Goal: Task Accomplishment & Management: Manage account settings

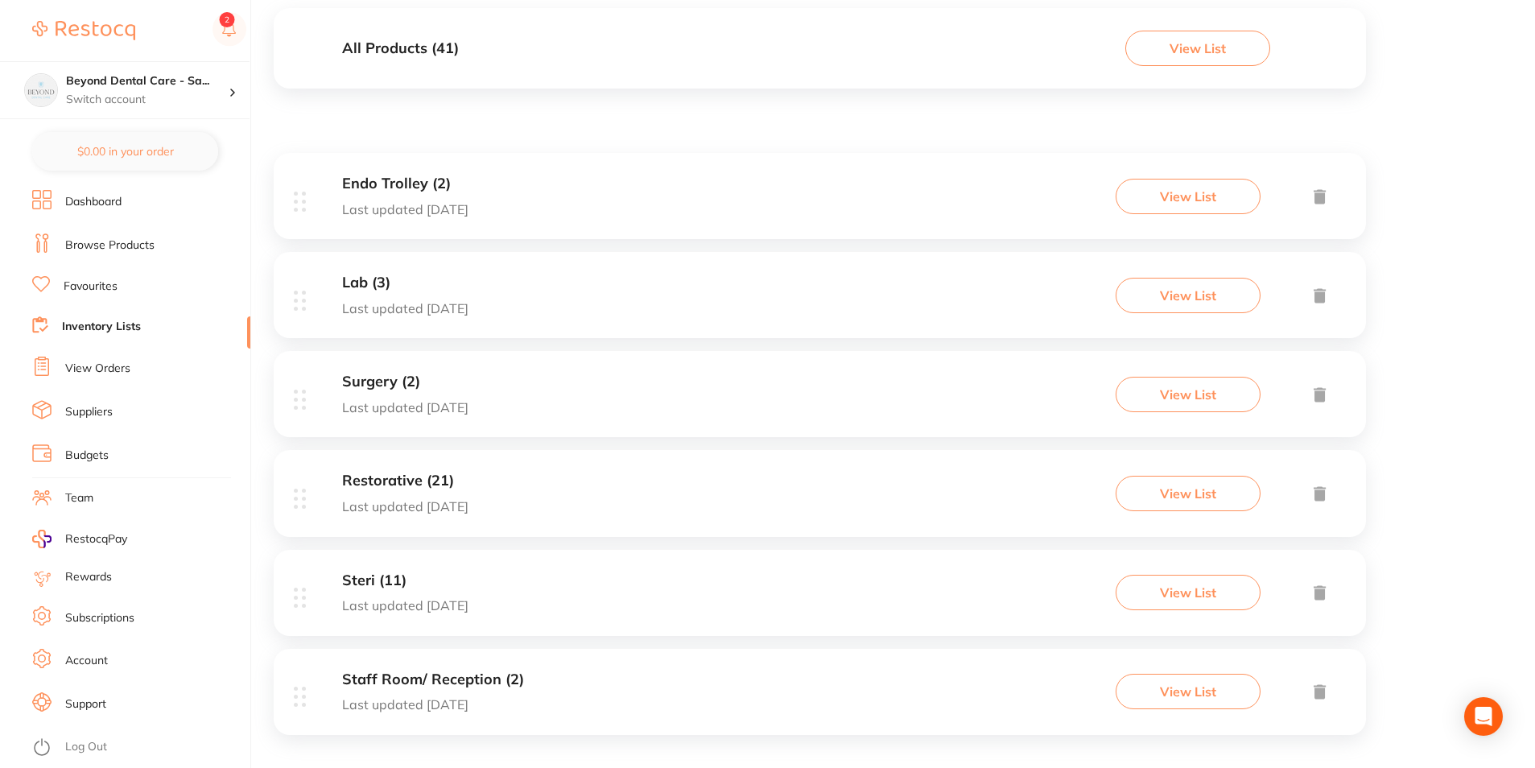
scroll to position [194, 0]
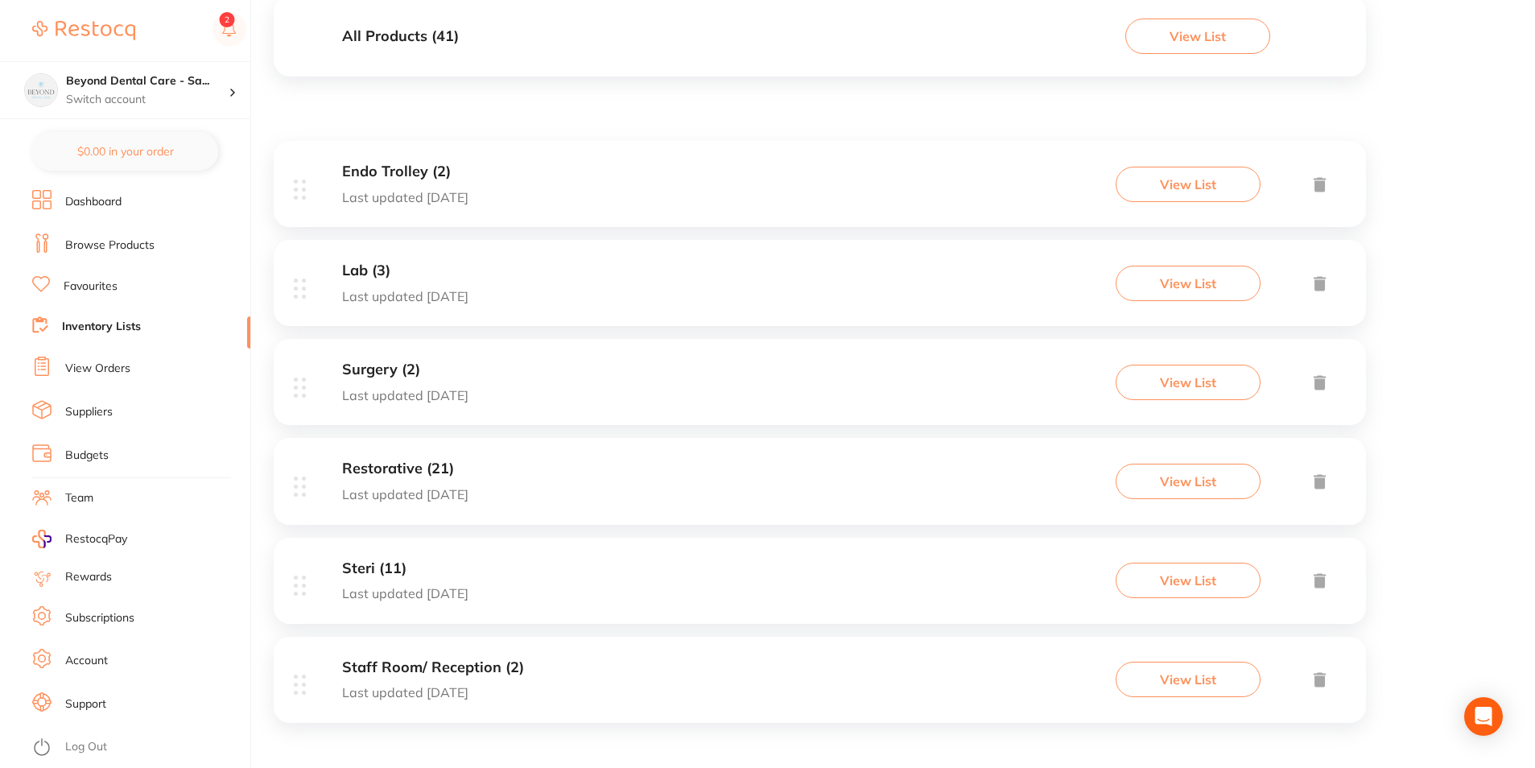
click at [529, 164] on div "Endo Trolley (2) Last updated today View List" at bounding box center [820, 184] width 1093 height 86
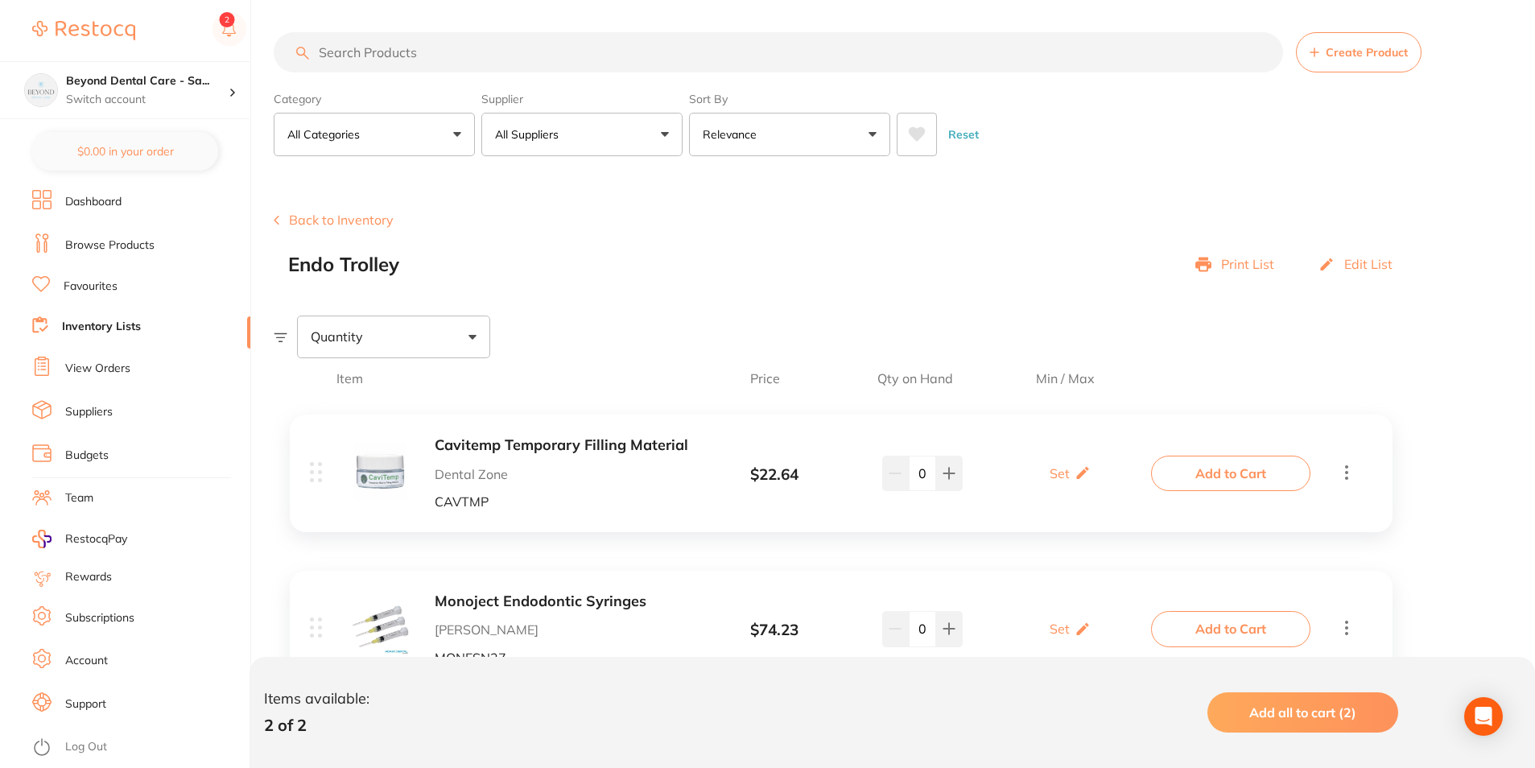
scroll to position [77, 0]
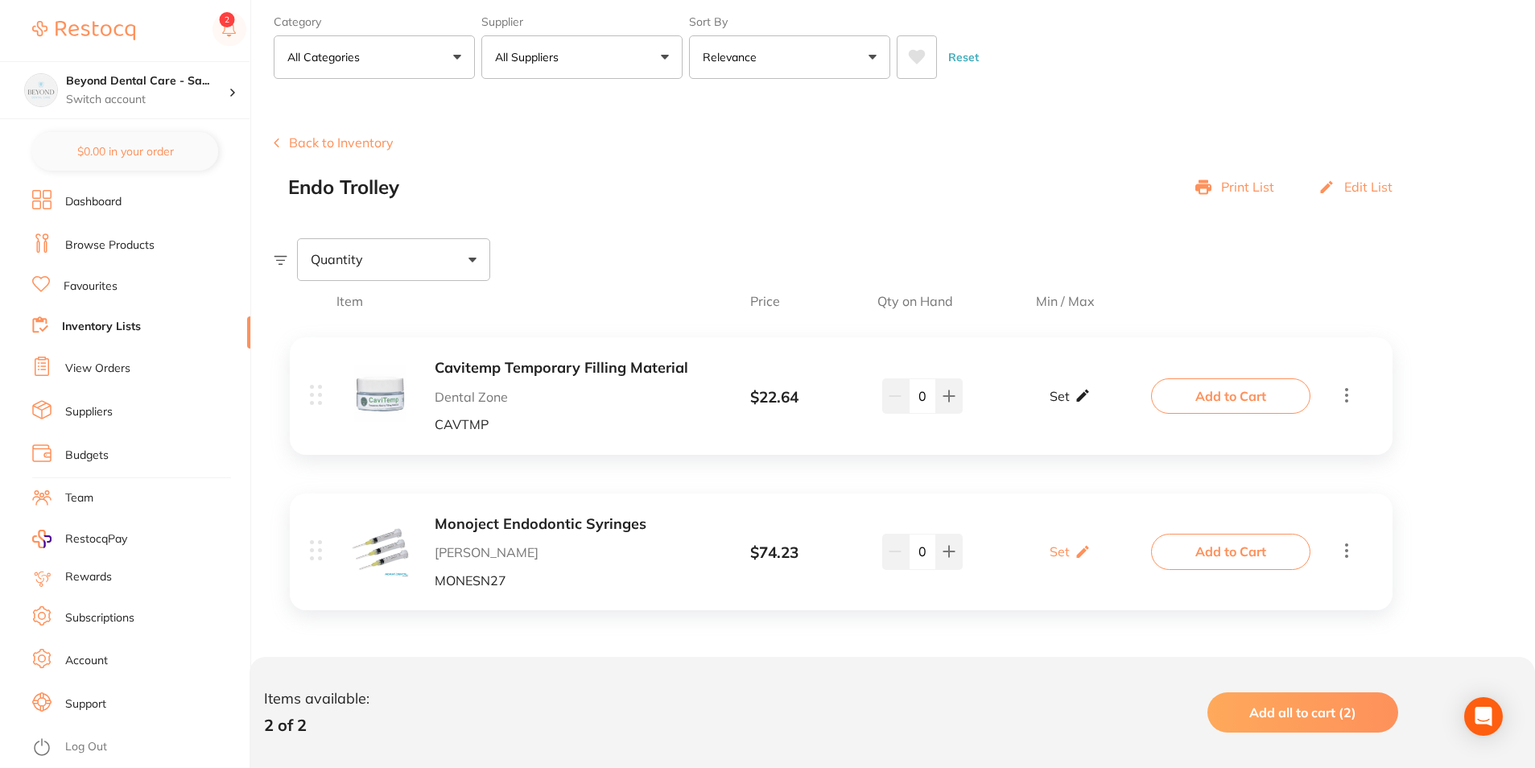
click at [1065, 411] on div "Set Set Min / Max" at bounding box center [1070, 396] width 41 height 40
click at [1049, 413] on input "0" at bounding box center [1047, 404] width 32 height 26
type input "01"
click at [1102, 399] on input "0" at bounding box center [1093, 404] width 32 height 26
type input "02"
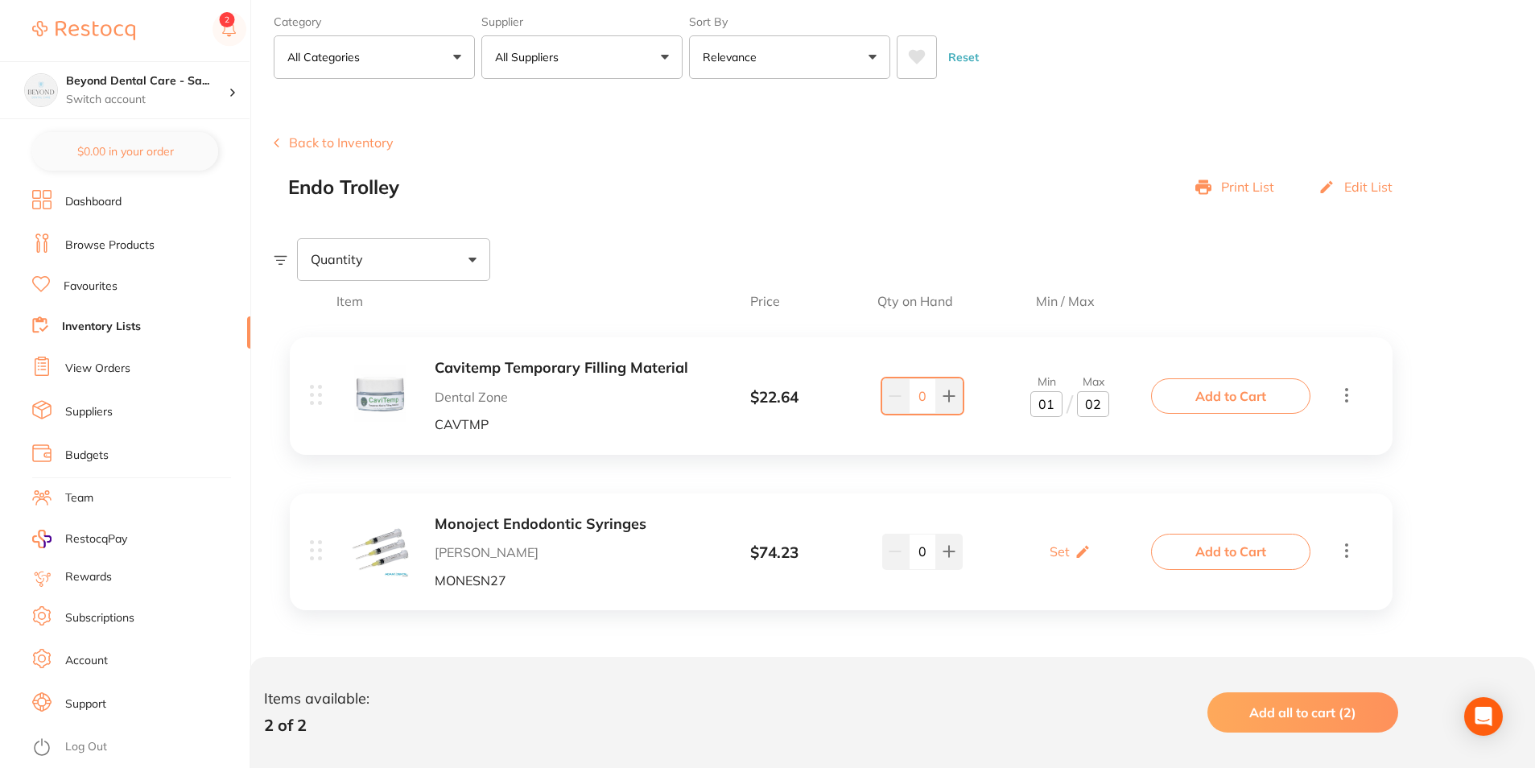
click at [1089, 444] on div "Cavitemp Temporary Filling Material Dental Zone CAVTMP $ 22.64 Min 1 / Max 2 0 …" at bounding box center [841, 395] width 1103 height 117
click at [1077, 539] on div "Set Set Min / Max" at bounding box center [1070, 551] width 41 height 40
click at [1050, 562] on input "0" at bounding box center [1047, 561] width 32 height 26
click at [1046, 556] on input "0" at bounding box center [1047, 561] width 32 height 26
click at [1039, 561] on input "0" at bounding box center [1047, 561] width 32 height 26
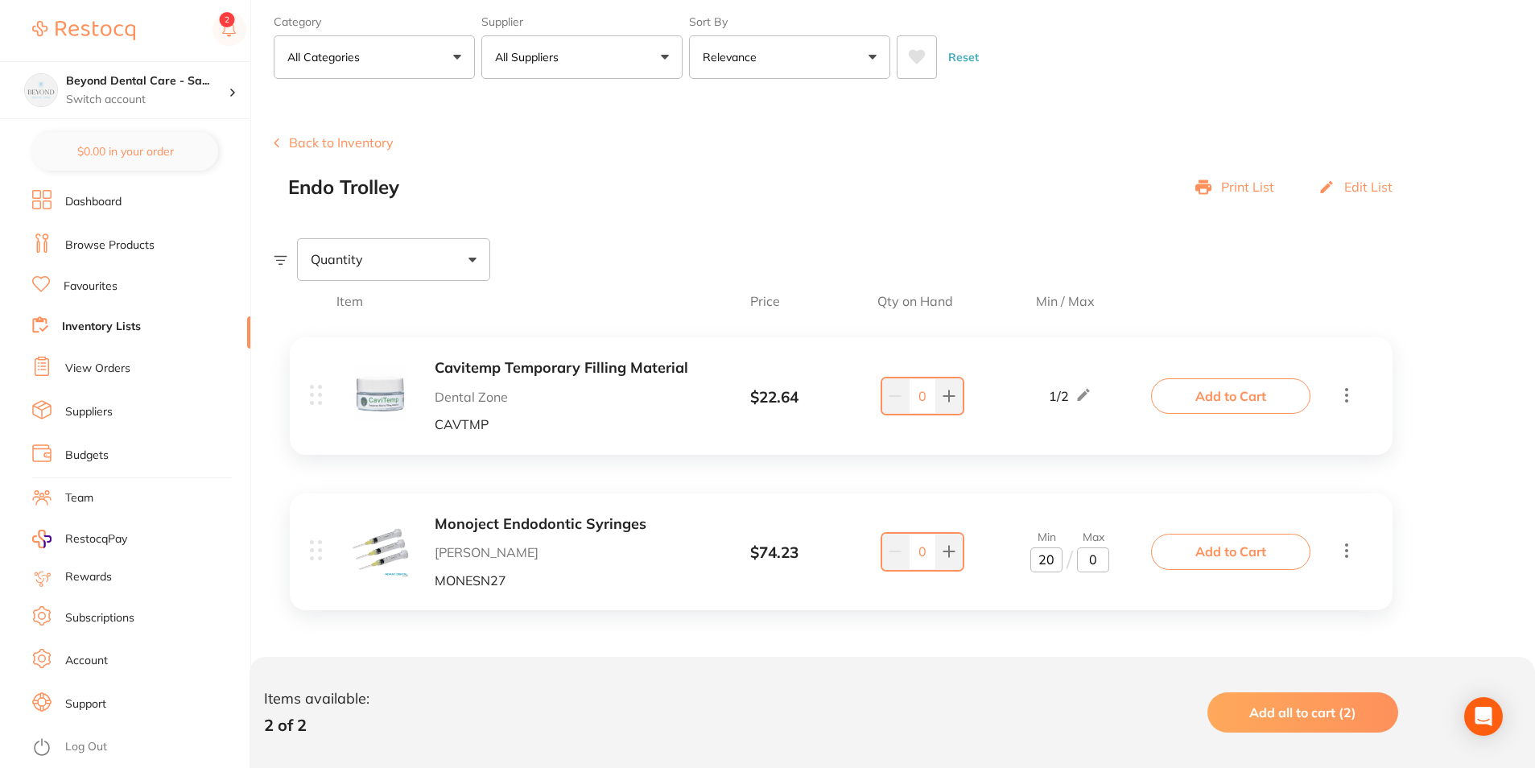
type input "20"
click at [1097, 563] on input "0" at bounding box center [1093, 561] width 32 height 26
click at [1088, 564] on input "0" at bounding box center [1093, 561] width 32 height 26
type input "100"
click at [1016, 611] on div "Cavitemp Temporary Filling Material Dental Zone CAVTMP $ 22.64 1 / 2 0 1 / 2 Ad…" at bounding box center [841, 480] width 1135 height 318
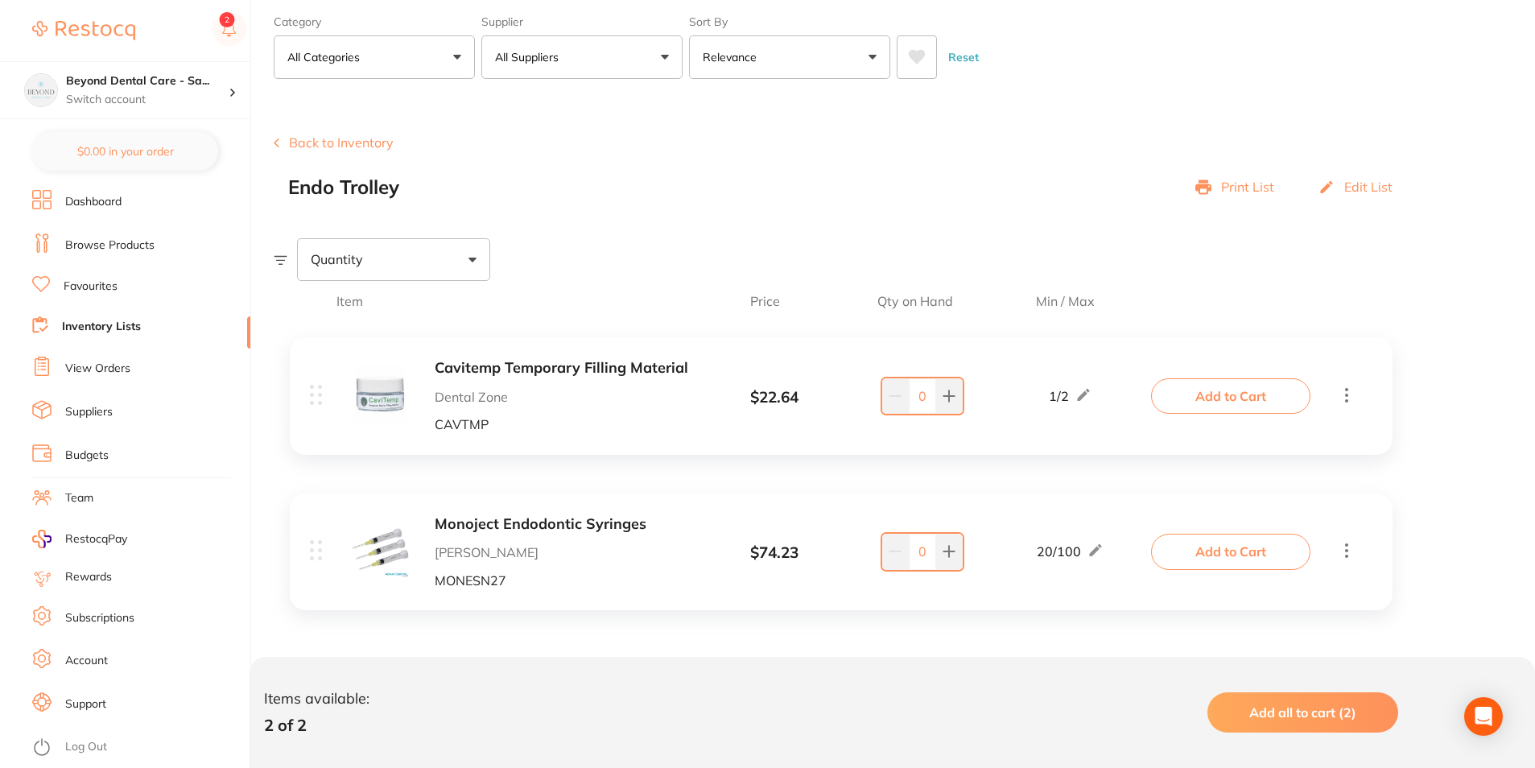
click at [100, 321] on link "Inventory Lists" at bounding box center [101, 327] width 79 height 16
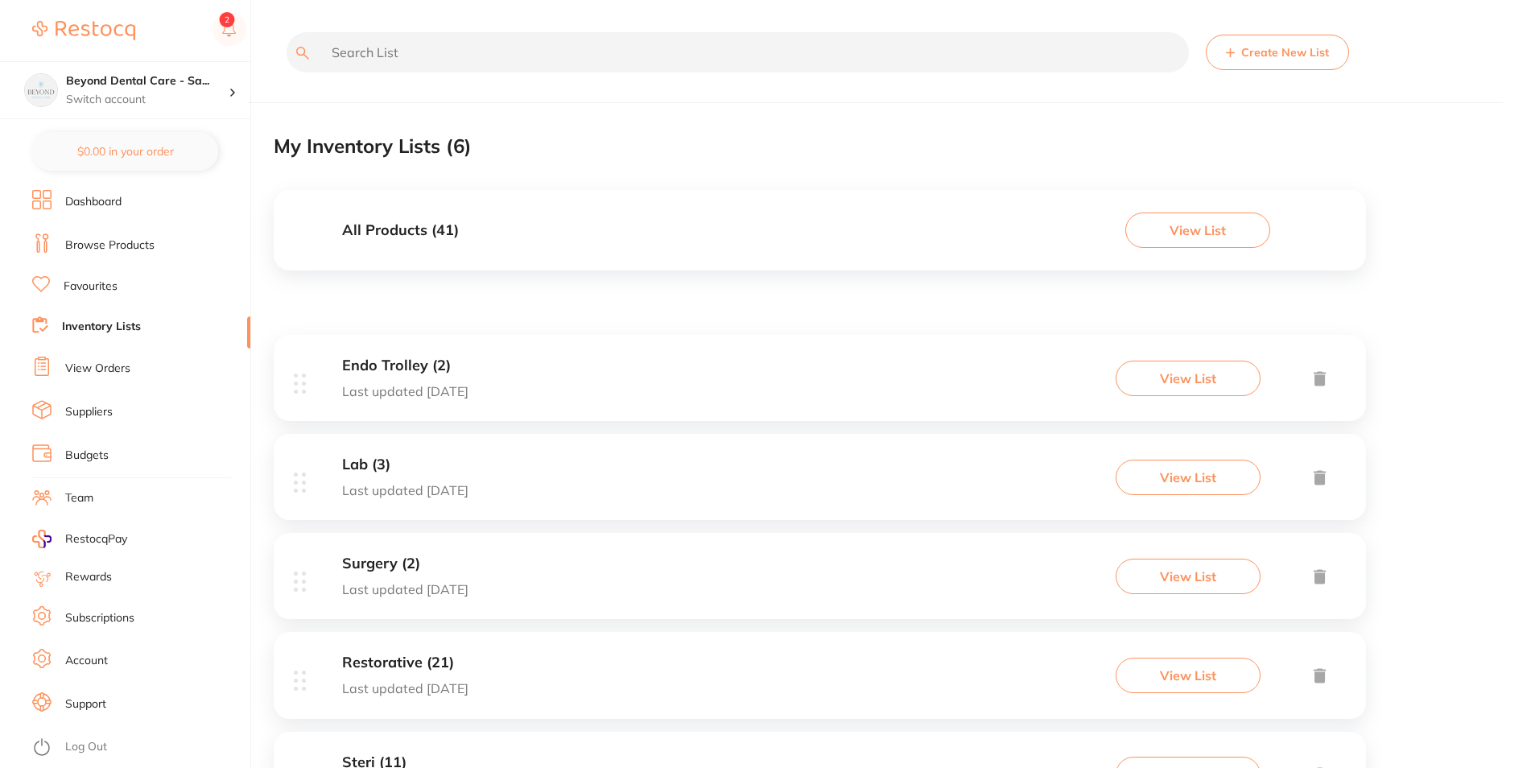
scroll to position [81, 0]
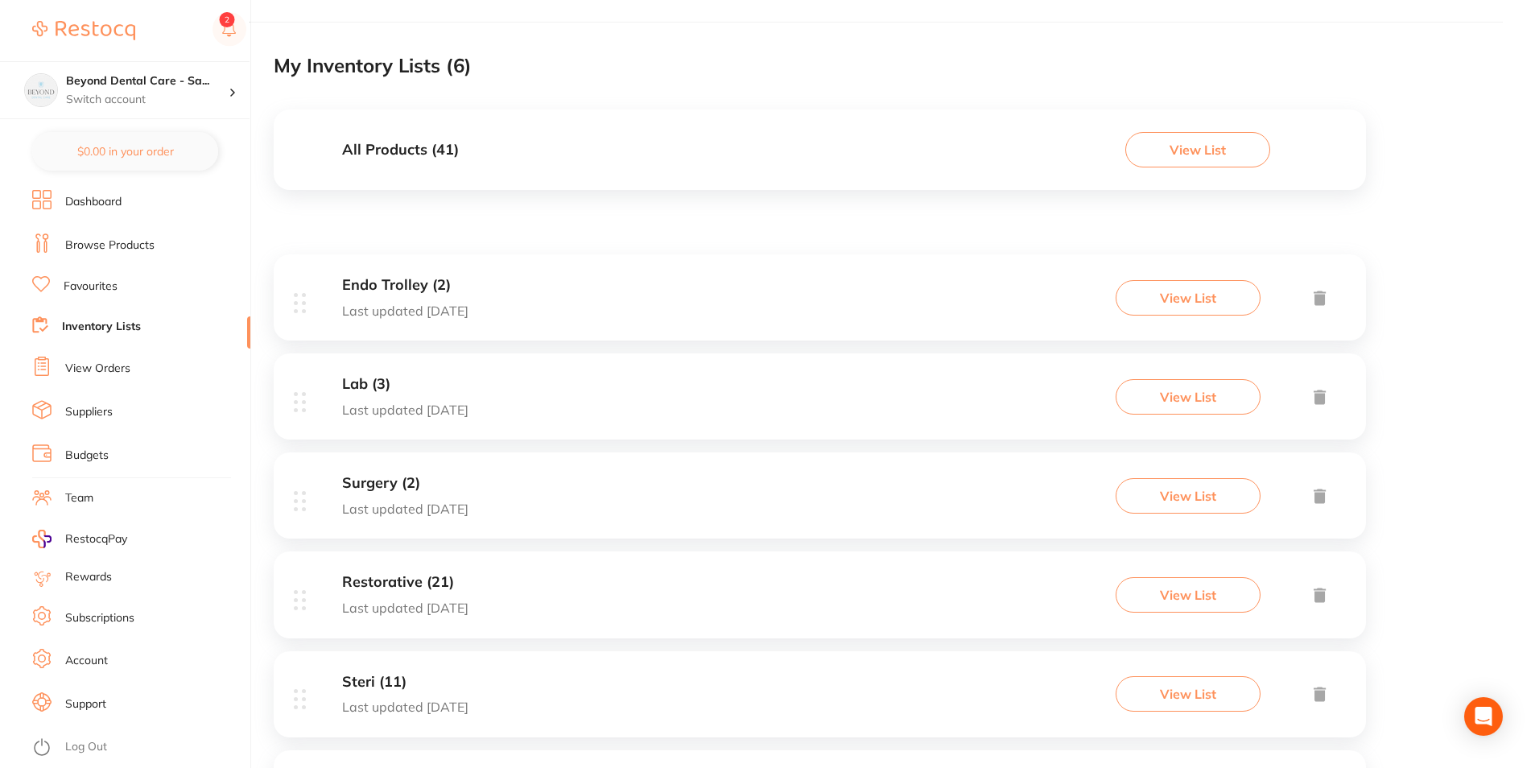
click at [503, 290] on div "Endo Trolley (2) Last updated today View List" at bounding box center [820, 297] width 1093 height 86
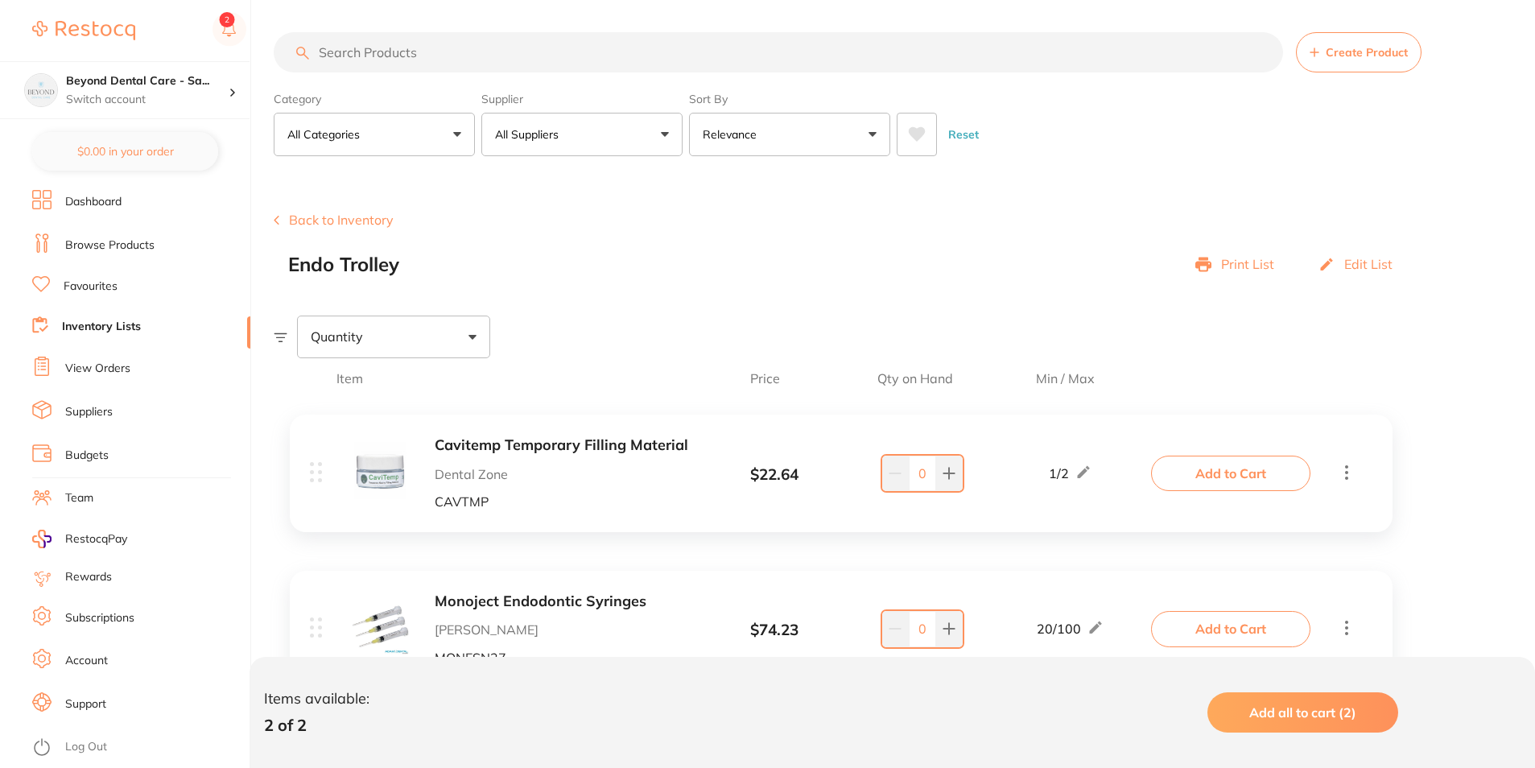
click at [93, 329] on link "Inventory Lists" at bounding box center [101, 327] width 79 height 16
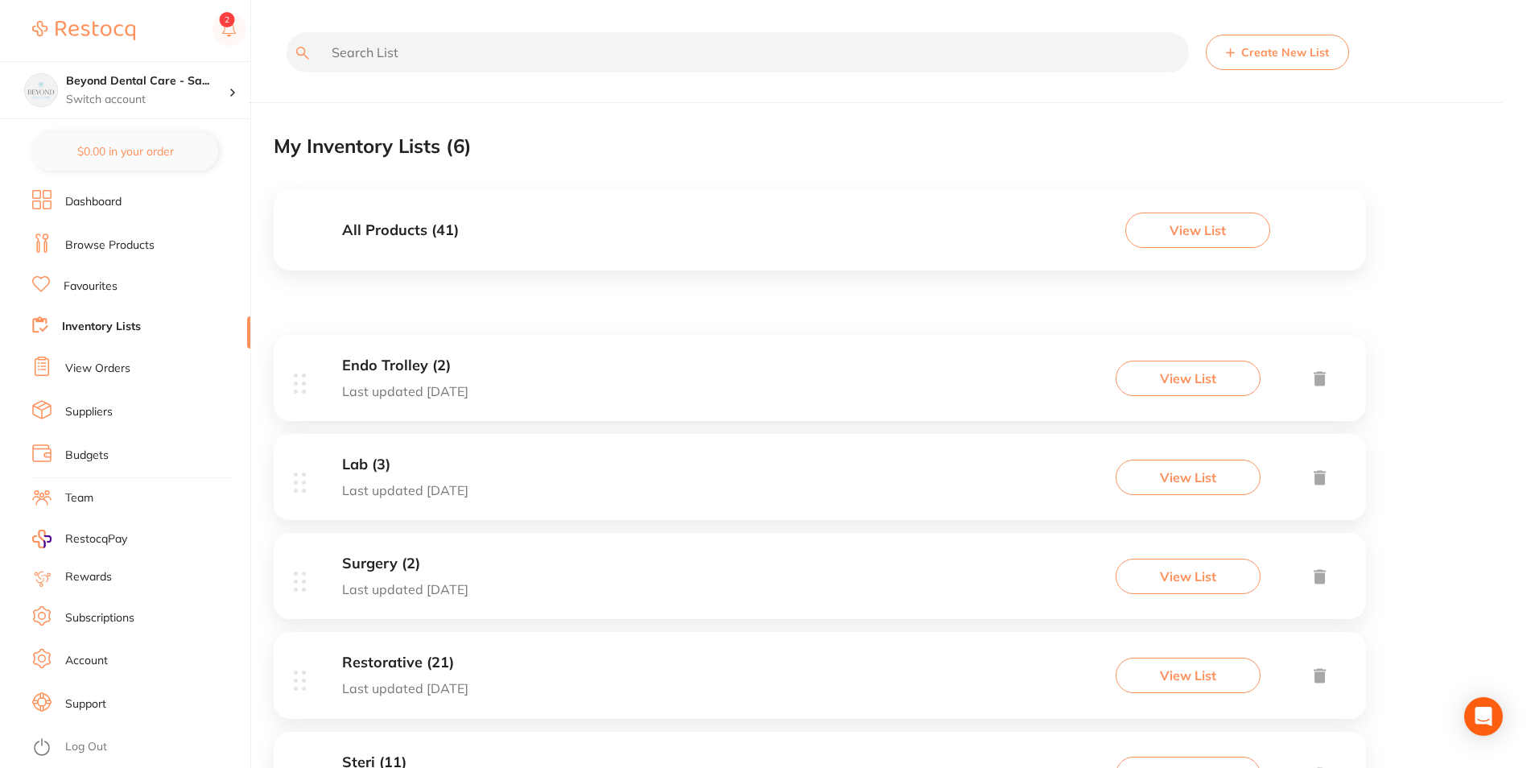
click at [503, 473] on div "Lab (3) Last updated today View List" at bounding box center [820, 477] width 1093 height 86
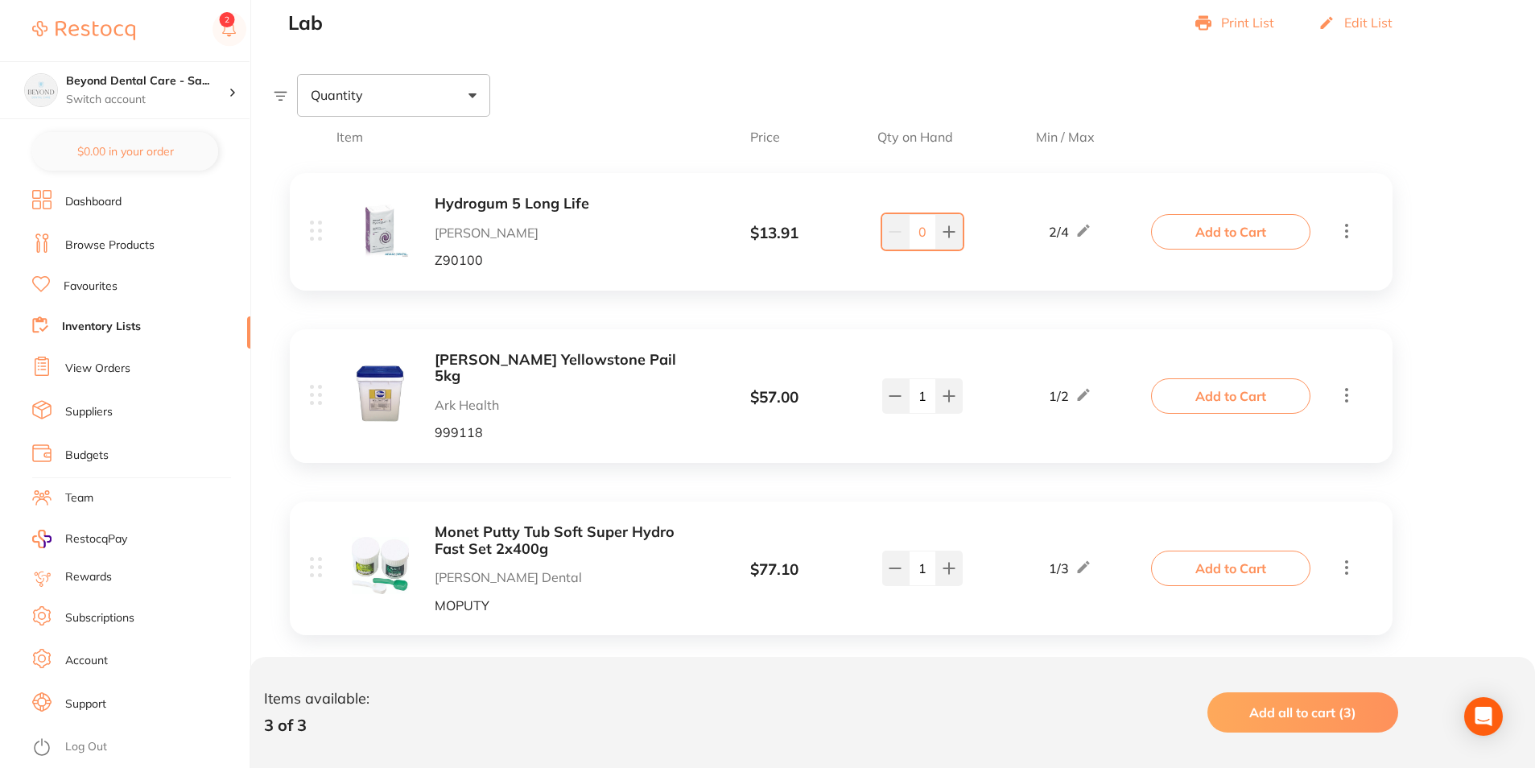
scroll to position [250, 0]
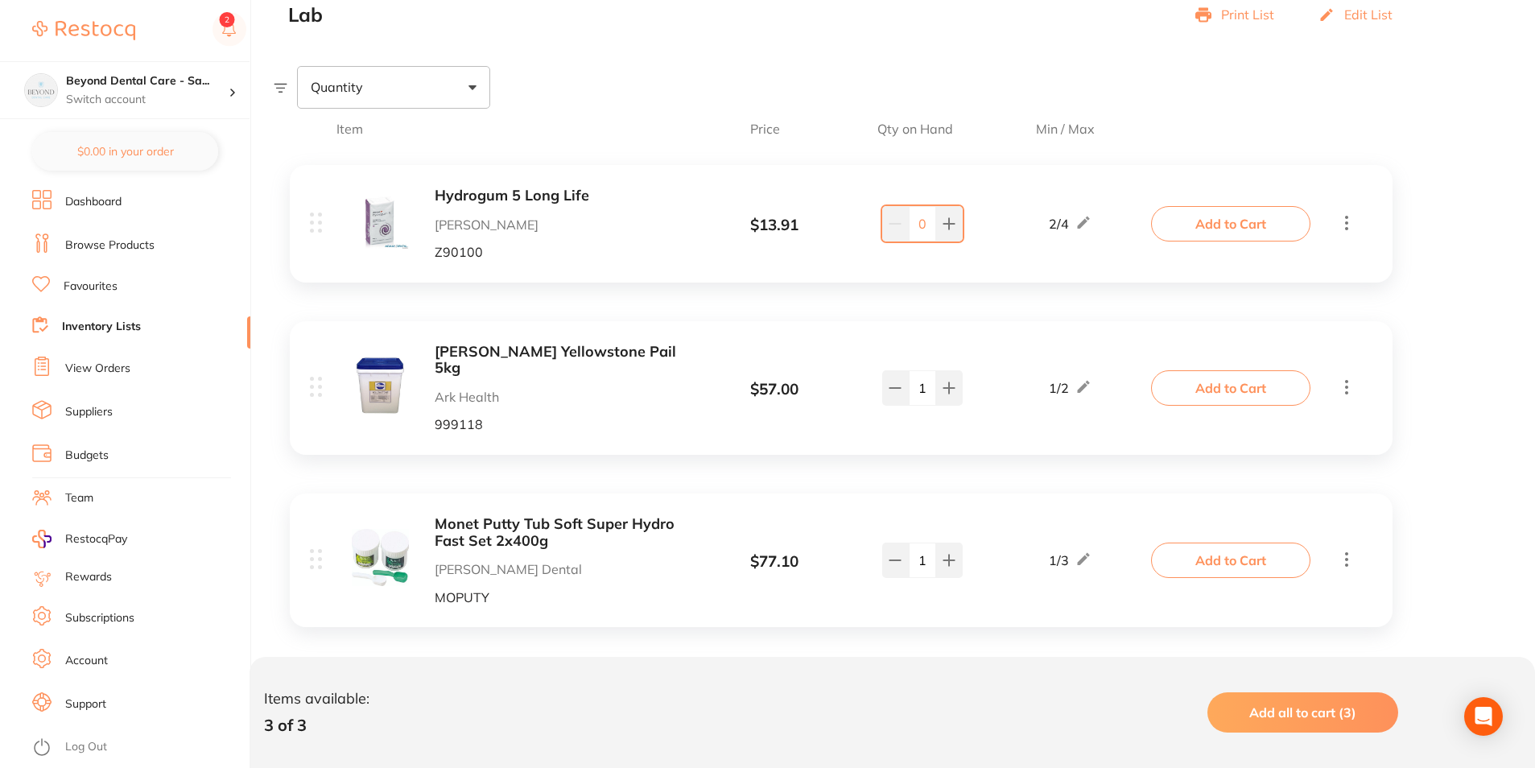
click at [97, 324] on link "Inventory Lists" at bounding box center [101, 327] width 79 height 16
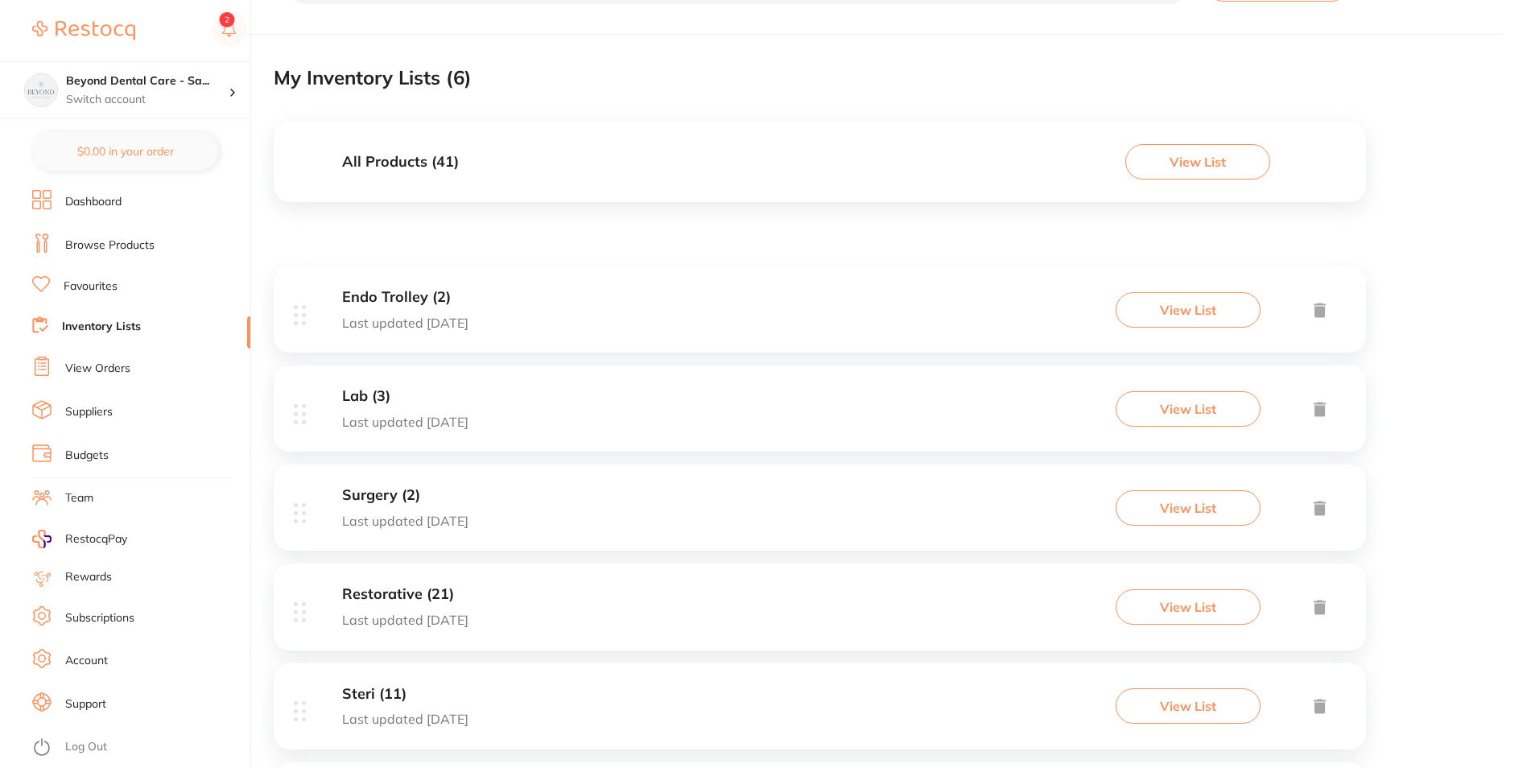
scroll to position [161, 0]
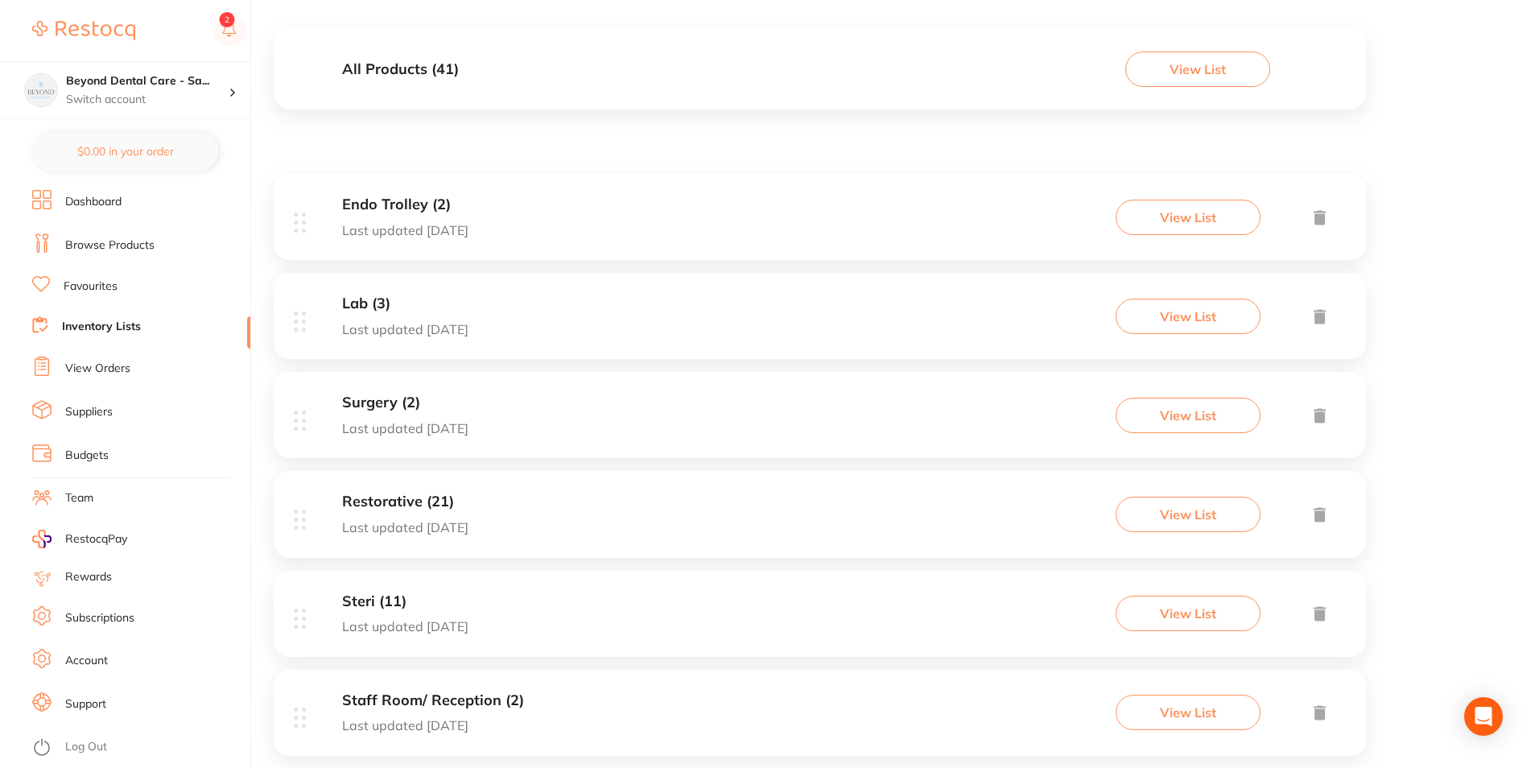
click at [564, 424] on div "Surgery (2) Last updated 3 days ago View List" at bounding box center [820, 415] width 1093 height 86
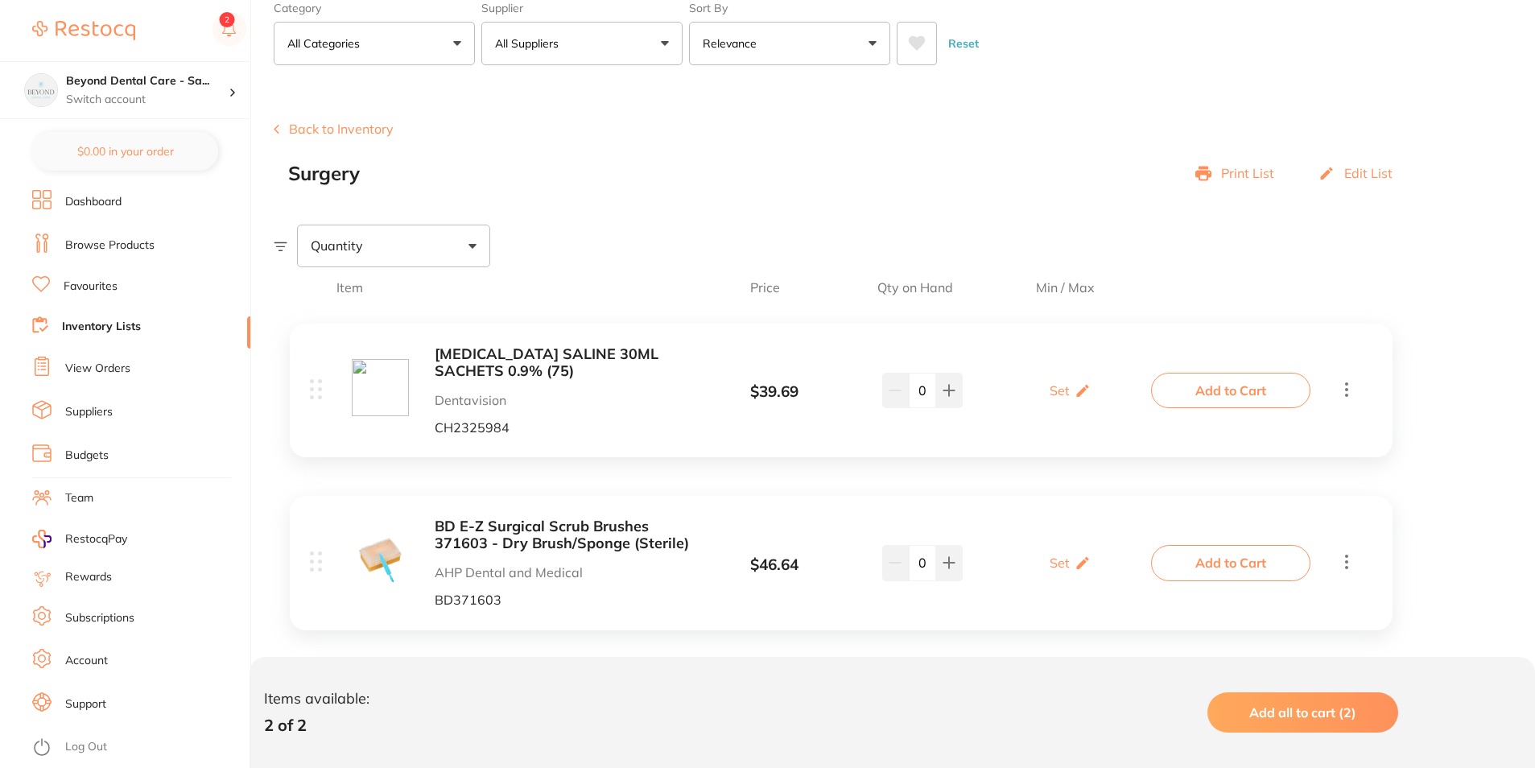
scroll to position [111, 0]
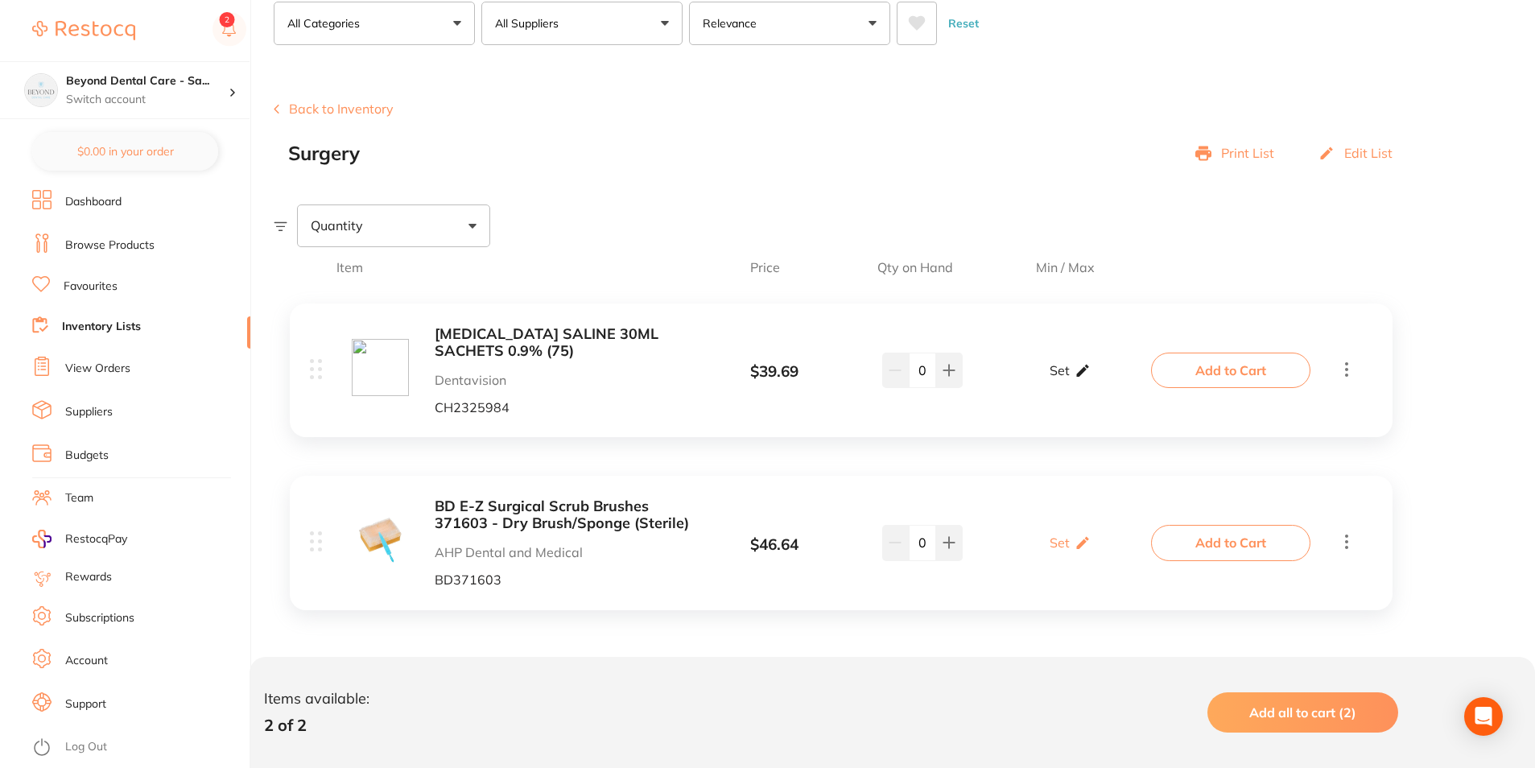
click at [1078, 370] on icon at bounding box center [1083, 370] width 16 height 17
click at [1090, 384] on input "0" at bounding box center [1093, 379] width 32 height 26
click at [1101, 380] on input "0" at bounding box center [1093, 379] width 32 height 26
type input "075"
click at [1047, 386] on input "0" at bounding box center [1047, 379] width 32 height 26
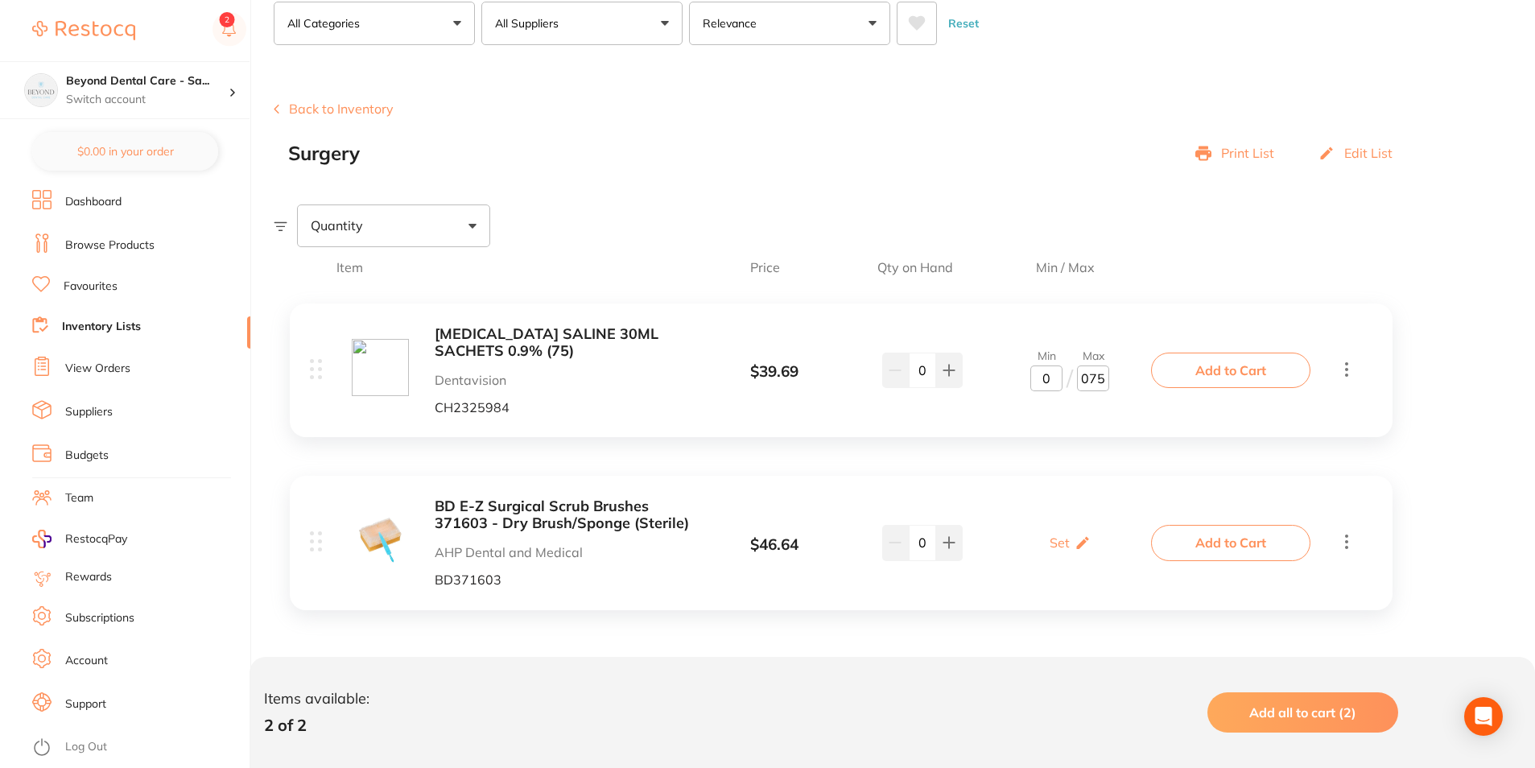
click at [1040, 383] on input "0" at bounding box center [1047, 379] width 32 height 26
click at [1056, 382] on input "10" at bounding box center [1047, 379] width 32 height 26
type input "15"
click at [1068, 403] on div "SODIUM CHLORIDE SALINE 30ML SACHETS 0.9% (75) Dentavision CH2325984 $ 39.69 Min…" at bounding box center [732, 370] width 845 height 89
click at [1065, 532] on div "Set Set Min / Max" at bounding box center [1070, 543] width 41 height 40
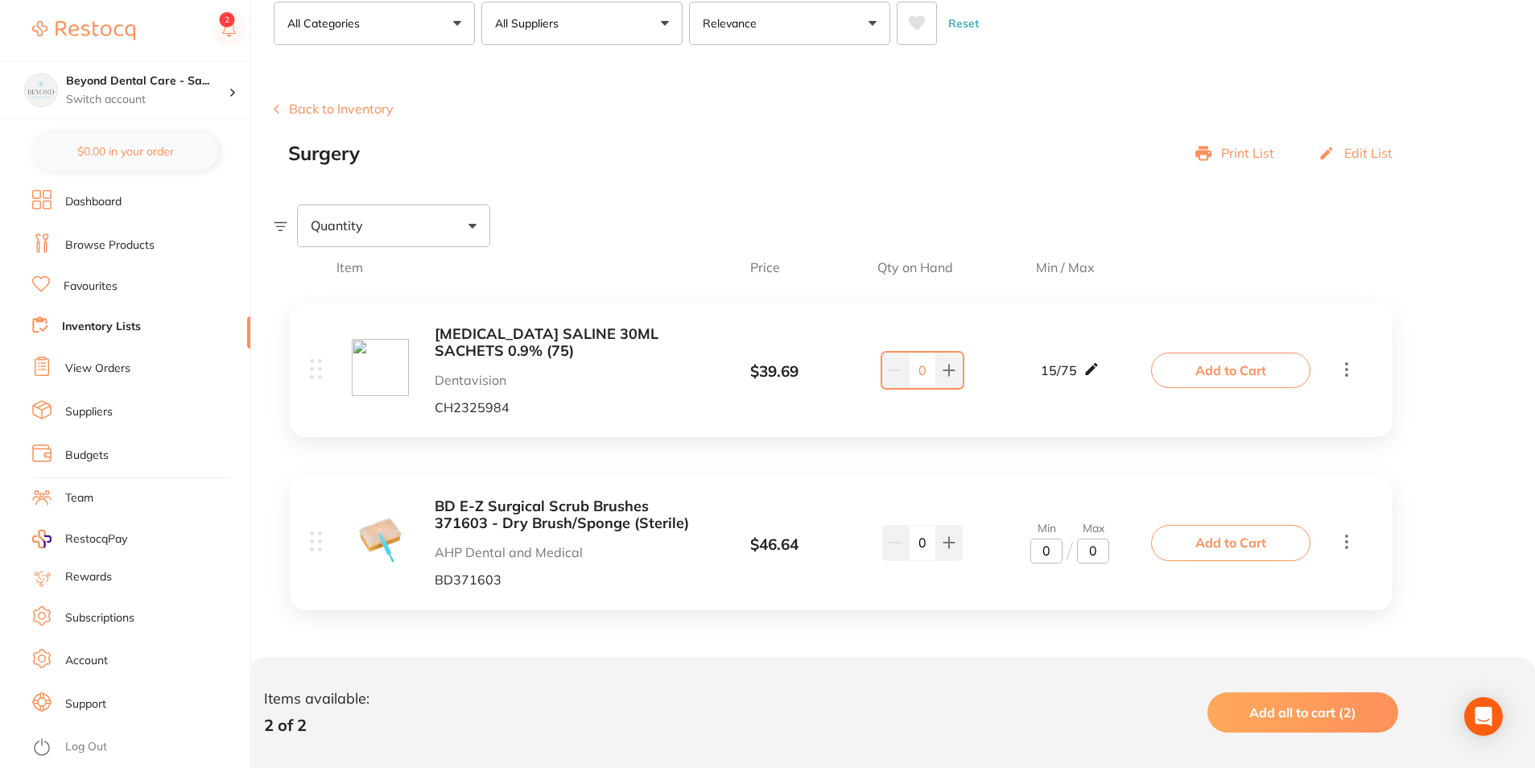
click at [1096, 368] on icon at bounding box center [1091, 369] width 12 height 12
click at [1057, 379] on input "15" at bounding box center [1047, 379] width 32 height 26
type input "1"
type input "20"
click at [1123, 502] on div "BD E-Z Surgical Scrub Brushes 371603 - Dry Brush/Sponge (Sterile) AHP Dental an…" at bounding box center [732, 542] width 845 height 89
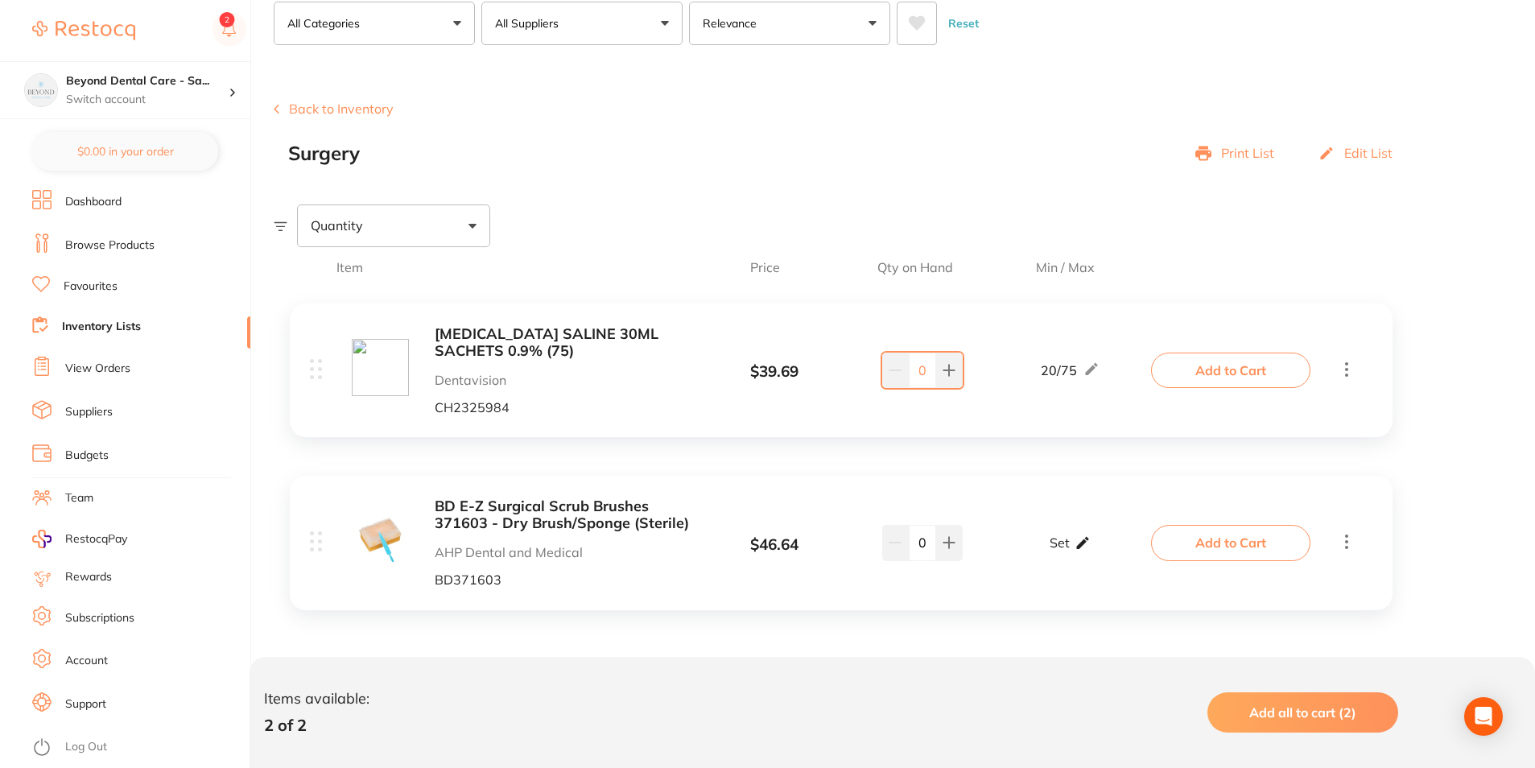
click at [1072, 548] on div "Set Set Min / Max" at bounding box center [1070, 543] width 41 height 40
click at [1092, 549] on input "0" at bounding box center [1093, 552] width 32 height 26
type input "30"
click at [1044, 554] on input "0" at bounding box center [1047, 552] width 32 height 26
type input "10"
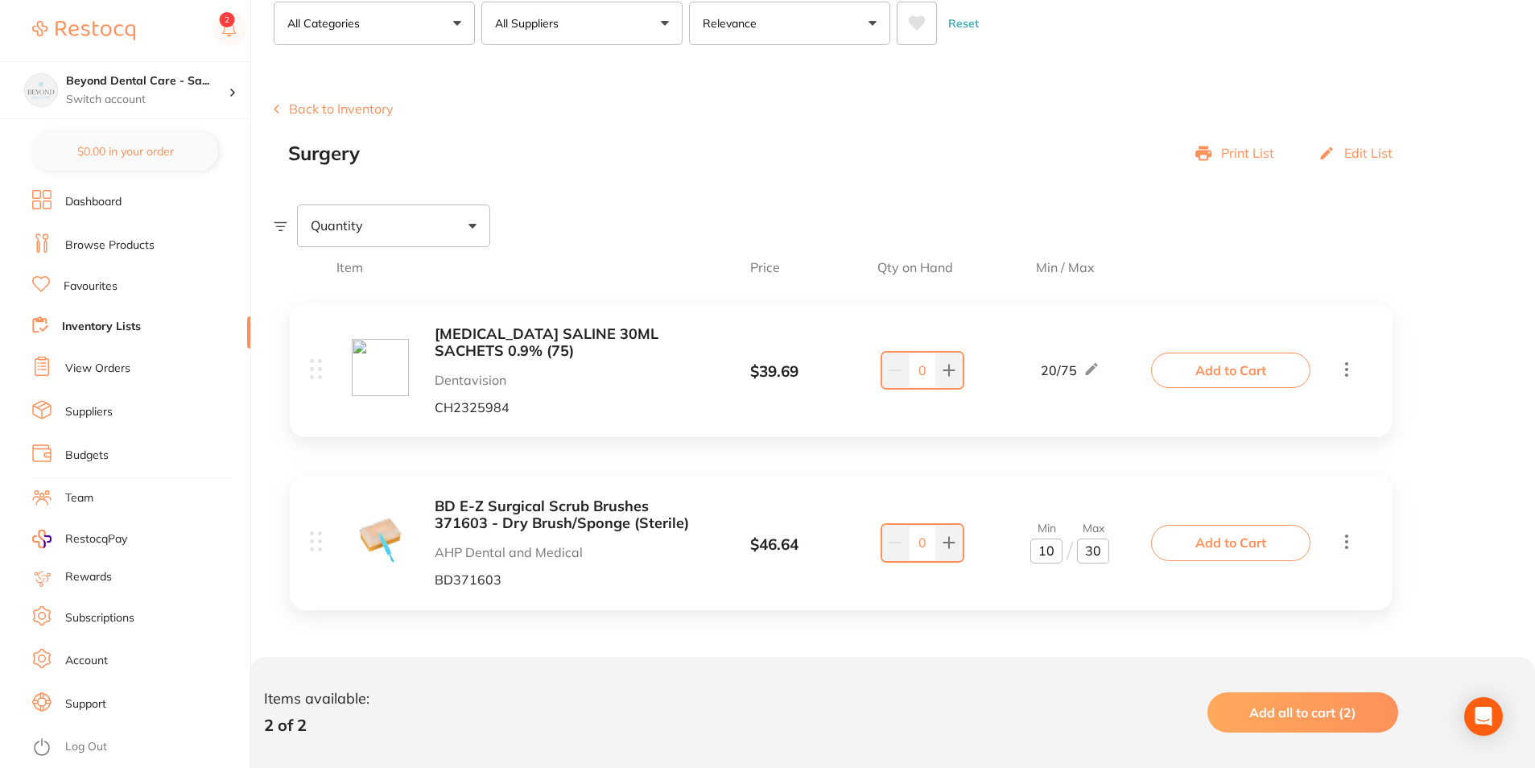
click at [1031, 582] on div "BD E-Z Surgical Scrub Brushes 371603 - Dry Brush/Sponge (Sterile) AHP Dental an…" at bounding box center [732, 542] width 845 height 89
click at [184, 314] on ul "Dashboard Browse Products Favourites Inventory Lists View Orders Suppliers Budg…" at bounding box center [141, 479] width 218 height 578
click at [175, 327] on li "Inventory Lists" at bounding box center [141, 327] width 218 height 22
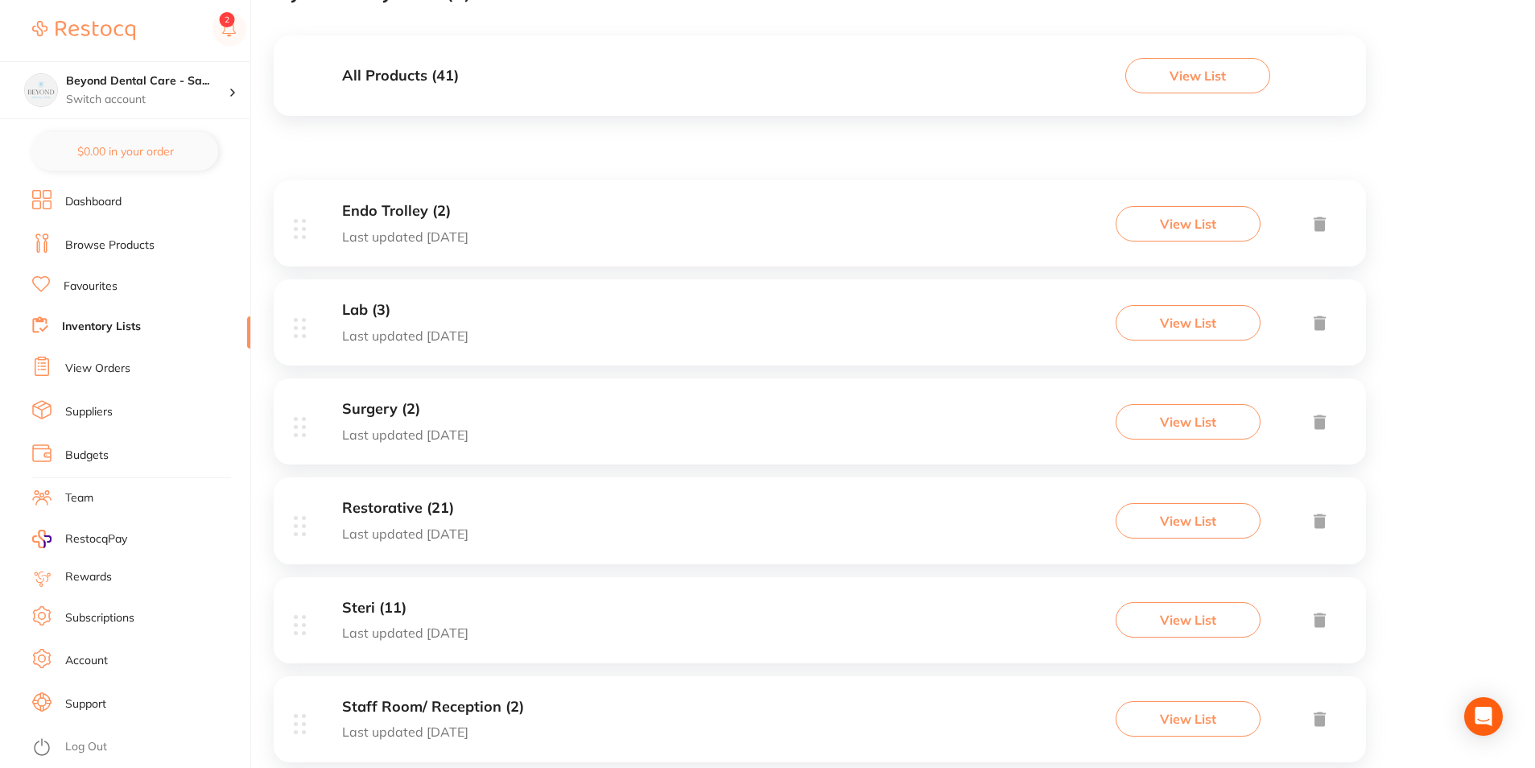
scroll to position [161, 0]
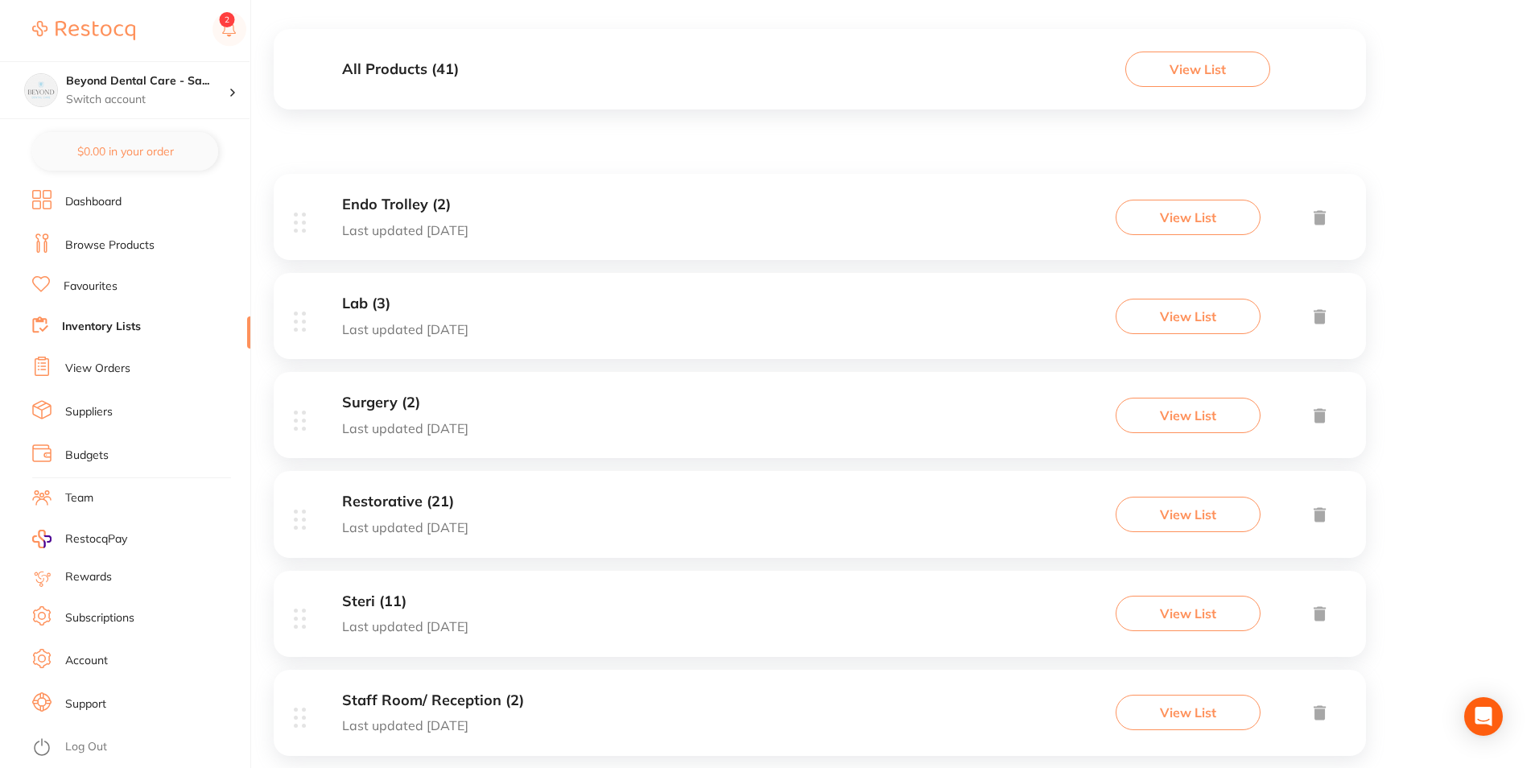
click at [469, 428] on p "Last updated [DATE]" at bounding box center [405, 428] width 126 height 14
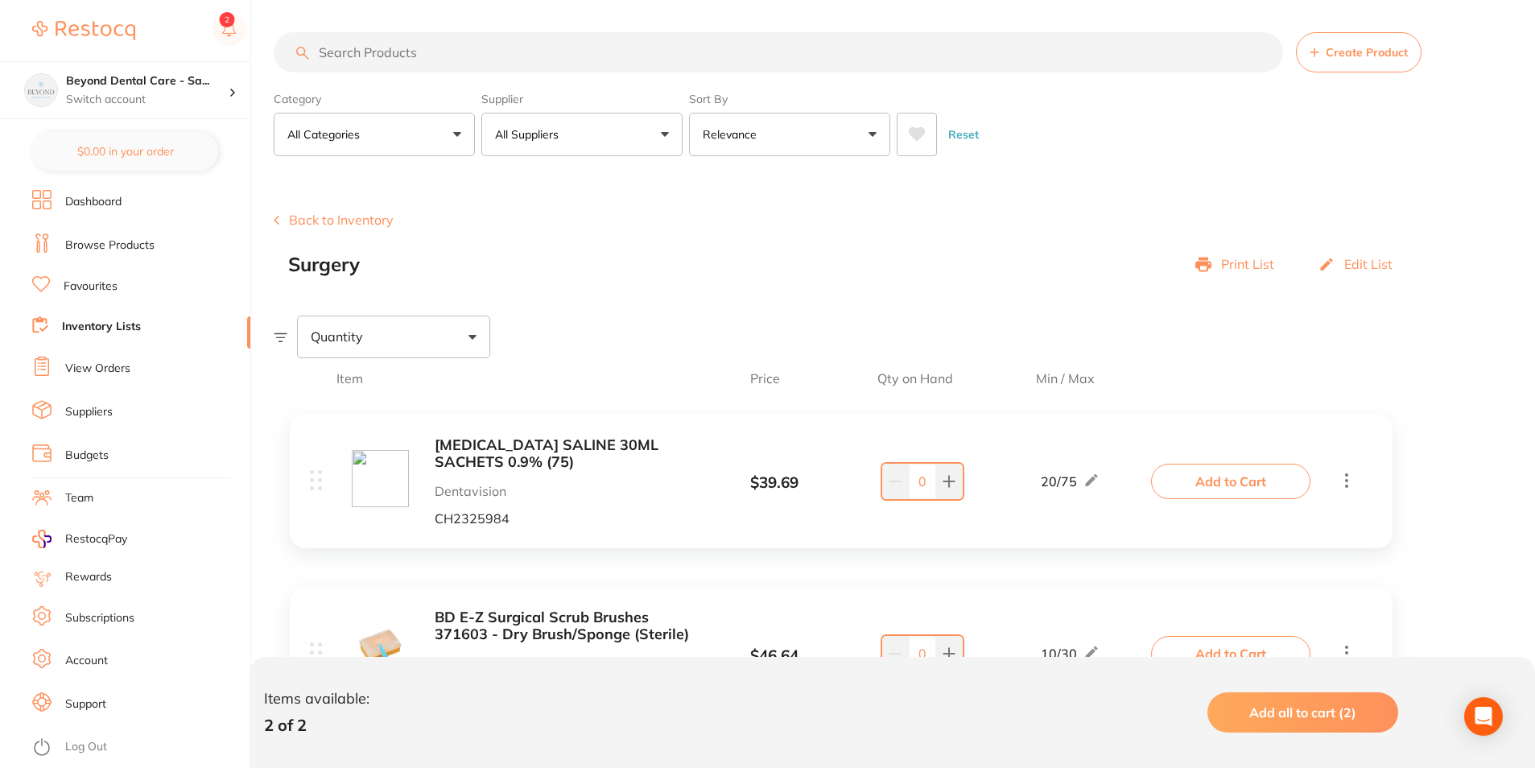
click at [158, 324] on li "Inventory Lists" at bounding box center [141, 327] width 218 height 22
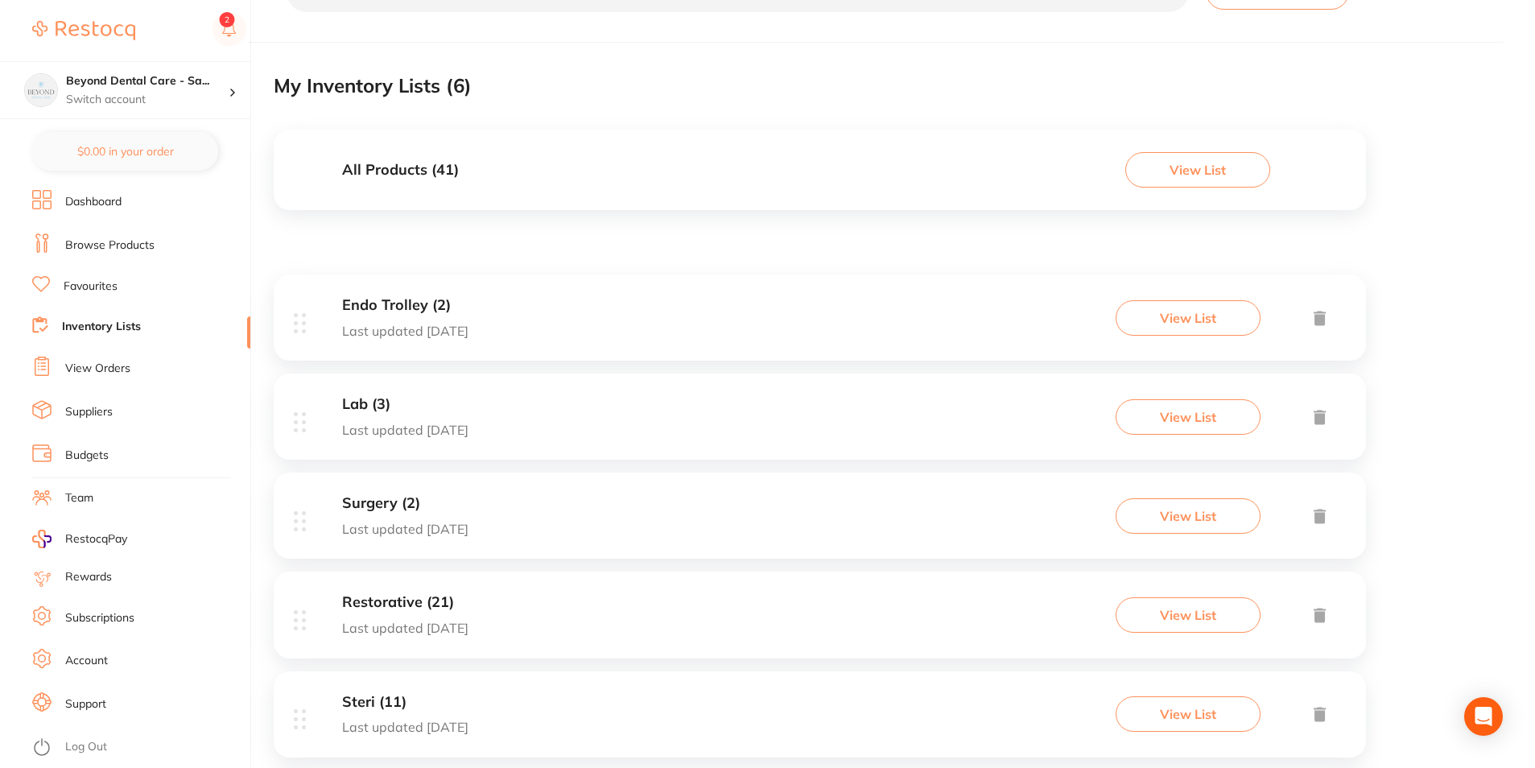
scroll to position [161, 0]
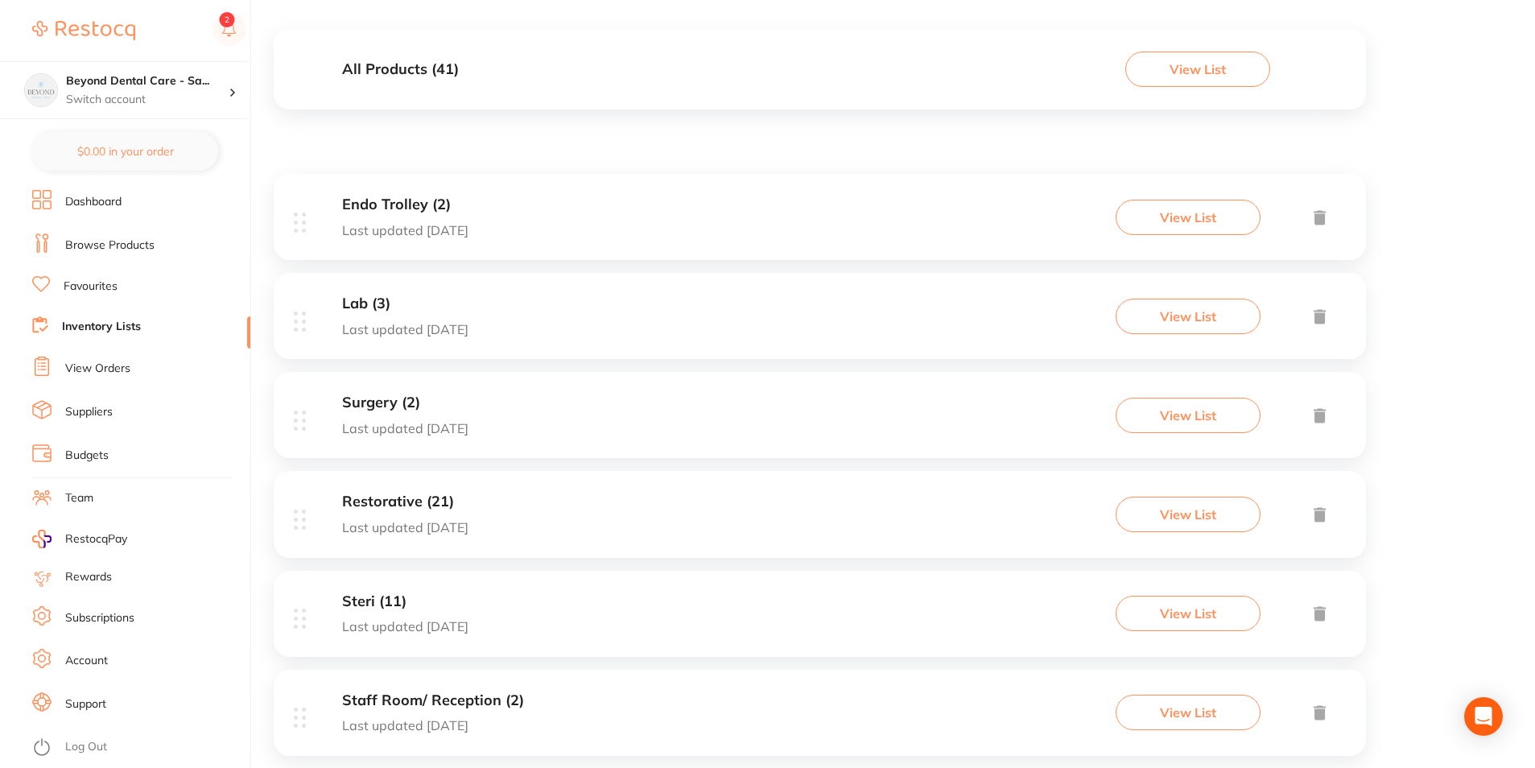
click at [515, 495] on div "Restorative (21) Last updated 3 days ago View List" at bounding box center [820, 514] width 1093 height 86
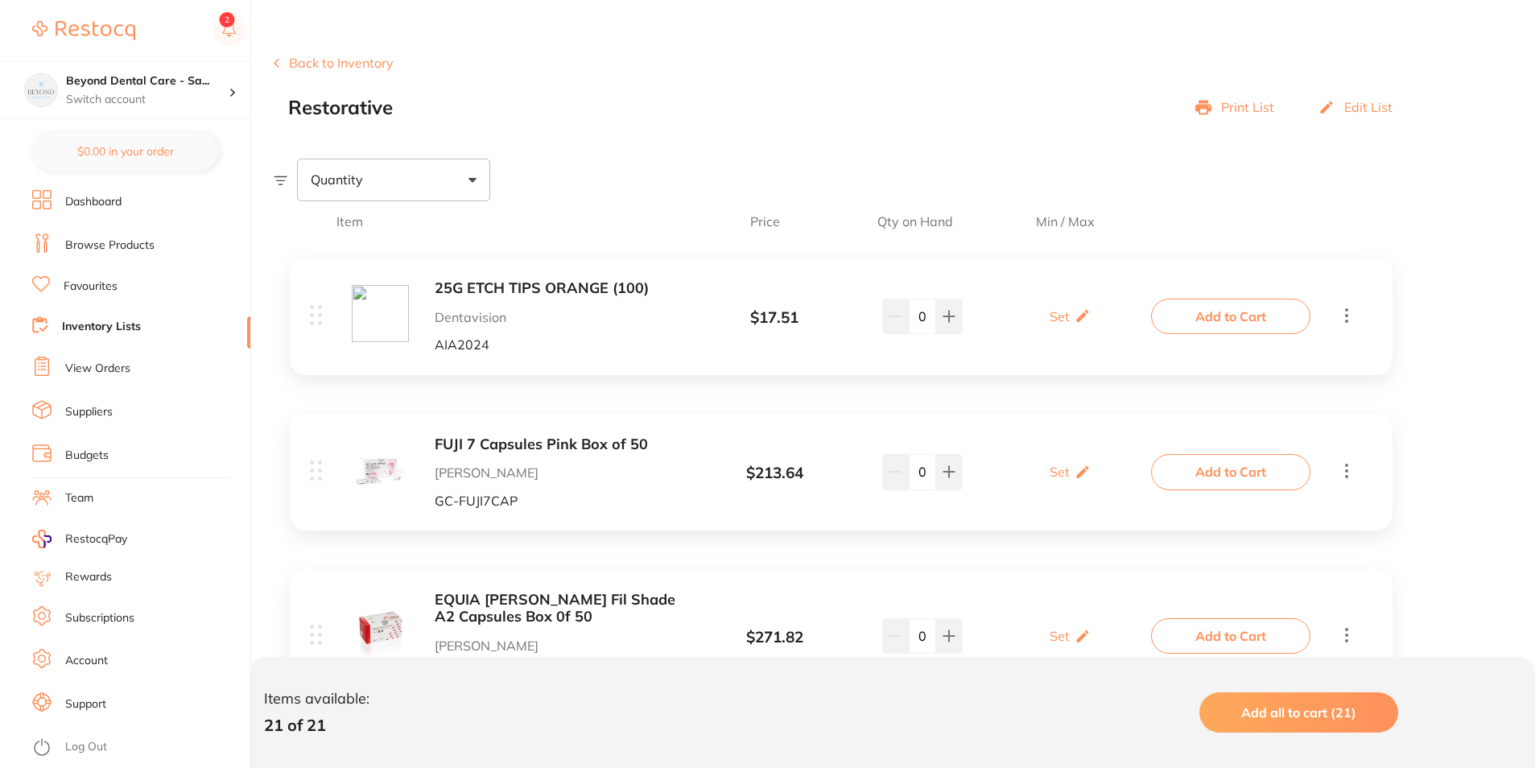
scroll to position [242, 0]
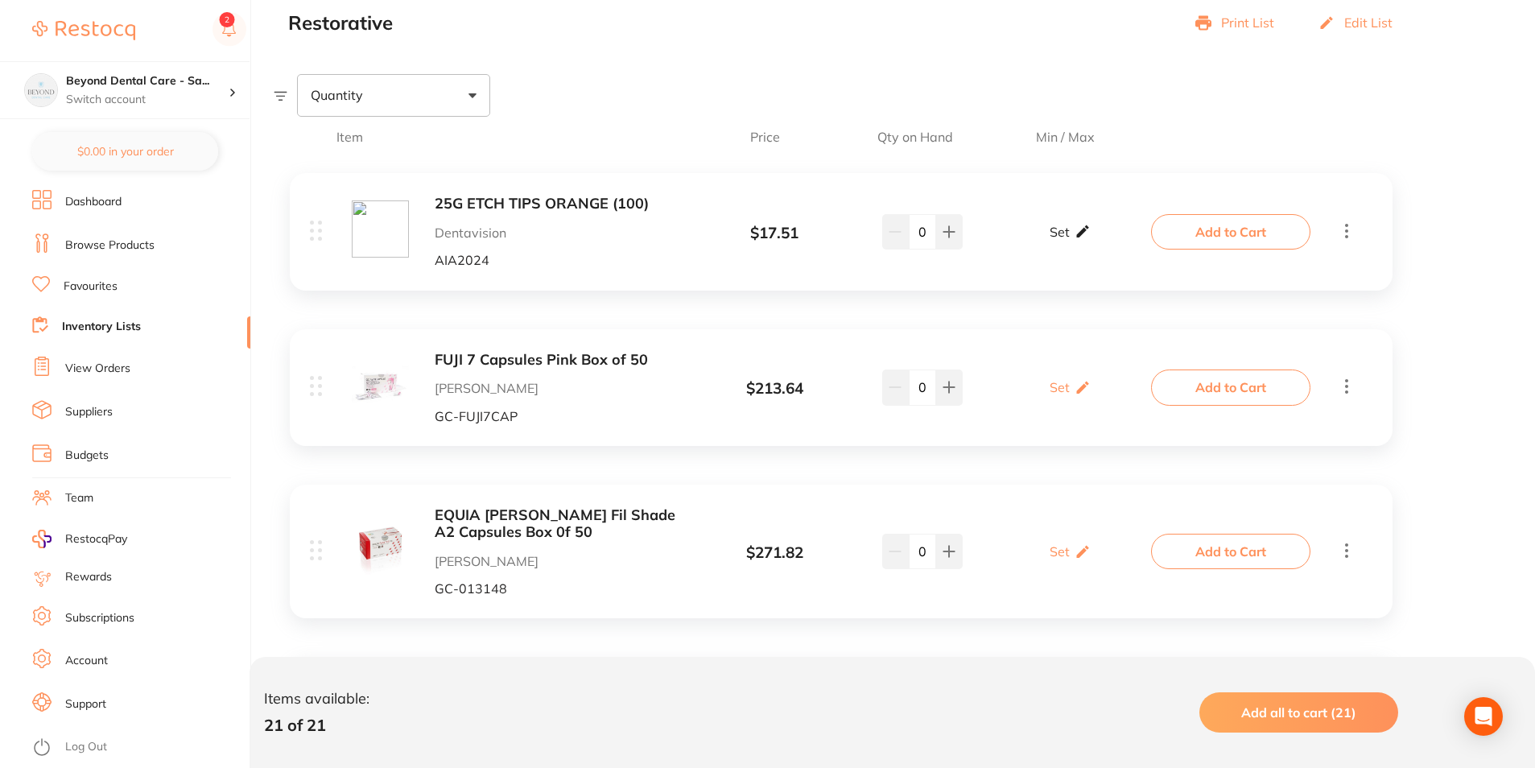
click at [1064, 229] on p "Set" at bounding box center [1060, 232] width 20 height 14
click at [1100, 240] on input "0" at bounding box center [1093, 240] width 32 height 26
click at [1091, 242] on input "0" at bounding box center [1093, 240] width 32 height 26
type input "600"
click at [1040, 237] on input "0" at bounding box center [1047, 240] width 32 height 26
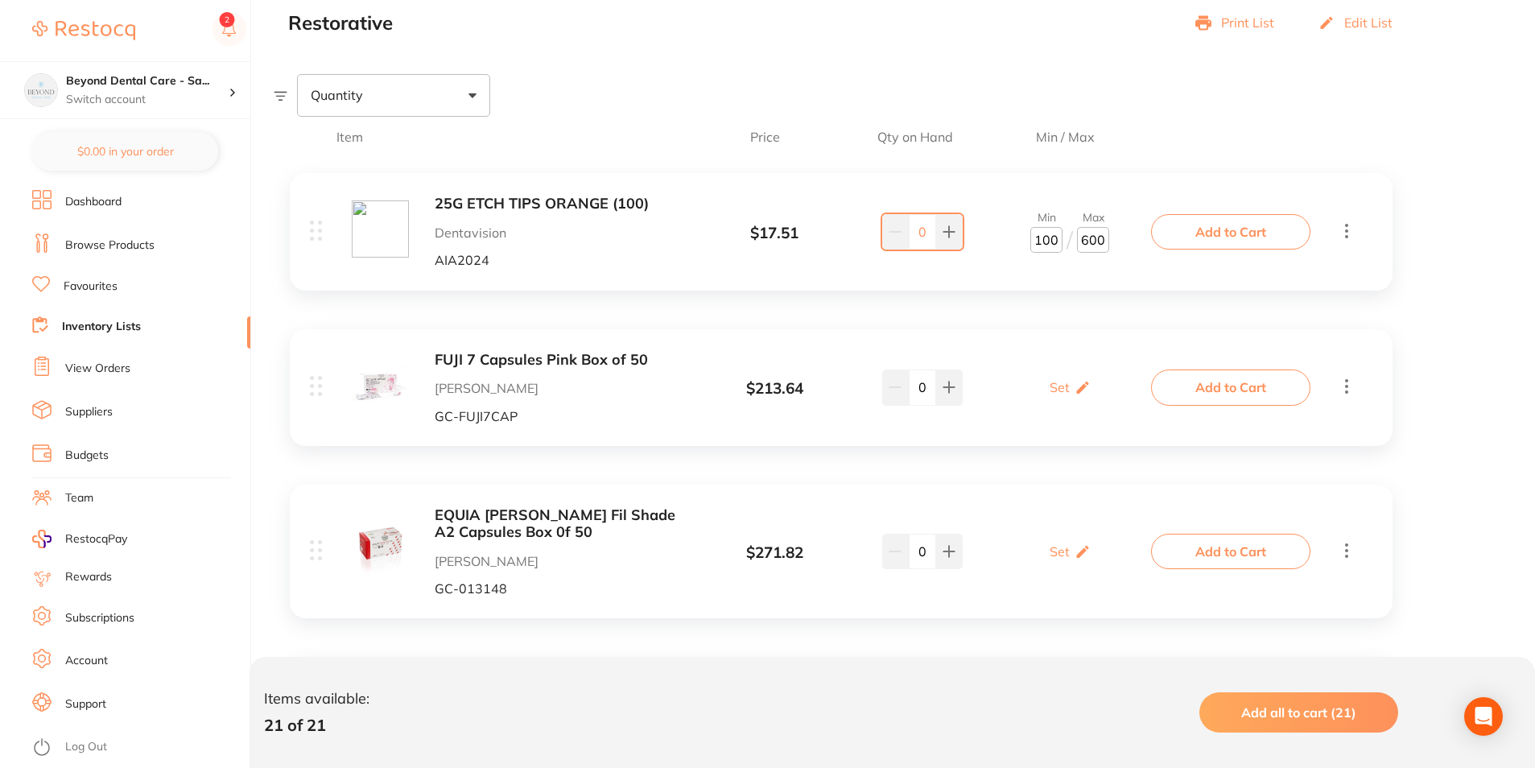
type input "100"
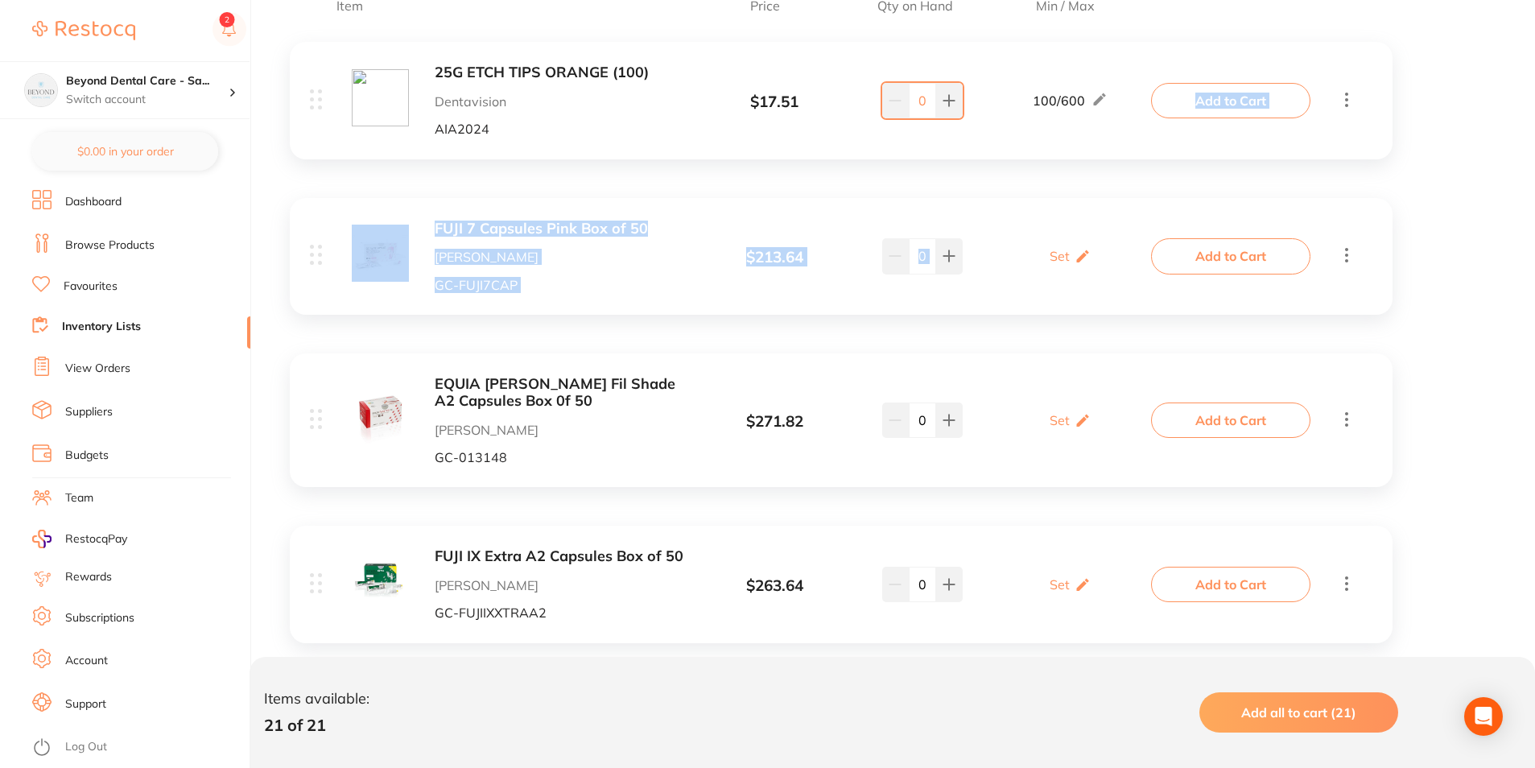
scroll to position [403, 0]
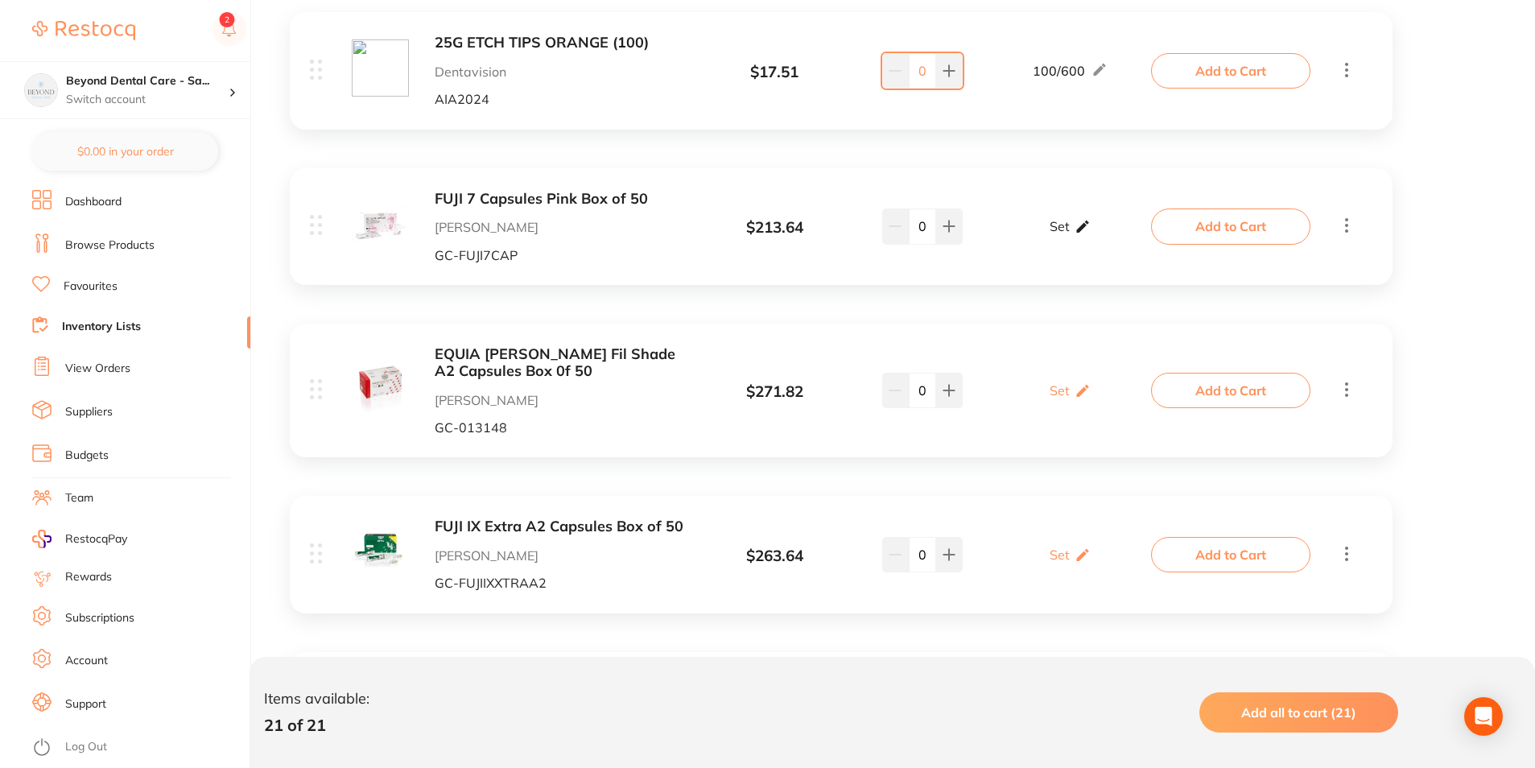
click at [1085, 226] on icon at bounding box center [1083, 227] width 12 height 12
click at [1049, 234] on input "0" at bounding box center [1047, 235] width 32 height 26
type input "01"
click at [1091, 234] on input "0" at bounding box center [1093, 235] width 32 height 26
click at [1106, 232] on input "0" at bounding box center [1093, 235] width 32 height 26
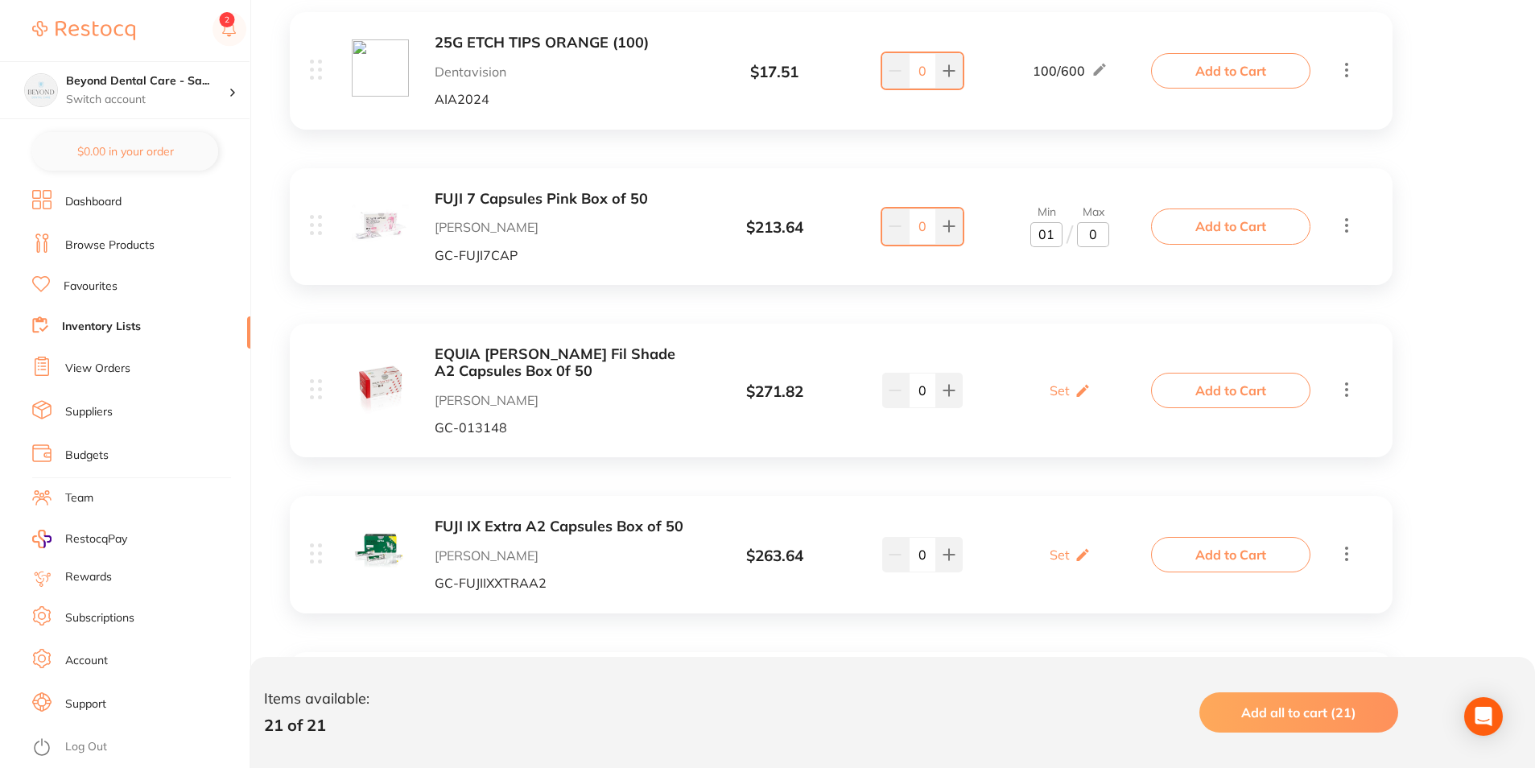
type input "02"
click at [1090, 267] on div "FUJI 7 Capsules Pink Box of 50 Henry Schein Halas GC-FUJI7CAP $ 213.64 Min 1 / …" at bounding box center [841, 226] width 1103 height 117
click at [1081, 225] on icon at bounding box center [1084, 225] width 16 height 17
click at [1056, 233] on input "1" at bounding box center [1047, 235] width 32 height 26
click at [1046, 236] on input "1" at bounding box center [1047, 235] width 32 height 26
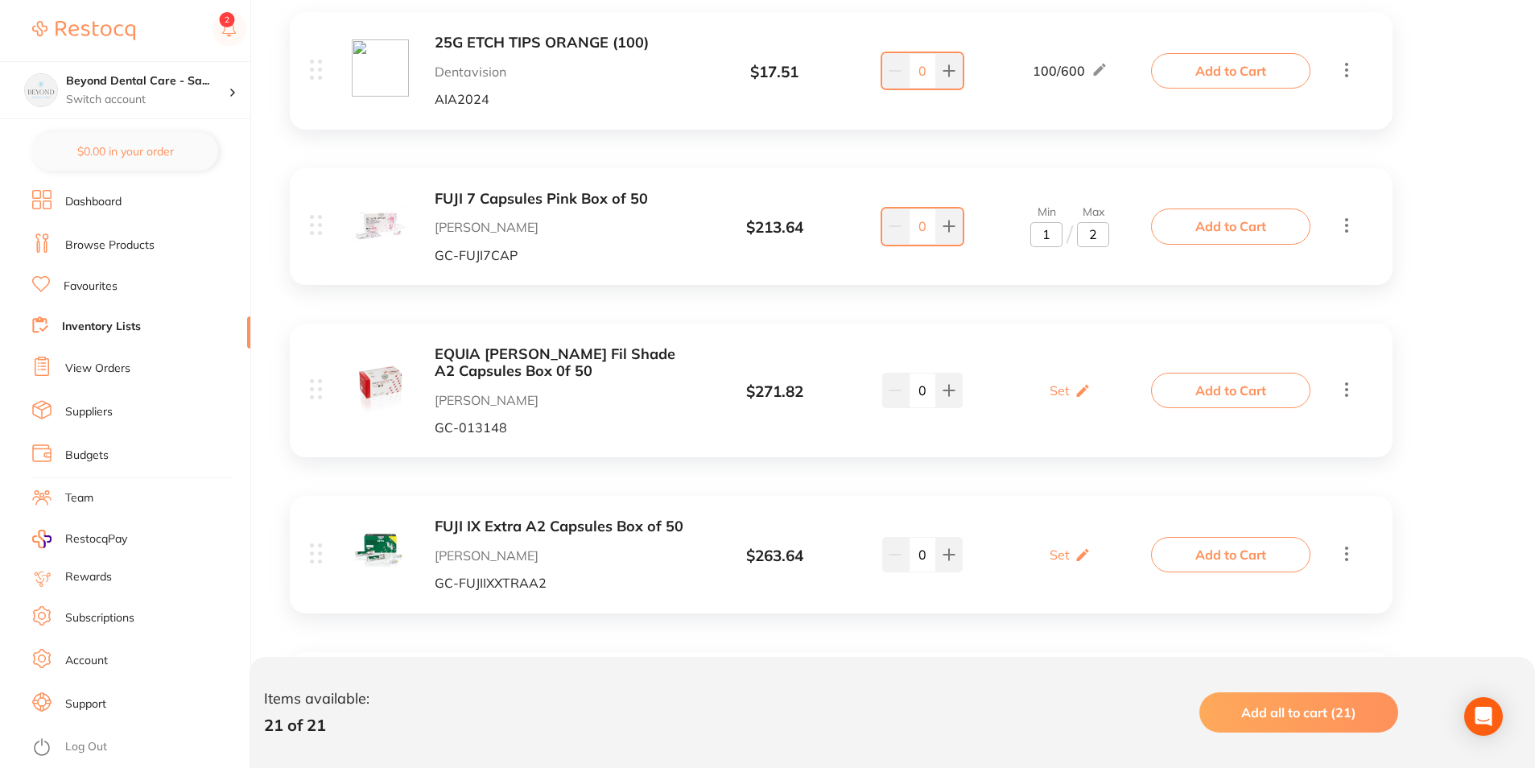
click at [1055, 240] on input "1" at bounding box center [1047, 235] width 32 height 26
click at [1046, 240] on input "1" at bounding box center [1047, 235] width 32 height 26
click at [1054, 238] on input "1" at bounding box center [1047, 235] width 32 height 26
type input "10"
click at [1101, 234] on input "2" at bounding box center [1093, 235] width 32 height 26
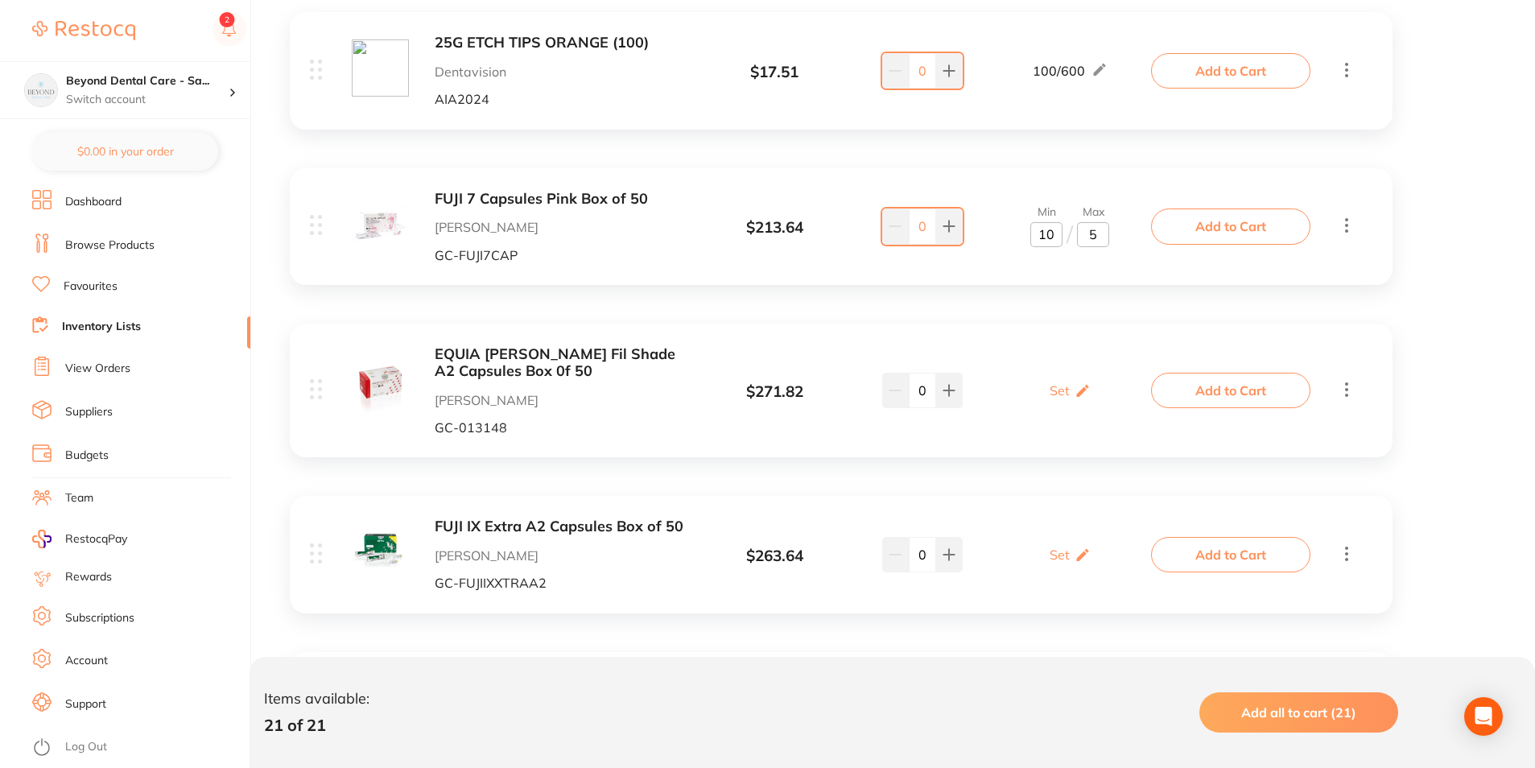
type input "50"
click at [1077, 398] on icon at bounding box center [1083, 390] width 16 height 17
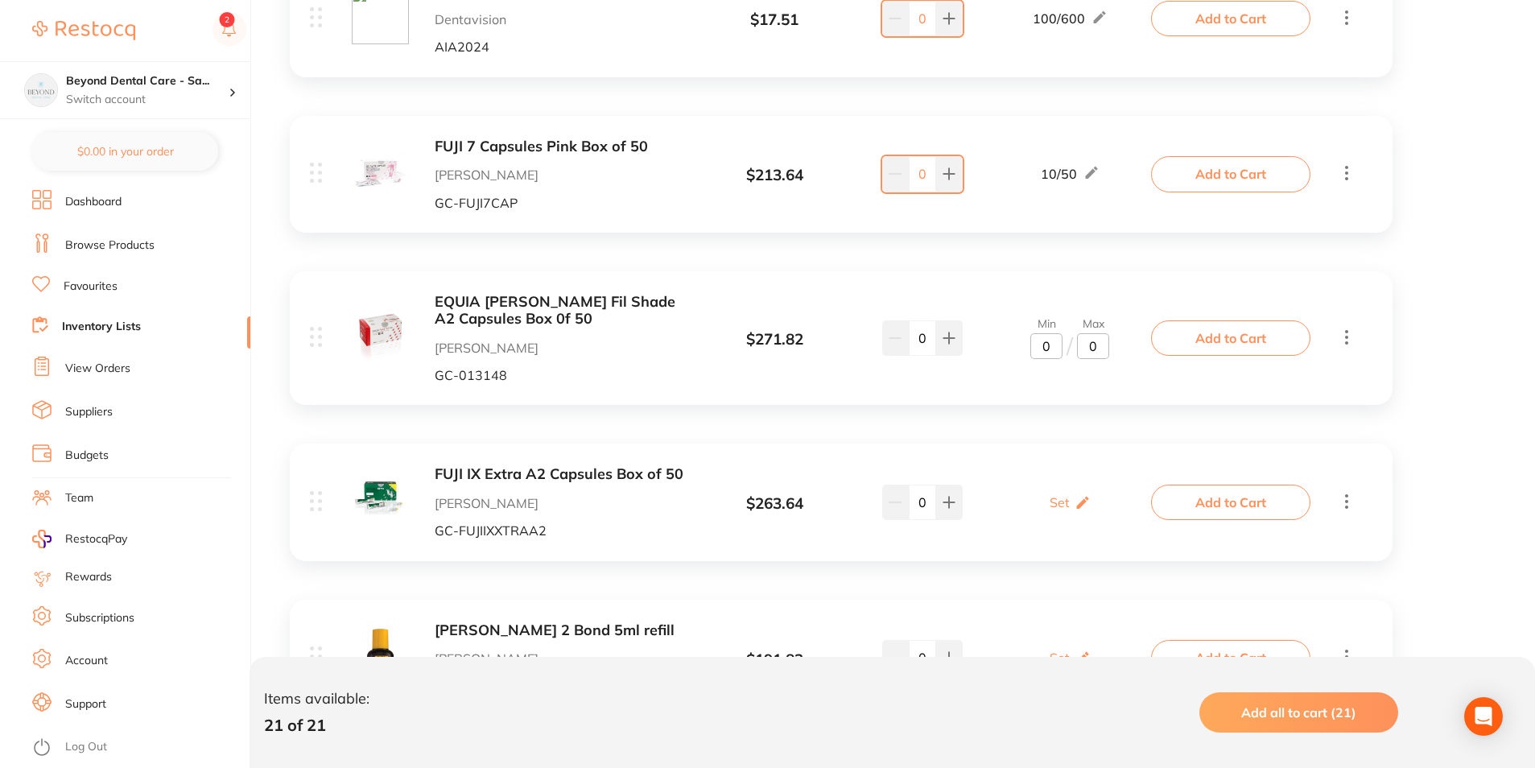
scroll to position [483, 0]
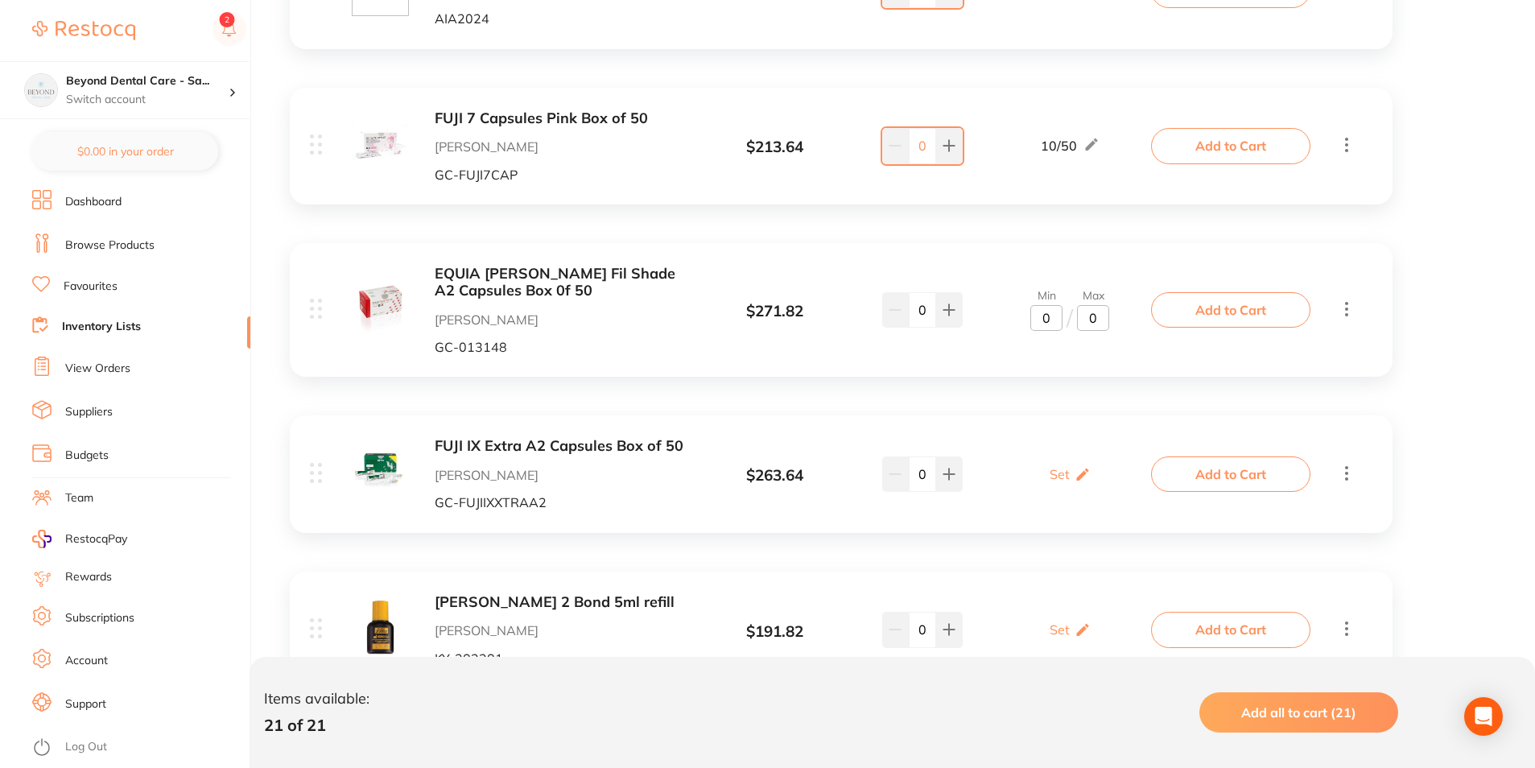
click at [1039, 323] on input "0" at bounding box center [1047, 318] width 32 height 26
type input "10"
click at [1090, 313] on input "0" at bounding box center [1093, 318] width 32 height 26
type input "50"
click at [1033, 444] on div "FUJI IX Extra A2 Capsules Box of 50 Henry Schein Halas GC-FUJIIXXTRAA2 $ 263.64…" at bounding box center [732, 474] width 845 height 72
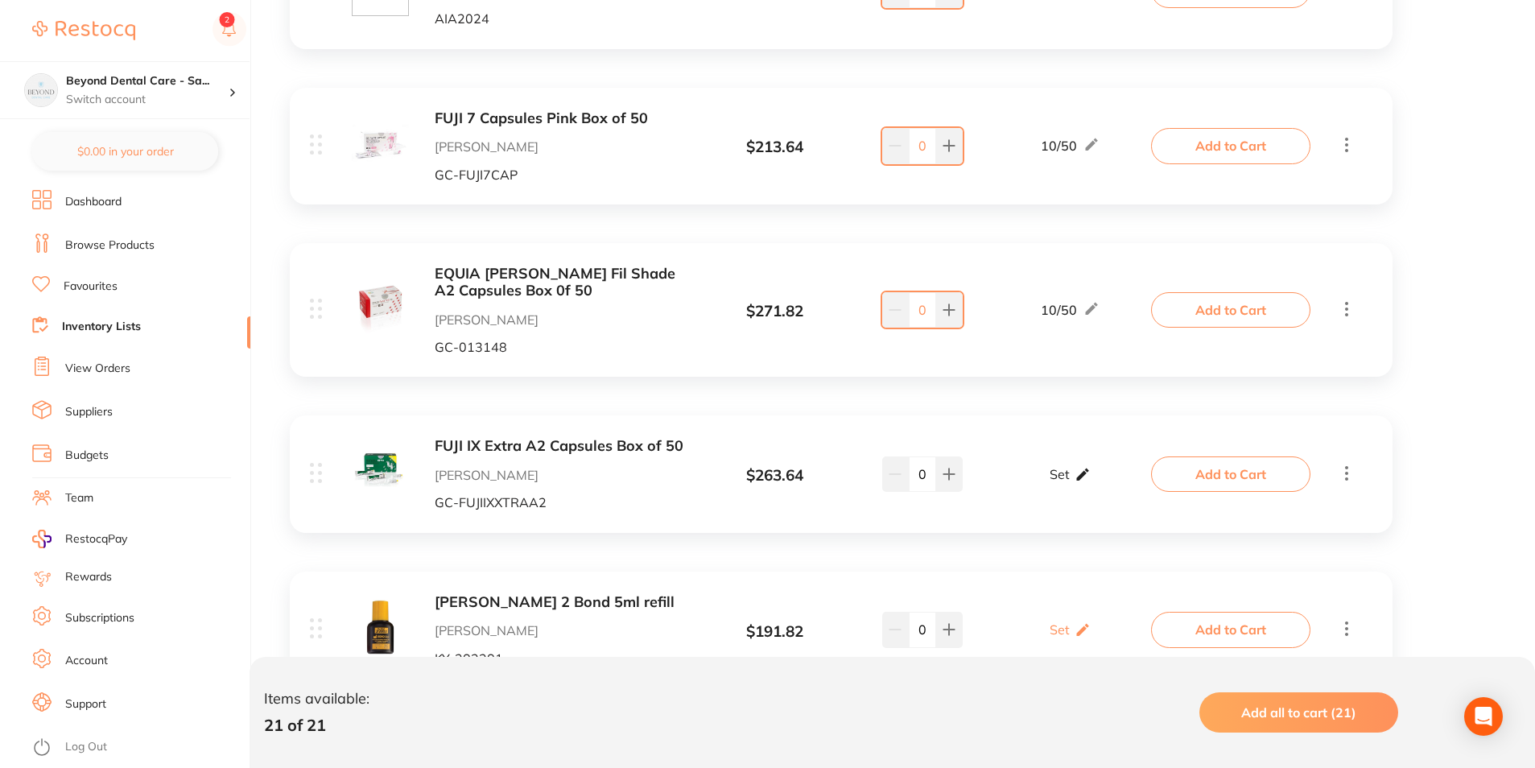
click at [1085, 468] on icon at bounding box center [1083, 474] width 16 height 17
click at [1081, 484] on input "0" at bounding box center [1093, 482] width 32 height 26
type input "50"
click at [1048, 487] on input "0" at bounding box center [1047, 482] width 32 height 26
drag, startPoint x: 1033, startPoint y: 494, endPoint x: 1047, endPoint y: 489, distance: 14.5
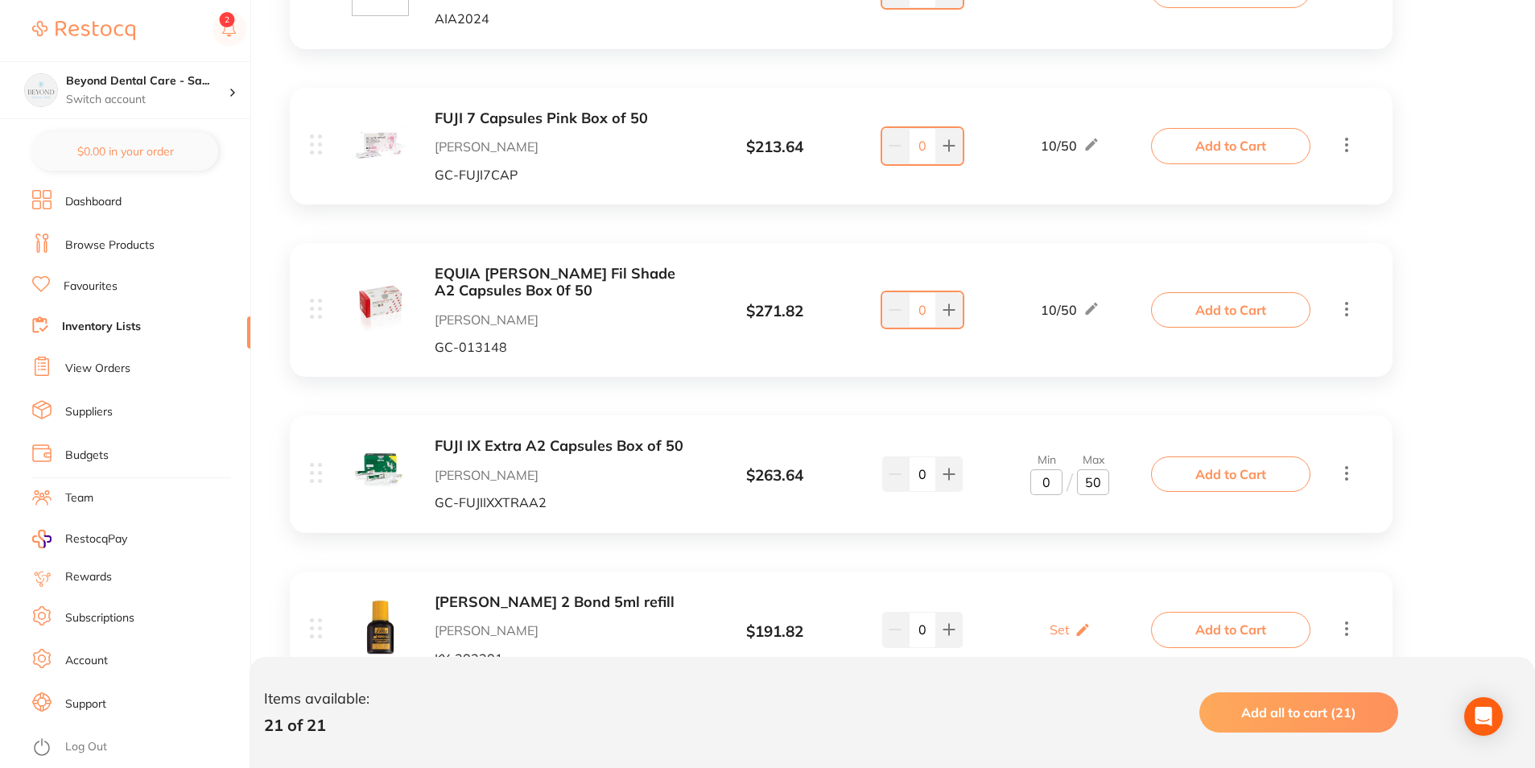
click at [1037, 494] on input "0" at bounding box center [1047, 482] width 32 height 26
type input "10"
click at [1022, 517] on div "FUJI IX Extra A2 Capsules Box of 50 Henry Schein Halas GC-FUJIIXXTRAA2 $ 263.64…" at bounding box center [841, 473] width 1103 height 117
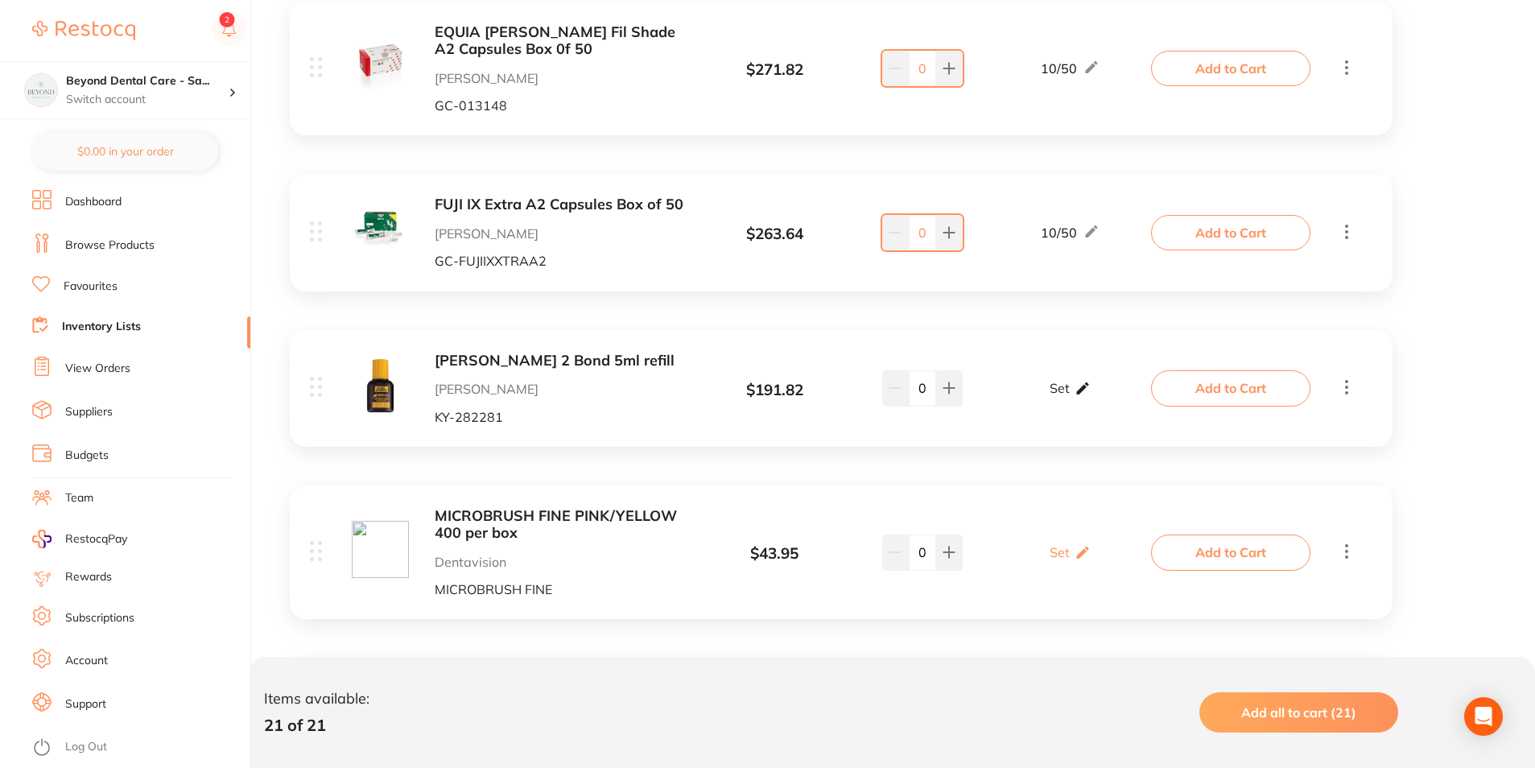
click at [1068, 398] on div "Set Set Min / Max" at bounding box center [1070, 388] width 41 height 40
click at [1041, 401] on input "0" at bounding box center [1047, 397] width 32 height 26
click at [1053, 399] on input "0" at bounding box center [1047, 397] width 32 height 26
type input "02"
click at [1098, 395] on input "0" at bounding box center [1093, 397] width 32 height 26
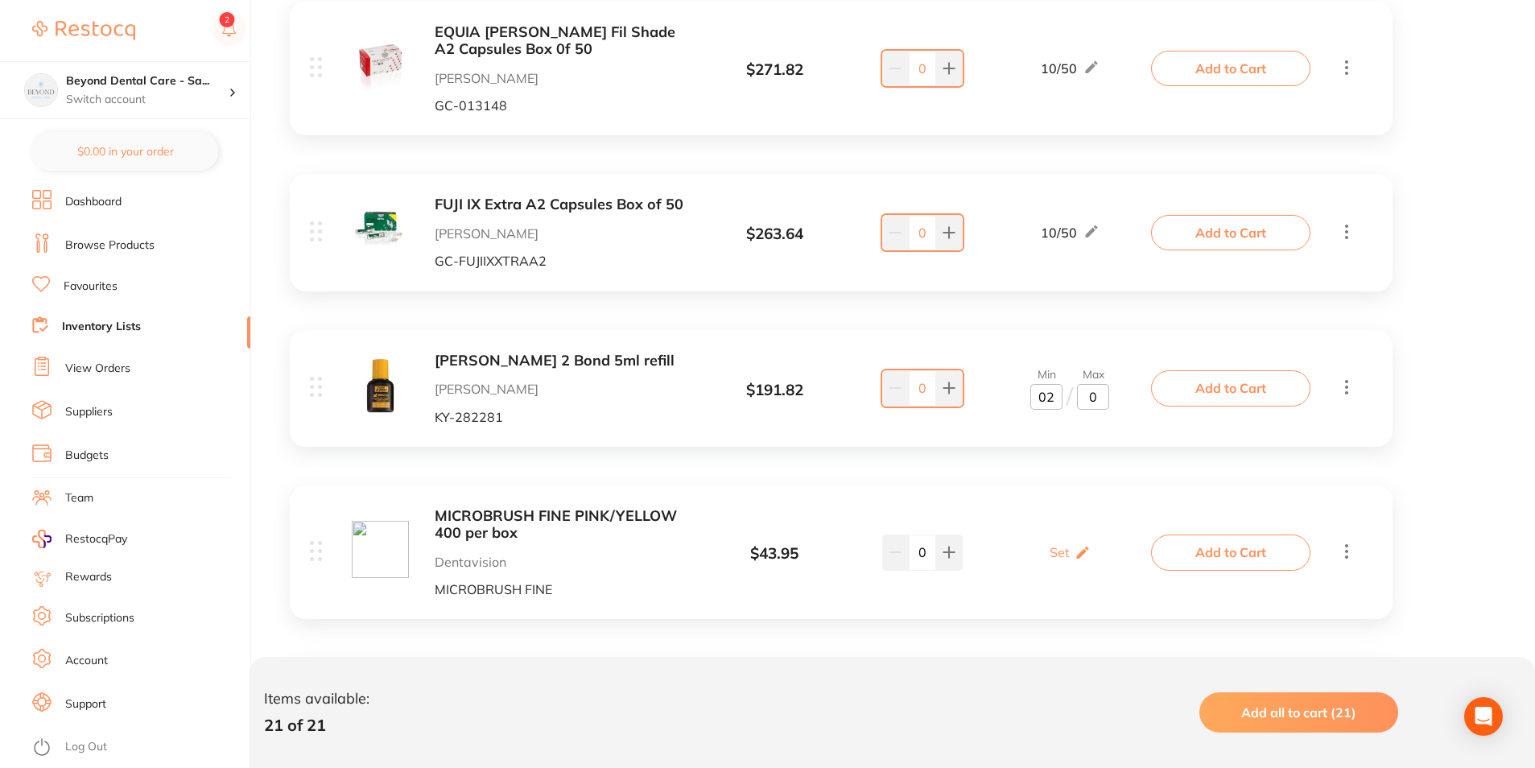
type input "04"
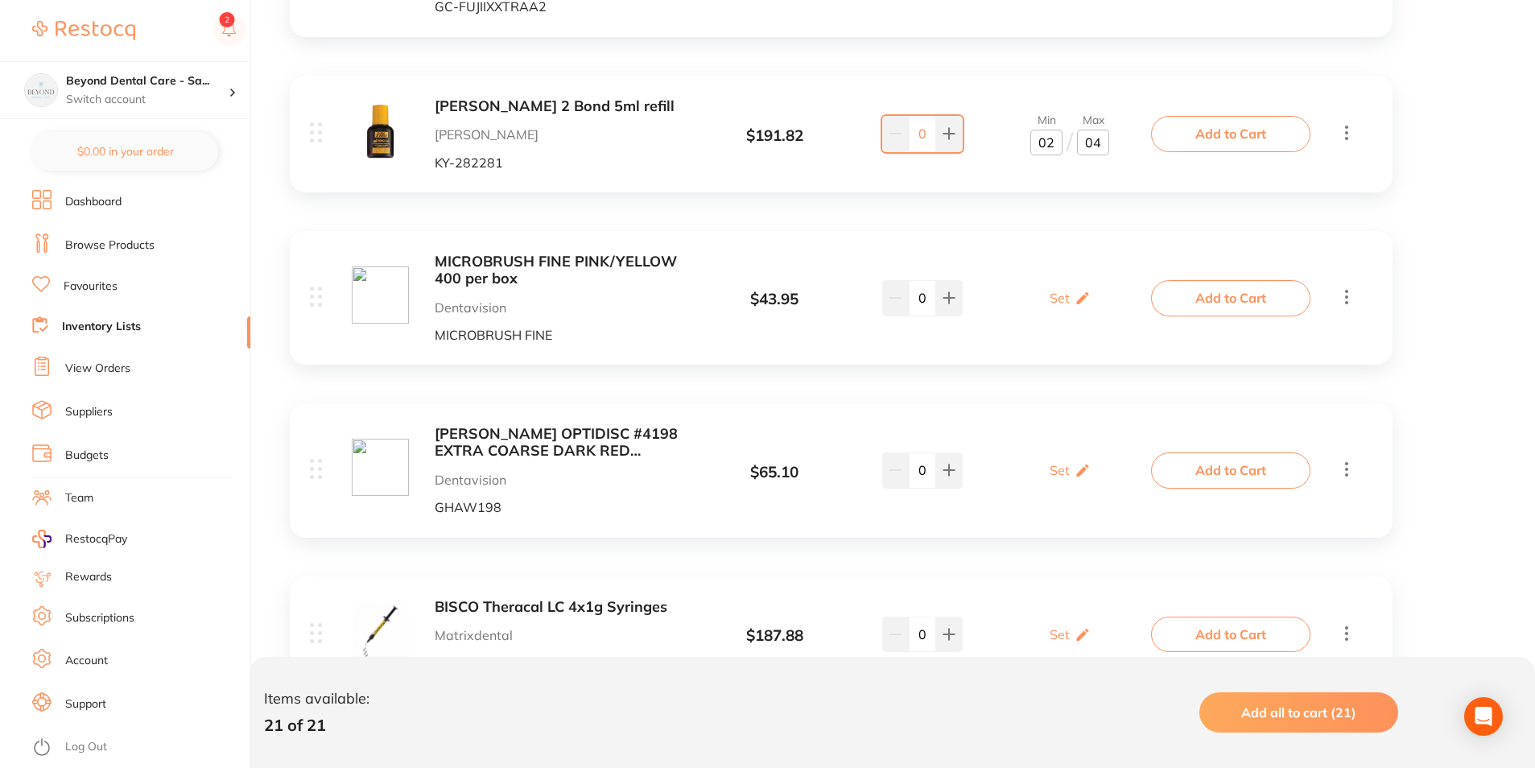
scroll to position [1047, 0]
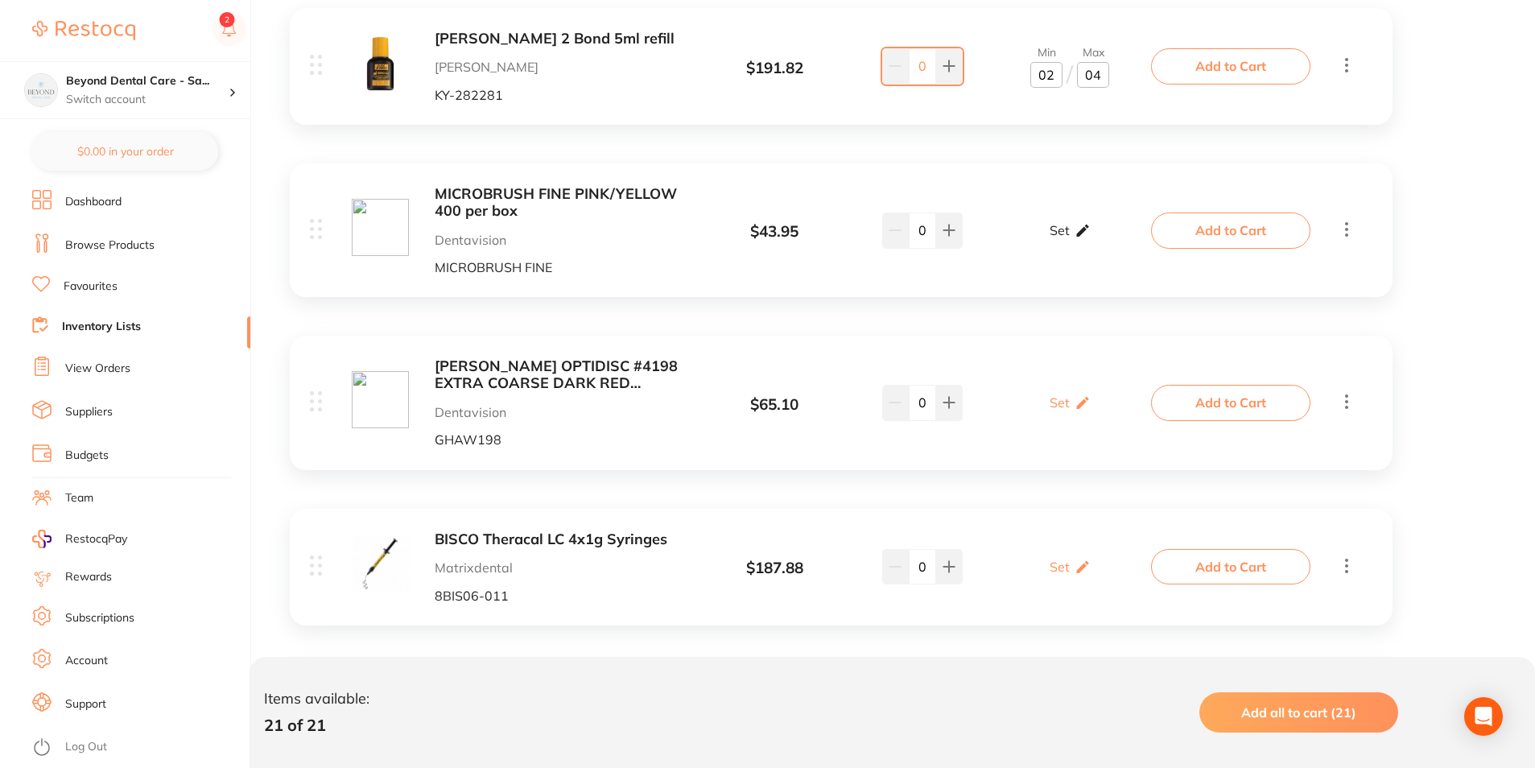
click at [1078, 232] on icon at bounding box center [1083, 230] width 12 height 12
click at [1106, 240] on input "0" at bounding box center [1093, 238] width 32 height 26
type input "0"
type input "600"
click at [1041, 236] on input "0" at bounding box center [1047, 238] width 32 height 26
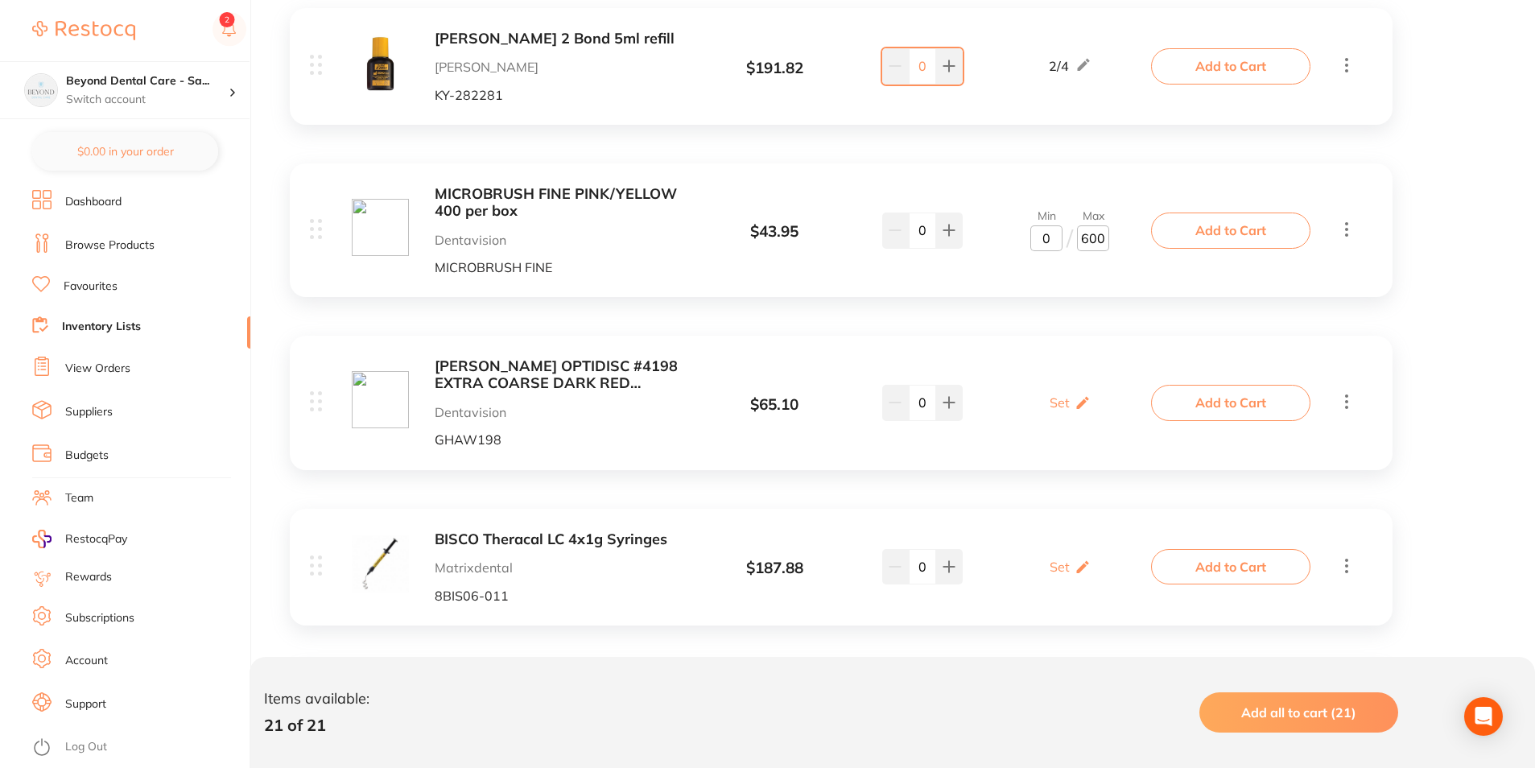
click at [1057, 241] on input "0" at bounding box center [1047, 238] width 32 height 26
click at [1043, 242] on input "0" at bounding box center [1047, 238] width 32 height 26
click at [1055, 242] on input "4000" at bounding box center [1047, 238] width 32 height 26
type input "400"
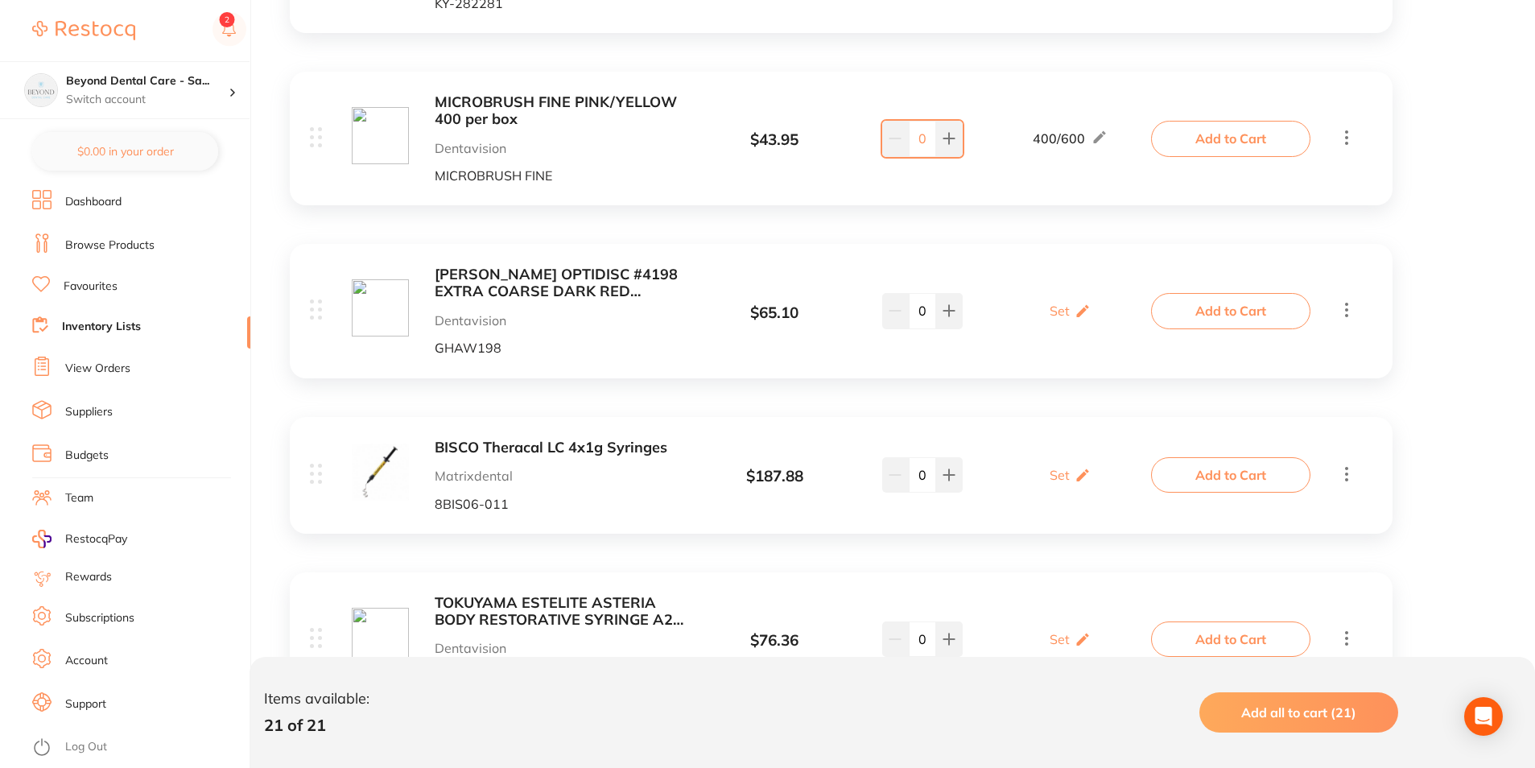
scroll to position [966, 0]
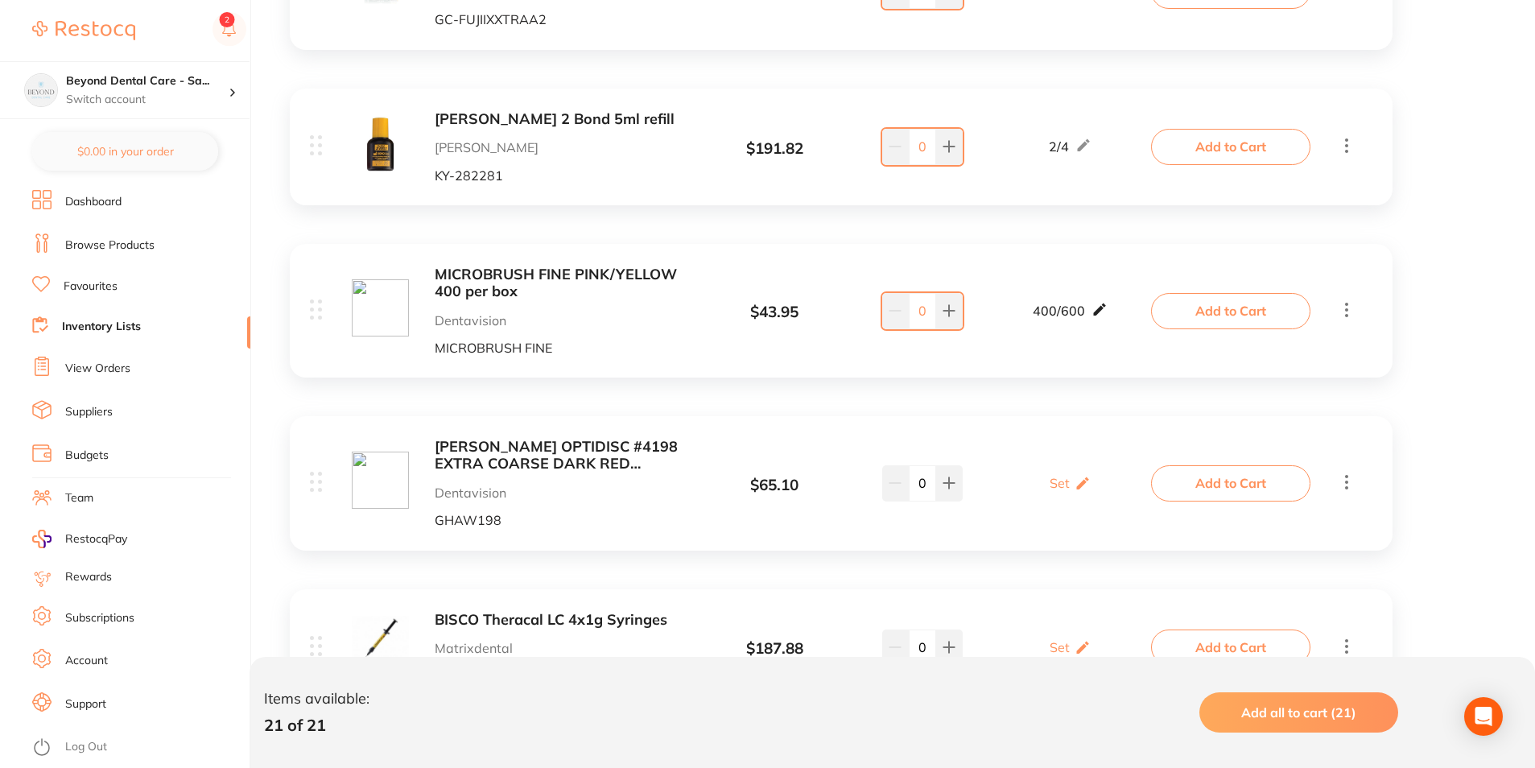
click at [1101, 312] on icon at bounding box center [1099, 310] width 12 height 12
click at [1093, 324] on input "600" at bounding box center [1093, 319] width 32 height 26
type input "1200"
click at [1013, 451] on div "KERR OPTIDISC #4198 EXTRA COARSE DARK RED 12.6MM (80) Dentavision GHAW198 $ 65.…" at bounding box center [732, 483] width 845 height 89
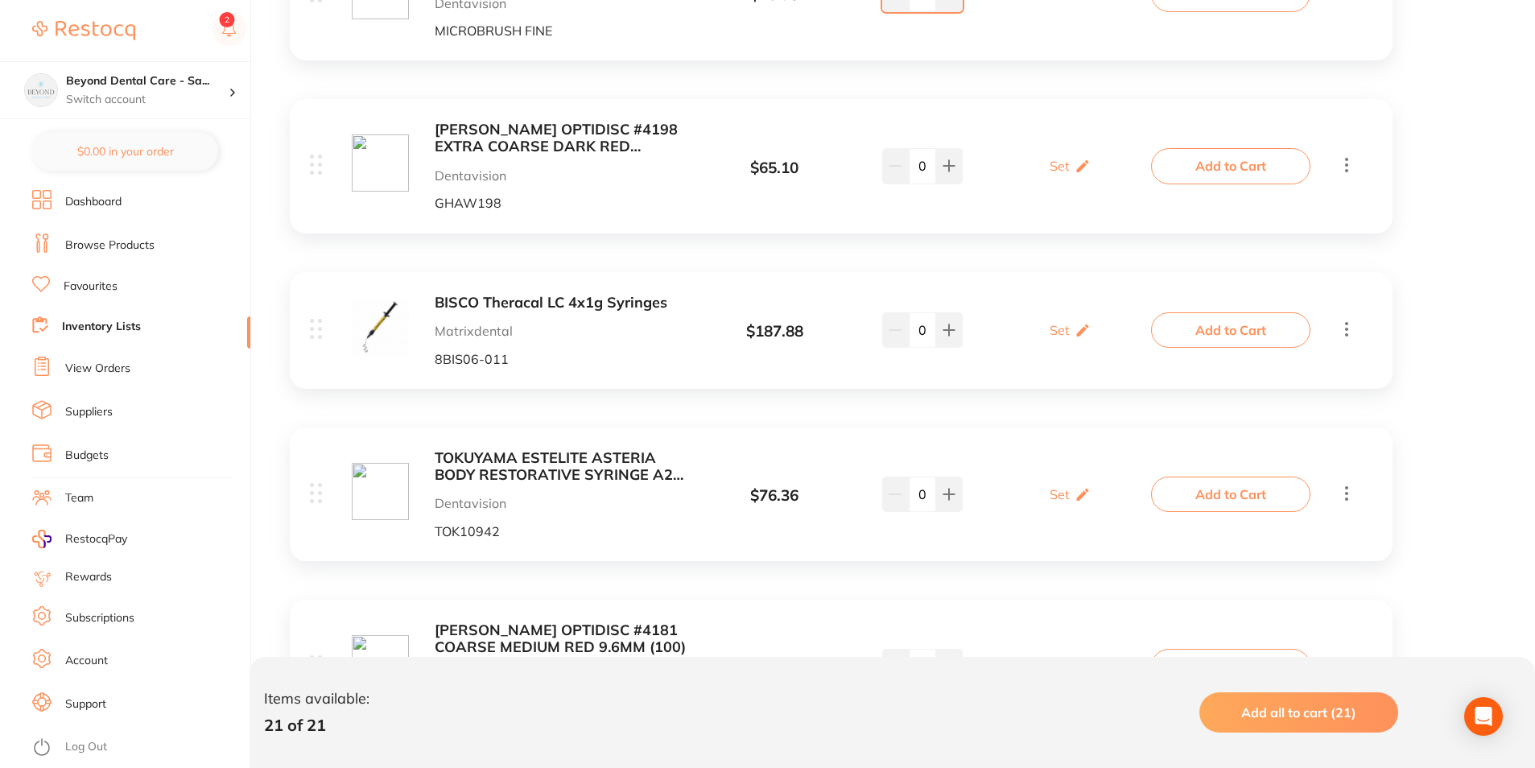
scroll to position [1288, 0]
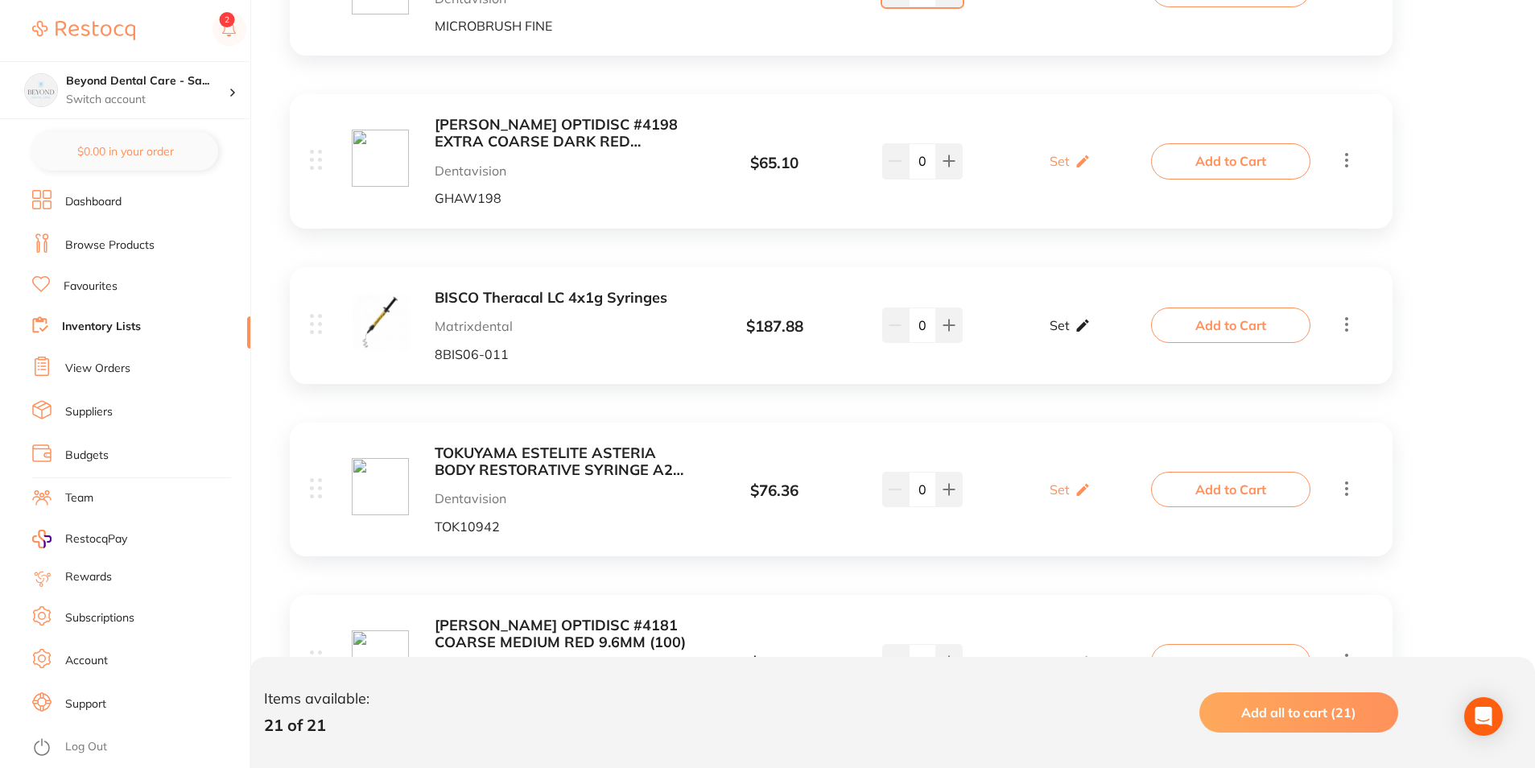
click at [1069, 333] on div "Set Set Min / Max" at bounding box center [1070, 325] width 41 height 40
click at [1050, 341] on input "0" at bounding box center [1047, 333] width 32 height 26
click at [1044, 341] on input "0" at bounding box center [1047, 333] width 32 height 26
click at [1052, 337] on input "0" at bounding box center [1047, 333] width 32 height 26
click at [1037, 340] on input "0" at bounding box center [1047, 333] width 32 height 26
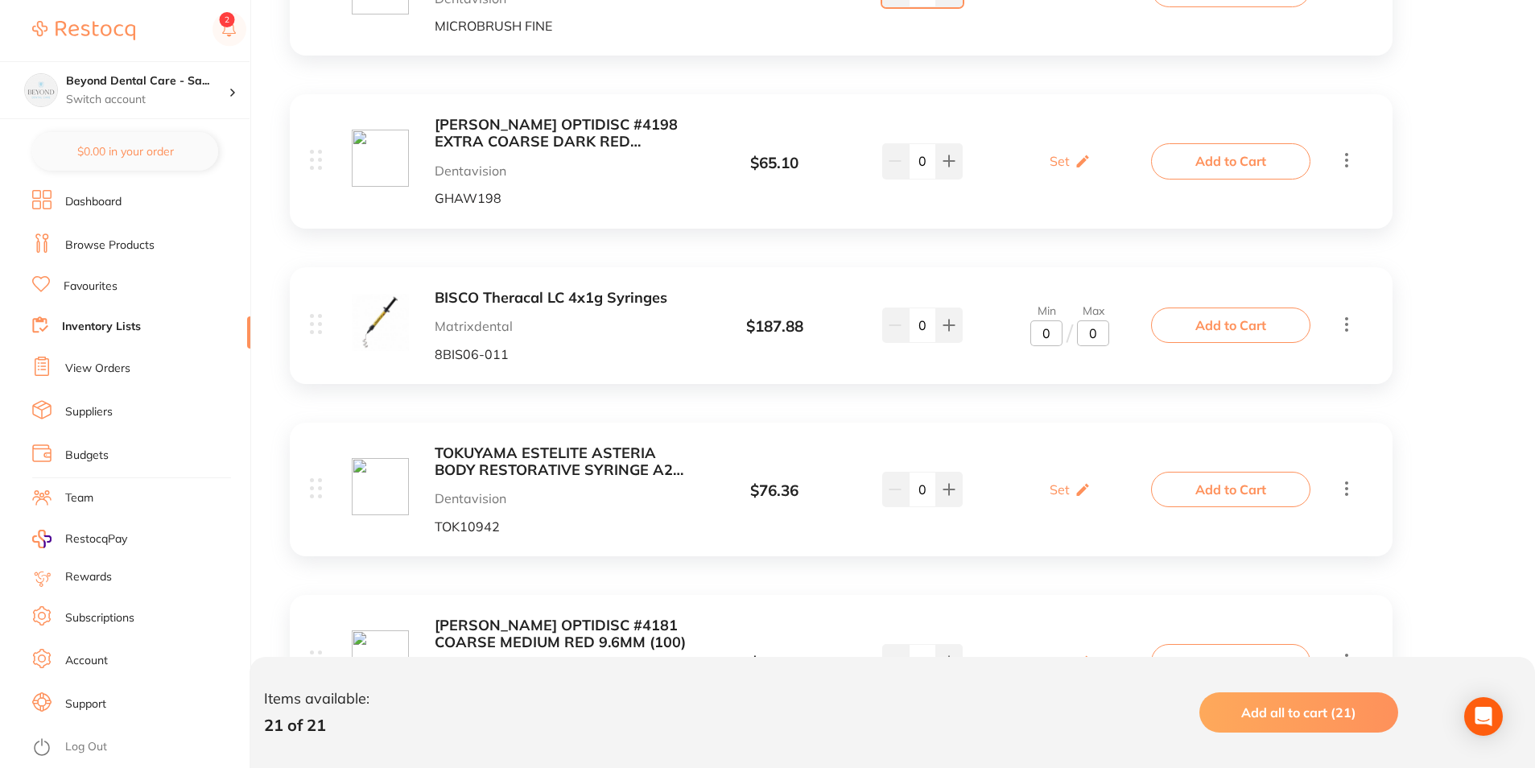
click at [1051, 337] on input "0" at bounding box center [1047, 333] width 32 height 26
click at [1044, 339] on input "0" at bounding box center [1047, 333] width 32 height 26
click at [1048, 337] on input "0" at bounding box center [1047, 333] width 32 height 26
type input "02"
click at [1099, 336] on input "0" at bounding box center [1093, 333] width 32 height 26
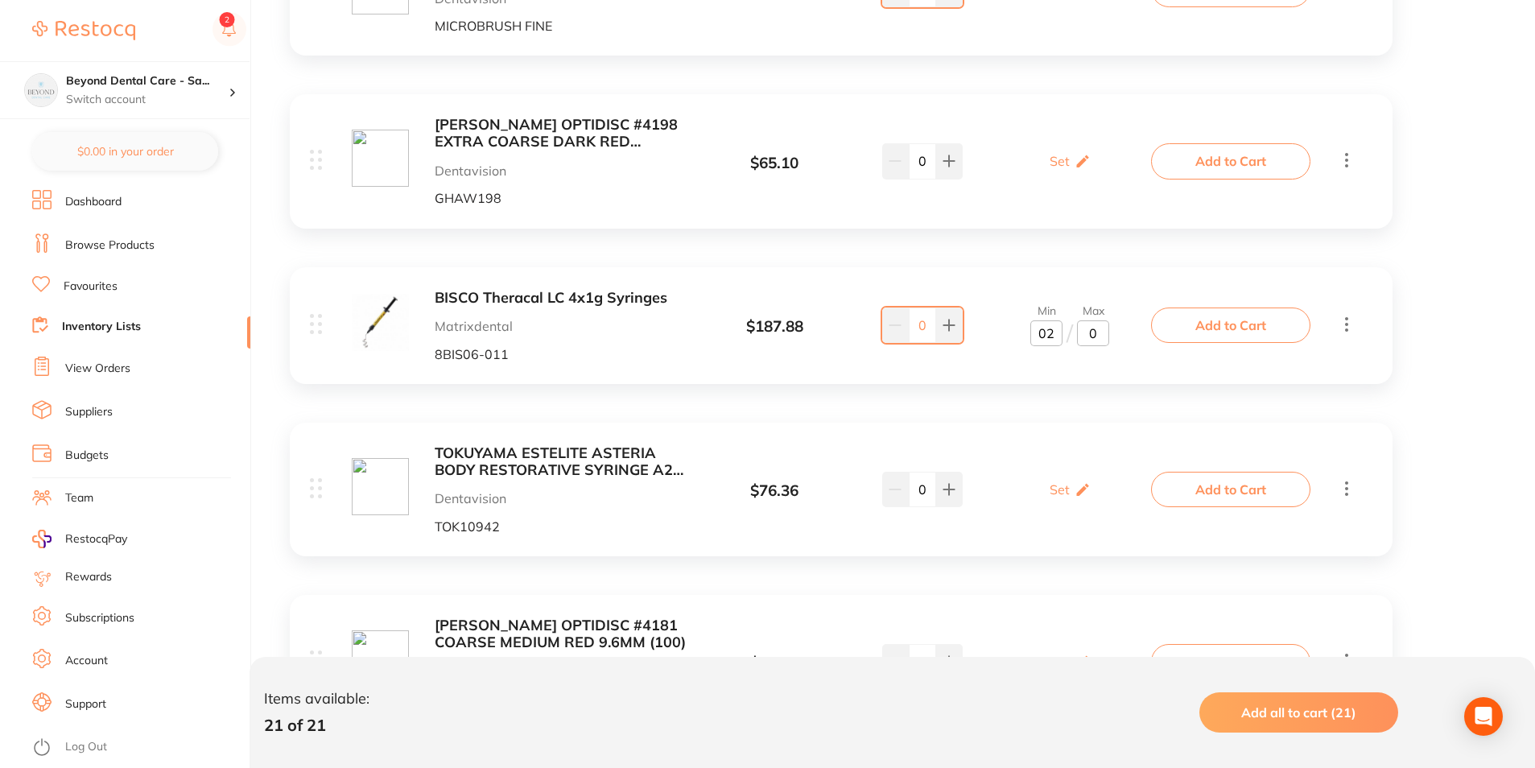
type input "04"
click at [1114, 374] on div "BISCO Theracal LC 4x1g Syringes Matrixdental 8BIS06-011 $ 187.88 Min 2 / Max 4 …" at bounding box center [841, 325] width 1103 height 117
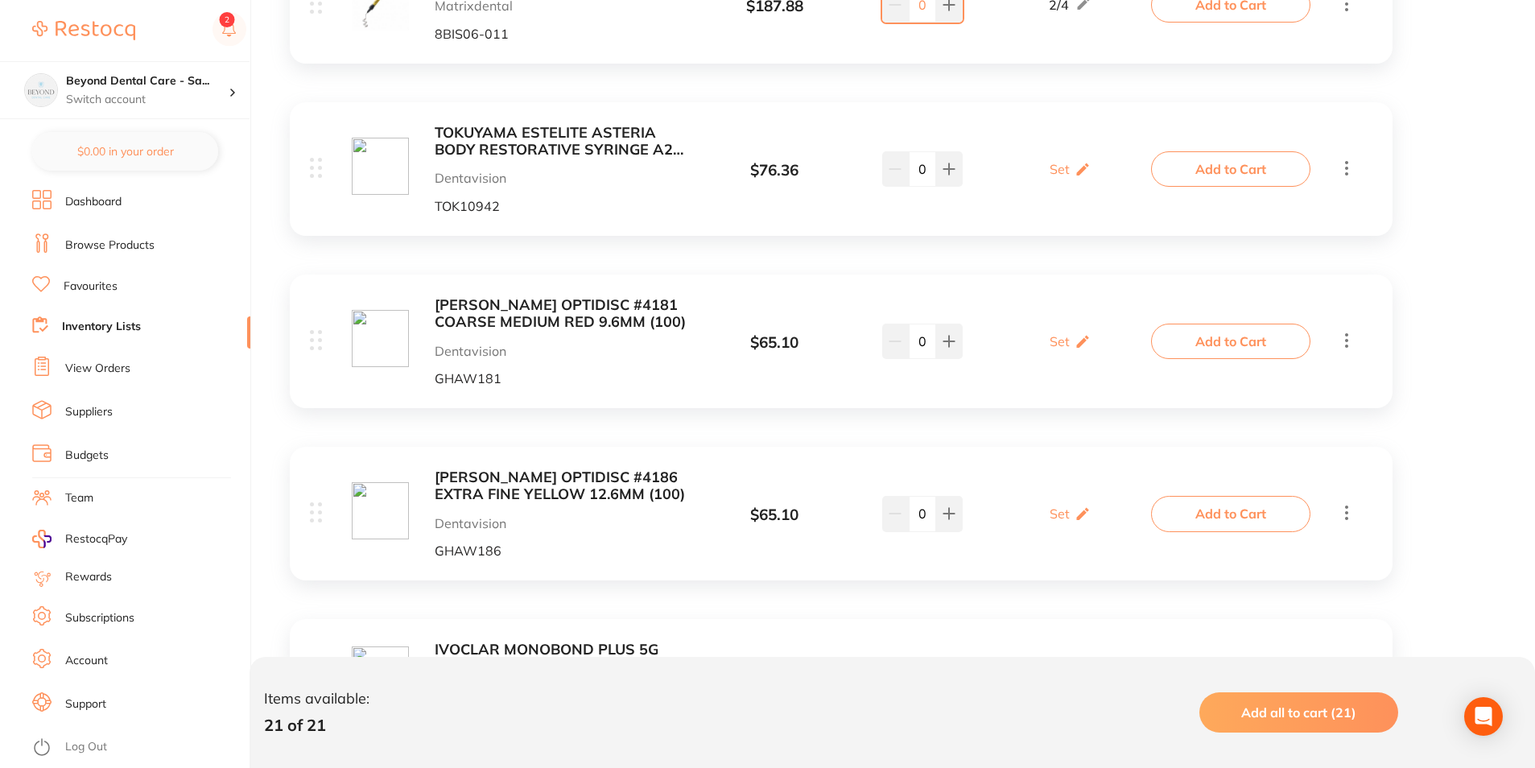
scroll to position [1610, 0]
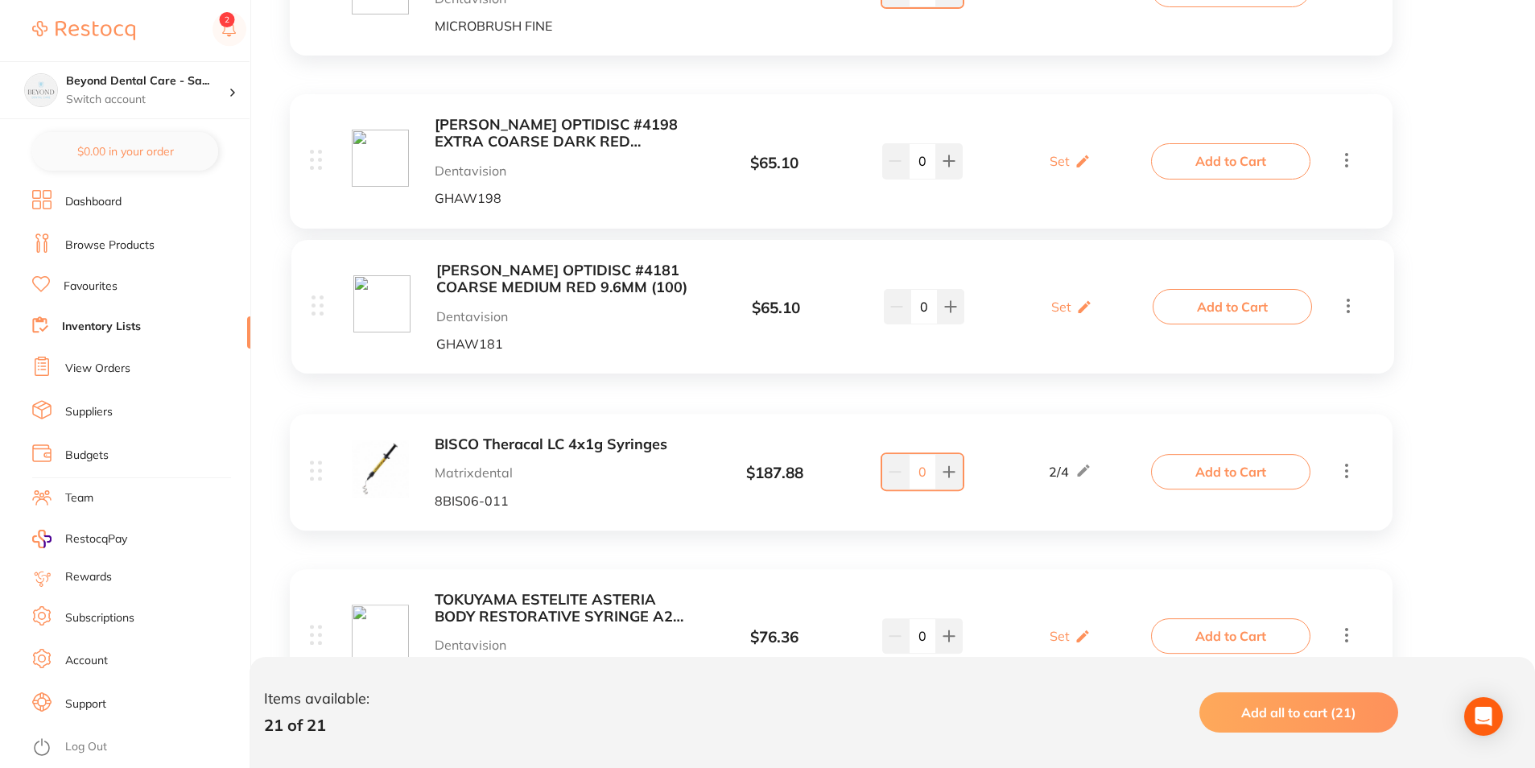
drag, startPoint x: 322, startPoint y: 349, endPoint x: 320, endPoint y: 308, distance: 40.3
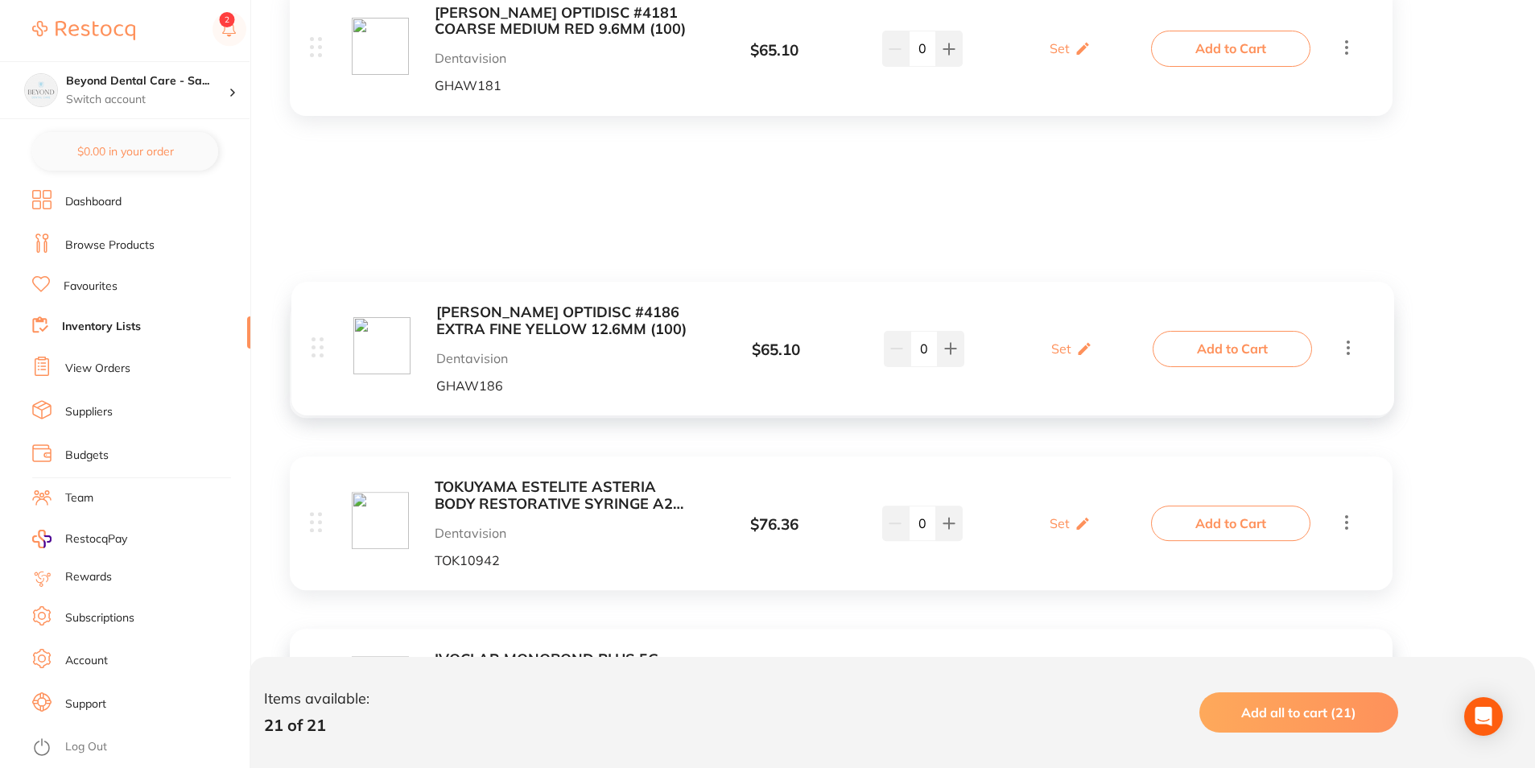
scroll to position [1288, 0]
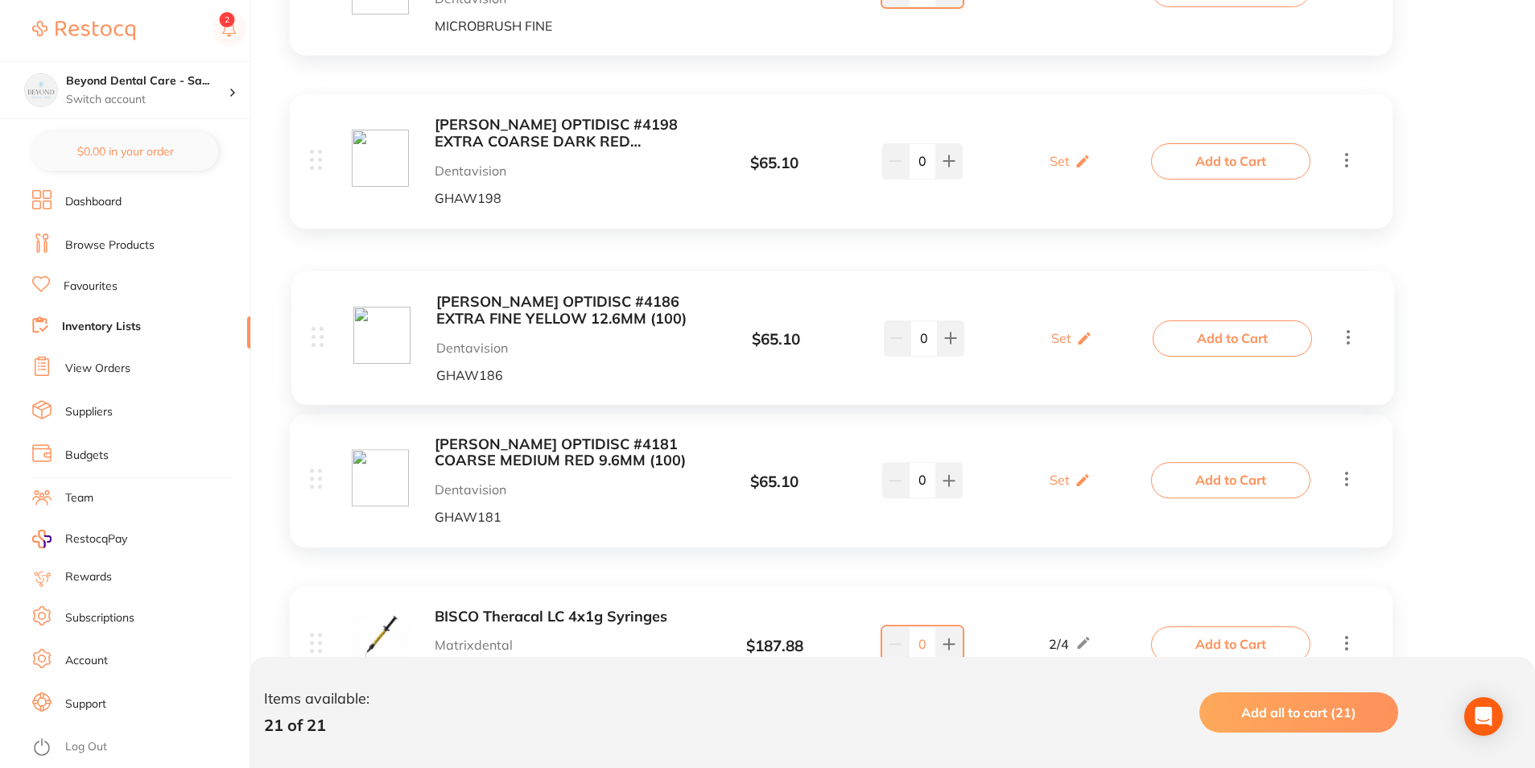
drag, startPoint x: 317, startPoint y: 436, endPoint x: 316, endPoint y: 330, distance: 105.5
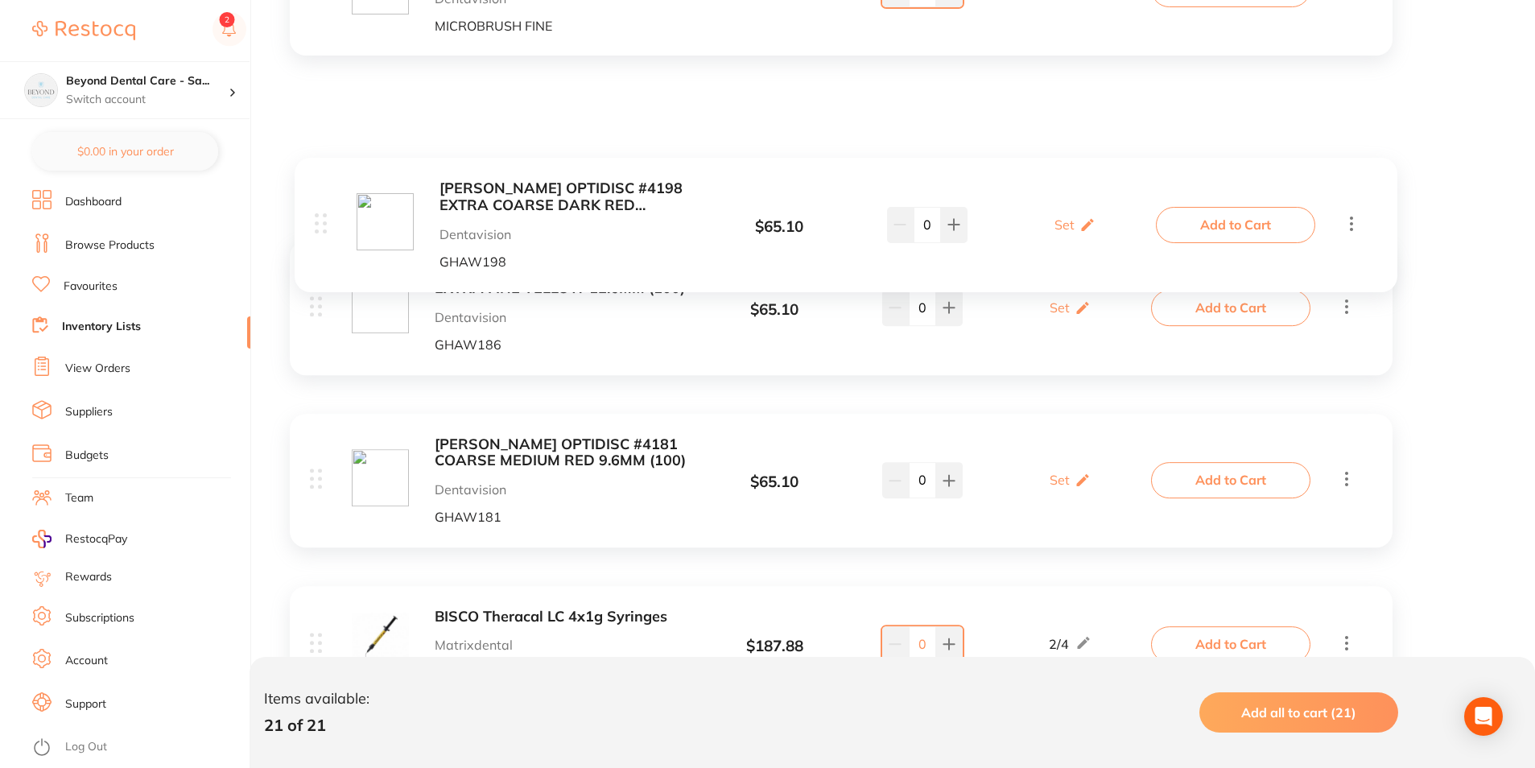
scroll to position [1286, 0]
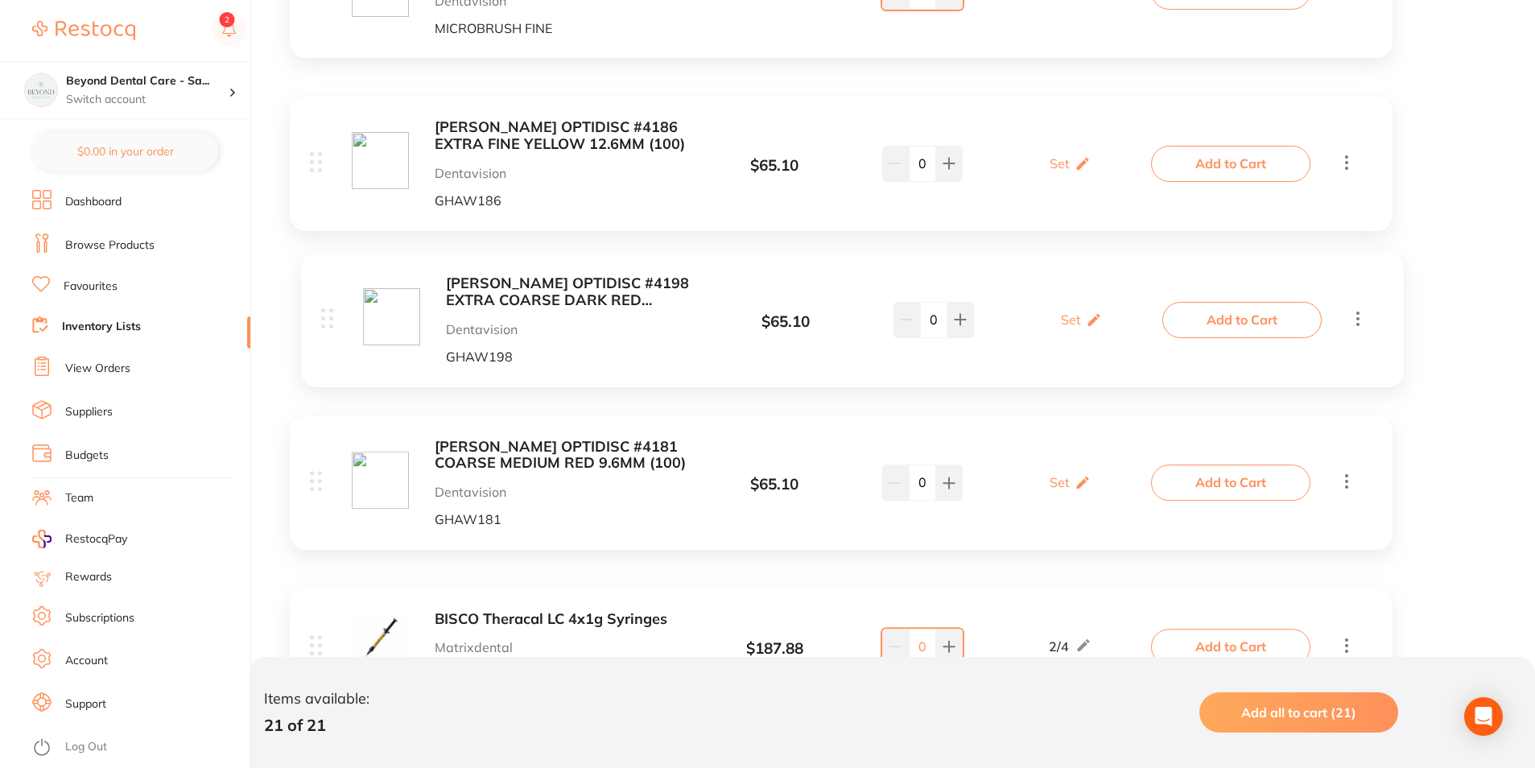
drag, startPoint x: 314, startPoint y: 168, endPoint x: 316, endPoint y: 338, distance: 169.9
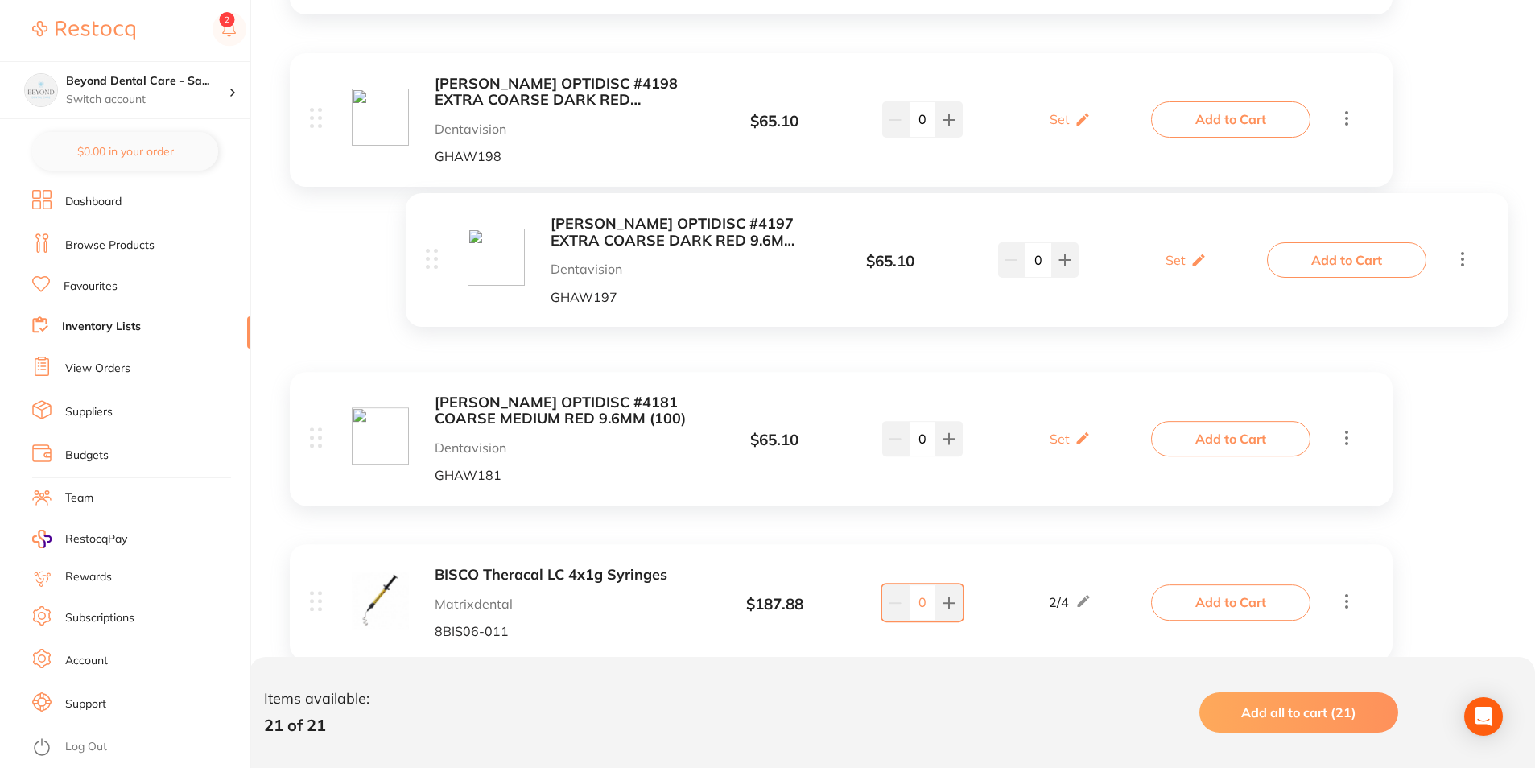
scroll to position [1447, 0]
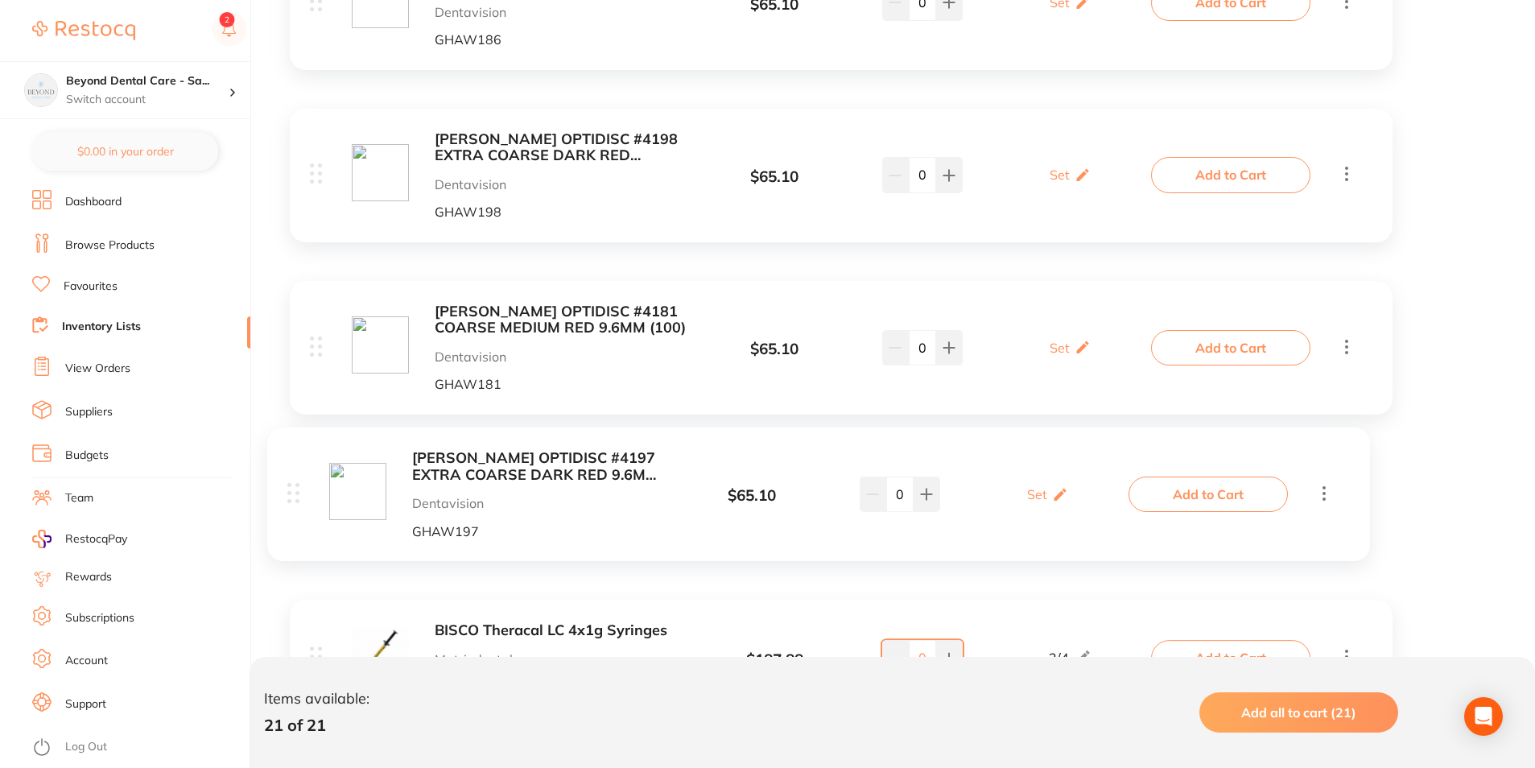
drag, startPoint x: 315, startPoint y: 280, endPoint x: 295, endPoint y: 483, distance: 203.9
click at [295, 488] on div "25G ETCH TIPS ORANGE (100) Dentavision AIA2024 $ 17.51 100 / 600 0 100 / 600 Ad…" at bounding box center [841, 691] width 1135 height 3478
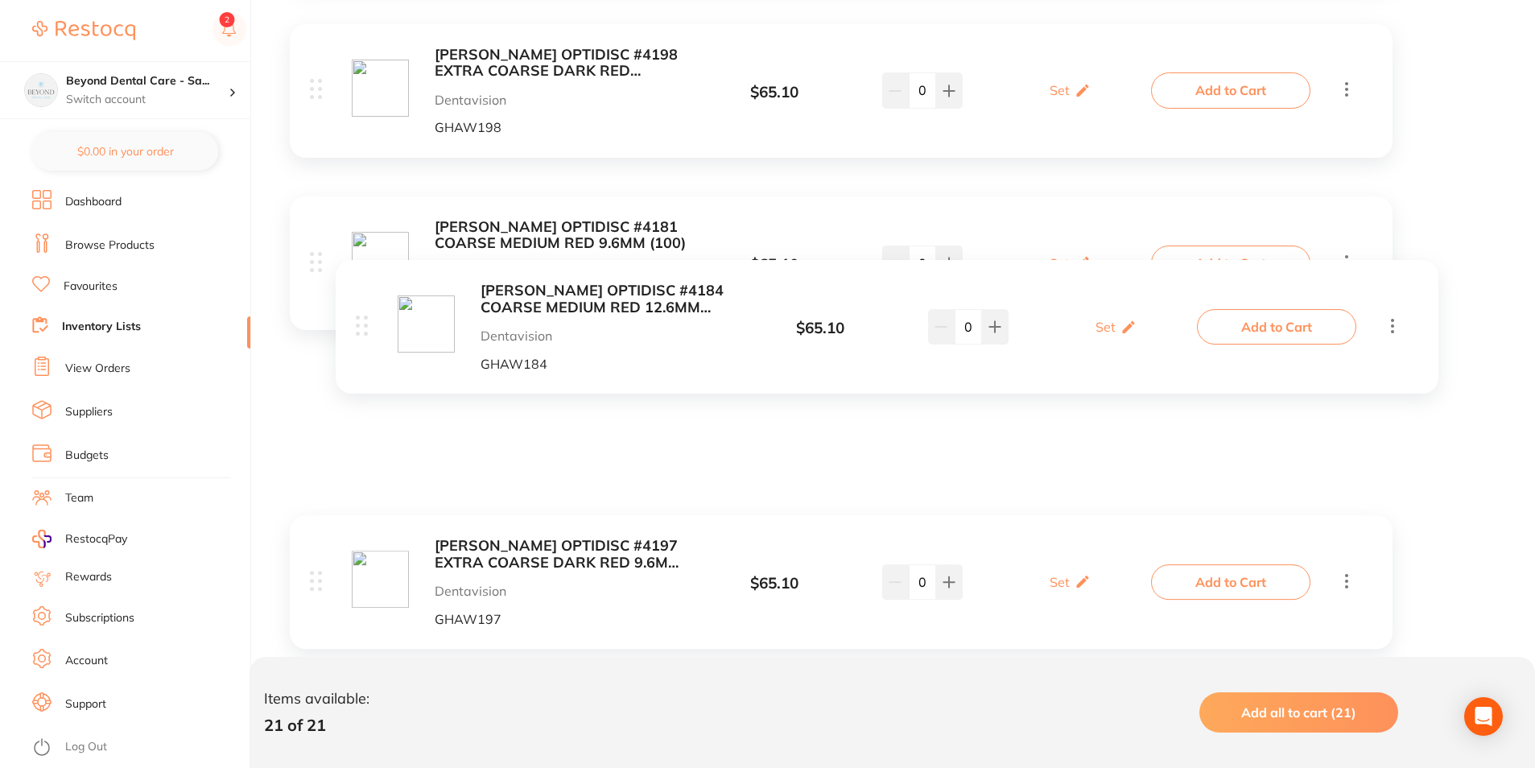
scroll to position [1527, 0]
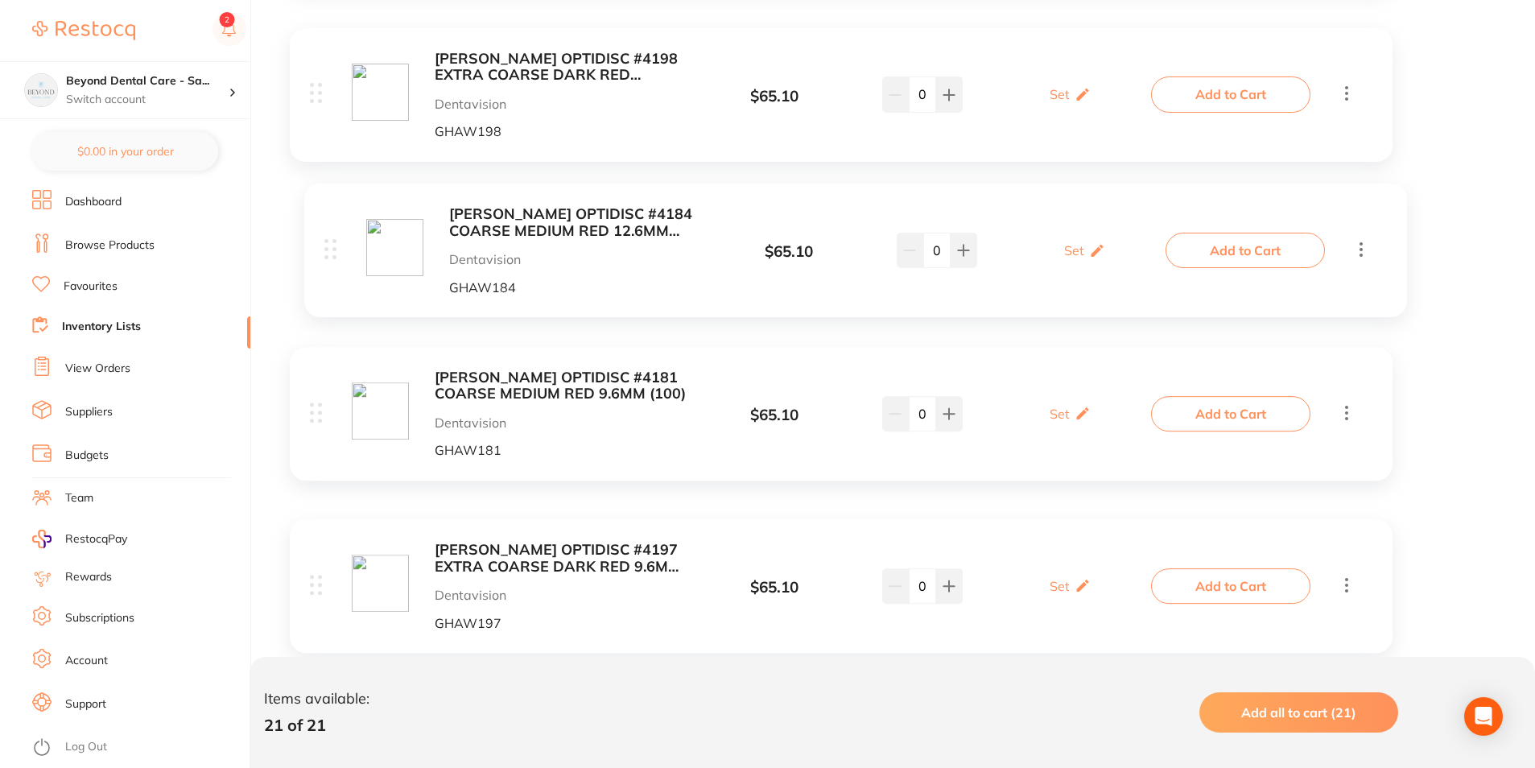
drag, startPoint x: 311, startPoint y: 461, endPoint x: 309, endPoint y: 198, distance: 263.3
click at [309, 198] on div "25G ETCH TIPS ORANGE (100) Dentavision AIA2024 $ 17.51 100 / 600 0 100 / 600 Ad…" at bounding box center [841, 610] width 1135 height 3478
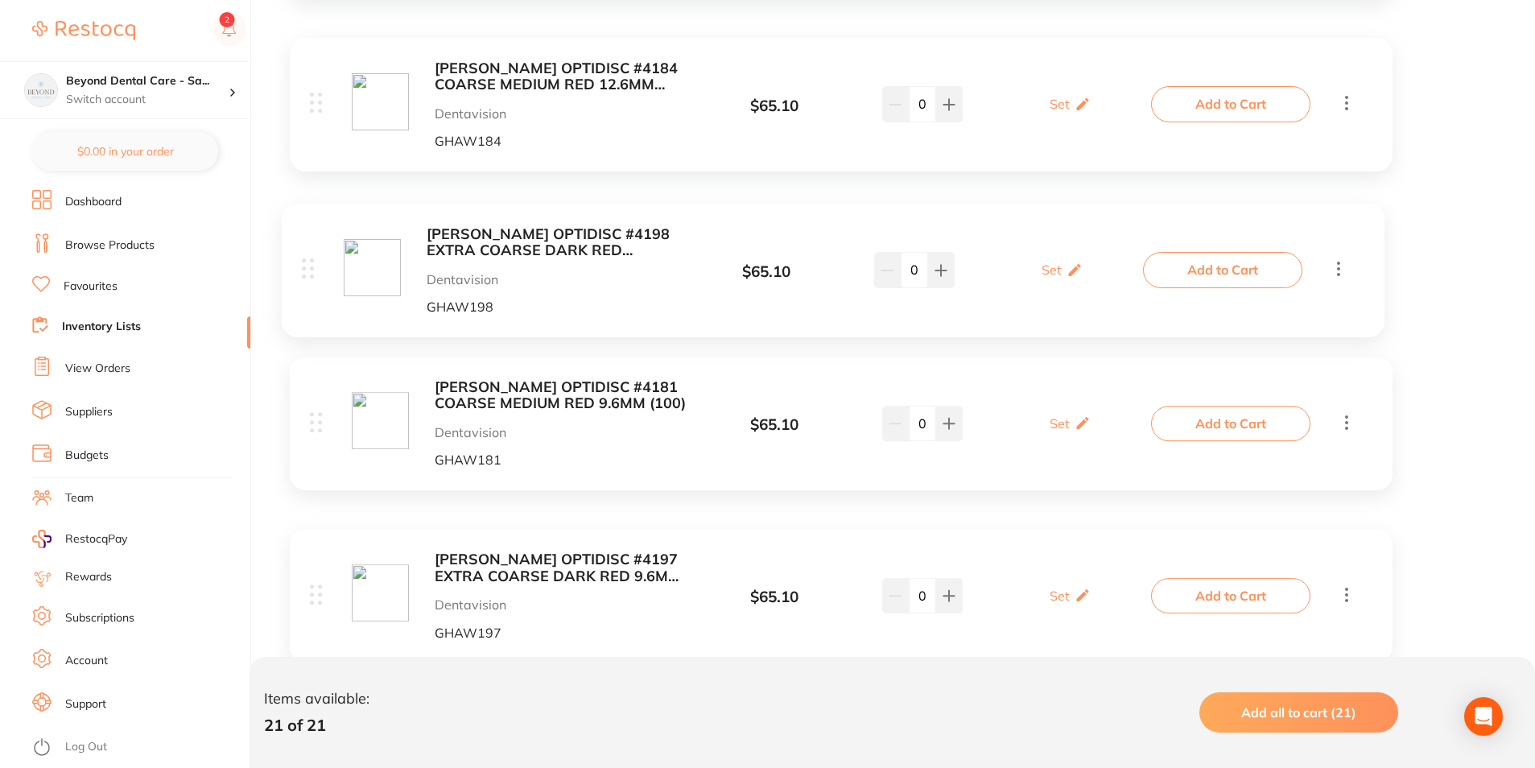
drag, startPoint x: 320, startPoint y: 97, endPoint x: 311, endPoint y: 272, distance: 175.0
click at [311, 282] on div "25G ETCH TIPS ORANGE (100) Dentavision AIA2024 $ 17.51 100 / 600 0 100 / 600 Ad…" at bounding box center [841, 620] width 1135 height 3478
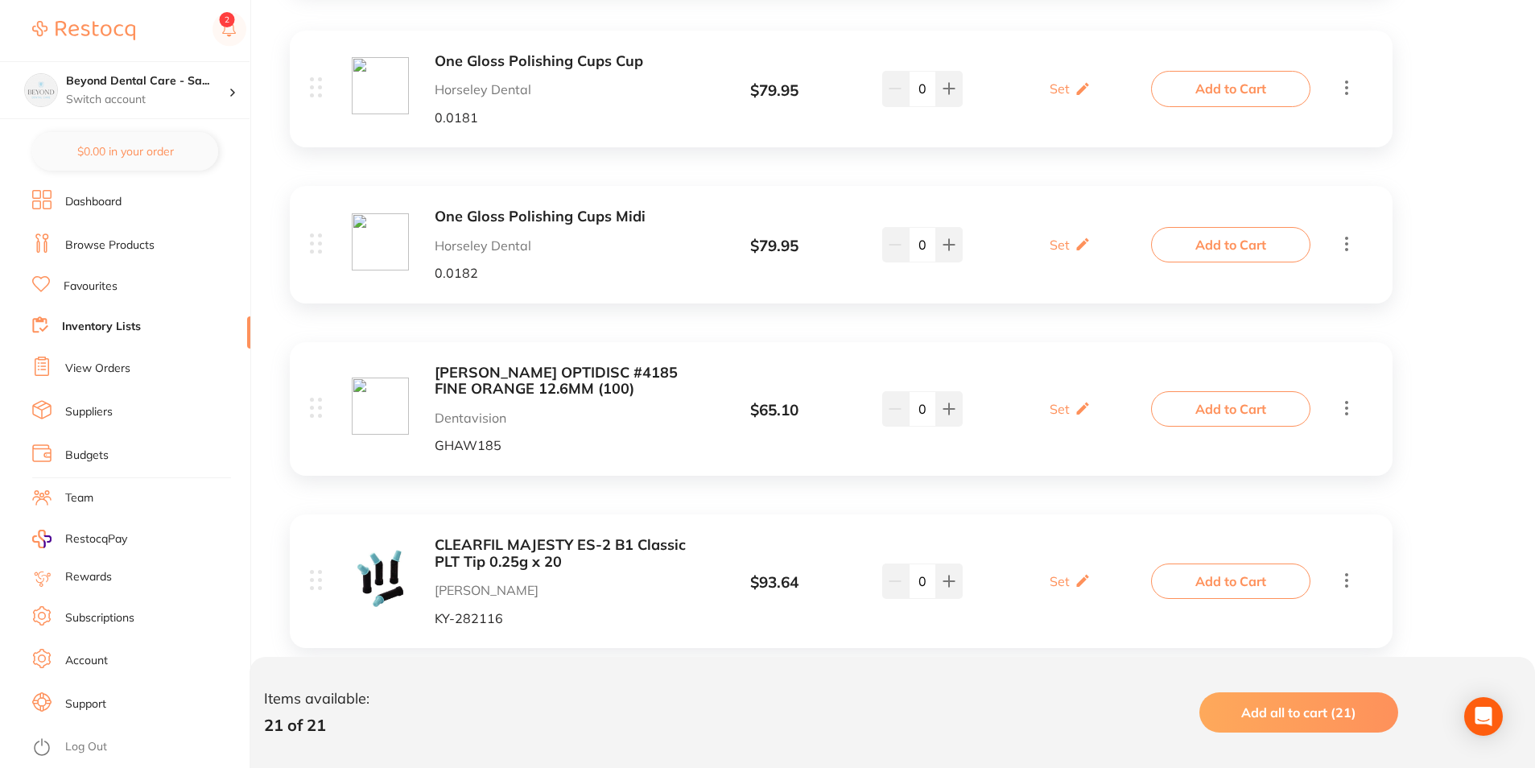
scroll to position [2887, 0]
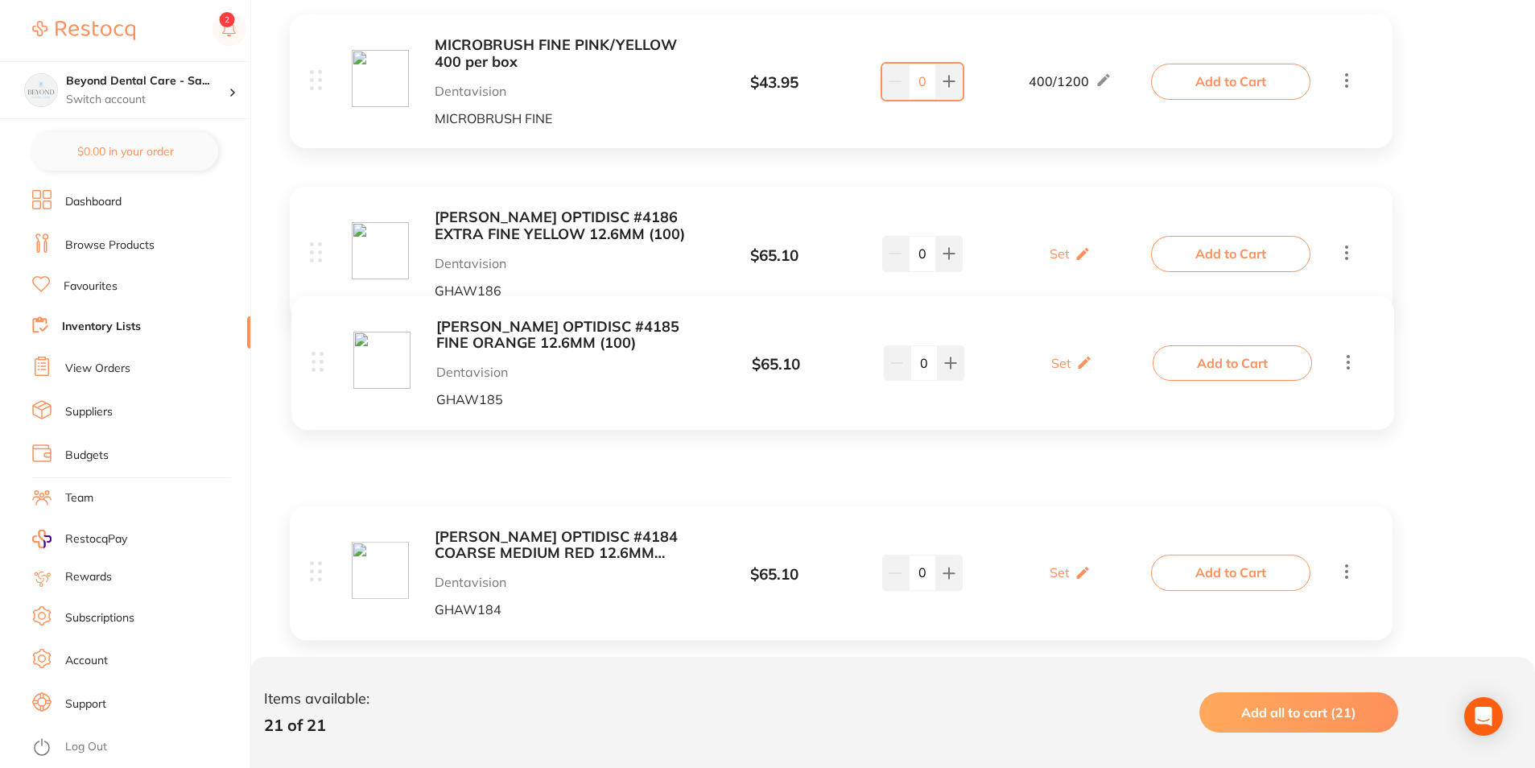
drag, startPoint x: 316, startPoint y: 376, endPoint x: 320, endPoint y: 357, distance: 18.8
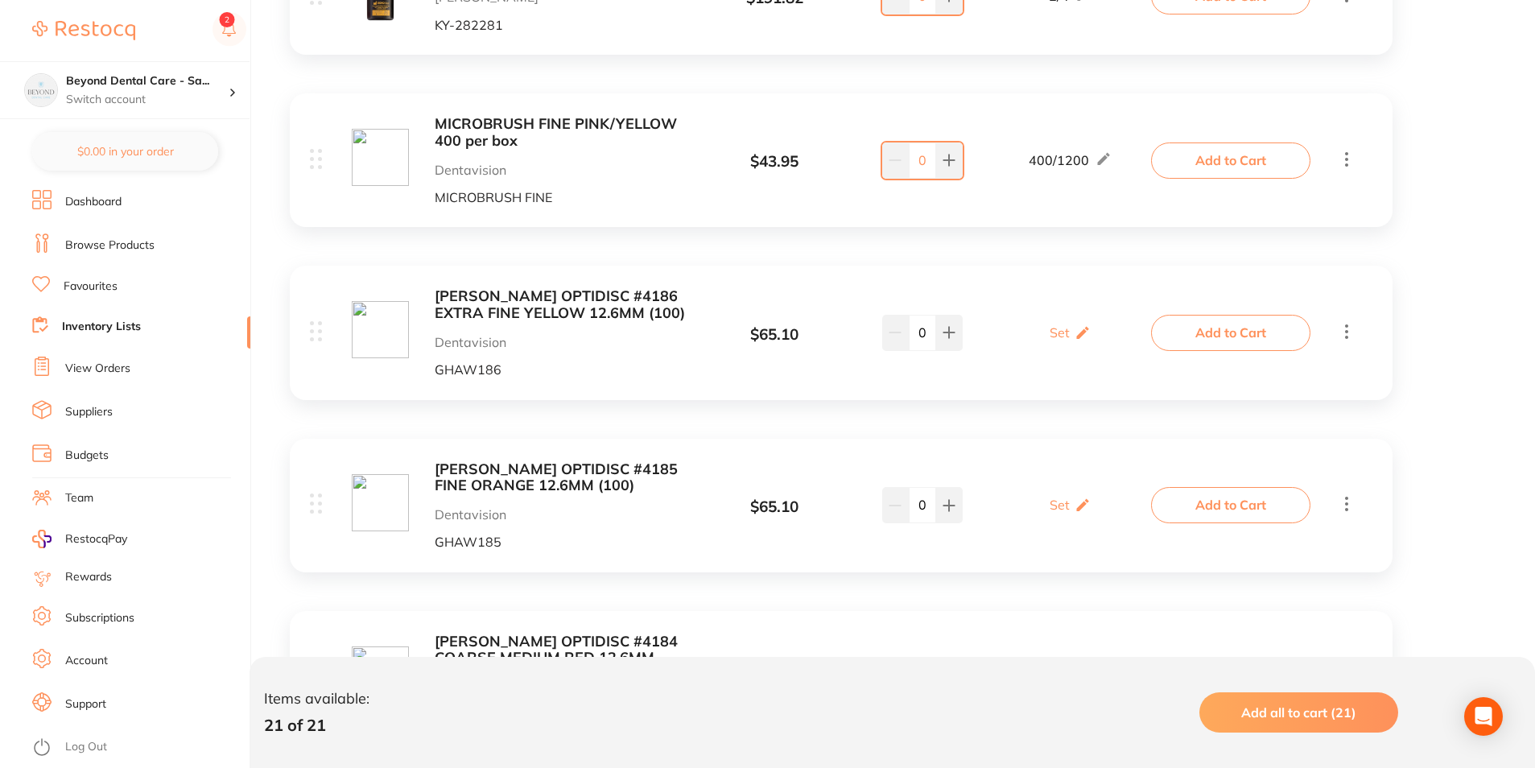
scroll to position [1115, 0]
click at [1068, 344] on div "Set Set Min / Max" at bounding box center [1070, 334] width 41 height 40
click at [1034, 346] on input "0" at bounding box center [1047, 343] width 32 height 26
click at [1049, 344] on input "0" at bounding box center [1047, 343] width 32 height 26
type input "02"
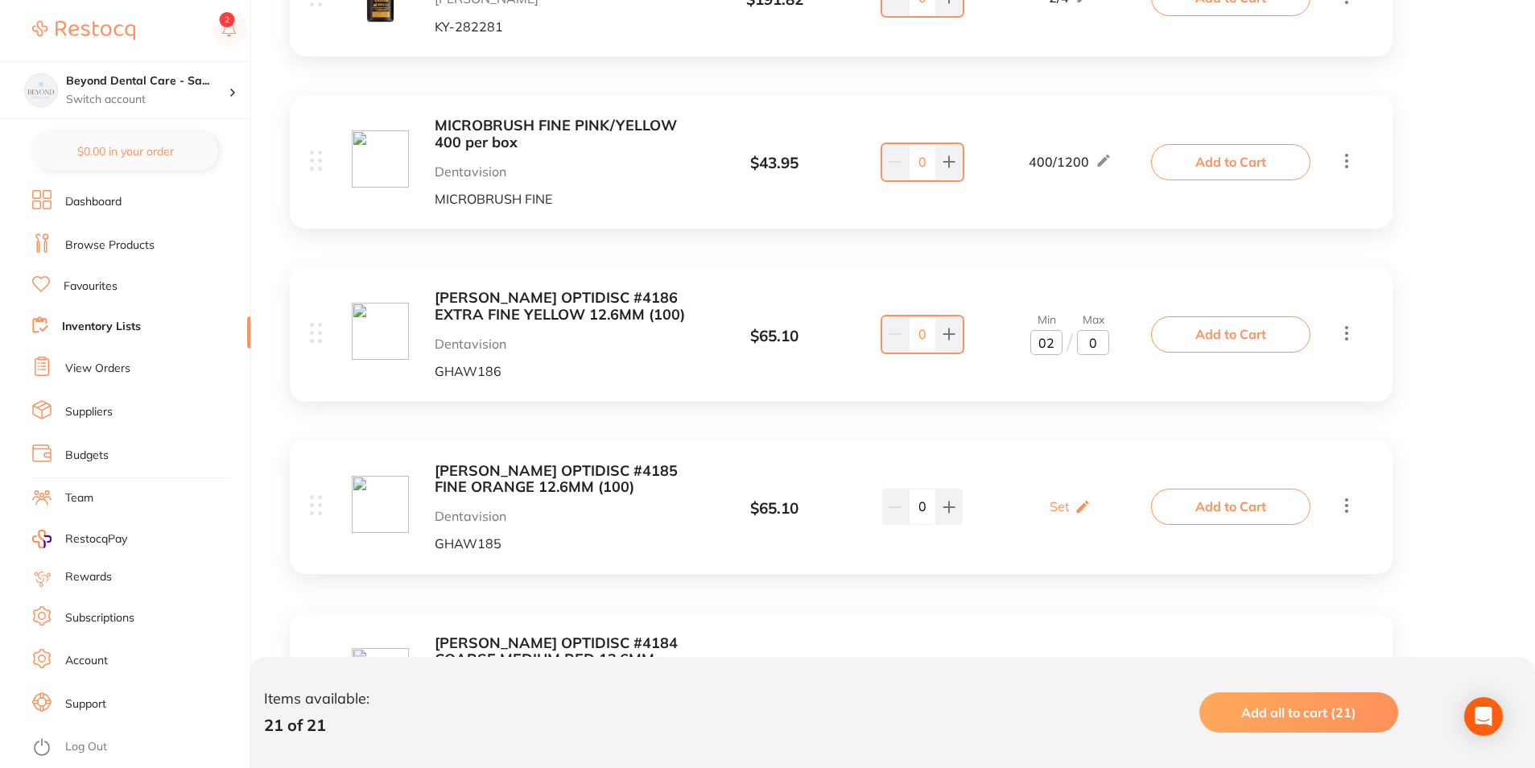
click at [1107, 334] on input "0" at bounding box center [1093, 343] width 32 height 26
type input "04"
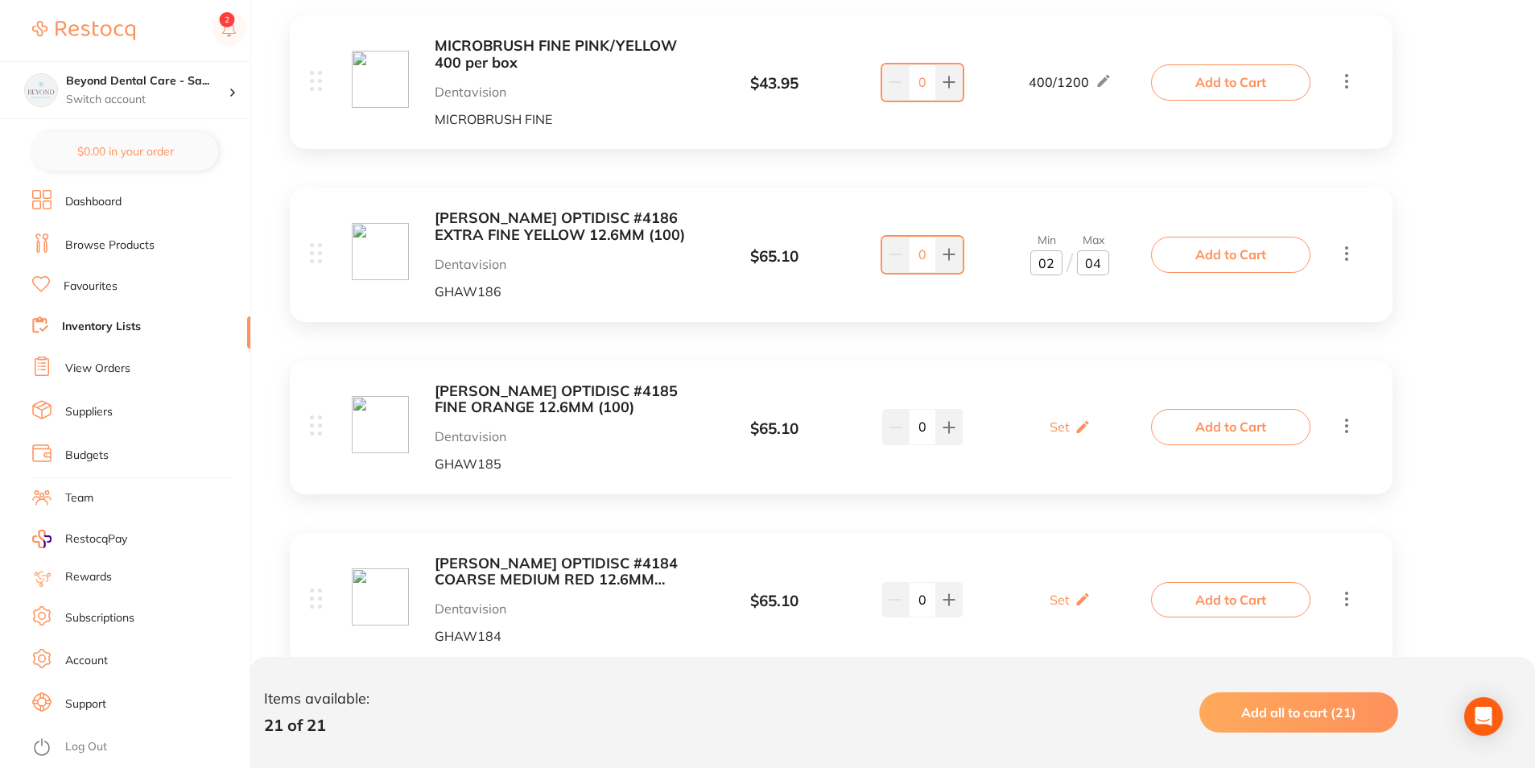
scroll to position [1196, 0]
click at [1069, 432] on div "Set Set Min / Max" at bounding box center [1070, 426] width 41 height 40
click at [1050, 432] on input "0" at bounding box center [1047, 435] width 32 height 26
type input "02"
click at [1099, 433] on input "0" at bounding box center [1093, 435] width 32 height 26
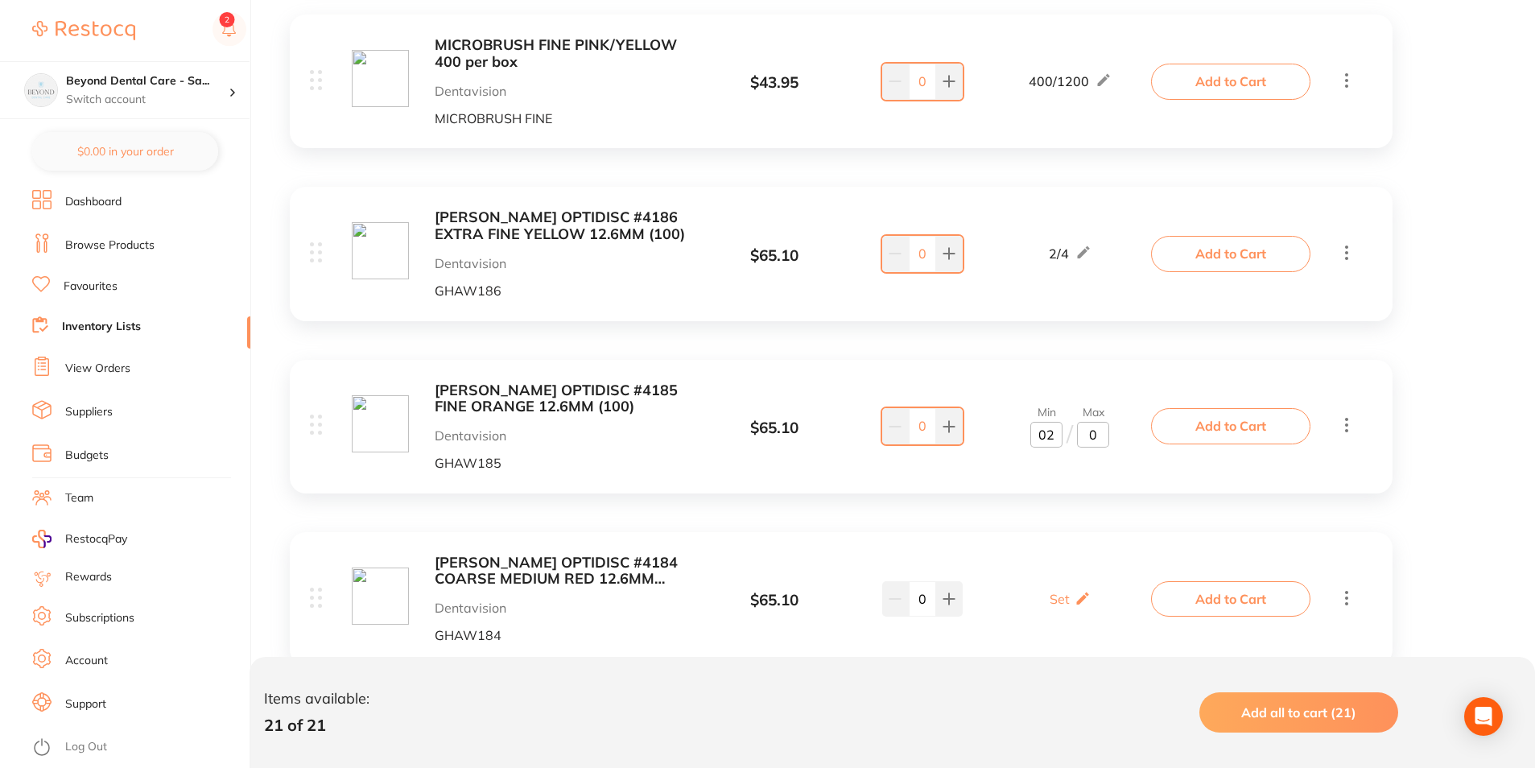
type input "04"
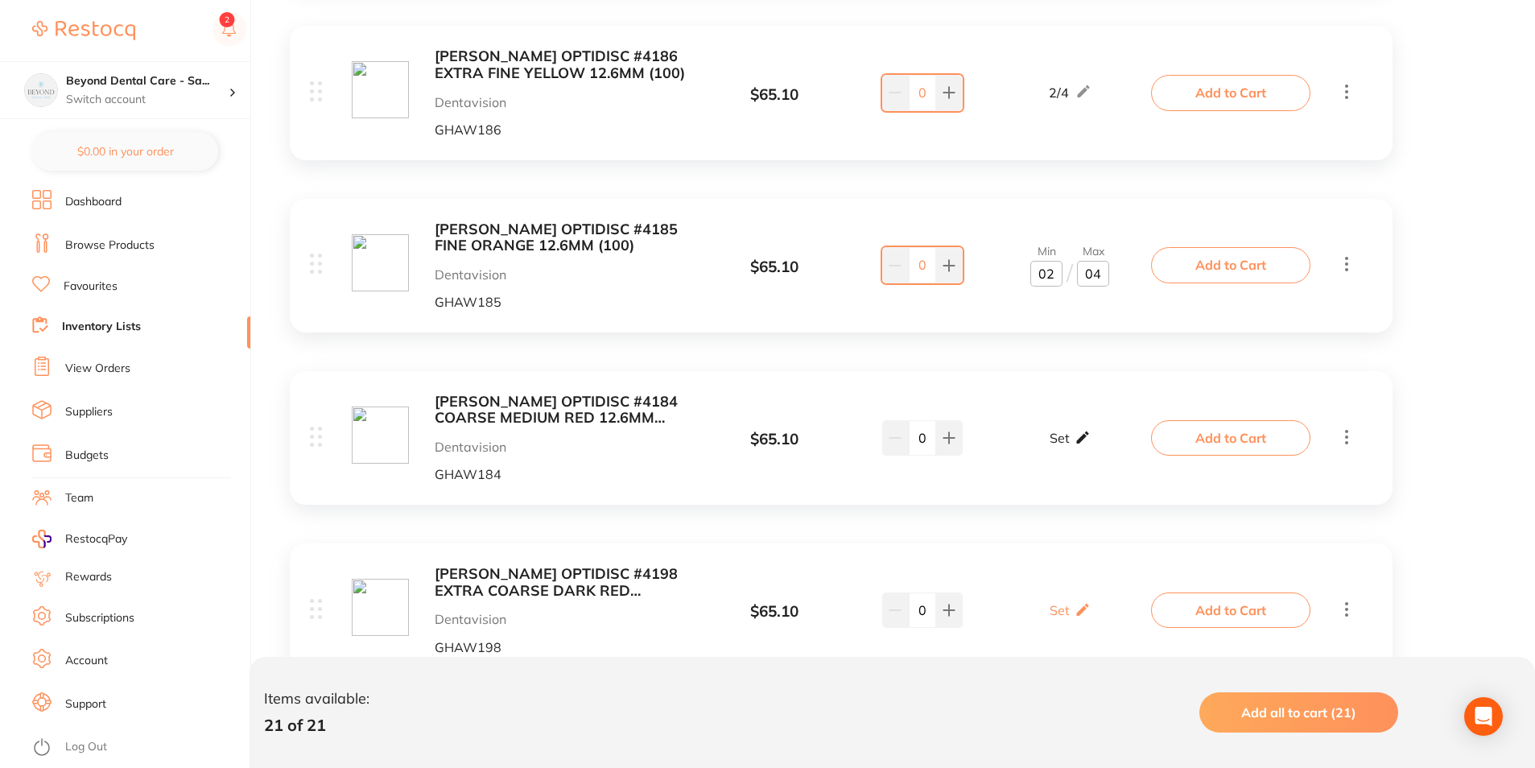
click at [1070, 432] on div "Set Set Min / Max" at bounding box center [1070, 438] width 41 height 40
click at [1047, 444] on input "0" at bounding box center [1047, 446] width 32 height 26
type input "02"
click at [1098, 445] on input "0" at bounding box center [1093, 446] width 32 height 26
type input "04"
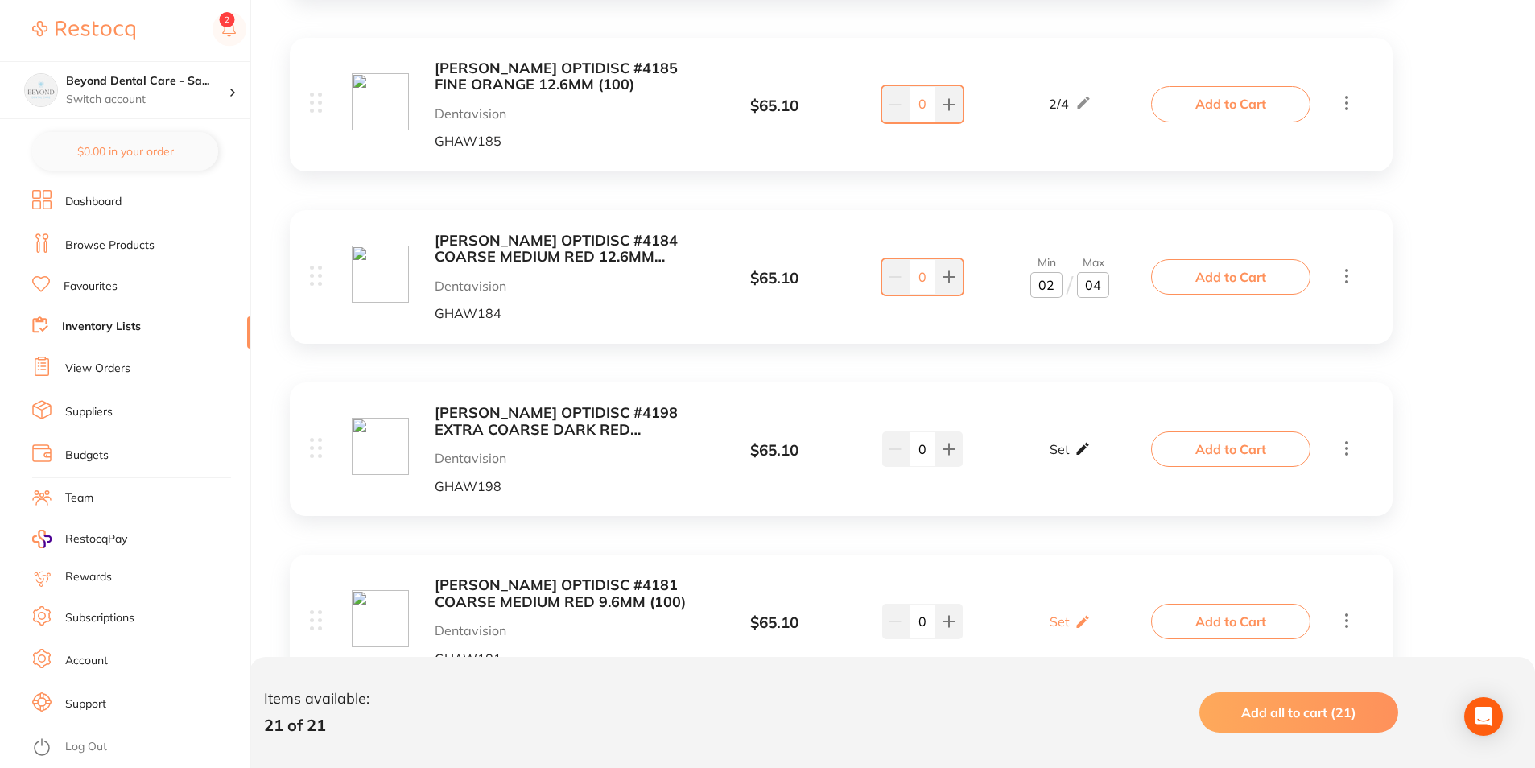
click at [1071, 442] on div "Set Set Min / Max" at bounding box center [1070, 449] width 41 height 40
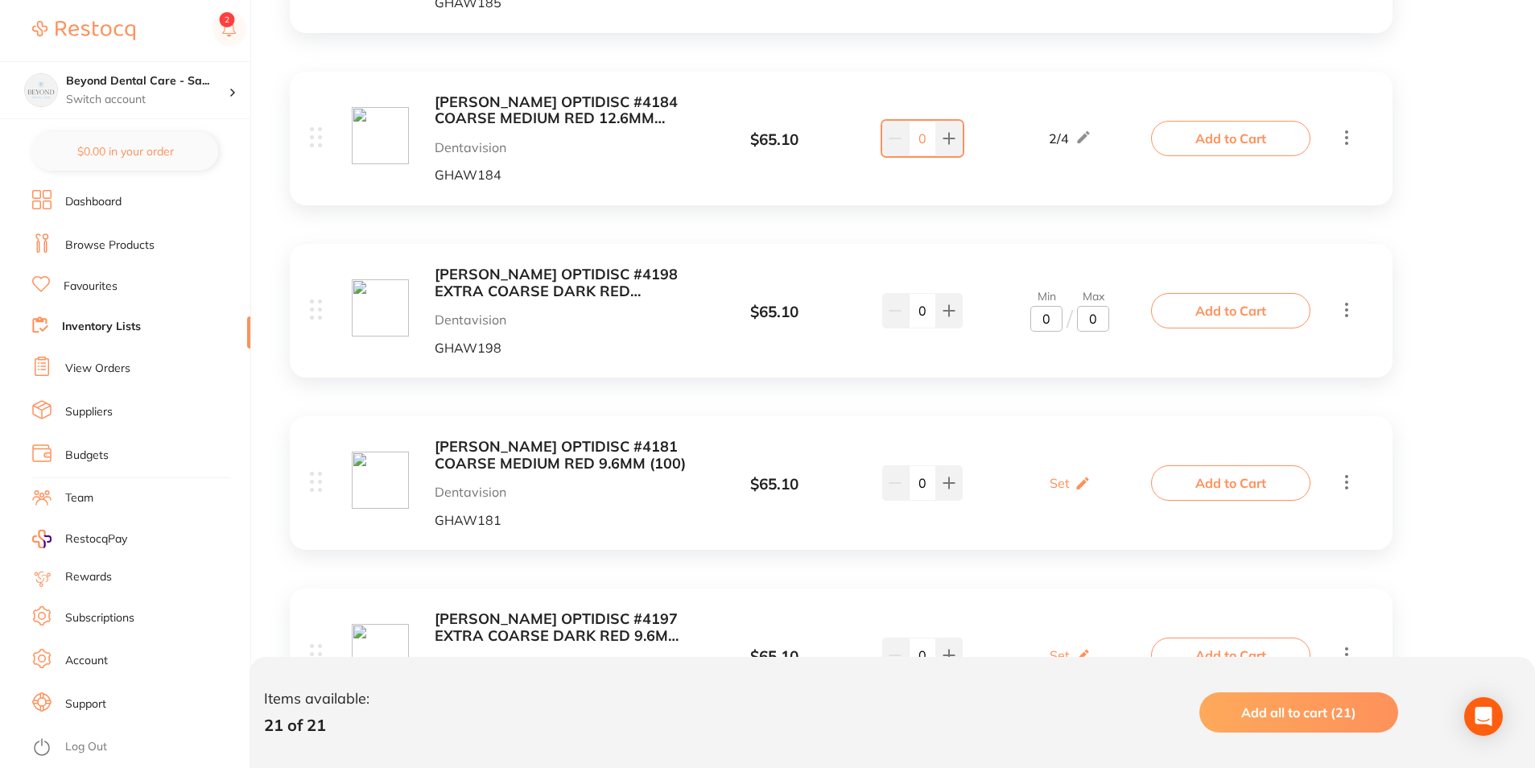
scroll to position [1679, 0]
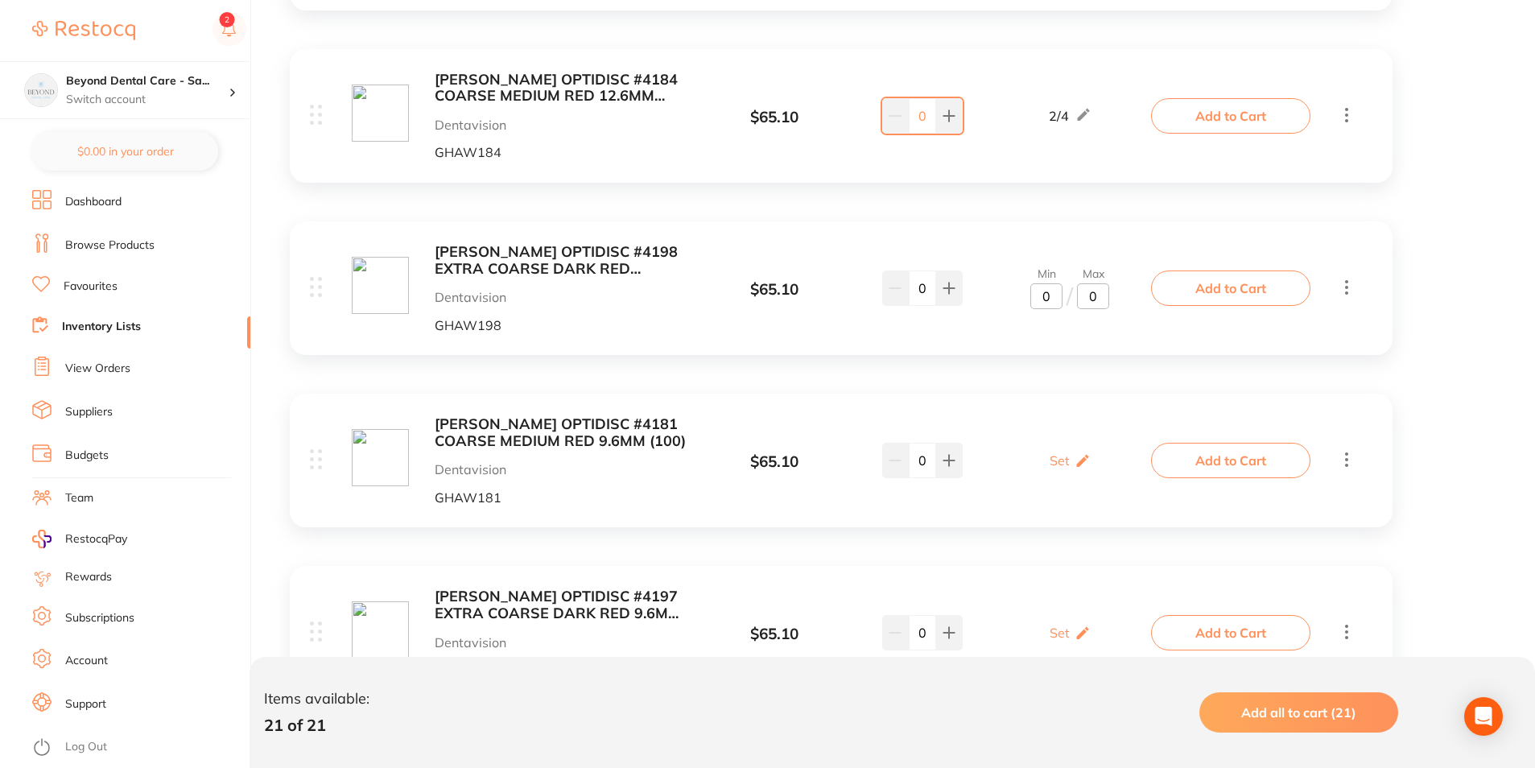
click at [1056, 304] on input "0" at bounding box center [1047, 296] width 32 height 26
type input "02"
click at [1107, 297] on input "0" at bounding box center [1093, 296] width 32 height 26
type input "04"
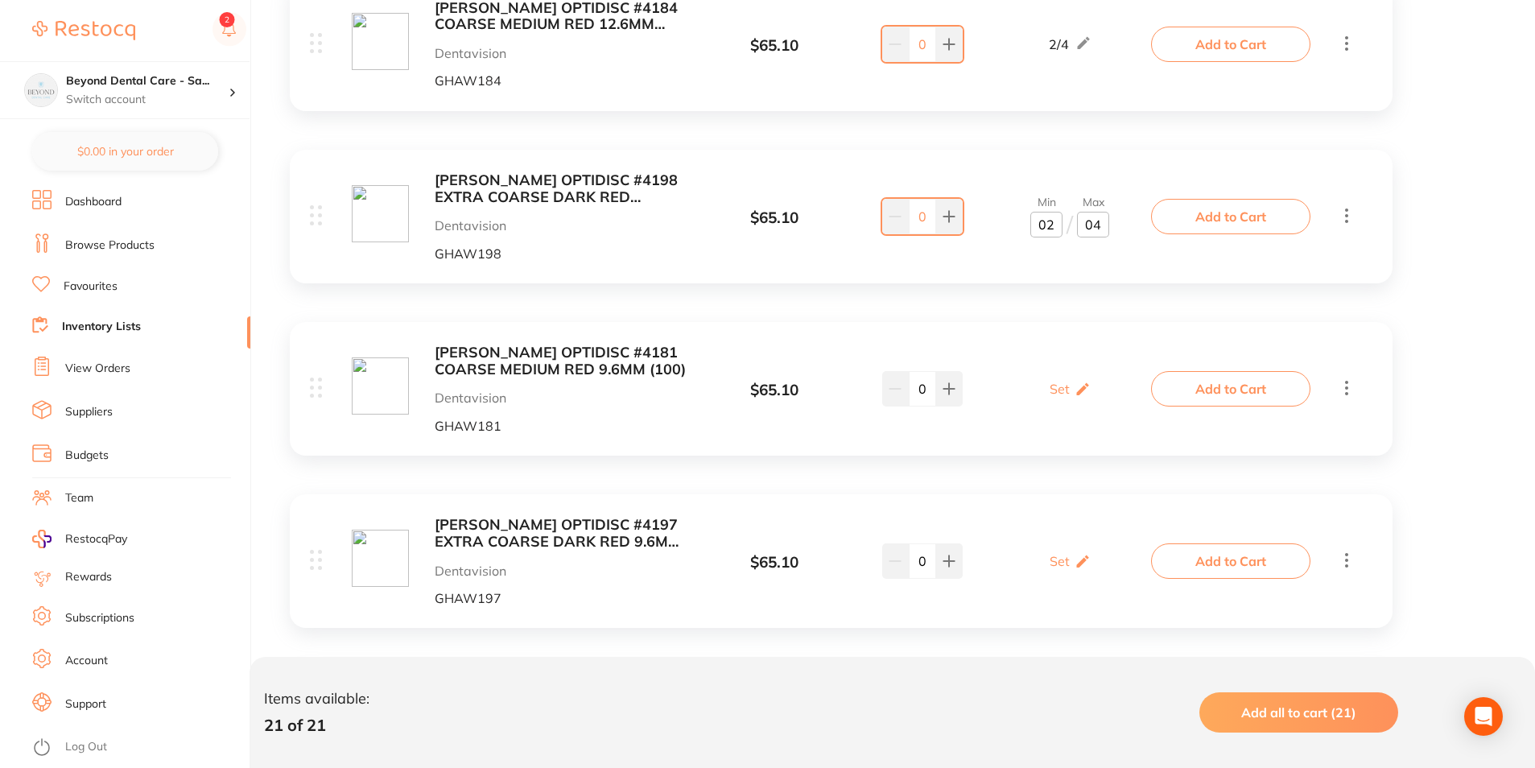
scroll to position [1840, 0]
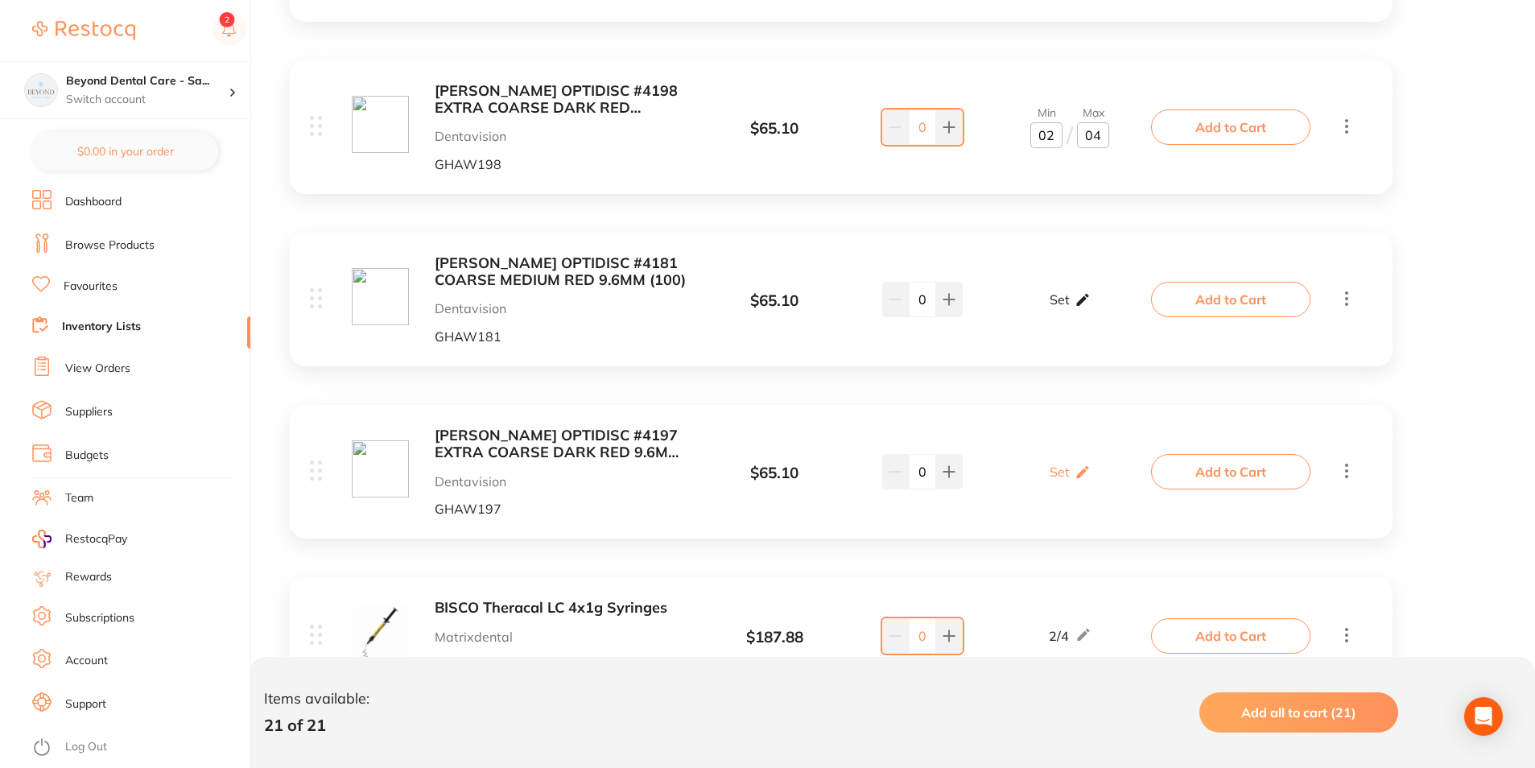
click at [1070, 318] on div "Set Set Min / Max" at bounding box center [1070, 299] width 41 height 40
click at [1057, 312] on input "0" at bounding box center [1047, 308] width 32 height 26
type input "01"
type input "02"
click at [1103, 312] on input "02" at bounding box center [1093, 308] width 32 height 26
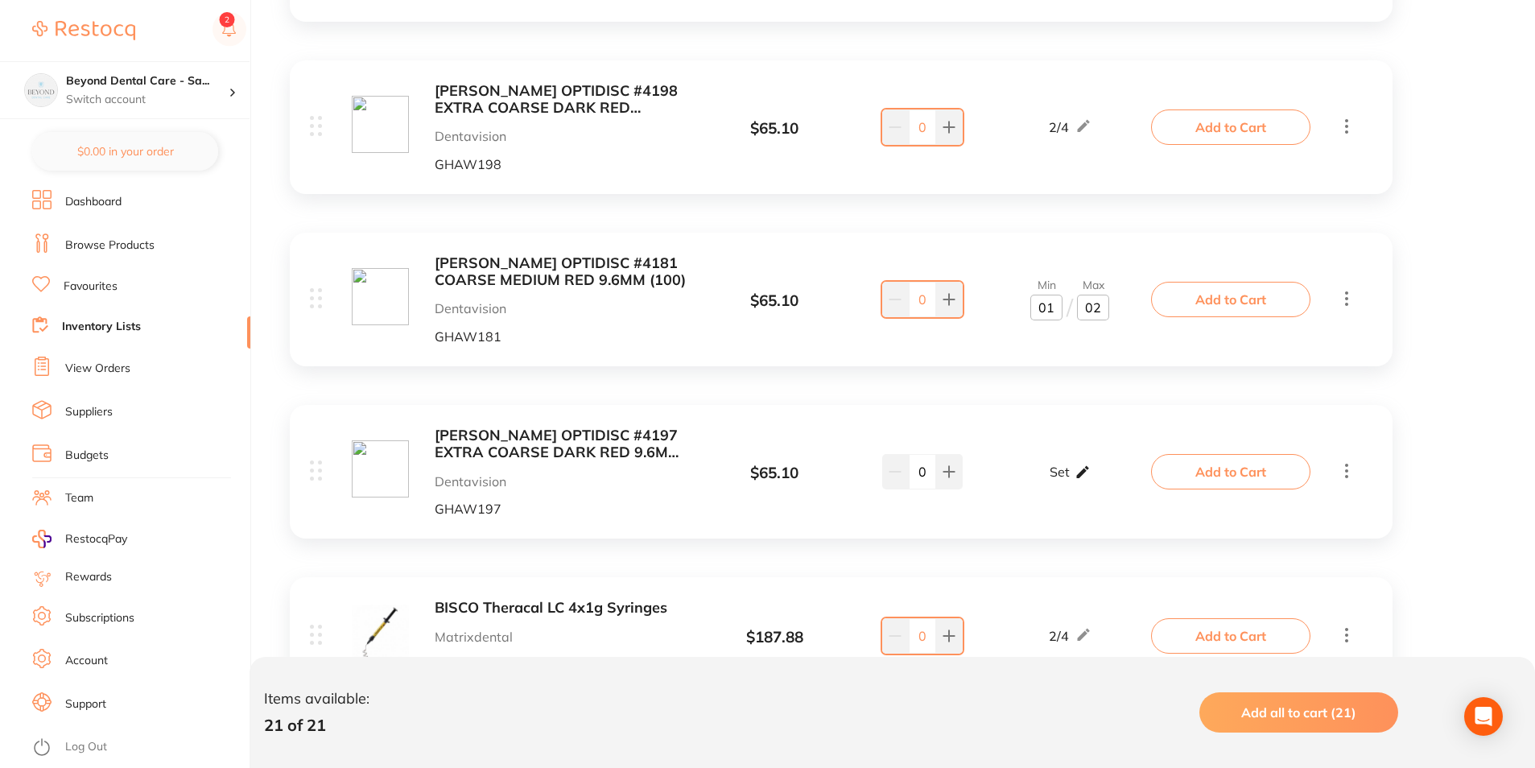
click at [1068, 470] on p "Set" at bounding box center [1060, 472] width 20 height 14
click at [1053, 475] on input "0" at bounding box center [1047, 480] width 32 height 26
type input "01"
click at [1099, 473] on input "0" at bounding box center [1093, 480] width 32 height 26
type input "0"
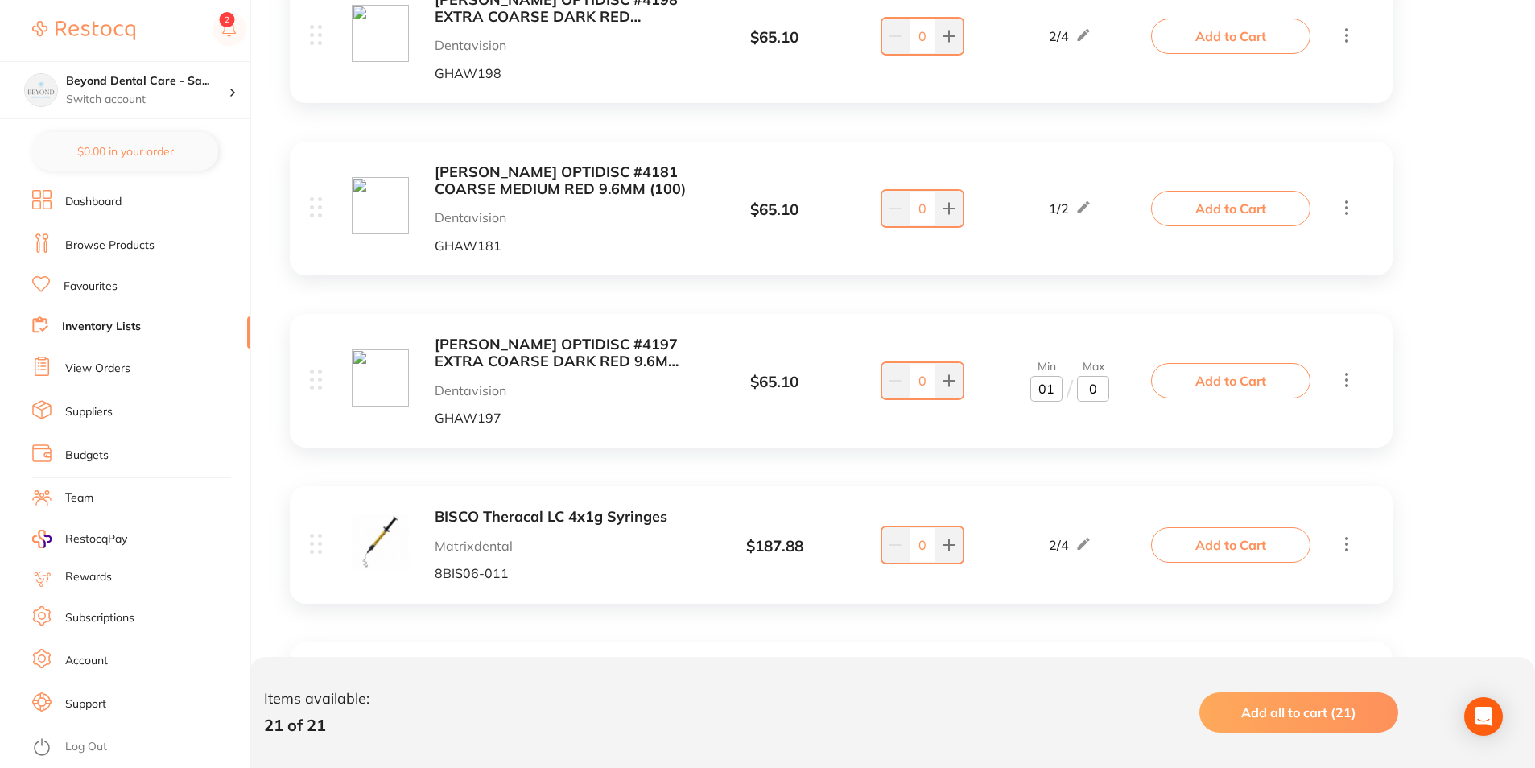
scroll to position [2001, 0]
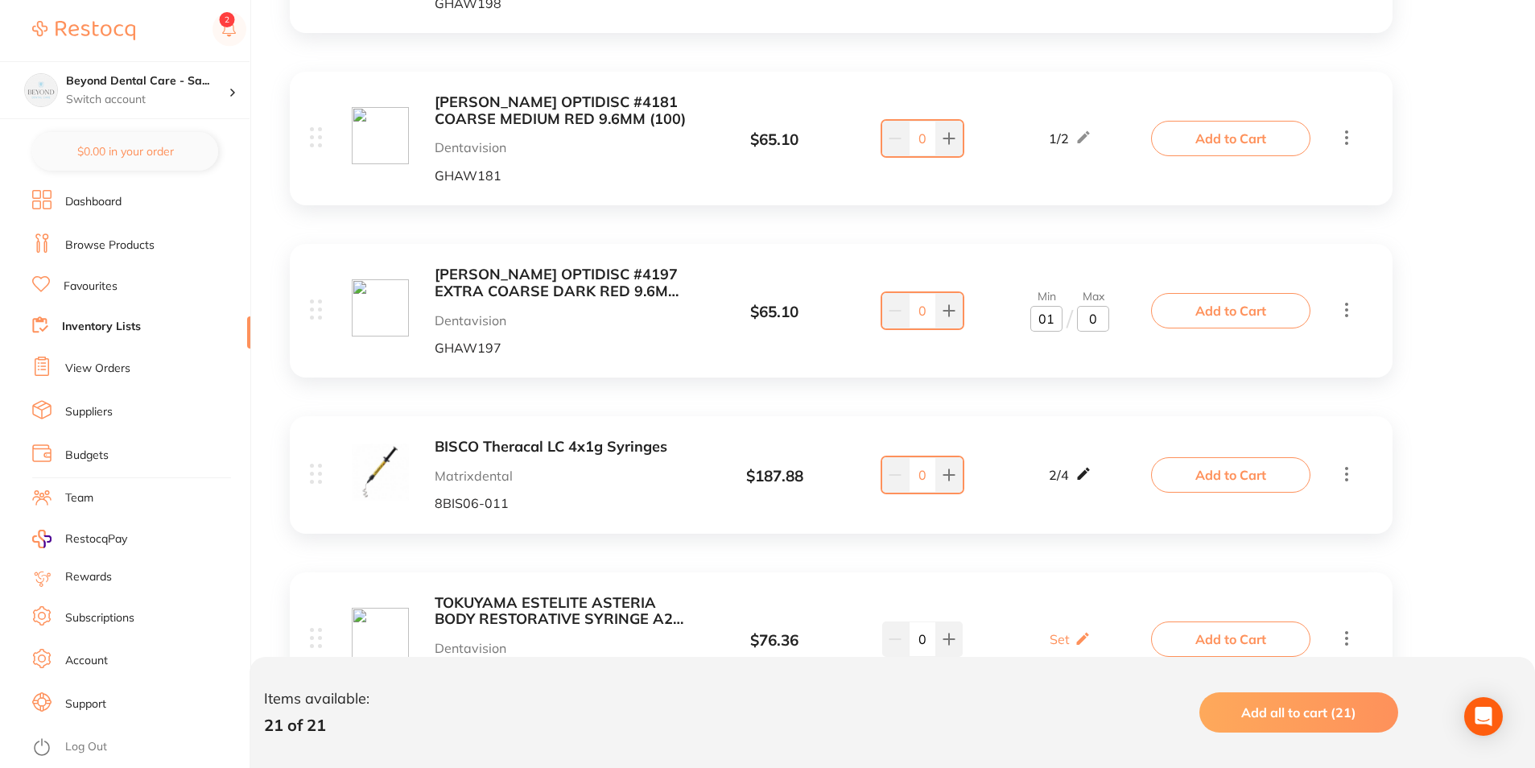
click at [1081, 469] on icon at bounding box center [1084, 473] width 16 height 17
click at [1047, 438] on div "BISCO Theracal LC 4x1g Syringes Matrixdental 8BIS06-011 $ 187.88 Min 2 / Max 4 …" at bounding box center [841, 474] width 1103 height 117
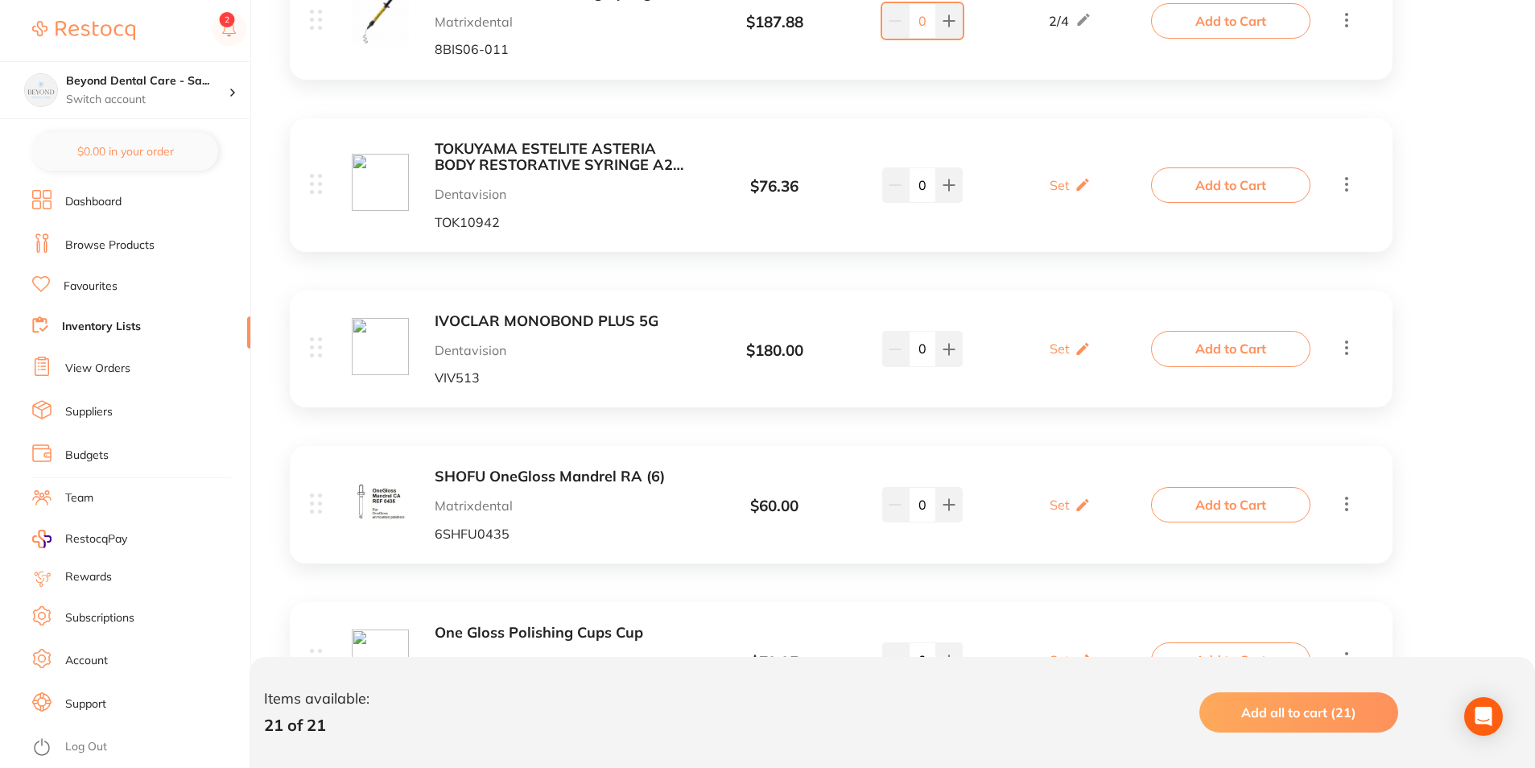
scroll to position [2484, 0]
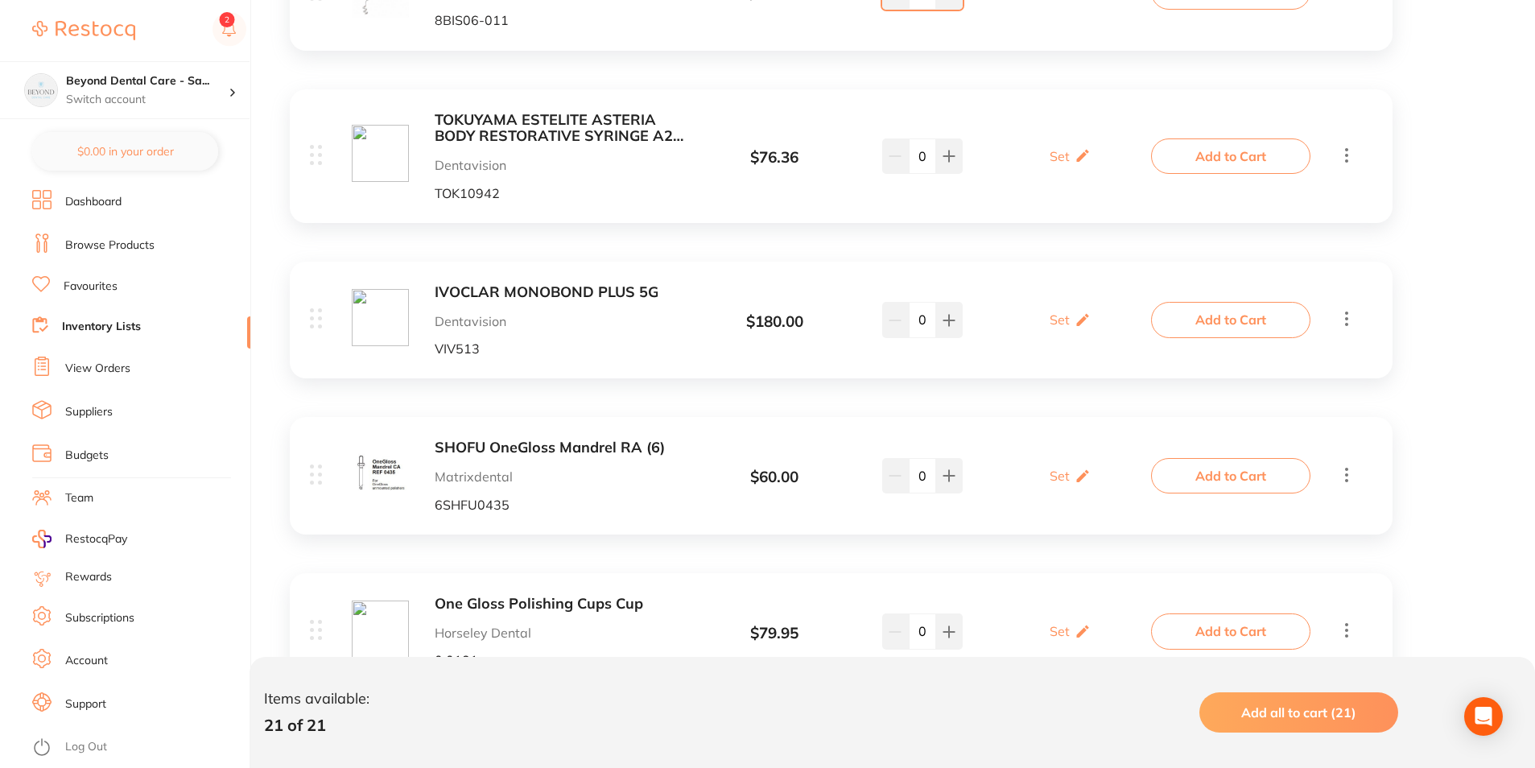
drag, startPoint x: 1068, startPoint y: 147, endPoint x: 1069, endPoint y: 166, distance: 19.3
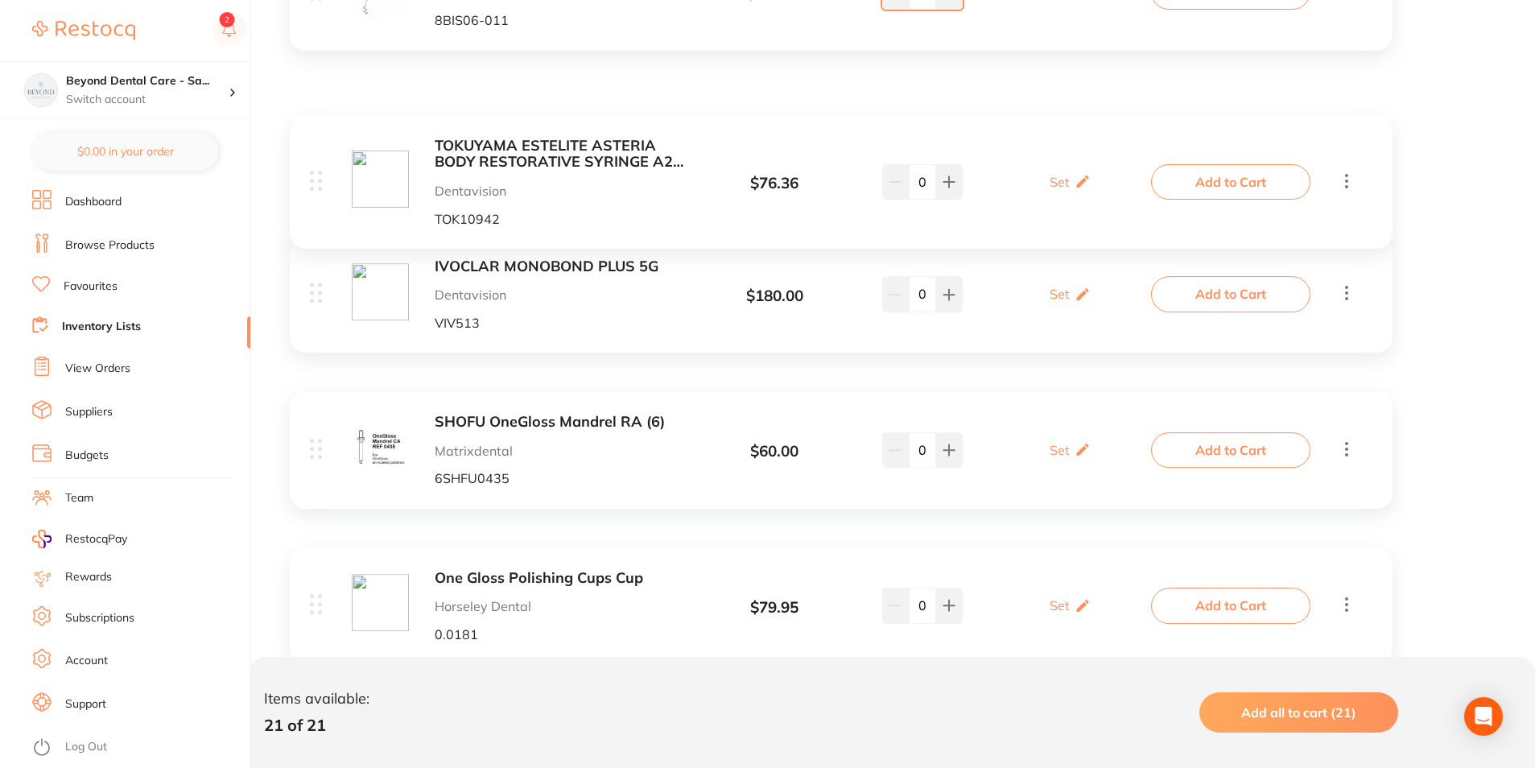
scroll to position [2483, 0]
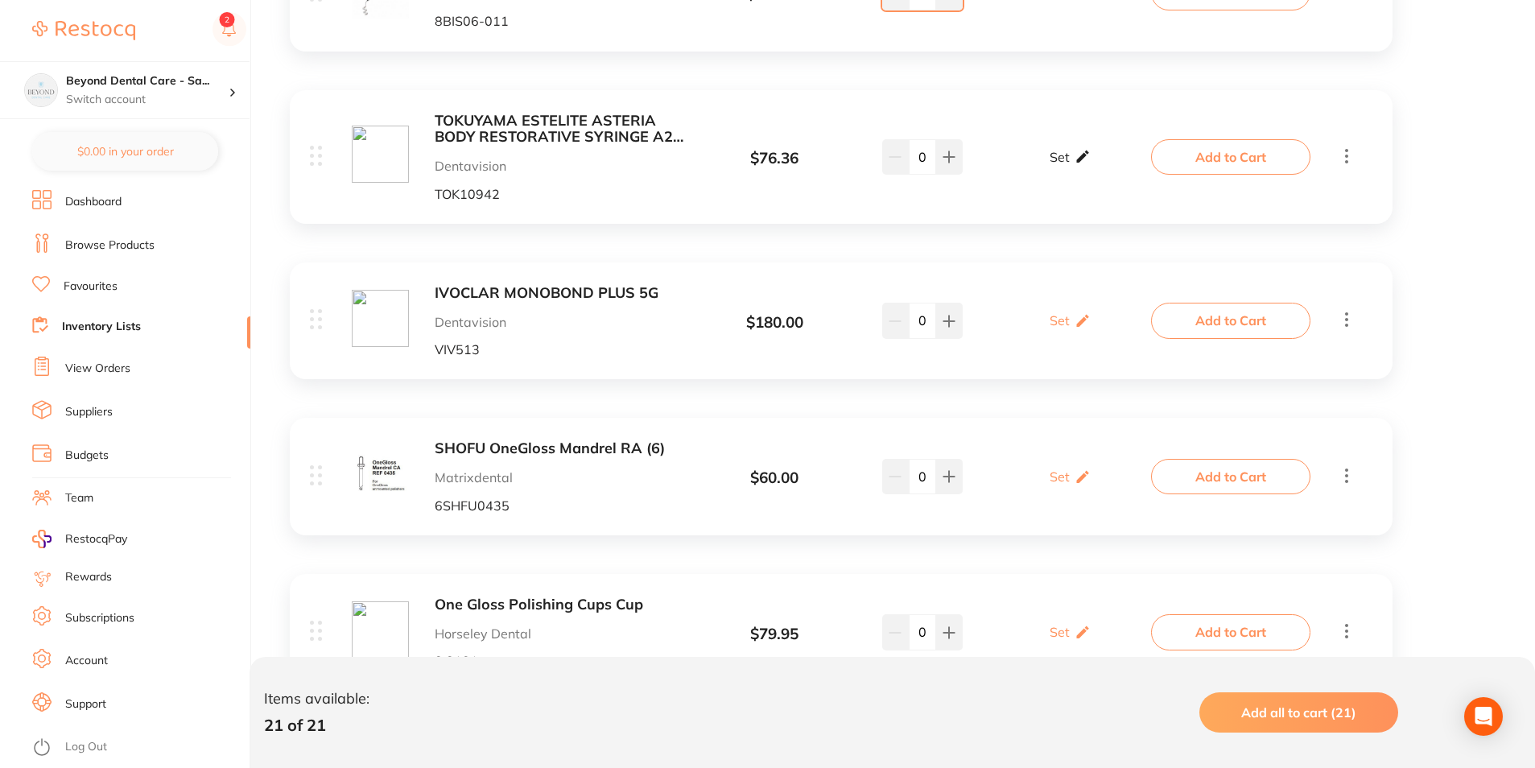
click at [1065, 169] on div "Set Set Min / Max" at bounding box center [1070, 157] width 41 height 40
click at [1060, 166] on input "0" at bounding box center [1047, 165] width 32 height 26
type input "01"
drag, startPoint x: 1096, startPoint y: 157, endPoint x: 1110, endPoint y: 159, distance: 13.8
click at [1106, 158] on input "0" at bounding box center [1093, 165] width 32 height 26
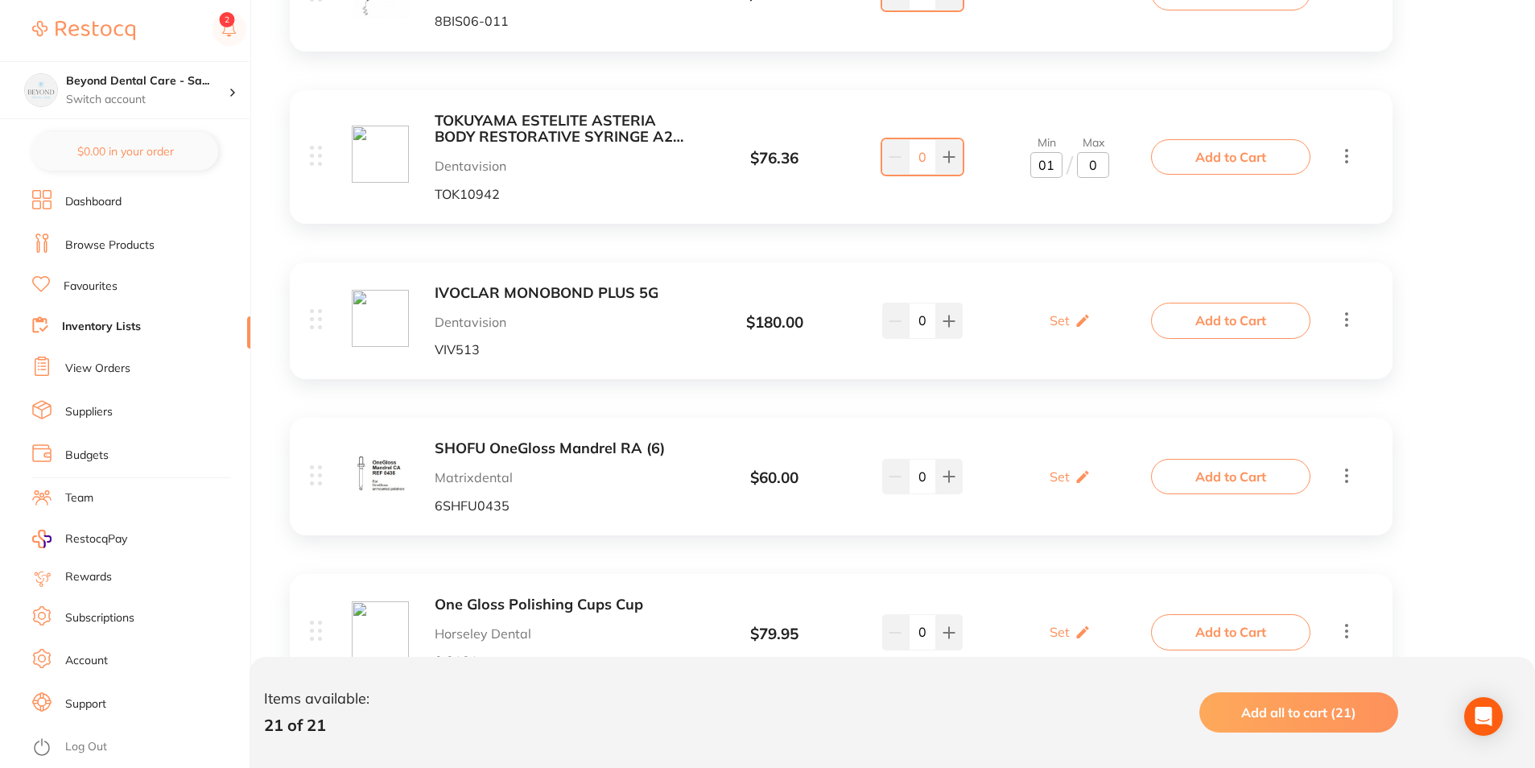
click at [1110, 159] on div "Min 01 / Max 0" at bounding box center [1070, 157] width 169 height 42
click at [1101, 164] on input "0" at bounding box center [1093, 165] width 32 height 26
drag, startPoint x: 1103, startPoint y: 222, endPoint x: 1101, endPoint y: 234, distance: 12.2
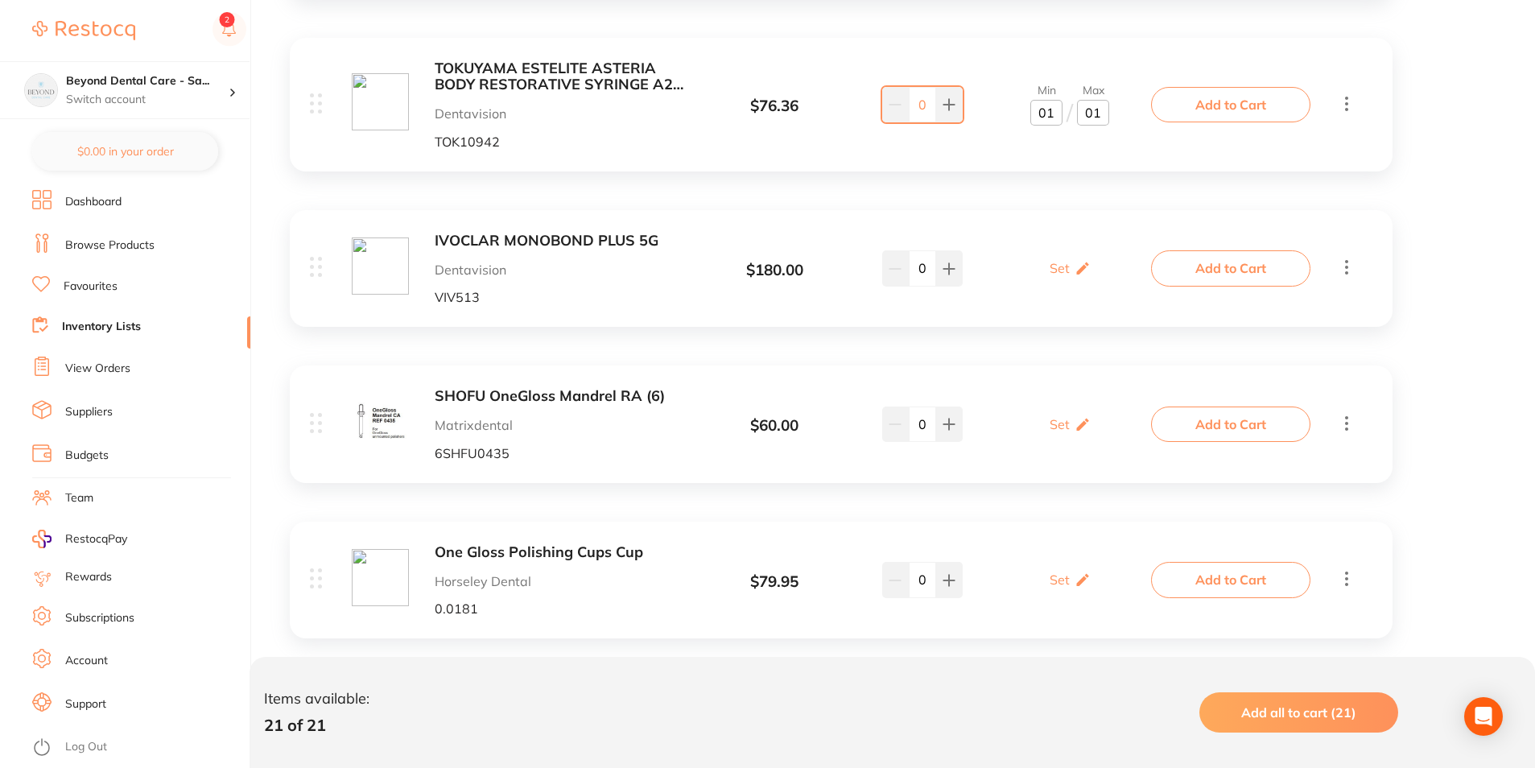
scroll to position [2564, 0]
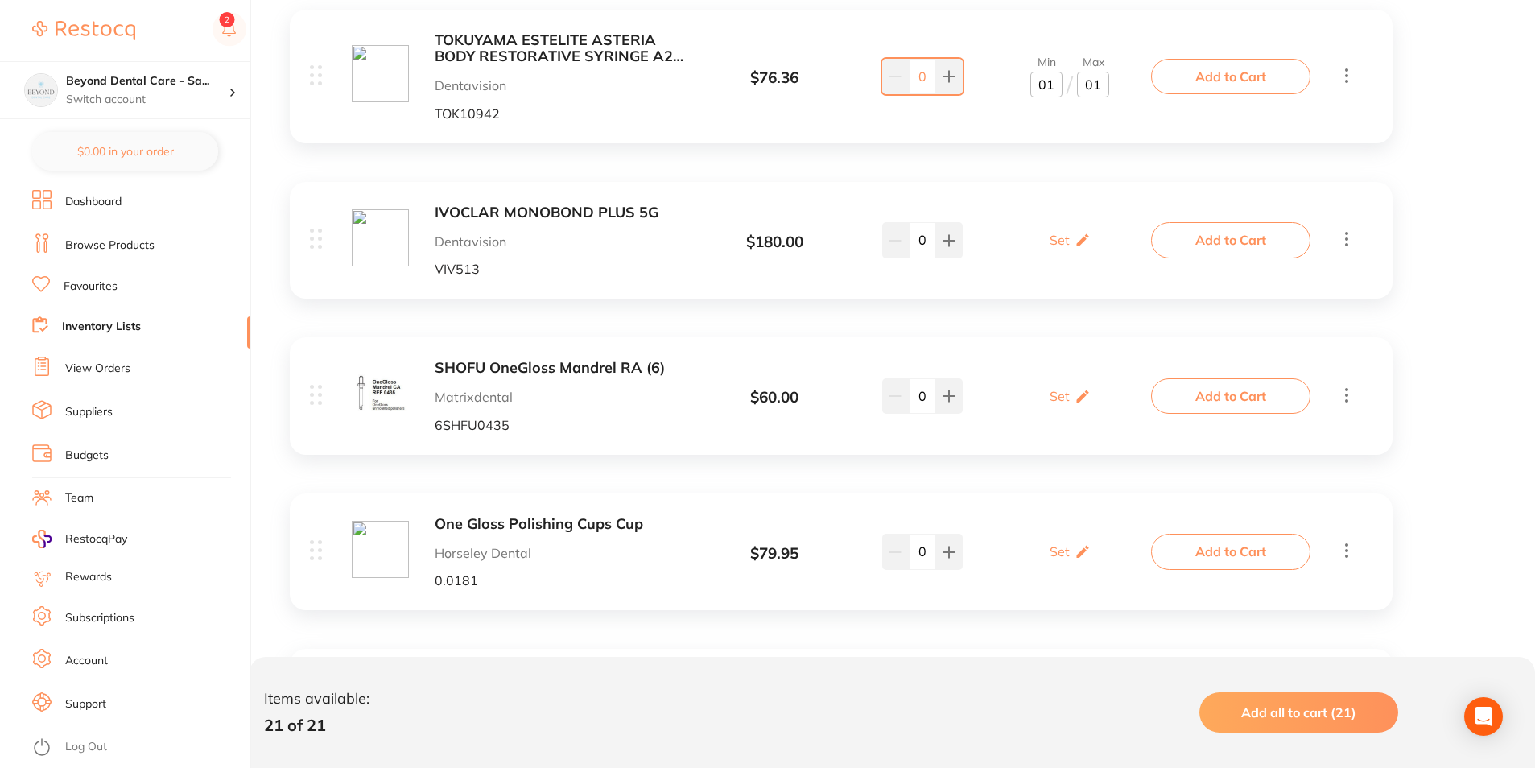
click at [1057, 218] on div "IVOCLAR MONOBOND PLUS 5G Dentavision VIV513 $ 180.00 Set Set Min / Max 0 Set Se…" at bounding box center [732, 241] width 845 height 72
click at [1056, 249] on div "Set Set Min / Max" at bounding box center [1070, 240] width 41 height 40
type input "01"
click at [1056, 252] on input "0" at bounding box center [1047, 249] width 32 height 26
type input "02"
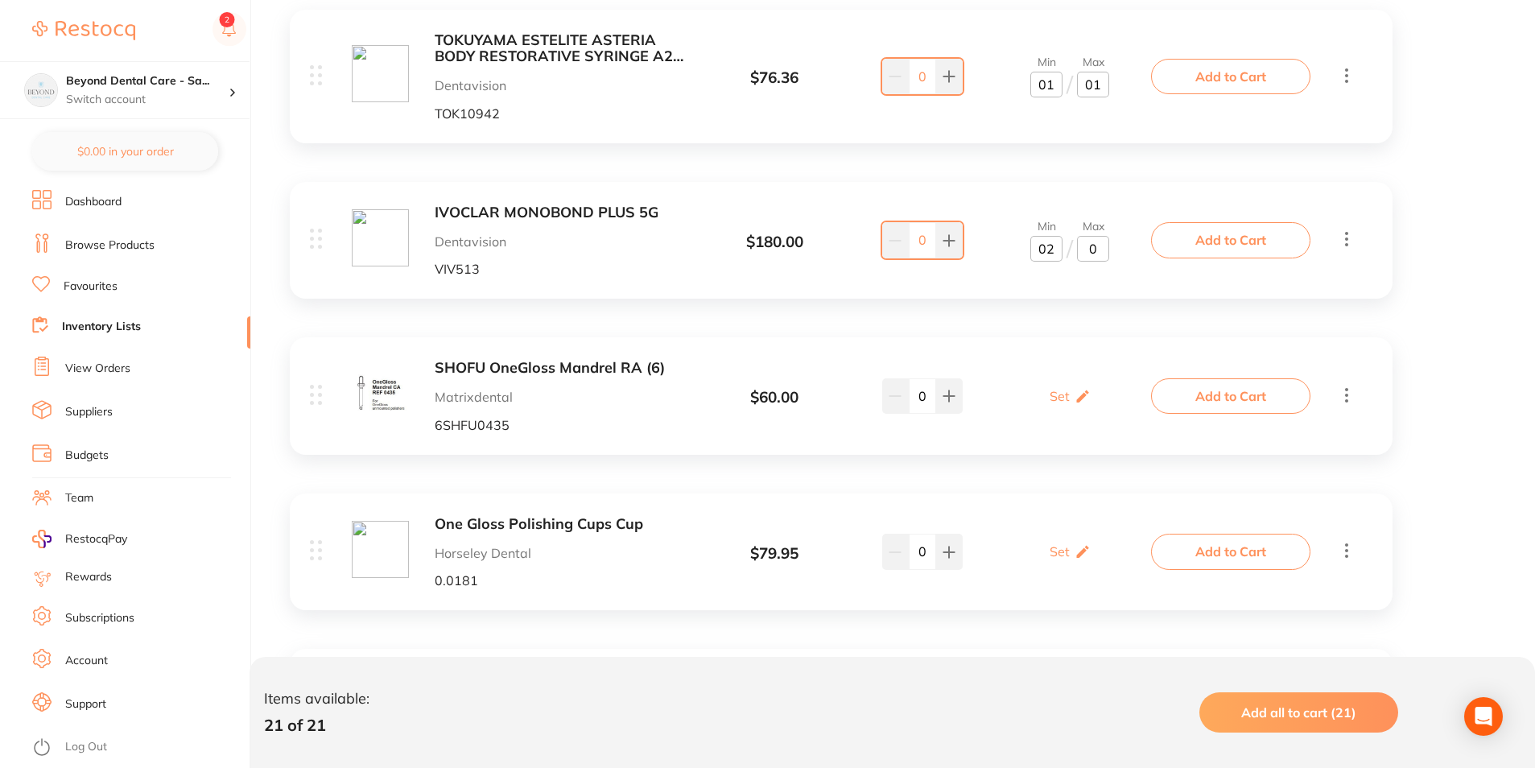
click at [1097, 245] on input "0" at bounding box center [1093, 249] width 32 height 26
type input "03"
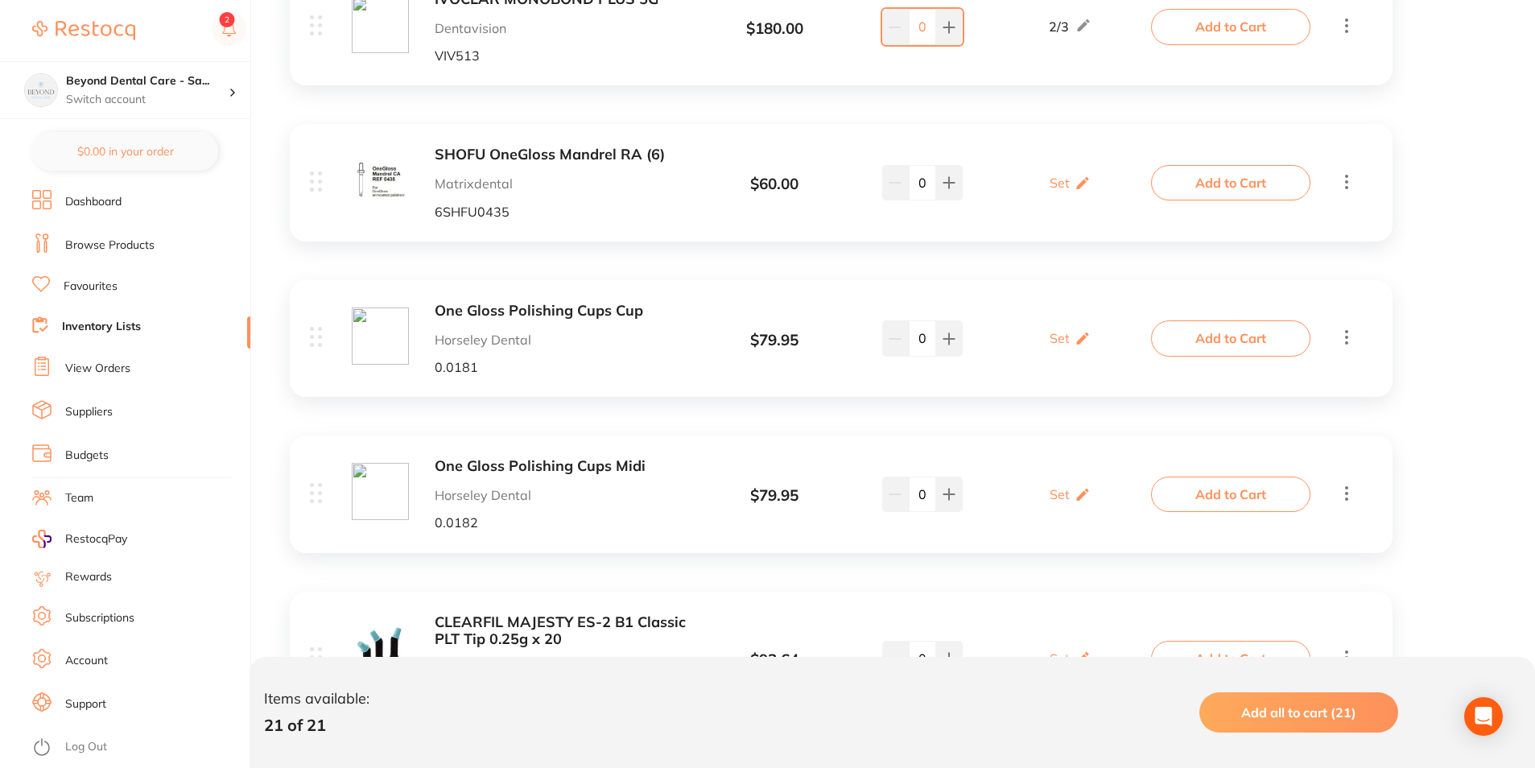
scroll to position [2805, 0]
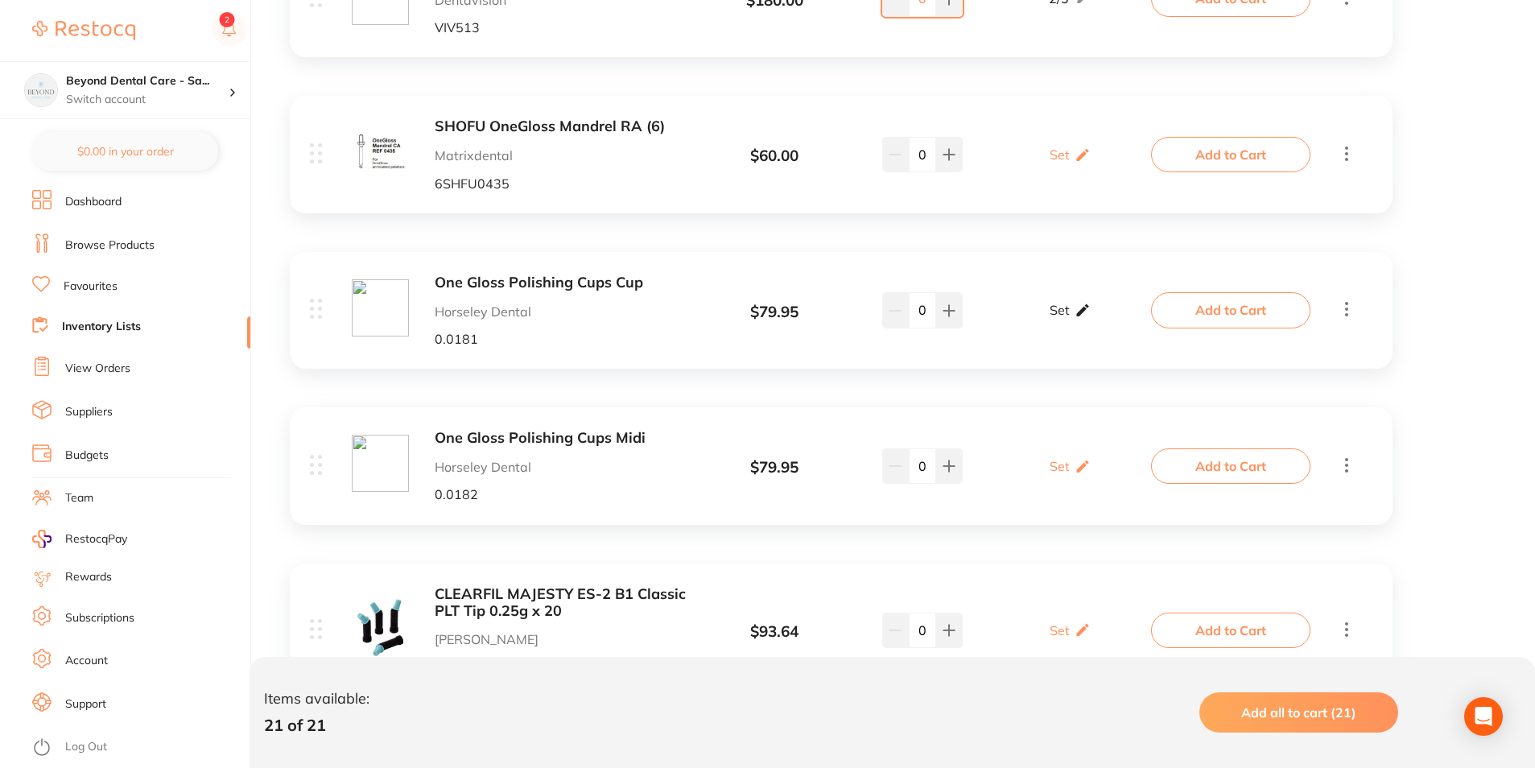
click at [1072, 309] on div "Set Set Min / Max" at bounding box center [1070, 310] width 41 height 40
click at [1050, 320] on input "0" at bounding box center [1047, 319] width 32 height 26
click at [1068, 465] on p "Set" at bounding box center [1060, 466] width 20 height 14
type input "03"
click at [1056, 480] on input "0" at bounding box center [1047, 474] width 32 height 26
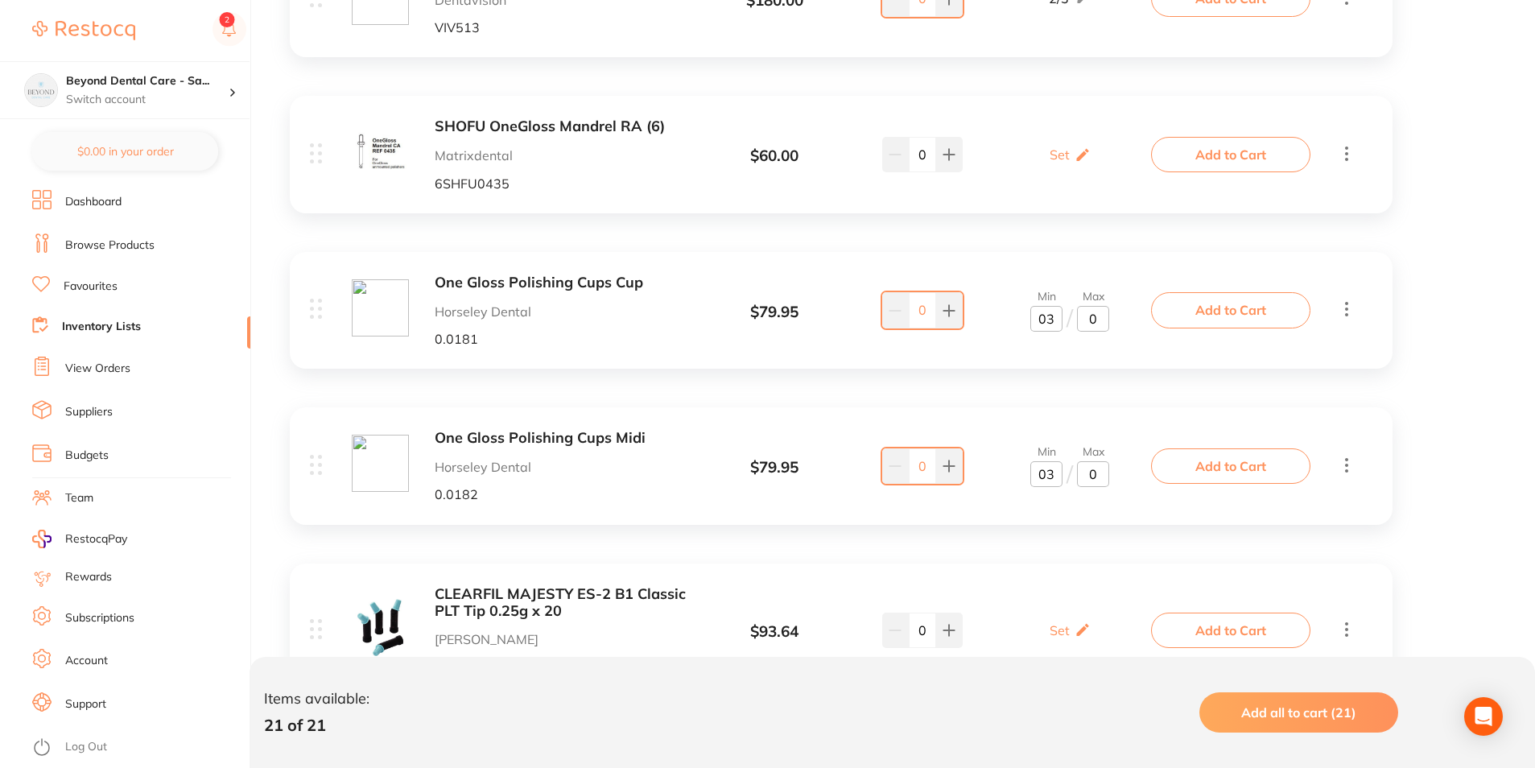
type input "03"
click at [1098, 314] on input "0" at bounding box center [1093, 319] width 32 height 26
type input "06"
click at [1101, 482] on input "0" at bounding box center [1093, 474] width 32 height 26
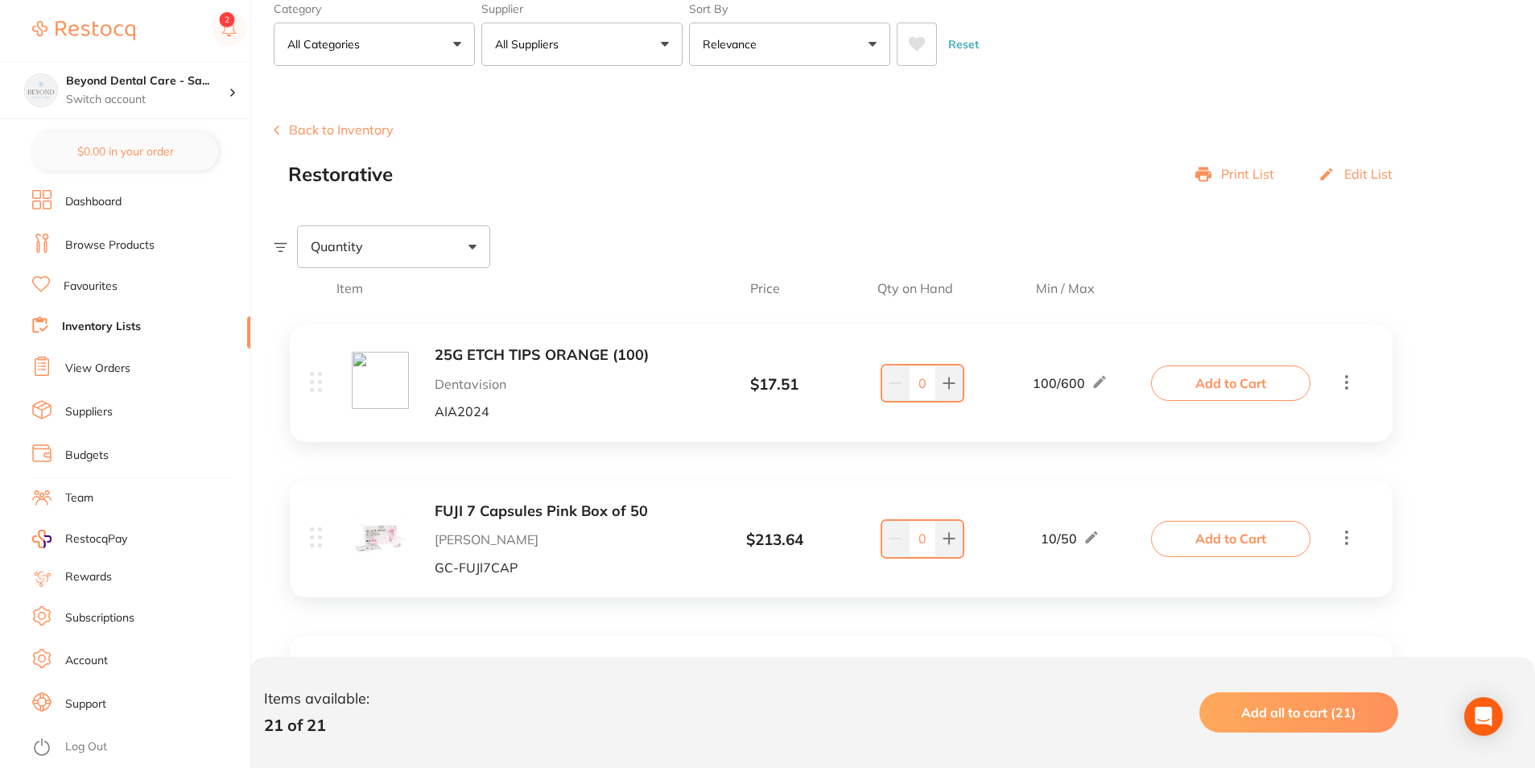
scroll to position [0, 0]
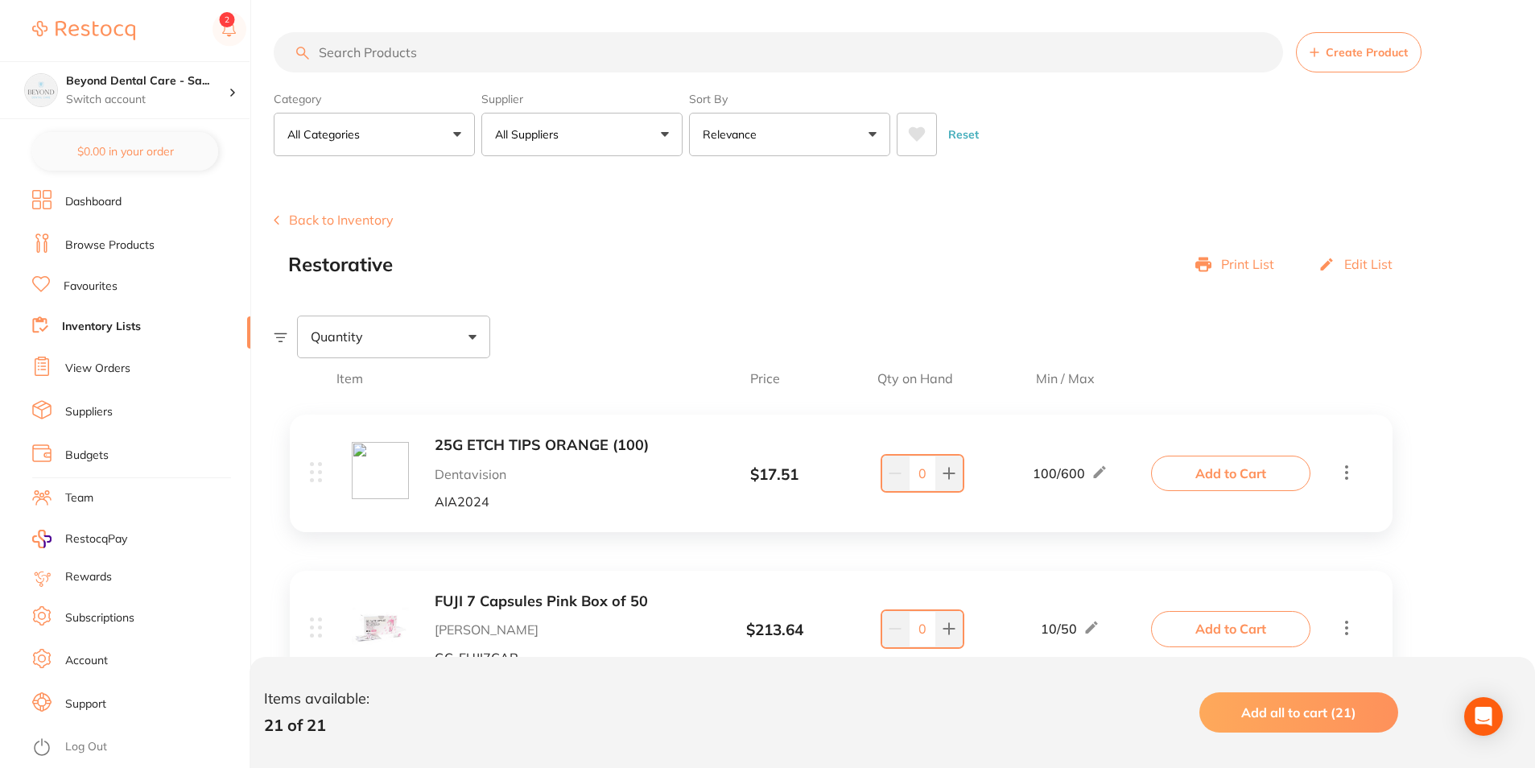
type input "06"
click at [106, 326] on link "Inventory Lists" at bounding box center [101, 327] width 79 height 16
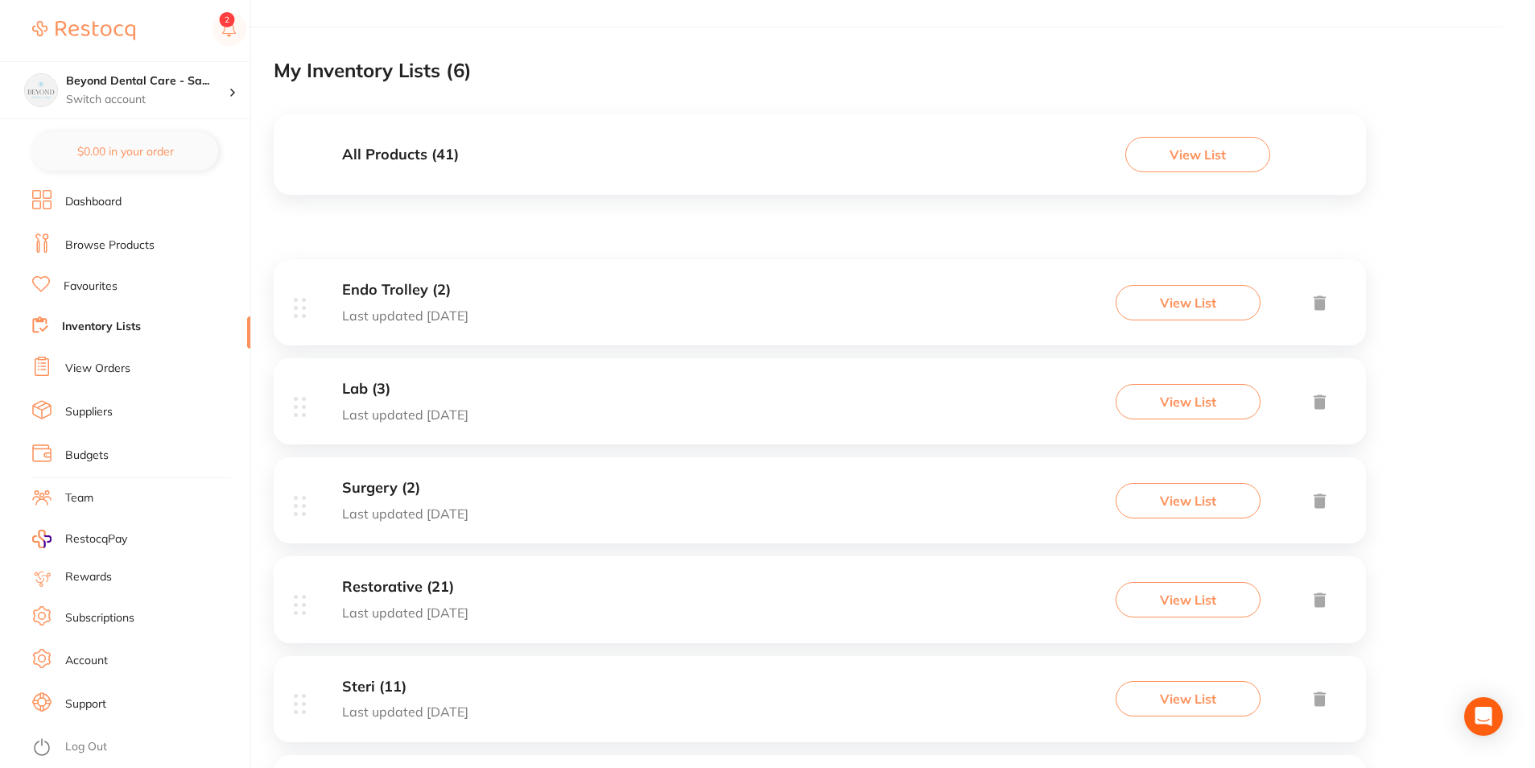
scroll to position [194, 0]
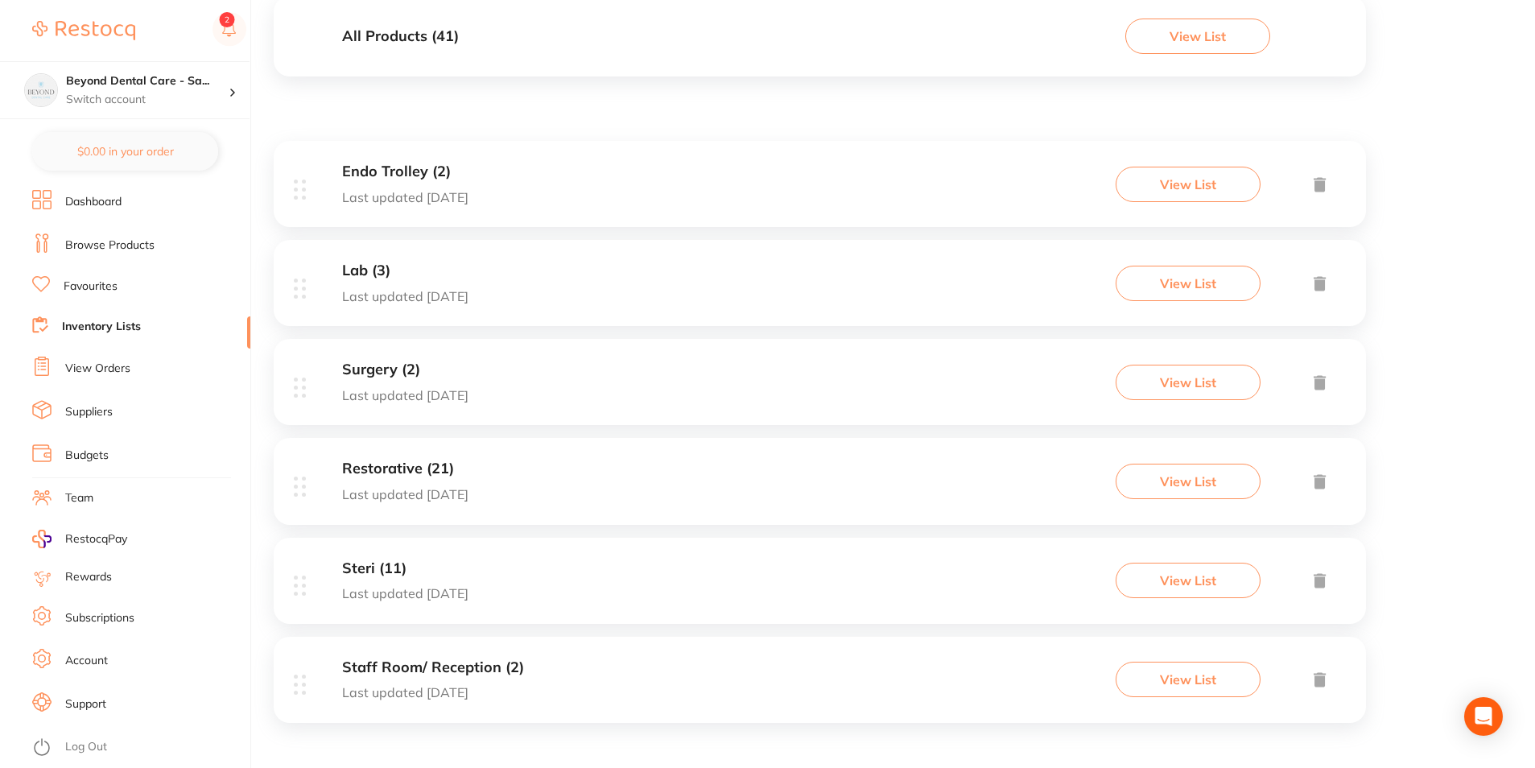
click at [667, 713] on div "Staff Room/ Reception (2) Last updated 3 days ago View List" at bounding box center [820, 680] width 1093 height 86
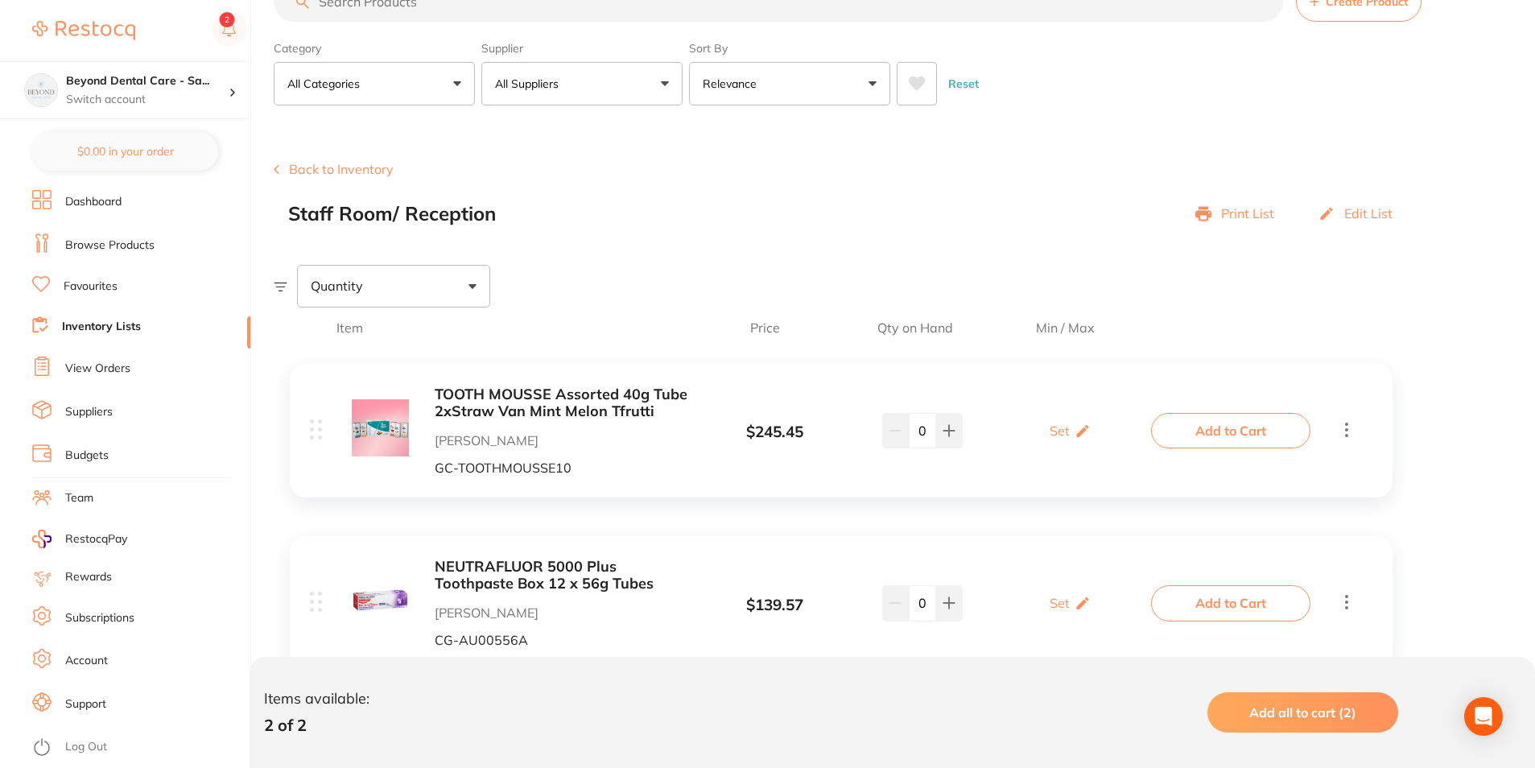
scroll to position [111, 0]
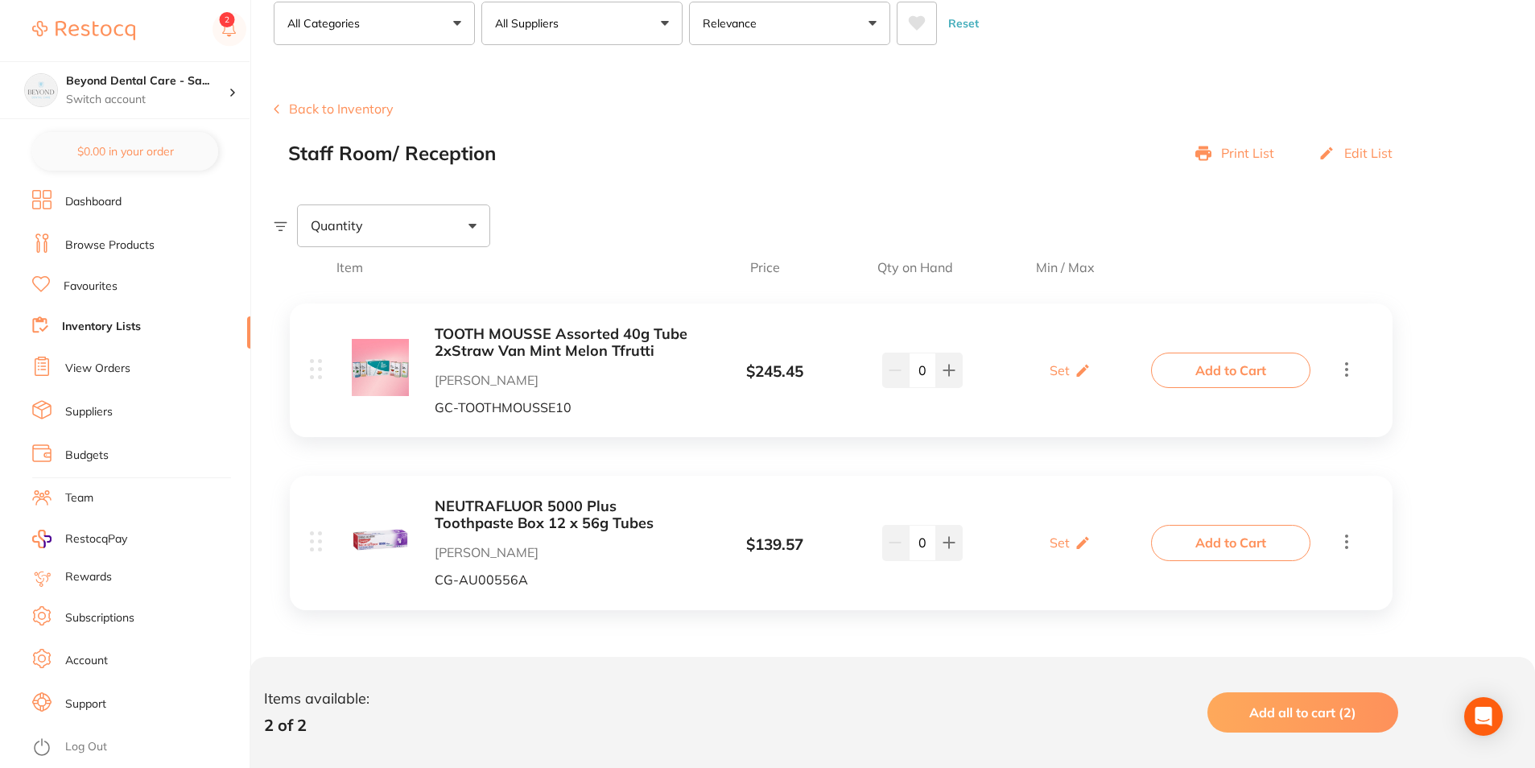
click at [99, 323] on link "Inventory Lists" at bounding box center [101, 327] width 79 height 16
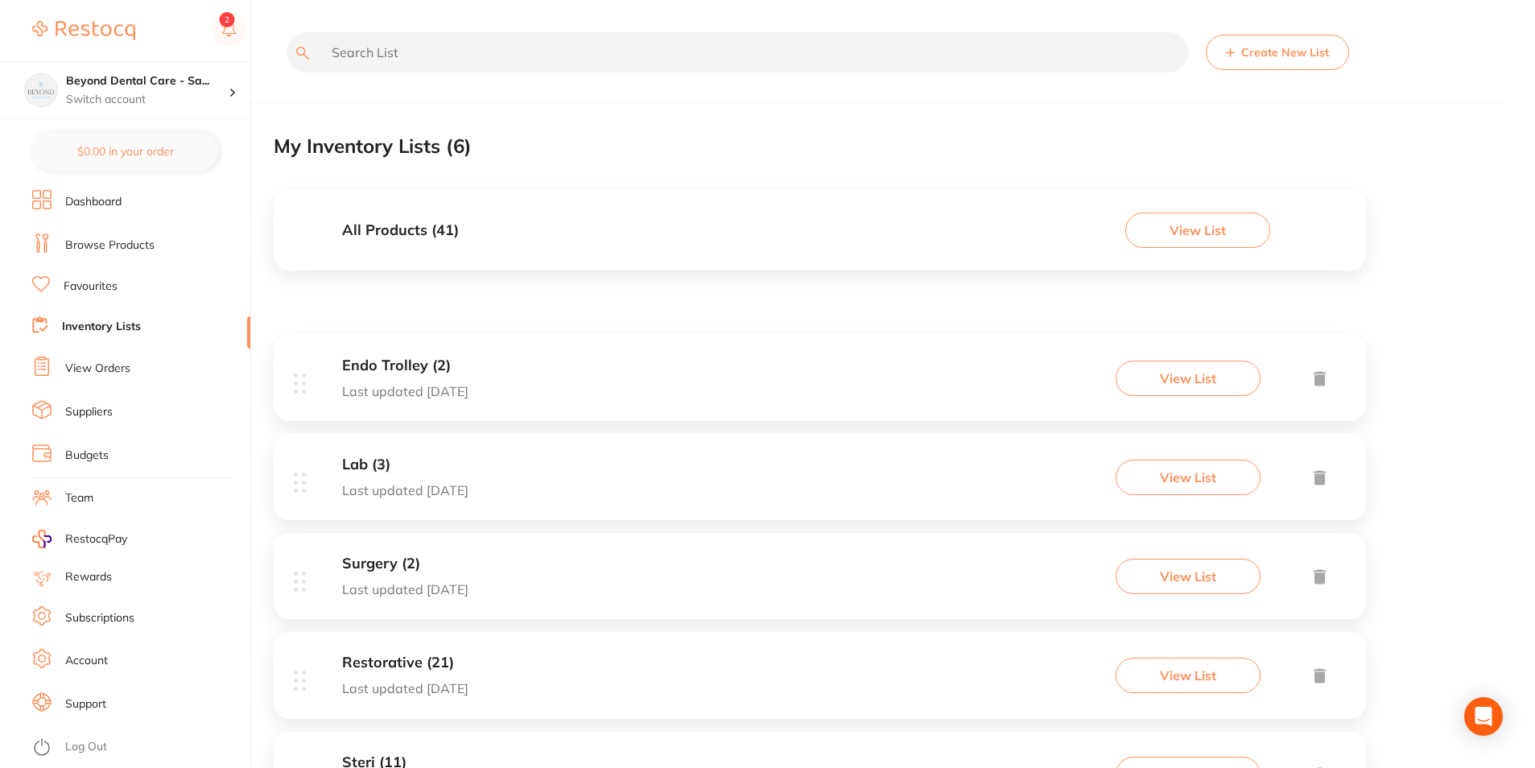
click at [1267, 56] on button "Create New List" at bounding box center [1277, 52] width 143 height 35
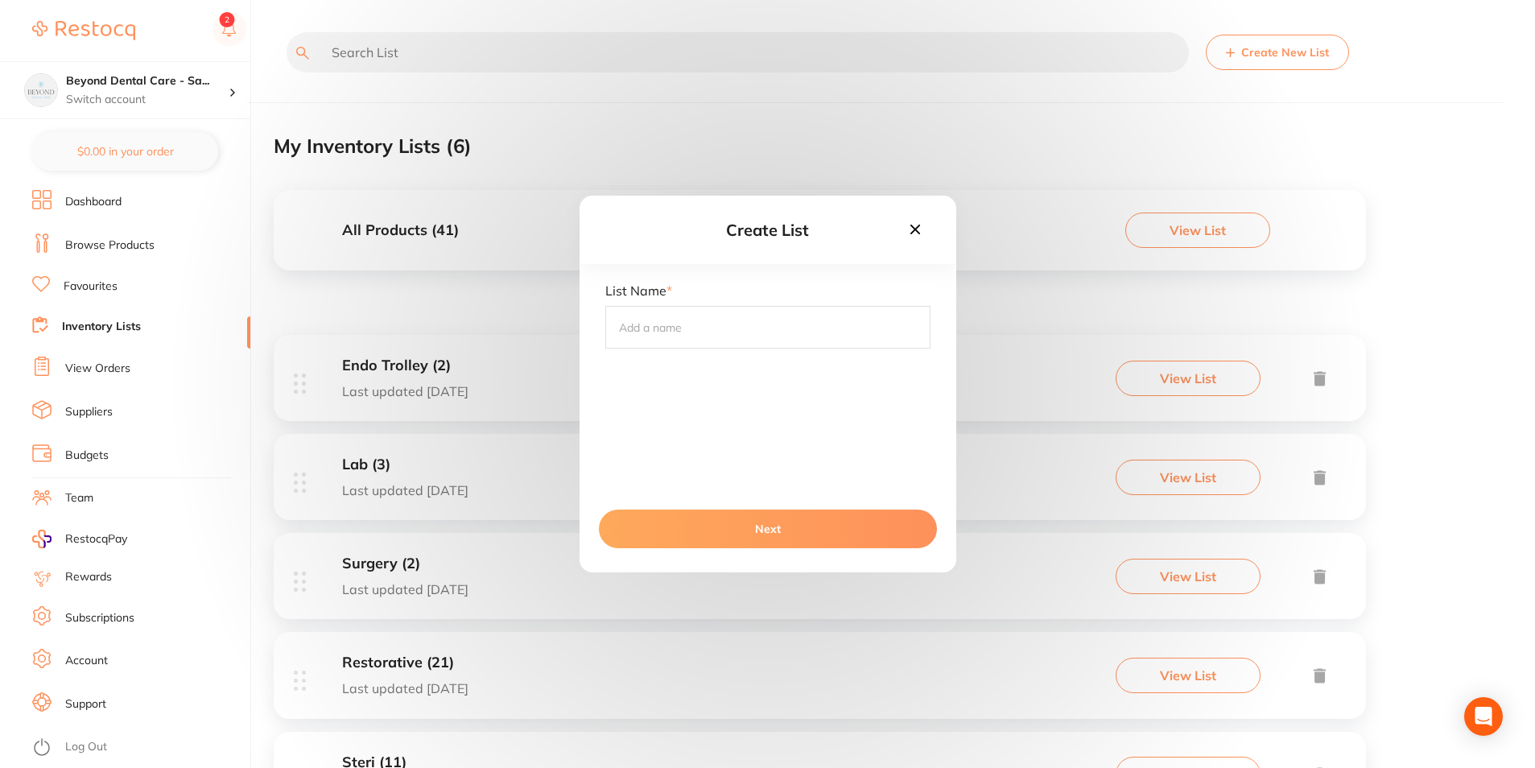
click at [741, 345] on input "text" at bounding box center [767, 327] width 325 height 42
type input "C"
type input "Fridge"
click at [718, 535] on button "Next" at bounding box center [768, 529] width 338 height 39
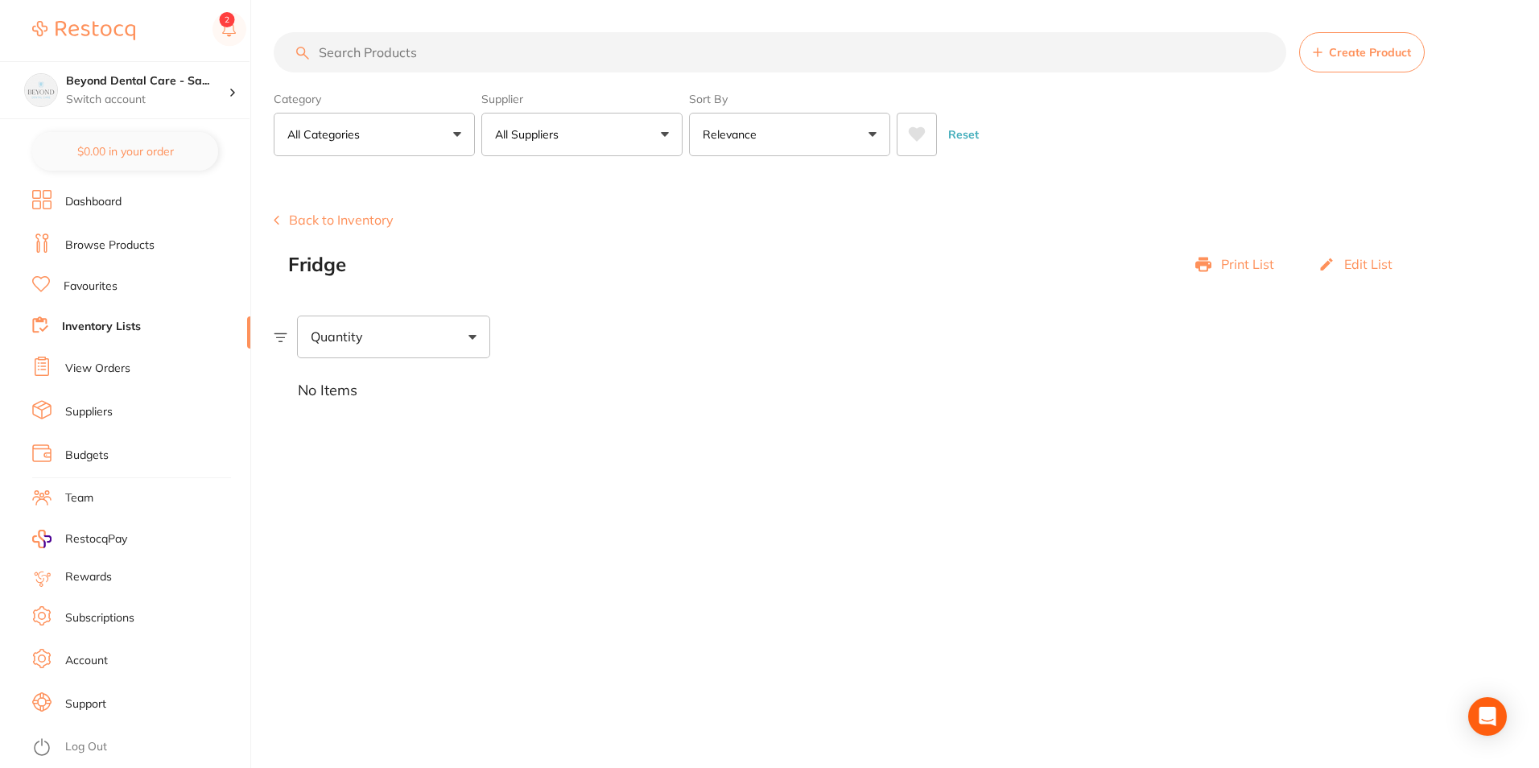
click at [48, 320] on li "Inventory Lists" at bounding box center [141, 327] width 218 height 22
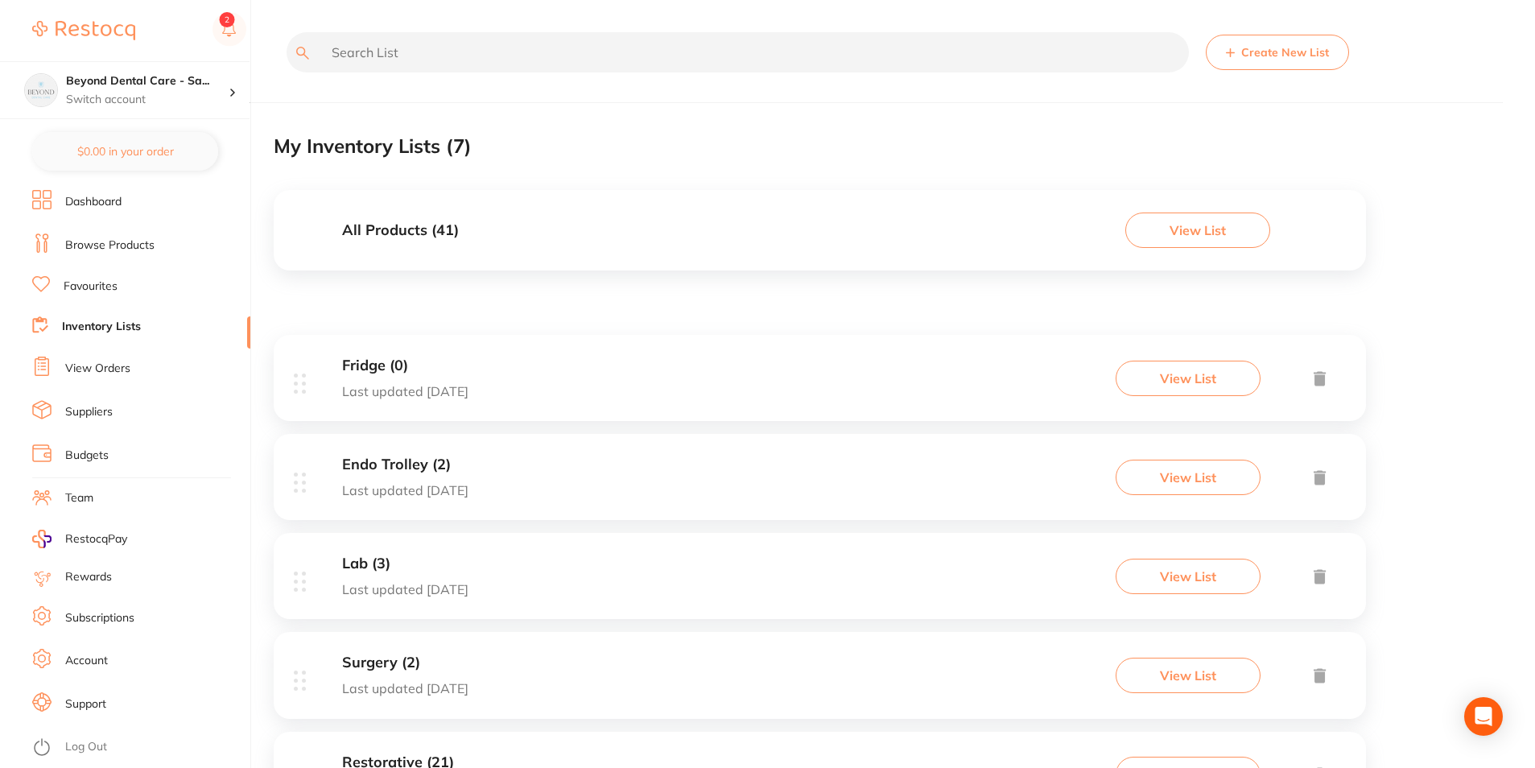
click at [424, 361] on h3 "Fridge (0)" at bounding box center [405, 365] width 126 height 17
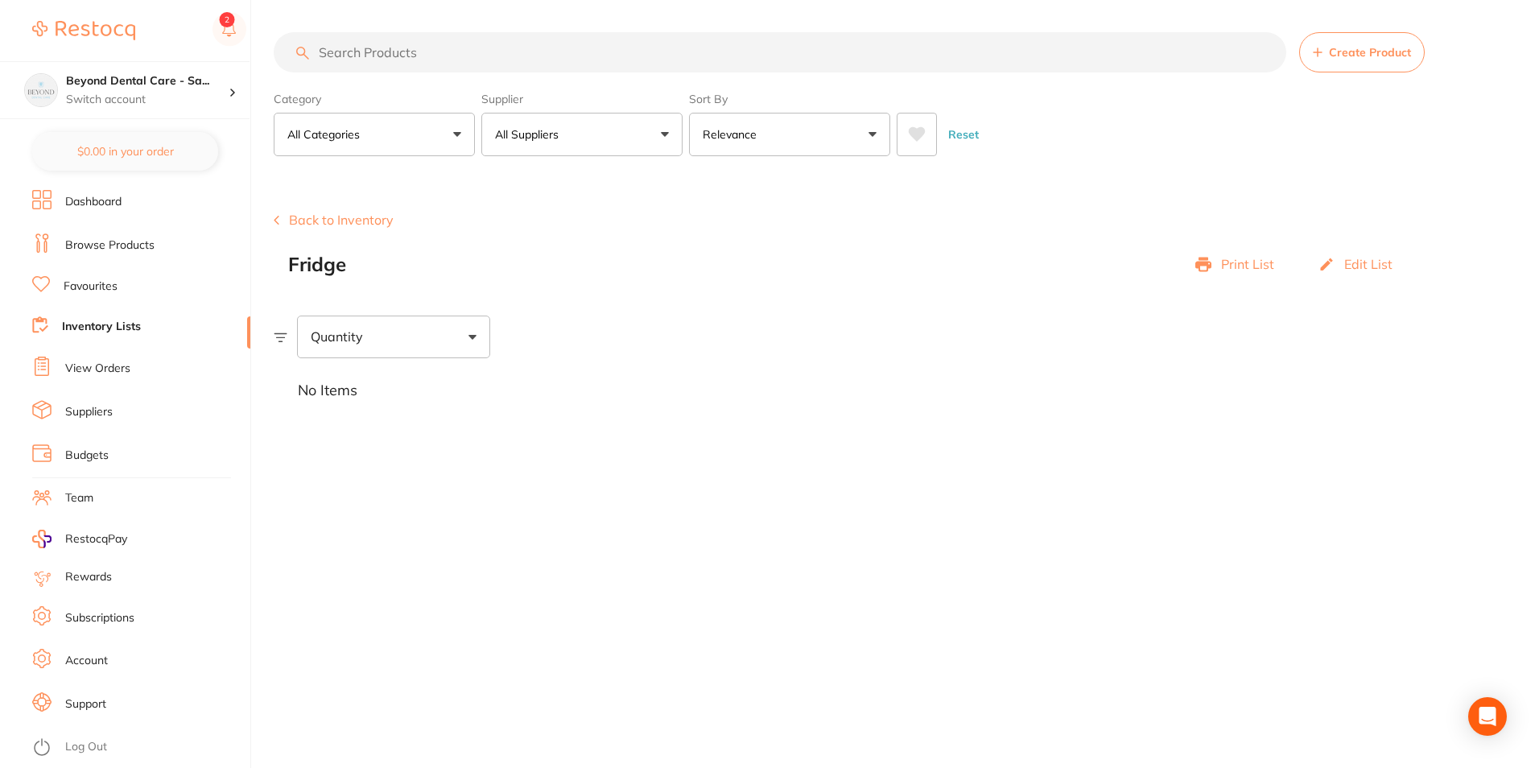
click at [126, 249] on link "Browse Products" at bounding box center [109, 246] width 89 height 16
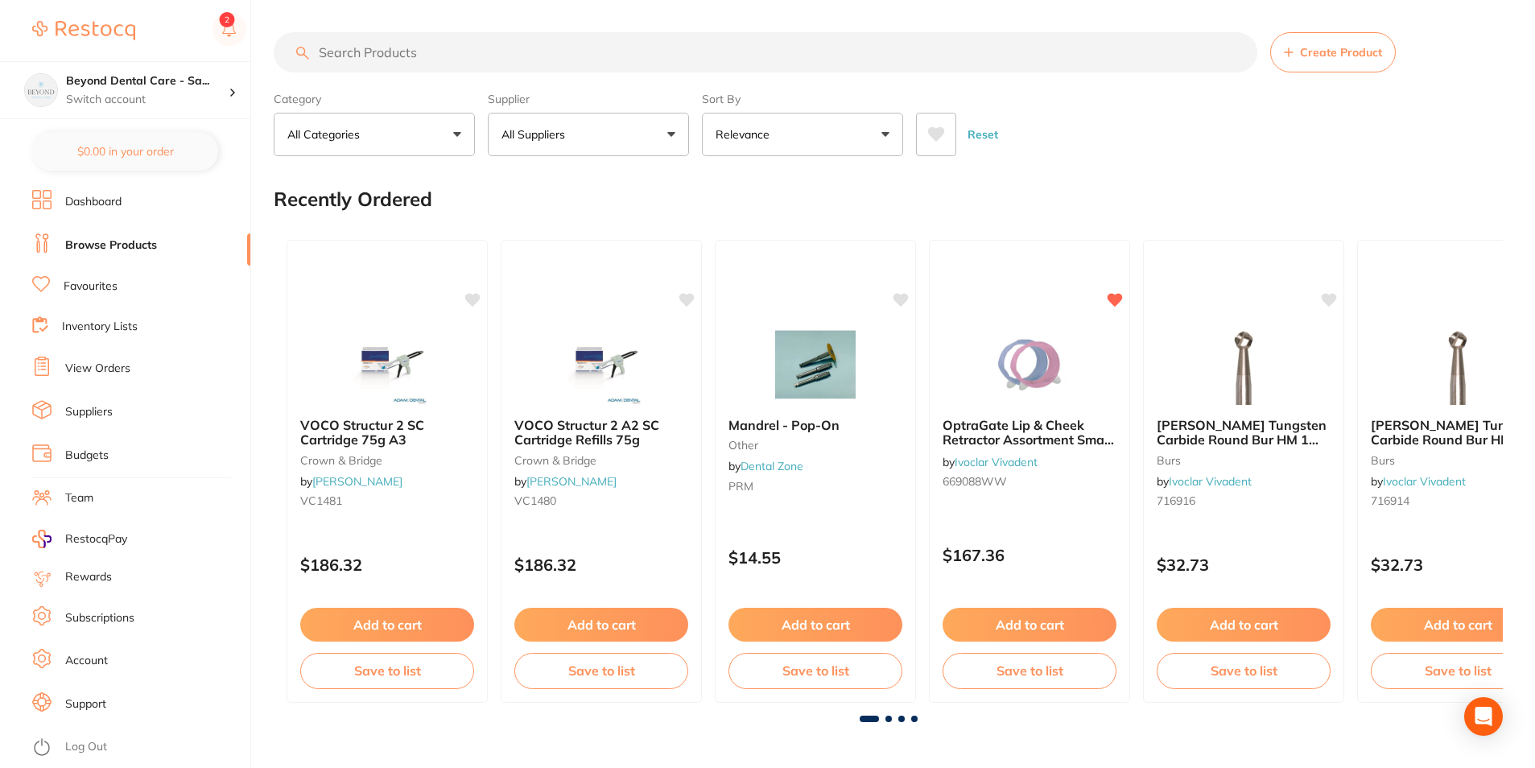
click at [488, 55] on input "search" at bounding box center [766, 52] width 984 height 40
paste input "665156WW"
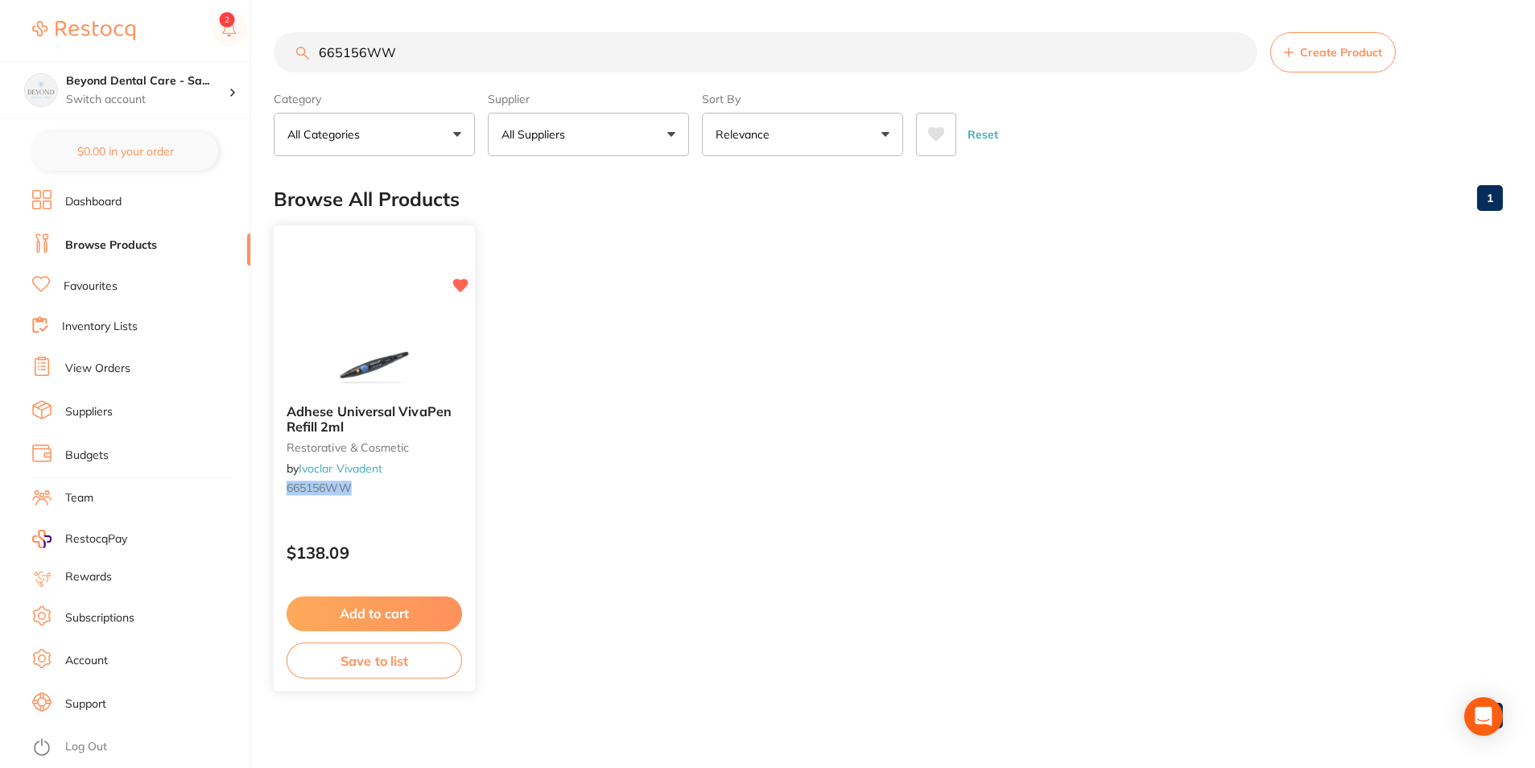
type input "665156WW"
click at [376, 653] on button "Save to list" at bounding box center [375, 661] width 176 height 36
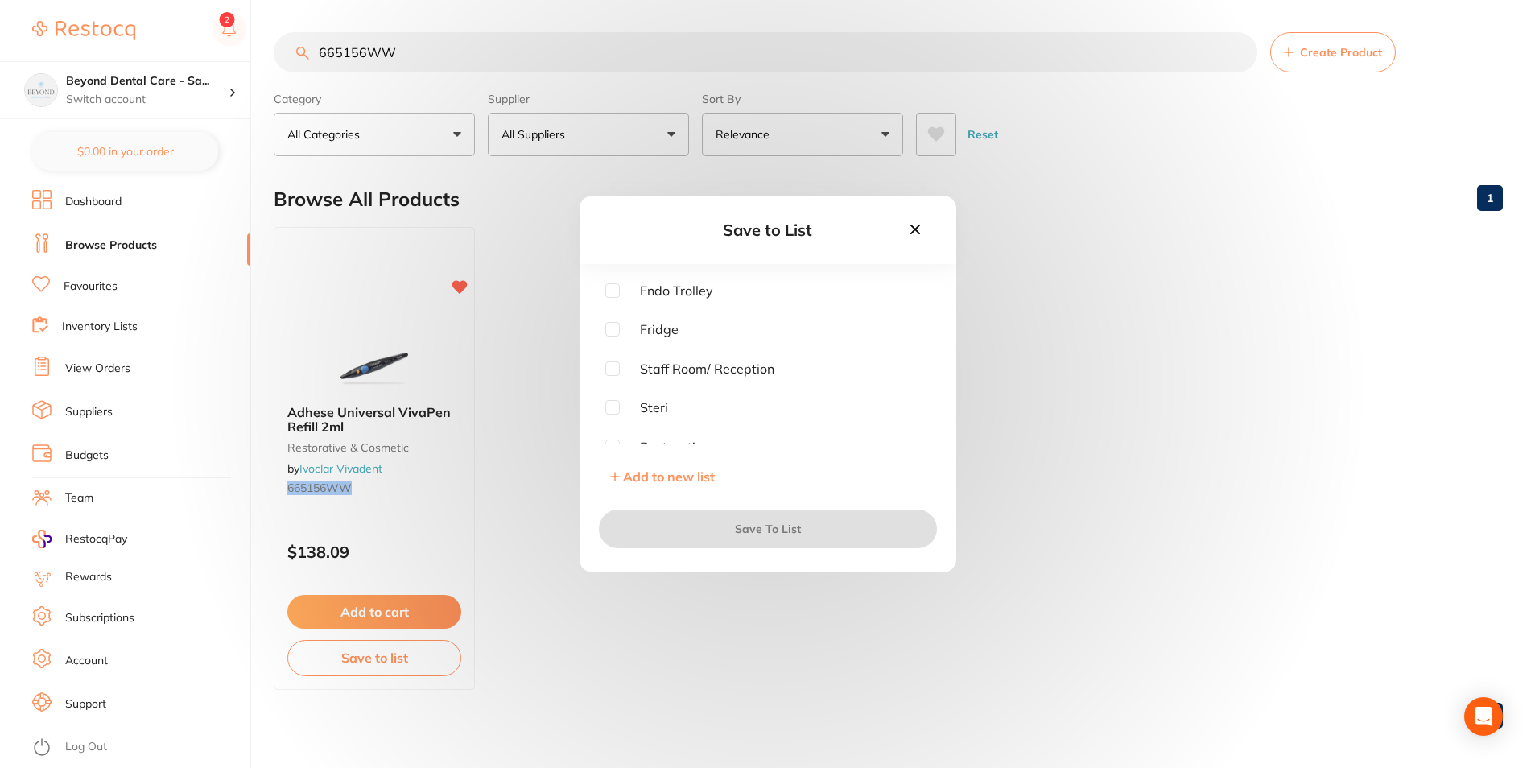
click at [615, 322] on input "checkbox" at bounding box center [612, 329] width 14 height 14
checkbox input "true"
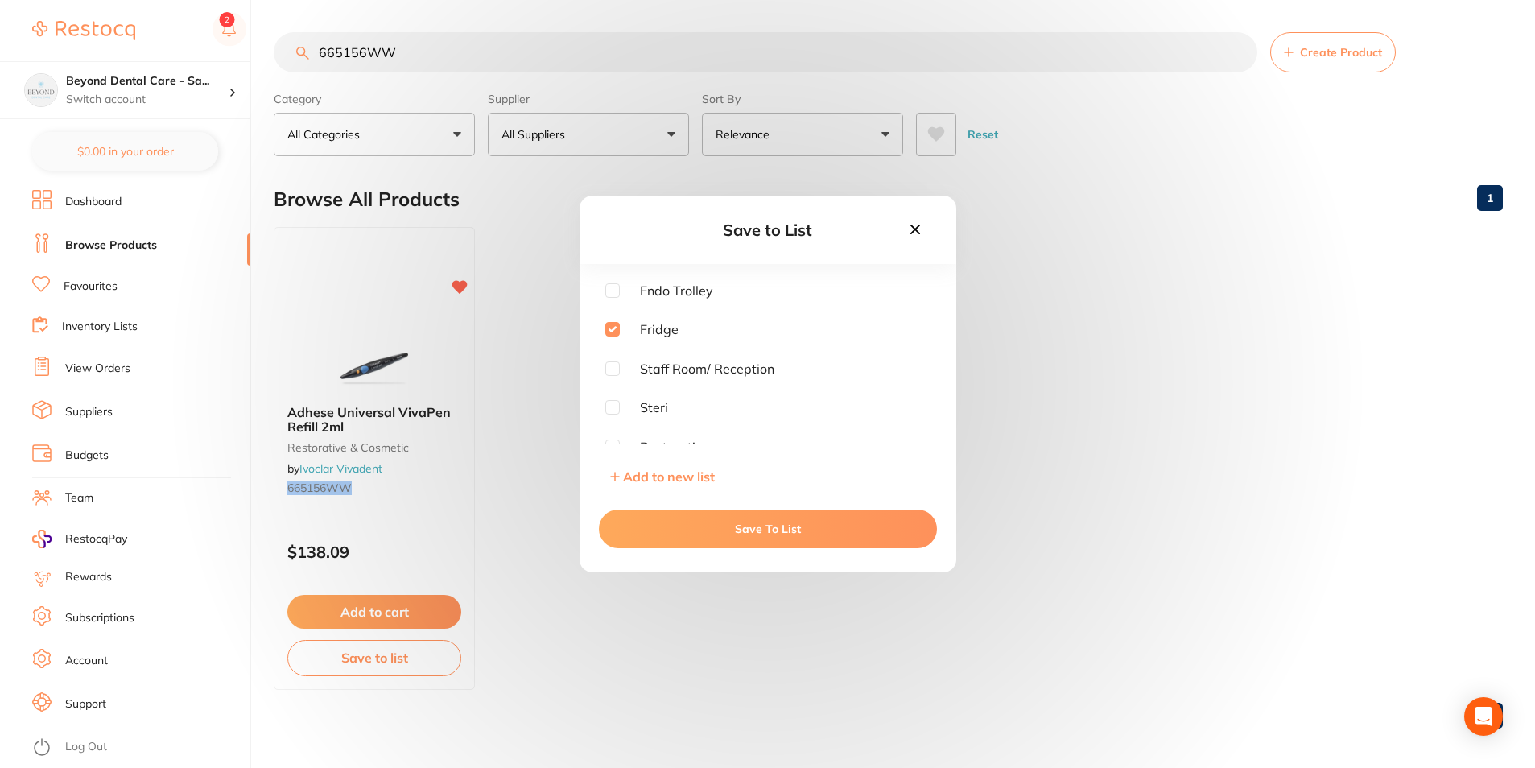
click at [642, 523] on button "Save To List" at bounding box center [768, 529] width 338 height 39
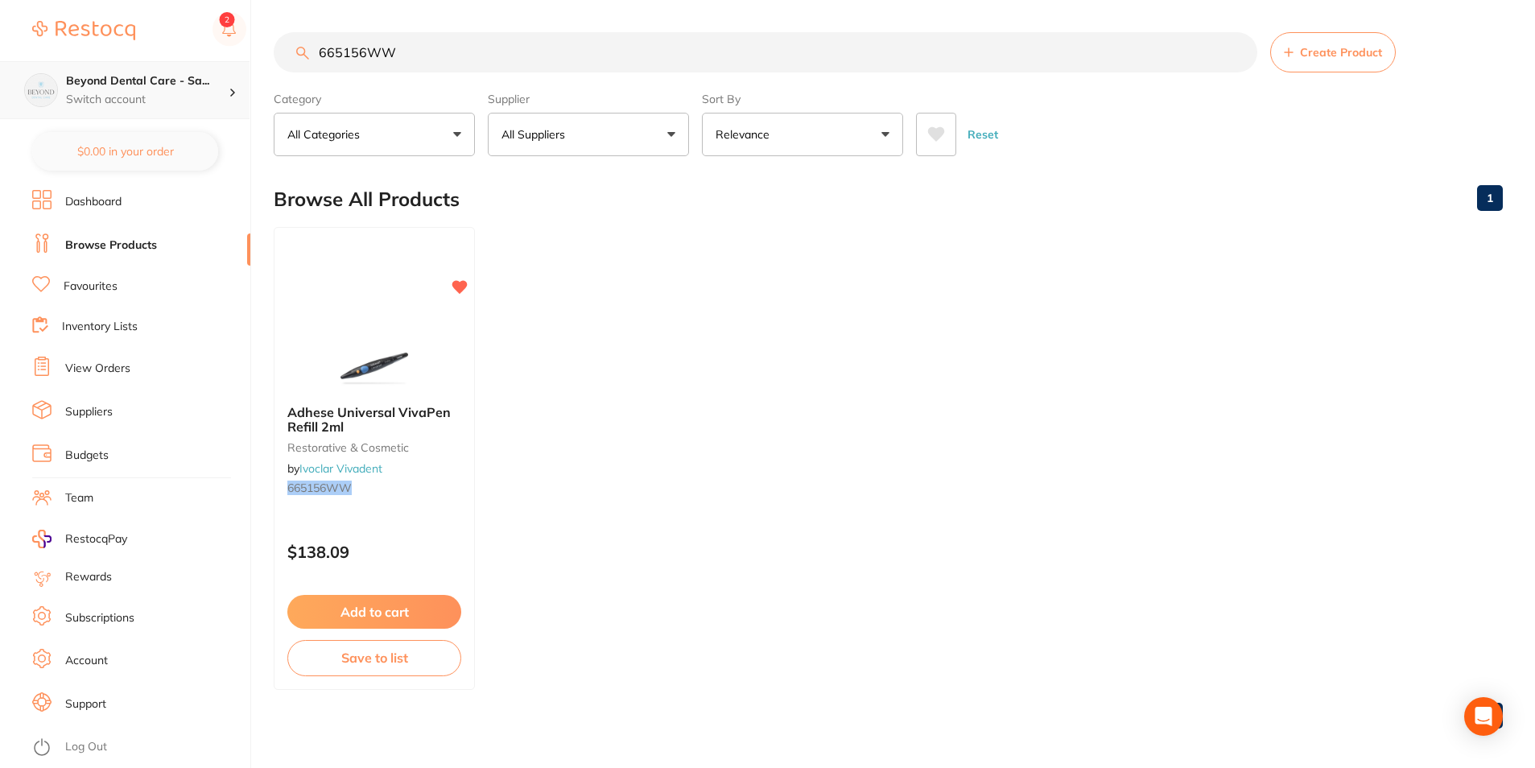
drag, startPoint x: 442, startPoint y: 69, endPoint x: 181, endPoint y: 78, distance: 261.0
click at [128, 97] on div "$0.00 Beyond Dental Care - Sa... Switch account Beyond Dental Care - Sandstone …" at bounding box center [767, 384] width 1535 height 768
paste input "6119"
drag, startPoint x: 436, startPoint y: 59, endPoint x: 273, endPoint y: 68, distance: 163.7
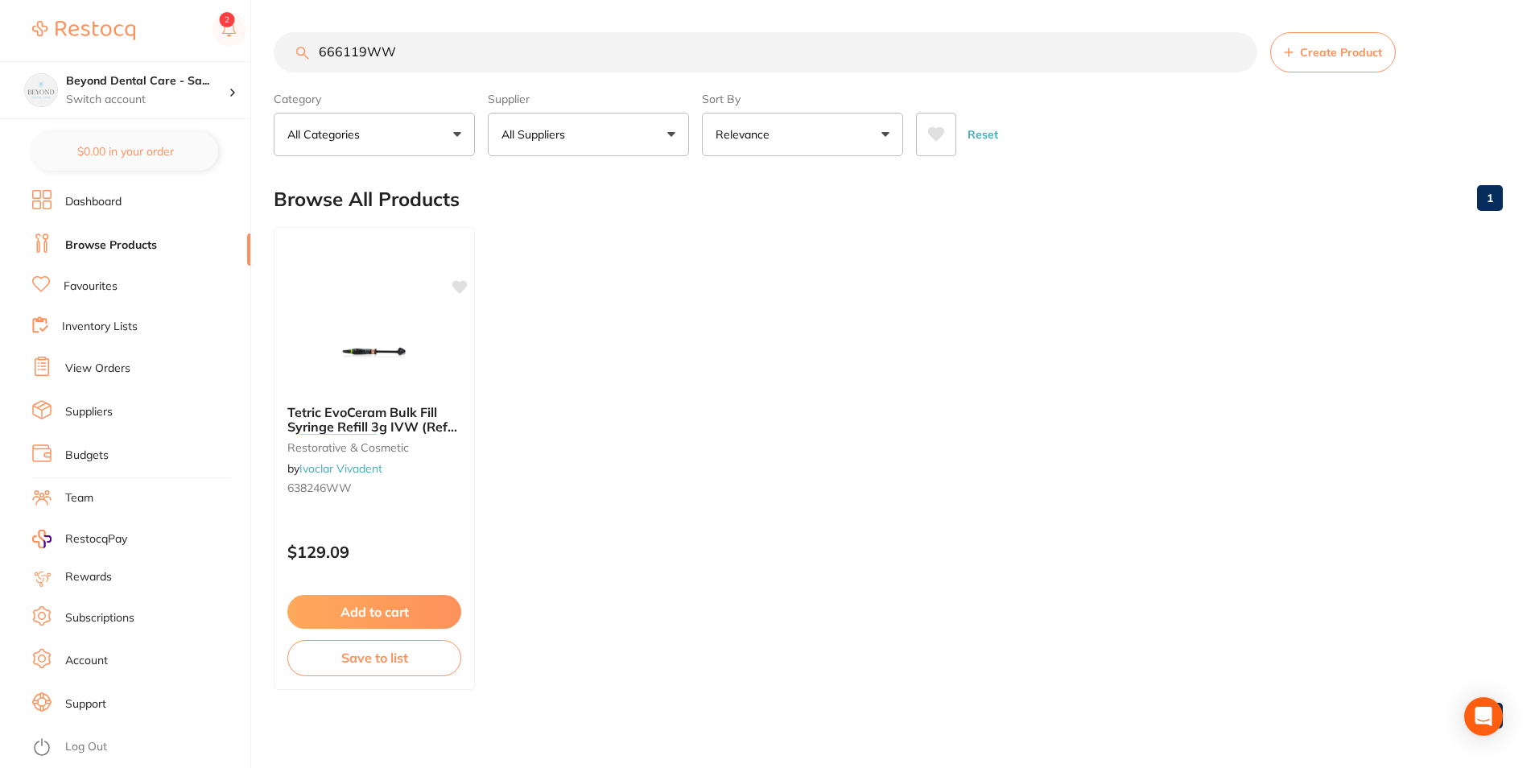
click at [273, 68] on div "$0.00 Beyond Dental Care - Sa... Switch account Beyond Dental Care - Sandstone …" at bounding box center [767, 384] width 1535 height 768
paste input "23"
type input "666123WW"
click at [357, 666] on button "Save to list" at bounding box center [375, 661] width 176 height 36
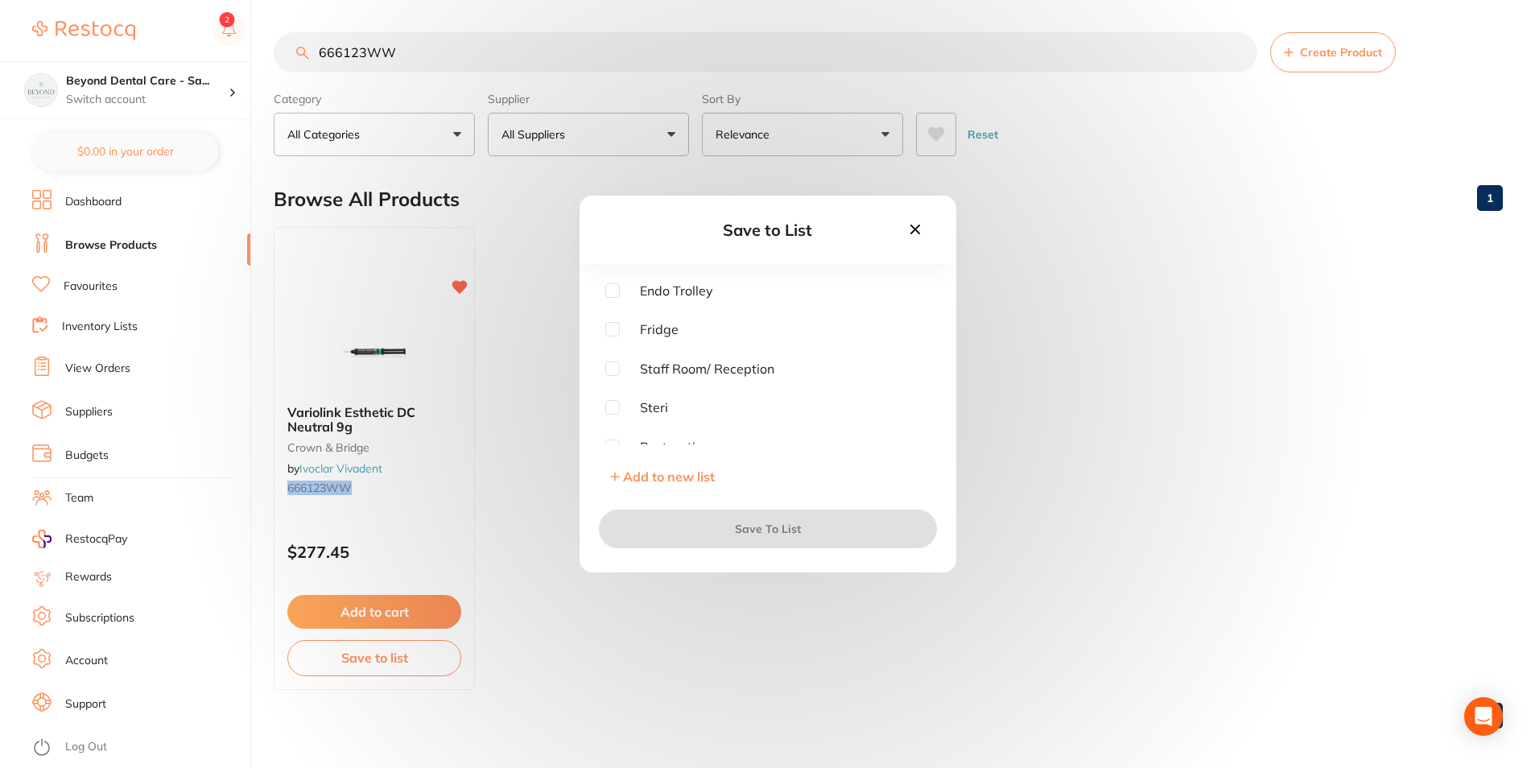
click at [614, 328] on input "checkbox" at bounding box center [612, 329] width 14 height 14
checkbox input "true"
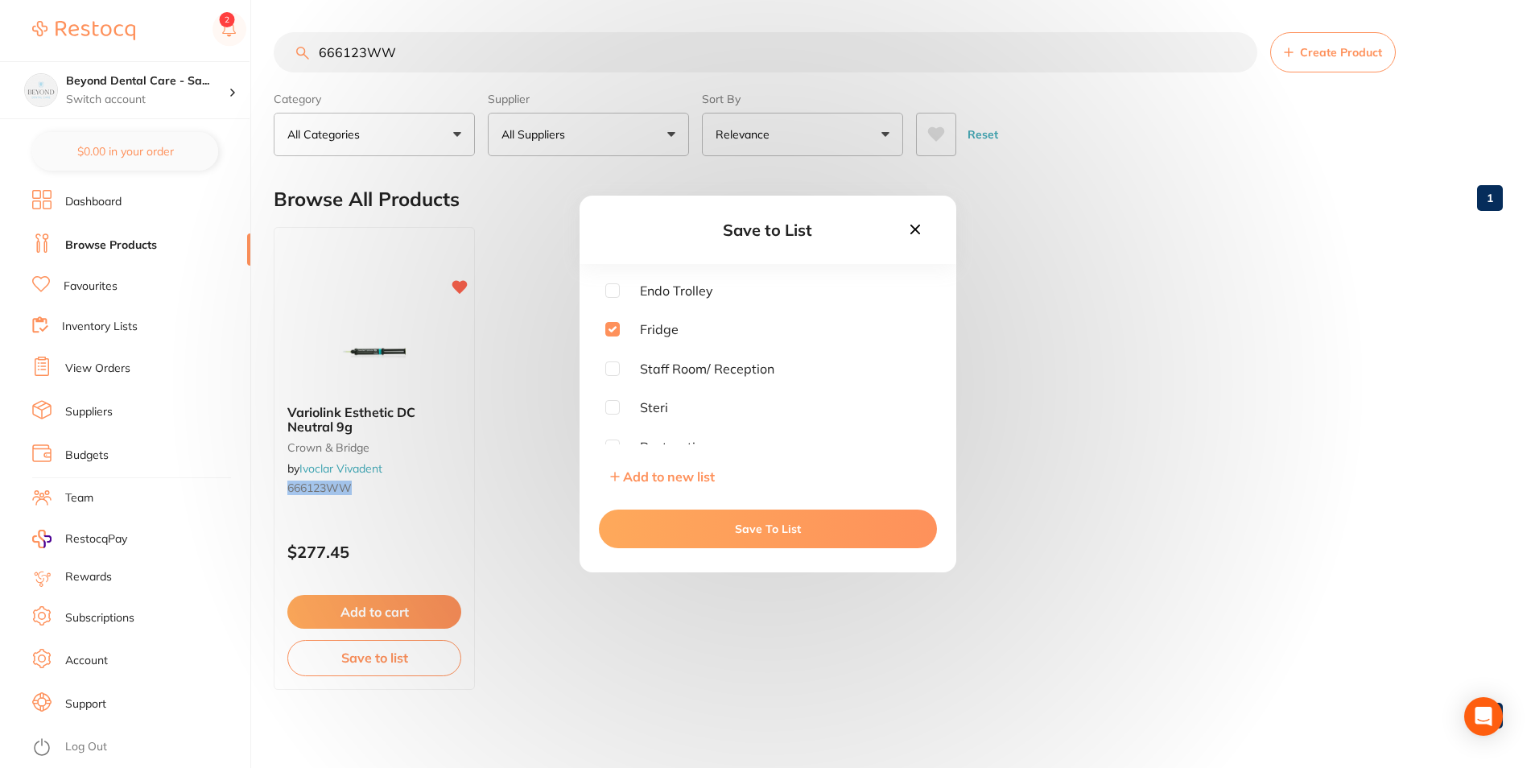
click at [630, 536] on button "Save To List" at bounding box center [768, 529] width 338 height 39
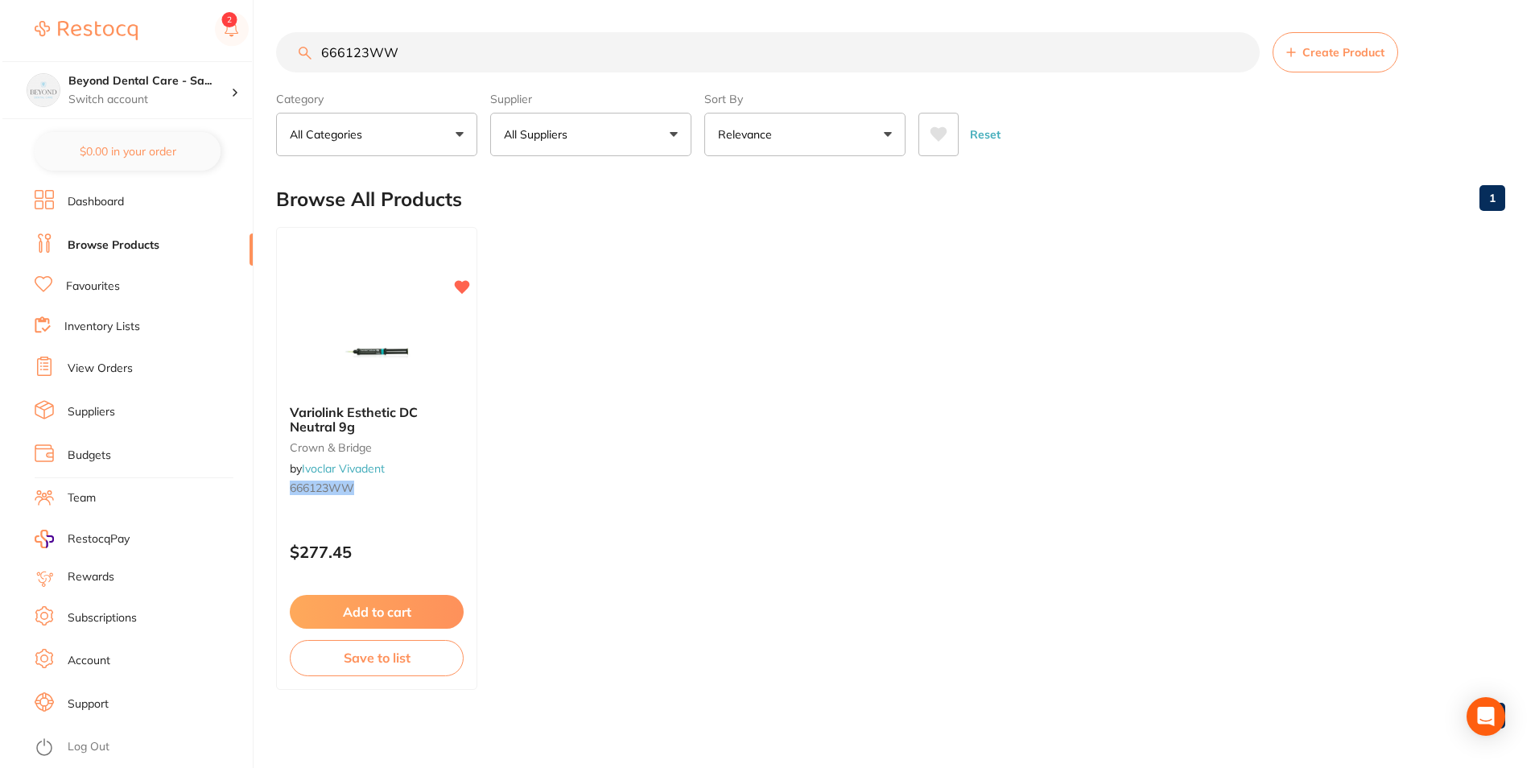
scroll to position [1, 0]
drag, startPoint x: 445, startPoint y: 58, endPoint x: 295, endPoint y: 76, distance: 151.6
click at [300, 76] on section "666123WW Create Product Category All Categories All Categories crown & bridge C…" at bounding box center [889, 94] width 1230 height 124
paste input "763446"
type input "763446WW"
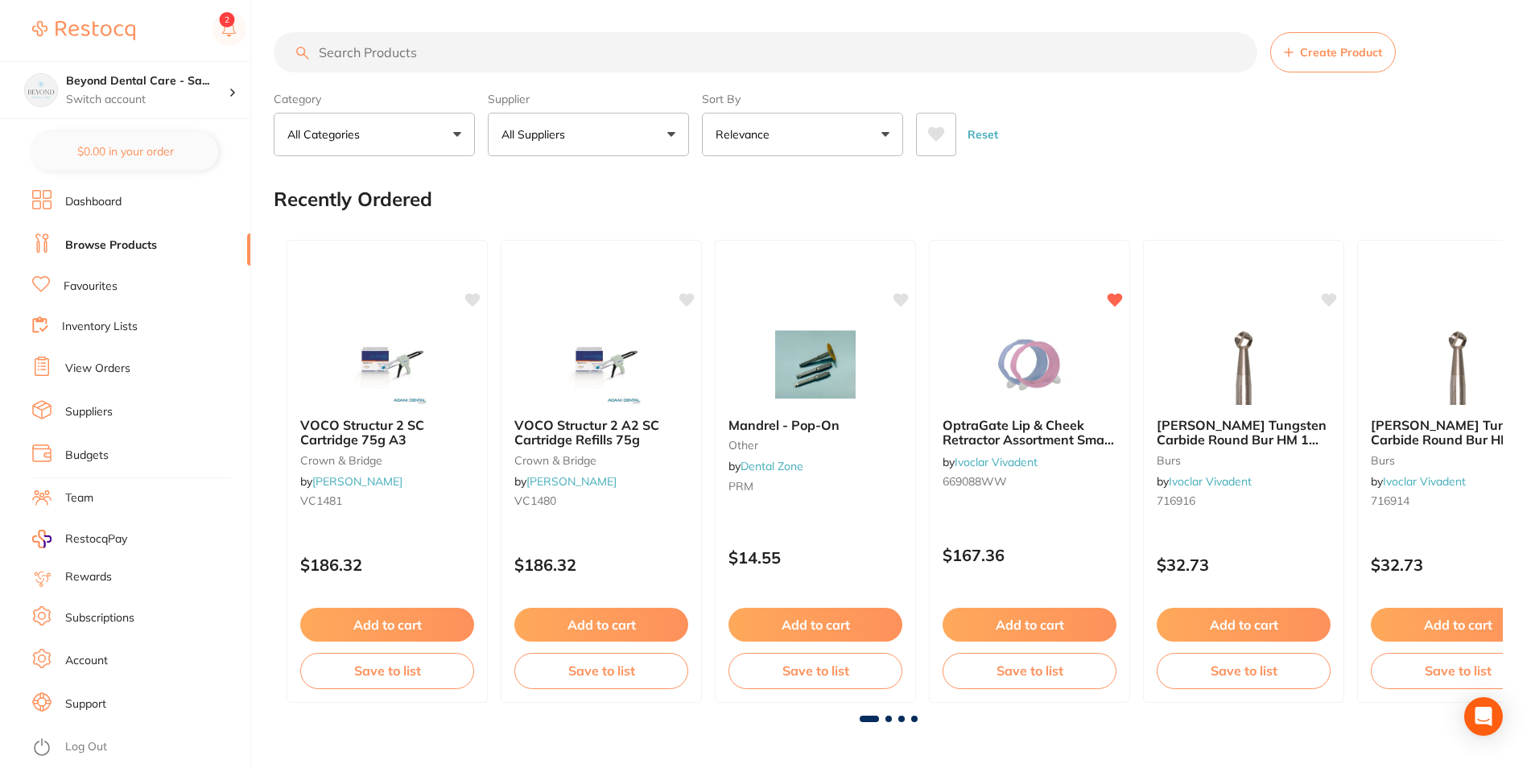
click at [516, 48] on input "search" at bounding box center [766, 52] width 984 height 40
paste input "763446WW"
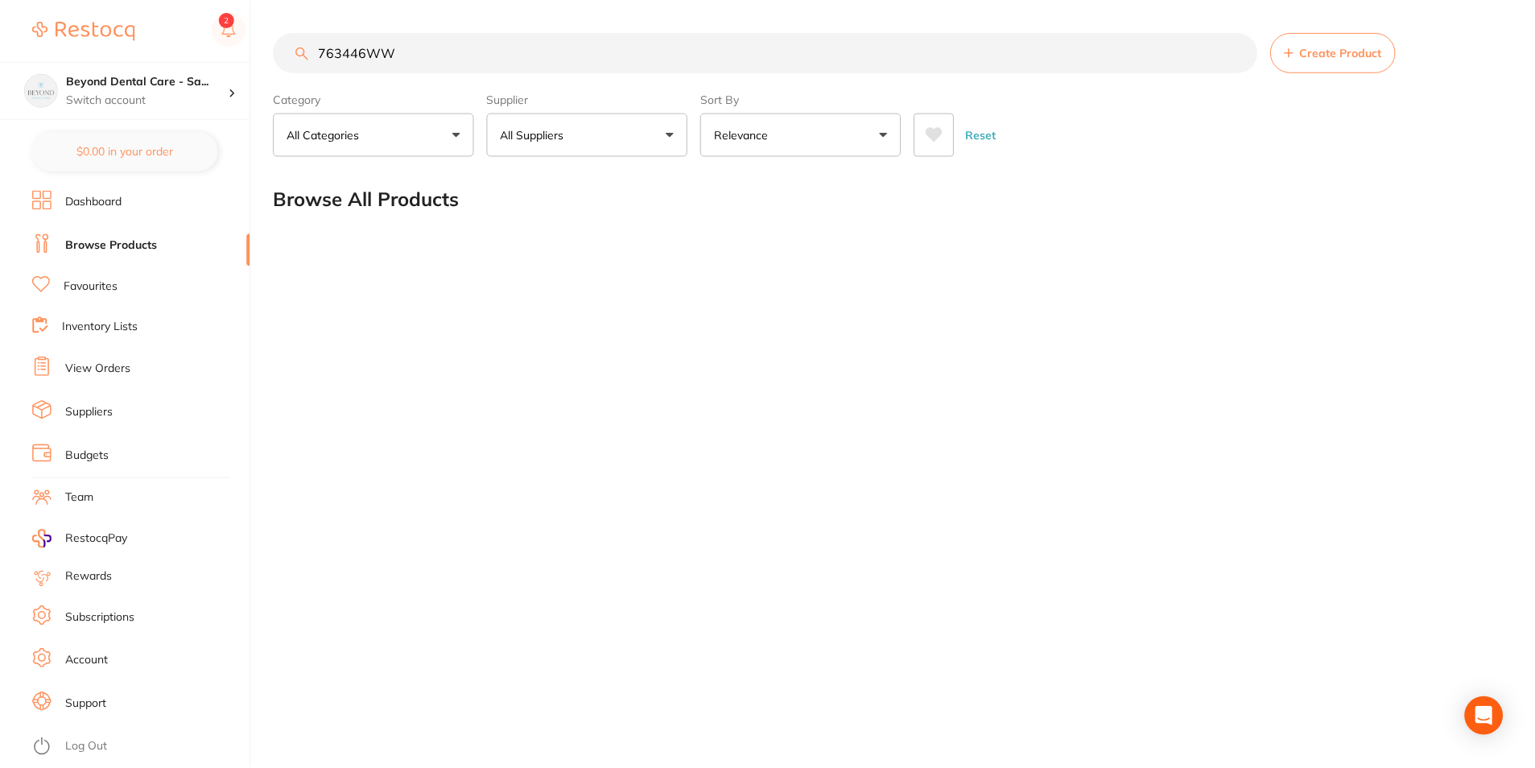
scroll to position [1, 0]
drag, startPoint x: 361, startPoint y: 69, endPoint x: 235, endPoint y: 85, distance: 126.5
click at [235, 85] on div "$0.00 Beyond Dental Care - Sa... Switch account Beyond Dental Care - Sandstone …" at bounding box center [769, 384] width 1539 height 768
paste input "666113"
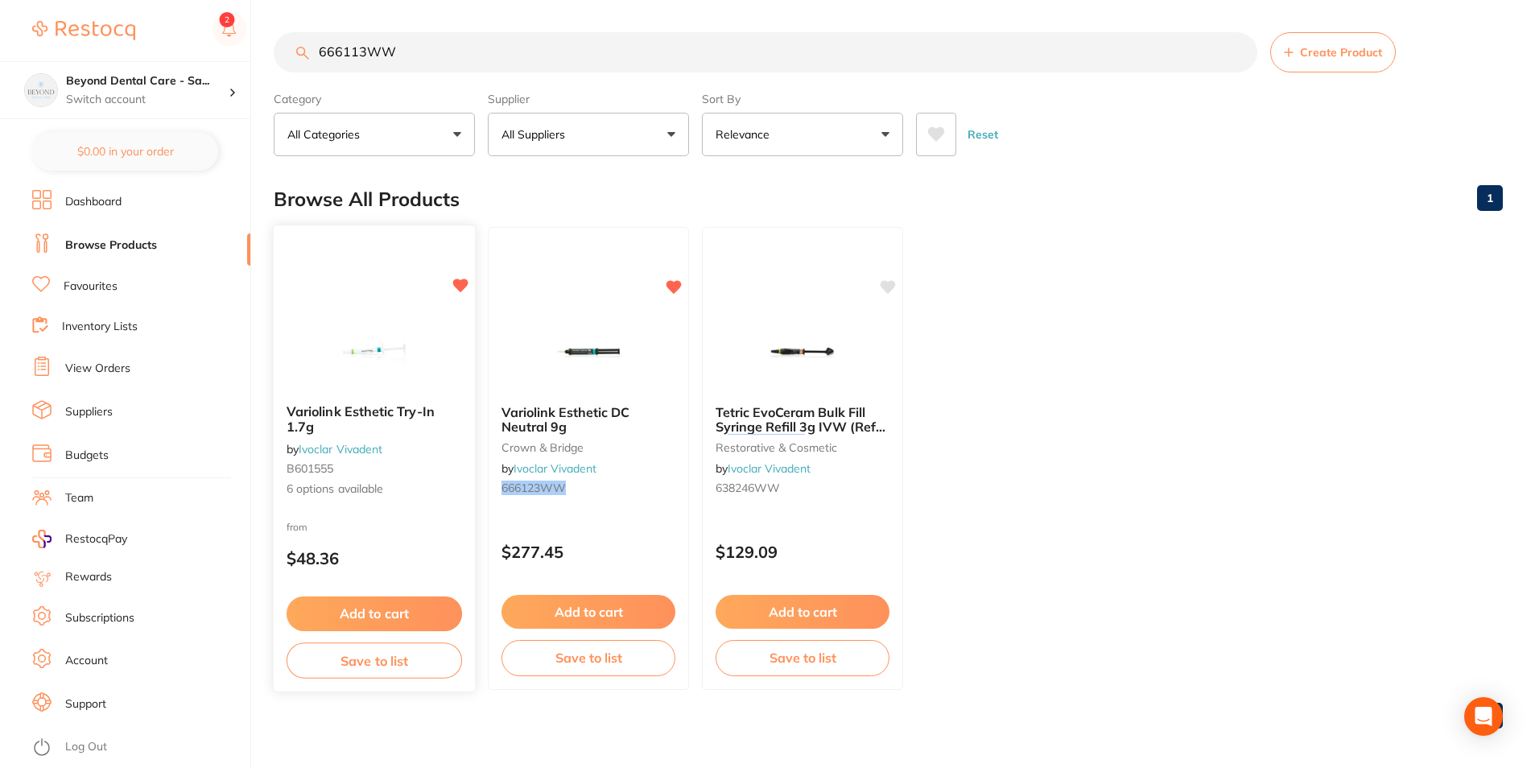
type input "666113WW"
click at [364, 657] on button "Save to list" at bounding box center [375, 661] width 176 height 36
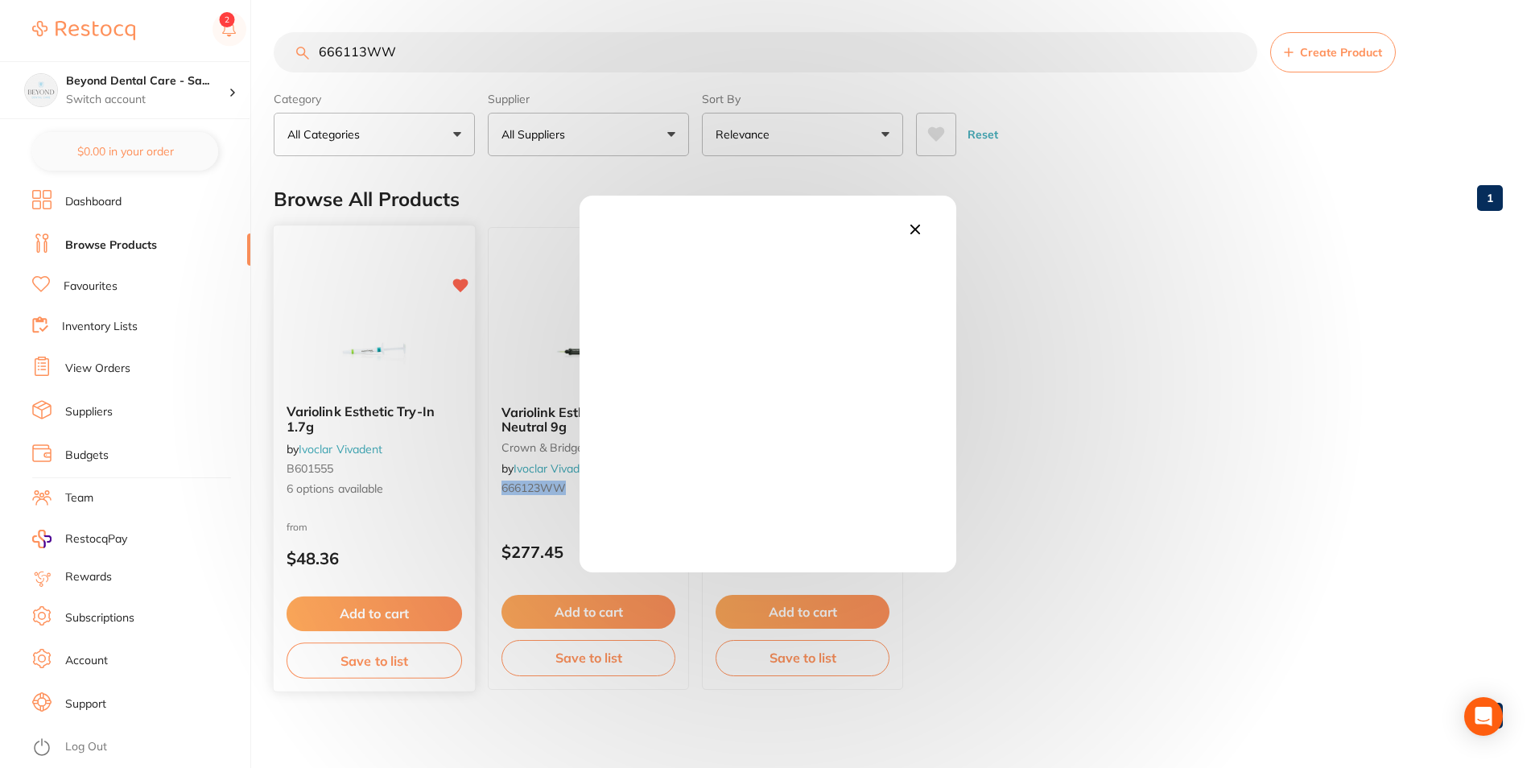
scroll to position [0, 0]
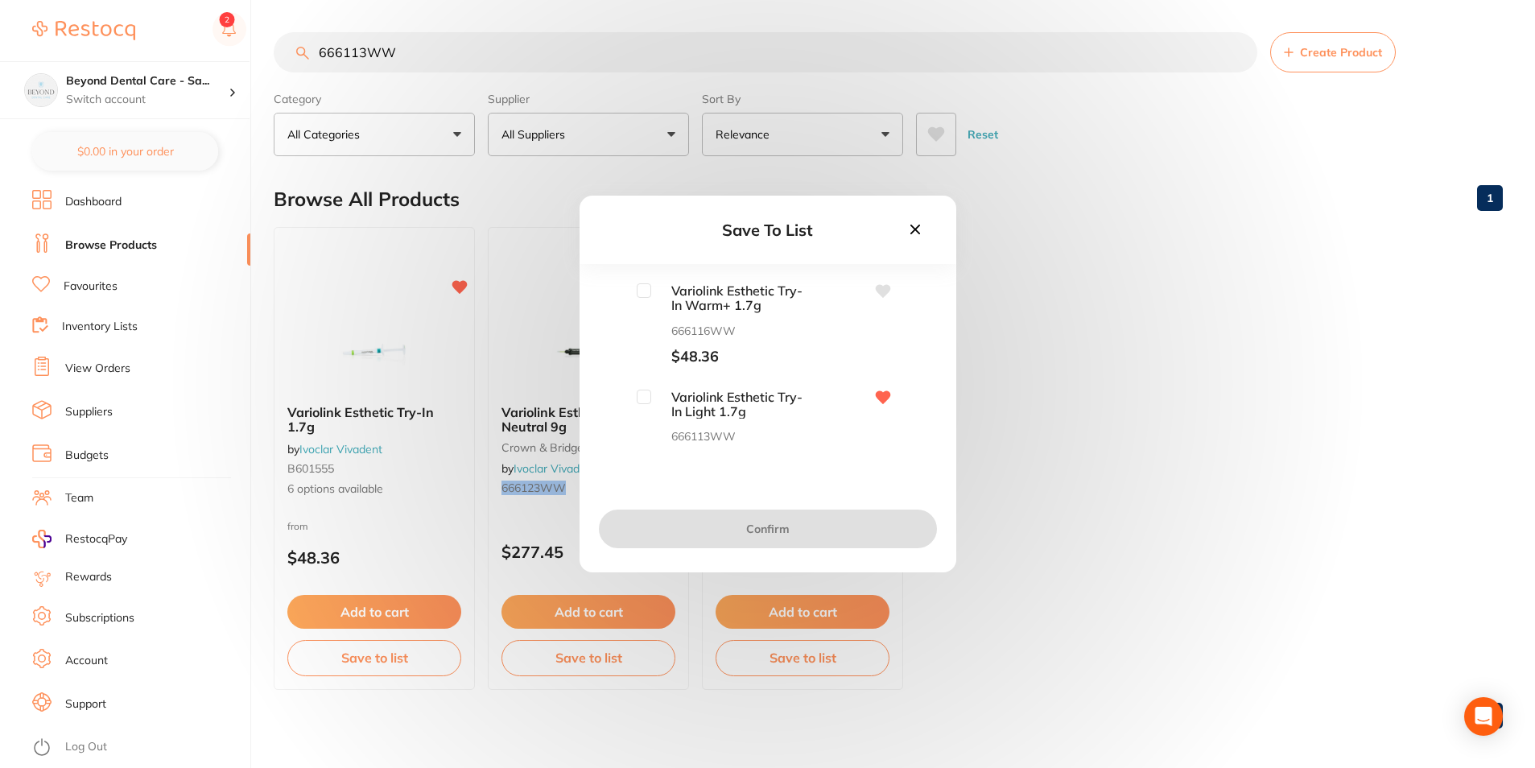
click at [642, 398] on input "checkbox" at bounding box center [644, 397] width 14 height 14
checkbox input "true"
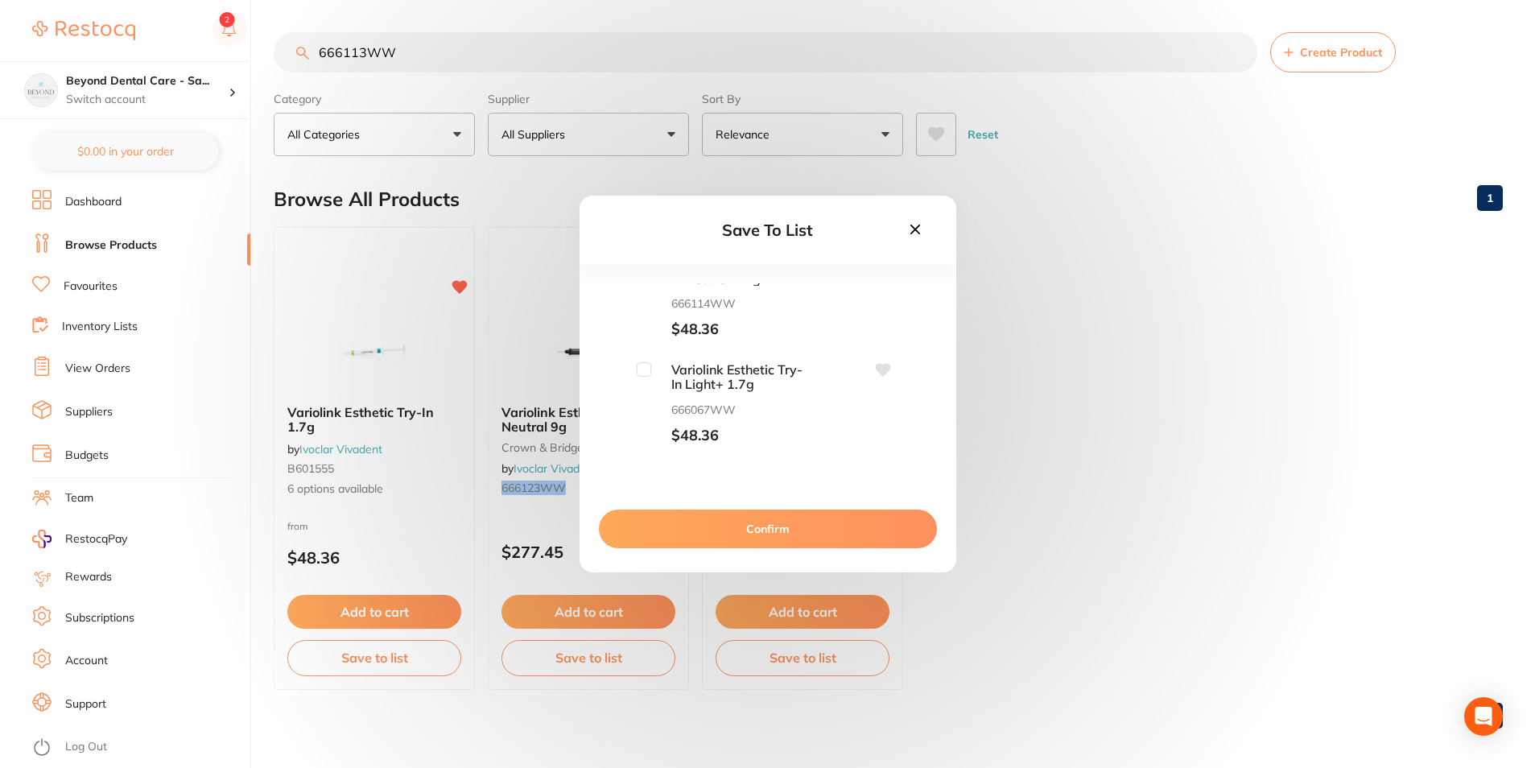
scroll to position [370, 0]
click at [649, 341] on input "checkbox" at bounding box center [644, 344] width 14 height 14
checkbox input "true"
click at [695, 521] on button "Confirm" at bounding box center [768, 529] width 338 height 39
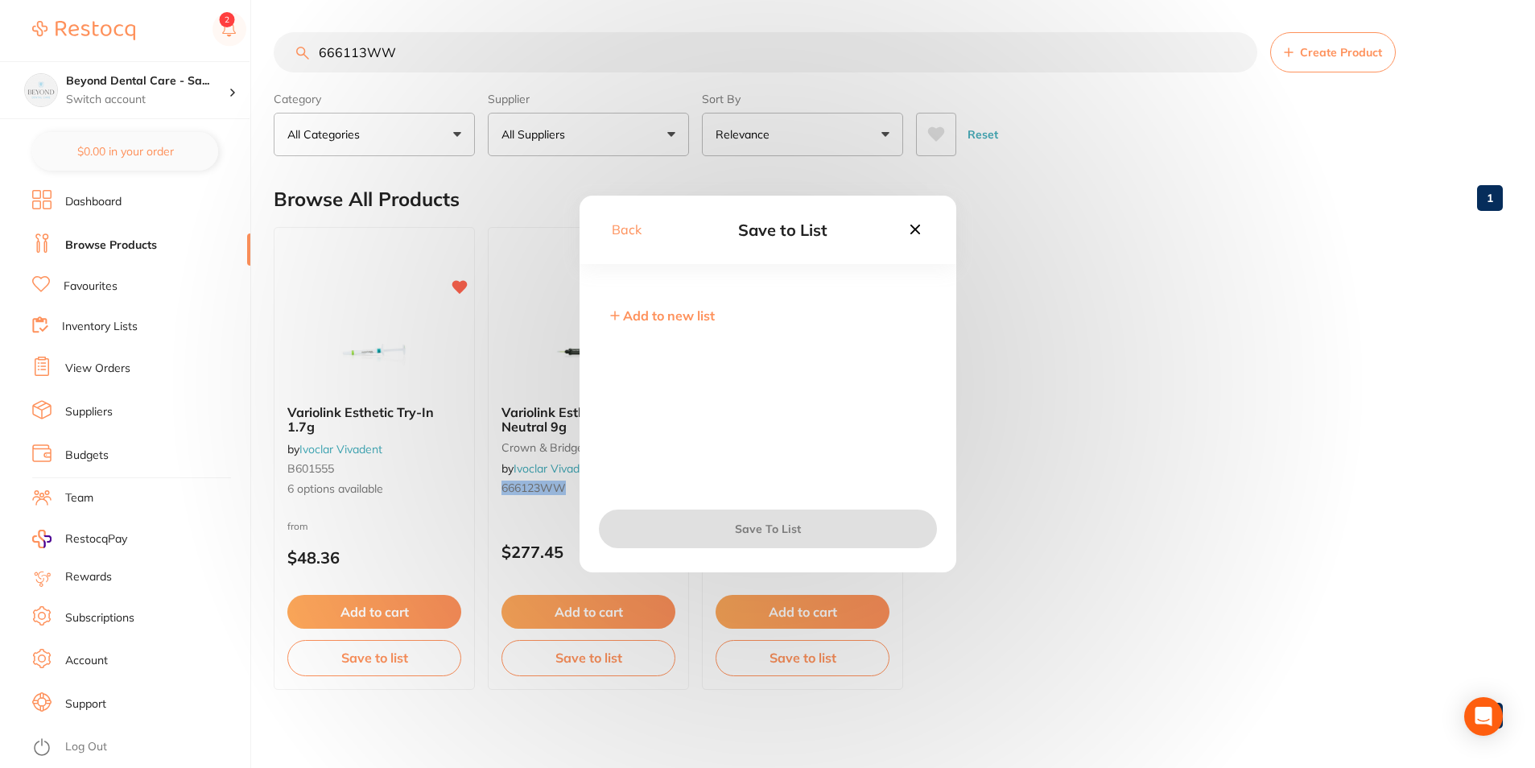
scroll to position [0, 0]
click at [611, 326] on input "checkbox" at bounding box center [612, 329] width 14 height 14
checkbox input "true"
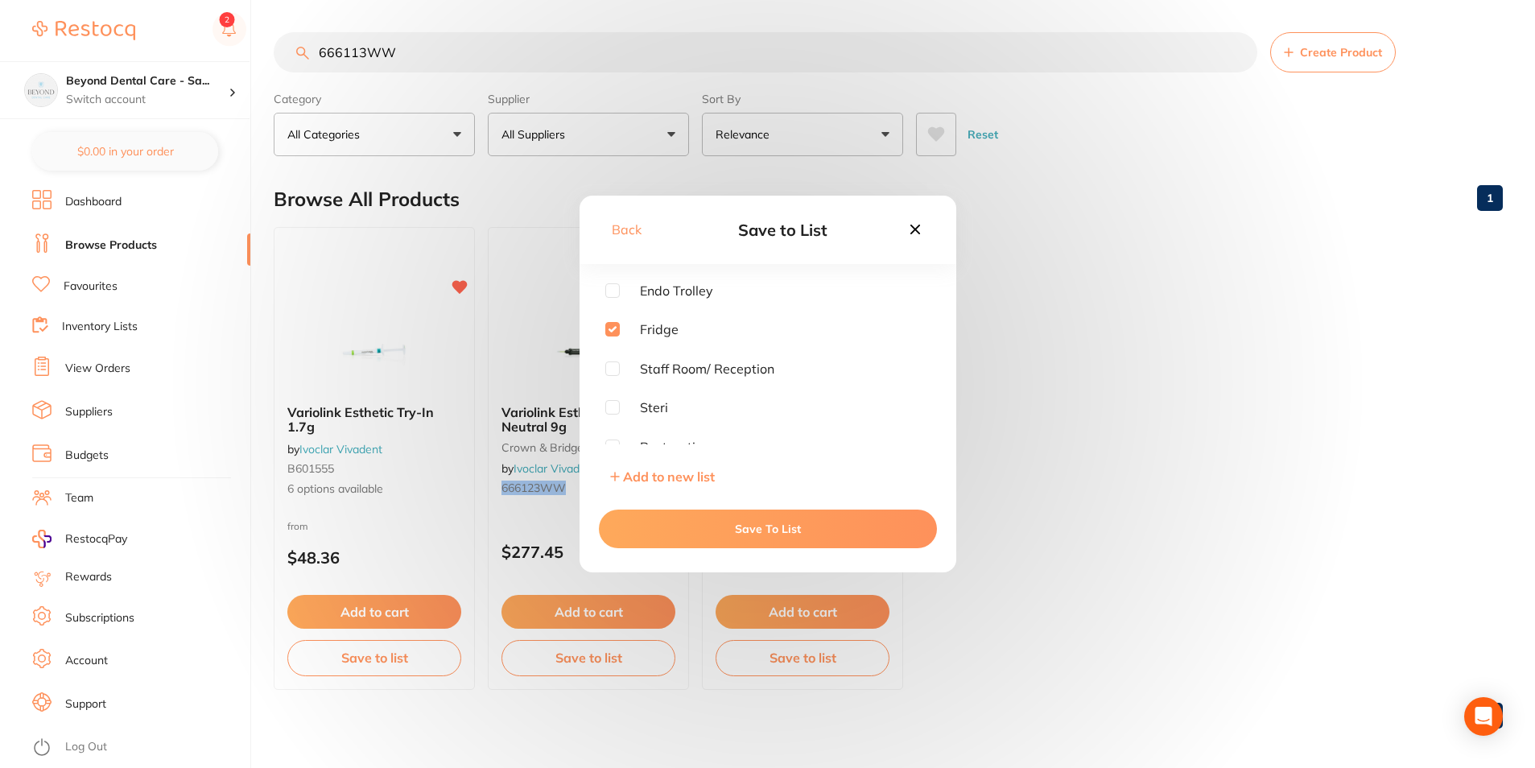
click at [631, 510] on button "Save To List" at bounding box center [768, 529] width 338 height 39
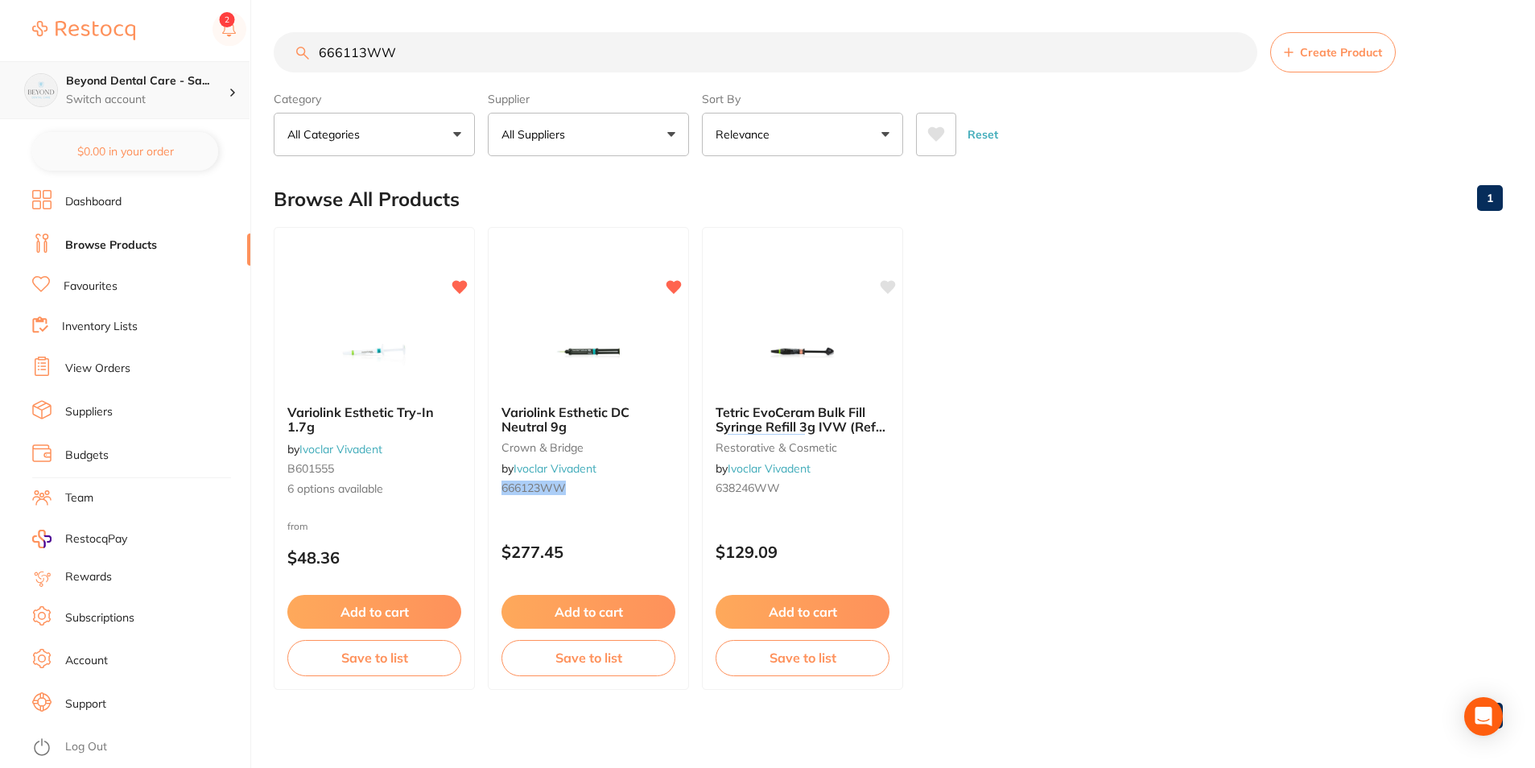
drag, startPoint x: 415, startPoint y: 59, endPoint x: 247, endPoint y: 62, distance: 167.5
click at [247, 62] on div "$0.00 Beyond Dental Care - Sa... Switch account Beyond Dental Care - Sandstone …" at bounding box center [767, 384] width 1535 height 768
paste input "VIV513"
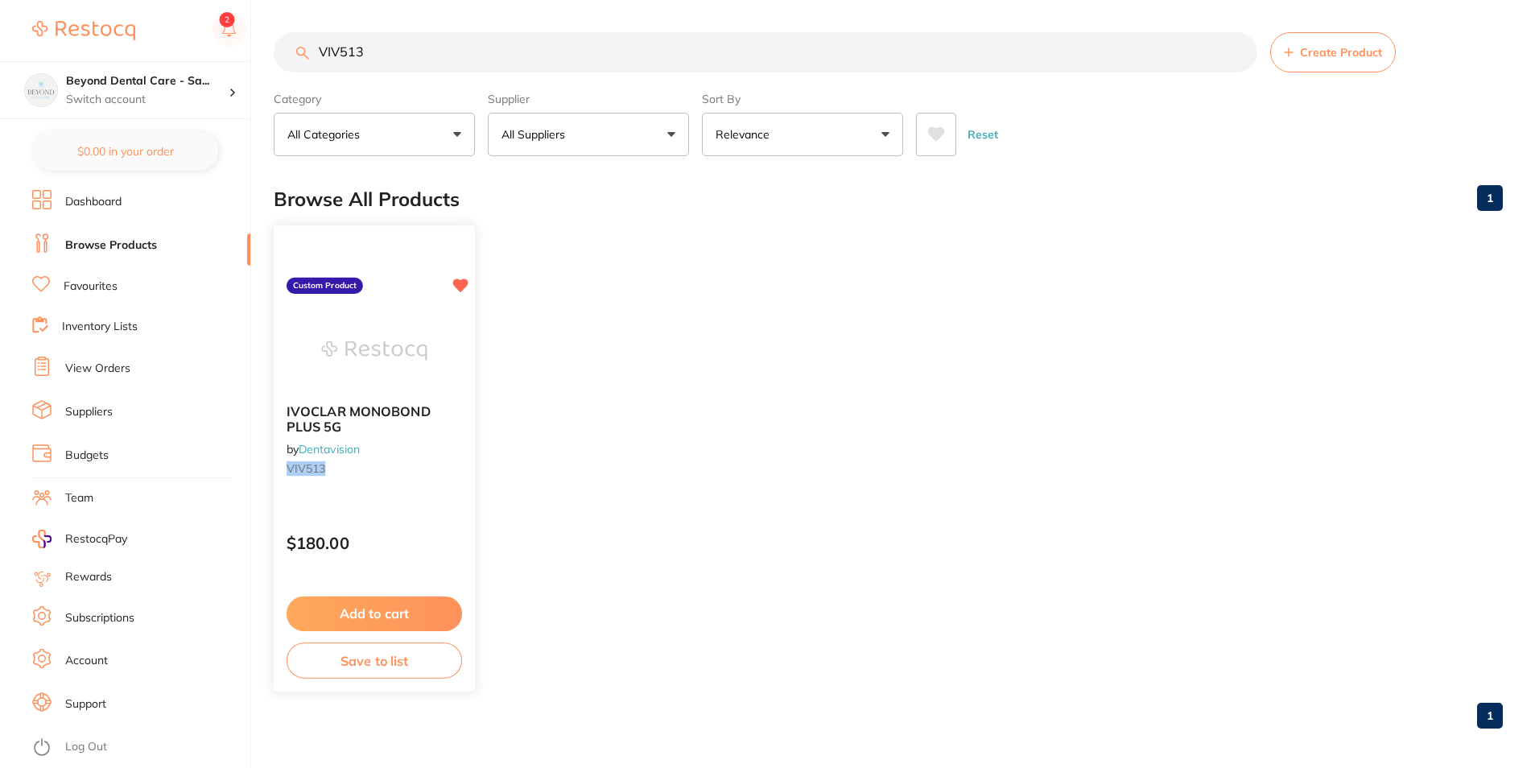
type input "VIV513"
click at [343, 668] on button "Save to list" at bounding box center [375, 661] width 176 height 36
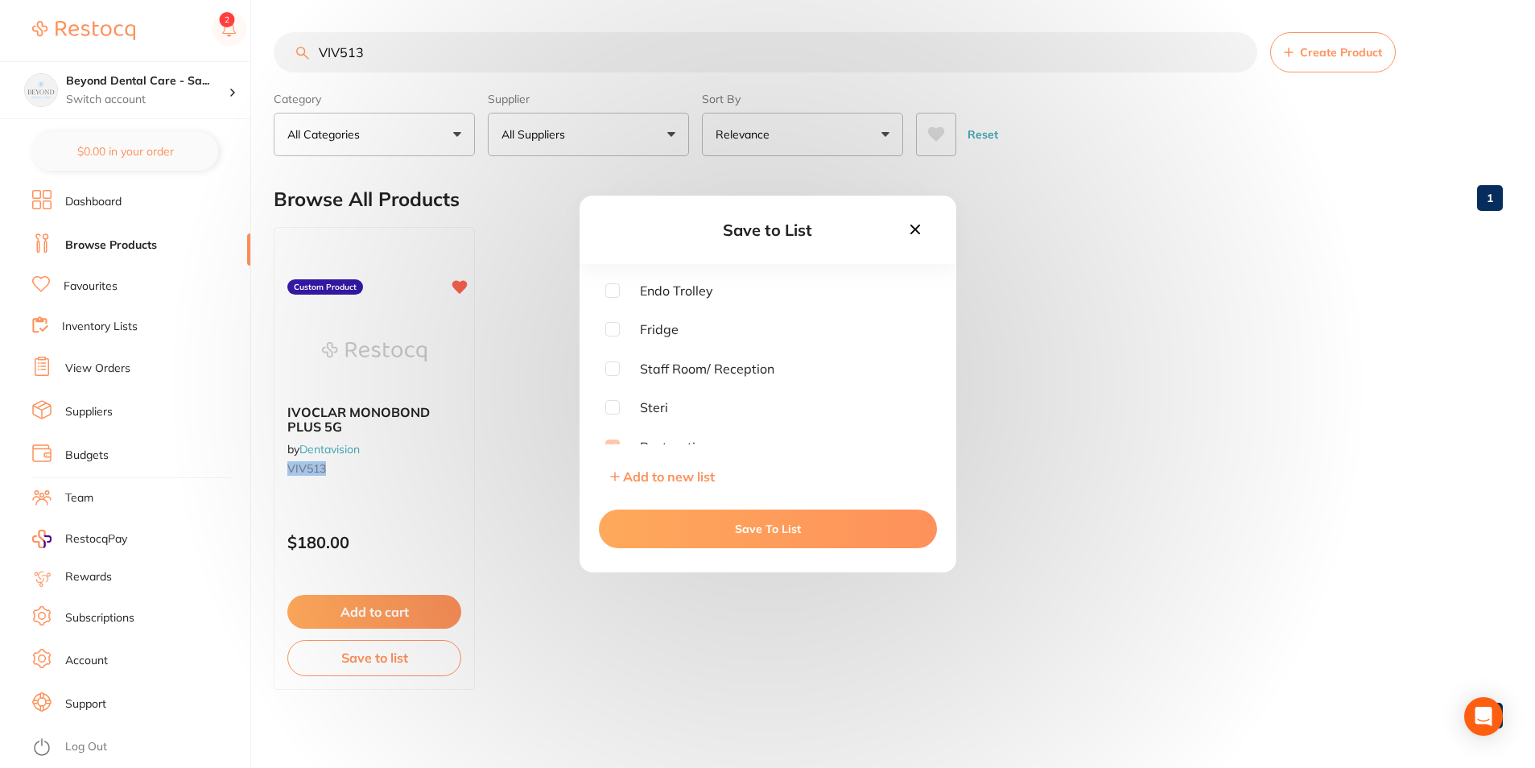
click at [614, 326] on input "checkbox" at bounding box center [612, 329] width 14 height 14
checkbox input "true"
click at [675, 506] on div "Save To List" at bounding box center [768, 529] width 377 height 87
click at [654, 521] on button "Save To List" at bounding box center [768, 529] width 338 height 39
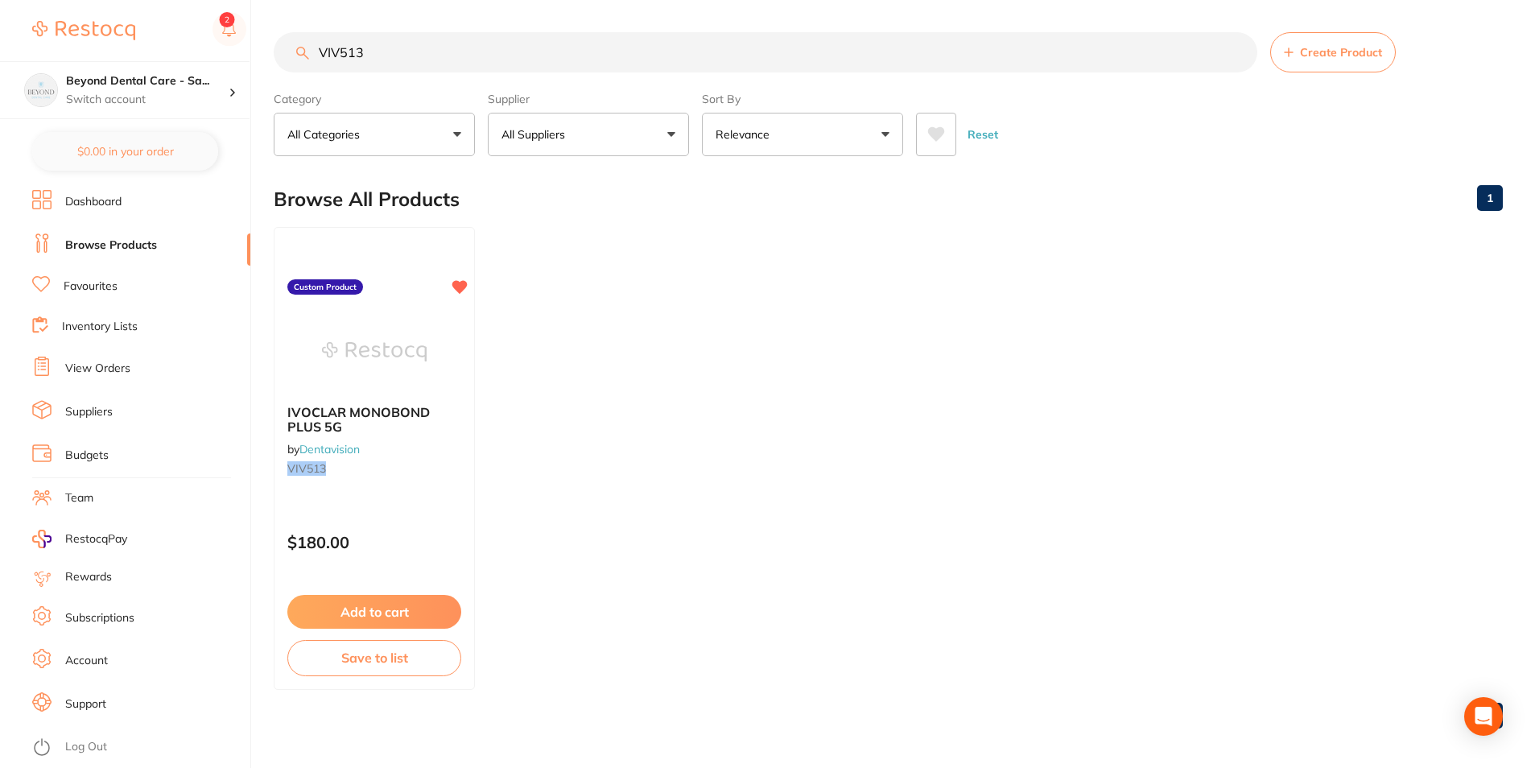
scroll to position [1, 0]
drag, startPoint x: 347, startPoint y: 62, endPoint x: 293, endPoint y: 65, distance: 54.0
click at [283, 73] on section "VIV513 Create Product Category All Categories All Categories No categories foun…" at bounding box center [889, 94] width 1230 height 124
paste input "DL1511"
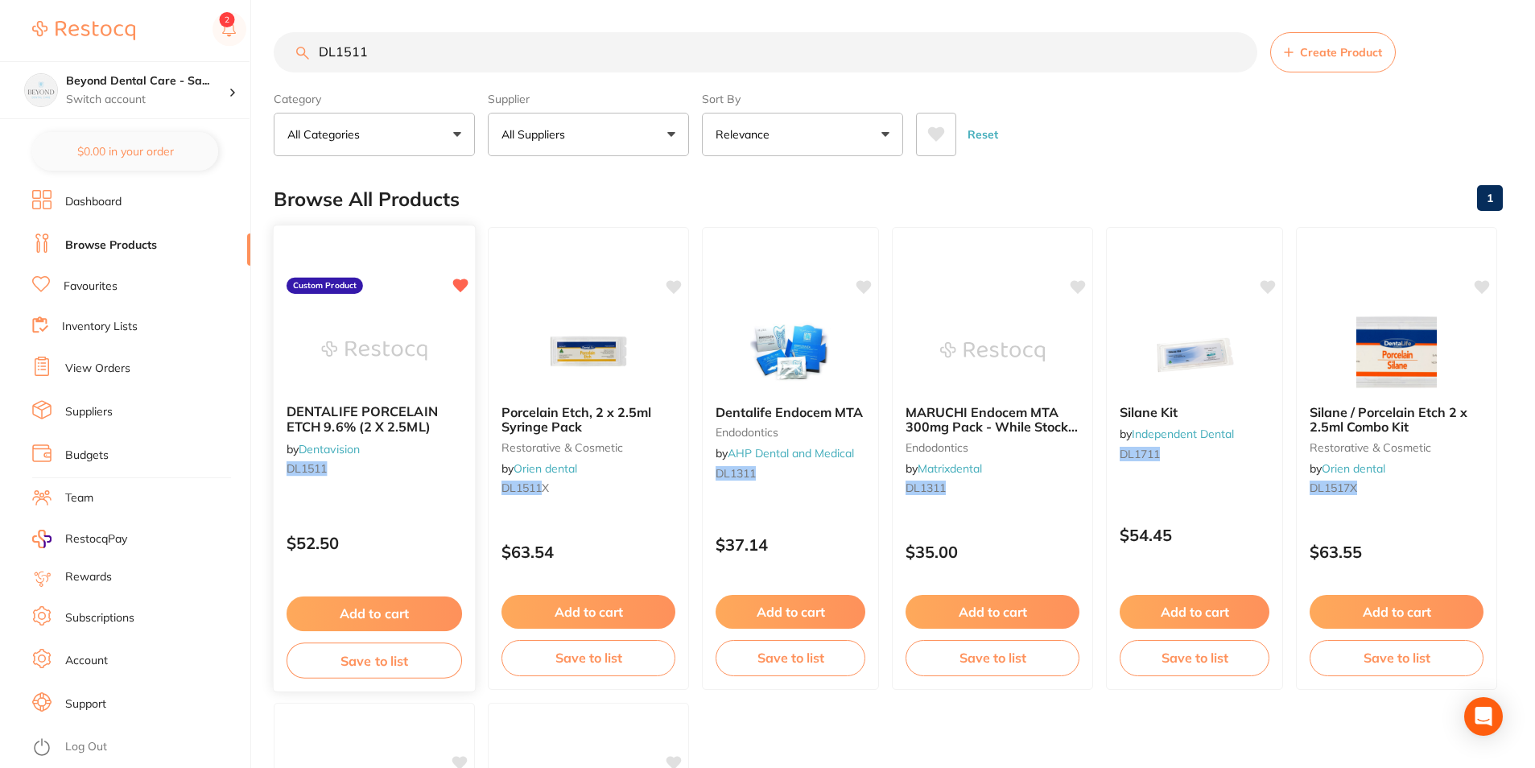
type input "DL1511"
click at [380, 662] on button "Save to list" at bounding box center [375, 661] width 176 height 36
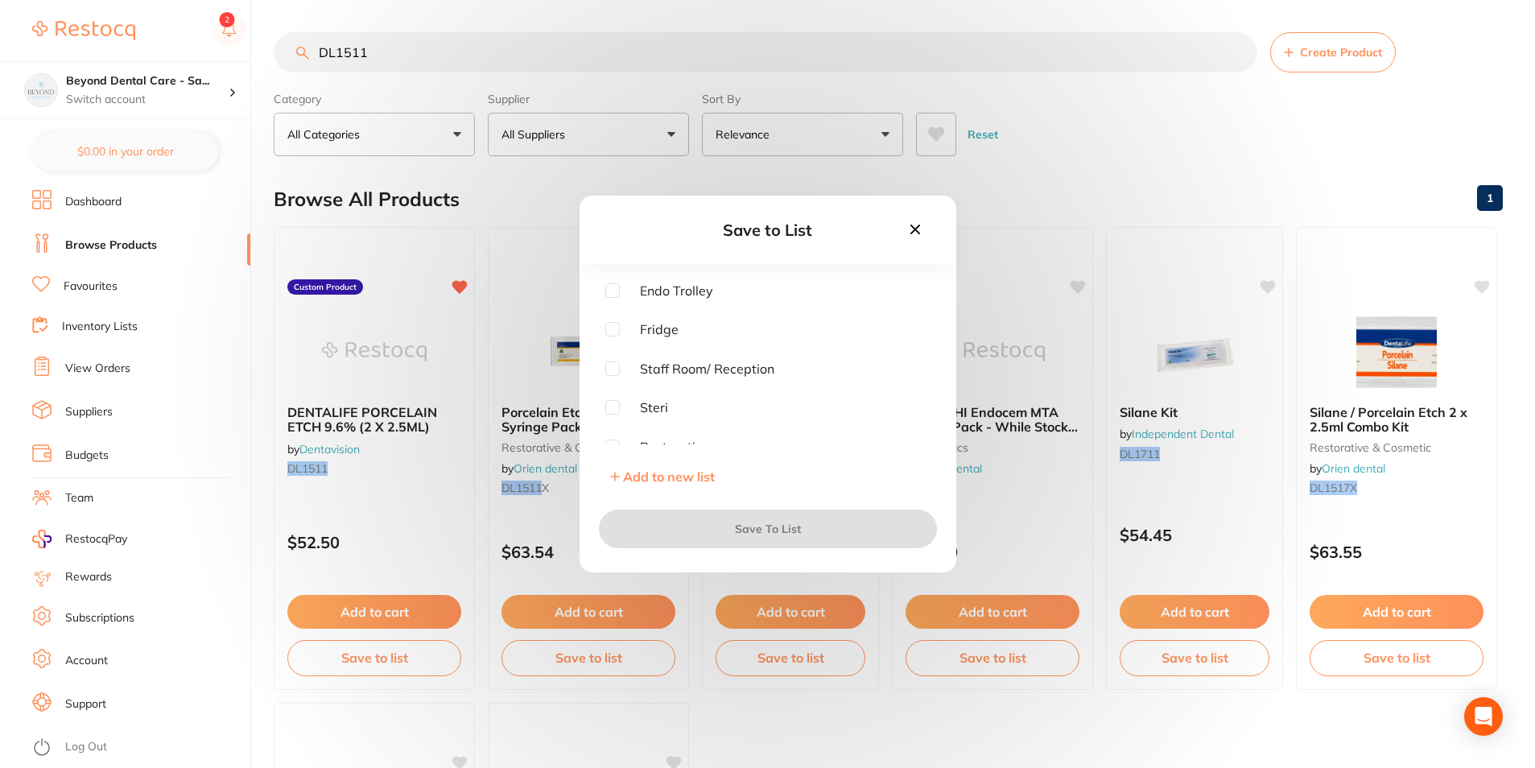
click at [623, 321] on div "Endo Trolley Fridge Staff Room/ Reception Steri Restorative Surgery Lab" at bounding box center [767, 363] width 325 height 161
click at [610, 335] on input "checkbox" at bounding box center [612, 329] width 14 height 14
checkbox input "true"
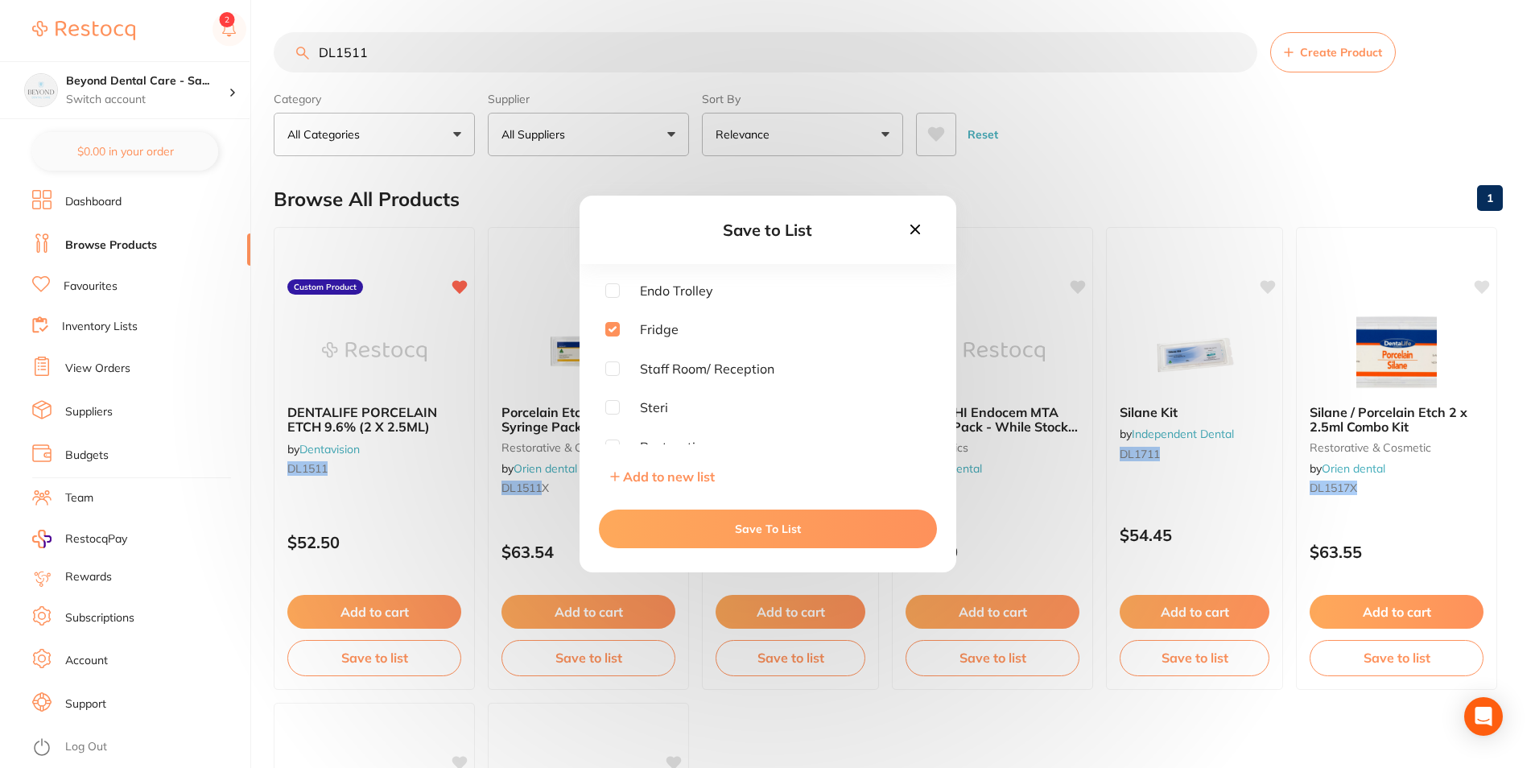
click at [653, 510] on button "Save To List" at bounding box center [768, 529] width 338 height 39
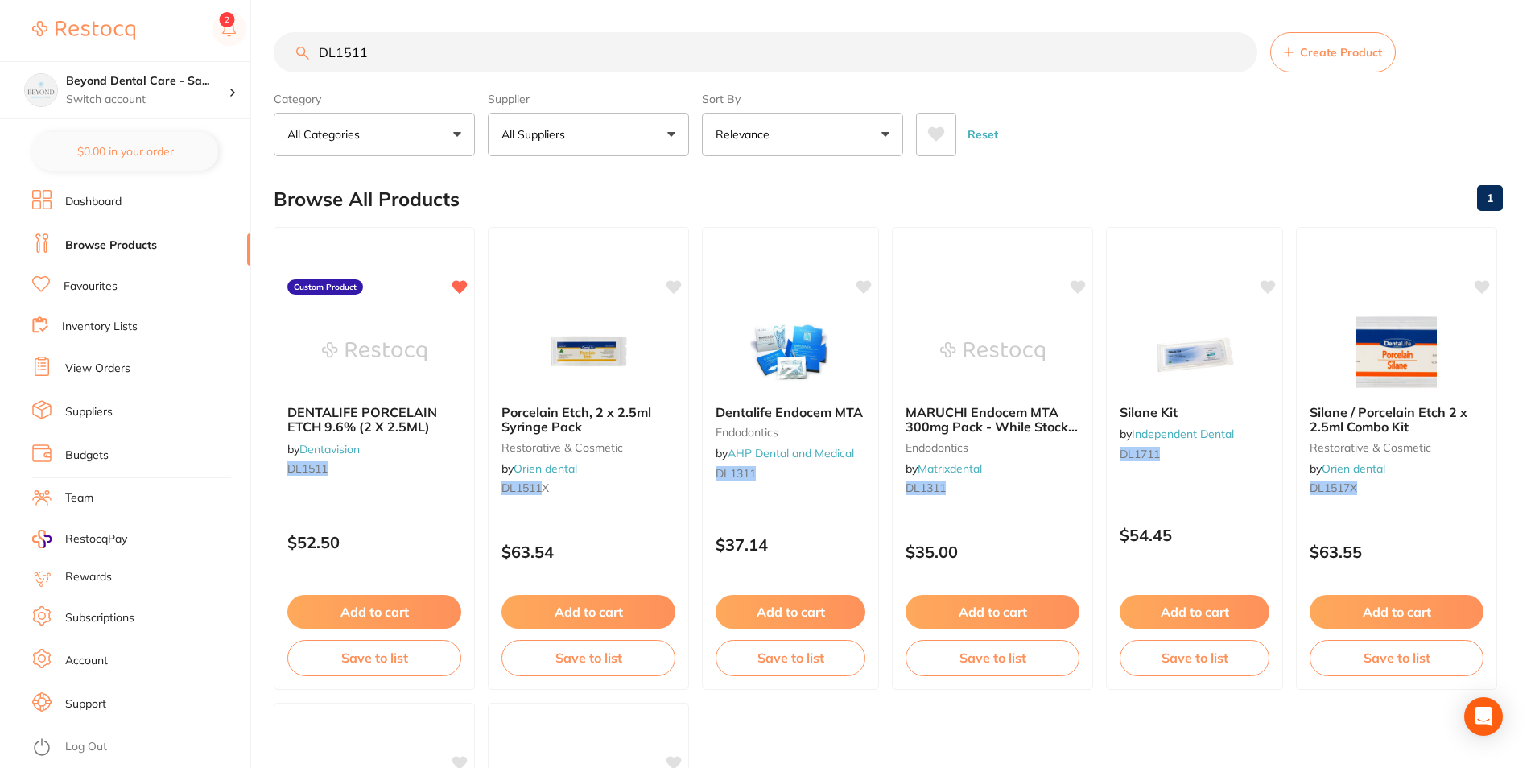
drag, startPoint x: 401, startPoint y: 57, endPoint x: 254, endPoint y: 56, distance: 146.6
click at [254, 56] on div "$0.00 Beyond Dental Care - Sa... Switch account Beyond Dental Care - Sandstone …" at bounding box center [767, 384] width 1535 height 768
paste input "637568AN"
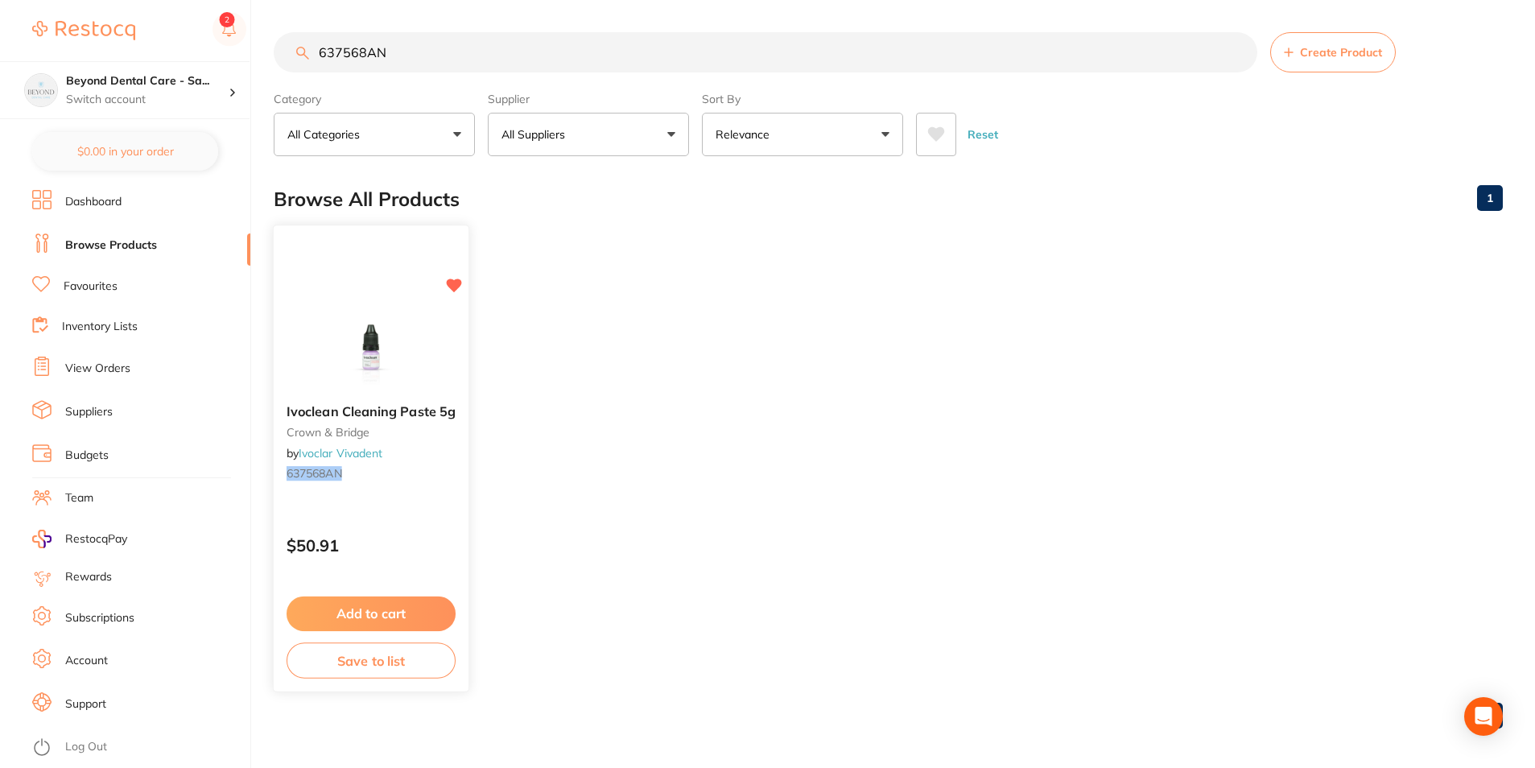
type input "637568AN"
click at [348, 662] on button "Save to list" at bounding box center [371, 661] width 169 height 36
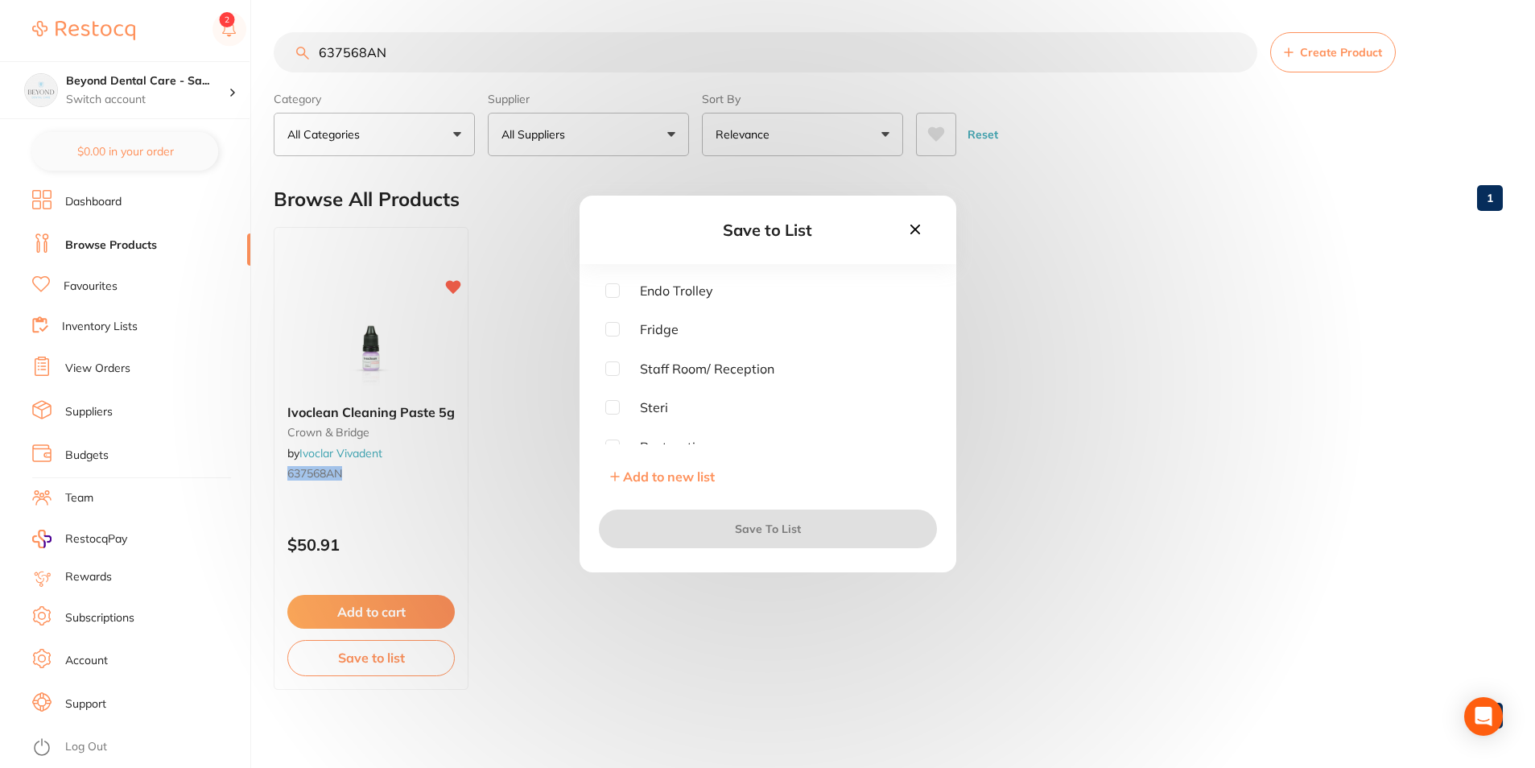
click at [617, 340] on div "Endo Trolley Fridge Staff Room/ Reception Steri Restorative Surgery Lab" at bounding box center [767, 363] width 325 height 161
click at [615, 334] on input "checkbox" at bounding box center [612, 329] width 14 height 14
checkbox input "true"
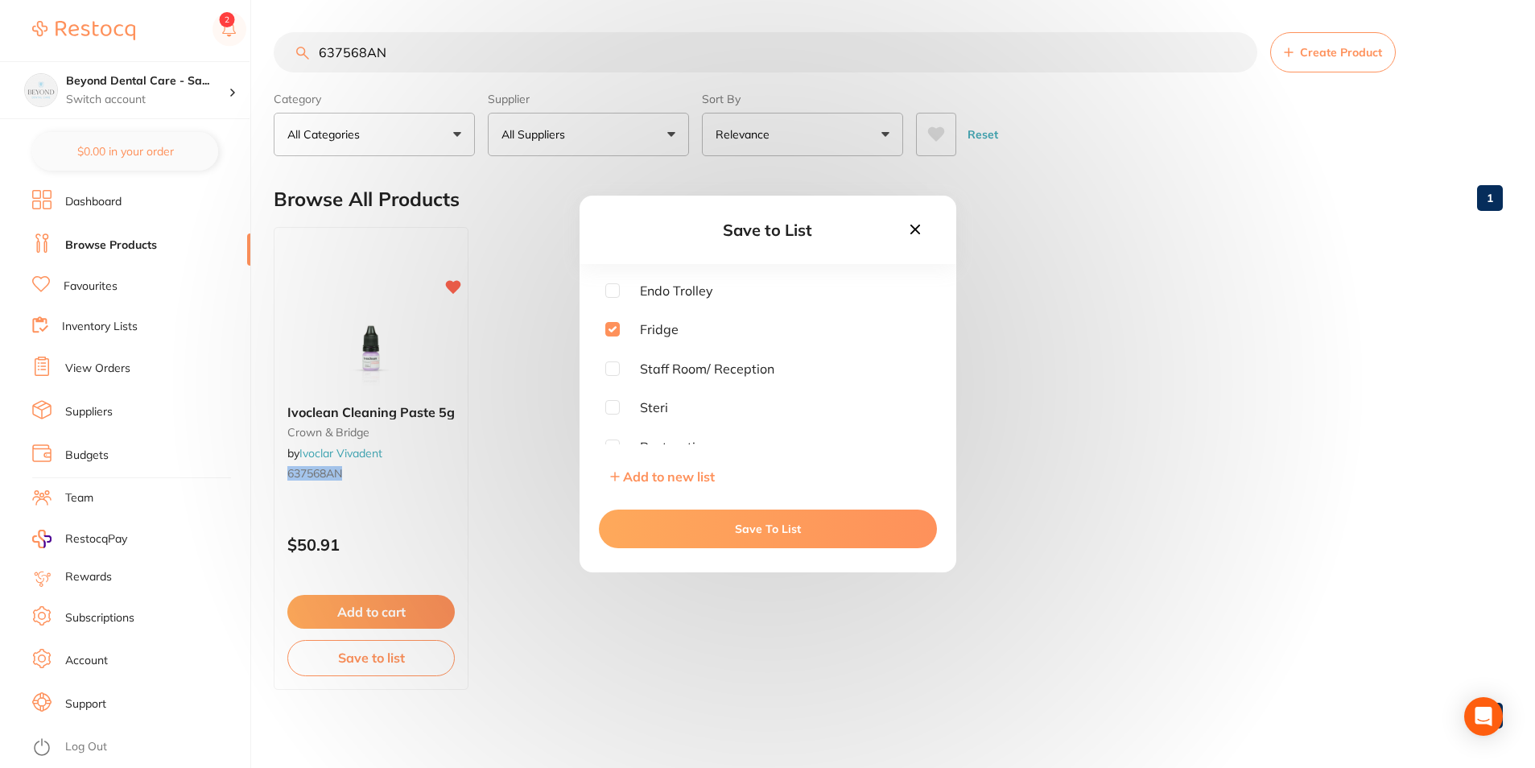
click at [649, 531] on button "Save To List" at bounding box center [768, 529] width 338 height 39
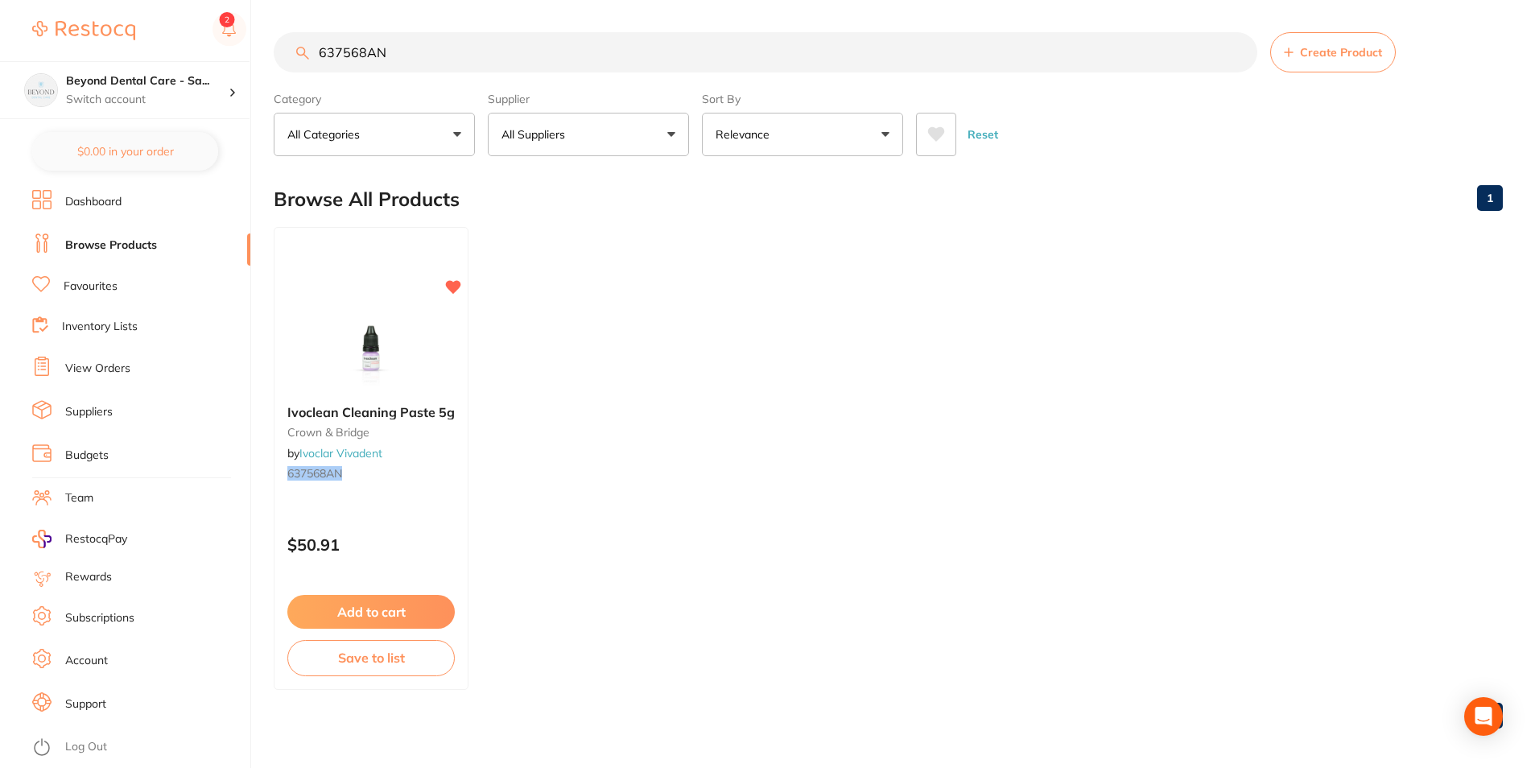
click at [99, 326] on link "Inventory Lists" at bounding box center [100, 327] width 76 height 16
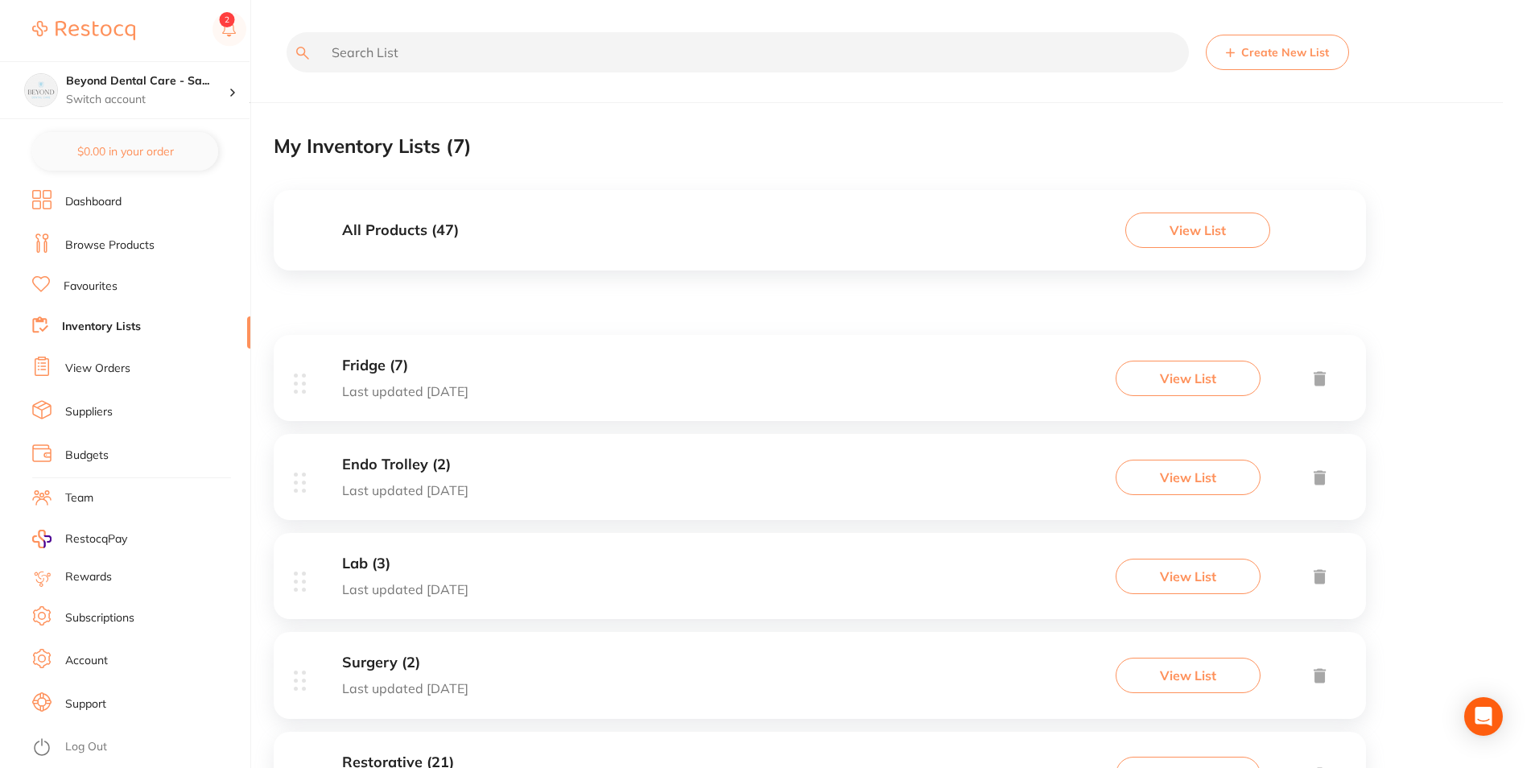
click at [494, 368] on div "Fridge (7) Last updated today View List" at bounding box center [820, 378] width 1093 height 86
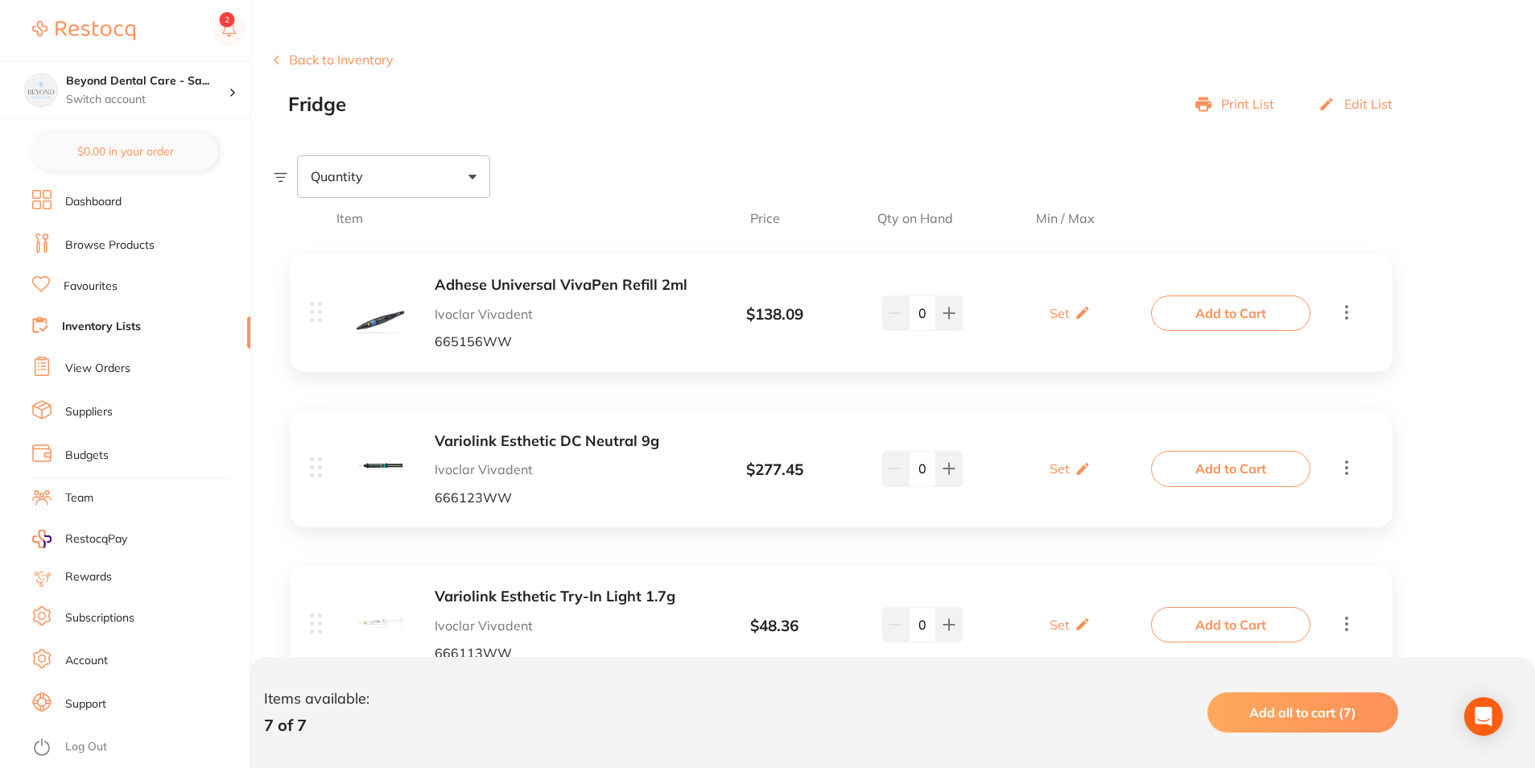
scroll to position [161, 0]
click at [1072, 311] on div "Set Set Min / Max" at bounding box center [1070, 312] width 41 height 40
click at [1049, 326] on input "0" at bounding box center [1047, 321] width 32 height 26
type input "02"
click at [1106, 318] on input "0" at bounding box center [1093, 321] width 32 height 26
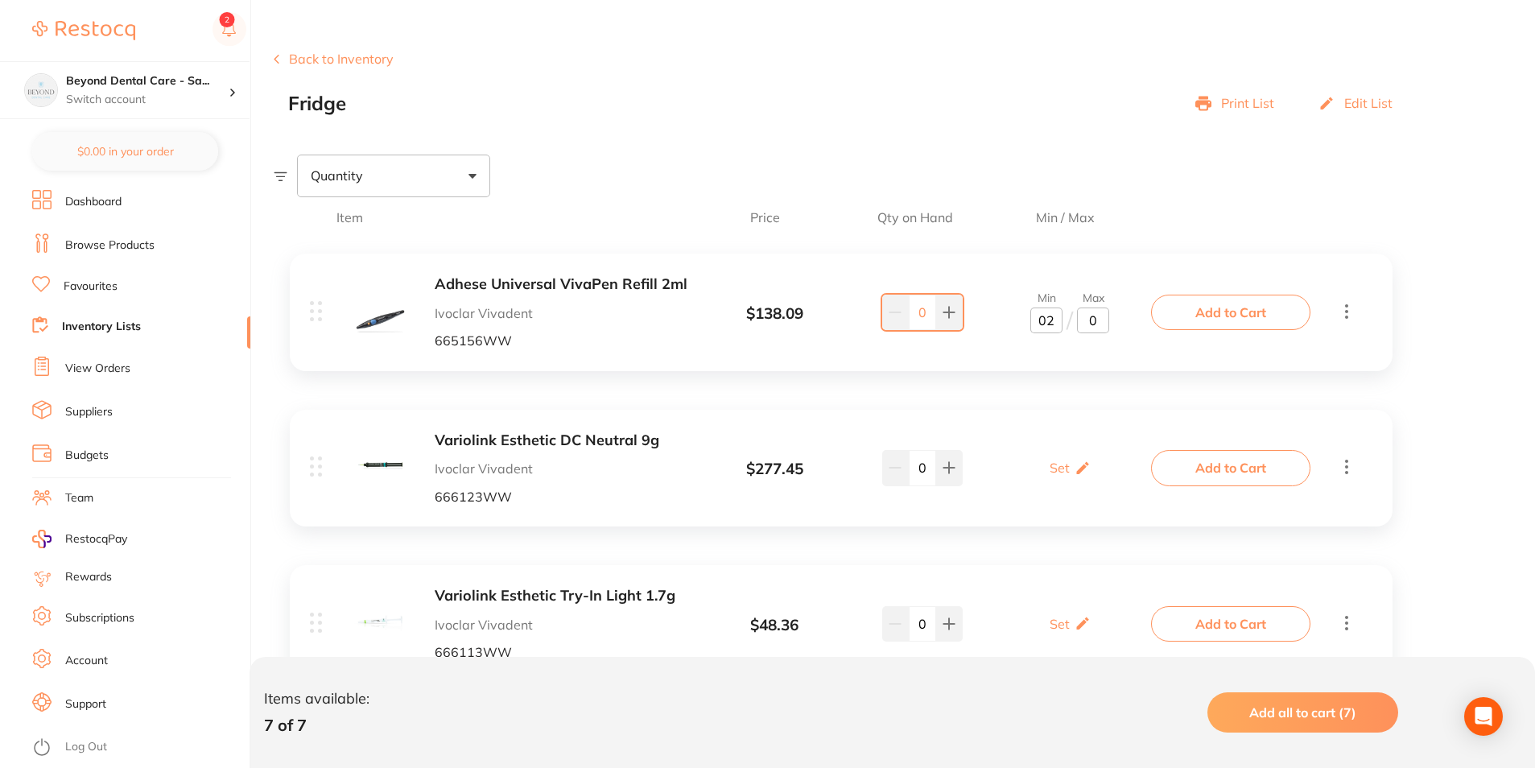
type input "03"
click at [1077, 461] on icon at bounding box center [1083, 468] width 16 height 17
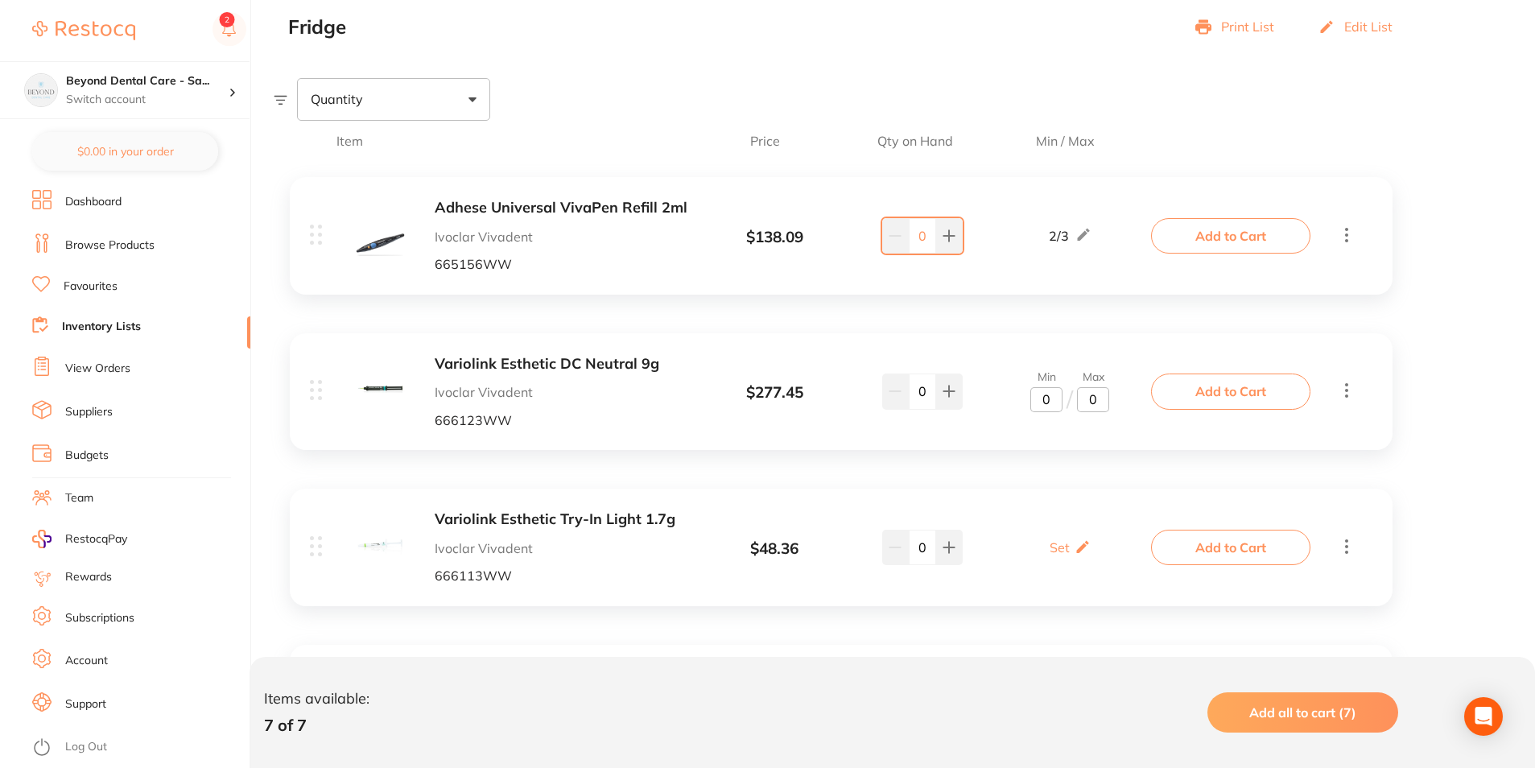
scroll to position [242, 0]
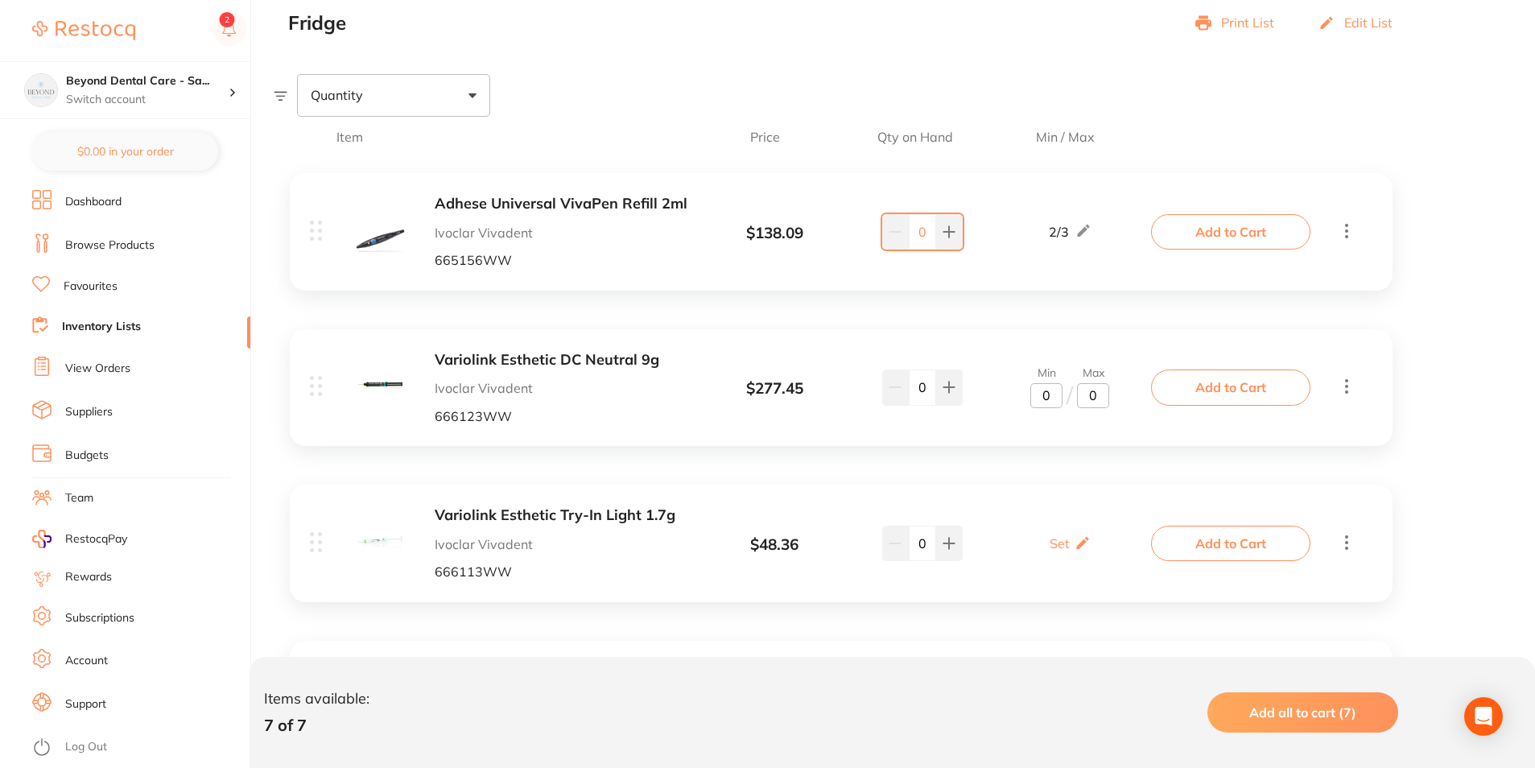
click at [1061, 398] on input "0" at bounding box center [1047, 396] width 32 height 26
type input "02"
click at [1102, 395] on input "0" at bounding box center [1093, 396] width 32 height 26
type input "03"
click at [1021, 453] on div "Adhese Universal VivaPen Refill 2ml Ivoclar Vivadent 665156WW $ 138.09 2 / 3 0 …" at bounding box center [841, 722] width 1135 height 1130
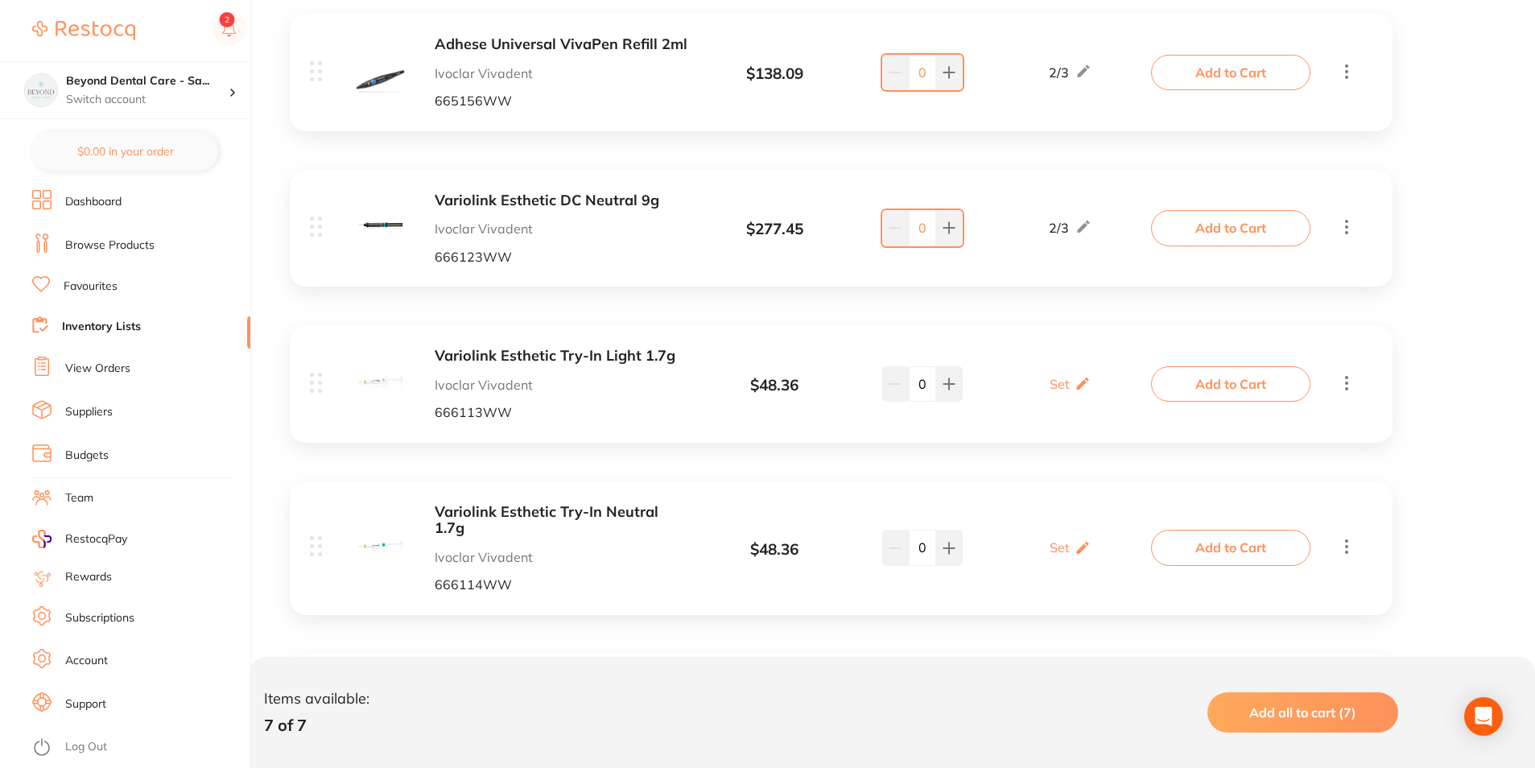
scroll to position [403, 0]
click at [1067, 397] on div "Set Set Min / Max" at bounding box center [1070, 382] width 41 height 40
click at [1052, 395] on input "0" at bounding box center [1047, 391] width 32 height 26
type input "01"
click at [1099, 391] on input "0" at bounding box center [1093, 391] width 32 height 26
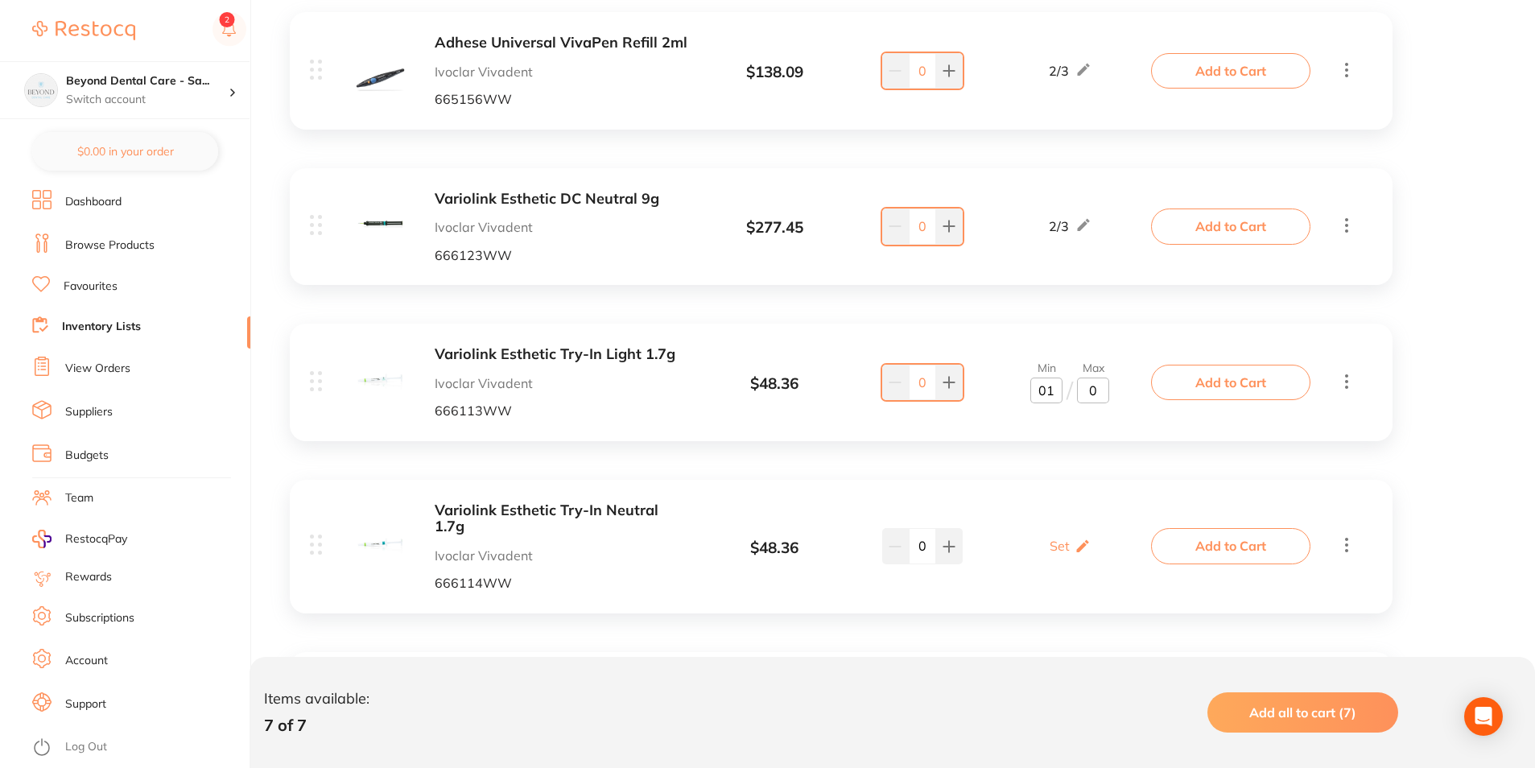
type input "02"
click at [1058, 473] on div "Adhese Universal VivaPen Refill 2ml Ivoclar Vivadent 665156WW $ 138.09 2 / 3 0 …" at bounding box center [841, 561] width 1135 height 1130
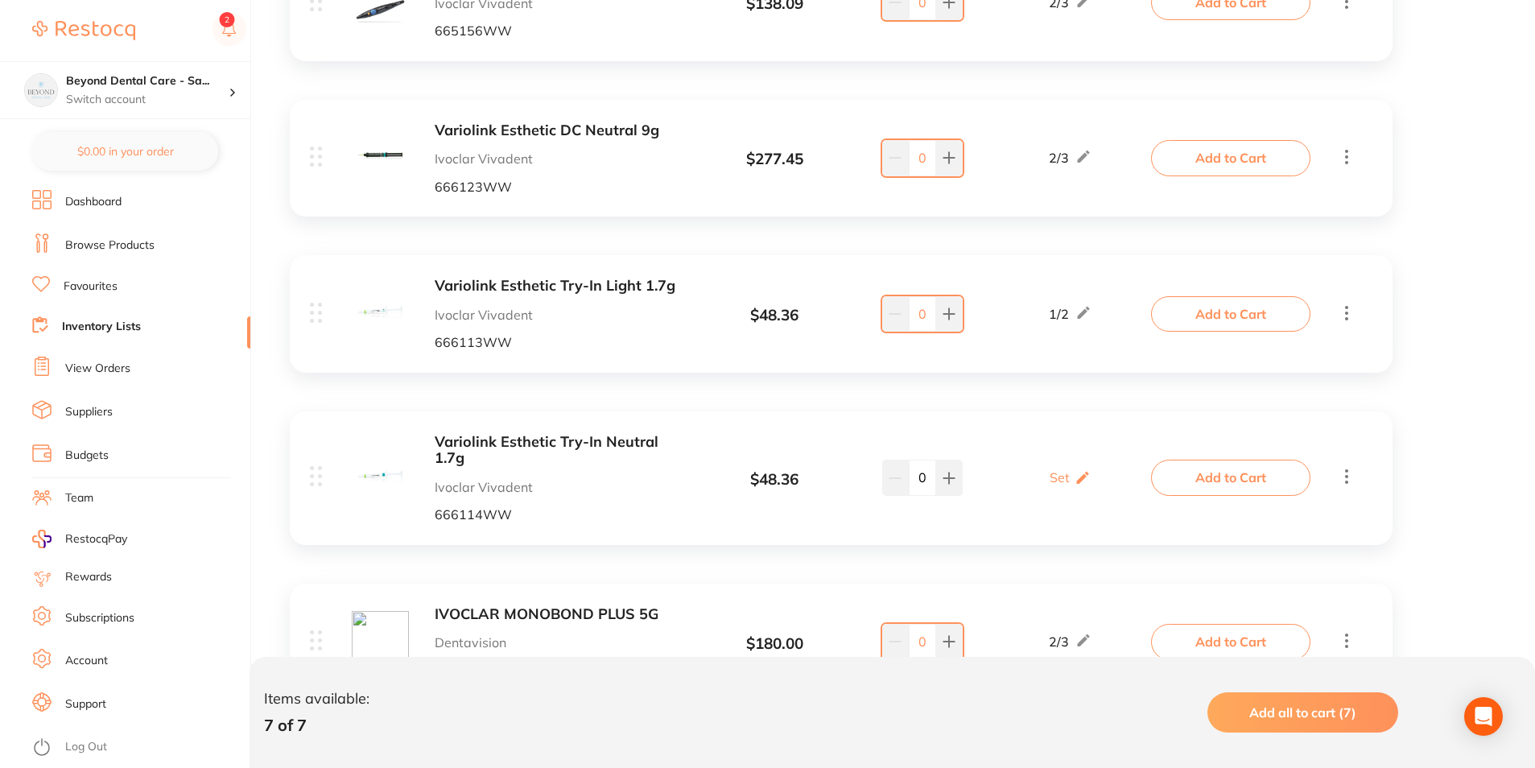
scroll to position [564, 0]
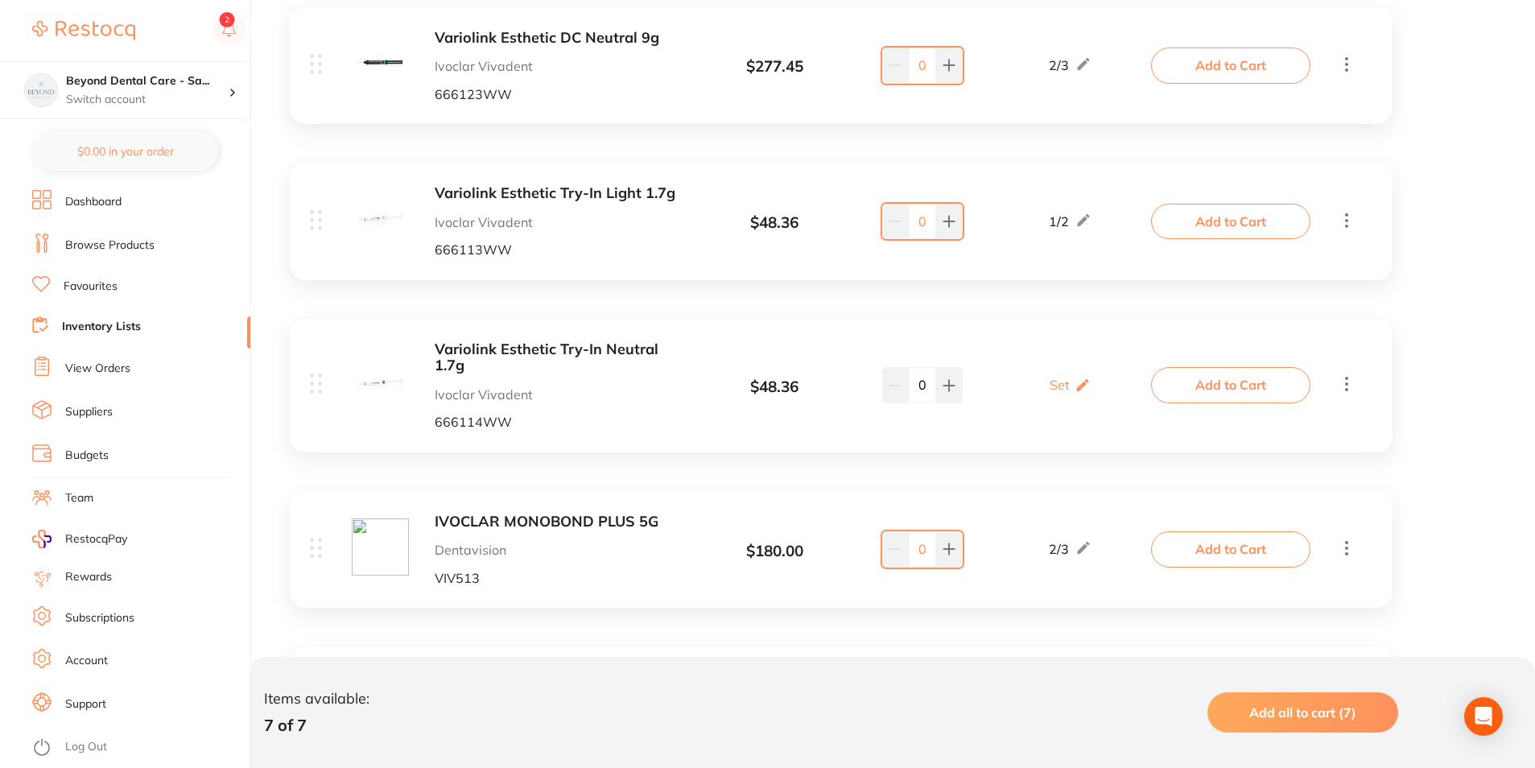
click at [1065, 410] on div "Variolink Esthetic Try-In Neutral 1.7g Ivoclar Vivadent 666114WW $ 48.36 Set Se…" at bounding box center [732, 385] width 845 height 89
click at [1077, 377] on icon at bounding box center [1083, 385] width 16 height 17
click at [1057, 390] on input "0" at bounding box center [1047, 394] width 32 height 26
type input "02"
click at [1106, 392] on input "0" at bounding box center [1093, 394] width 32 height 26
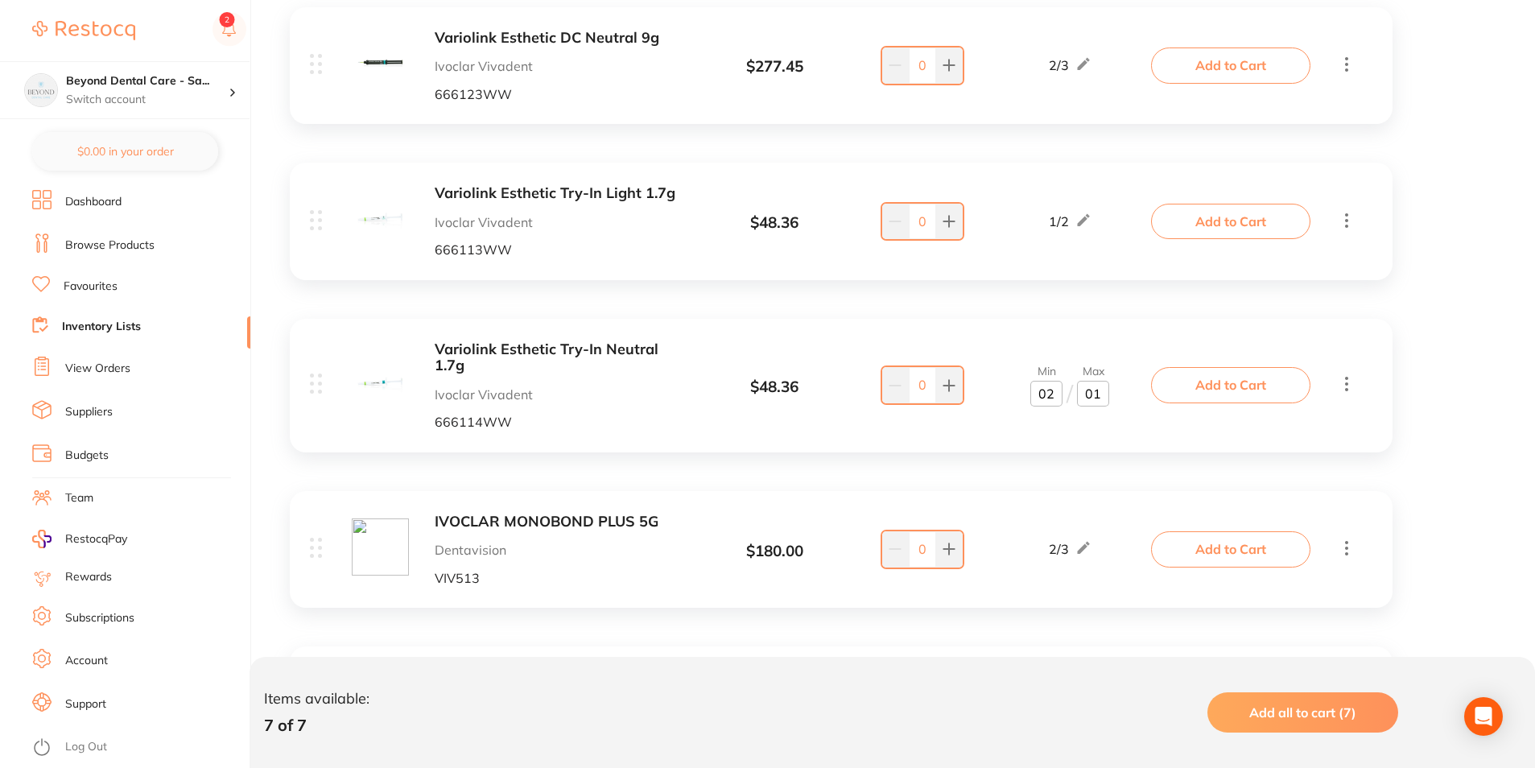
click at [1056, 468] on div "Adhese Universal VivaPen Refill 2ml Ivoclar Vivadent 665156WW $ 138.09 2 / 3 0 …" at bounding box center [841, 400] width 1135 height 1130
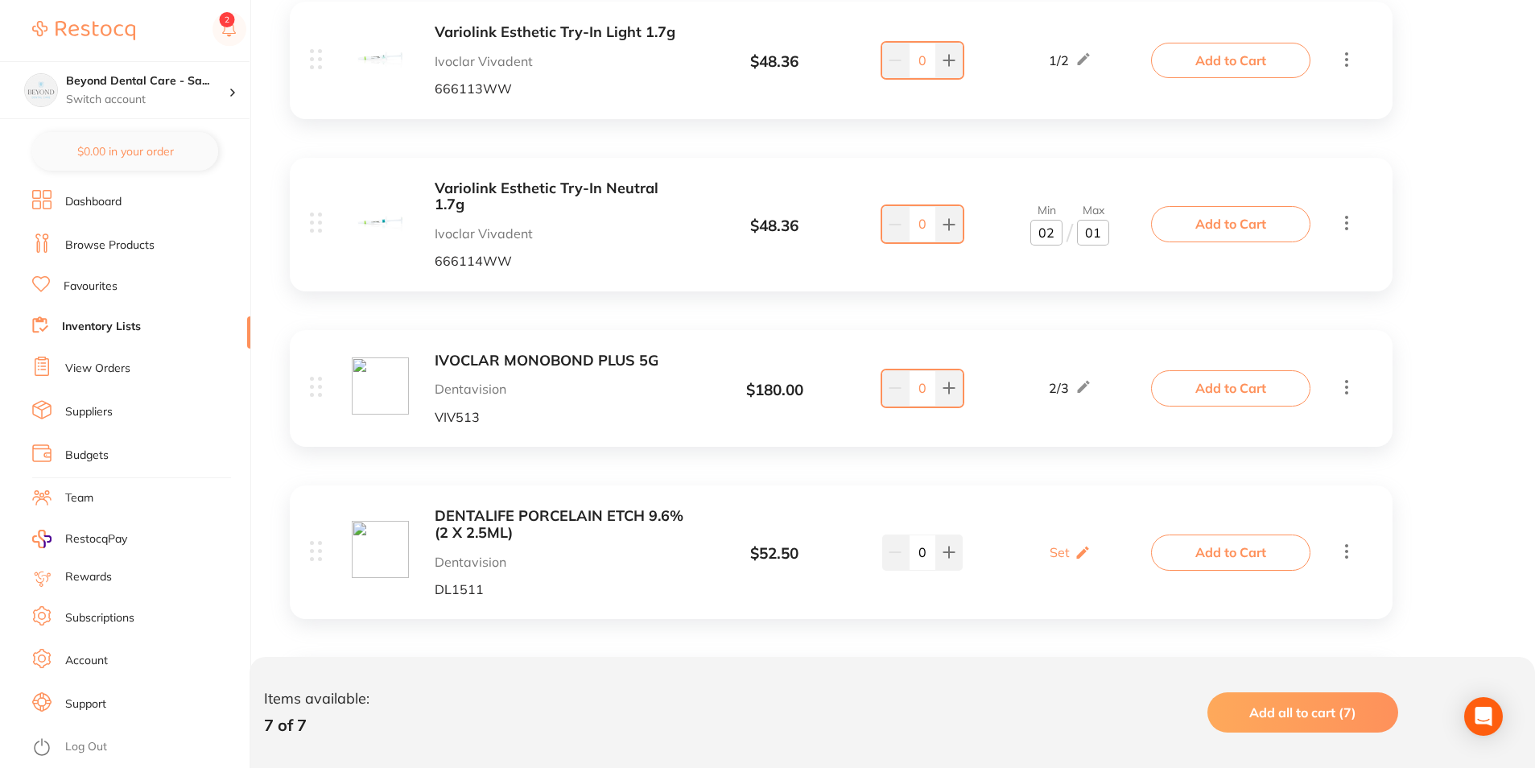
click at [1100, 232] on input "01" at bounding box center [1093, 233] width 32 height 26
type input "03"
click at [1100, 378] on div "2 / 3" at bounding box center [1070, 387] width 169 height 19
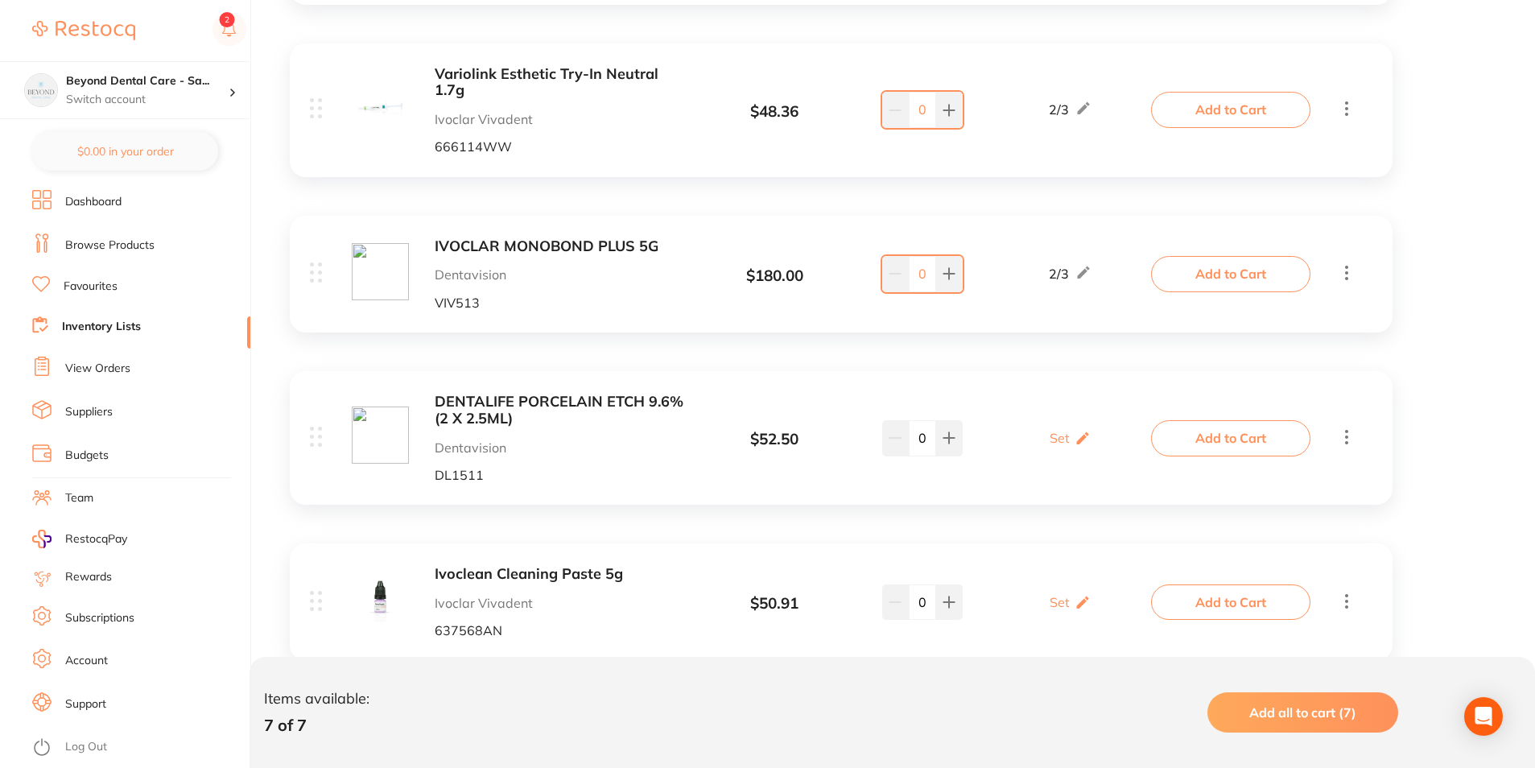
scroll to position [873, 0]
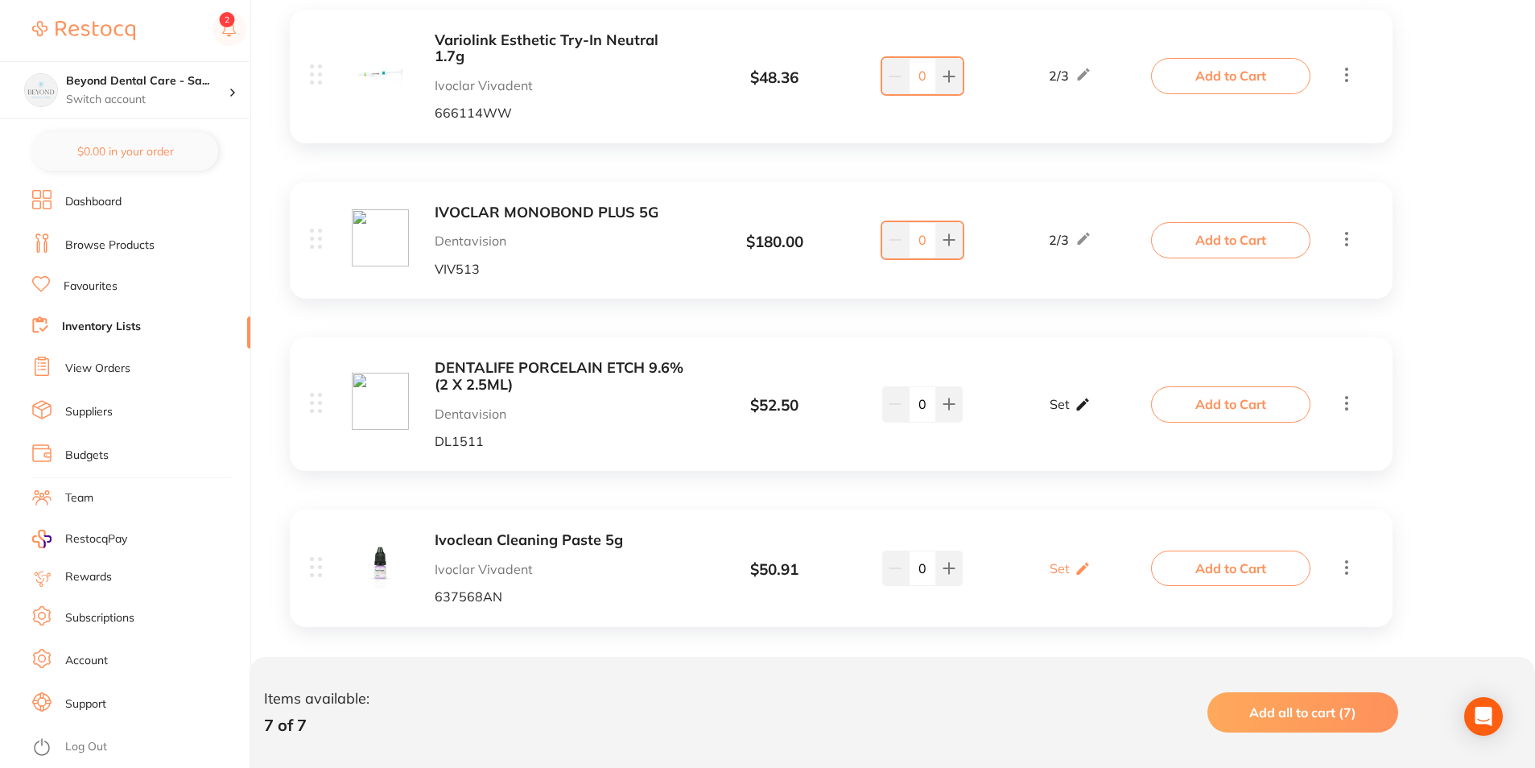
click at [1075, 396] on icon at bounding box center [1083, 404] width 16 height 17
click at [1047, 399] on input "0" at bounding box center [1047, 412] width 32 height 26
type input "02"
click at [1101, 399] on input "0" at bounding box center [1093, 412] width 32 height 26
type input "04"
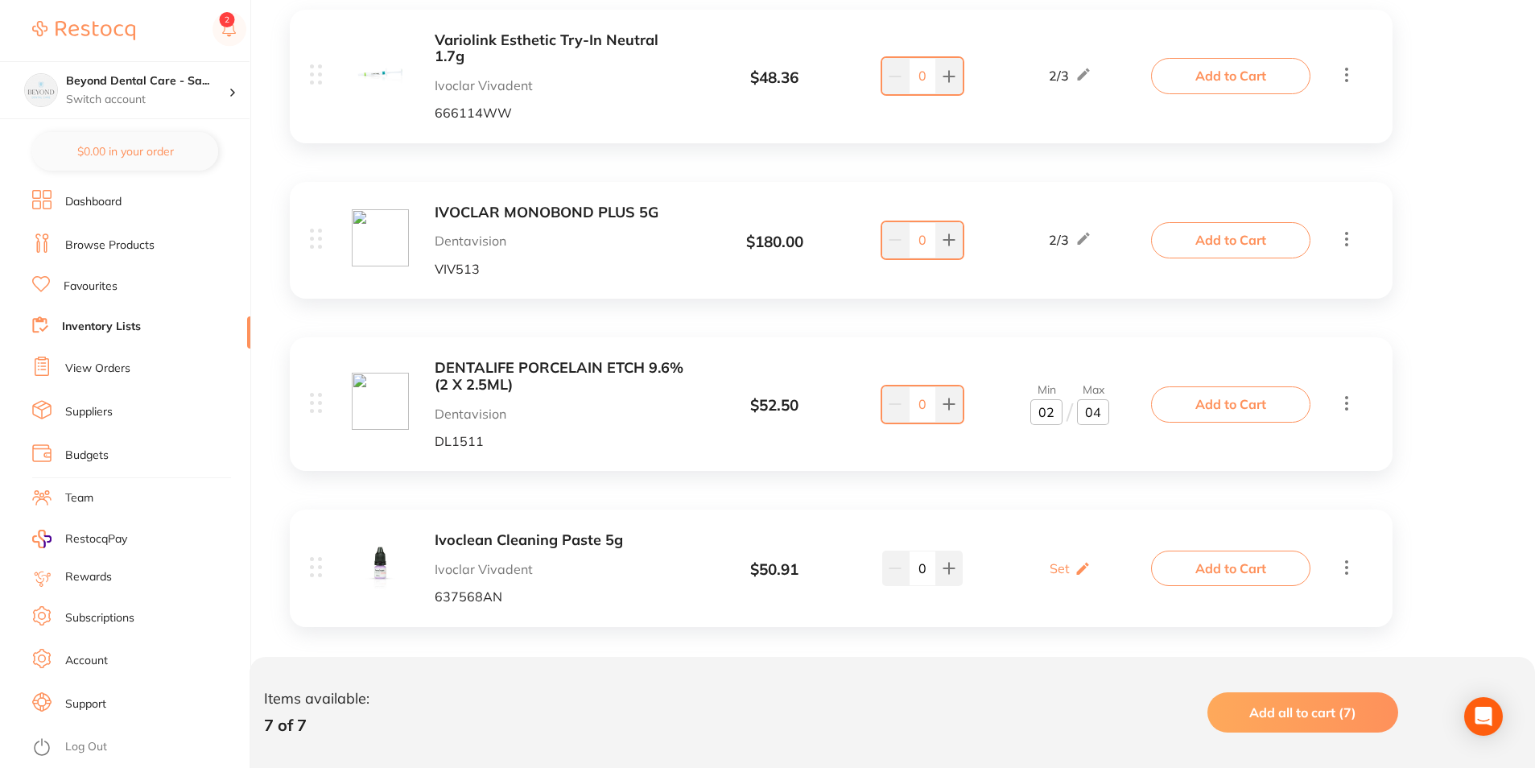
click at [1027, 532] on div "Ivoclean Cleaning Paste 5g Ivoclar Vivadent 637568AN $ 50.91 Set Set Min / Max …" at bounding box center [732, 568] width 845 height 72
click at [1072, 550] on div "Set Set Min / Max" at bounding box center [1070, 568] width 41 height 40
click at [1056, 564] on input "0" at bounding box center [1047, 577] width 32 height 26
type input "02"
click at [1103, 564] on input "0" at bounding box center [1093, 577] width 32 height 26
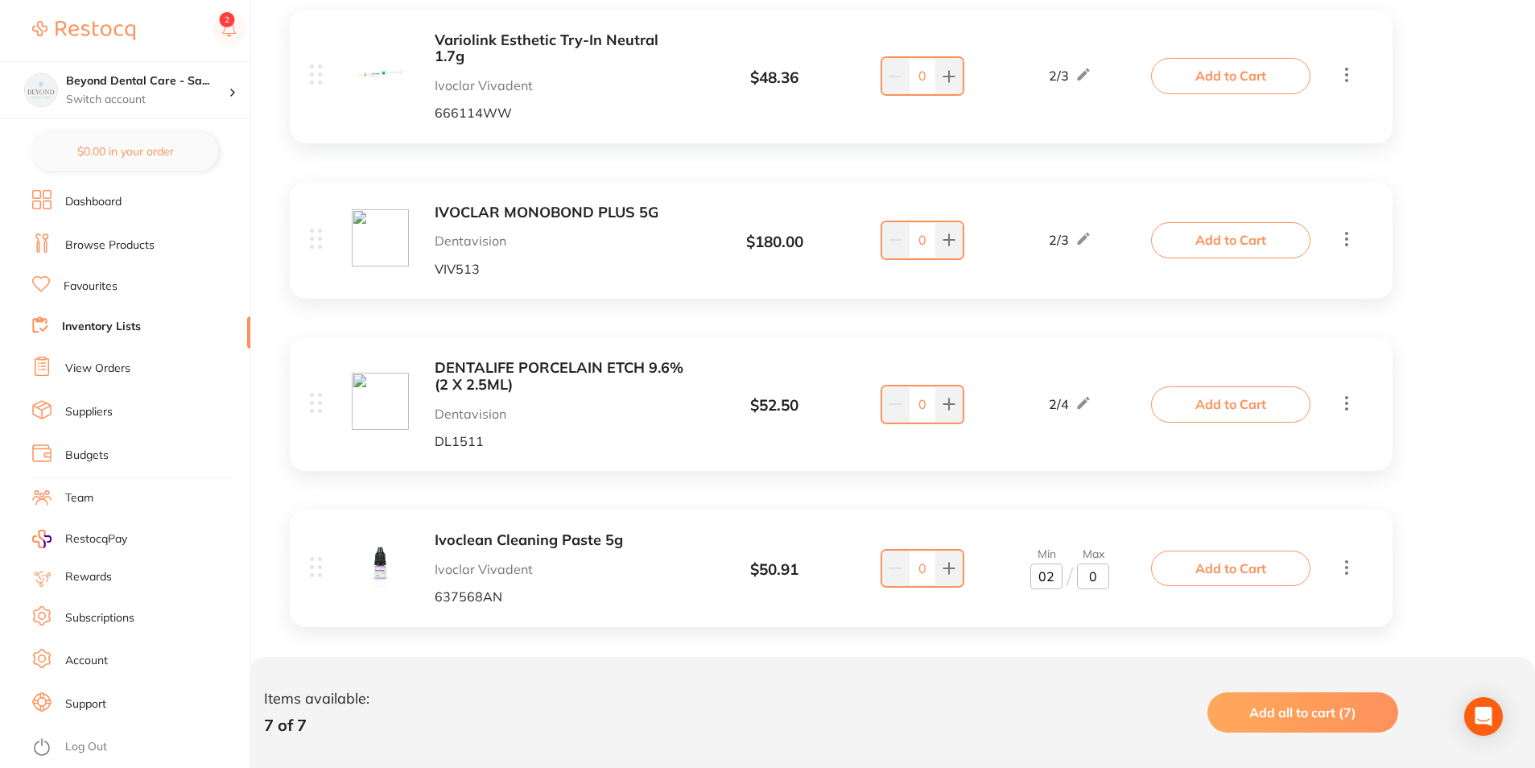
type input "03"
click at [1062, 585] on div "Ivoclean Cleaning Paste 5g Ivoclar Vivadent 637568AN $ 50.91 Min 2 / Max 3 0 Mi…" at bounding box center [732, 568] width 845 height 72
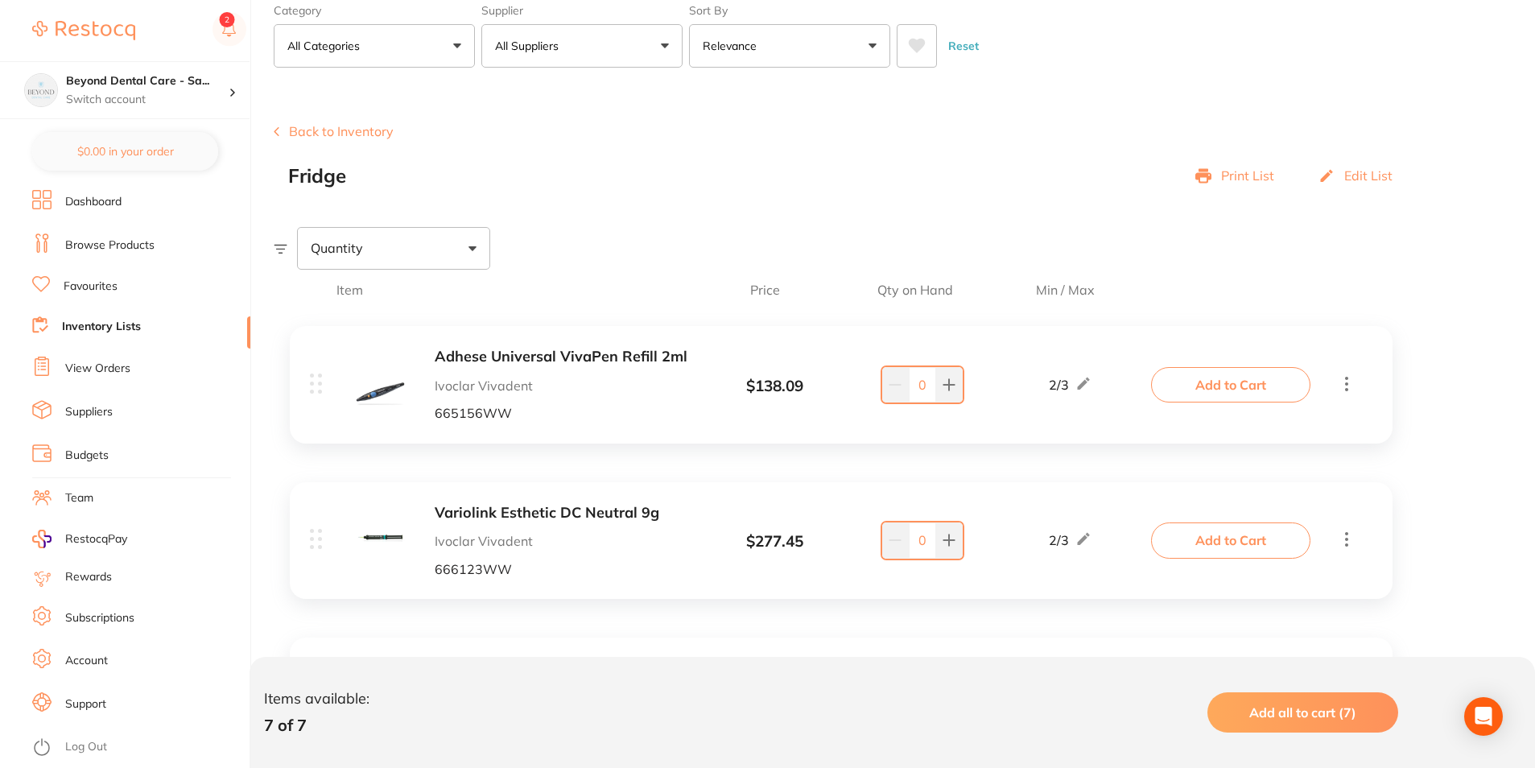
scroll to position [0, 0]
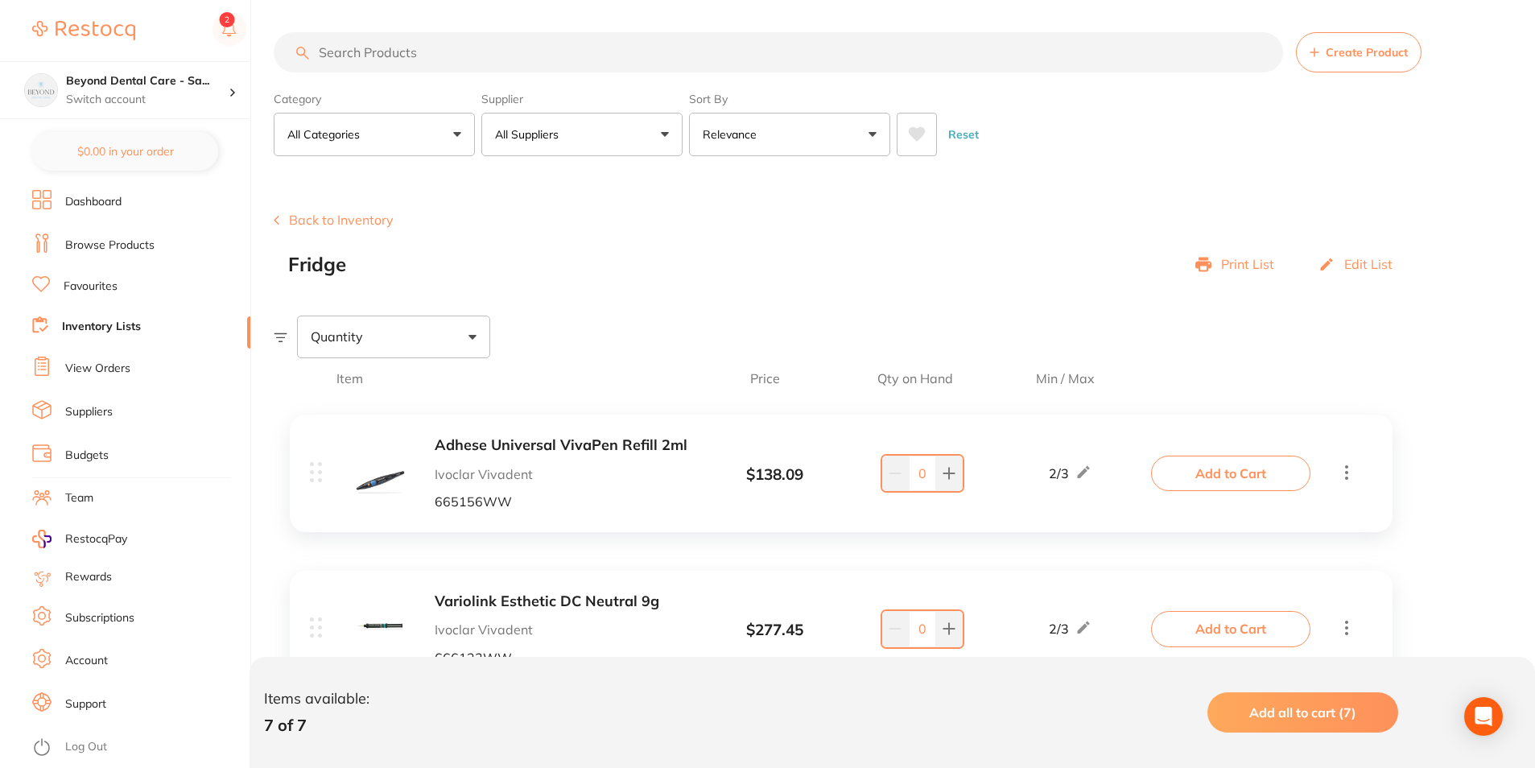
click at [115, 322] on link "Inventory Lists" at bounding box center [101, 327] width 79 height 16
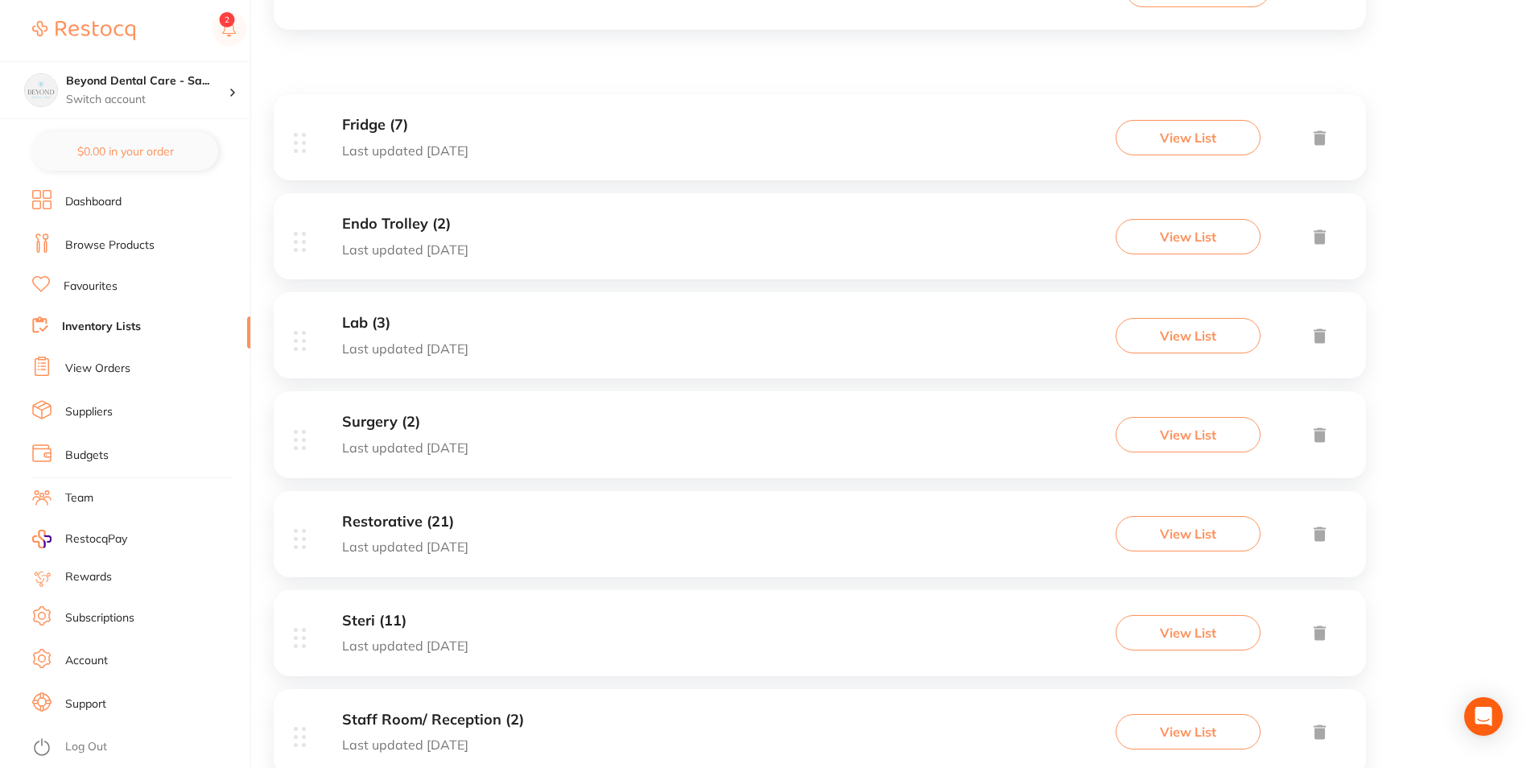
scroll to position [242, 0]
click at [501, 225] on div "Endo Trolley (2) Last updated today View List" at bounding box center [820, 235] width 1093 height 86
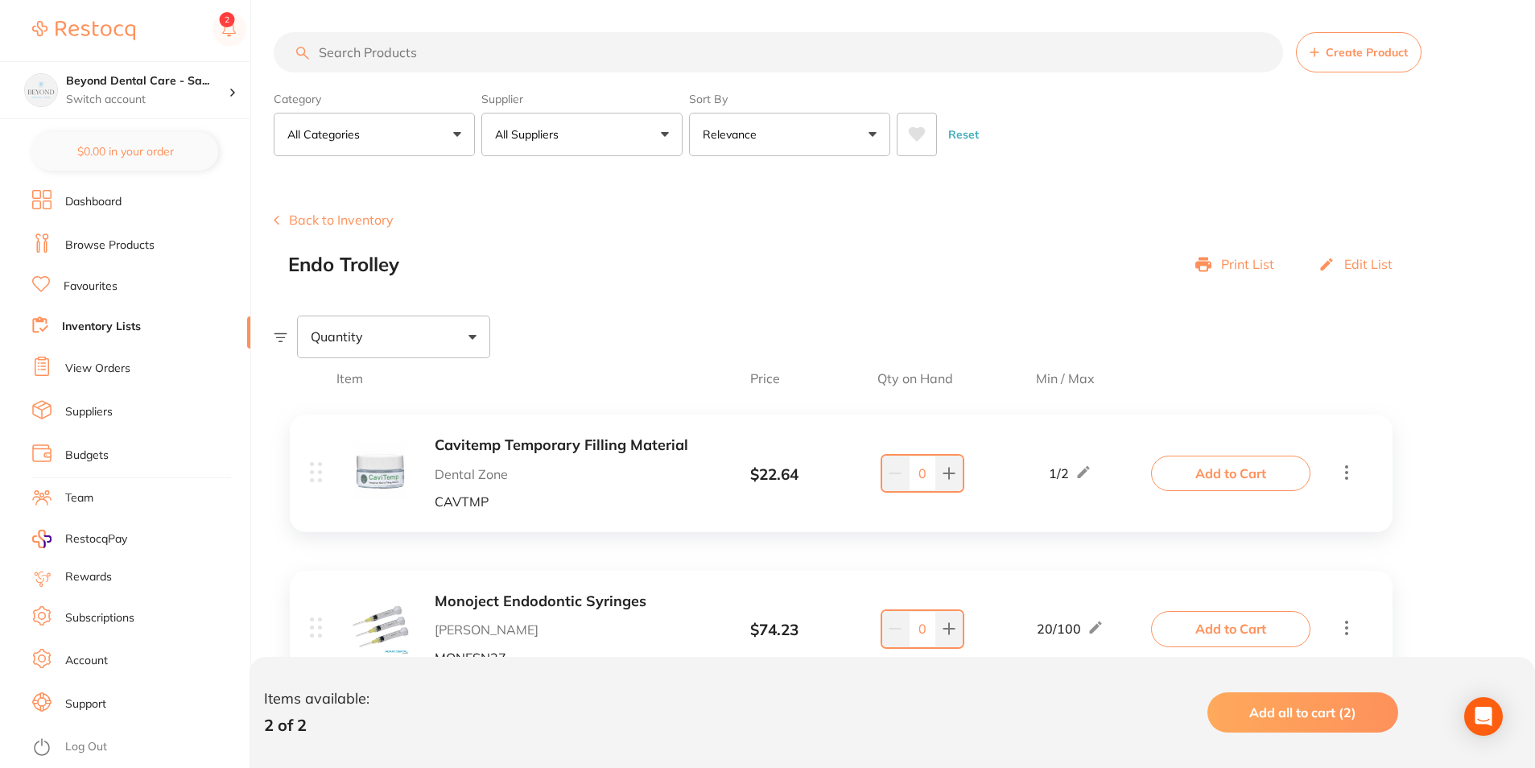
click at [529, 58] on input "search" at bounding box center [779, 52] width 1010 height 40
paste input "A7-OC8"
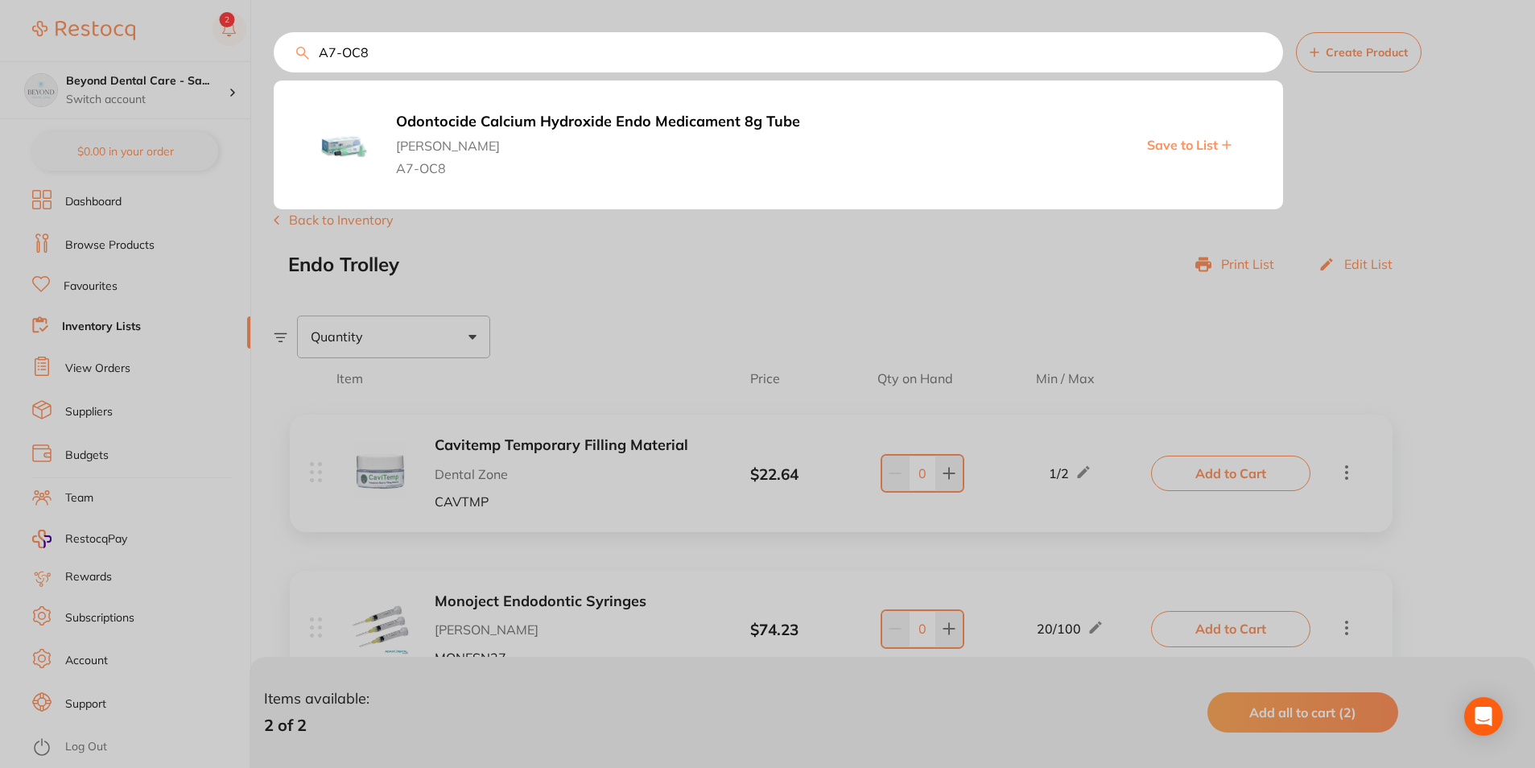
click at [1180, 144] on span "Save to List" at bounding box center [1182, 145] width 71 height 14
drag, startPoint x: 345, startPoint y: 56, endPoint x: 299, endPoint y: 50, distance: 46.2
click at [298, 56] on div "A7-OC8 Odontocide Calcium Hydroxide Endo Medicament 8g Tube Henry Schein Halas …" at bounding box center [905, 52] width 1262 height 40
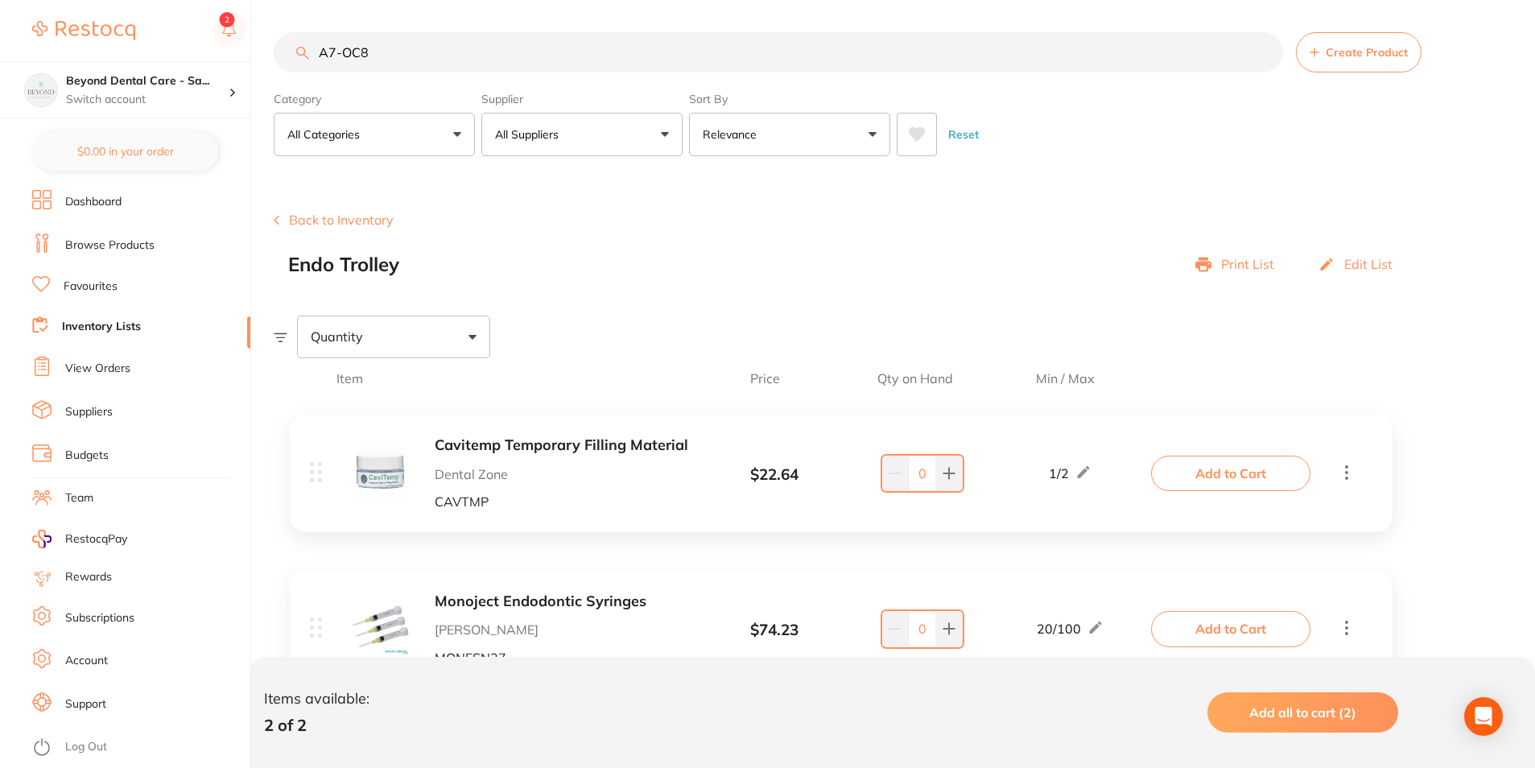
paste input "EPP7G"
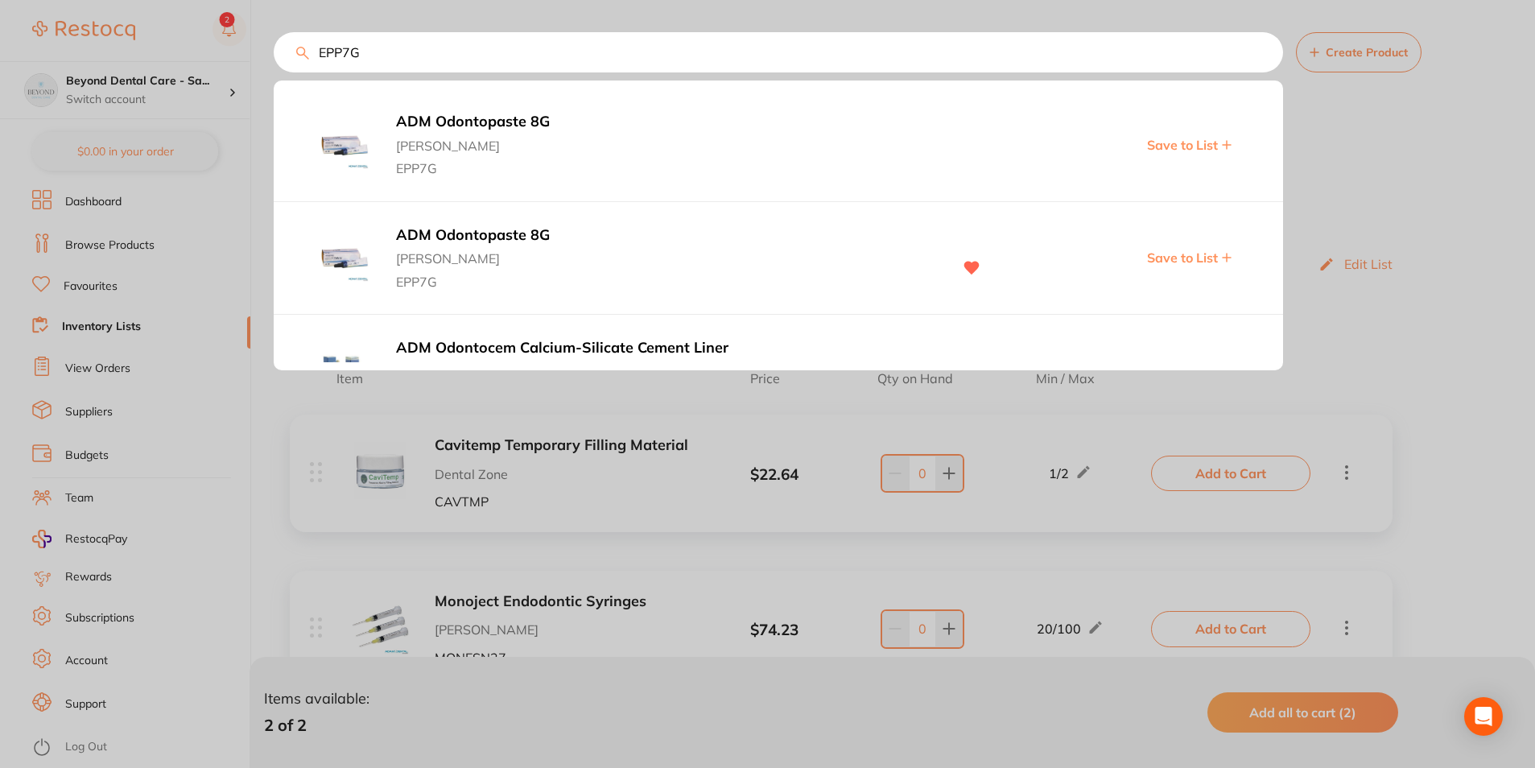
click at [1158, 252] on span "Save to List" at bounding box center [1182, 257] width 71 height 14
drag, startPoint x: 374, startPoint y: 49, endPoint x: 212, endPoint y: 67, distance: 162.8
click at [274, 67] on div "EPP7G ADM Odontopaste 8G Adam Dental EPP7G Save to List ADM Odontopaste 8G Adam…" at bounding box center [779, 52] width 1010 height 40
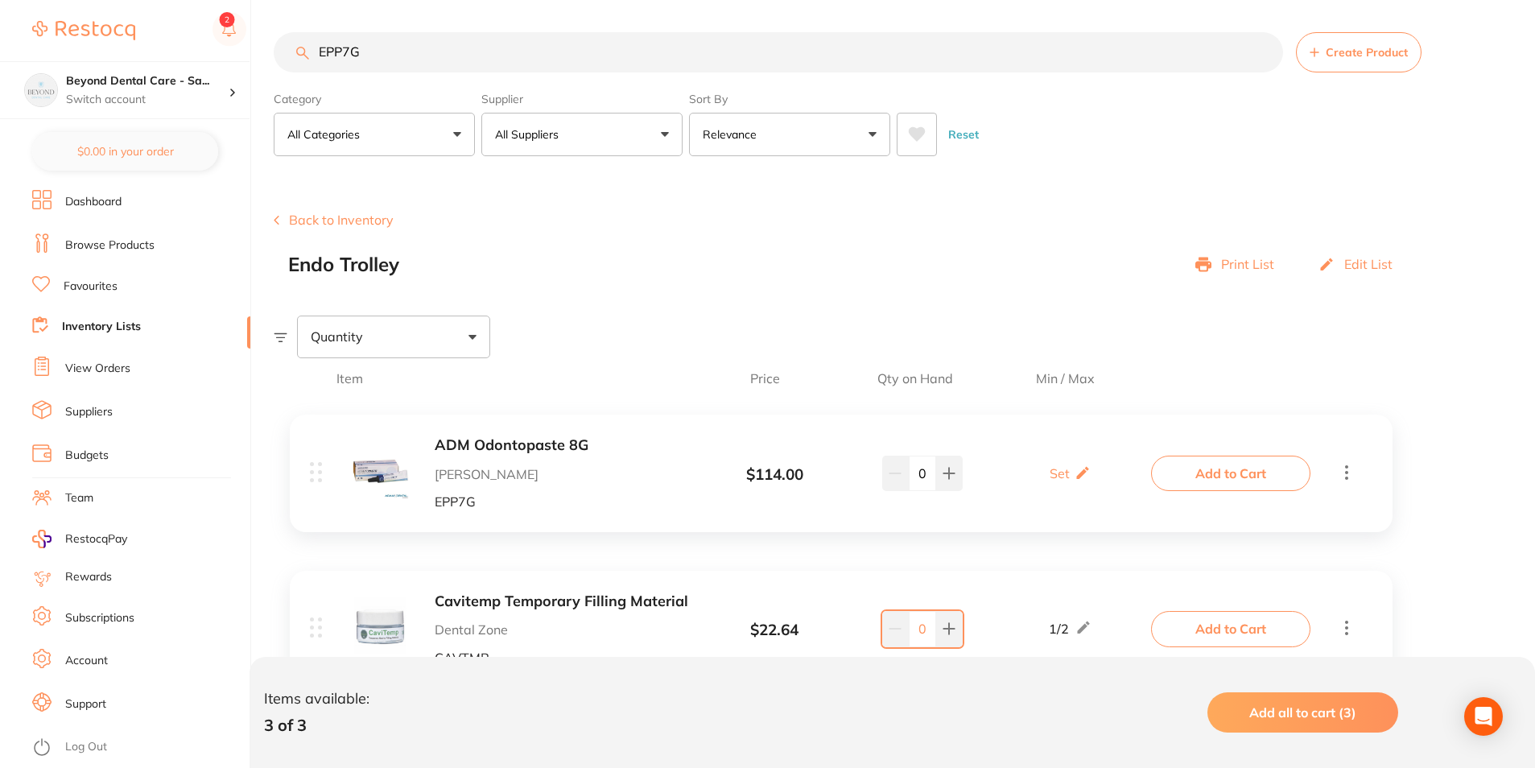
paste input "711573"
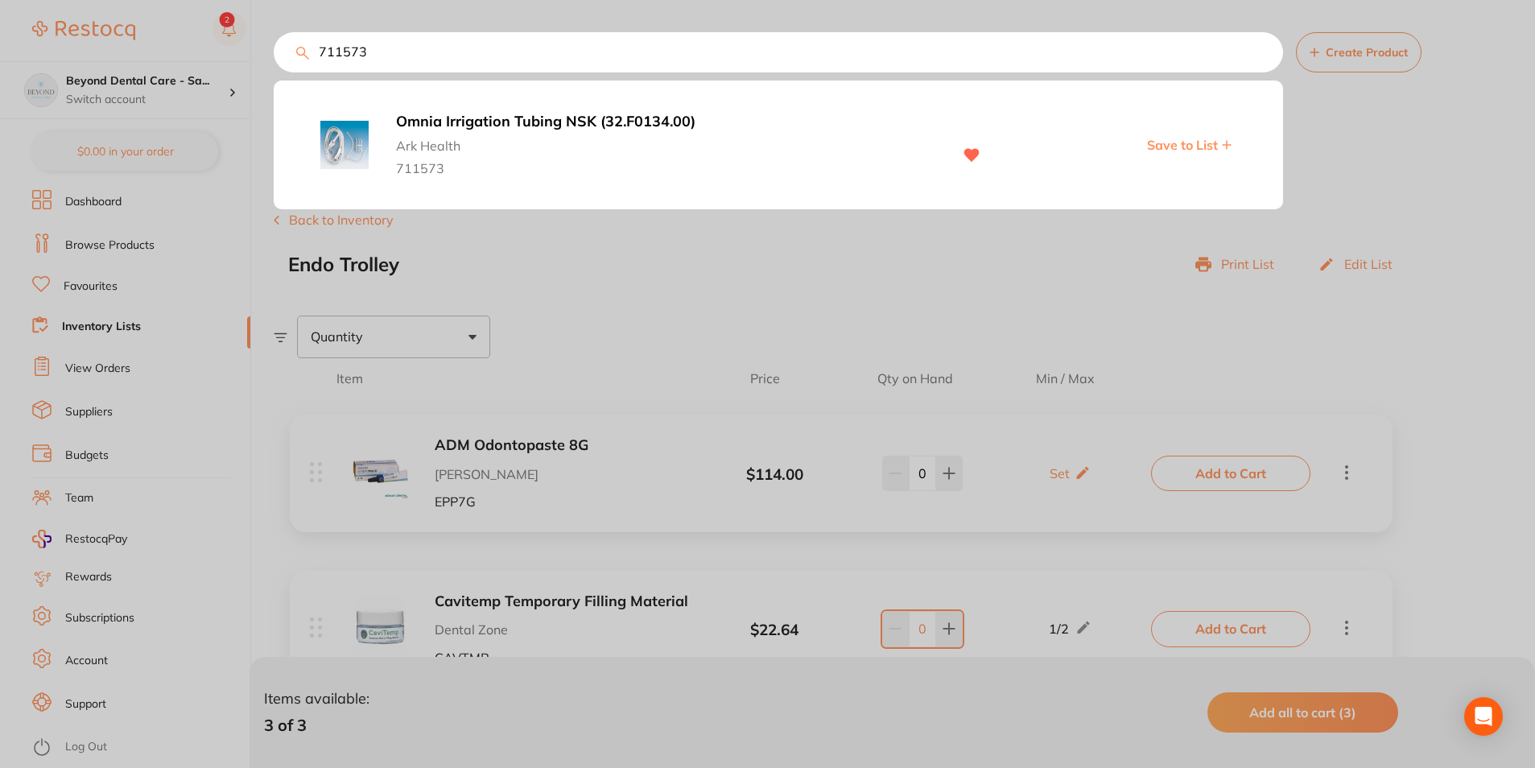
type input "711573"
click at [1217, 144] on span "Save to List" at bounding box center [1182, 145] width 71 height 14
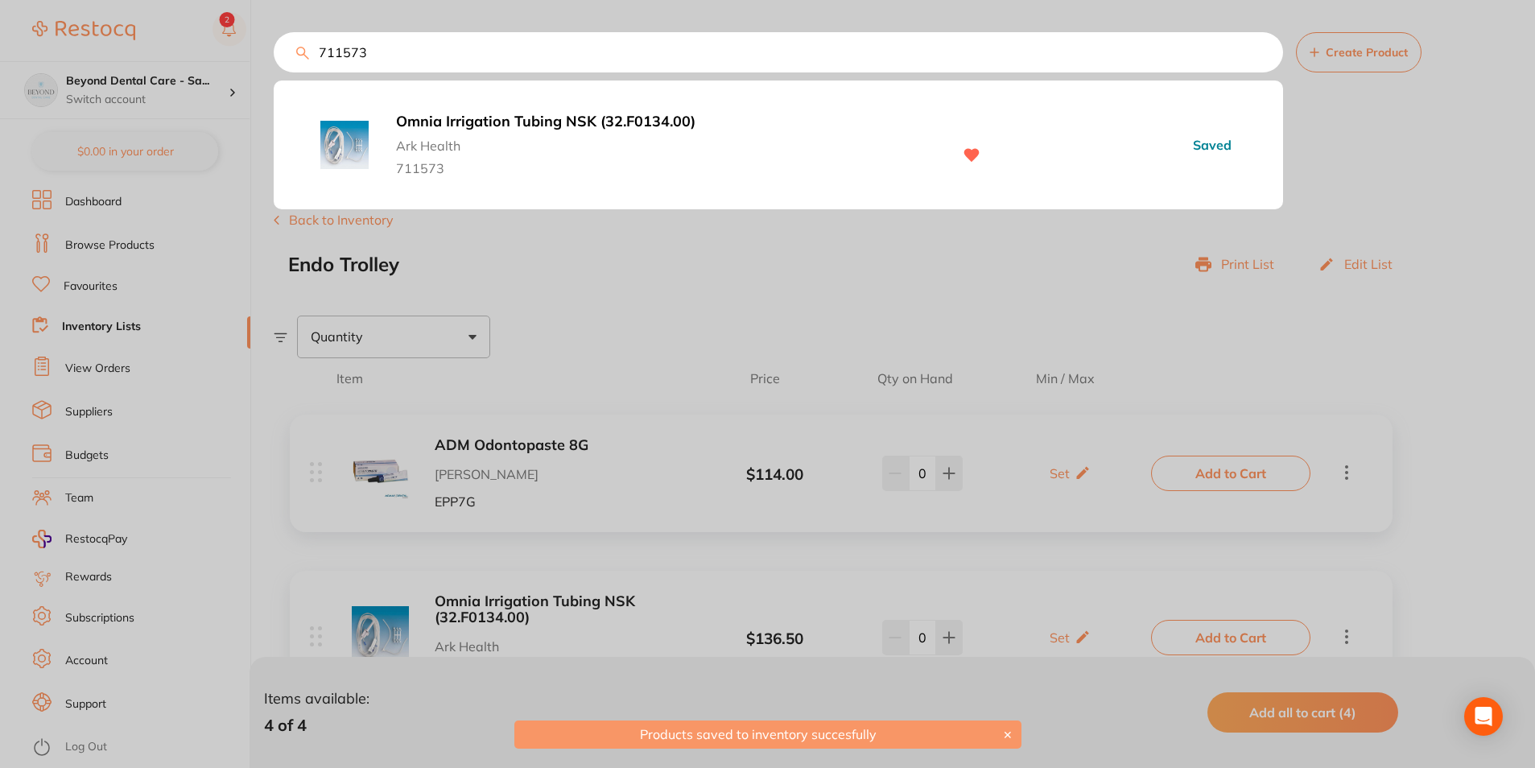
click at [684, 332] on div at bounding box center [767, 384] width 1535 height 768
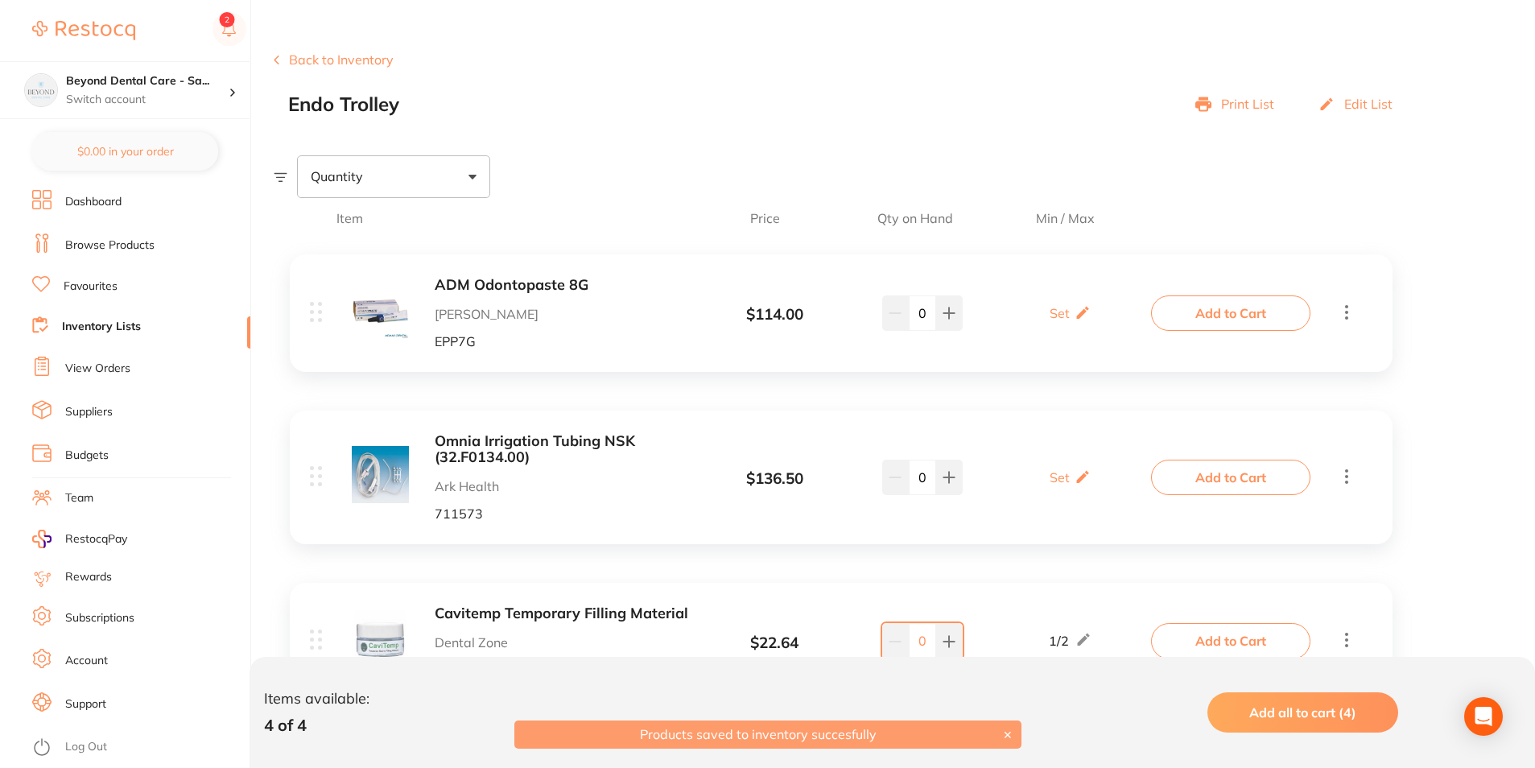
scroll to position [161, 0]
click at [1346, 469] on icon at bounding box center [1346, 476] width 3 height 14
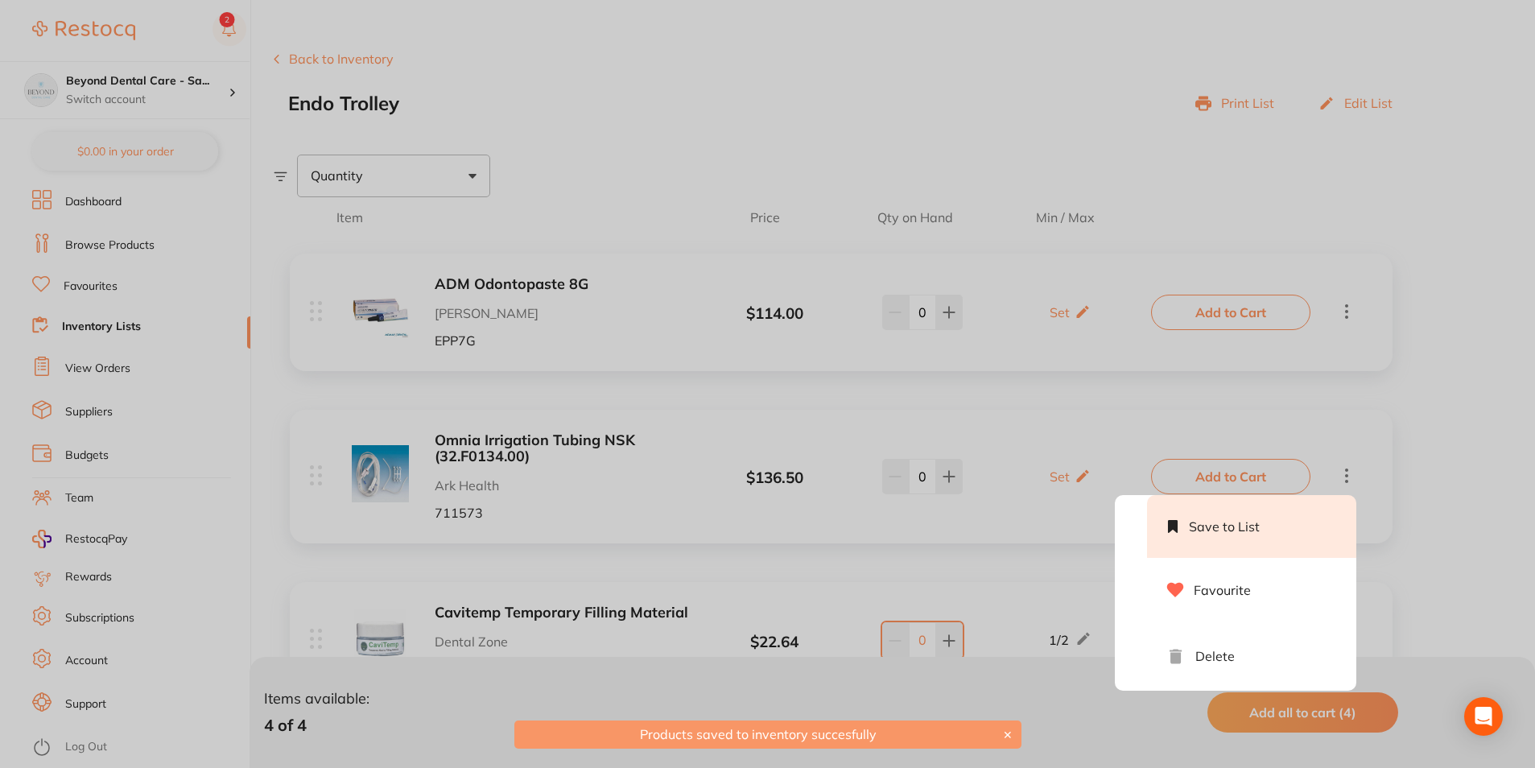
click at [1230, 531] on li "Save to List" at bounding box center [1251, 526] width 209 height 63
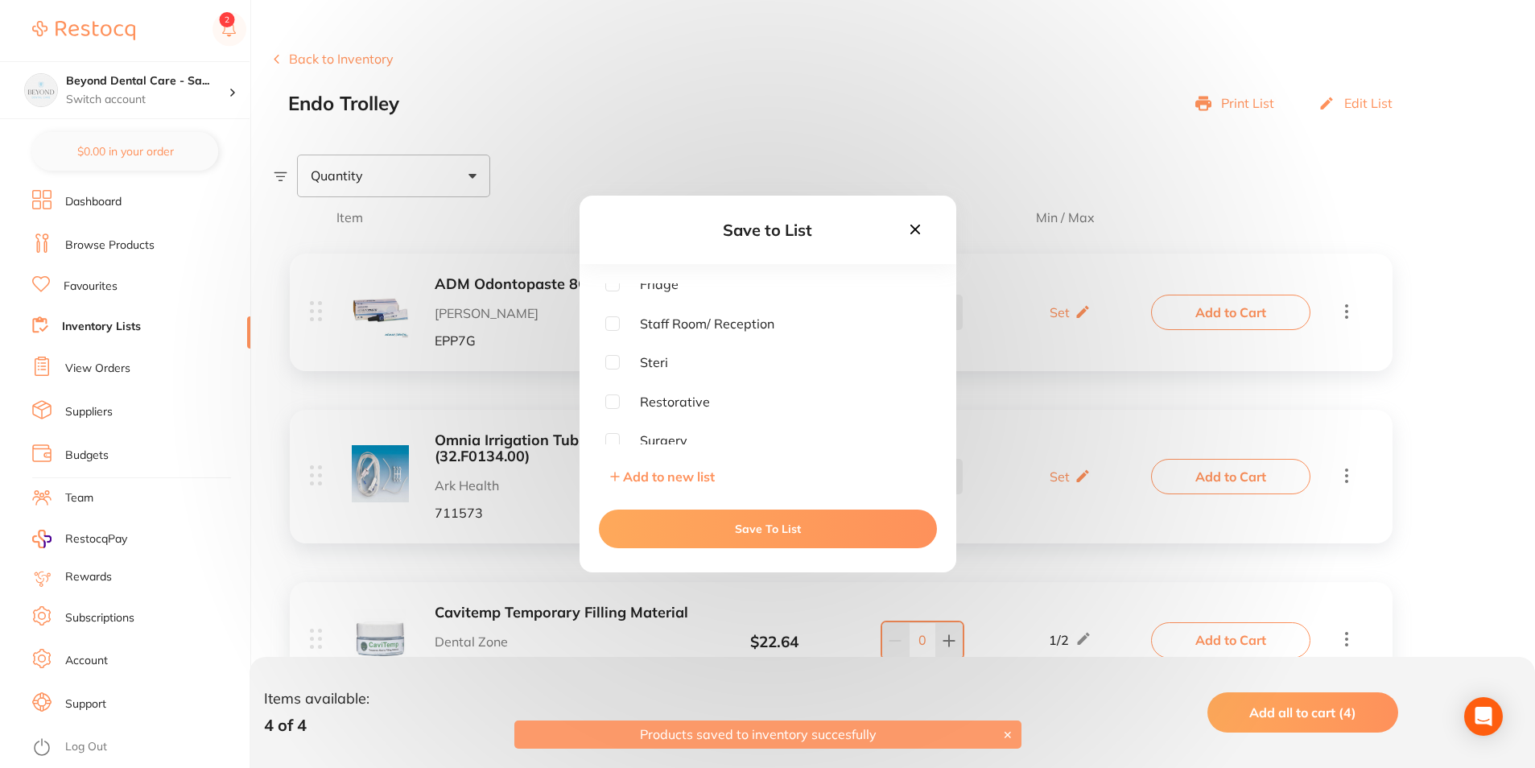
scroll to position [90, 0]
click at [619, 391] on div "Surgery" at bounding box center [767, 395] width 325 height 14
drag, startPoint x: 619, startPoint y: 391, endPoint x: 614, endPoint y: 399, distance: 9.2
click at [614, 399] on input "checkbox" at bounding box center [612, 395] width 14 height 14
checkbox input "true"
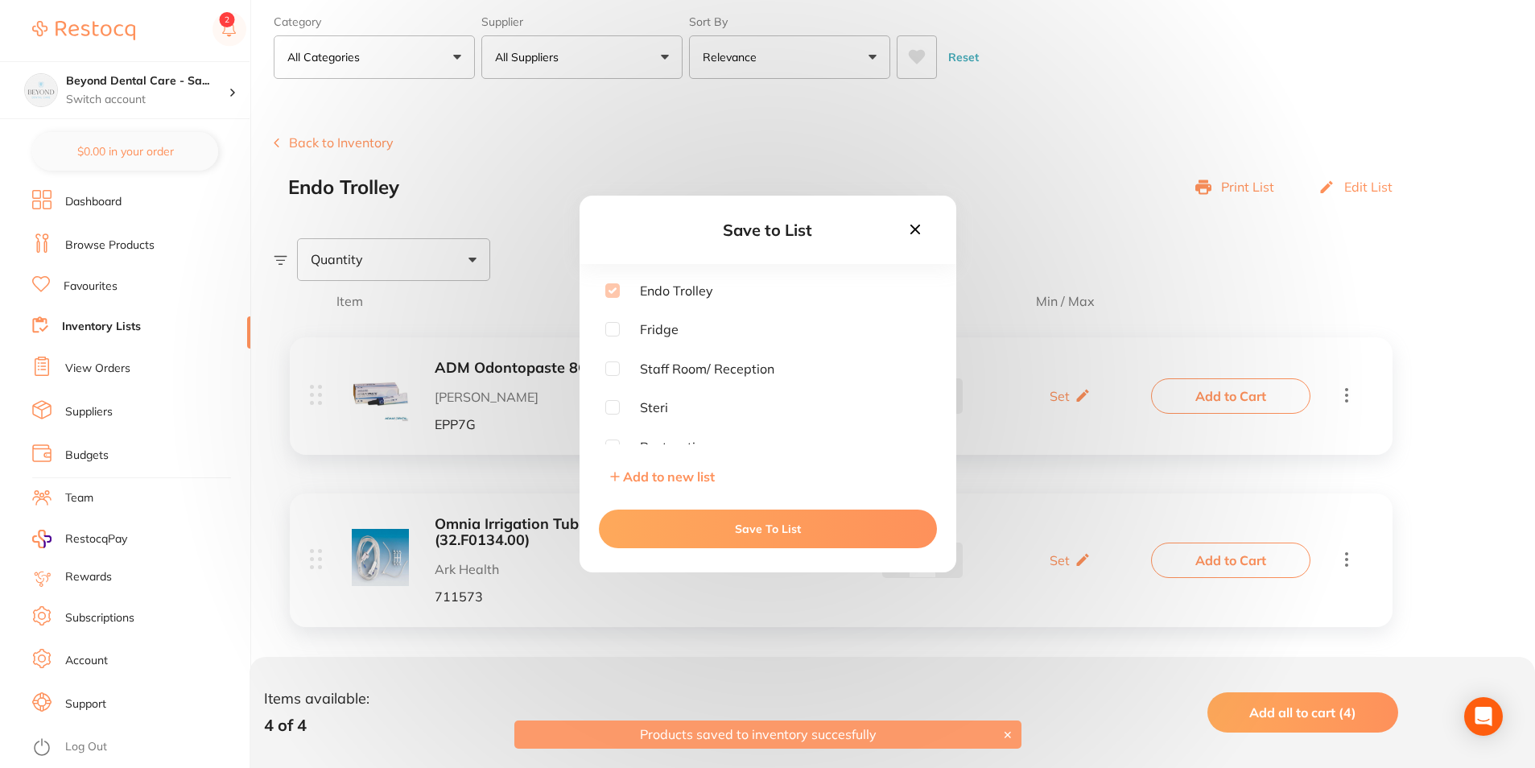
scroll to position [0, 0]
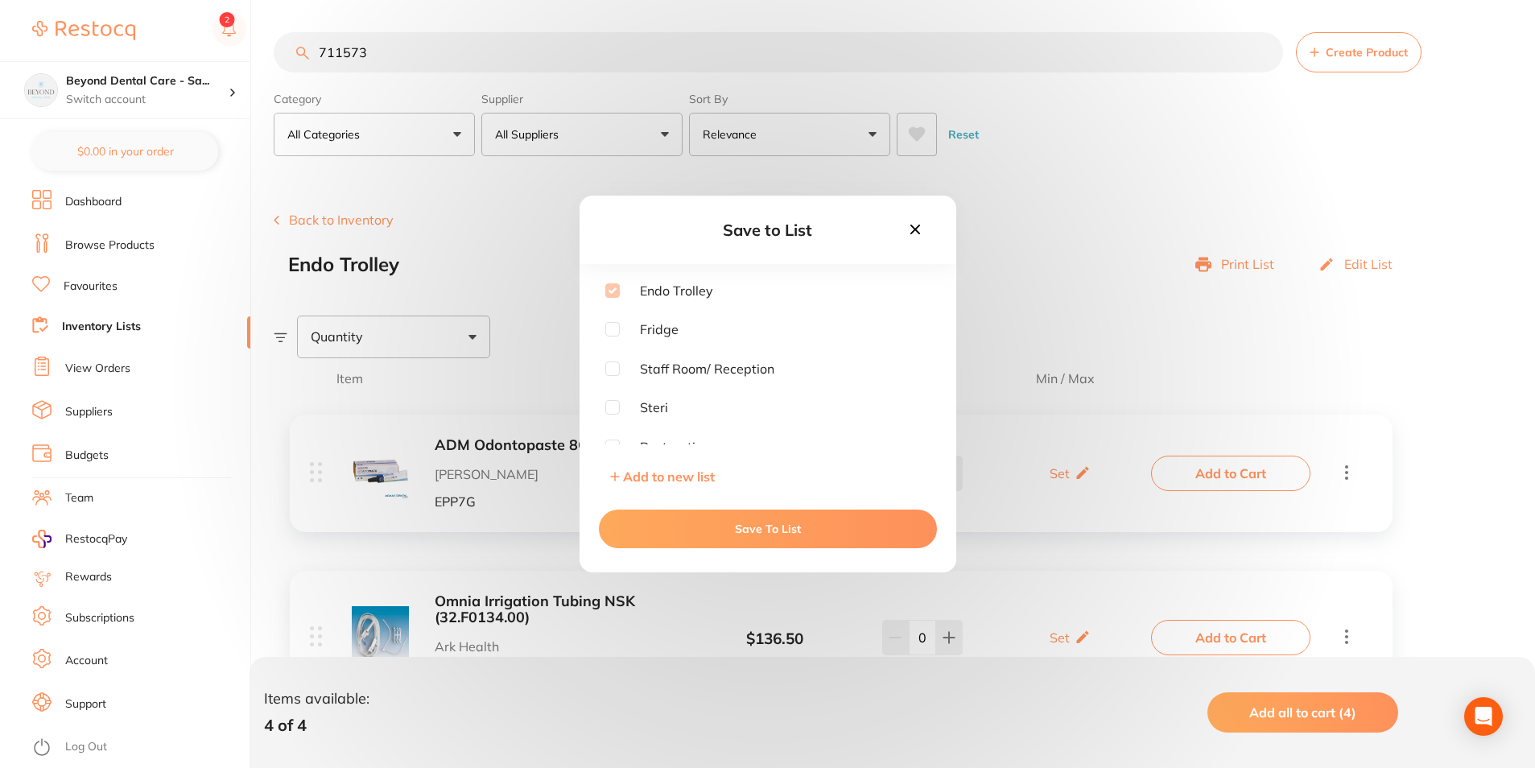
click at [696, 542] on button "Save To List" at bounding box center [768, 529] width 338 height 39
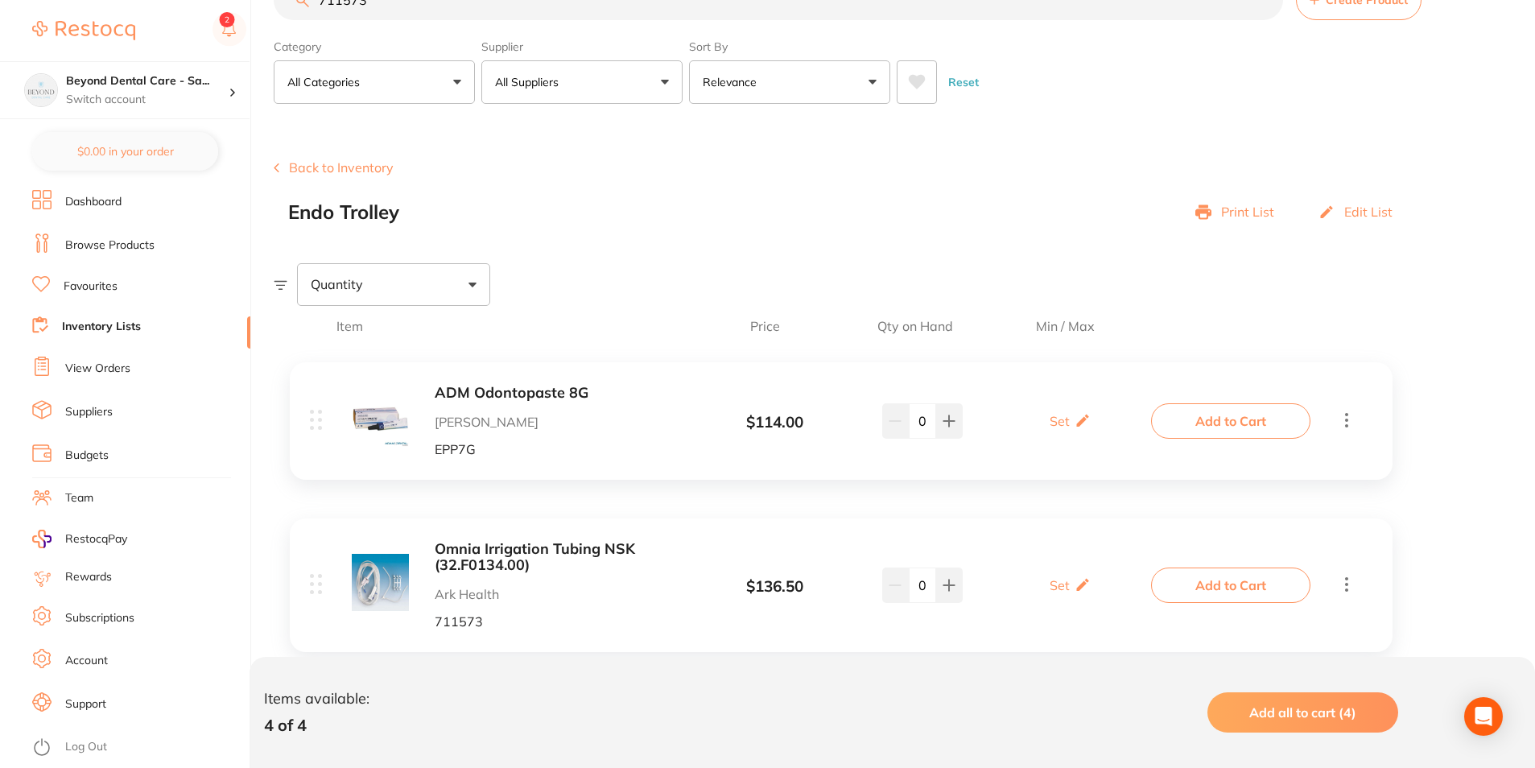
scroll to position [242, 0]
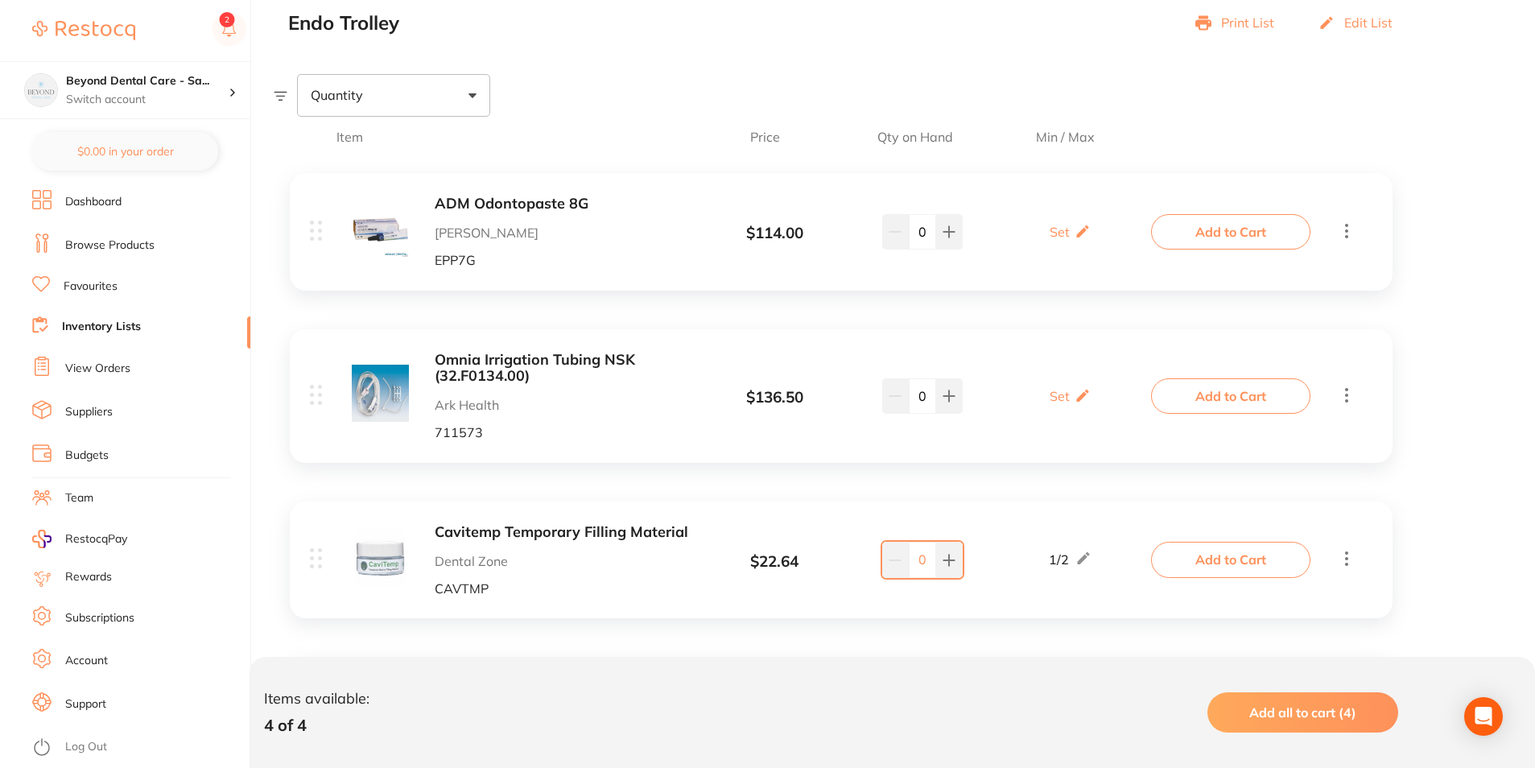
click at [1333, 392] on div "Add to Cart" at bounding box center [1256, 395] width 202 height 35
click at [1358, 392] on div "Omnia Irrigation Tubing NSK (32.F0134.00) Ark Health 711573 $ 136.50 Set Set Mi…" at bounding box center [841, 396] width 1103 height 134
click at [1353, 395] on icon at bounding box center [1346, 395] width 19 height 20
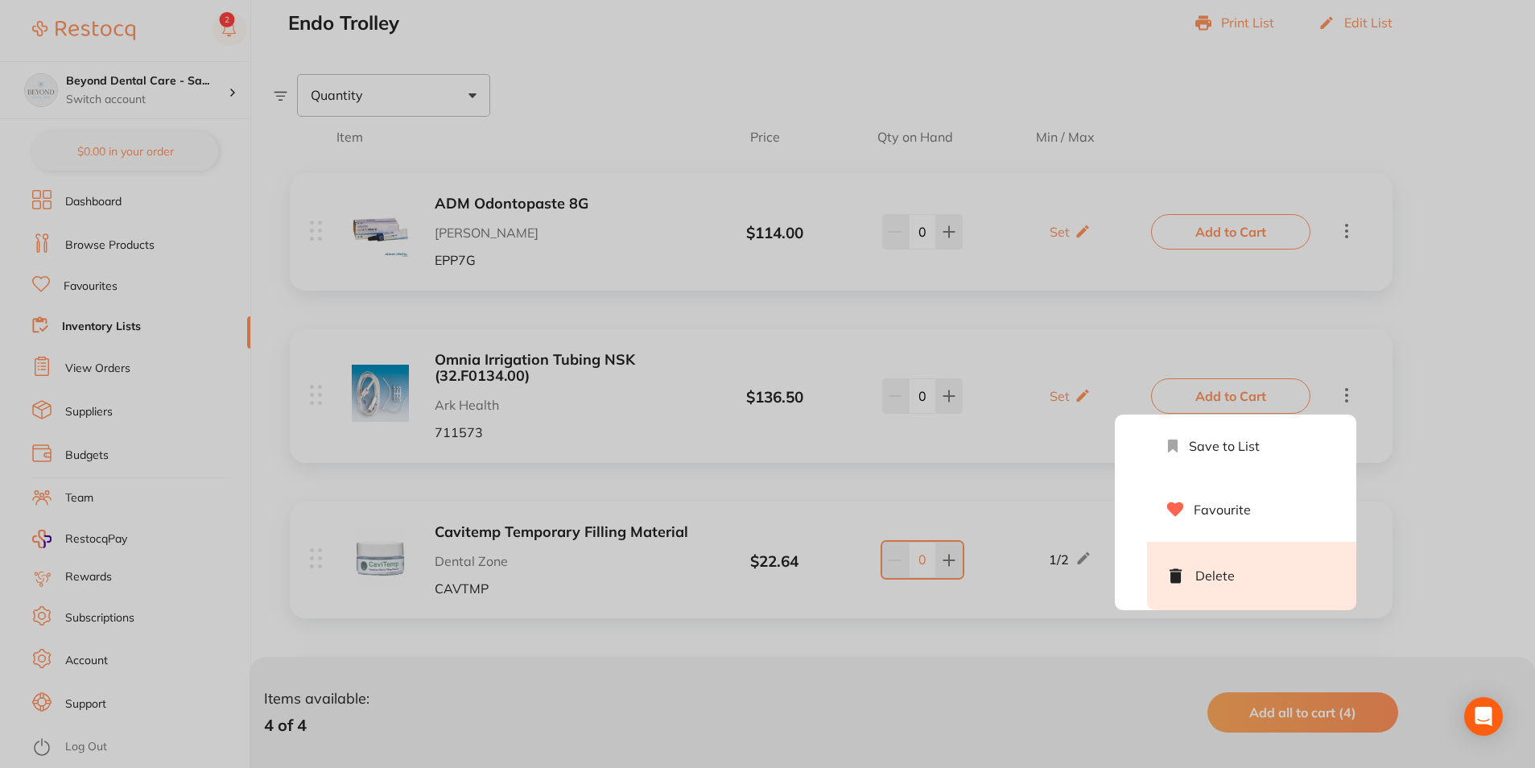
click at [1222, 585] on li "Delete" at bounding box center [1251, 576] width 209 height 68
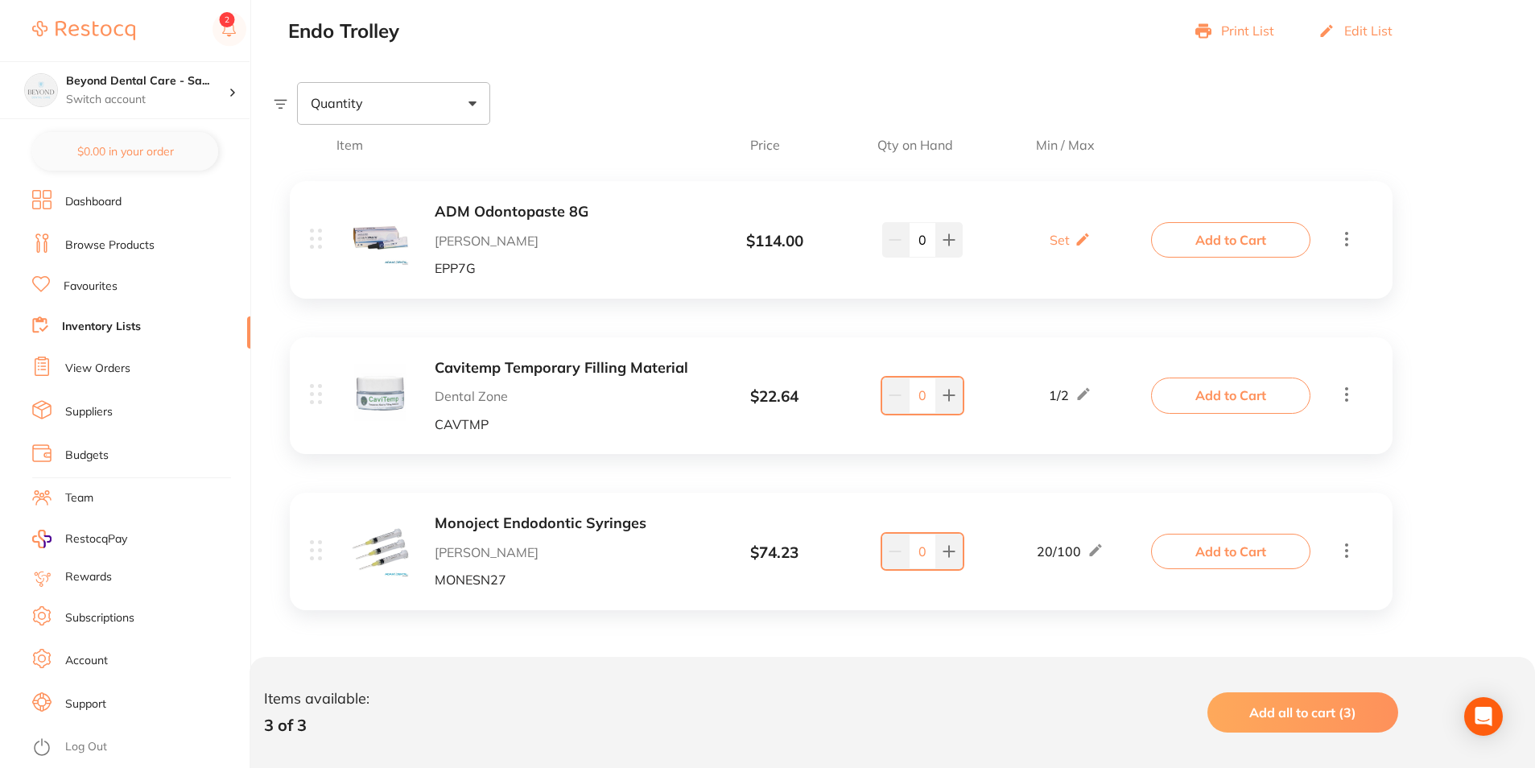
scroll to position [0, 0]
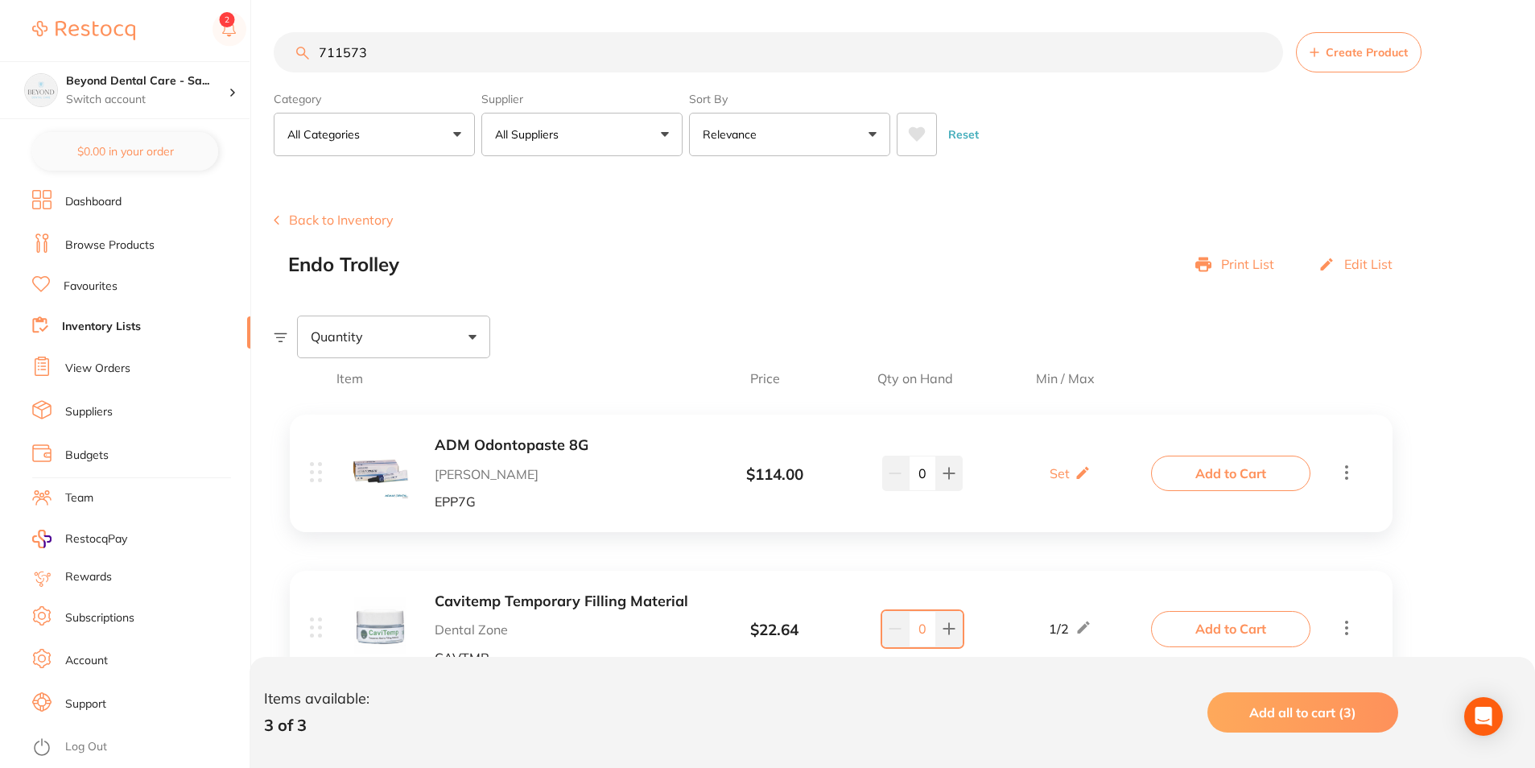
drag, startPoint x: 482, startPoint y: 35, endPoint x: 251, endPoint y: 49, distance: 231.5
click at [240, 55] on div "$0.00 Beyond Dental Care - Sa... Switch account Beyond Dental Care - Sandstone …" at bounding box center [767, 384] width 1535 height 768
paste input "A7-OC8"
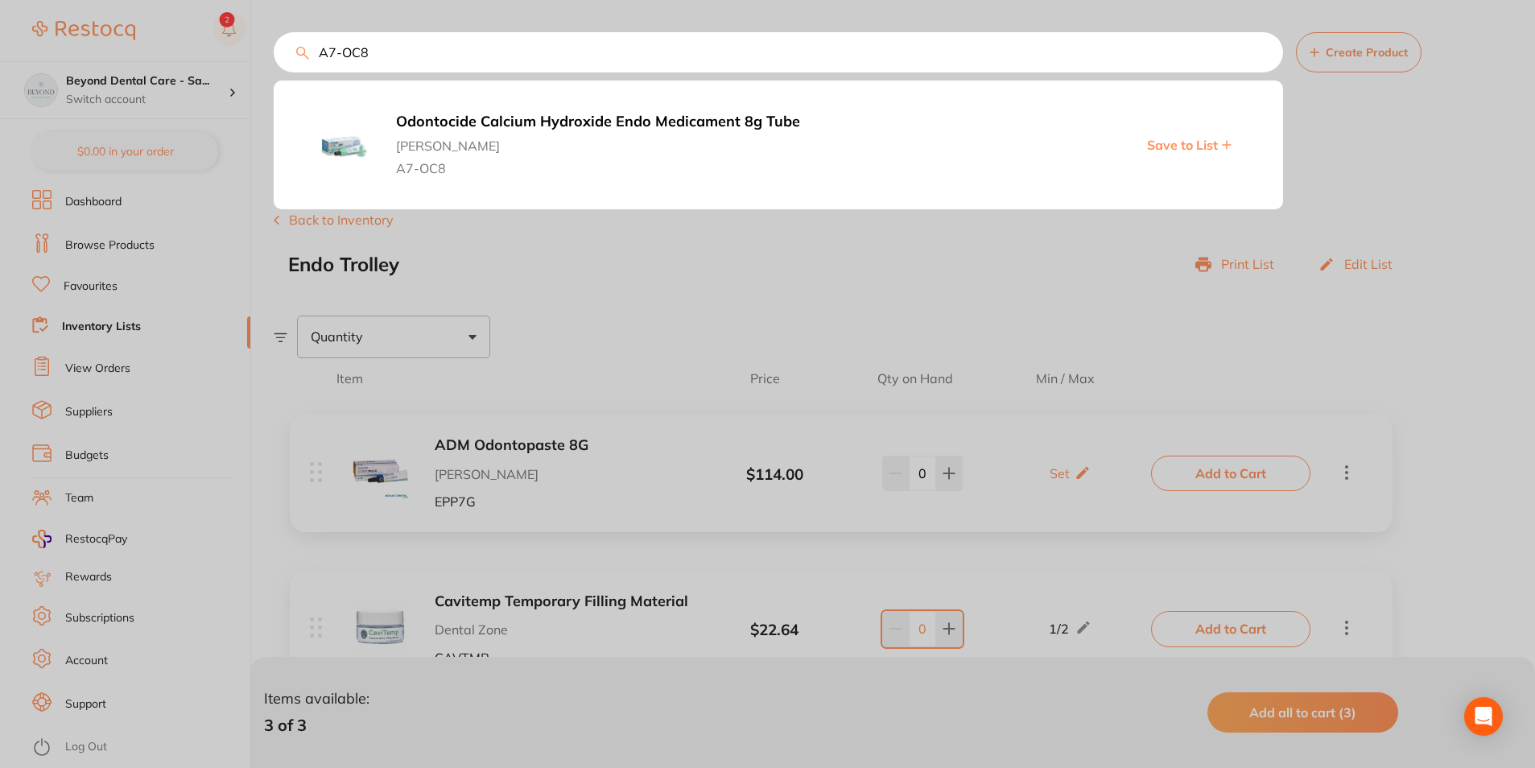
type input "A7-OC8"
click at [1170, 151] on span "Save to List" at bounding box center [1182, 145] width 71 height 14
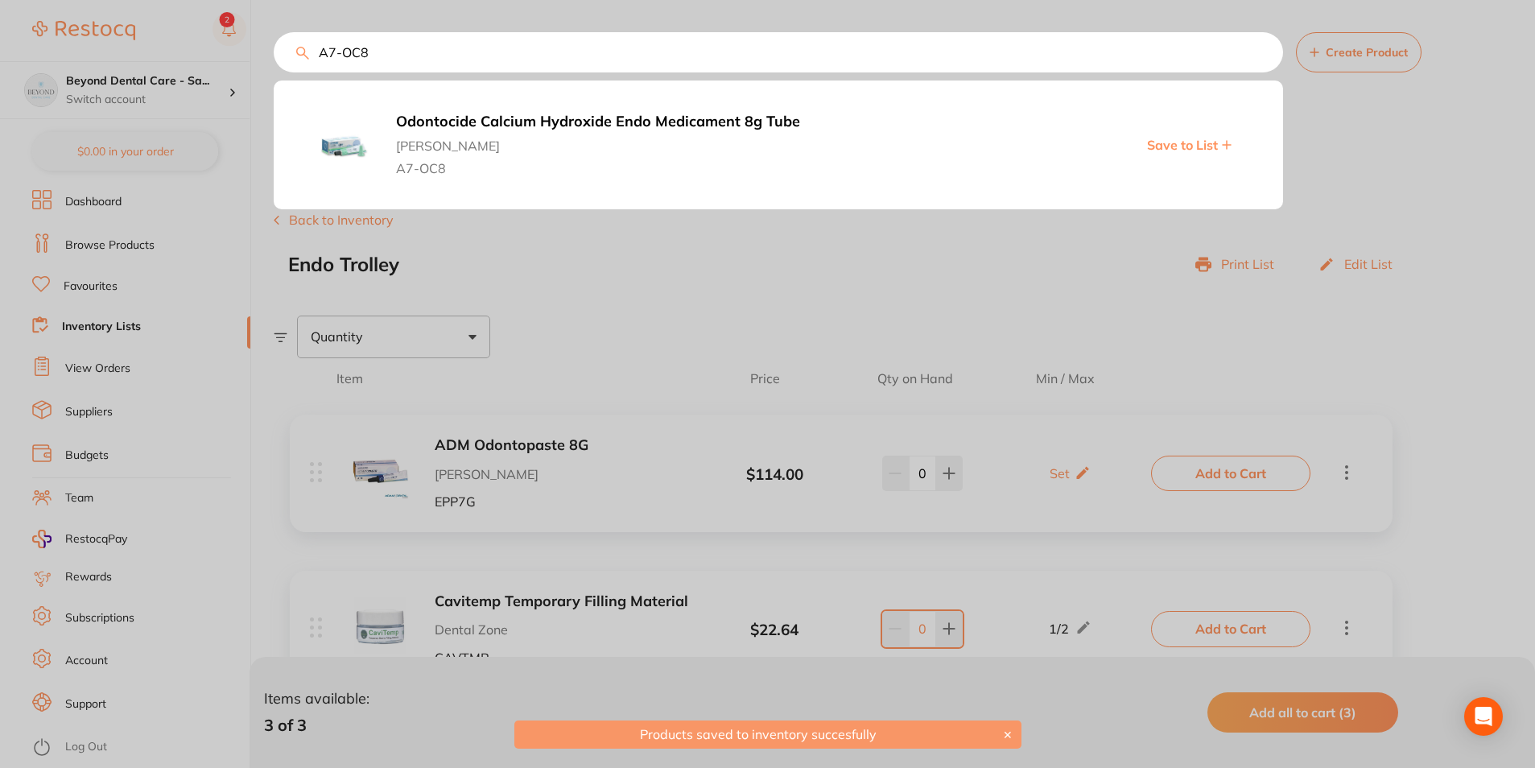
click at [655, 413] on div at bounding box center [767, 384] width 1535 height 768
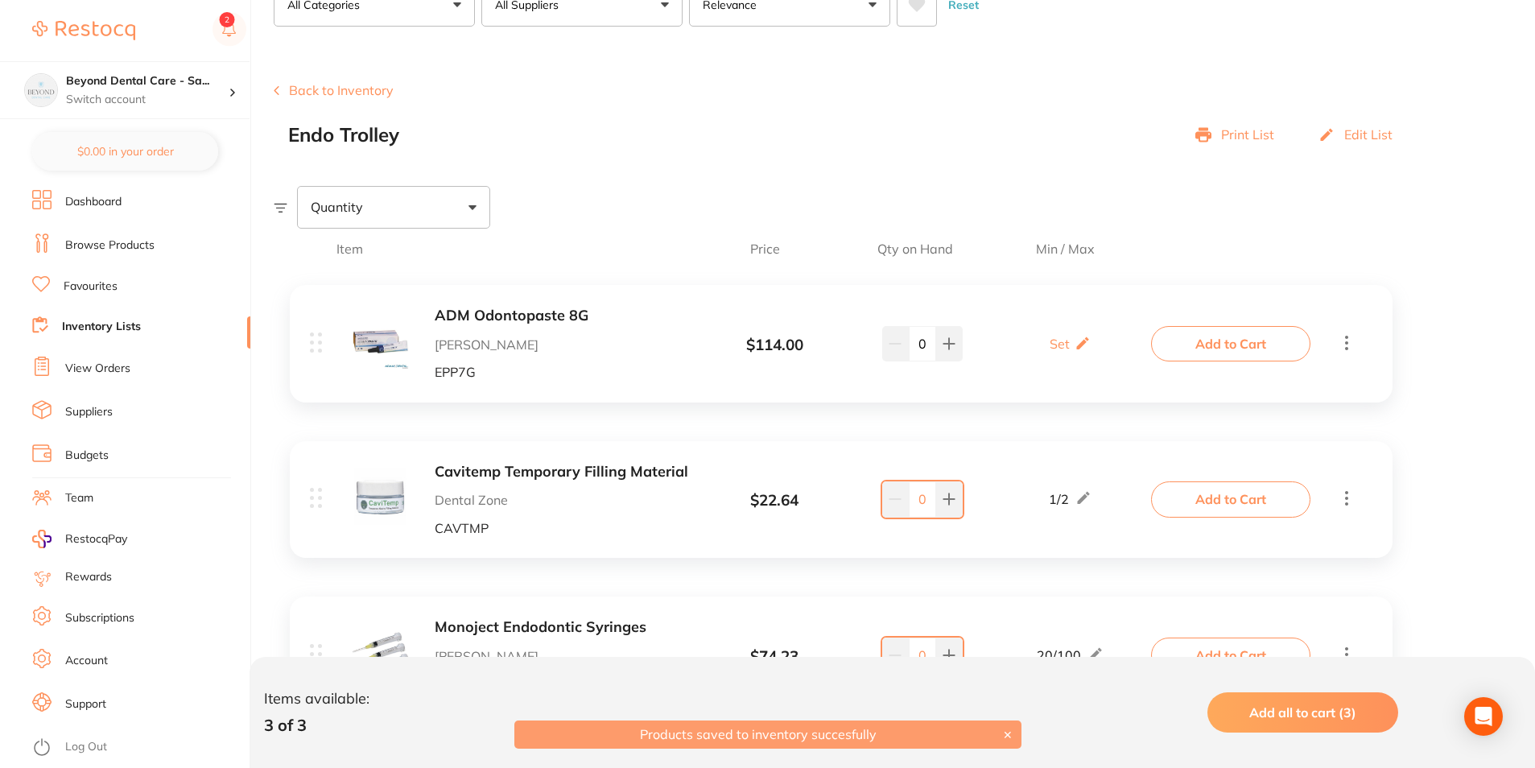
scroll to position [234, 0]
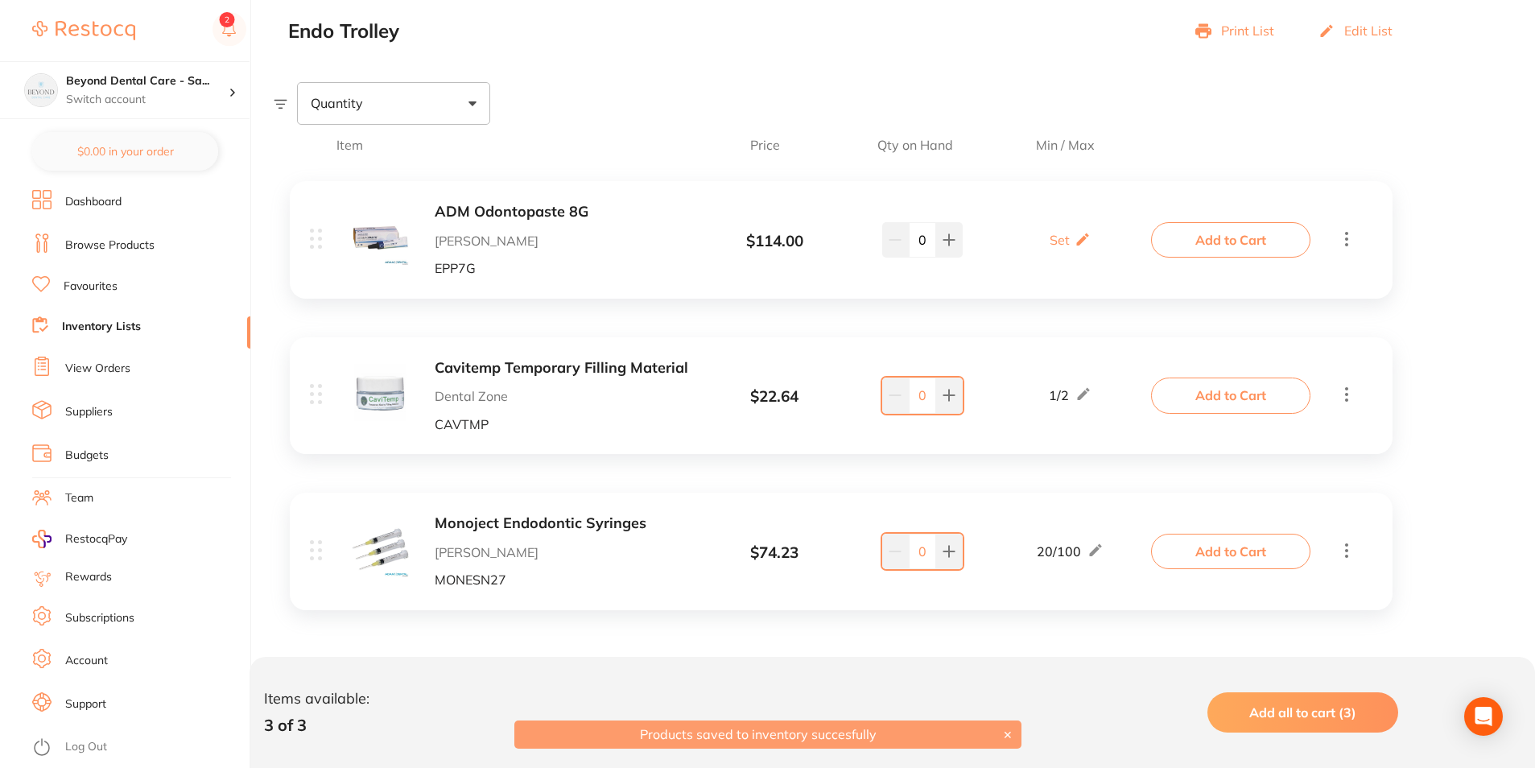
click at [92, 324] on link "Inventory Lists" at bounding box center [101, 327] width 79 height 16
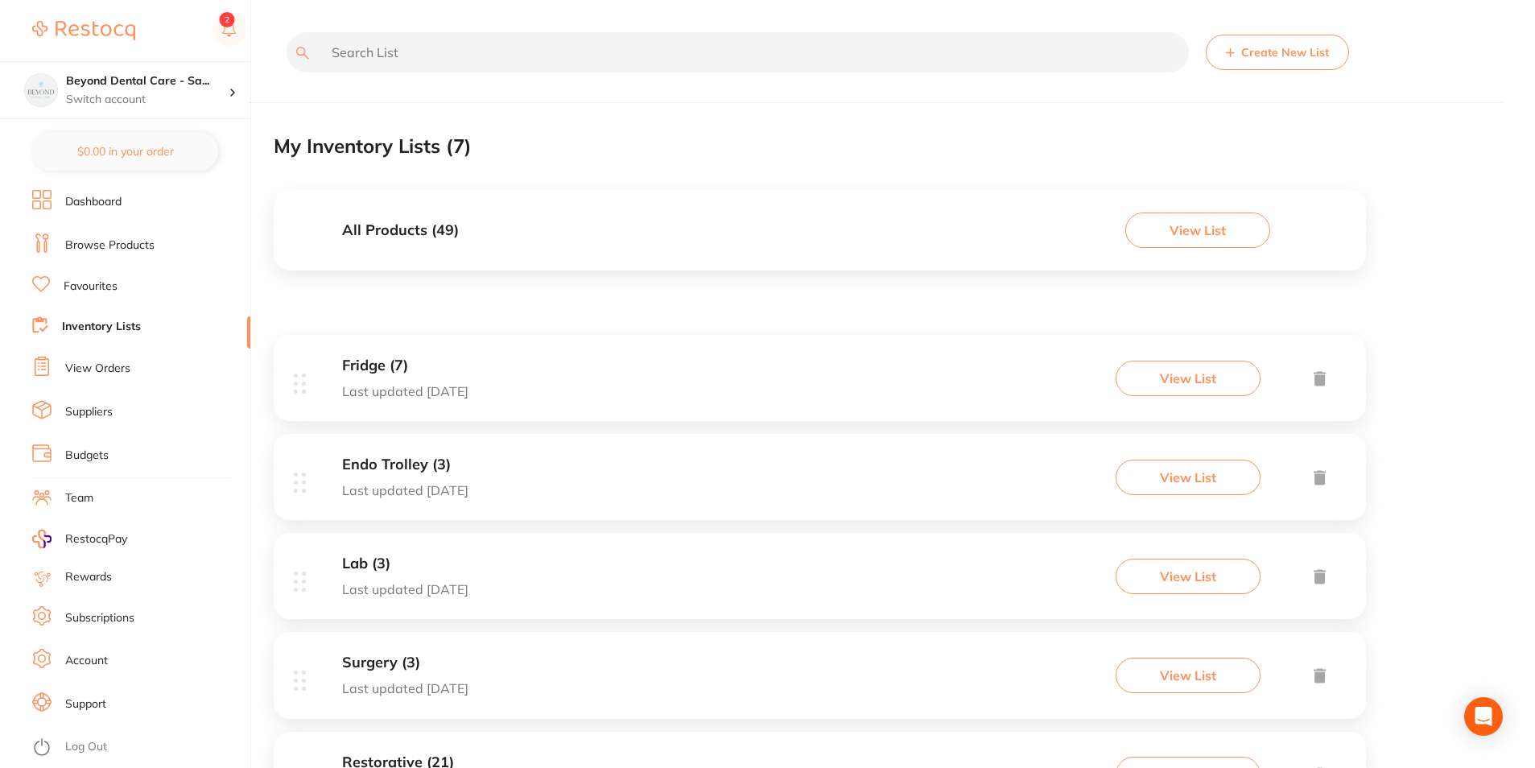
click at [100, 242] on link "Browse Products" at bounding box center [109, 246] width 89 height 16
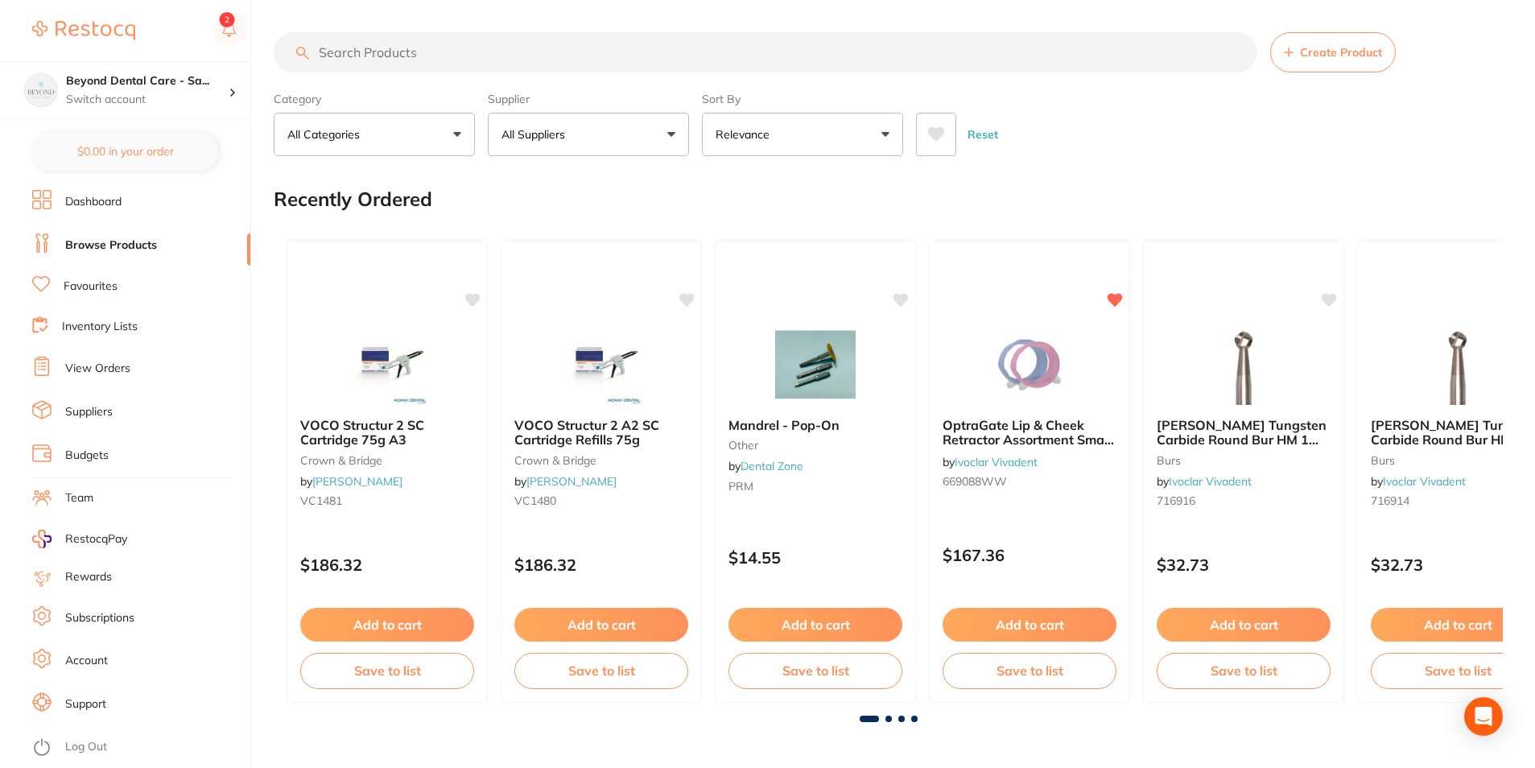
click at [506, 52] on input "search" at bounding box center [766, 52] width 984 height 40
paste input "A7-OC8"
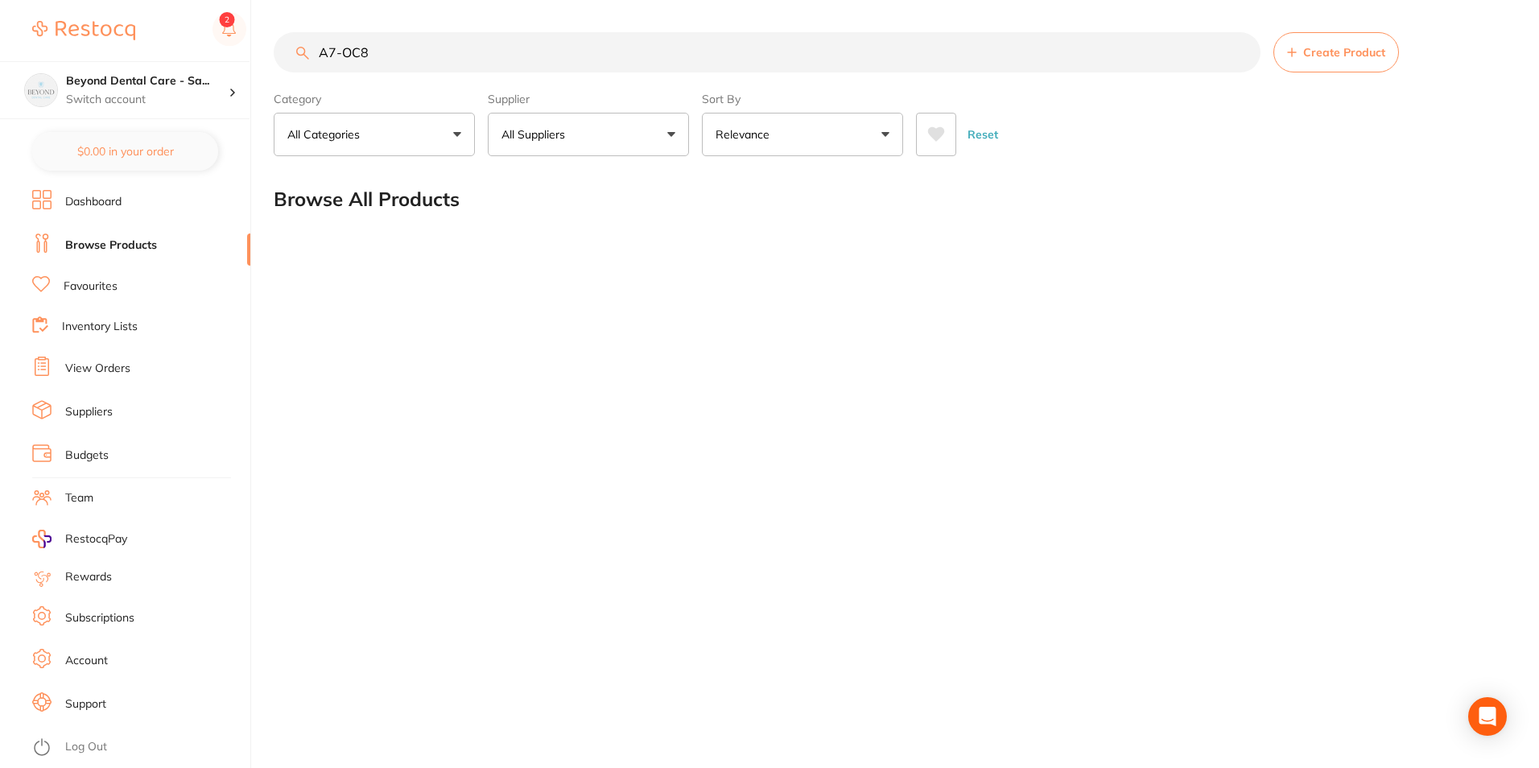
type input "A7-OC8"
click at [90, 244] on link "Browse Products" at bounding box center [111, 246] width 92 height 16
click at [401, 58] on input "A7-OC8" at bounding box center [767, 52] width 987 height 40
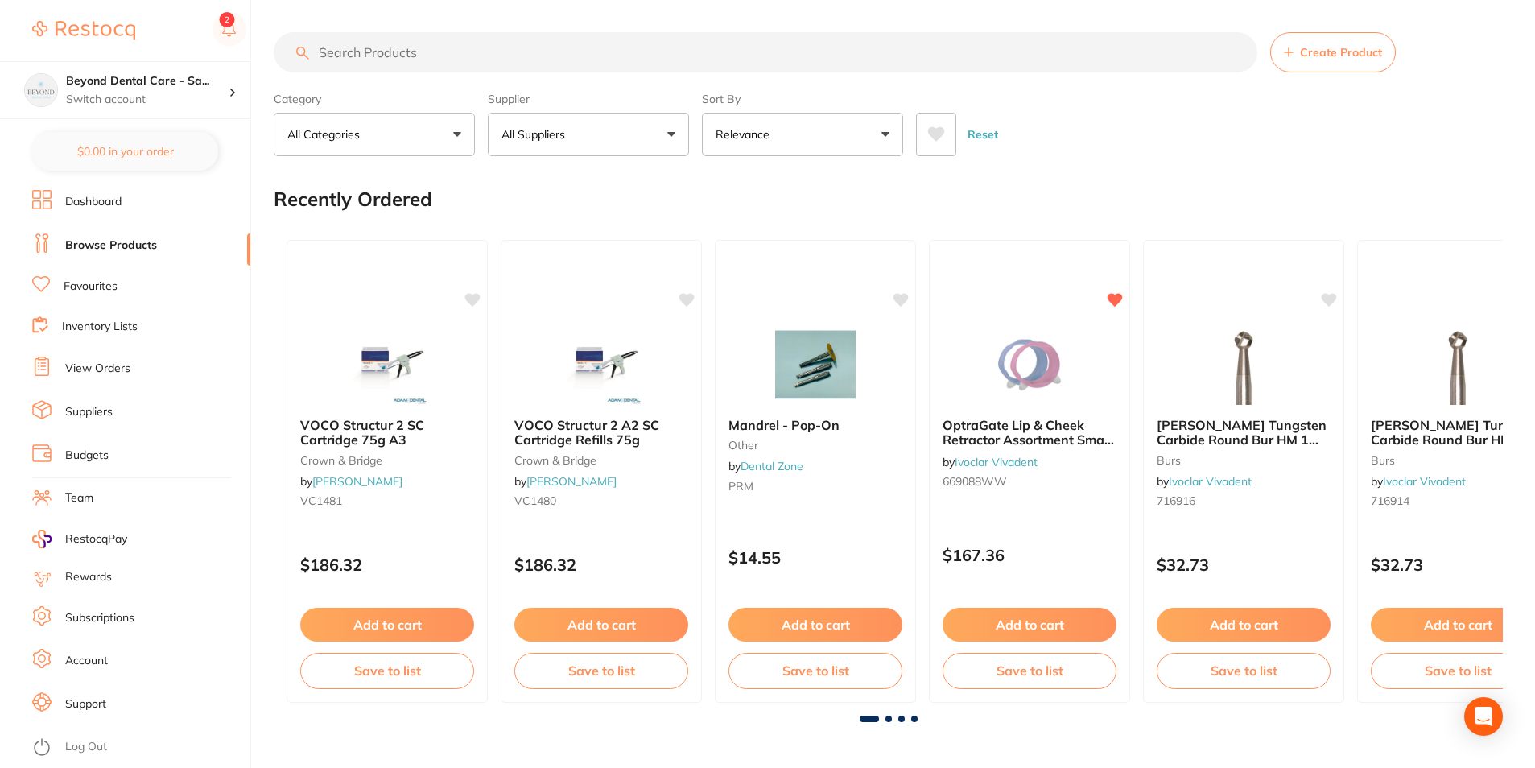
click at [393, 56] on input "search" at bounding box center [766, 52] width 984 height 40
paste input "A7-OC8"
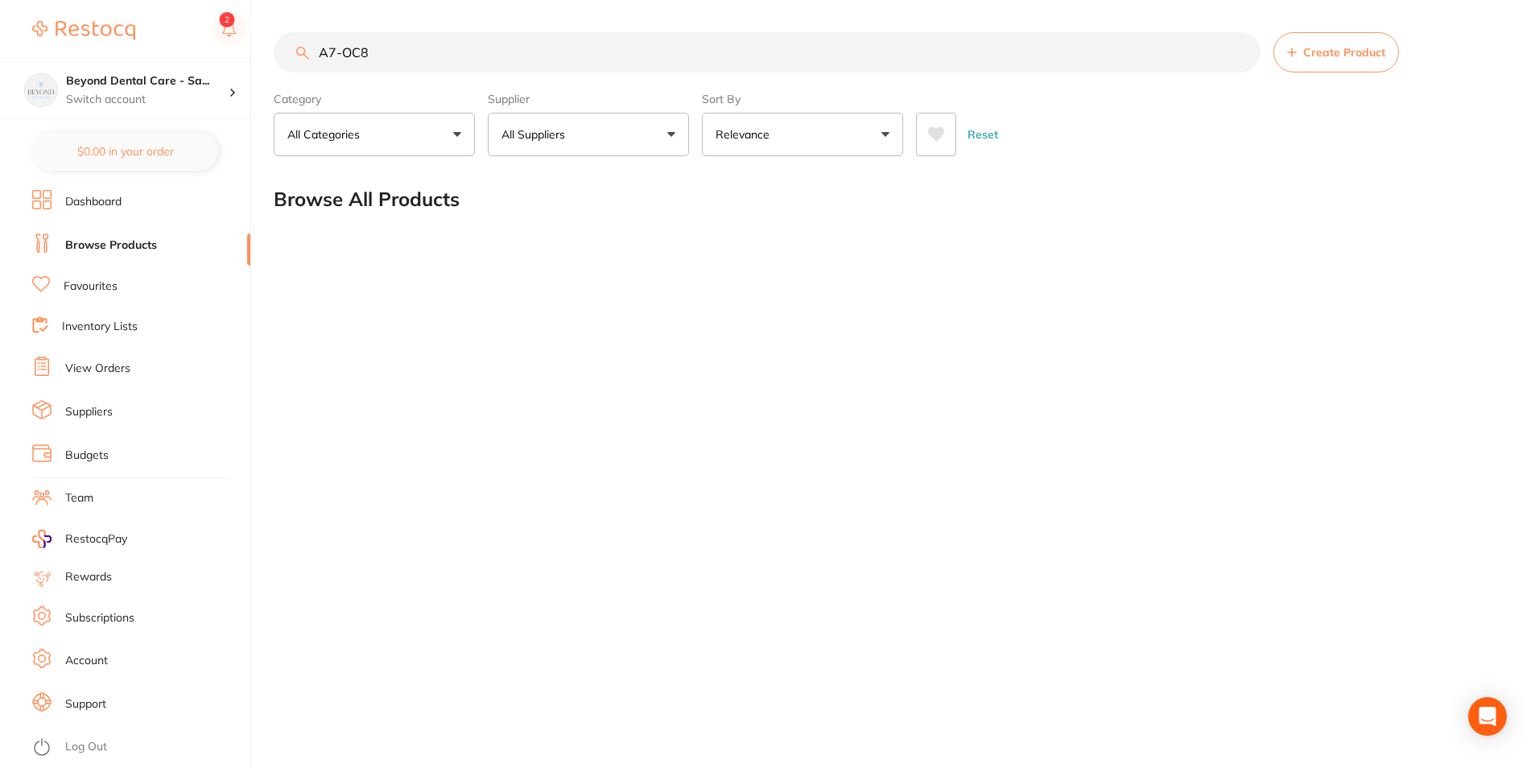
type input "A7-OC8"
click at [395, 43] on input "A7-OC8" at bounding box center [767, 52] width 987 height 40
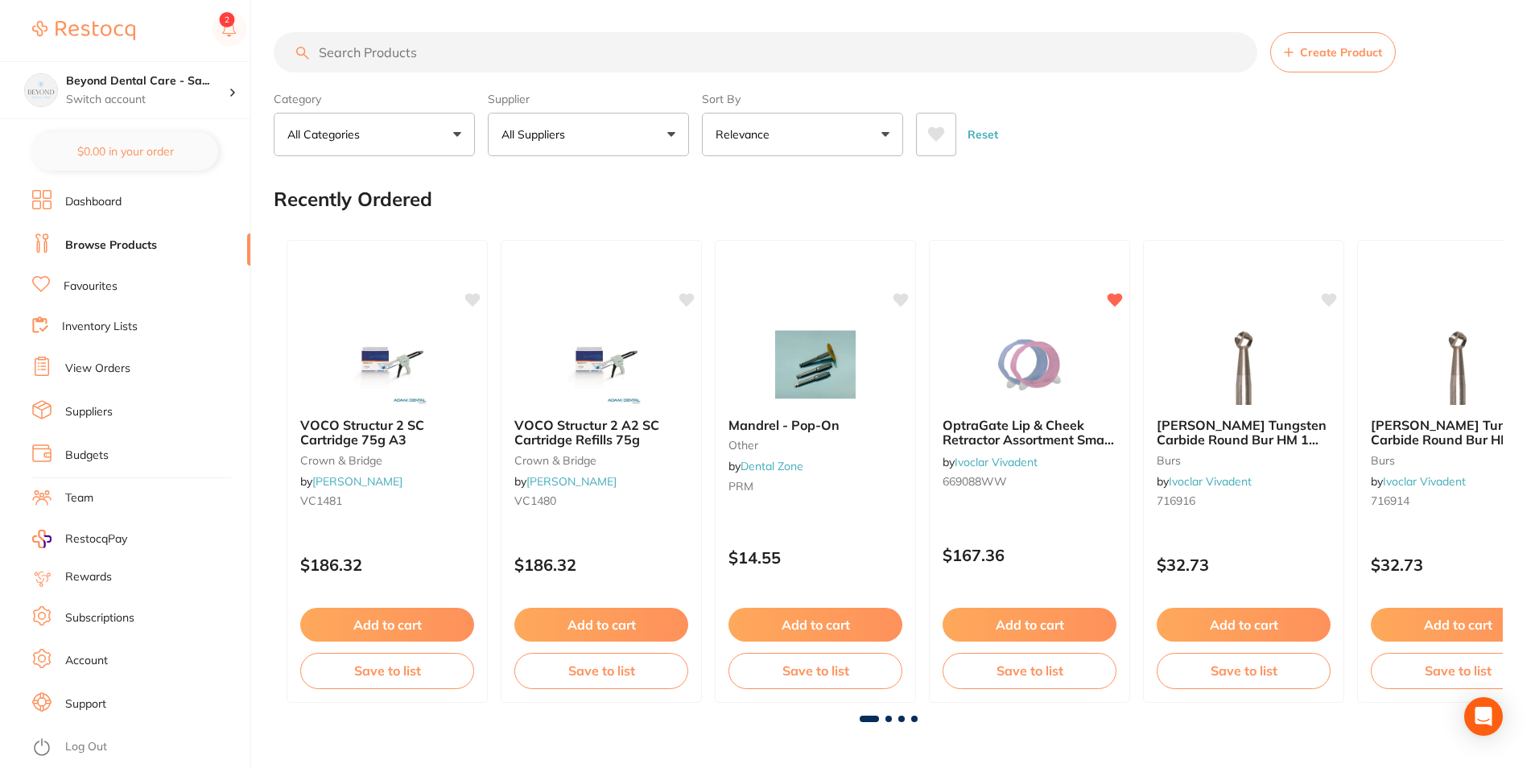
click at [440, 47] on input "search" at bounding box center [766, 52] width 984 height 40
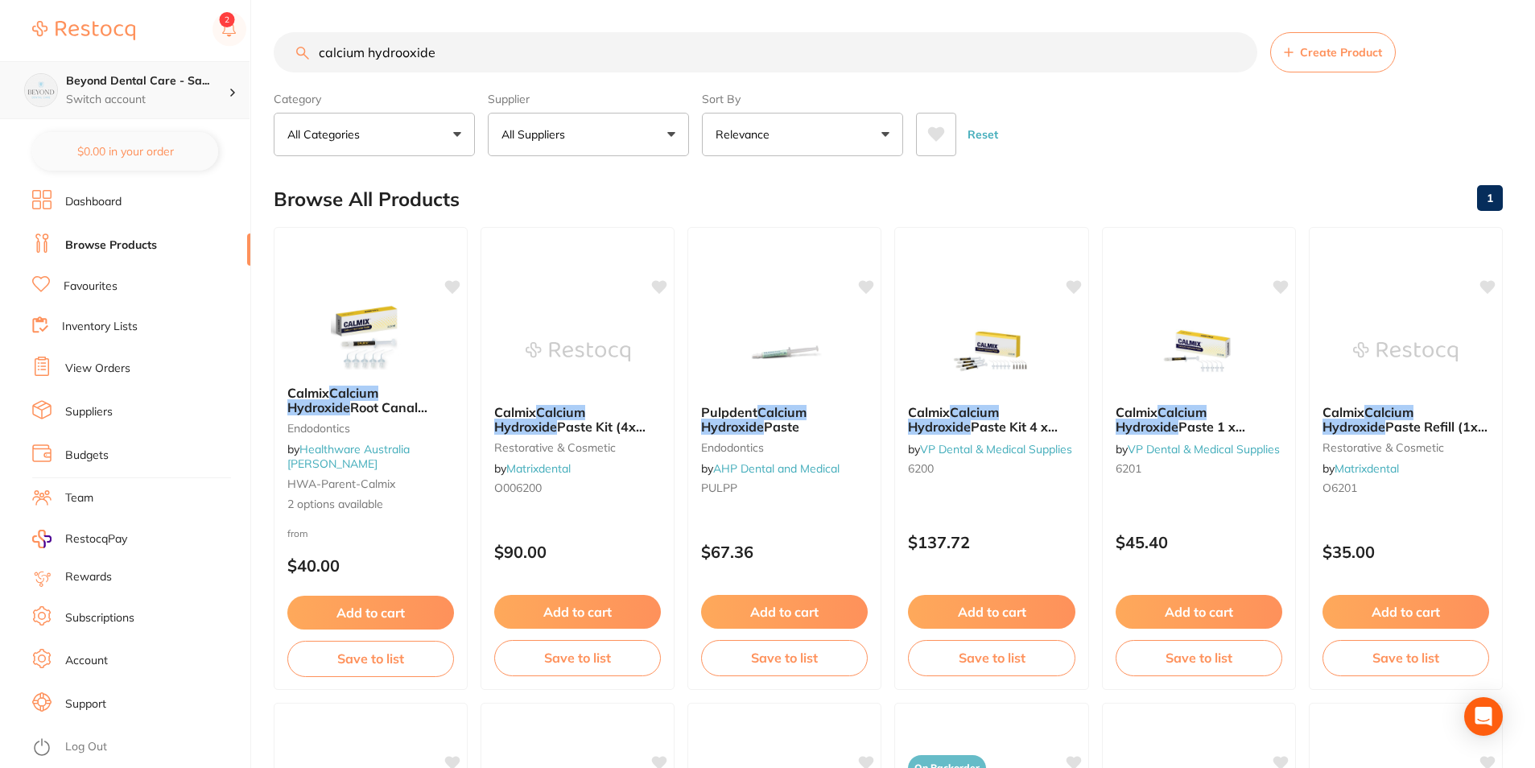
drag, startPoint x: 451, startPoint y: 52, endPoint x: 174, endPoint y: 77, distance: 278.2
click at [174, 78] on div "$0.00 Beyond Dental Care - Sa... Switch account Beyond Dental Care - Sandstone …" at bounding box center [767, 384] width 1535 height 768
paste input "O006200"
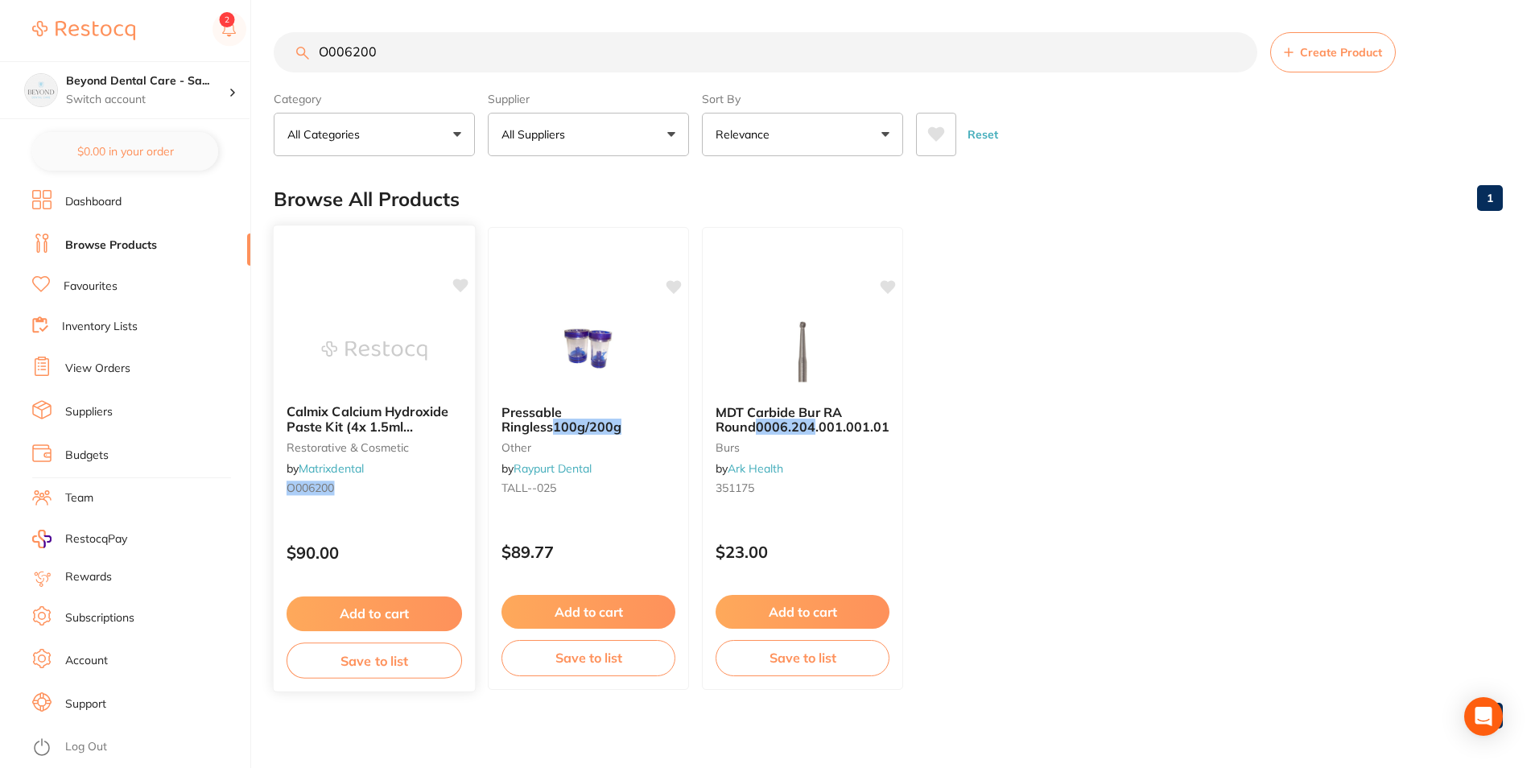
type input "O006200"
click at [341, 672] on button "Save to list" at bounding box center [375, 661] width 176 height 36
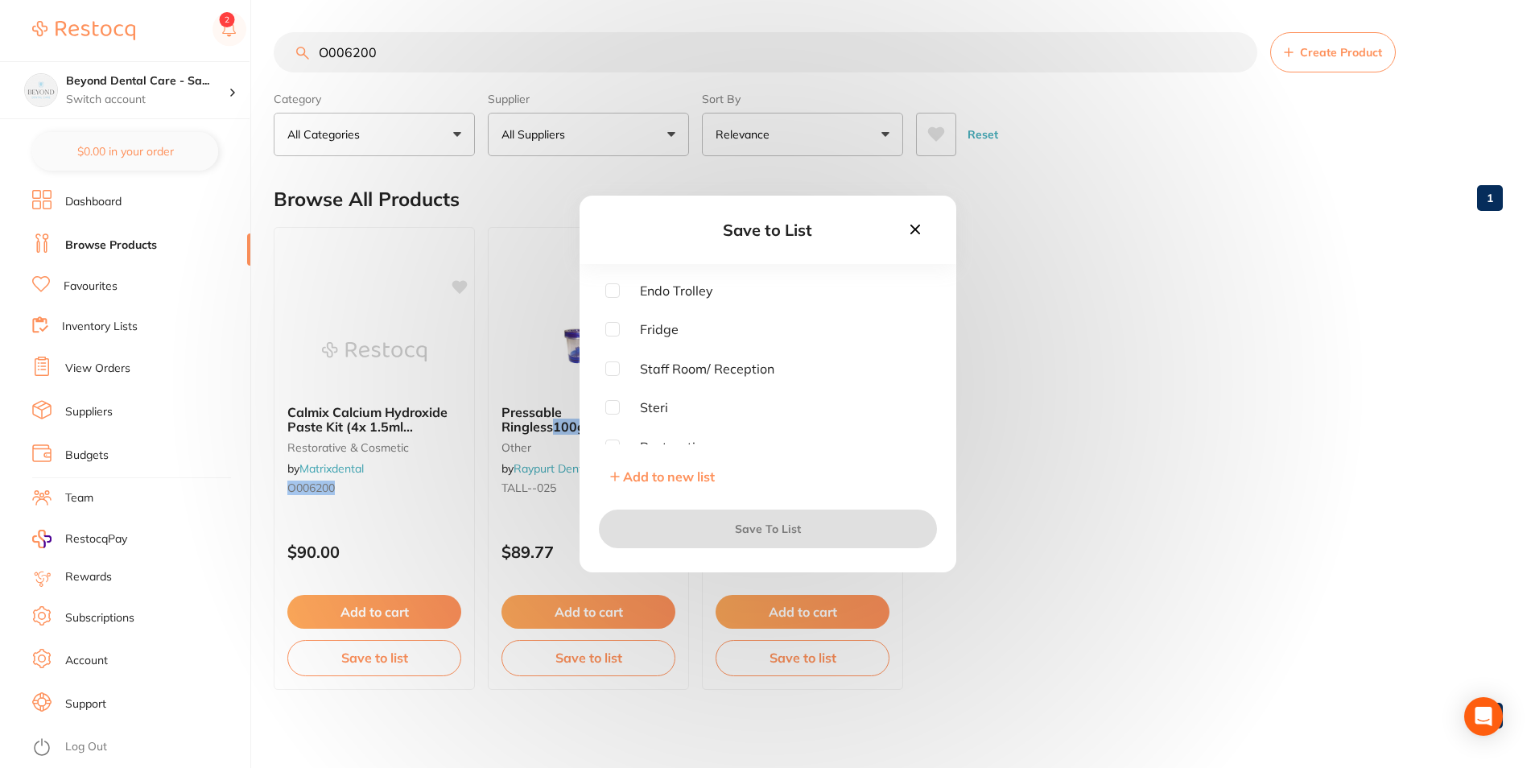
click at [615, 286] on input "checkbox" at bounding box center [612, 290] width 14 height 14
checkbox input "true"
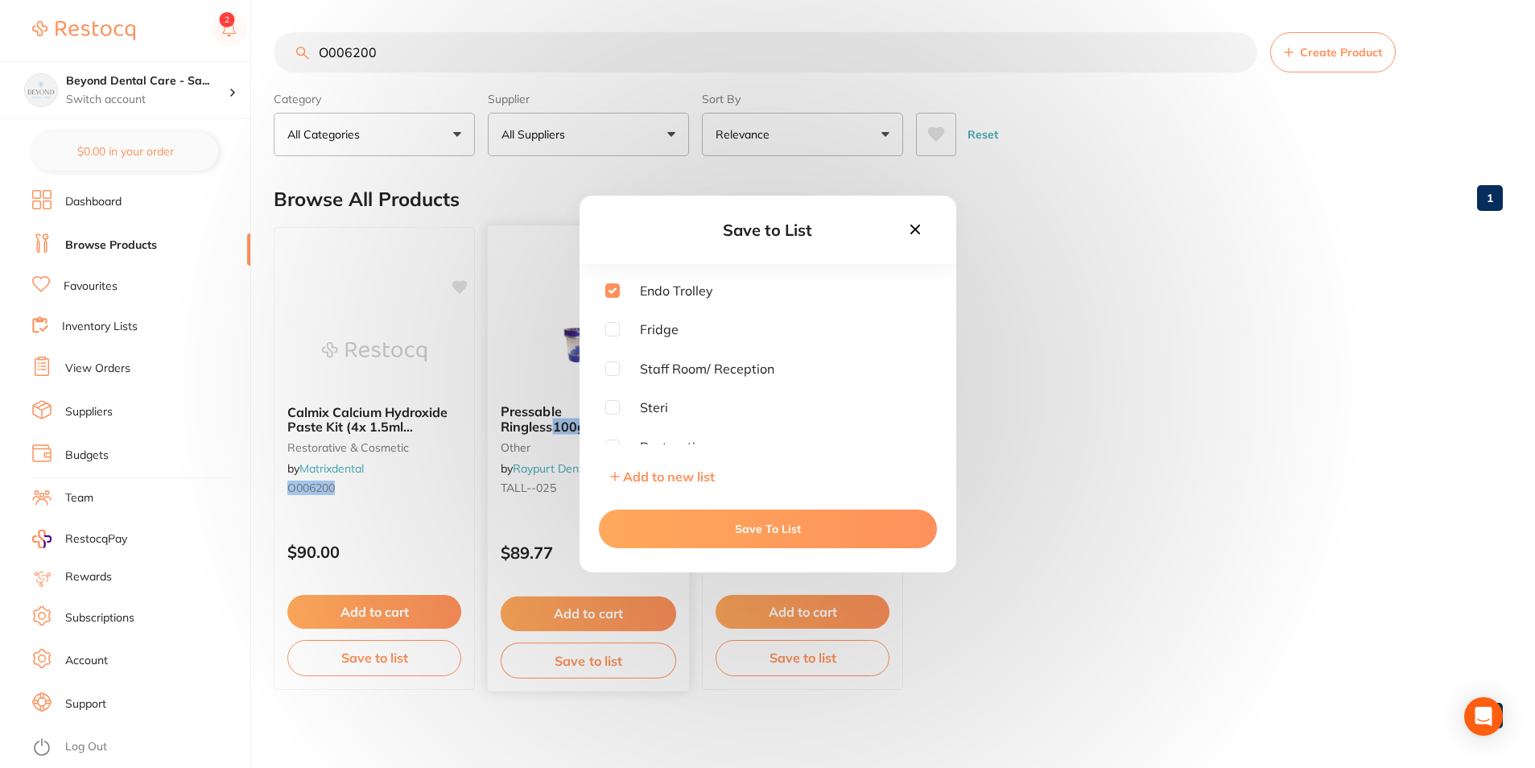
click at [626, 531] on button "Save To List" at bounding box center [768, 529] width 338 height 39
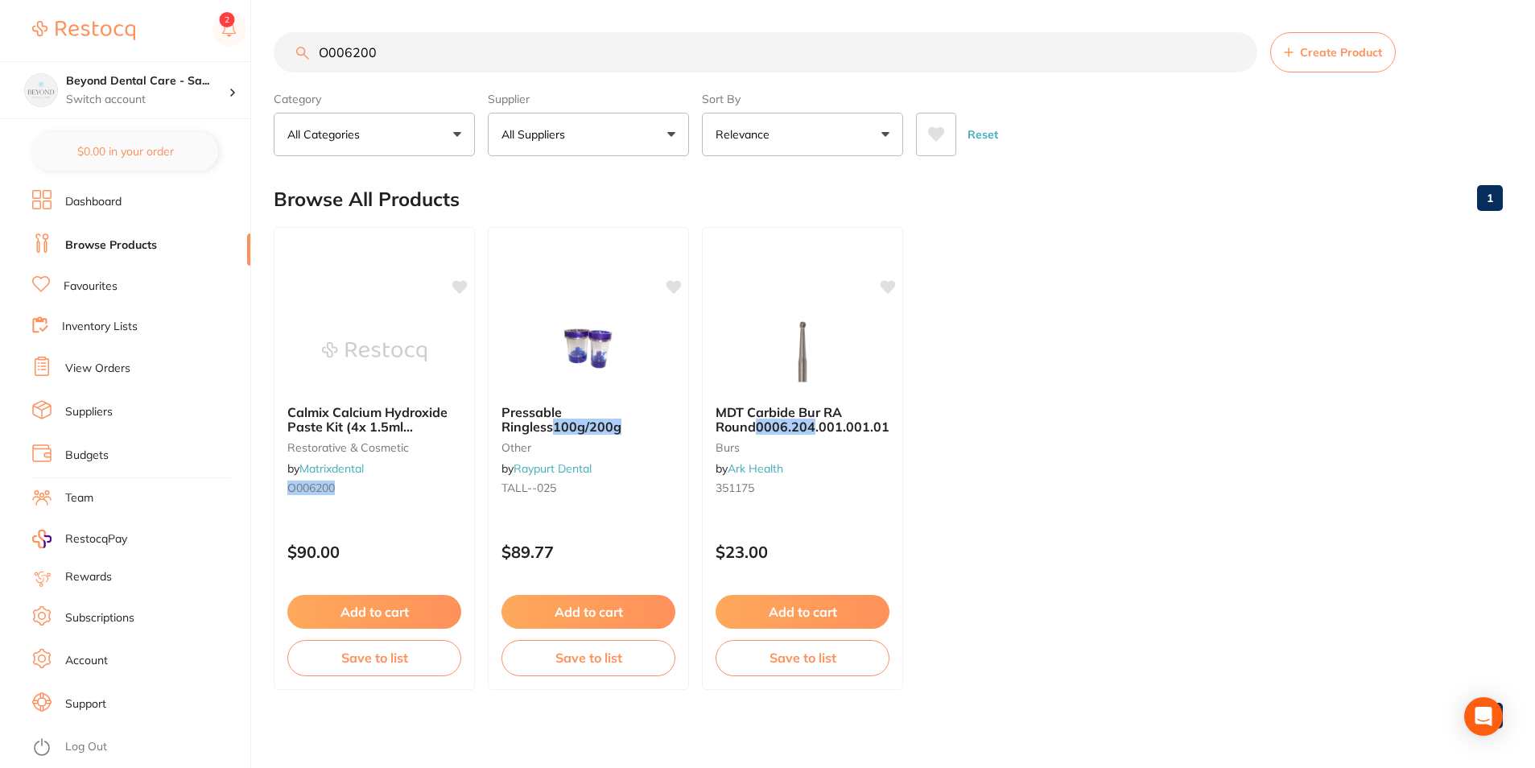
drag, startPoint x: 412, startPoint y: 56, endPoint x: 250, endPoint y: 47, distance: 162.9
click at [250, 47] on div "$0.00 Beyond Dental Care - Sa... Switch account Beyond Dental Care - Sandstone …" at bounding box center [767, 384] width 1535 height 768
paste input "62014B"
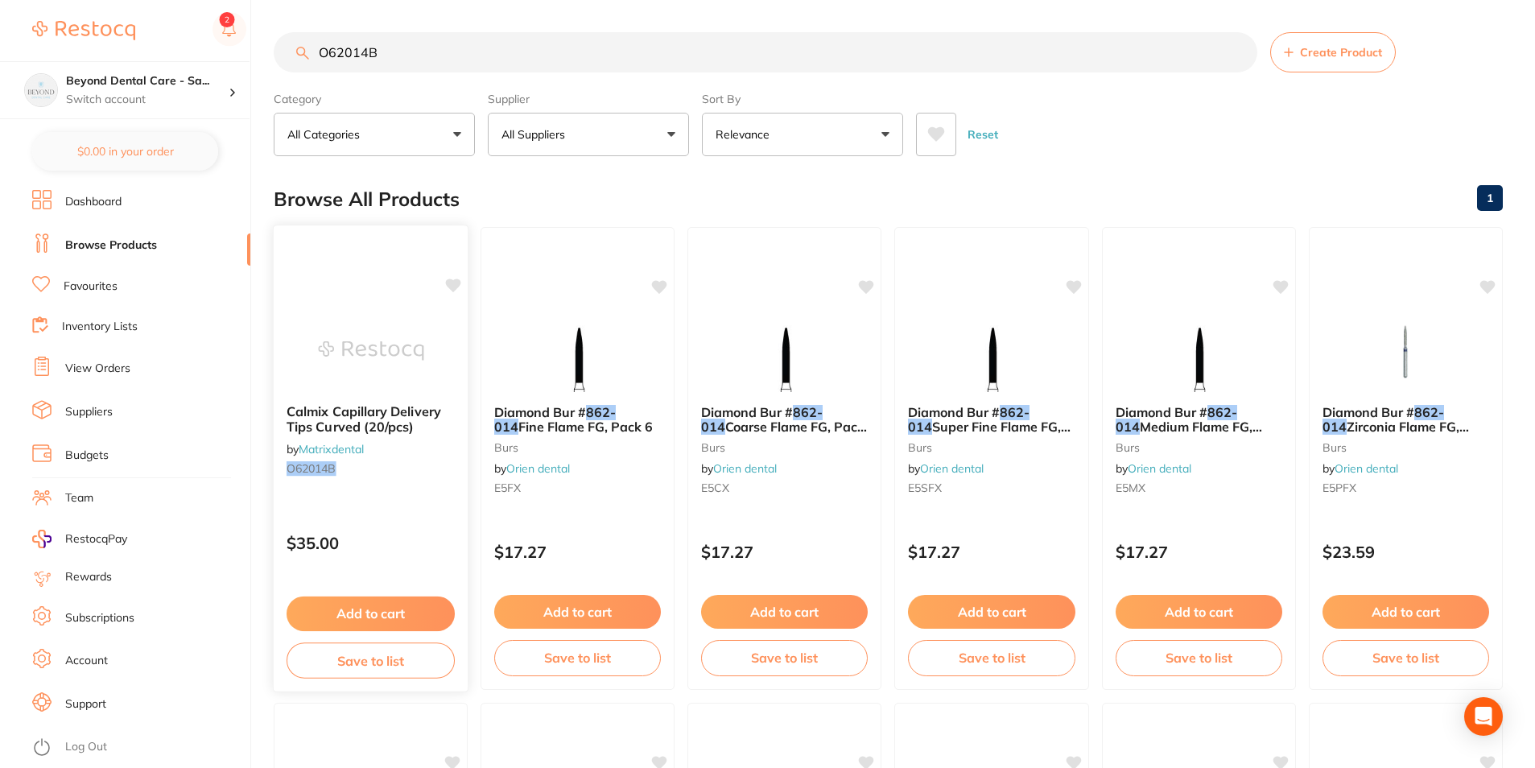
type input "O62014B"
click at [360, 662] on button "Save to list" at bounding box center [371, 661] width 168 height 36
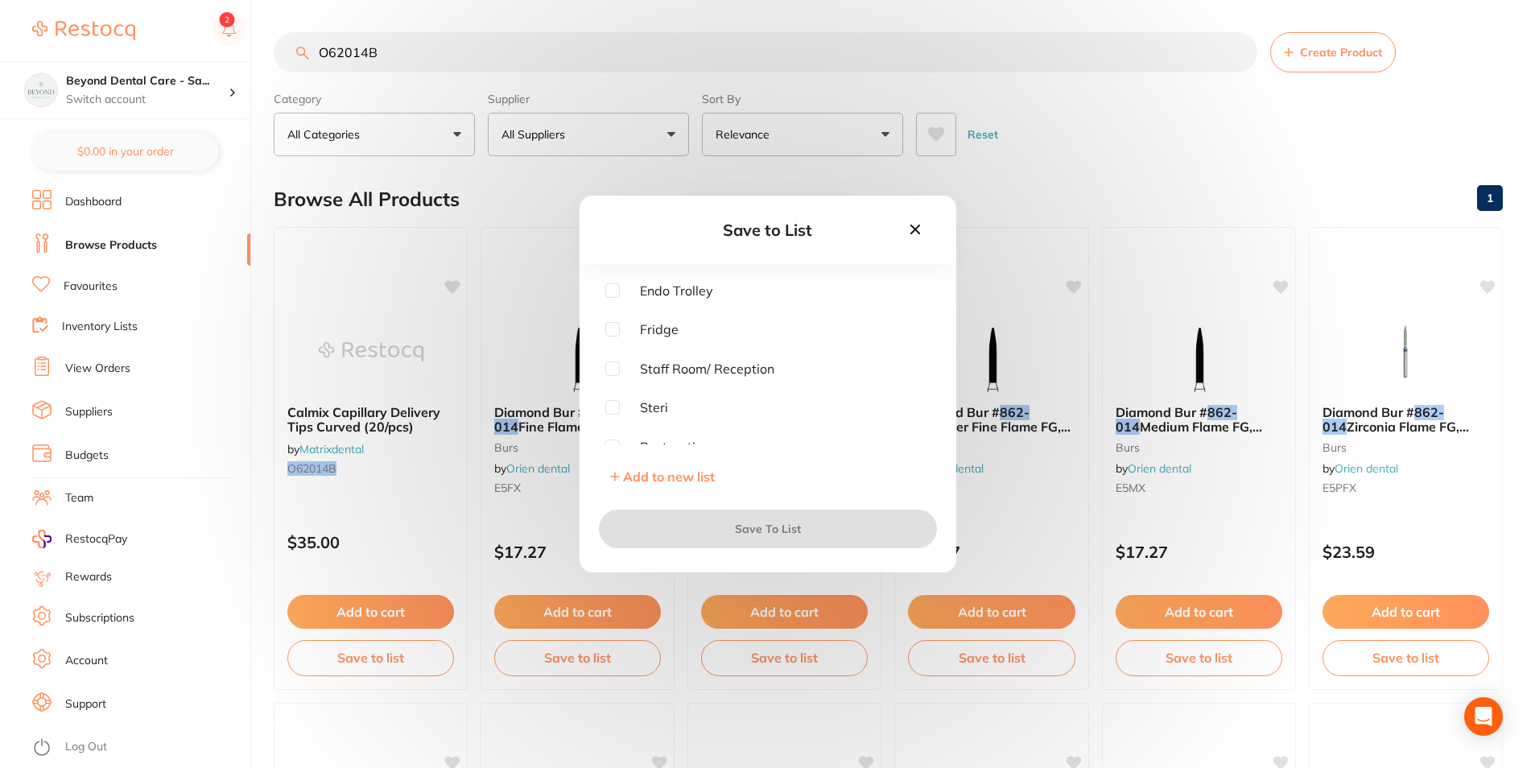
click at [620, 291] on span "Endo Trolley" at bounding box center [666, 290] width 93 height 14
click at [616, 292] on input "checkbox" at bounding box center [612, 290] width 14 height 14
checkbox input "true"
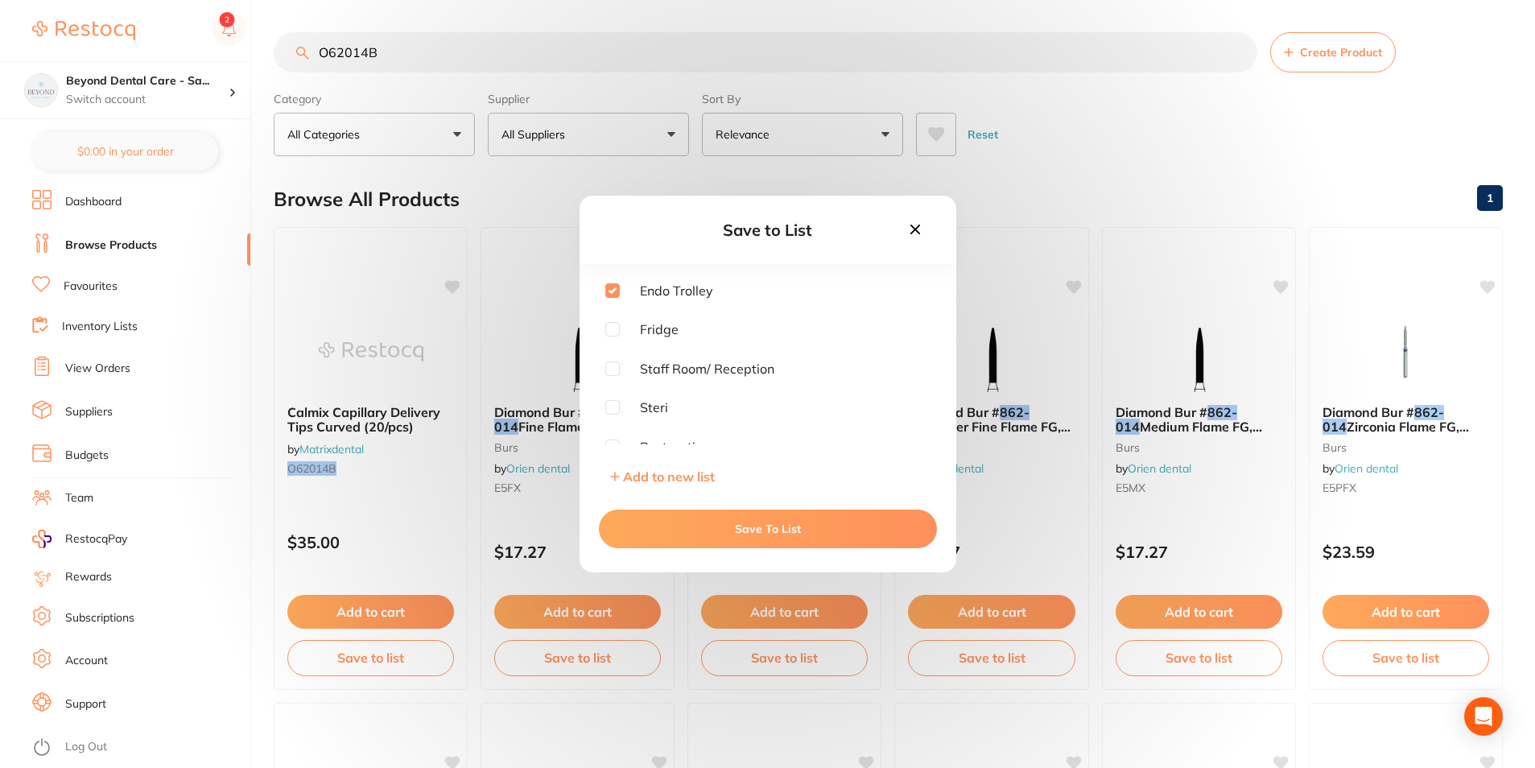
click at [629, 518] on button "Save To List" at bounding box center [768, 529] width 338 height 39
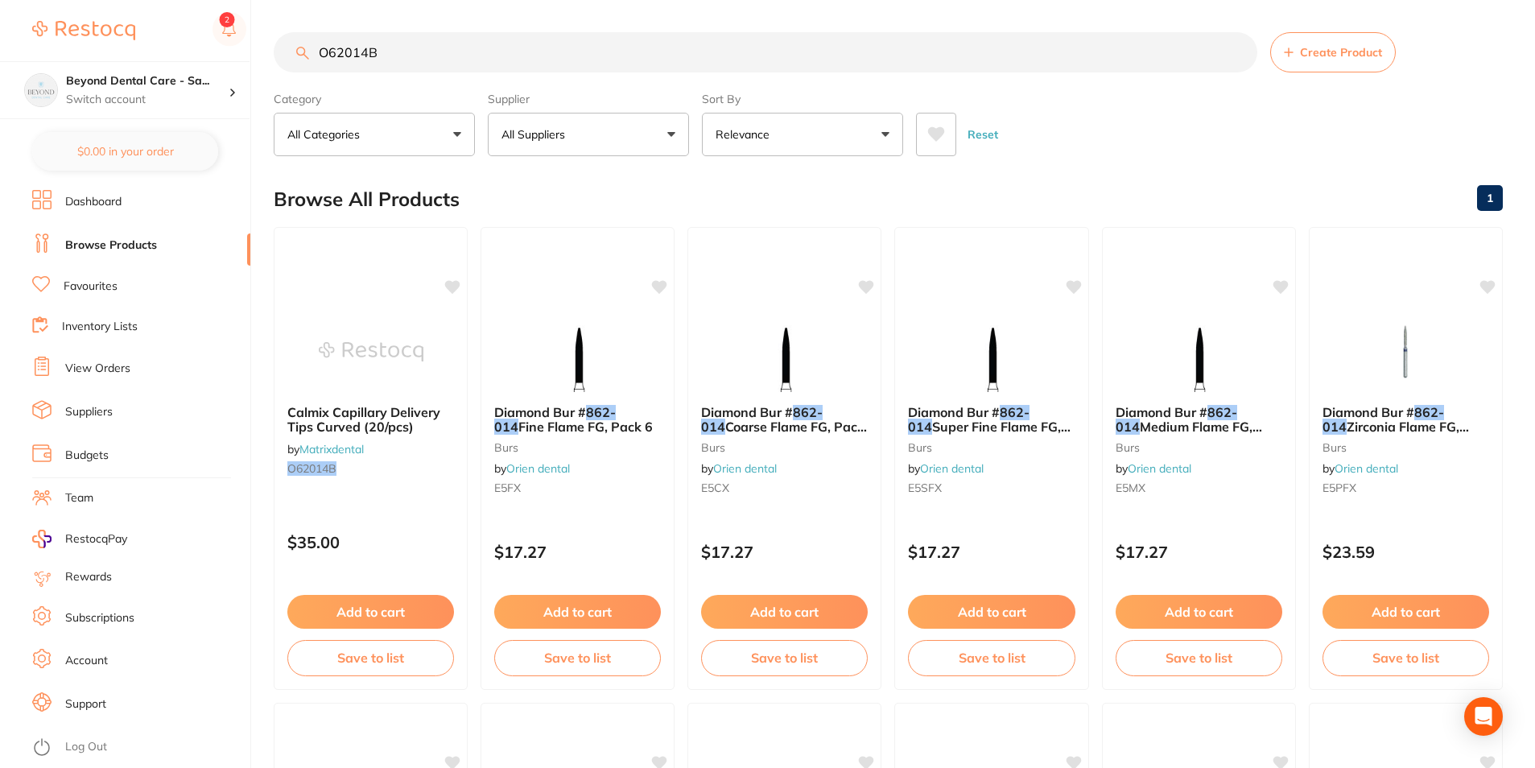
drag, startPoint x: 407, startPoint y: 56, endPoint x: 232, endPoint y: 54, distance: 174.7
click at [232, 55] on div "$0.00 Beyond Dental Care - Sa... Switch account Beyond Dental Care - Sandstone …" at bounding box center [767, 384] width 1535 height 768
paste input "803T"
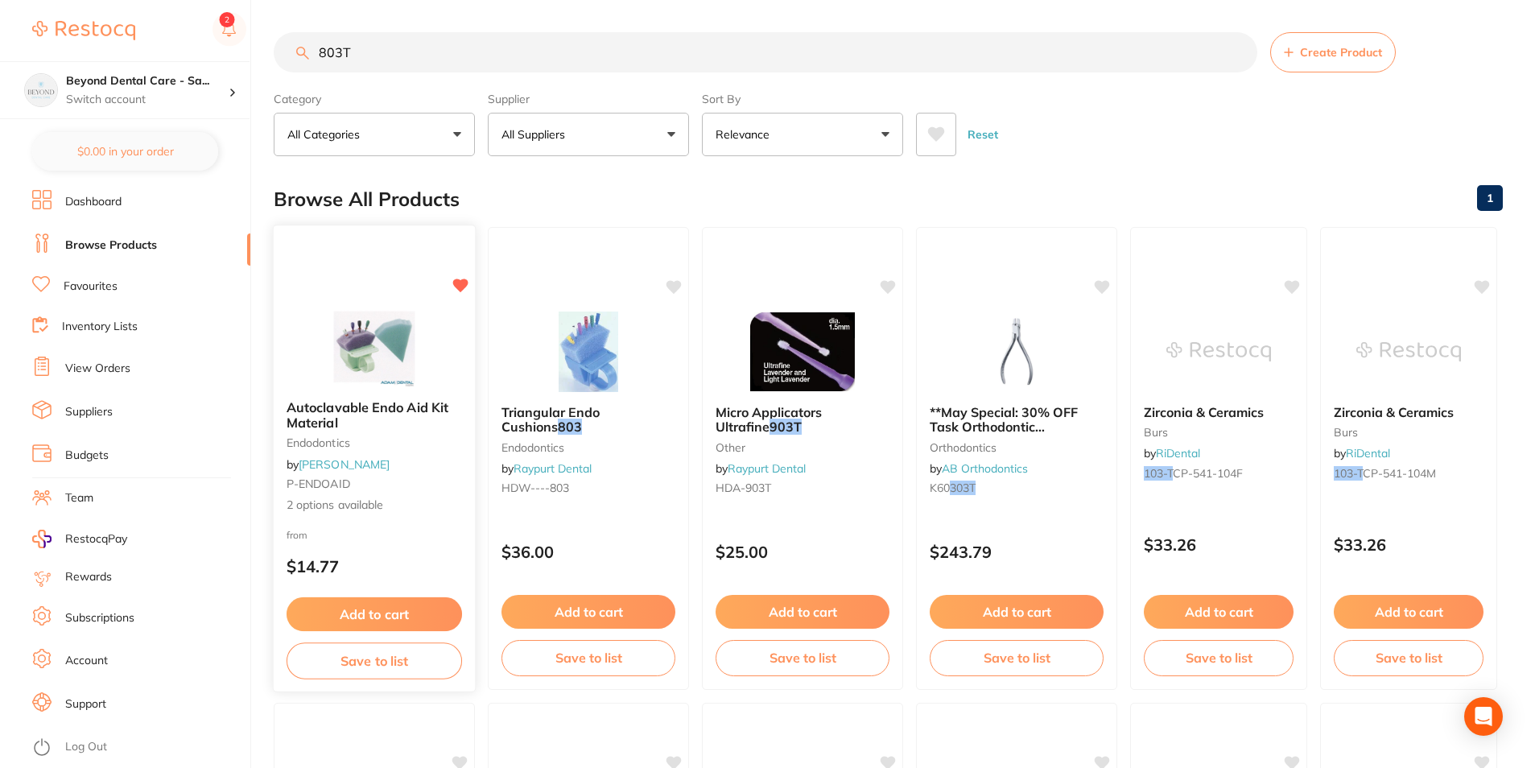
type input "803T"
click at [357, 659] on button "Save to list" at bounding box center [375, 661] width 176 height 36
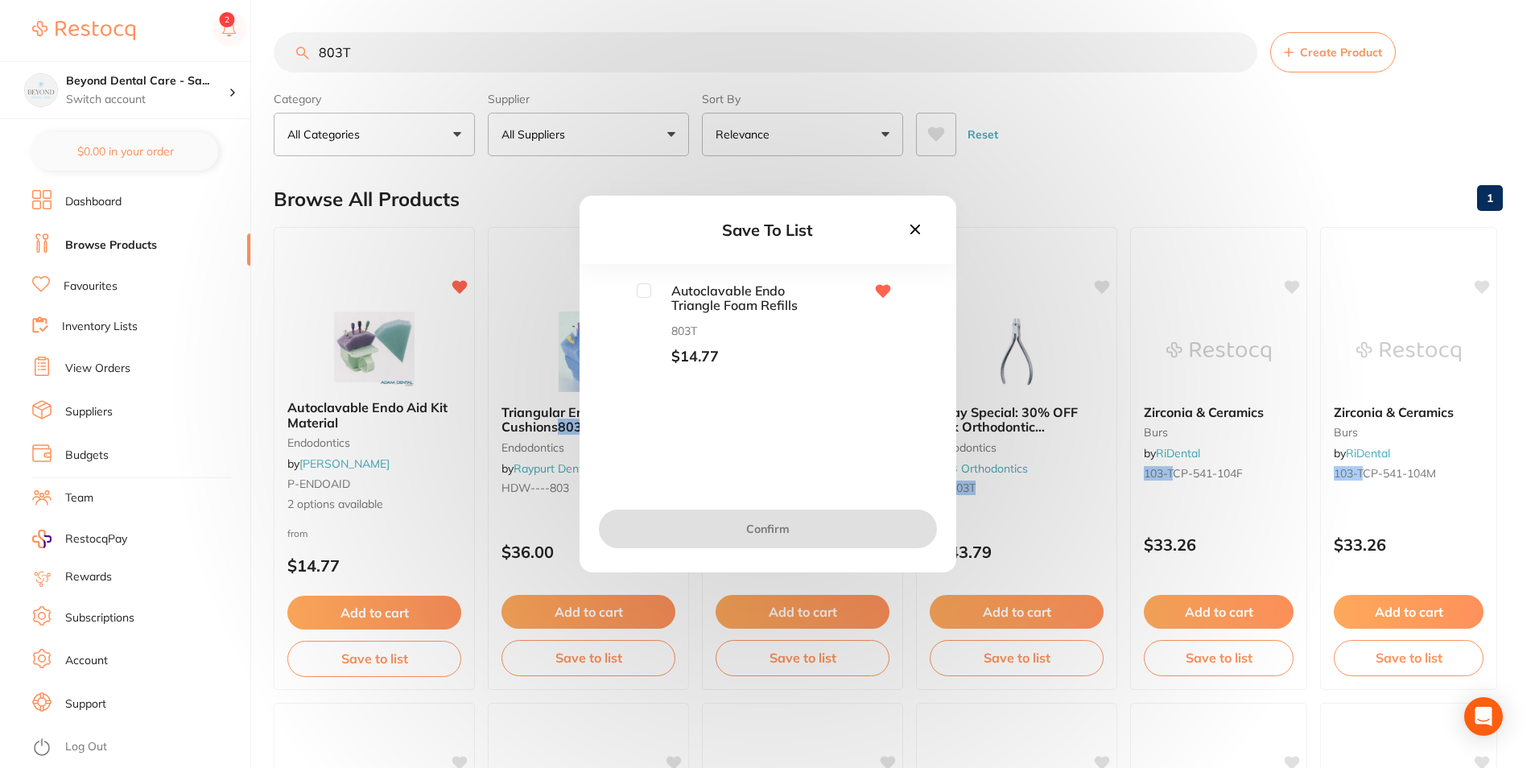
click at [650, 293] on input "checkbox" at bounding box center [644, 290] width 14 height 14
checkbox input "true"
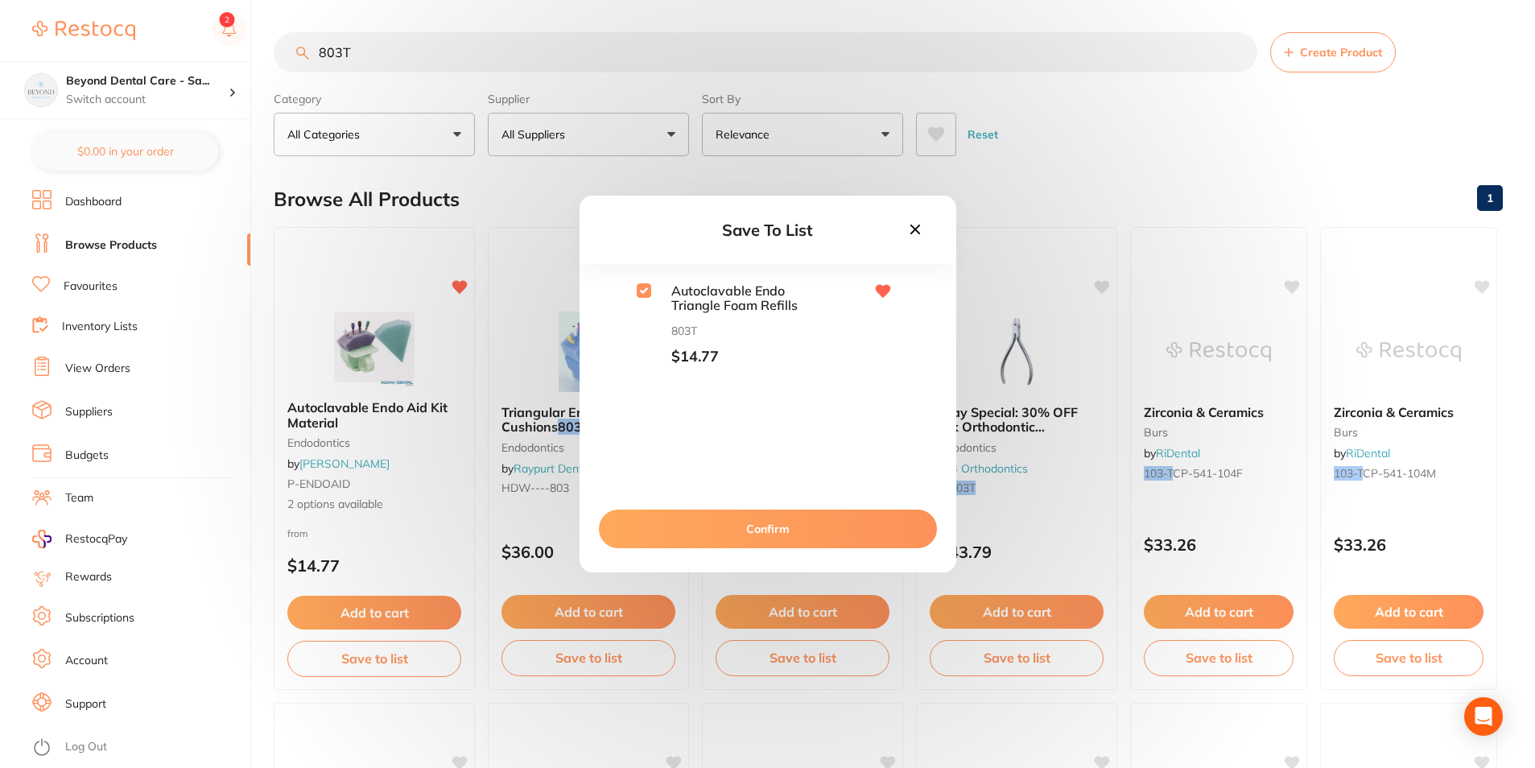
click at [680, 524] on button "Confirm" at bounding box center [768, 529] width 338 height 39
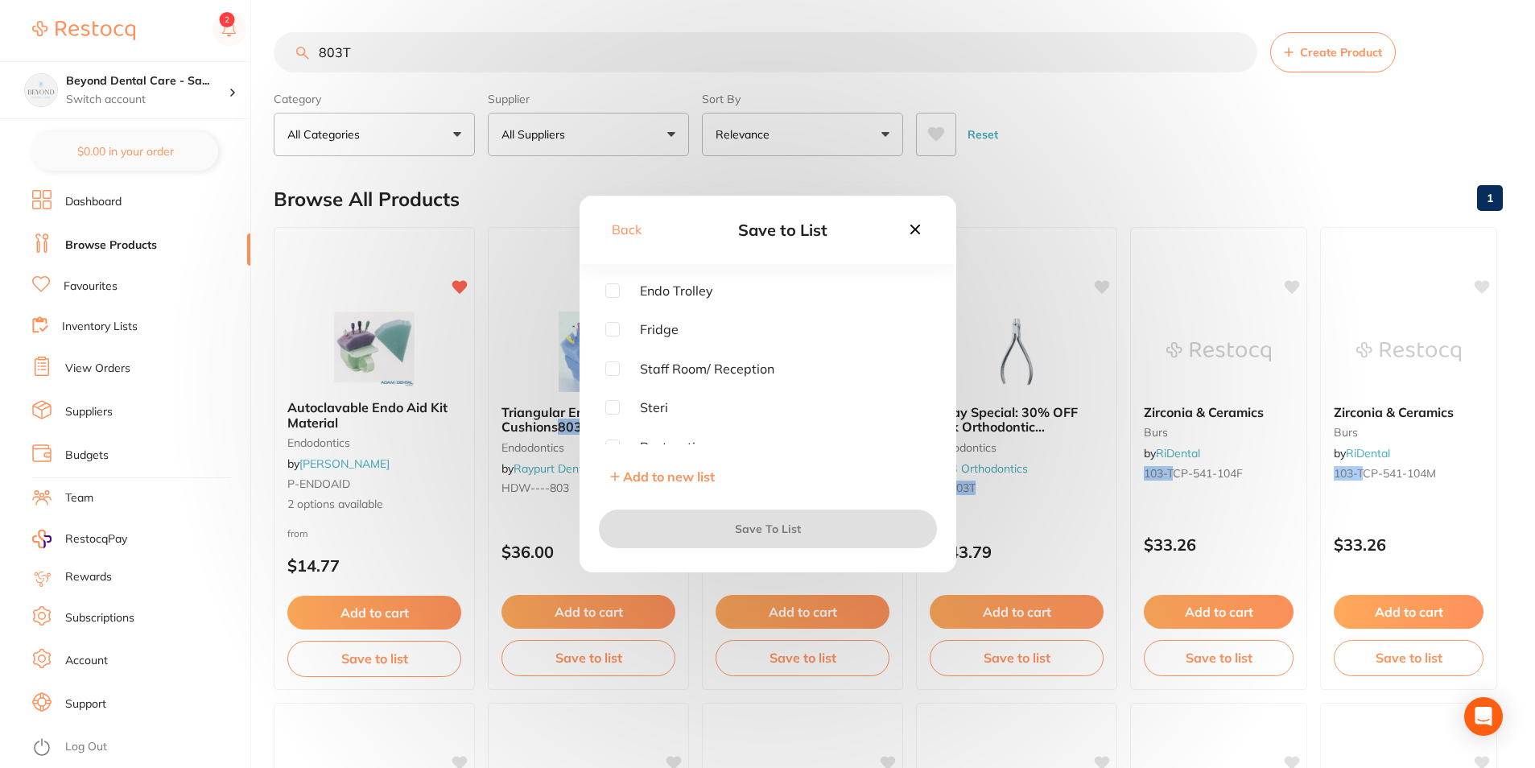
click at [622, 294] on span "Endo Trolley" at bounding box center [666, 290] width 93 height 14
click at [610, 284] on input "checkbox" at bounding box center [612, 290] width 14 height 14
checkbox input "true"
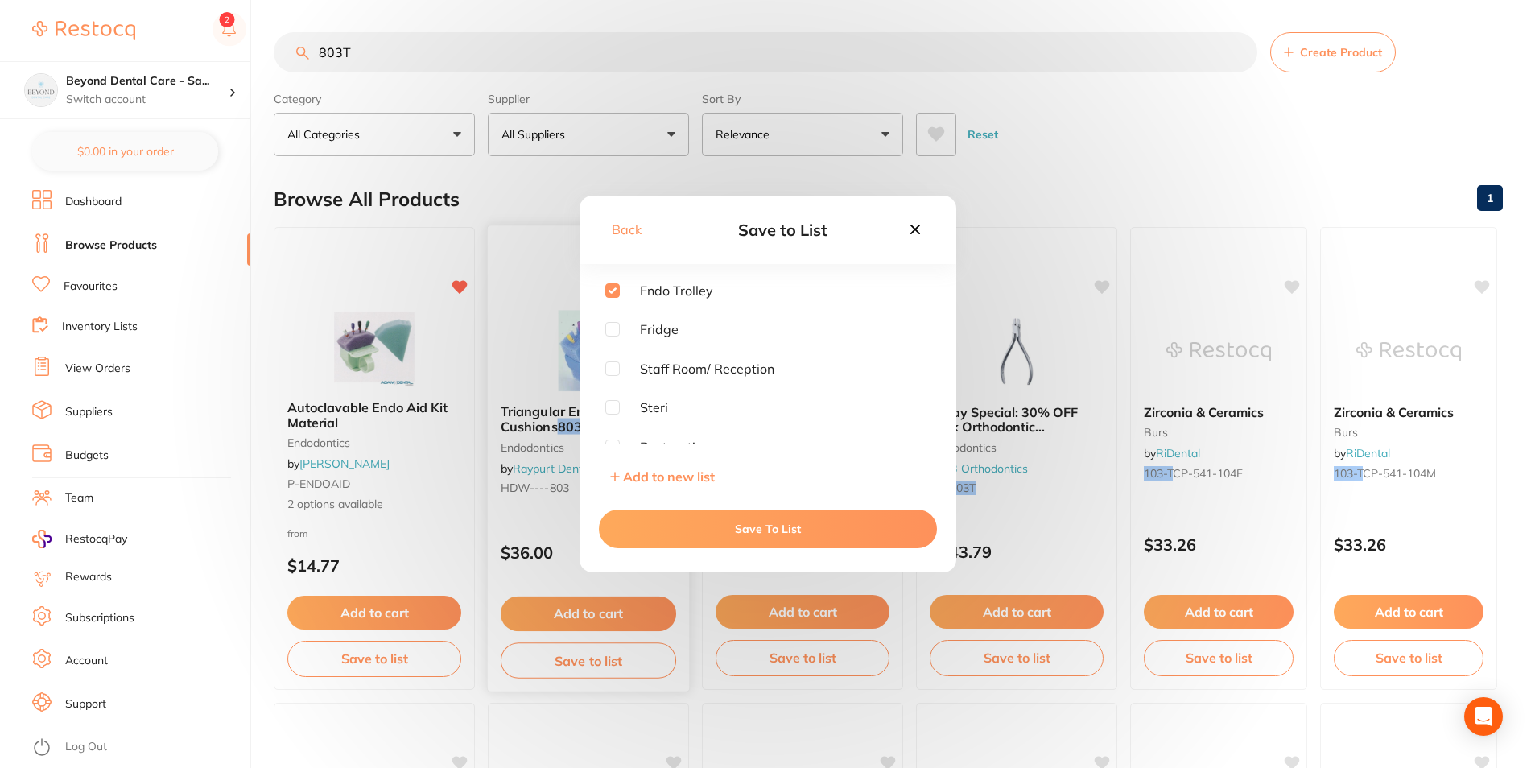
drag, startPoint x: 653, startPoint y: 523, endPoint x: 633, endPoint y: 338, distance: 186.3
click at [652, 520] on button "Save To List" at bounding box center [768, 529] width 338 height 39
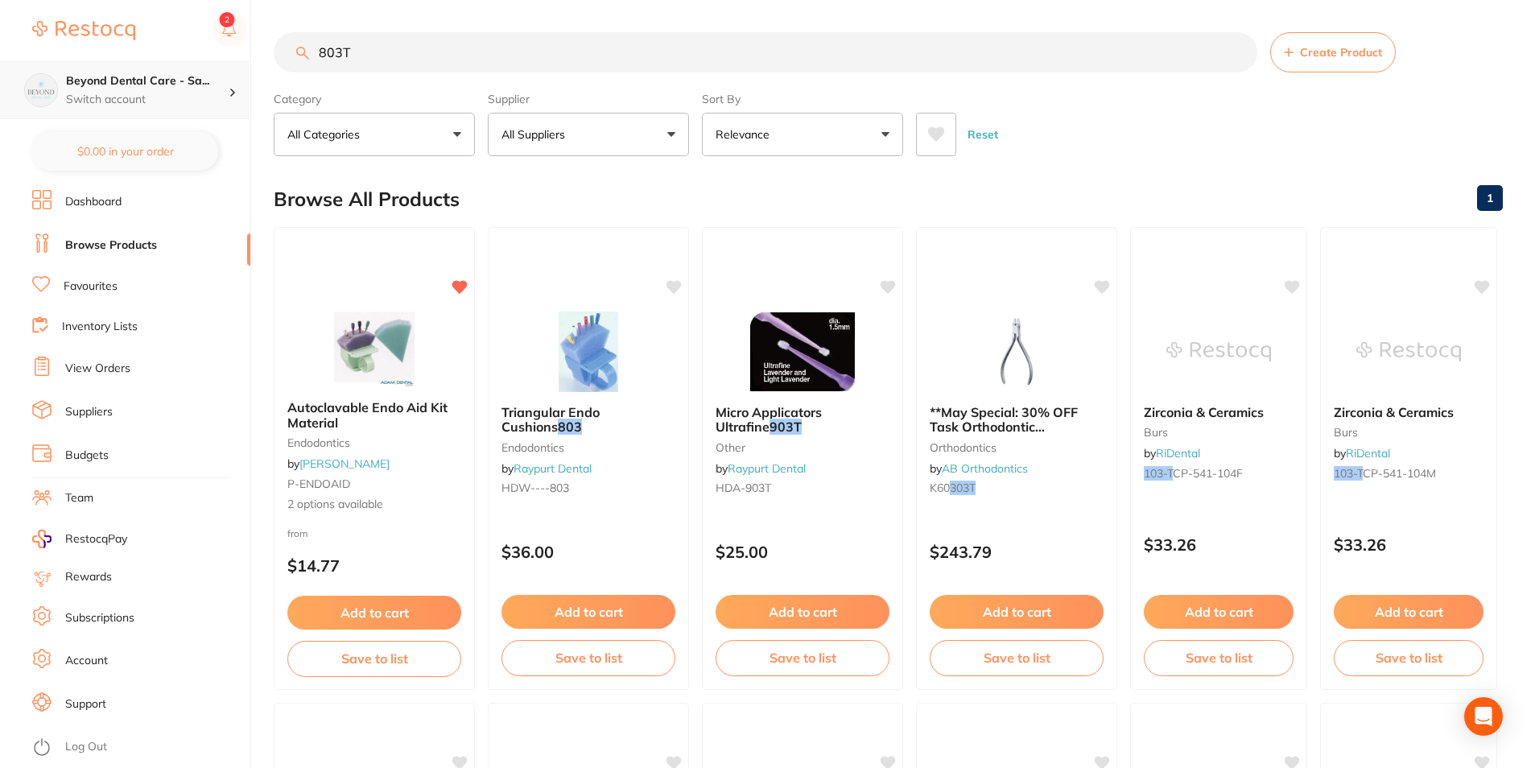
drag, startPoint x: 188, startPoint y: 73, endPoint x: 128, endPoint y: 81, distance: 60.1
click at [128, 81] on div "$0.00 Beyond Dental Care - Sa... Switch account Beyond Dental Care - Sandstone …" at bounding box center [767, 384] width 1535 height 768
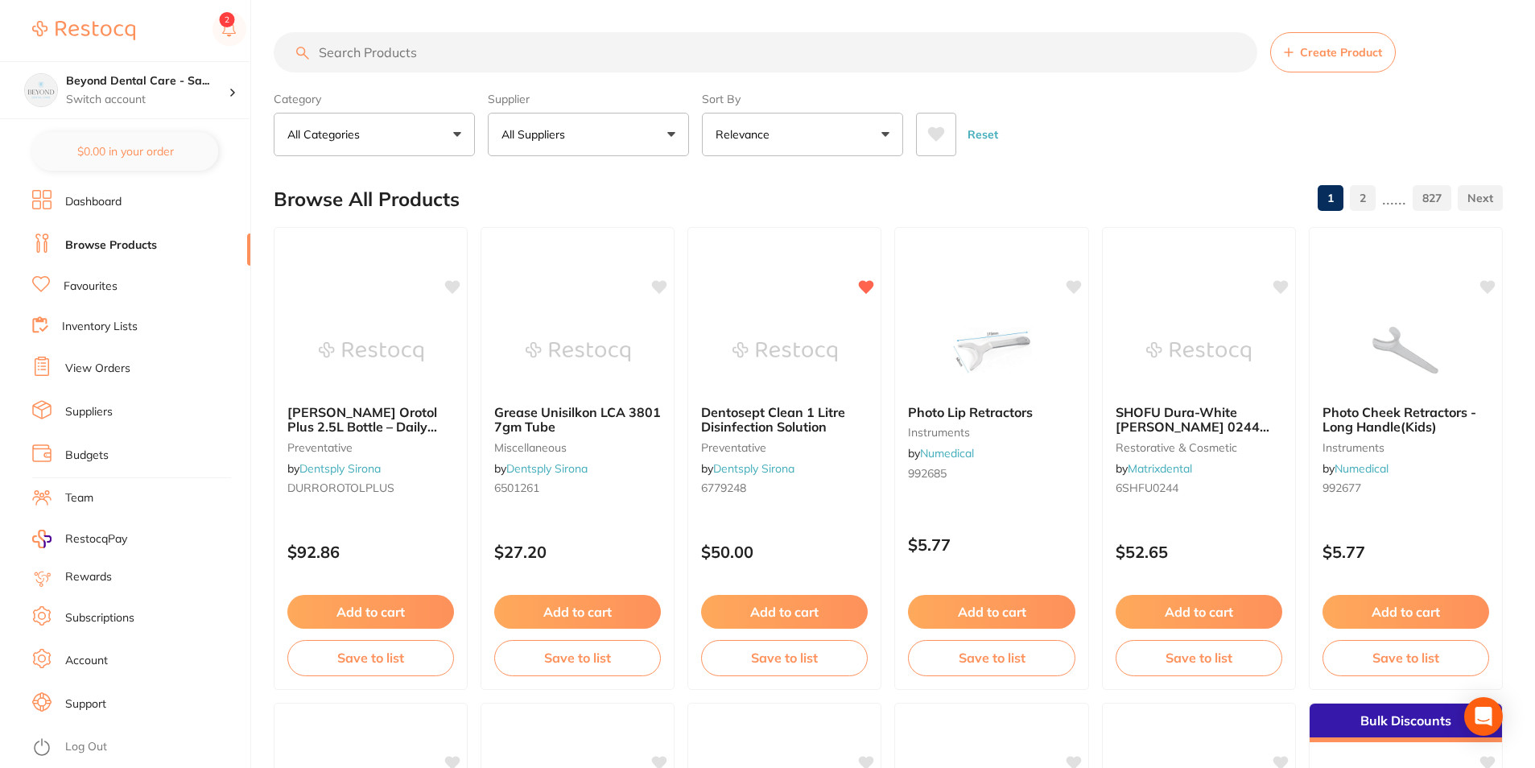
click at [439, 44] on input "search" at bounding box center [766, 52] width 984 height 40
paste input "EOSPVP"
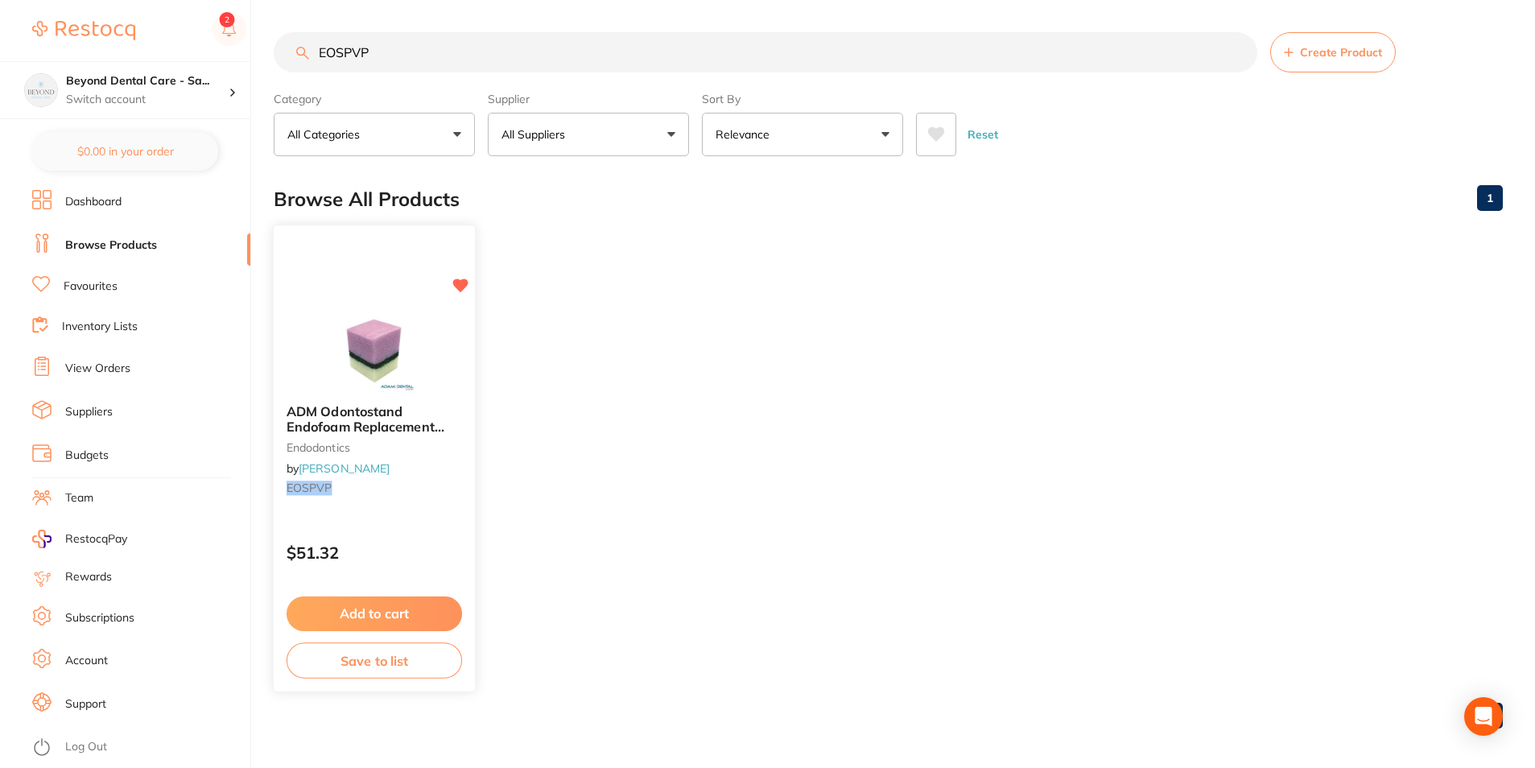
type input "EOSPVP"
click at [341, 679] on div "Add to cart Save to list" at bounding box center [374, 638] width 201 height 108
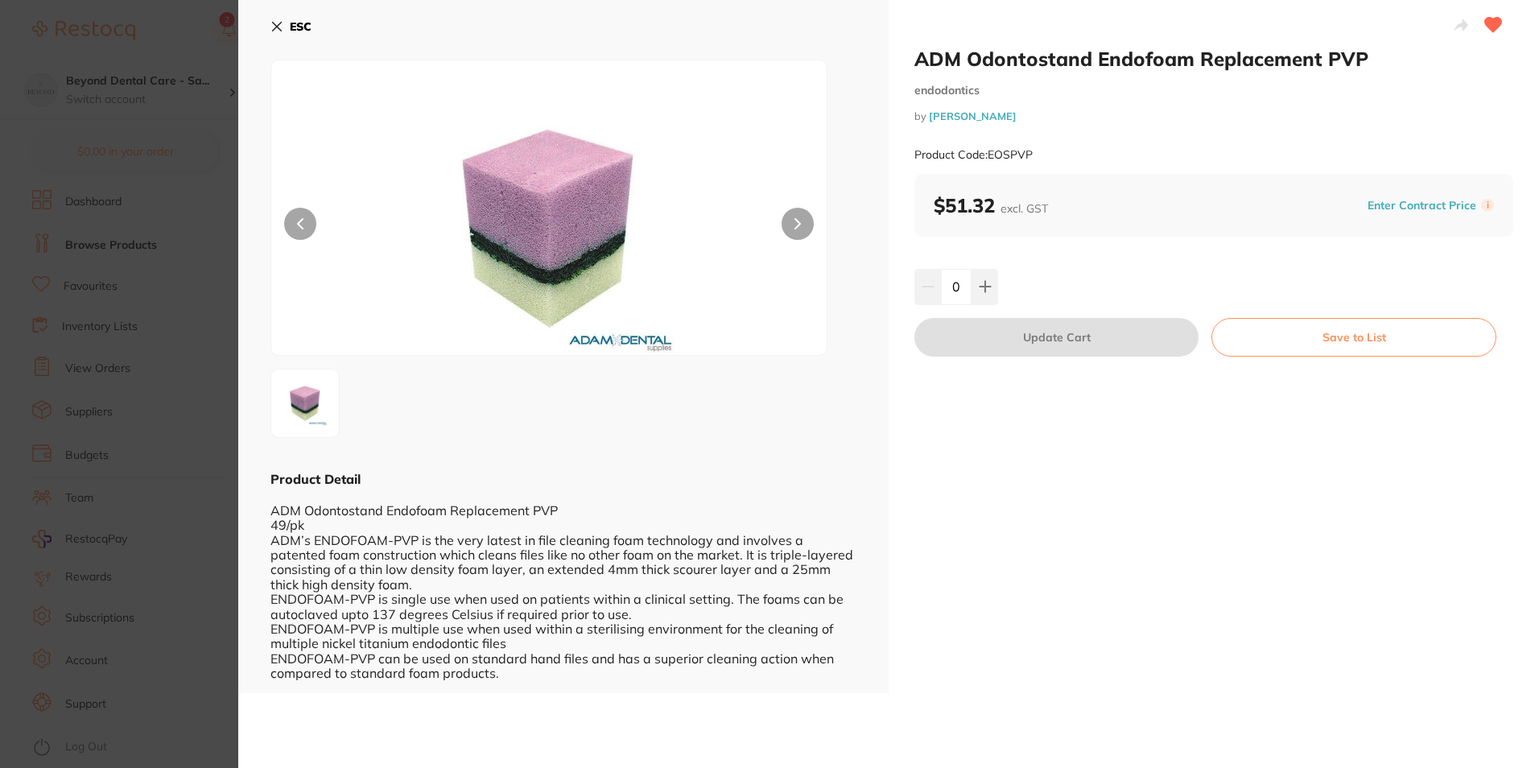
click at [311, 14] on button "ESC" at bounding box center [291, 26] width 41 height 27
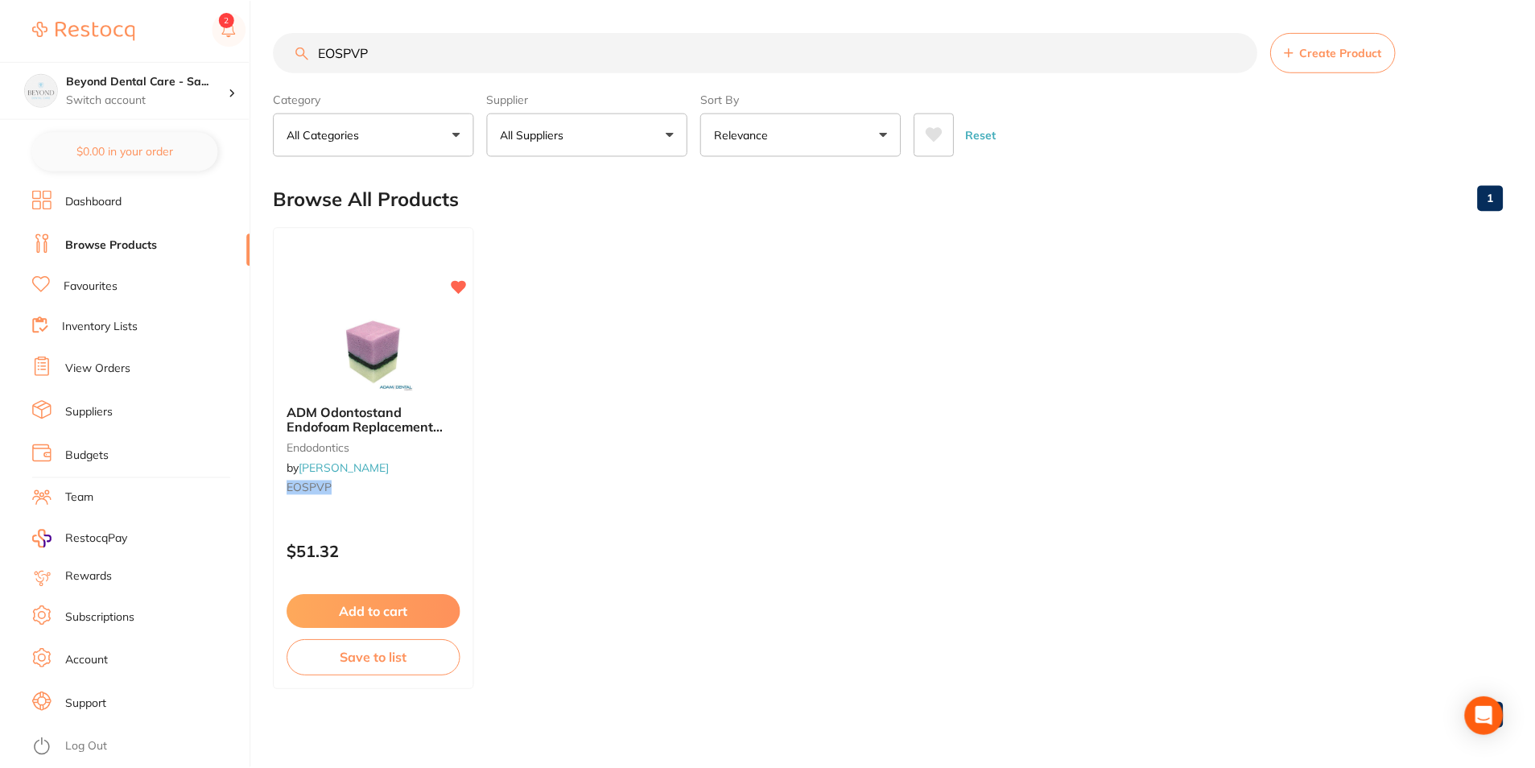
scroll to position [1, 0]
click at [341, 661] on button "Save to list" at bounding box center [375, 660] width 176 height 36
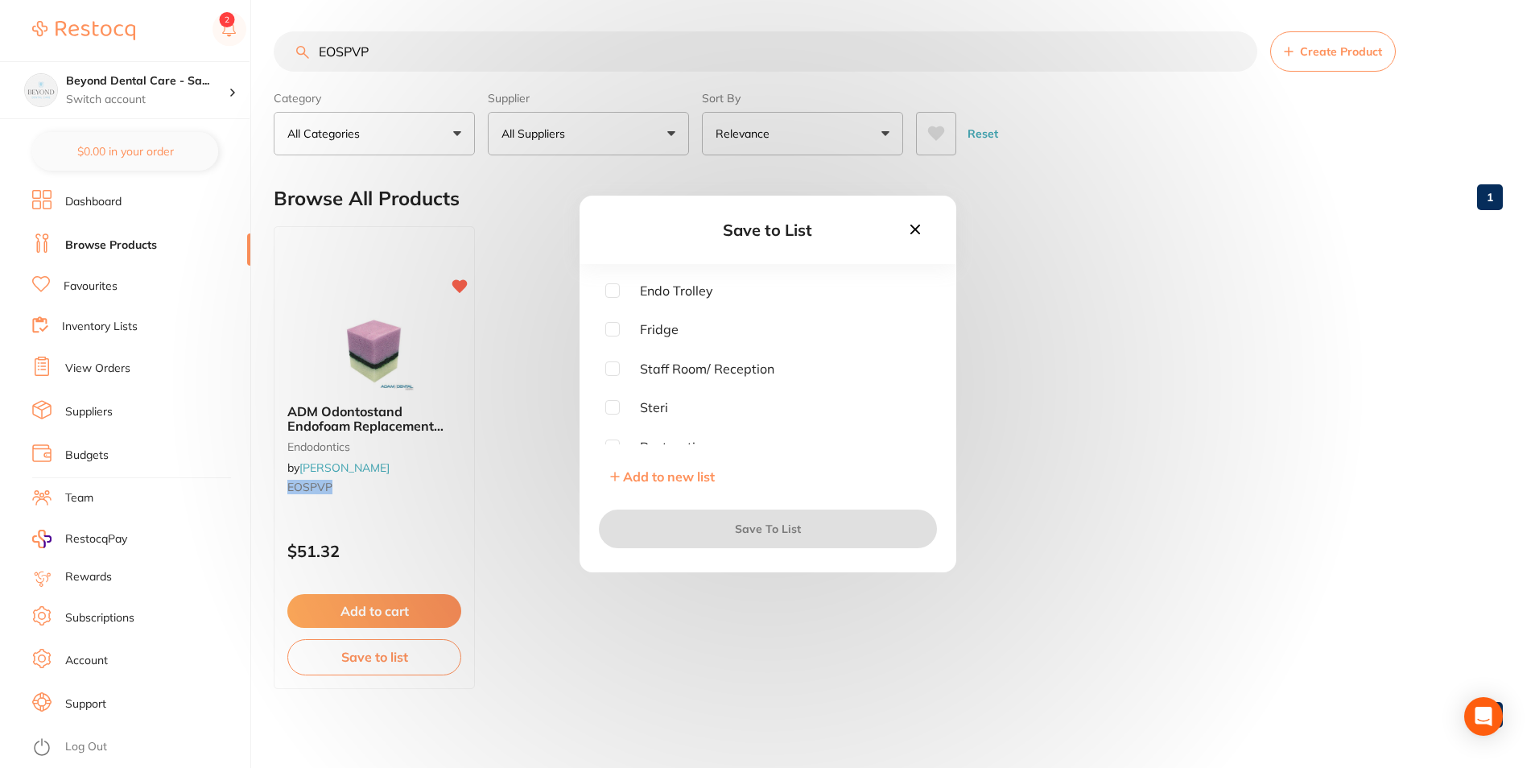
drag, startPoint x: 605, startPoint y: 295, endPoint x: 619, endPoint y: 293, distance: 13.9
click at [616, 295] on input "checkbox" at bounding box center [612, 290] width 14 height 14
click at [619, 293] on input "checkbox" at bounding box center [612, 290] width 14 height 14
click at [609, 291] on input "checkbox" at bounding box center [612, 290] width 14 height 14
checkbox input "true"
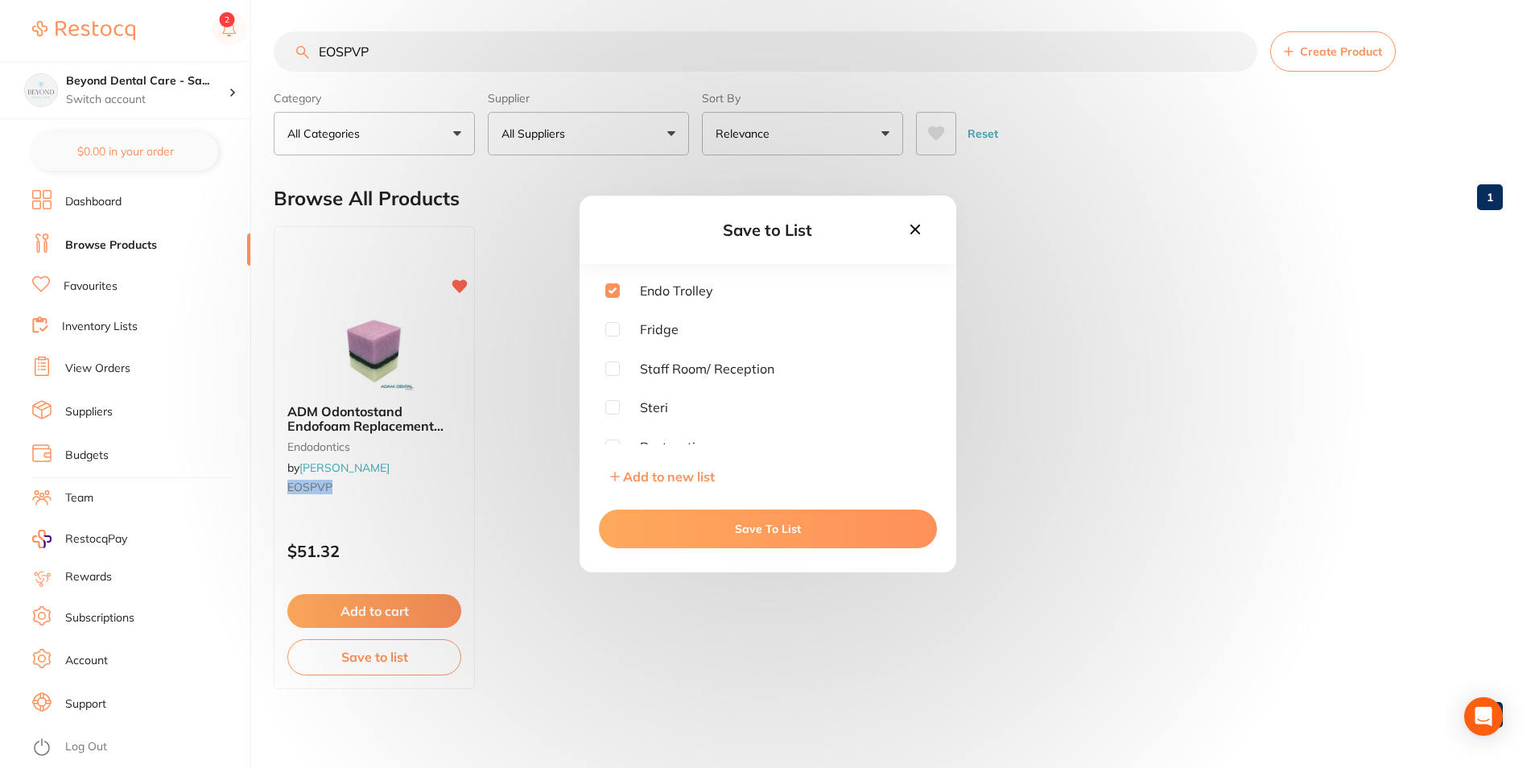
click at [643, 528] on button "Save To List" at bounding box center [768, 529] width 338 height 39
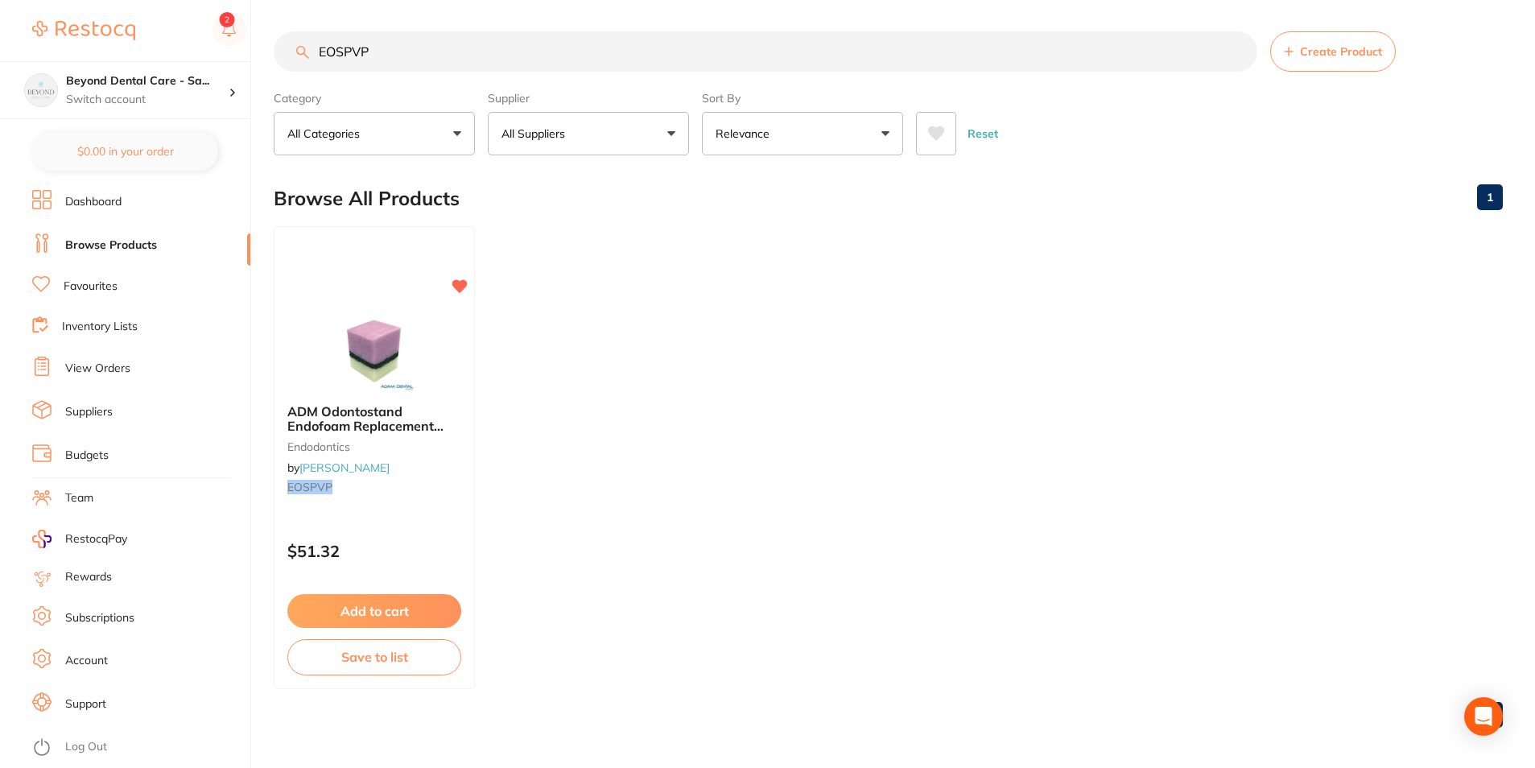
drag, startPoint x: 391, startPoint y: 51, endPoint x: 263, endPoint y: 50, distance: 127.2
click at [262, 54] on div "$0.00 Beyond Dental Care - Sa... Switch account Beyond Dental Care - Sandstone …" at bounding box center [767, 383] width 1535 height 768
paste input "EE125"
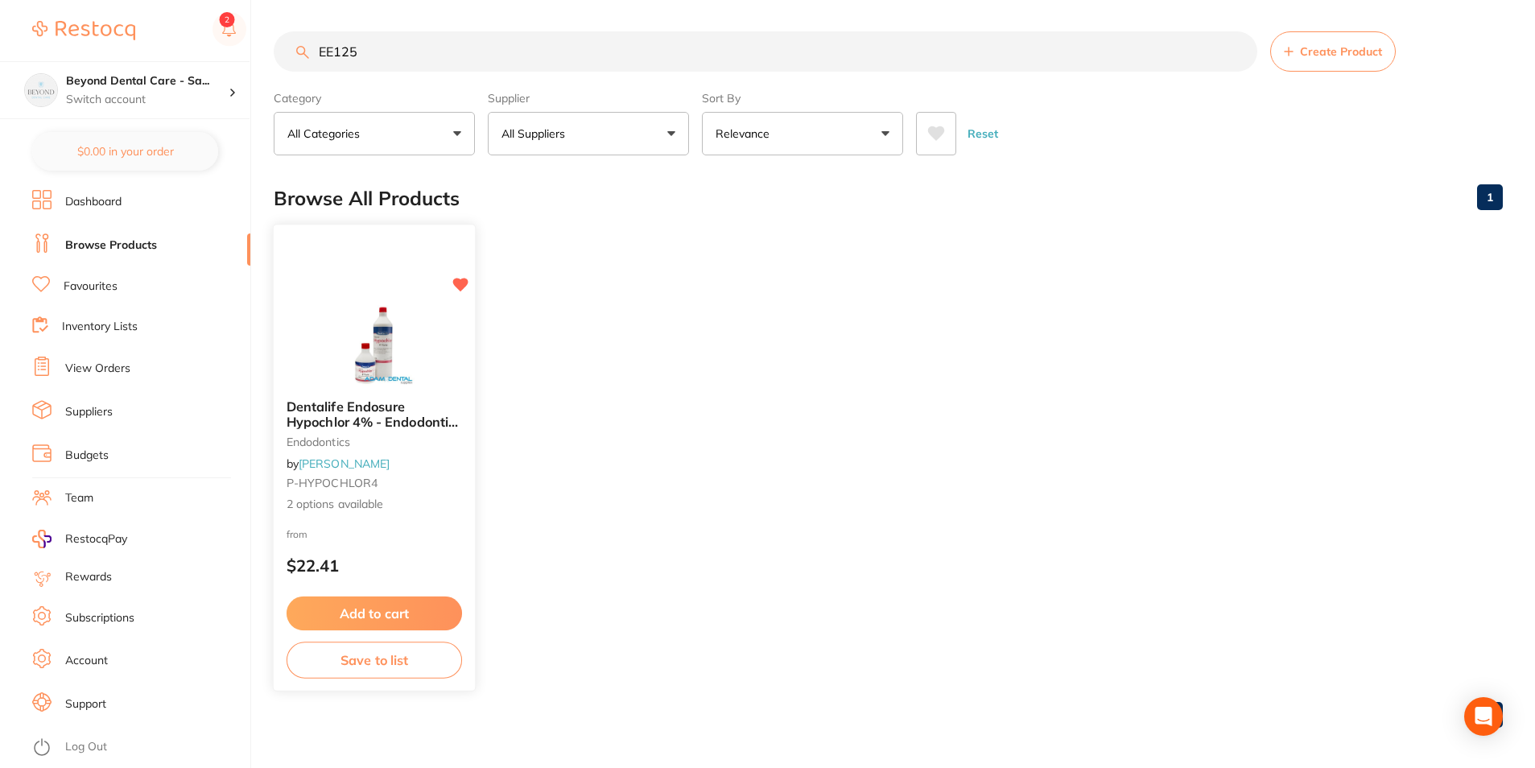
scroll to position [0, 0]
type input "EE125"
click at [381, 662] on button "Save to list" at bounding box center [375, 661] width 176 height 36
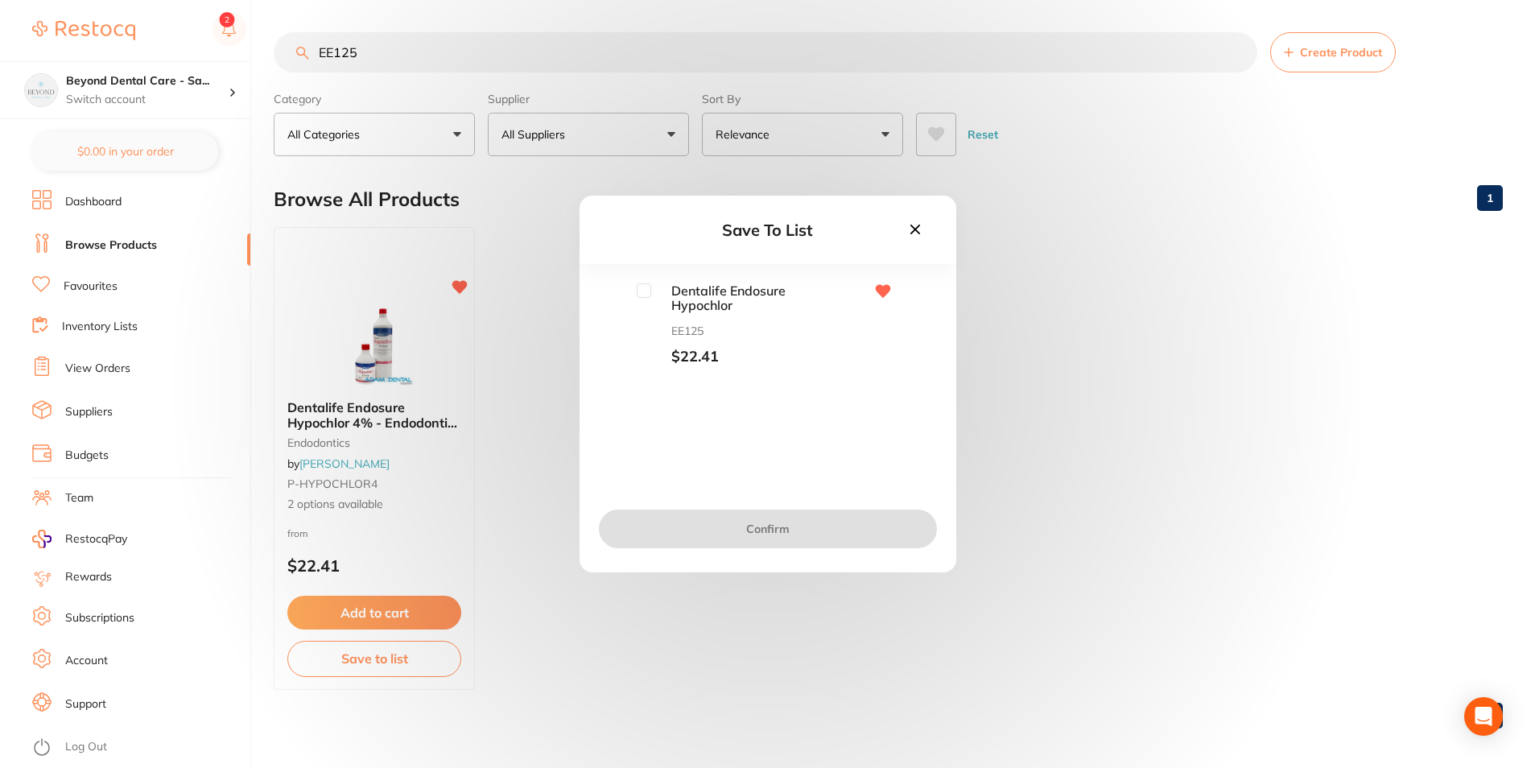
click at [648, 292] on input "checkbox" at bounding box center [644, 290] width 14 height 14
checkbox input "true"
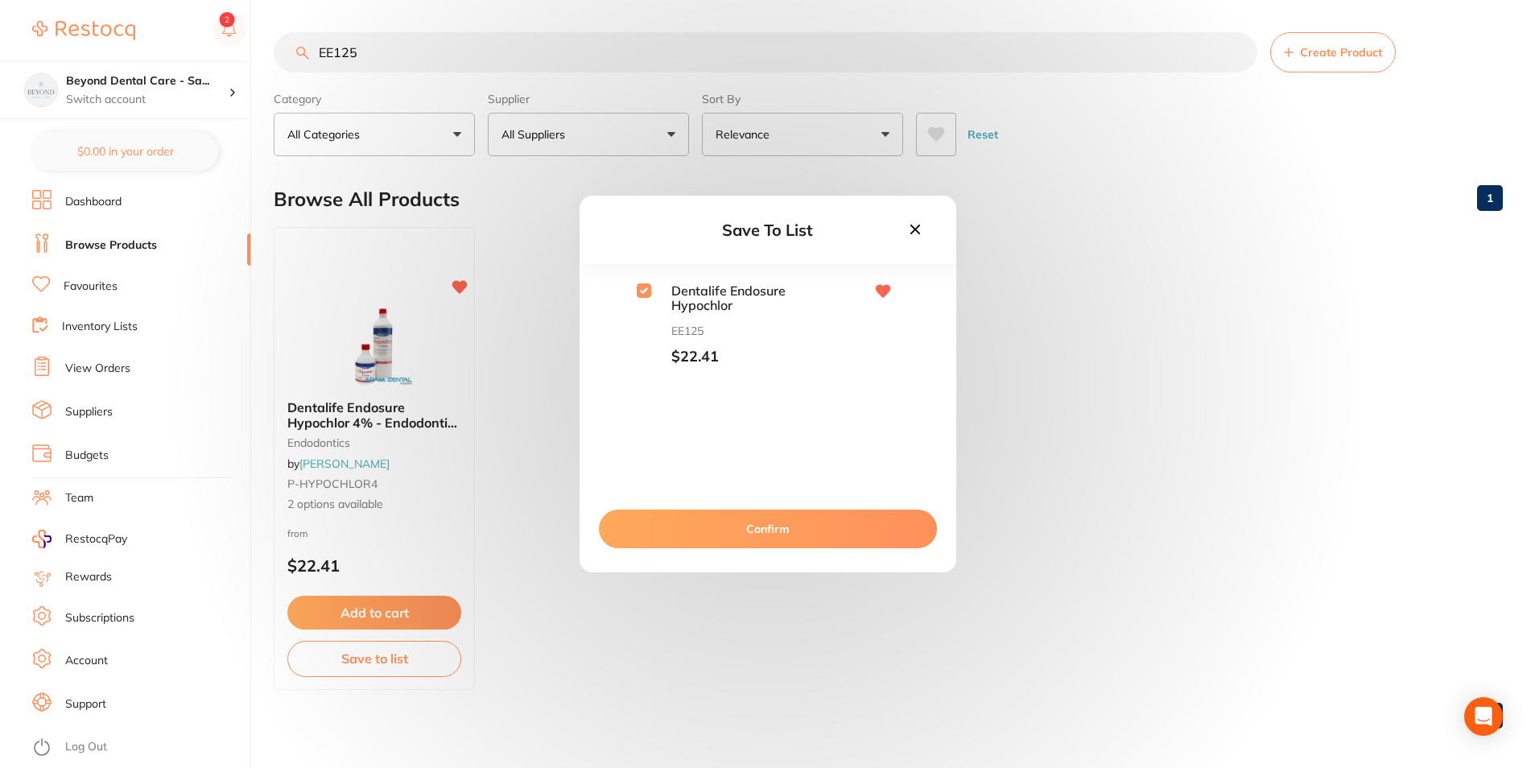
click at [642, 542] on button "Confirm" at bounding box center [768, 529] width 338 height 39
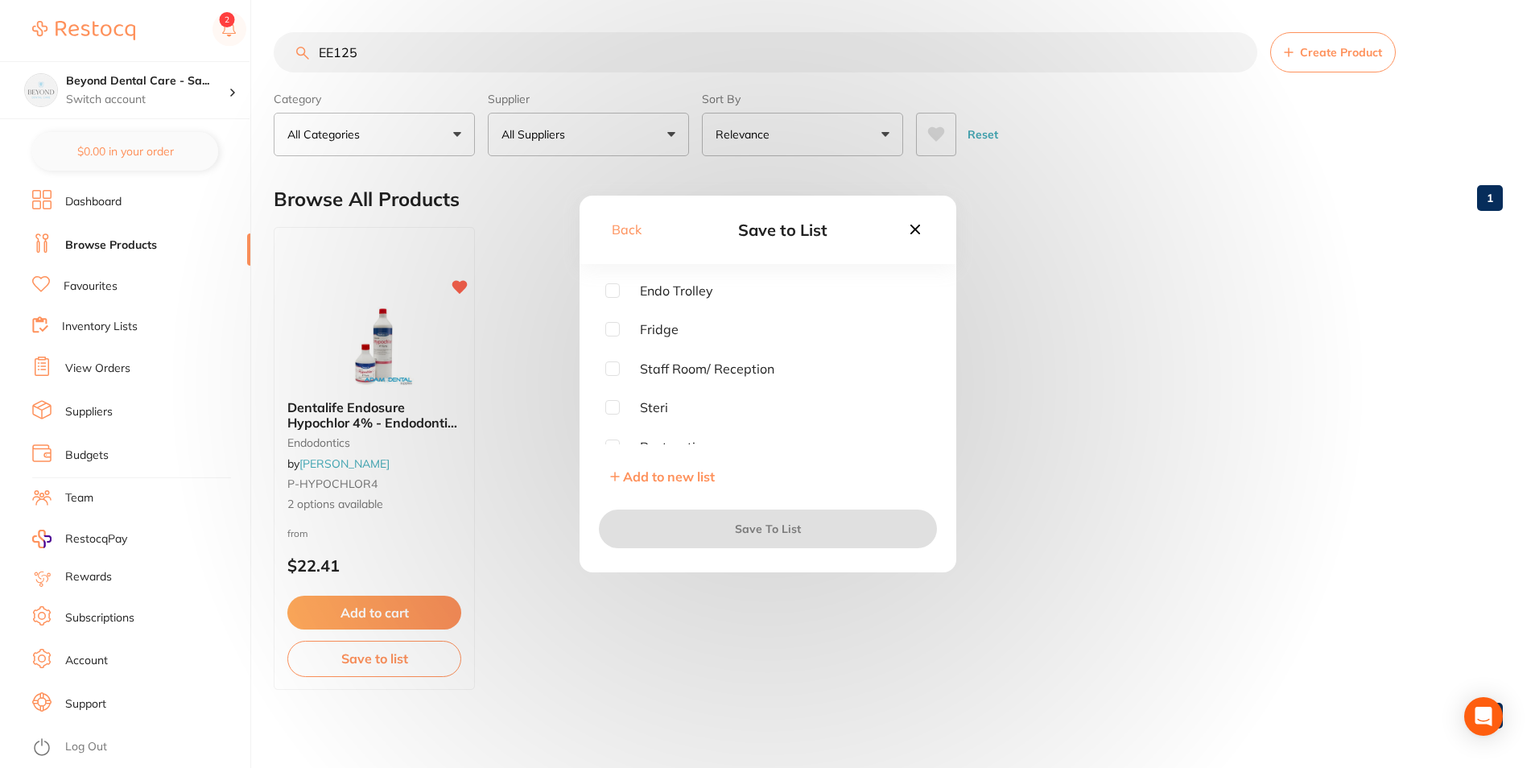
click at [621, 293] on span "Endo Trolley" at bounding box center [666, 290] width 93 height 14
drag, startPoint x: 612, startPoint y: 287, endPoint x: 622, endPoint y: 415, distance: 128.4
click at [613, 287] on input "checkbox" at bounding box center [612, 290] width 14 height 14
checkbox input "true"
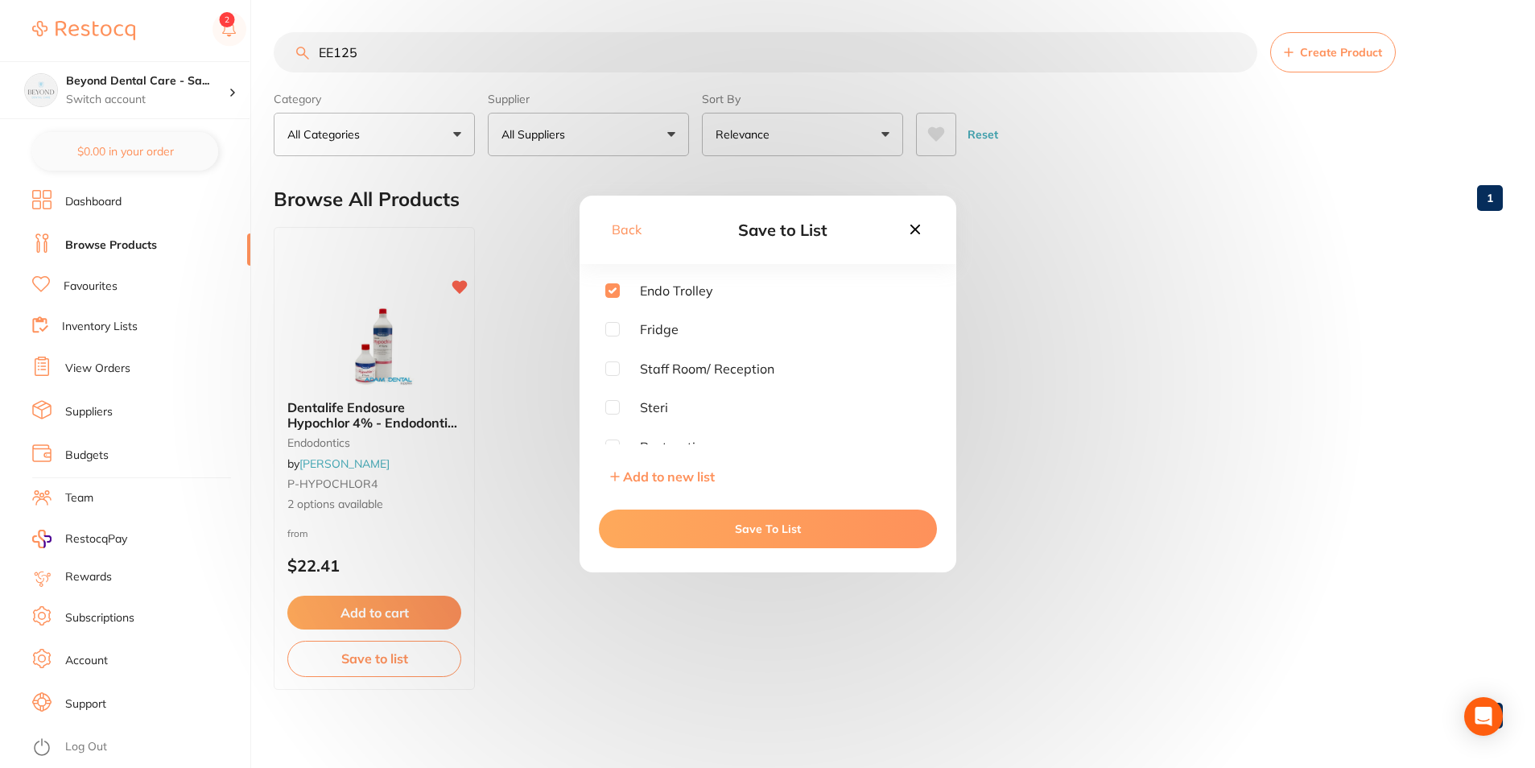
click at [631, 531] on button "Save To List" at bounding box center [768, 529] width 338 height 39
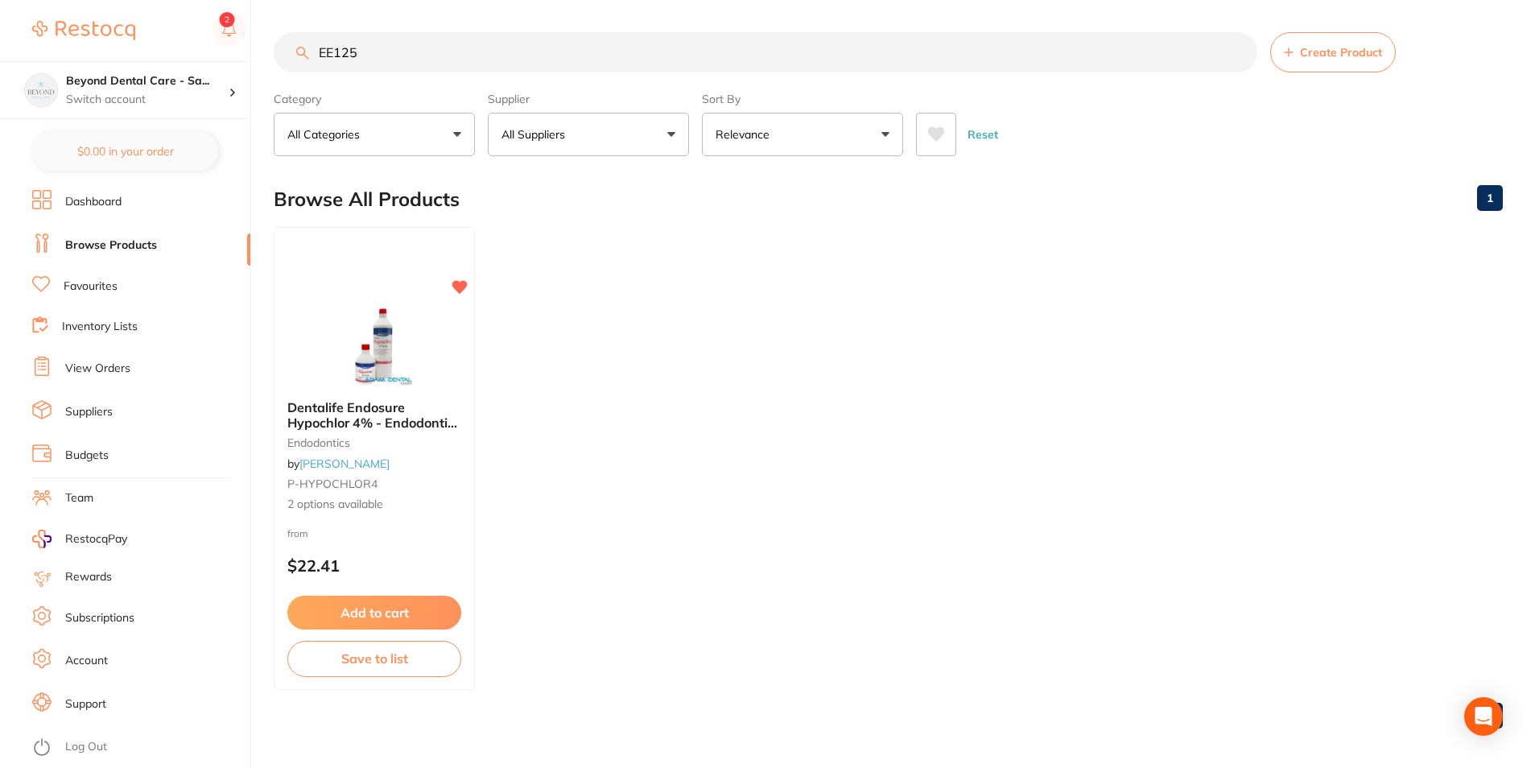
click at [258, 52] on div "$0.00 Beyond Dental Care - Sa... Switch account Beyond Dental Care - Sandstone …" at bounding box center [767, 384] width 1535 height 768
paste input "DL0403"
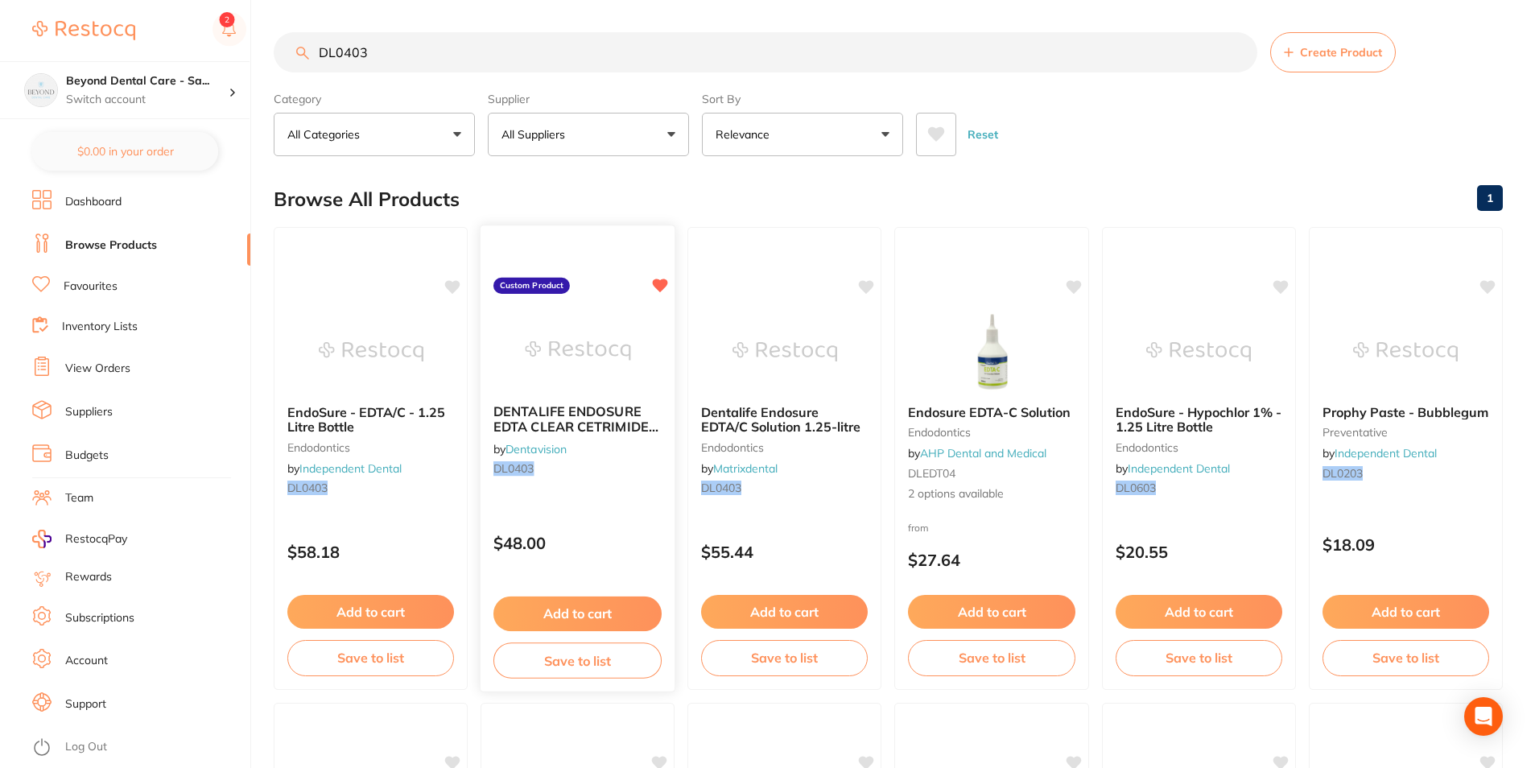
type input "DL0403"
click at [603, 663] on button "Save to list" at bounding box center [578, 661] width 168 height 36
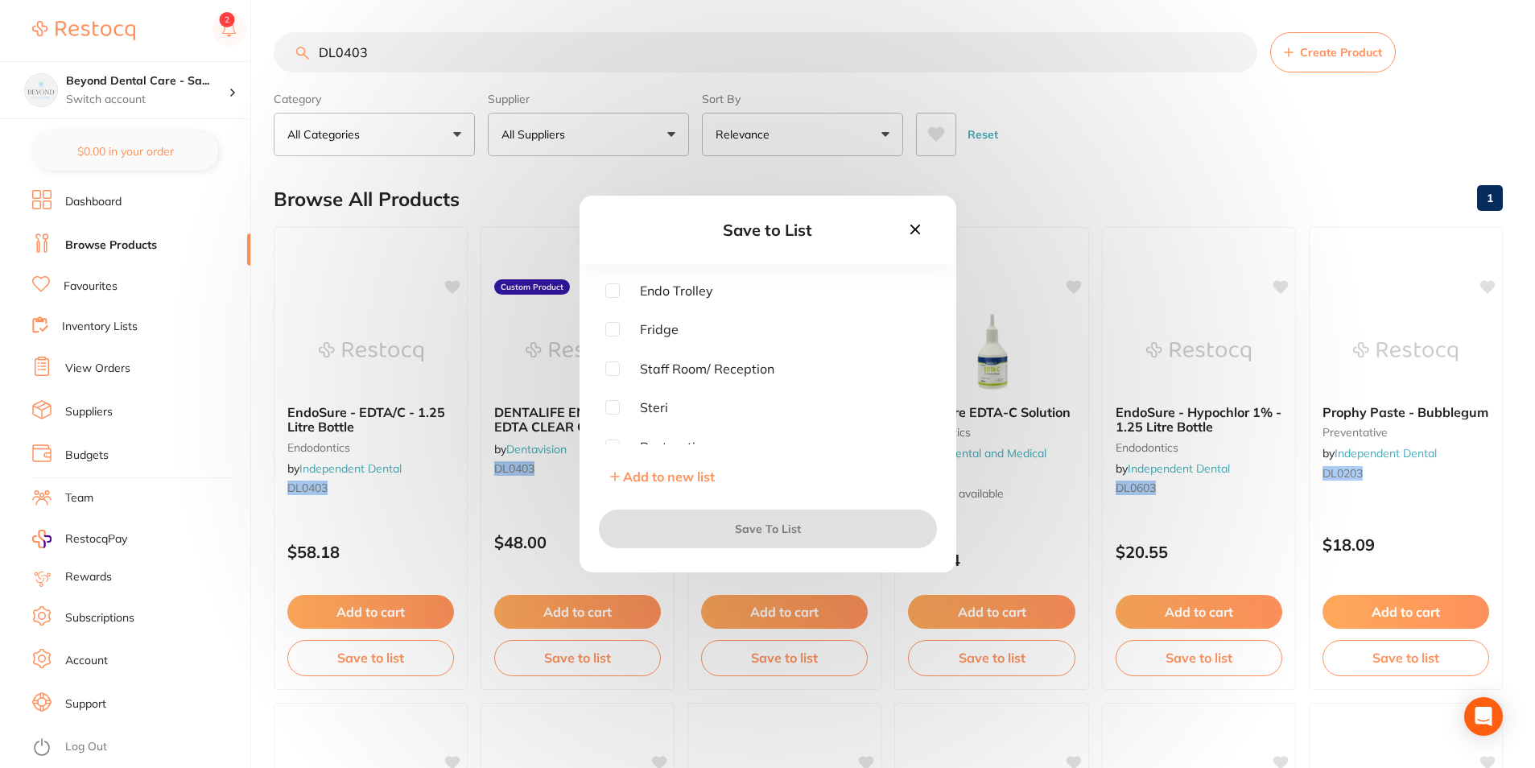
click at [607, 288] on input "checkbox" at bounding box center [612, 290] width 14 height 14
checkbox input "true"
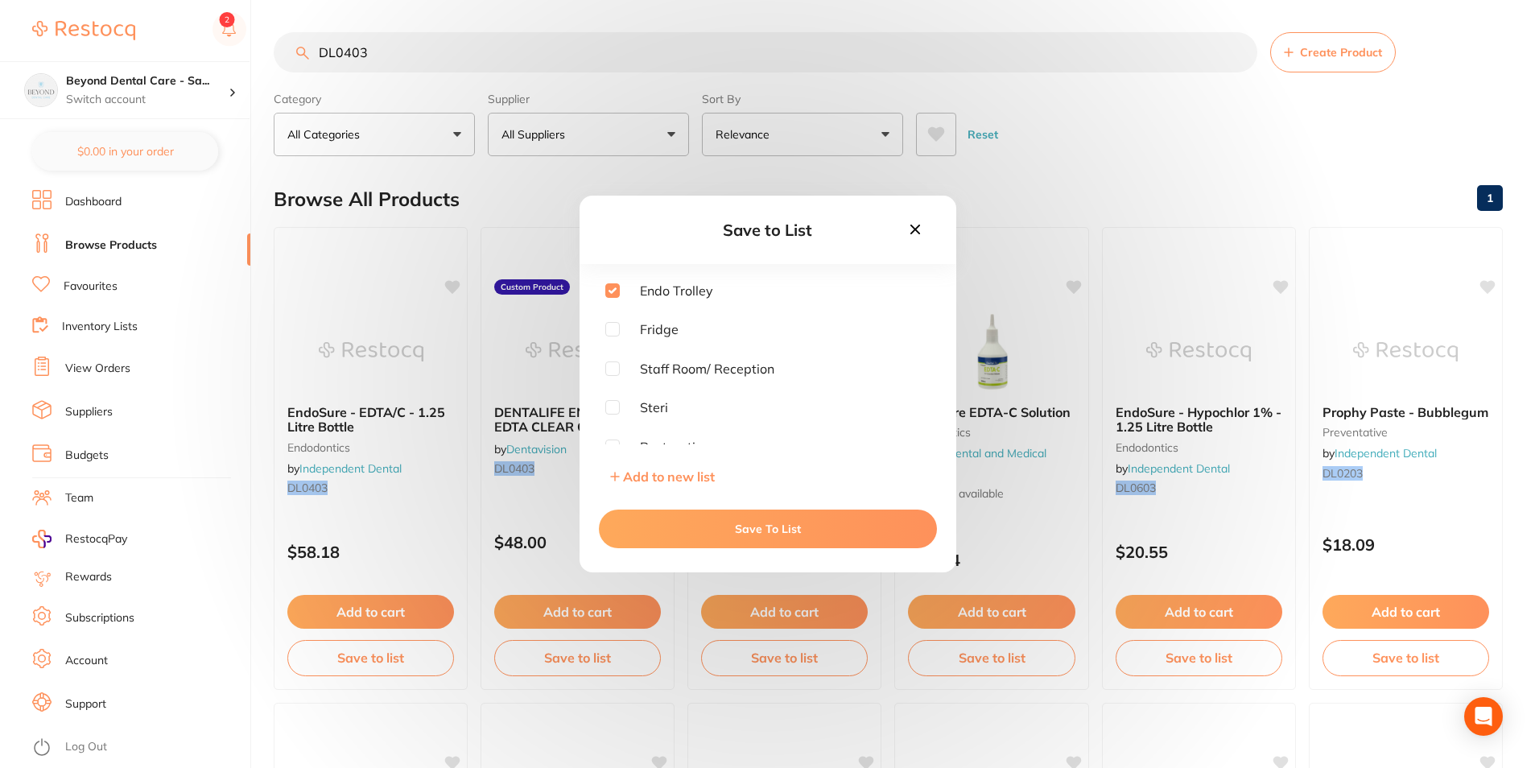
click at [668, 530] on button "Save To List" at bounding box center [768, 529] width 338 height 39
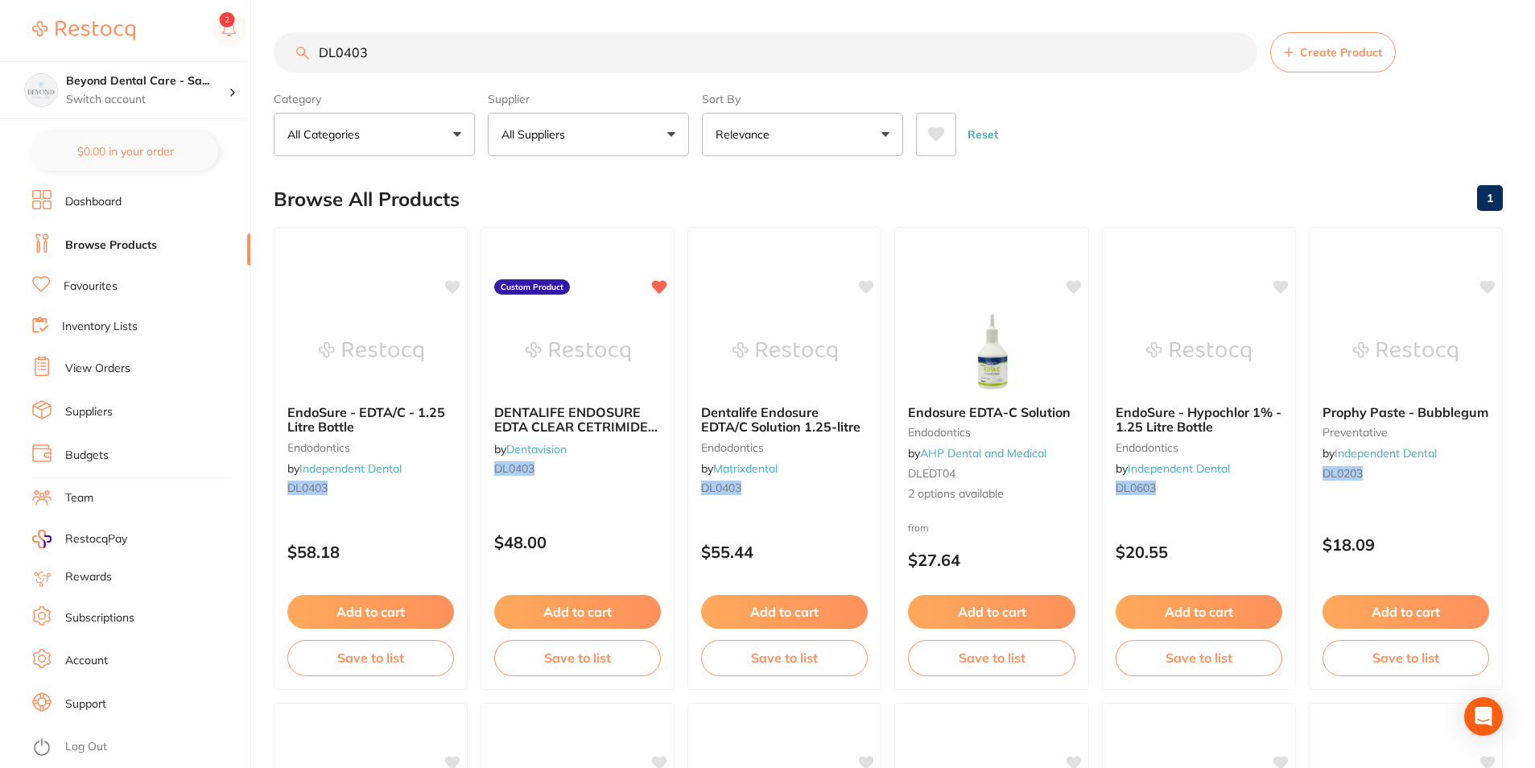
drag, startPoint x: 412, startPoint y: 51, endPoint x: 270, endPoint y: 49, distance: 142.5
click at [270, 52] on div "$0.00 Beyond Dental Care - Sa... Switch account Beyond Dental Care - Sandstone …" at bounding box center [767, 384] width 1535 height 768
paste input "60620110"
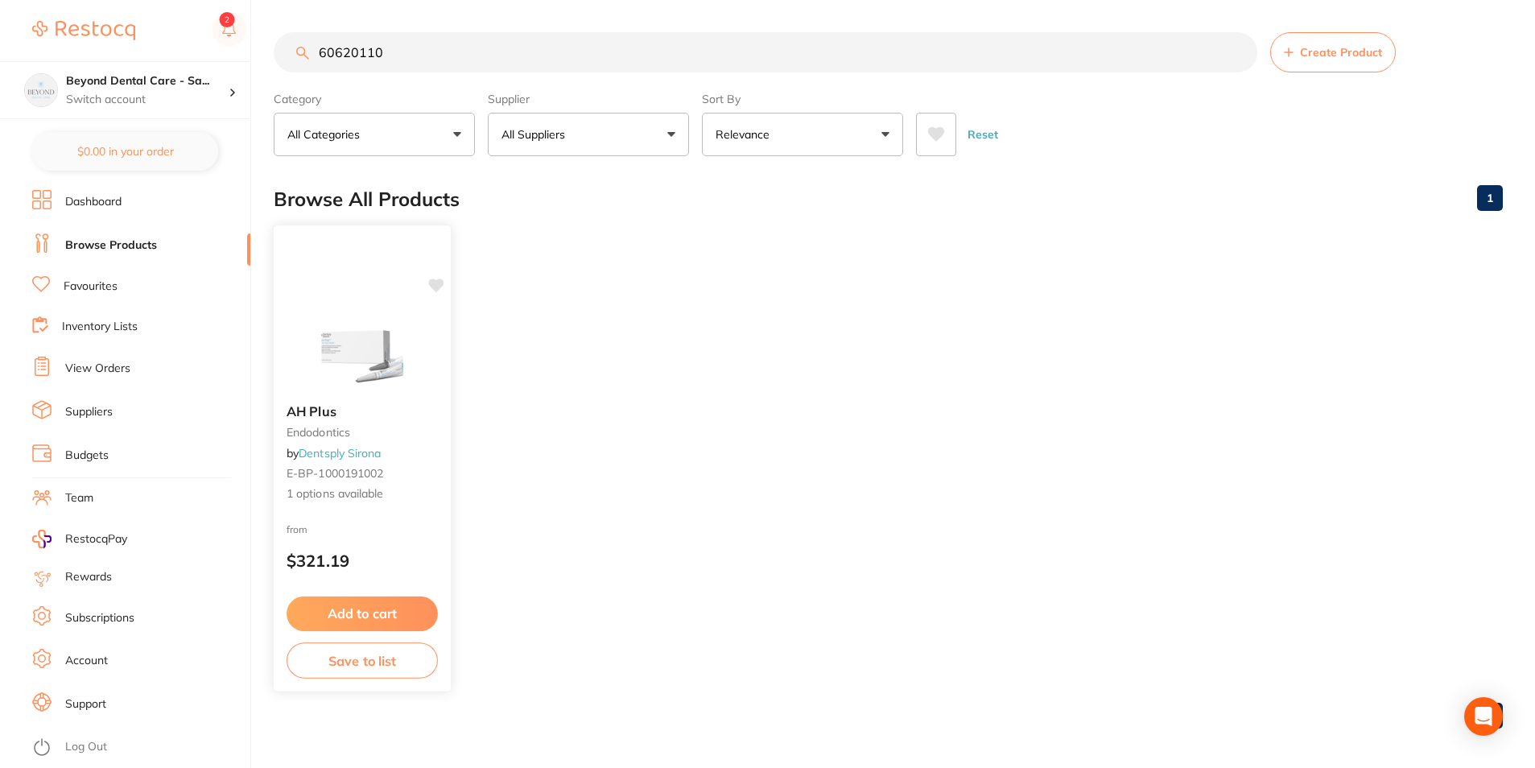
type input "60620110"
click at [354, 667] on button "Save to list" at bounding box center [362, 661] width 151 height 36
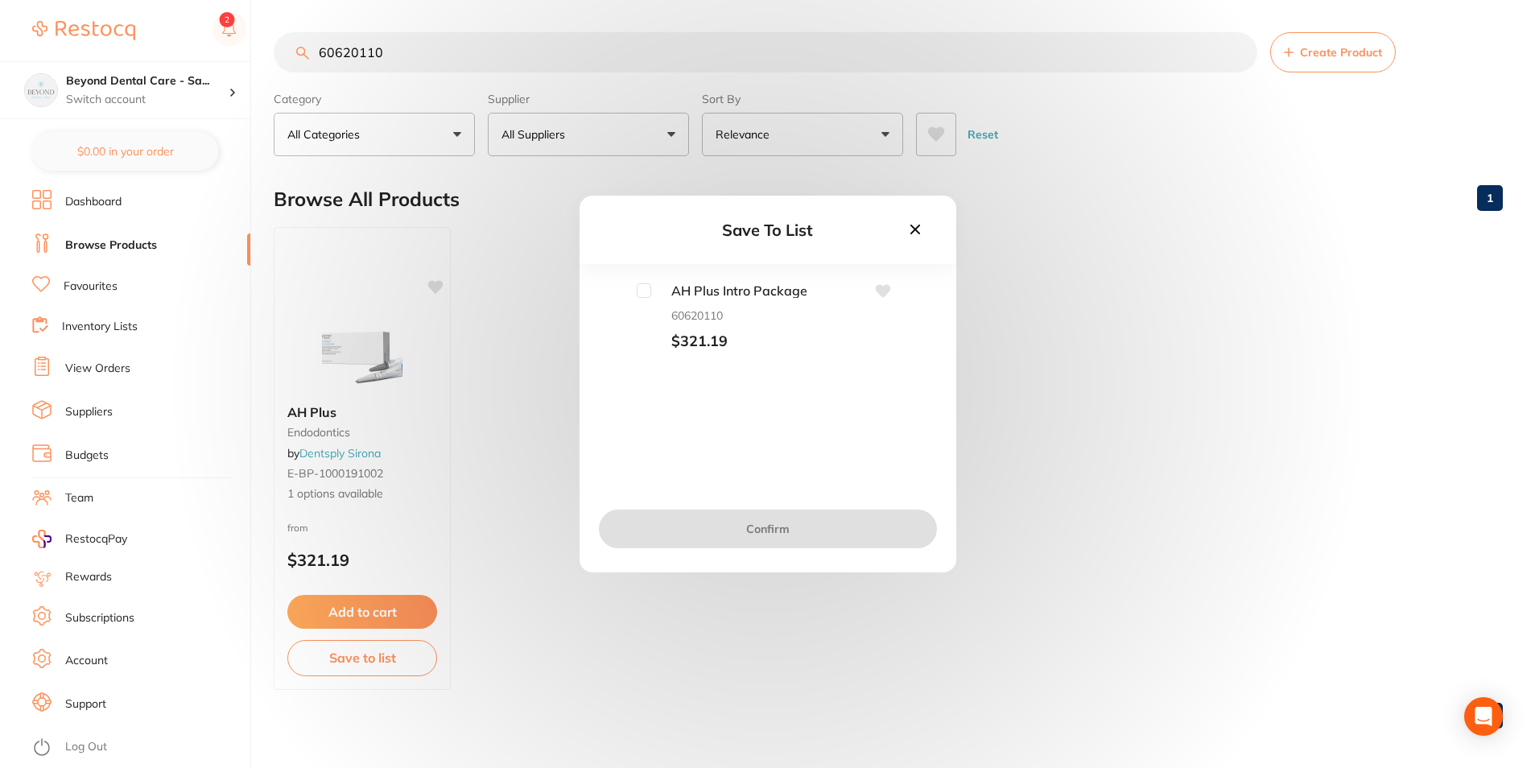
click at [643, 283] on input "checkbox" at bounding box center [644, 290] width 14 height 14
checkbox input "true"
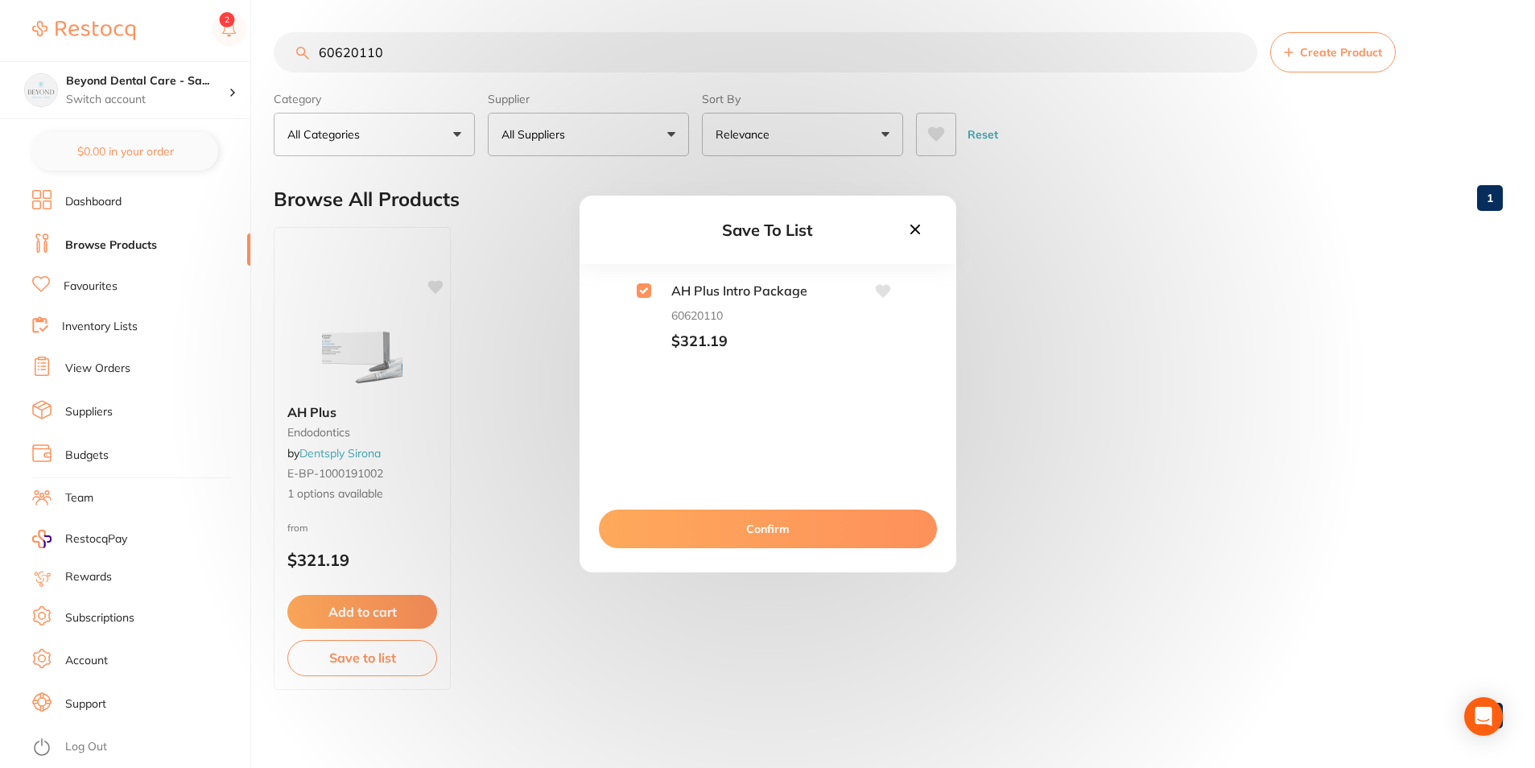
drag, startPoint x: 684, startPoint y: 560, endPoint x: 681, endPoint y: 549, distance: 11.0
click at [684, 558] on div "Confirm" at bounding box center [768, 529] width 377 height 87
click at [680, 544] on button "Confirm" at bounding box center [768, 529] width 338 height 39
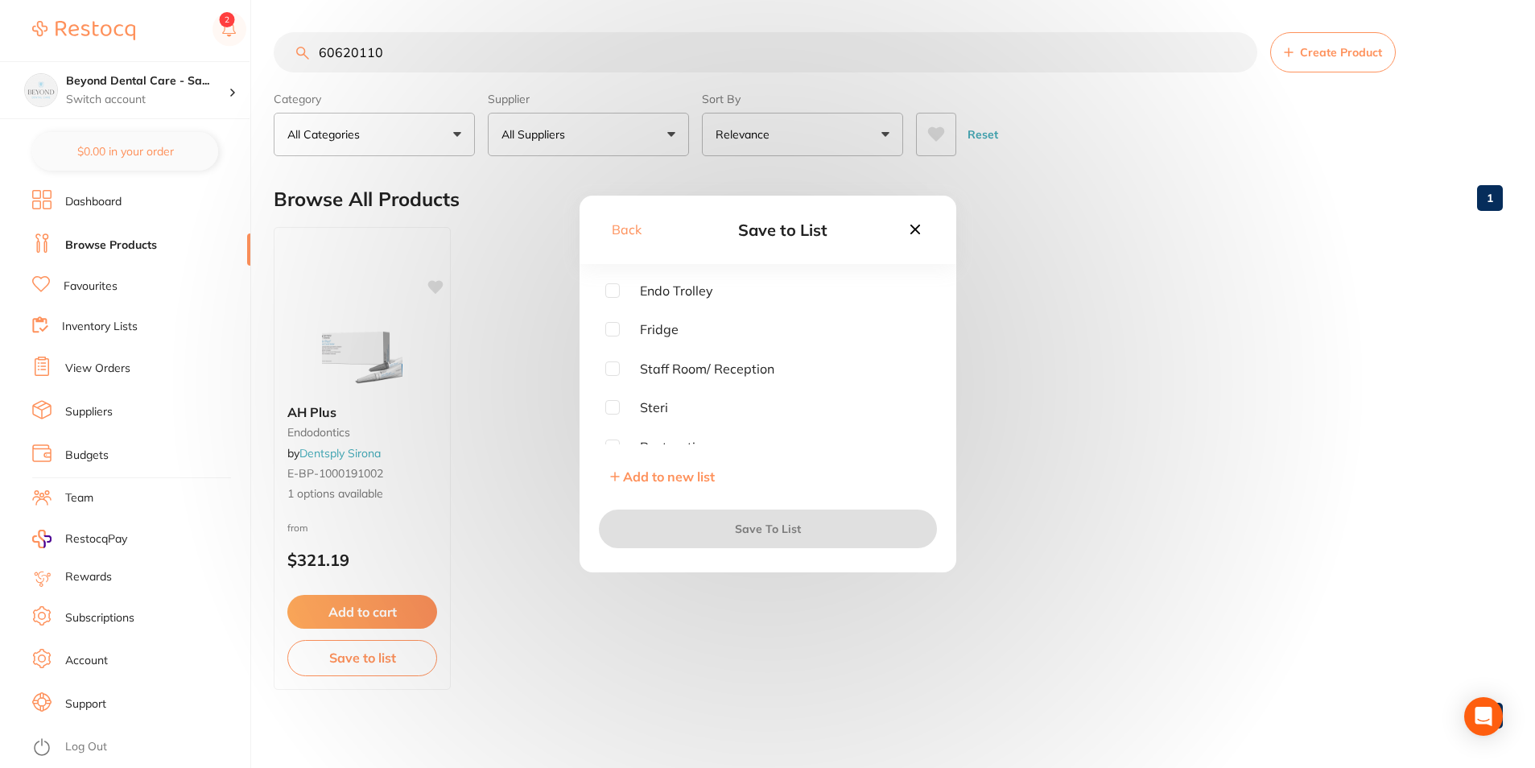
click at [610, 288] on input "checkbox" at bounding box center [612, 290] width 14 height 14
checkbox input "true"
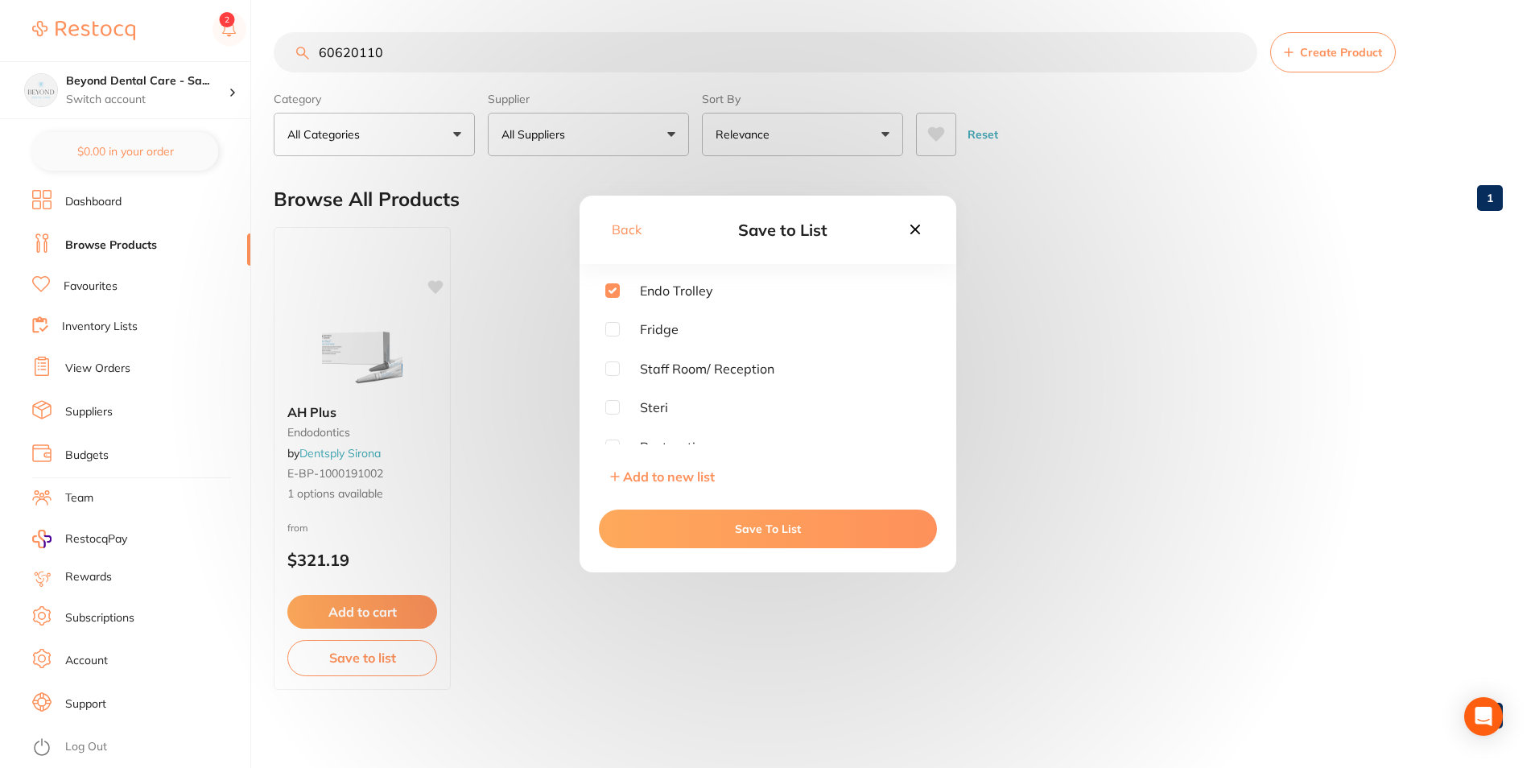
click at [645, 531] on button "Save To List" at bounding box center [768, 529] width 338 height 39
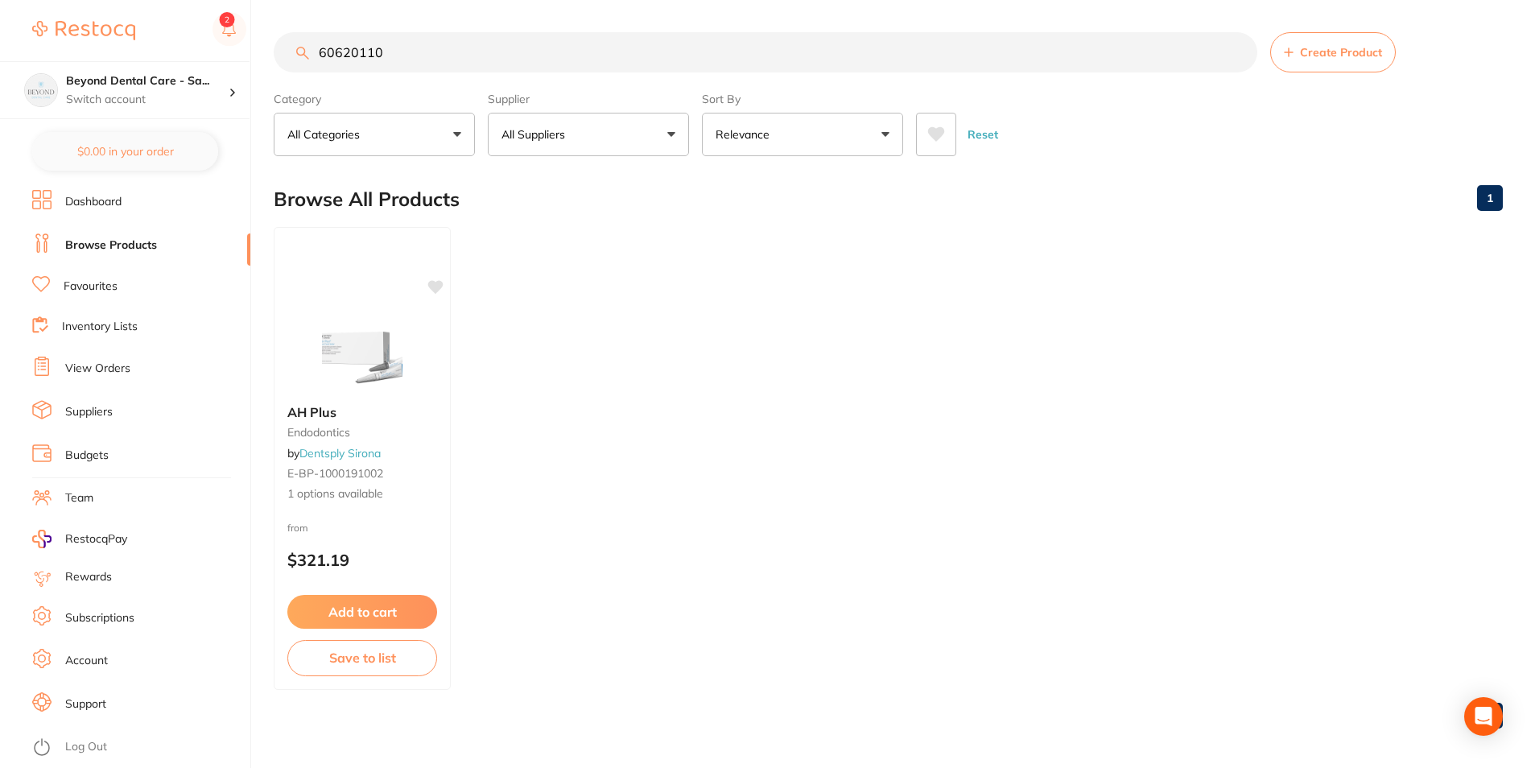
drag, startPoint x: 396, startPoint y: 52, endPoint x: 254, endPoint y: 52, distance: 142.5
click at [254, 52] on div "$0.00 Beyond Dental Care - Sa... Switch account Beyond Dental Care - Sandstone …" at bounding box center [767, 384] width 1535 height 768
paste input "A012D02501004"
type input "A012D02501004"
click at [357, 645] on button "Save to list" at bounding box center [362, 661] width 151 height 36
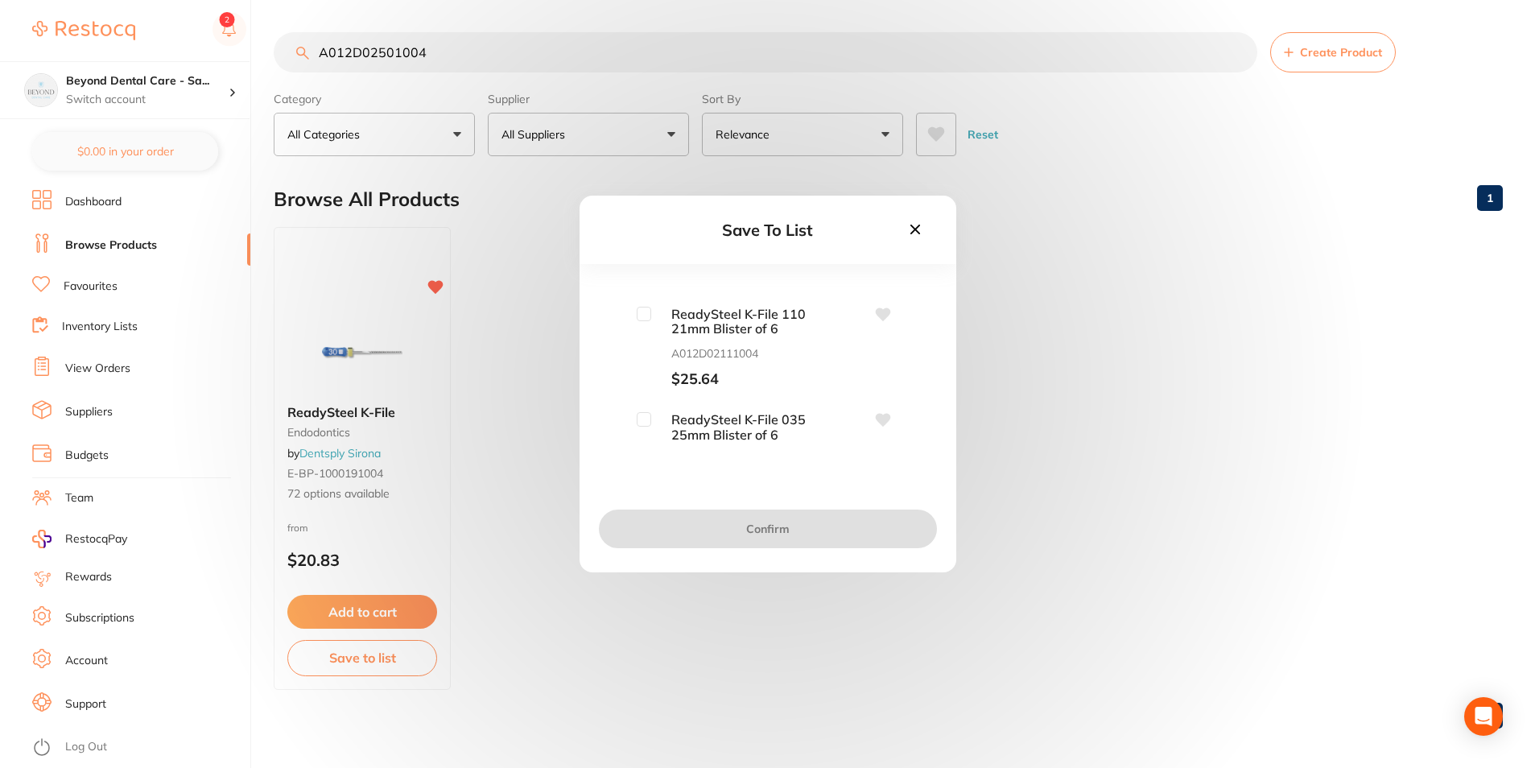
scroll to position [161, 0]
click at [637, 340] on input "checkbox" at bounding box center [644, 341] width 14 height 14
checkbox input "true"
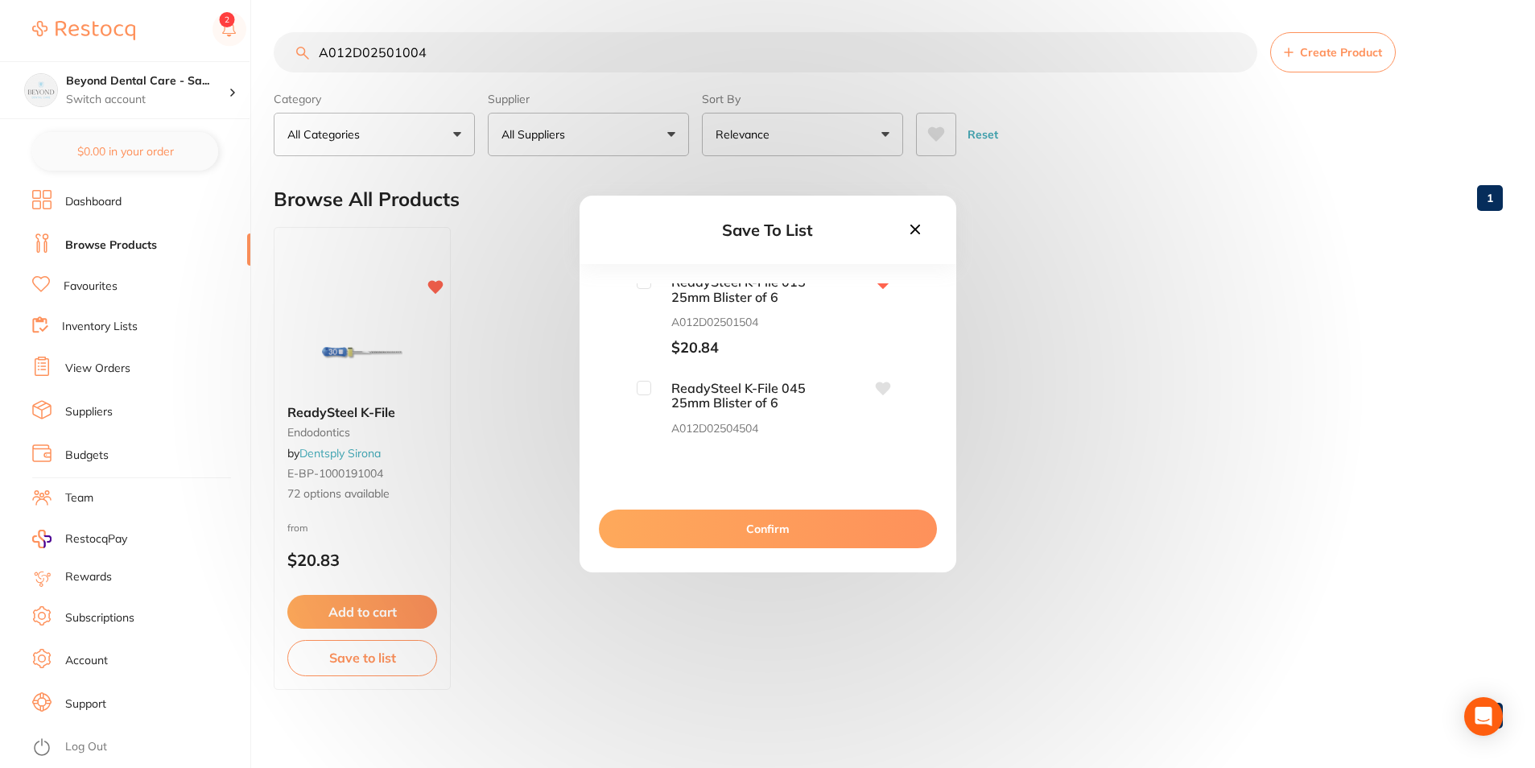
scroll to position [564, 0]
click at [643, 361] on input "checkbox" at bounding box center [644, 362] width 14 height 14
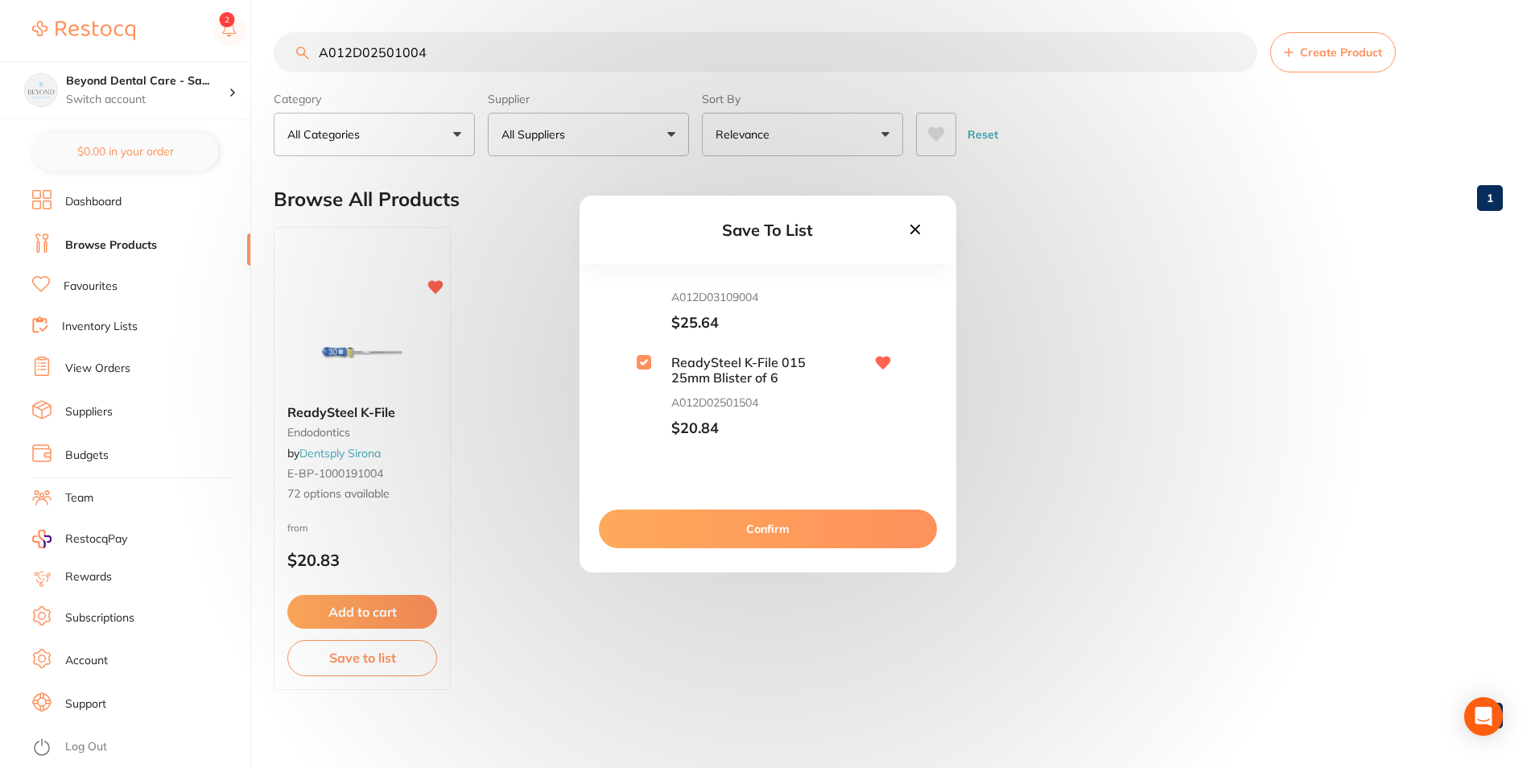
checkbox input "true"
click at [645, 300] on input "checkbox" at bounding box center [644, 298] width 14 height 14
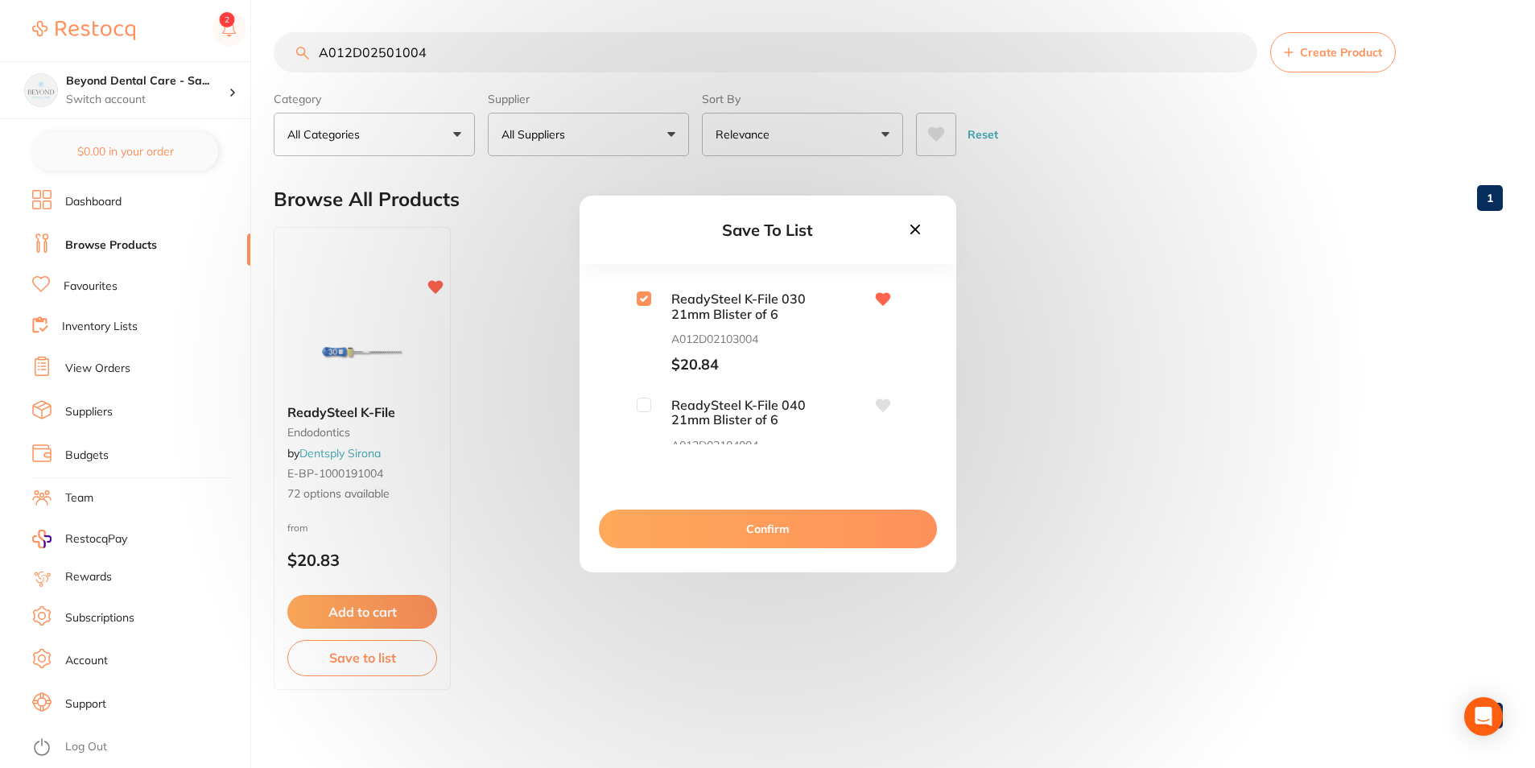
checkbox input "true"
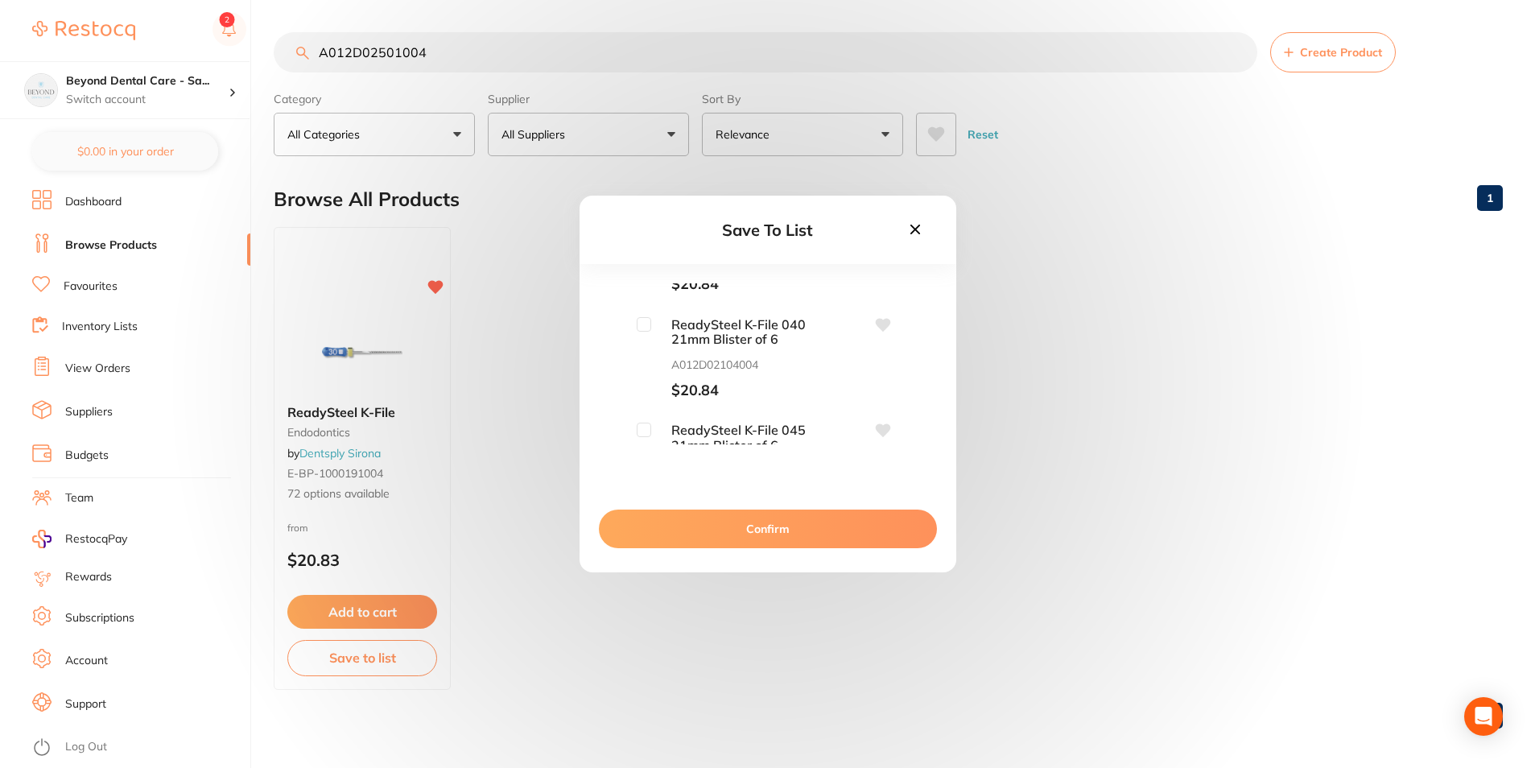
click at [634, 329] on div "ReadySteel K-File 040 21mm Blister of 6 A012D02104004 $20.84" at bounding box center [767, 358] width 325 height 82
click at [641, 347] on input "checkbox" at bounding box center [644, 349] width 14 height 14
click at [642, 358] on div "ReadySteel K-File 045 21mm Blister of 6 A012D02104504 $25.64" at bounding box center [725, 383] width 176 height 82
click at [644, 351] on input "checkbox" at bounding box center [644, 349] width 14 height 14
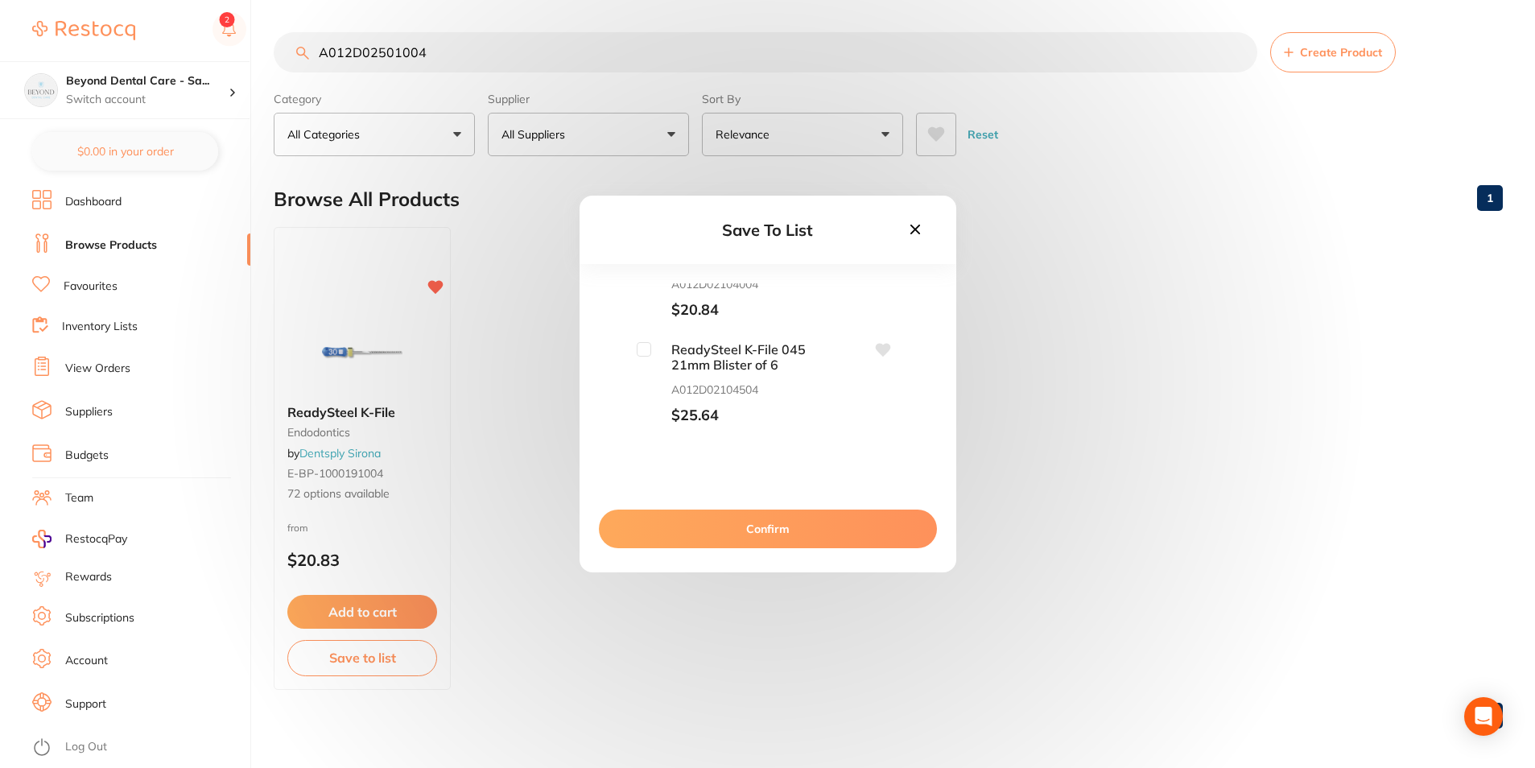
checkbox input "false"
click at [644, 312] on input "checkbox" at bounding box center [644, 315] width 14 height 14
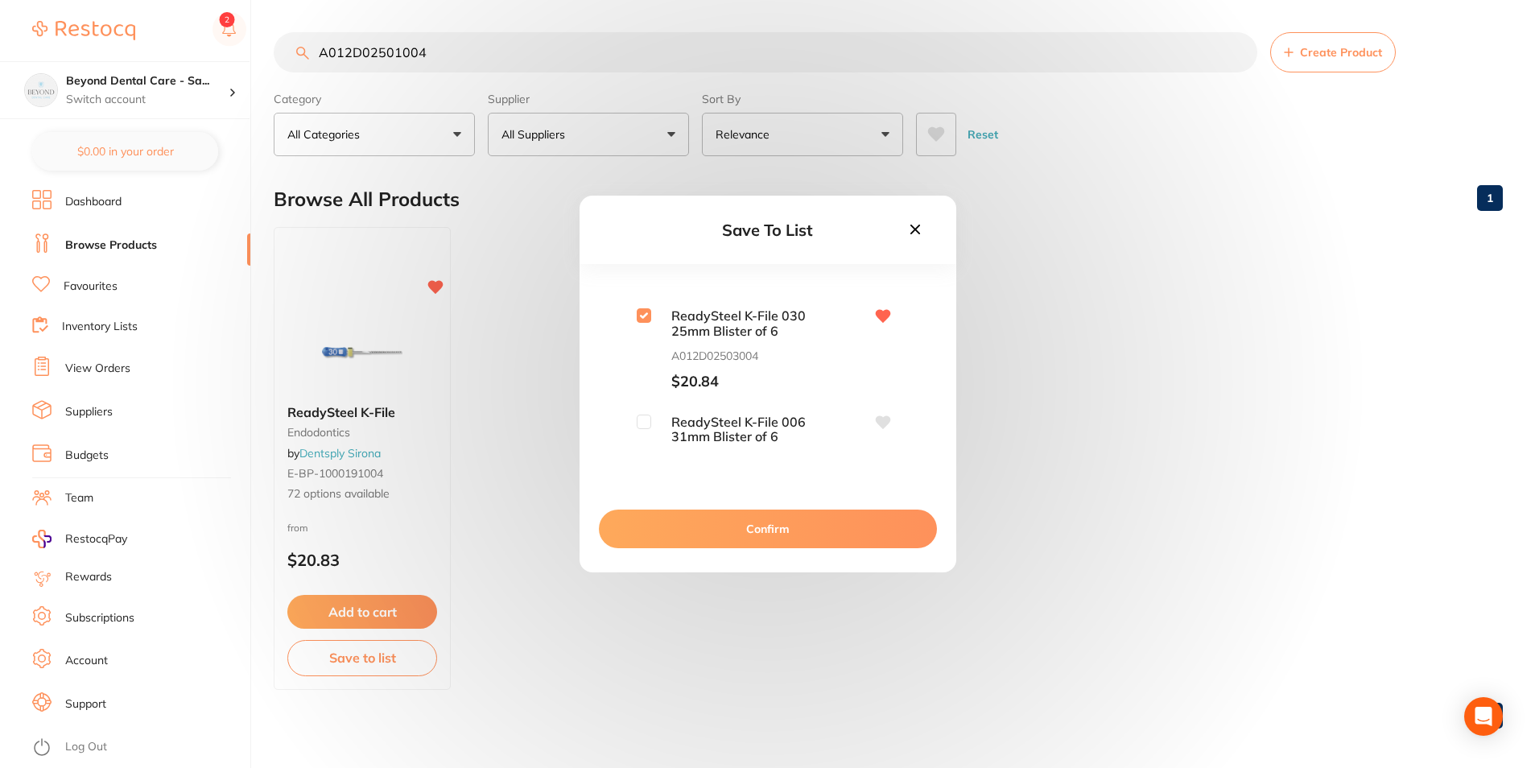
checkbox input "true"
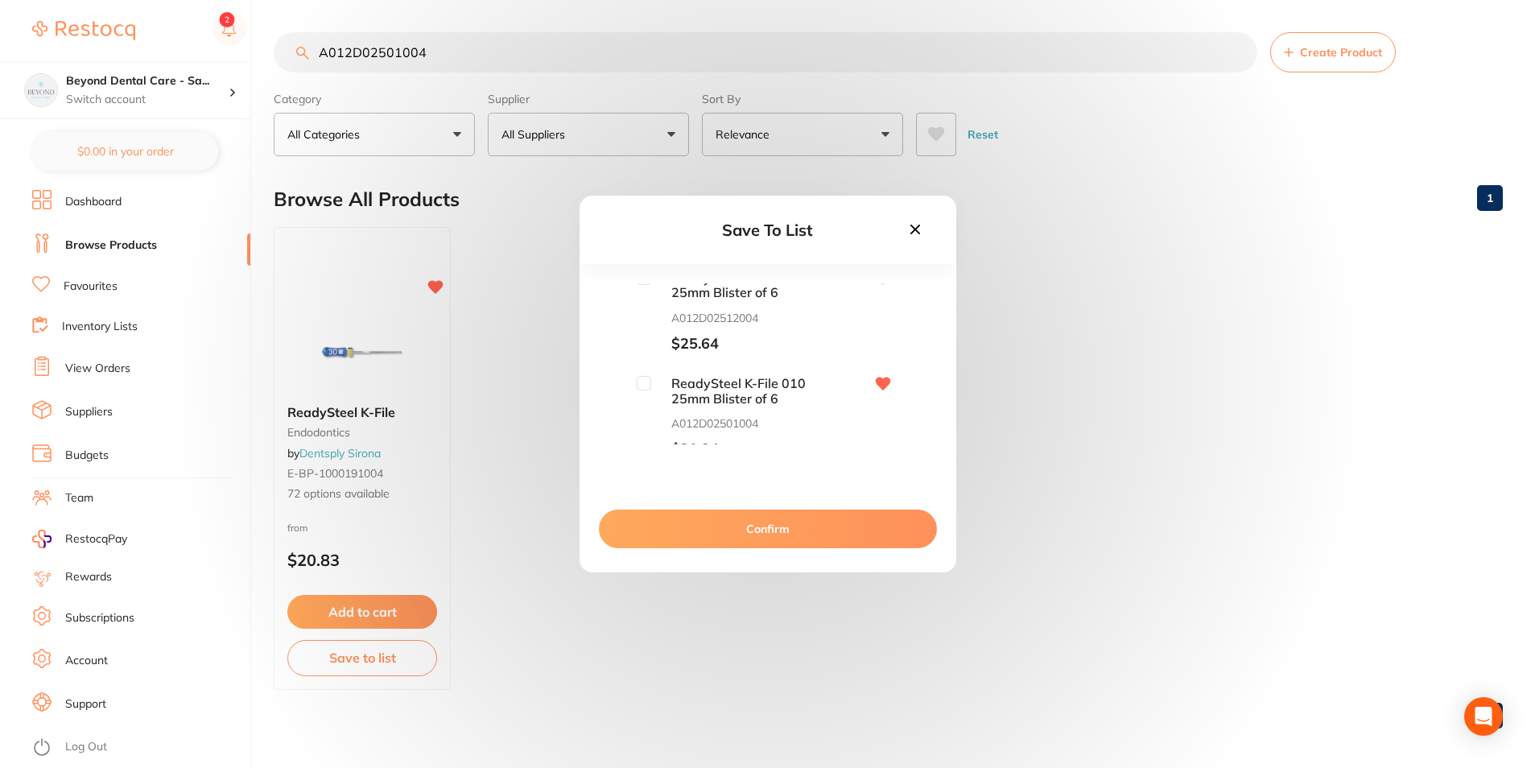
scroll to position [3060, 0]
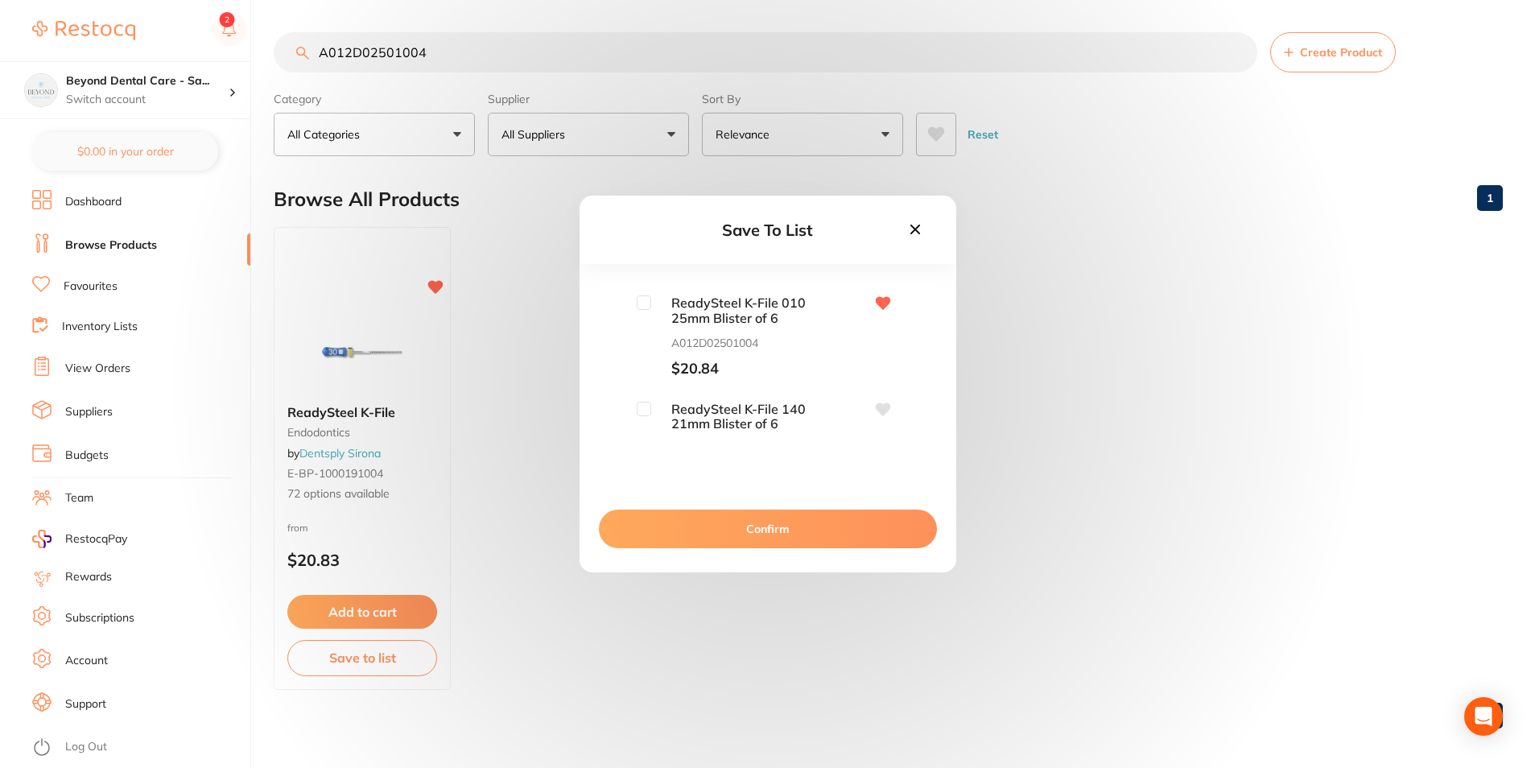
click at [641, 304] on input "checkbox" at bounding box center [644, 302] width 14 height 14
checkbox input "true"
click at [648, 341] on div "ReadySteel K-File 060 21mm Blister of 6 A012D02106004 $25.64 ReadySteel K-File …" at bounding box center [767, 363] width 325 height 161
click at [646, 341] on div "ReadySteel K-File 060 21mm Blister of 6 A012D02106004 $25.64 ReadySteel K-File …" at bounding box center [767, 363] width 325 height 161
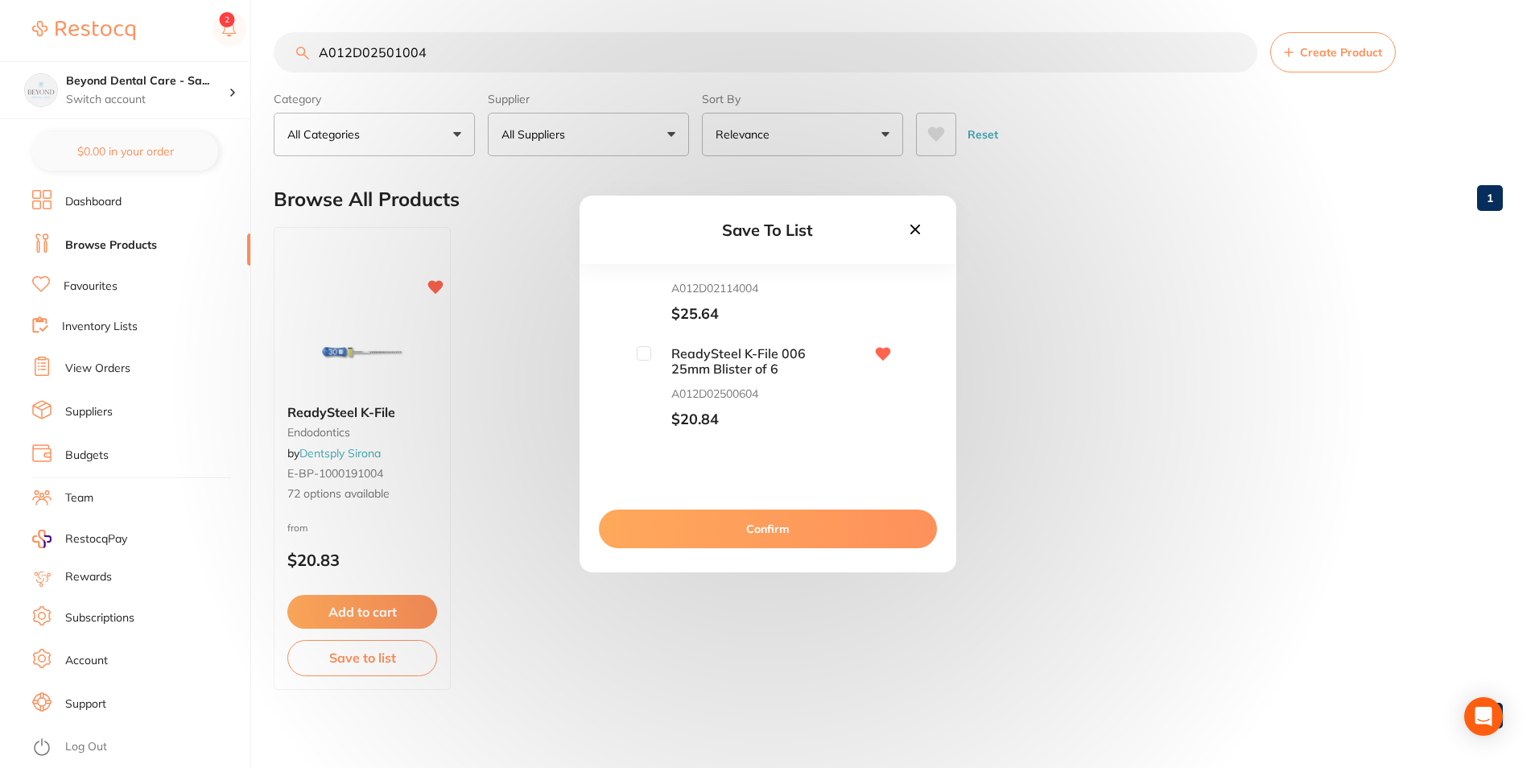
click at [646, 345] on div "ReadySteel K-File 060 21mm Blister of 6 A012D02106004 $25.64 ReadySteel K-File …" at bounding box center [767, 363] width 325 height 161
click at [645, 349] on input "checkbox" at bounding box center [644, 353] width 14 height 14
checkbox input "true"
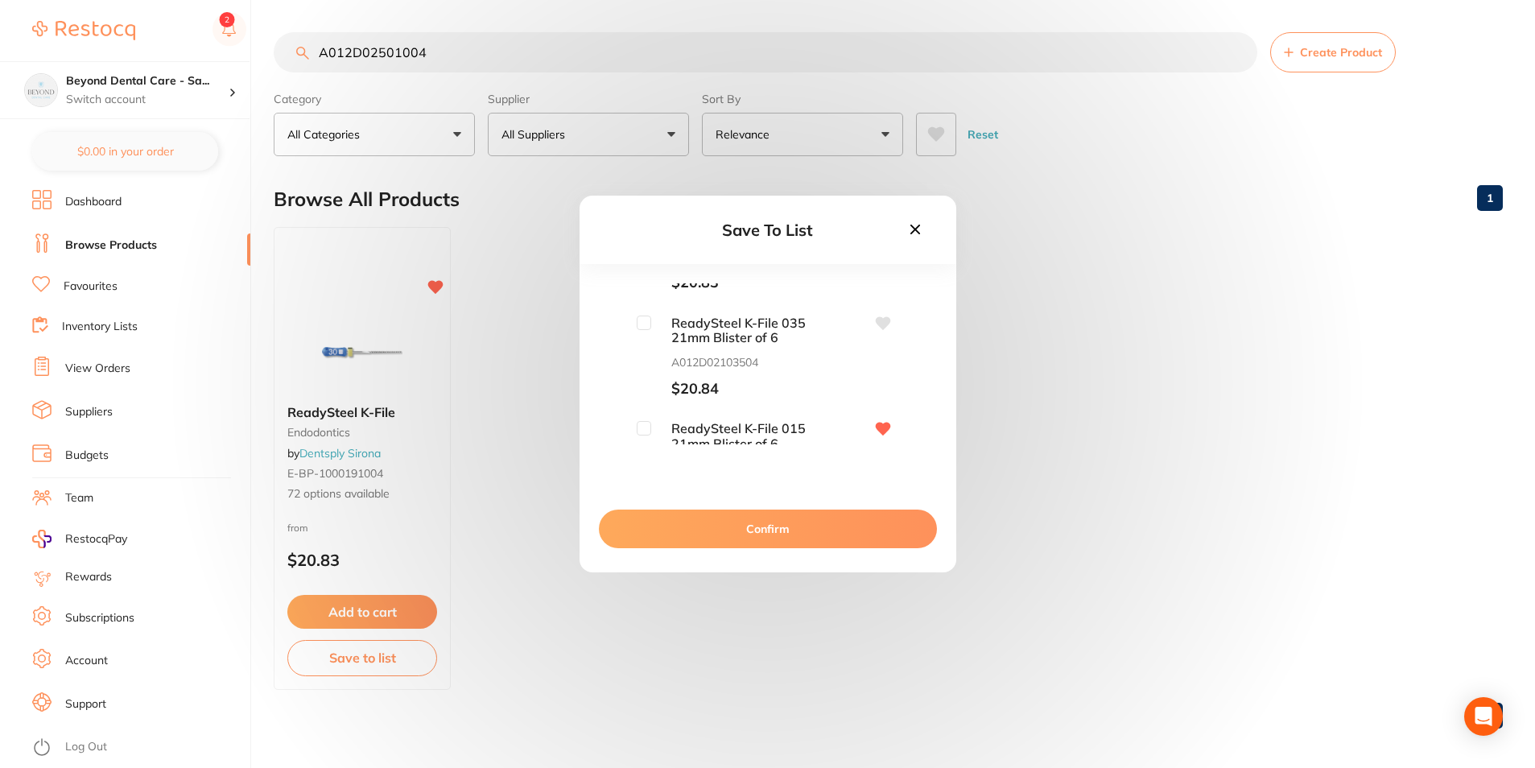
scroll to position [3704, 0]
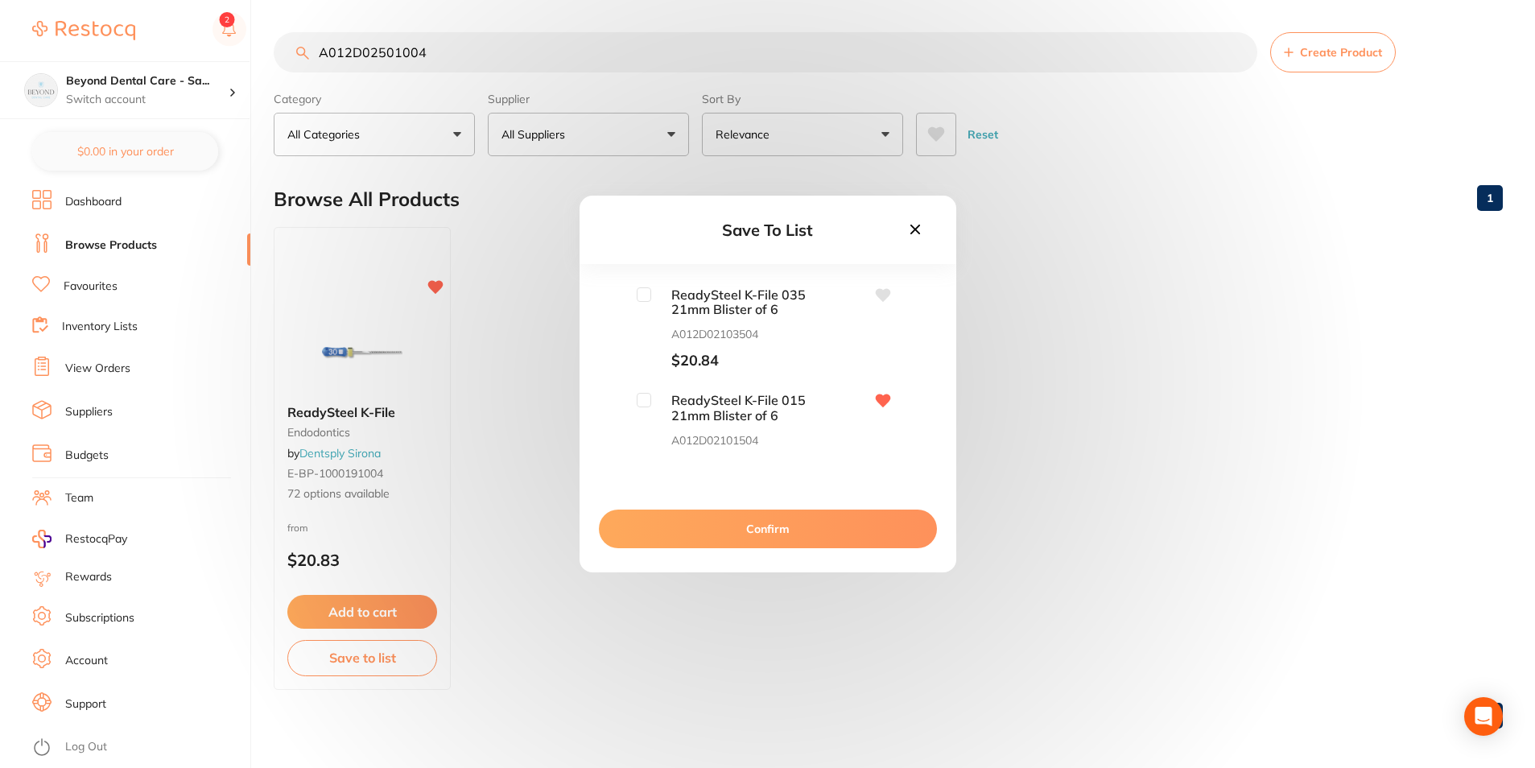
click at [637, 295] on input "checkbox" at bounding box center [644, 294] width 14 height 14
checkbox input "true"
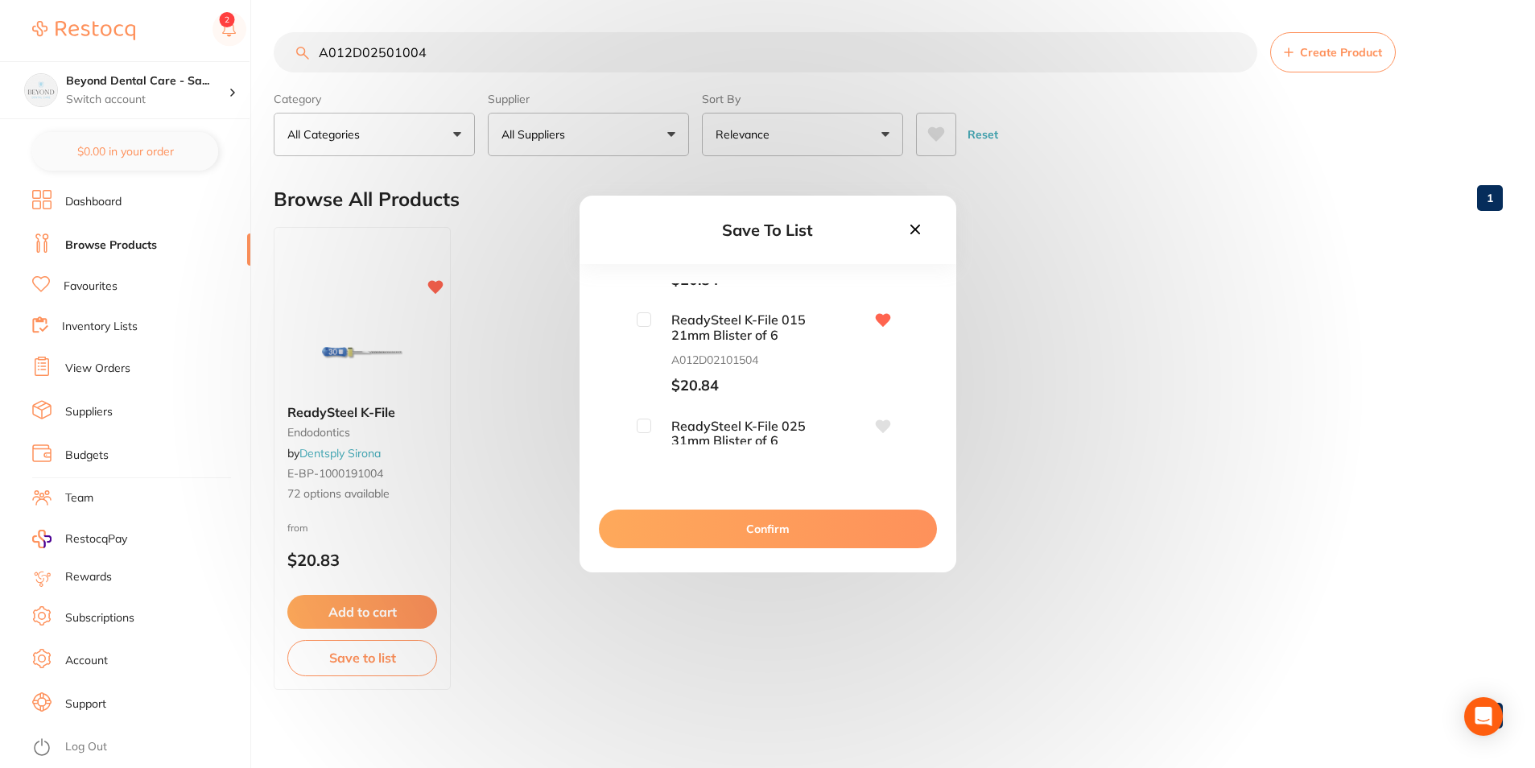
click at [648, 322] on input "checkbox" at bounding box center [644, 319] width 14 height 14
checkbox input "true"
click at [643, 337] on input "checkbox" at bounding box center [644, 341] width 14 height 14
checkbox input "true"
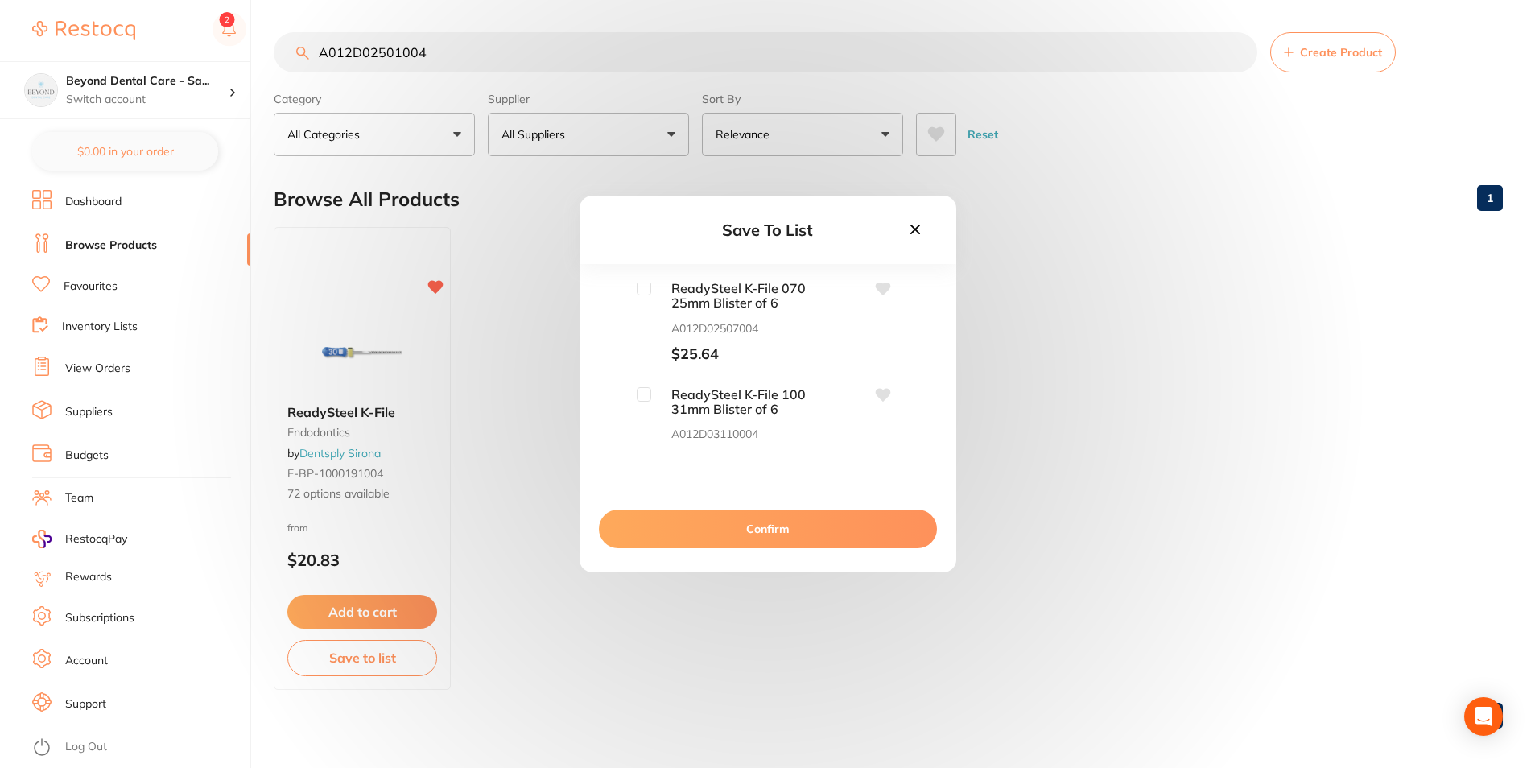
scroll to position [4428, 0]
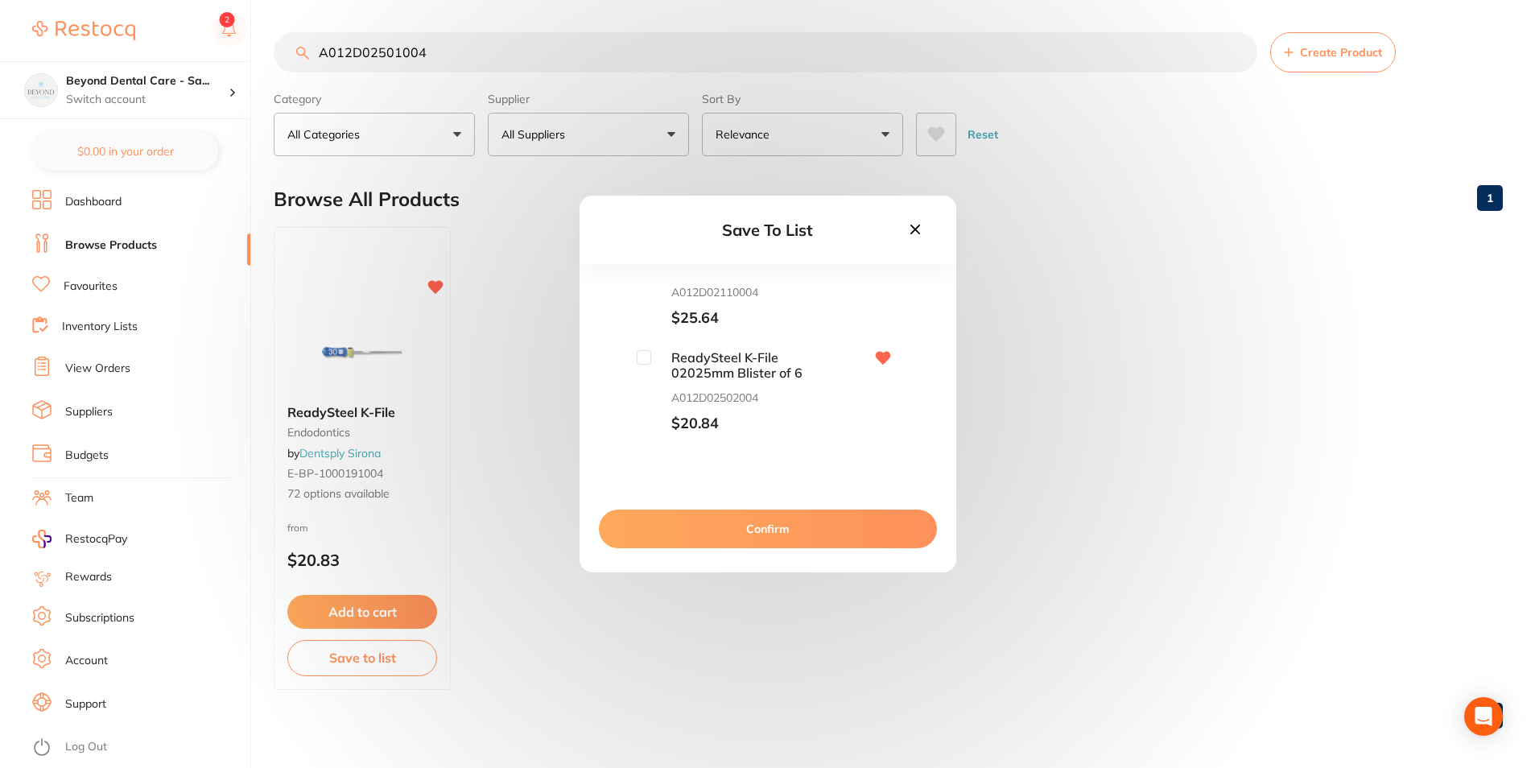
click at [643, 353] on input "checkbox" at bounding box center [644, 357] width 14 height 14
checkbox input "true"
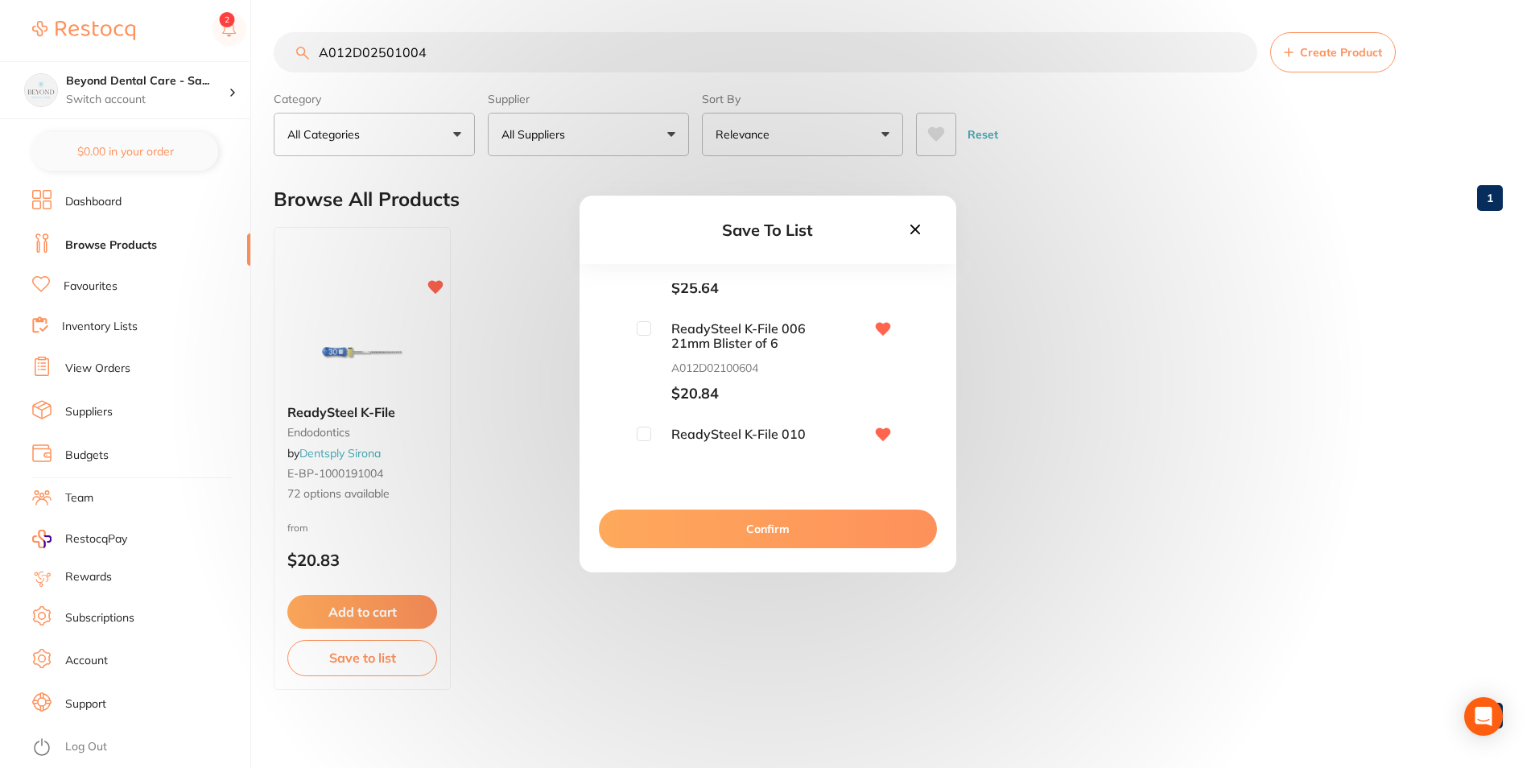
click at [644, 329] on input "checkbox" at bounding box center [644, 328] width 14 height 14
checkbox input "true"
click at [643, 431] on input "checkbox" at bounding box center [644, 434] width 14 height 14
checkbox input "true"
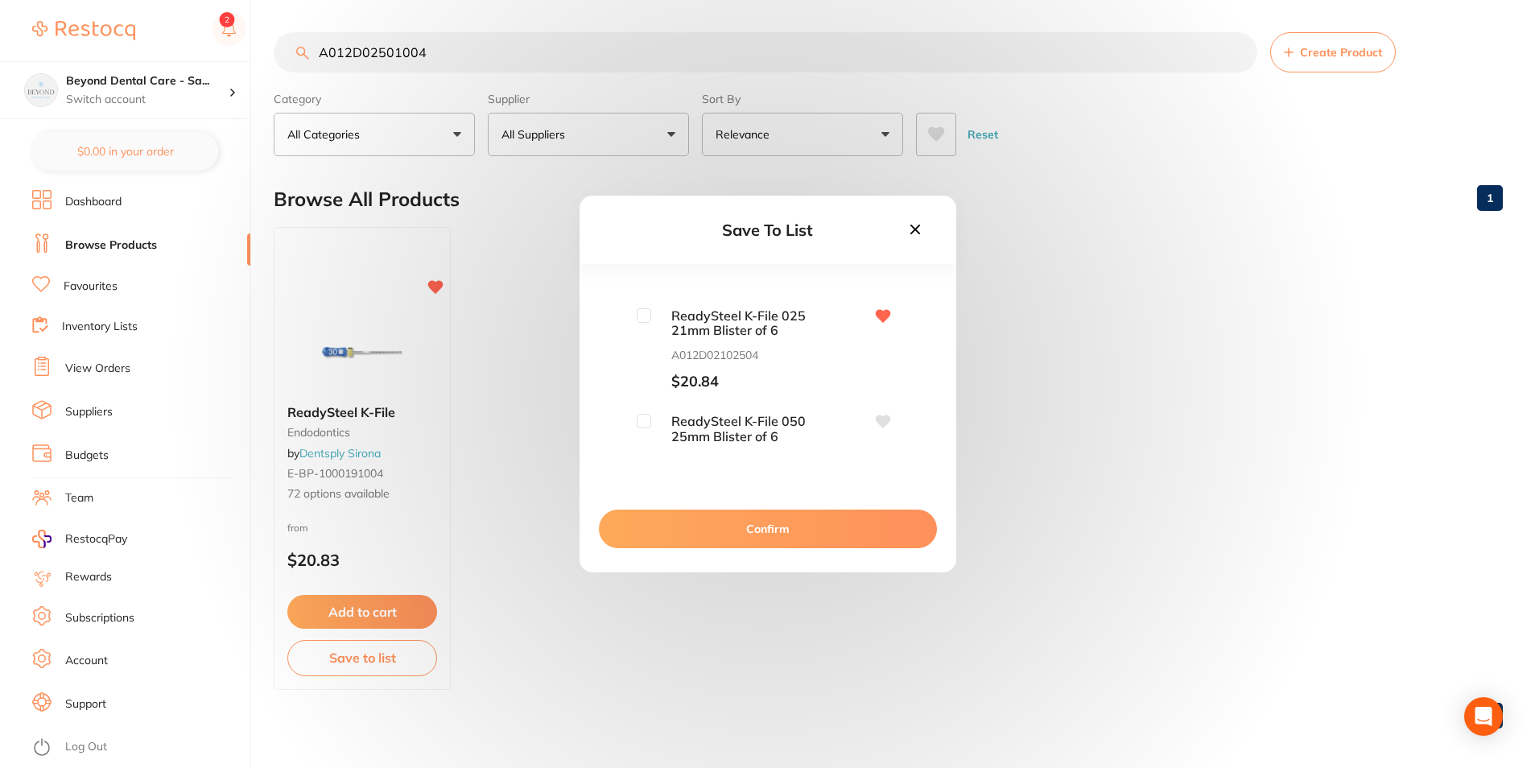
click at [639, 312] on input "checkbox" at bounding box center [644, 315] width 14 height 14
checkbox input "true"
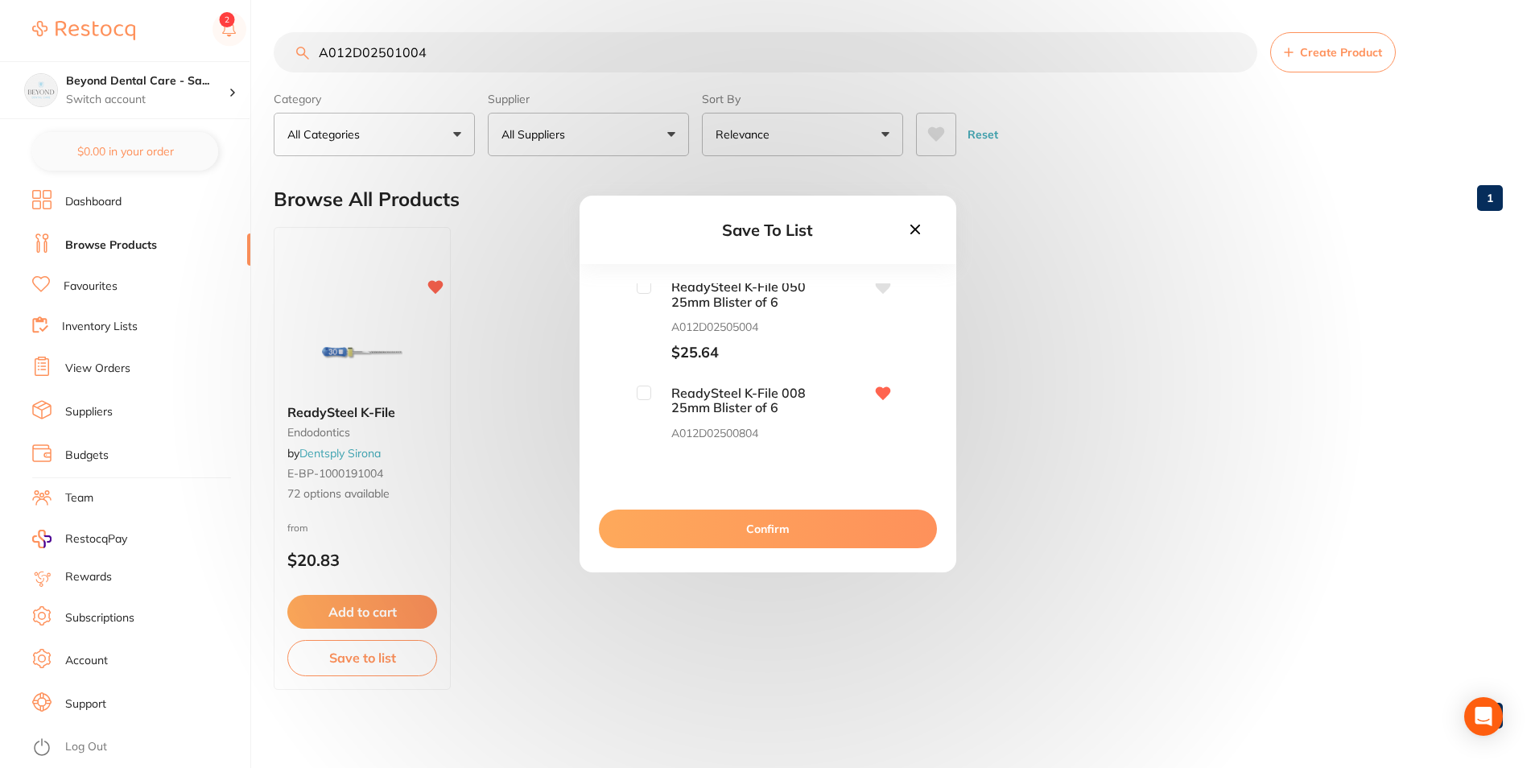
scroll to position [6280, 0]
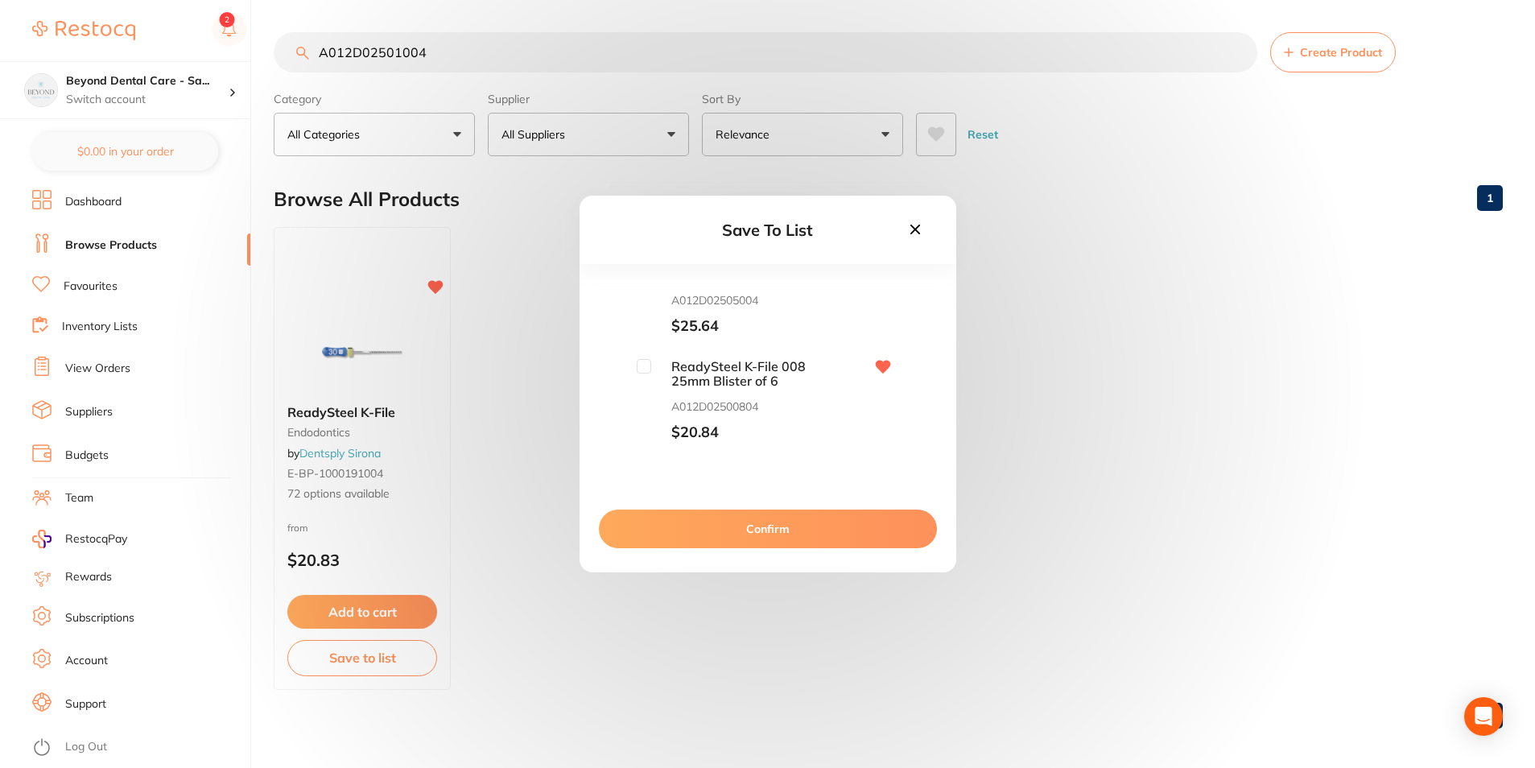
click at [637, 368] on input "checkbox" at bounding box center [644, 366] width 14 height 14
checkbox input "true"
click at [637, 316] on input "checkbox" at bounding box center [644, 311] width 14 height 14
checkbox input "true"
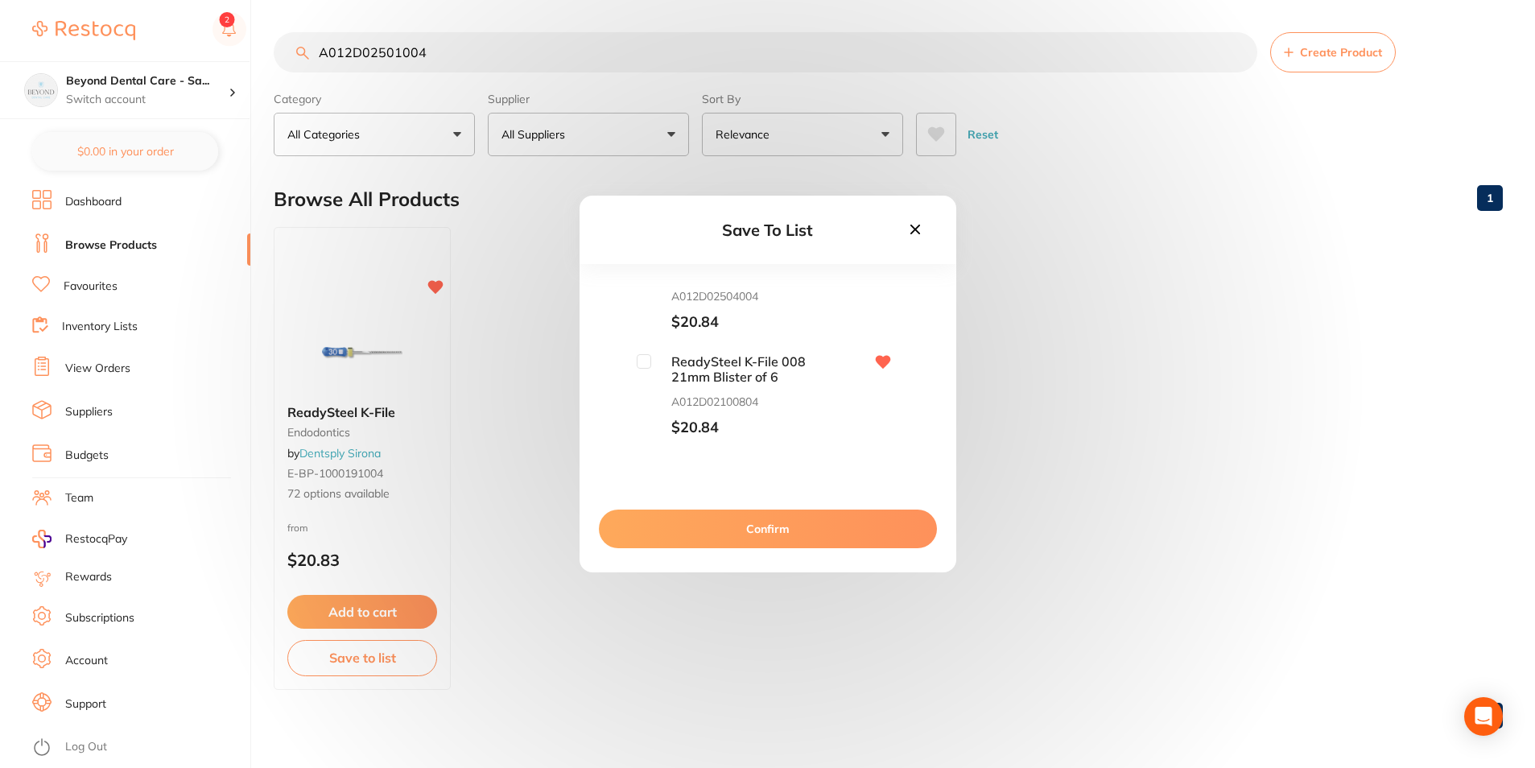
click at [643, 367] on input "checkbox" at bounding box center [644, 361] width 14 height 14
checkbox input "true"
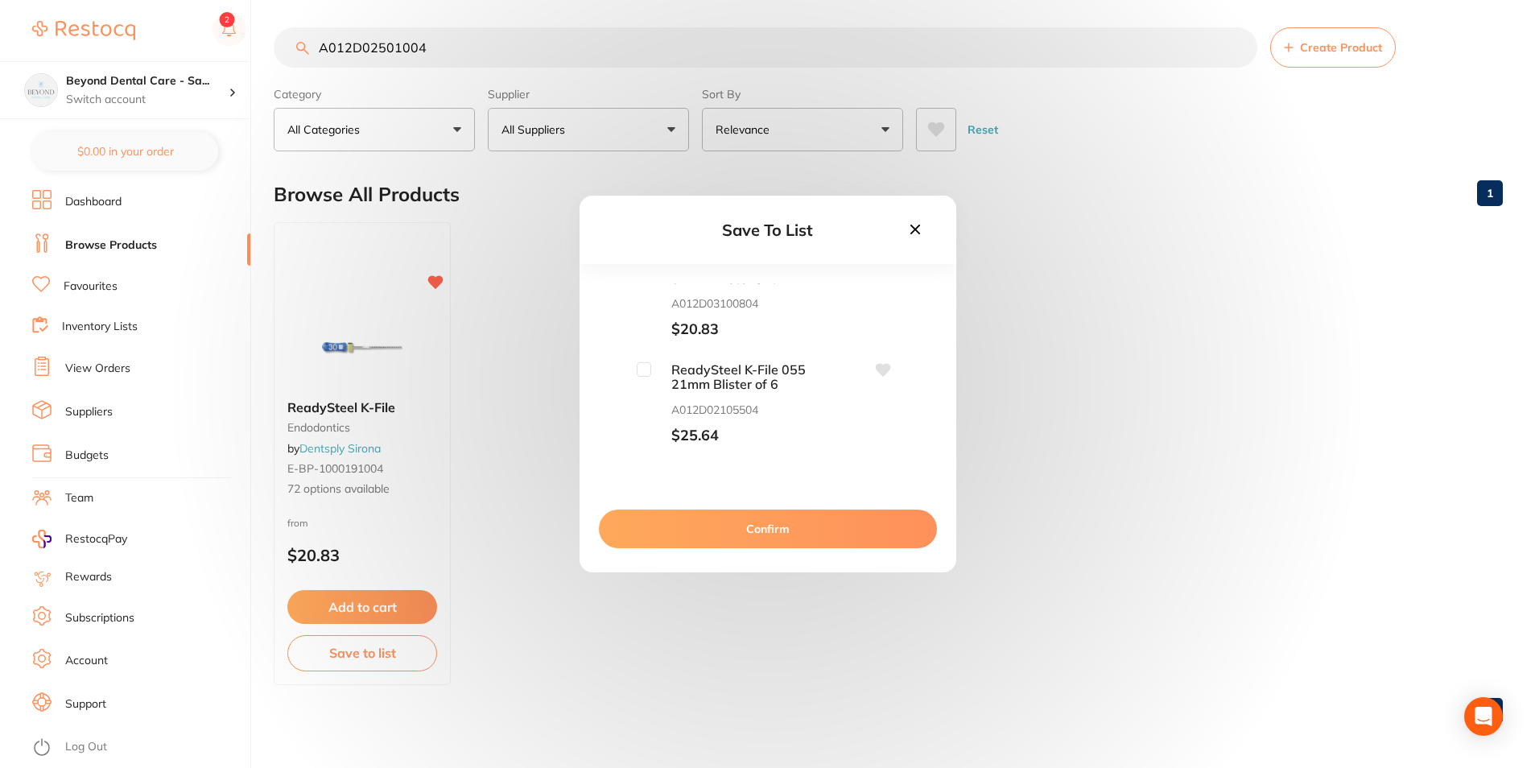
scroll to position [6, 0]
click at [721, 535] on button "Confirm" at bounding box center [768, 529] width 338 height 39
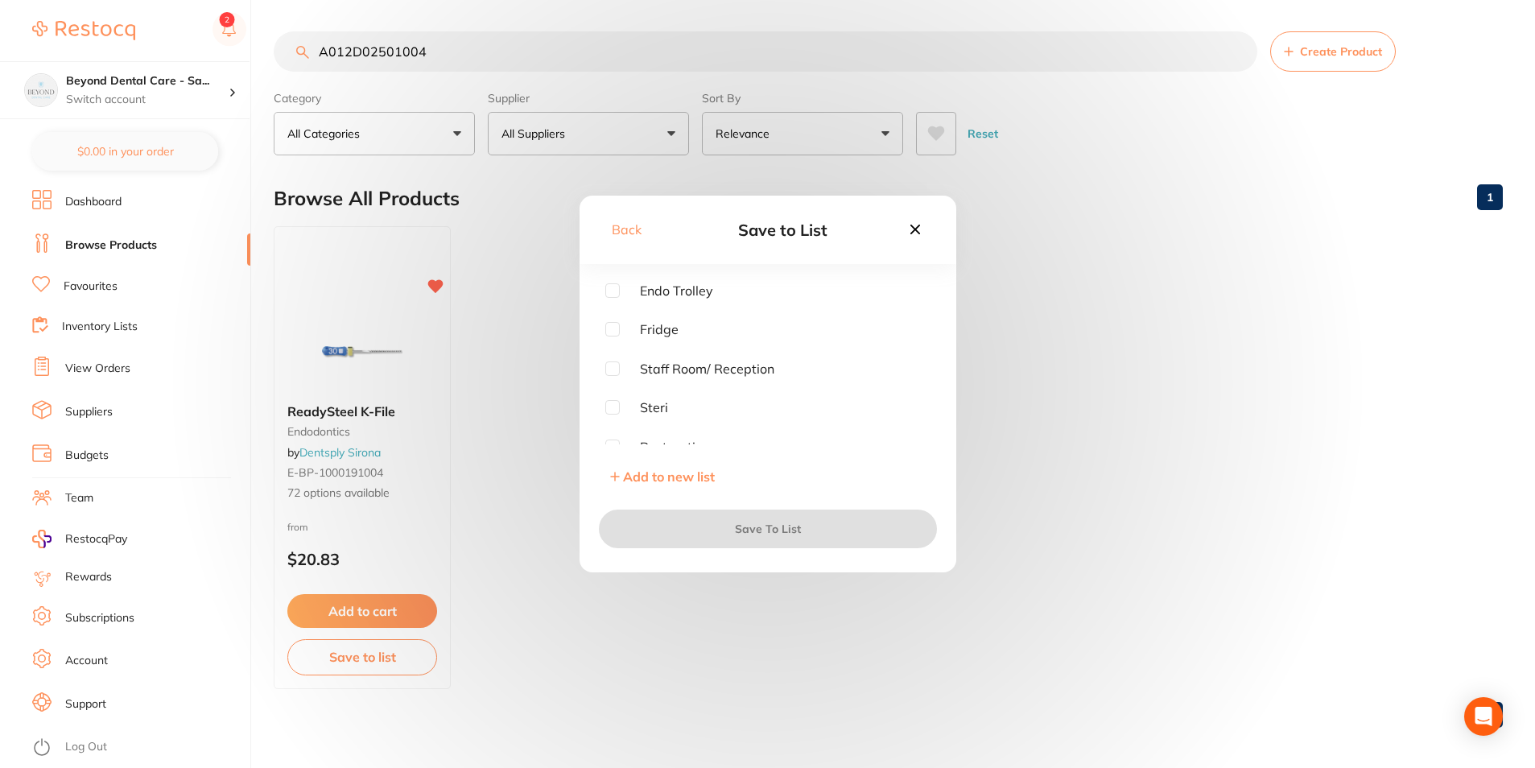
scroll to position [0, 0]
click at [615, 295] on input "checkbox" at bounding box center [612, 290] width 14 height 14
checkbox input "true"
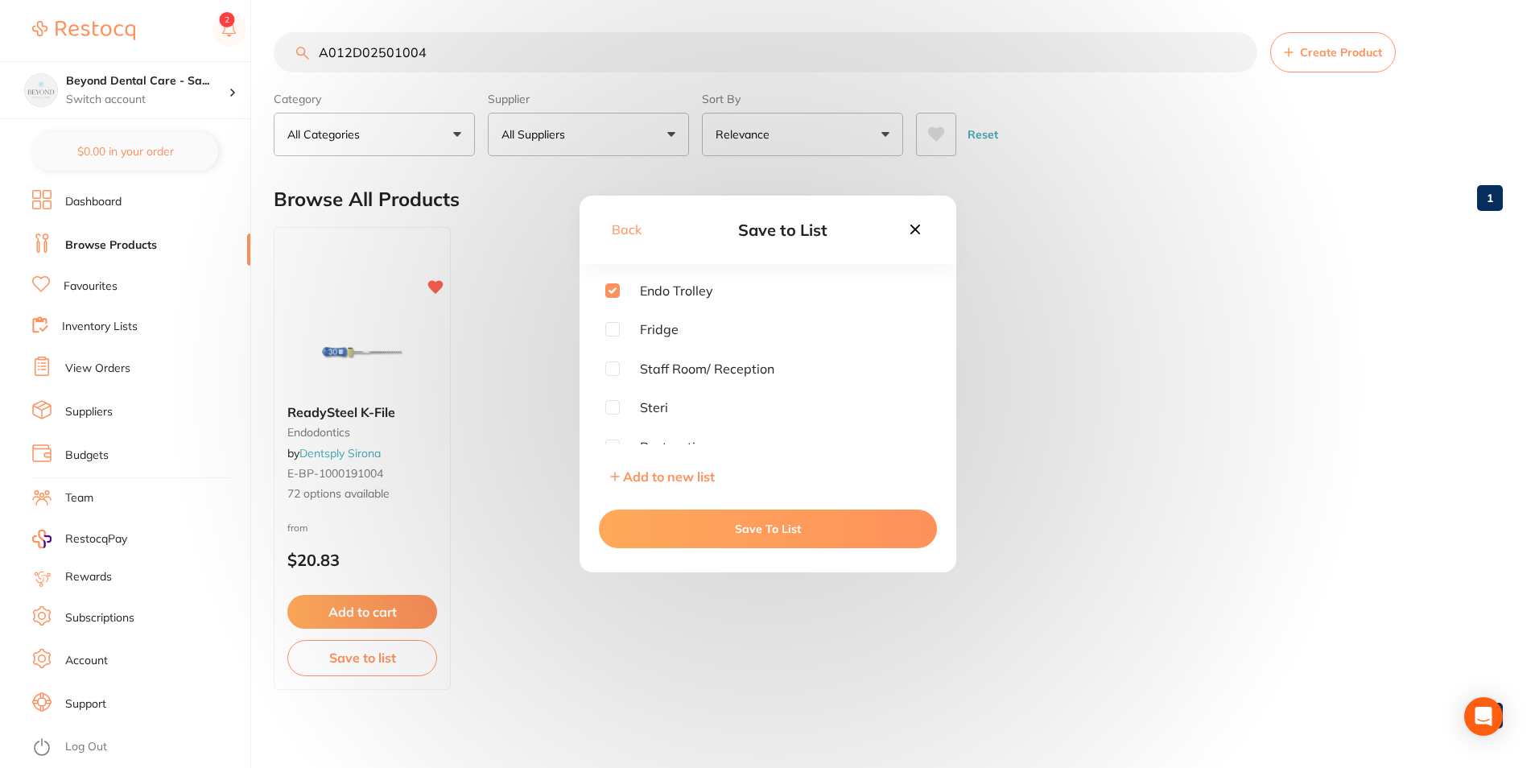
click at [723, 529] on button "Save To List" at bounding box center [768, 529] width 338 height 39
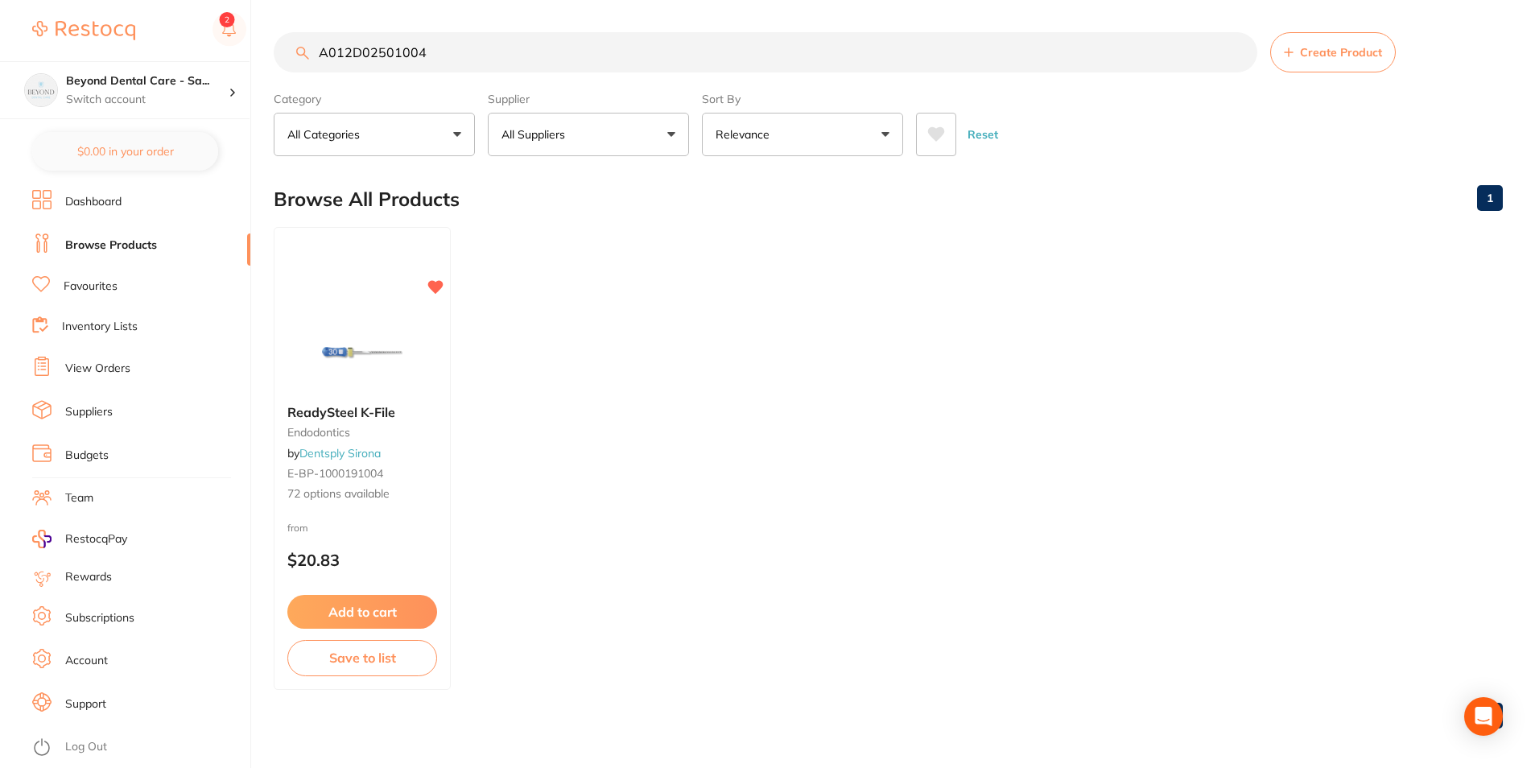
drag, startPoint x: 428, startPoint y: 43, endPoint x: 180, endPoint y: 41, distance: 248.0
click at [180, 42] on div "$0.00 Beyond Dental Care - Sa... Switch account Beyond Dental Care - Sandstone …" at bounding box center [767, 384] width 1535 height 768
paste input "KE-9721002"
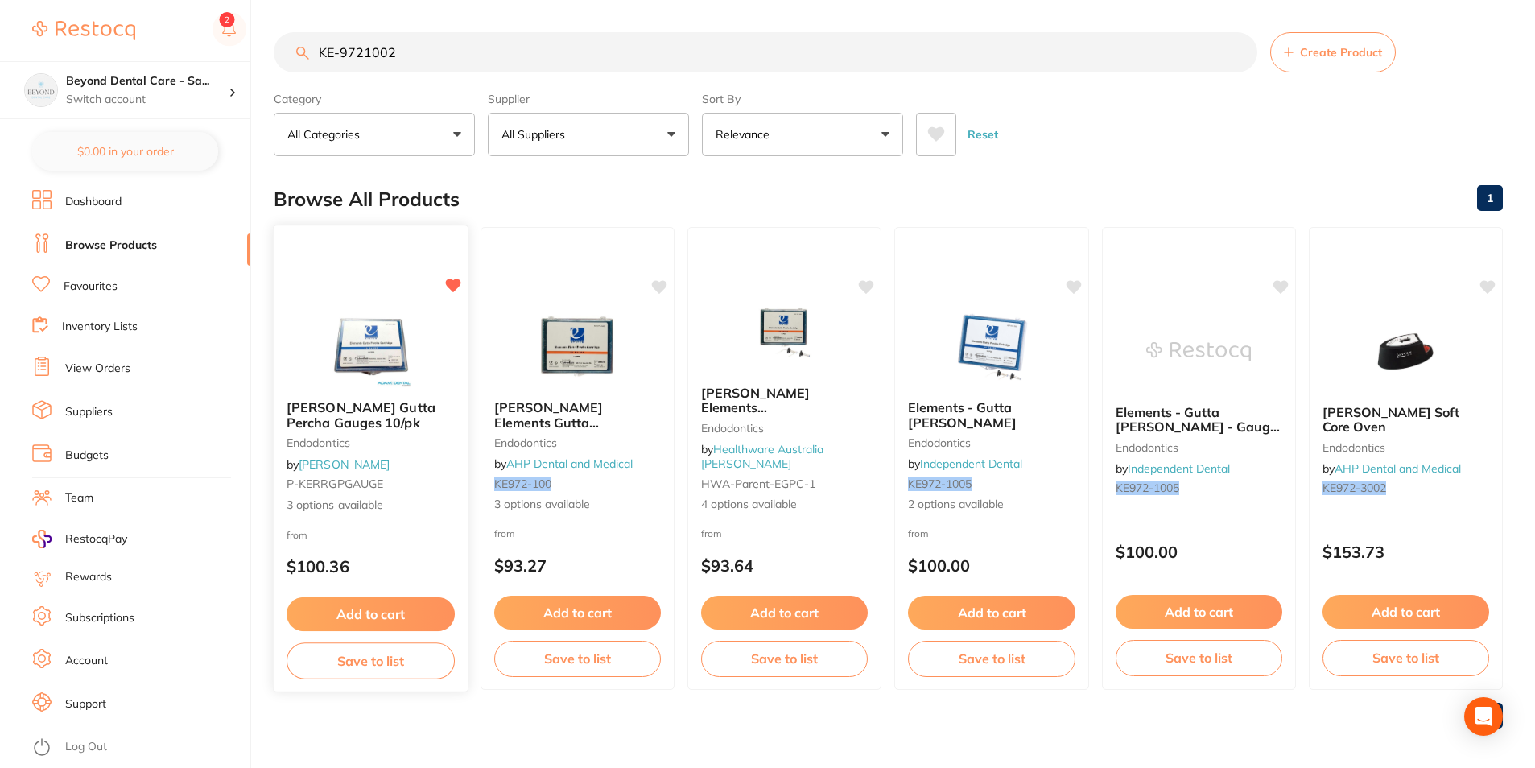
scroll to position [6, 0]
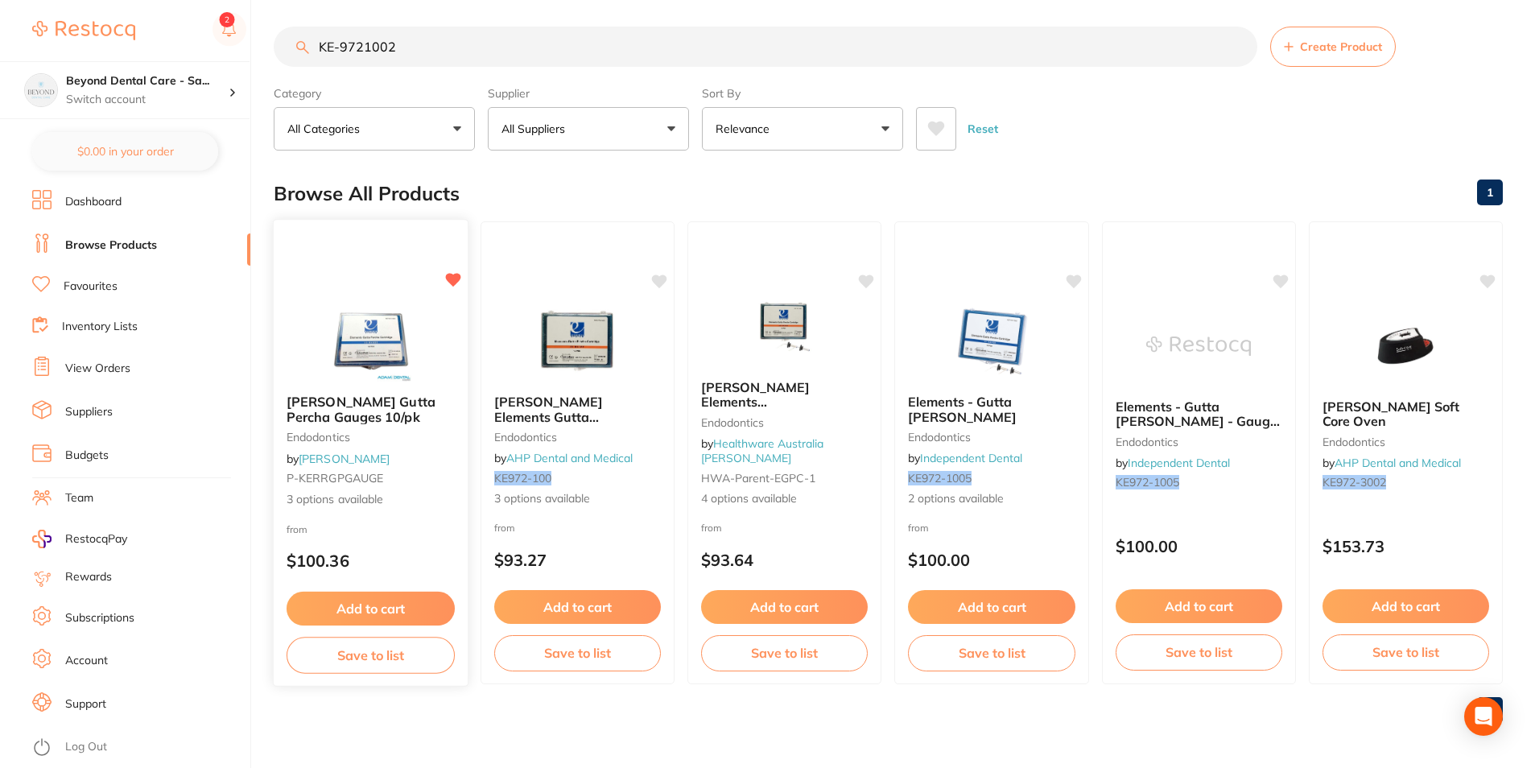
type input "KE-9721002"
click at [410, 660] on button "Save to list" at bounding box center [371, 655] width 168 height 36
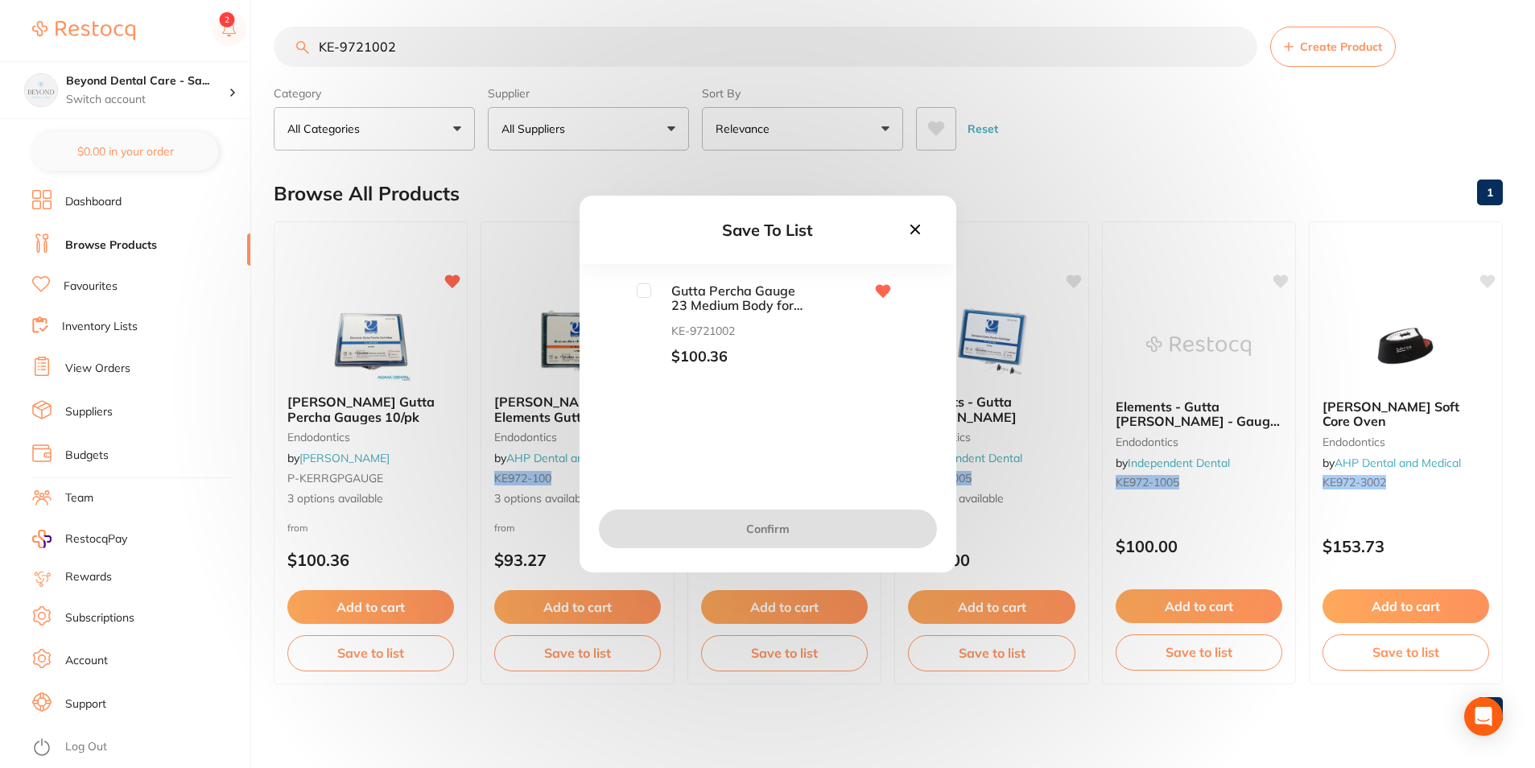
click at [642, 295] on input "checkbox" at bounding box center [644, 290] width 14 height 14
checkbox input "true"
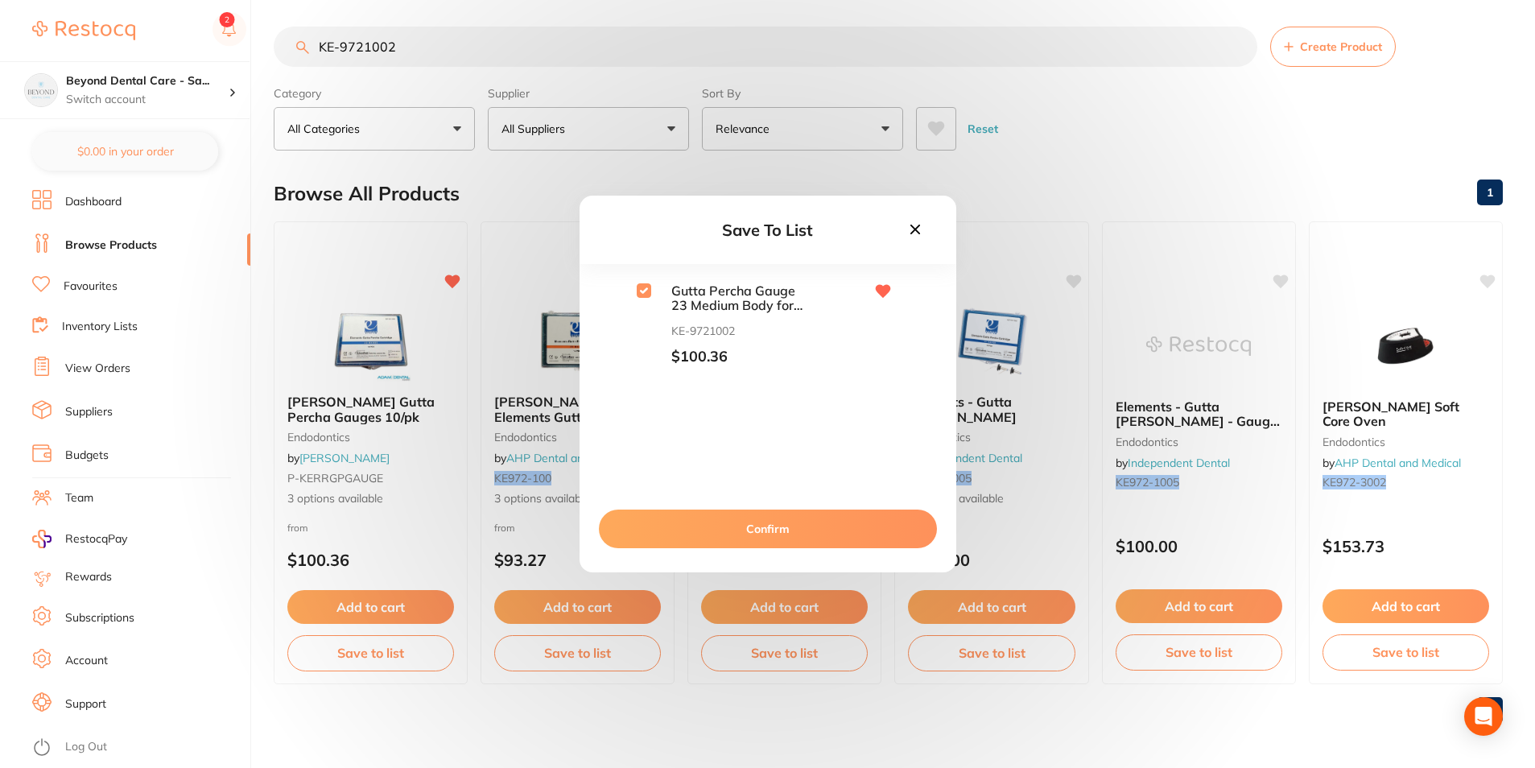
click at [679, 515] on button "Confirm" at bounding box center [768, 529] width 338 height 39
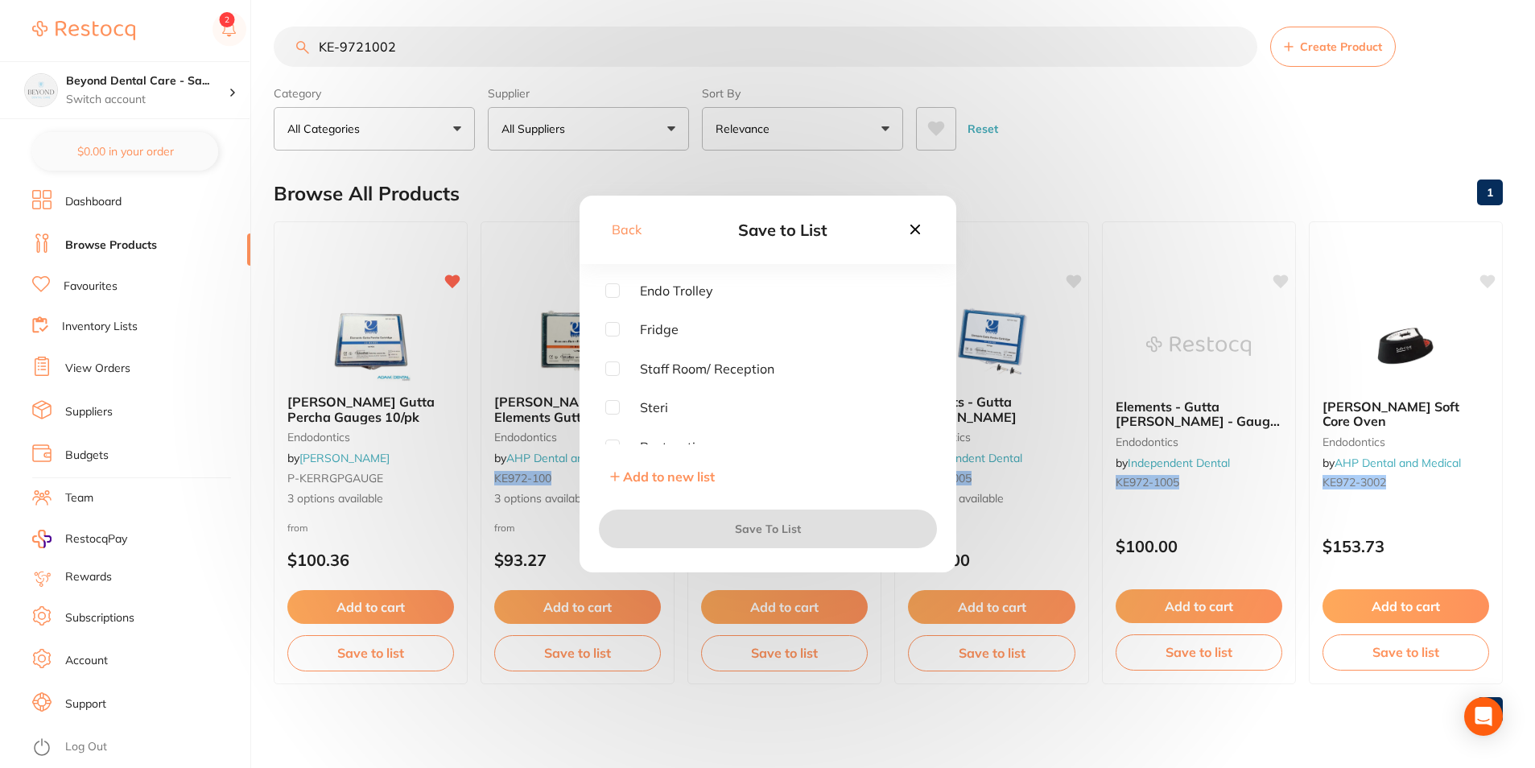
click at [610, 296] on input "checkbox" at bounding box center [612, 290] width 14 height 14
checkbox input "true"
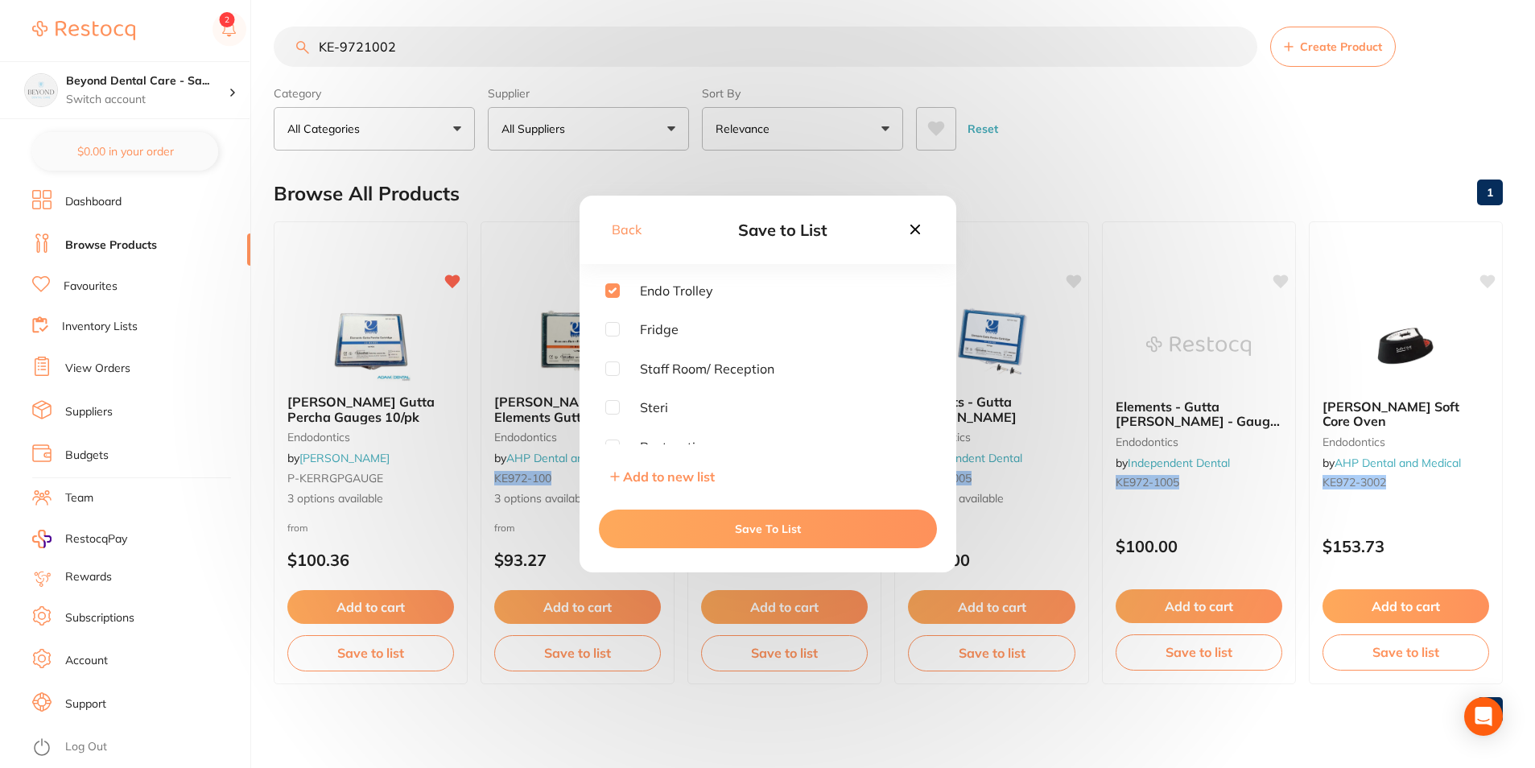
click at [705, 539] on button "Save To List" at bounding box center [768, 529] width 338 height 39
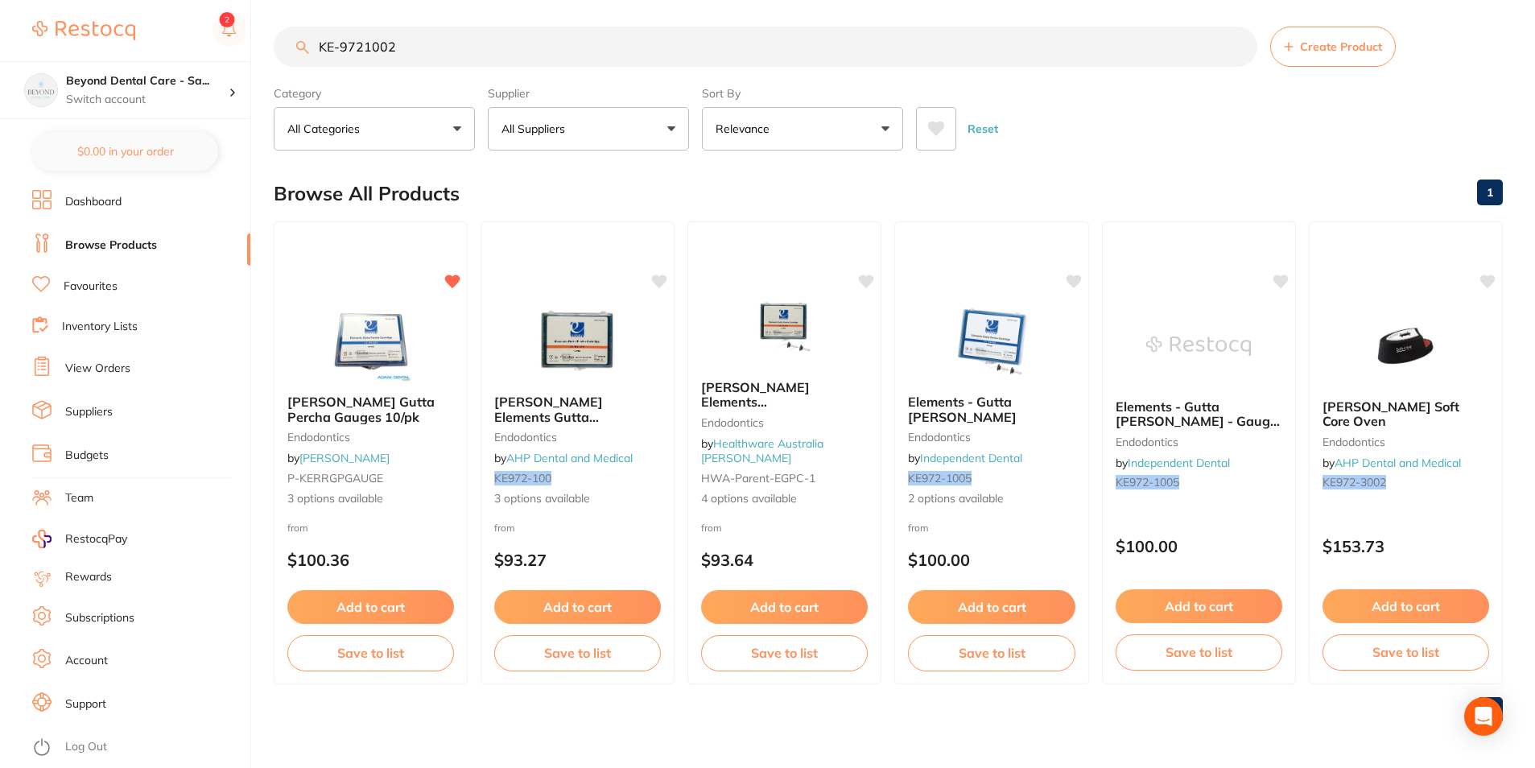
click at [106, 321] on link "Inventory Lists" at bounding box center [100, 327] width 76 height 16
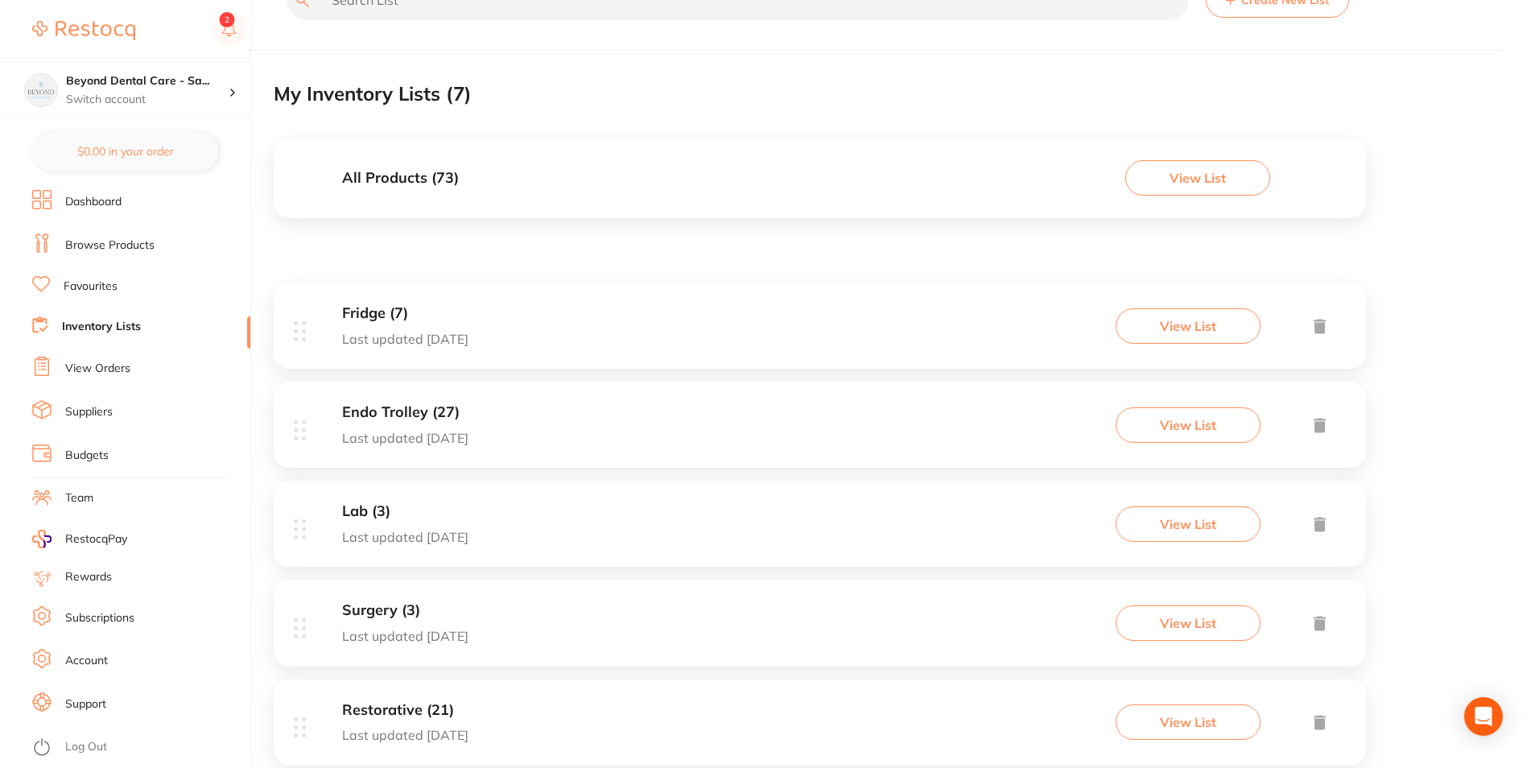
scroll to position [161, 0]
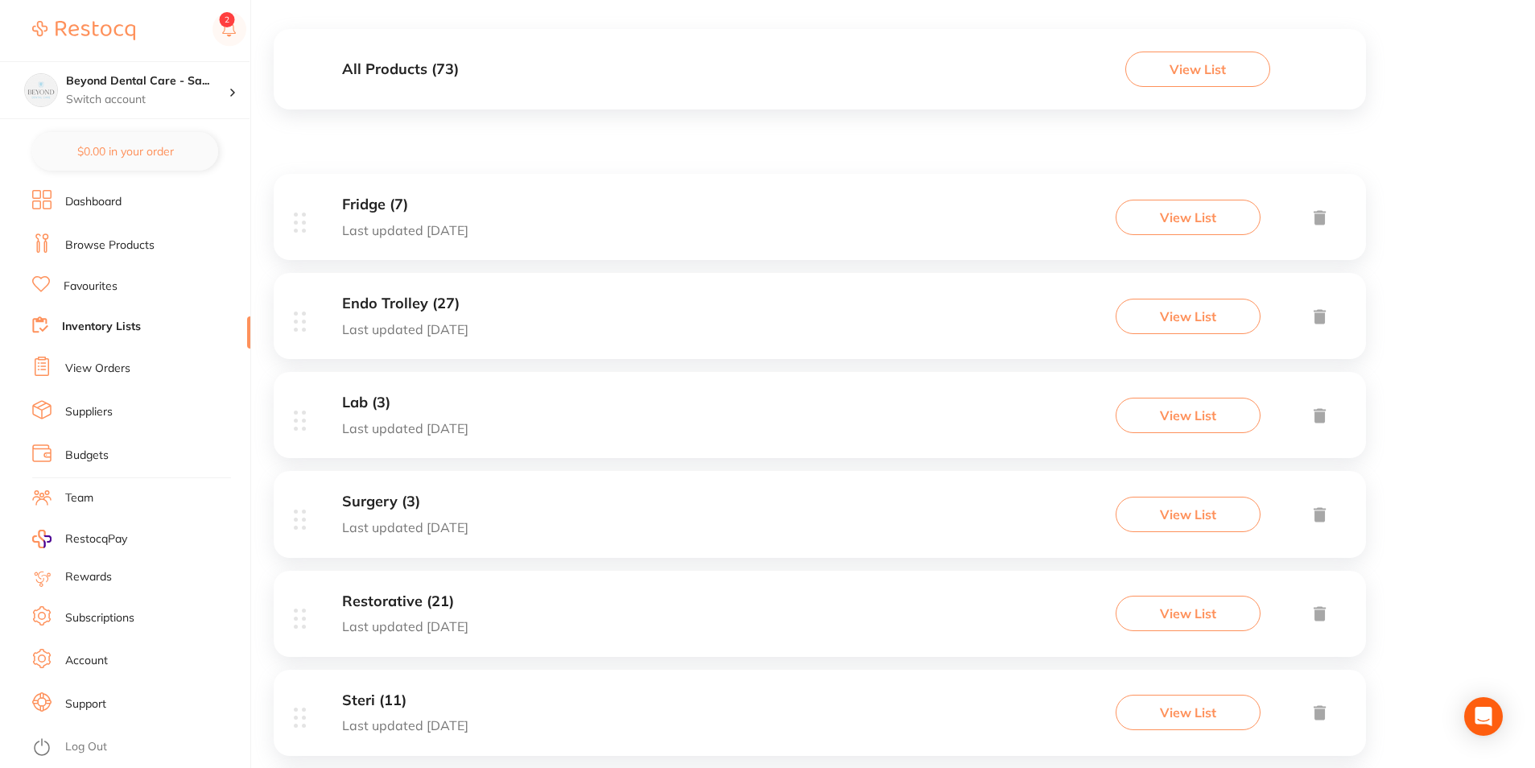
click at [517, 308] on div "Endo Trolley (27) Last updated today View List" at bounding box center [820, 316] width 1093 height 86
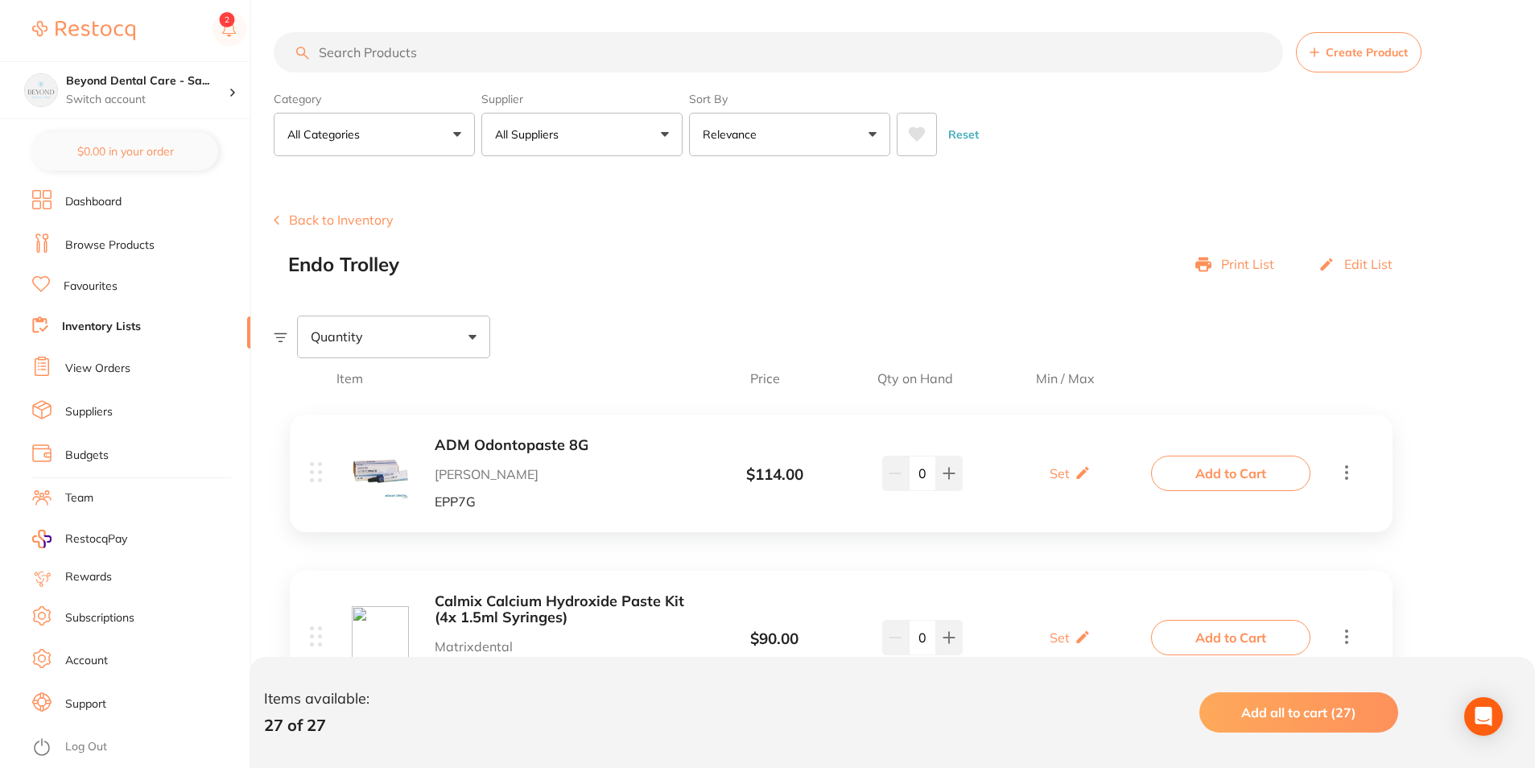
click at [78, 316] on li "Inventory Lists" at bounding box center [141, 327] width 218 height 22
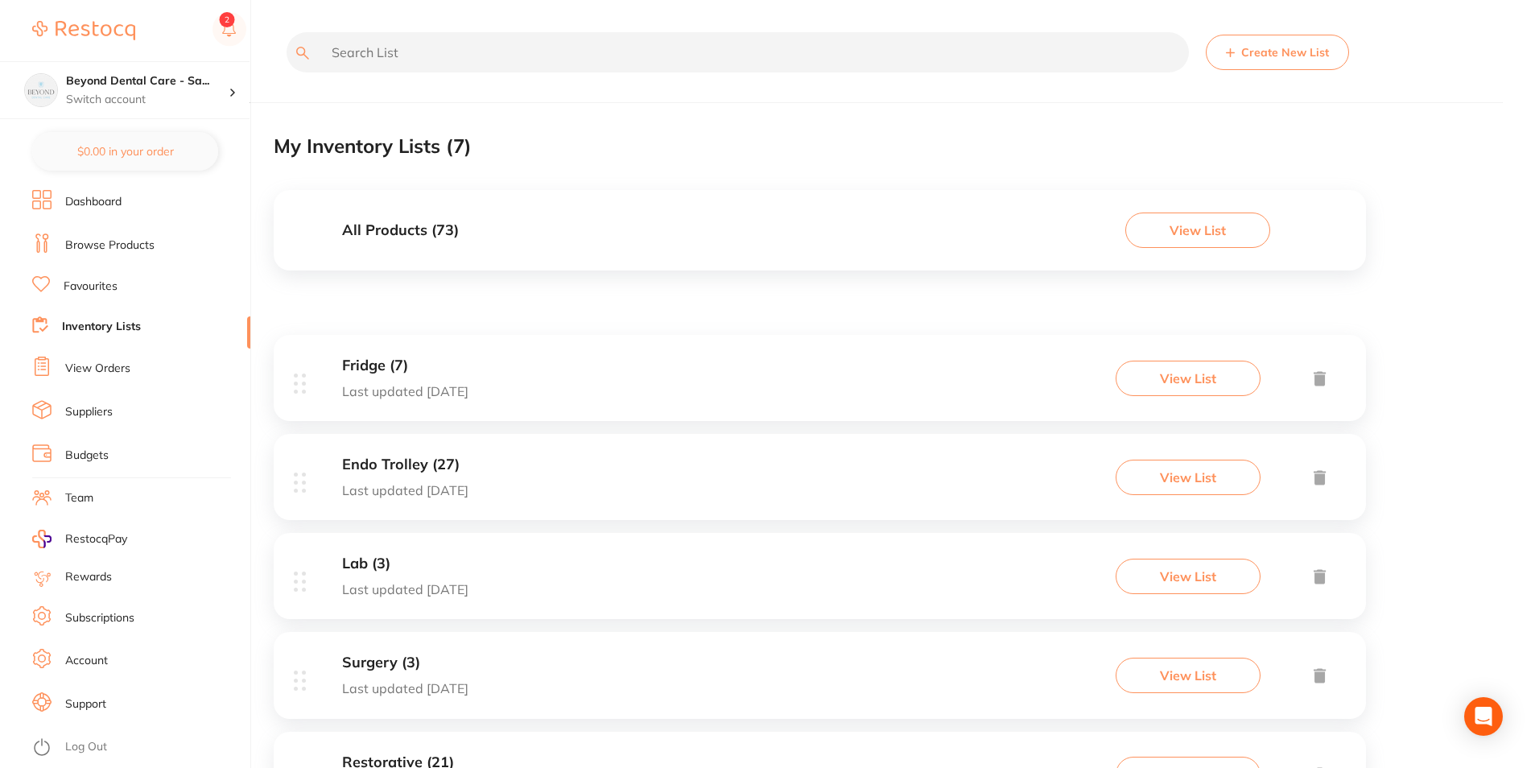
click at [498, 367] on div "Fridge (7) Last updated today View List" at bounding box center [820, 378] width 1093 height 86
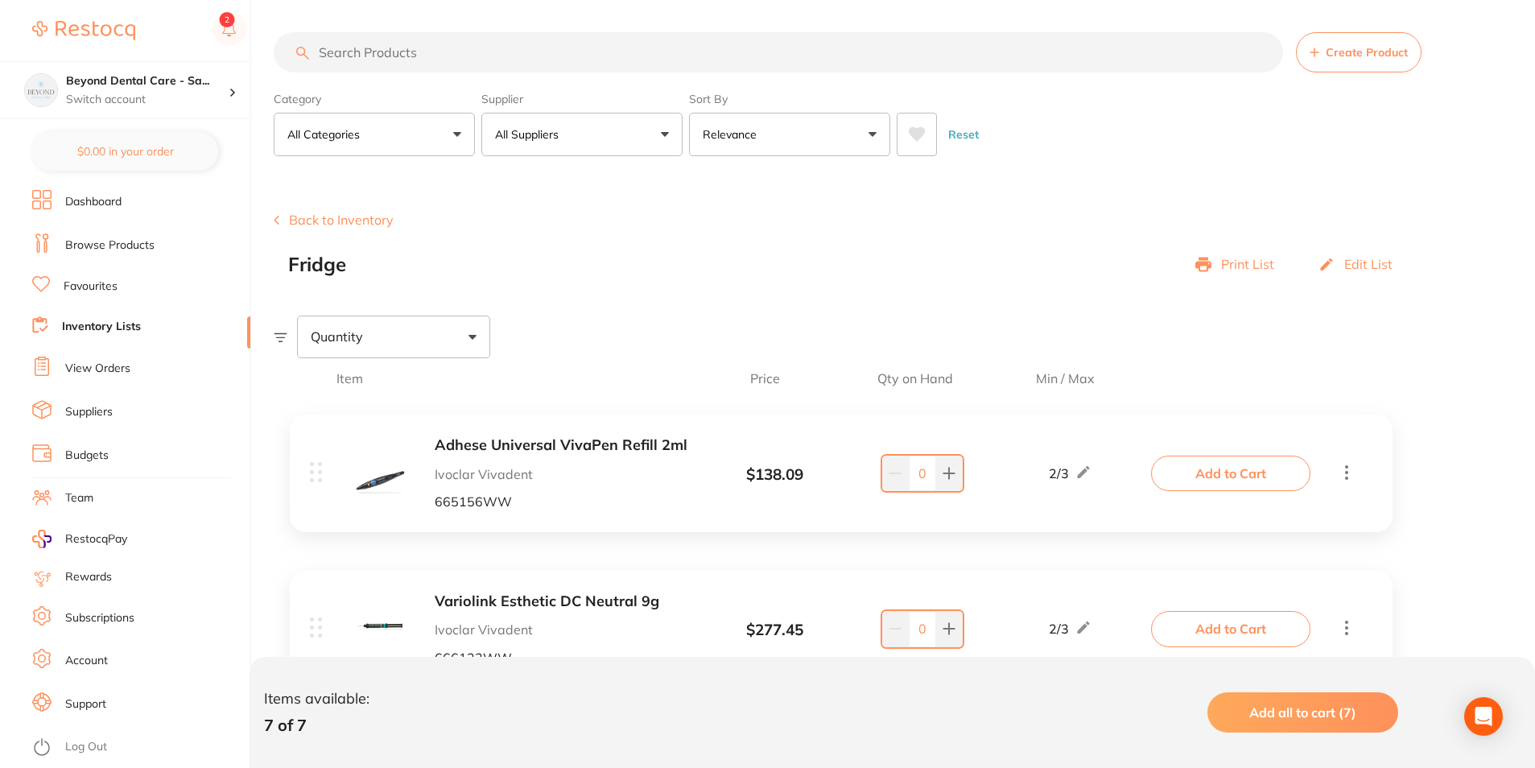
click at [123, 333] on link "Inventory Lists" at bounding box center [101, 327] width 79 height 16
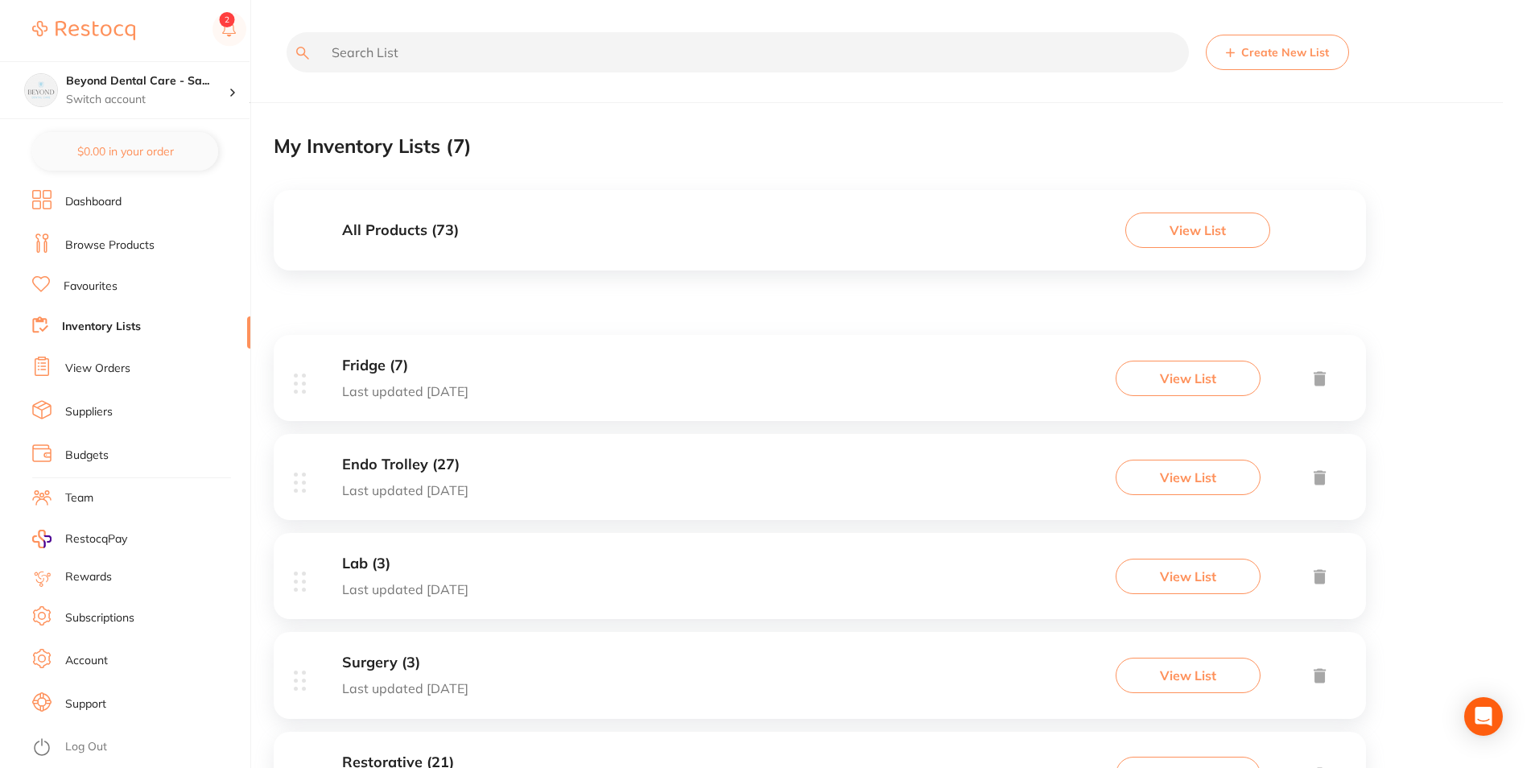
click at [539, 477] on div "Endo Trolley (27) Last updated today View List" at bounding box center [820, 477] width 1093 height 86
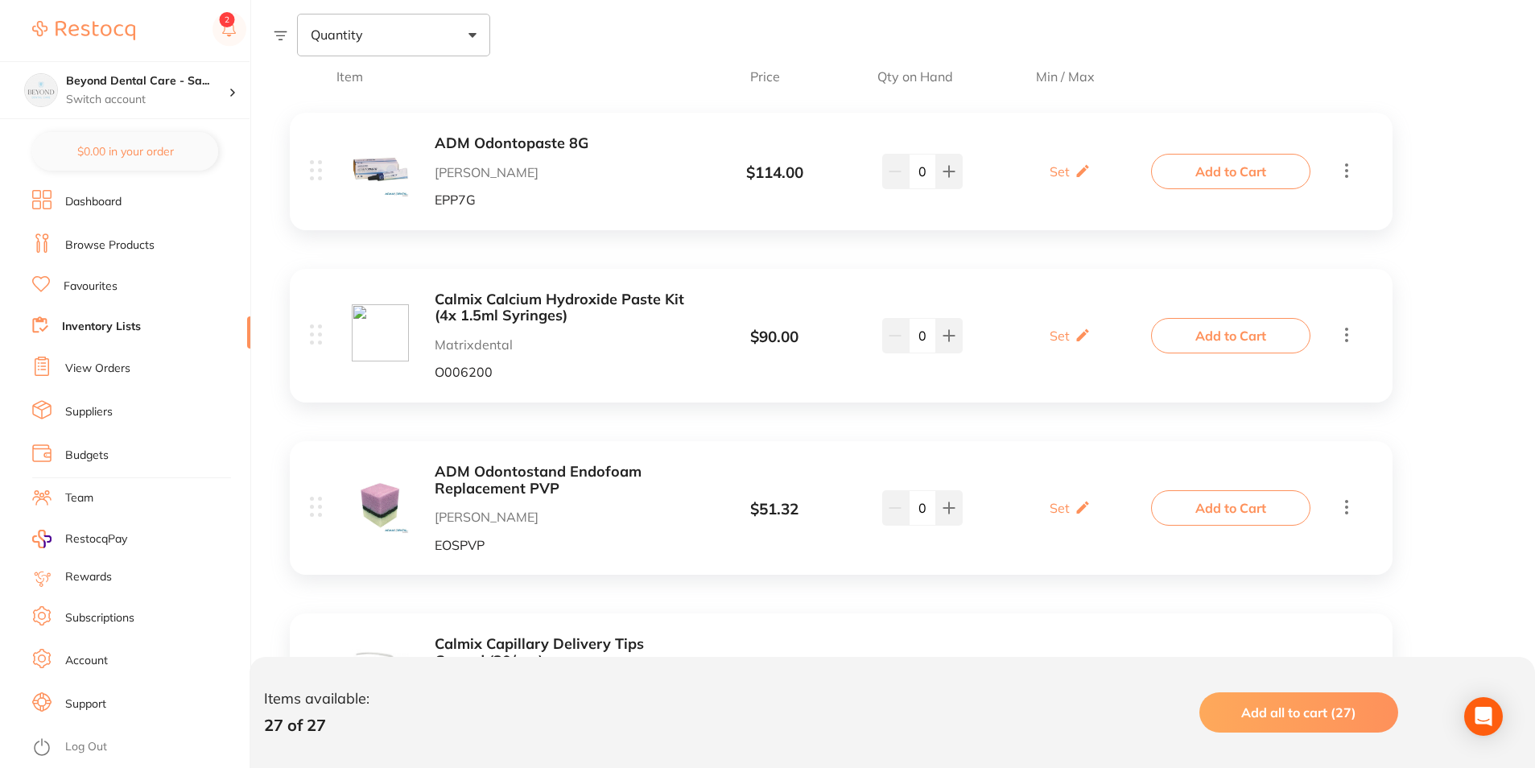
scroll to position [161, 0]
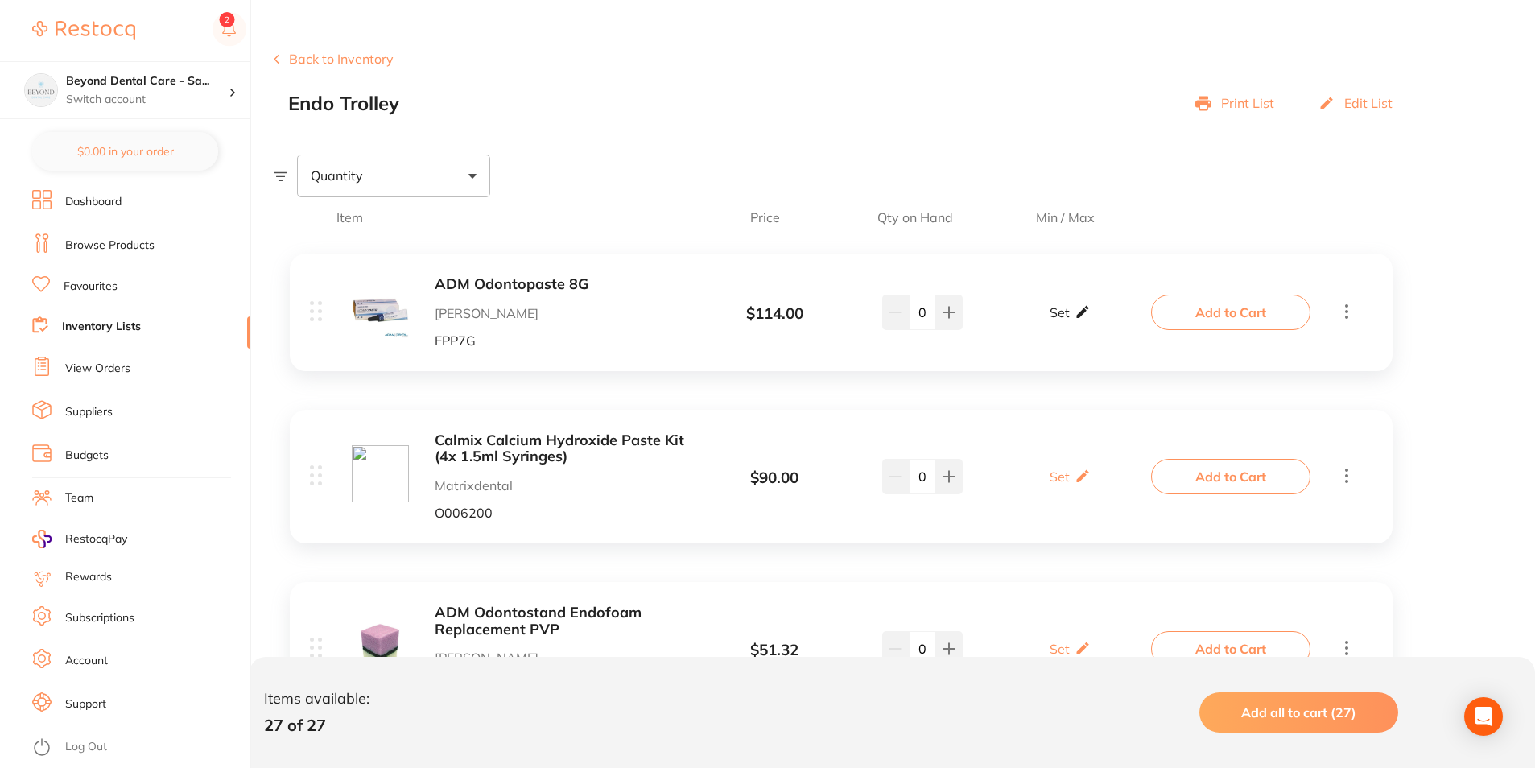
click at [1077, 316] on icon at bounding box center [1083, 312] width 12 height 12
click at [1058, 327] on input "0" at bounding box center [1047, 321] width 32 height 26
type input "01"
click at [1103, 317] on input "0" at bounding box center [1093, 321] width 32 height 26
type input "02"
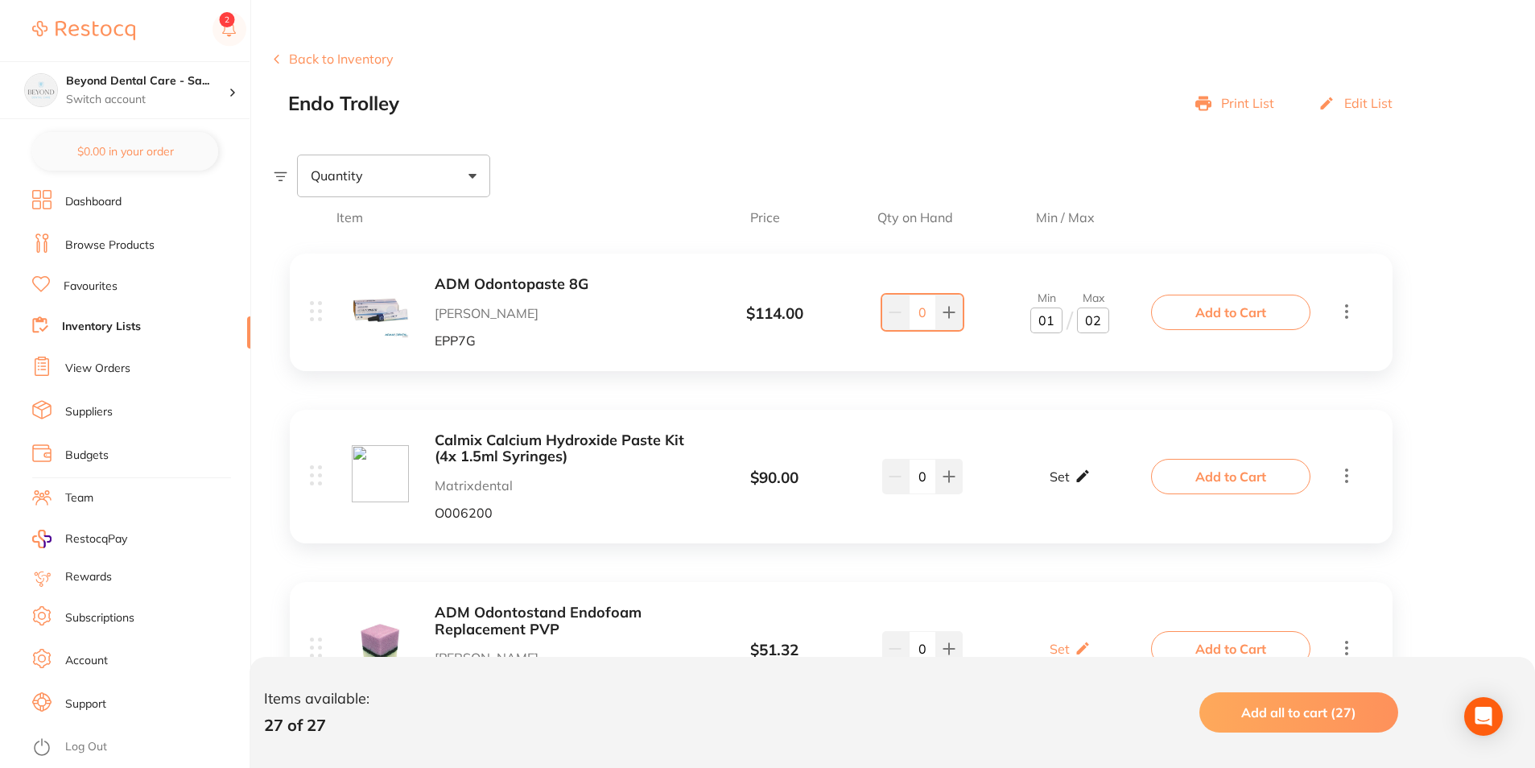
click at [1050, 482] on p "Set" at bounding box center [1060, 476] width 20 height 14
click at [1047, 487] on input "0" at bounding box center [1047, 485] width 32 height 26
type input "02"
click at [1099, 483] on input "0" at bounding box center [1093, 485] width 32 height 26
type input "04"
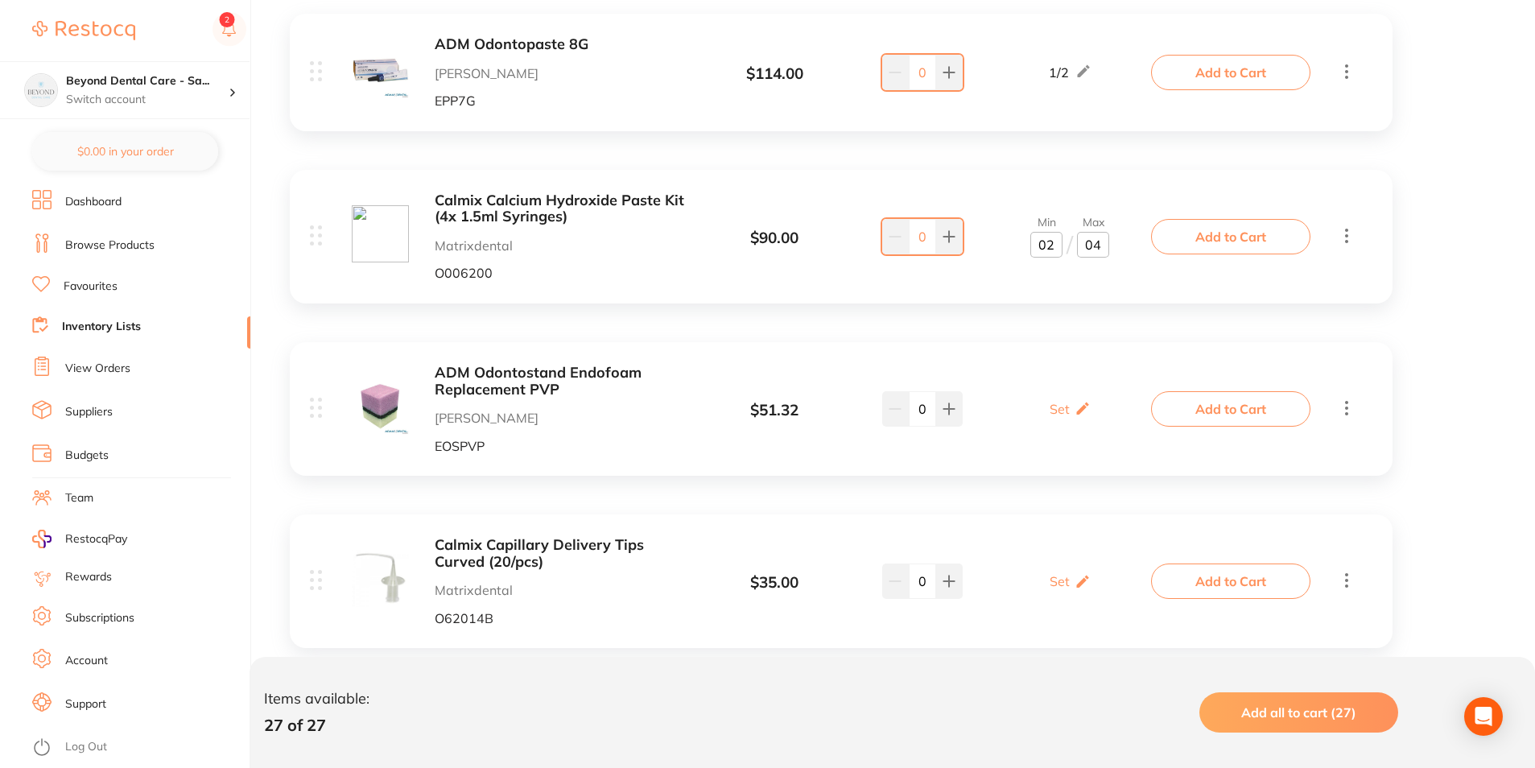
scroll to position [403, 0]
click at [1065, 444] on div "ADM Odontostand Endofoam Replacement PVP Adam Dental EOSPVP $ 51.32 Set Set Min…" at bounding box center [732, 407] width 845 height 89
click at [1064, 405] on p "Set" at bounding box center [1060, 407] width 20 height 14
click at [1051, 419] on input "0" at bounding box center [1047, 416] width 32 height 26
click at [482, 394] on b "ADM Odontostand Endofoam Replacement PVP" at bounding box center [562, 379] width 255 height 33
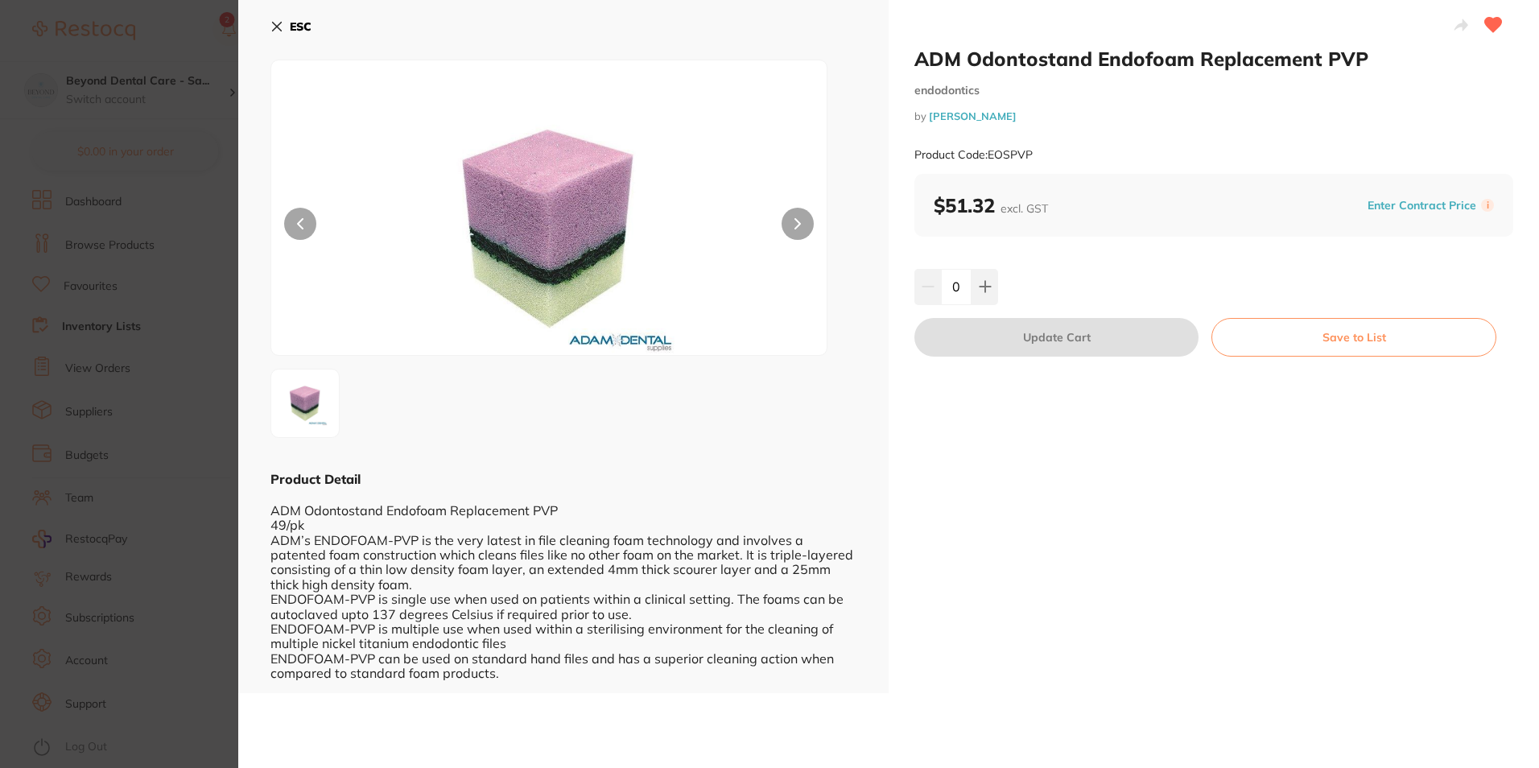
scroll to position [1, 0]
drag, startPoint x: 217, startPoint y: 479, endPoint x: 377, endPoint y: 447, distance: 163.4
click at [225, 477] on section "ADM Odontostand Endofoam Replacement PVP endodontics by Adam Dental Product Cod…" at bounding box center [769, 384] width 1539 height 768
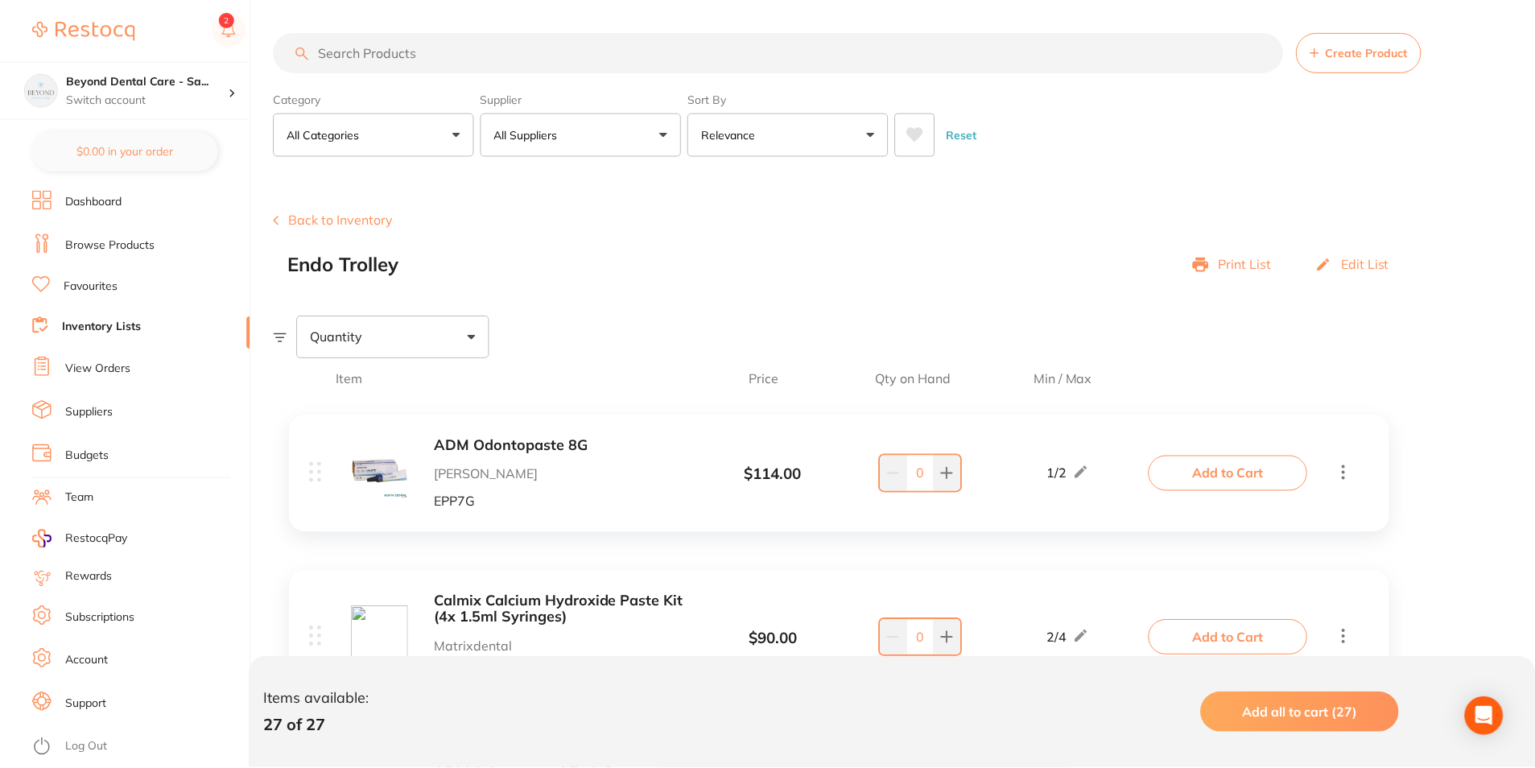
scroll to position [403, 0]
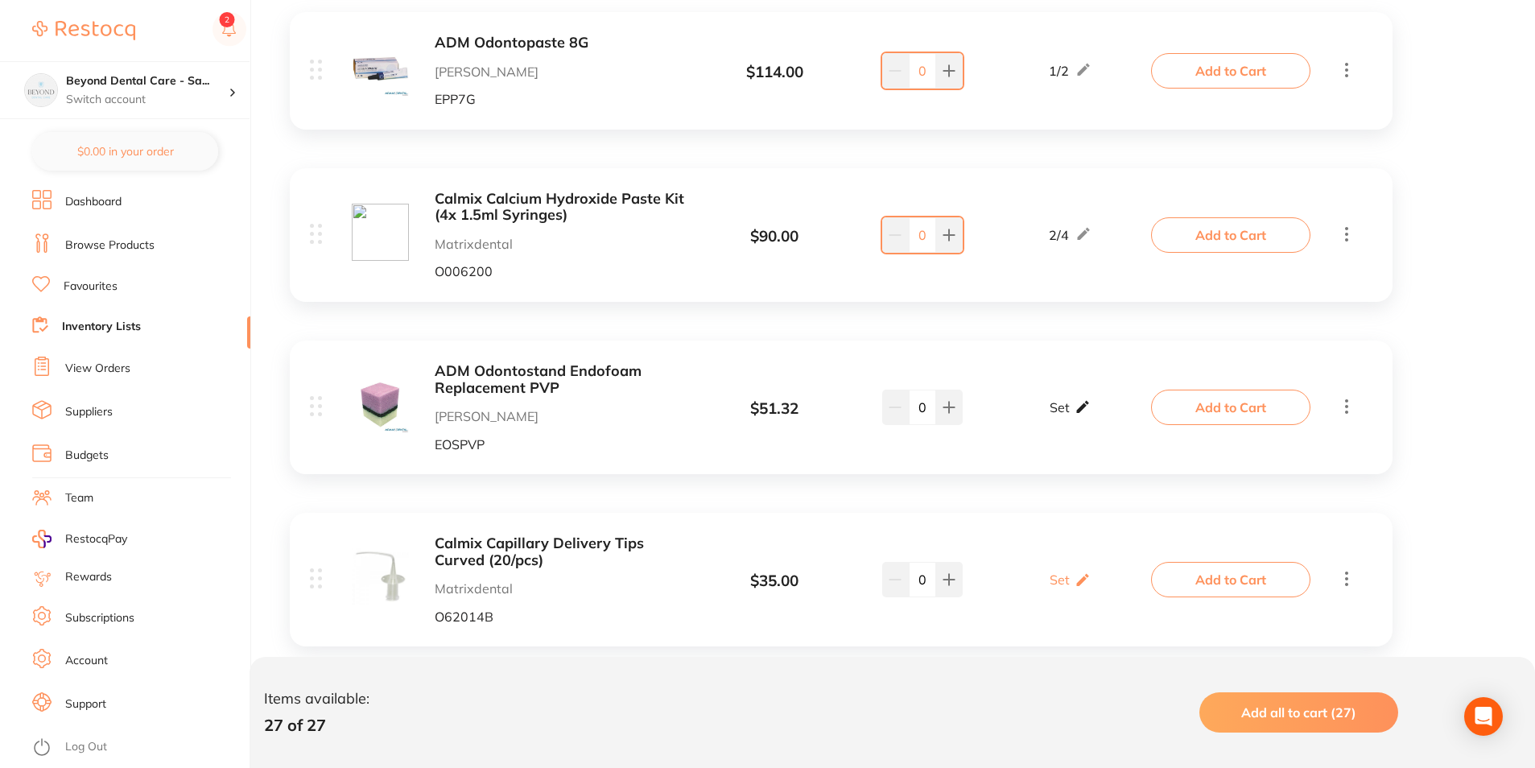
click at [1063, 407] on p "Set" at bounding box center [1060, 407] width 20 height 14
click at [1087, 418] on input "0" at bounding box center [1093, 416] width 32 height 26
type input "50"
click at [1046, 412] on input "0" at bounding box center [1047, 416] width 32 height 26
type input "10"
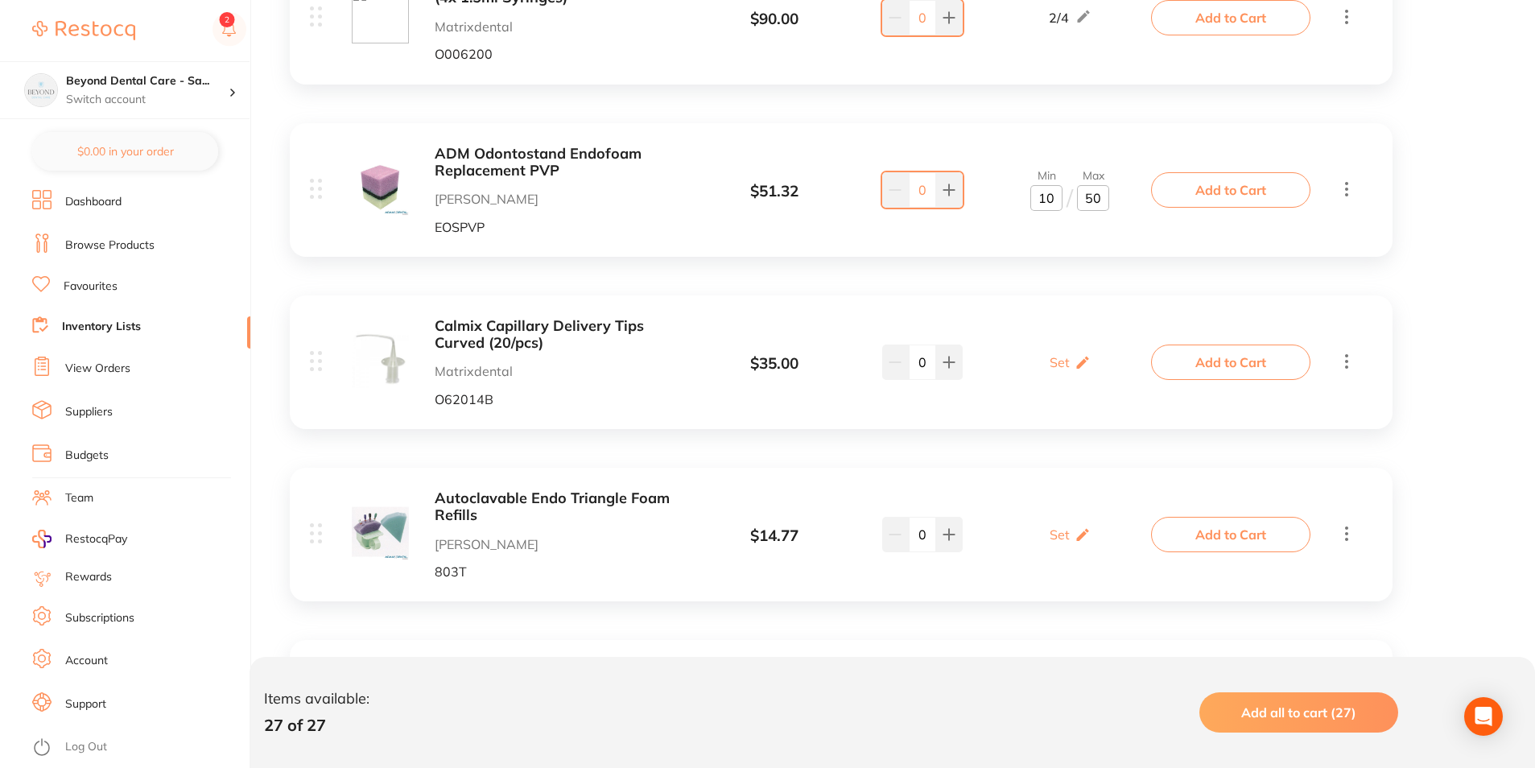
scroll to position [644, 0]
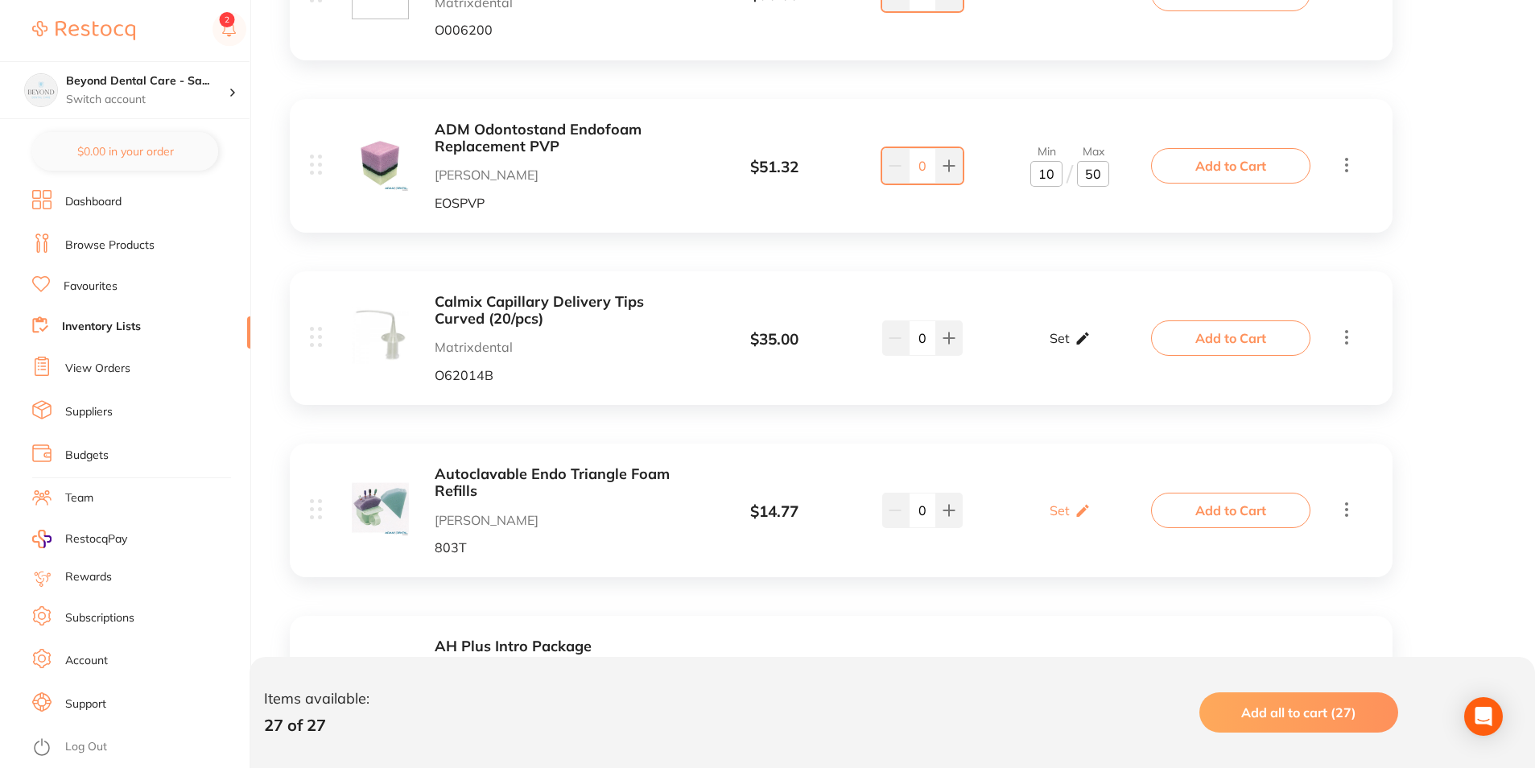
click at [1064, 343] on p "Set" at bounding box center [1060, 338] width 20 height 14
click at [1090, 342] on input "0" at bounding box center [1093, 346] width 32 height 26
type input "40"
click at [1045, 341] on input "0" at bounding box center [1047, 346] width 32 height 26
type input "10"
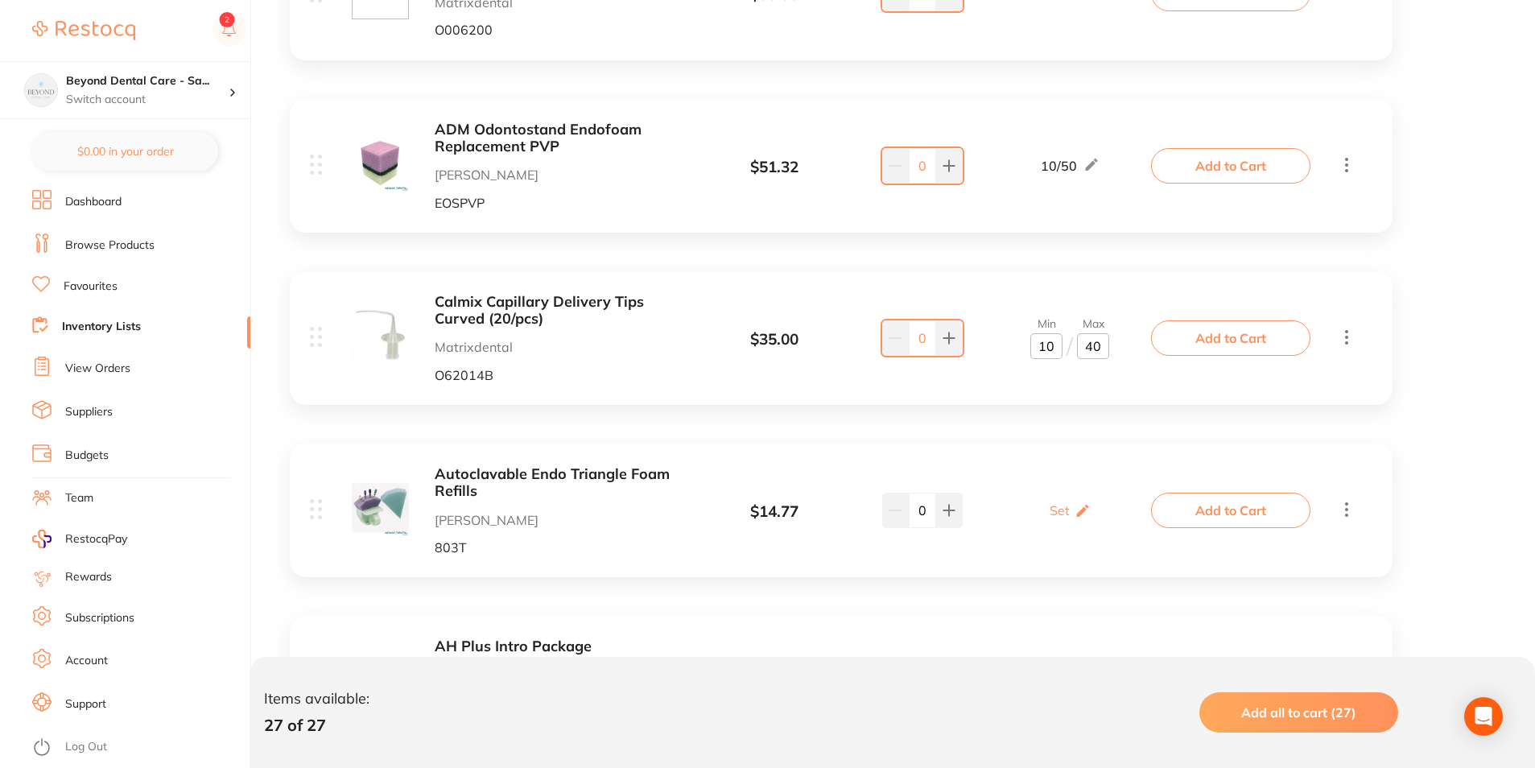
click at [1060, 444] on div "Autoclavable Endo Triangle Foam Refills Adam Dental 803T $ 14.77 Set Set Min / …" at bounding box center [841, 511] width 1103 height 134
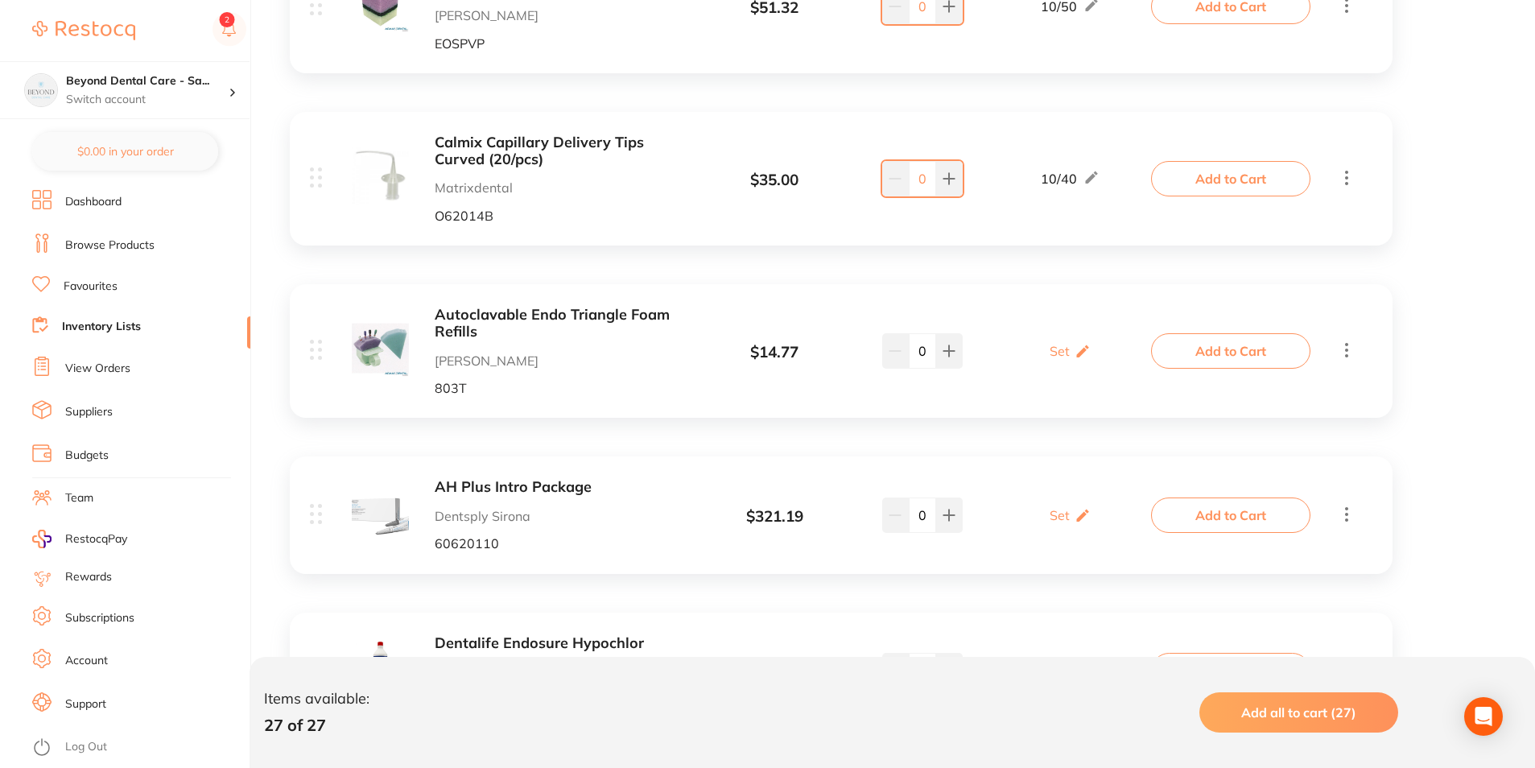
scroll to position [805, 0]
click at [1067, 333] on div "Set Set Min / Max" at bounding box center [1070, 349] width 41 height 40
drag, startPoint x: 430, startPoint y: 308, endPoint x: 446, endPoint y: 312, distance: 16.4
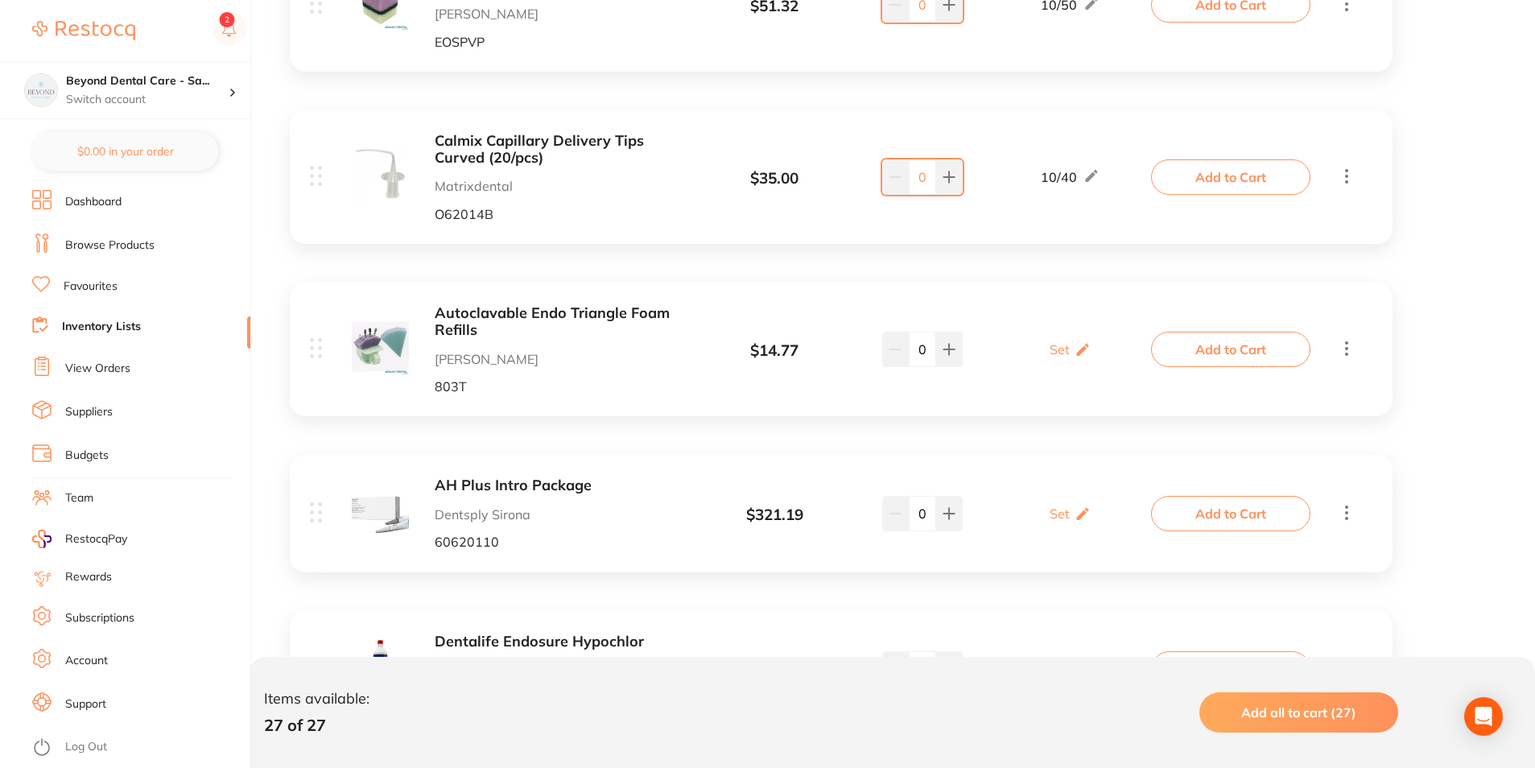
click at [469, 341] on div "Autoclavable Endo Triangle Foam Refills Adam Dental 803T" at bounding box center [562, 349] width 255 height 89
click at [445, 308] on b "Autoclavable Endo Triangle Foam Refills" at bounding box center [562, 321] width 255 height 33
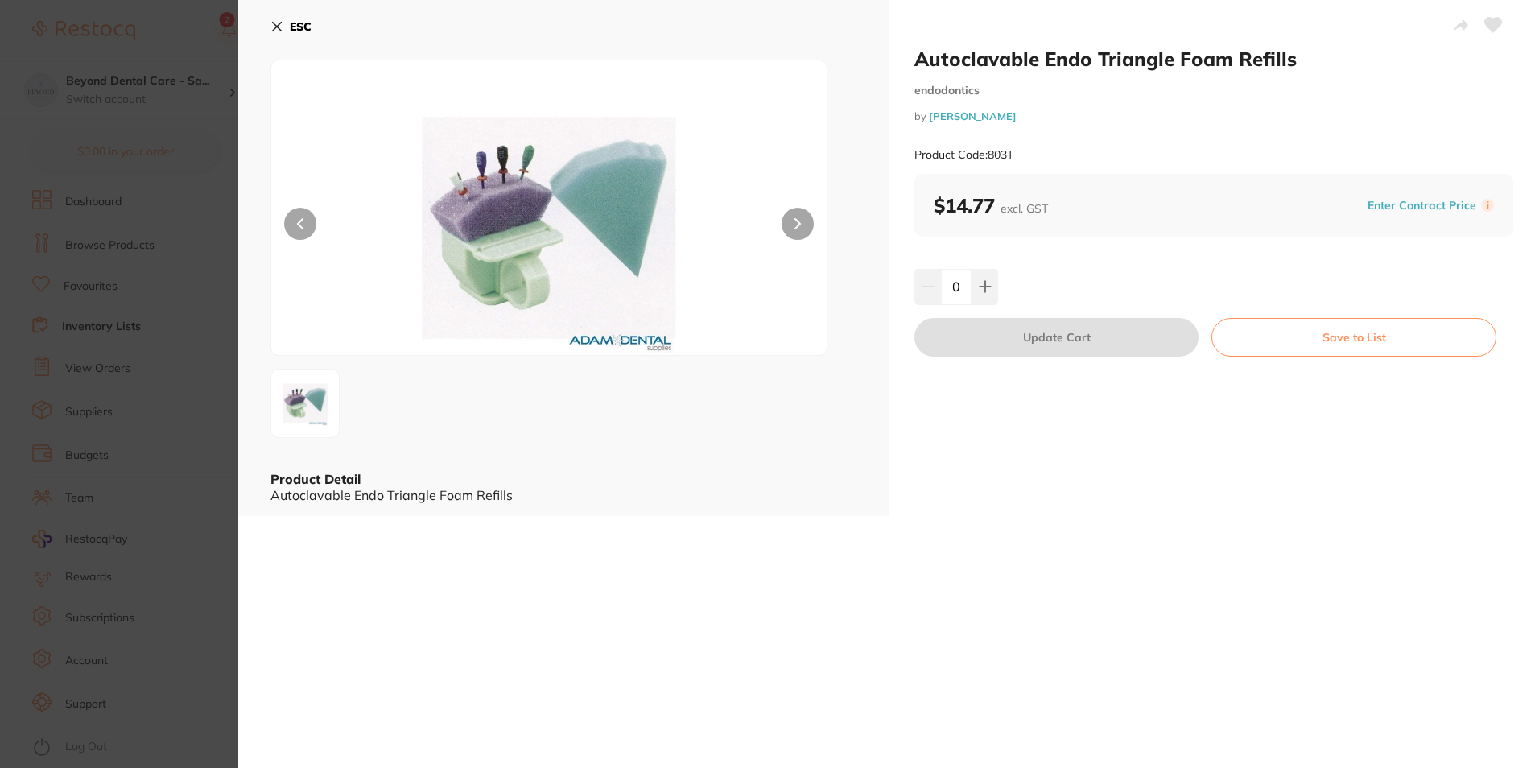
click at [189, 391] on section "Autoclavable Endo Triangle Foam Refills endodontics by Adam Dental Product Code…" at bounding box center [769, 384] width 1539 height 768
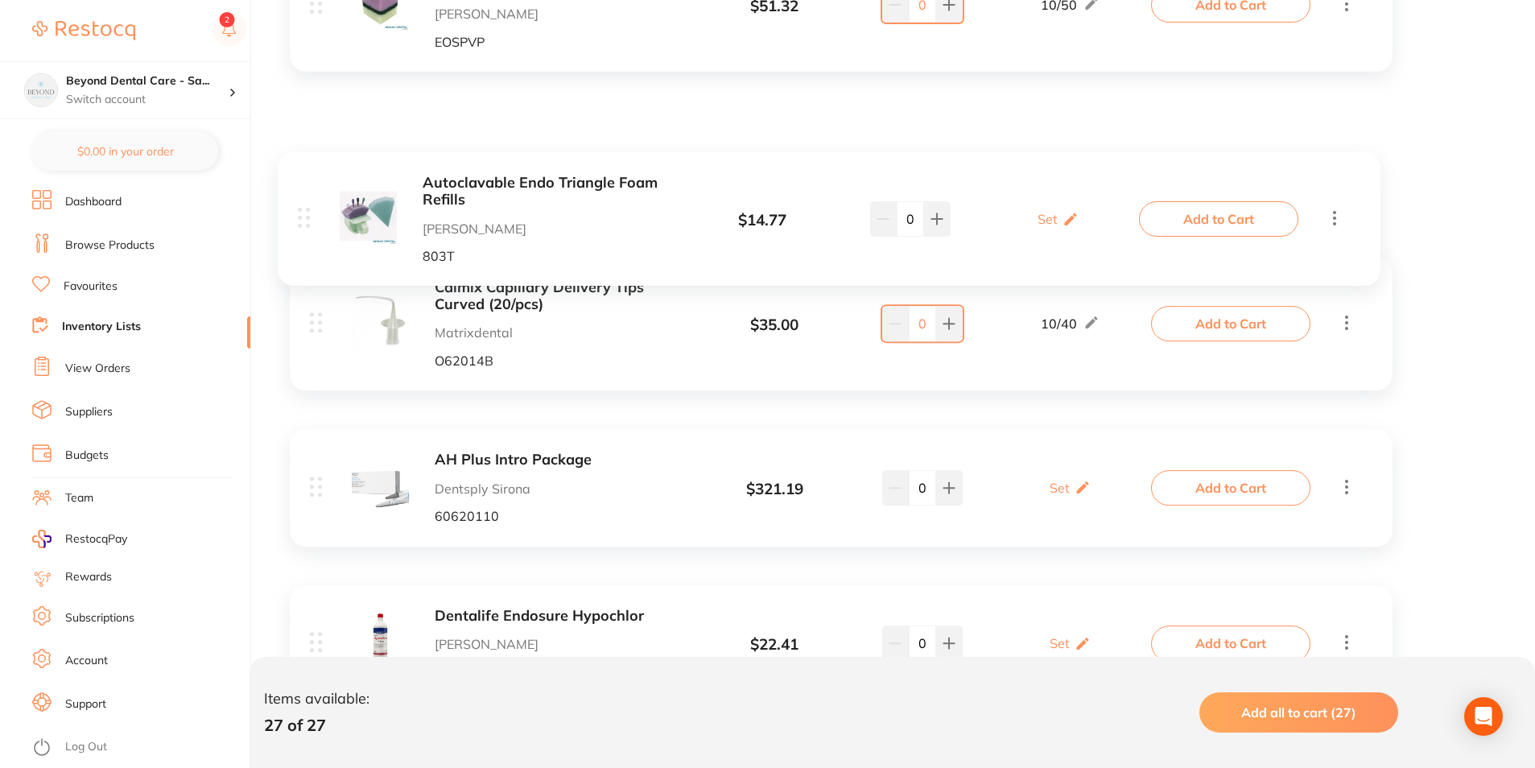
drag, startPoint x: 321, startPoint y: 349, endPoint x: 308, endPoint y: 199, distance: 150.4
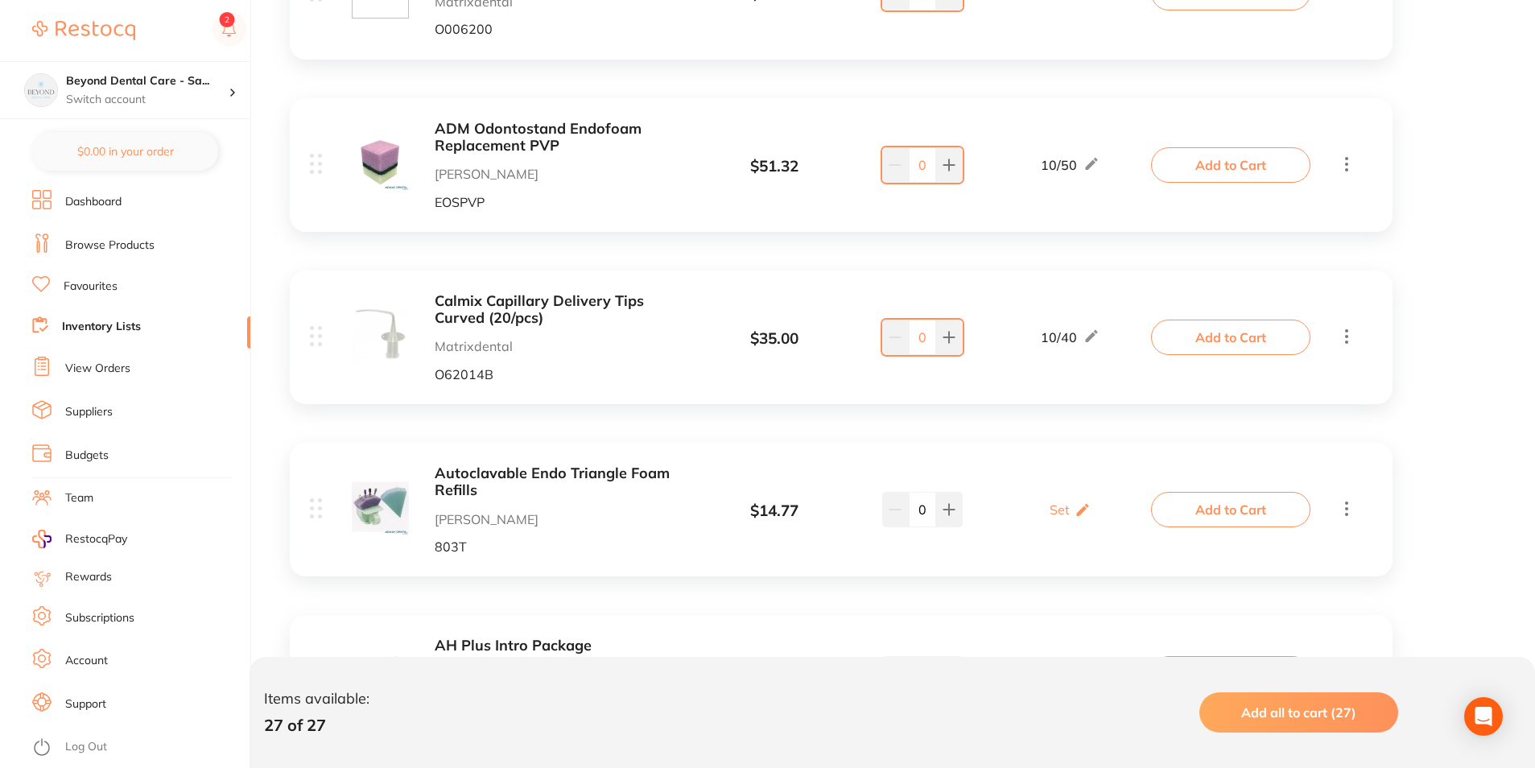
scroll to position [644, 0]
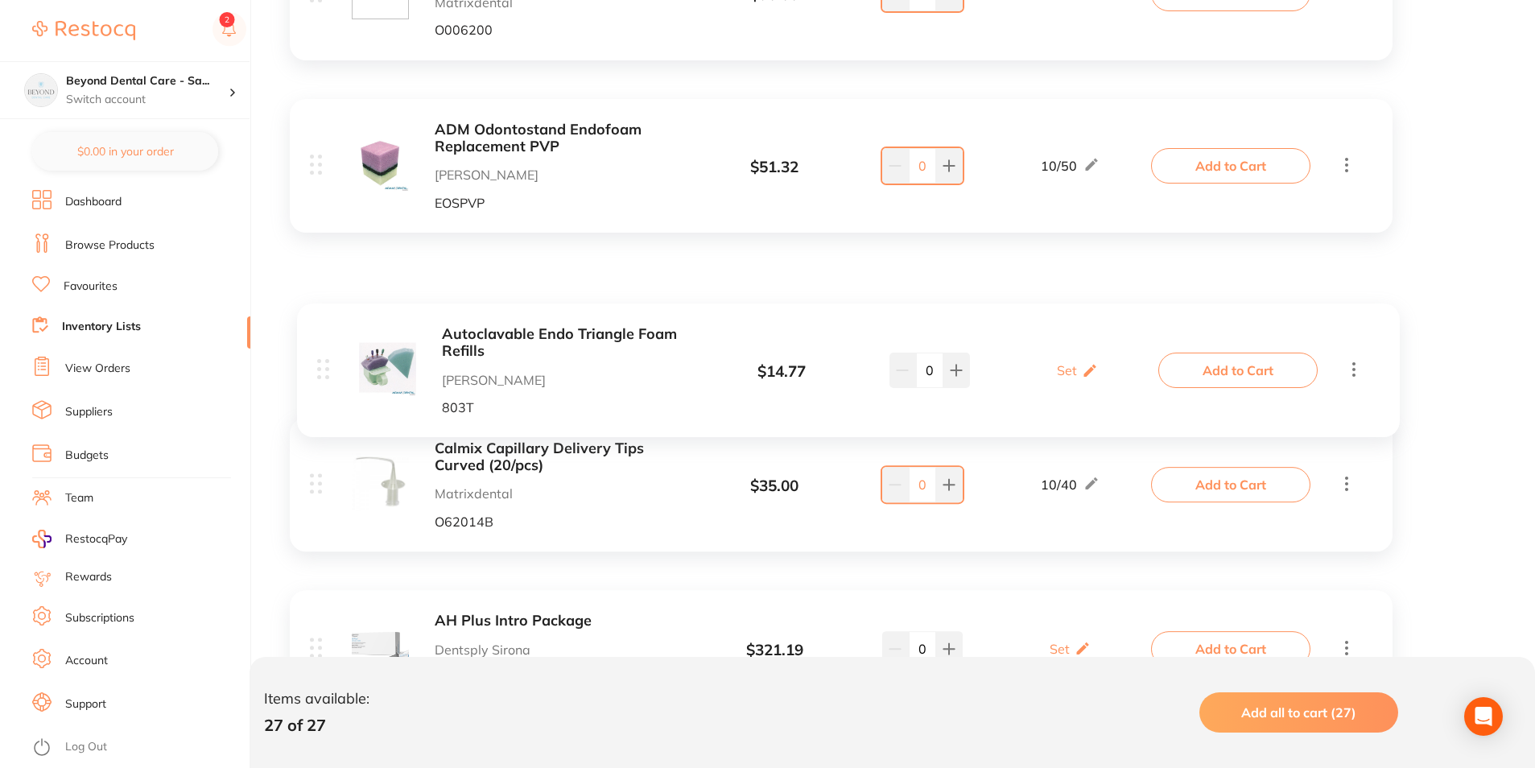
drag, startPoint x: 316, startPoint y: 498, endPoint x: 324, endPoint y: 323, distance: 174.9
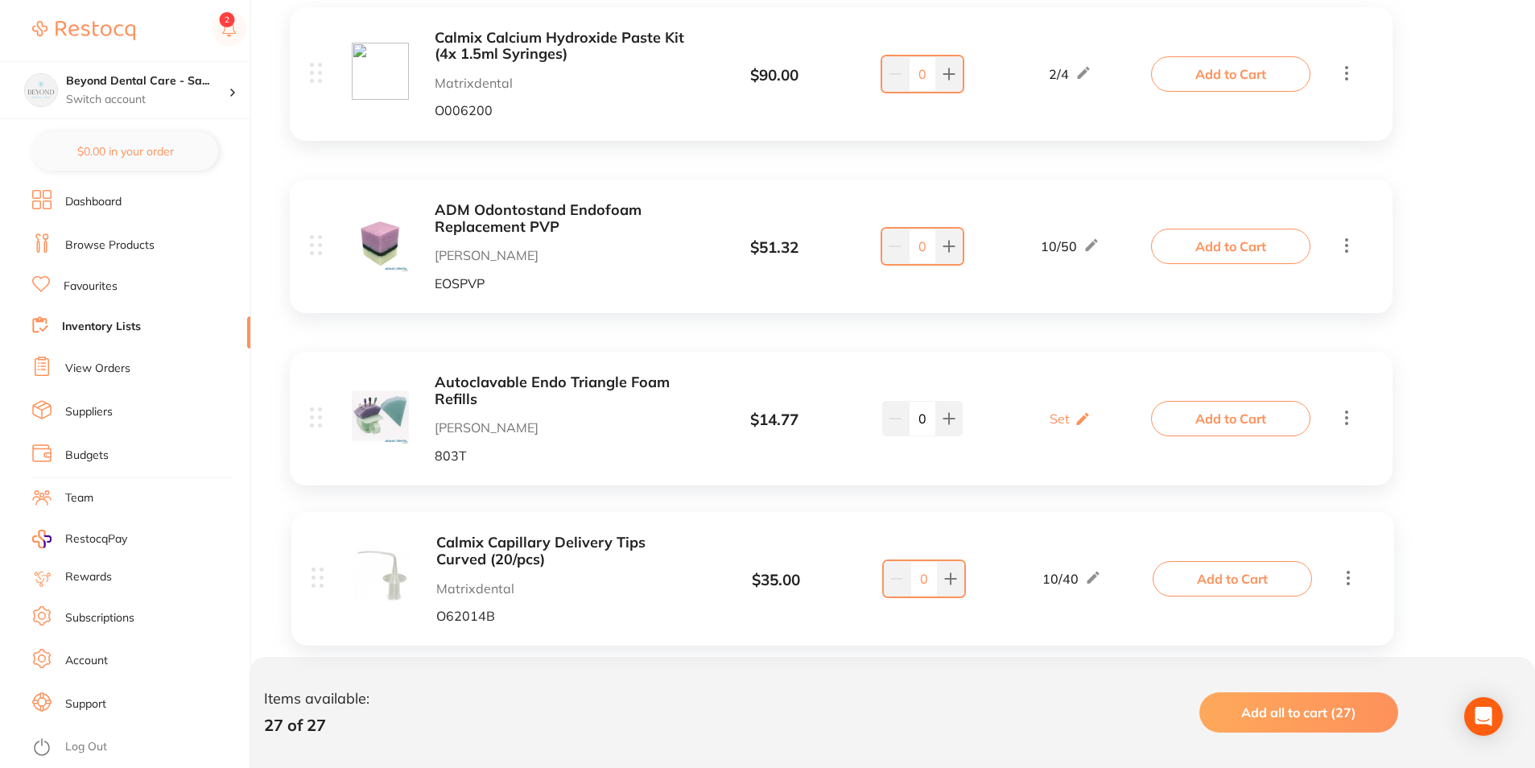
scroll to position [565, 0]
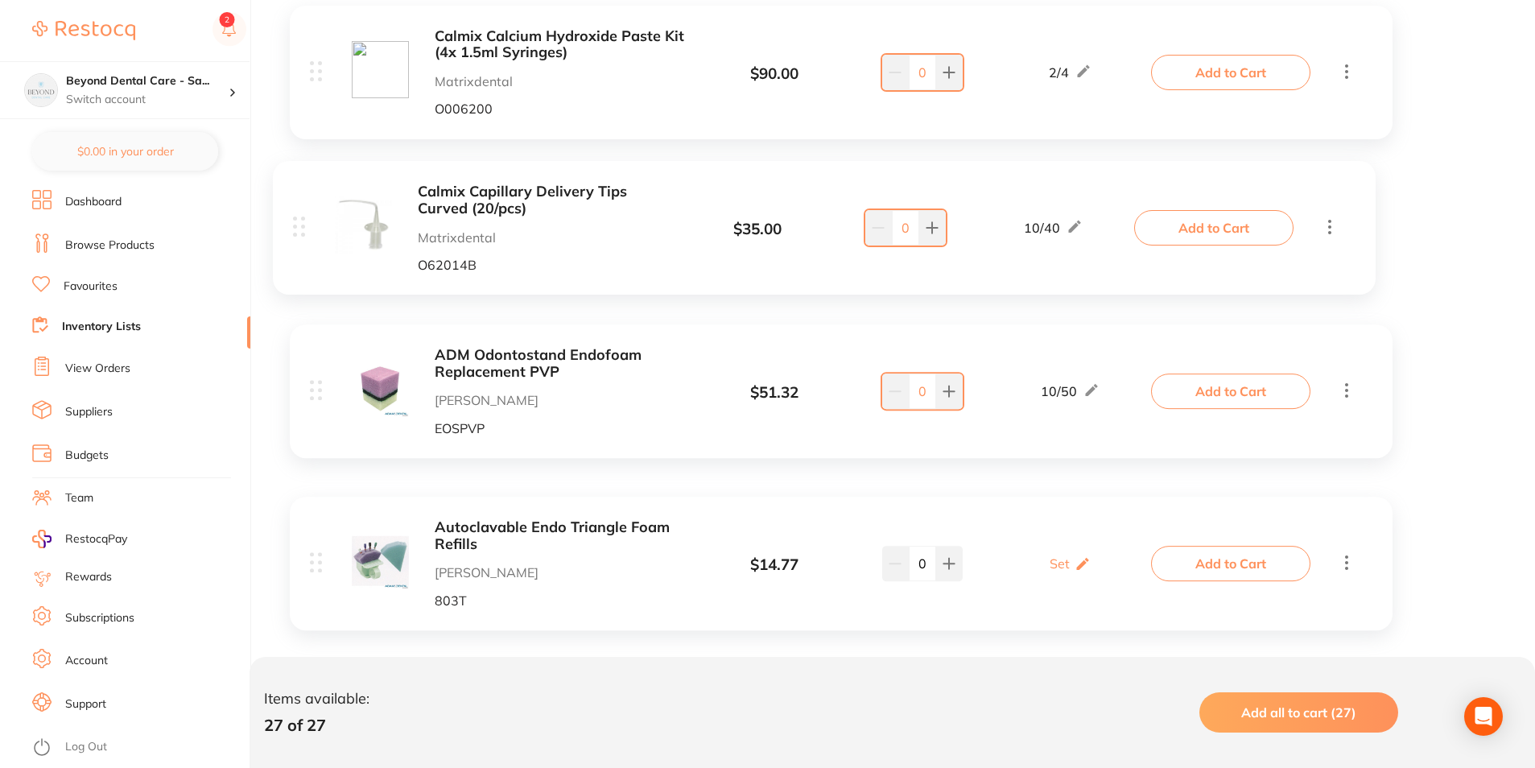
drag, startPoint x: 315, startPoint y: 593, endPoint x: 300, endPoint y: 221, distance: 372.3
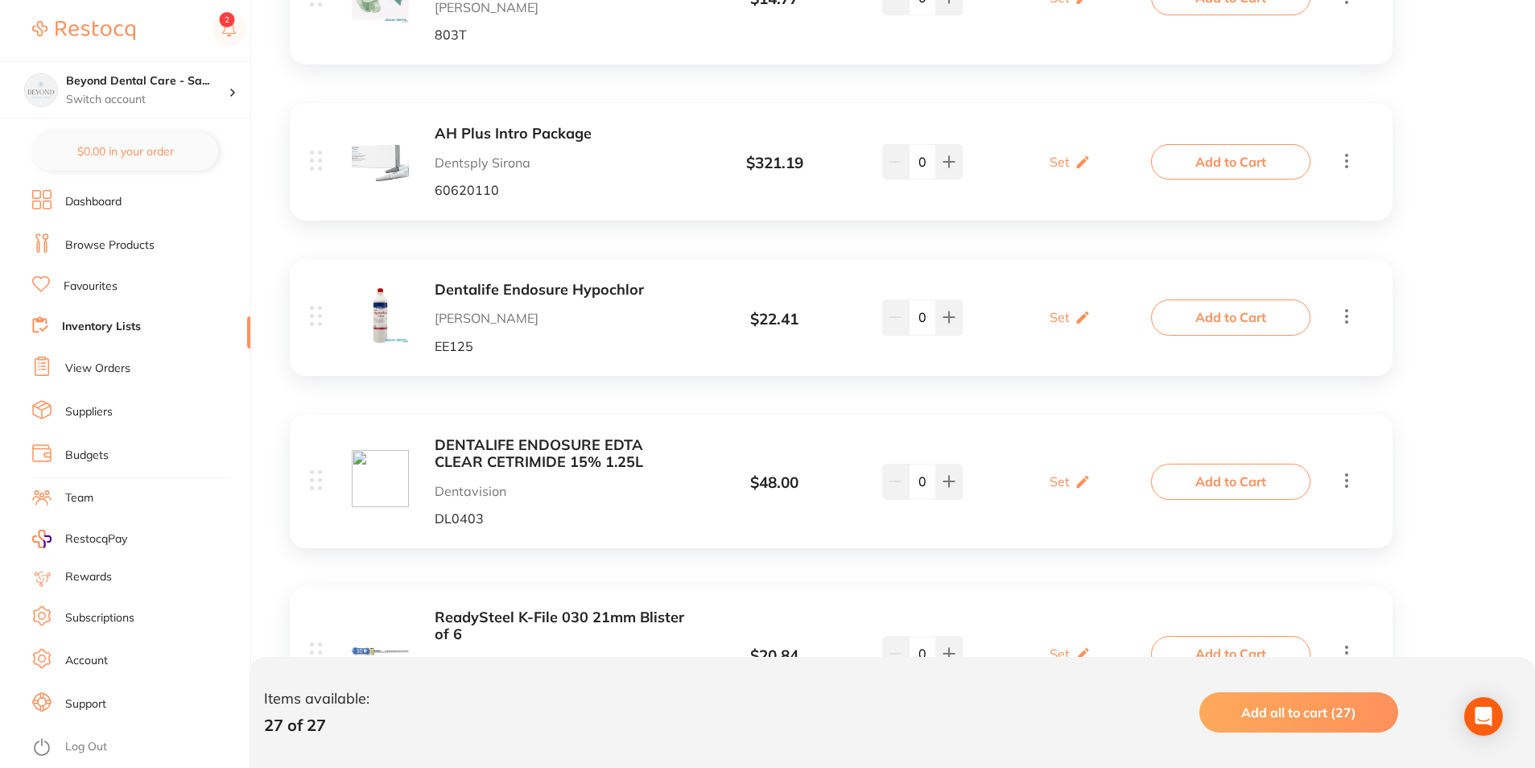
scroll to position [1129, 0]
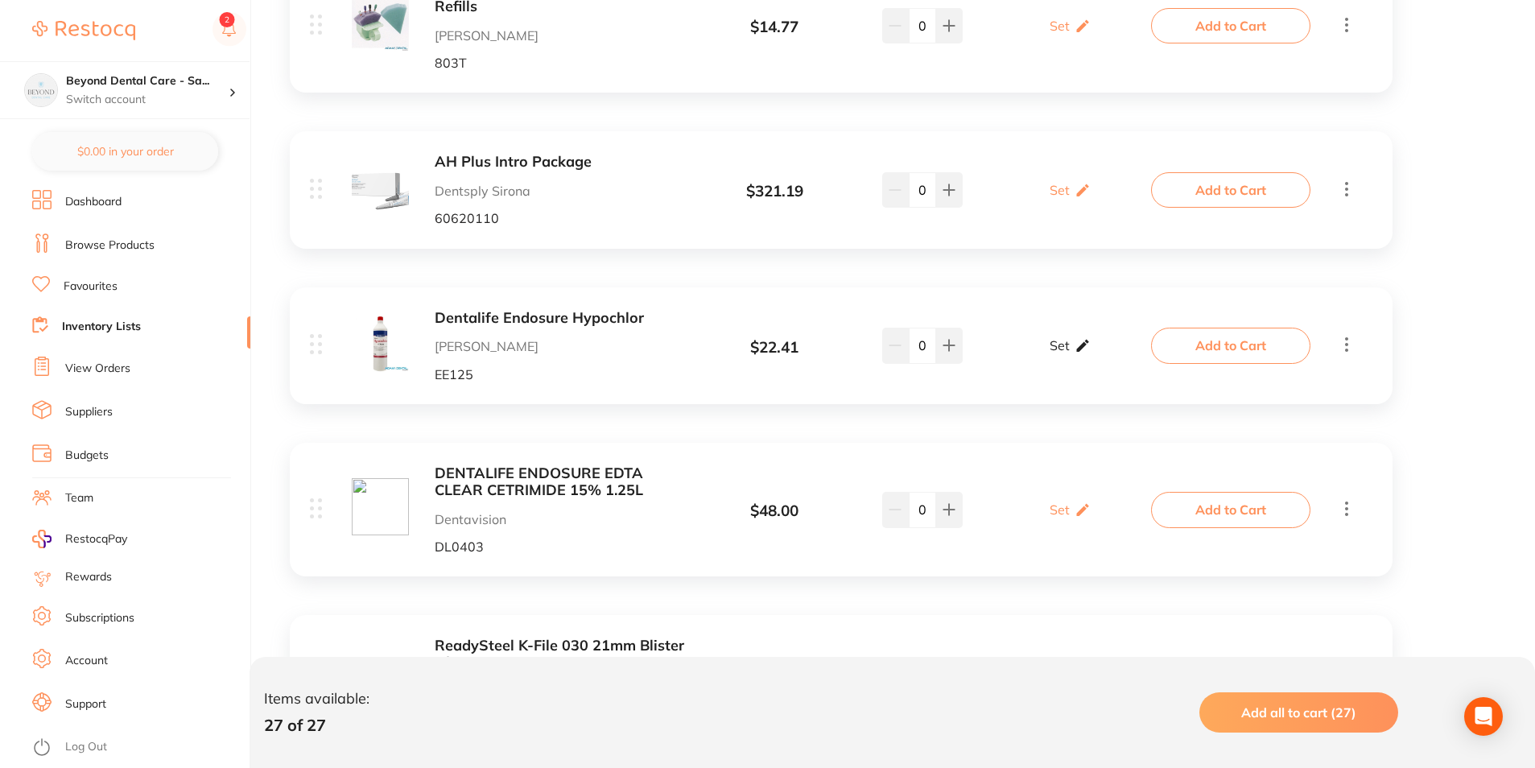
click at [1075, 345] on icon at bounding box center [1083, 345] width 16 height 17
click at [1050, 349] on input "0" at bounding box center [1047, 354] width 32 height 26
type input "01"
click at [1097, 353] on input "0" at bounding box center [1093, 354] width 32 height 26
type input "02"
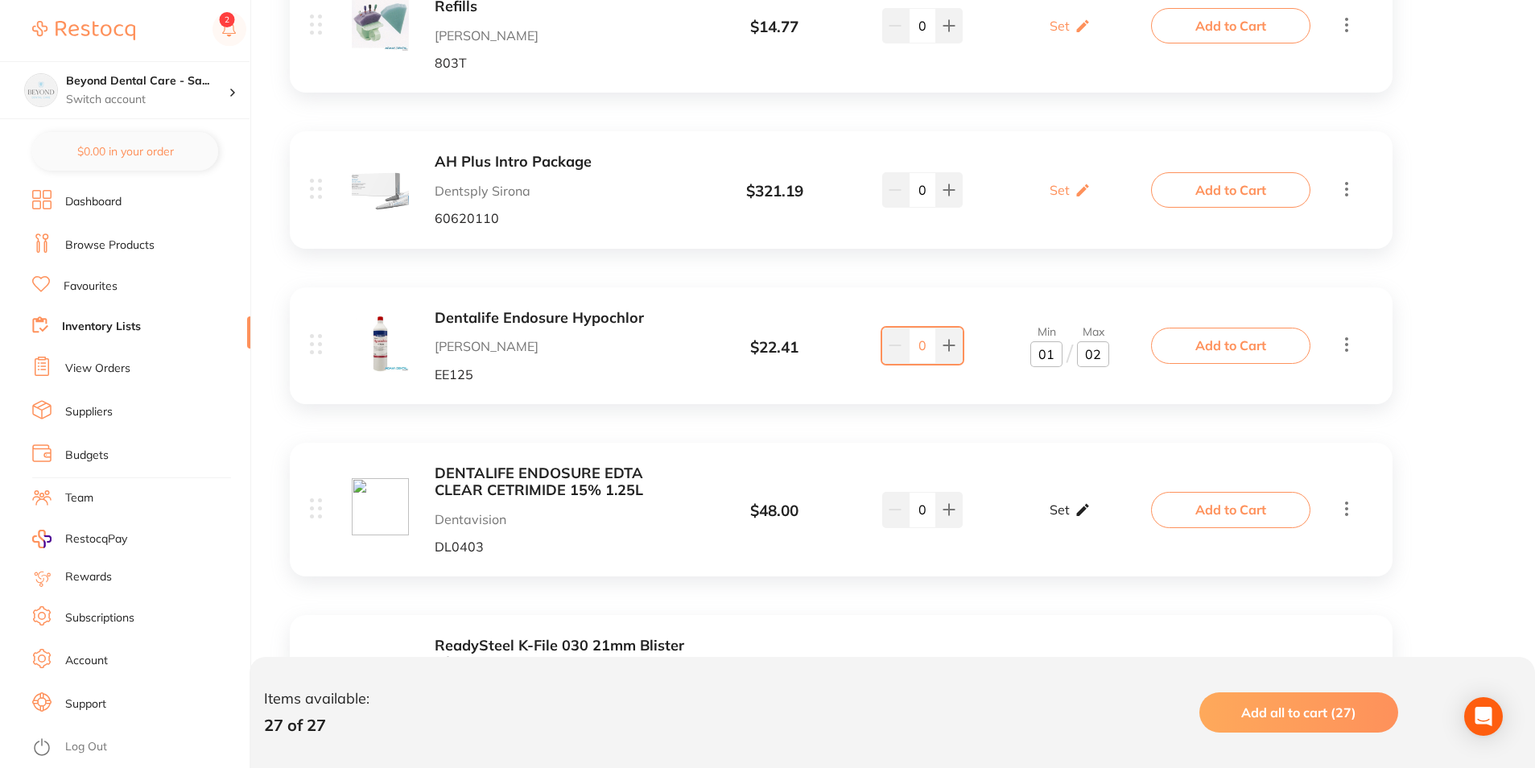
click at [1080, 519] on div "Set Set Min / Max" at bounding box center [1070, 510] width 41 height 40
click at [1059, 516] on input "0" at bounding box center [1047, 518] width 32 height 26
type input "01"
click at [1097, 515] on input "0" at bounding box center [1093, 518] width 32 height 26
type input "02"
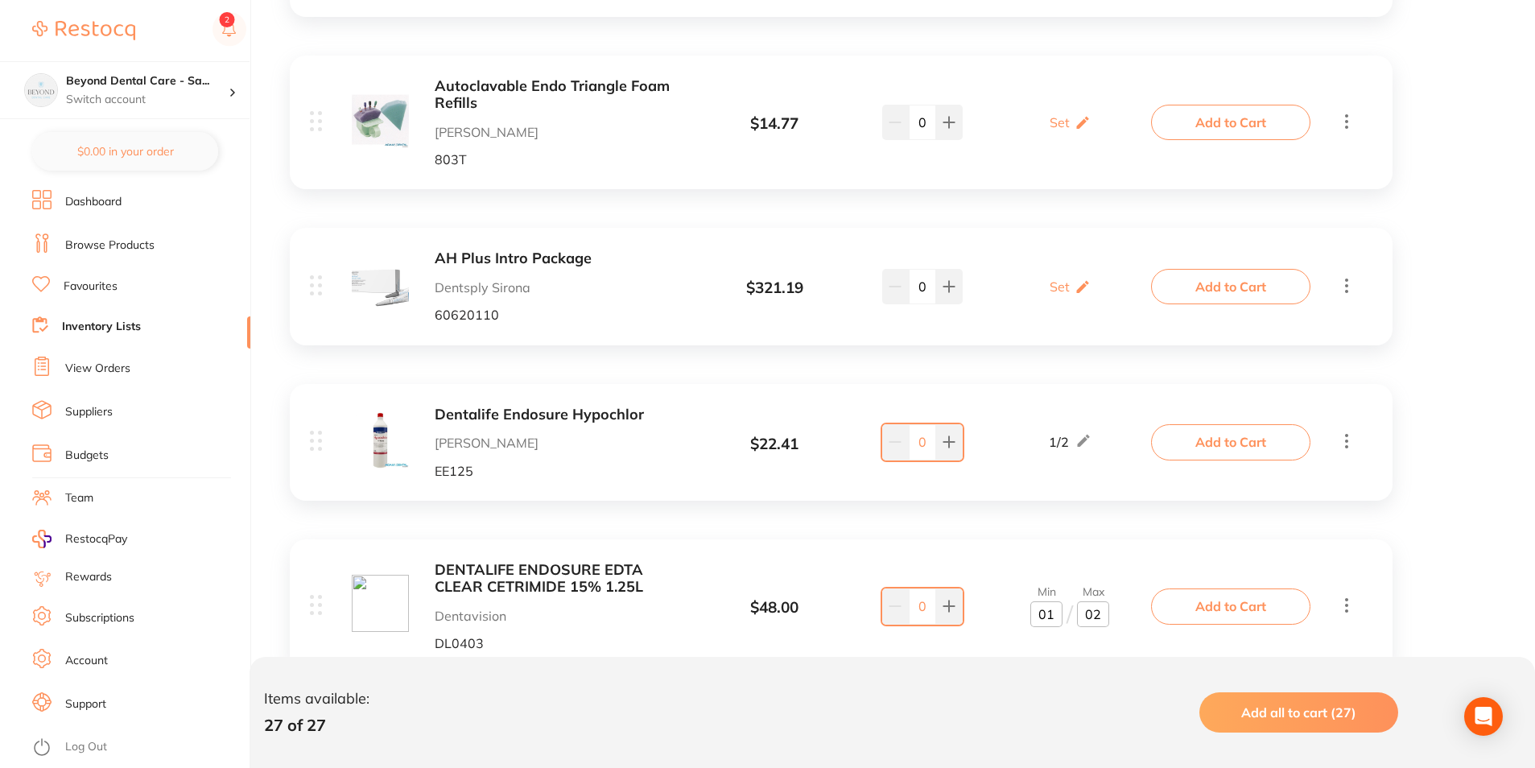
scroll to position [887, 0]
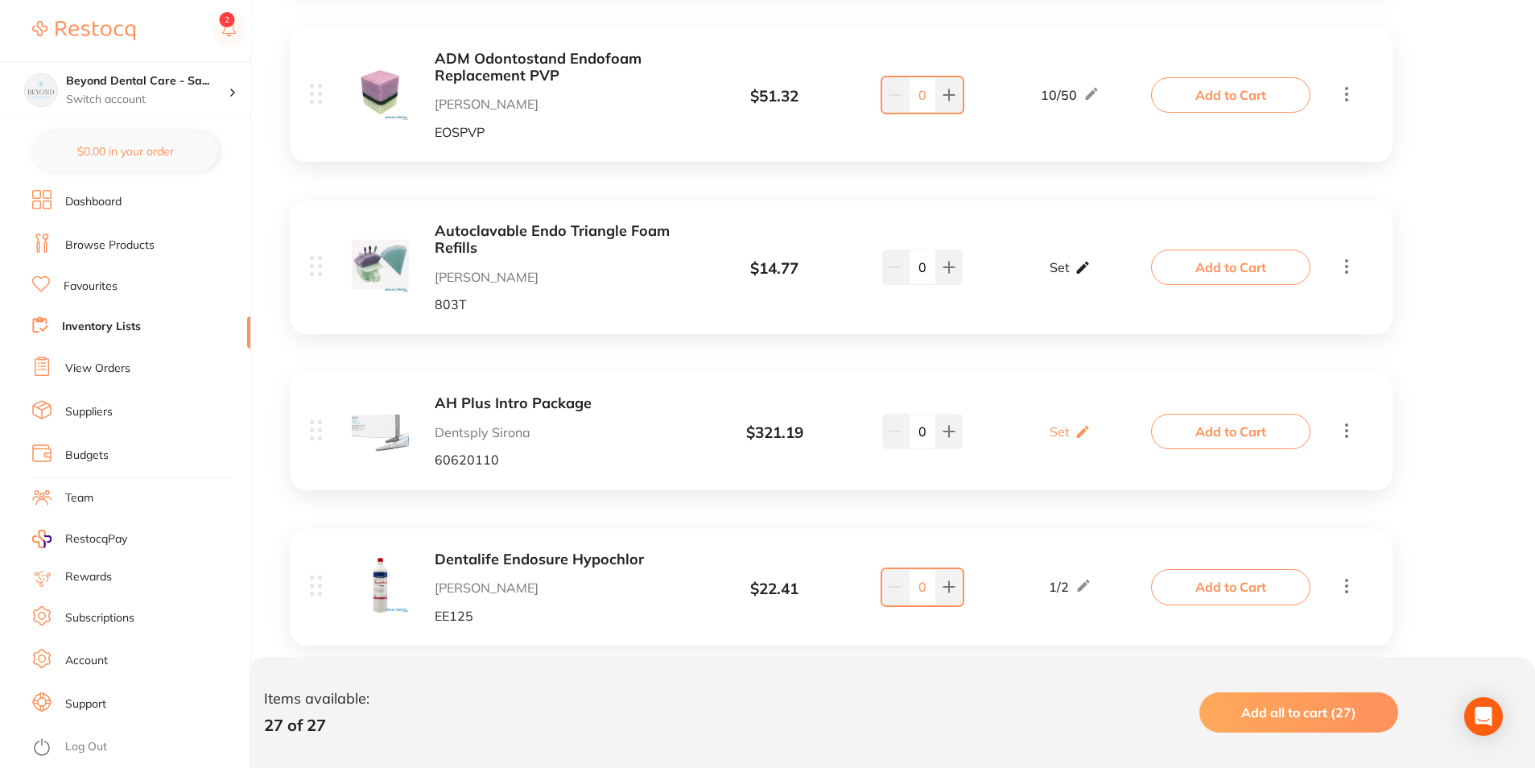
click at [1065, 261] on p "Set" at bounding box center [1060, 267] width 20 height 14
click at [1095, 277] on input "0" at bounding box center [1093, 275] width 32 height 26
click at [1090, 276] on input "0" at bounding box center [1093, 275] width 32 height 26
click at [1108, 271] on input "0" at bounding box center [1093, 275] width 32 height 26
click at [1089, 279] on input "0" at bounding box center [1093, 275] width 32 height 26
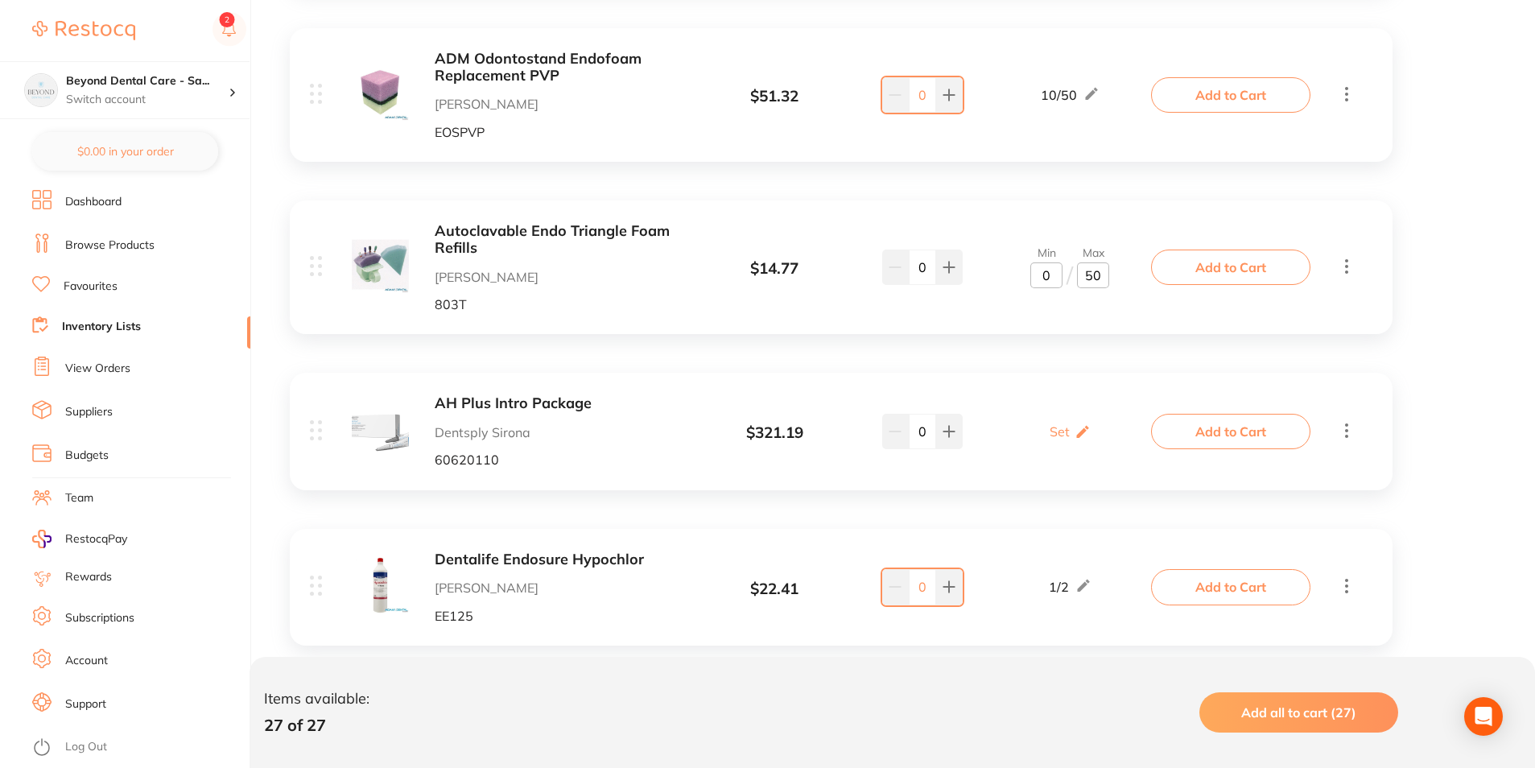
type input "50"
click at [1043, 282] on input "0" at bounding box center [1047, 275] width 32 height 26
click at [1053, 277] on input "0" at bounding box center [1047, 275] width 32 height 26
click at [1039, 277] on input "0" at bounding box center [1047, 275] width 32 height 26
type input "10"
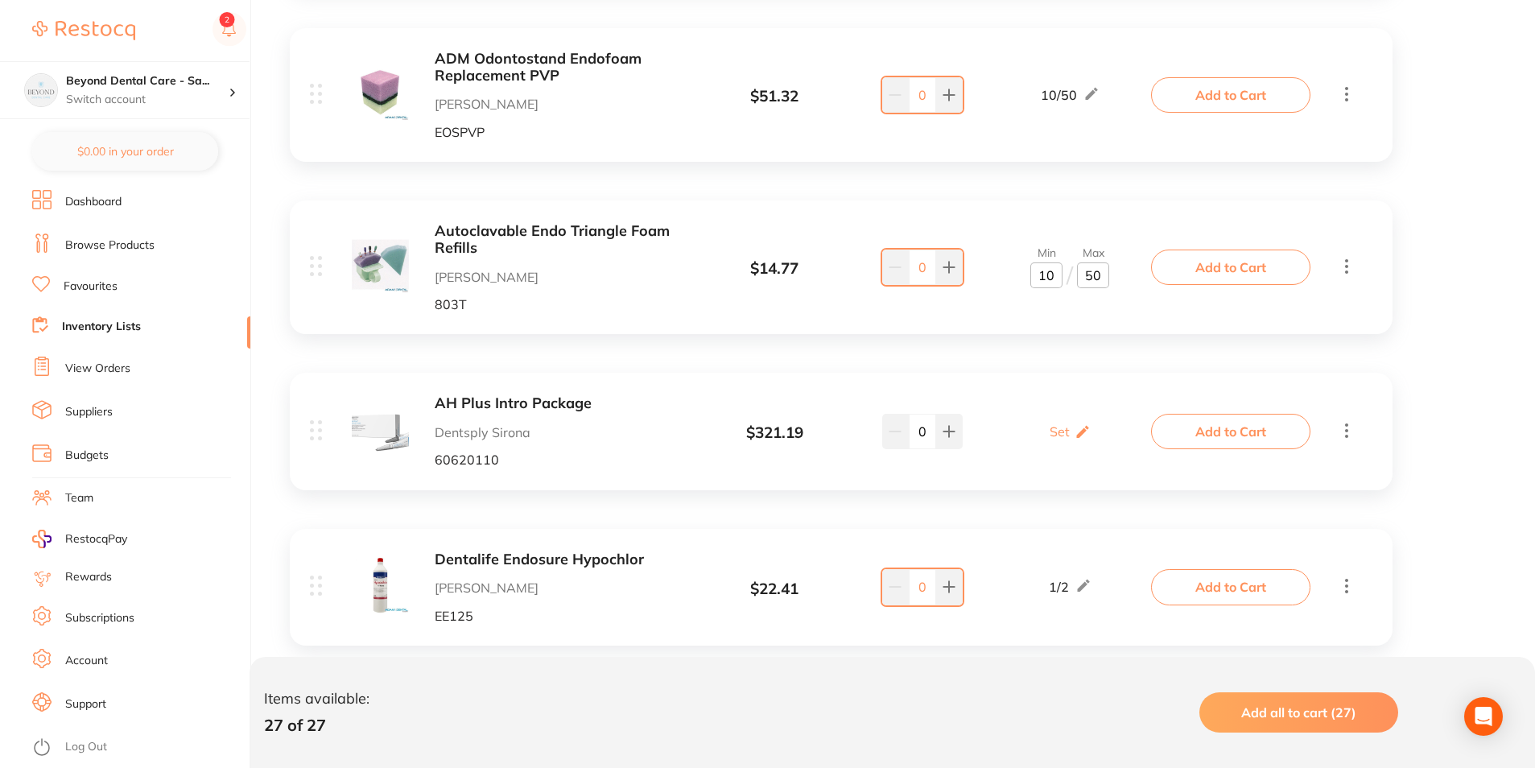
drag, startPoint x: 1049, startPoint y: 380, endPoint x: 1044, endPoint y: 391, distance: 11.5
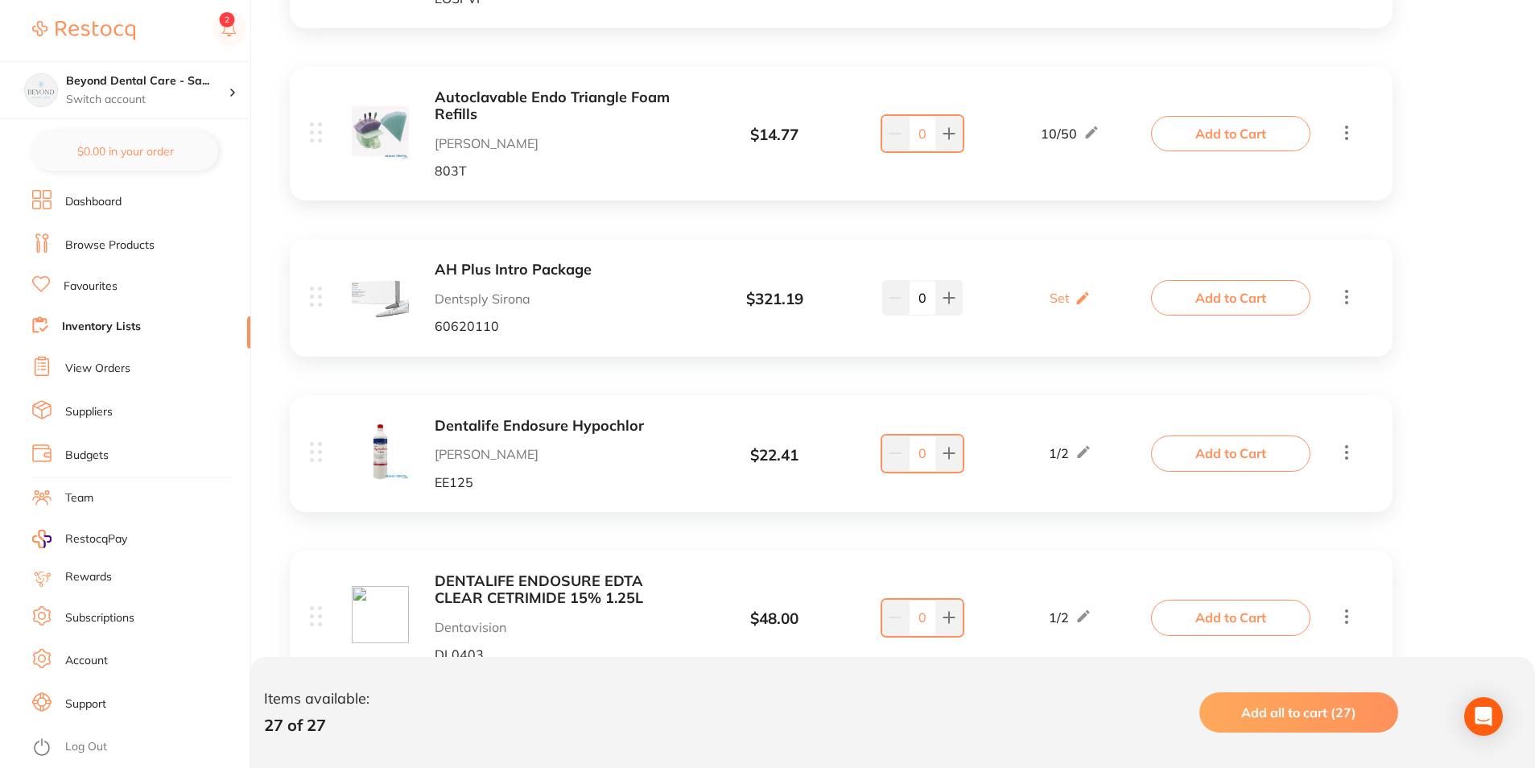
scroll to position [1048, 0]
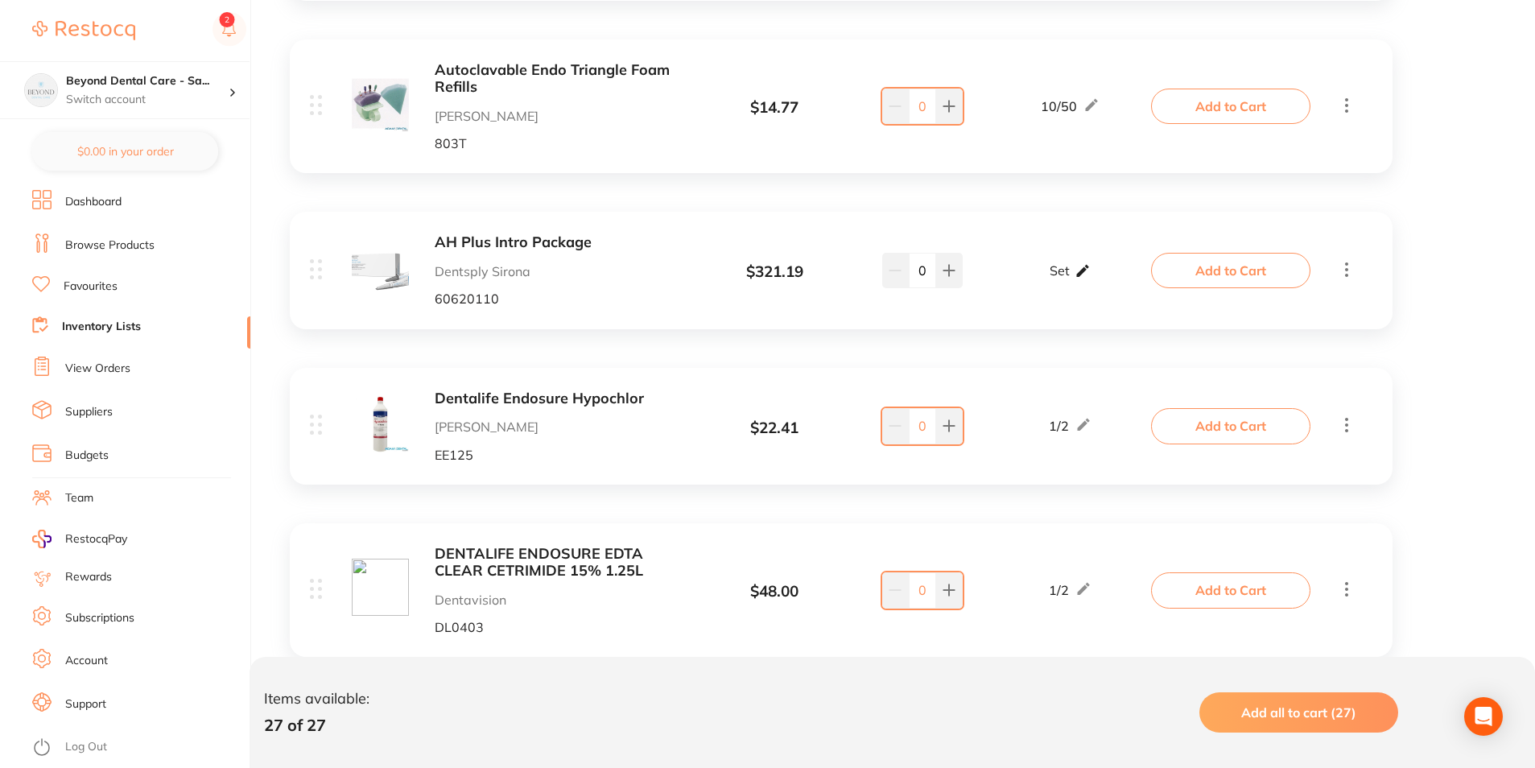
click at [1083, 277] on icon at bounding box center [1083, 270] width 16 height 17
click at [1055, 290] on input "0" at bounding box center [1047, 279] width 32 height 26
type input "01"
click at [1098, 279] on input "0" at bounding box center [1093, 279] width 32 height 26
type input "02"
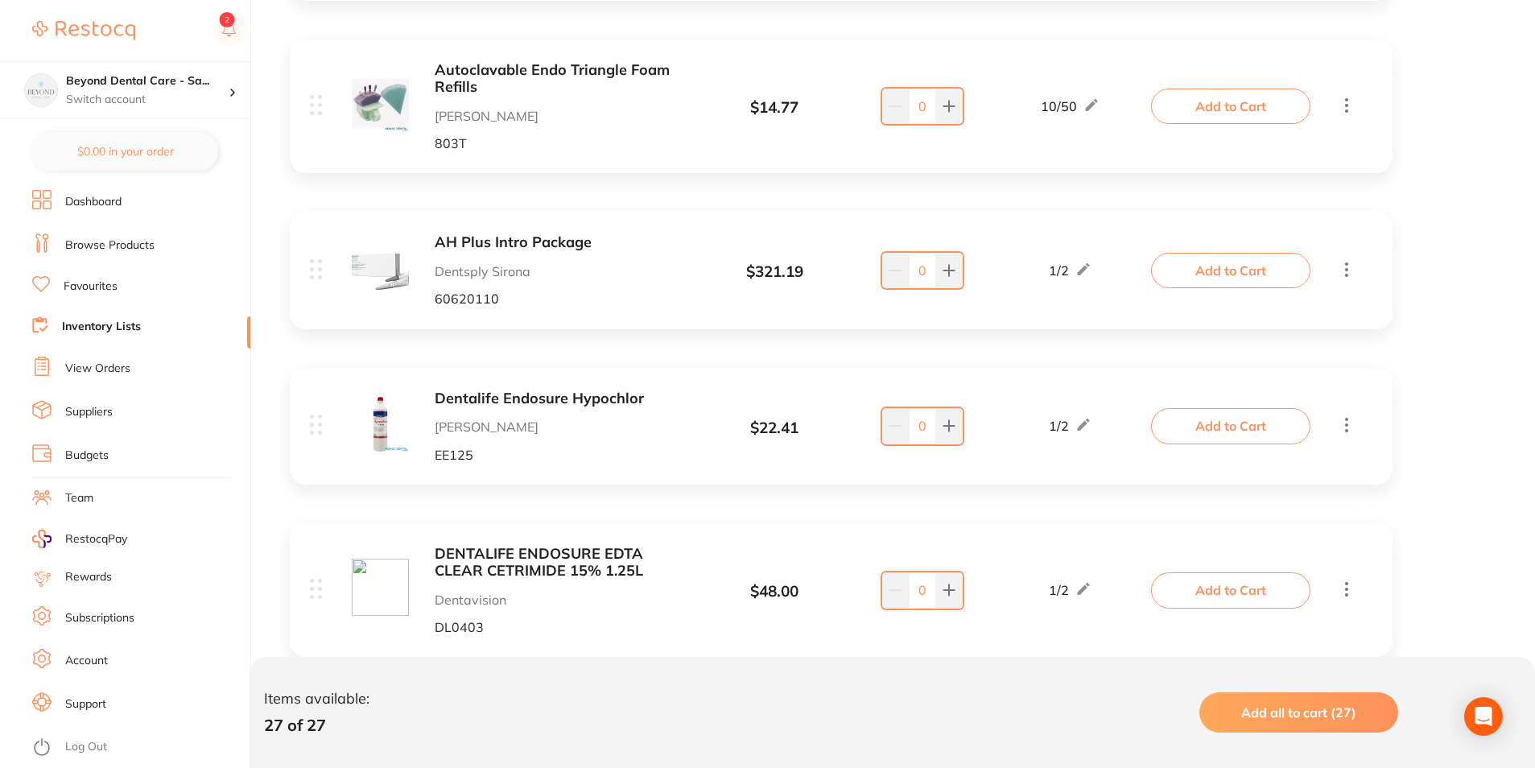
click at [1051, 418] on div "1 / 2" at bounding box center [1070, 425] width 43 height 19
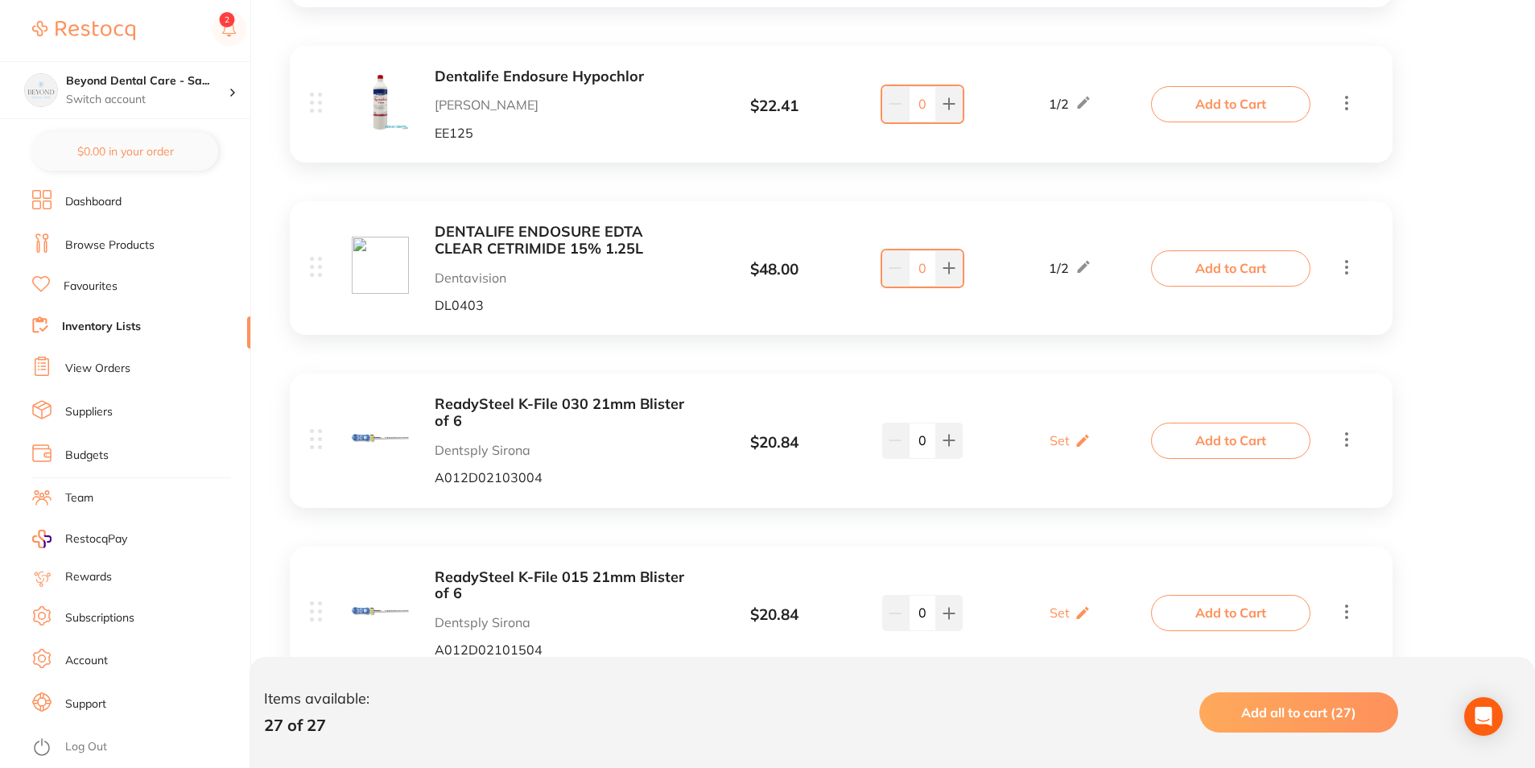
scroll to position [1451, 0]
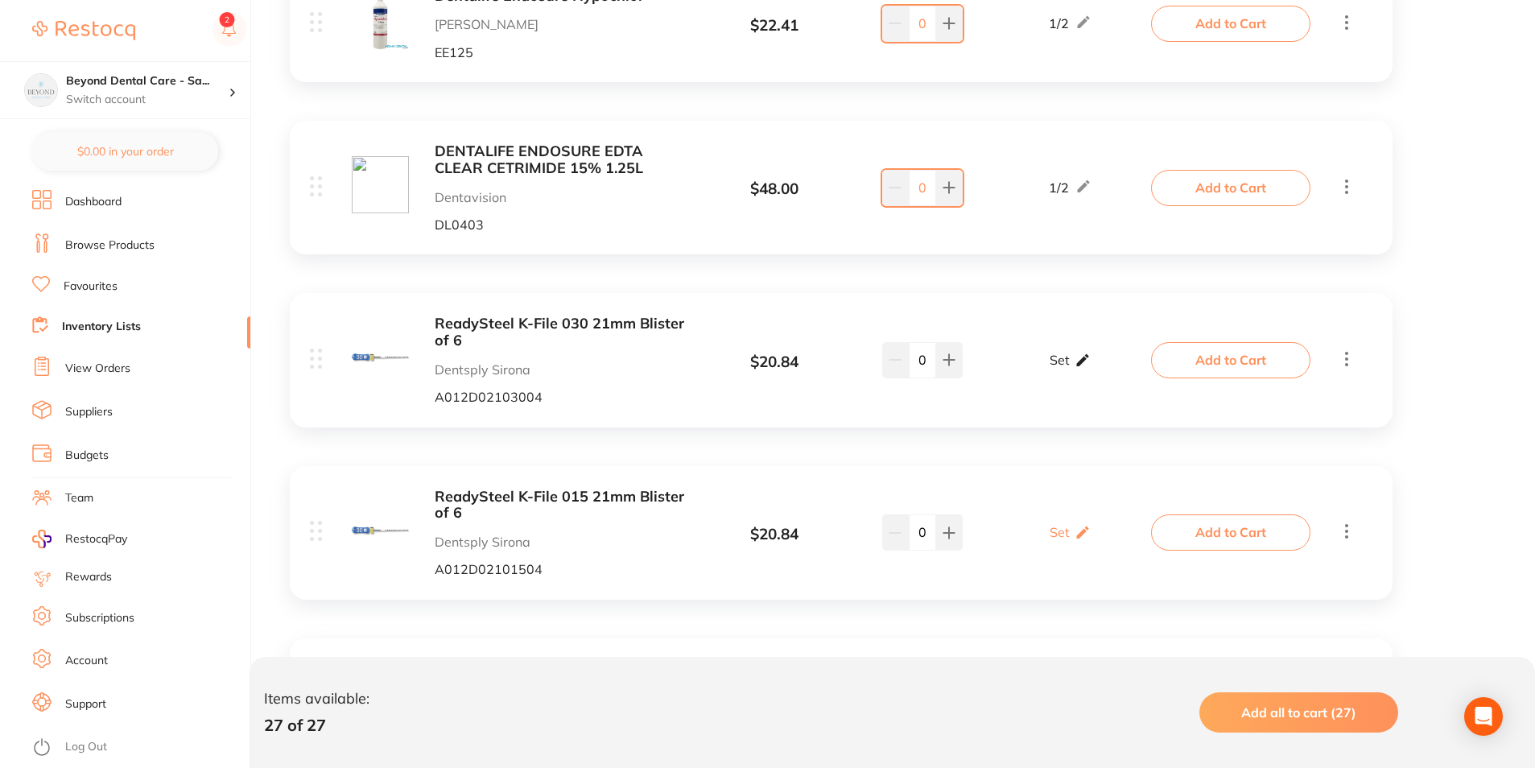
click at [1071, 362] on div "Set Set Min / Max" at bounding box center [1070, 360] width 41 height 40
click at [1019, 401] on div "ReadySteel K-File 030 21mm Blister of 6 Dentsply Sirona A012D02103004 $ 20.84 M…" at bounding box center [732, 360] width 845 height 89
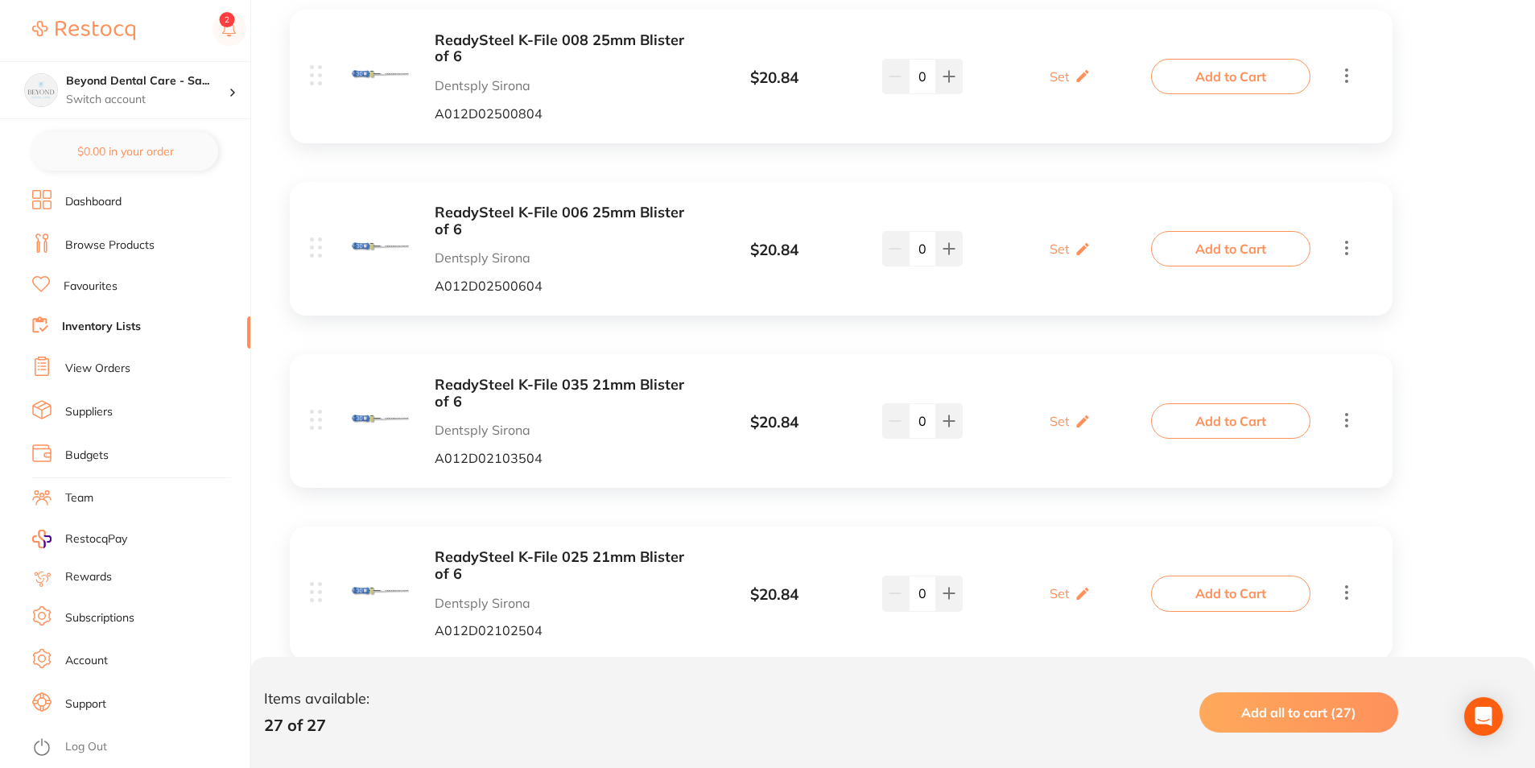
scroll to position [3383, 0]
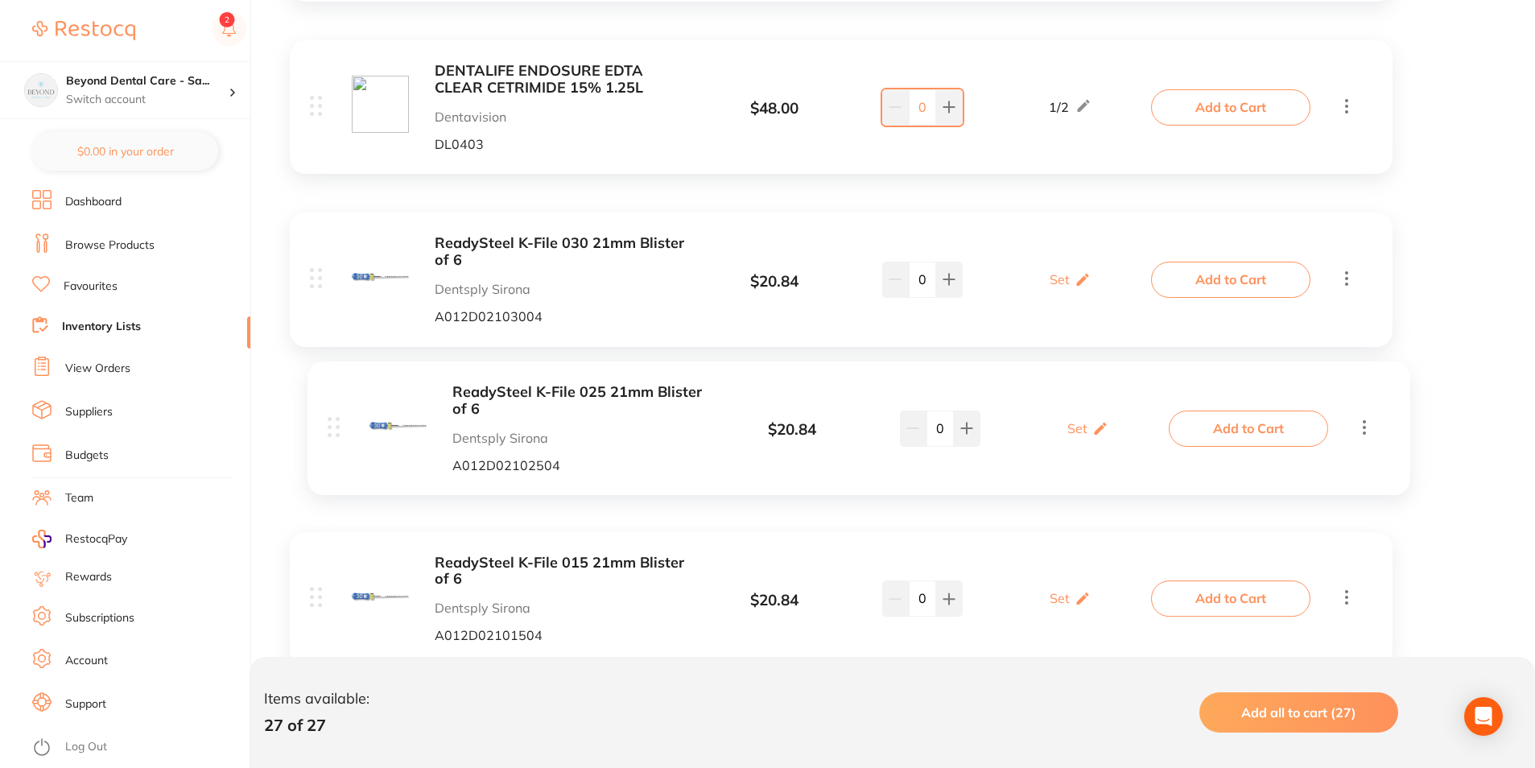
drag, startPoint x: 317, startPoint y: 500, endPoint x: 336, endPoint y: 427, distance: 75.6
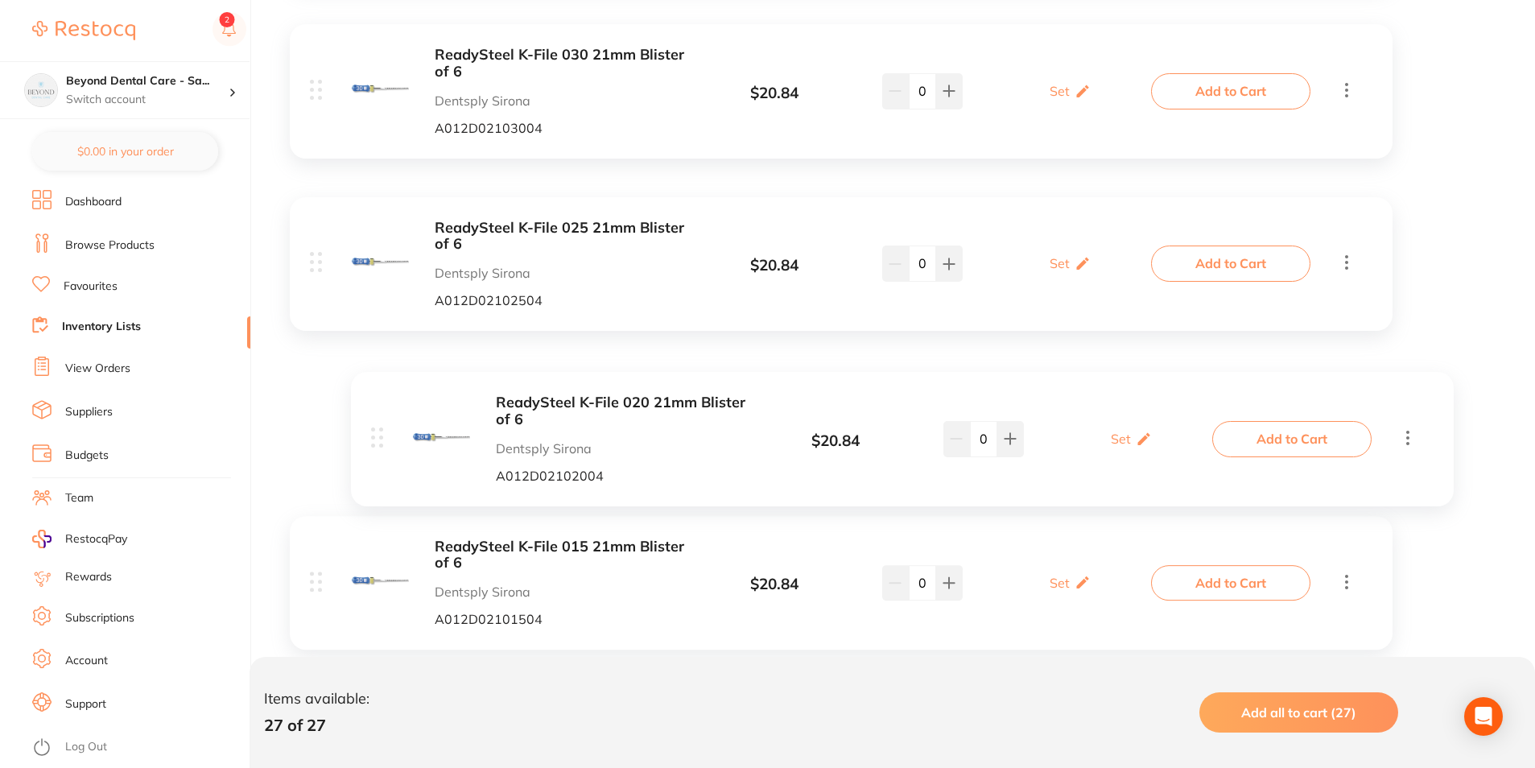
scroll to position [1692, 0]
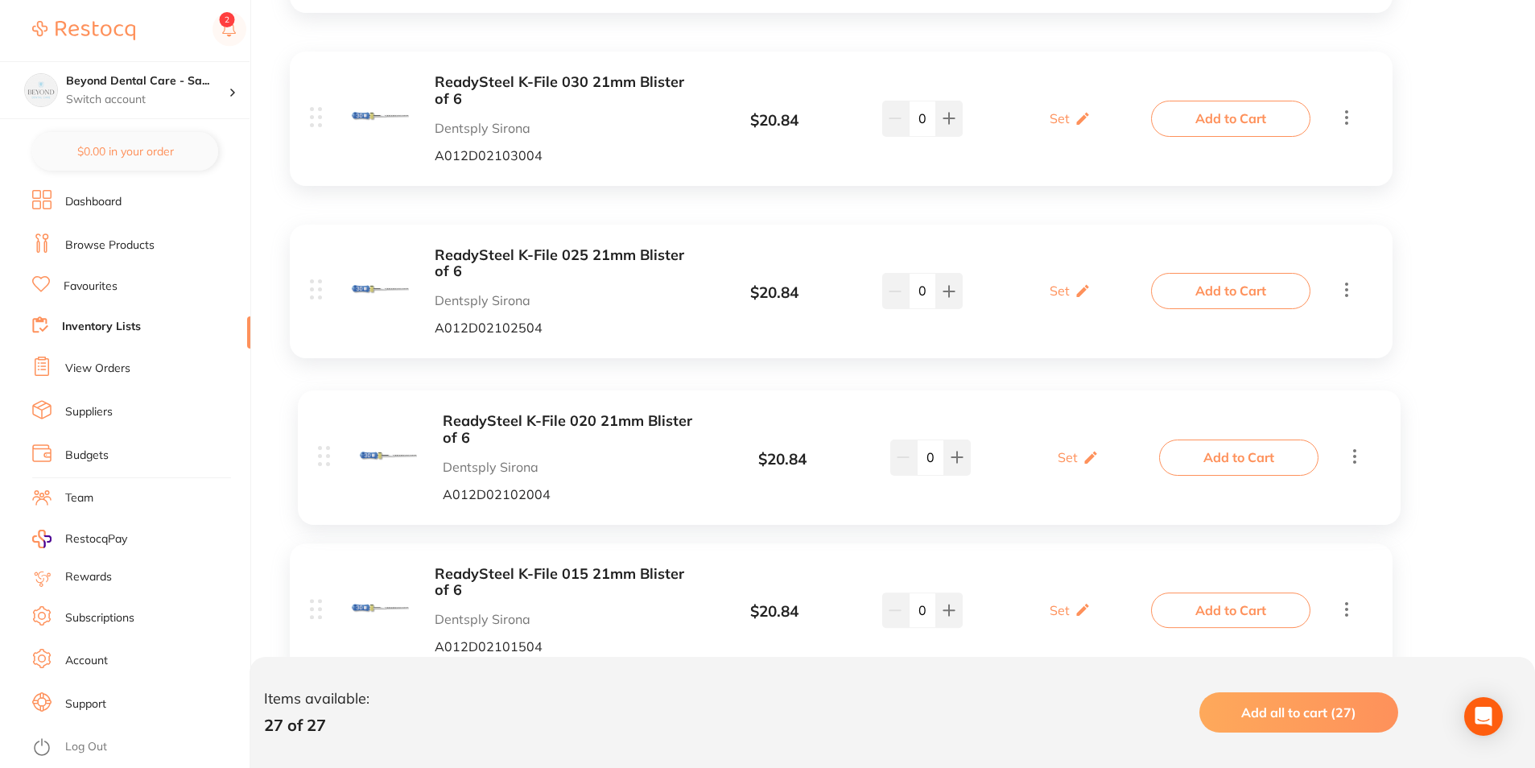
drag, startPoint x: 320, startPoint y: 425, endPoint x: 325, endPoint y: 435, distance: 10.8
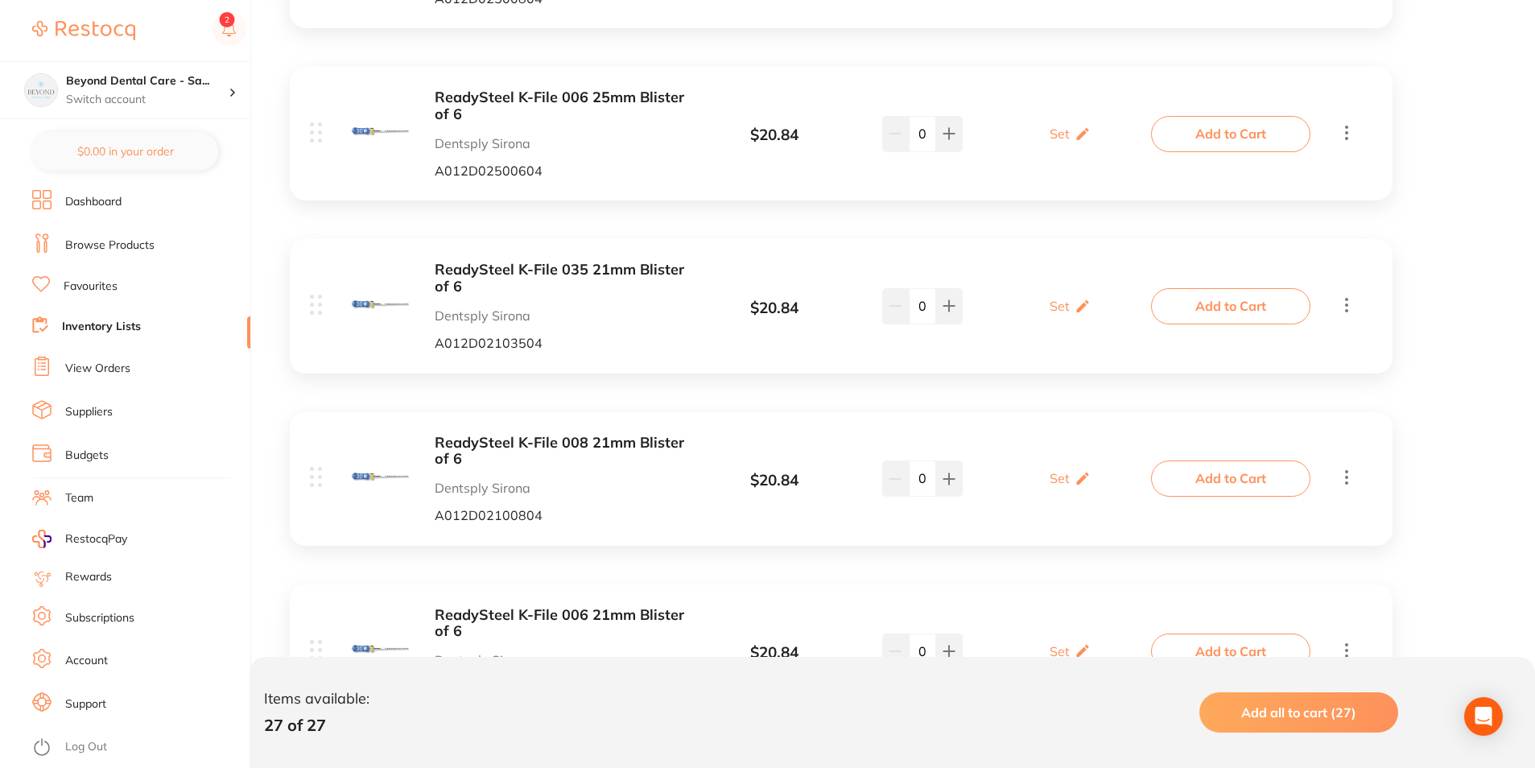
scroll to position [3947, 0]
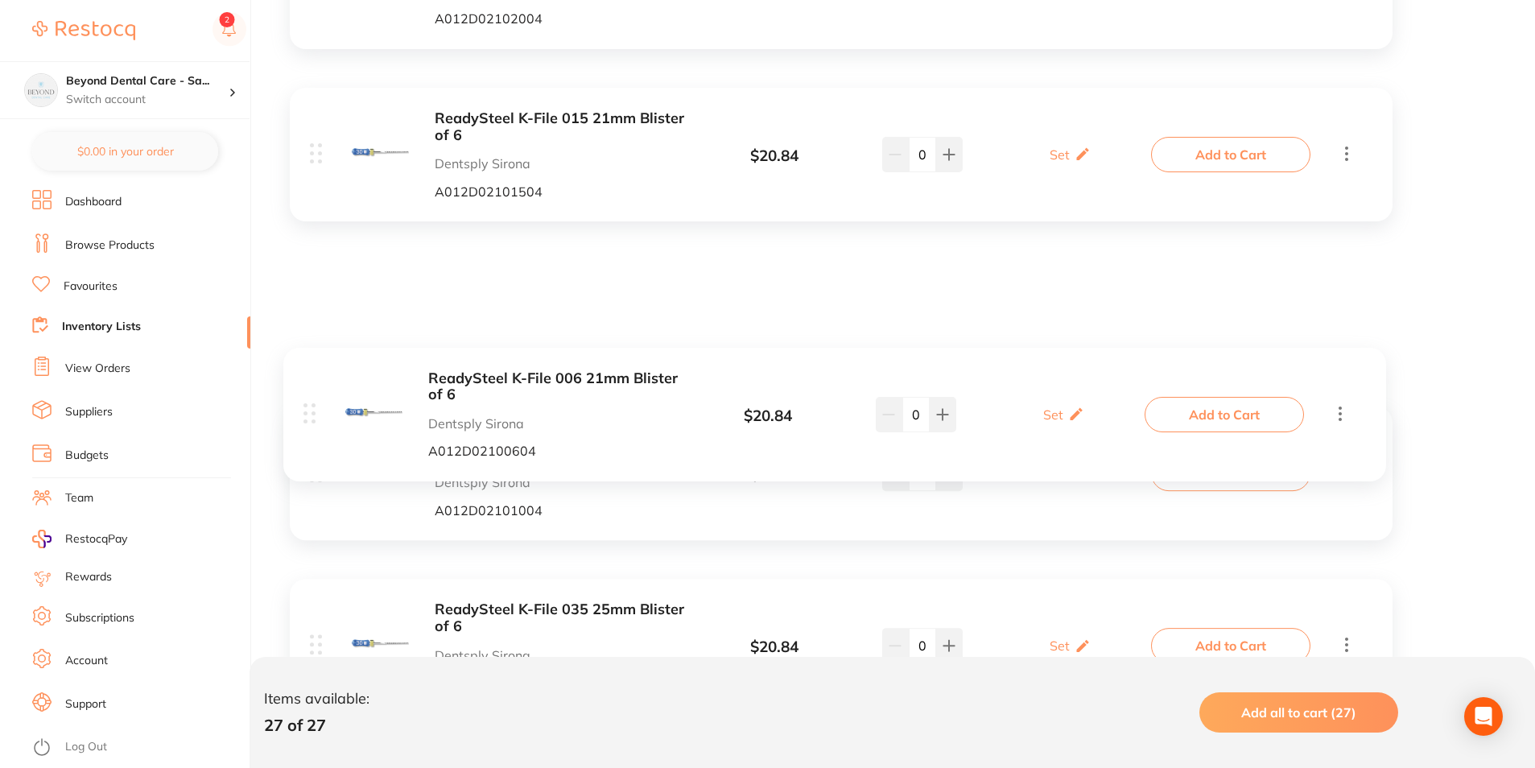
scroll to position [2176, 0]
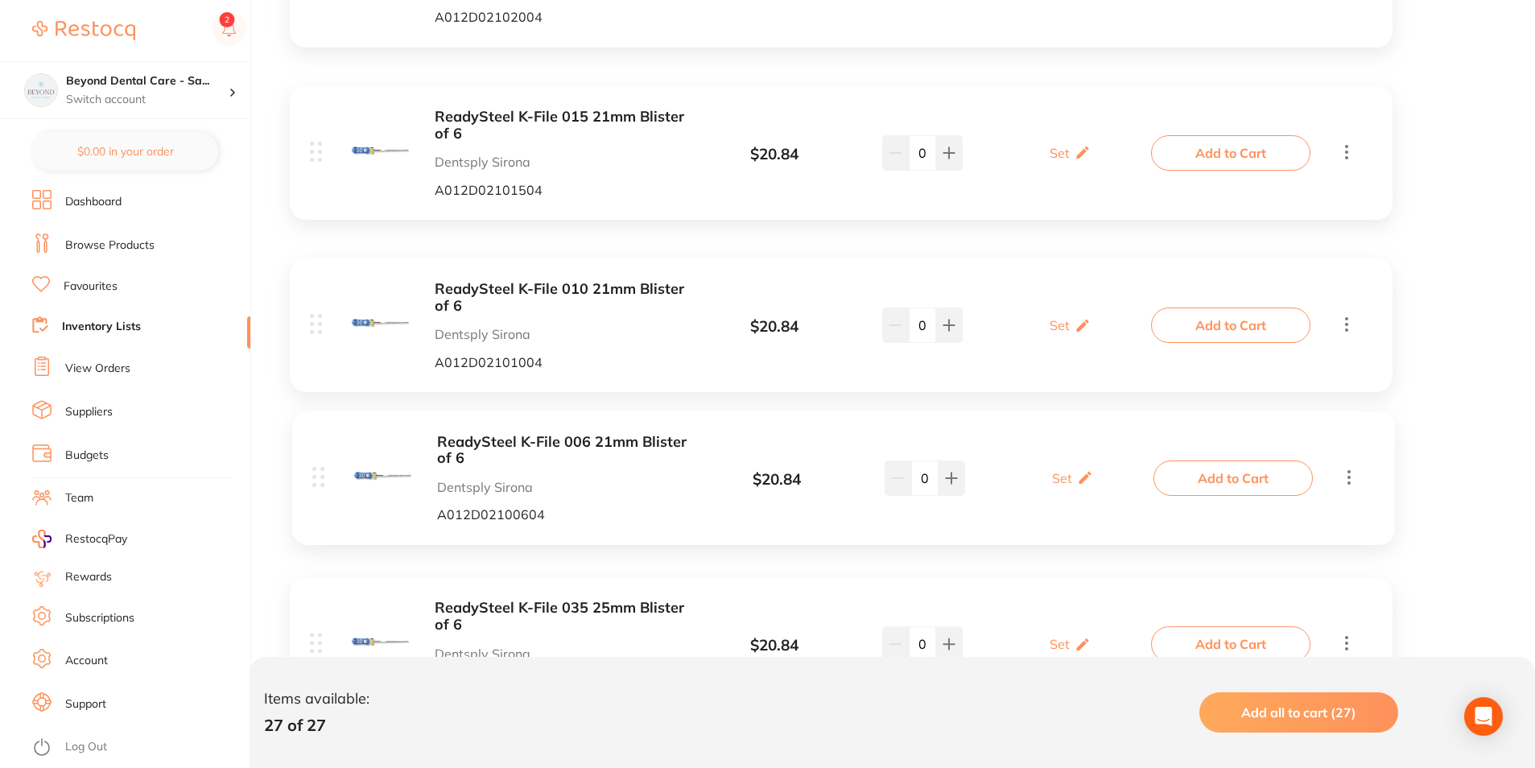
drag, startPoint x: 318, startPoint y: 454, endPoint x: 320, endPoint y: 484, distance: 29.9
click at [320, 484] on div "ADM Odontopaste 8G Adam Dental EPP7G $ 114.00 1 / 2 0 1 / 2 Add to Cart Calmix …" at bounding box center [841, 512] width 1135 height 4579
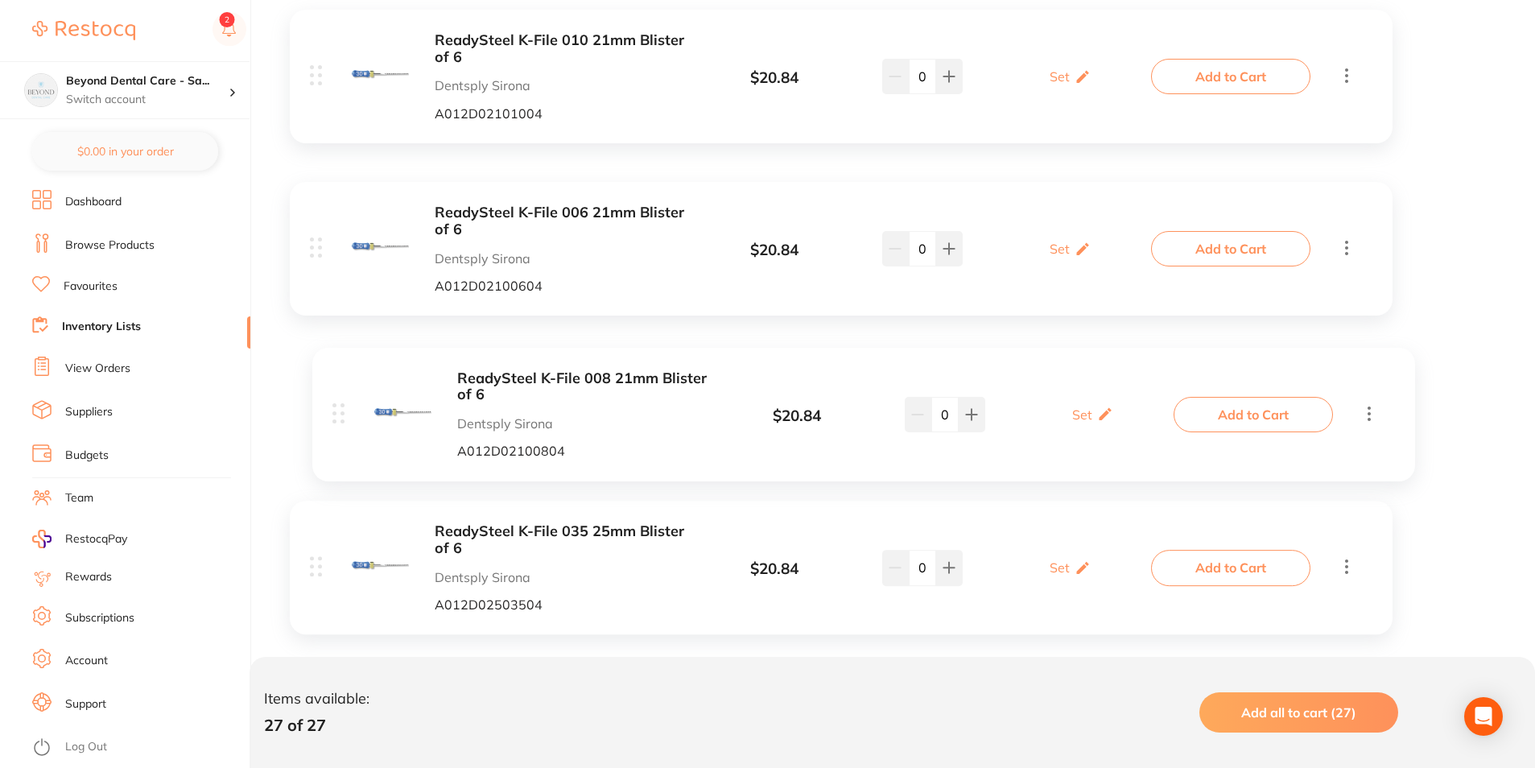
scroll to position [2417, 0]
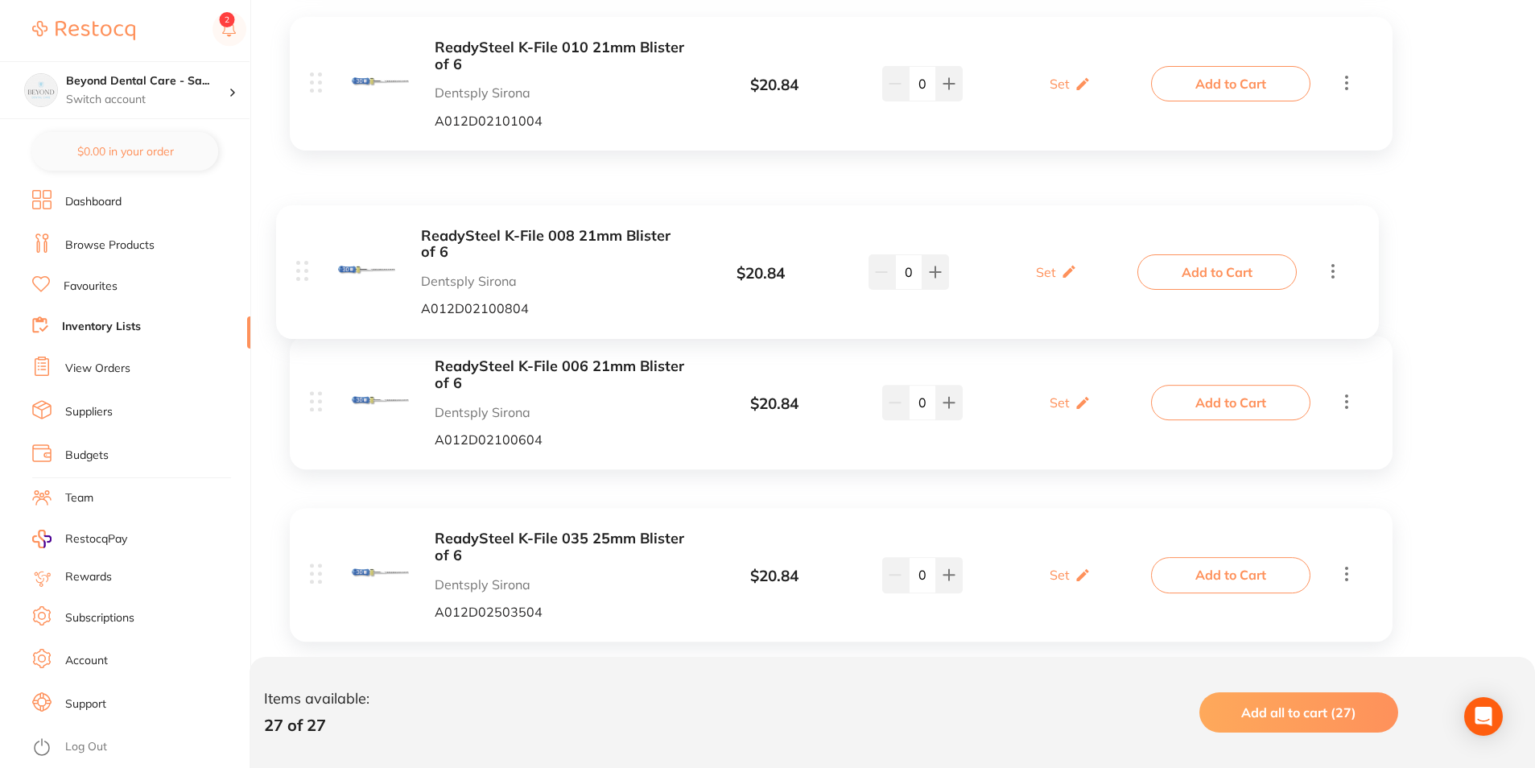
drag, startPoint x: 316, startPoint y: 532, endPoint x: 303, endPoint y: 268, distance: 264.5
click at [303, 268] on div "ADM Odontopaste 8G Adam Dental EPP7G $ 114.00 1 / 2 0 1 / 2 Add to Cart Calmix …" at bounding box center [841, 270] width 1135 height 4579
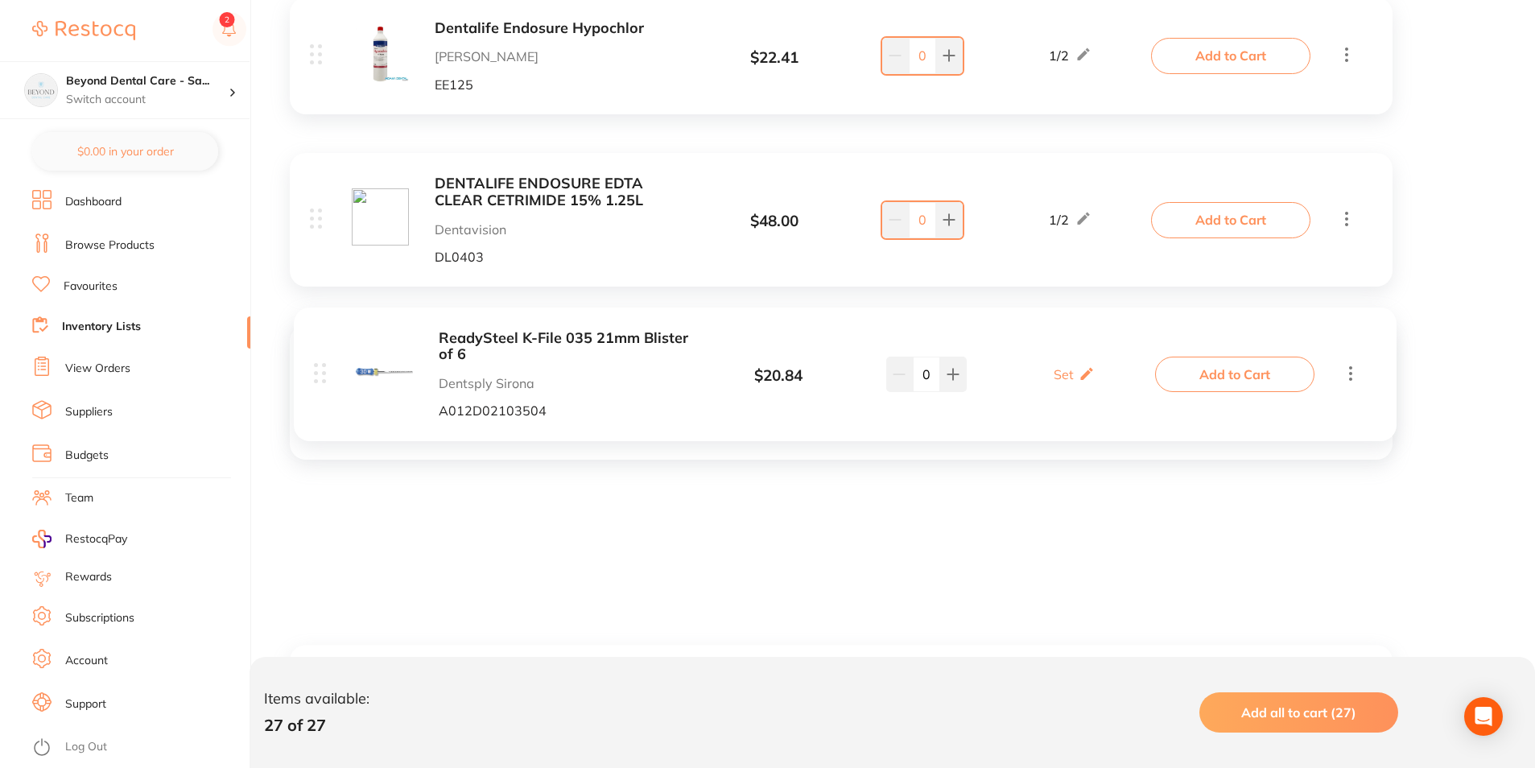
scroll to position [1290, 0]
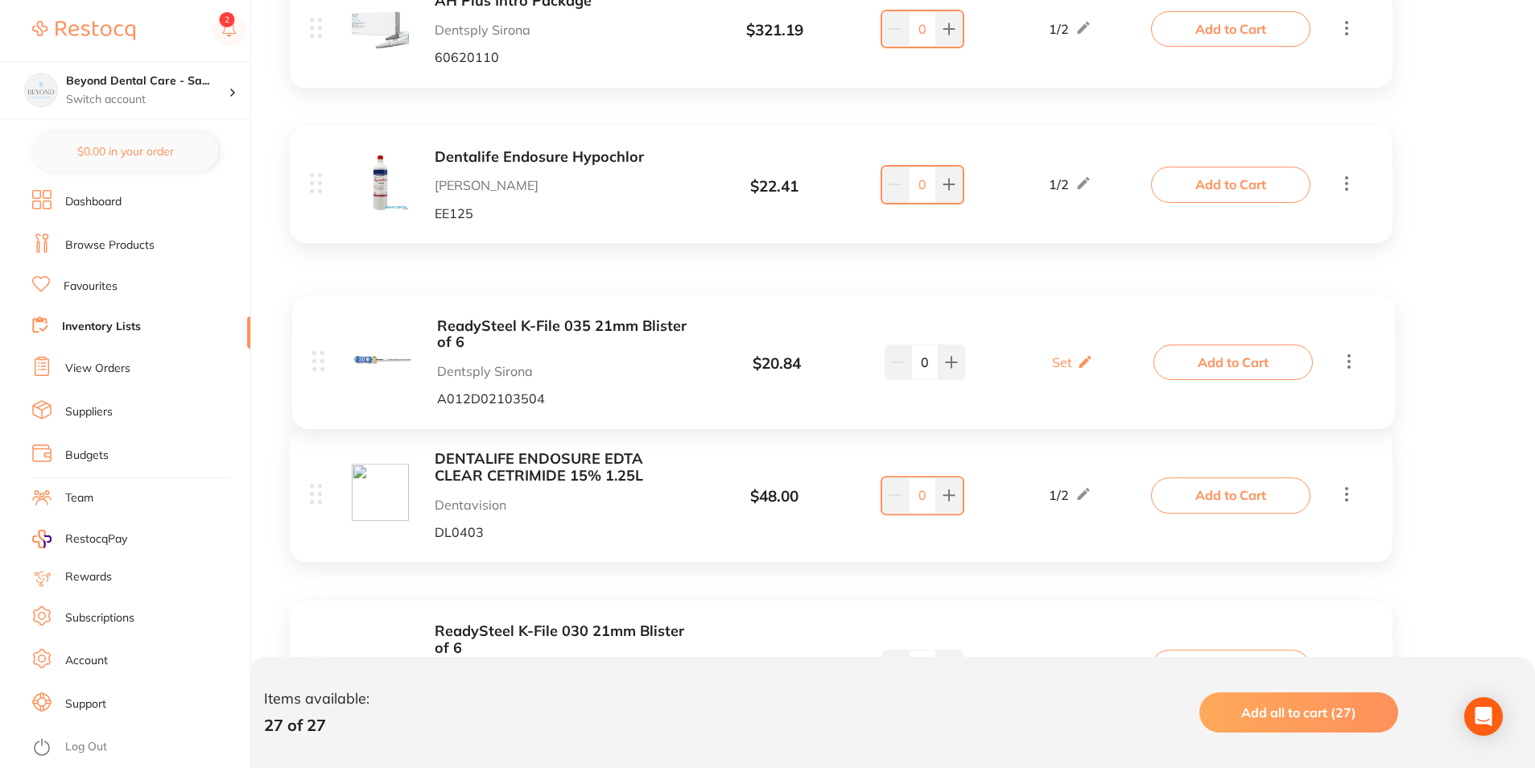
drag, startPoint x: 319, startPoint y: 456, endPoint x: 317, endPoint y: 350, distance: 105.5
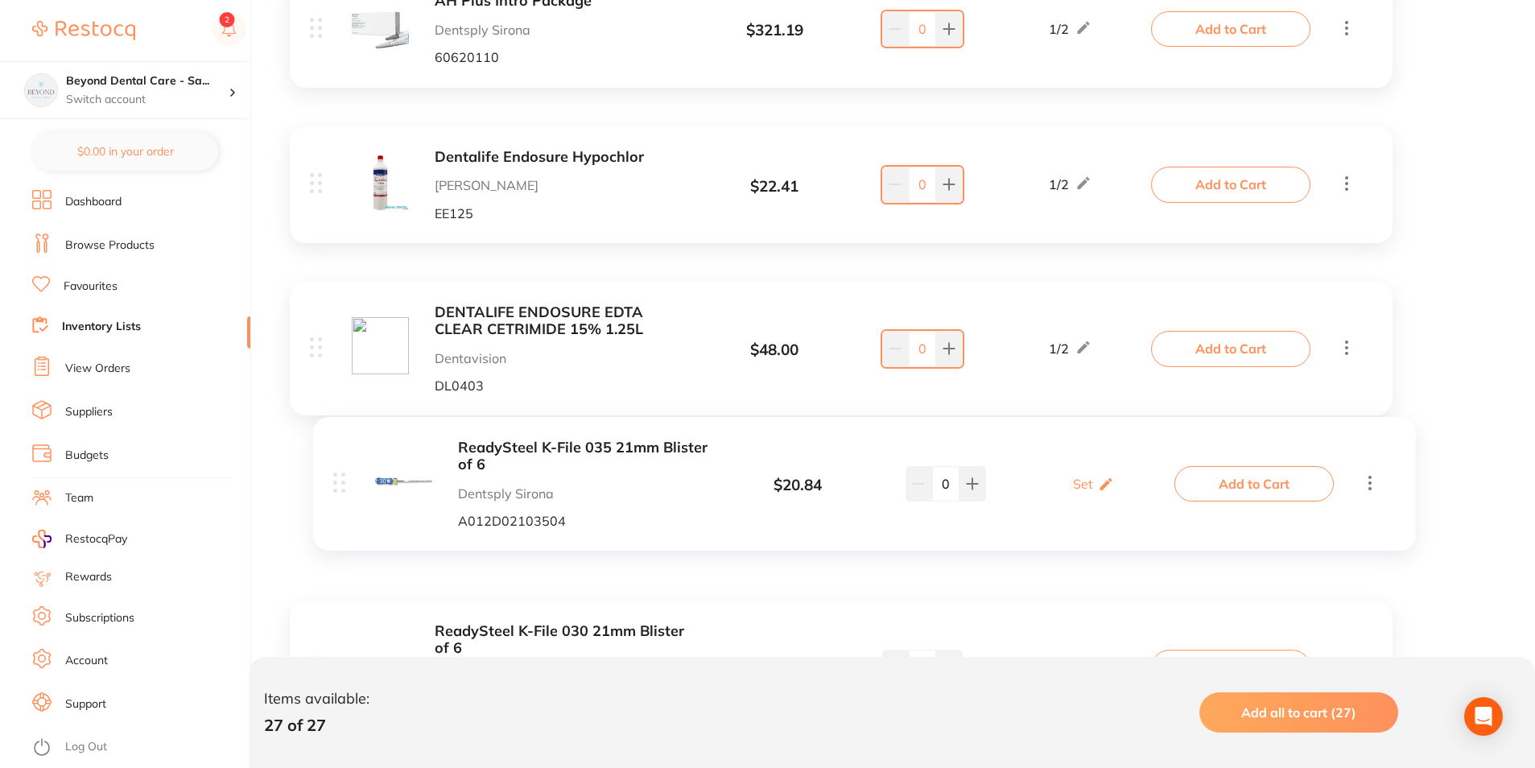
drag, startPoint x: 316, startPoint y: 347, endPoint x: 333, endPoint y: 507, distance: 161.1
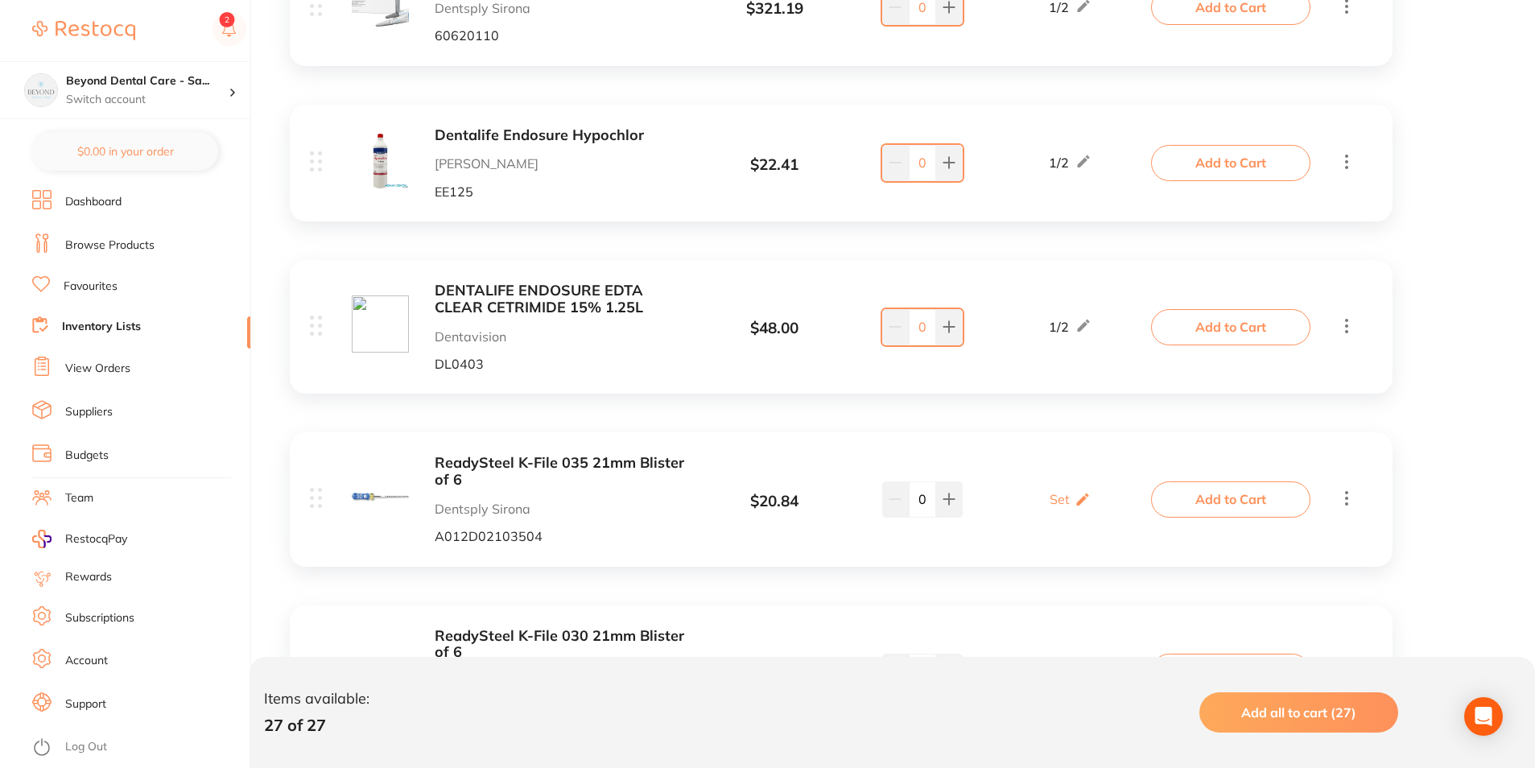
scroll to position [1451, 0]
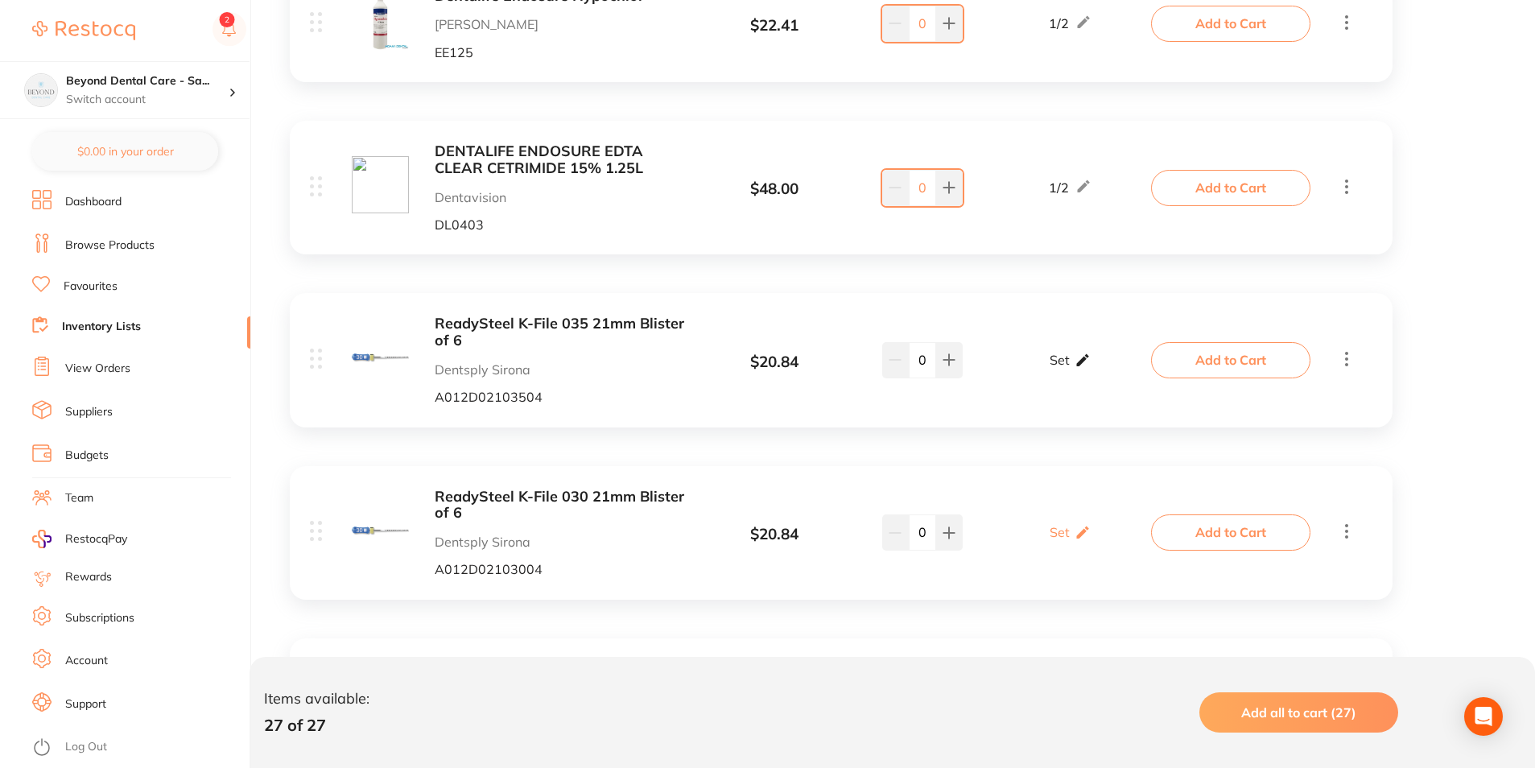
click at [1062, 366] on p "Set" at bounding box center [1060, 360] width 20 height 14
click at [1056, 375] on input "0" at bounding box center [1047, 369] width 32 height 26
click at [1099, 366] on input "0" at bounding box center [1093, 369] width 32 height 26
click at [1054, 375] on input "06" at bounding box center [1047, 369] width 32 height 26
type input "03"
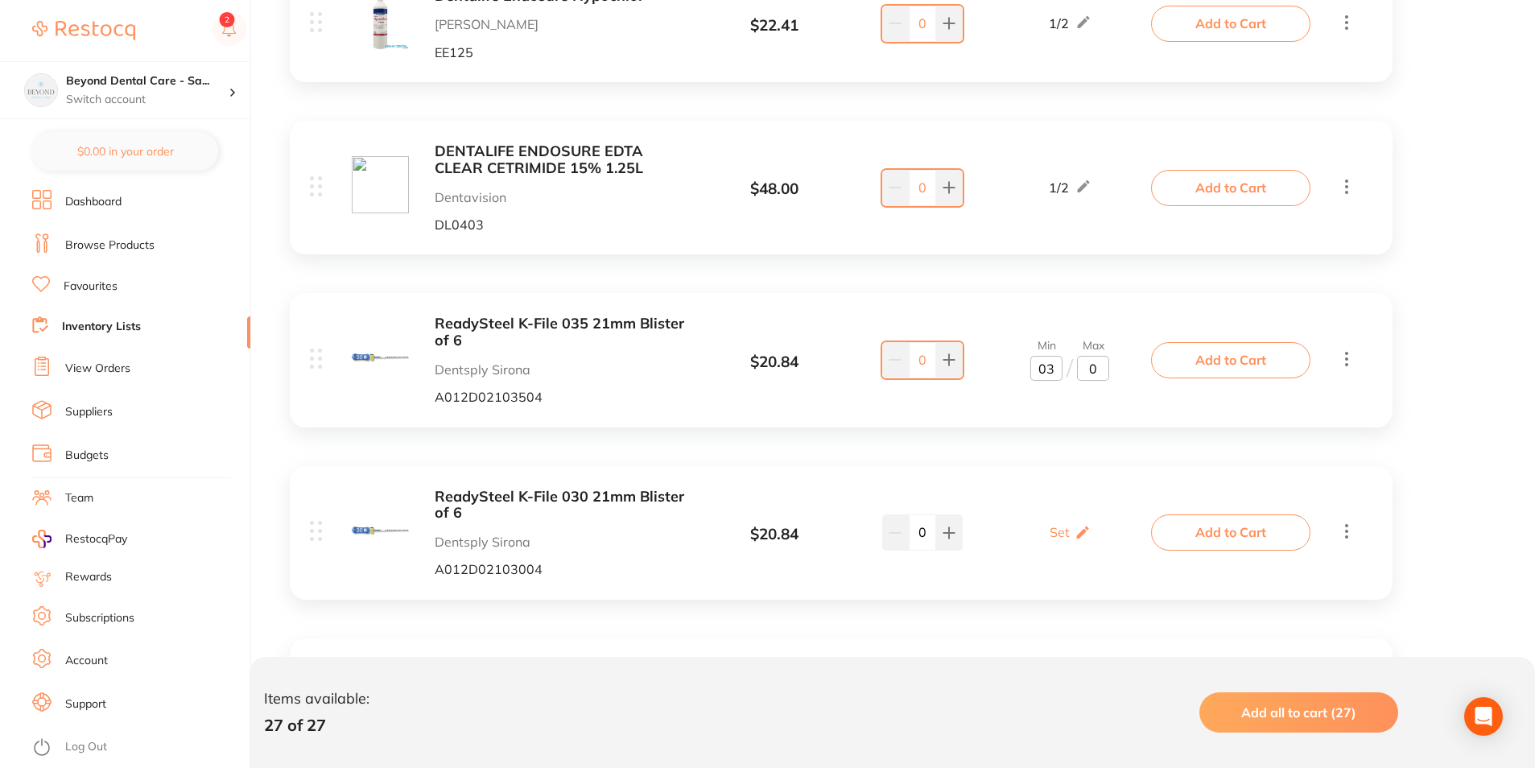
click at [1108, 366] on input "0" at bounding box center [1093, 369] width 32 height 26
type input "06"
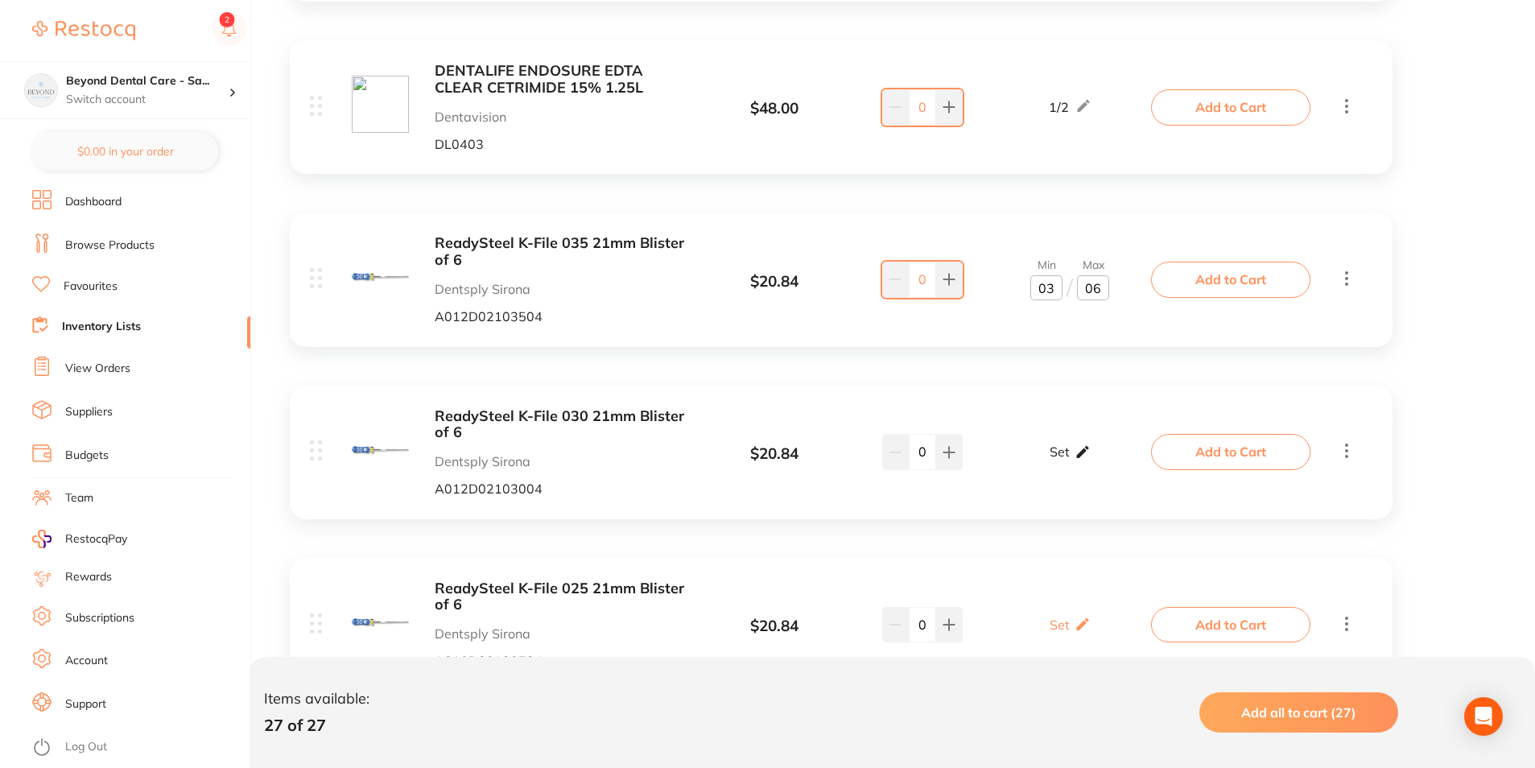
click at [1076, 450] on icon at bounding box center [1083, 452] width 16 height 17
click at [1046, 457] on input "0" at bounding box center [1047, 461] width 32 height 26
click at [1055, 465] on input "0" at bounding box center [1047, 461] width 32 height 26
type input "03"
click at [1101, 460] on input "0" at bounding box center [1093, 461] width 32 height 26
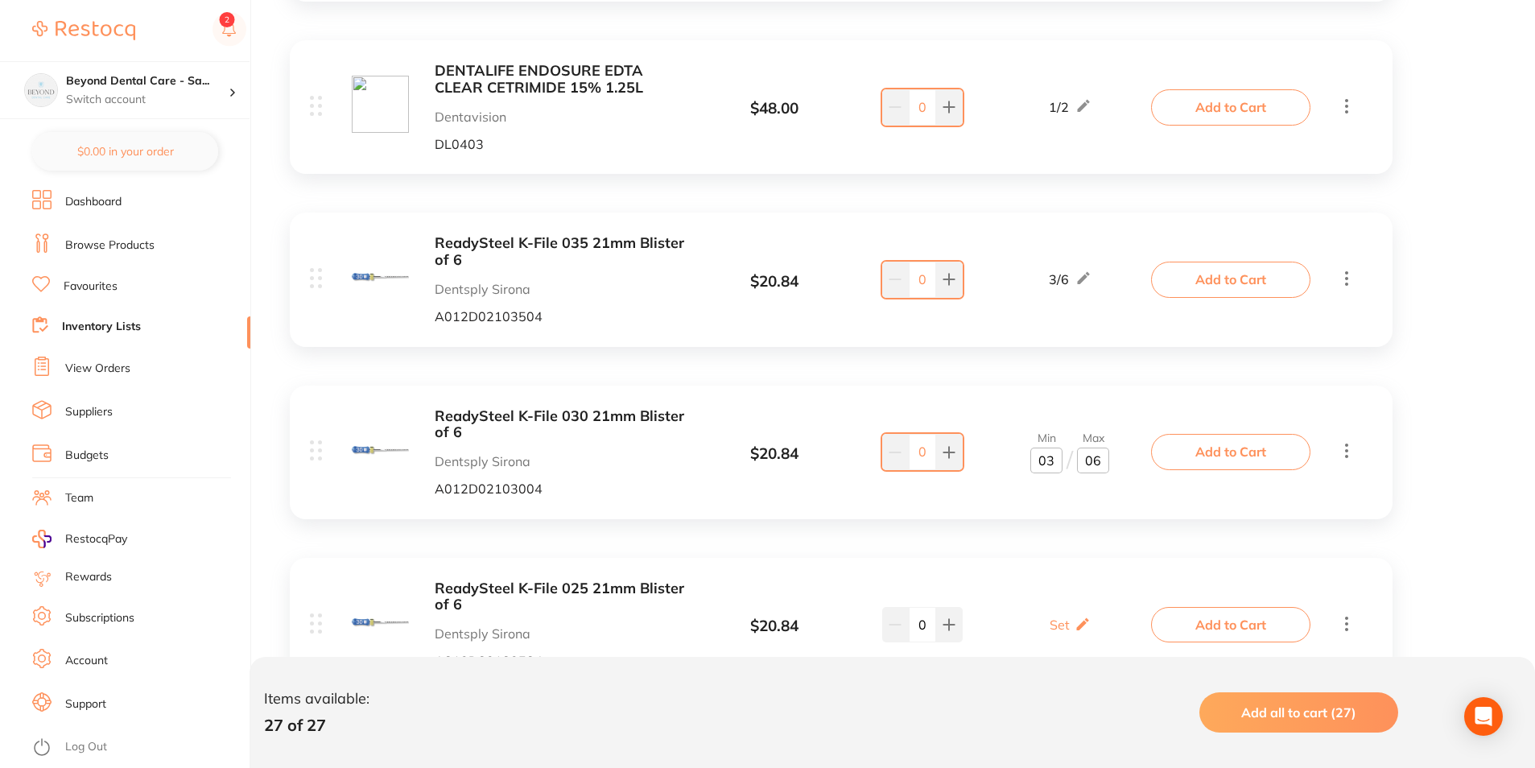
type input "5"
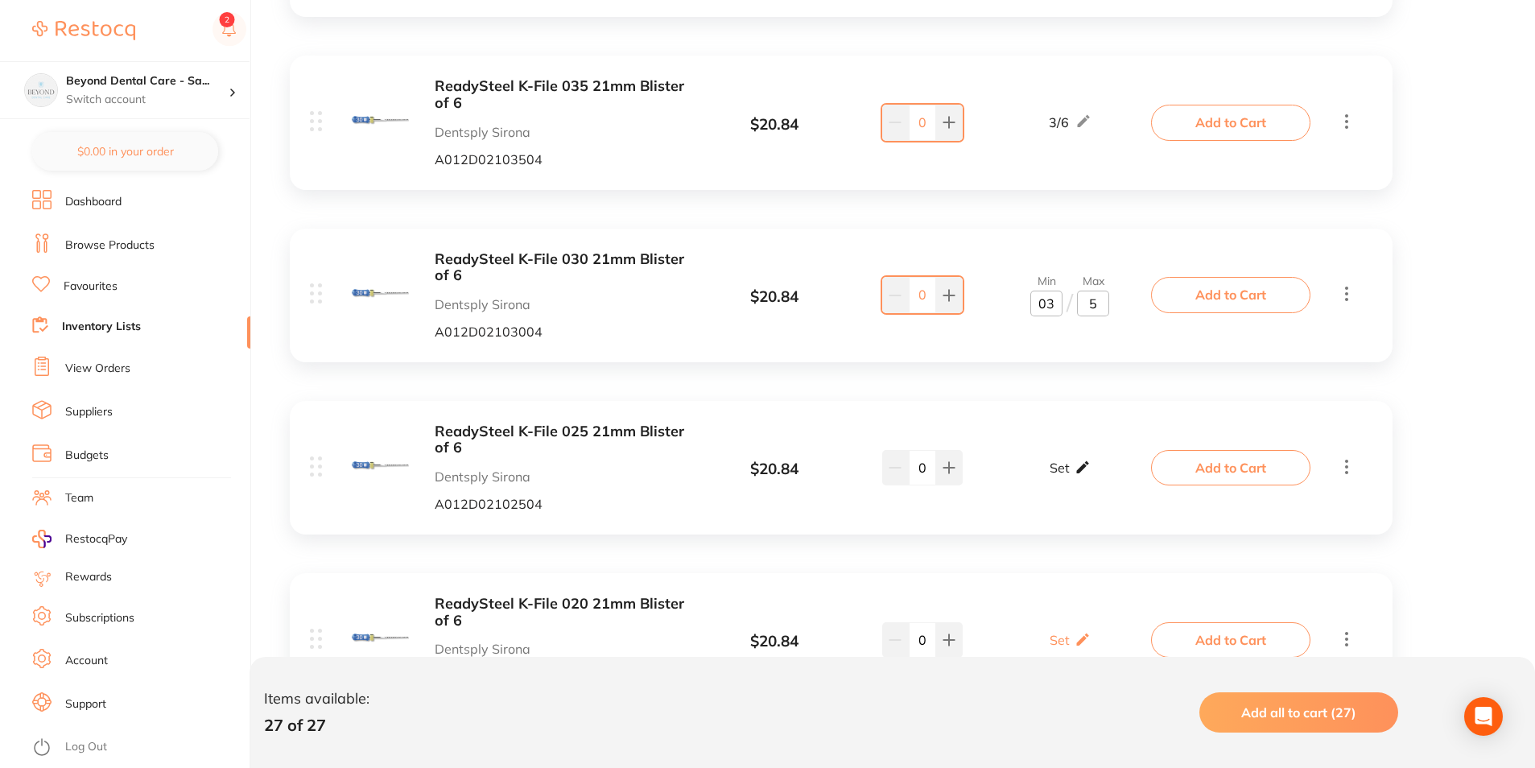
scroll to position [1692, 0]
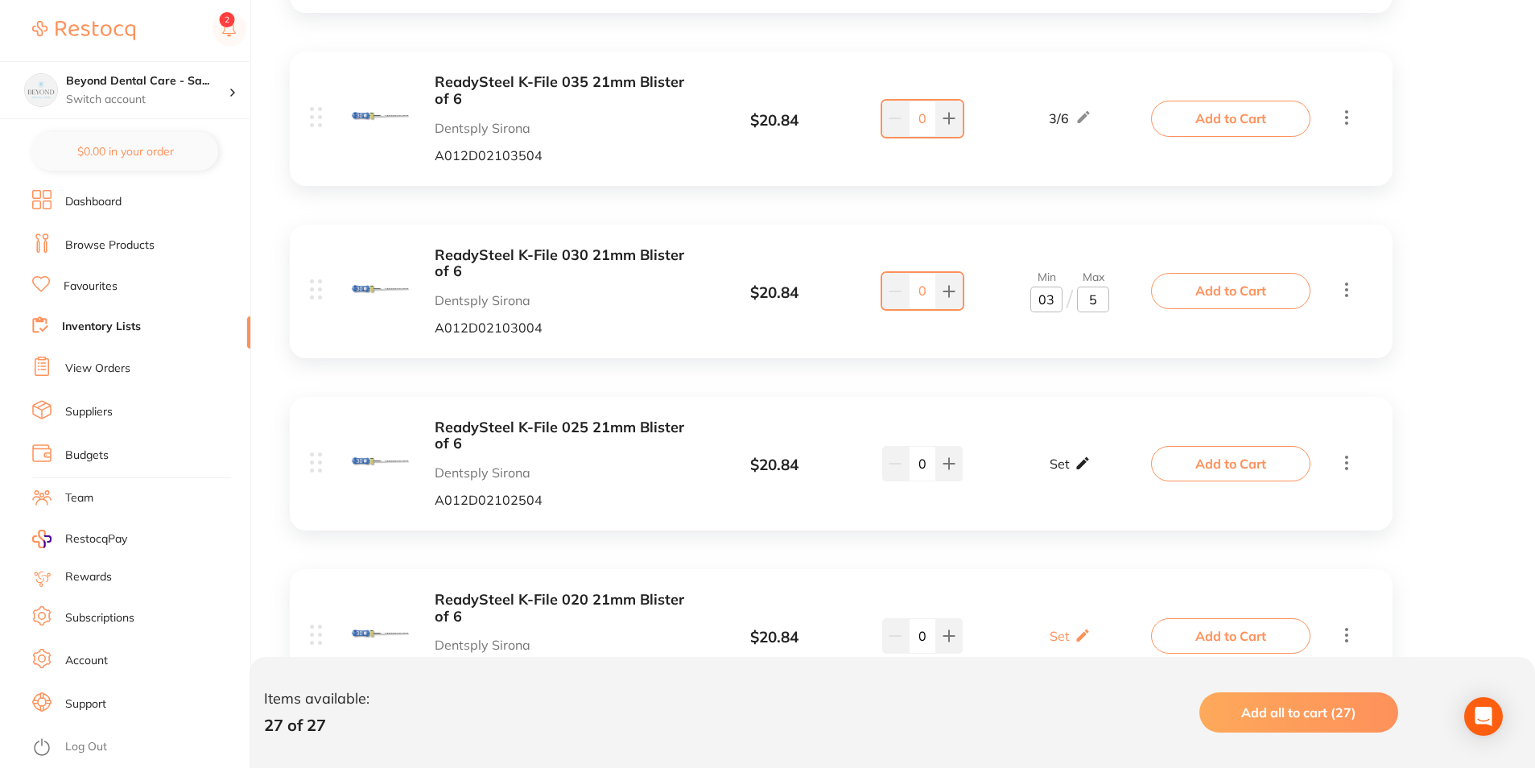
click at [1088, 464] on icon at bounding box center [1083, 463] width 16 height 17
click at [1057, 469] on input "0" at bounding box center [1047, 472] width 32 height 26
type input "06"
click at [1095, 469] on input "0" at bounding box center [1093, 472] width 32 height 26
type input "012"
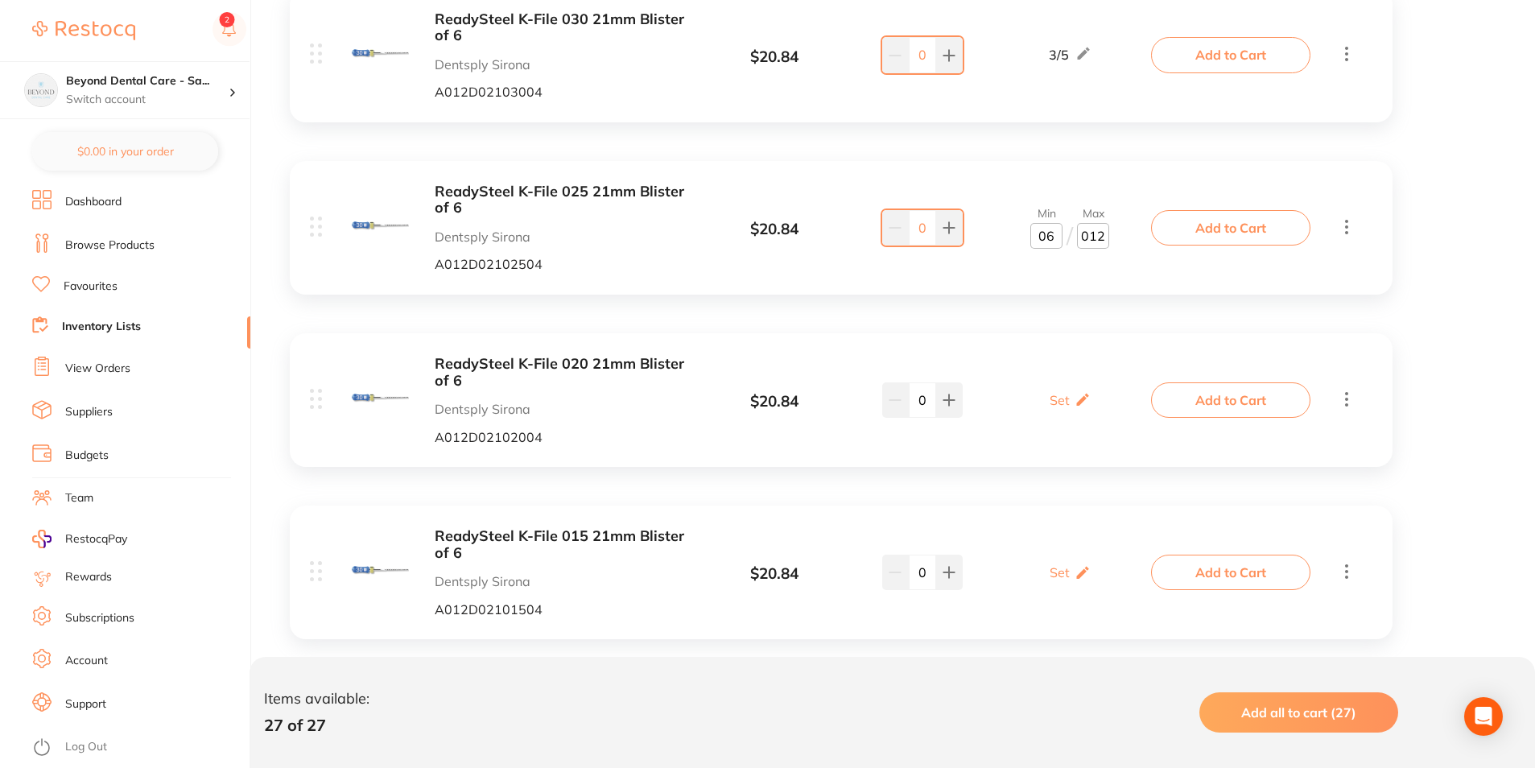
scroll to position [1934, 0]
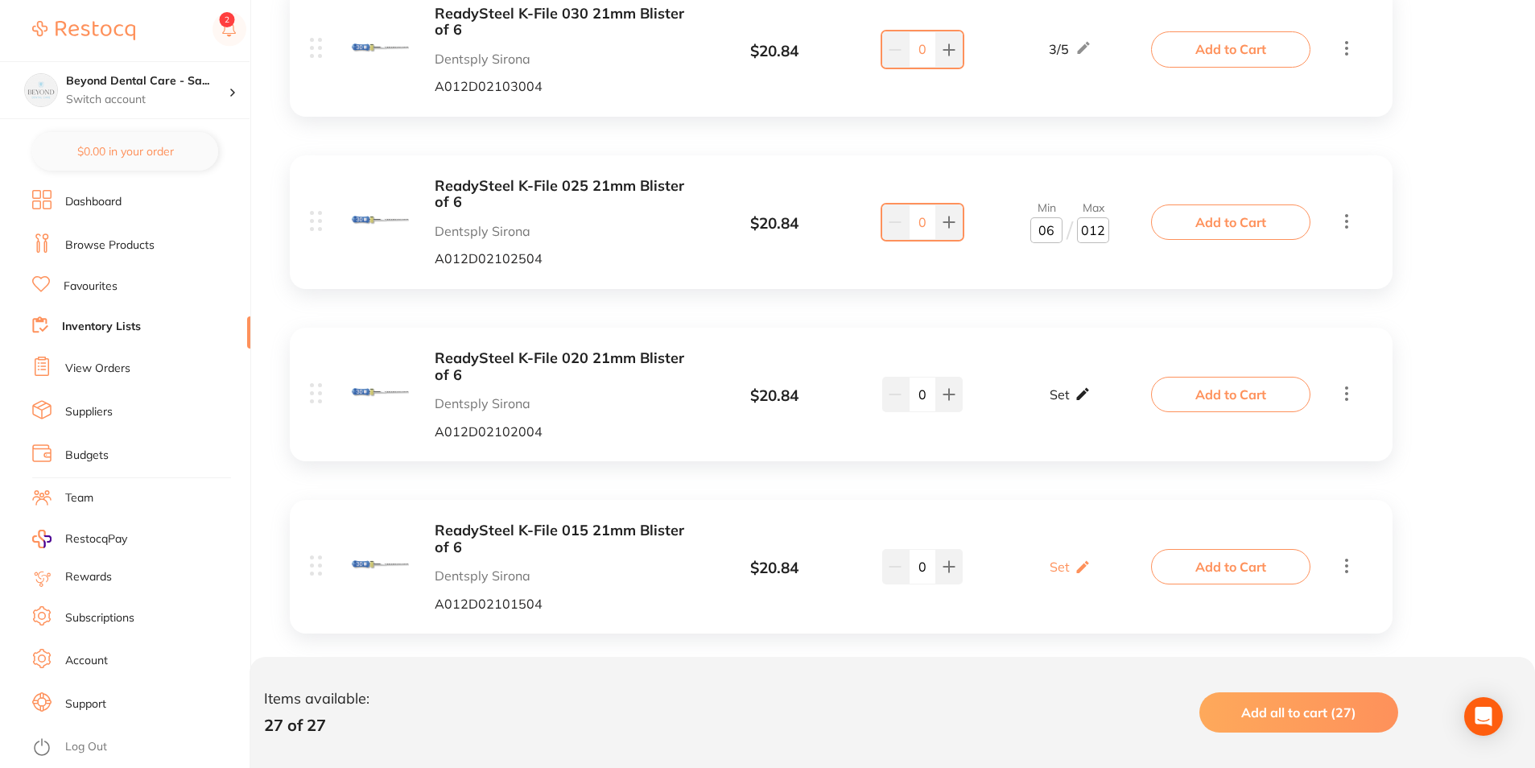
click at [1085, 411] on div "Set Set Min / Max" at bounding box center [1070, 394] width 41 height 40
click at [1056, 407] on input "0" at bounding box center [1047, 403] width 32 height 26
type input "06"
click at [1102, 410] on input "0" at bounding box center [1093, 403] width 32 height 26
type input "018"
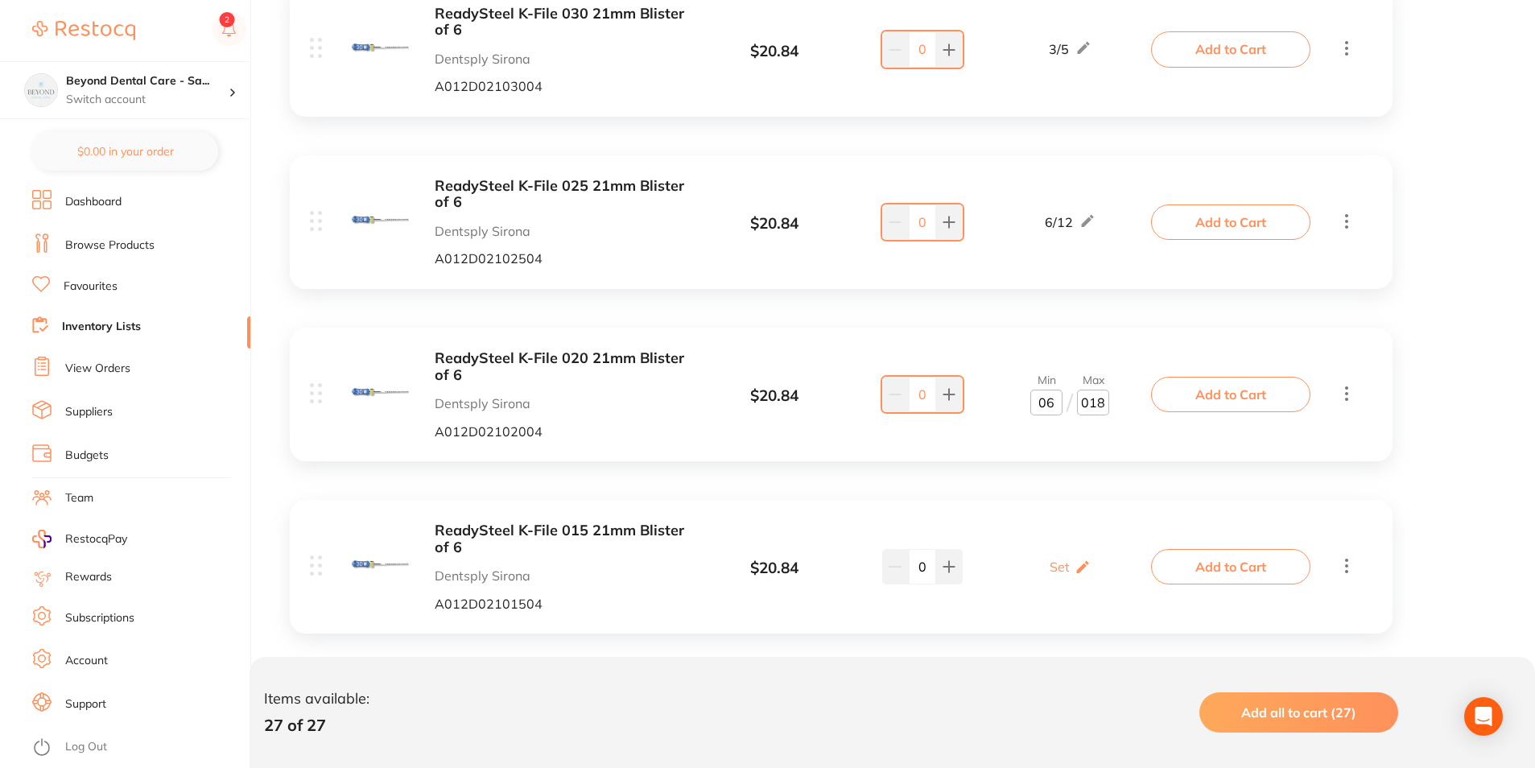
click at [1097, 492] on div "ADM Odontopaste 8G Adam Dental EPP7G $ 114.00 1 / 2 0 1 / 2 Add to Cart Calmix …" at bounding box center [841, 754] width 1135 height 4579
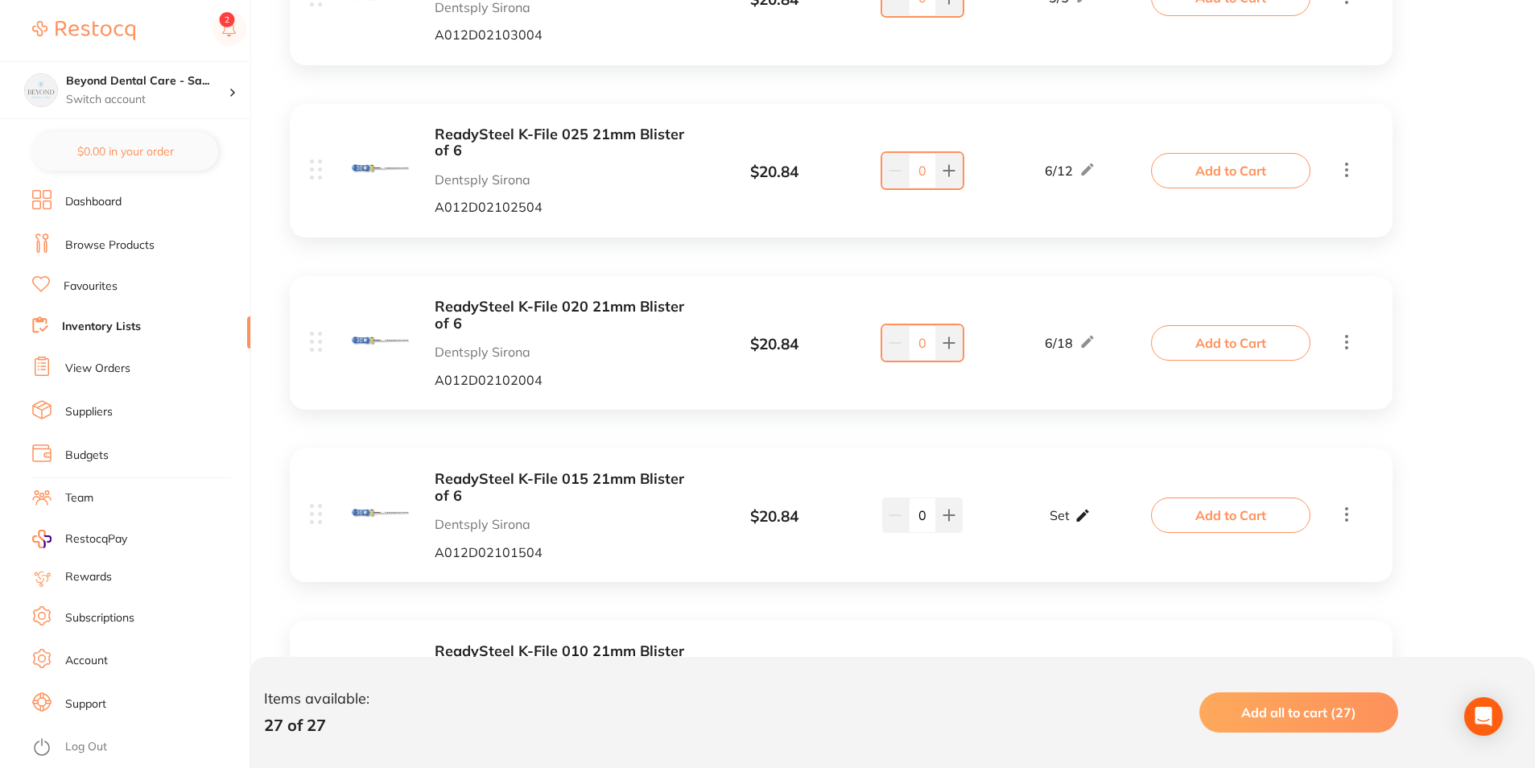
scroll to position [2015, 0]
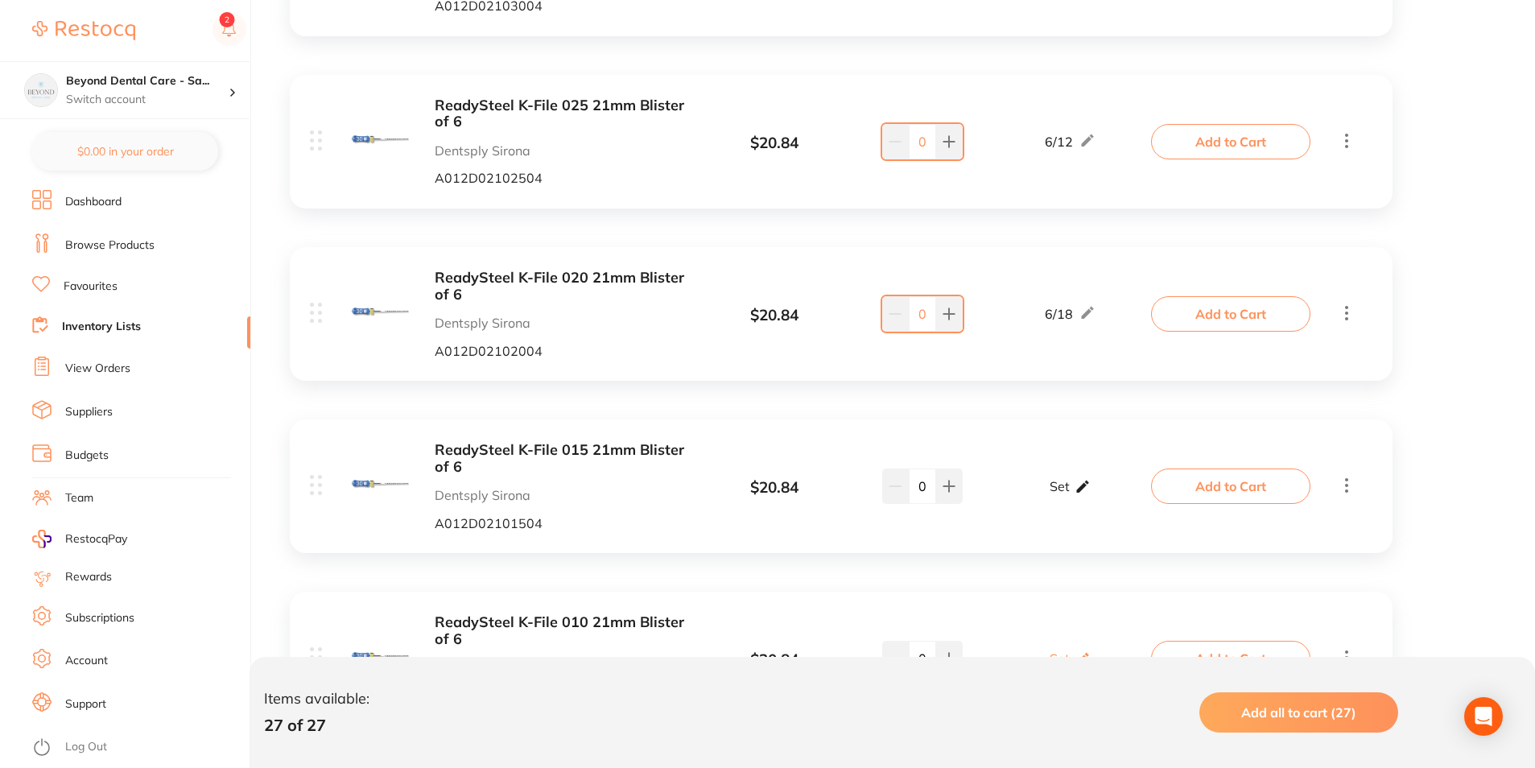
click at [1076, 481] on icon at bounding box center [1083, 486] width 16 height 17
click at [1095, 487] on input "0" at bounding box center [1093, 494] width 32 height 26
type input "018"
click at [1047, 499] on input "0" at bounding box center [1047, 494] width 32 height 26
type input "06"
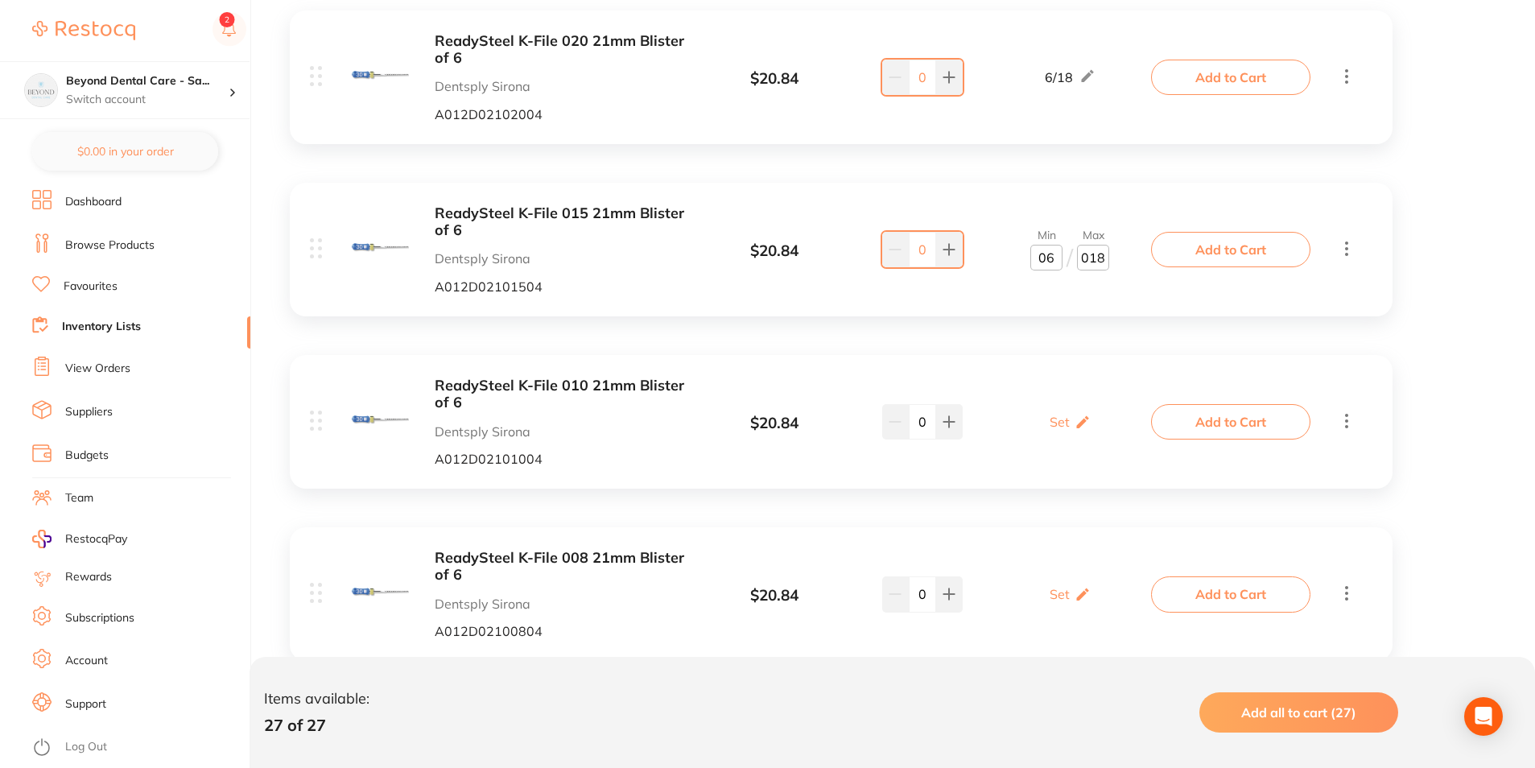
scroll to position [2256, 0]
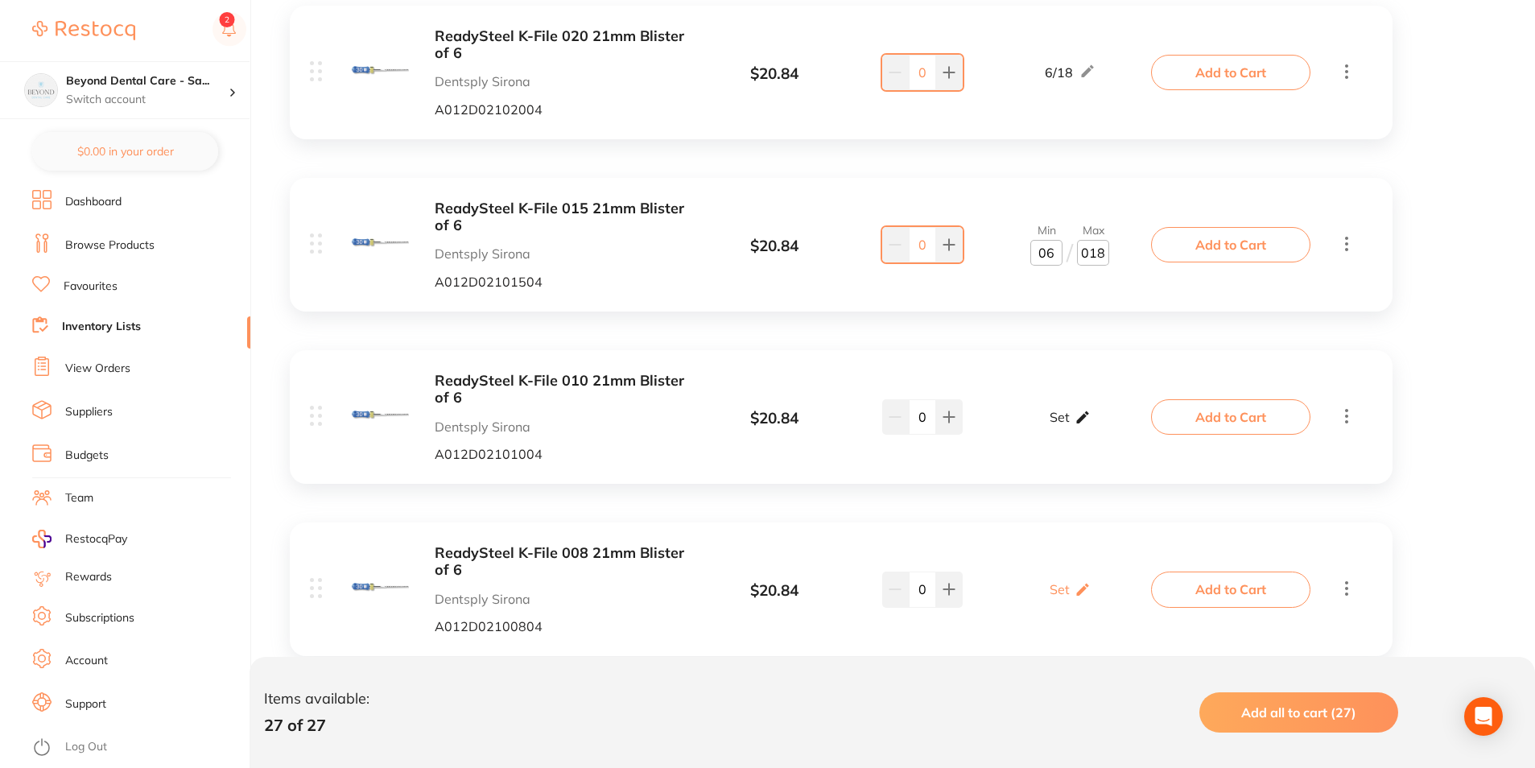
click at [1071, 435] on div "Set Set Min / Max" at bounding box center [1070, 417] width 41 height 40
click at [1056, 432] on input "0" at bounding box center [1047, 425] width 32 height 26
type input "06"
click at [1095, 429] on input "0" at bounding box center [1093, 425] width 32 height 26
click at [1099, 425] on input "0" at bounding box center [1093, 425] width 32 height 26
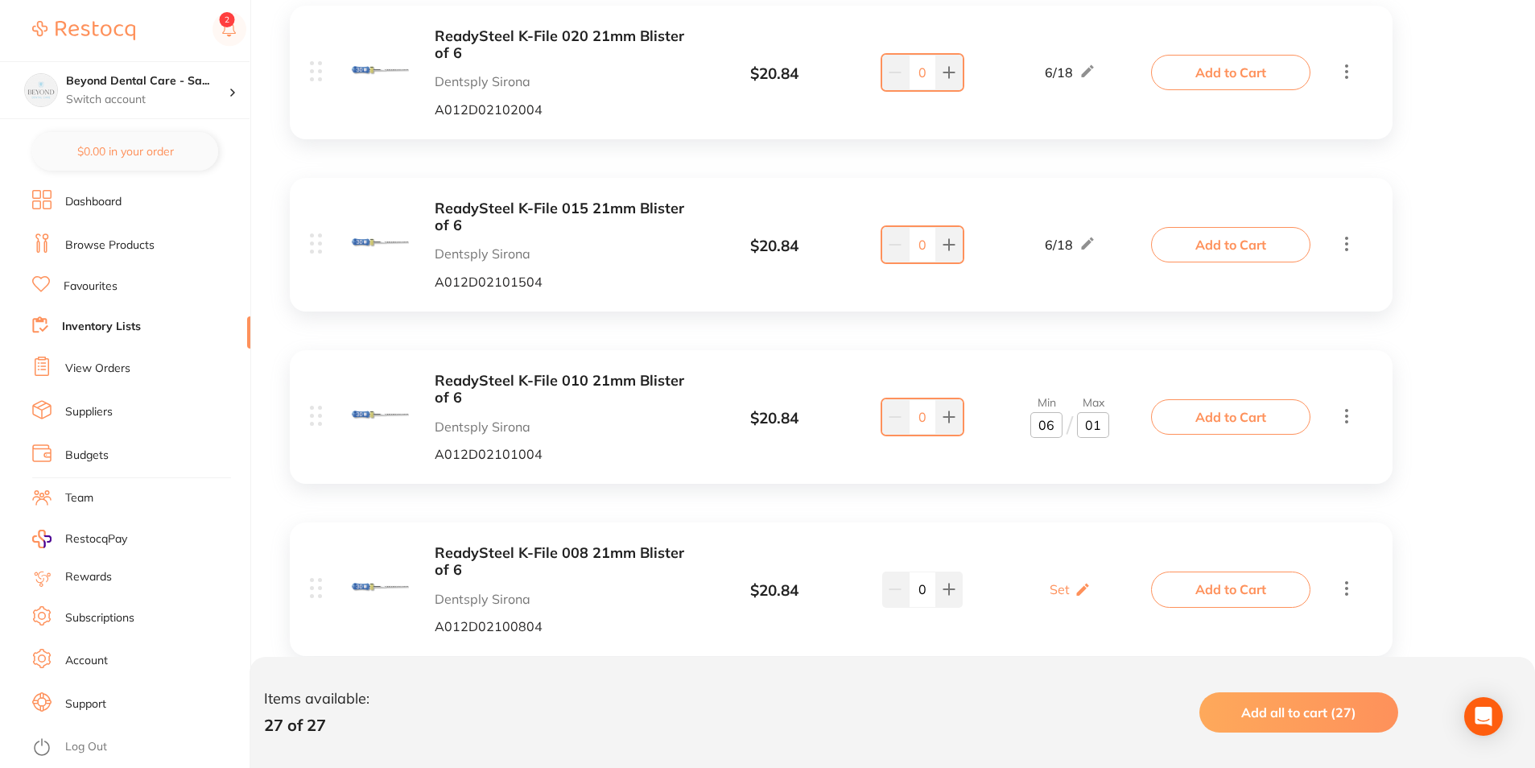
type input "018"
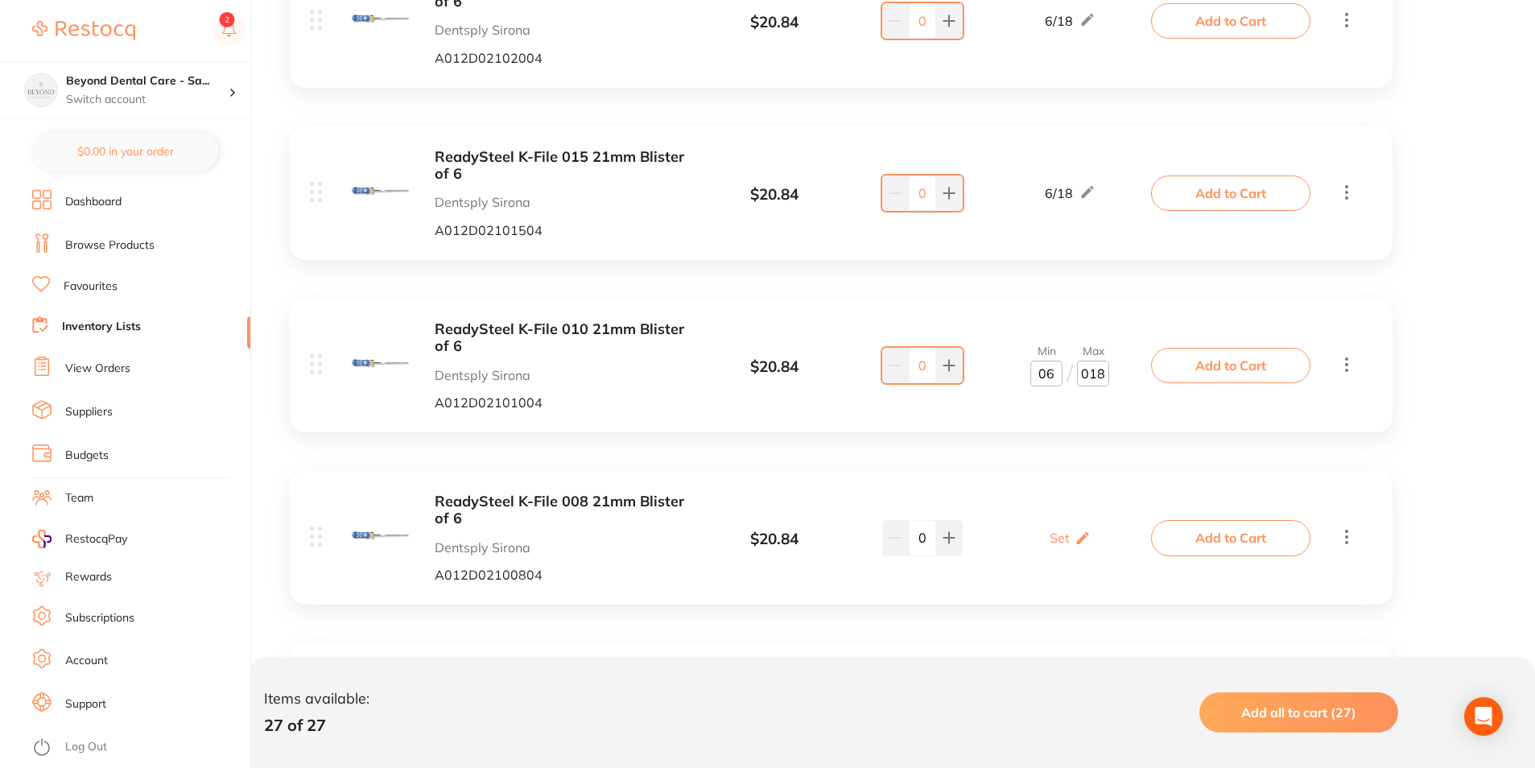
scroll to position [2337, 0]
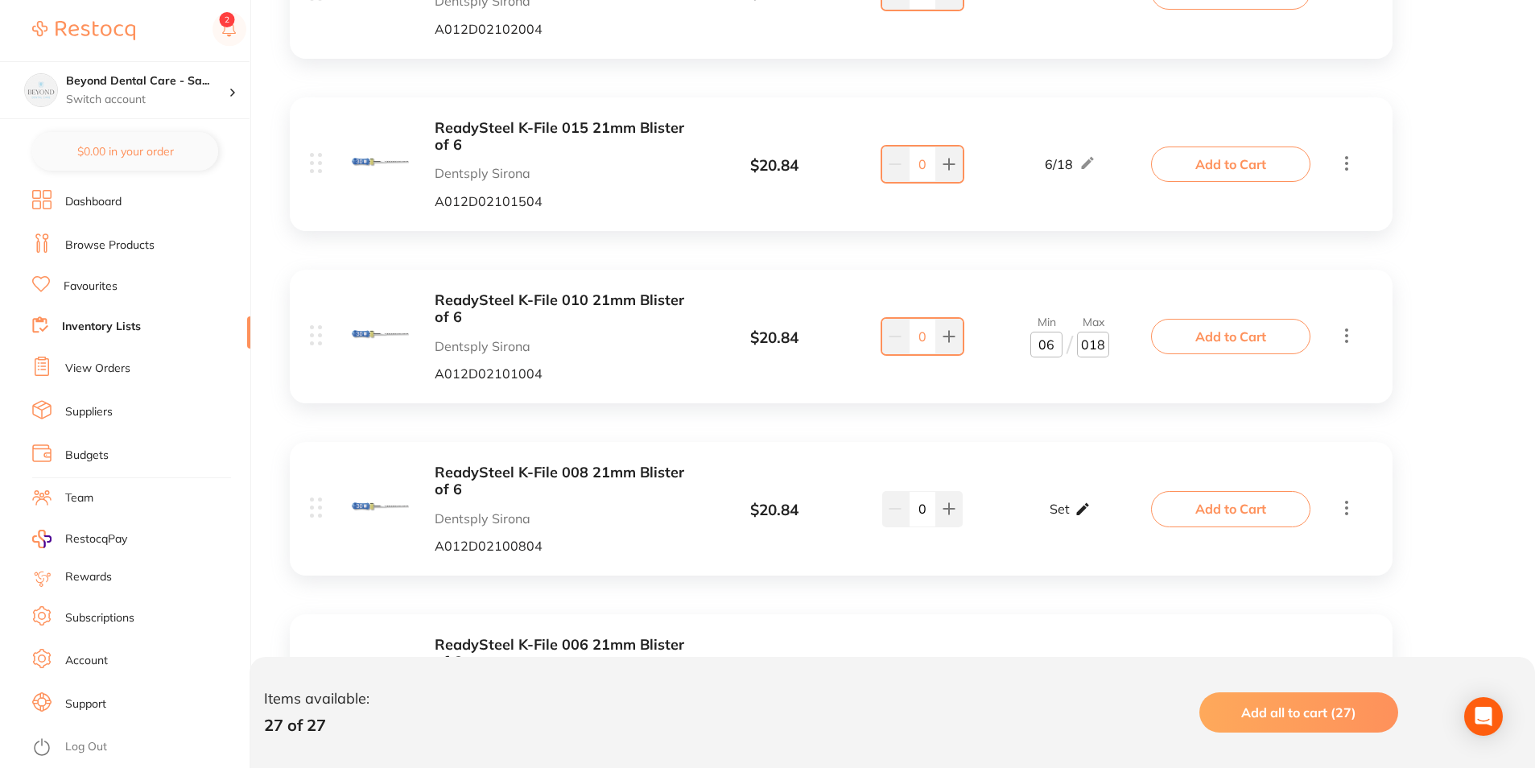
click at [1054, 521] on div "Set Set Min / Max" at bounding box center [1070, 509] width 41 height 40
click at [1052, 517] on input "0" at bounding box center [1047, 518] width 32 height 26
type input "03"
click at [1103, 515] on input "0" at bounding box center [1093, 518] width 32 height 26
type input "4"
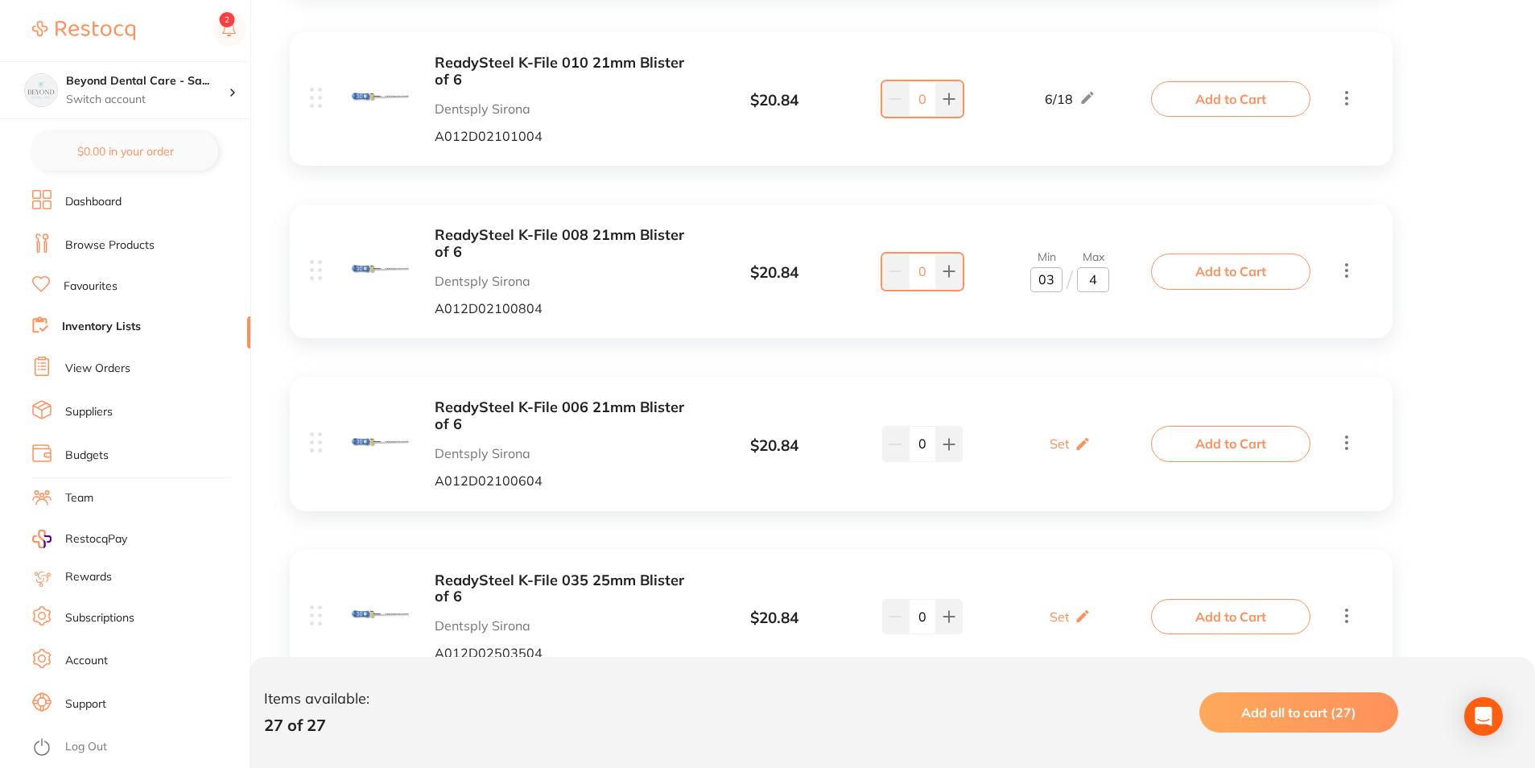
scroll to position [2578, 0]
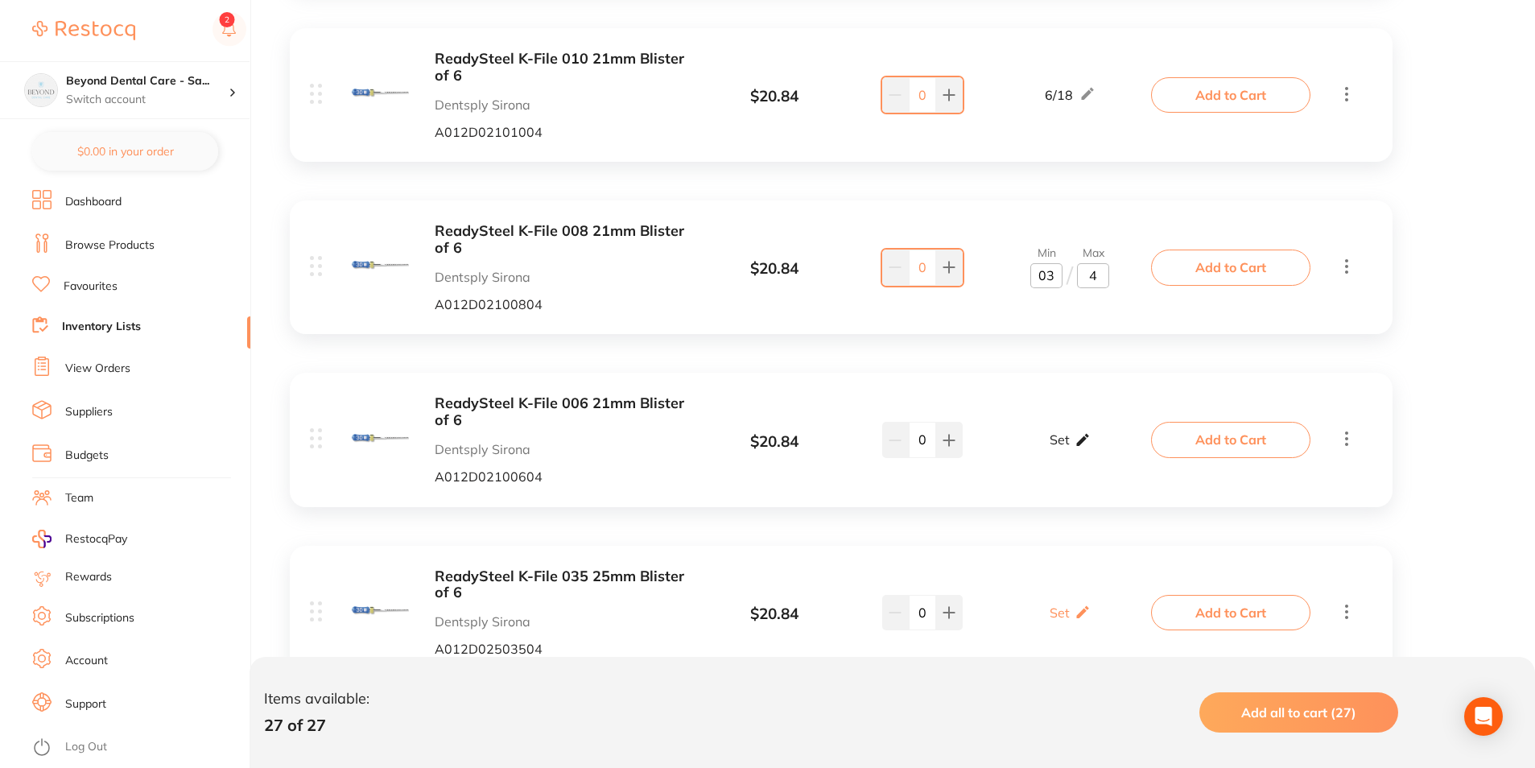
click at [1086, 458] on div "Set Set Min / Max" at bounding box center [1070, 439] width 41 height 40
click at [1103, 448] on input "0" at bounding box center [1093, 449] width 32 height 26
type input "06"
click at [1057, 454] on input "0" at bounding box center [1047, 449] width 32 height 26
click at [1091, 271] on icon at bounding box center [1084, 266] width 16 height 17
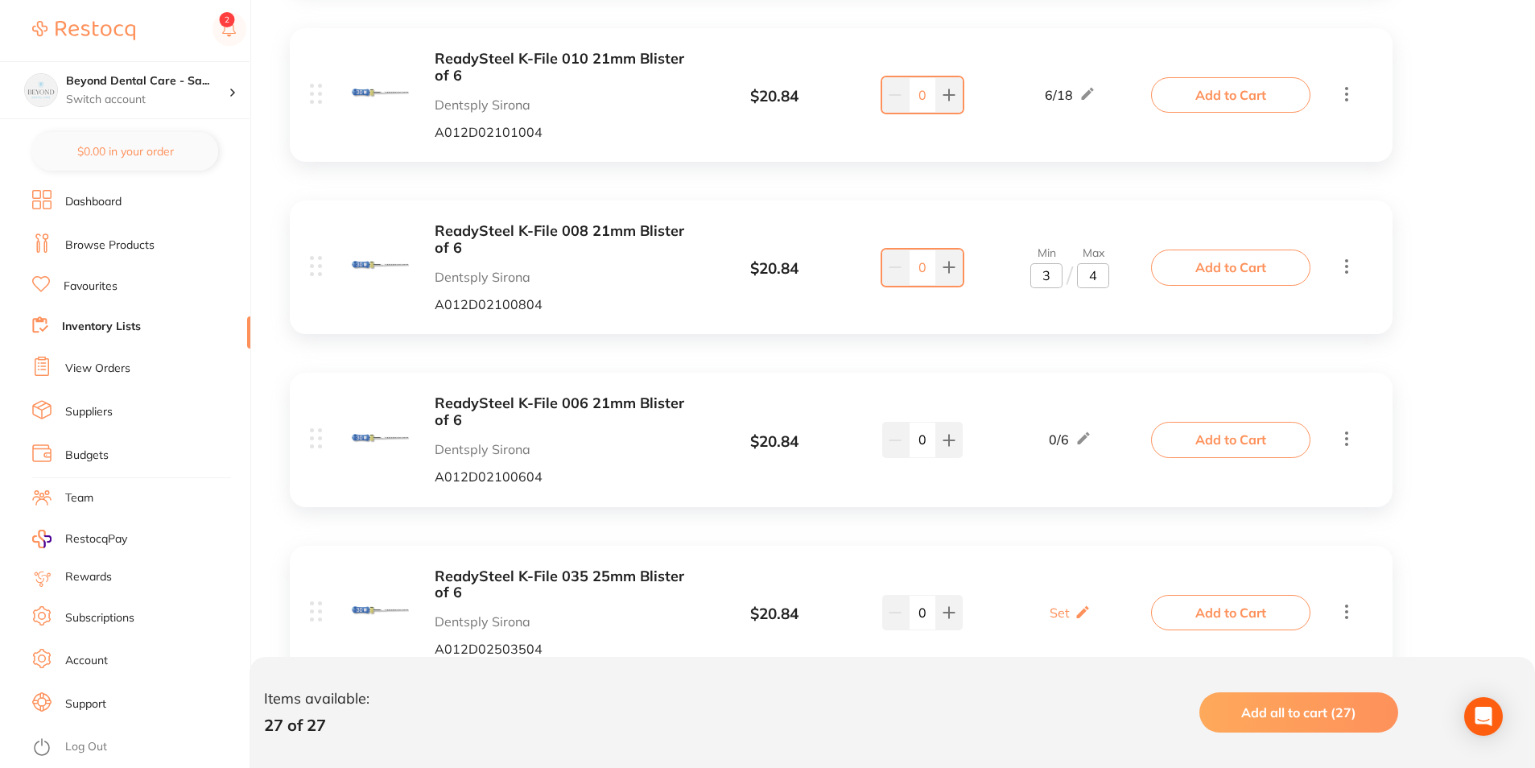
click at [1060, 277] on input "3" at bounding box center [1047, 276] width 32 height 26
type input "6"
click at [1091, 281] on input "4" at bounding box center [1093, 276] width 32 height 26
click at [1105, 276] on input "4" at bounding box center [1093, 276] width 32 height 26
type input "12"
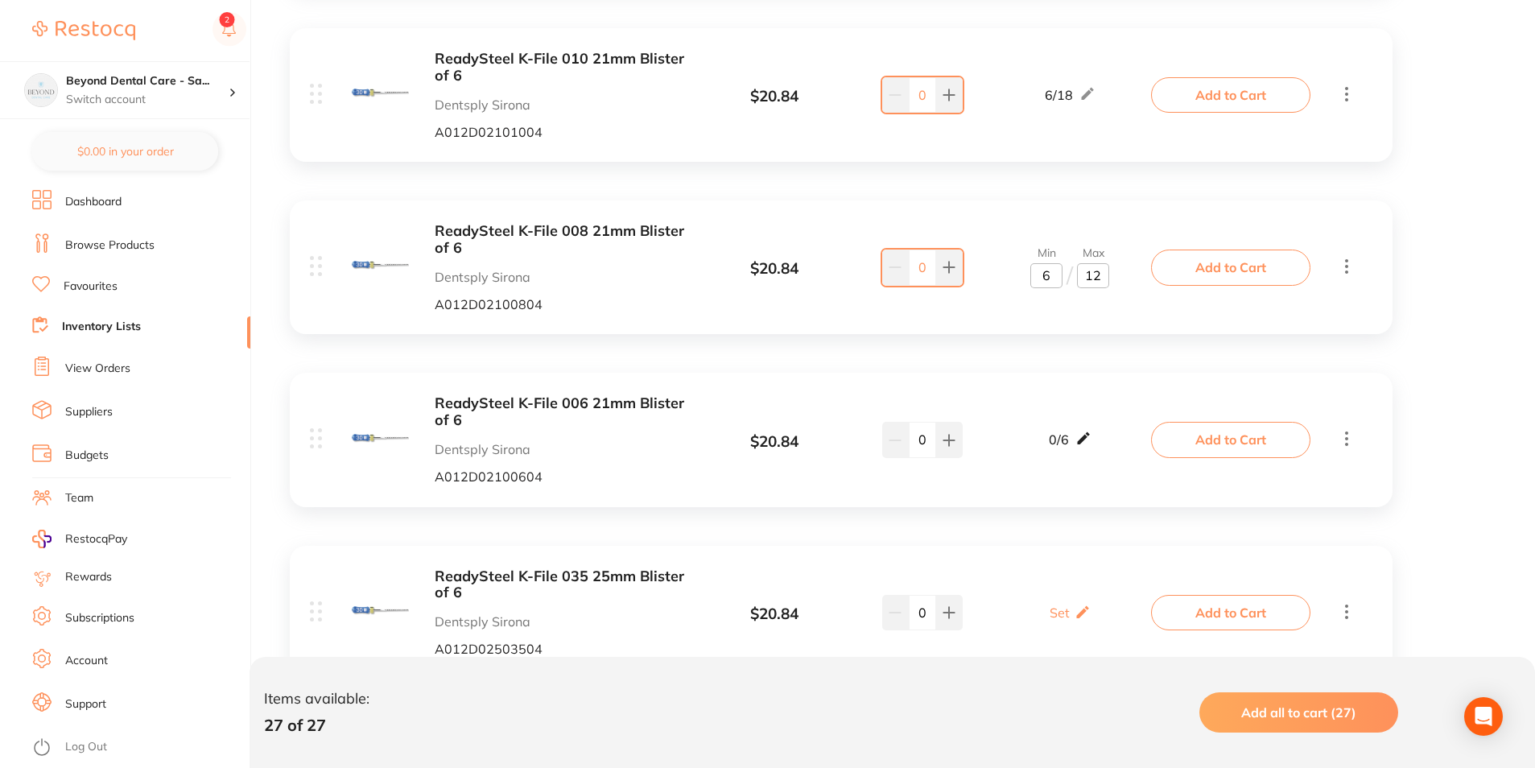
click at [1082, 433] on icon at bounding box center [1084, 438] width 16 height 17
click at [1051, 454] on input "0" at bounding box center [1047, 449] width 32 height 26
type input "06"
click at [1100, 446] on input "6" at bounding box center [1093, 449] width 32 height 26
type input "12"
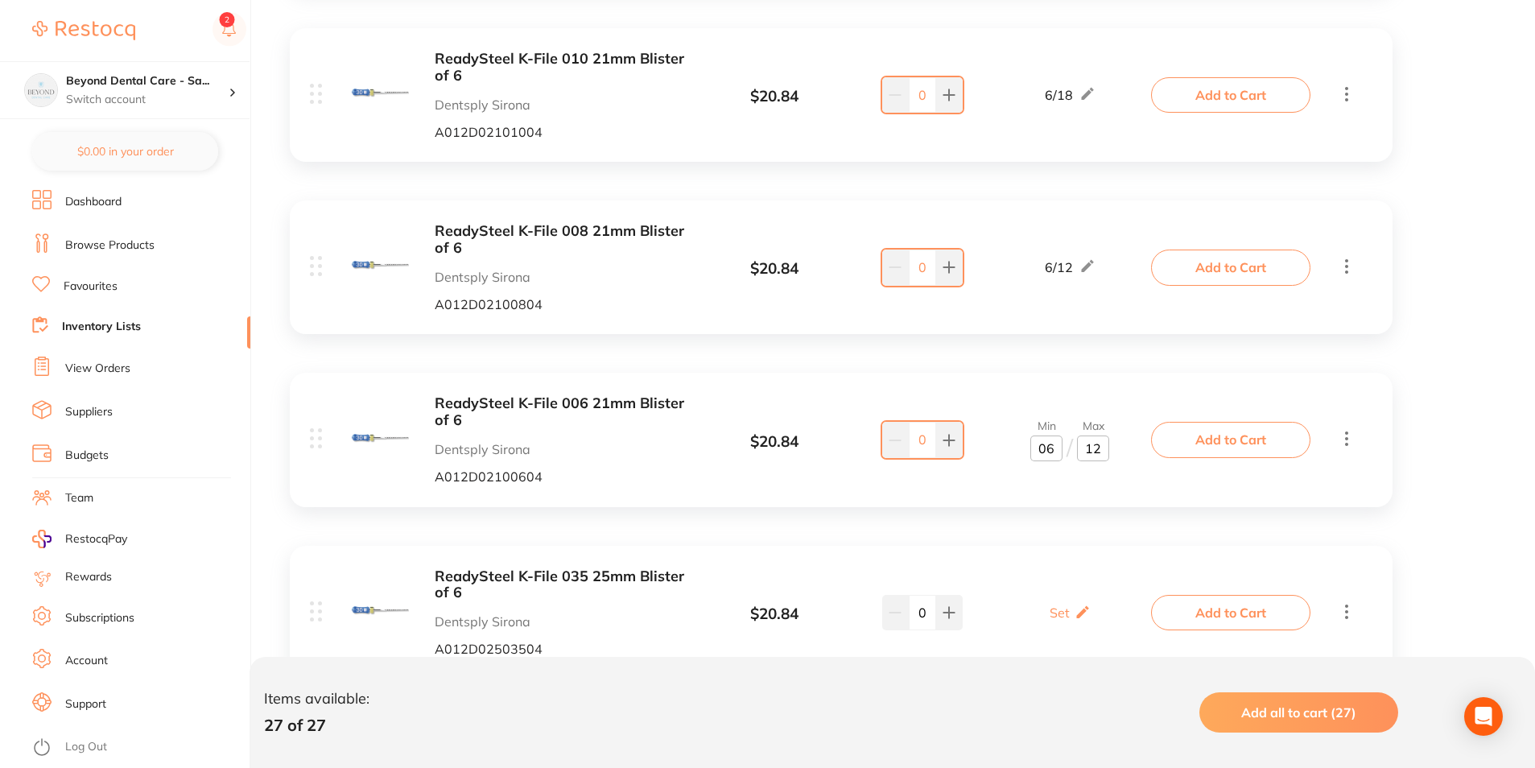
click at [1107, 513] on div "ADM Odontopaste 8G Adam Dental EPP7G $ 114.00 1 / 2 0 1 / 2 Add to Cart Calmix …" at bounding box center [841, 109] width 1135 height 4579
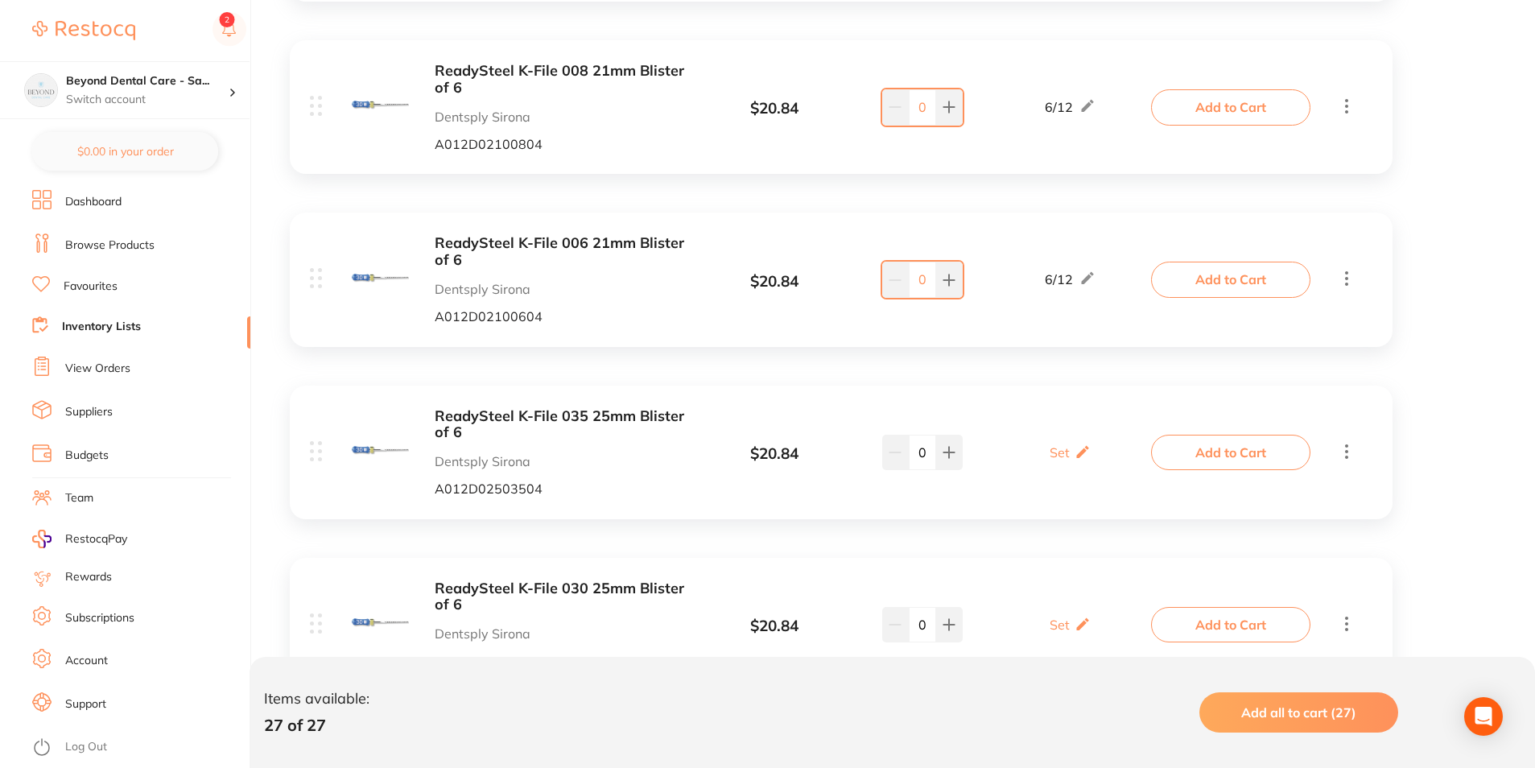
scroll to position [2739, 0]
click at [1064, 448] on p "Set" at bounding box center [1060, 451] width 20 height 14
click at [1054, 460] on input "0" at bounding box center [1047, 460] width 32 height 26
type input "03"
click at [1100, 457] on input "0" at bounding box center [1093, 460] width 32 height 26
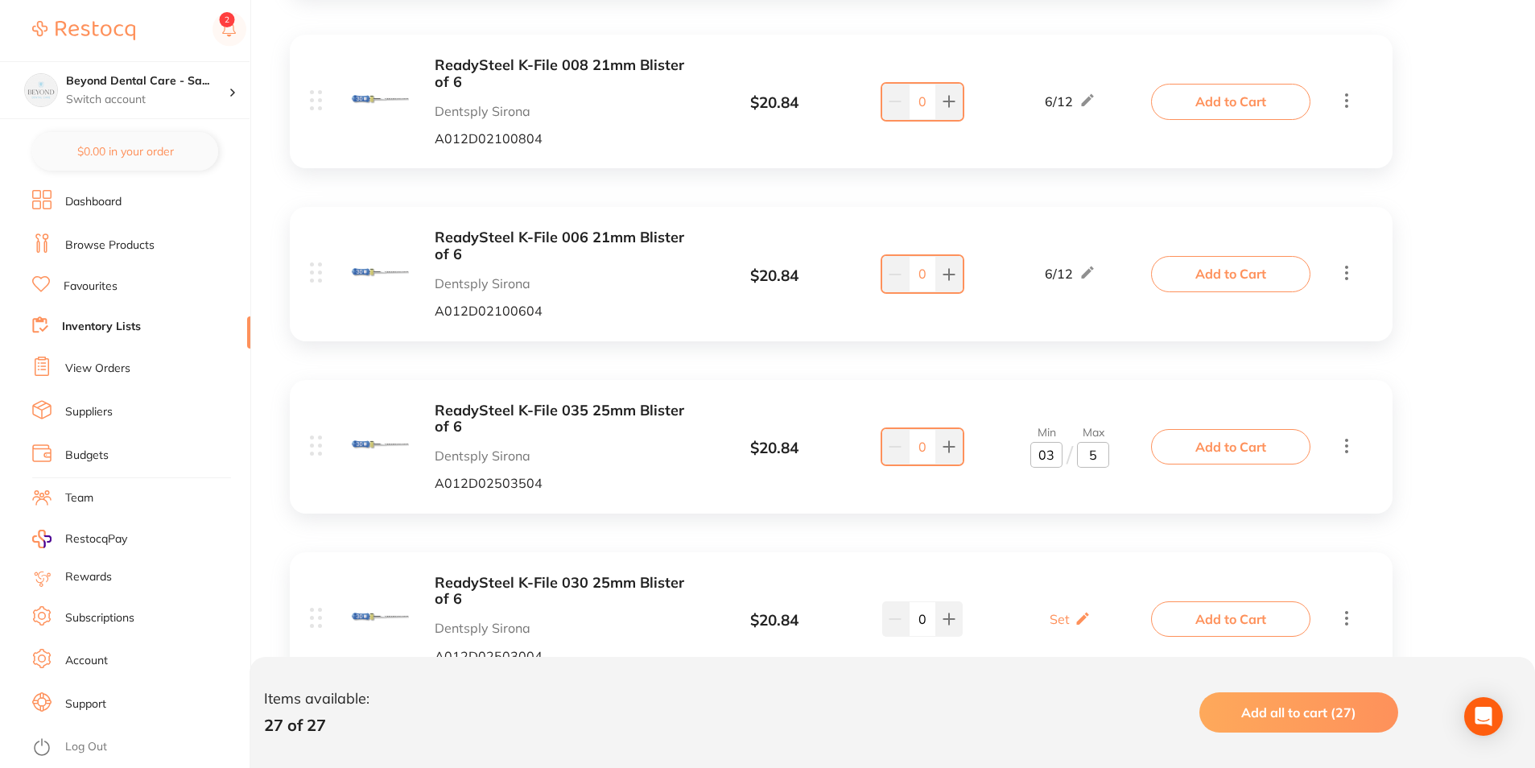
type input "4"
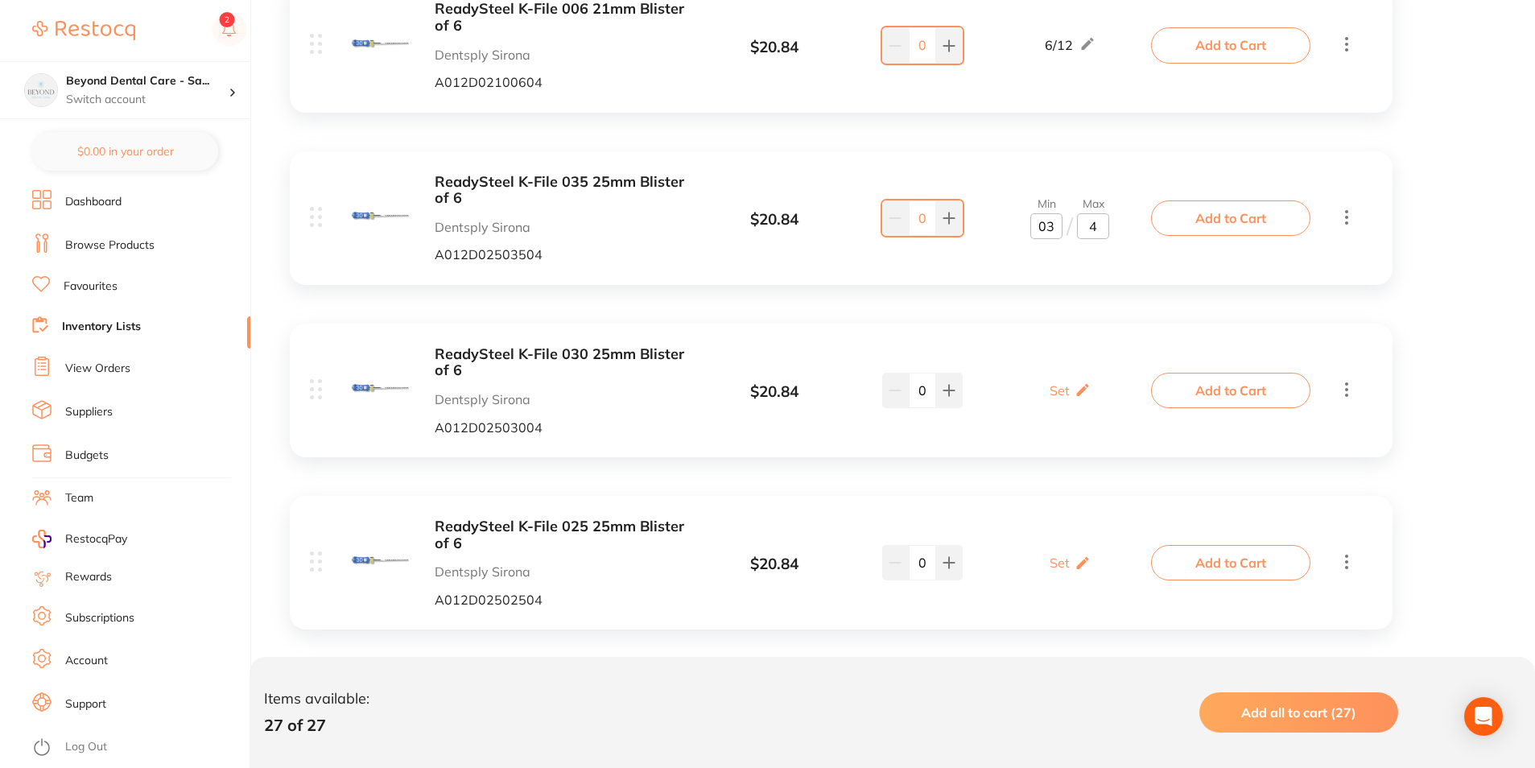
scroll to position [2981, 0]
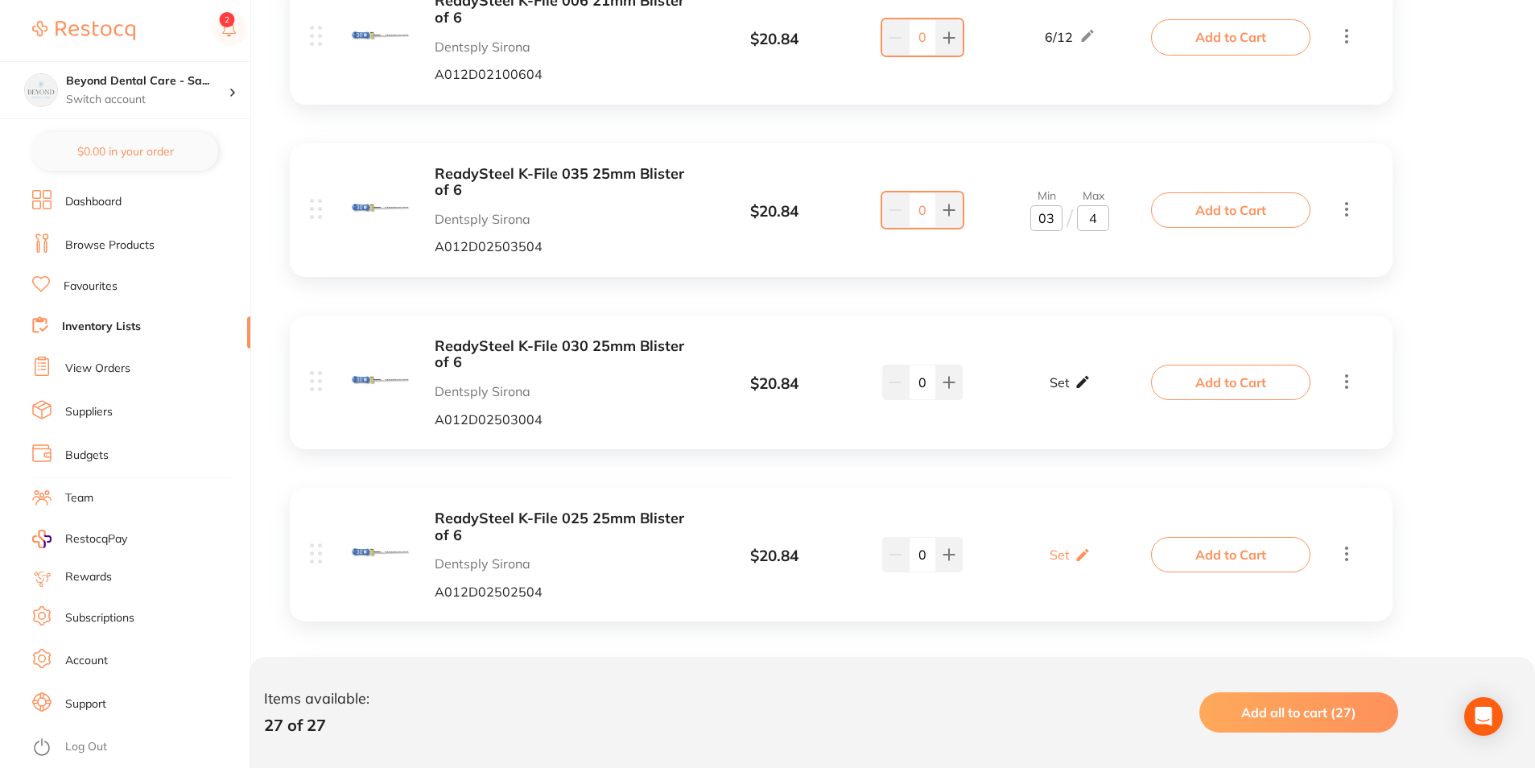
click at [1077, 395] on div "Set Set Min / Max" at bounding box center [1070, 382] width 41 height 40
click at [1056, 396] on input "0" at bounding box center [1047, 391] width 32 height 26
type input "03"
click at [1100, 390] on input "0" at bounding box center [1093, 391] width 32 height 26
type input "06"
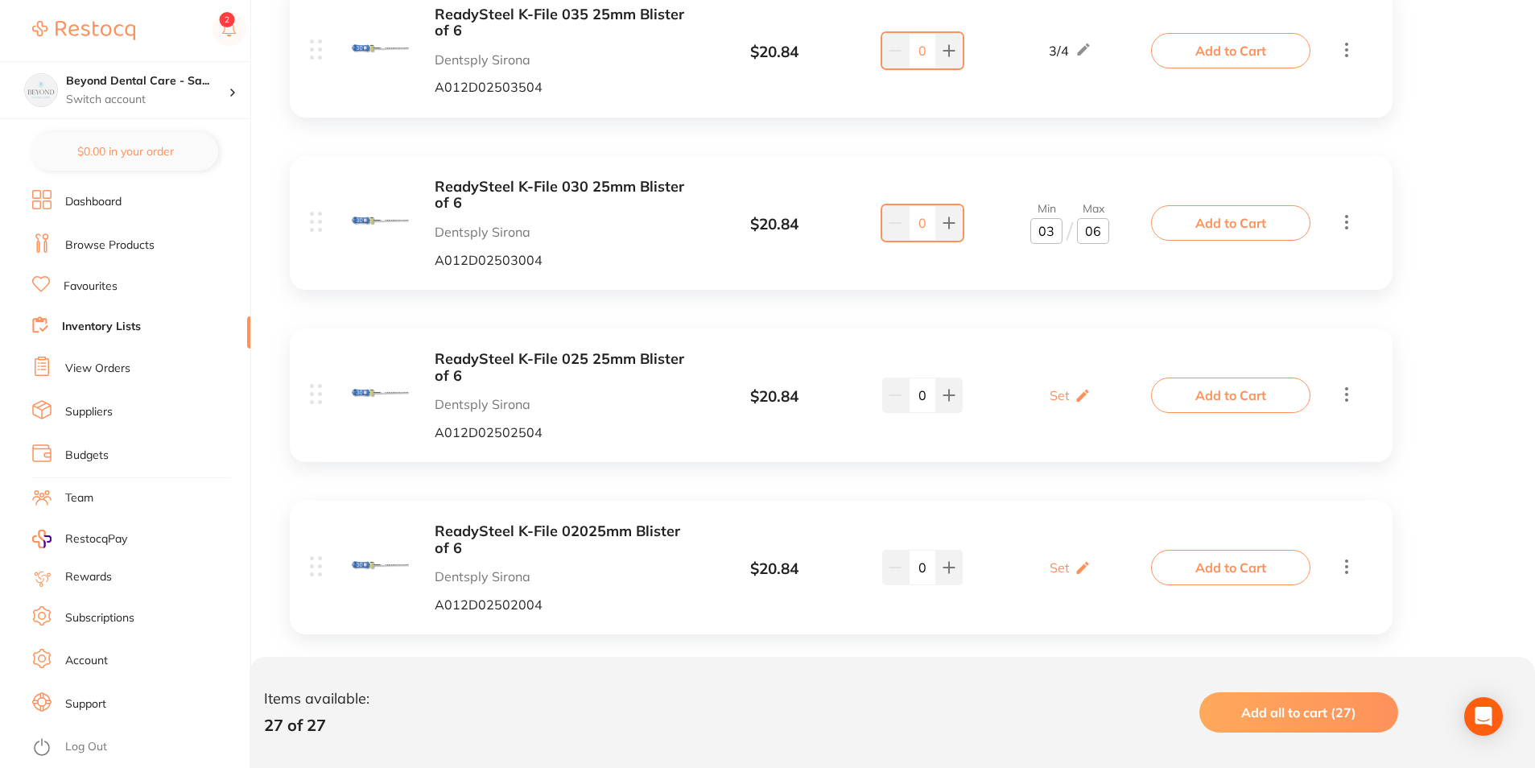
scroll to position [3142, 0]
click at [1068, 395] on p "Set" at bounding box center [1060, 393] width 20 height 14
click at [1053, 399] on input "0" at bounding box center [1047, 402] width 32 height 26
type input "06"
click at [1099, 403] on input "0" at bounding box center [1093, 402] width 32 height 26
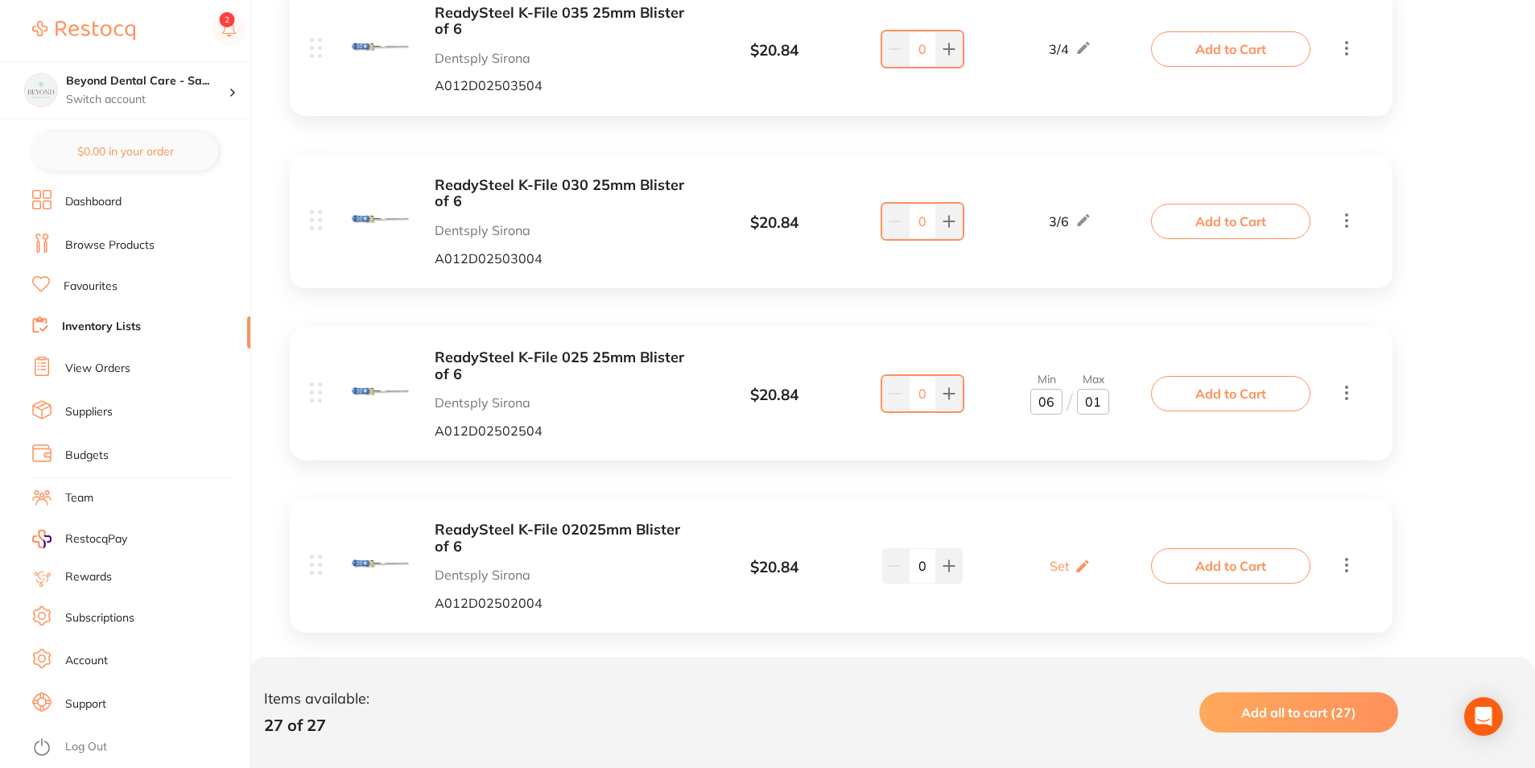
type input "012"
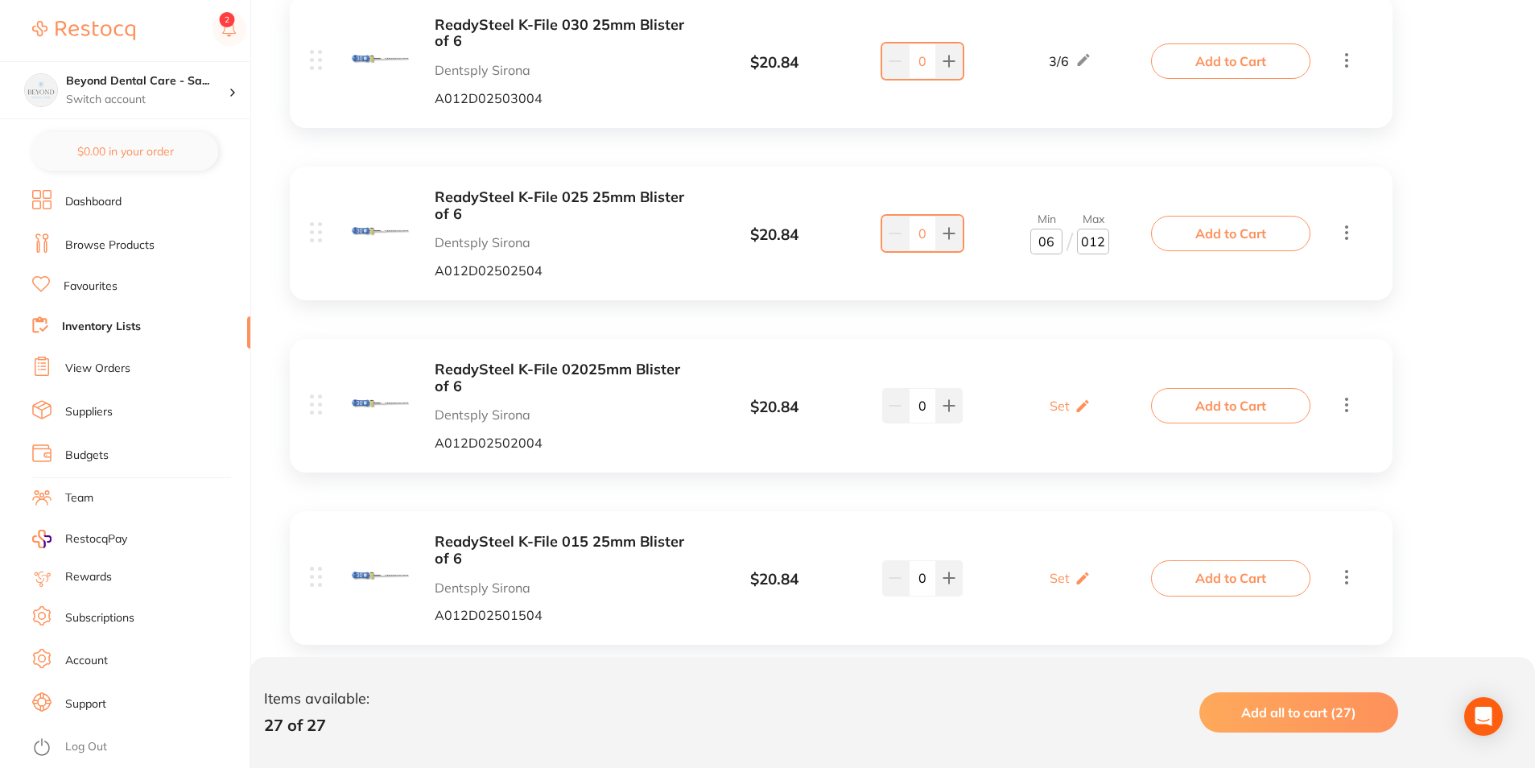
scroll to position [3303, 0]
click at [1067, 415] on div "Set Set Min / Max" at bounding box center [1070, 405] width 41 height 40
click at [1052, 420] on input "0" at bounding box center [1047, 413] width 32 height 26
type input "6"
click at [1098, 416] on input "0" at bounding box center [1093, 413] width 32 height 26
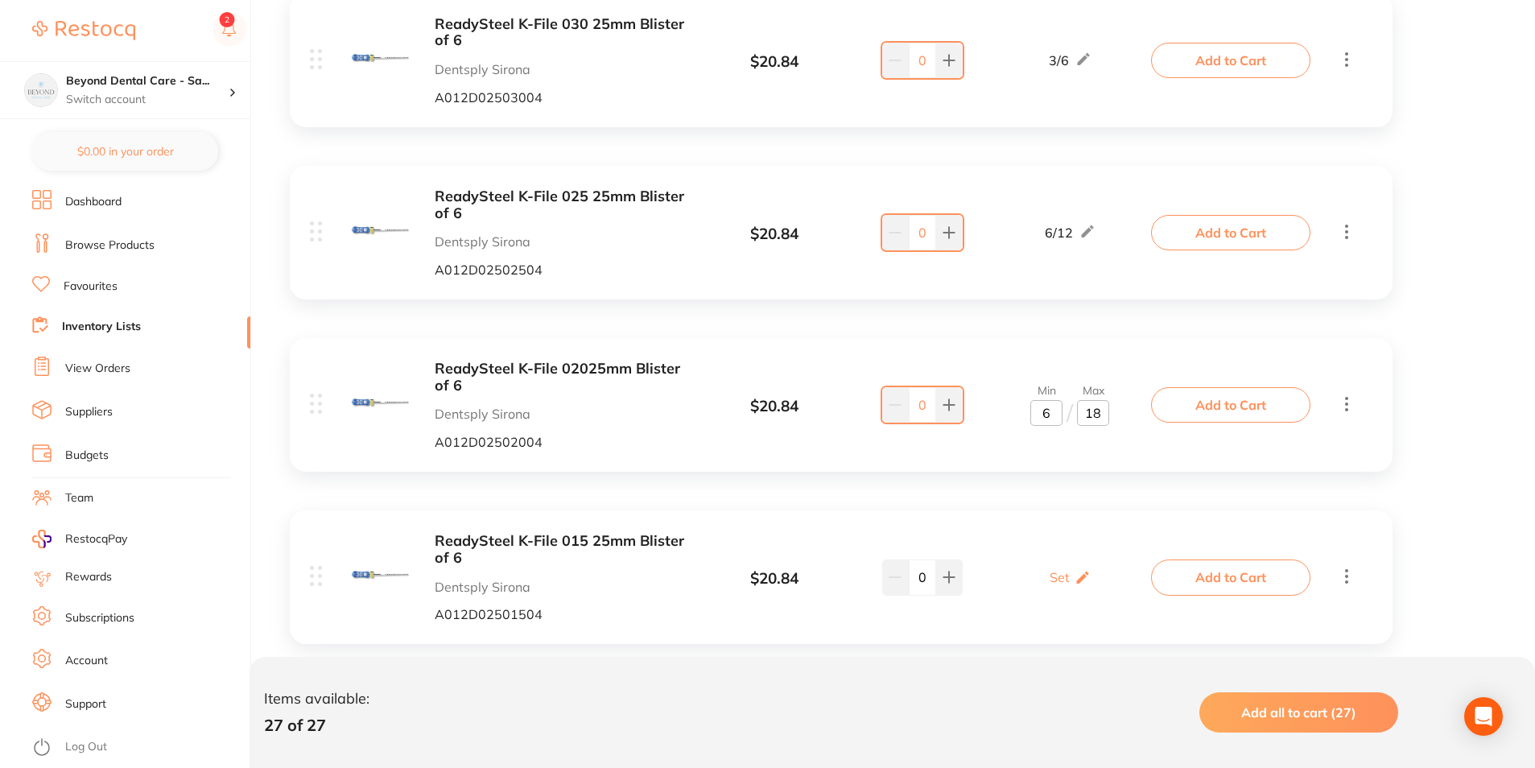
type input "17"
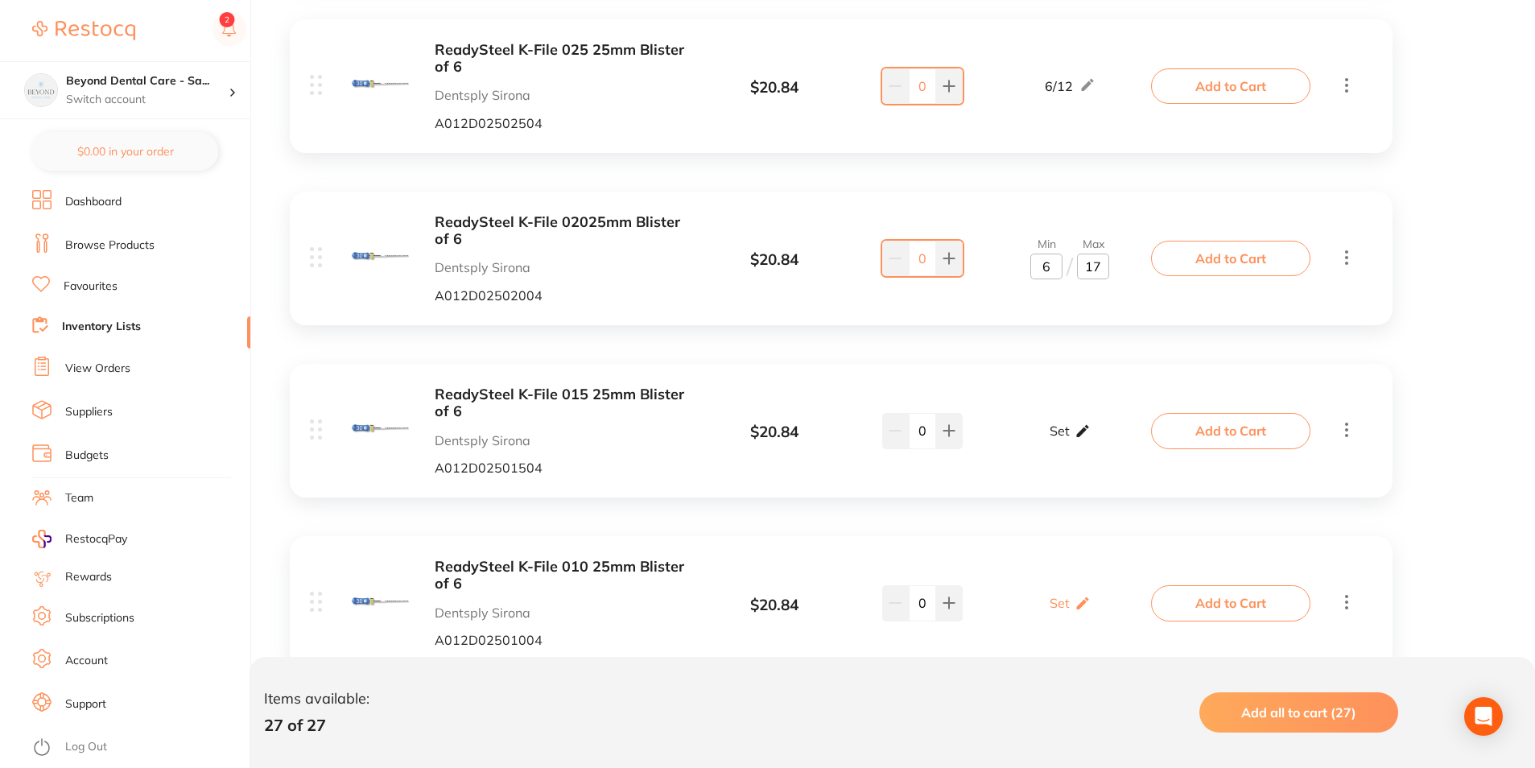
scroll to position [3464, 0]
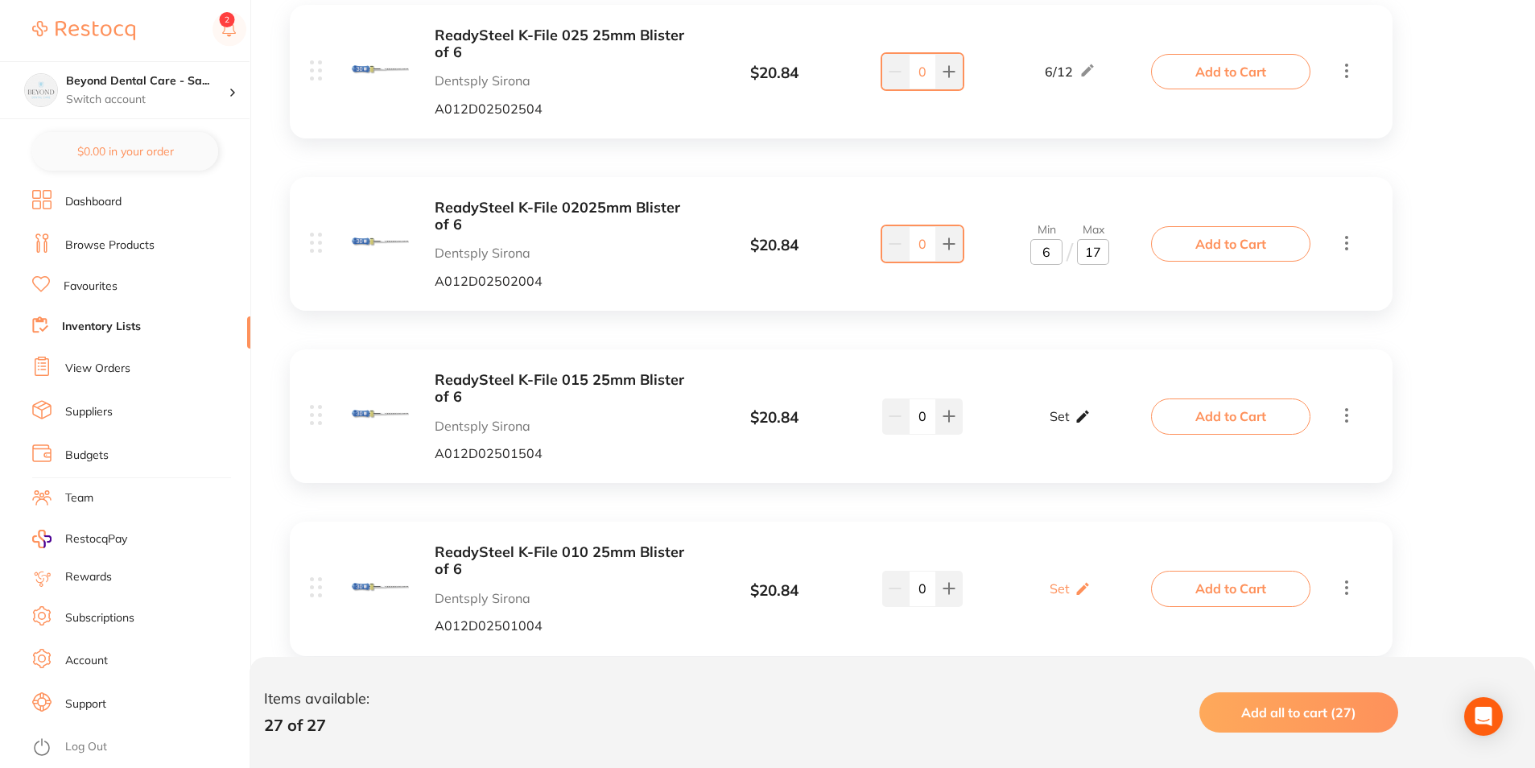
click at [1078, 413] on icon at bounding box center [1083, 416] width 16 height 17
click at [1056, 422] on input "0" at bounding box center [1047, 424] width 32 height 26
type input "06"
click at [1092, 422] on input "0" at bounding box center [1093, 424] width 32 height 26
click at [1096, 422] on input "0" at bounding box center [1093, 424] width 32 height 26
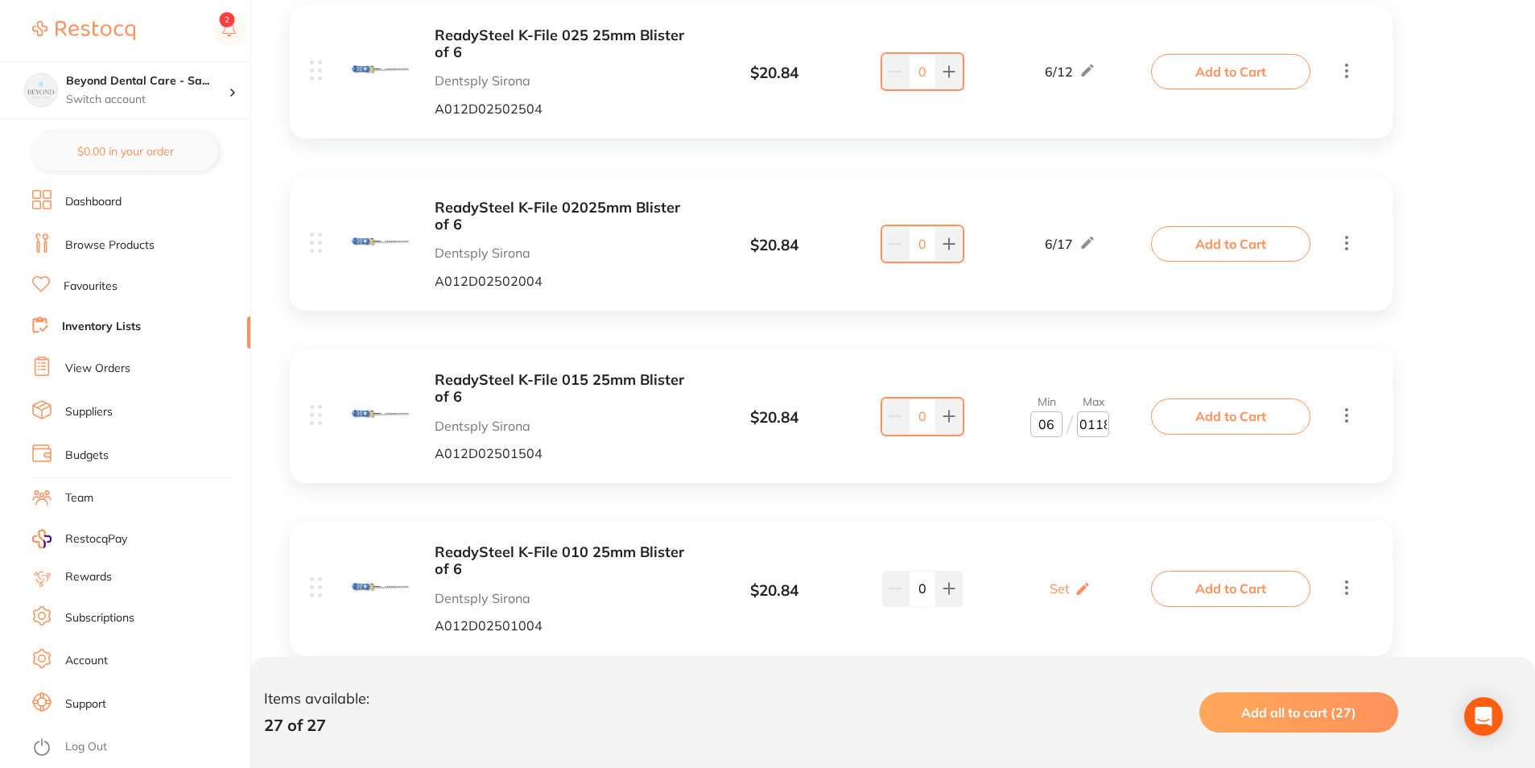
scroll to position [0, 3]
type input "117"
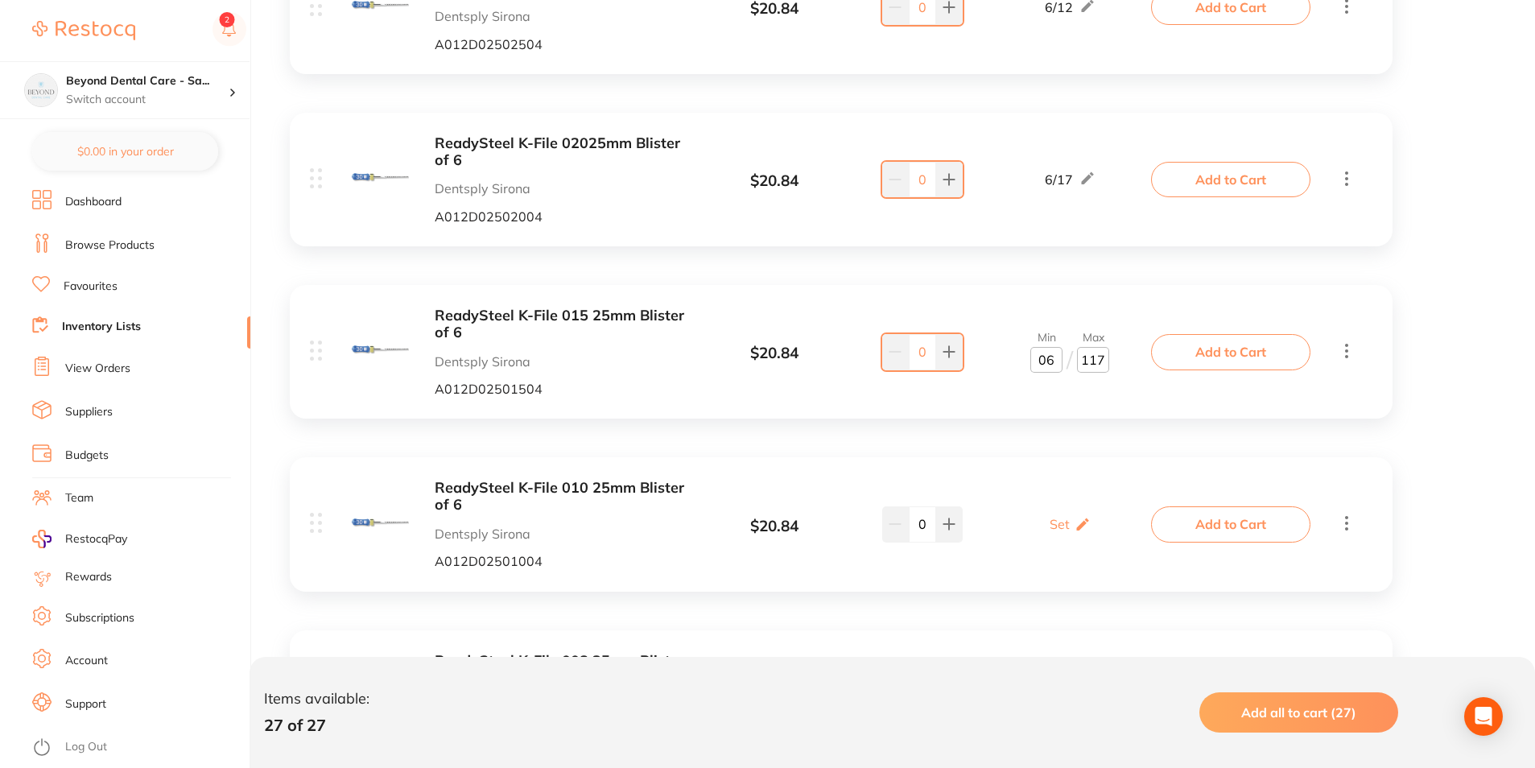
scroll to position [3625, 0]
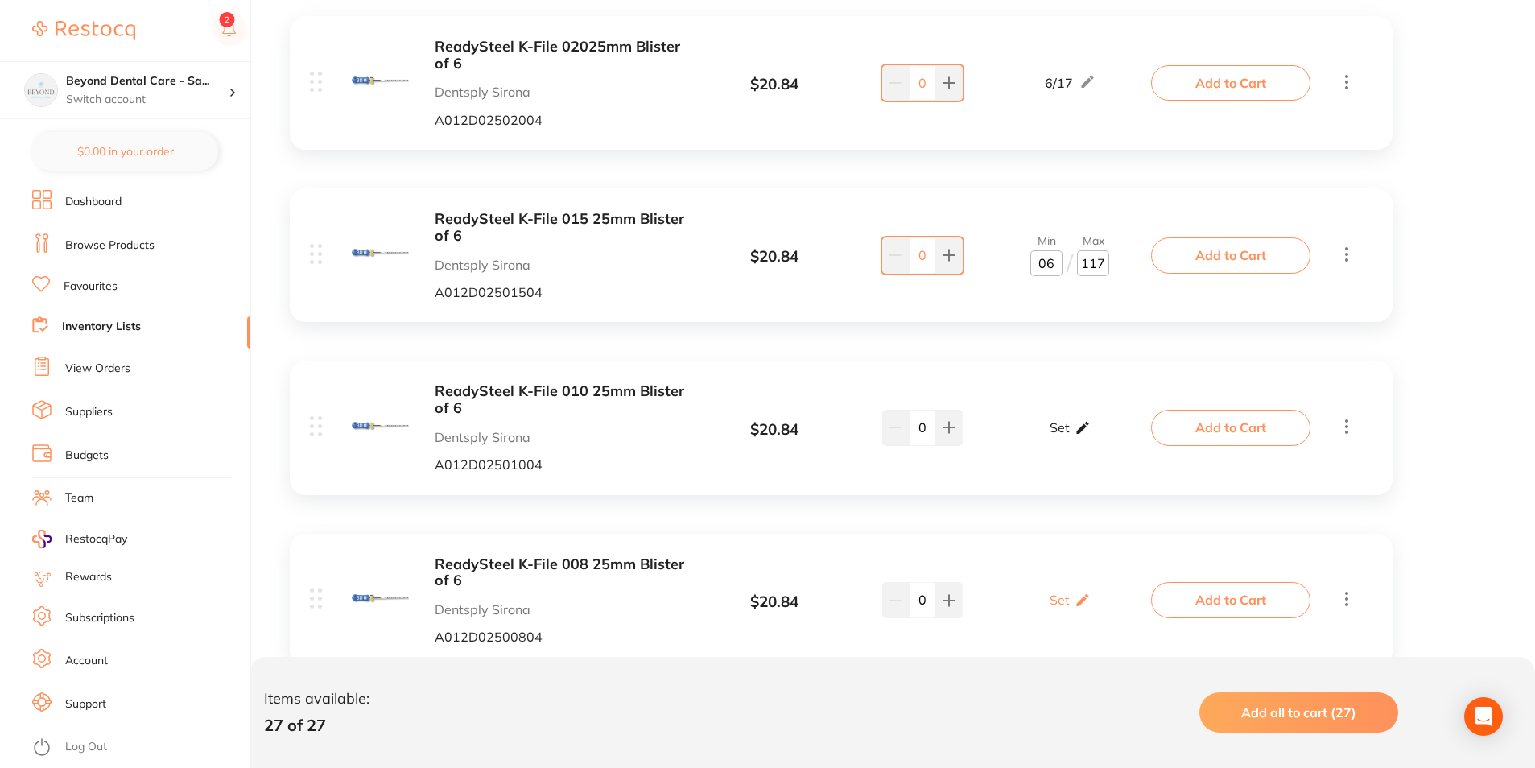
click at [1079, 425] on icon at bounding box center [1083, 427] width 16 height 17
click at [1050, 436] on input "0" at bounding box center [1047, 437] width 32 height 26
type input "06"
click at [1101, 448] on input "0" at bounding box center [1093, 437] width 32 height 26
type input "17"
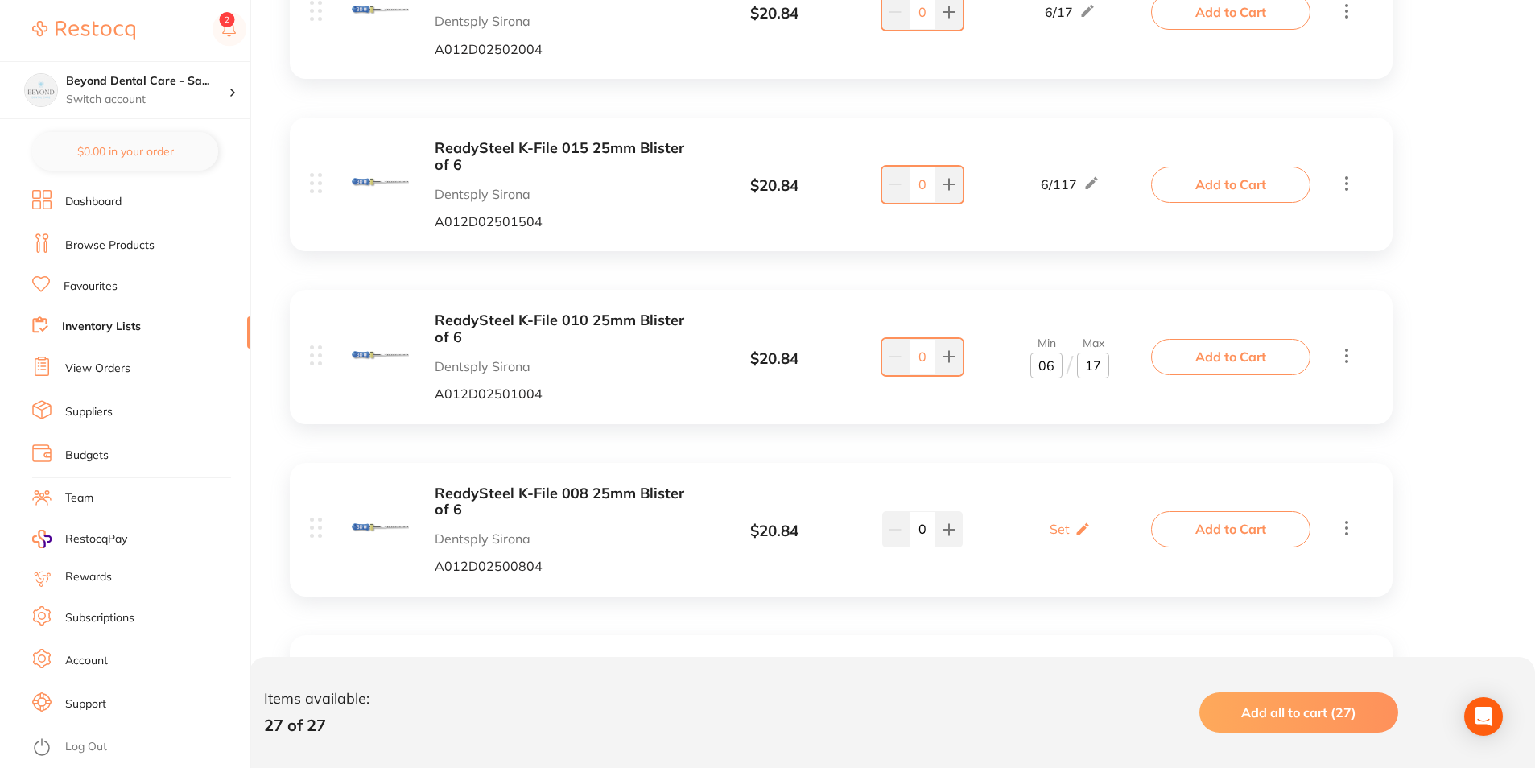
scroll to position [3786, 0]
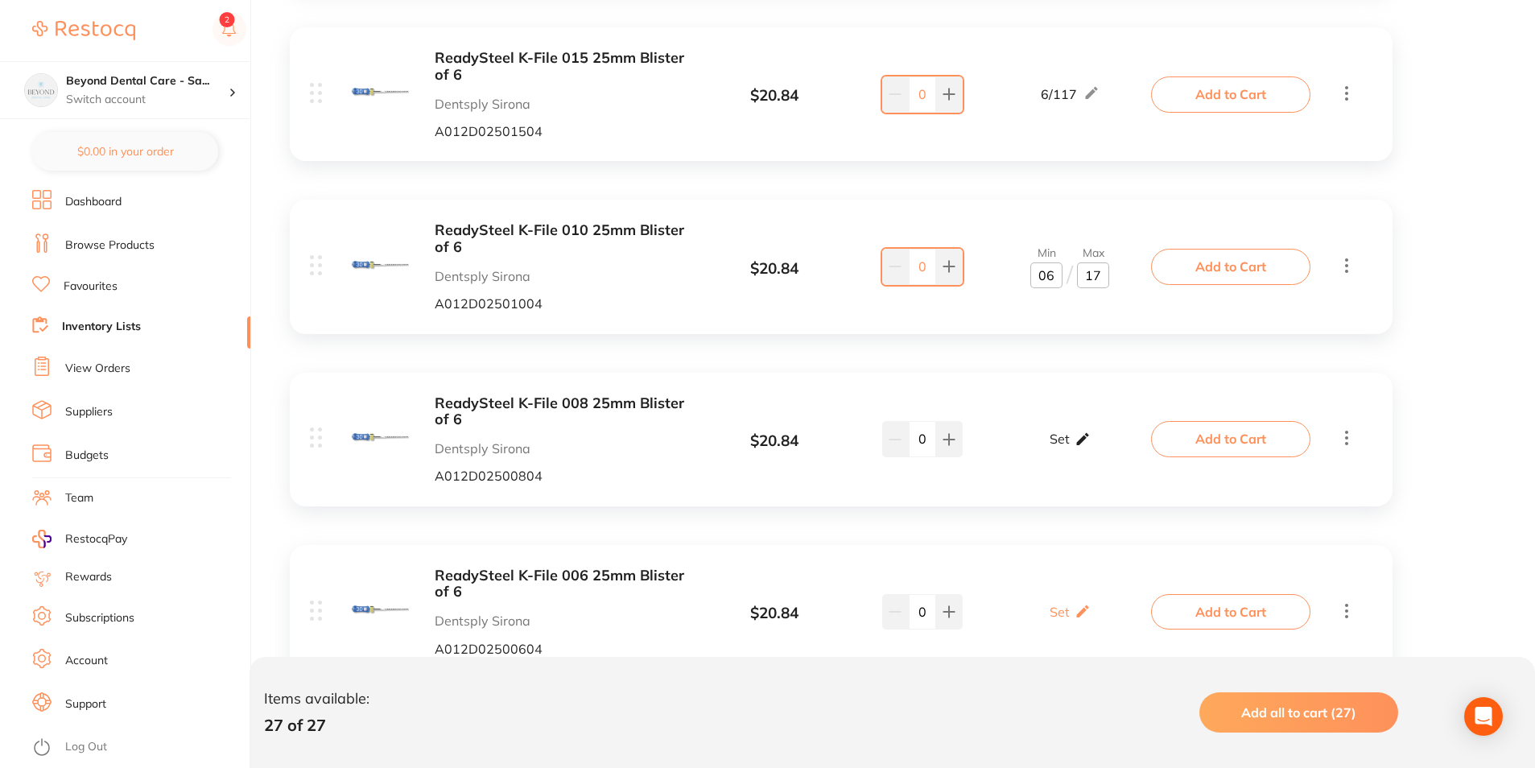
click at [1085, 442] on icon at bounding box center [1083, 439] width 16 height 17
click at [1056, 446] on input "0" at bounding box center [1047, 448] width 32 height 26
type input "06"
click at [1103, 447] on input "0" at bounding box center [1093, 448] width 32 height 26
type input "012"
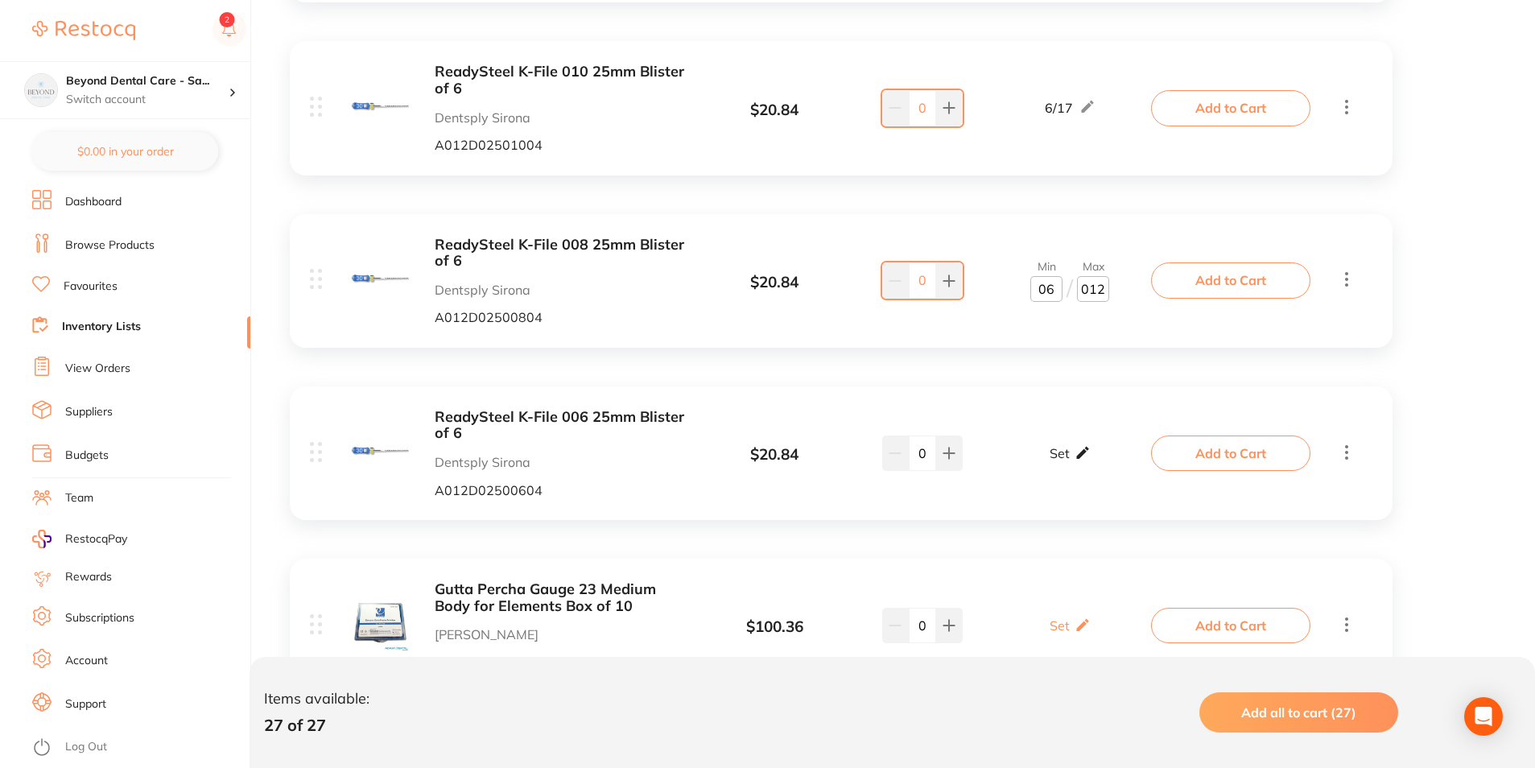
scroll to position [3947, 0]
click at [1089, 439] on div "Set Set Min / Max" at bounding box center [1070, 451] width 41 height 40
click at [1056, 465] on input "0" at bounding box center [1047, 459] width 32 height 26
type input "06"
click at [1098, 452] on input "0" at bounding box center [1093, 459] width 32 height 26
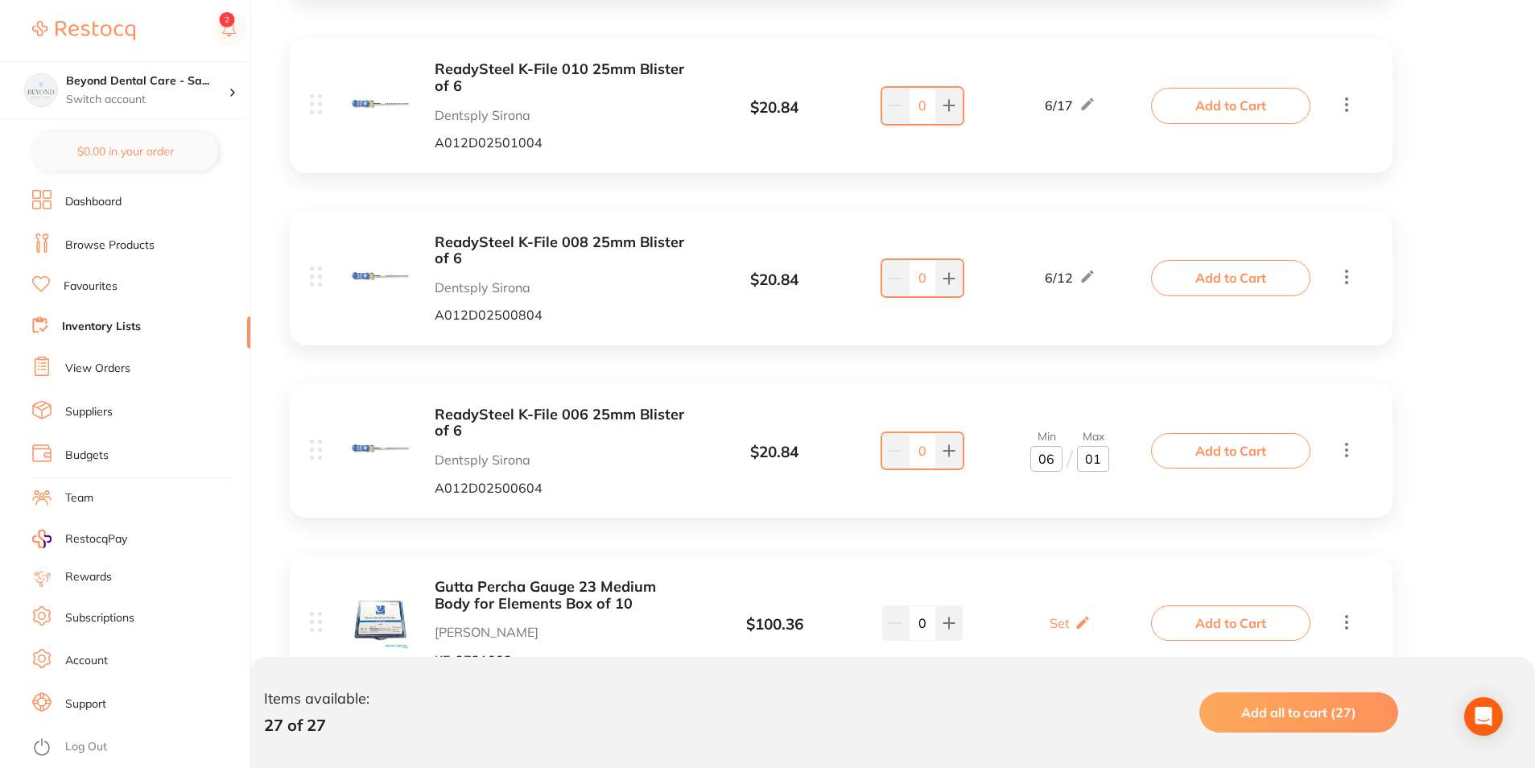
type input "012"
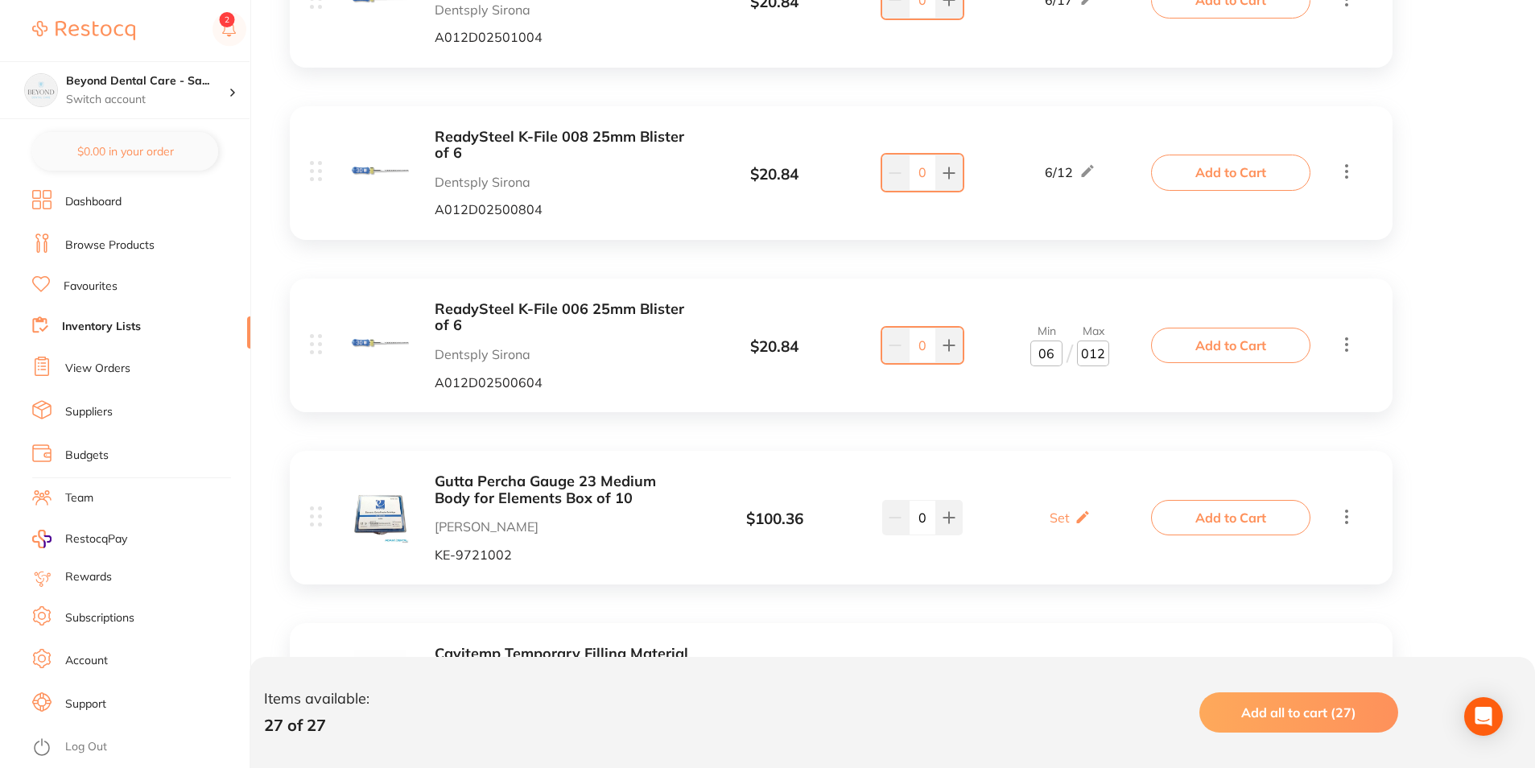
scroll to position [4189, 0]
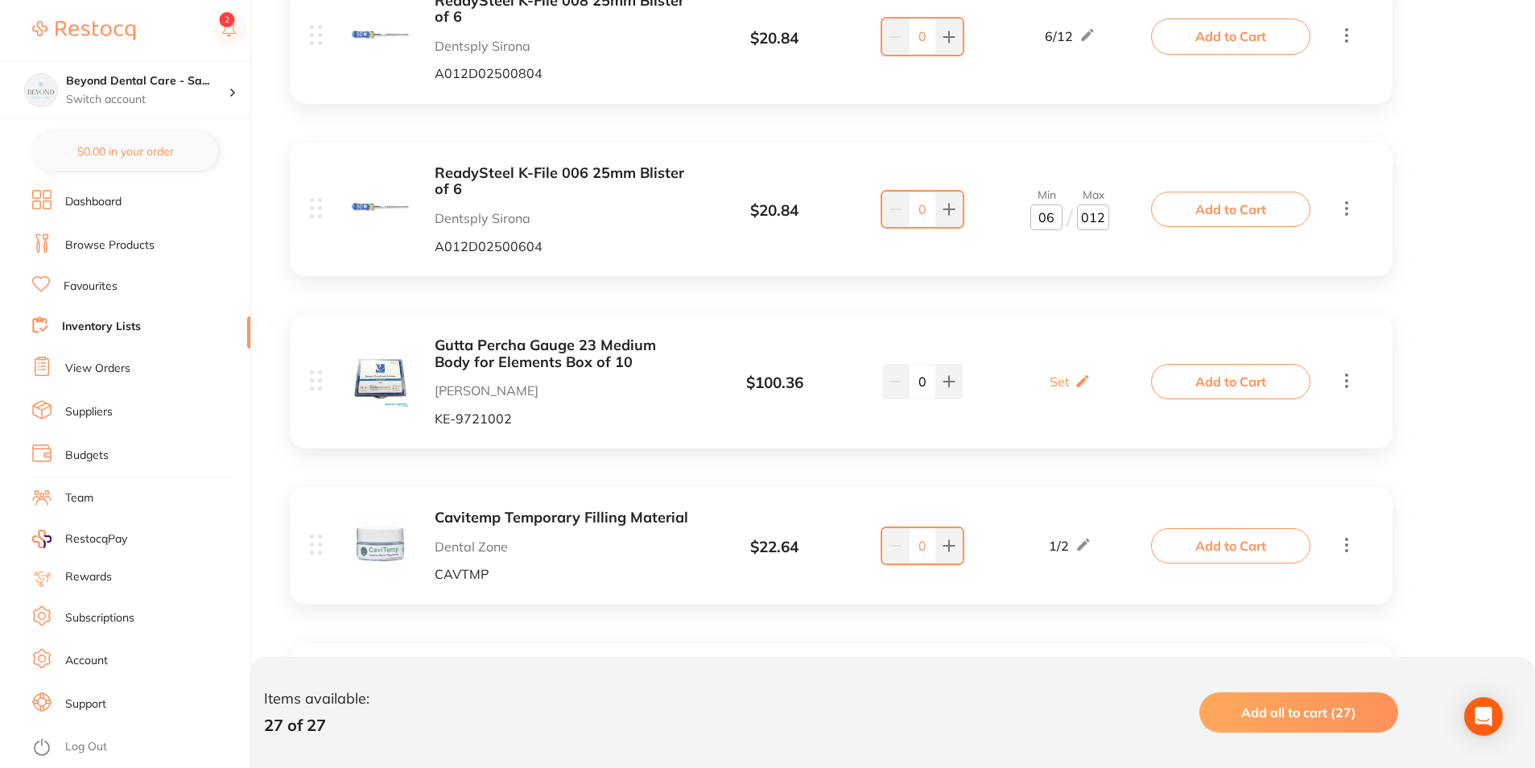
click at [1062, 374] on p "Set" at bounding box center [1060, 381] width 20 height 14
click at [1054, 392] on input "0" at bounding box center [1047, 390] width 32 height 26
click at [1080, 386] on input "0" at bounding box center [1093, 390] width 32 height 26
click at [1101, 383] on input "0" at bounding box center [1093, 390] width 32 height 26
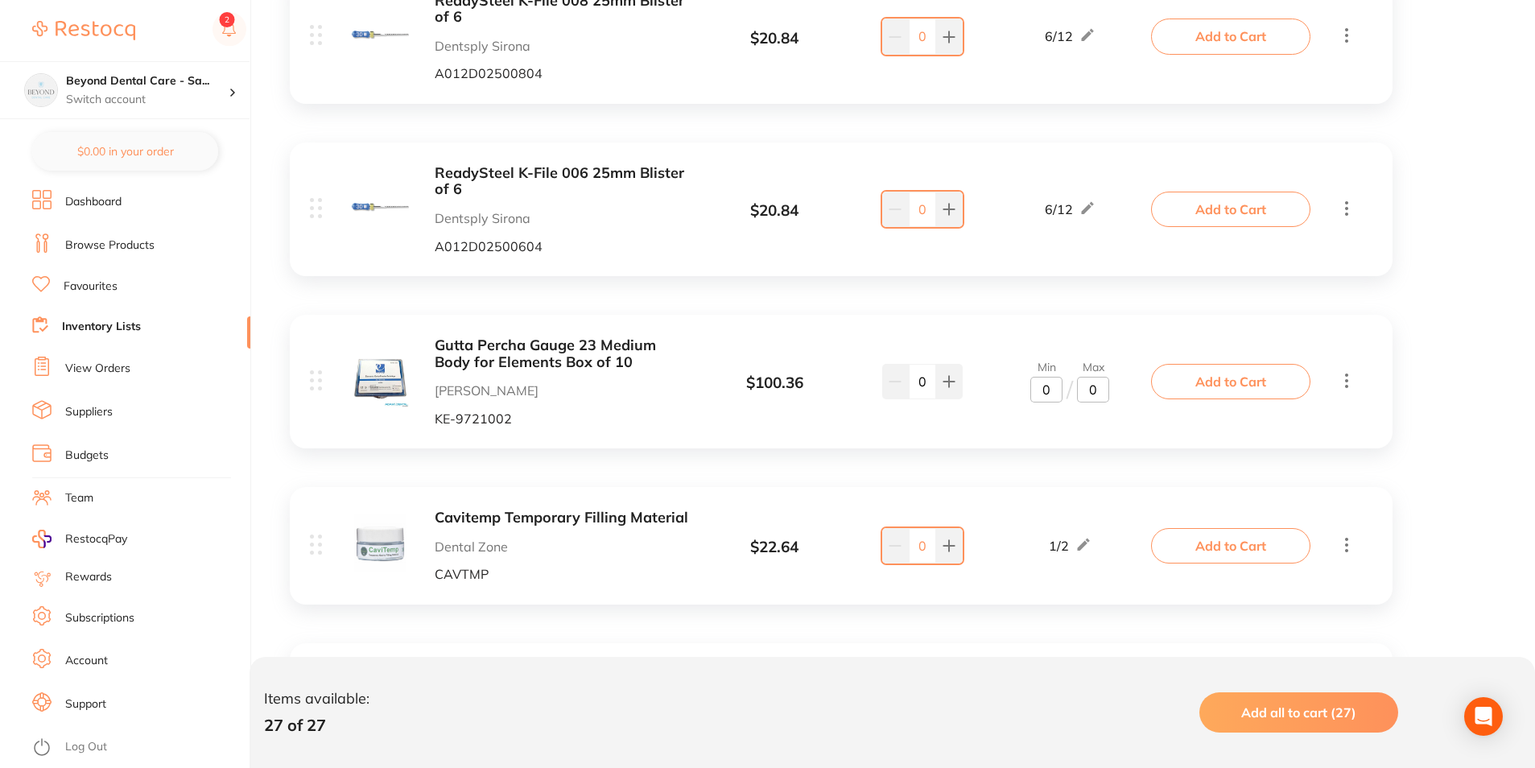
click at [1089, 389] on input "0" at bounding box center [1093, 390] width 32 height 26
type input "20"
click at [1056, 391] on input "0" at bounding box center [1047, 390] width 32 height 26
click at [1041, 389] on input "0" at bounding box center [1047, 390] width 32 height 26
click at [1051, 390] on input "0" at bounding box center [1047, 390] width 32 height 26
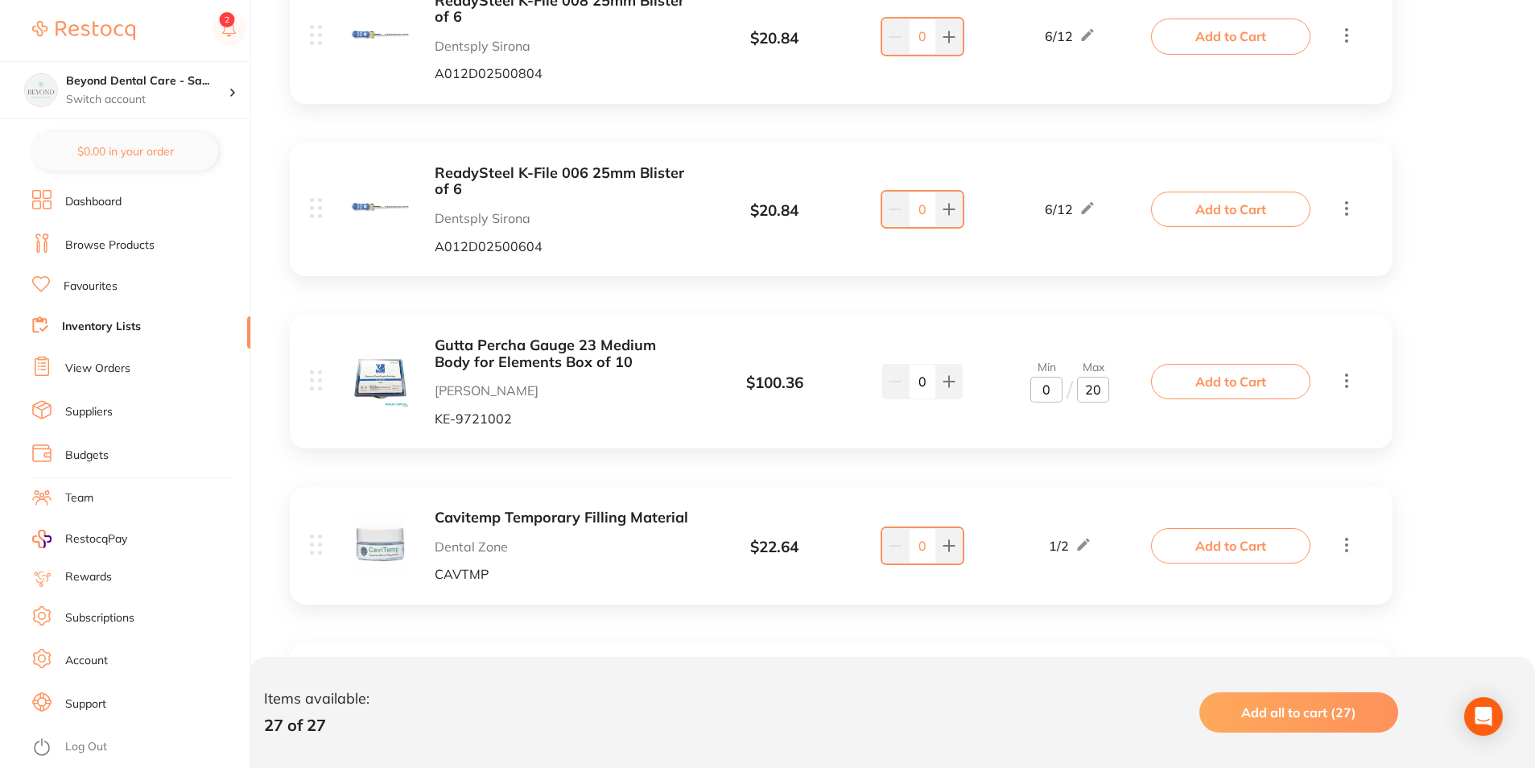
type input "05"
click at [999, 496] on div "Cavitemp Temporary Filling Material Dental Zone CAVTMP $ 22.64 1 / 2 0 1 / 2 Ad…" at bounding box center [841, 545] width 1103 height 117
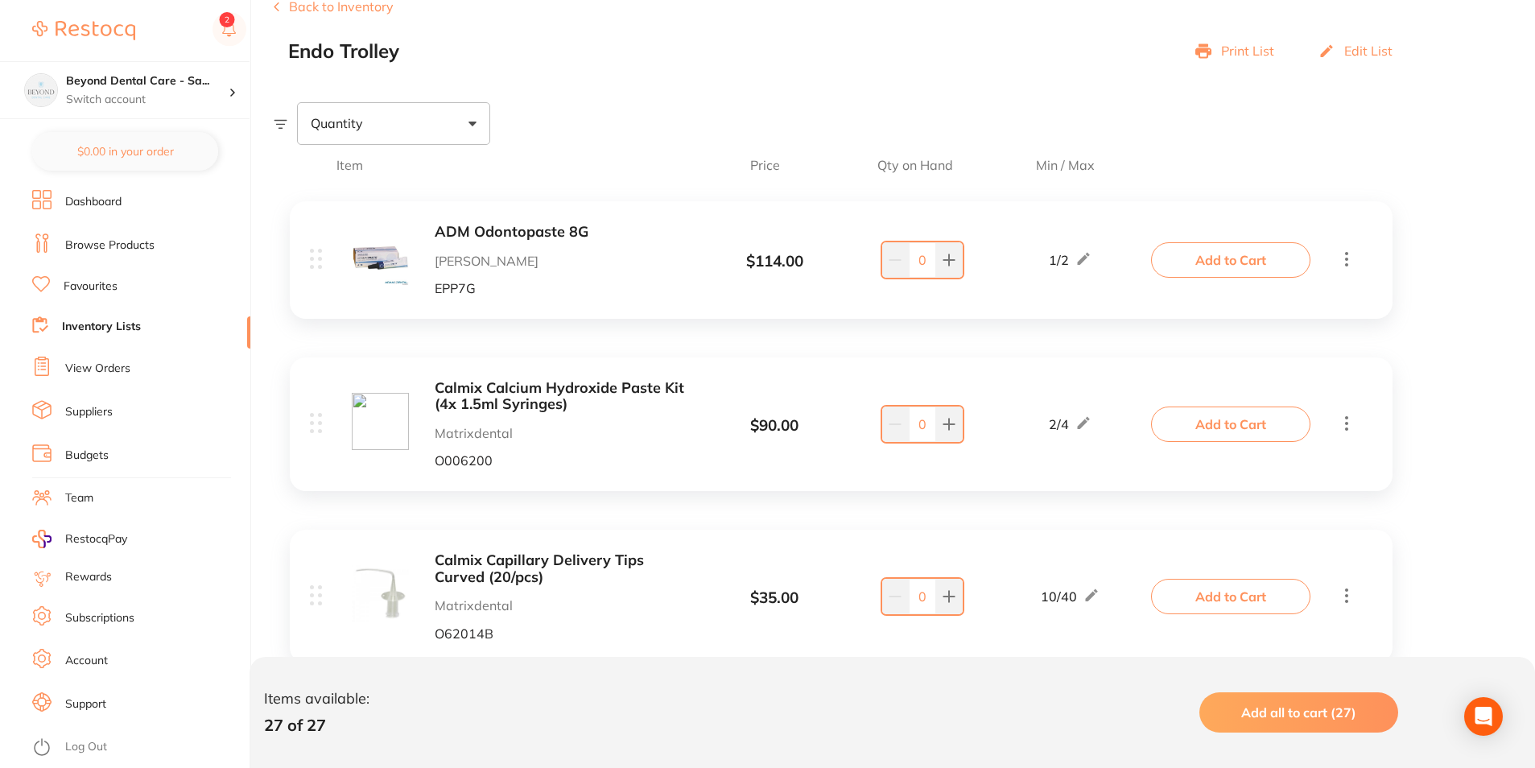
scroll to position [0, 0]
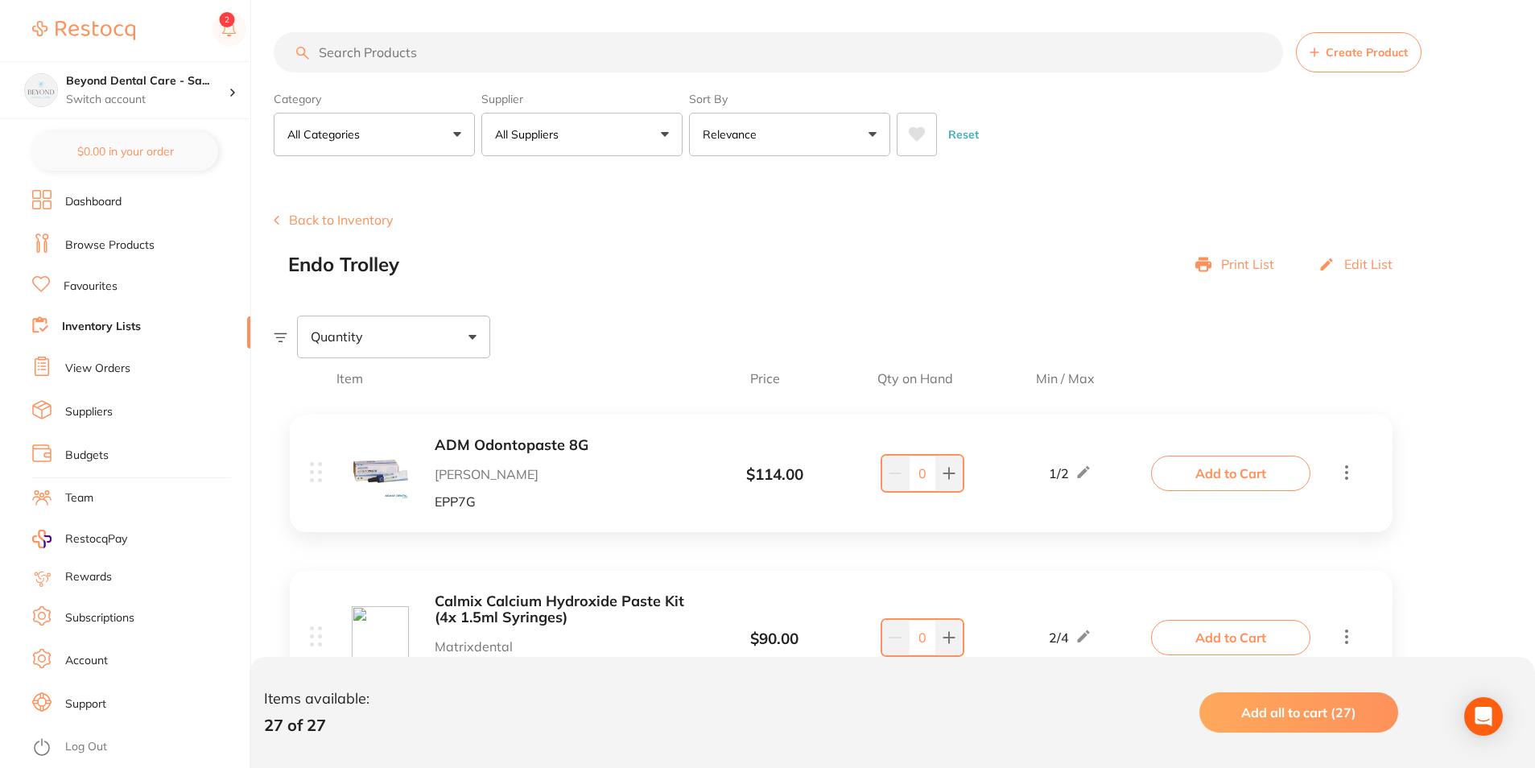
click at [432, 39] on input "search" at bounding box center [779, 52] width 1010 height 40
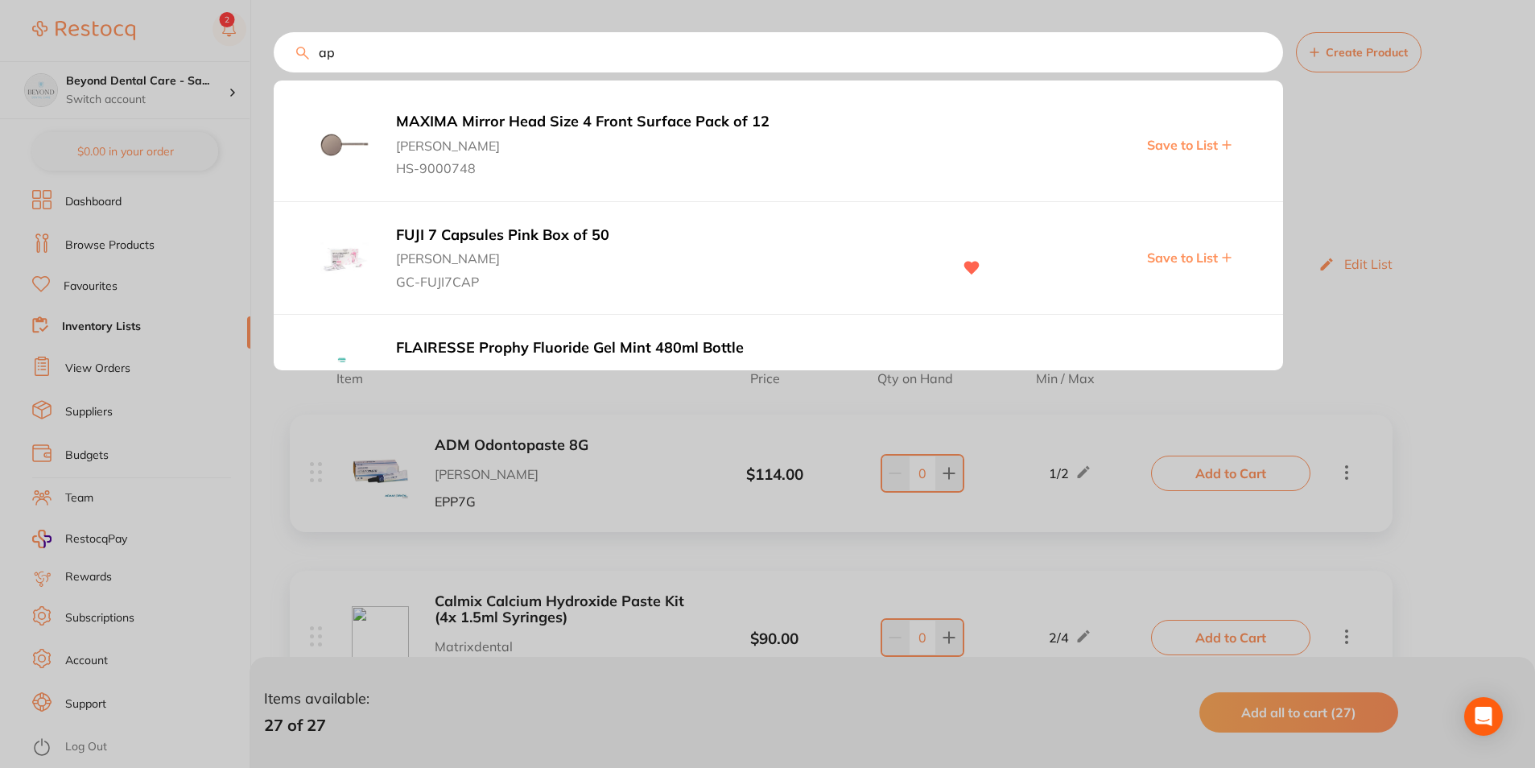
type input "a"
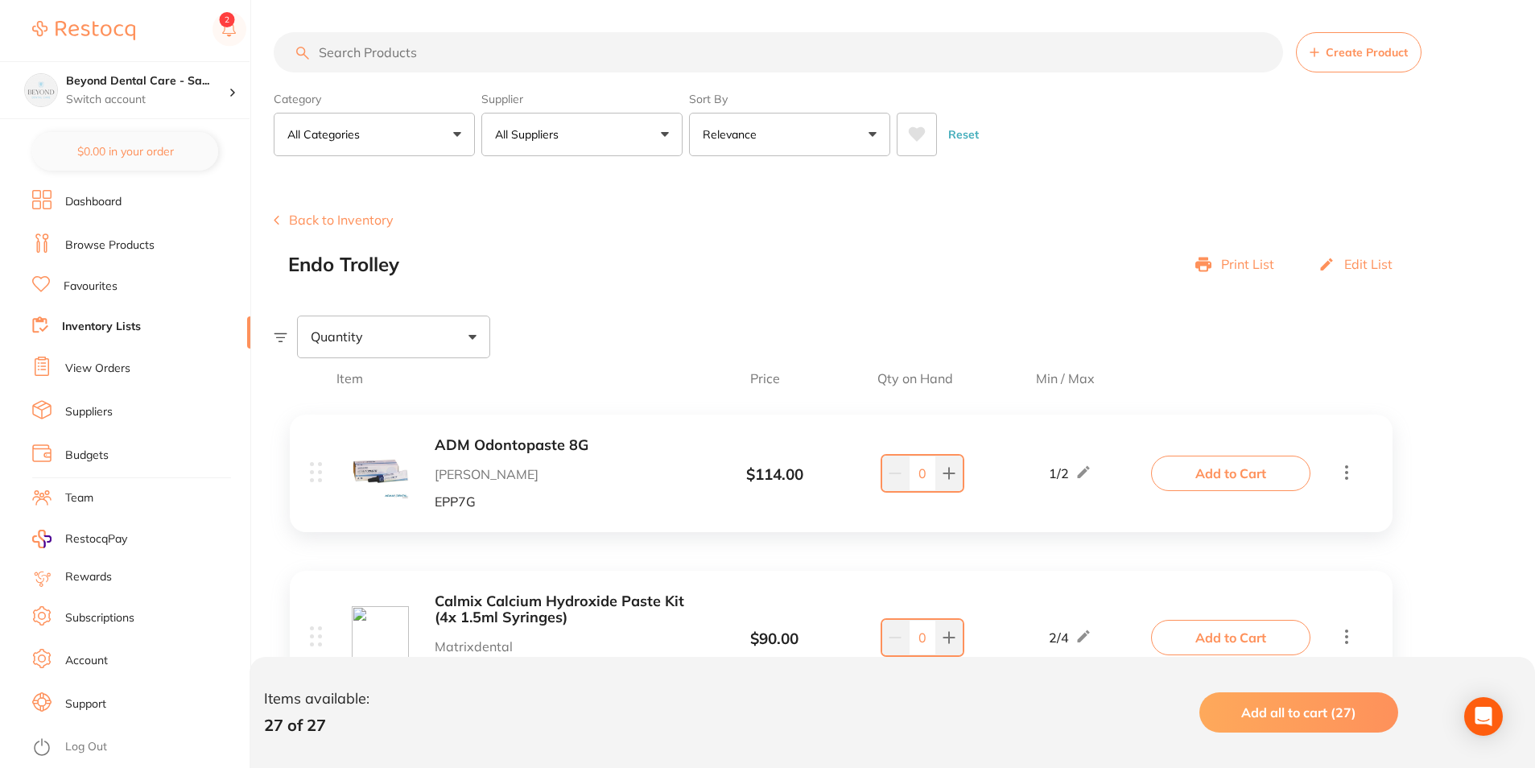
type input "p"
click at [101, 227] on ul "Dashboard Browse Products Favourites Inventory Lists View Orders Suppliers Budg…" at bounding box center [141, 479] width 218 height 578
click at [113, 234] on li "Browse Products" at bounding box center [141, 246] width 218 height 24
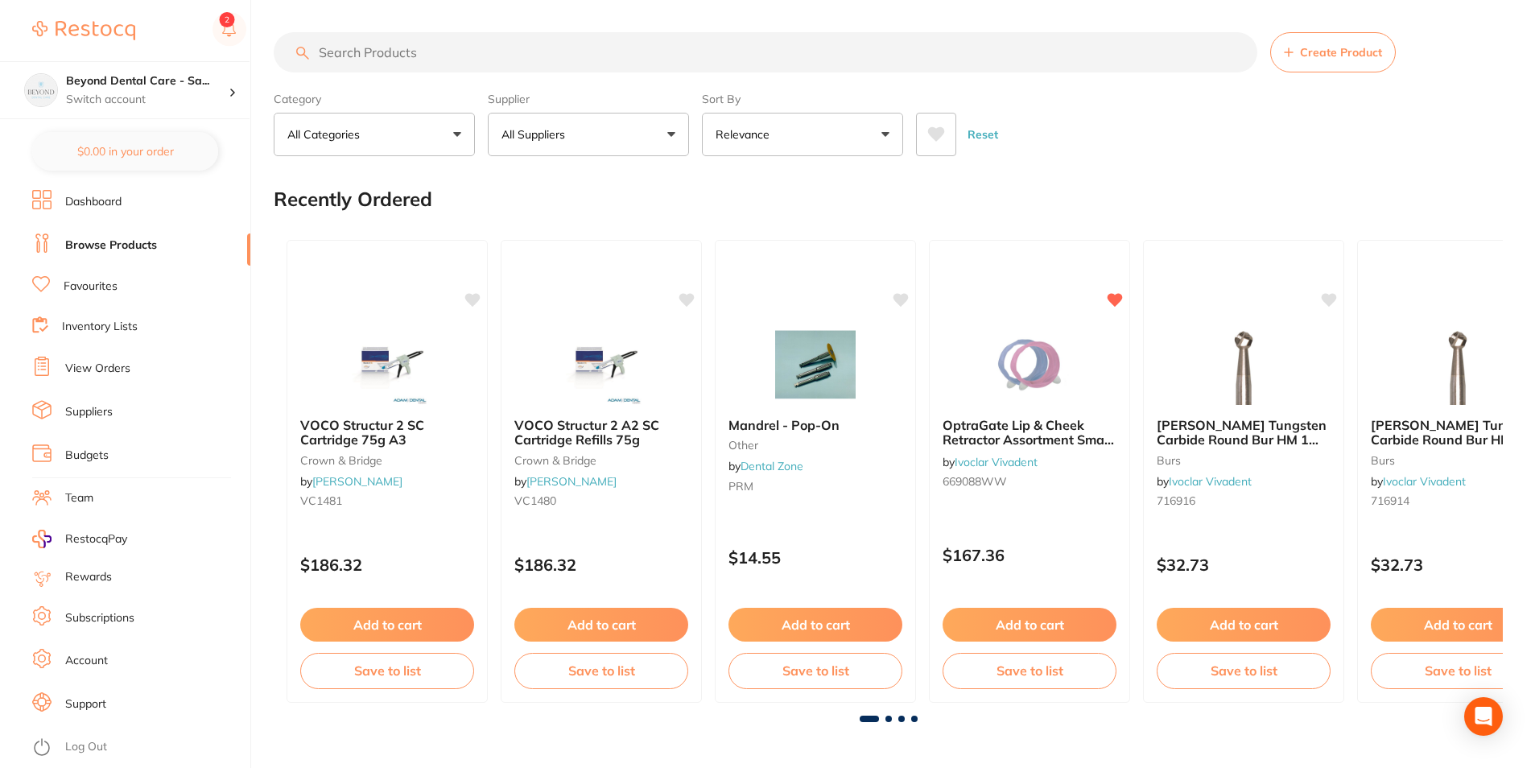
click at [440, 62] on input "search" at bounding box center [766, 52] width 984 height 40
type input "para post fibre lux"
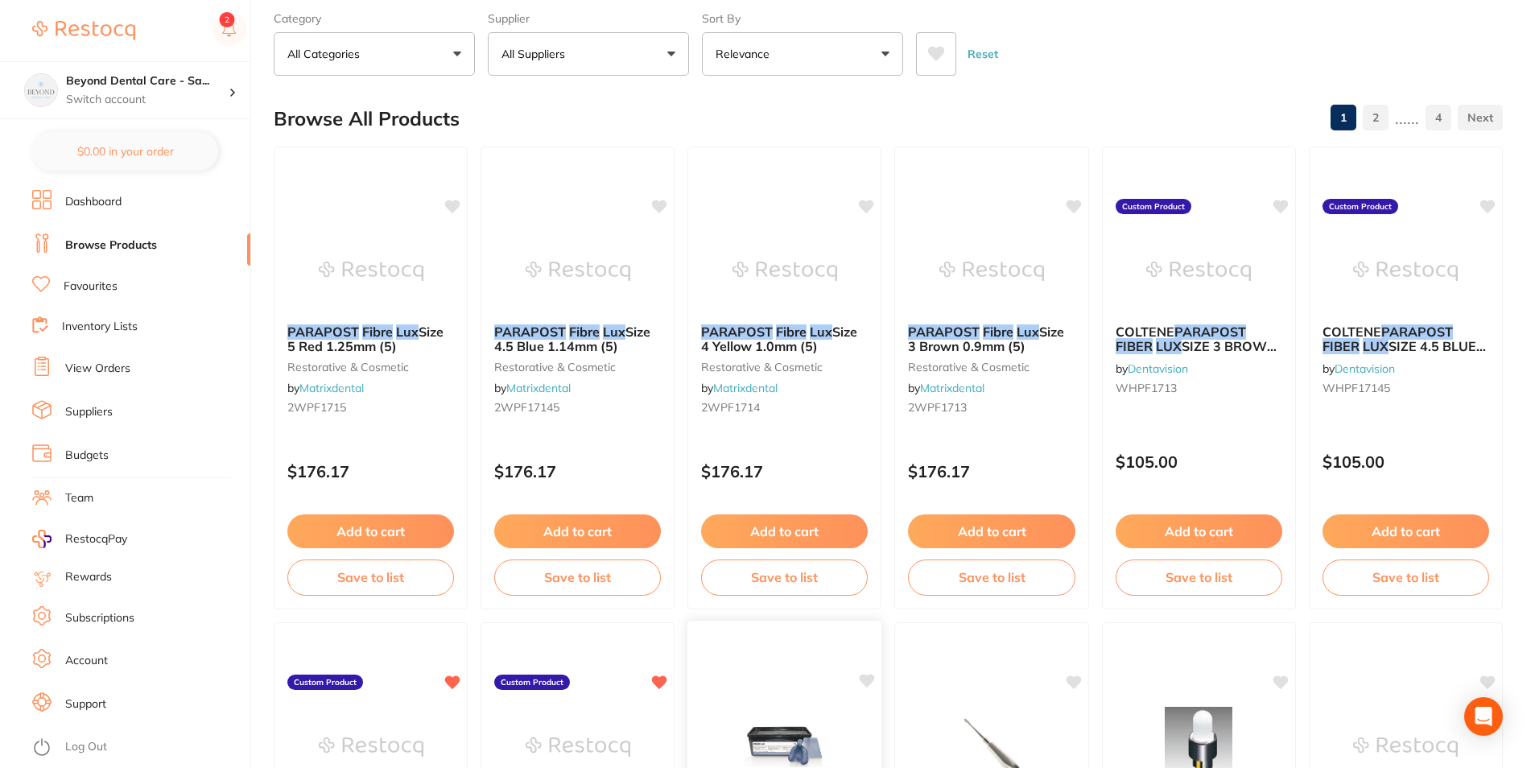
scroll to position [161, 0]
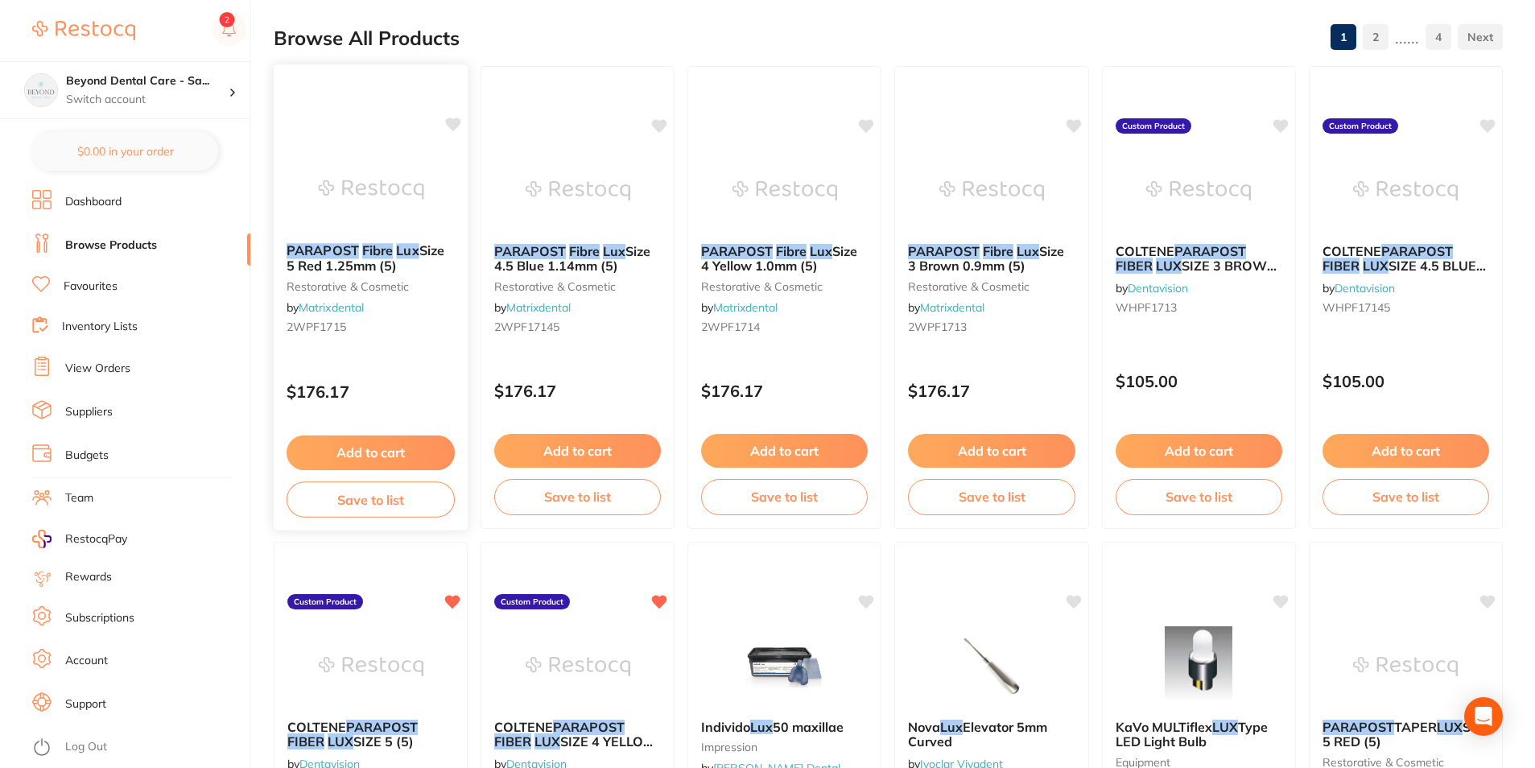
click at [386, 499] on button "Save to list" at bounding box center [371, 499] width 168 height 36
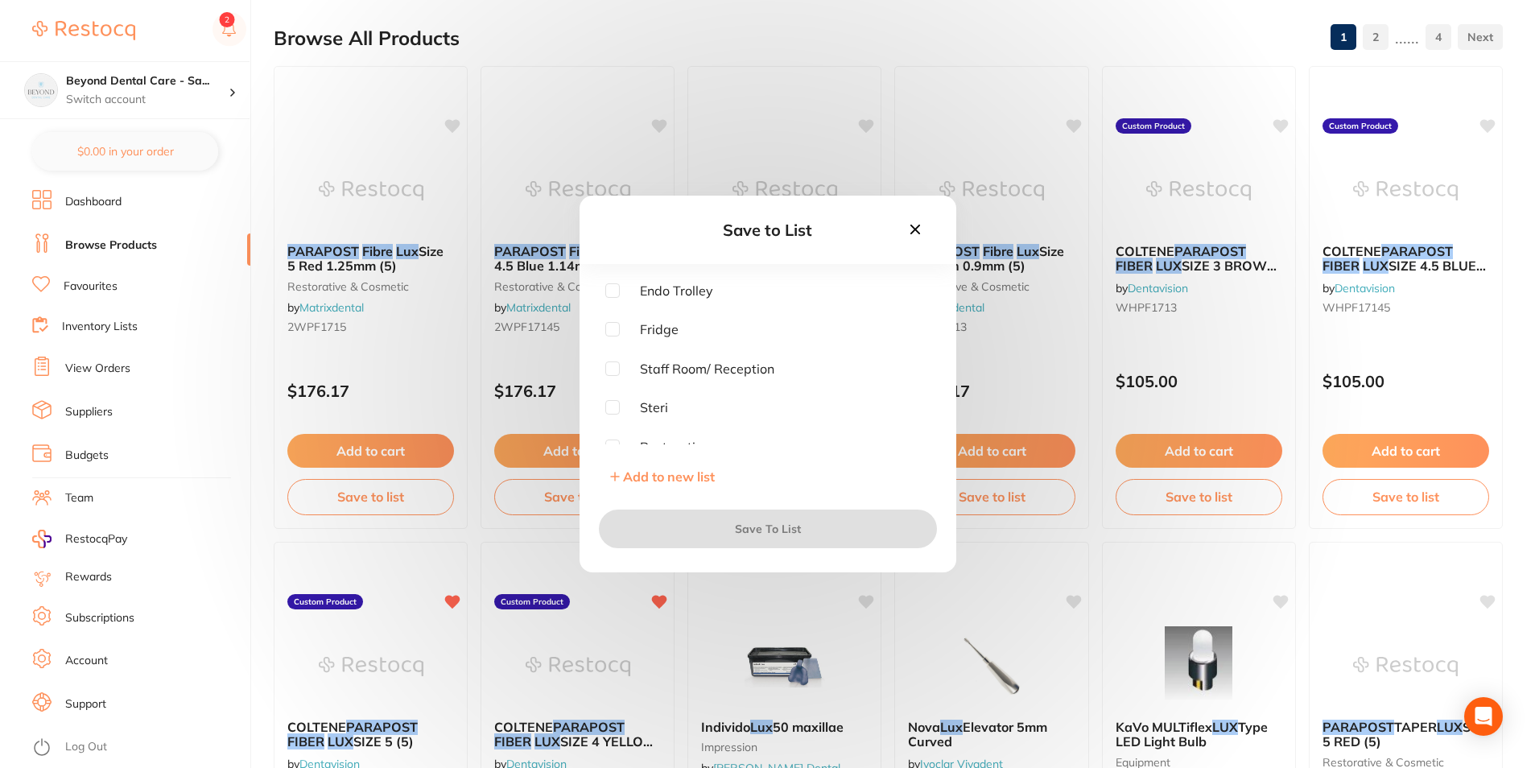
click at [614, 289] on input "checkbox" at bounding box center [612, 290] width 14 height 14
checkbox input "true"
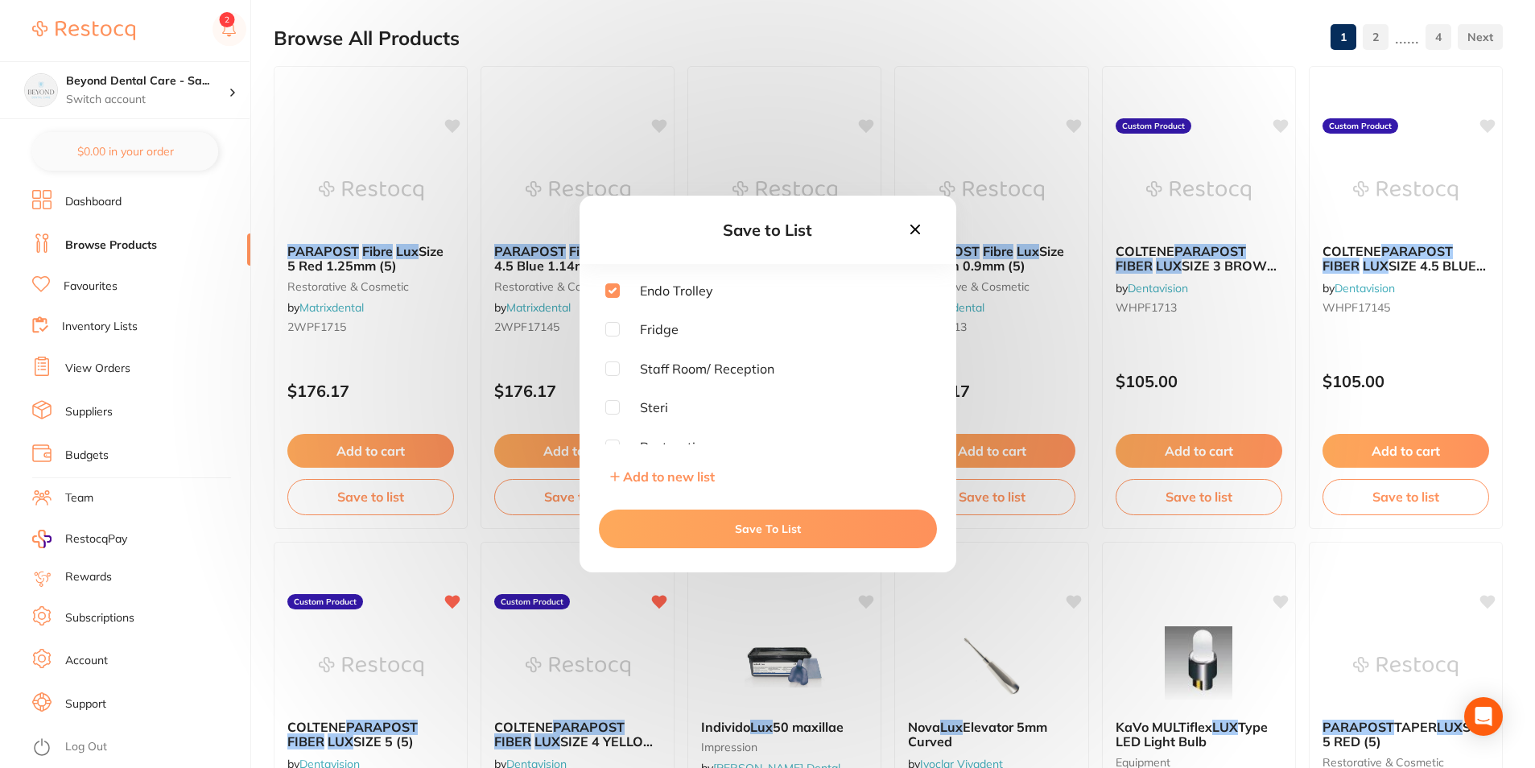
click at [680, 525] on button "Save To List" at bounding box center [768, 529] width 338 height 39
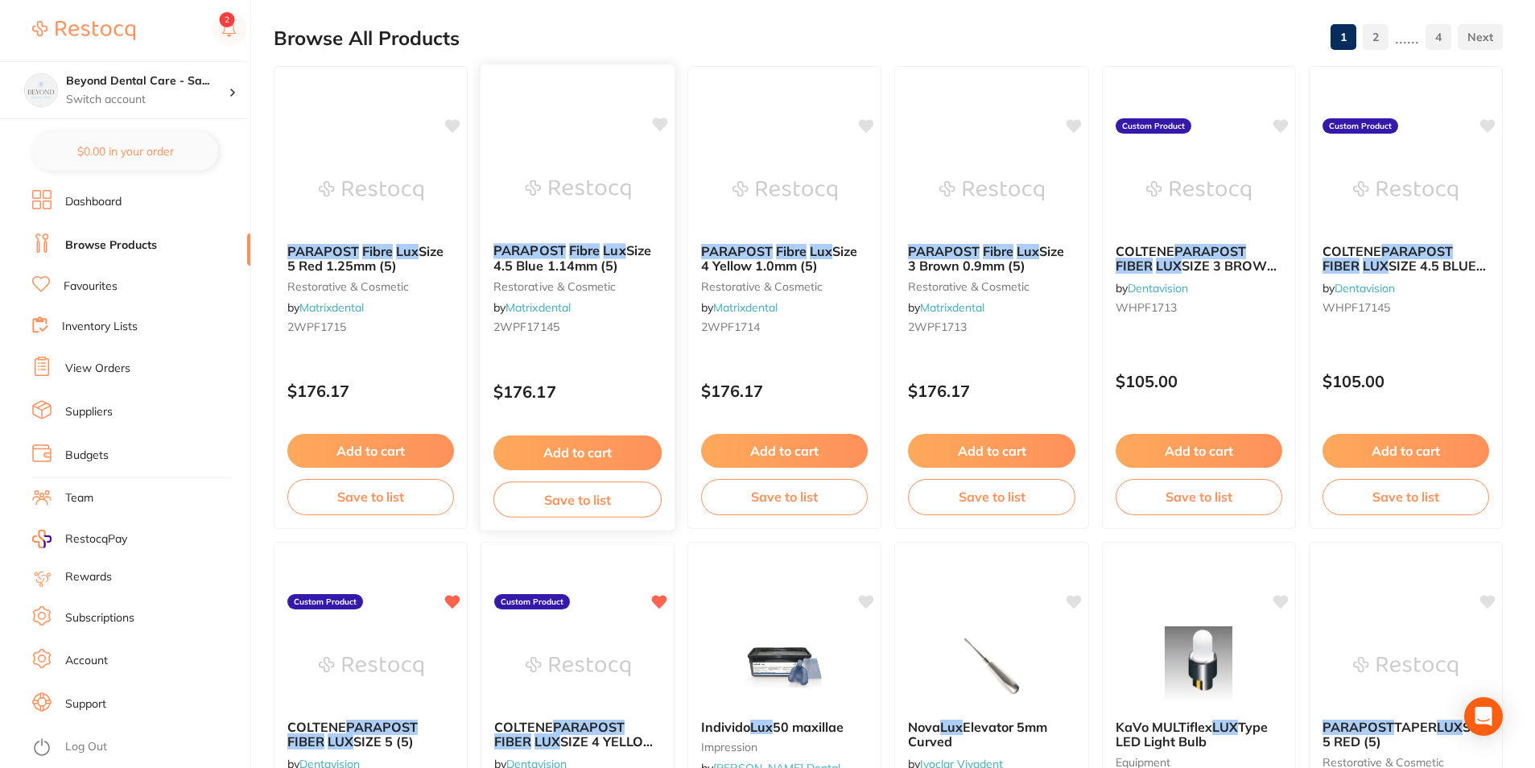
click at [582, 495] on button "Save to list" at bounding box center [578, 499] width 168 height 36
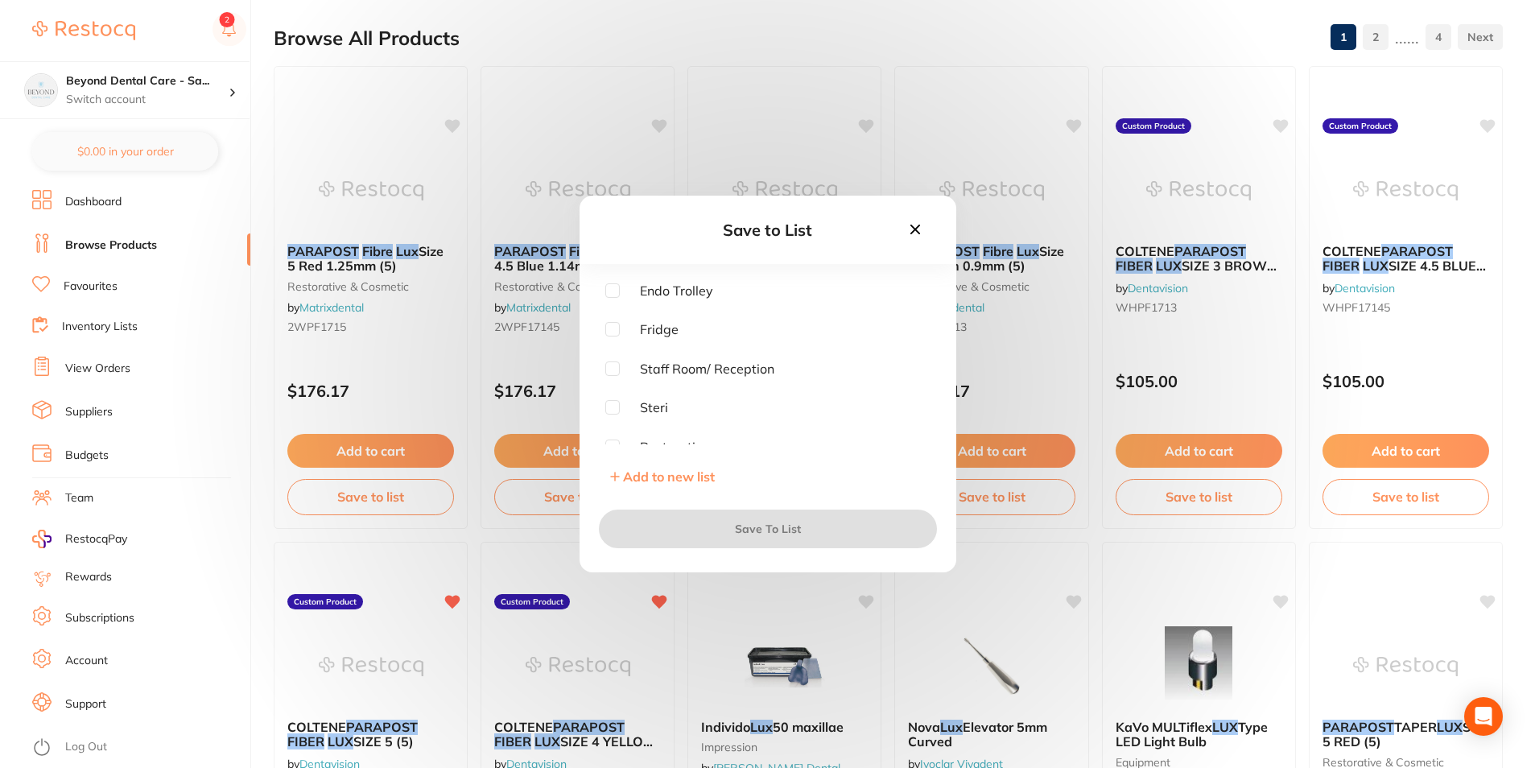
drag, startPoint x: 615, startPoint y: 292, endPoint x: 665, endPoint y: 446, distance: 161.7
click at [616, 292] on input "checkbox" at bounding box center [612, 290] width 14 height 14
checkbox input "true"
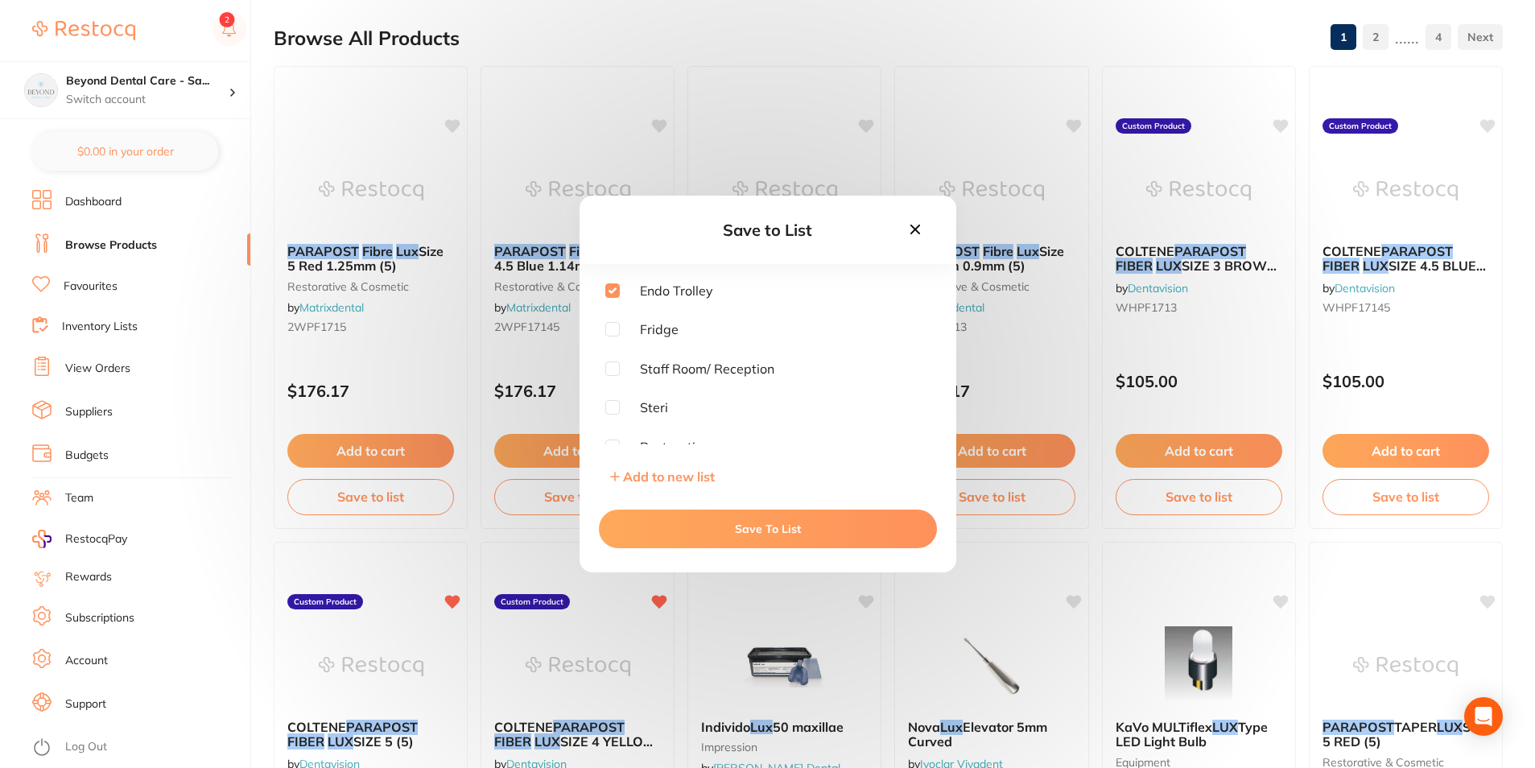
click at [666, 527] on button "Save To List" at bounding box center [768, 529] width 338 height 39
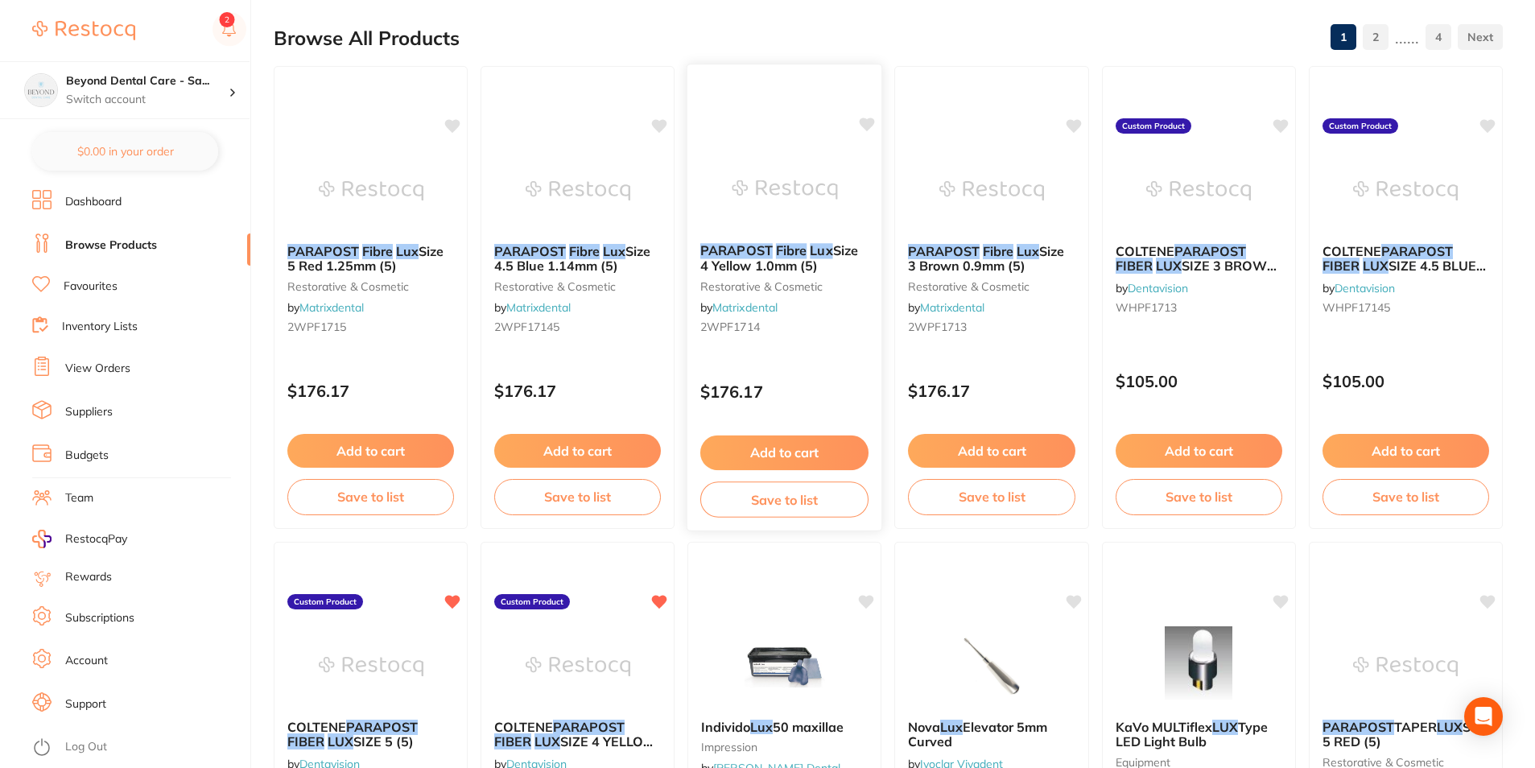
click at [750, 506] on button "Save to list" at bounding box center [785, 499] width 168 height 36
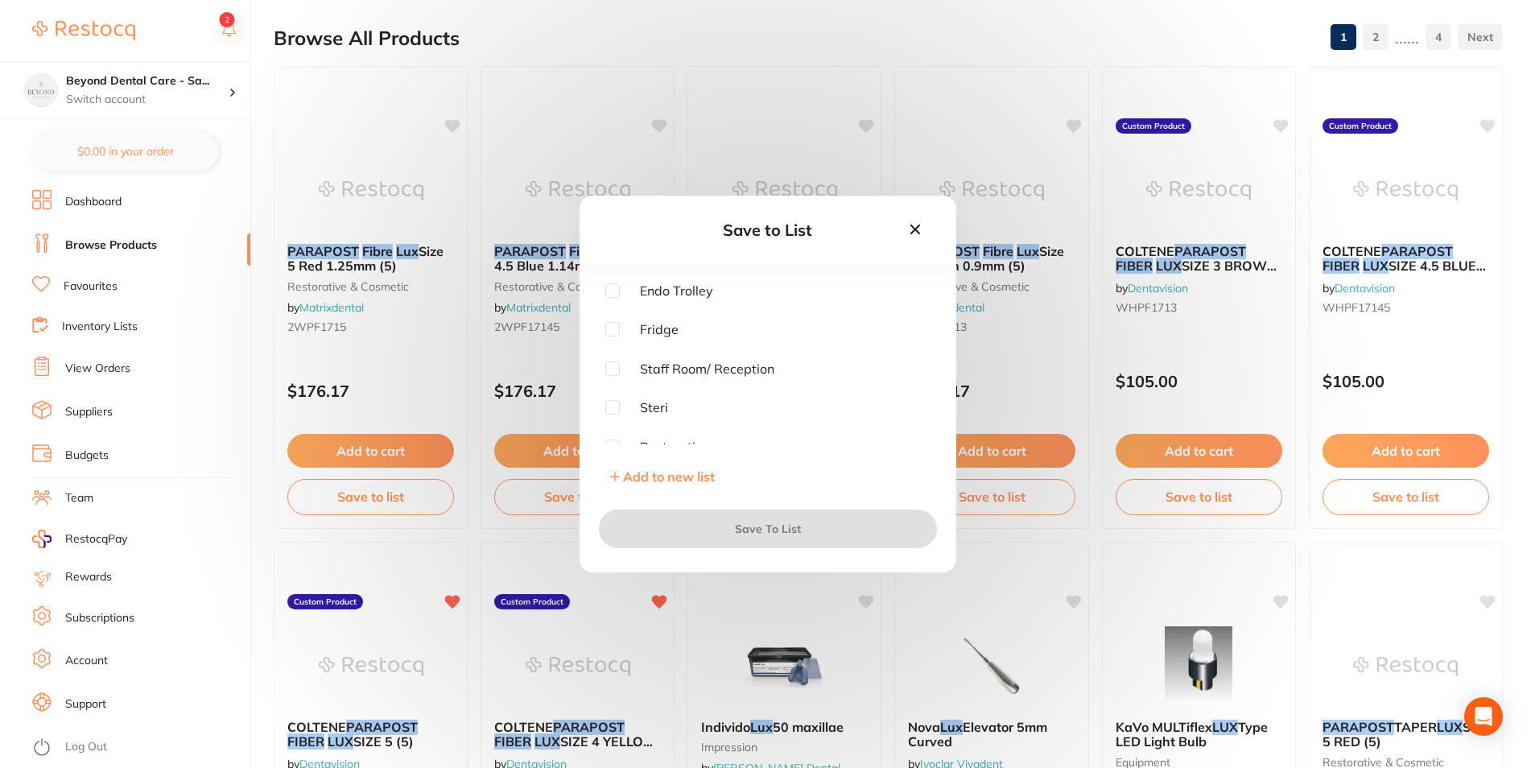
click at [618, 294] on input "checkbox" at bounding box center [612, 290] width 14 height 14
checkbox input "true"
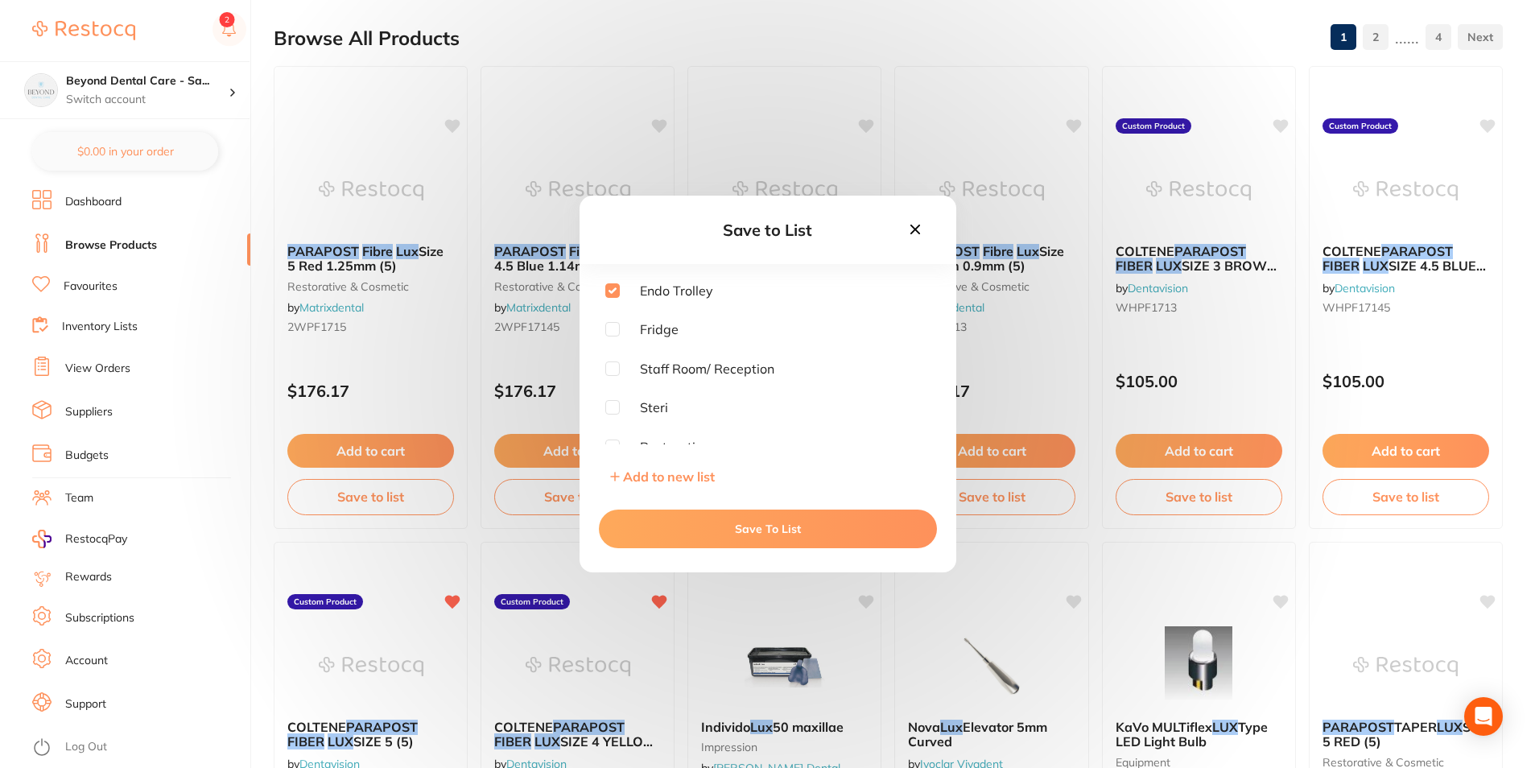
click at [672, 523] on button "Save To List" at bounding box center [768, 529] width 338 height 39
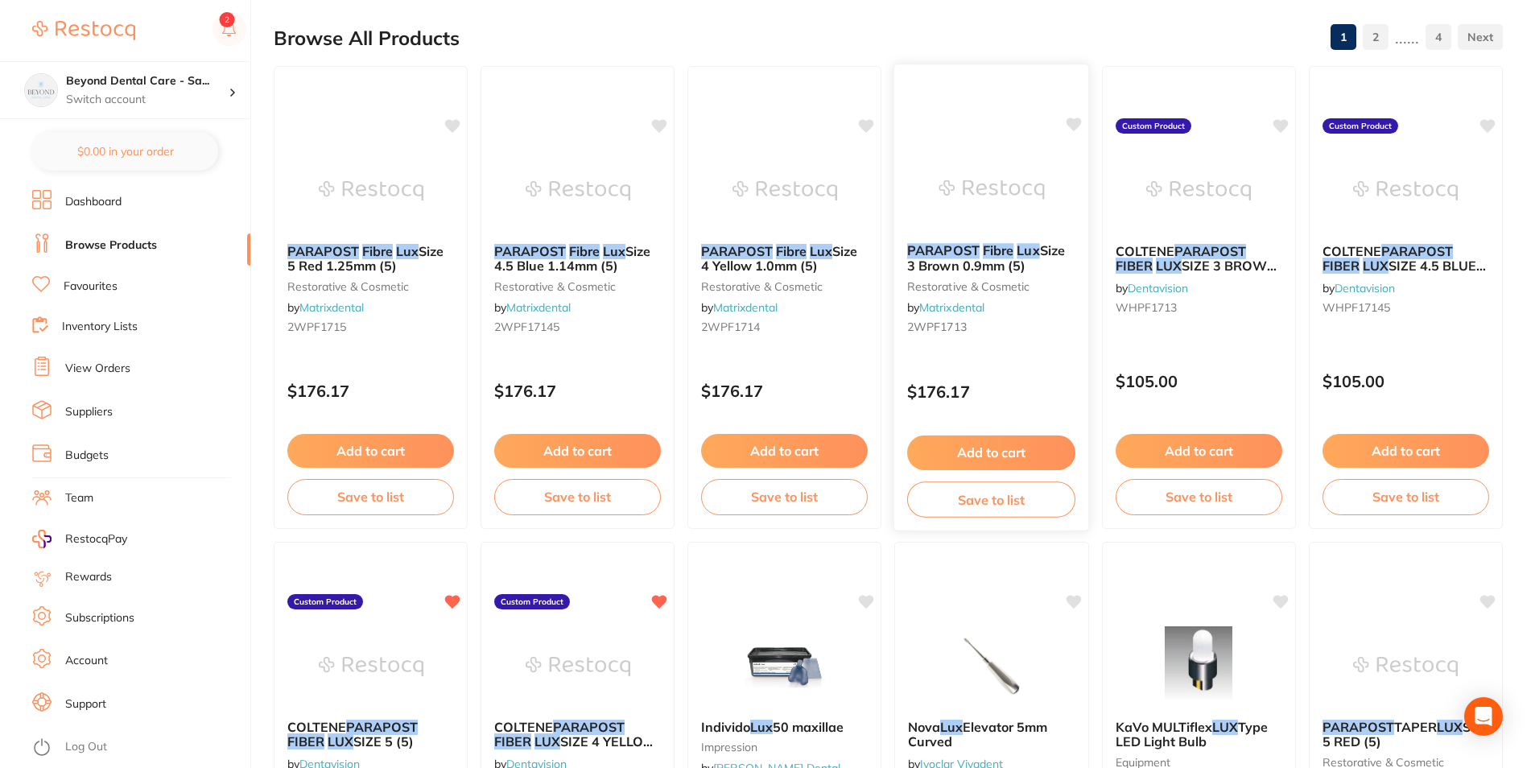
click at [987, 493] on button "Save to list" at bounding box center [991, 499] width 168 height 36
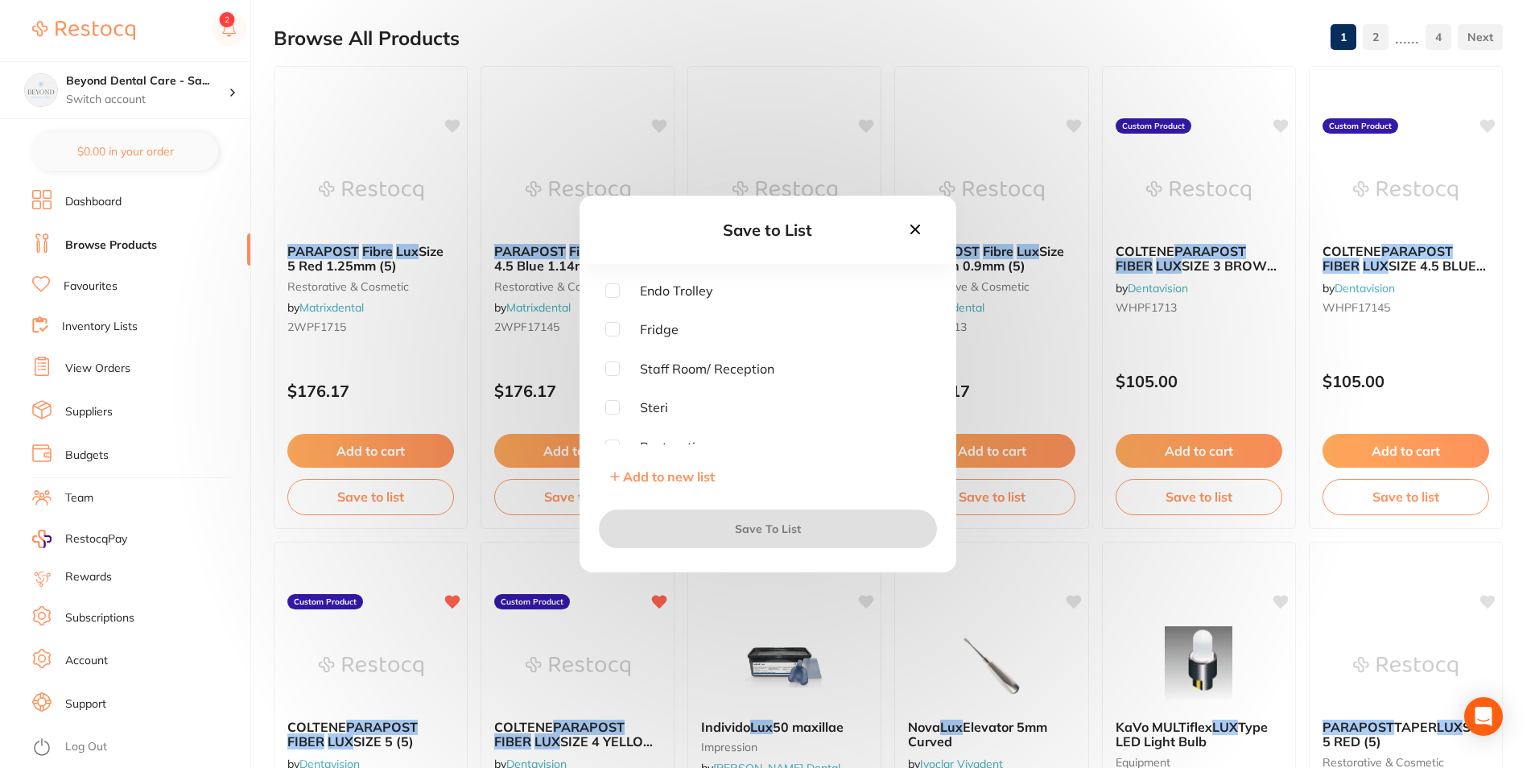
drag, startPoint x: 604, startPoint y: 296, endPoint x: 618, endPoint y: 294, distance: 13.9
click at [614, 295] on div "Endo Trolley Fridge Staff Room/ Reception Steri Restorative Surgery Lab Add to …" at bounding box center [768, 387] width 377 height 209
click at [618, 294] on input "checkbox" at bounding box center [612, 290] width 14 height 14
checkbox input "true"
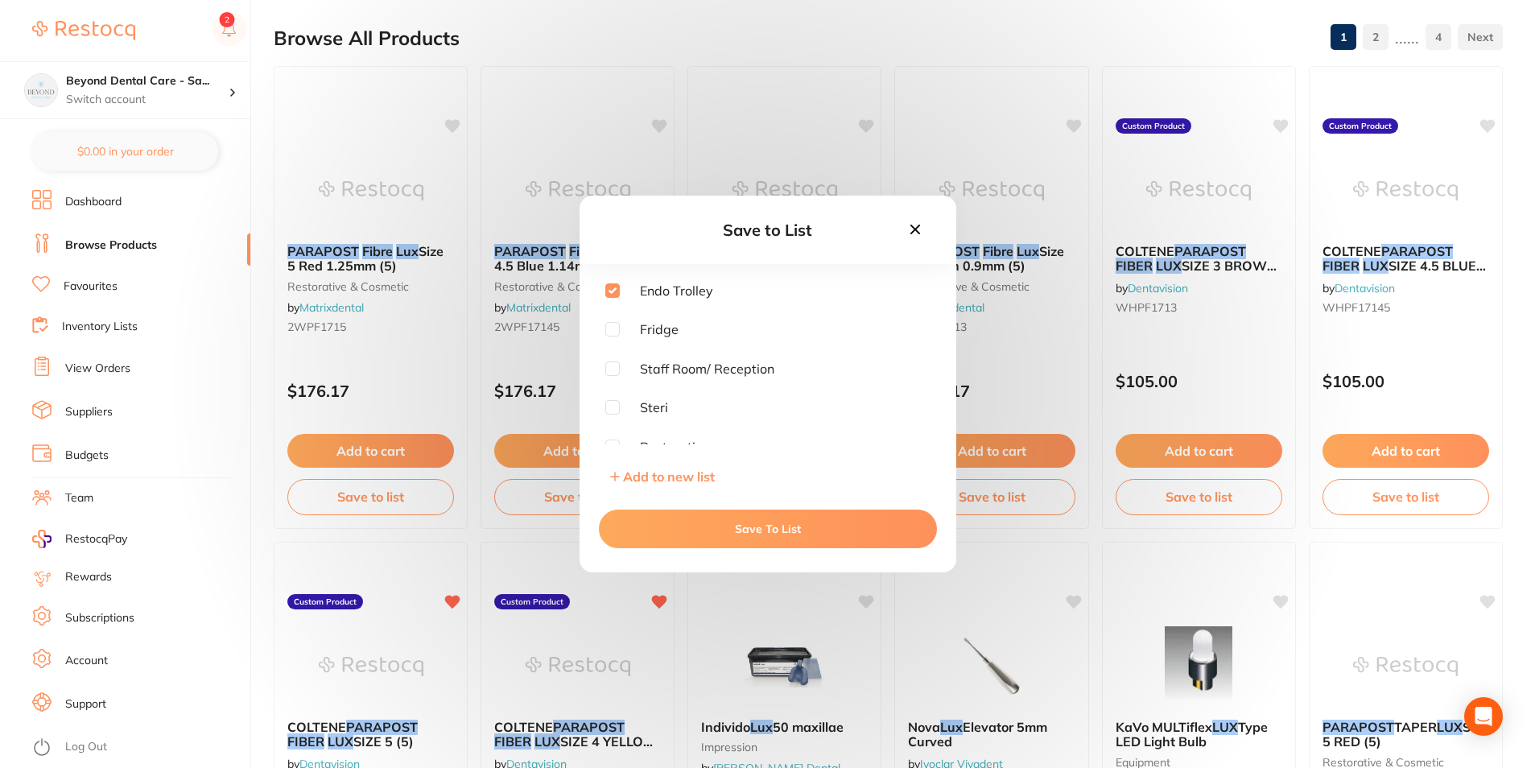
drag, startPoint x: 708, startPoint y: 527, endPoint x: 1045, endPoint y: 467, distance: 342.6
click at [710, 527] on button "Save To List" at bounding box center [768, 529] width 338 height 39
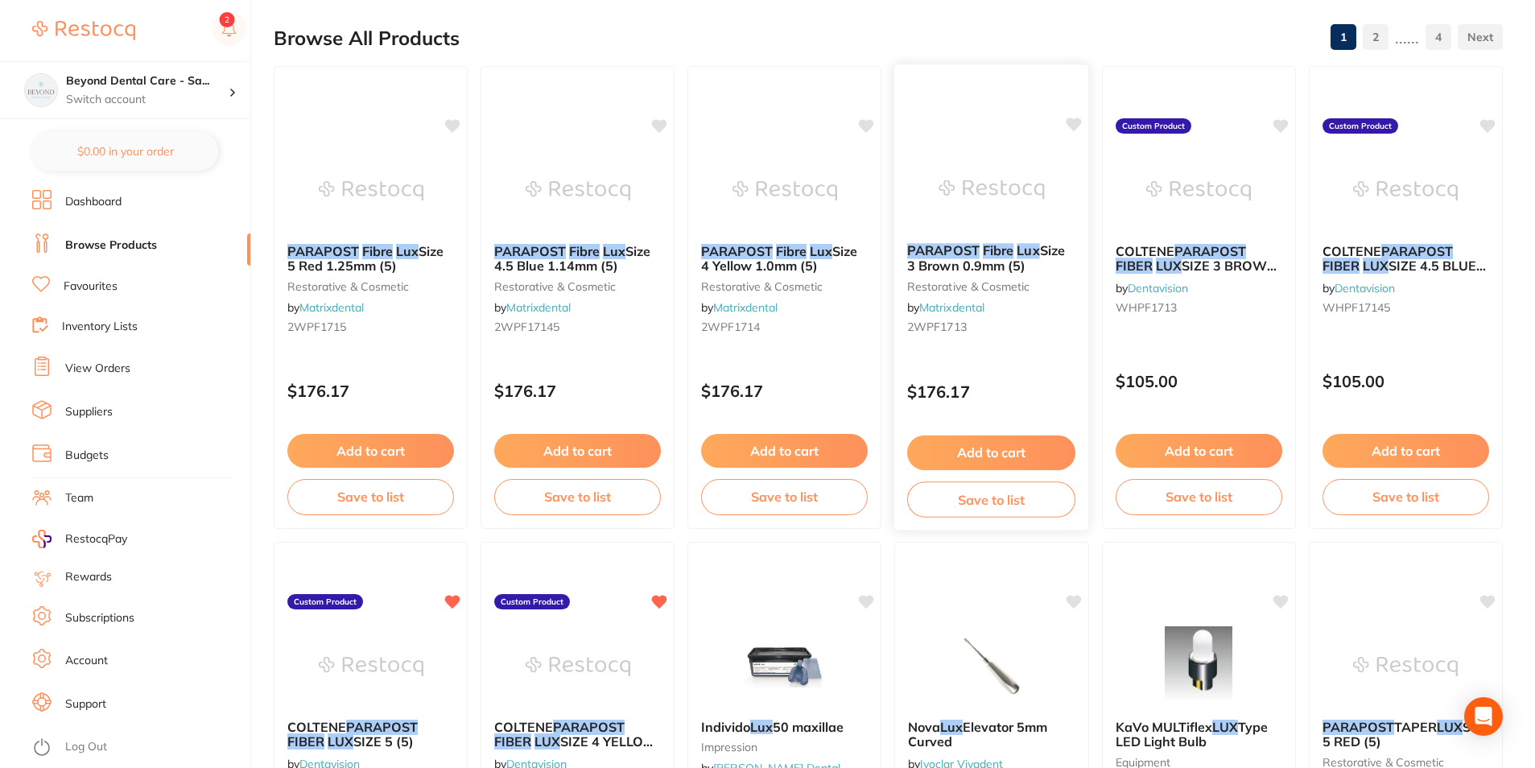
scroll to position [242, 0]
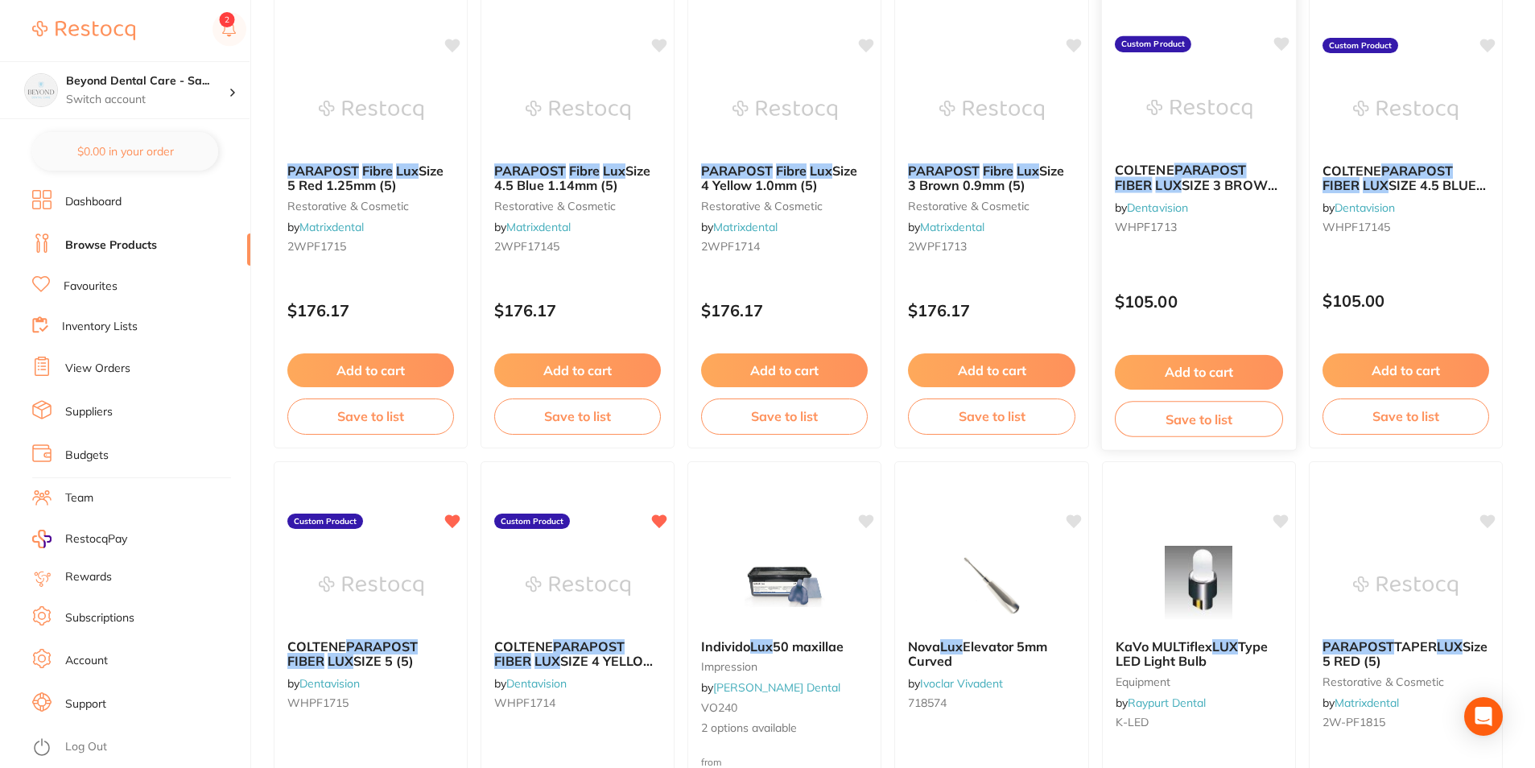
click at [1213, 423] on button "Save to list" at bounding box center [1199, 419] width 168 height 36
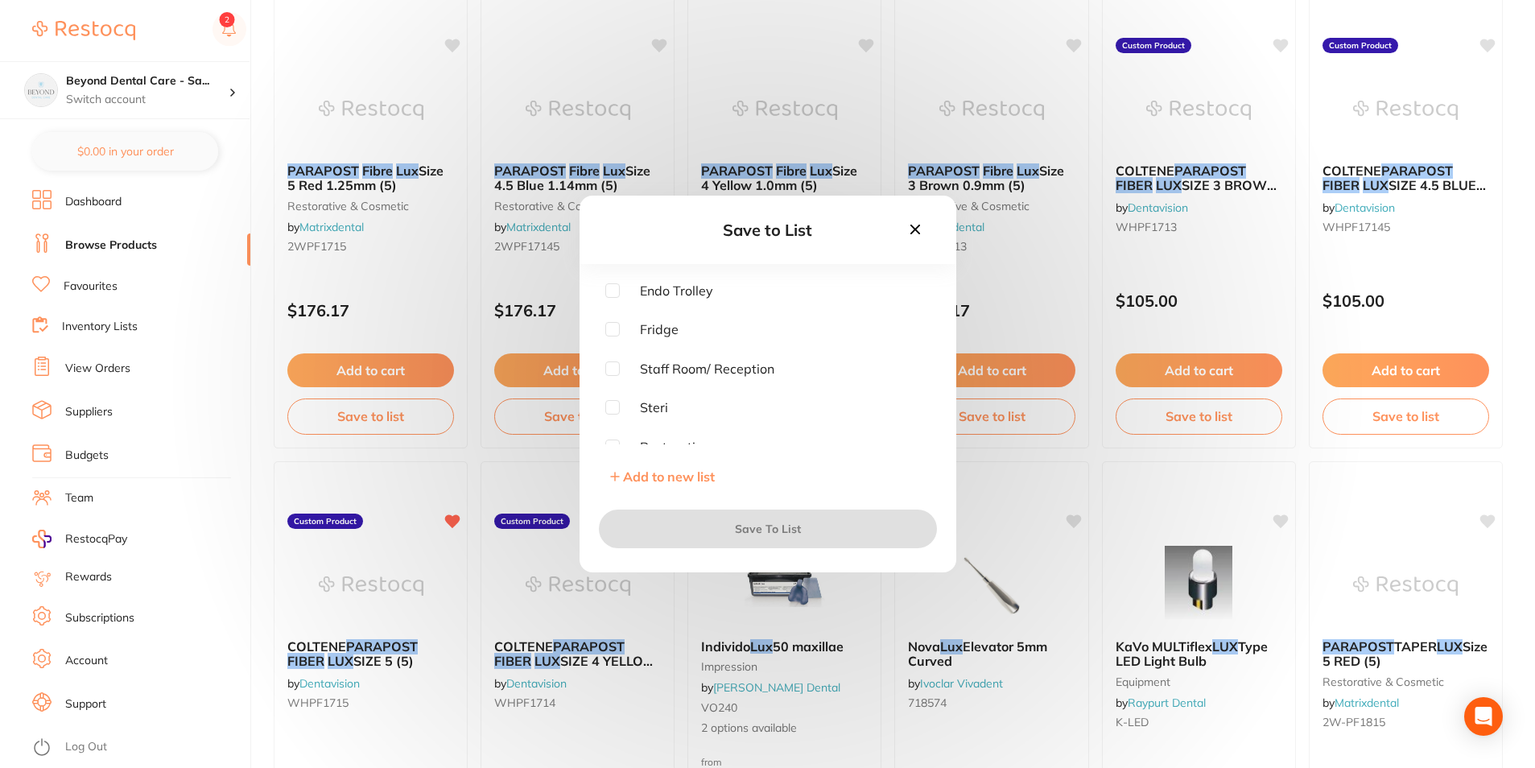
click at [614, 290] on input "checkbox" at bounding box center [612, 290] width 14 height 14
checkbox input "true"
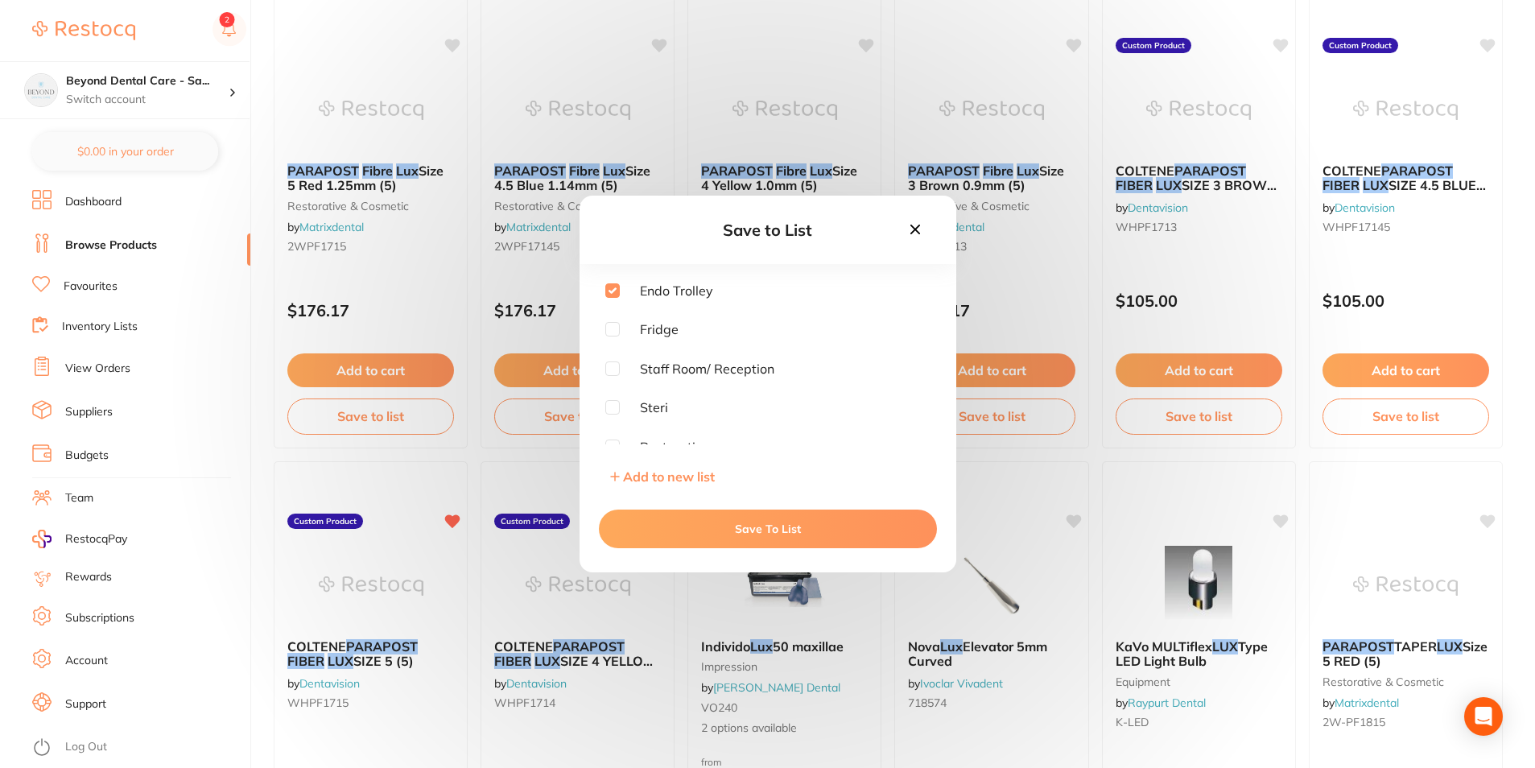
click at [725, 514] on button "Save To List" at bounding box center [768, 529] width 338 height 39
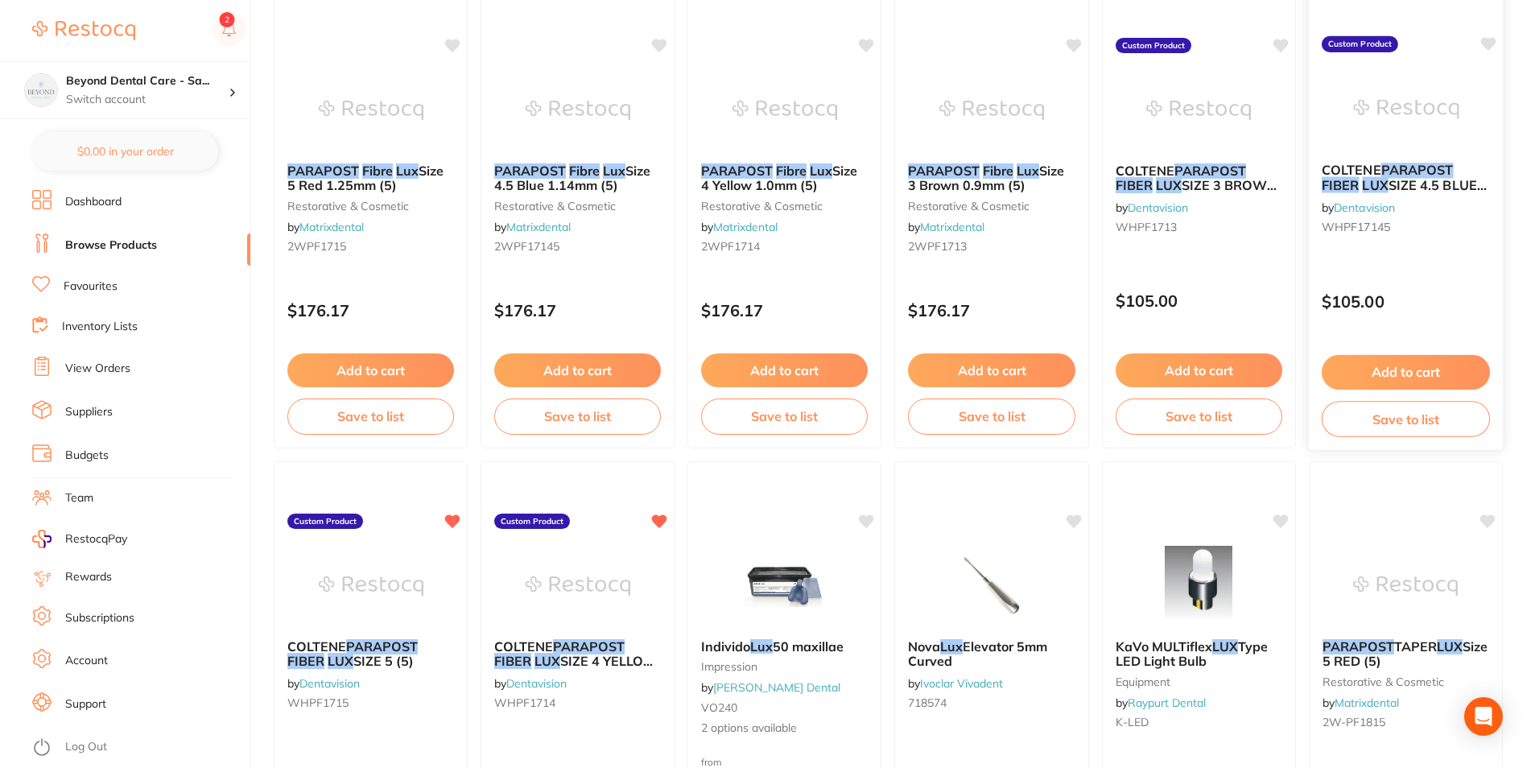
click at [1372, 418] on button "Save to list" at bounding box center [1406, 419] width 168 height 36
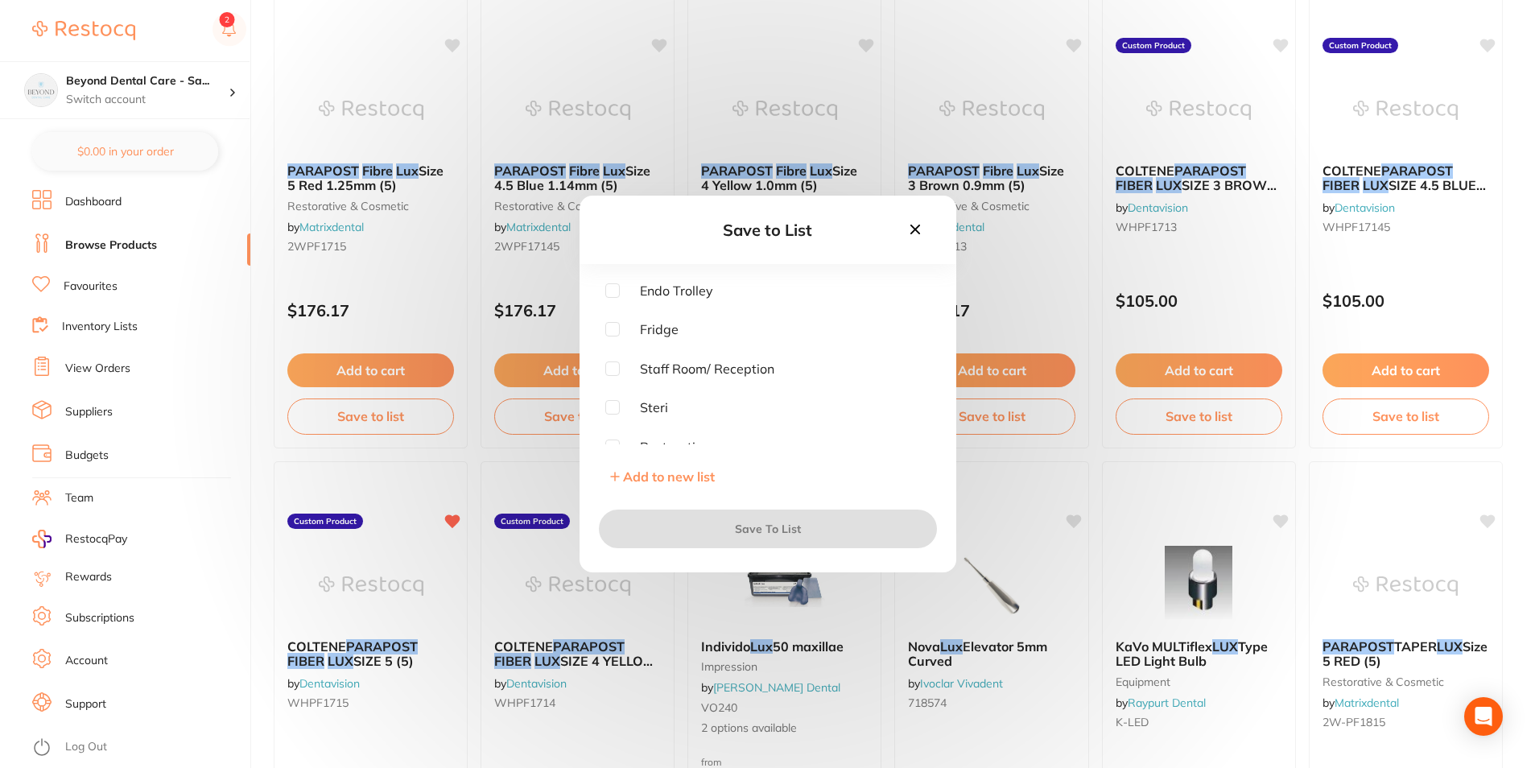
click at [620, 291] on span "Endo Trolley" at bounding box center [666, 290] width 93 height 14
click at [612, 287] on input "checkbox" at bounding box center [612, 290] width 14 height 14
checkbox input "true"
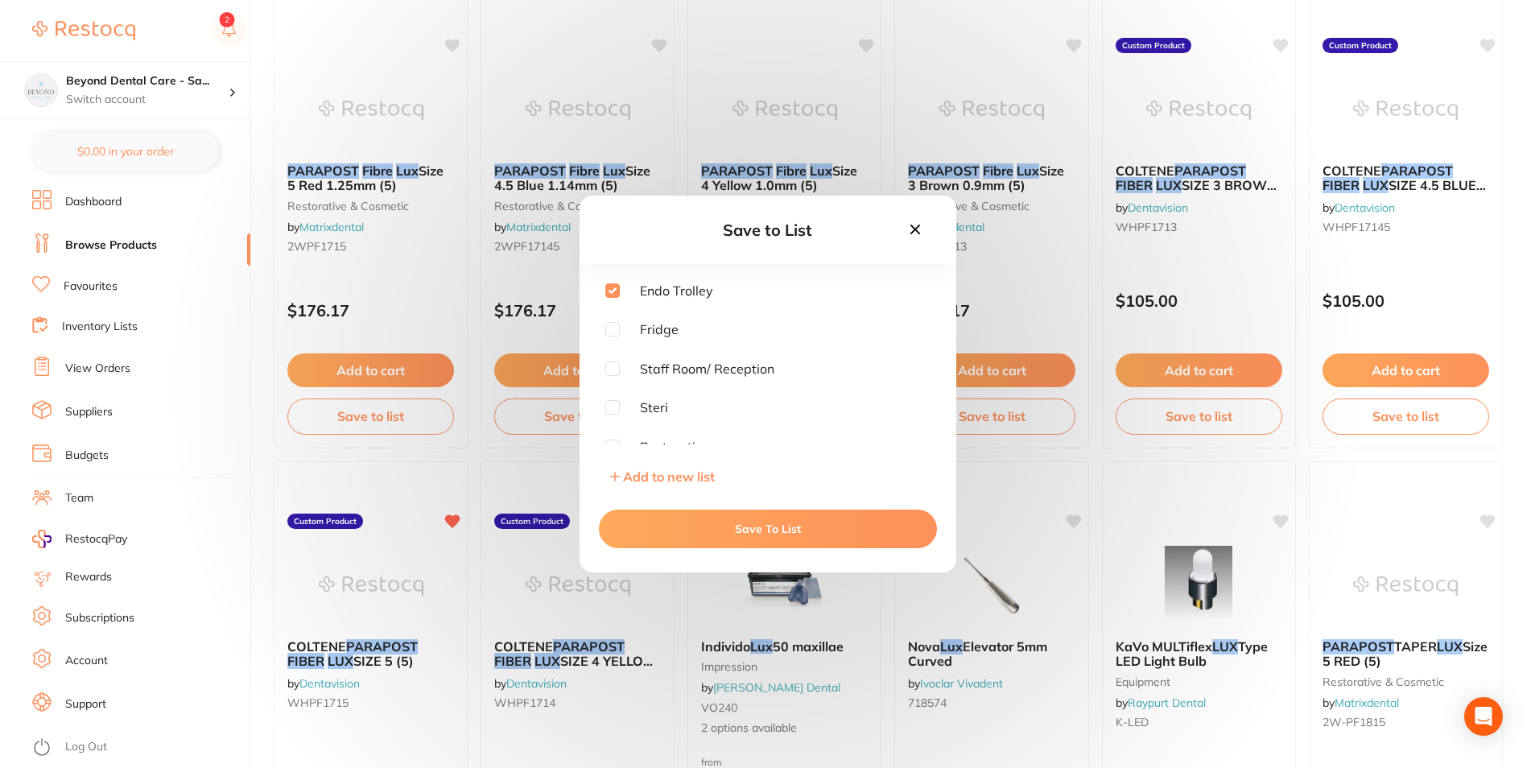
click at [666, 525] on button "Save To List" at bounding box center [768, 529] width 338 height 39
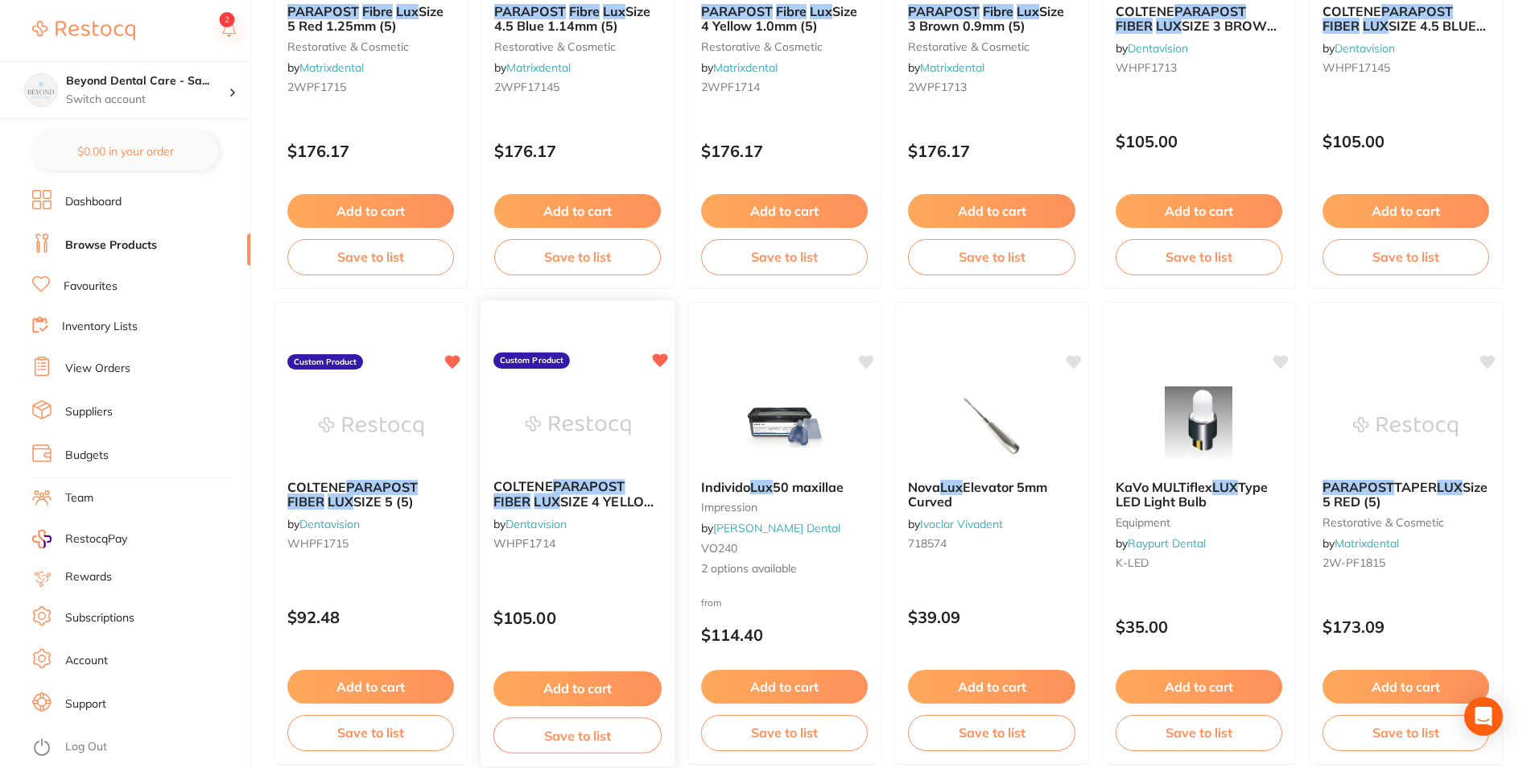
scroll to position [403, 0]
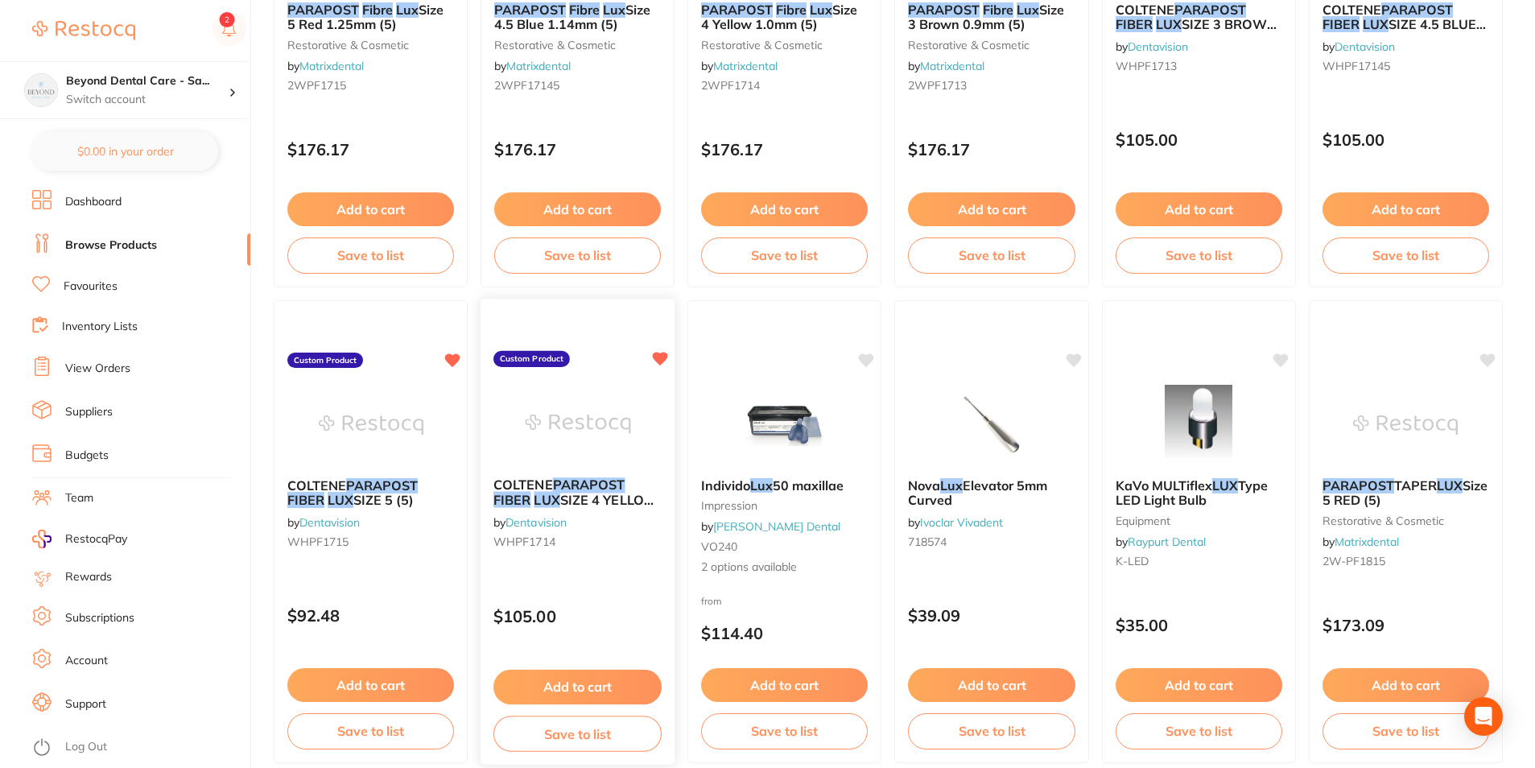
click at [545, 738] on button "Save to list" at bounding box center [578, 734] width 168 height 36
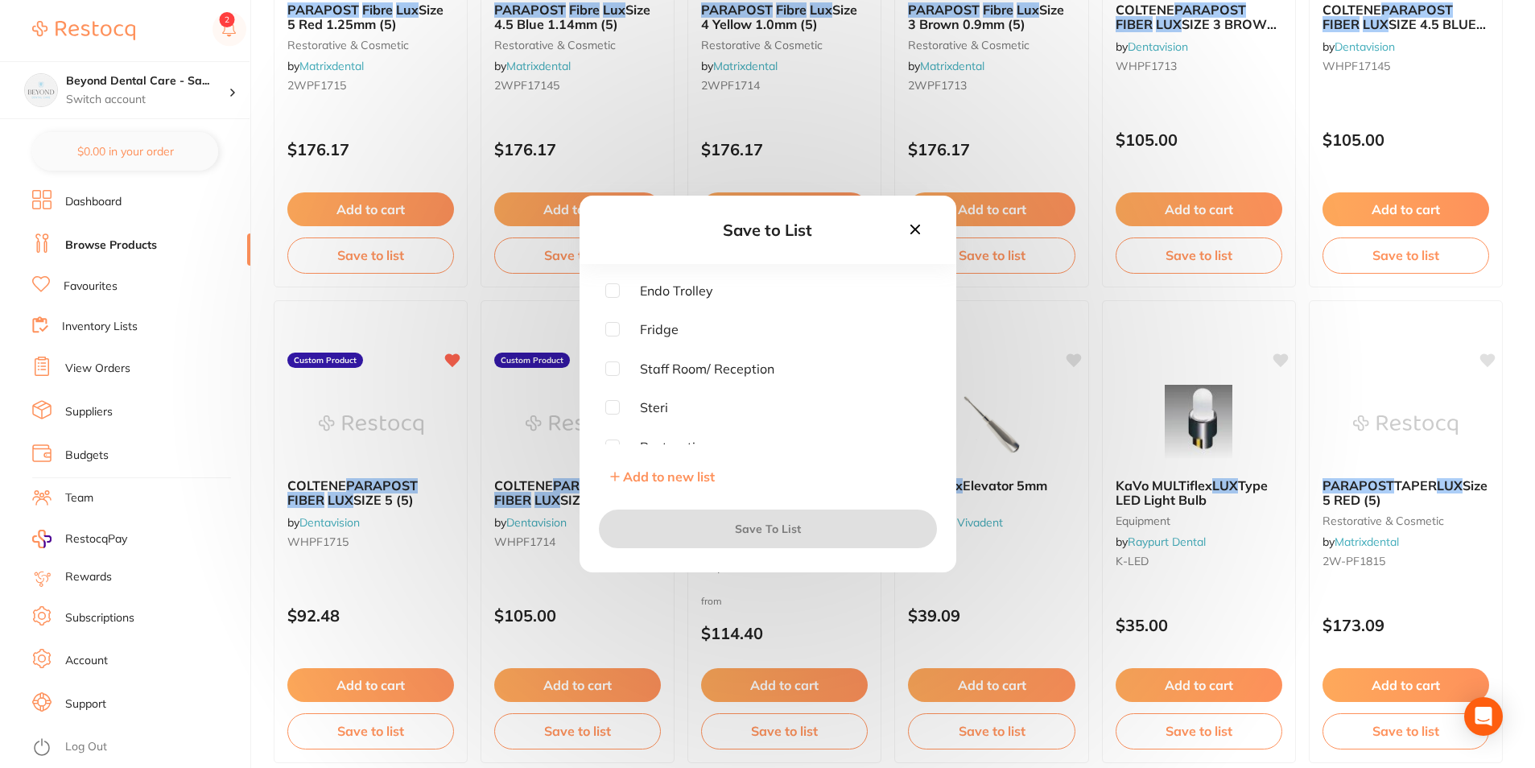
click at [618, 295] on input "checkbox" at bounding box center [612, 290] width 14 height 14
checkbox input "true"
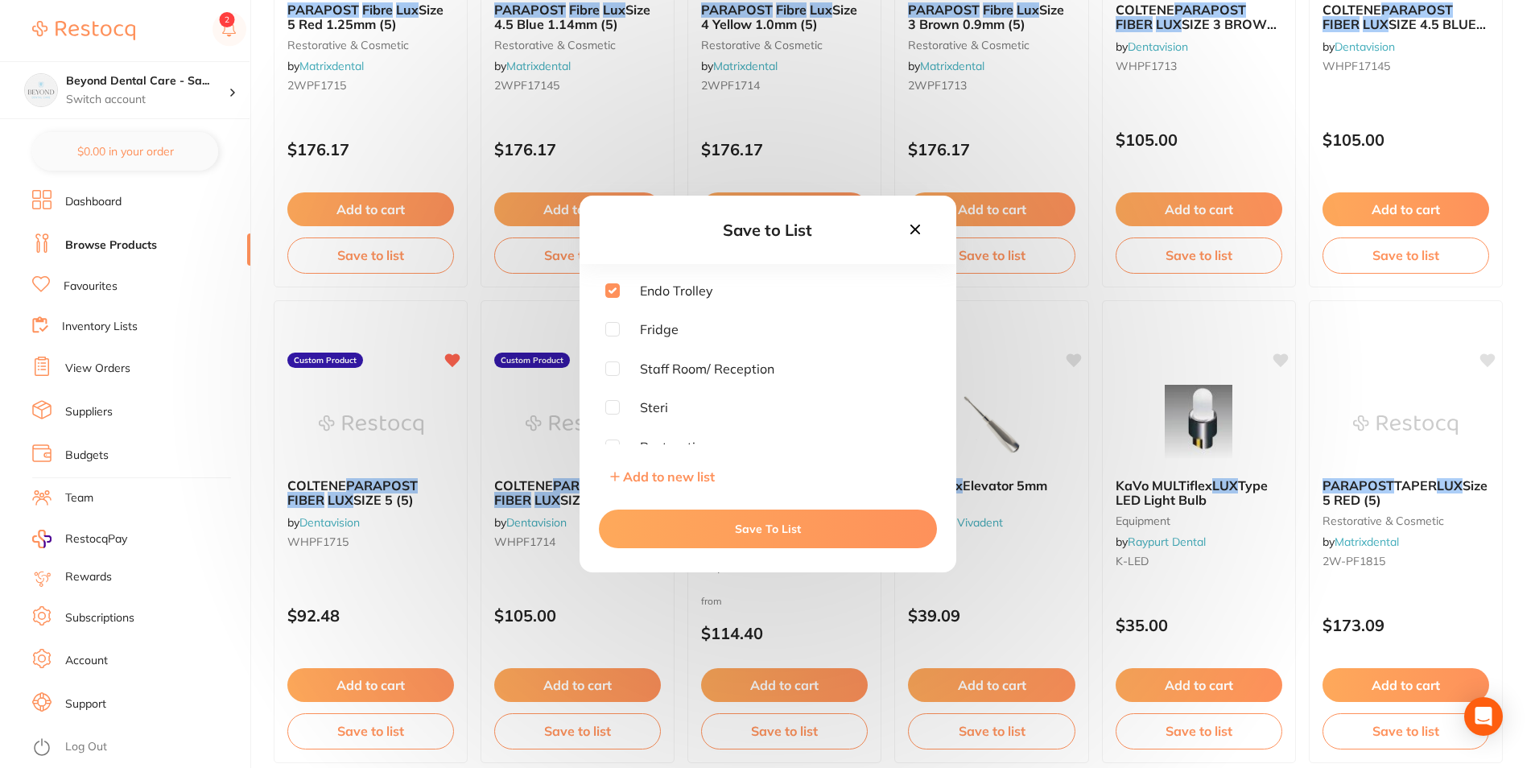
click at [648, 520] on button "Save To List" at bounding box center [768, 529] width 338 height 39
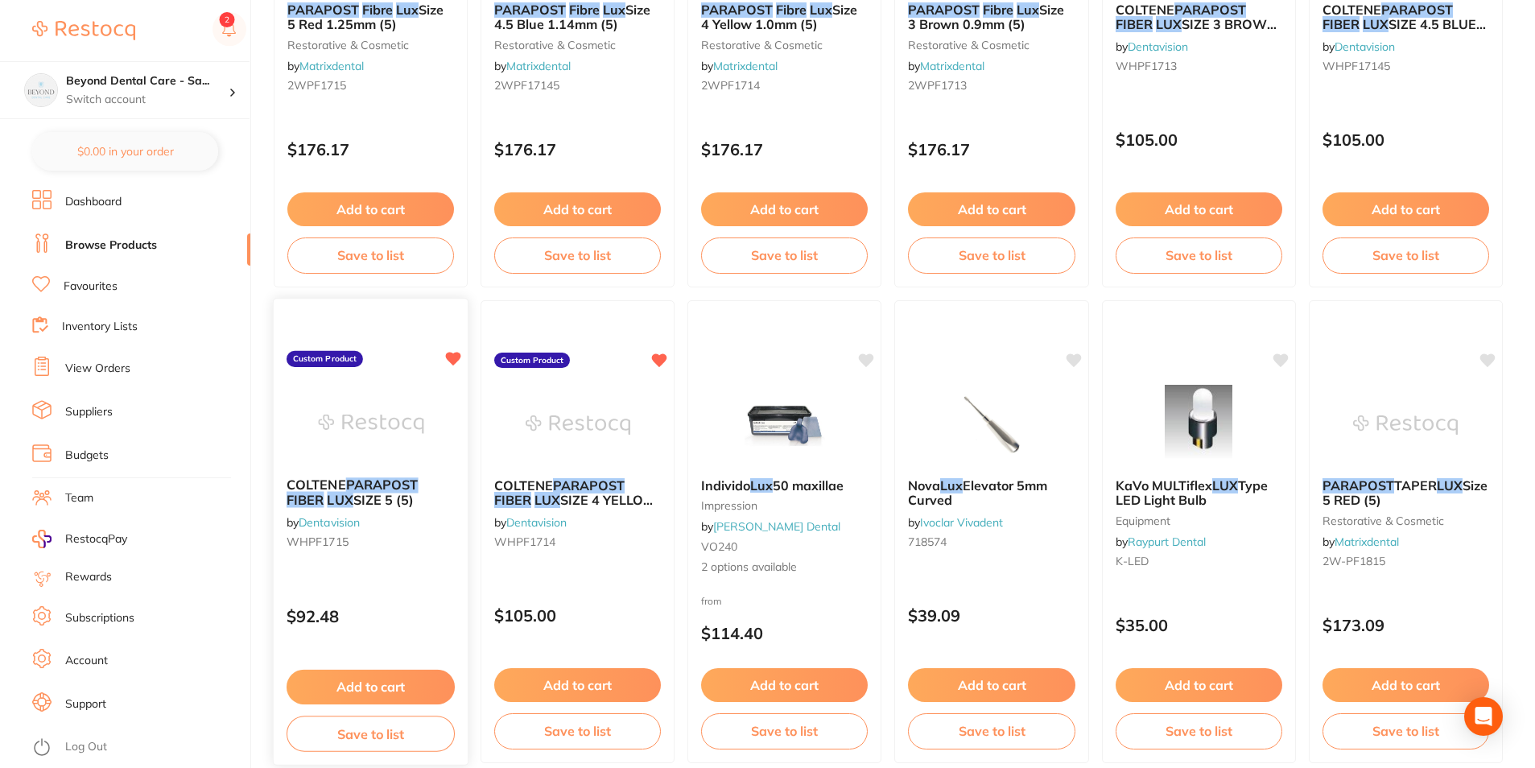
click at [394, 734] on button "Save to list" at bounding box center [371, 734] width 168 height 36
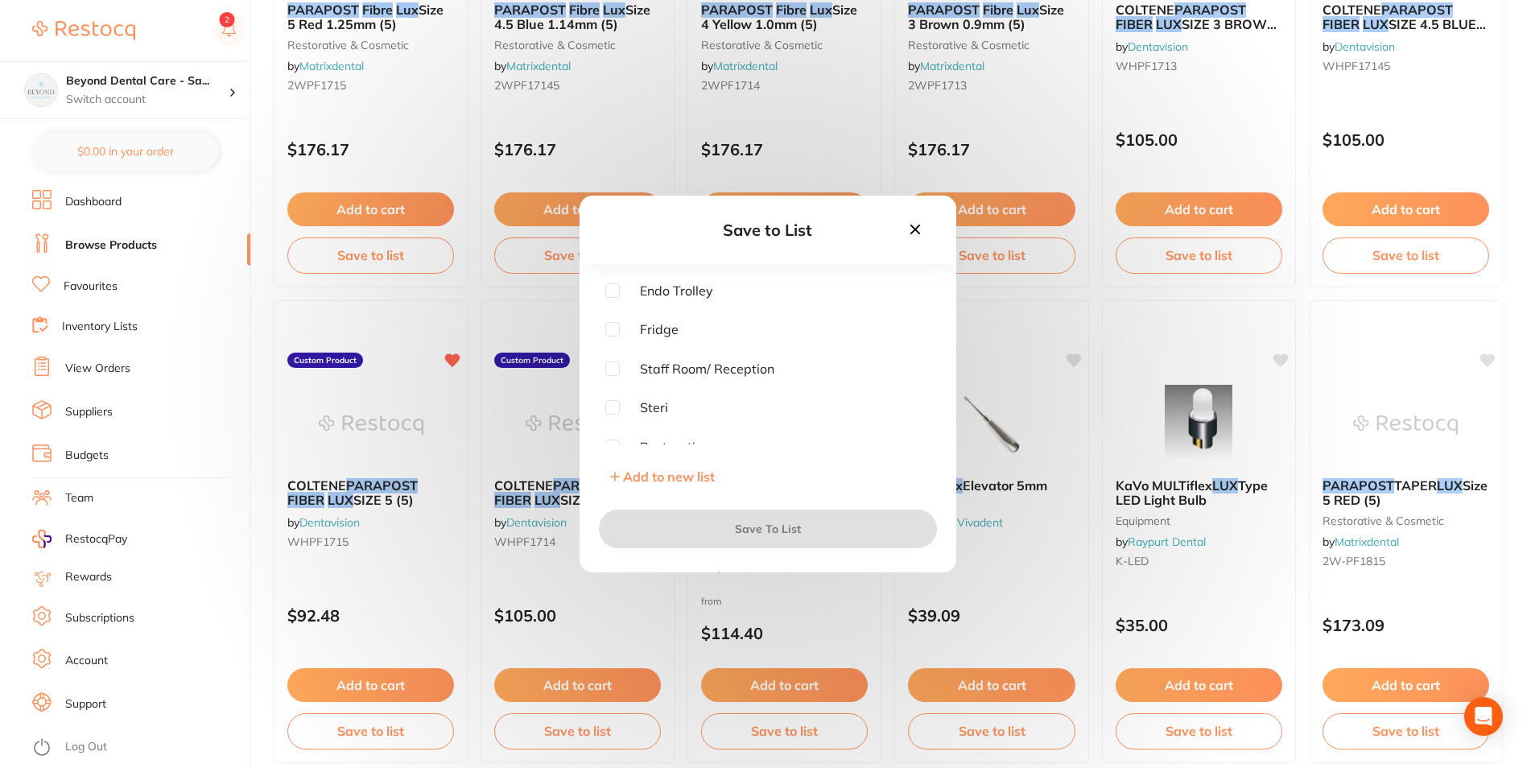
click at [610, 296] on input "checkbox" at bounding box center [612, 290] width 14 height 14
checkbox input "true"
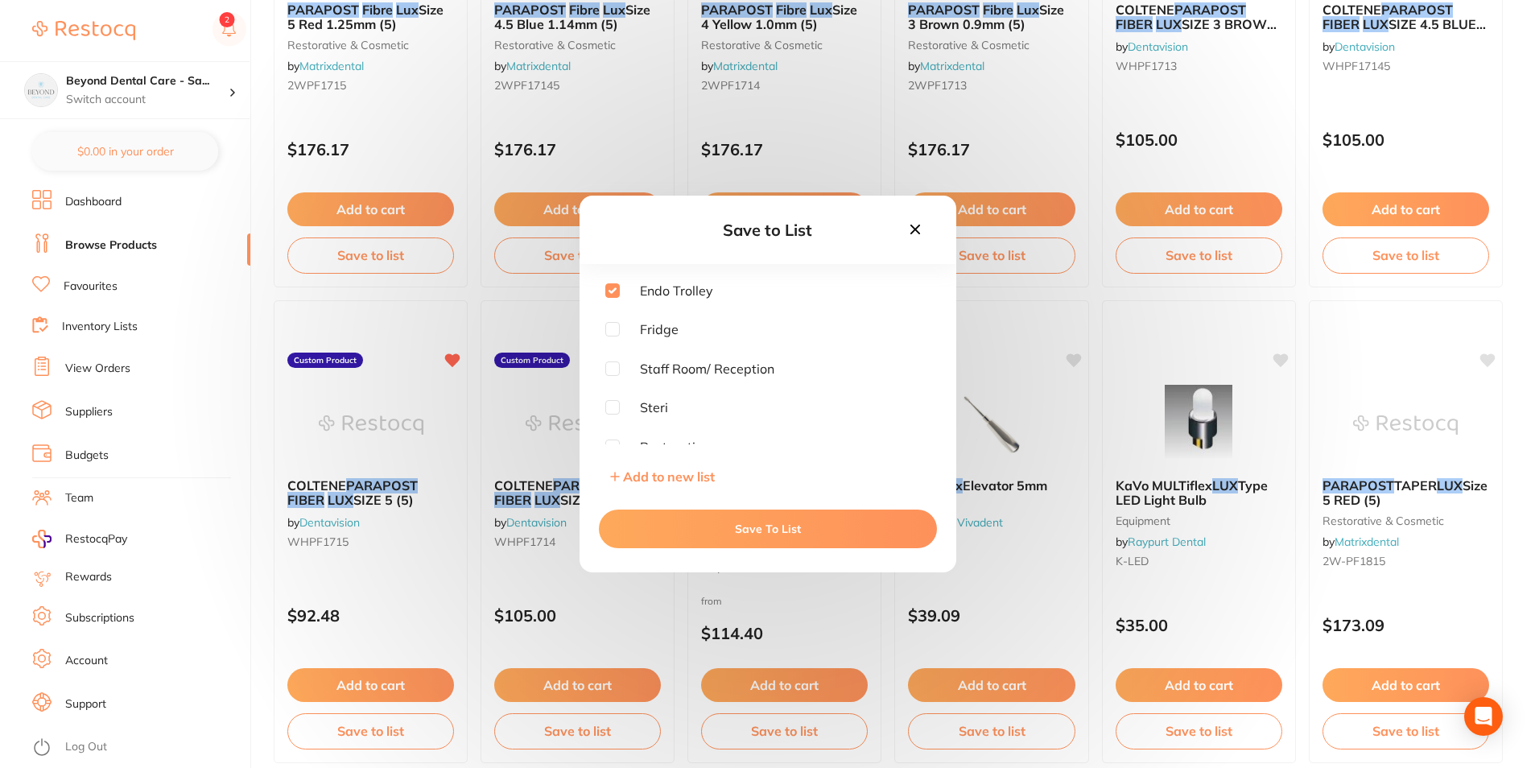
click at [737, 521] on button "Save To List" at bounding box center [768, 529] width 338 height 39
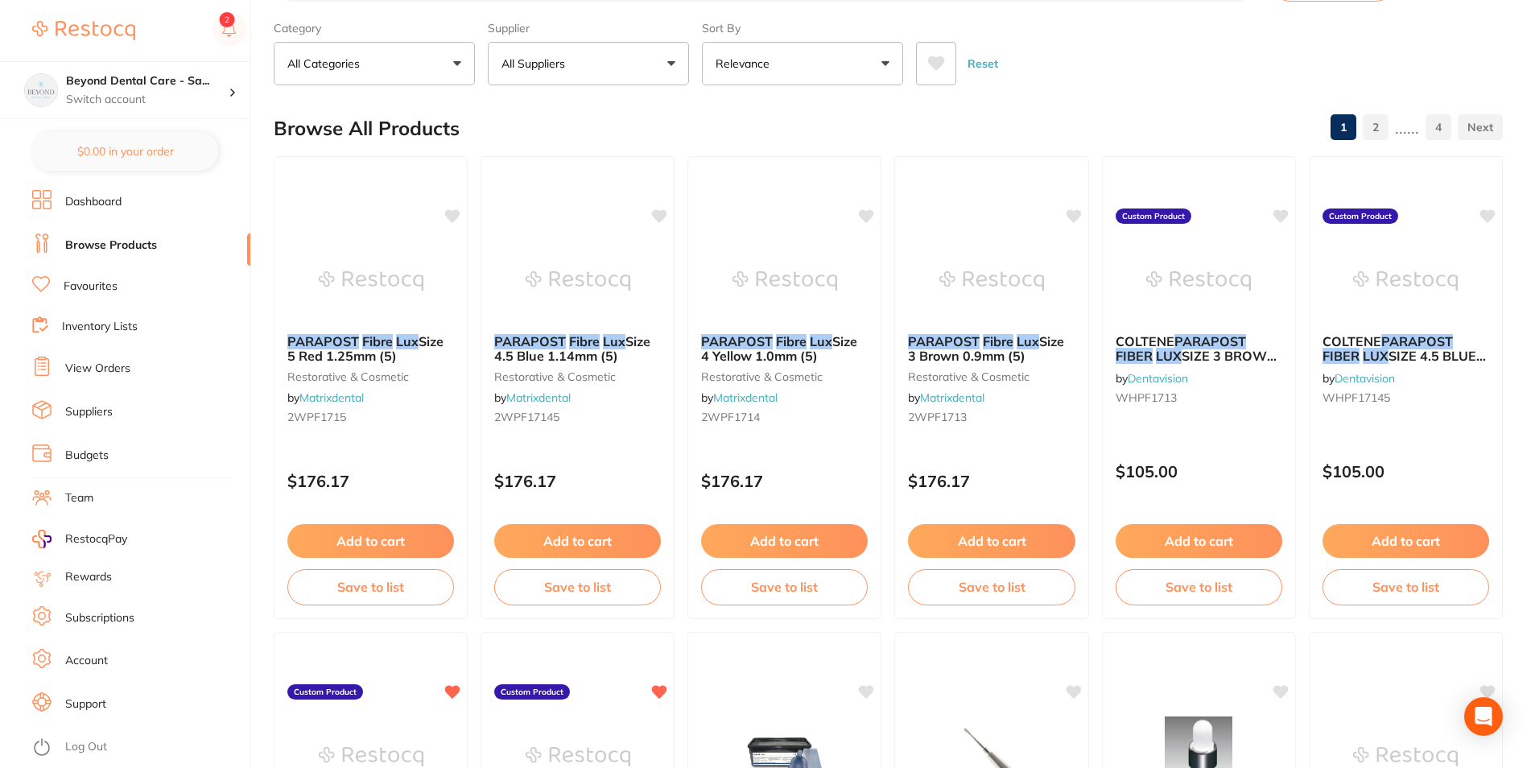
scroll to position [0, 0]
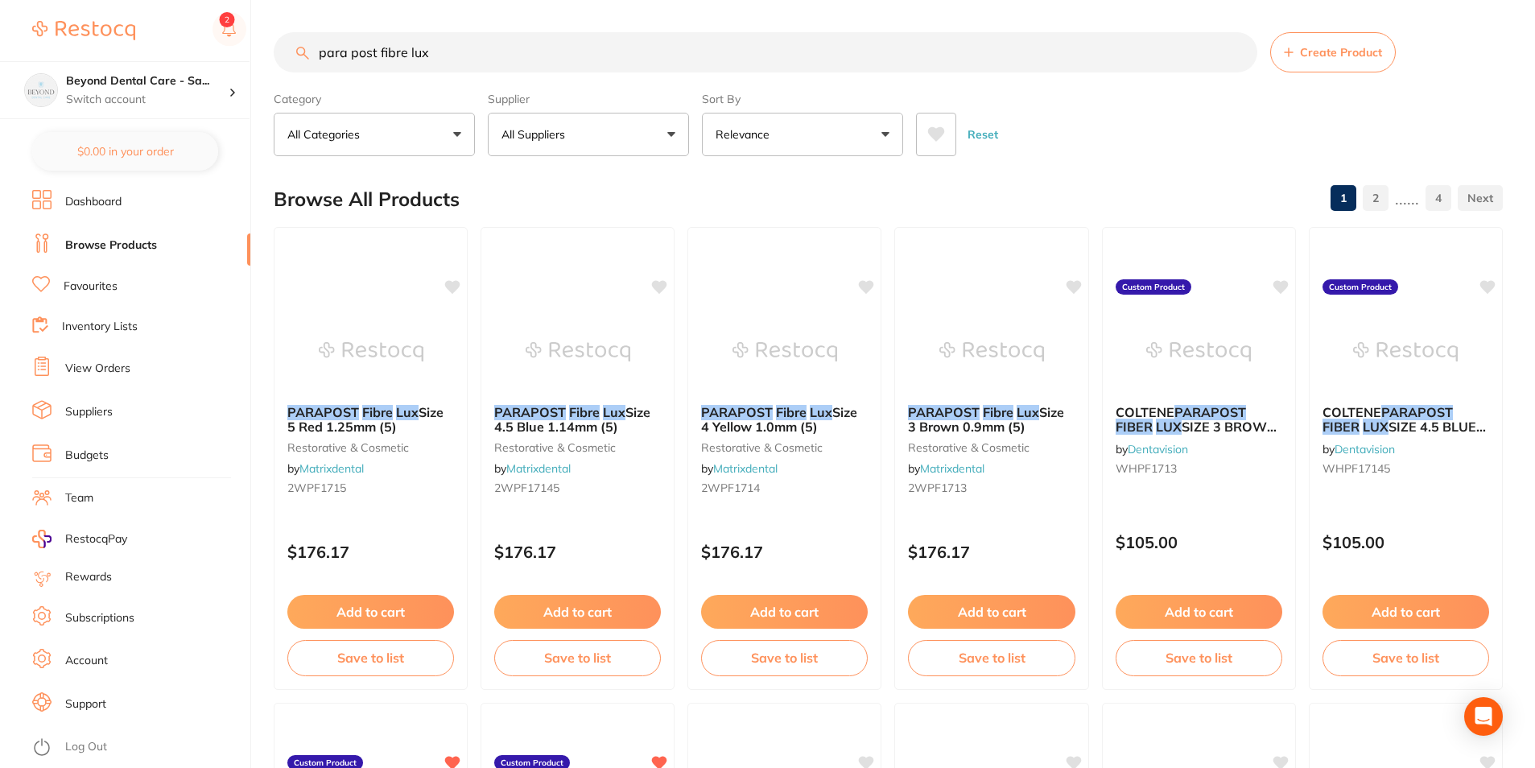
drag, startPoint x: 565, startPoint y: 121, endPoint x: 566, endPoint y: 168, distance: 47.5
click at [565, 116] on button "All Suppliers" at bounding box center [588, 134] width 201 height 43
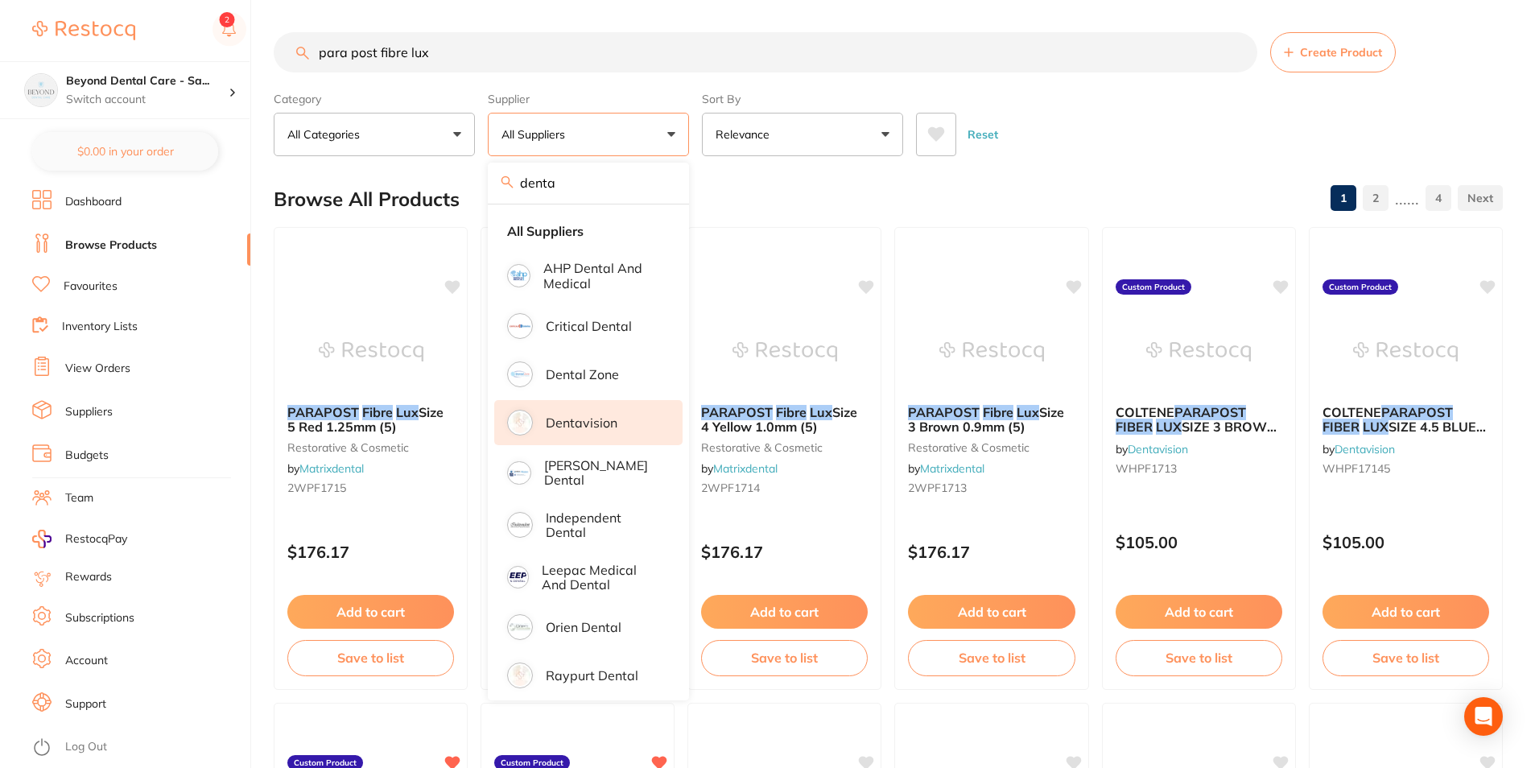
type input "denta"
click at [560, 403] on li "Dentavision" at bounding box center [588, 422] width 188 height 45
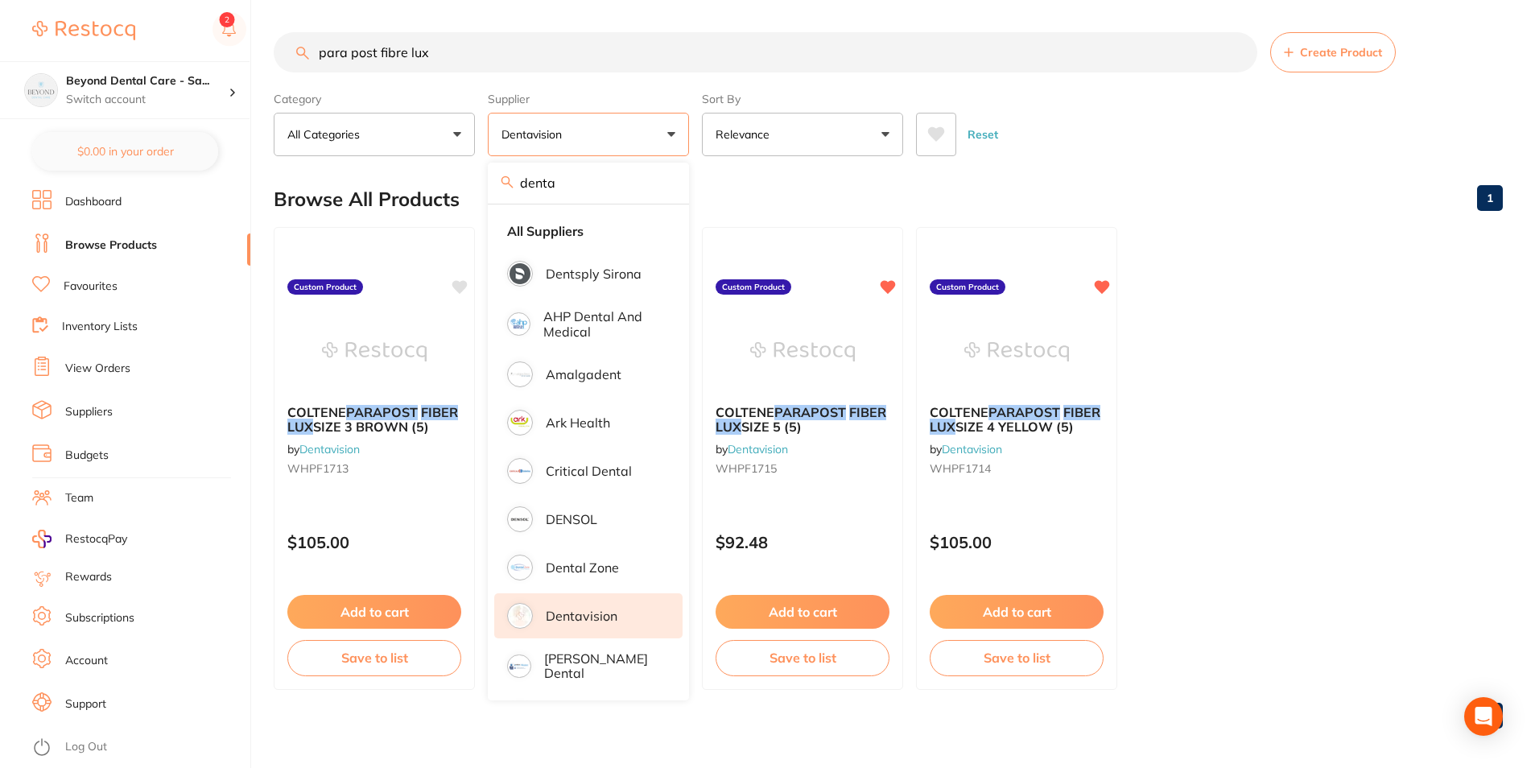
click at [1238, 368] on ul "COLTENE PARAPOST FIBER LUX SIZE 3 BROWN (5) by Dentavision WHPF1713 Custom Prod…" at bounding box center [889, 458] width 1230 height 463
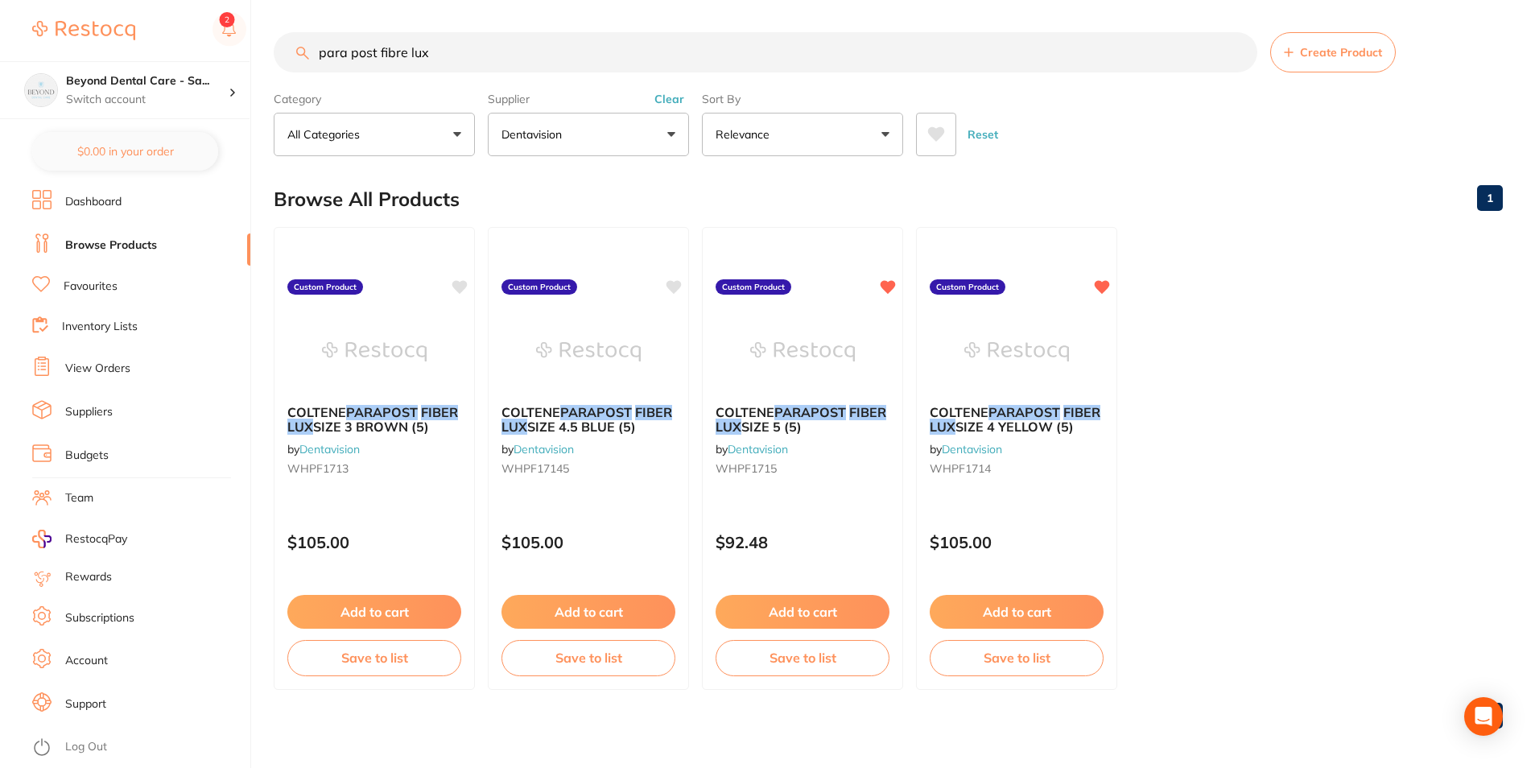
click at [121, 330] on link "Inventory Lists" at bounding box center [100, 327] width 76 height 16
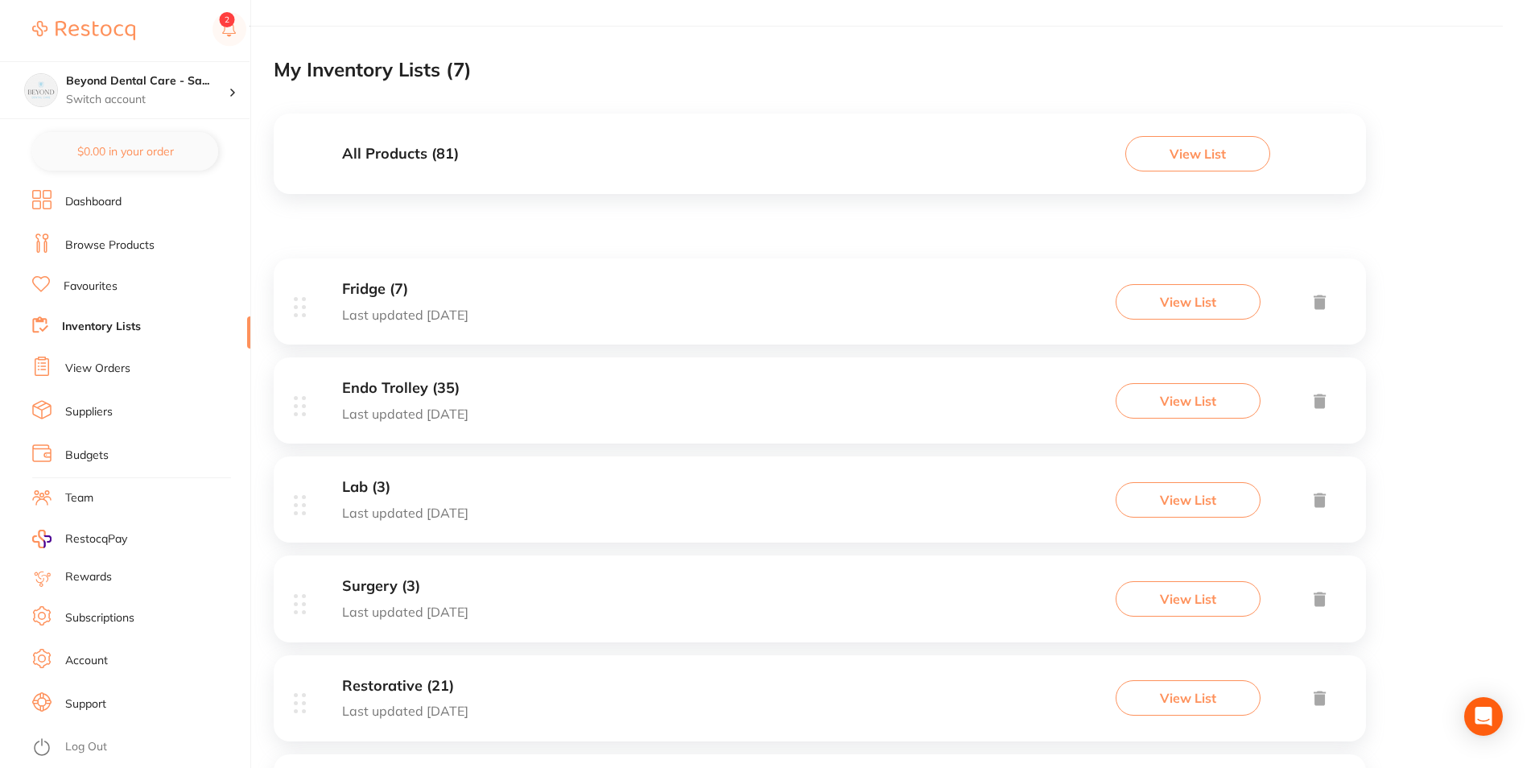
scroll to position [161, 0]
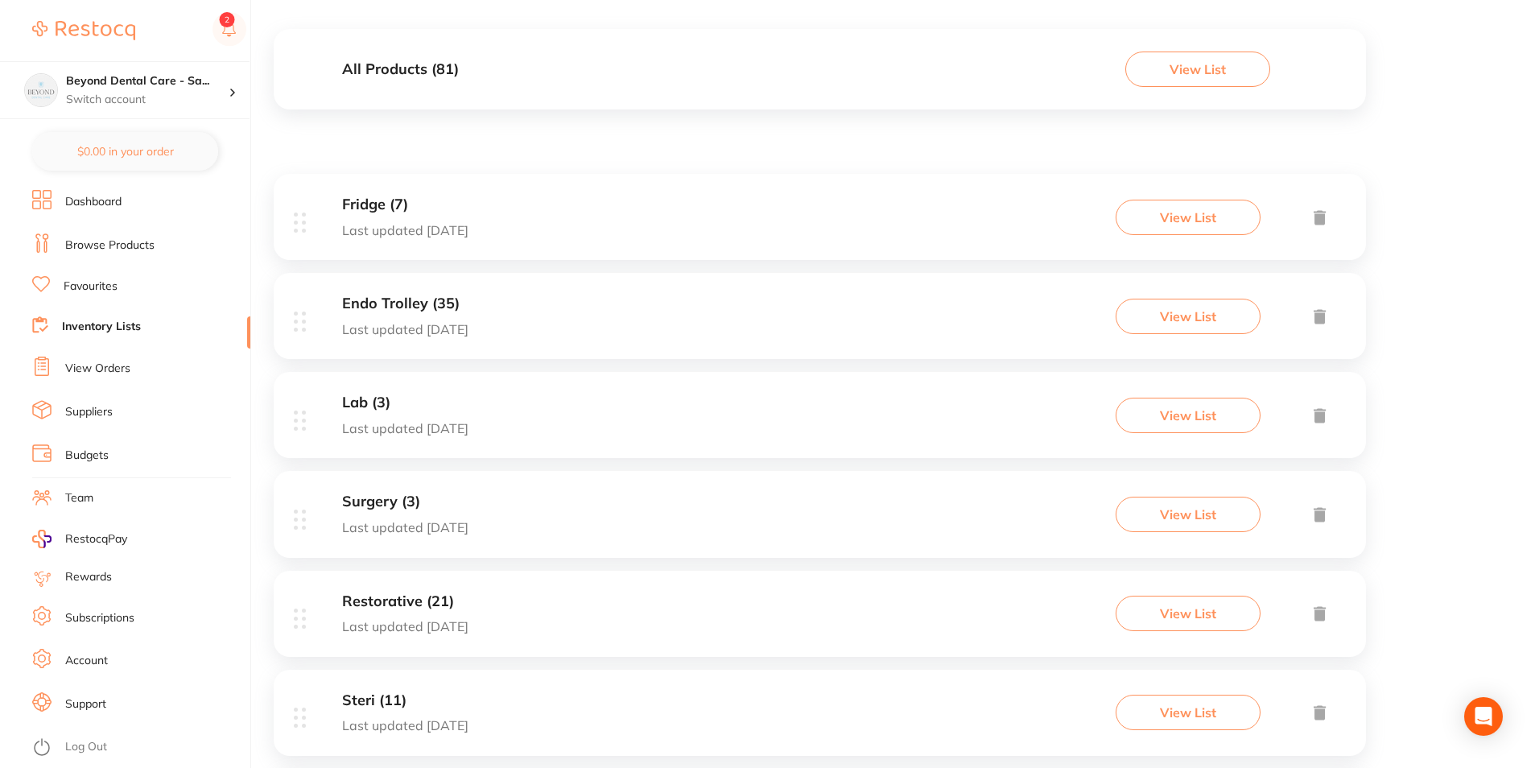
click at [580, 295] on div "Endo Trolley (35) Last updated today View List" at bounding box center [820, 316] width 1093 height 86
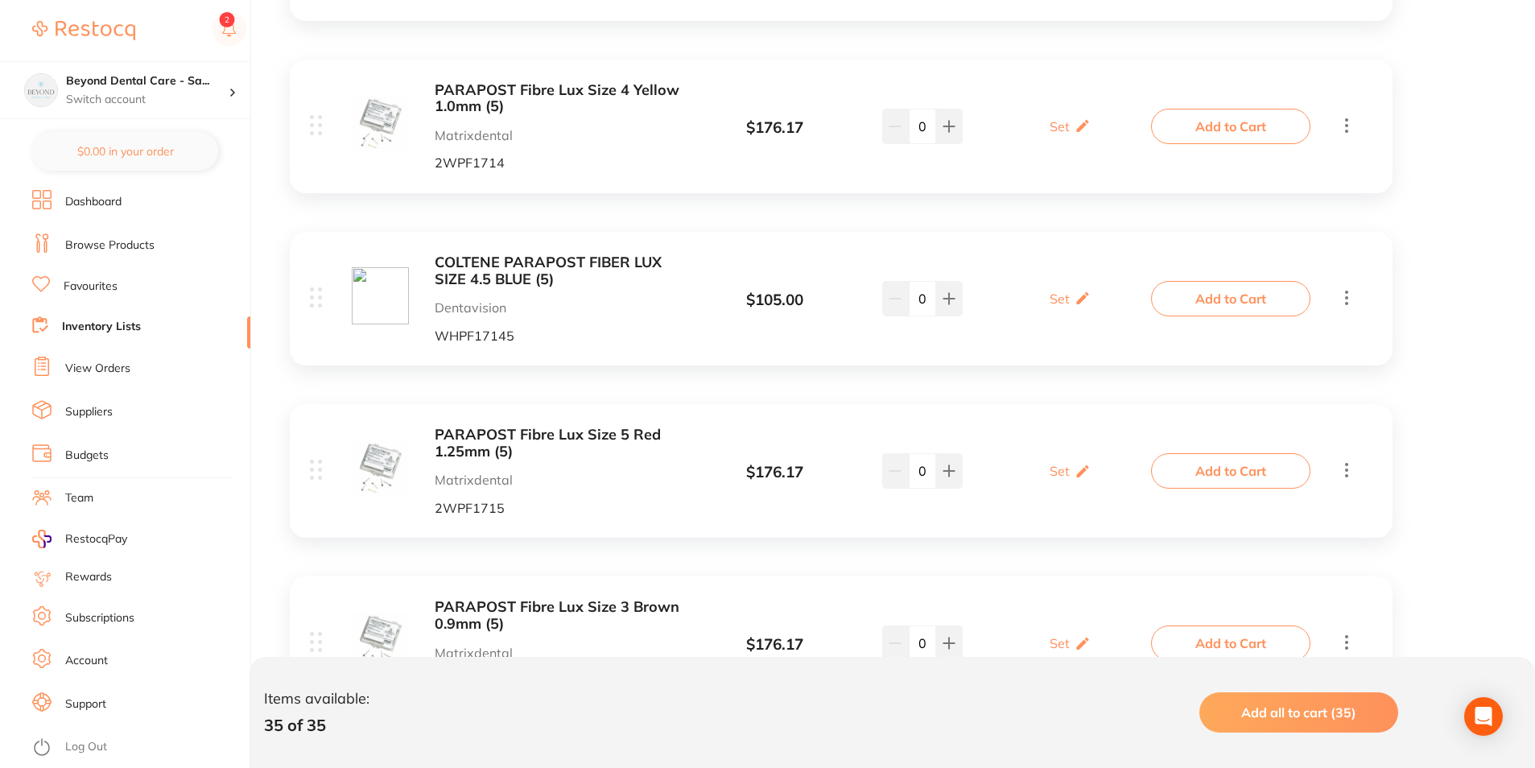
scroll to position [483, 0]
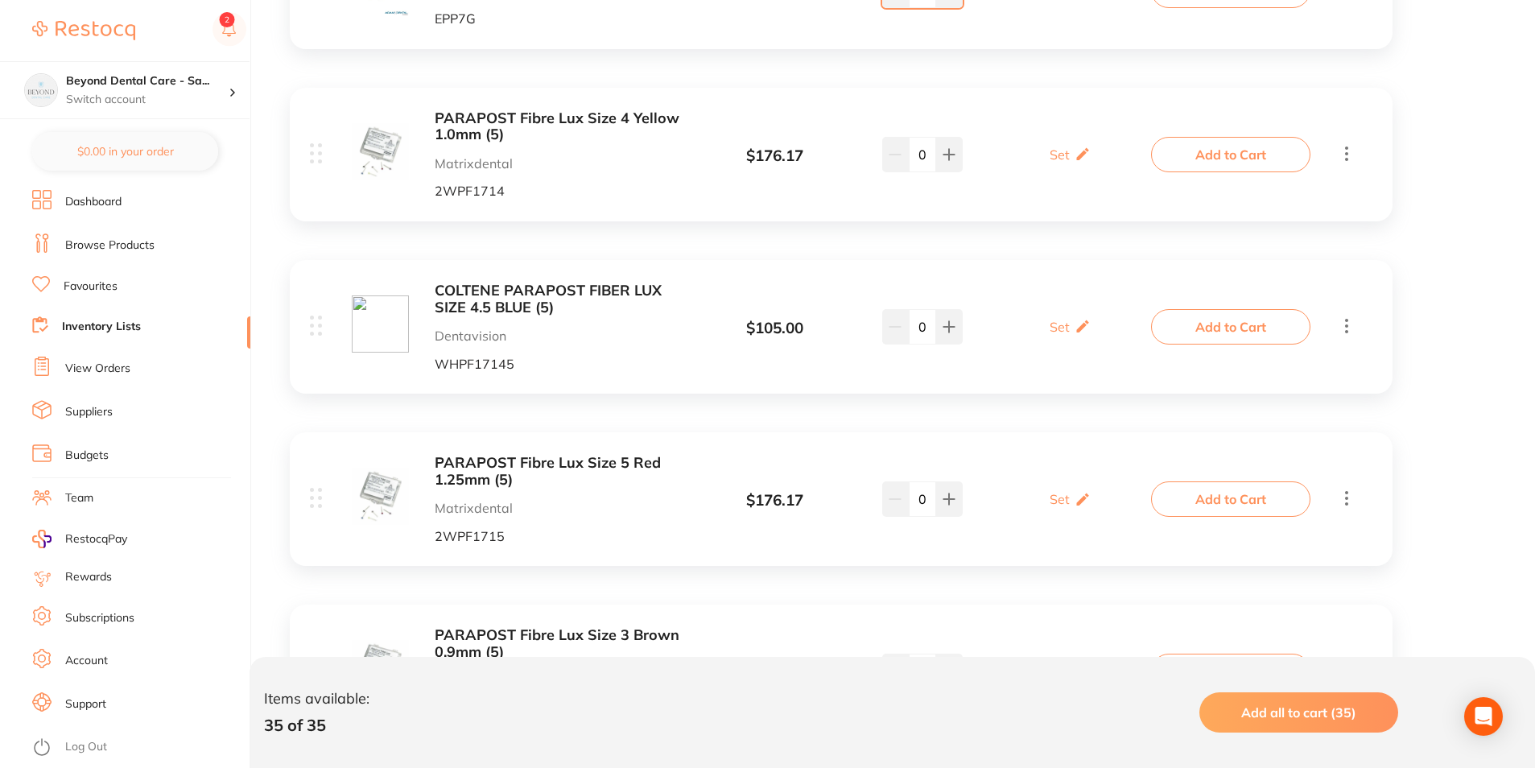
click at [1357, 162] on div "PARAPOST Fibre Lux Size 4 Yellow 1.0mm (5) Matrixdental 2WPF1714 $ 176.17 Set S…" at bounding box center [841, 155] width 1103 height 134
click at [1351, 153] on icon at bounding box center [1346, 153] width 19 height 20
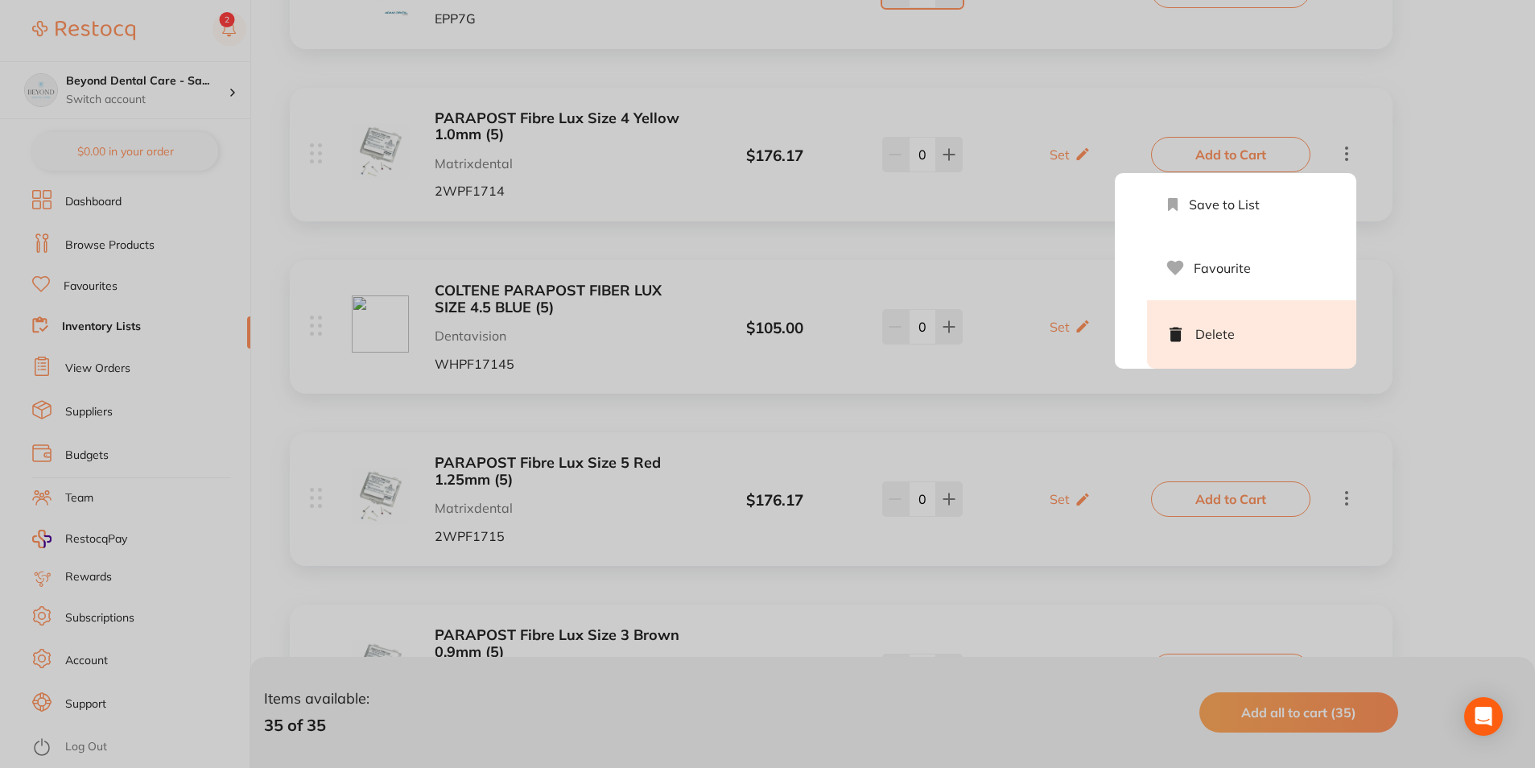
click at [1276, 312] on li "Delete" at bounding box center [1251, 334] width 209 height 68
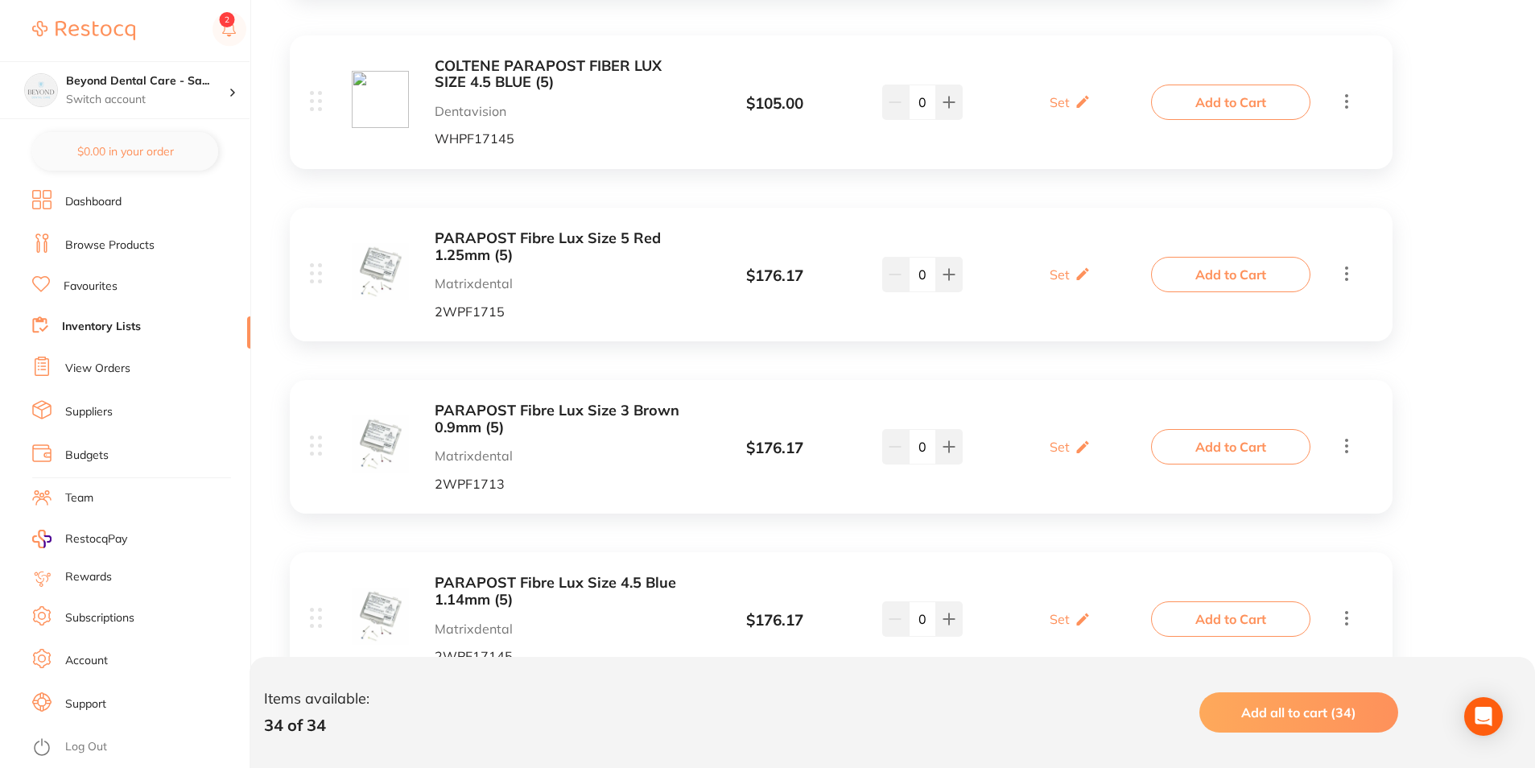
scroll to position [564, 0]
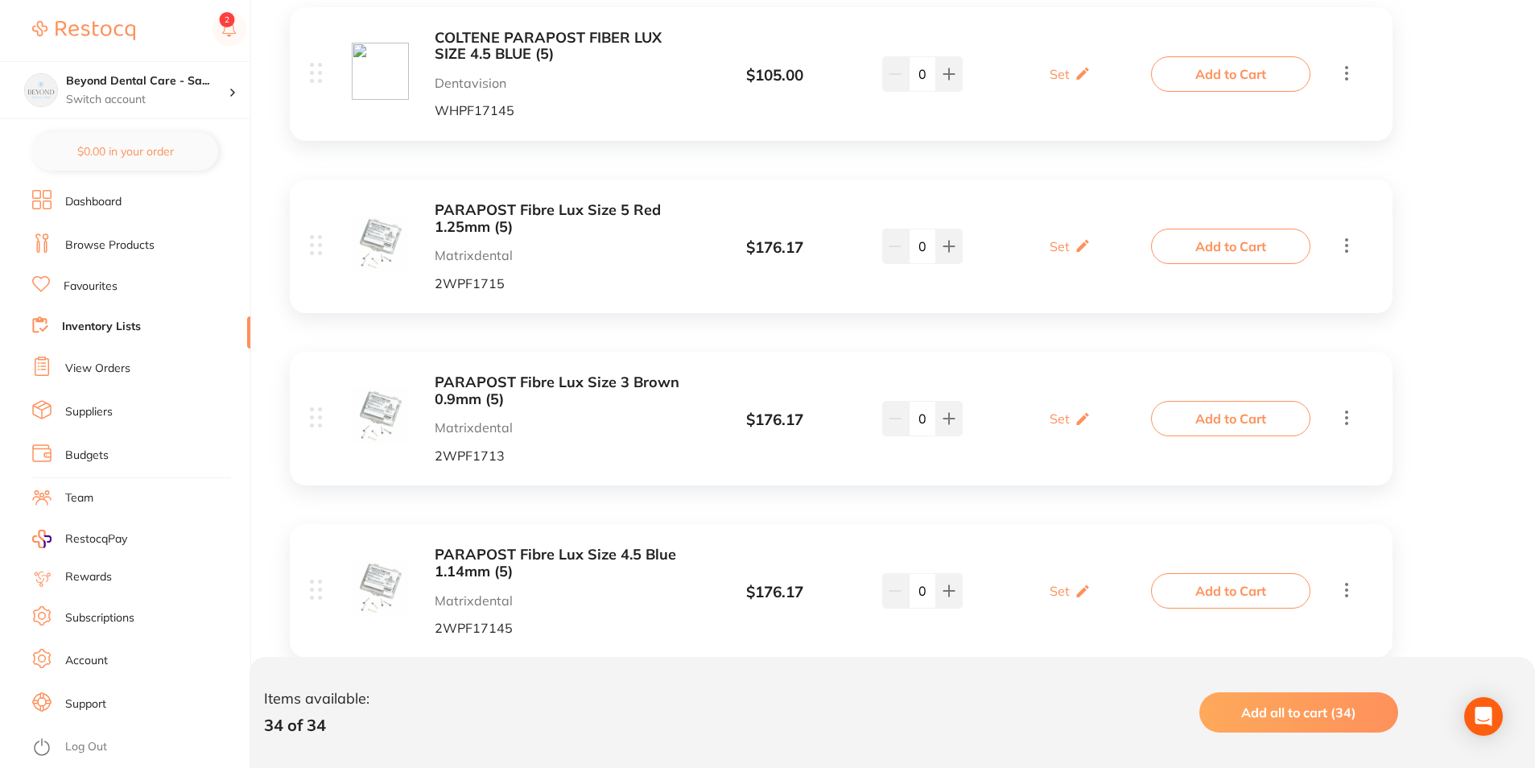
click at [1350, 246] on icon at bounding box center [1346, 245] width 19 height 20
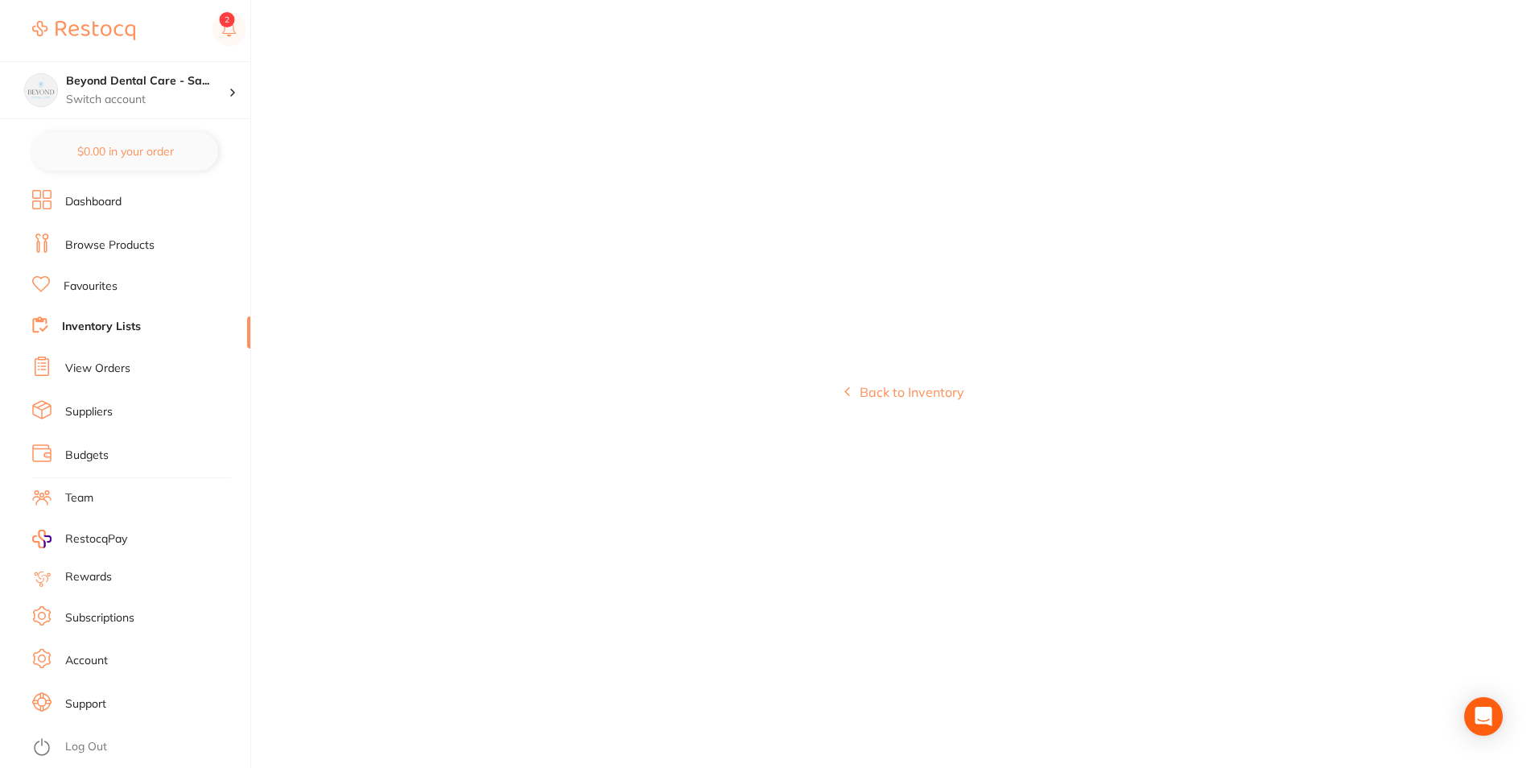
click at [1242, 415] on div "Back to Inventory" at bounding box center [905, 384] width 1262 height 768
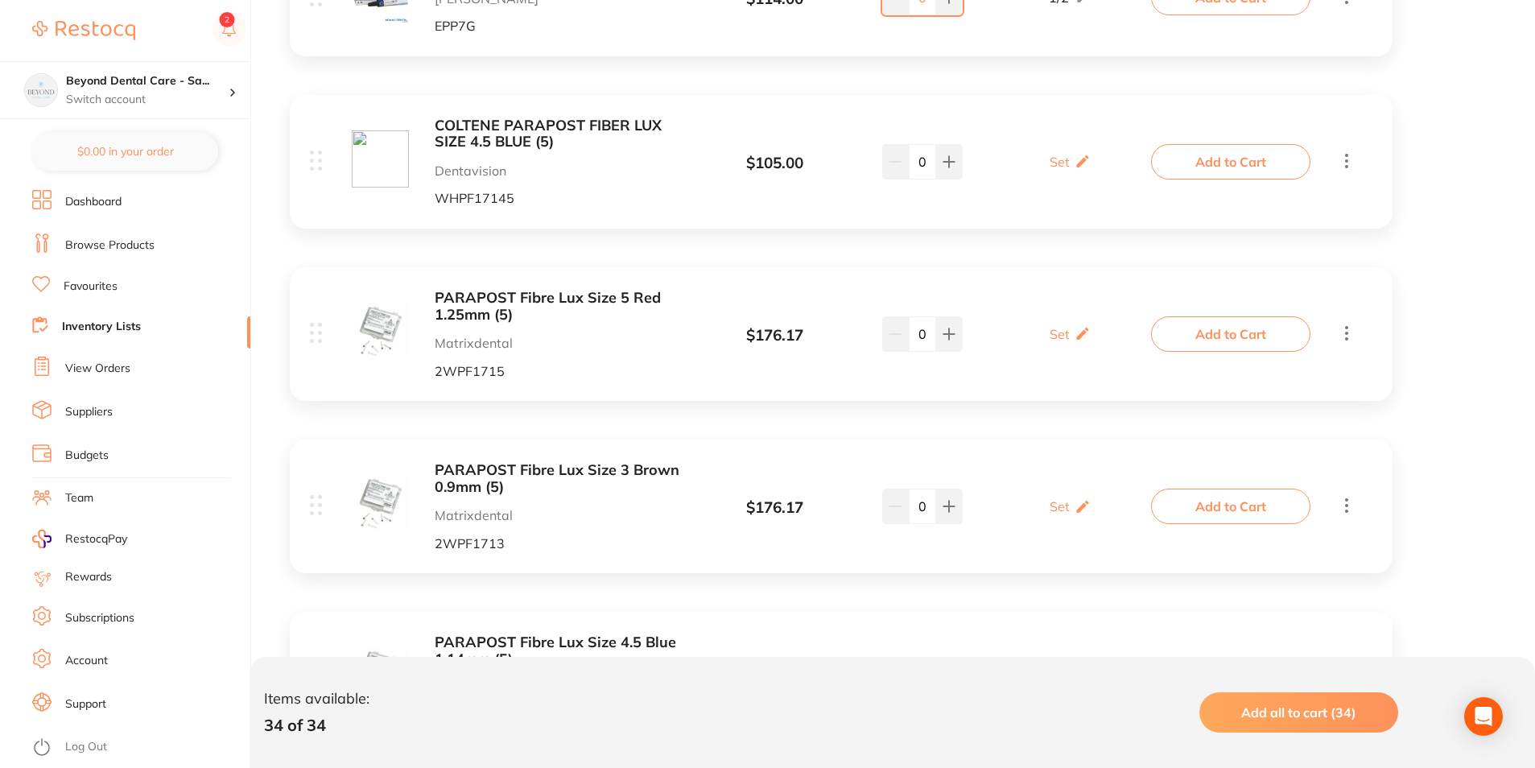
scroll to position [483, 0]
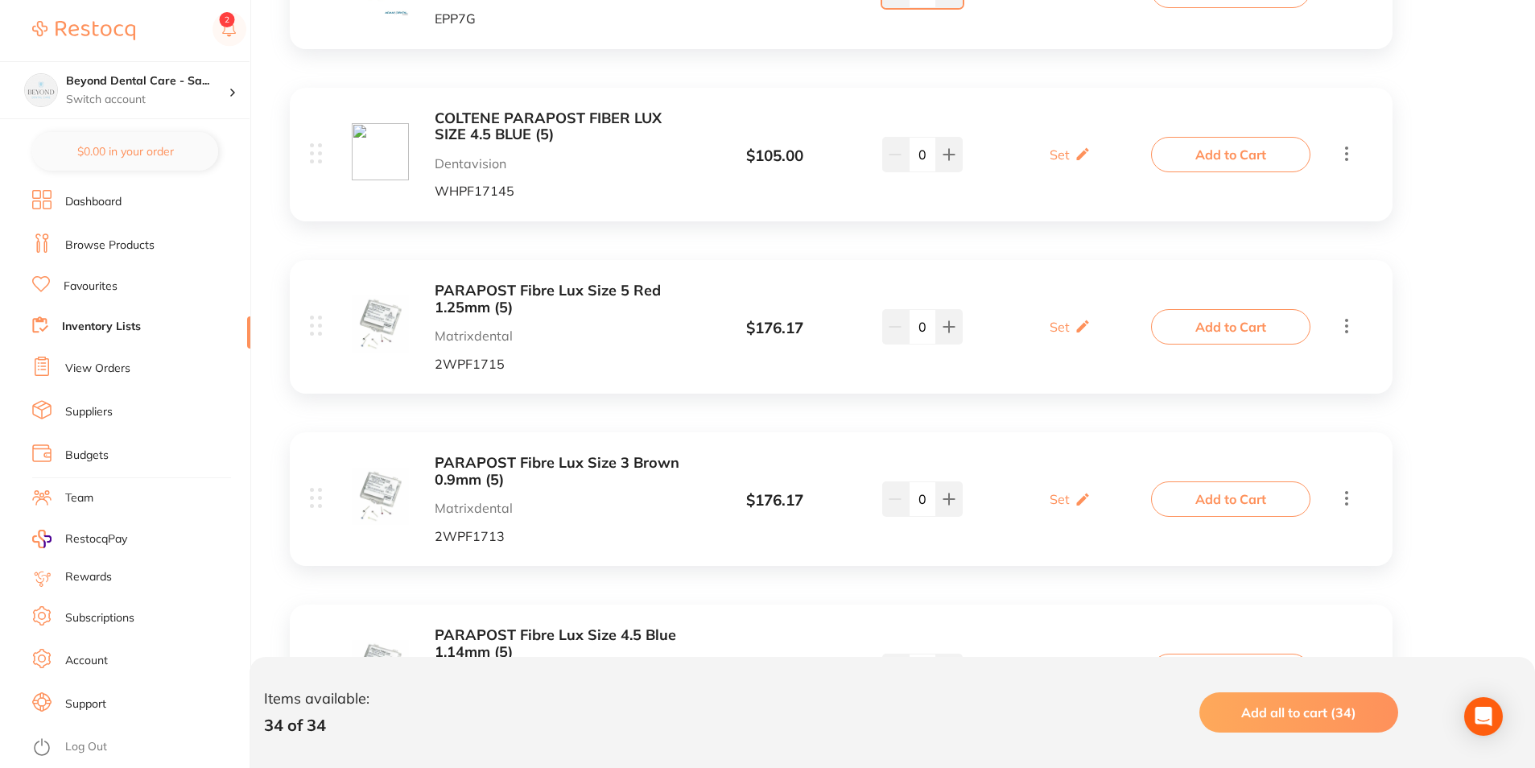
click at [1344, 337] on span at bounding box center [1346, 327] width 19 height 23
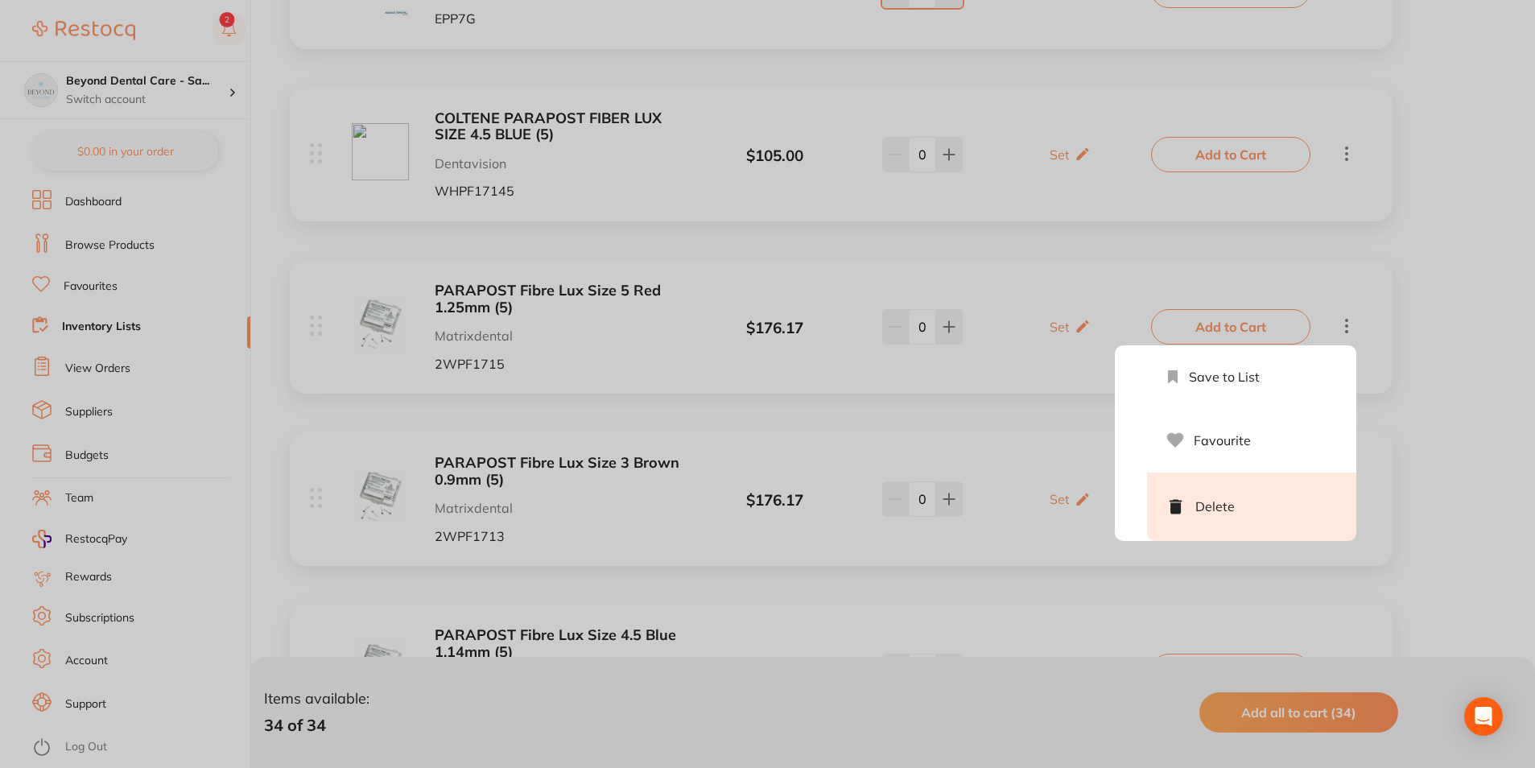
click at [1190, 503] on li "Delete" at bounding box center [1251, 507] width 209 height 68
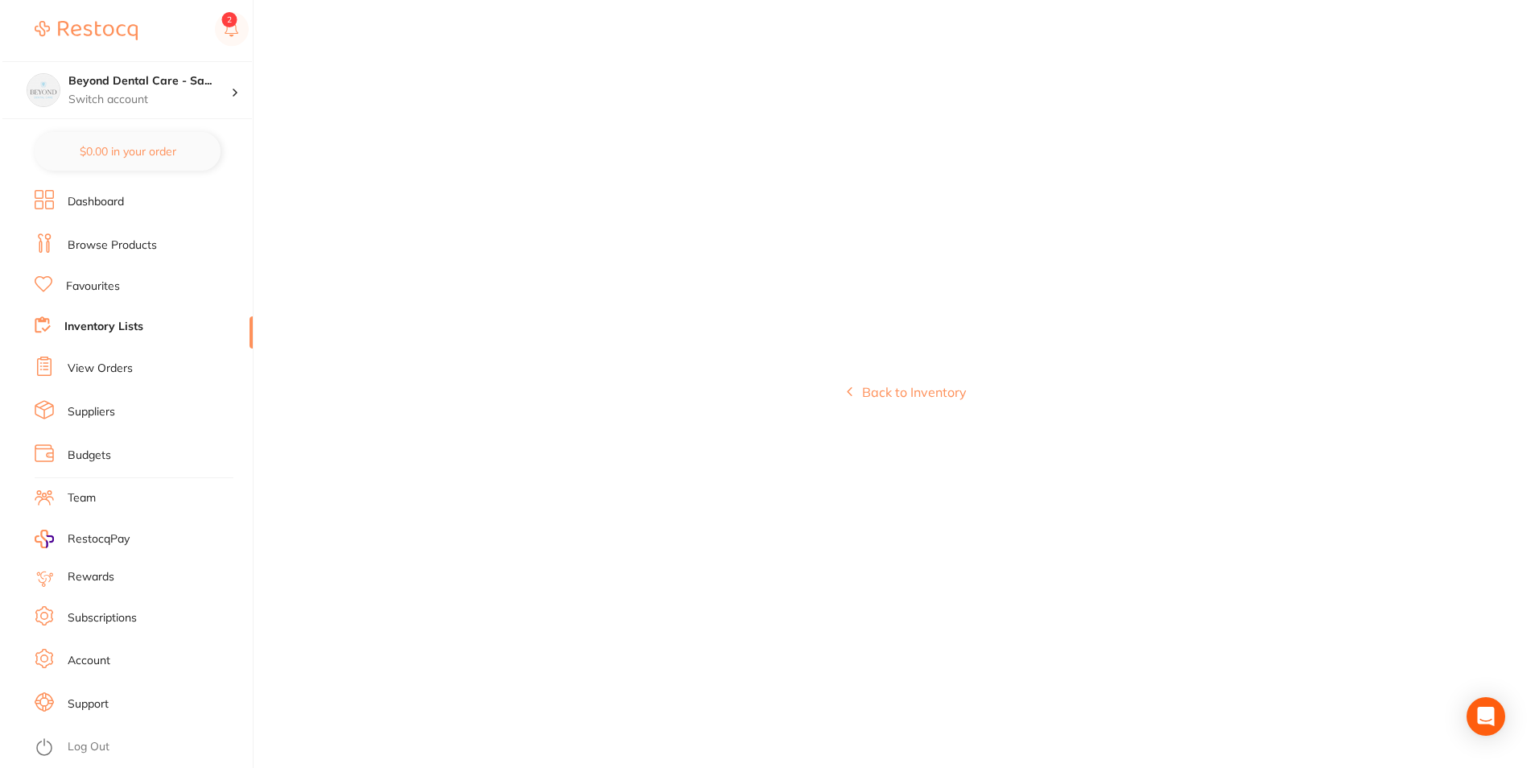
scroll to position [0, 0]
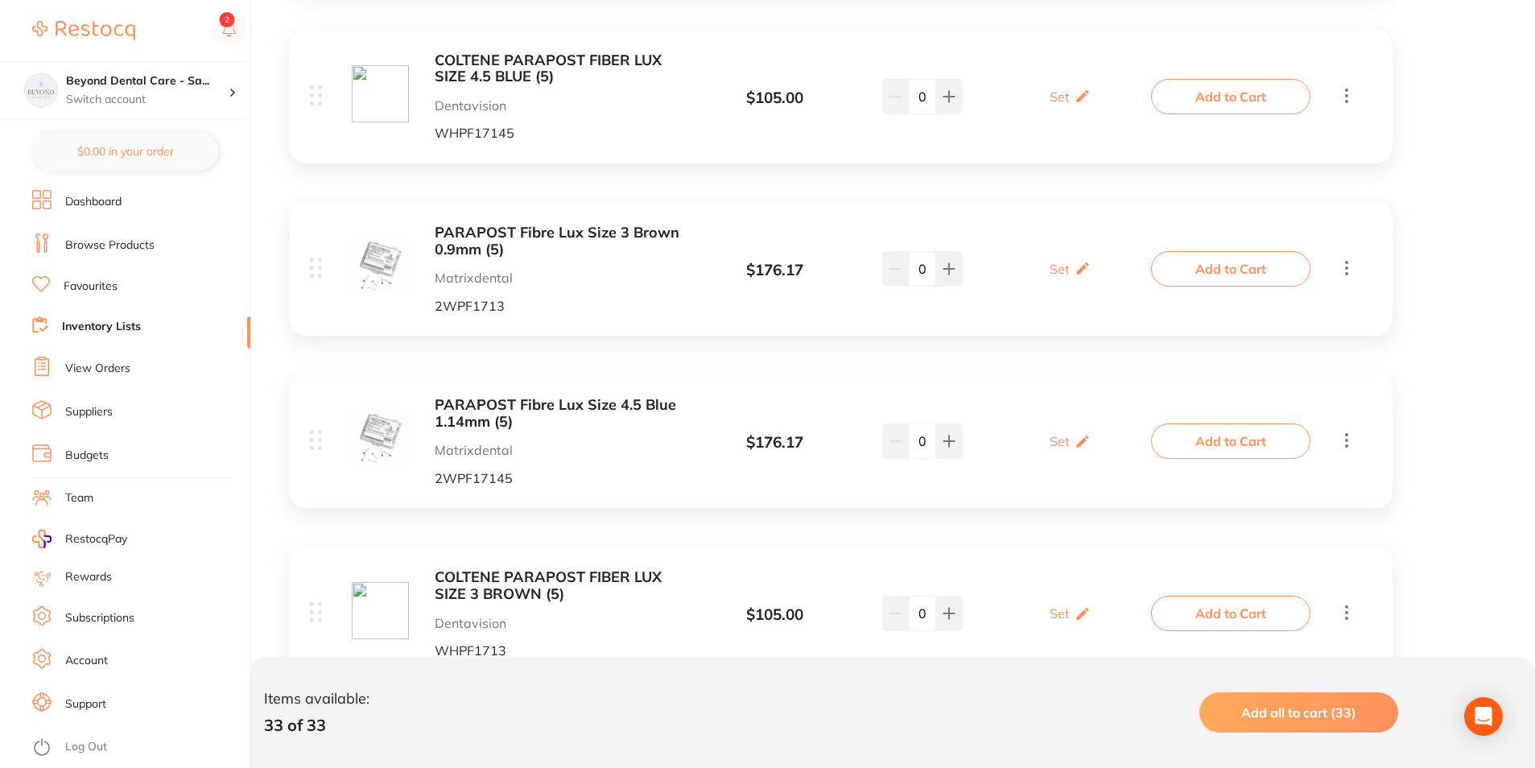
scroll to position [564, 0]
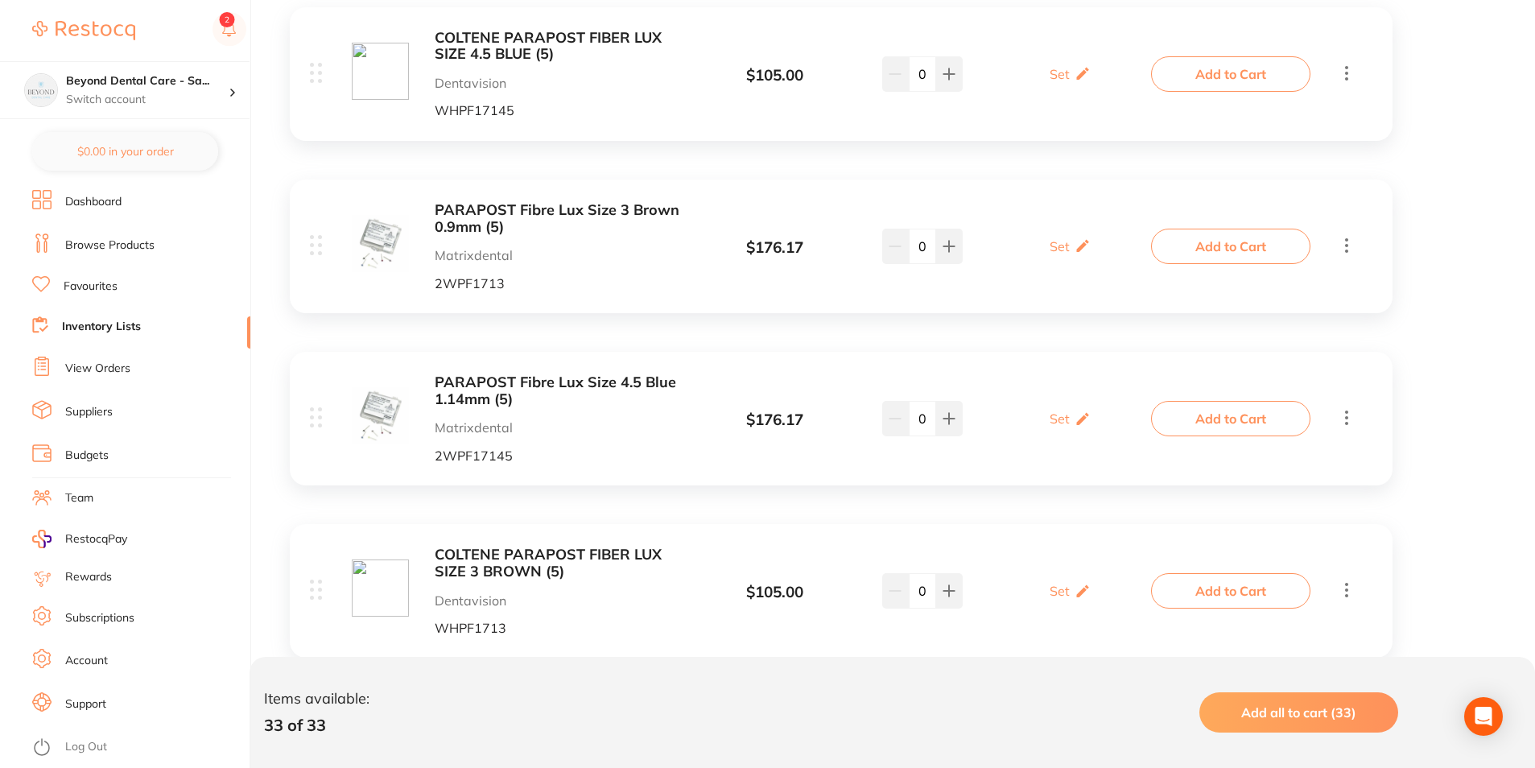
click at [1353, 250] on icon at bounding box center [1346, 245] width 19 height 20
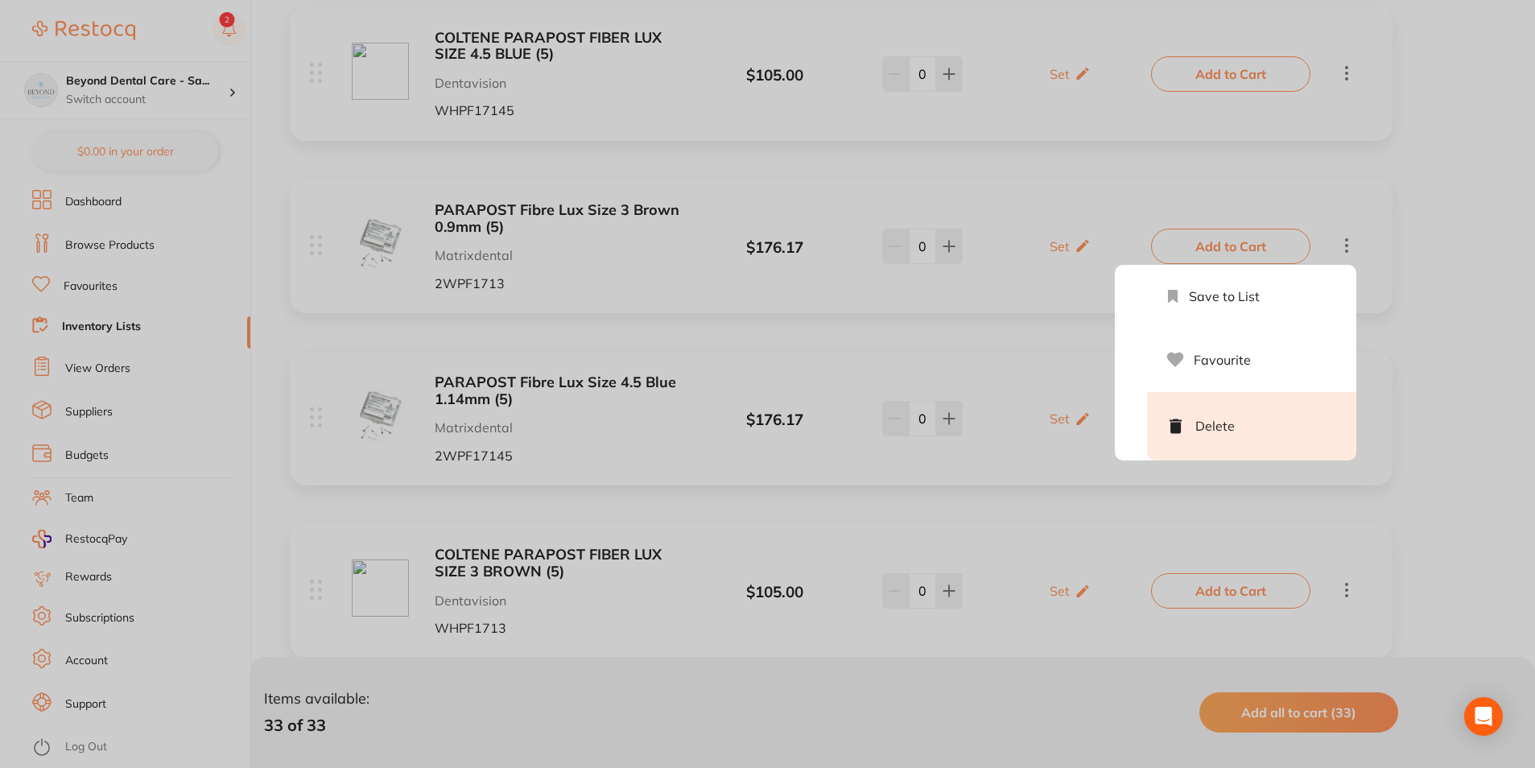
click at [1278, 421] on li "Delete" at bounding box center [1251, 426] width 209 height 68
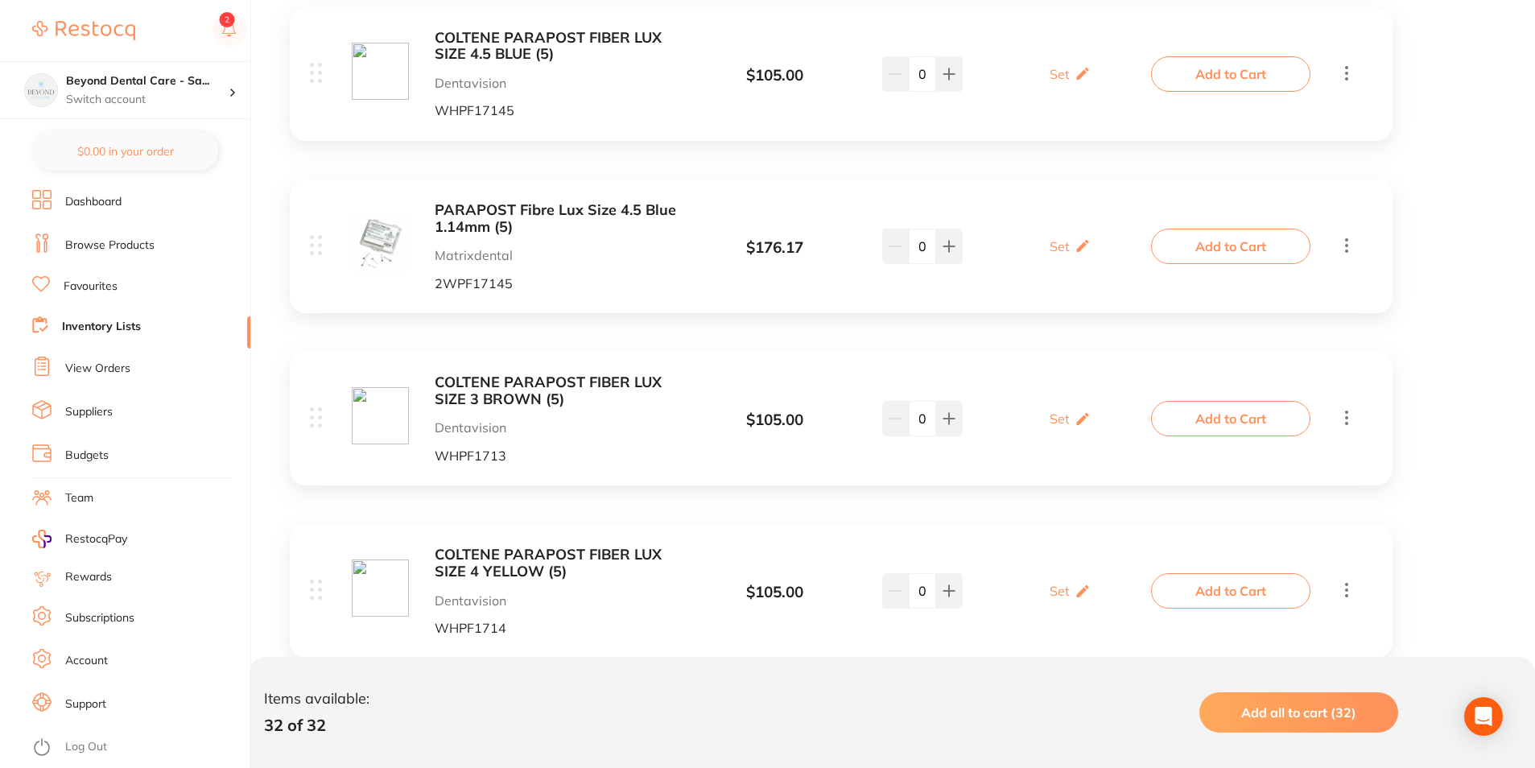
click at [1342, 246] on icon at bounding box center [1346, 245] width 19 height 20
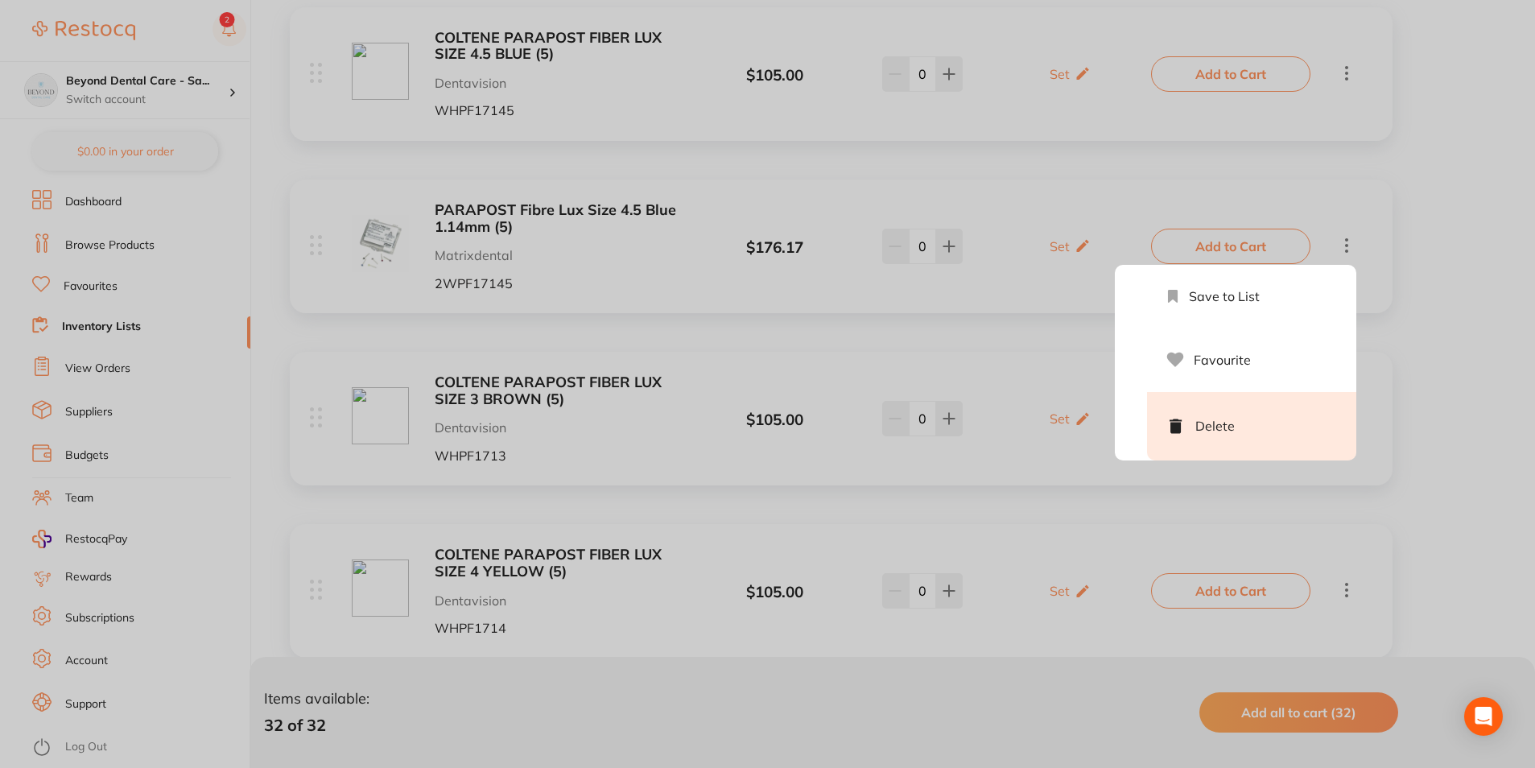
click at [1196, 440] on li "Delete" at bounding box center [1251, 426] width 209 height 68
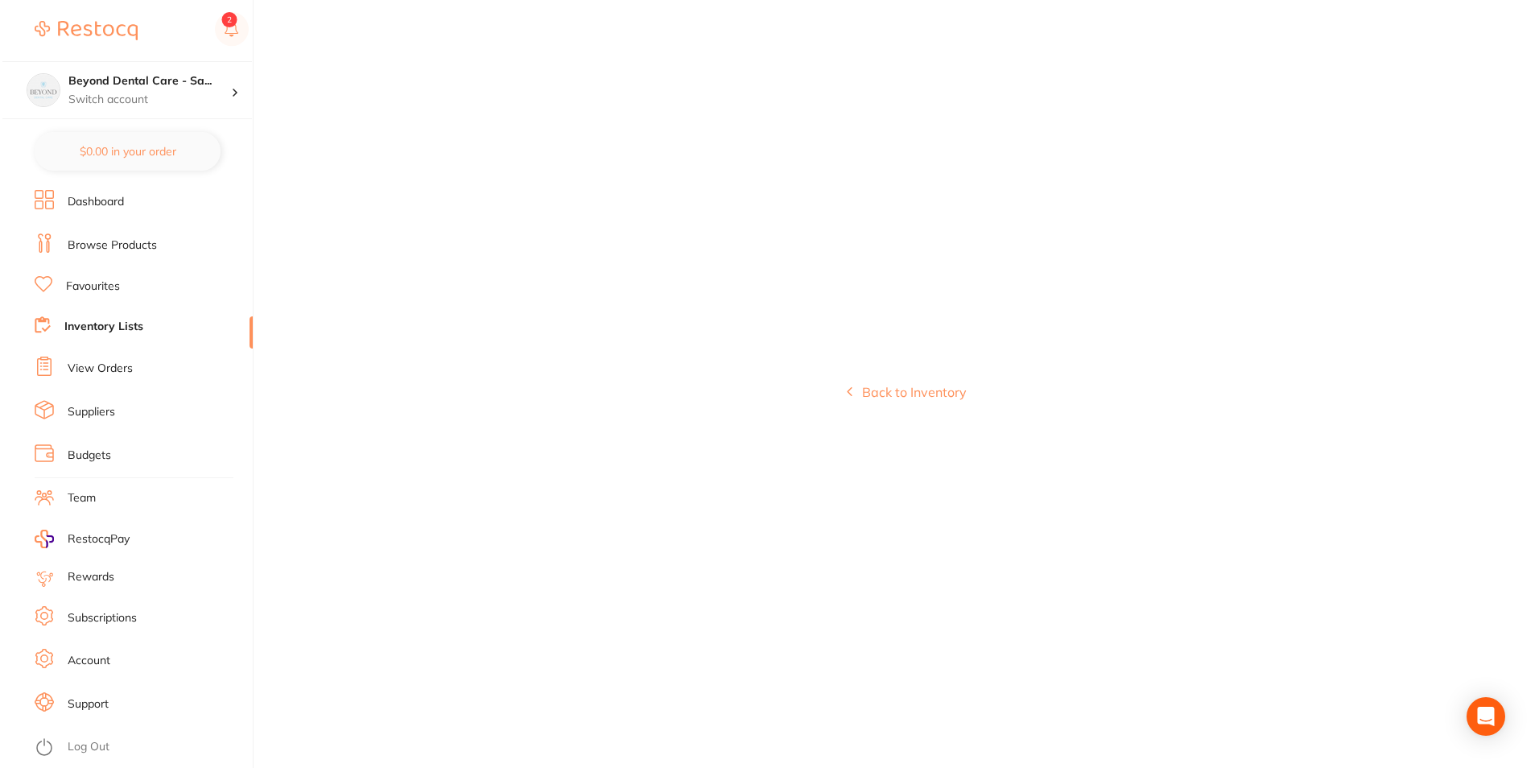
scroll to position [0, 0]
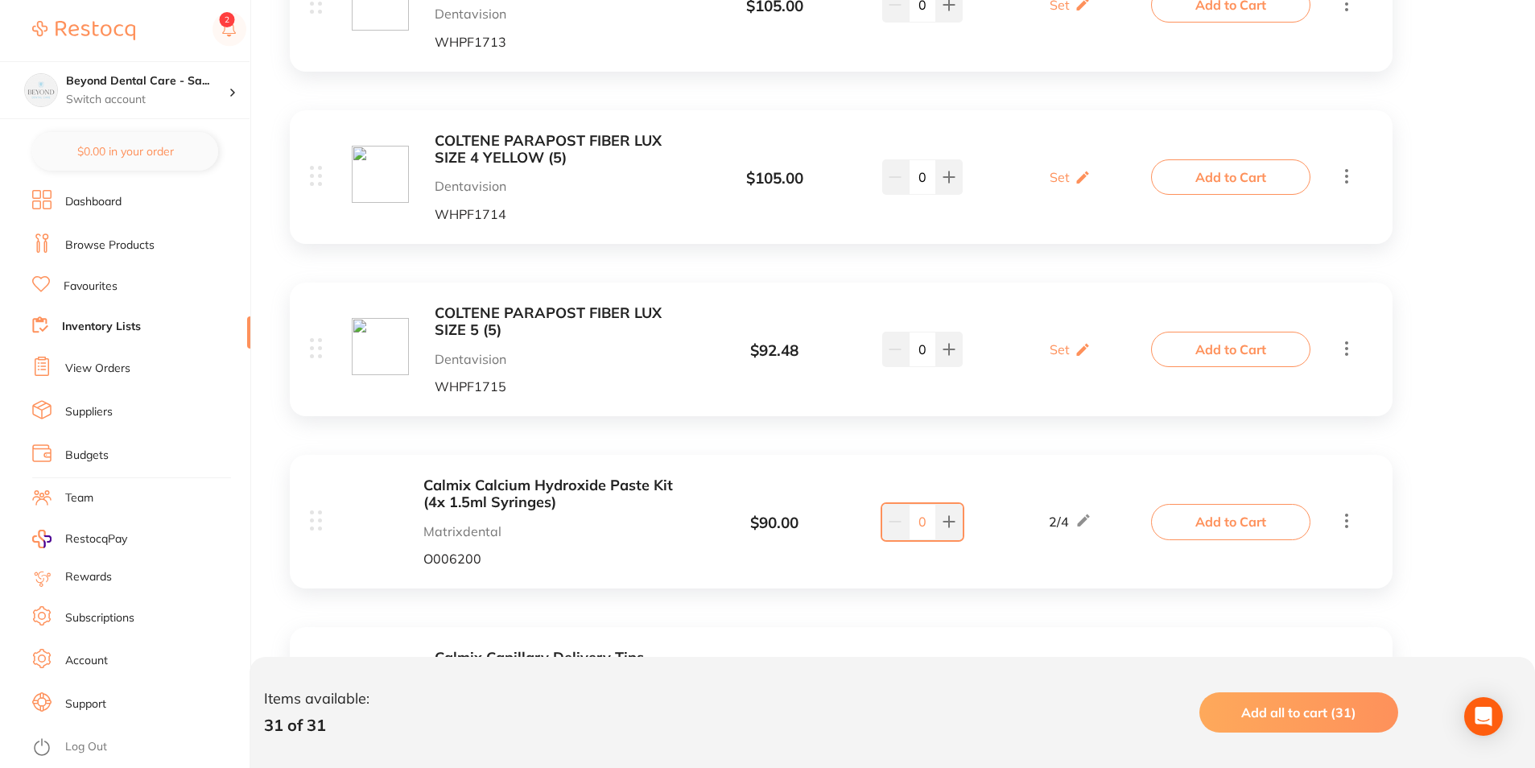
scroll to position [966, 0]
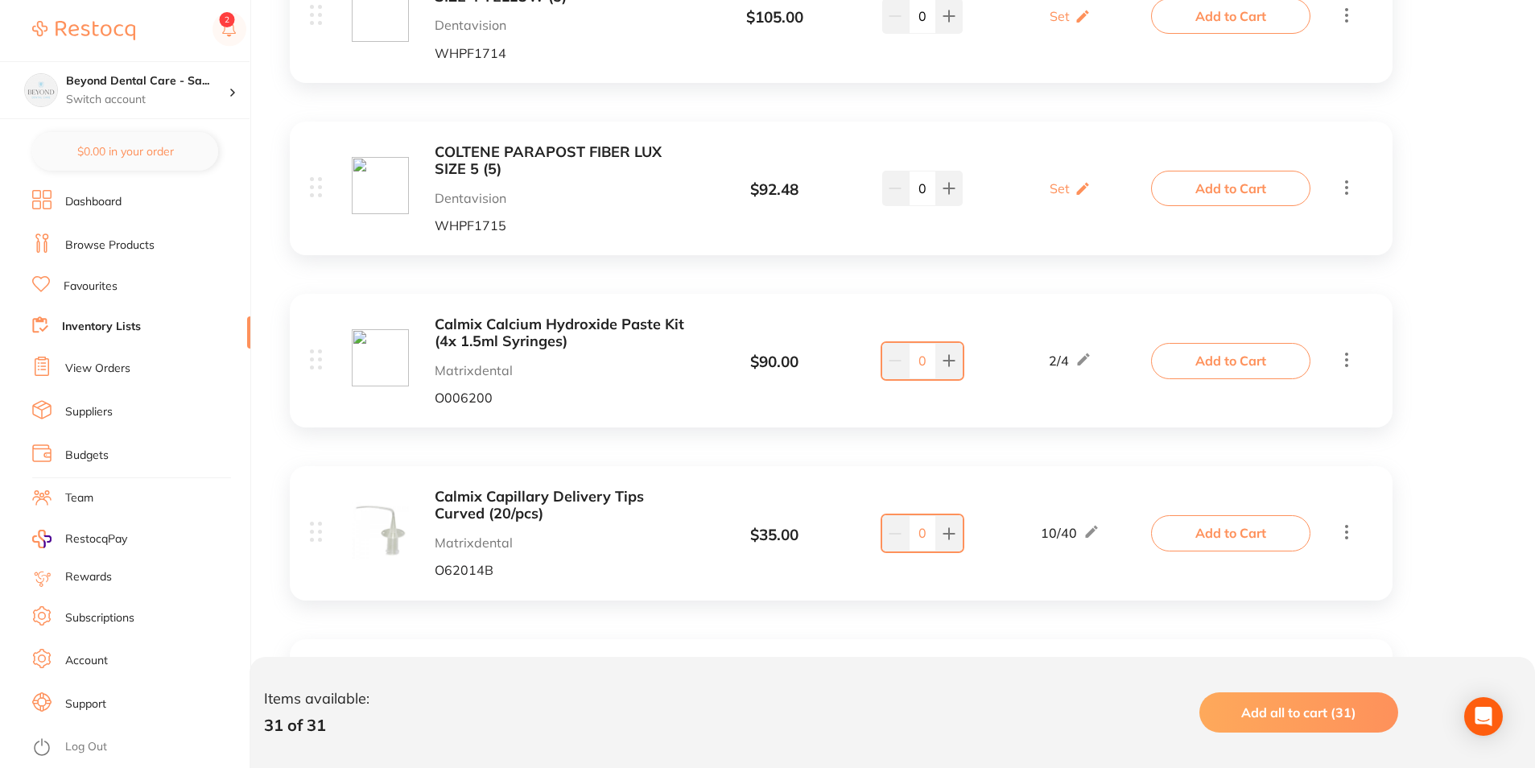
click at [1348, 369] on icon at bounding box center [1346, 359] width 19 height 20
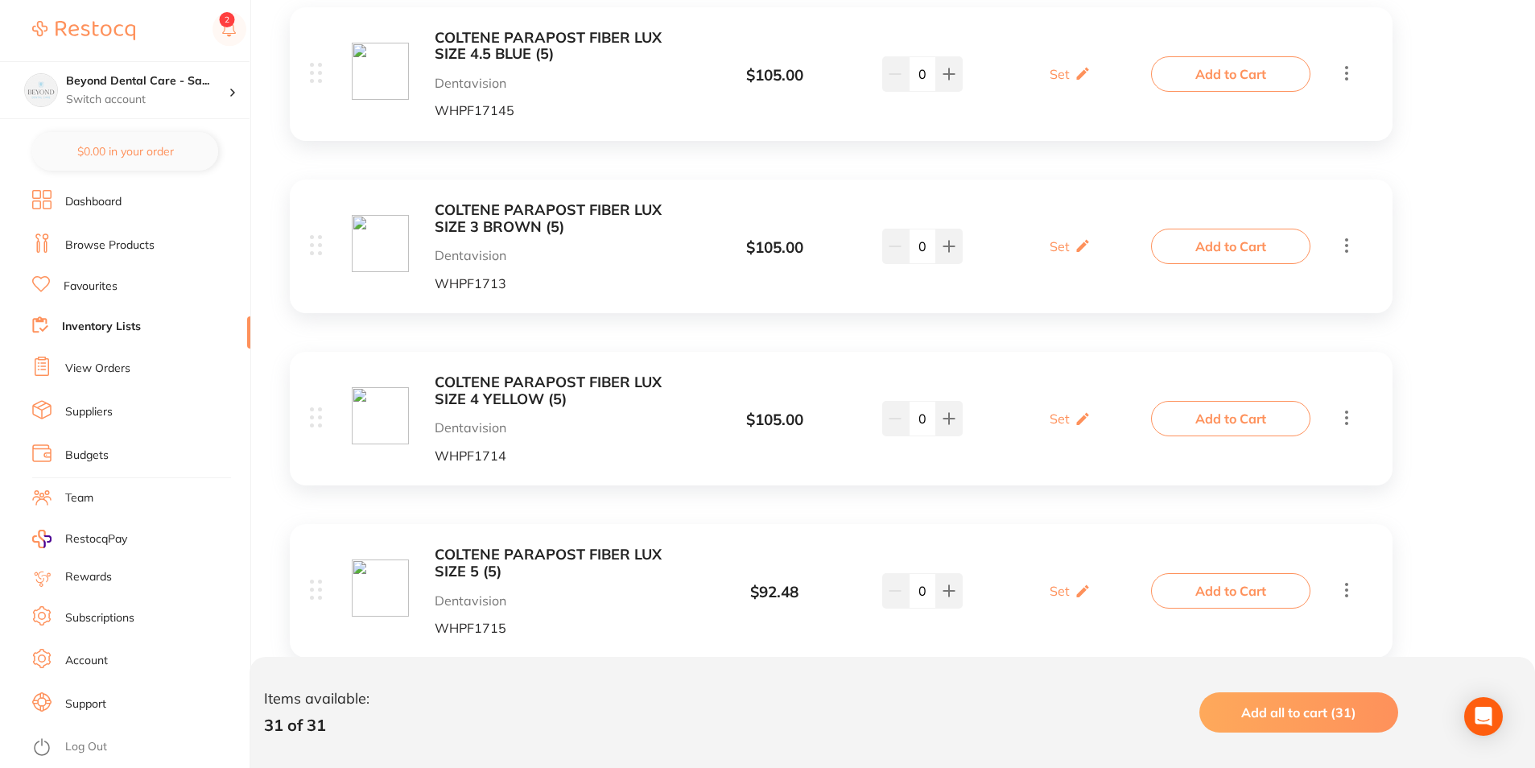
scroll to position [559, 0]
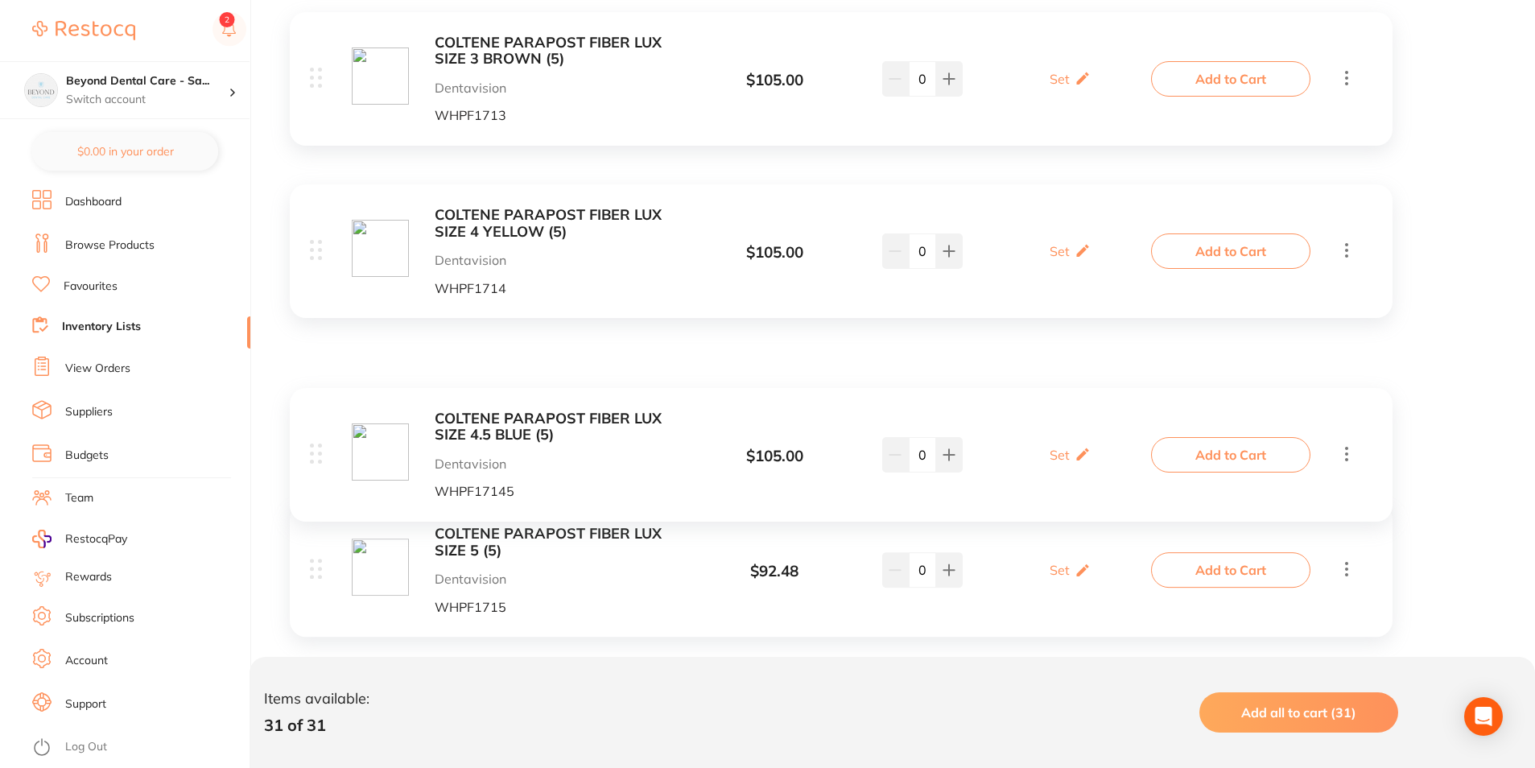
drag, startPoint x: 312, startPoint y: 80, endPoint x: 324, endPoint y: 438, distance: 358.5
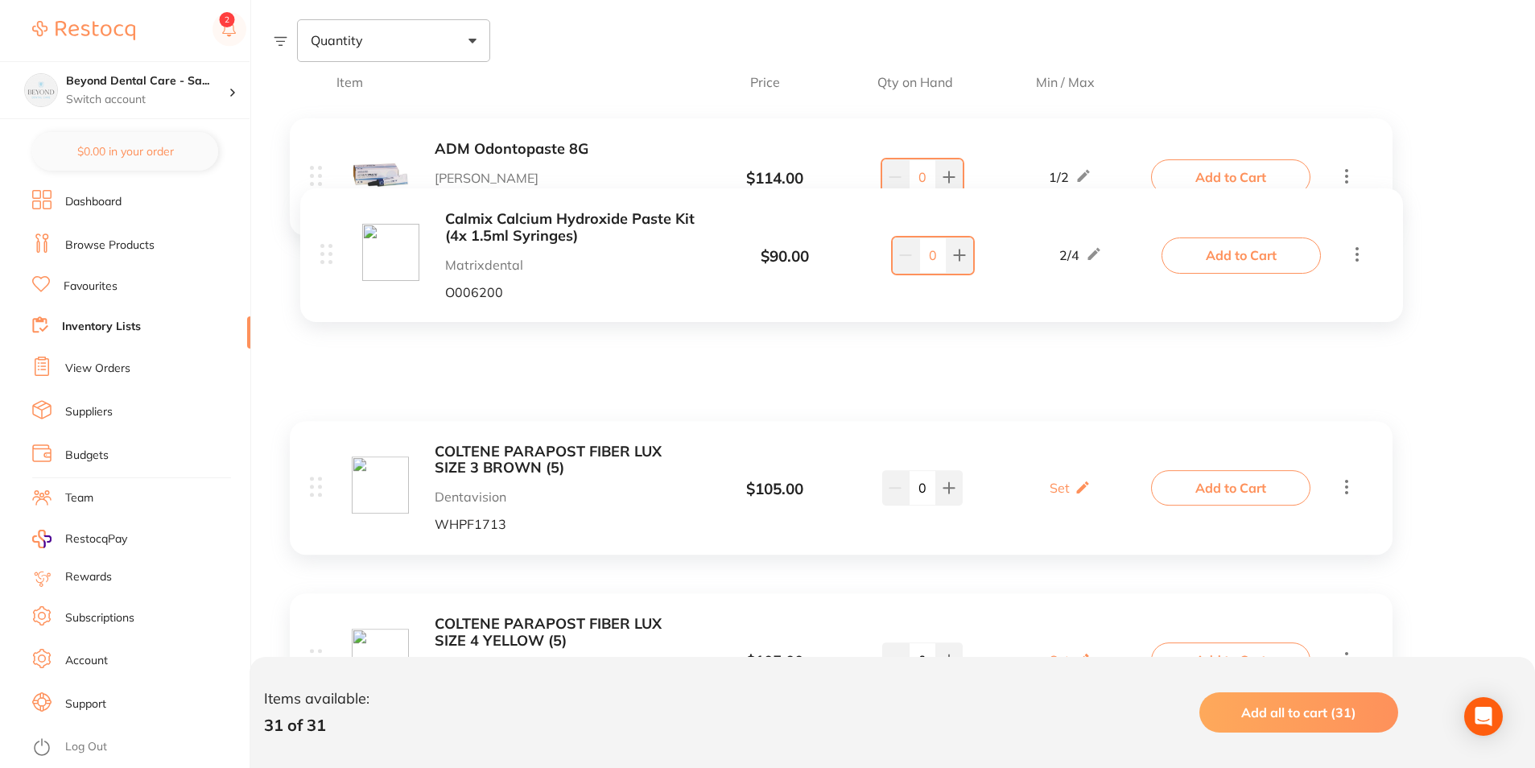
scroll to position [237, 0]
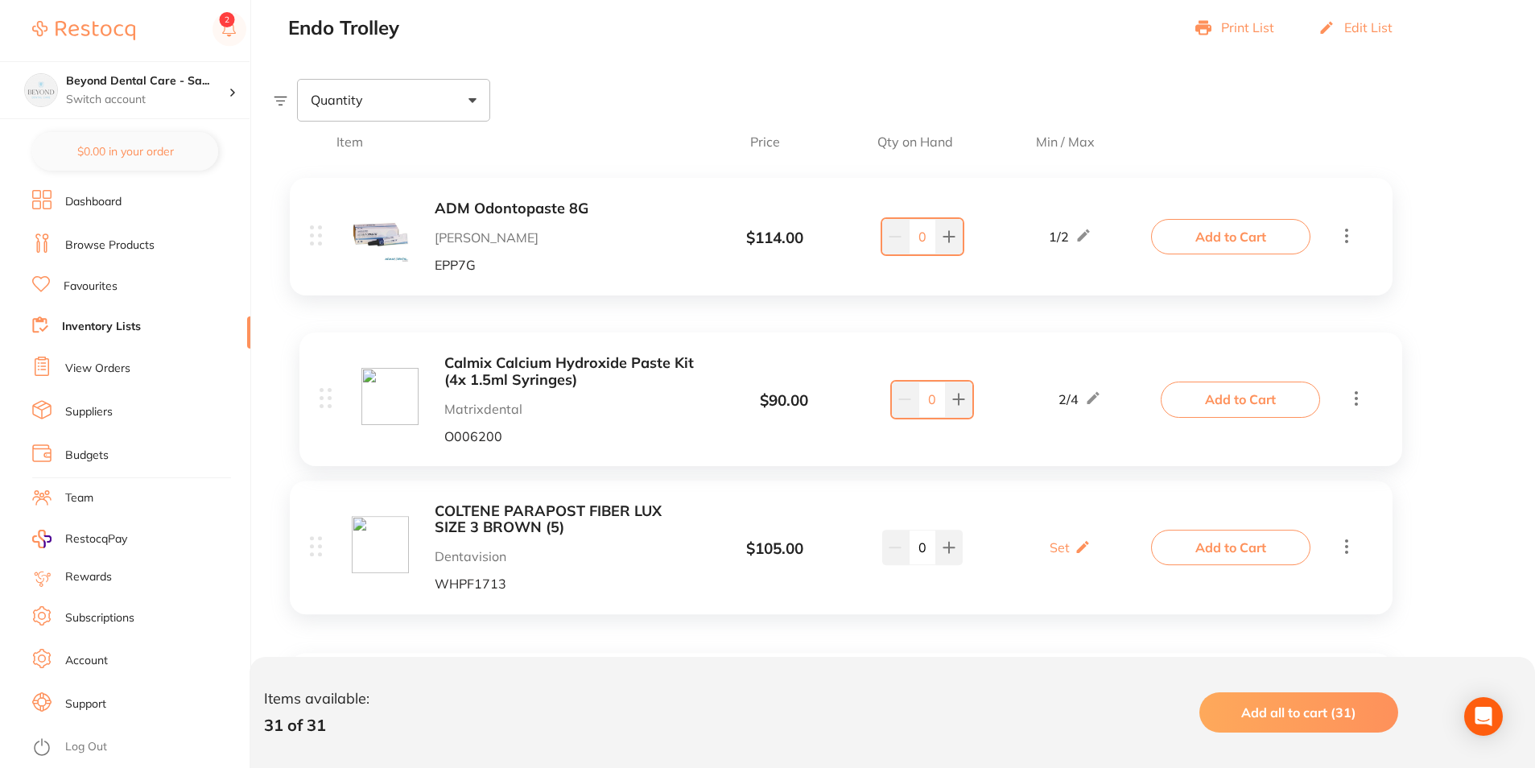
drag, startPoint x: 316, startPoint y: 285, endPoint x: 309, endPoint y: 361, distance: 76.0
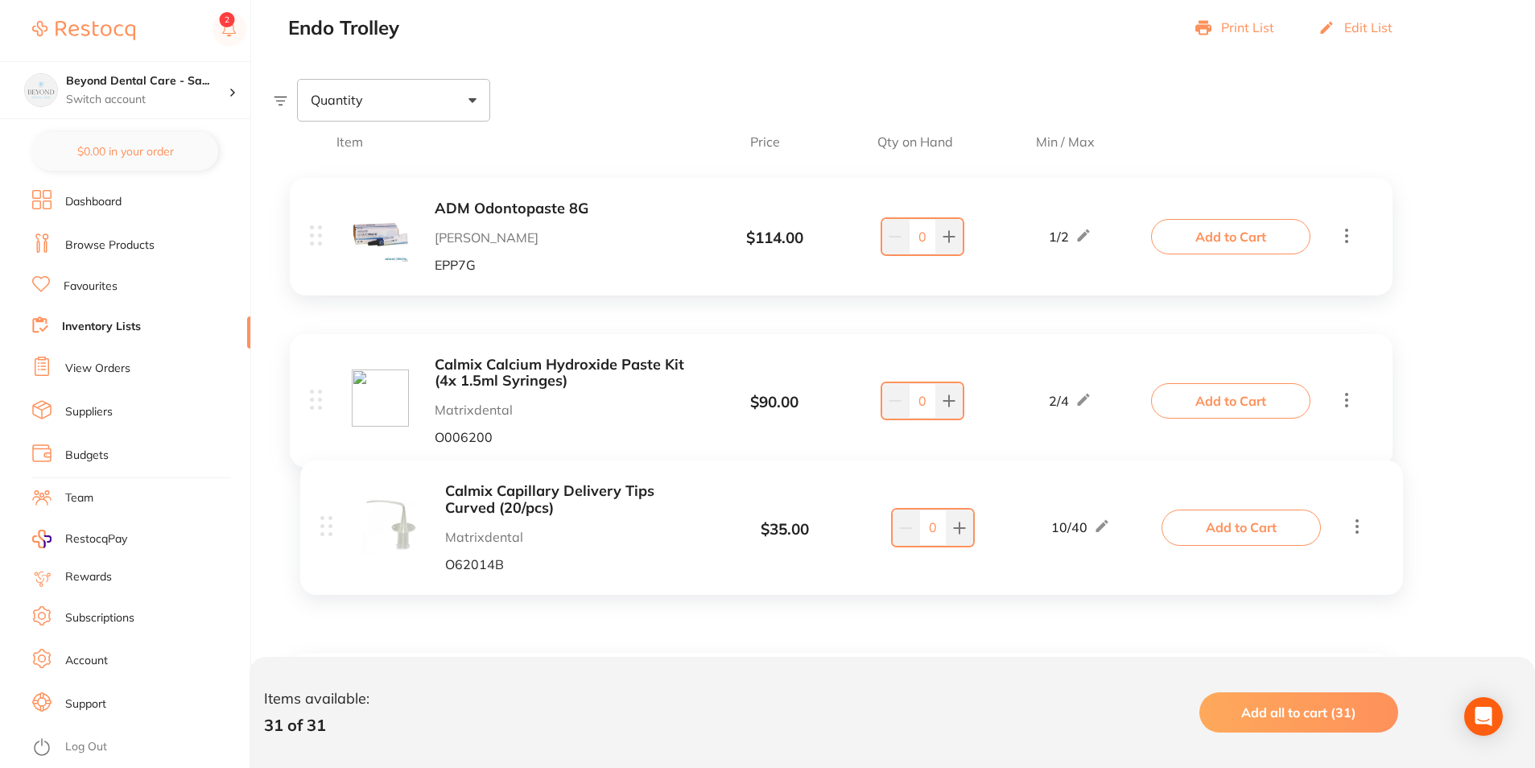
drag, startPoint x: 314, startPoint y: 452, endPoint x: 326, endPoint y: 510, distance: 59.2
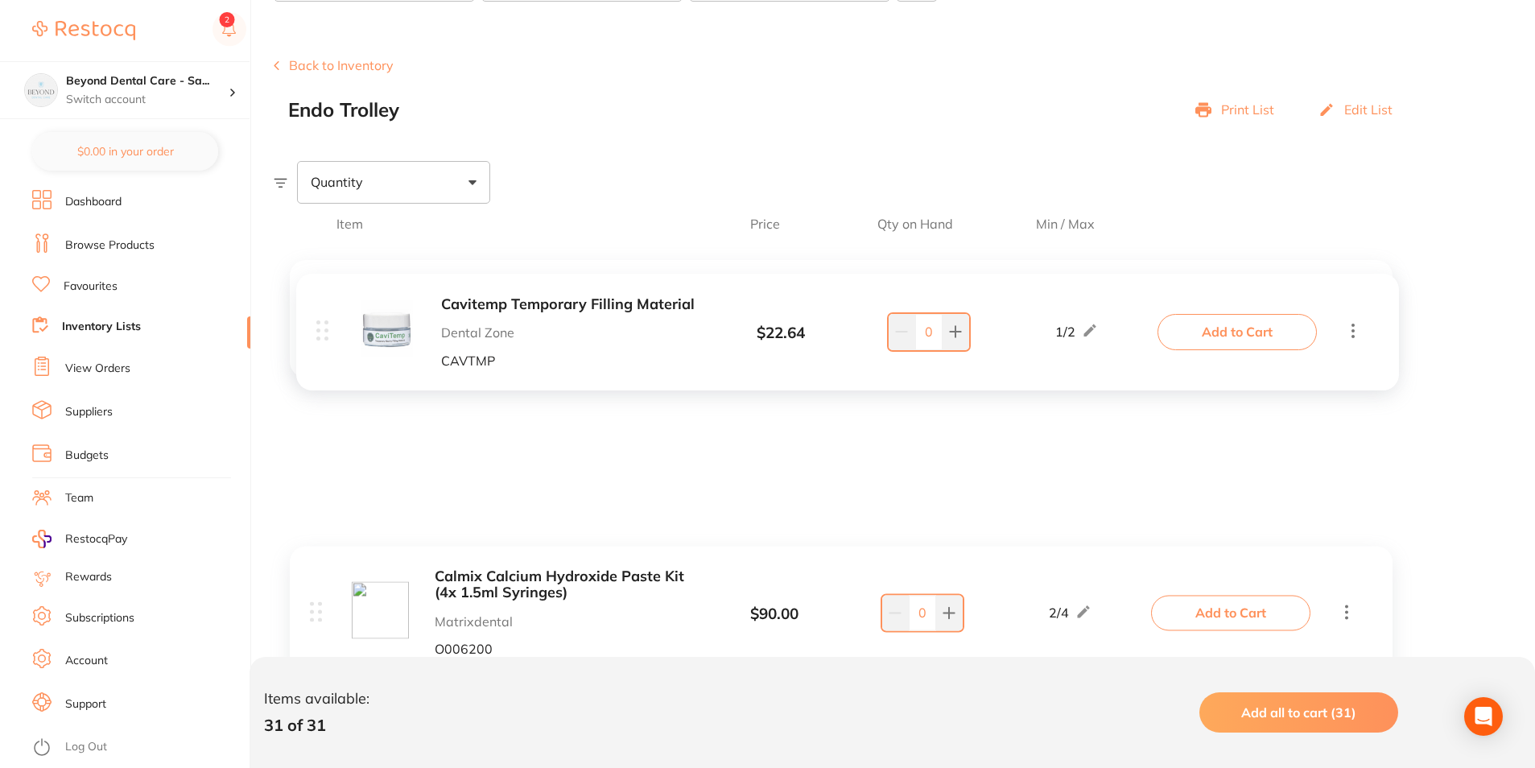
scroll to position [117, 0]
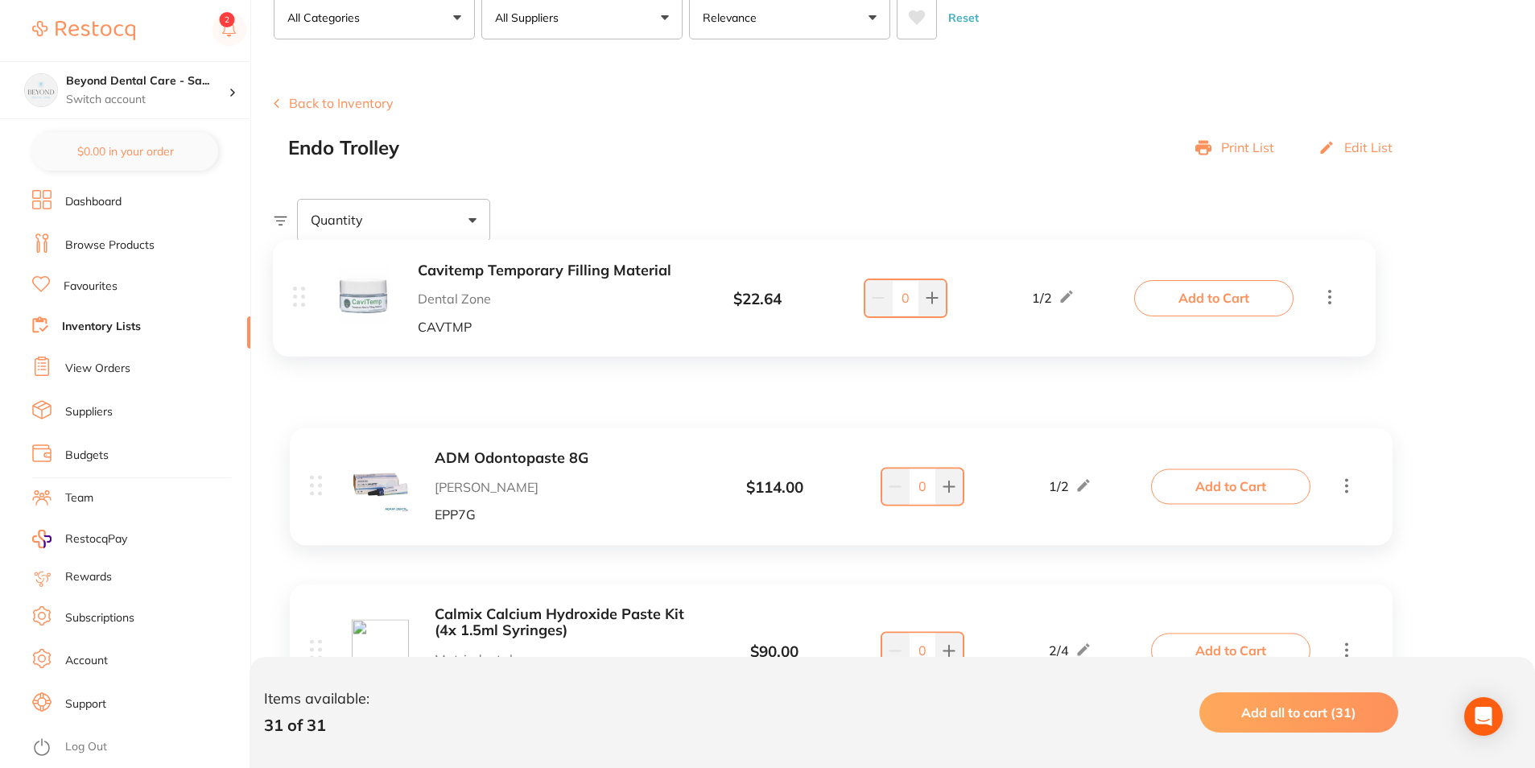
drag, startPoint x: 319, startPoint y: 388, endPoint x: 294, endPoint y: 331, distance: 62.4
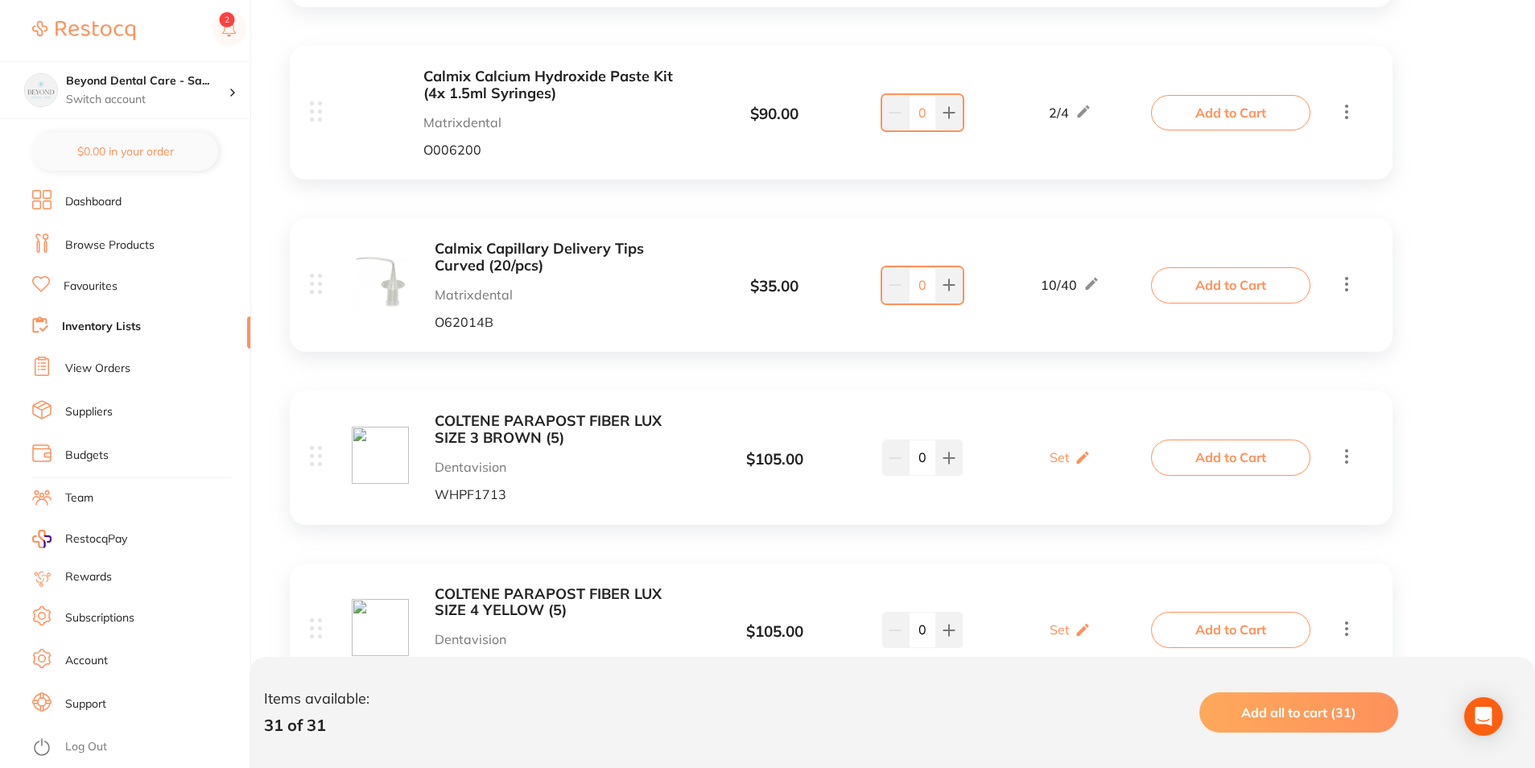
scroll to position [600, 0]
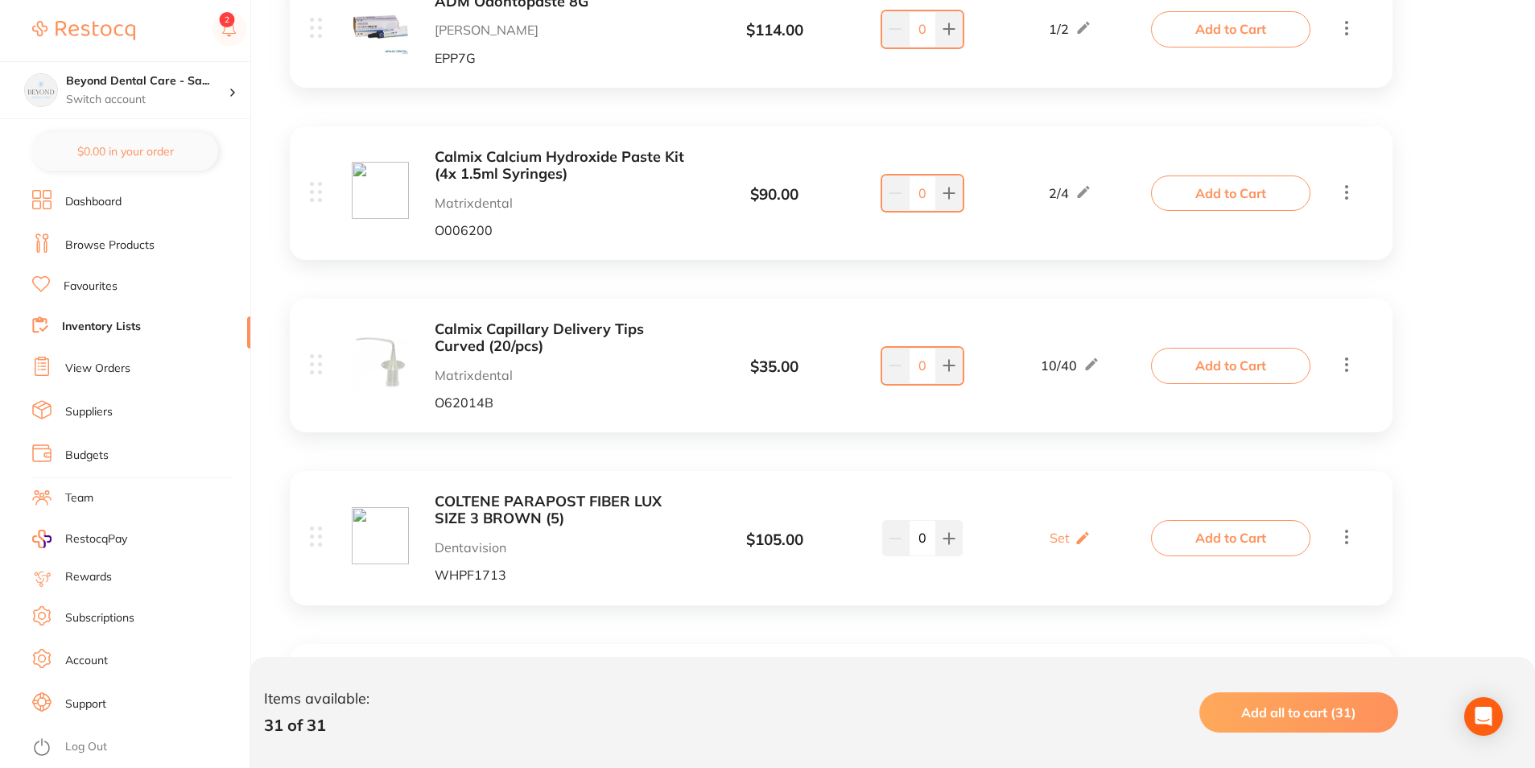
click at [138, 331] on link "Inventory Lists" at bounding box center [101, 327] width 79 height 16
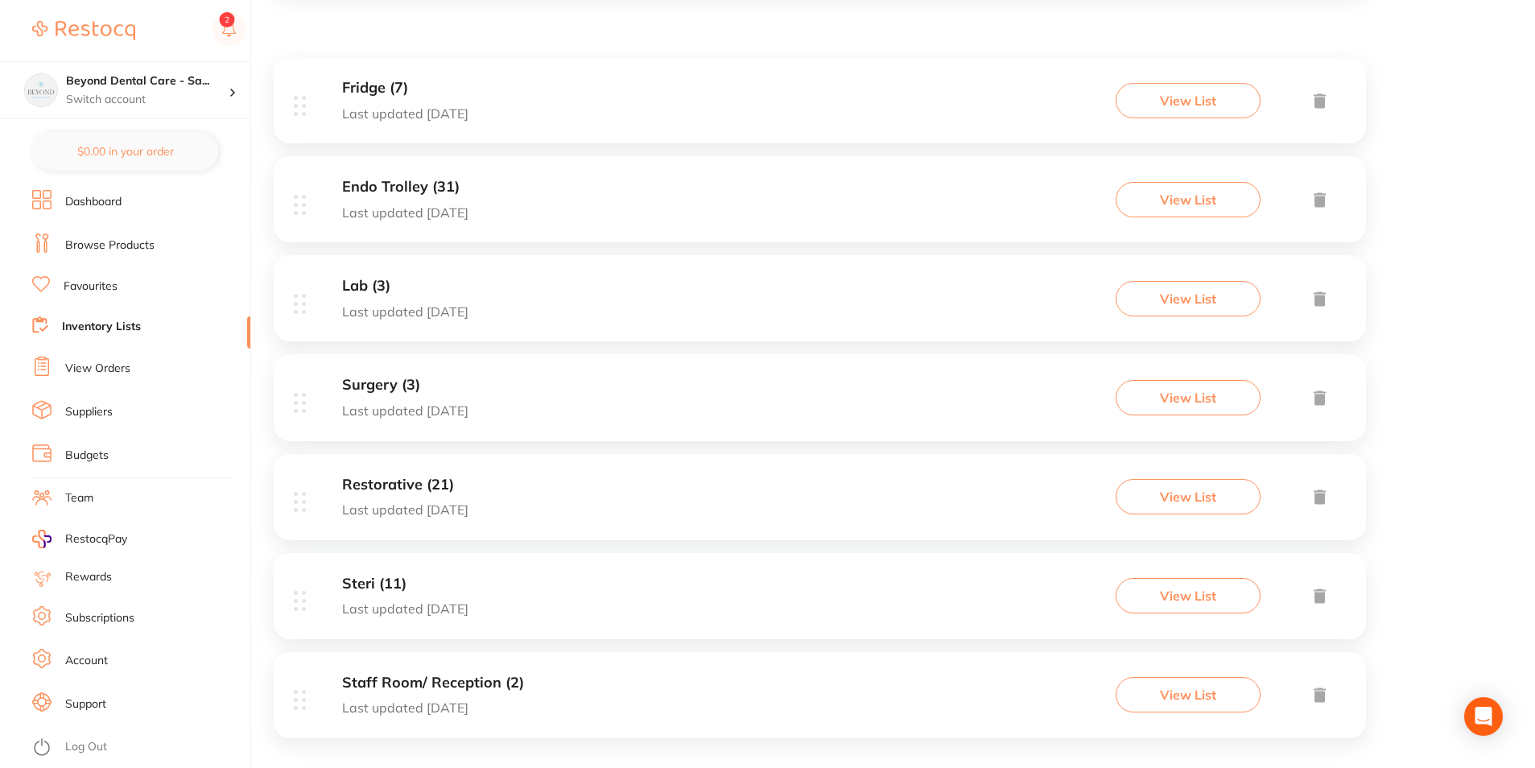
scroll to position [293, 0]
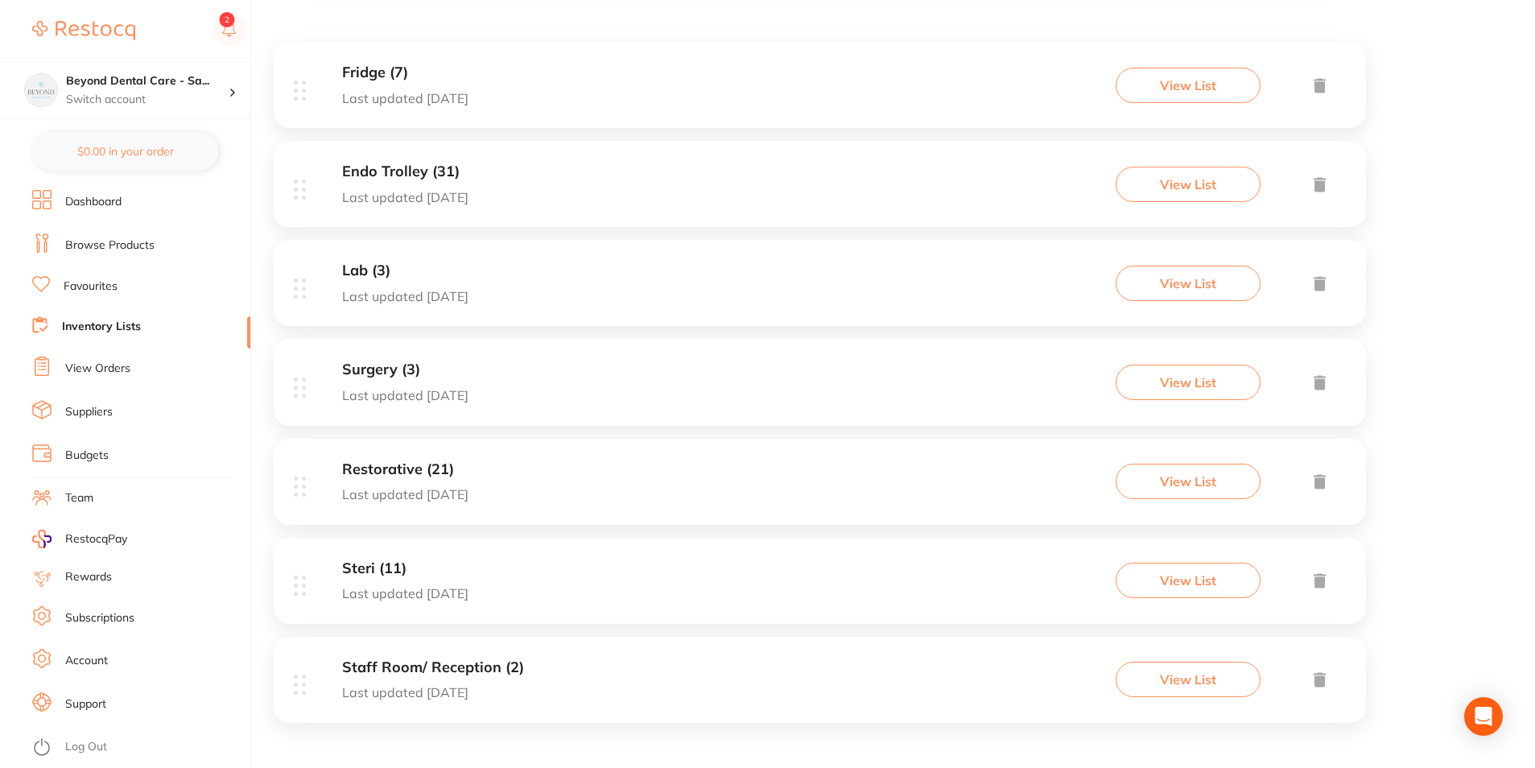
click at [91, 244] on link "Browse Products" at bounding box center [109, 246] width 89 height 16
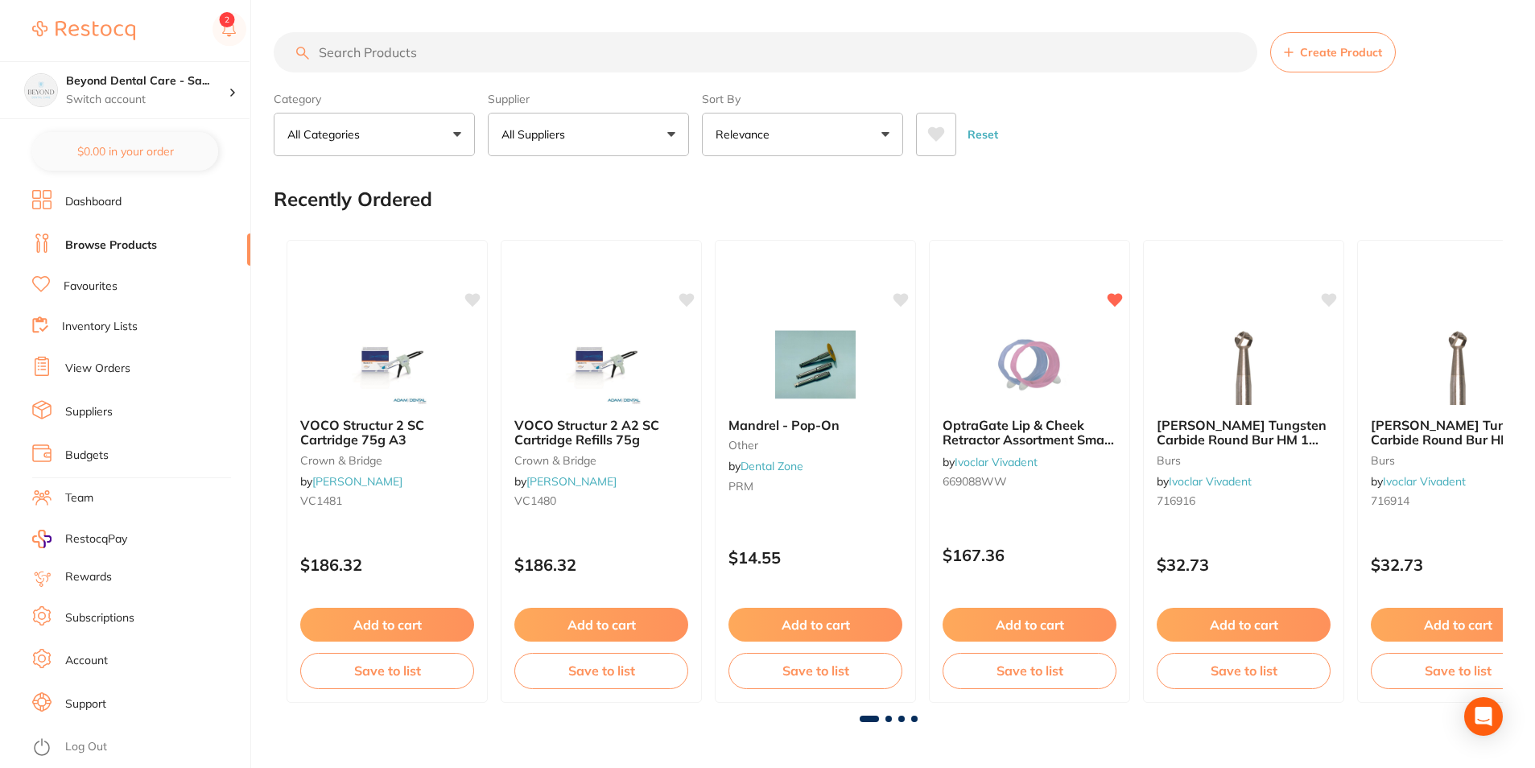
click at [370, 60] on input "search" at bounding box center [766, 52] width 984 height 40
paste input "DY-D502-12"
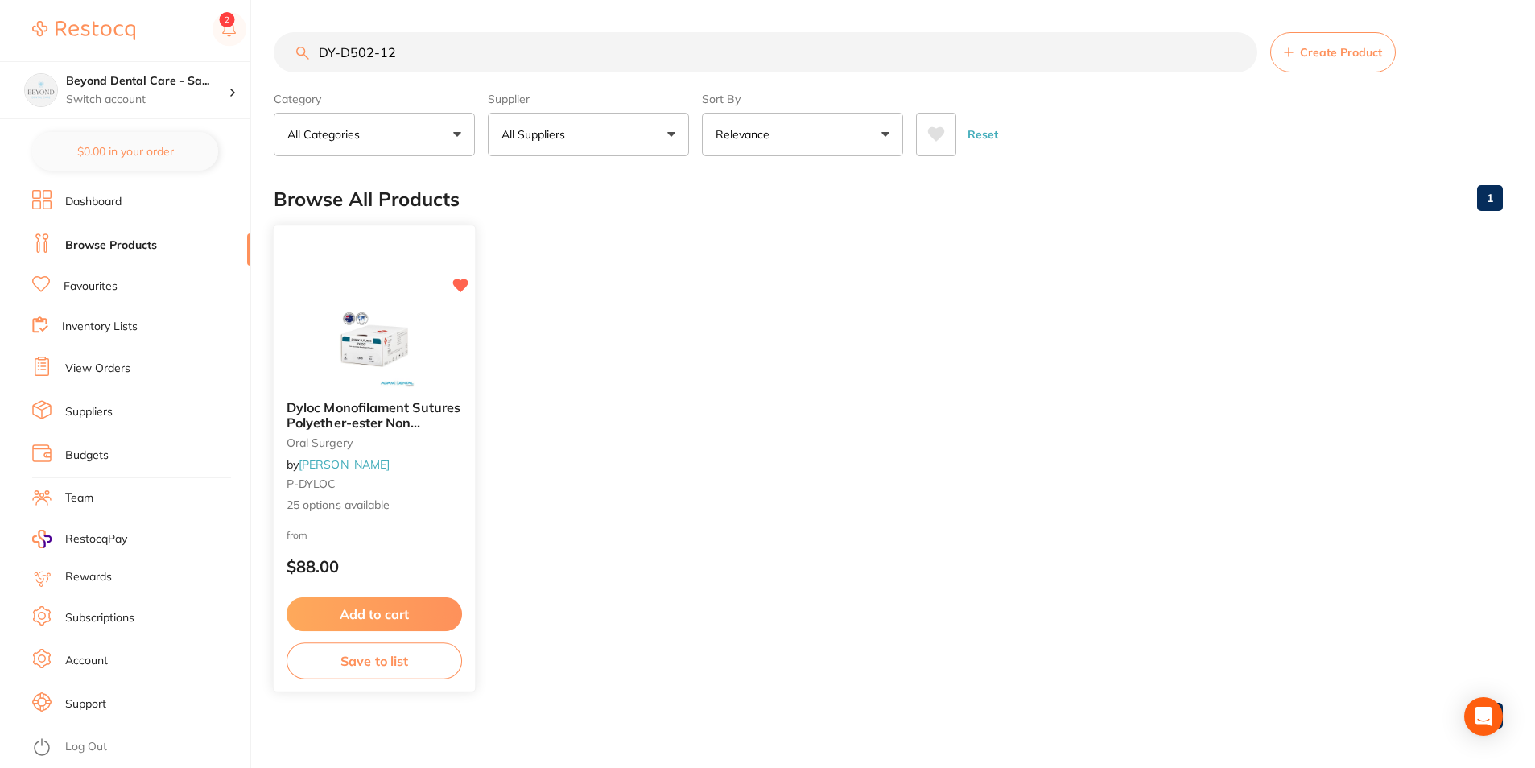
type input "DY-D502-12"
click at [356, 647] on button "Save to list" at bounding box center [375, 661] width 176 height 36
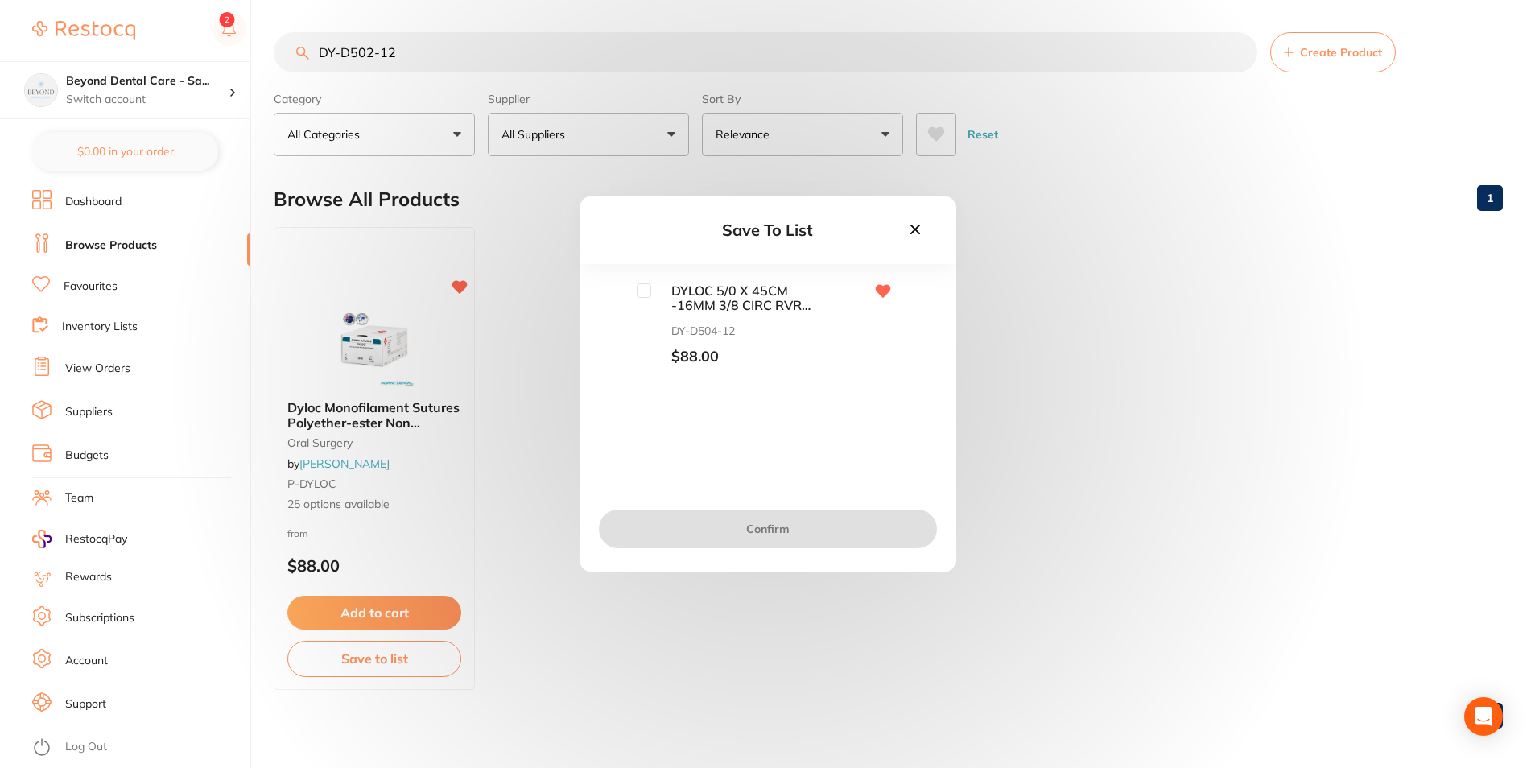
click at [644, 285] on input "checkbox" at bounding box center [644, 290] width 14 height 14
checkbox input "true"
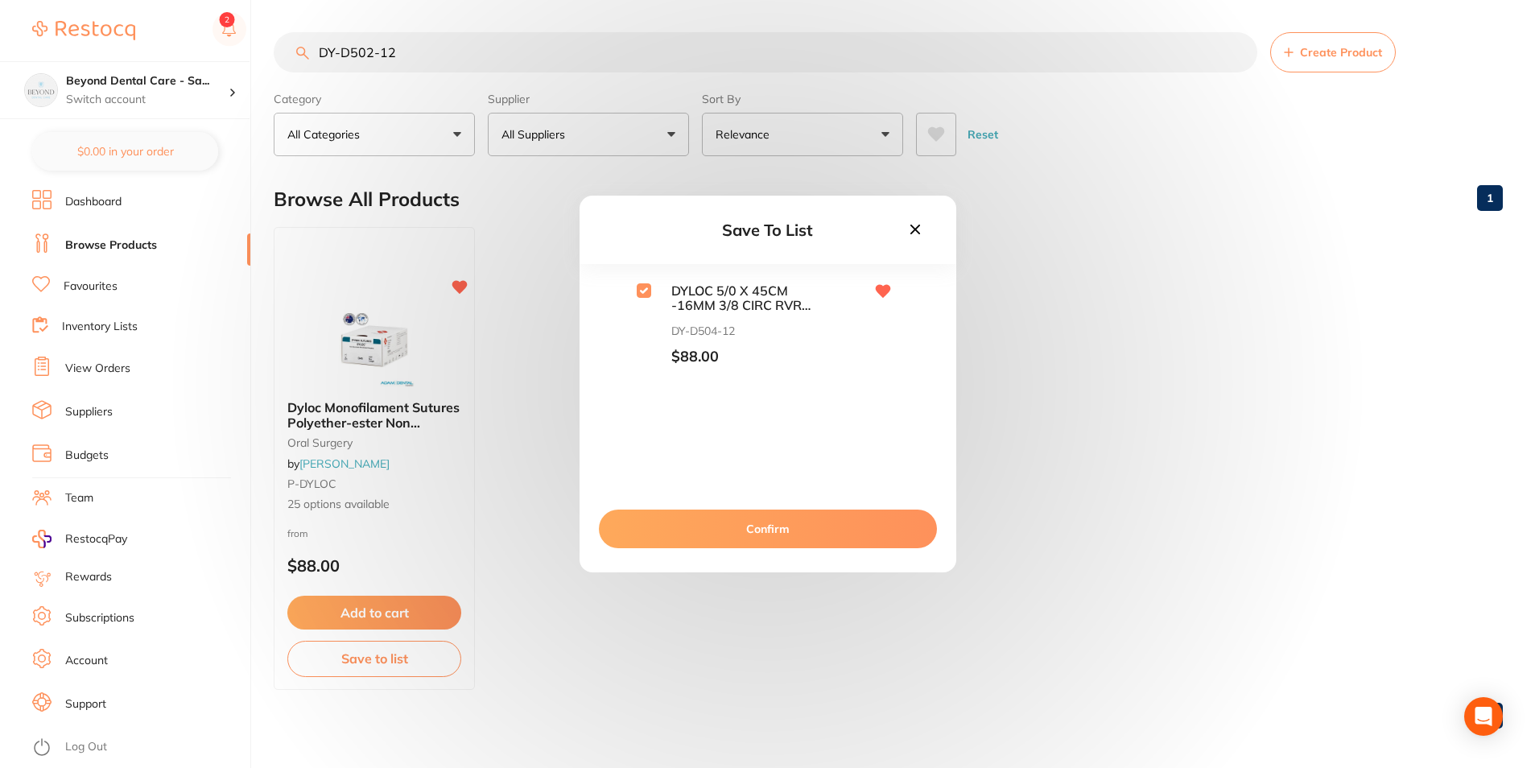
click at [667, 524] on button "Confirm" at bounding box center [768, 529] width 338 height 39
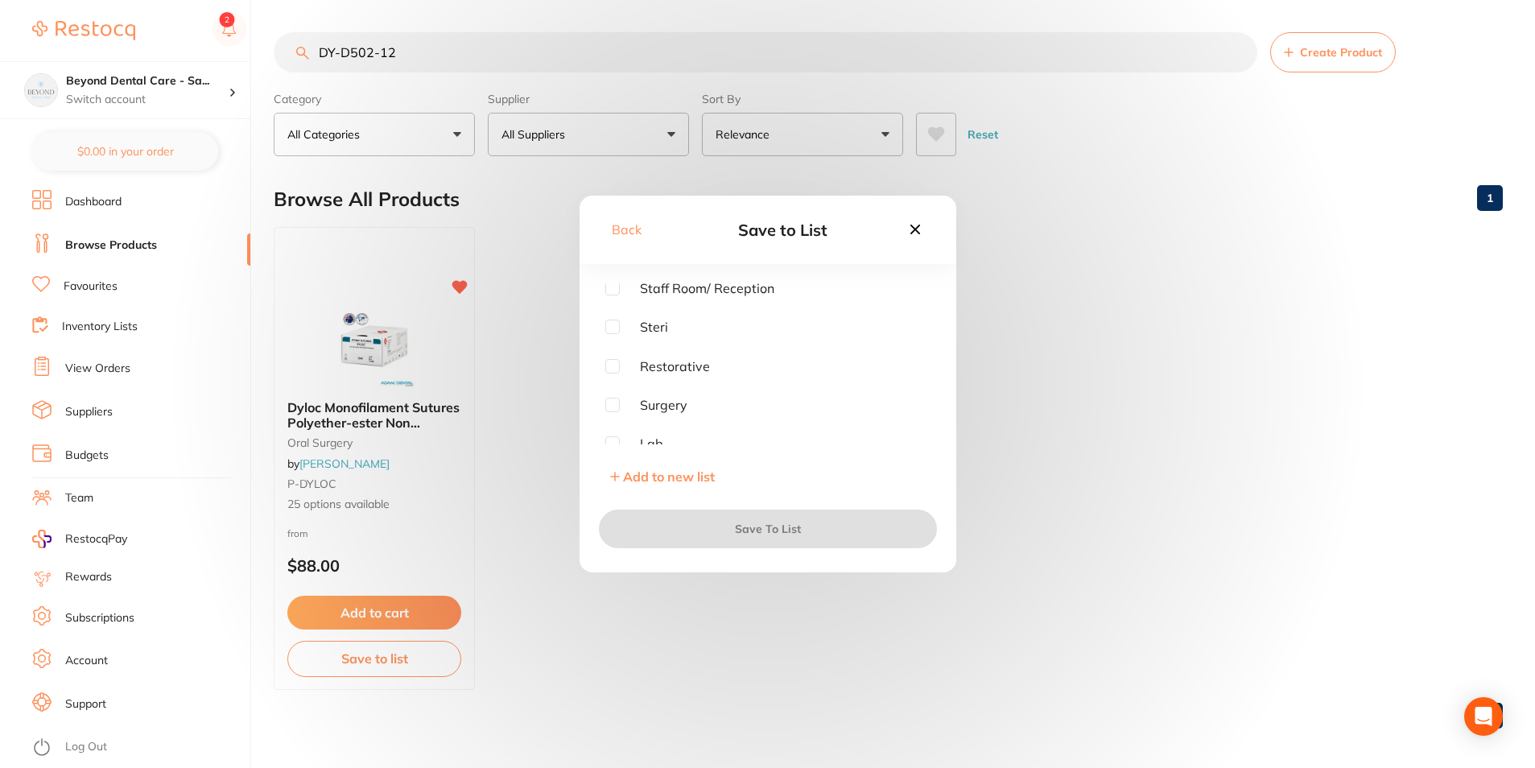
scroll to position [90, 0]
click at [615, 403] on div "Endo Trolley Fridge Staff Room/ Reception Steri Restorative Surgery Lab" at bounding box center [767, 363] width 325 height 161
click at [612, 401] on input "checkbox" at bounding box center [612, 395] width 14 height 14
checkbox input "true"
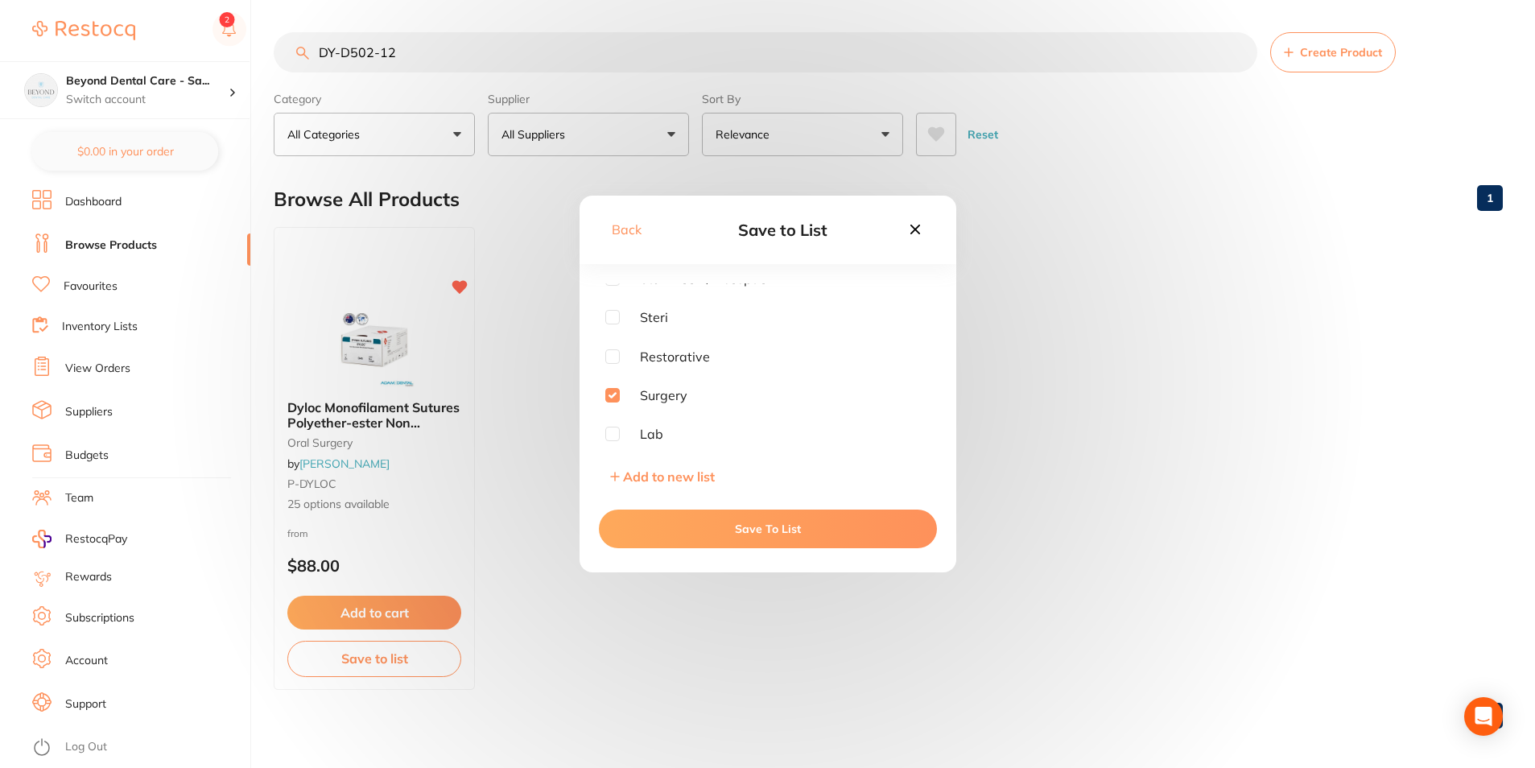
click at [647, 535] on button "Save To List" at bounding box center [768, 529] width 338 height 39
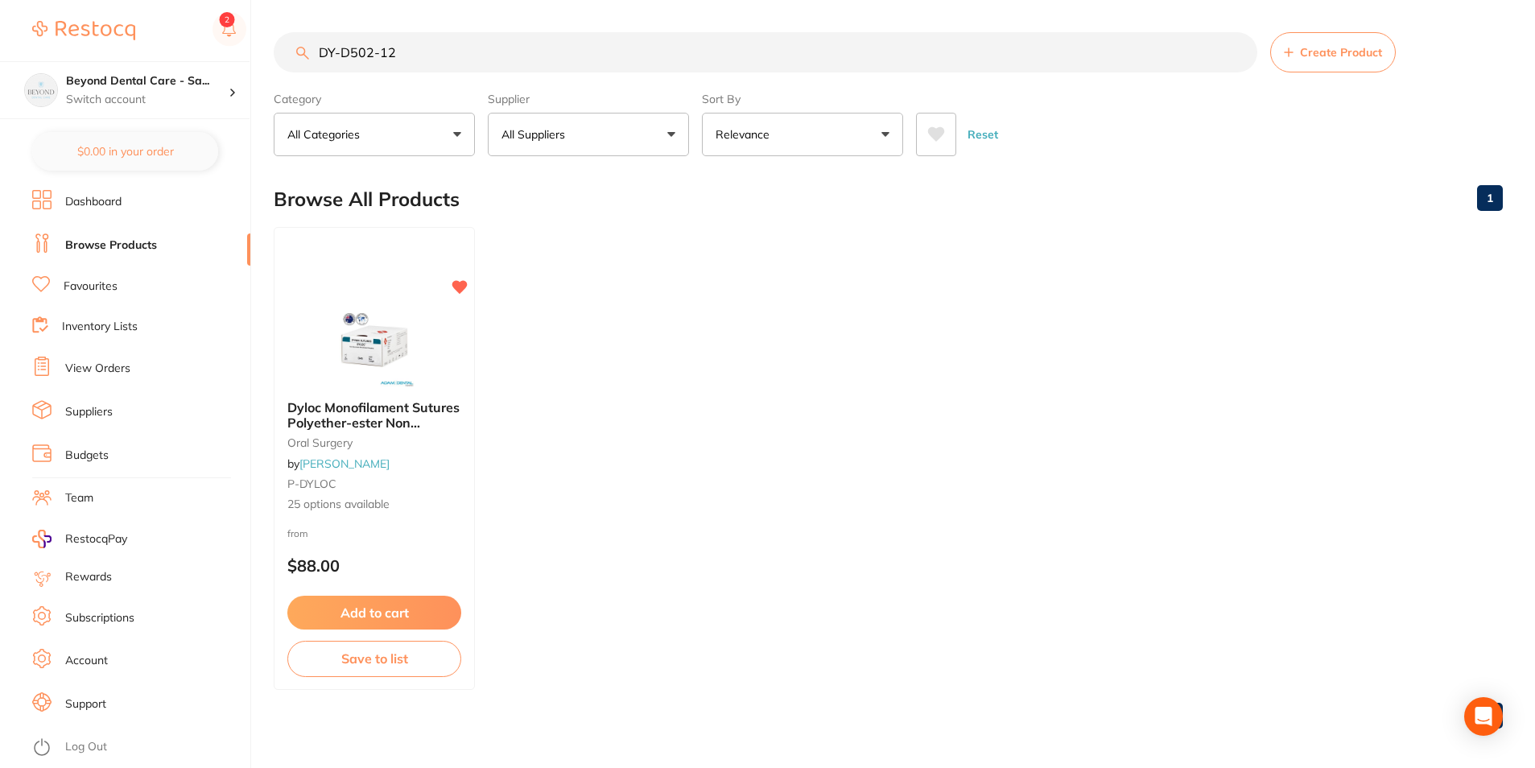
drag, startPoint x: 414, startPoint y: 57, endPoint x: 295, endPoint y: 59, distance: 119.2
click at [294, 60] on input "DY-D502-12" at bounding box center [766, 52] width 984 height 40
paste input "255423"
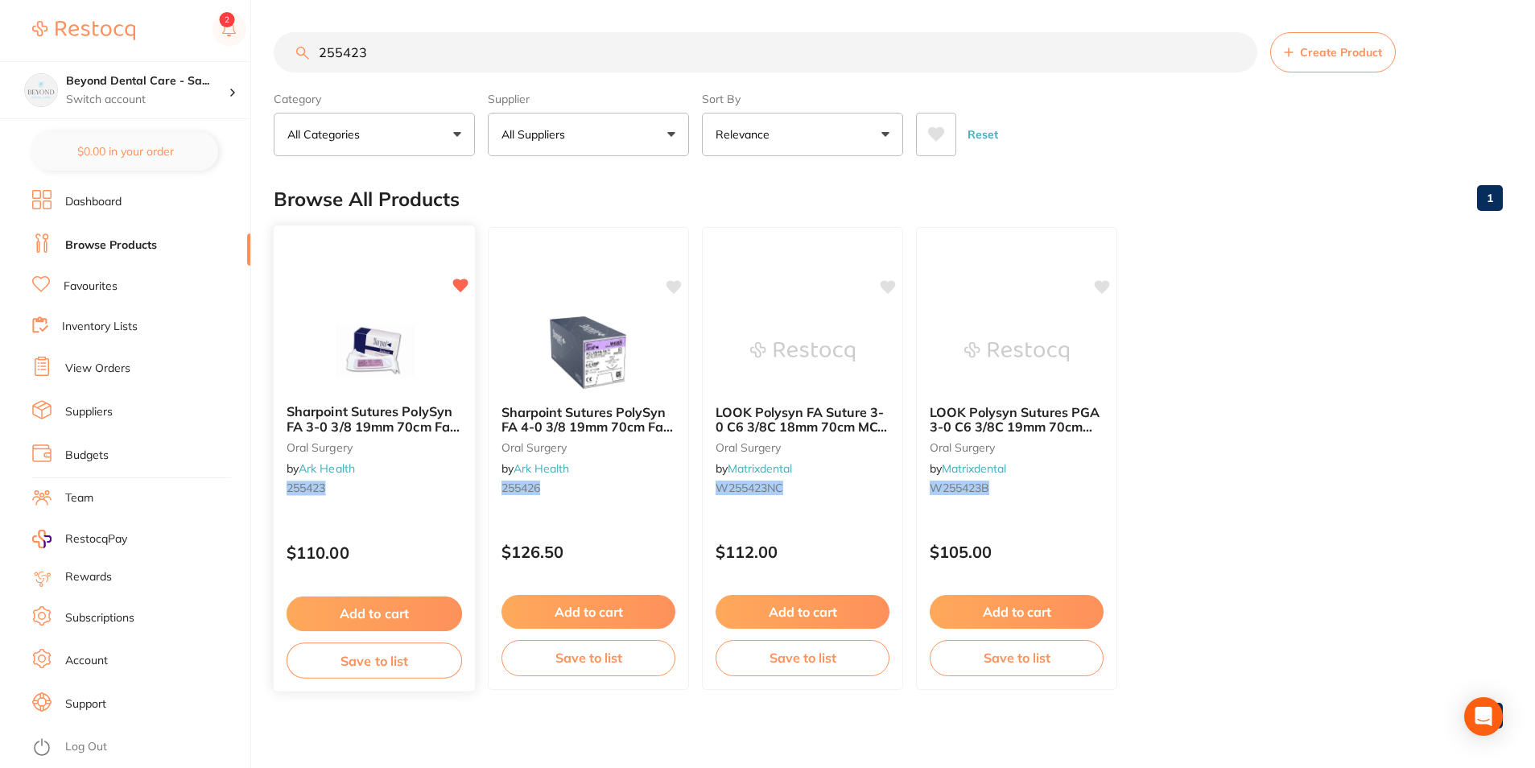
type input "255423"
click at [333, 655] on button "Save to list" at bounding box center [375, 661] width 176 height 36
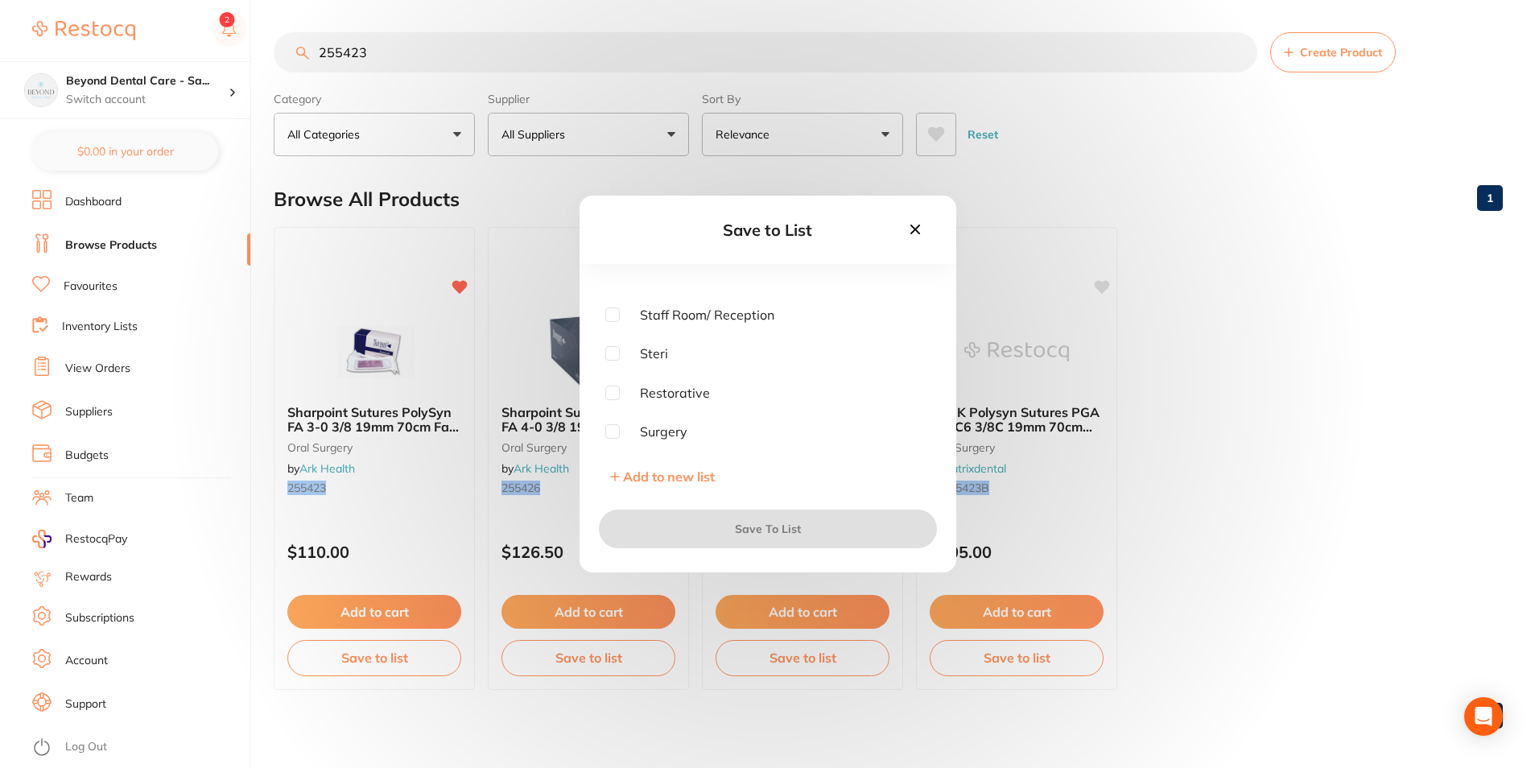
scroll to position [81, 0]
click at [610, 403] on input "checkbox" at bounding box center [612, 405] width 14 height 14
checkbox input "true"
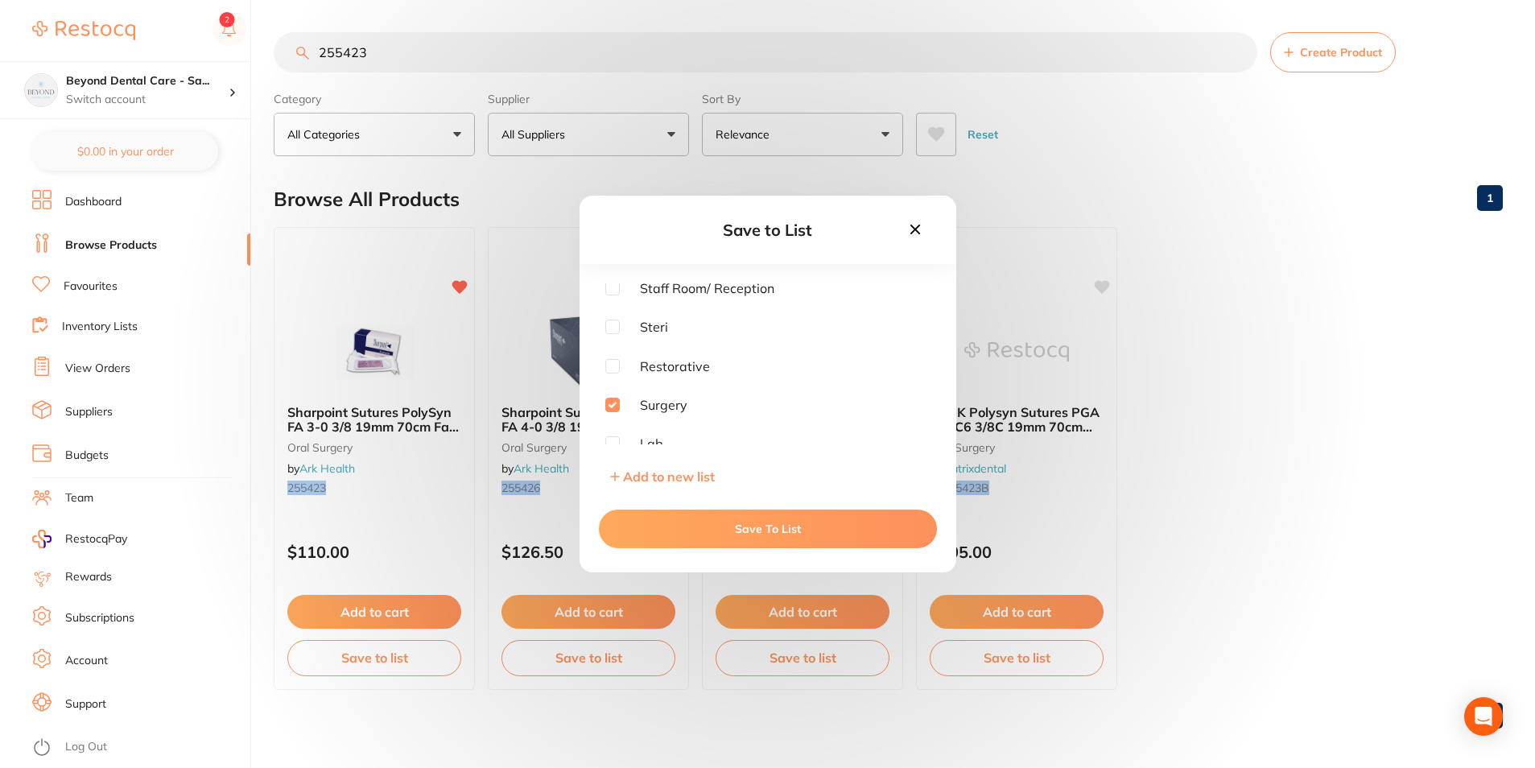
click at [684, 528] on button "Save To List" at bounding box center [768, 529] width 338 height 39
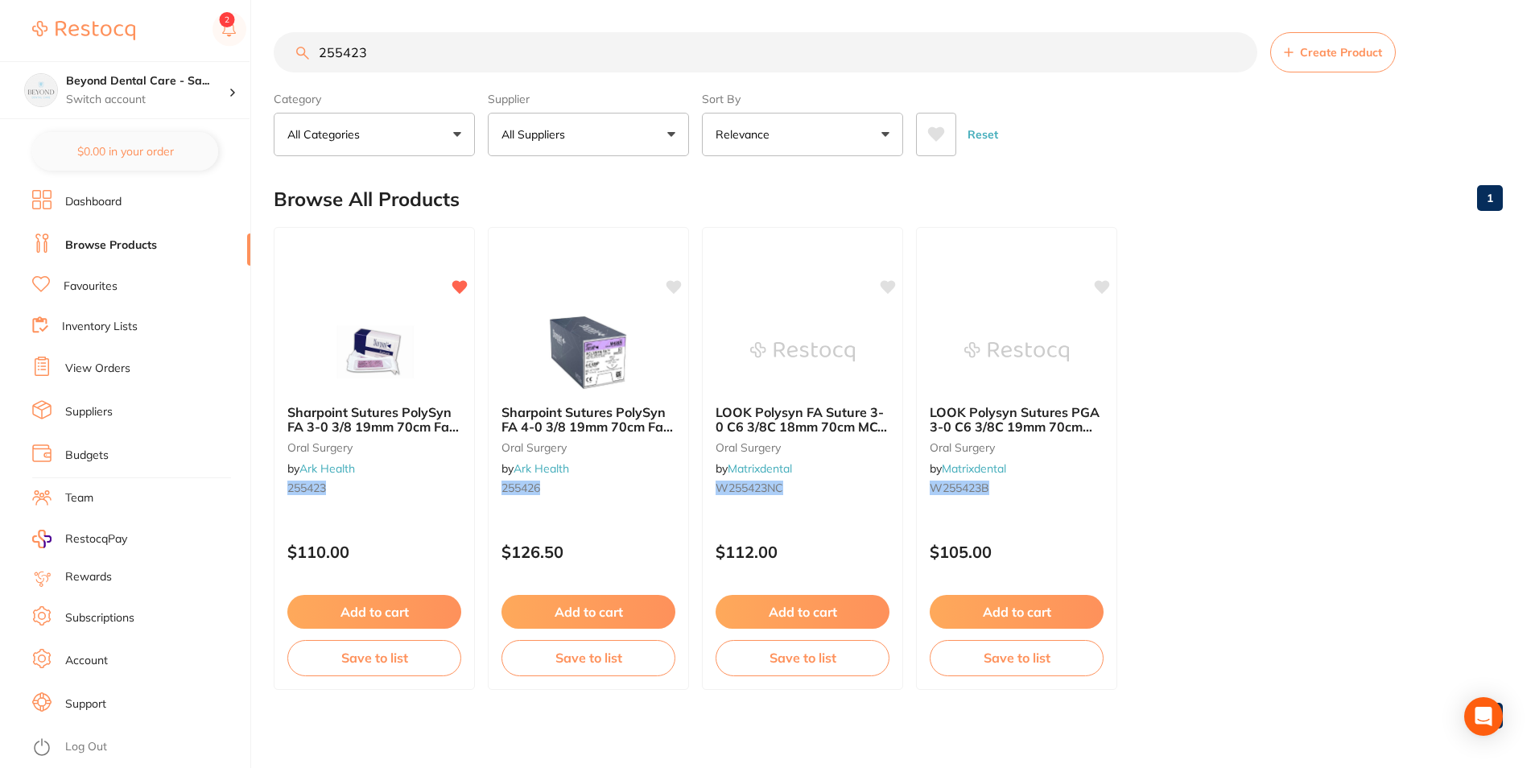
drag, startPoint x: 416, startPoint y: 52, endPoint x: 282, endPoint y: 56, distance: 134.5
click at [281, 61] on input "255423" at bounding box center [766, 52] width 984 height 40
paste input "JJEMS0005"
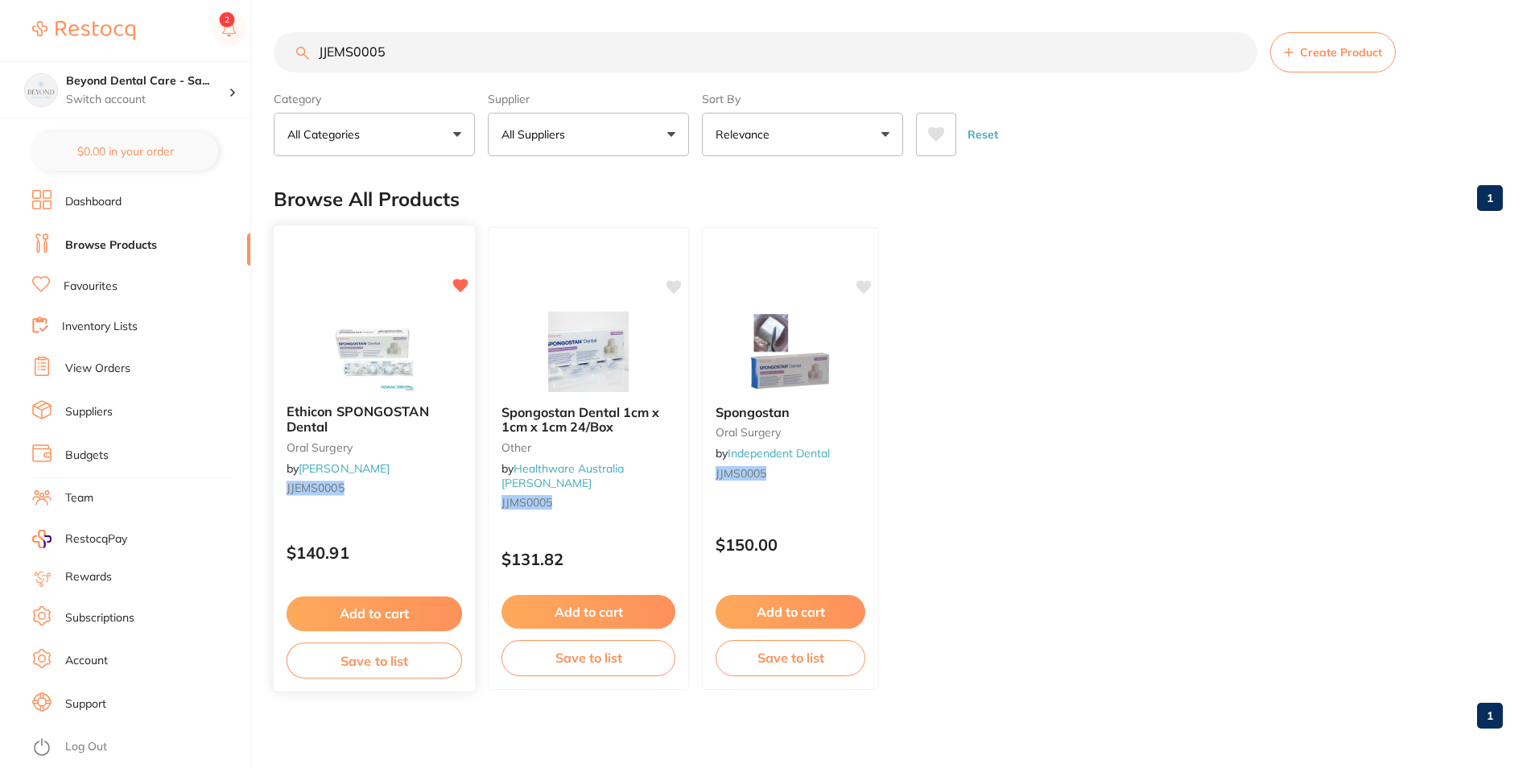
type input "JJEMS0005"
click at [348, 668] on button "Save to list" at bounding box center [375, 661] width 176 height 36
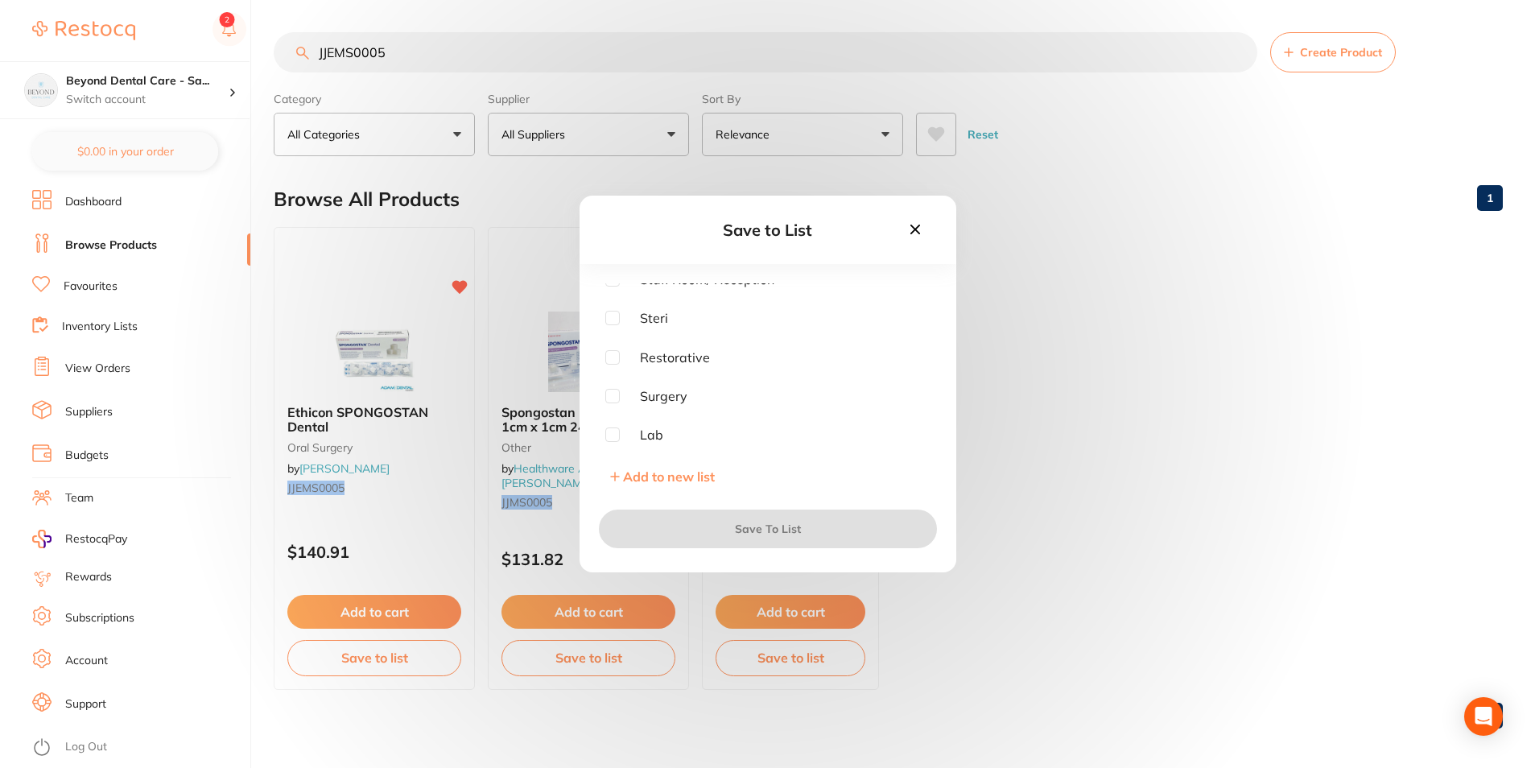
scroll to position [90, 0]
click at [608, 394] on input "checkbox" at bounding box center [612, 395] width 14 height 14
checkbox input "true"
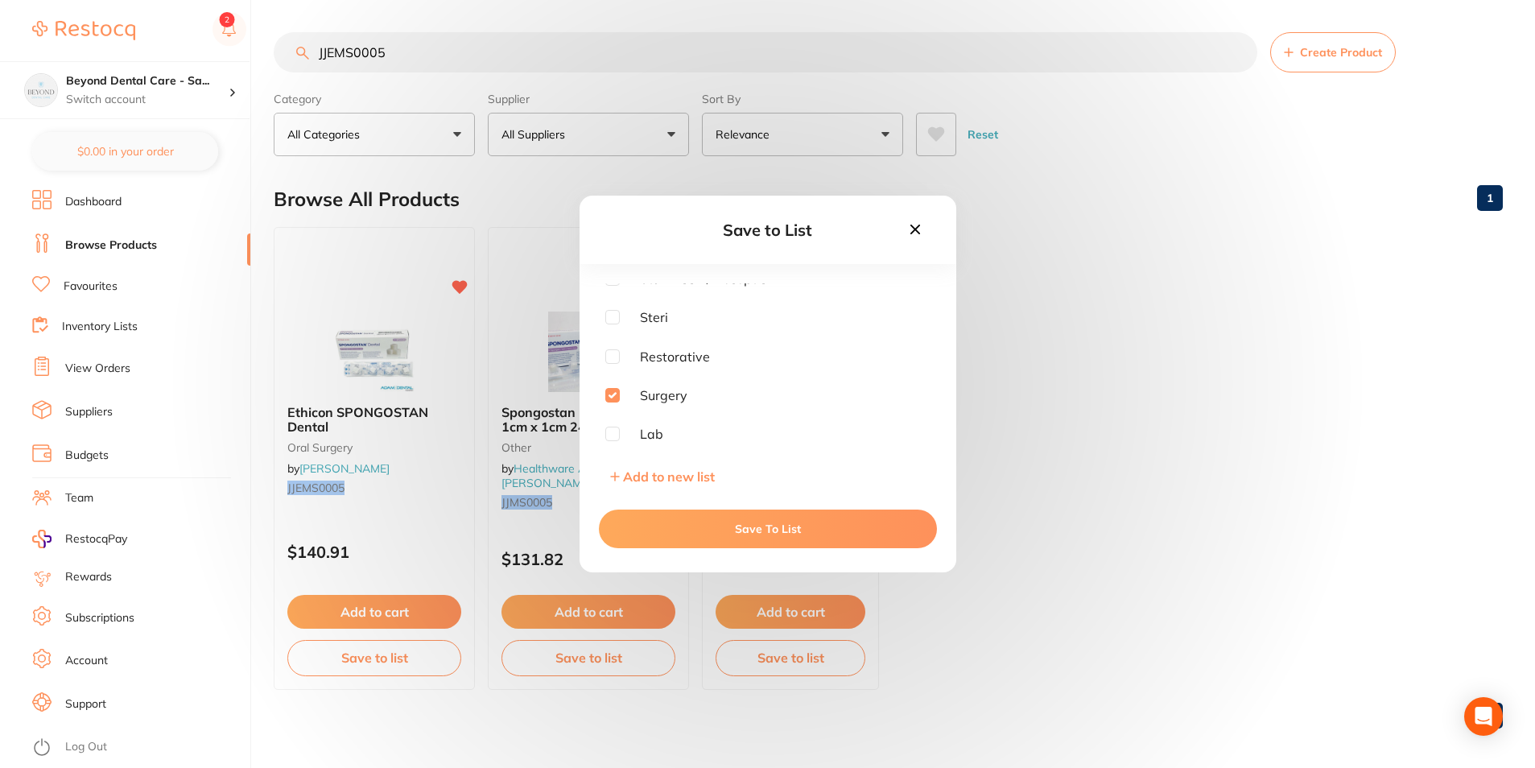
click at [647, 519] on button "Save To List" at bounding box center [768, 529] width 338 height 39
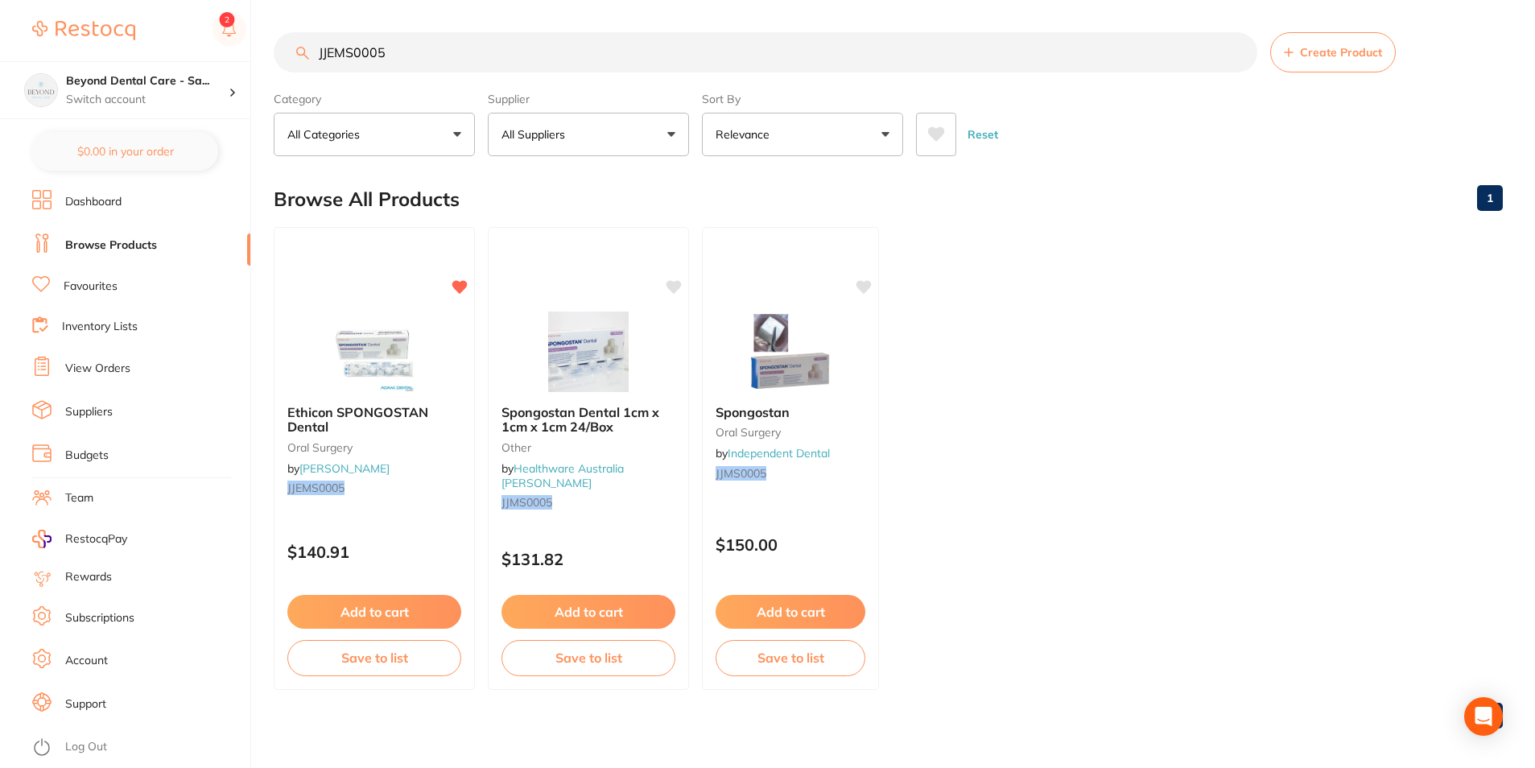
drag, startPoint x: 425, startPoint y: 48, endPoint x: 151, endPoint y: 29, distance: 275.2
click at [110, 45] on div "$0.00 Beyond Dental Care - Sa... Switch account Beyond Dental Care - Sandstone …" at bounding box center [767, 384] width 1535 height 768
paste input "BD371603"
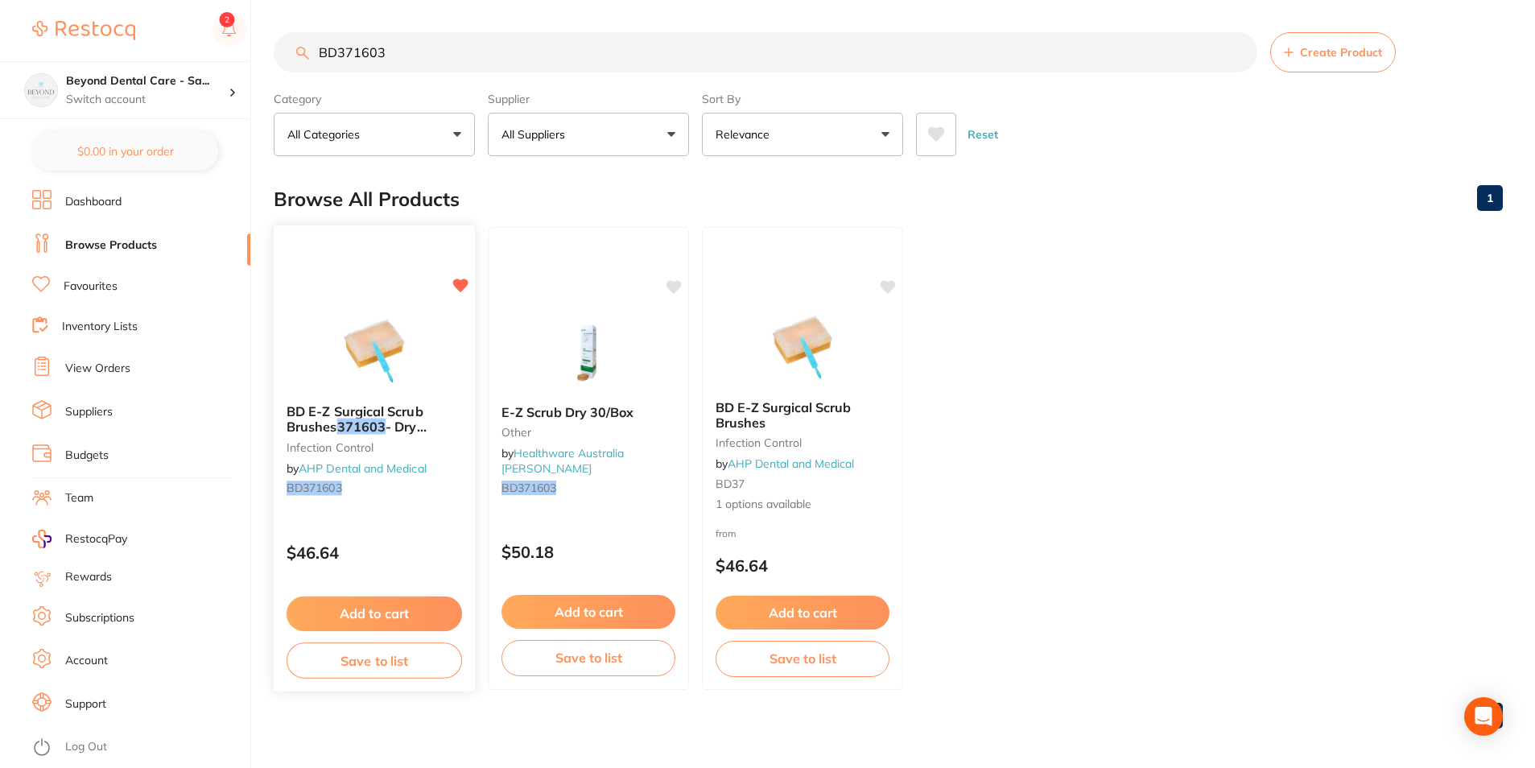
type input "BD371603"
click at [411, 665] on button "Save to list" at bounding box center [375, 661] width 176 height 36
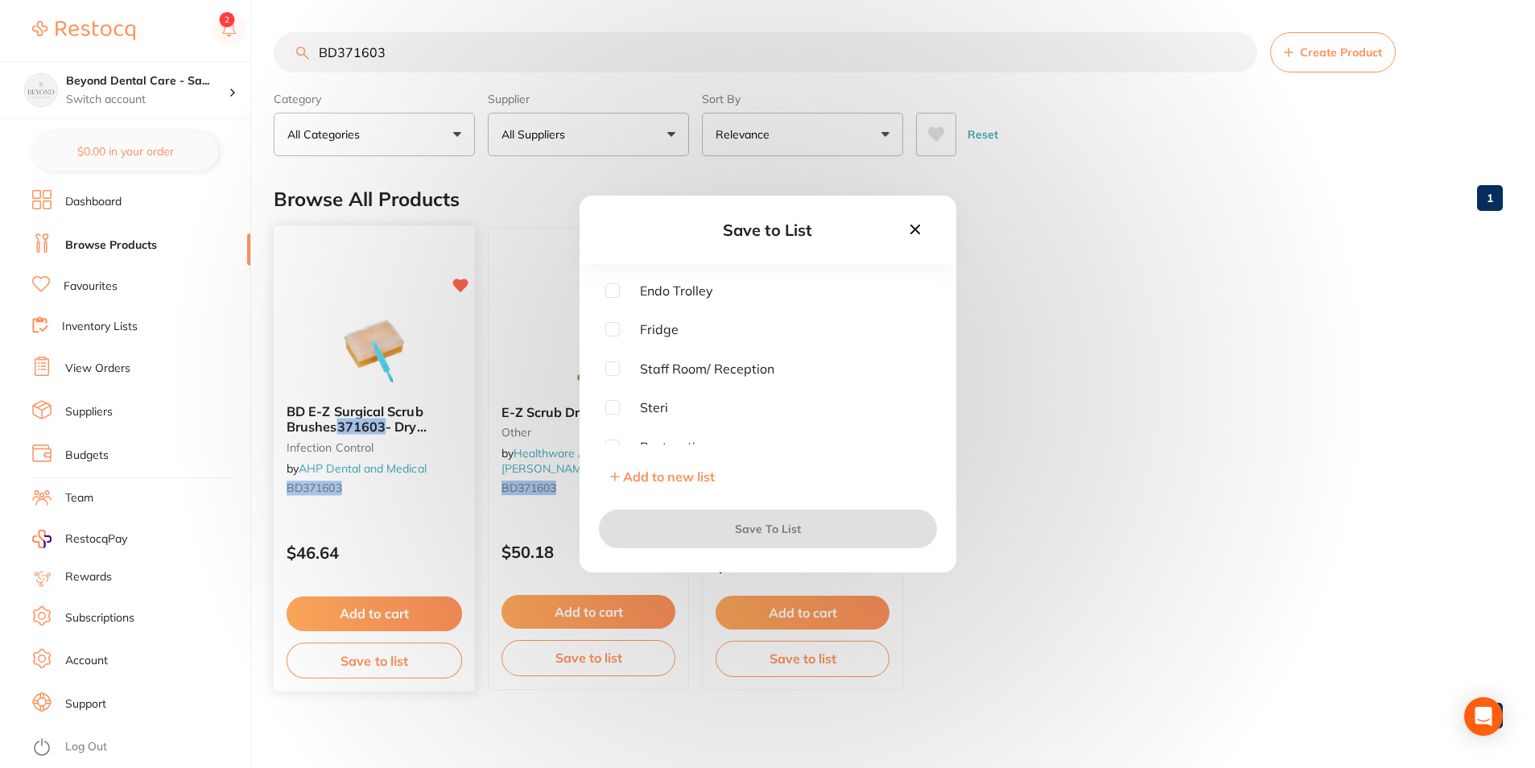
checkbox input "true"
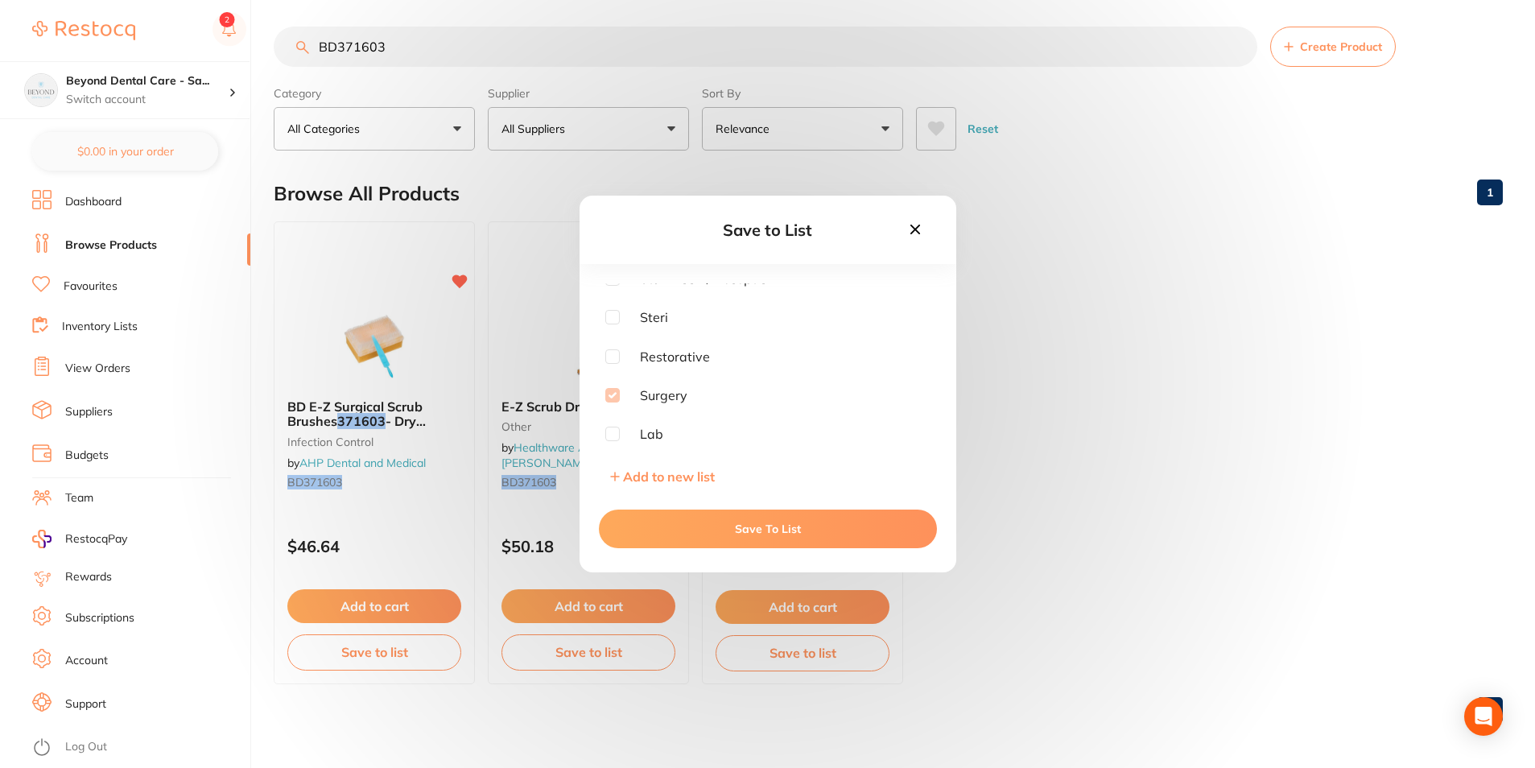
click at [672, 534] on button "Save To List" at bounding box center [768, 529] width 338 height 39
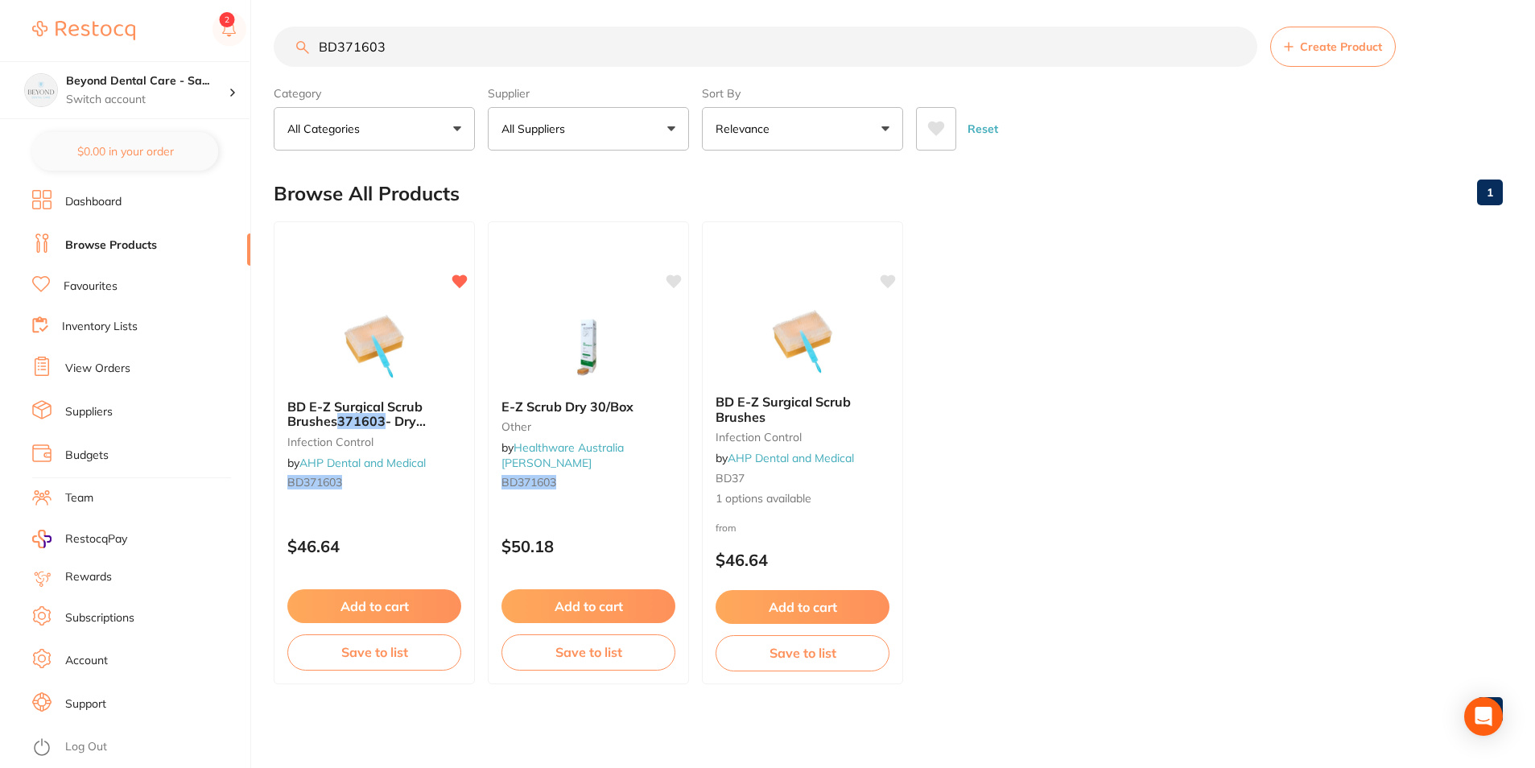
drag, startPoint x: 407, startPoint y: 49, endPoint x: 186, endPoint y: 48, distance: 221.4
click at [186, 48] on div "$0.00 Beyond Dental Care - Sa... Switch account Beyond Dental Care - Sandstone …" at bounding box center [767, 378] width 1535 height 768
paste input "681001"
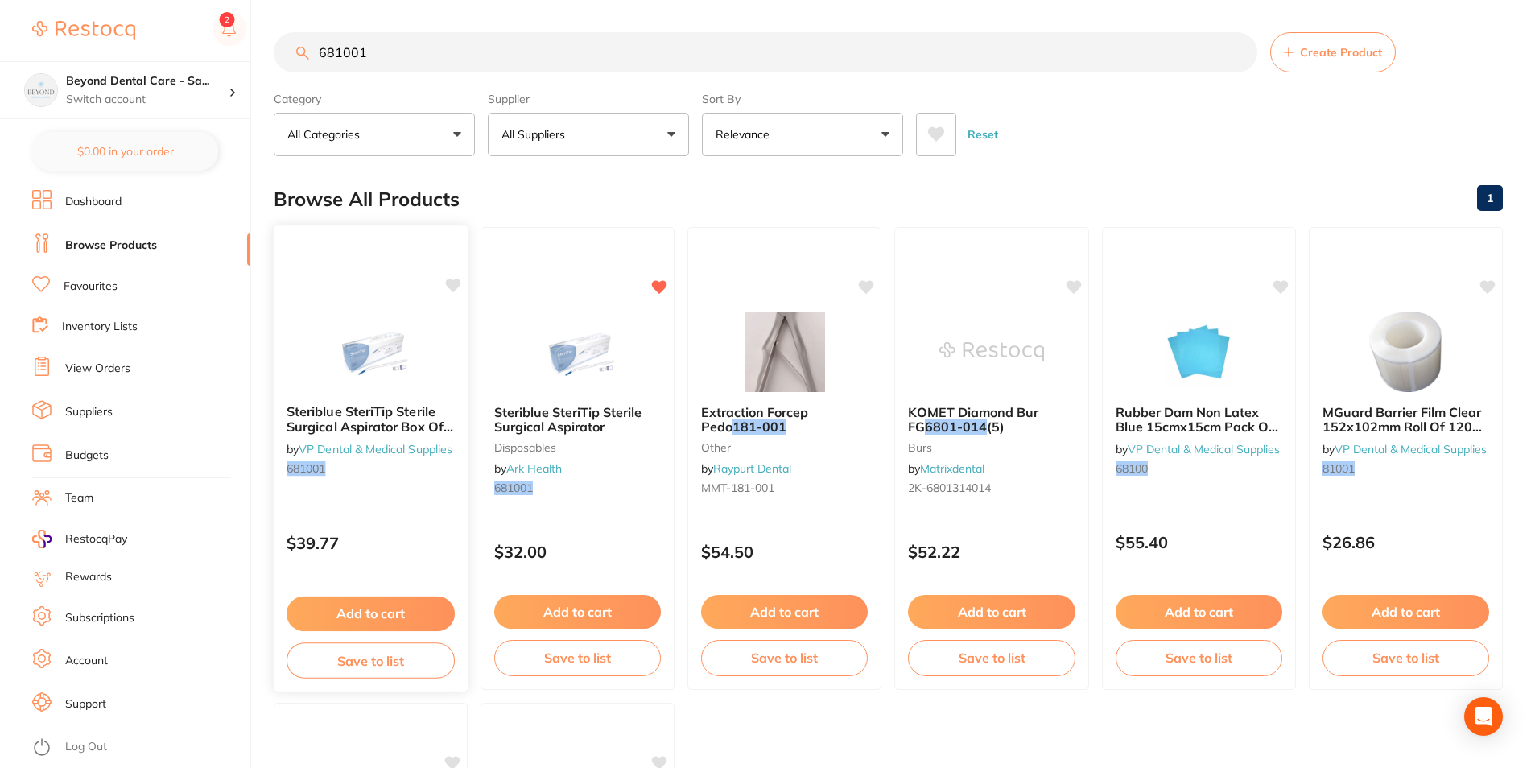
type input "681001"
click at [370, 655] on button "Save to list" at bounding box center [371, 661] width 168 height 36
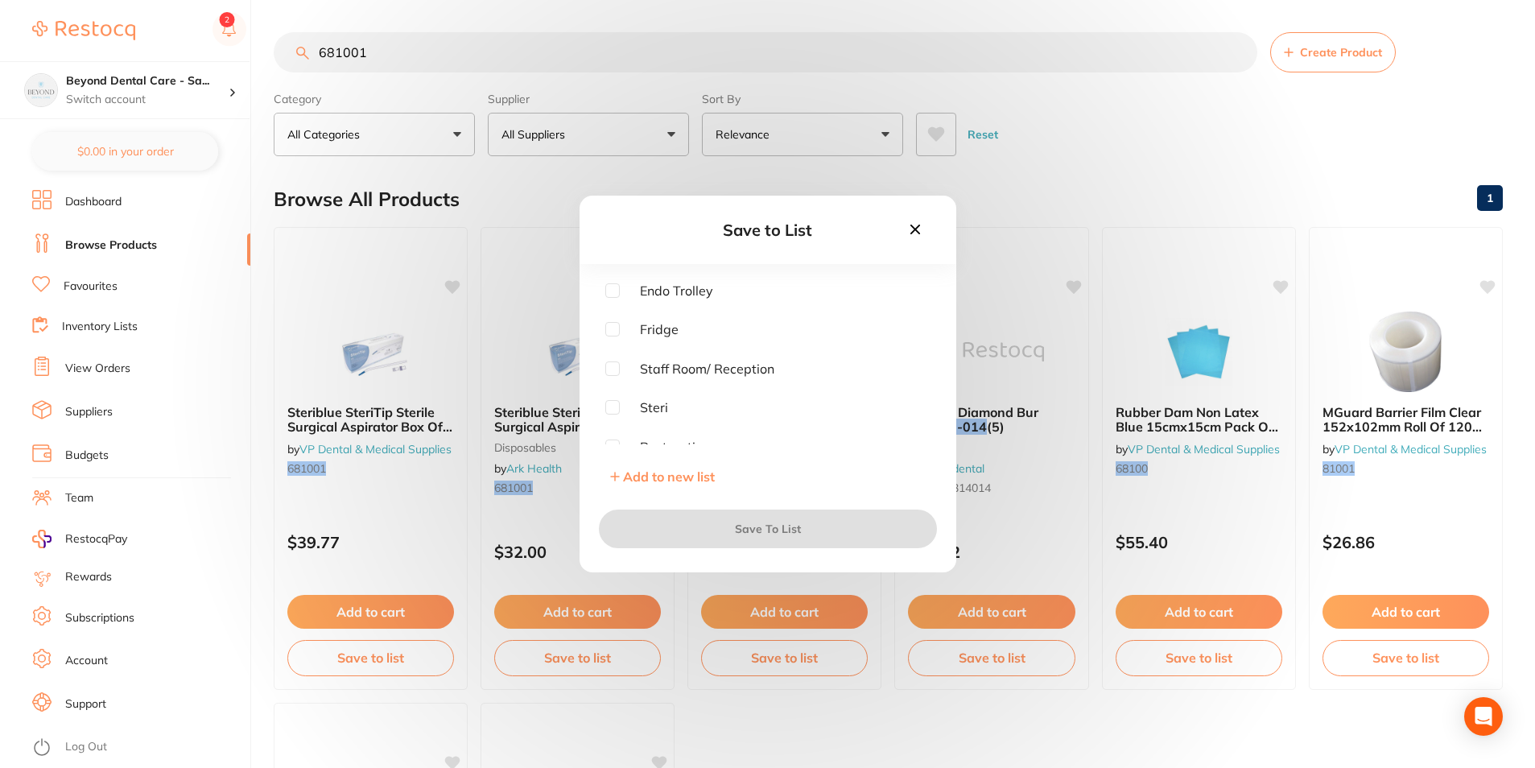
click at [914, 225] on icon at bounding box center [916, 230] width 18 height 18
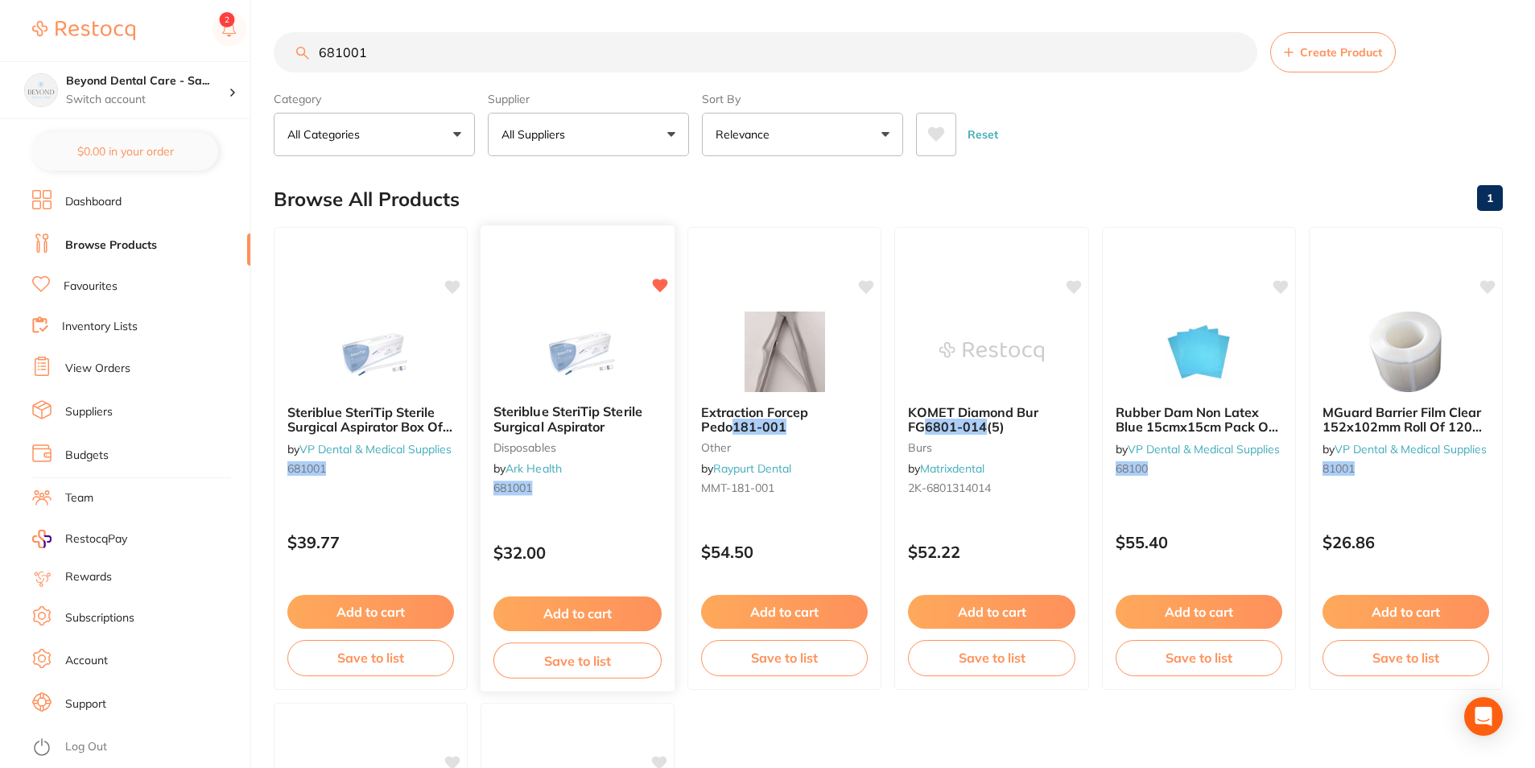
click at [577, 650] on button "Save to list" at bounding box center [578, 661] width 168 height 36
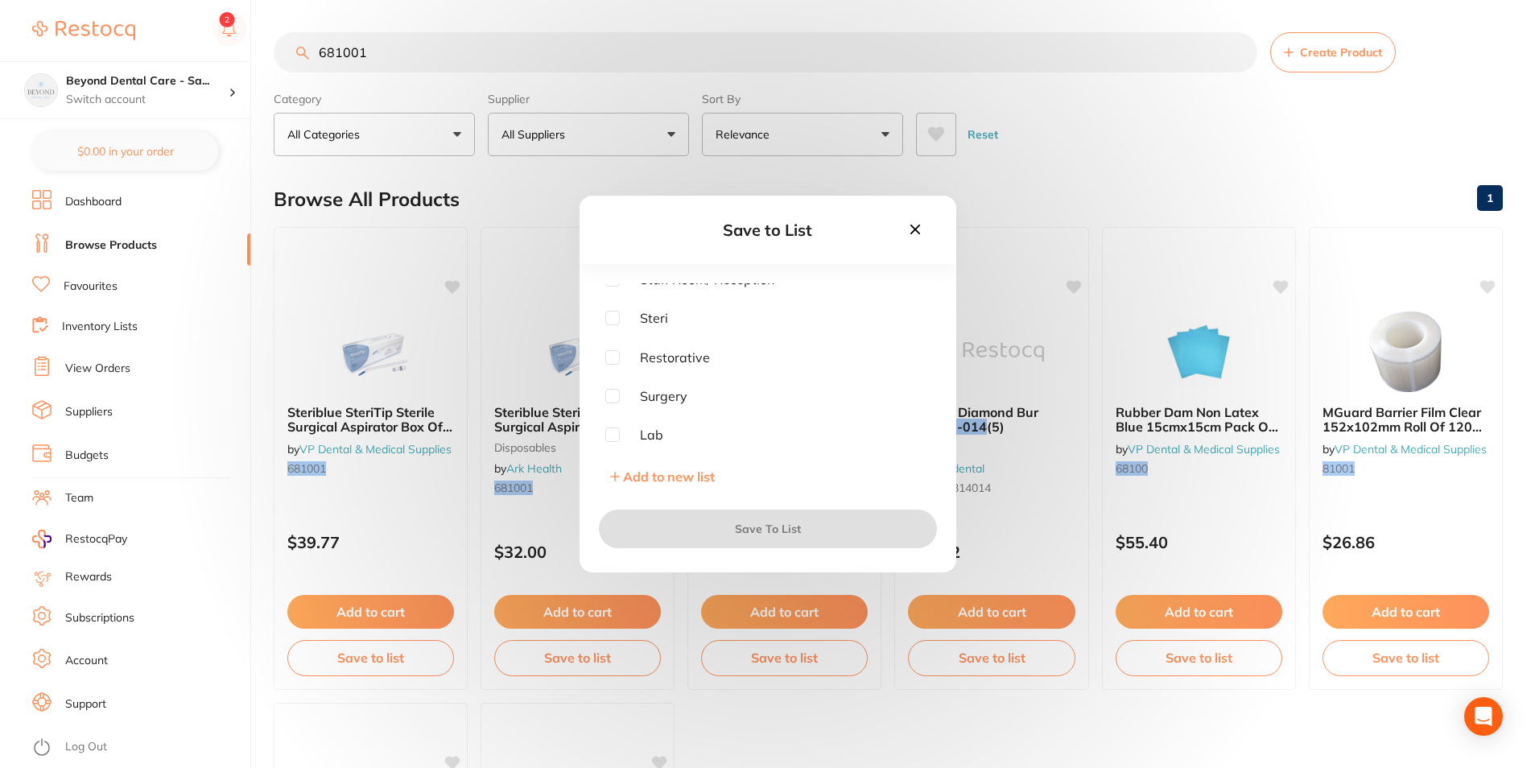
scroll to position [90, 0]
click at [604, 396] on div "Endo Trolley Fridge Staff Room/ Reception Steri Restorative Surgery Lab Add to …" at bounding box center [768, 387] width 377 height 209
drag, startPoint x: 597, startPoint y: 396, endPoint x: 610, endPoint y: 395, distance: 12.2
click at [601, 396] on div "Endo Trolley Fridge Staff Room/ Reception Steri Restorative Surgery Lab Add to …" at bounding box center [768, 387] width 377 height 209
click at [610, 395] on input "checkbox" at bounding box center [612, 395] width 14 height 14
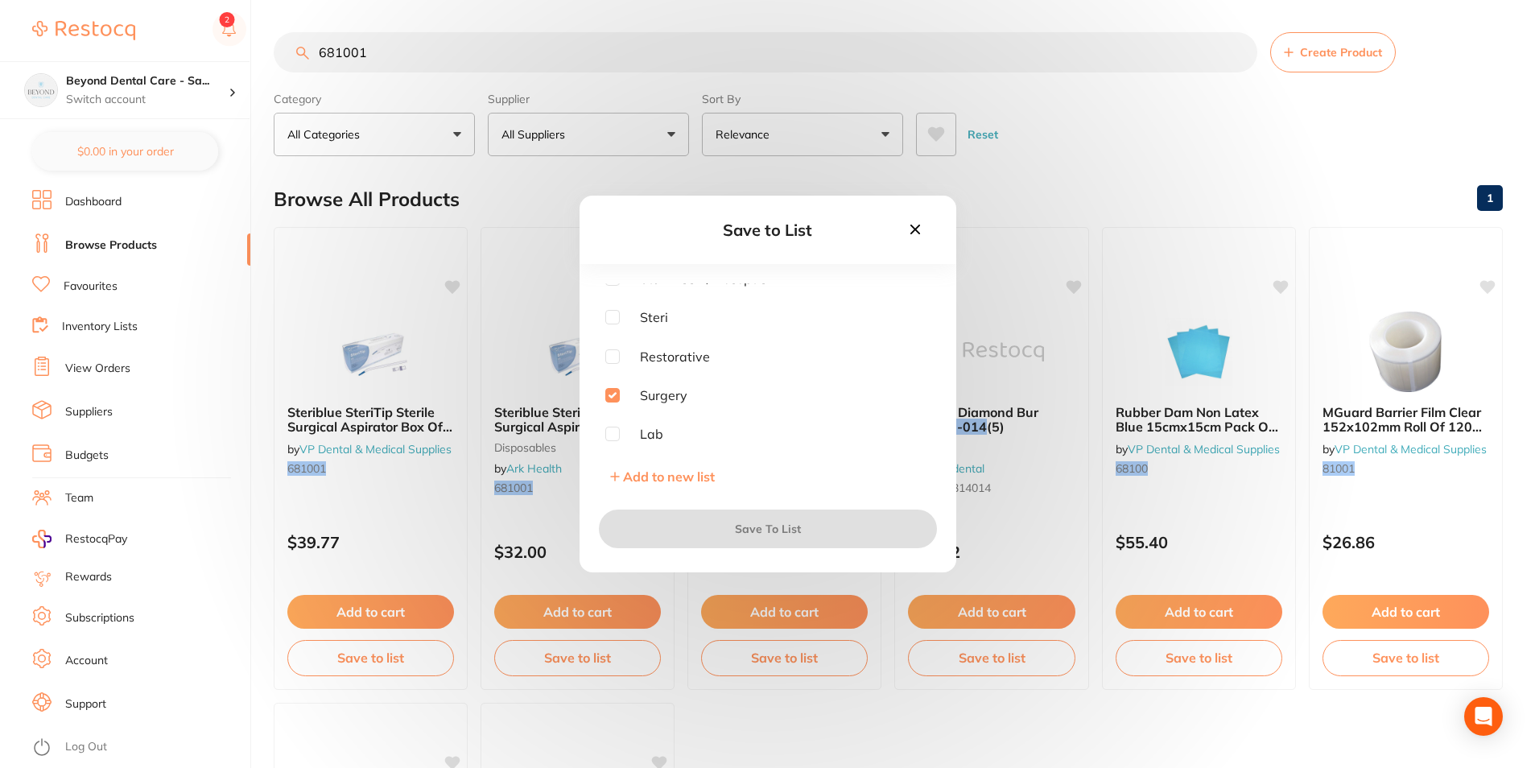
checkbox input "true"
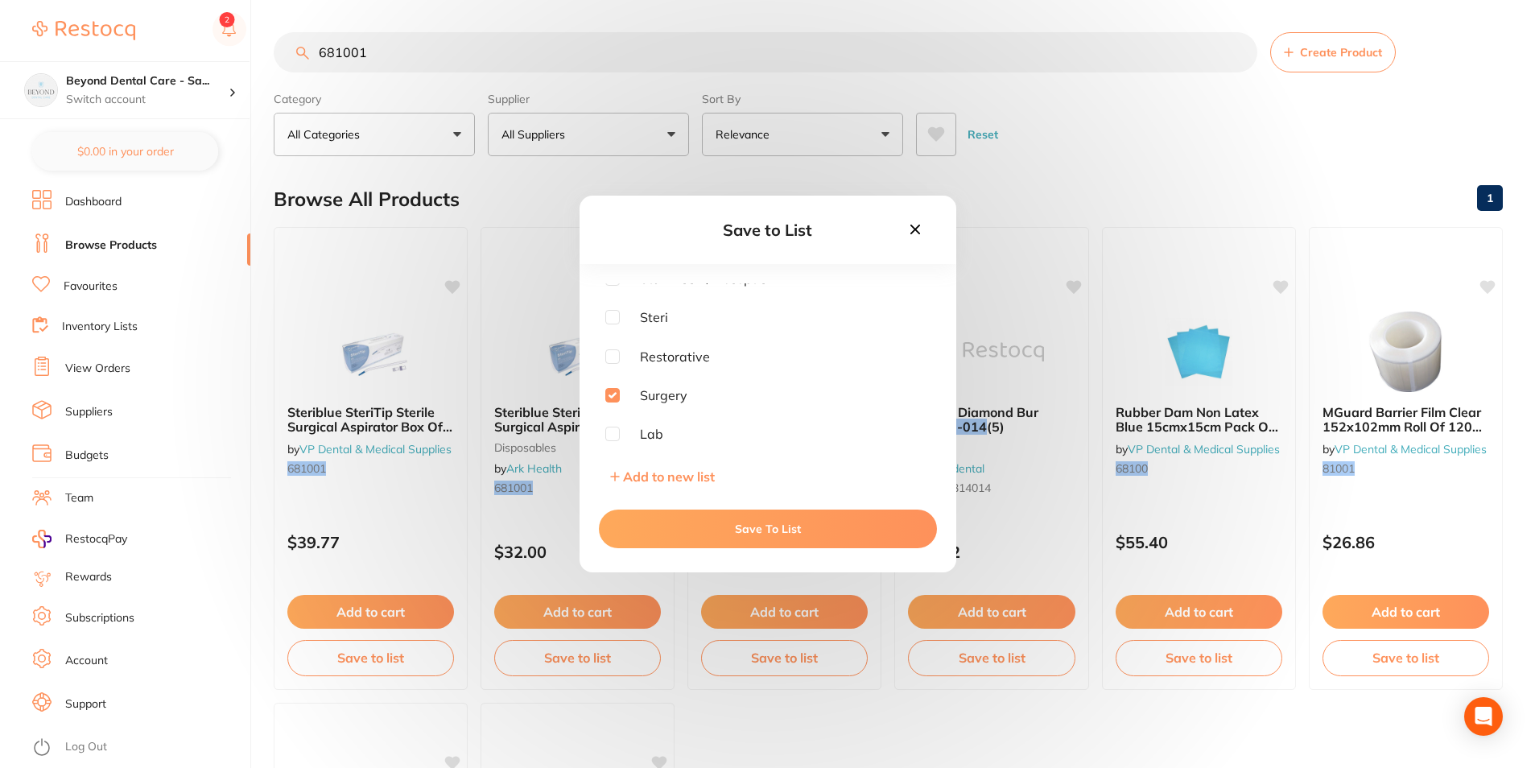
click at [667, 512] on button "Save To List" at bounding box center [768, 529] width 338 height 39
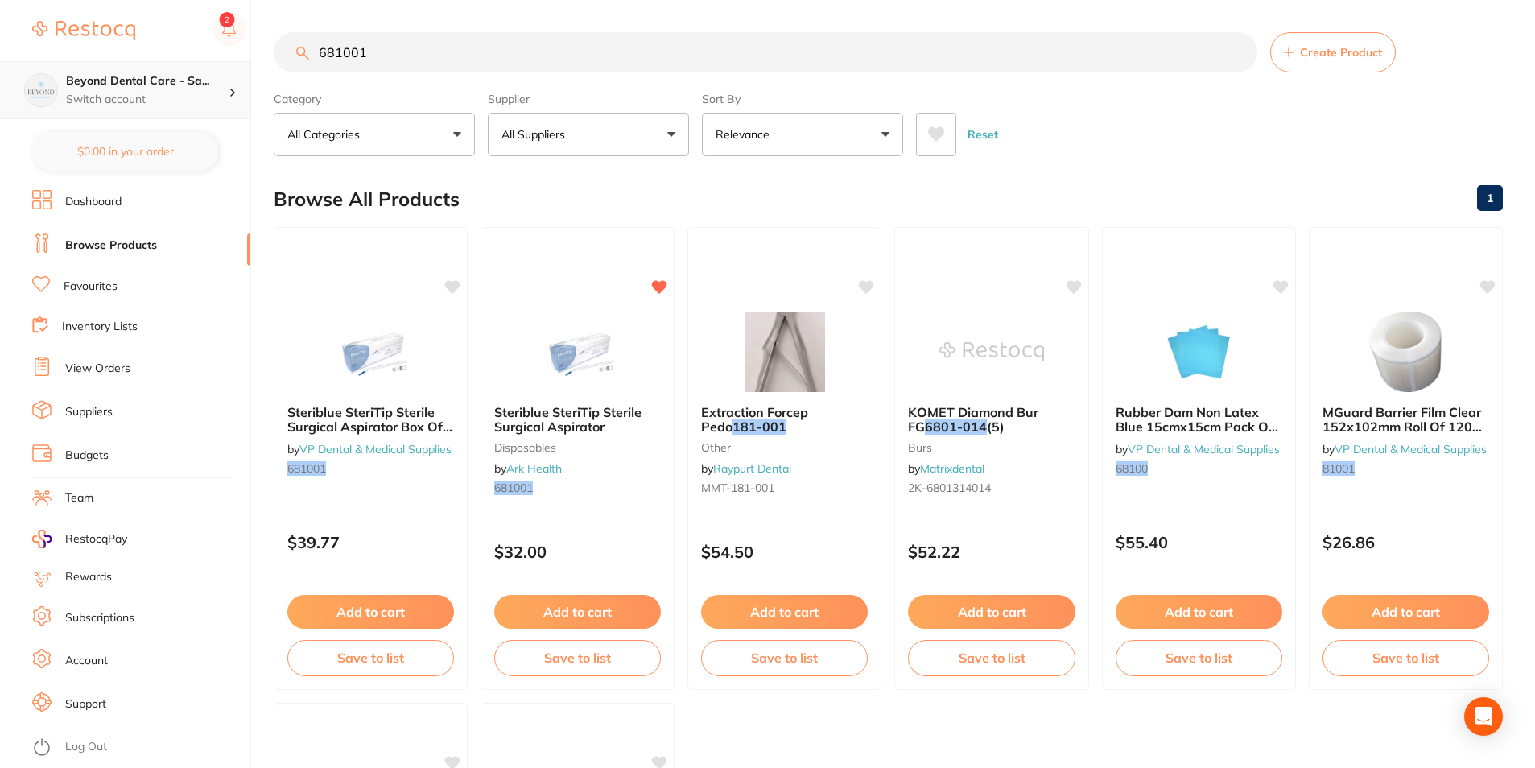
drag, startPoint x: 406, startPoint y: 39, endPoint x: 173, endPoint y: 65, distance: 234.1
click at [166, 67] on div "$0.00 Beyond Dental Care - Sa... Switch account Beyond Dental Care - Sandstone …" at bounding box center [767, 384] width 1535 height 768
paste input "SP-8936"
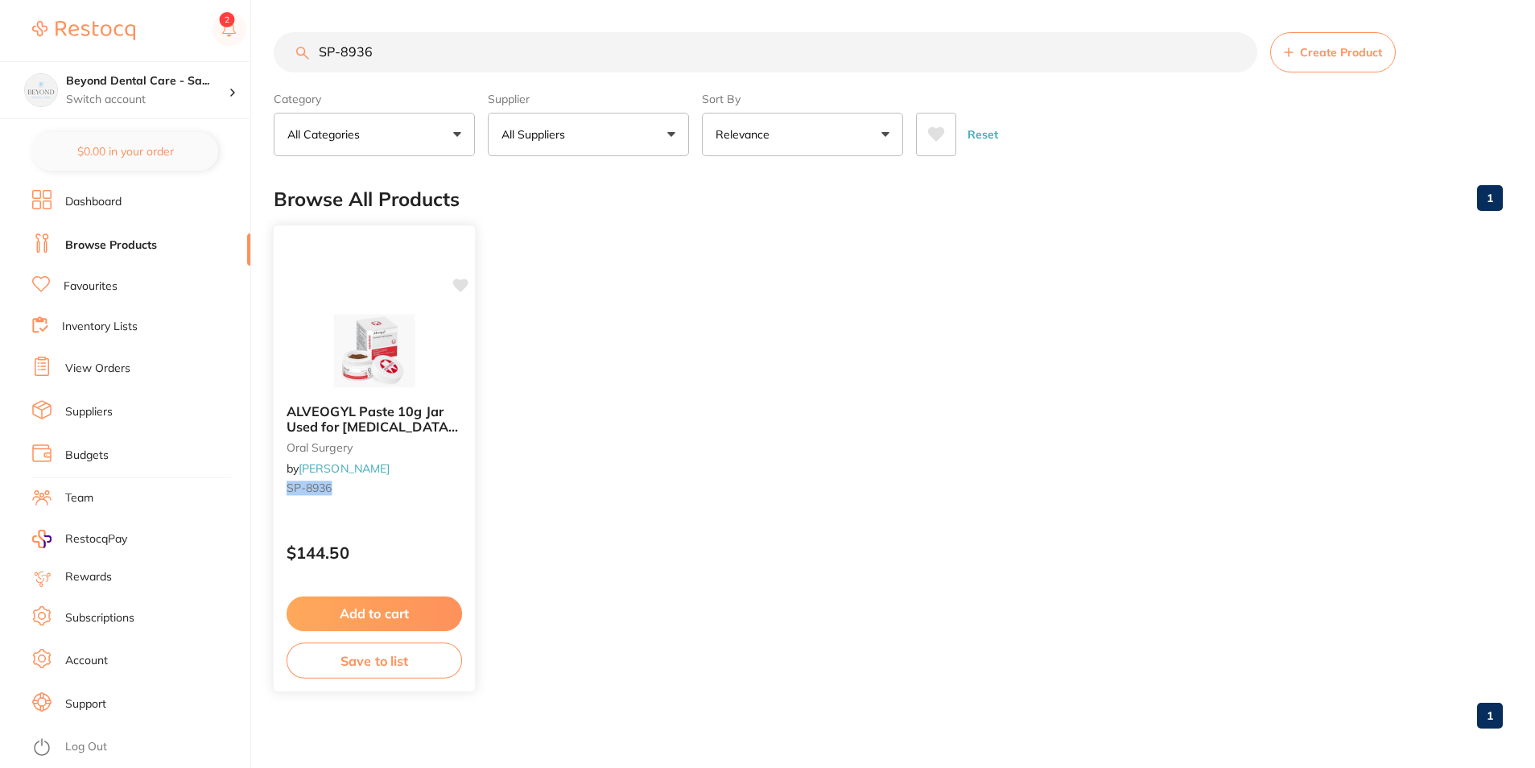
scroll to position [6, 0]
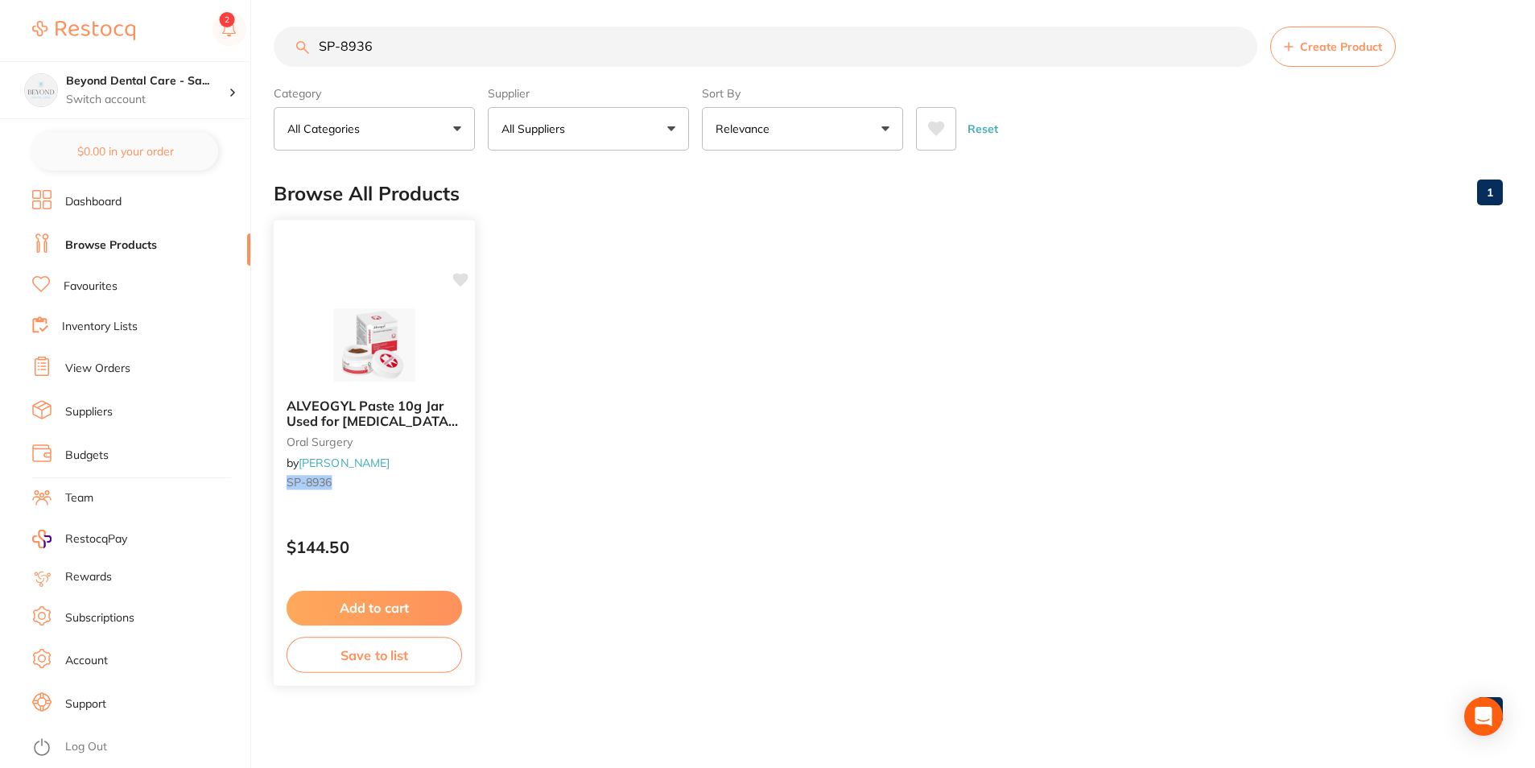
type input "SP-8936"
click at [382, 657] on button "Save to list" at bounding box center [375, 655] width 176 height 36
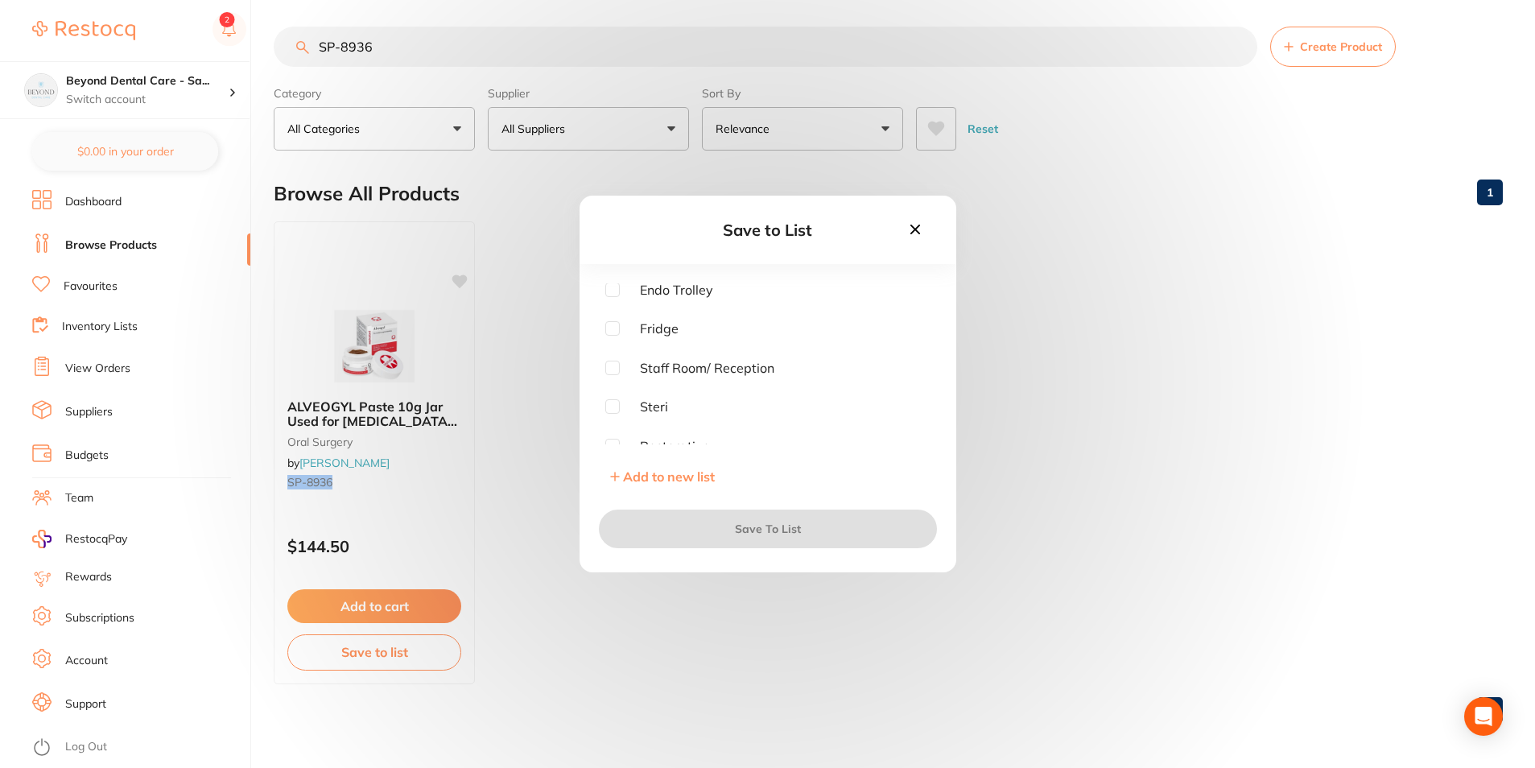
scroll to position [0, 0]
click at [613, 327] on input "checkbox" at bounding box center [612, 329] width 14 height 14
checkbox input "true"
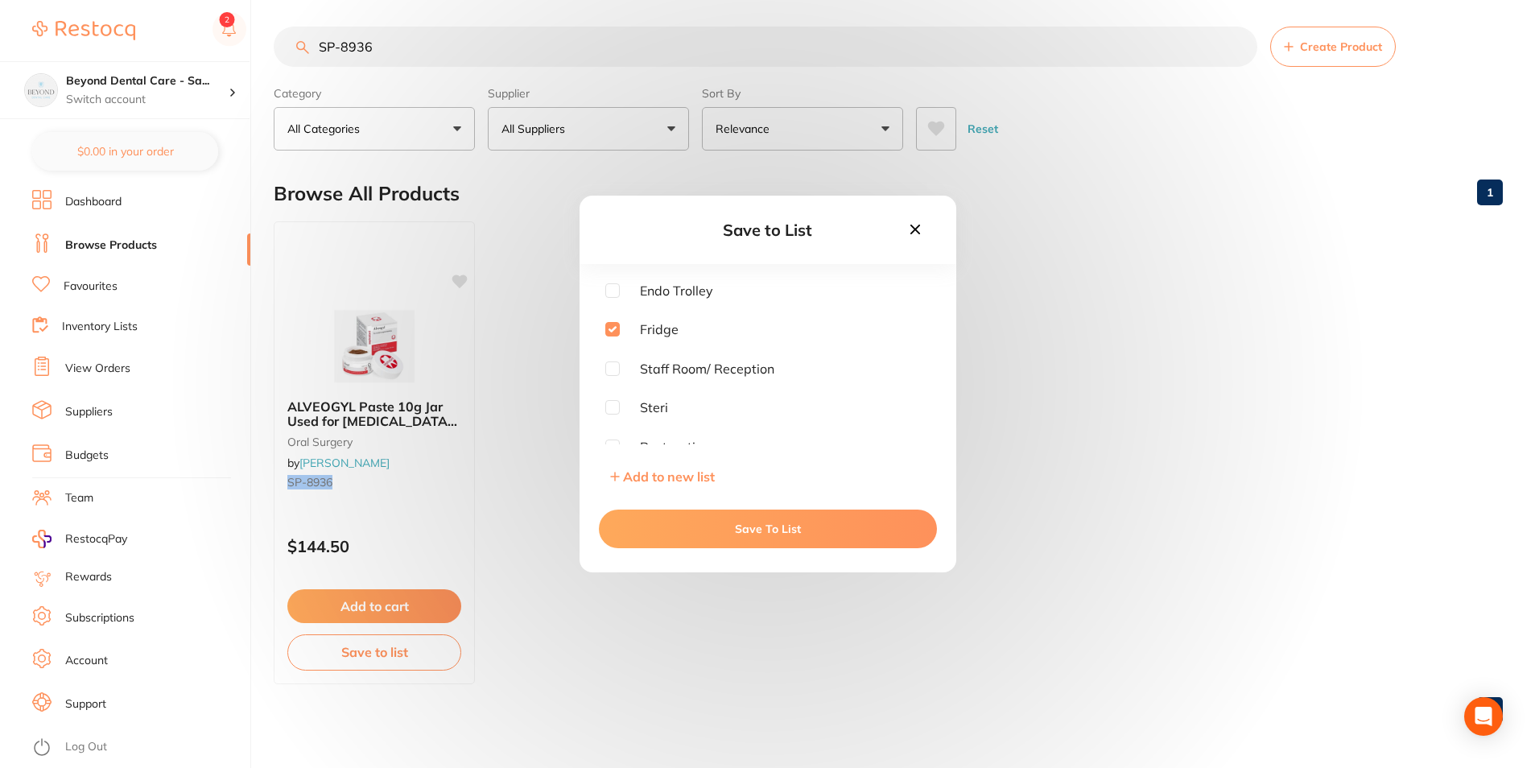
click at [702, 521] on button "Save To List" at bounding box center [768, 529] width 338 height 39
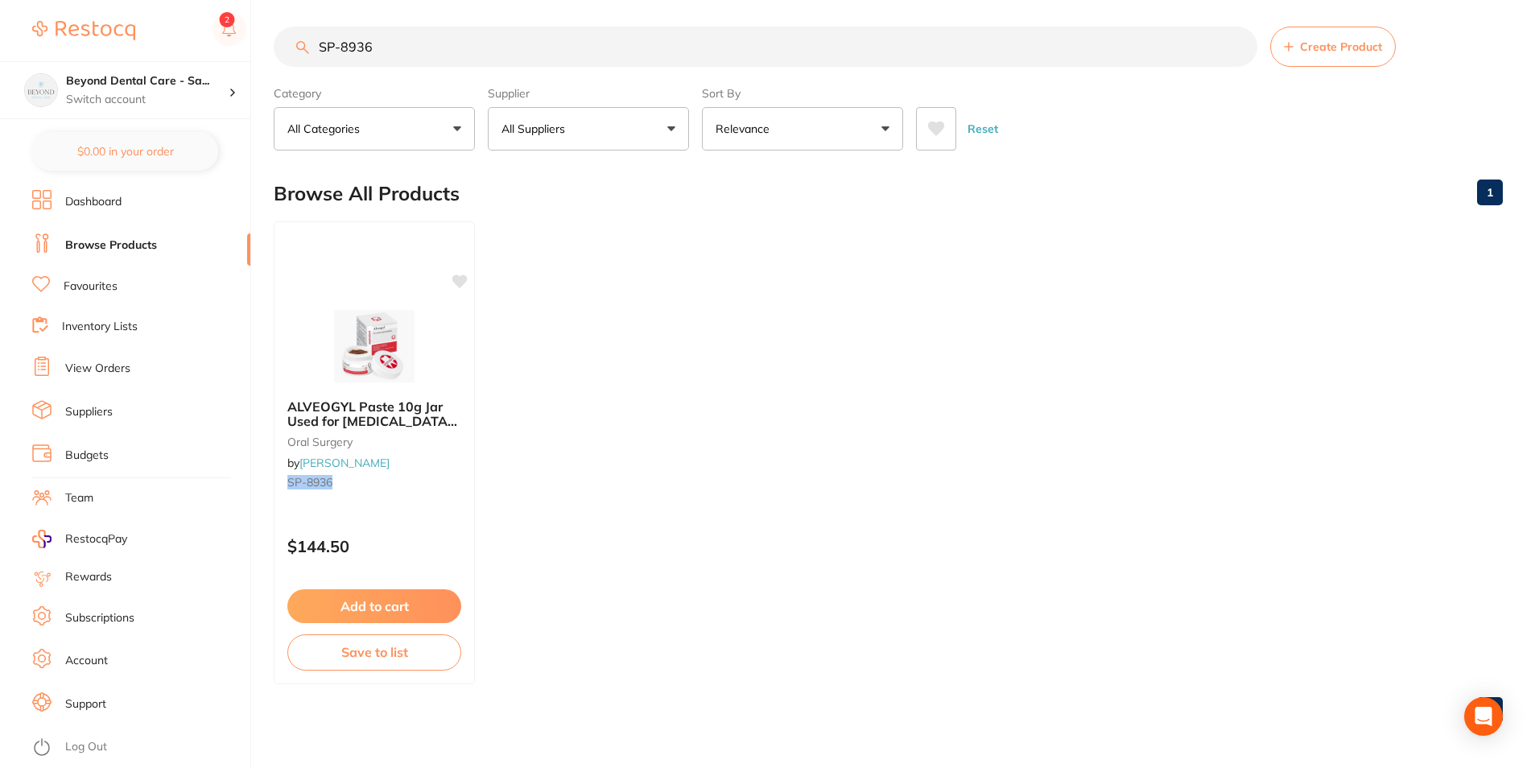
click at [114, 331] on link "Inventory Lists" at bounding box center [100, 327] width 76 height 16
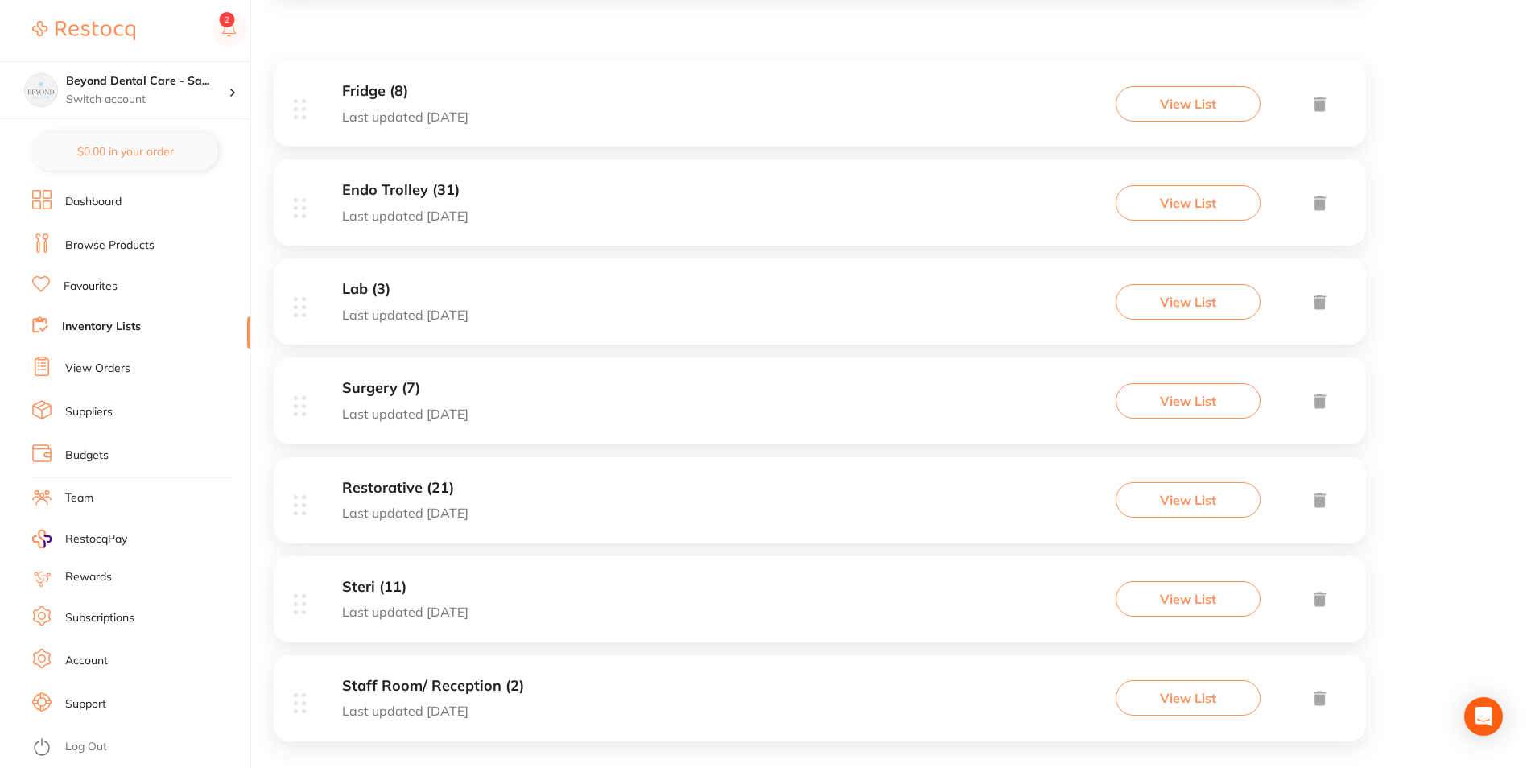
scroll to position [293, 0]
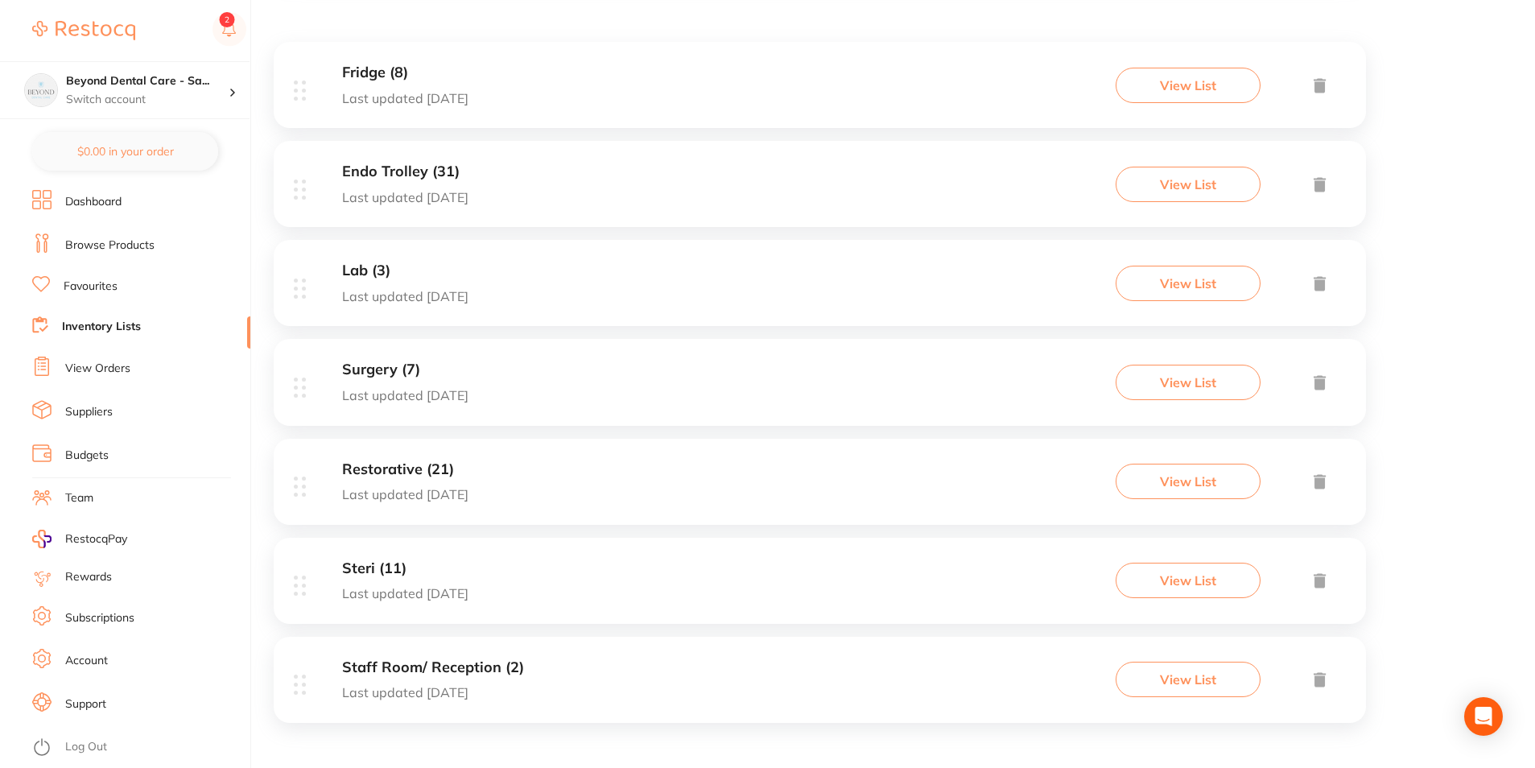
click at [482, 391] on div "Surgery (7) Last updated [DATE] View List" at bounding box center [820, 382] width 1093 height 86
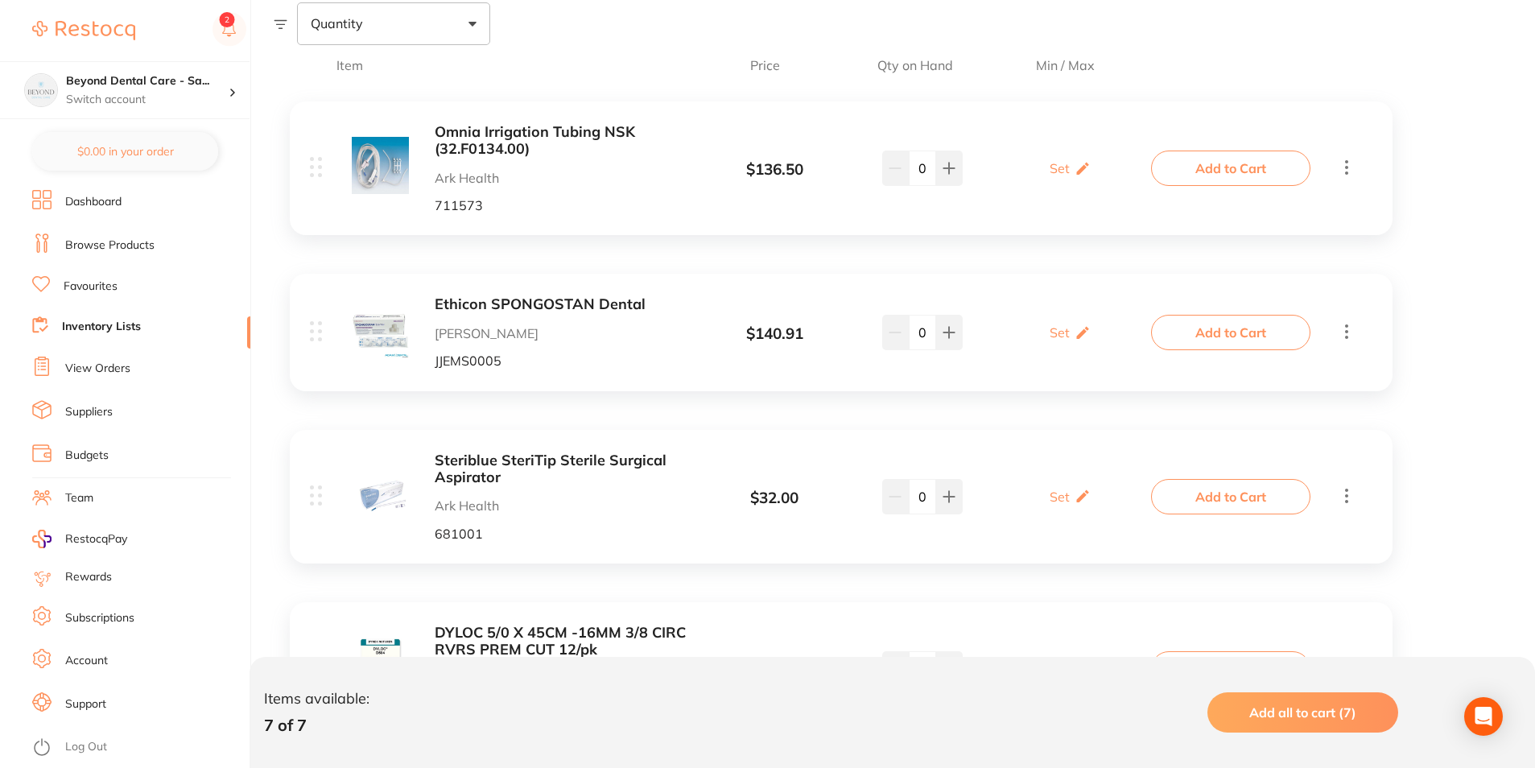
scroll to position [312, 0]
click at [1076, 171] on icon at bounding box center [1083, 169] width 16 height 17
click at [1099, 178] on input "0" at bounding box center [1093, 177] width 32 height 26
click at [1091, 175] on input "0" at bounding box center [1093, 177] width 32 height 26
type input "10"
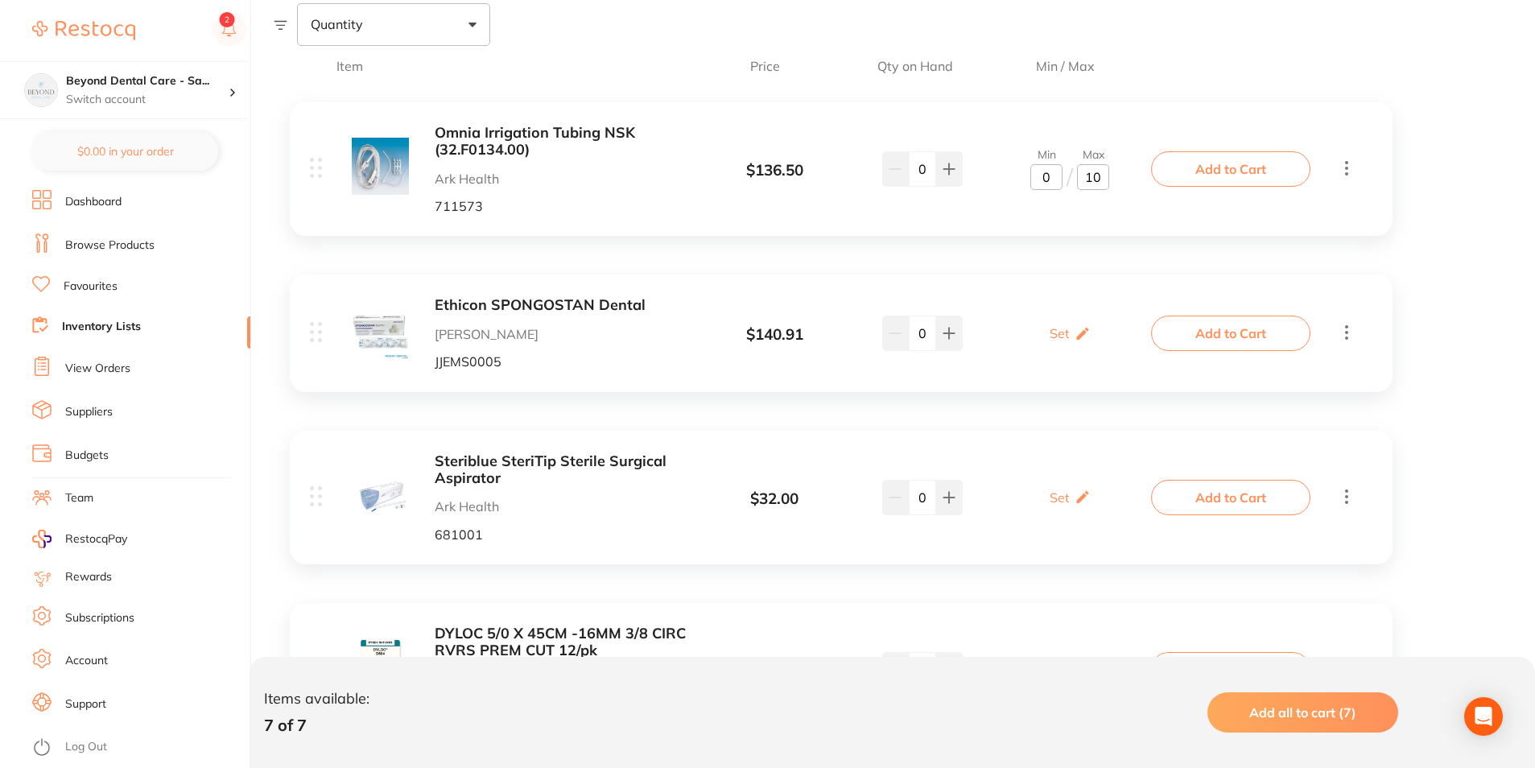
click at [1055, 180] on input "0" at bounding box center [1047, 177] width 32 height 26
type input "05"
click at [1009, 264] on div "Omnia Irrigation Tubing NSK (32.F0134.00) Ark Health 711573 $ 136.50 Min 5 / Ma…" at bounding box center [841, 684] width 1135 height 1196
click at [1082, 167] on icon at bounding box center [1088, 167] width 16 height 17
click at [1090, 176] on input "10" at bounding box center [1093, 177] width 32 height 26
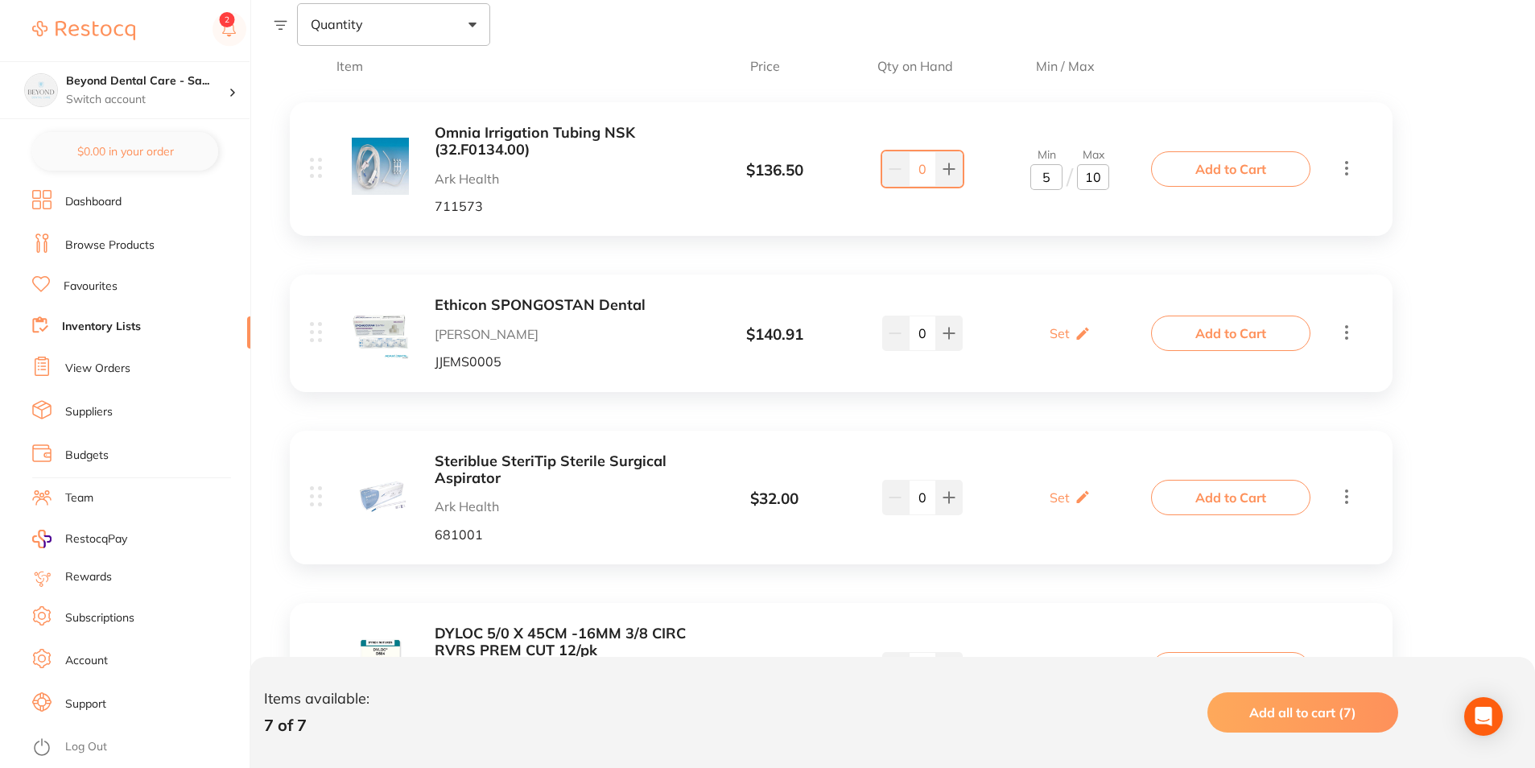
click at [1092, 175] on input "10" at bounding box center [1093, 177] width 32 height 26
type input "20"
click at [1086, 327] on icon at bounding box center [1083, 333] width 16 height 17
click at [1056, 347] on input "0" at bounding box center [1047, 342] width 32 height 26
type input "01"
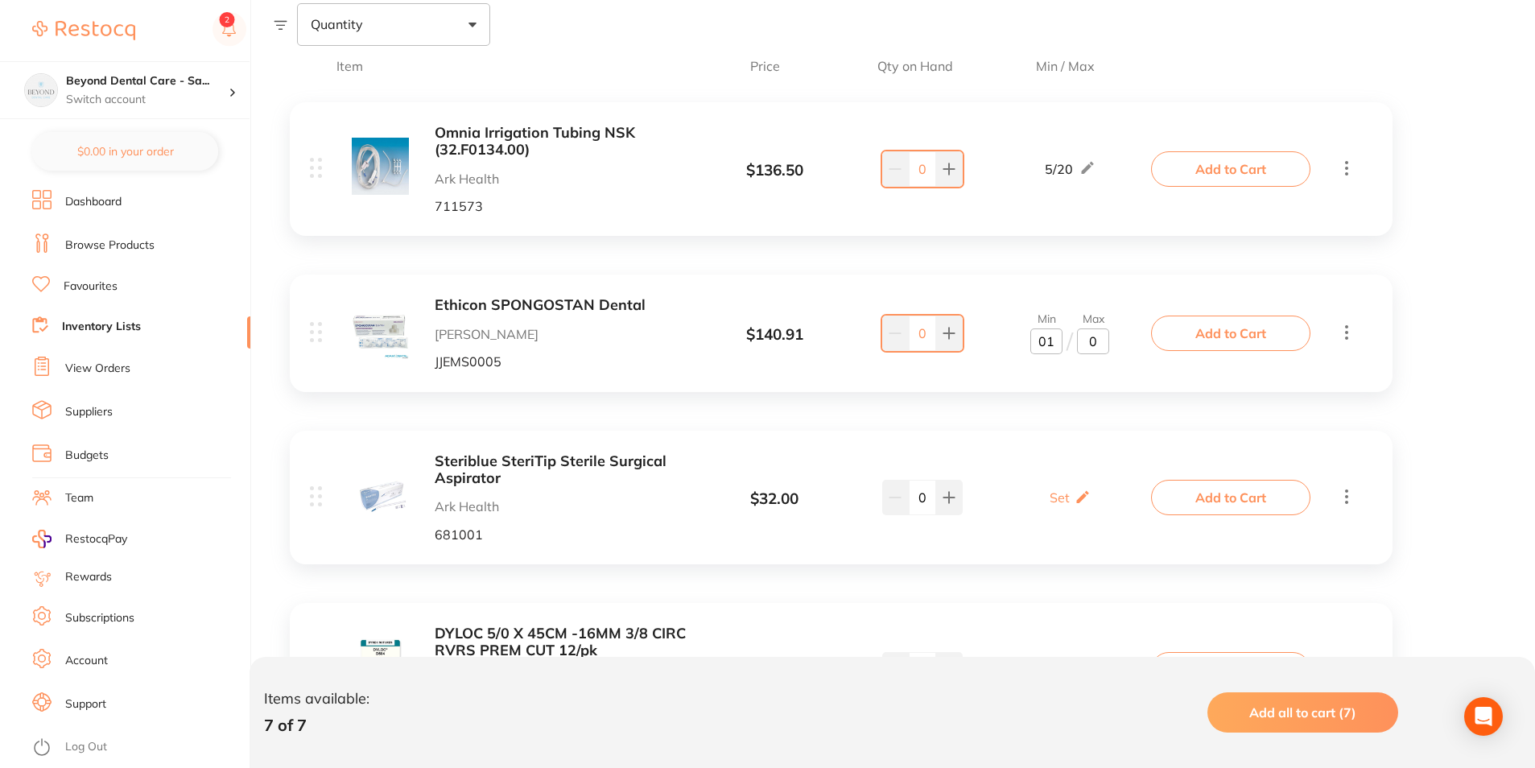
click at [1092, 342] on input "0" at bounding box center [1093, 342] width 32 height 26
click at [1100, 342] on input "0" at bounding box center [1093, 342] width 32 height 26
type input "033"
click at [1088, 421] on div "Omnia Irrigation Tubing NSK (32.F0134.00) Ark Health 711573 $ 136.50 5 / 20 0 5…" at bounding box center [841, 684] width 1135 height 1196
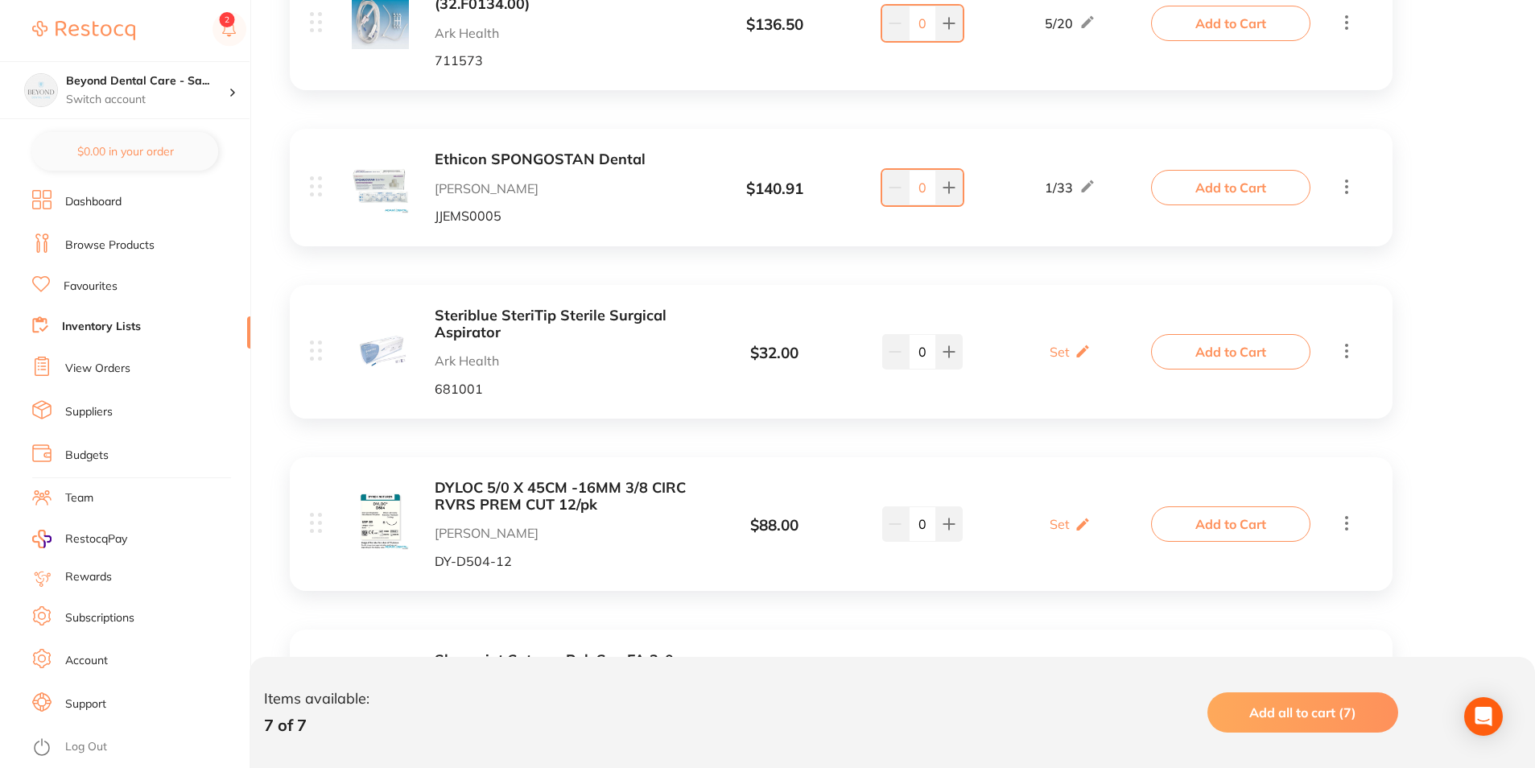
scroll to position [473, 0]
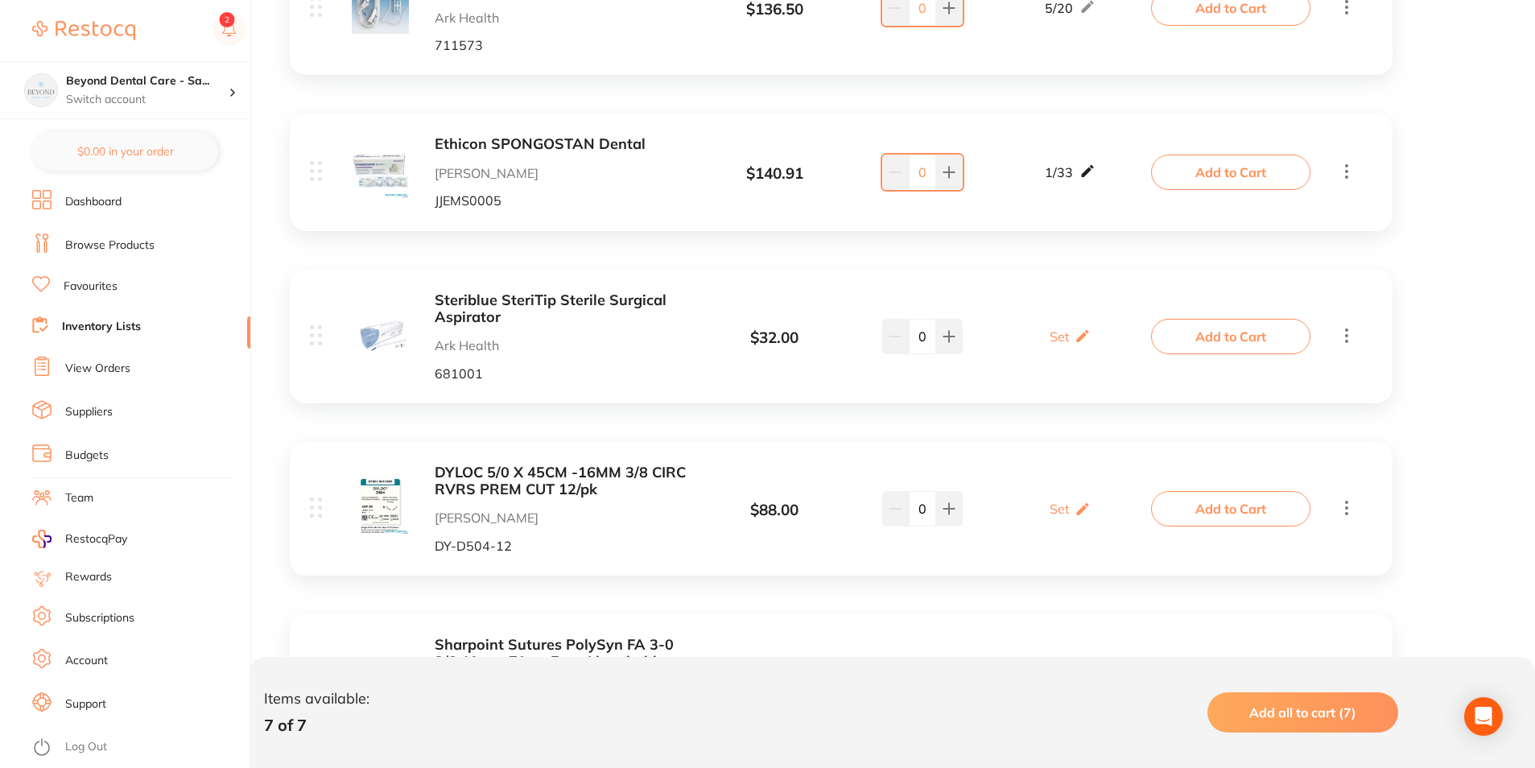
click at [1083, 171] on icon at bounding box center [1088, 171] width 16 height 17
click at [1099, 173] on input "33" at bounding box center [1093, 180] width 32 height 26
type input "3"
click at [1093, 296] on div "Steriblue SteriTip Sterile Surgical Aspirator Ark Health 681001 $ 32.00 Set Set…" at bounding box center [732, 336] width 845 height 89
click at [1067, 345] on div "Set Set Min / Max" at bounding box center [1070, 336] width 41 height 40
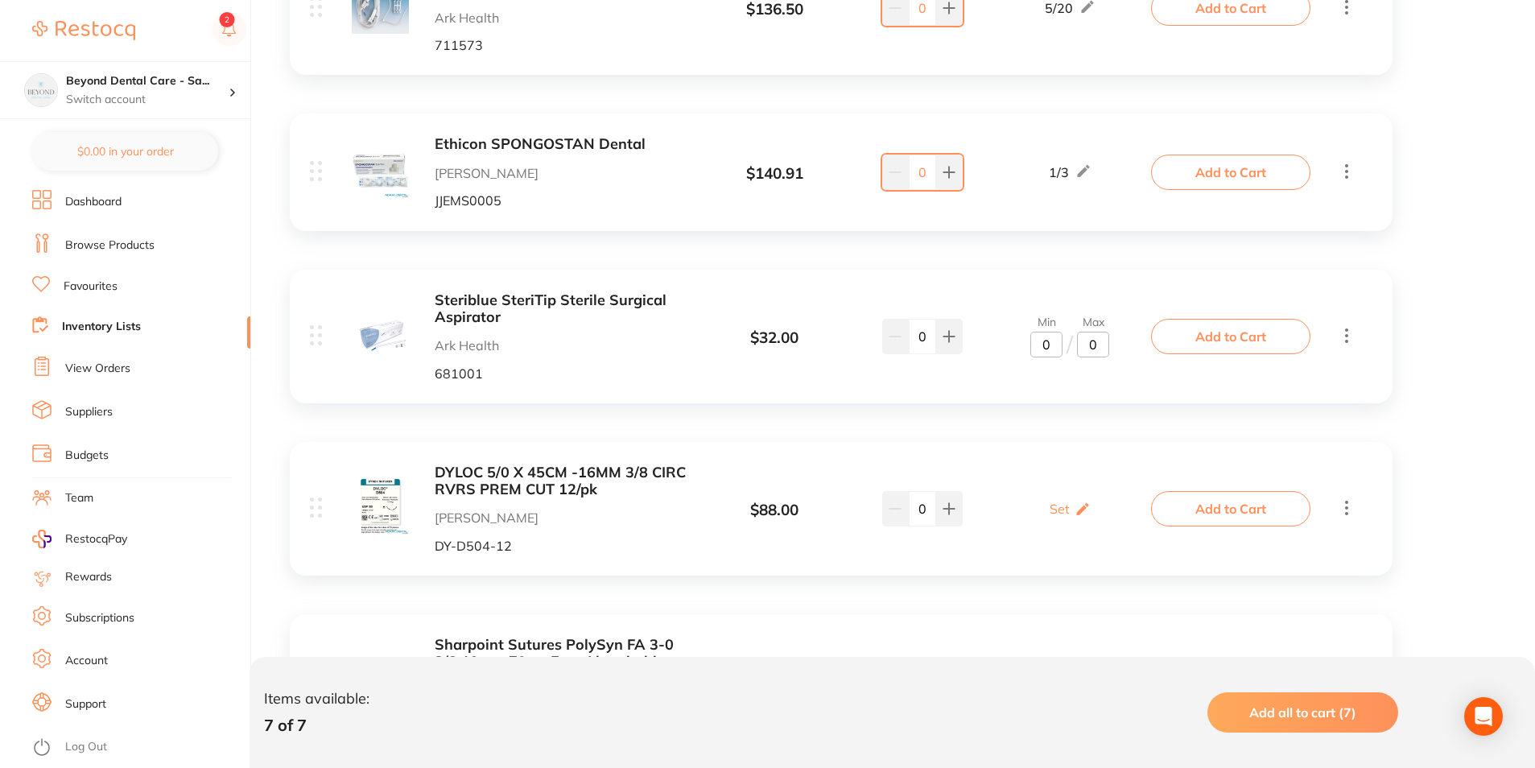
click at [1048, 345] on input "0" at bounding box center [1047, 345] width 32 height 26
click at [473, 310] on b "Steriblue SteriTip Sterile Surgical Aspirator" at bounding box center [562, 308] width 255 height 33
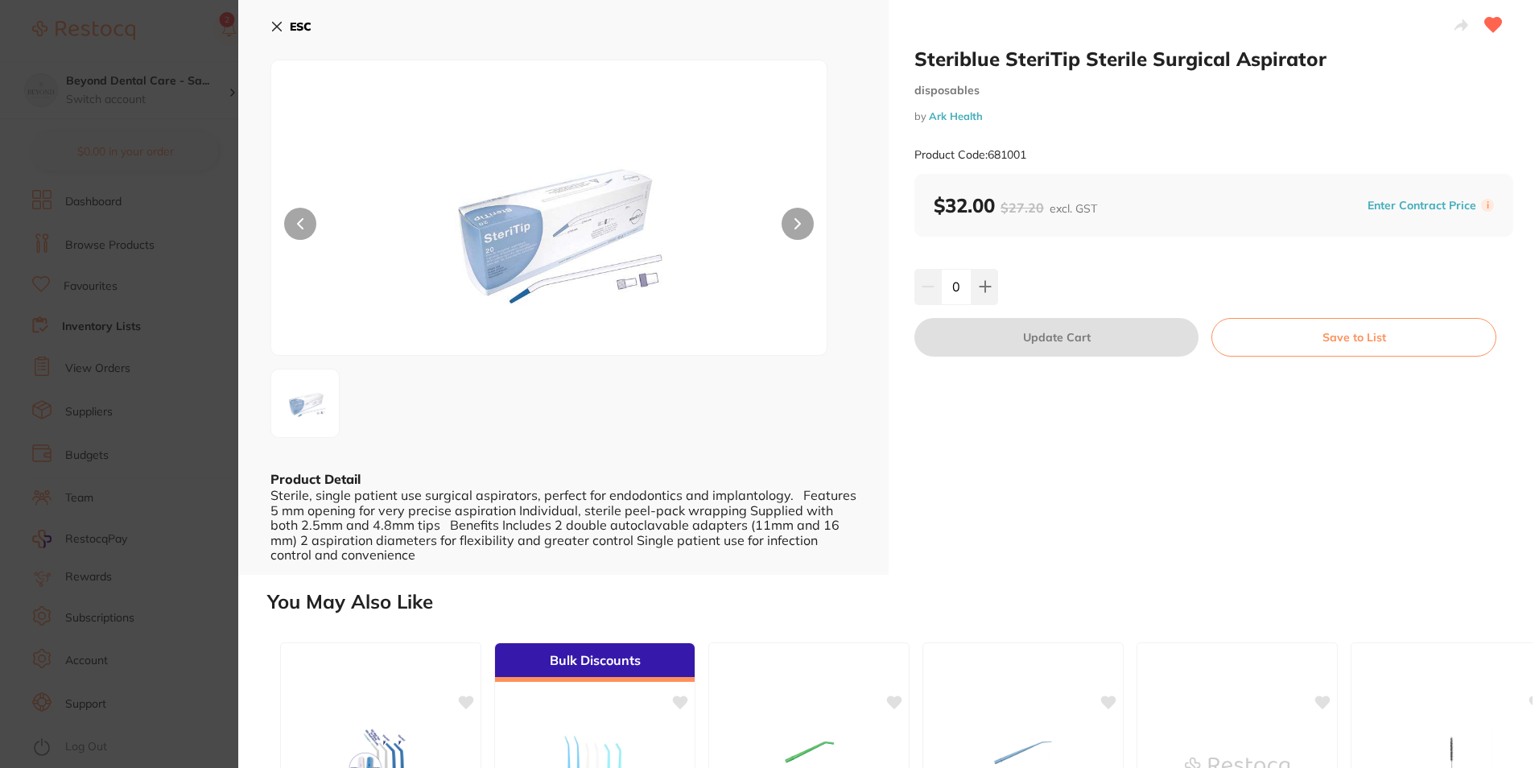
click at [213, 252] on section "Steriblue SteriTip Sterile Surgical Aspirator disposables by Ark Health Product…" at bounding box center [769, 384] width 1539 height 768
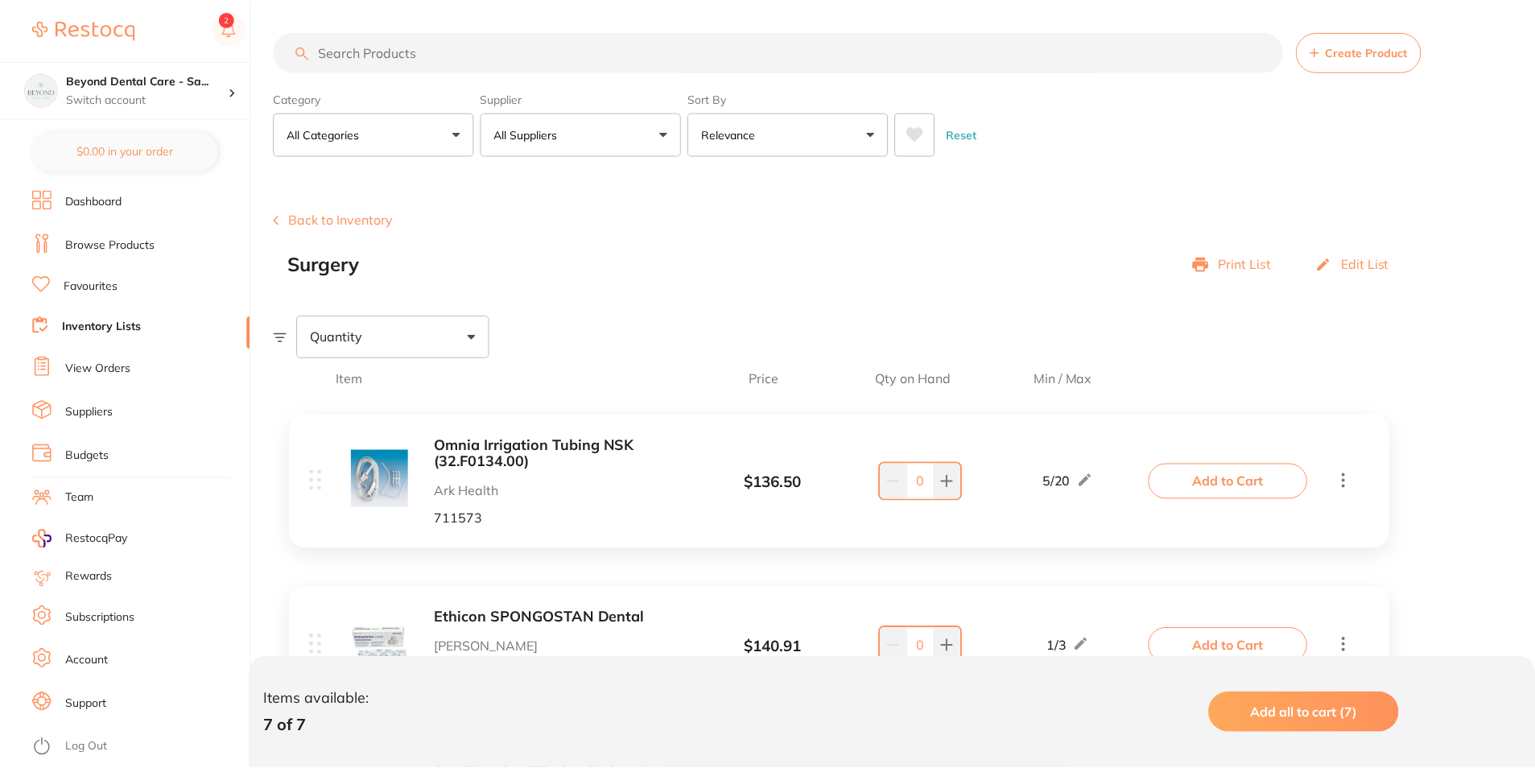
scroll to position [473, 0]
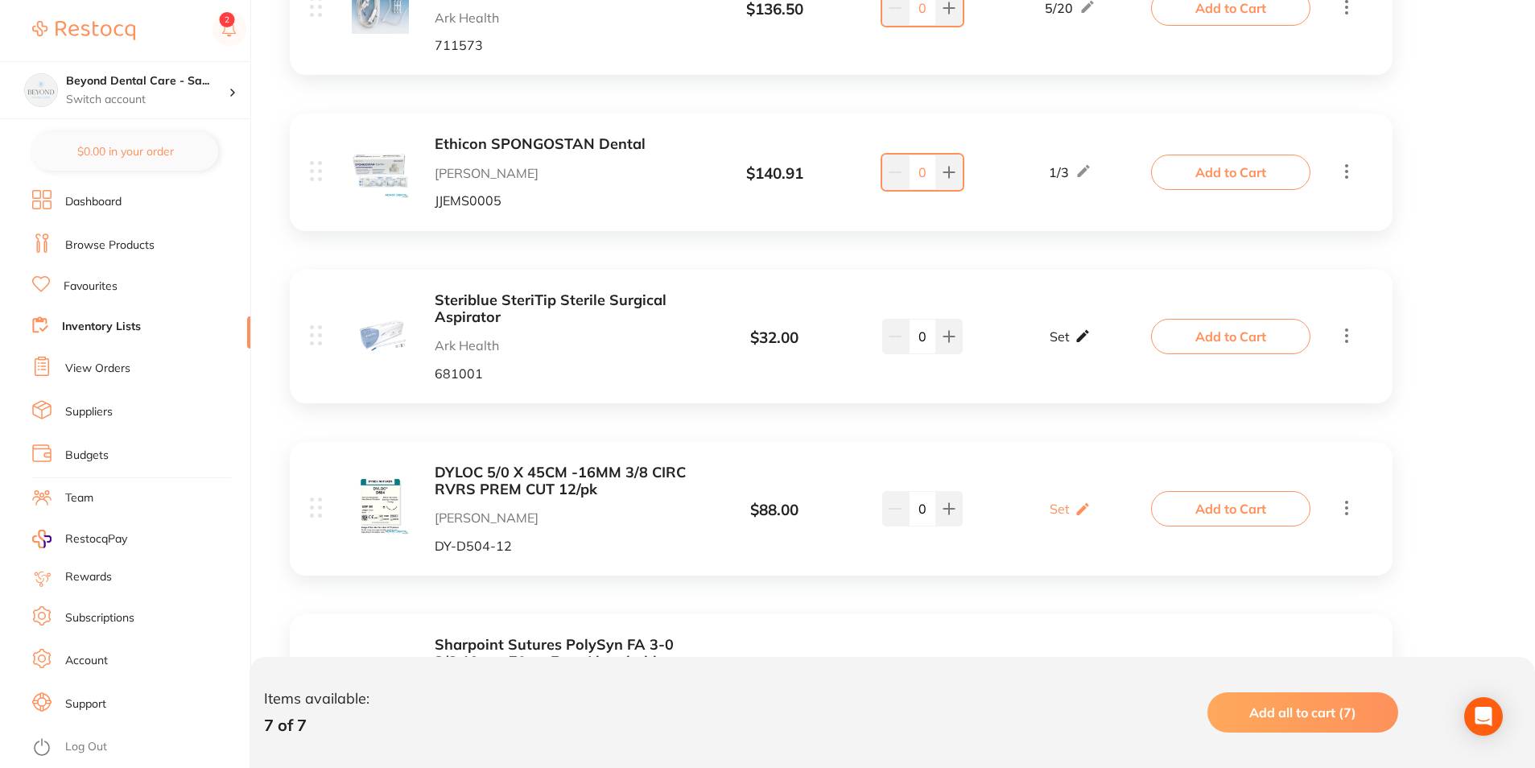
click at [1068, 335] on p "Set" at bounding box center [1060, 336] width 20 height 14
click at [1053, 350] on input "0" at bounding box center [1047, 345] width 32 height 26
click at [1090, 344] on input "0" at bounding box center [1093, 345] width 32 height 26
click at [1098, 342] on input "0" at bounding box center [1093, 345] width 32 height 26
type input "030"
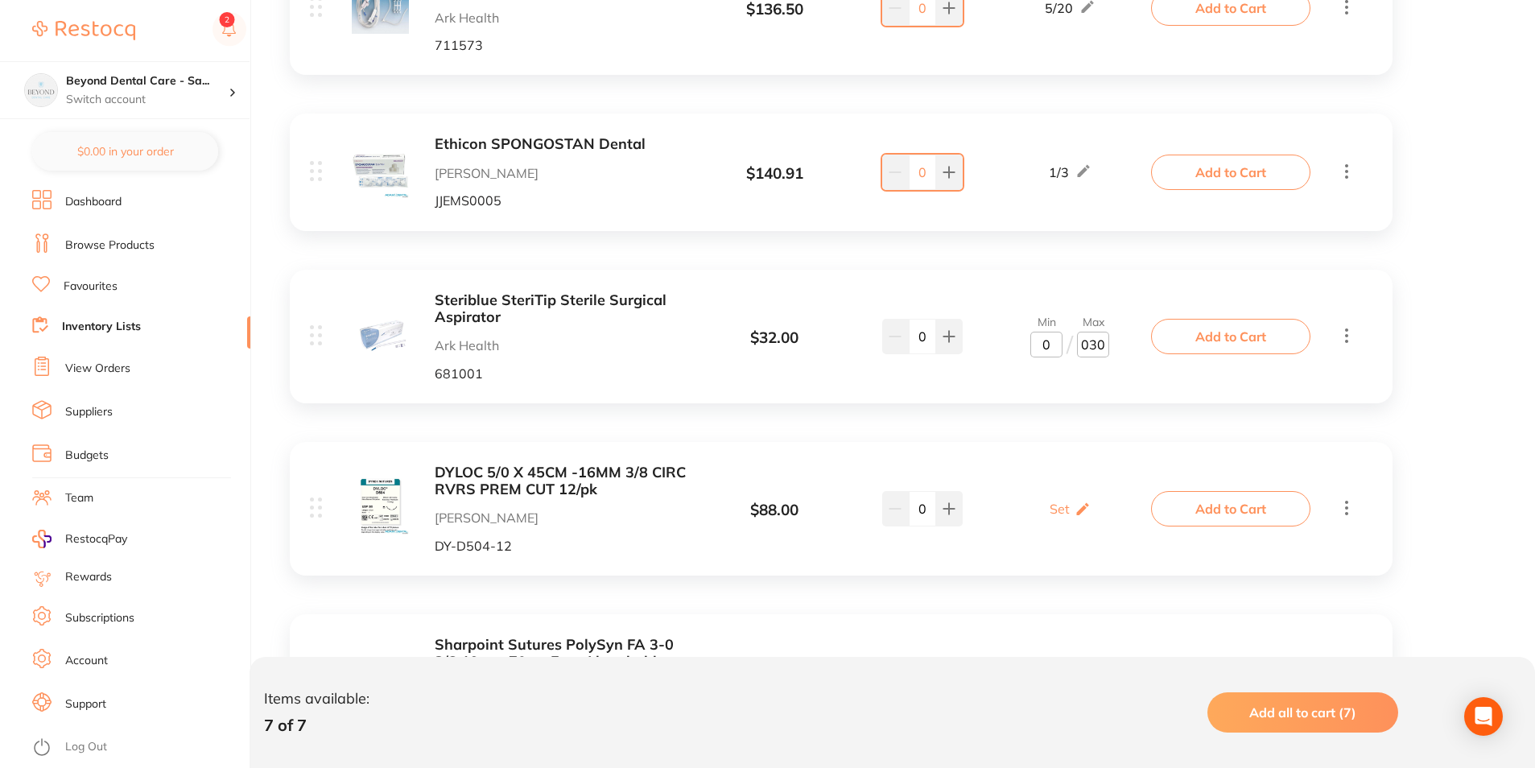
click at [1039, 351] on input "0" at bounding box center [1047, 345] width 32 height 26
type input "10"
click at [1027, 461] on div "DYLOC 5/0 X 45CM -16MM 3/8 CIRC RVRS PREM CUT 12/pk Adam Dental DY-D504-12 $ 88…" at bounding box center [841, 509] width 1103 height 134
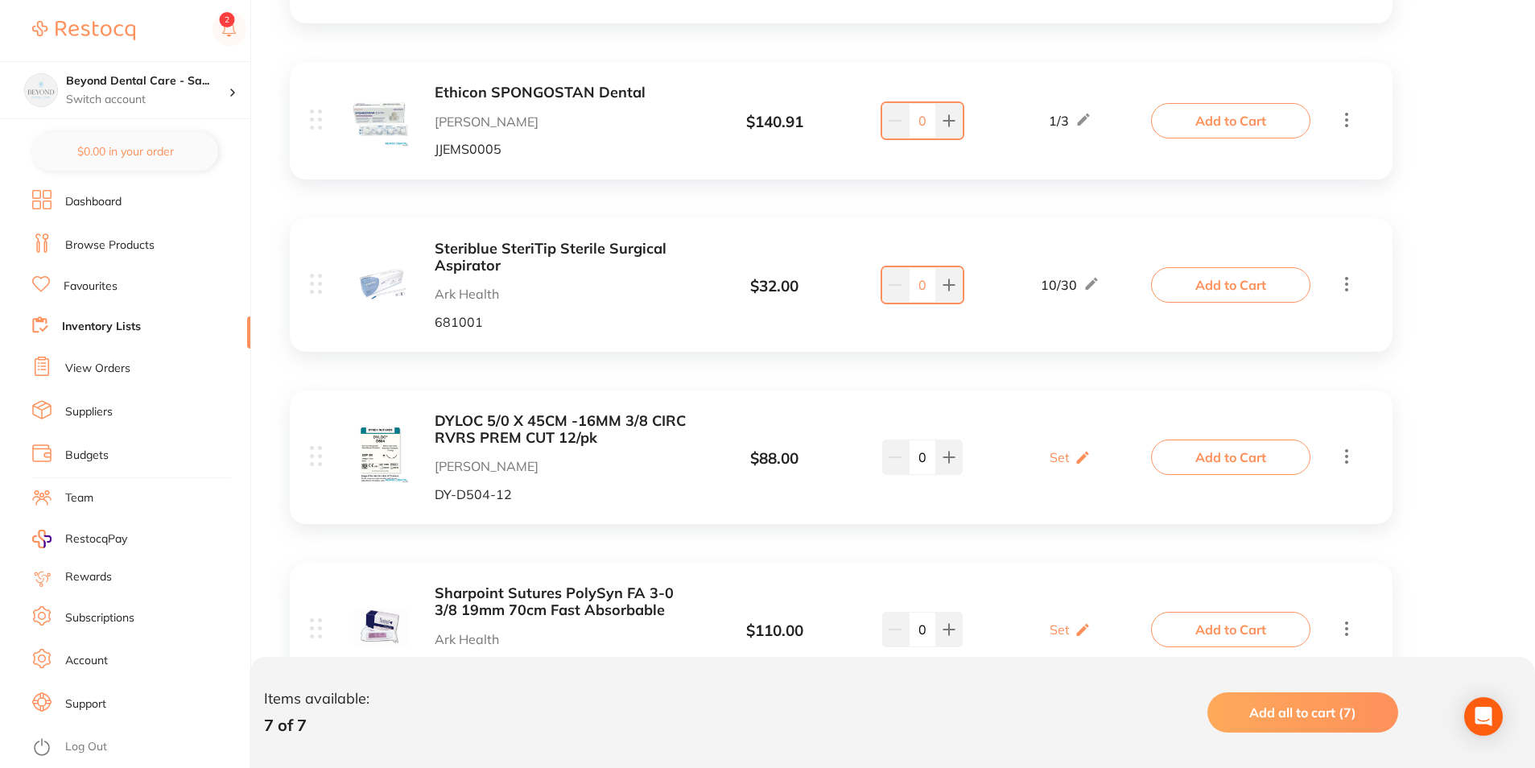
scroll to position [554, 0]
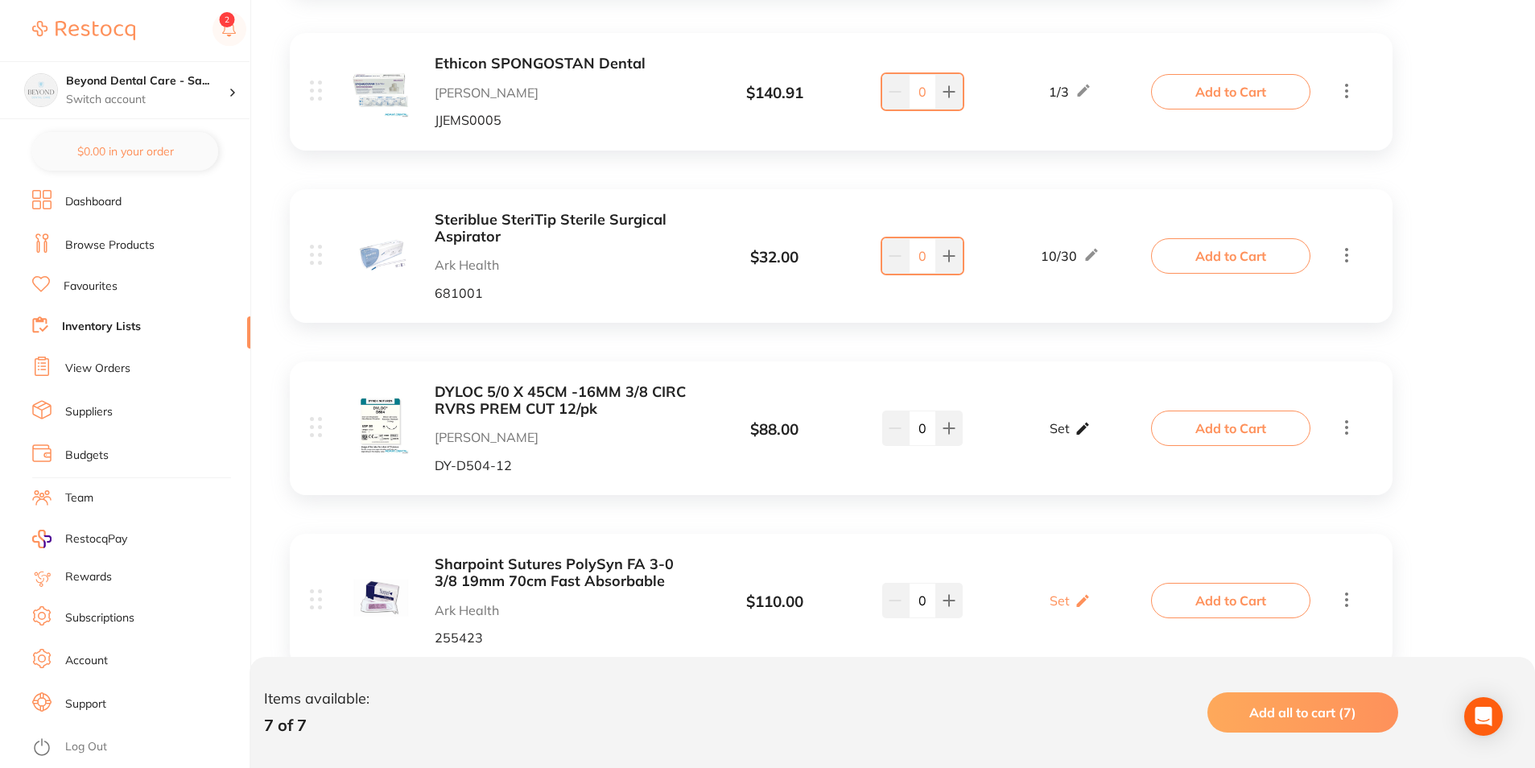
click at [1079, 426] on icon at bounding box center [1083, 428] width 16 height 17
click at [1101, 436] on input "0" at bounding box center [1093, 437] width 32 height 26
click at [1088, 440] on input "0" at bounding box center [1093, 437] width 32 height 26
click at [1101, 439] on input "0" at bounding box center [1093, 437] width 32 height 26
click at [1090, 442] on input "0" at bounding box center [1093, 437] width 32 height 26
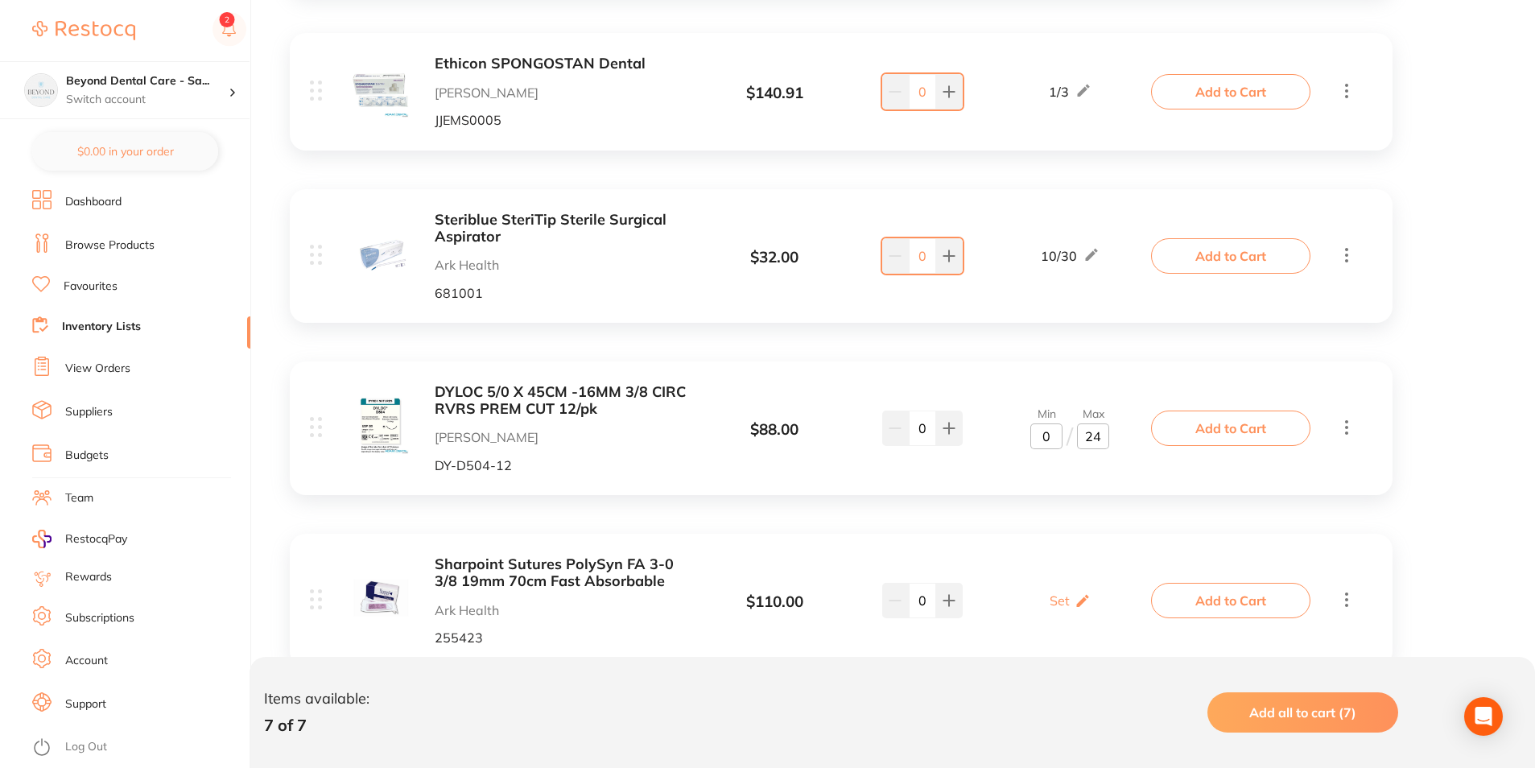
type input "24"
click at [1045, 445] on input "0" at bounding box center [1047, 437] width 32 height 26
click at [1060, 444] on input "0" at bounding box center [1047, 437] width 32 height 26
type input "06"
click at [1044, 516] on div "Omnia Irrigation Tubing NSK (32.F0134.00) Ark Health 711573 $ 136.50 5 / 20 0 5…" at bounding box center [841, 443] width 1135 height 1196
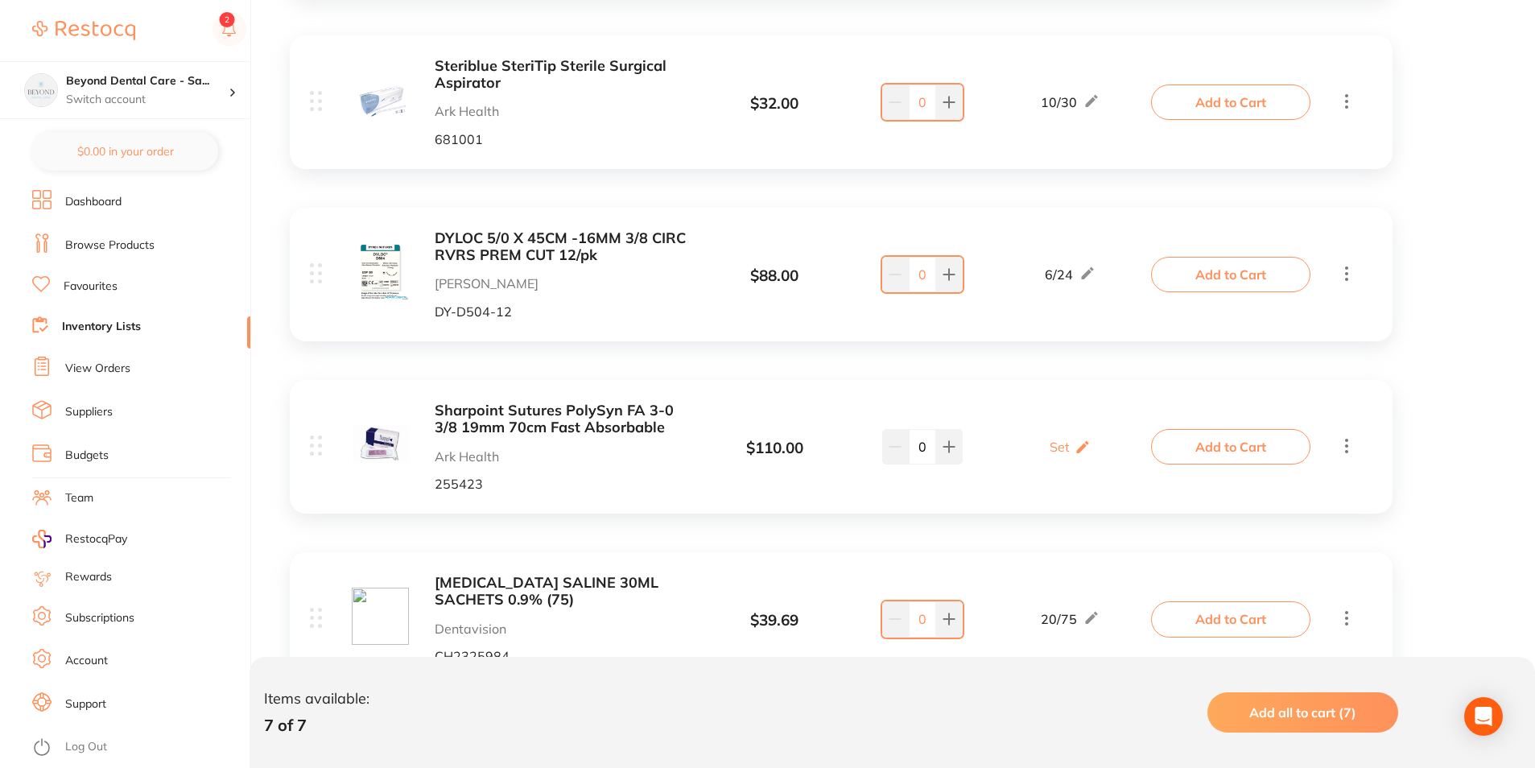
scroll to position [715, 0]
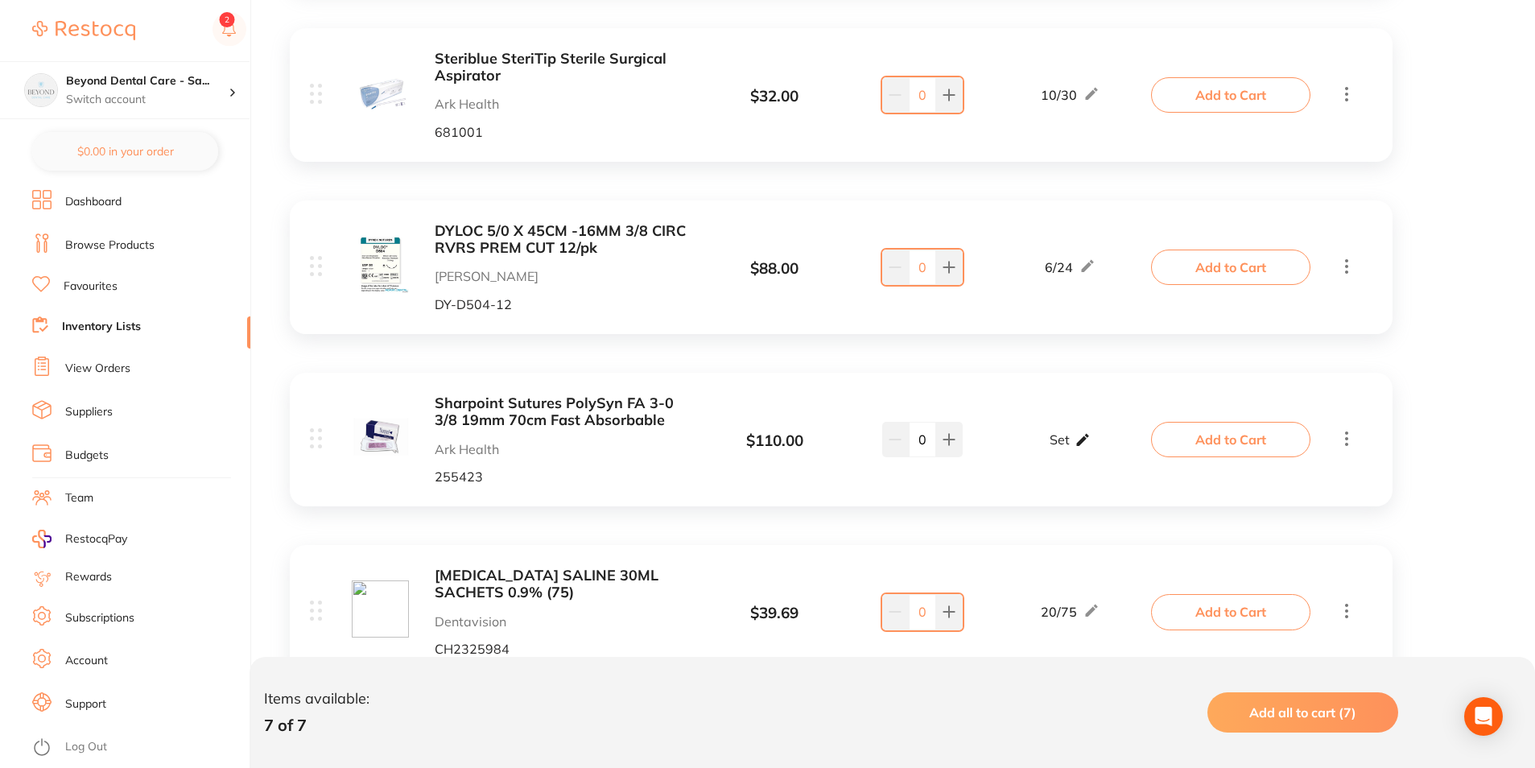
click at [1075, 442] on icon at bounding box center [1083, 440] width 16 height 17
click at [1103, 448] on input "0" at bounding box center [1093, 448] width 32 height 26
click at [1087, 452] on input "0" at bounding box center [1093, 448] width 32 height 26
click at [1102, 451] on input "0" at bounding box center [1093, 448] width 32 height 26
click at [1085, 454] on input "0" at bounding box center [1093, 448] width 32 height 26
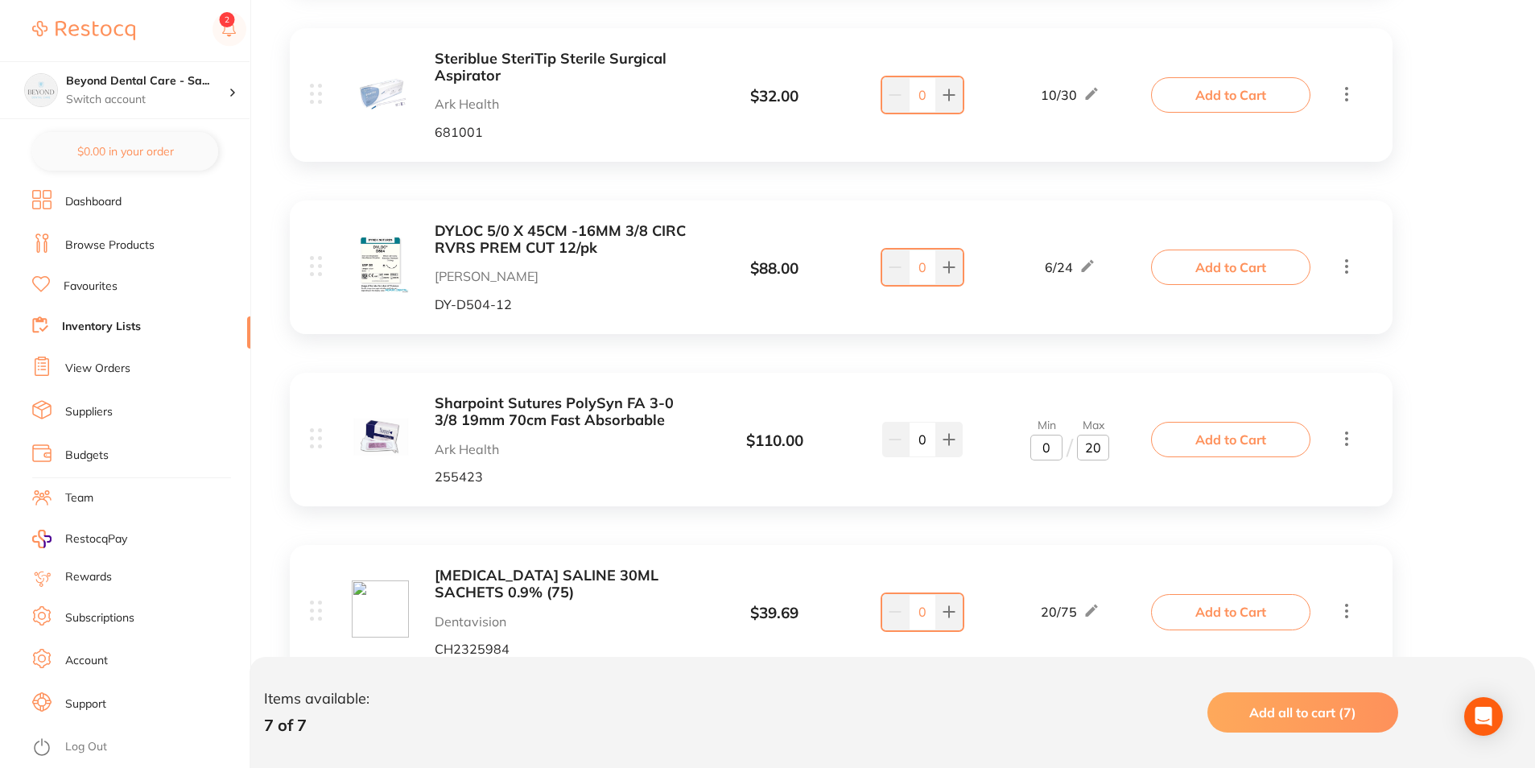
type input "20"
click at [1059, 453] on input "0" at bounding box center [1047, 448] width 32 height 26
type input "05"
click at [1039, 494] on div "Sharpoint Sutures PolySyn FA 3-0 3/8 19mm 70cm Fast Absorbable Ark Health 25542…" at bounding box center [841, 440] width 1103 height 134
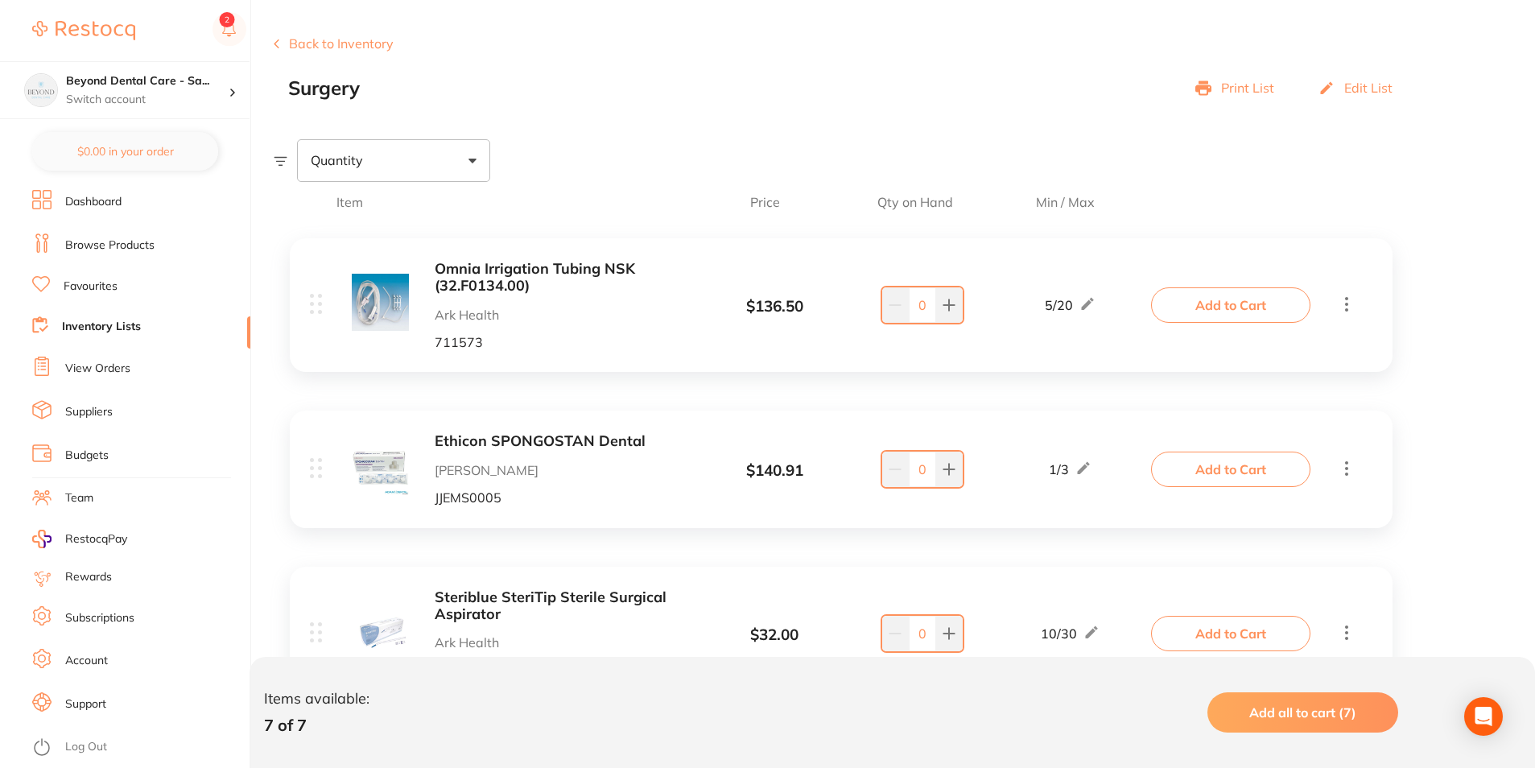
scroll to position [0, 0]
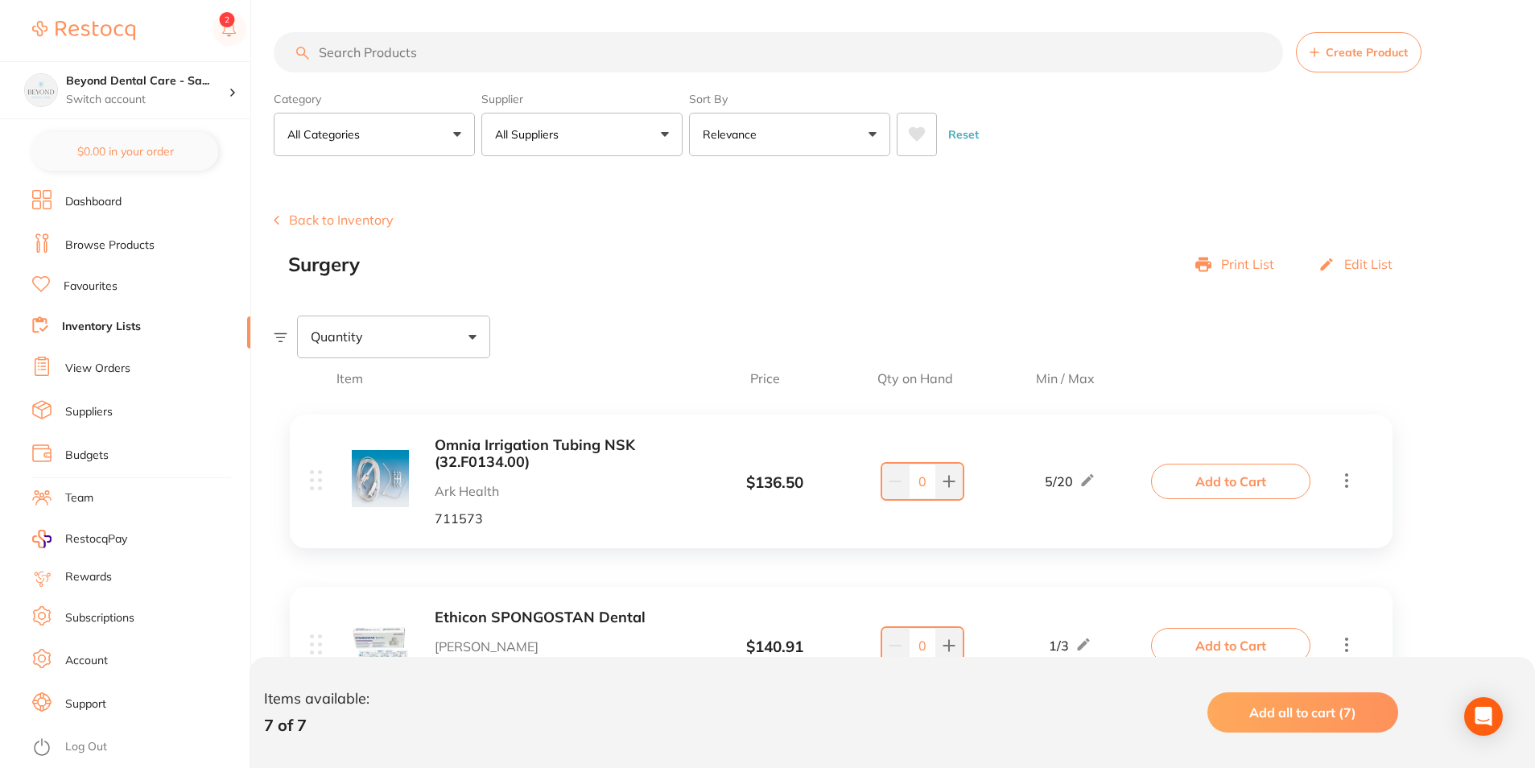
click at [101, 326] on link "Inventory Lists" at bounding box center [101, 327] width 79 height 16
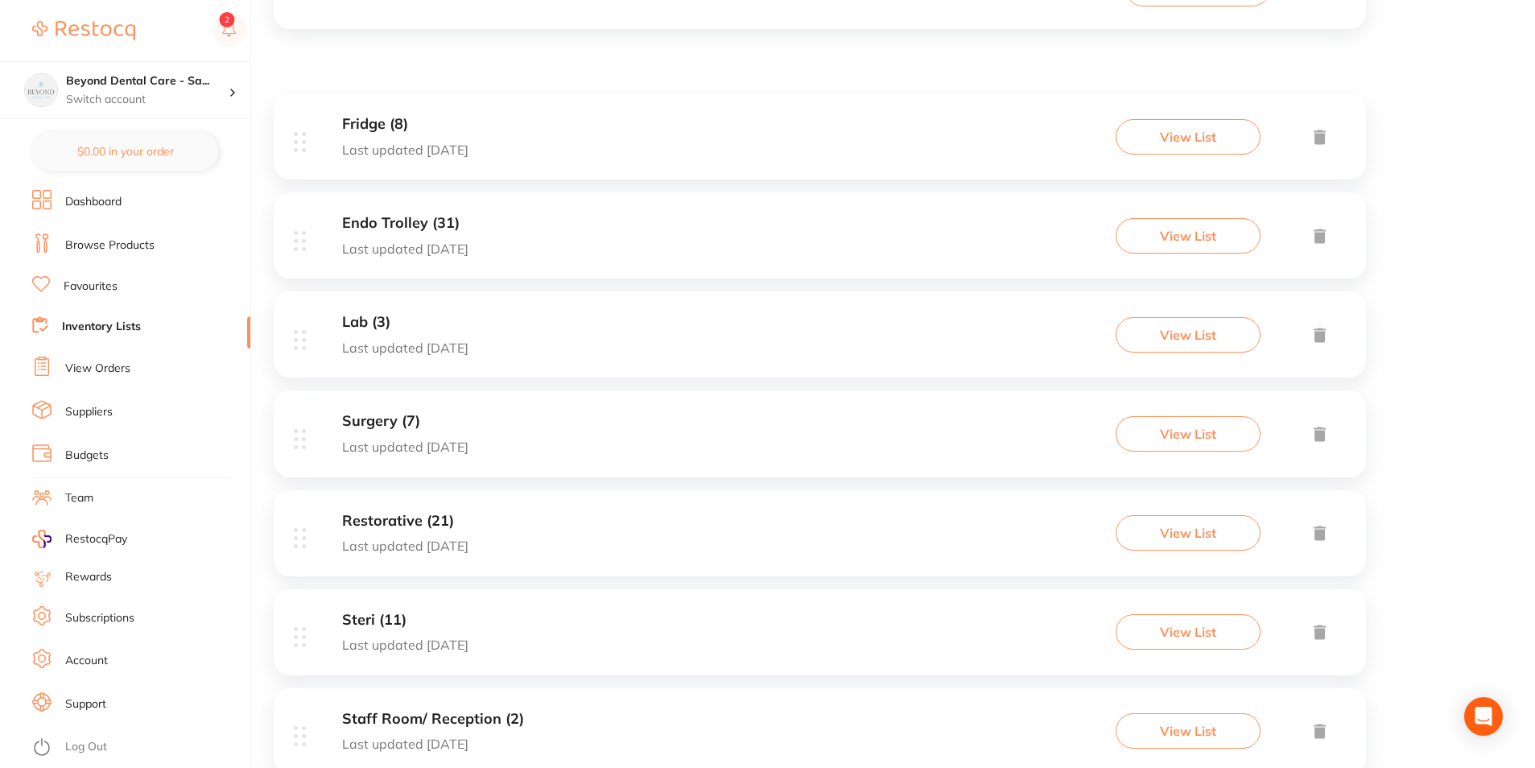
scroll to position [293, 0]
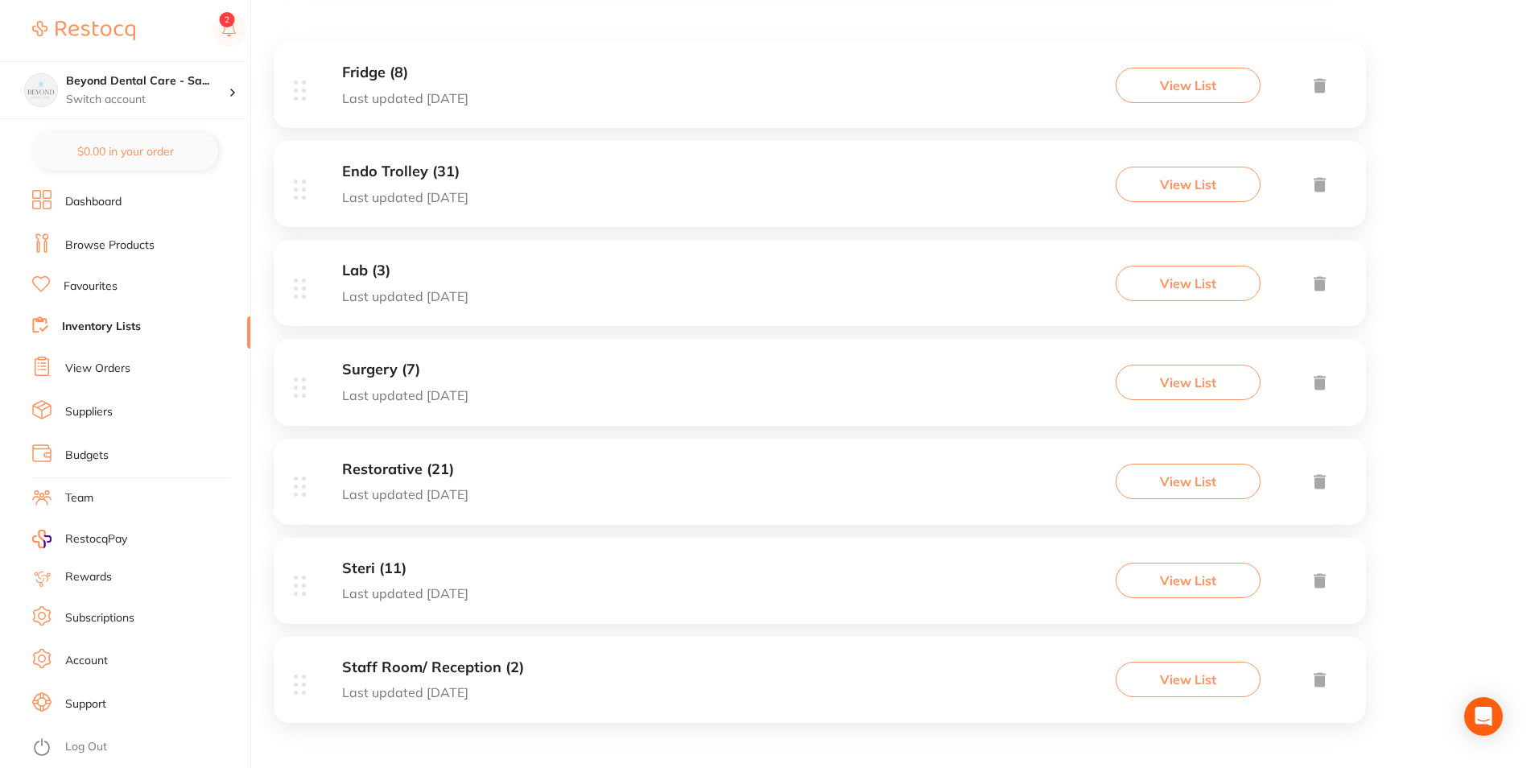
click at [578, 486] on div "Restorative (21) Last updated today View List" at bounding box center [820, 482] width 1093 height 86
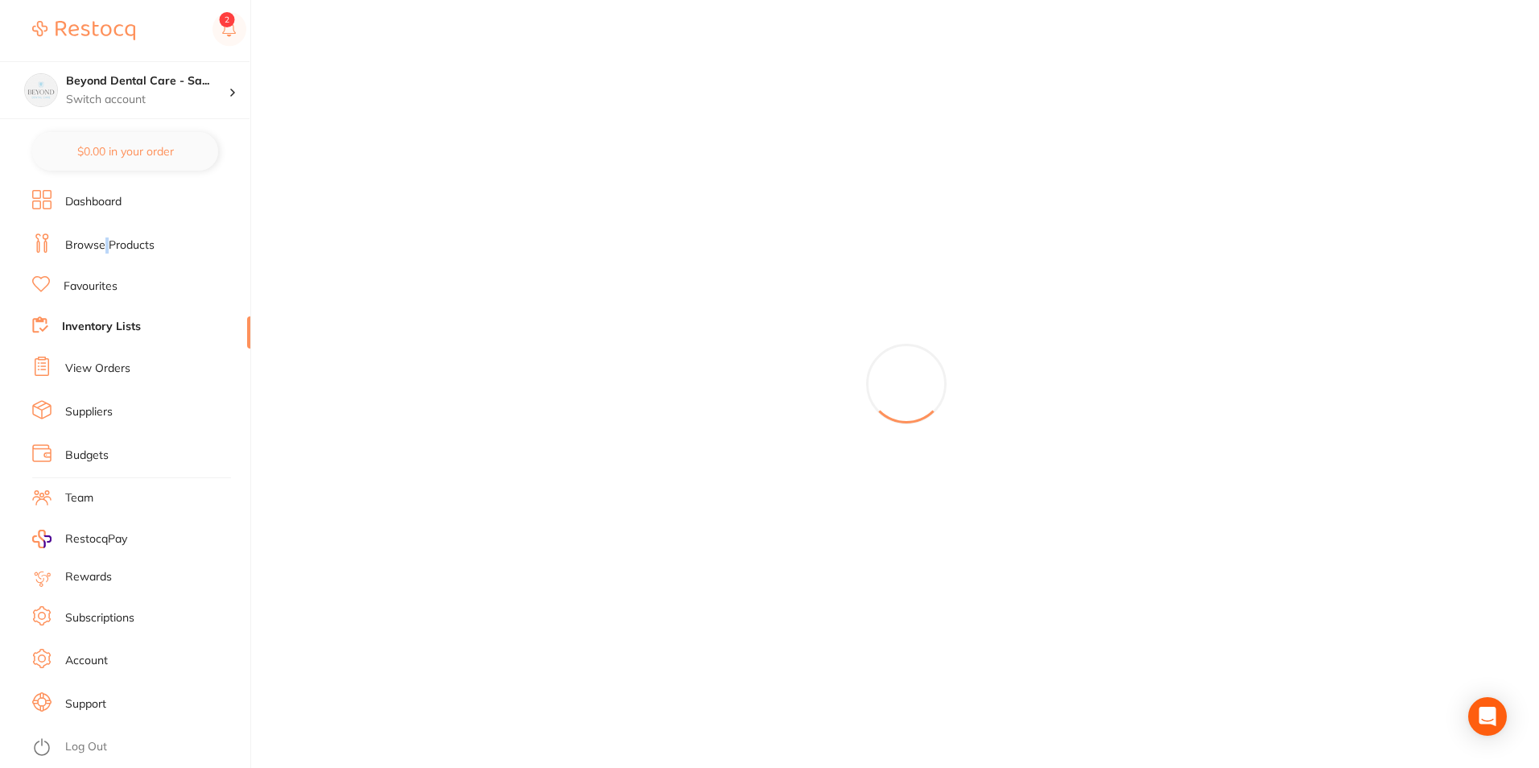
drag, startPoint x: 105, startPoint y: 244, endPoint x: 125, endPoint y: 258, distance: 24.2
click at [106, 243] on link "Browse Products" at bounding box center [109, 246] width 89 height 16
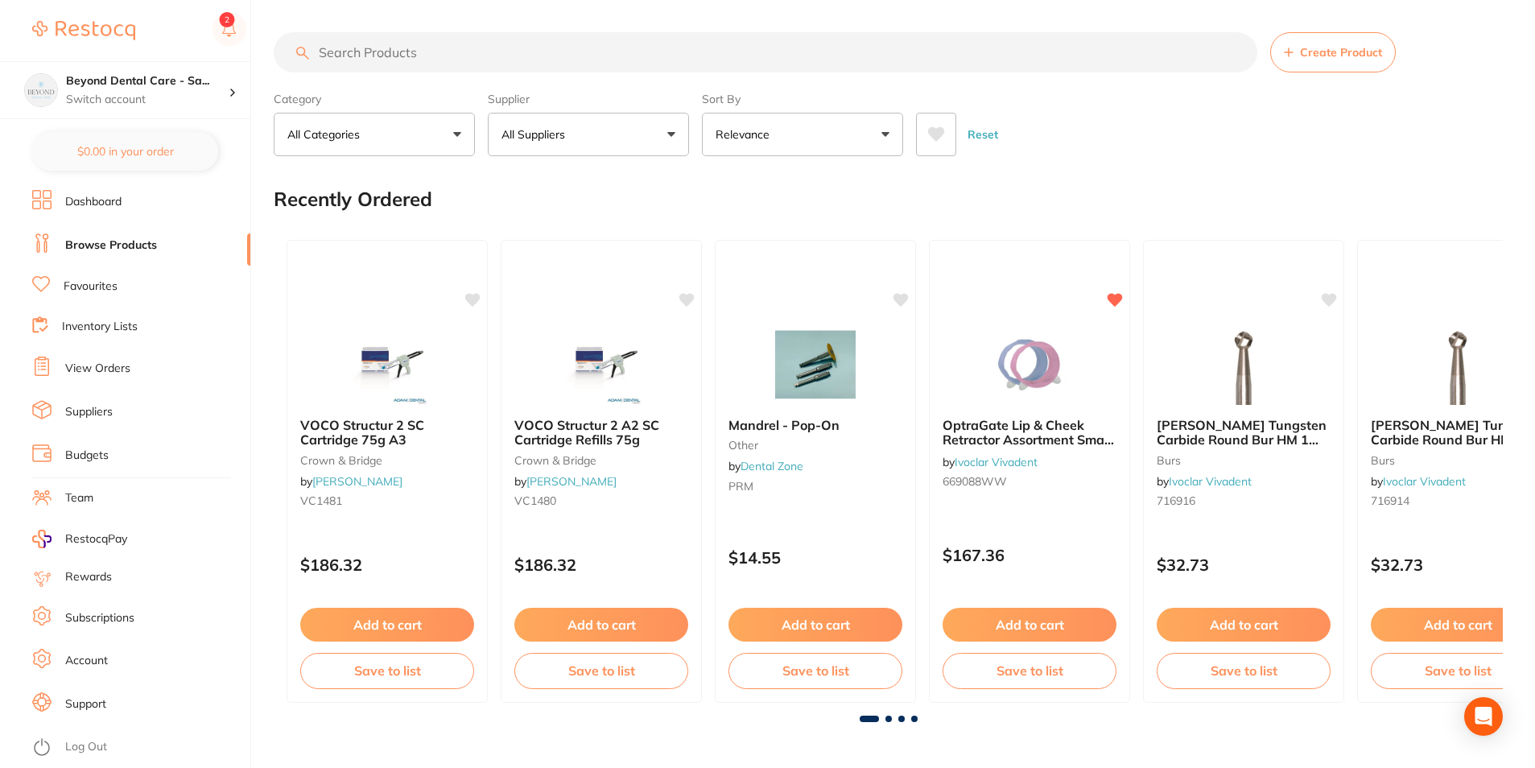
click at [419, 55] on input "search" at bounding box center [766, 52] width 984 height 40
paste input "KY-282281"
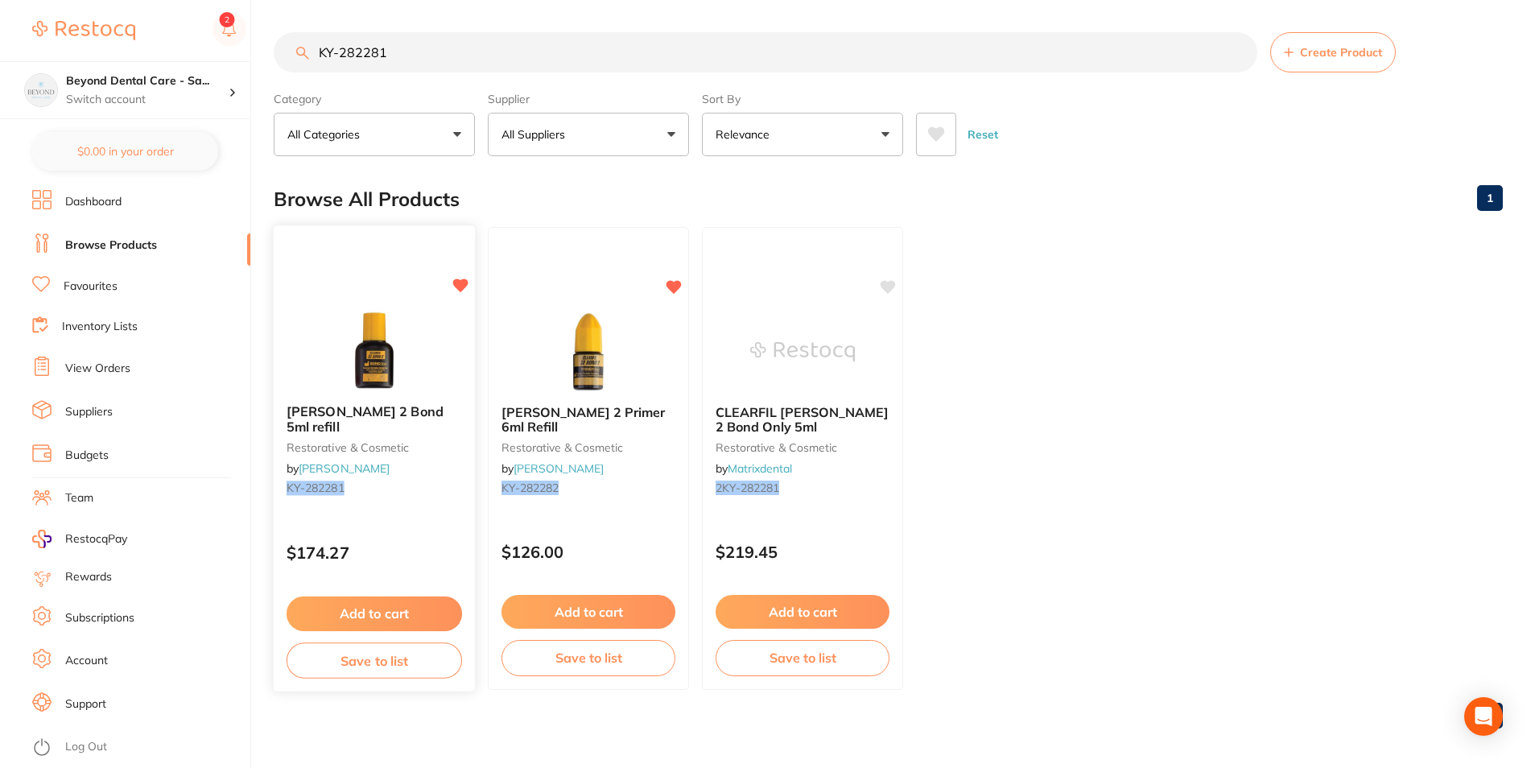
type input "KY-282281"
click at [388, 669] on button "Save to list" at bounding box center [375, 661] width 176 height 36
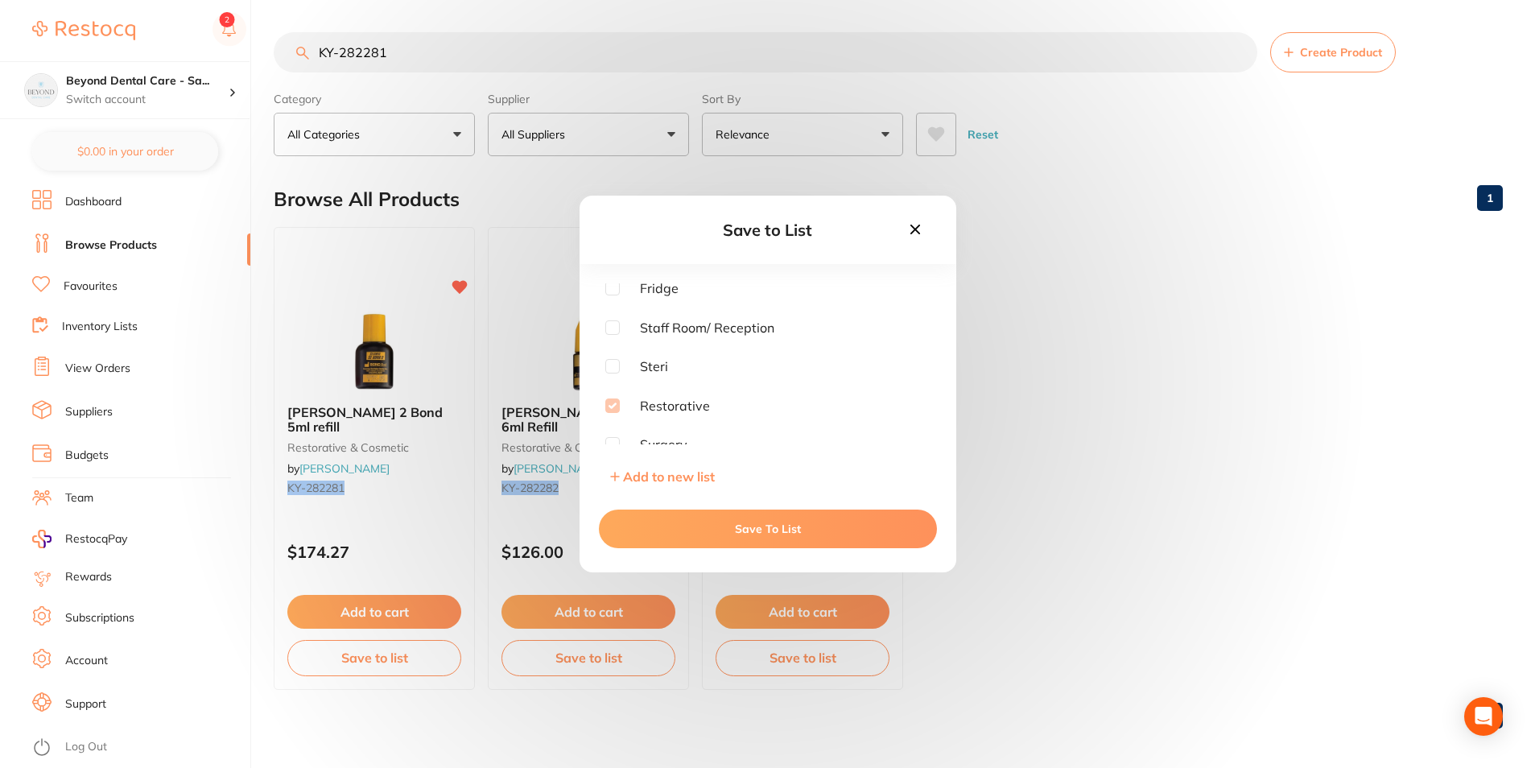
scroll to position [81, 0]
click at [648, 518] on button "Save To List" at bounding box center [768, 529] width 338 height 39
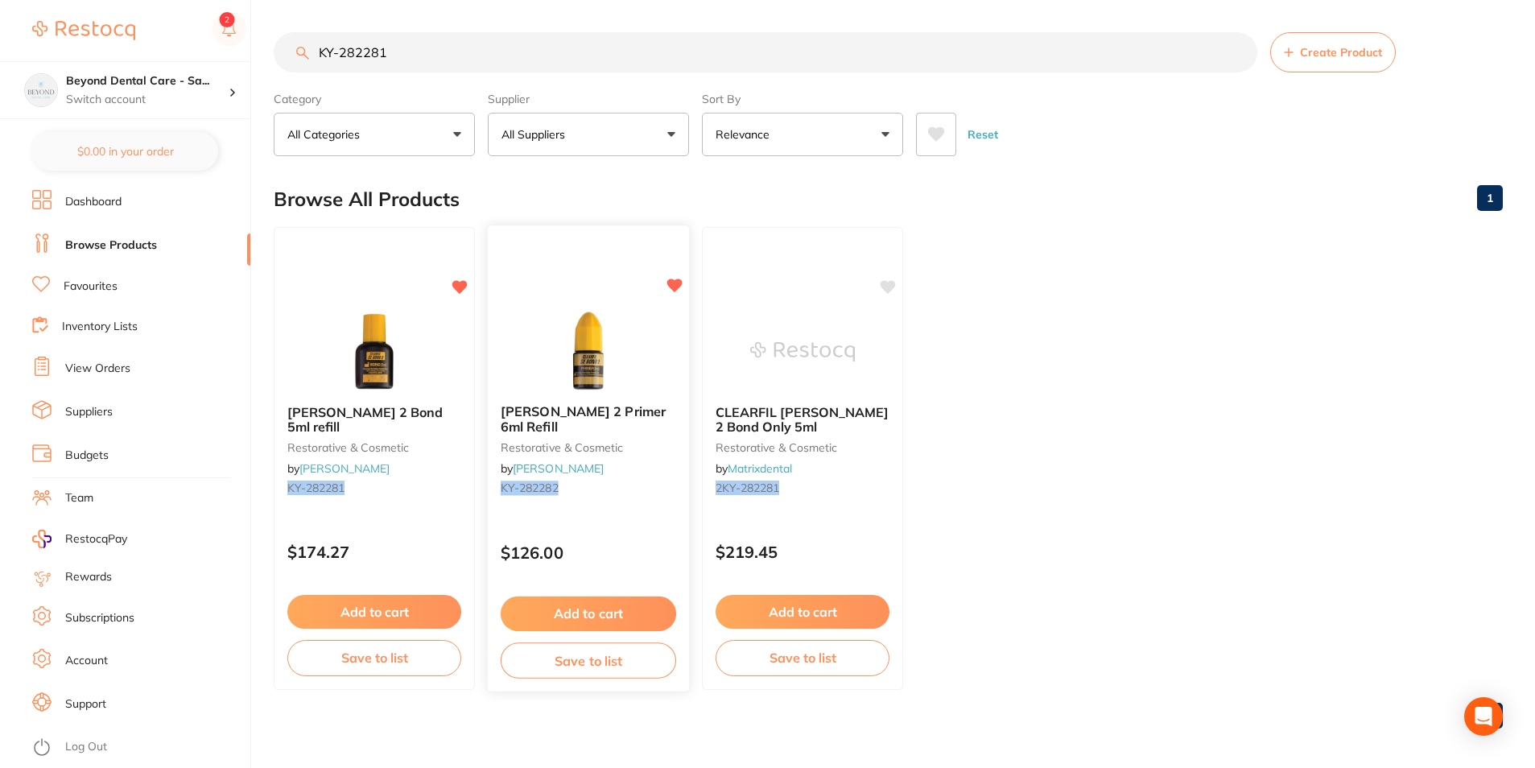
click at [582, 653] on button "Save to list" at bounding box center [589, 661] width 176 height 36
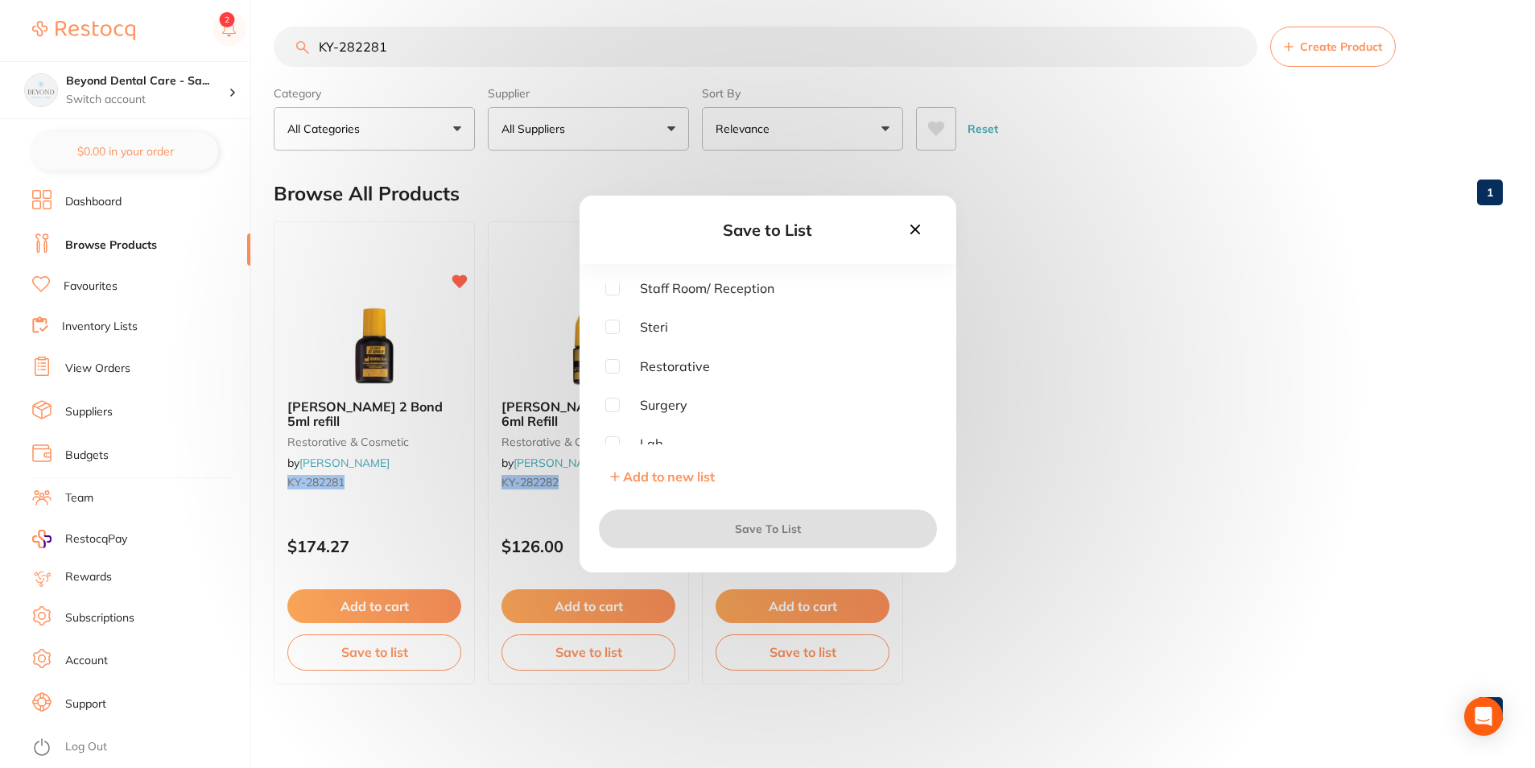
click at [616, 374] on div at bounding box center [612, 366] width 14 height 14
click at [614, 368] on input "checkbox" at bounding box center [612, 366] width 14 height 14
checkbox input "true"
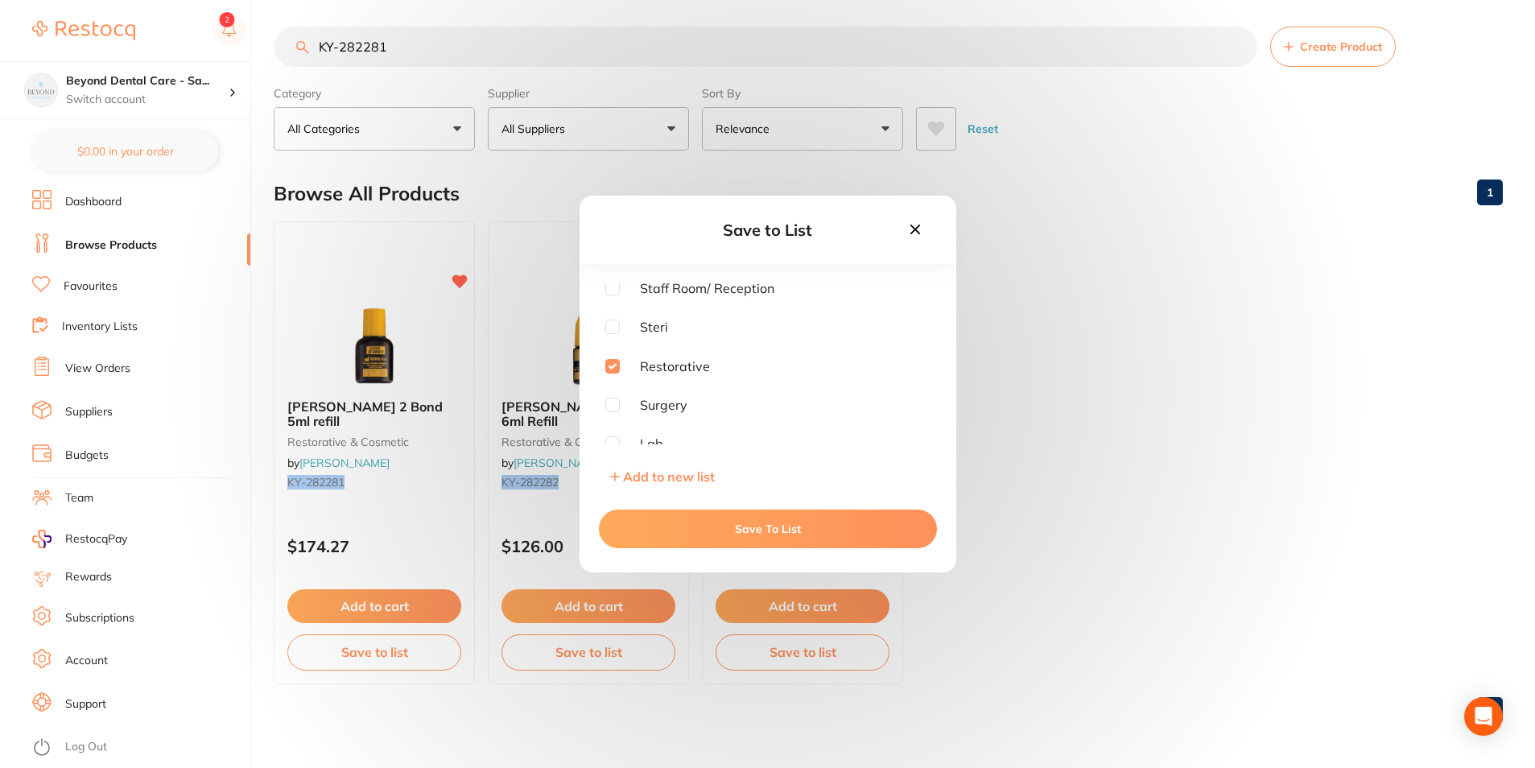
click at [660, 539] on button "Save To List" at bounding box center [768, 529] width 338 height 39
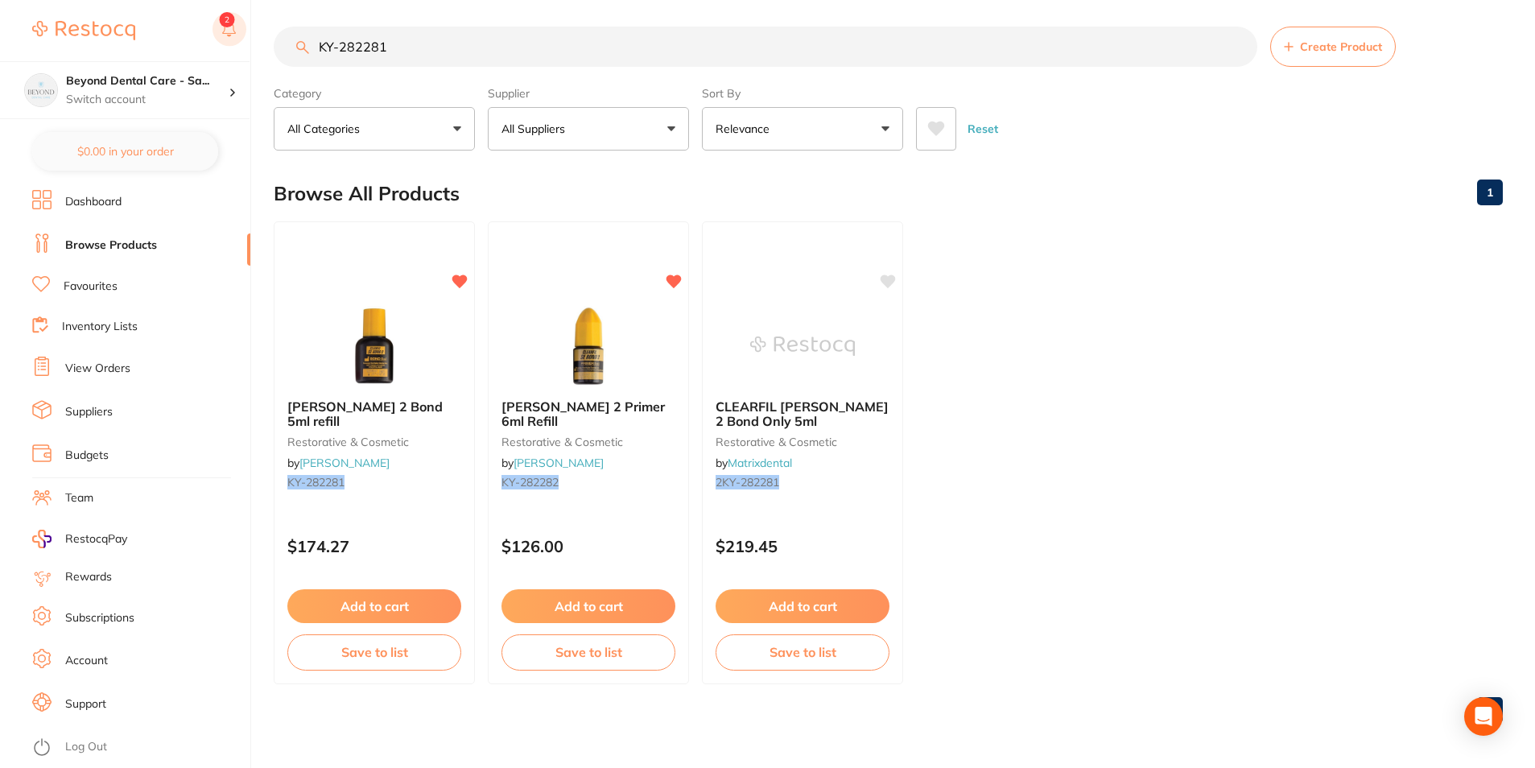
drag, startPoint x: 440, startPoint y: 39, endPoint x: 236, endPoint y: 48, distance: 203.9
click at [236, 48] on div "$0.00 Beyond Dental Care - Sa... Switch account Beyond Dental Care - Sandstone …" at bounding box center [767, 378] width 1535 height 768
paste input "110"
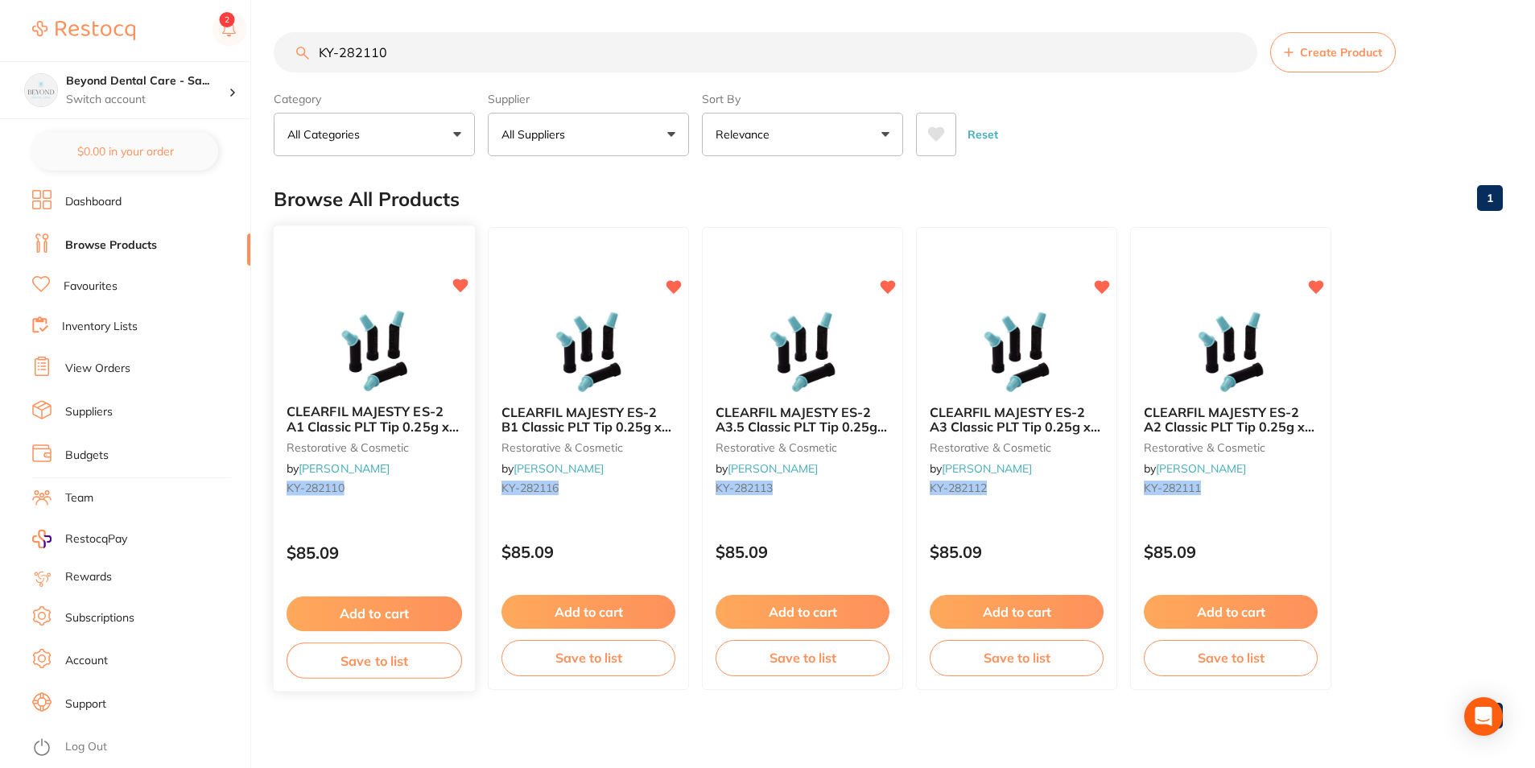
type input "KY-282110"
click at [374, 657] on button "Save to list" at bounding box center [375, 661] width 176 height 36
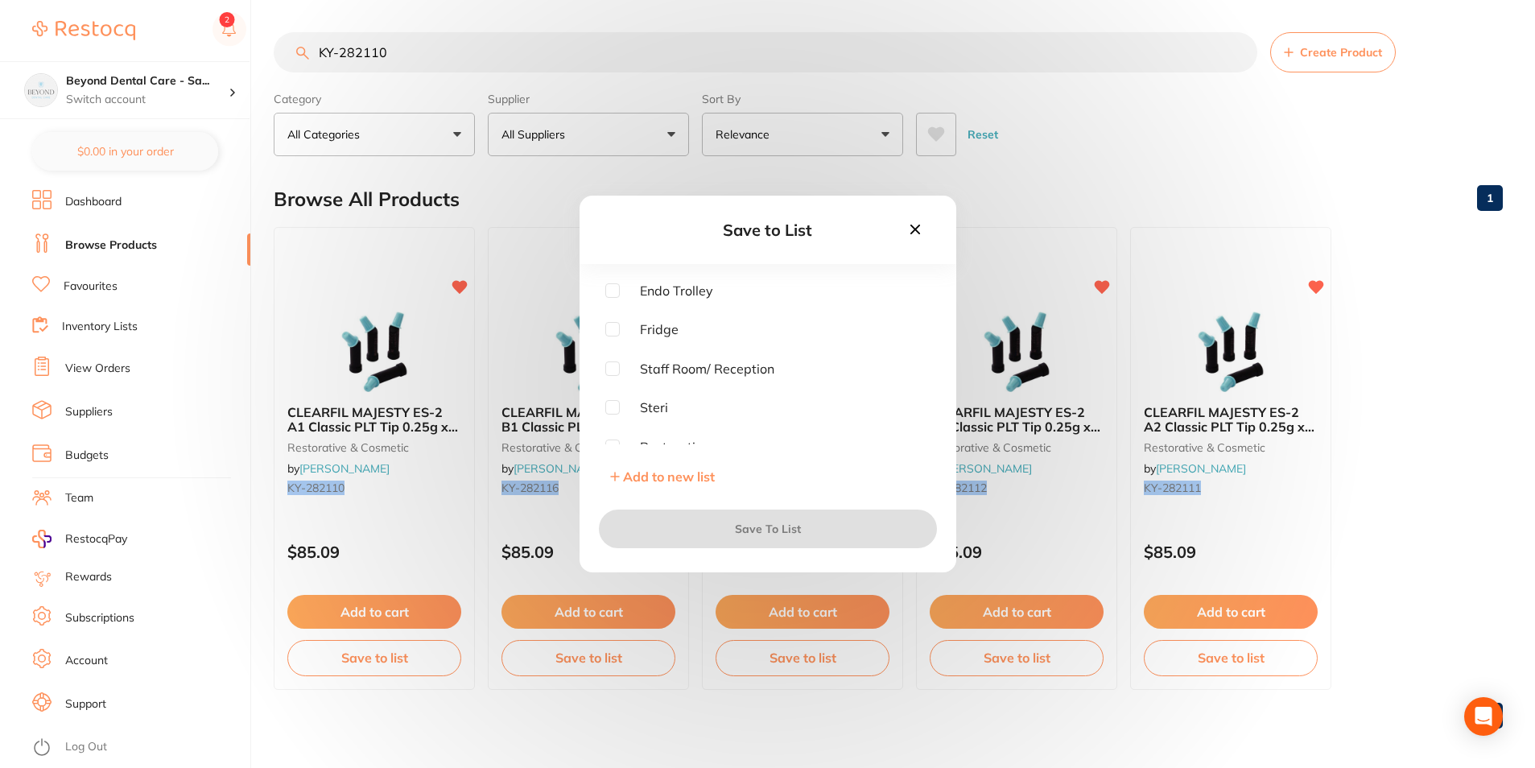
scroll to position [81, 0]
click at [612, 364] on input "checkbox" at bounding box center [612, 366] width 14 height 14
checkbox input "true"
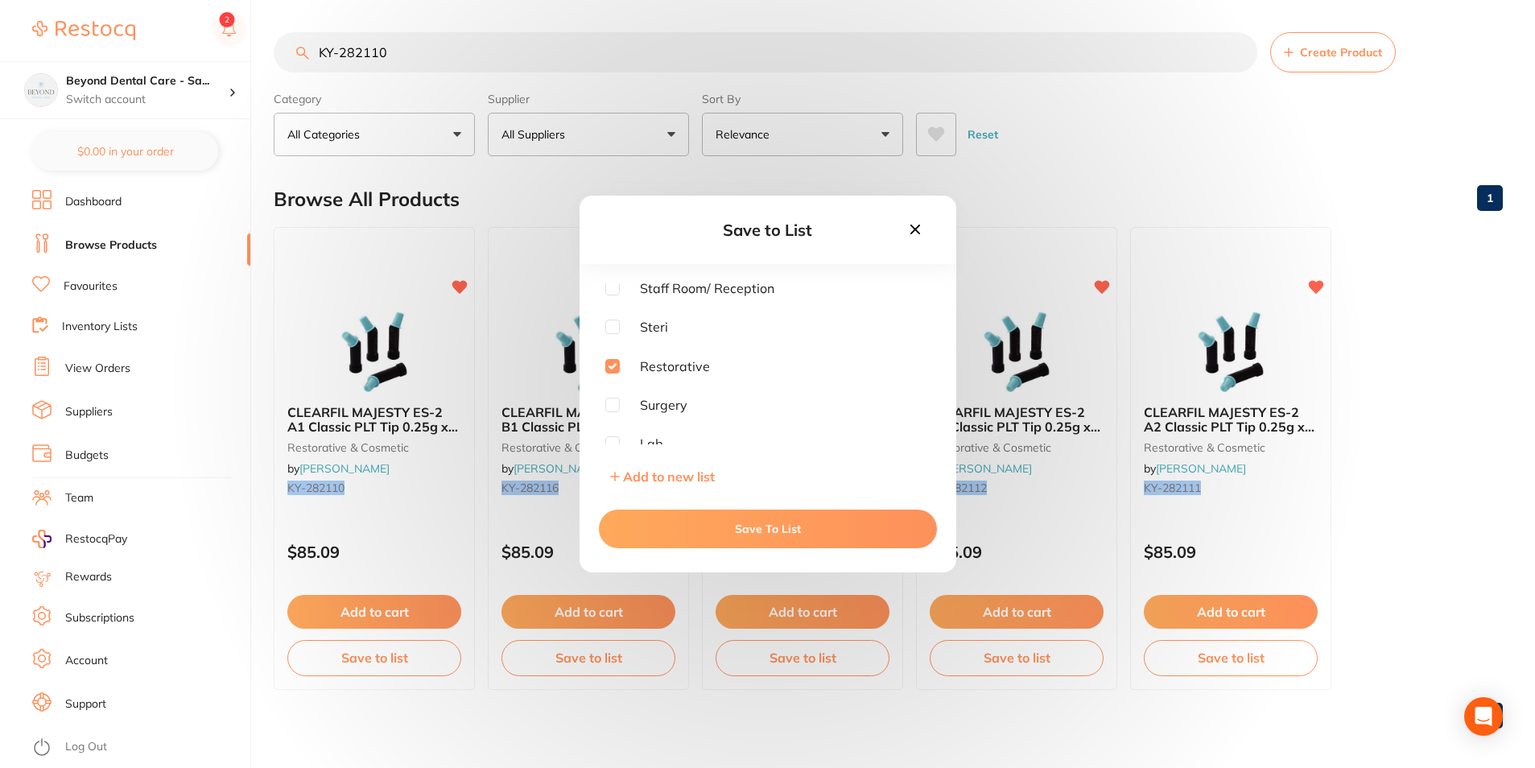
click at [656, 522] on button "Save To List" at bounding box center [768, 529] width 338 height 39
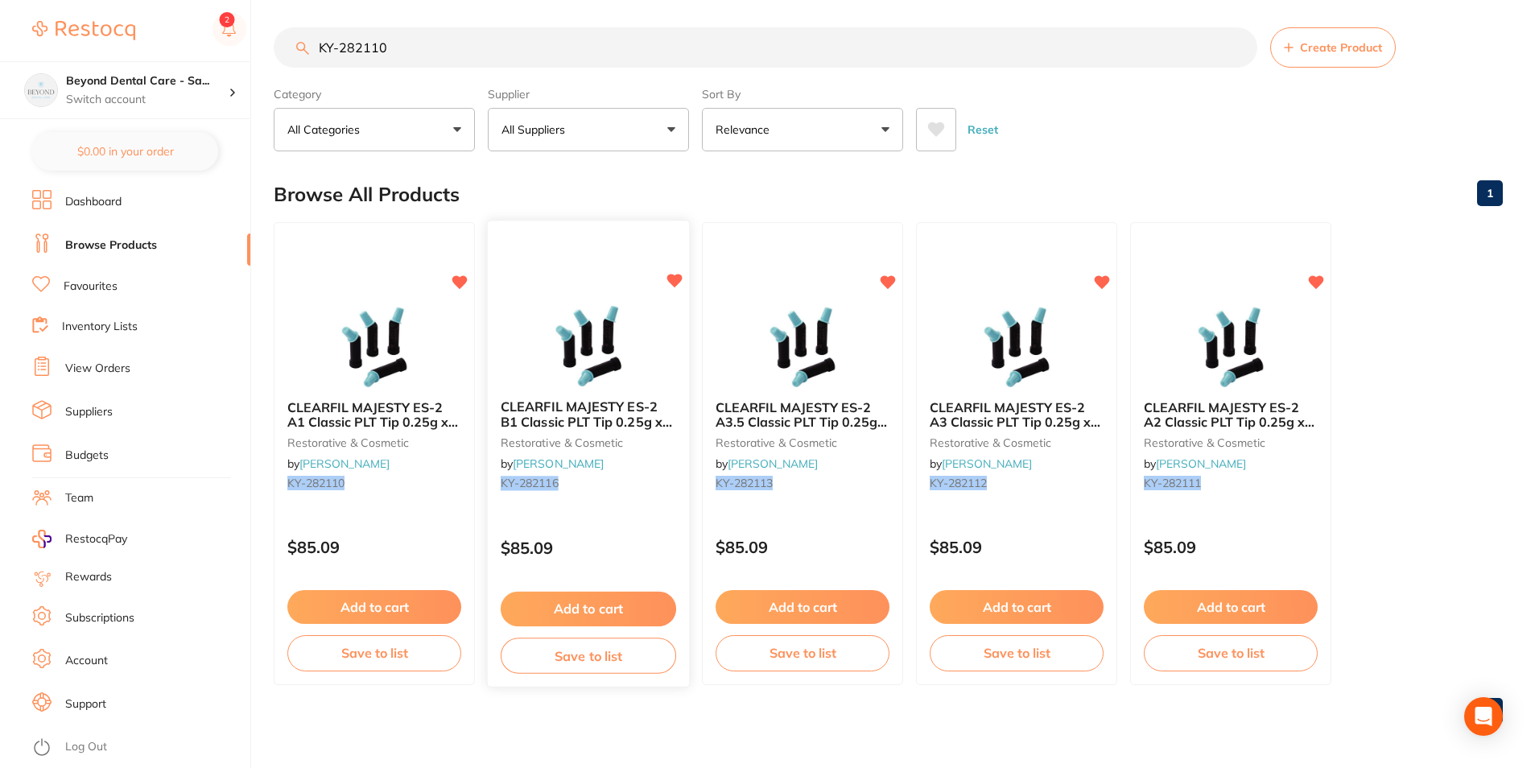
scroll to position [6, 0]
click at [572, 659] on button "Save to list" at bounding box center [589, 655] width 176 height 36
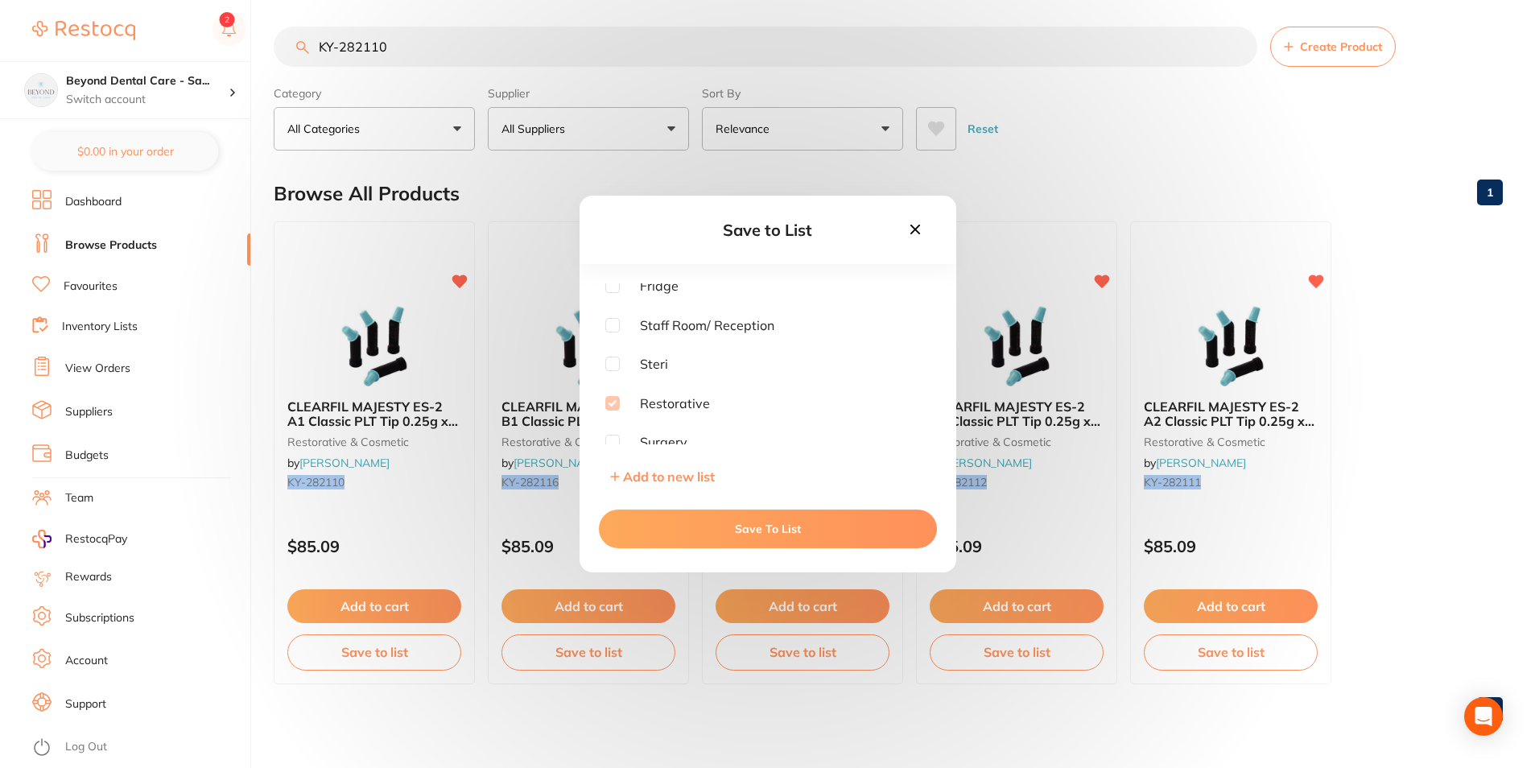
scroll to position [81, 0]
click at [662, 510] on button "Save To List" at bounding box center [768, 529] width 338 height 39
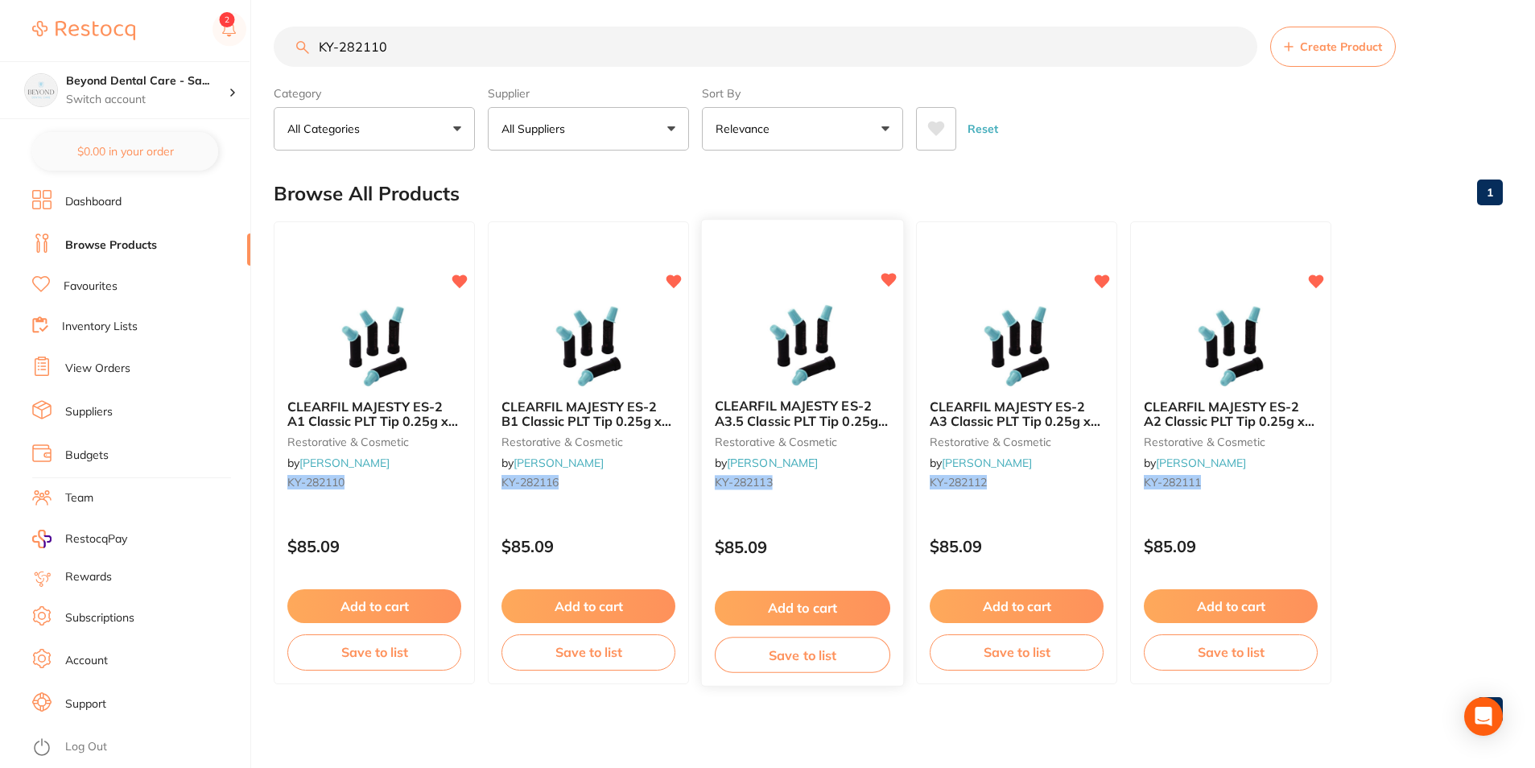
click at [754, 649] on button "Save to list" at bounding box center [803, 655] width 176 height 36
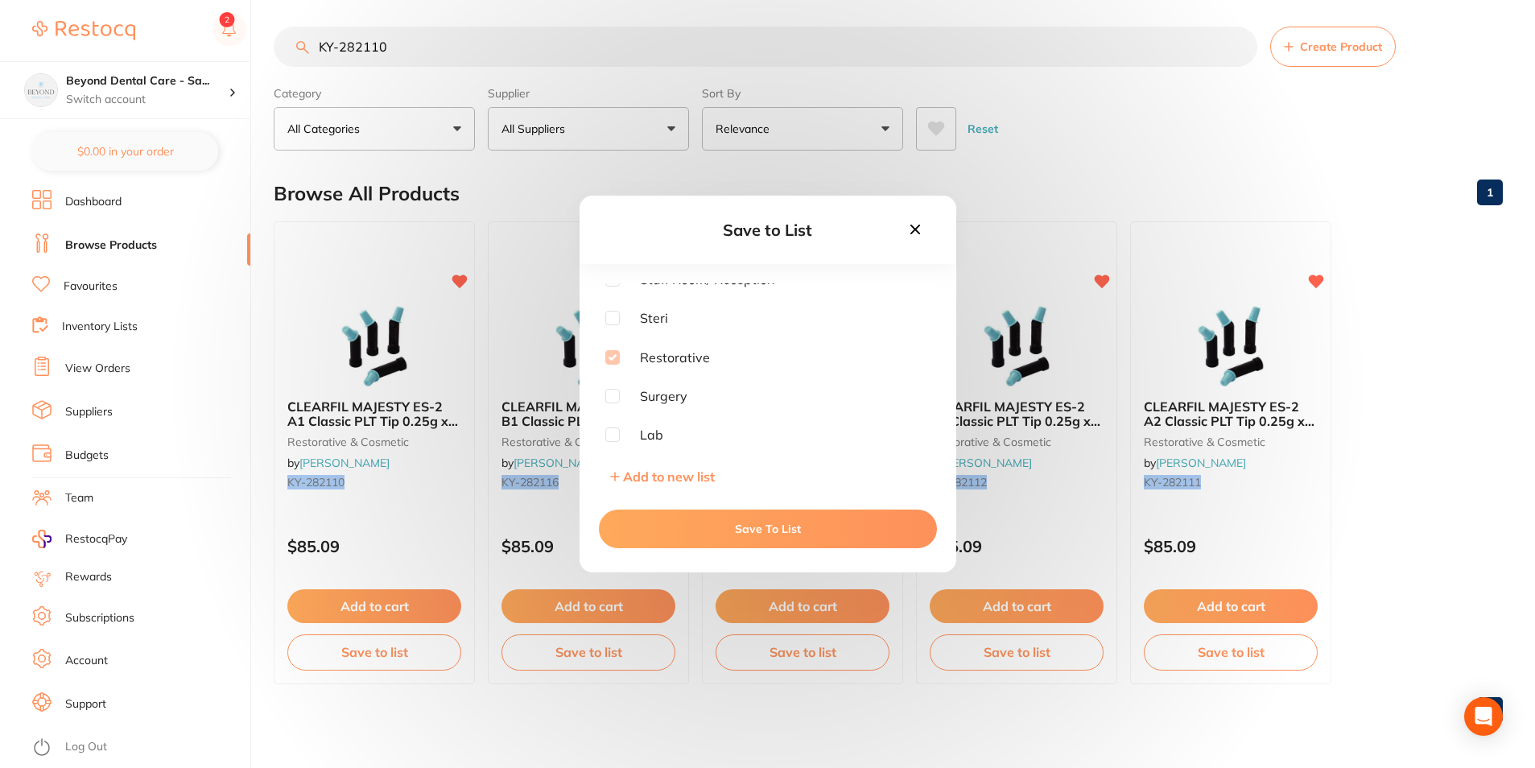
scroll to position [90, 0]
drag, startPoint x: 689, startPoint y: 530, endPoint x: 785, endPoint y: 528, distance: 95.8
click at [690, 530] on button "Save To List" at bounding box center [768, 529] width 338 height 39
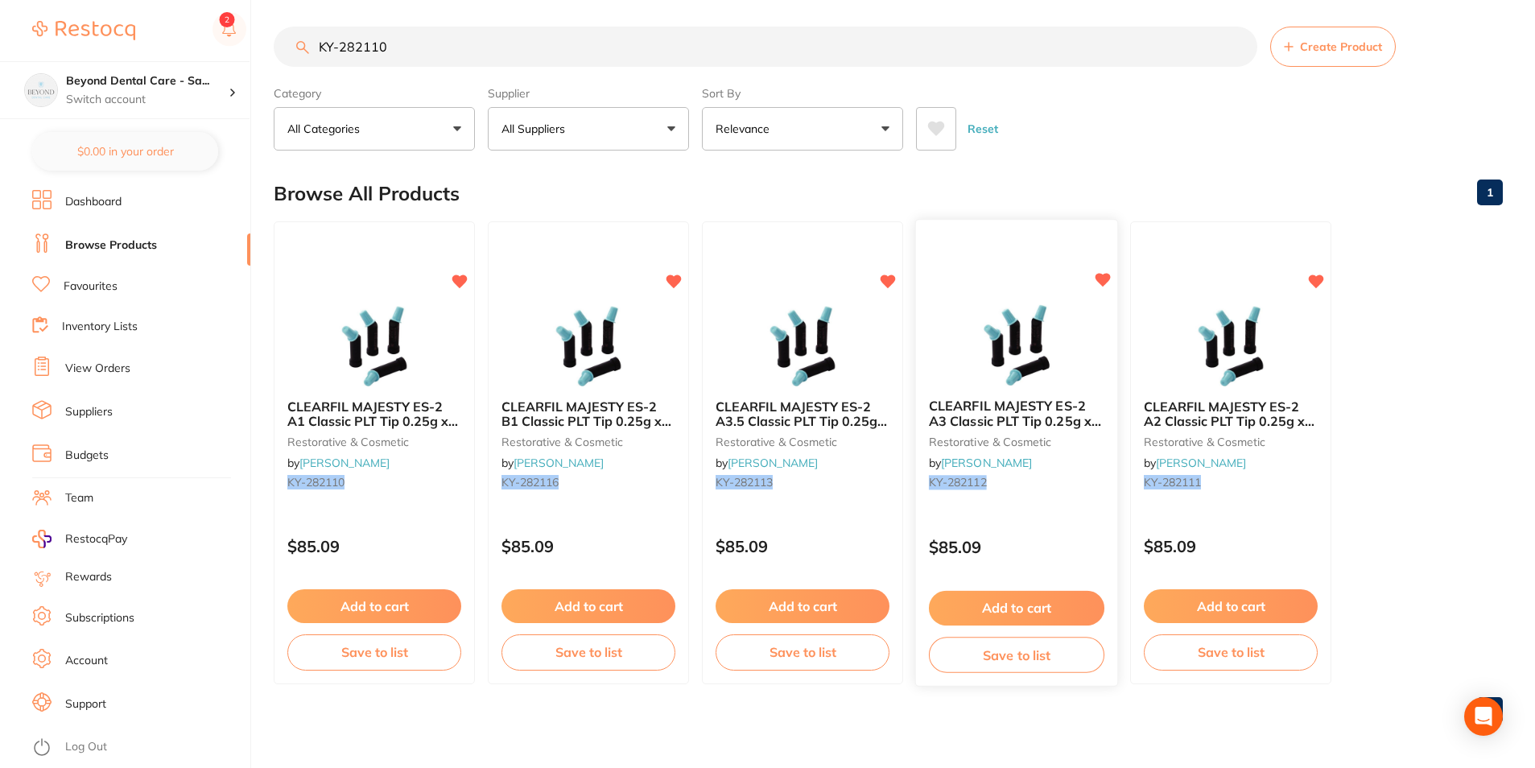
click at [969, 646] on button "Save to list" at bounding box center [1017, 655] width 176 height 36
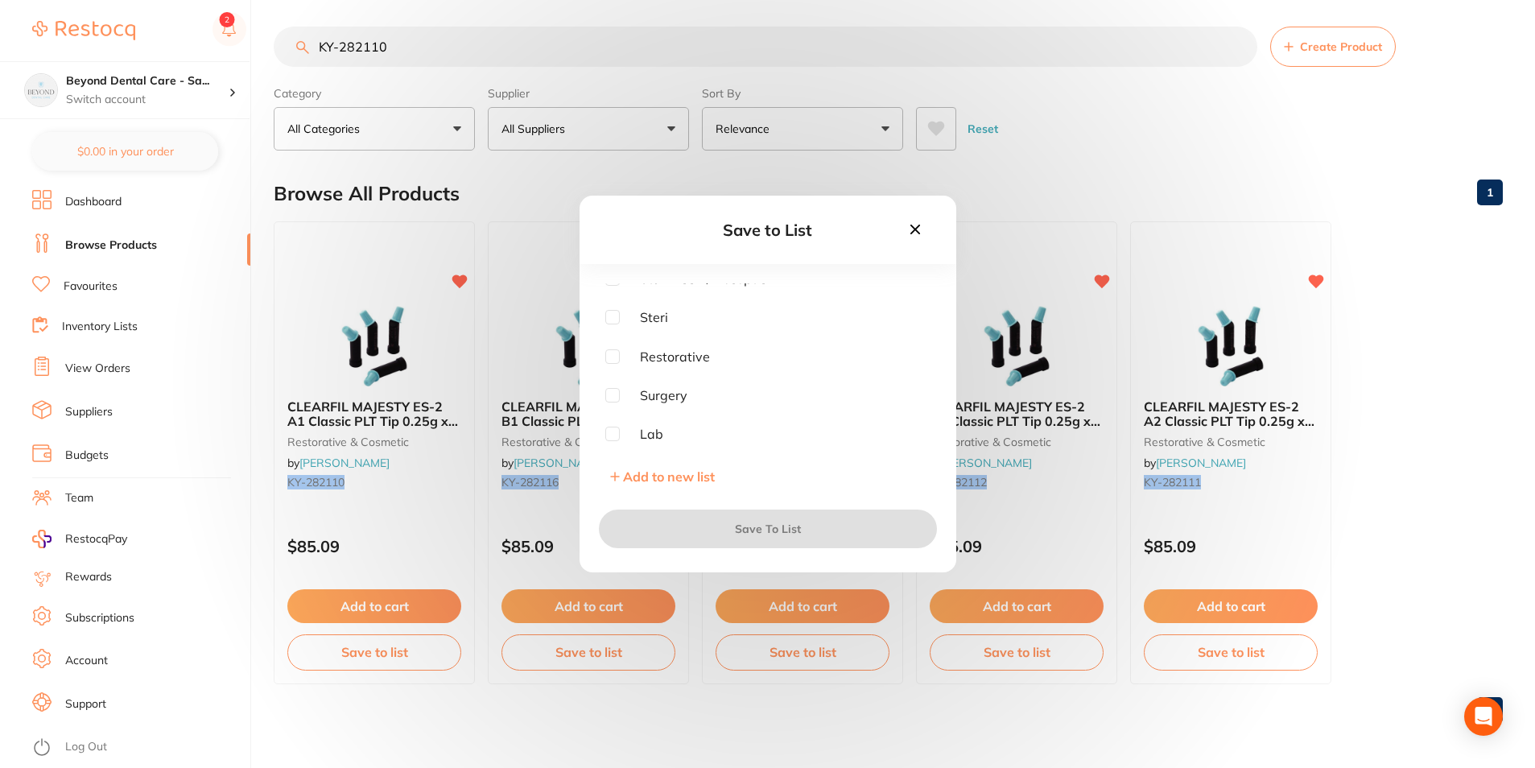
click at [615, 357] on input "checkbox" at bounding box center [612, 356] width 14 height 14
checkbox input "true"
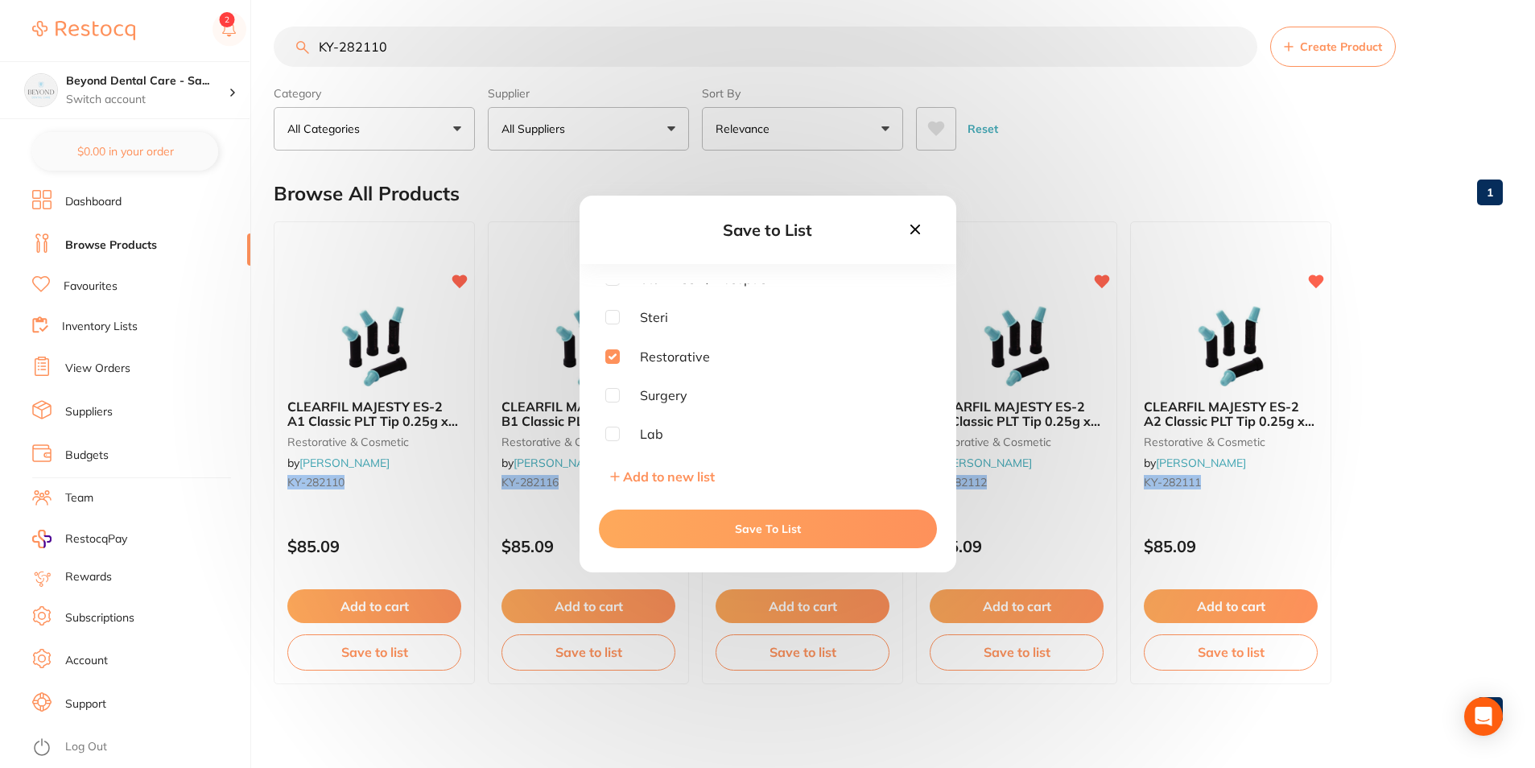
drag, startPoint x: 724, startPoint y: 526, endPoint x: 1125, endPoint y: 534, distance: 401.1
click at [734, 525] on button "Save To List" at bounding box center [768, 529] width 338 height 39
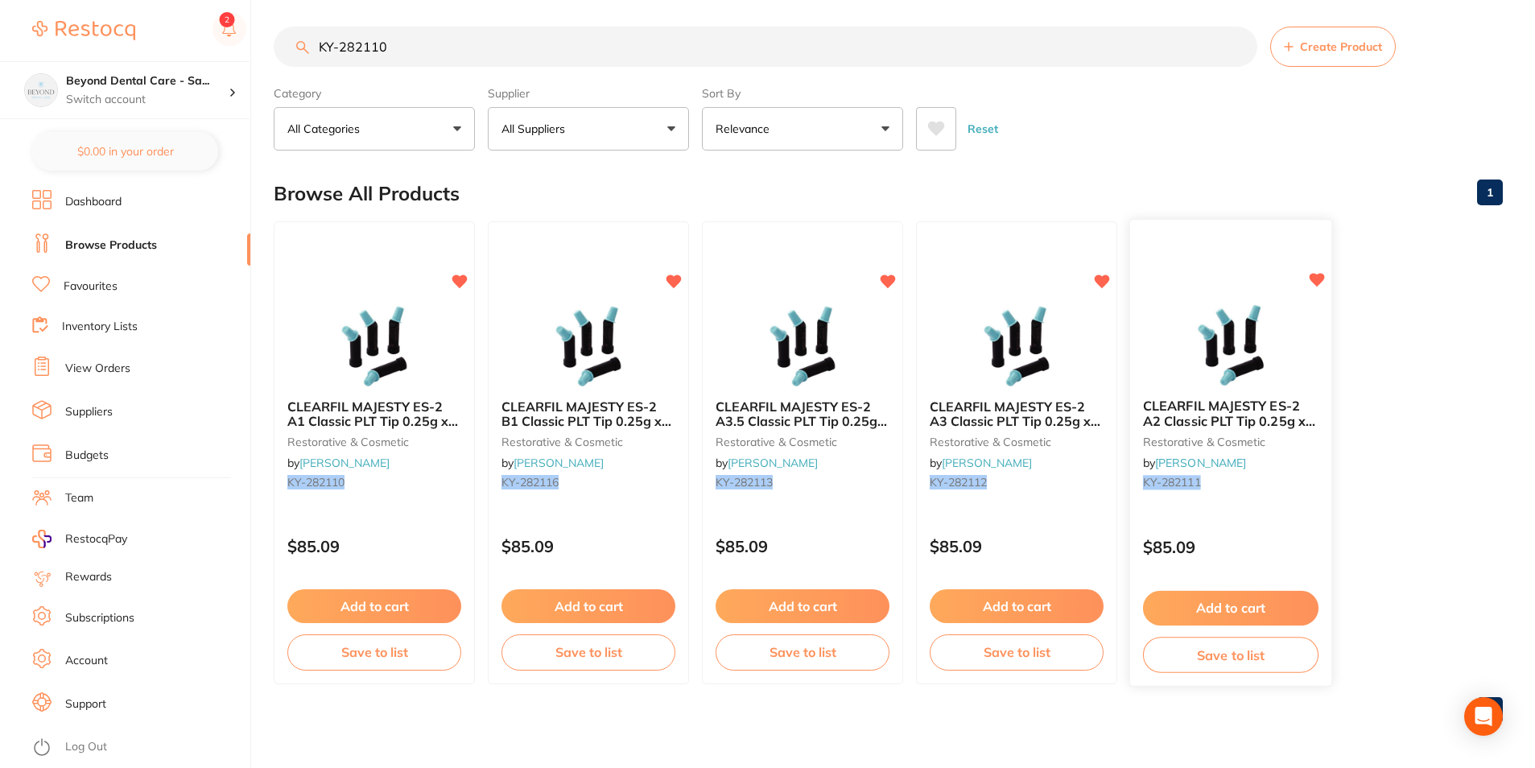
click at [1198, 654] on button "Save to list" at bounding box center [1231, 655] width 176 height 36
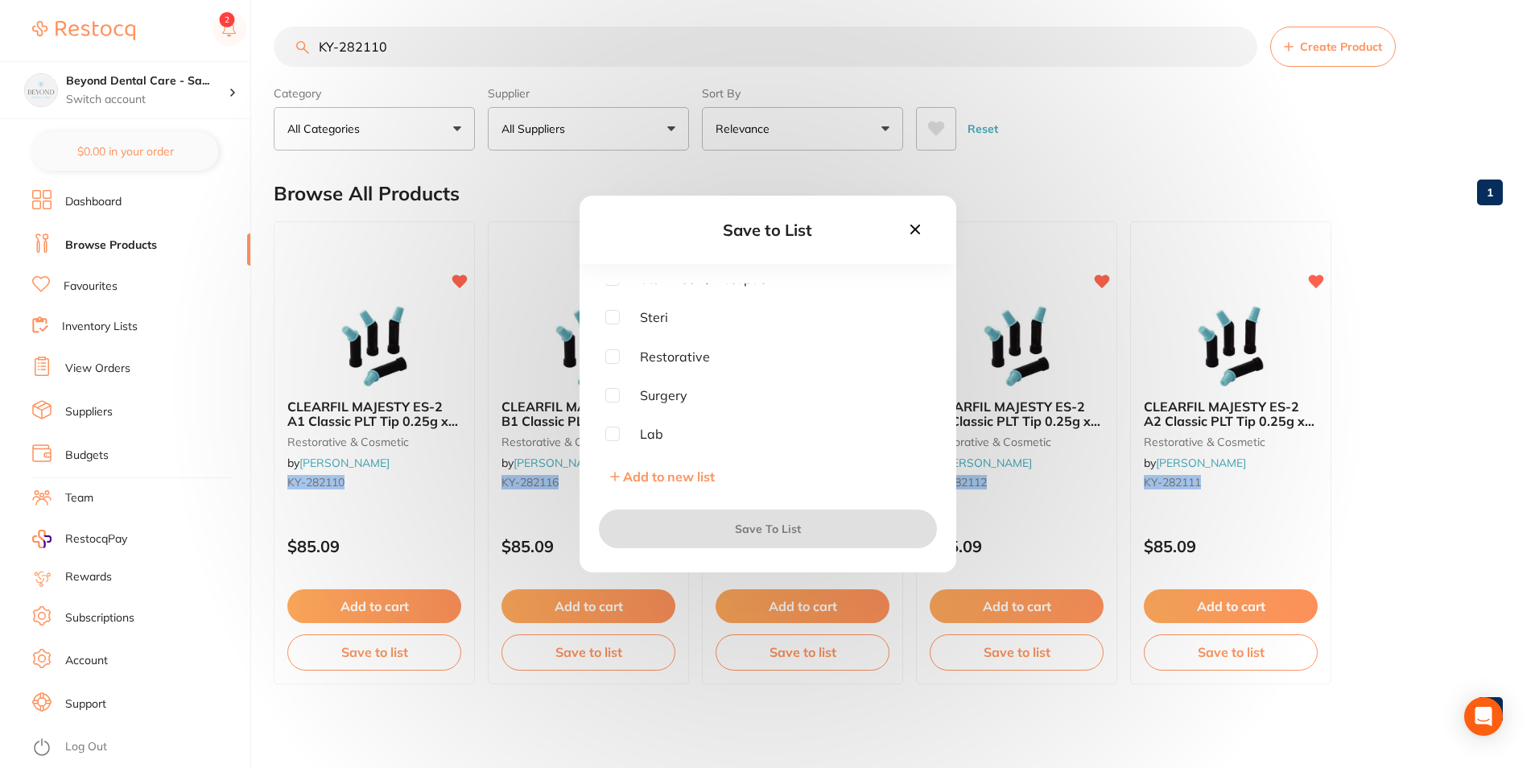
click at [598, 353] on div "Endo Trolley Fridge Staff Room/ Reception Steri Restorative Surgery Lab Add to …" at bounding box center [768, 387] width 377 height 209
drag, startPoint x: 601, startPoint y: 353, endPoint x: 615, endPoint y: 353, distance: 13.7
click at [613, 353] on div "Endo Trolley Fridge Staff Room/ Reception Steri Restorative Surgery Lab Add to …" at bounding box center [768, 387] width 377 height 209
click at [615, 353] on input "checkbox" at bounding box center [612, 356] width 14 height 14
checkbox input "true"
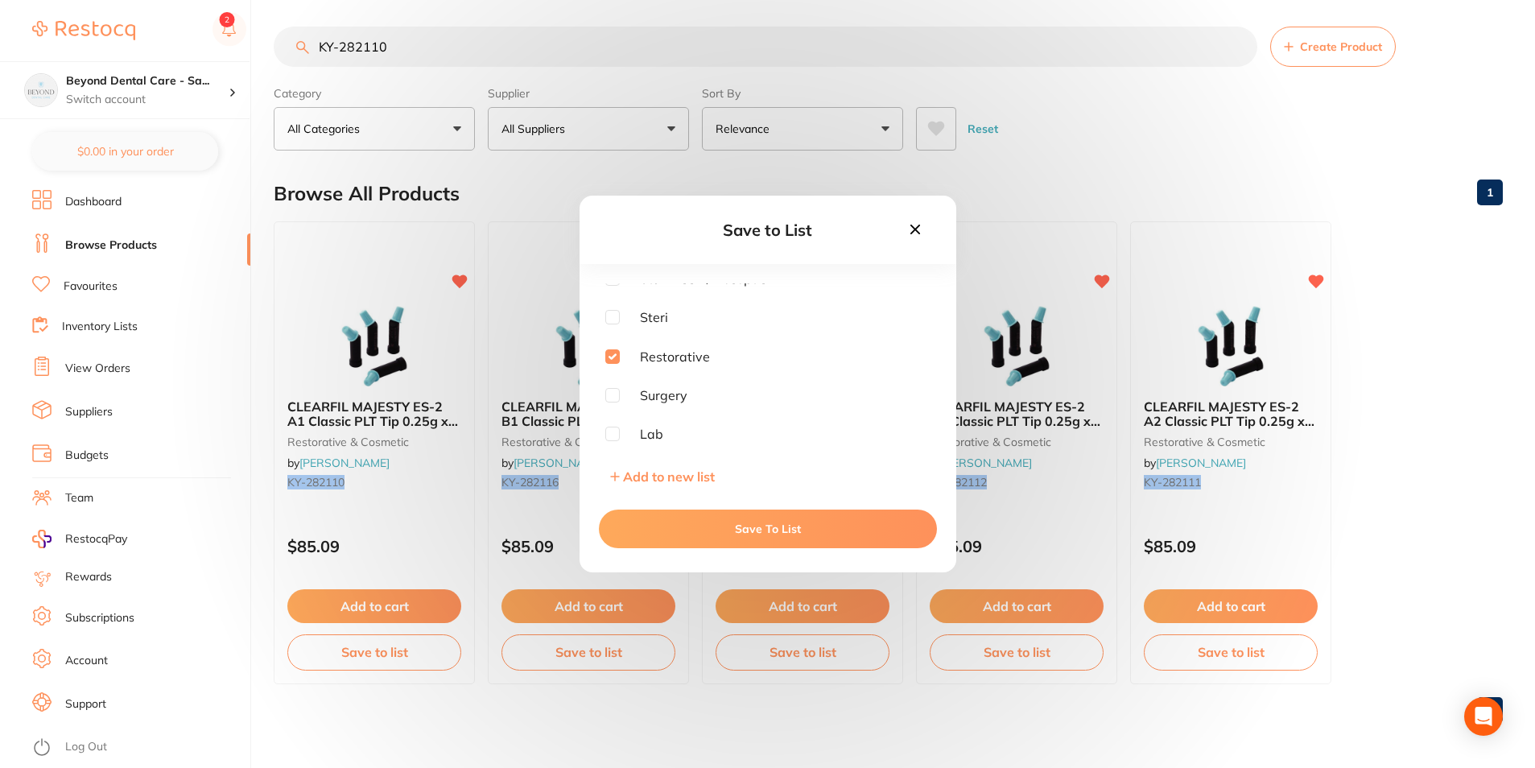
click at [676, 530] on button "Save To List" at bounding box center [768, 529] width 338 height 39
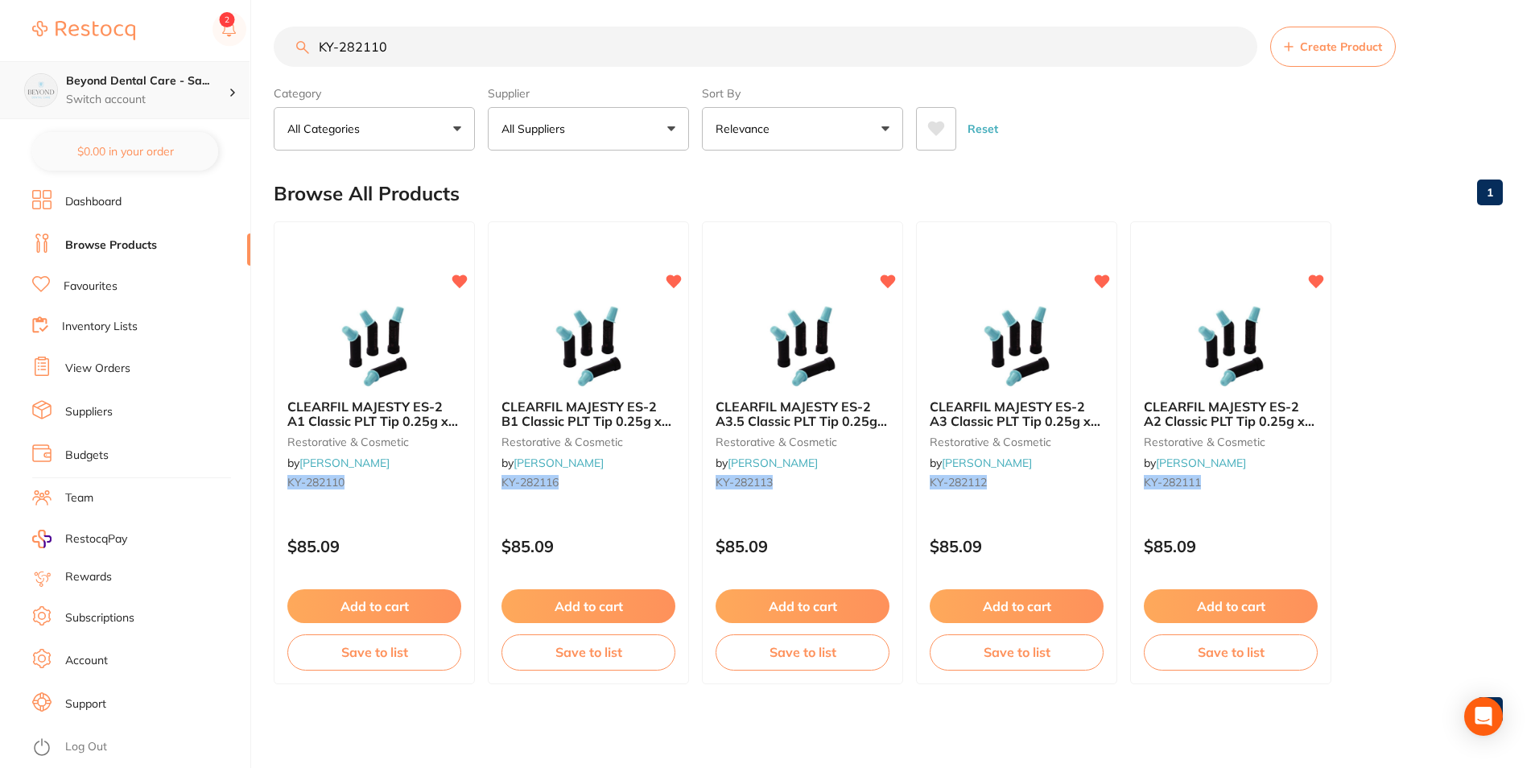
scroll to position [1, 0]
drag, startPoint x: 242, startPoint y: 72, endPoint x: 233, endPoint y: 72, distance: 9.7
click at [205, 76] on div "$0.00 Beyond Dental Care - Sa... Switch account Beyond Dental Care - Sandstone …" at bounding box center [767, 378] width 1535 height 768
paste input "1611"
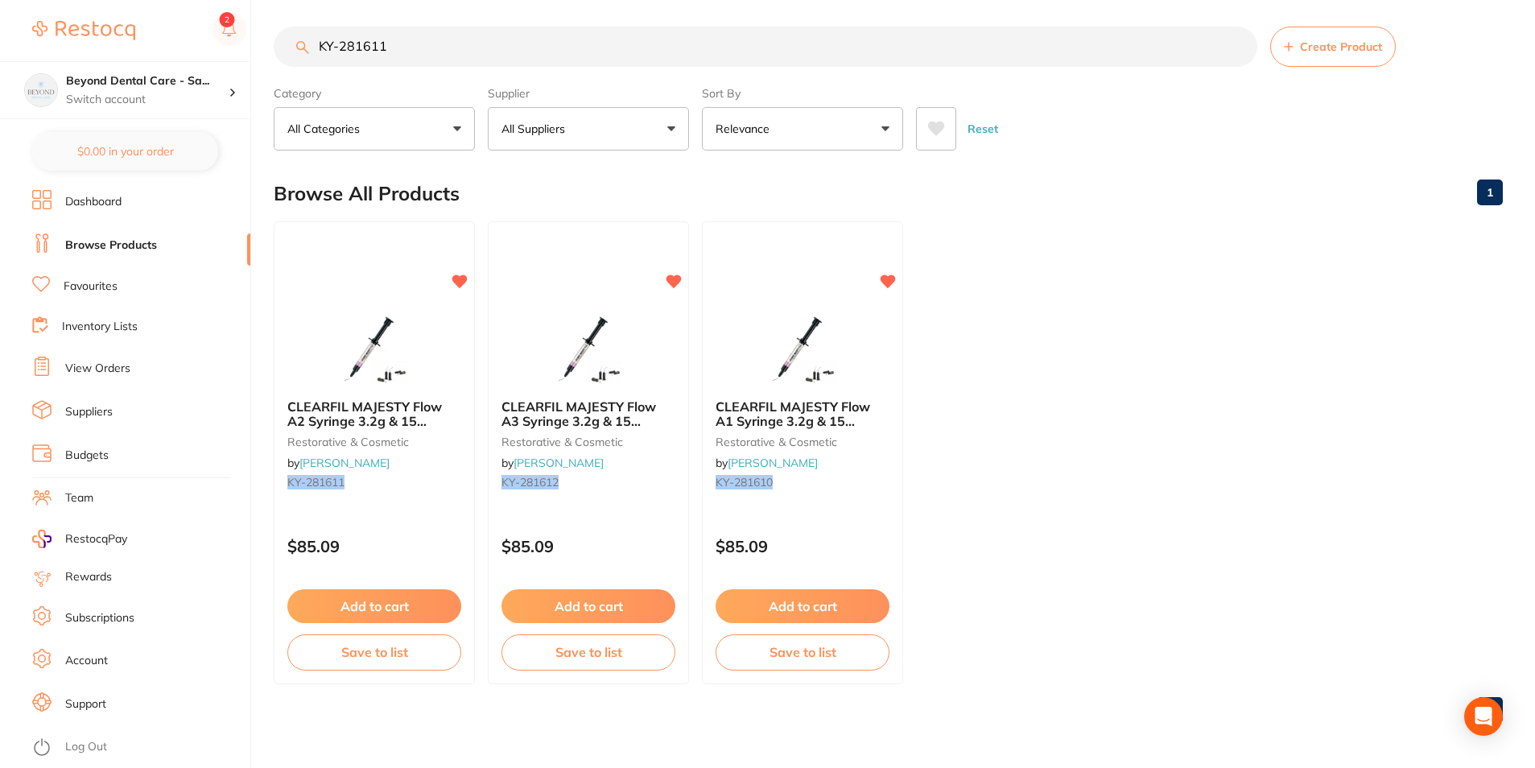
scroll to position [0, 0]
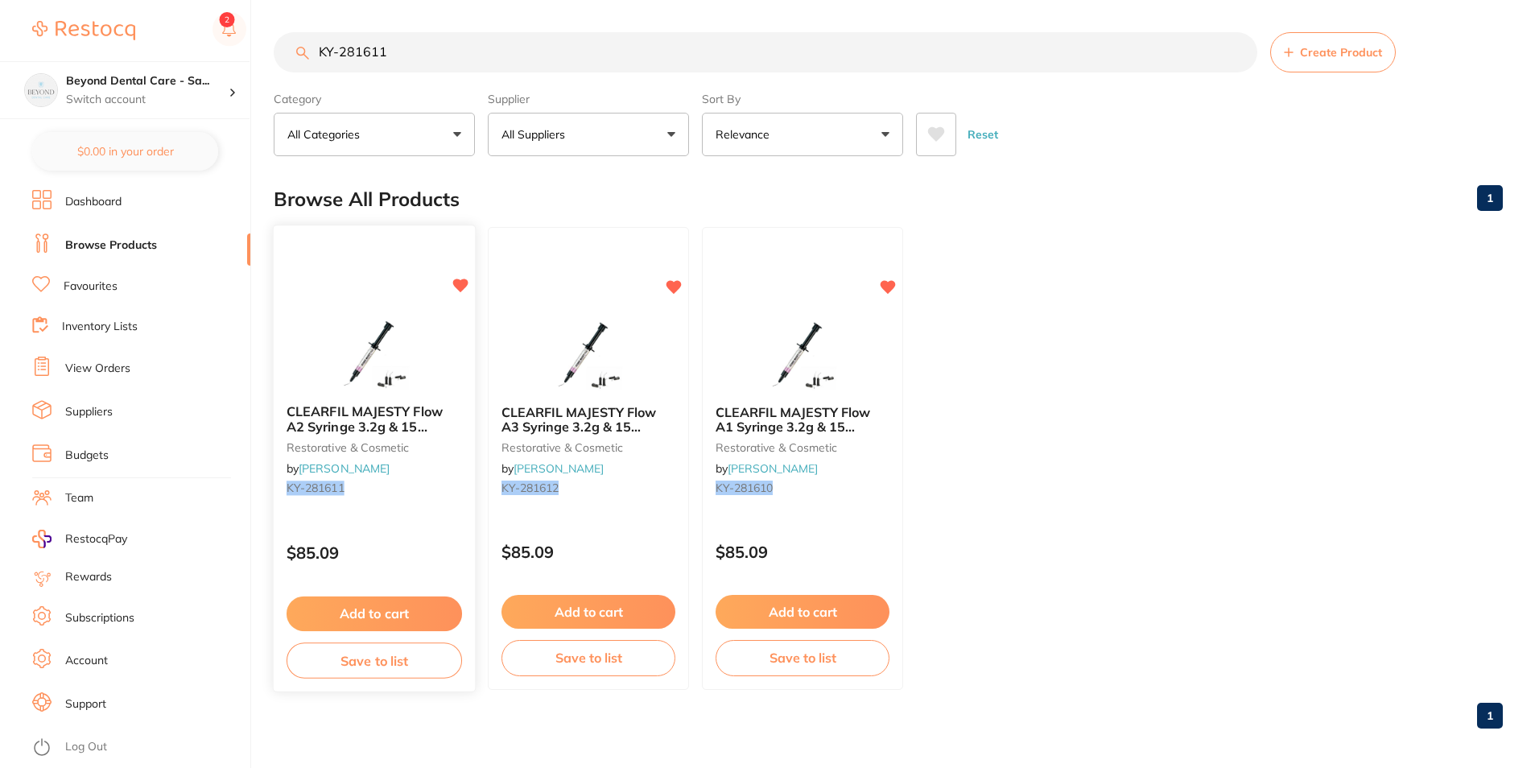
type input "KY-281611"
click at [321, 672] on button "Save to list" at bounding box center [375, 661] width 176 height 36
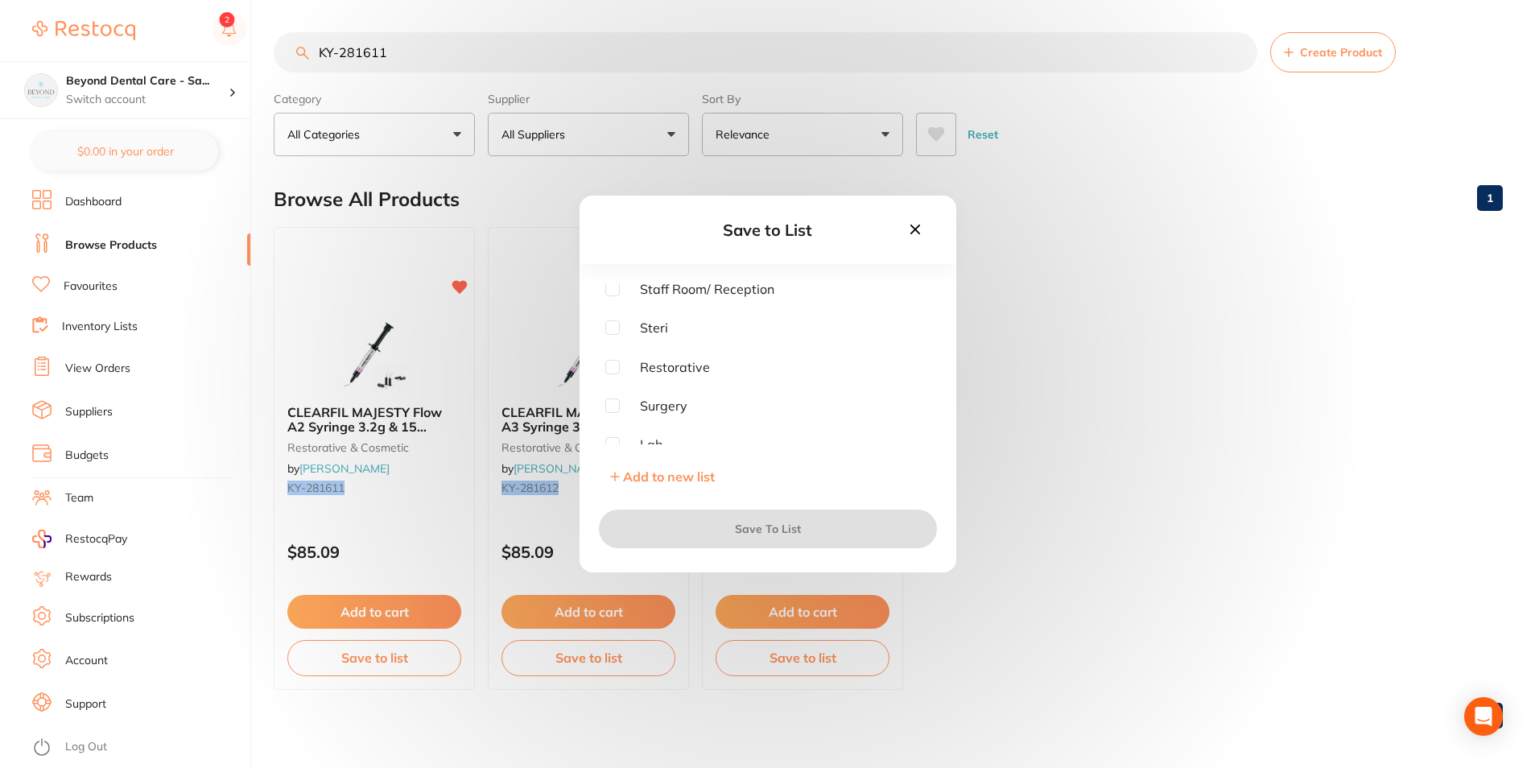
scroll to position [81, 0]
click at [614, 363] on input "checkbox" at bounding box center [612, 366] width 14 height 14
checkbox input "true"
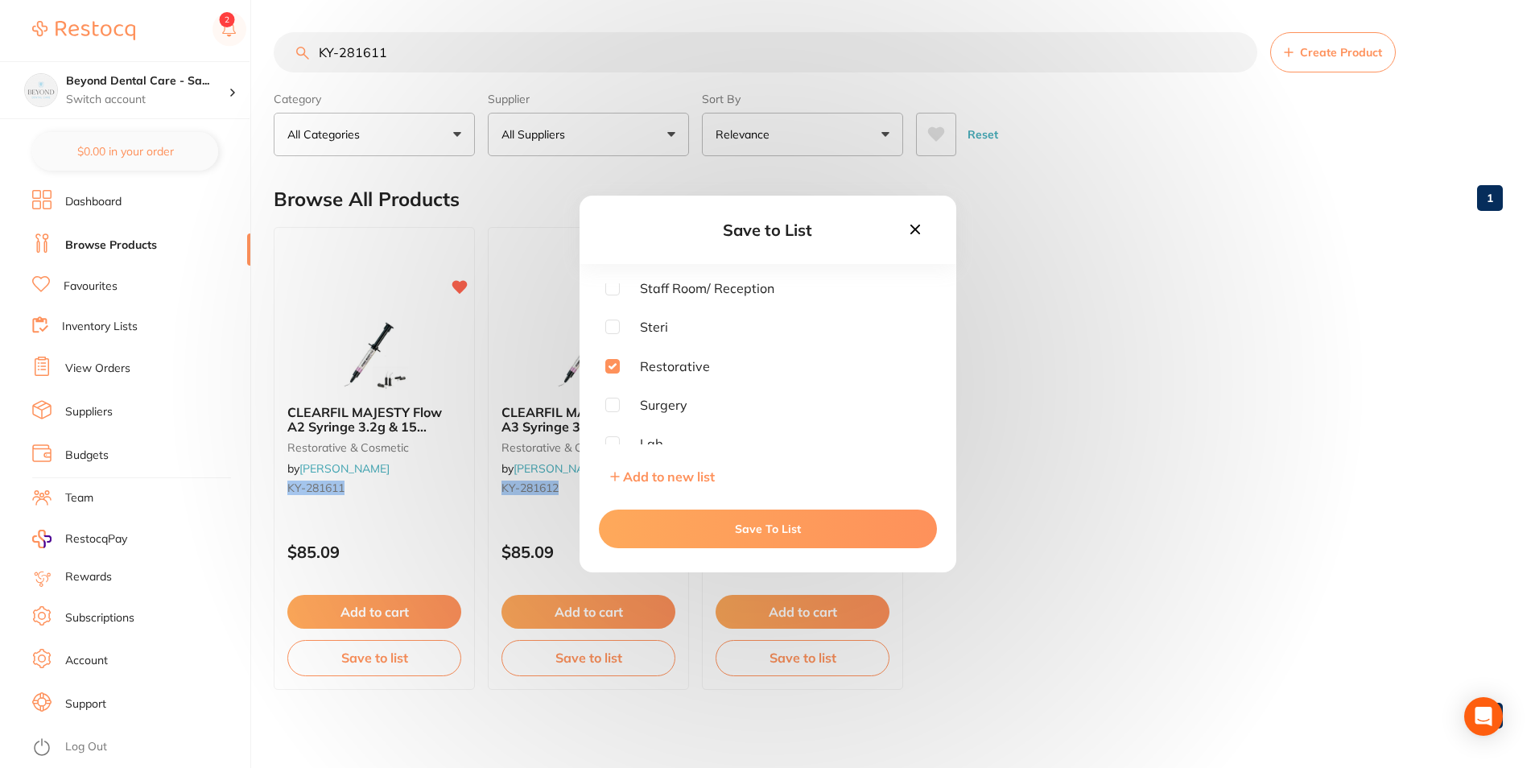
click at [629, 531] on button "Save To List" at bounding box center [768, 529] width 338 height 39
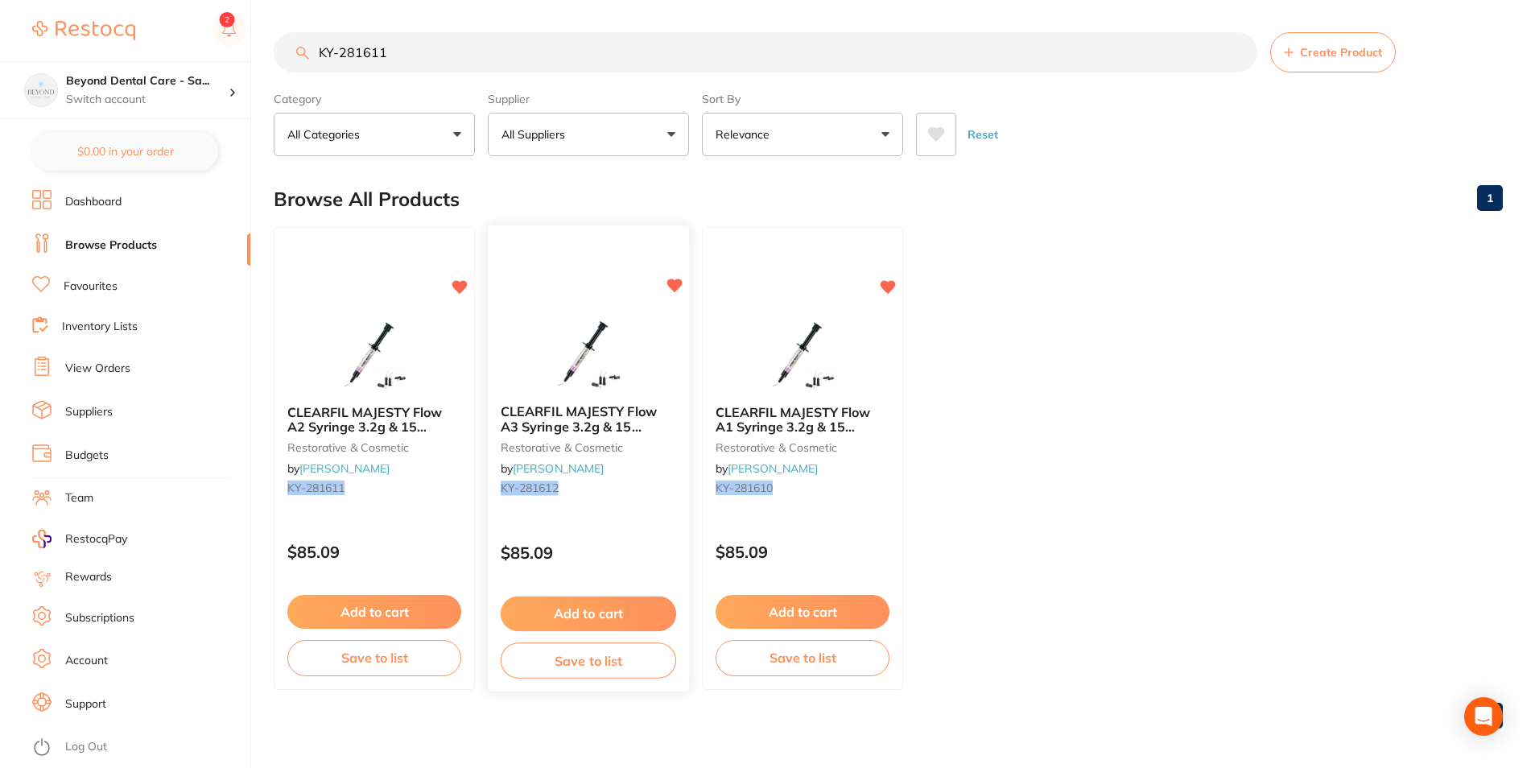
click at [583, 663] on button "Save to list" at bounding box center [589, 661] width 176 height 36
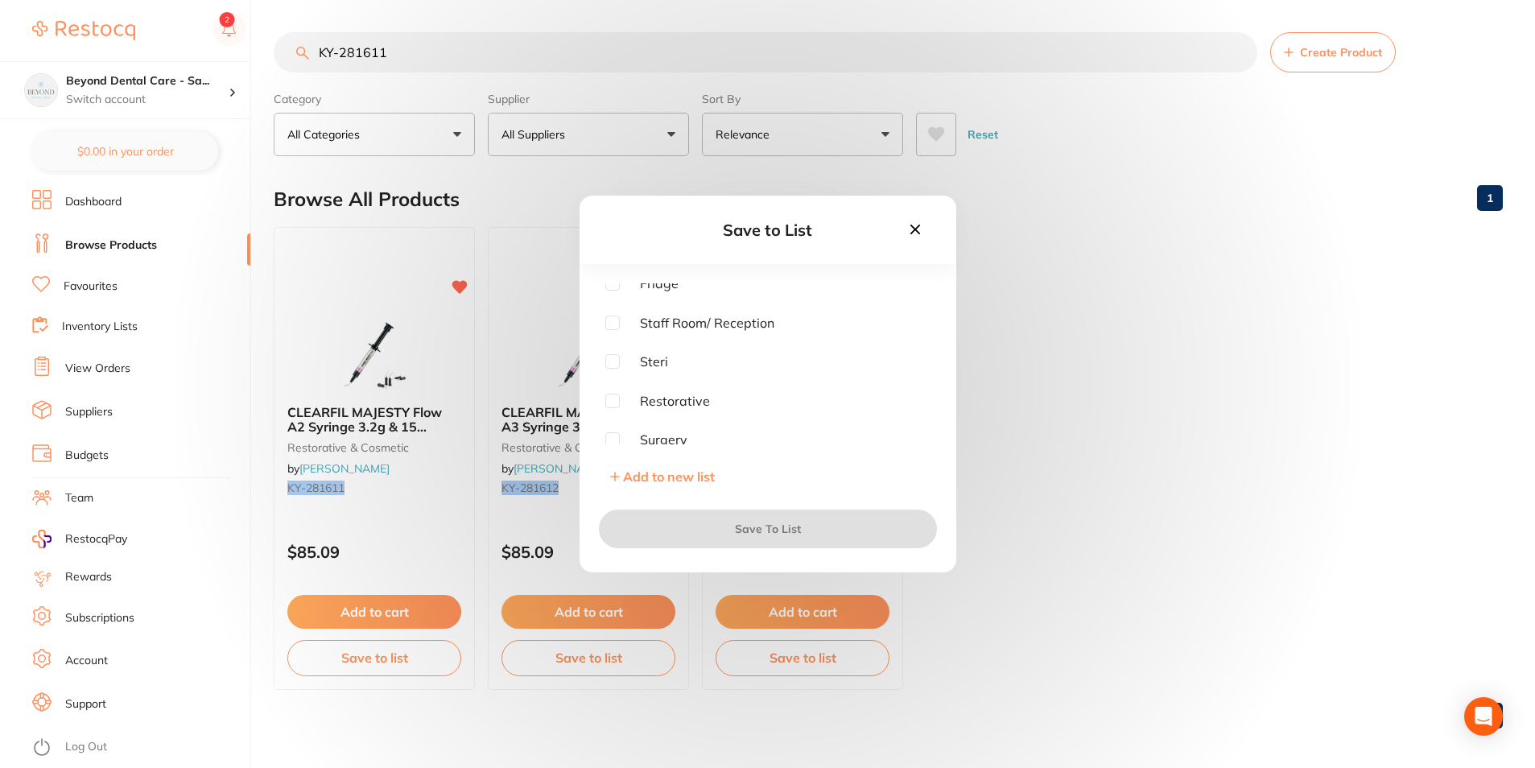
scroll to position [90, 0]
click at [610, 363] on input "checkbox" at bounding box center [612, 356] width 14 height 14
checkbox input "true"
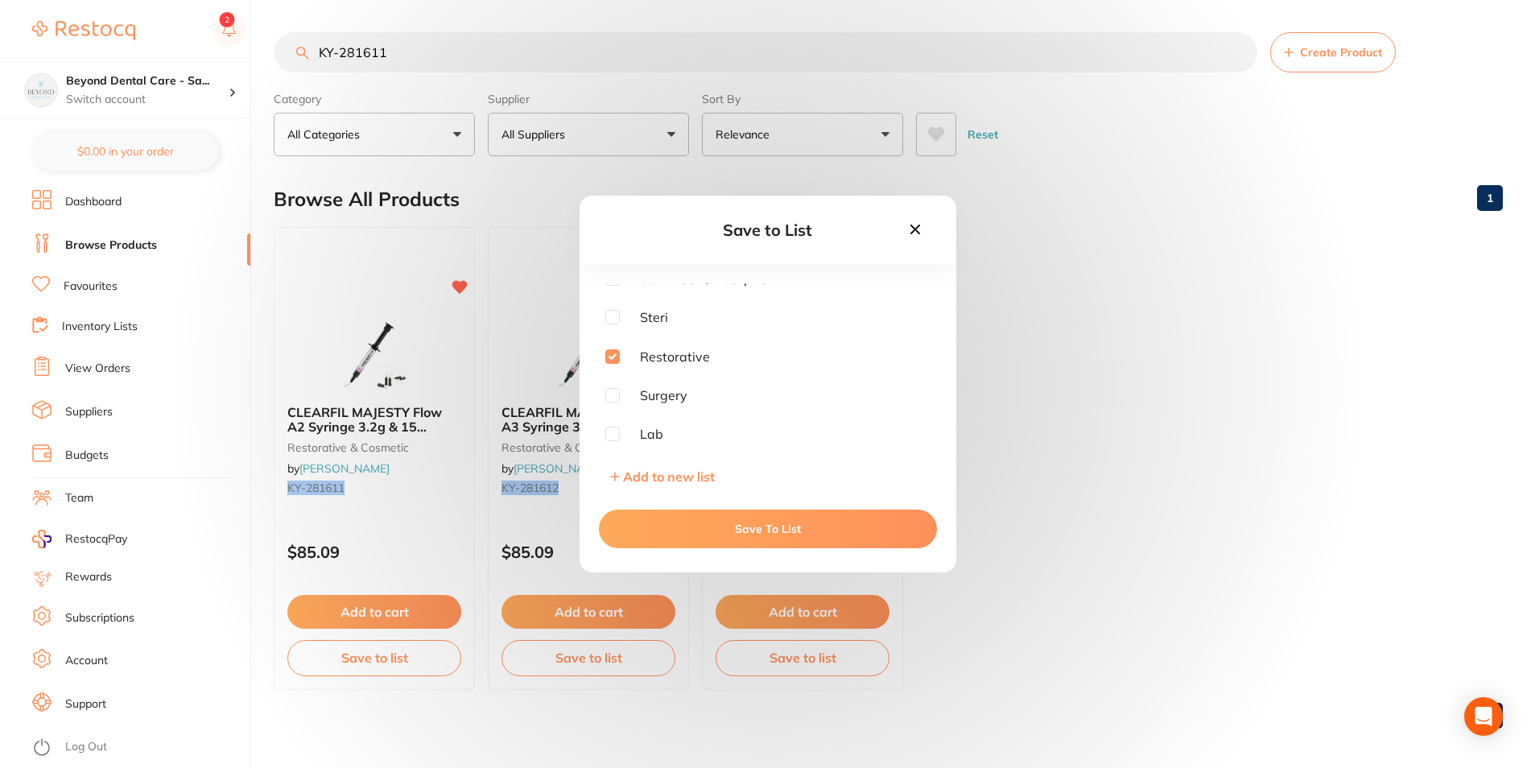
click at [649, 523] on button "Save To List" at bounding box center [768, 529] width 338 height 39
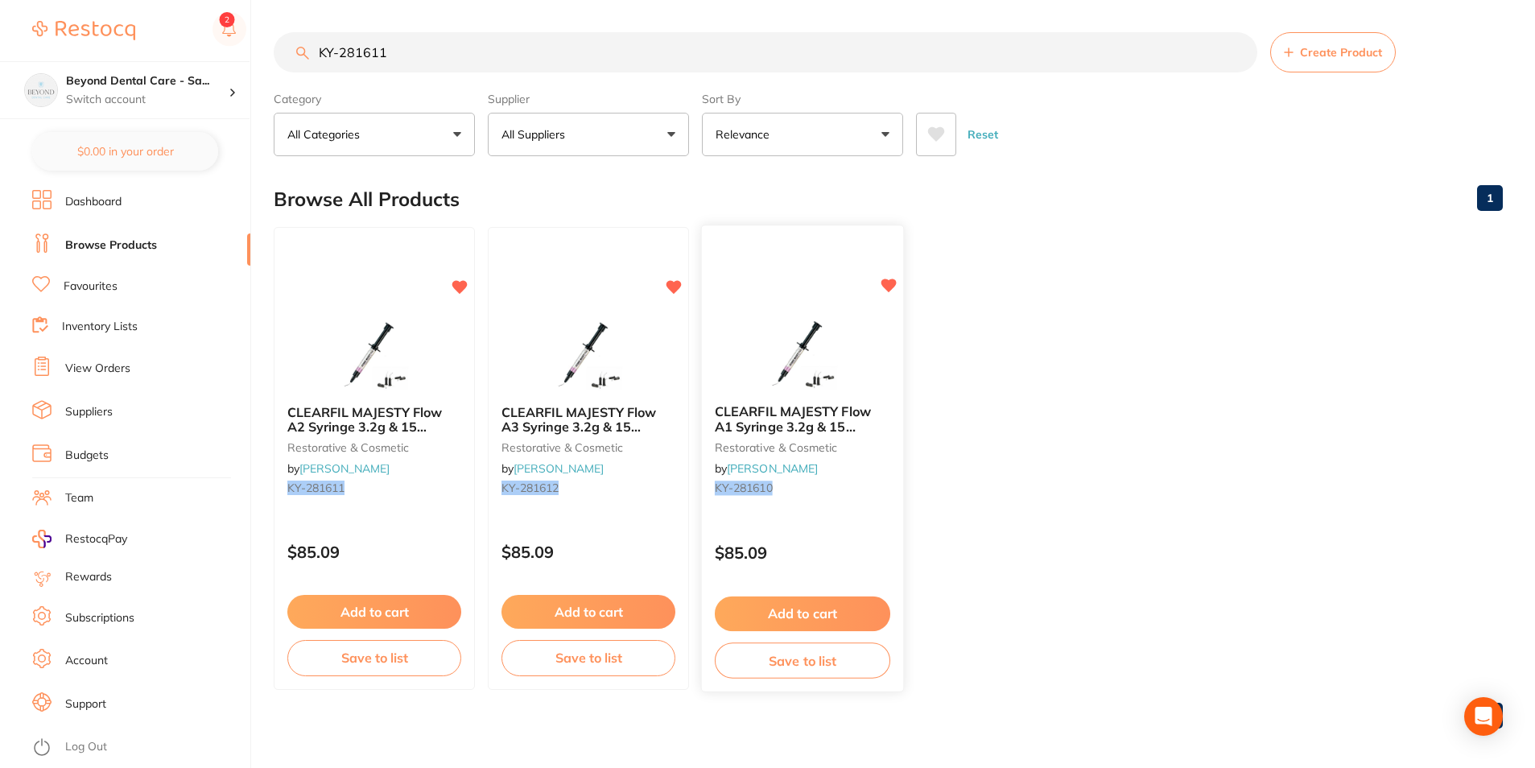
click at [781, 656] on button "Save to list" at bounding box center [803, 661] width 176 height 36
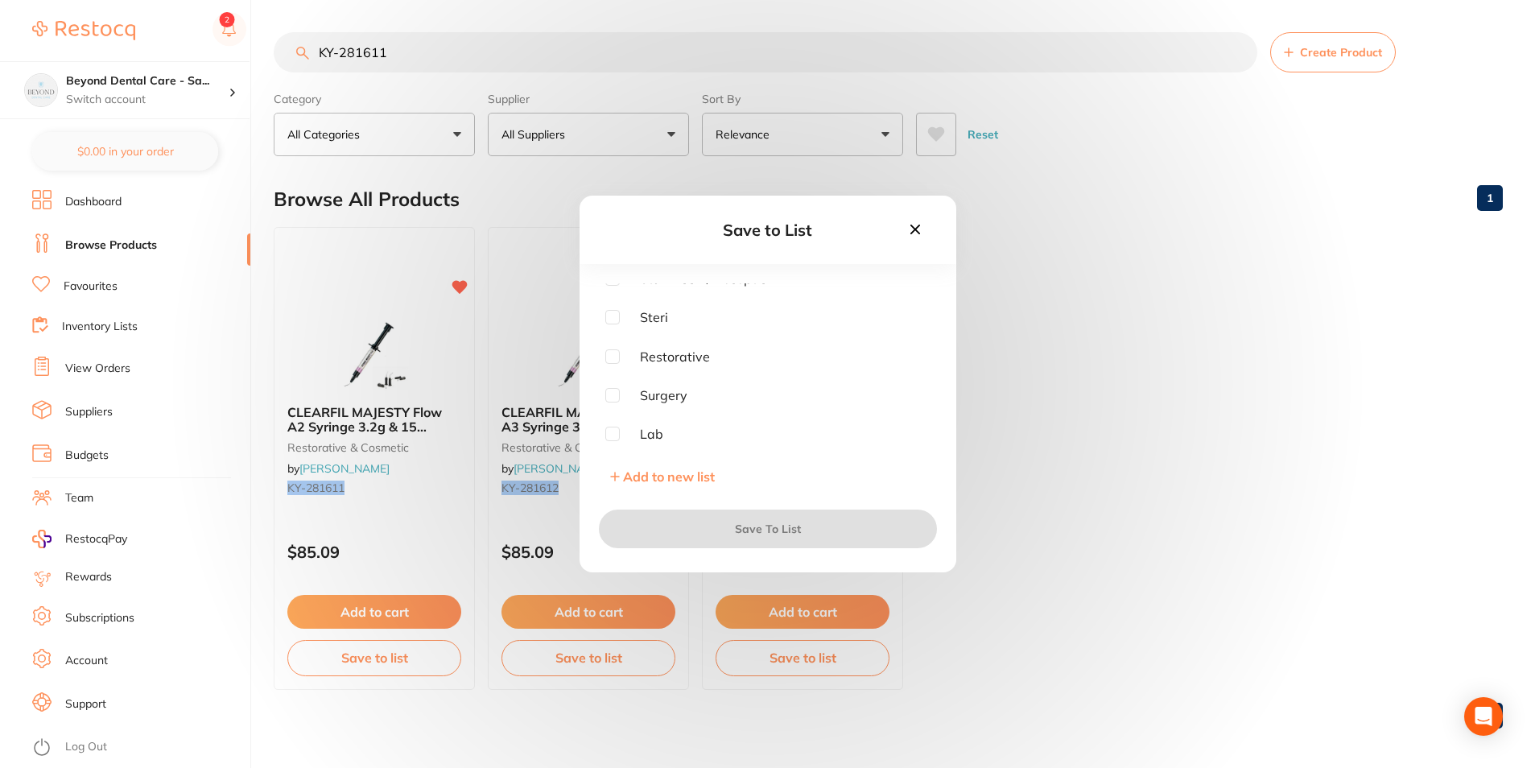
click at [615, 357] on input "checkbox" at bounding box center [612, 356] width 14 height 14
checkbox input "true"
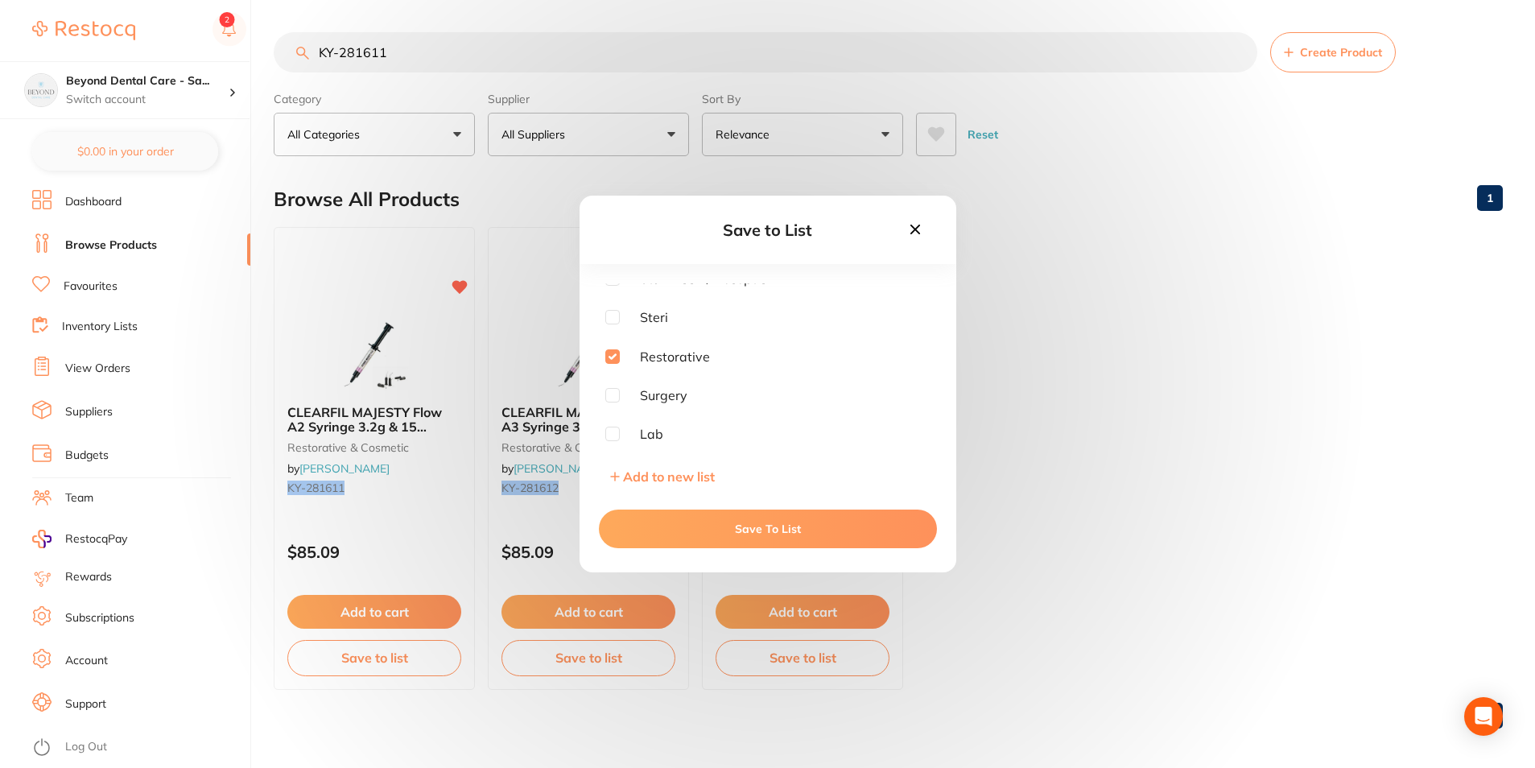
click at [716, 543] on button "Save To List" at bounding box center [768, 529] width 338 height 39
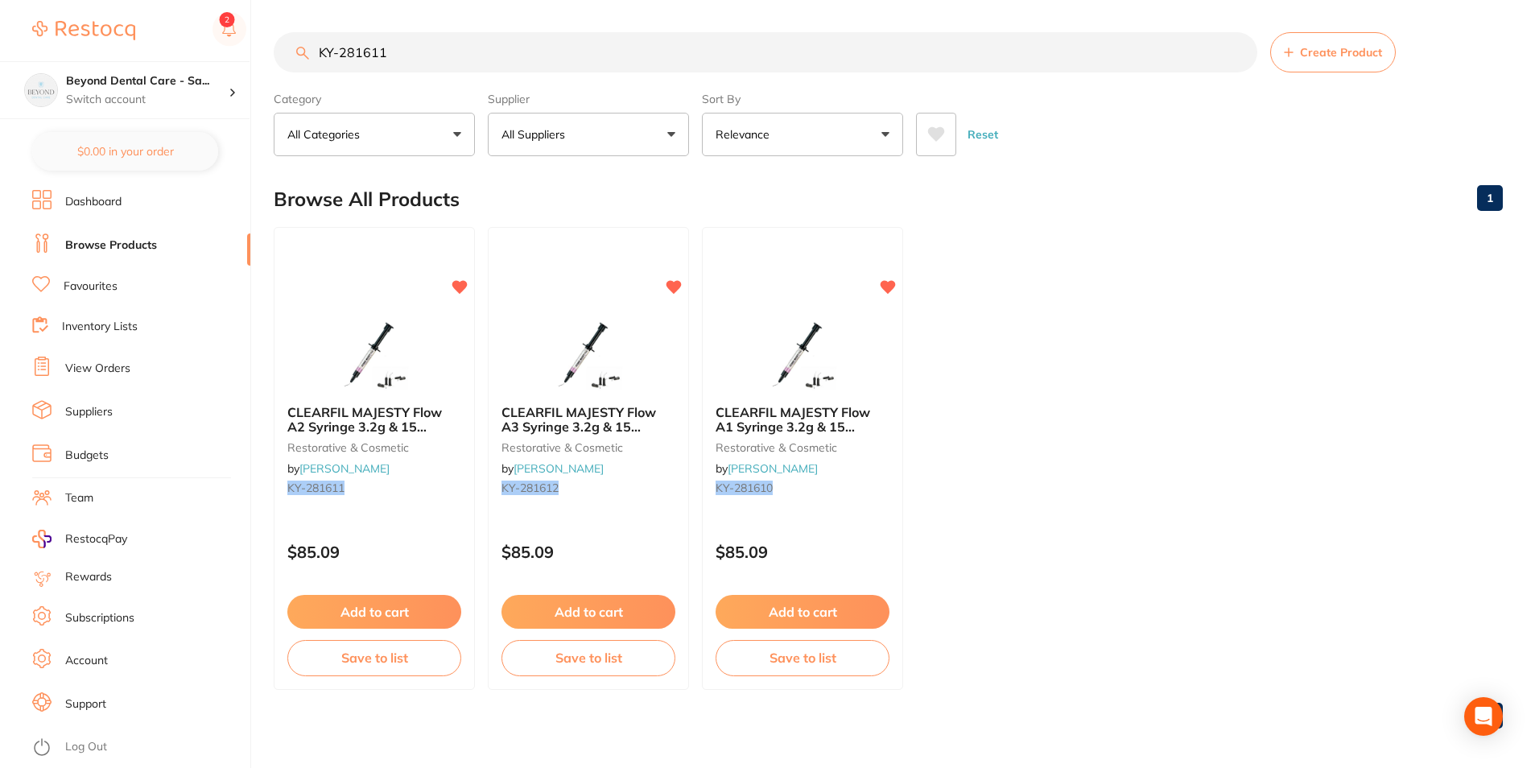
drag, startPoint x: 382, startPoint y: 26, endPoint x: 394, endPoint y: 34, distance: 13.9
click at [394, 34] on main "KY-281611 Create Product Category All Categories All Categories restorative & c…" at bounding box center [905, 387] width 1262 height 774
drag, startPoint x: 403, startPoint y: 49, endPoint x: 226, endPoint y: 49, distance: 177.1
click at [226, 49] on div "$0.00 Beyond Dental Care - Sa... Switch account Beyond Dental Care - Sandstone …" at bounding box center [767, 384] width 1535 height 768
paste input "­282307"
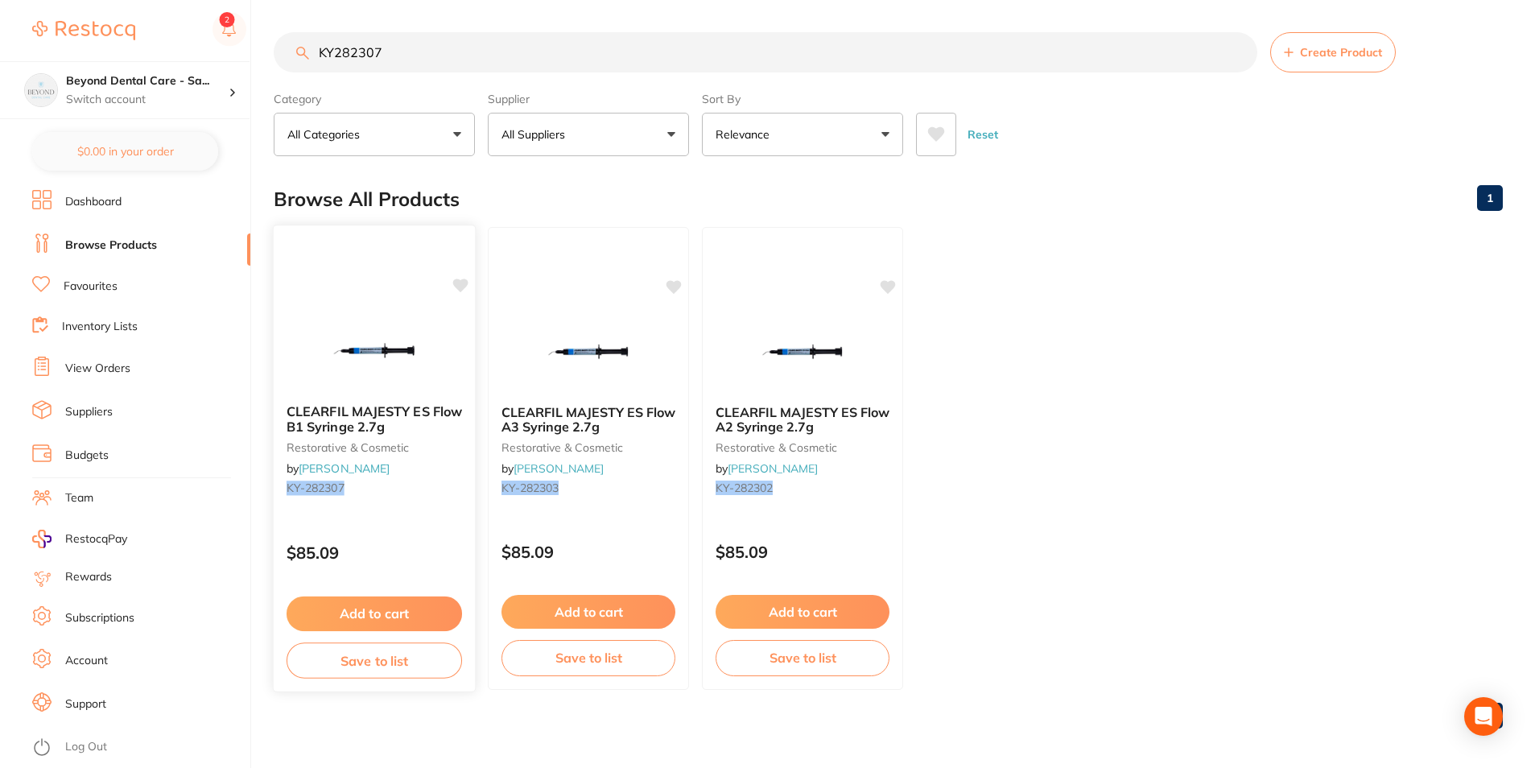
type input "KY­282307"
click at [368, 665] on button "Save to list" at bounding box center [375, 661] width 176 height 36
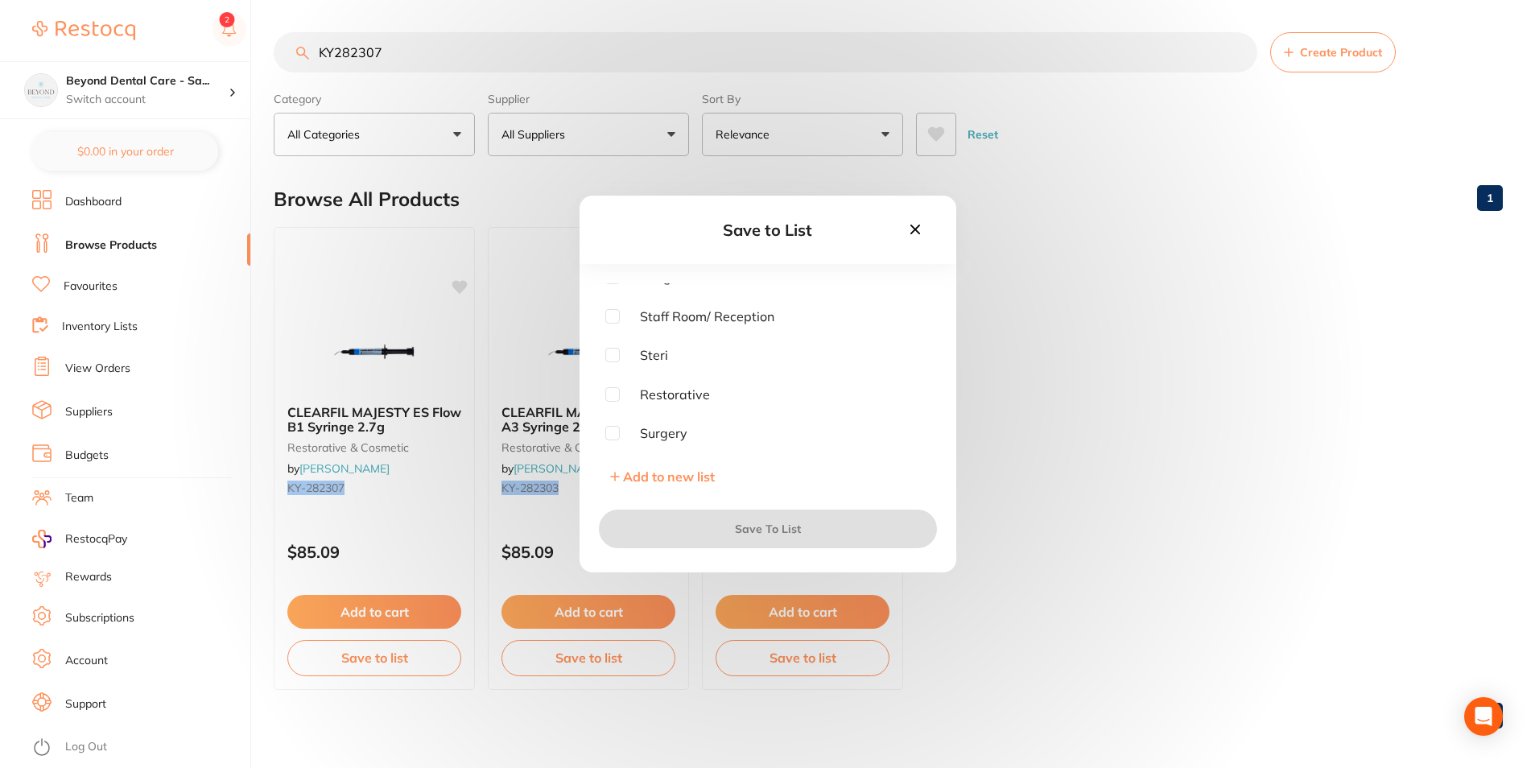
scroll to position [81, 0]
click at [611, 366] on input "checkbox" at bounding box center [612, 366] width 14 height 14
checkbox input "true"
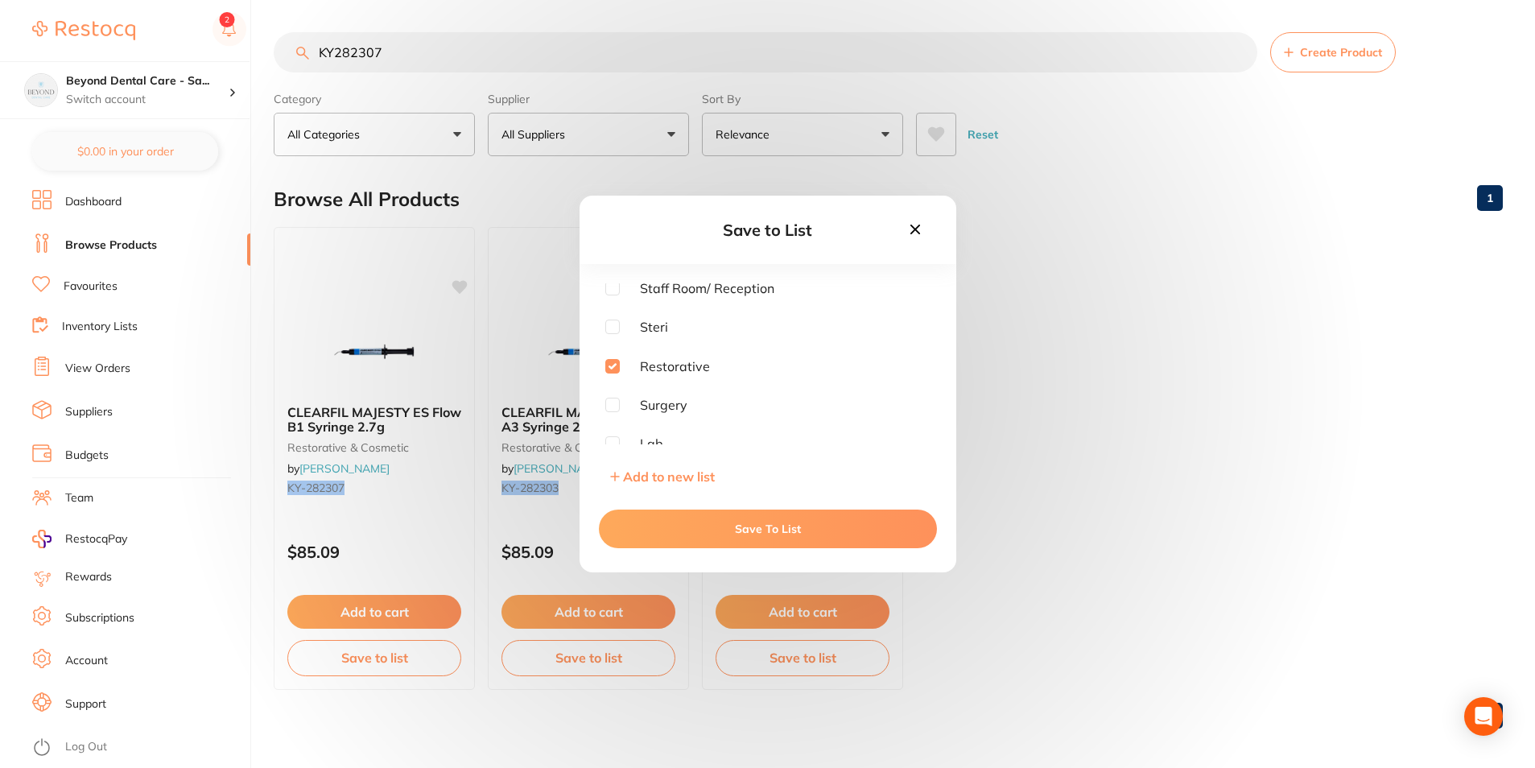
click at [649, 535] on button "Save To List" at bounding box center [768, 529] width 338 height 39
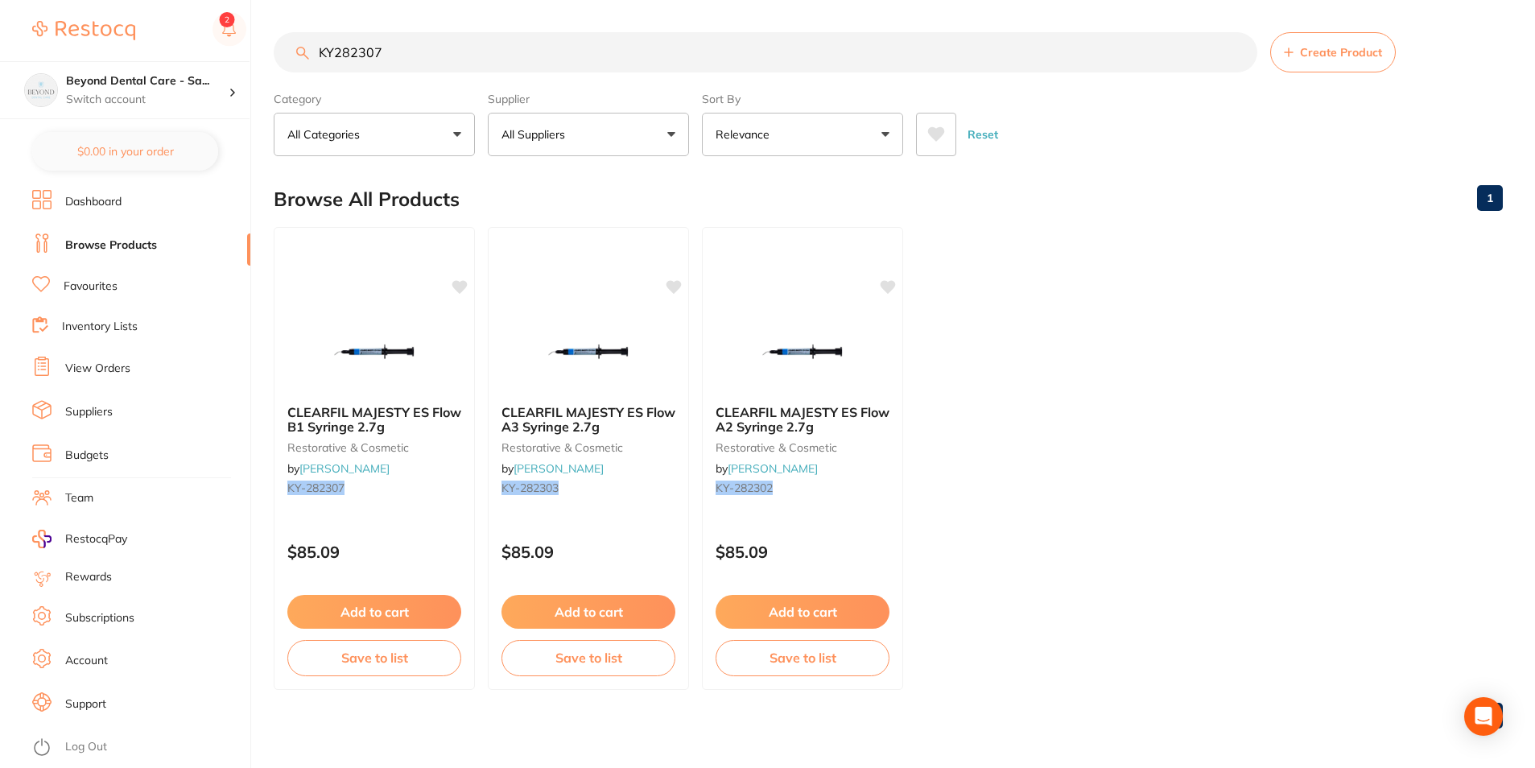
click at [101, 308] on ul "Dashboard Browse Products Favourites Inventory Lists View Orders Suppliers Budg…" at bounding box center [141, 479] width 218 height 578
click at [102, 325] on link "Inventory Lists" at bounding box center [100, 327] width 76 height 16
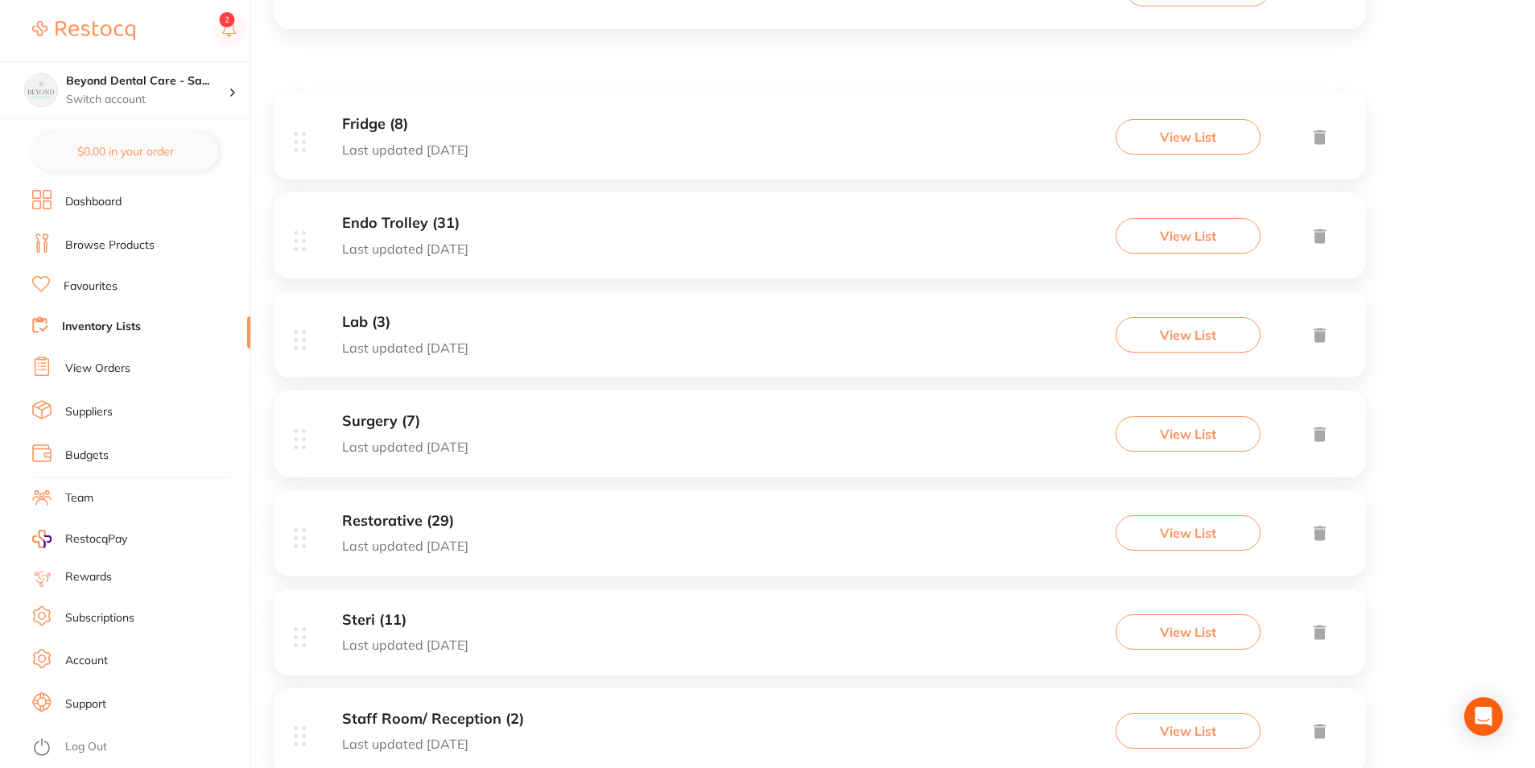
scroll to position [293, 0]
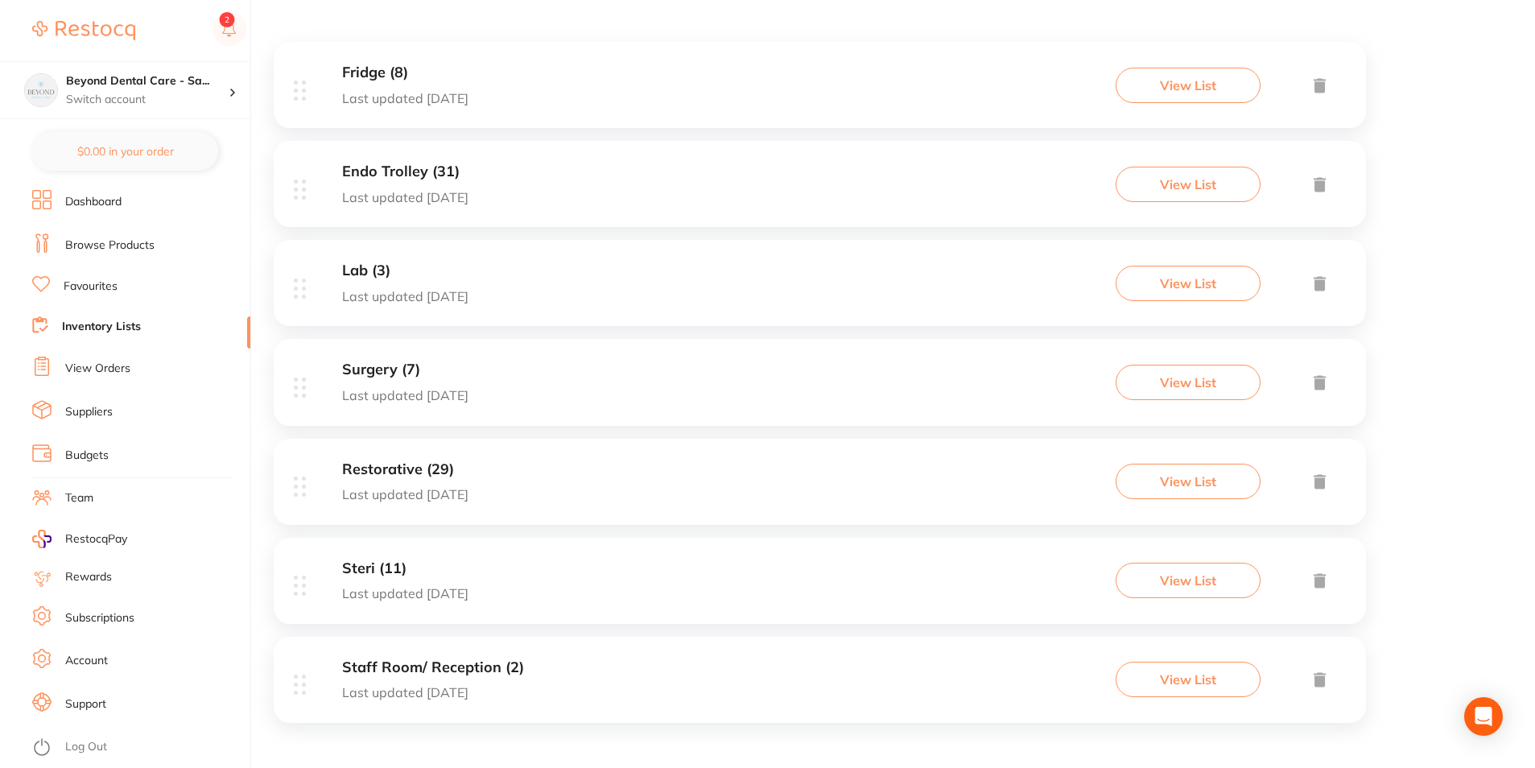
click at [525, 593] on div "Steri (11) Last updated 3 days ago View List" at bounding box center [820, 581] width 1093 height 86
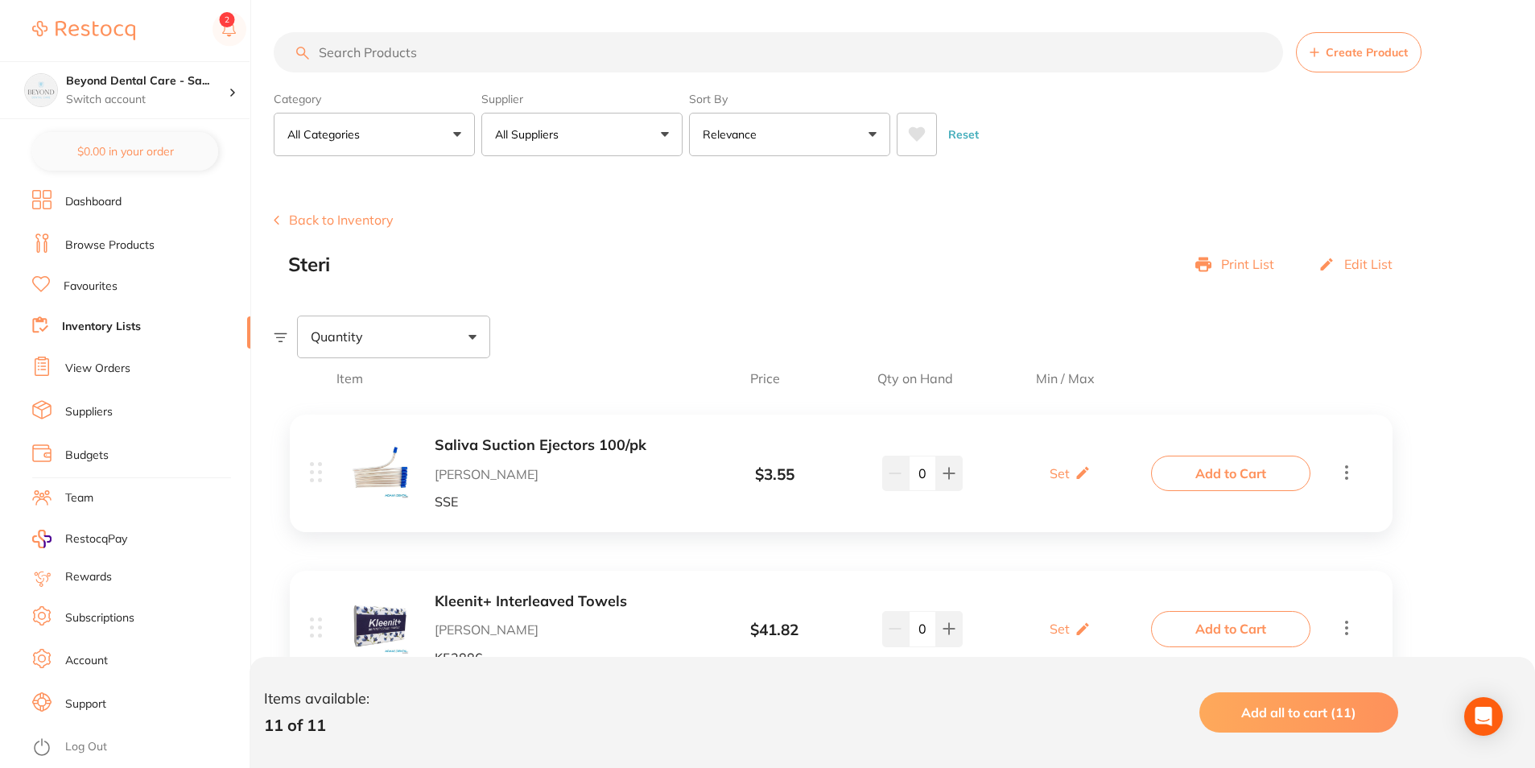
click at [423, 49] on input "search" at bounding box center [779, 52] width 1010 height 40
paste input "759431"
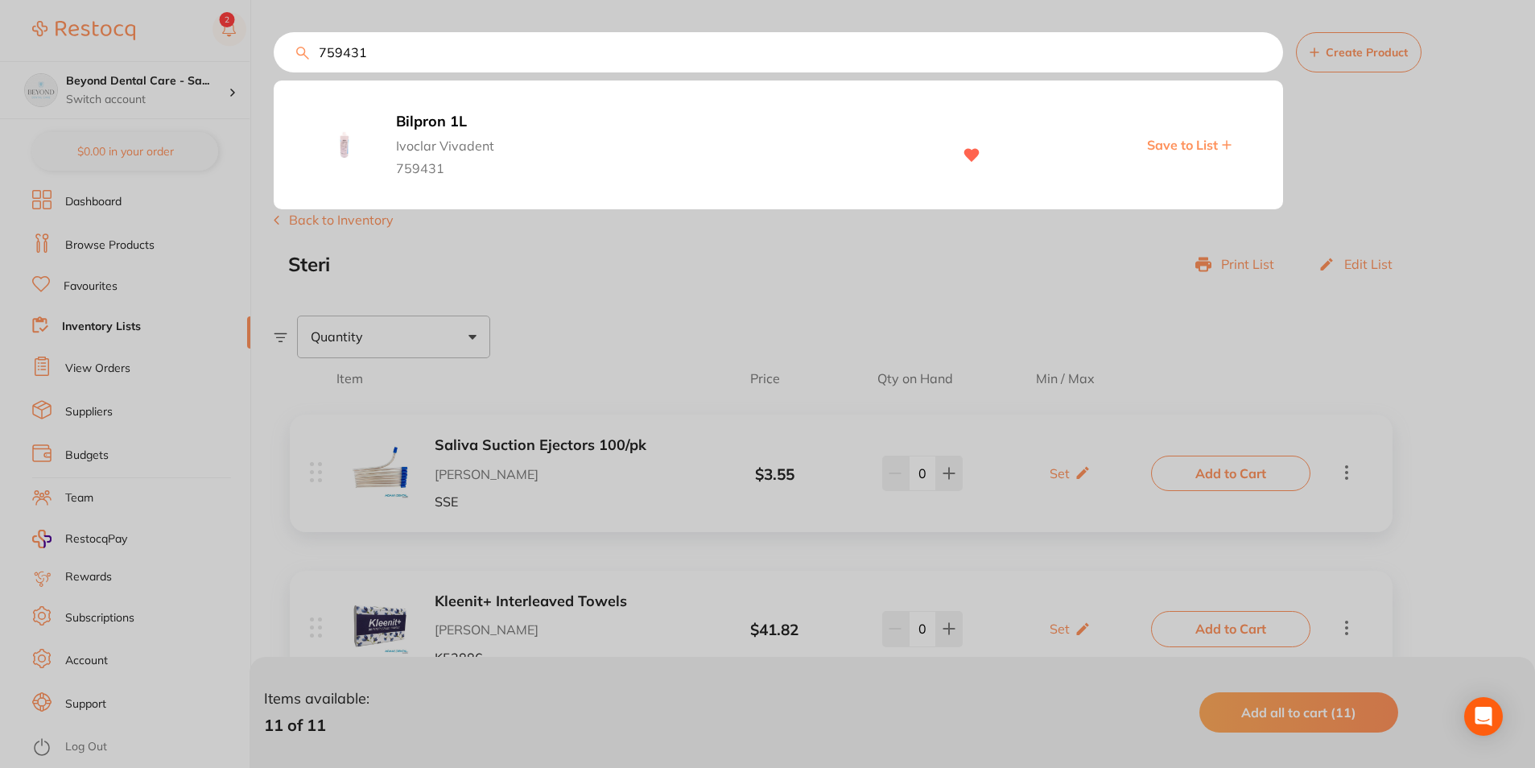
type input "759431"
click at [1170, 147] on span "Save to List" at bounding box center [1182, 145] width 71 height 14
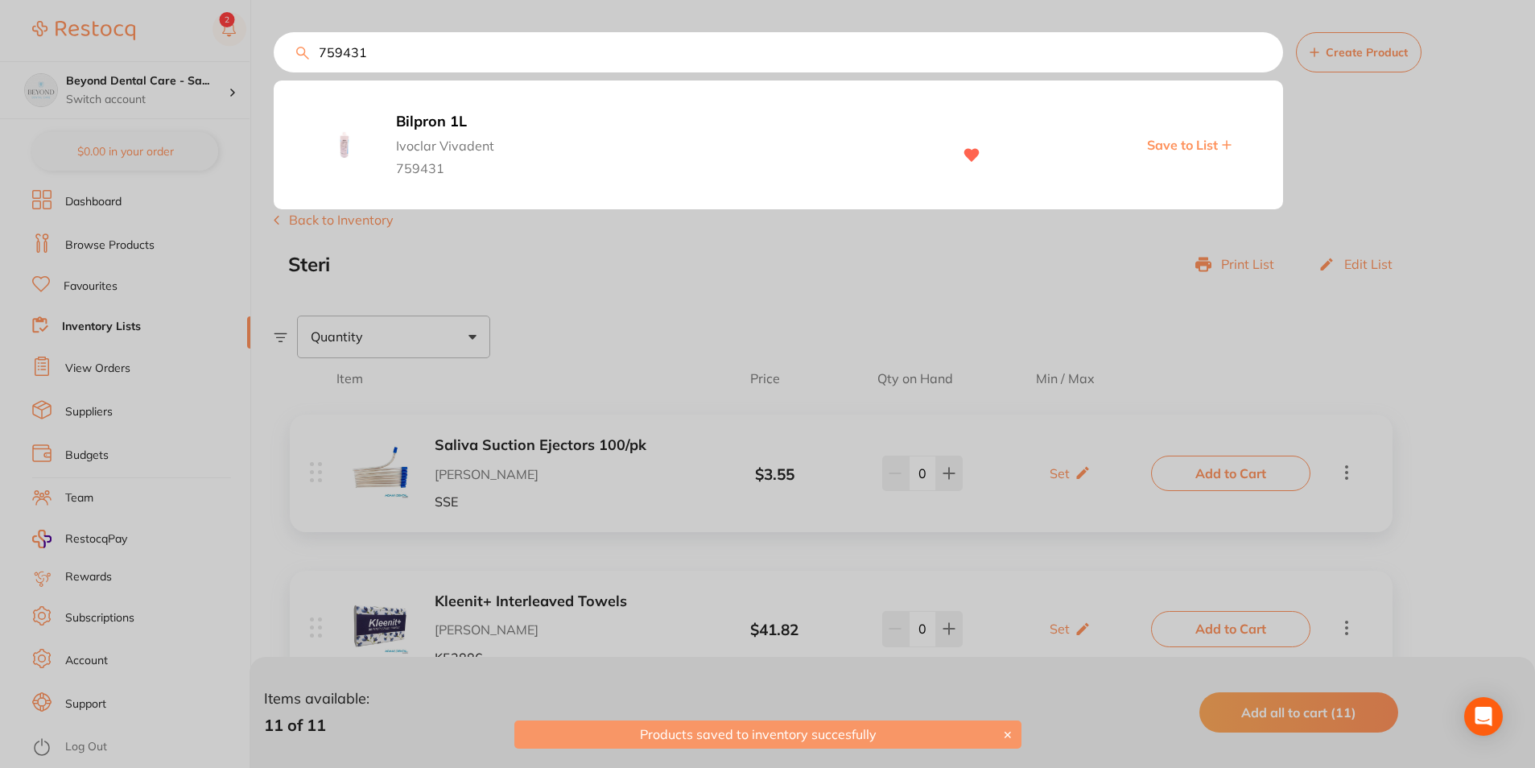
click at [634, 357] on div at bounding box center [767, 384] width 1535 height 768
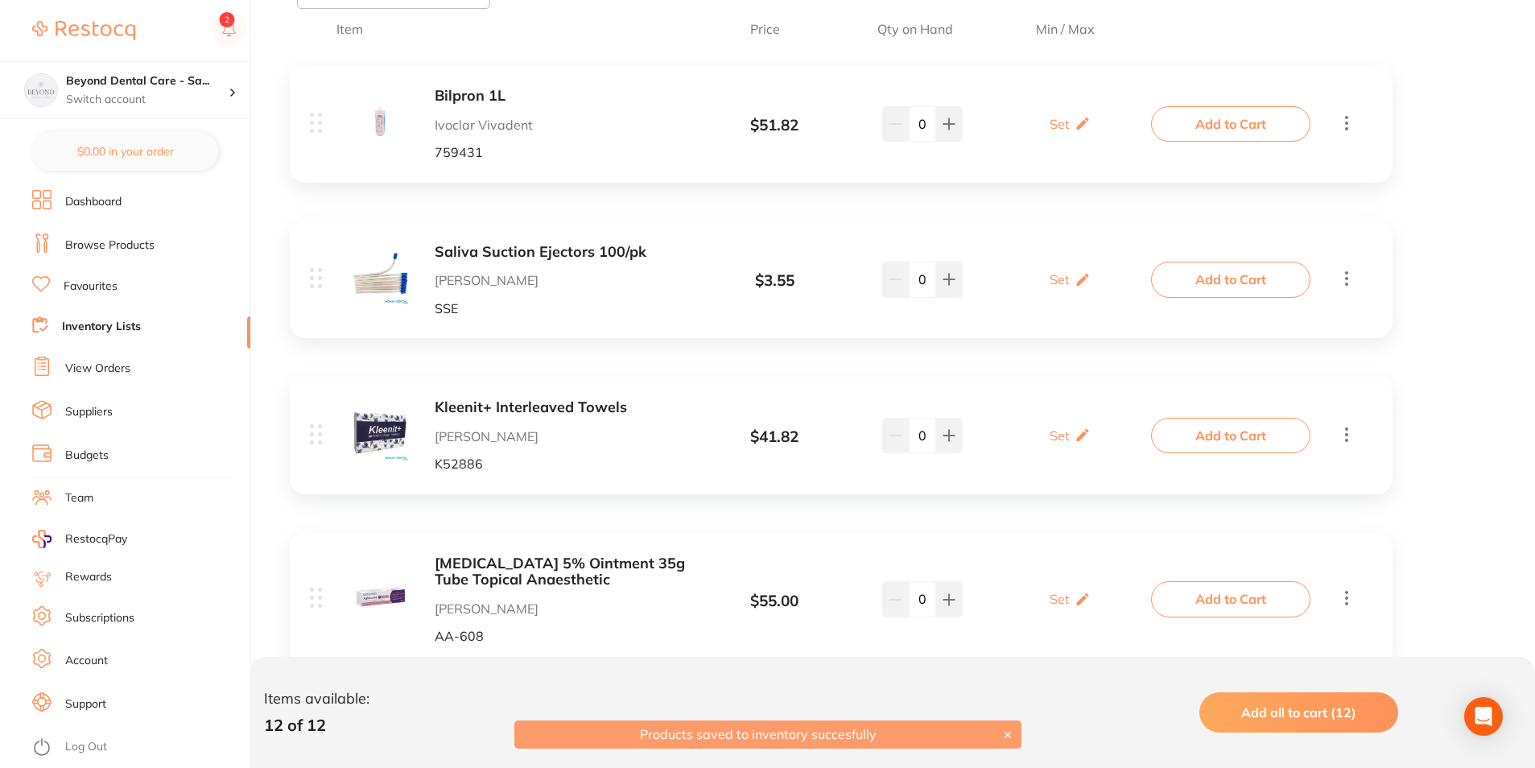
scroll to position [322, 0]
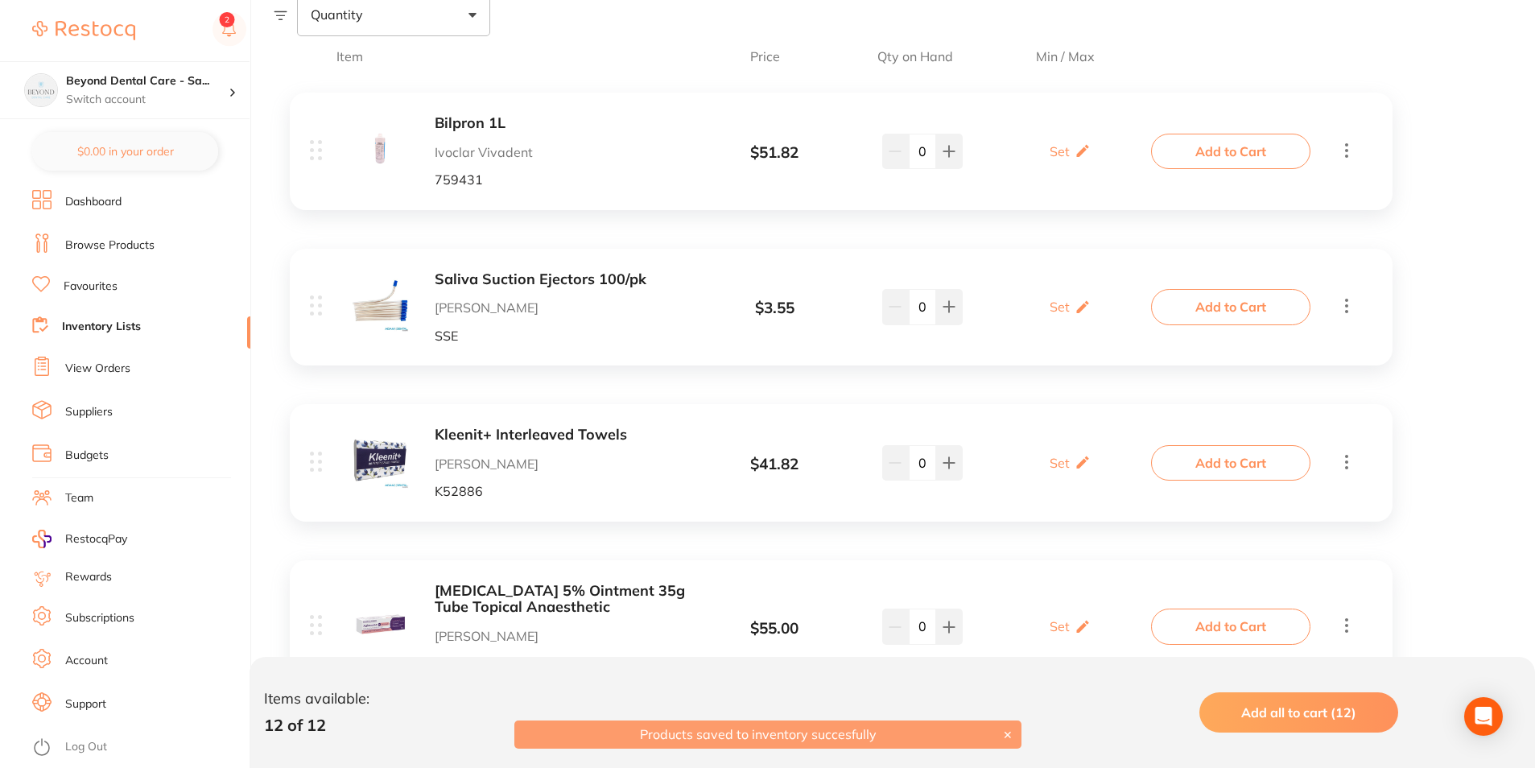
click at [101, 242] on link "Browse Products" at bounding box center [109, 246] width 89 height 16
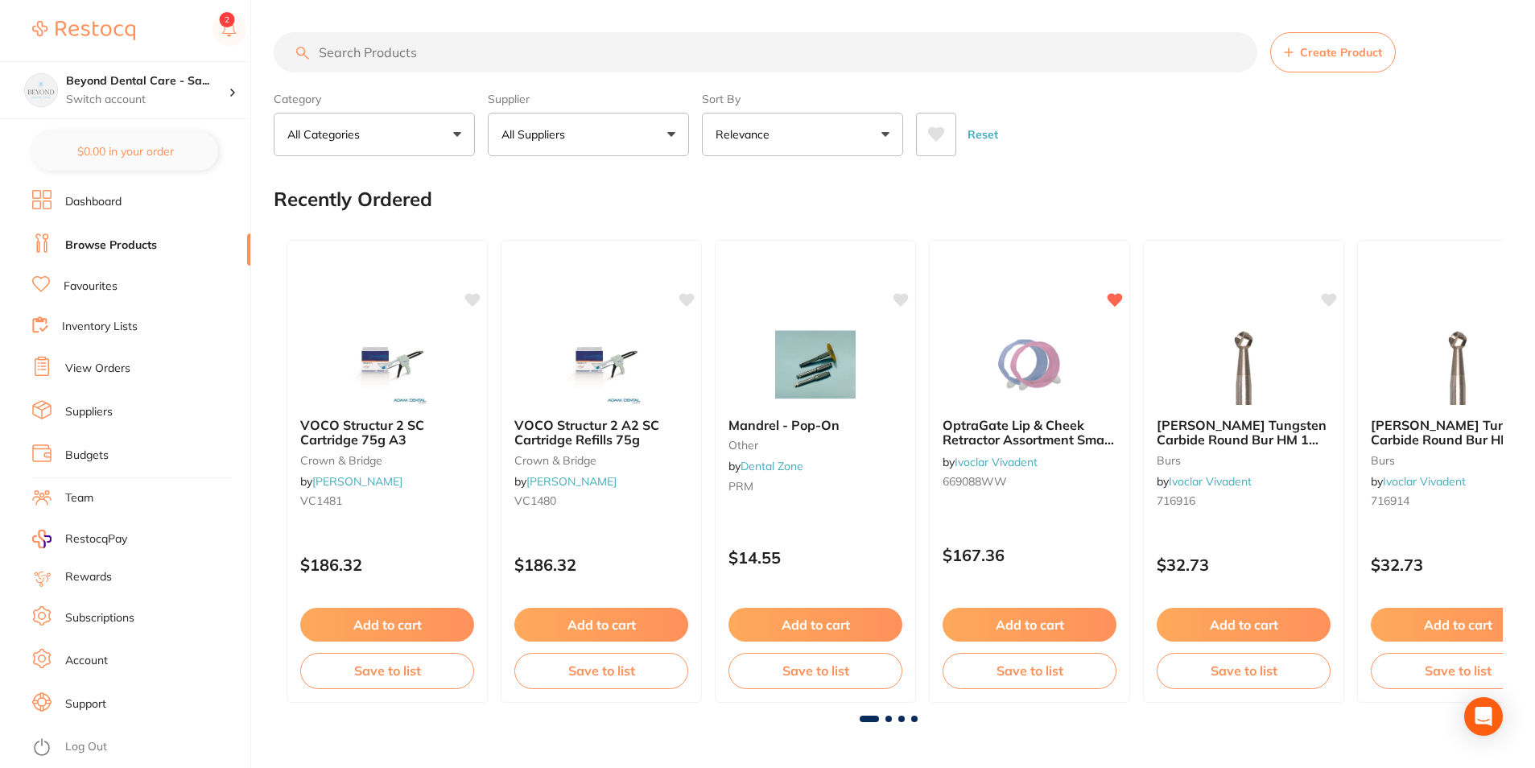
click at [515, 54] on input "search" at bounding box center [766, 52] width 984 height 40
paste input "AH188188"
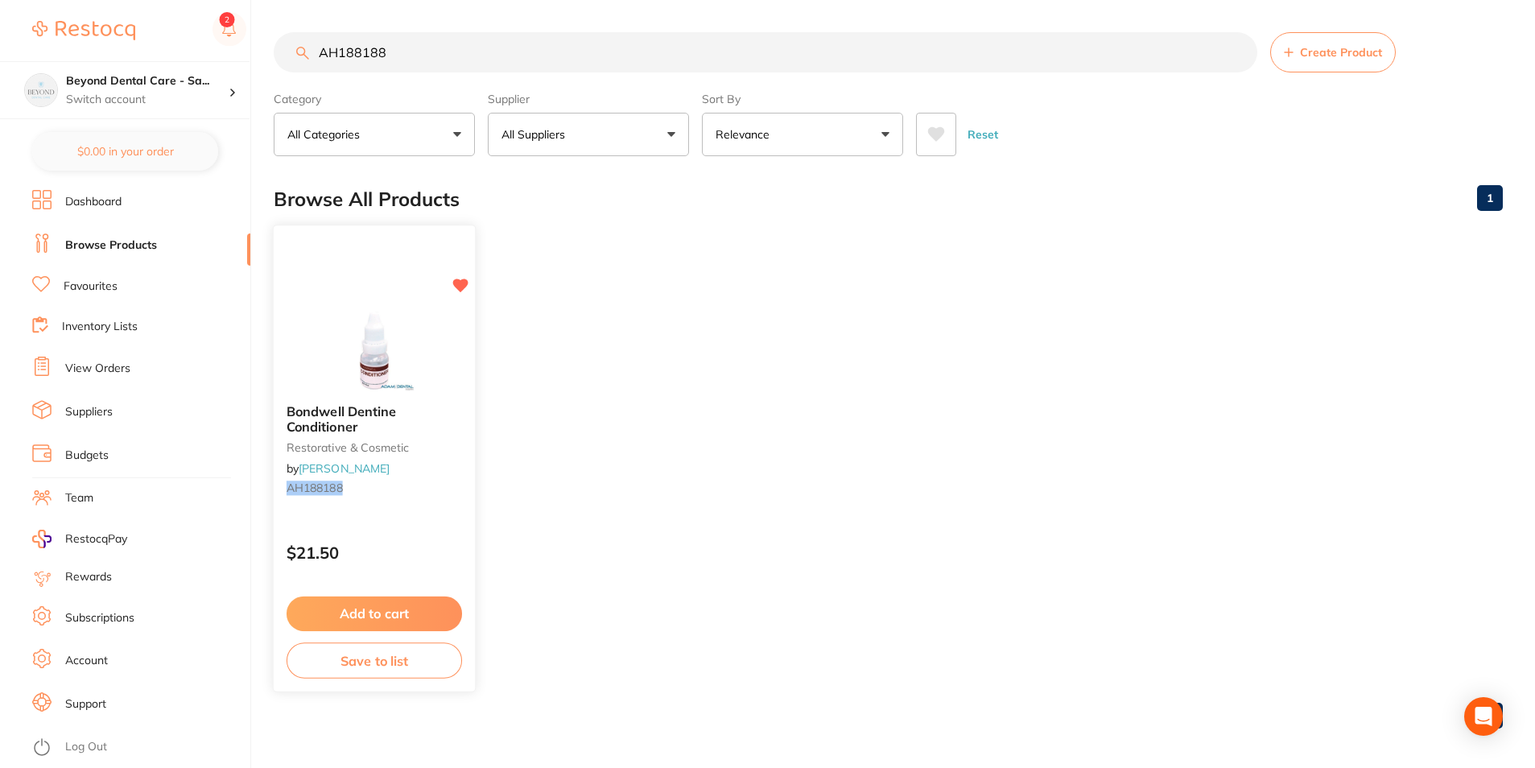
type input "AH188188"
click at [388, 668] on button "Save to list" at bounding box center [375, 661] width 176 height 36
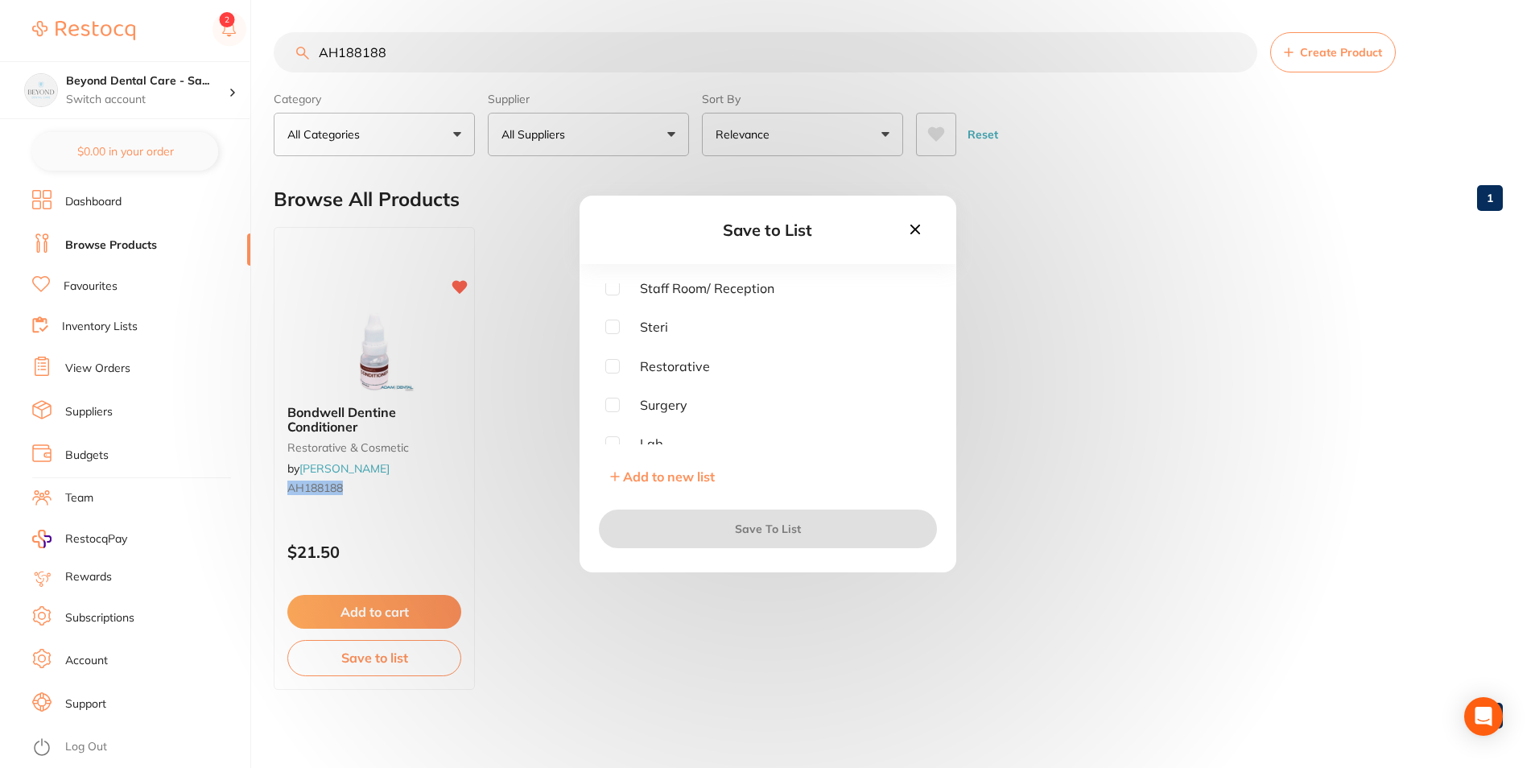
scroll to position [90, 0]
click at [610, 317] on input "checkbox" at bounding box center [612, 317] width 14 height 14
checkbox input "true"
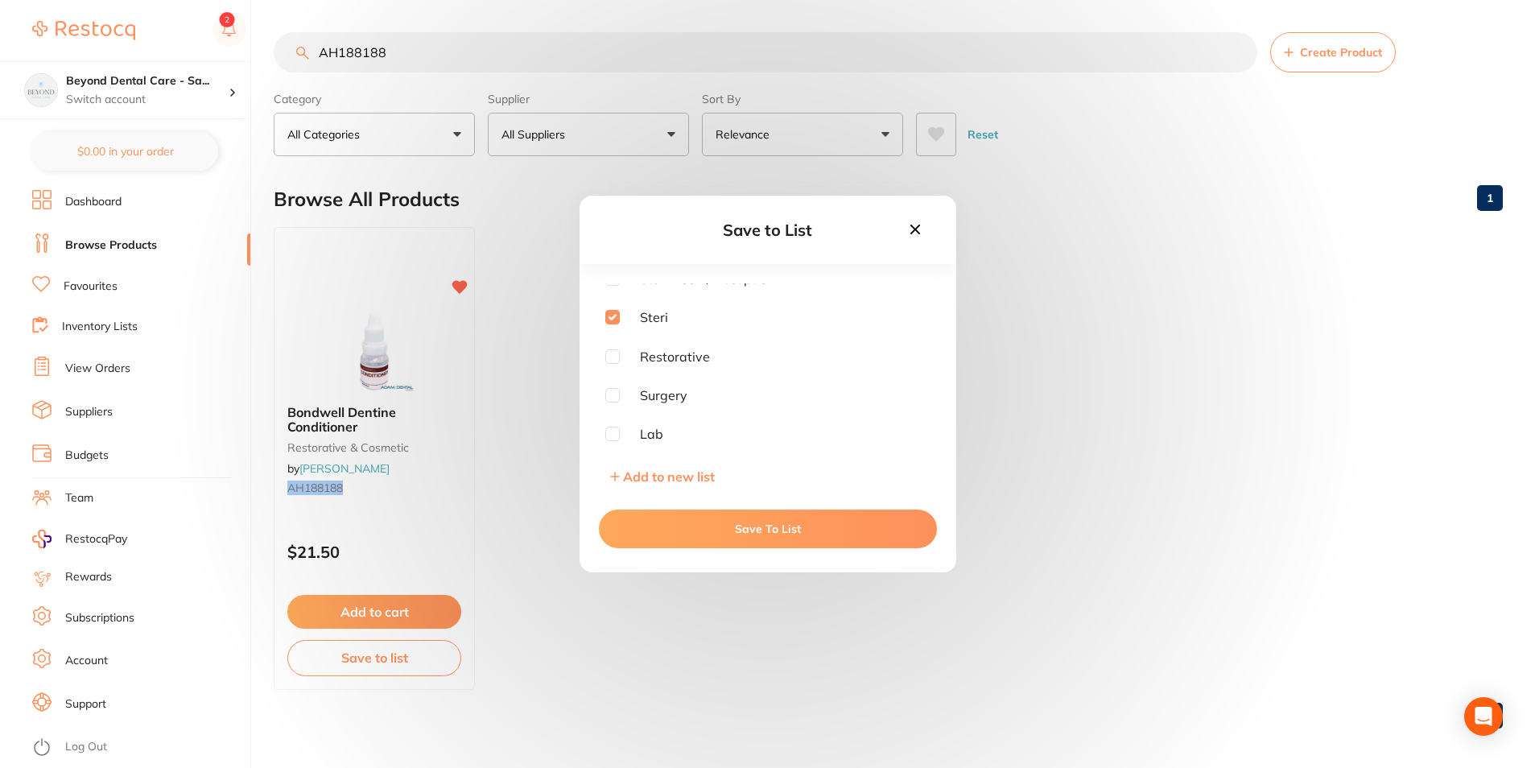
click at [718, 539] on button "Save To List" at bounding box center [768, 529] width 338 height 39
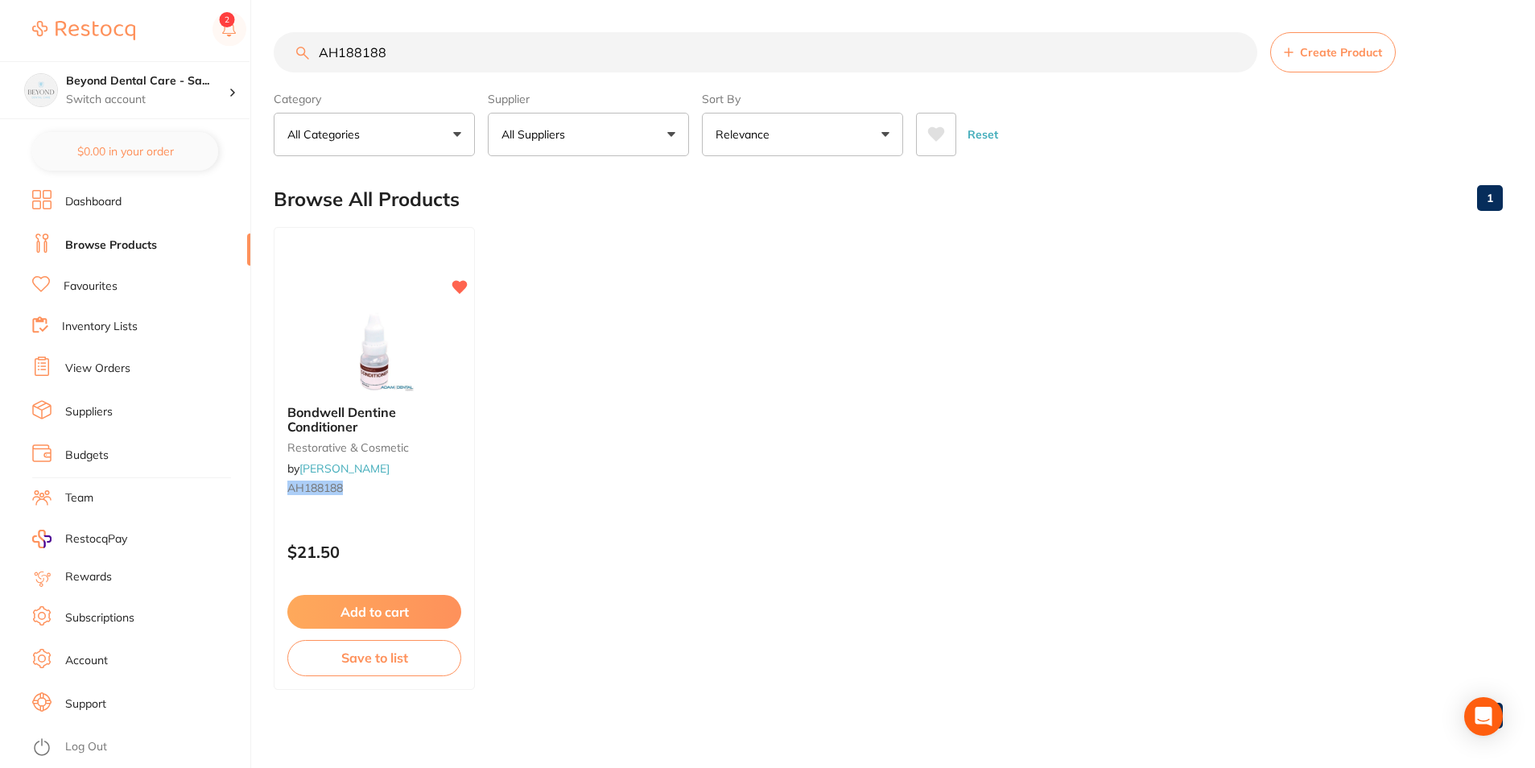
click at [310, 56] on input "AH188188" at bounding box center [766, 52] width 984 height 40
paste input "E3754"
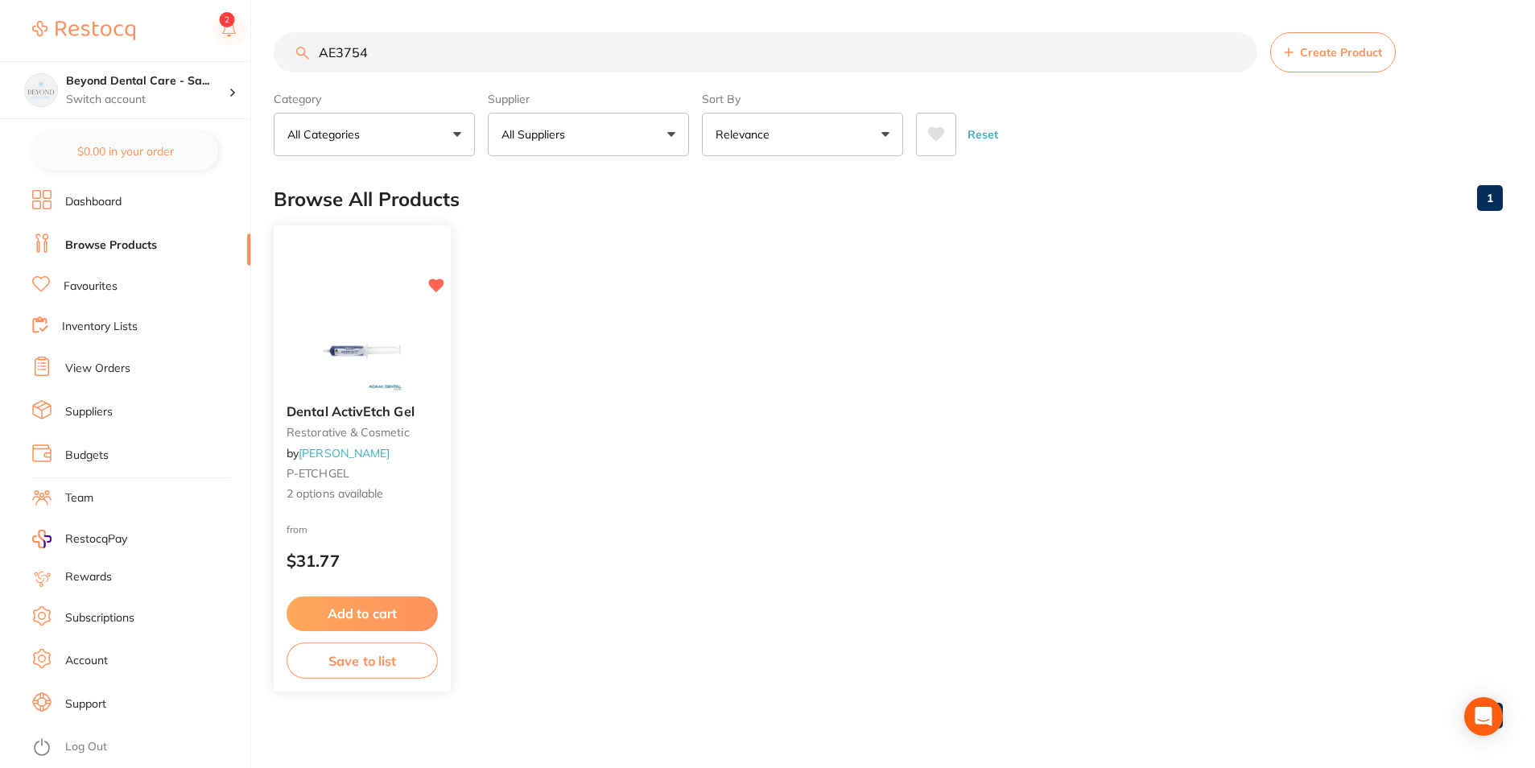
type input "AE3754"
click at [370, 668] on button "Save to list" at bounding box center [362, 661] width 151 height 36
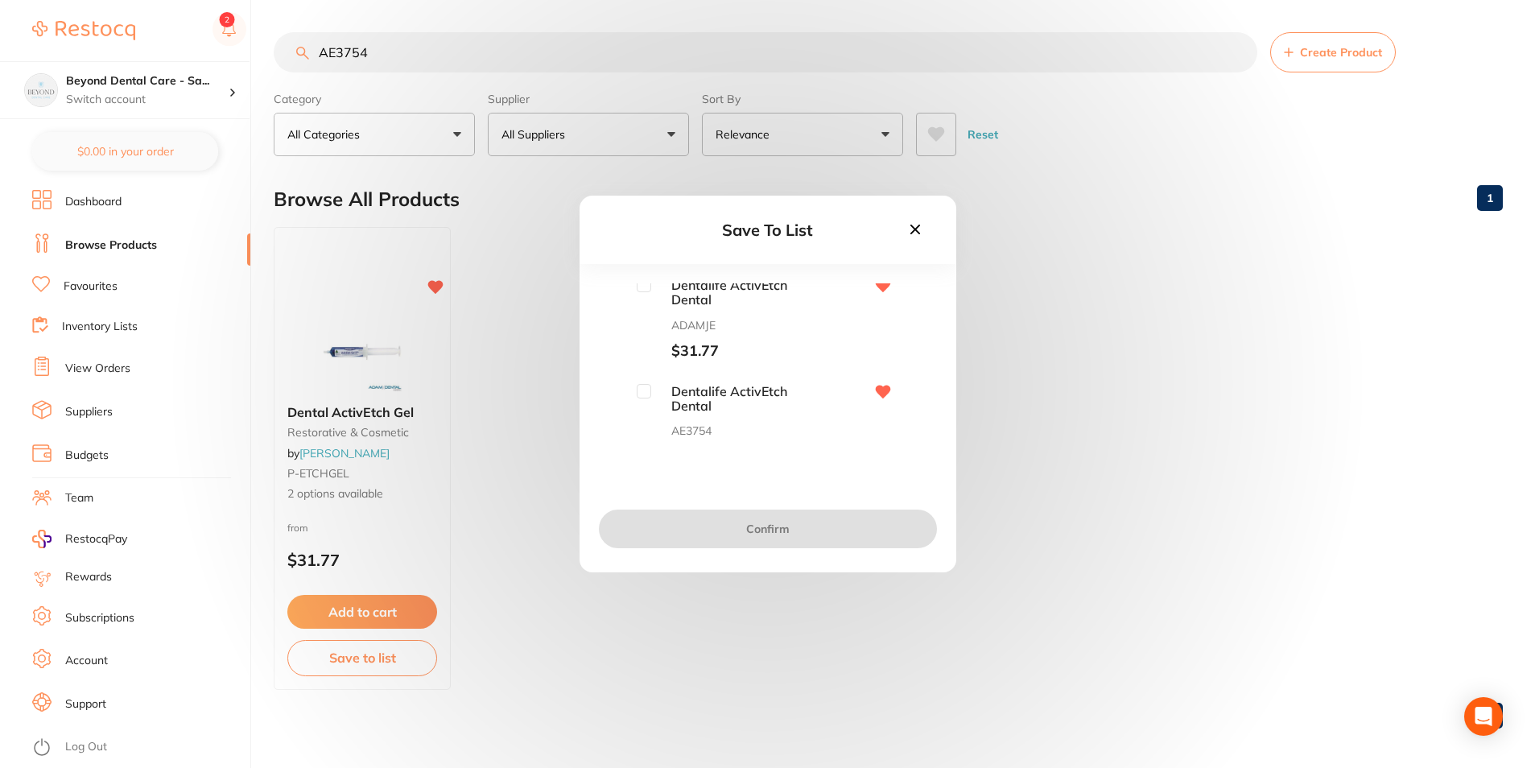
scroll to position [0, 0]
click at [634, 279] on div "Save To List Dentalife ActivEtch Dental ADAMJE $31.77 Dentalife ActivEtch Denta…" at bounding box center [768, 384] width 377 height 377
click at [637, 292] on input "checkbox" at bounding box center [644, 290] width 14 height 14
checkbox input "true"
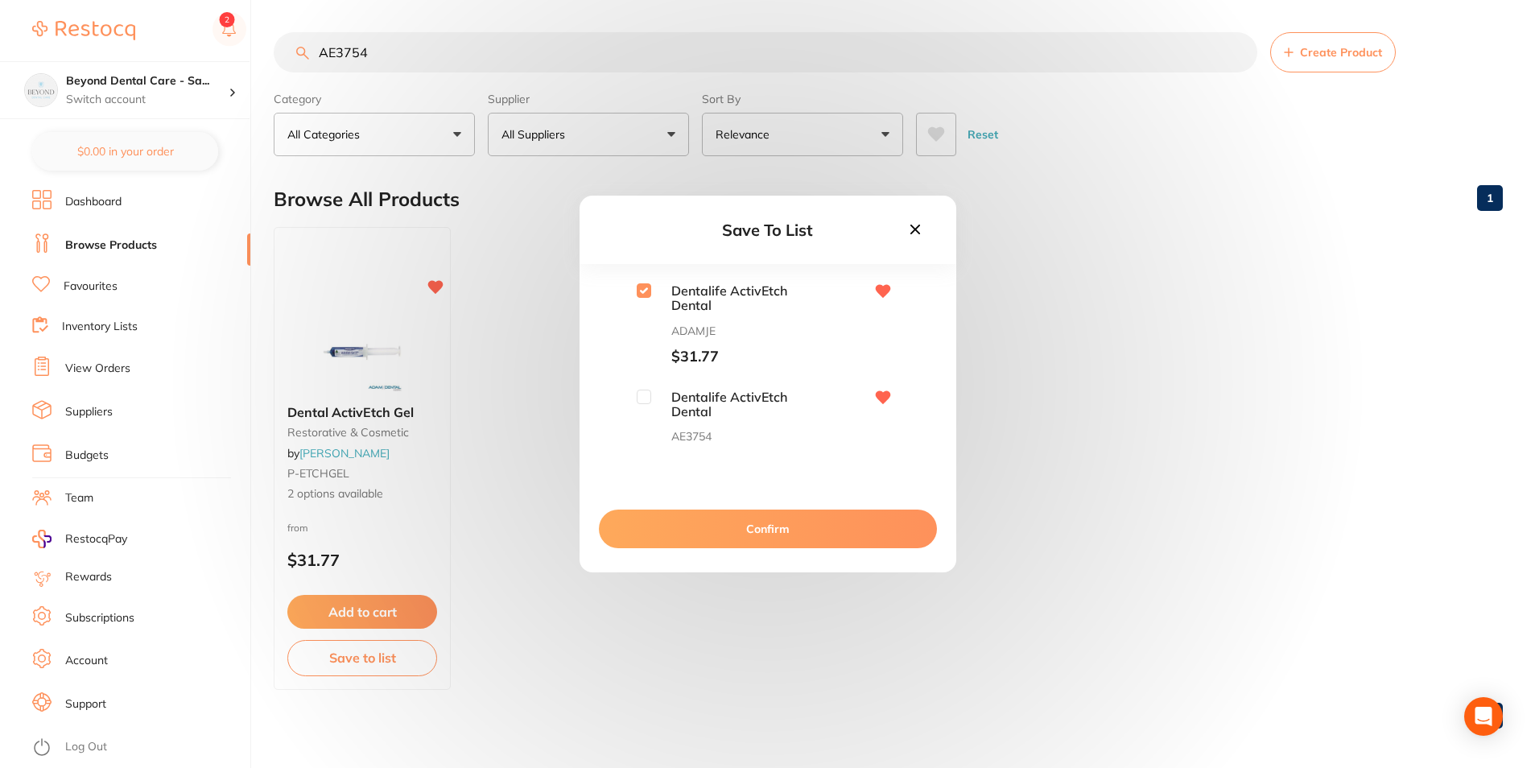
click at [697, 522] on button "Confirm" at bounding box center [768, 529] width 338 height 39
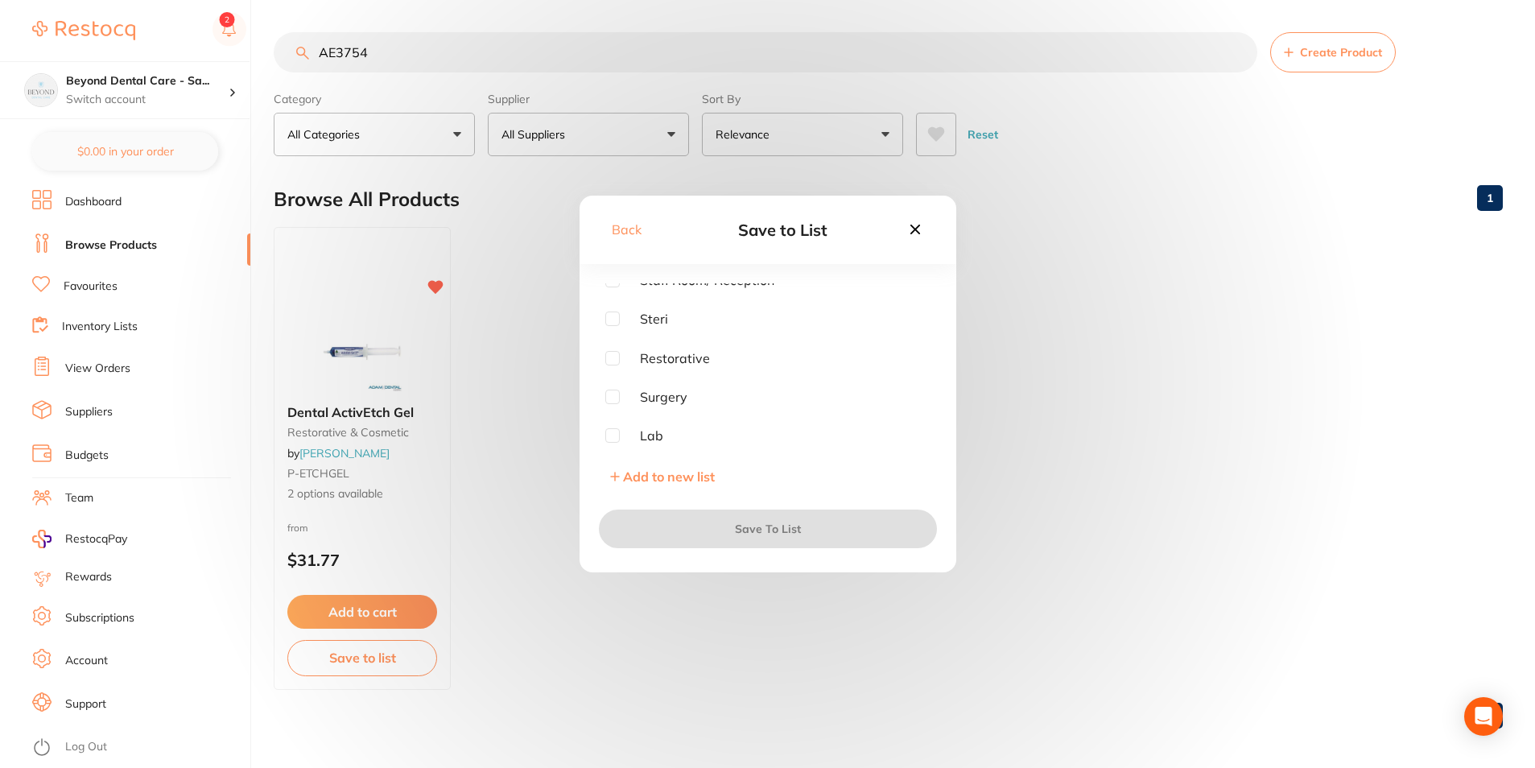
scroll to position [90, 0]
click at [614, 357] on input "checkbox" at bounding box center [612, 356] width 14 height 14
checkbox input "true"
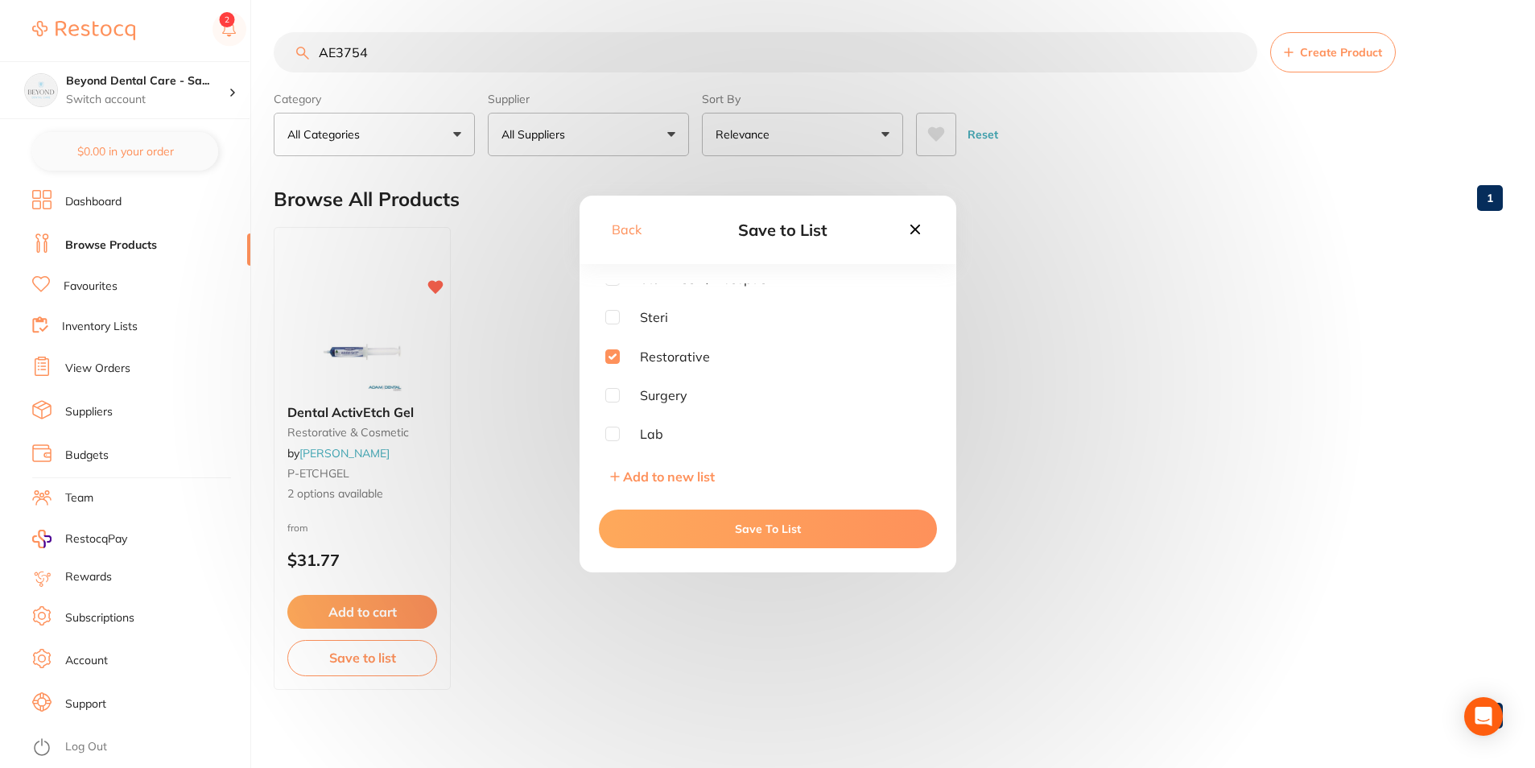
click at [686, 540] on button "Save To List" at bounding box center [768, 529] width 338 height 39
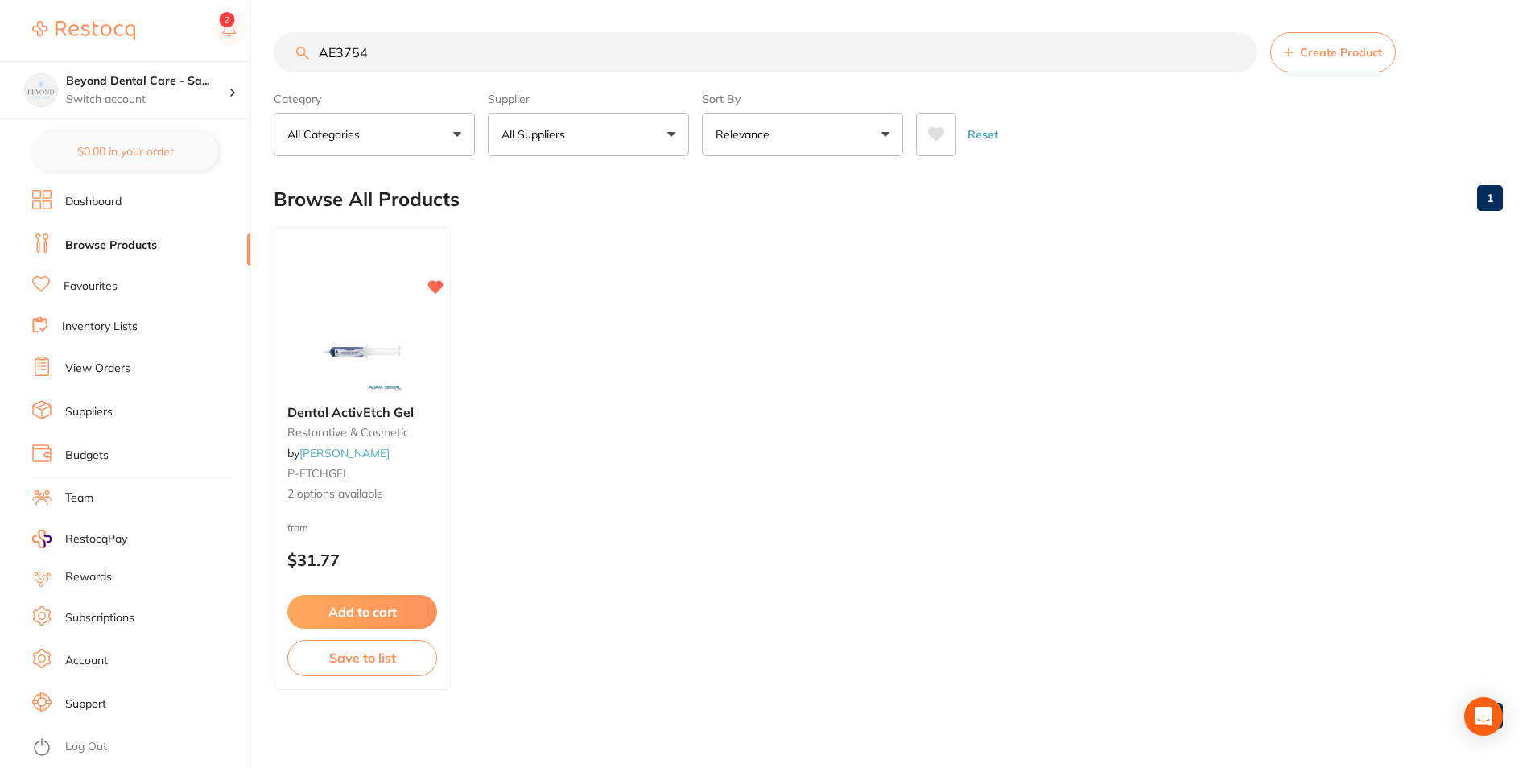
scroll to position [0, 0]
drag, startPoint x: 419, startPoint y: 61, endPoint x: 287, endPoint y: 59, distance: 132.1
click at [287, 59] on input "AE3754" at bounding box center [766, 52] width 984 height 40
paste input "MHCAS"
type input "MHCAS"
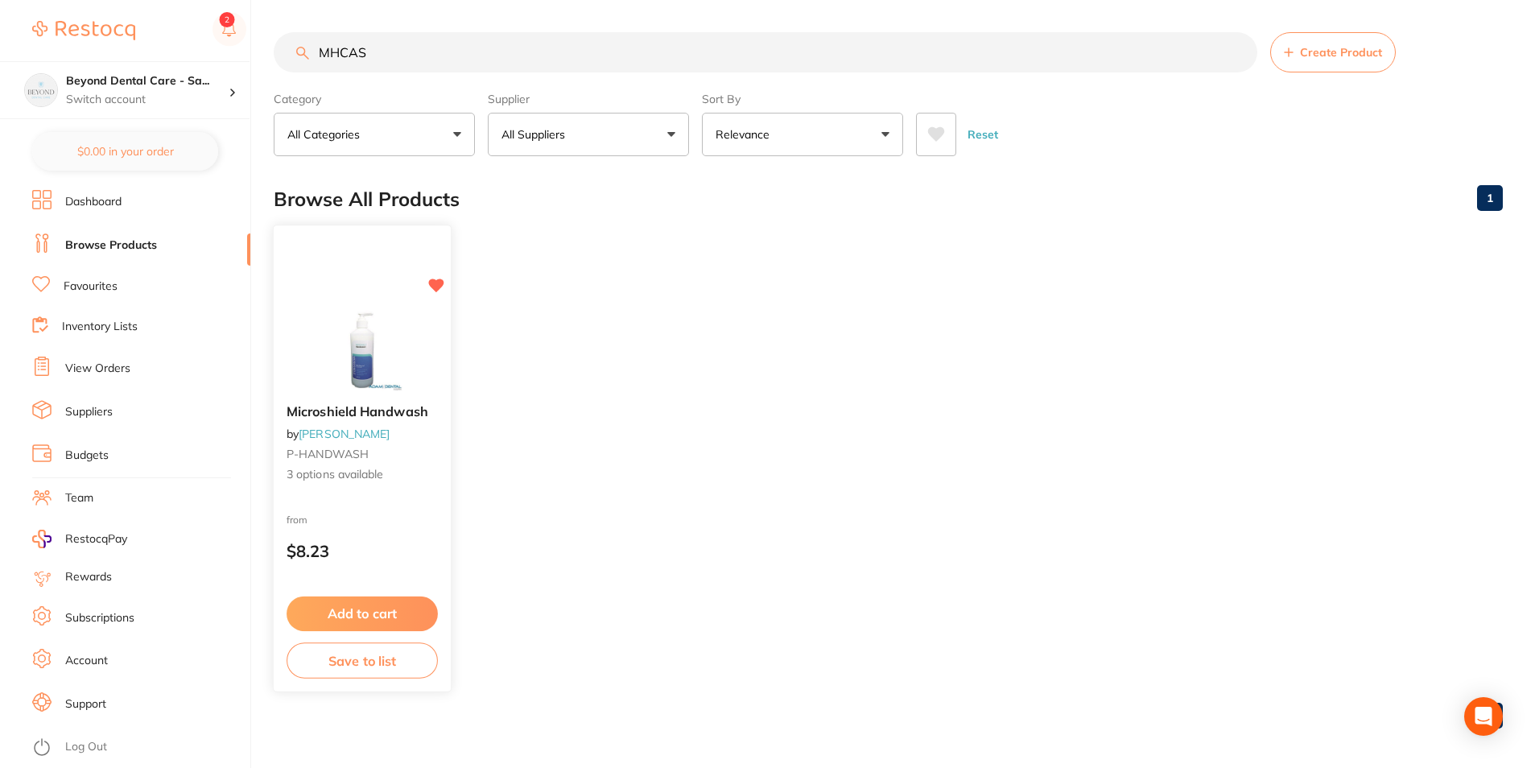
click at [380, 657] on button "Save to list" at bounding box center [362, 661] width 151 height 36
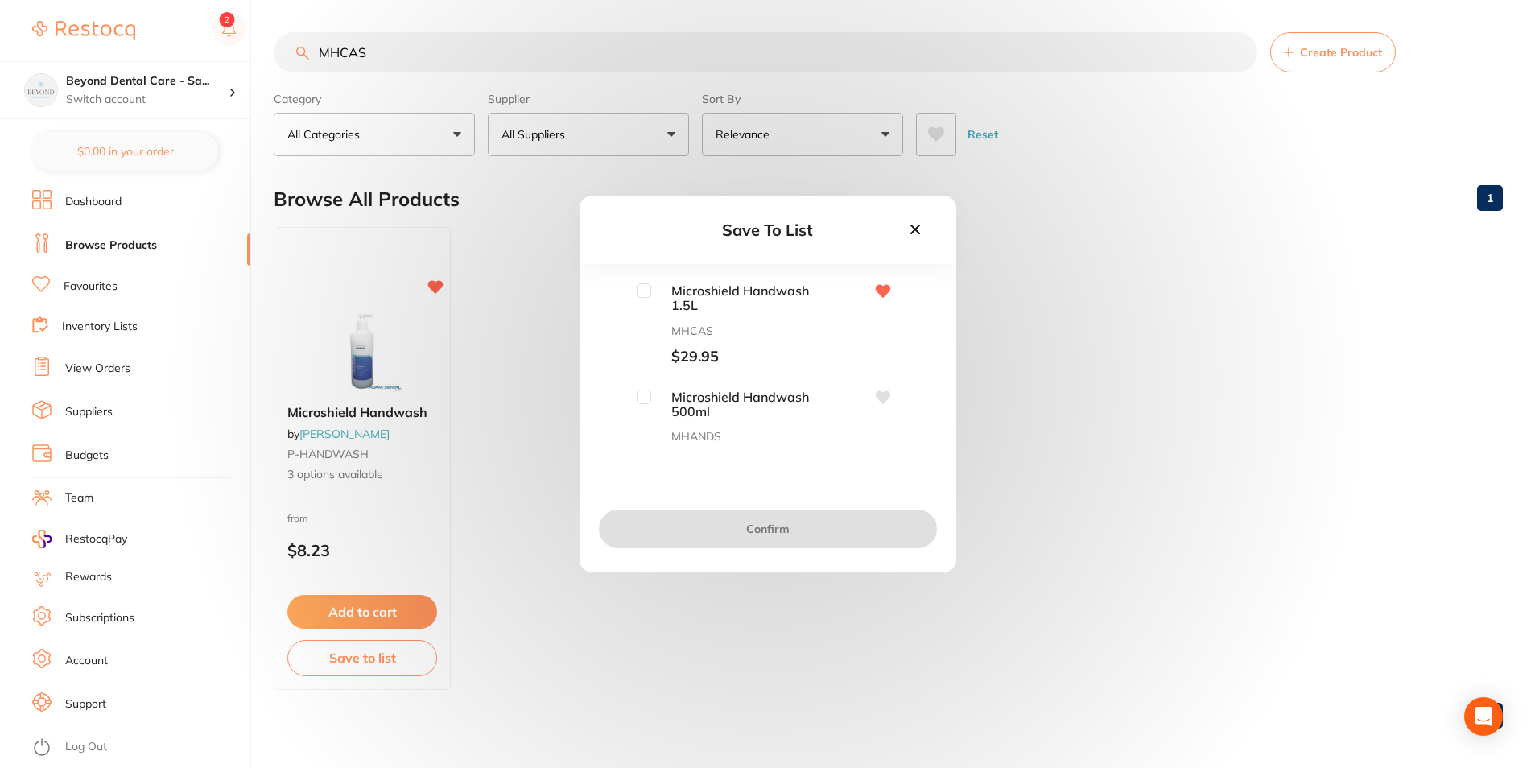
click at [637, 400] on input "checkbox" at bounding box center [644, 397] width 14 height 14
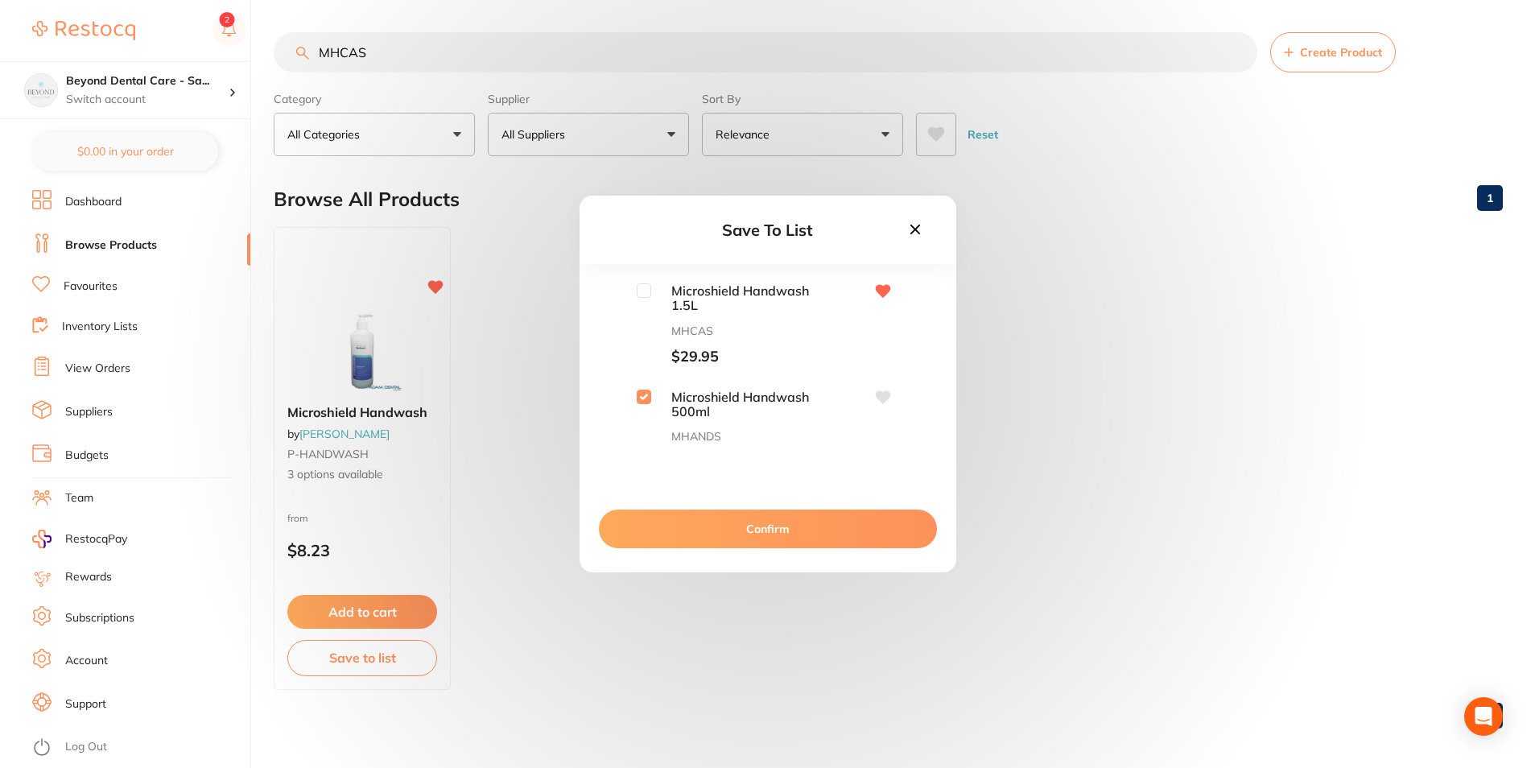
click at [647, 399] on input "checkbox" at bounding box center [644, 397] width 14 height 14
checkbox input "false"
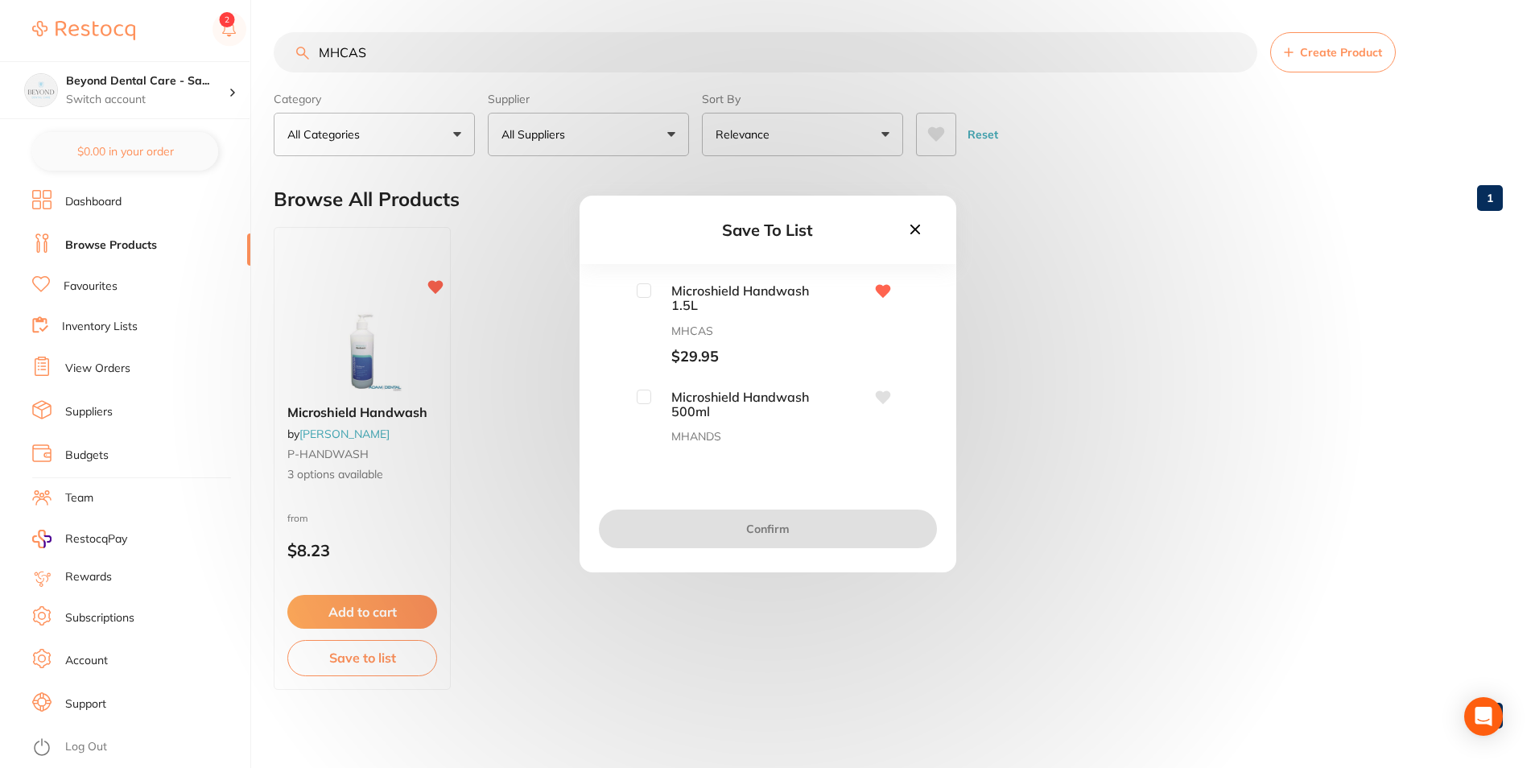
click at [641, 289] on input "checkbox" at bounding box center [644, 290] width 14 height 14
checkbox input "true"
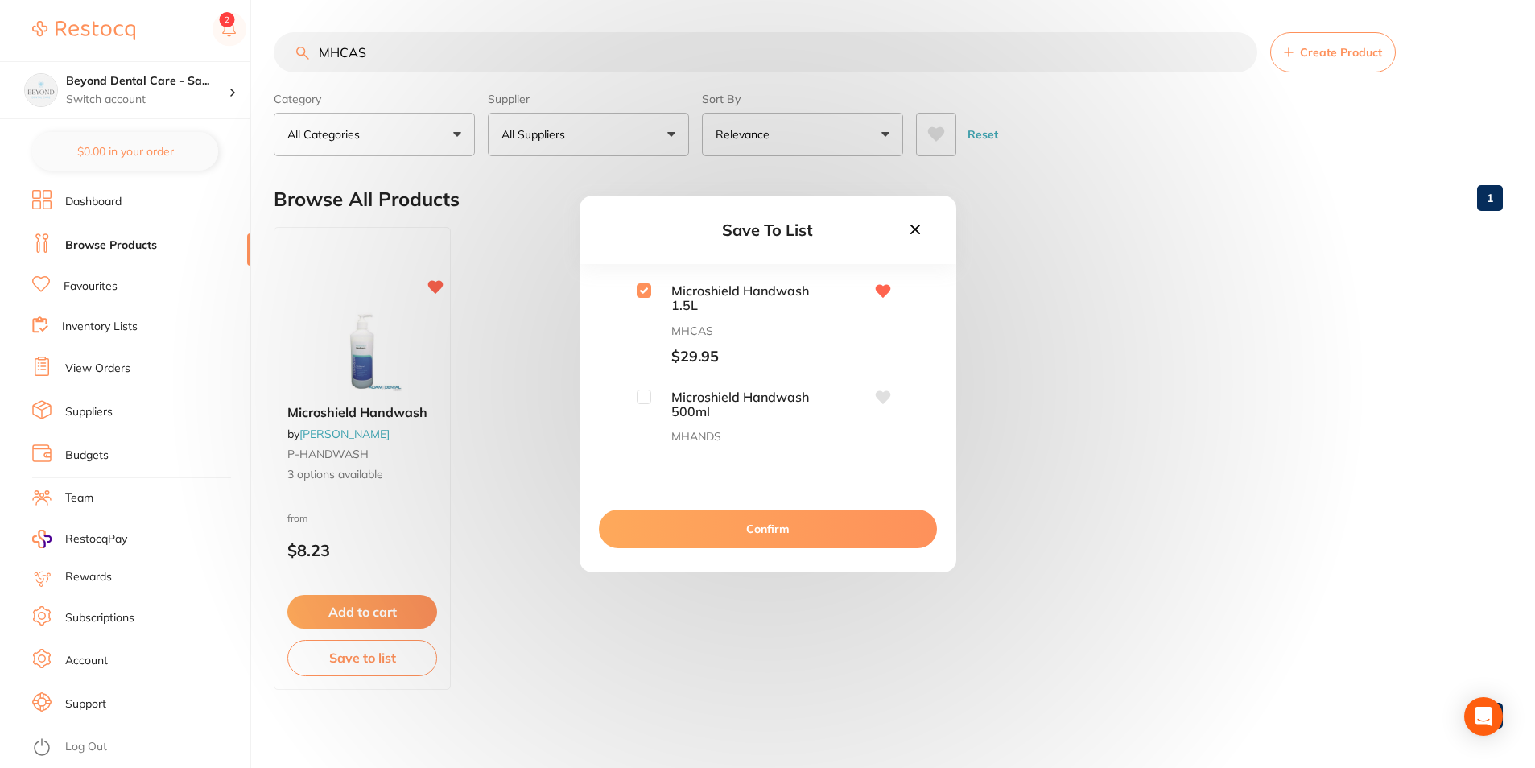
drag, startPoint x: 700, startPoint y: 539, endPoint x: 696, endPoint y: 522, distance: 18.2
click at [699, 535] on button "Confirm" at bounding box center [768, 529] width 338 height 39
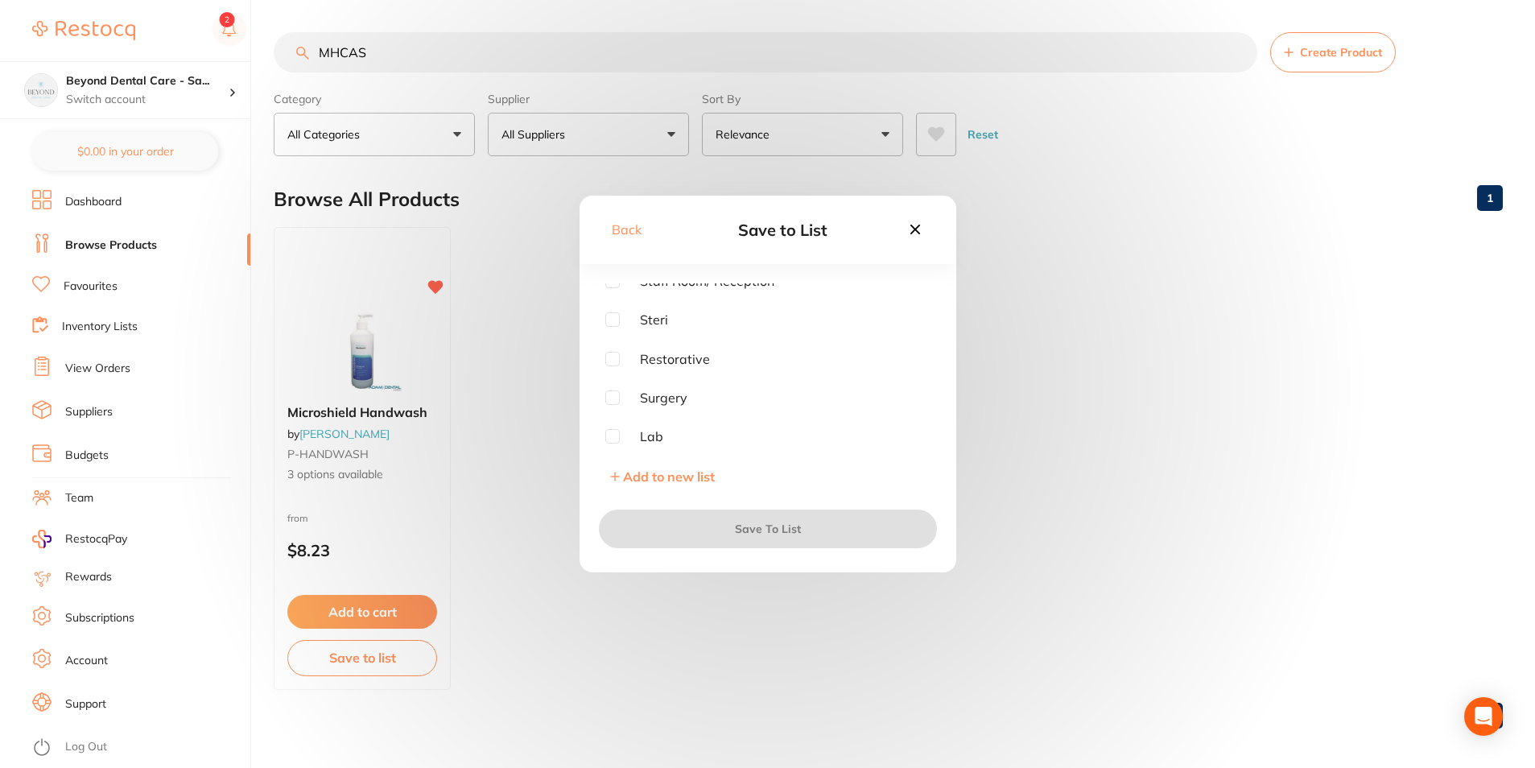
scroll to position [90, 0]
click at [617, 324] on input "checkbox" at bounding box center [612, 317] width 14 height 14
checkbox input "true"
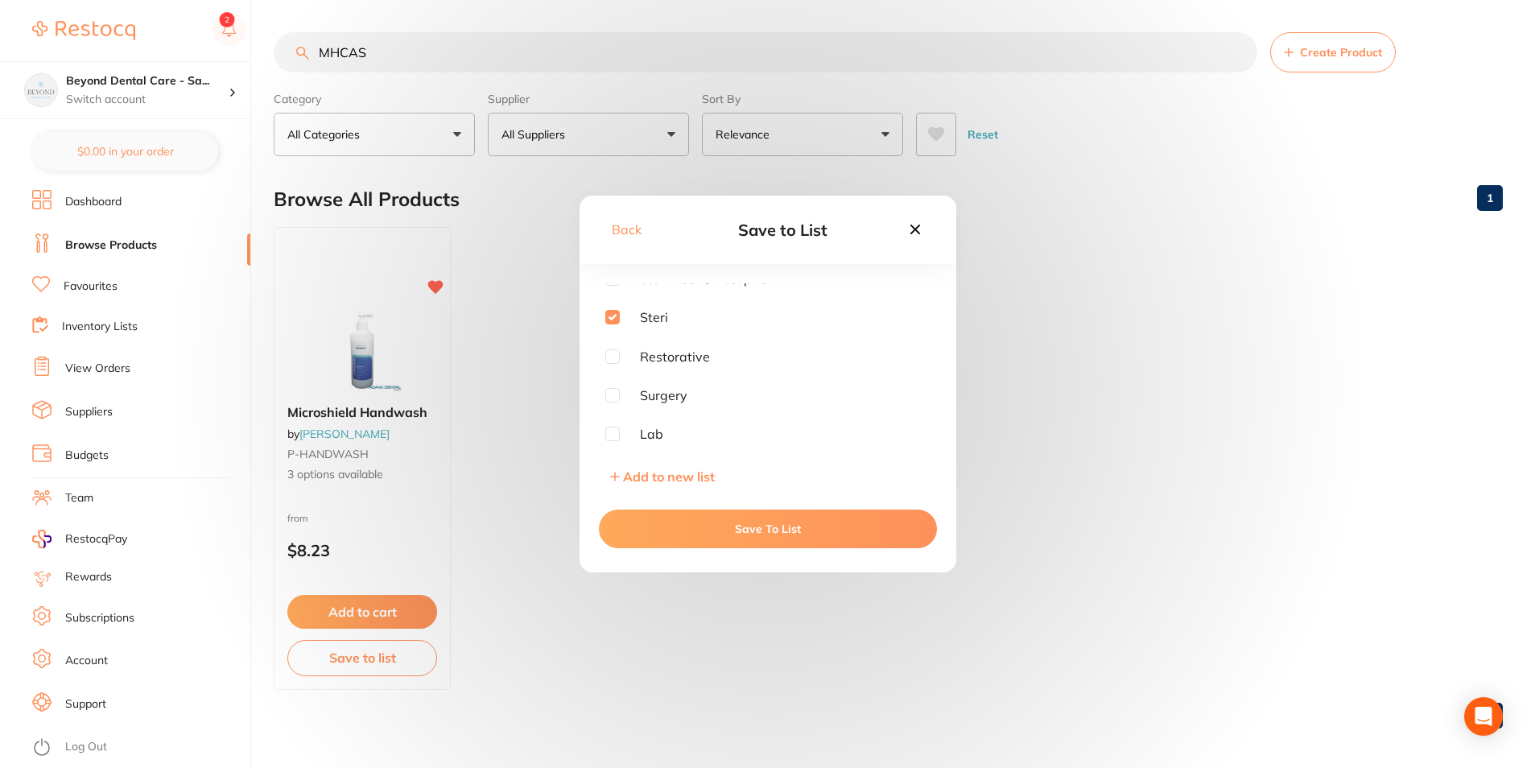
click at [662, 531] on button "Save To List" at bounding box center [768, 529] width 338 height 39
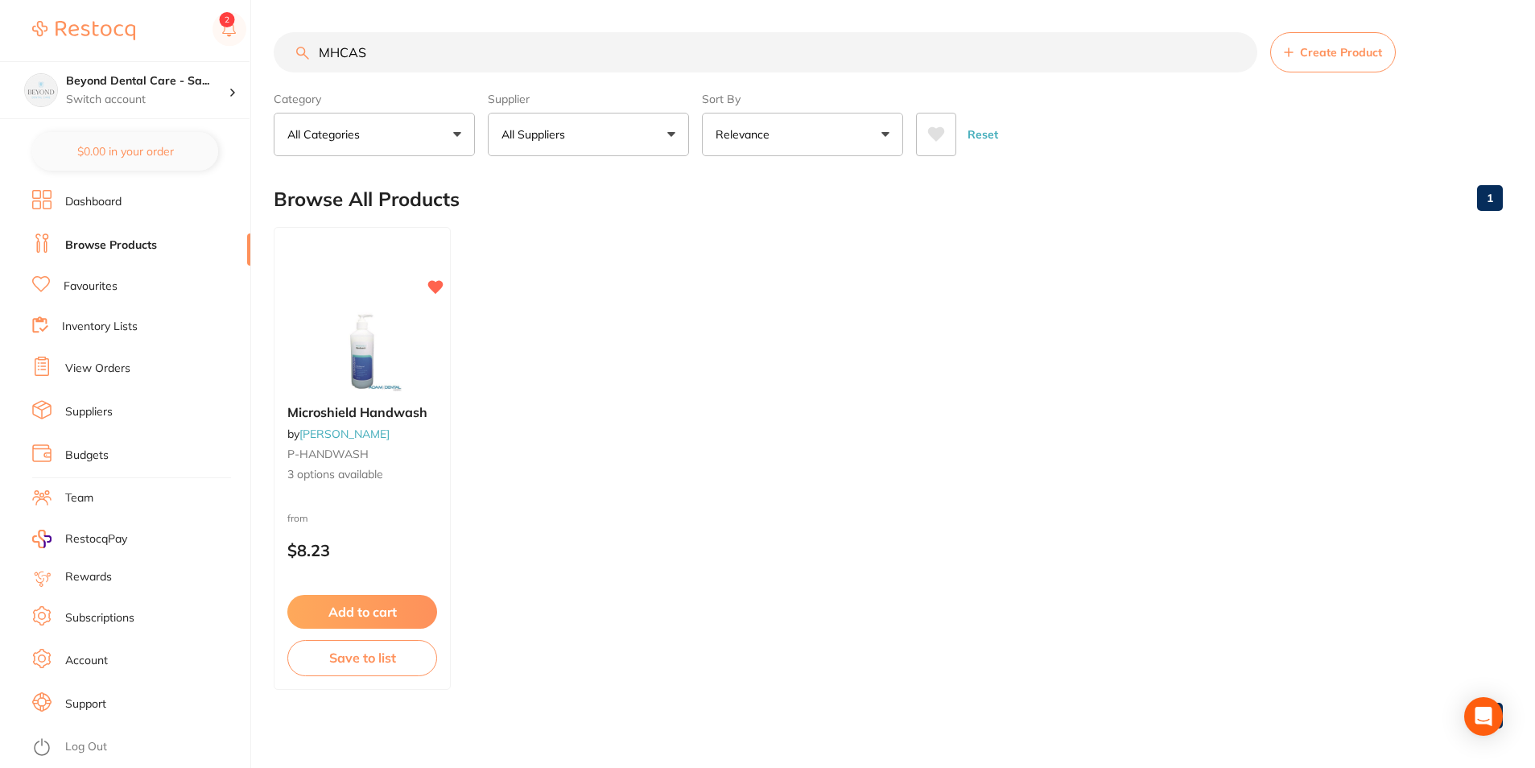
drag, startPoint x: 411, startPoint y: 53, endPoint x: 268, endPoint y: 53, distance: 143.3
click at [268, 53] on div "$0.00 Beyond Dental Care - Sa... Switch account Beyond Dental Care - Sandstone …" at bounding box center [767, 384] width 1535 height 768
paste input "P9007071"
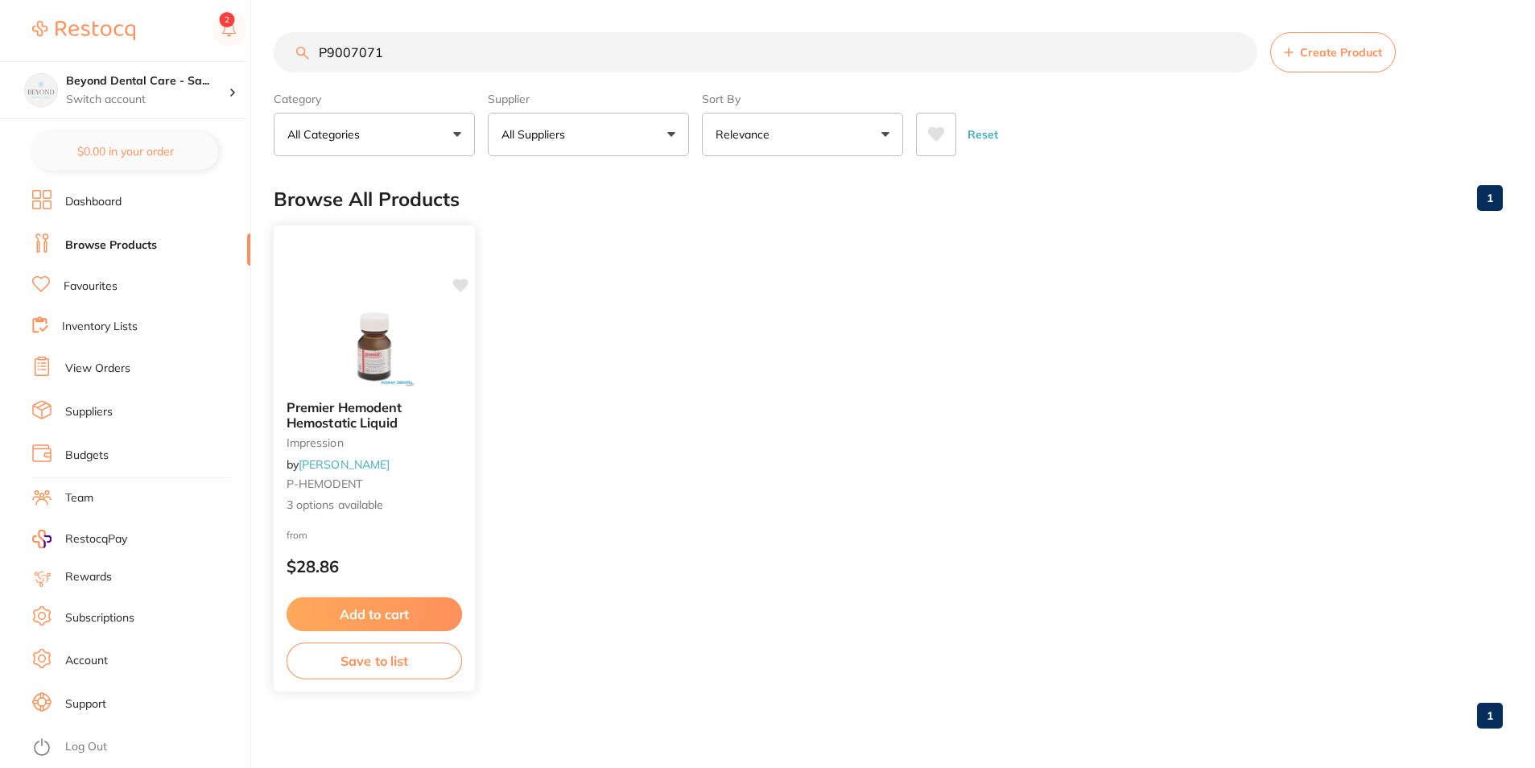
type input "P9007071"
click at [379, 667] on button "Save to list" at bounding box center [375, 661] width 176 height 36
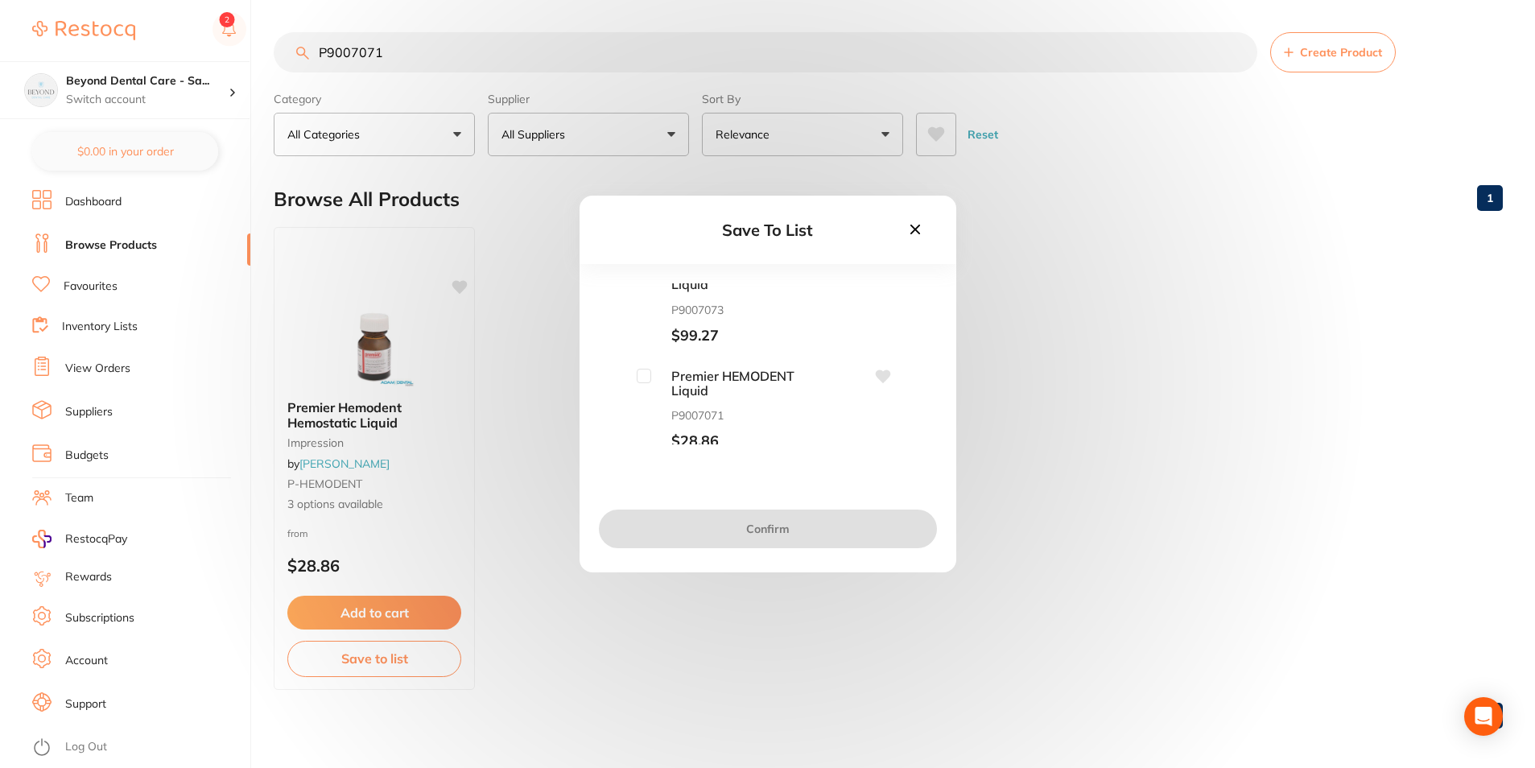
scroll to position [27, 0]
click at [638, 368] on input "checkbox" at bounding box center [644, 370] width 14 height 14
checkbox input "true"
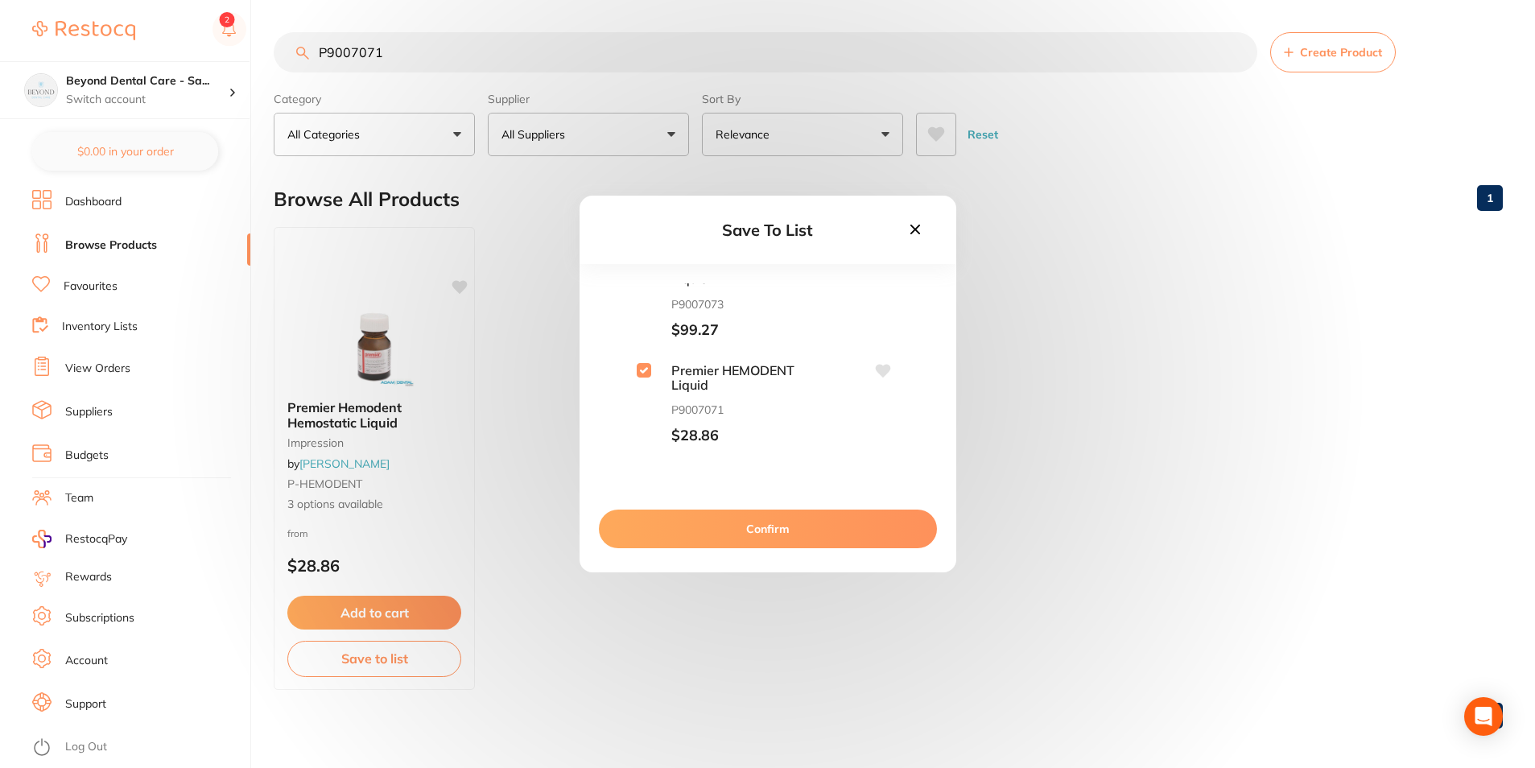
click at [648, 527] on button "Confirm" at bounding box center [768, 529] width 338 height 39
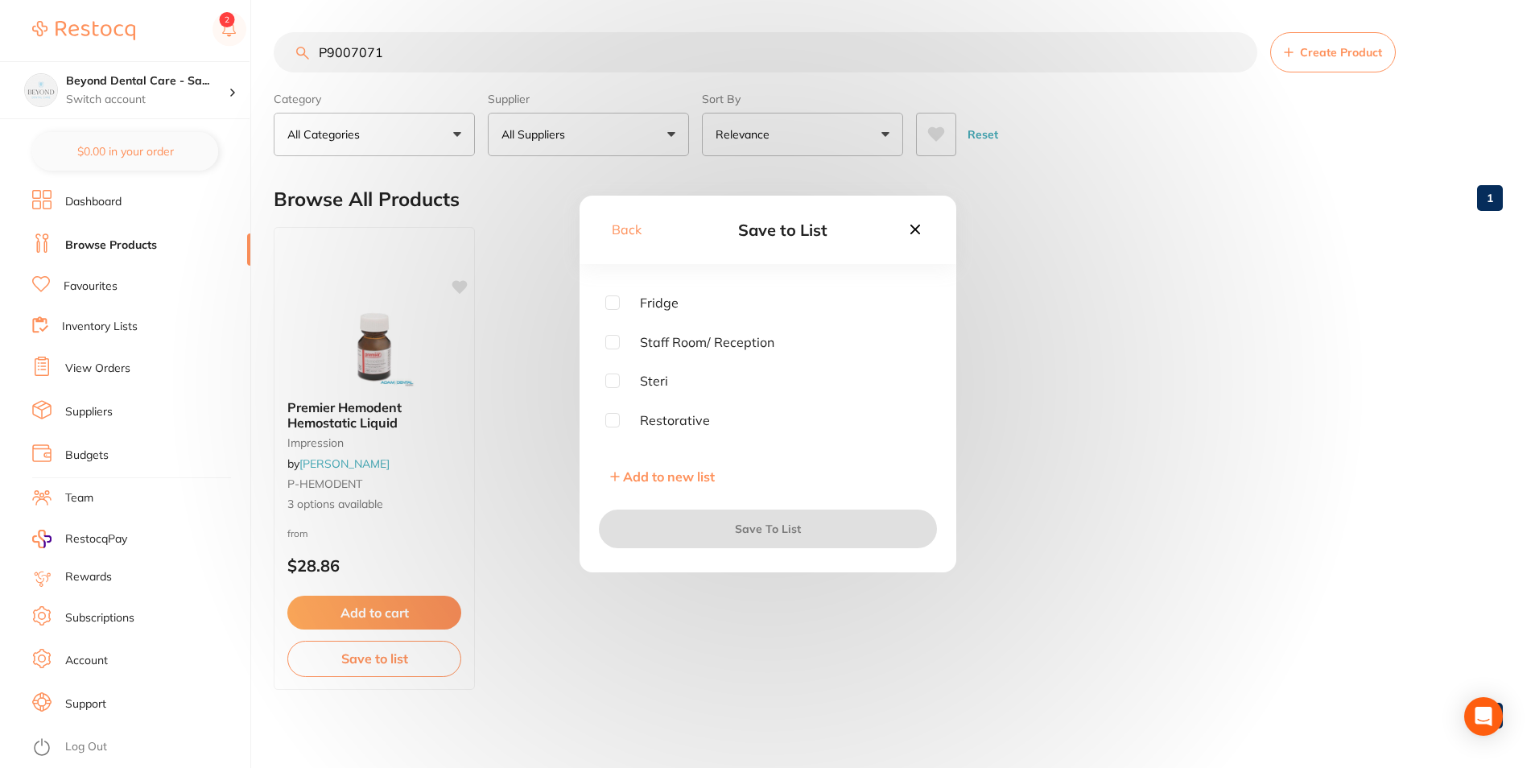
scroll to position [90, 0]
click at [617, 321] on input "checkbox" at bounding box center [612, 317] width 14 height 14
checkbox input "true"
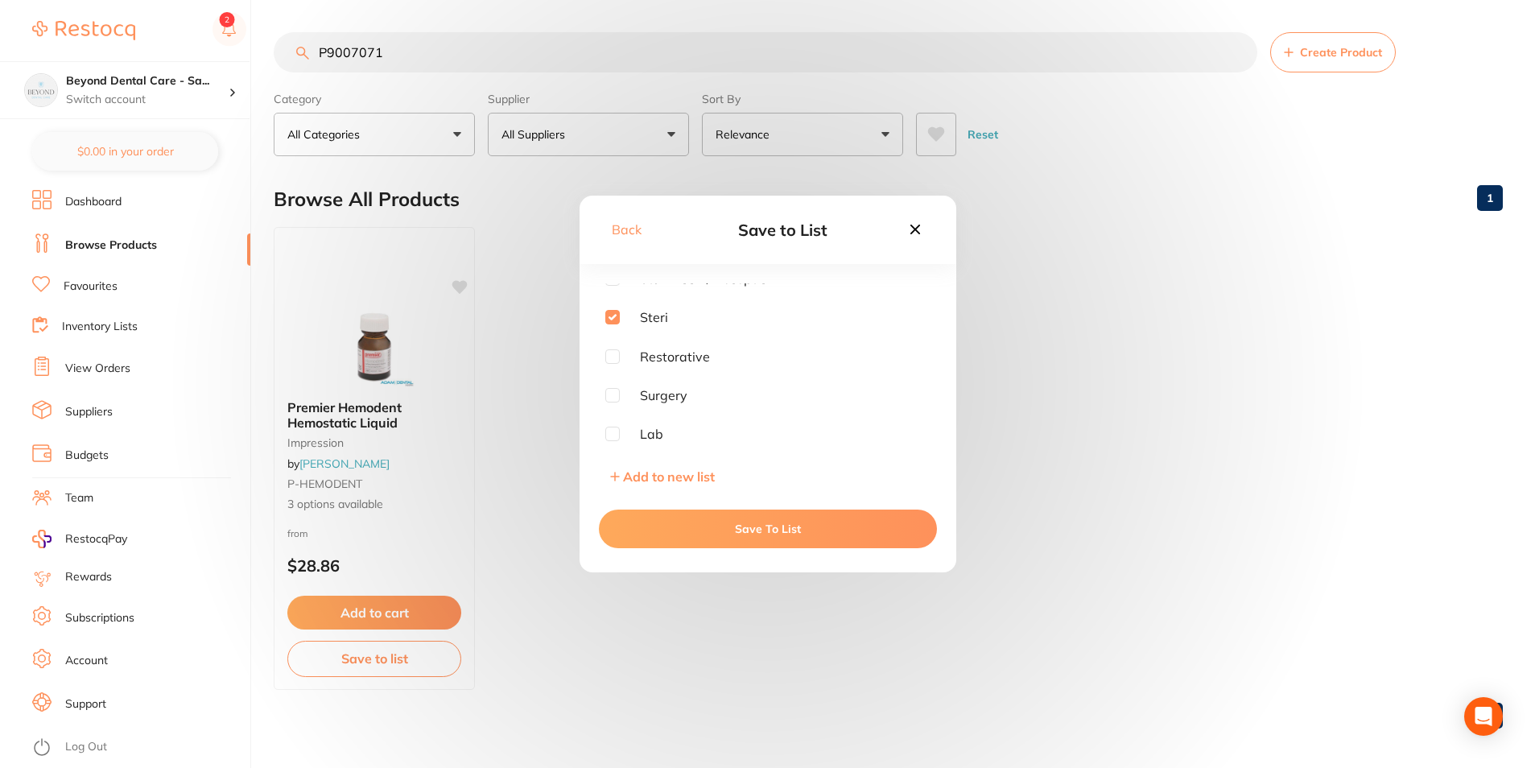
click at [672, 536] on button "Save To List" at bounding box center [768, 529] width 338 height 39
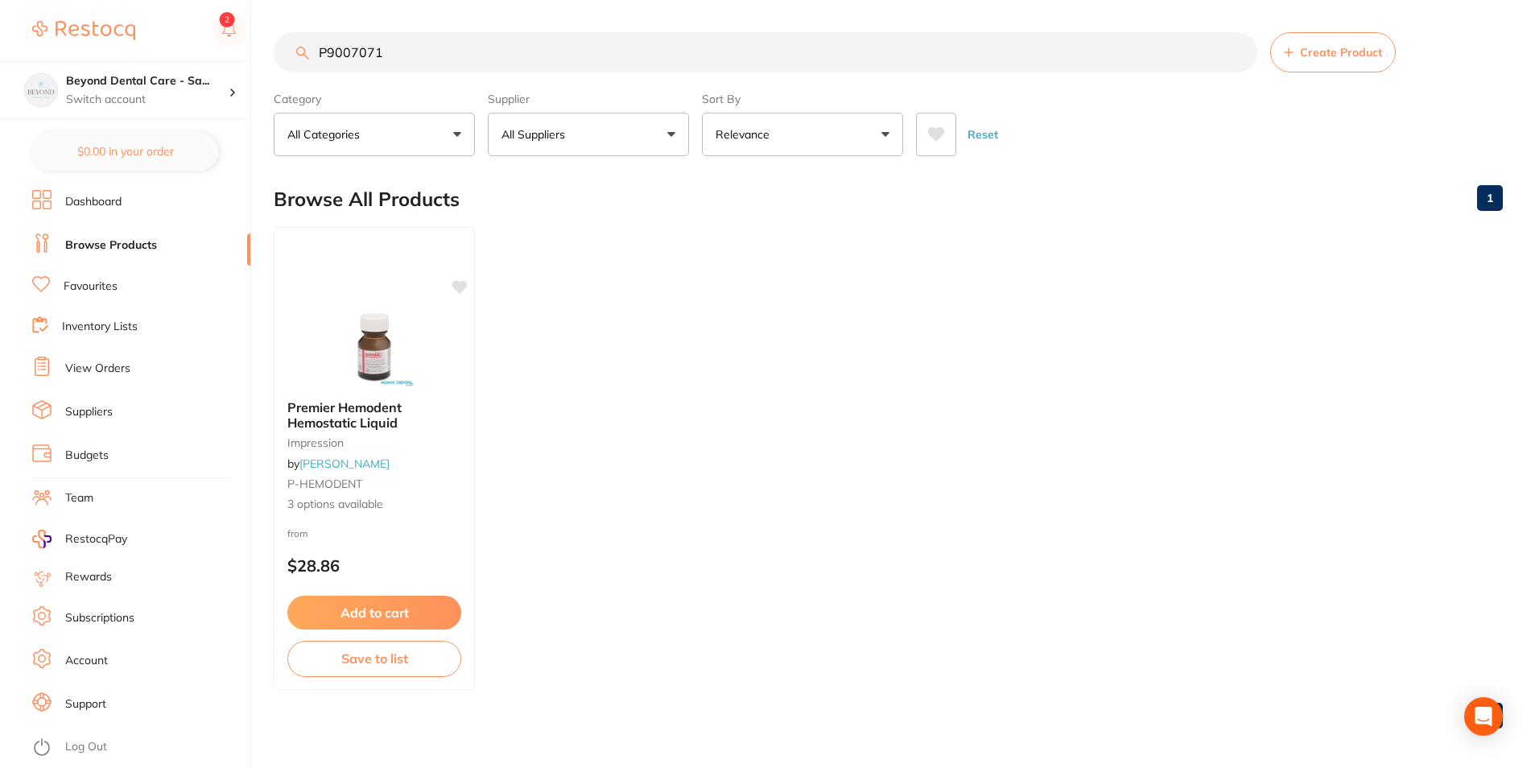
drag, startPoint x: 418, startPoint y: 58, endPoint x: 251, endPoint y: 59, distance: 166.7
click at [238, 67] on div "$0.00 Beyond Dental Care - Sa... Switch account Beyond Dental Care - Sandstone …" at bounding box center [767, 384] width 1535 height 768
paste input "DTL"
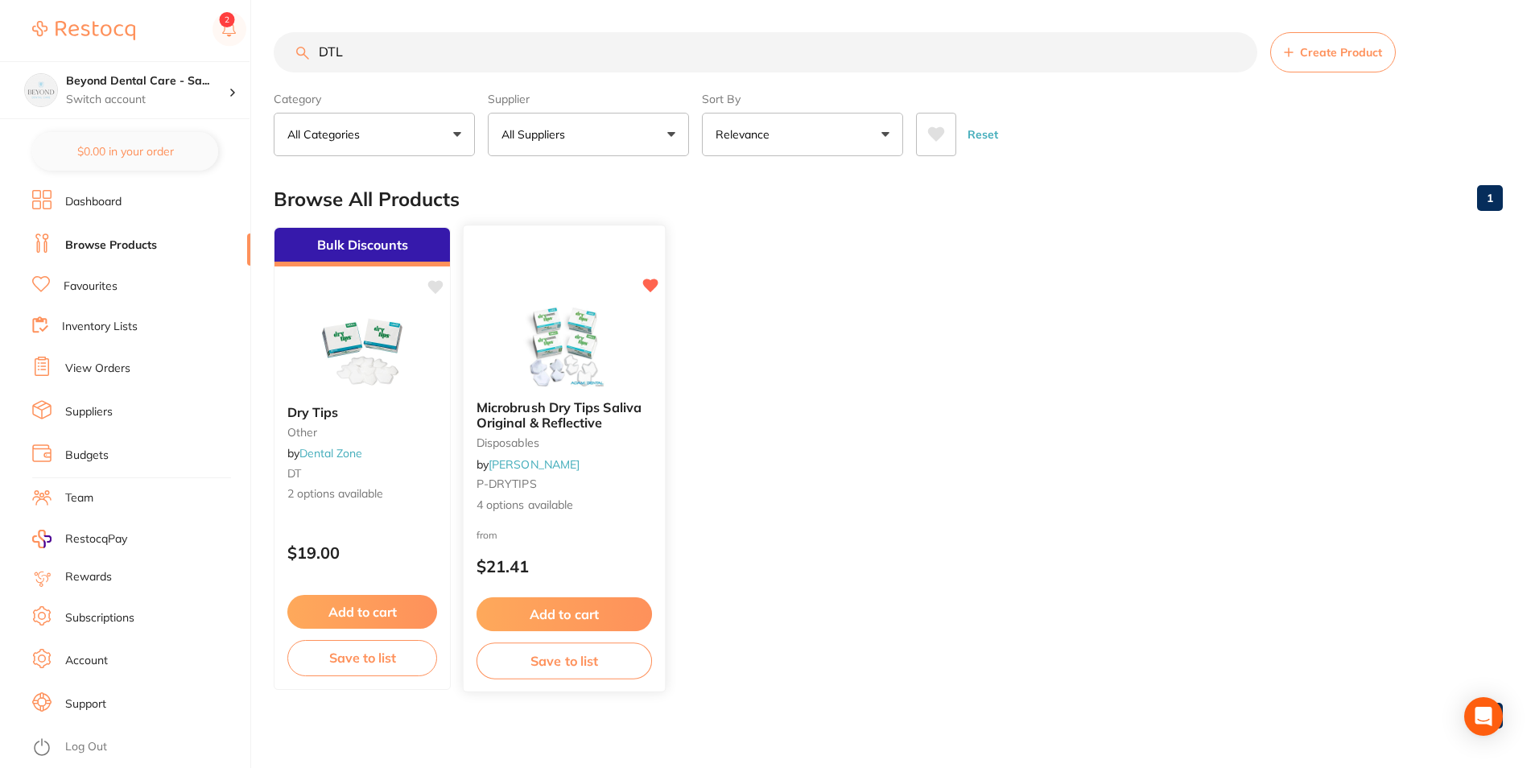
type input "DTL"
click at [544, 667] on button "Save to list" at bounding box center [565, 661] width 176 height 36
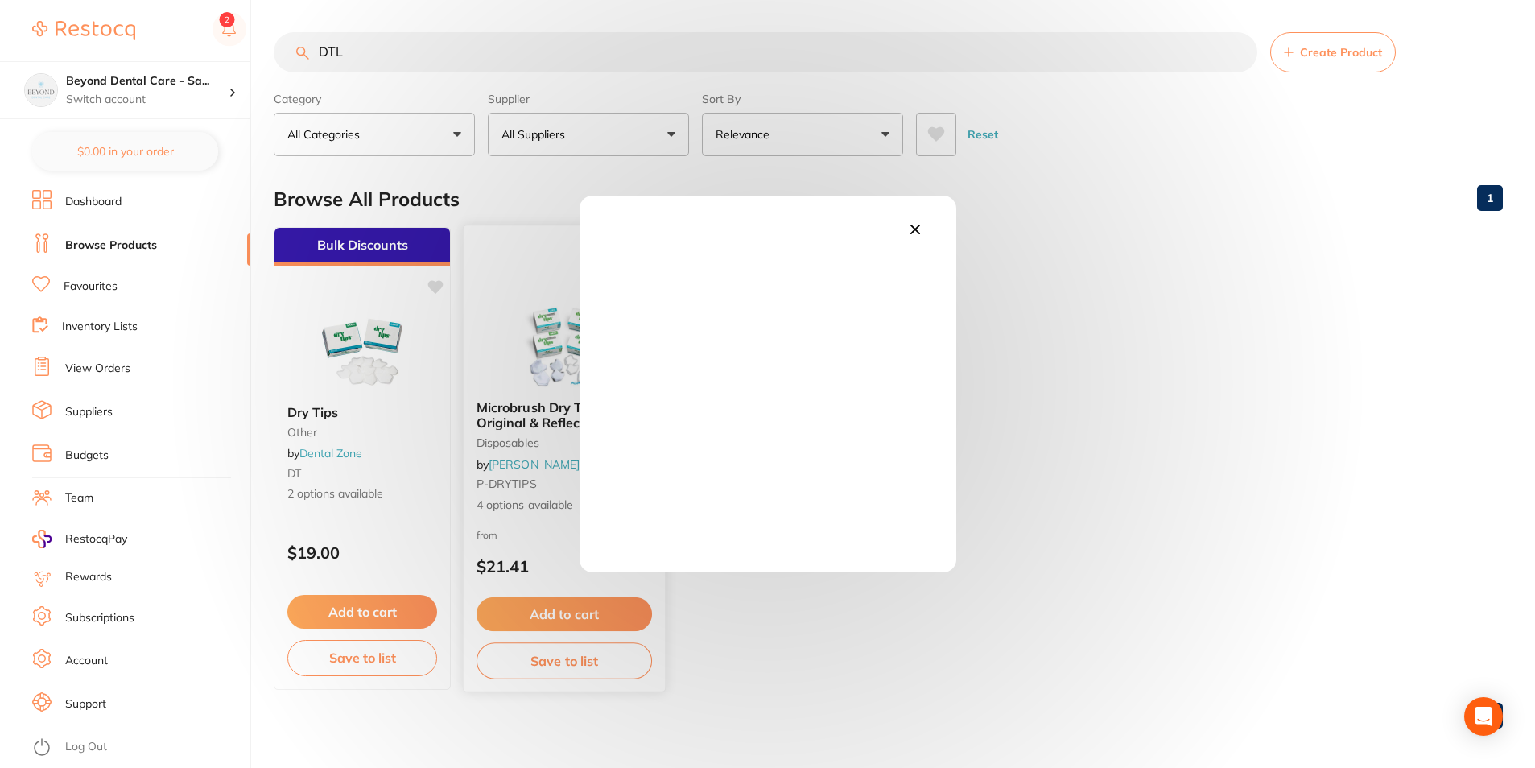
scroll to position [0, 0]
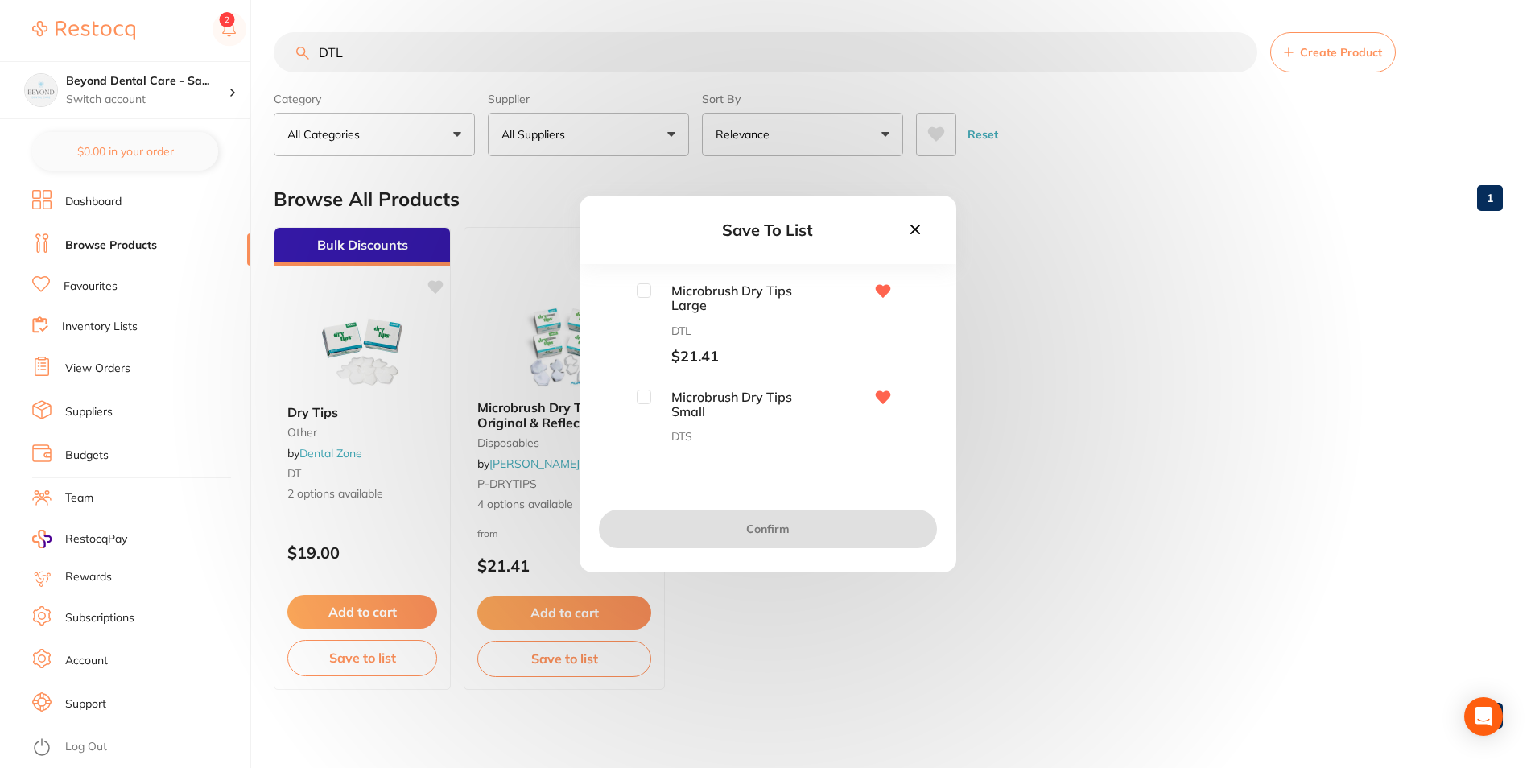
click at [637, 293] on input "checkbox" at bounding box center [644, 290] width 14 height 14
checkbox input "true"
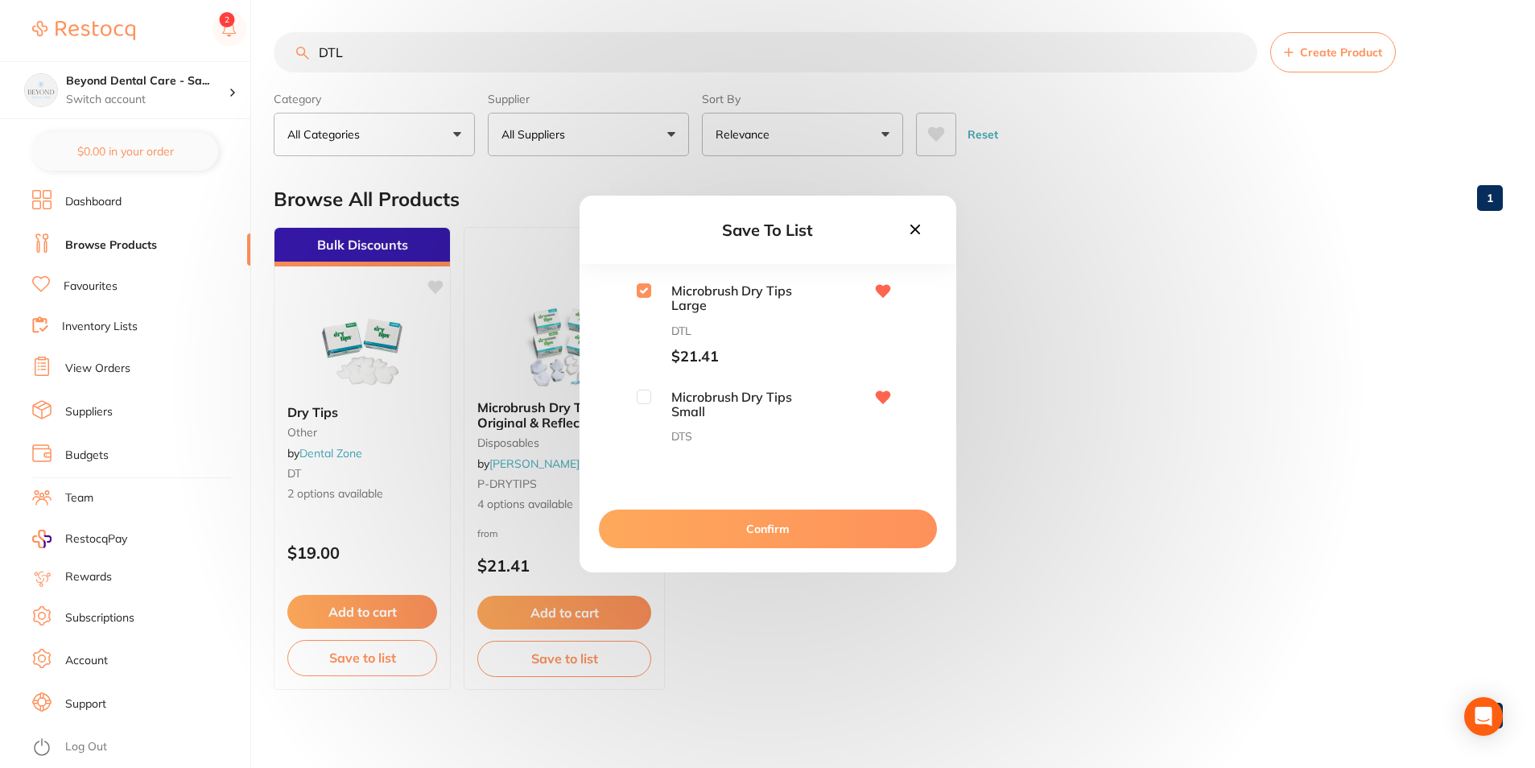
click at [641, 408] on div "Microbrush Dry Tips Small DTS $21.41" at bounding box center [725, 431] width 176 height 82
click at [646, 391] on input "checkbox" at bounding box center [644, 397] width 14 height 14
checkbox input "true"
click at [675, 540] on button "Confirm" at bounding box center [768, 529] width 338 height 39
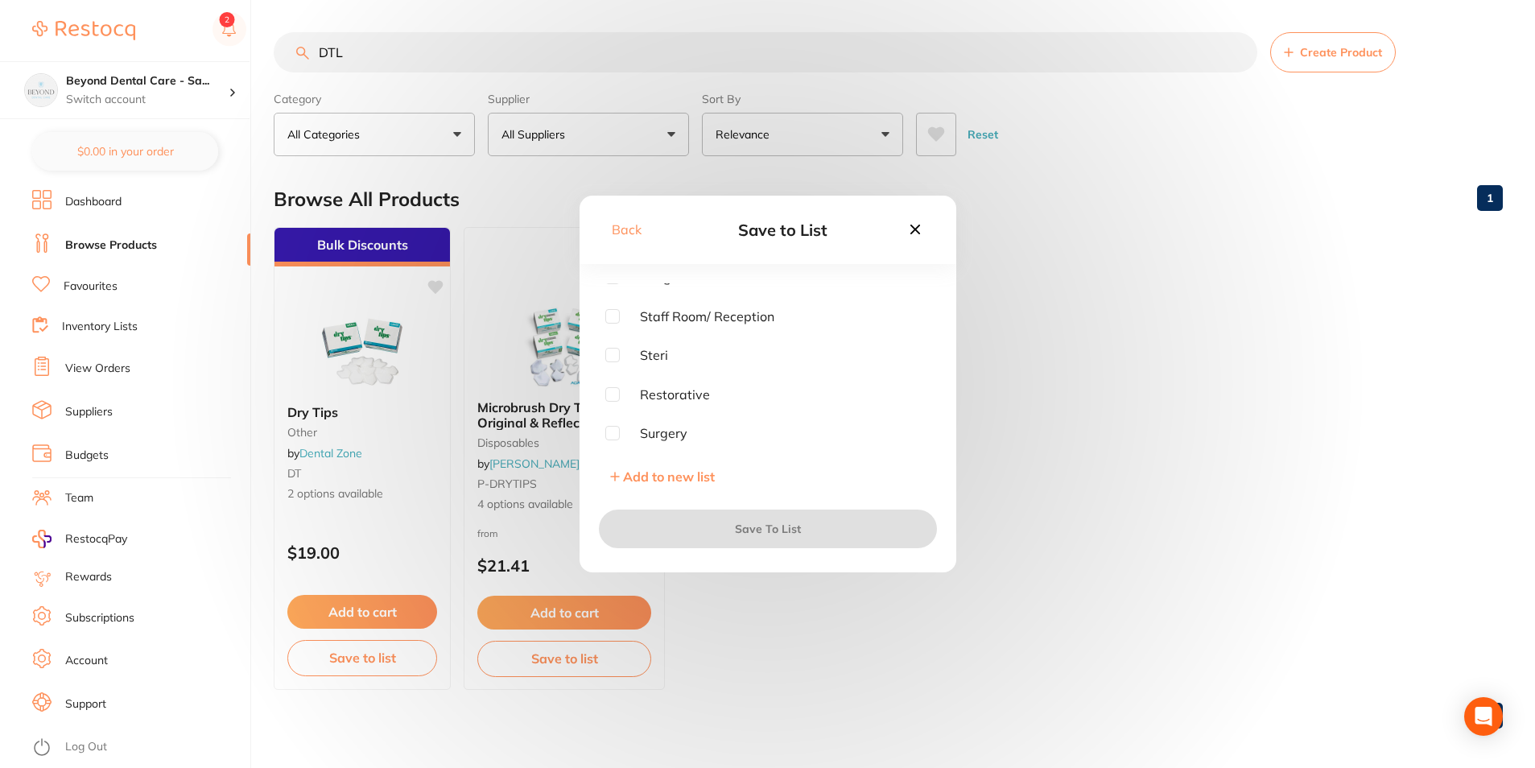
scroll to position [81, 0]
click at [619, 324] on input "checkbox" at bounding box center [612, 327] width 14 height 14
checkbox input "true"
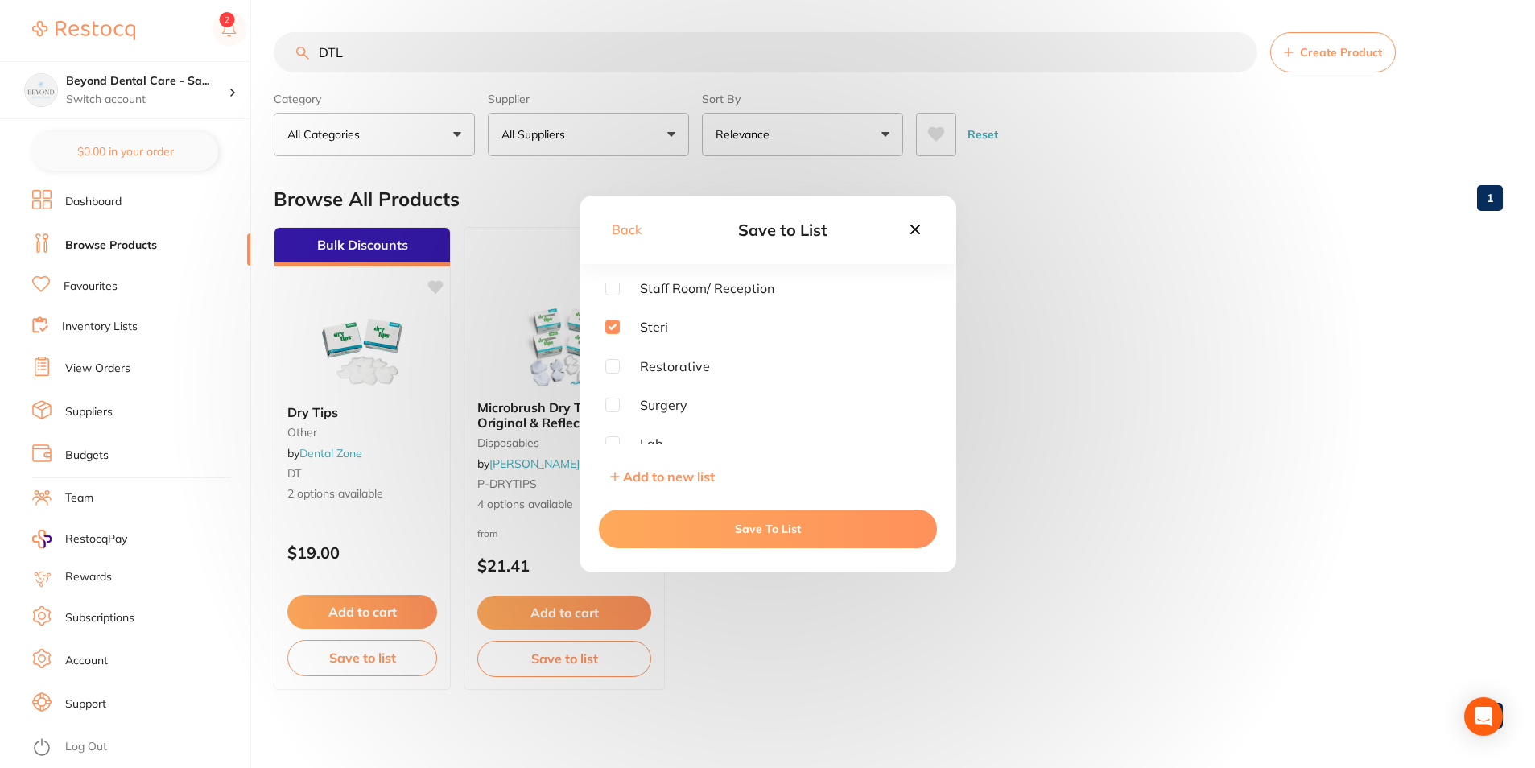
click at [693, 540] on button "Save To List" at bounding box center [768, 529] width 338 height 39
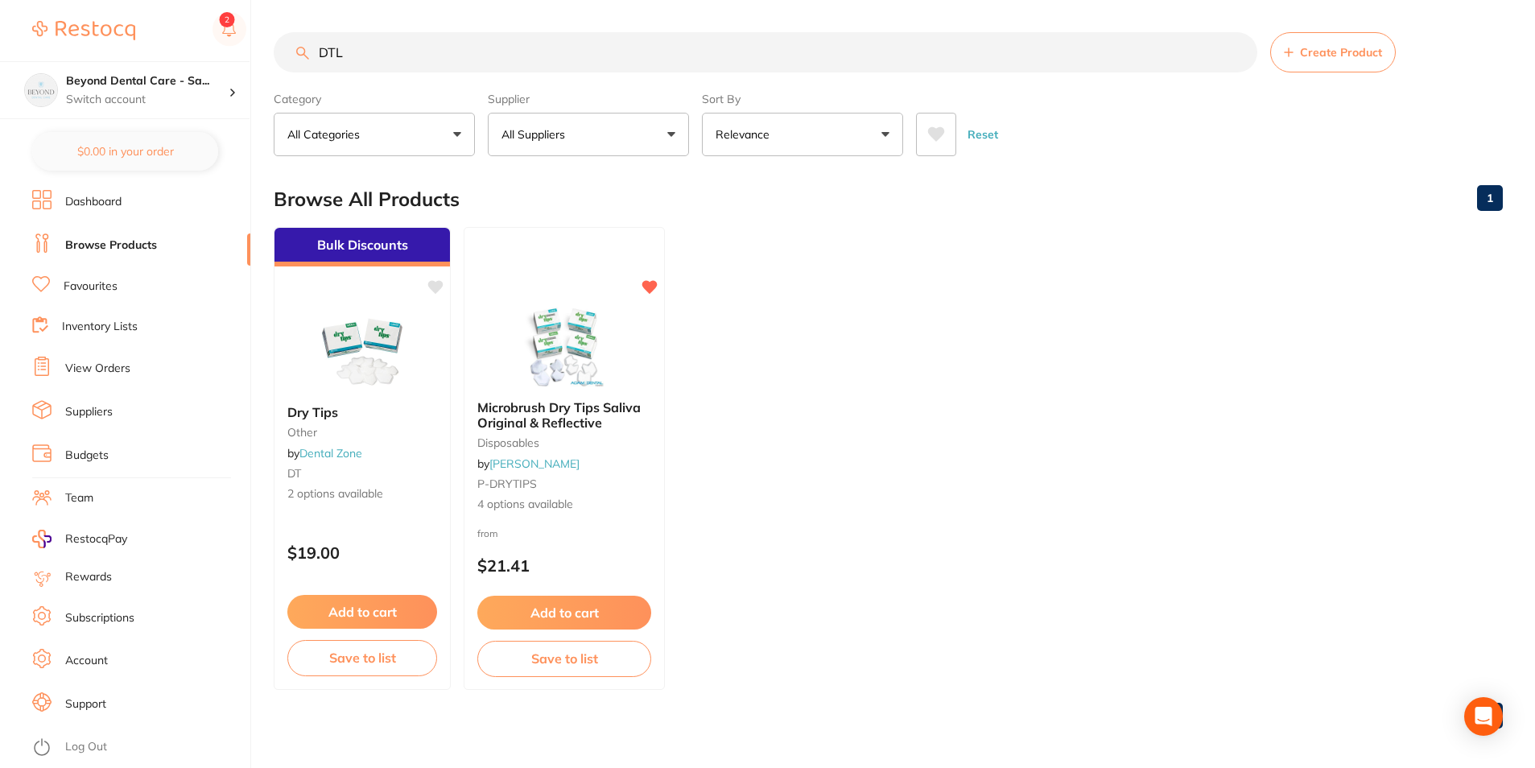
drag, startPoint x: 299, startPoint y: 68, endPoint x: 260, endPoint y: 68, distance: 38.7
click at [252, 72] on div "$0.00 Beyond Dental Care - Sa... Switch account Beyond Dental Care - Sandstone …" at bounding box center [767, 384] width 1535 height 768
paste input "SNKPSN27"
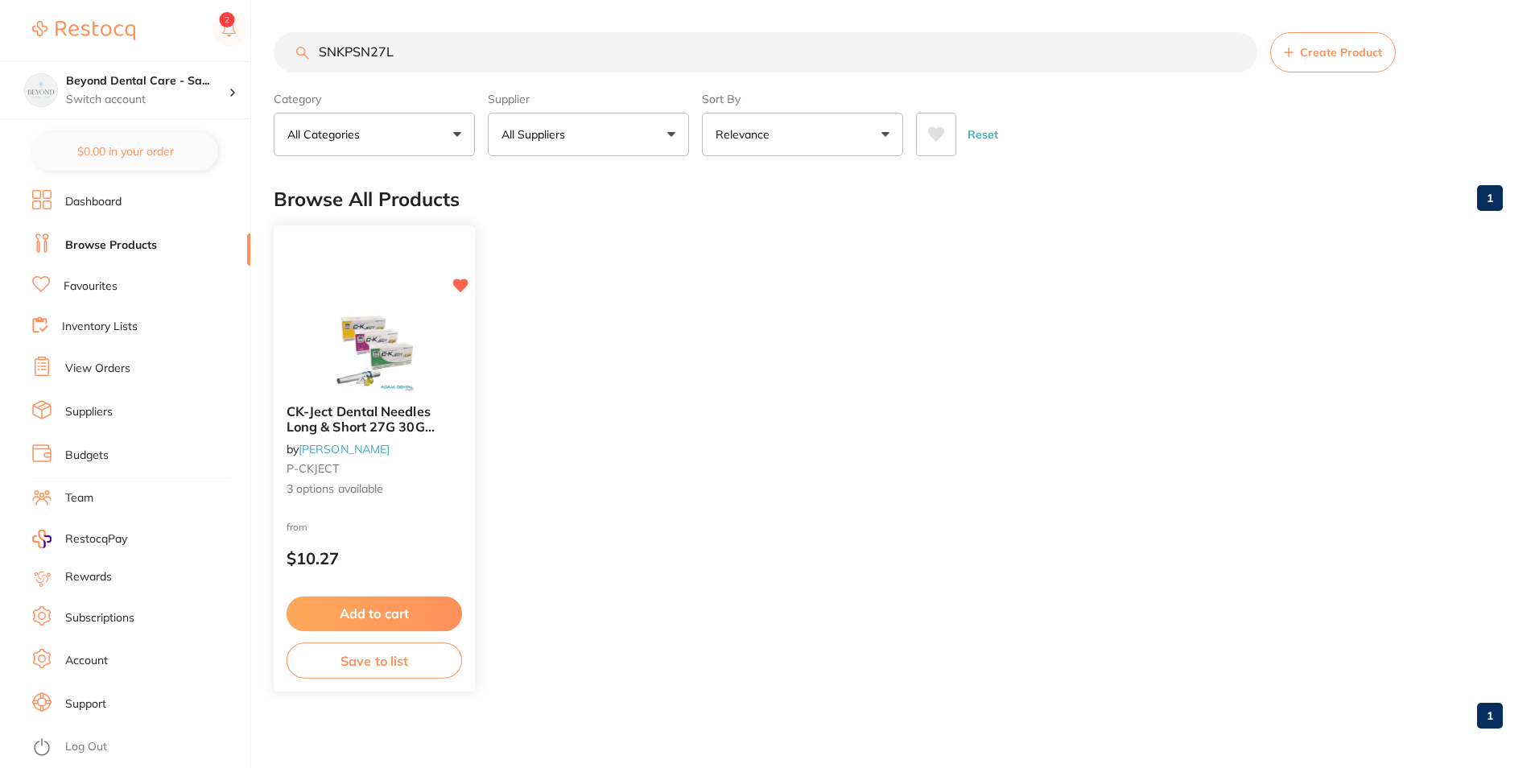
type input "SNKPSN27L"
click at [331, 660] on button "Save to list" at bounding box center [375, 661] width 176 height 36
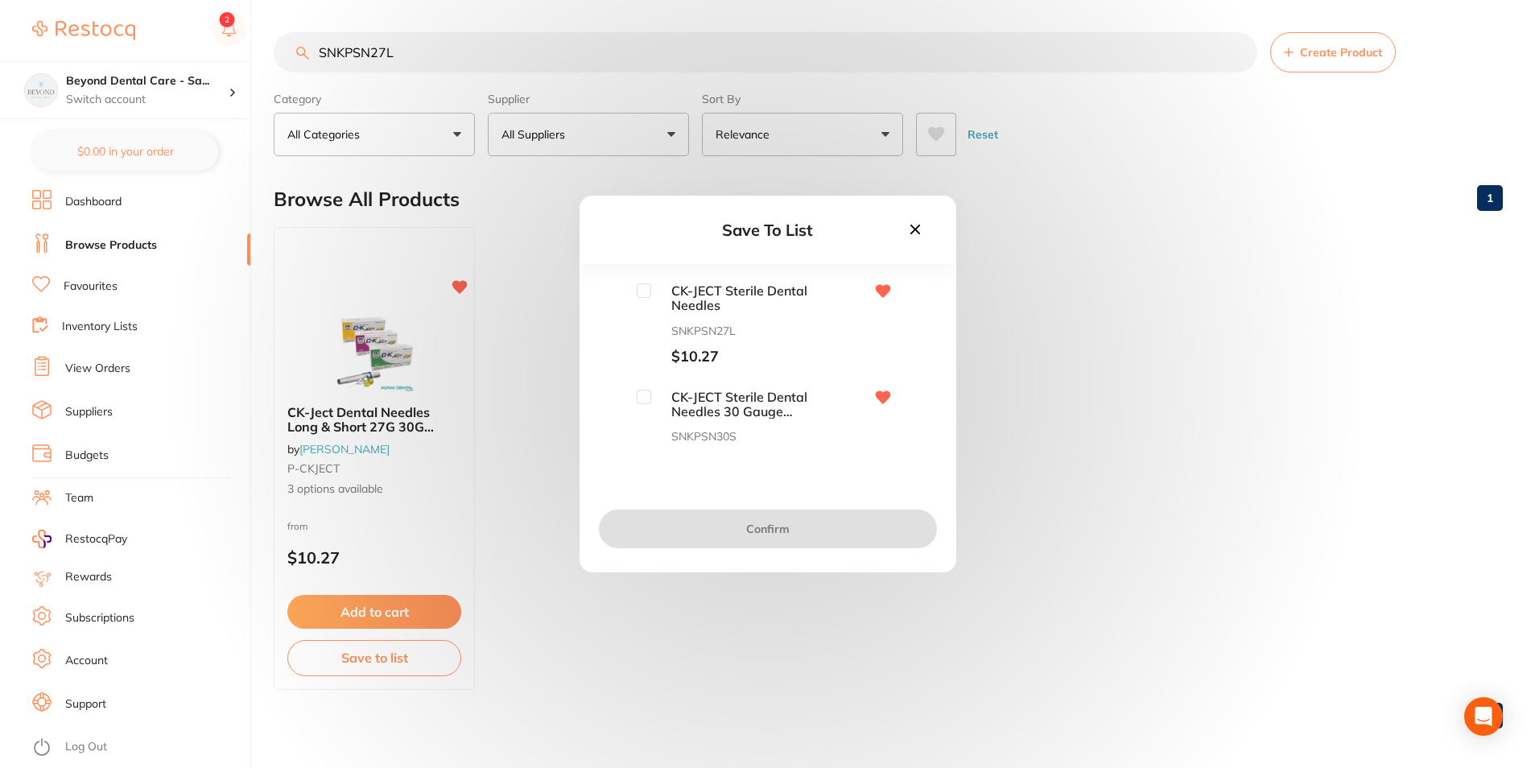
click at [646, 298] on div at bounding box center [644, 290] width 14 height 14
click at [640, 293] on input "checkbox" at bounding box center [644, 290] width 14 height 14
checkbox input "true"
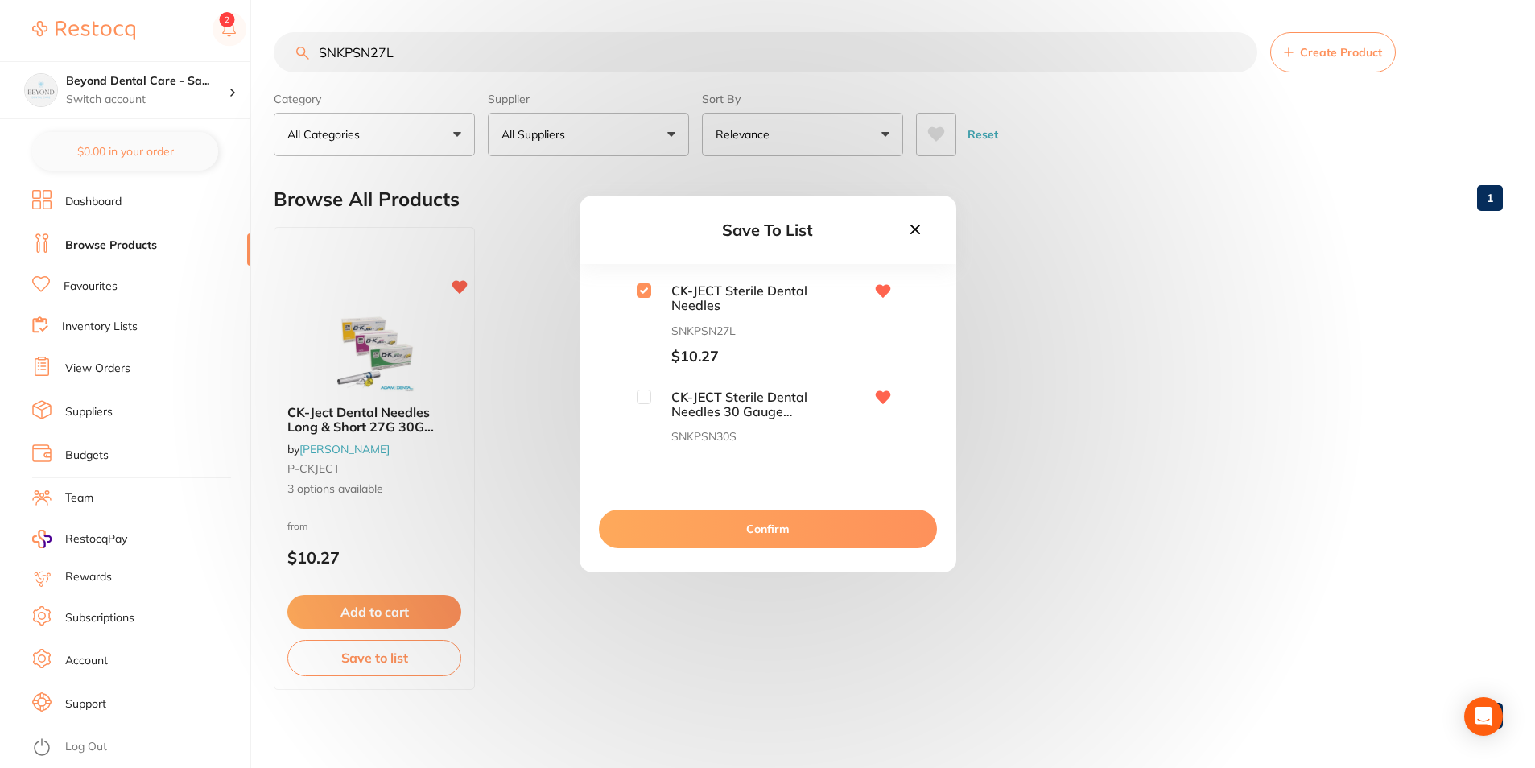
click at [634, 399] on div "CK-JECT Sterile Dental Needles 30 Gauge Short .3 x 21mm SNKPSN30S $10.27" at bounding box center [767, 431] width 325 height 82
click at [641, 401] on input "checkbox" at bounding box center [644, 397] width 14 height 14
checkbox input "true"
click at [640, 542] on button "Confirm" at bounding box center [768, 529] width 338 height 39
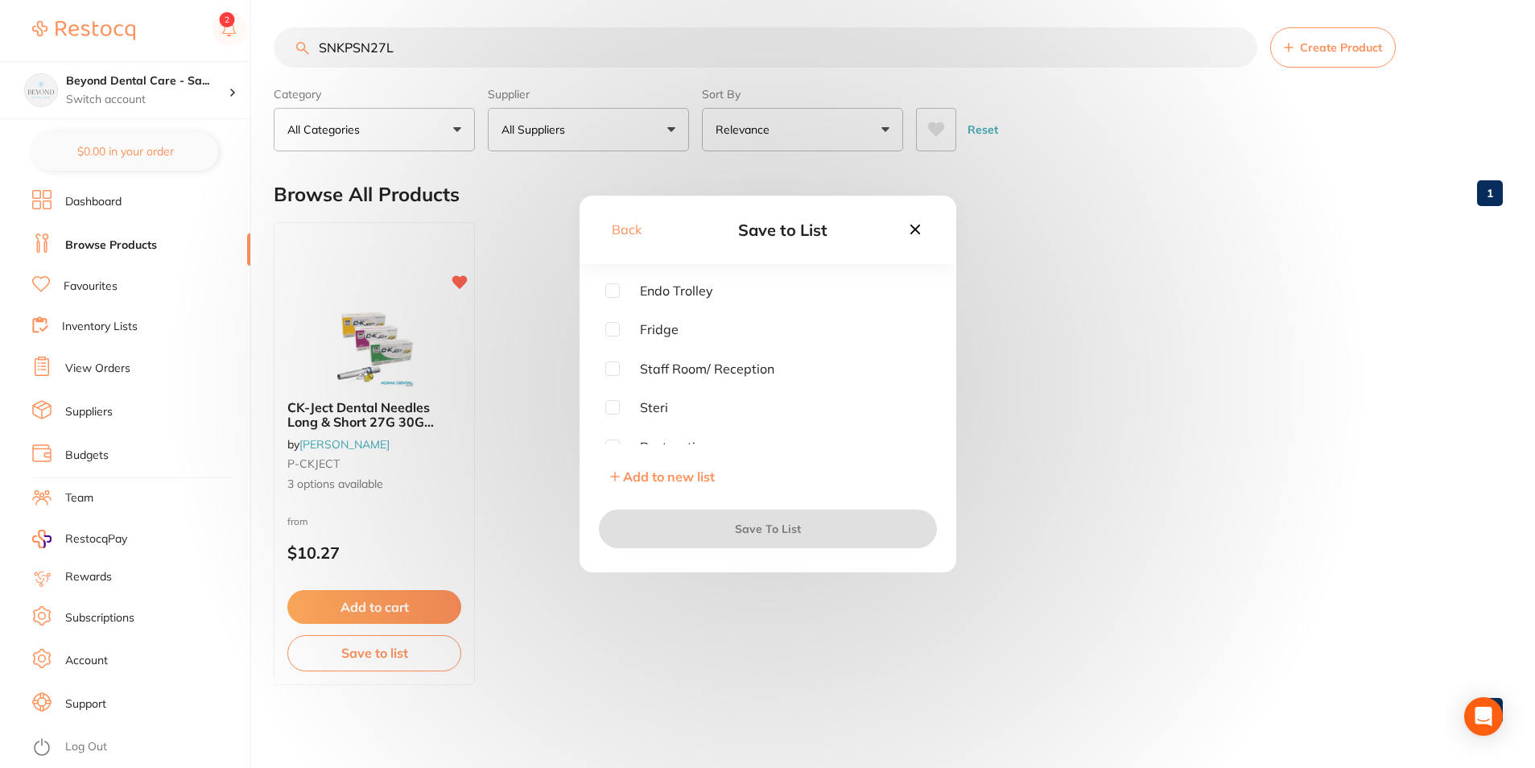
scroll to position [6, 0]
click at [619, 411] on div "Steri" at bounding box center [767, 407] width 325 height 14
drag, startPoint x: 619, startPoint y: 411, endPoint x: 619, endPoint y: 428, distance: 16.9
click at [609, 411] on input "checkbox" at bounding box center [612, 407] width 14 height 14
checkbox input "true"
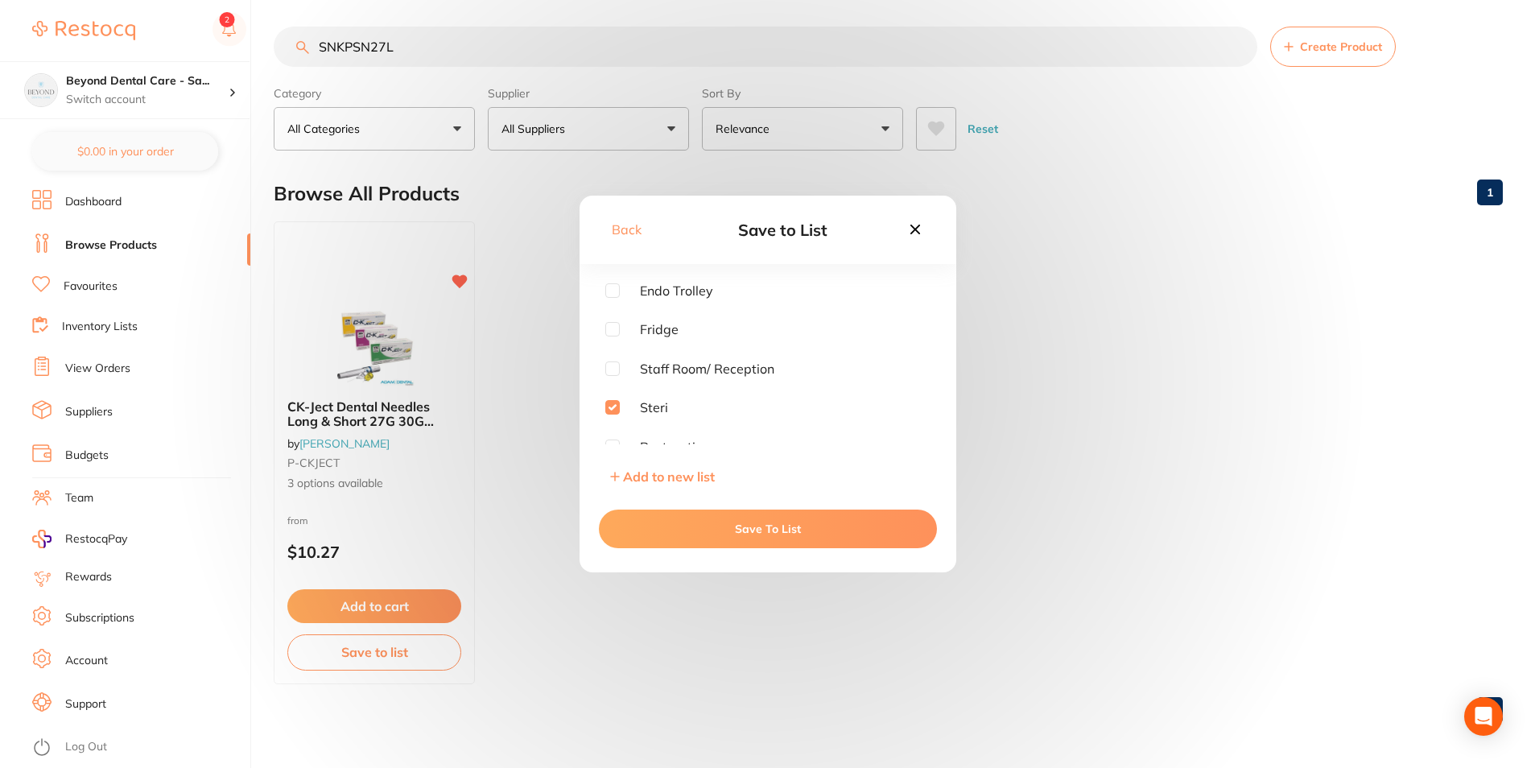
click at [653, 525] on button "Save To List" at bounding box center [768, 529] width 338 height 39
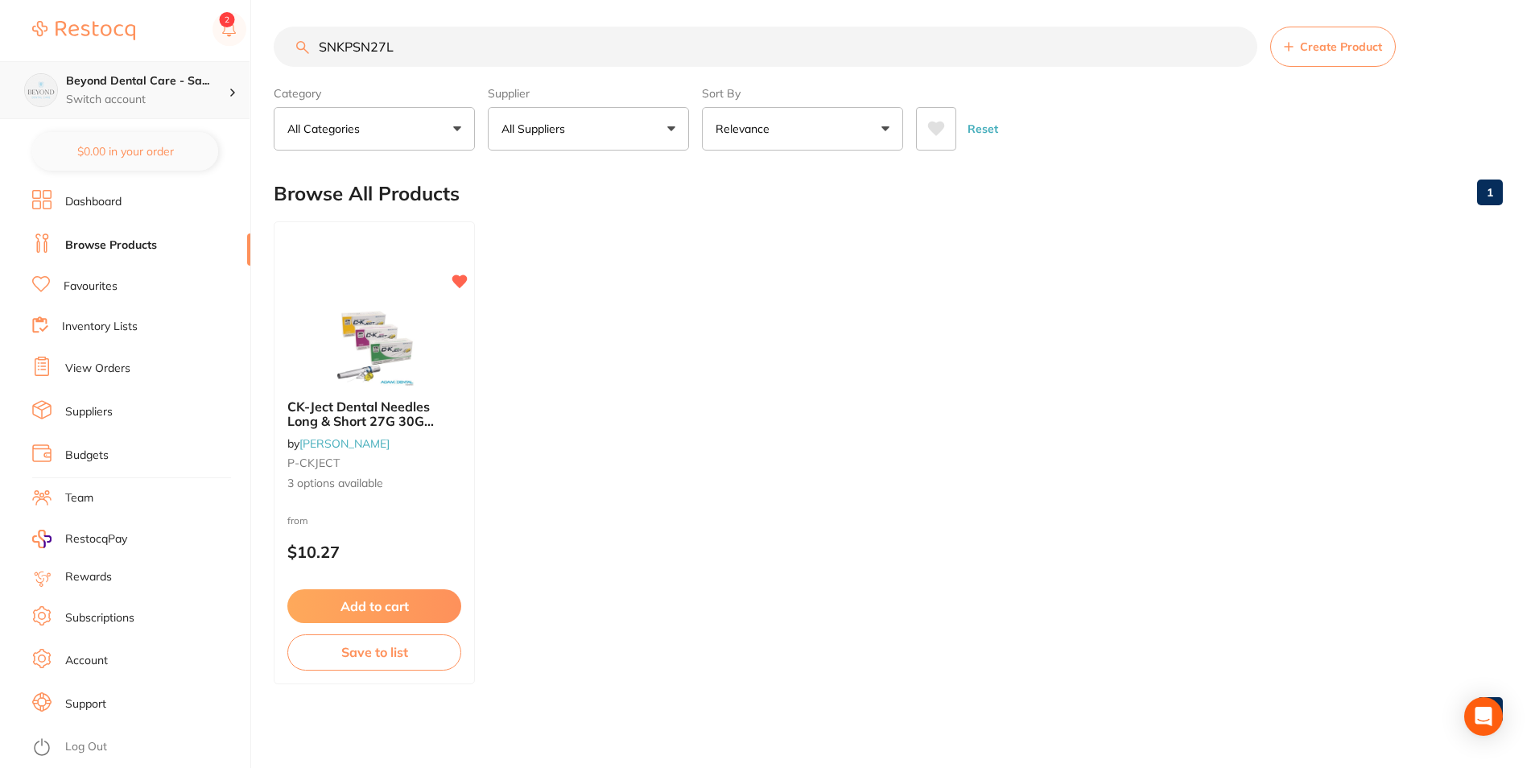
scroll to position [1, 0]
drag, startPoint x: 416, startPoint y: 53, endPoint x: 220, endPoint y: 65, distance: 196.8
click at [220, 65] on div "$0.00 Beyond Dental Care - Sa... Switch account Beyond Dental Care - Sandstone …" at bounding box center [767, 378] width 1535 height 768
paste input "OPPBU"
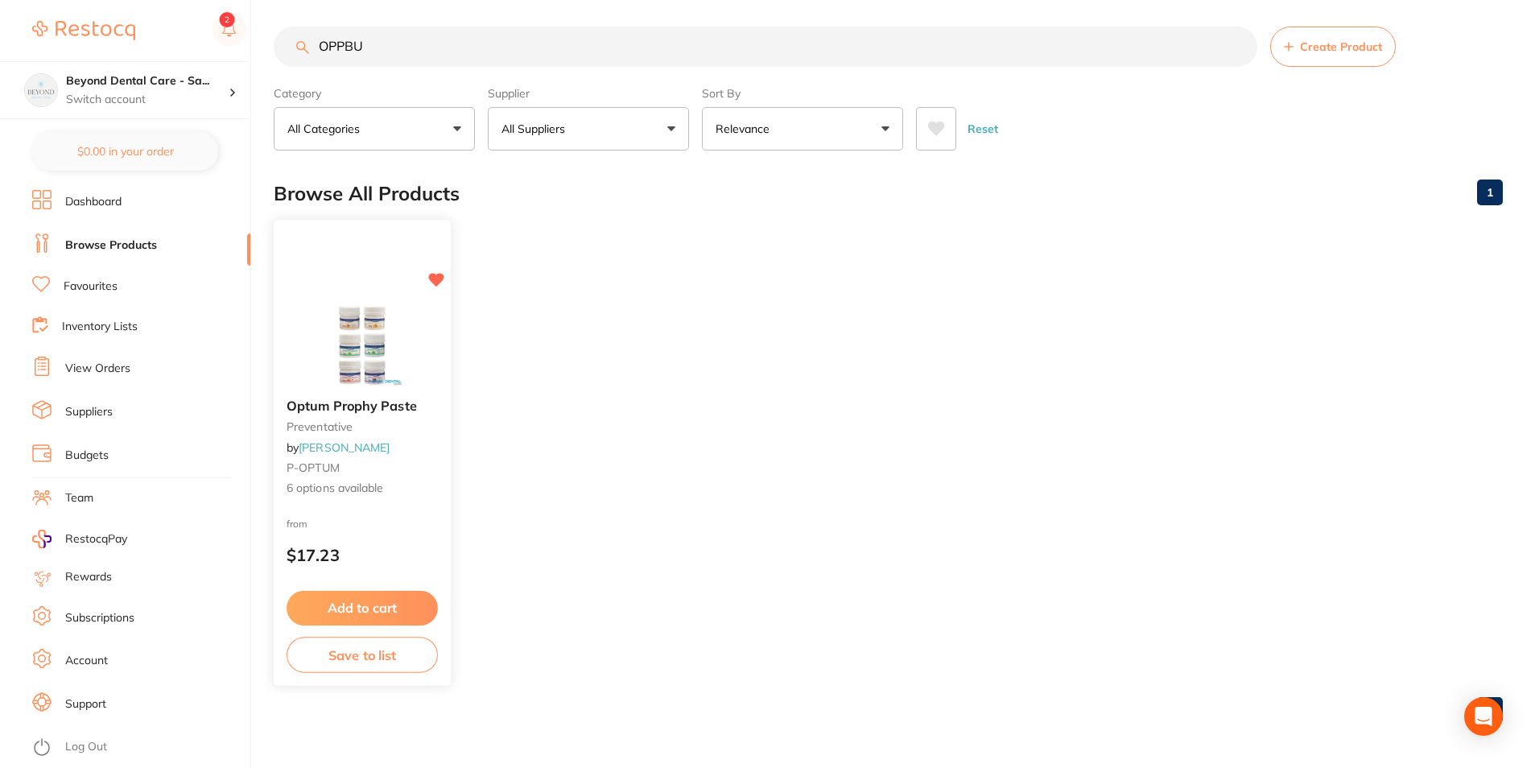
scroll to position [0, 0]
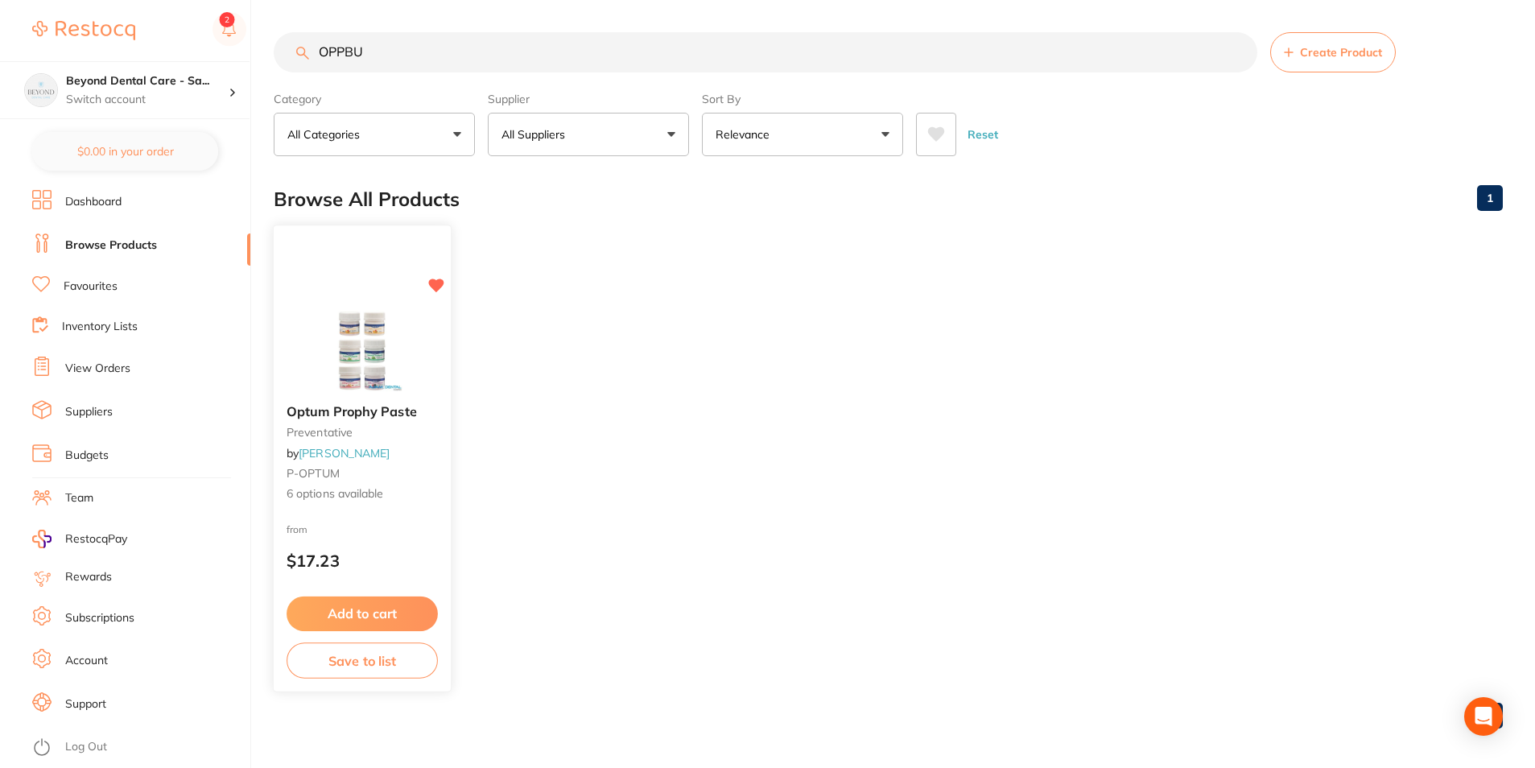
type input "OPPBU"
click at [388, 657] on button "Save to list" at bounding box center [362, 661] width 151 height 36
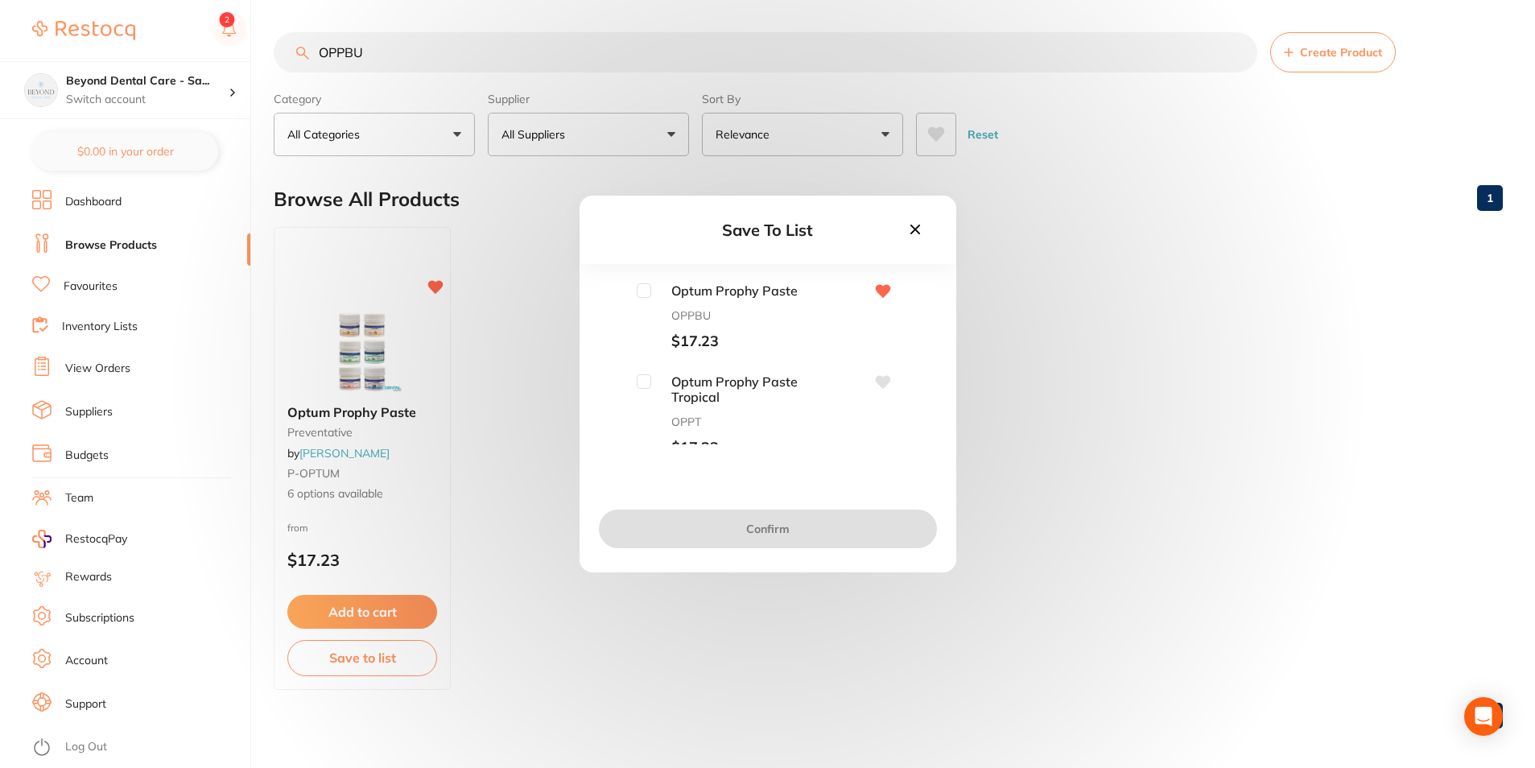
click at [645, 295] on input "checkbox" at bounding box center [644, 290] width 14 height 14
checkbox input "true"
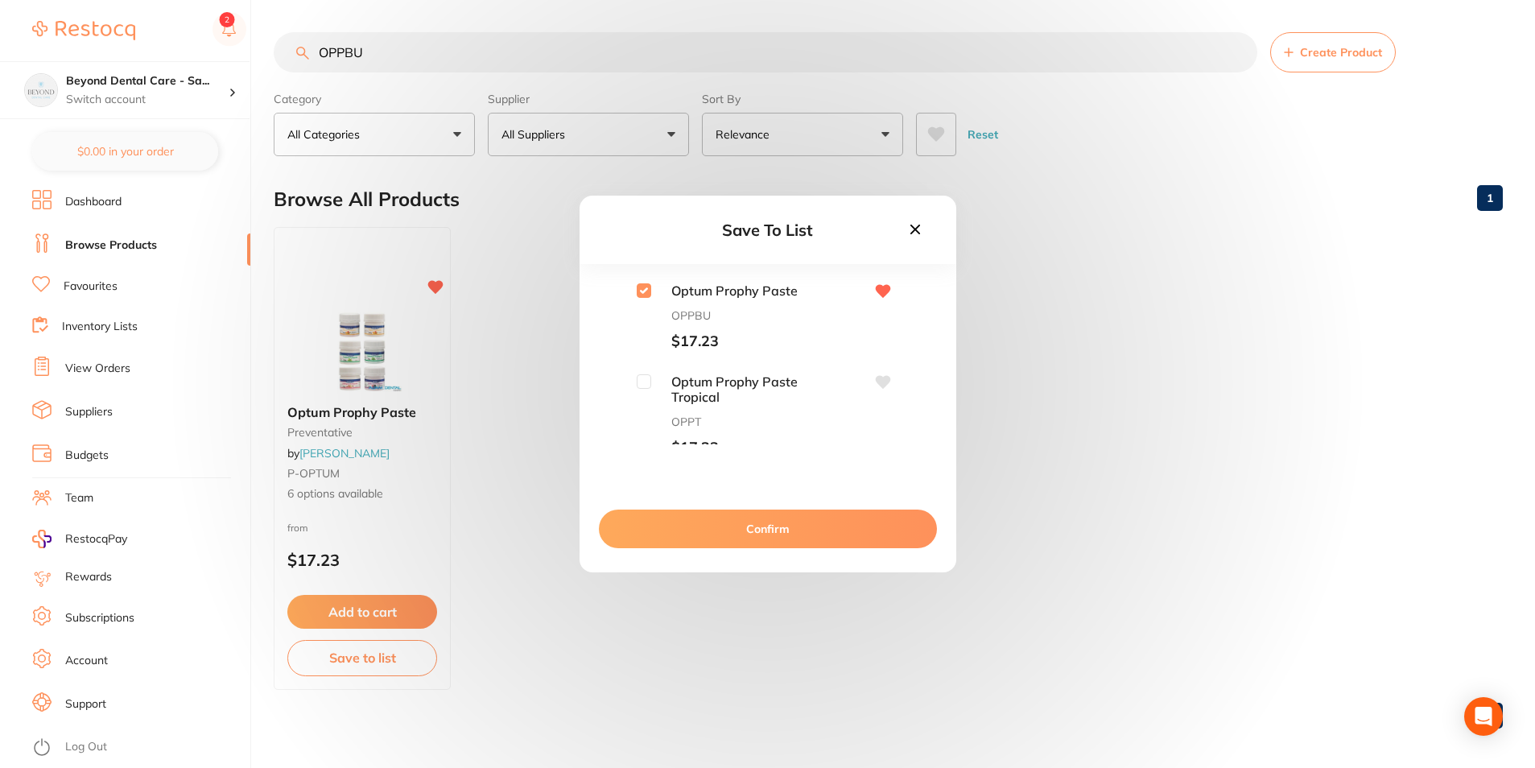
click at [680, 543] on button "Confirm" at bounding box center [768, 529] width 338 height 39
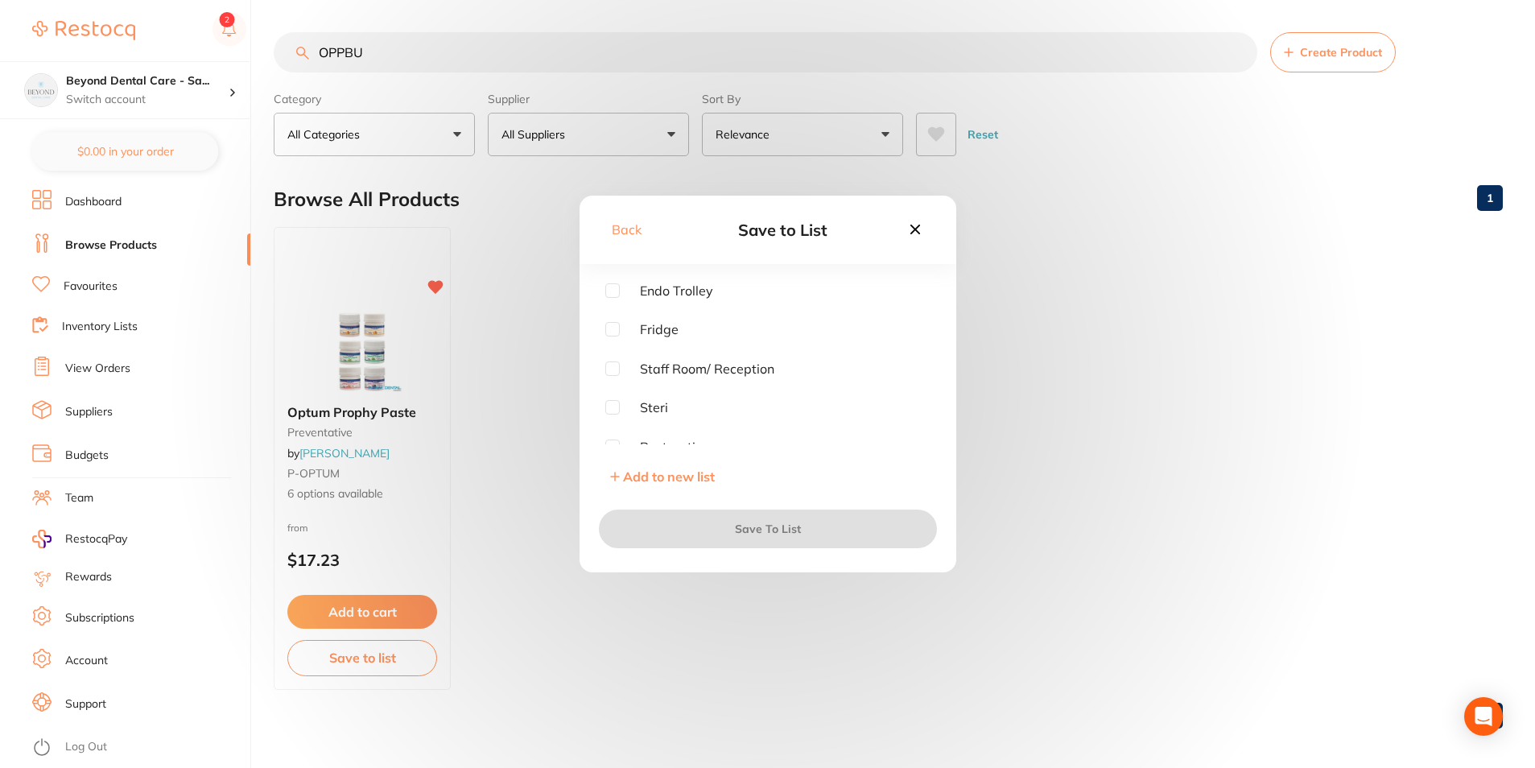
click at [611, 404] on input "checkbox" at bounding box center [612, 407] width 14 height 14
checkbox input "true"
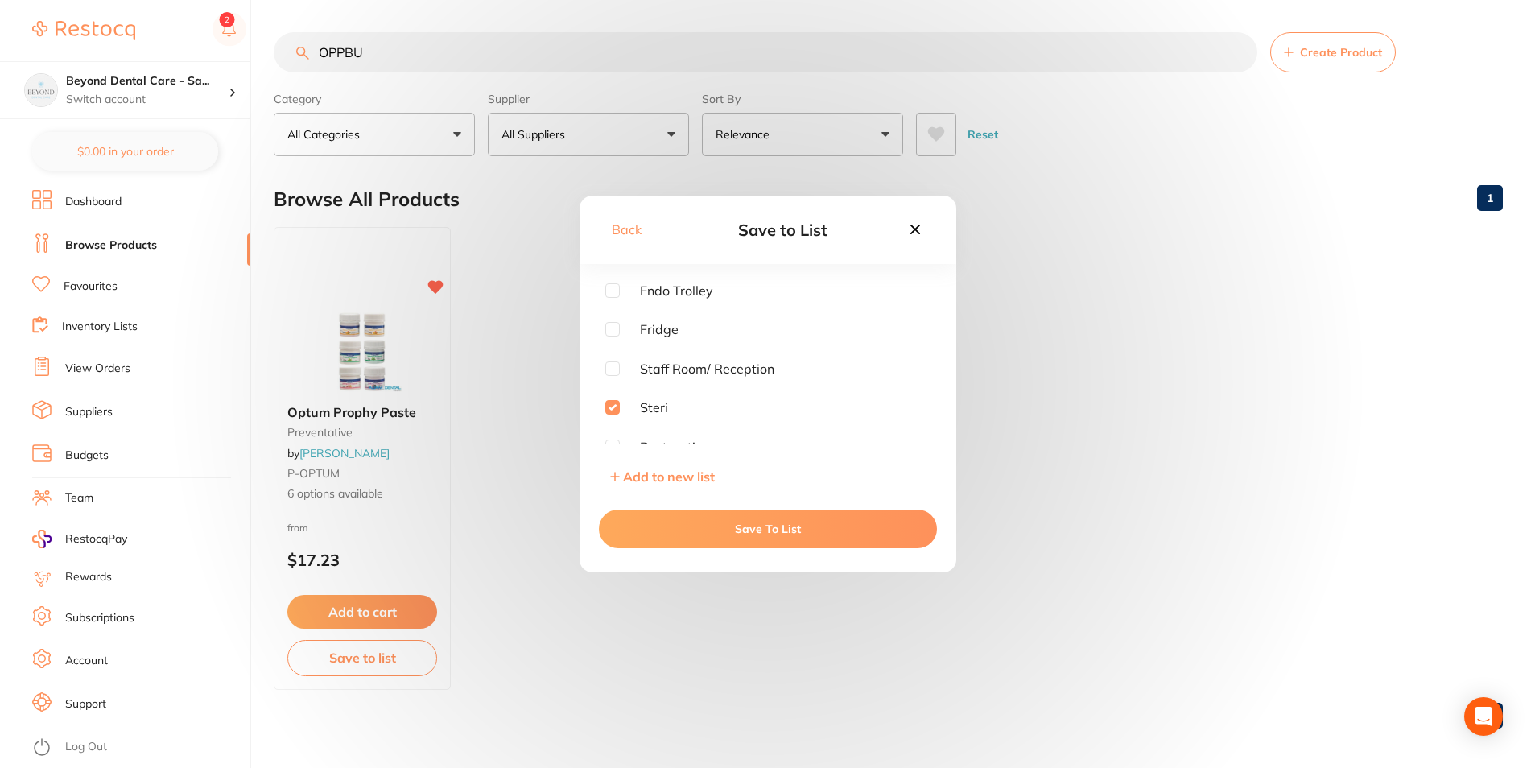
click at [650, 519] on button "Save To List" at bounding box center [768, 529] width 338 height 39
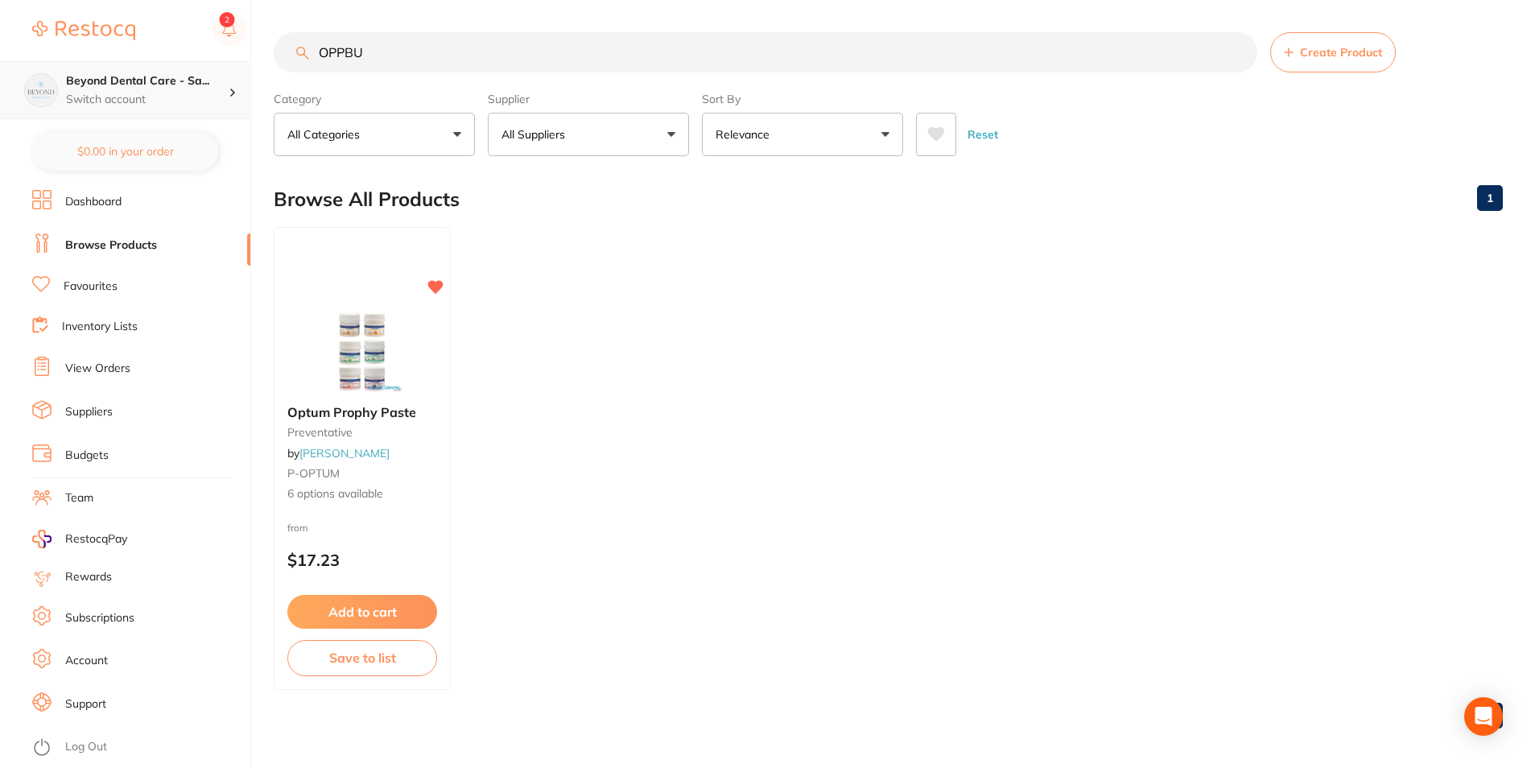
drag, startPoint x: 286, startPoint y: 60, endPoint x: 224, endPoint y: 64, distance: 62.1
click at [210, 68] on div "$0.00 Beyond Dental Care - Sa... Switch account Beyond Dental Care - Sandstone …" at bounding box center [767, 384] width 1535 height 768
paste input "UDT0131"
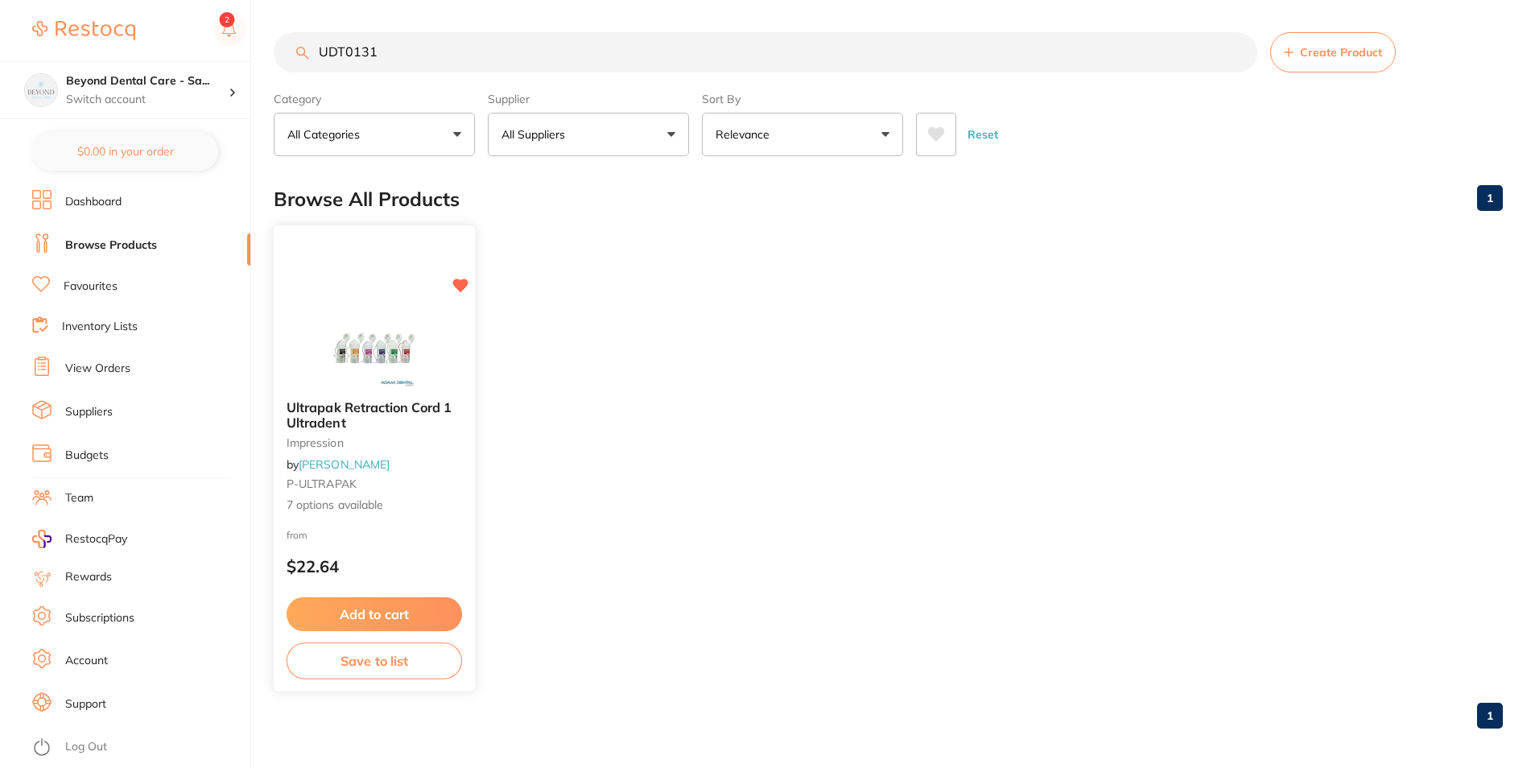
type input "UDT0131"
click at [365, 678] on button "Save to list" at bounding box center [375, 661] width 176 height 36
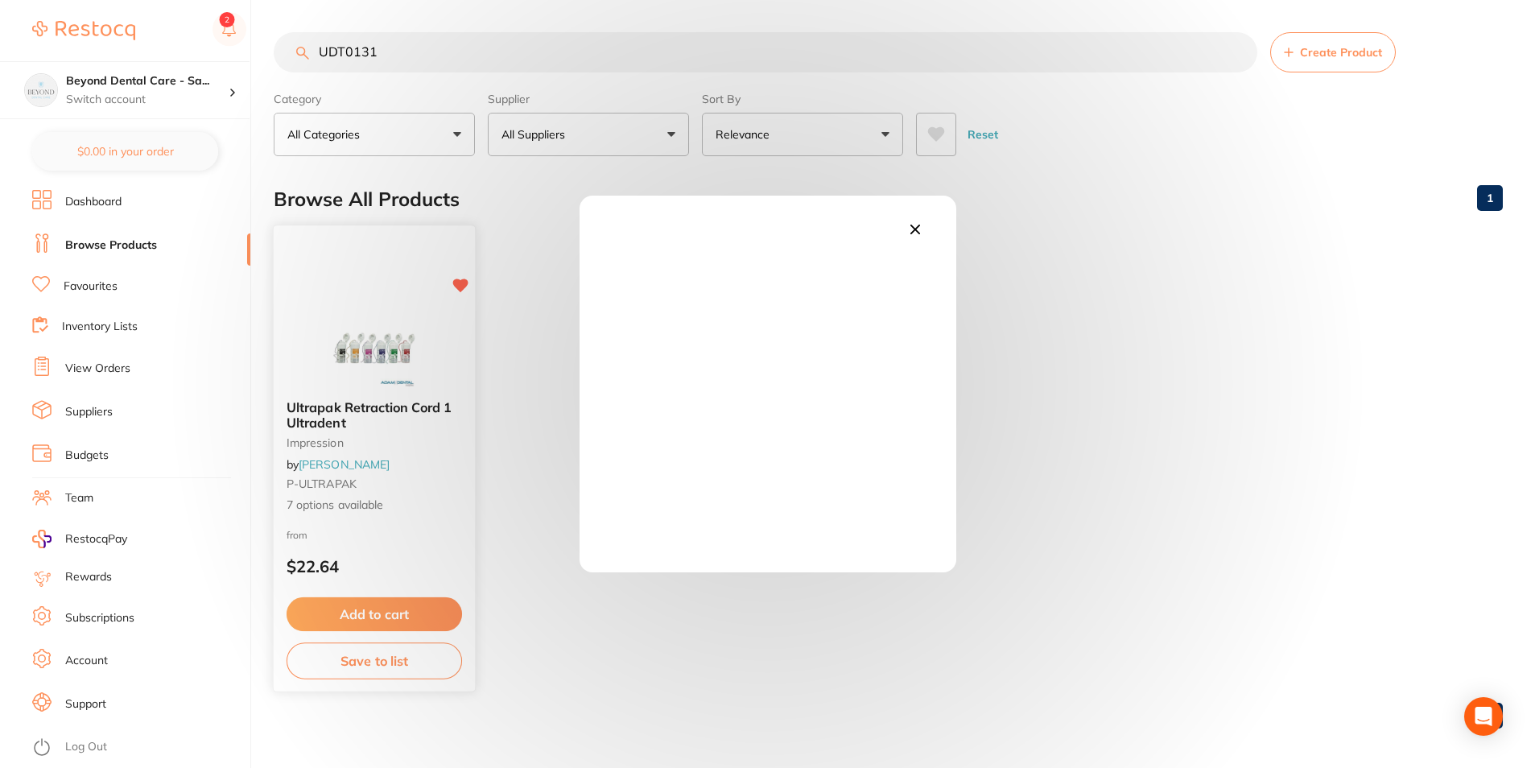
scroll to position [0, 0]
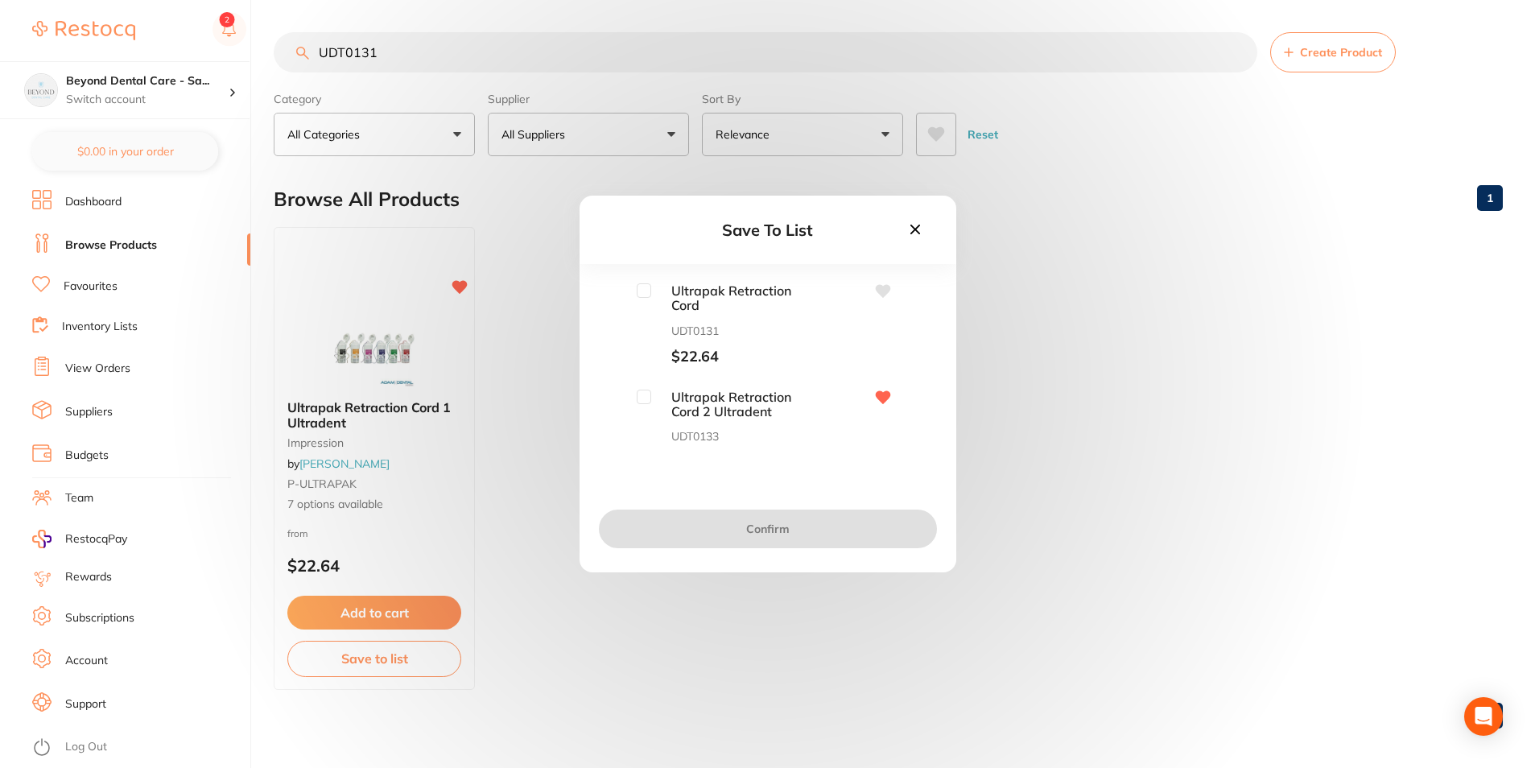
click at [644, 294] on input "checkbox" at bounding box center [644, 290] width 14 height 14
checkbox input "true"
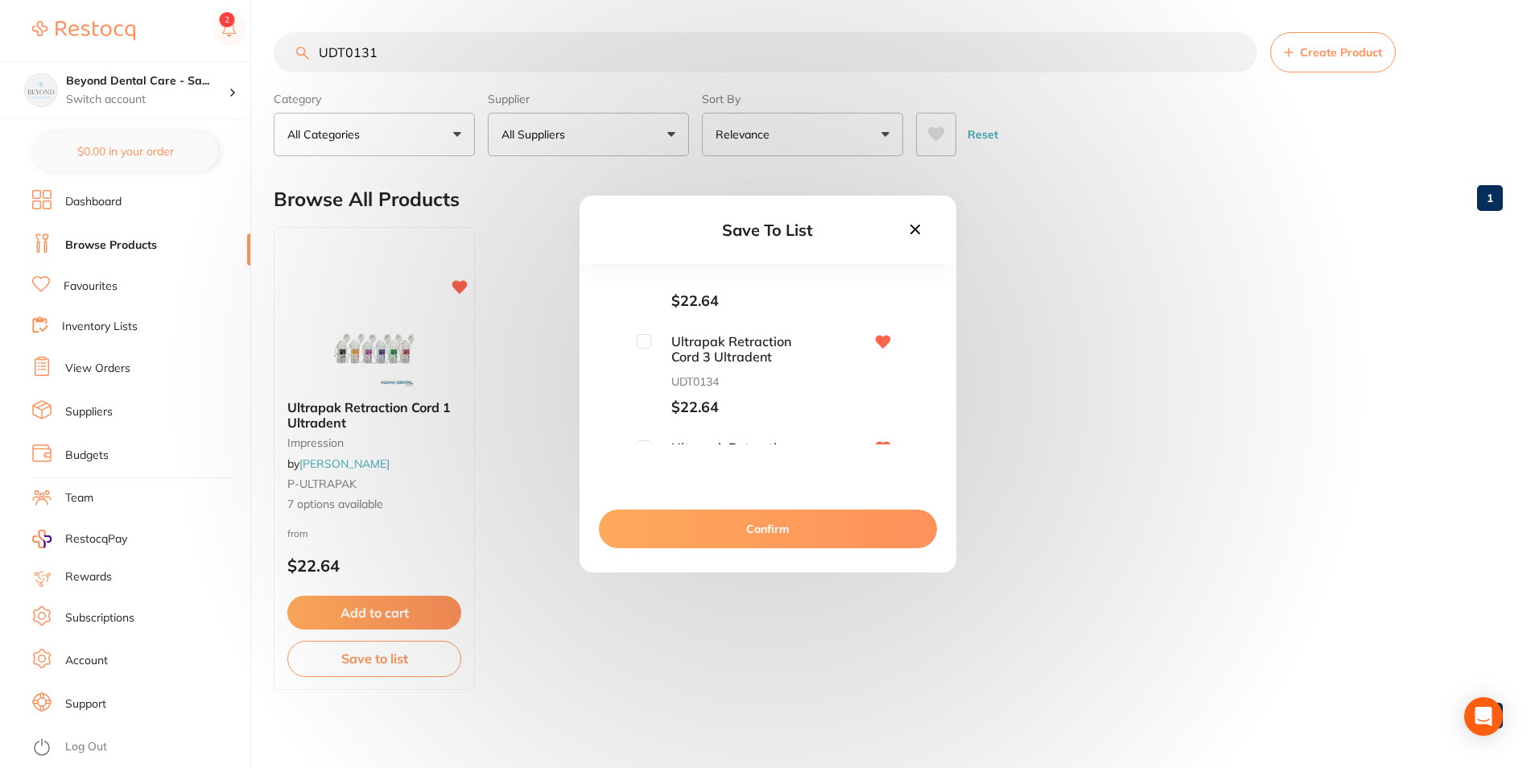
scroll to position [242, 0]
click at [639, 367] on input "checkbox" at bounding box center [644, 367] width 14 height 14
checkbox input "true"
click at [638, 320] on div "Ultrapak Retraction Cord UDT0136 $23.64" at bounding box center [725, 345] width 176 height 82
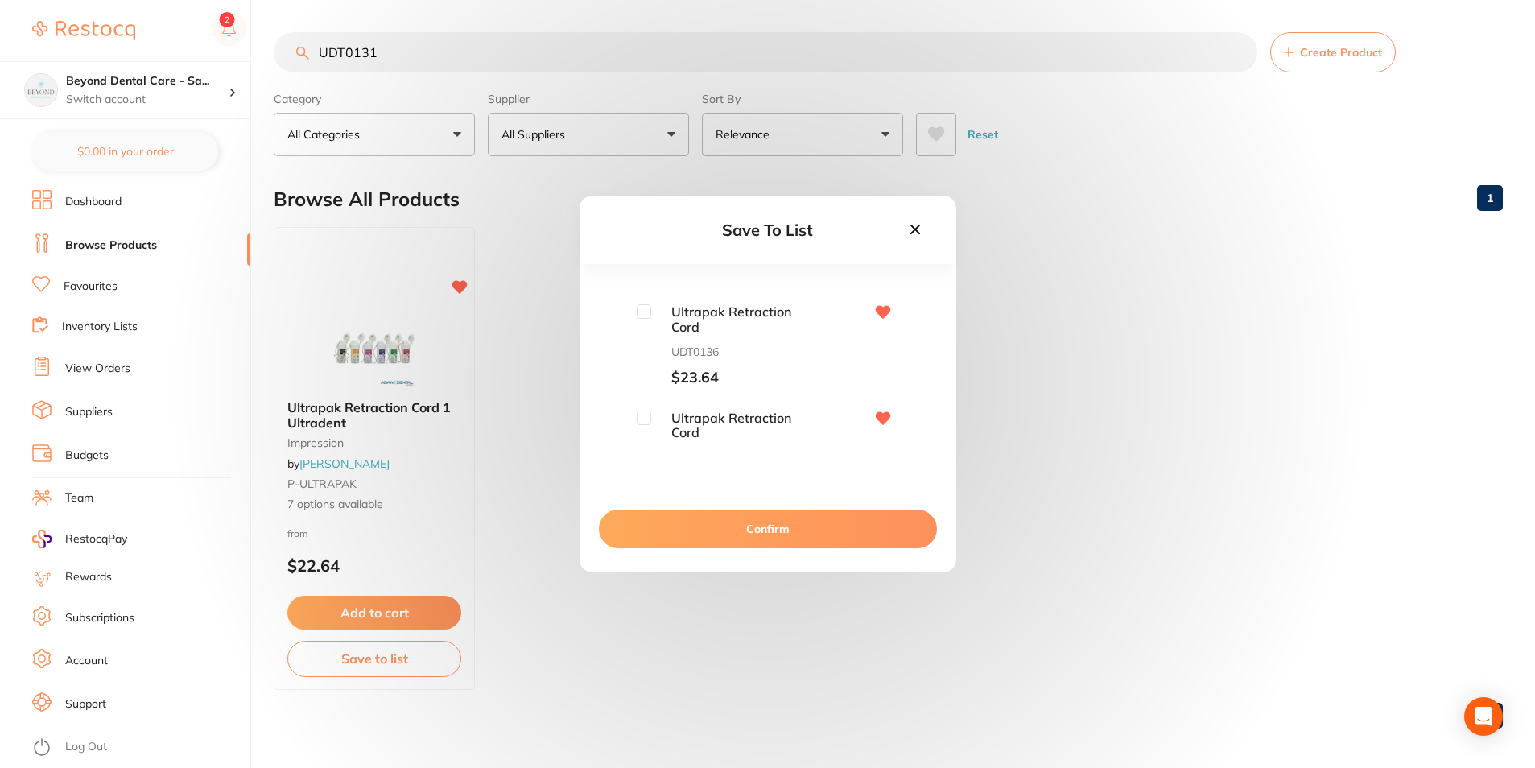
click at [641, 306] on input "checkbox" at bounding box center [644, 311] width 14 height 14
checkbox input "true"
click at [652, 412] on span "Ultrapak Retraction Cord" at bounding box center [731, 426] width 161 height 30
click at [632, 427] on div "Ultrapak Retraction Cord UDT0137 $27.36" at bounding box center [767, 452] width 325 height 82
drag, startPoint x: 635, startPoint y: 422, endPoint x: 648, endPoint y: 418, distance: 13.5
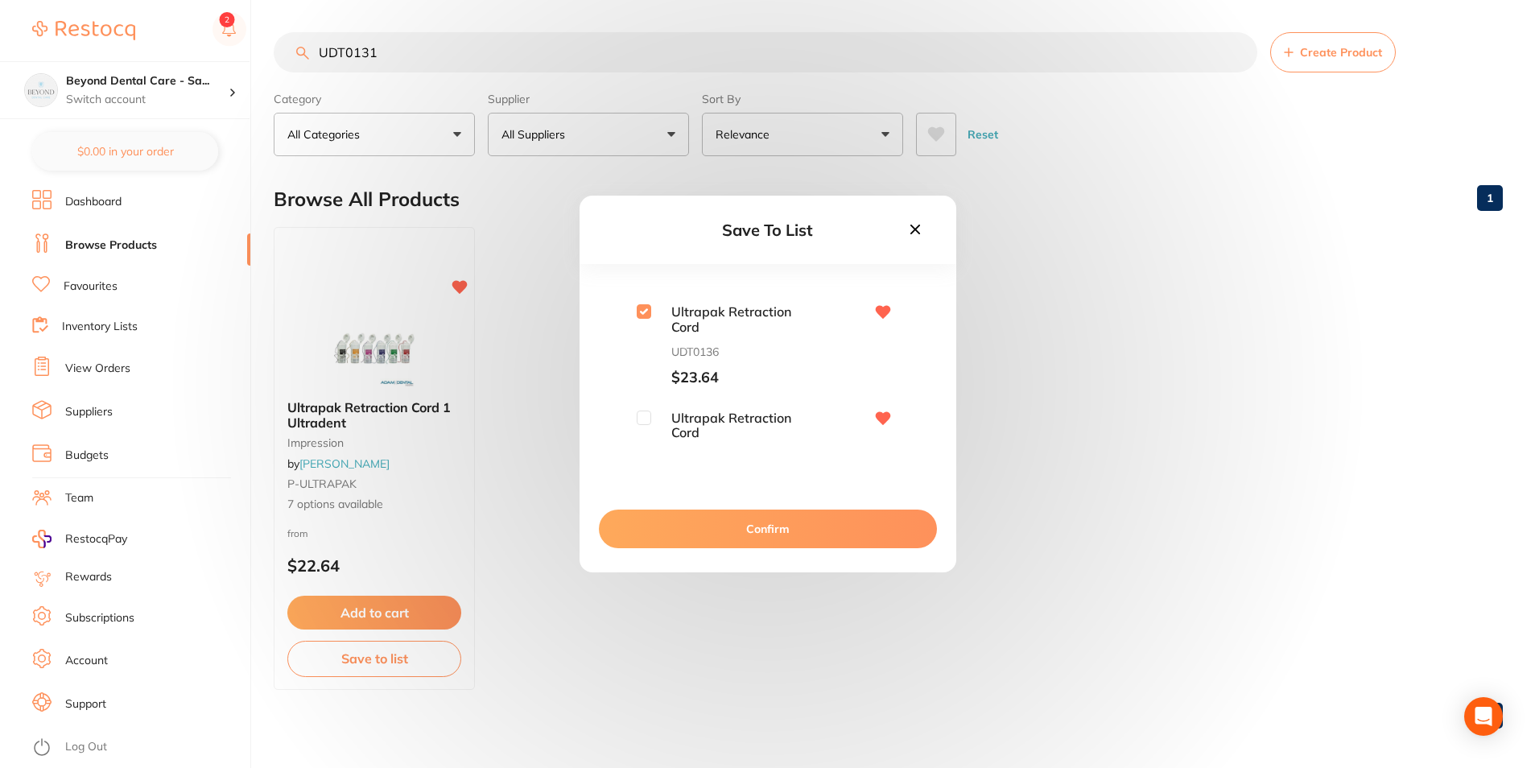
click at [637, 422] on input "checkbox" at bounding box center [644, 418] width 14 height 14
checkbox input "true"
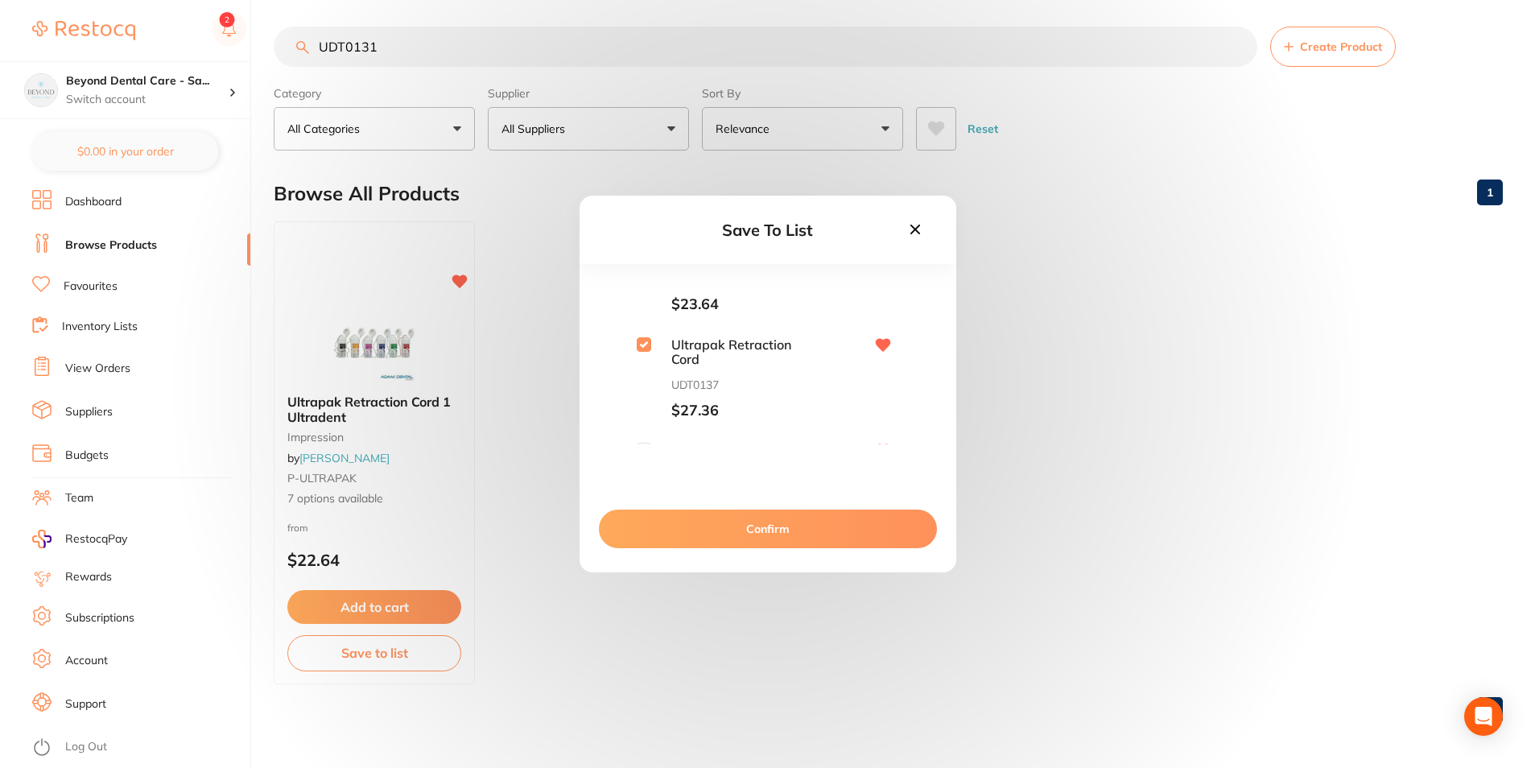
scroll to position [556, 0]
click at [682, 518] on button "Confirm" at bounding box center [768, 529] width 338 height 39
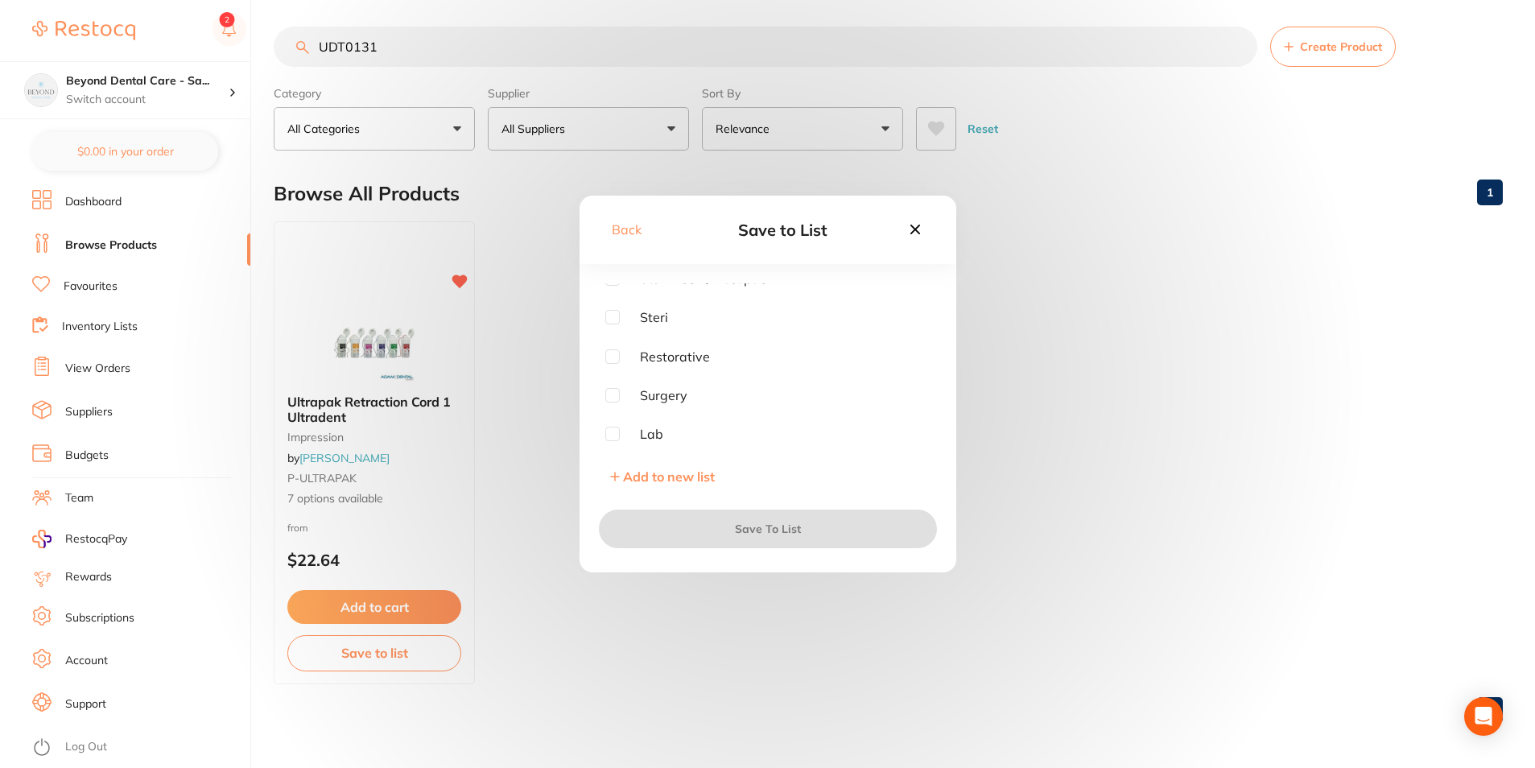
click at [614, 352] on input "checkbox" at bounding box center [612, 356] width 14 height 14
checkbox input "true"
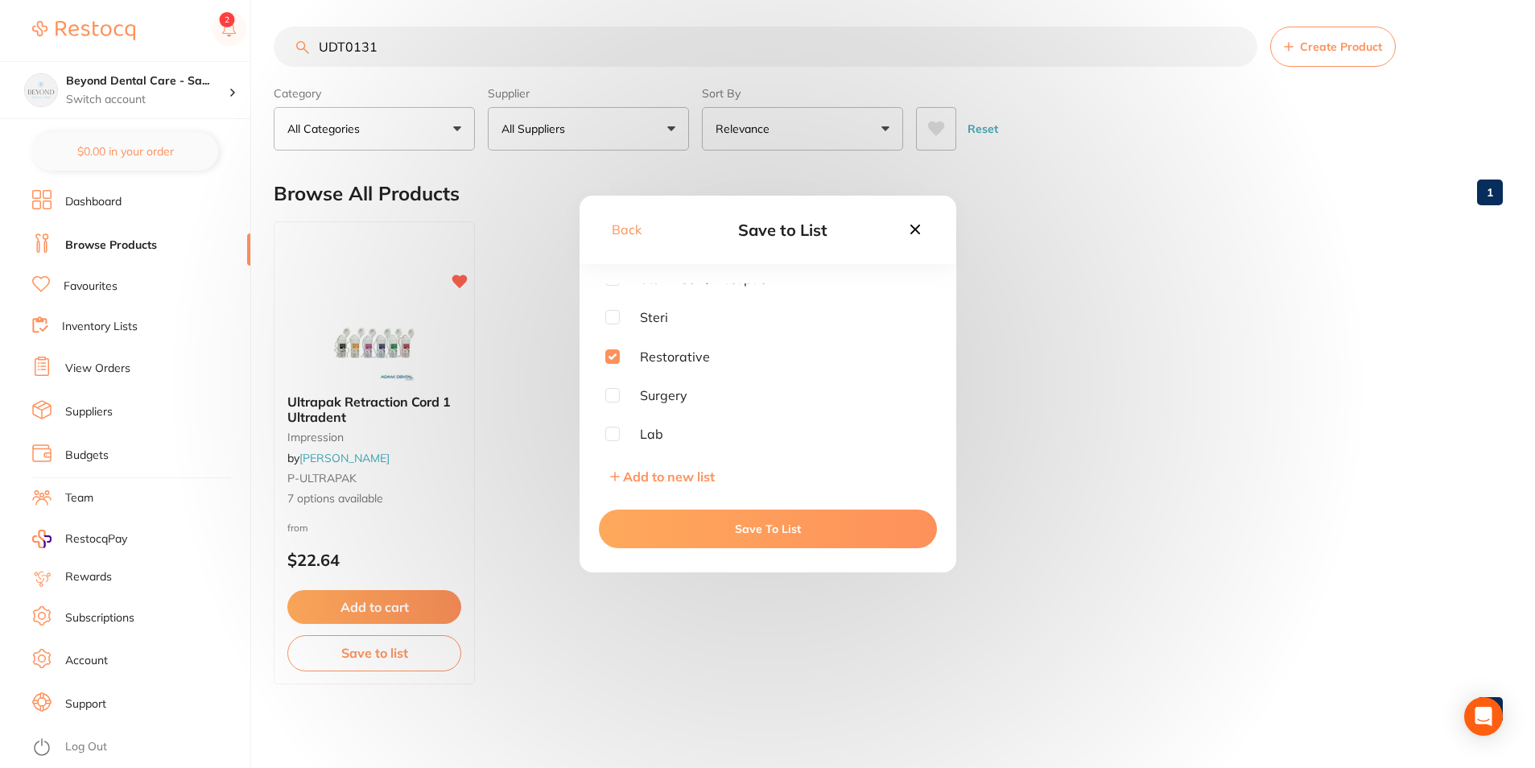
click at [614, 322] on input "checkbox" at bounding box center [612, 317] width 14 height 14
checkbox input "true"
click at [620, 356] on span "Restorative" at bounding box center [665, 356] width 90 height 14
click at [613, 349] on input "checkbox" at bounding box center [612, 356] width 14 height 14
checkbox input "false"
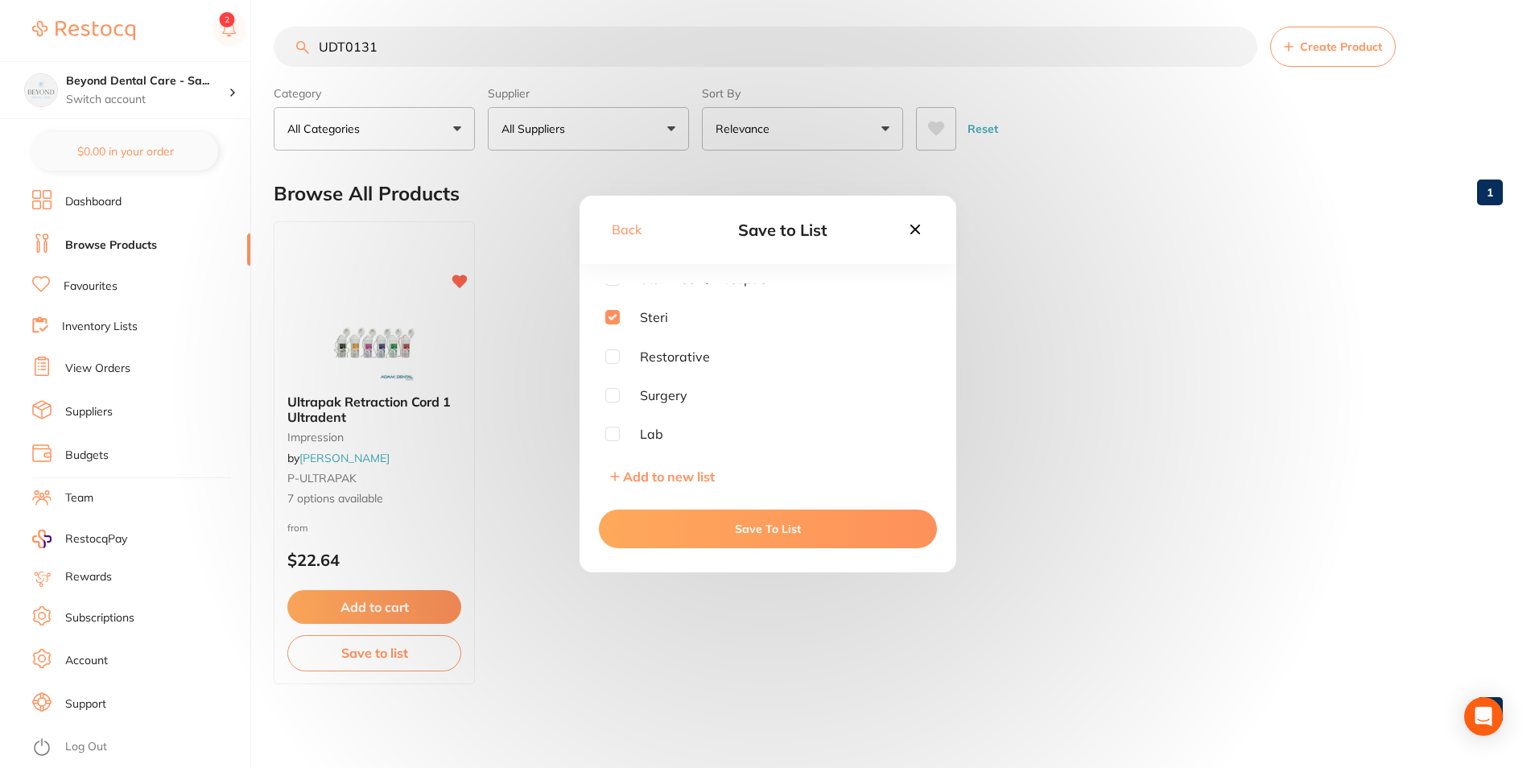
click at [648, 524] on button "Save To List" at bounding box center [768, 529] width 338 height 39
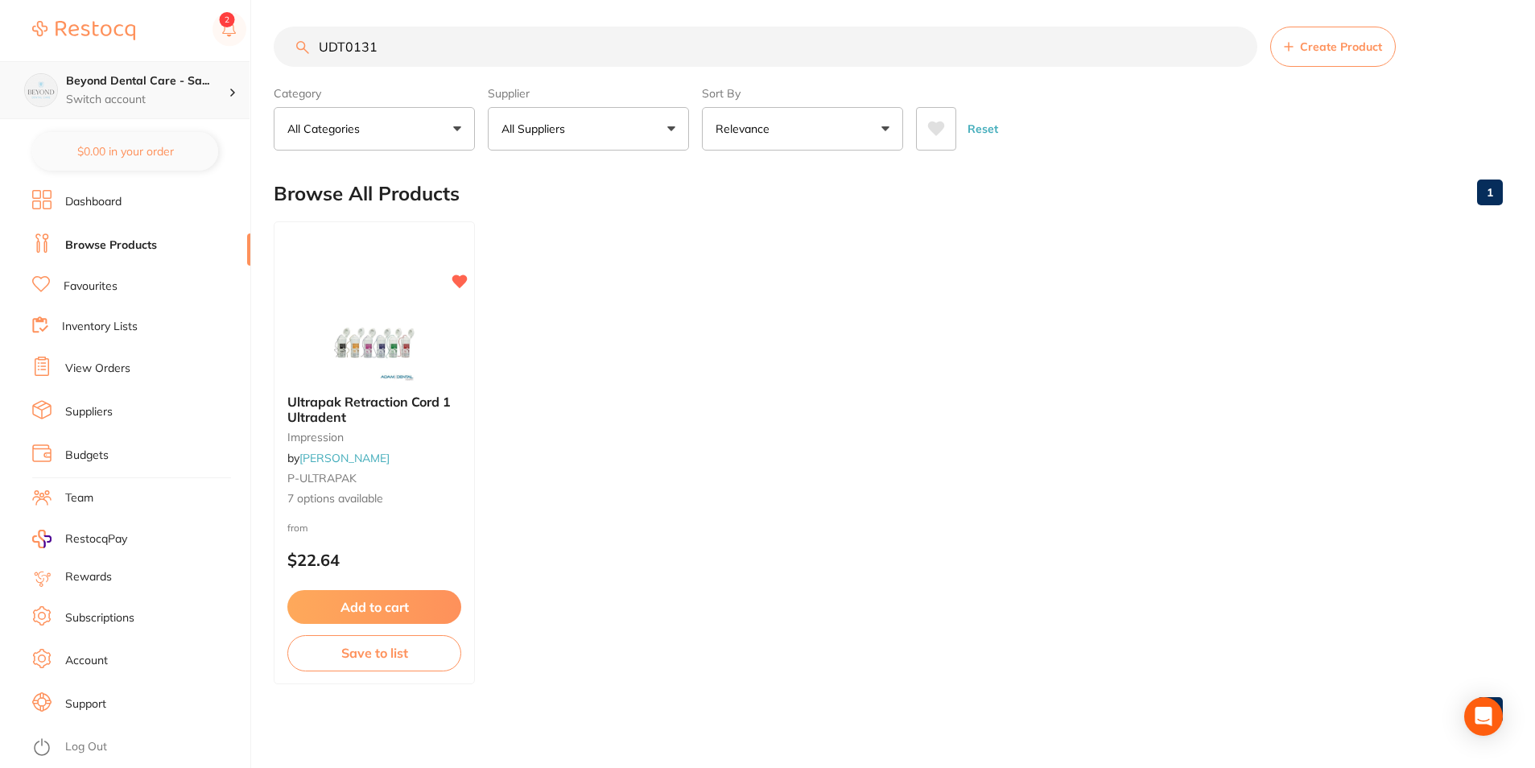
scroll to position [1, 0]
drag, startPoint x: 388, startPoint y: 48, endPoint x: 155, endPoint y: 65, distance: 234.1
click at [155, 65] on div "$0.00 Beyond Dental Care - Sa... Switch account Beyond Dental Care - Sandstone …" at bounding box center [767, 378] width 1535 height 768
paste input "OS18026"
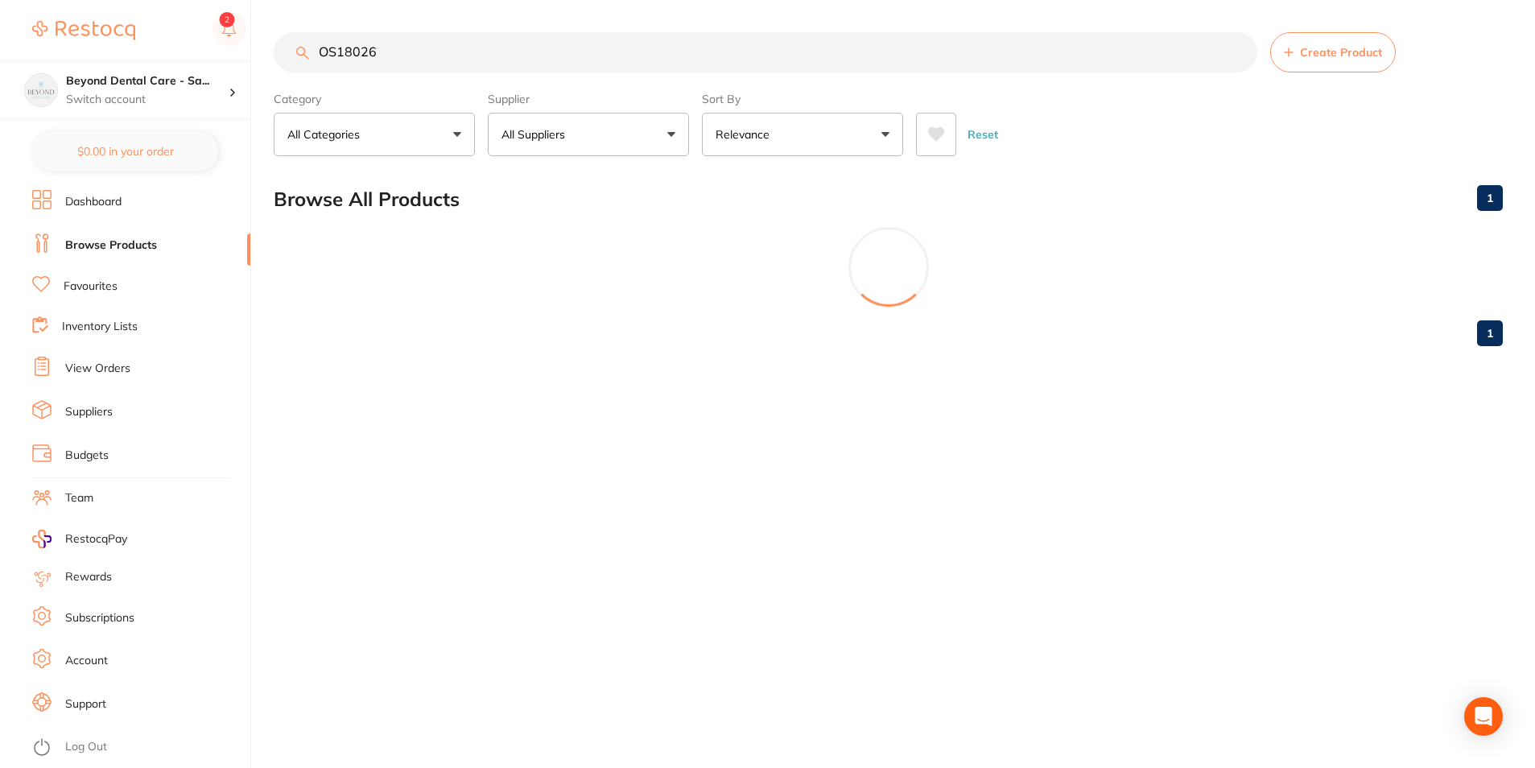
scroll to position [0, 0]
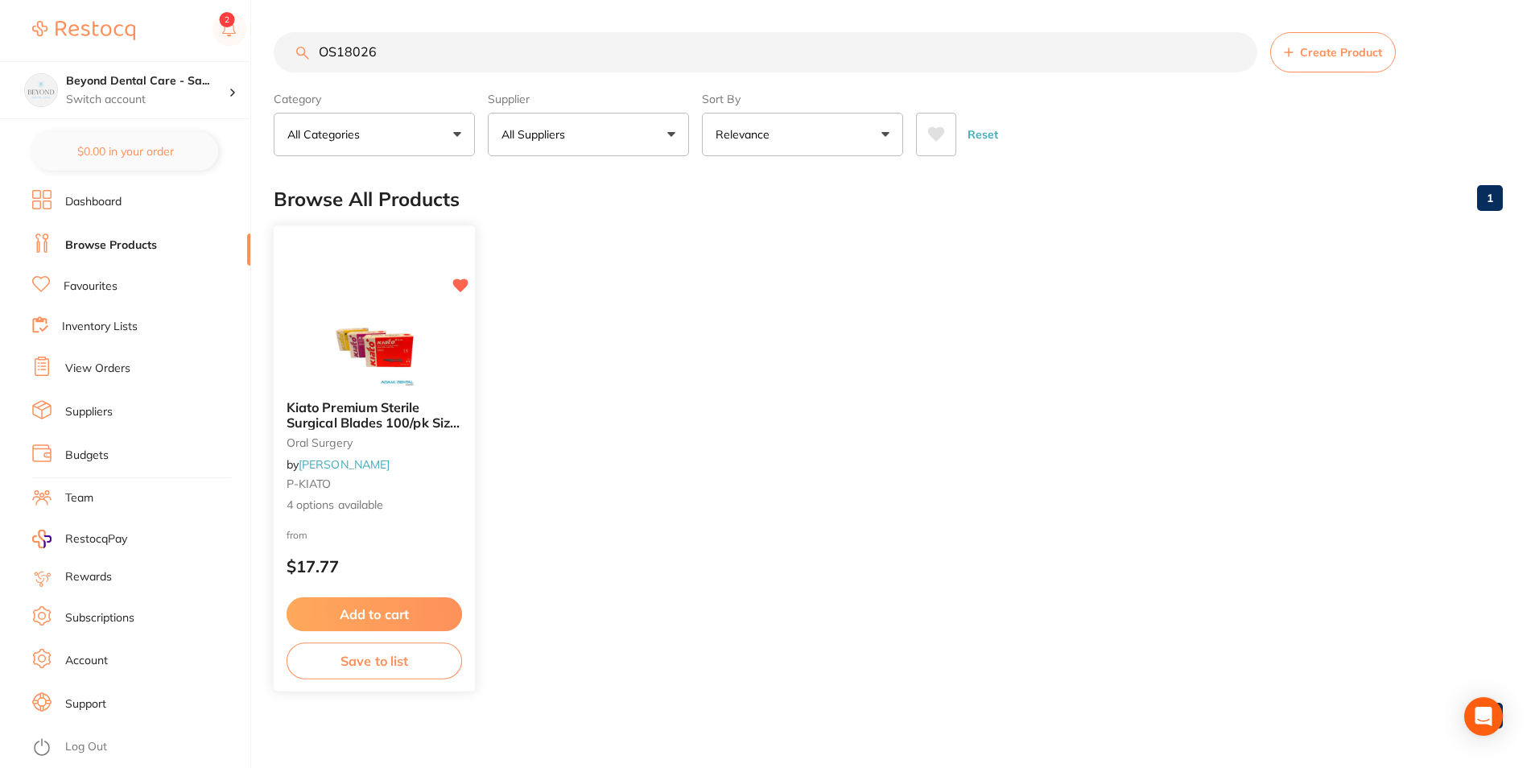
type input "OS18026"
click at [421, 671] on button "Save to list" at bounding box center [375, 661] width 176 height 36
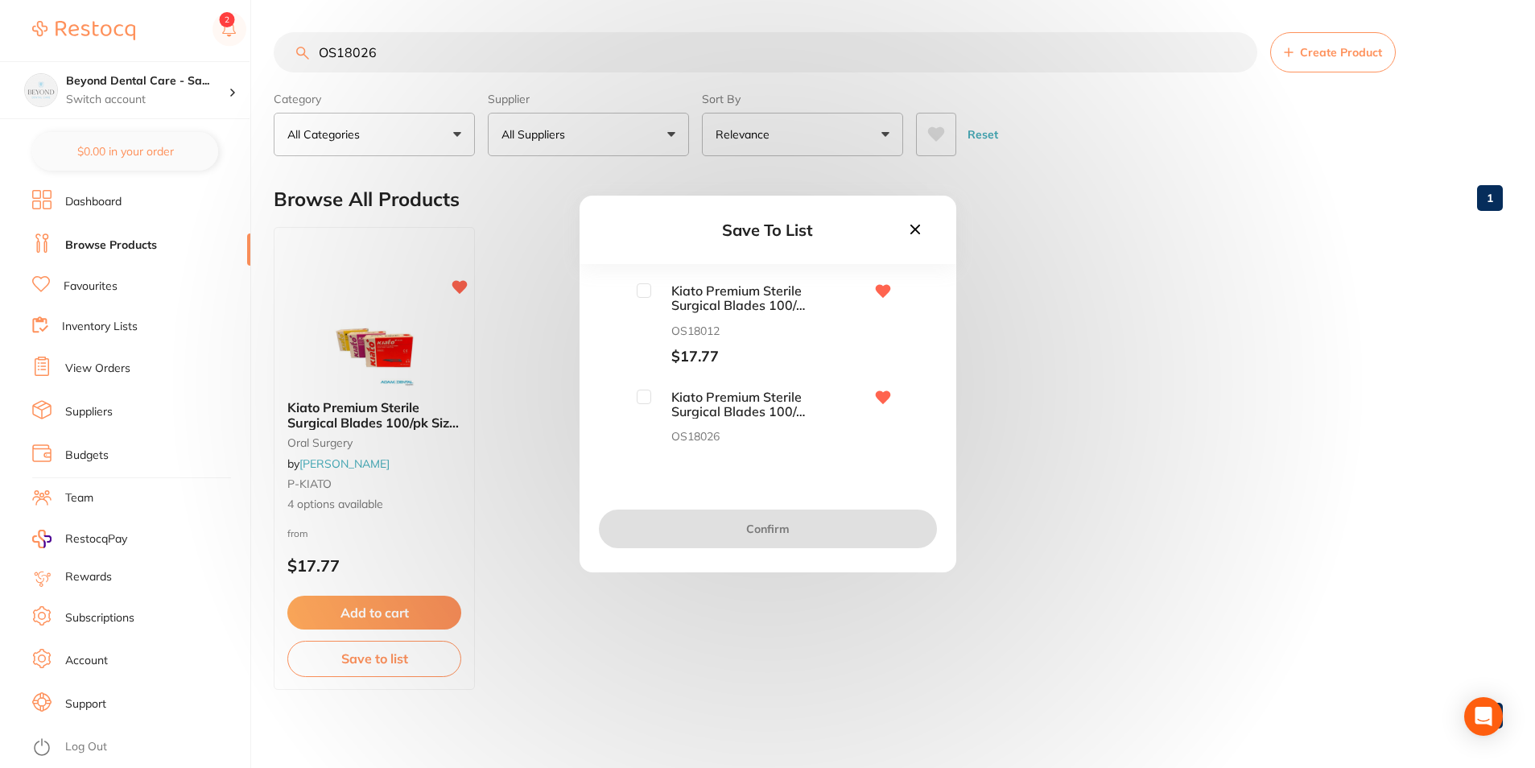
click at [644, 293] on input "checkbox" at bounding box center [644, 290] width 14 height 14
checkbox input "true"
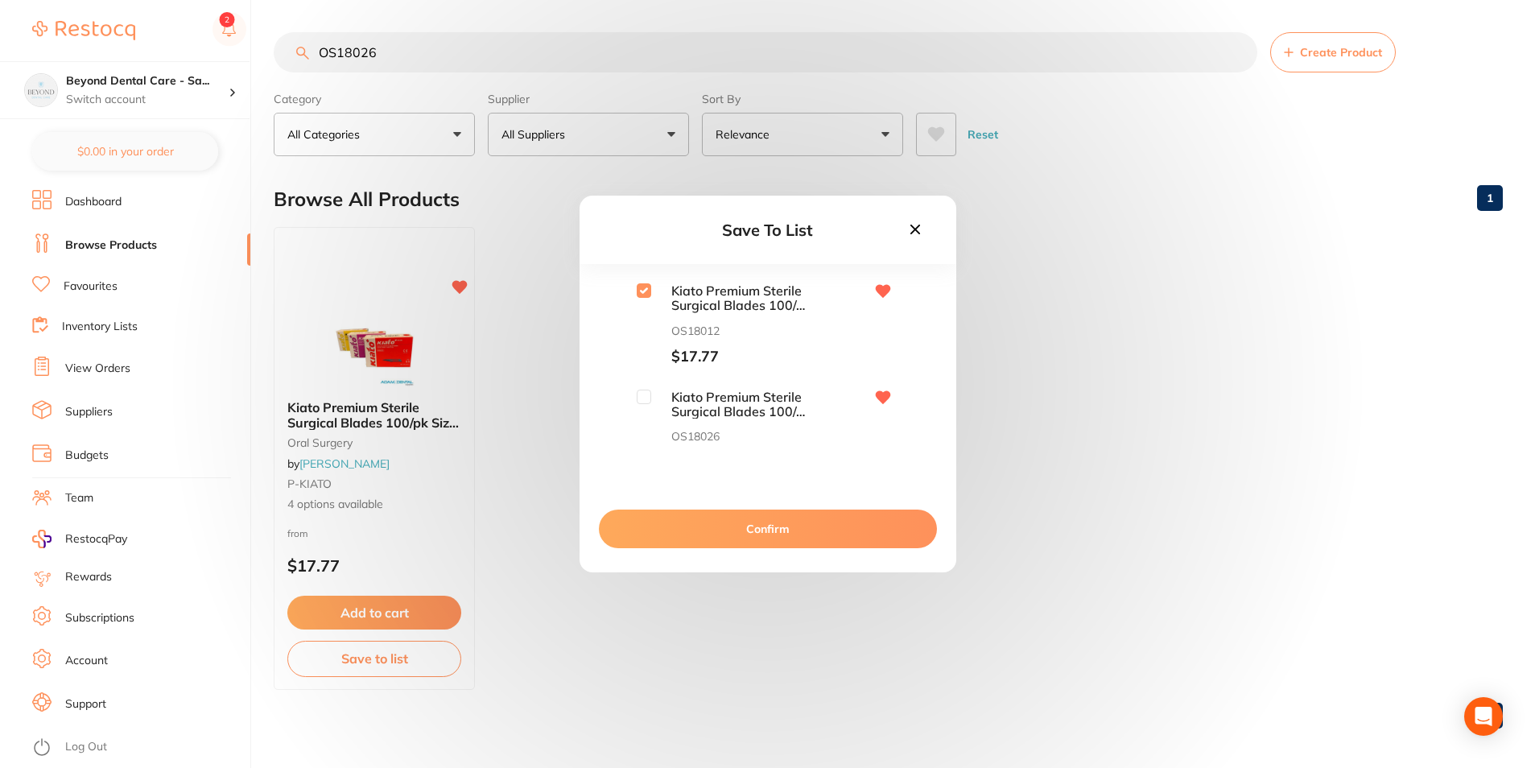
click at [641, 408] on div "Kiato Premium Sterile Surgical Blades 100/pk Size 15C OS18026 $17.77" at bounding box center [725, 431] width 176 height 82
click at [643, 396] on input "checkbox" at bounding box center [644, 397] width 14 height 14
checkbox input "true"
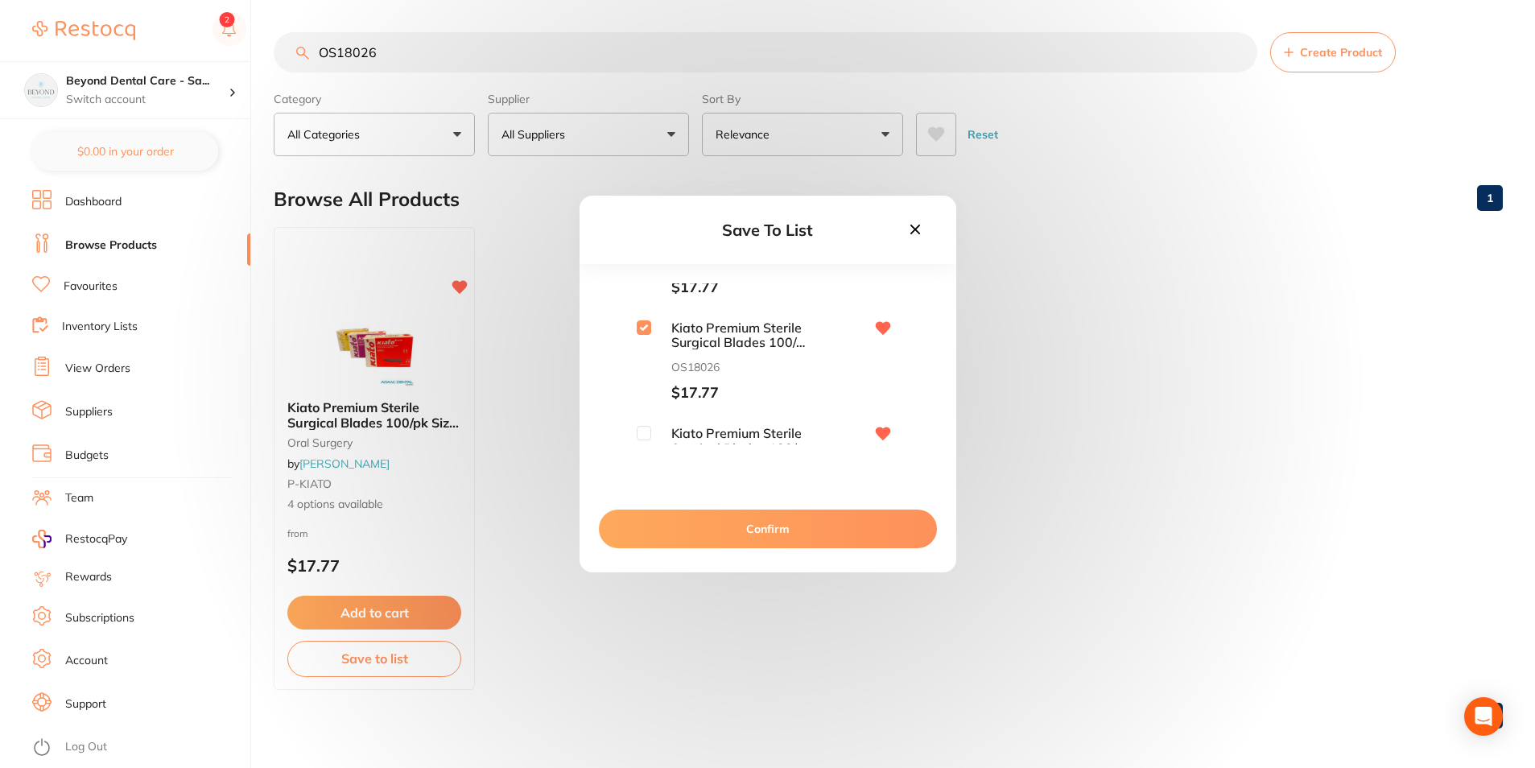
scroll to position [133, 0]
click at [651, 375] on span "Kiato Premium Sterile Surgical Blades 100/pk Size 15" at bounding box center [731, 377] width 161 height 30
click at [643, 375] on input "checkbox" at bounding box center [644, 369] width 14 height 14
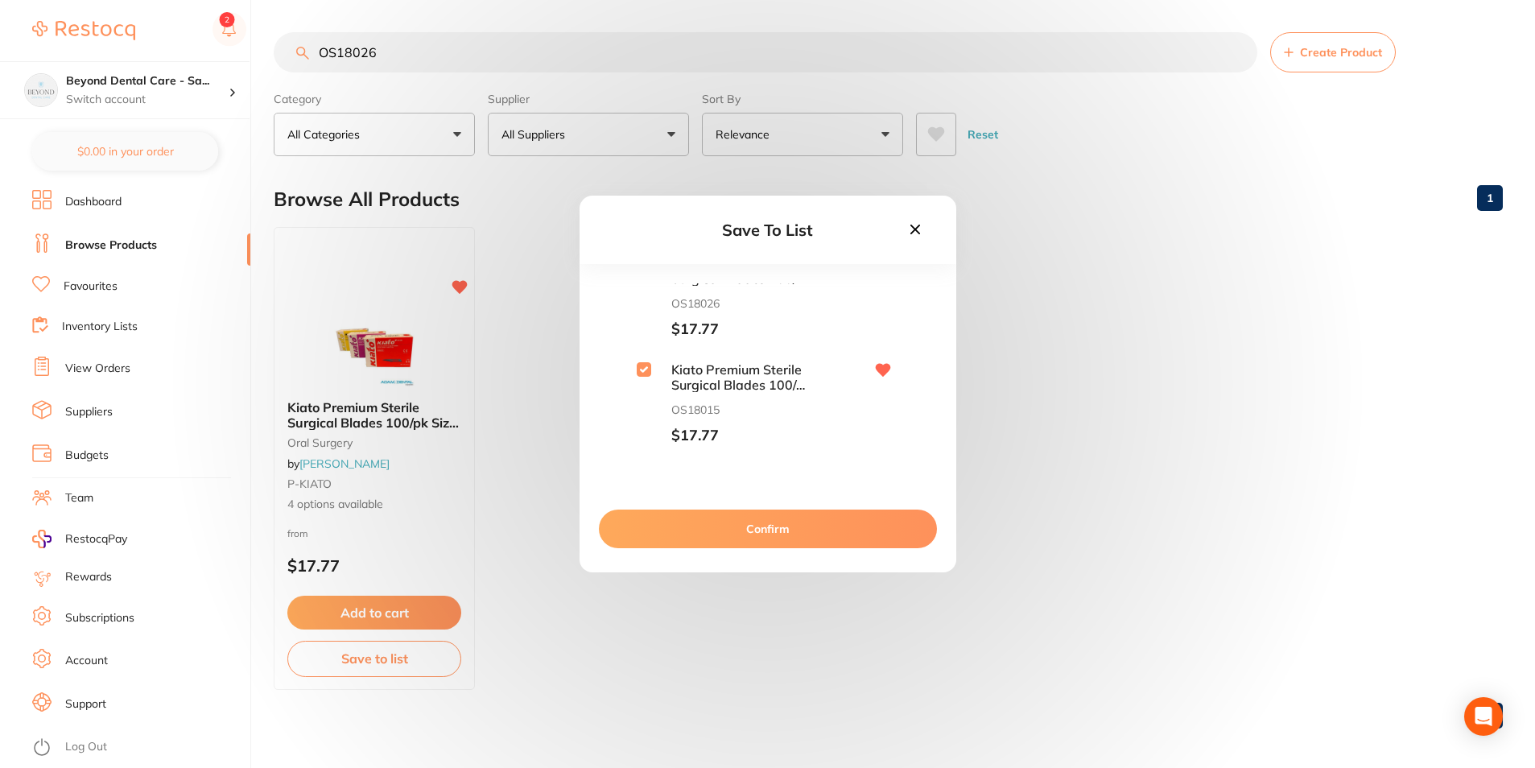
checkbox input "true"
click at [658, 535] on button "Confirm" at bounding box center [768, 529] width 338 height 39
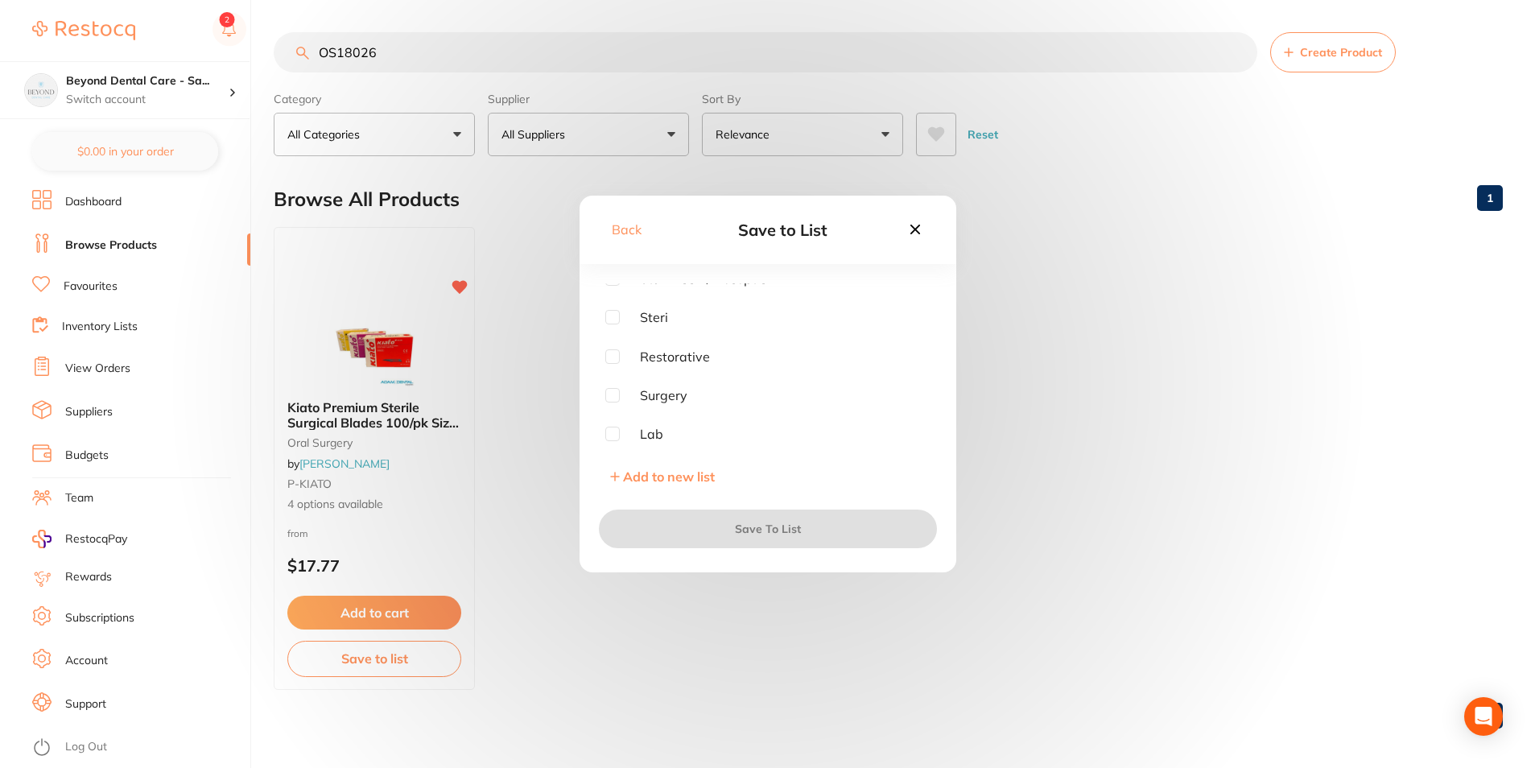
click at [614, 395] on input "checkbox" at bounding box center [612, 395] width 14 height 14
checkbox input "true"
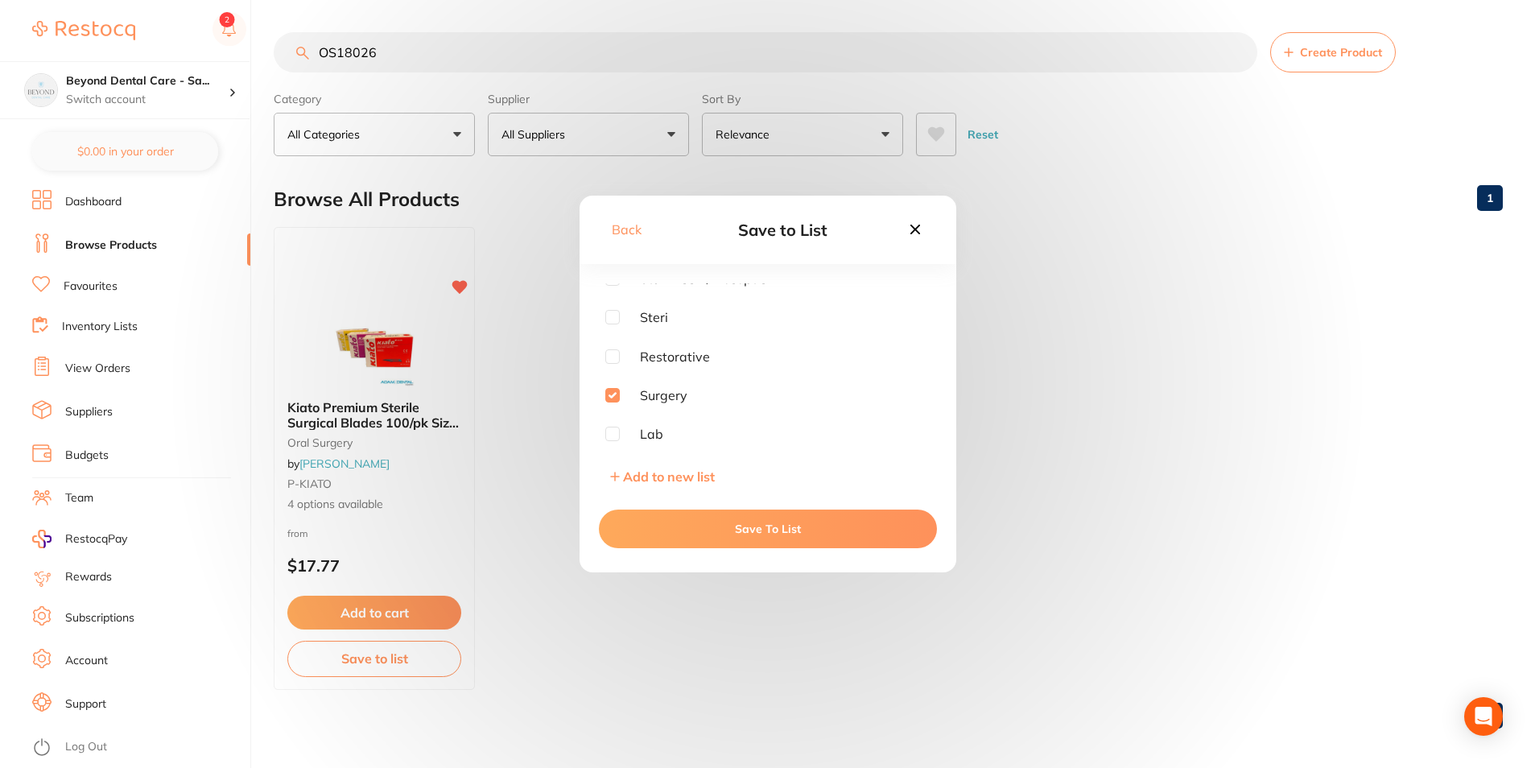
click at [688, 522] on button "Save To List" at bounding box center [768, 529] width 338 height 39
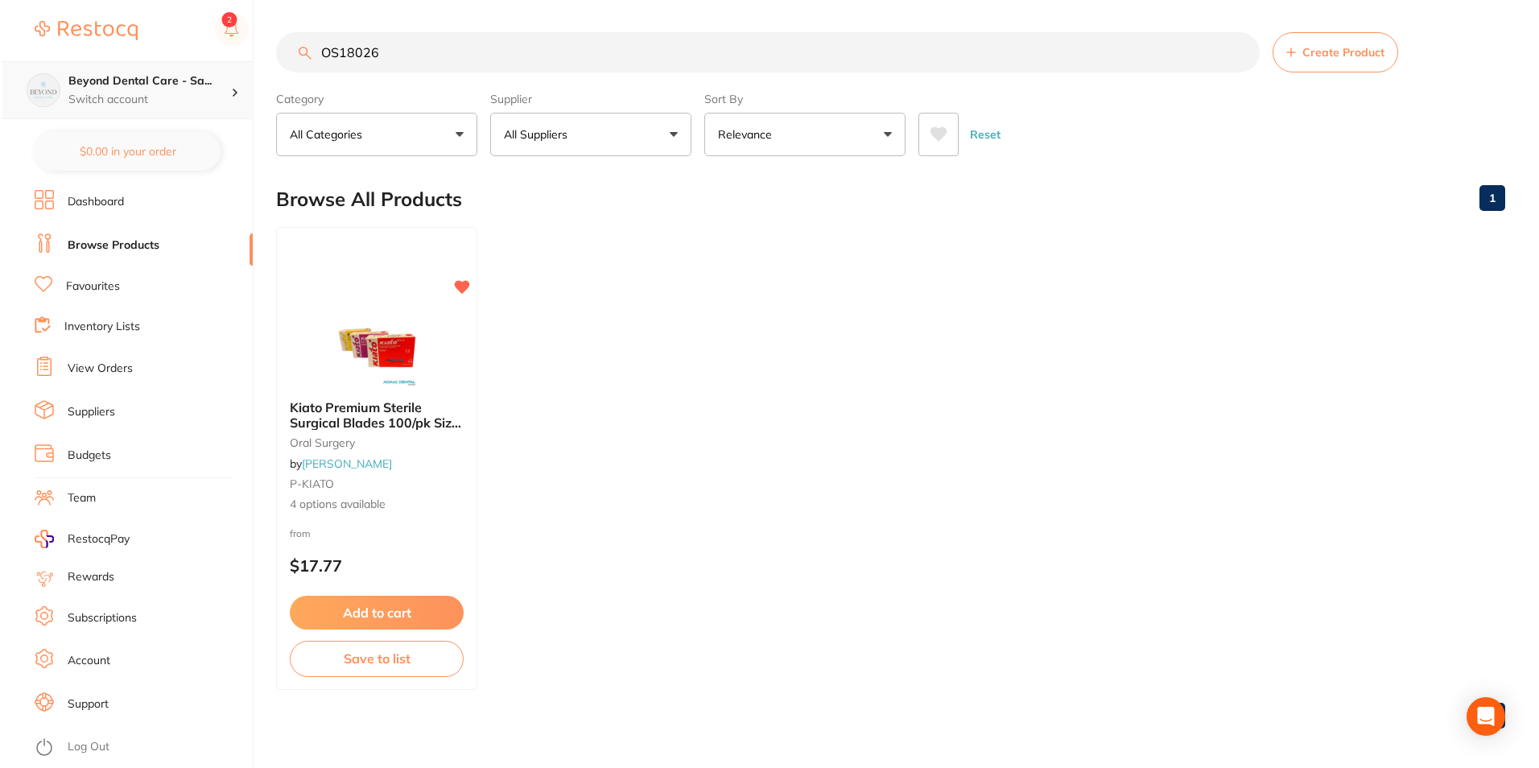
scroll to position [1, 0]
drag, startPoint x: 413, startPoint y: 60, endPoint x: 226, endPoint y: 71, distance: 187.1
click at [226, 72] on div "$0.00 Beyond Dental Care - Sa... Switch account Beyond Dental Care - Sandstone …" at bounding box center [767, 384] width 1535 height 768
paste input "SS57130"
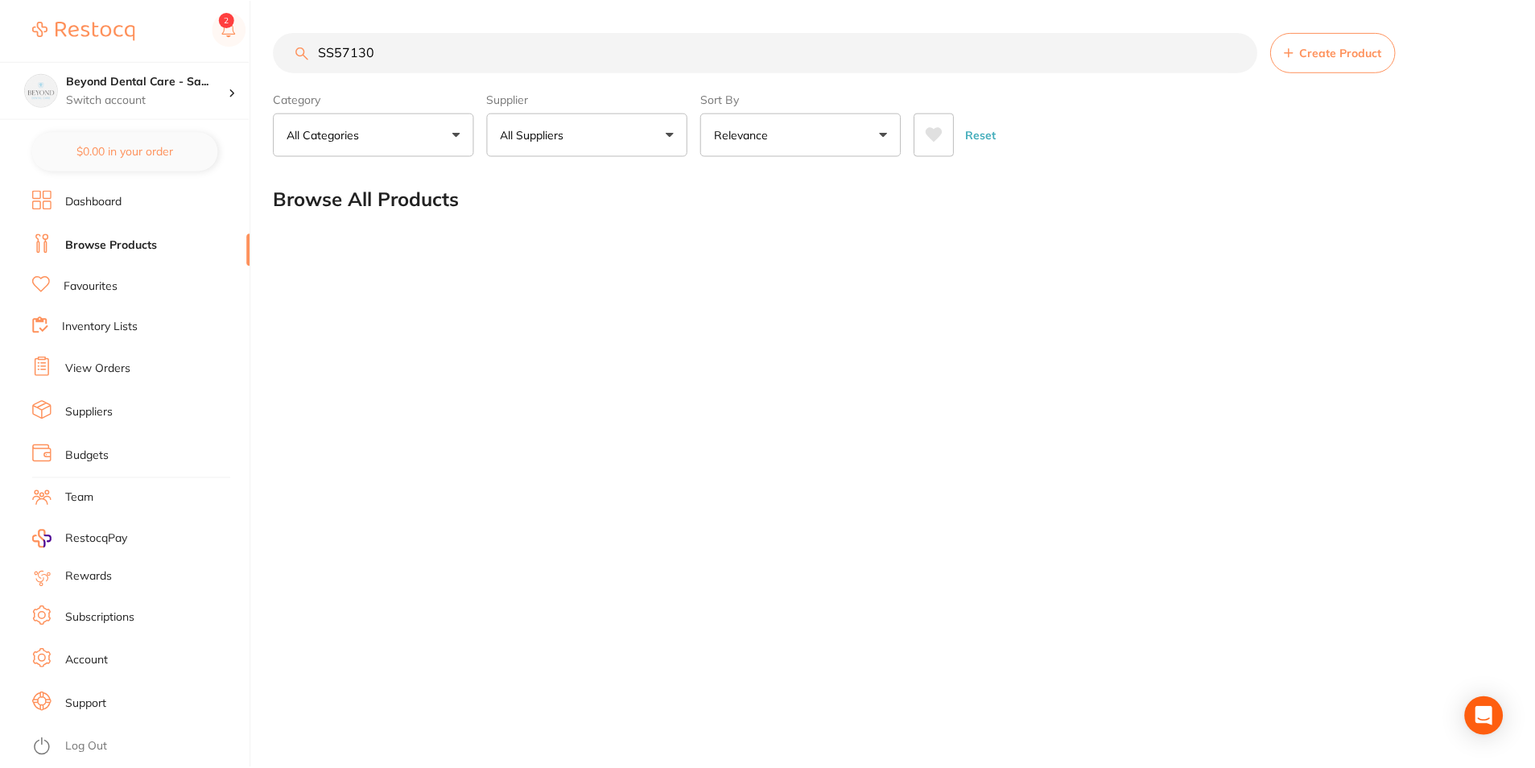
scroll to position [0, 0]
drag, startPoint x: 426, startPoint y: 51, endPoint x: 238, endPoint y: 60, distance: 187.9
click at [239, 60] on div "$0.00 Beyond Dental Care - Sa... Switch account Beyond Dental Care - Sandstone …" at bounding box center [769, 384] width 1539 height 768
paste input "902"
type input "SS90230"
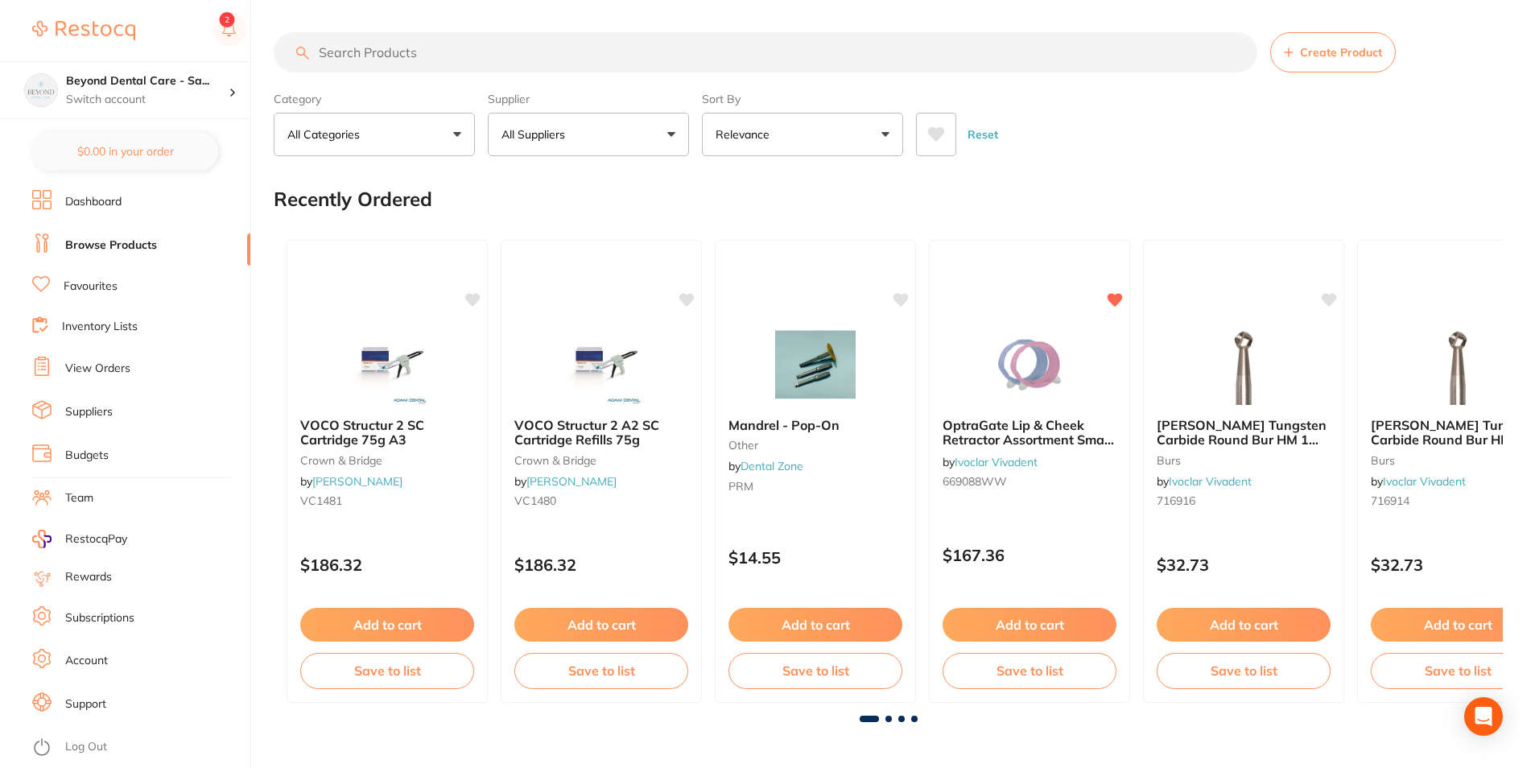
click at [400, 52] on input "search" at bounding box center [766, 52] width 984 height 40
paste input "SS90230"
type input "SS90230SS90230"
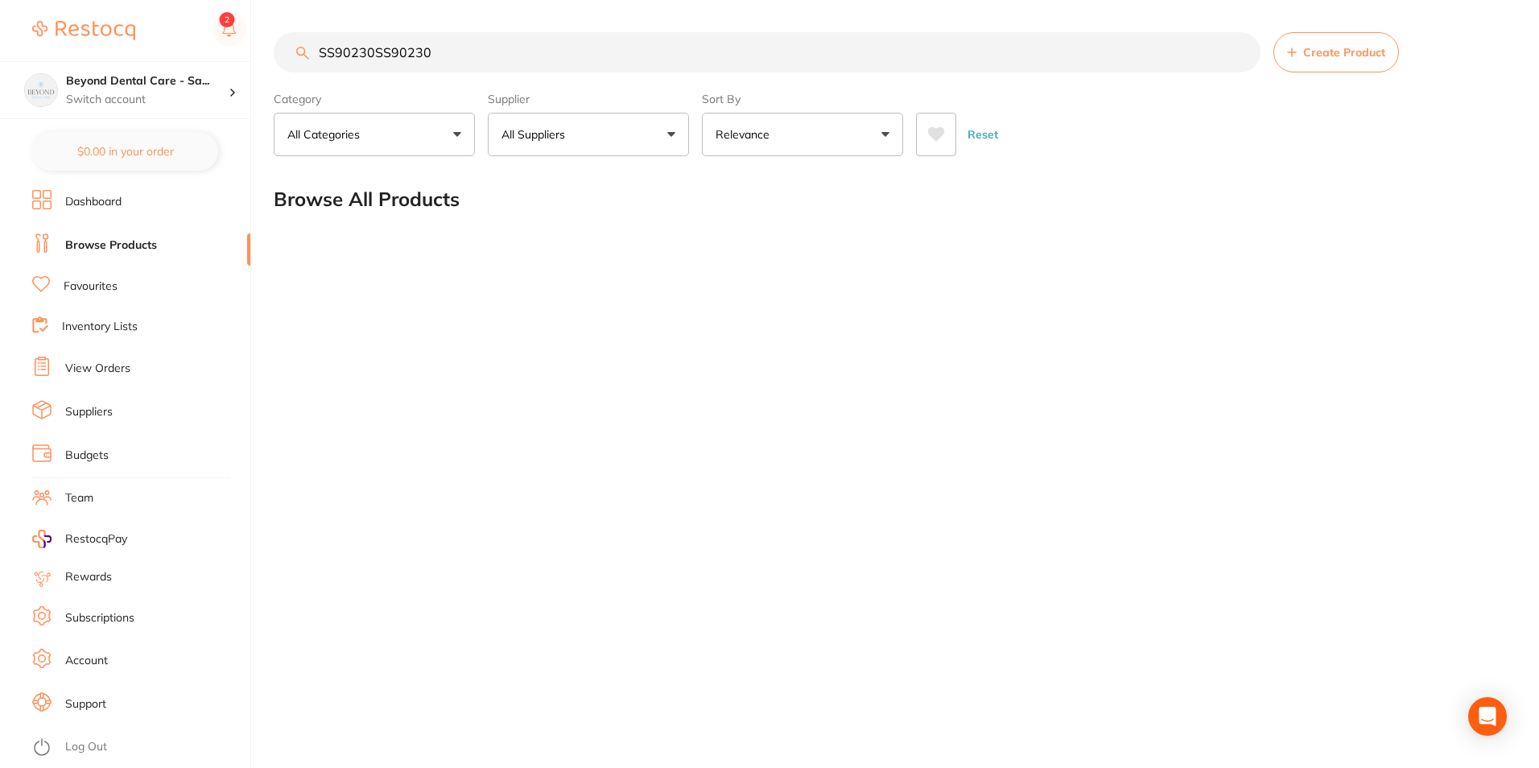
drag, startPoint x: 438, startPoint y: 43, endPoint x: 271, endPoint y: 48, distance: 166.7
click at [289, 52] on input "SS90230SS90230" at bounding box center [767, 52] width 987 height 40
paste input "SS90230"
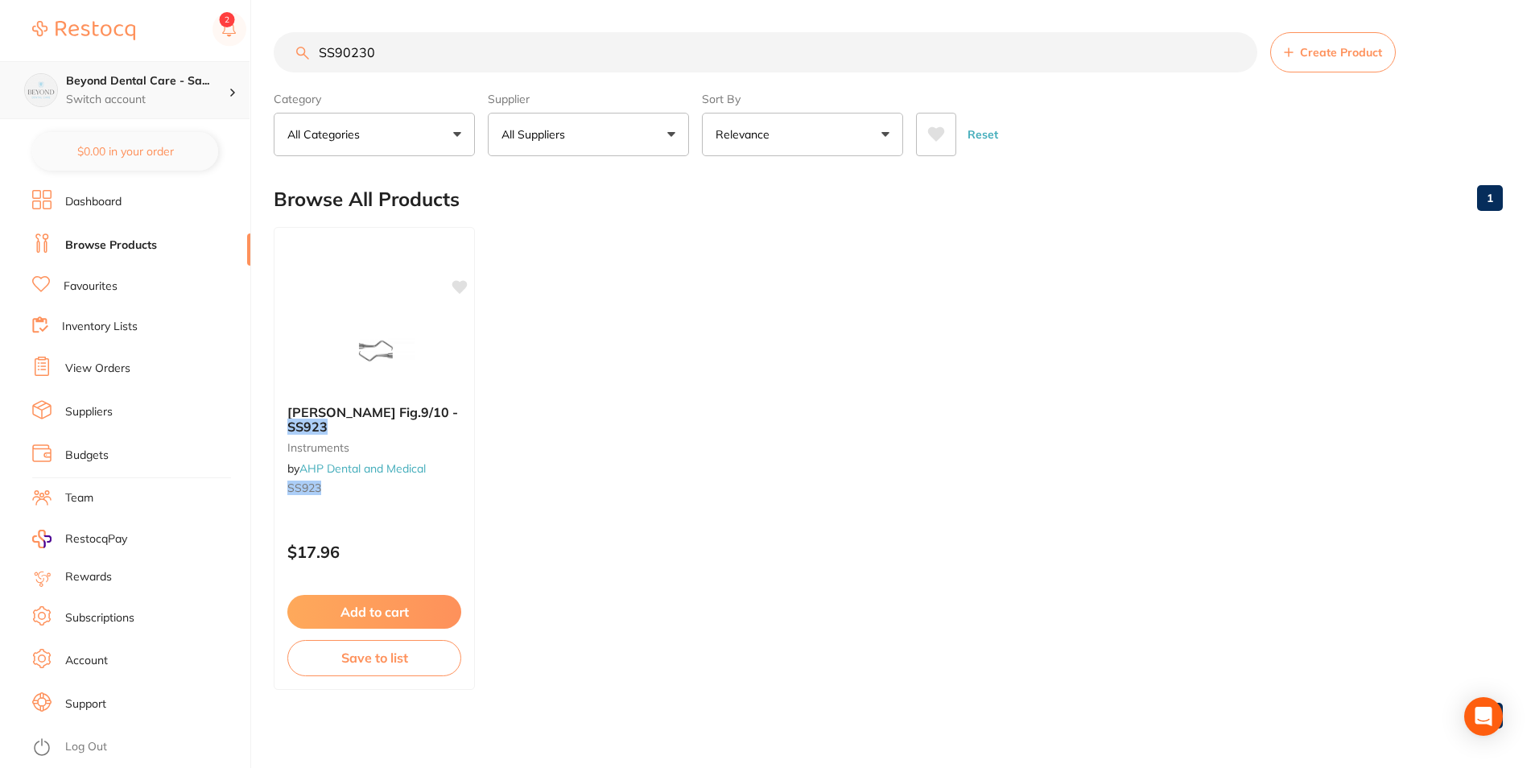
drag, startPoint x: 399, startPoint y: 53, endPoint x: 216, endPoint y: 63, distance: 183.8
click at [216, 63] on div "$0.00 Beyond Dental Care - Sa... Switch account Beyond Dental Care - Sandstone …" at bounding box center [767, 384] width 1535 height 768
paste input "T13T144"
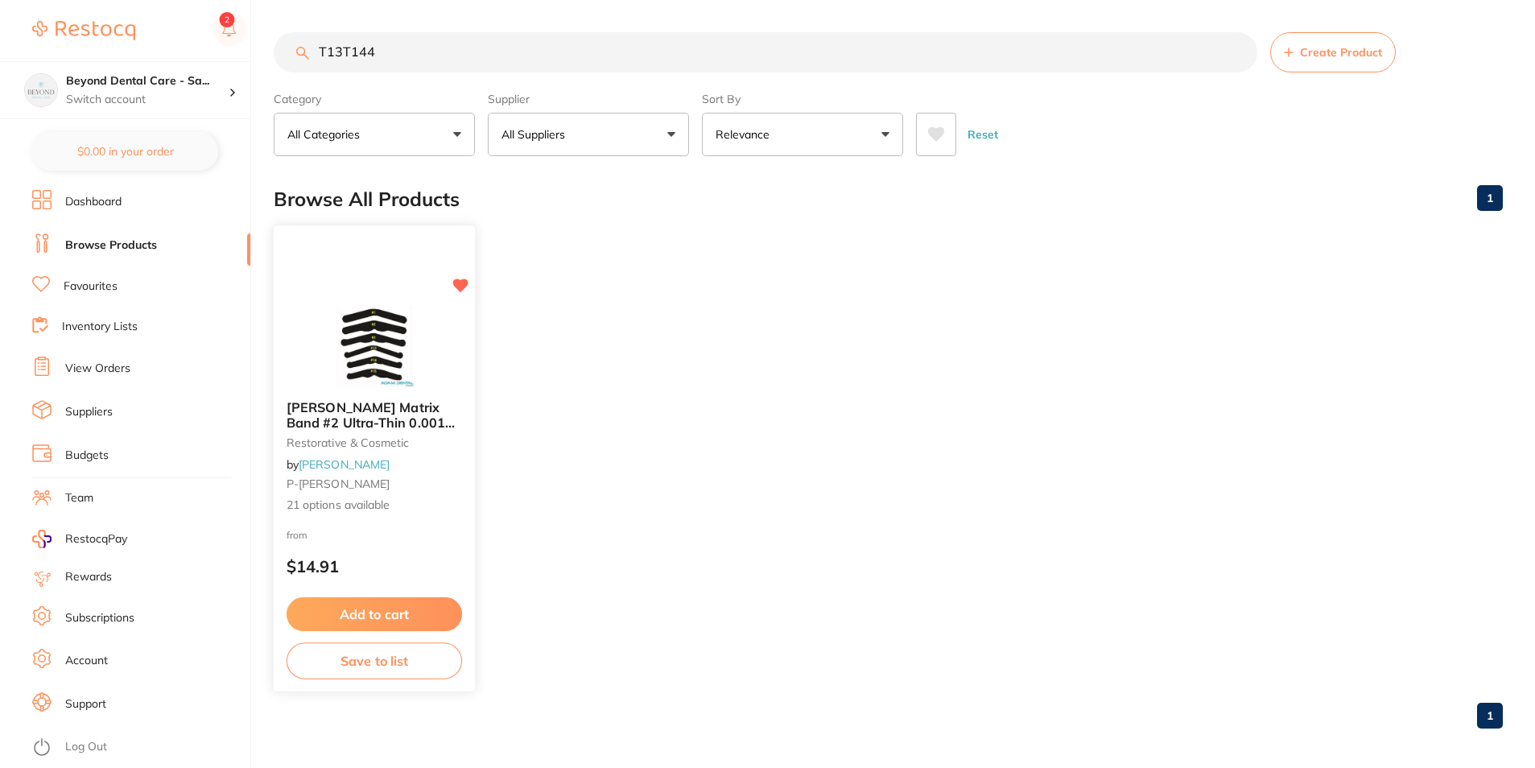
type input "T13T144"
click at [355, 661] on button "Save to list" at bounding box center [375, 661] width 176 height 36
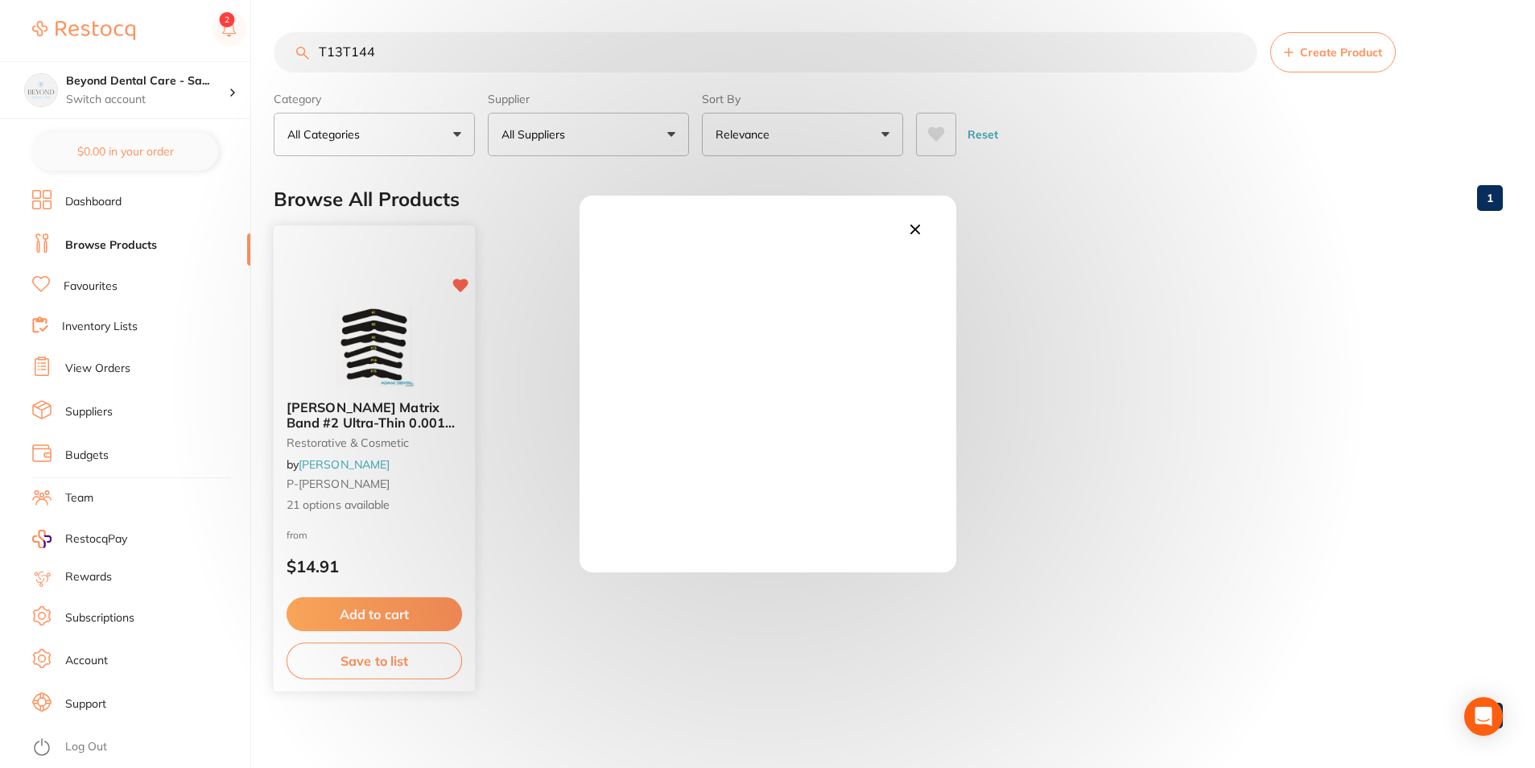
scroll to position [0, 0]
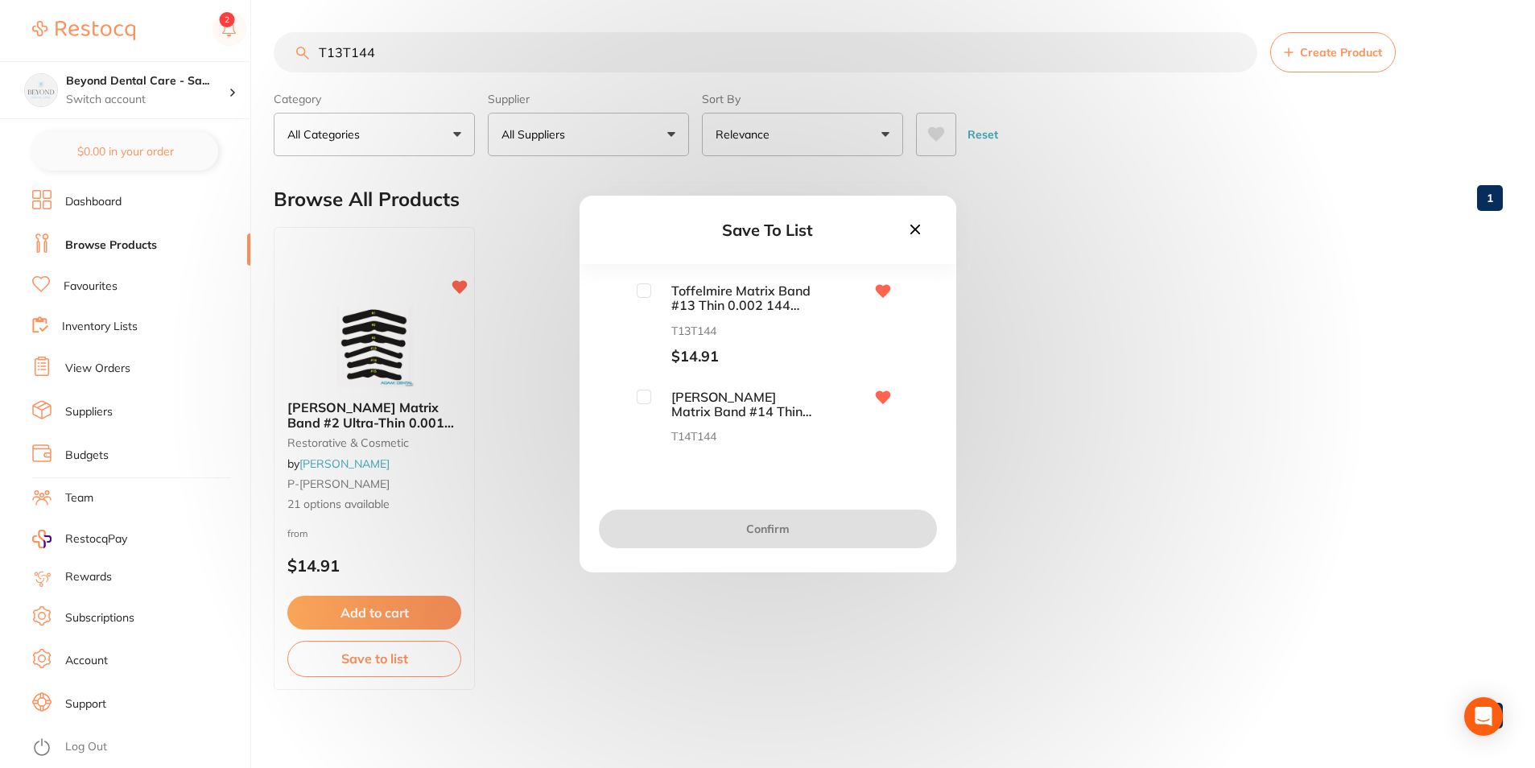
click at [645, 285] on input "checkbox" at bounding box center [644, 290] width 14 height 14
checkbox input "true"
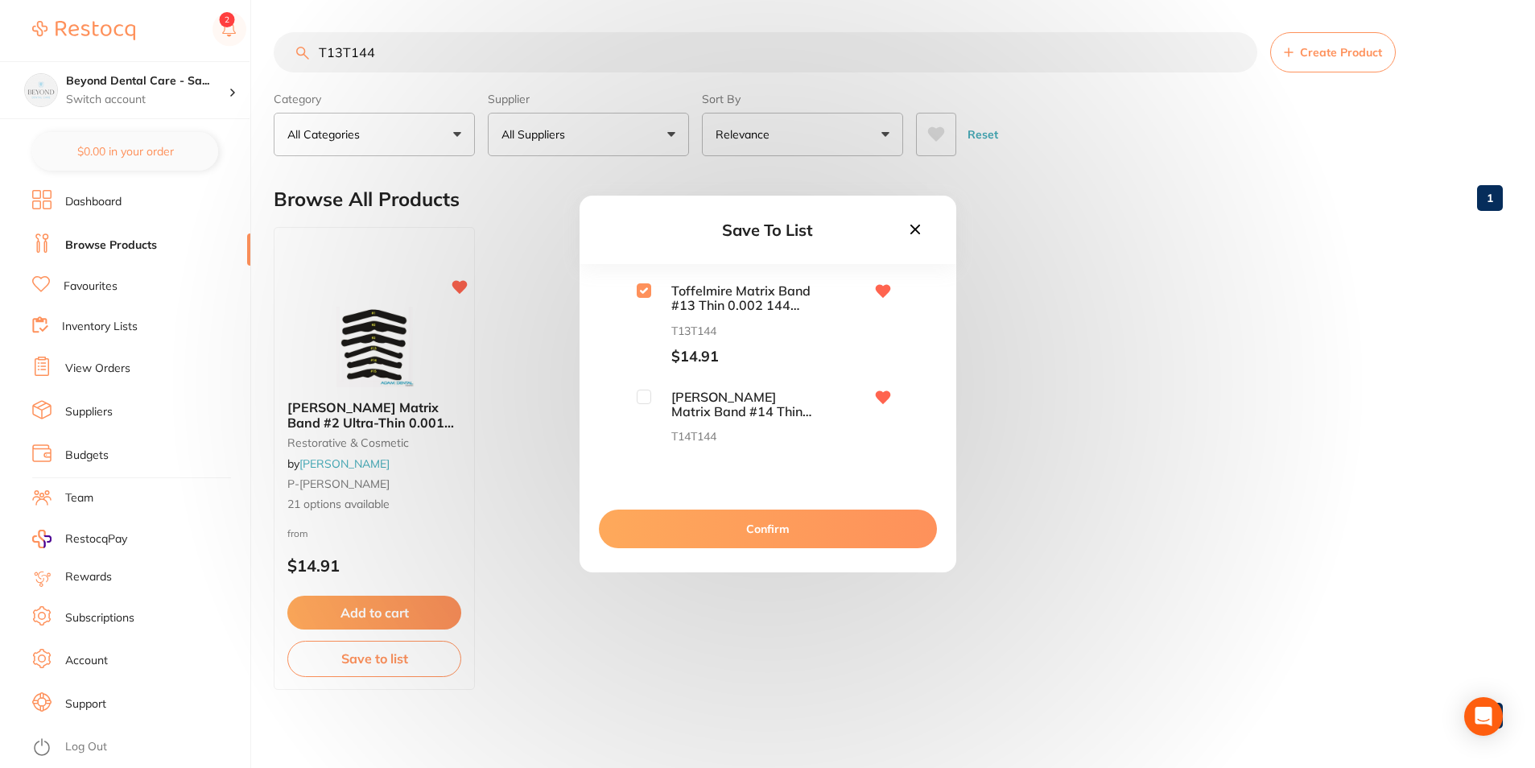
click at [641, 391] on input "checkbox" at bounding box center [644, 397] width 14 height 14
checkbox input "true"
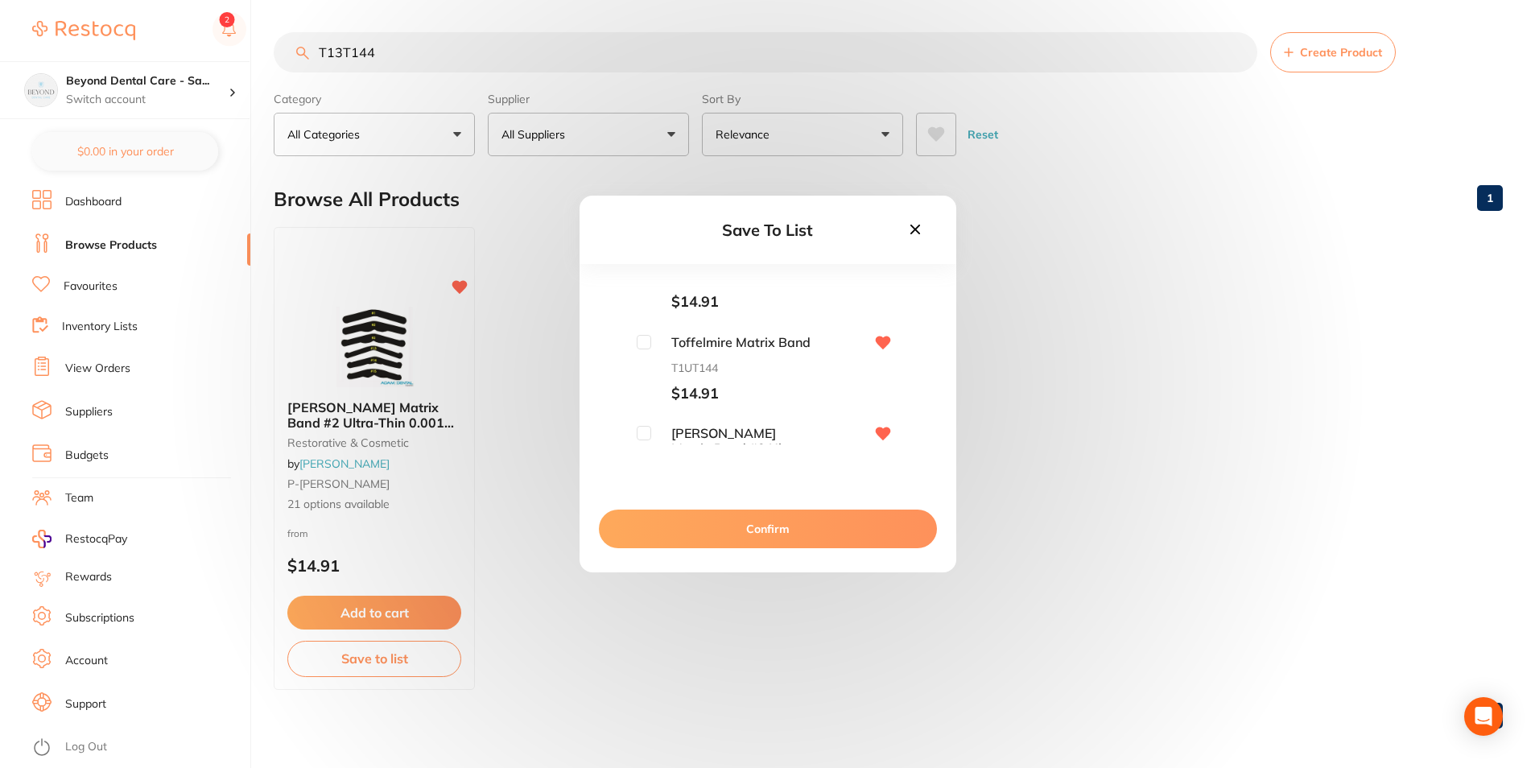
scroll to position [161, 0]
click at [646, 337] on input "checkbox" at bounding box center [644, 341] width 14 height 14
checkbox input "true"
click at [643, 429] on input "checkbox" at bounding box center [644, 432] width 14 height 14
checkbox input "true"
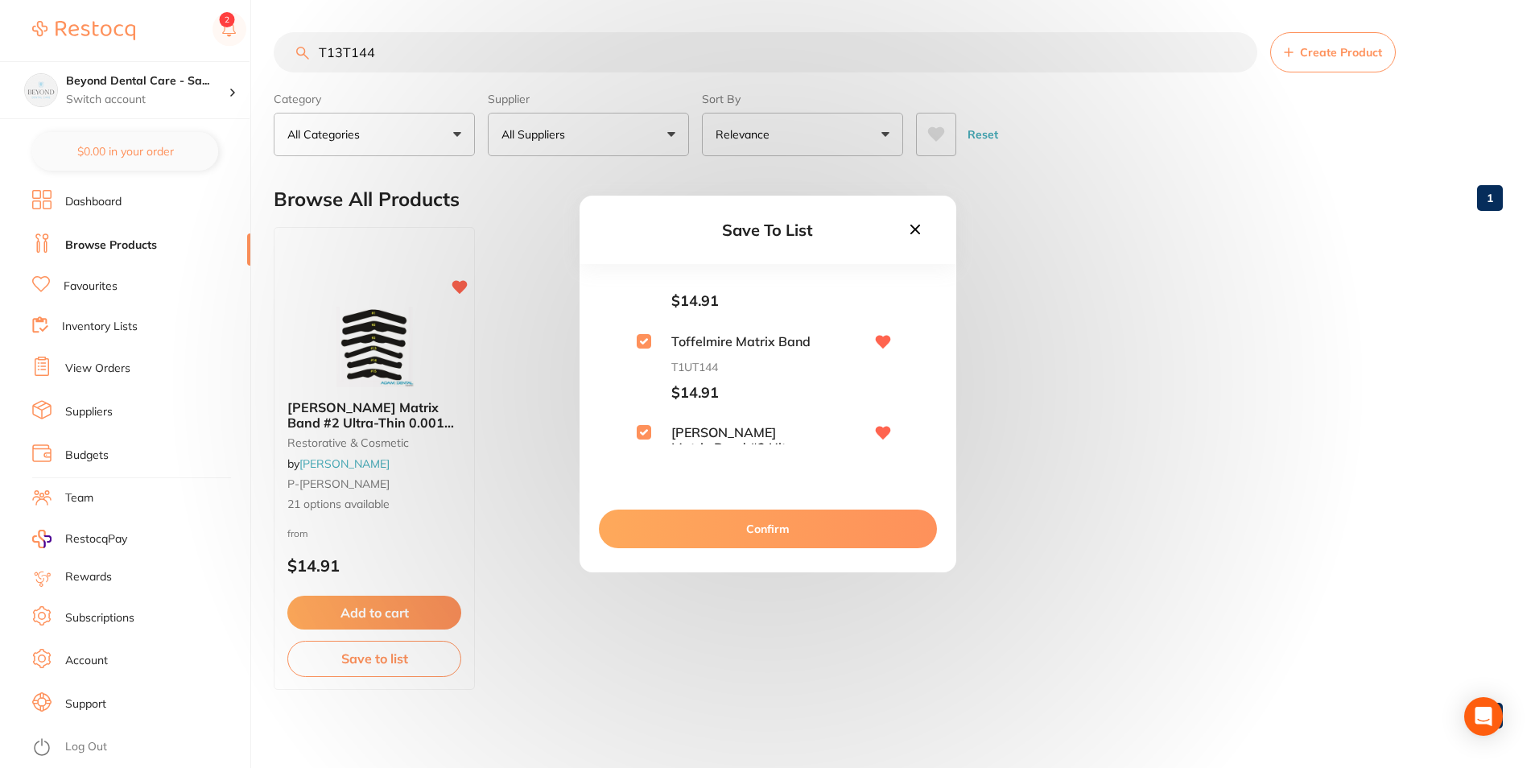
click at [645, 546] on button "Confirm" at bounding box center [768, 529] width 338 height 39
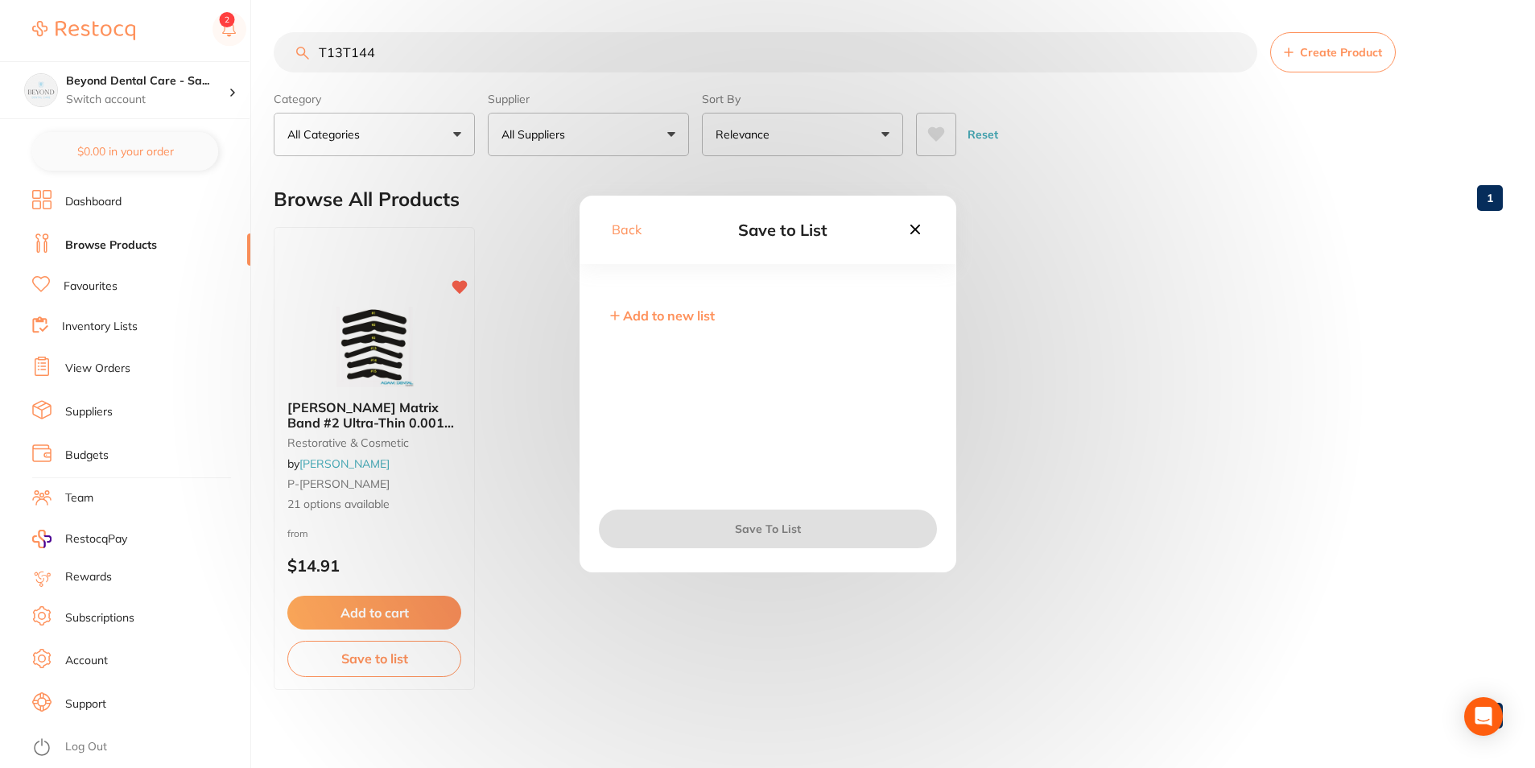
scroll to position [0, 0]
click at [615, 413] on input "checkbox" at bounding box center [612, 407] width 14 height 14
checkbox input "true"
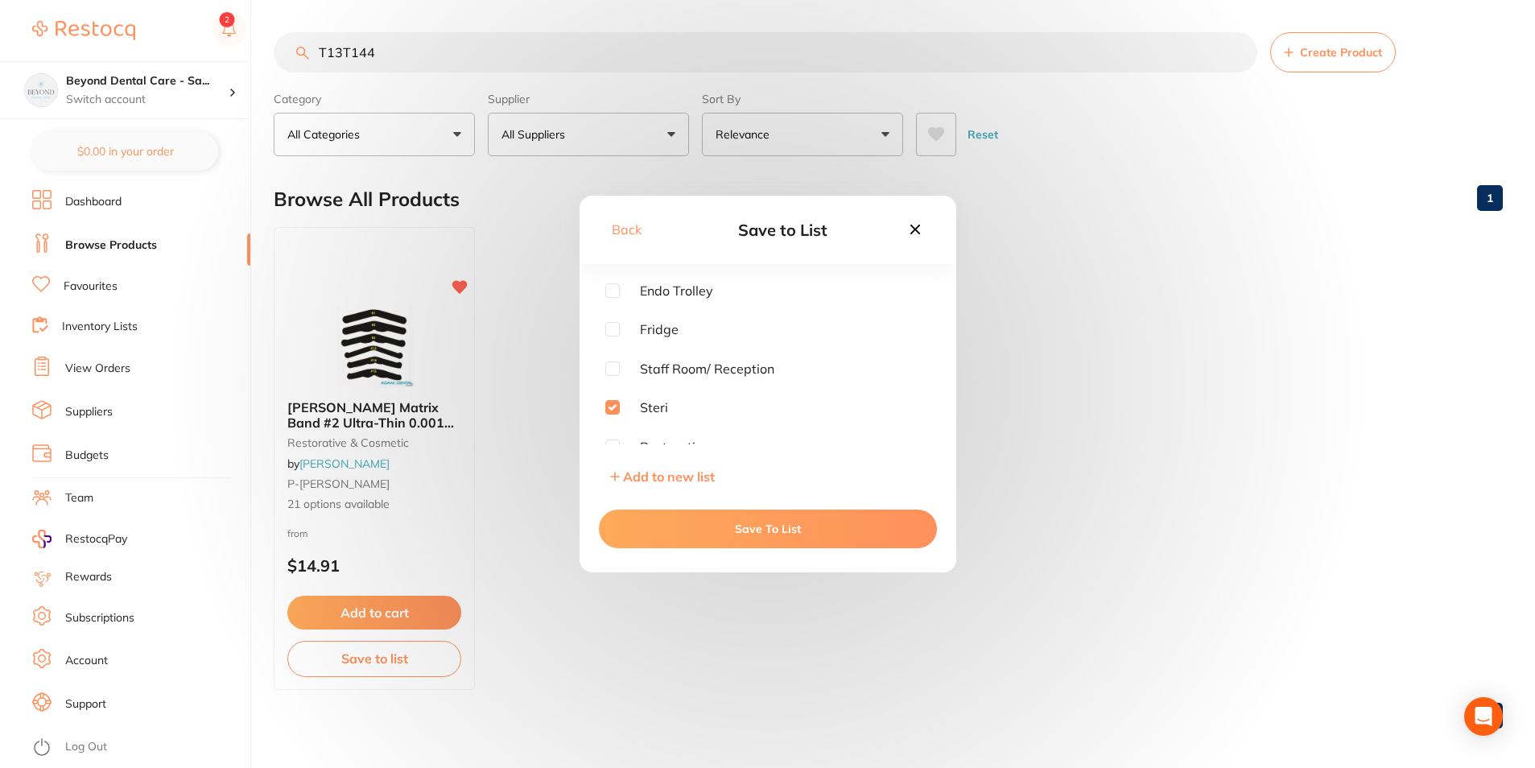
click at [669, 521] on button "Save To List" at bounding box center [768, 529] width 338 height 39
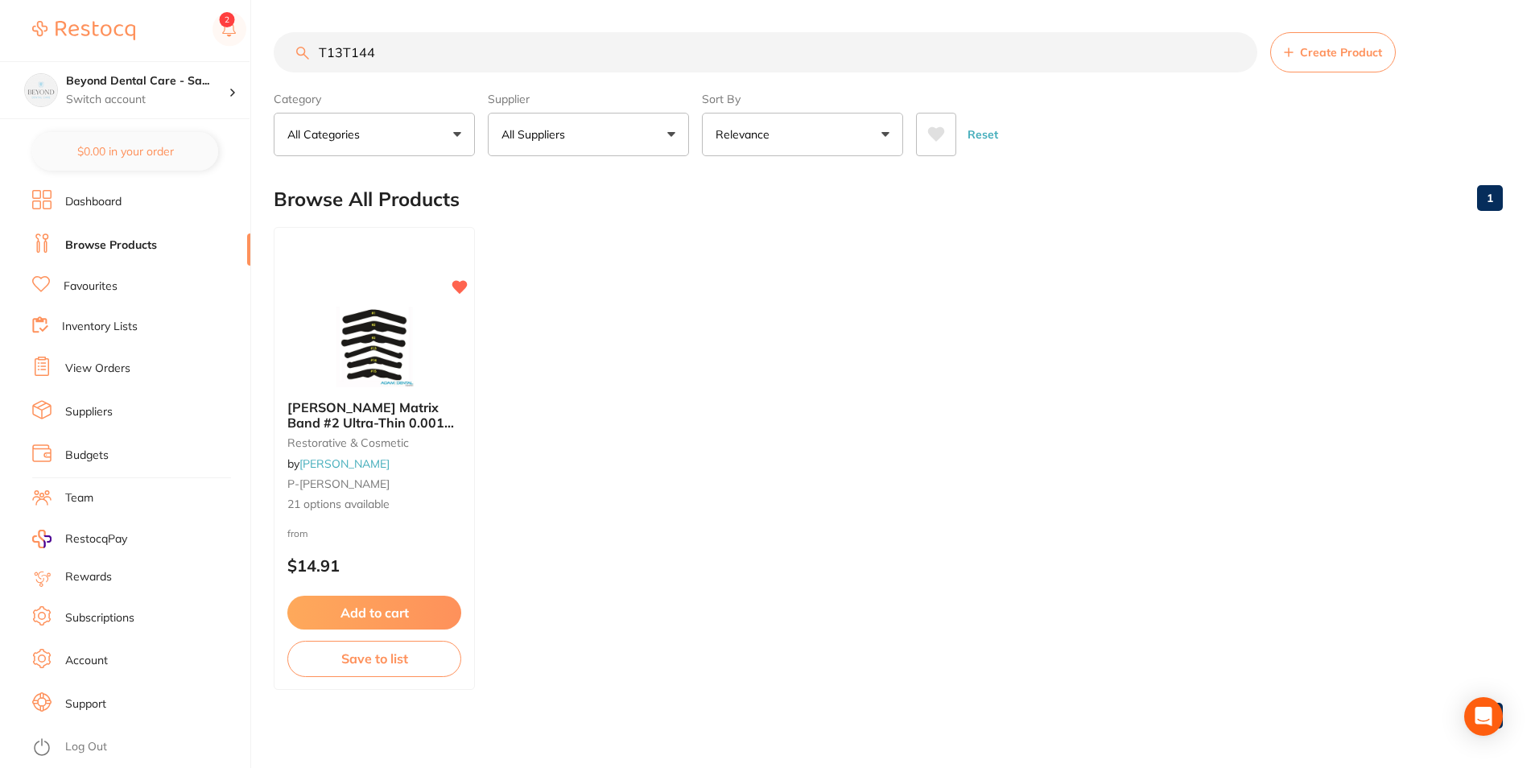
drag, startPoint x: 288, startPoint y: 70, endPoint x: 278, endPoint y: 62, distance: 13.2
click at [267, 70] on div "$0.00 Beyond Dental Care - Sa... Switch account Beyond Dental Care - Sandstone …" at bounding box center [767, 384] width 1535 height 768
paste input "M-12647"
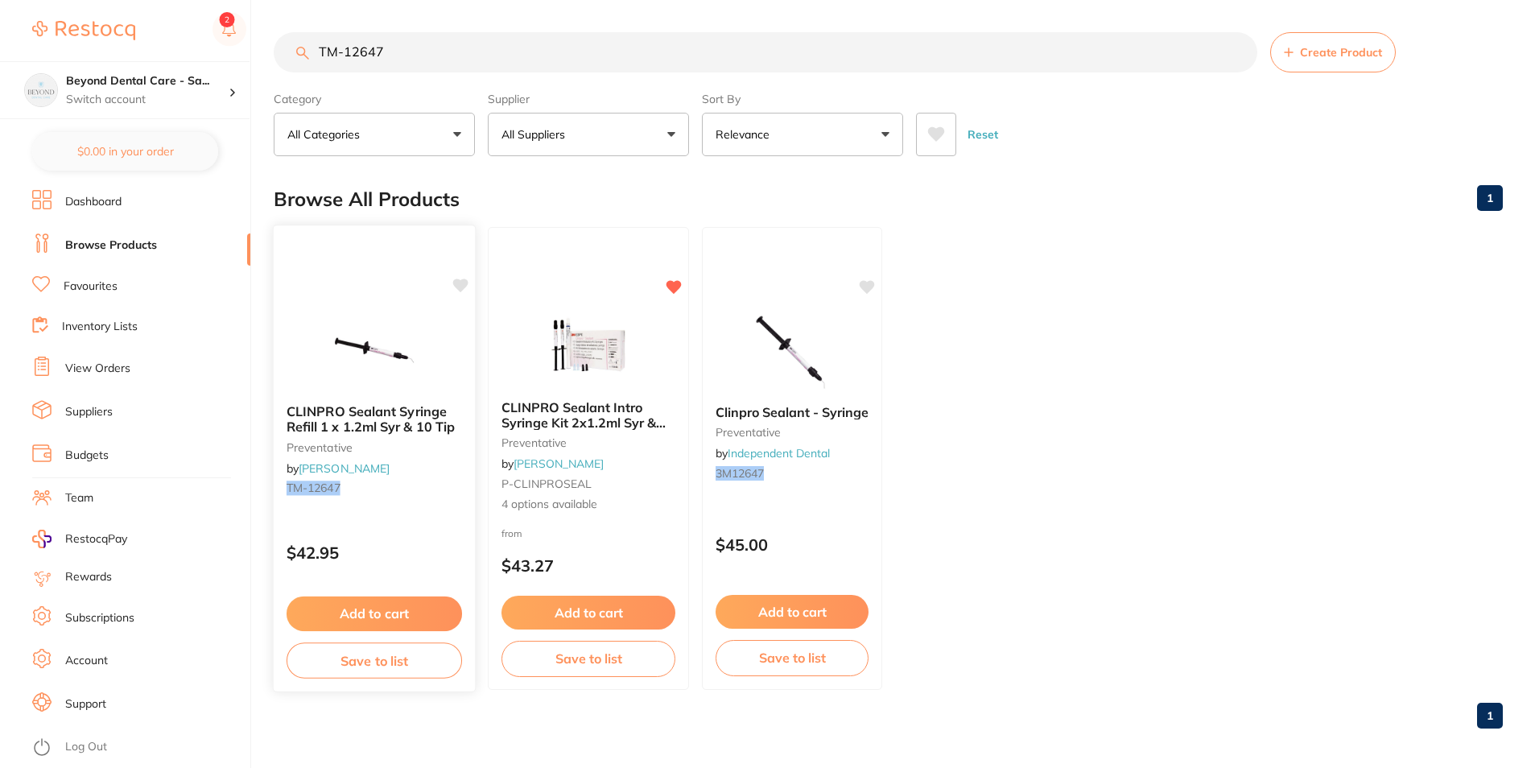
scroll to position [6, 0]
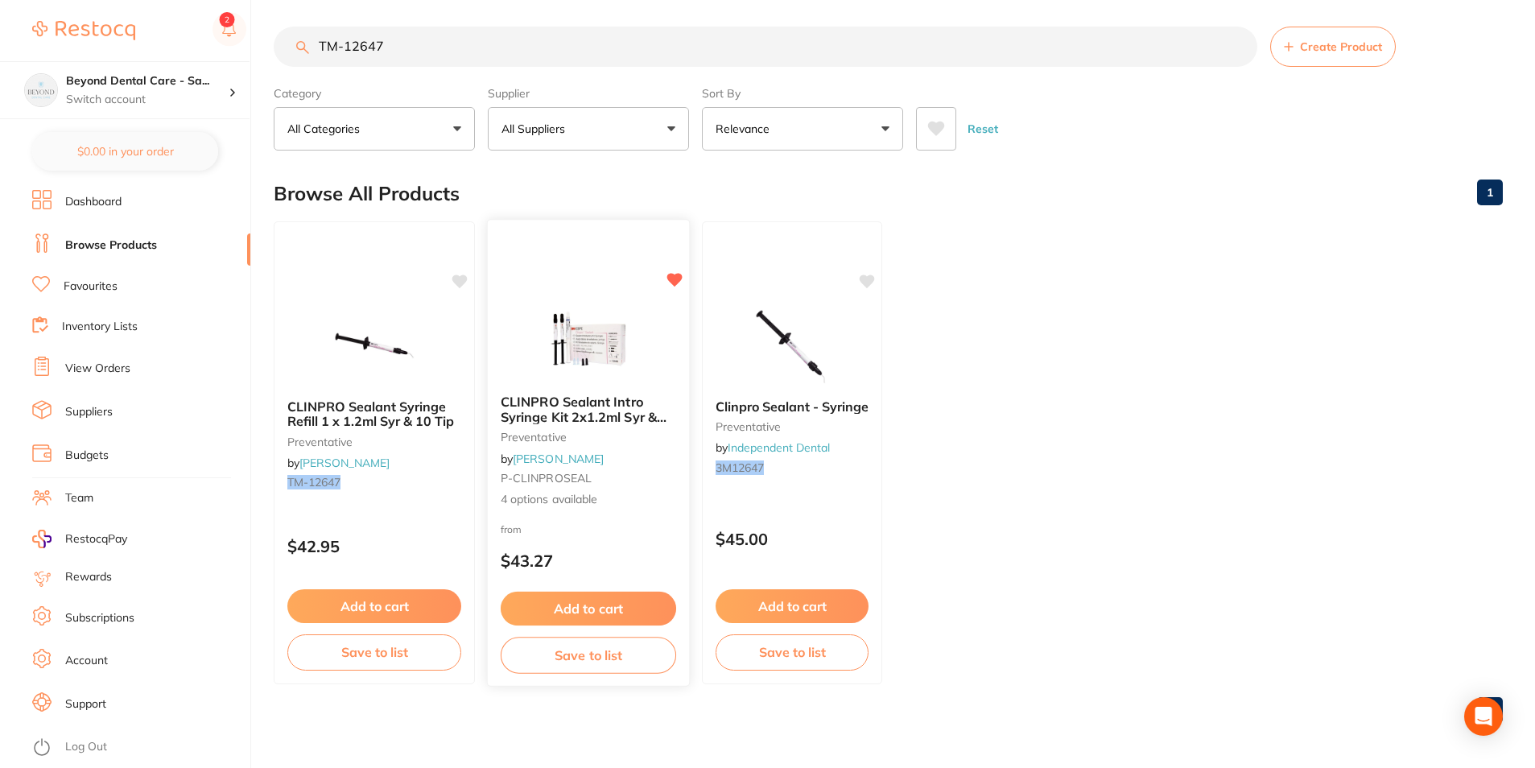
type input "TM-12647"
click at [616, 655] on button "Save to list" at bounding box center [589, 655] width 176 height 36
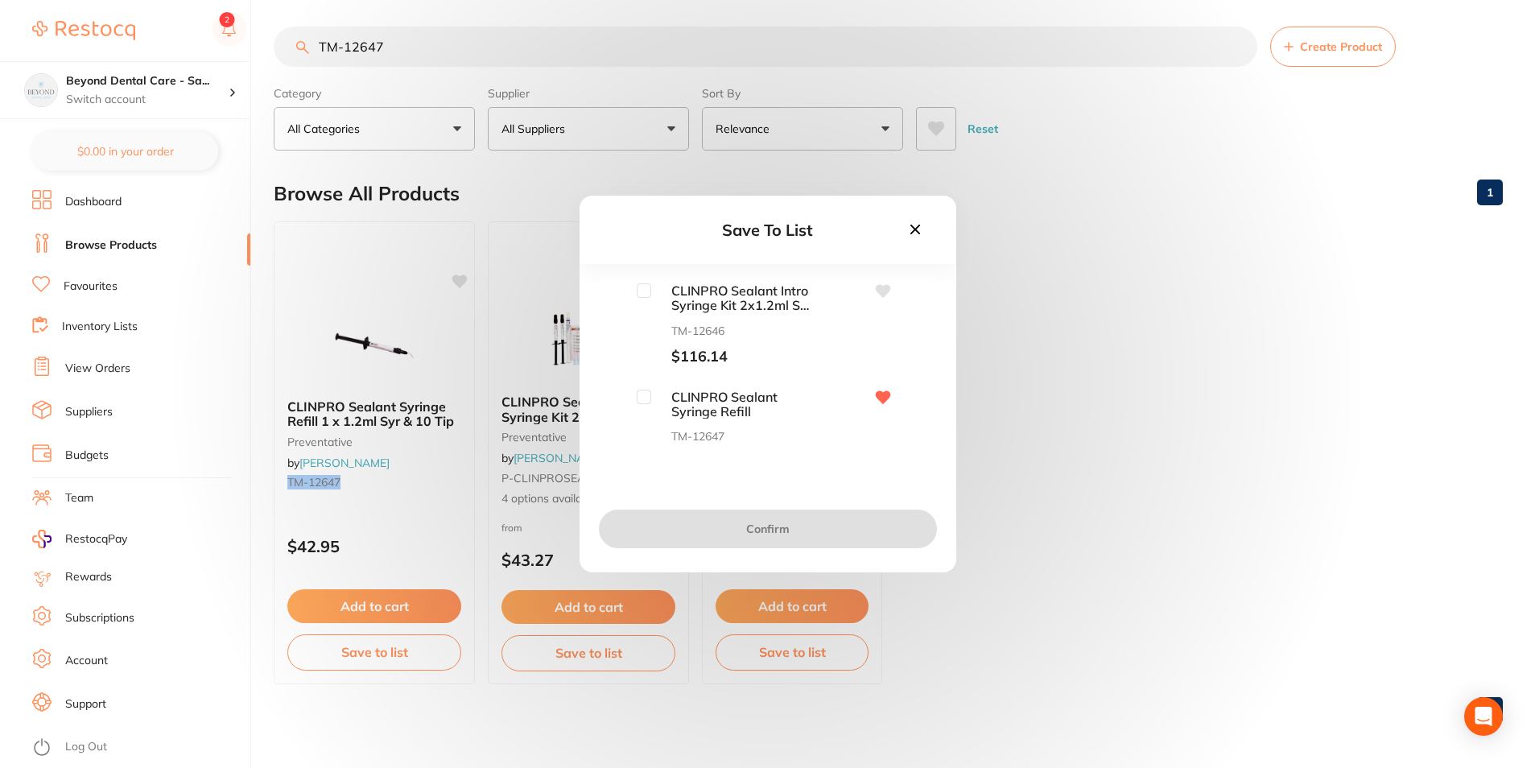
click at [646, 403] on input "checkbox" at bounding box center [644, 397] width 14 height 14
checkbox input "true"
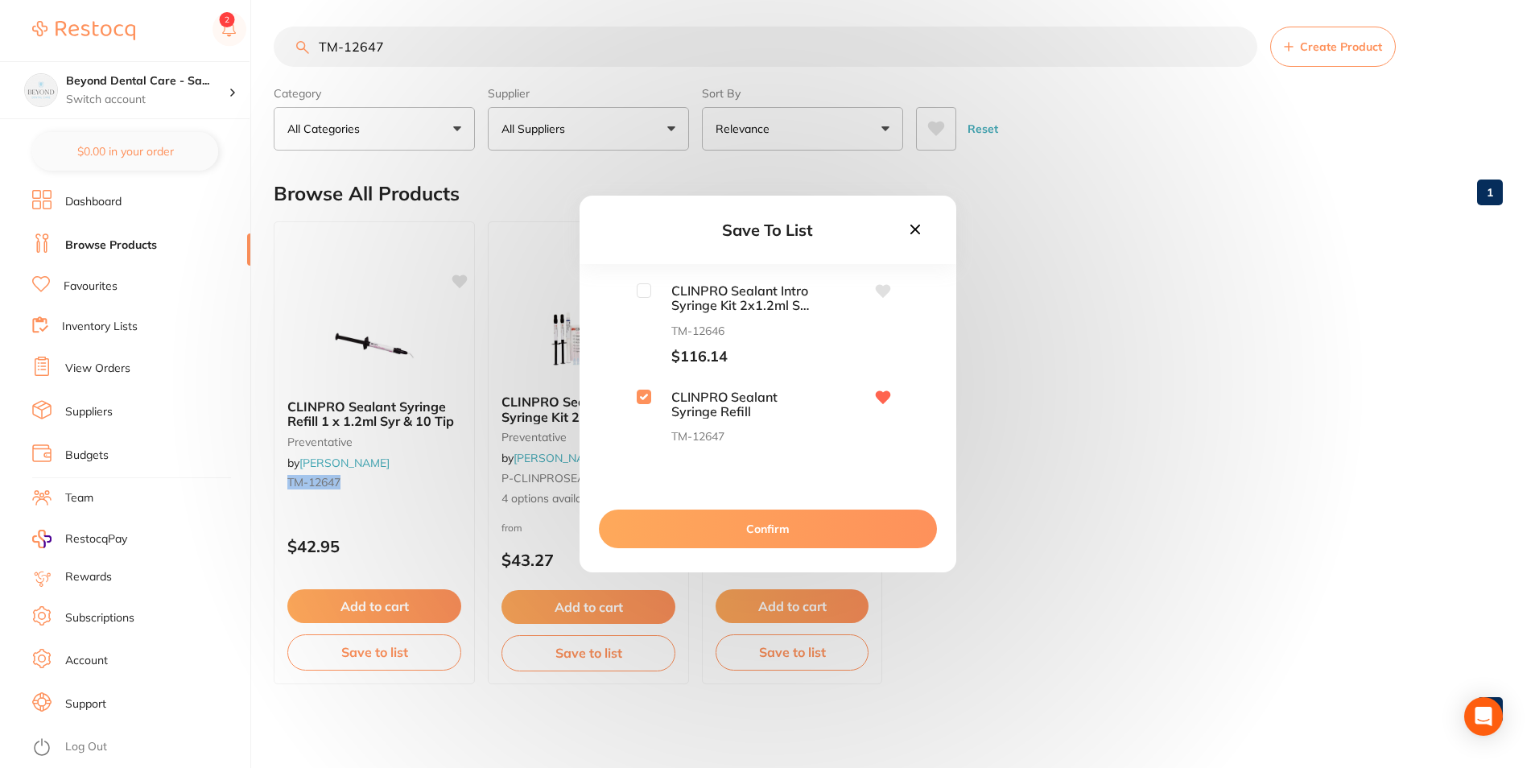
drag, startPoint x: 657, startPoint y: 531, endPoint x: 651, endPoint y: 517, distance: 15.6
click at [657, 530] on button "Confirm" at bounding box center [768, 529] width 338 height 39
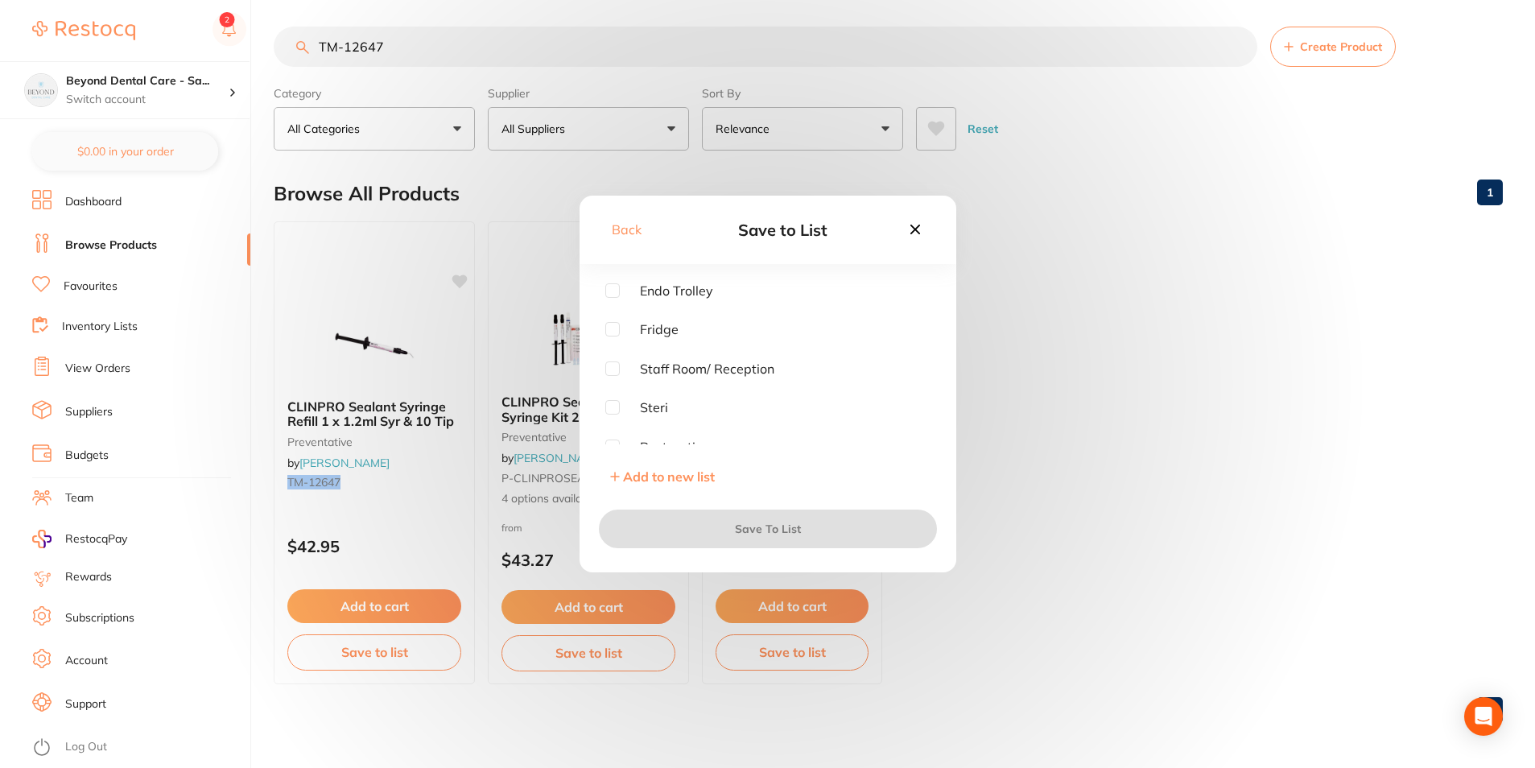
click at [613, 399] on div "Endo Trolley Fridge Staff Room/ Reception Steri Restorative Surgery Lab" at bounding box center [767, 363] width 325 height 161
click at [611, 362] on input "checkbox" at bounding box center [612, 366] width 14 height 14
checkbox input "true"
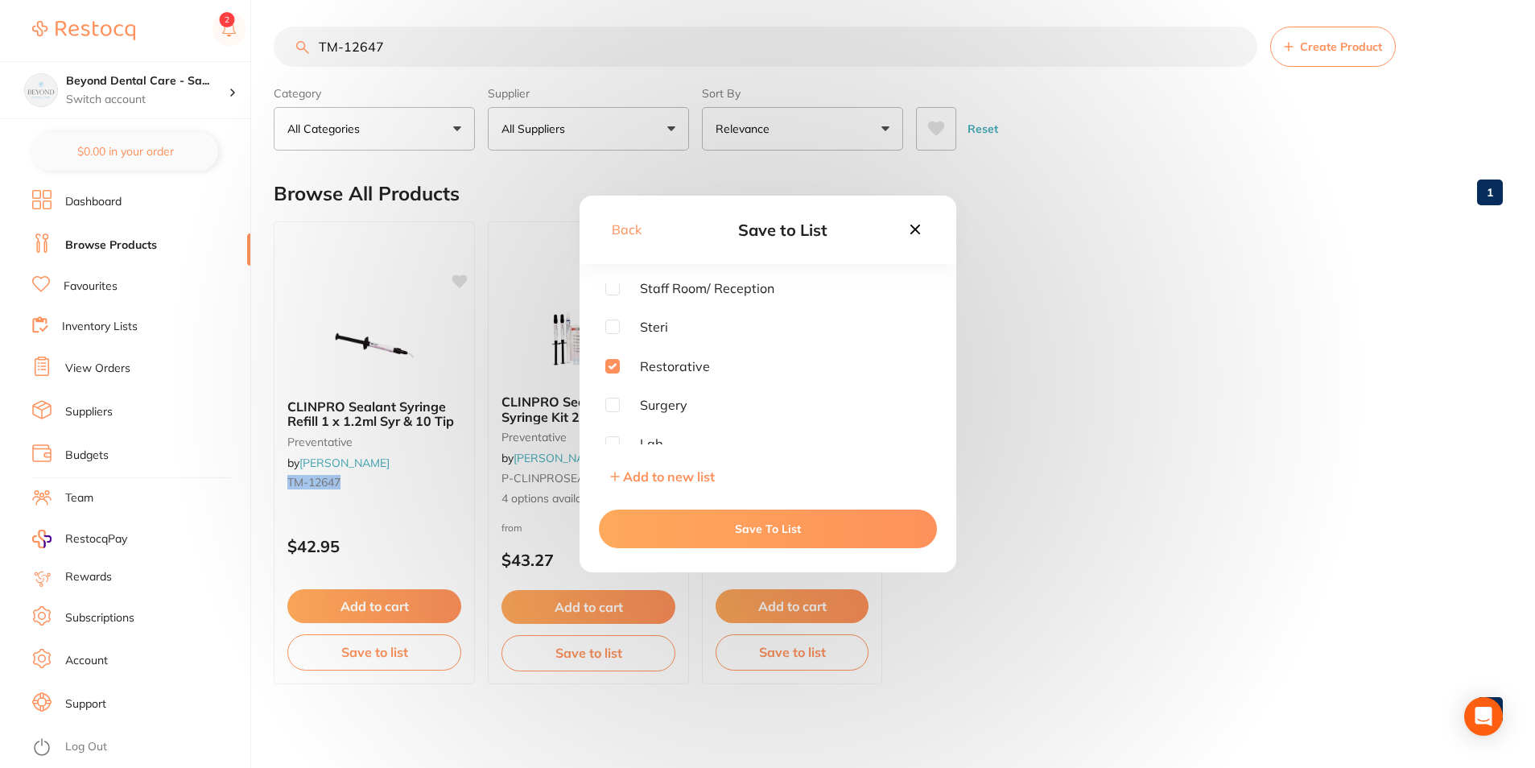
click at [672, 521] on button "Save To List" at bounding box center [768, 529] width 338 height 39
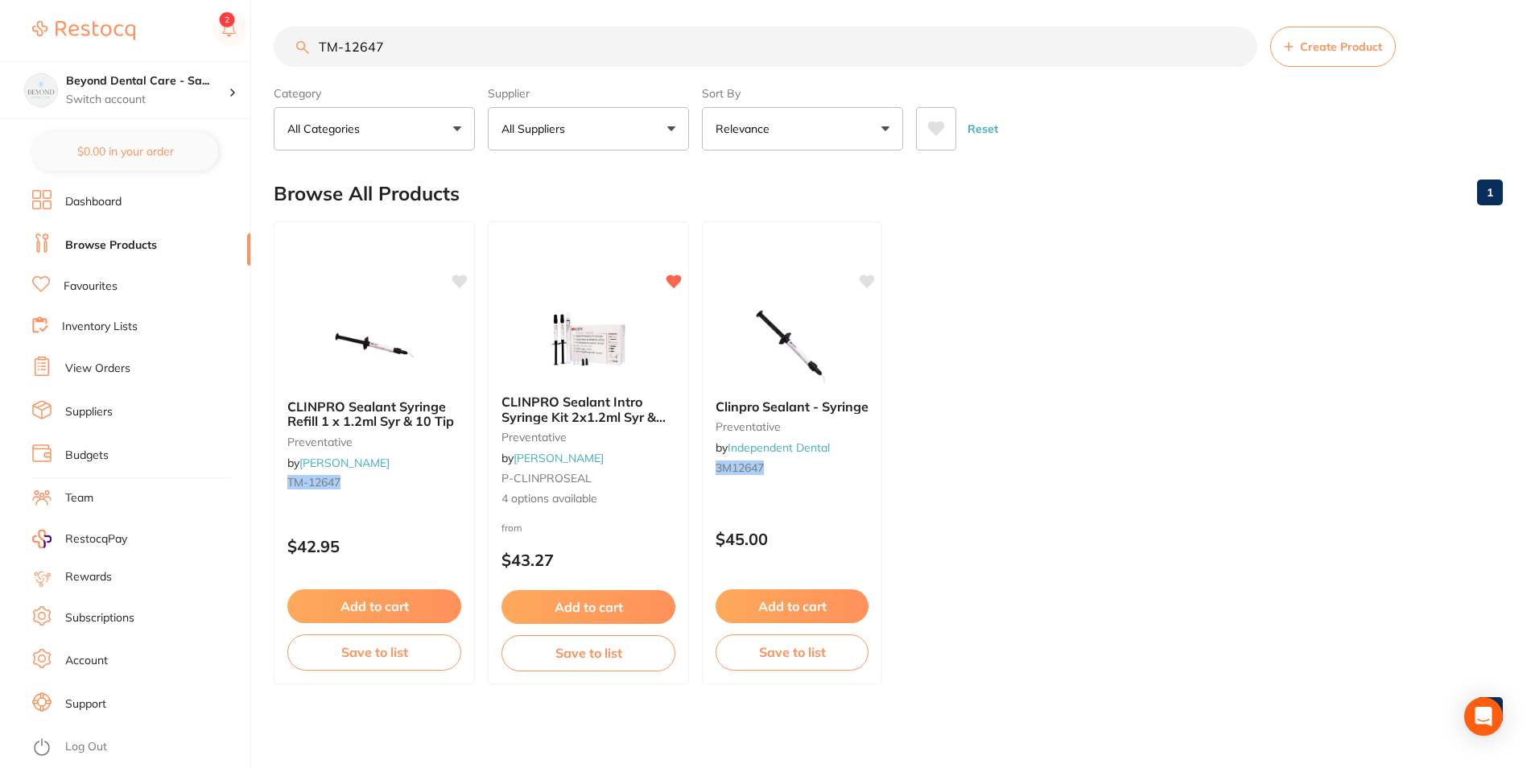
scroll to position [1, 0]
drag, startPoint x: 408, startPoint y: 50, endPoint x: 304, endPoint y: 60, distance: 105.2
click at [304, 60] on input "TM-12647" at bounding box center [766, 47] width 984 height 40
click at [100, 327] on link "Inventory Lists" at bounding box center [100, 327] width 76 height 16
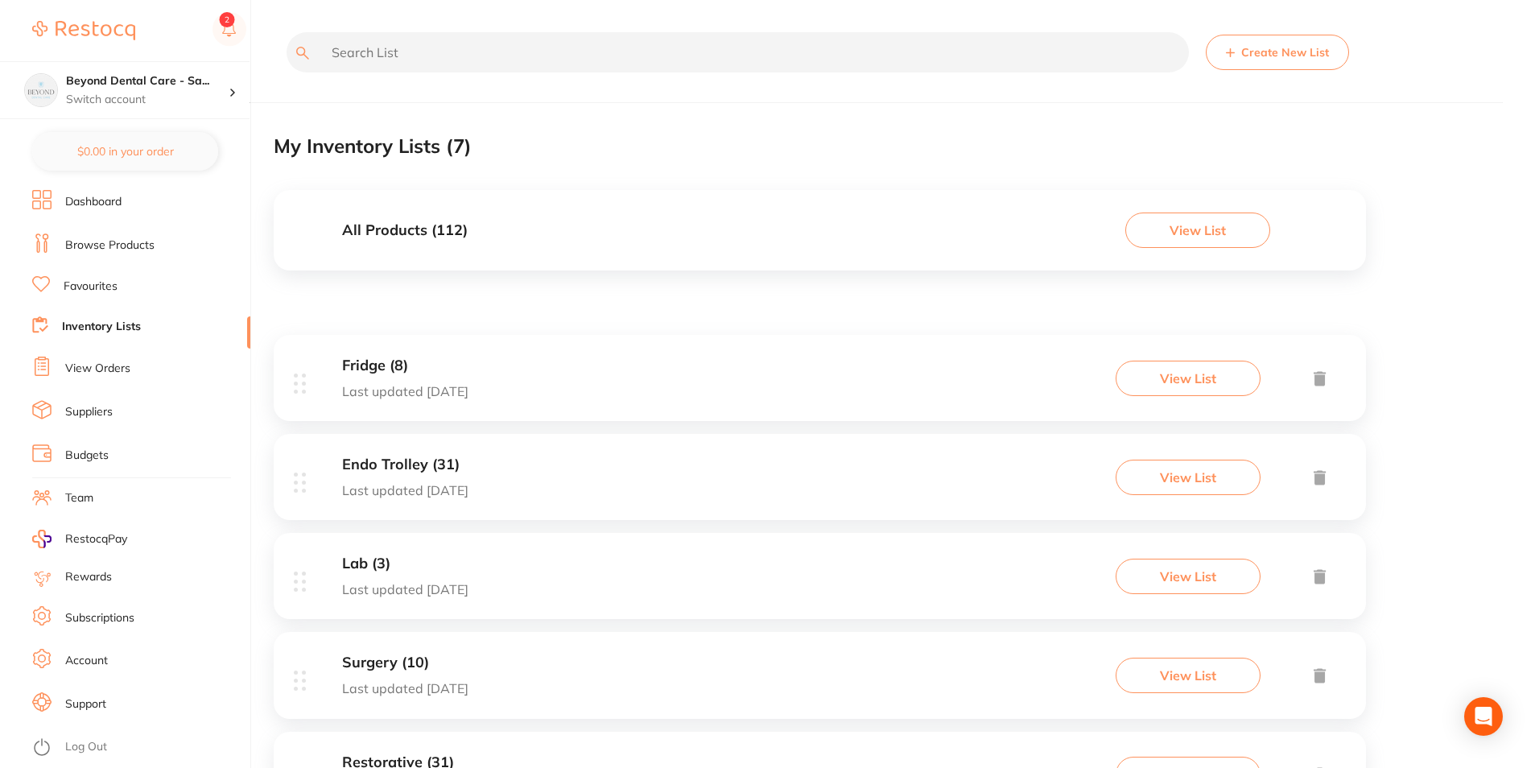
click at [1282, 57] on button "Create New List" at bounding box center [1277, 52] width 143 height 35
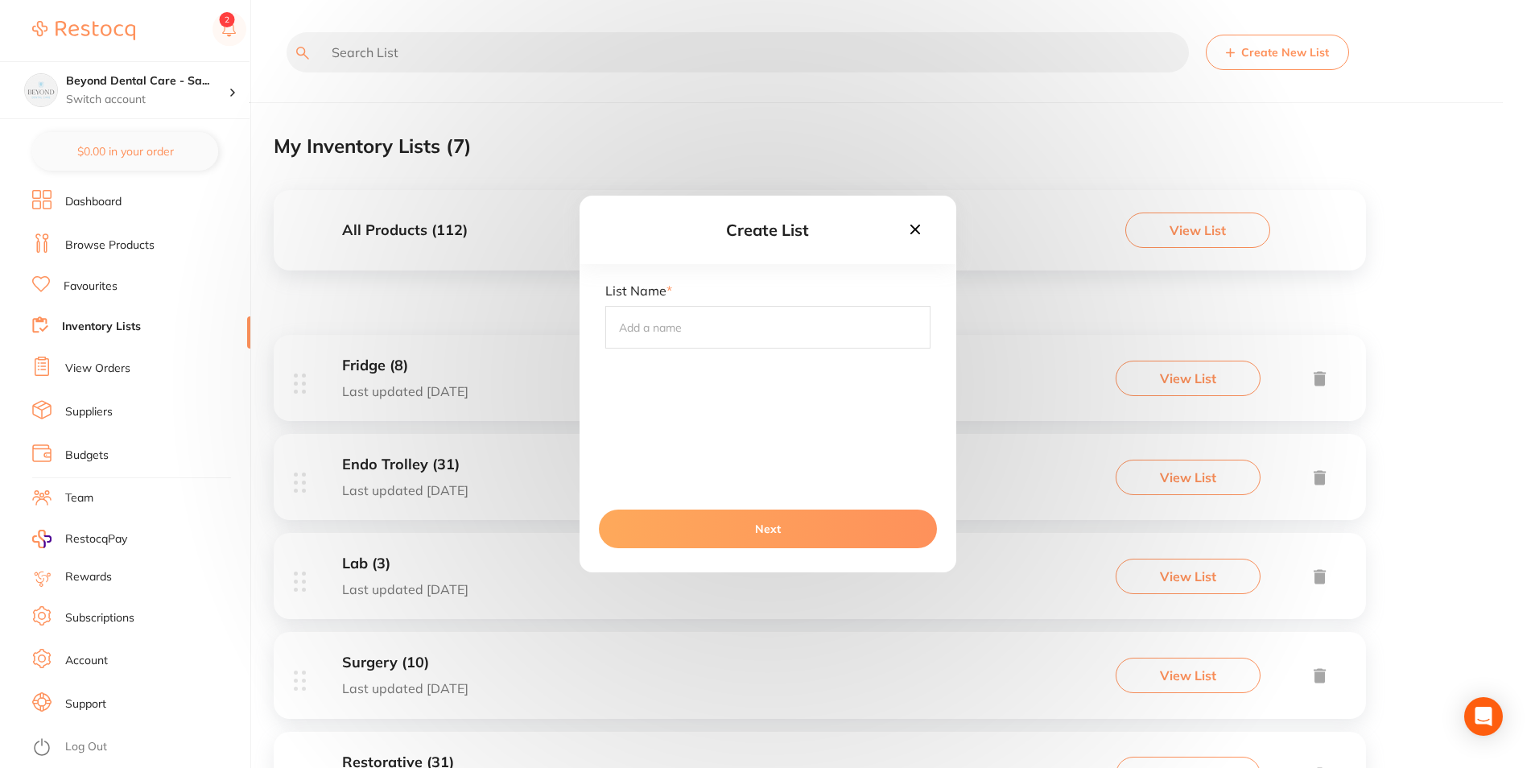
click at [725, 320] on input "text" at bounding box center [767, 327] width 325 height 42
type input "Dirty Cupboard"
click at [736, 524] on button "Next" at bounding box center [768, 529] width 338 height 39
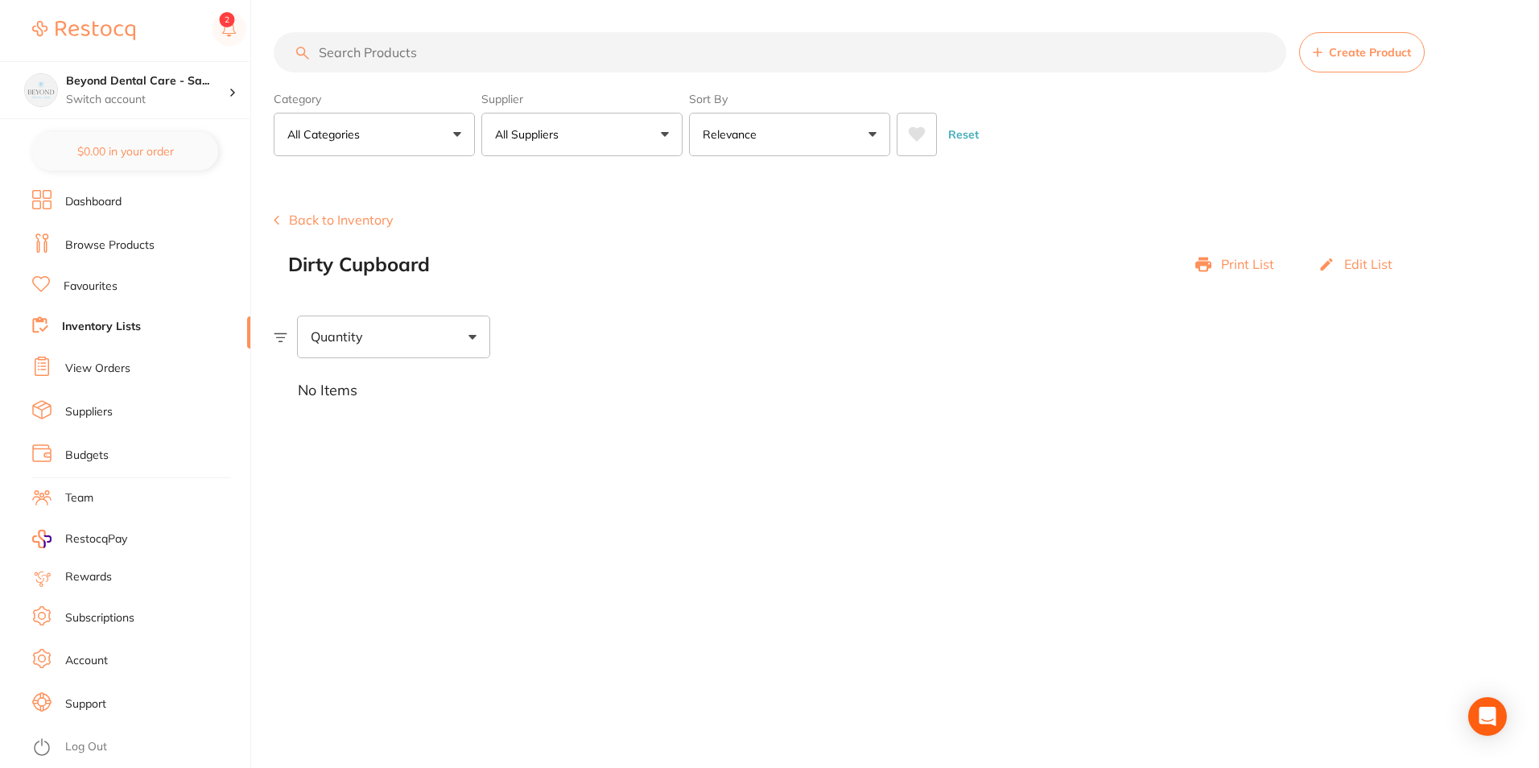
click at [80, 262] on ul "Dashboard Browse Products Favourites Inventory Lists View Orders Suppliers Budg…" at bounding box center [141, 479] width 218 height 578
click at [90, 246] on link "Browse Products" at bounding box center [109, 246] width 89 height 16
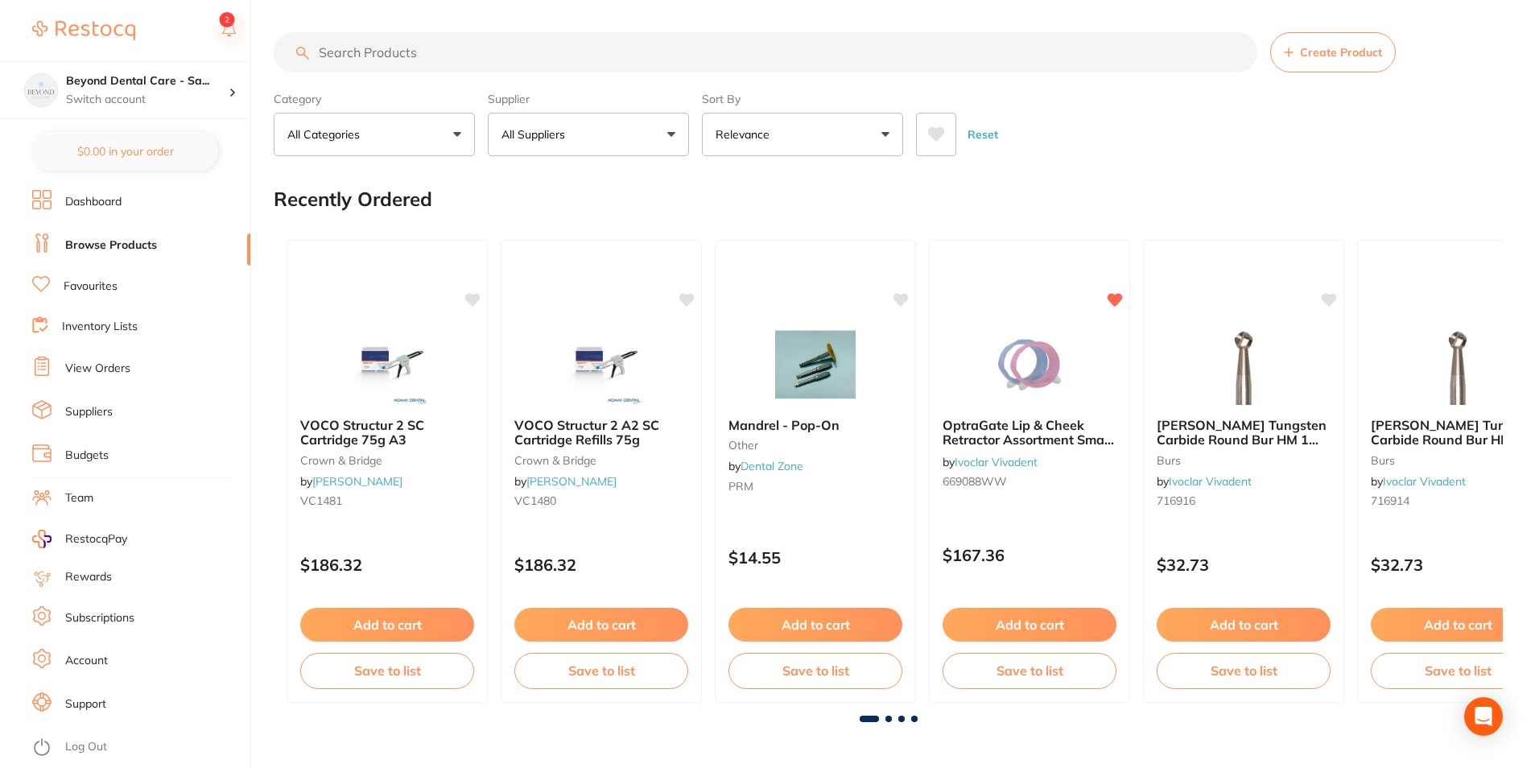
click at [403, 43] on input "search" at bounding box center [766, 52] width 984 height 40
click at [411, 42] on input "search" at bounding box center [766, 52] width 984 height 40
paste input "EE2550"
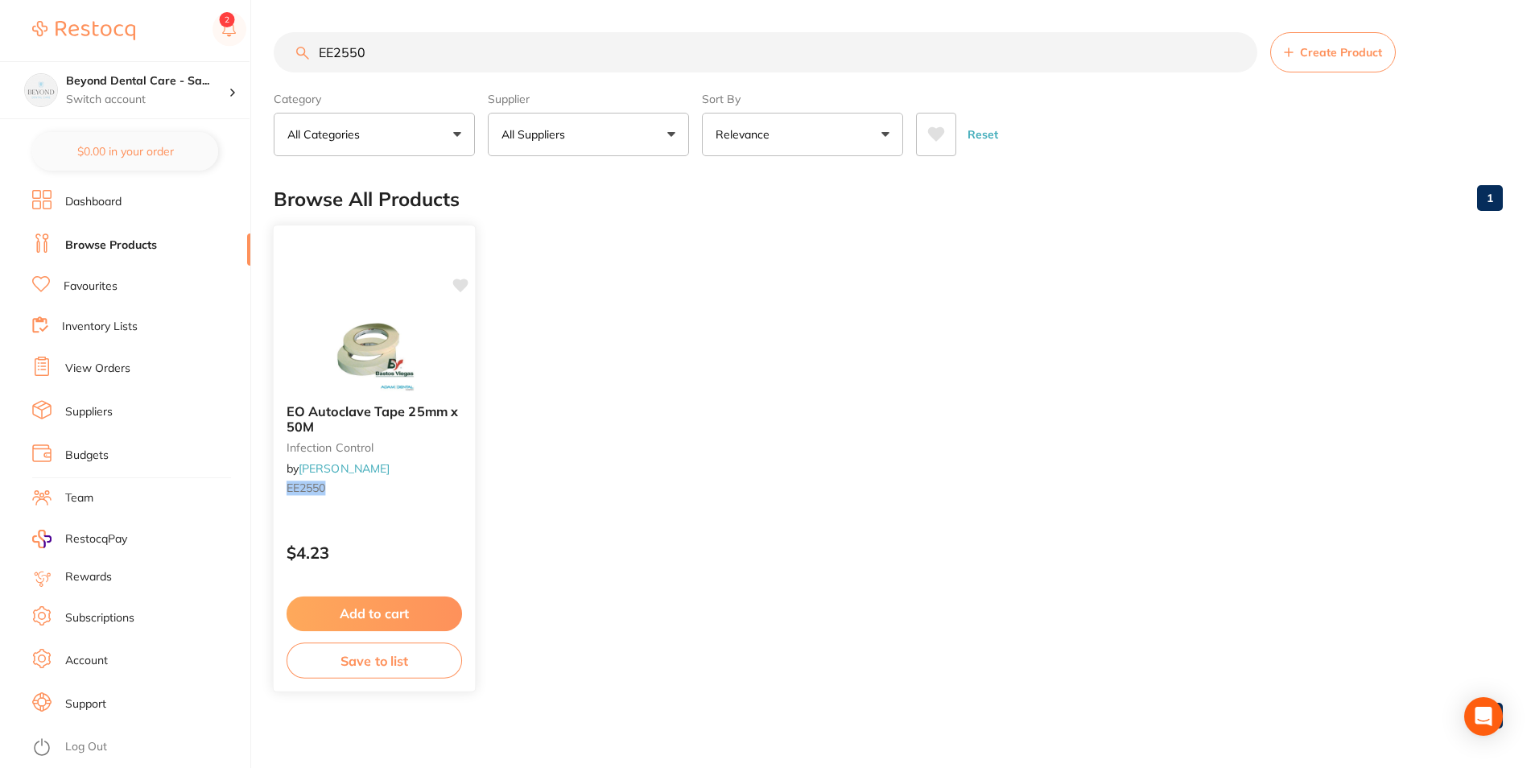
type input "EE2550"
click at [395, 657] on button "Save to list" at bounding box center [375, 661] width 176 height 36
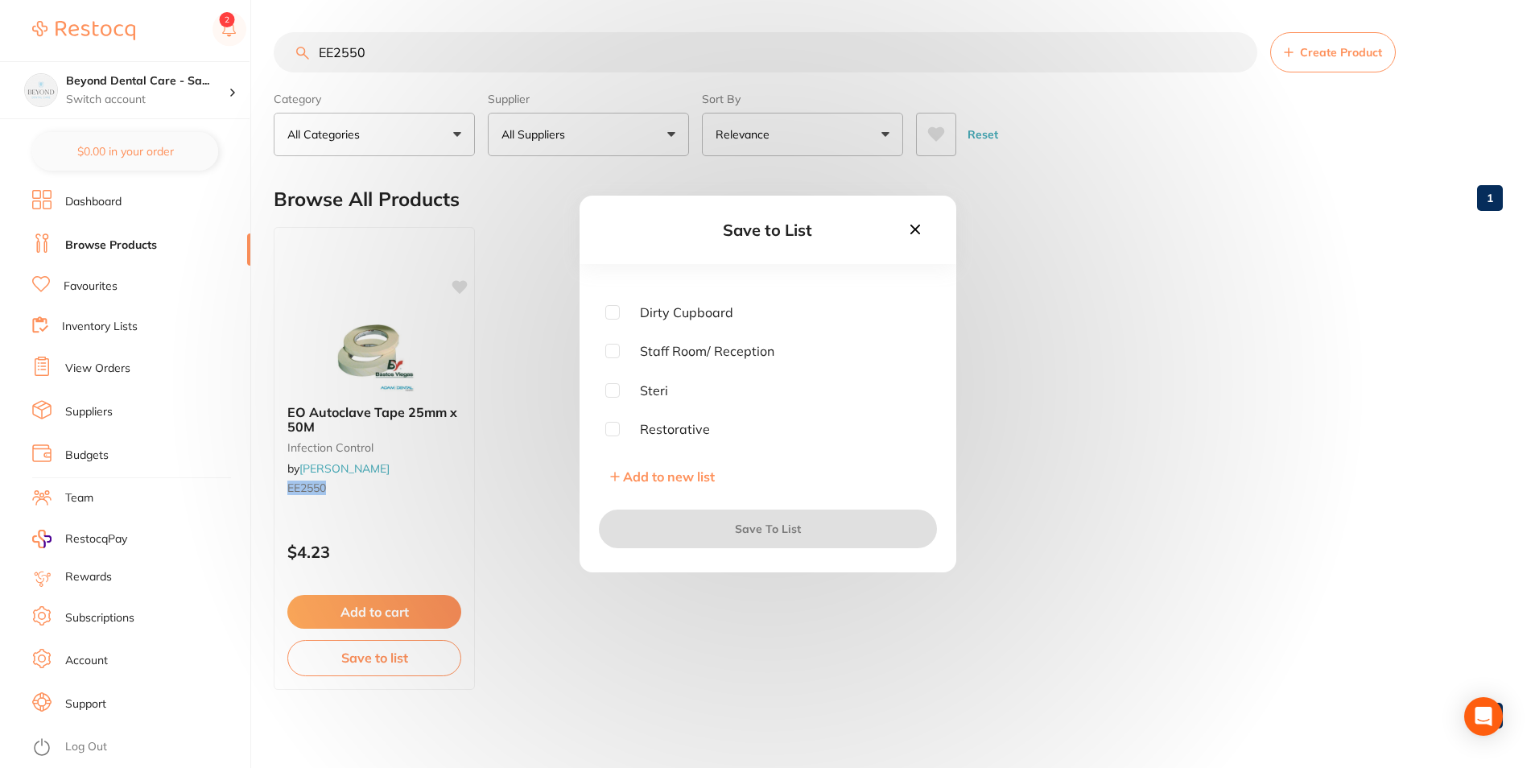
scroll to position [81, 0]
click at [617, 366] on input "checkbox" at bounding box center [612, 366] width 14 height 14
checkbox input "true"
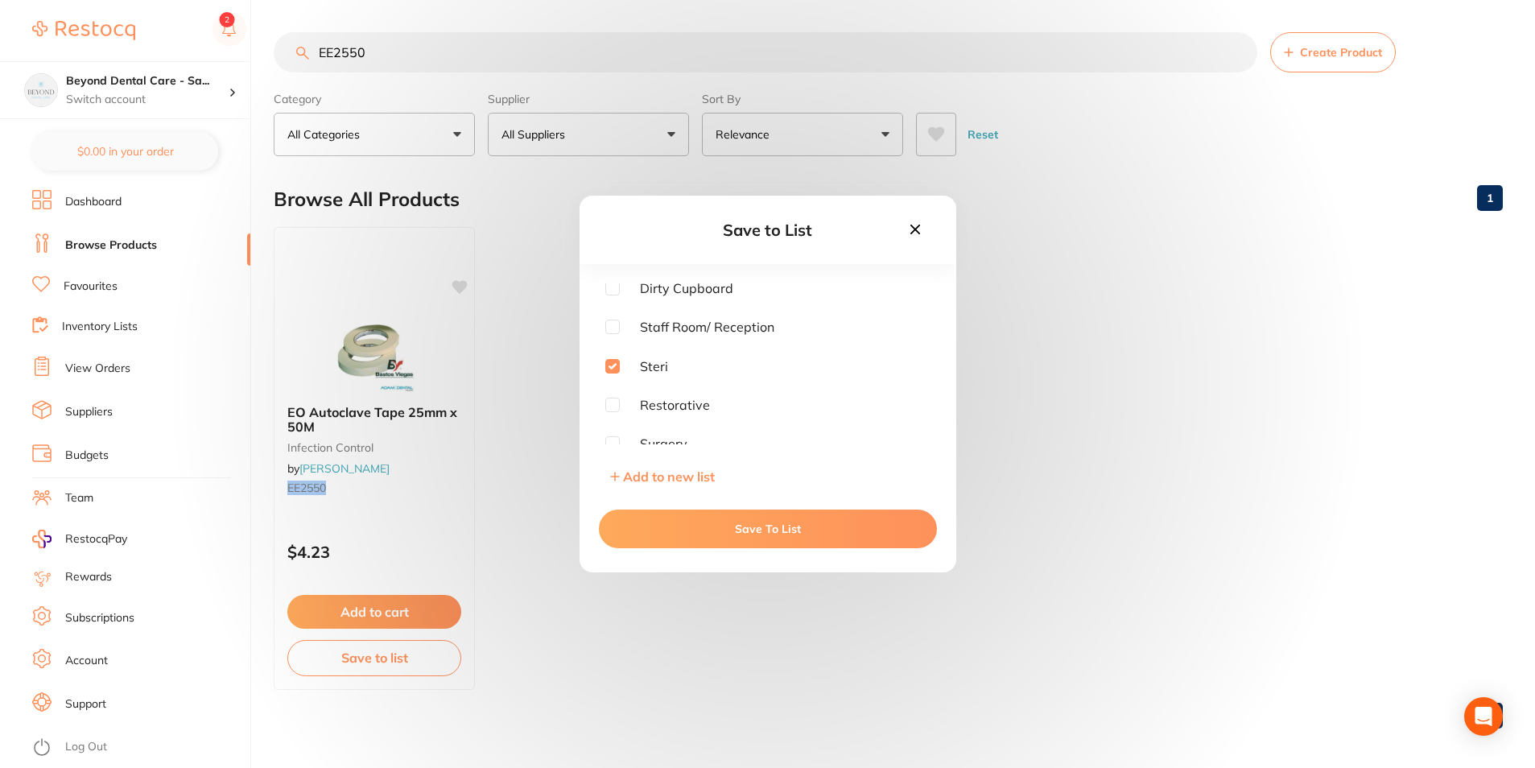
click at [676, 543] on button "Save To List" at bounding box center [768, 529] width 338 height 39
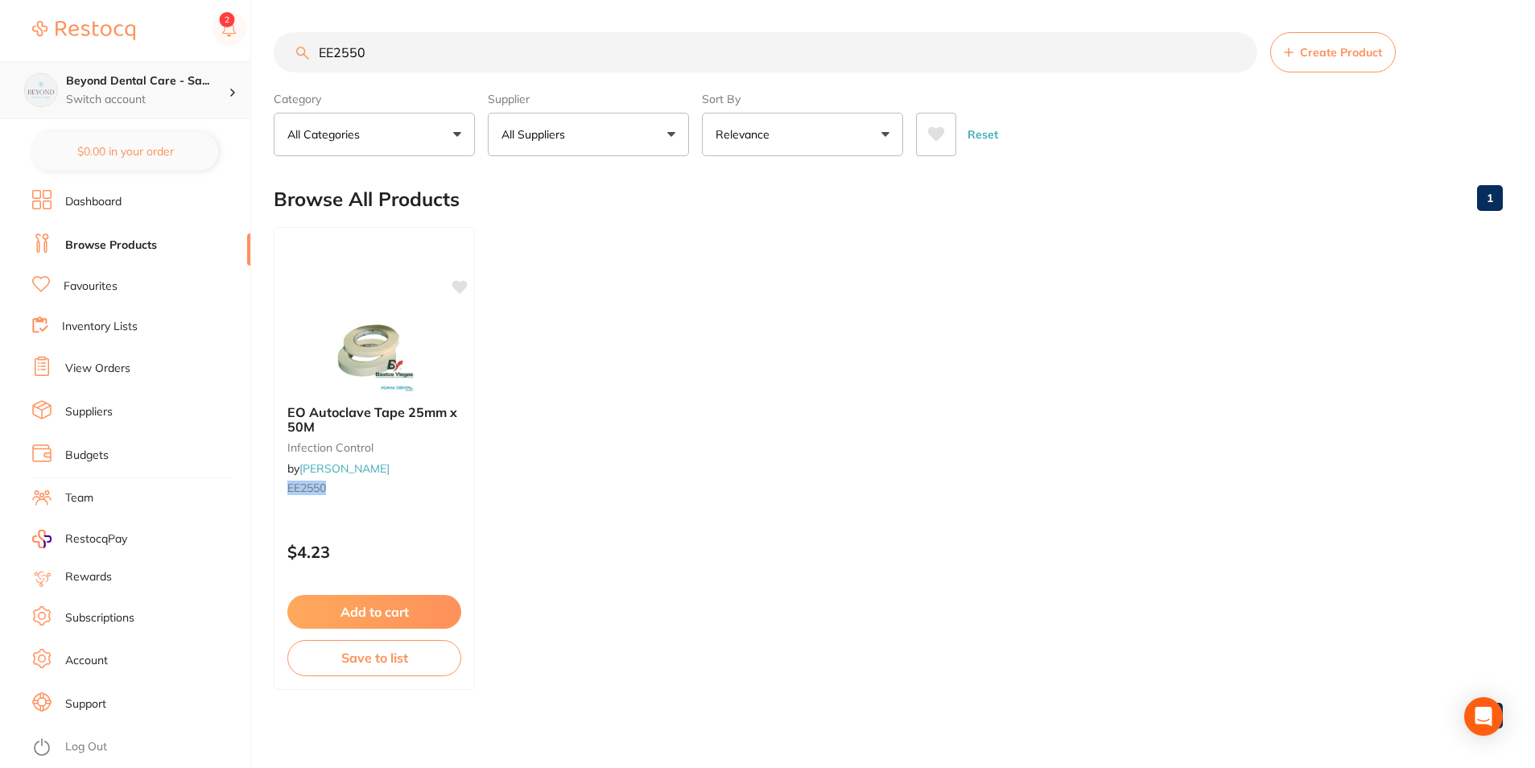
scroll to position [1, 0]
drag, startPoint x: 391, startPoint y: 52, endPoint x: 234, endPoint y: 62, distance: 157.4
click at [234, 62] on div "$0.00 Beyond Dental Care - Sa... Switch account Beyond Dental Care - Sandstone …" at bounding box center [767, 384] width 1535 height 768
paste input "ADA306"
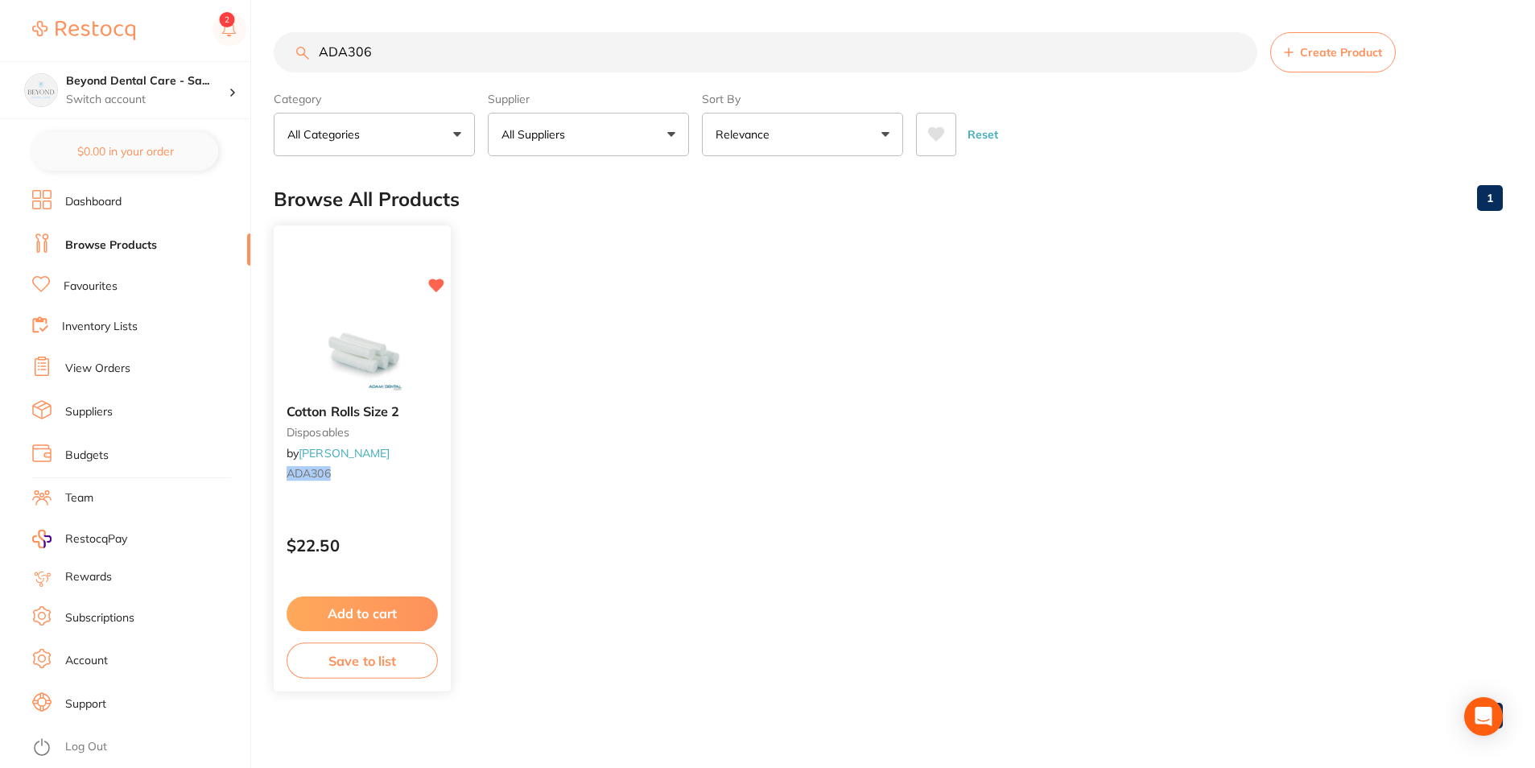
type input "ADA306"
click at [386, 659] on button "Save to list" at bounding box center [362, 661] width 151 height 36
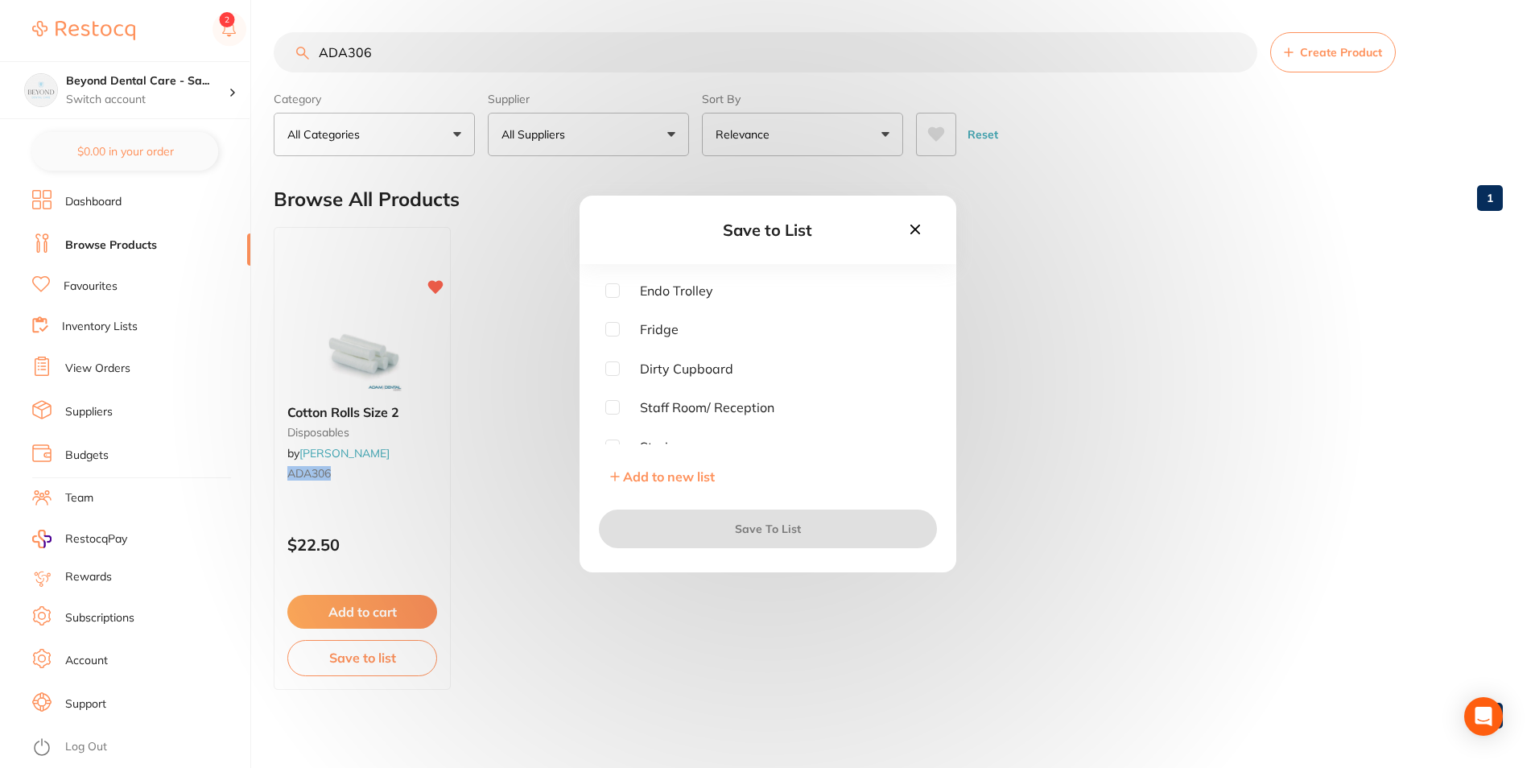
scroll to position [81, 0]
click at [613, 368] on input "checkbox" at bounding box center [612, 366] width 14 height 14
checkbox input "true"
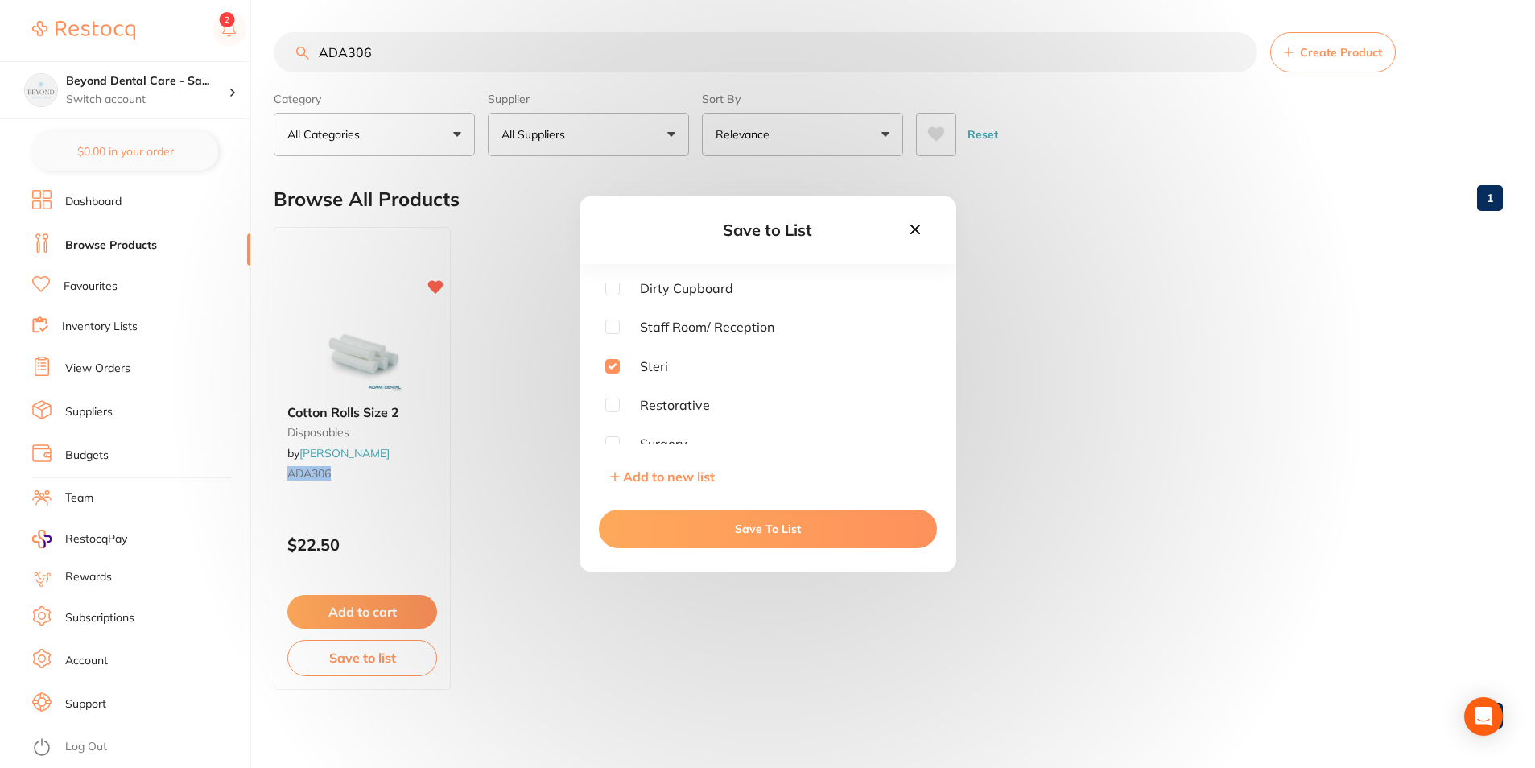
click at [689, 543] on button "Save To List" at bounding box center [768, 529] width 338 height 39
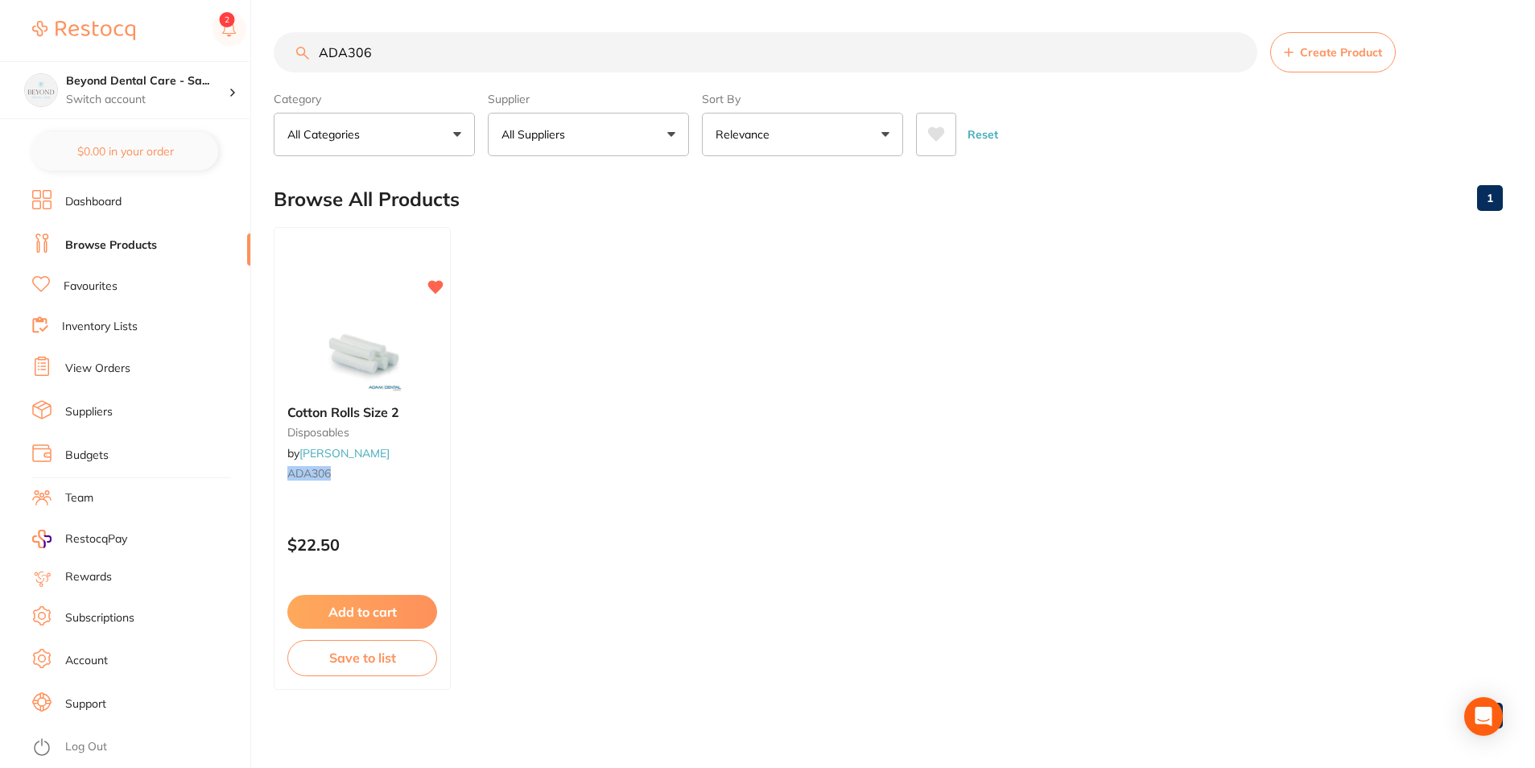
drag, startPoint x: 406, startPoint y: 66, endPoint x: 271, endPoint y: 75, distance: 134.8
click at [273, 76] on div "$0.00 Beyond Dental Care - Sa... Switch account Beyond Dental Care - Sandstone …" at bounding box center [767, 384] width 1535 height 768
paste input "CPNWNS75"
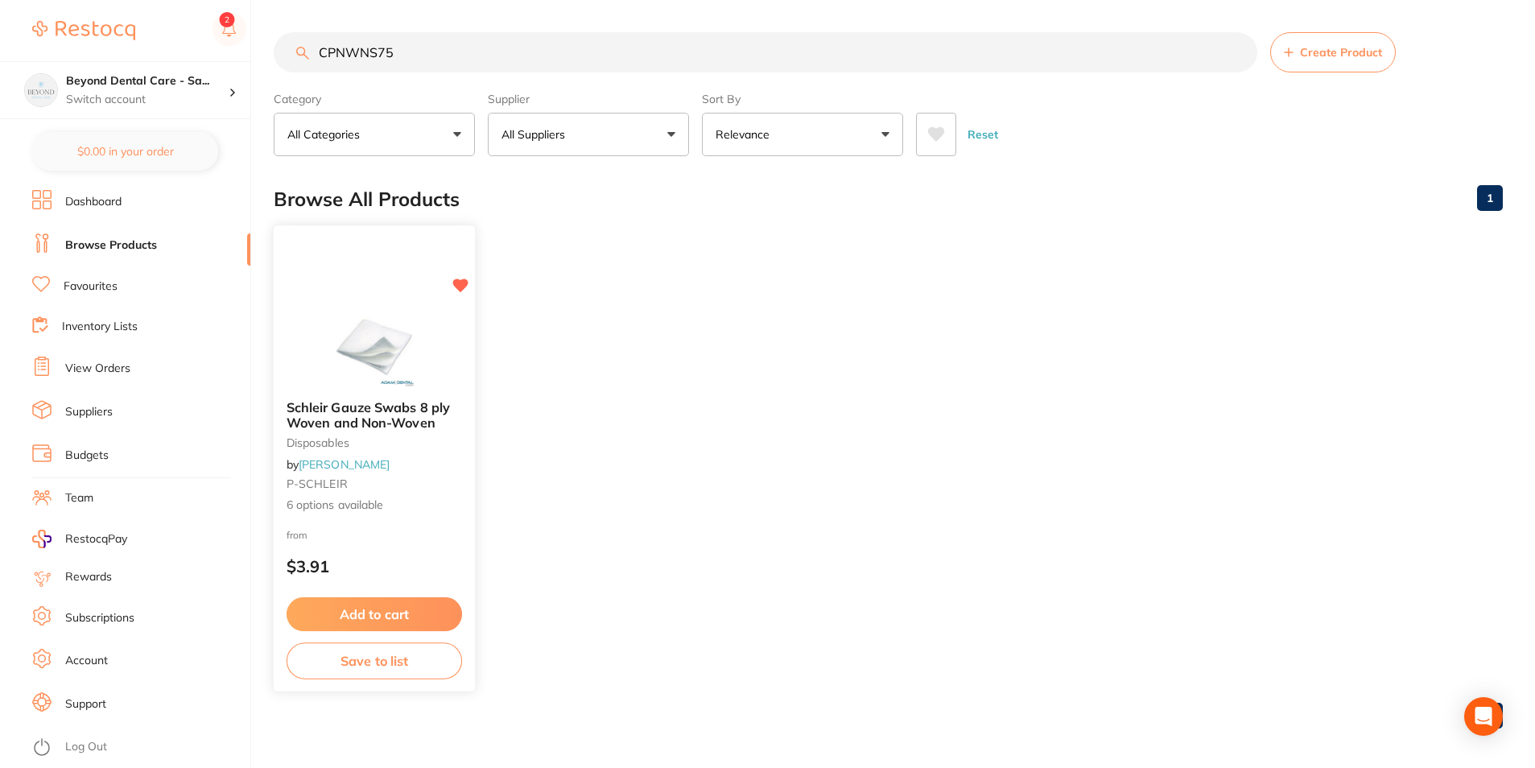
type input "CPNWNS75"
click at [364, 660] on button "Save to list" at bounding box center [375, 661] width 176 height 36
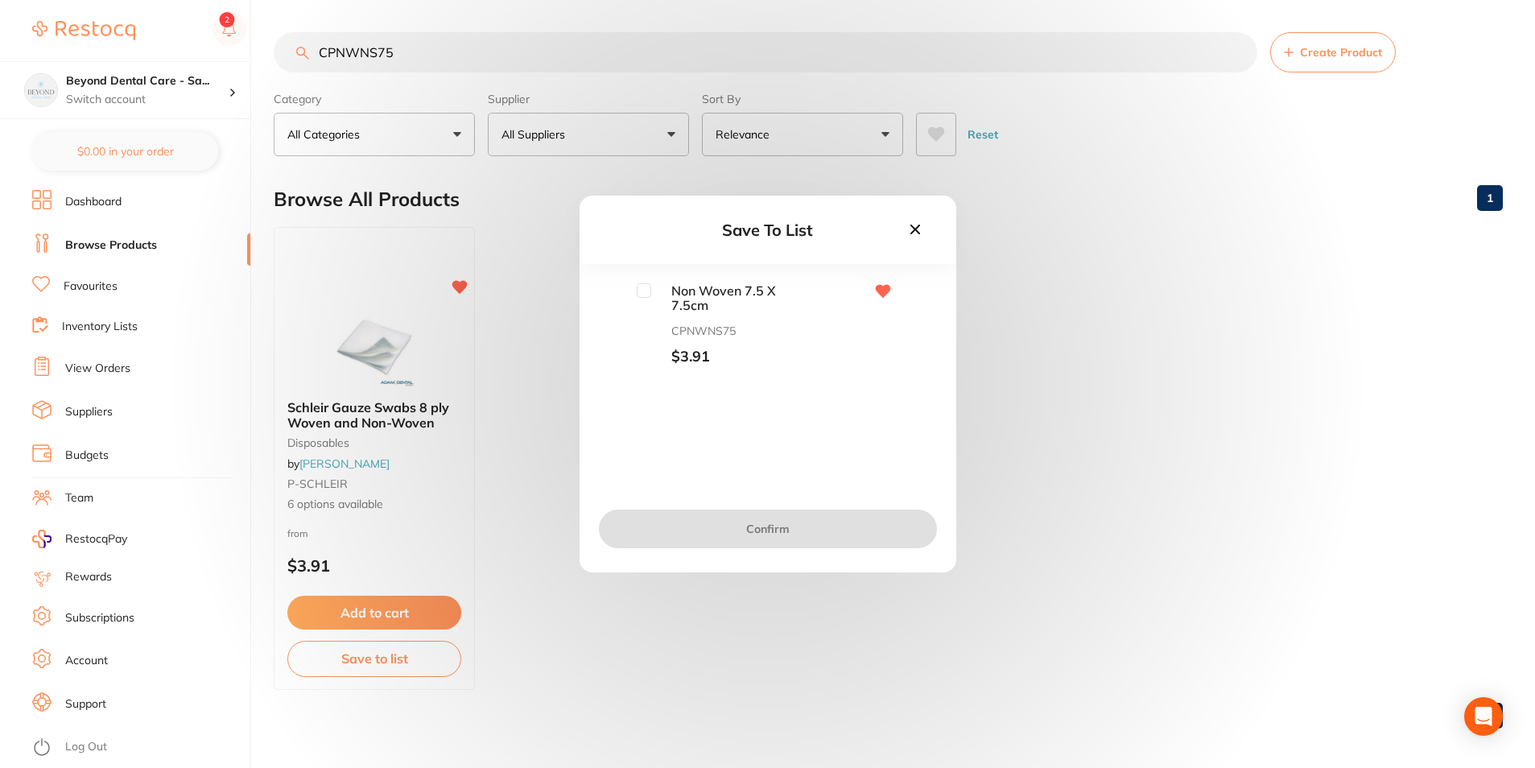
drag, startPoint x: 640, startPoint y: 295, endPoint x: 659, endPoint y: 320, distance: 31.1
click at [645, 293] on input "checkbox" at bounding box center [644, 290] width 14 height 14
checkbox input "true"
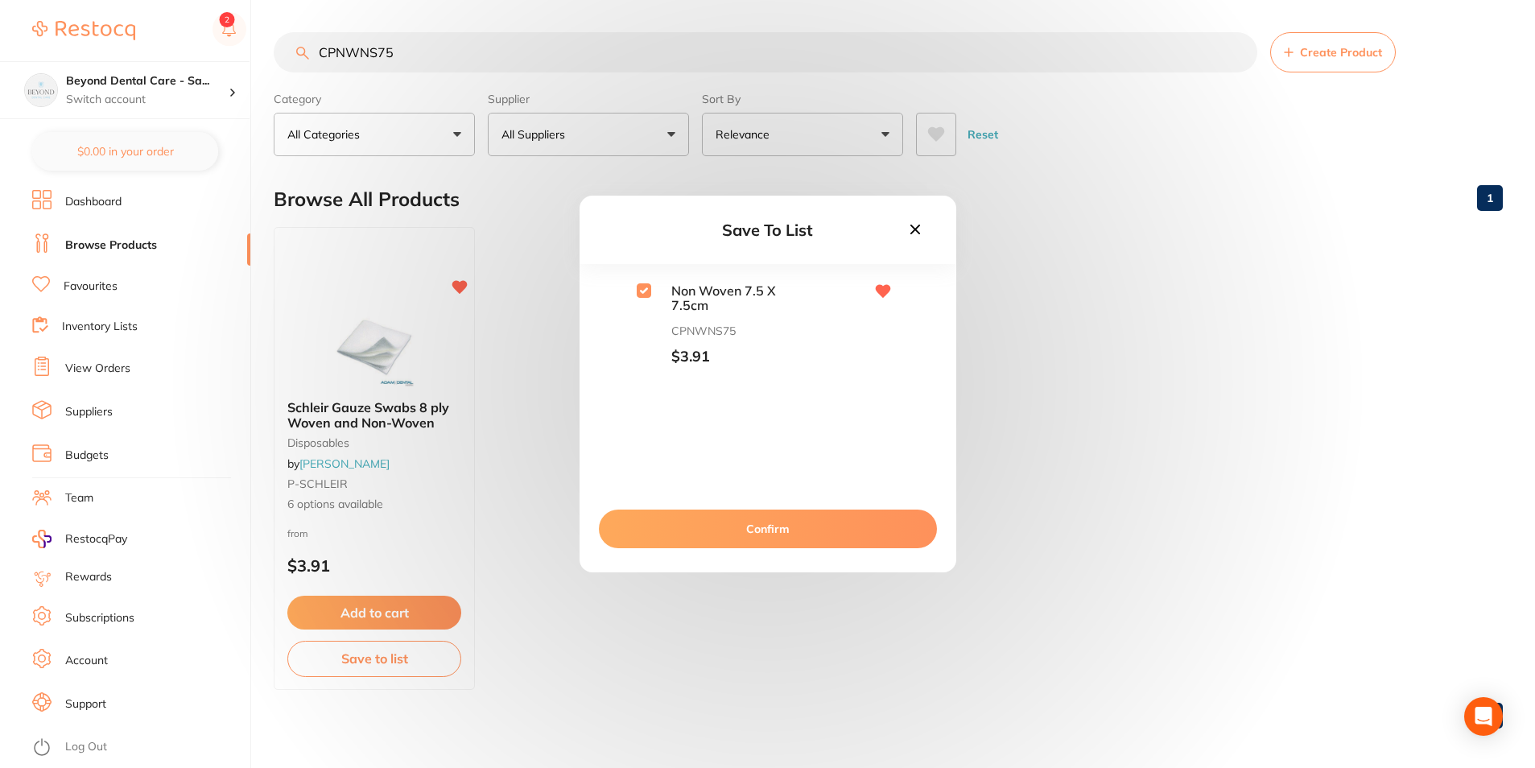
click at [691, 517] on button "Confirm" at bounding box center [768, 529] width 338 height 39
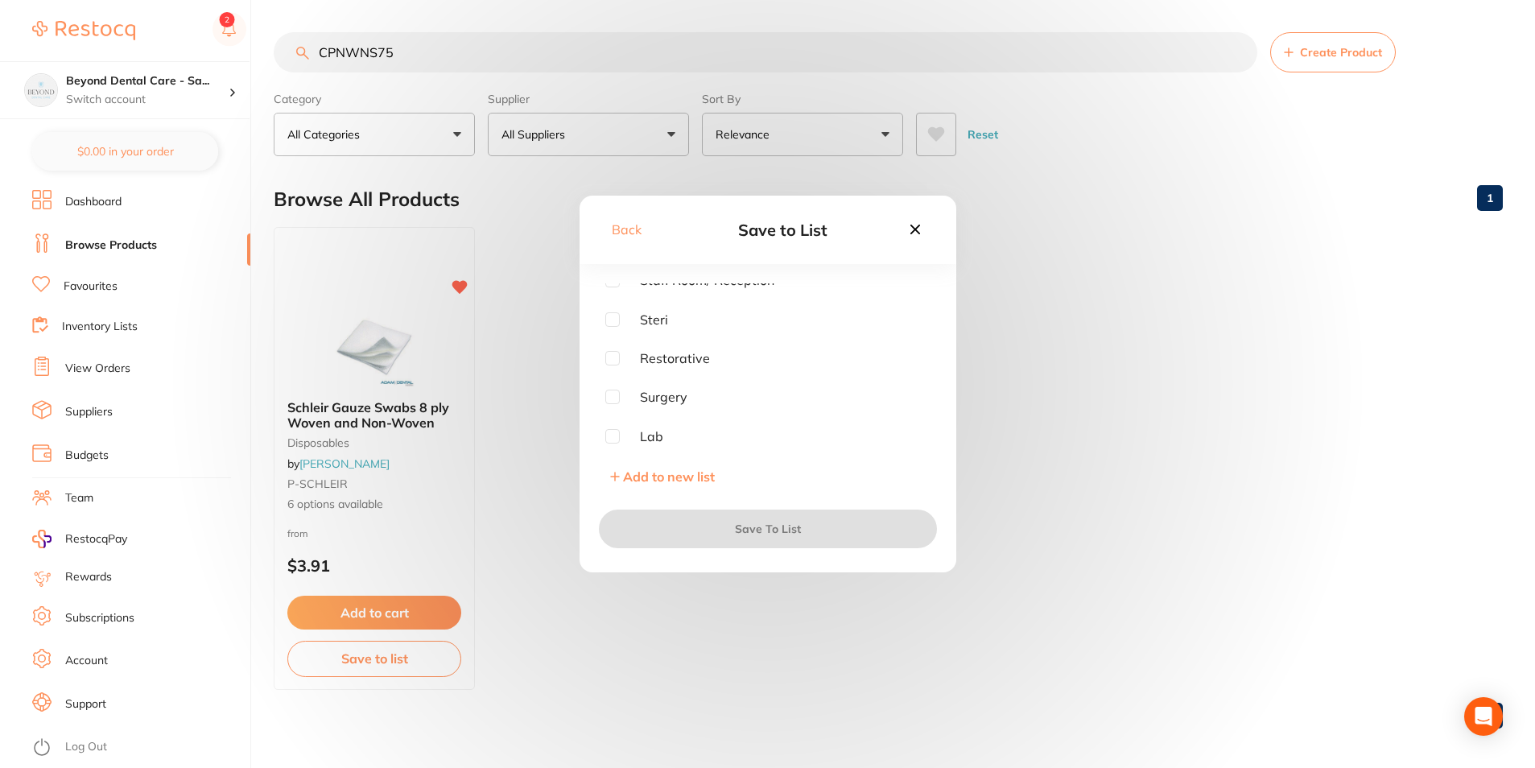
scroll to position [129, 0]
drag, startPoint x: 607, startPoint y: 316, endPoint x: 662, endPoint y: 376, distance: 80.9
click at [608, 316] on input "checkbox" at bounding box center [612, 318] width 14 height 14
checkbox input "true"
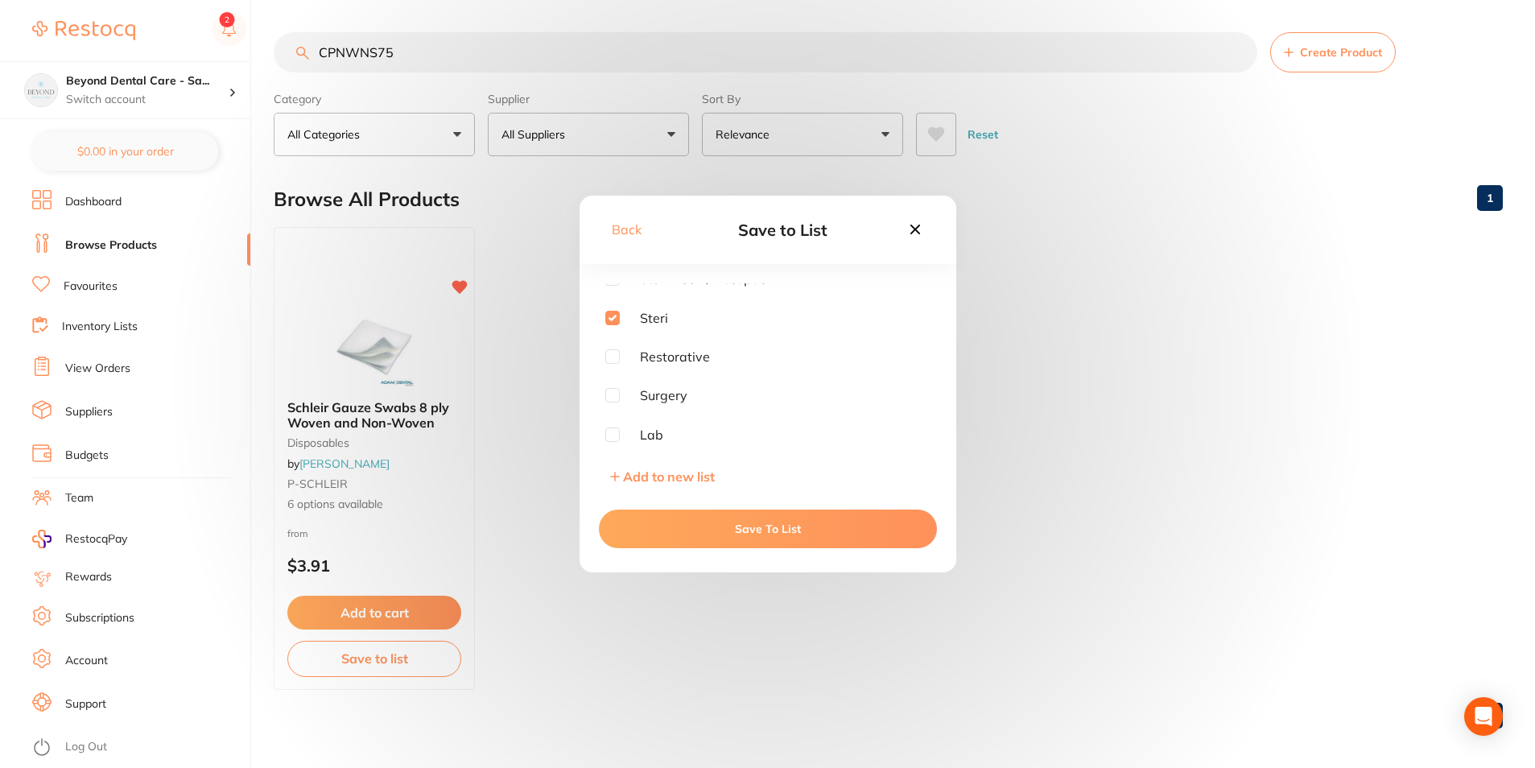
click at [670, 525] on button "Save To List" at bounding box center [768, 529] width 338 height 39
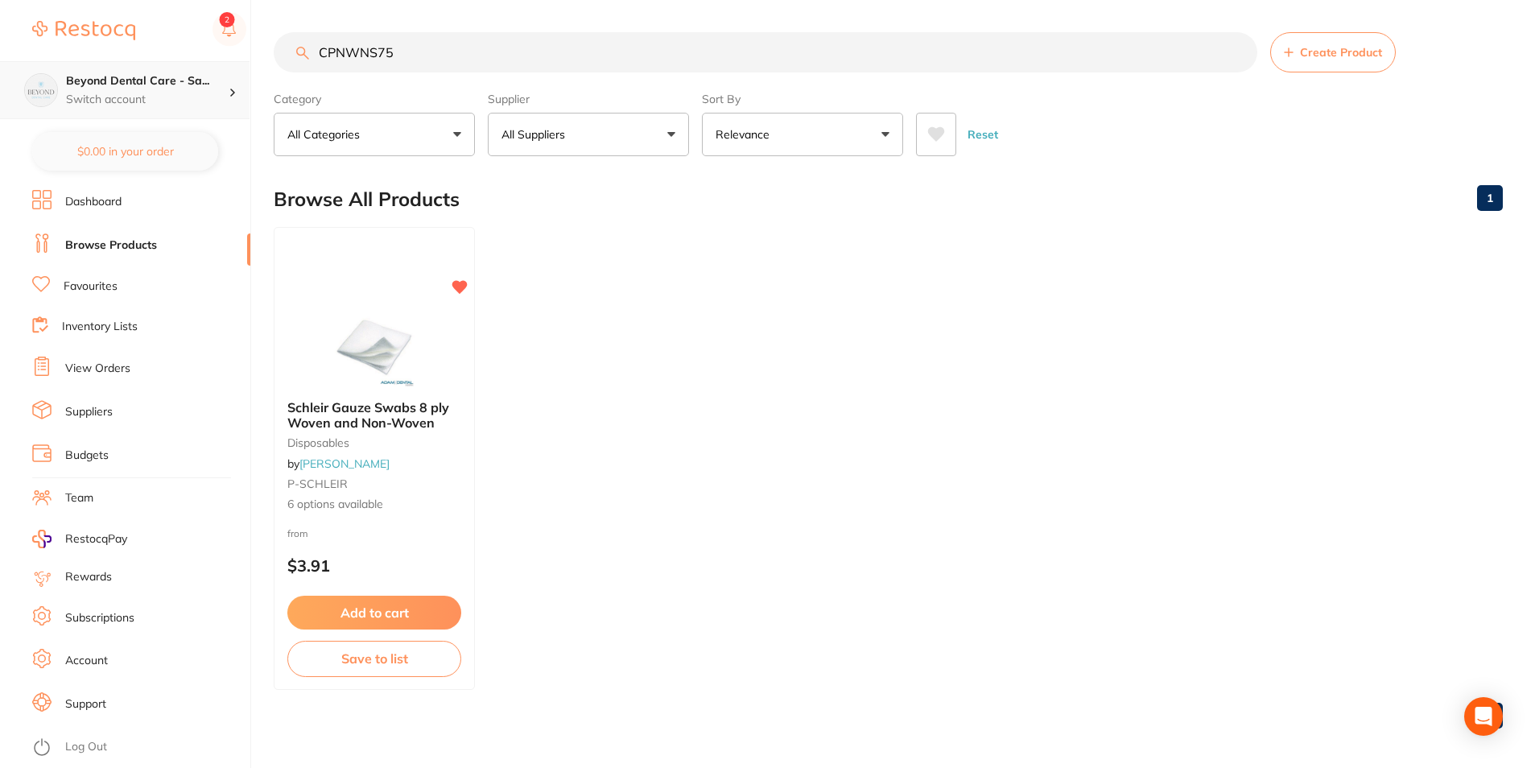
scroll to position [1, 0]
drag, startPoint x: 483, startPoint y: 50, endPoint x: 188, endPoint y: 60, distance: 294.9
click at [166, 76] on div "$0.00 Beyond Dental Care - Sa... Switch account Beyond Dental Care - Sandstone …" at bounding box center [767, 384] width 1535 height 768
paste input "Z90207"
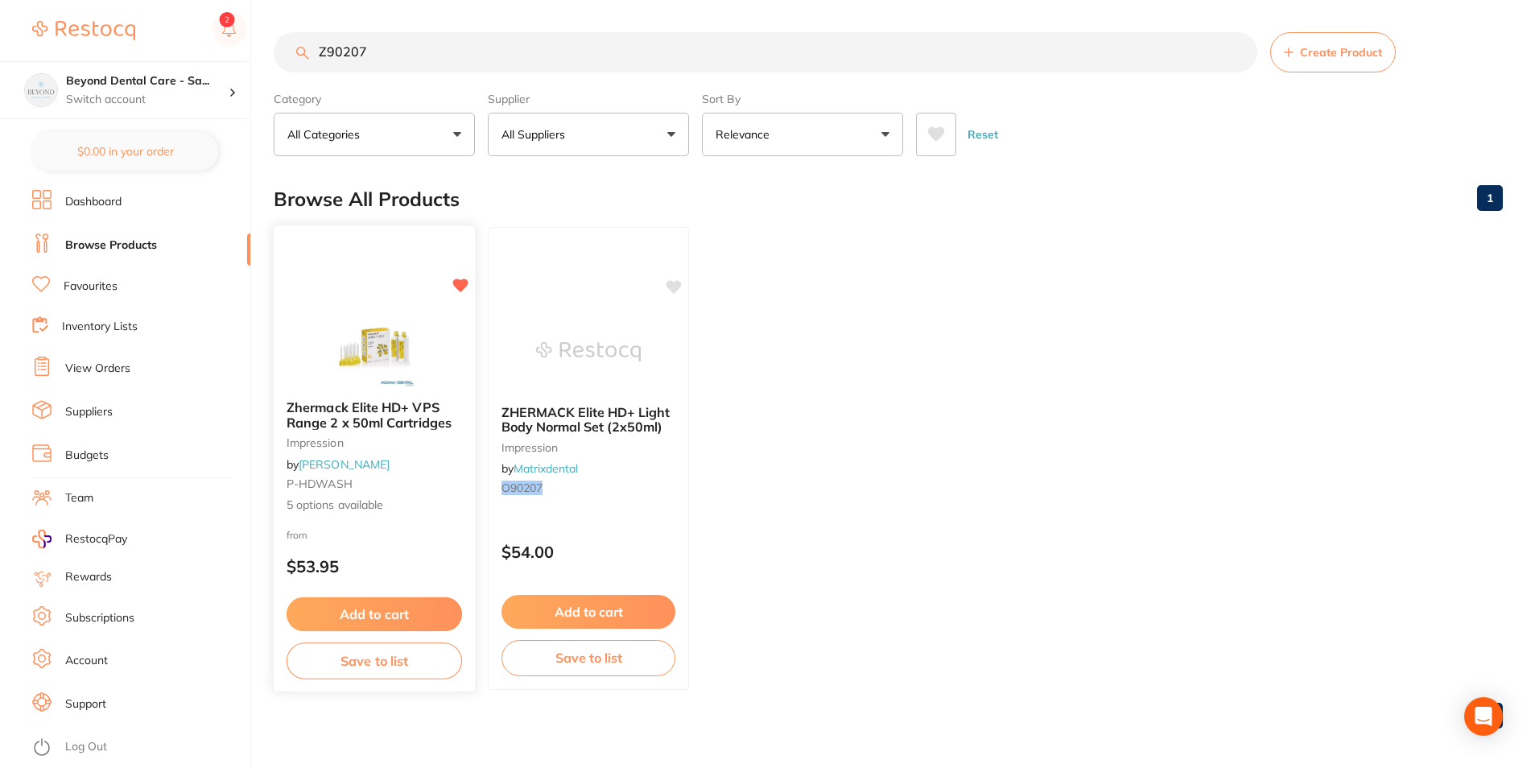
type input "Z90207"
click at [405, 667] on button "Save to list" at bounding box center [375, 661] width 176 height 36
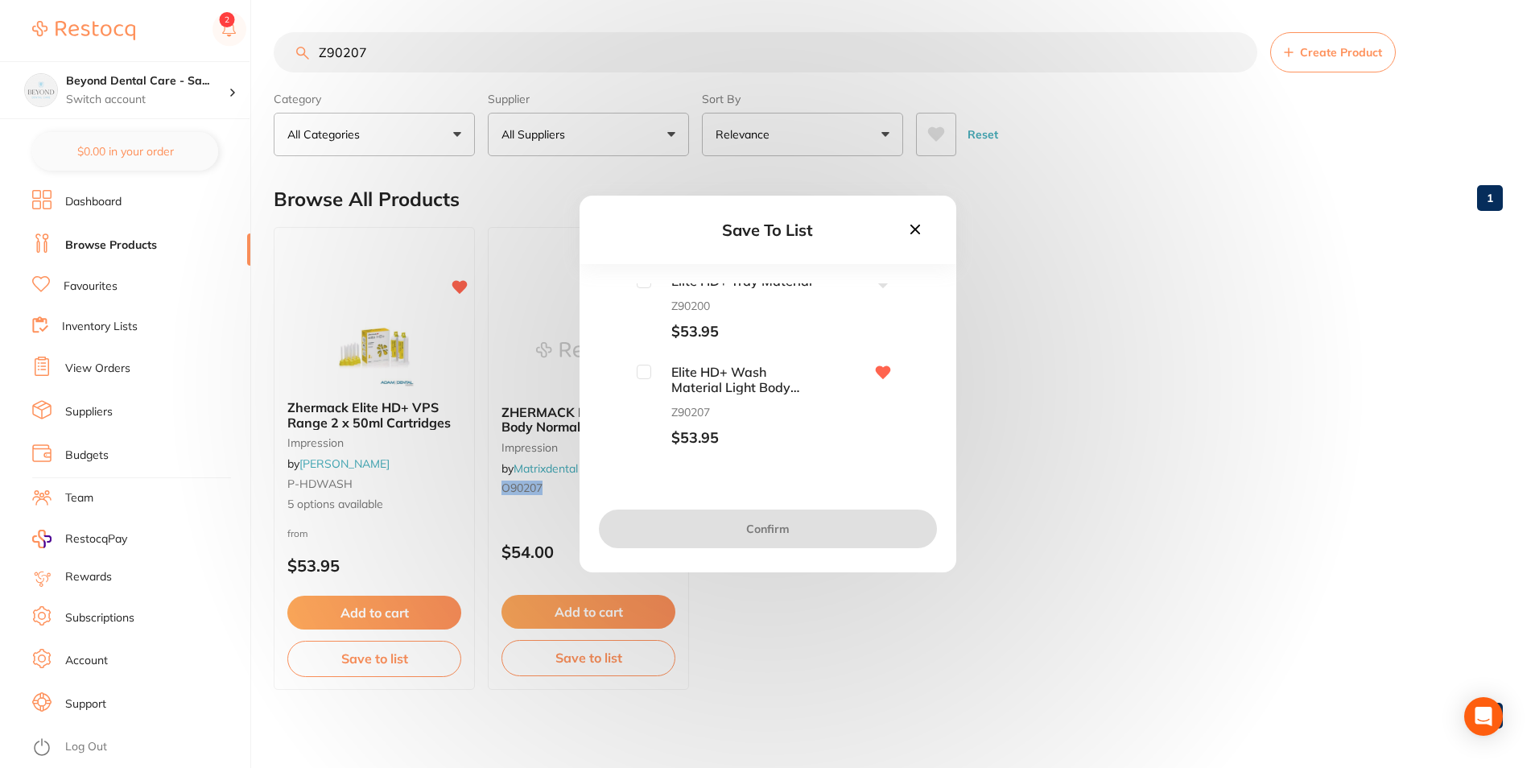
scroll to position [12, 0]
click at [639, 372] on input "checkbox" at bounding box center [644, 369] width 14 height 14
checkbox input "true"
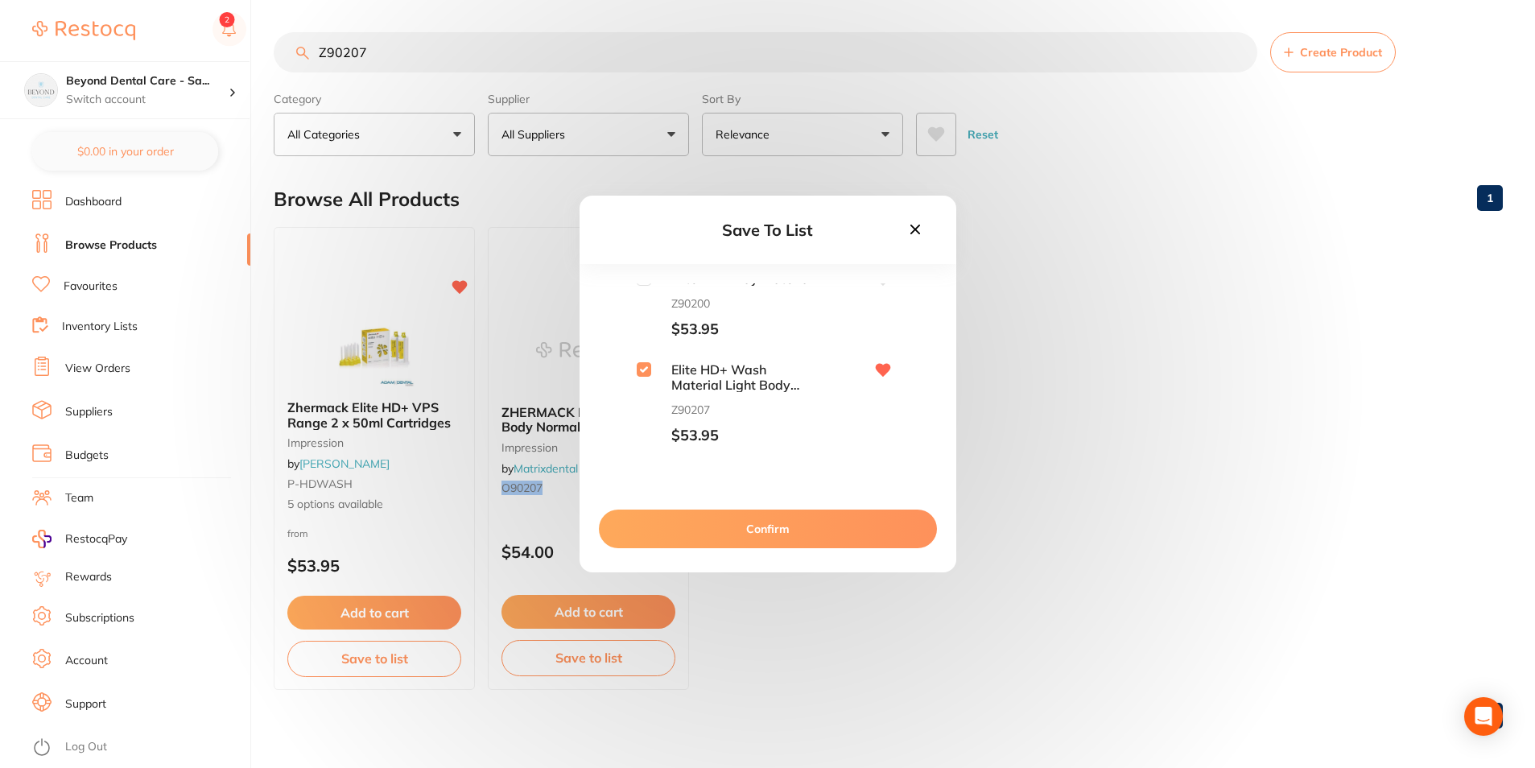
click at [651, 517] on button "Confirm" at bounding box center [768, 529] width 338 height 39
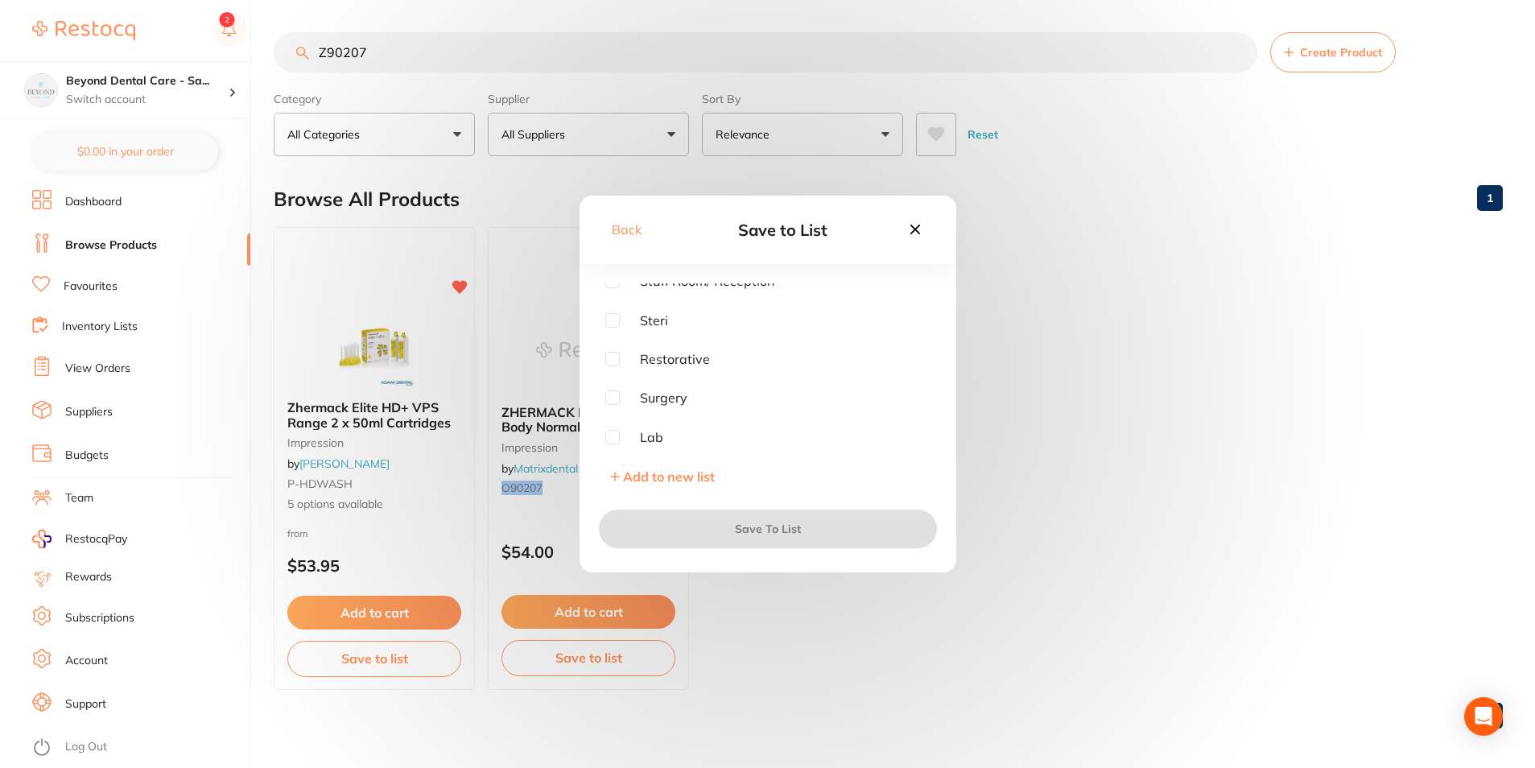
scroll to position [129, 0]
click at [607, 317] on input "checkbox" at bounding box center [612, 318] width 14 height 14
checkbox input "true"
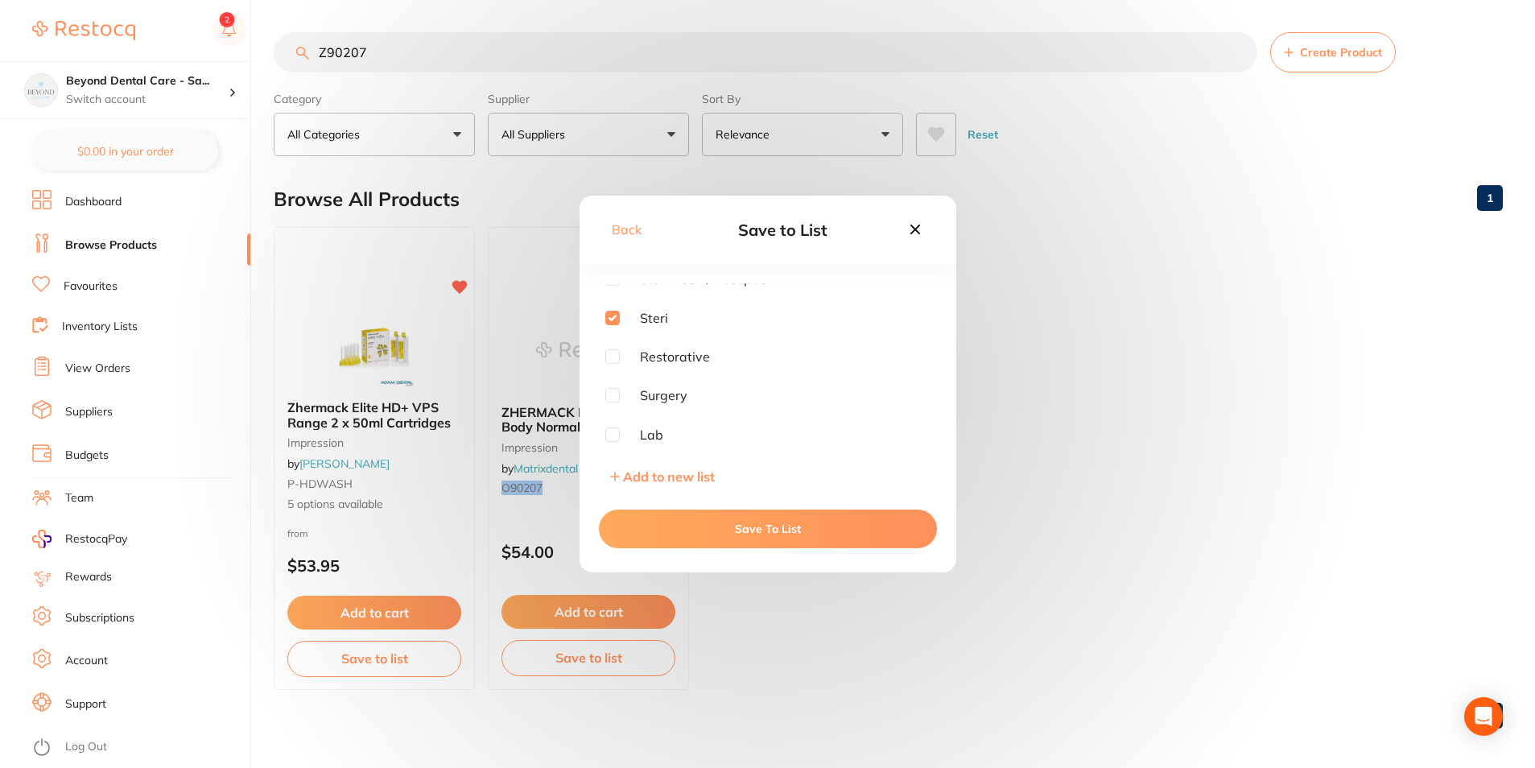
click at [652, 527] on button "Save To List" at bounding box center [768, 529] width 338 height 39
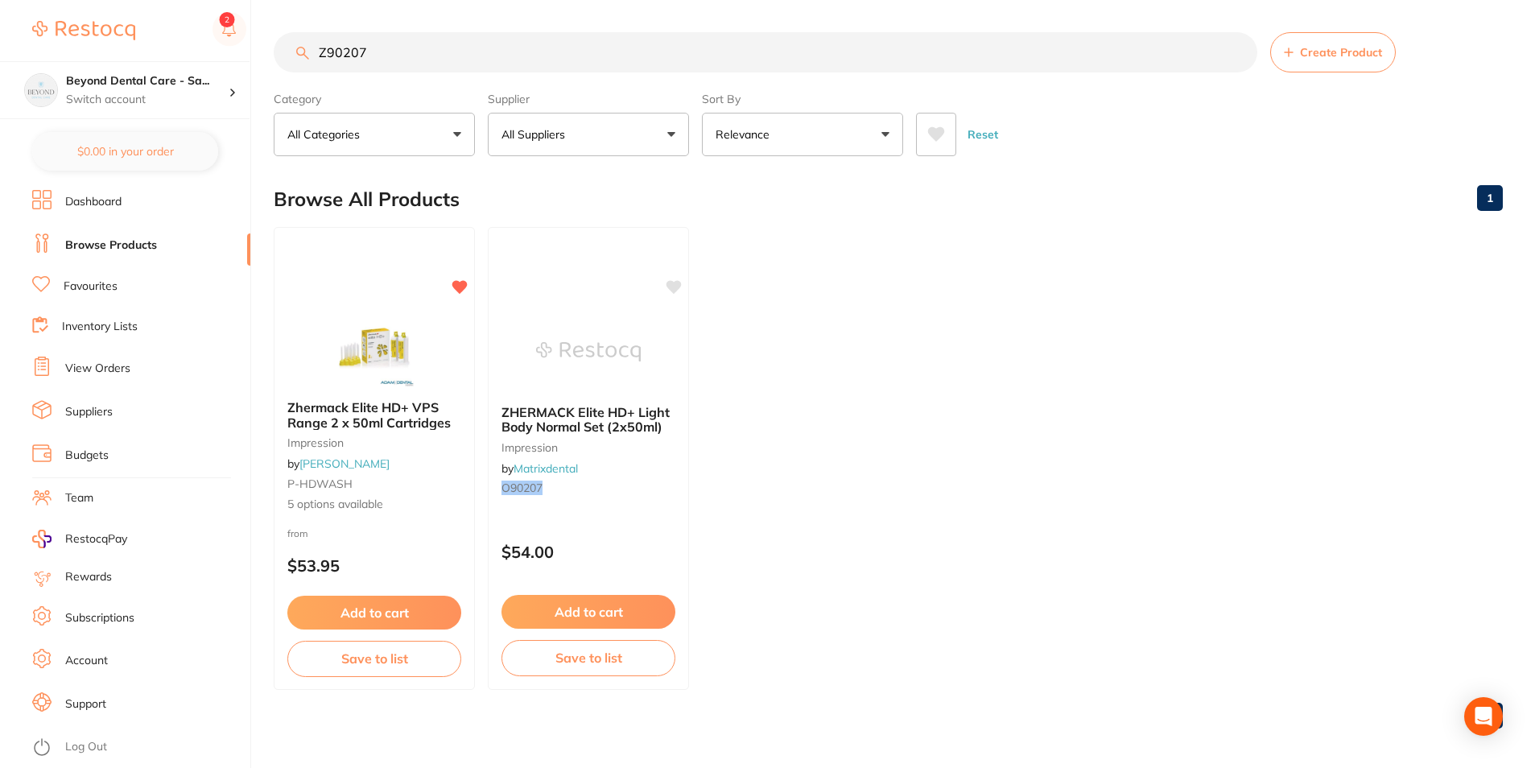
drag, startPoint x: 403, startPoint y: 49, endPoint x: 218, endPoint y: 55, distance: 184.5
click at [218, 55] on div "$0.00 Beyond Dental Care - Sa... Switch account Beyond Dental Care - Sandstone …" at bounding box center [767, 384] width 1535 height 768
paste input "509404"
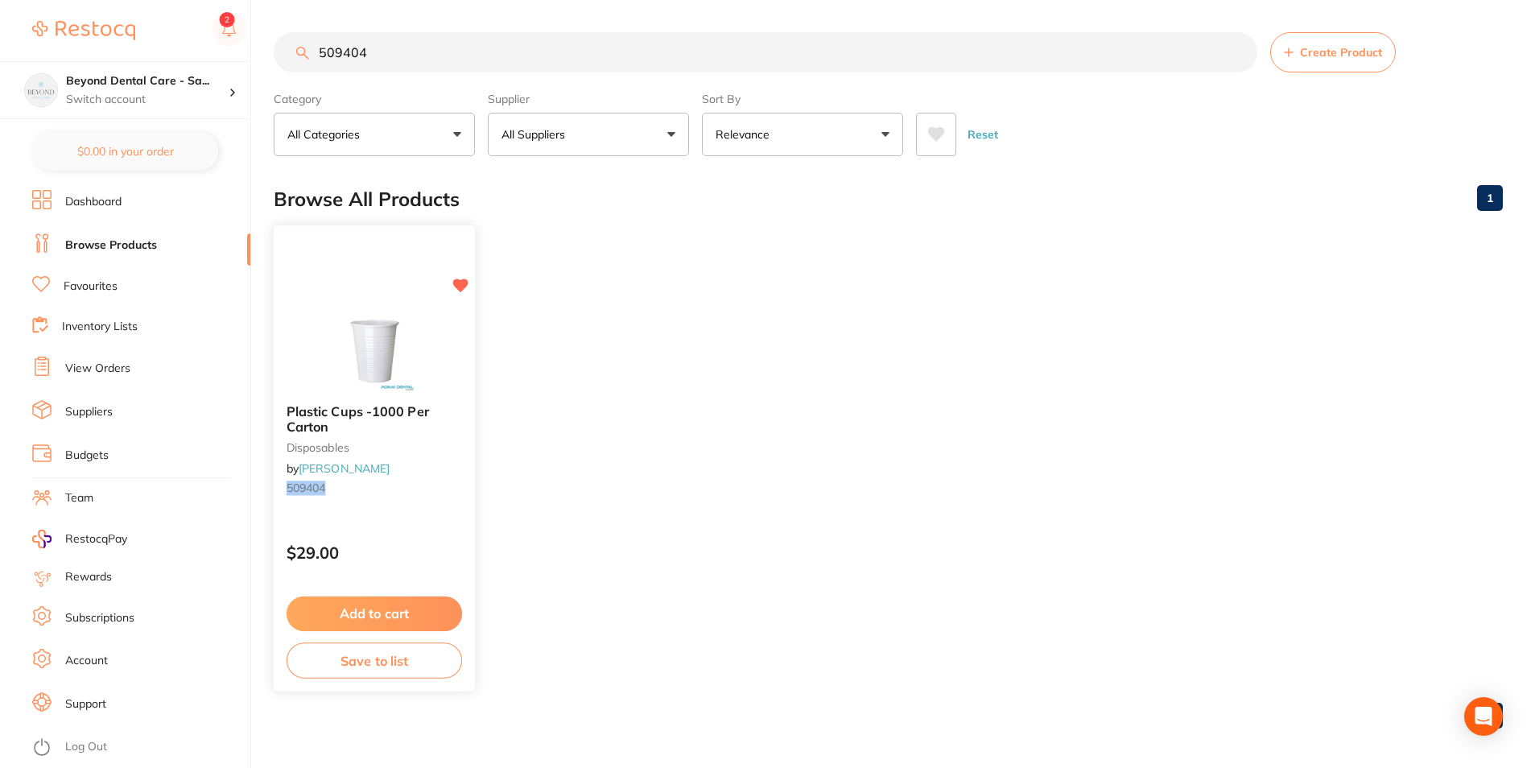
type input "509404"
click at [351, 665] on button "Save to list" at bounding box center [375, 661] width 176 height 36
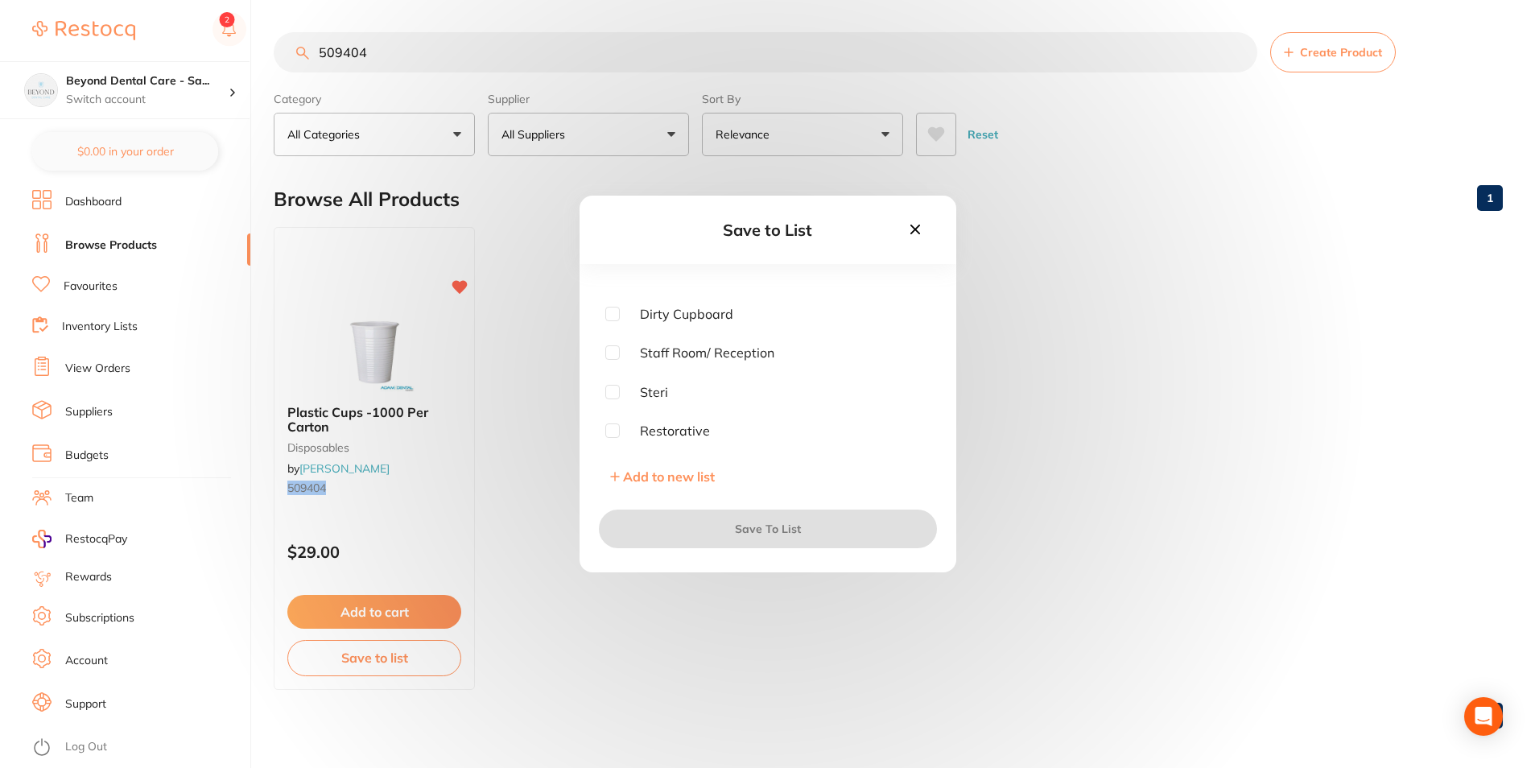
scroll to position [81, 0]
click at [612, 365] on input "checkbox" at bounding box center [612, 366] width 14 height 14
checkbox input "true"
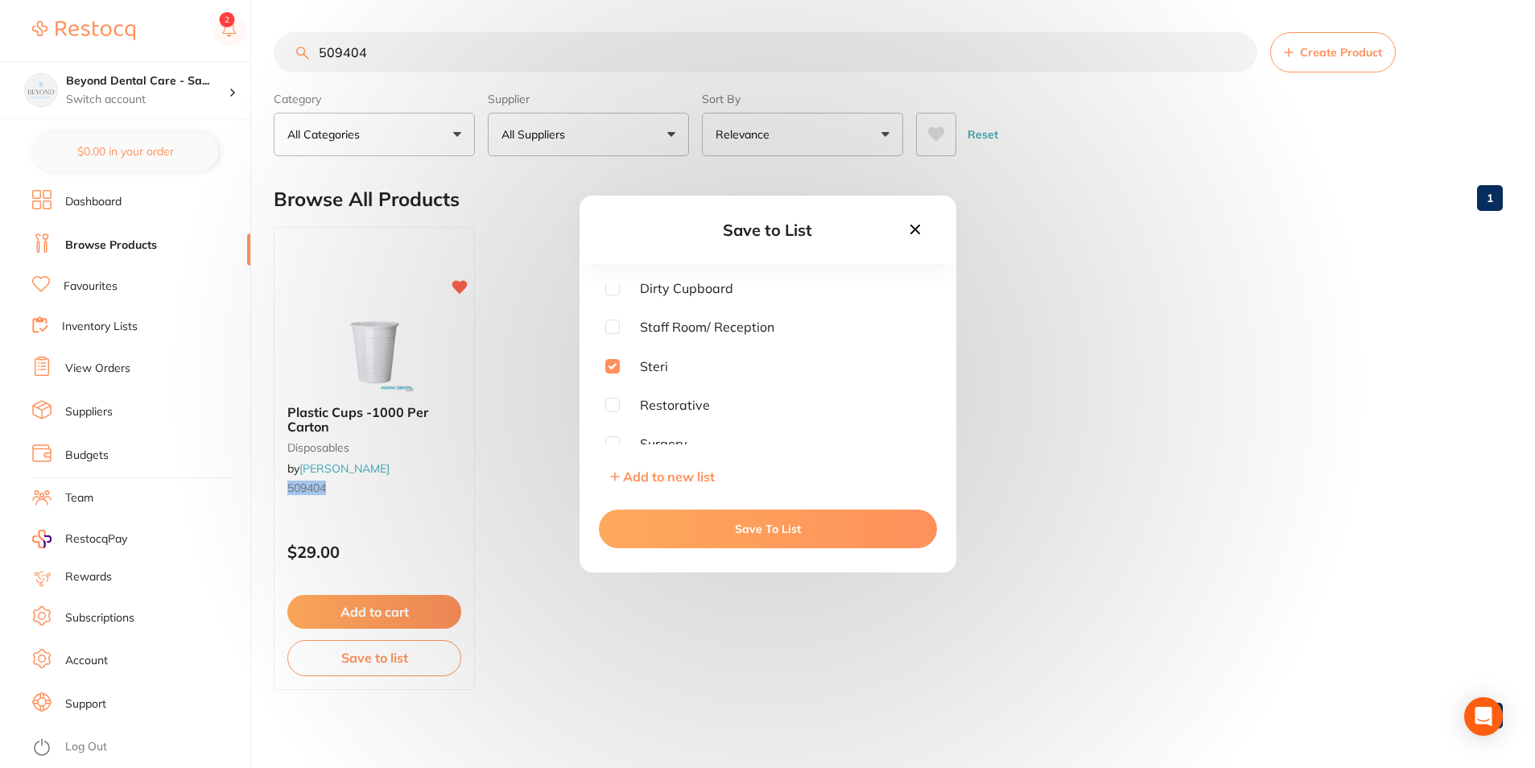
drag, startPoint x: 645, startPoint y: 548, endPoint x: 647, endPoint y: 535, distance: 12.3
click at [646, 547] on button "Save To List" at bounding box center [768, 529] width 338 height 39
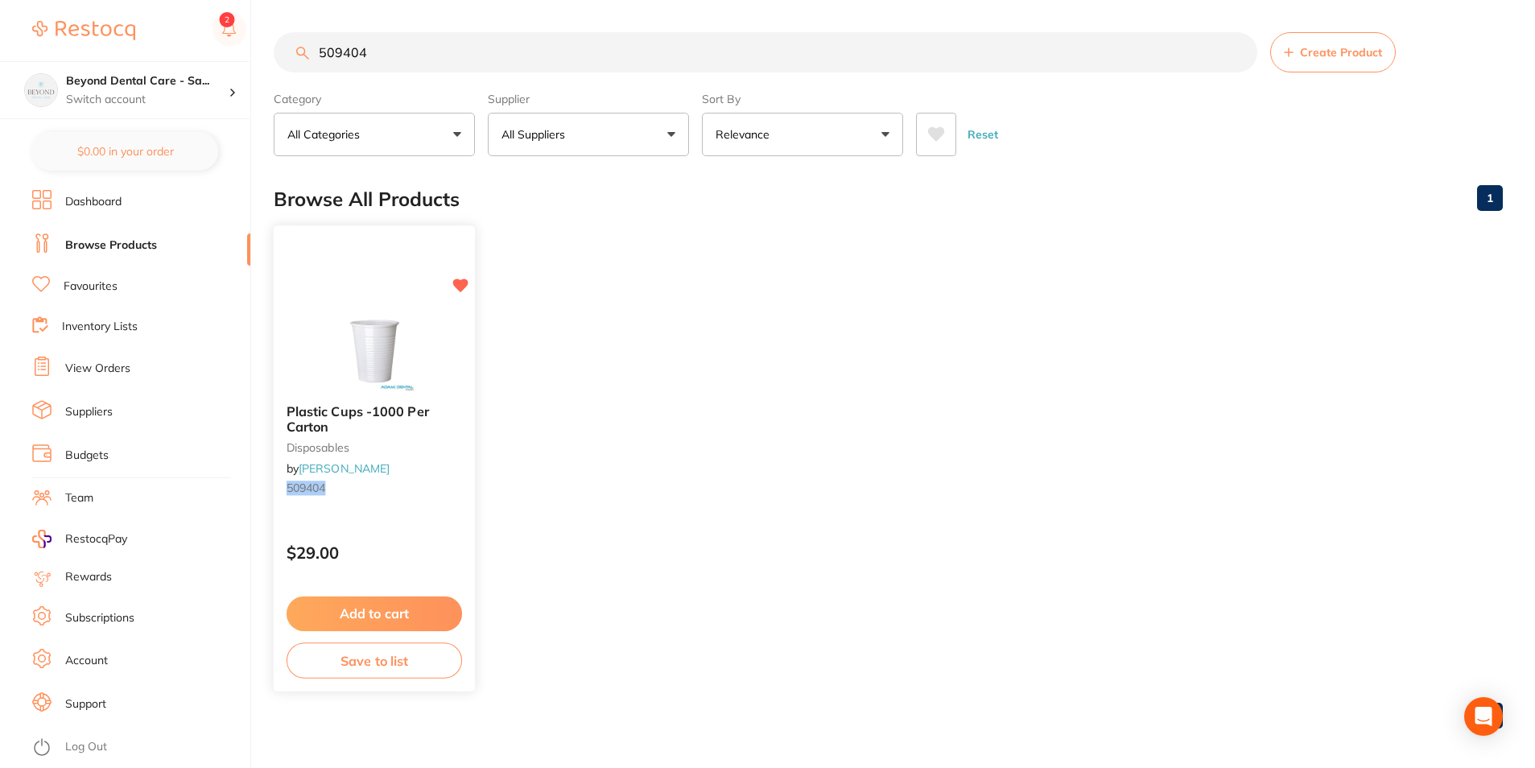
click at [366, 656] on button "Save to list" at bounding box center [375, 661] width 176 height 36
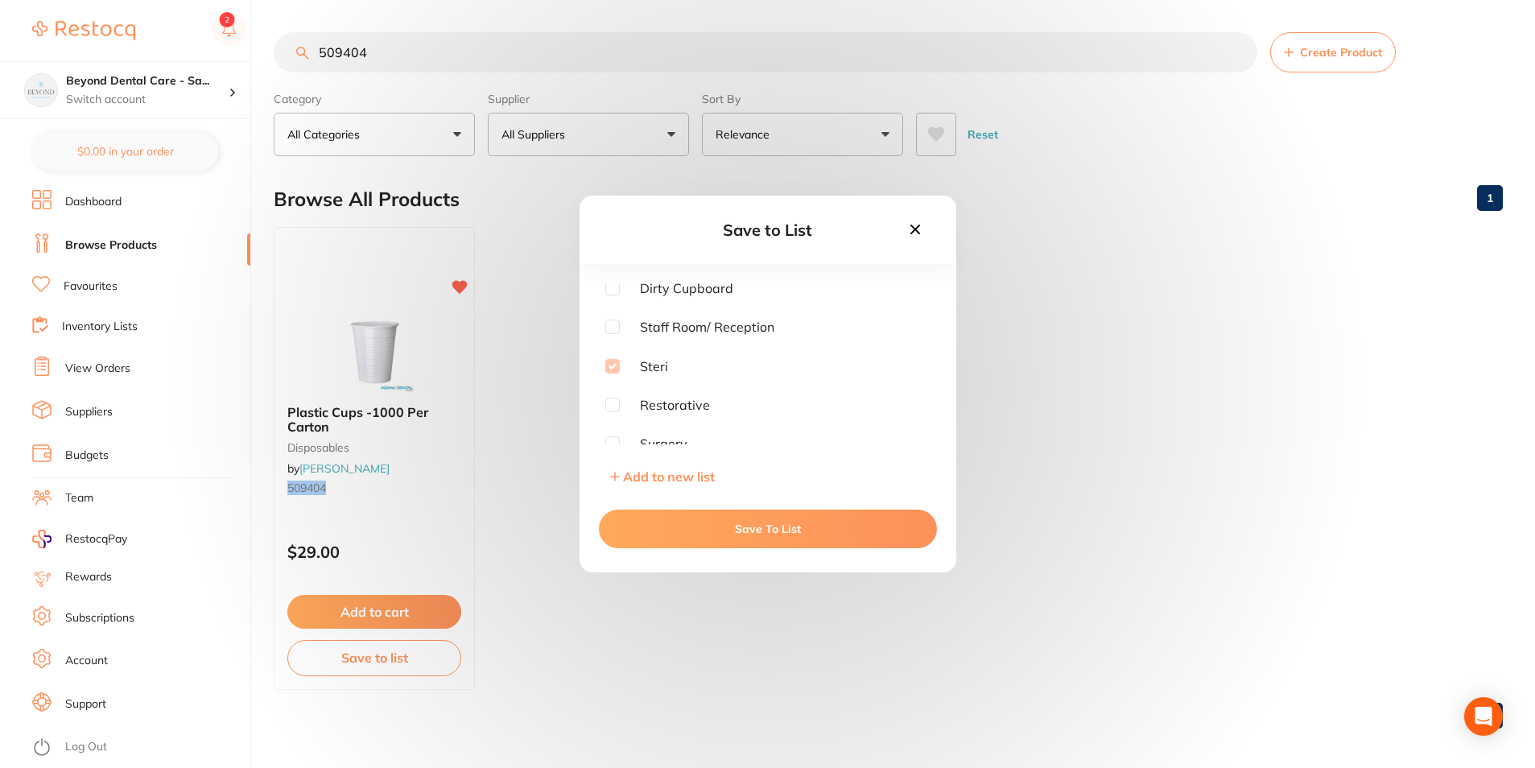
click at [651, 521] on button "Save To List" at bounding box center [768, 529] width 338 height 39
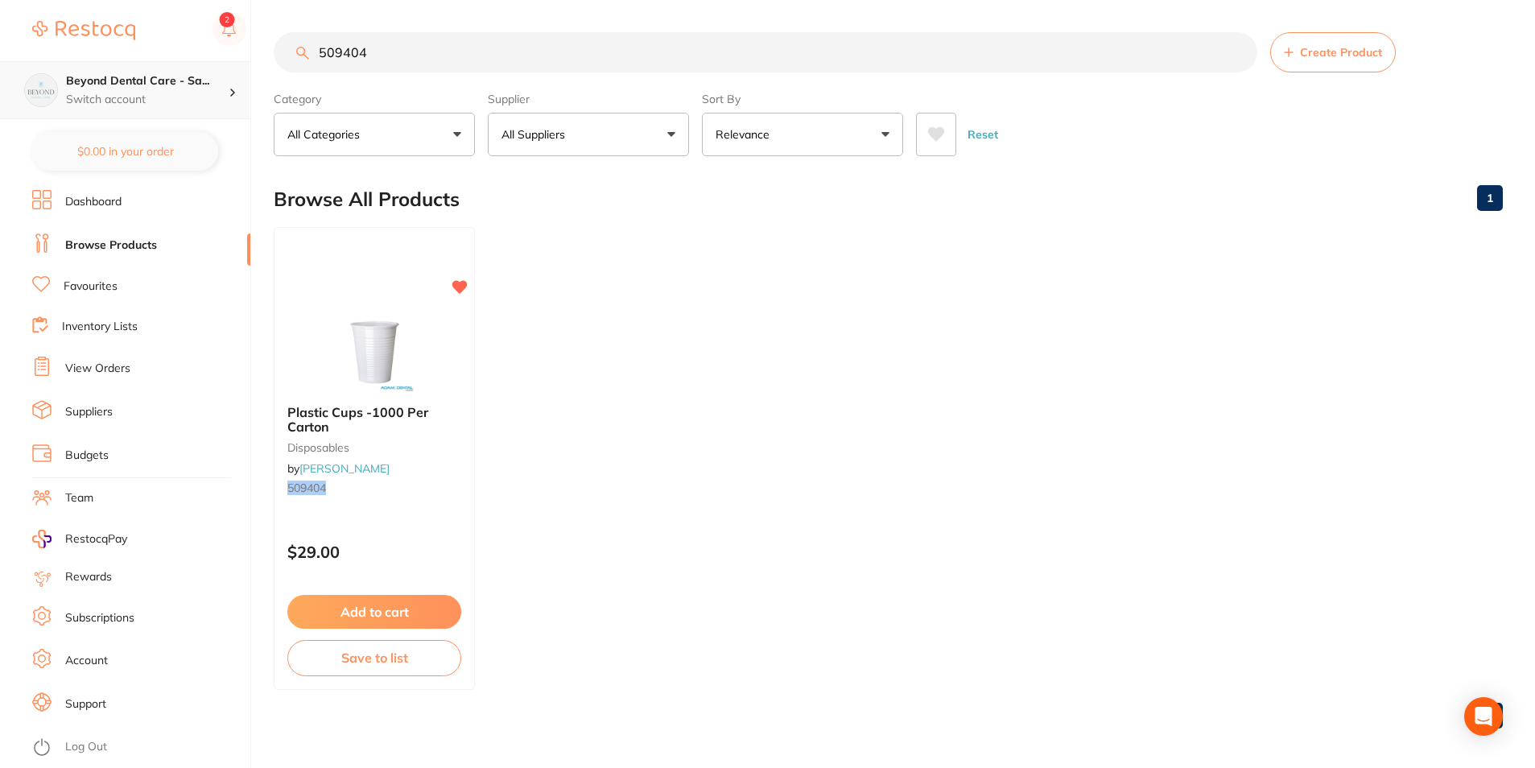
scroll to position [1, 0]
drag, startPoint x: 388, startPoint y: 58, endPoint x: 202, endPoint y: 86, distance: 188.1
click at [202, 89] on div "$0.00 Beyond Dental Care - Sa... Switch account Beyond Dental Care - Sandstone …" at bounding box center [767, 384] width 1535 height 768
paste input "PCLT03"
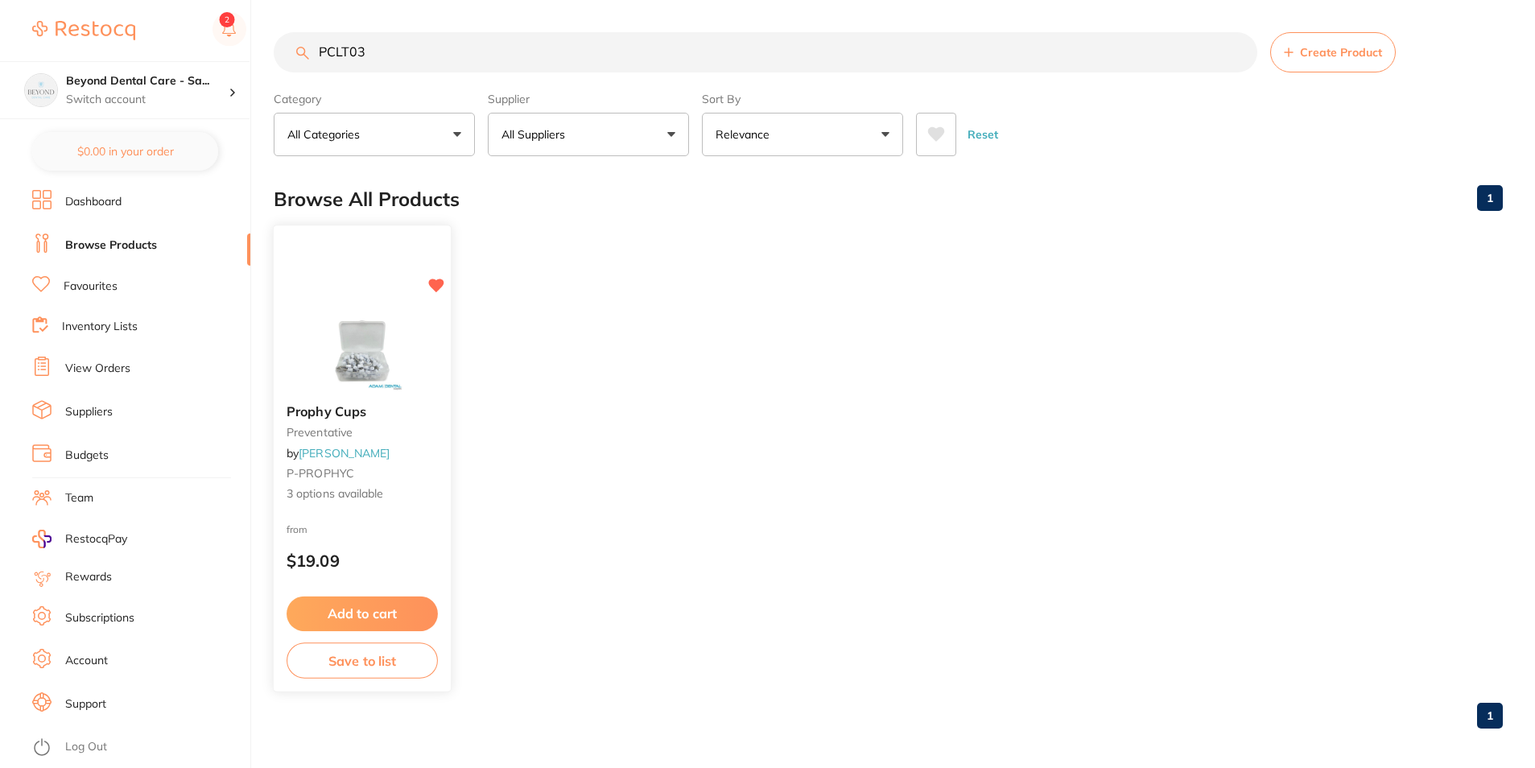
type input "PCLT03"
click at [362, 670] on button "Save to list" at bounding box center [362, 661] width 151 height 36
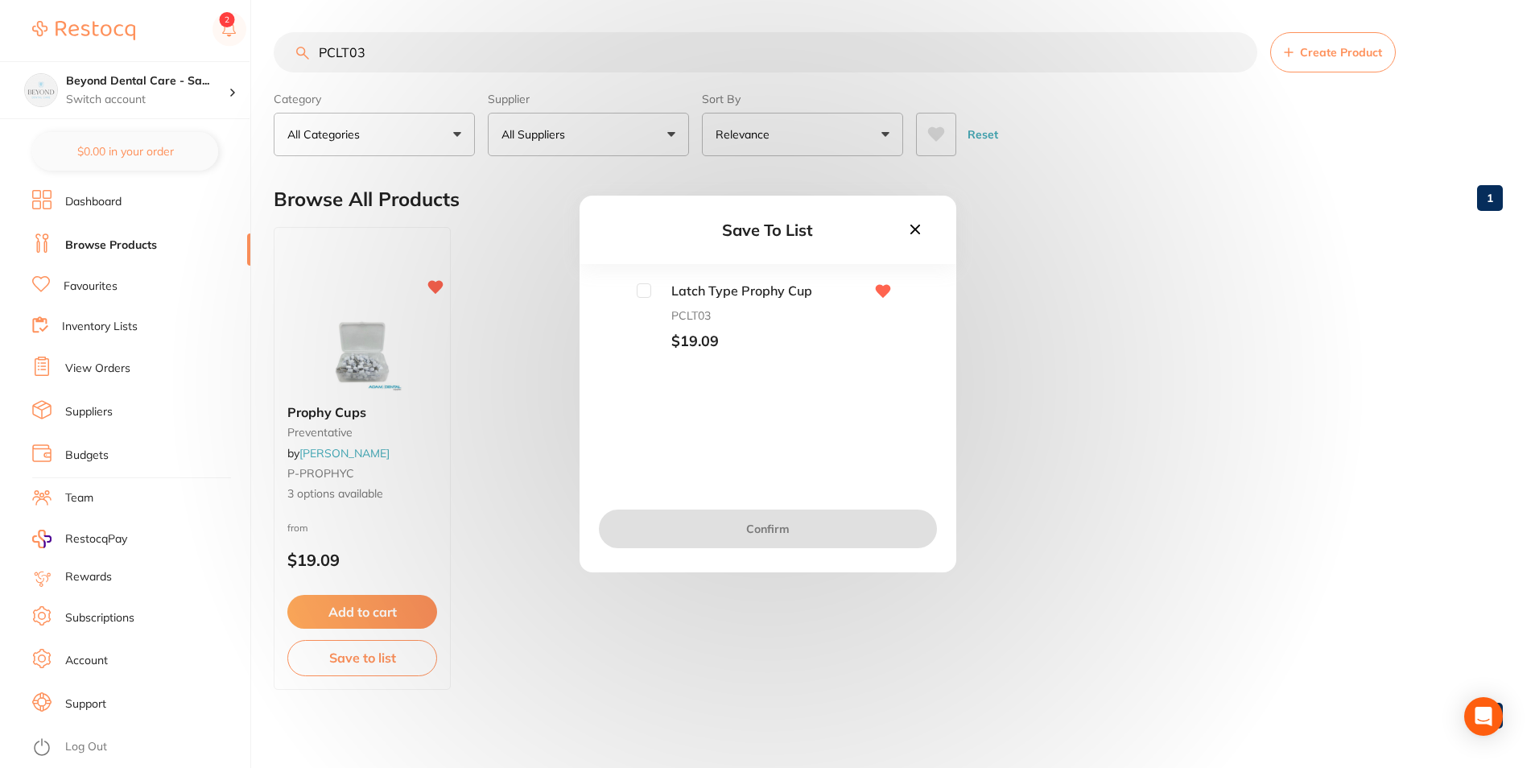
drag, startPoint x: 639, startPoint y: 286, endPoint x: 679, endPoint y: 441, distance: 160.5
click at [640, 288] on input "checkbox" at bounding box center [644, 290] width 14 height 14
checkbox input "true"
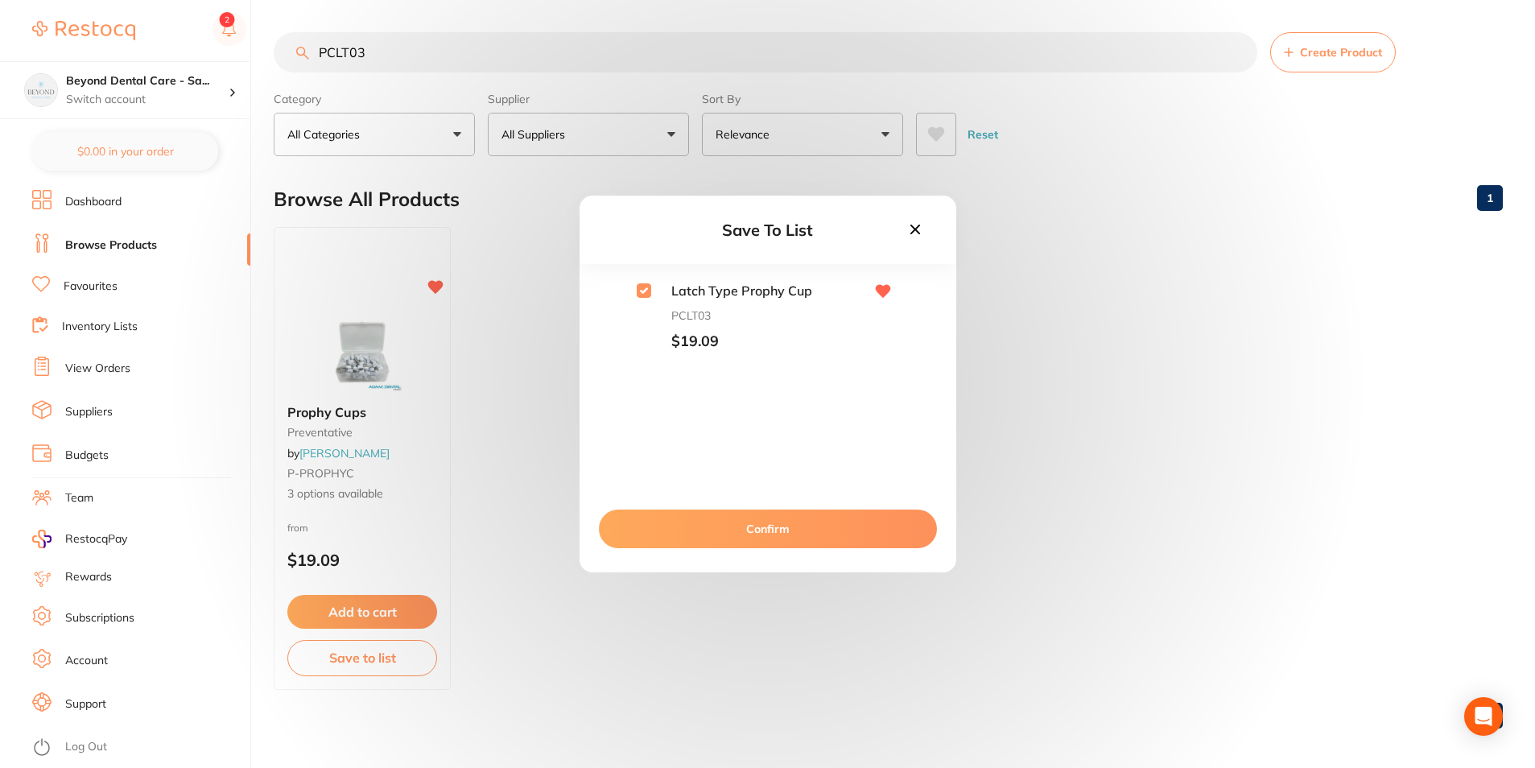
click at [682, 532] on button "Confirm" at bounding box center [768, 529] width 338 height 39
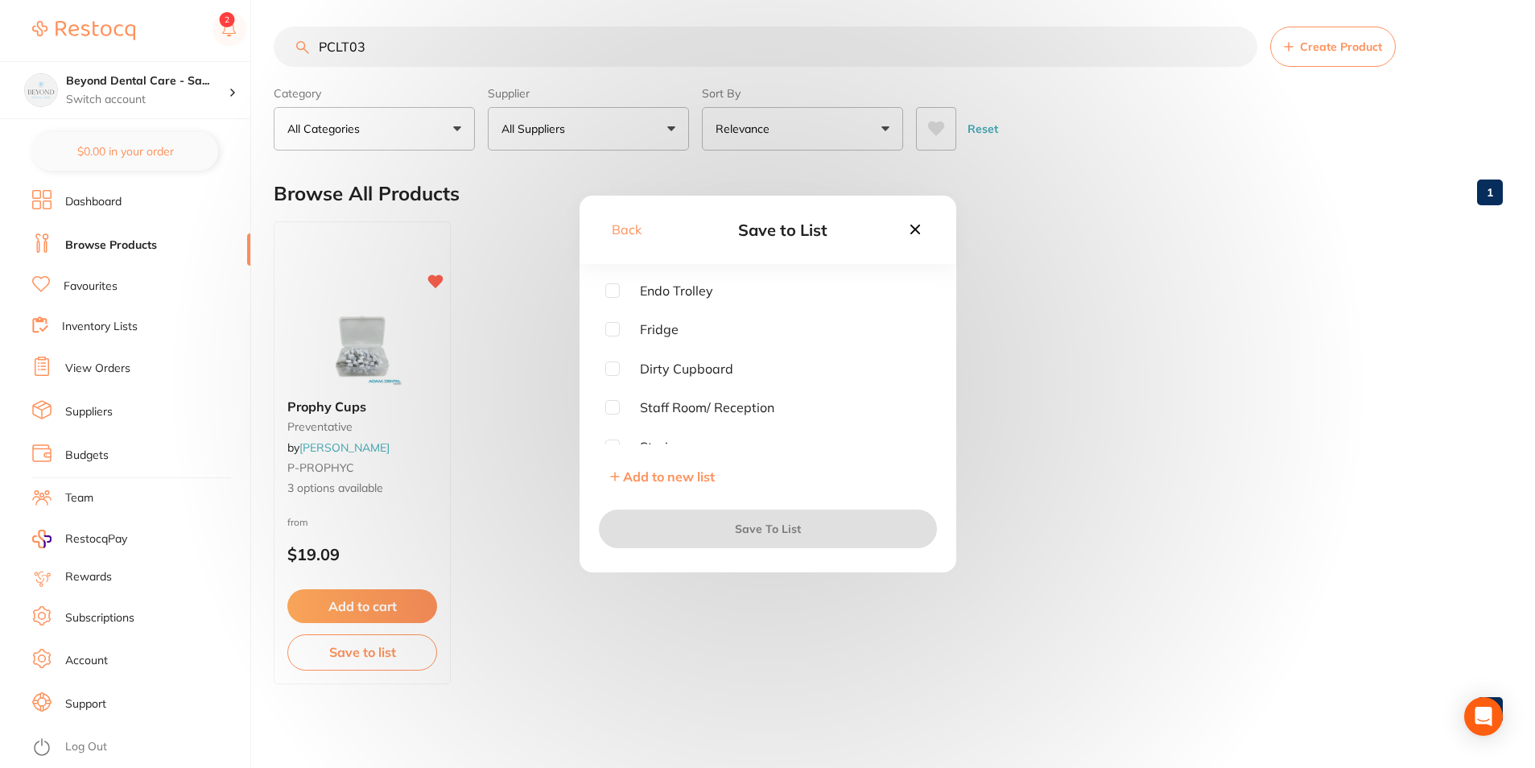
scroll to position [81, 0]
click at [616, 370] on input "checkbox" at bounding box center [612, 366] width 14 height 14
checkbox input "true"
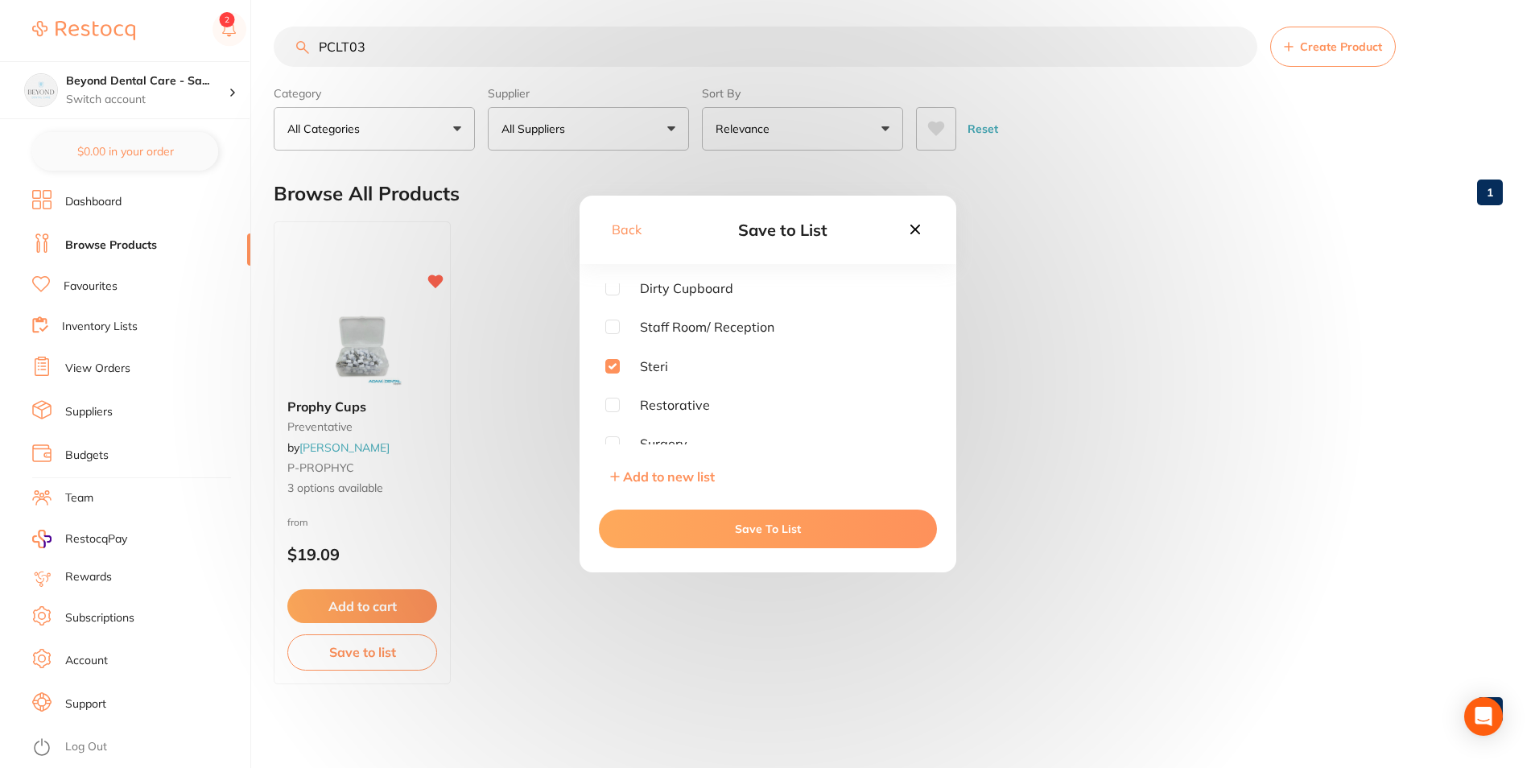
click at [644, 526] on button "Save To List" at bounding box center [768, 529] width 338 height 39
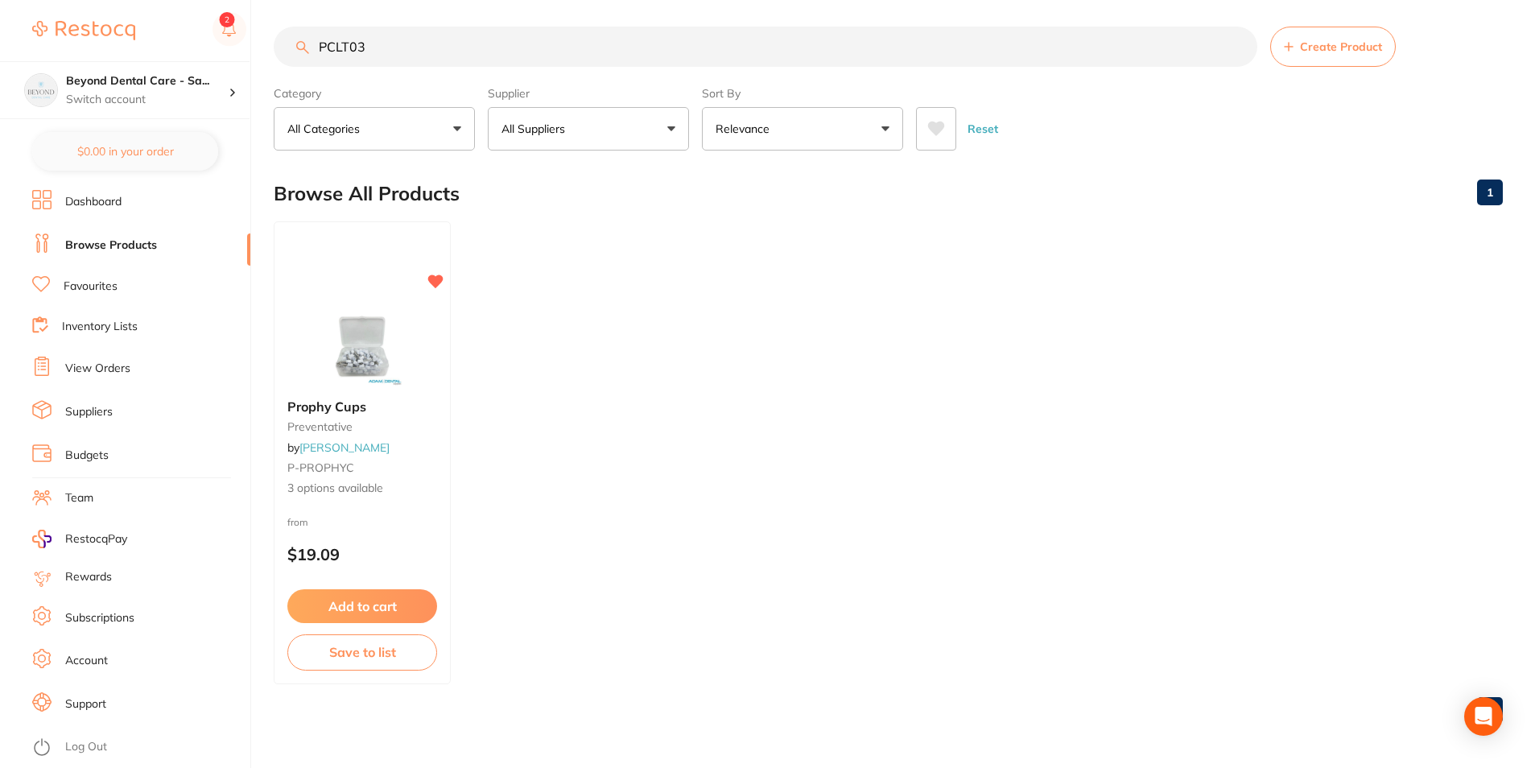
drag, startPoint x: 433, startPoint y: 43, endPoint x: 249, endPoint y: 55, distance: 184.7
click at [249, 55] on div "$0.00 Beyond Dental Care - Sa... Switch account Beyond Dental Care - Sandstone …" at bounding box center [767, 378] width 1535 height 768
paste input "ITB2027"
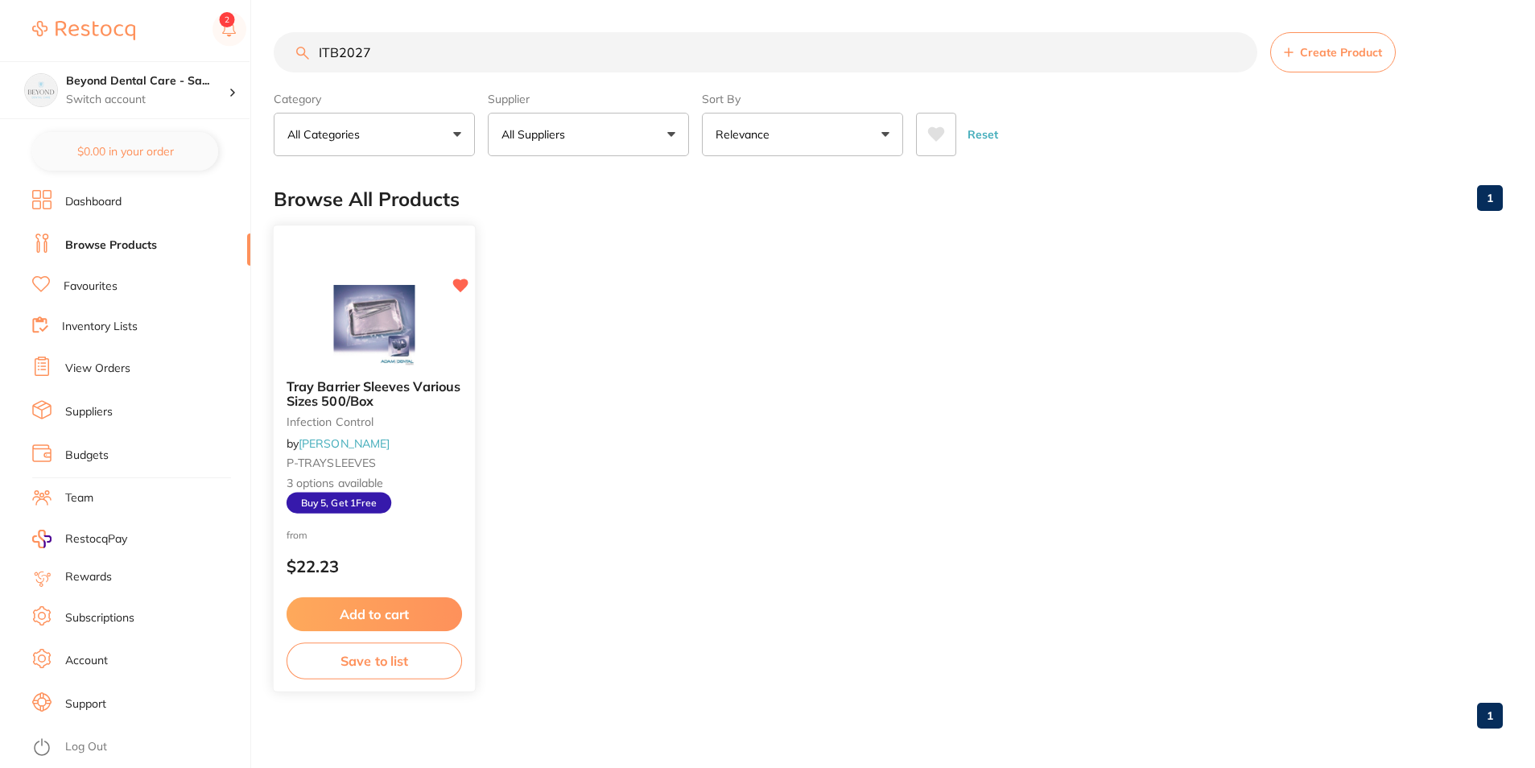
type input "ITB2027"
click at [370, 671] on button "Save to list" at bounding box center [375, 661] width 176 height 36
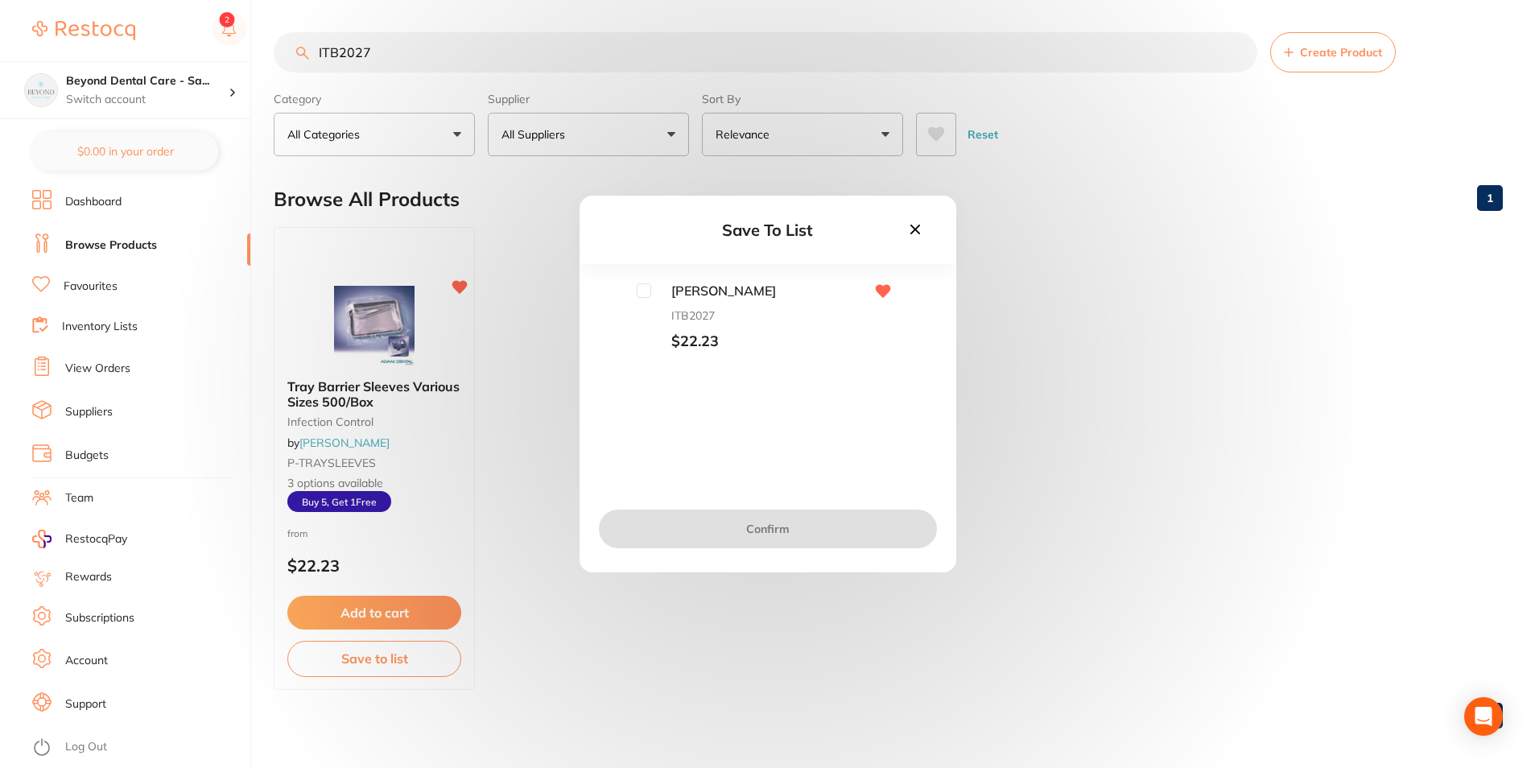
click at [650, 293] on input "checkbox" at bounding box center [644, 290] width 14 height 14
checkbox input "true"
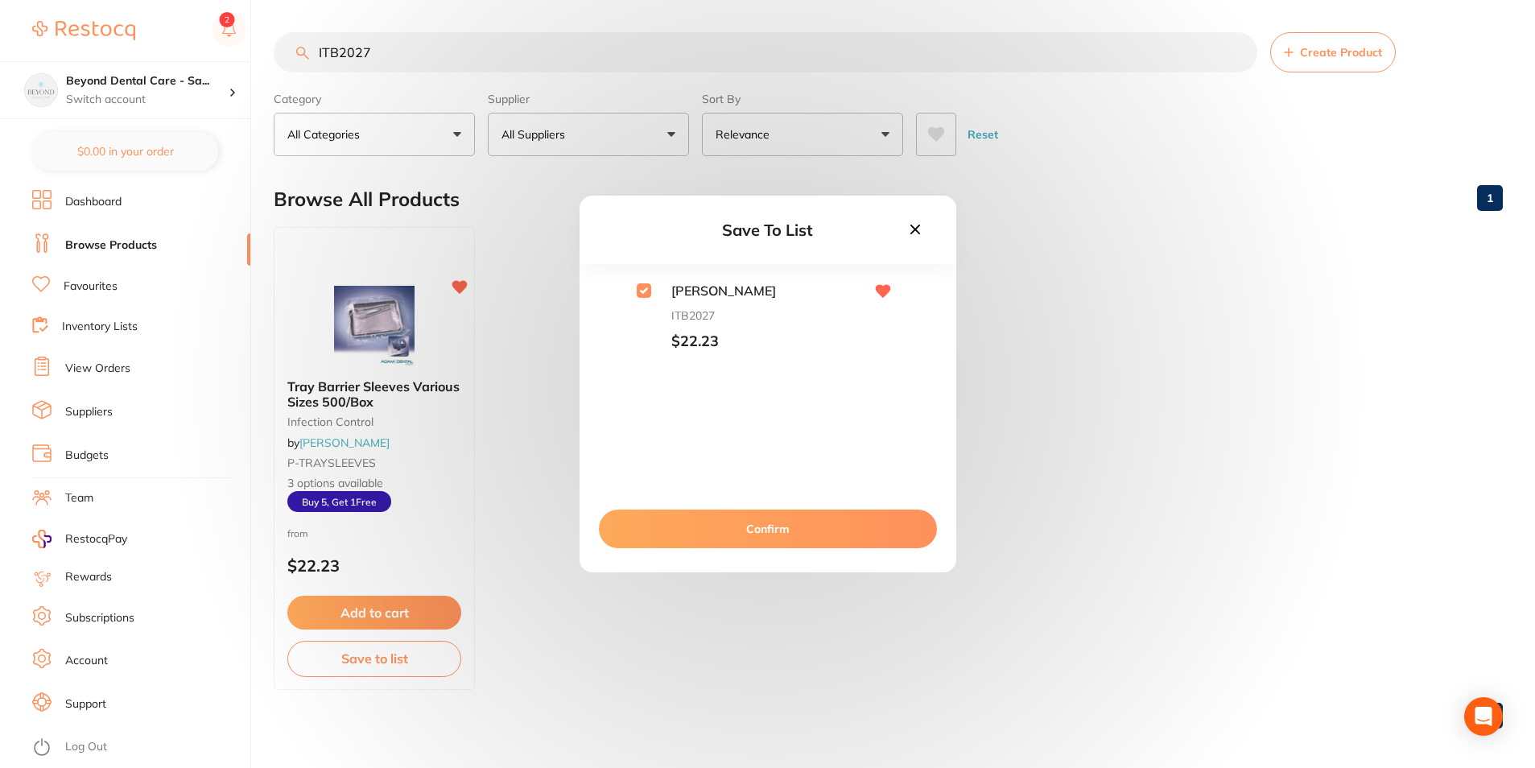
click at [651, 536] on button "Confirm" at bounding box center [768, 529] width 338 height 39
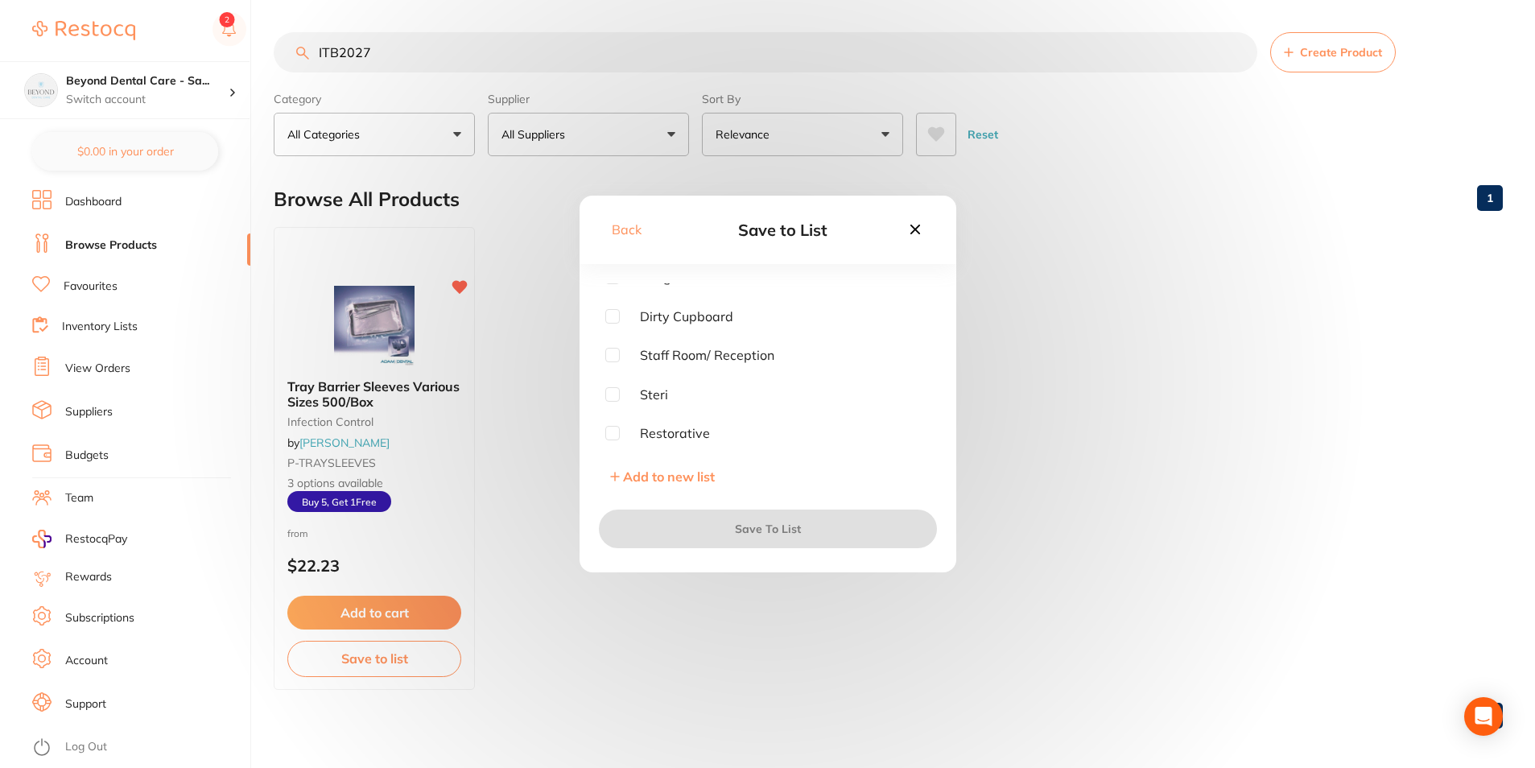
scroll to position [81, 0]
click at [624, 360] on span "Steri" at bounding box center [644, 366] width 48 height 14
click at [618, 362] on input "checkbox" at bounding box center [612, 366] width 14 height 14
checkbox input "true"
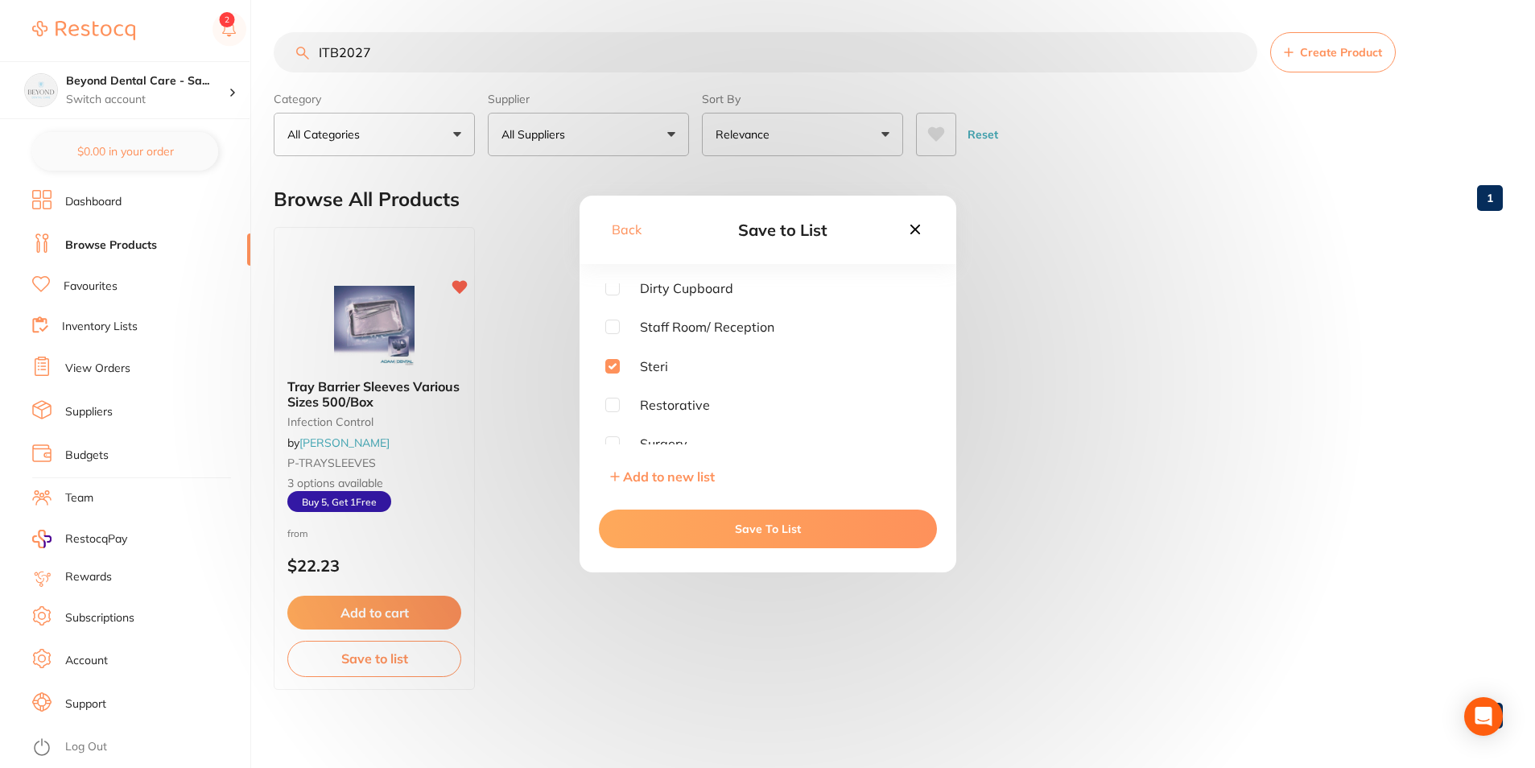
click at [637, 516] on button "Save To List" at bounding box center [768, 529] width 338 height 39
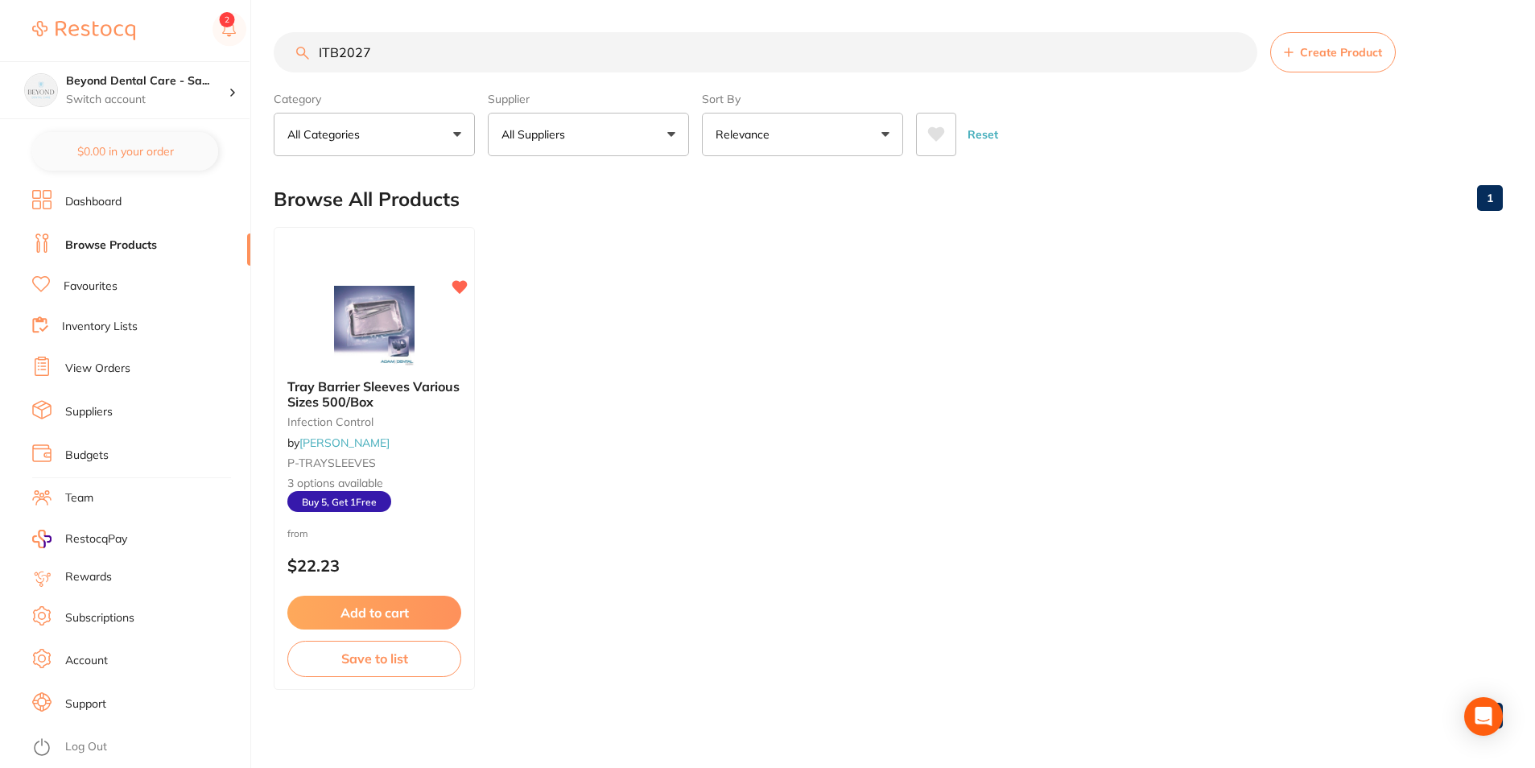
drag, startPoint x: 441, startPoint y: 69, endPoint x: 290, endPoint y: 63, distance: 151.5
click at [294, 65] on input "ITB2027" at bounding box center [766, 52] width 984 height 40
paste input "VC1485"
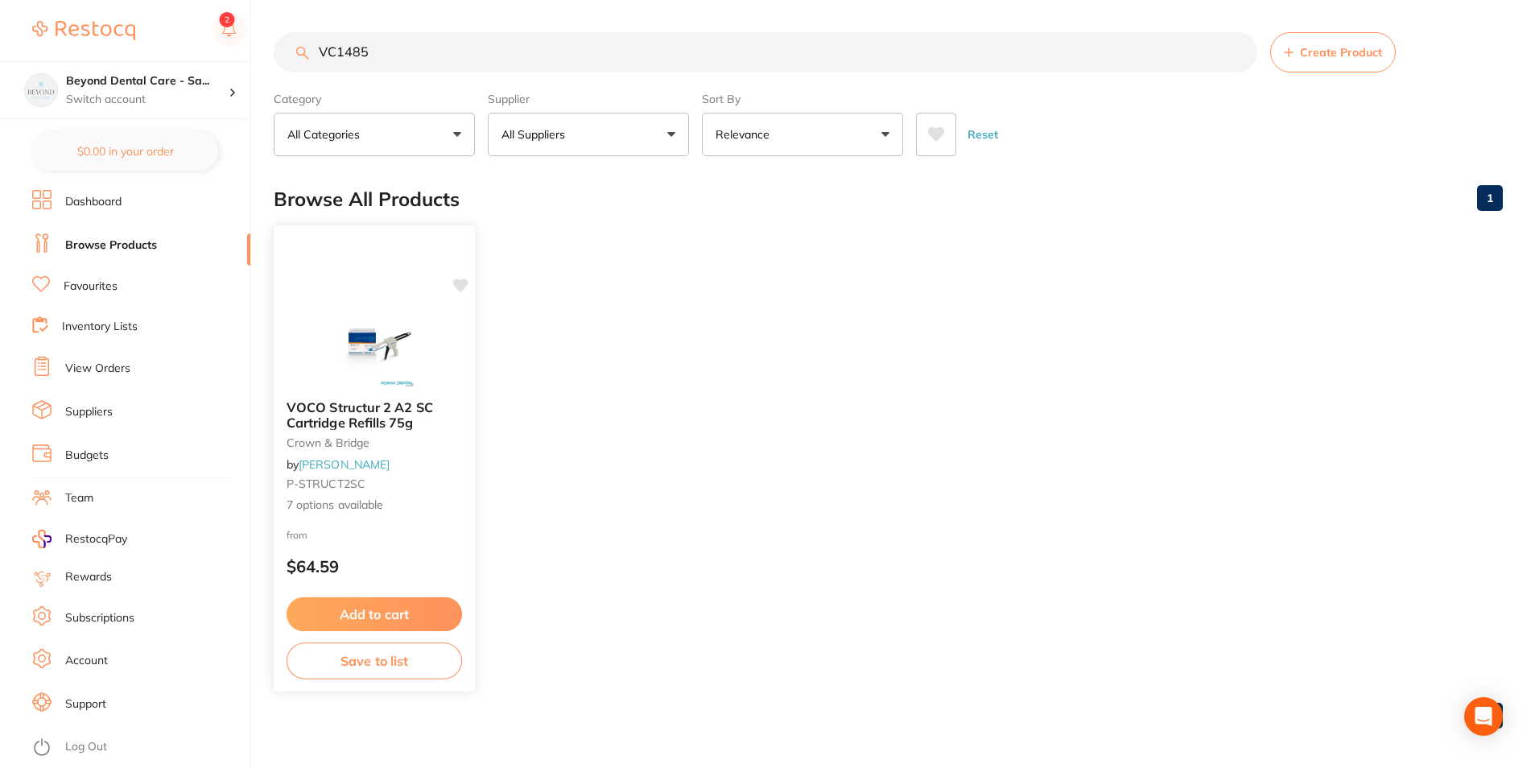
type input "VC1485"
click at [374, 648] on button "Save to list" at bounding box center [375, 661] width 176 height 36
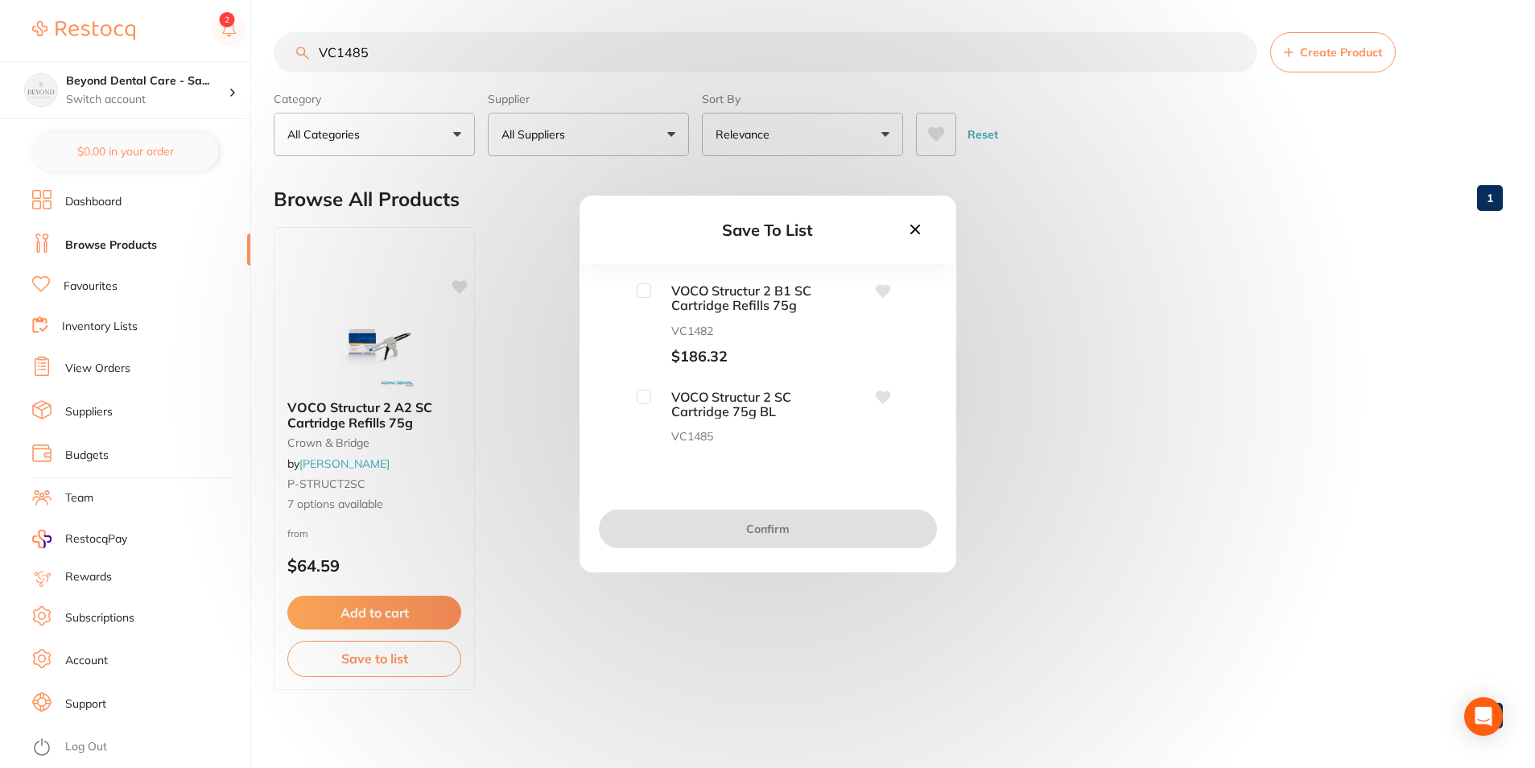
click at [641, 290] on input "checkbox" at bounding box center [644, 290] width 14 height 14
checkbox input "true"
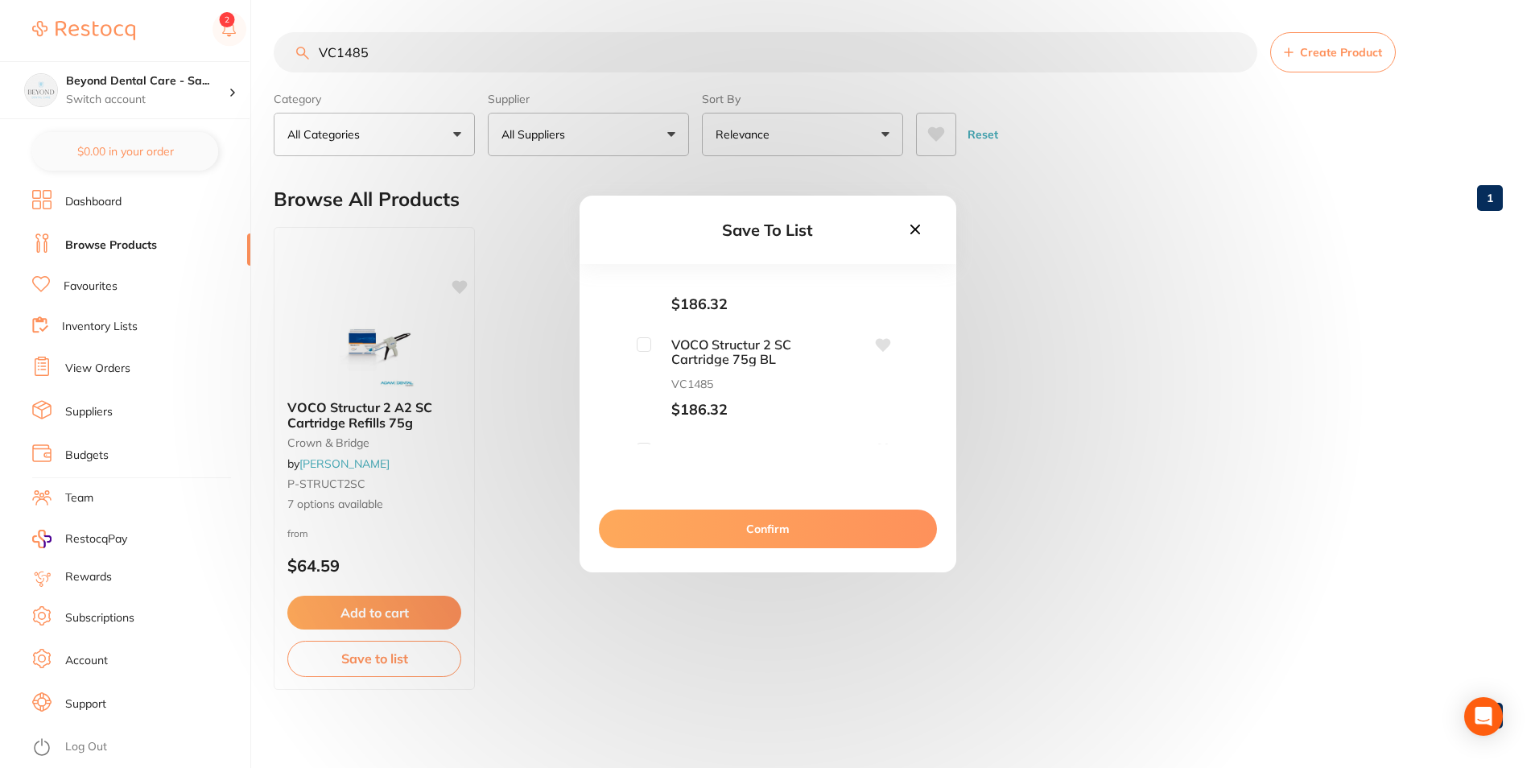
scroll to position [81, 0]
click at [642, 316] on input "checkbox" at bounding box center [644, 316] width 14 height 14
checkbox input "true"
click at [638, 367] on input "checkbox" at bounding box center [644, 367] width 14 height 14
checkbox input "true"
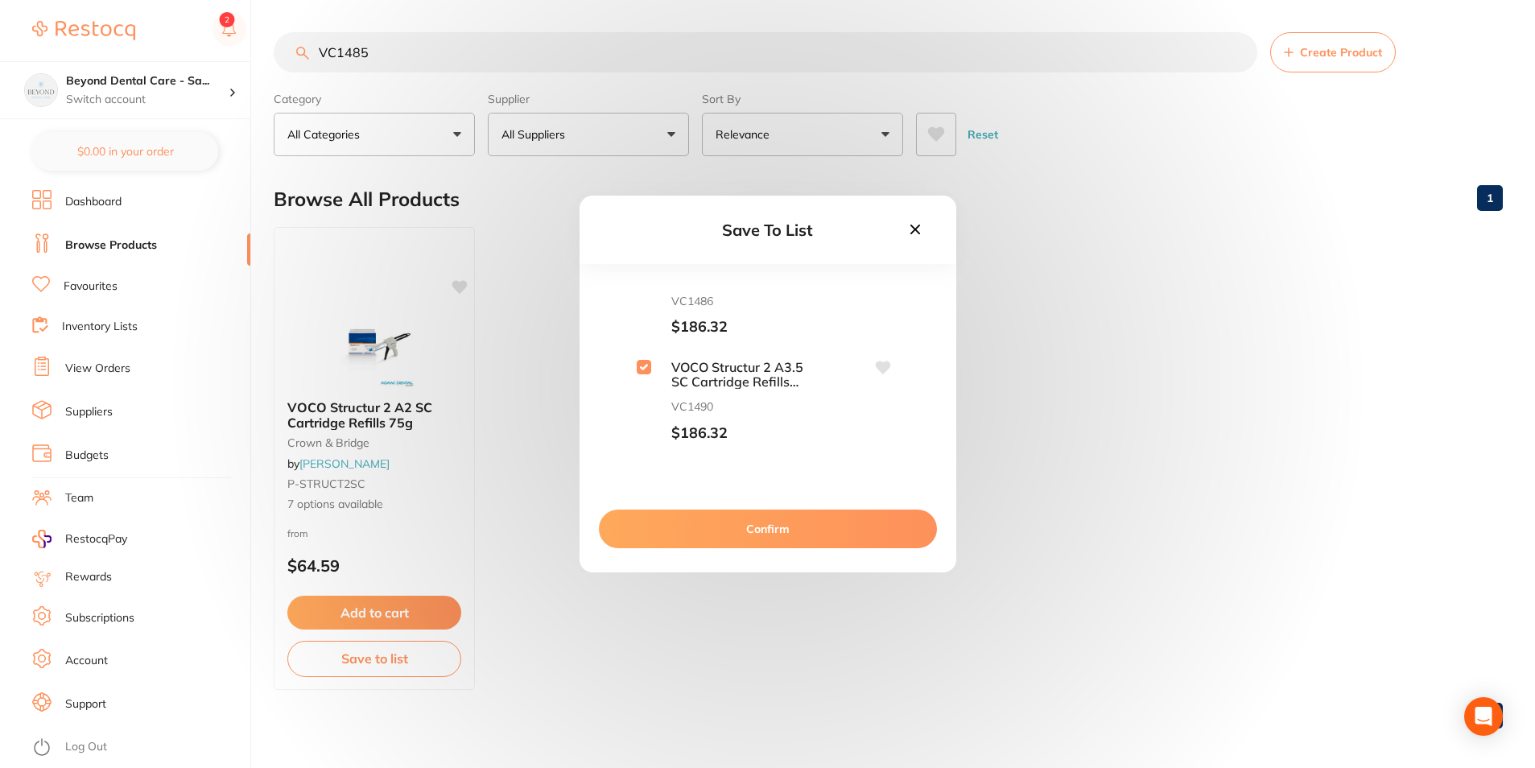
scroll to position [322, 0]
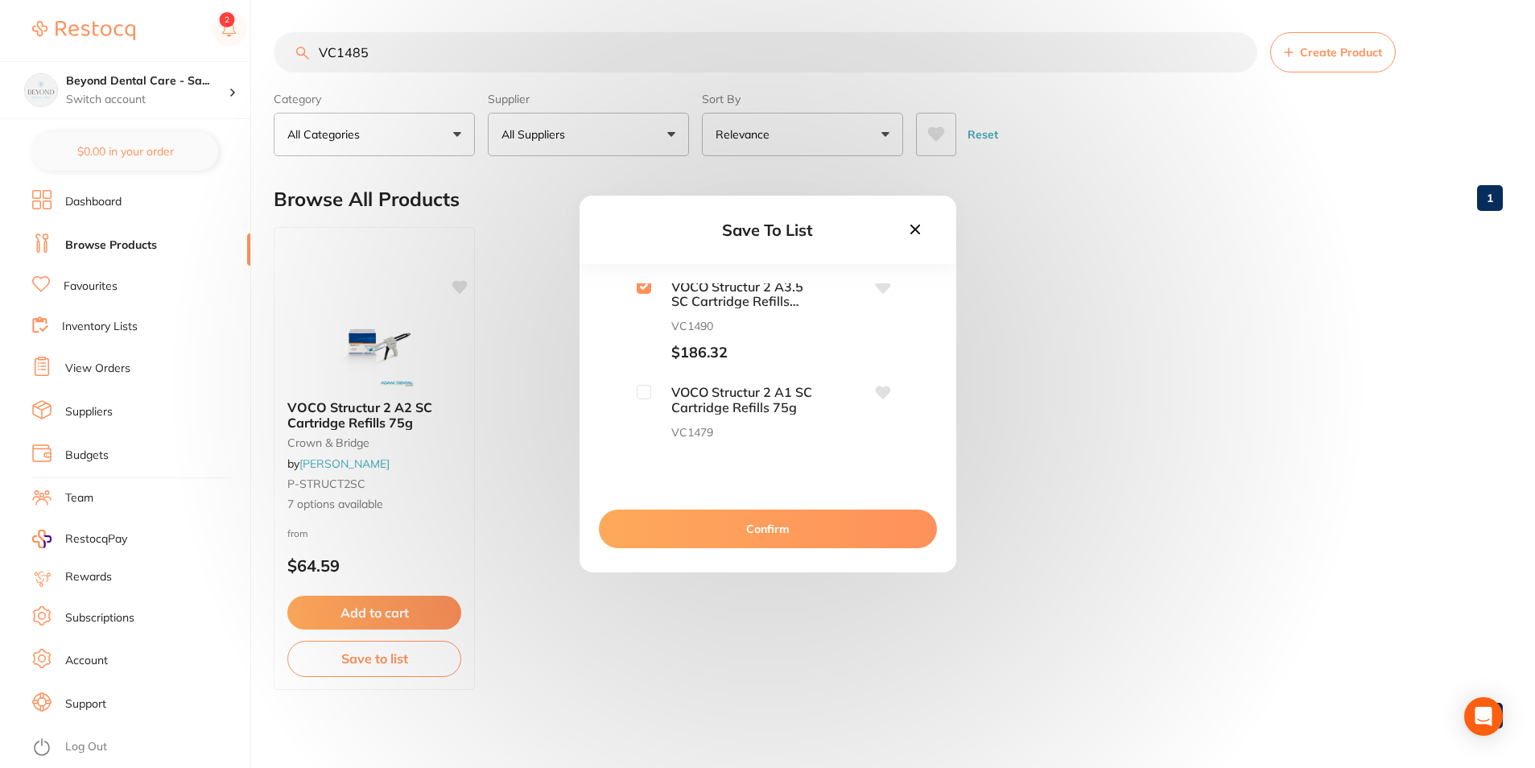
click at [631, 391] on div "VOCO Structur 2 A1 SC Cartridge Refills 75g VC1479 $64.59" at bounding box center [767, 426] width 325 height 82
click at [643, 393] on input "checkbox" at bounding box center [644, 392] width 14 height 14
checkbox input "true"
click at [649, 333] on input "checkbox" at bounding box center [644, 337] width 14 height 14
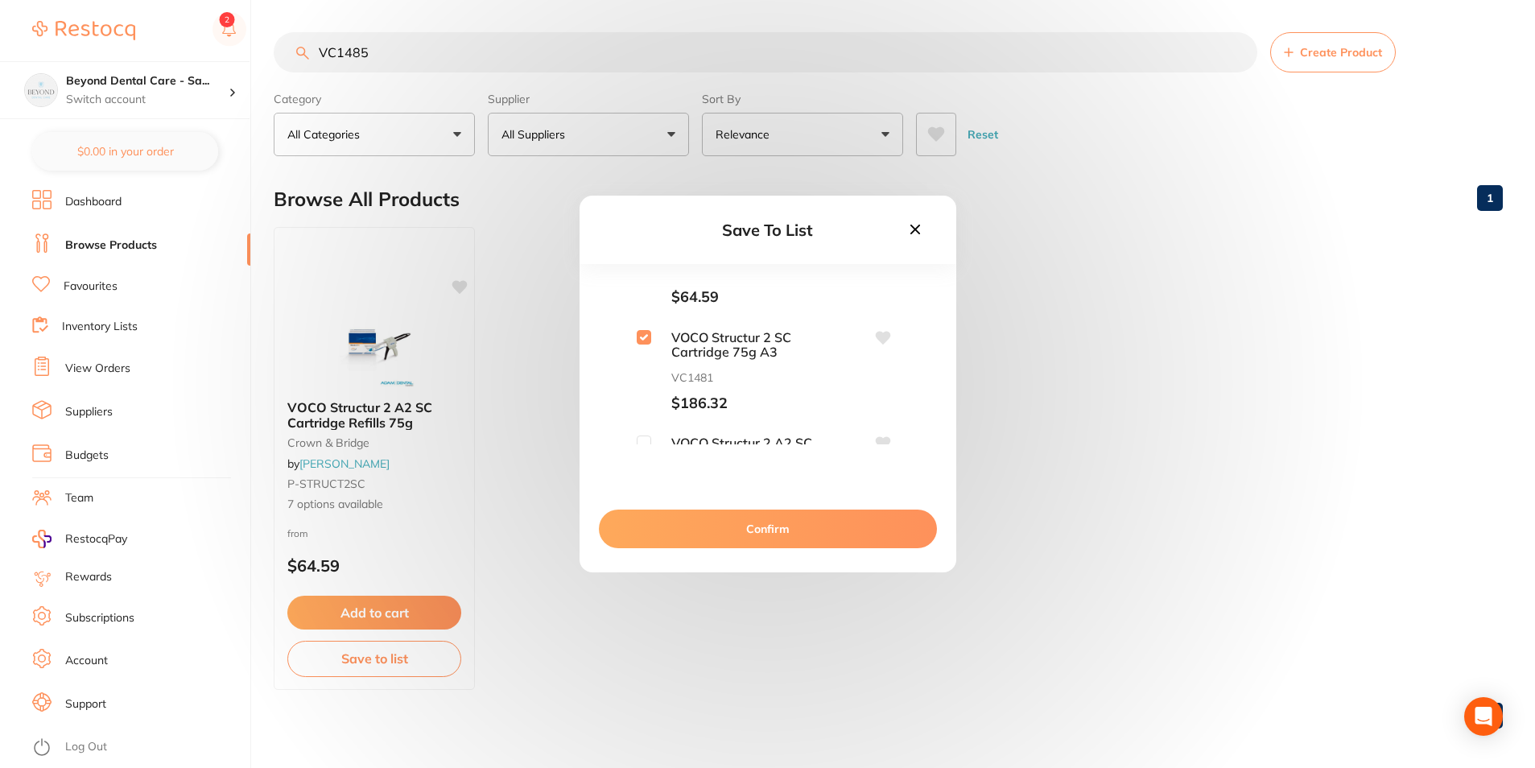
checkbox input "true"
click at [643, 368] on input "checkbox" at bounding box center [644, 369] width 14 height 14
checkbox input "true"
click at [681, 541] on button "Confirm" at bounding box center [768, 529] width 338 height 39
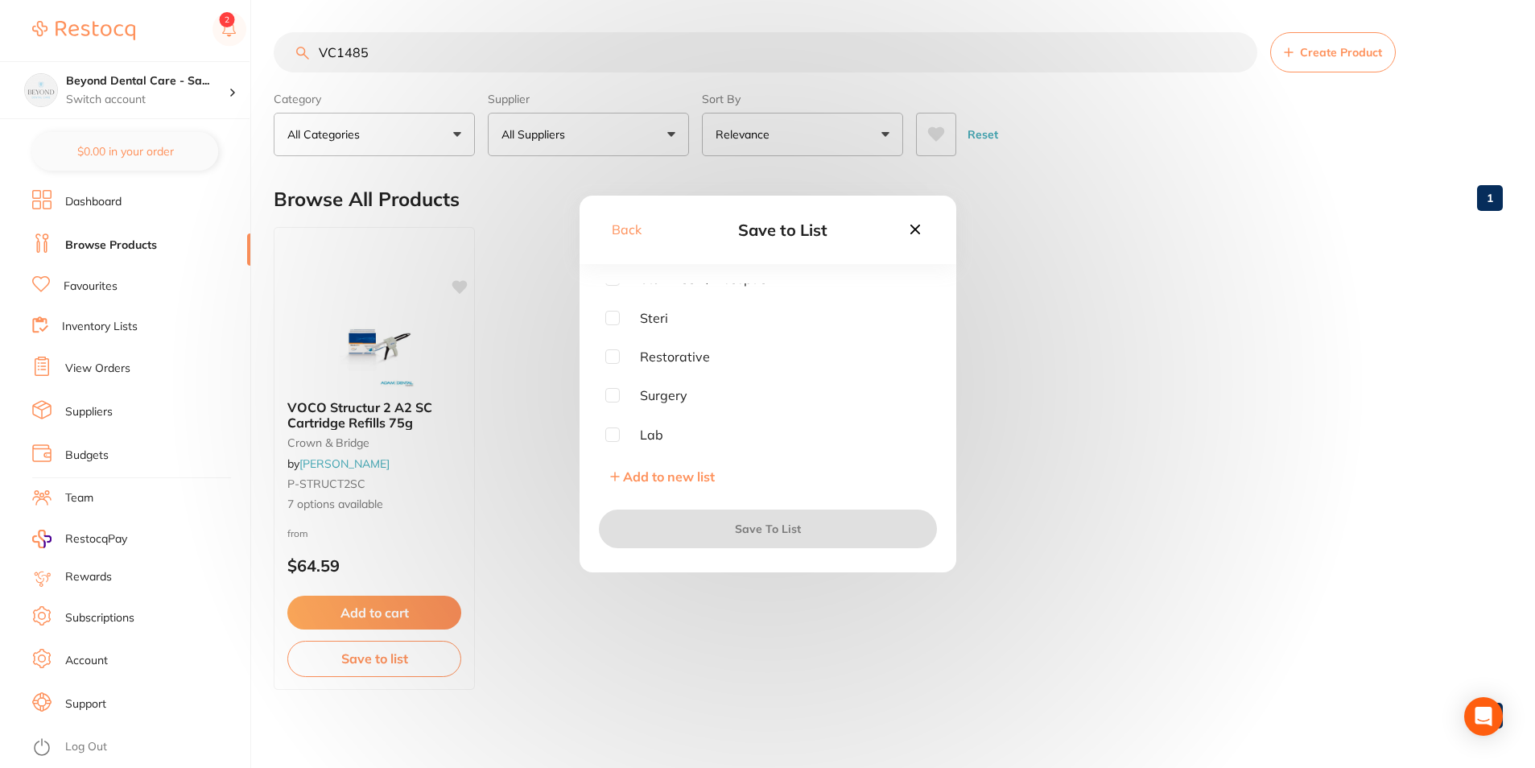
scroll to position [129, 0]
click at [615, 354] on input "checkbox" at bounding box center [612, 356] width 14 height 14
checkbox input "true"
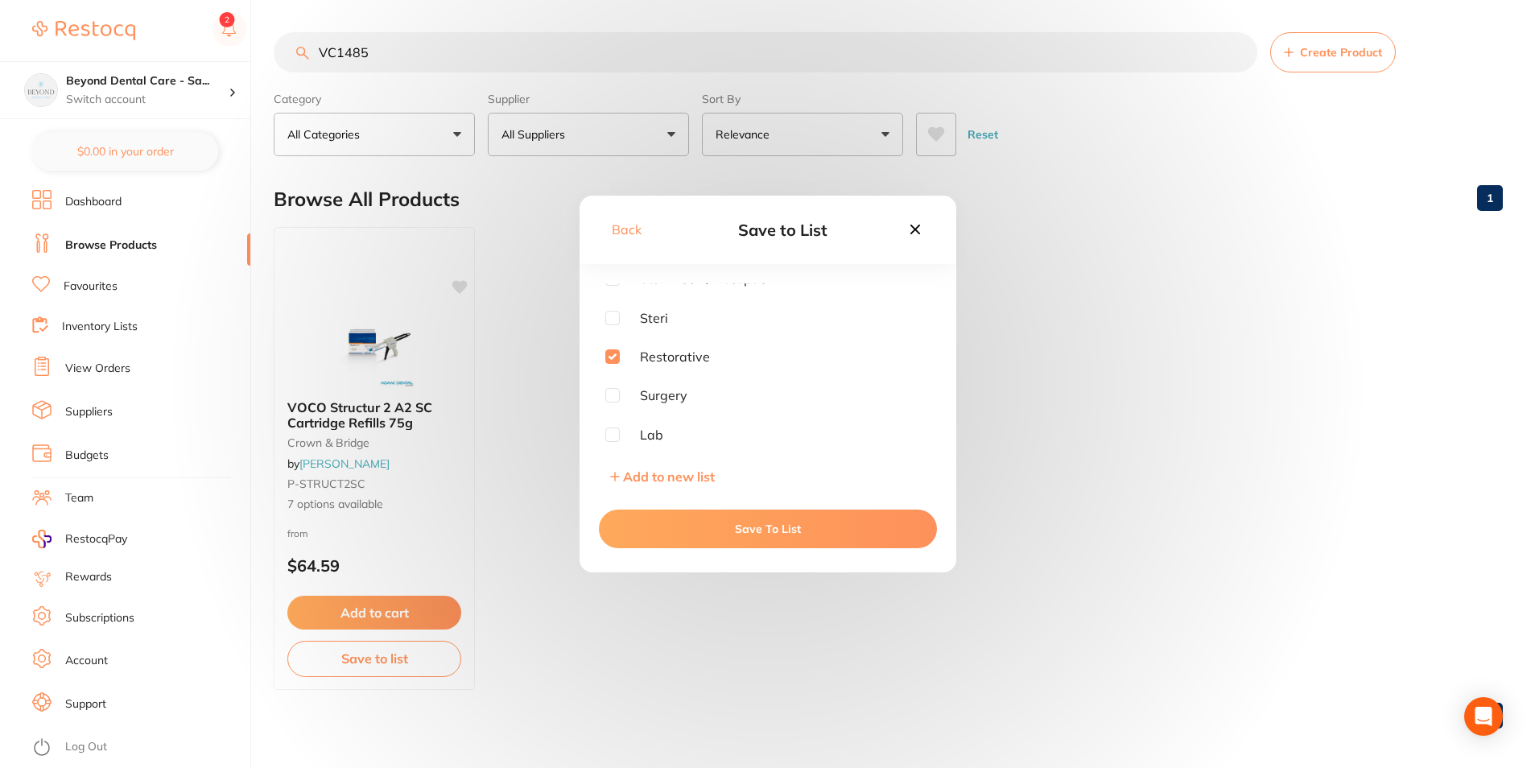
click at [758, 525] on button "Save To List" at bounding box center [768, 529] width 338 height 39
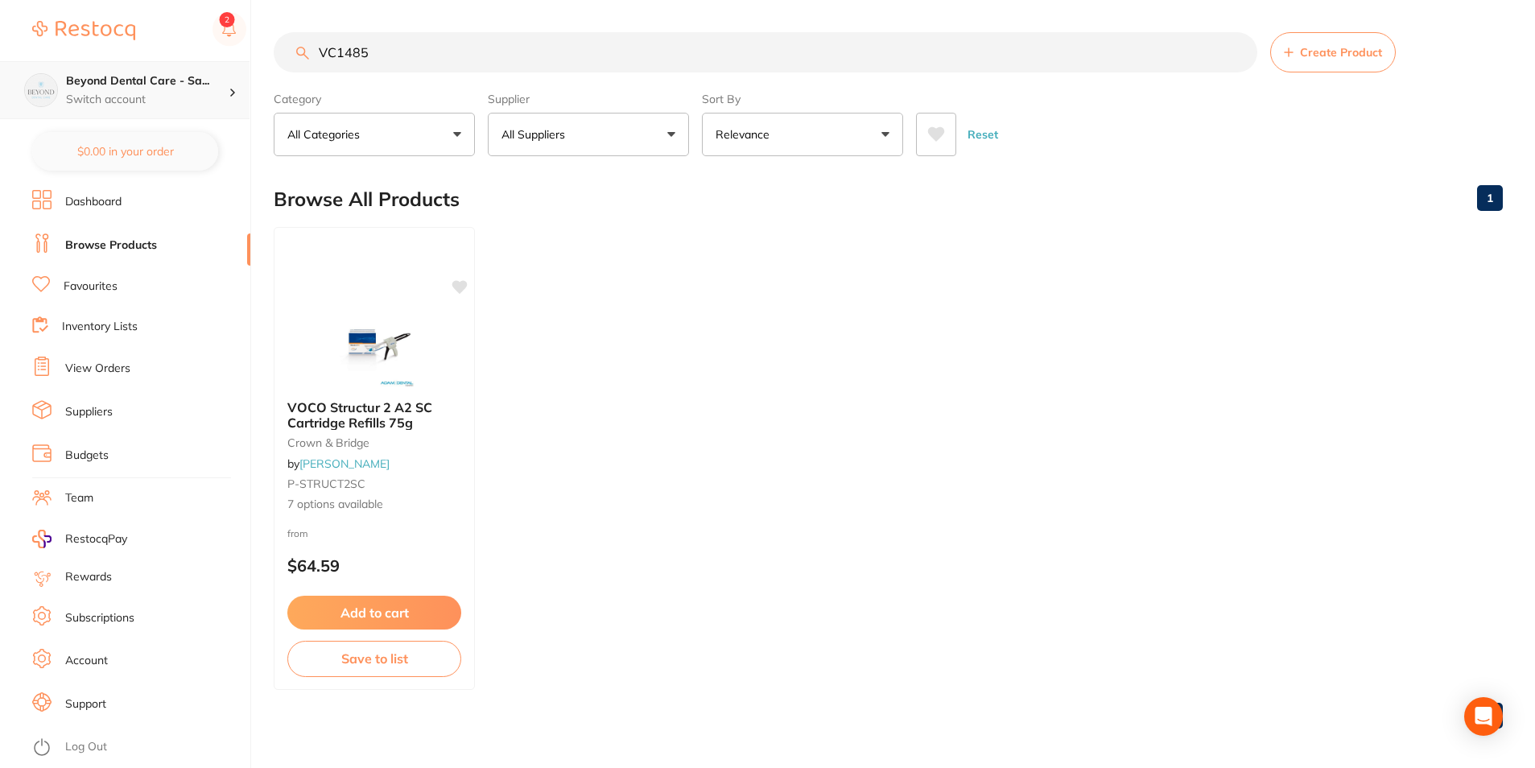
drag, startPoint x: 457, startPoint y: 57, endPoint x: 218, endPoint y: 61, distance: 238.4
click at [218, 61] on div "$0.00 Beyond Dental Care - Sa... Switch account Beyond Dental Care - Sandstone …" at bounding box center [767, 384] width 1535 height 768
paste input "BBU36"
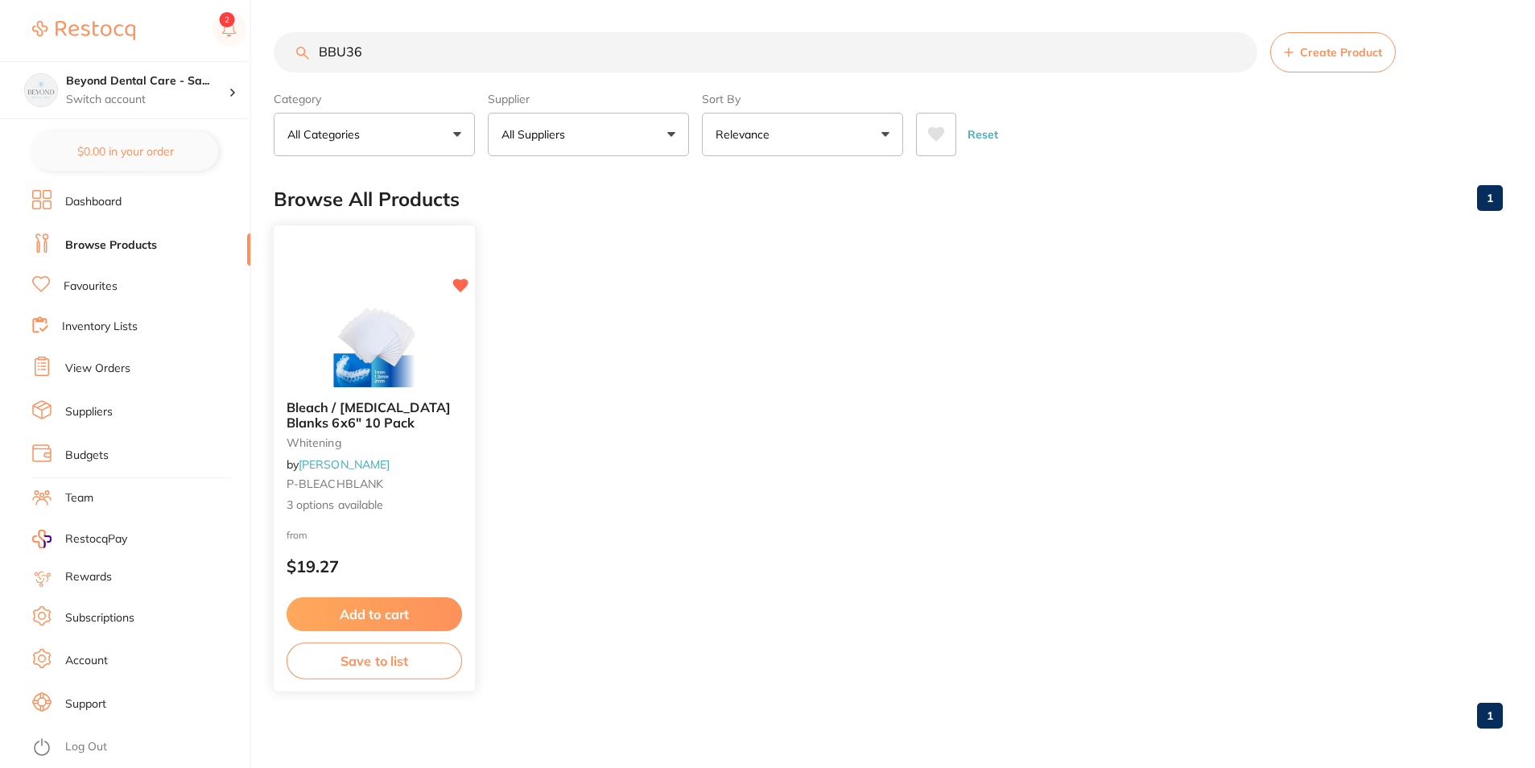
type input "BBU36"
click at [370, 659] on button "Save to list" at bounding box center [375, 661] width 176 height 36
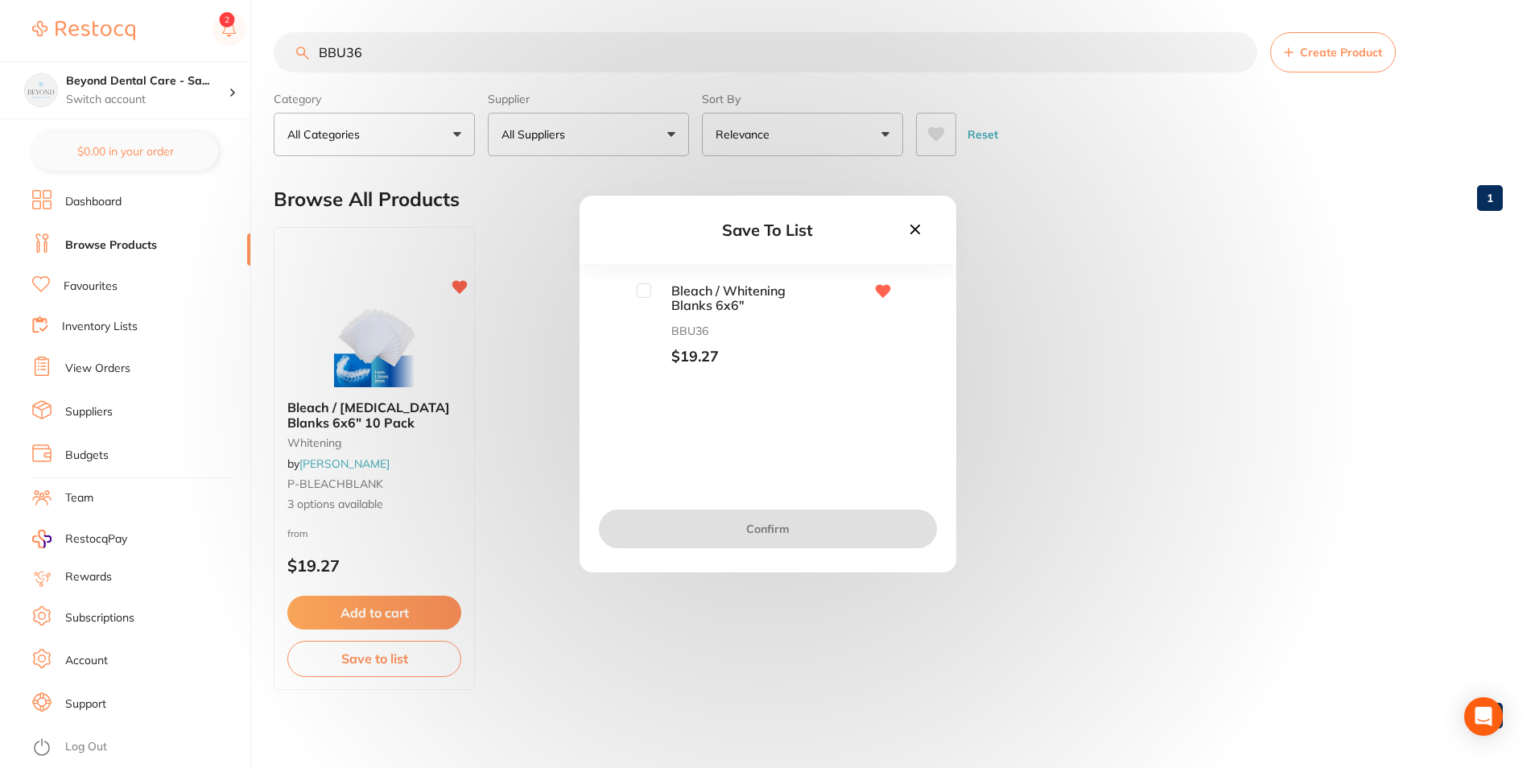
click at [651, 292] on span "Bleach / Whitening Blanks 6x6"" at bounding box center [731, 298] width 161 height 30
drag, startPoint x: 639, startPoint y: 300, endPoint x: 651, endPoint y: 291, distance: 15.6
click at [643, 299] on div "Bleach / [MEDICAL_DATA] Blanks 6x6" BBU36 $19.27" at bounding box center [725, 324] width 176 height 82
click at [651, 291] on span "Bleach / Whitening Blanks 6x6"" at bounding box center [731, 298] width 161 height 30
click at [645, 292] on input "checkbox" at bounding box center [644, 290] width 14 height 14
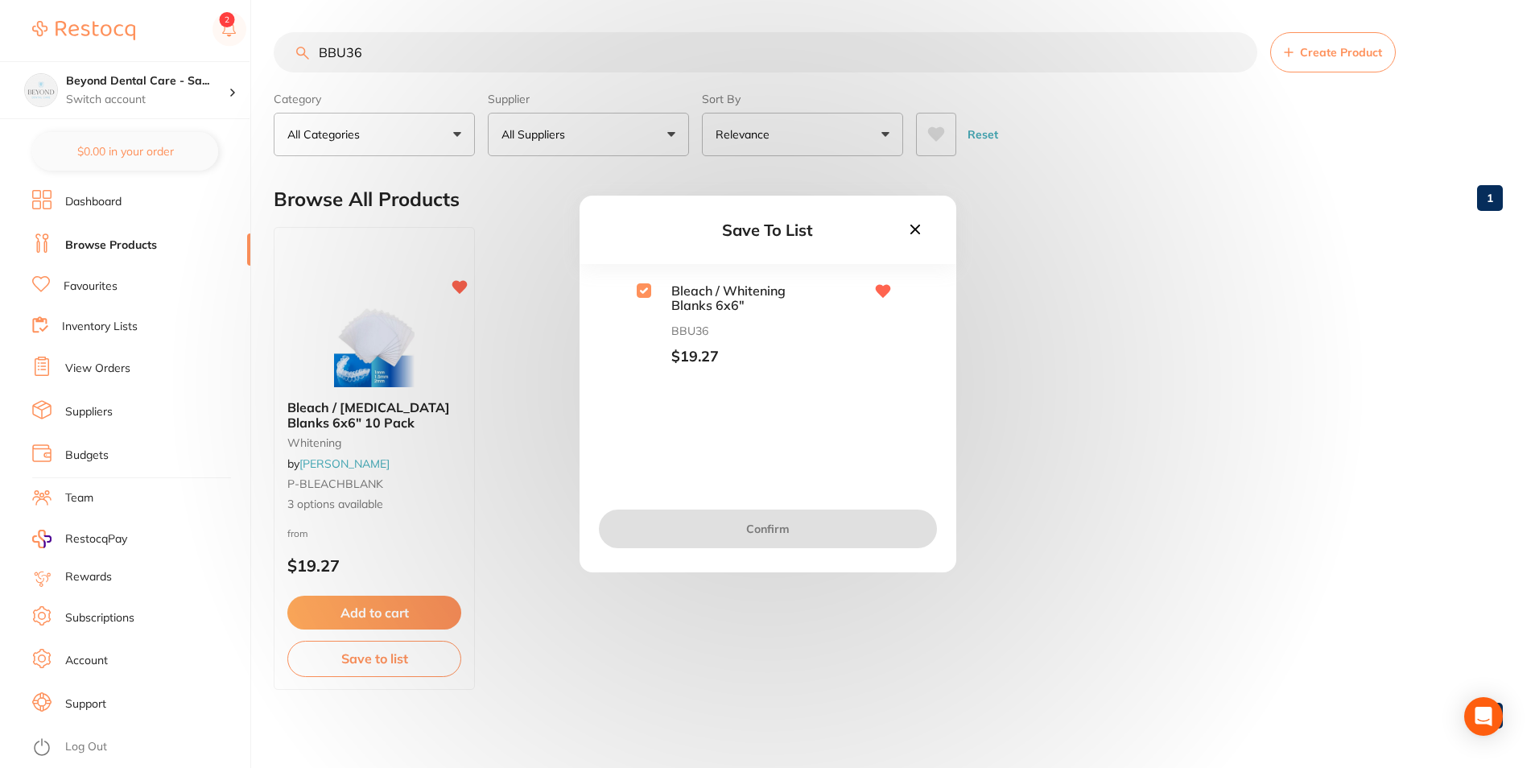
checkbox input "true"
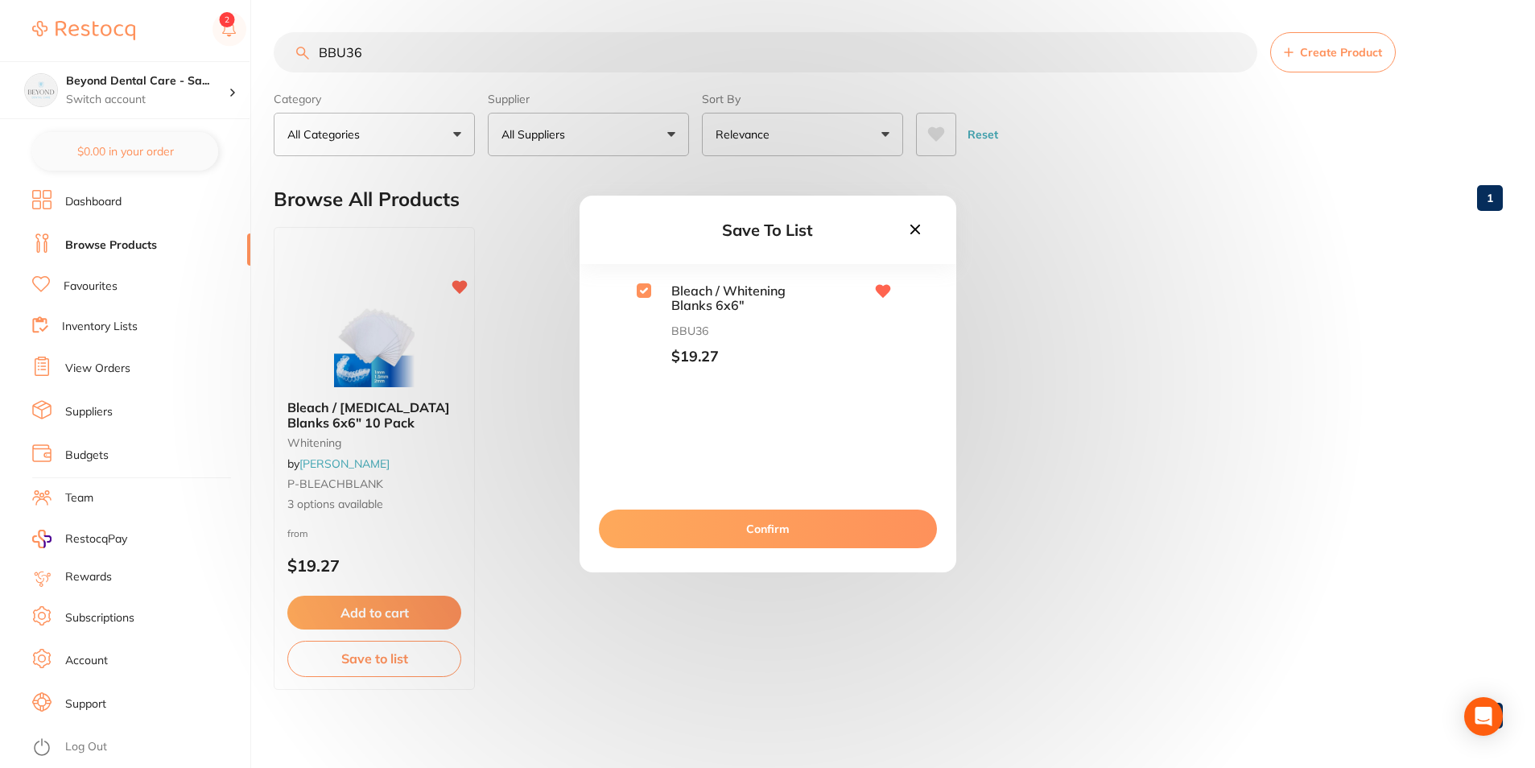
drag, startPoint x: 667, startPoint y: 506, endPoint x: 670, endPoint y: 520, distance: 13.9
click at [668, 508] on div "Confirm" at bounding box center [768, 529] width 377 height 87
click at [671, 524] on button "Confirm" at bounding box center [768, 529] width 338 height 39
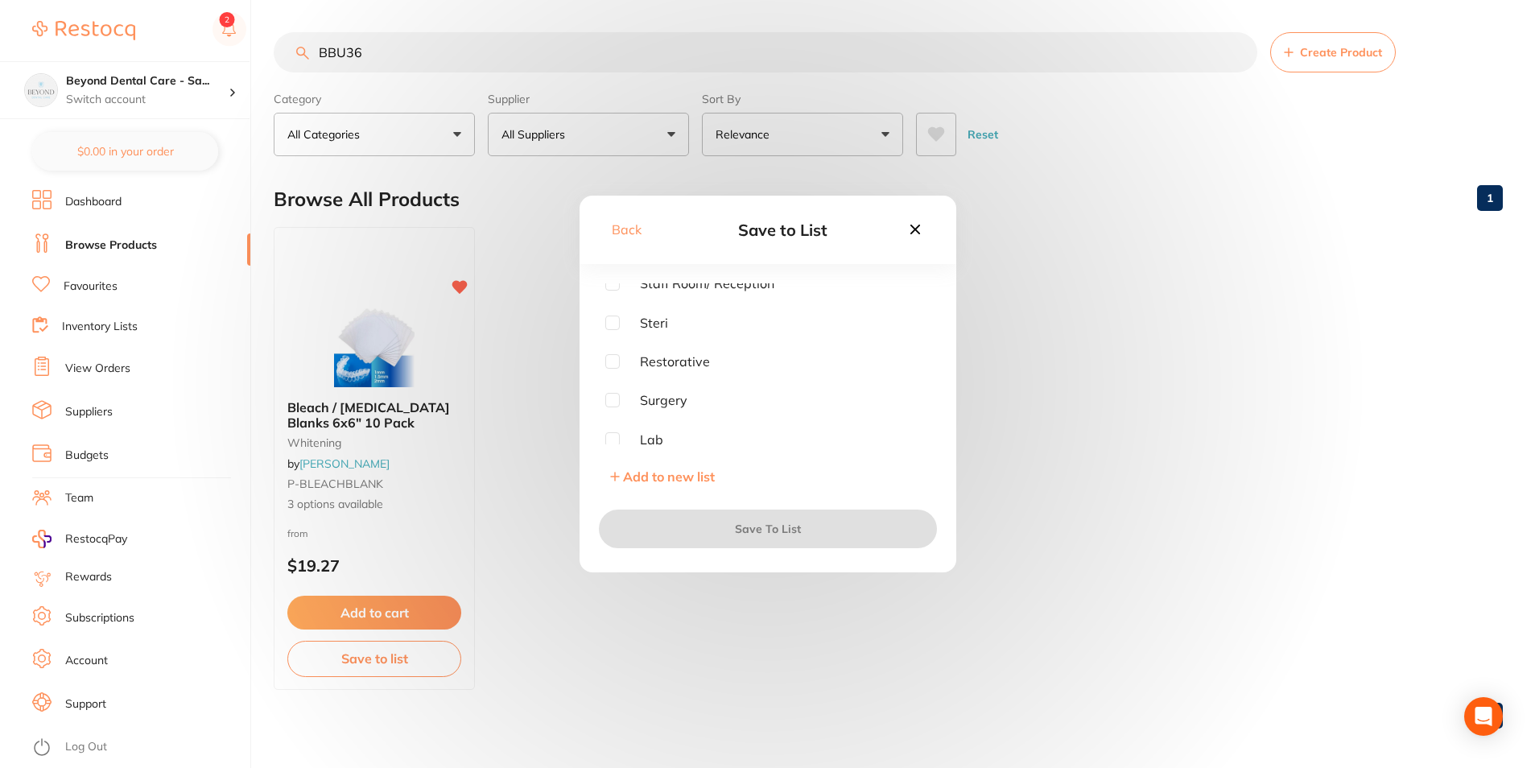
scroll to position [129, 0]
click at [614, 441] on input "checkbox" at bounding box center [612, 435] width 14 height 14
checkbox input "true"
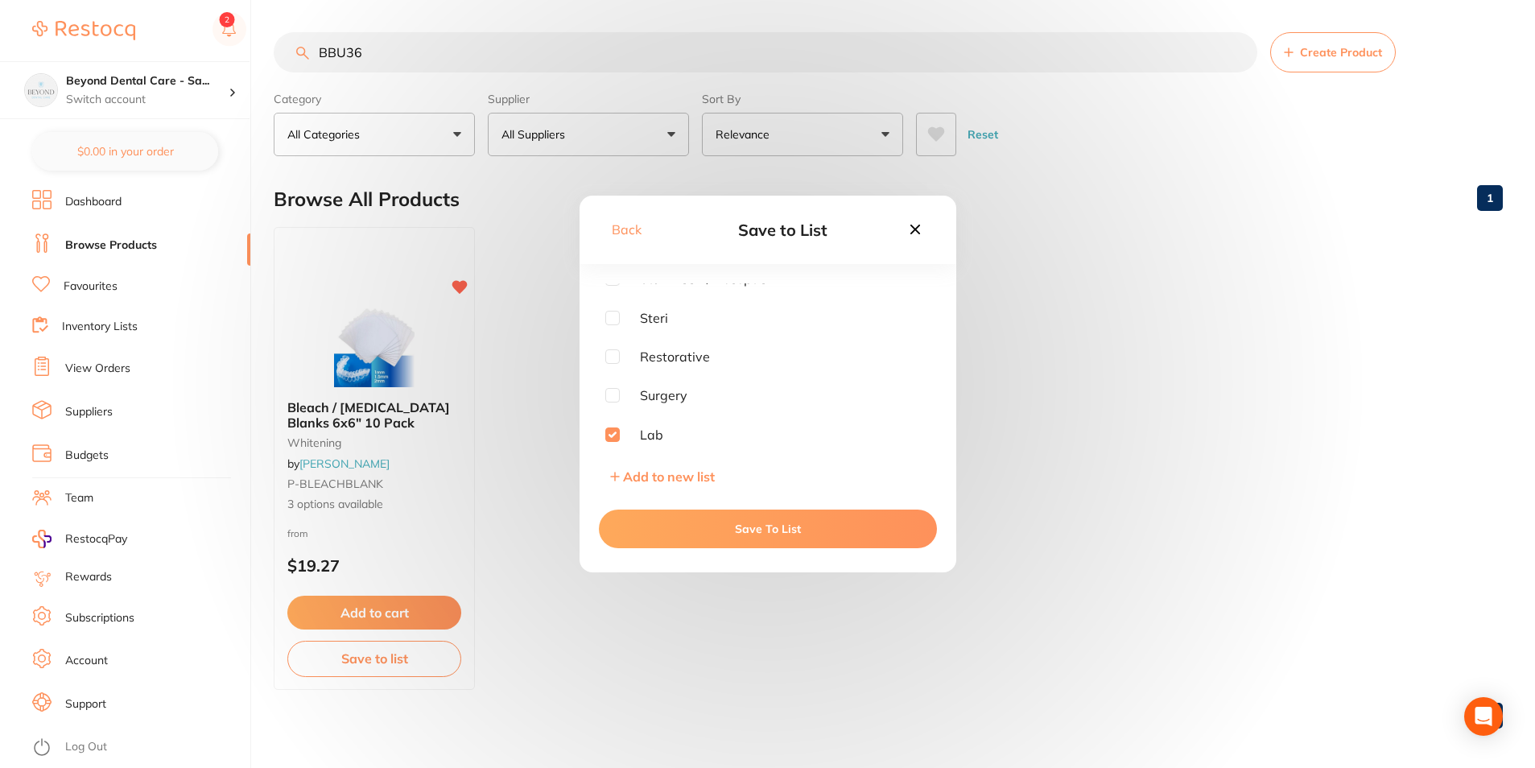
click at [651, 550] on div "Save To List" at bounding box center [768, 529] width 377 height 87
click at [649, 522] on button "Save To List" at bounding box center [768, 529] width 338 height 39
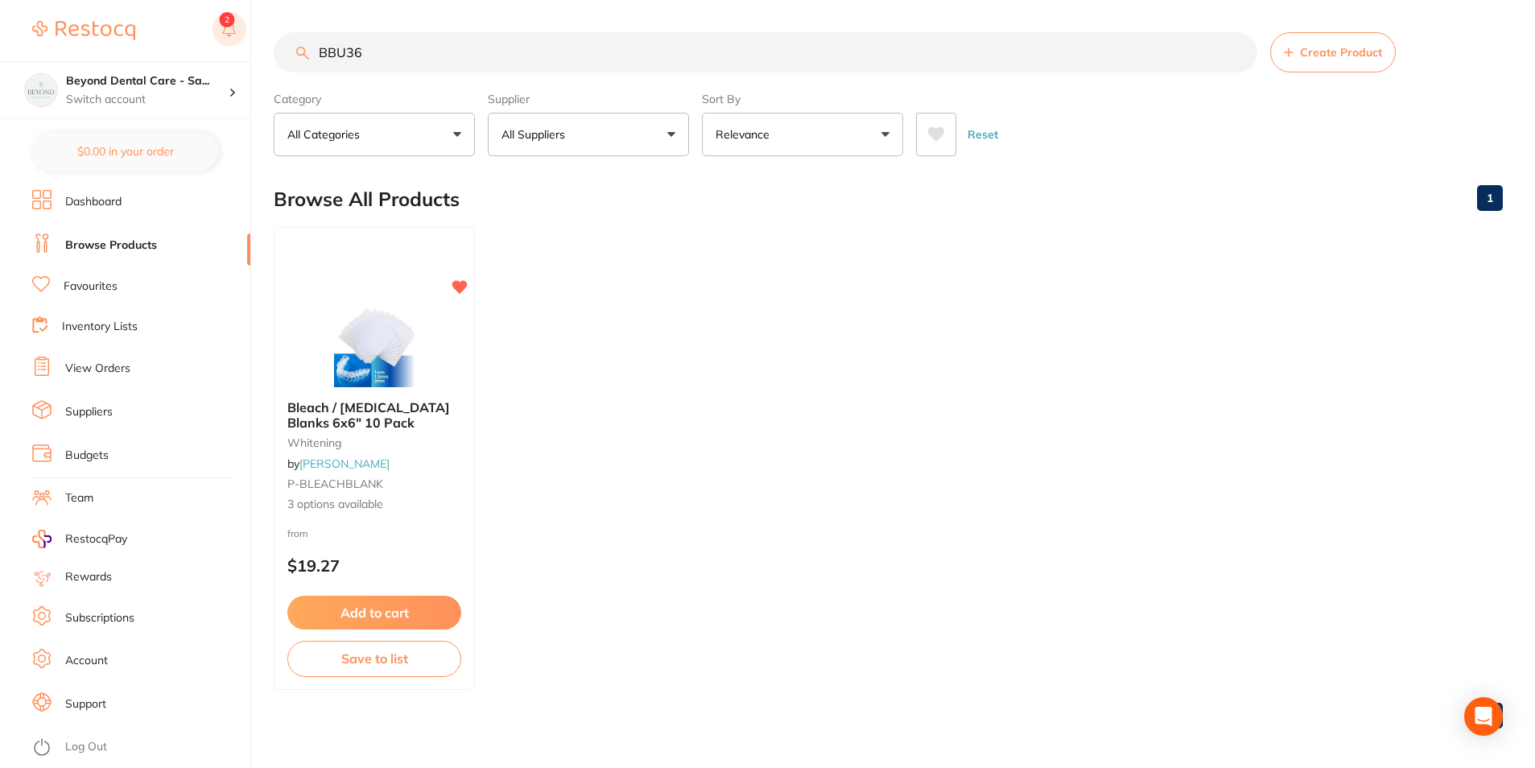
scroll to position [0, 0]
drag, startPoint x: 497, startPoint y: 57, endPoint x: 237, endPoint y: 48, distance: 260.2
click at [213, 58] on div "$0.00 Beyond Dental Care - Sa... Switch account Beyond Dental Care - Sandstone …" at bounding box center [767, 384] width 1535 height 768
paste input "RUMRL4125"
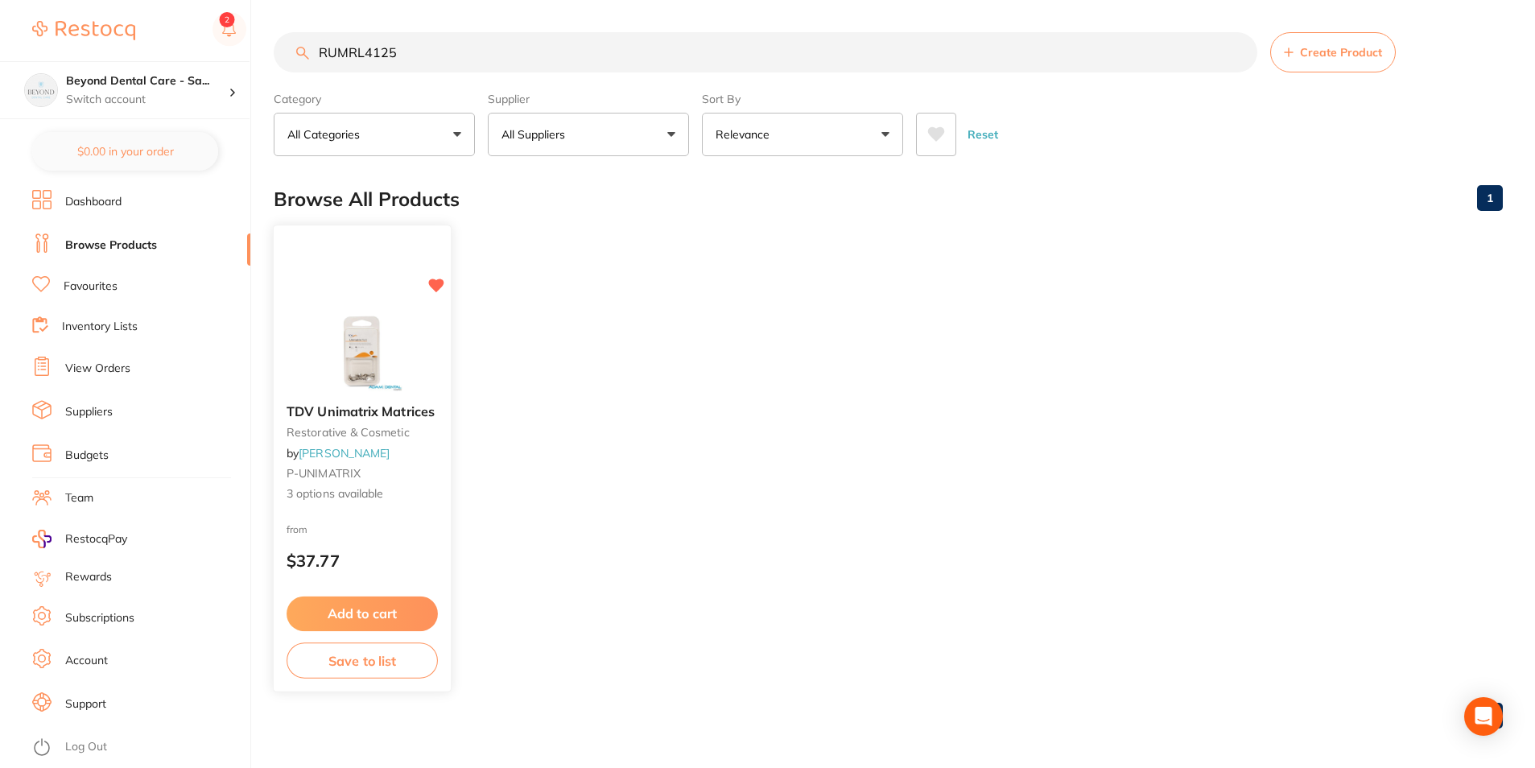
type input "RUMRL4125"
click at [363, 662] on button "Save to list" at bounding box center [362, 661] width 151 height 36
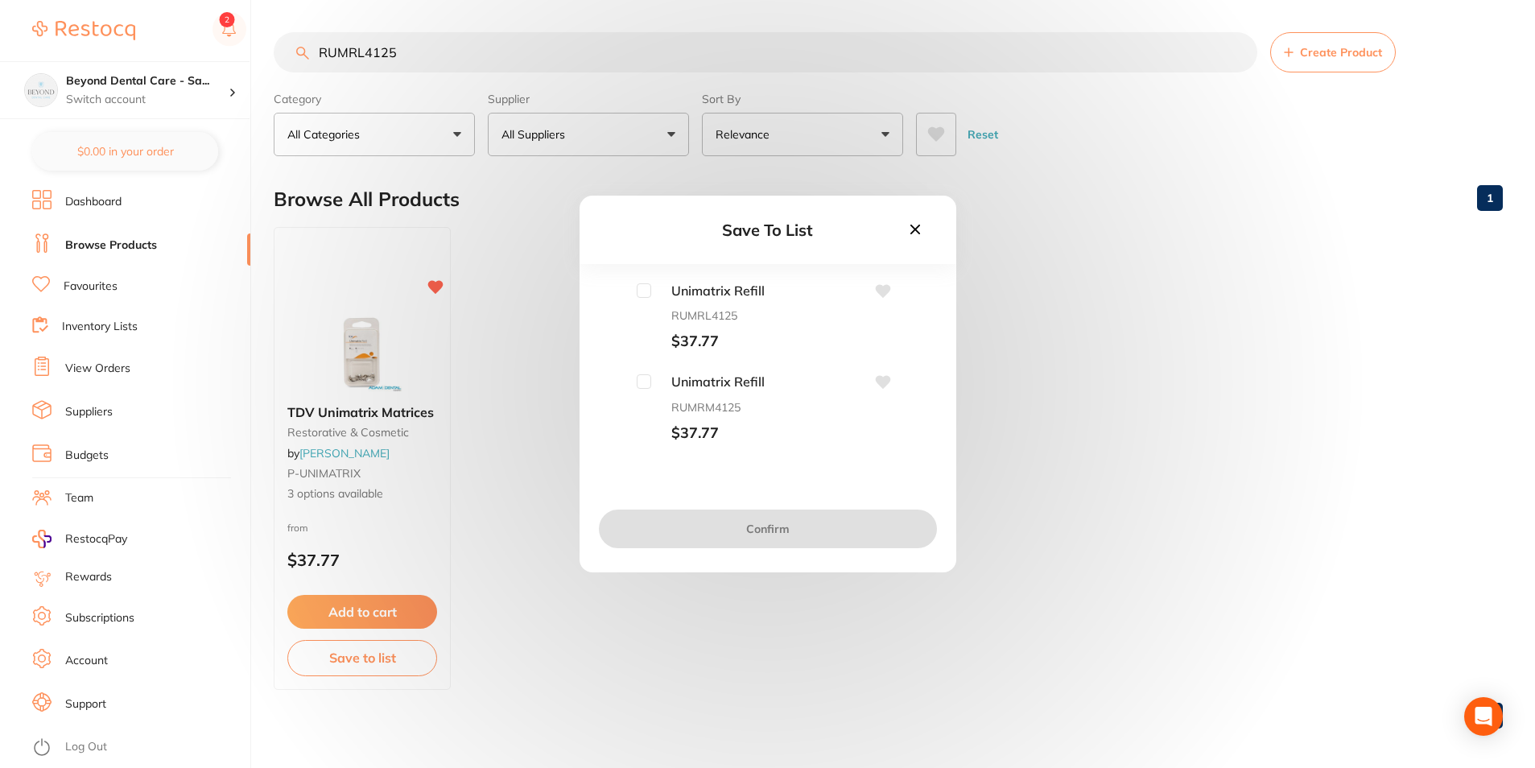
drag, startPoint x: 639, startPoint y: 287, endPoint x: 658, endPoint y: 370, distance: 84.4
click at [639, 288] on input "checkbox" at bounding box center [644, 290] width 14 height 14
checkbox input "true"
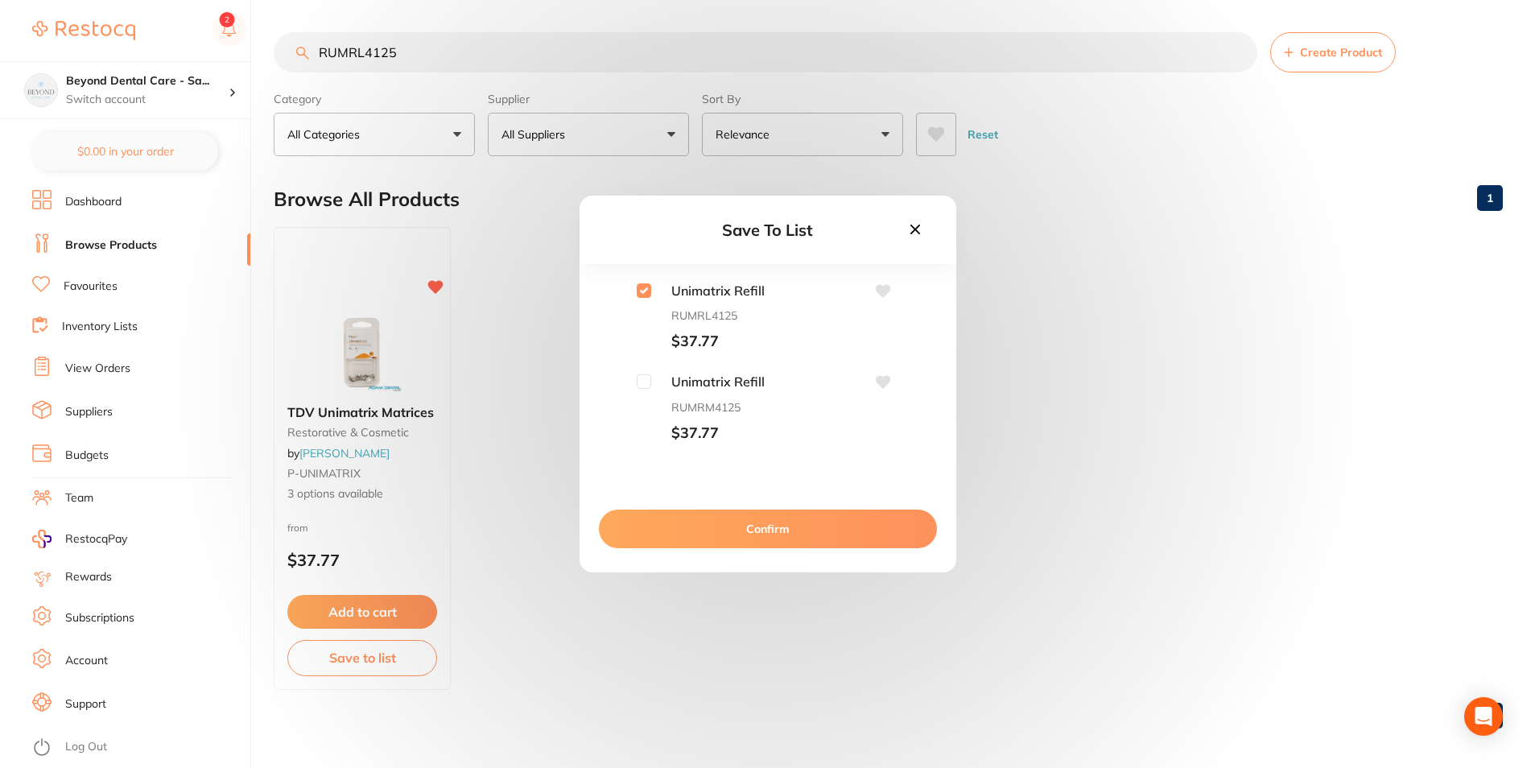
click at [642, 387] on input "checkbox" at bounding box center [644, 381] width 14 height 14
checkbox input "true"
click at [639, 382] on div "Unimatrix Refill RUMRL4125 $37.77 Unimatrix Refill RUMRM4125 $37.77 Unimatrix R…" at bounding box center [767, 363] width 325 height 161
click at [643, 388] on input "checkbox" at bounding box center [644, 392] width 14 height 14
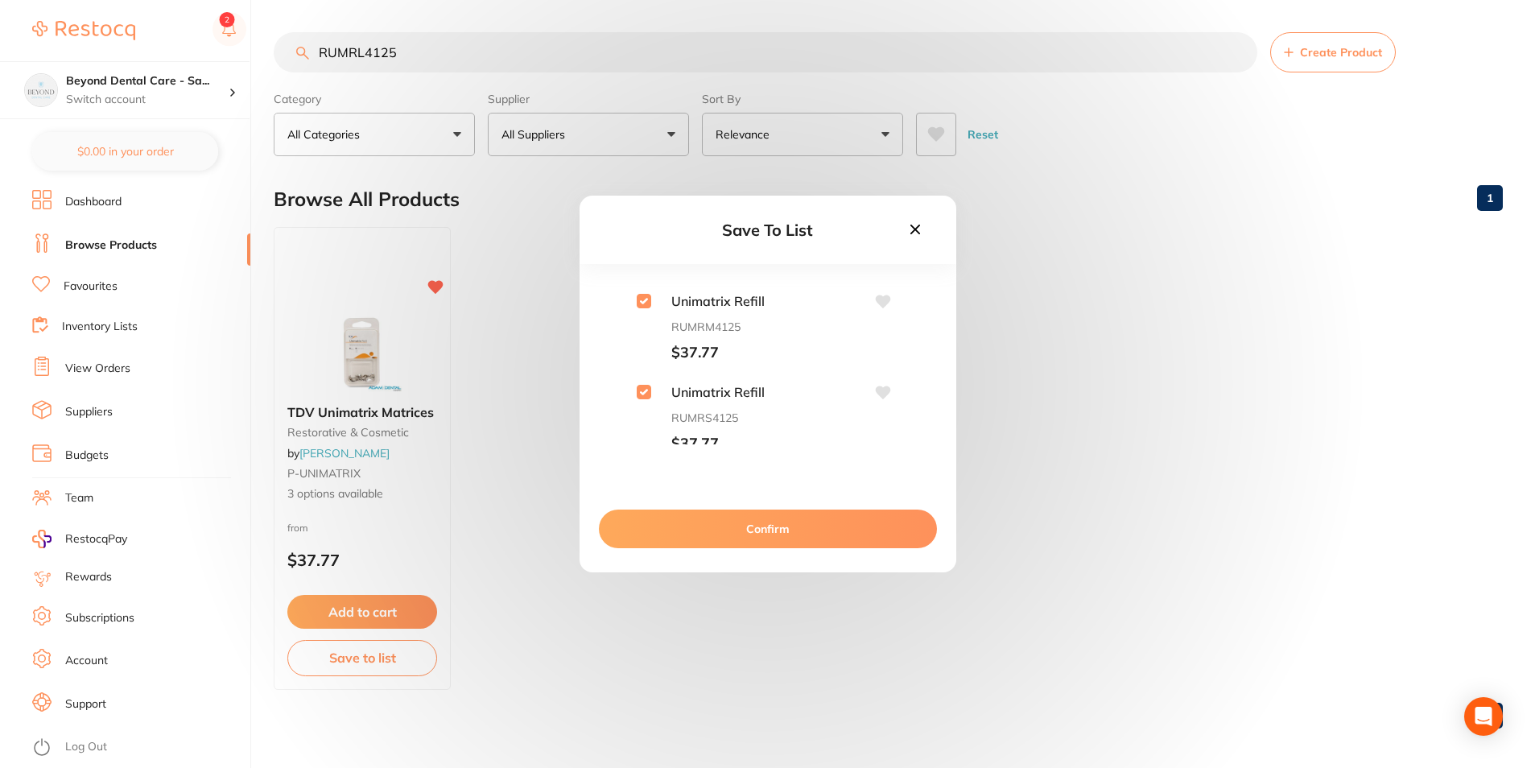
checkbox input "true"
click at [653, 524] on button "Confirm" at bounding box center [768, 529] width 338 height 39
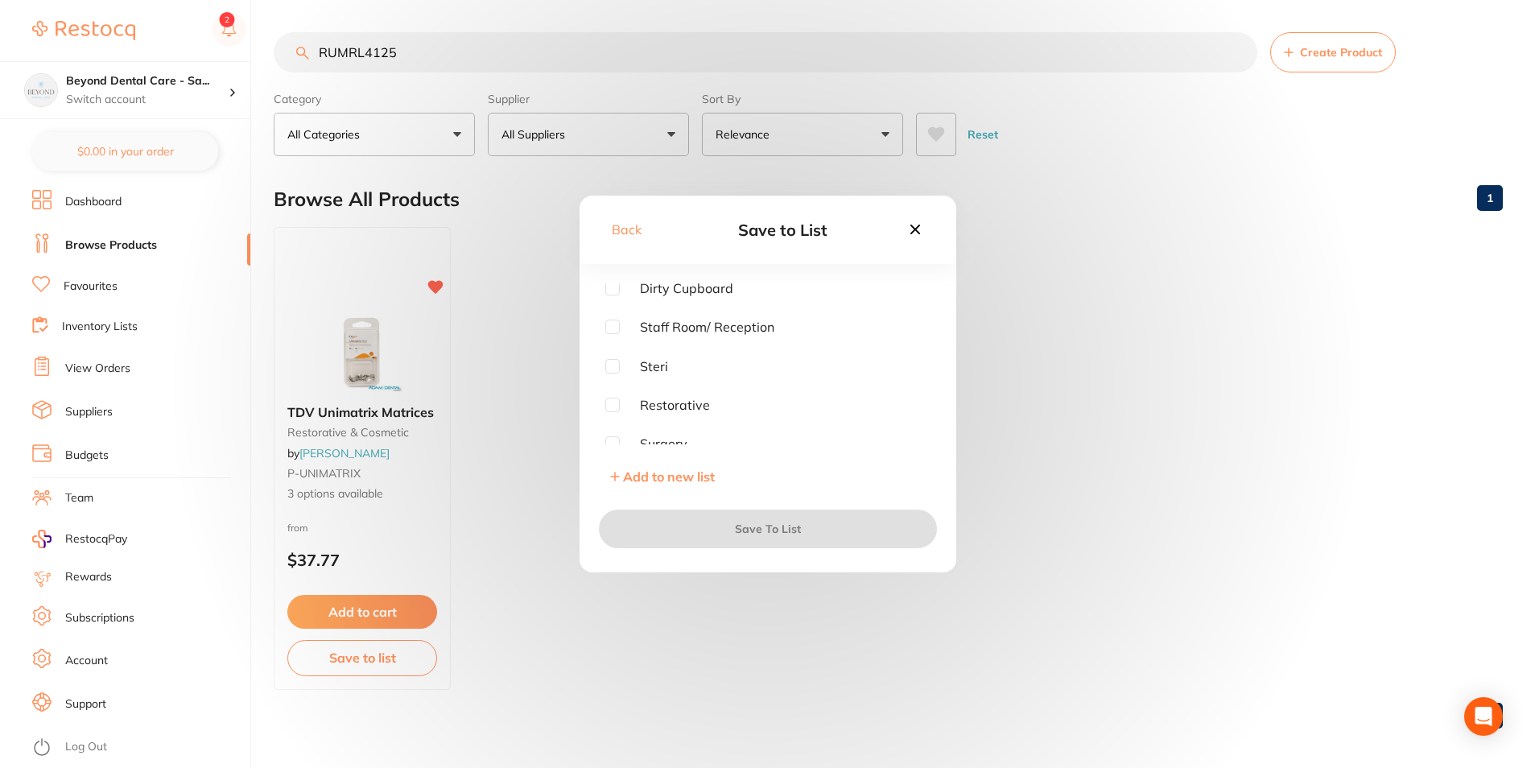
scroll to position [129, 0]
click at [613, 358] on input "checkbox" at bounding box center [612, 356] width 14 height 14
checkbox input "true"
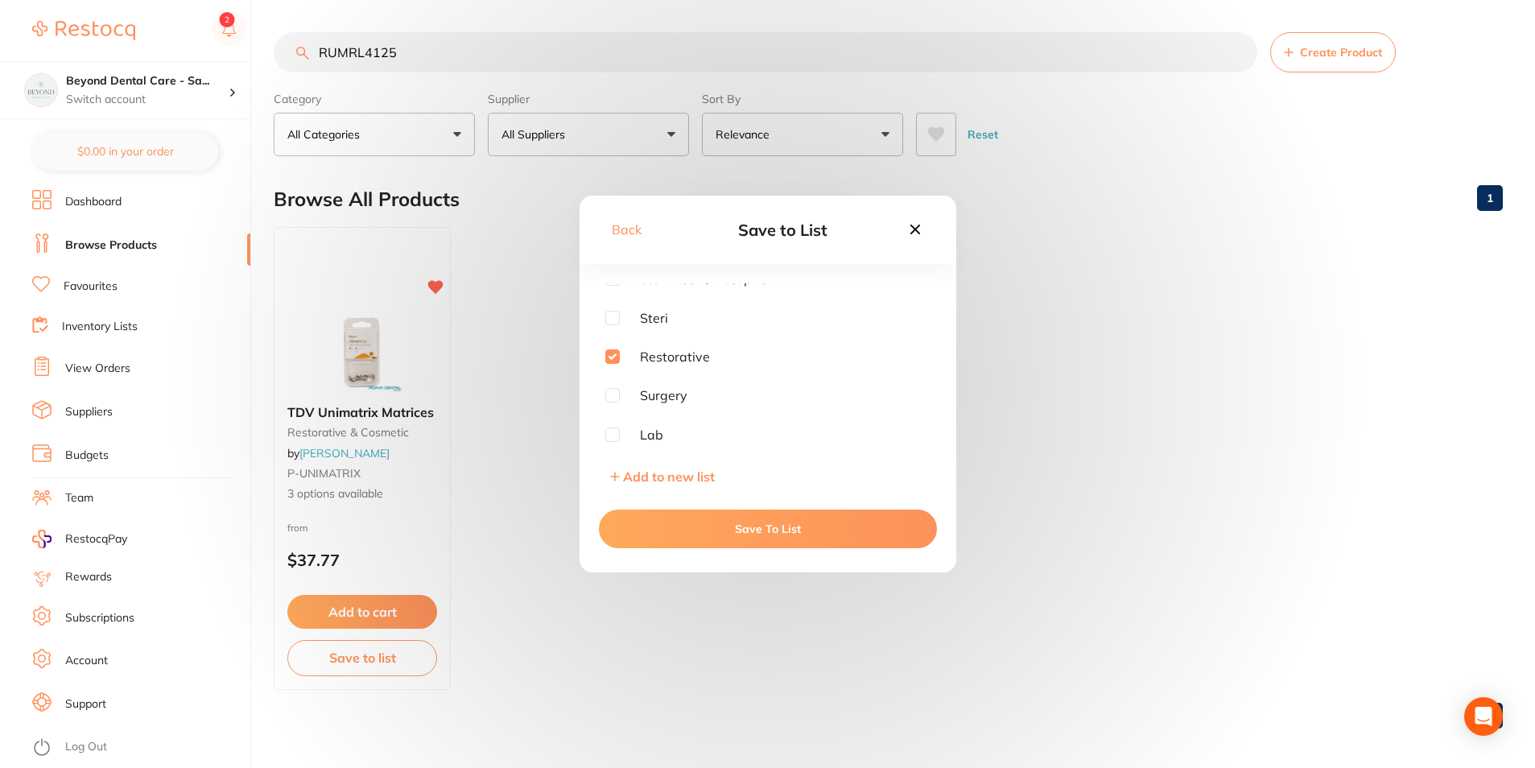
click at [693, 526] on button "Save To List" at bounding box center [768, 529] width 338 height 39
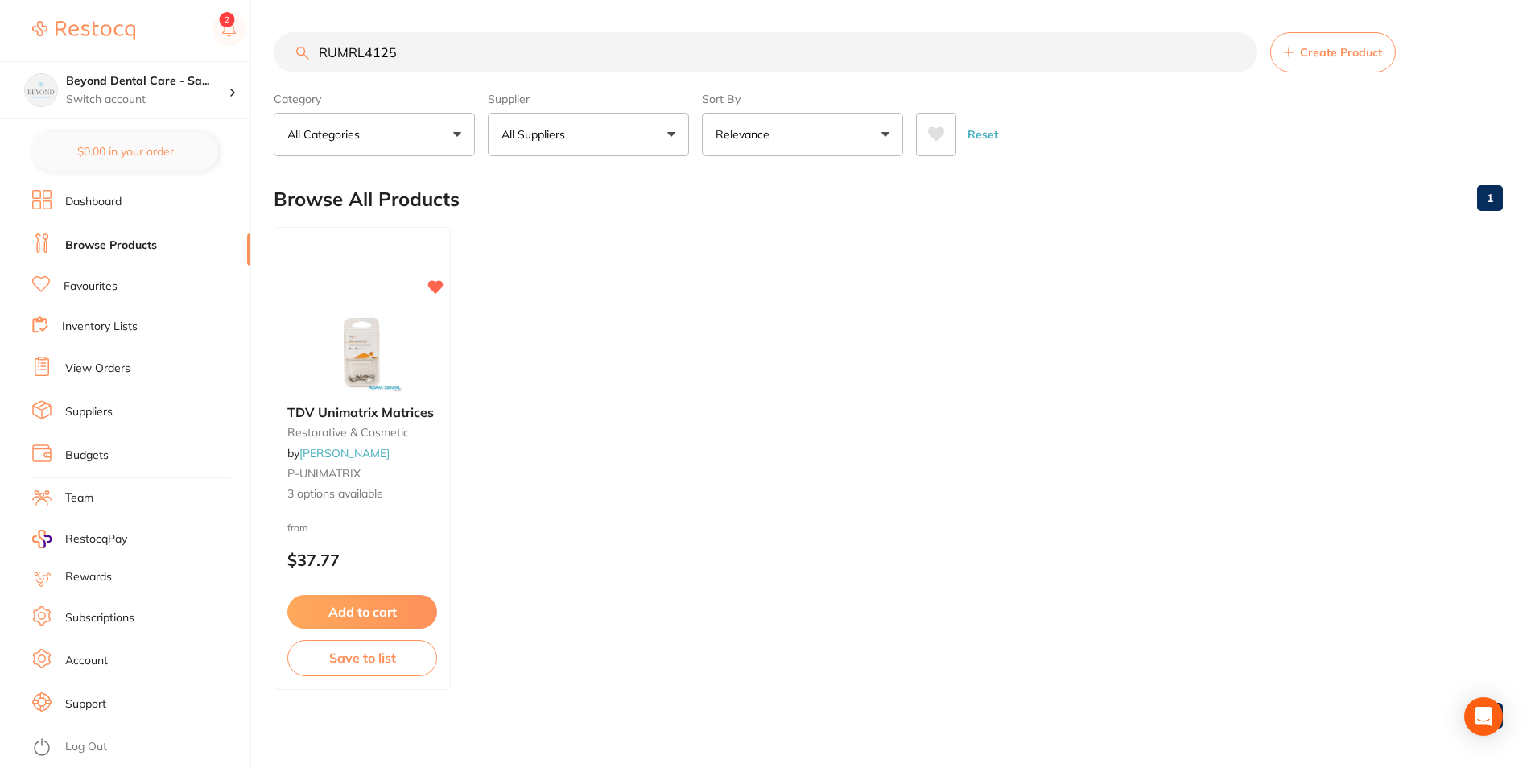
drag, startPoint x: 463, startPoint y: 55, endPoint x: 298, endPoint y: 71, distance: 165.8
click at [298, 71] on input "RUMRL4125" at bounding box center [766, 52] width 984 height 40
paste input "KE-29676"
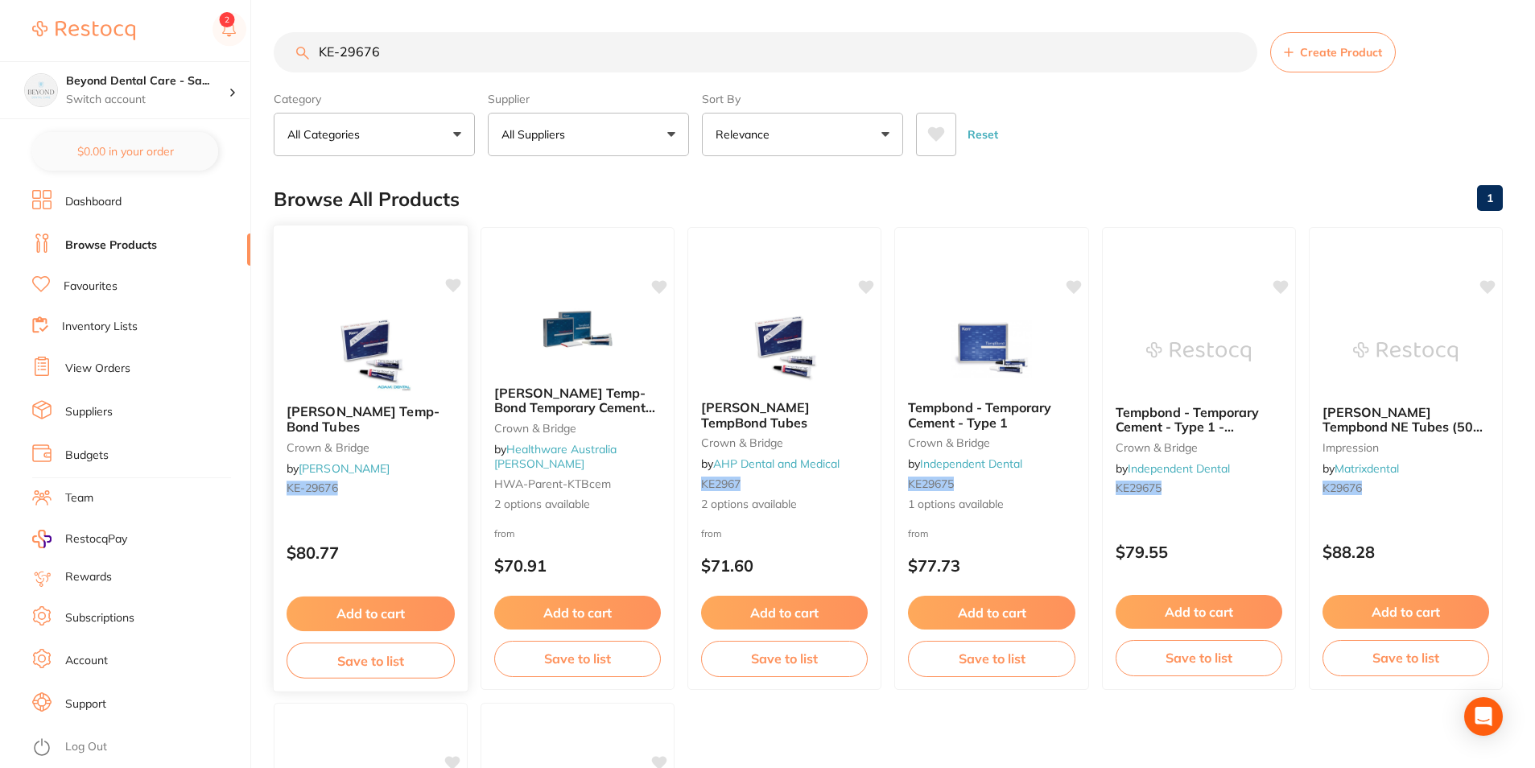
type input "KE-29676"
click at [365, 663] on button "Save to list" at bounding box center [371, 661] width 168 height 36
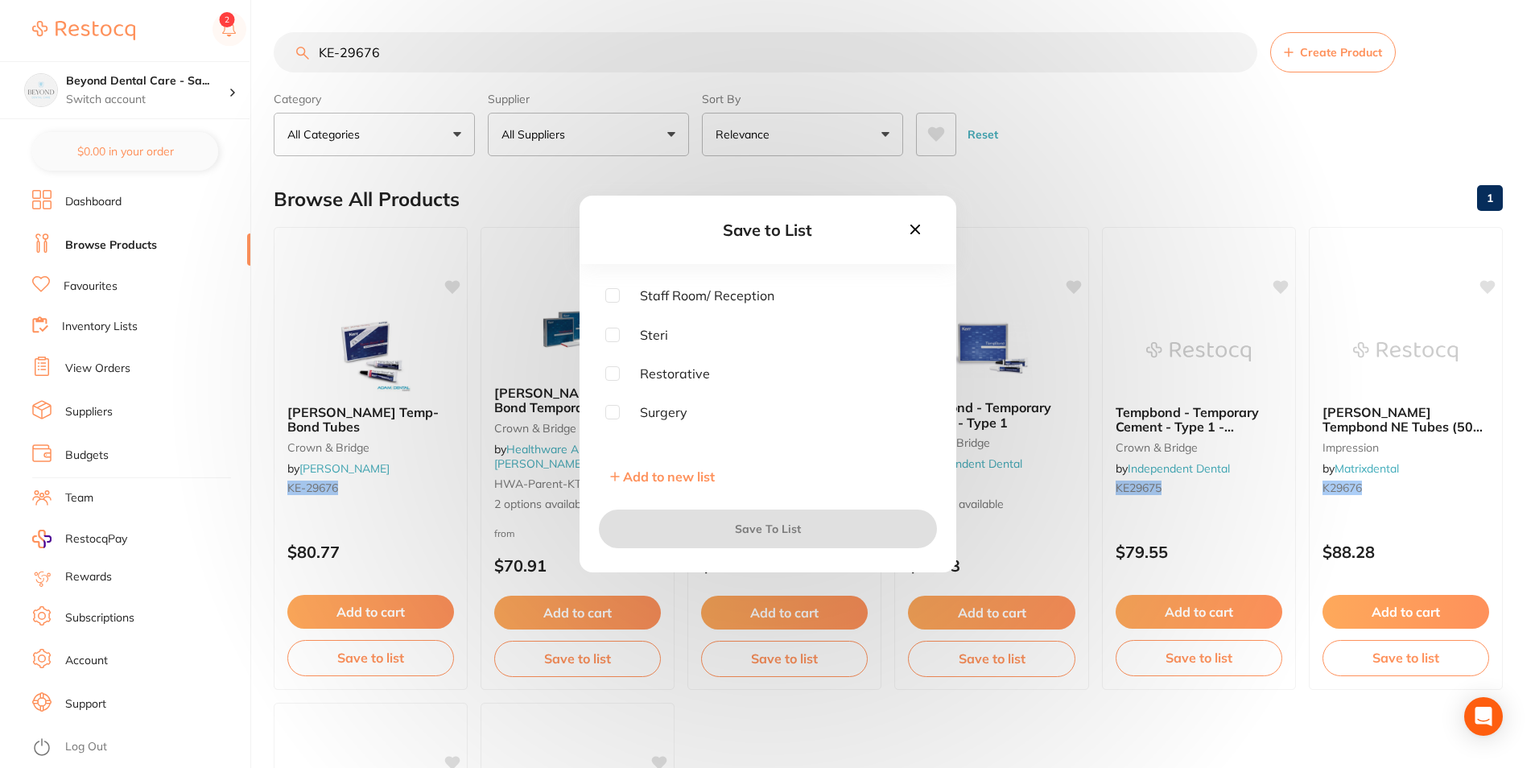
scroll to position [129, 0]
click at [610, 313] on input "checkbox" at bounding box center [612, 318] width 14 height 14
checkbox input "true"
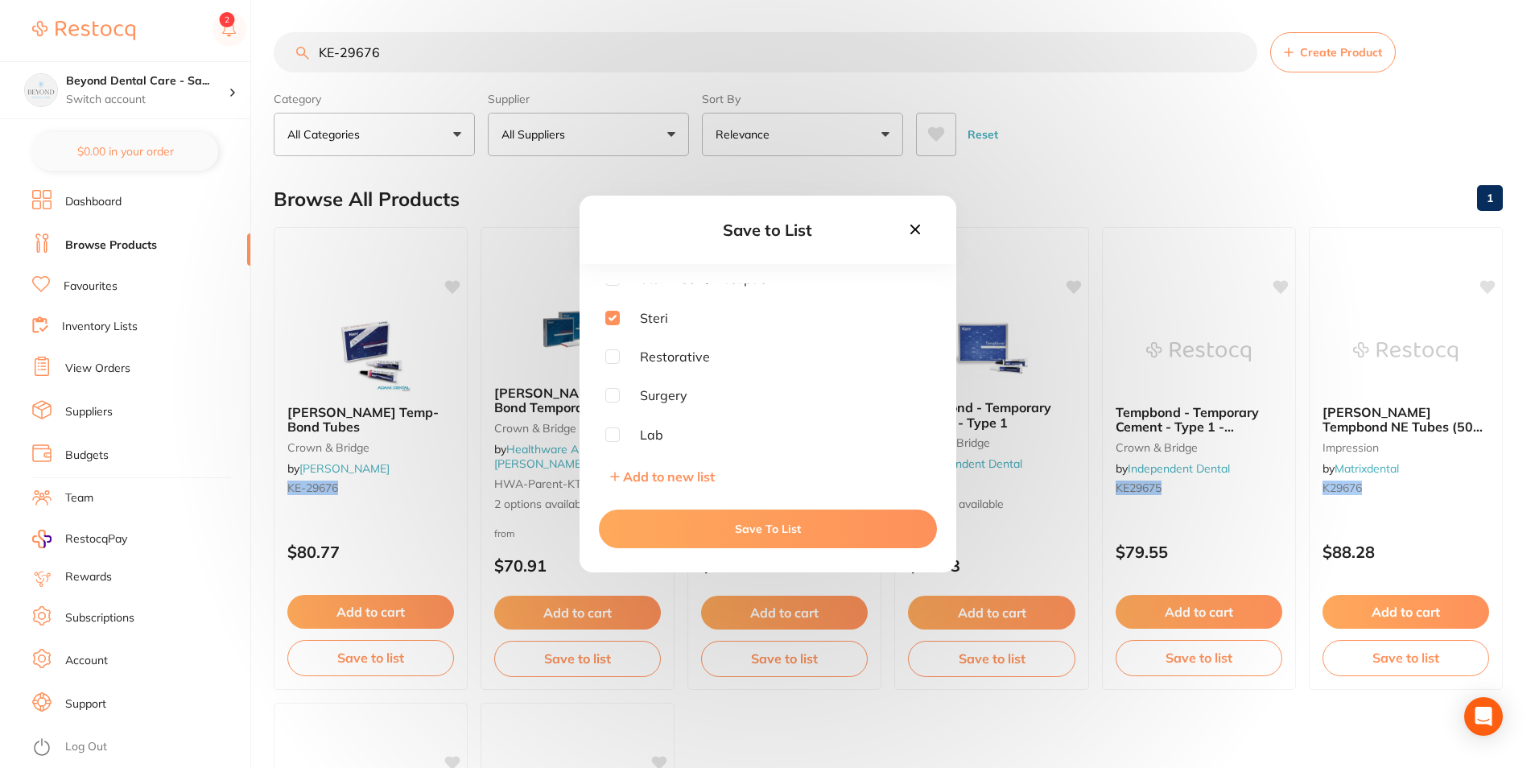
click at [647, 523] on button "Save To List" at bounding box center [768, 529] width 338 height 39
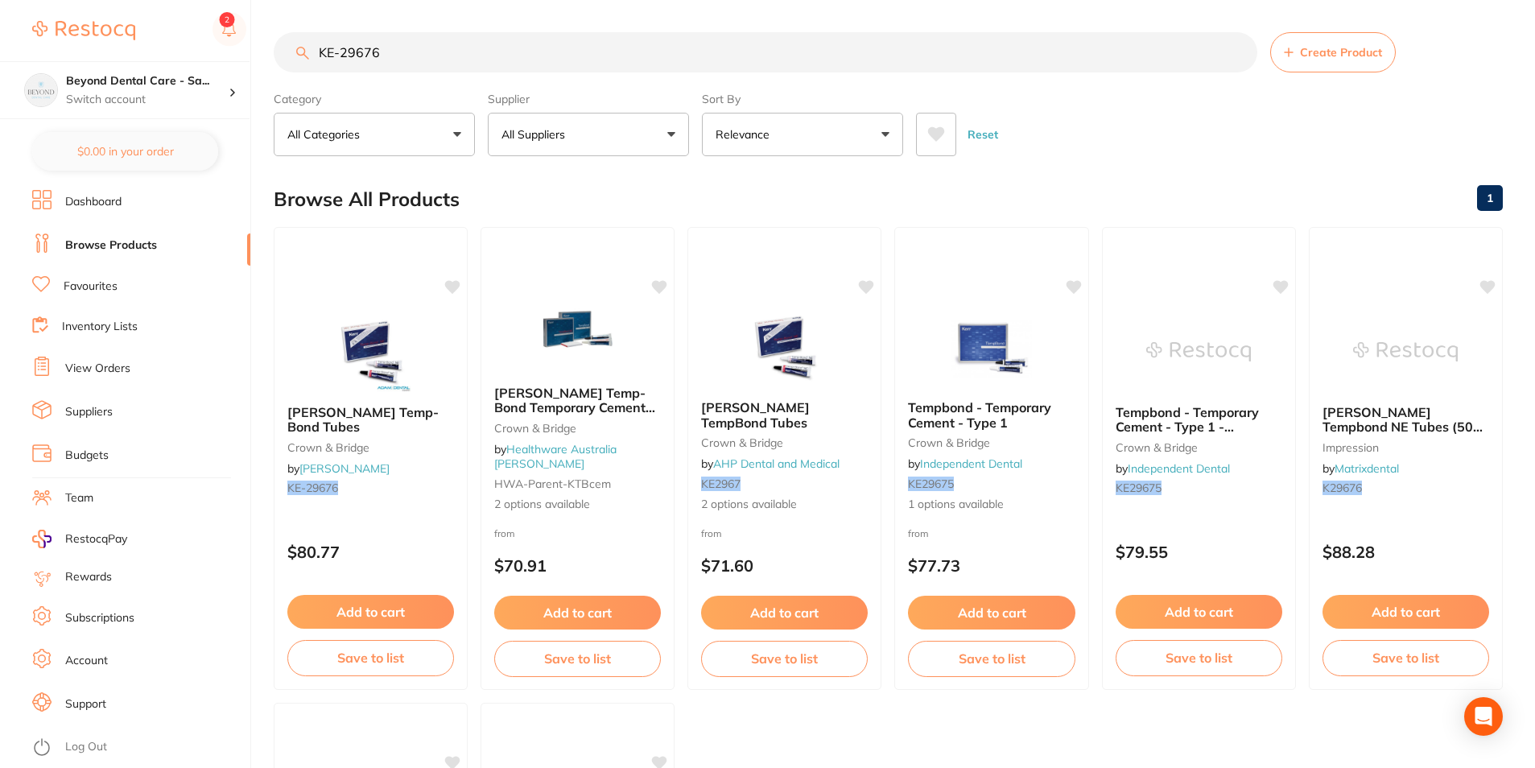
scroll to position [1, 0]
drag, startPoint x: 411, startPoint y: 53, endPoint x: 296, endPoint y: 61, distance: 115.4
click at [295, 67] on input "KE-29676" at bounding box center [766, 52] width 984 height 40
paste input "WP7120900"
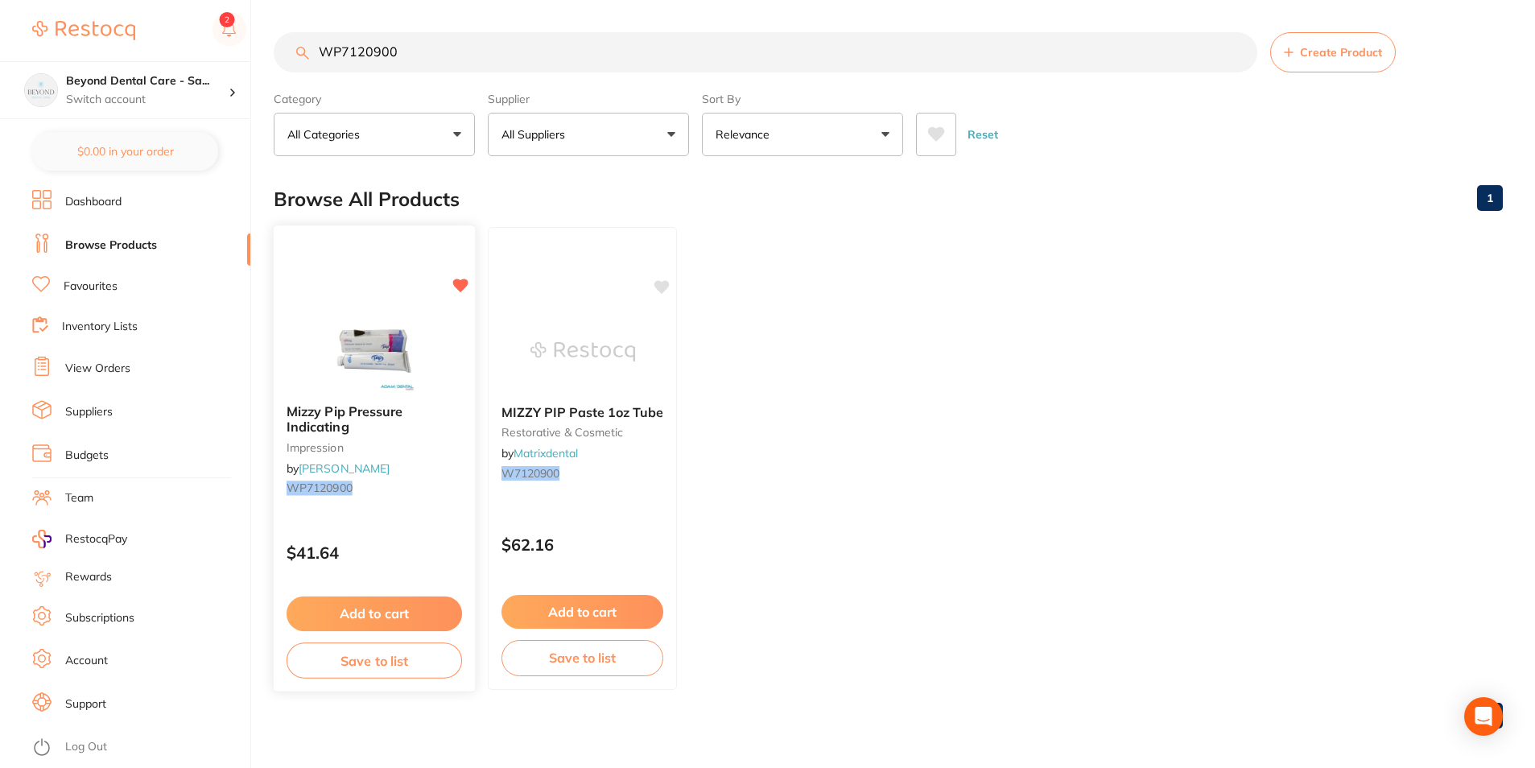
type input "WP7120900"
click at [383, 661] on button "Save to list" at bounding box center [375, 661] width 176 height 36
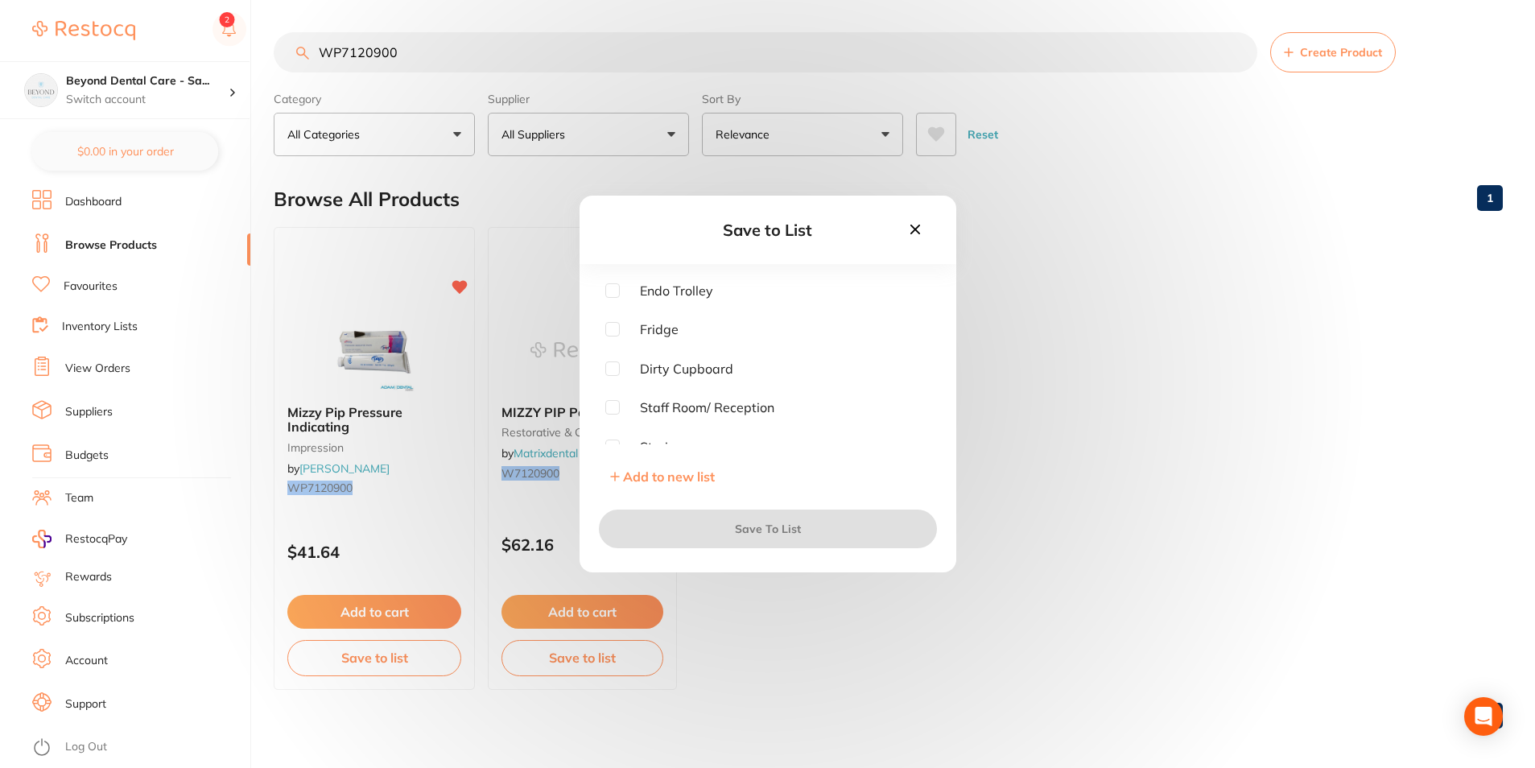
scroll to position [81, 0]
click at [614, 367] on input "checkbox" at bounding box center [612, 366] width 14 height 14
checkbox input "true"
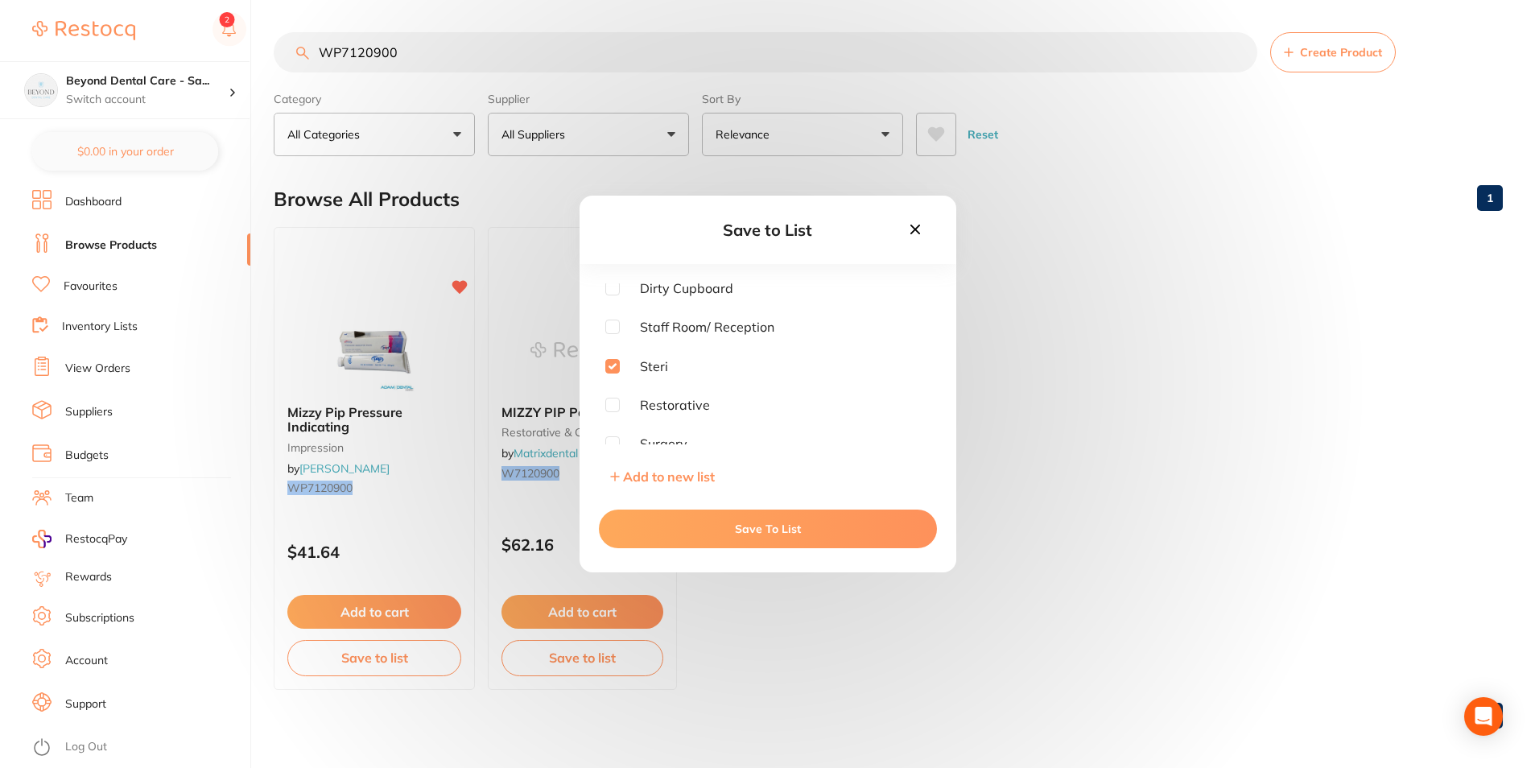
click at [663, 537] on button "Save To List" at bounding box center [768, 529] width 338 height 39
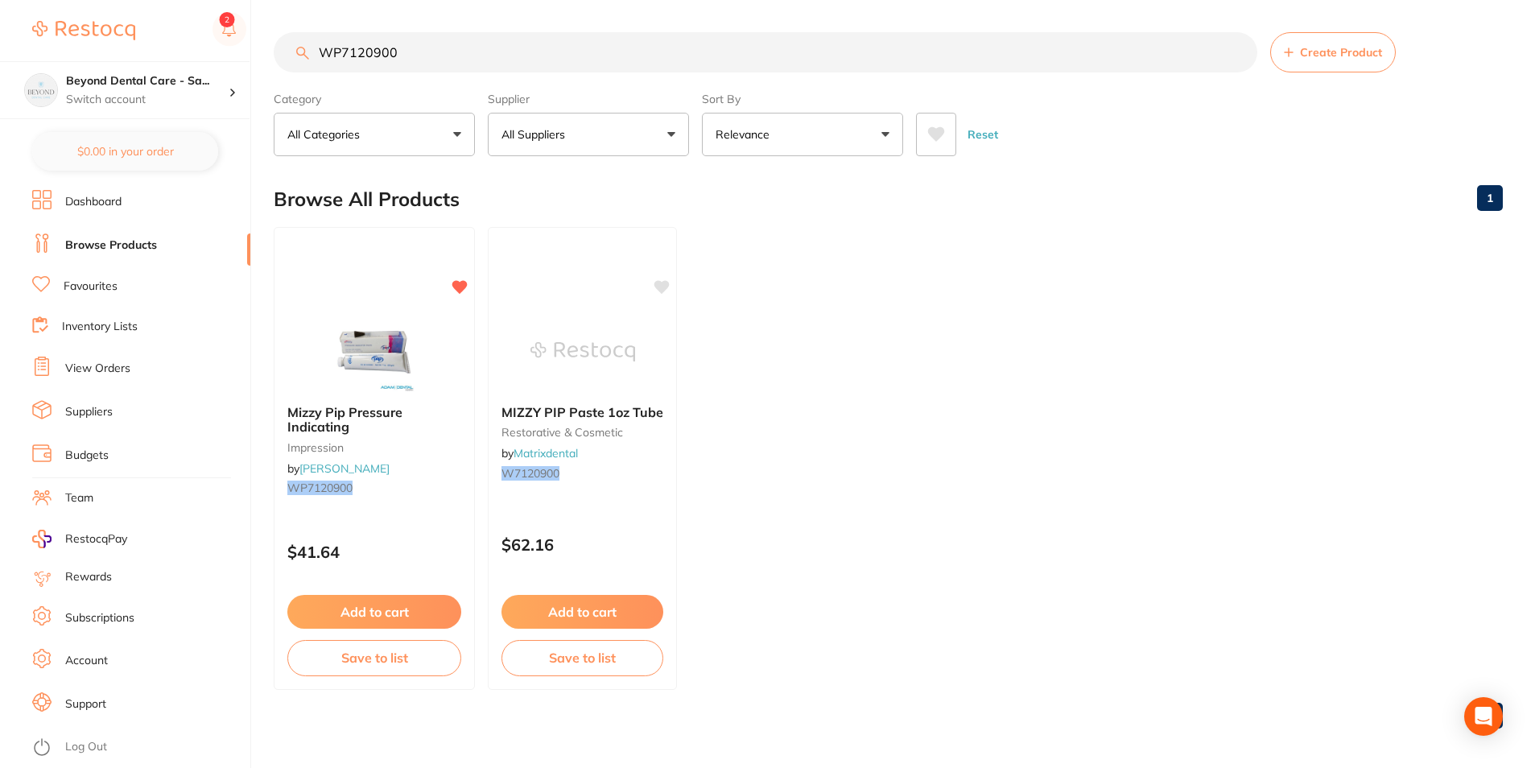
drag, startPoint x: 414, startPoint y: 51, endPoint x: 263, endPoint y: 57, distance: 150.7
click at [266, 59] on div "$0.00 Beyond Dental Care - Sa... Switch account Beyond Dental Care - Sandstone …" at bounding box center [767, 384] width 1535 height 768
paste input "AD-4ART1"
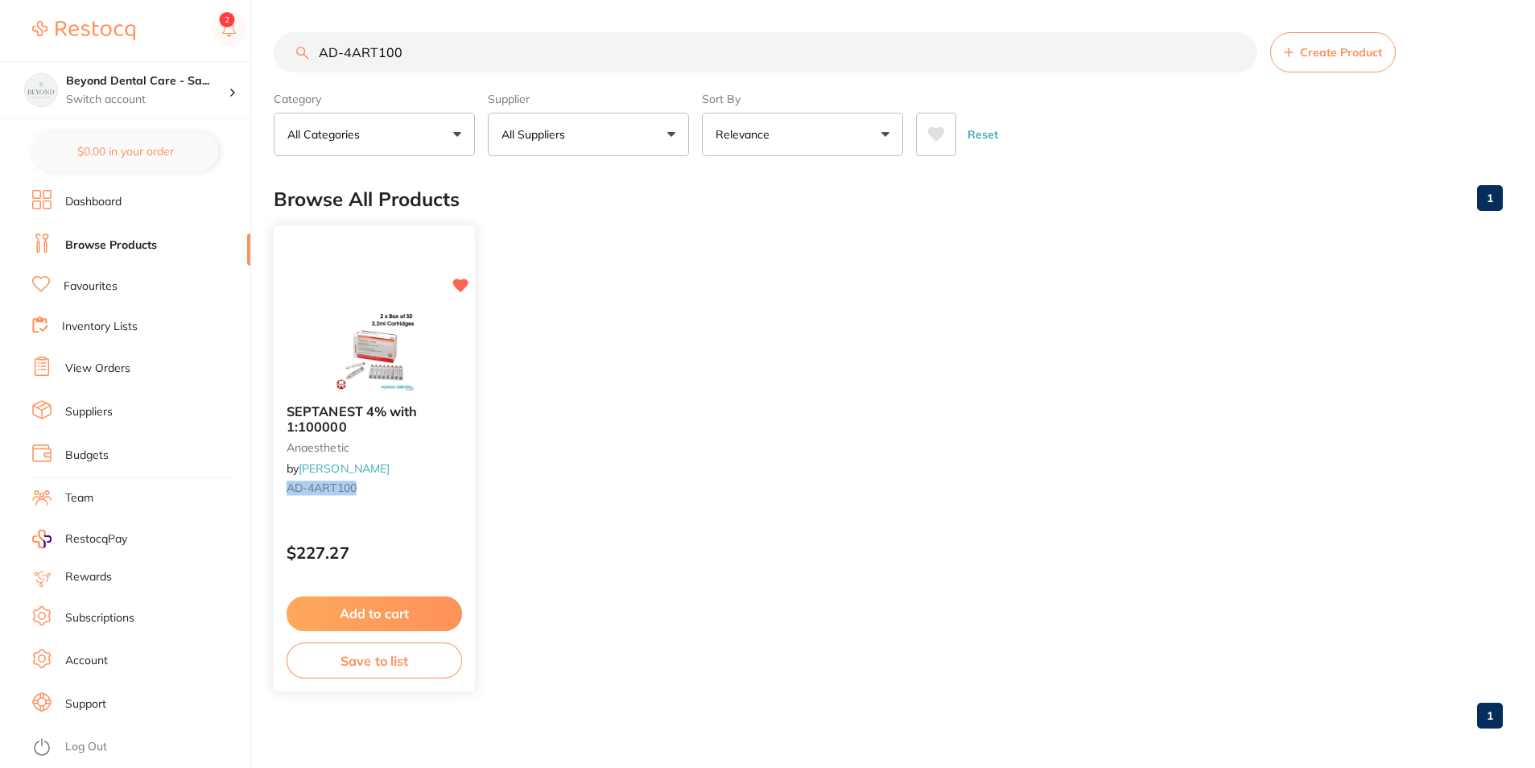
type input "AD-4ART100"
click at [365, 676] on button "Save to list" at bounding box center [375, 661] width 176 height 36
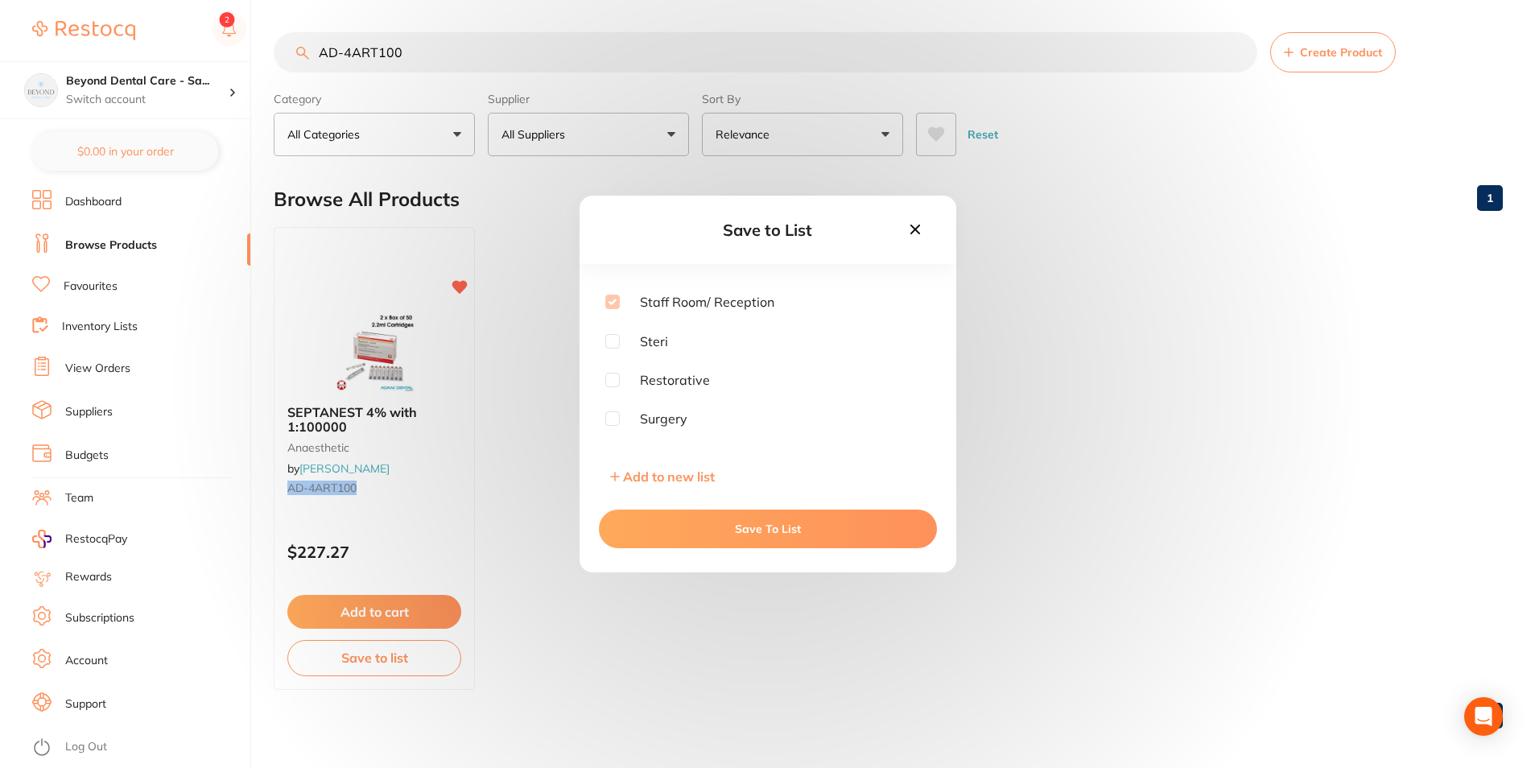
scroll to position [129, 0]
click at [608, 320] on input "checkbox" at bounding box center [612, 318] width 14 height 14
checkbox input "true"
click at [647, 511] on button "Save To List" at bounding box center [768, 529] width 338 height 39
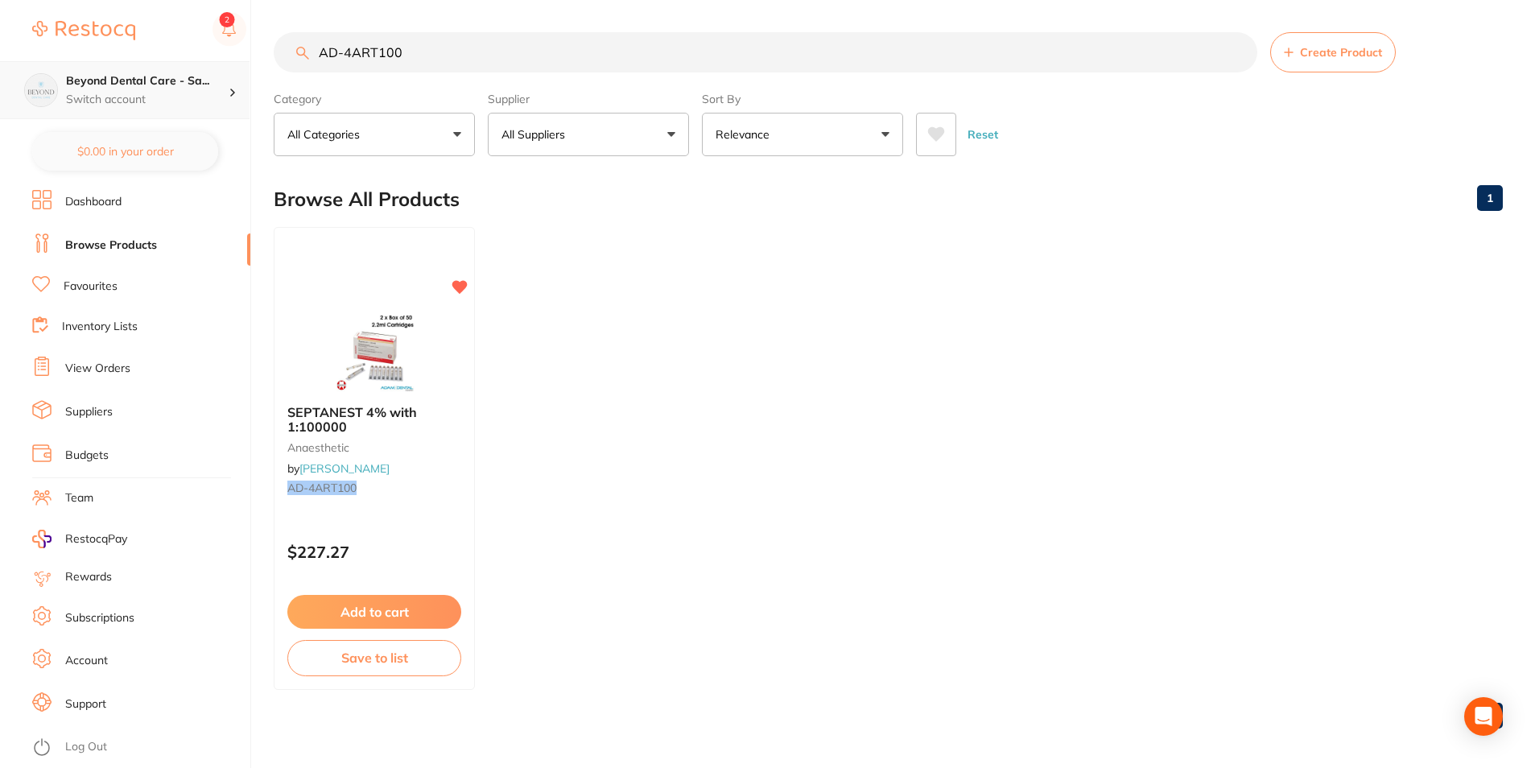
scroll to position [1, 0]
drag, startPoint x: 344, startPoint y: 70, endPoint x: 89, endPoint y: 93, distance: 255.4
click at [106, 93] on div "$0.00 Beyond Dental Care - Sa... Switch account Beyond Dental Care - Sandstone …" at bounding box center [767, 384] width 1535 height 768
paste input "755011"
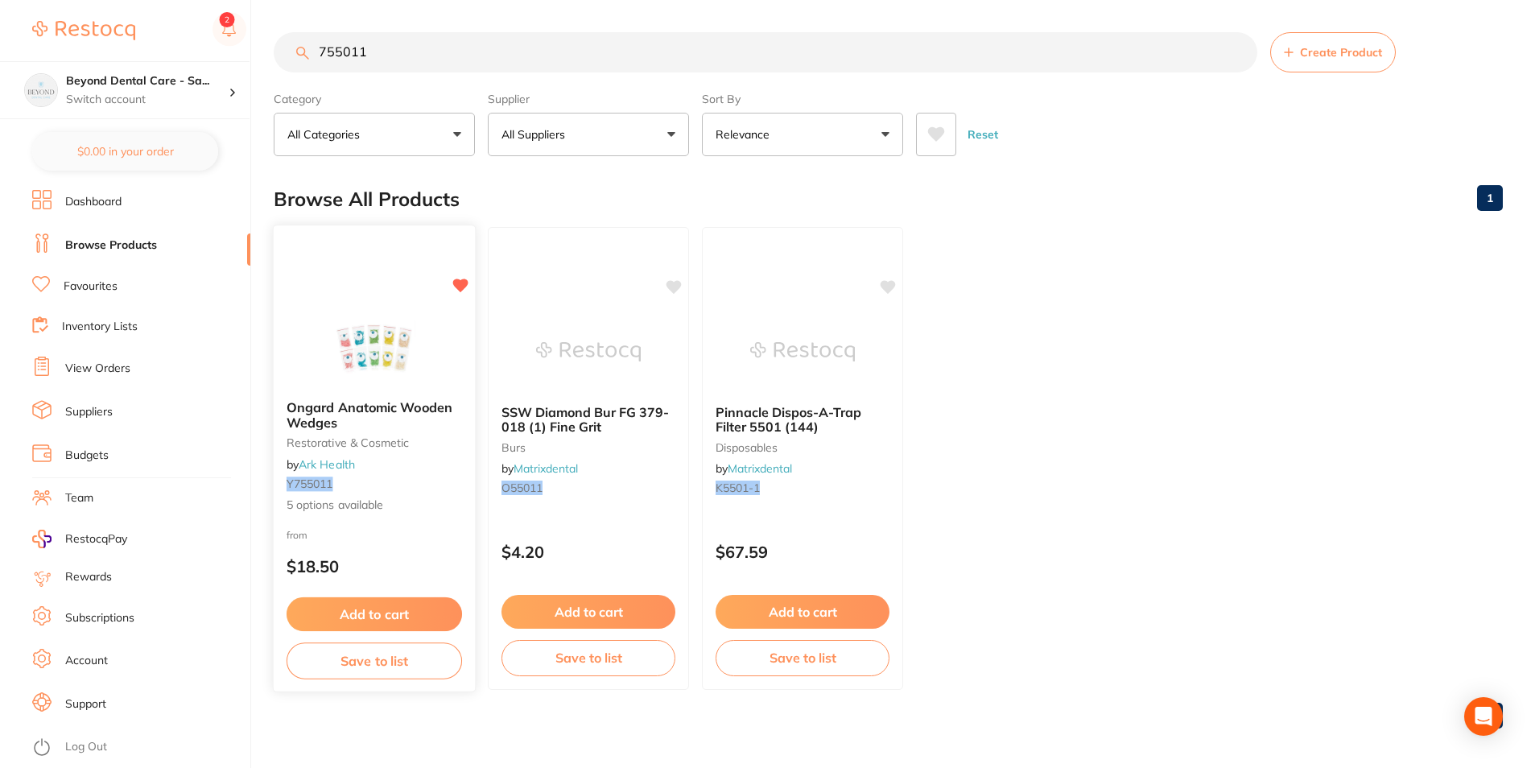
type input "755011"
click at [382, 665] on button "Save to list" at bounding box center [375, 661] width 176 height 36
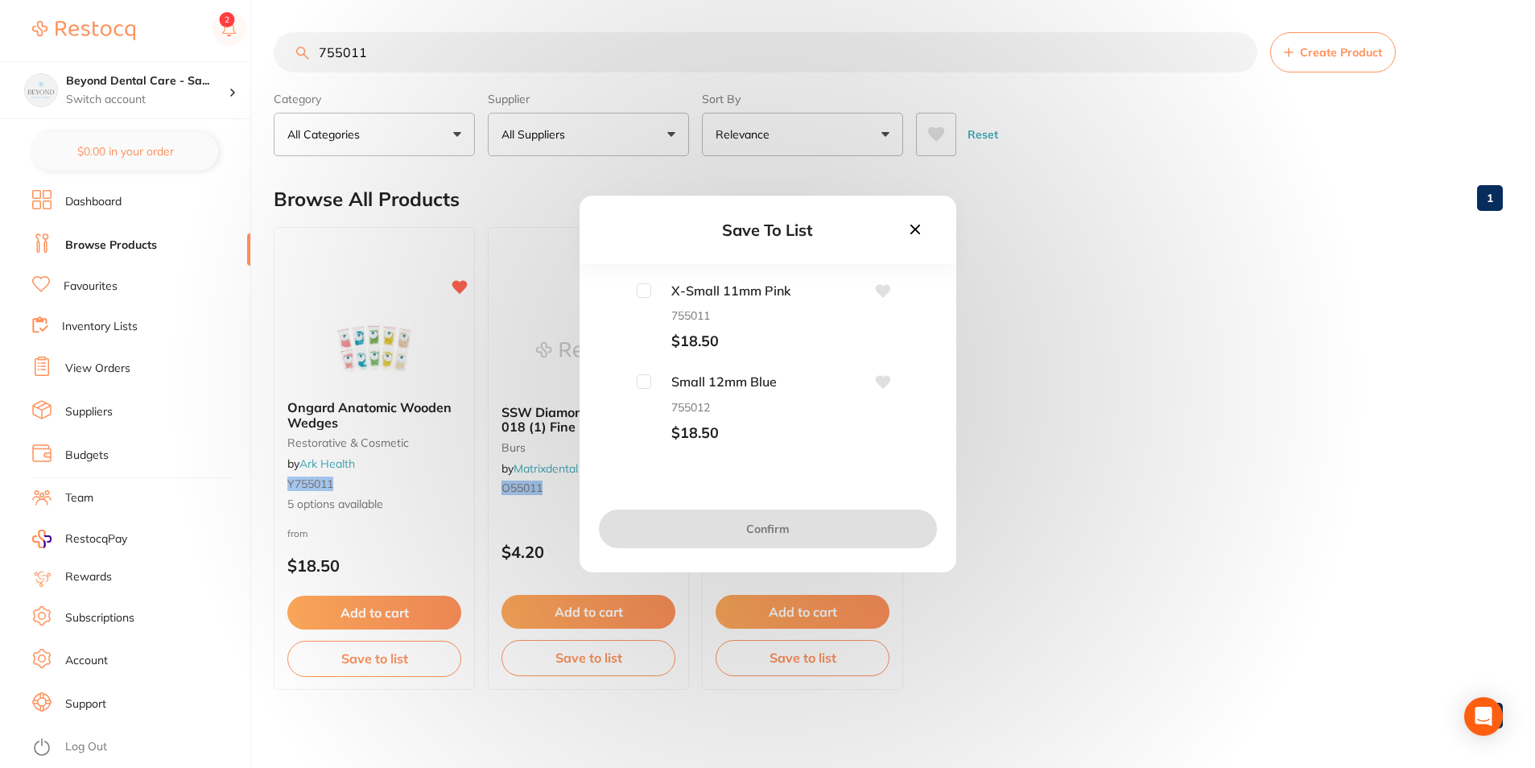
click at [644, 289] on input "checkbox" at bounding box center [644, 290] width 14 height 14
checkbox input "true"
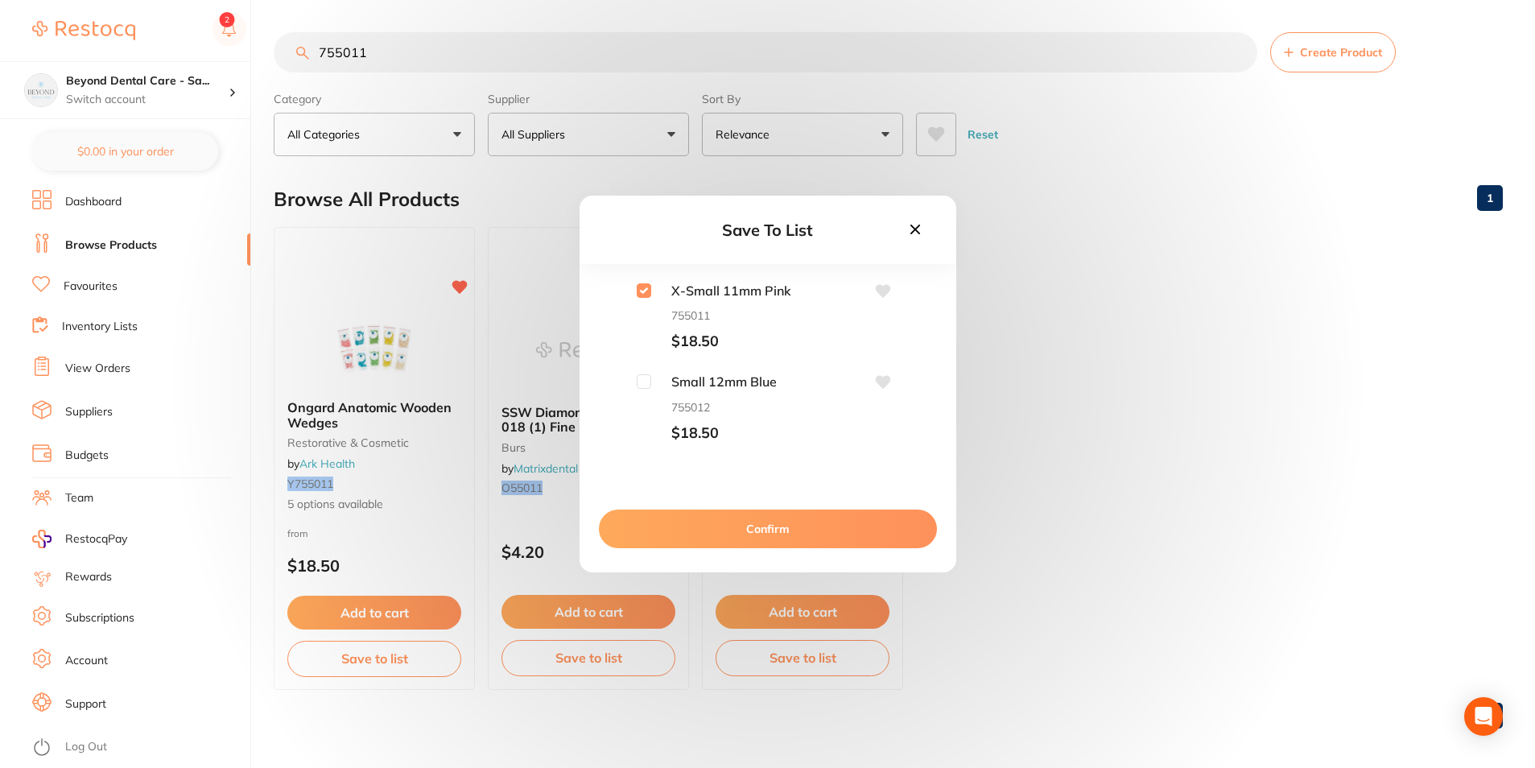
click at [639, 382] on input "checkbox" at bounding box center [644, 381] width 14 height 14
checkbox input "true"
click at [643, 308] on input "checkbox" at bounding box center [644, 311] width 14 height 14
checkbox input "true"
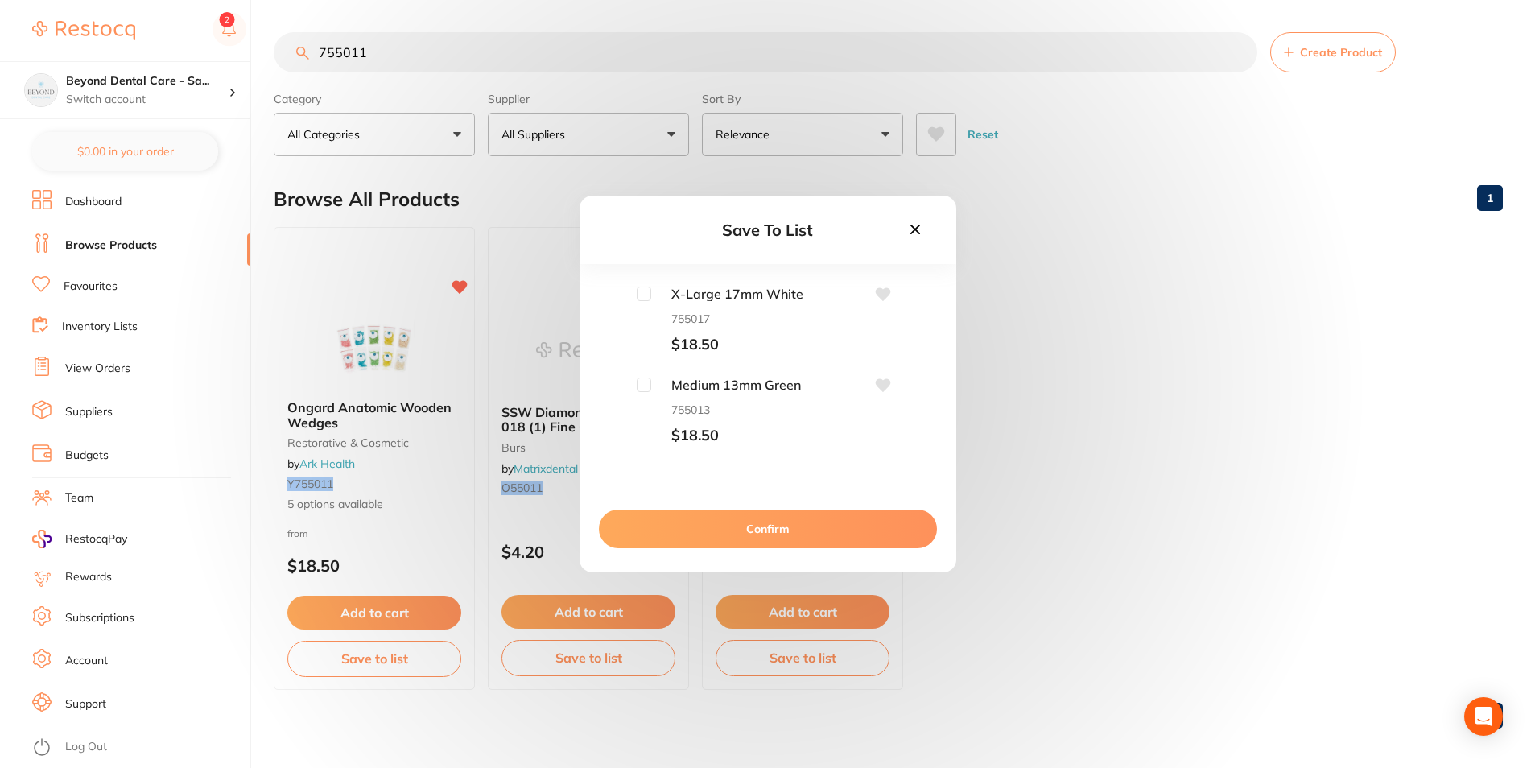
click at [646, 388] on input "checkbox" at bounding box center [644, 385] width 14 height 14
checkbox input "true"
click at [669, 529] on button "Confirm" at bounding box center [768, 529] width 338 height 39
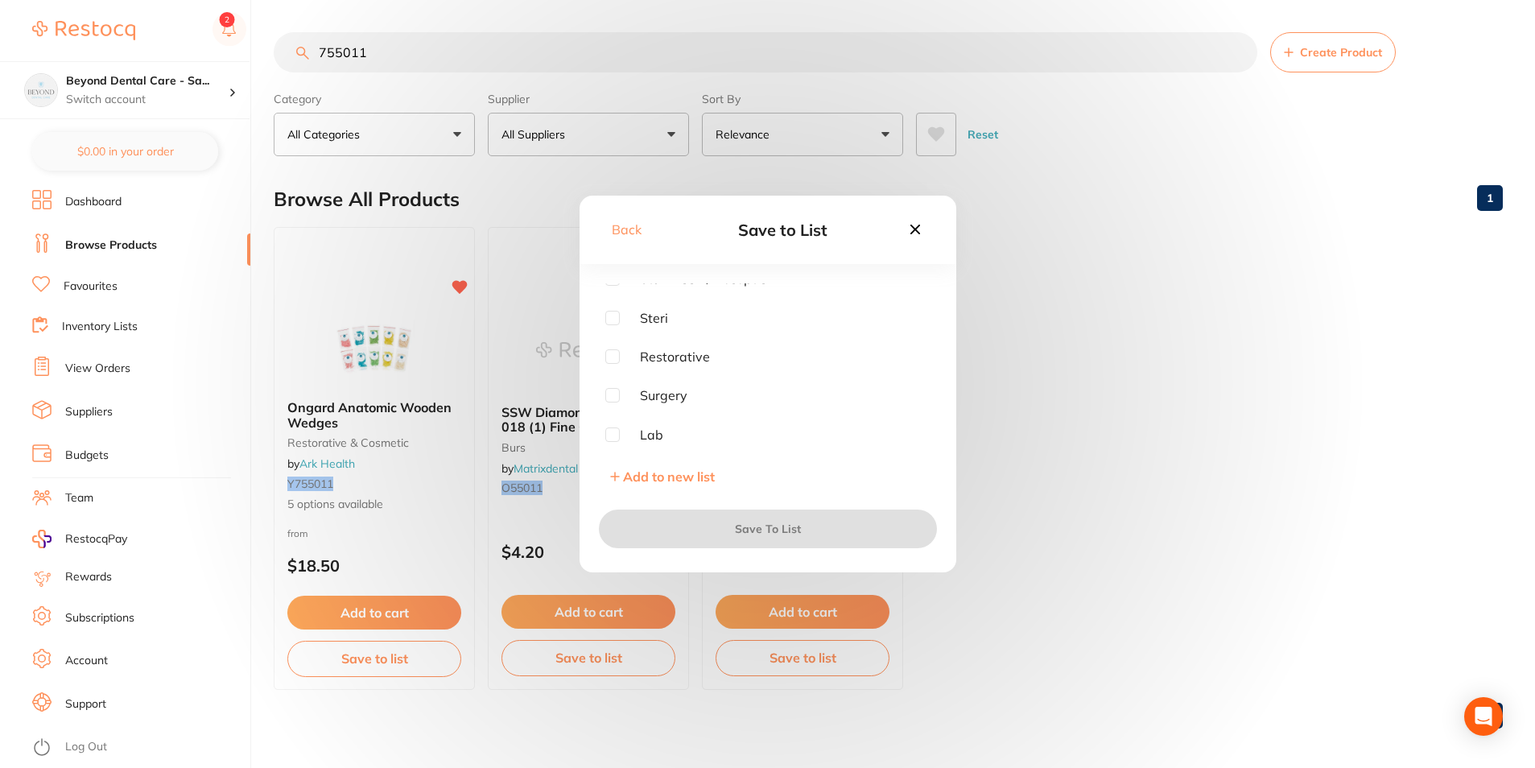
click at [614, 358] on input "checkbox" at bounding box center [612, 356] width 14 height 14
checkbox input "true"
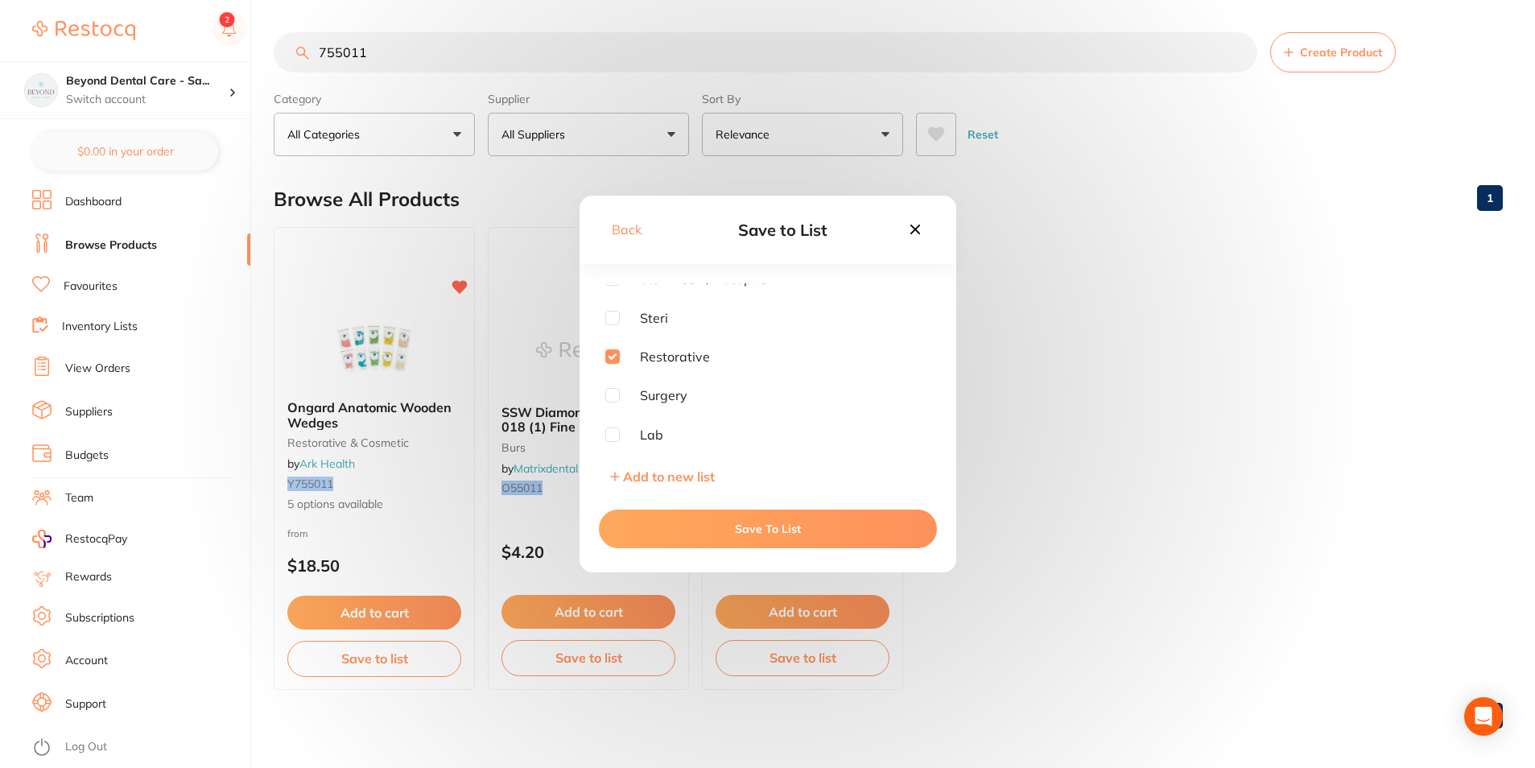
click at [692, 531] on button "Save To List" at bounding box center [768, 529] width 338 height 39
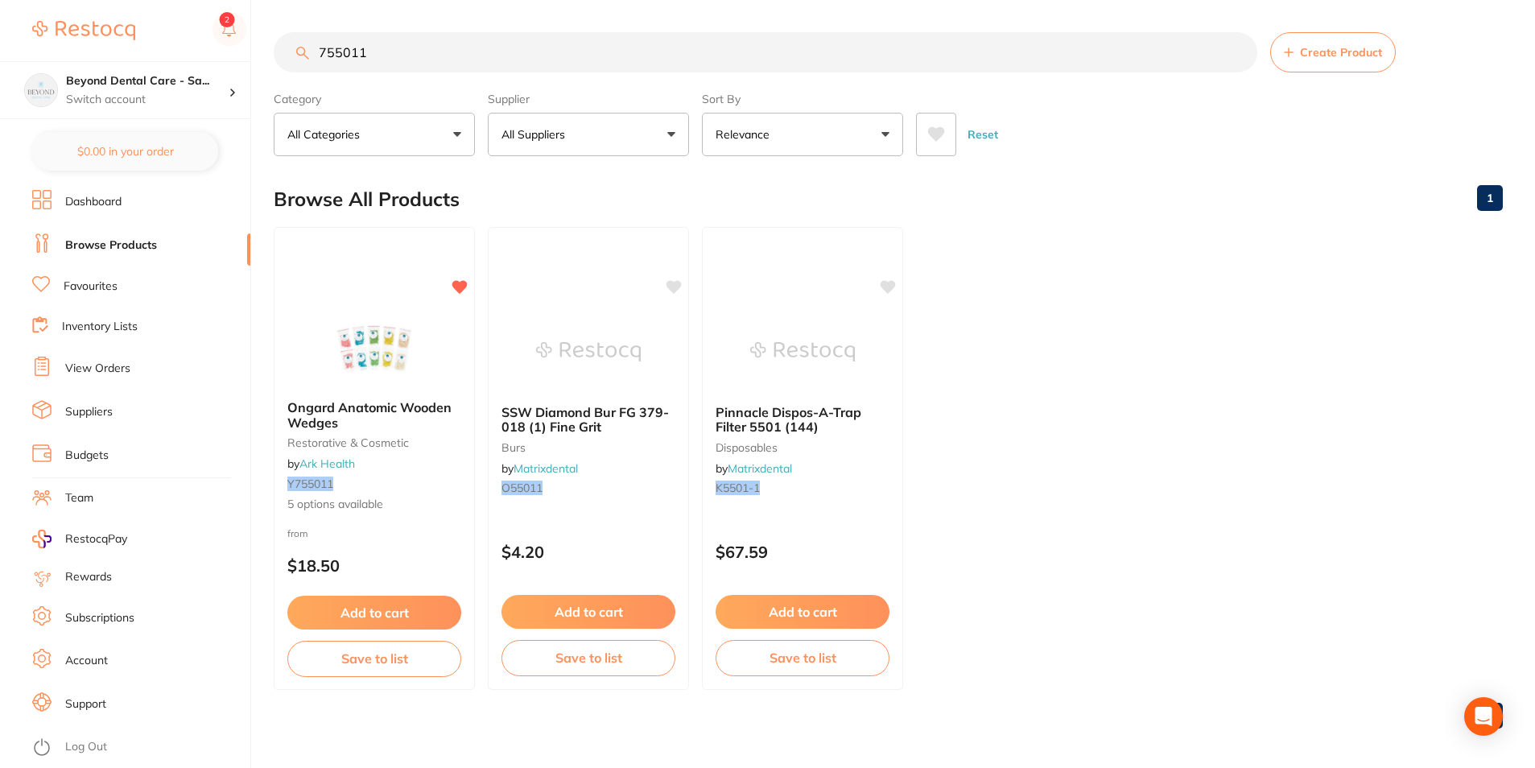
drag, startPoint x: 364, startPoint y: 61, endPoint x: 301, endPoint y: 53, distance: 63.3
click at [306, 56] on div "755011 Create Product" at bounding box center [889, 52] width 1230 height 40
paste input "50030"
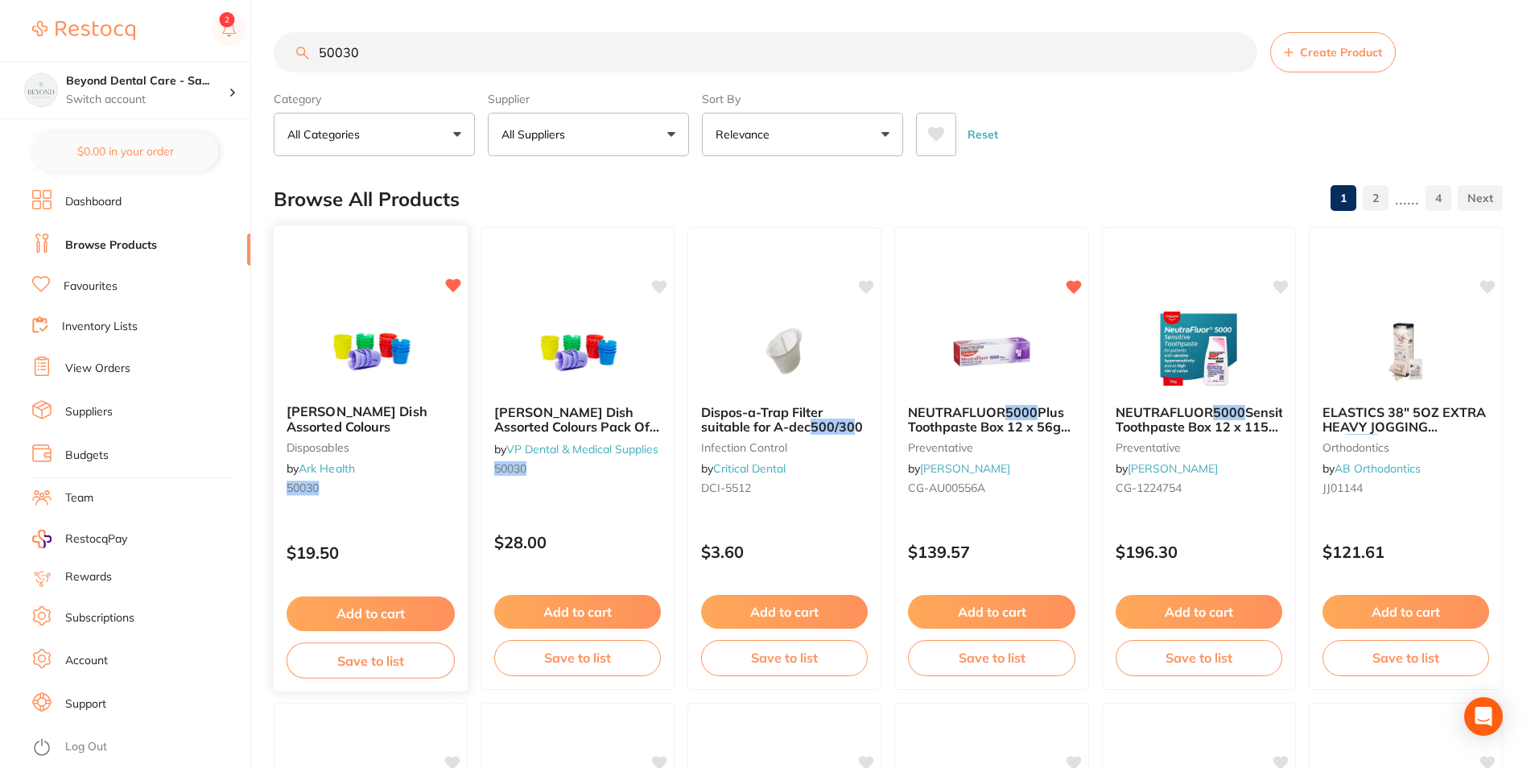
type input "50030"
click at [368, 663] on button "Save to list" at bounding box center [371, 661] width 168 height 36
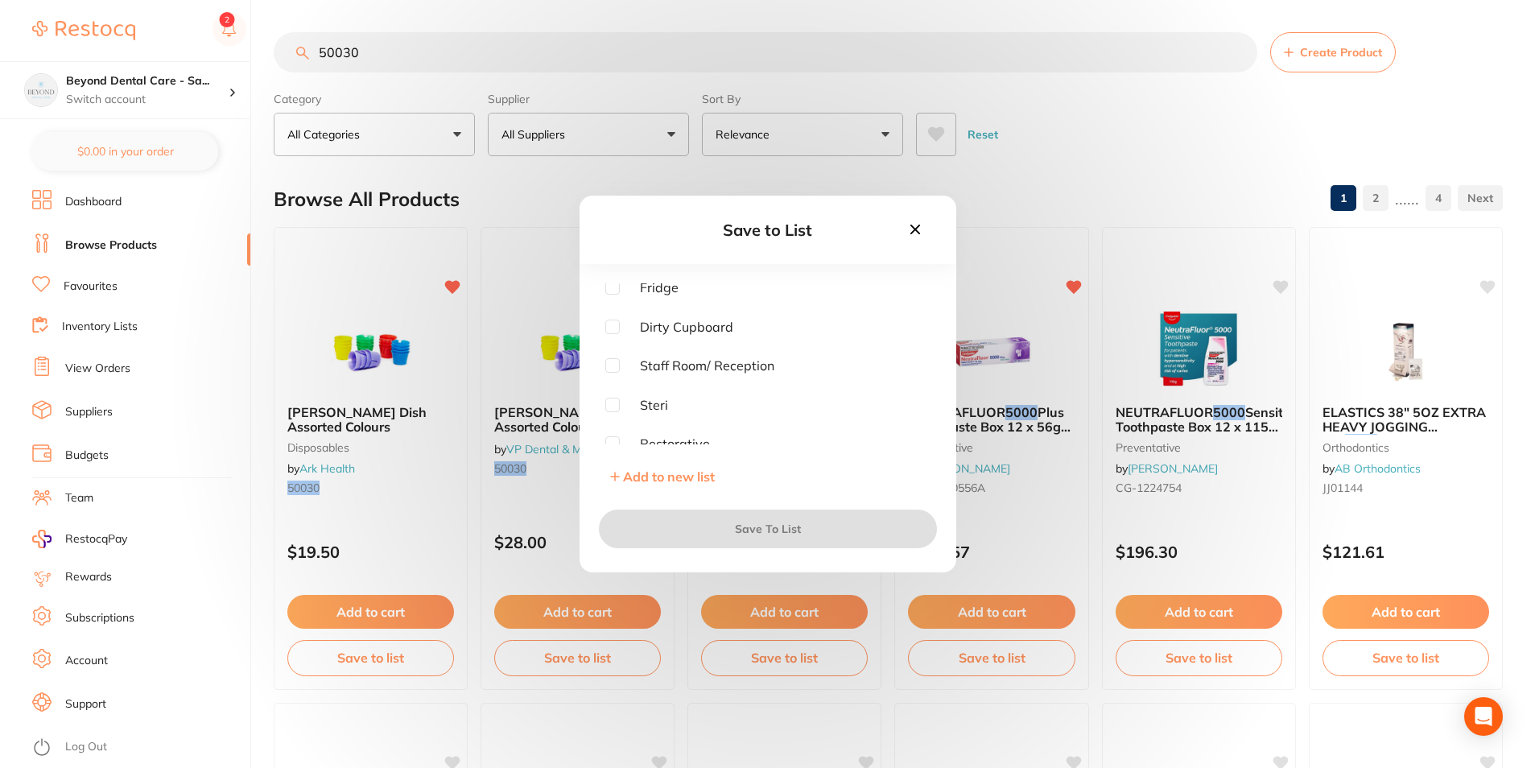
scroll to position [81, 0]
click at [608, 370] on input "checkbox" at bounding box center [612, 366] width 14 height 14
checkbox input "true"
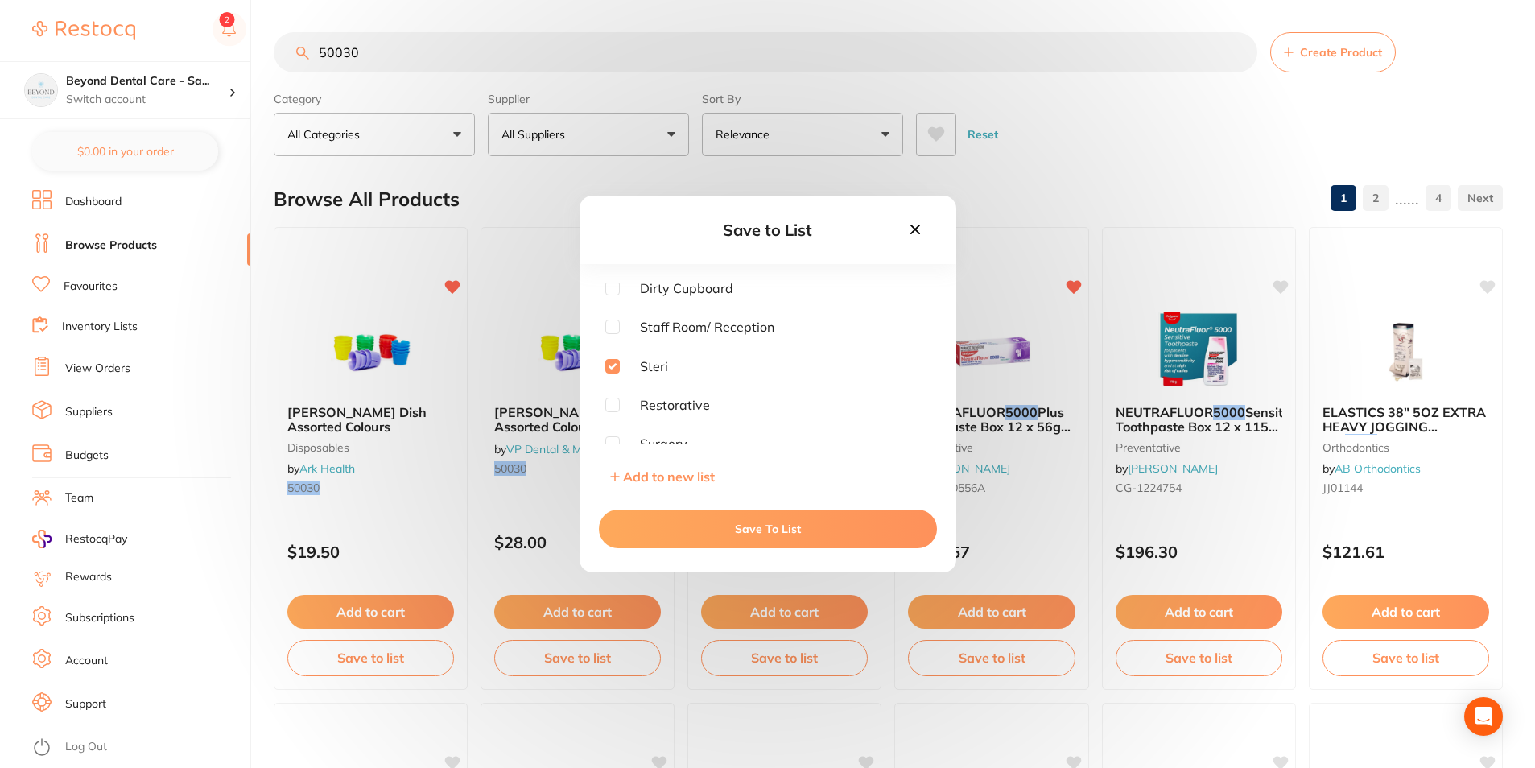
click at [661, 549] on div "Save To List" at bounding box center [768, 529] width 377 height 87
click at [659, 535] on button "Save To List" at bounding box center [768, 529] width 338 height 39
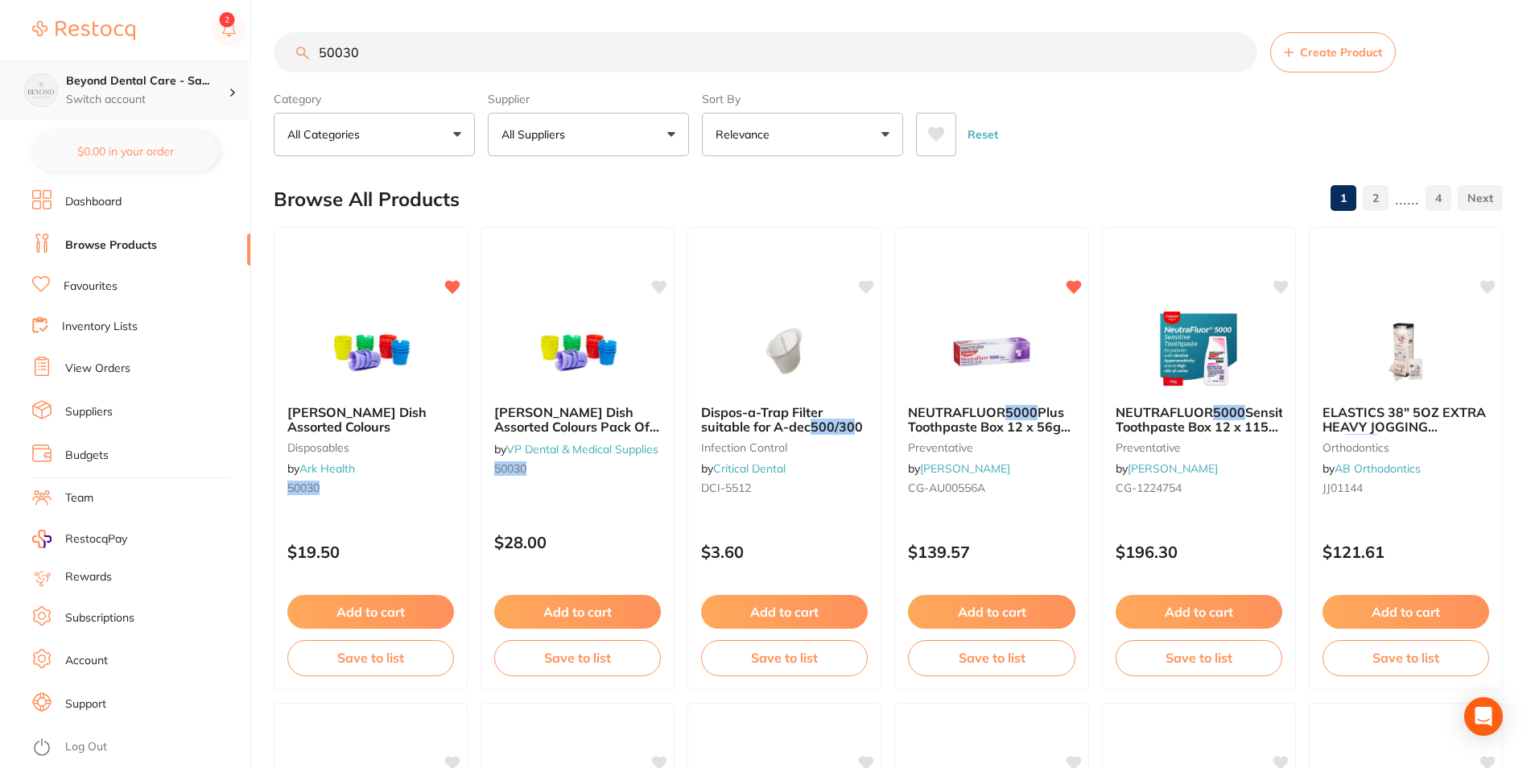
drag, startPoint x: 199, startPoint y: 89, endPoint x: 180, endPoint y: 73, distance: 25.2
click at [194, 81] on div "$0.00 Beyond Dental Care - Sa... Switch account Beyond Dental Care - Sandstone …" at bounding box center [767, 384] width 1535 height 768
paste input "711722"
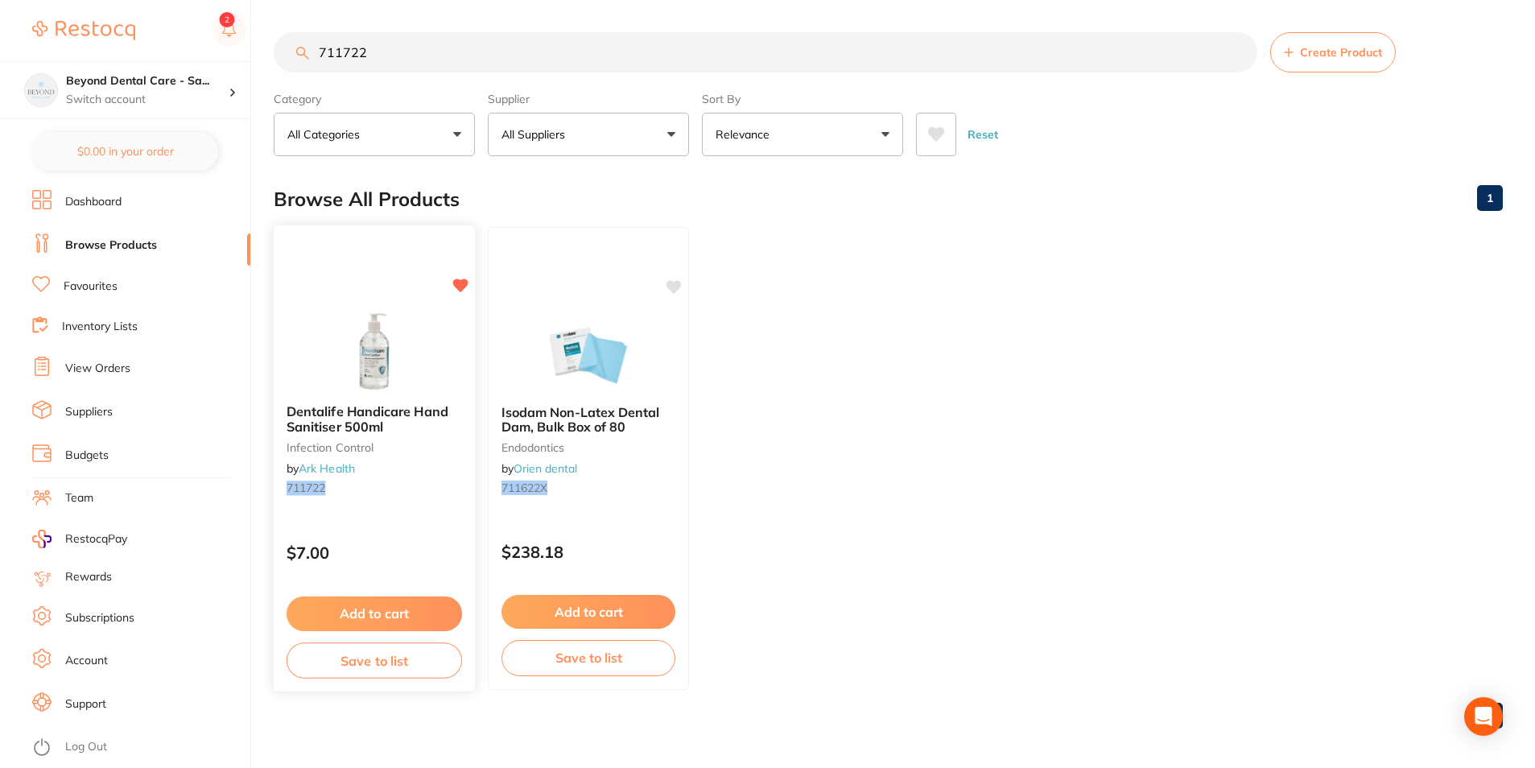
type input "711722"
click at [367, 671] on button "Save to list" at bounding box center [375, 661] width 176 height 36
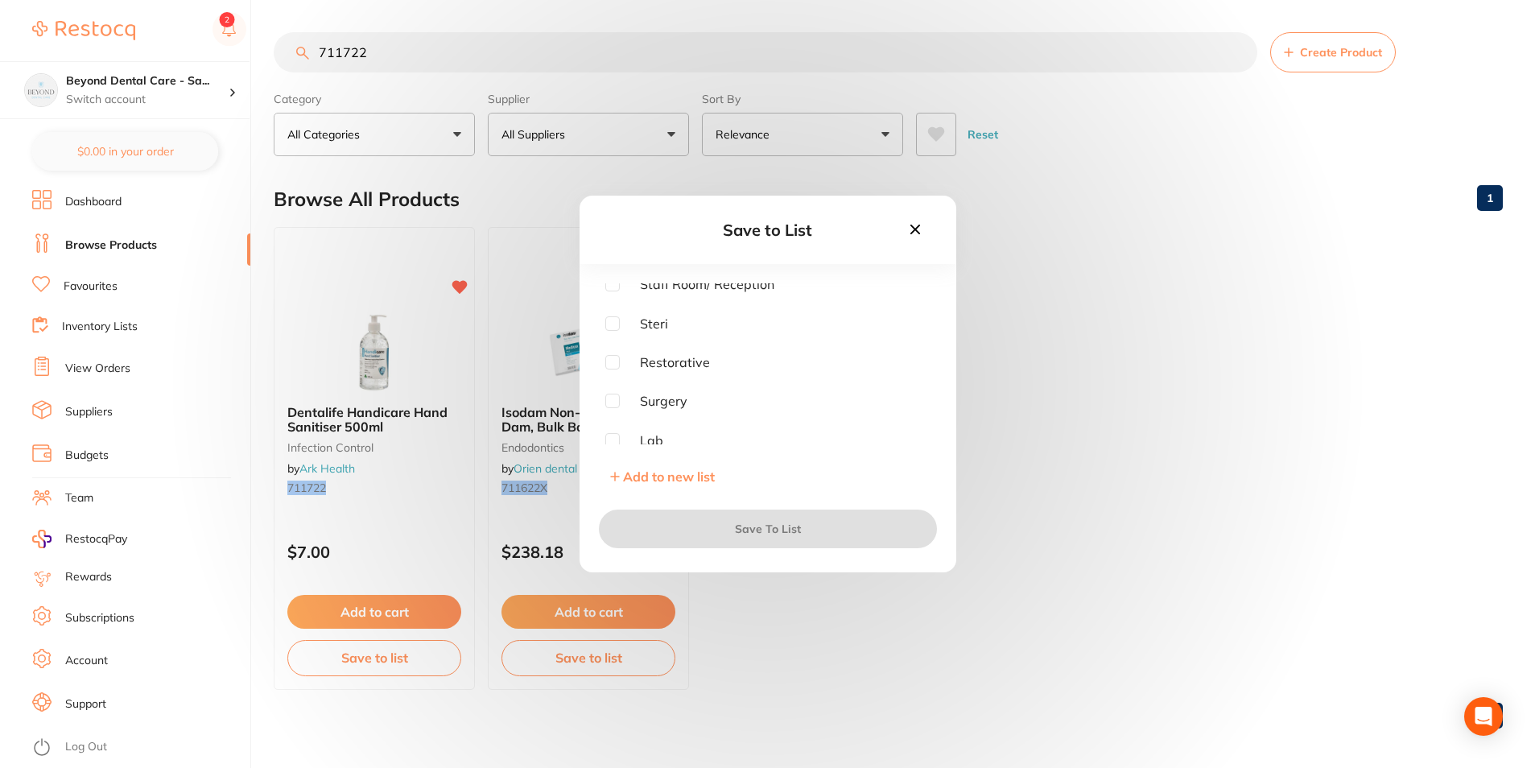
scroll to position [129, 0]
click at [617, 317] on input "checkbox" at bounding box center [612, 318] width 14 height 14
checkbox input "true"
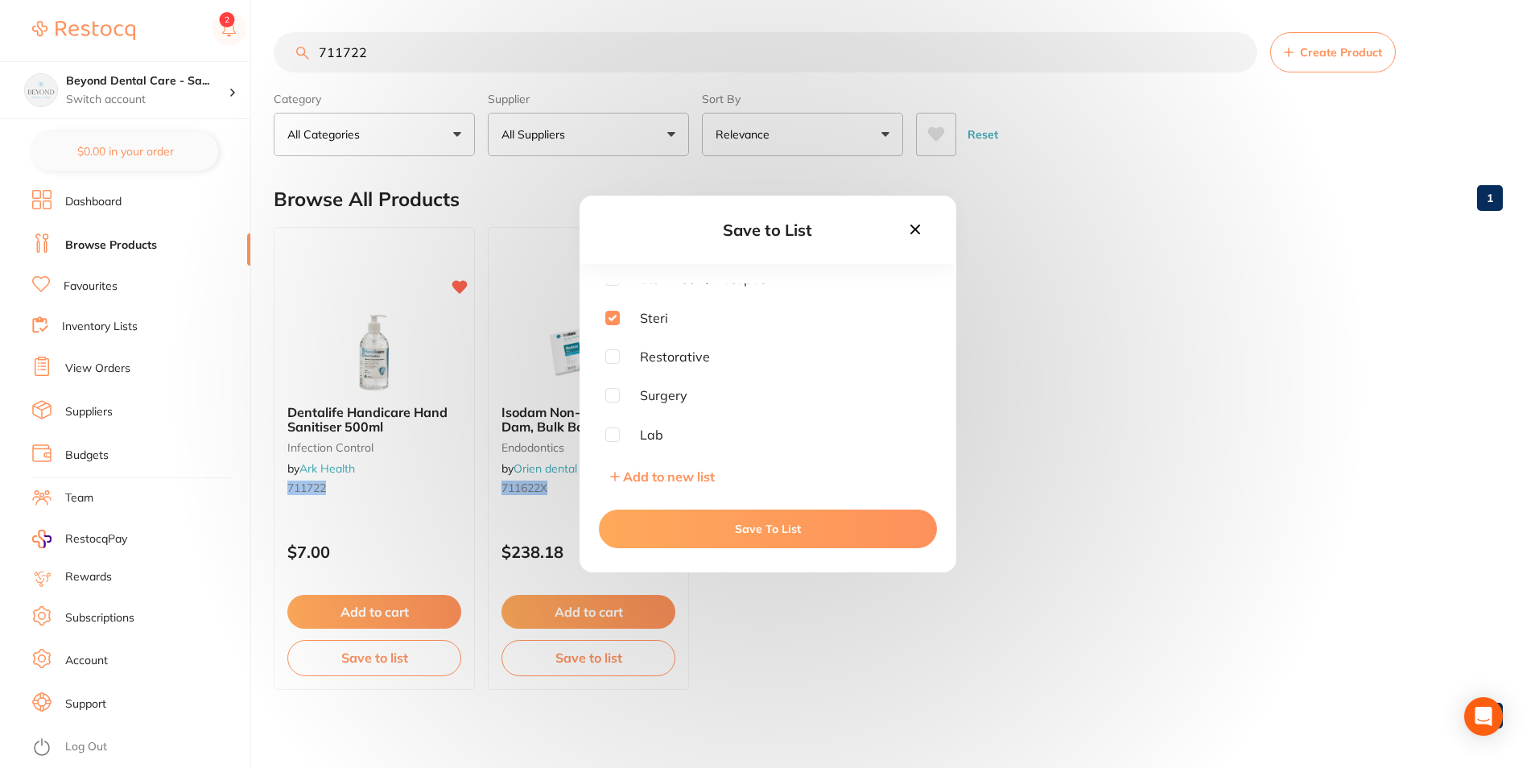
click at [668, 521] on button "Save To List" at bounding box center [768, 529] width 338 height 39
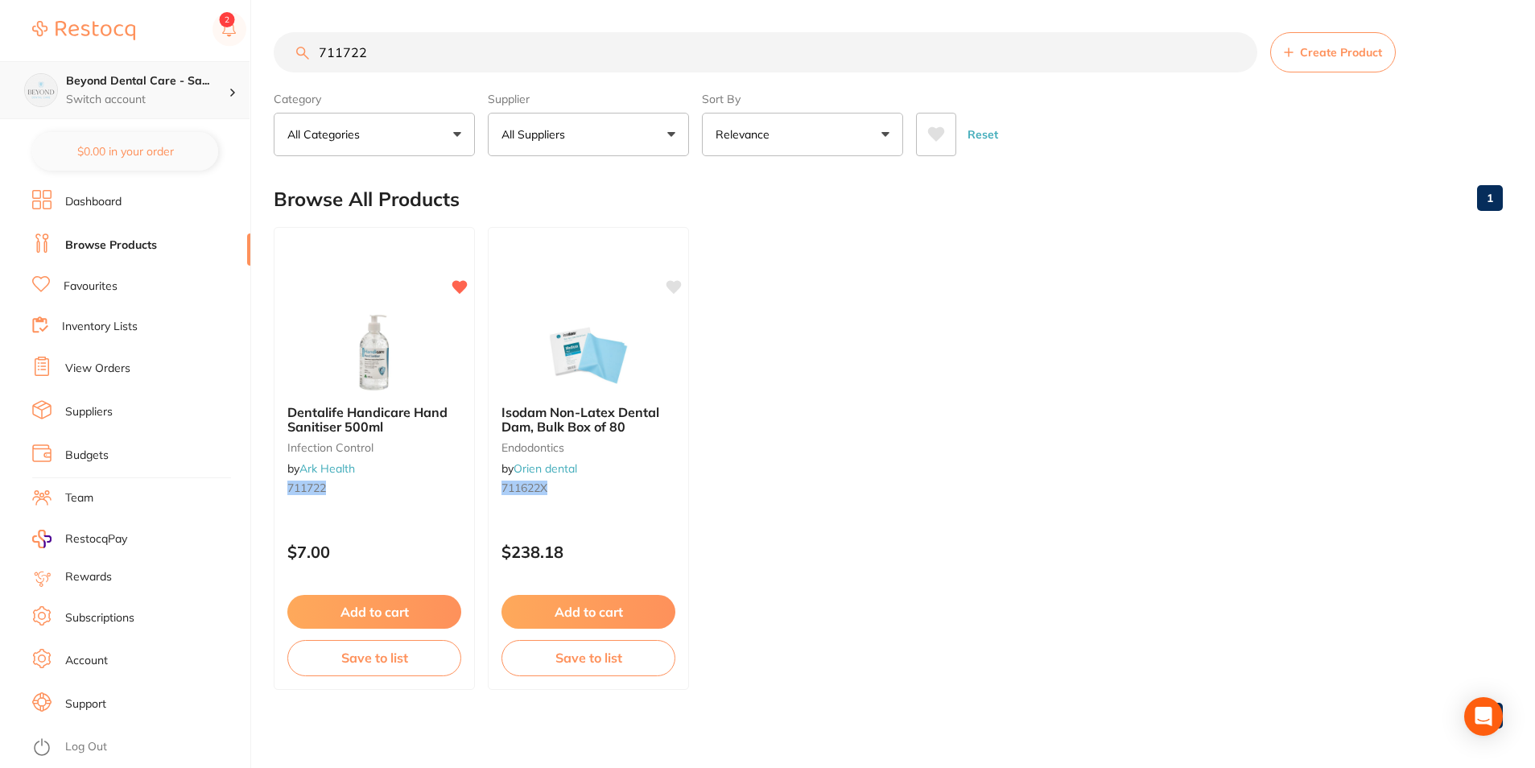
drag, startPoint x: 386, startPoint y: 48, endPoint x: 203, endPoint y: 64, distance: 183.5
click at [186, 72] on div "$0.00 Beyond Dental Care - Sa... Switch account Beyond Dental Care - Sandstone …" at bounding box center [767, 384] width 1535 height 768
paste input "3803"
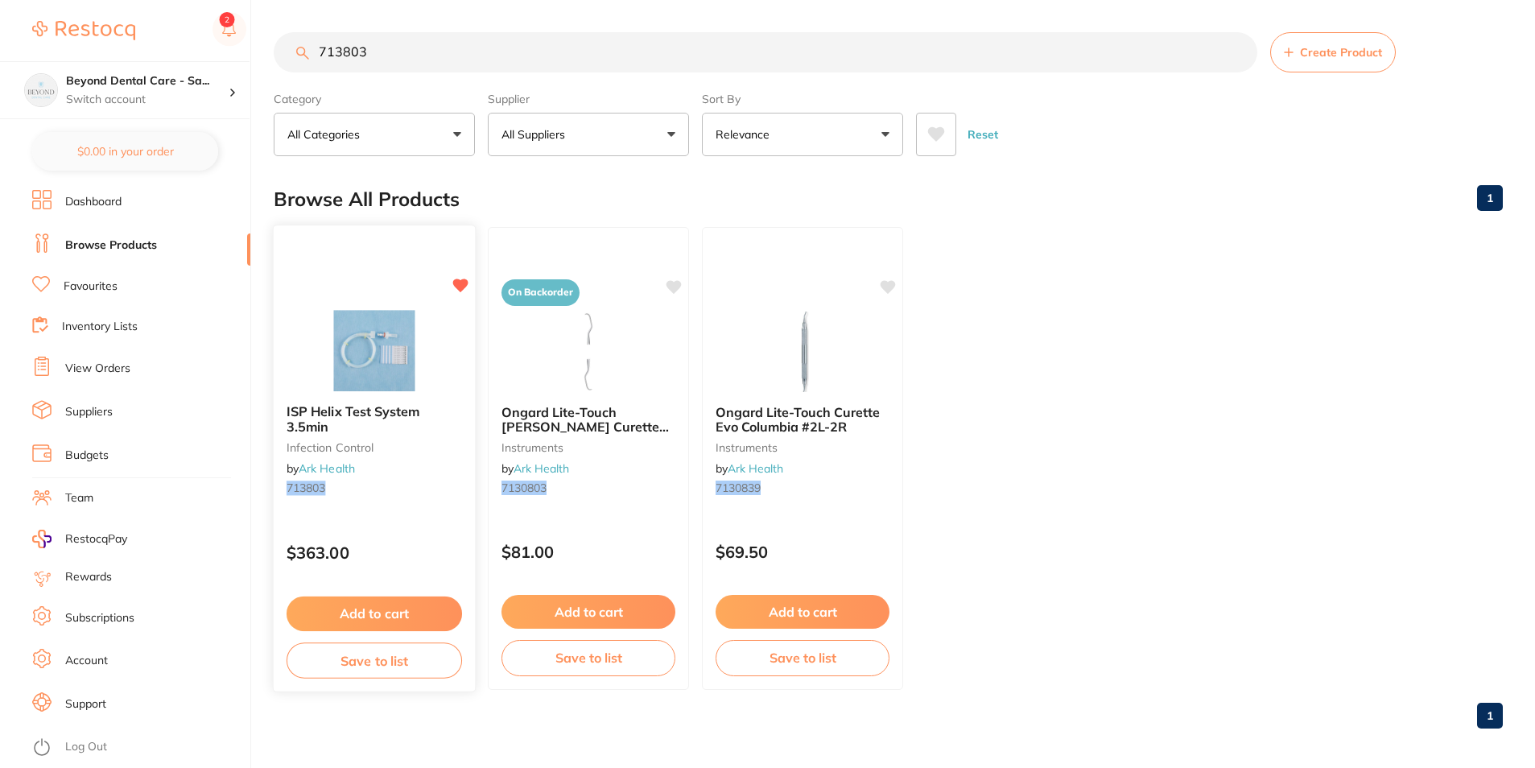
type input "713803"
click at [374, 655] on button "Save to list" at bounding box center [375, 661] width 176 height 36
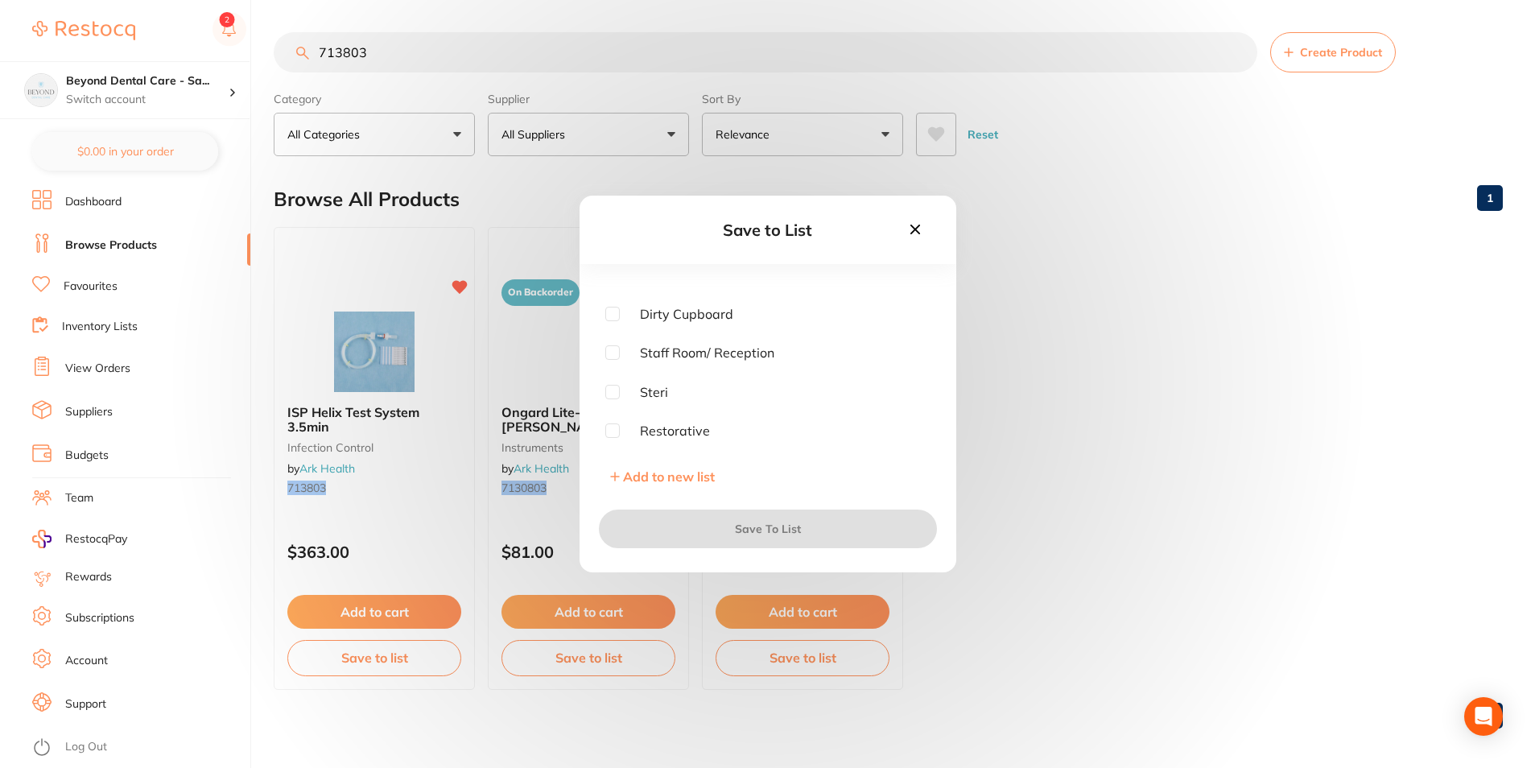
scroll to position [81, 0]
click at [610, 370] on input "checkbox" at bounding box center [612, 366] width 14 height 14
checkbox input "true"
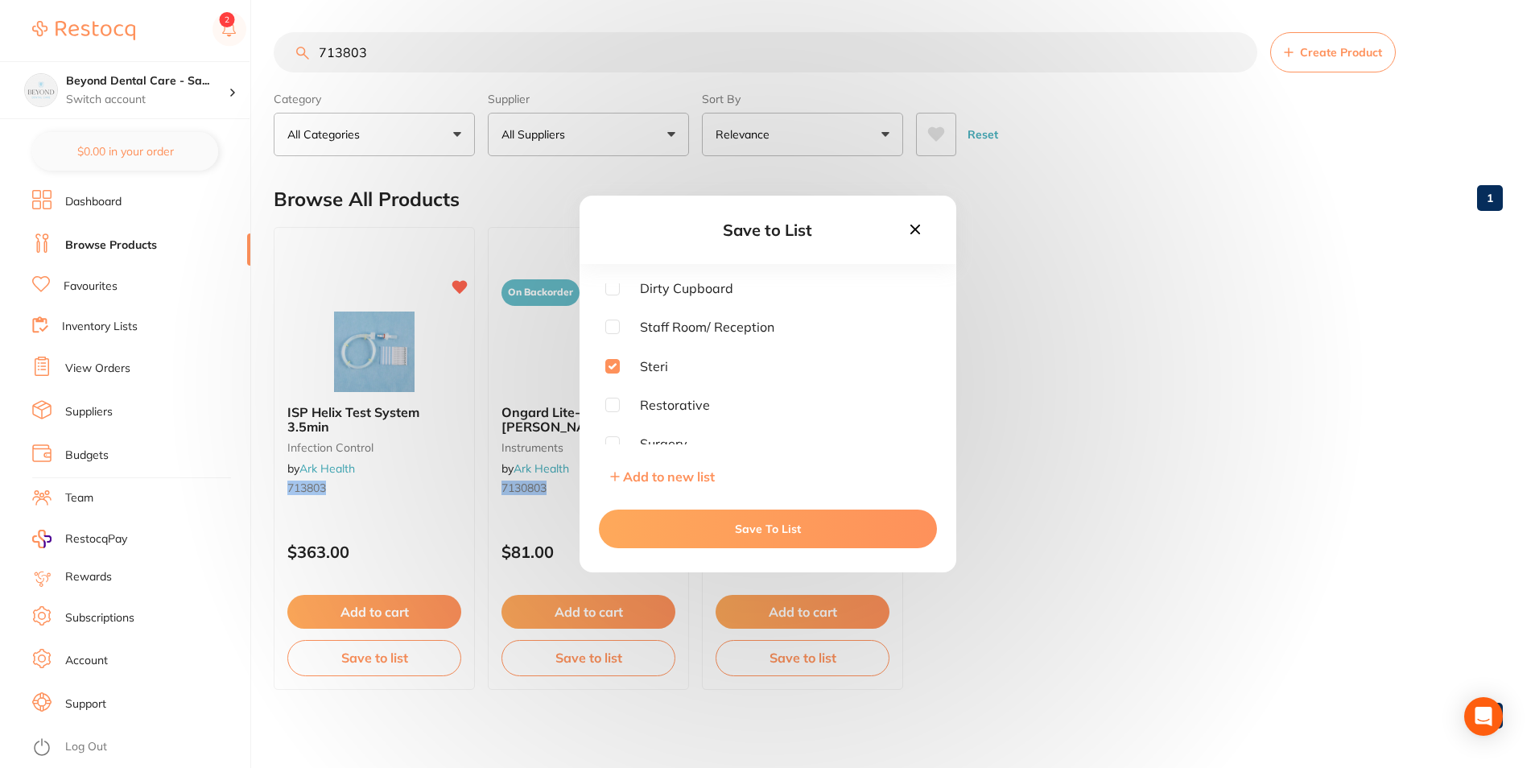
click at [634, 518] on button "Save To List" at bounding box center [768, 529] width 338 height 39
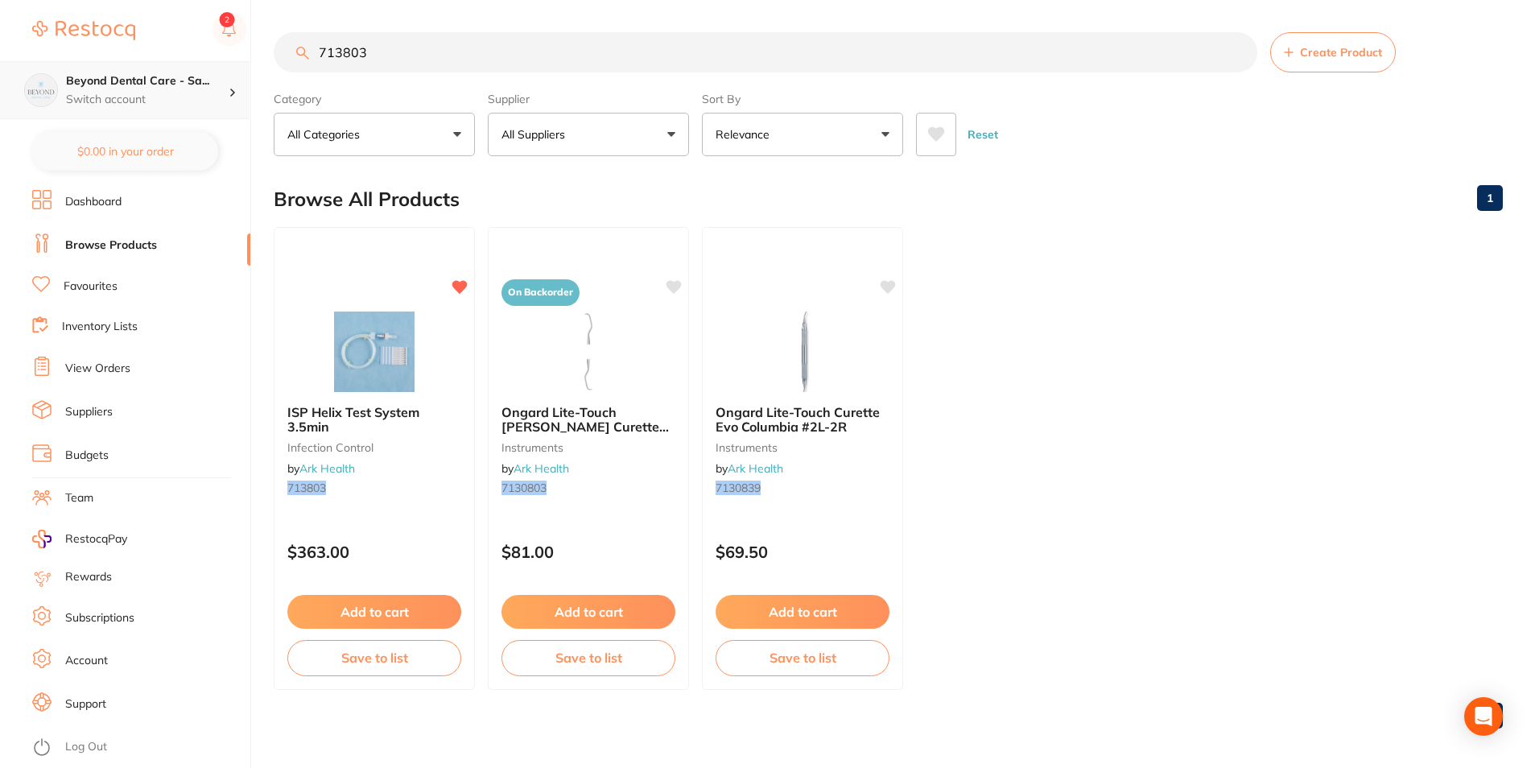
drag, startPoint x: 415, startPoint y: 48, endPoint x: 147, endPoint y: 66, distance: 269.5
click at [147, 66] on div "$0.00 Beyond Dental Care - Sa... Switch account Beyond Dental Care - Sandstone …" at bounding box center [767, 384] width 1535 height 768
paste input "9516632"
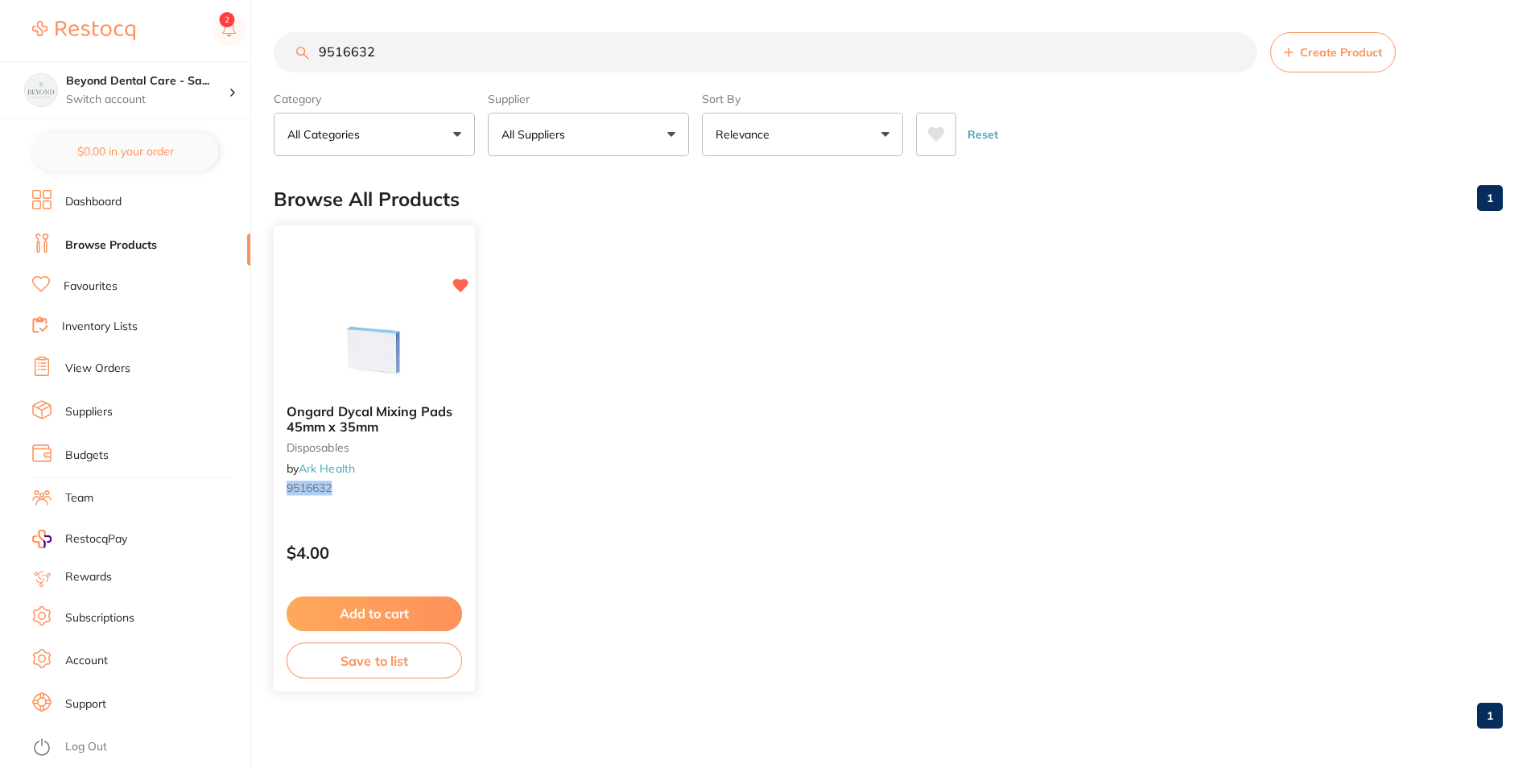
type input "9516632"
click at [367, 663] on button "Save to list" at bounding box center [375, 661] width 176 height 36
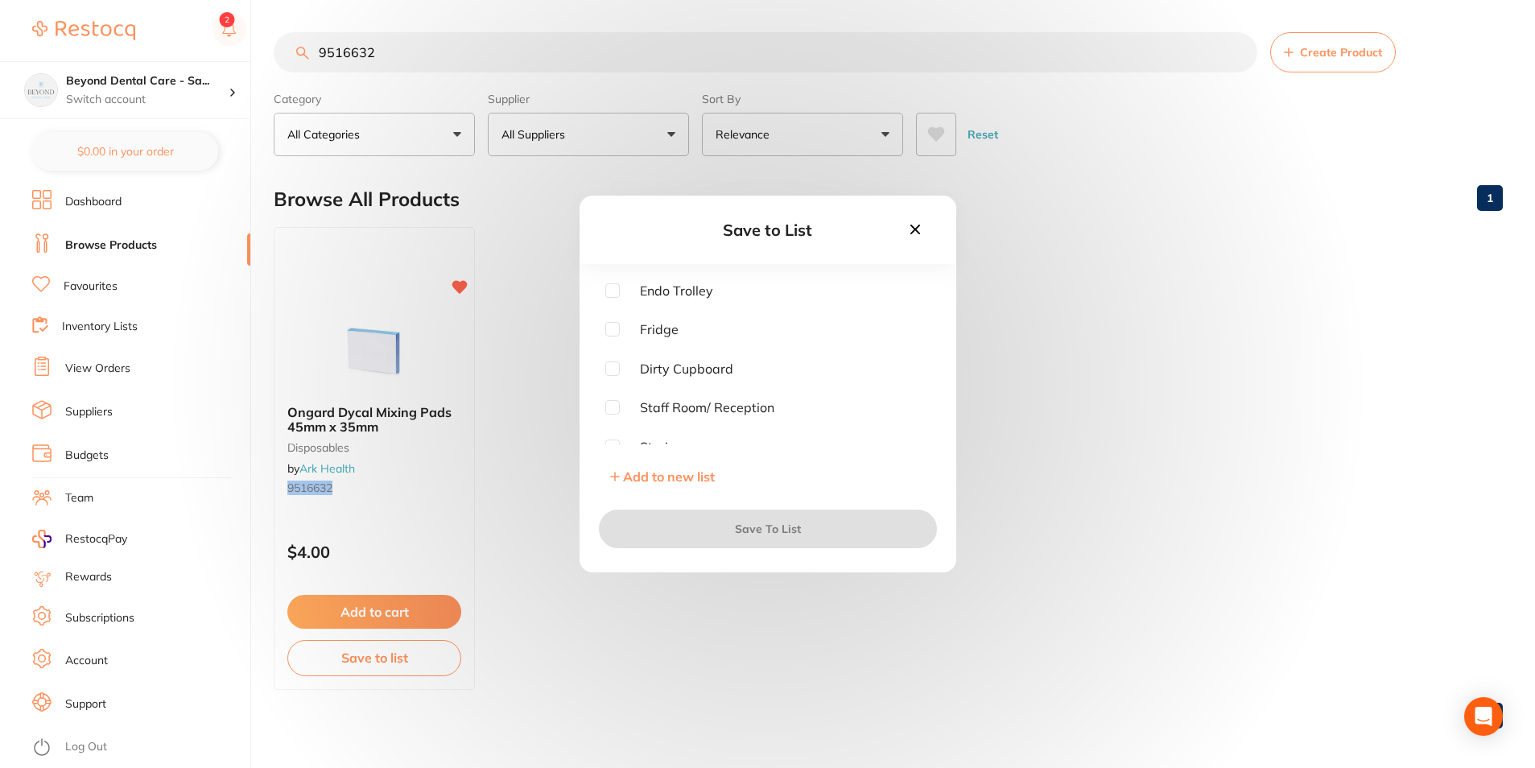
scroll to position [81, 0]
click at [608, 370] on input "checkbox" at bounding box center [612, 366] width 14 height 14
checkbox input "true"
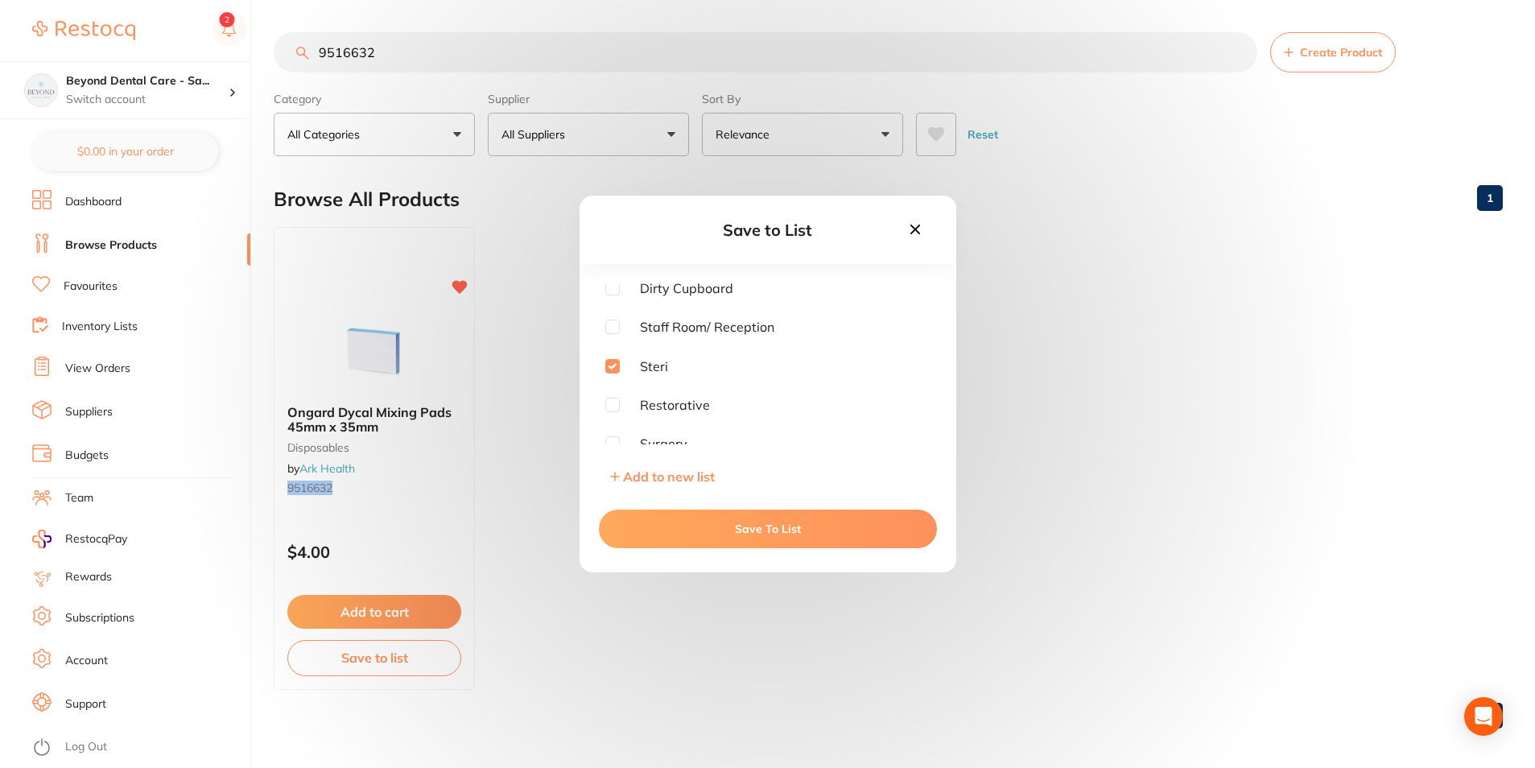
click at [660, 525] on button "Save To List" at bounding box center [768, 529] width 338 height 39
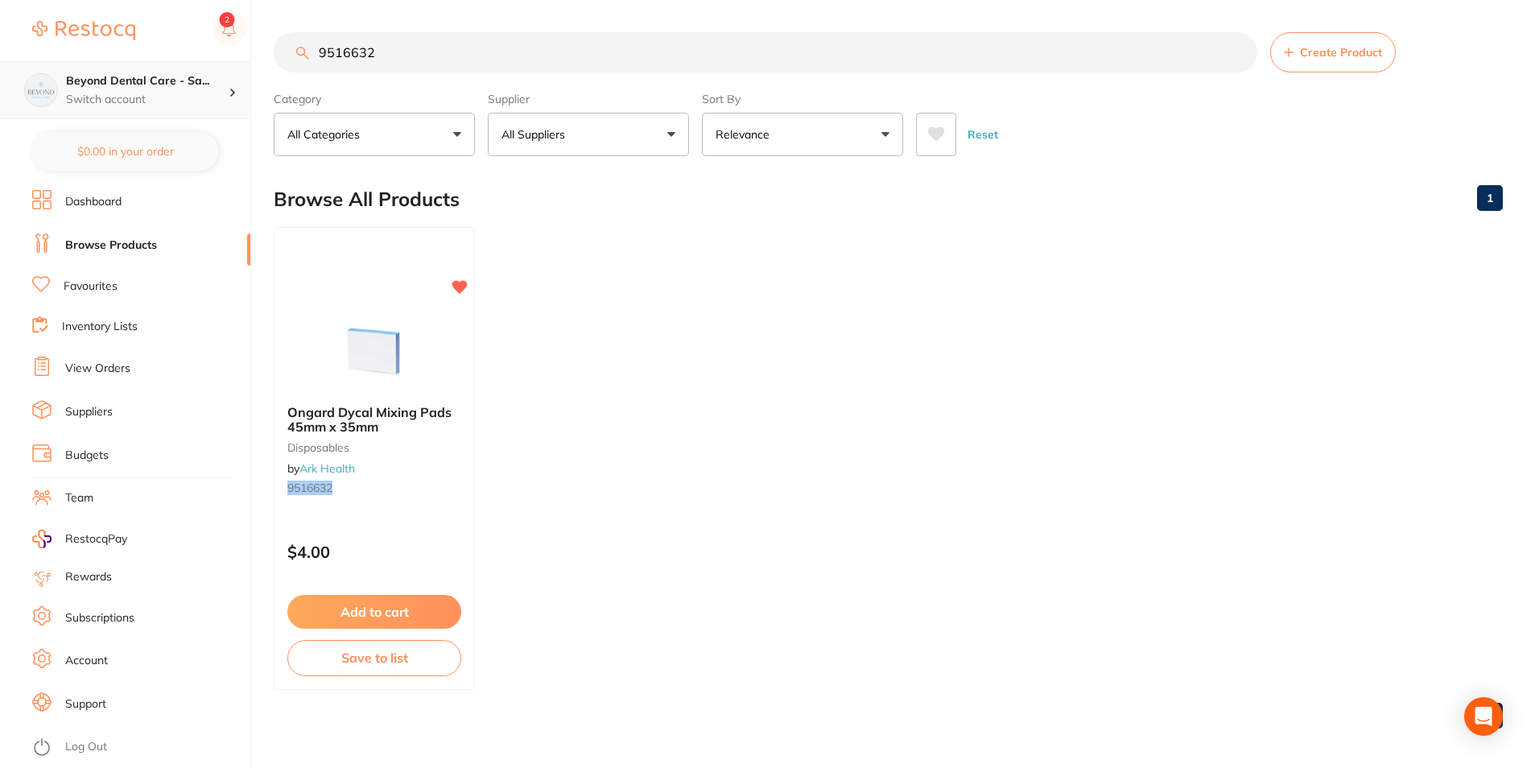
drag, startPoint x: 455, startPoint y: 63, endPoint x: 116, endPoint y: 71, distance: 339.1
click at [116, 71] on div "$0.00 Beyond Dental Care - Sa... Switch account Beyond Dental Care - Sandstone …" at bounding box center [767, 384] width 1535 height 768
paste input "122500"
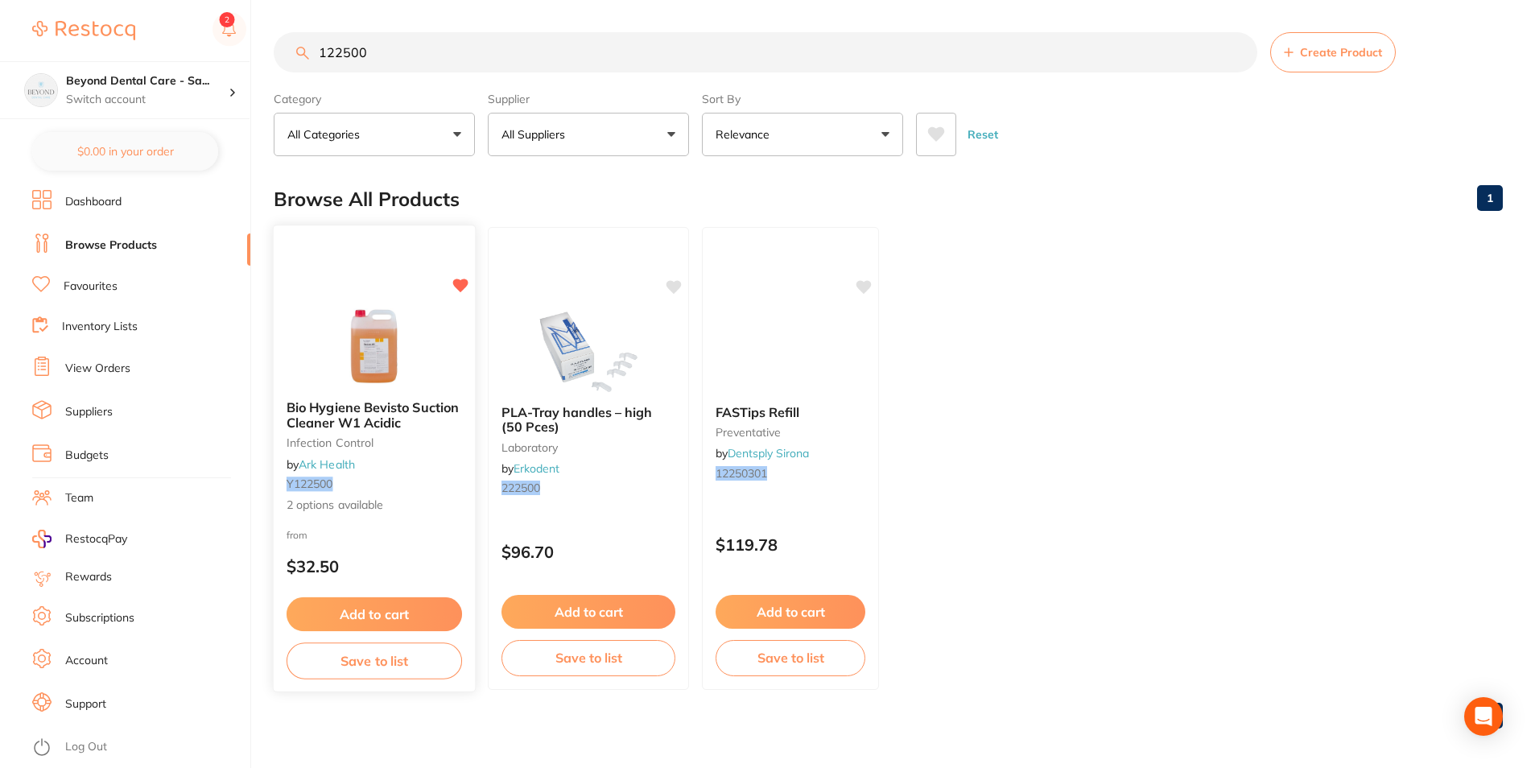
type input "122500"
click at [354, 663] on button "Save to list" at bounding box center [375, 661] width 176 height 36
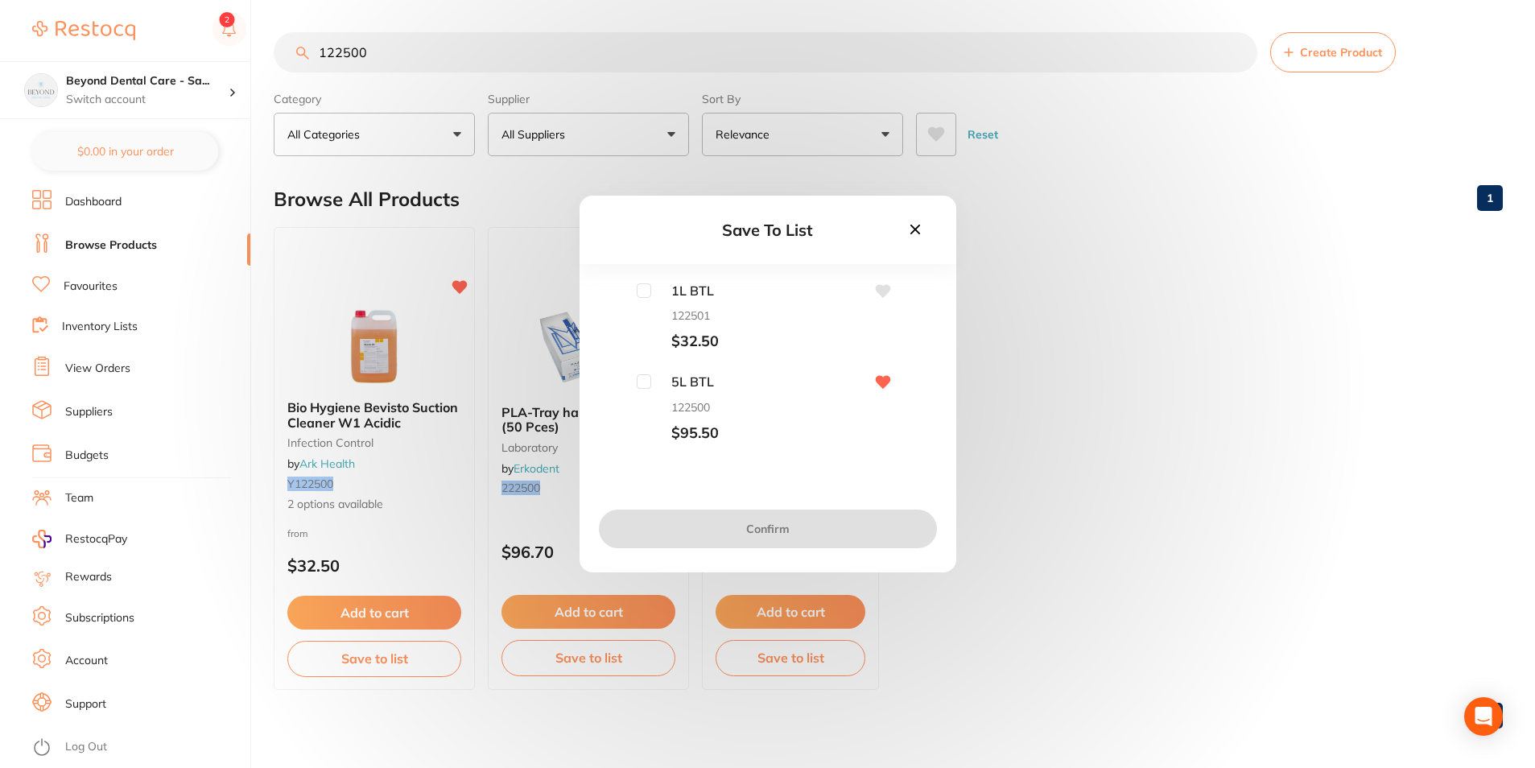
click at [639, 390] on div "5L BTL 122500 $95.50" at bounding box center [725, 407] width 176 height 67
click at [641, 373] on div "1L BTL 122501 $32.50 5L BTL 122500 $95.50" at bounding box center [767, 362] width 325 height 158
click at [644, 380] on input "checkbox" at bounding box center [644, 381] width 14 height 14
checkbox input "true"
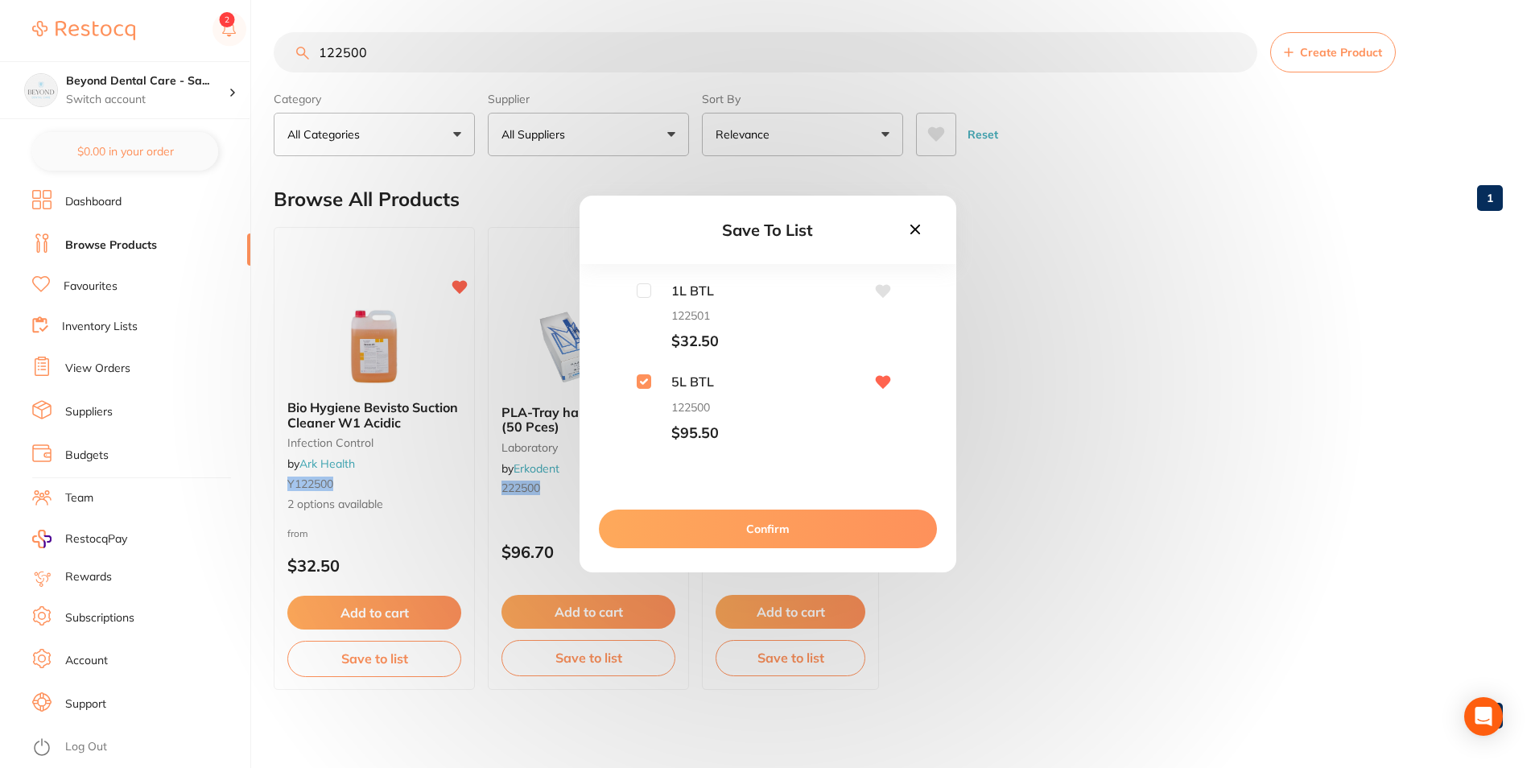
click at [641, 530] on button "Confirm" at bounding box center [768, 529] width 338 height 39
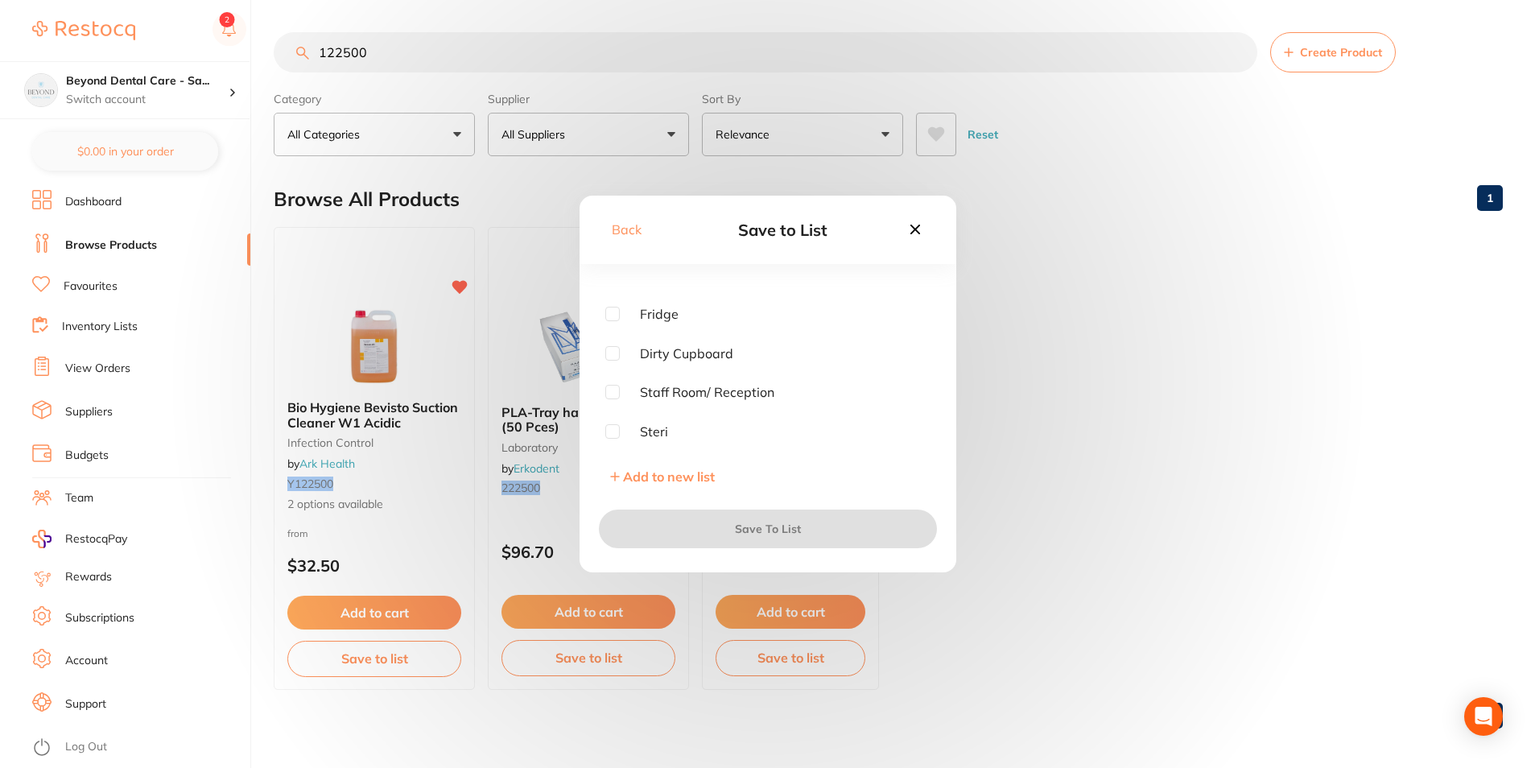
scroll to position [0, 0]
click at [613, 371] on input "checkbox" at bounding box center [612, 369] width 14 height 14
checkbox input "true"
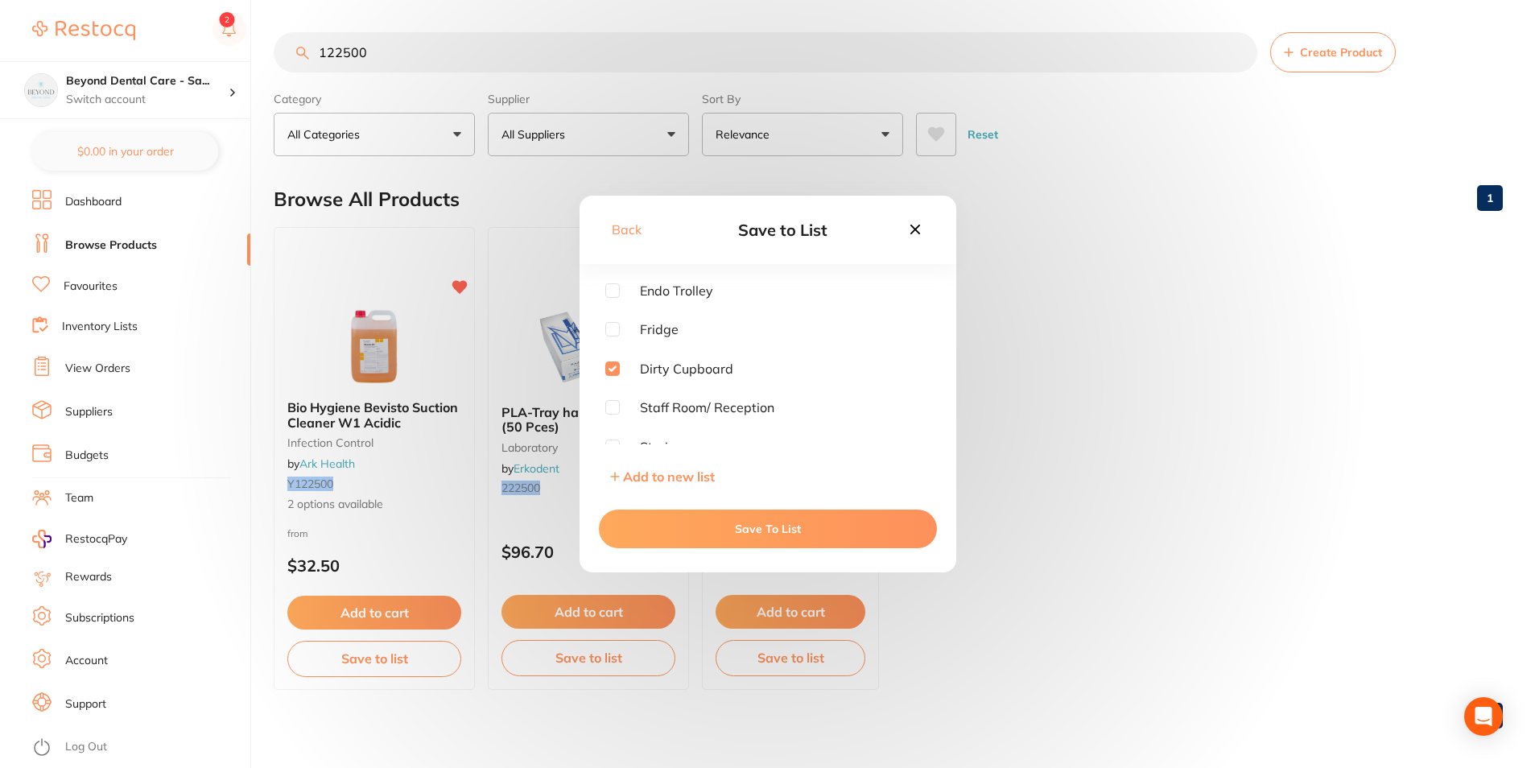
click at [659, 535] on button "Save To List" at bounding box center [768, 529] width 338 height 39
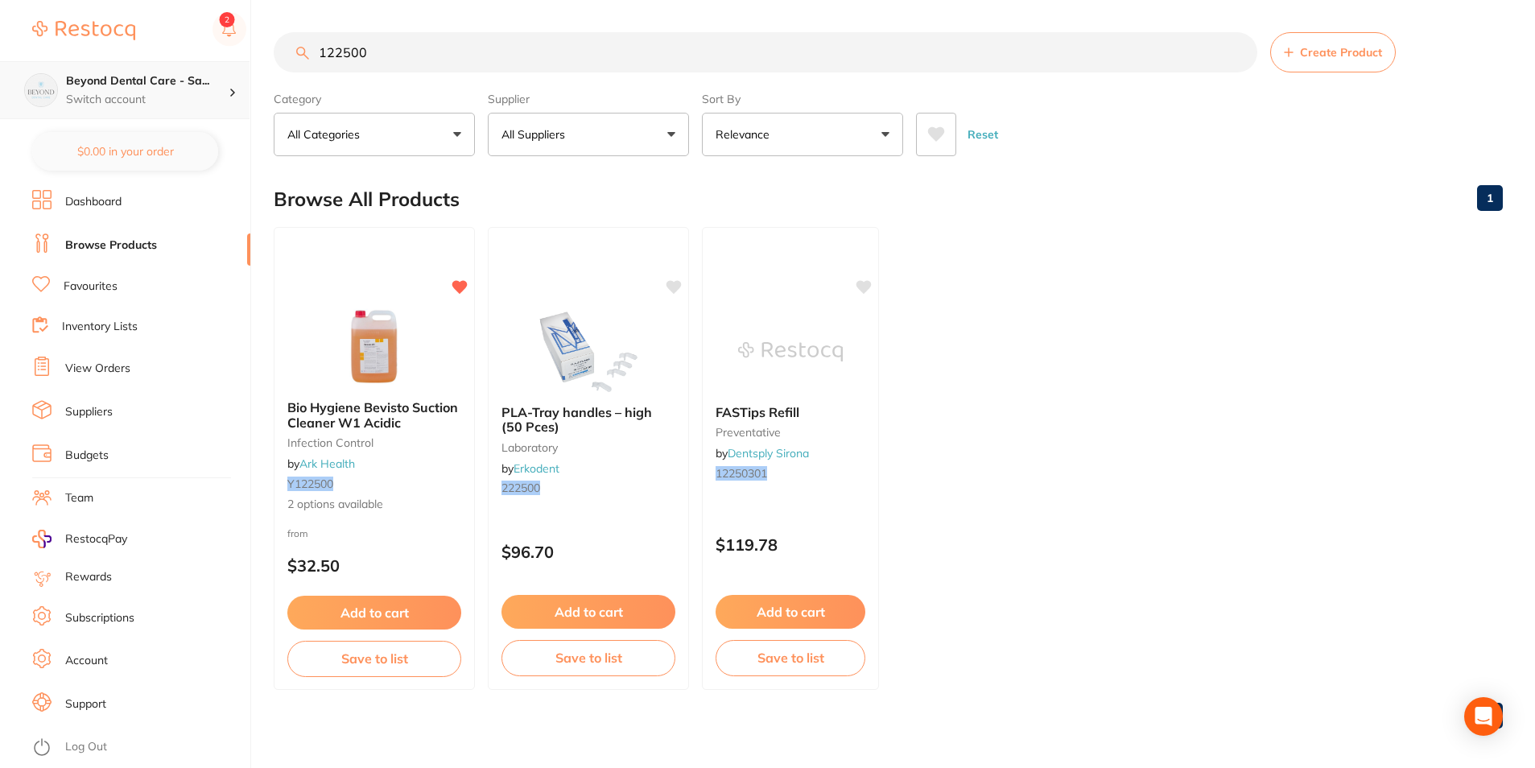
click at [175, 65] on div "$0.00 Beyond Dental Care - Sa... Switch account Beyond Dental Care - Sandstone …" at bounding box center [767, 384] width 1535 height 768
paste input "2"
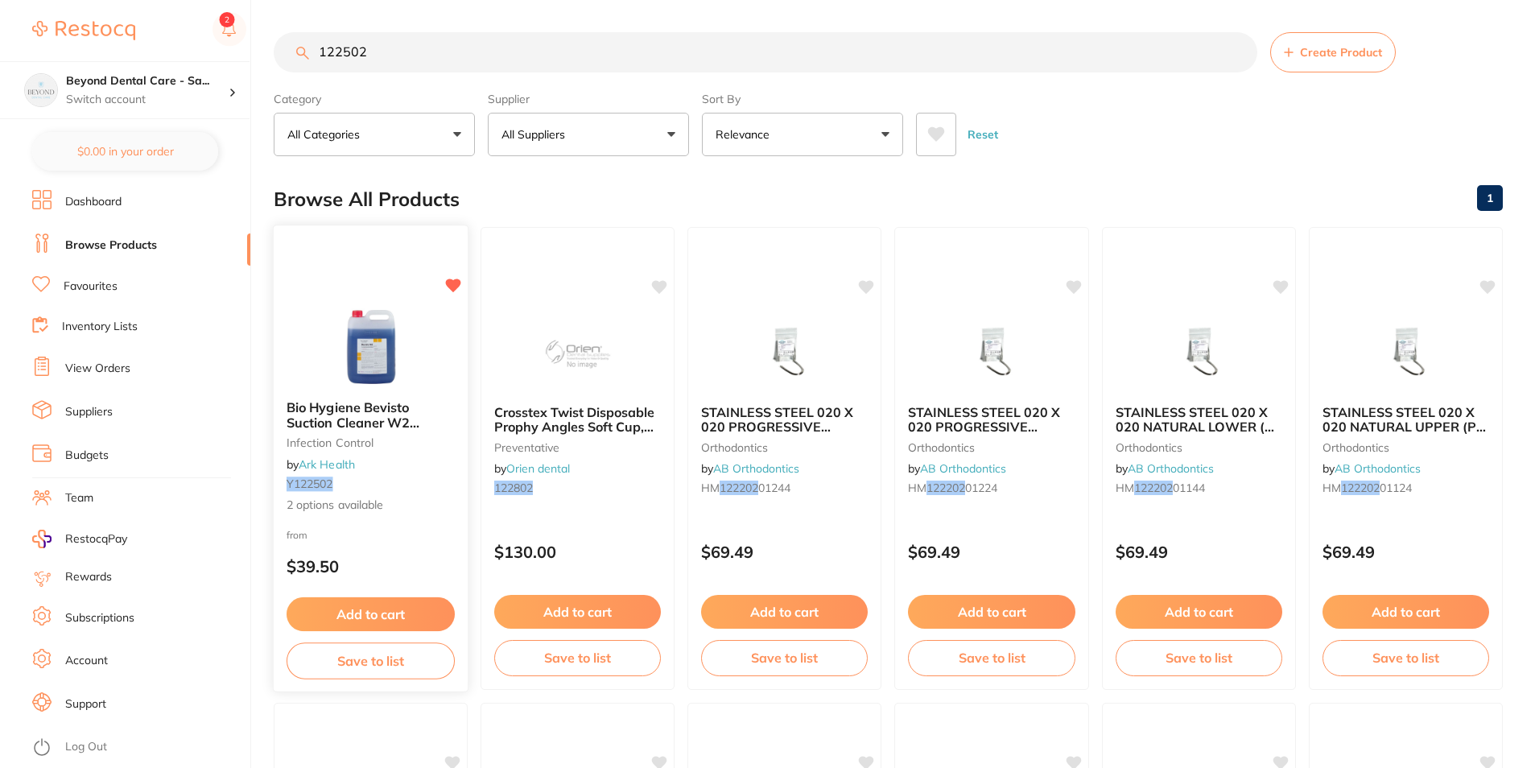
type input "122502"
click at [367, 660] on button "Save to list" at bounding box center [371, 661] width 168 height 36
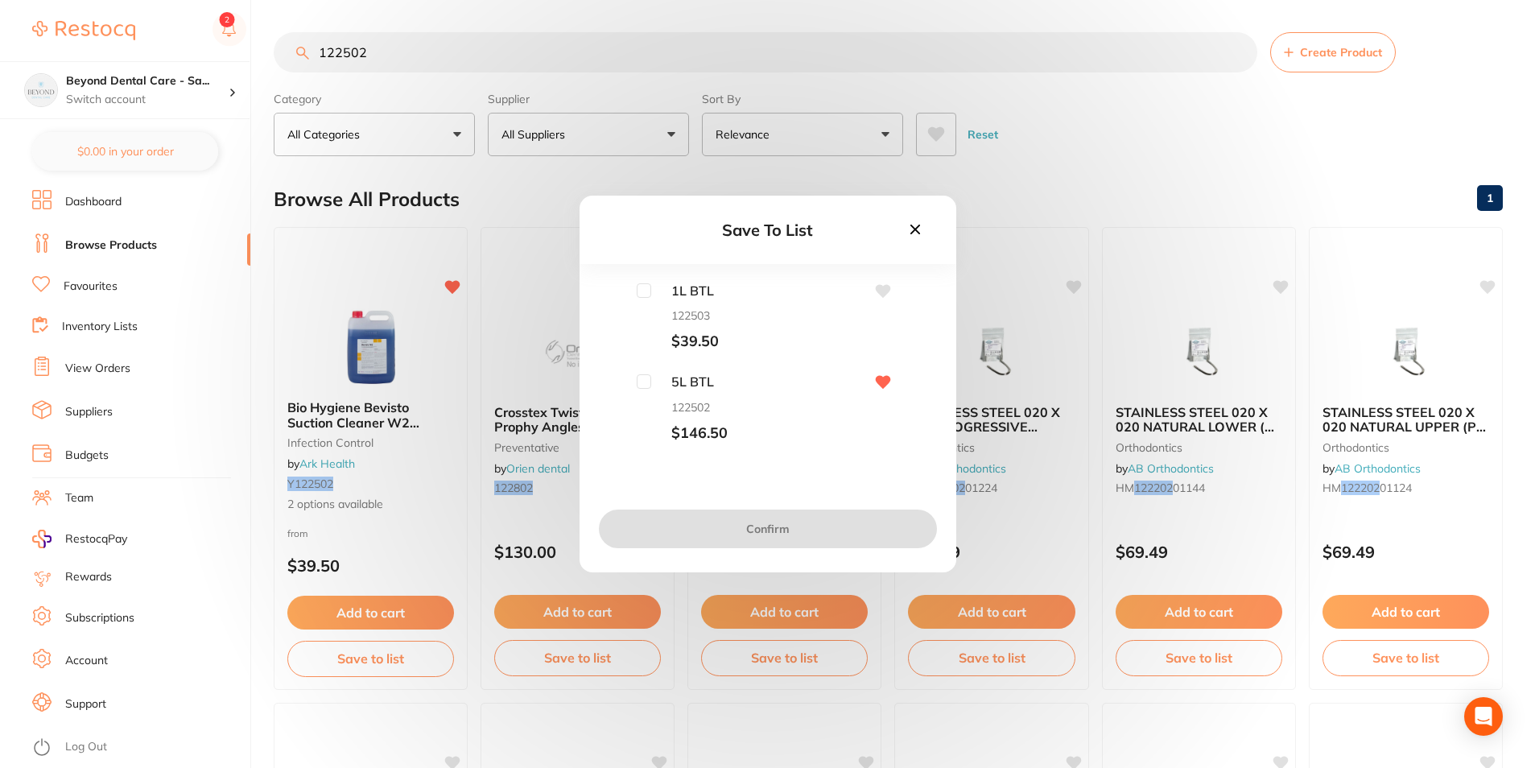
click at [640, 382] on input "checkbox" at bounding box center [644, 381] width 14 height 14
checkbox input "true"
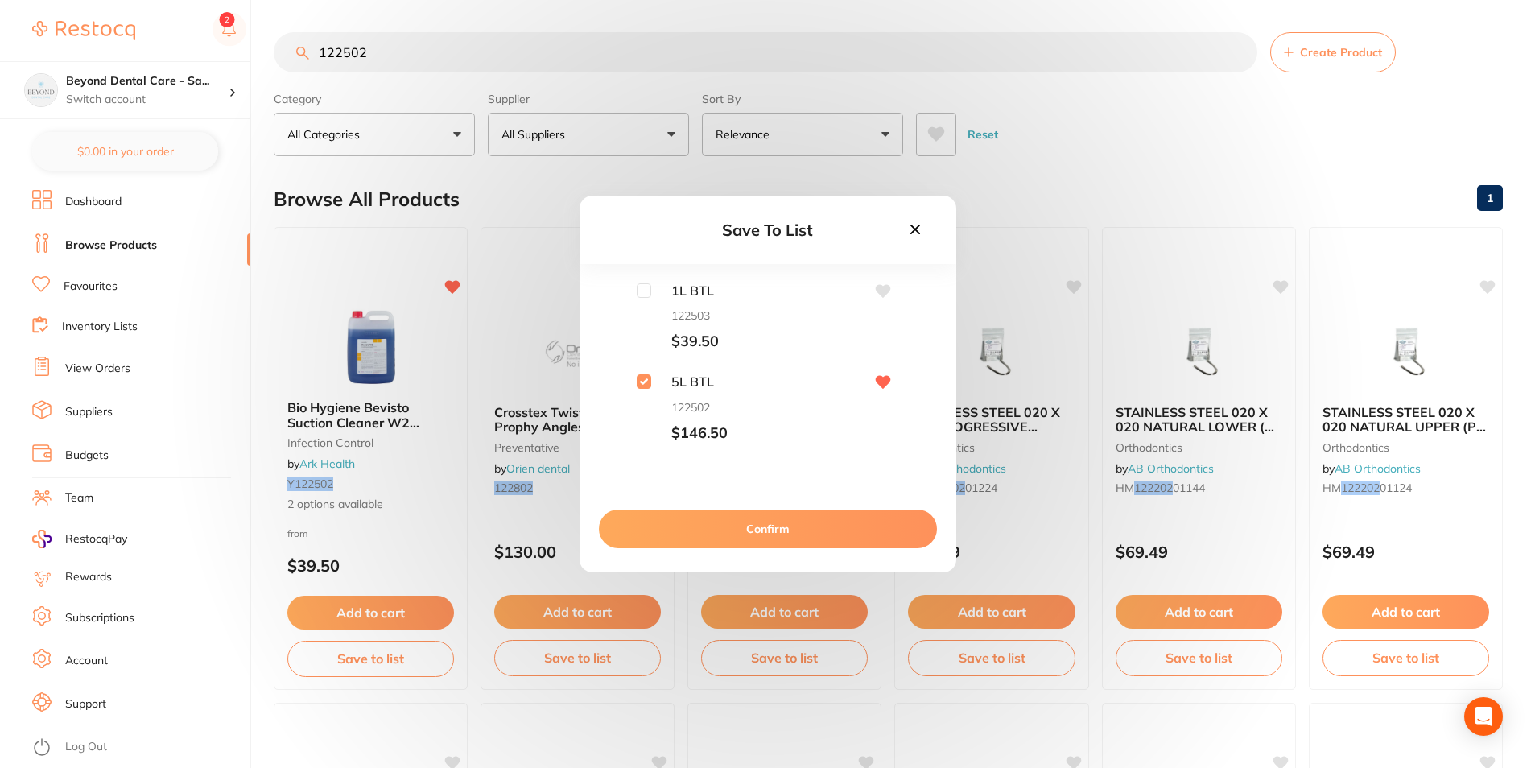
click at [651, 510] on button "Confirm" at bounding box center [768, 529] width 338 height 39
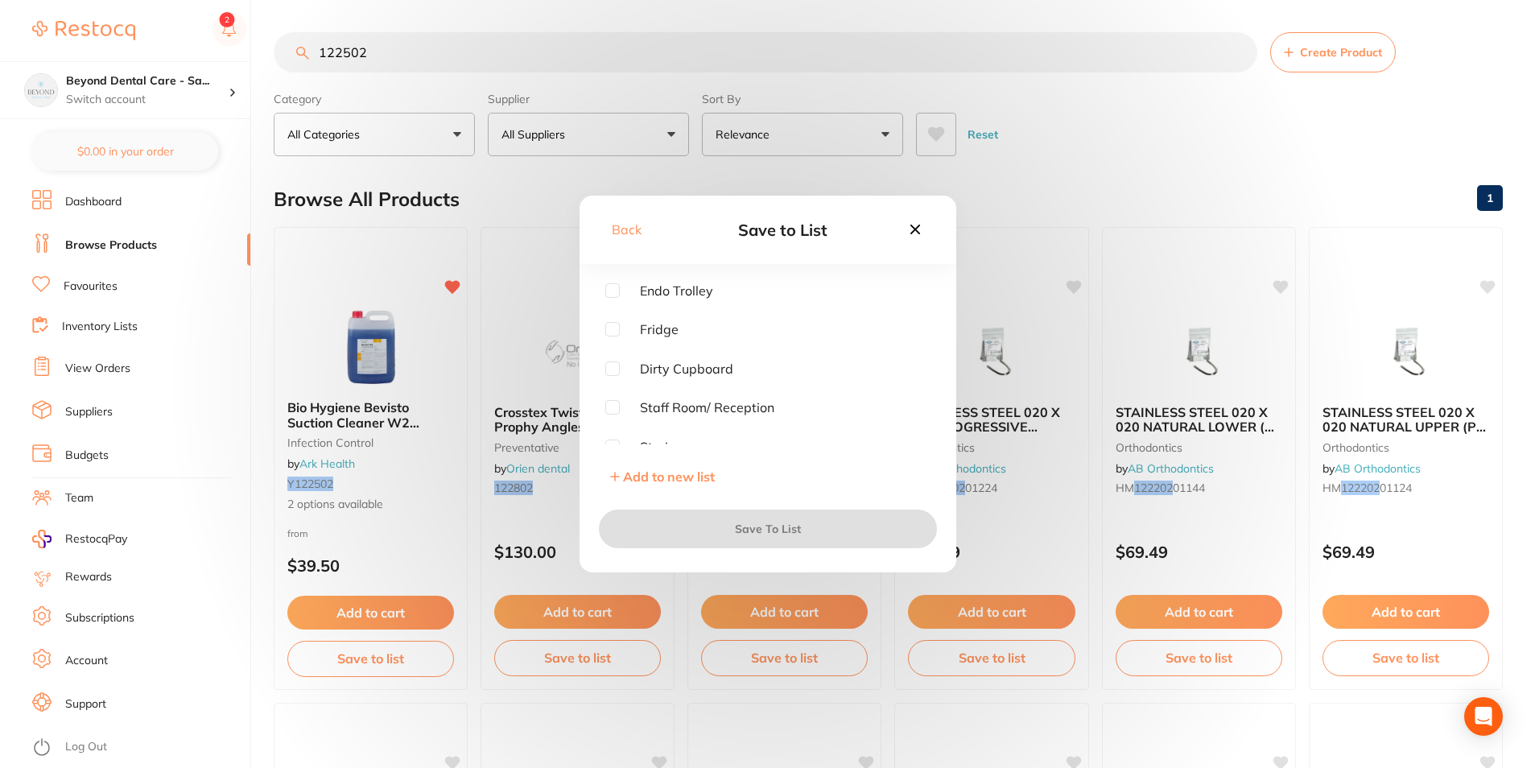
click at [614, 366] on input "checkbox" at bounding box center [612, 369] width 14 height 14
checkbox input "true"
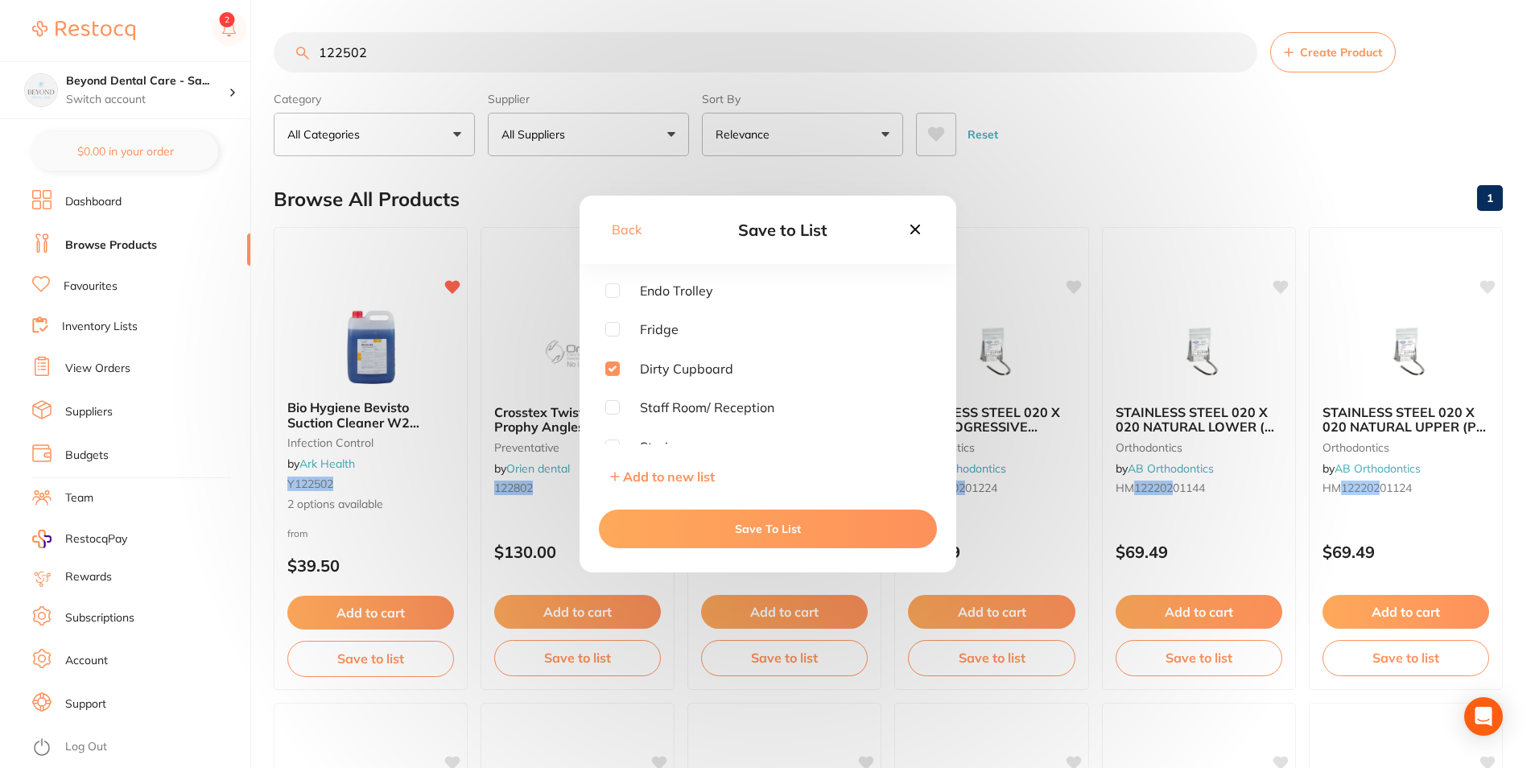
click at [635, 521] on button "Save To List" at bounding box center [768, 529] width 338 height 39
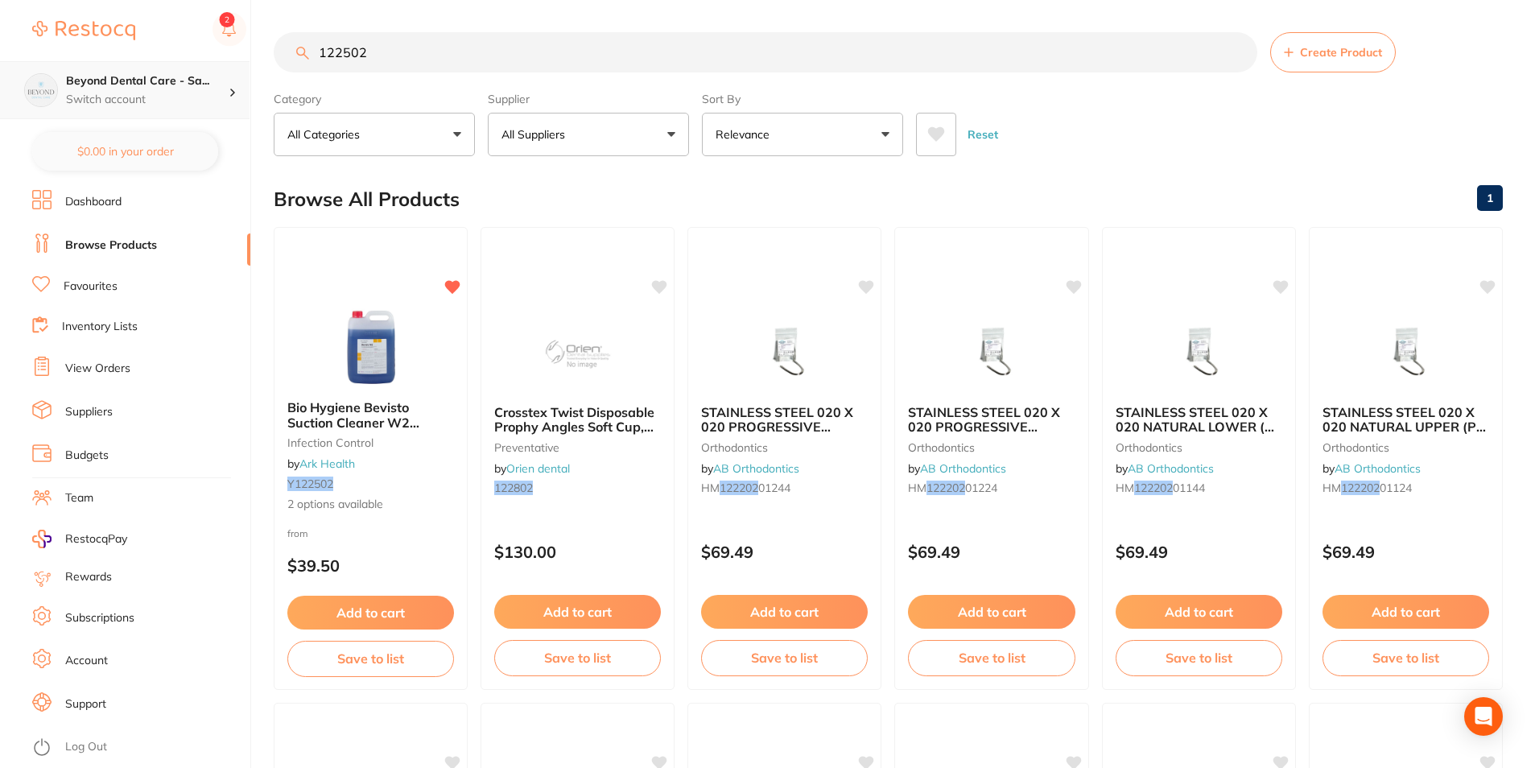
drag, startPoint x: 413, startPoint y: 64, endPoint x: 136, endPoint y: 79, distance: 277.4
click at [136, 79] on div "$0.00 Beyond Dental Care - Sa... Switch account Beyond Dental Care - Sandstone …" at bounding box center [767, 384] width 1535 height 768
paste input "711334"
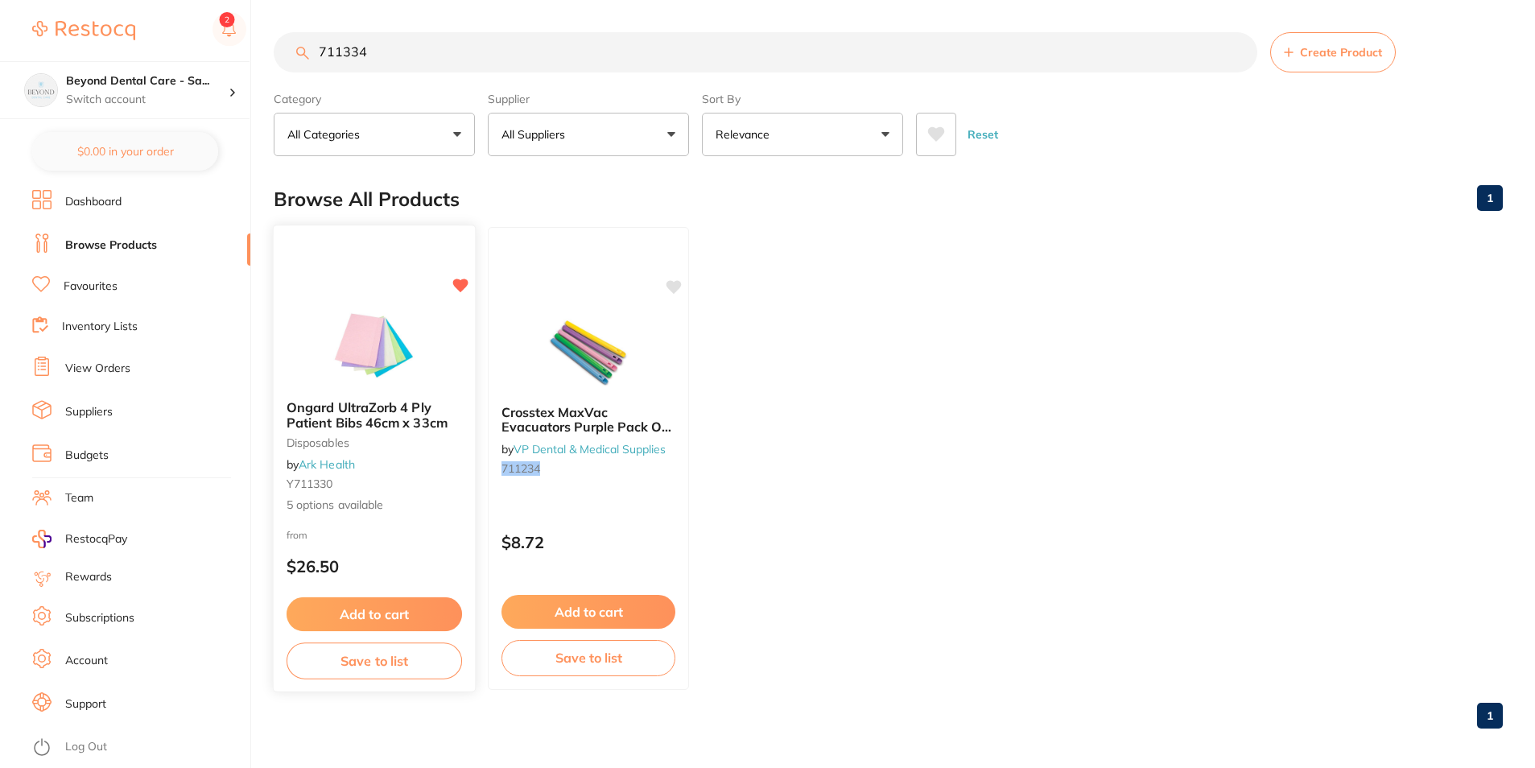
type input "711334"
click at [376, 682] on div "Add to cart Save to list" at bounding box center [374, 637] width 201 height 107
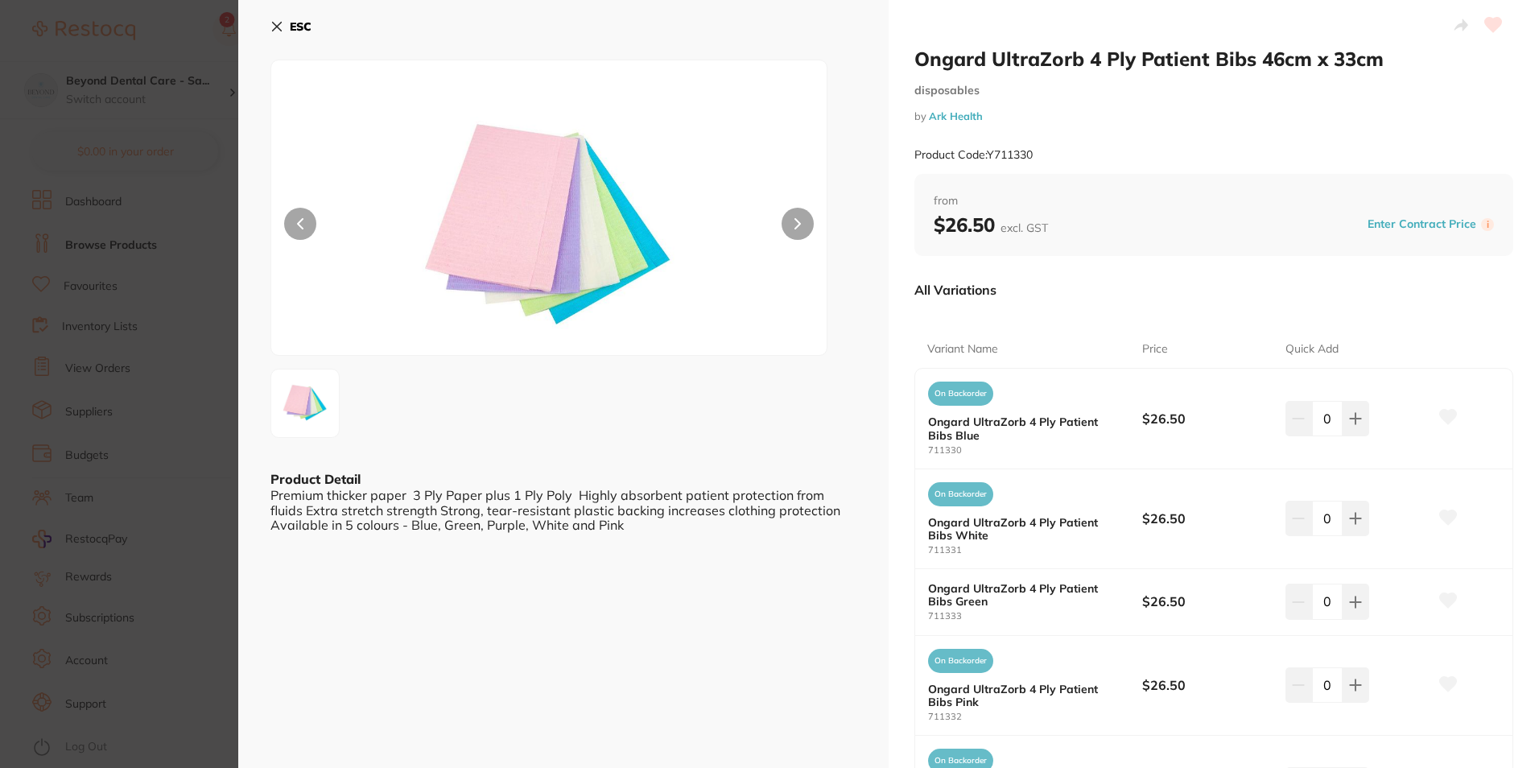
click at [278, 39] on button "ESC" at bounding box center [291, 26] width 41 height 27
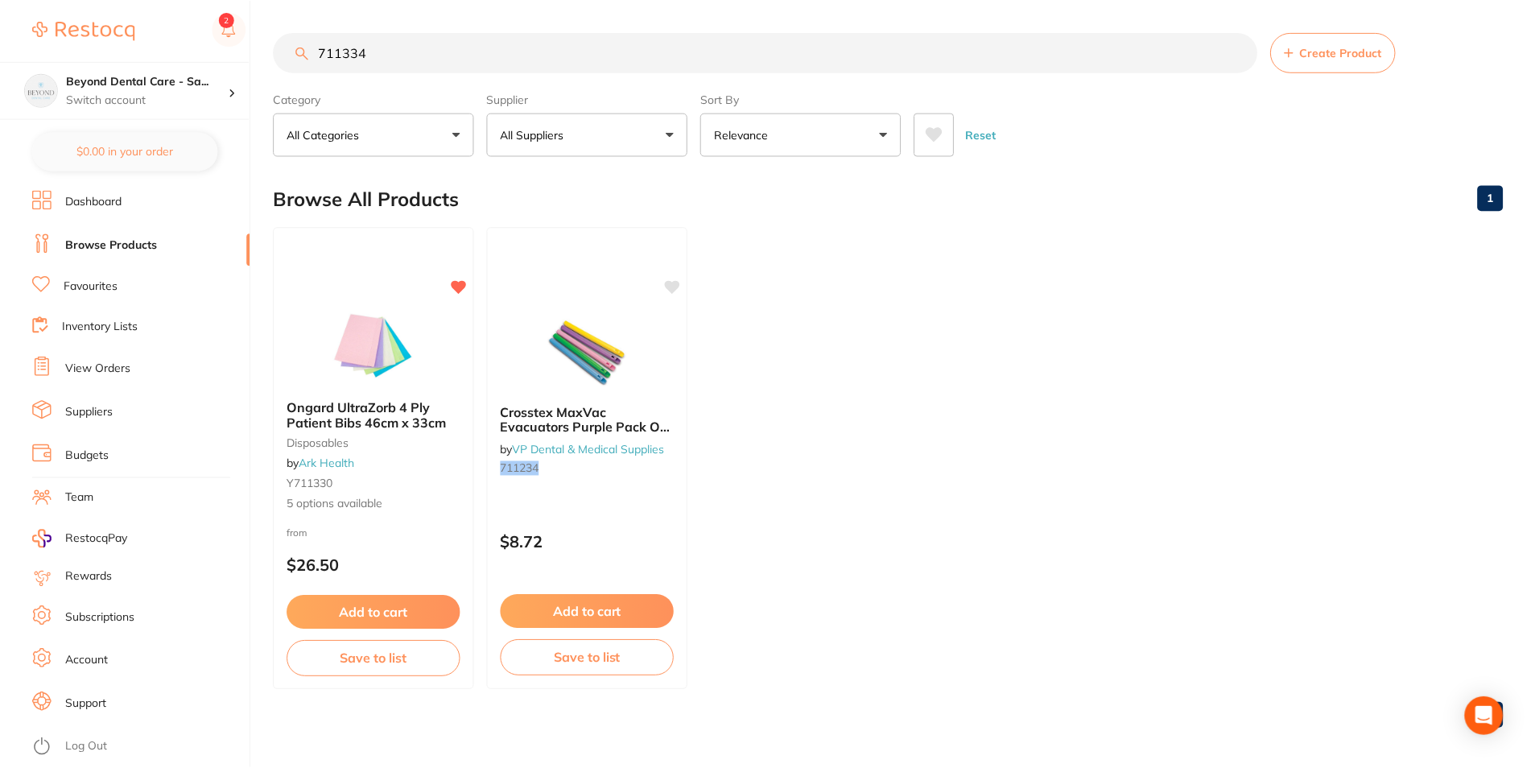
scroll to position [1, 0]
click at [278, 31] on div "711334 Create Product" at bounding box center [889, 51] width 1230 height 40
click at [382, 658] on button "Save to list" at bounding box center [375, 660] width 176 height 36
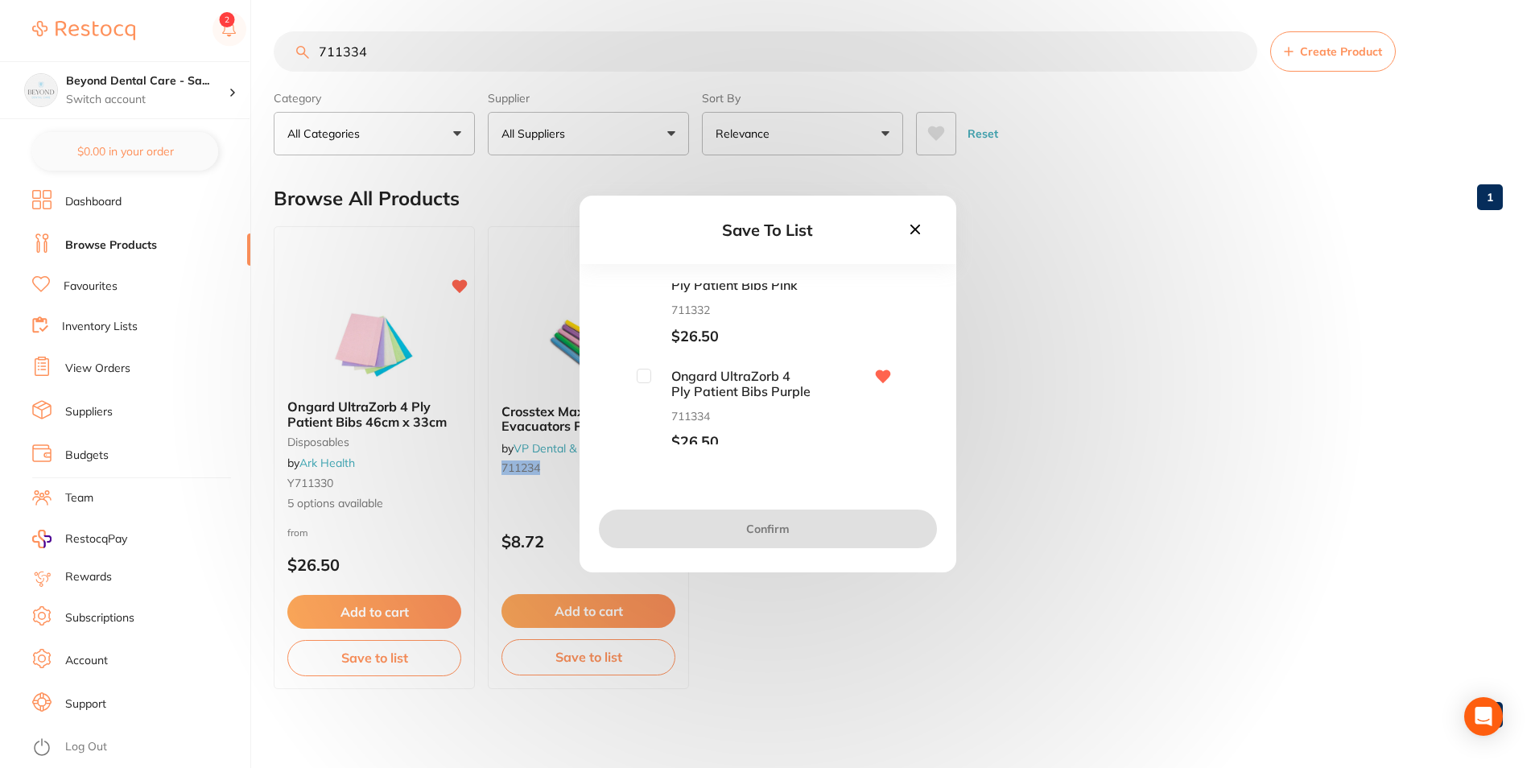
scroll to position [345, 0]
drag, startPoint x: 634, startPoint y: 367, endPoint x: 651, endPoint y: 368, distance: 16.9
click at [636, 367] on div "Ongard UltraZorb 4 Ply Patient Bibs Purple 711334 $26.50" at bounding box center [767, 403] width 325 height 82
drag, startPoint x: 651, startPoint y: 368, endPoint x: 638, endPoint y: 372, distance: 14.3
click at [651, 368] on span "Ongard UltraZorb 4 Ply Patient Bibs Purple" at bounding box center [731, 377] width 161 height 30
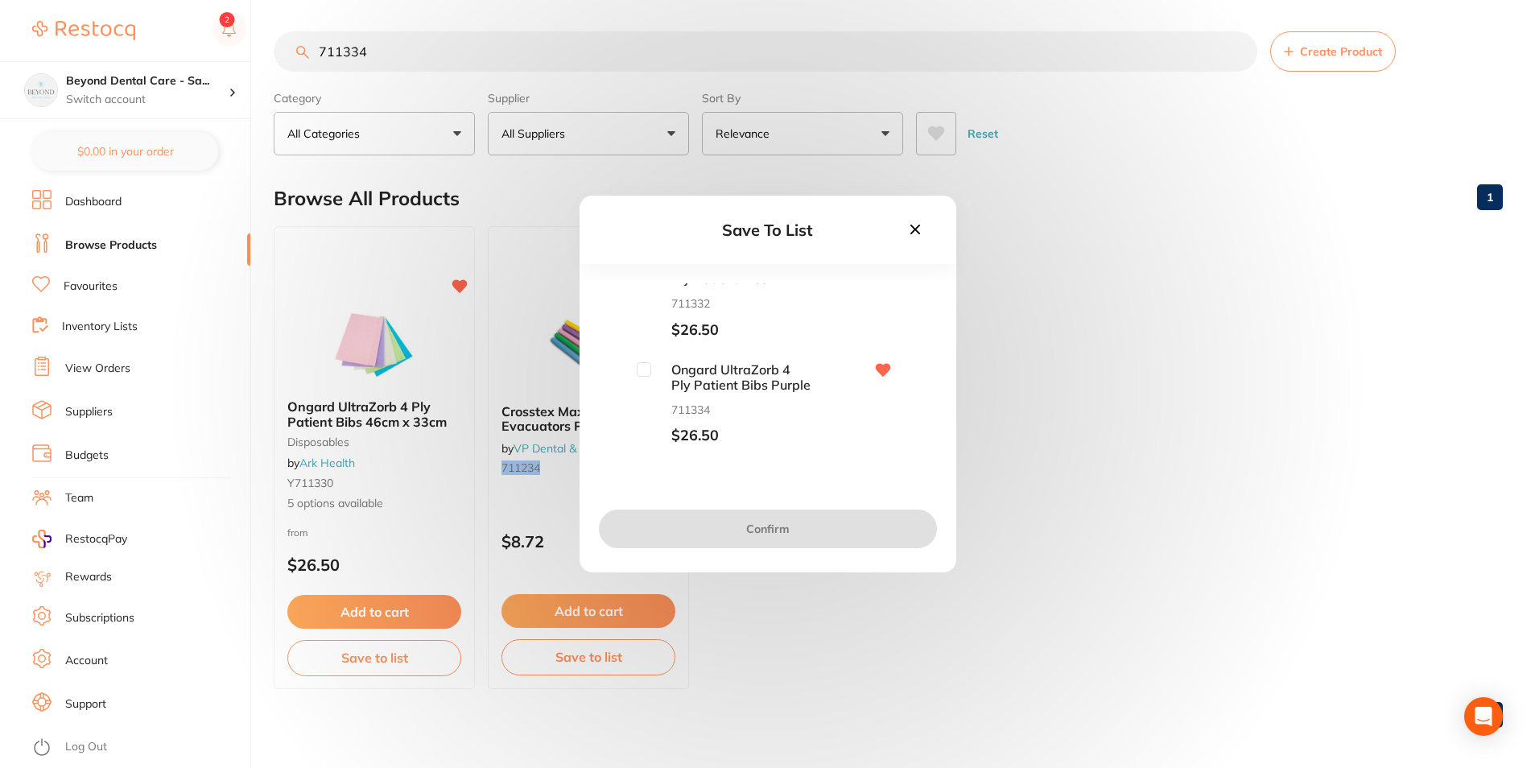
click at [638, 372] on input "checkbox" at bounding box center [644, 369] width 14 height 14
checkbox input "true"
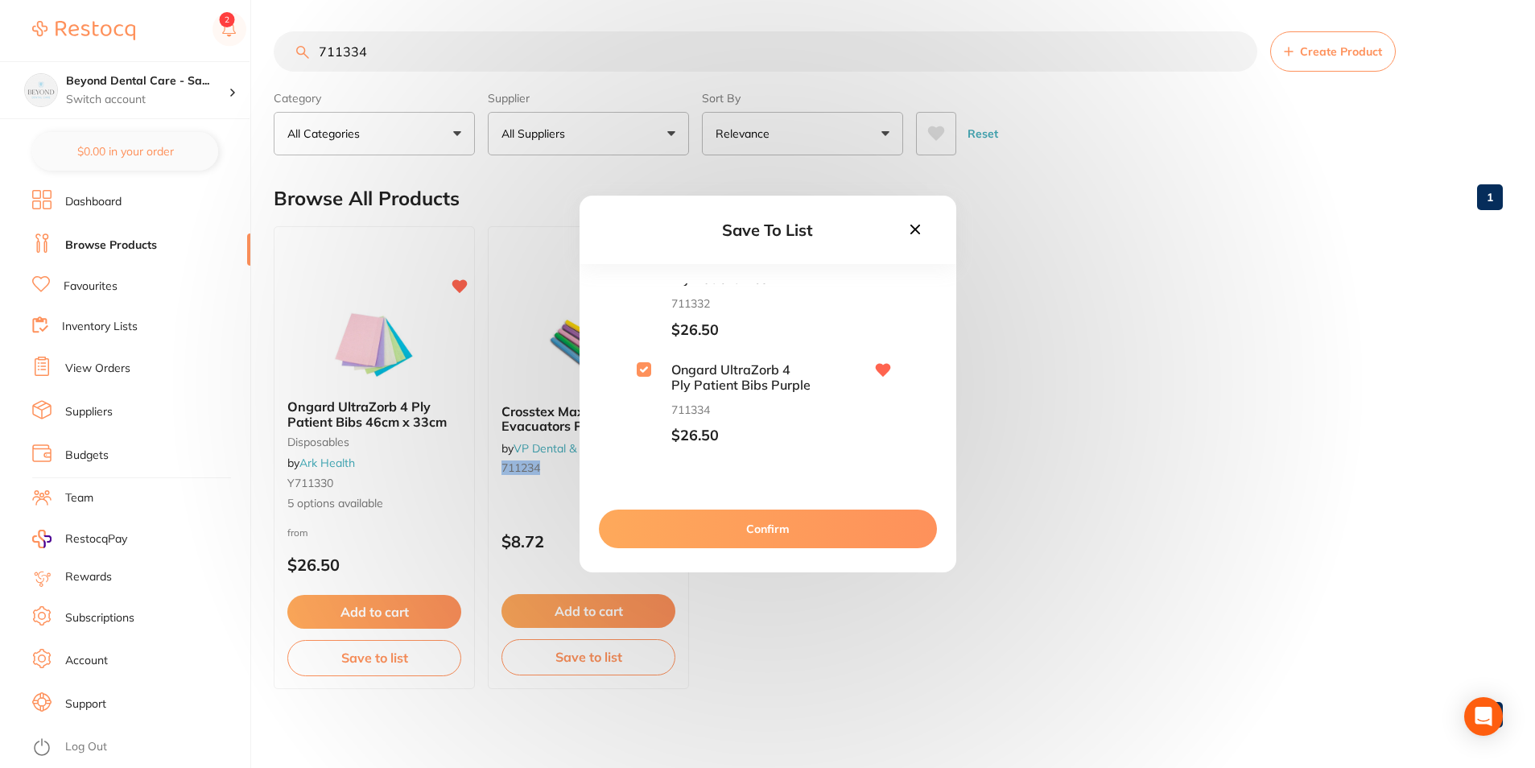
drag, startPoint x: 651, startPoint y: 516, endPoint x: 667, endPoint y: 498, distance: 23.4
click at [652, 516] on button "Confirm" at bounding box center [768, 529] width 338 height 39
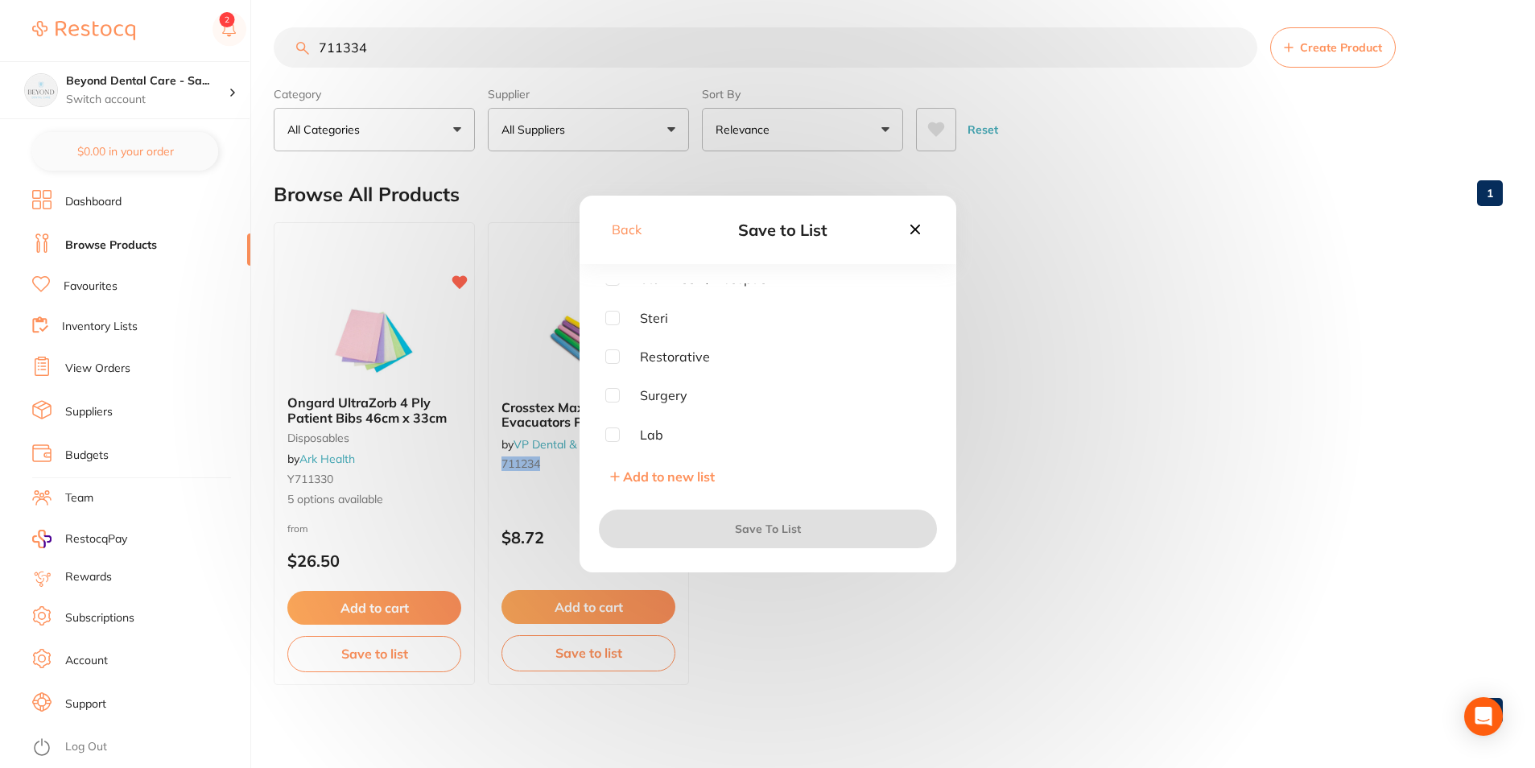
scroll to position [6, 0]
click at [614, 315] on input "checkbox" at bounding box center [612, 318] width 14 height 14
checkbox input "true"
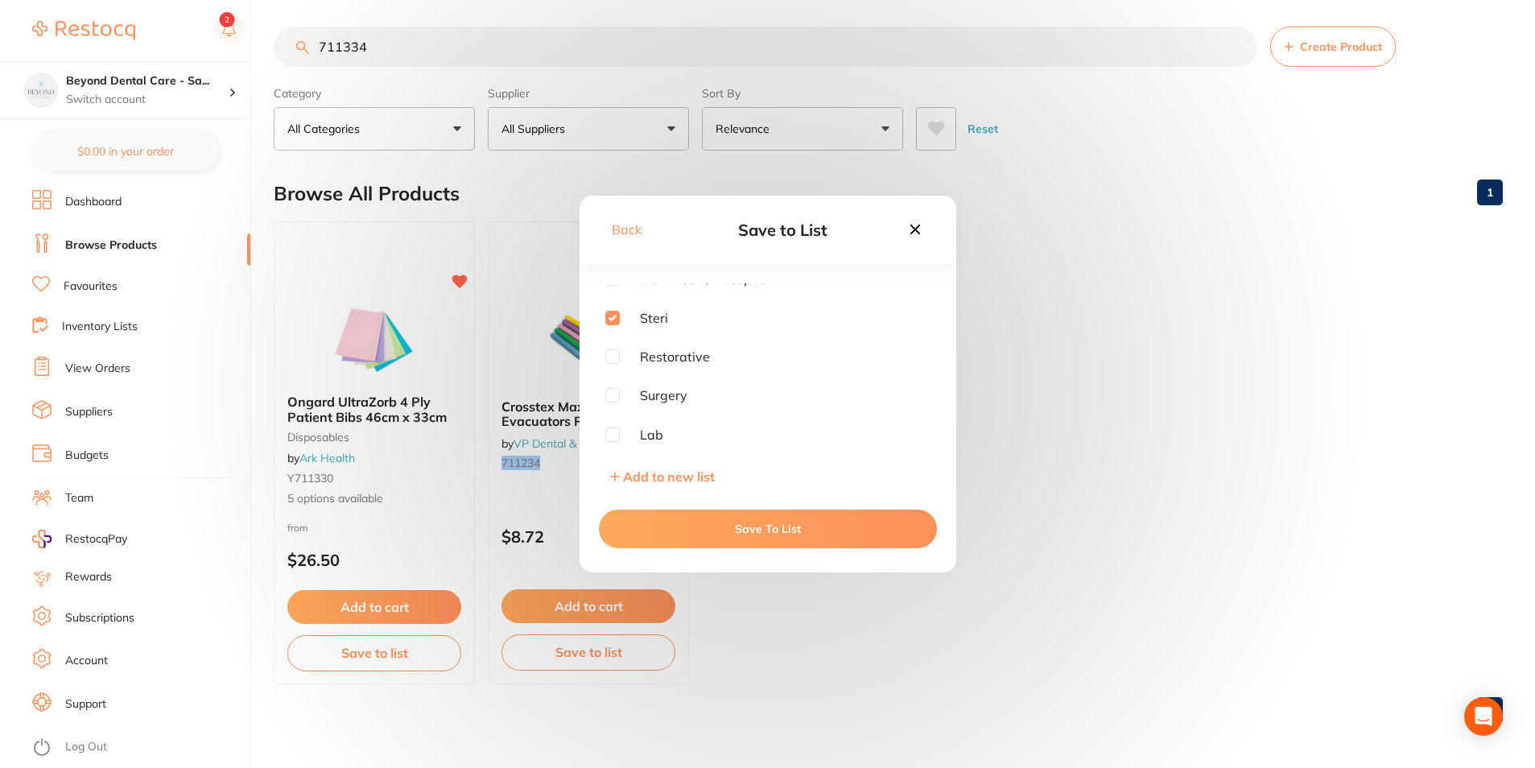
click at [641, 531] on button "Save To List" at bounding box center [768, 529] width 338 height 39
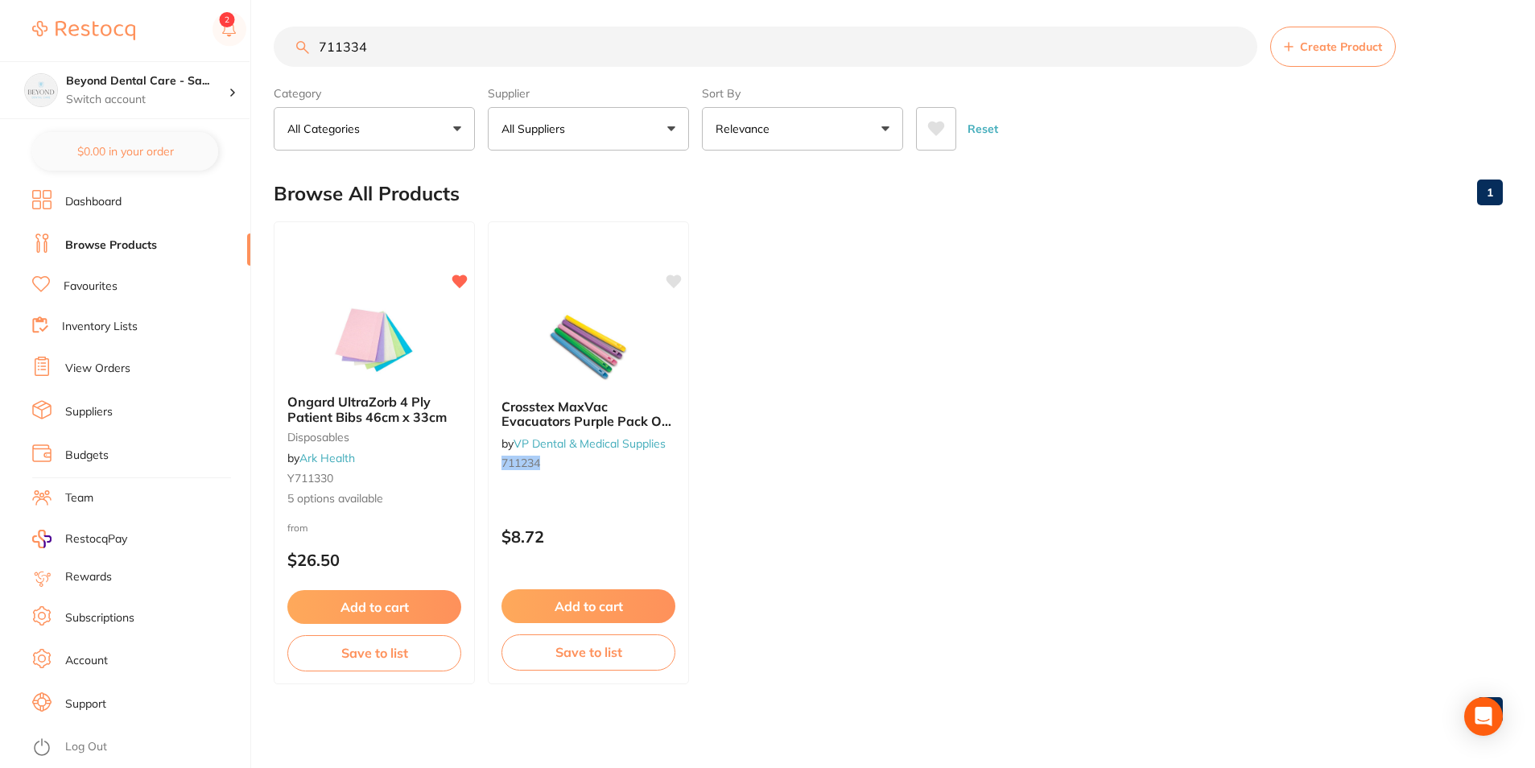
drag, startPoint x: 288, startPoint y: 59, endPoint x: 214, endPoint y: 56, distance: 74.1
click at [214, 60] on div "$0.00 Beyond Dental Care - Sa... Switch account Beyond Dental Care - Sandstone …" at bounding box center [767, 378] width 1535 height 768
paste input "14000"
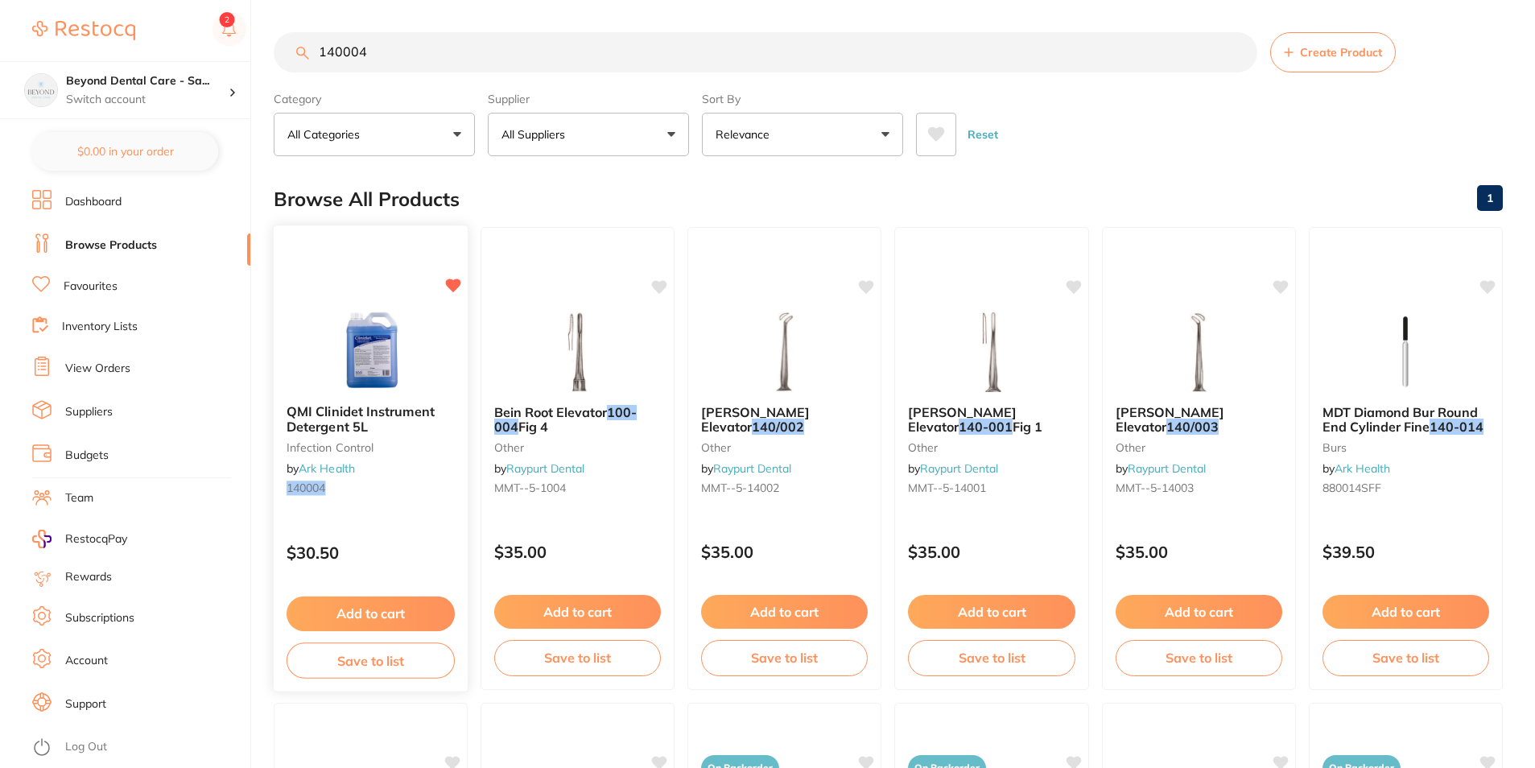
type input "140004"
click at [372, 652] on button "Save to list" at bounding box center [371, 661] width 168 height 36
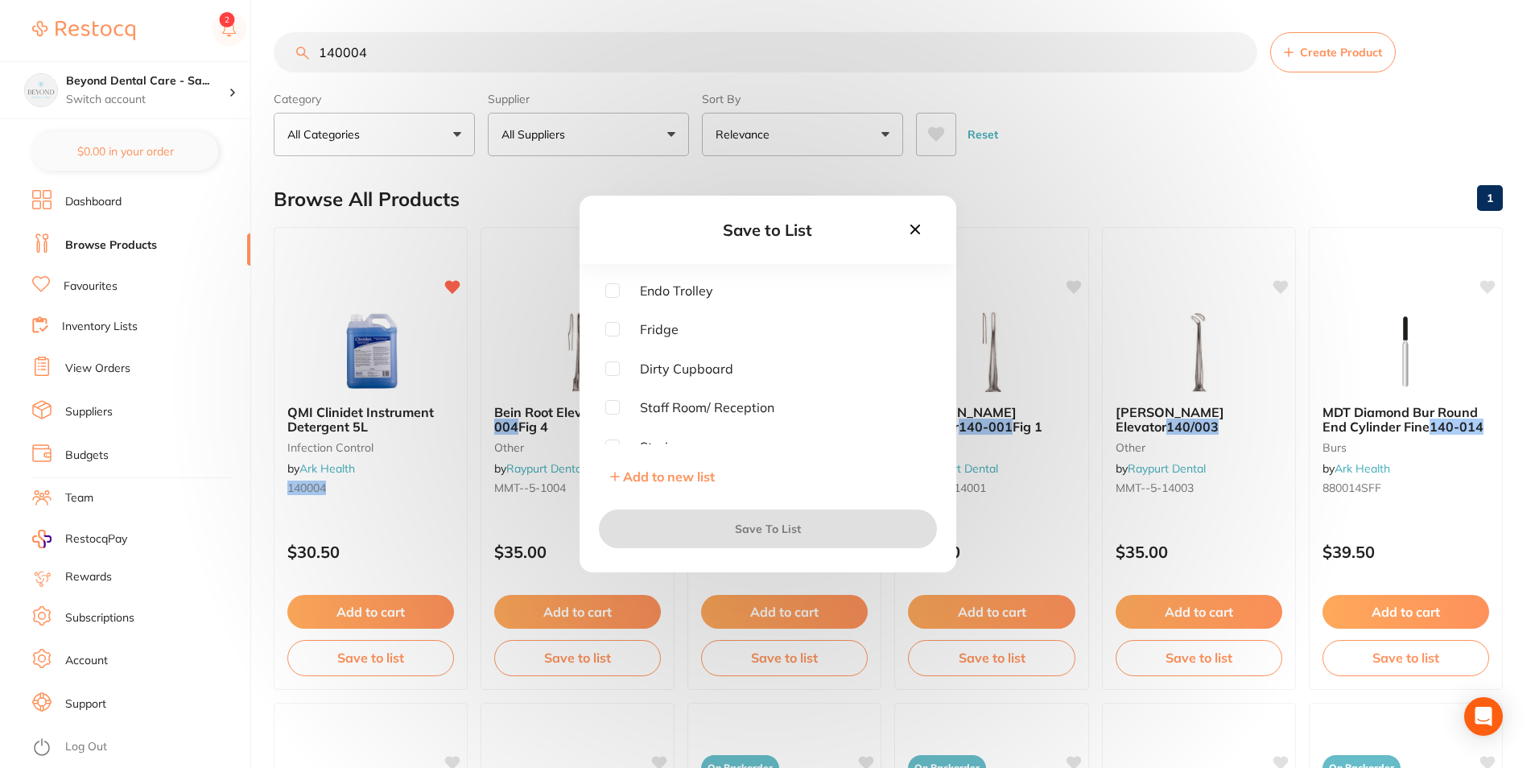
click at [608, 368] on input "checkbox" at bounding box center [612, 369] width 14 height 14
checkbox input "true"
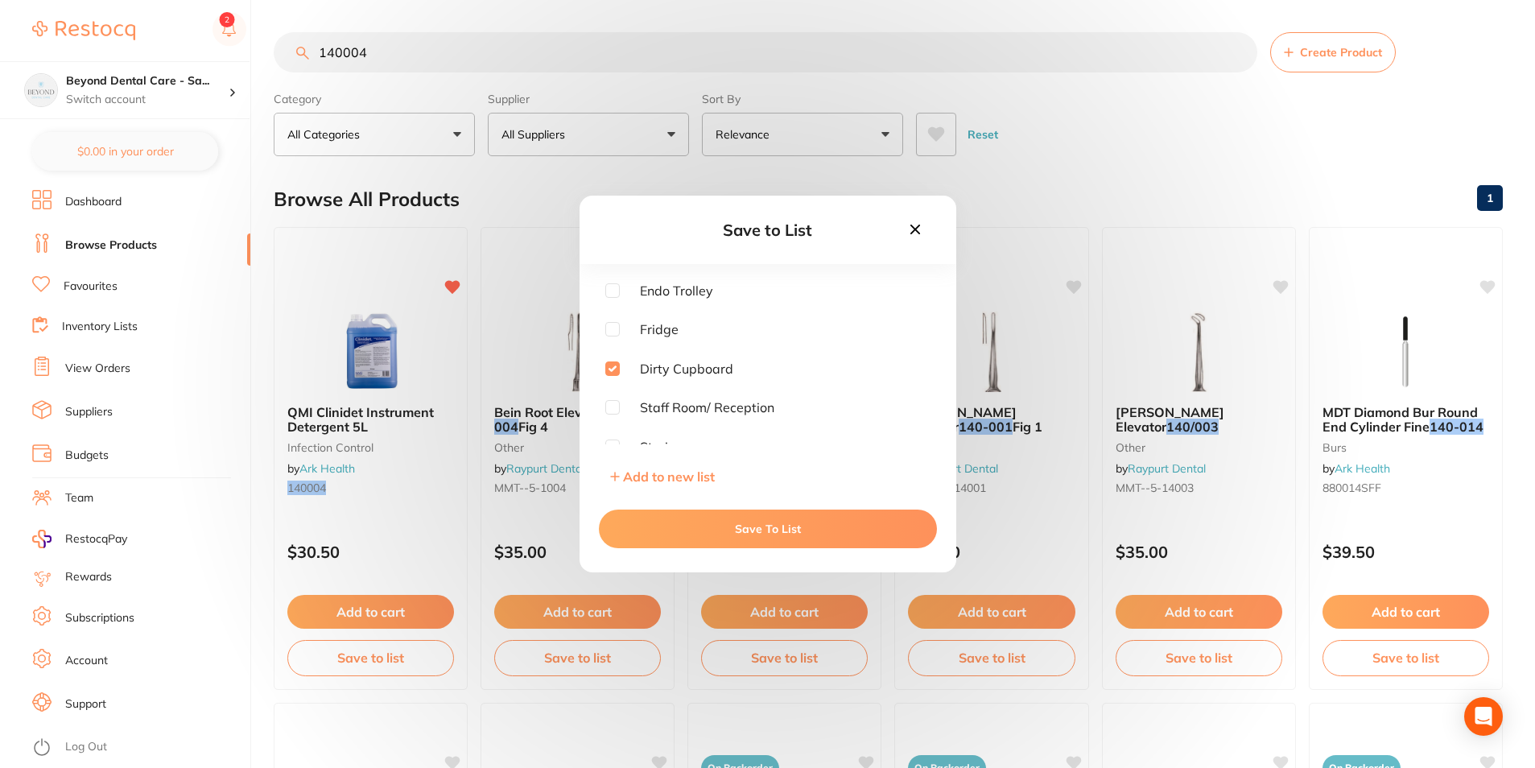
click at [630, 514] on button "Save To List" at bounding box center [768, 529] width 338 height 39
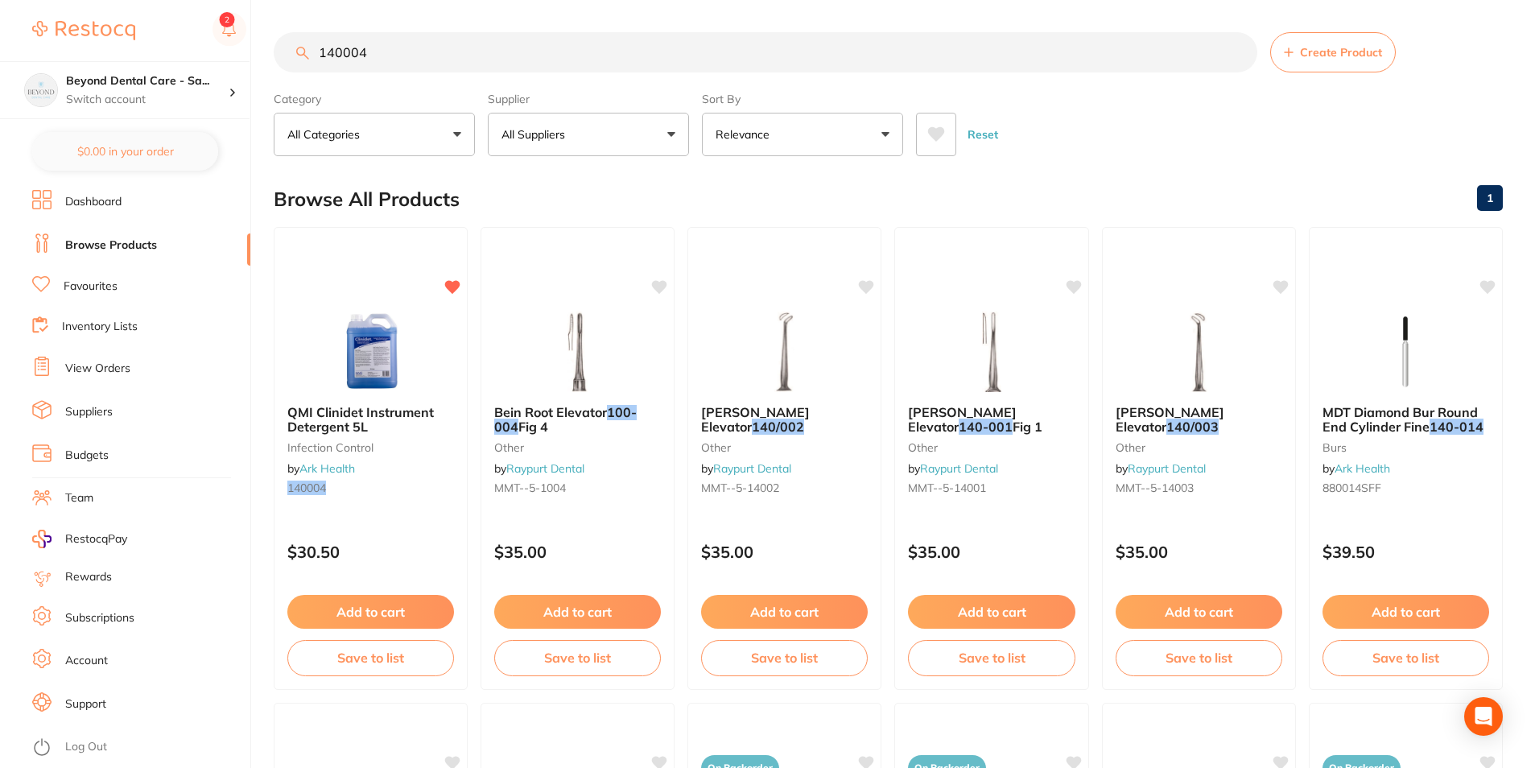
drag, startPoint x: 399, startPoint y: 45, endPoint x: 236, endPoint y: 54, distance: 162.9
click at [221, 60] on div "$0.00 Beyond Dental Care - Sa... Switch account Beyond Dental Care - Sandstone …" at bounding box center [767, 384] width 1535 height 768
paste input "01099"
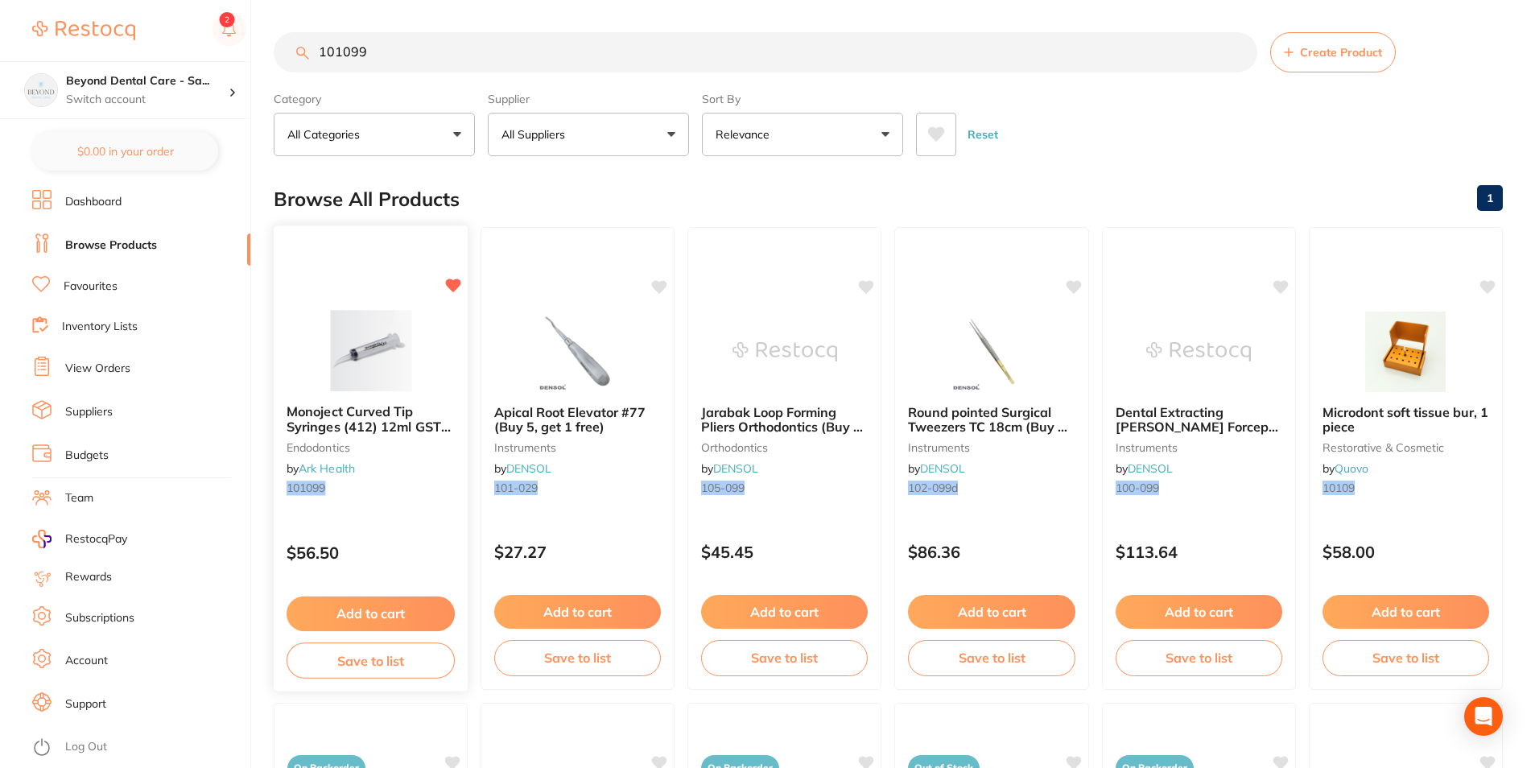
type input "101099"
click at [402, 663] on button "Save to list" at bounding box center [371, 661] width 168 height 36
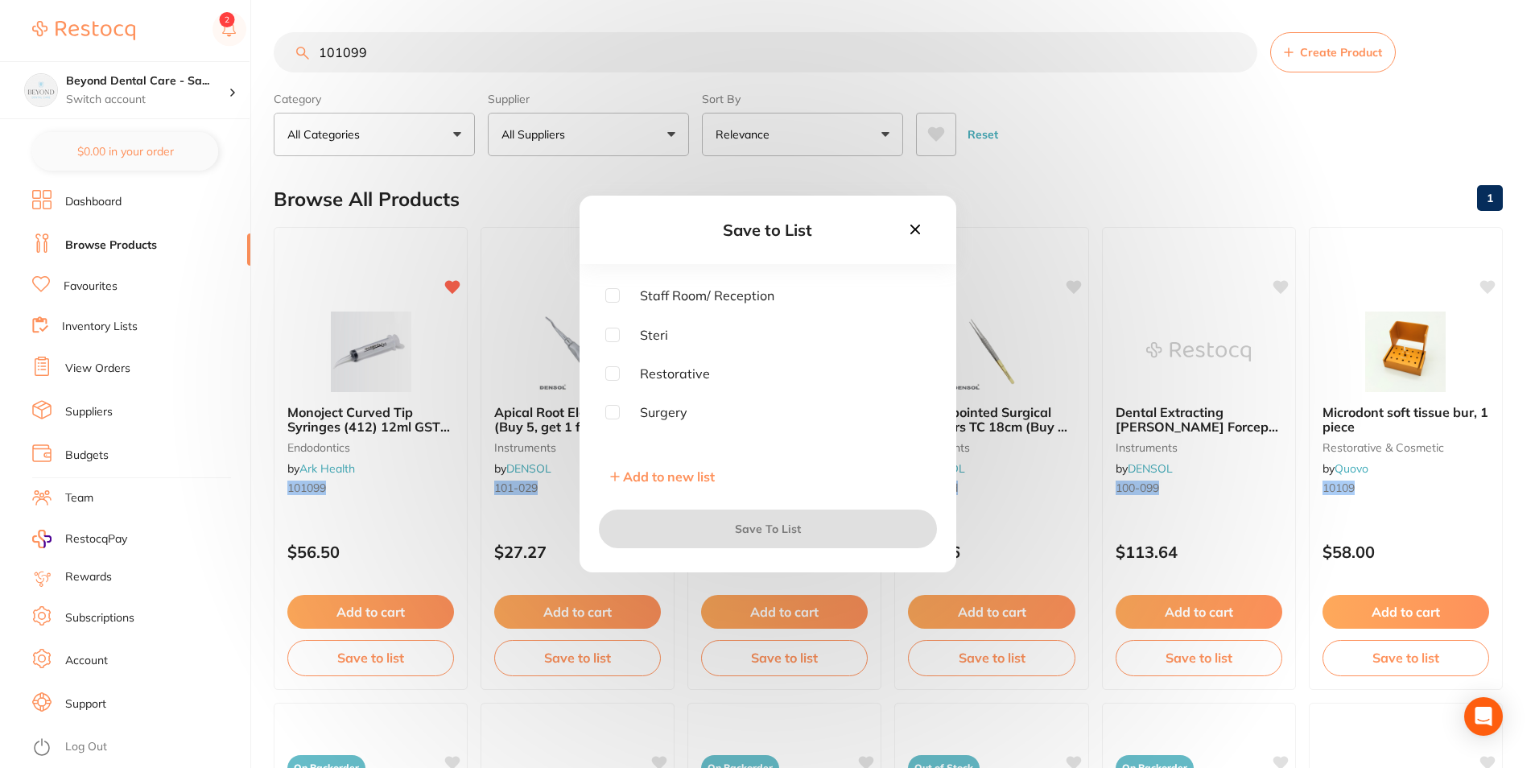
scroll to position [129, 0]
click at [618, 394] on input "checkbox" at bounding box center [612, 395] width 14 height 14
checkbox input "true"
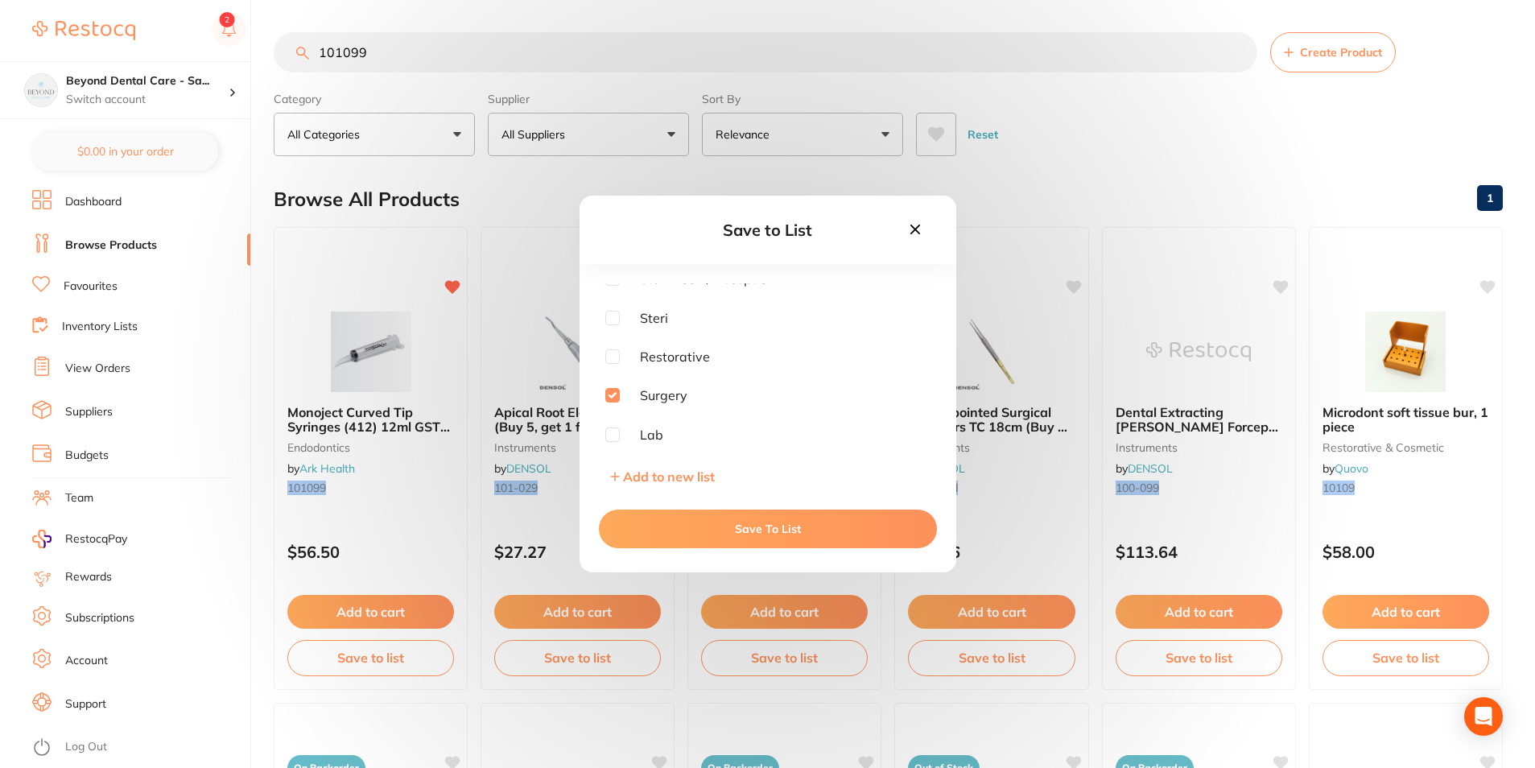
click at [678, 521] on button "Save To List" at bounding box center [768, 529] width 338 height 39
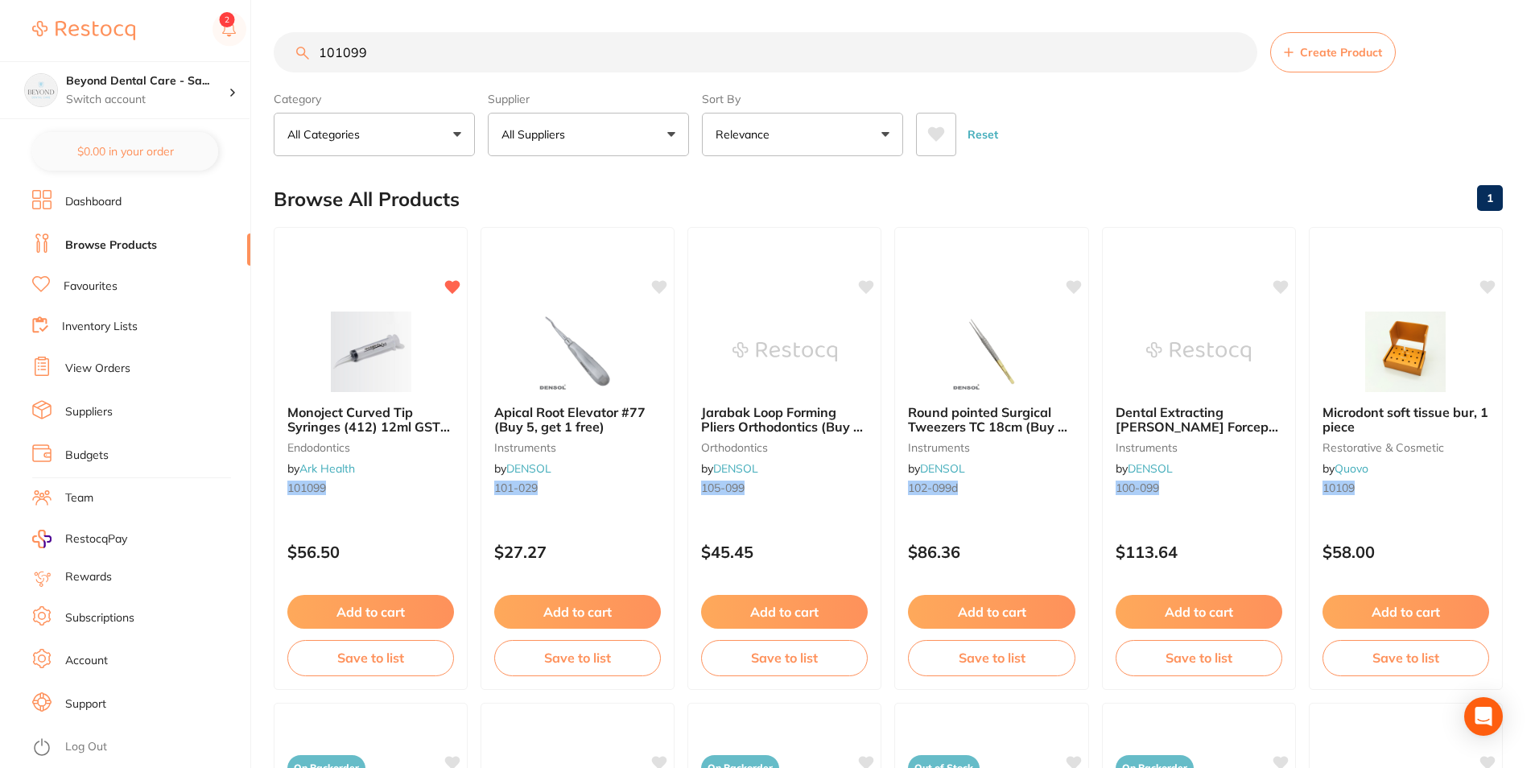
scroll to position [0, 0]
drag, startPoint x: 381, startPoint y: 61, endPoint x: 308, endPoint y: 57, distance: 73.4
click at [299, 60] on input "101099" at bounding box center [766, 52] width 984 height 40
paste input "354367"
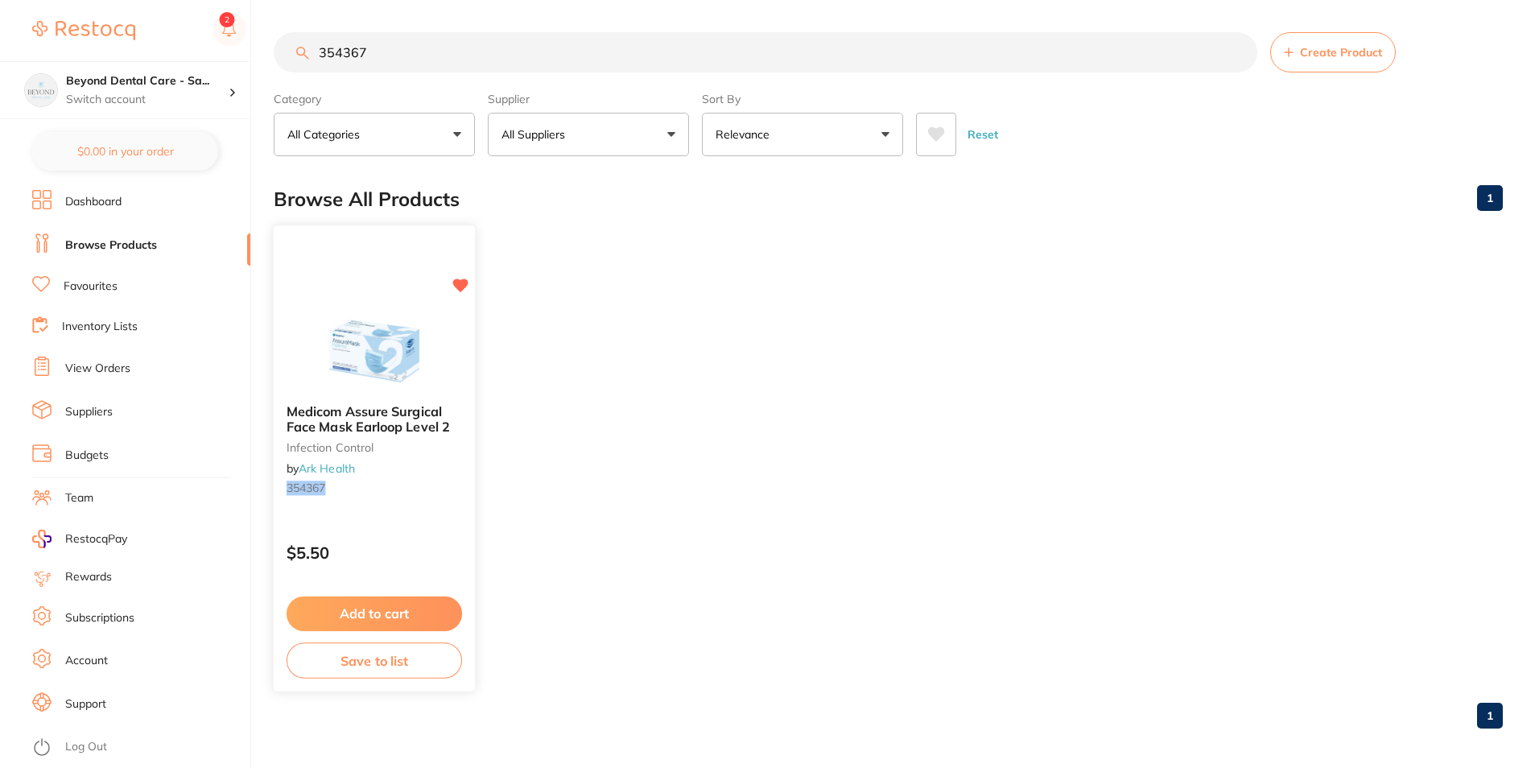
type input "354367"
click at [367, 657] on button "Save to list" at bounding box center [375, 661] width 176 height 36
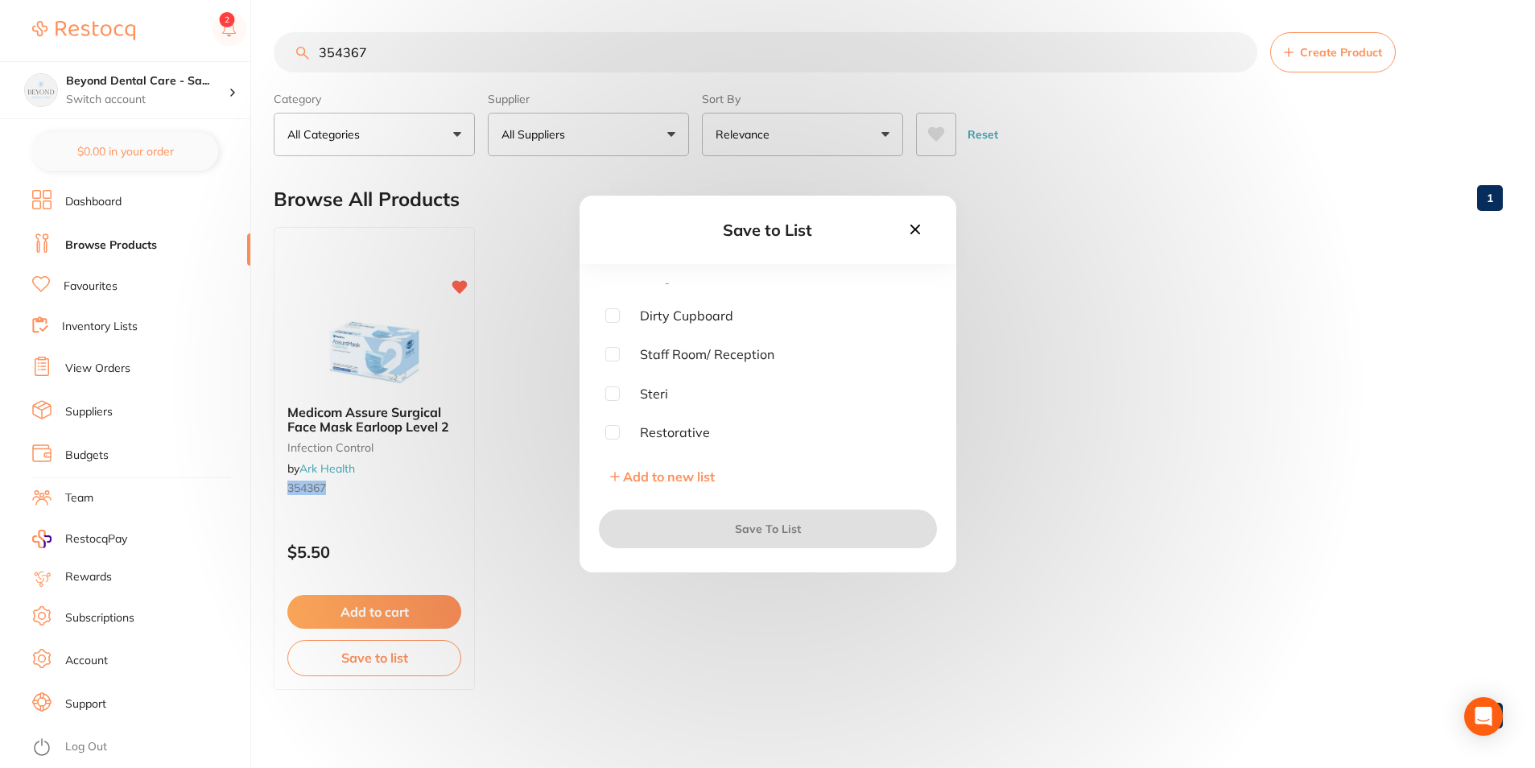
scroll to position [81, 0]
click at [615, 365] on input "checkbox" at bounding box center [612, 366] width 14 height 14
checkbox input "true"
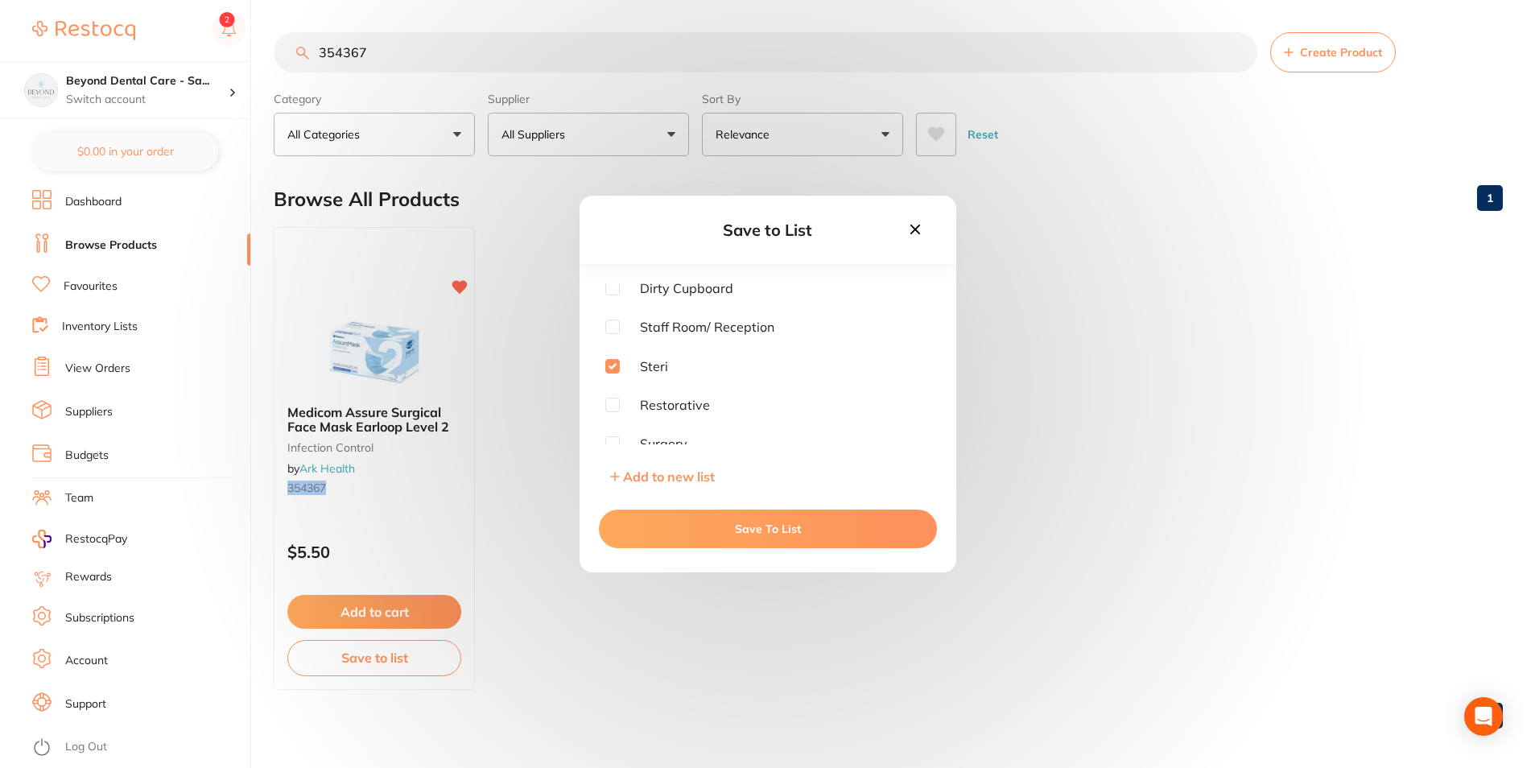
click at [630, 534] on button "Save To List" at bounding box center [768, 529] width 338 height 39
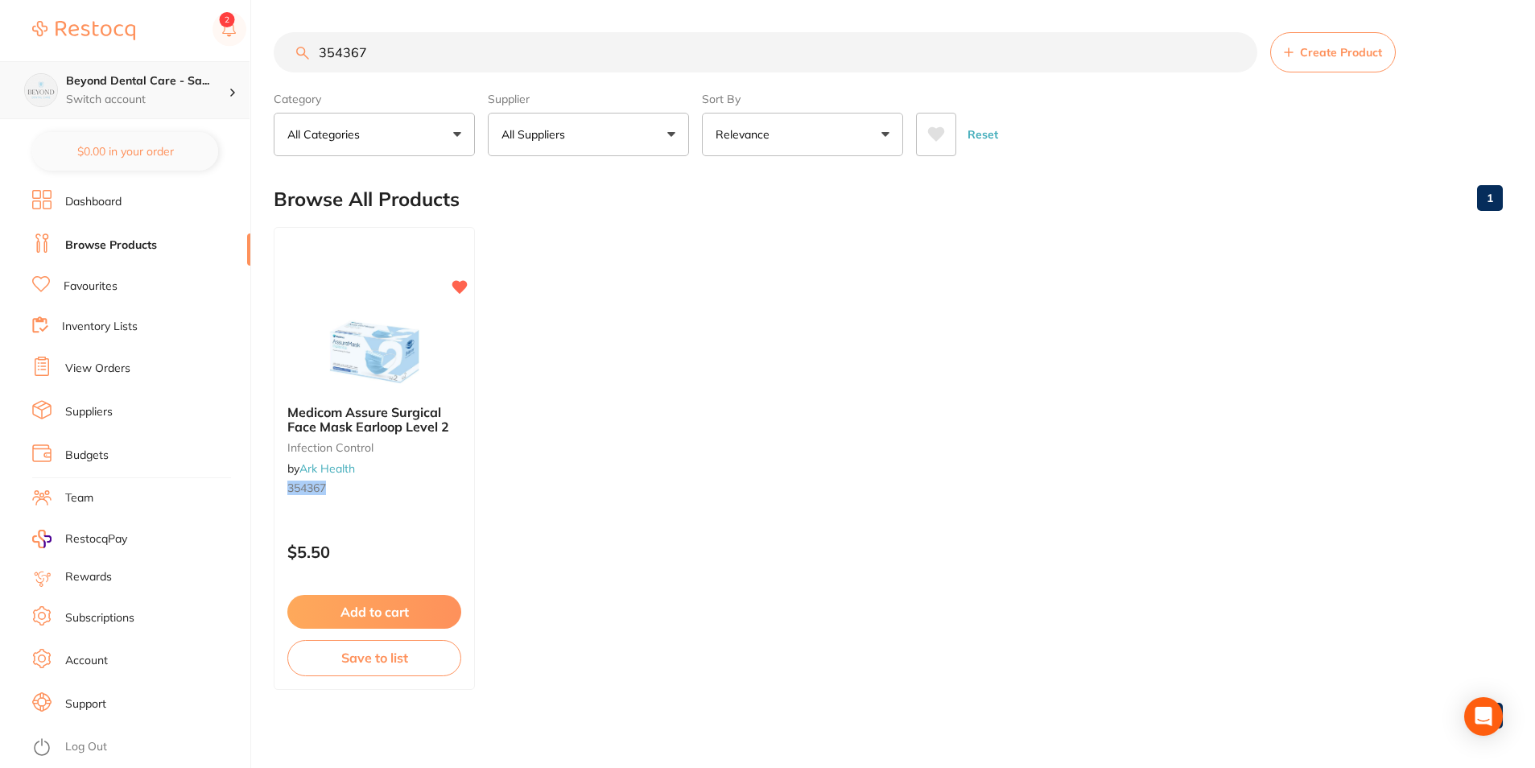
scroll to position [1, 0]
drag, startPoint x: 408, startPoint y: 49, endPoint x: 203, endPoint y: 73, distance: 206.7
click at [204, 73] on div "$0.00 Beyond Dental Care - Sa... Switch account Beyond Dental Care - Sandstone …" at bounding box center [767, 384] width 1535 height 768
paste input "711621"
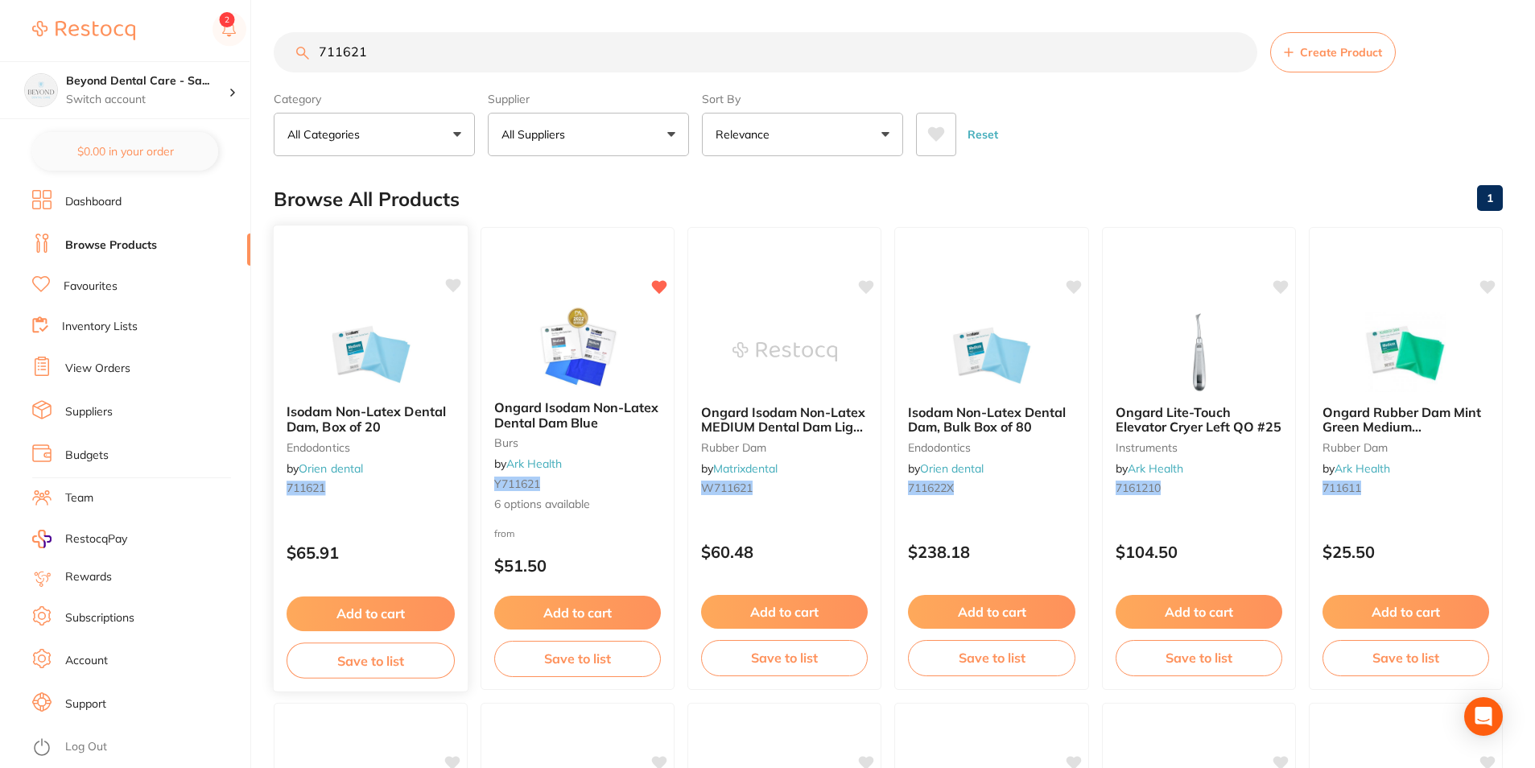
type input "711621"
click at [357, 663] on button "Save to list" at bounding box center [371, 661] width 168 height 36
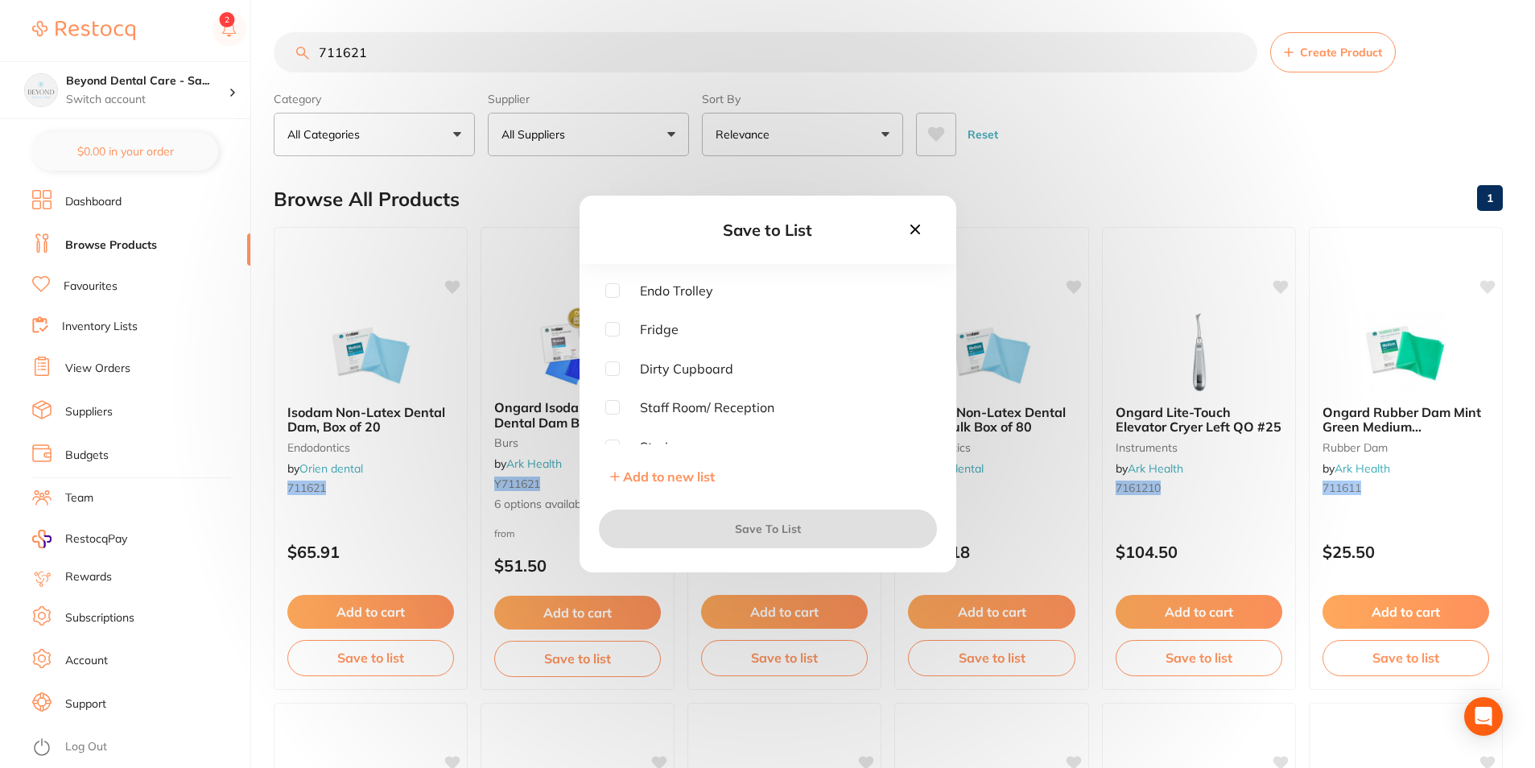
drag, startPoint x: 470, startPoint y: 312, endPoint x: 630, endPoint y: 304, distance: 159.6
click at [477, 312] on div "Save to List Endo Trolley Fridge Dirty Cupboard Staff Room/ Reception Steri Res…" at bounding box center [767, 384] width 1535 height 768
click at [916, 232] on icon at bounding box center [915, 230] width 10 height 10
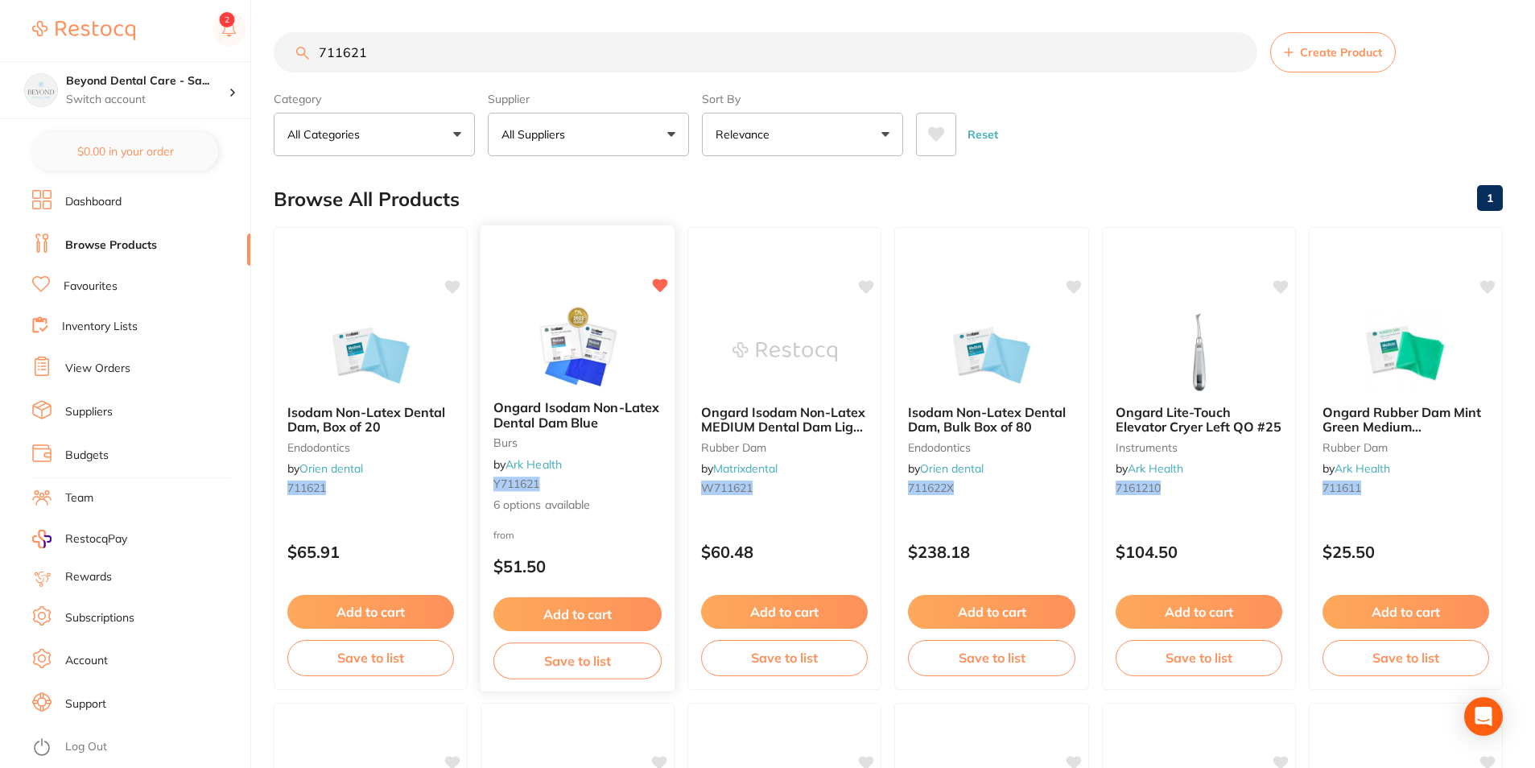
click at [605, 665] on button "Save to list" at bounding box center [578, 661] width 168 height 36
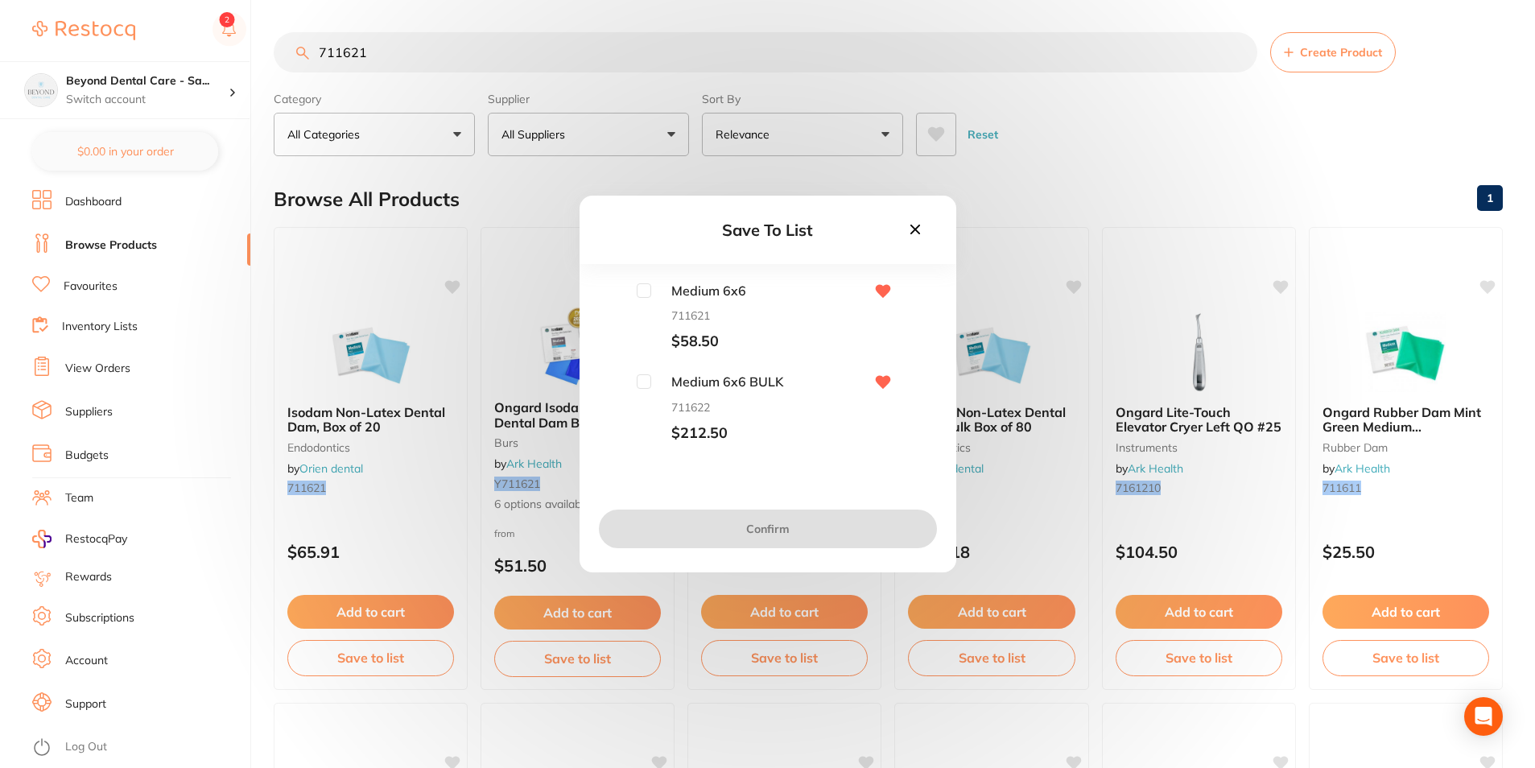
click at [639, 294] on input "checkbox" at bounding box center [644, 290] width 14 height 14
checkbox input "true"
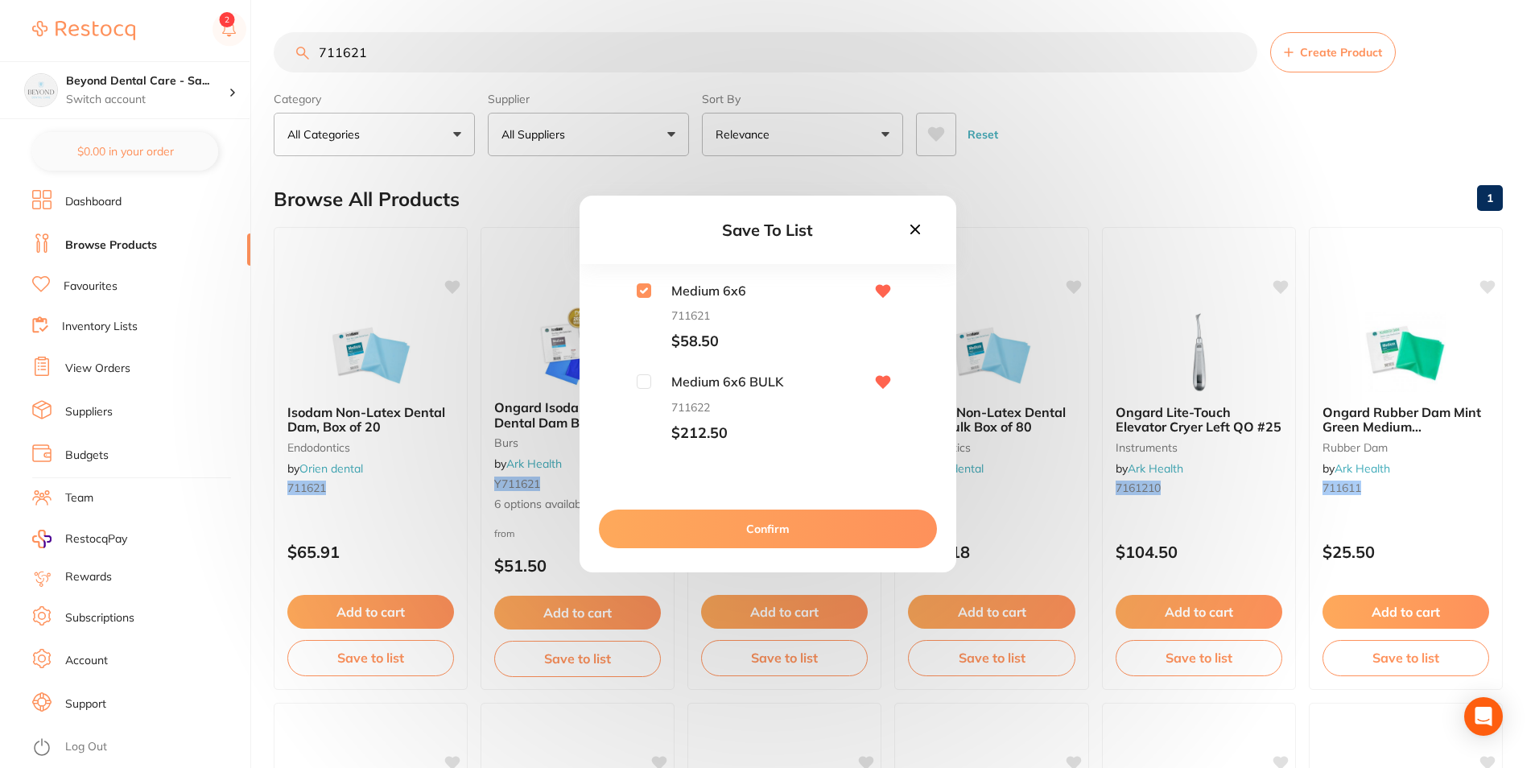
click at [684, 523] on button "Confirm" at bounding box center [768, 529] width 338 height 39
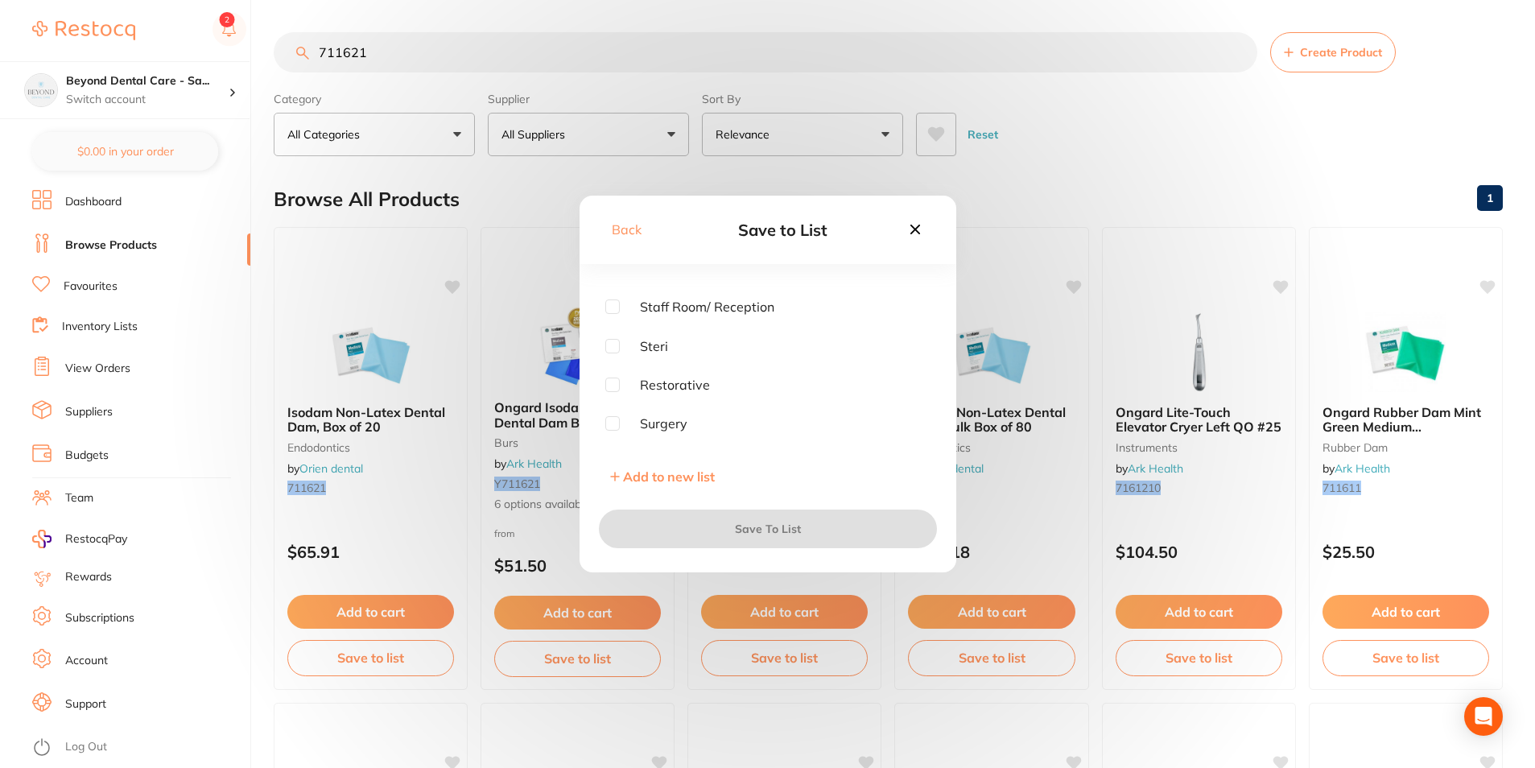
scroll to position [129, 0]
click at [611, 359] on input "checkbox" at bounding box center [612, 356] width 14 height 14
checkbox input "true"
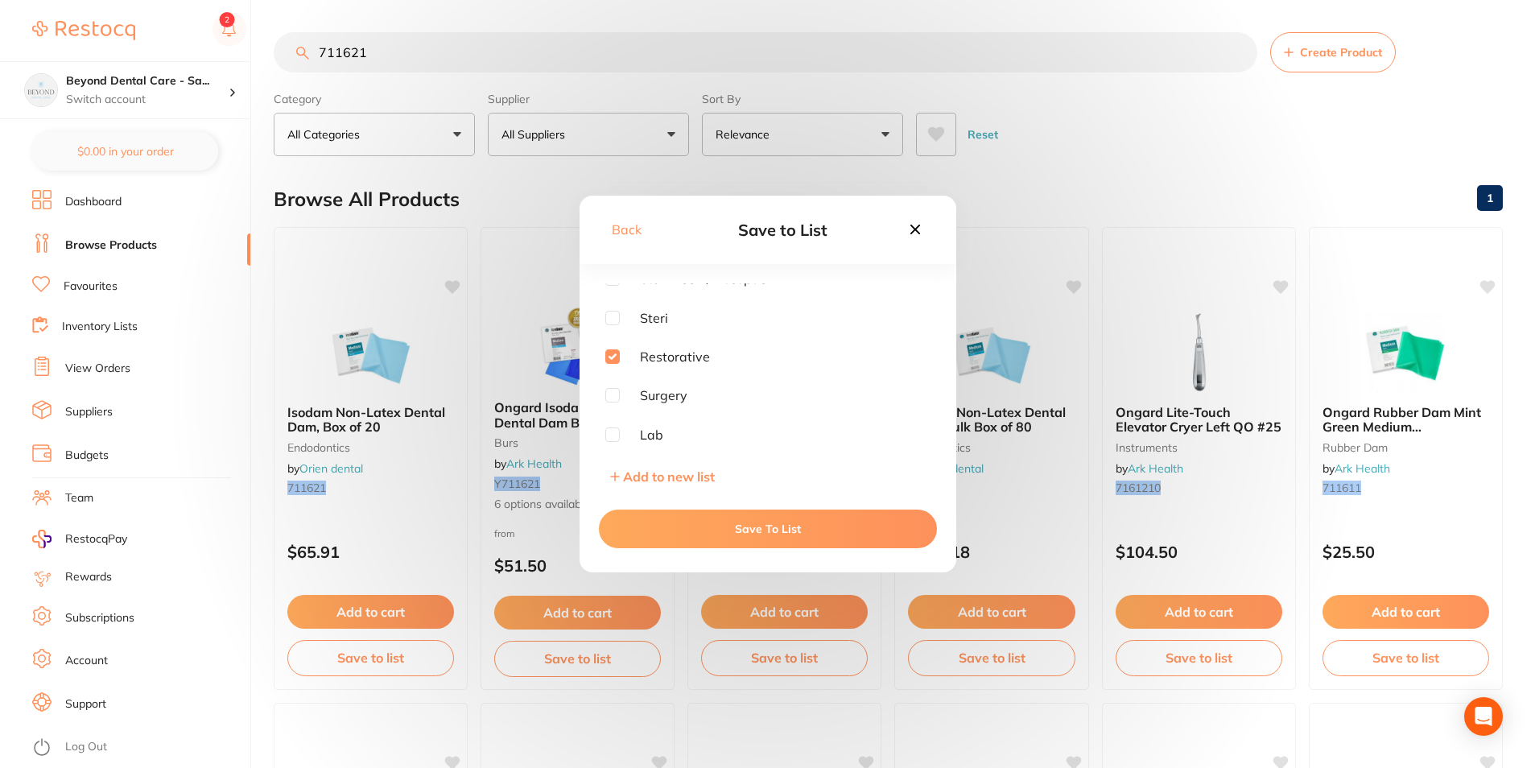
click at [687, 536] on button "Save To List" at bounding box center [768, 529] width 338 height 39
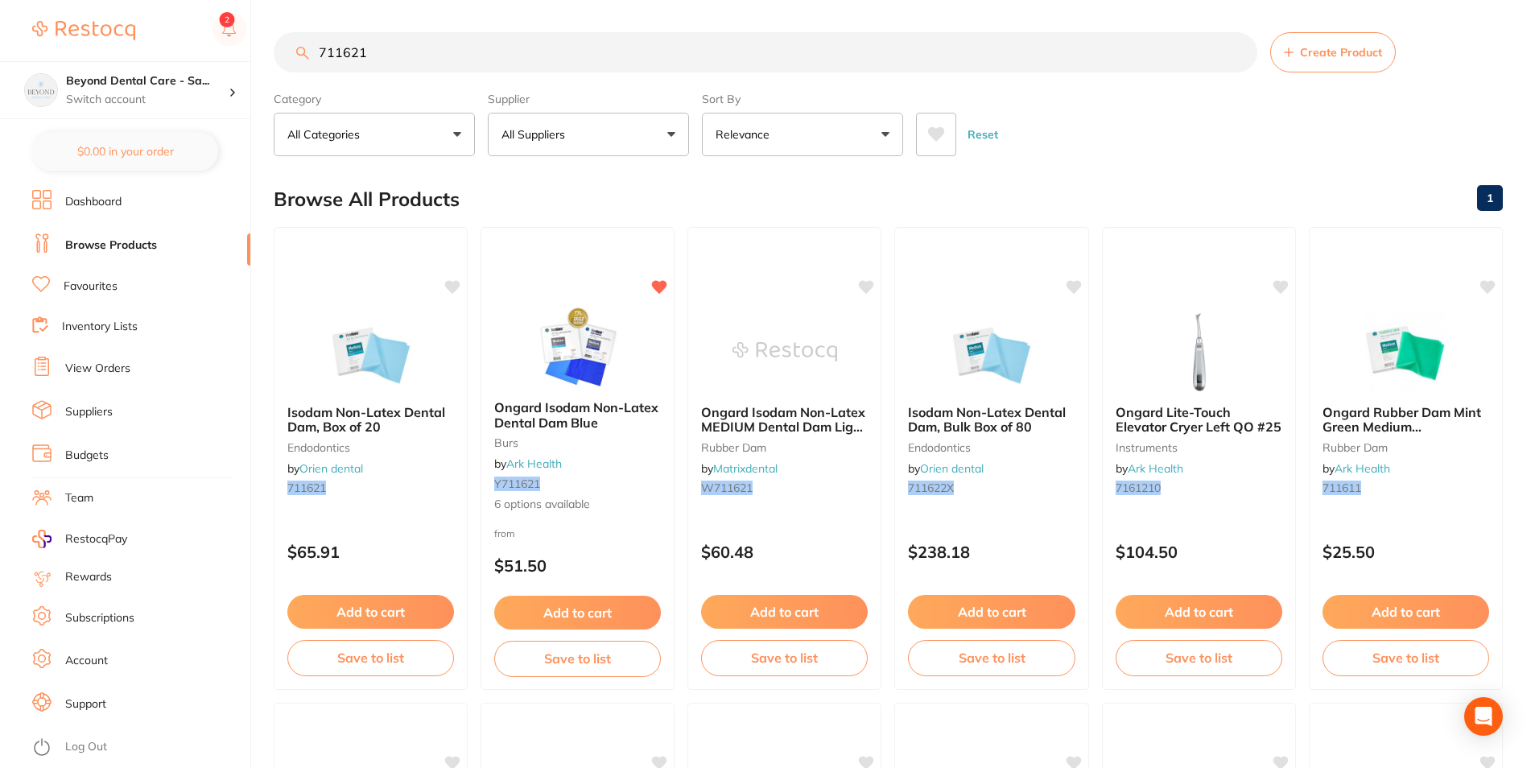
drag, startPoint x: 374, startPoint y: 49, endPoint x: 267, endPoint y: 52, distance: 106.3
click at [257, 54] on div "$0.00 Beyond Dental Care - Sa... Switch account Beyond Dental Care - Sandstone …" at bounding box center [767, 384] width 1535 height 768
paste input "142102"
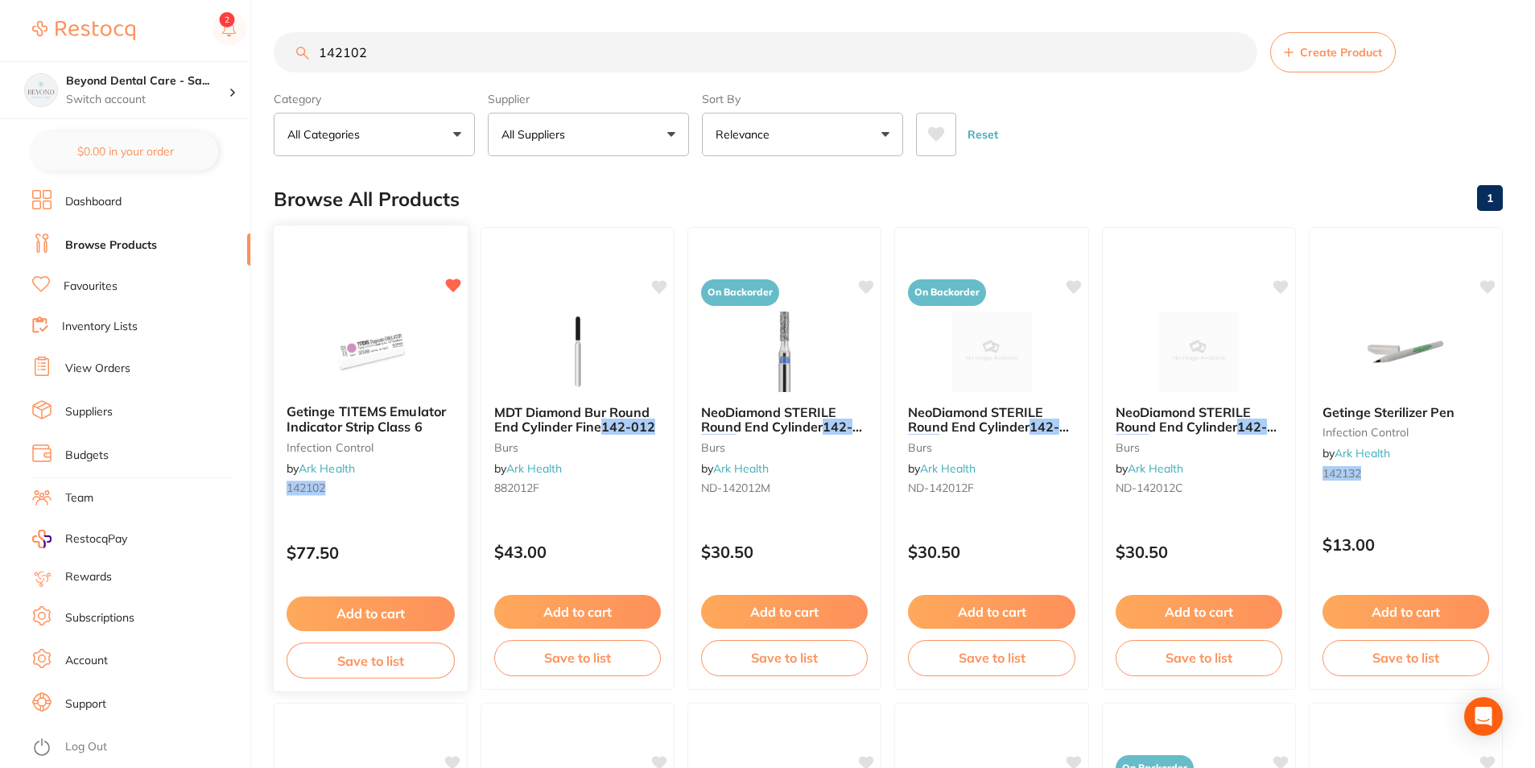
type input "142102"
click at [354, 670] on button "Save to list" at bounding box center [371, 661] width 168 height 36
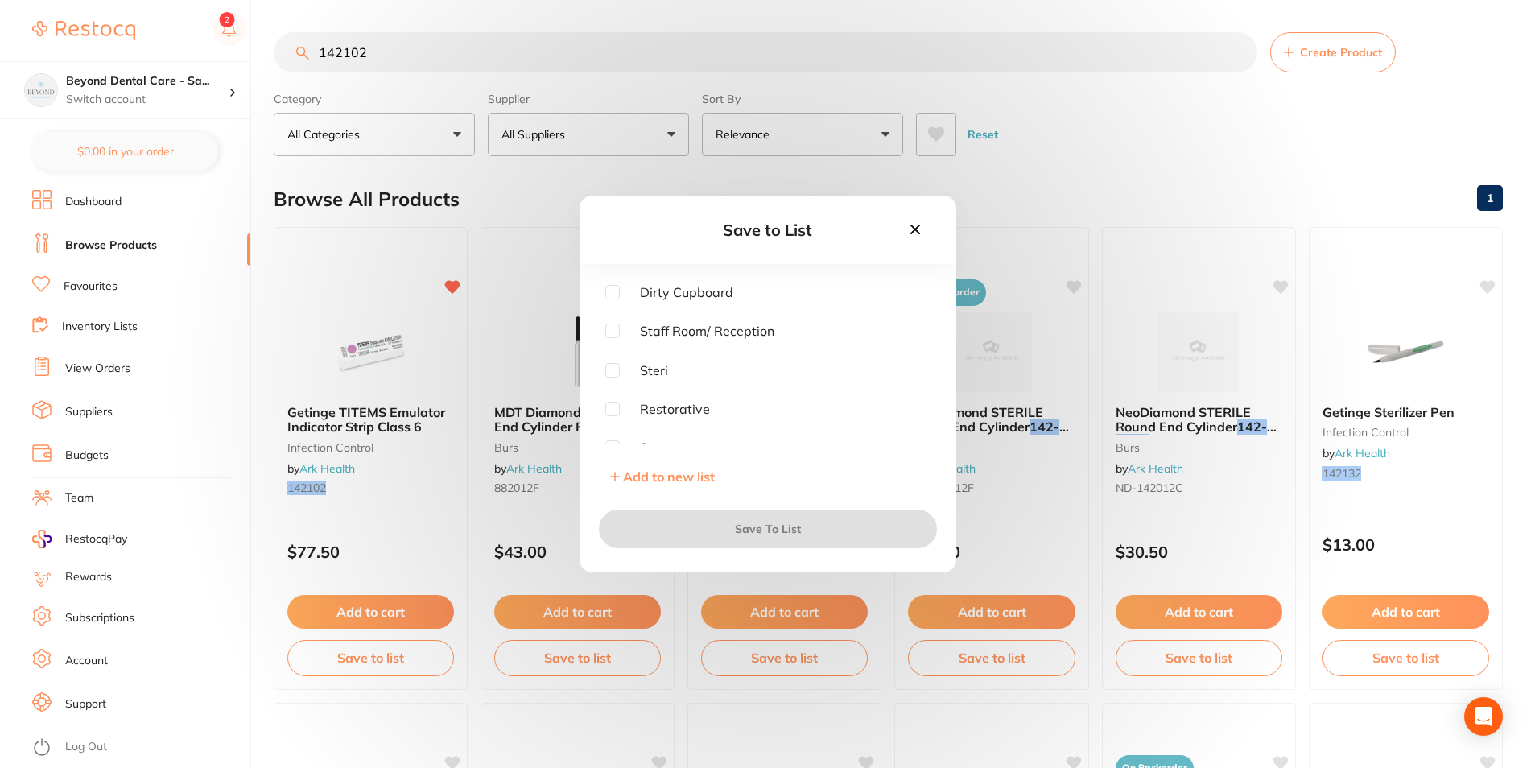
scroll to position [48, 0]
click at [619, 400] on input "checkbox" at bounding box center [612, 398] width 14 height 14
checkbox input "true"
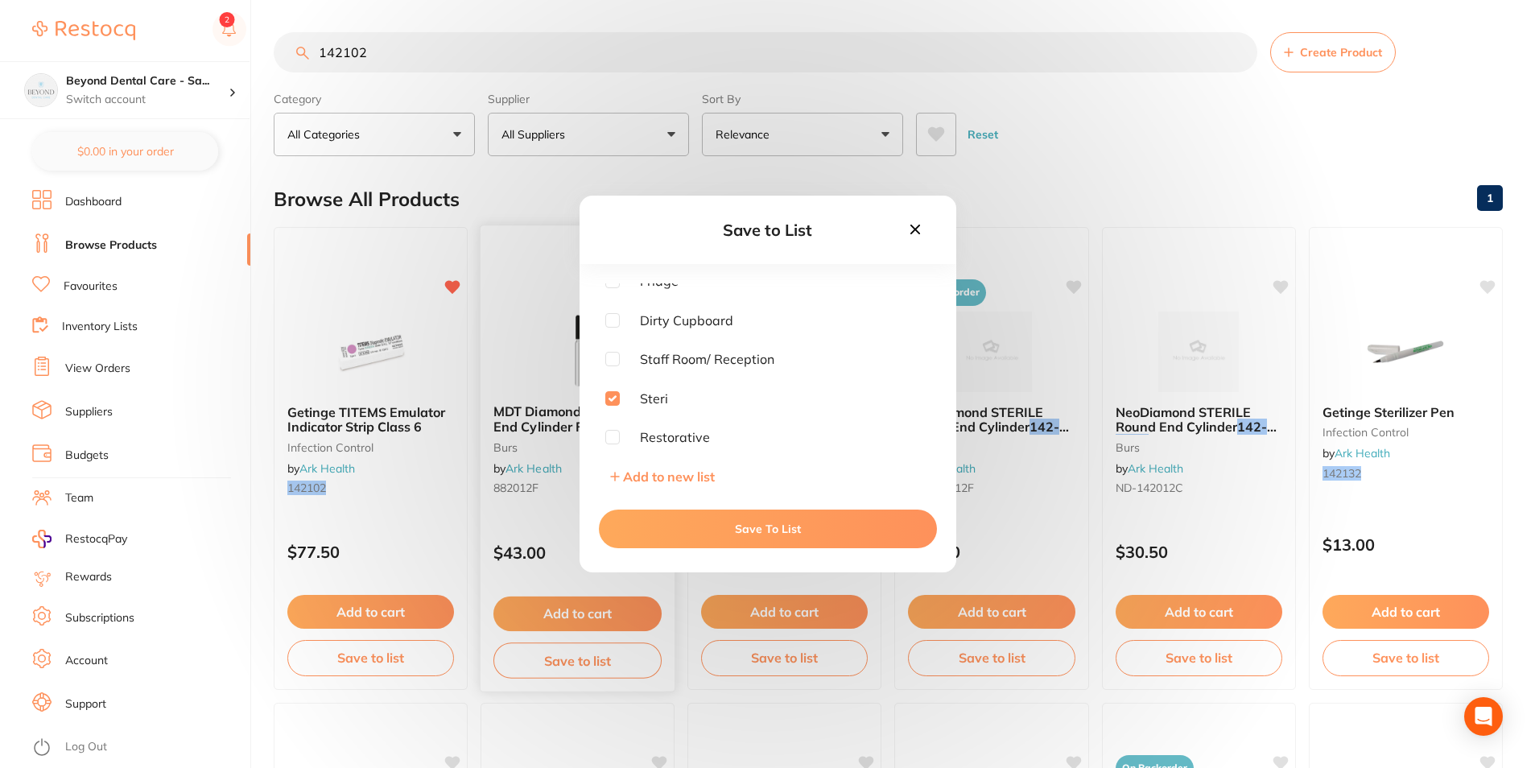
drag, startPoint x: 659, startPoint y: 529, endPoint x: 622, endPoint y: 373, distance: 160.5
click at [658, 528] on button "Save To List" at bounding box center [768, 529] width 338 height 39
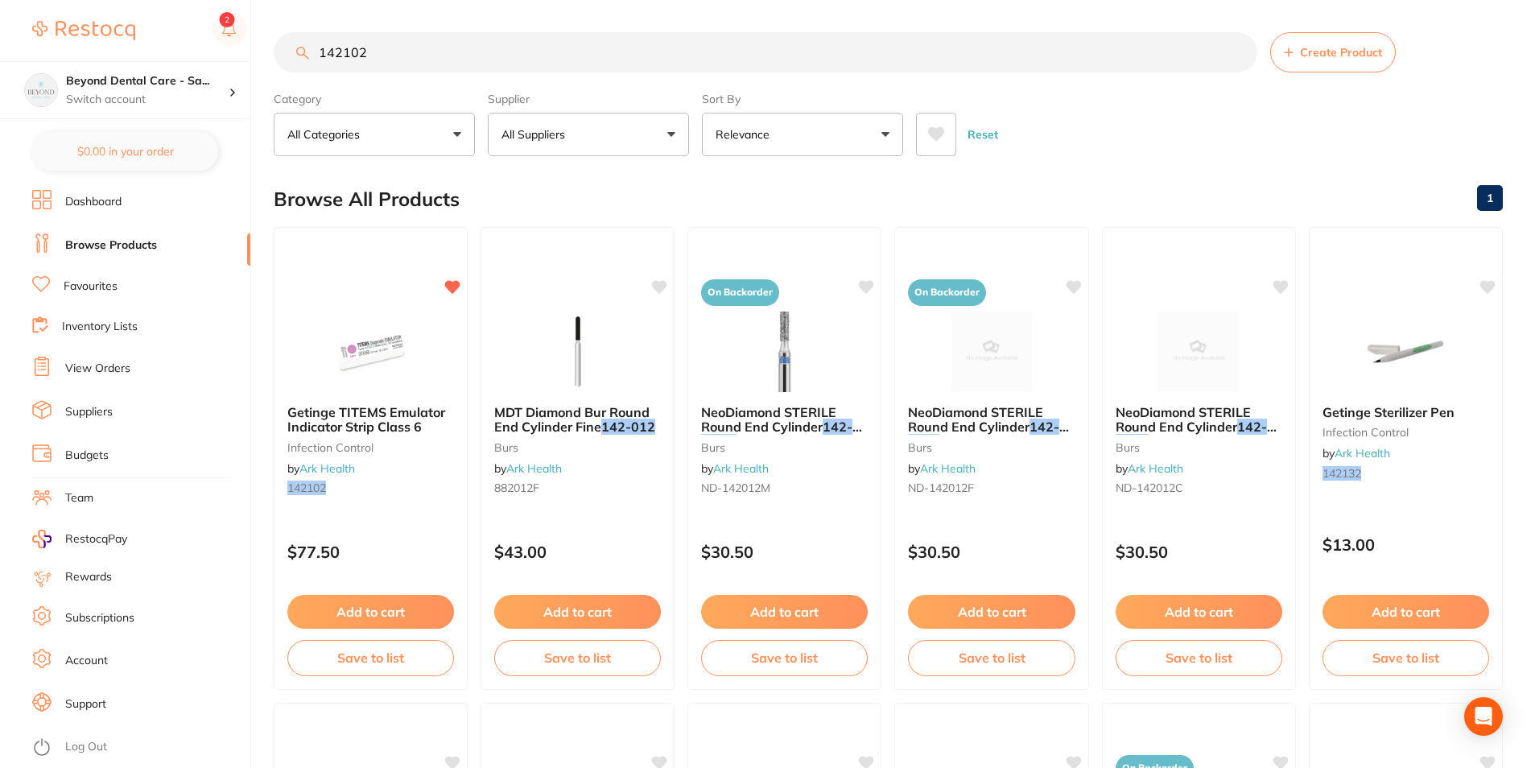
drag, startPoint x: 404, startPoint y: 57, endPoint x: 250, endPoint y: 60, distance: 154.6
click at [250, 60] on div "$0.00 Beyond Dental Care - Sa... Switch account Beyond Dental Care - Sandstone …" at bounding box center [767, 384] width 1535 height 768
paste input "999118"
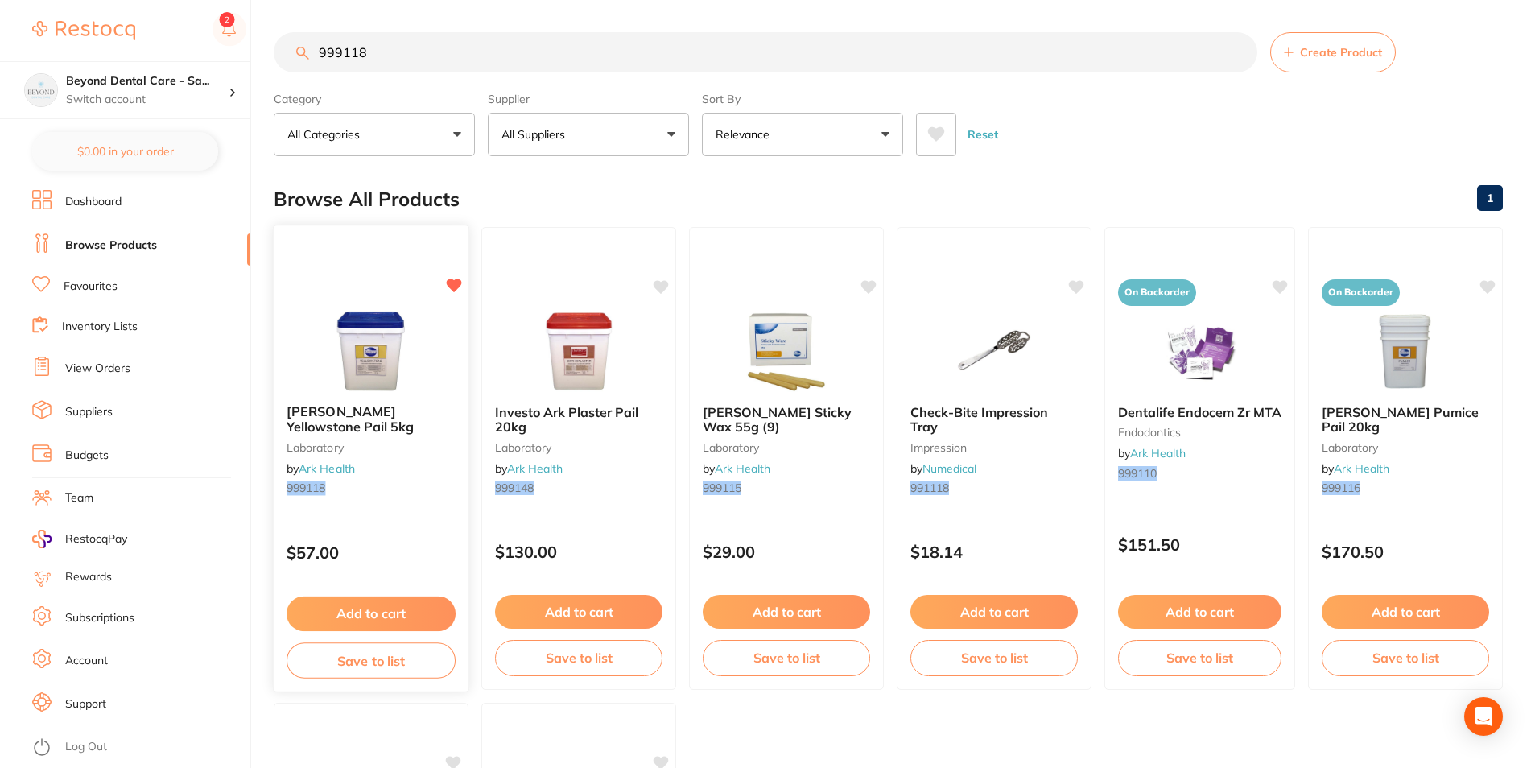
click at [366, 662] on button "Save to list" at bounding box center [371, 661] width 169 height 36
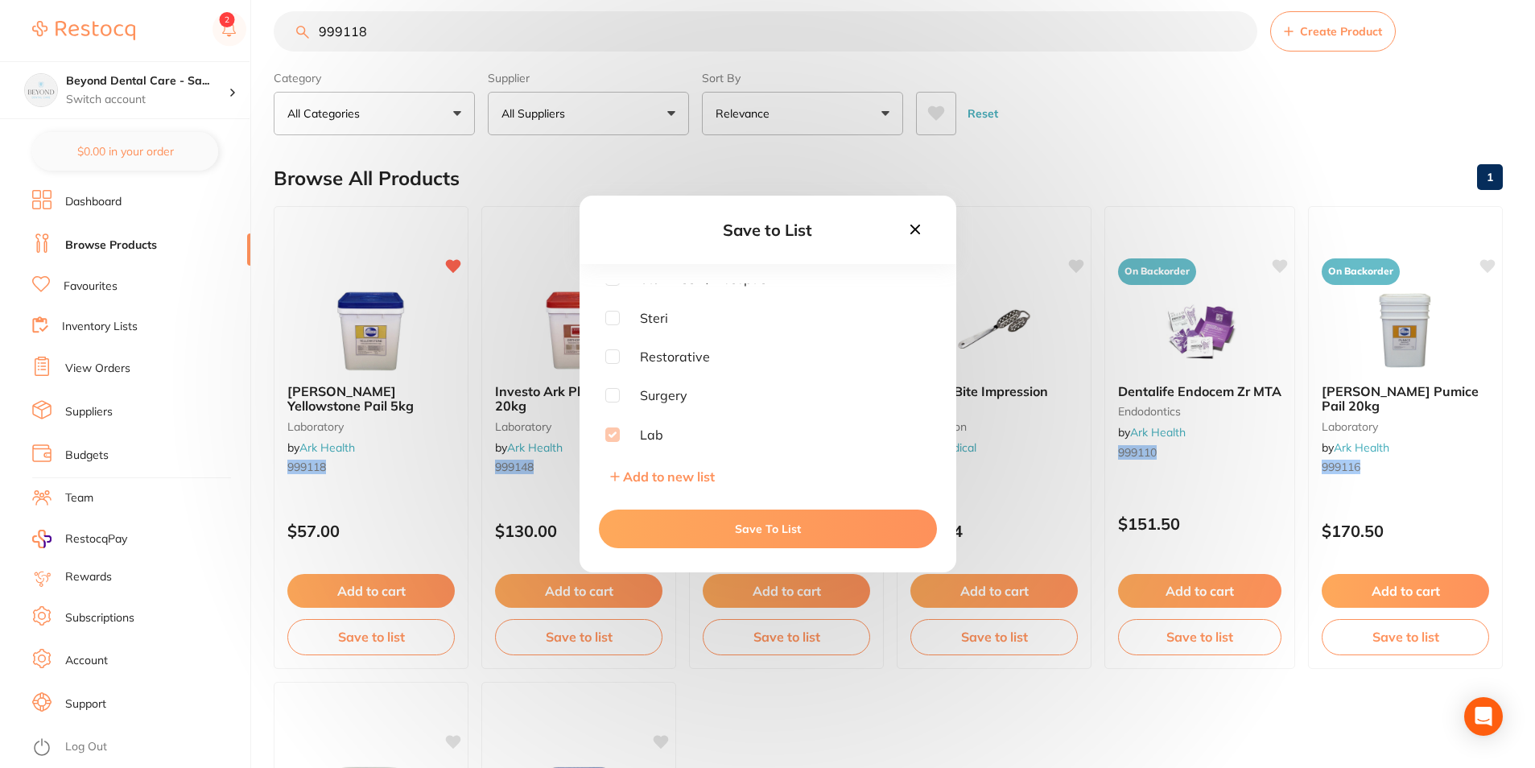
scroll to position [81, 0]
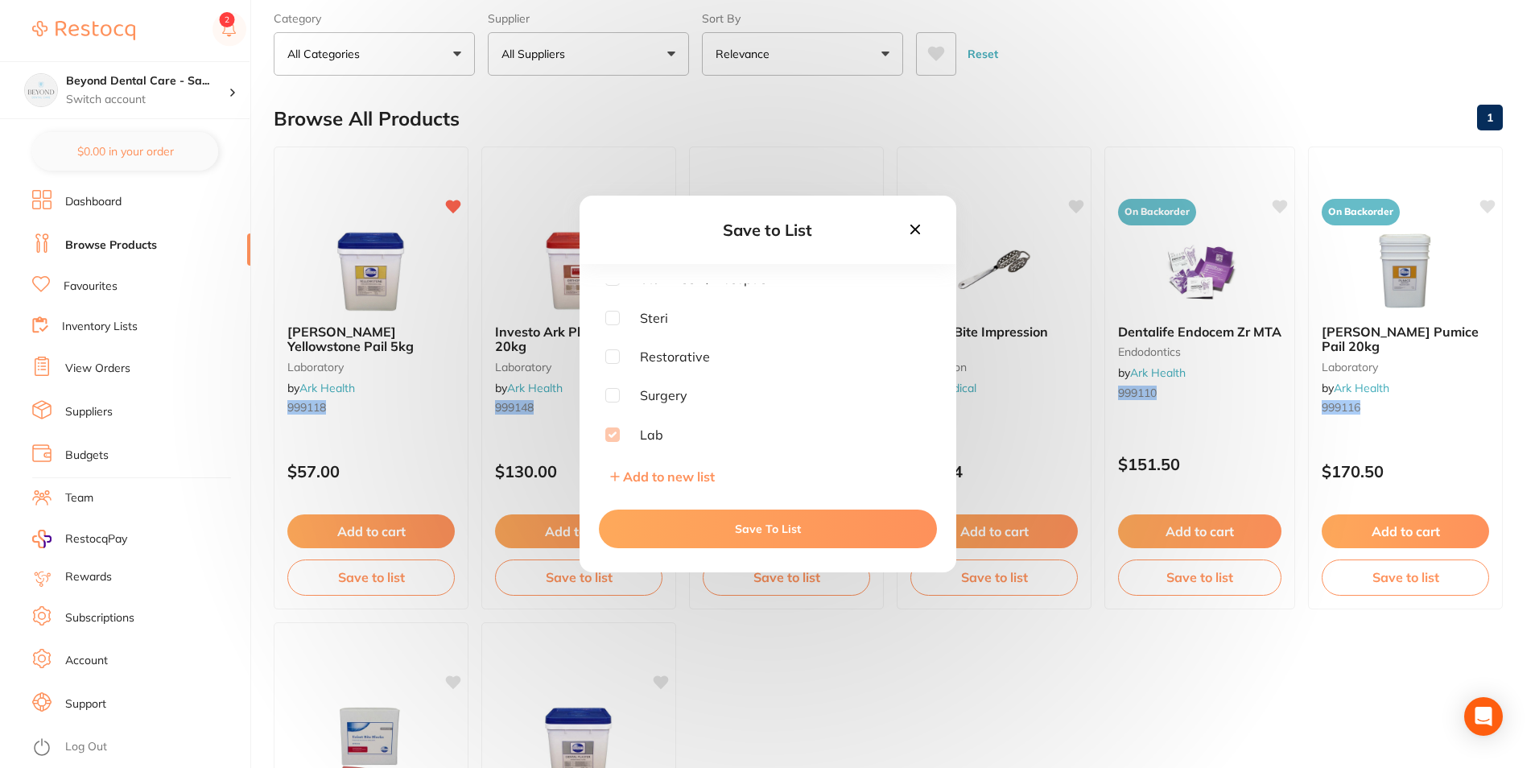
drag, startPoint x: 921, startPoint y: 234, endPoint x: 681, endPoint y: 4, distance: 332.6
click at [921, 234] on icon at bounding box center [916, 230] width 18 height 18
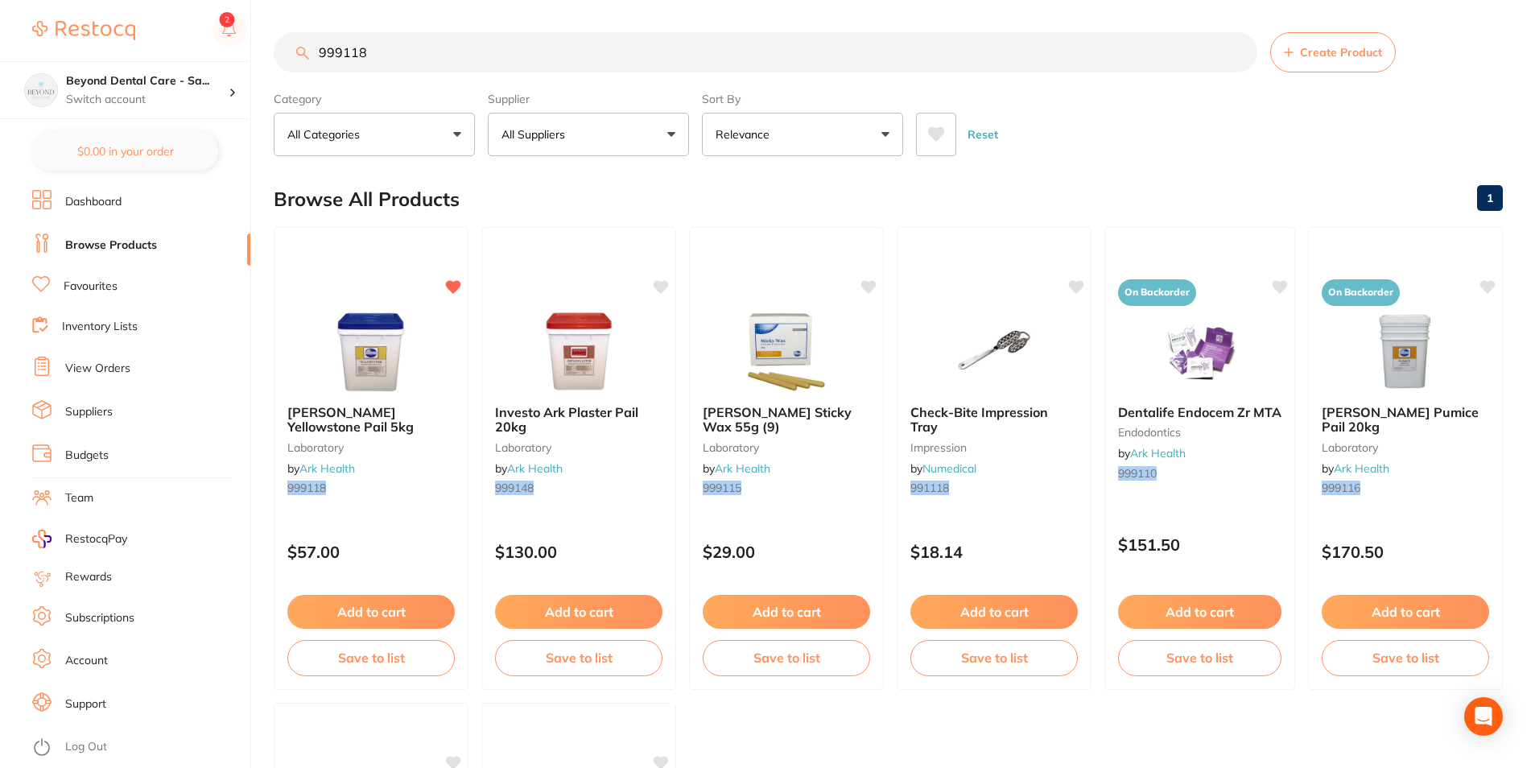
scroll to position [1, 0]
drag, startPoint x: 395, startPoint y: 57, endPoint x: 275, endPoint y: 62, distance: 120.1
click at [259, 68] on div "$0.00 Beyond Dental Care - Sa... Switch account Beyond Dental Care - Sandstone …" at bounding box center [767, 384] width 1535 height 768
paste input "35700"
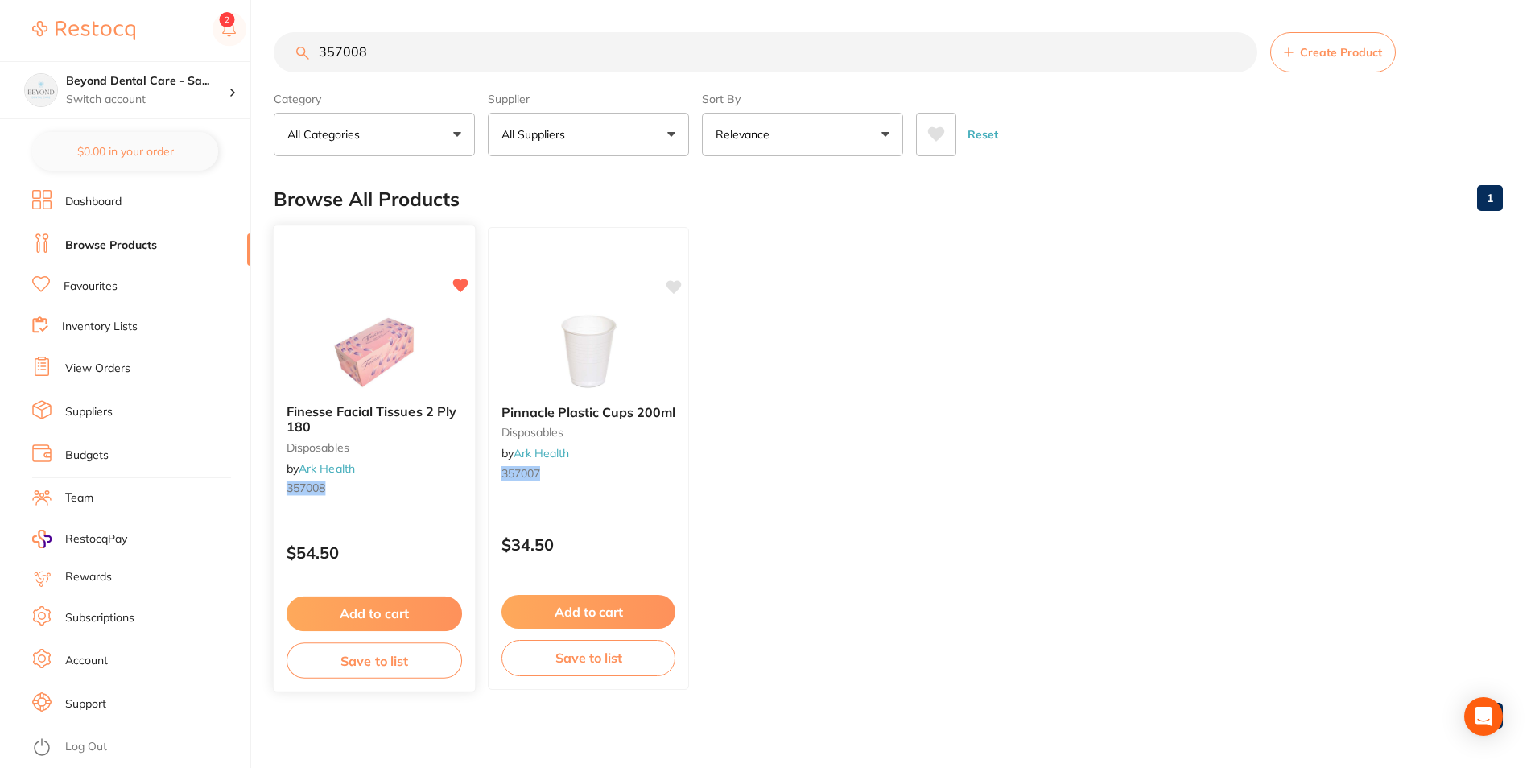
type input "357008"
click at [374, 672] on button "Save to list" at bounding box center [375, 661] width 176 height 36
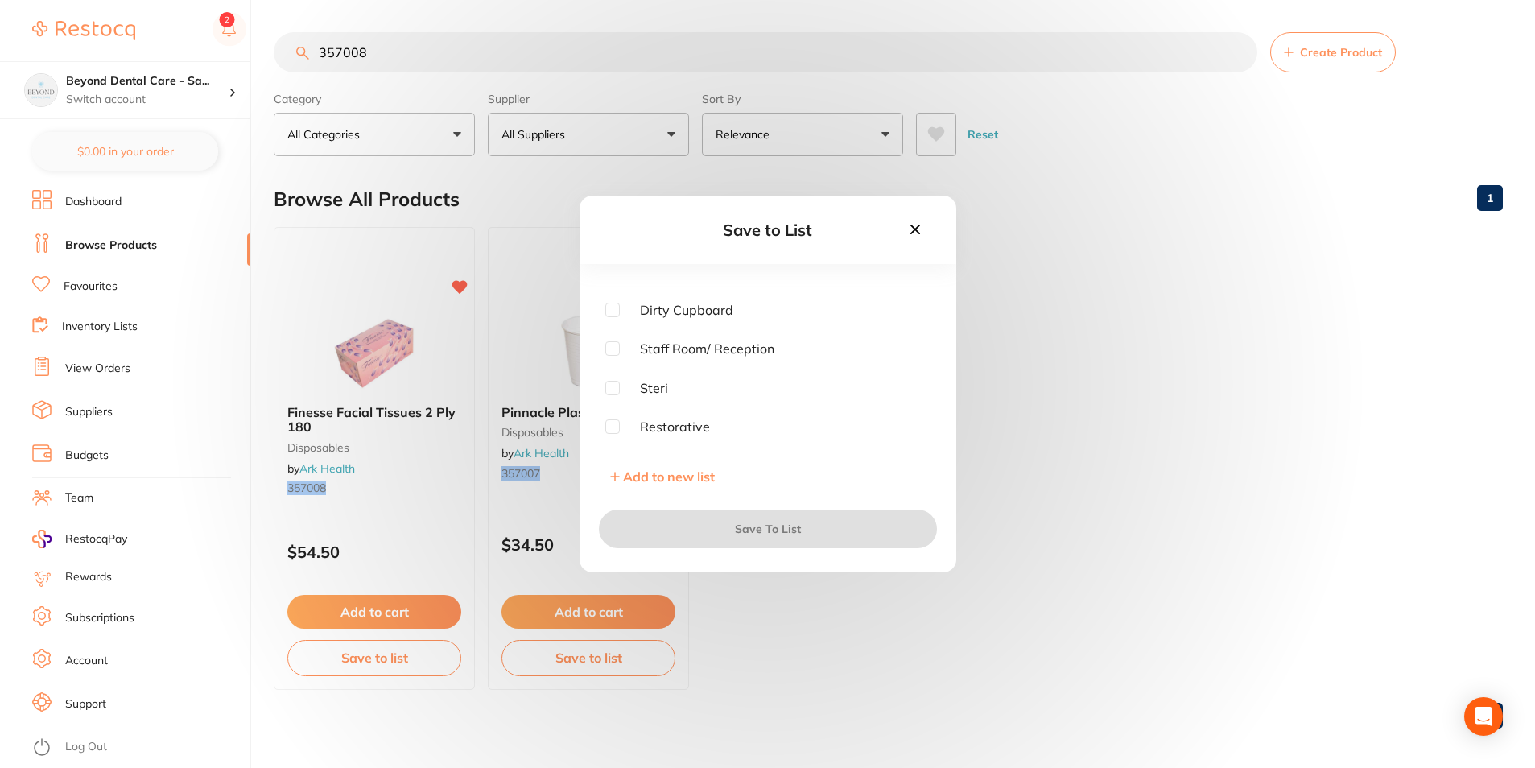
scroll to position [129, 0]
click at [619, 322] on input "checkbox" at bounding box center [612, 318] width 14 height 14
checkbox input "true"
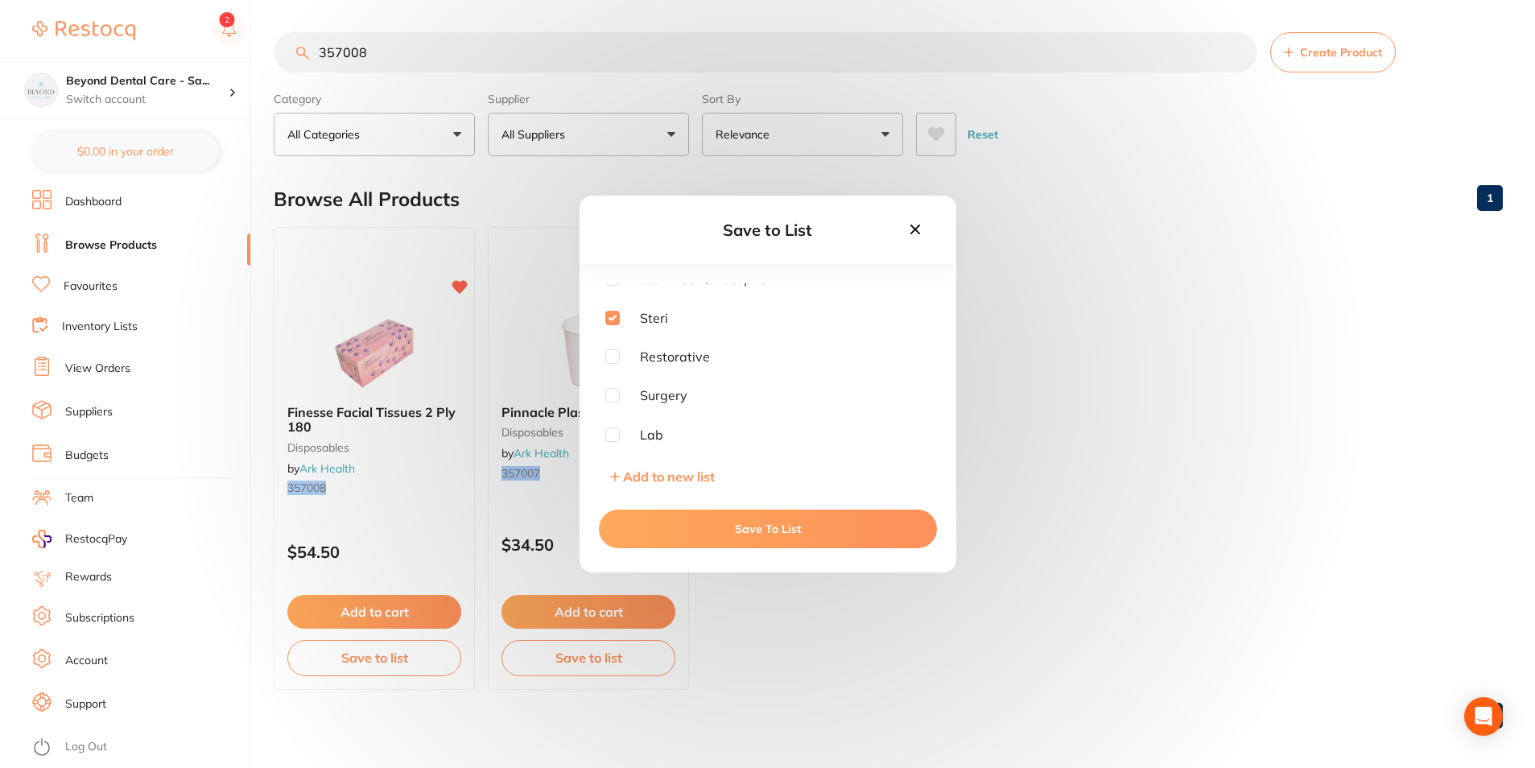
drag, startPoint x: 678, startPoint y: 527, endPoint x: 559, endPoint y: 218, distance: 330.6
click at [677, 527] on button "Save To List" at bounding box center [768, 529] width 338 height 39
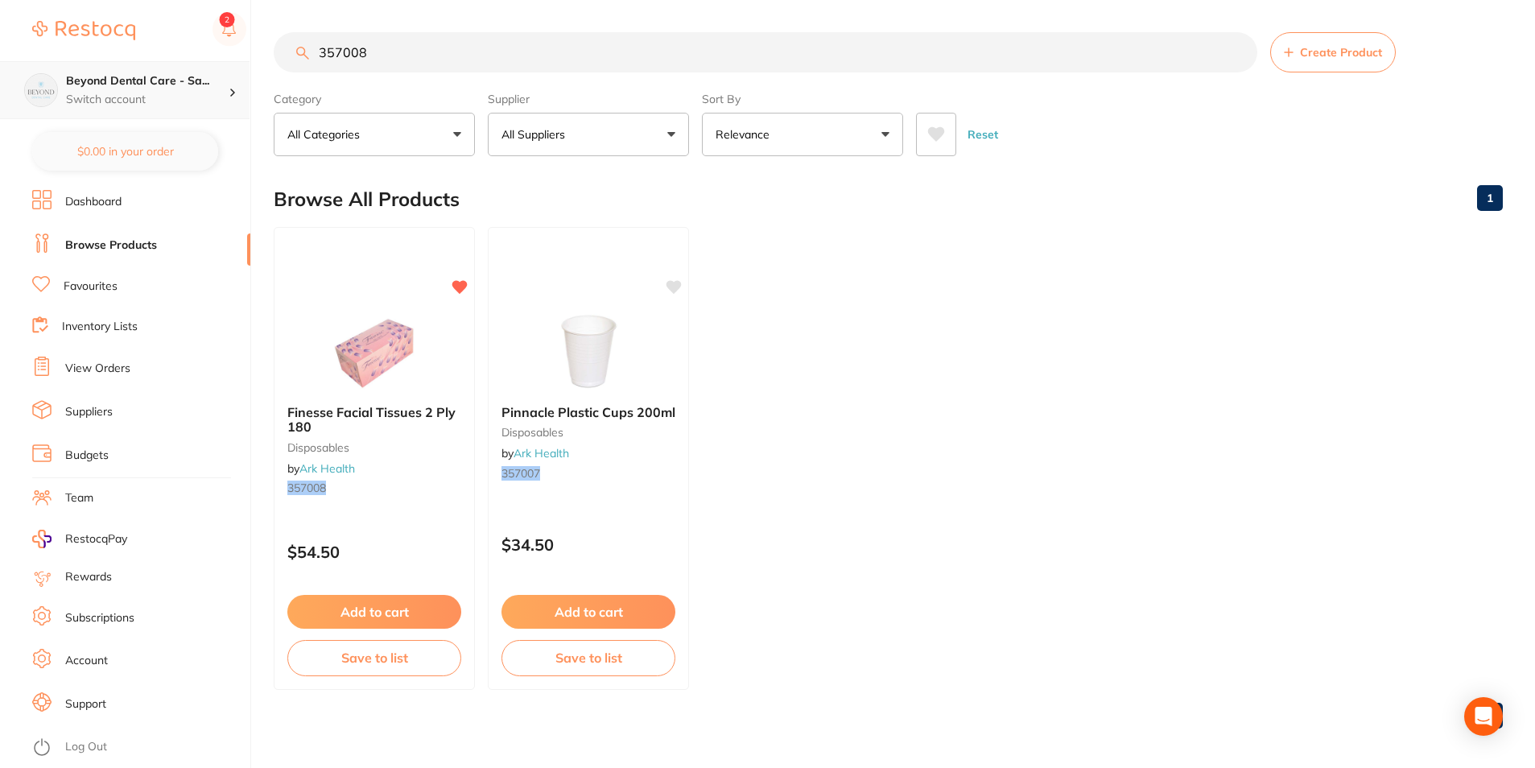
scroll to position [1, 0]
drag, startPoint x: 408, startPoint y: 52, endPoint x: 188, endPoint y: 73, distance: 220.9
click at [188, 73] on div "$0.00 Beyond Dental Care - Sa... Switch account Beyond Dental Care - Sandstone …" at bounding box center [767, 384] width 1535 height 768
drag, startPoint x: 461, startPoint y: 52, endPoint x: 181, endPoint y: 104, distance: 285.0
click at [183, 106] on div "$0.00 Beyond Dental Care - Sa... Switch account Beyond Dental Care - Sandstone …" at bounding box center [767, 384] width 1535 height 768
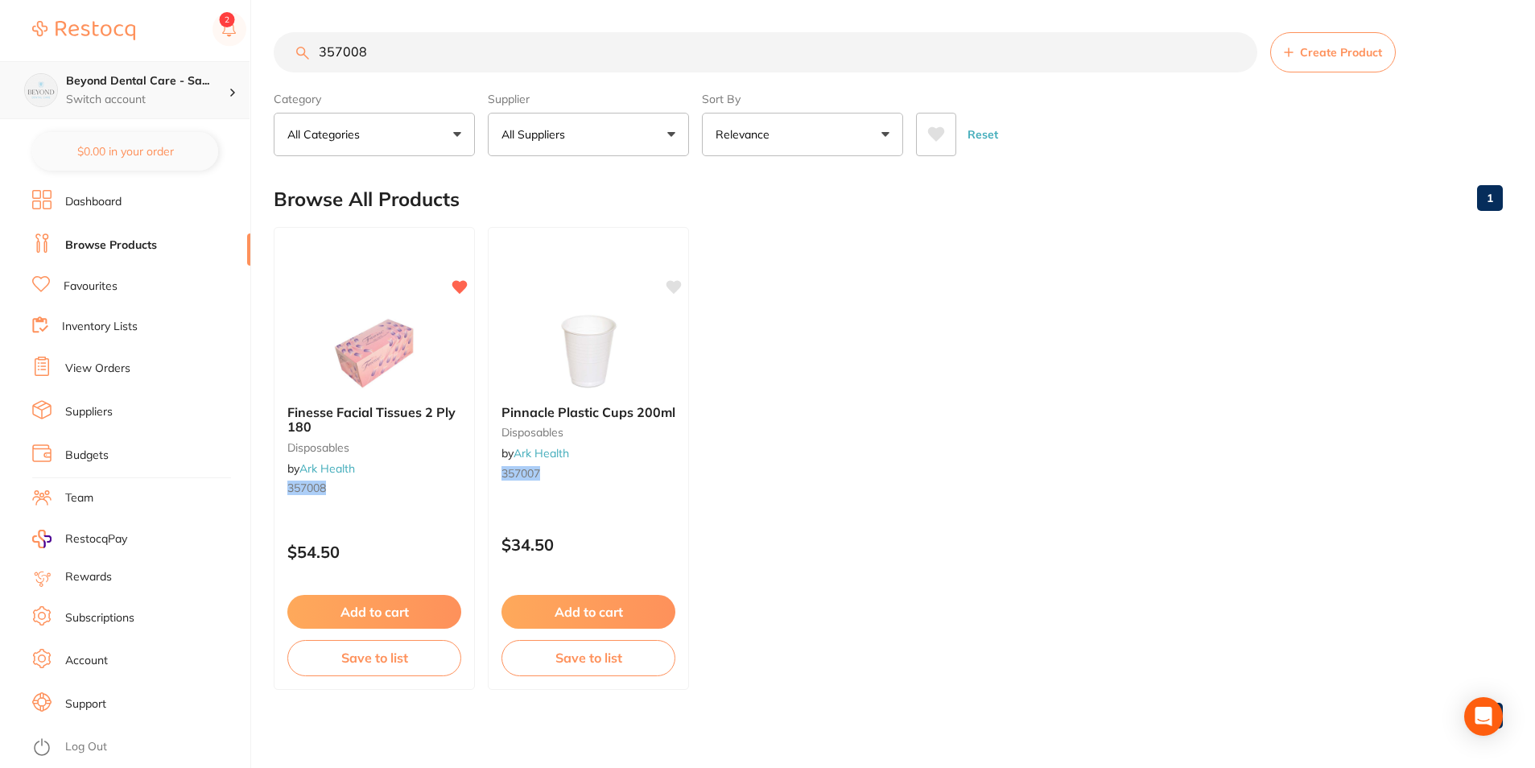
paste input "122003"
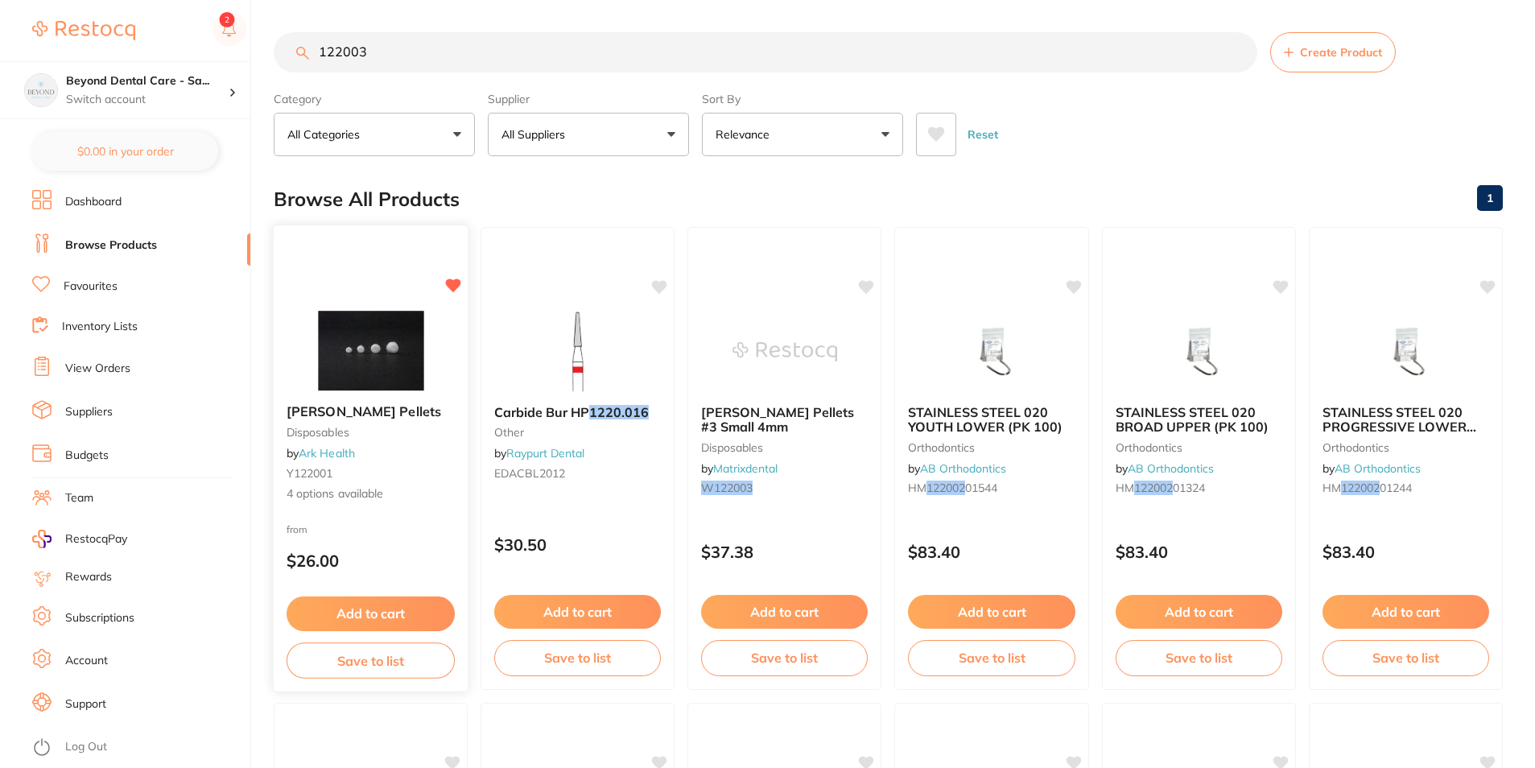
type input "122003"
click at [375, 655] on button "Save to list" at bounding box center [371, 661] width 168 height 36
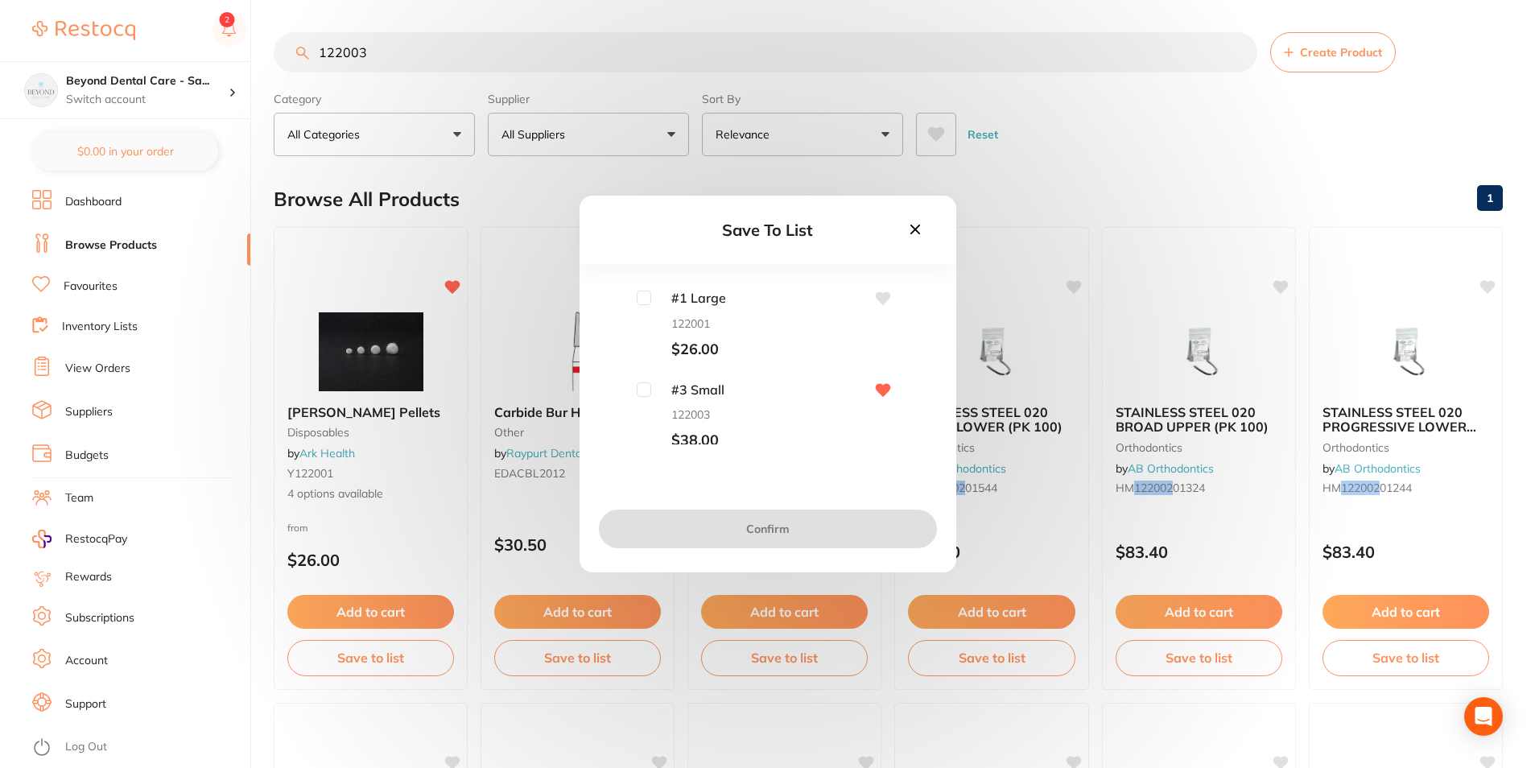
scroll to position [180, 0]
click at [648, 380] on input "checkbox" at bounding box center [644, 385] width 14 height 14
checkbox input "true"
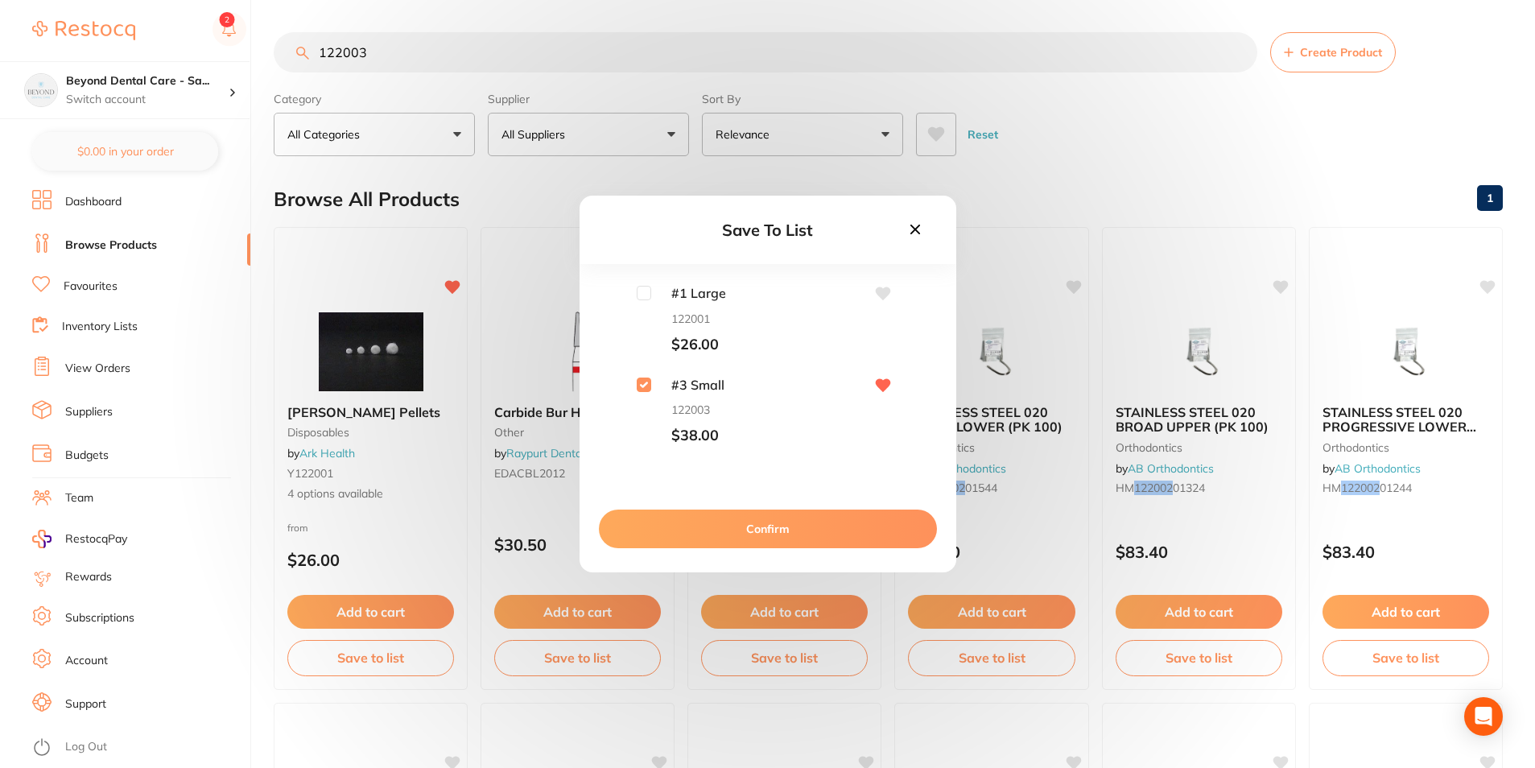
click at [659, 529] on button "Confirm" at bounding box center [768, 529] width 338 height 39
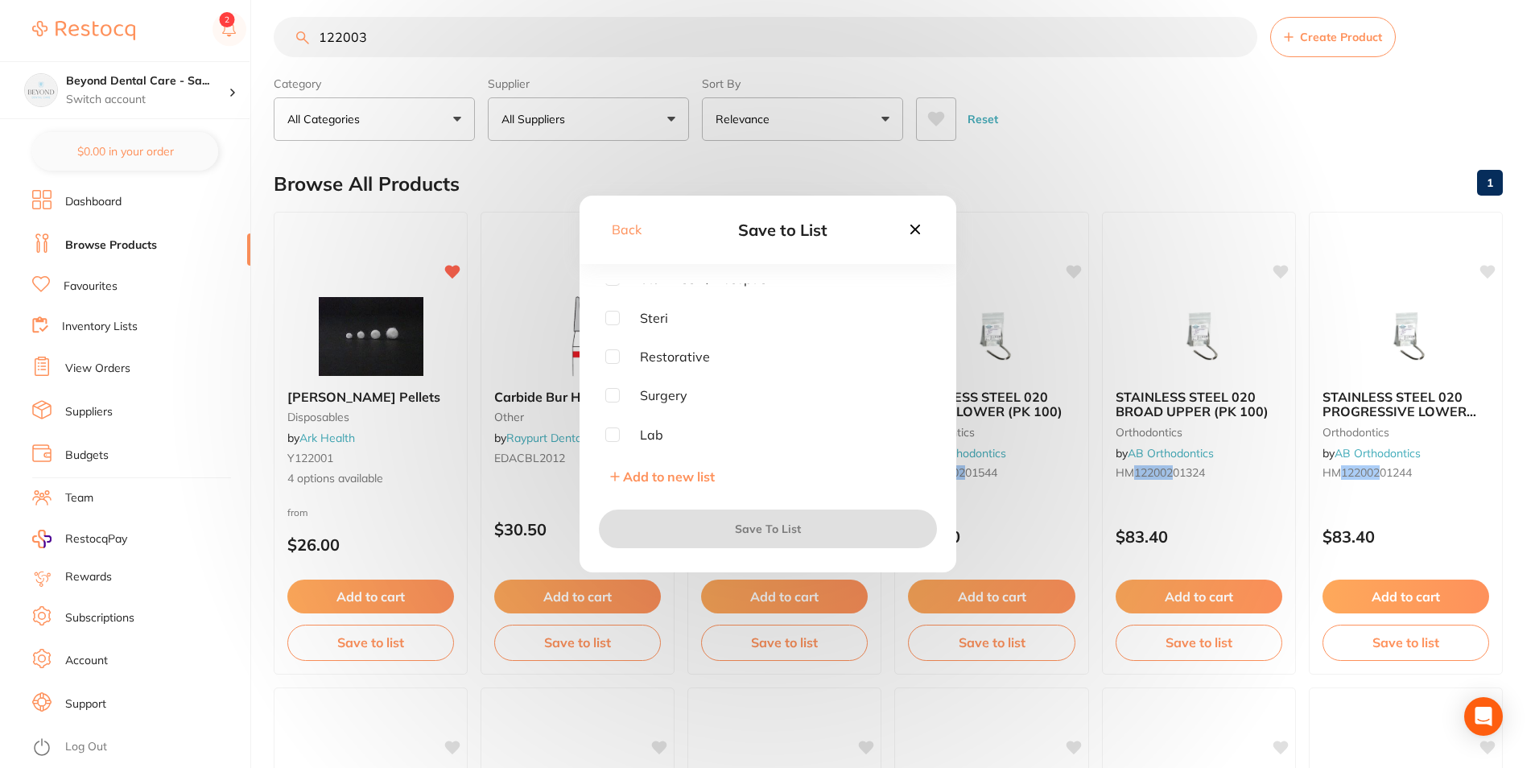
scroll to position [0, 0]
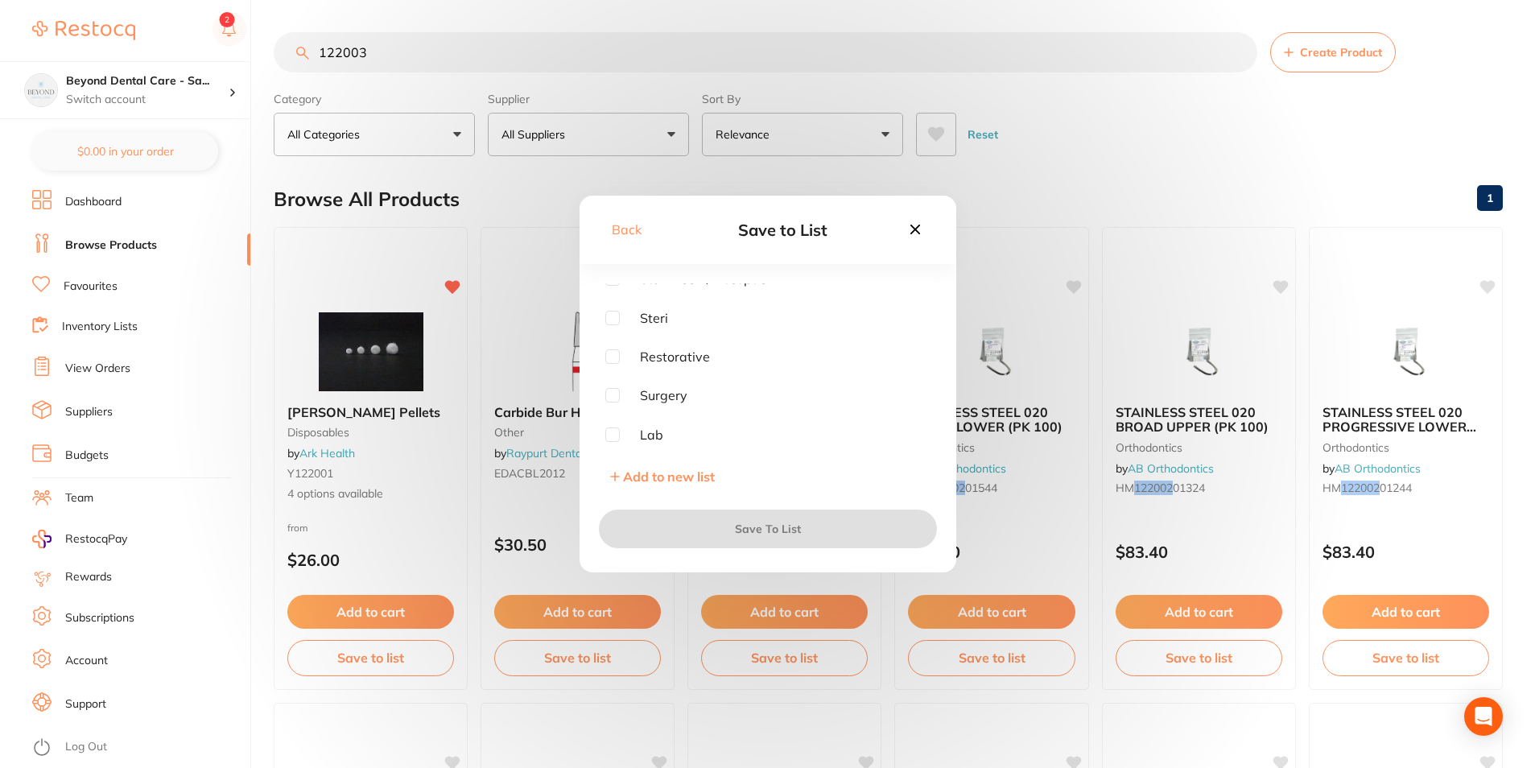
click at [611, 326] on div "Endo Trolley Fridge Dirty Cupboard Staff Room/ Reception Steri Restorative Surg…" at bounding box center [767, 363] width 325 height 161
click at [610, 323] on input "checkbox" at bounding box center [612, 318] width 14 height 14
checkbox input "true"
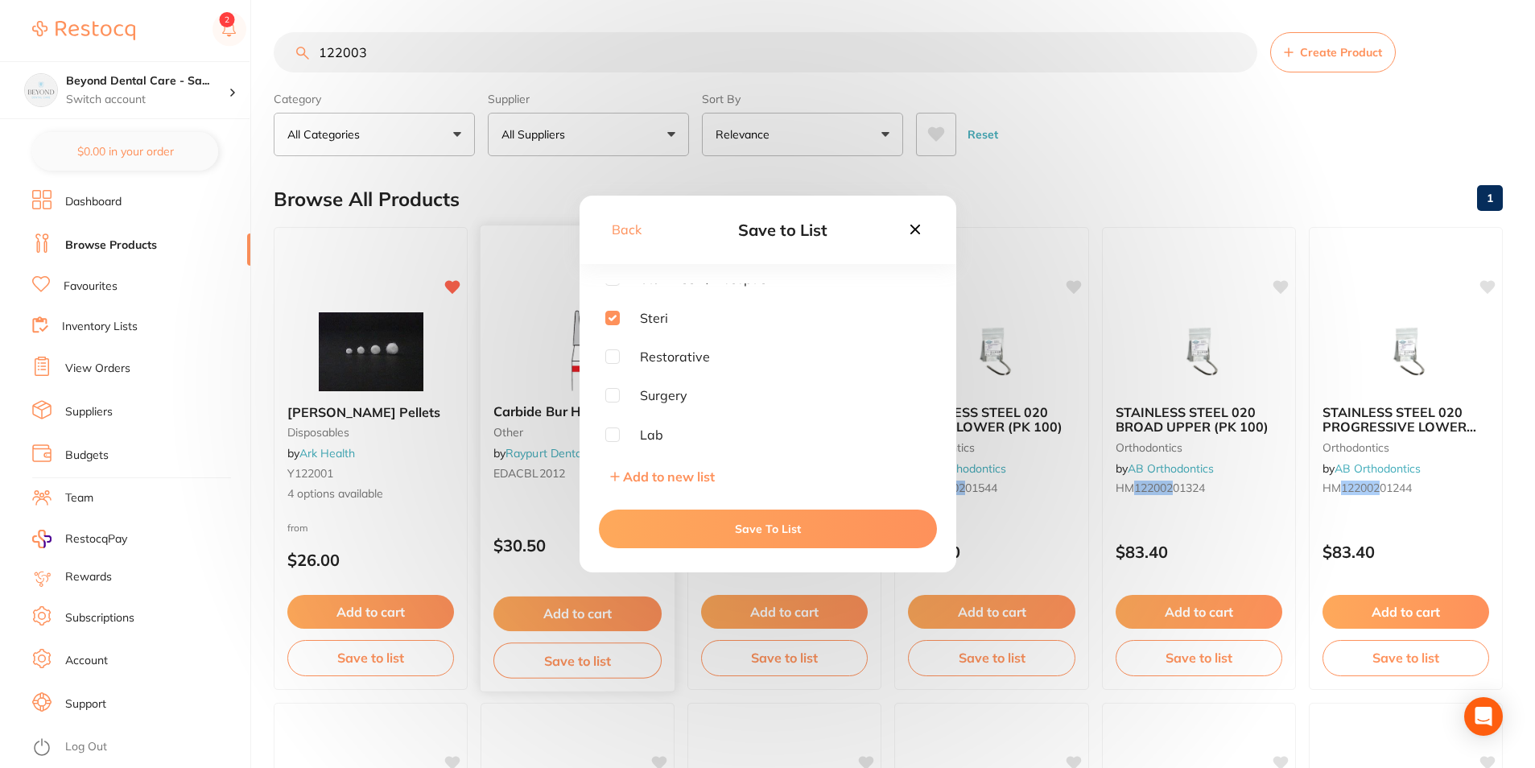
click at [655, 537] on button "Save To List" at bounding box center [768, 529] width 338 height 39
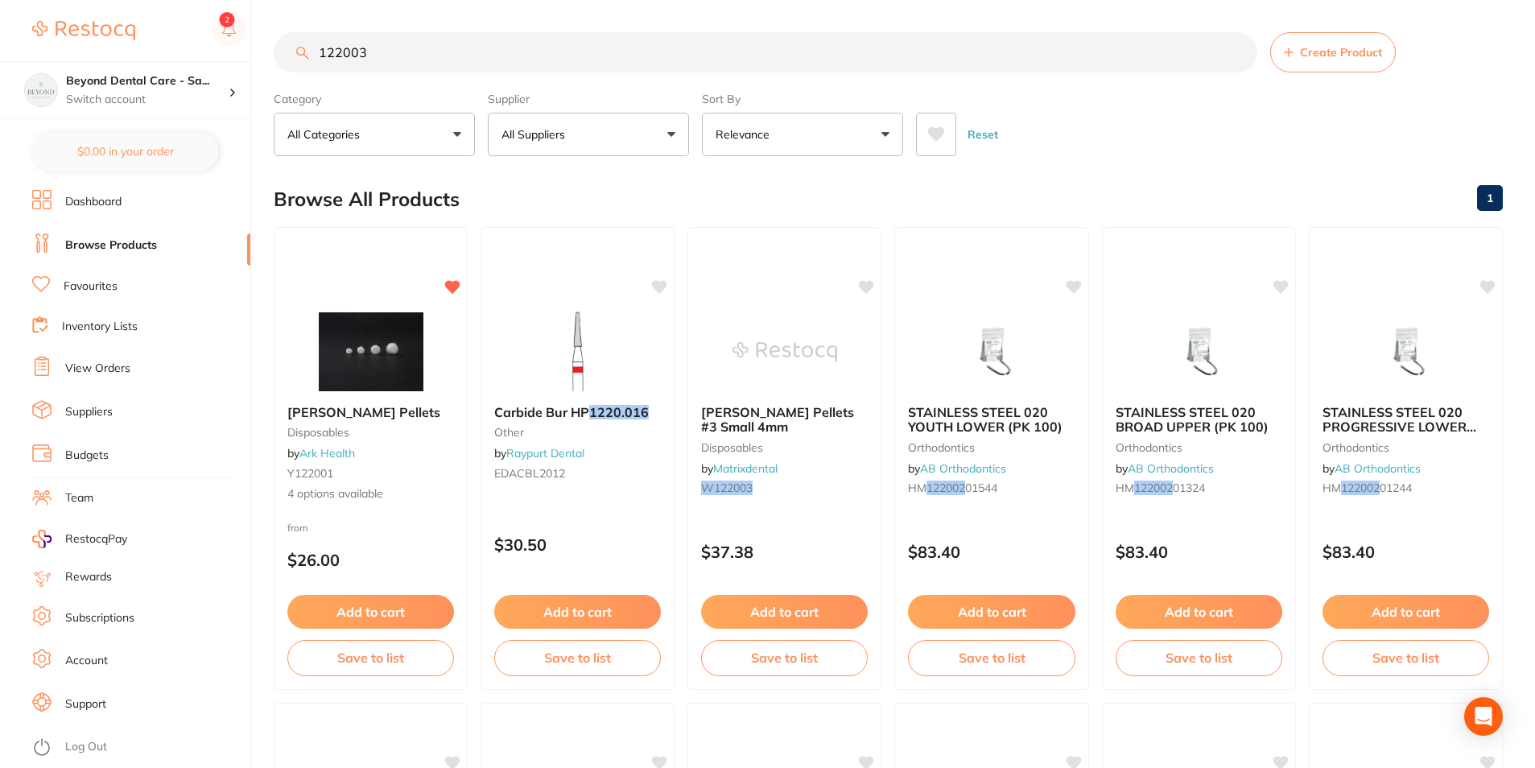
drag, startPoint x: 415, startPoint y: 61, endPoint x: 217, endPoint y: 60, distance: 198.1
click at [217, 60] on div "$0.00 Beyond Dental Care - Sa... Switch account Beyond Dental Care - Sandstone …" at bounding box center [767, 384] width 1535 height 768
paste input "QTM10"
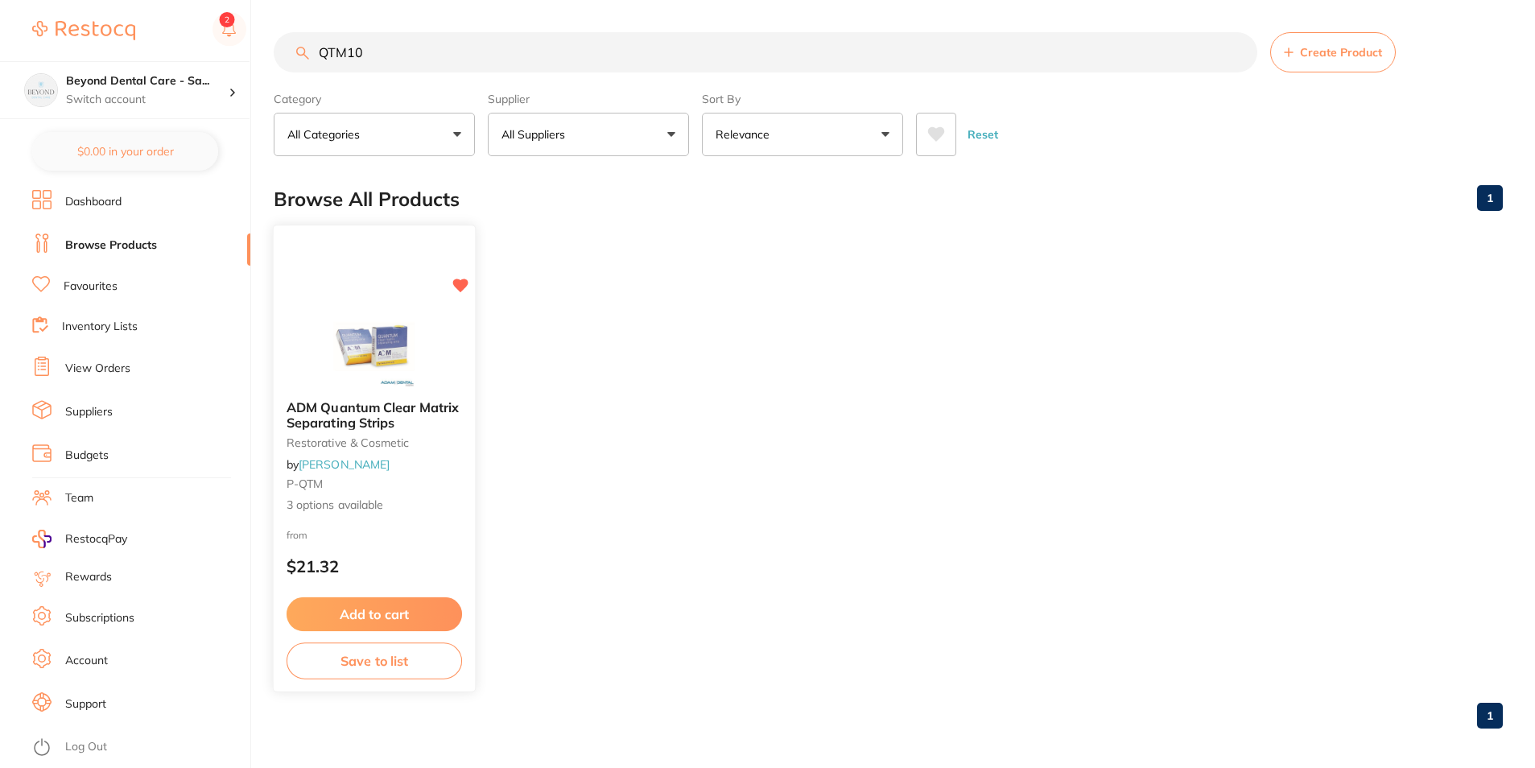
type input "QTM10"
click at [382, 664] on button "Save to list" at bounding box center [375, 661] width 176 height 36
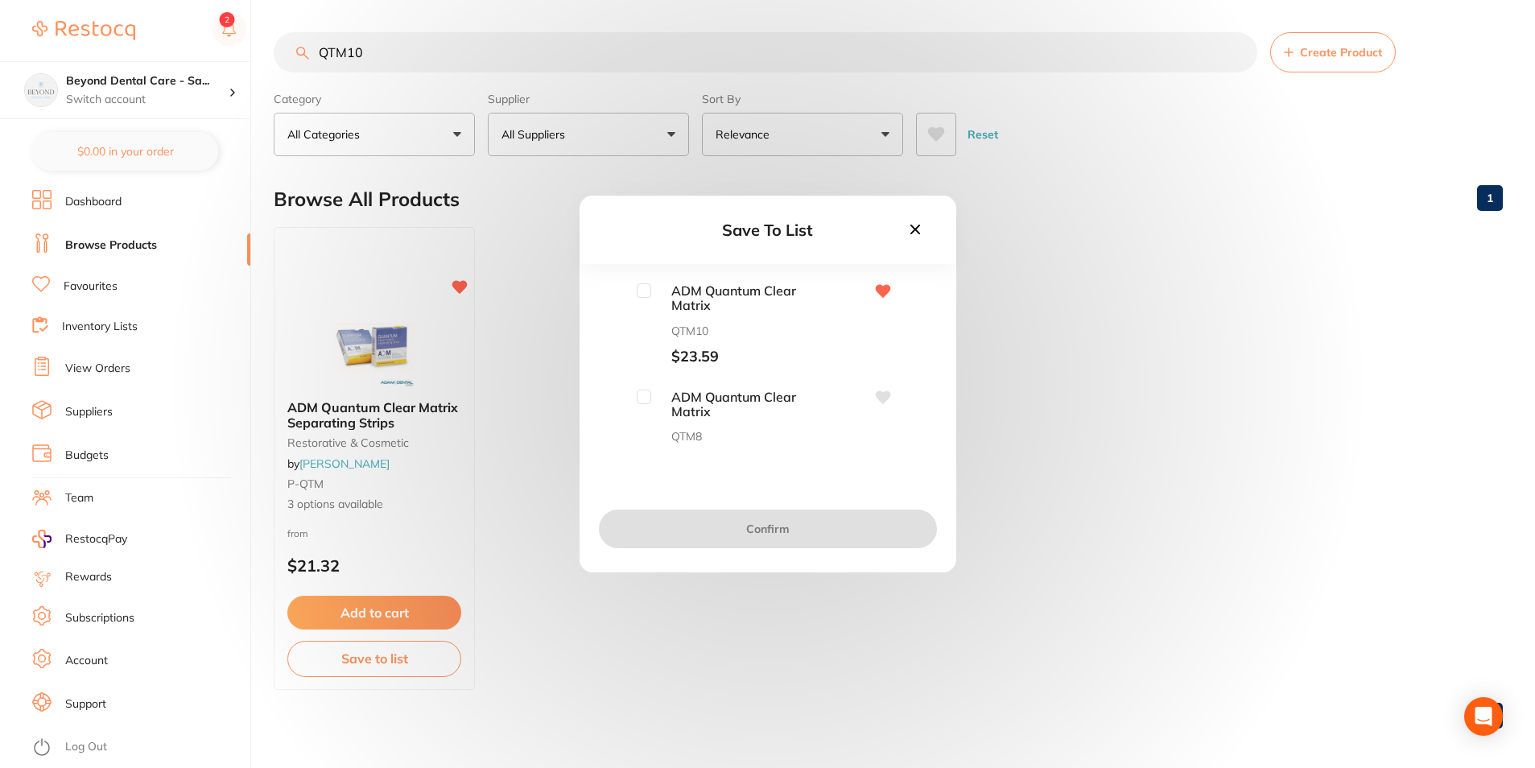
click at [637, 284] on input "checkbox" at bounding box center [644, 290] width 14 height 14
checkbox input "true"
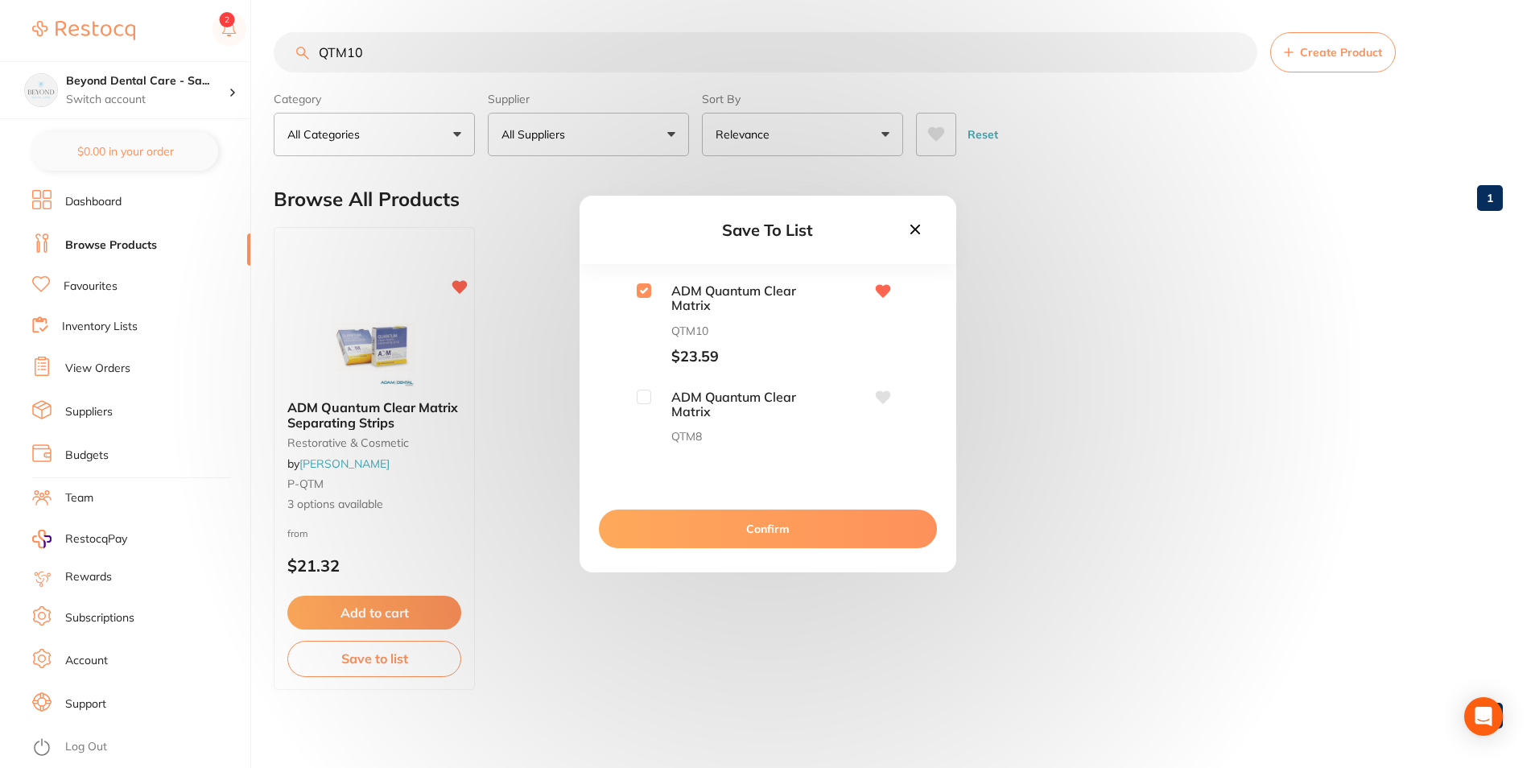
click at [680, 512] on button "Confirm" at bounding box center [768, 529] width 338 height 39
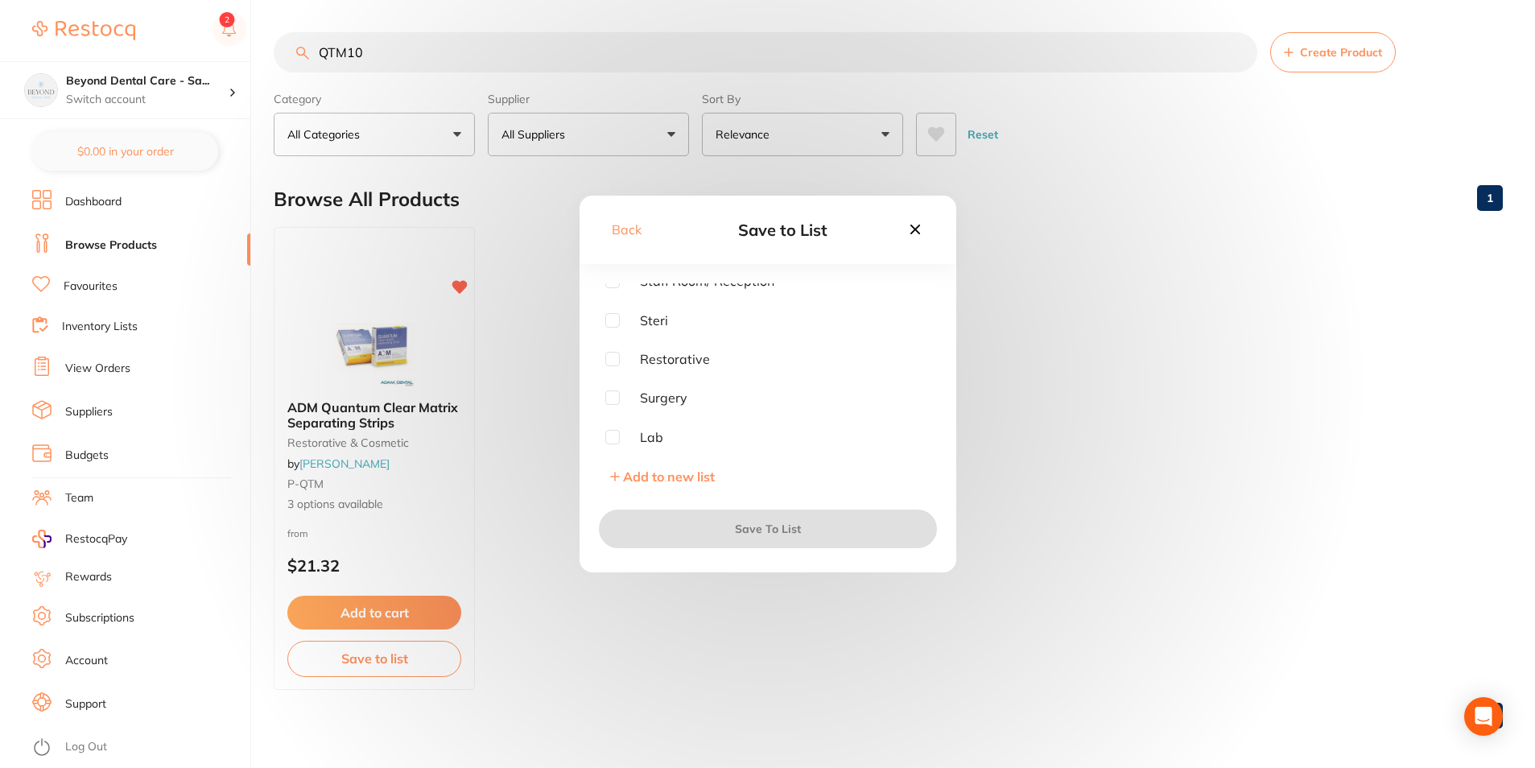
scroll to position [129, 0]
click at [609, 357] on input "checkbox" at bounding box center [612, 356] width 14 height 14
checkbox input "true"
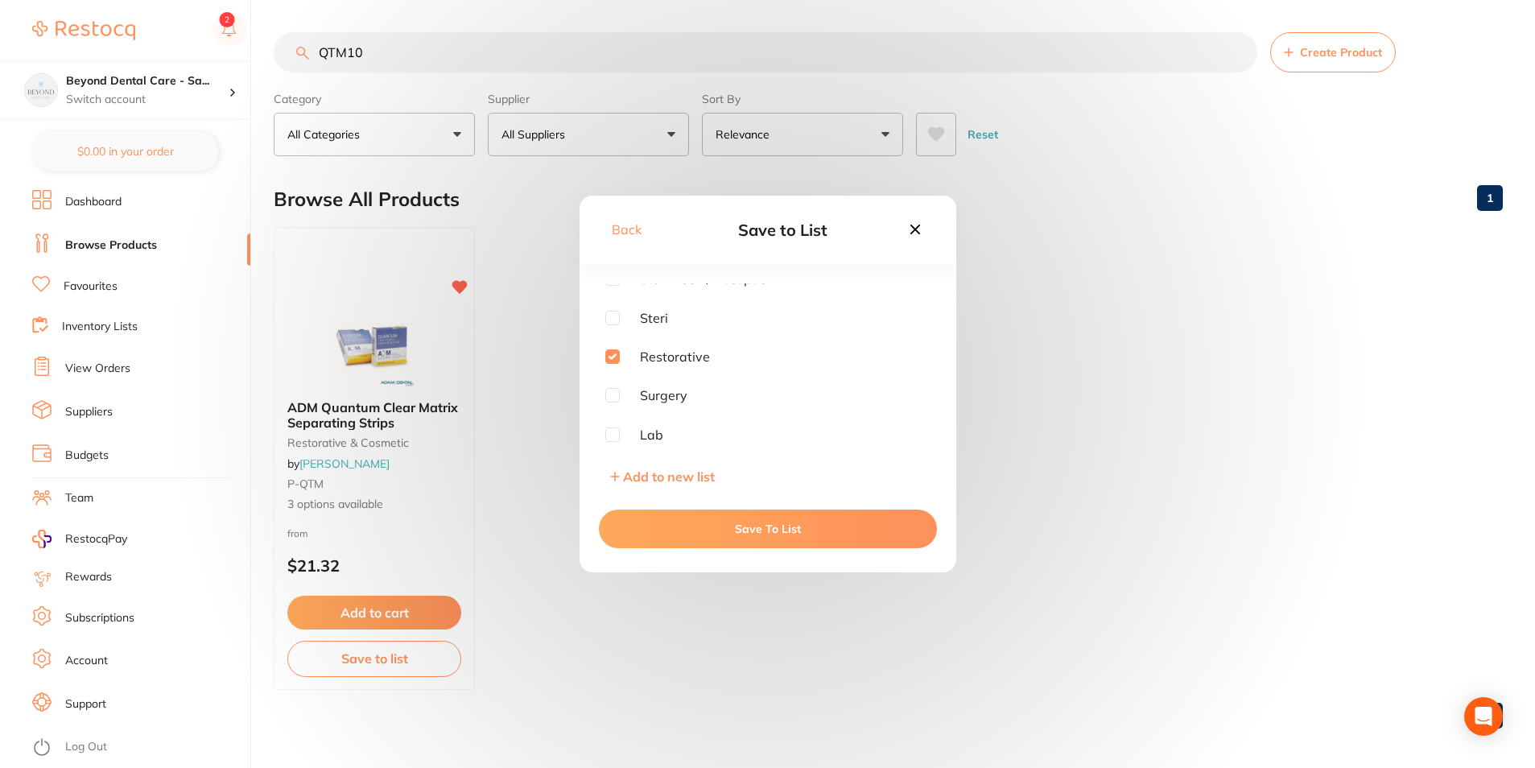
click at [638, 530] on button "Save To List" at bounding box center [768, 529] width 338 height 39
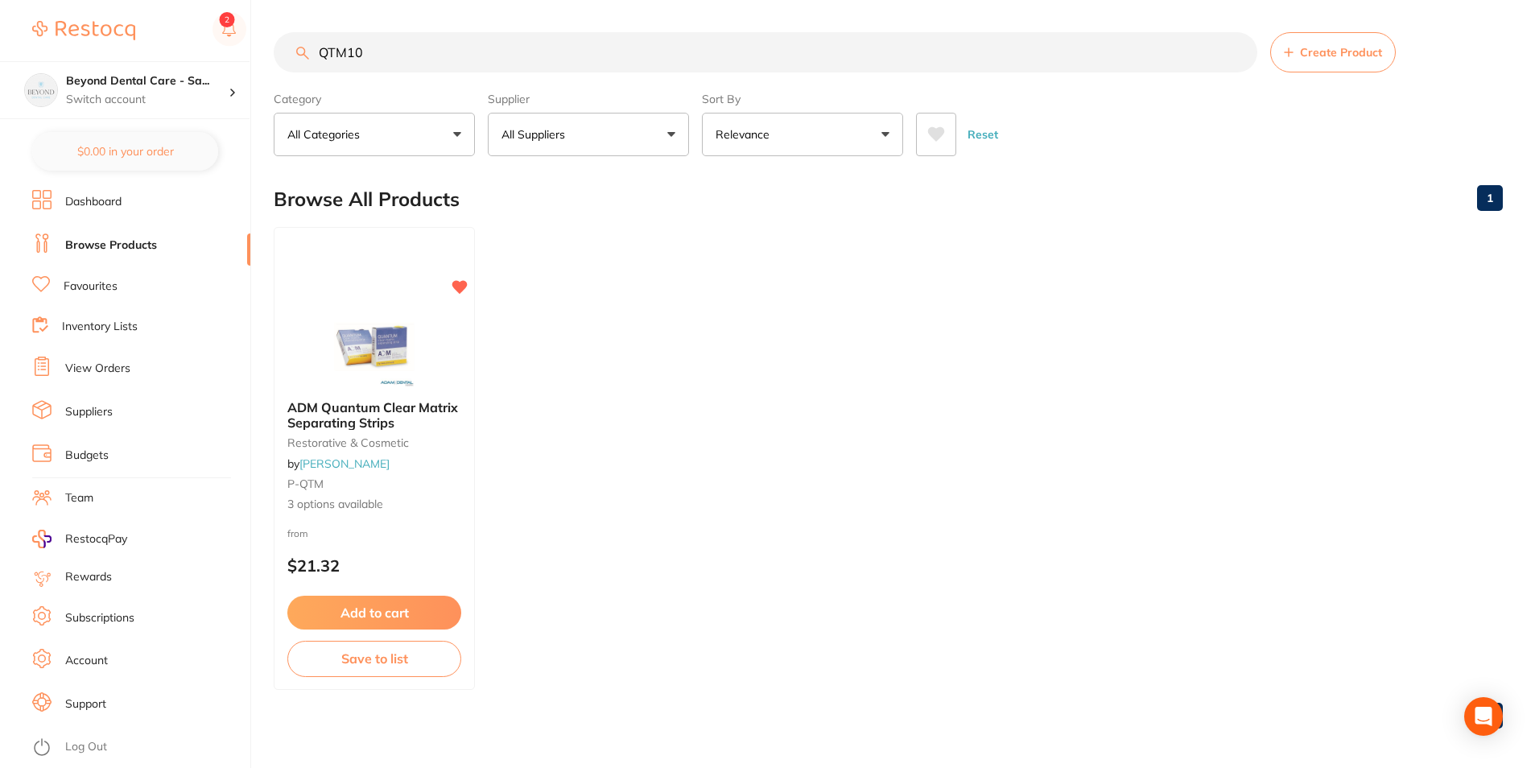
drag, startPoint x: 380, startPoint y: 60, endPoint x: 279, endPoint y: 59, distance: 100.7
click at [279, 59] on input "QTM10" at bounding box center [766, 52] width 984 height 40
paste input "DZMTYE"
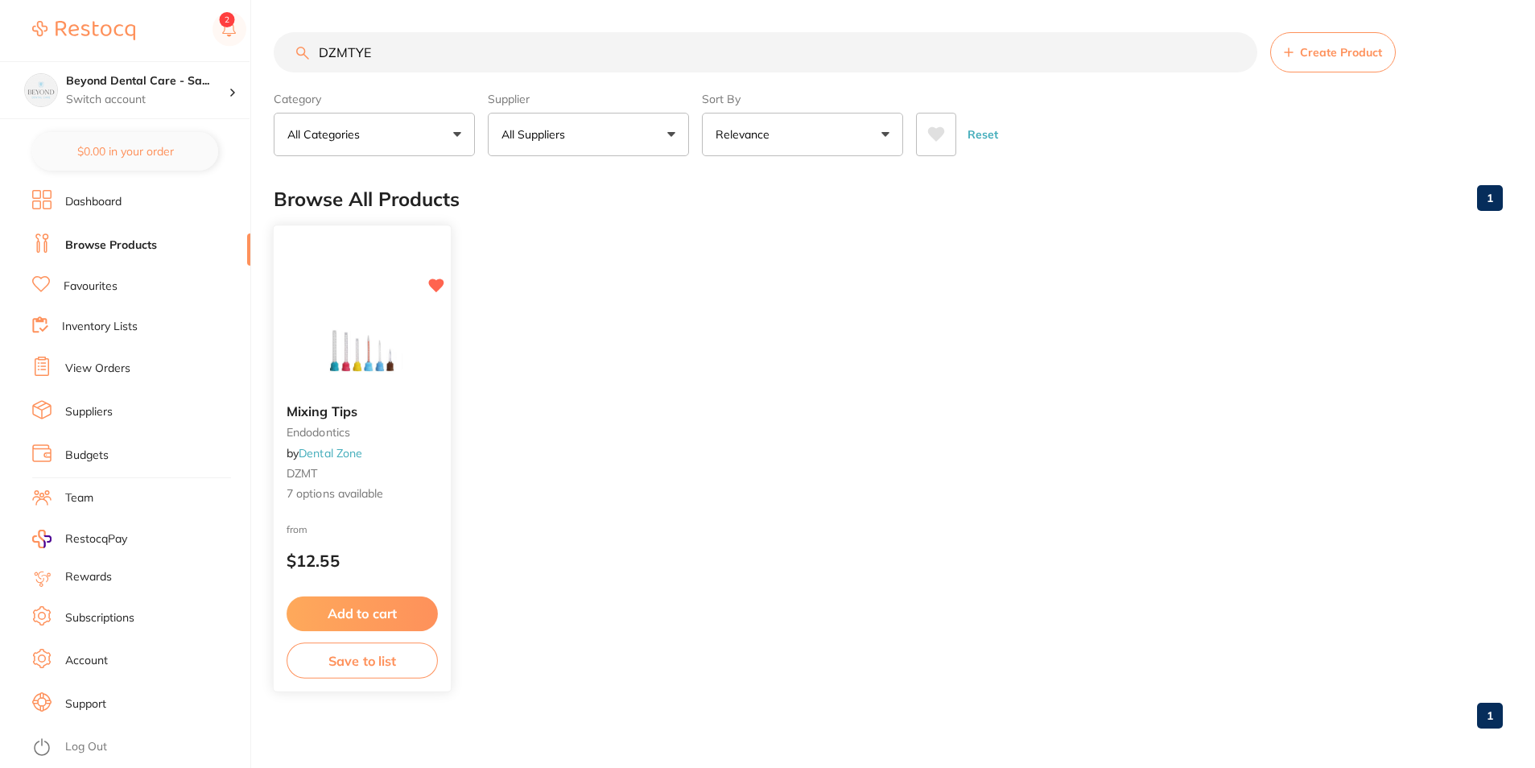
type input "DZMTYE"
click at [349, 659] on button "Save to list" at bounding box center [362, 661] width 151 height 36
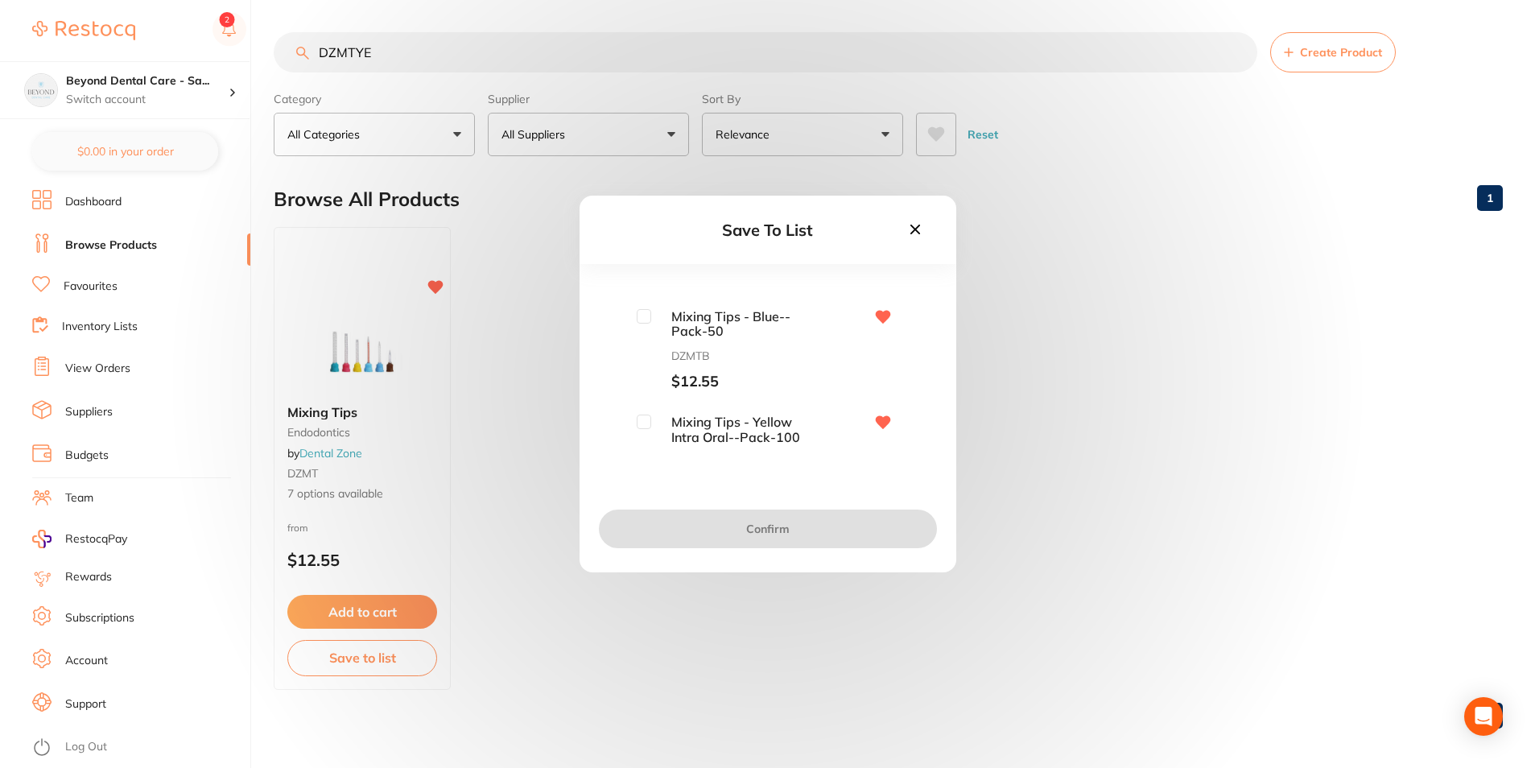
drag, startPoint x: 639, startPoint y: 316, endPoint x: 639, endPoint y: 330, distance: 14.5
click at [642, 316] on input "checkbox" at bounding box center [644, 316] width 14 height 14
checkbox input "true"
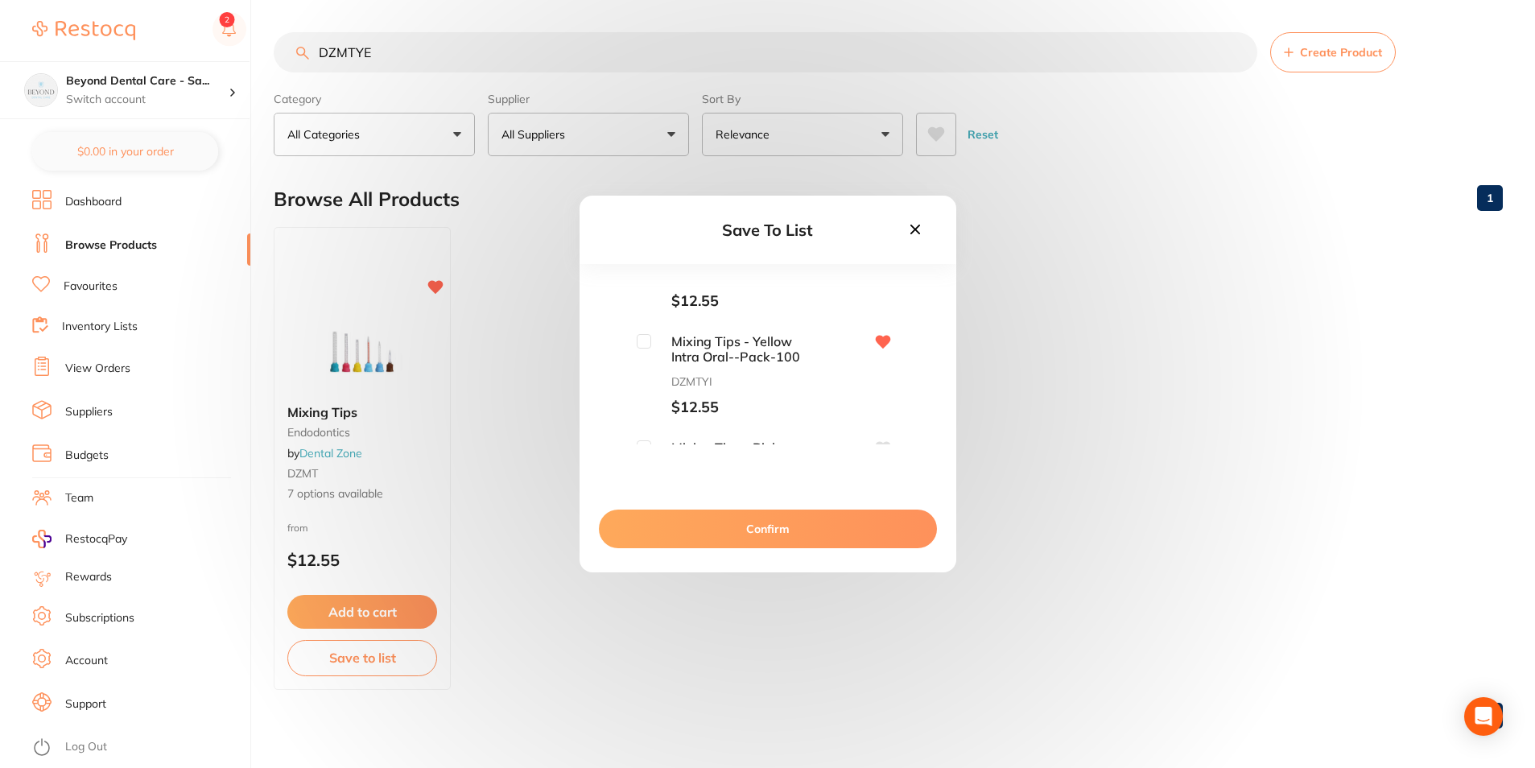
click at [644, 340] on input "checkbox" at bounding box center [644, 341] width 14 height 14
checkbox input "true"
click at [651, 390] on span "Mixing Tips - Yellow--Pack-50" at bounding box center [731, 400] width 161 height 30
click at [639, 395] on input "checkbox" at bounding box center [644, 392] width 14 height 14
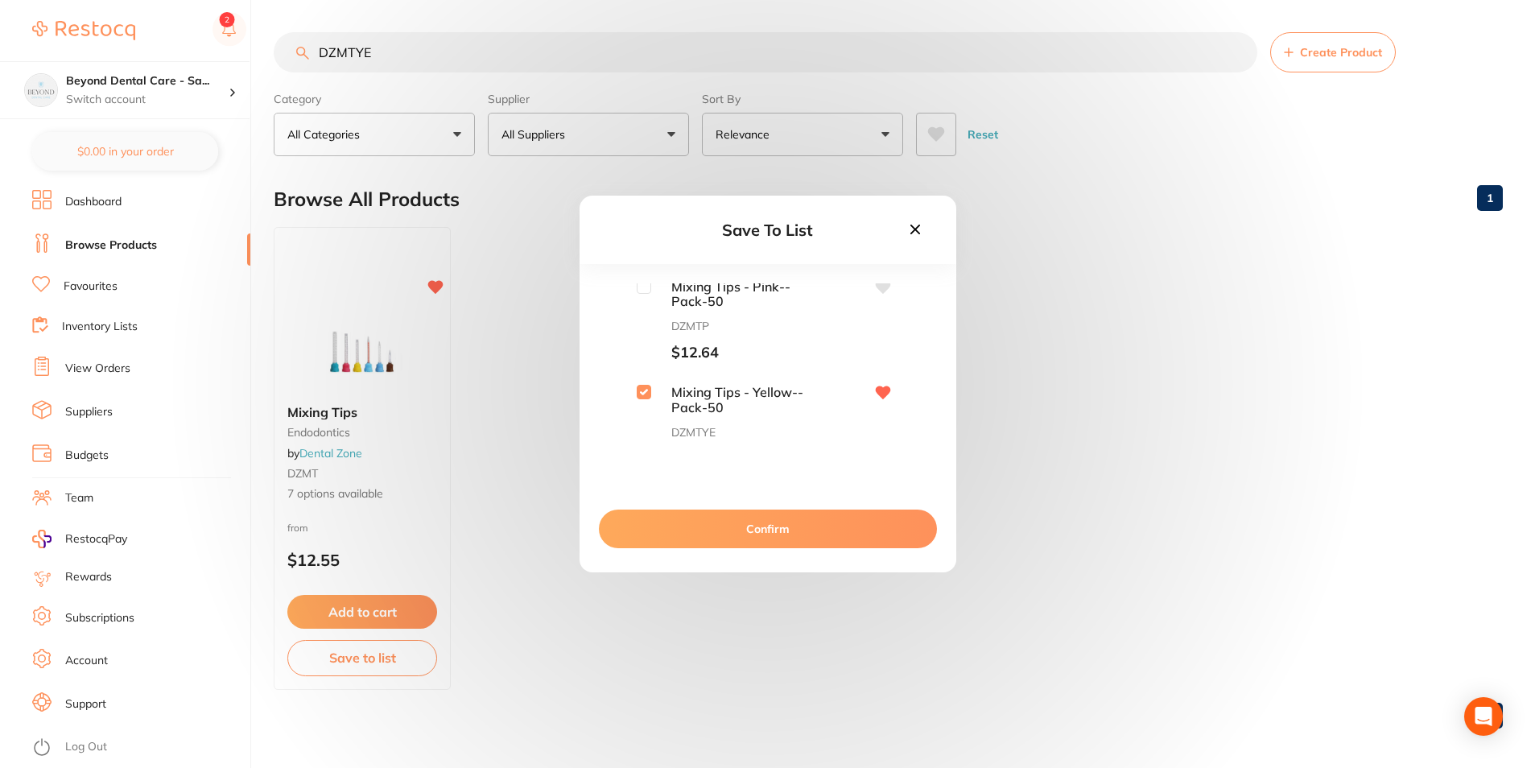
checkbox input "true"
click at [647, 341] on input "checkbox" at bounding box center [644, 337] width 14 height 14
checkbox input "true"
click at [642, 369] on input "checkbox" at bounding box center [644, 369] width 14 height 14
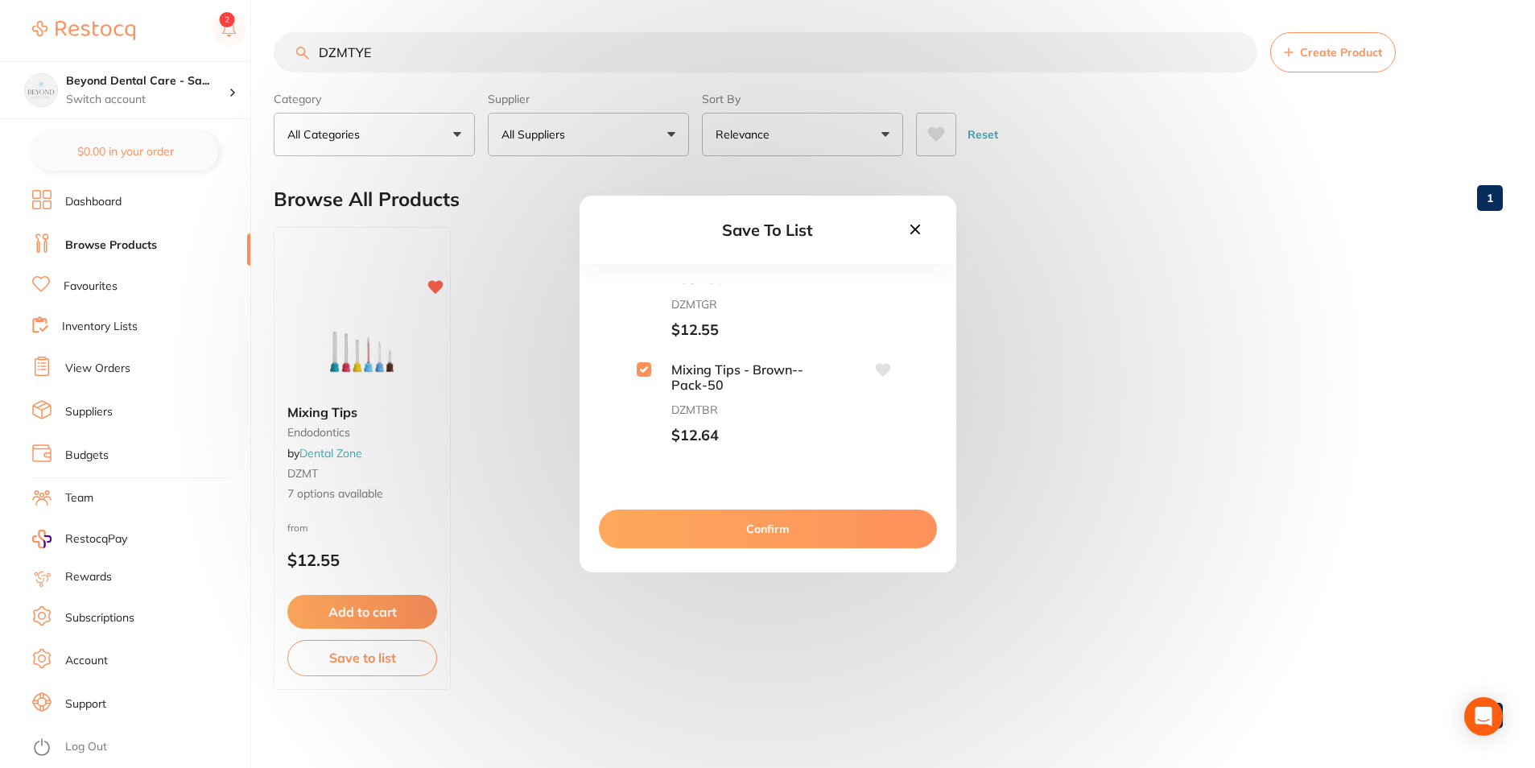
checkbox input "true"
click at [670, 520] on button "Confirm" at bounding box center [768, 529] width 338 height 39
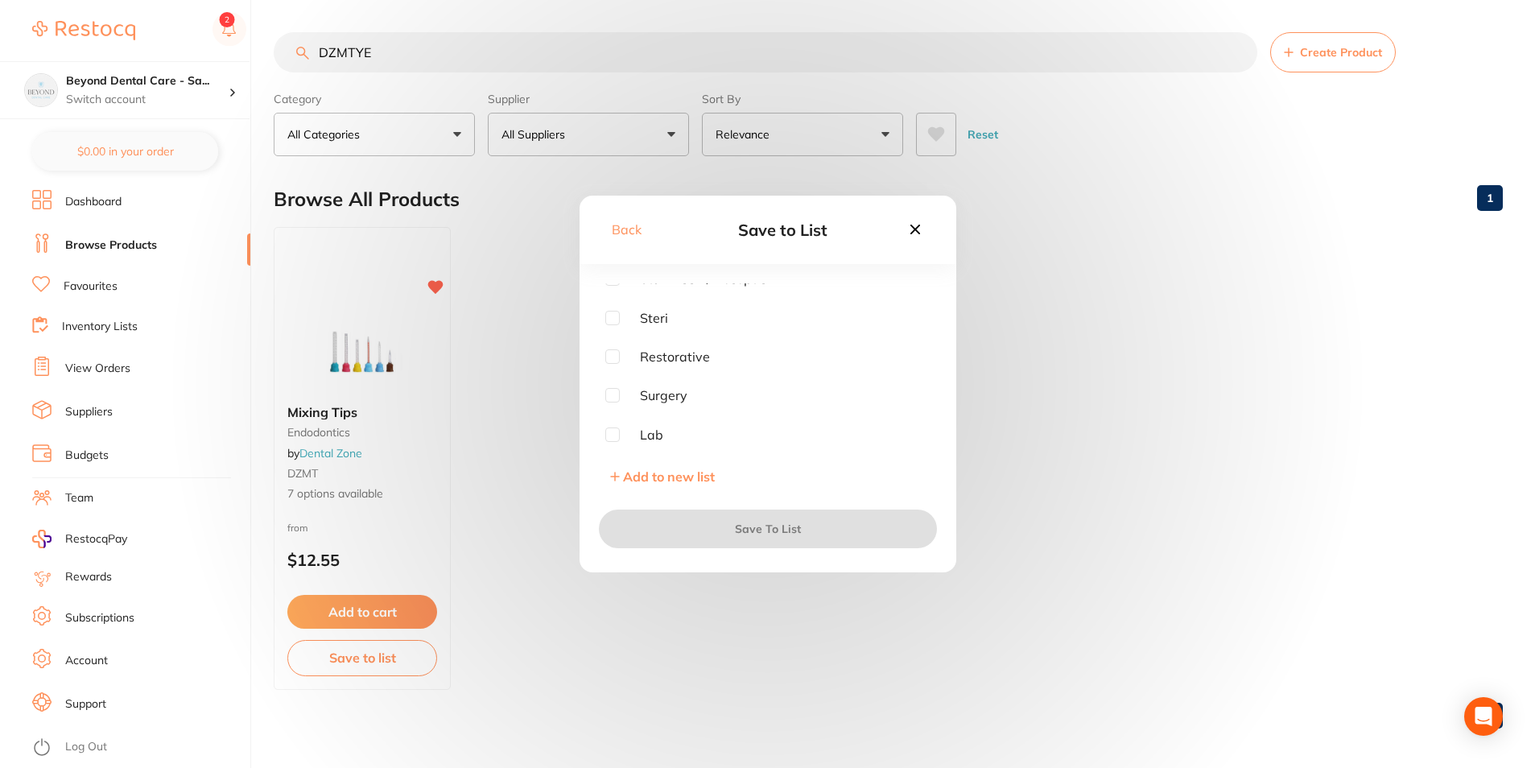
scroll to position [48, 0]
click at [615, 400] on input "checkbox" at bounding box center [612, 398] width 14 height 14
checkbox input "true"
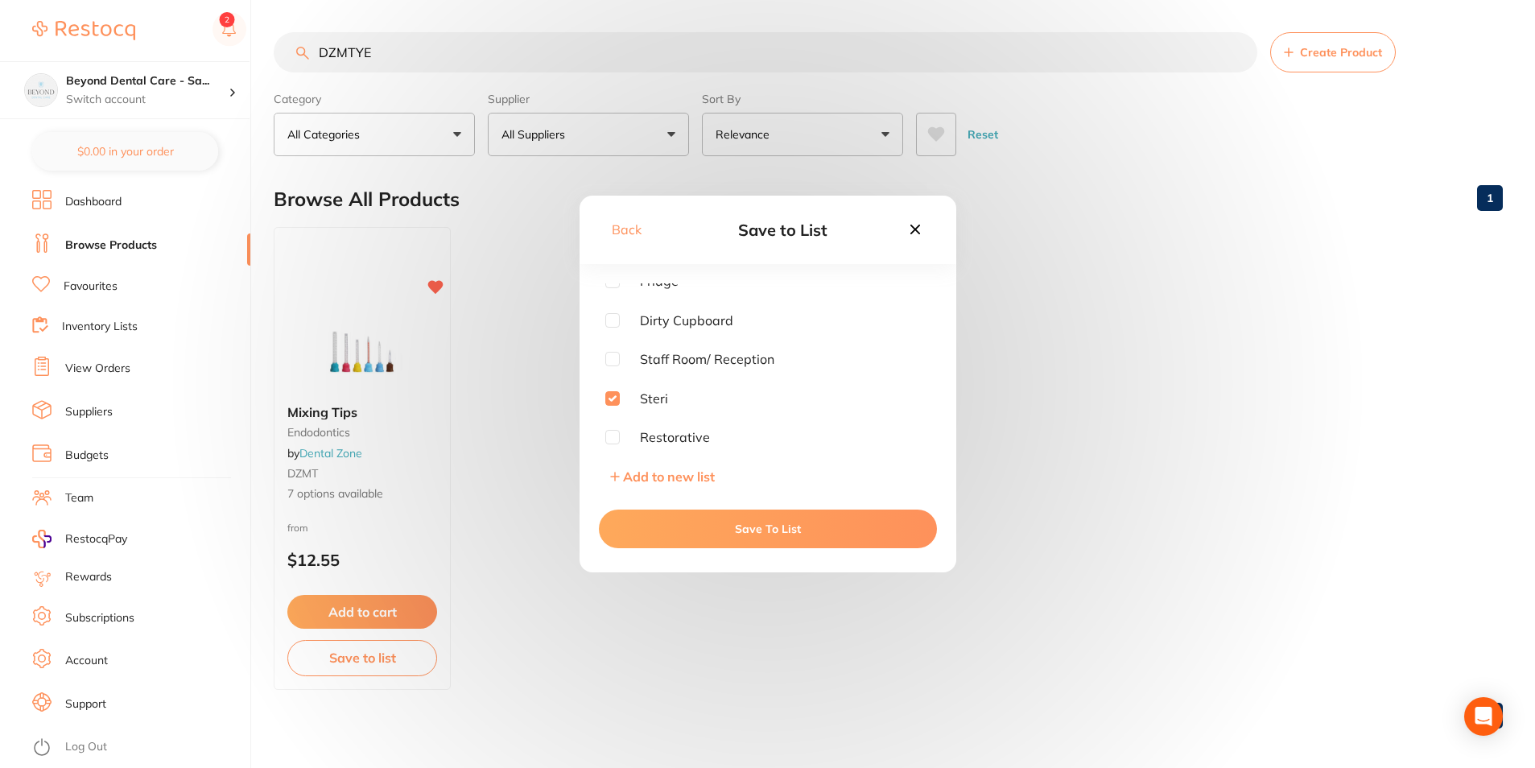
click at [670, 539] on button "Save To List" at bounding box center [768, 529] width 338 height 39
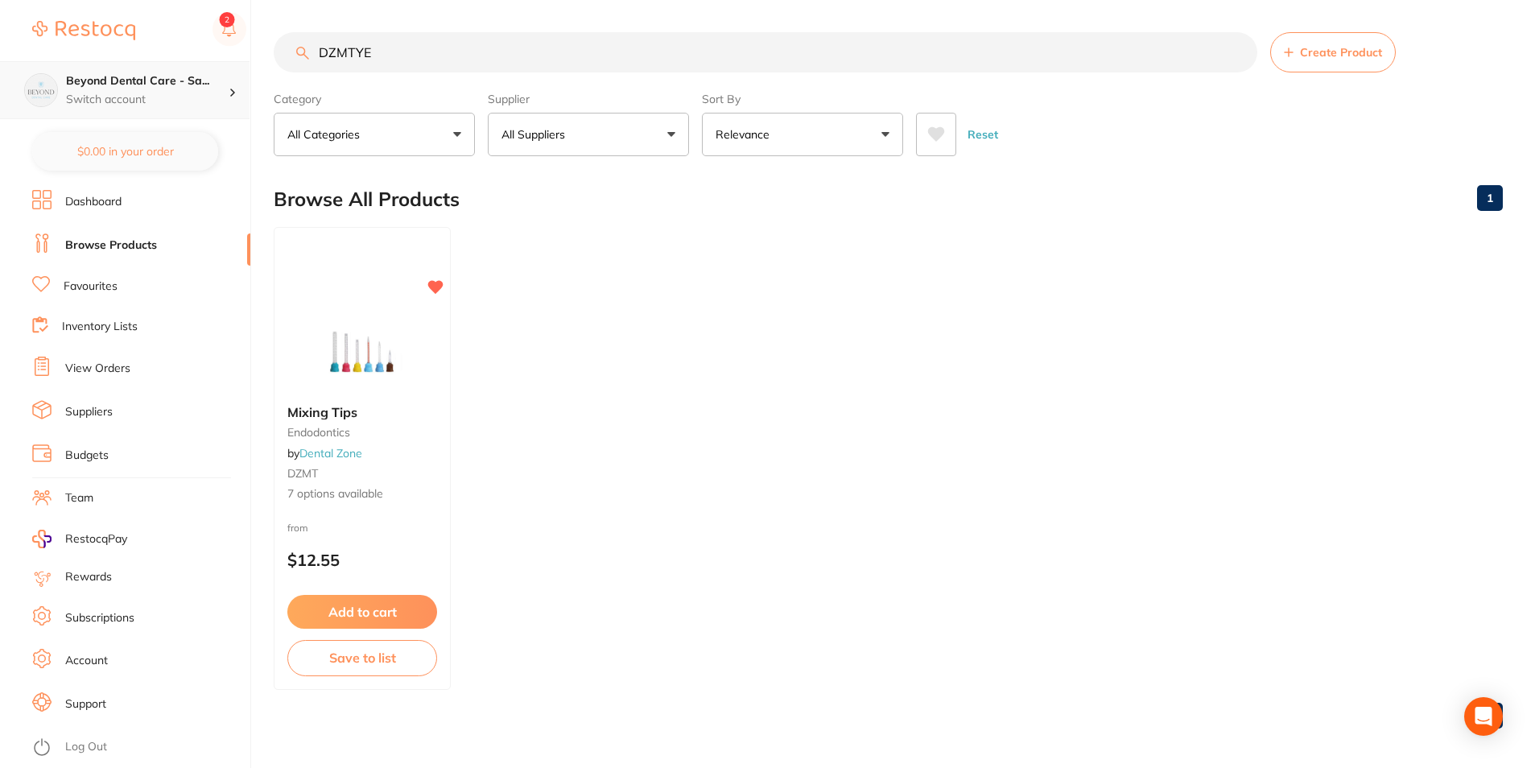
scroll to position [1, 0]
drag, startPoint x: 402, startPoint y: 55, endPoint x: 201, endPoint y: 76, distance: 201.6
click at [201, 76] on div "$0.00 Beyond Dental Care - Sa... Switch account Beyond Dental Care - Sandstone …" at bounding box center [767, 384] width 1535 height 768
paste input "MEBK-09"
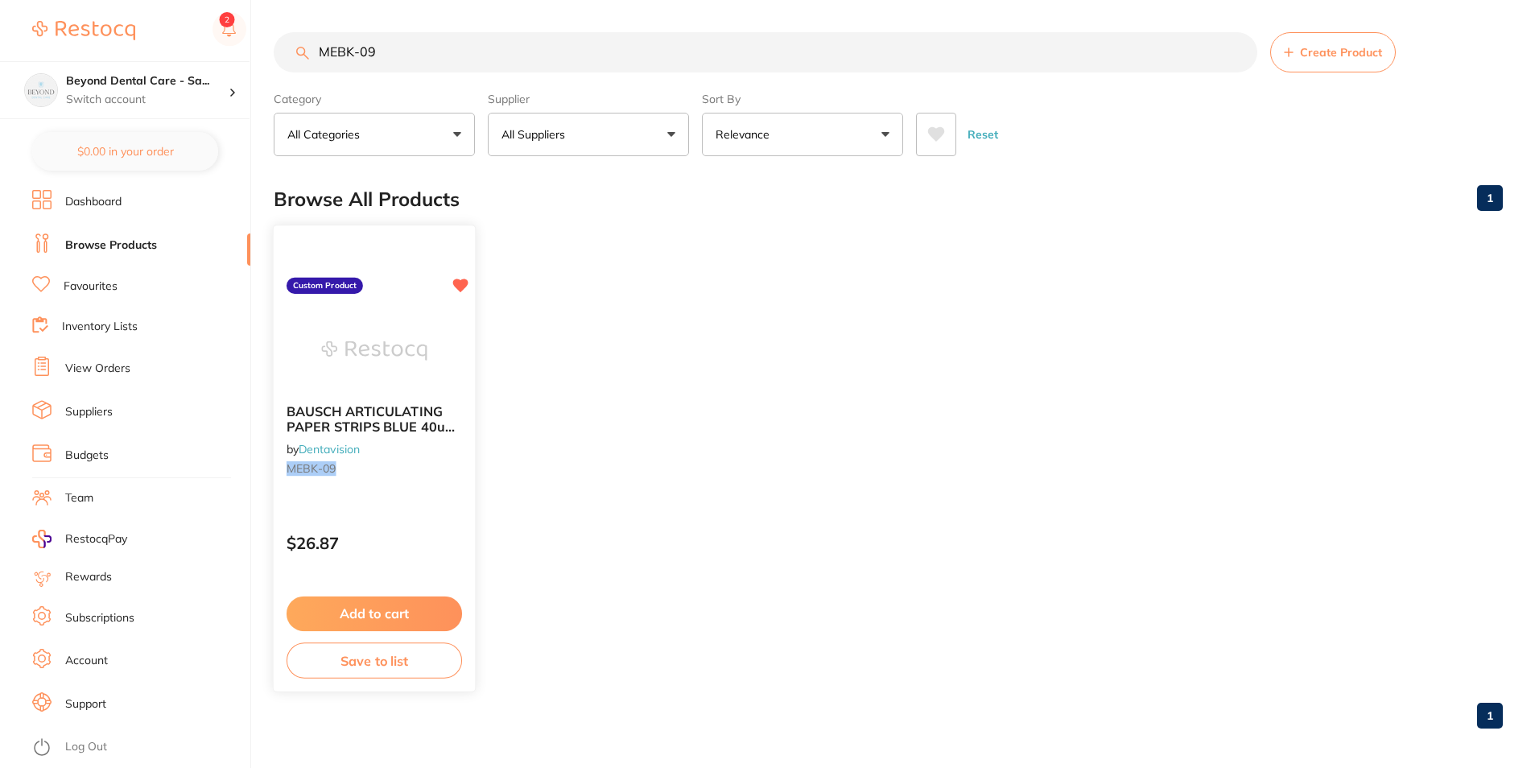
type input "MEBK-09"
click at [375, 668] on button "Save to list" at bounding box center [375, 661] width 176 height 36
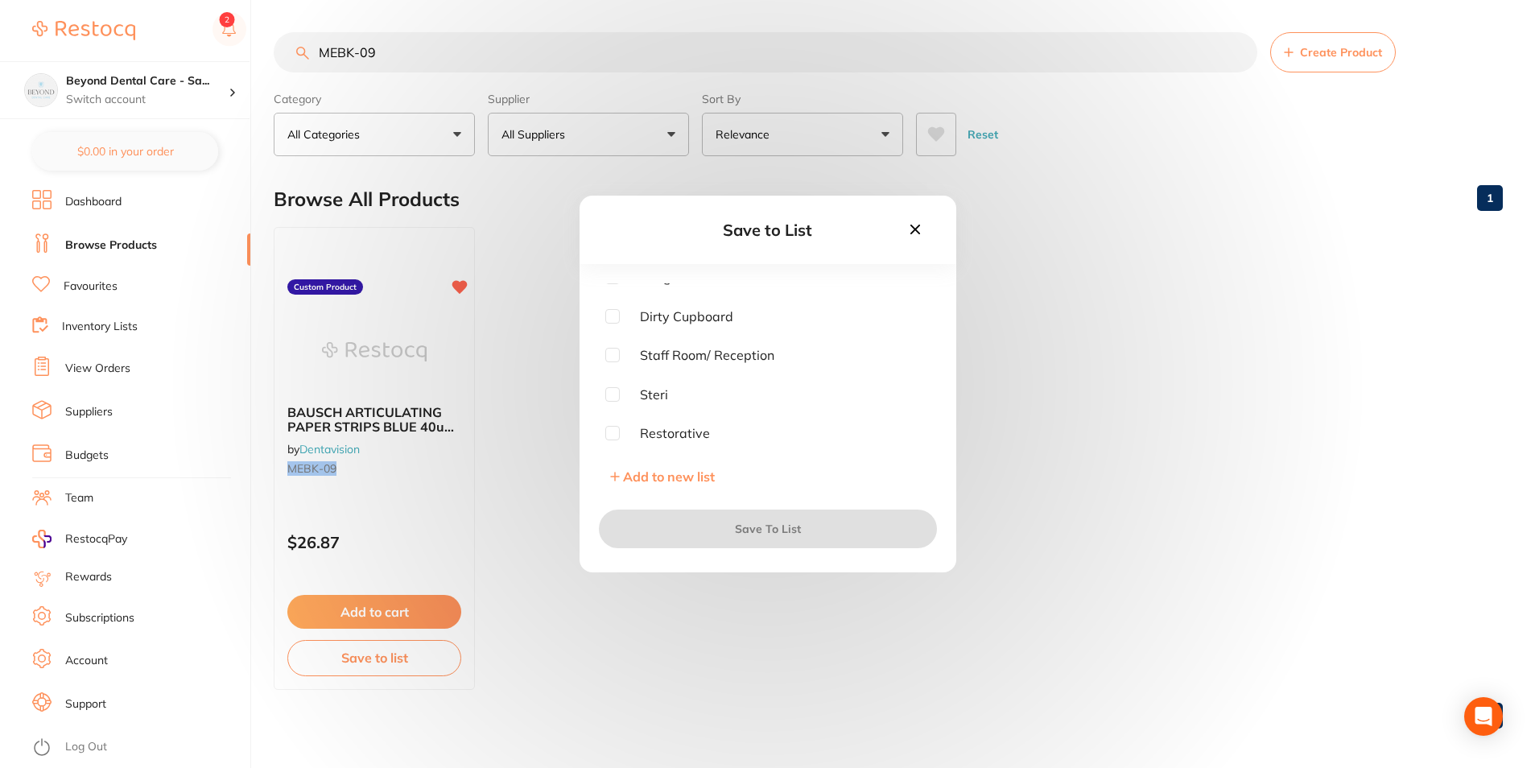
scroll to position [81, 0]
click at [611, 405] on input "checkbox" at bounding box center [612, 405] width 14 height 14
checkbox input "true"
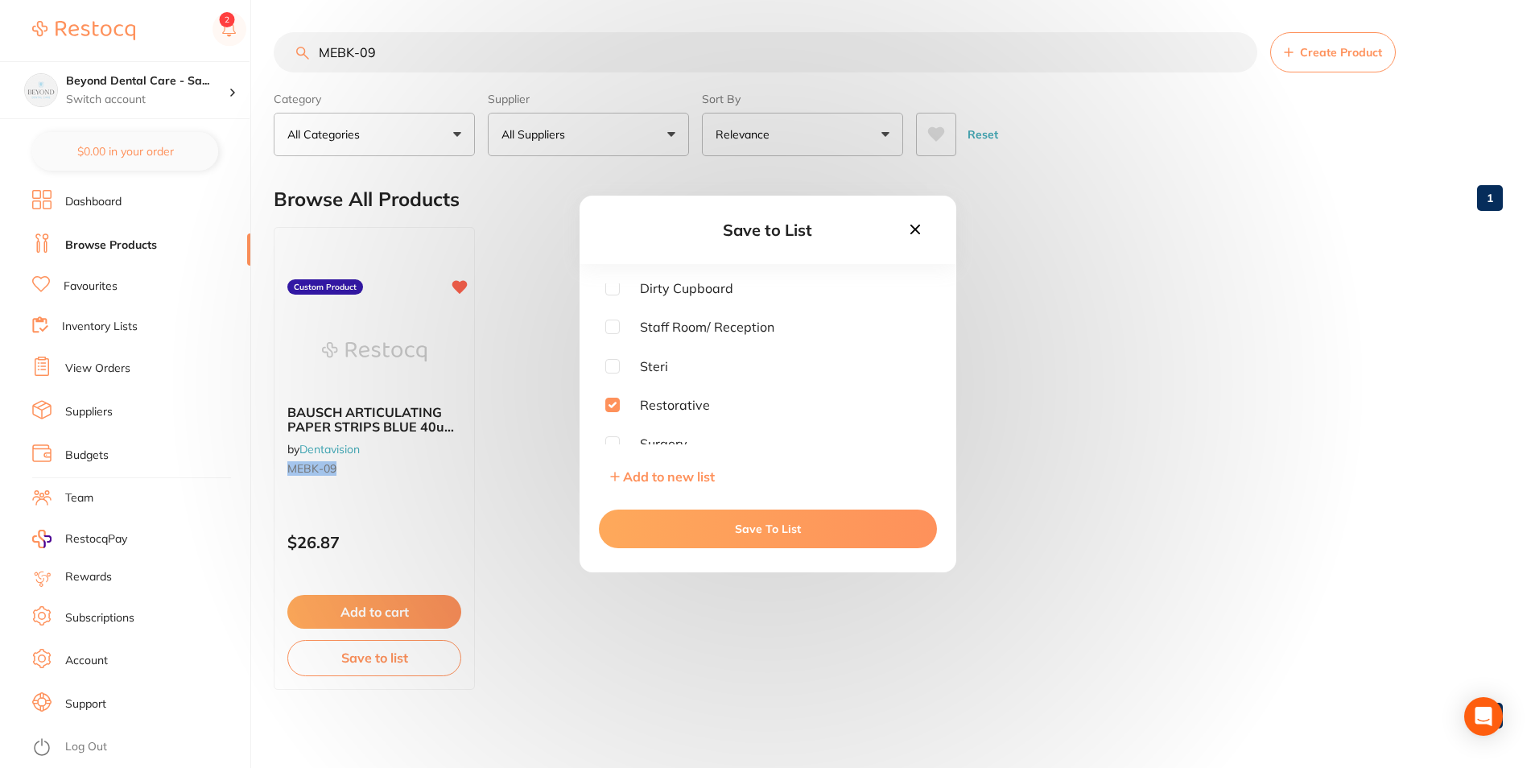
click at [634, 535] on button "Save To List" at bounding box center [768, 529] width 338 height 39
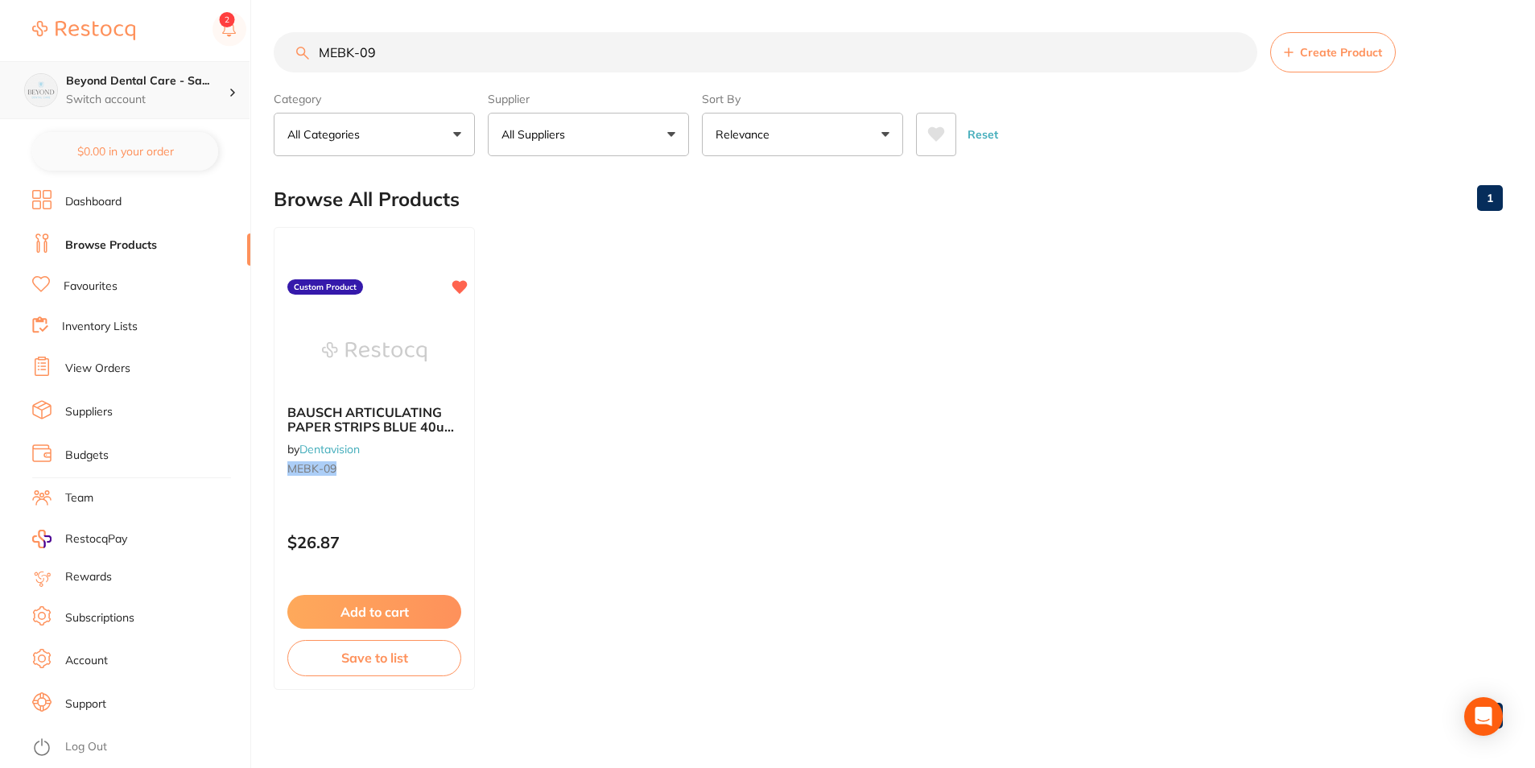
drag, startPoint x: 372, startPoint y: 53, endPoint x: 209, endPoint y: 60, distance: 163.6
click at [191, 67] on div "$0.00 Beyond Dental Care - Sa... Switch account Beyond Dental Care - Sandstone …" at bounding box center [767, 384] width 1535 height 768
paste input "GHAW198"
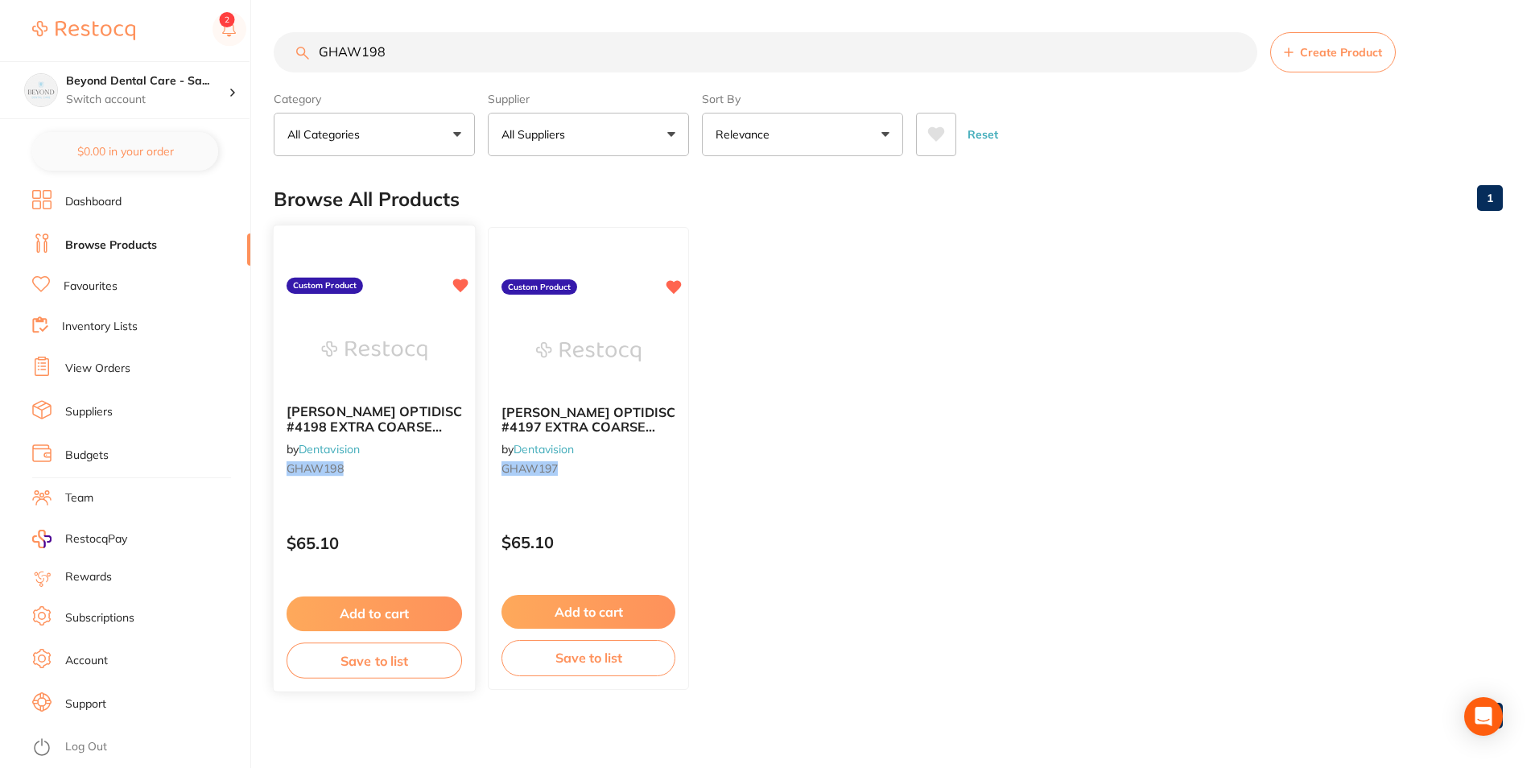
click at [389, 658] on button "Save to list" at bounding box center [375, 661] width 176 height 36
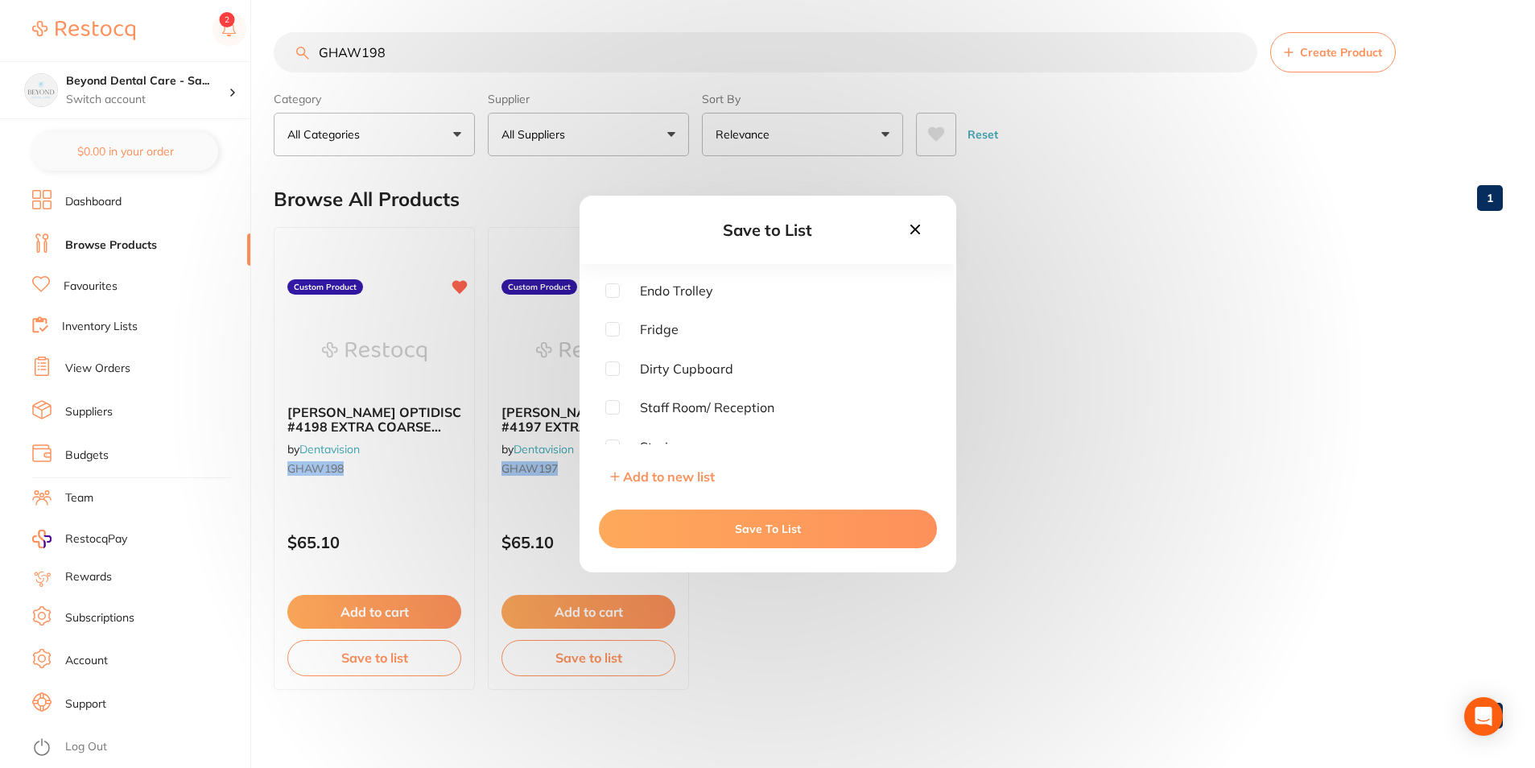
scroll to position [129, 0]
click at [557, 622] on div "Save to List Endo Trolley Fridge Dirty Cupboard Staff Room/ Reception Steri Res…" at bounding box center [767, 384] width 1535 height 768
click at [558, 657] on div "Save to List Endo Trolley Fridge Dirty Cupboard Staff Room/ Reception Steri Res…" at bounding box center [767, 384] width 1535 height 768
click at [911, 231] on icon at bounding box center [916, 230] width 18 height 18
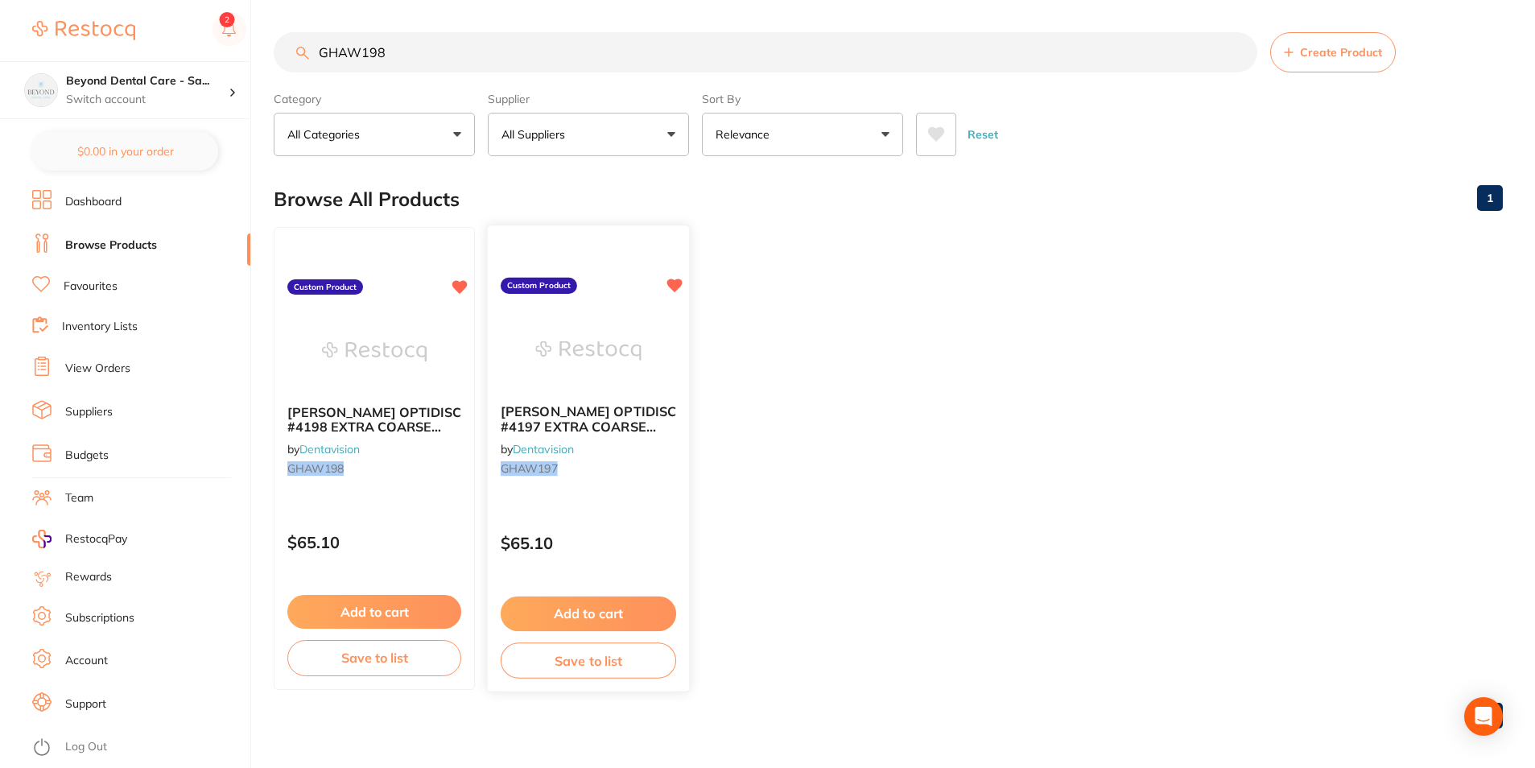
click at [574, 654] on button "Save to list" at bounding box center [589, 661] width 176 height 36
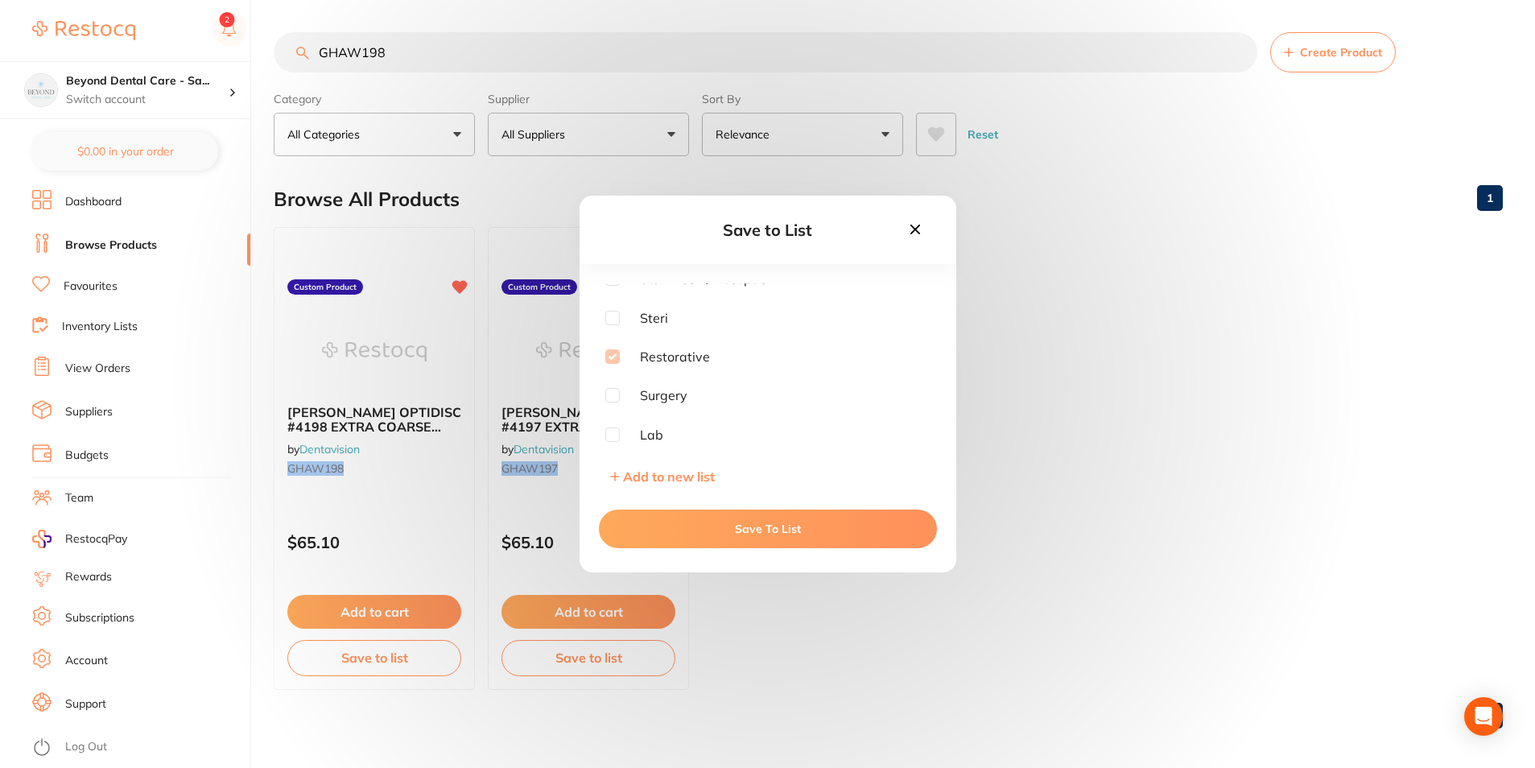
drag, startPoint x: 914, startPoint y: 230, endPoint x: 679, endPoint y: 42, distance: 301.3
click at [913, 230] on icon at bounding box center [915, 230] width 10 height 10
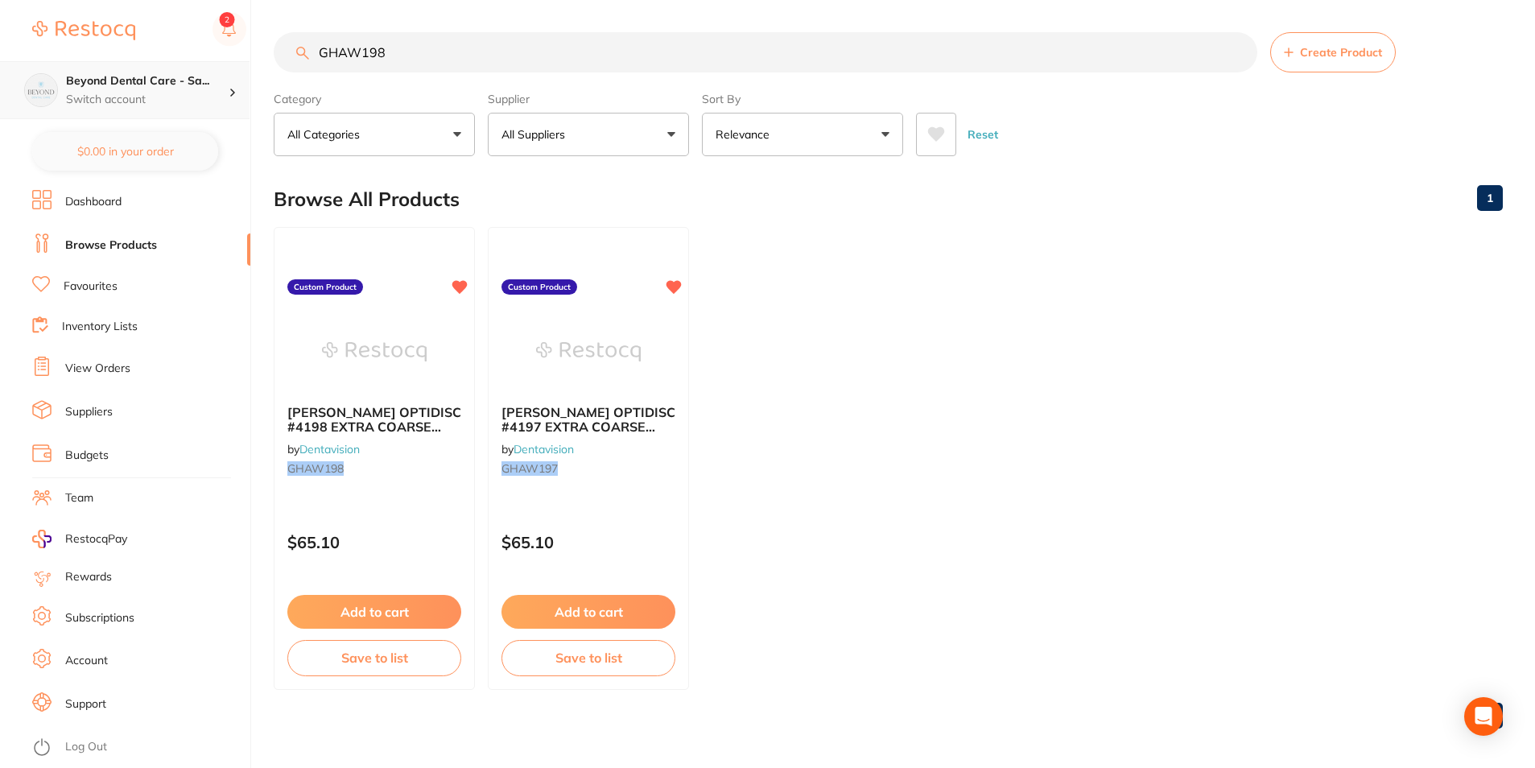
drag, startPoint x: 412, startPoint y: 50, endPoint x: 231, endPoint y: 74, distance: 182.8
click at [221, 77] on div "$0.00 Beyond Dental Care - Sa... Switch account Beyond Dental Care - Sandstone …" at bounding box center [767, 384] width 1535 height 768
paste input "85"
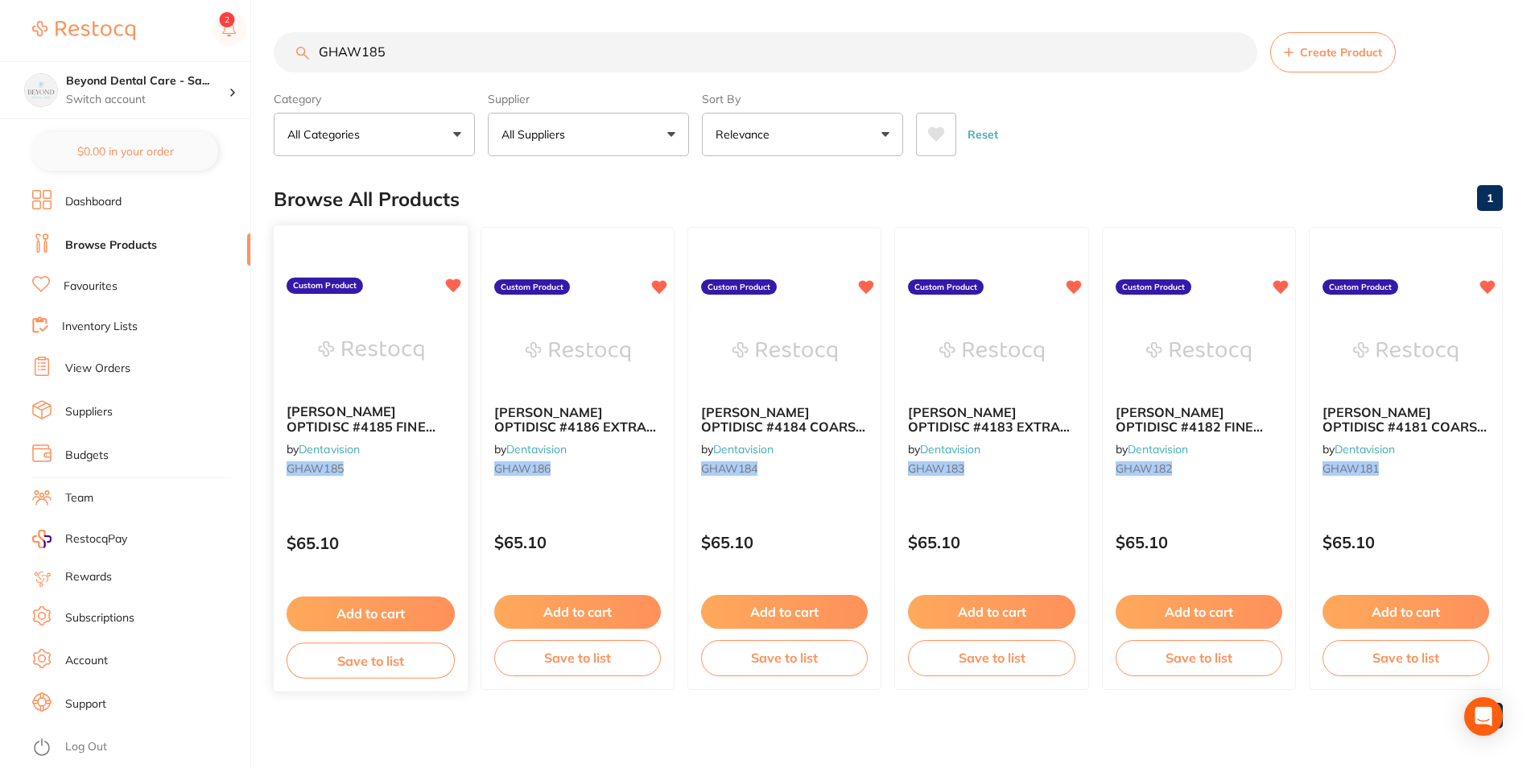
type input "GHAW185"
click at [380, 666] on button "Save to list" at bounding box center [371, 661] width 168 height 36
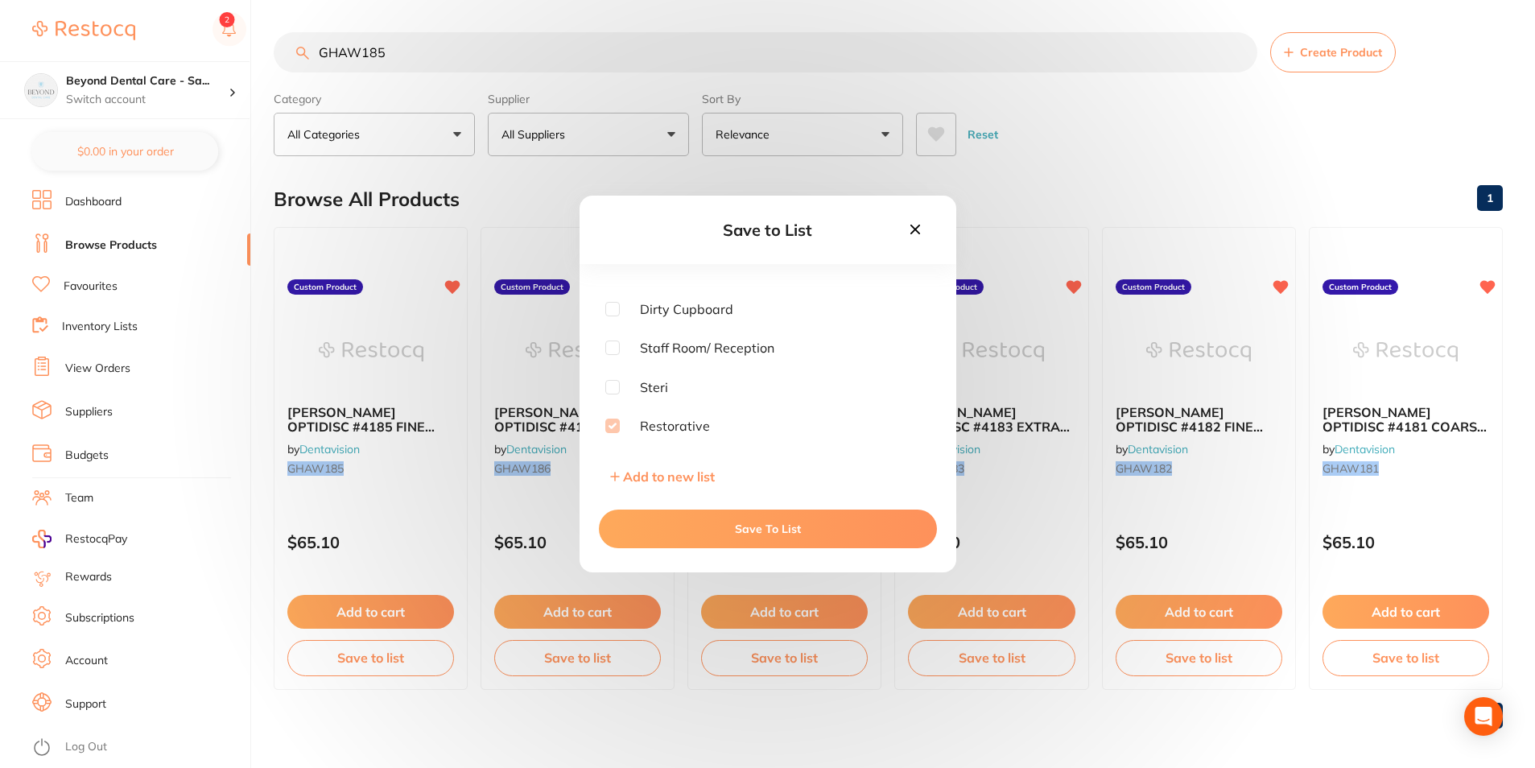
scroll to position [129, 0]
click at [915, 228] on icon at bounding box center [915, 230] width 10 height 10
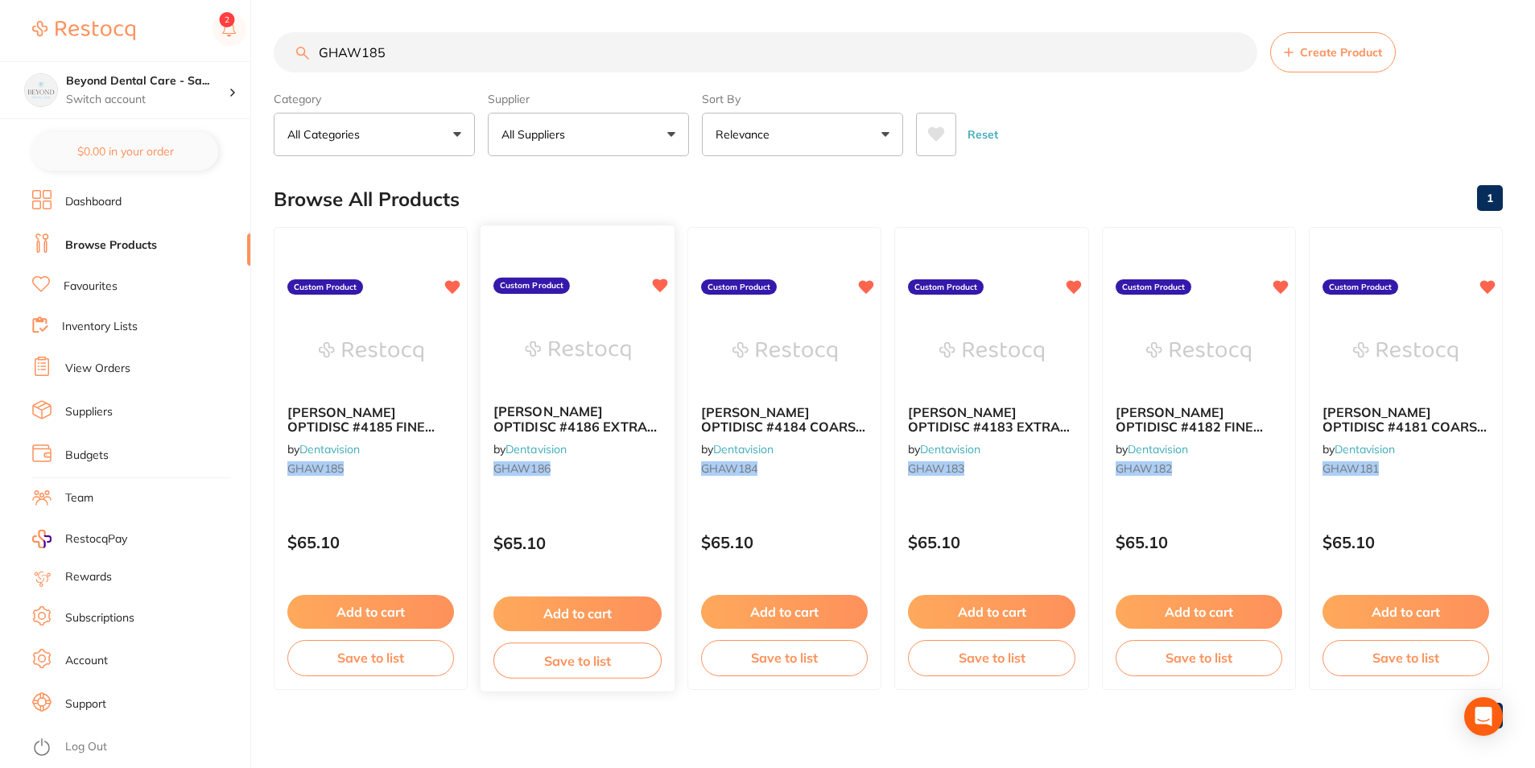
click at [560, 663] on button "Save to list" at bounding box center [578, 661] width 168 height 36
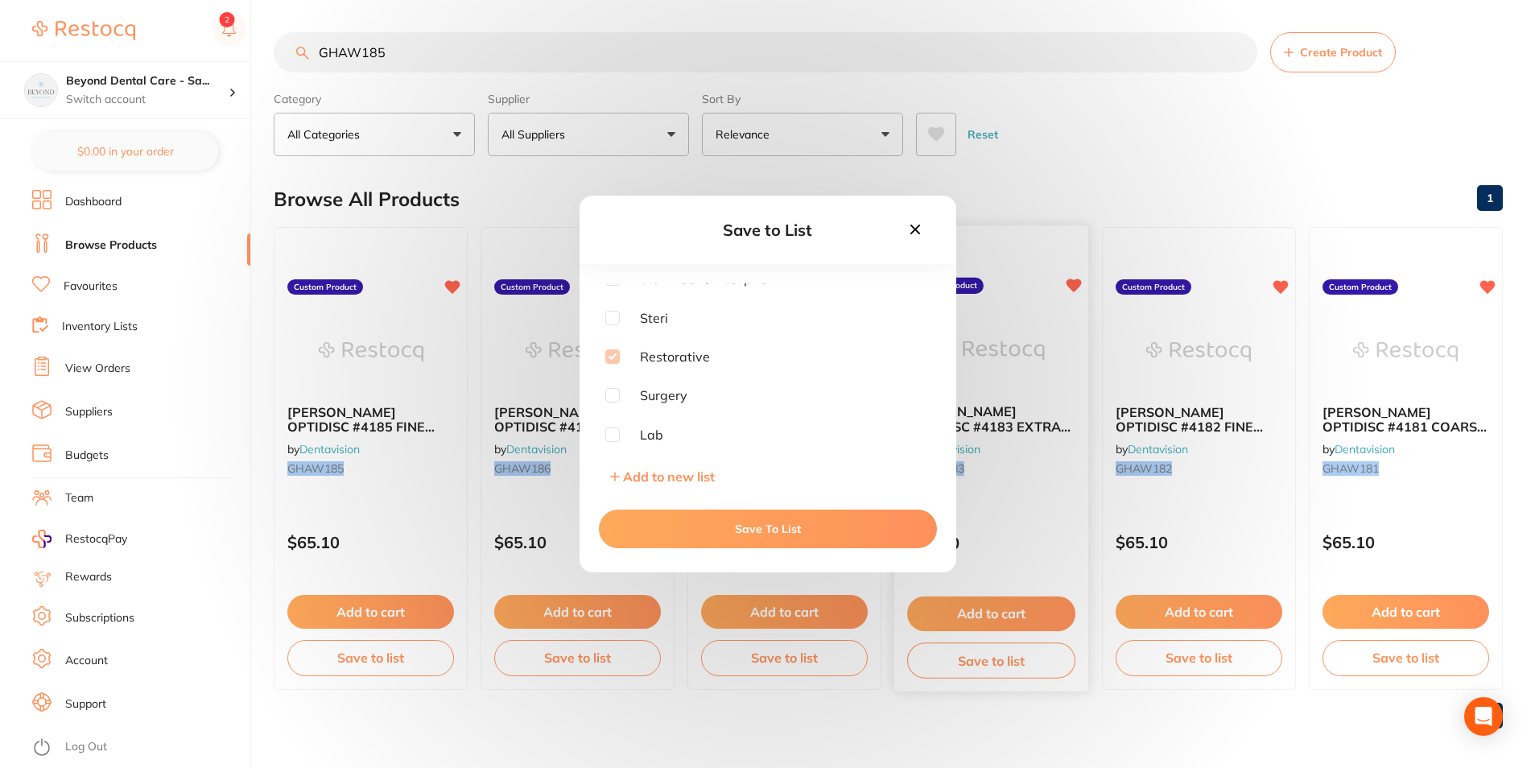
drag, startPoint x: 917, startPoint y: 225, endPoint x: 905, endPoint y: 242, distance: 20.8
click at [917, 226] on icon at bounding box center [916, 230] width 18 height 18
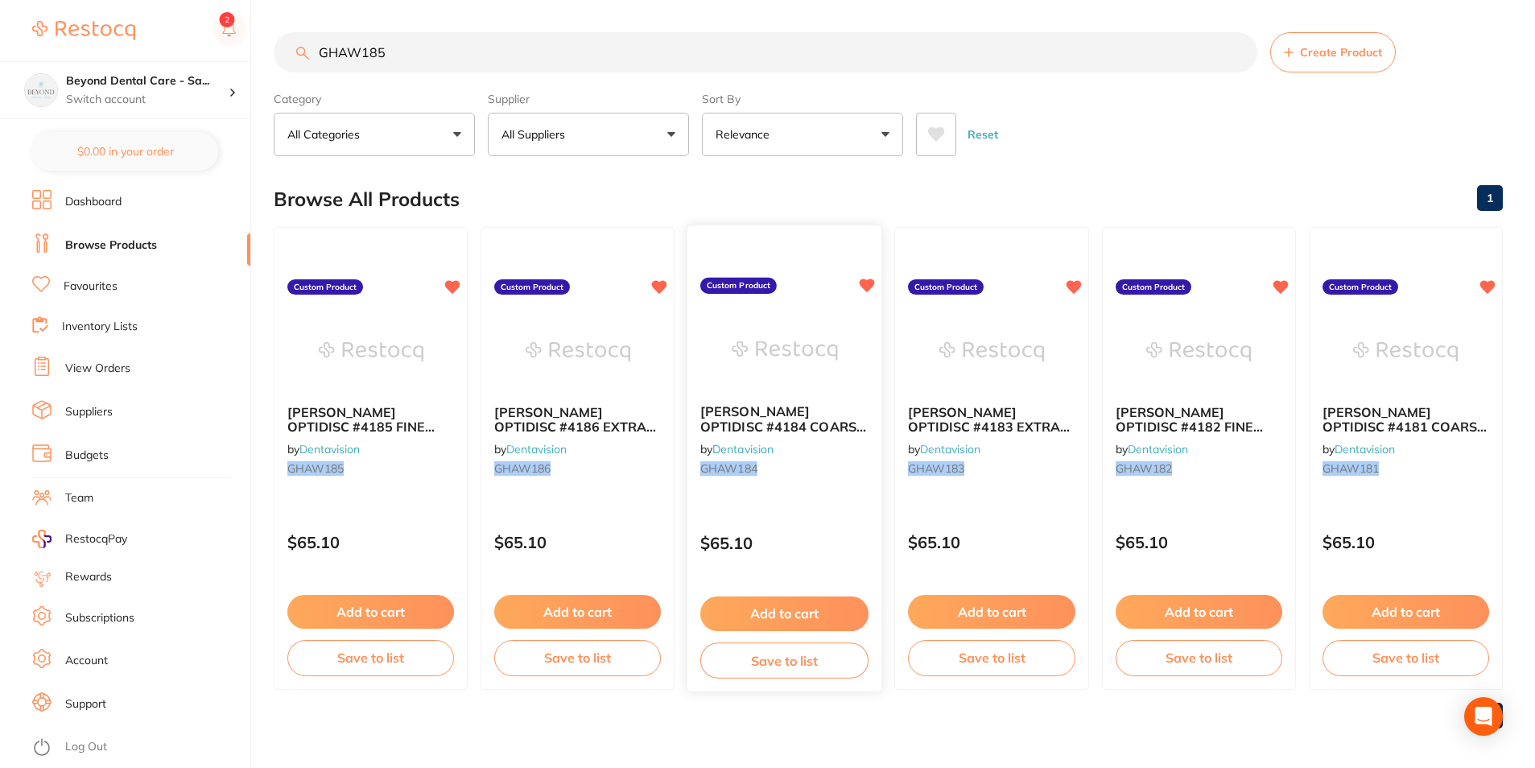
click at [761, 664] on button "Save to list" at bounding box center [785, 661] width 168 height 36
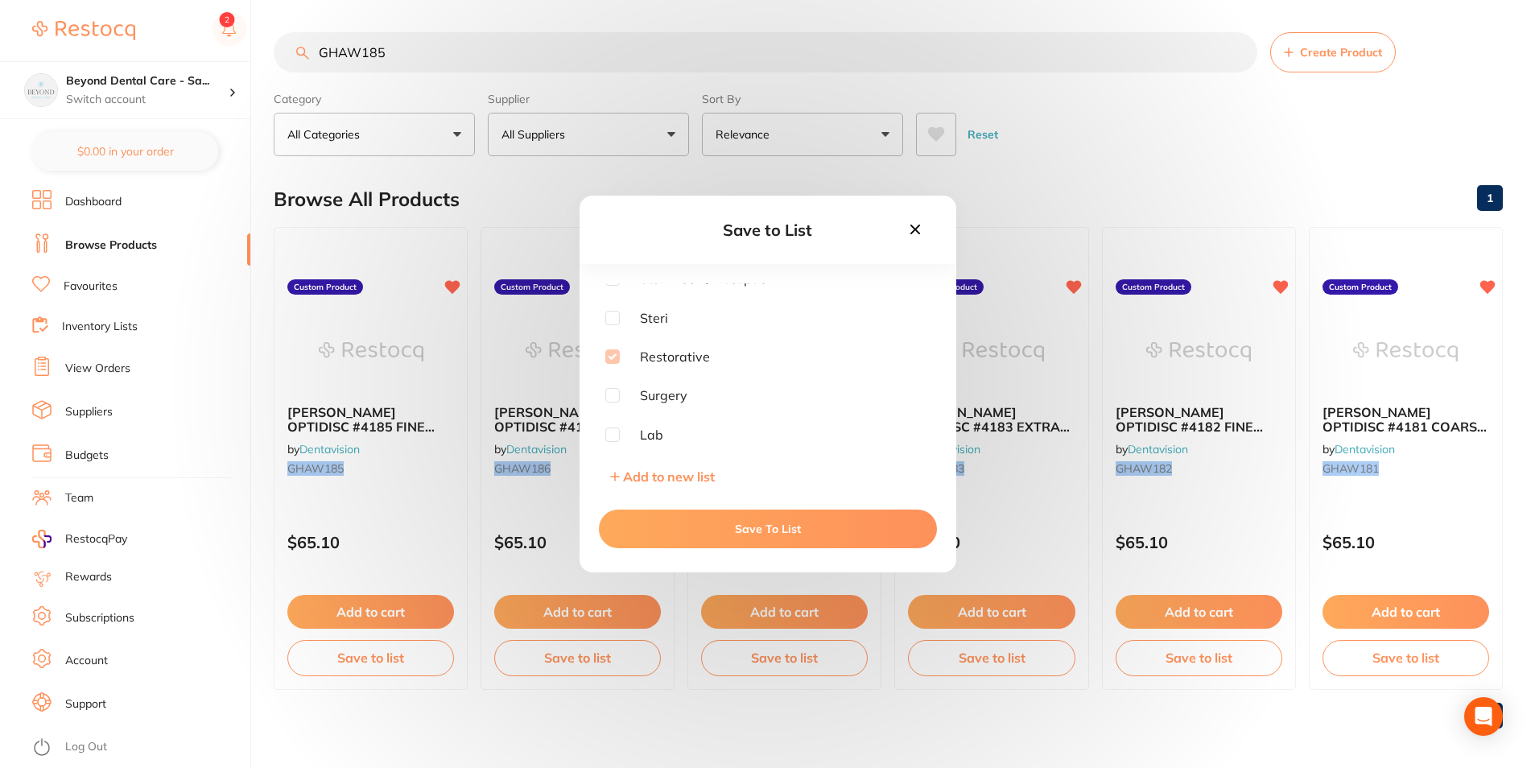
click at [921, 230] on icon at bounding box center [916, 230] width 18 height 18
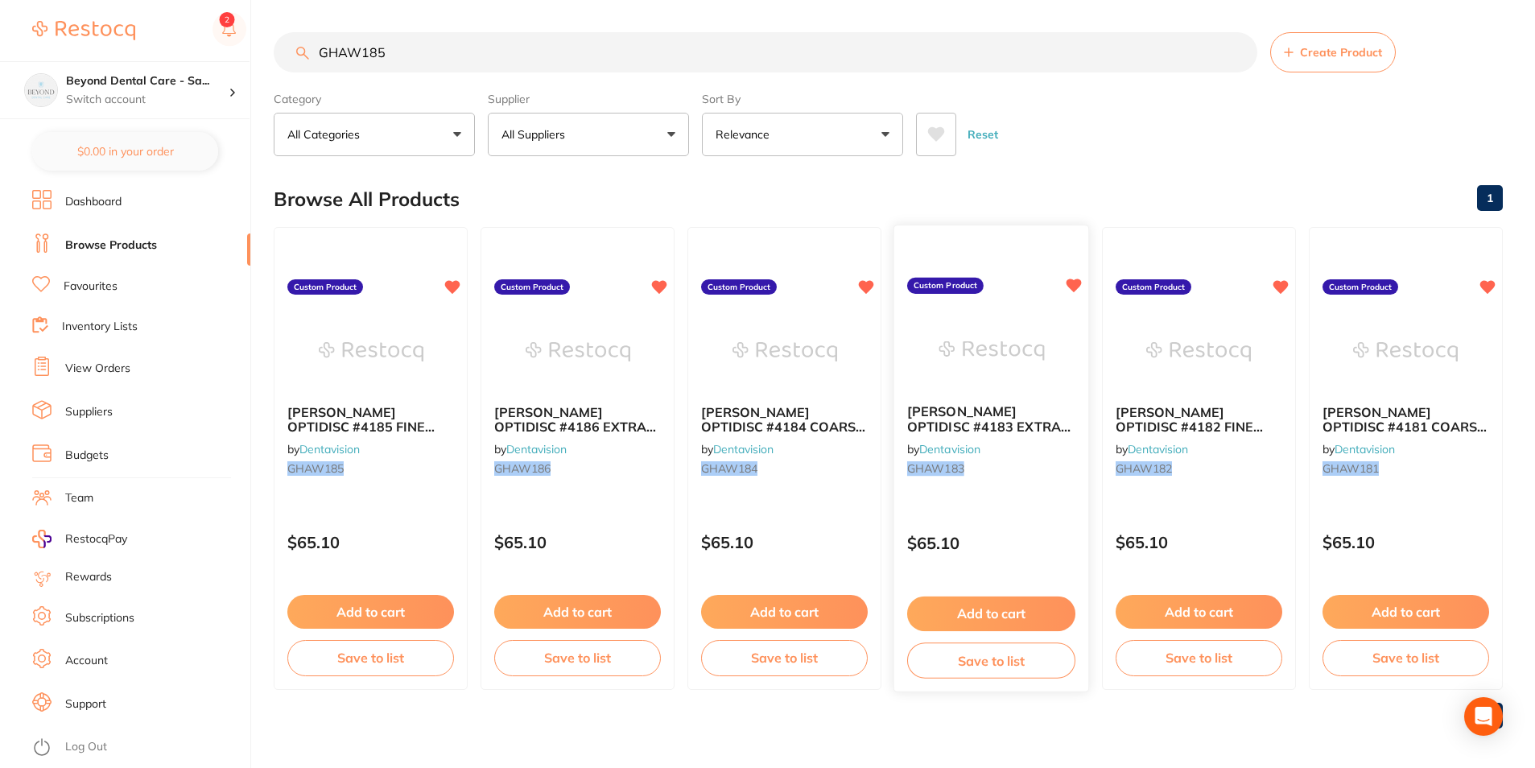
click at [944, 658] on button "Save to list" at bounding box center [991, 661] width 168 height 36
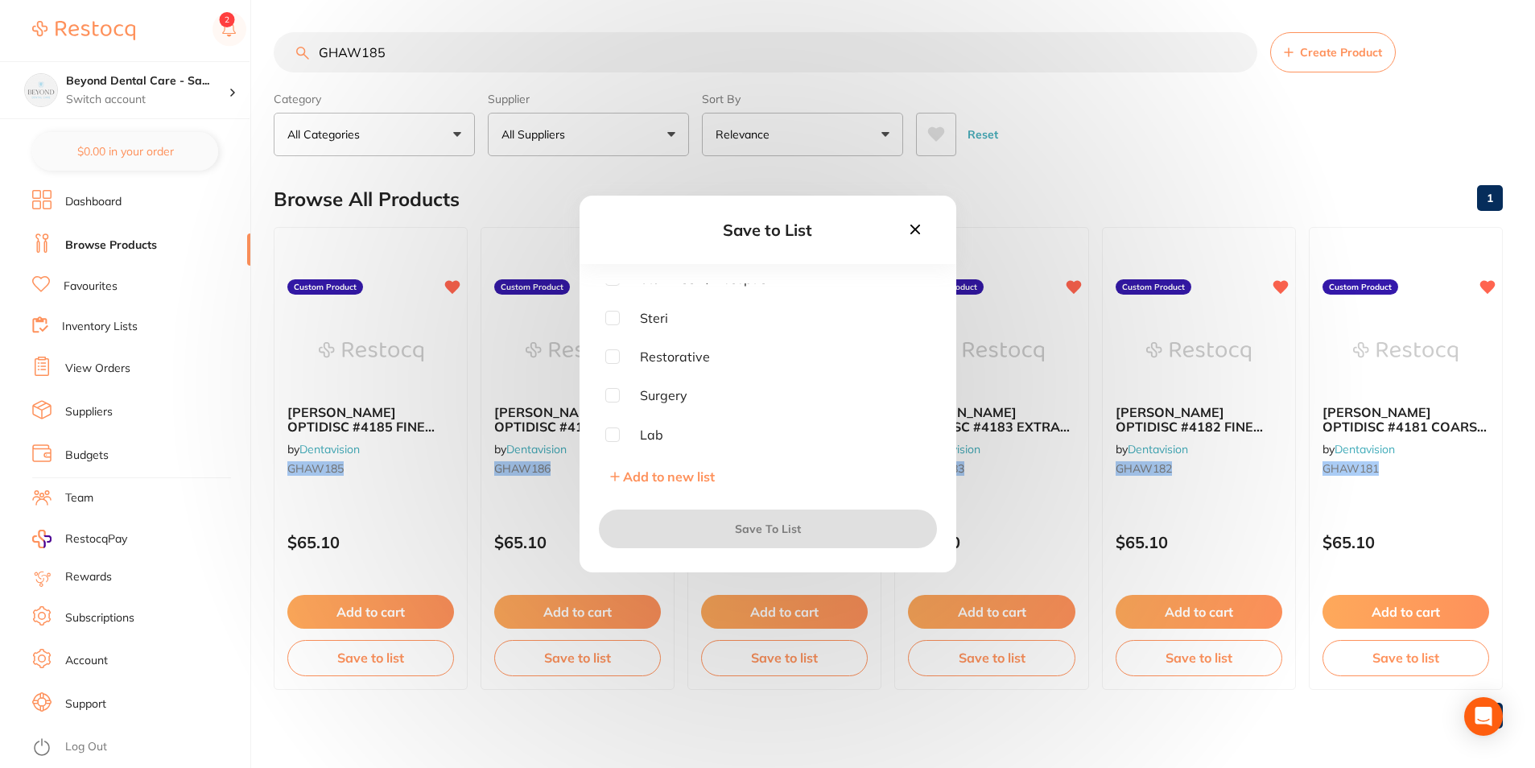
click at [620, 352] on span "Restorative" at bounding box center [665, 356] width 90 height 14
click at [616, 350] on input "checkbox" at bounding box center [612, 356] width 14 height 14
checkbox input "true"
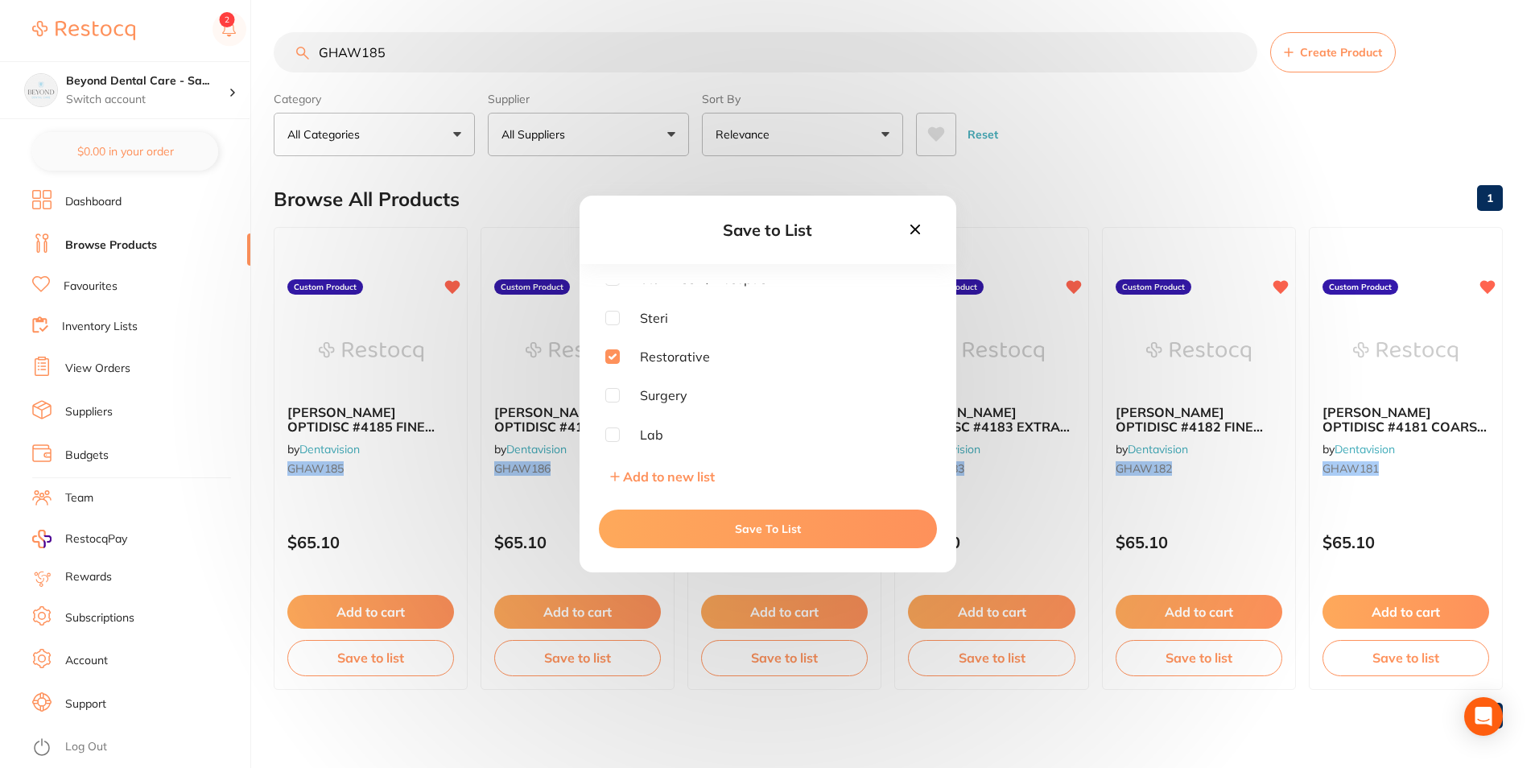
click at [765, 528] on button "Save To List" at bounding box center [768, 529] width 338 height 39
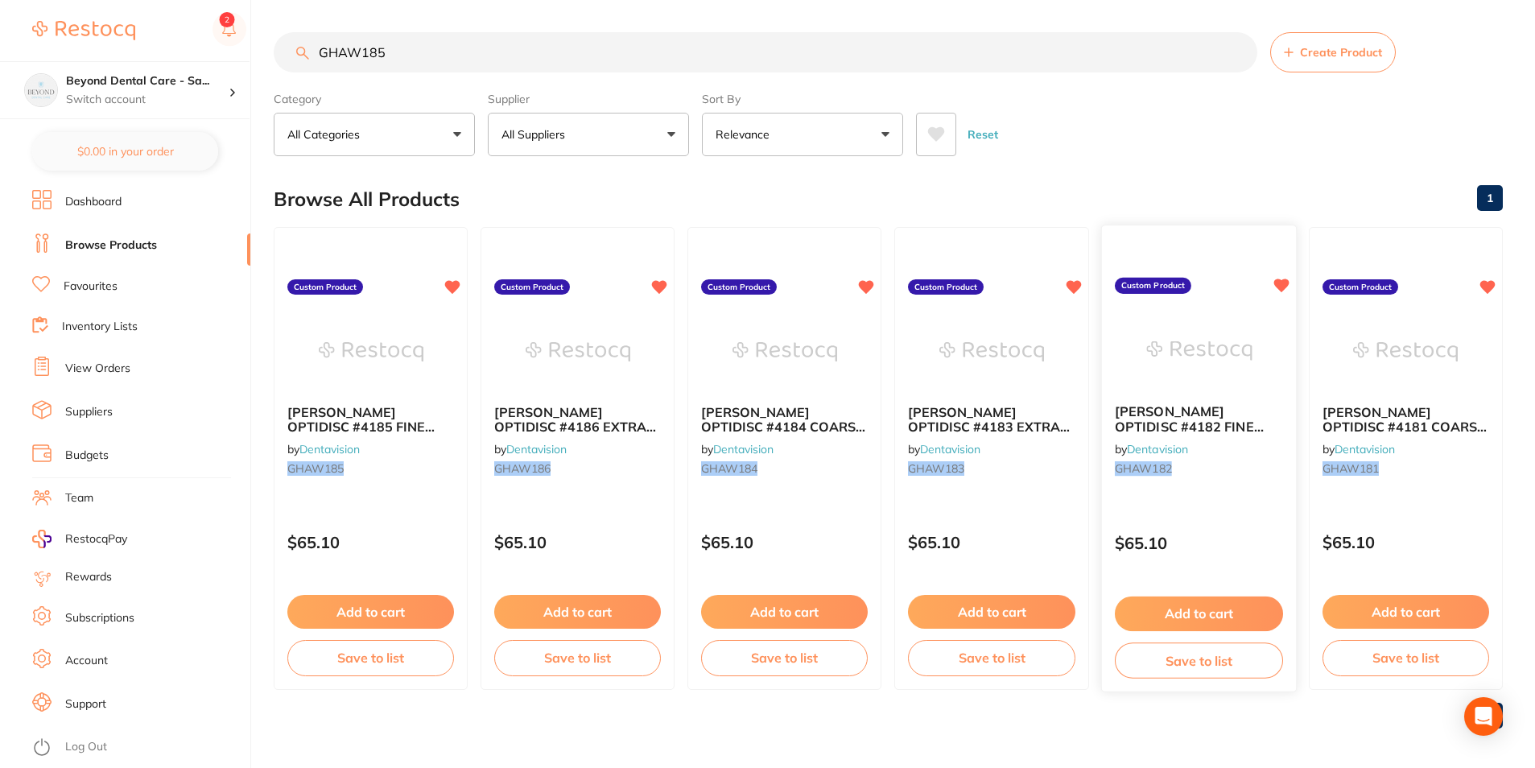
click at [1139, 648] on button "Save to list" at bounding box center [1199, 661] width 168 height 36
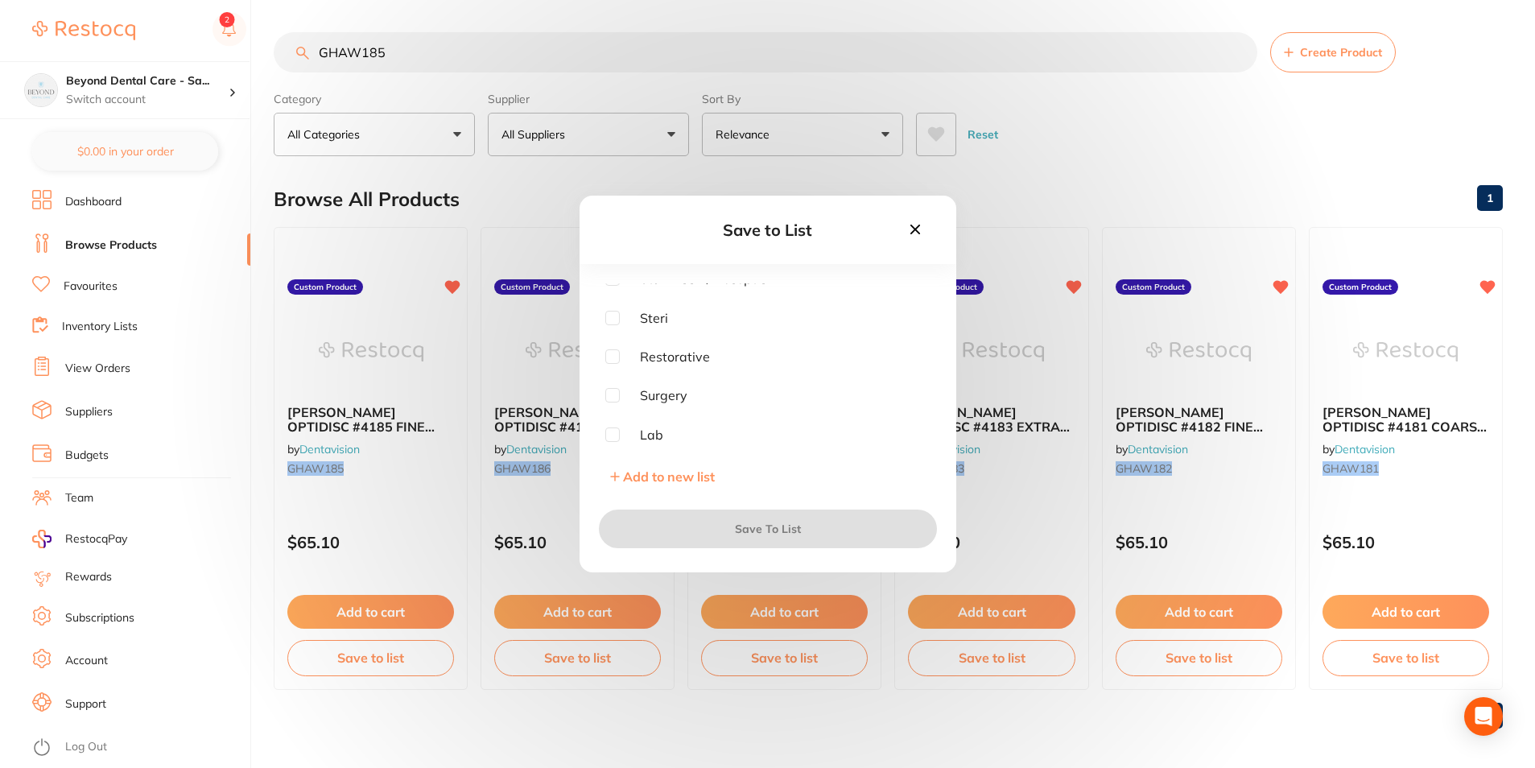
click at [616, 357] on input "checkbox" at bounding box center [612, 356] width 14 height 14
checkbox input "true"
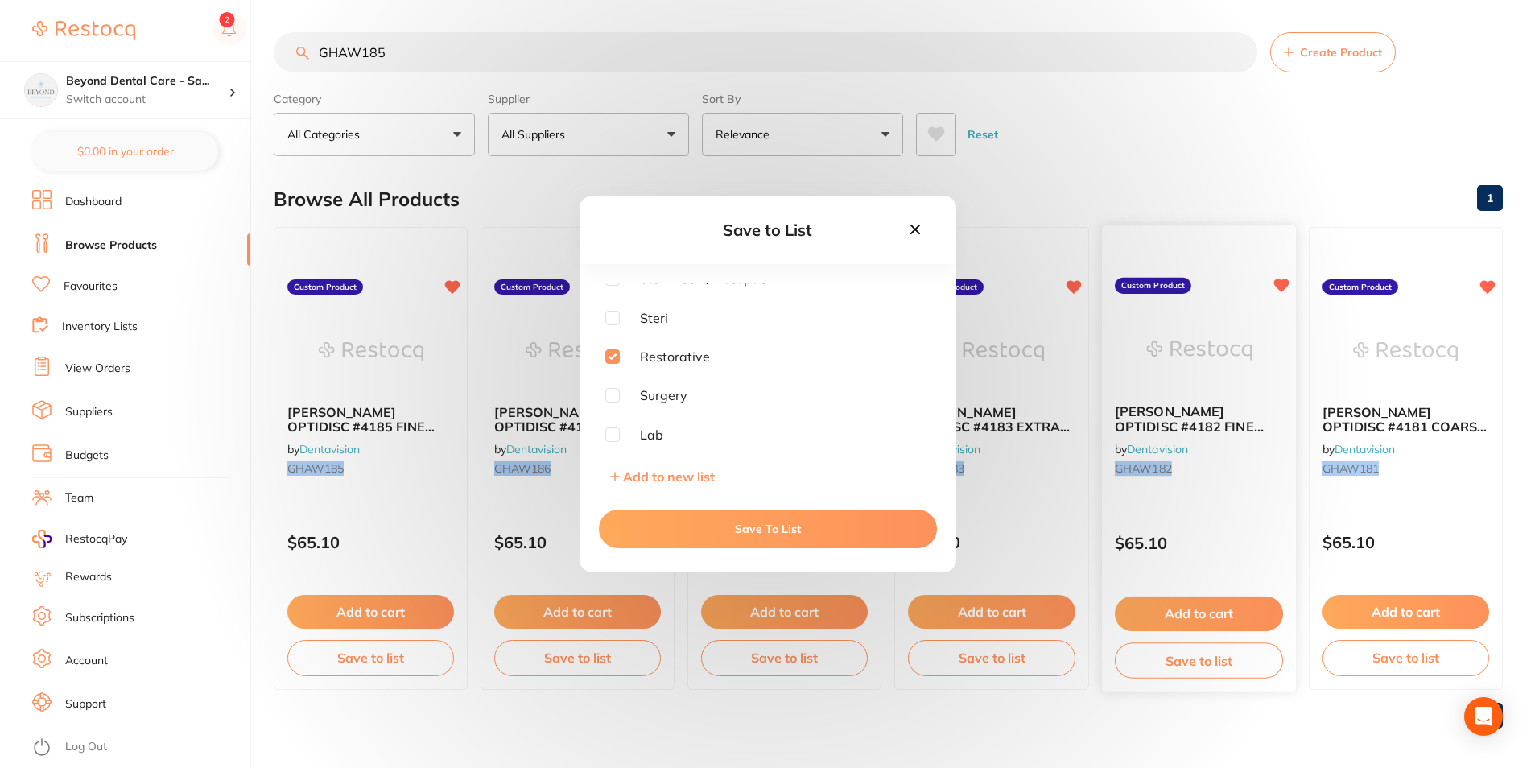
drag, startPoint x: 709, startPoint y: 525, endPoint x: 1163, endPoint y: 577, distance: 457.8
click at [713, 525] on button "Save To List" at bounding box center [768, 529] width 338 height 39
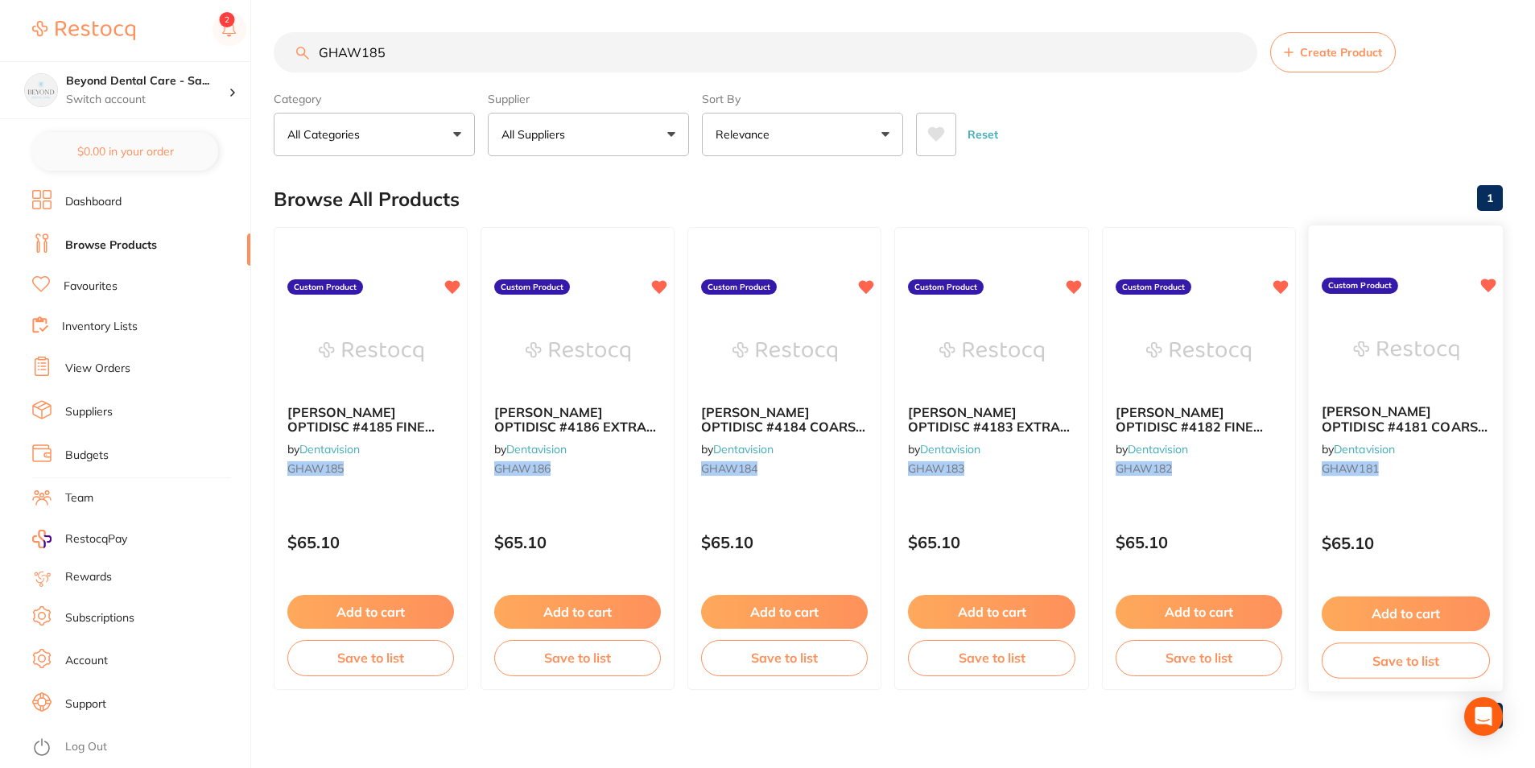
click at [1338, 660] on button "Save to list" at bounding box center [1406, 661] width 168 height 36
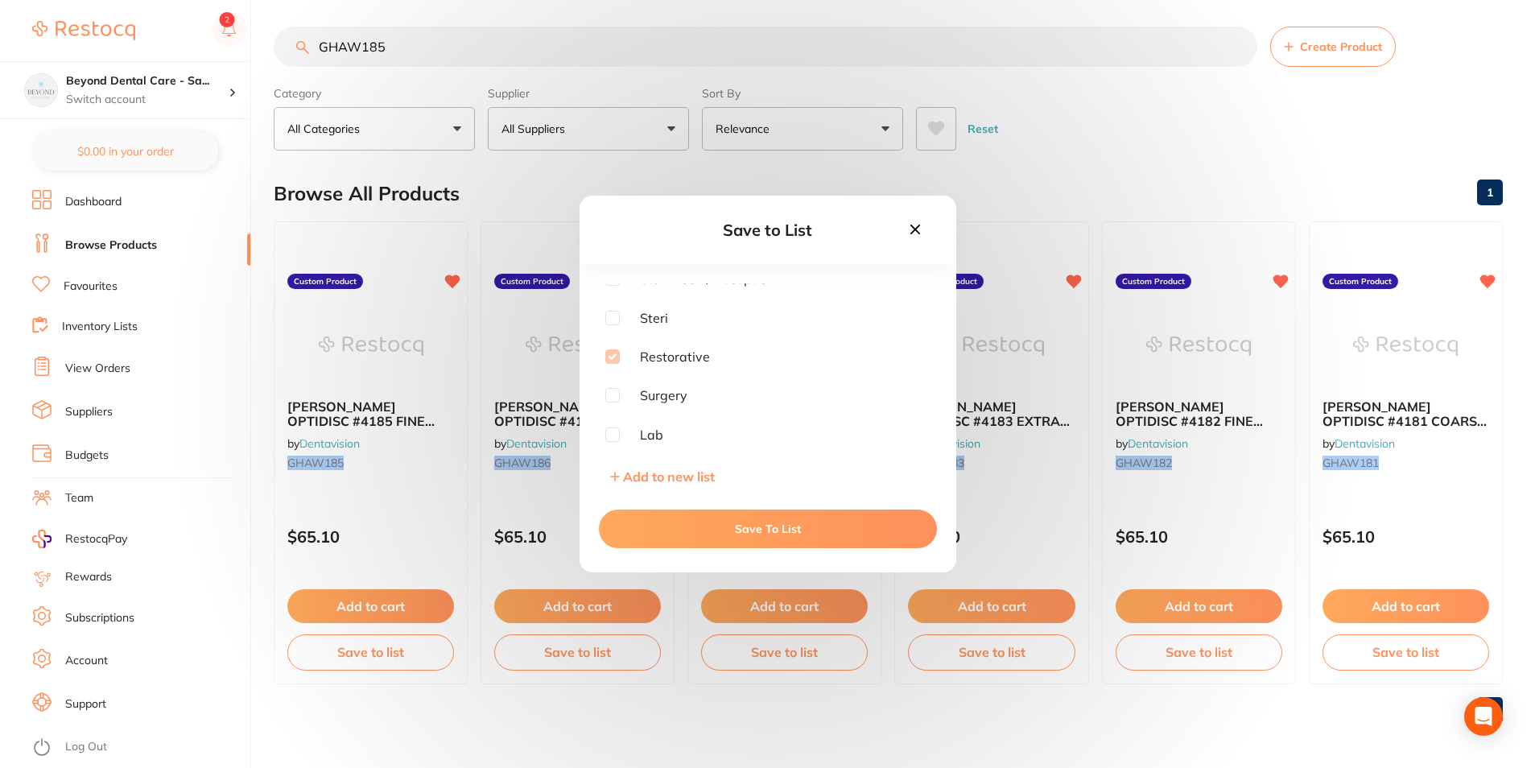
click at [923, 233] on icon at bounding box center [916, 230] width 18 height 18
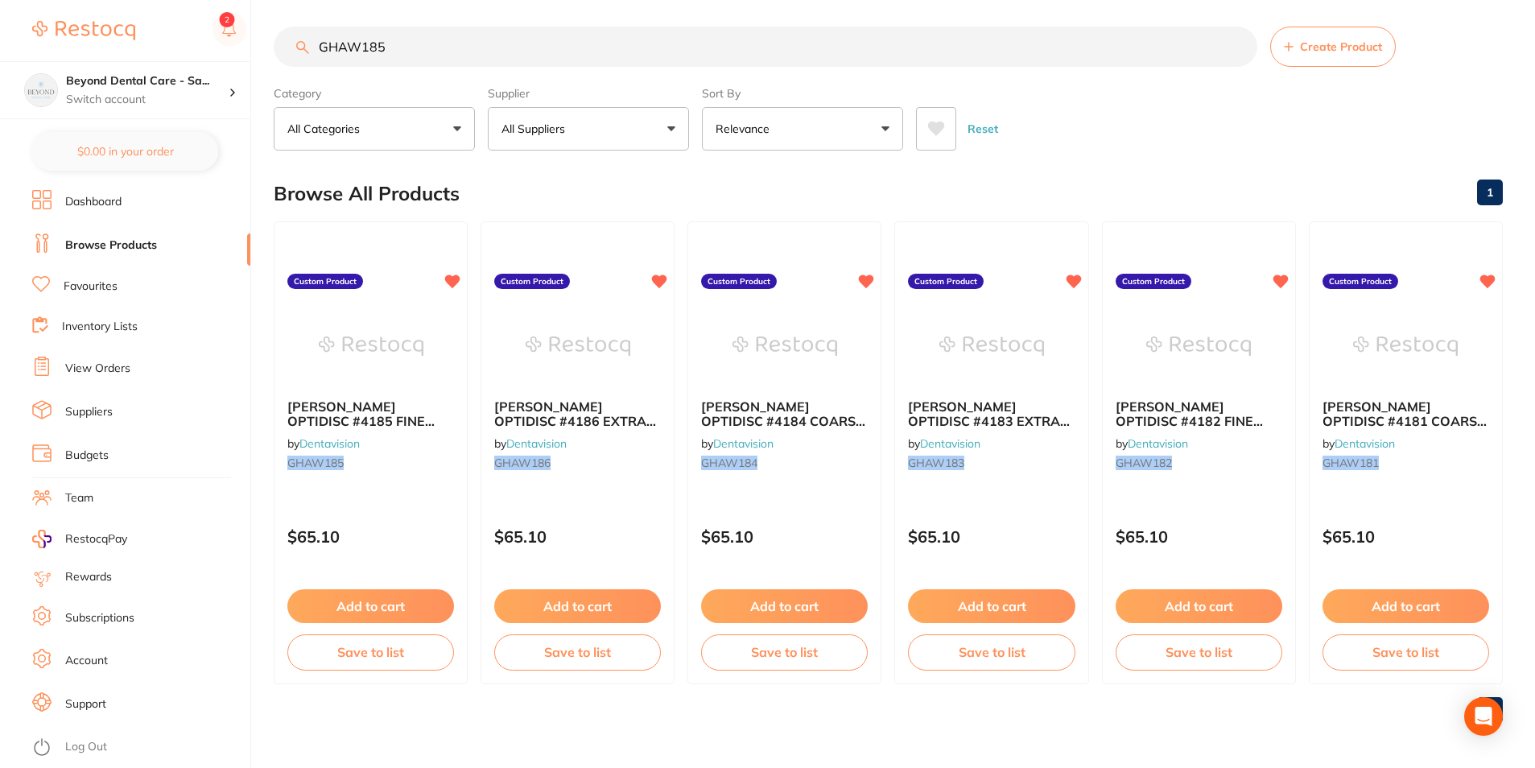
drag, startPoint x: 424, startPoint y: 51, endPoint x: 203, endPoint y: 54, distance: 221.4
click at [207, 56] on div "$0.00 Beyond Dental Care - Sa... Switch account Beyond Dental Care - Sandstone …" at bounding box center [767, 378] width 1535 height 768
paste input "OB82196281"
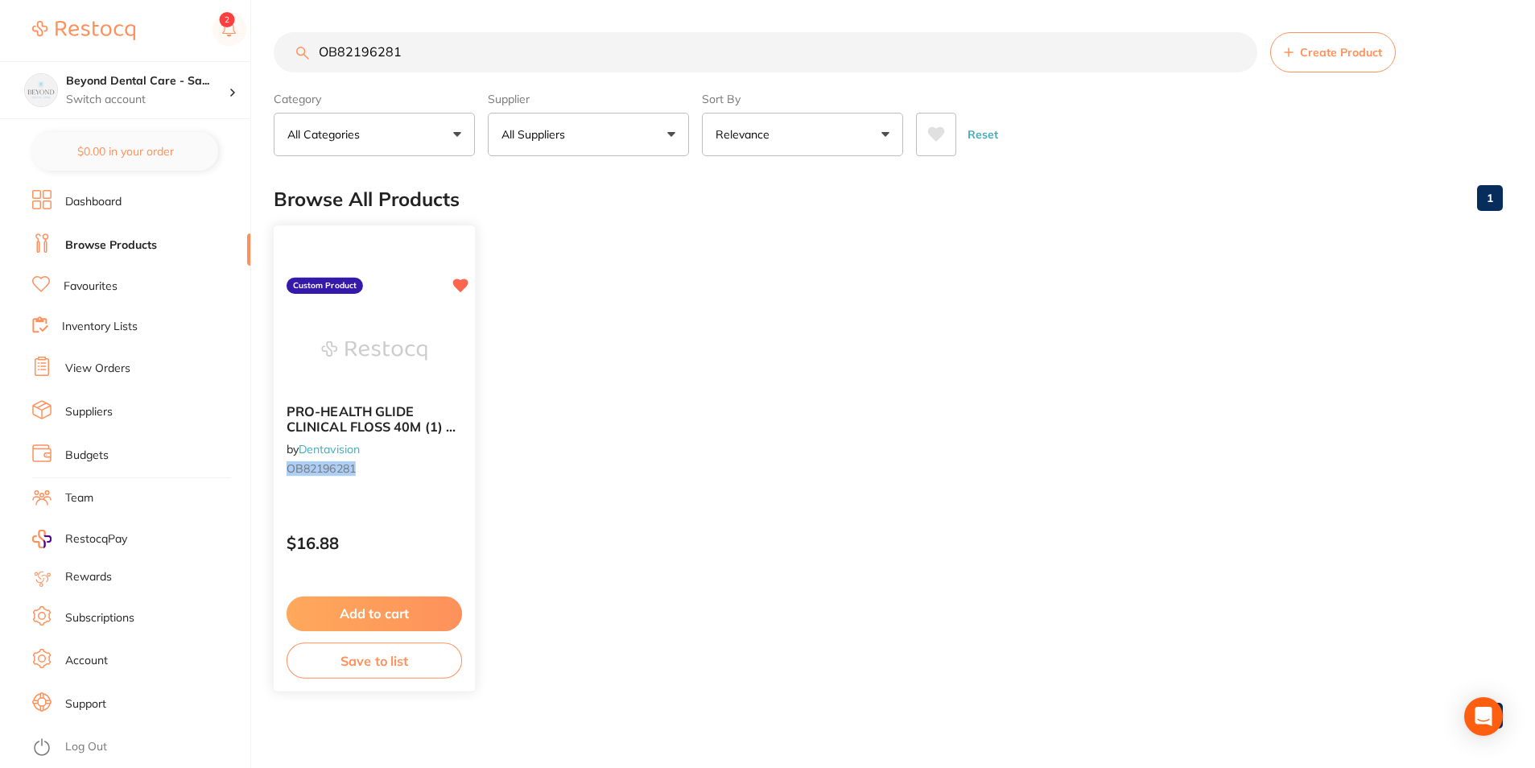
type input "OB82196281"
click at [367, 667] on button "Save to list" at bounding box center [375, 661] width 176 height 36
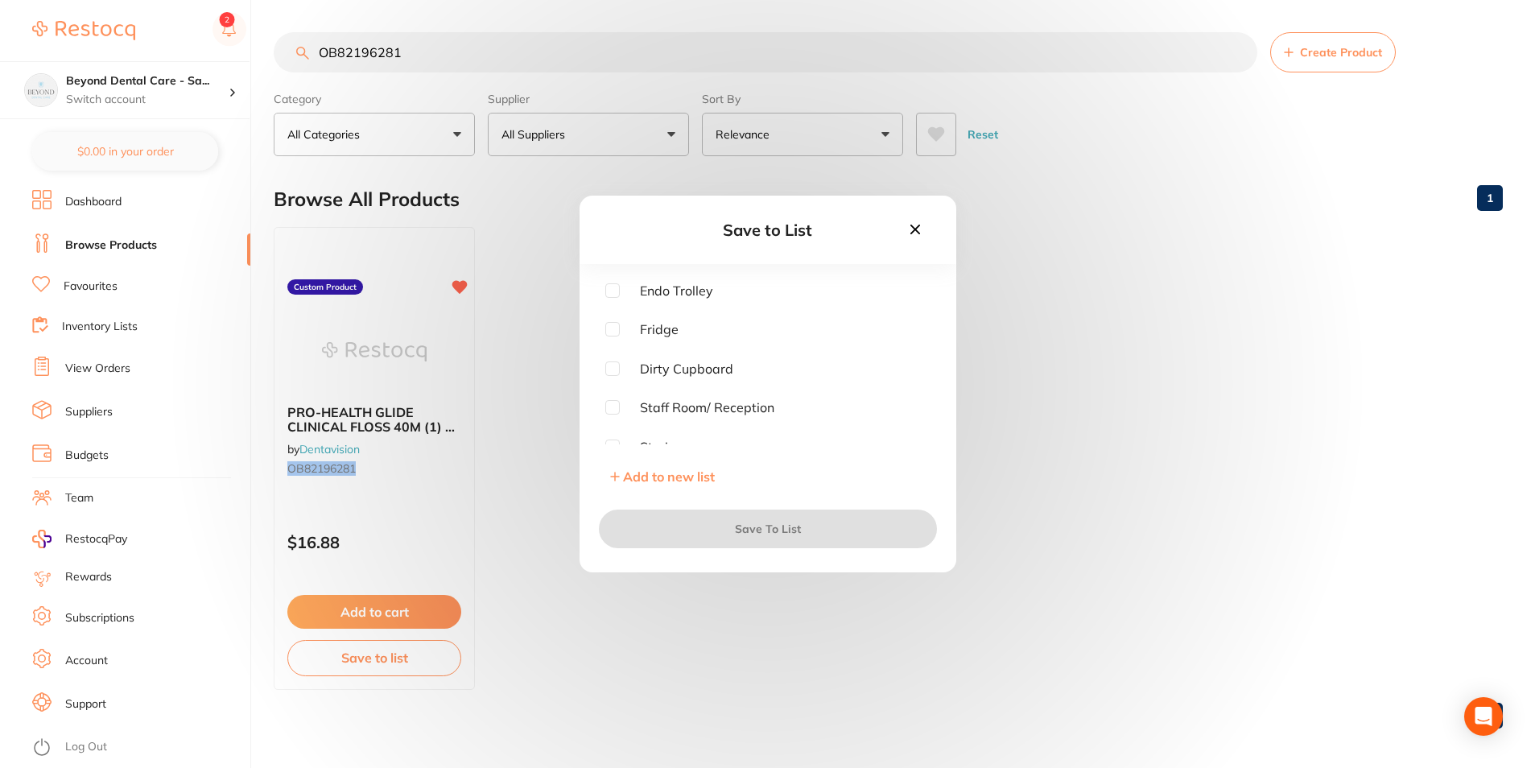
scroll to position [81, 0]
click at [611, 368] on input "checkbox" at bounding box center [612, 366] width 14 height 14
checkbox input "true"
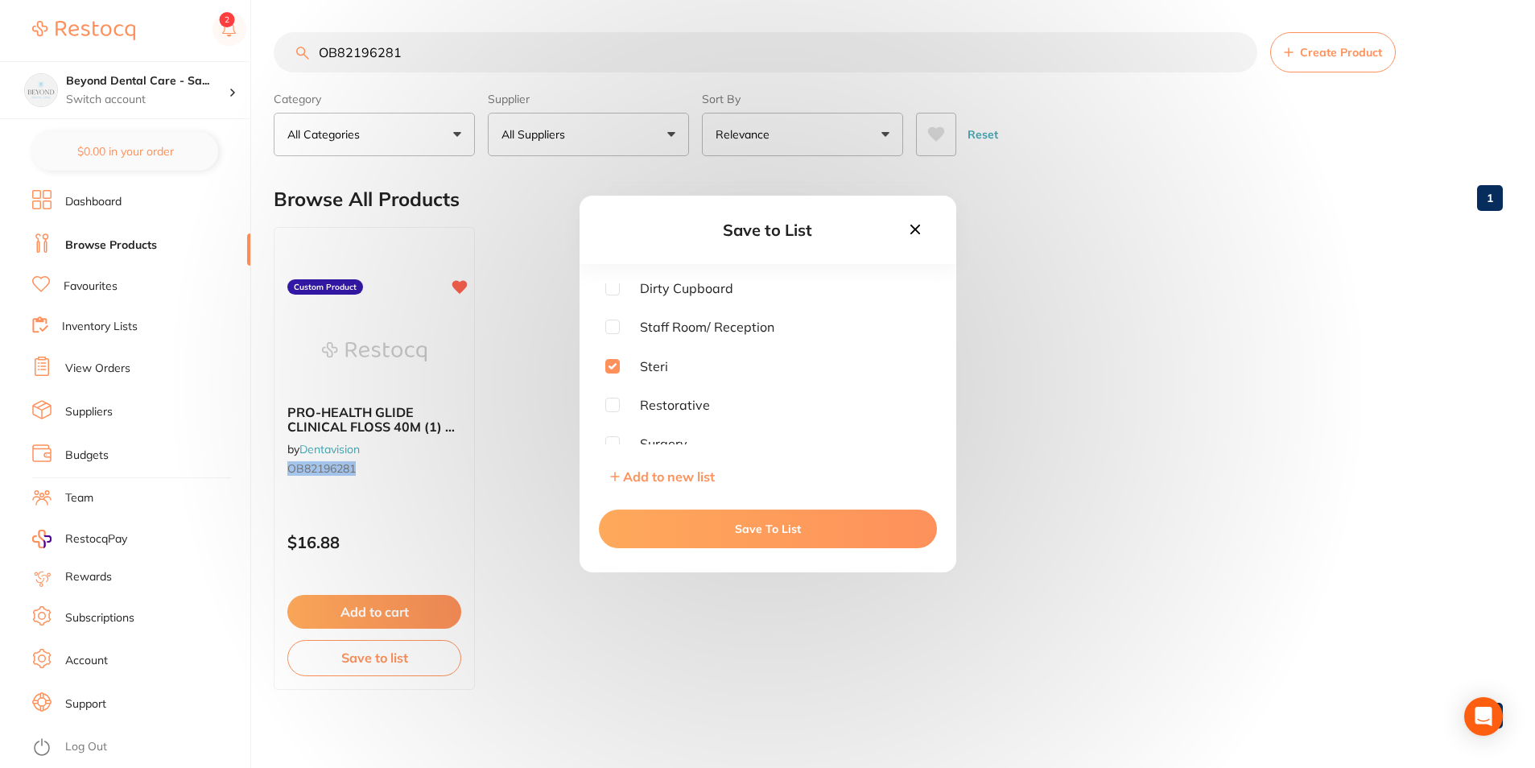
click at [649, 511] on button "Save To List" at bounding box center [768, 529] width 338 height 39
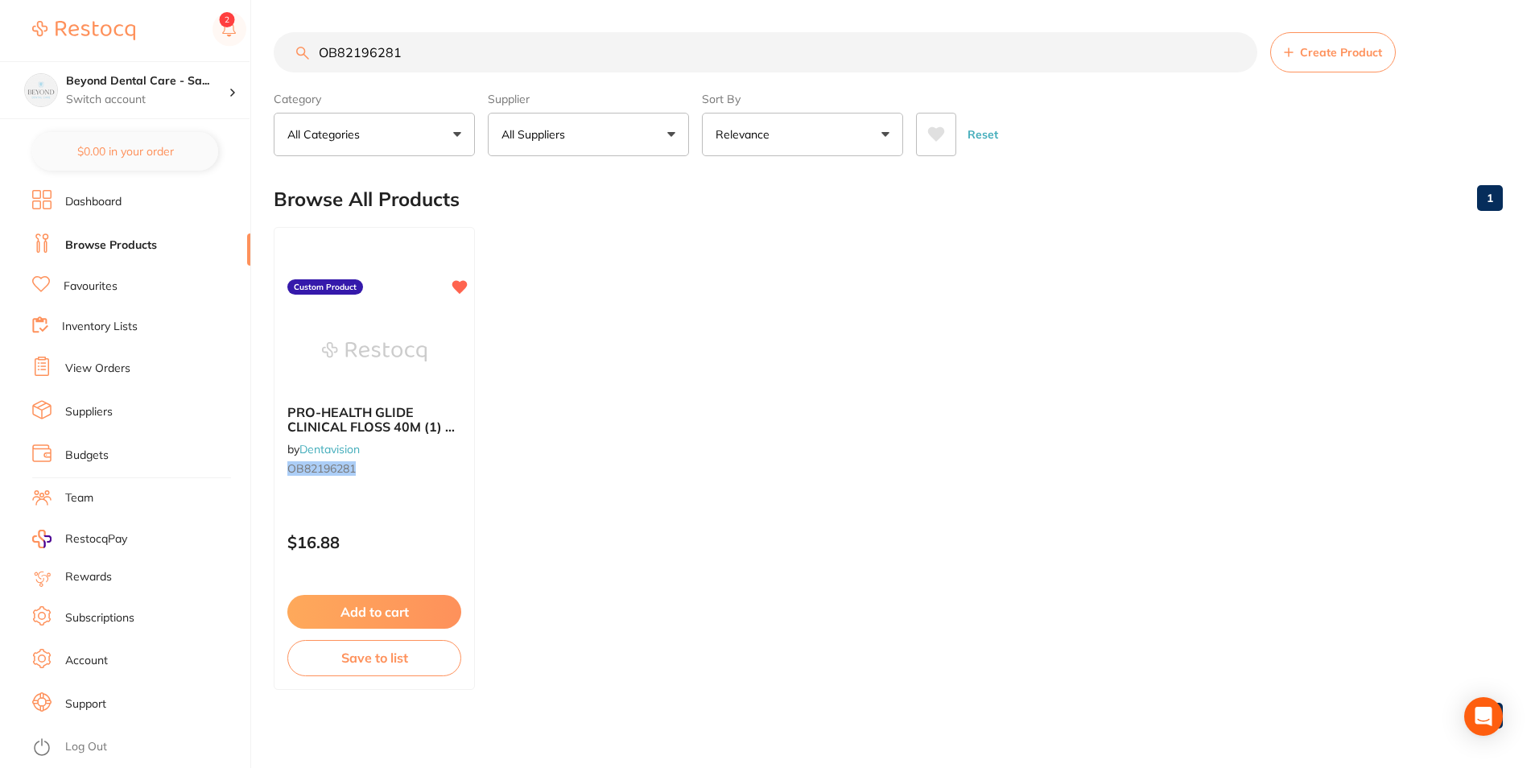
drag, startPoint x: 421, startPoint y: 48, endPoint x: 291, endPoint y: 55, distance: 129.8
click at [291, 55] on input "OB82196281" at bounding box center [766, 52] width 984 height 40
paste input "TOK10942"
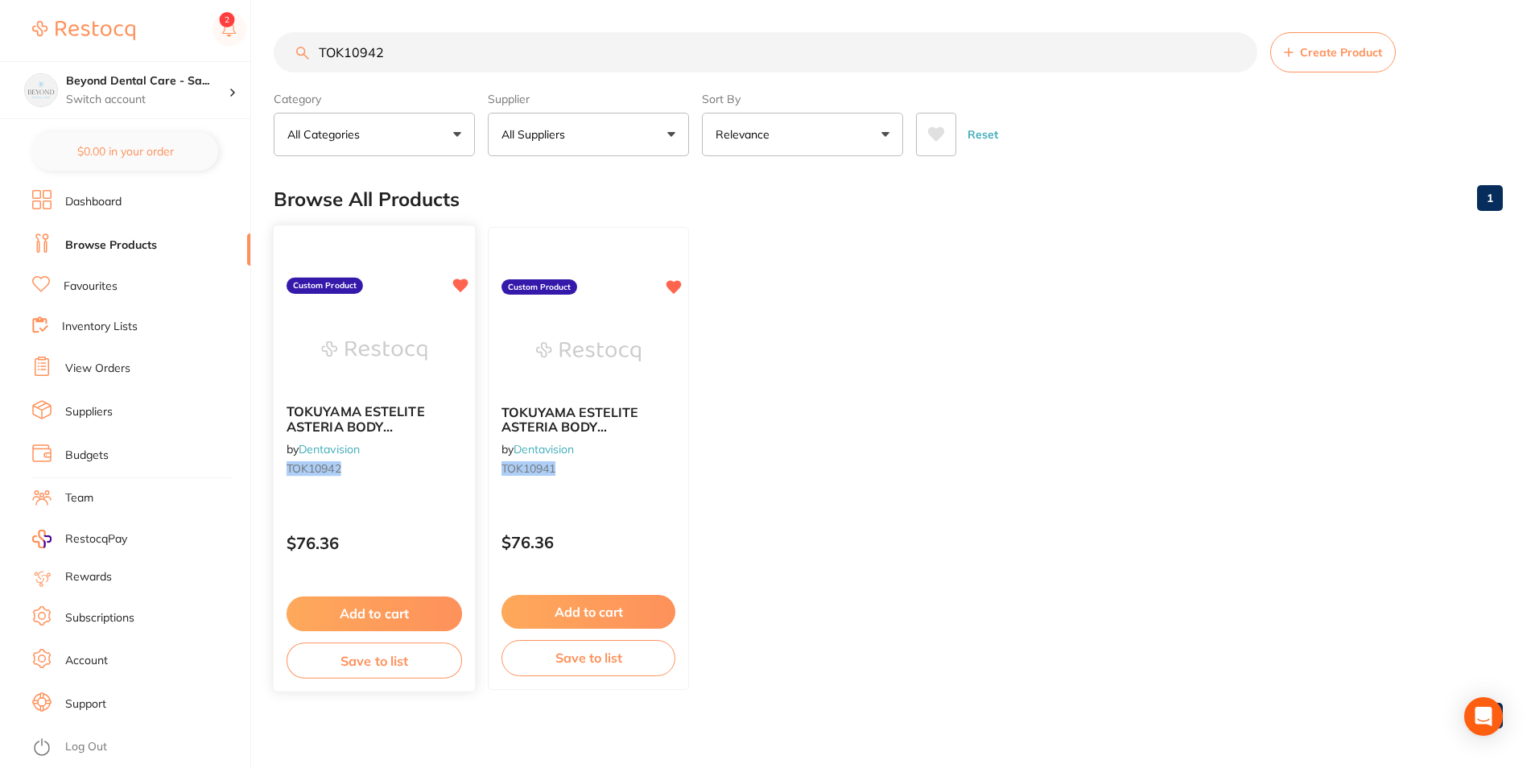
type input "TOK10942"
click at [389, 661] on button "Save to list" at bounding box center [375, 661] width 176 height 36
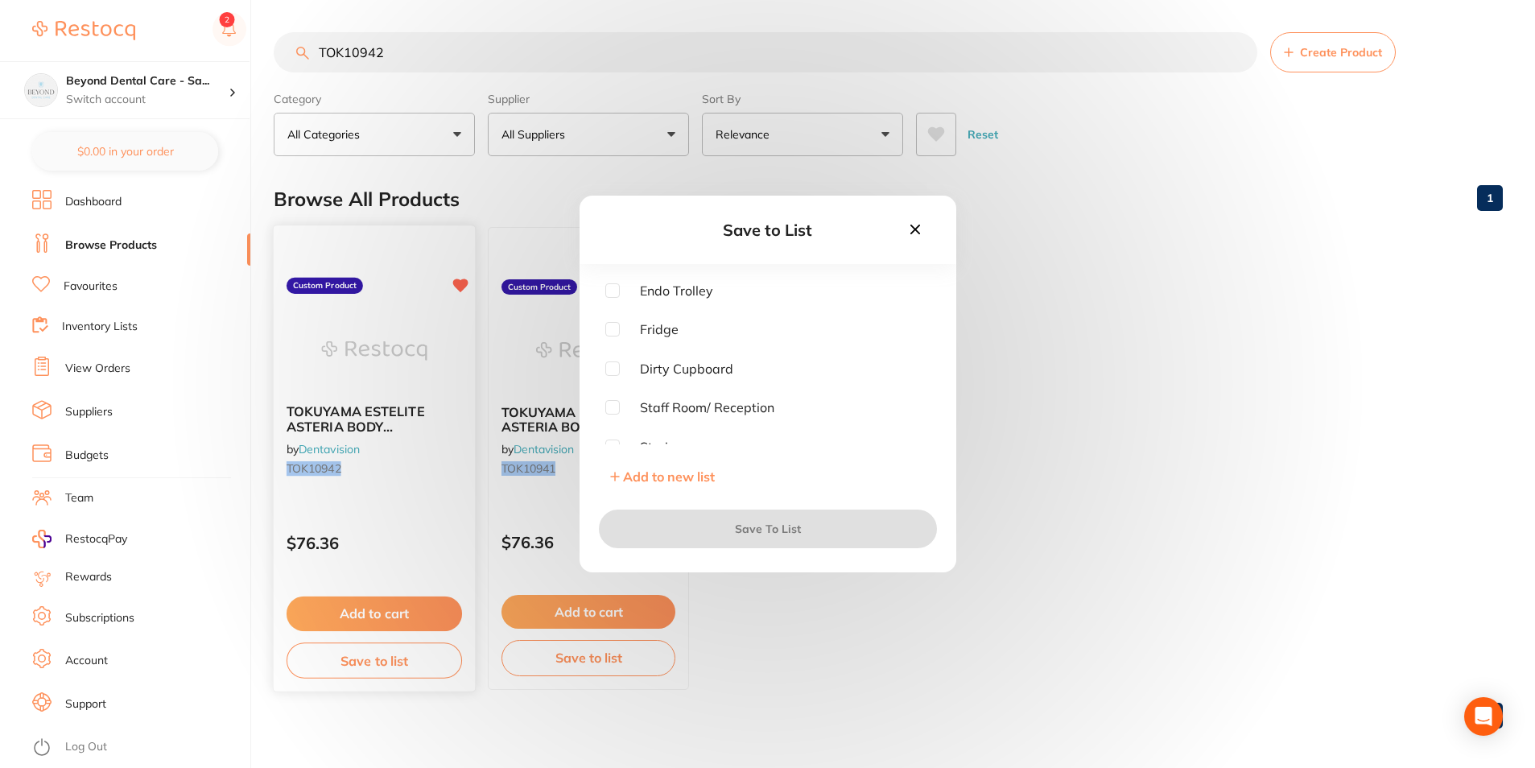
checkbox input "true"
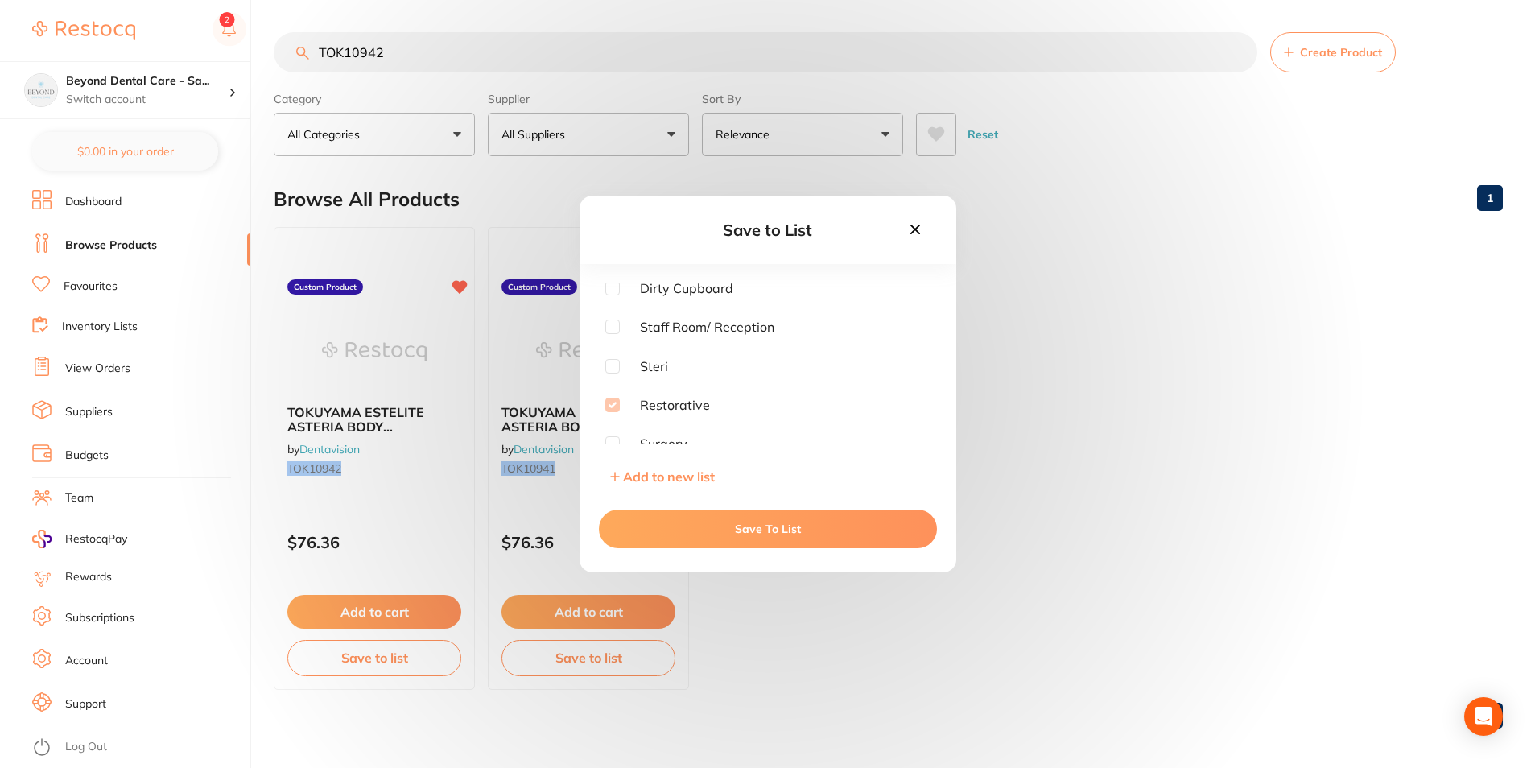
click at [912, 233] on icon at bounding box center [915, 230] width 10 height 10
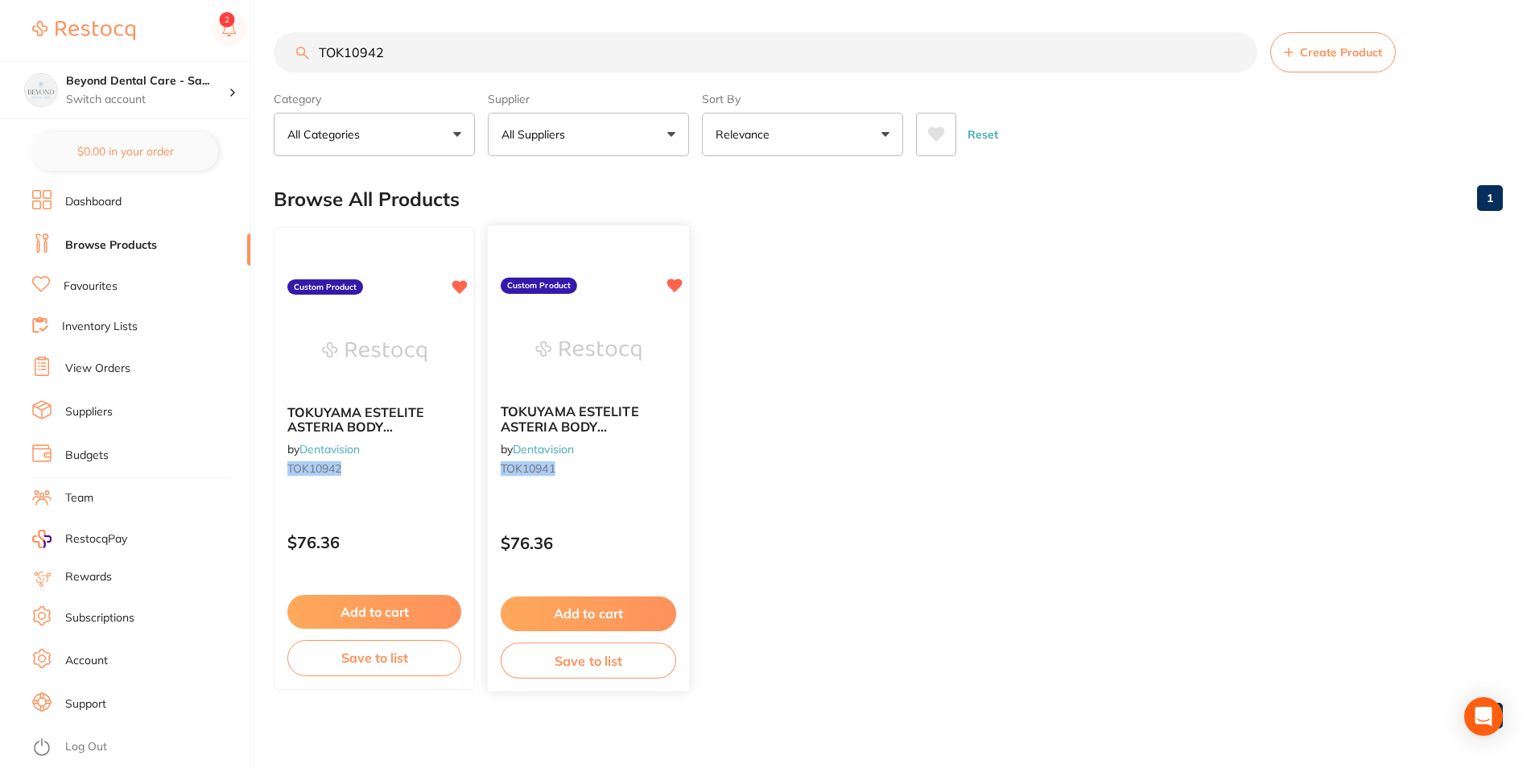
click at [560, 669] on button "Save to list" at bounding box center [589, 661] width 176 height 36
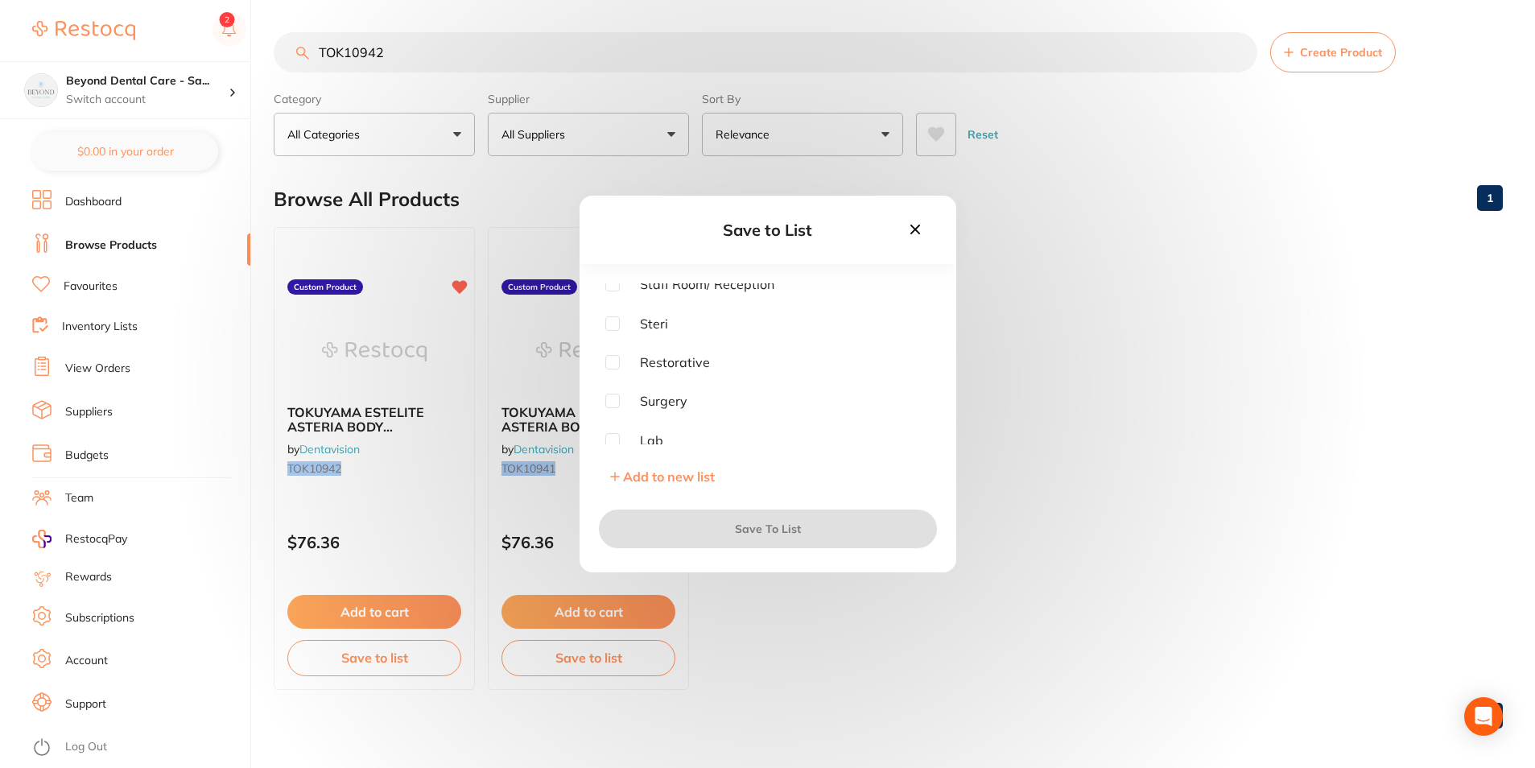
scroll to position [129, 0]
click at [616, 362] on input "checkbox" at bounding box center [612, 356] width 14 height 14
checkbox input "true"
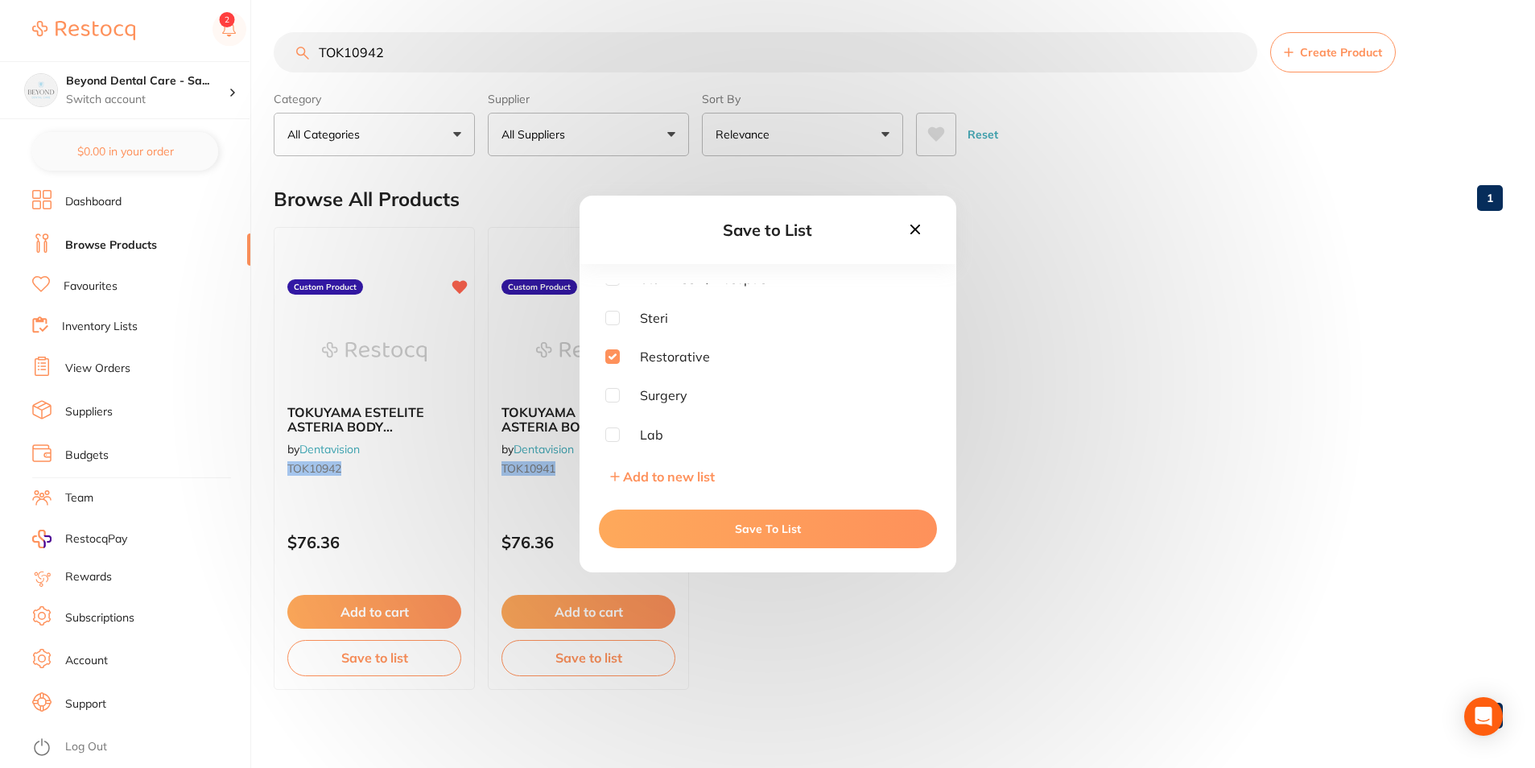
click at [674, 527] on button "Save To List" at bounding box center [768, 529] width 338 height 39
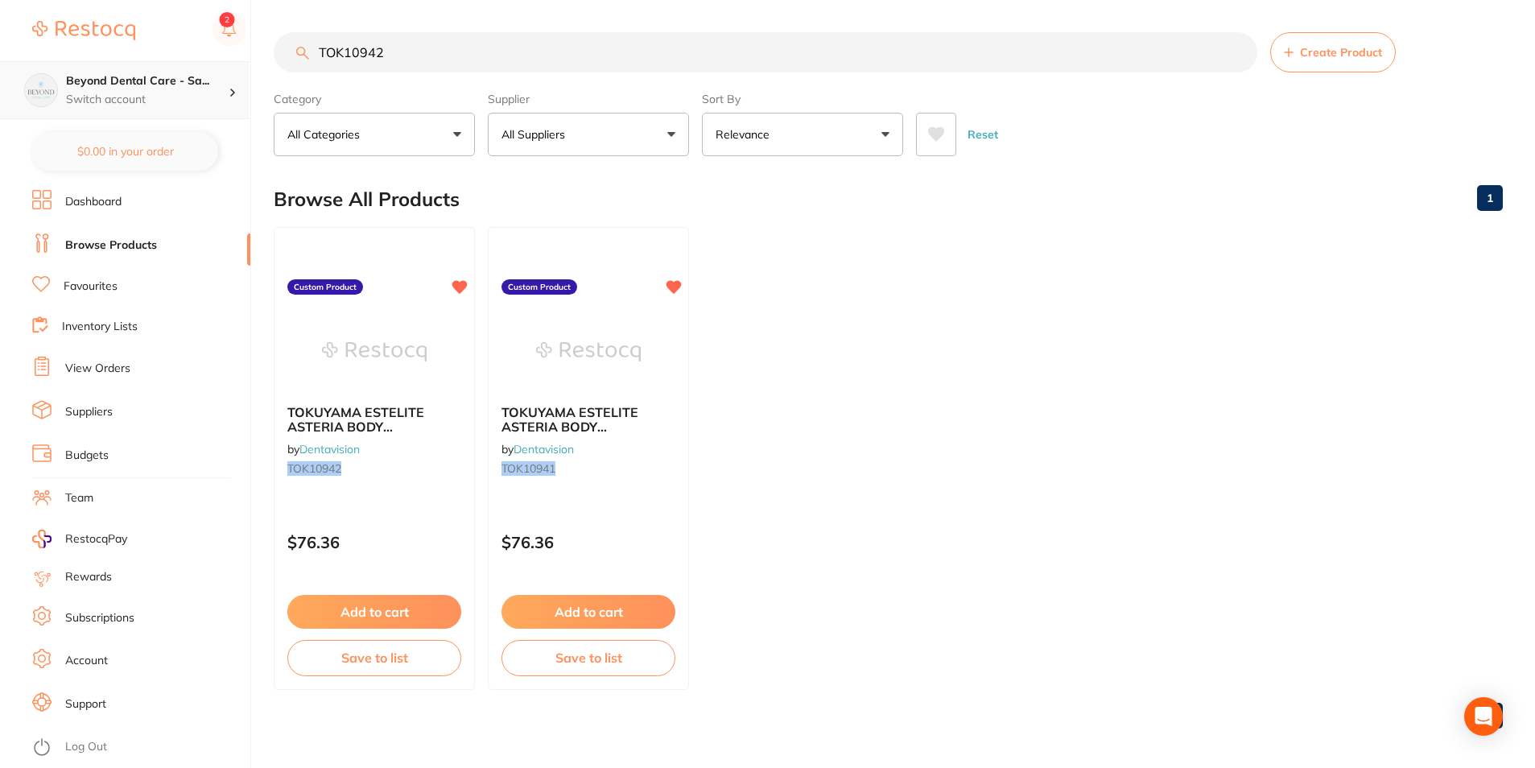
drag, startPoint x: 439, startPoint y: 45, endPoint x: 221, endPoint y: 77, distance: 220.6
click at [221, 77] on div "$0.00 Beyond Dental Care - Sa... Switch account Beyond Dental Care - Sandstone …" at bounding box center [767, 384] width 1535 height 768
paste input "659800V"
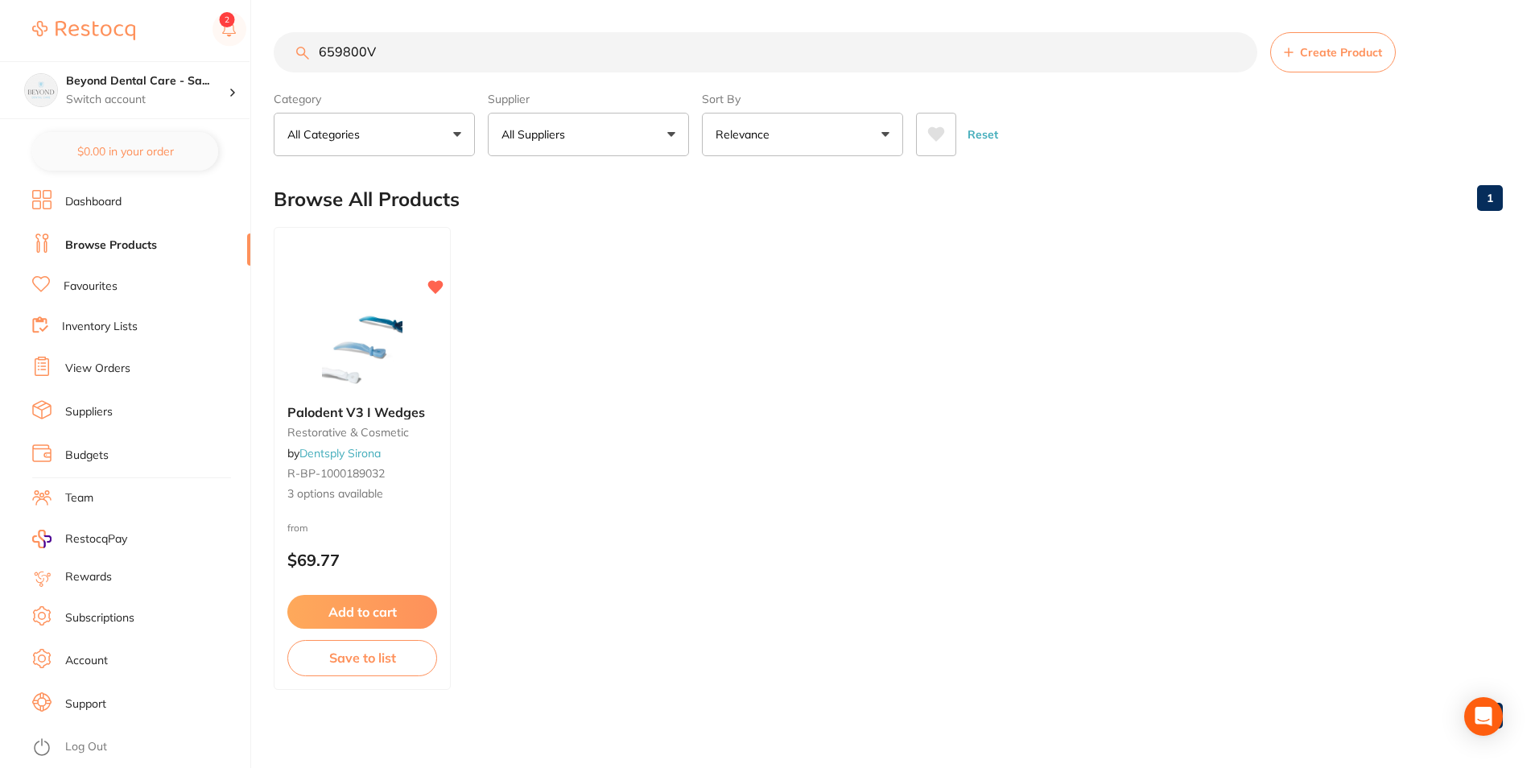
type input "659800V"
click at [356, 675] on button "Save to list" at bounding box center [362, 661] width 151 height 36
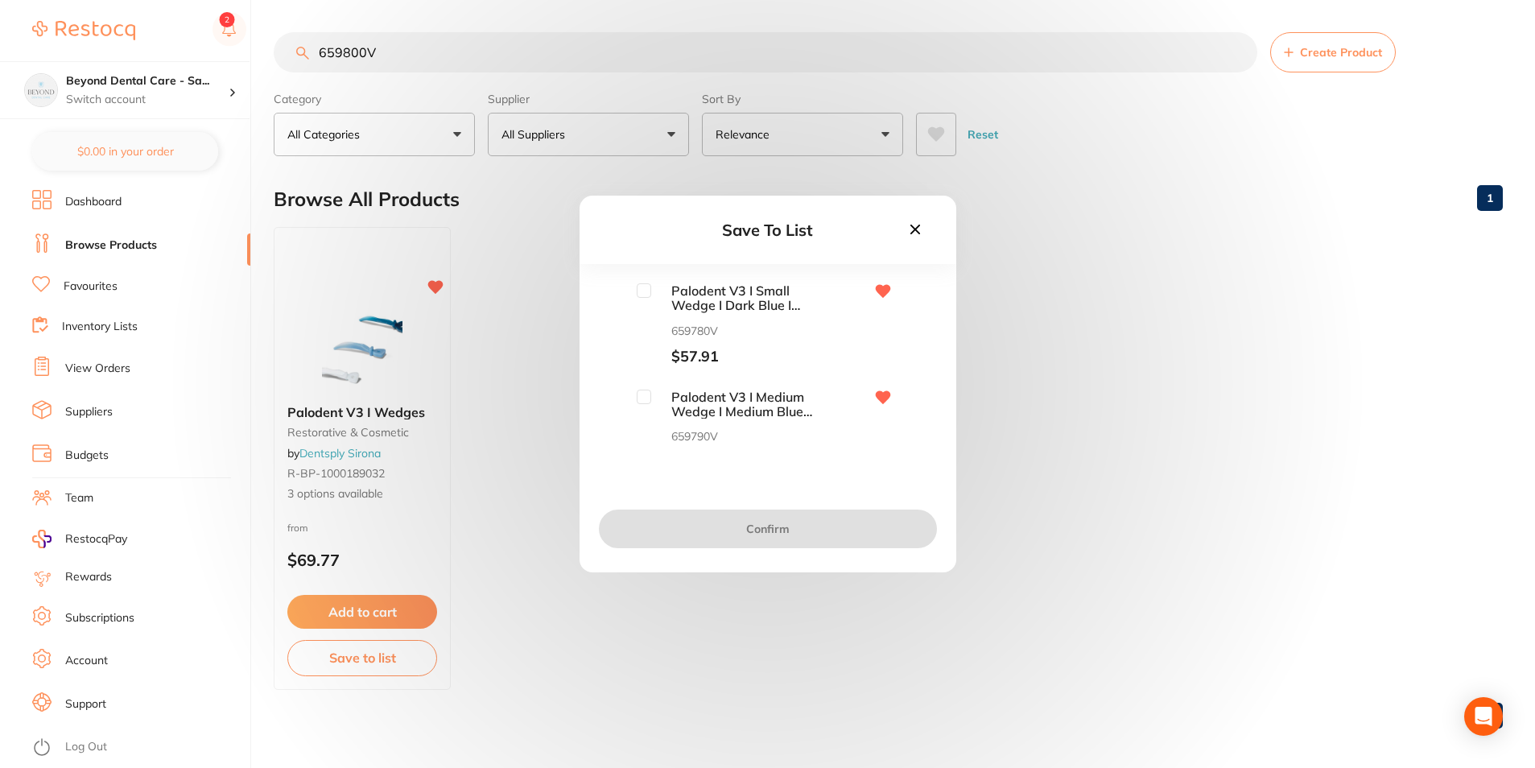
click at [637, 294] on input "checkbox" at bounding box center [644, 290] width 14 height 14
checkbox input "true"
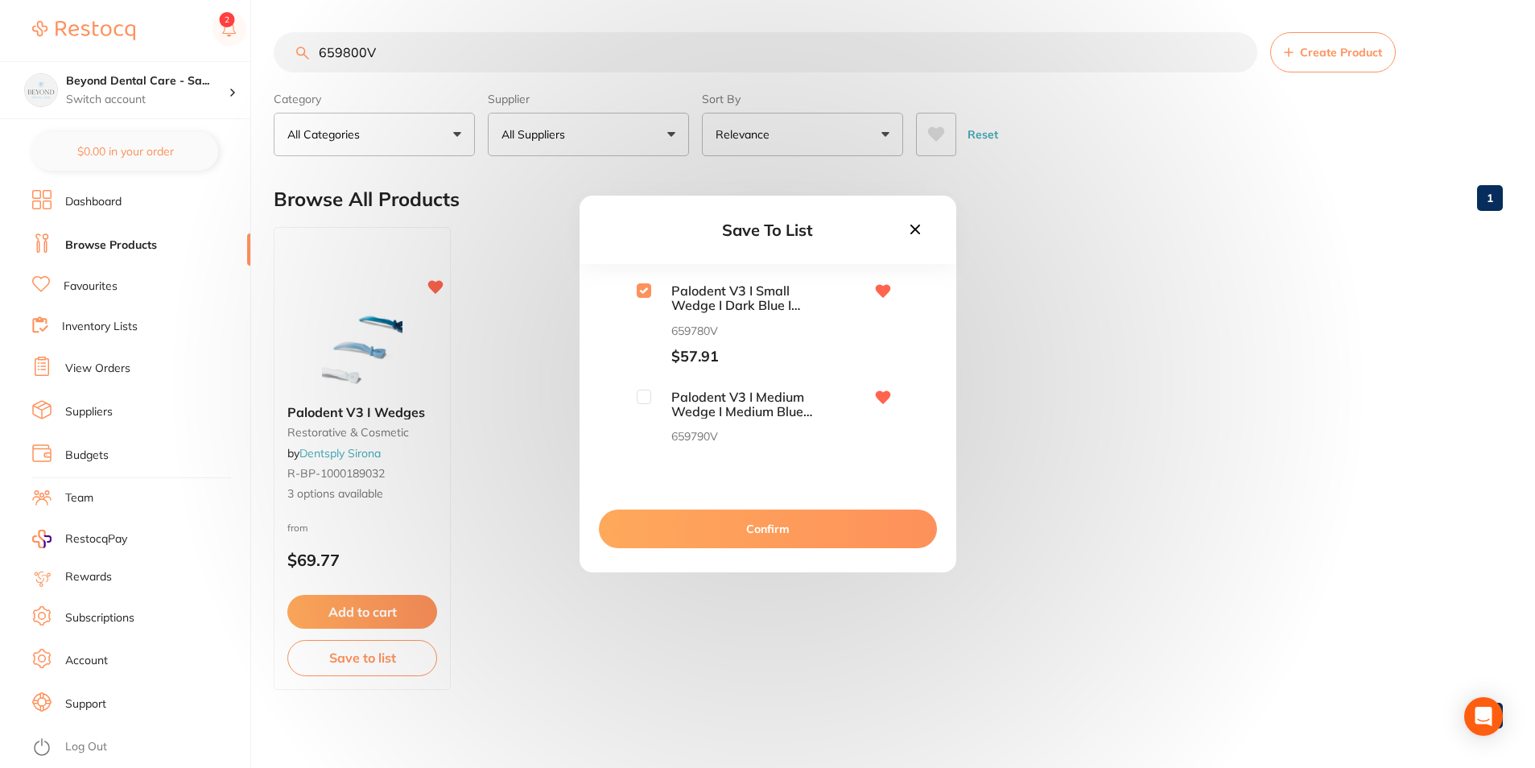
drag, startPoint x: 640, startPoint y: 392, endPoint x: 643, endPoint y: 407, distance: 15.5
click at [641, 395] on input "checkbox" at bounding box center [644, 397] width 14 height 14
checkbox input "true"
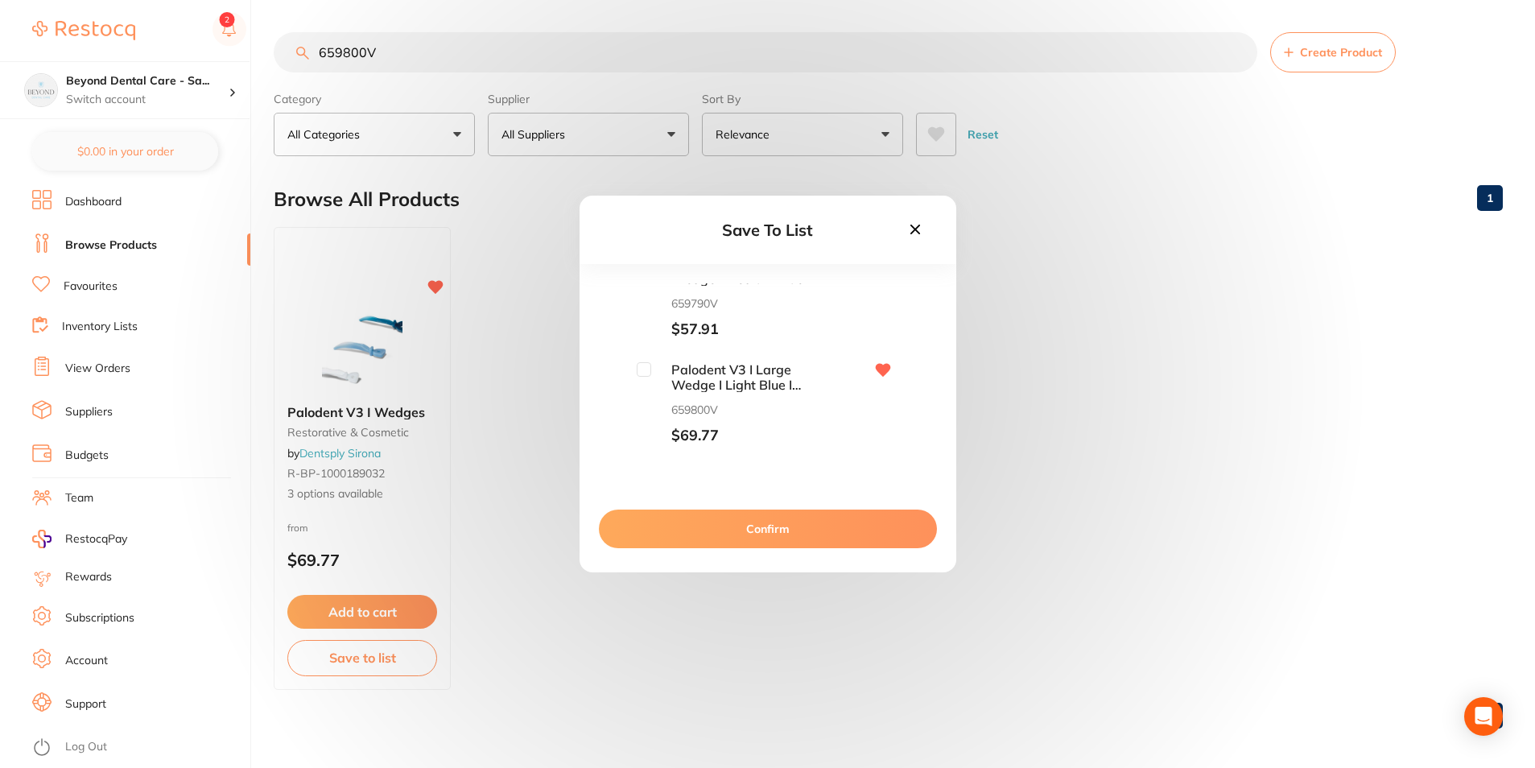
click at [644, 374] on input "checkbox" at bounding box center [644, 369] width 14 height 14
checkbox input "true"
click at [663, 515] on button "Confirm" at bounding box center [768, 529] width 338 height 39
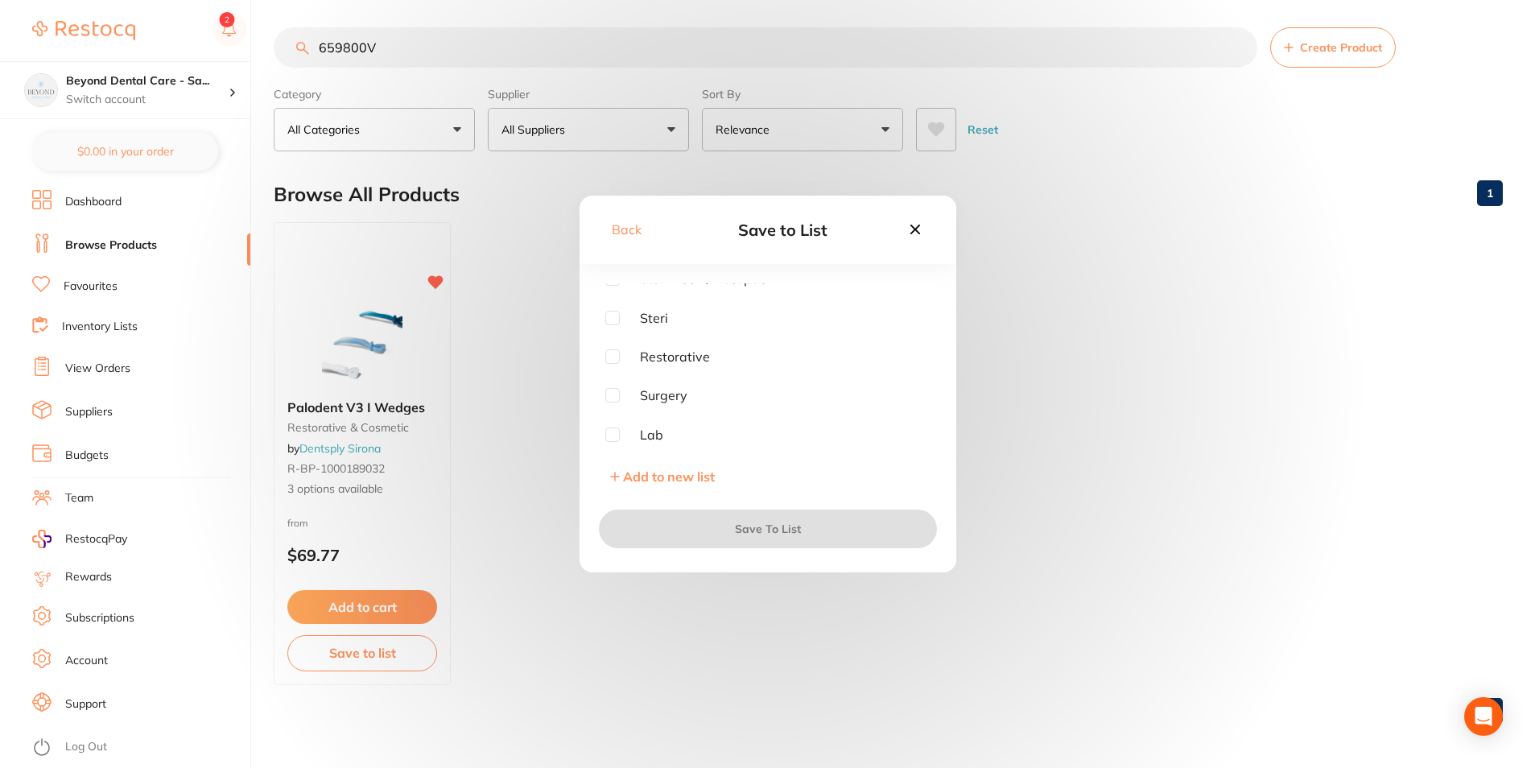
scroll to position [6, 0]
click at [614, 362] on input "checkbox" at bounding box center [612, 356] width 14 height 14
checkbox input "true"
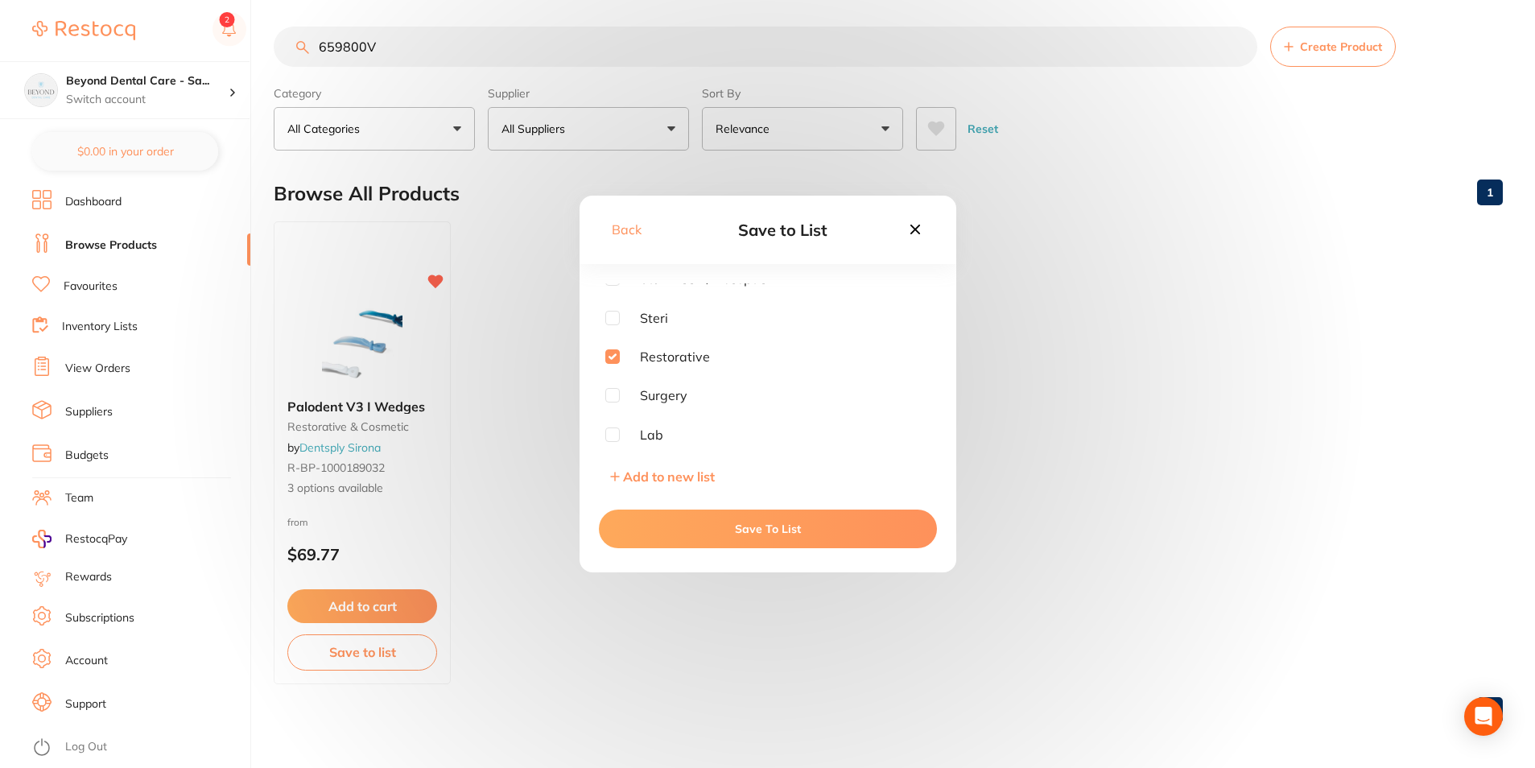
click at [652, 534] on button "Save To List" at bounding box center [768, 529] width 338 height 39
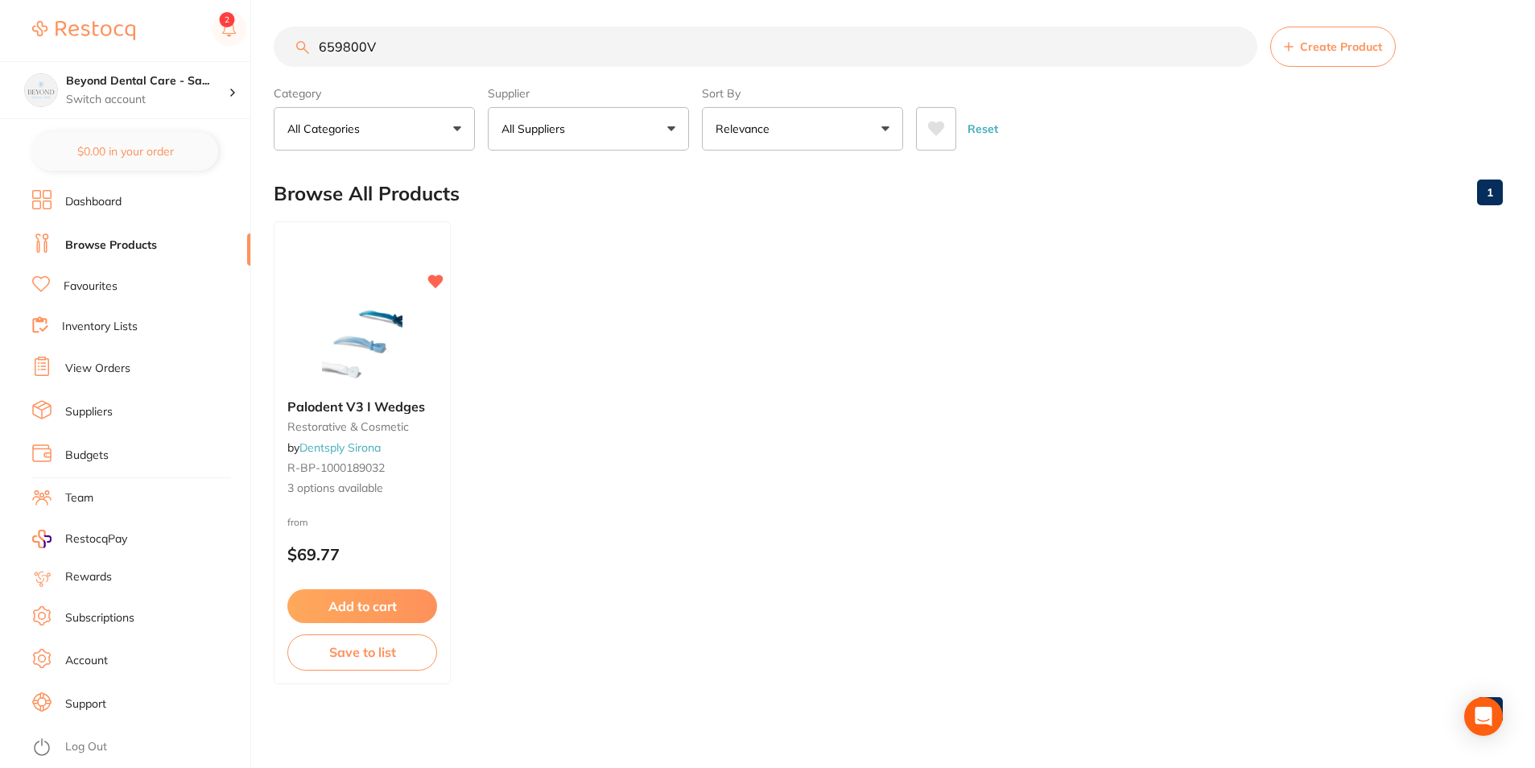
click at [93, 362] on link "View Orders" at bounding box center [97, 369] width 65 height 16
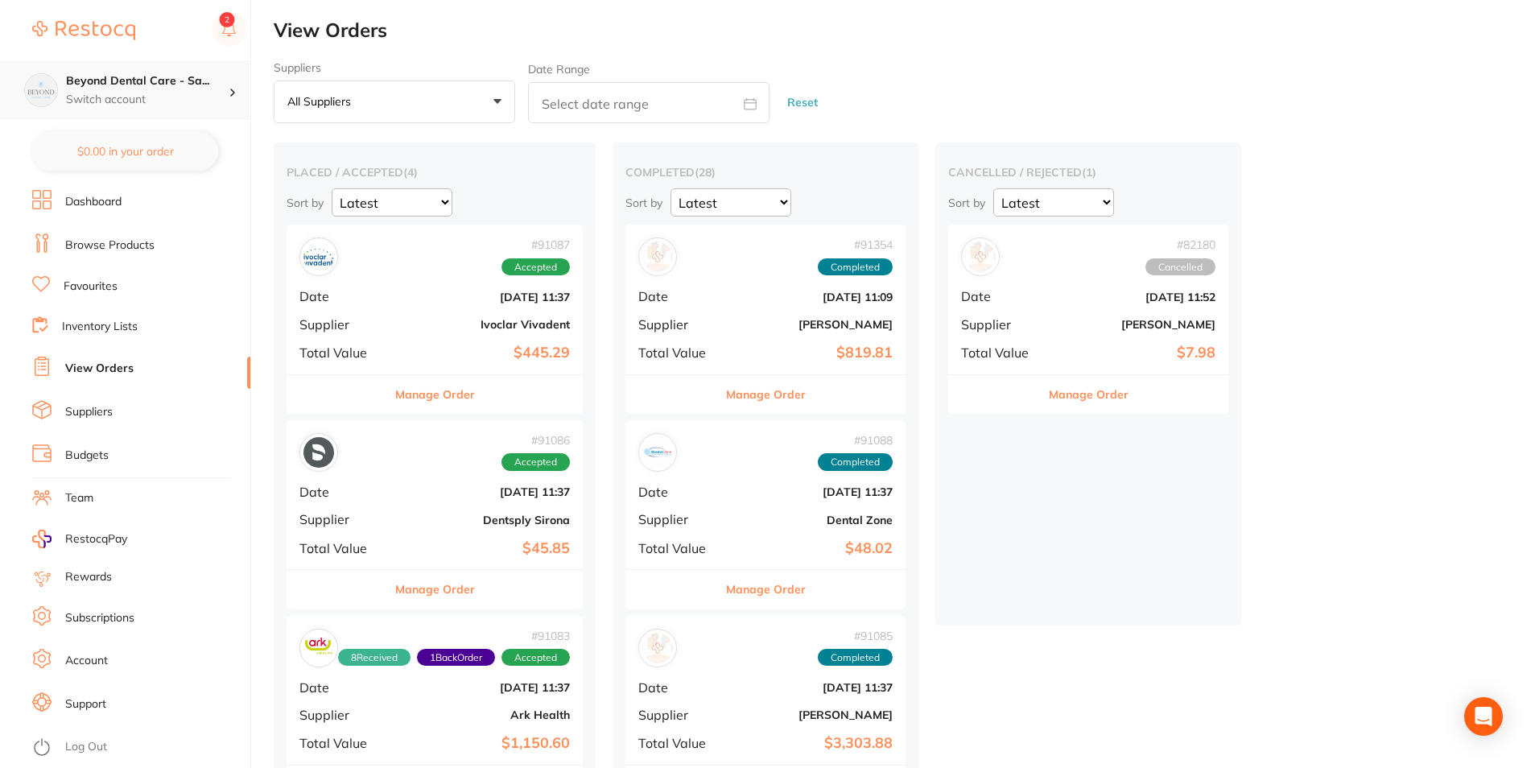
click at [134, 94] on p "Switch account" at bounding box center [147, 100] width 163 height 16
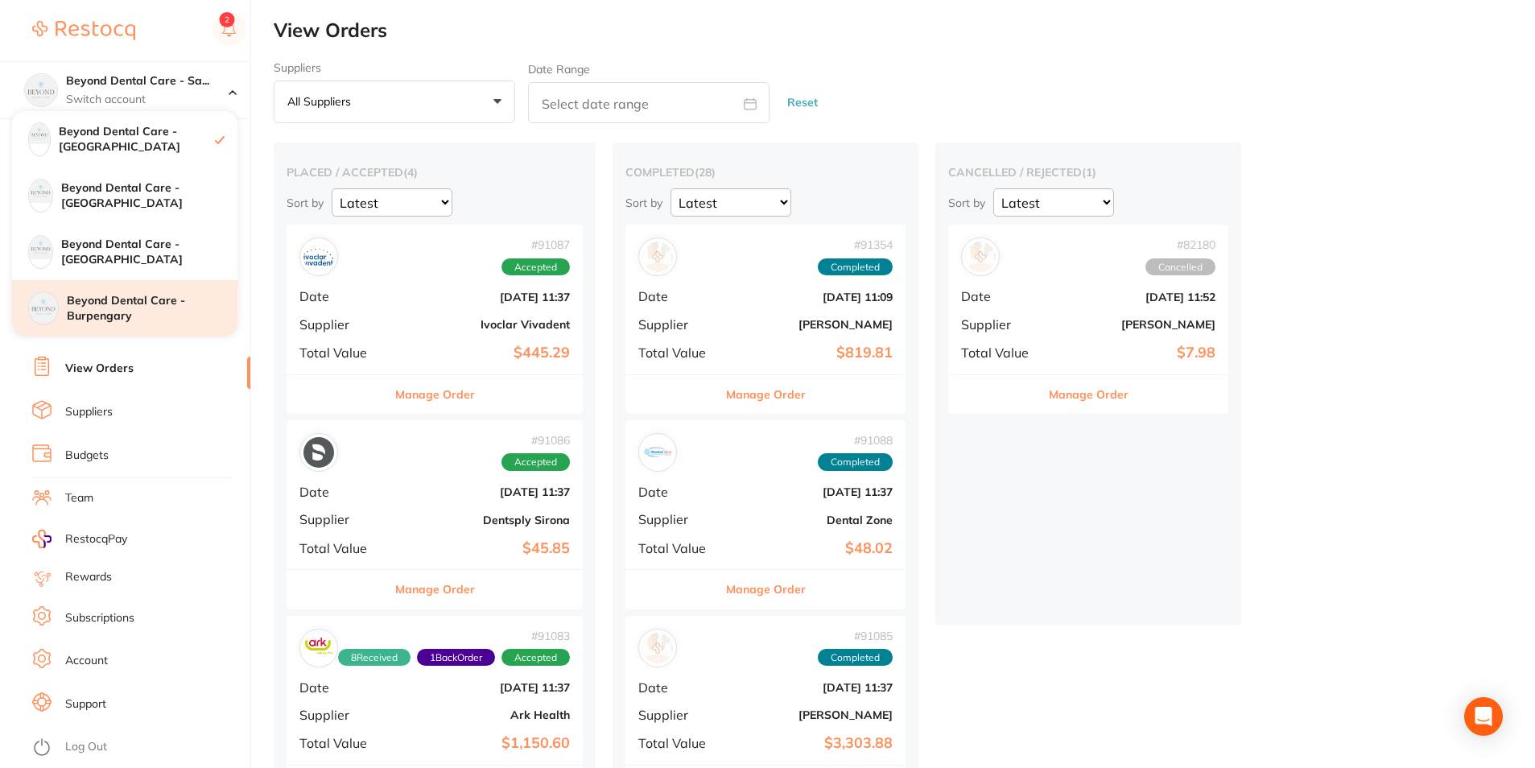
click at [118, 299] on h4 "Beyond Dental Care - Burpengary" at bounding box center [152, 308] width 171 height 31
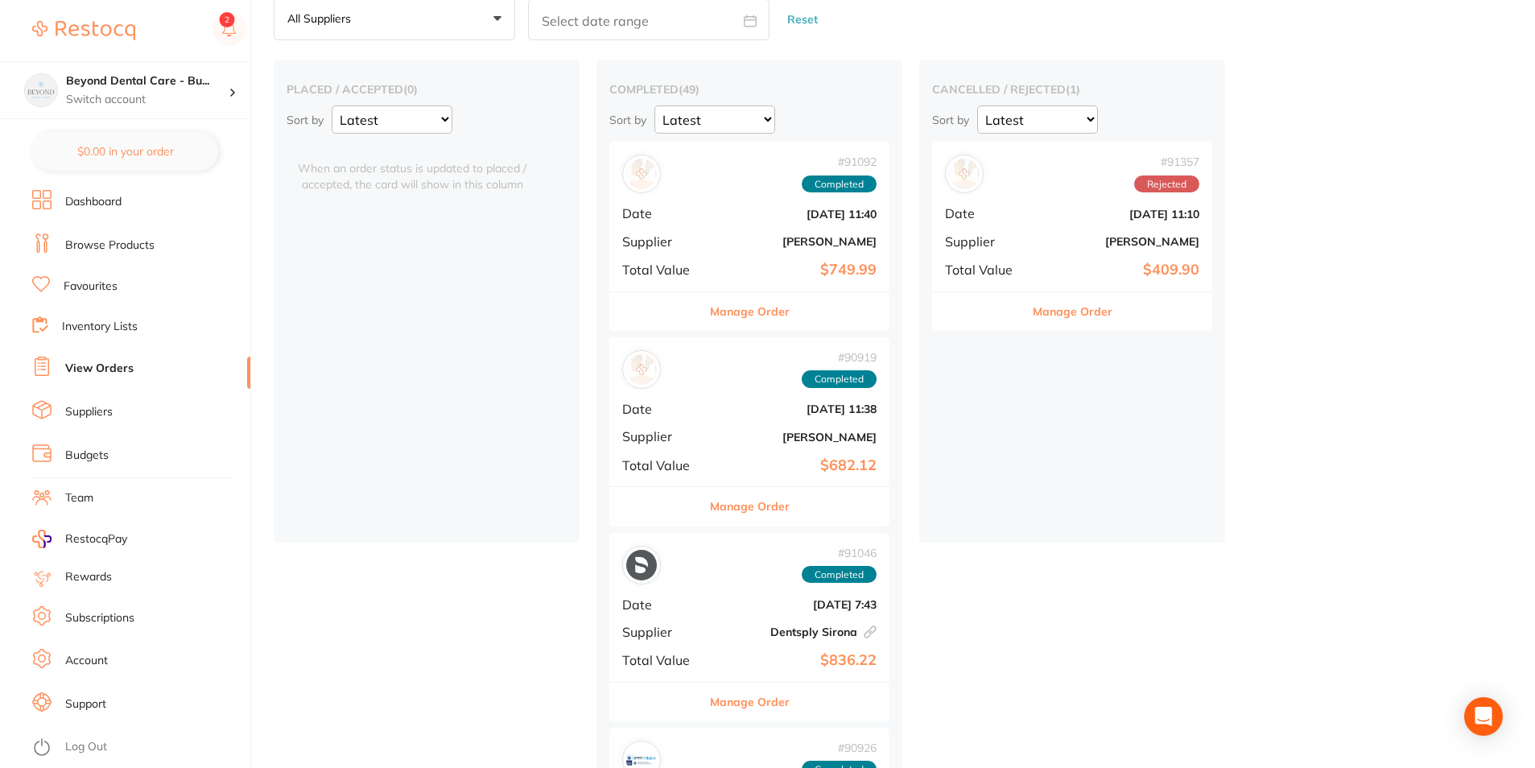
scroll to position [161, 0]
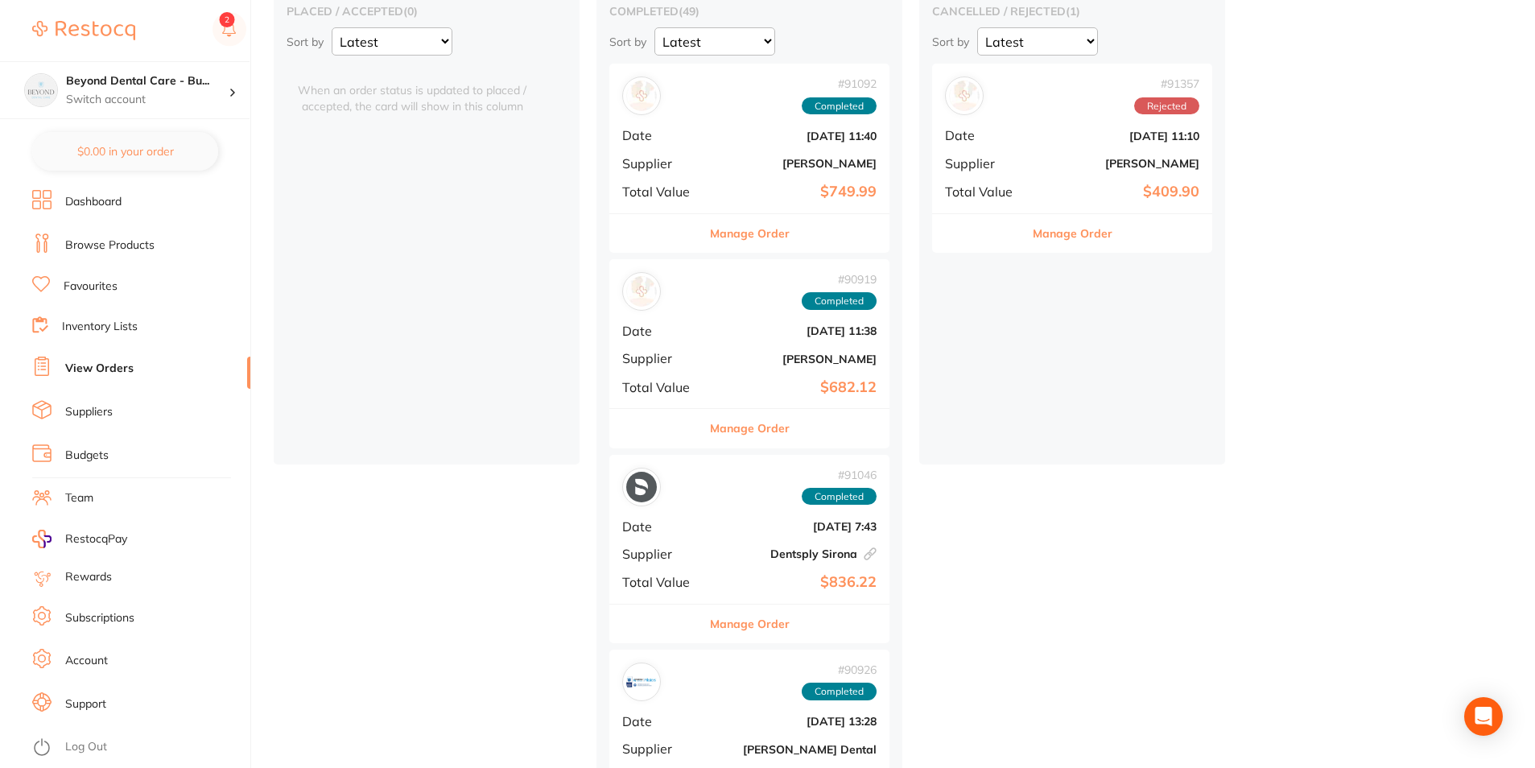
click at [767, 120] on div "# 91092 Completed Date [DATE] 11:40 Supplier [PERSON_NAME] Total Value $749.99" at bounding box center [750, 138] width 280 height 149
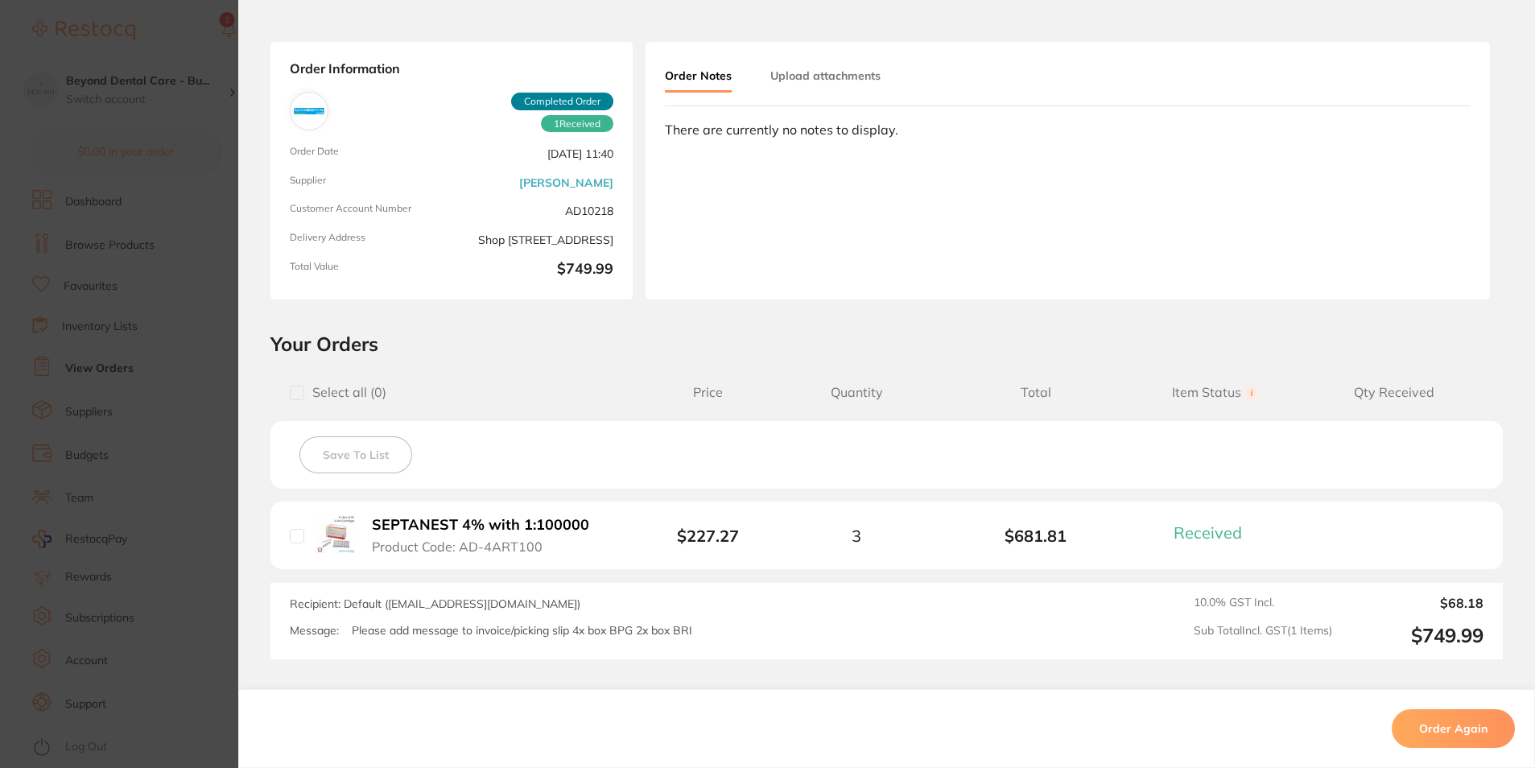
scroll to position [161, 0]
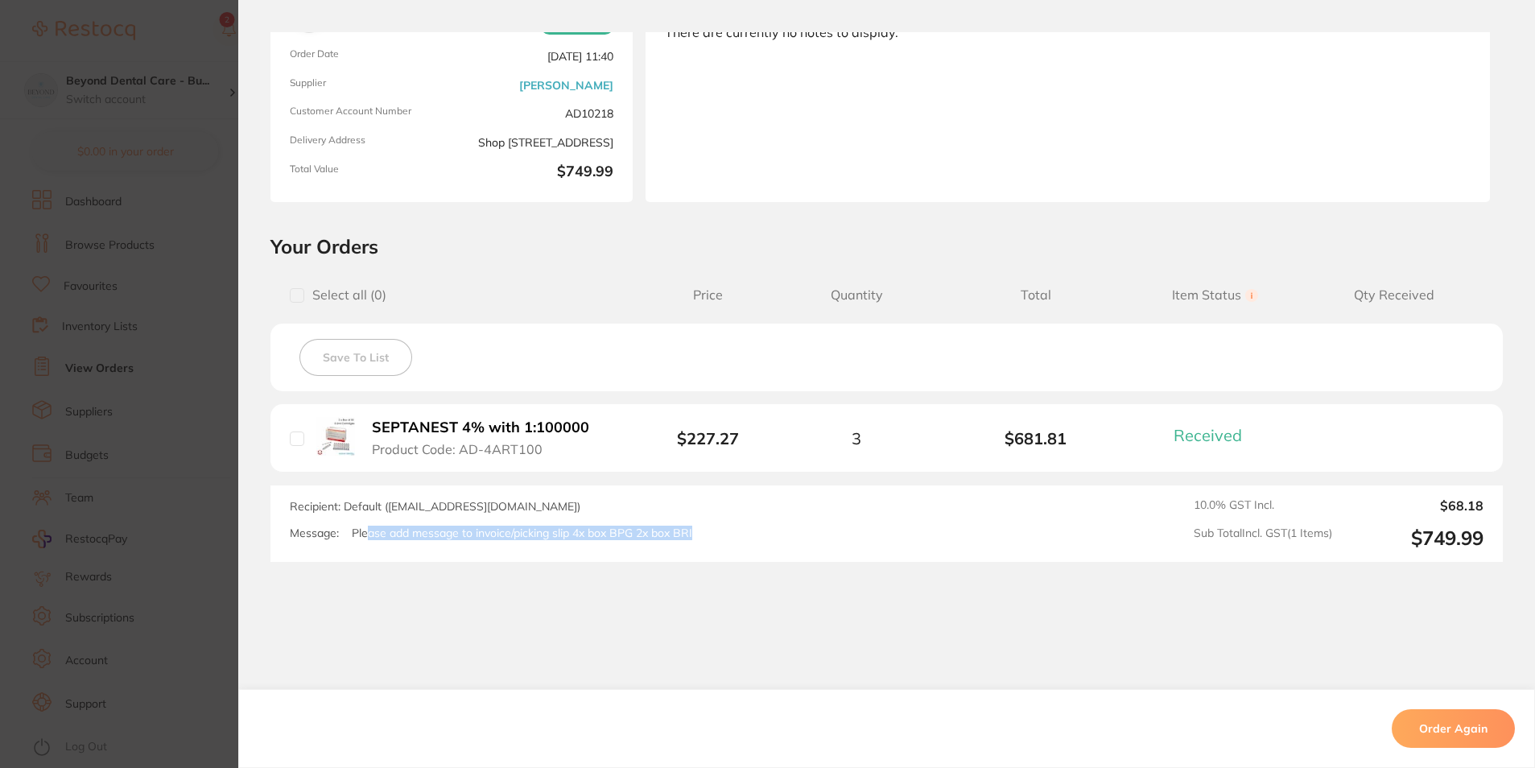
drag, startPoint x: 362, startPoint y: 537, endPoint x: 696, endPoint y: 534, distance: 334.2
click at [696, 534] on div "Message: Please add message to invoice/picking slip 4x box BPG 2x box BRI" at bounding box center [648, 534] width 717 height 14
click at [705, 539] on div "Message: Please add message to invoice/picking slip 4x box BPG 2x box BRI" at bounding box center [648, 534] width 717 height 14
drag, startPoint x: 677, startPoint y: 536, endPoint x: 687, endPoint y: 535, distance: 9.8
click at [687, 535] on p "Please add message to invoice/picking slip 4x box BPG 2x box BRI" at bounding box center [522, 534] width 341 height 14
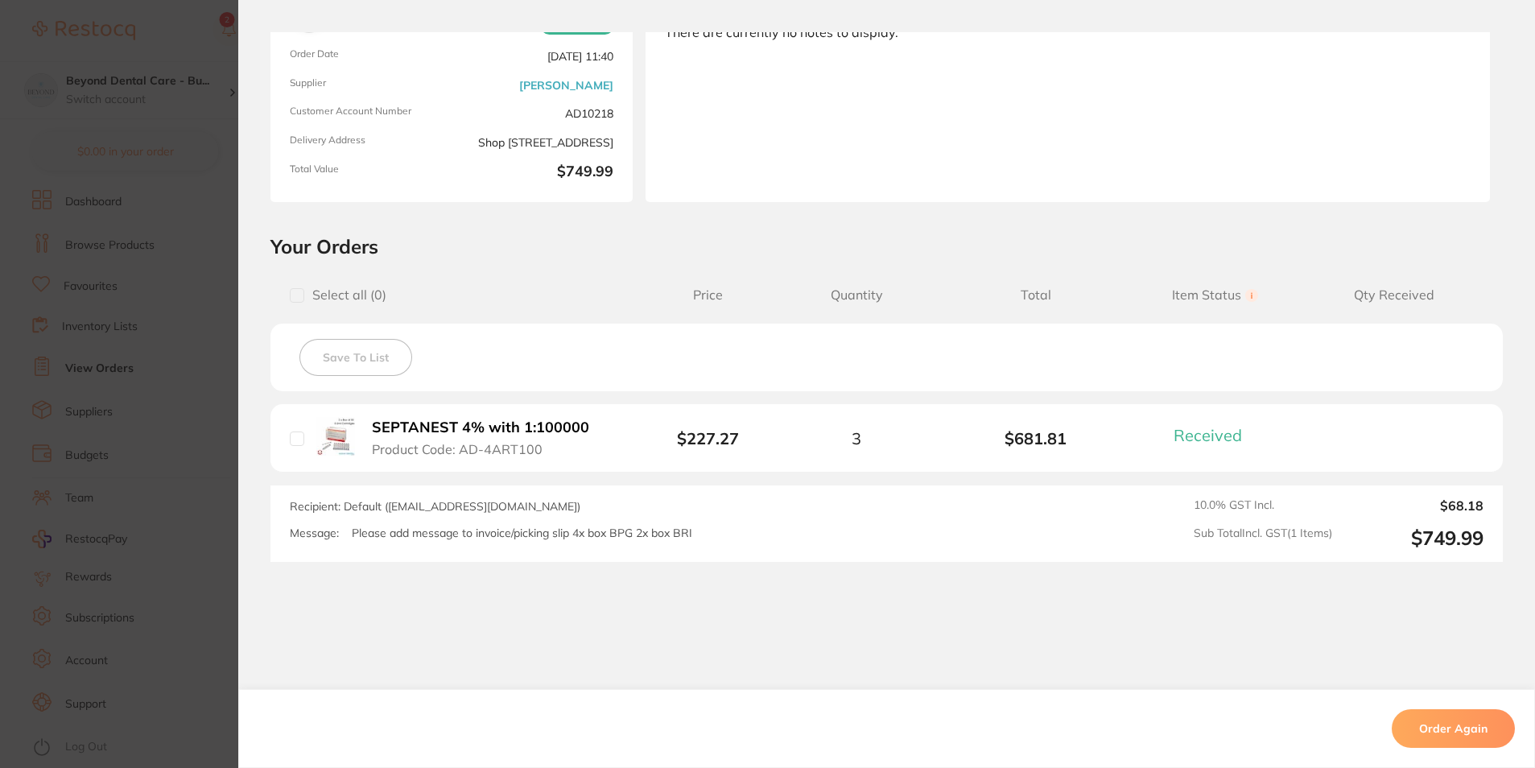
drag, startPoint x: 687, startPoint y: 535, endPoint x: 755, endPoint y: 529, distance: 68.7
click at [701, 532] on div "Message: Please add message to invoice/picking slip 4x box BPG 2x box BRI" at bounding box center [648, 534] width 717 height 14
drag, startPoint x: 560, startPoint y: 540, endPoint x: 736, endPoint y: 540, distance: 175.5
click at [736, 540] on div "Recipient: Default ( [EMAIL_ADDRESS][DOMAIN_NAME] ) Message: Please add message…" at bounding box center [648, 523] width 717 height 51
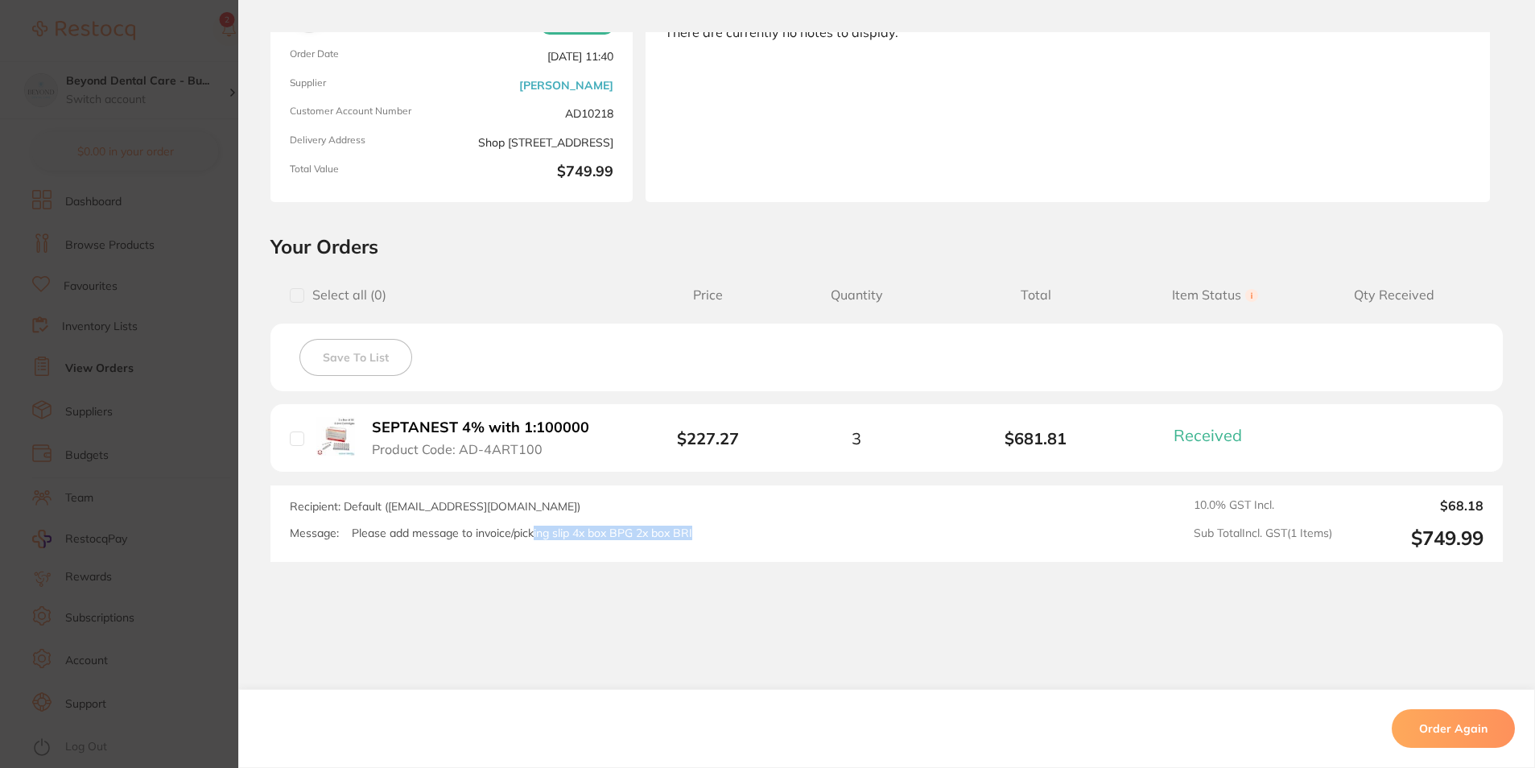
drag, startPoint x: 693, startPoint y: 529, endPoint x: 535, endPoint y: 554, distance: 159.8
click at [535, 554] on div "Recipient: Default ( [EMAIL_ADDRESS][DOMAIN_NAME] ) Message: Please add message…" at bounding box center [887, 524] width 1233 height 76
click at [849, 301] on span "Quantity" at bounding box center [856, 294] width 179 height 15
drag, startPoint x: 693, startPoint y: 535, endPoint x: 411, endPoint y: 548, distance: 282.1
click at [411, 548] on div "Recipient: Default ( [EMAIL_ADDRESS][DOMAIN_NAME] ) Message: Please add message…" at bounding box center [648, 523] width 717 height 51
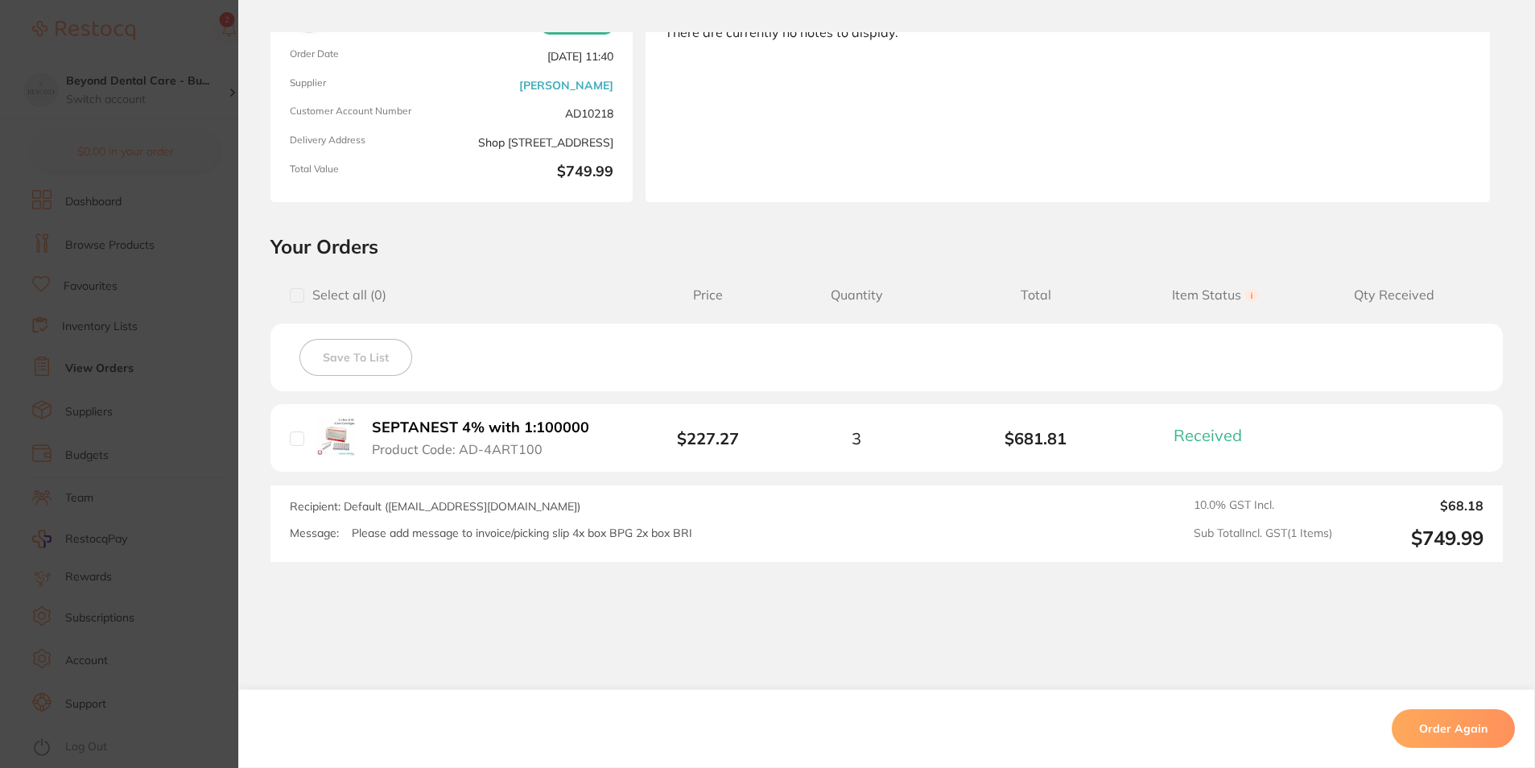
drag, startPoint x: 411, startPoint y: 548, endPoint x: 657, endPoint y: 507, distance: 248.9
click at [649, 508] on div "Recipient: Default ( [EMAIL_ADDRESS][DOMAIN_NAME] ) Message: Please add message…" at bounding box center [648, 523] width 717 height 51
drag, startPoint x: 696, startPoint y: 536, endPoint x: 349, endPoint y: 542, distance: 347.9
click at [349, 542] on div "Recipient: Default ( [EMAIL_ADDRESS][DOMAIN_NAME] ) Message: Please add message…" at bounding box center [648, 523] width 717 height 51
drag, startPoint x: 349, startPoint y: 542, endPoint x: 649, endPoint y: 517, distance: 301.4
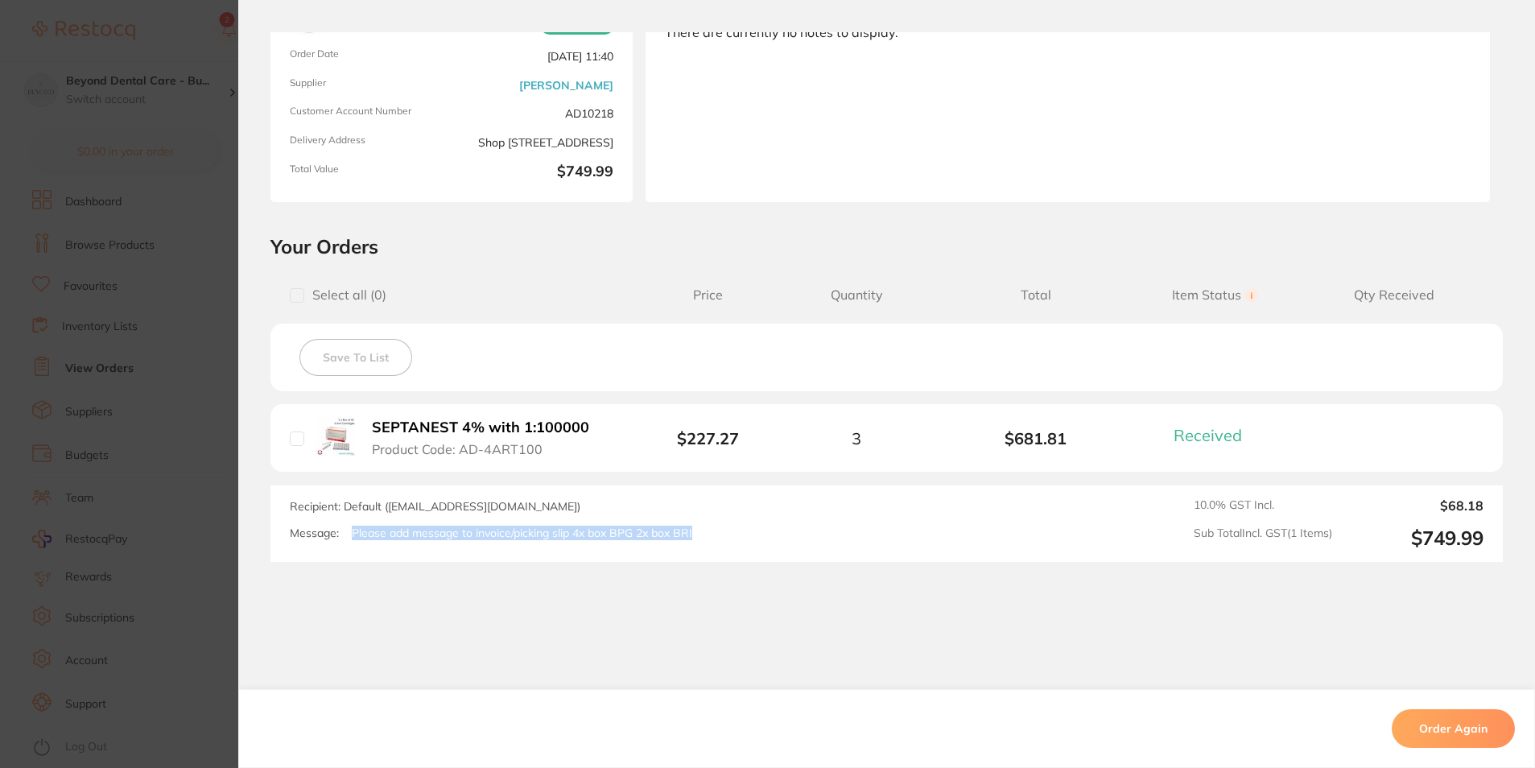
click at [643, 517] on div "Recipient: Default ( [EMAIL_ADDRESS][DOMAIN_NAME] ) Message: Please add message…" at bounding box center [648, 523] width 717 height 51
drag, startPoint x: 692, startPoint y: 538, endPoint x: 345, endPoint y: 545, distance: 346.3
click at [345, 545] on div "Recipient: Default ( [EMAIL_ADDRESS][DOMAIN_NAME] ) Message: Please add message…" at bounding box center [648, 523] width 717 height 51
drag, startPoint x: 345, startPoint y: 545, endPoint x: 703, endPoint y: 500, distance: 360.3
click at [703, 500] on div "Recipient: Default ( [EMAIL_ADDRESS][DOMAIN_NAME] ) Message: Please add message…" at bounding box center [648, 523] width 717 height 51
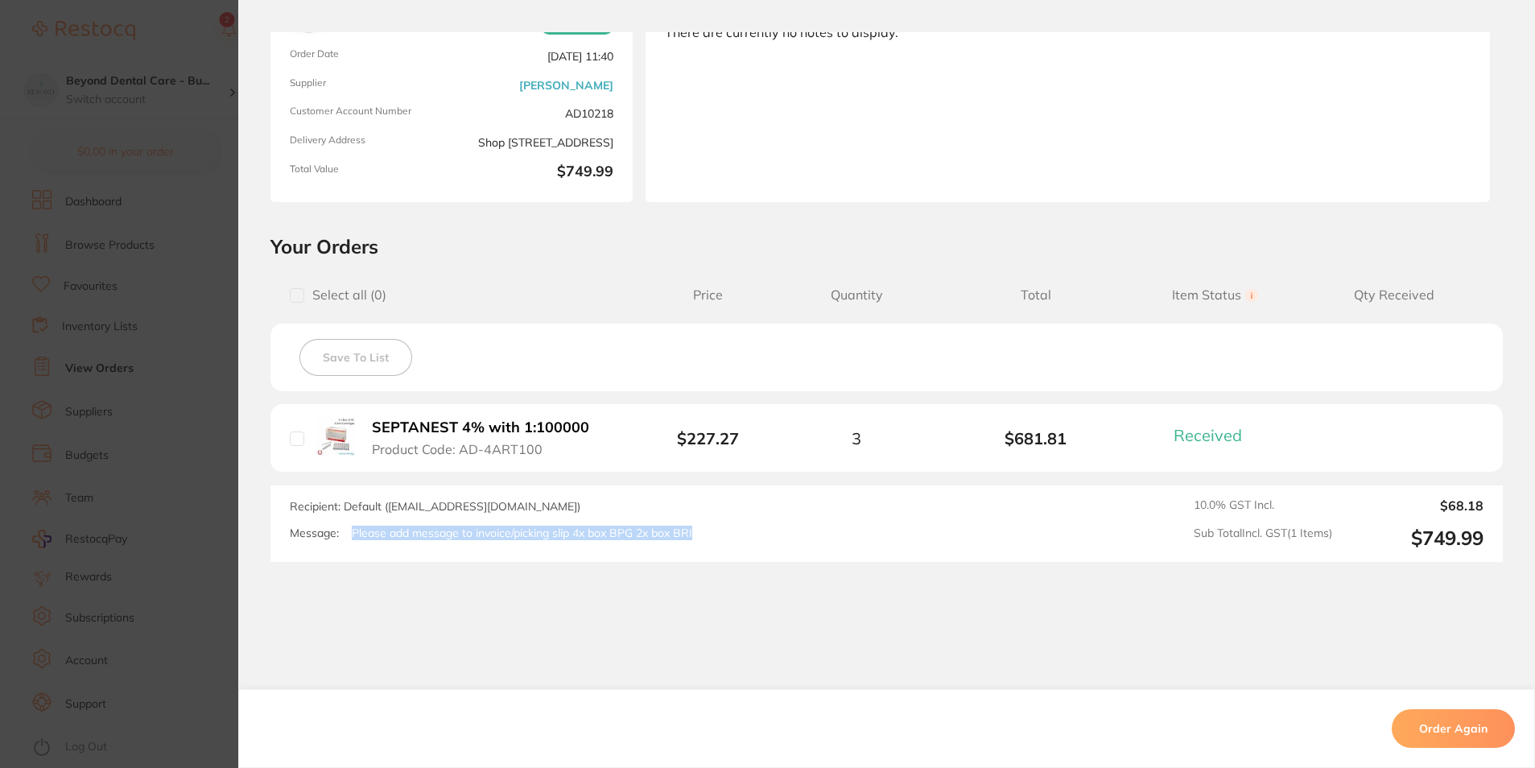
drag, startPoint x: 699, startPoint y: 539, endPoint x: 345, endPoint y: 560, distance: 354.9
click at [345, 560] on div "Recipient: Default ( [EMAIL_ADDRESS][DOMAIN_NAME] ) Message: Please add message…" at bounding box center [887, 524] width 1233 height 76
copy p "Please add message to invoice/picking slip 4x box BPG 2x box BRI"
click at [602, 519] on div "Recipient: Default ( [EMAIL_ADDRESS][DOMAIN_NAME] ) Message: Please add message…" at bounding box center [648, 523] width 717 height 51
drag, startPoint x: 692, startPoint y: 531, endPoint x: 340, endPoint y: 540, distance: 352.0
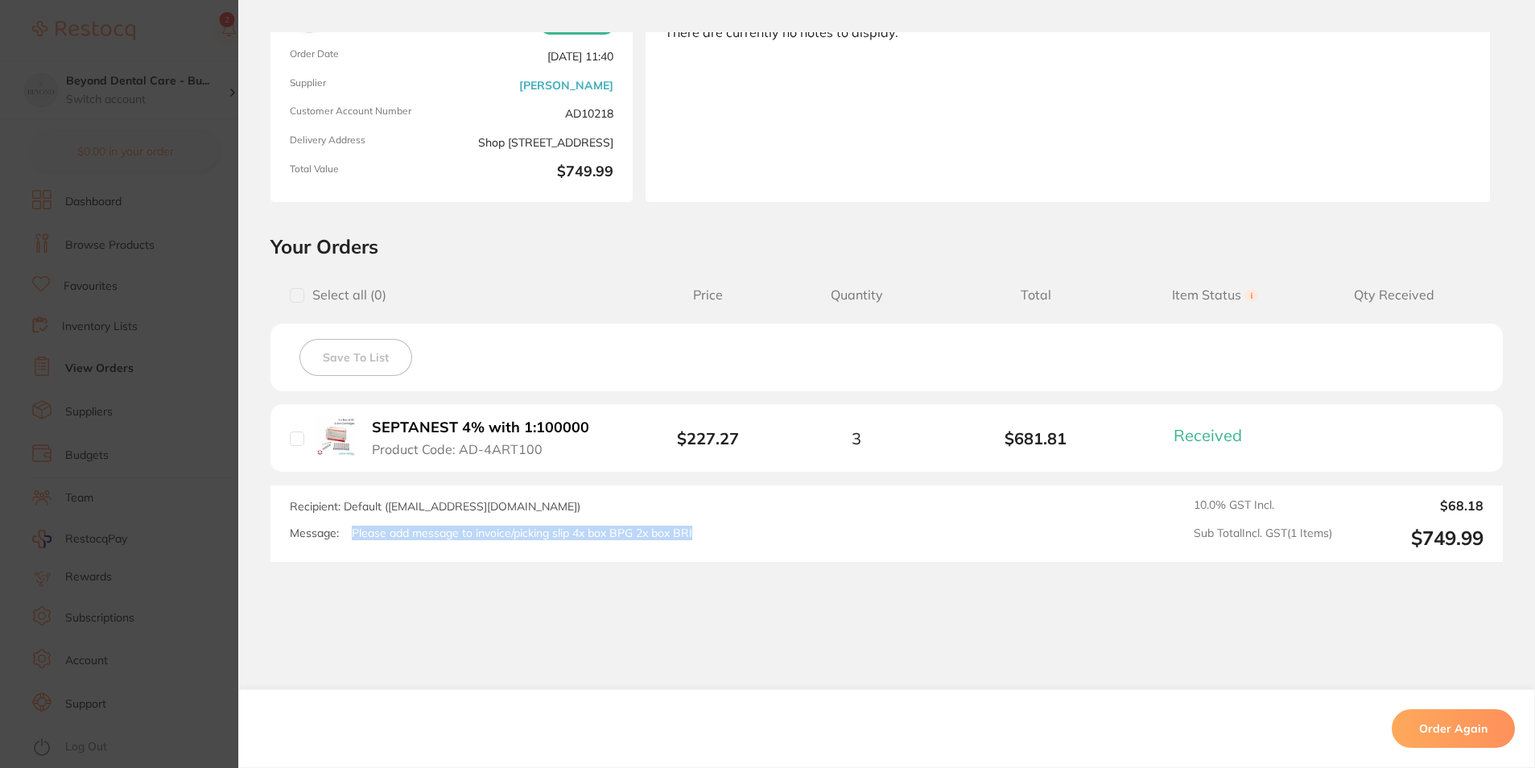
click at [340, 540] on div "Recipient: Default ( [EMAIL_ADDRESS][DOMAIN_NAME] ) Message: Please add message…" at bounding box center [648, 523] width 717 height 51
drag, startPoint x: 340, startPoint y: 540, endPoint x: 634, endPoint y: 498, distance: 297.8
click at [634, 498] on div "Recipient: Default ( [EMAIL_ADDRESS][DOMAIN_NAME] ) Message: Please add message…" at bounding box center [648, 523] width 717 height 51
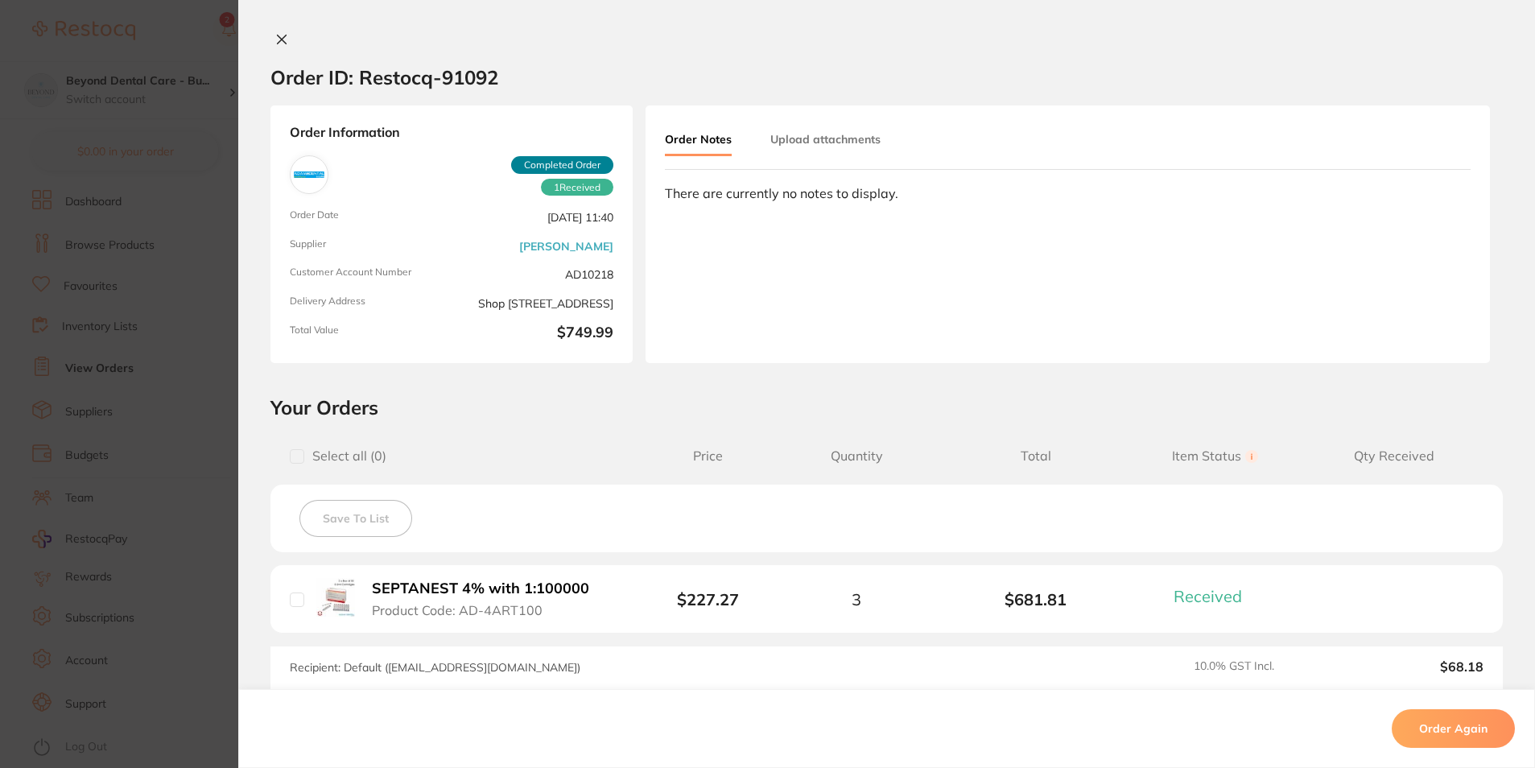
scroll to position [0, 0]
click at [279, 35] on icon at bounding box center [281, 39] width 13 height 13
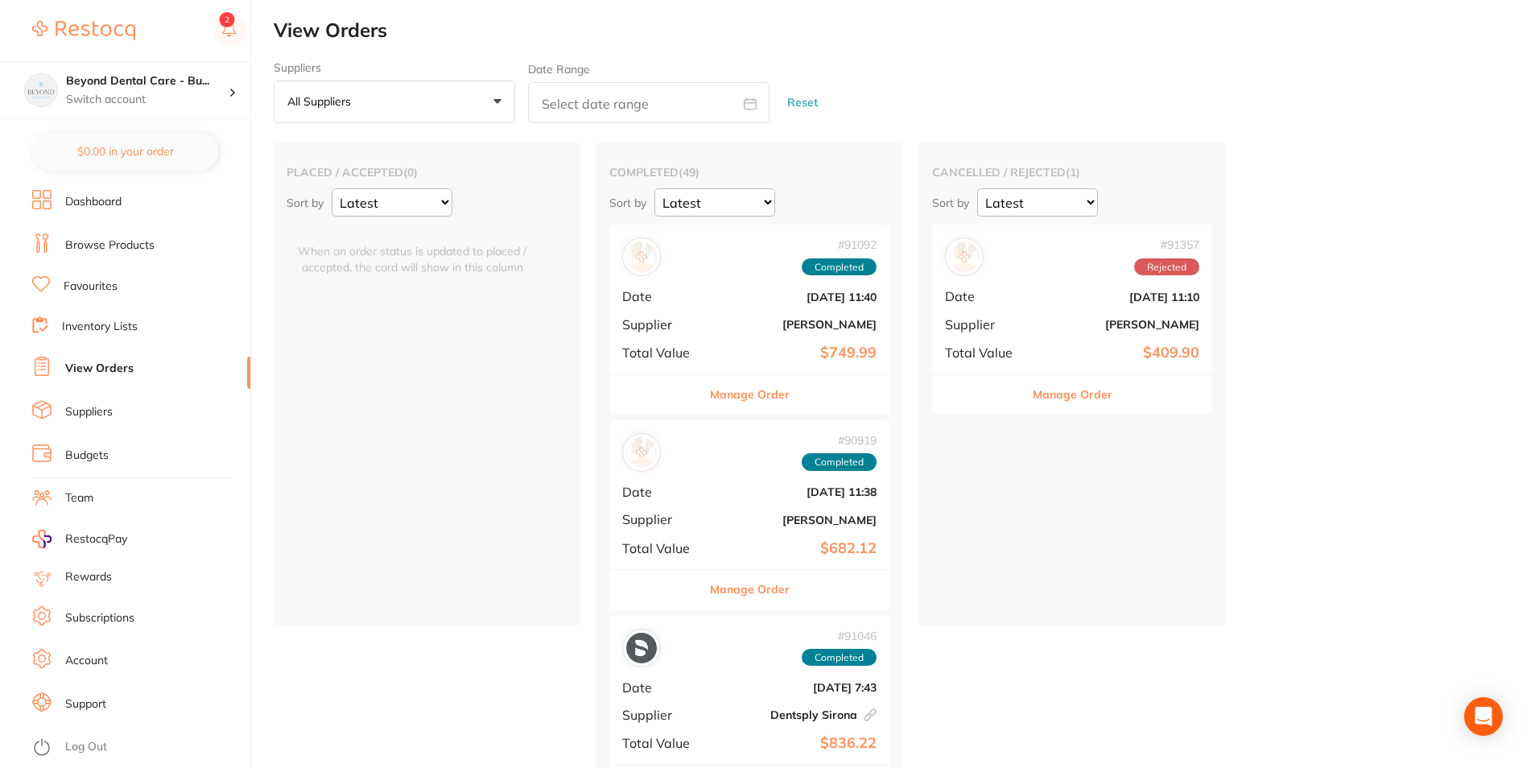
click at [751, 329] on b "[PERSON_NAME]" at bounding box center [796, 324] width 161 height 13
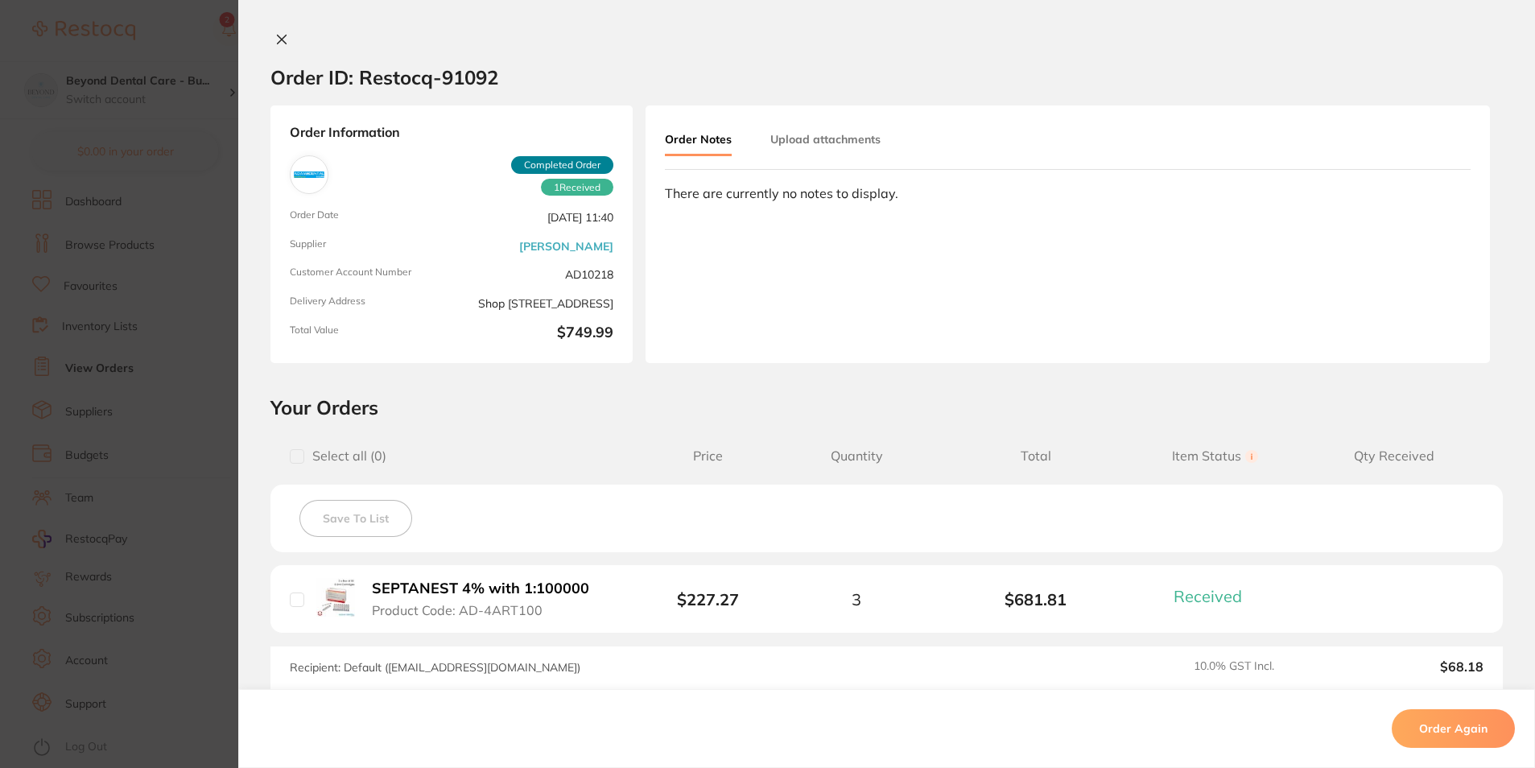
click at [280, 36] on icon at bounding box center [282, 39] width 9 height 9
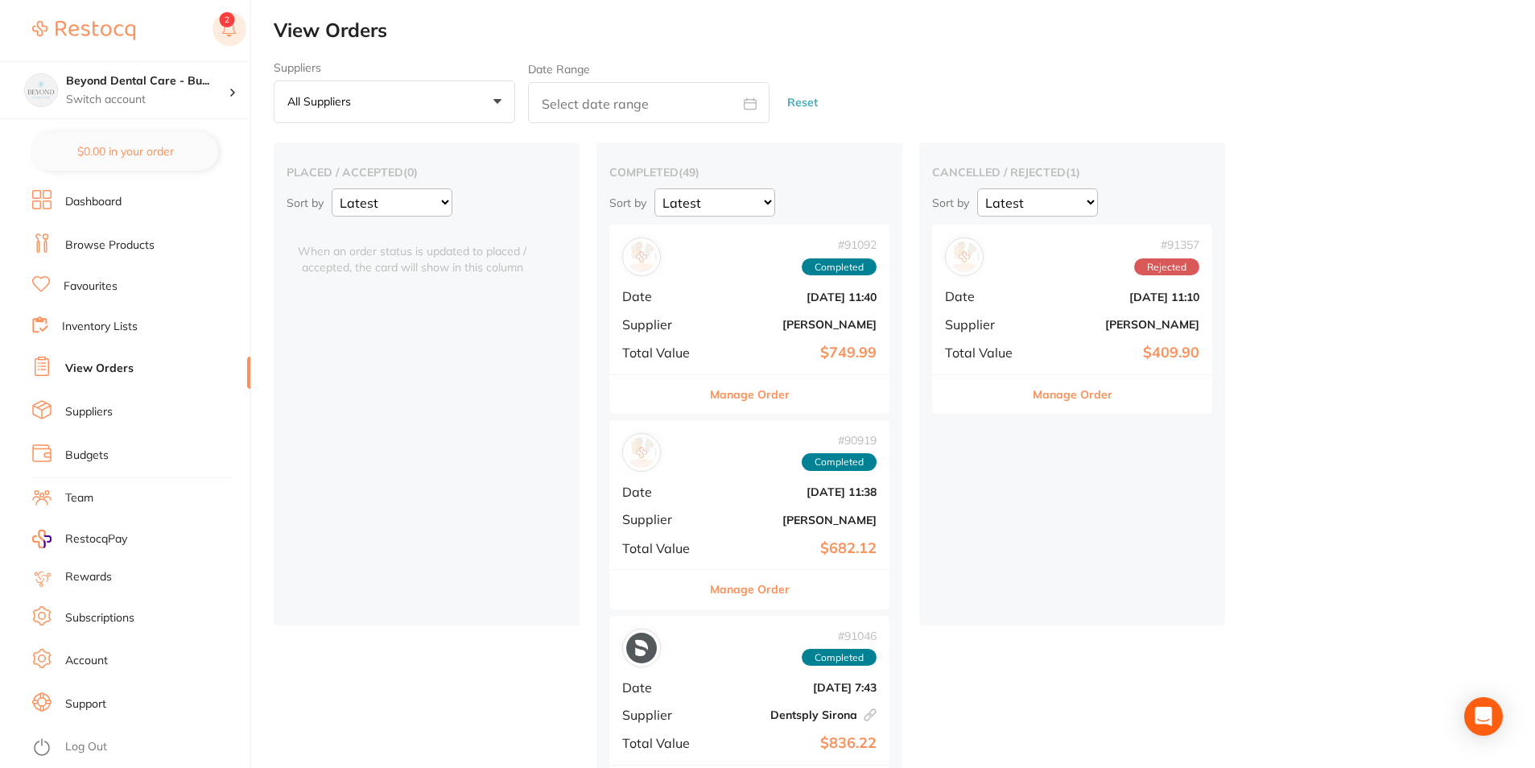
click at [235, 33] on icon at bounding box center [229, 27] width 14 height 13
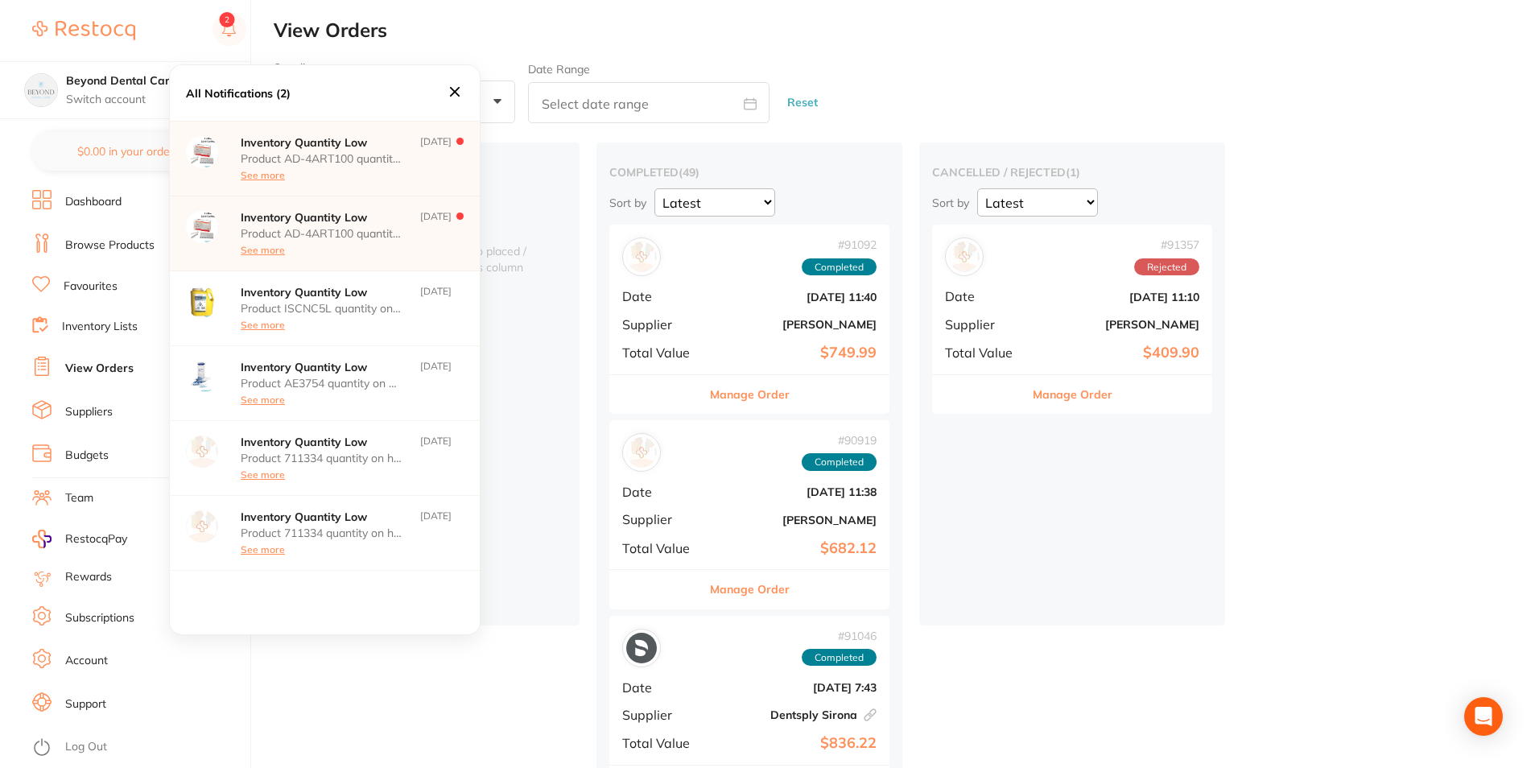
click at [460, 99] on icon at bounding box center [455, 92] width 18 height 18
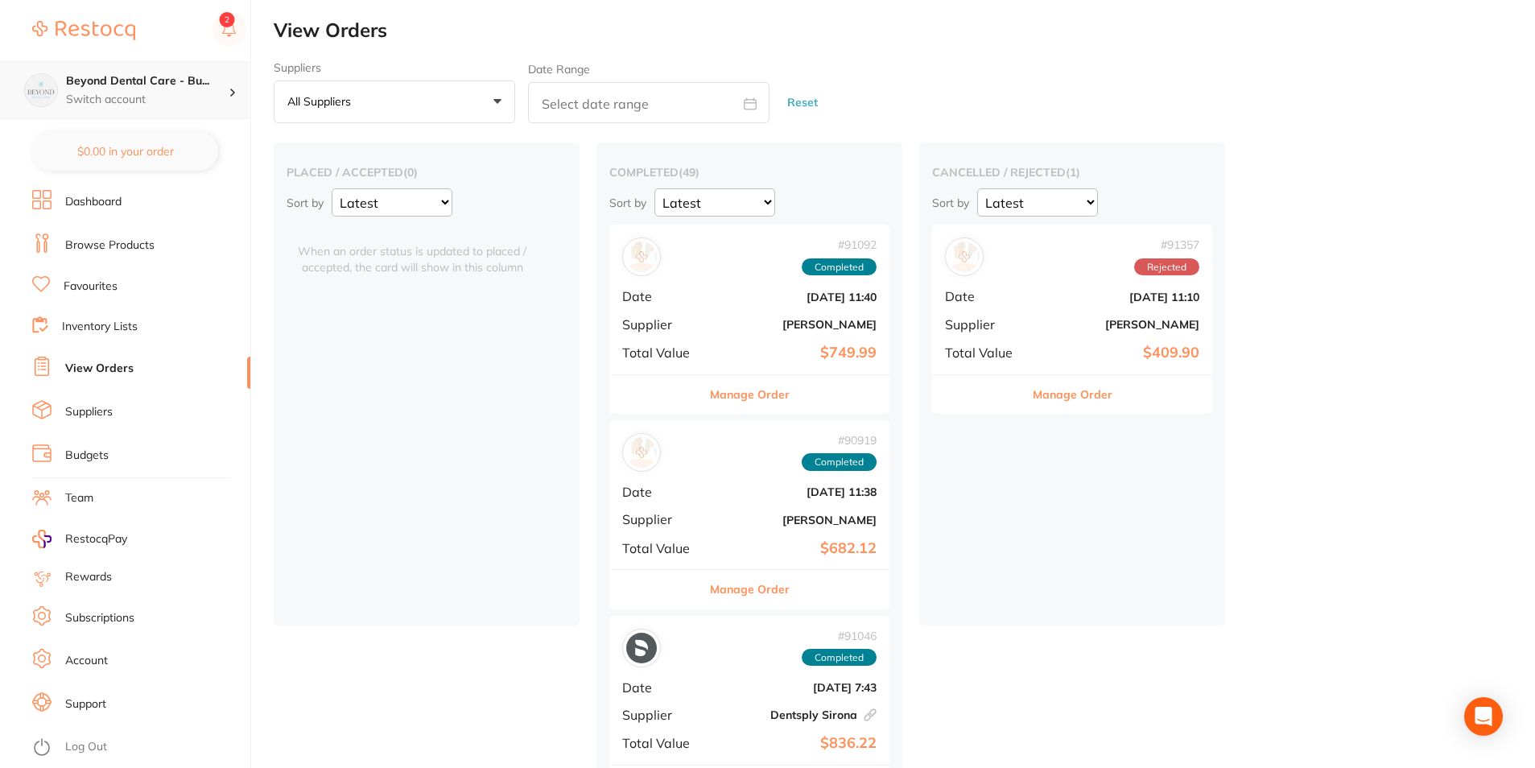
click at [205, 94] on p "Switch account" at bounding box center [147, 100] width 163 height 16
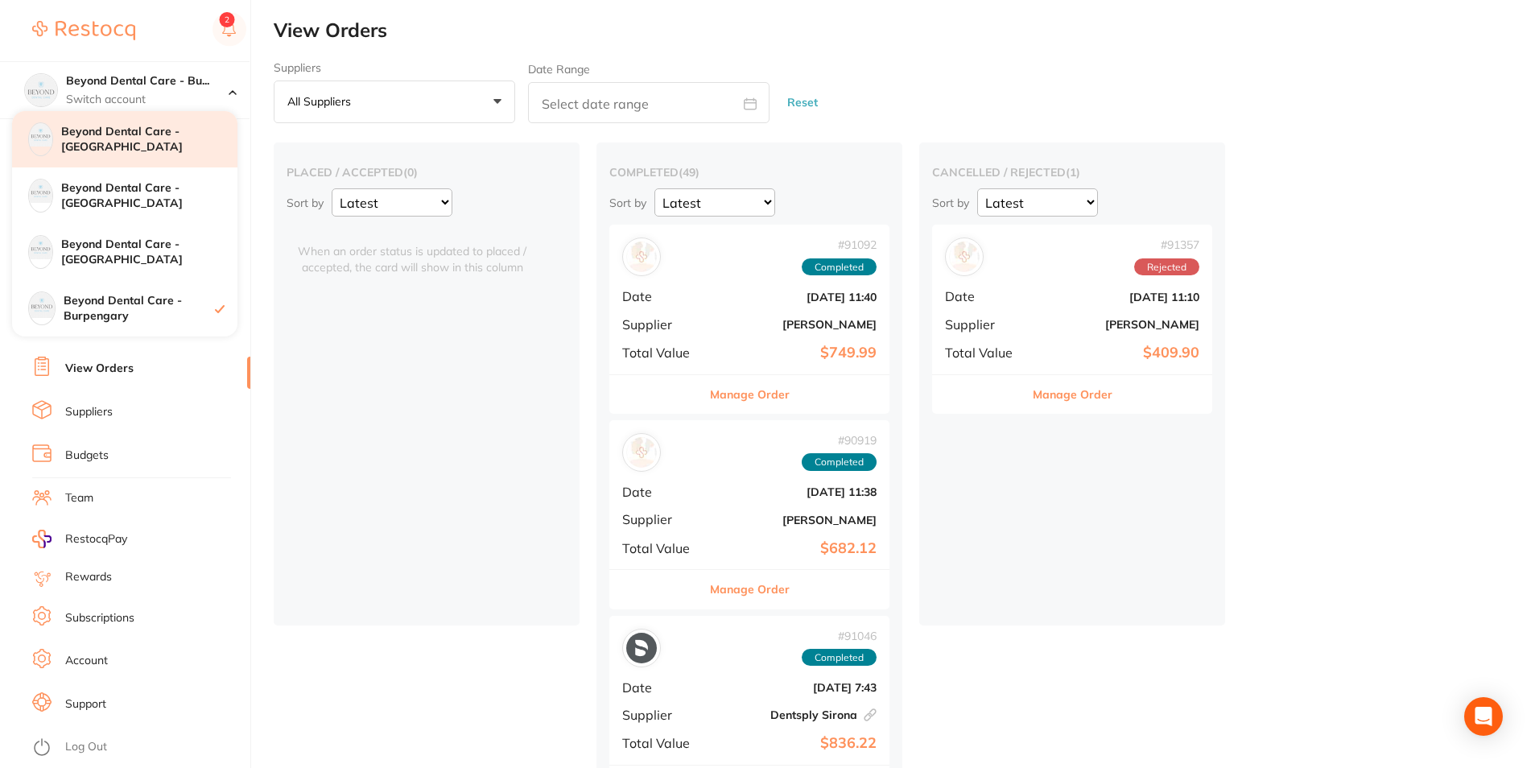
click at [165, 137] on h4 "Beyond Dental Care - [GEOGRAPHIC_DATA]" at bounding box center [149, 139] width 176 height 31
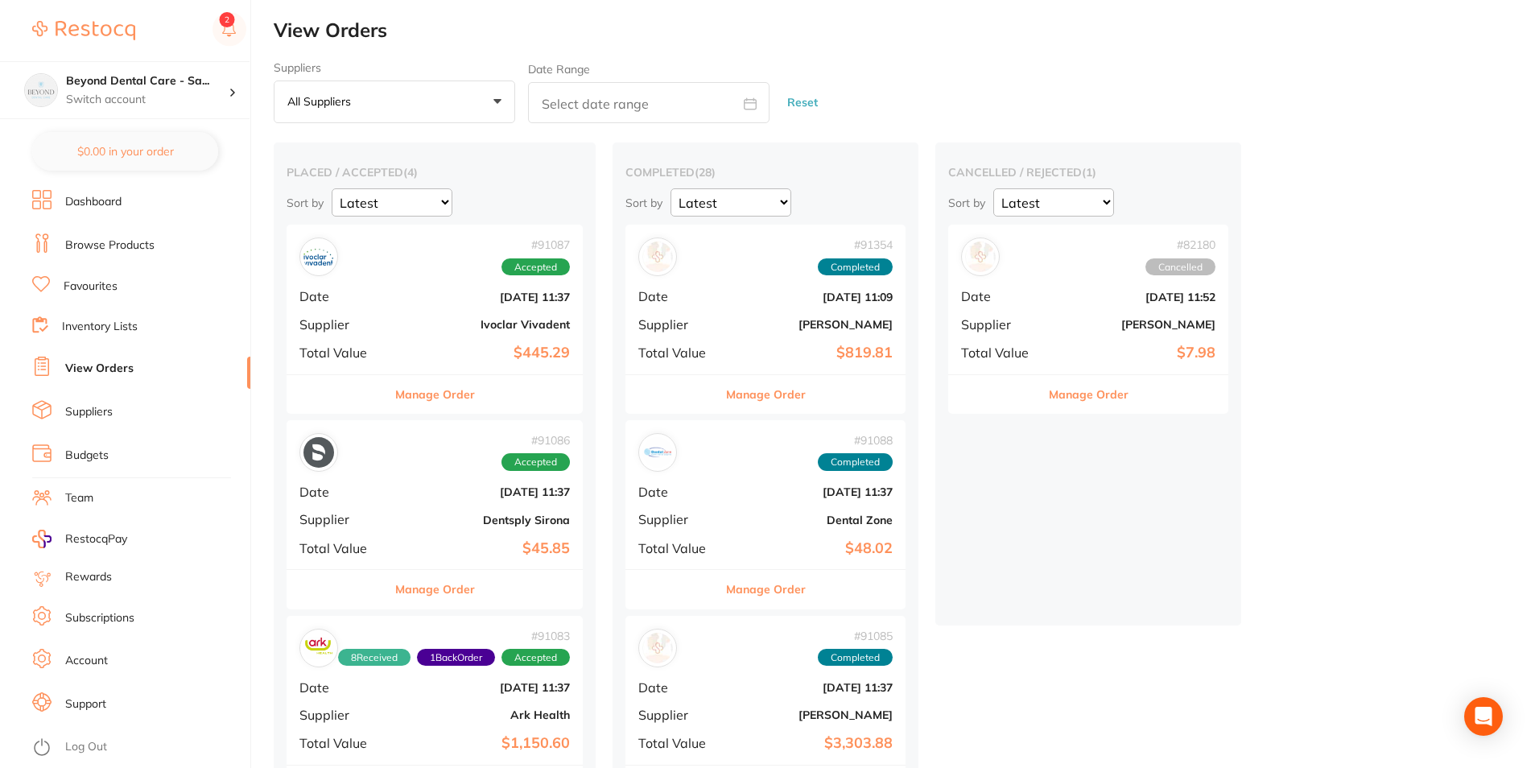
click at [161, 255] on li "Browse Products" at bounding box center [141, 246] width 218 height 24
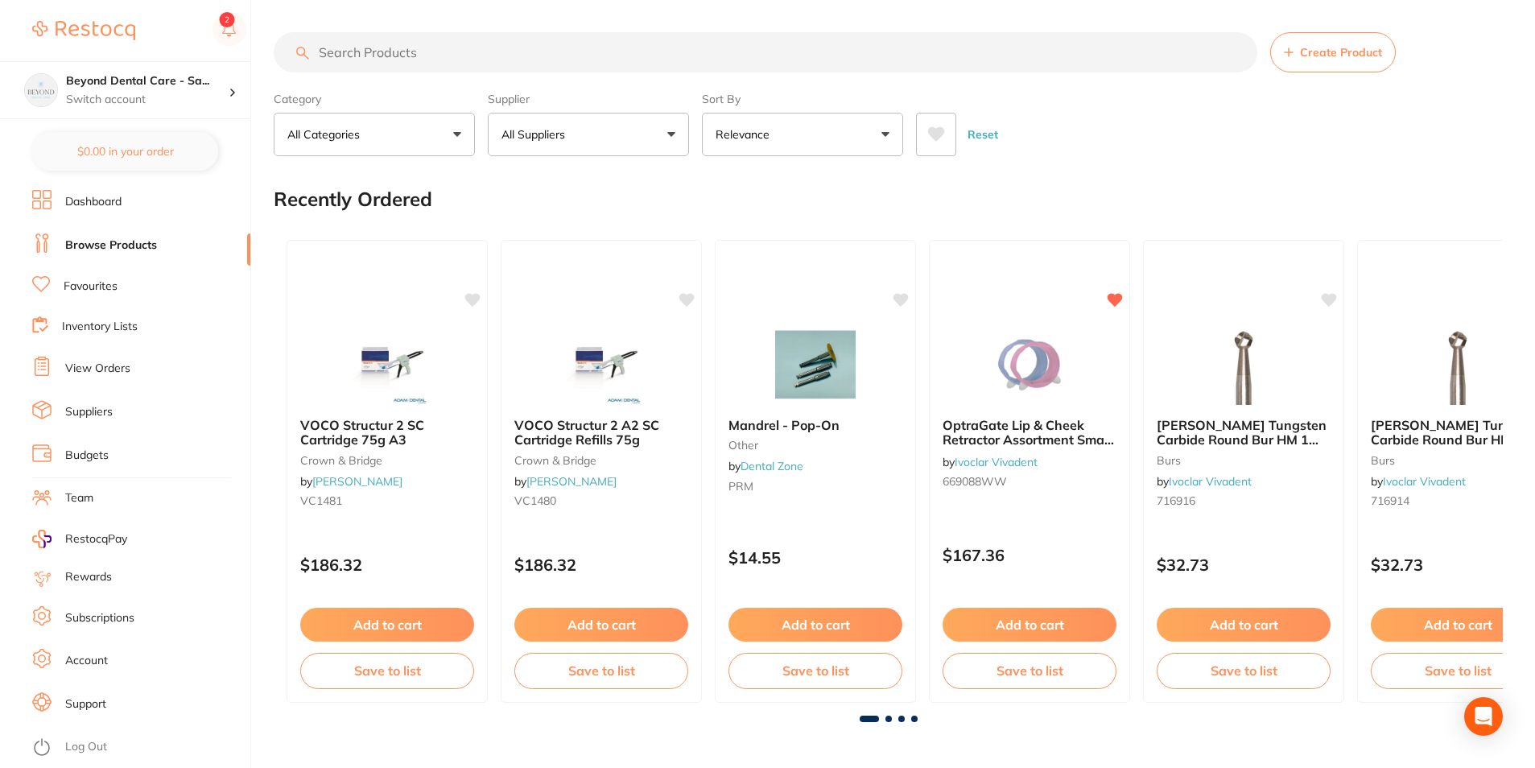
click at [411, 54] on input "search" at bounding box center [766, 52] width 984 height 40
paste input "663001"
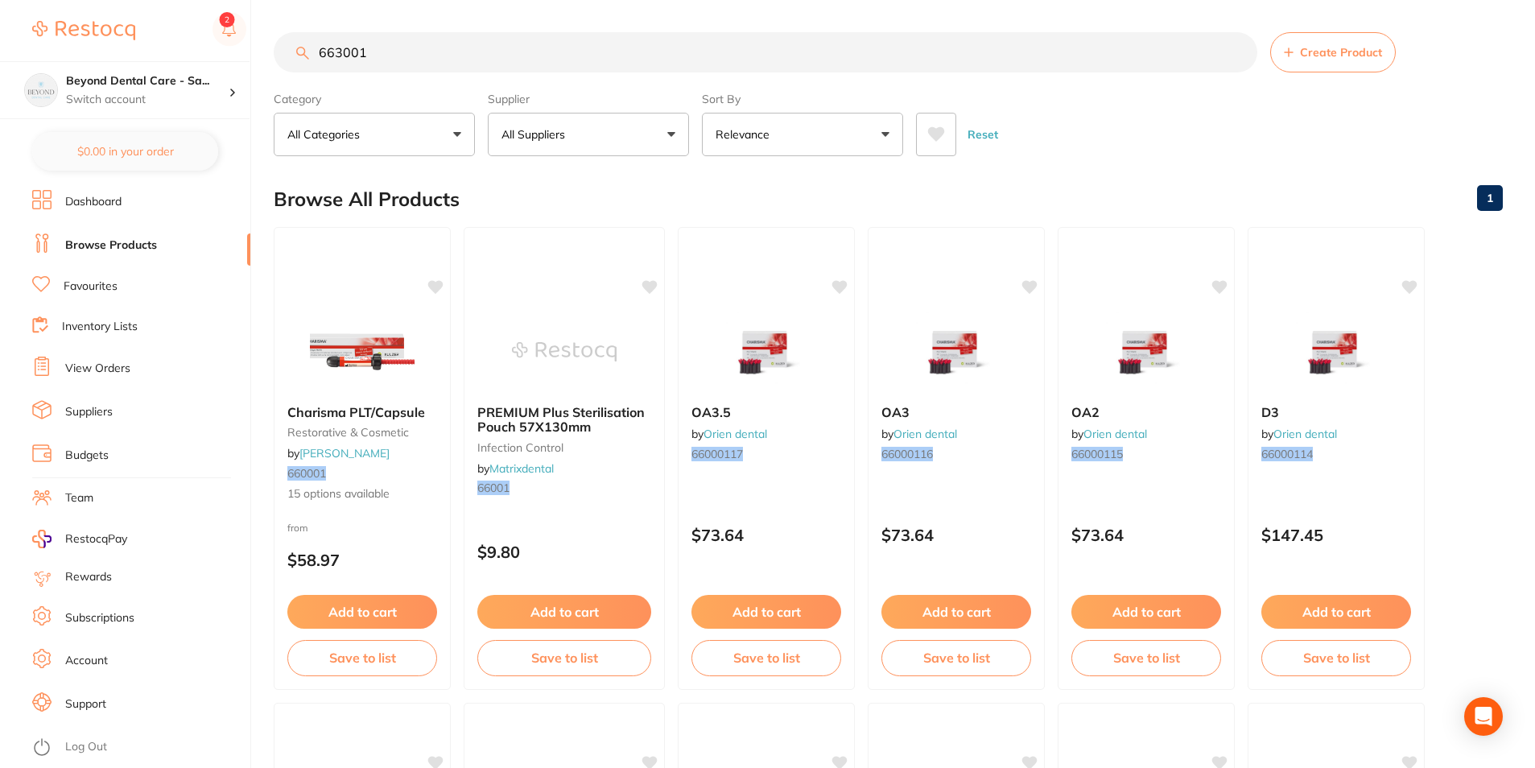
drag, startPoint x: 405, startPoint y: 62, endPoint x: 312, endPoint y: 62, distance: 93.4
click at [313, 64] on input "663001" at bounding box center [766, 52] width 984 height 40
paste input "SP-4063"
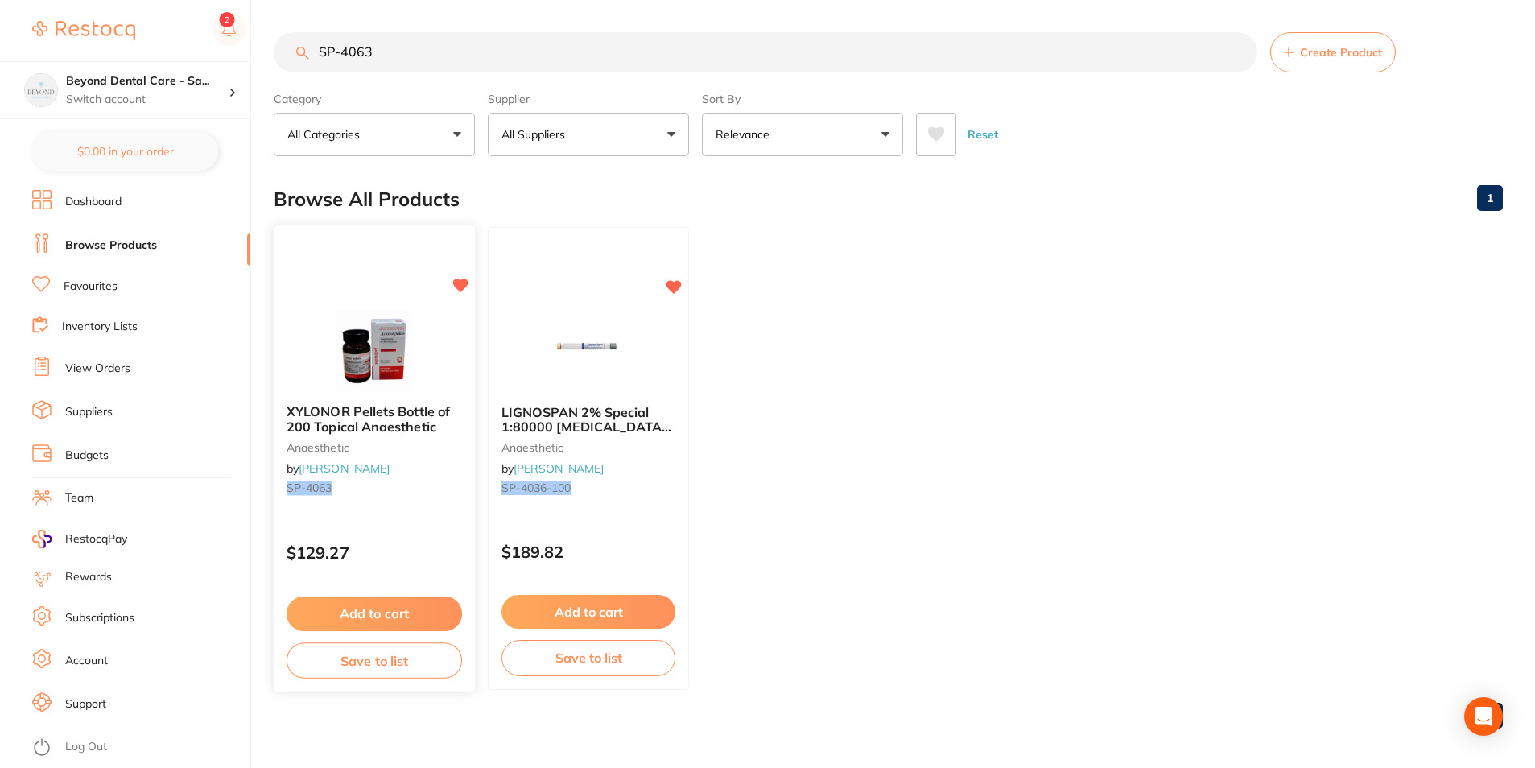
type input "SP-4063"
click at [356, 654] on button "Save to list" at bounding box center [375, 661] width 176 height 36
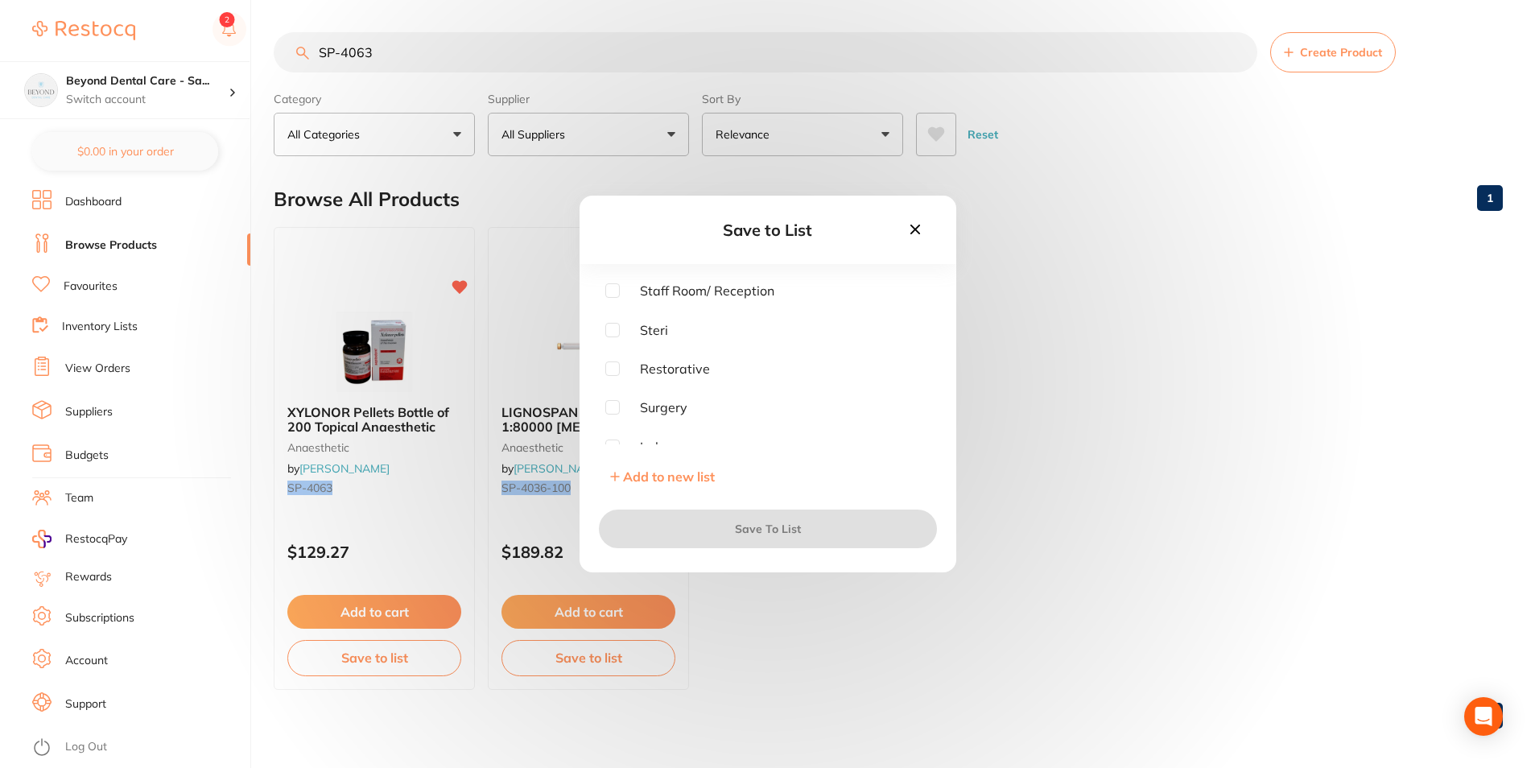
scroll to position [129, 0]
click at [614, 318] on input "checkbox" at bounding box center [612, 318] width 14 height 14
checkbox input "true"
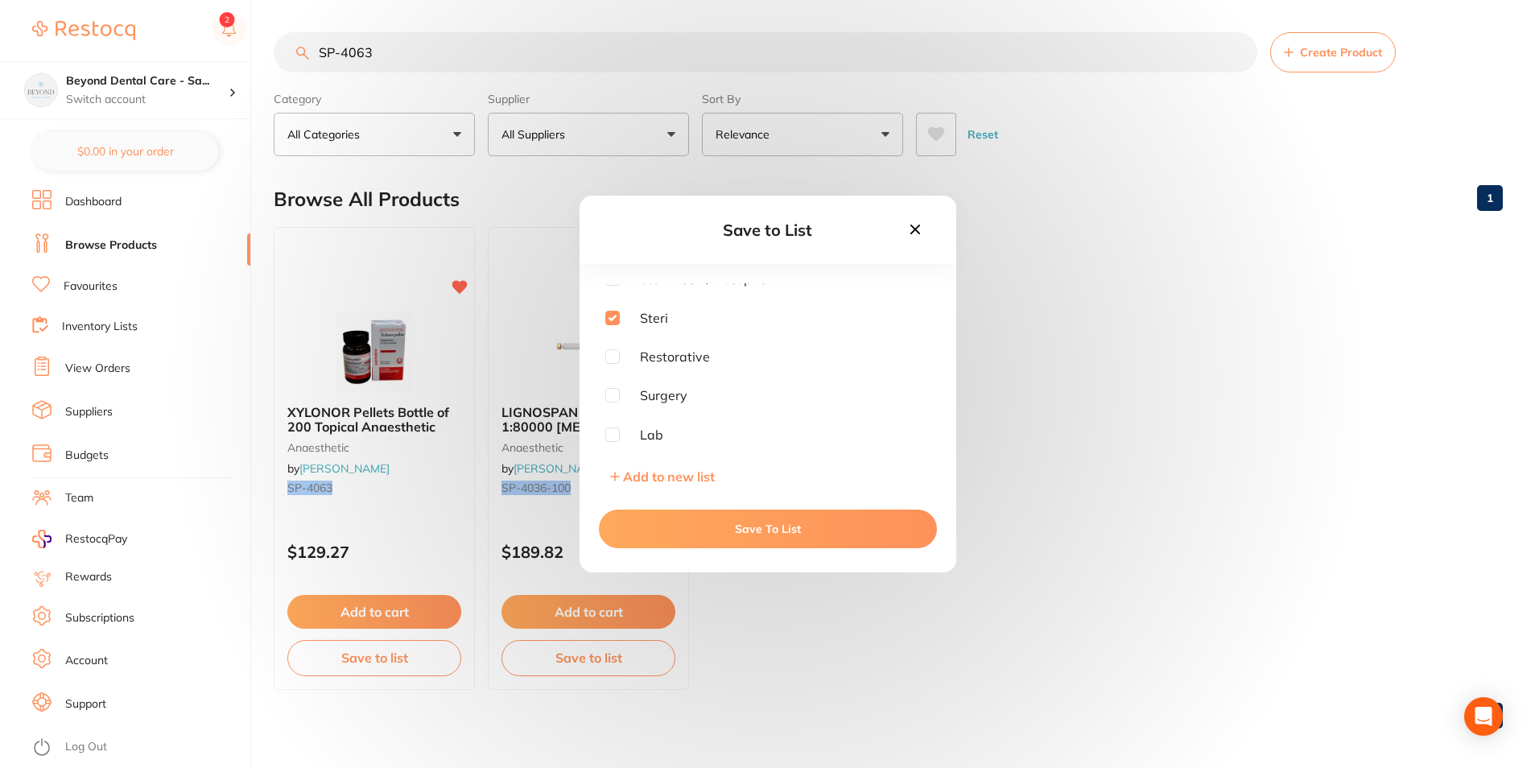
click at [678, 527] on button "Save To List" at bounding box center [768, 529] width 338 height 39
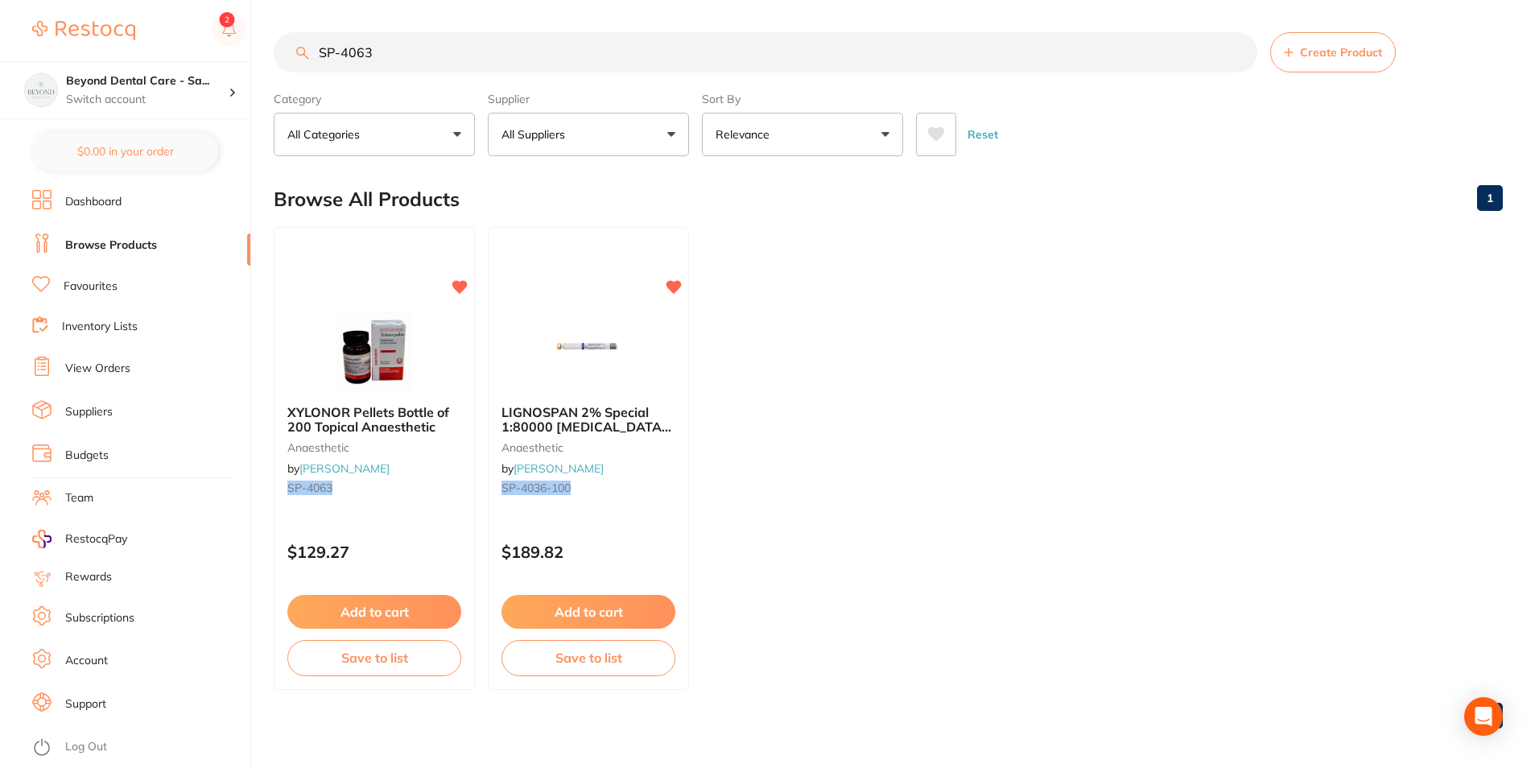
drag, startPoint x: 432, startPoint y: 39, endPoint x: 251, endPoint y: 62, distance: 181.9
click at [251, 62] on div "$0.00 Beyond Dental Care - Sa... Switch account Beyond Dental Care - Sandstone …" at bounding box center [767, 384] width 1535 height 768
paste input "HS-9002938"
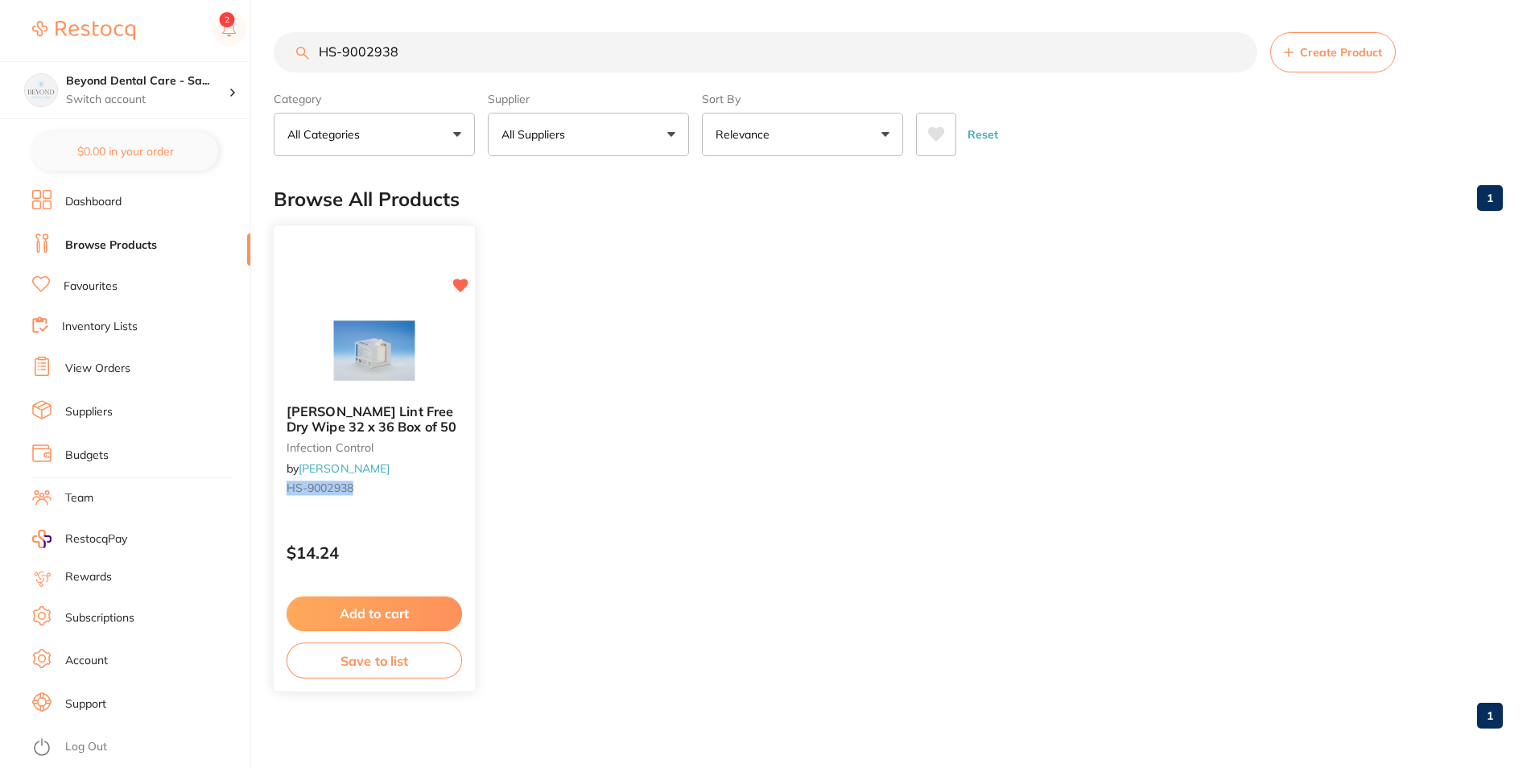
type input "HS-9002938"
click at [377, 659] on button "Save to list" at bounding box center [375, 661] width 176 height 36
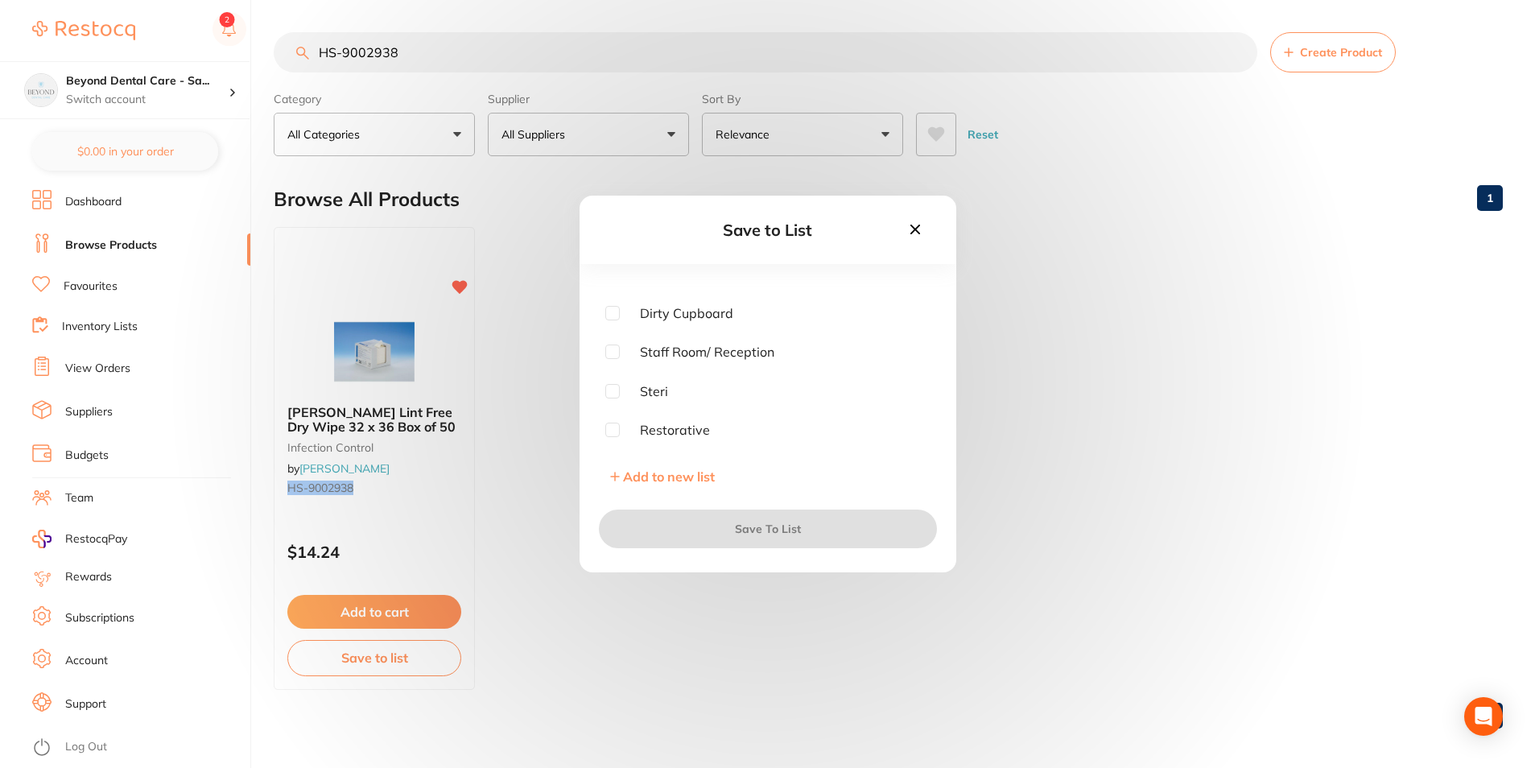
scroll to position [81, 0]
click at [615, 359] on input "checkbox" at bounding box center [612, 366] width 14 height 14
checkbox input "true"
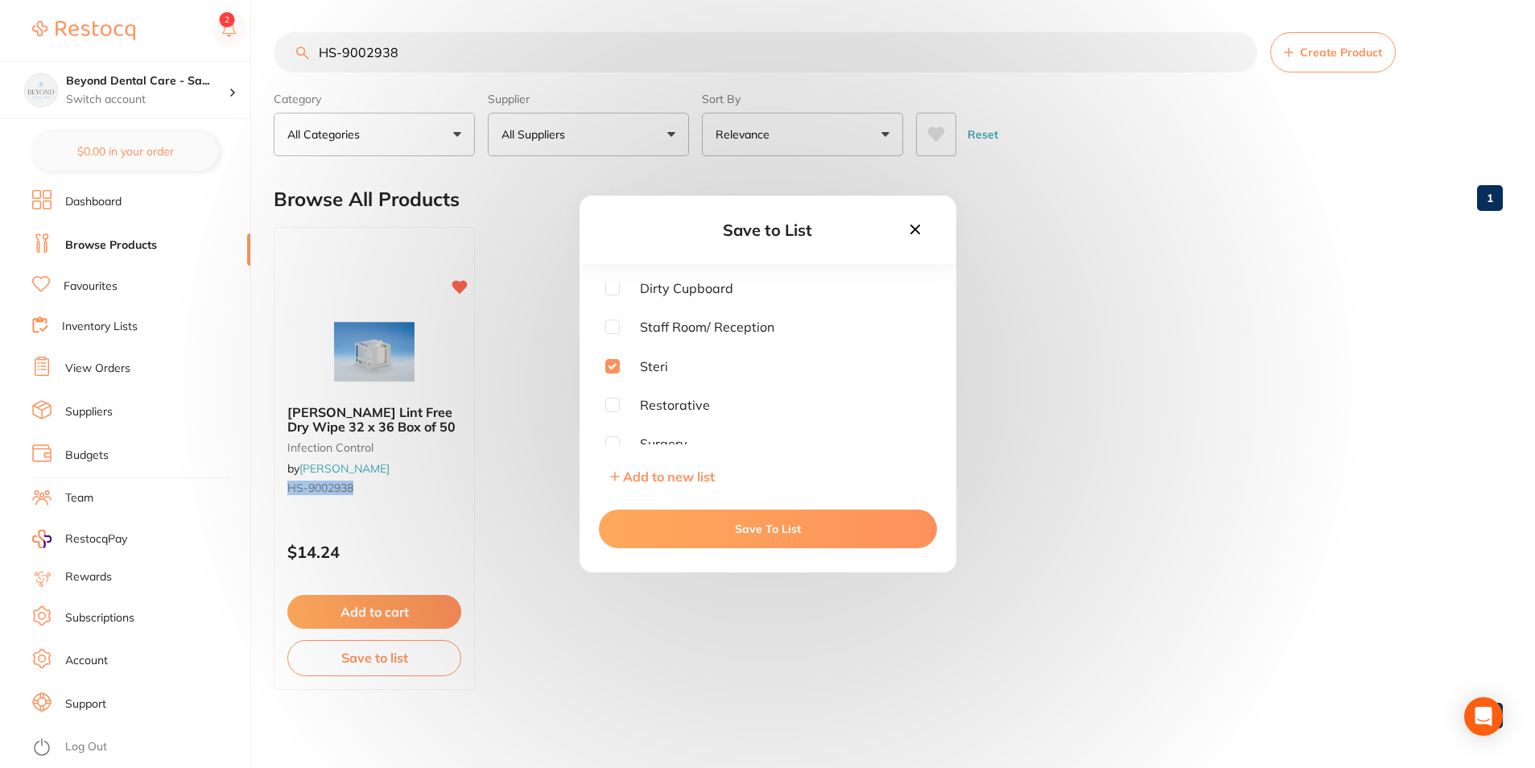
click at [656, 518] on button "Save To List" at bounding box center [768, 529] width 338 height 39
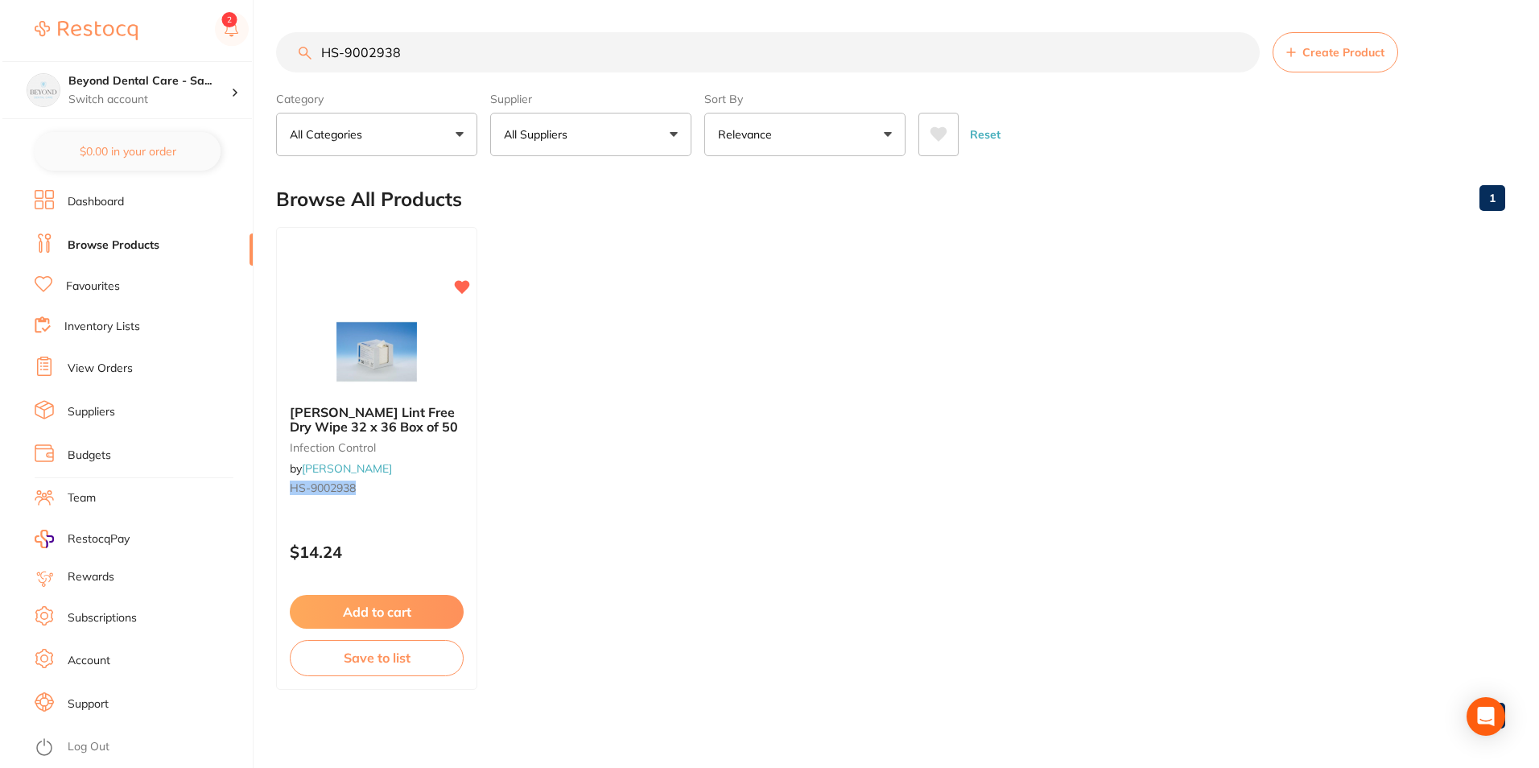
scroll to position [1, 0]
drag, startPoint x: 391, startPoint y: 52, endPoint x: 308, endPoint y: 72, distance: 85.2
click at [308, 72] on input "HS-9002938" at bounding box center [766, 52] width 984 height 40
click at [448, 39] on input "HS-9002938" at bounding box center [766, 52] width 984 height 40
drag, startPoint x: 448, startPoint y: 44, endPoint x: 284, endPoint y: 56, distance: 163.9
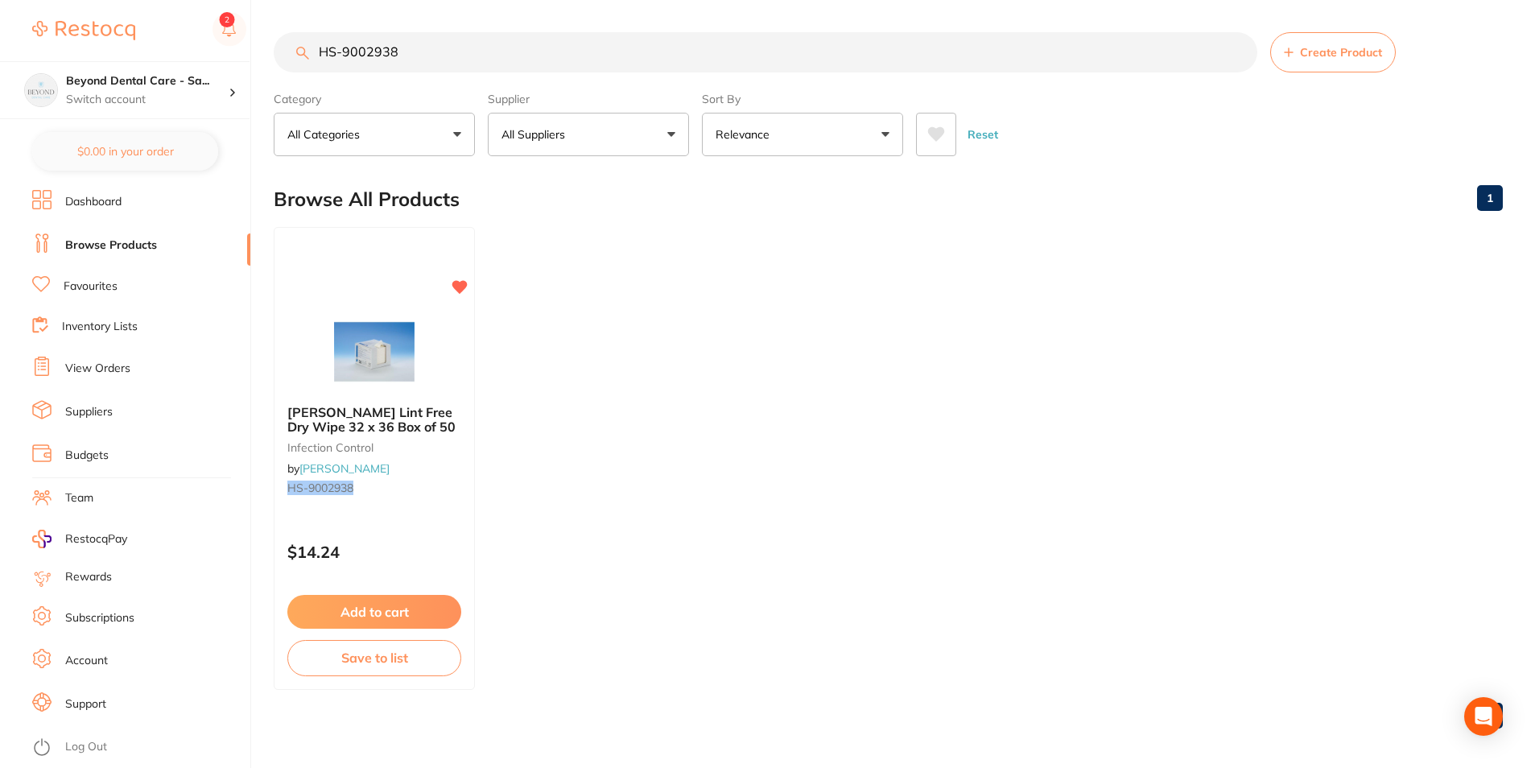
click at [269, 64] on div "$0.00 Beyond Dental Care - Sa... Switch account Beyond Dental Care - Sandstone …" at bounding box center [767, 384] width 1535 height 768
paste input "W-PF1716"
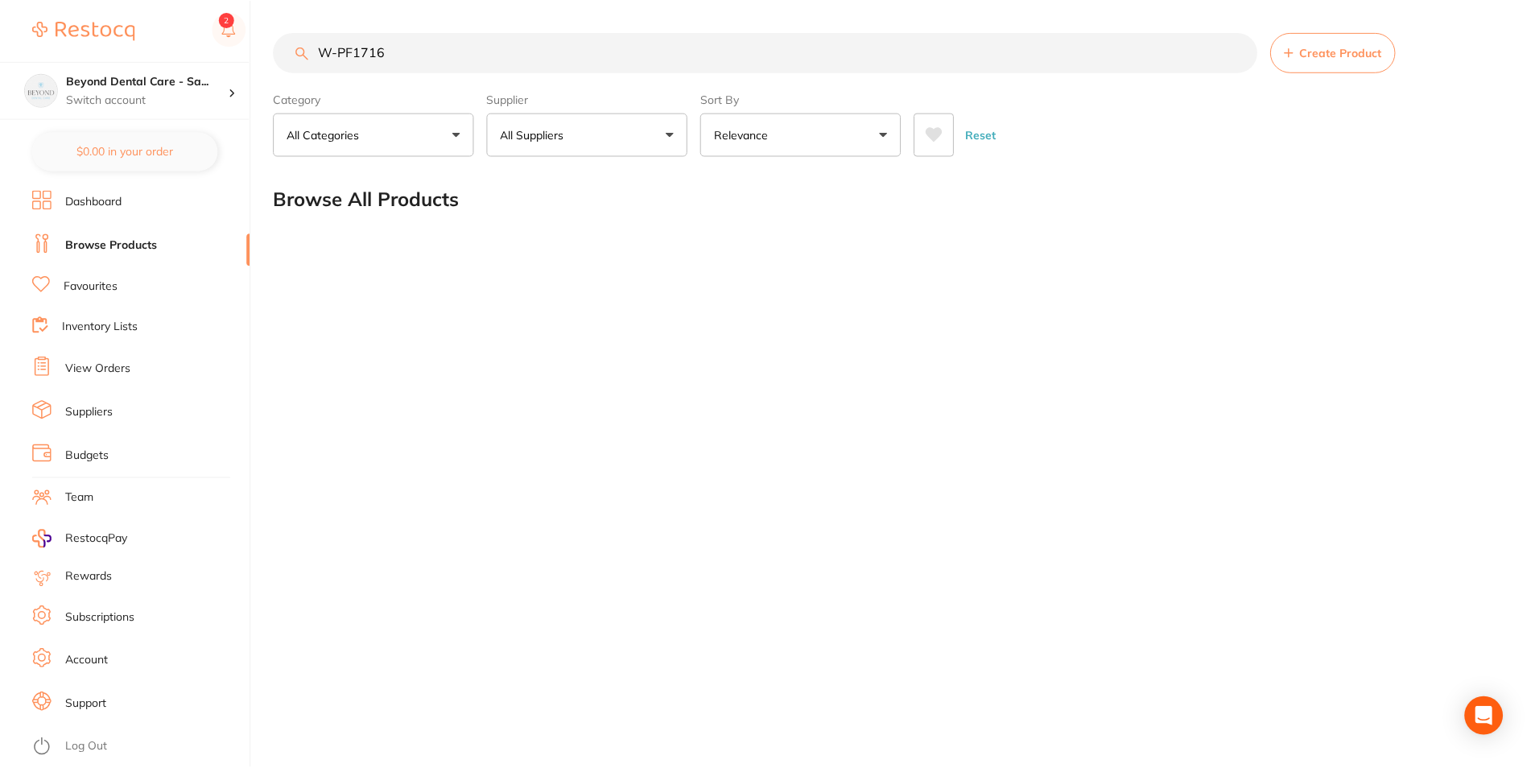
scroll to position [0, 0]
drag, startPoint x: 406, startPoint y: 41, endPoint x: 276, endPoint y: 56, distance: 130.5
click at [287, 56] on input "W-PF1716" at bounding box center [767, 52] width 987 height 40
paste input "CG-61038153"
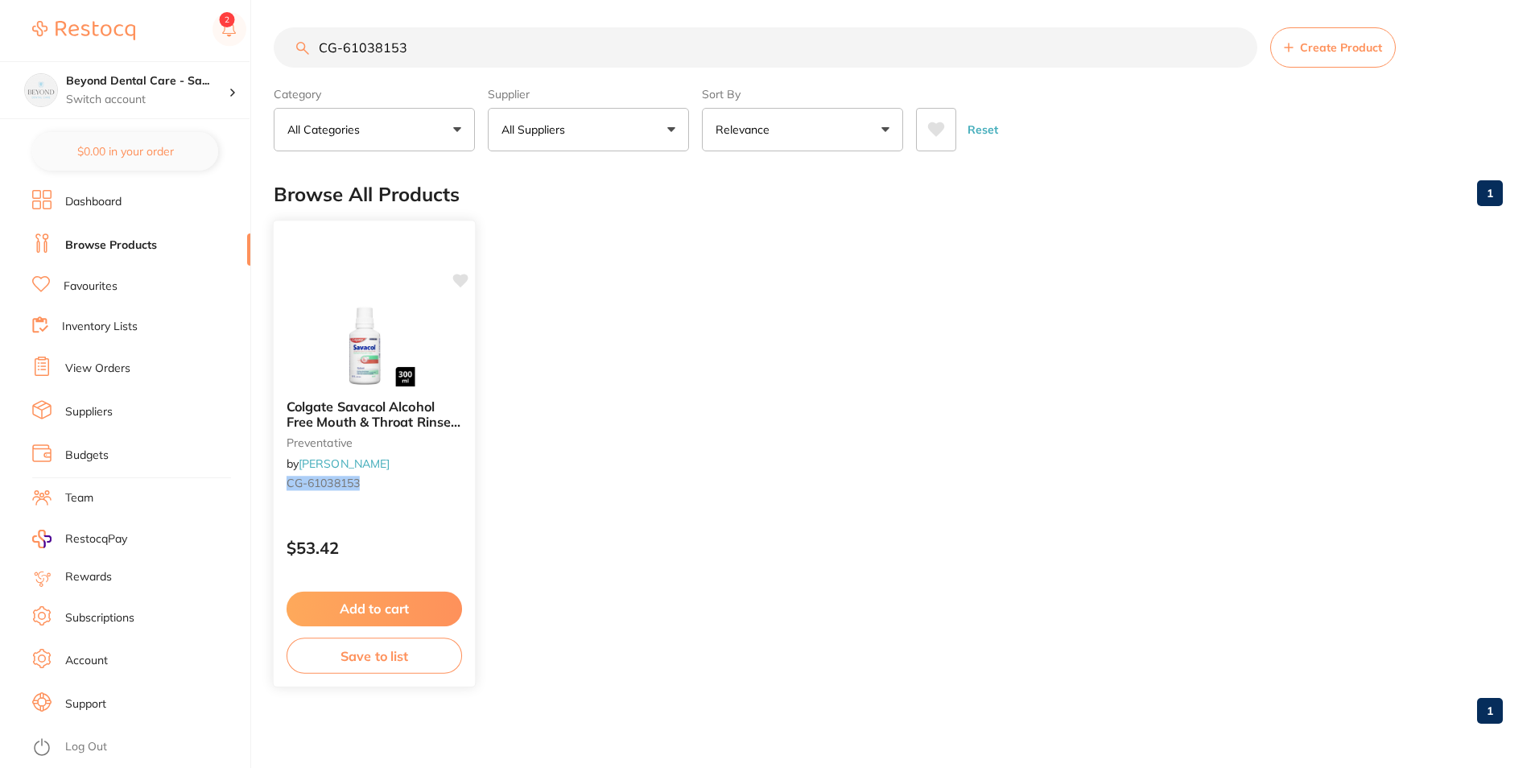
scroll to position [6, 0]
type input "CG-61038153"
click at [363, 651] on button "Save to list" at bounding box center [375, 655] width 176 height 36
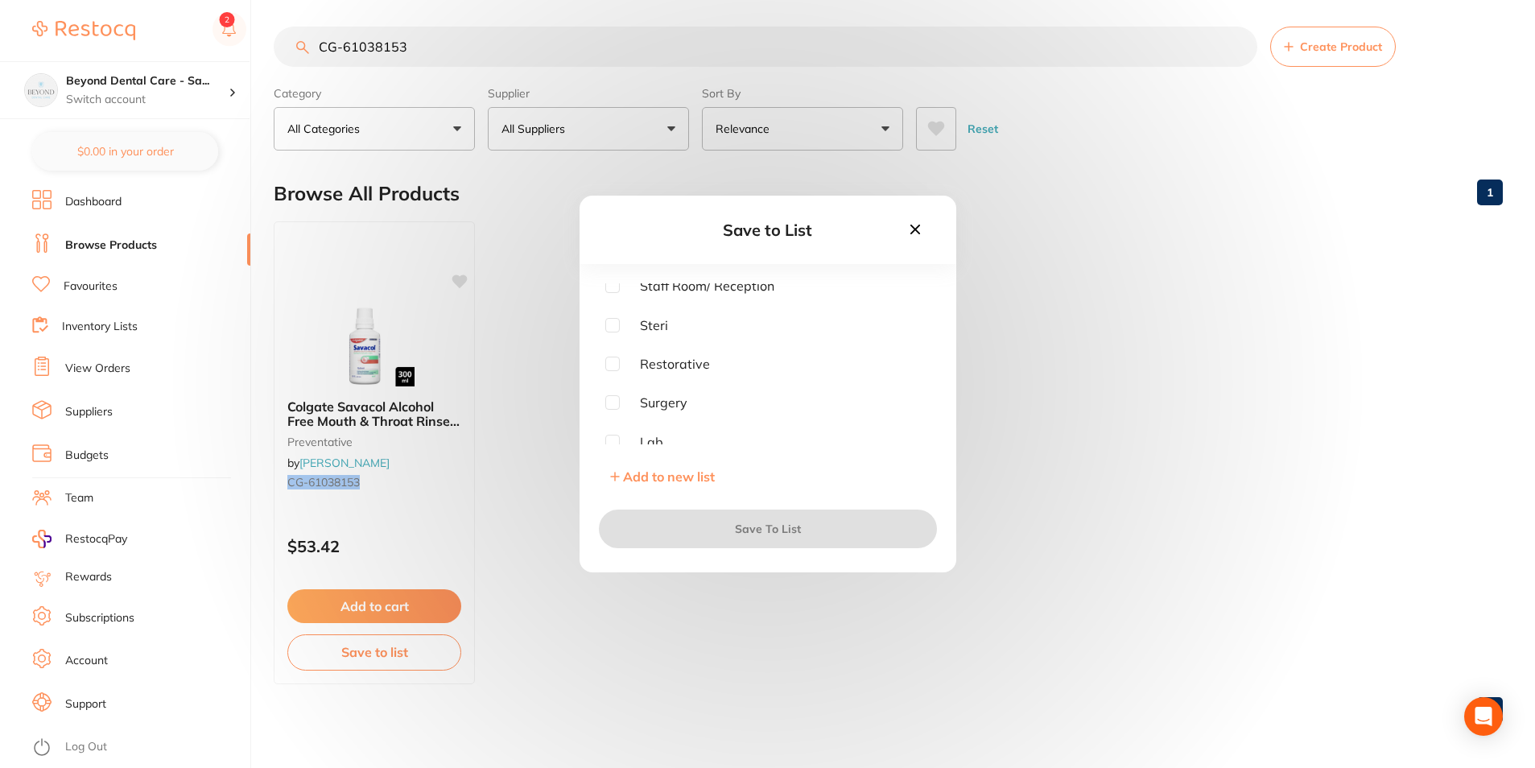
scroll to position [129, 0]
click at [608, 321] on input "checkbox" at bounding box center [612, 318] width 14 height 14
checkbox input "true"
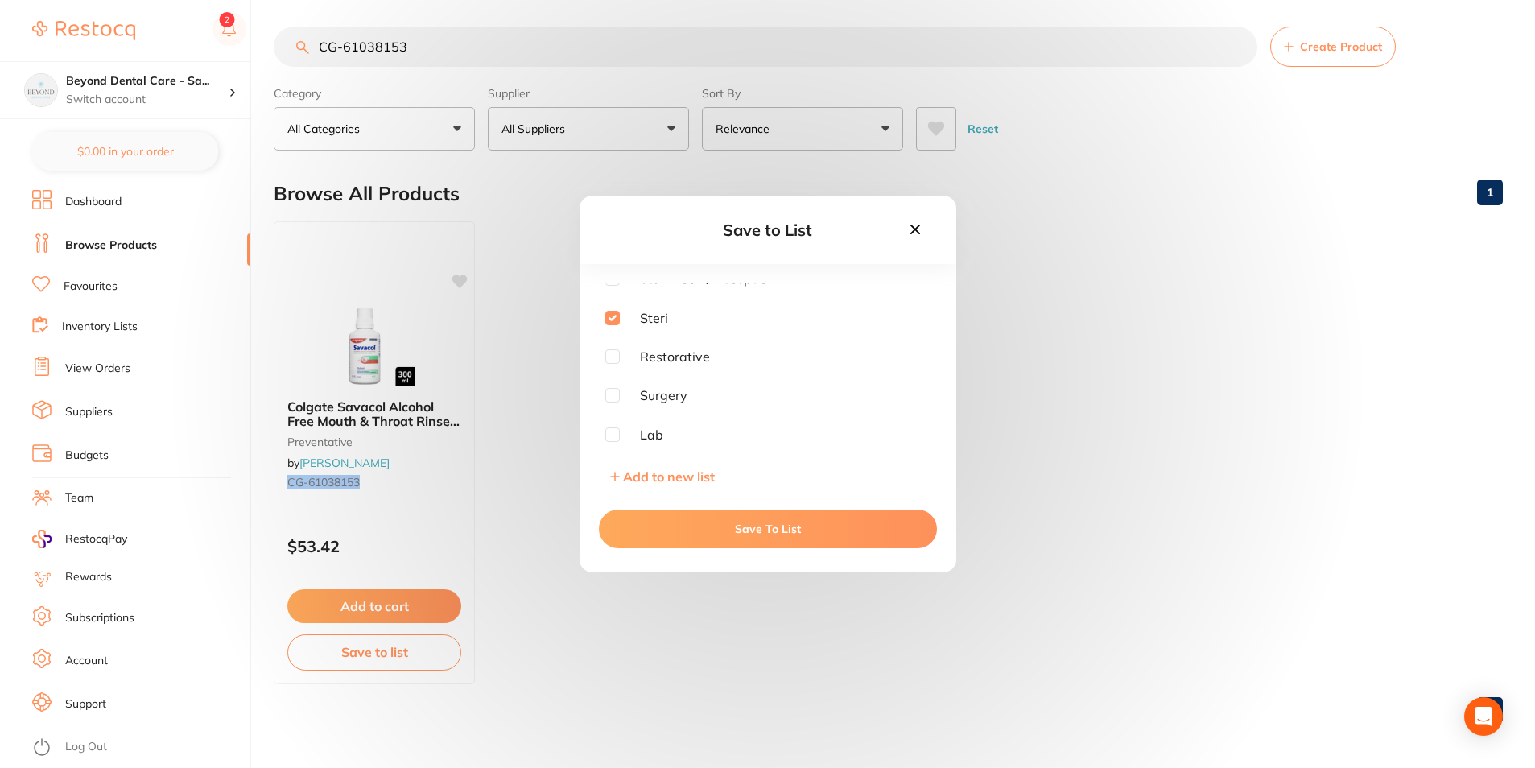
click at [676, 539] on button "Save To List" at bounding box center [768, 529] width 338 height 39
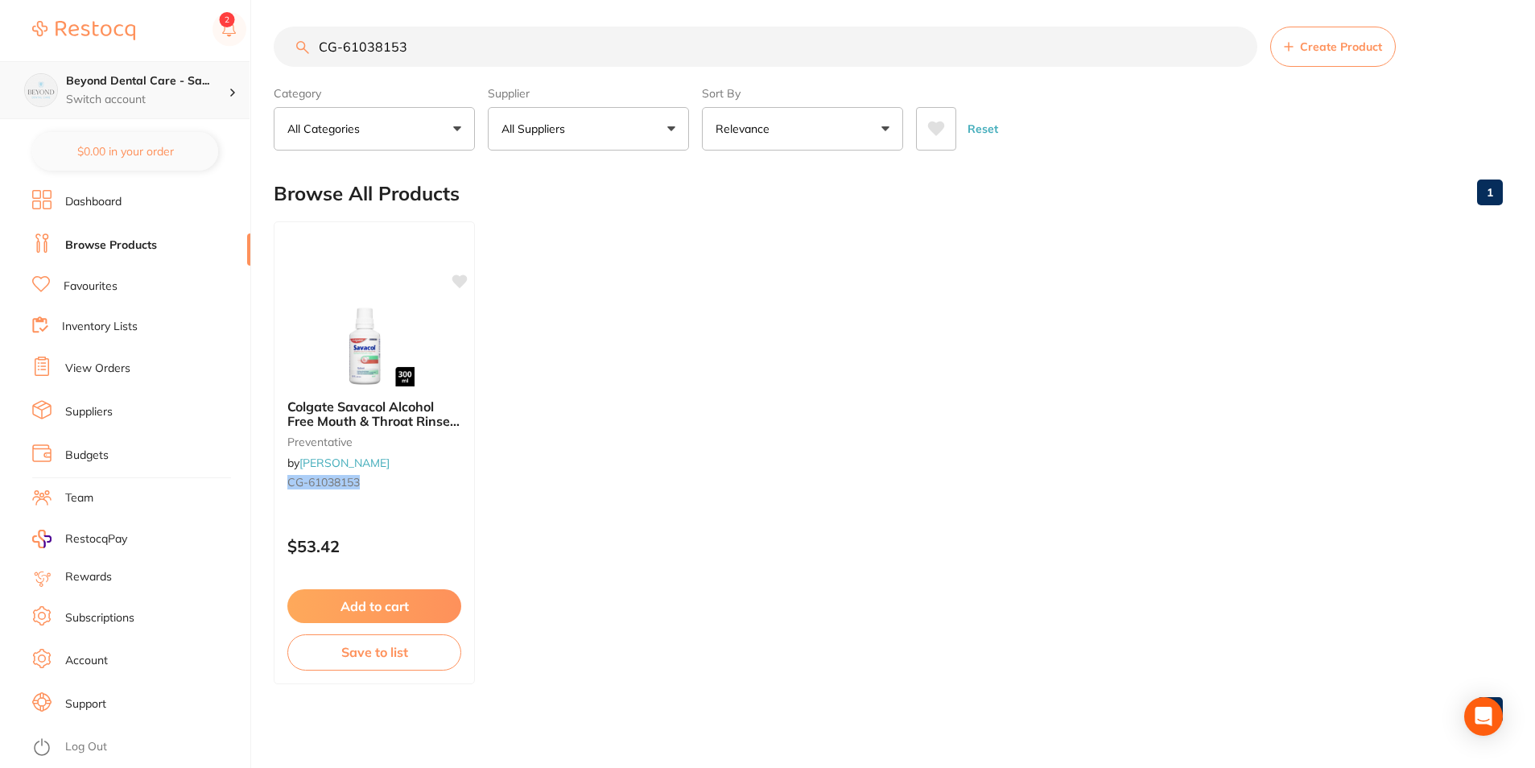
scroll to position [1, 0]
drag, startPoint x: 438, startPoint y: 36, endPoint x: 231, endPoint y: 69, distance: 209.5
click at [231, 69] on div "$0.00 Beyond Dental Care - Sa... Switch account Beyond Dental Care - Sandstone …" at bounding box center [767, 378] width 1535 height 768
paste input "759431"
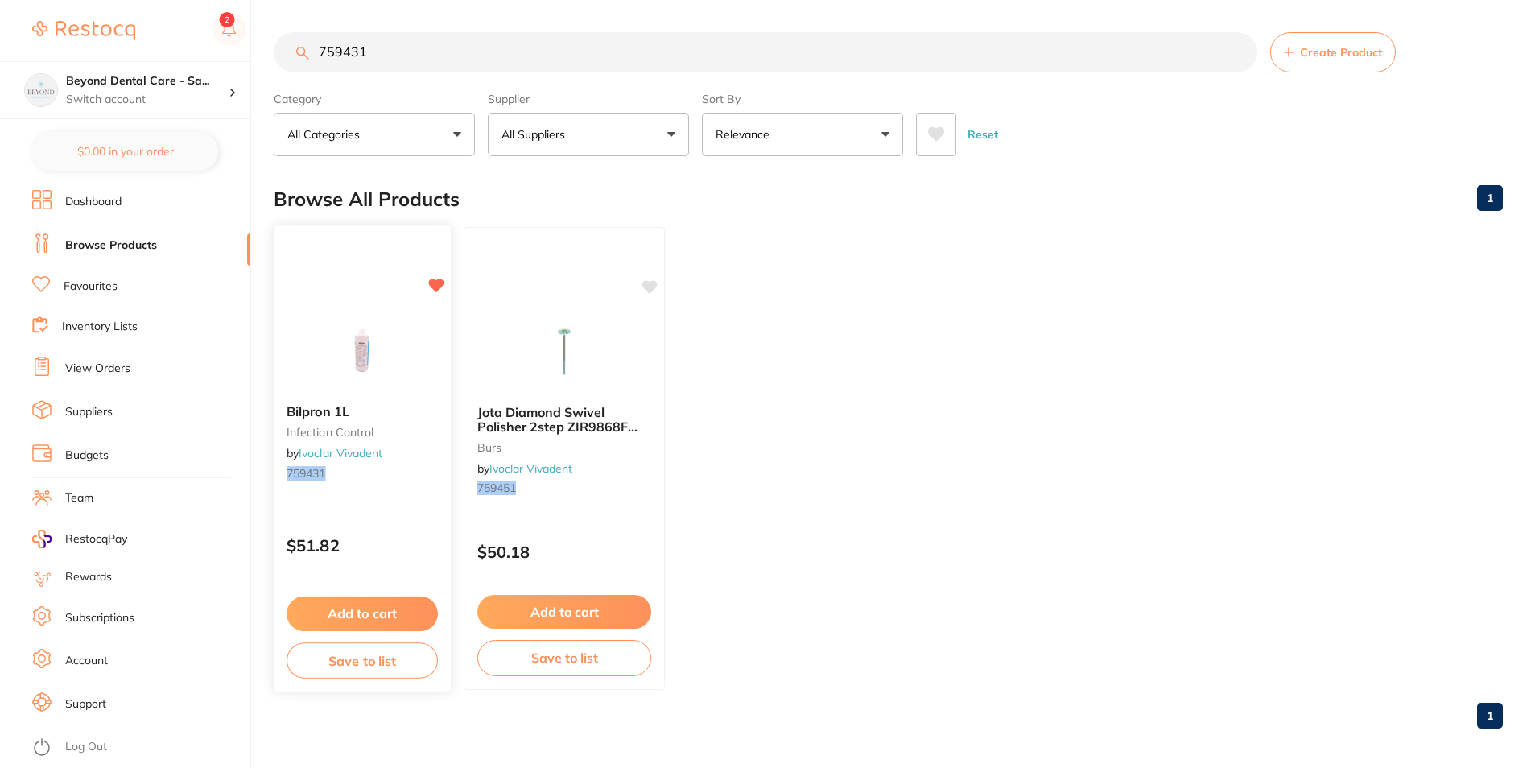
click at [373, 663] on button "Save to list" at bounding box center [362, 661] width 151 height 36
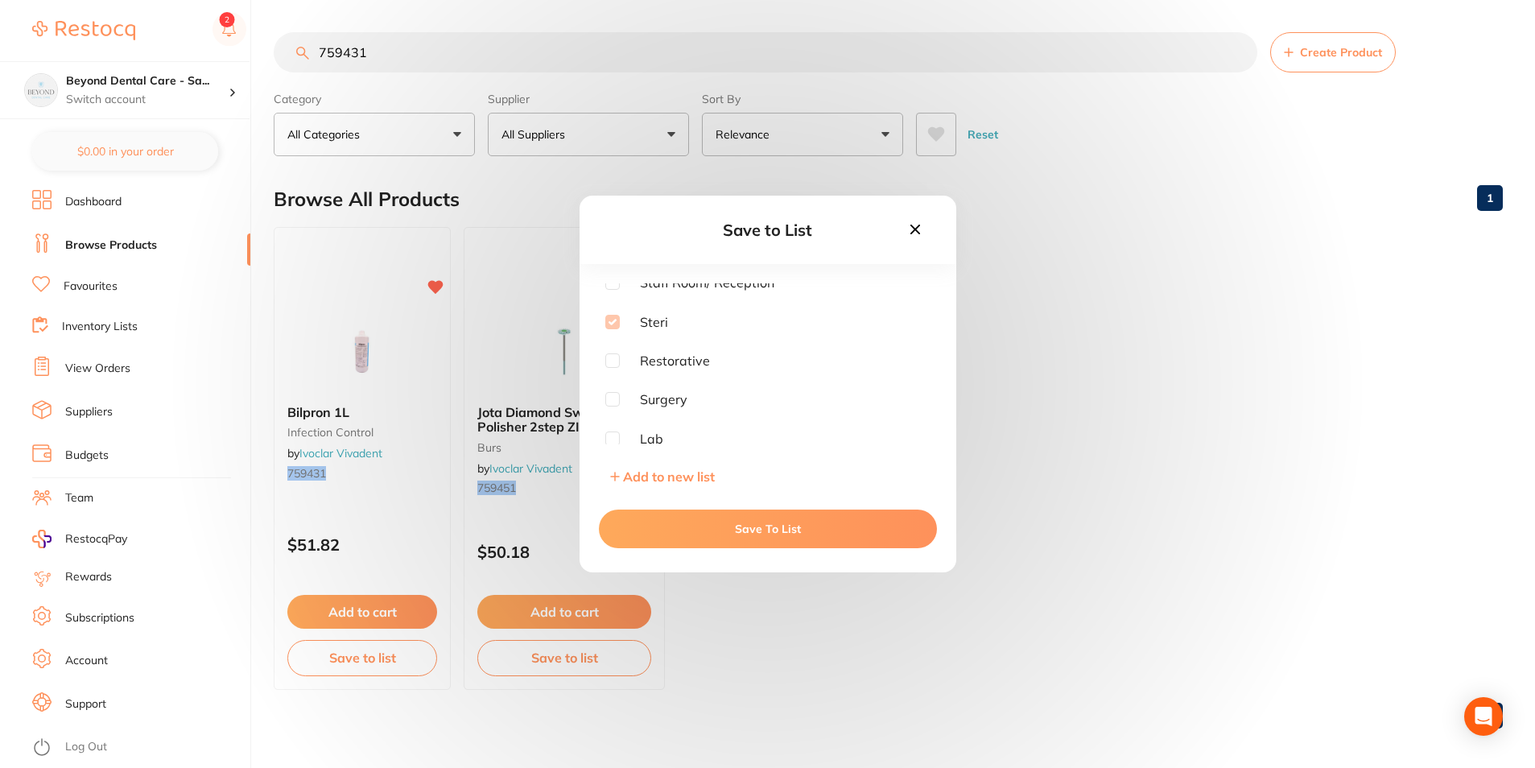
scroll to position [129, 0]
click at [915, 229] on icon at bounding box center [915, 230] width 10 height 10
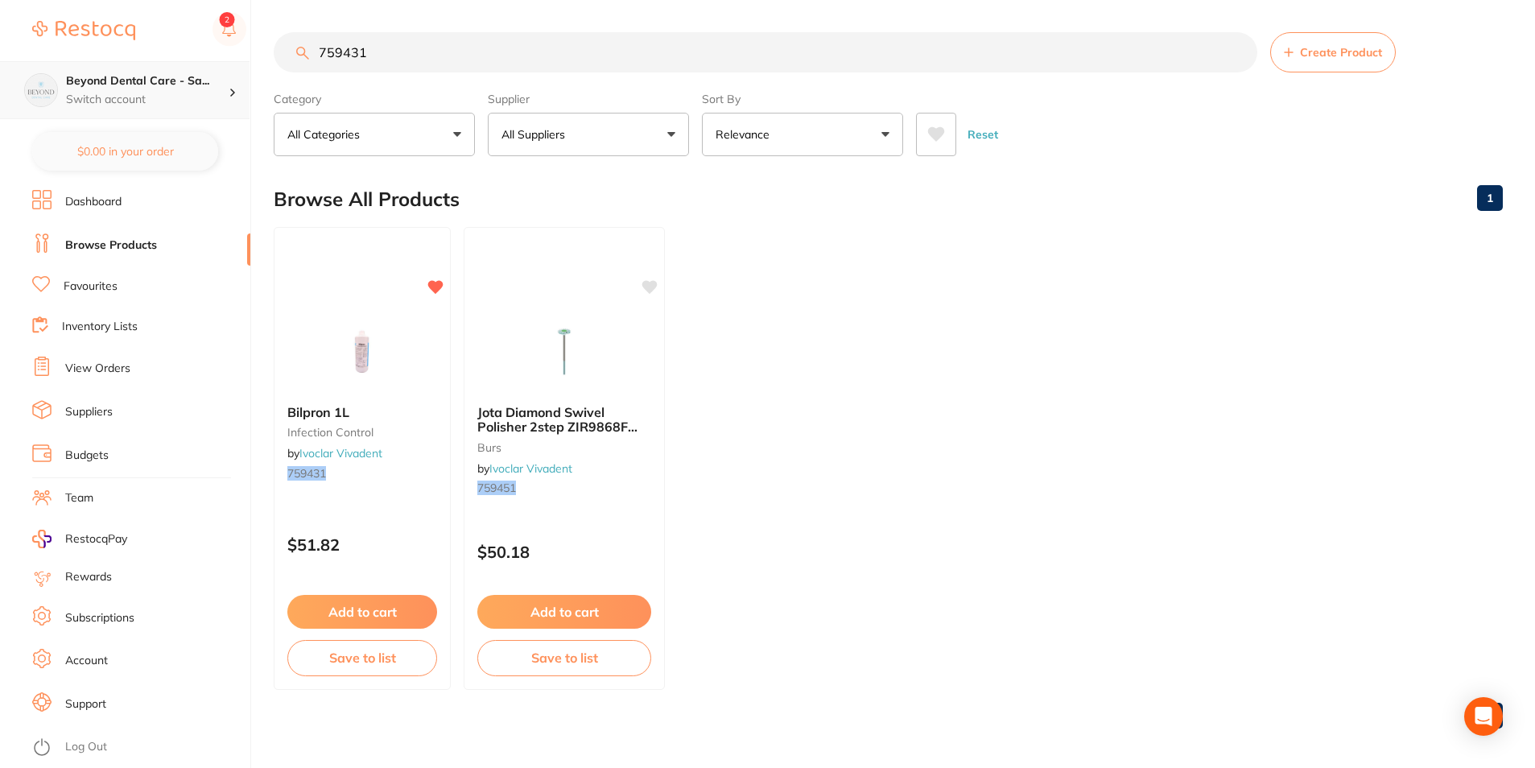
drag, startPoint x: 403, startPoint y: 58, endPoint x: 145, endPoint y: 105, distance: 262.6
click at [145, 105] on div "$0.00 Beyond Dental Care - Sa... Switch account Beyond Dental Care - Sandstone …" at bounding box center [767, 384] width 1535 height 768
paste input "KV-1.005.4525"
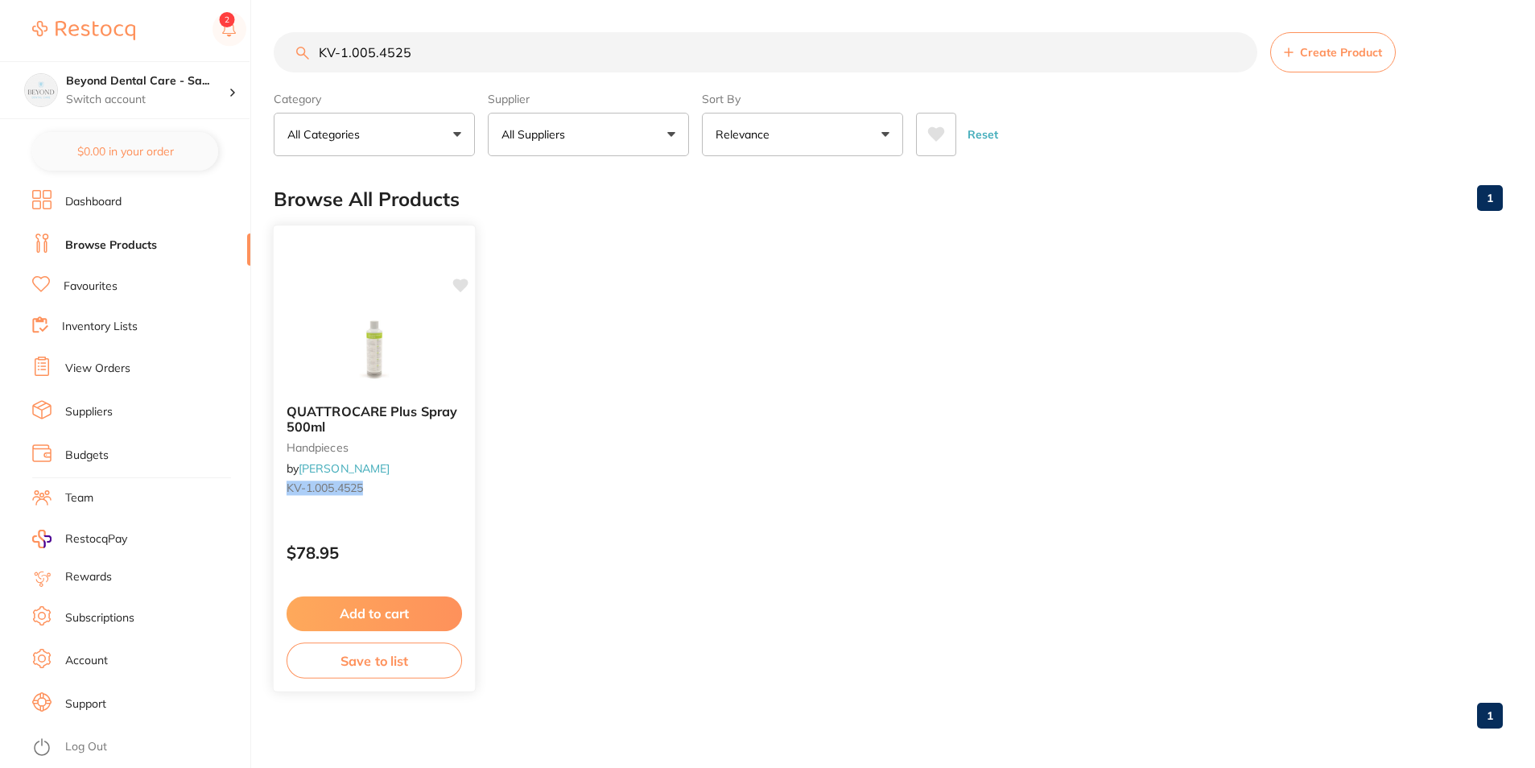
type input "KV-1.005.4525"
click at [349, 663] on button "Save to list" at bounding box center [375, 661] width 176 height 36
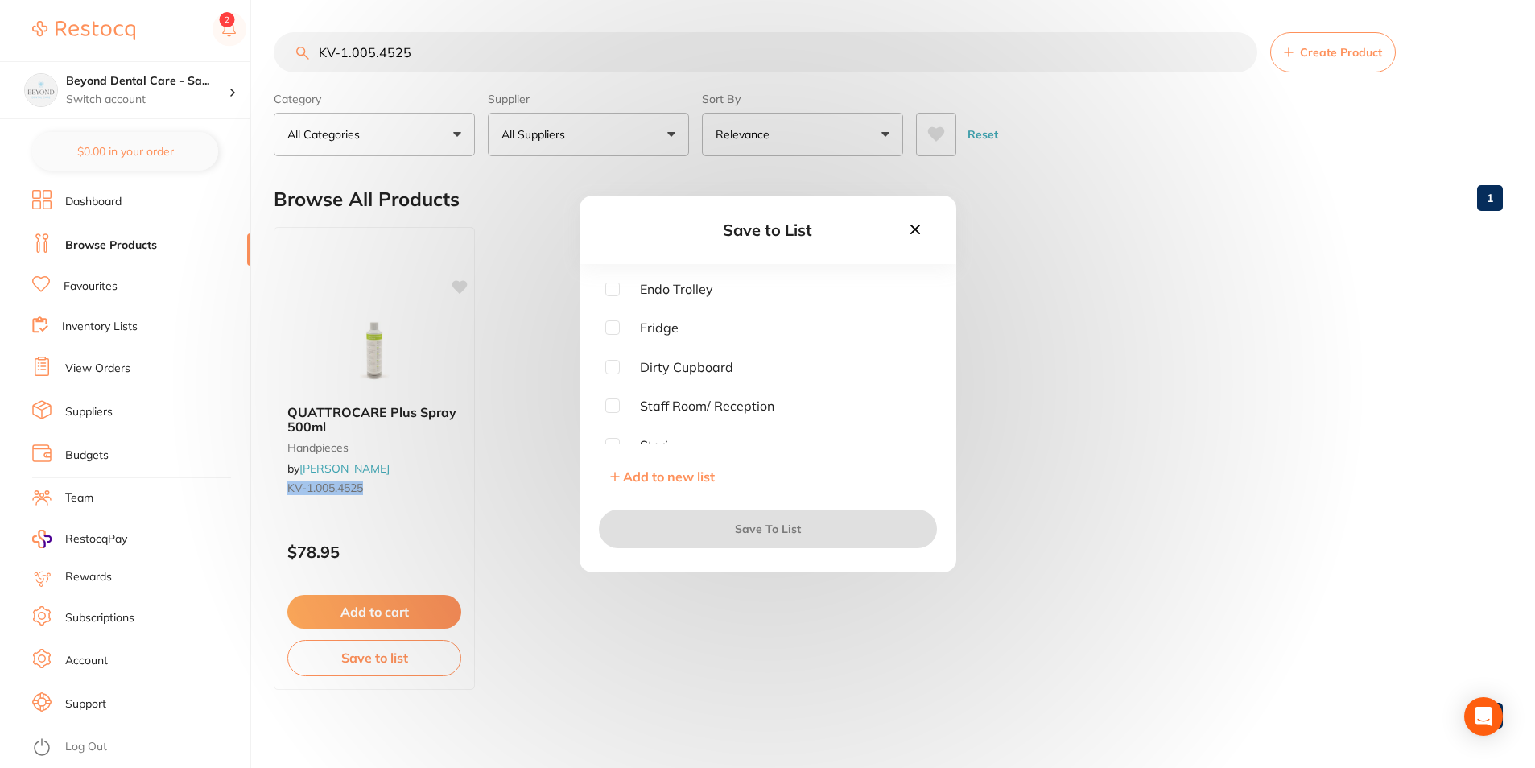
scroll to position [0, 0]
click at [611, 370] on input "checkbox" at bounding box center [612, 369] width 14 height 14
checkbox input "true"
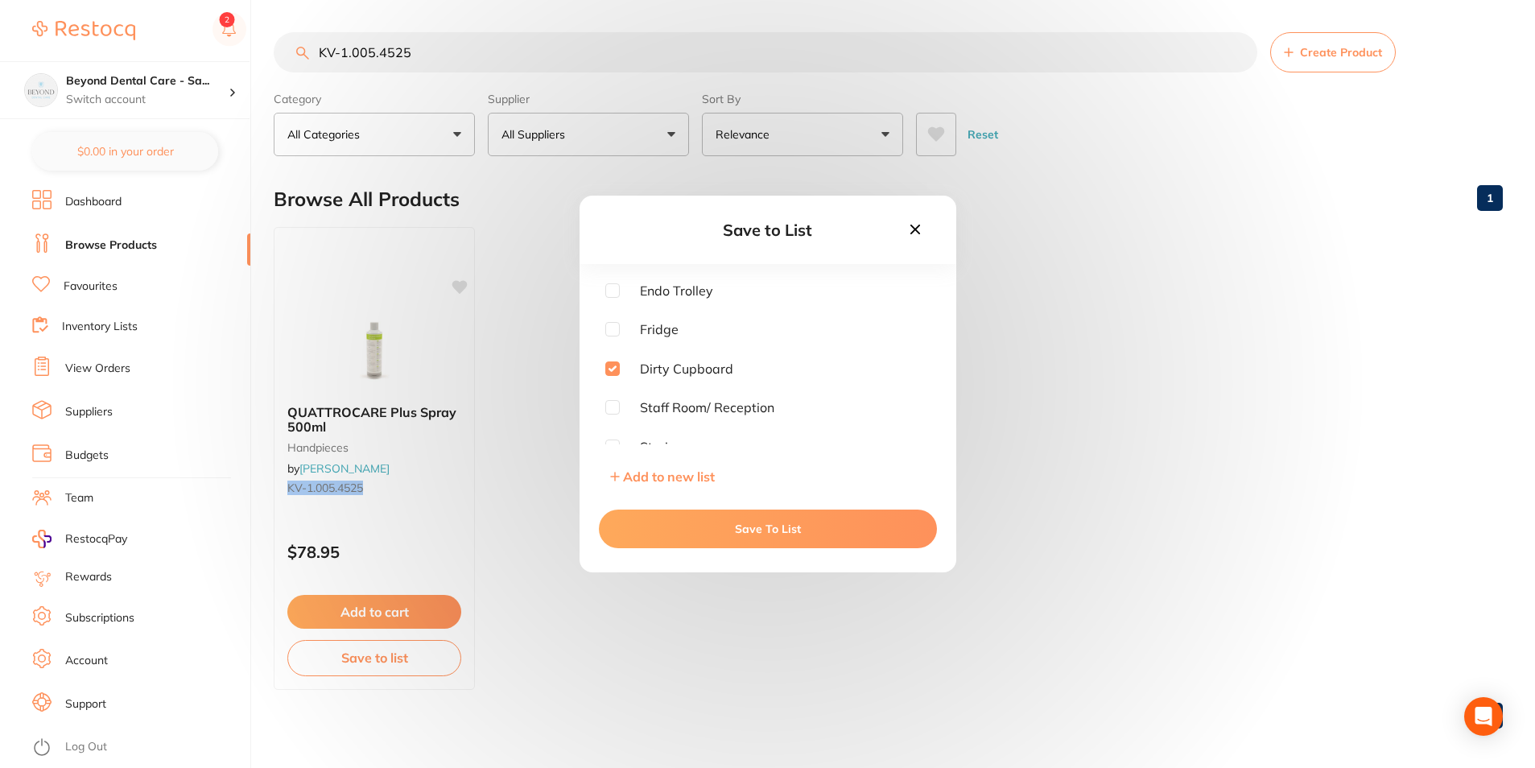
click at [655, 535] on button "Save To List" at bounding box center [768, 529] width 338 height 39
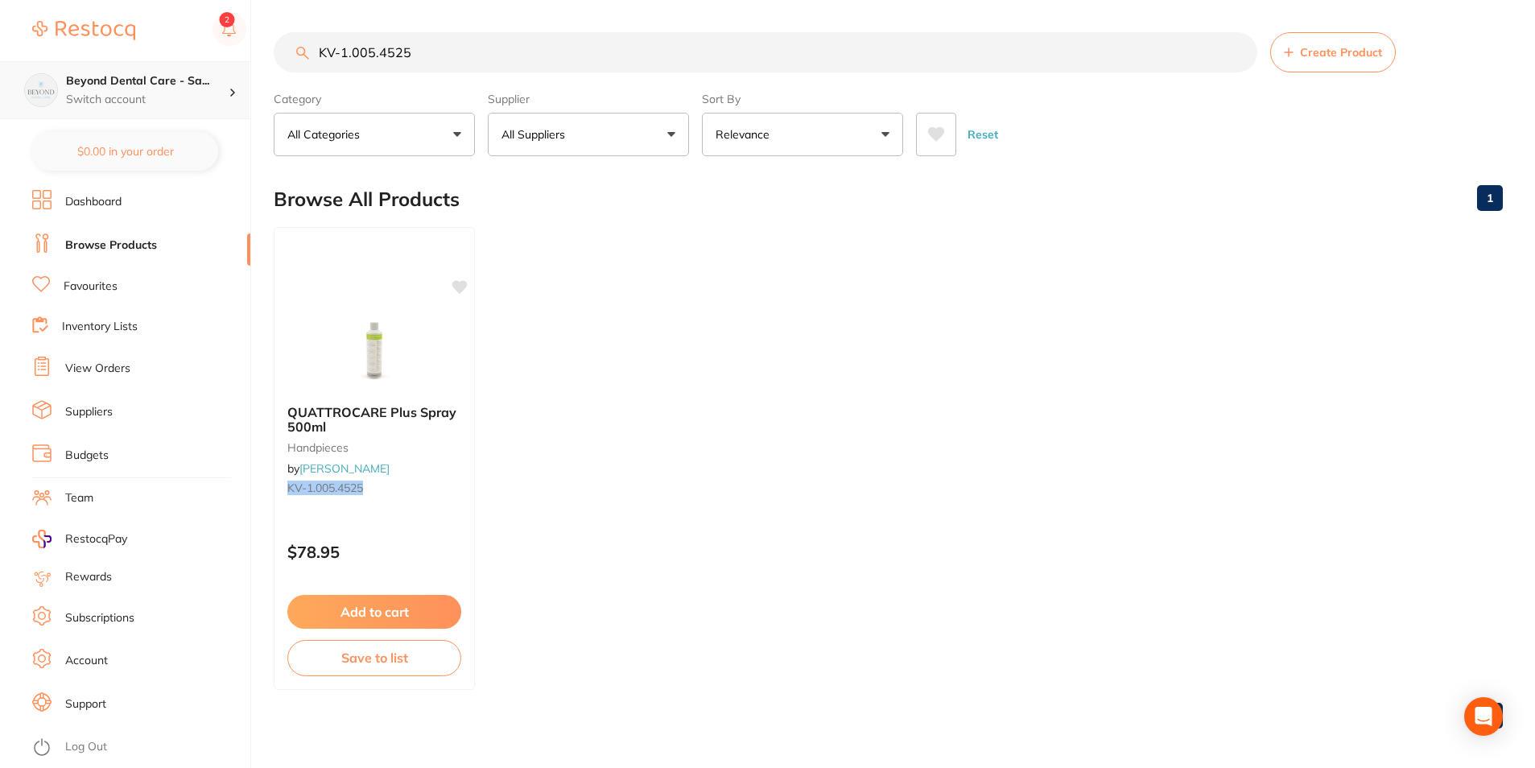
drag, startPoint x: 419, startPoint y: 47, endPoint x: 151, endPoint y: 92, distance: 271.1
click at [151, 92] on div "$0.00 Beyond Dental Care - Sa... Switch account Beyond Dental Care - Sandstone …" at bounding box center [767, 384] width 1535 height 768
paste input "669088WW"
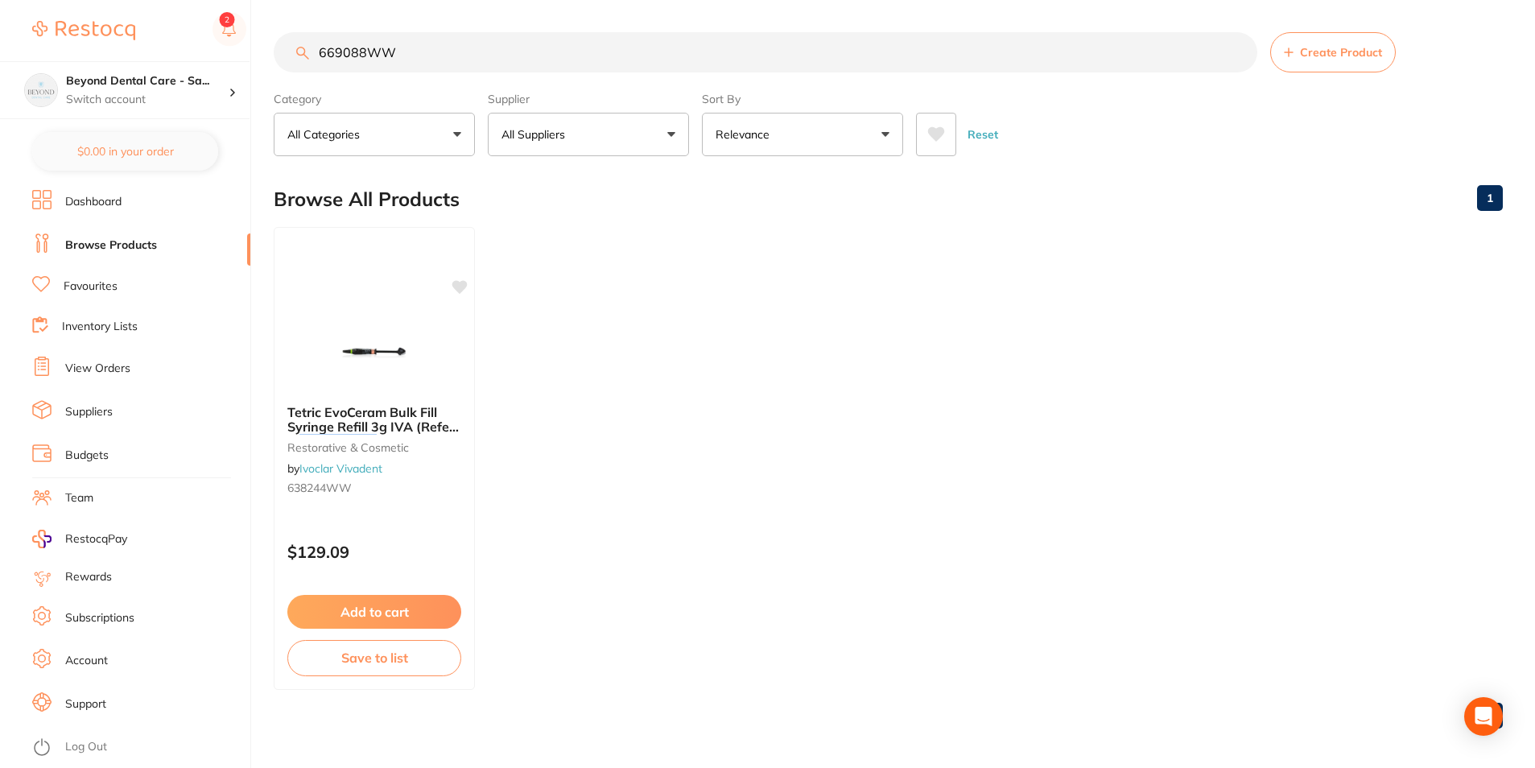
drag, startPoint x: 458, startPoint y: 27, endPoint x: 309, endPoint y: 39, distance: 149.5
click at [309, 39] on main "669088WW Create Product Category All Categories All Categories restorative & co…" at bounding box center [905, 387] width 1262 height 774
paste input "757912WW"
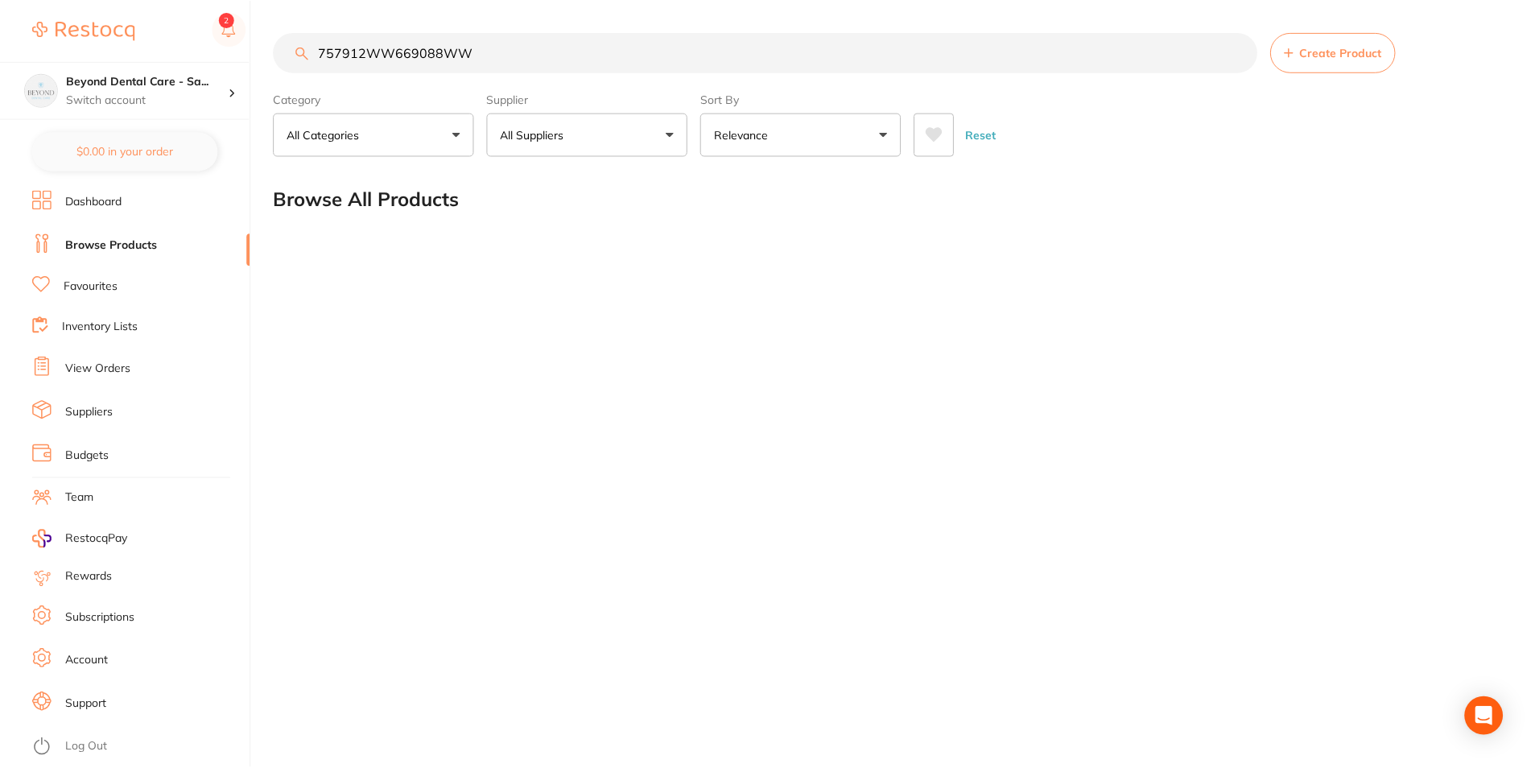
scroll to position [1, 0]
drag, startPoint x: 497, startPoint y: 56, endPoint x: 260, endPoint y: 85, distance: 238.5
click at [260, 85] on div "$0.00 Beyond Dental Care - Sa... Switch account Beyond Dental Care - Sandstone …" at bounding box center [769, 384] width 1539 height 768
paste input "search"
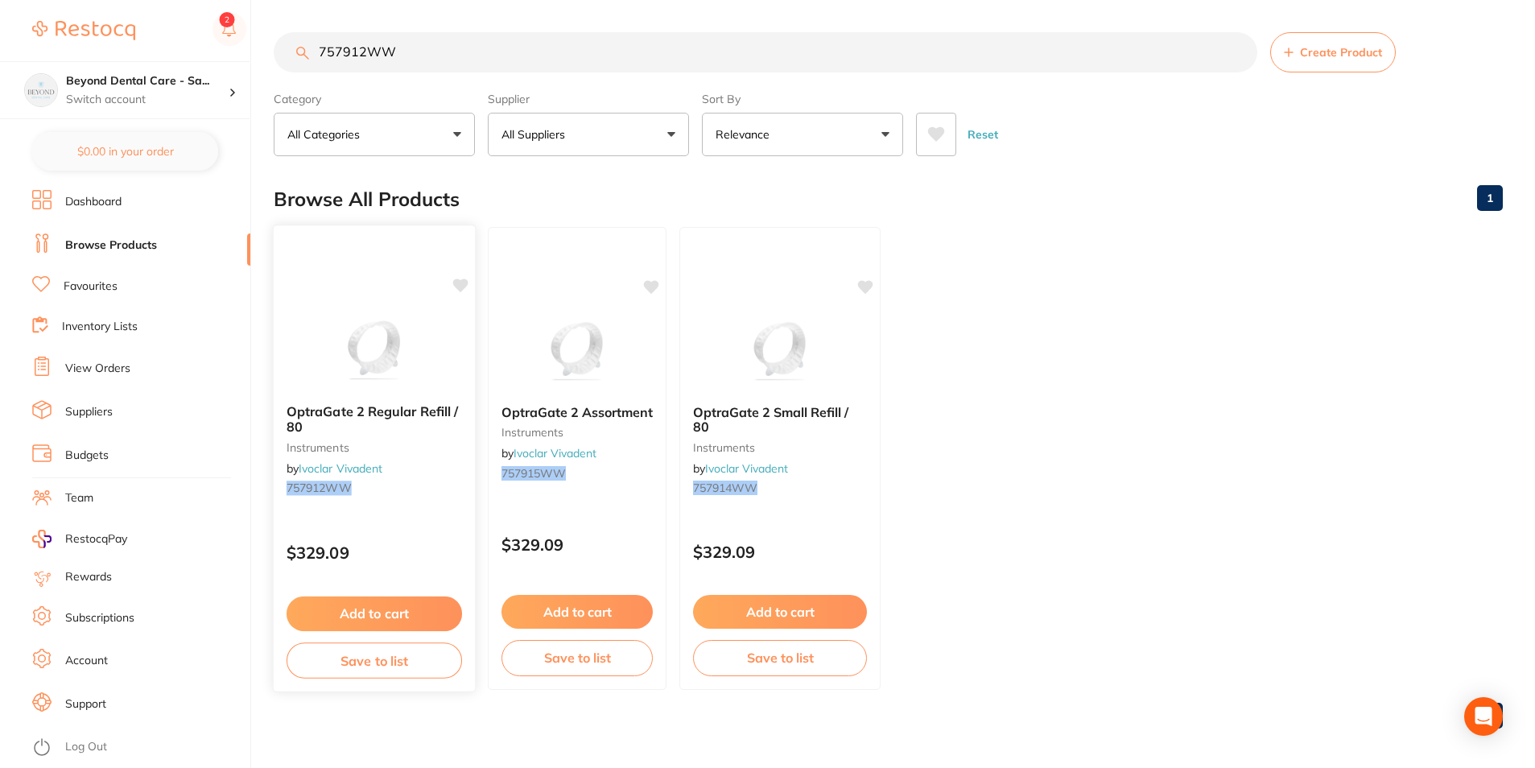
type input "757912WW"
click at [393, 651] on button "Save to list" at bounding box center [375, 661] width 176 height 36
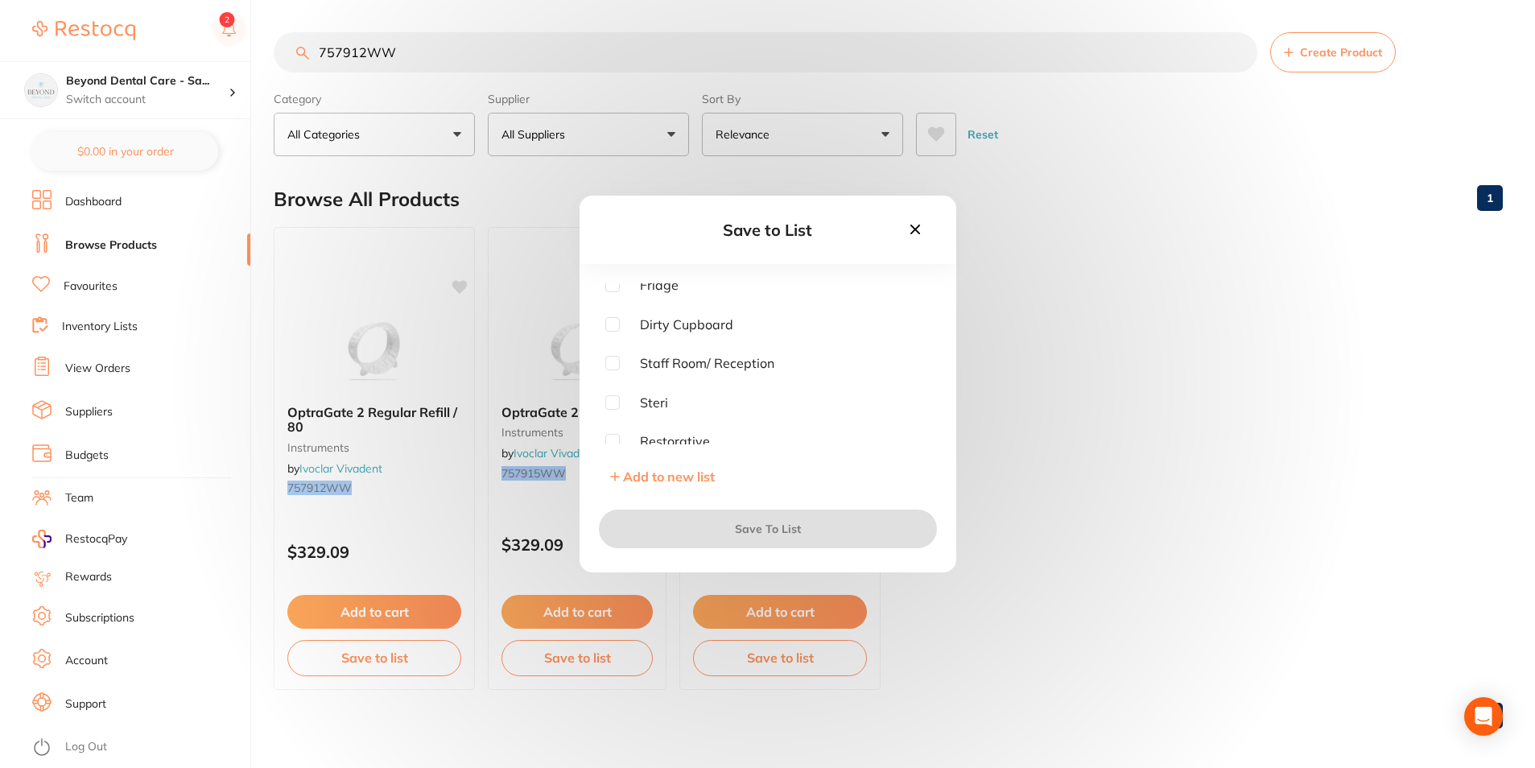
scroll to position [81, 0]
click at [615, 372] on input "checkbox" at bounding box center [612, 366] width 14 height 14
checkbox input "true"
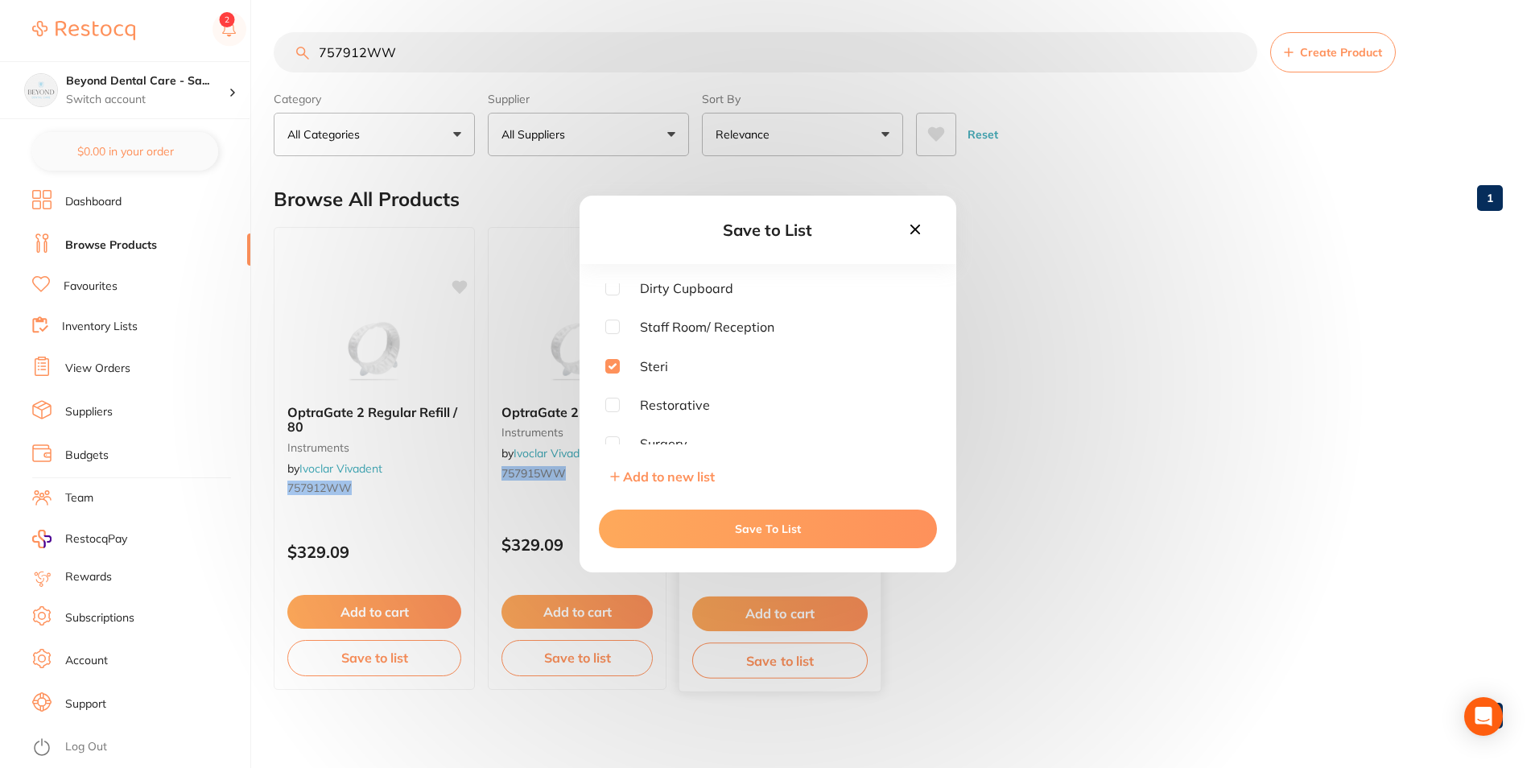
click at [750, 527] on button "Save To List" at bounding box center [768, 529] width 338 height 39
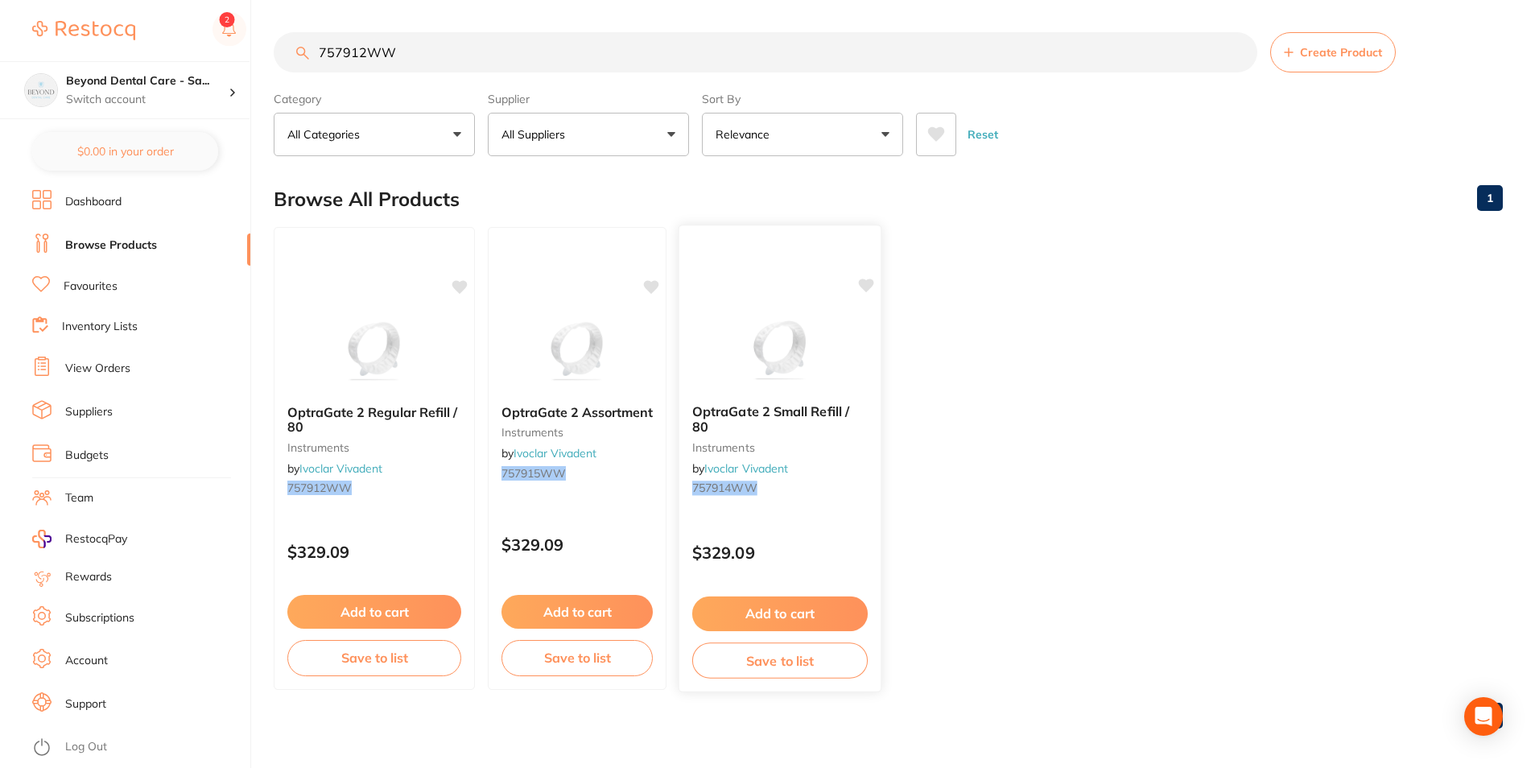
click at [755, 665] on button "Save to list" at bounding box center [780, 661] width 176 height 36
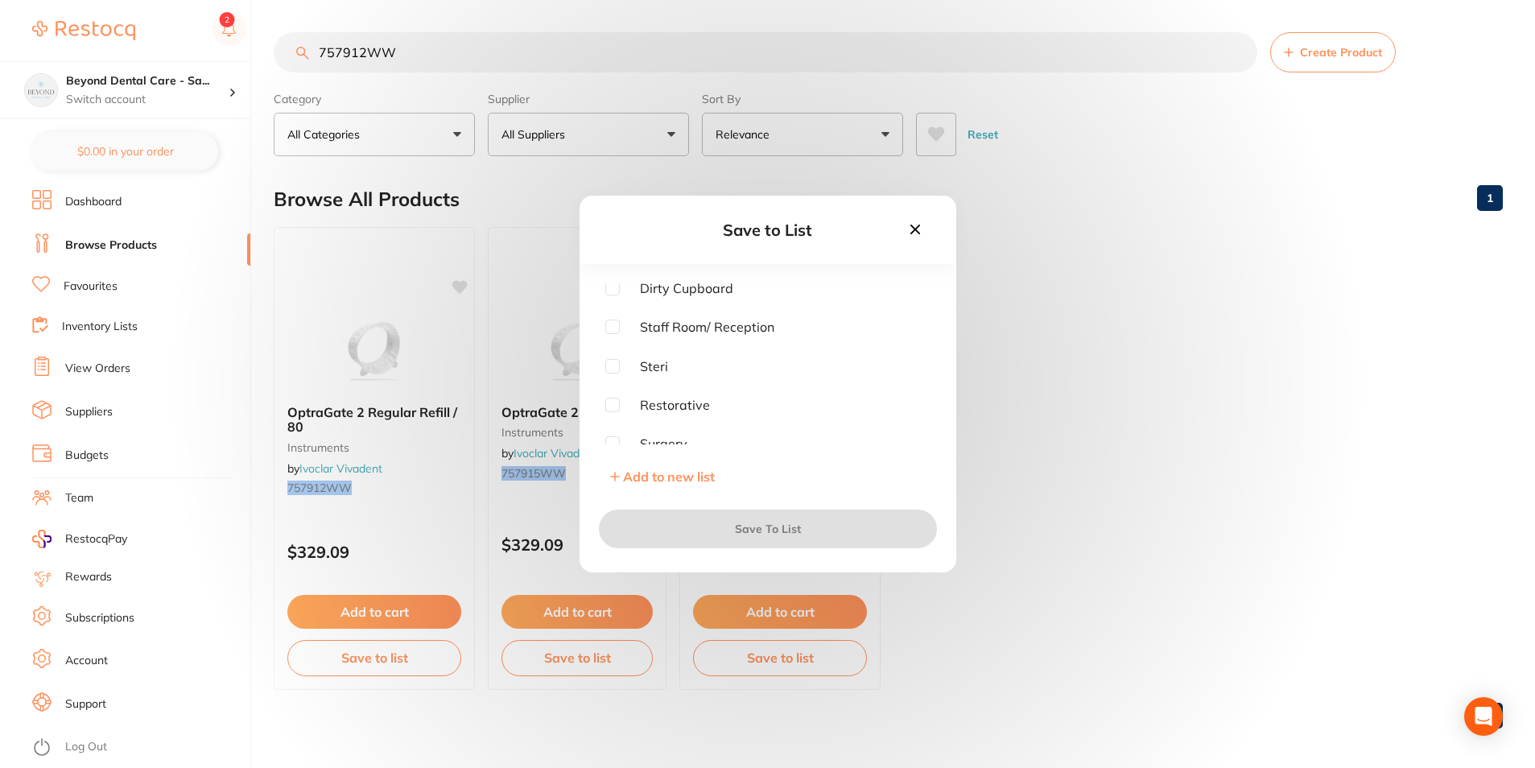
click at [610, 359] on input "checkbox" at bounding box center [612, 366] width 14 height 14
checkbox input "true"
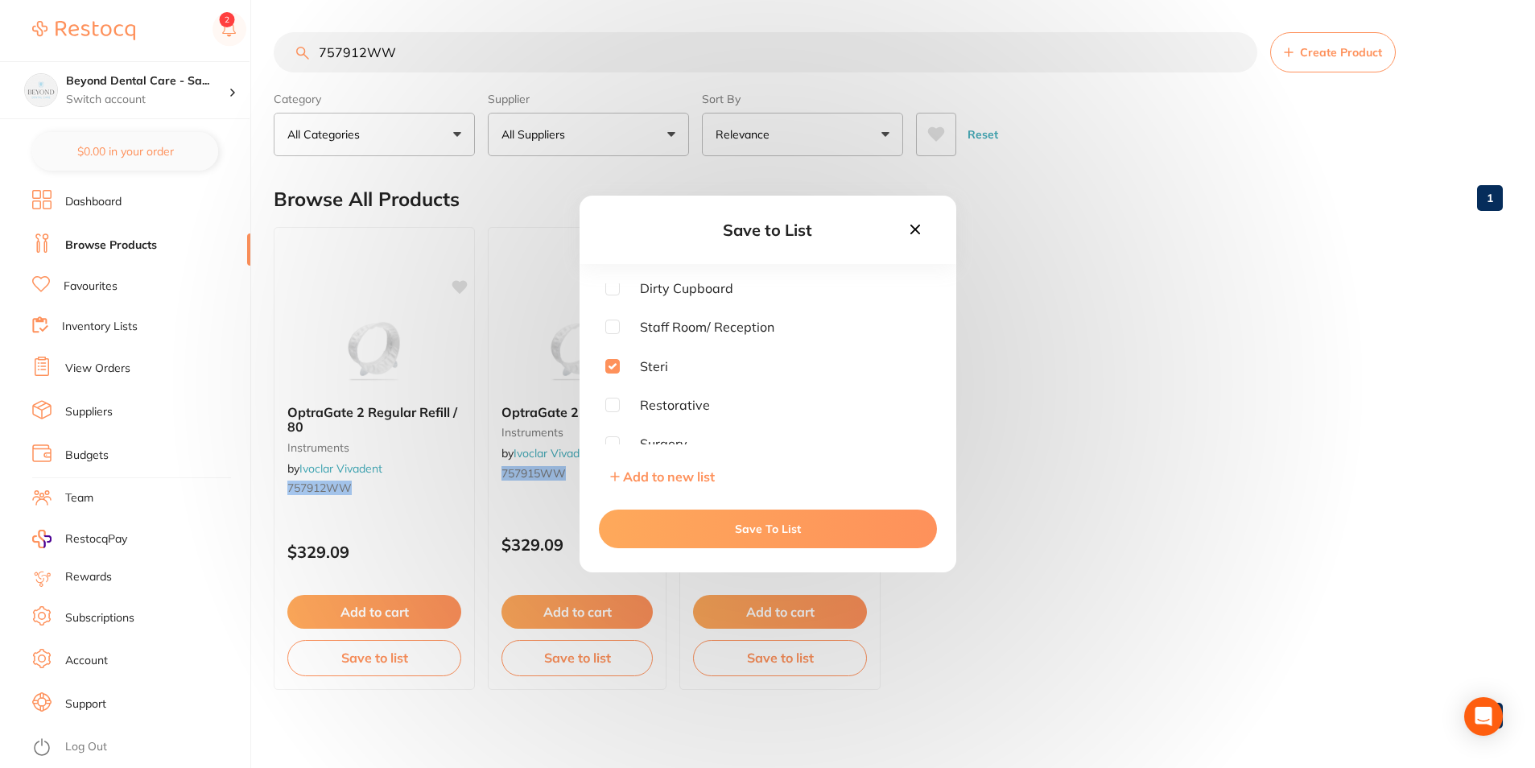
click at [674, 521] on button "Save To List" at bounding box center [768, 529] width 338 height 39
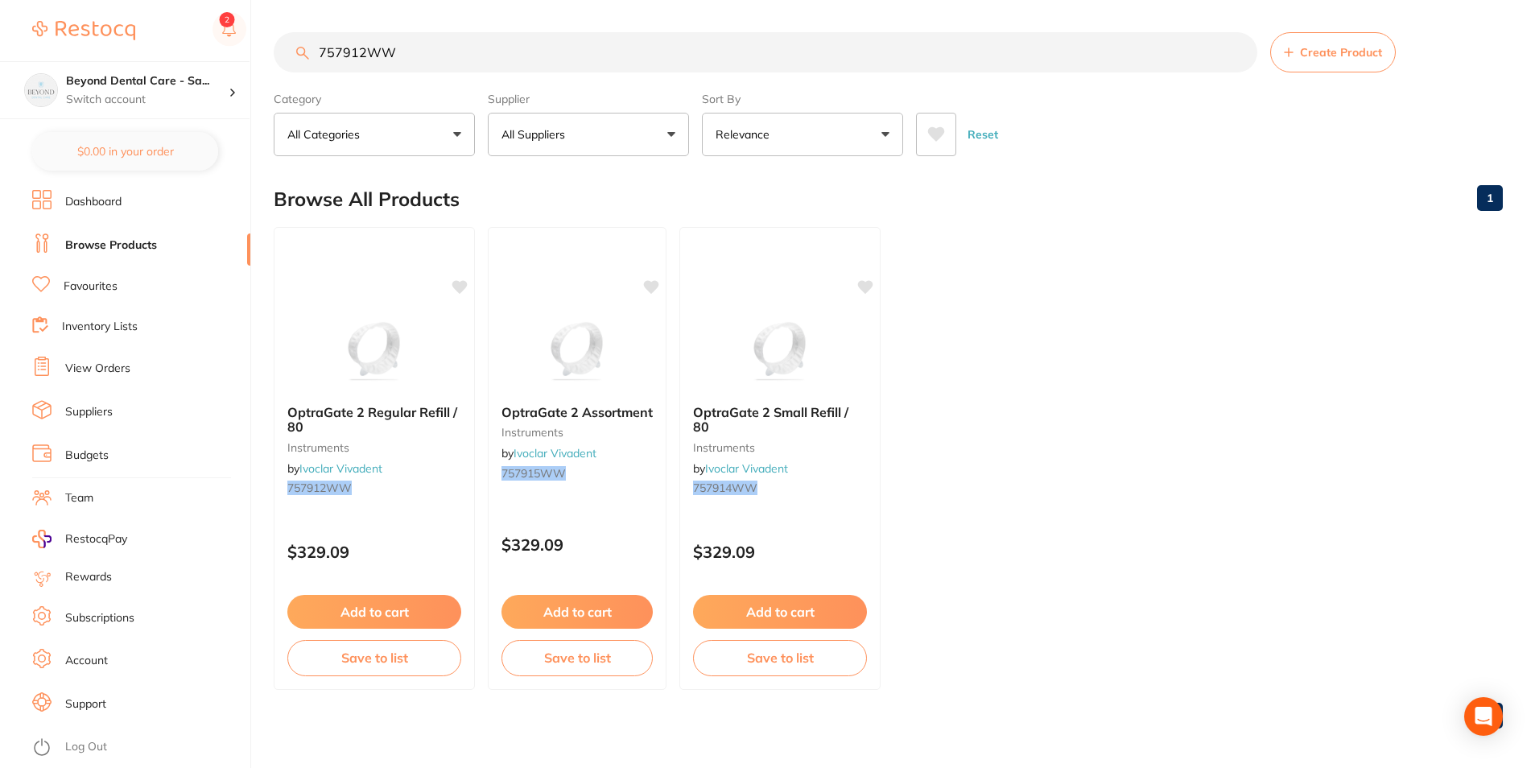
scroll to position [1, 0]
click at [263, 82] on div "$0.00 Beyond Dental Care - Sa... Switch account Beyond Dental Care - Sandstone …" at bounding box center [767, 384] width 1535 height 768
paste input "914416"
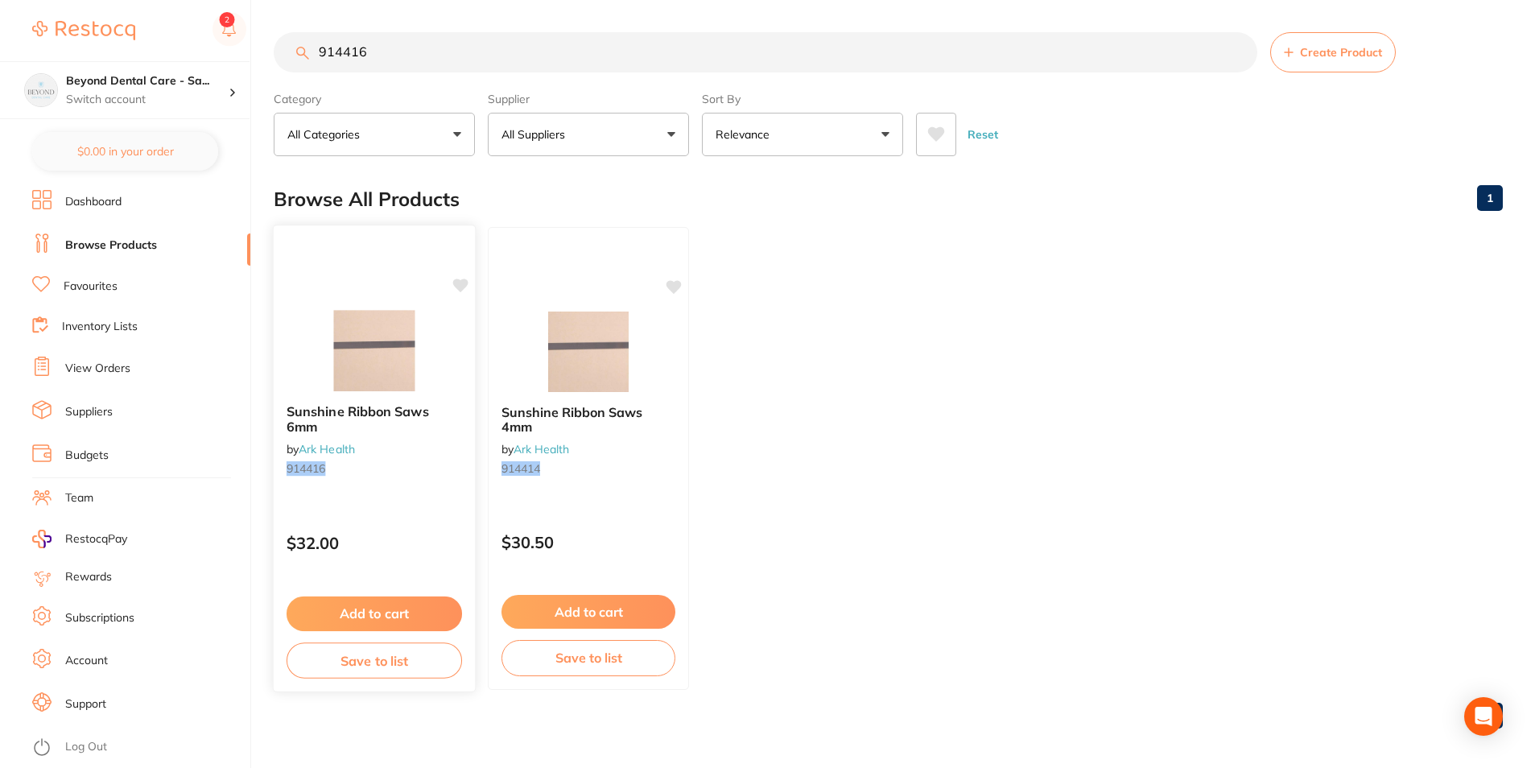
type input "914416"
click at [424, 672] on button "Save to list" at bounding box center [375, 661] width 176 height 36
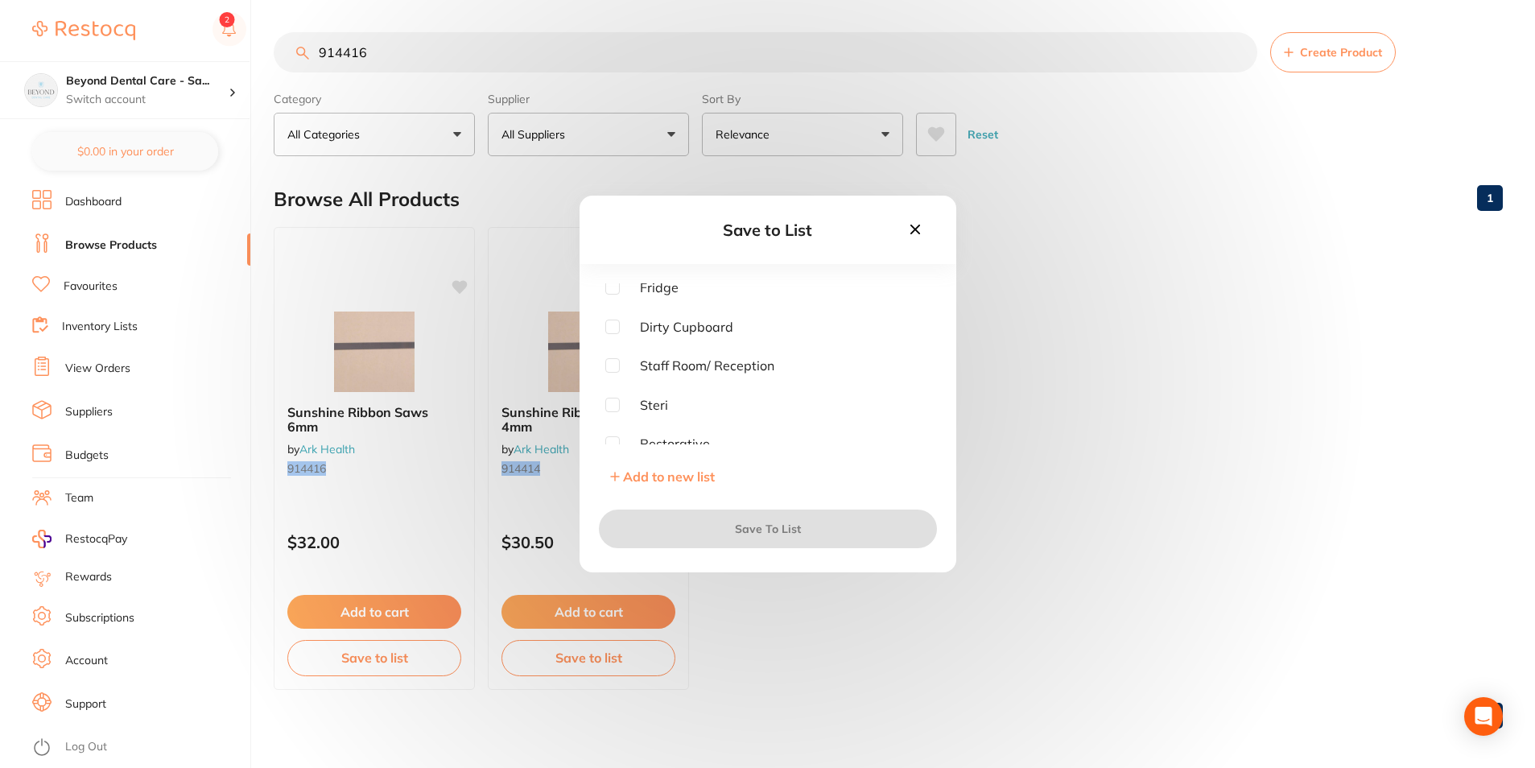
scroll to position [81, 0]
click at [613, 367] on input "checkbox" at bounding box center [612, 366] width 14 height 14
checkbox input "true"
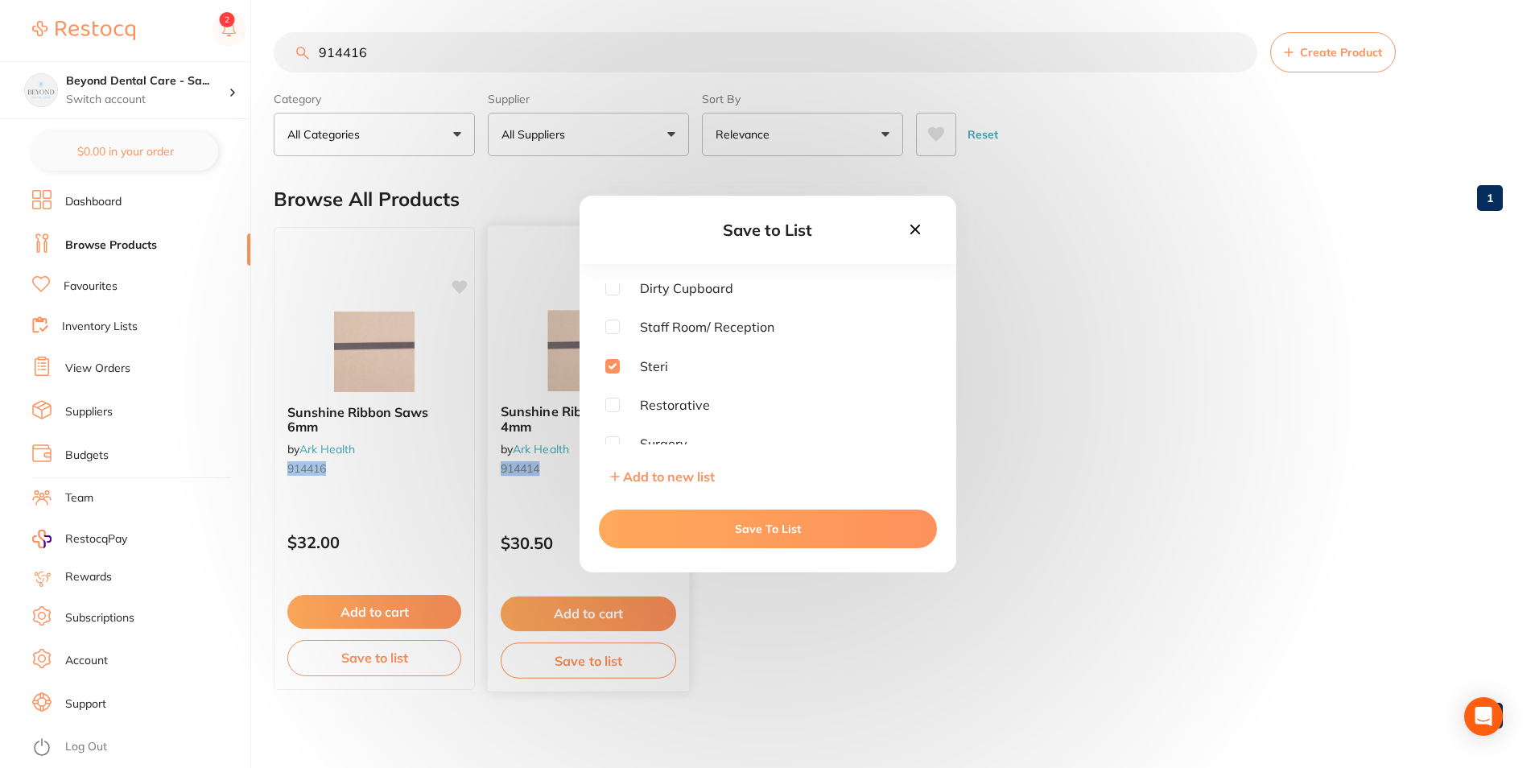
click at [670, 531] on button "Save To List" at bounding box center [768, 529] width 338 height 39
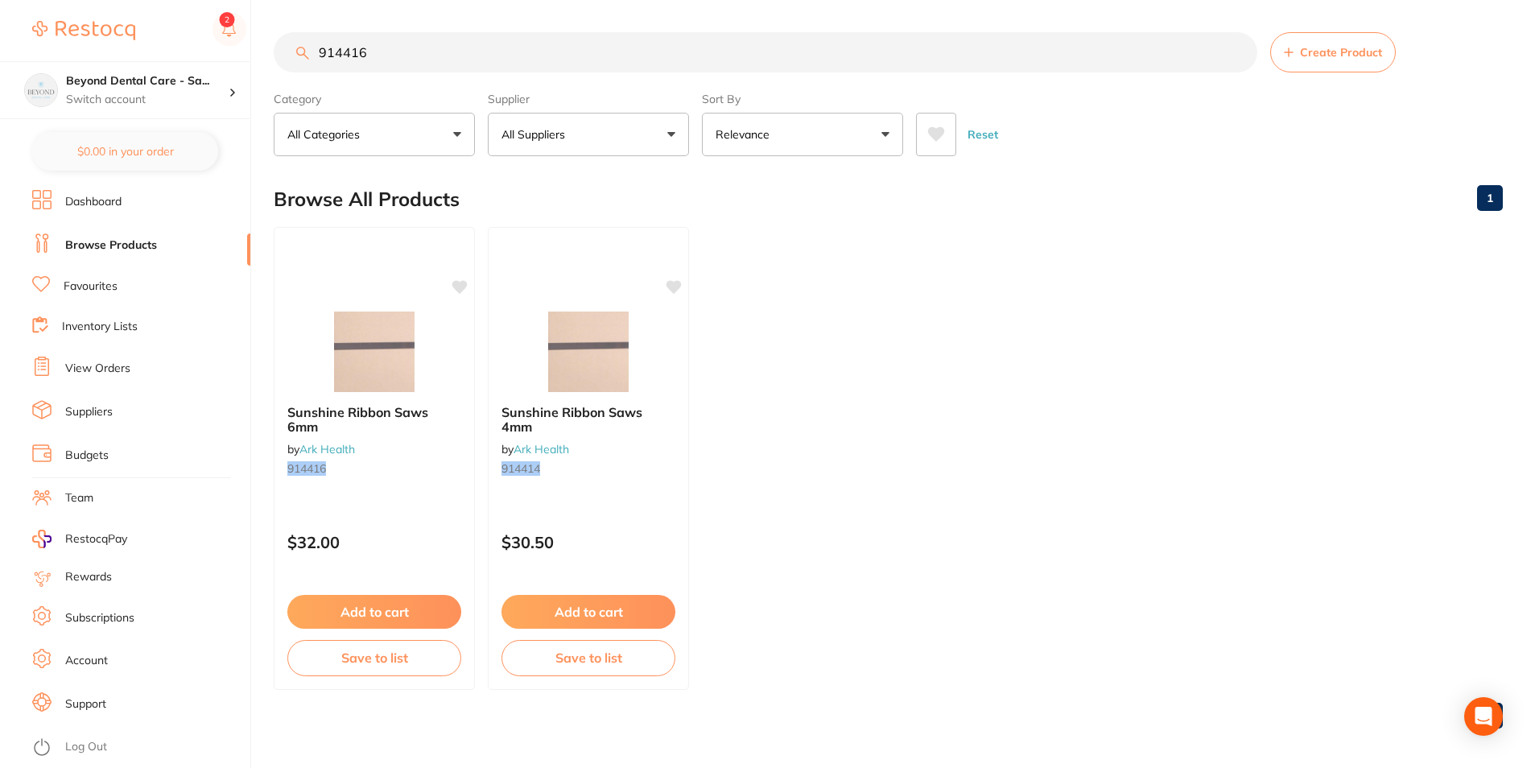
scroll to position [1, 0]
drag, startPoint x: 340, startPoint y: 67, endPoint x: 260, endPoint y: 67, distance: 79.7
click at [262, 67] on div "$0.00 Beyond Dental Care - Sa... Switch account Beyond Dental Care - Sandstone …" at bounding box center [767, 384] width 1535 height 768
paste input "W91430"
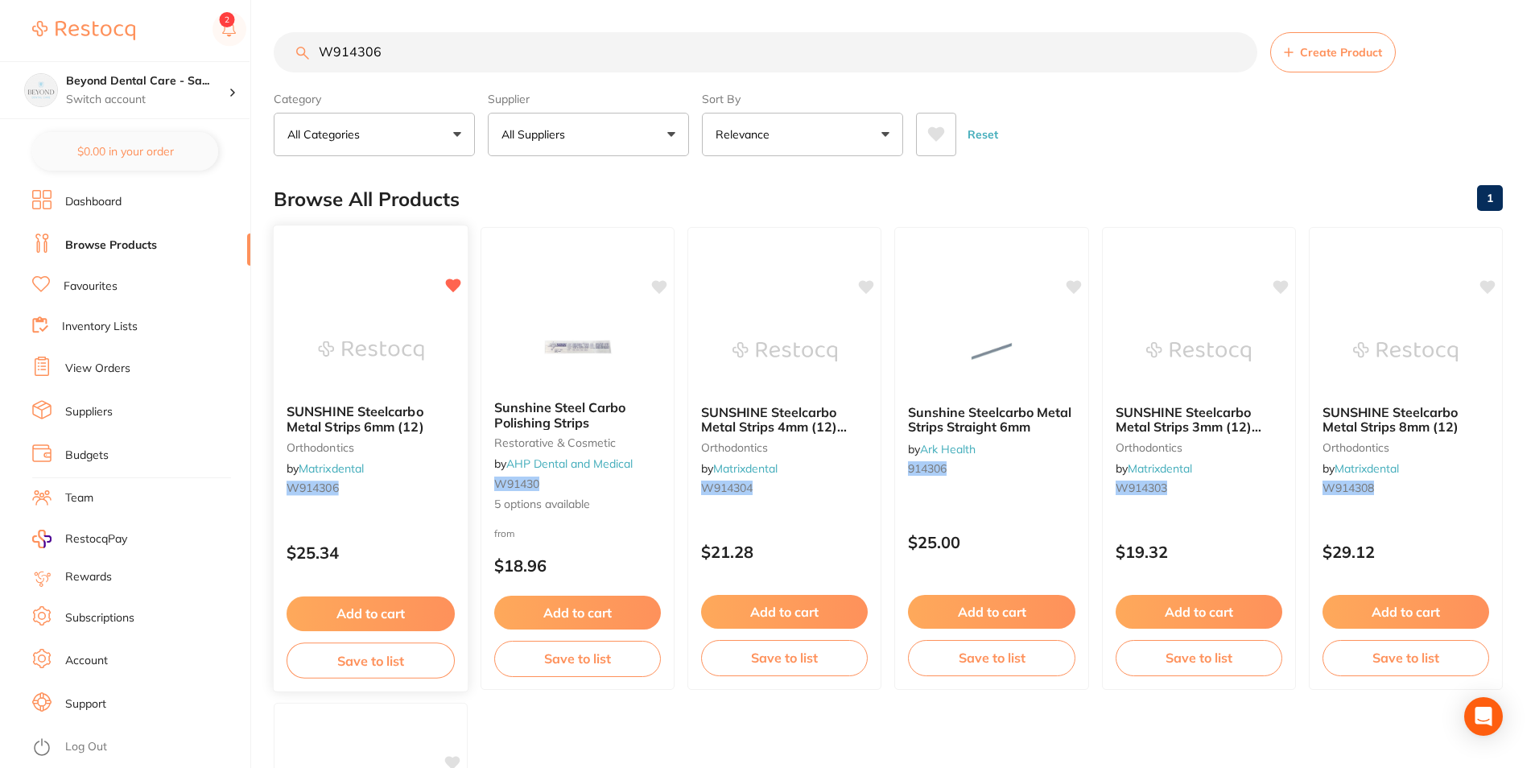
type input "W914306"
click at [399, 660] on button "Save to list" at bounding box center [371, 661] width 168 height 36
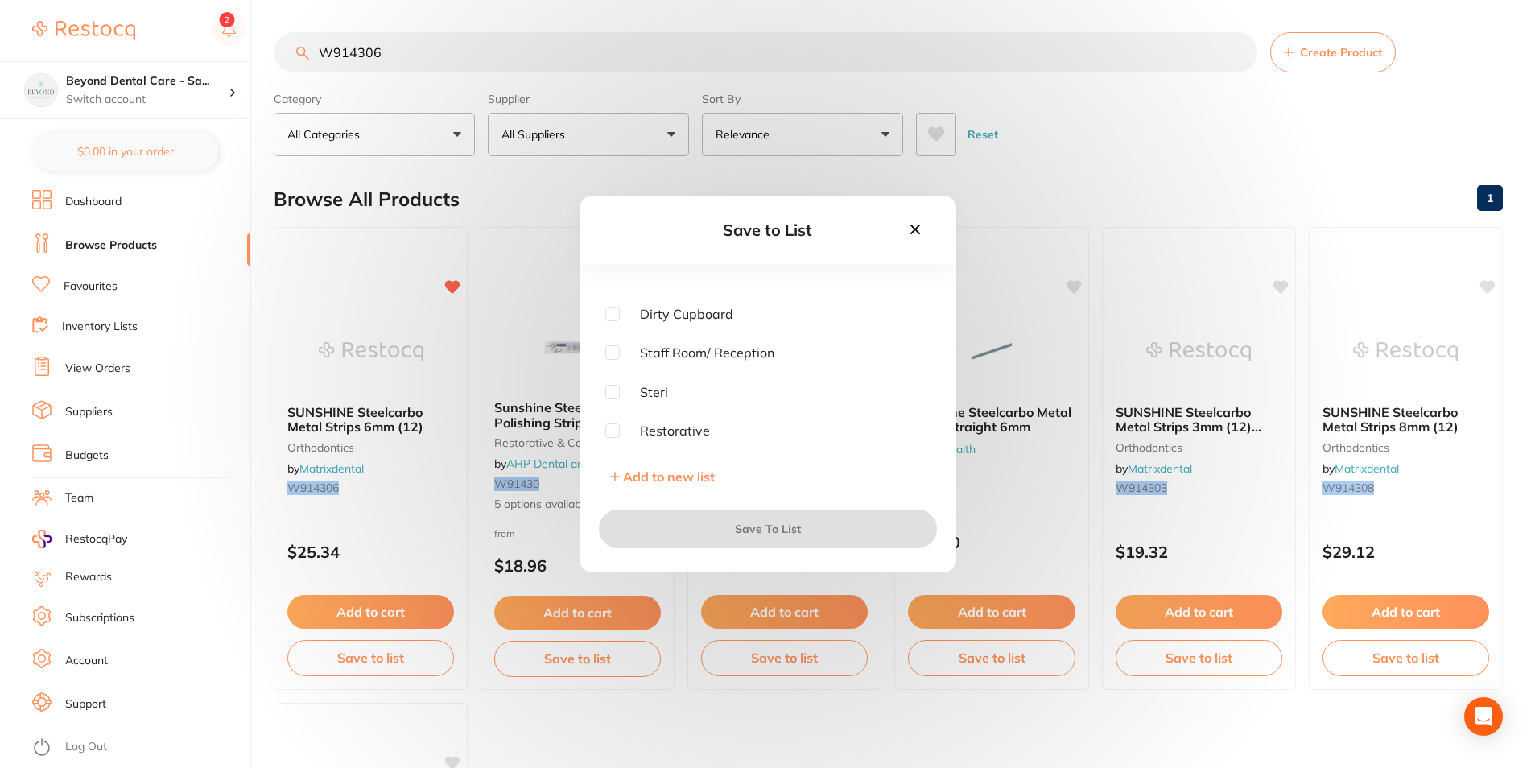
scroll to position [81, 0]
click at [617, 365] on input "checkbox" at bounding box center [612, 366] width 14 height 14
checkbox input "true"
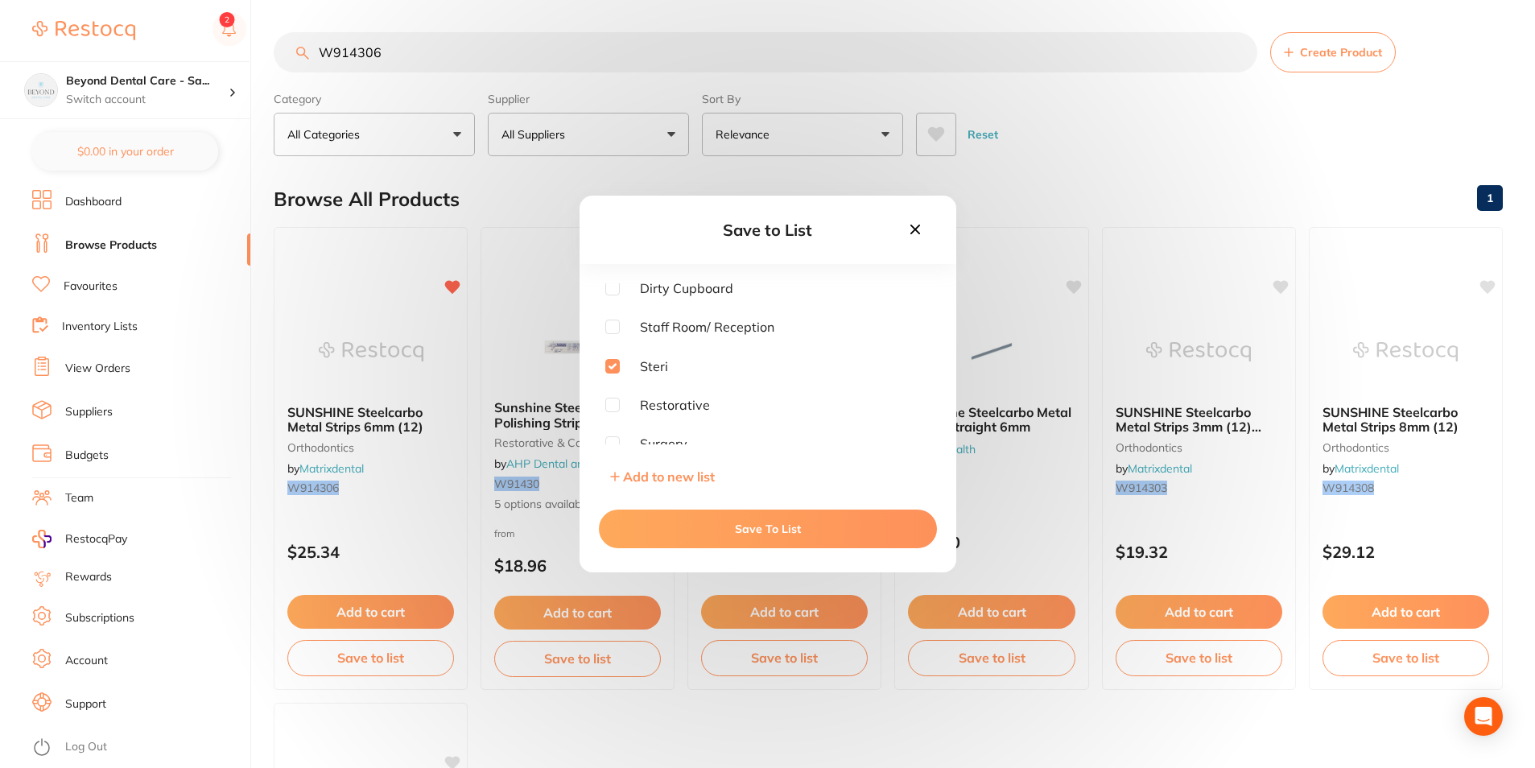
click at [711, 527] on button "Save To List" at bounding box center [768, 529] width 338 height 39
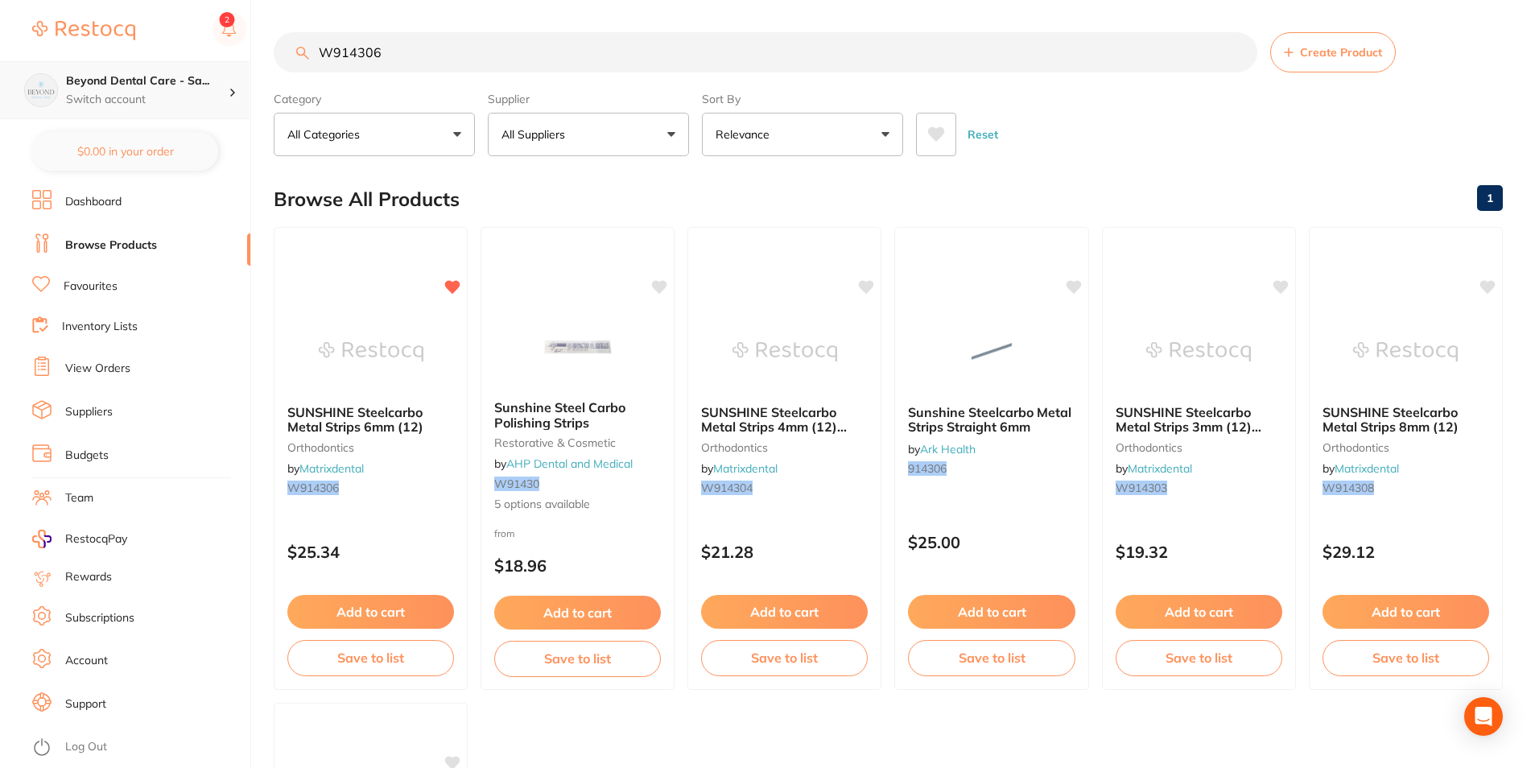
drag, startPoint x: 418, startPoint y: 47, endPoint x: 151, endPoint y: 69, distance: 268.3
click at [151, 69] on div "$0.00 Beyond Dental Care - Sa... Switch account Beyond Dental Care - Sandstone …" at bounding box center [767, 384] width 1535 height 768
paste input "8BIS06-010"
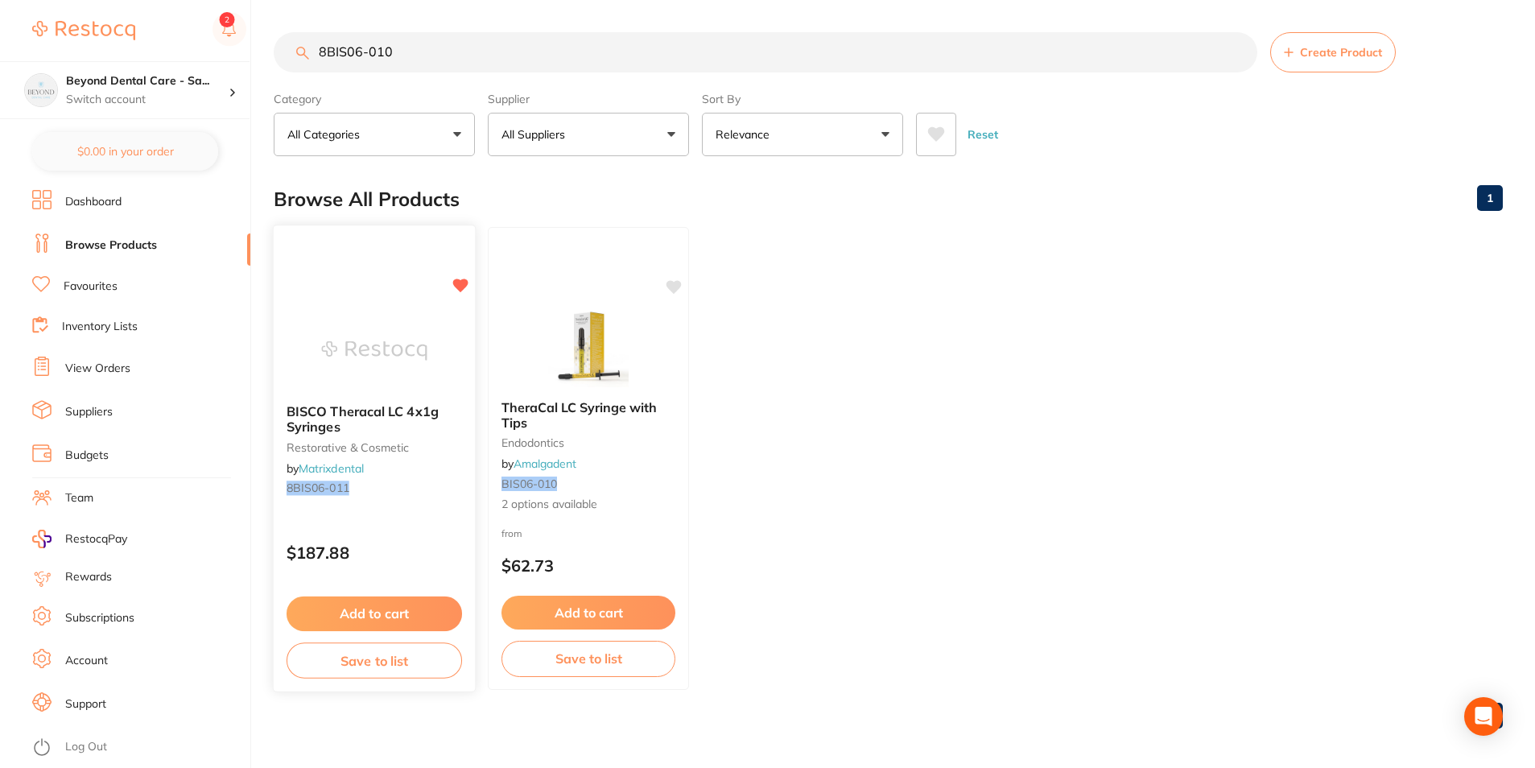
type input "8BIS06-010"
click at [396, 663] on button "Save to list" at bounding box center [375, 661] width 176 height 36
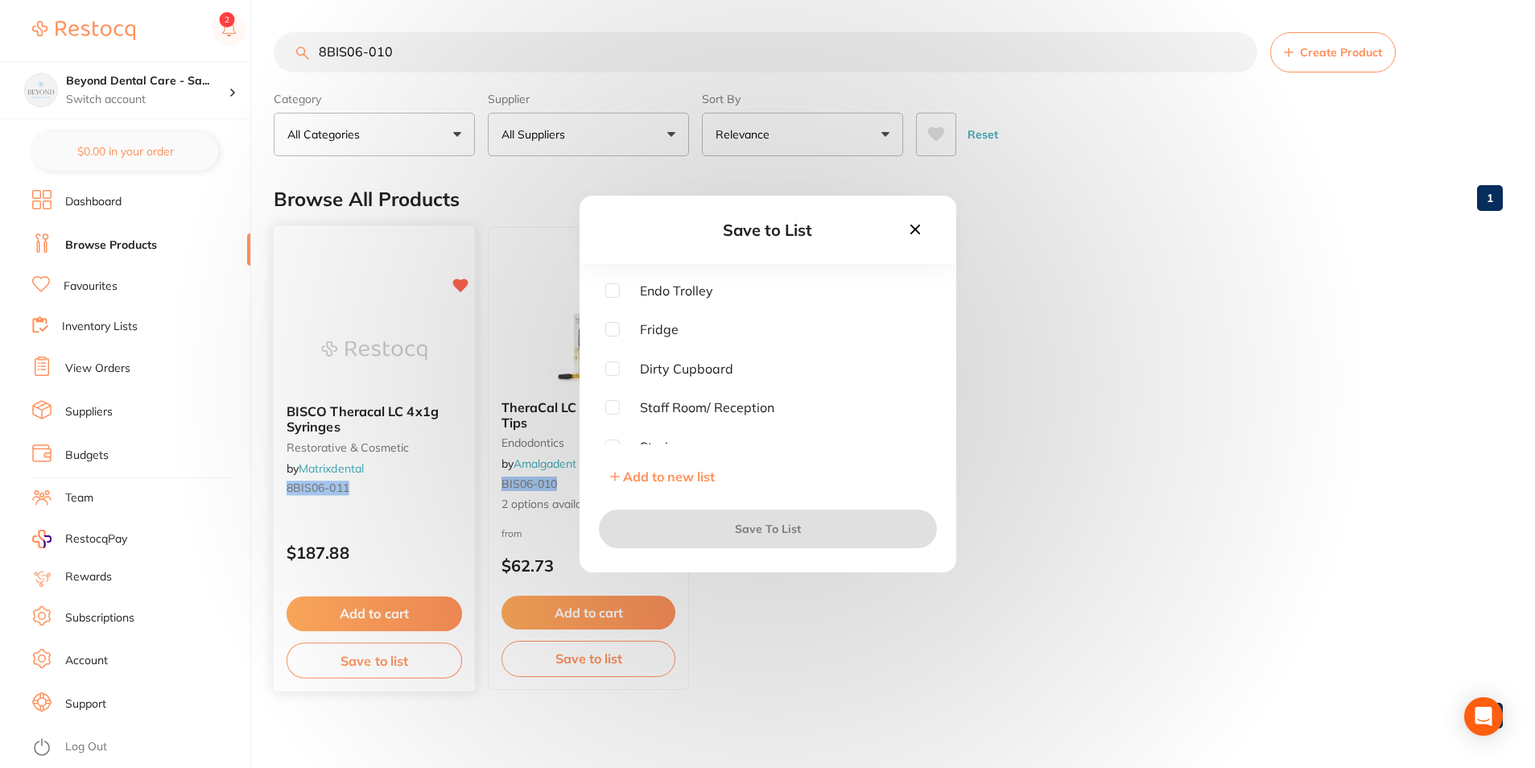
scroll to position [0, 0]
checkbox input "true"
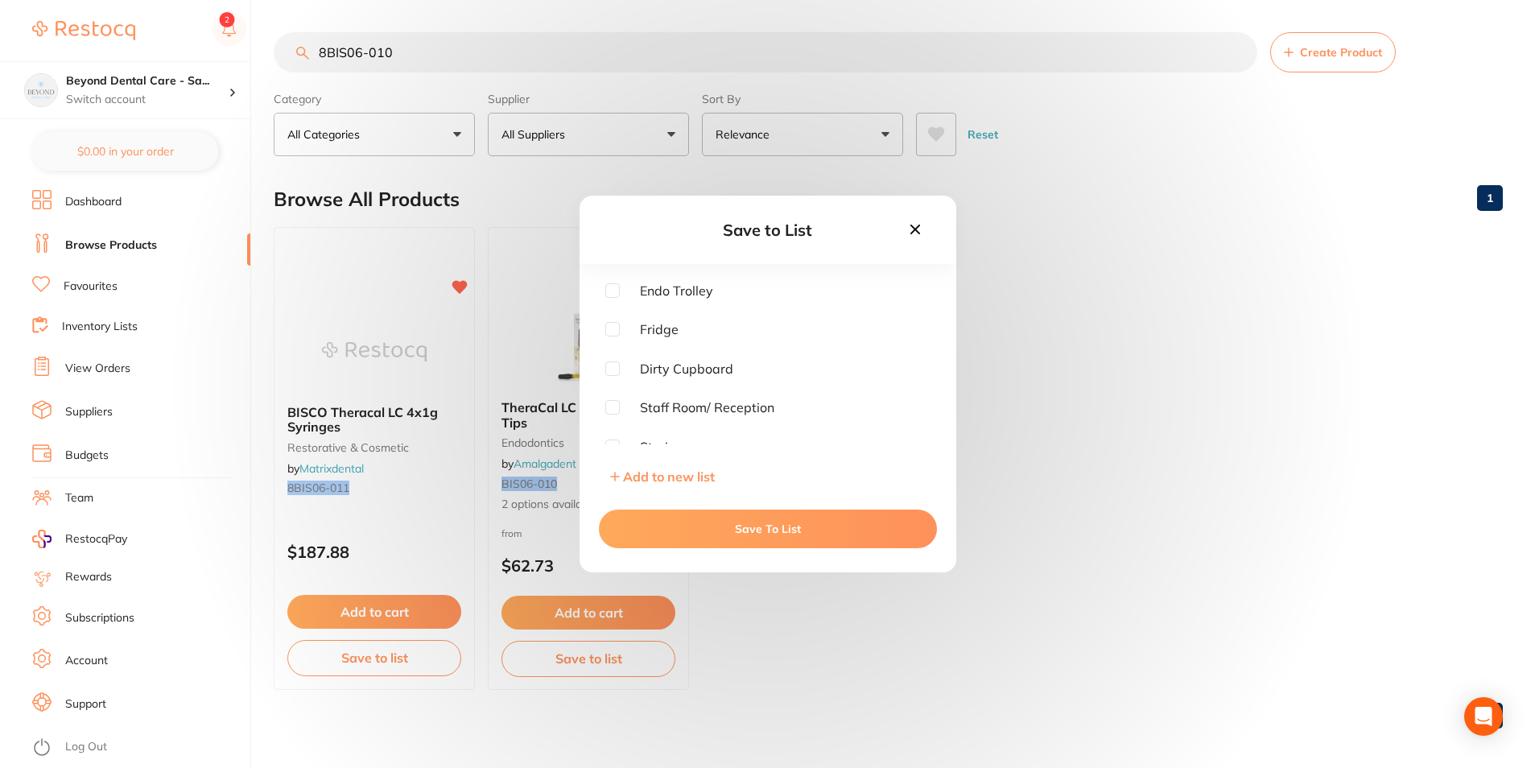
drag, startPoint x: 929, startPoint y: 226, endPoint x: 922, endPoint y: 230, distance: 8.3
click at [929, 227] on div "Save to List" at bounding box center [768, 230] width 377 height 68
drag, startPoint x: 922, startPoint y: 230, endPoint x: 878, endPoint y: 215, distance: 46.9
click at [919, 230] on icon at bounding box center [916, 230] width 18 height 18
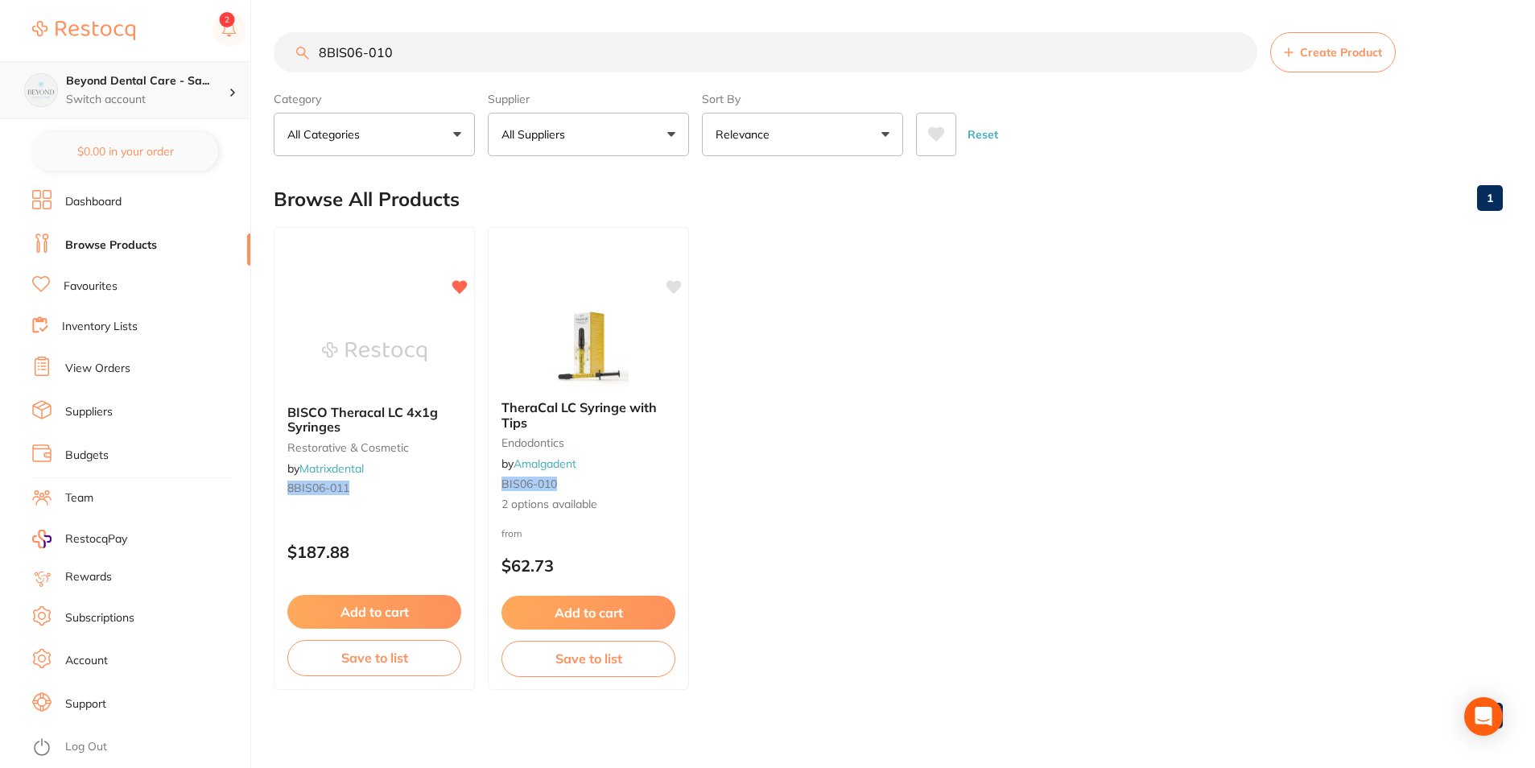
drag, startPoint x: 414, startPoint y: 70, endPoint x: 155, endPoint y: 92, distance: 259.4
click at [155, 92] on div "$0.00 Beyond Dental Care - Sa... Switch account Beyond Dental Care - Sandstone …" at bounding box center [767, 384] width 1535 height 768
paste input "PKRP04"
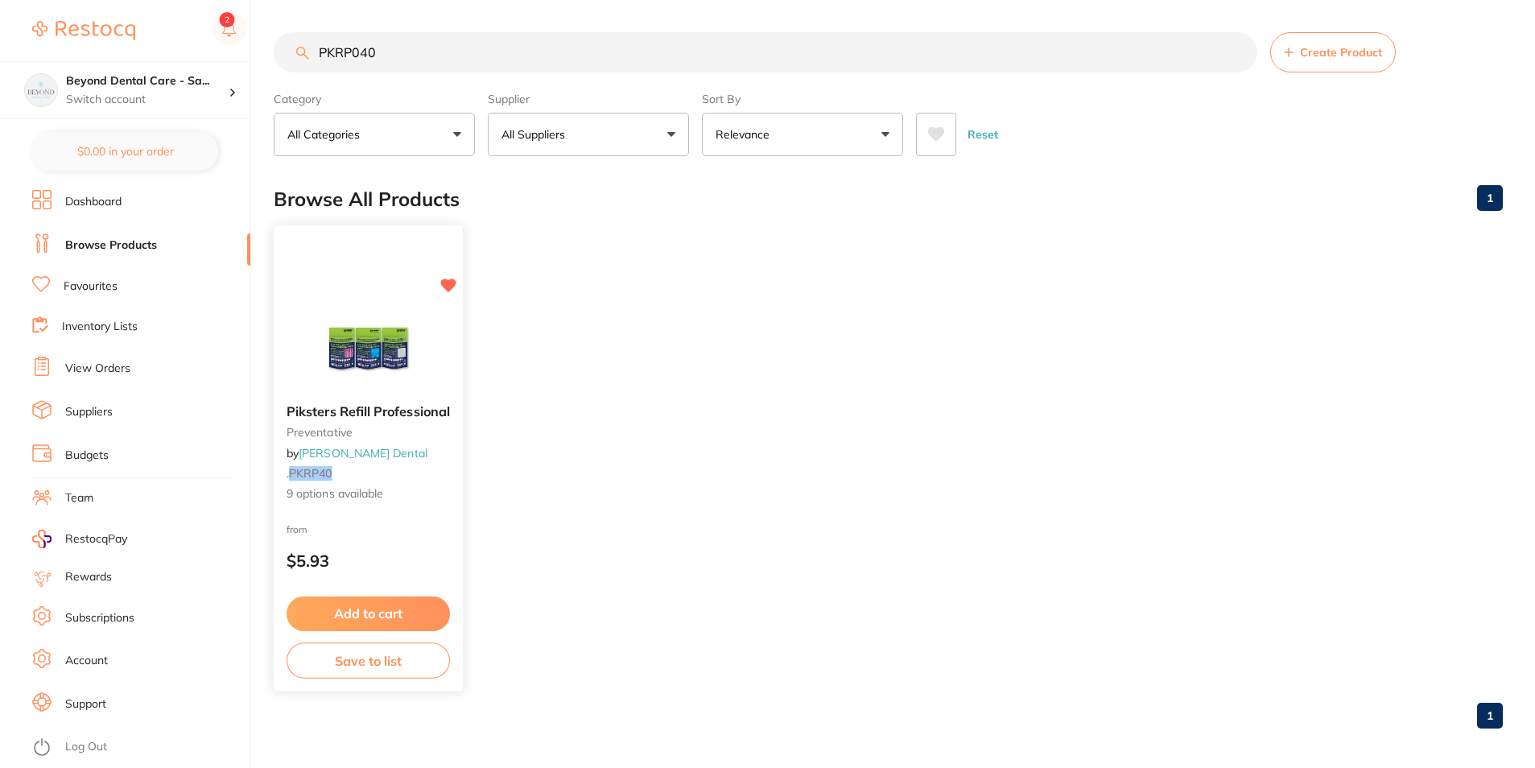
type input "PKRP040"
click at [388, 660] on button "Save to list" at bounding box center [368, 661] width 163 height 36
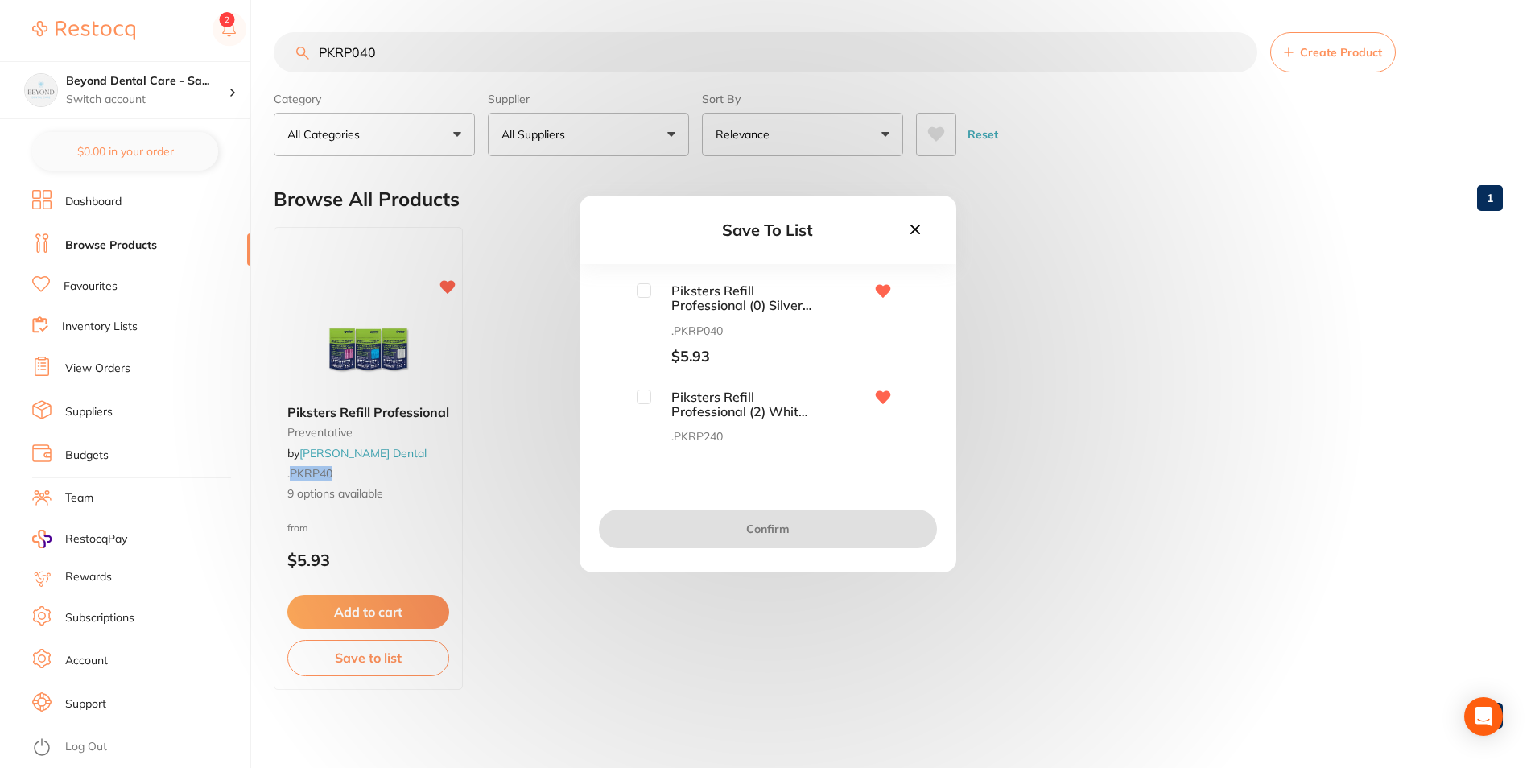
drag, startPoint x: 642, startPoint y: 287, endPoint x: 655, endPoint y: 287, distance: 13.7
click at [644, 287] on input "checkbox" at bounding box center [644, 290] width 14 height 14
checkbox input "true"
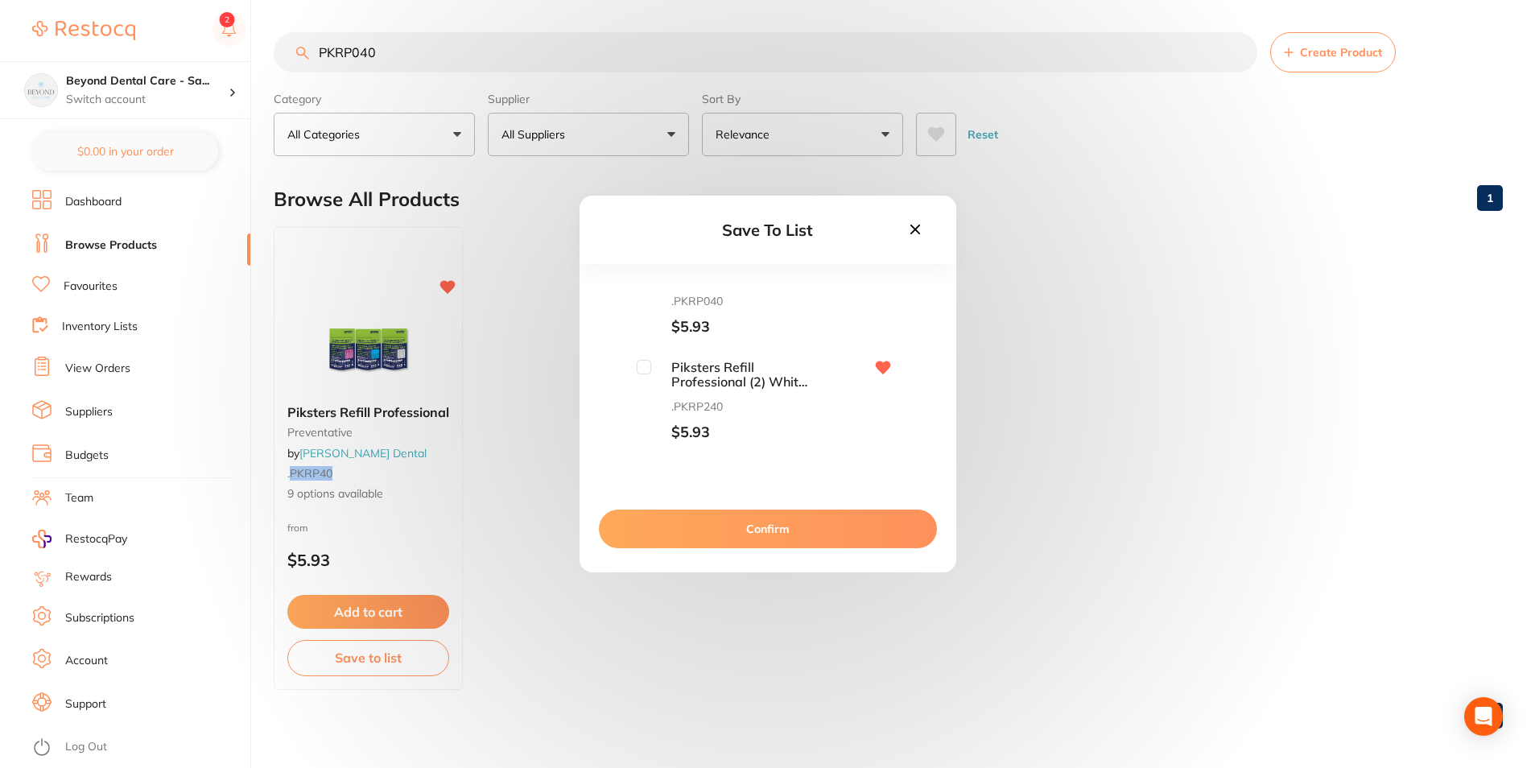
scroll to position [81, 0]
click at [649, 324] on div "Piksters Refill Professional (2) White 40pk .PKRP240 $5.93" at bounding box center [725, 350] width 176 height 82
click at [647, 316] on input "checkbox" at bounding box center [644, 316] width 14 height 14
checkbox input "true"
click at [647, 427] on input "checkbox" at bounding box center [644, 422] width 14 height 14
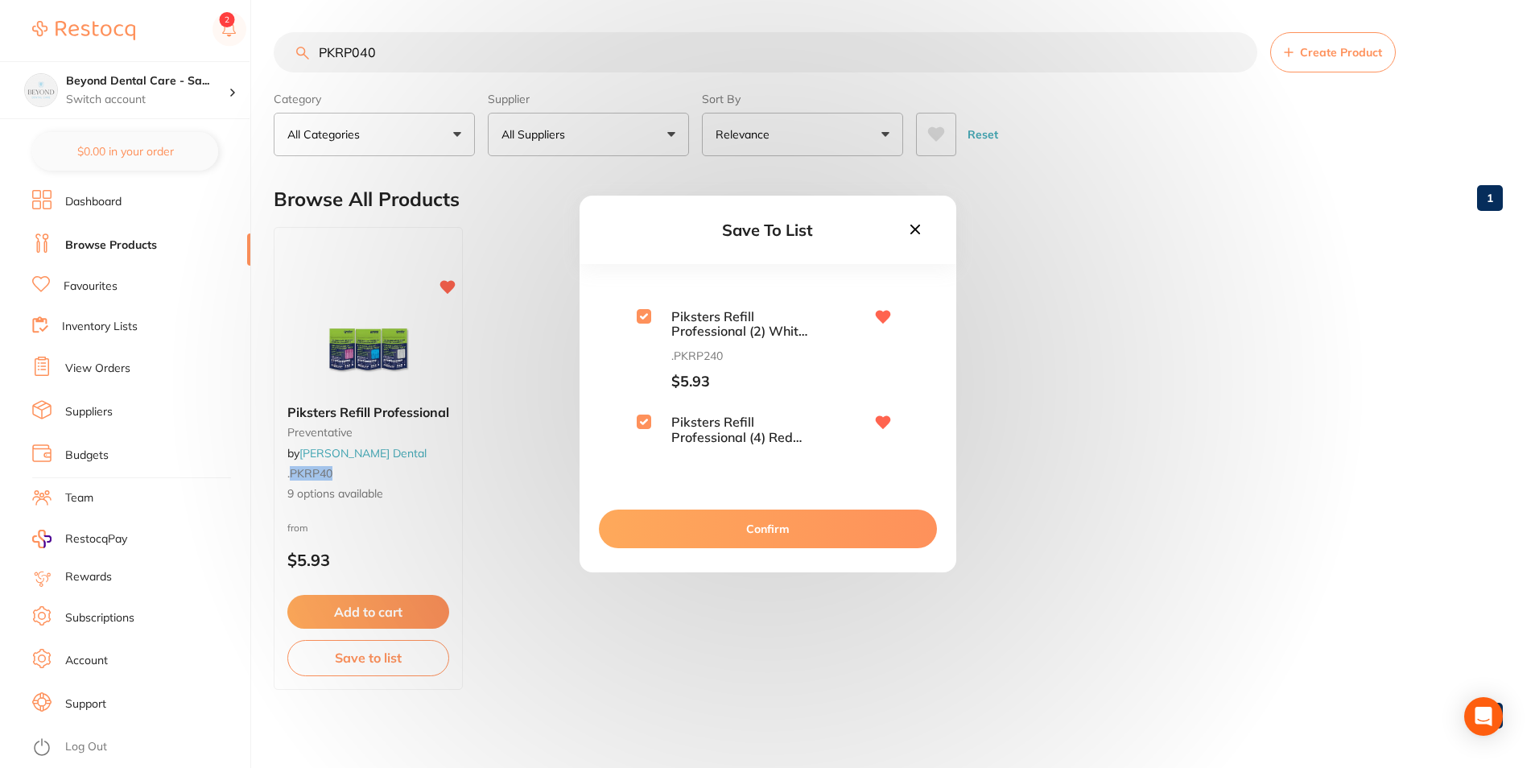
checkbox input "true"
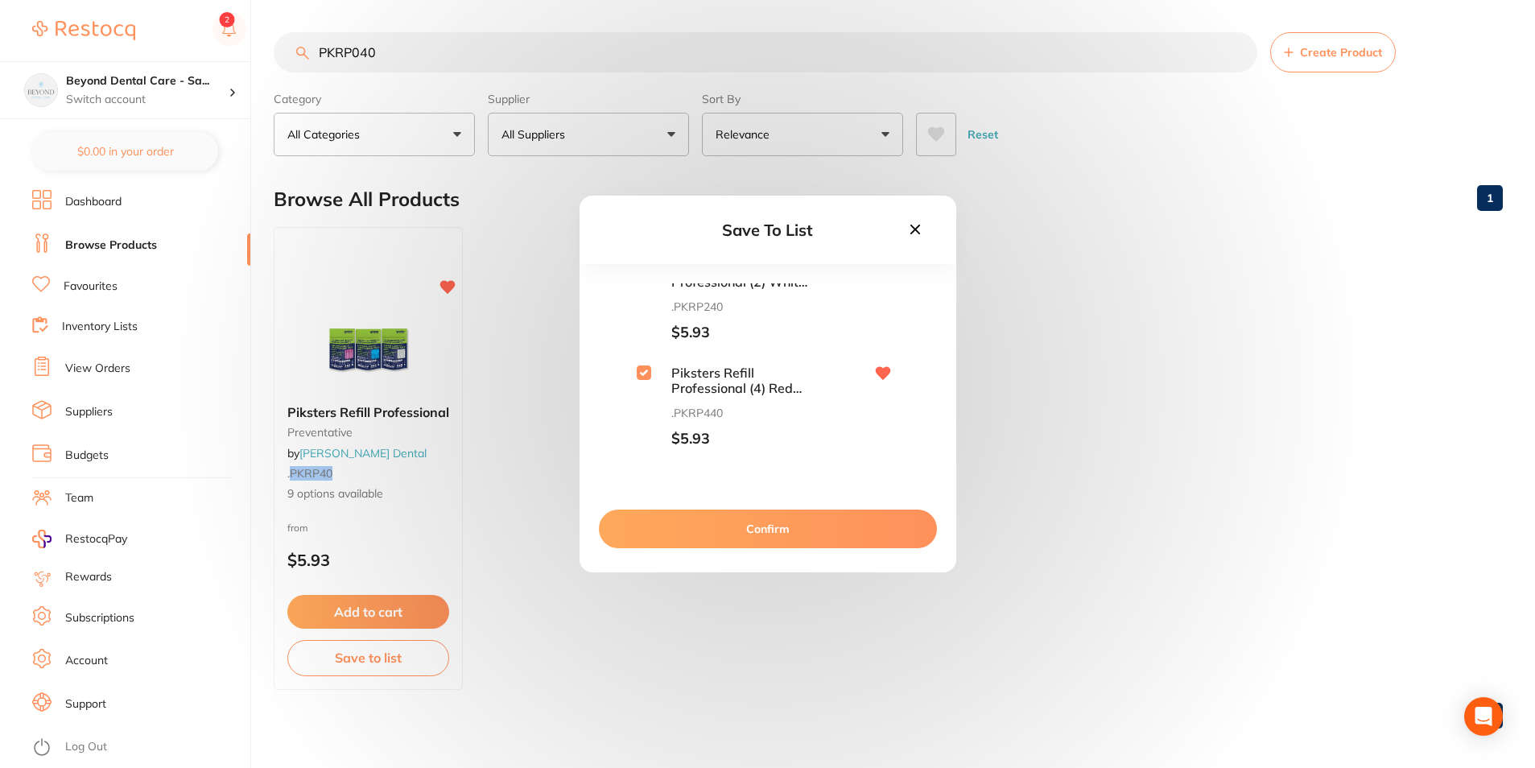
scroll to position [322, 0]
click at [641, 293] on input "checkbox" at bounding box center [644, 286] width 14 height 14
checkbox input "true"
click at [648, 389] on input "checkbox" at bounding box center [644, 392] width 14 height 14
checkbox input "true"
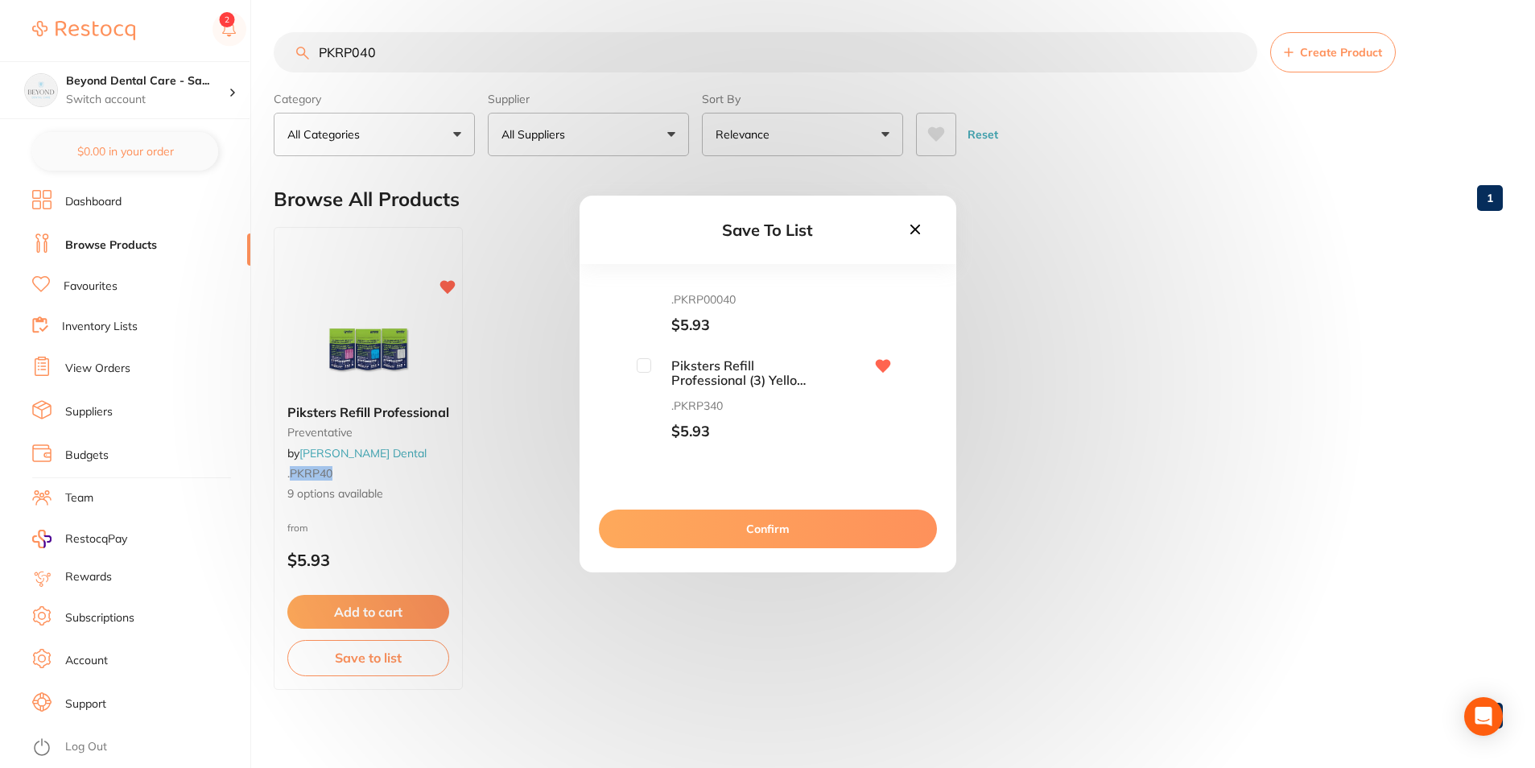
scroll to position [483, 0]
click at [646, 342] on input "checkbox" at bounding box center [644, 337] width 14 height 14
checkbox input "true"
click at [643, 440] on input "checkbox" at bounding box center [644, 443] width 14 height 14
checkbox input "true"
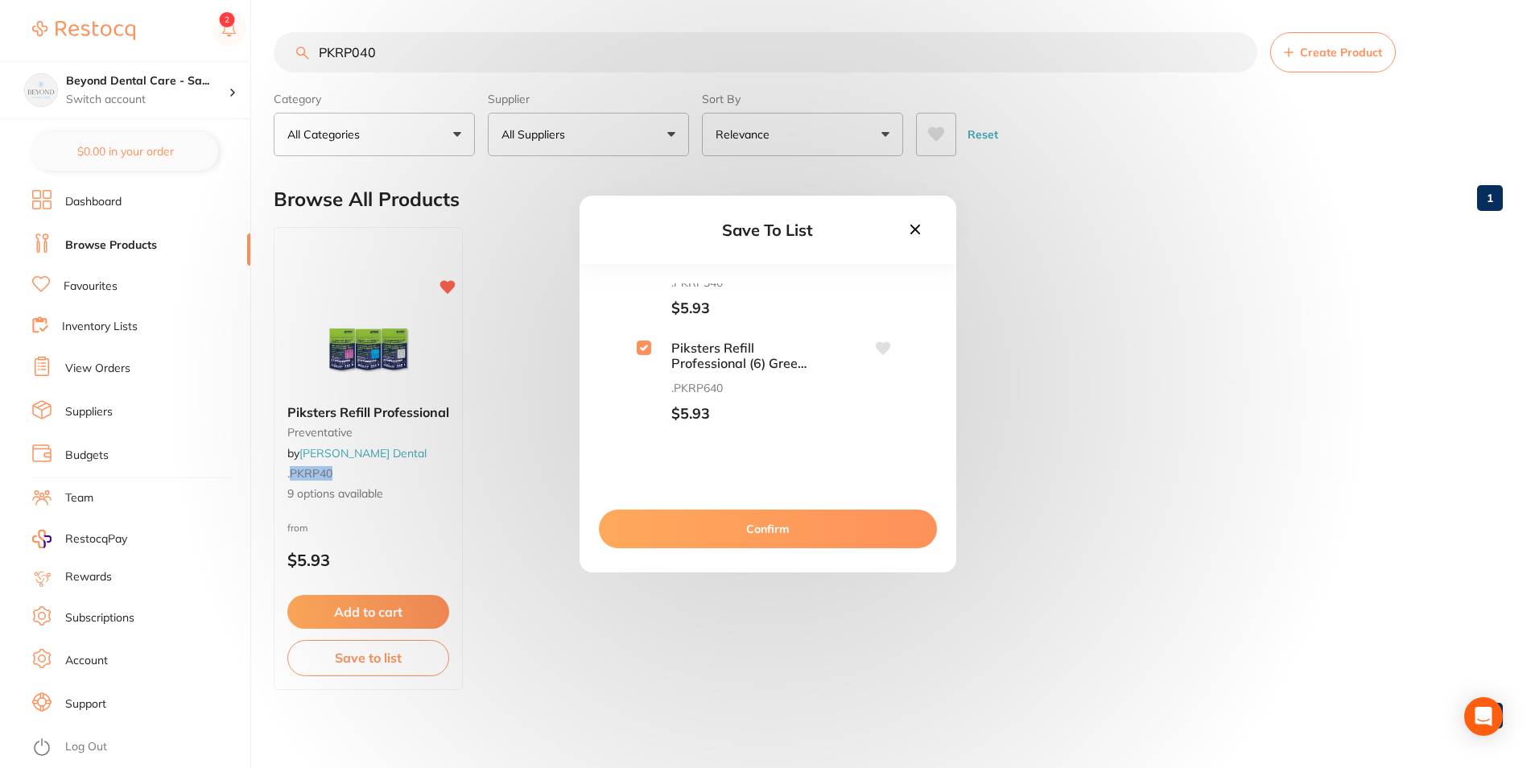
scroll to position [725, 0]
click at [643, 305] on input "checkbox" at bounding box center [644, 307] width 14 height 14
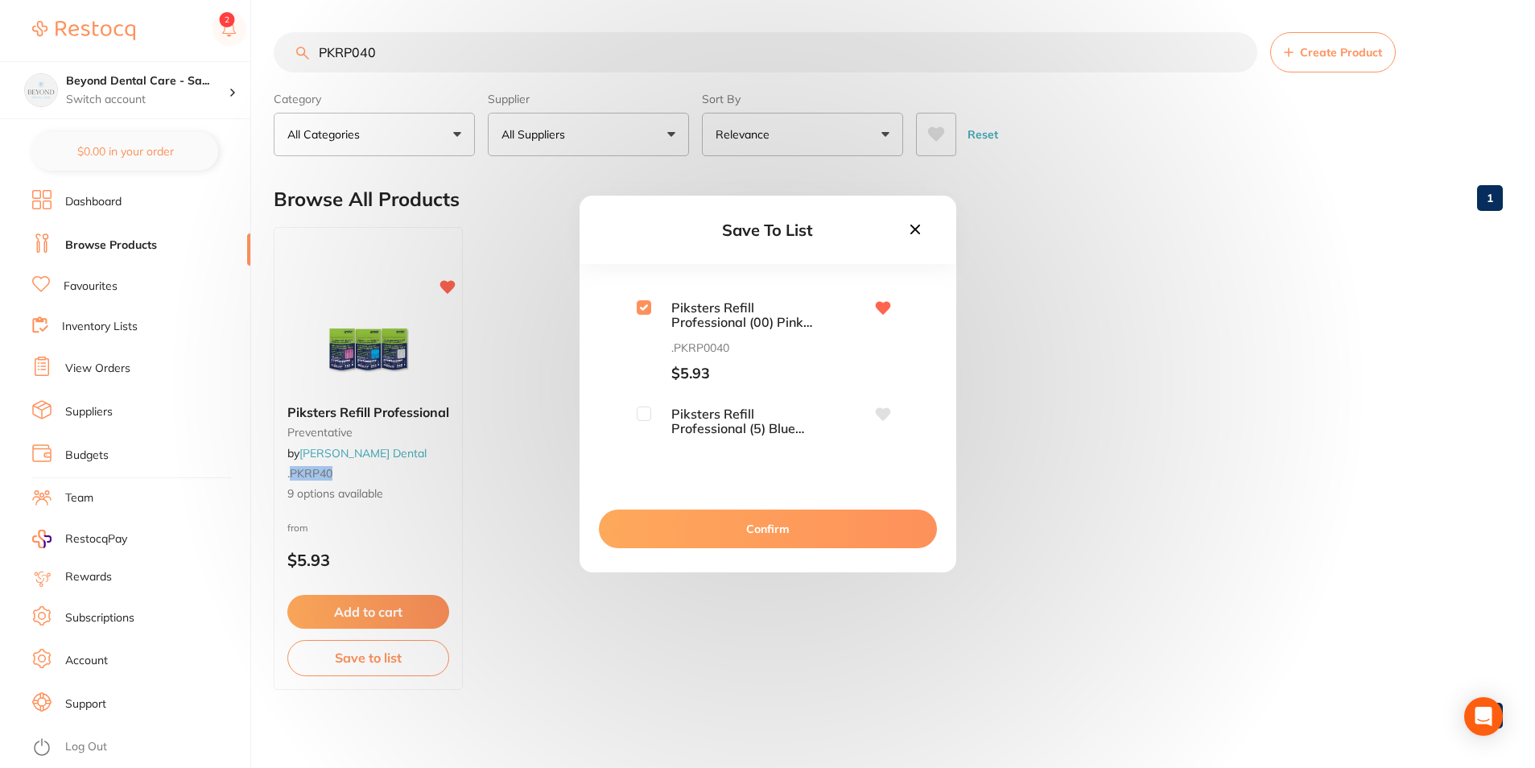
checkbox input "true"
drag, startPoint x: 639, startPoint y: 416, endPoint x: 661, endPoint y: 408, distance: 23.2
click at [643, 416] on input "checkbox" at bounding box center [644, 414] width 14 height 14
checkbox input "true"
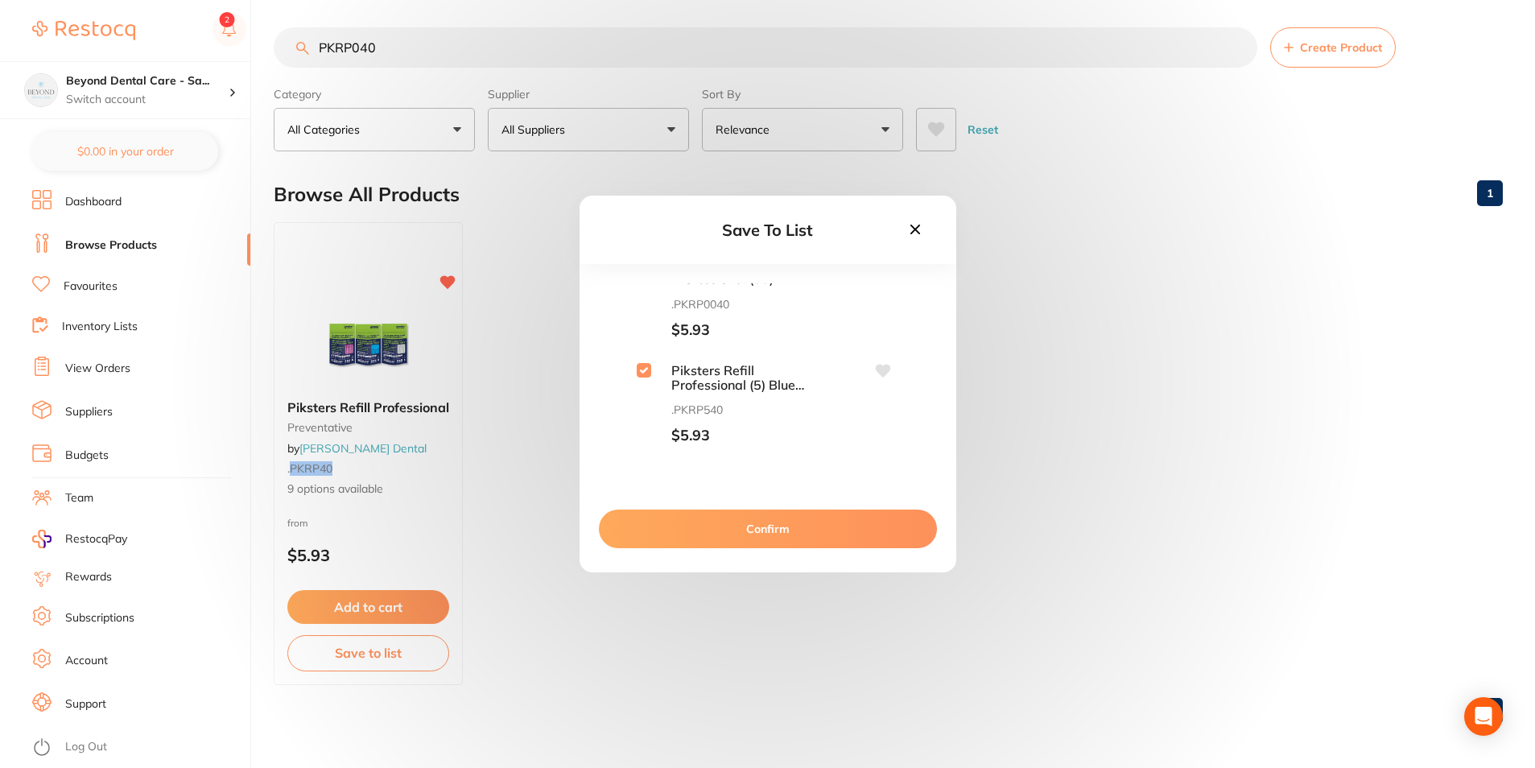
scroll to position [6, 0]
click at [680, 523] on button "Confirm" at bounding box center [768, 529] width 338 height 39
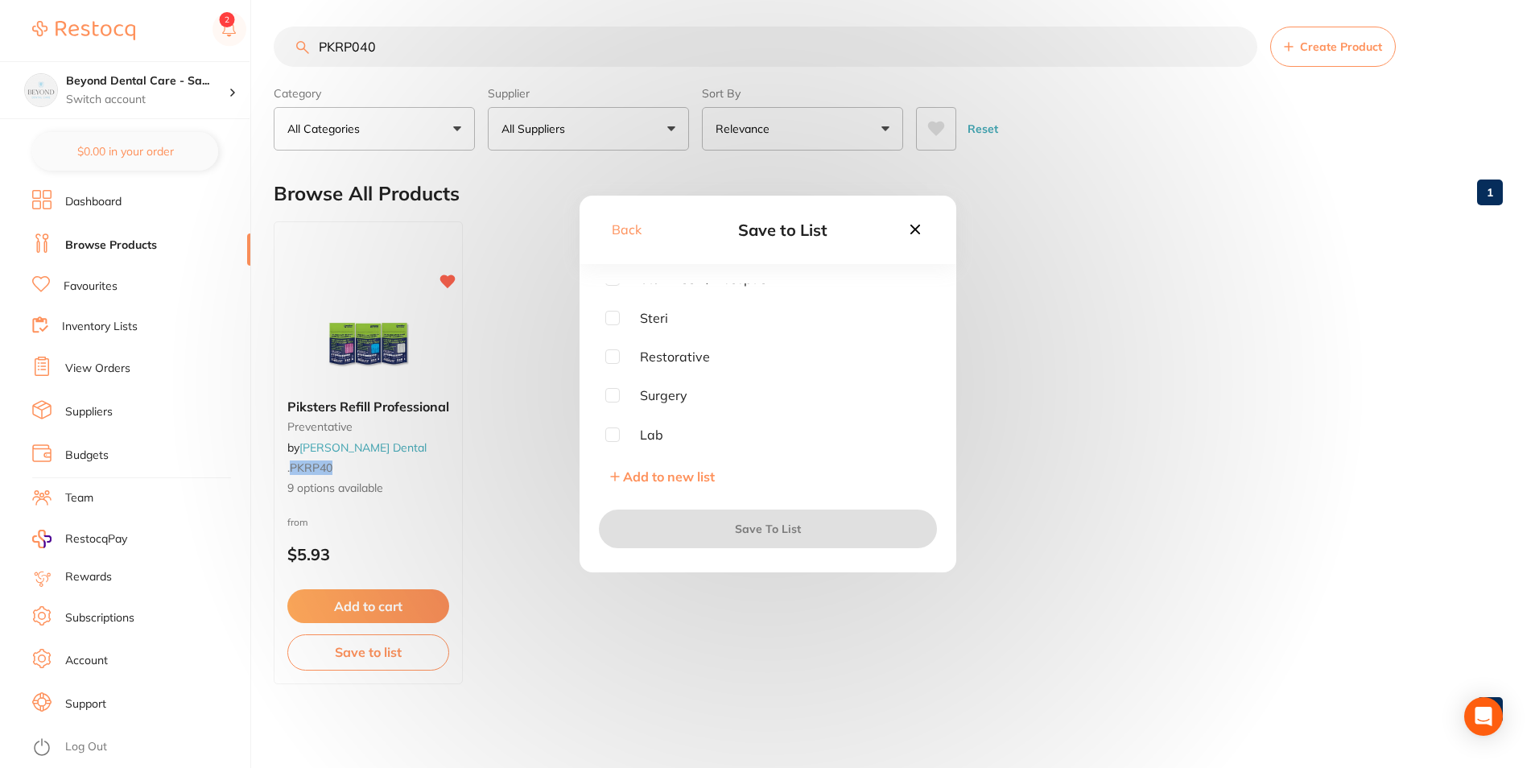
scroll to position [129, 0]
click at [612, 315] on input "checkbox" at bounding box center [612, 318] width 14 height 14
checkbox input "true"
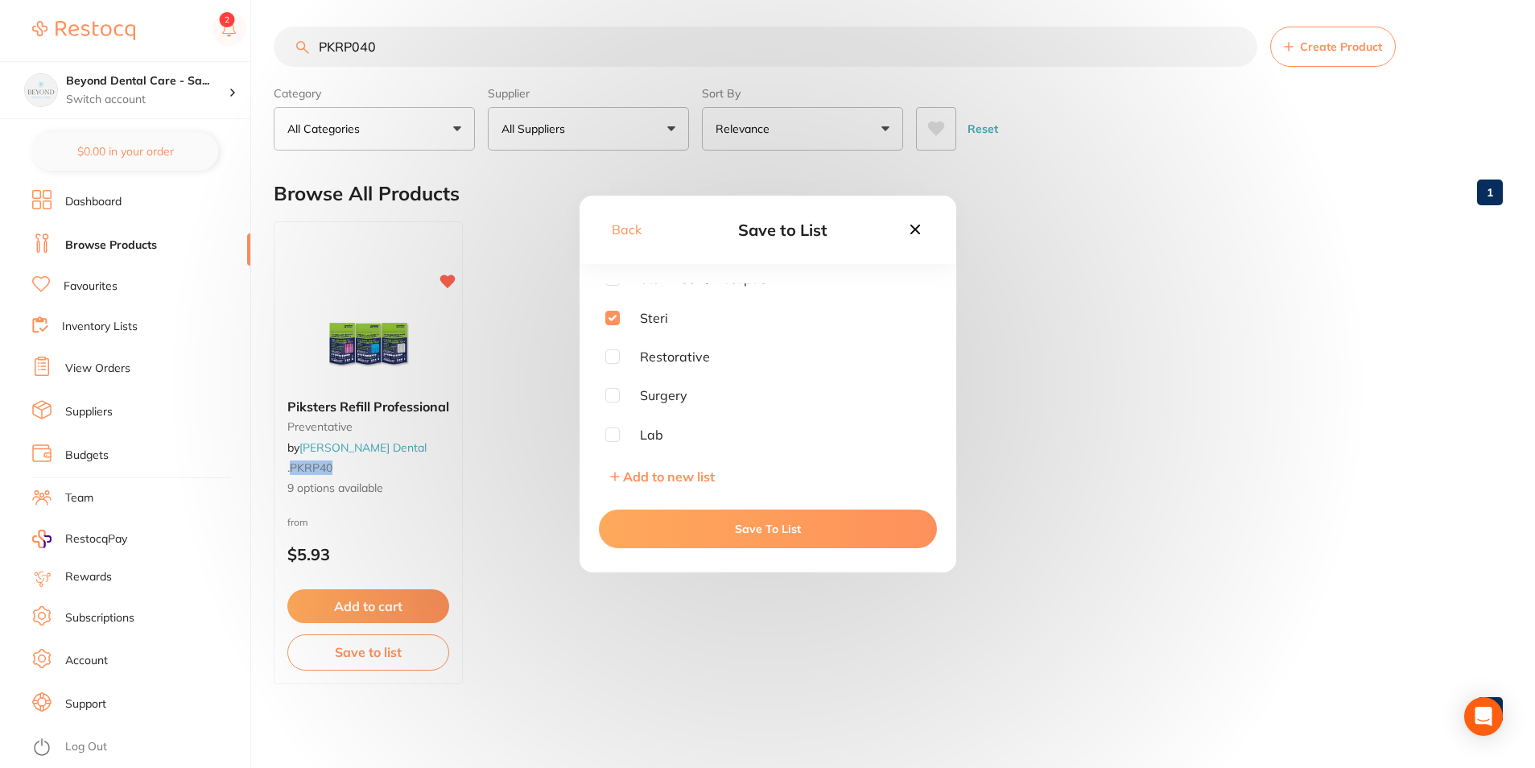
click at [680, 525] on button "Save To List" at bounding box center [768, 529] width 338 height 39
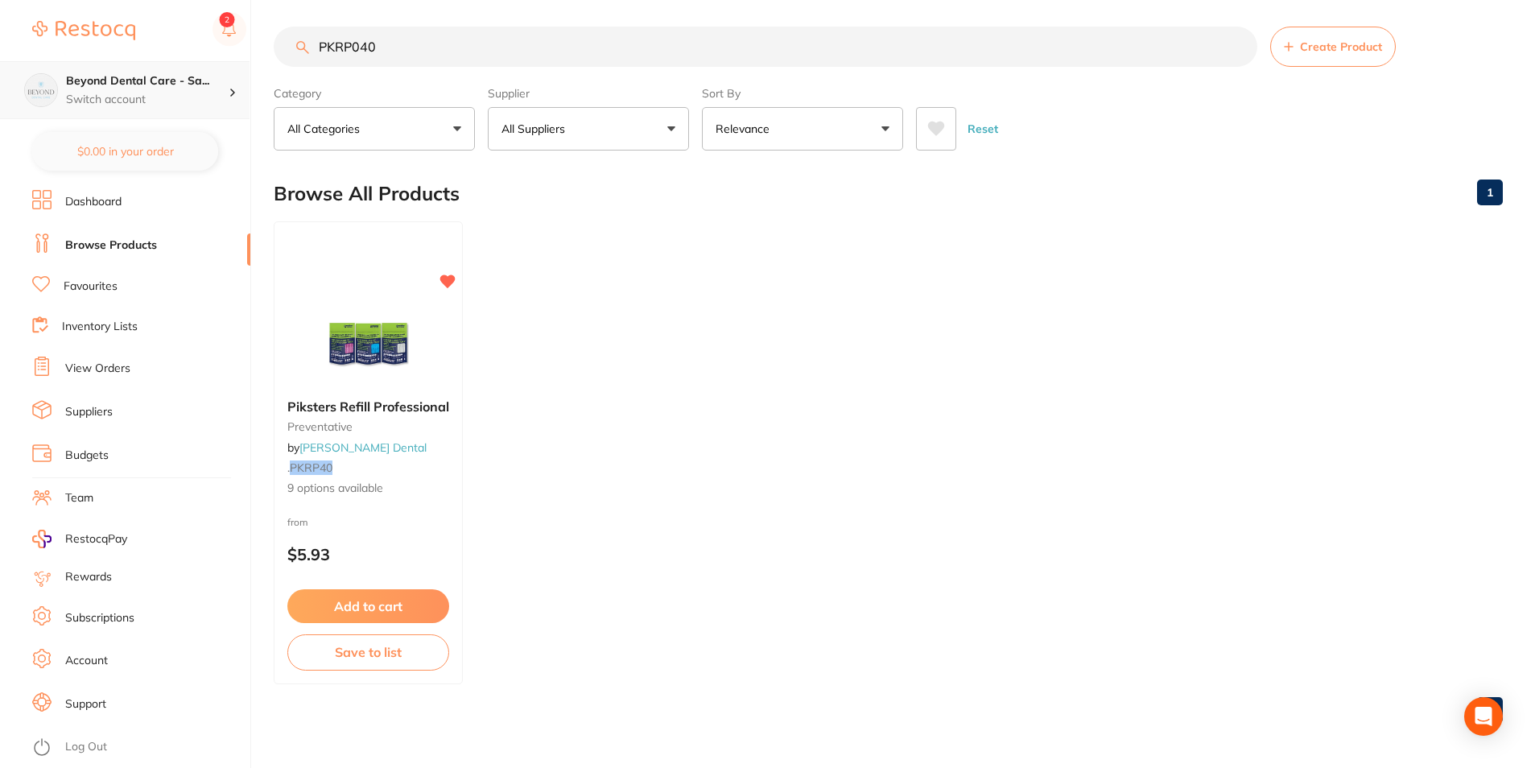
scroll to position [1, 0]
drag, startPoint x: 407, startPoint y: 53, endPoint x: 225, endPoint y: 68, distance: 182.6
click at [202, 74] on div "$0.00 Beyond Dental Care - Sa... Switch account Beyond Dental Care - Sandstone …" at bounding box center [767, 378] width 1535 height 768
paste input "VO1012"
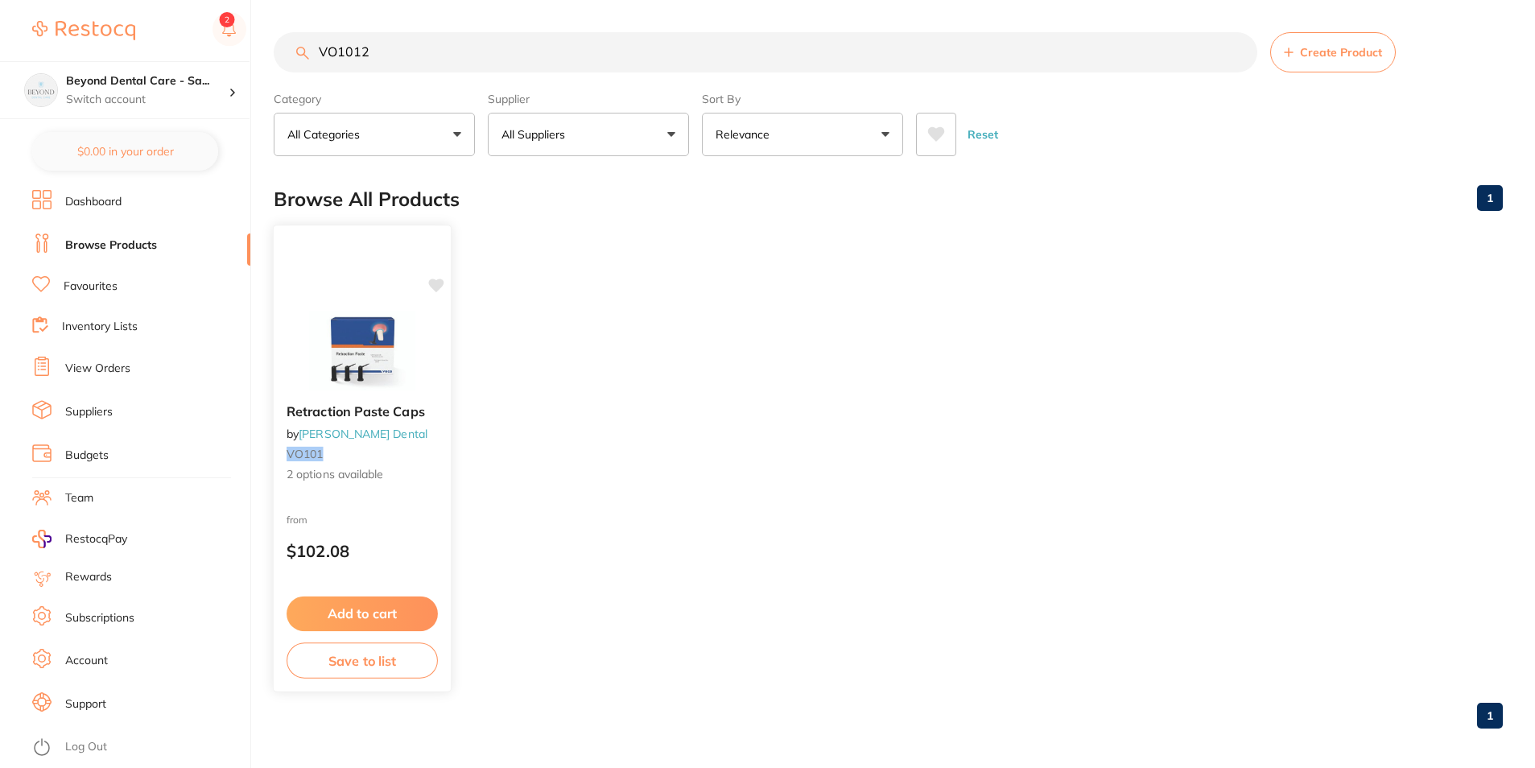
type input "VO1012"
click at [361, 667] on button "Save to list" at bounding box center [362, 661] width 151 height 36
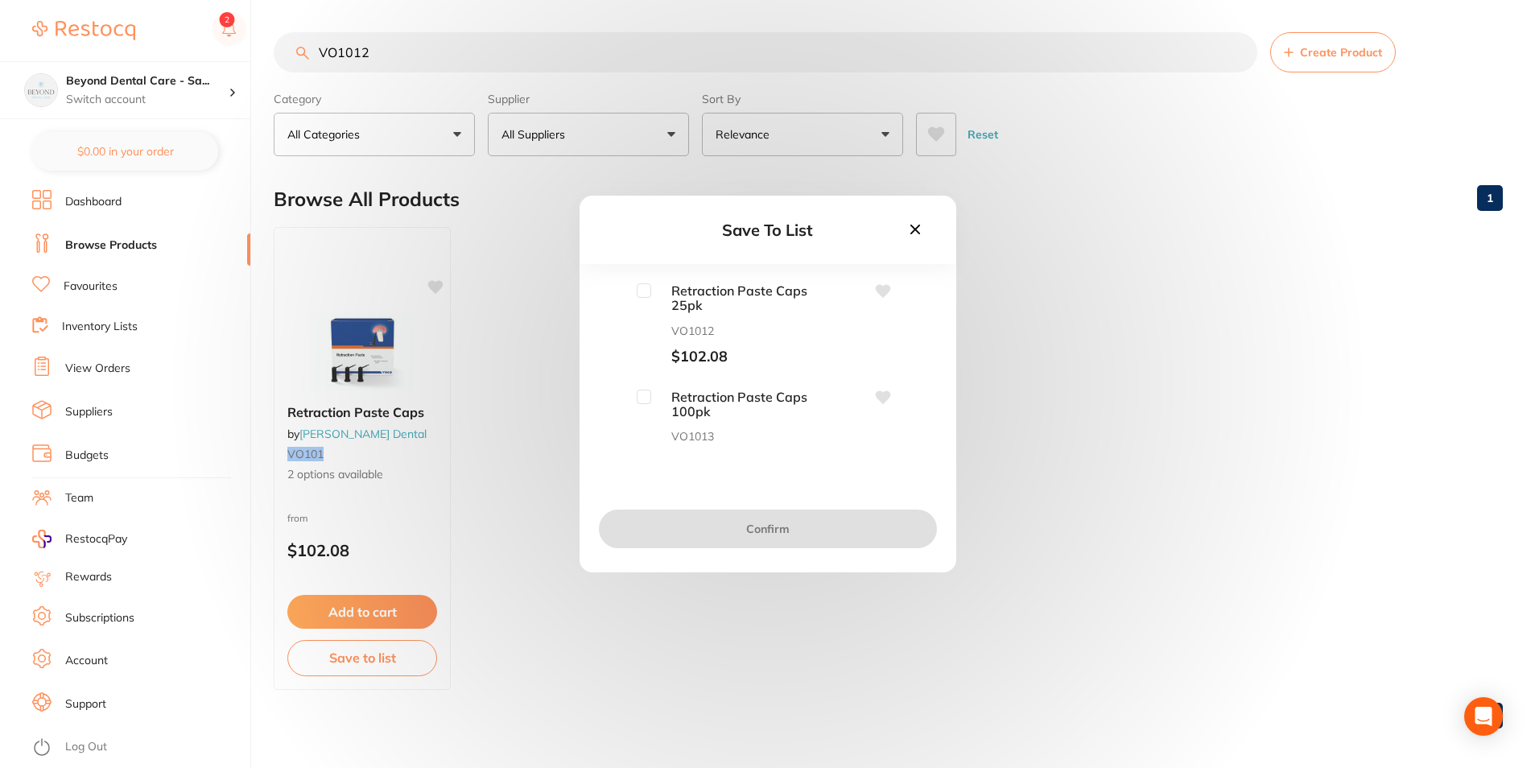
click at [642, 294] on input "checkbox" at bounding box center [644, 290] width 14 height 14
checkbox input "true"
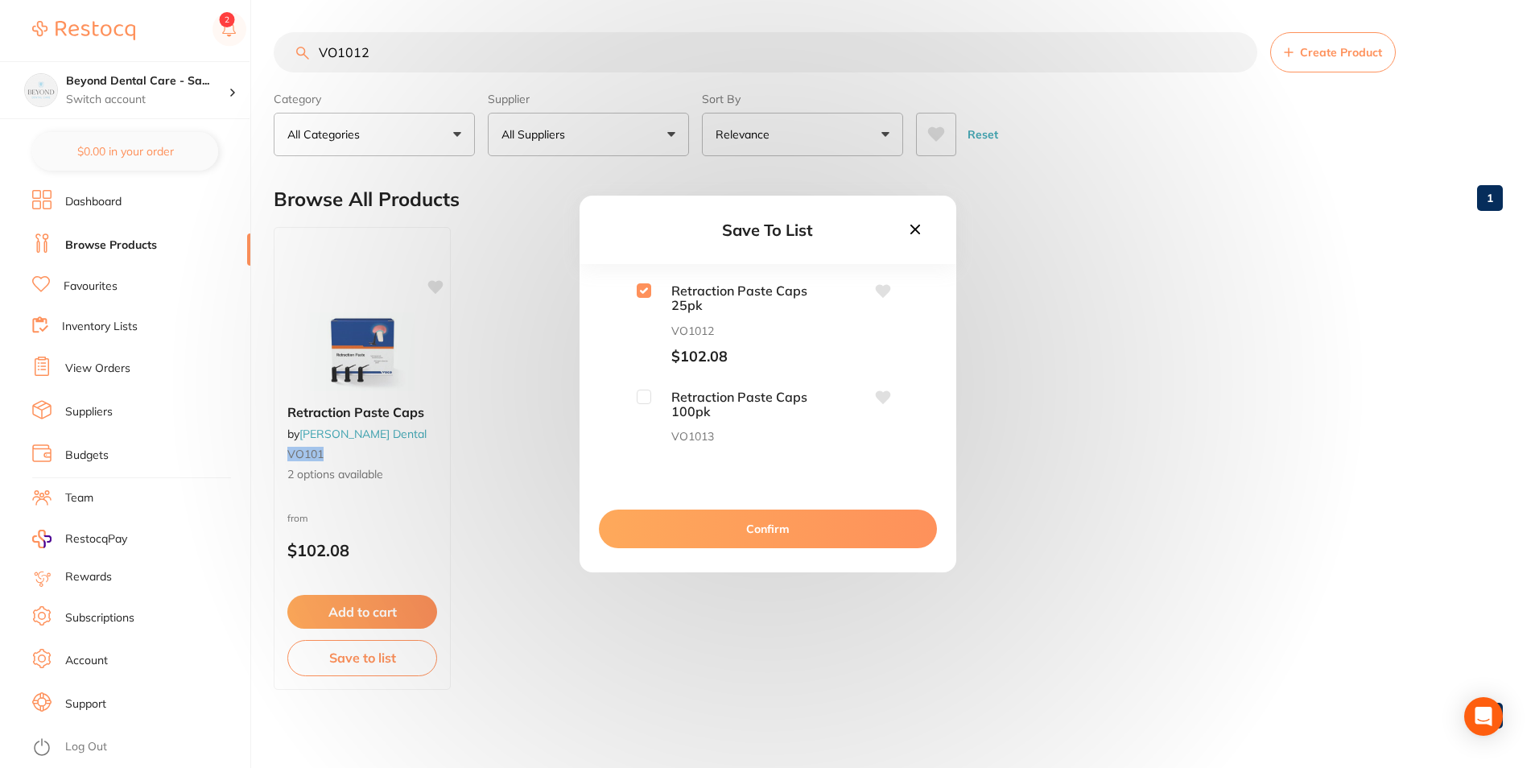
drag, startPoint x: 675, startPoint y: 549, endPoint x: 678, endPoint y: 537, distance: 12.5
click at [674, 549] on div "Confirm" at bounding box center [768, 529] width 377 height 87
click at [679, 536] on button "Confirm" at bounding box center [768, 529] width 338 height 39
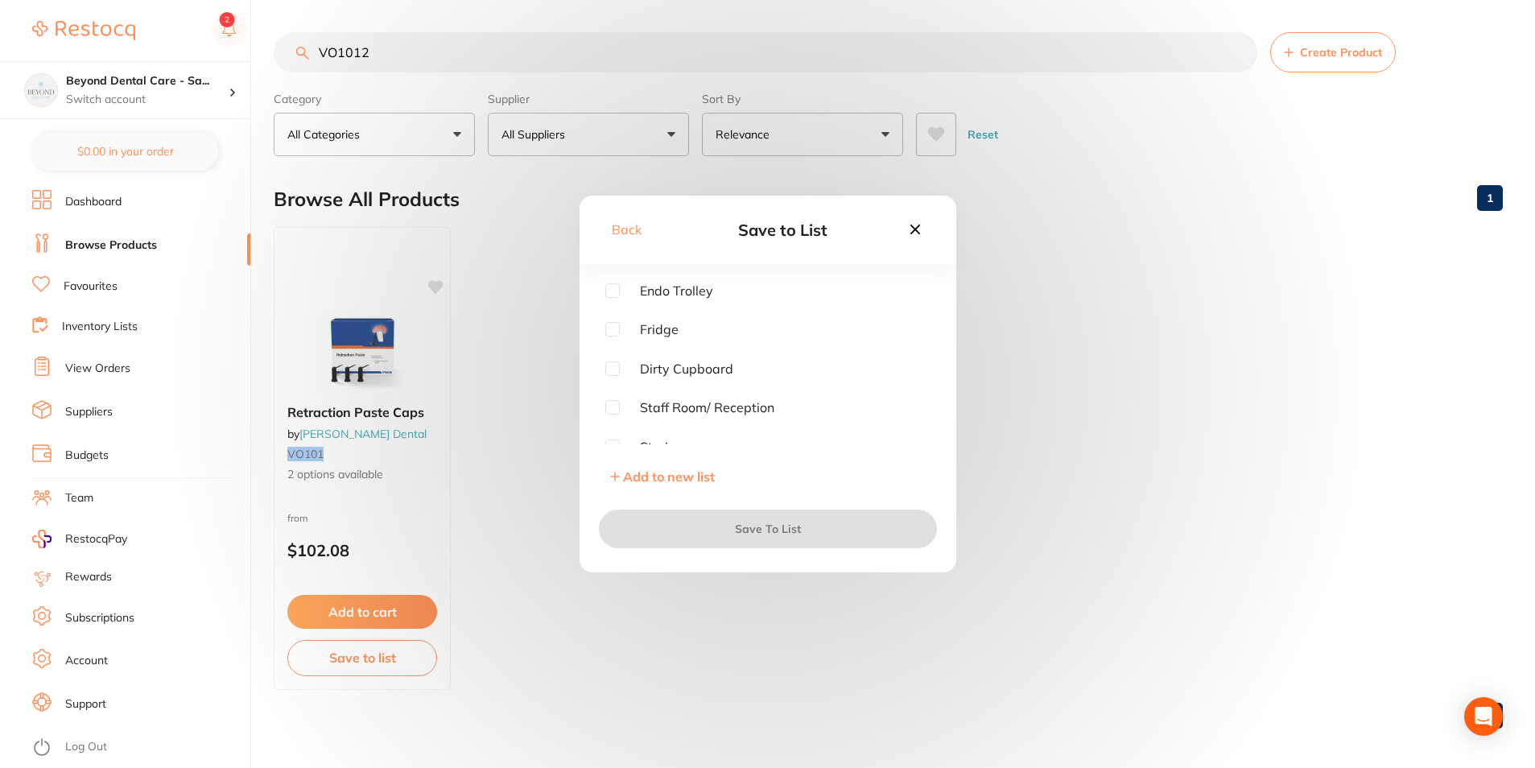
scroll to position [81, 0]
click at [610, 374] on div "Endo Trolley Fridge Dirty Cupboard Staff Room/ Reception Steri Restorative Surg…" at bounding box center [767, 363] width 325 height 161
click at [614, 371] on input "checkbox" at bounding box center [612, 366] width 14 height 14
checkbox input "true"
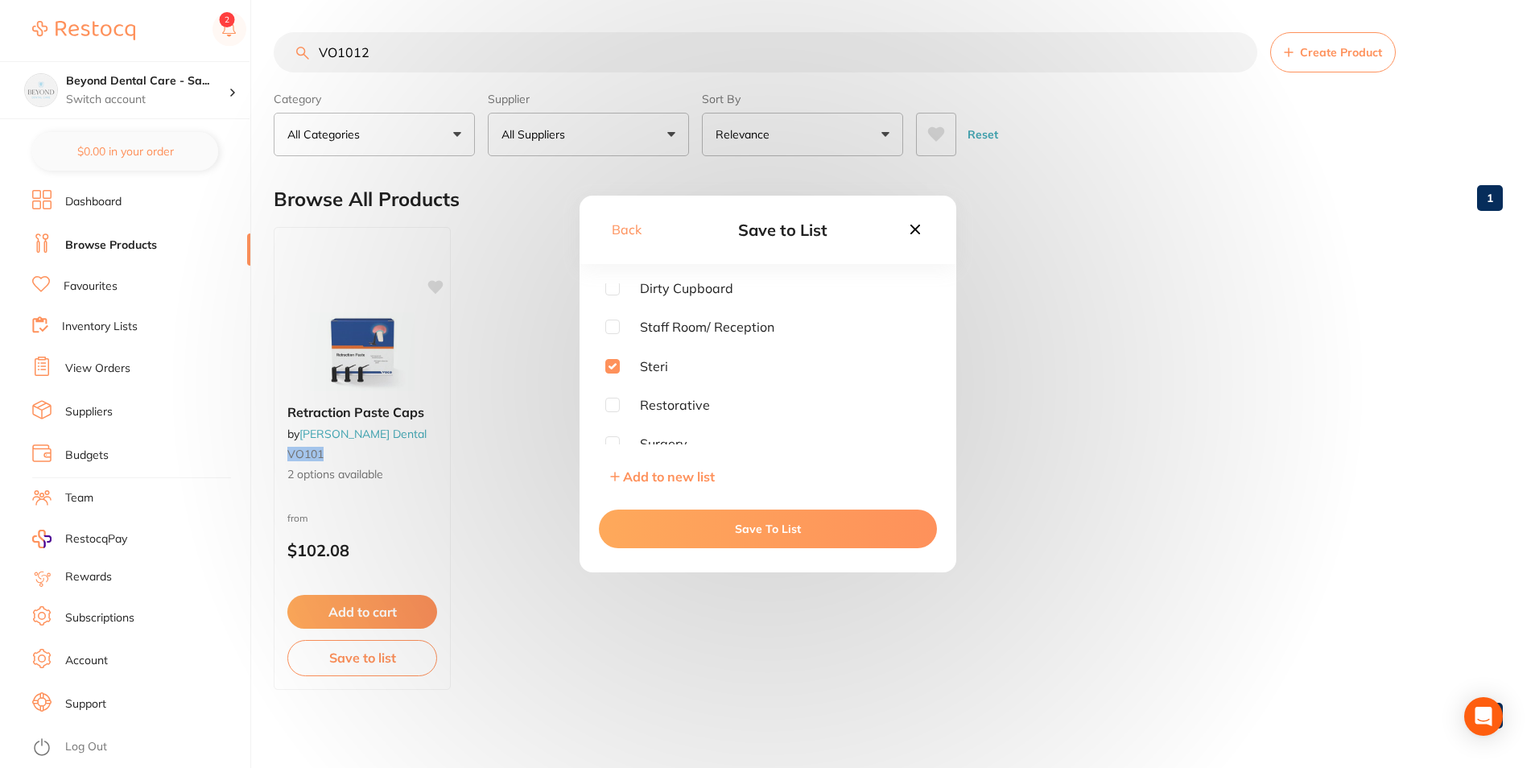
click at [649, 519] on button "Save To List" at bounding box center [768, 529] width 338 height 39
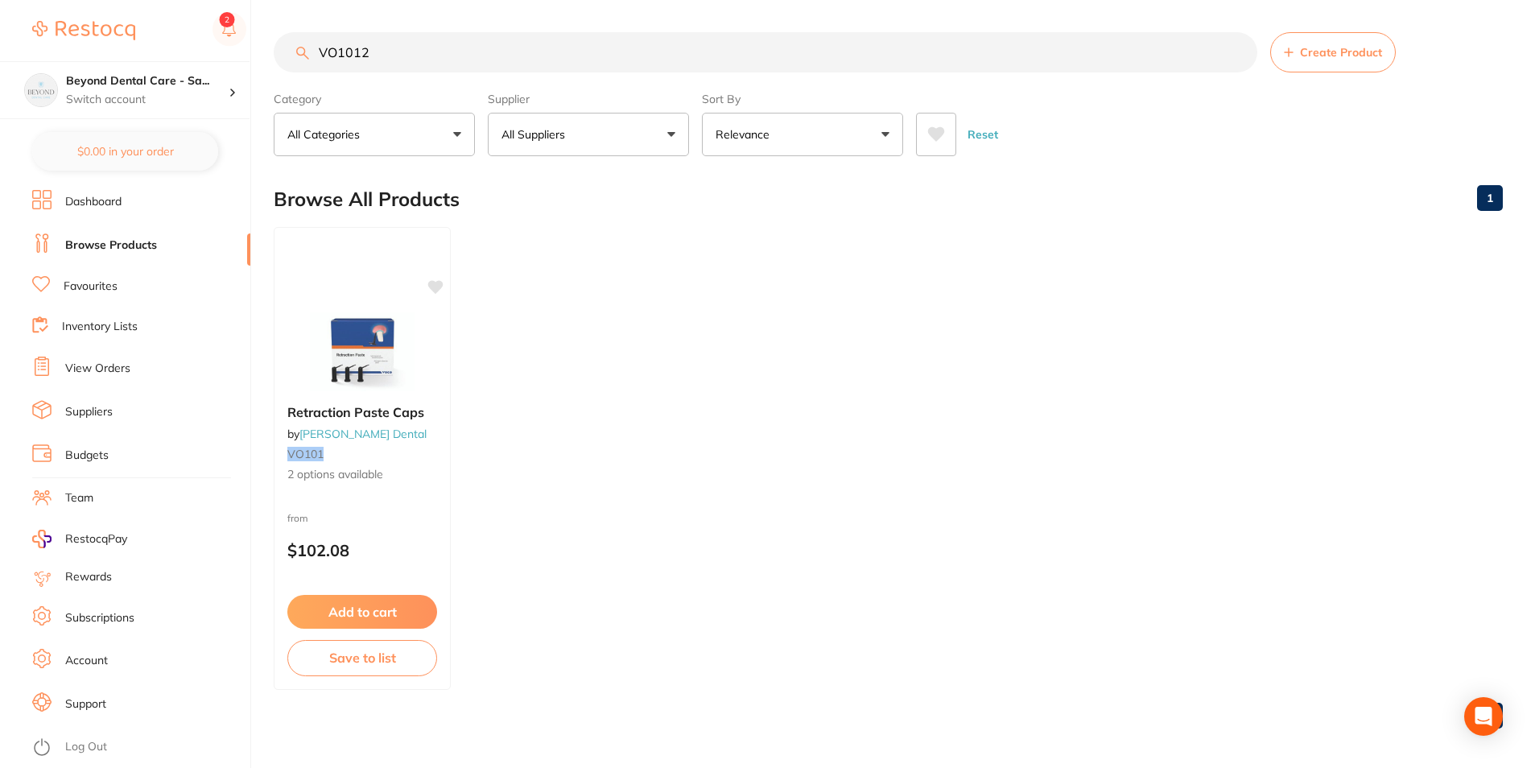
drag, startPoint x: 386, startPoint y: 60, endPoint x: 267, endPoint y: 86, distance: 121.9
click at [271, 89] on div "$0.00 Beyond Dental Care - Sa... Switch account Beyond Dental Care - Sandstone …" at bounding box center [767, 384] width 1535 height 768
paste input "MO2HB"
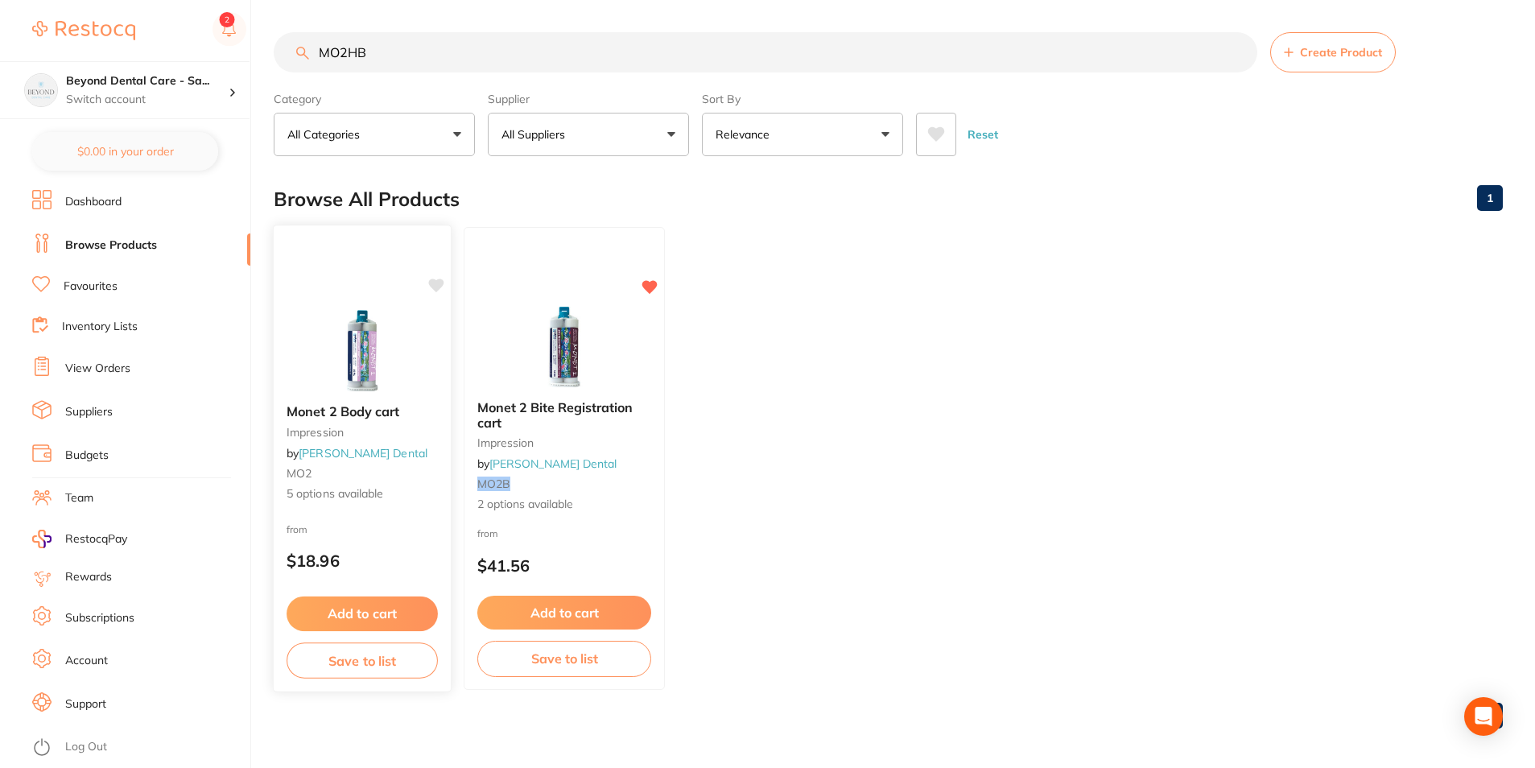
type input "MO2HB"
click at [365, 659] on button "Save to list" at bounding box center [362, 661] width 151 height 36
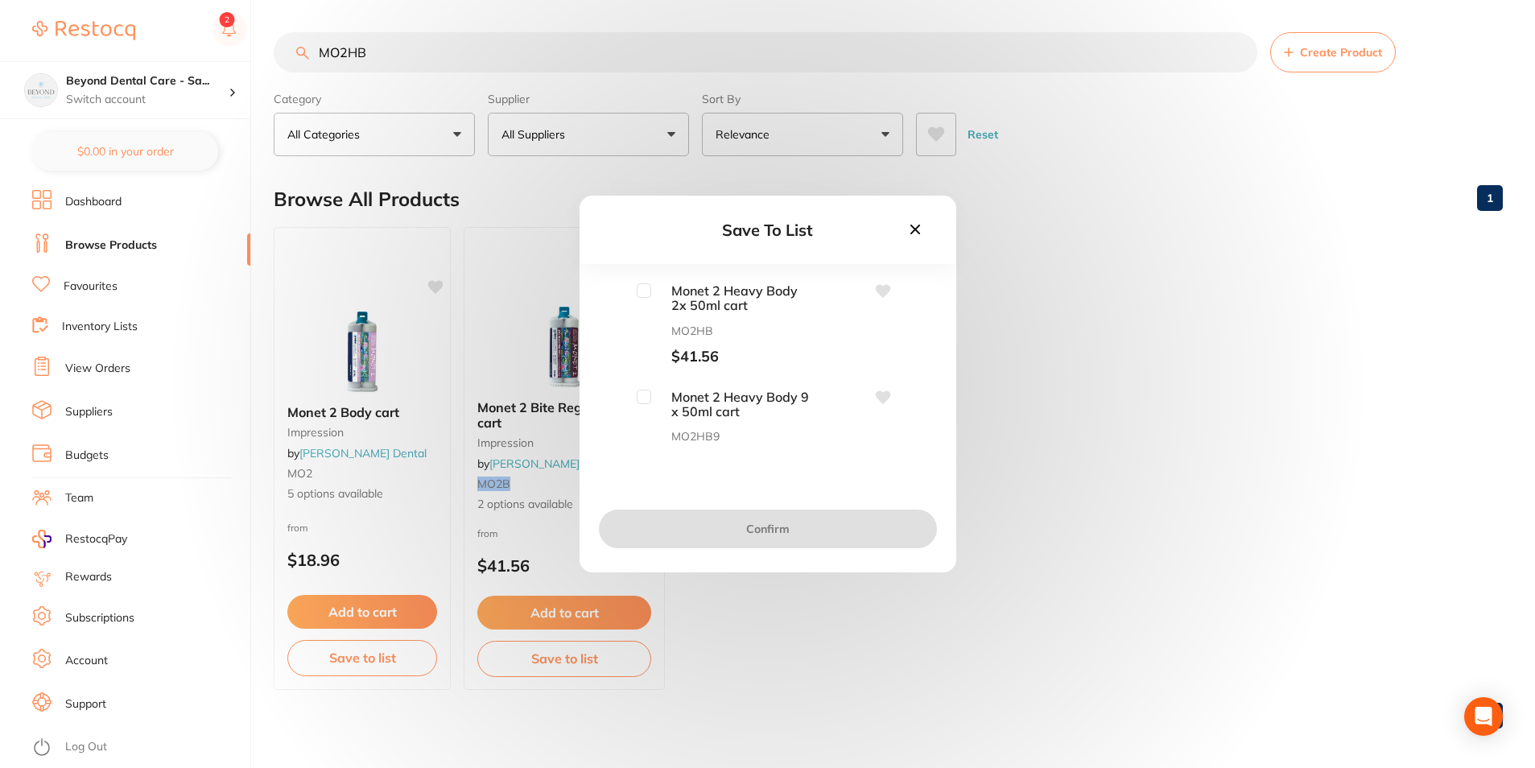
click at [639, 287] on input "checkbox" at bounding box center [644, 290] width 14 height 14
checkbox input "true"
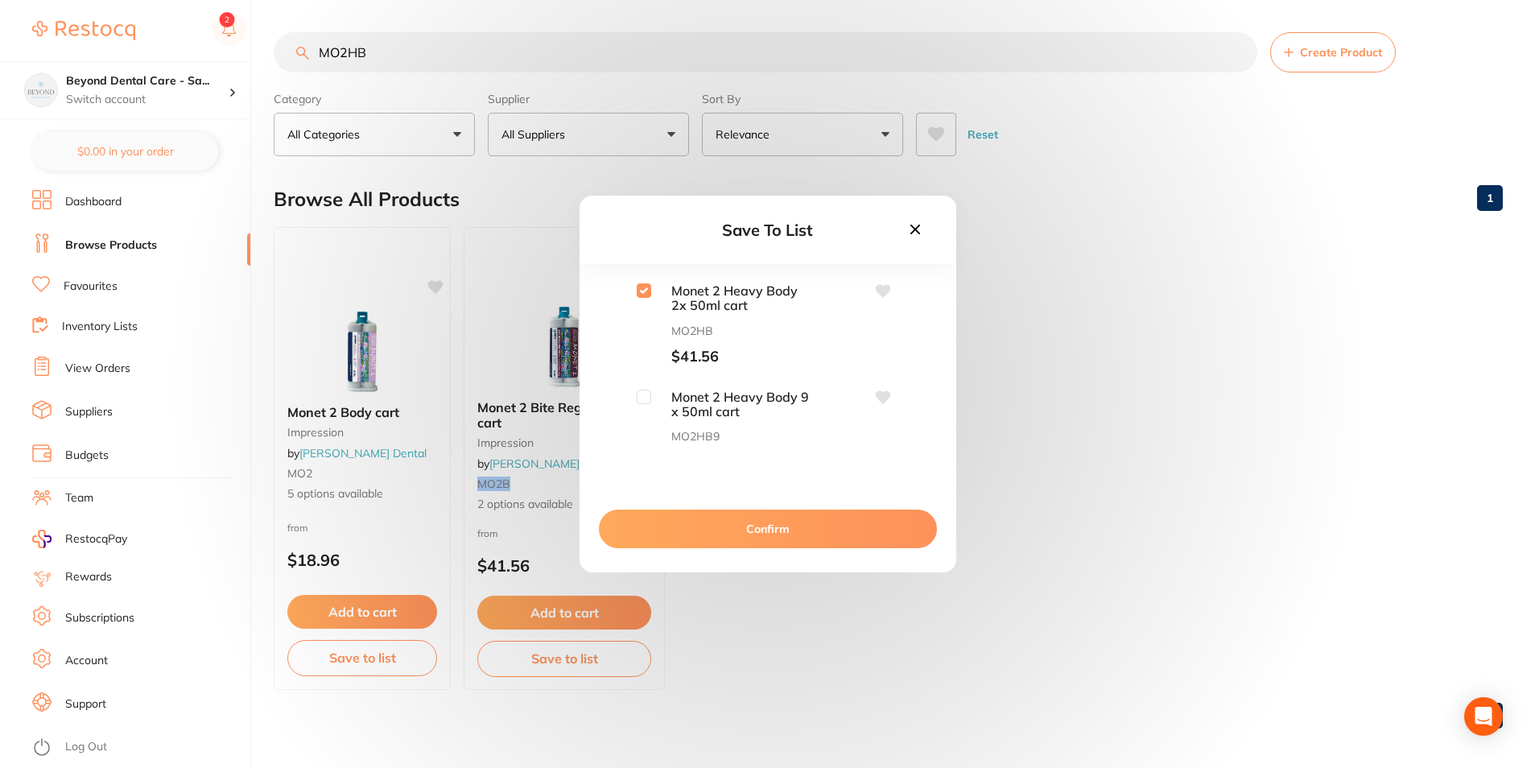
click at [706, 551] on div "Confirm" at bounding box center [768, 529] width 377 height 87
click at [709, 539] on button "Confirm" at bounding box center [768, 529] width 338 height 39
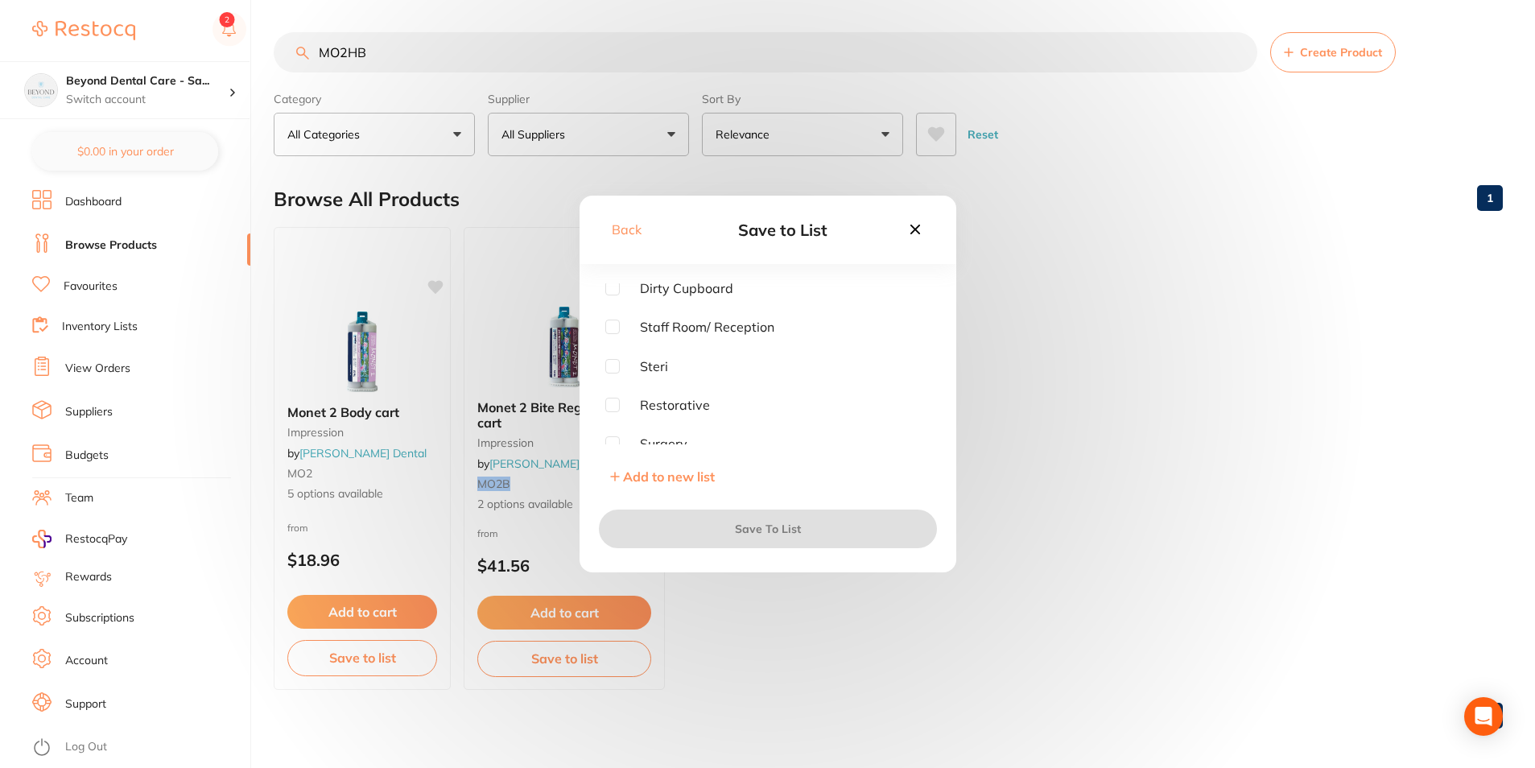
click at [617, 370] on input "checkbox" at bounding box center [612, 366] width 14 height 14
checkbox input "true"
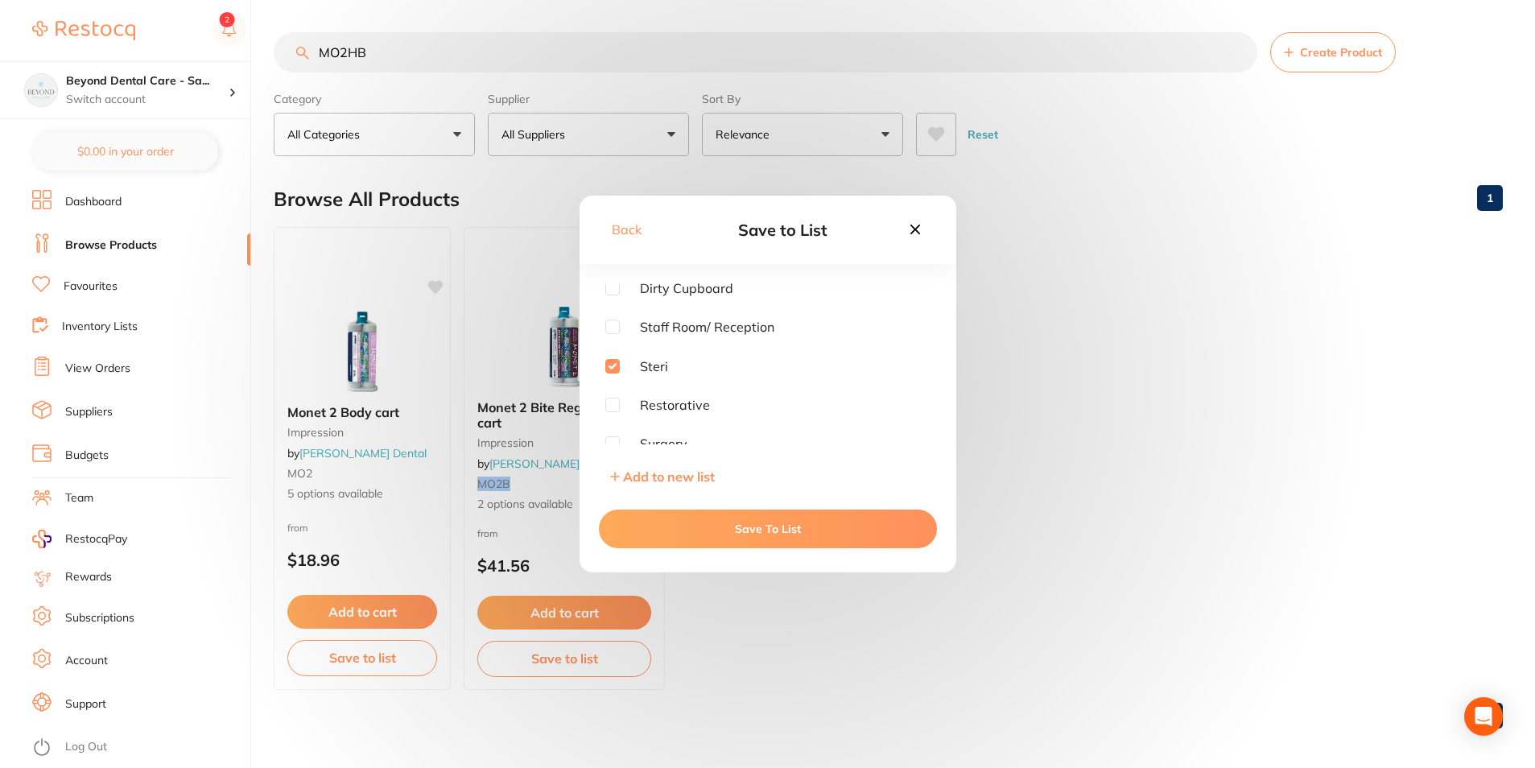
click at [678, 536] on button "Save To List" at bounding box center [768, 529] width 338 height 39
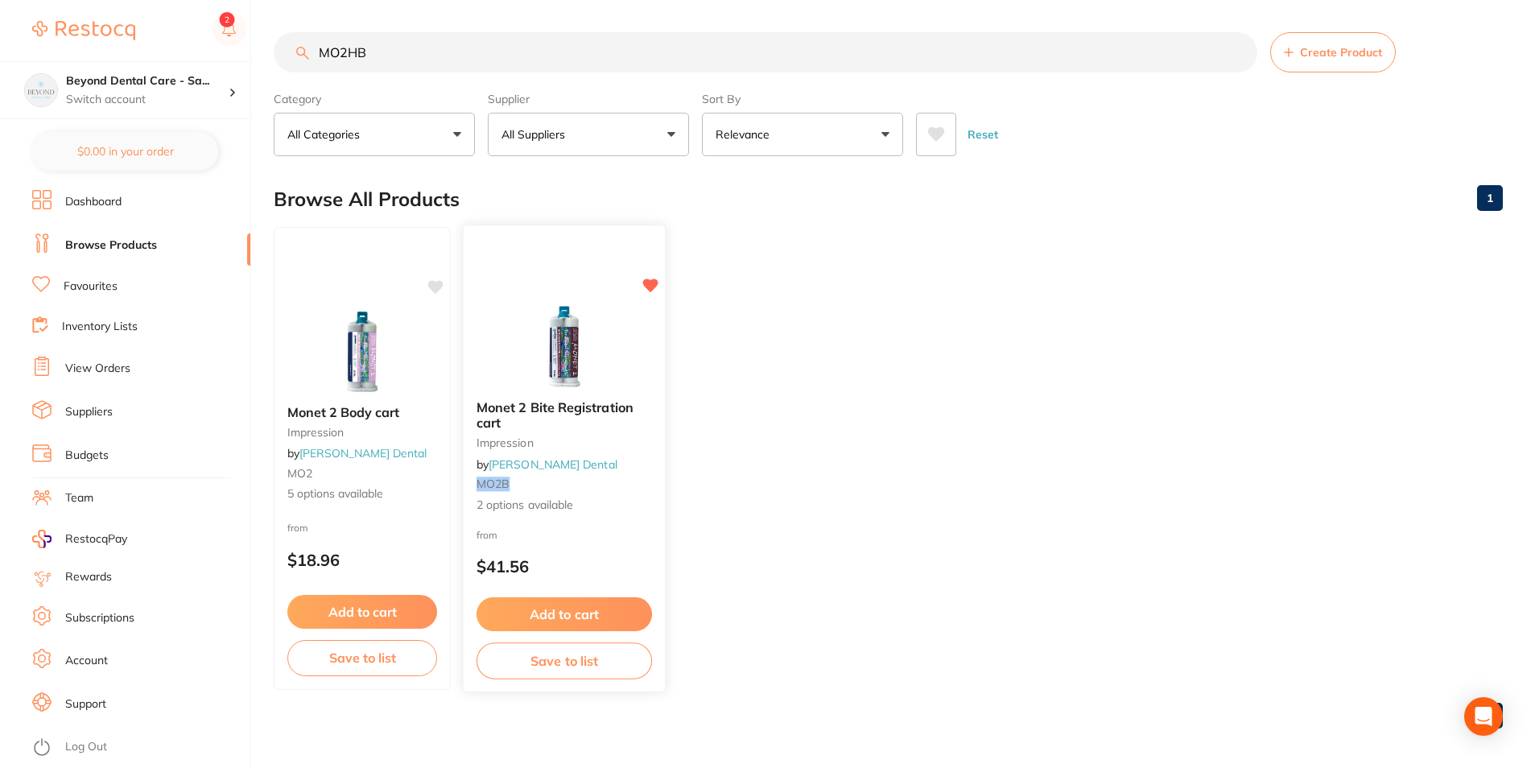
click at [586, 662] on button "Save to list" at bounding box center [565, 661] width 176 height 36
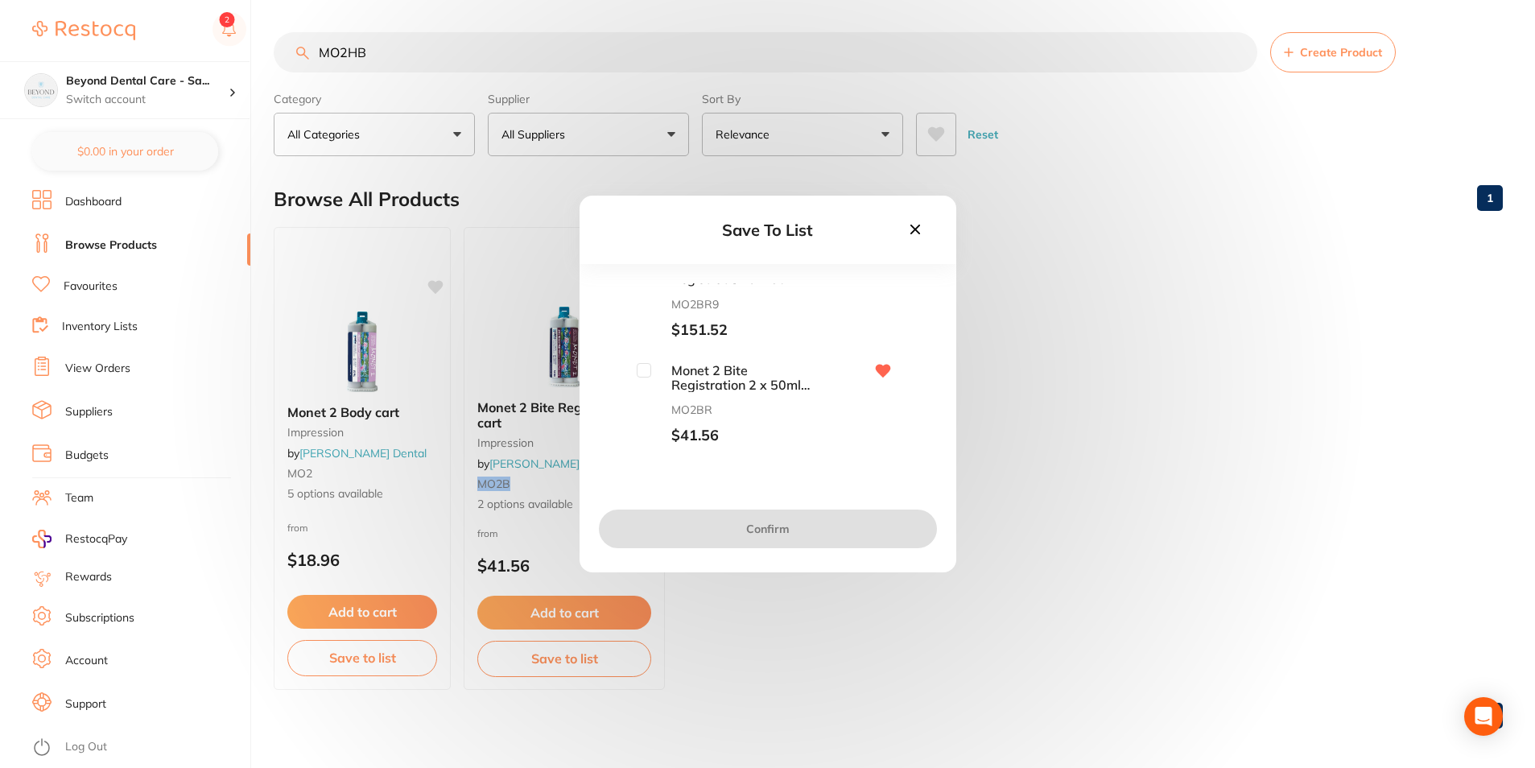
scroll to position [0, 0]
click at [637, 399] on input "checkbox" at bounding box center [644, 397] width 14 height 14
checkbox input "true"
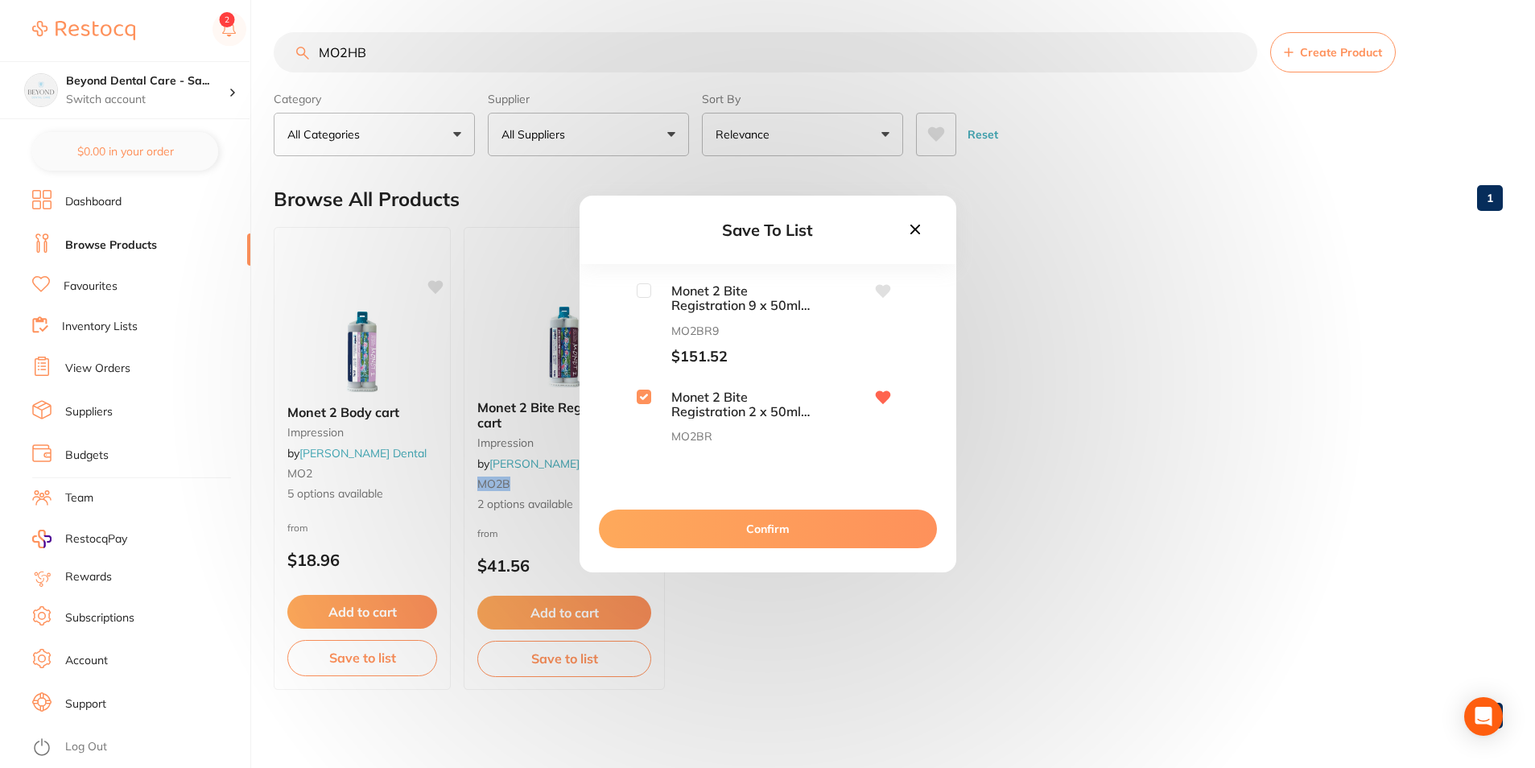
click at [683, 513] on button "Confirm" at bounding box center [768, 529] width 338 height 39
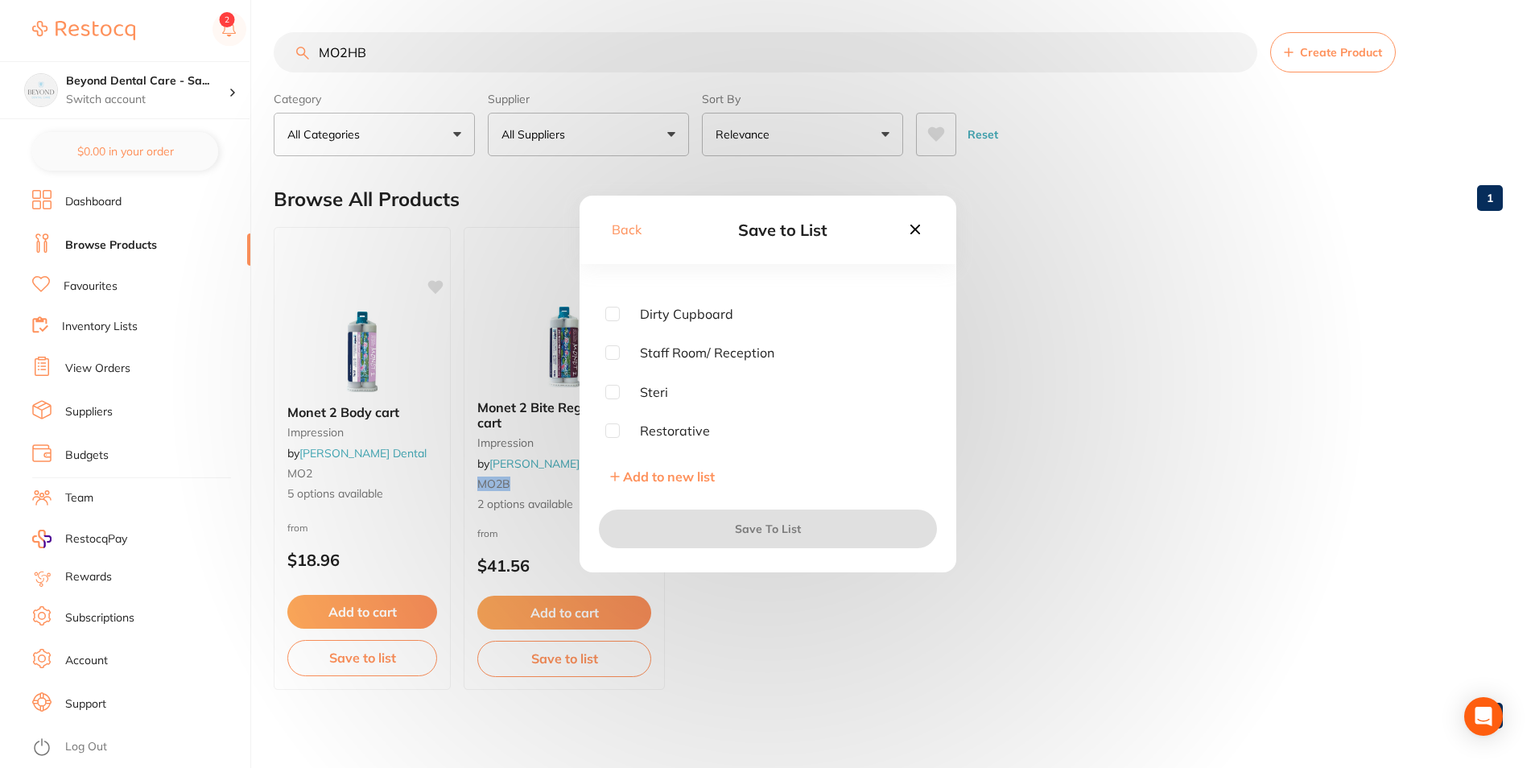
scroll to position [81, 0]
click at [610, 370] on input "checkbox" at bounding box center [612, 366] width 14 height 14
checkbox input "true"
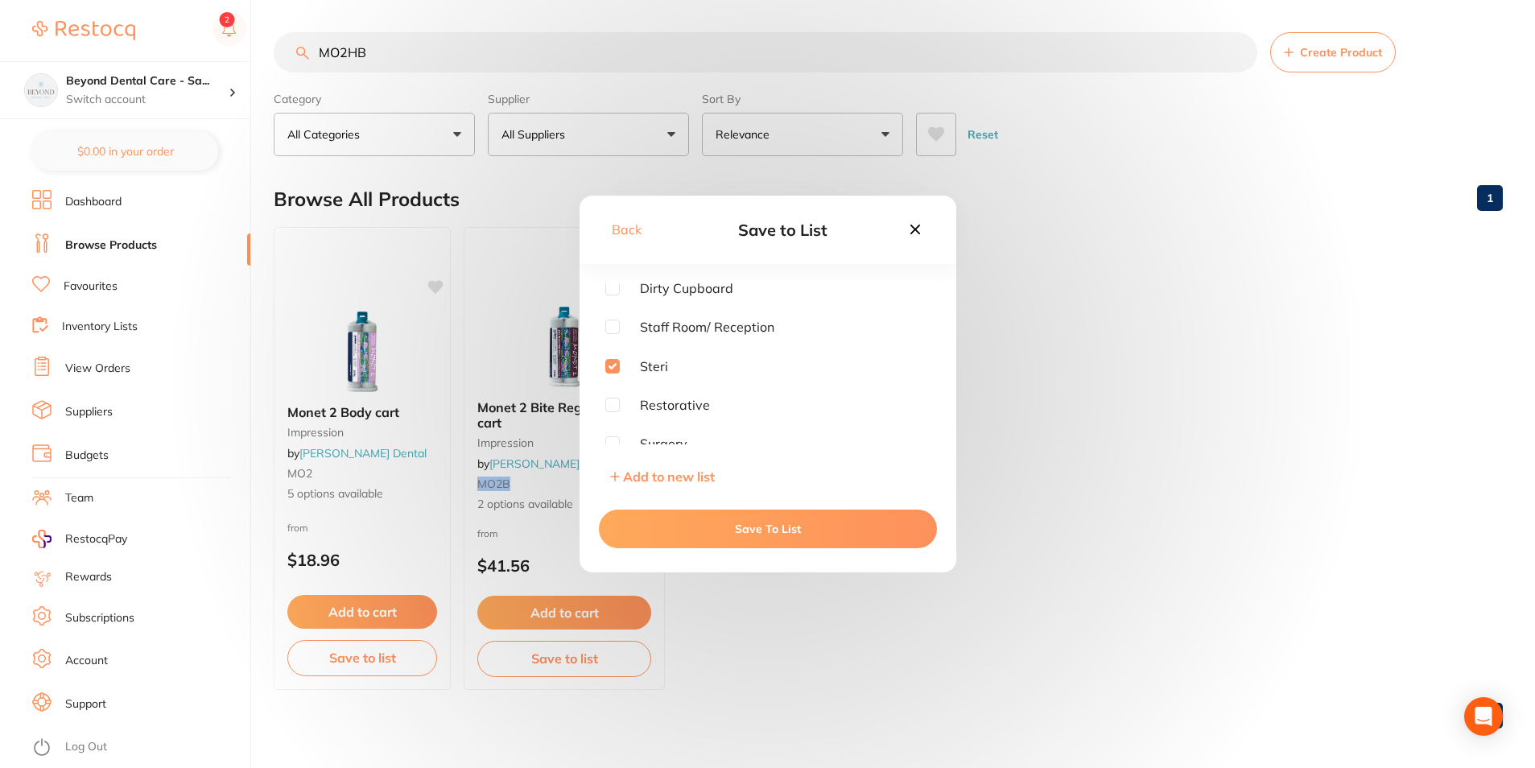
click at [670, 552] on div "Save To List" at bounding box center [768, 529] width 377 height 87
click at [667, 510] on button "Save To List" at bounding box center [768, 529] width 338 height 39
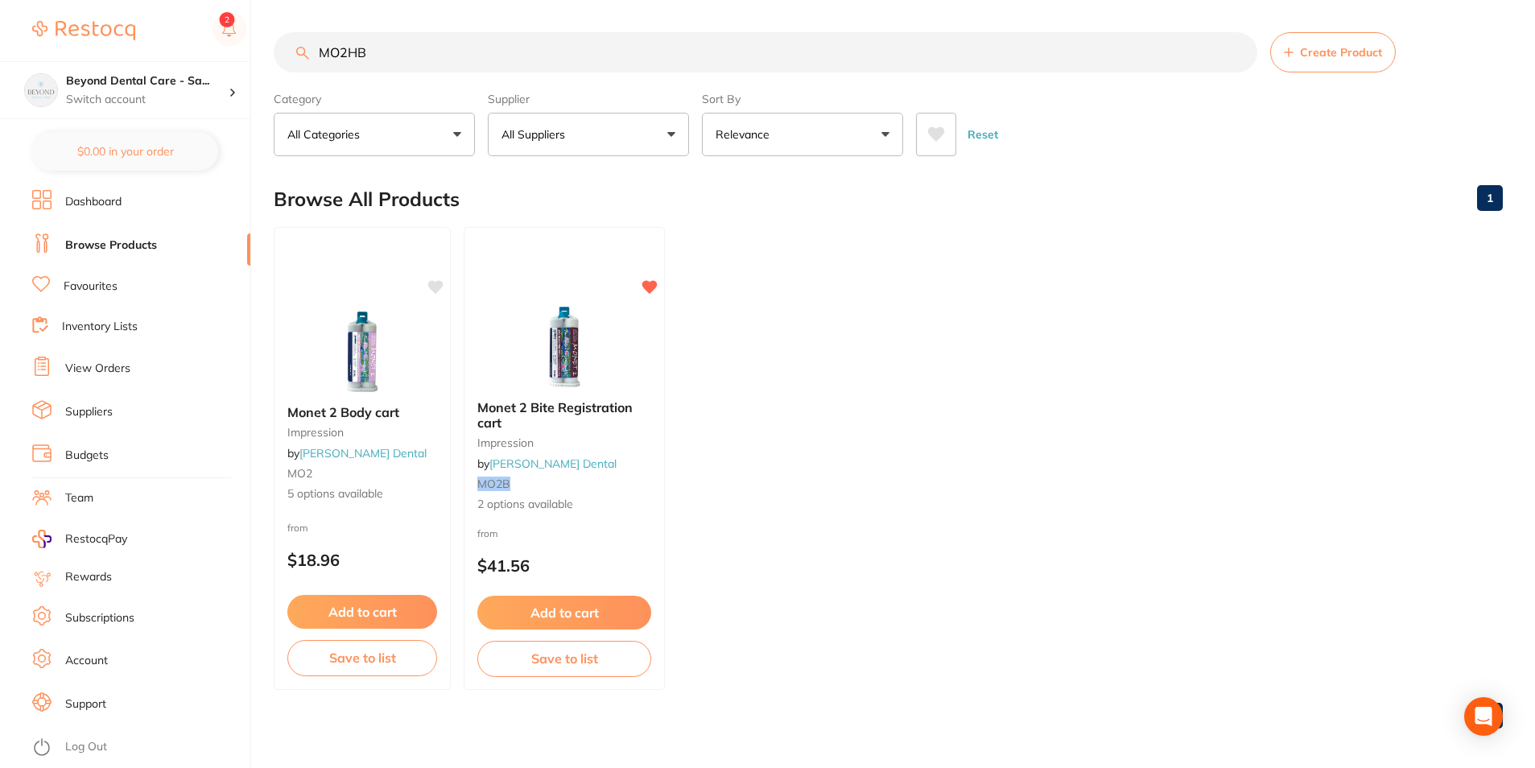
drag, startPoint x: 404, startPoint y: 43, endPoint x: 316, endPoint y: 60, distance: 90.3
click at [316, 59] on input "MO2HB" at bounding box center [766, 52] width 984 height 40
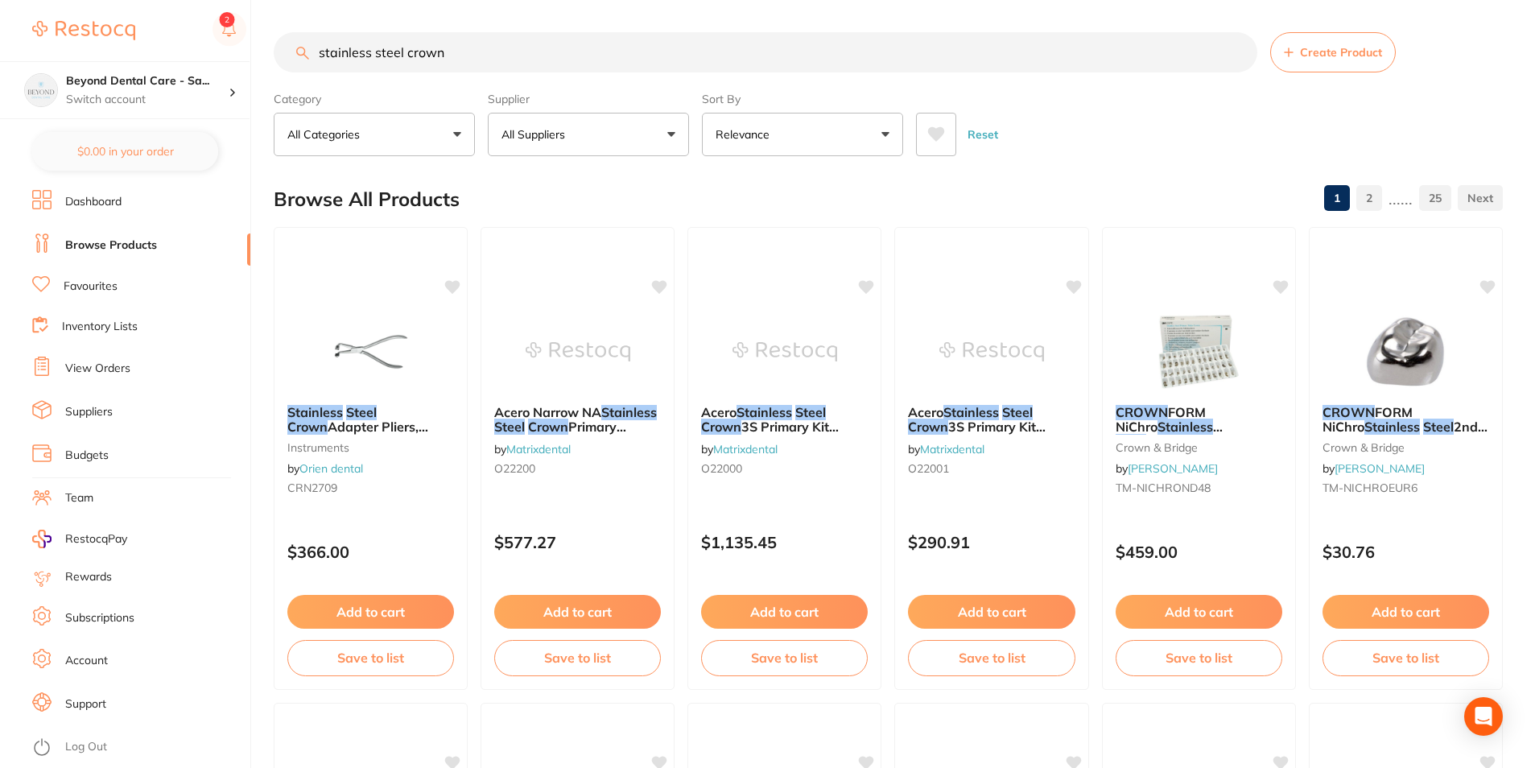
type input "stainless steel crown"
click at [602, 122] on button "All Suppliers" at bounding box center [588, 134] width 201 height 43
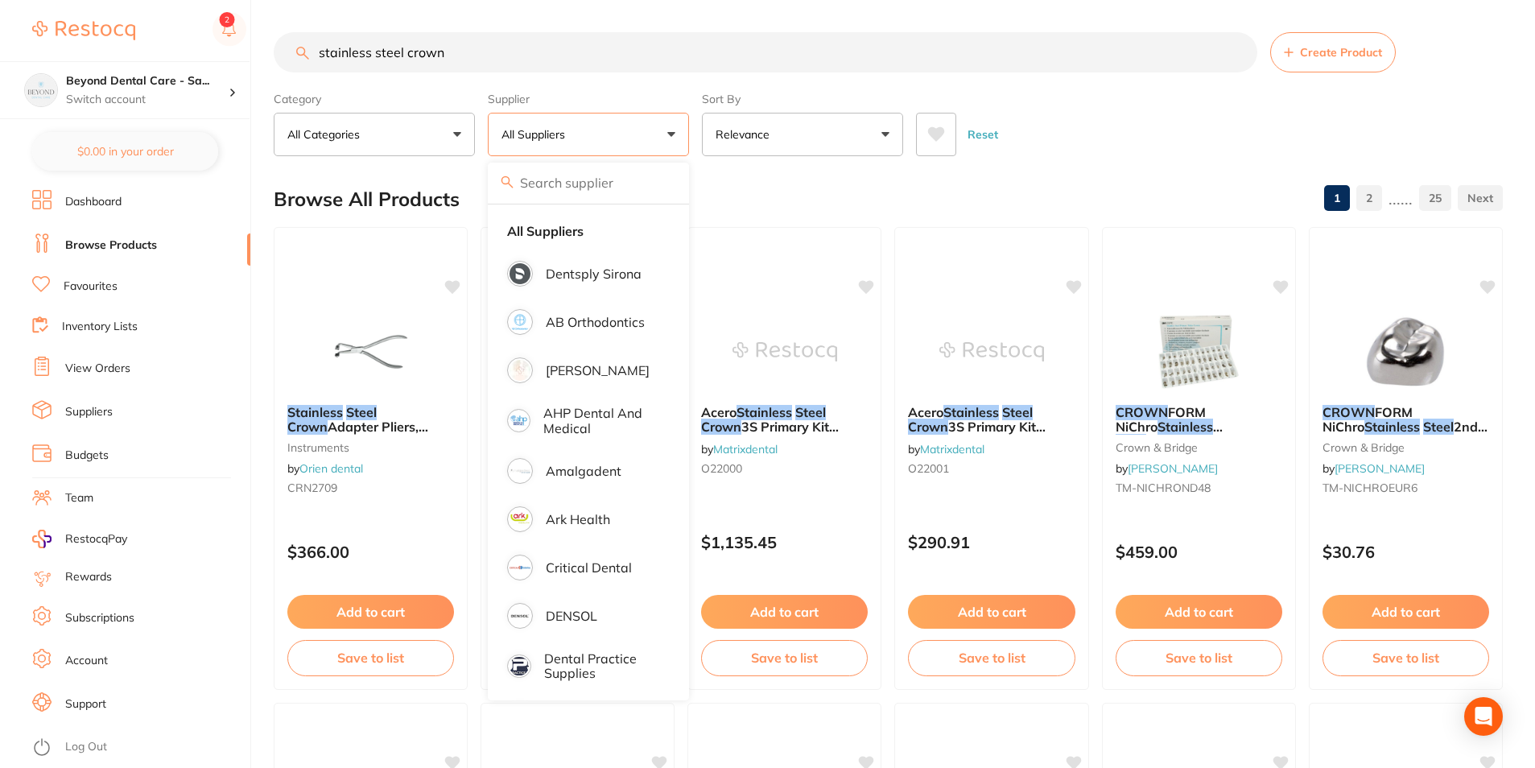
click at [552, 169] on input "search" at bounding box center [588, 183] width 201 height 40
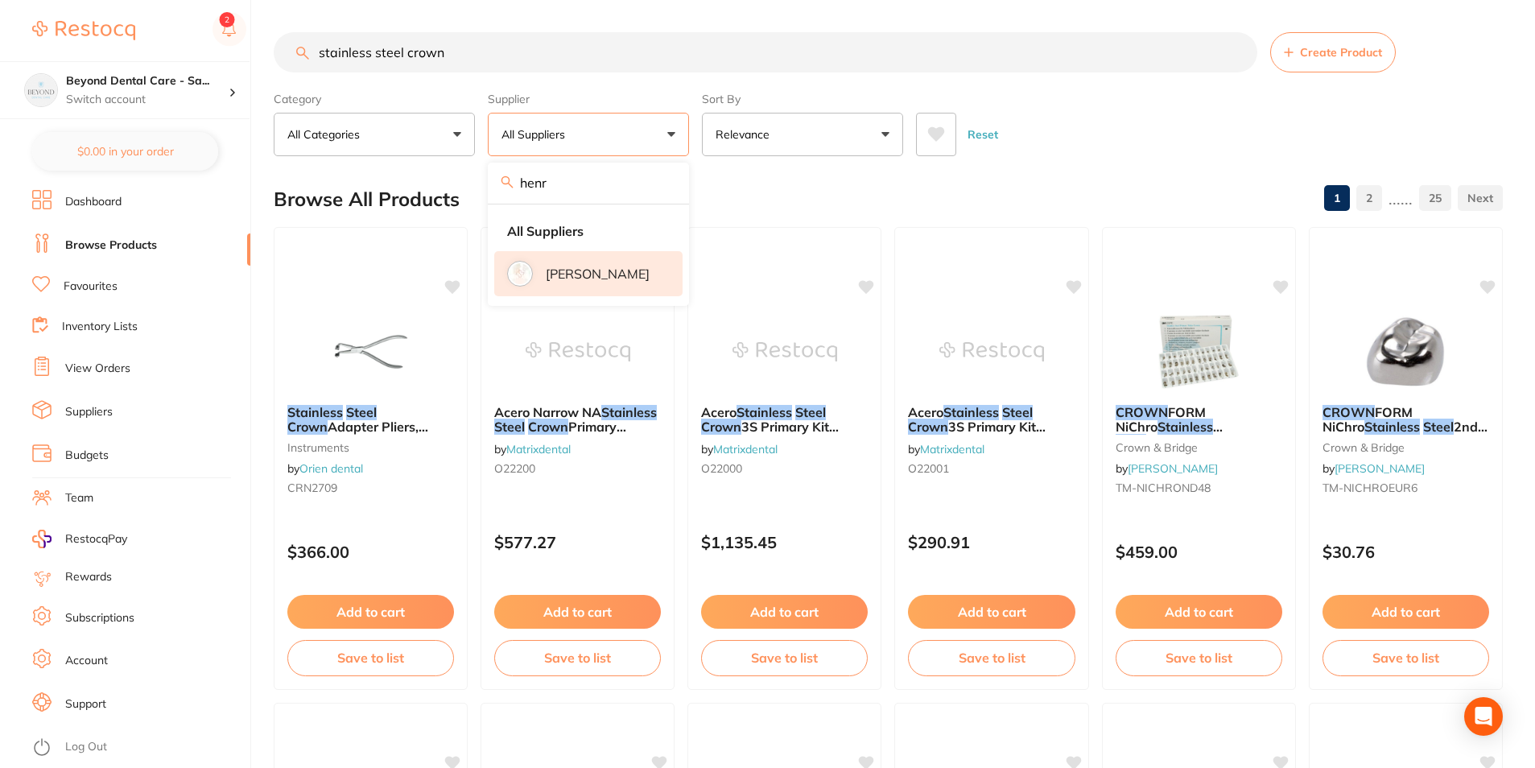
type input "henr"
click at [577, 267] on p "[PERSON_NAME]" at bounding box center [598, 274] width 104 height 14
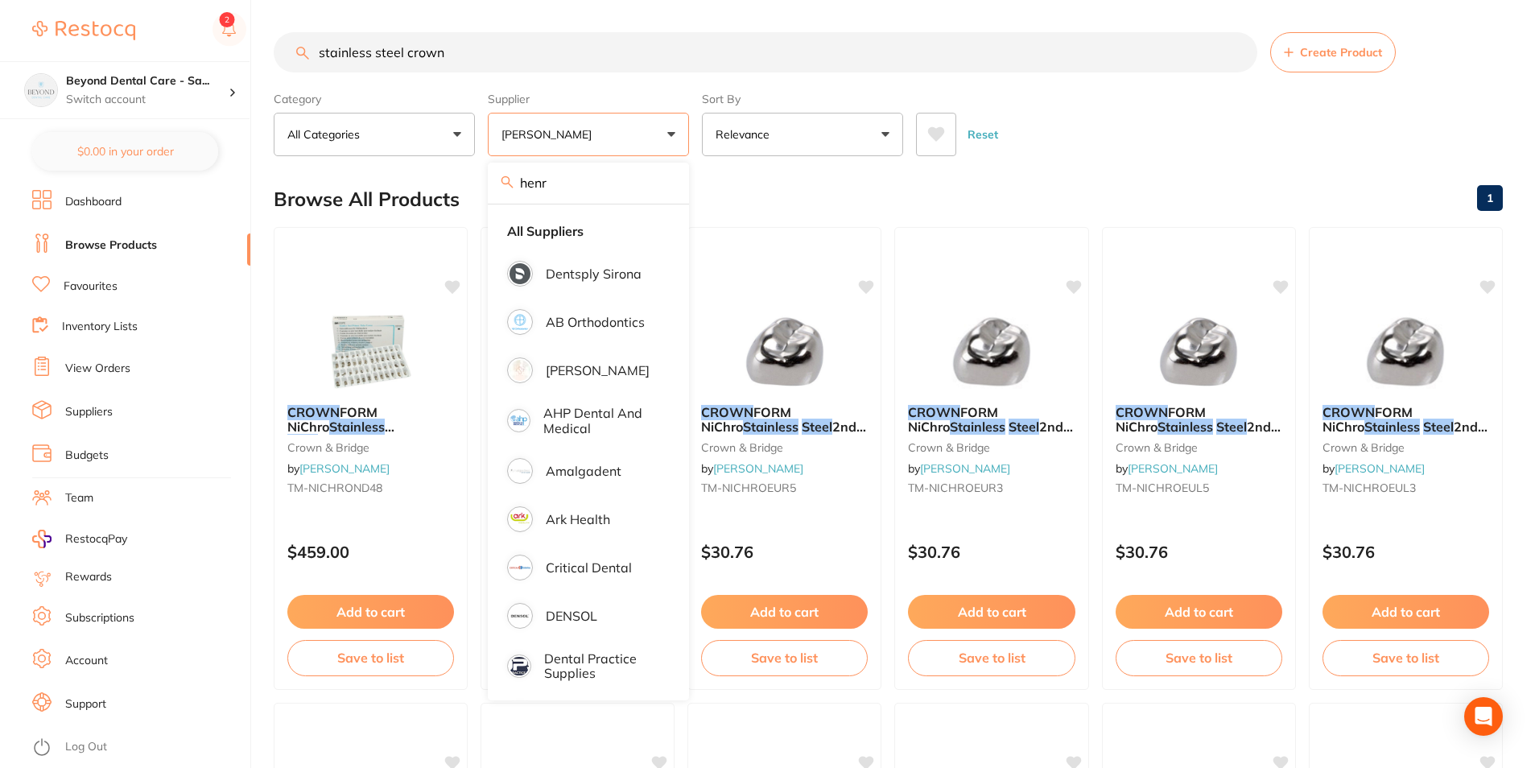
click at [1031, 203] on div "Browse All Products 1" at bounding box center [889, 199] width 1230 height 54
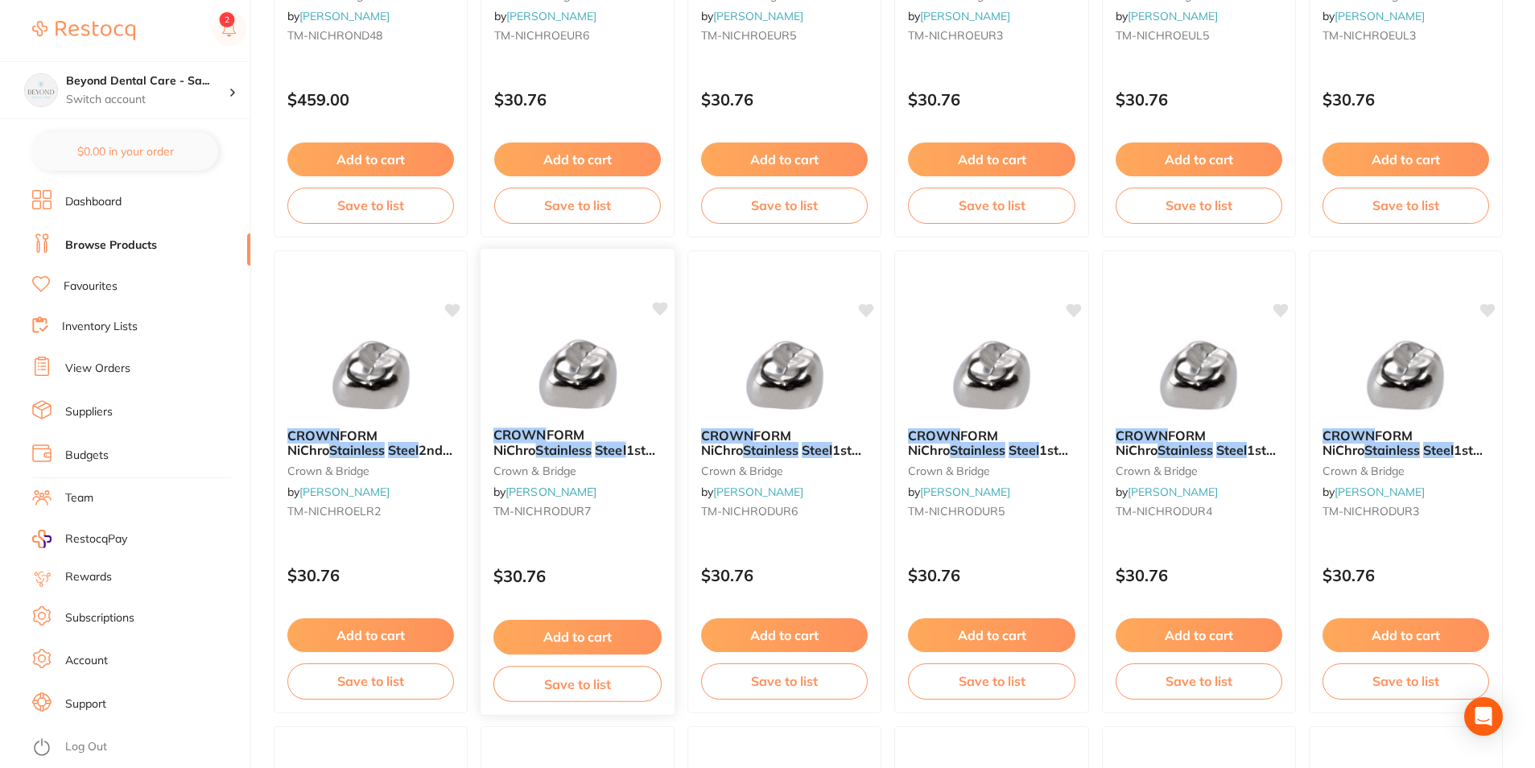
scroll to position [130, 0]
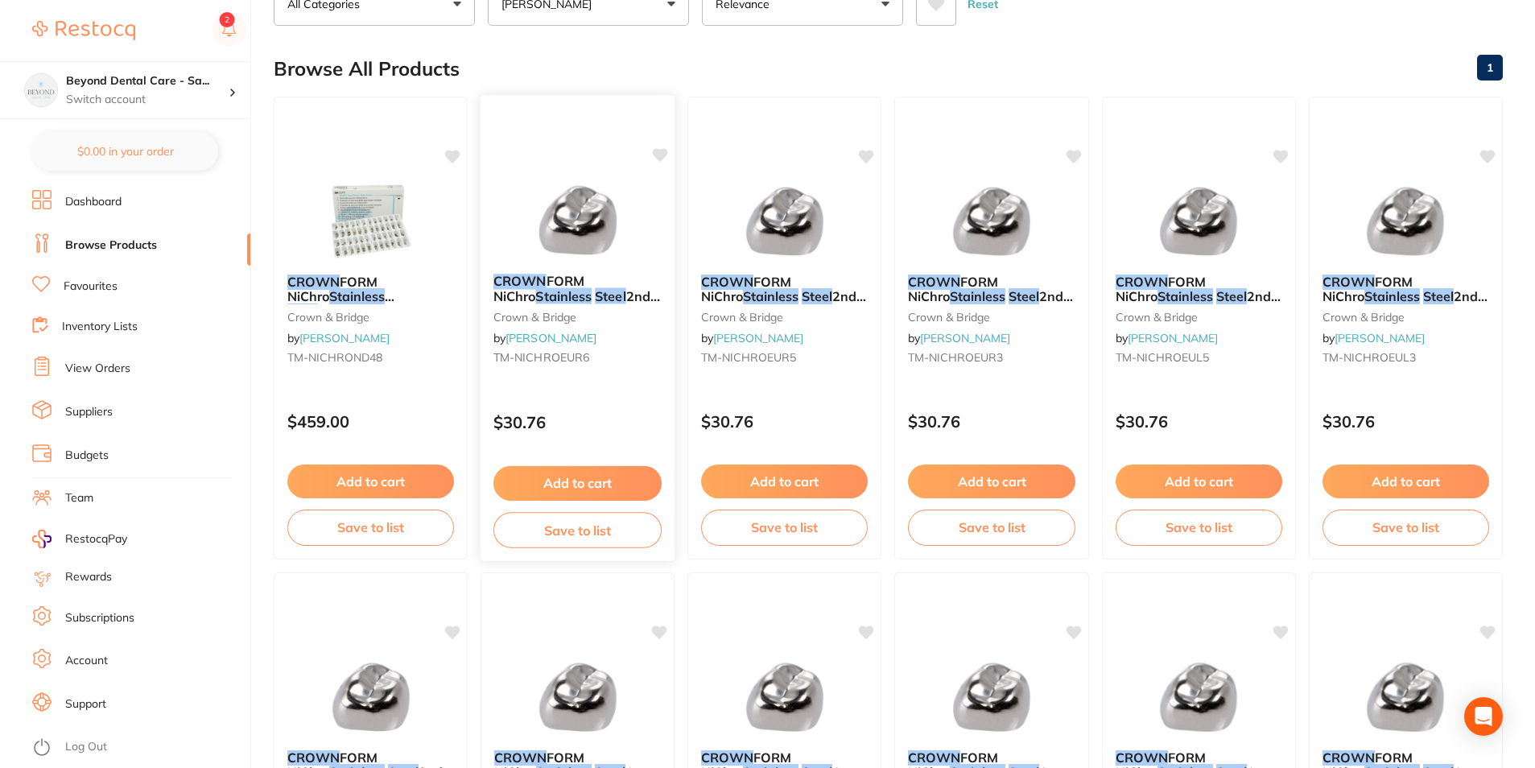
click at [557, 542] on button "Save to list" at bounding box center [578, 530] width 168 height 36
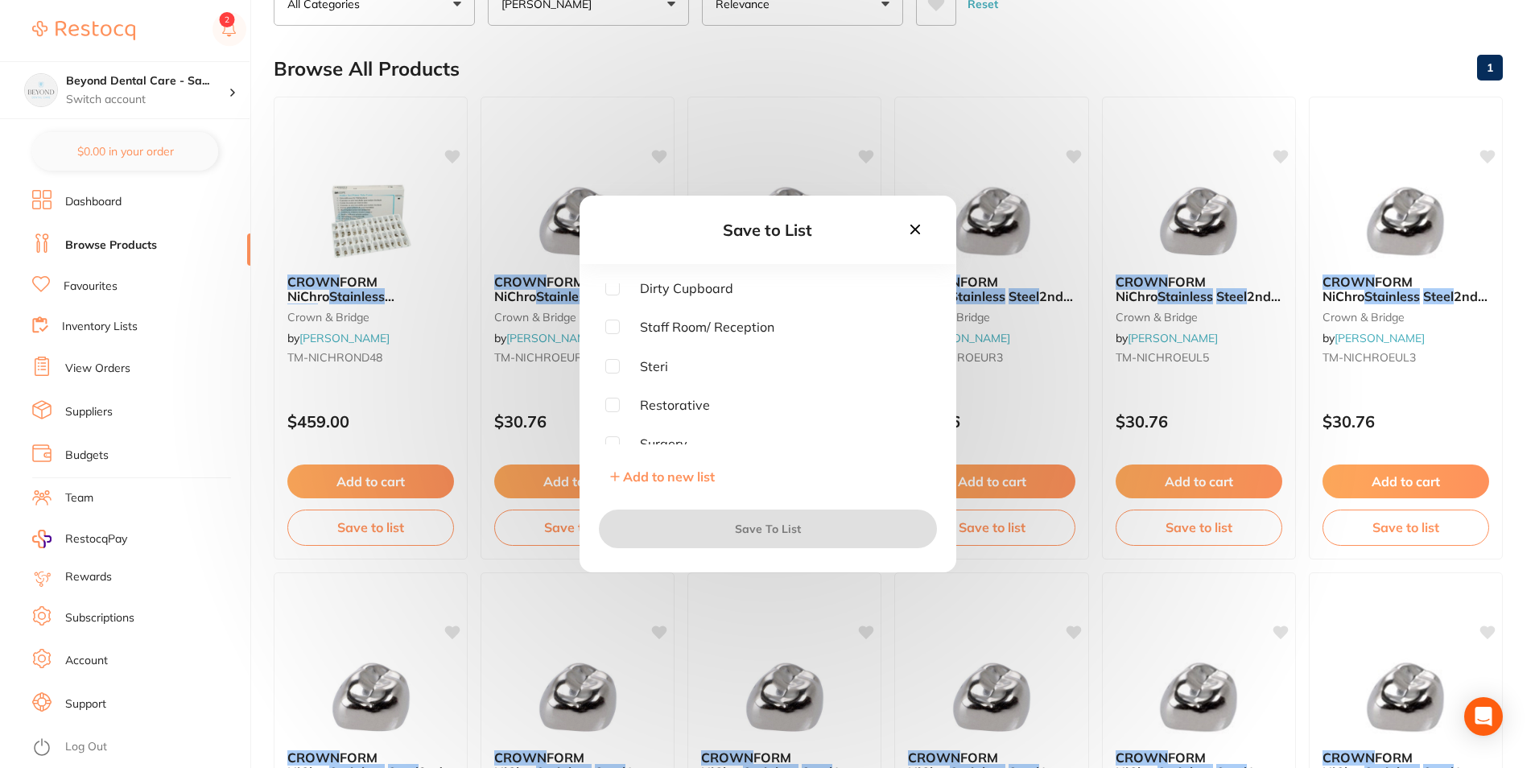
scroll to position [129, 0]
click at [614, 353] on input "checkbox" at bounding box center [612, 356] width 14 height 14
checkbox input "true"
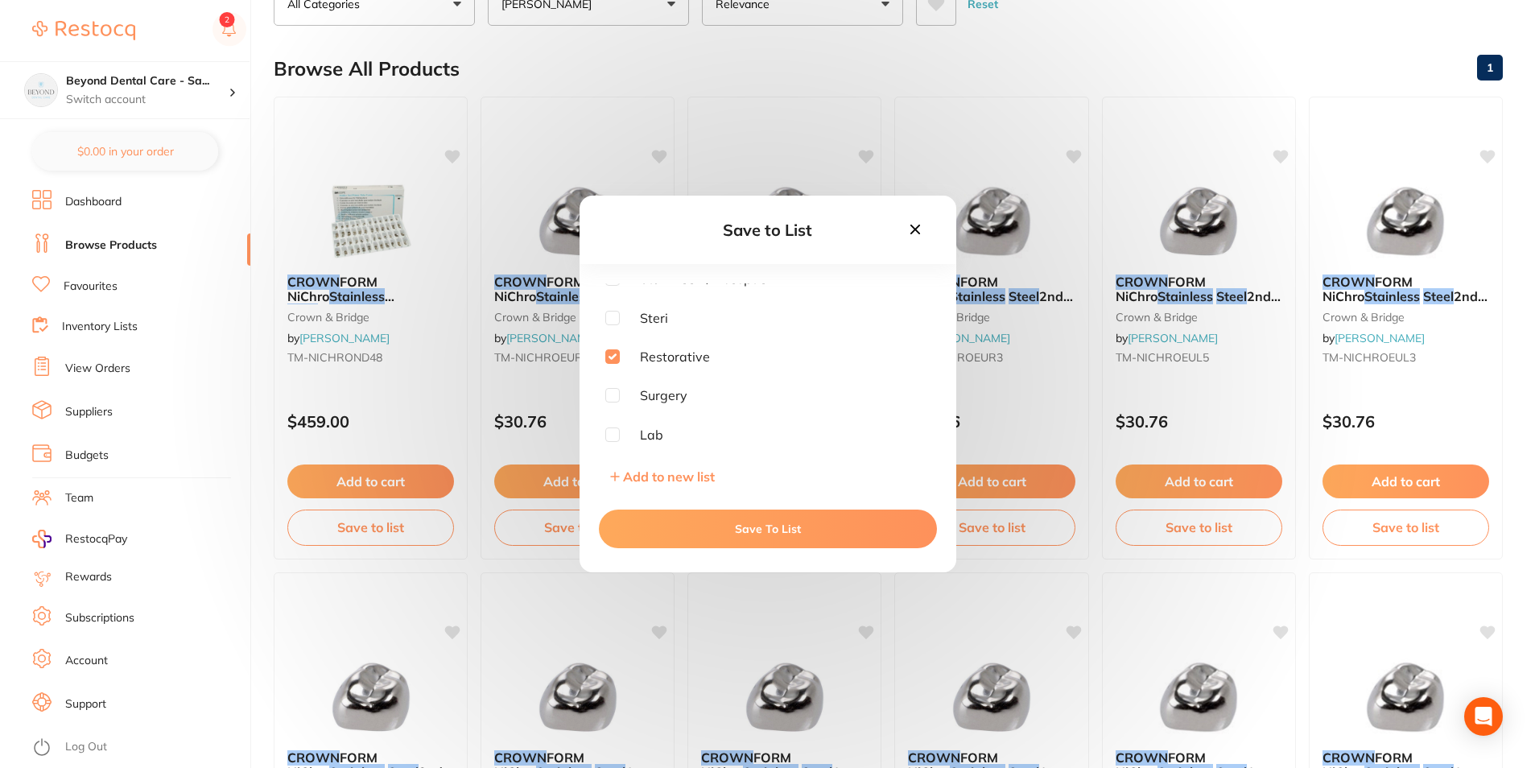
click at [712, 522] on button "Save To List" at bounding box center [768, 529] width 338 height 39
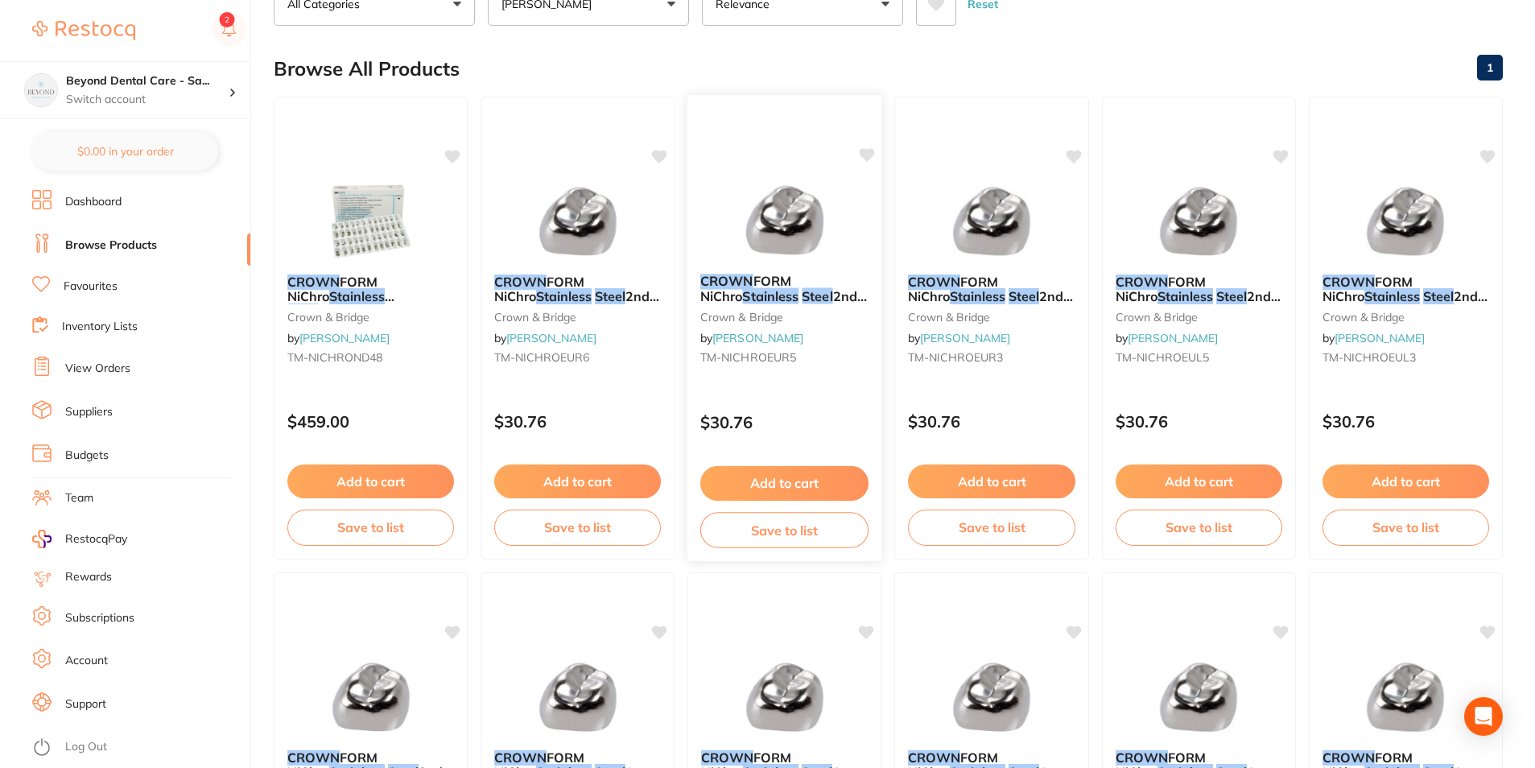
click at [748, 531] on button "Save to list" at bounding box center [785, 530] width 168 height 36
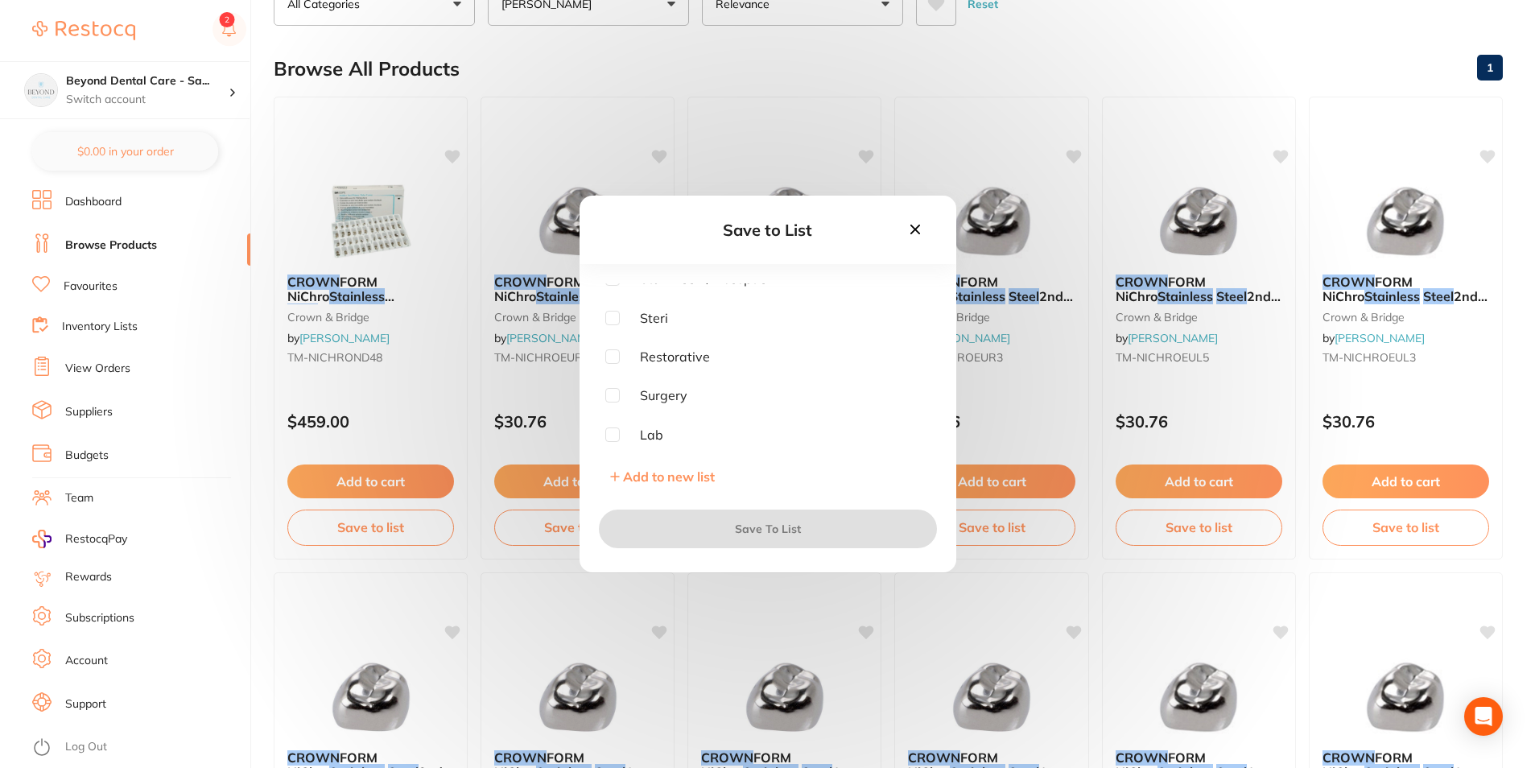
click at [617, 359] on input "checkbox" at bounding box center [612, 356] width 14 height 14
checkbox input "true"
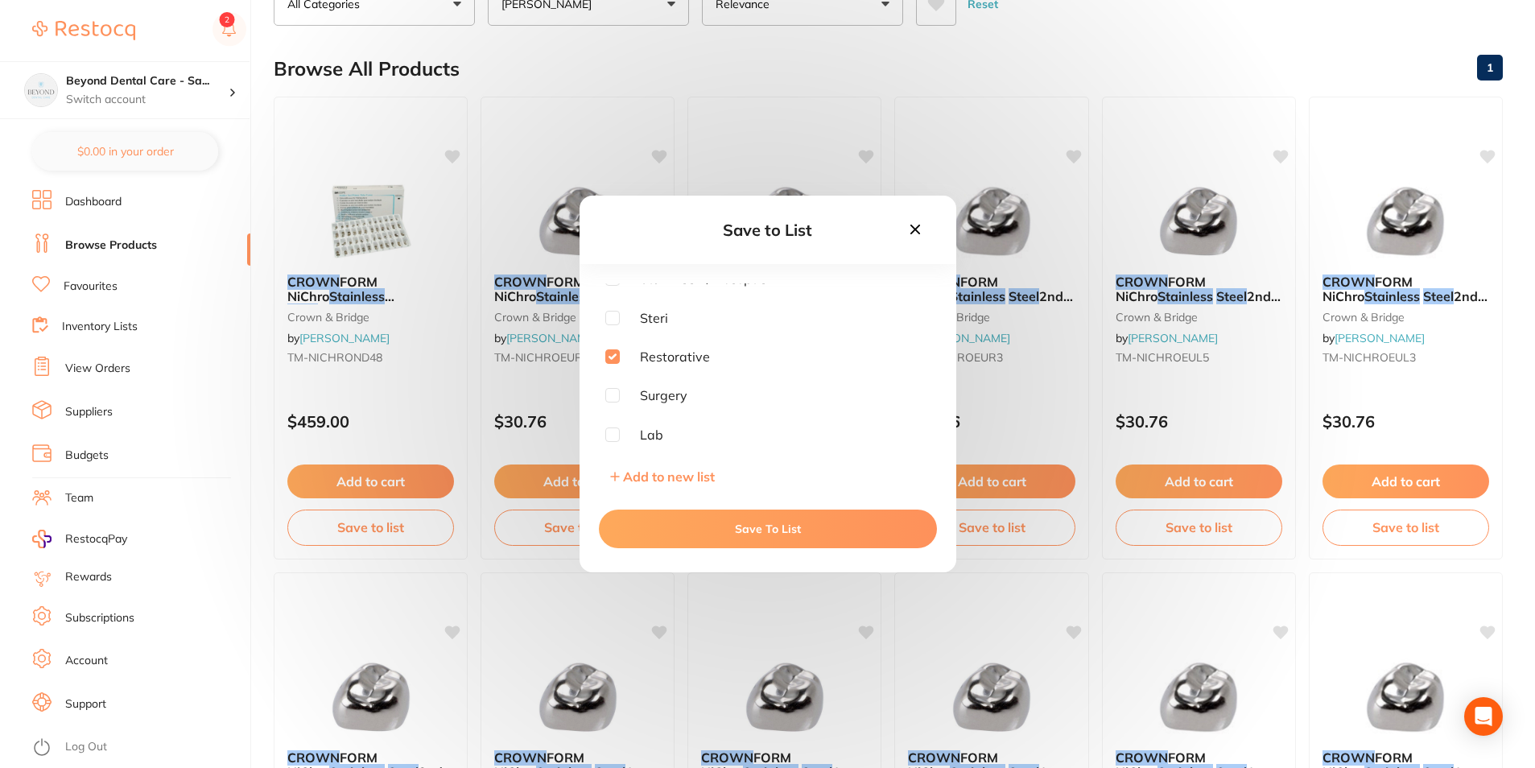
click at [678, 517] on button "Save To List" at bounding box center [768, 529] width 338 height 39
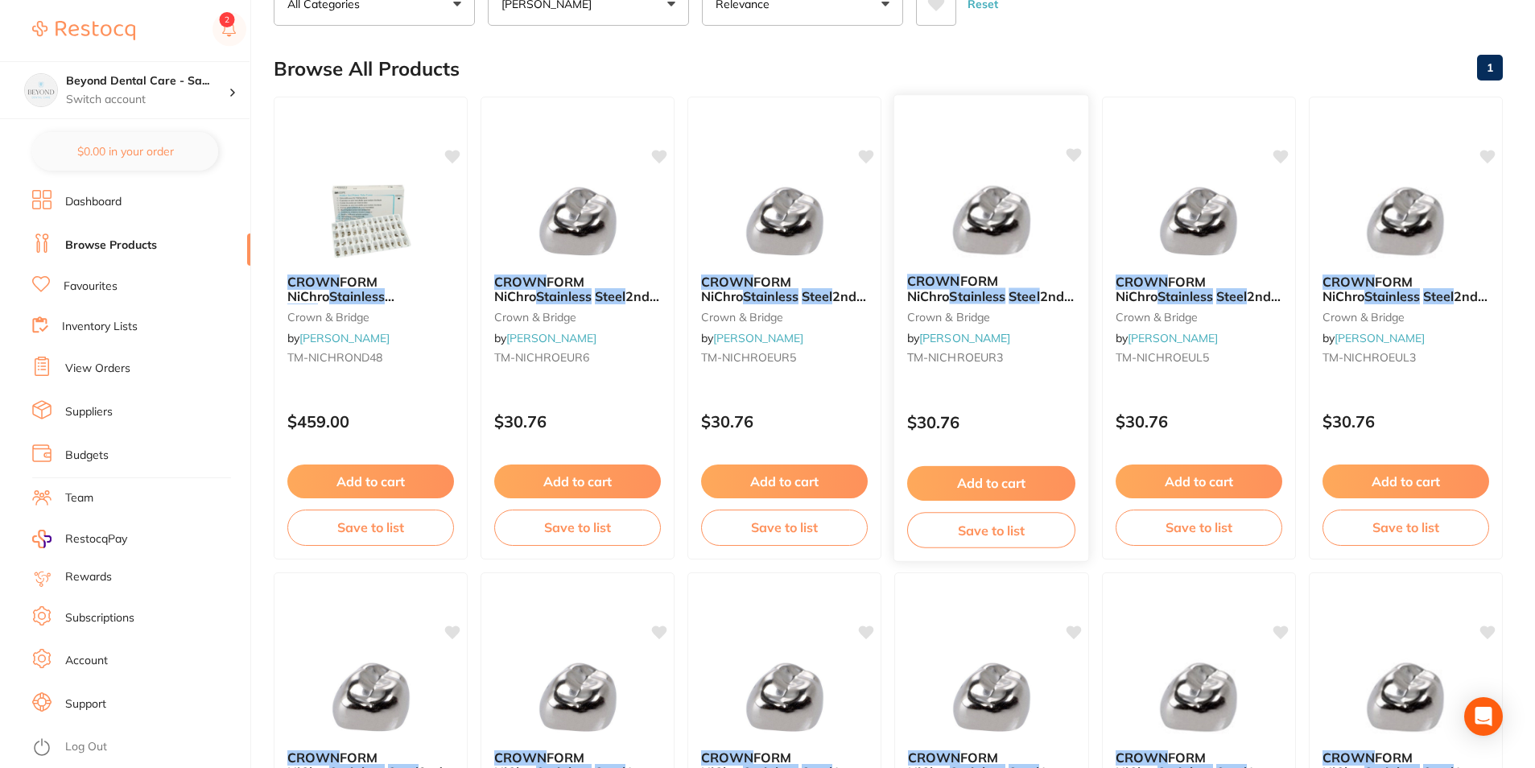
click at [997, 526] on button "Save to list" at bounding box center [991, 530] width 168 height 36
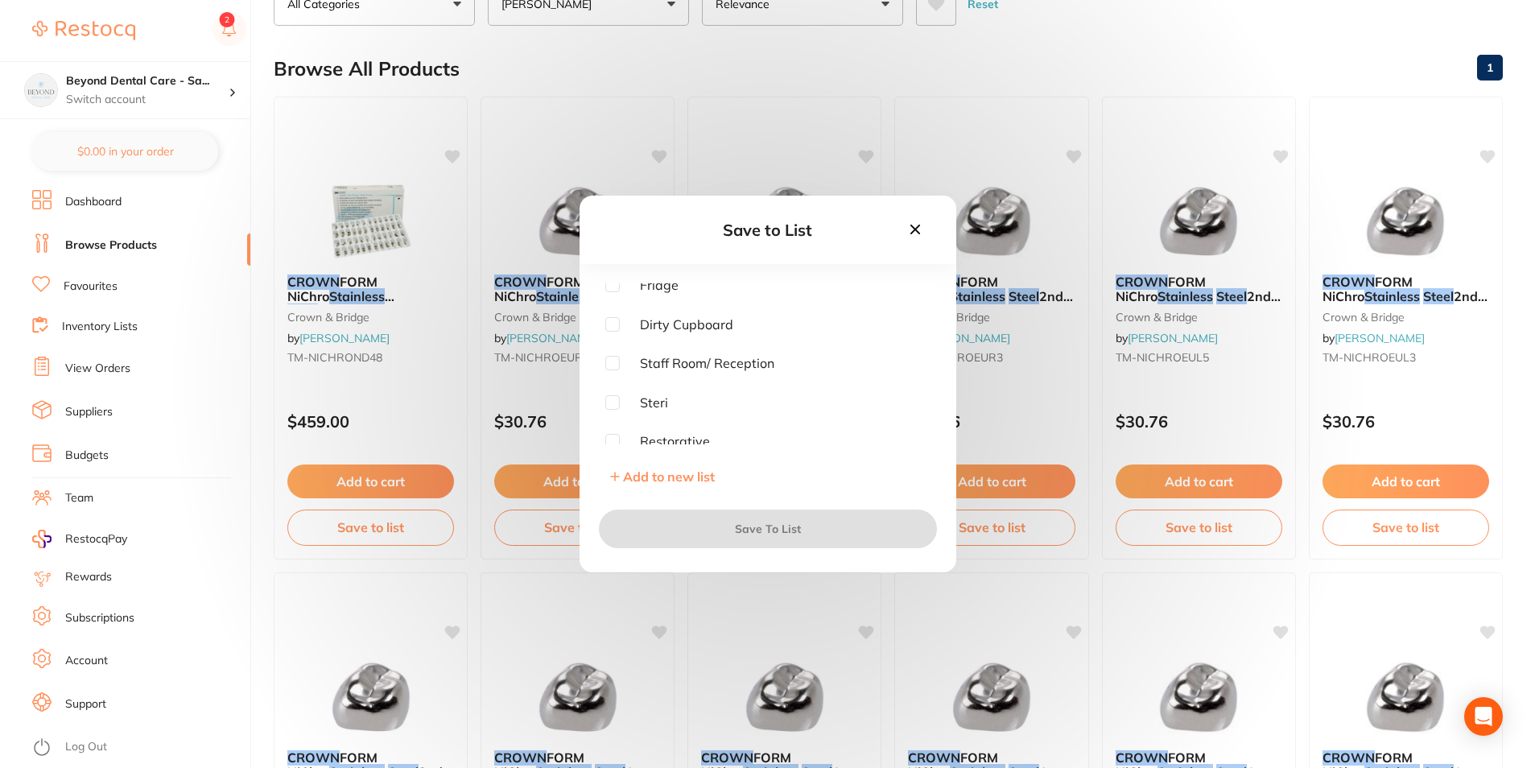
scroll to position [81, 0]
click at [608, 411] on input "checkbox" at bounding box center [612, 405] width 14 height 14
checkbox input "true"
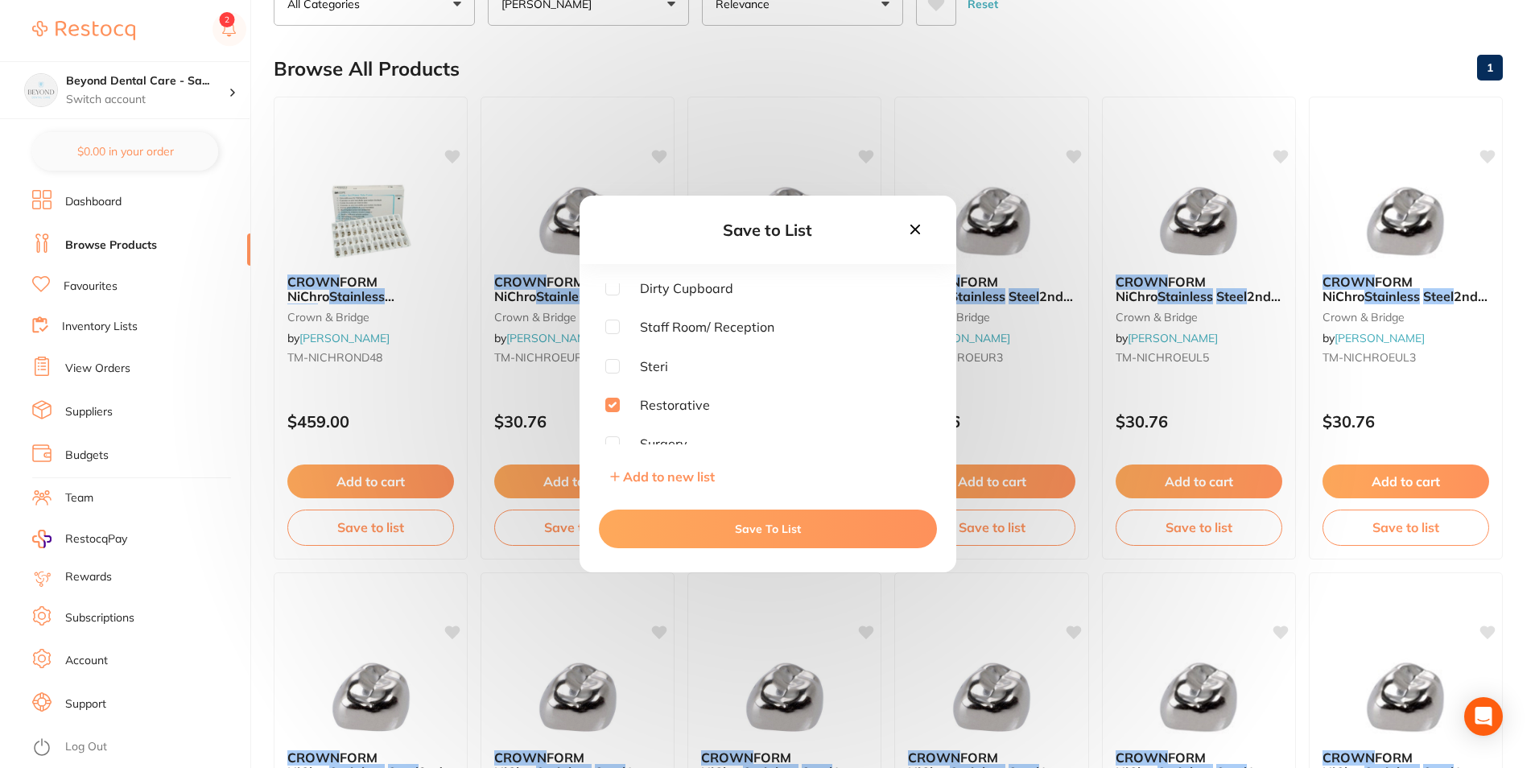
drag, startPoint x: 674, startPoint y: 518, endPoint x: 702, endPoint y: 519, distance: 28.2
click at [675, 518] on button "Save To List" at bounding box center [768, 529] width 338 height 39
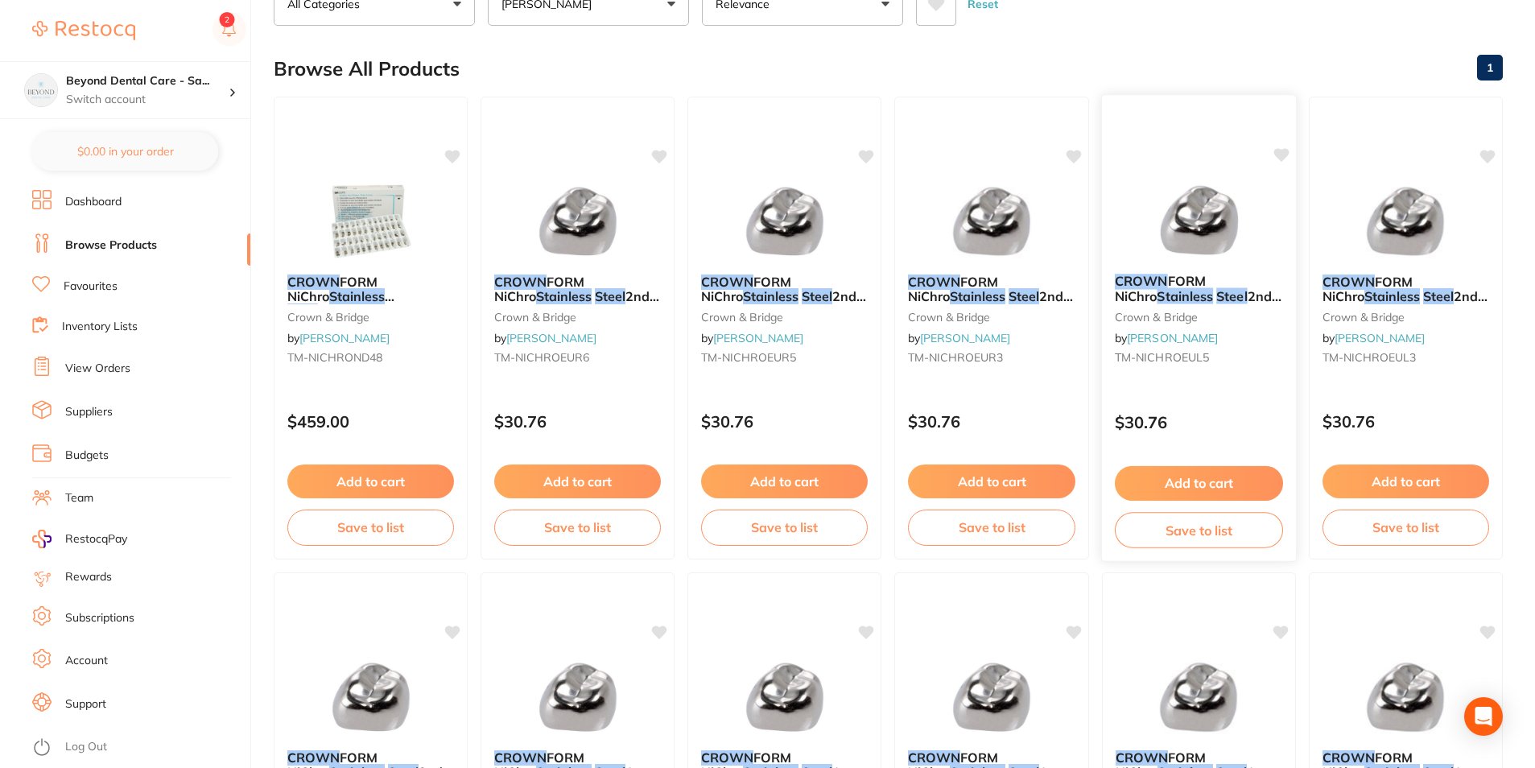
click at [1217, 519] on button "Save to list" at bounding box center [1199, 530] width 168 height 36
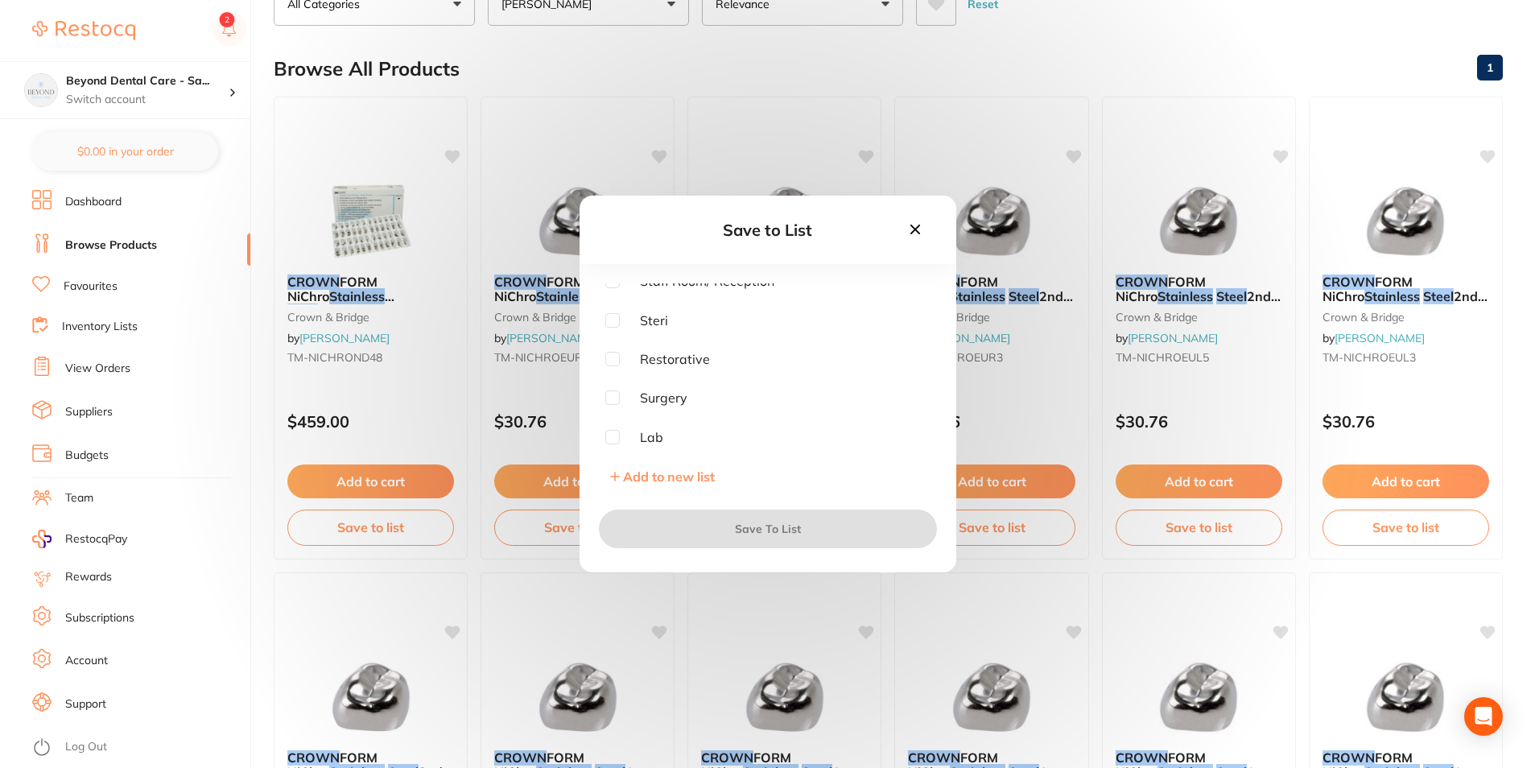
scroll to position [129, 0]
click at [612, 355] on input "checkbox" at bounding box center [612, 356] width 14 height 14
checkbox input "true"
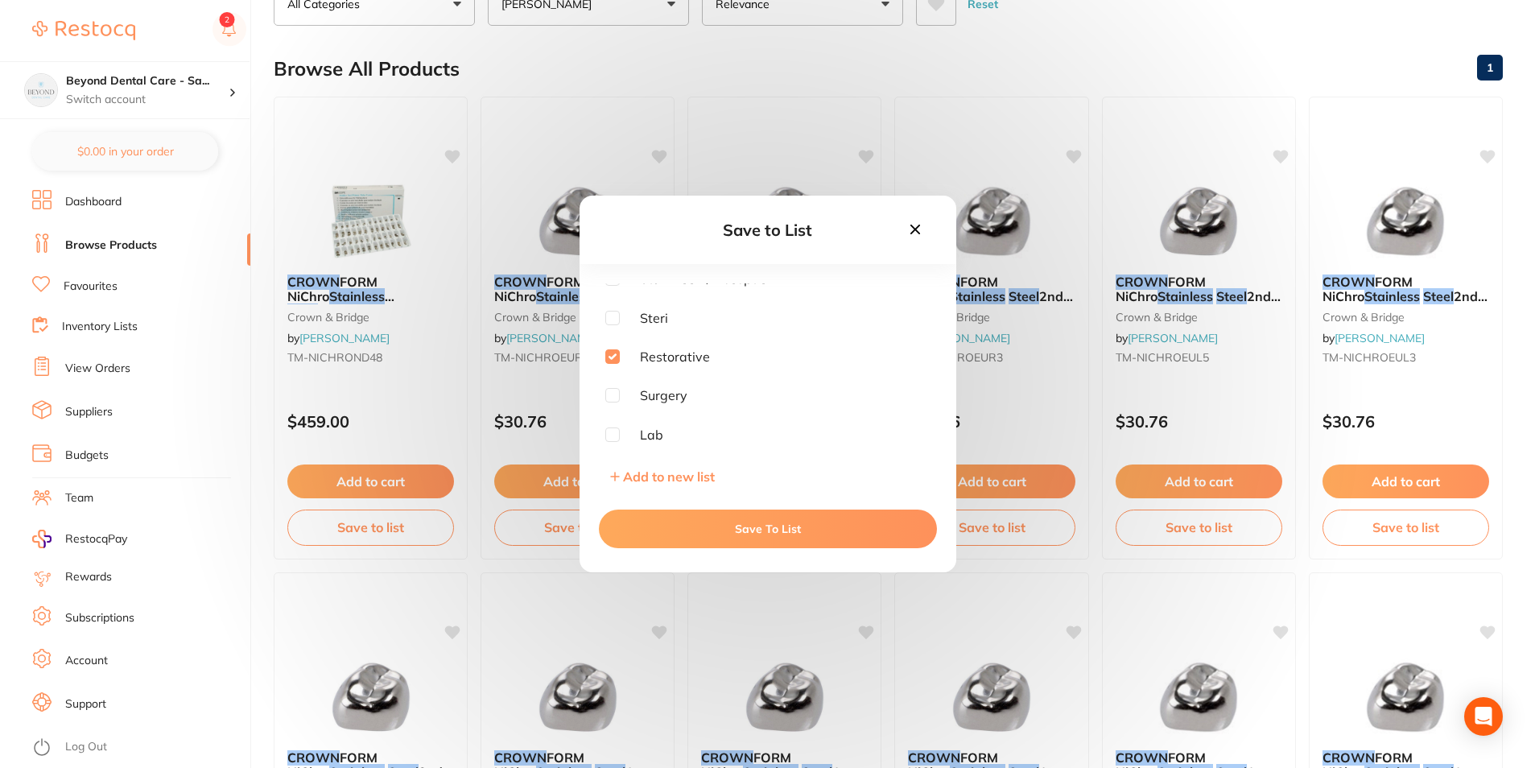
click at [705, 515] on button "Save To List" at bounding box center [768, 529] width 338 height 39
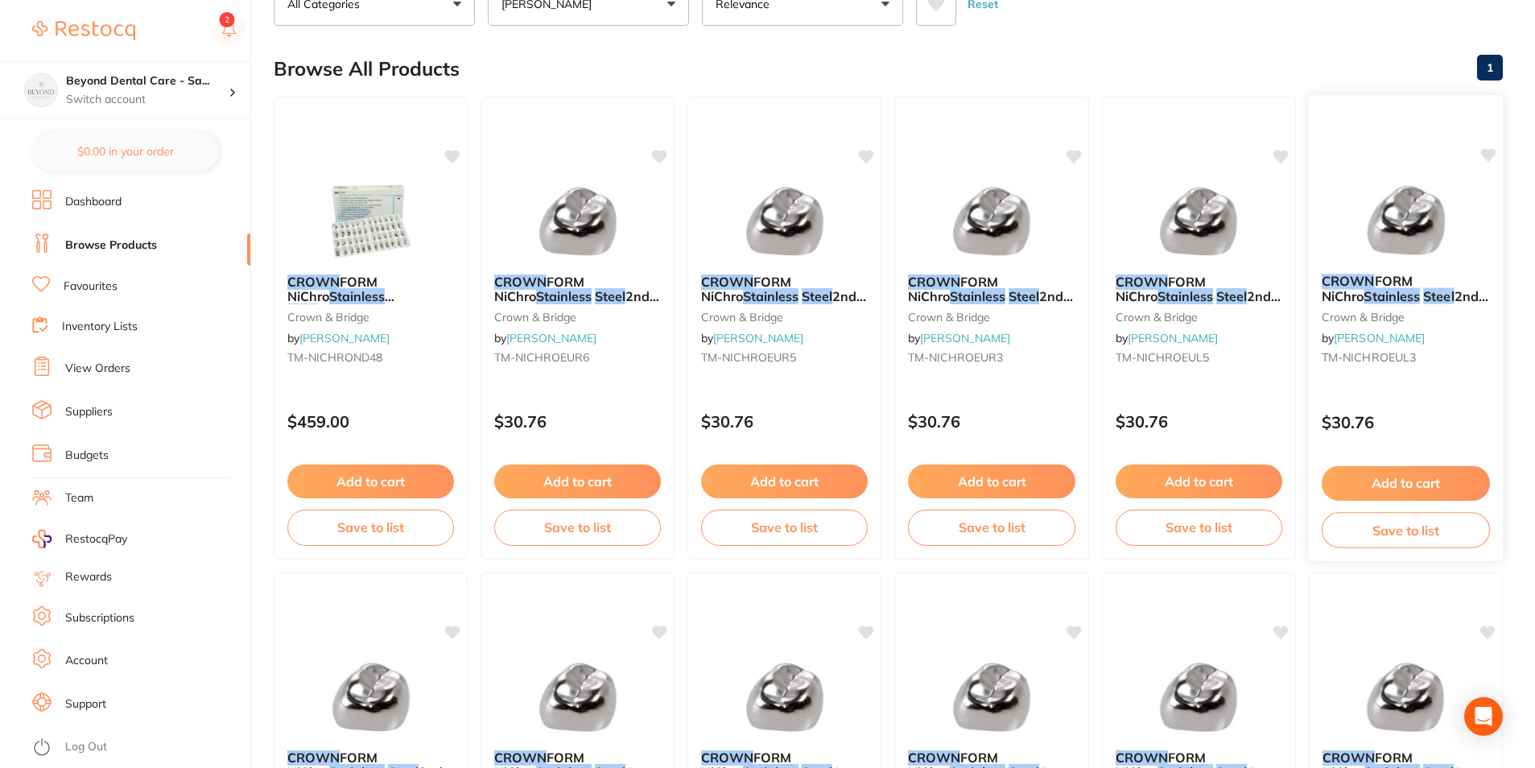
click at [1391, 525] on button "Save to list" at bounding box center [1406, 530] width 168 height 36
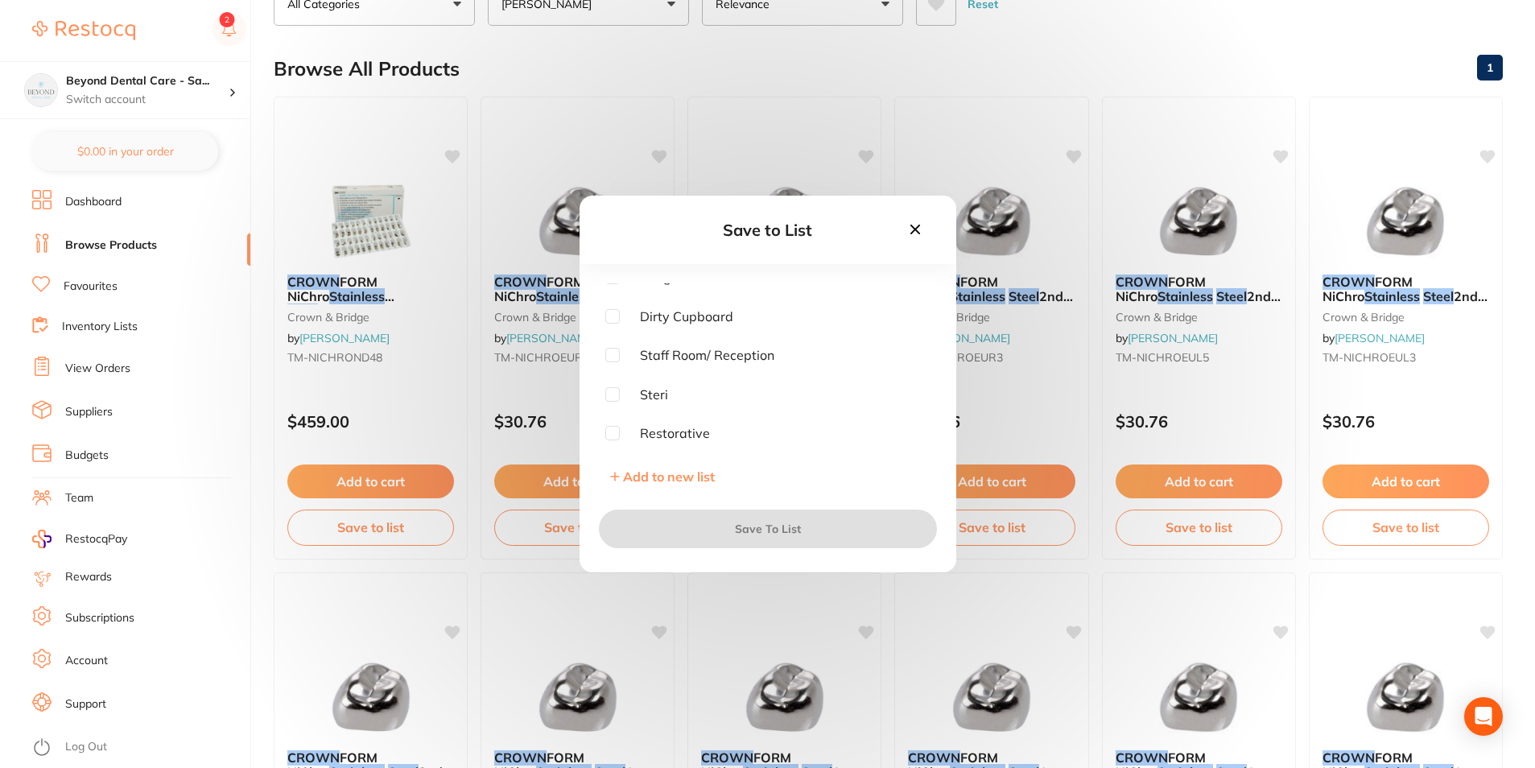
scroll to position [81, 0]
click at [612, 403] on input "checkbox" at bounding box center [612, 405] width 14 height 14
checkbox input "true"
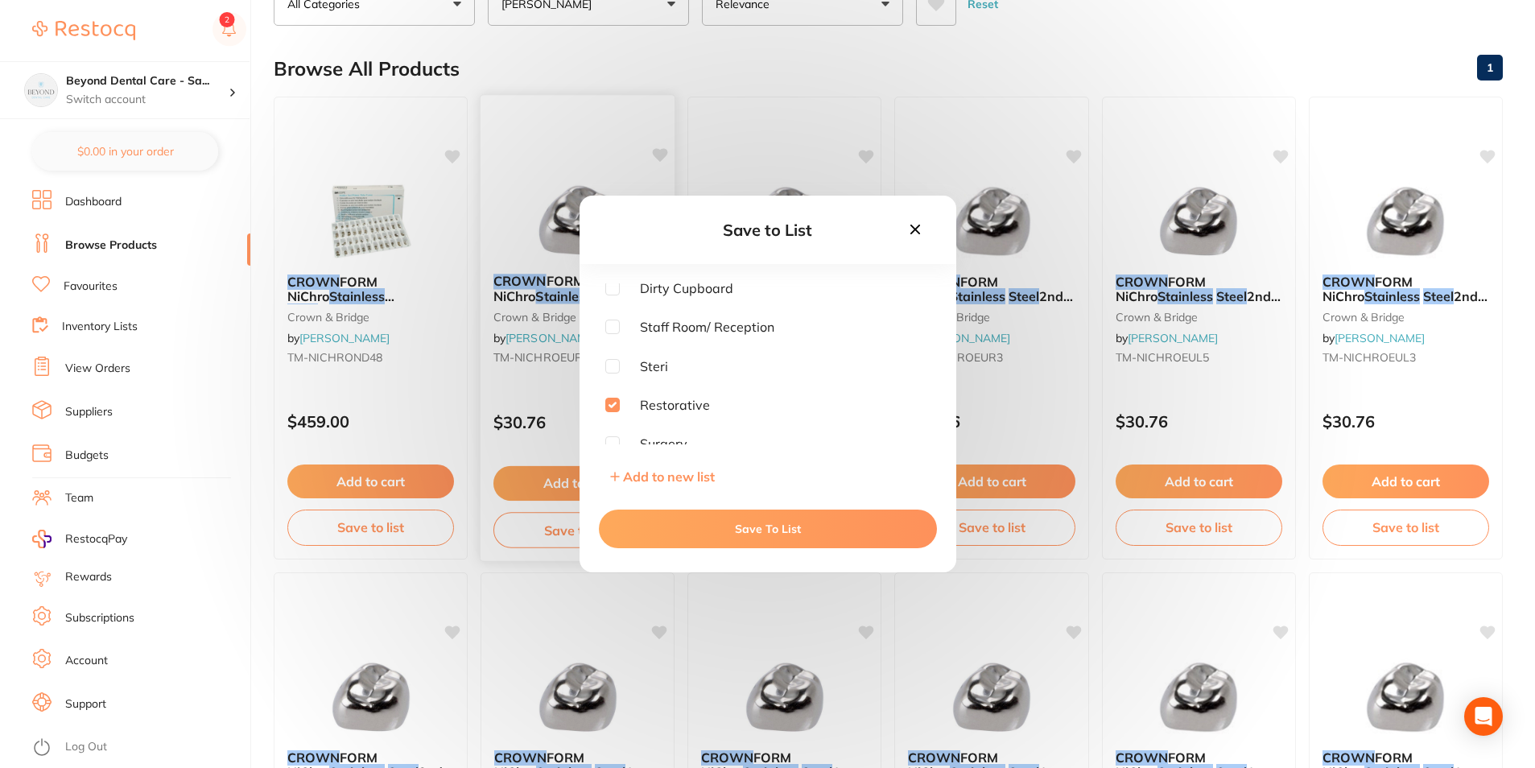
click at [657, 525] on button "Save To List" at bounding box center [768, 529] width 338 height 39
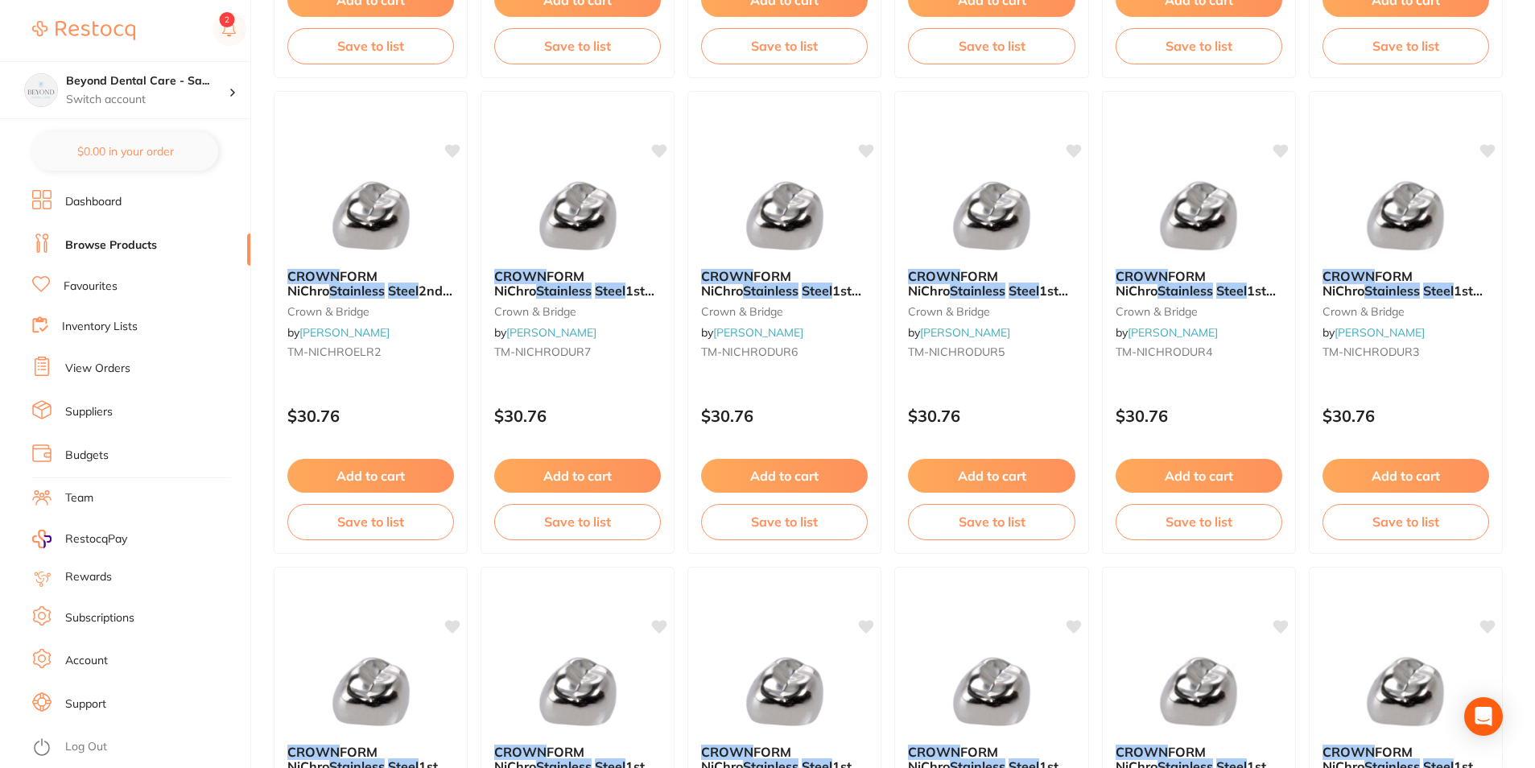
scroll to position [614, 0]
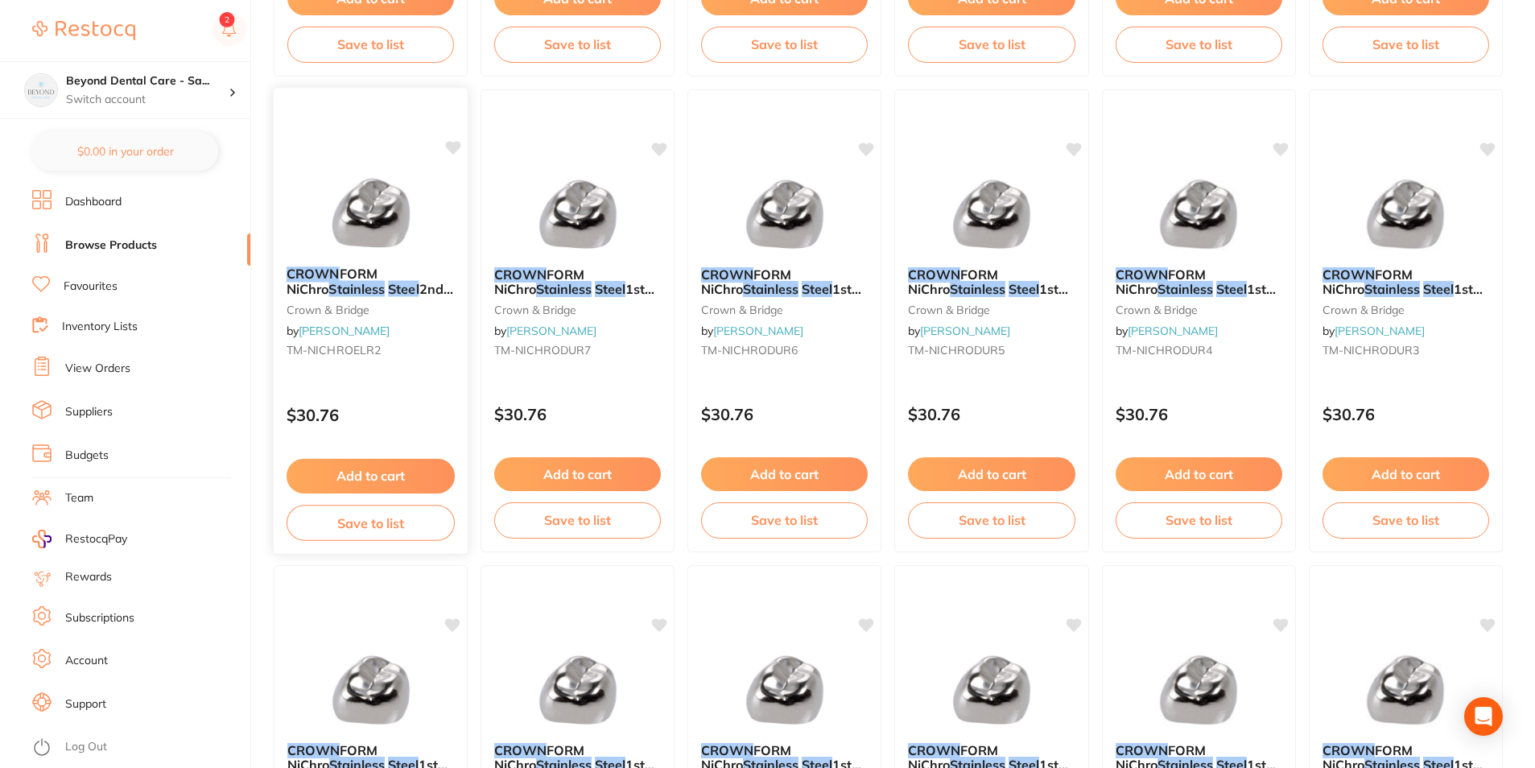
click at [395, 529] on button "Save to list" at bounding box center [371, 523] width 168 height 36
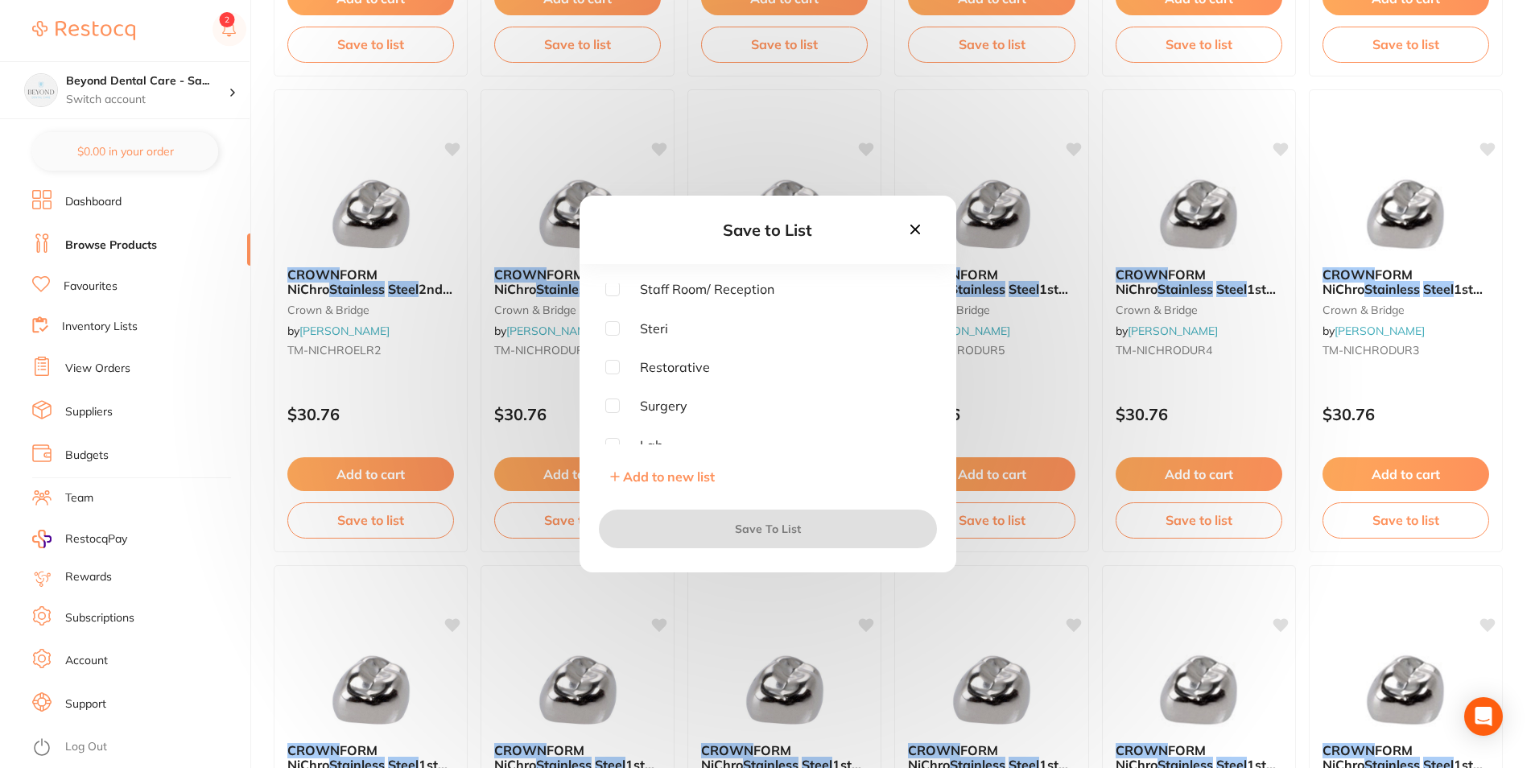
scroll to position [129, 0]
click at [606, 362] on div at bounding box center [612, 356] width 14 height 14
click at [610, 362] on input "checkbox" at bounding box center [612, 356] width 14 height 14
checkbox input "true"
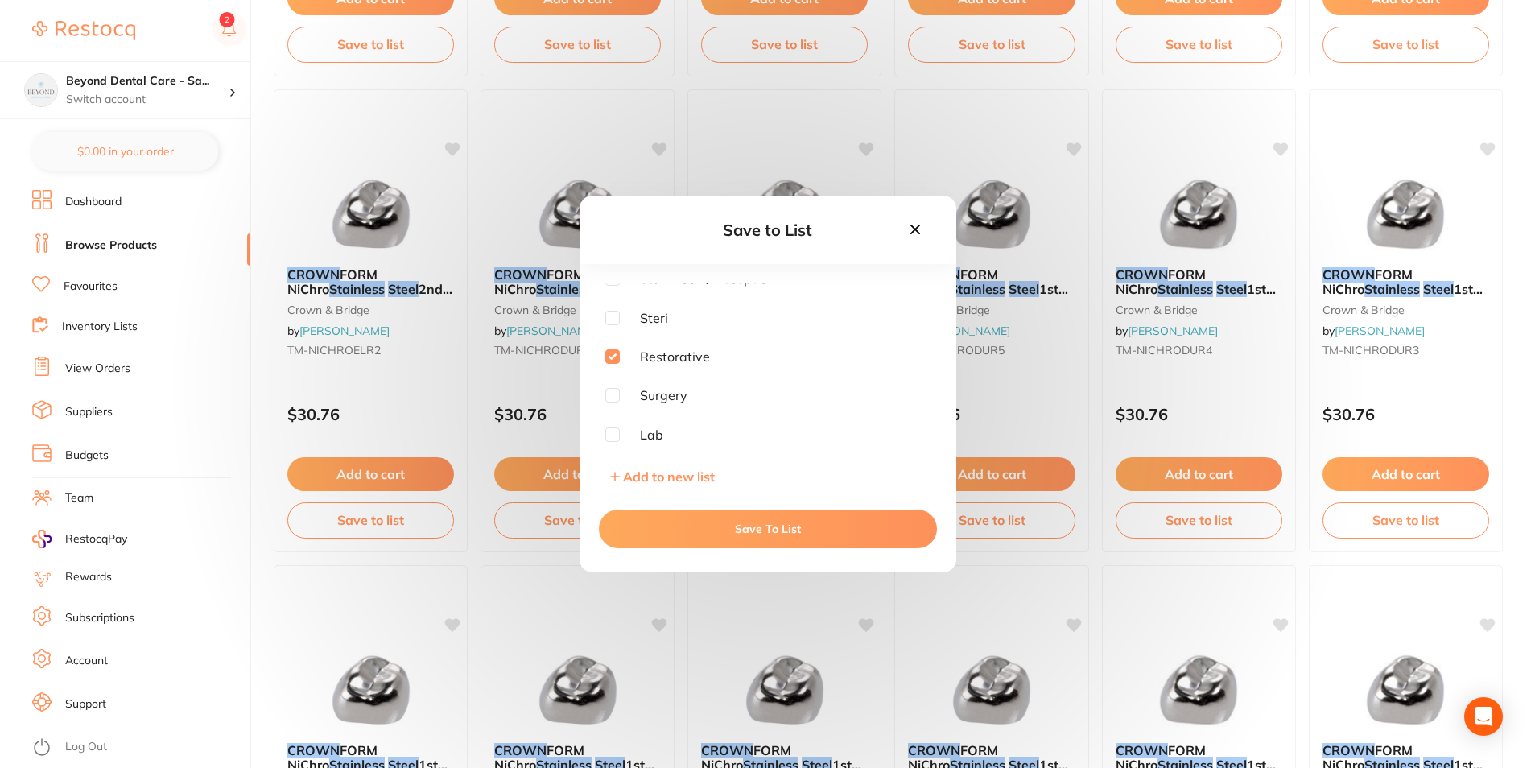
click at [659, 519] on button "Save To List" at bounding box center [768, 529] width 338 height 39
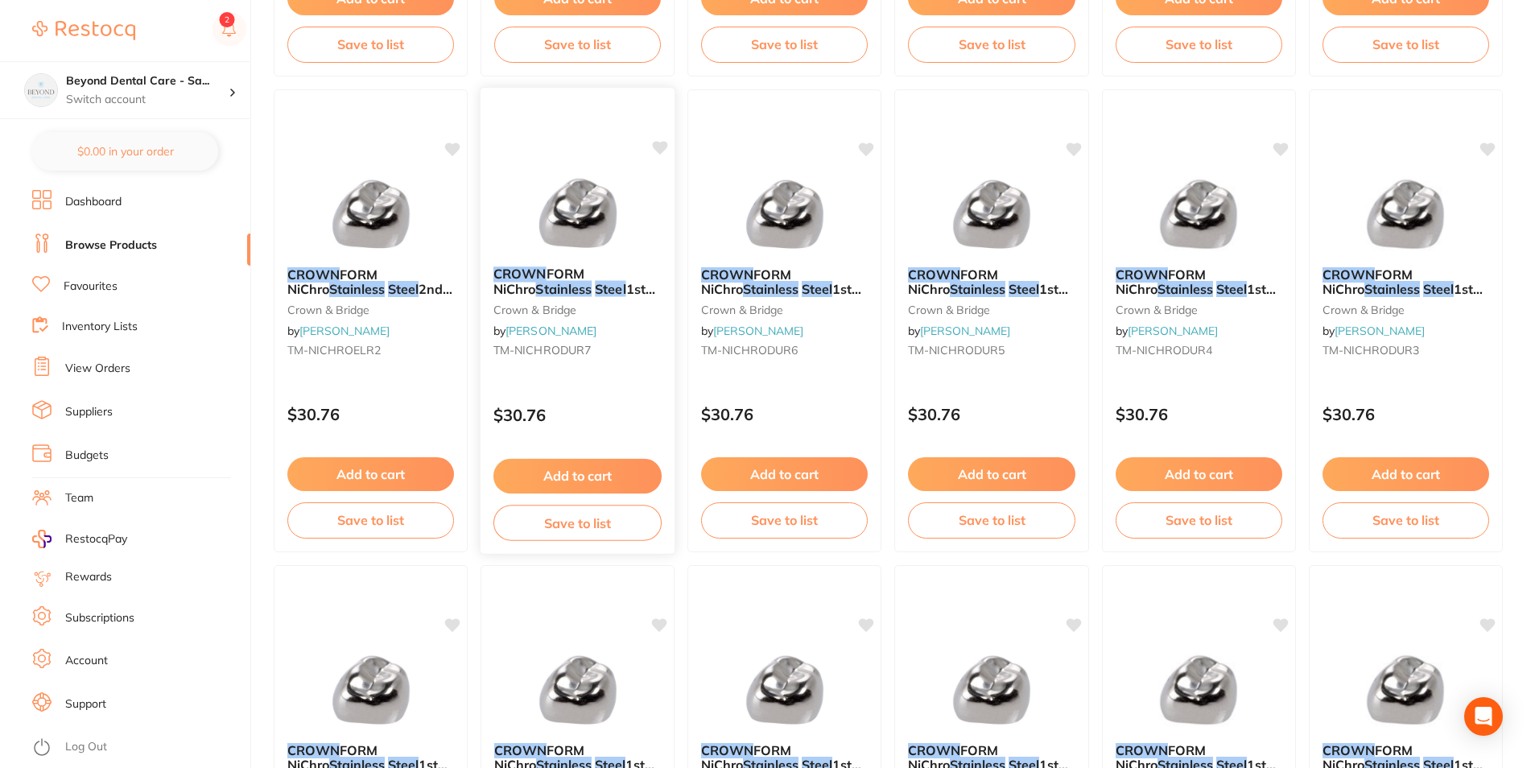
click at [605, 543] on div "Add to cart Save to list" at bounding box center [578, 500] width 195 height 108
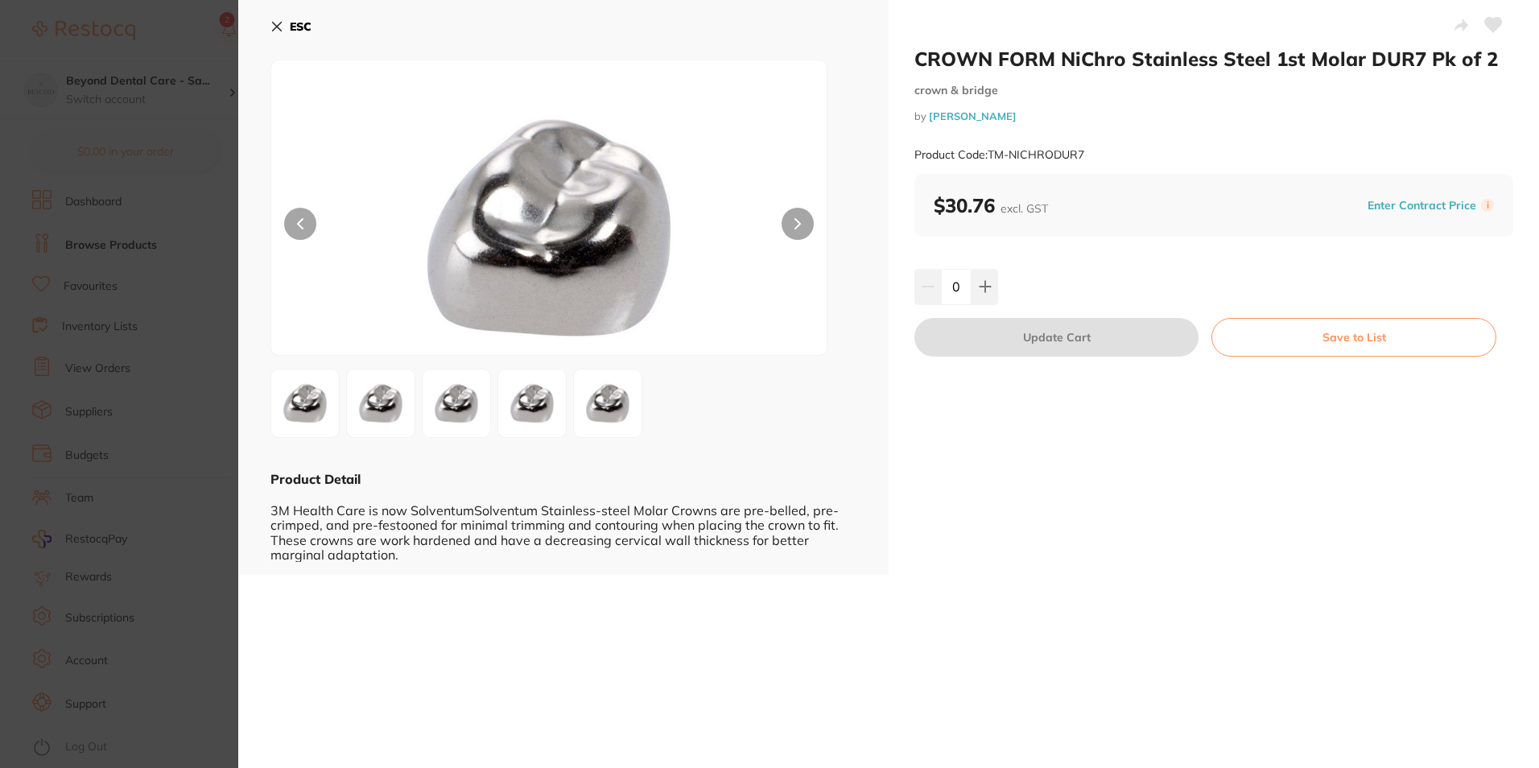
click at [287, 32] on button "ESC" at bounding box center [291, 26] width 41 height 27
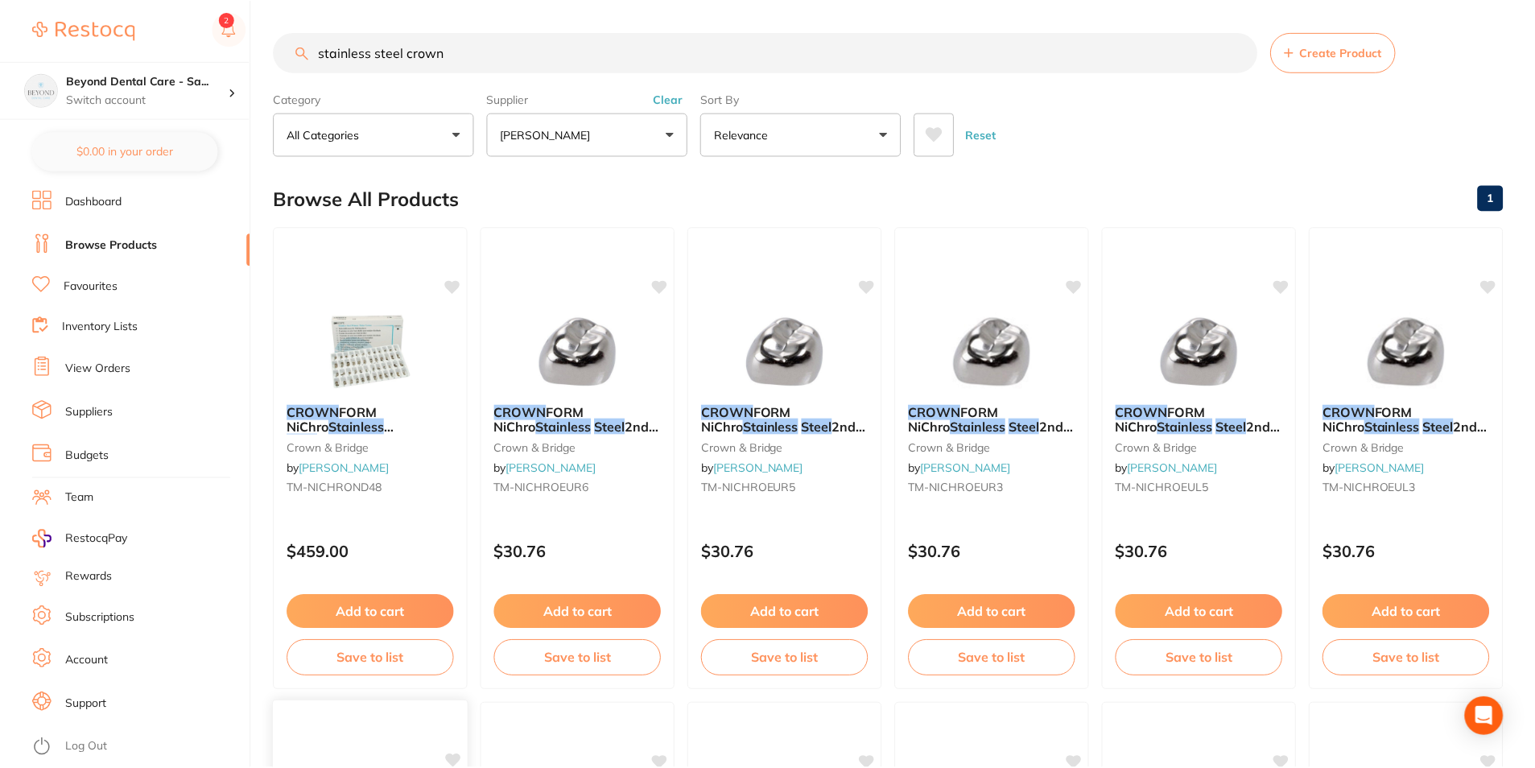
scroll to position [614, 0]
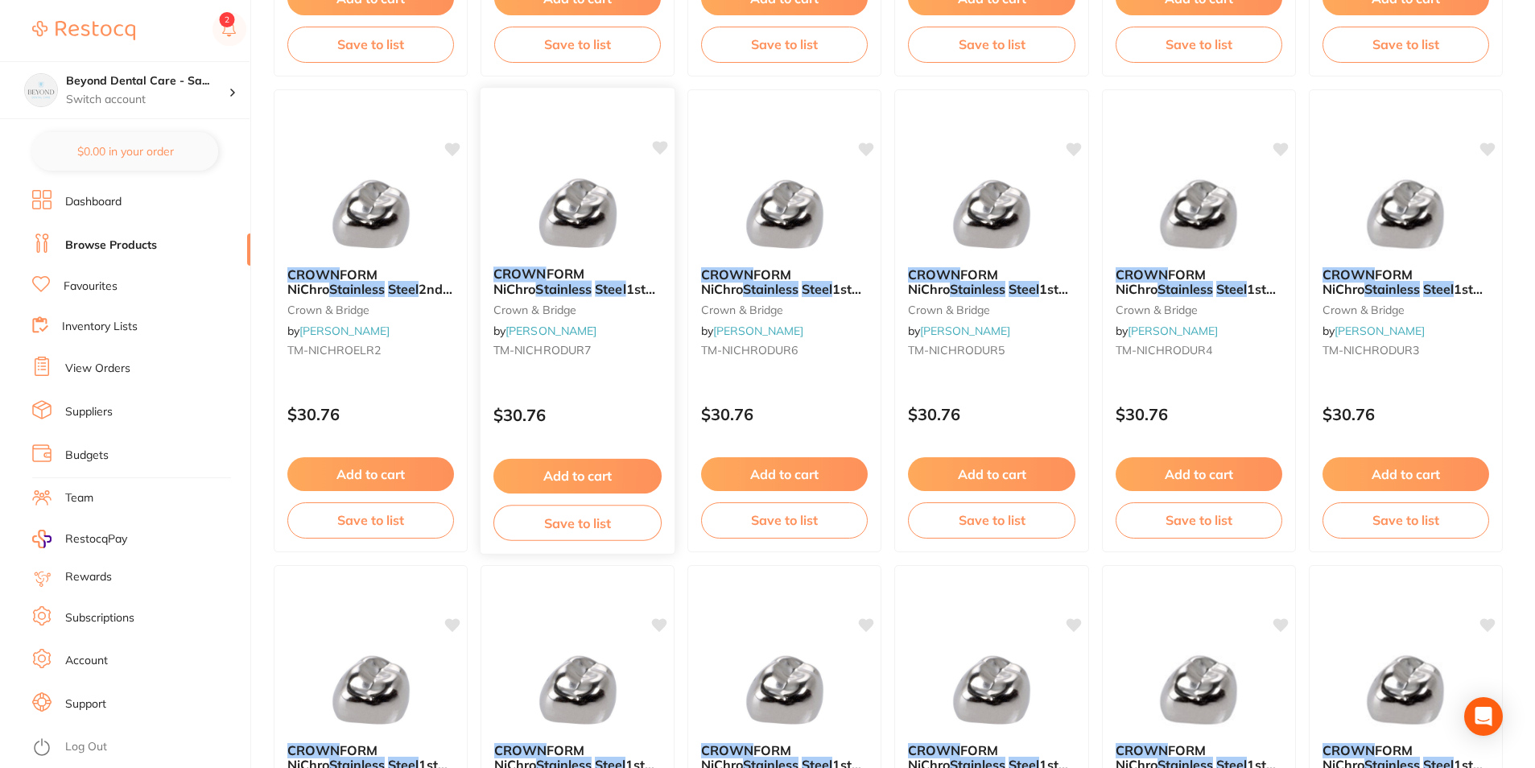
click at [584, 518] on button "Save to list" at bounding box center [578, 523] width 168 height 36
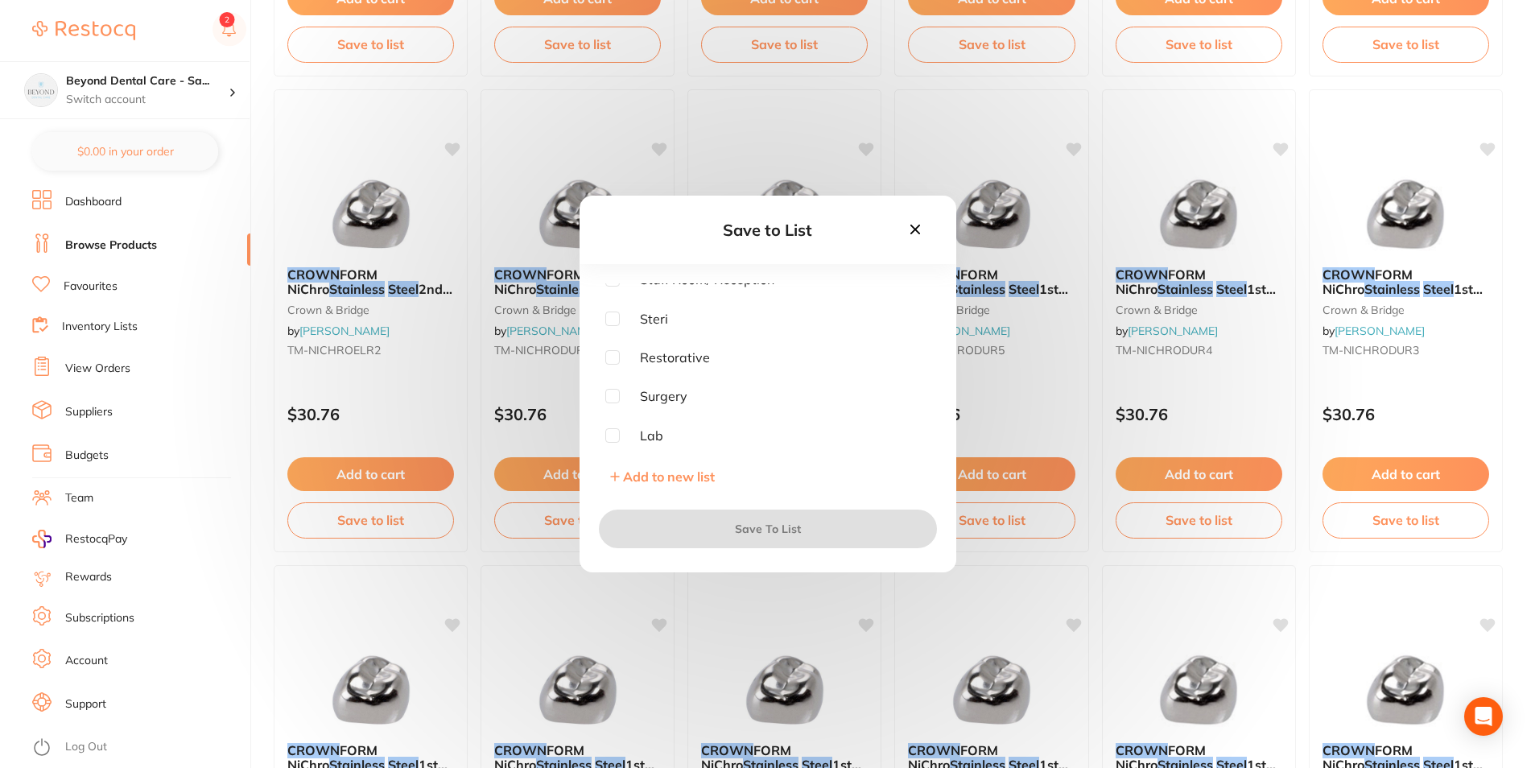
scroll to position [129, 0]
click at [614, 360] on input "checkbox" at bounding box center [612, 356] width 14 height 14
checkbox input "true"
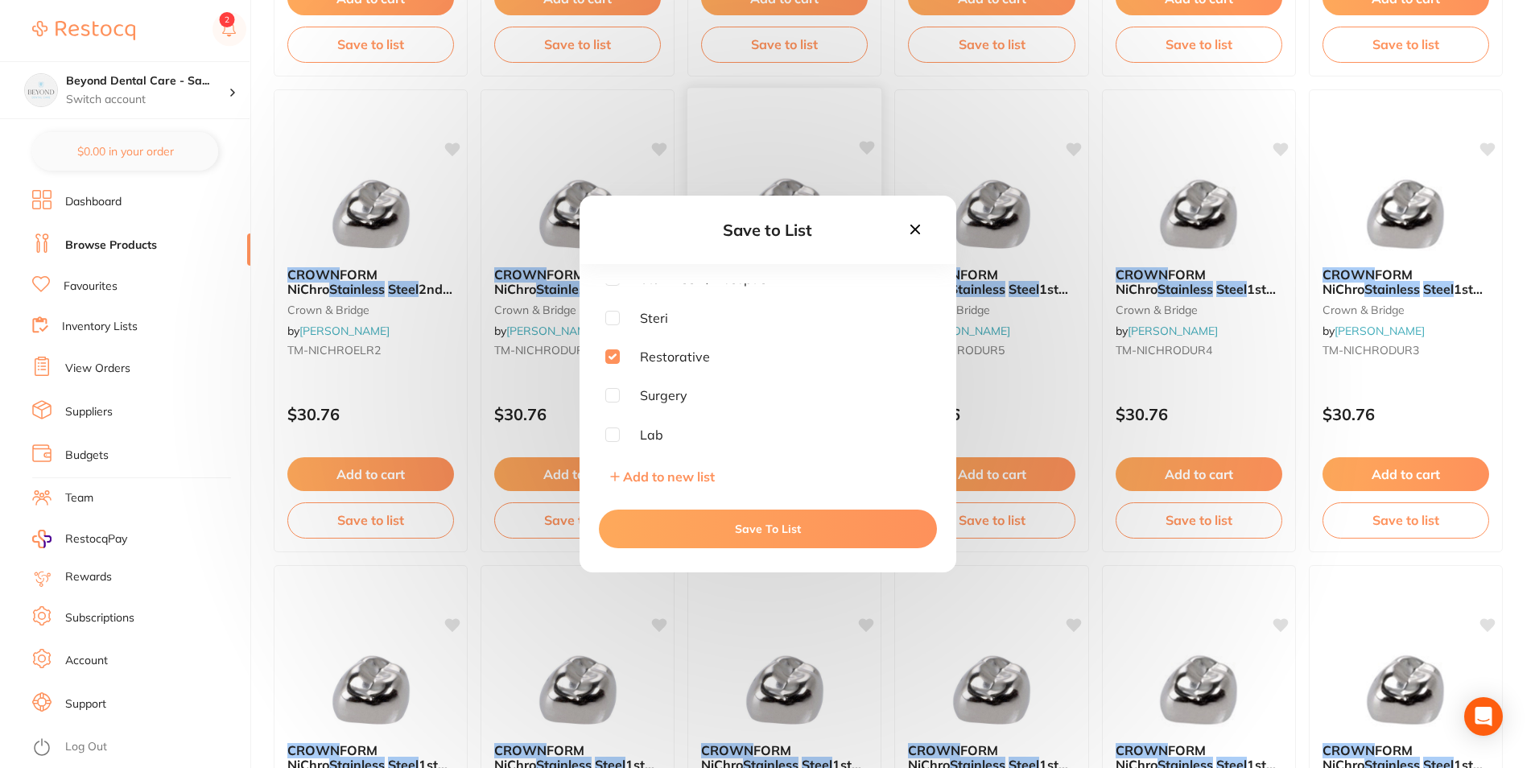
click at [696, 531] on button "Save To List" at bounding box center [768, 529] width 338 height 39
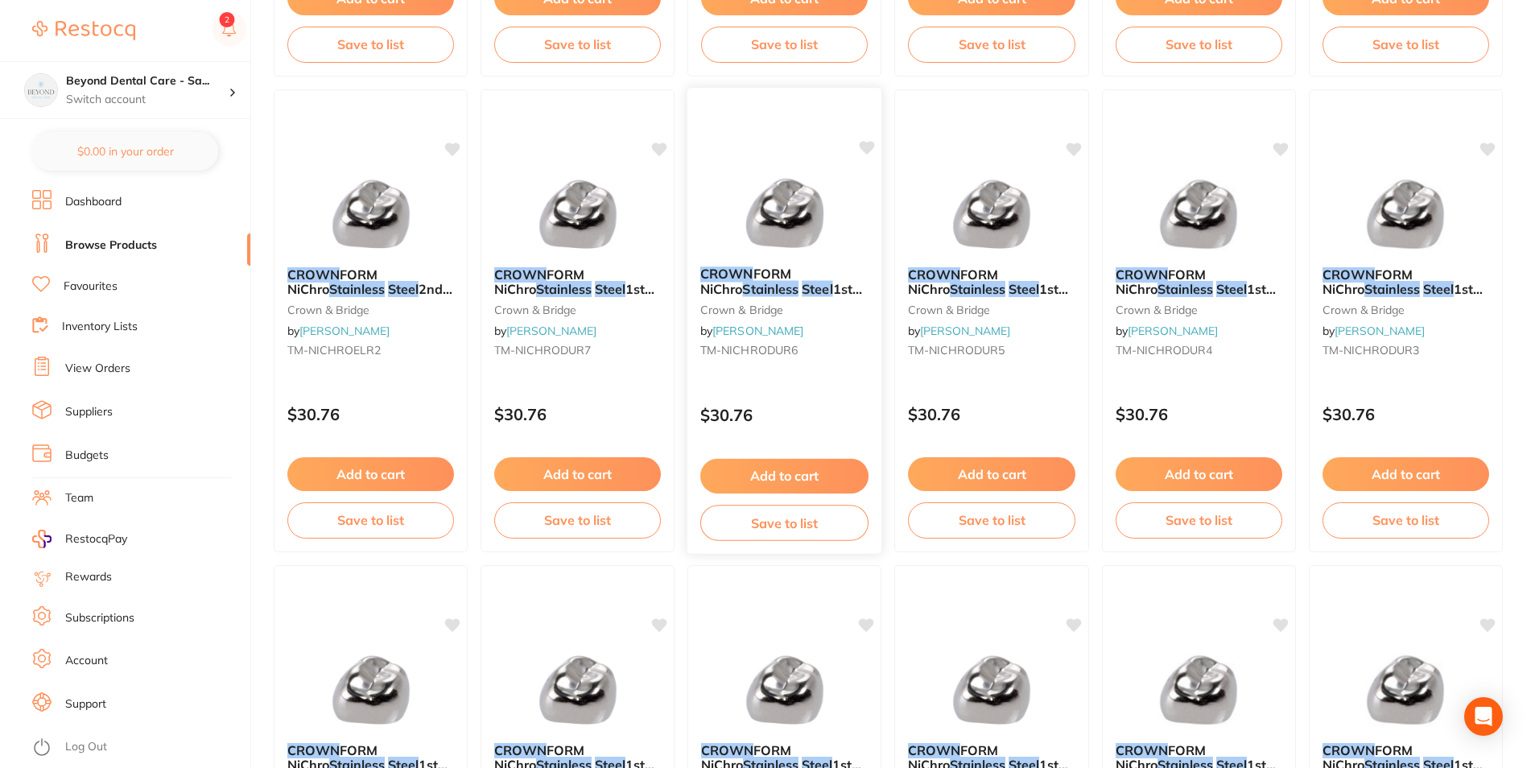
click at [789, 522] on button "Save to list" at bounding box center [785, 523] width 168 height 36
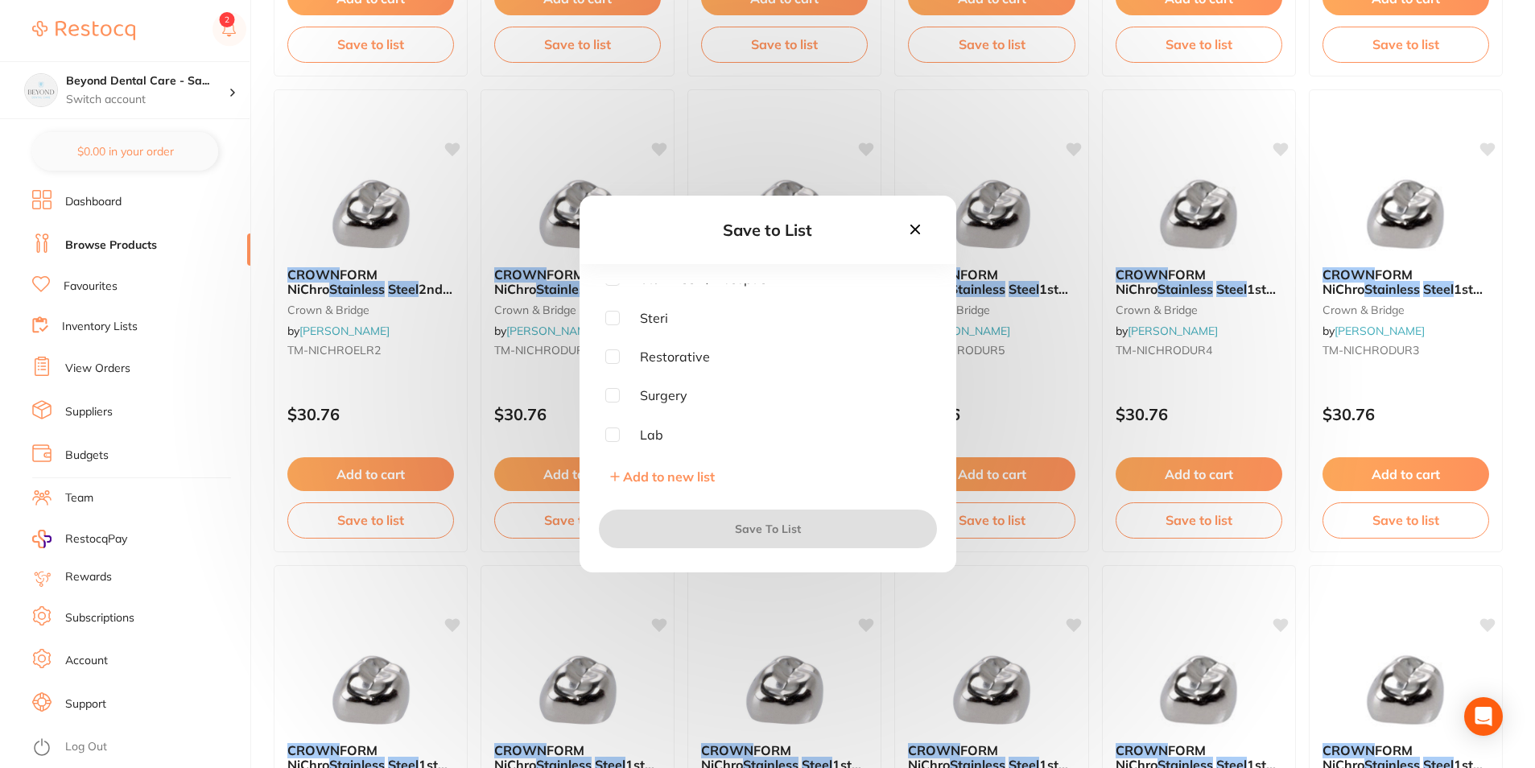
click at [607, 354] on input "checkbox" at bounding box center [612, 356] width 14 height 14
checkbox input "true"
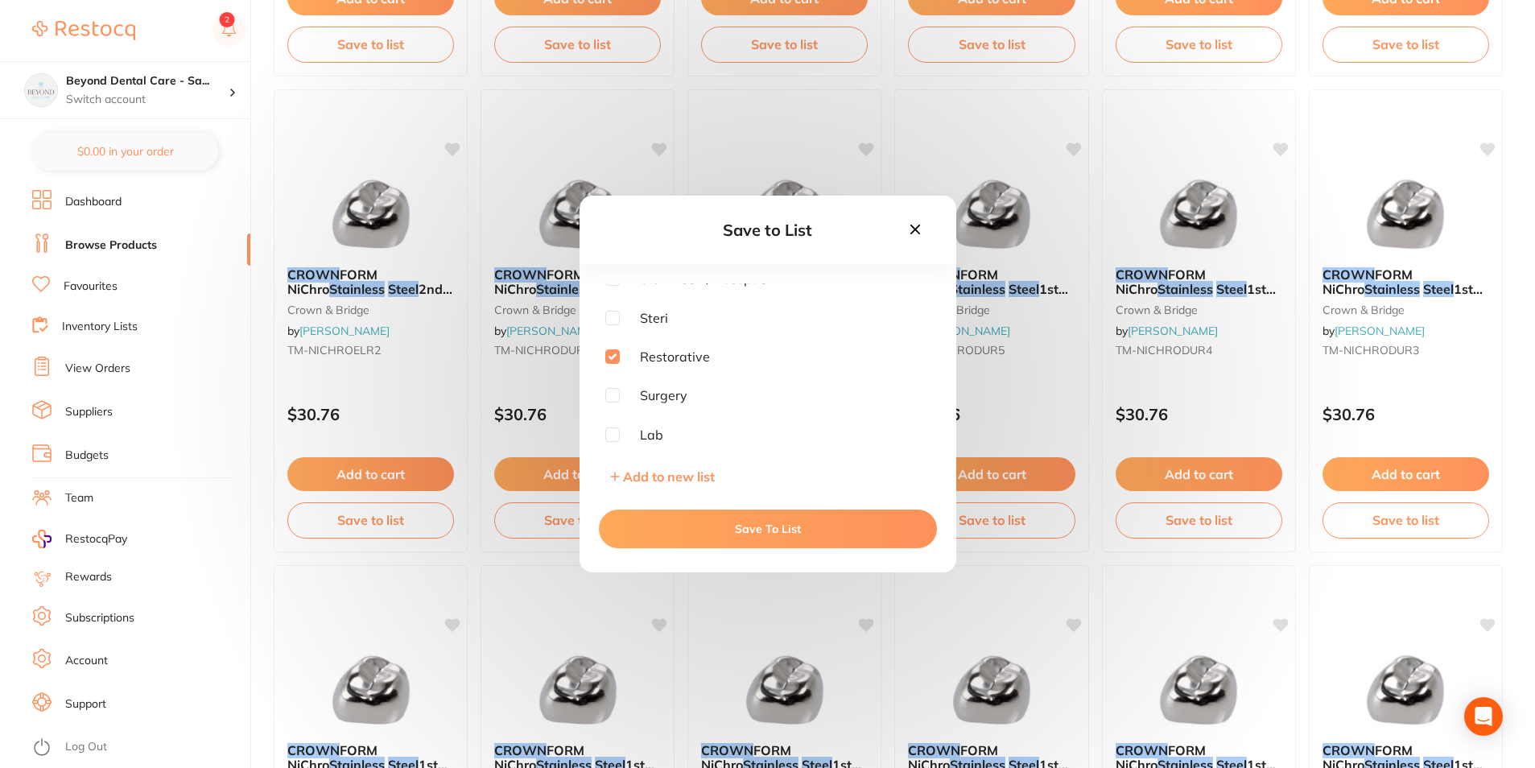
click at [704, 517] on button "Save To List" at bounding box center [768, 529] width 338 height 39
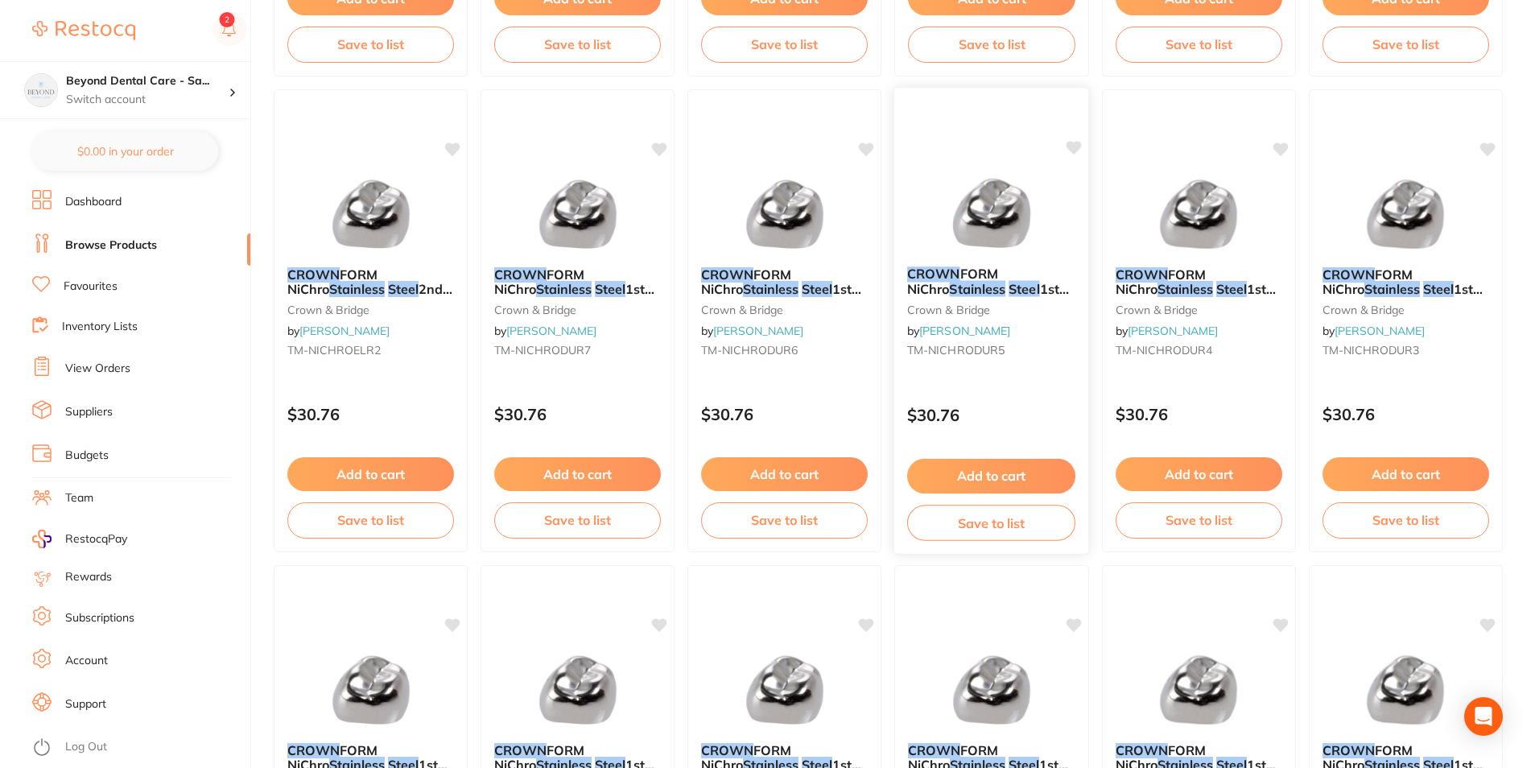
click at [1044, 527] on button "Save to list" at bounding box center [991, 523] width 168 height 36
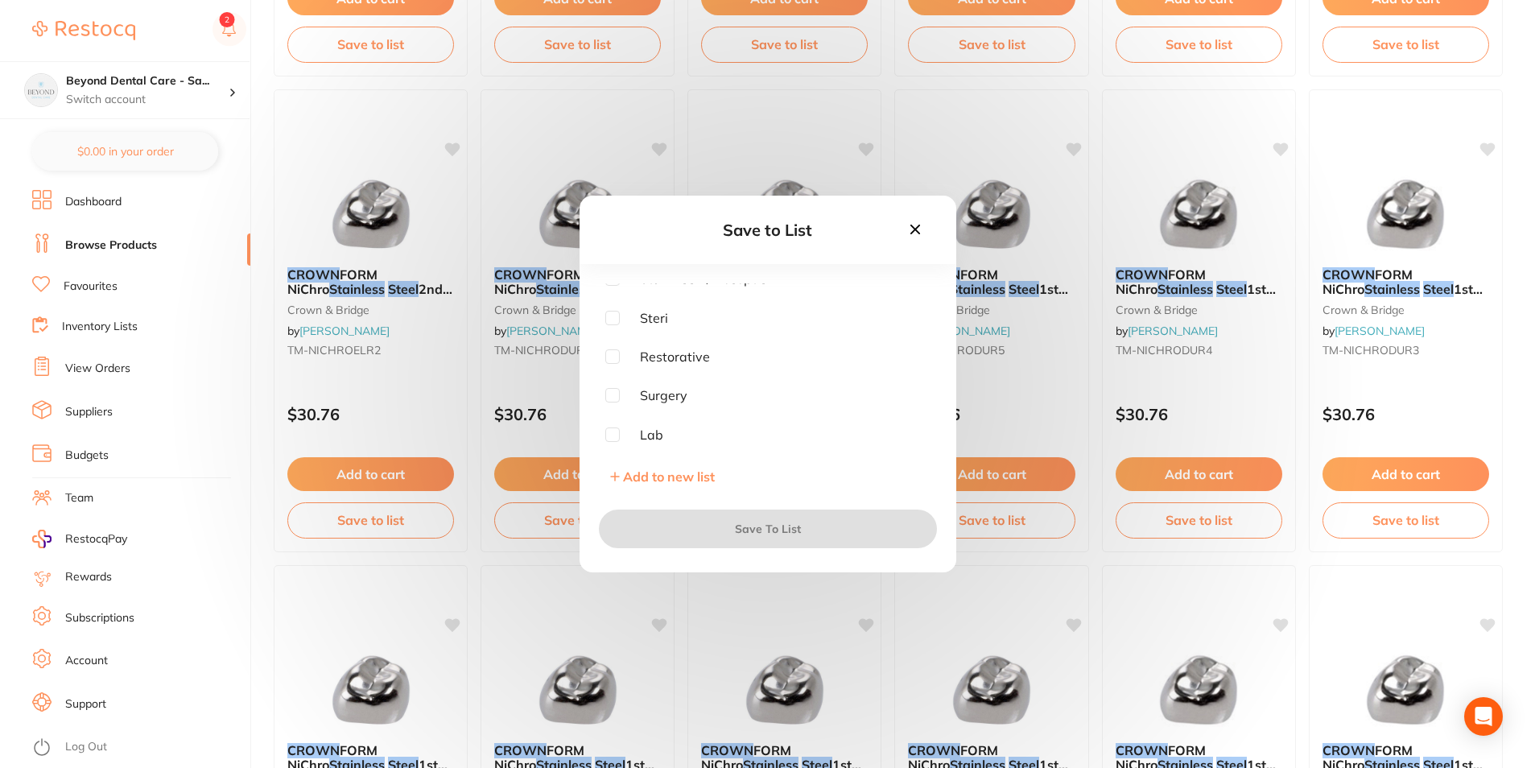
click at [616, 358] on input "checkbox" at bounding box center [612, 356] width 14 height 14
checkbox input "true"
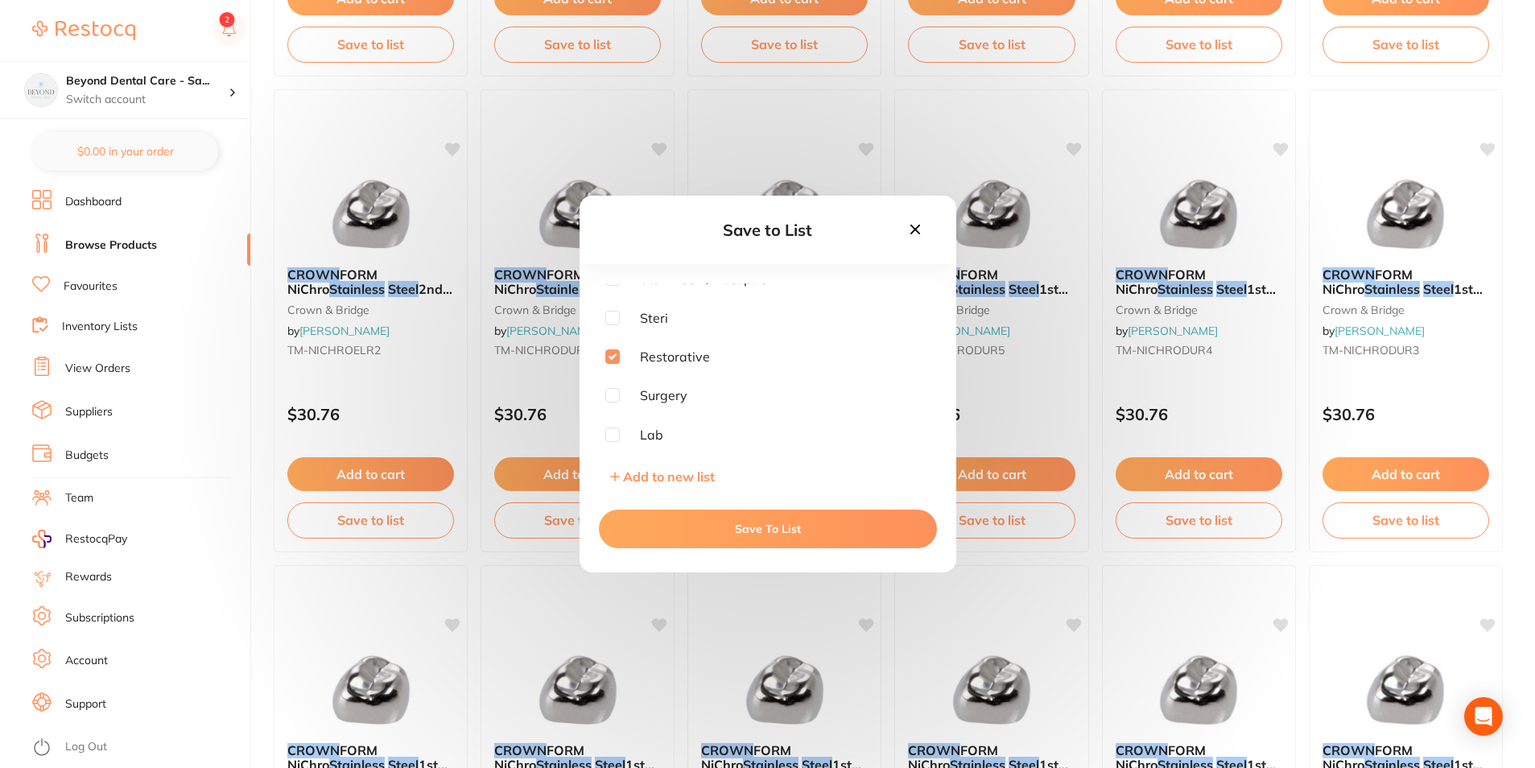
drag, startPoint x: 764, startPoint y: 532, endPoint x: 1100, endPoint y: 524, distance: 335.9
click at [767, 532] on button "Save To List" at bounding box center [768, 529] width 338 height 39
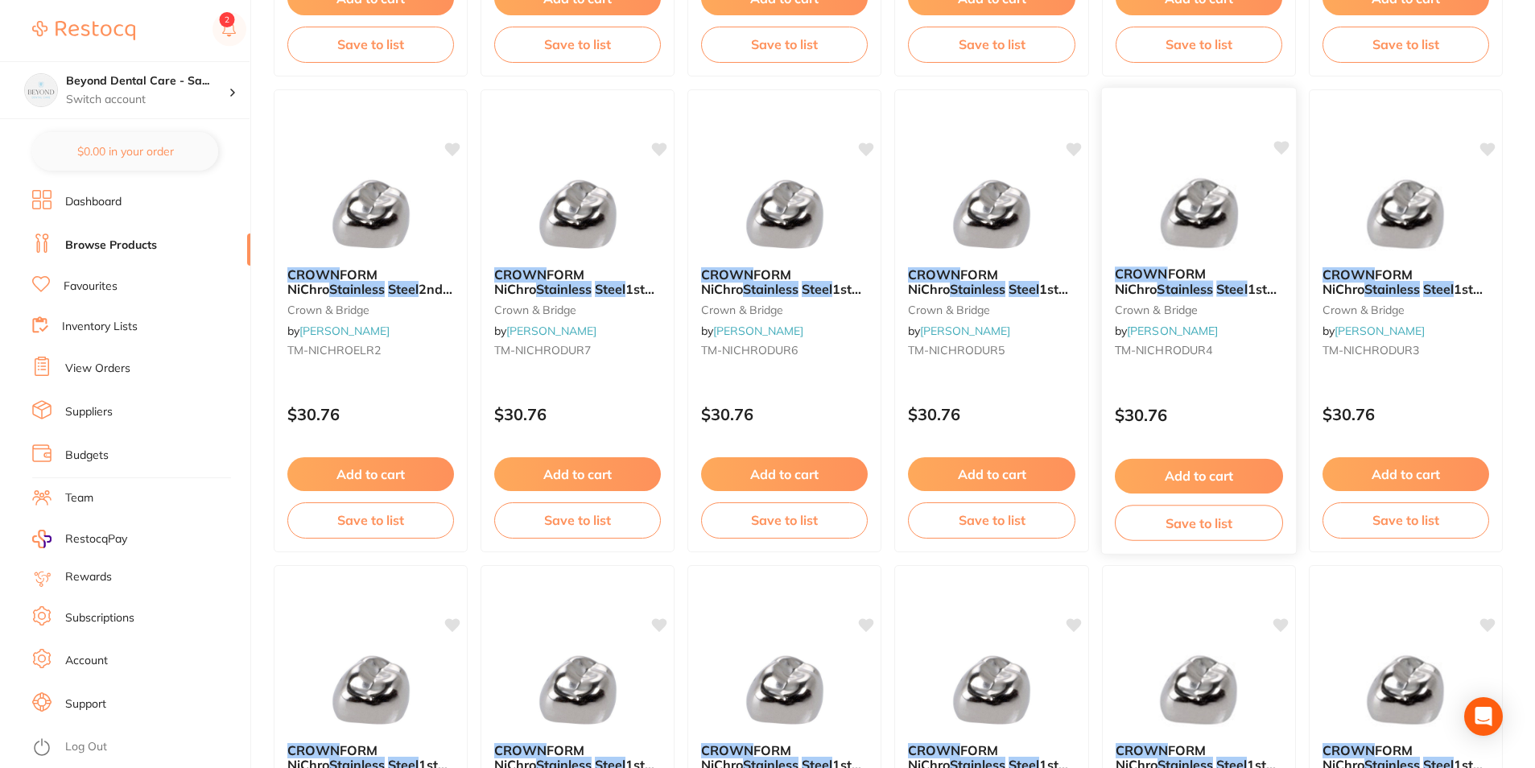
click at [1135, 531] on button "Save to list" at bounding box center [1199, 523] width 168 height 36
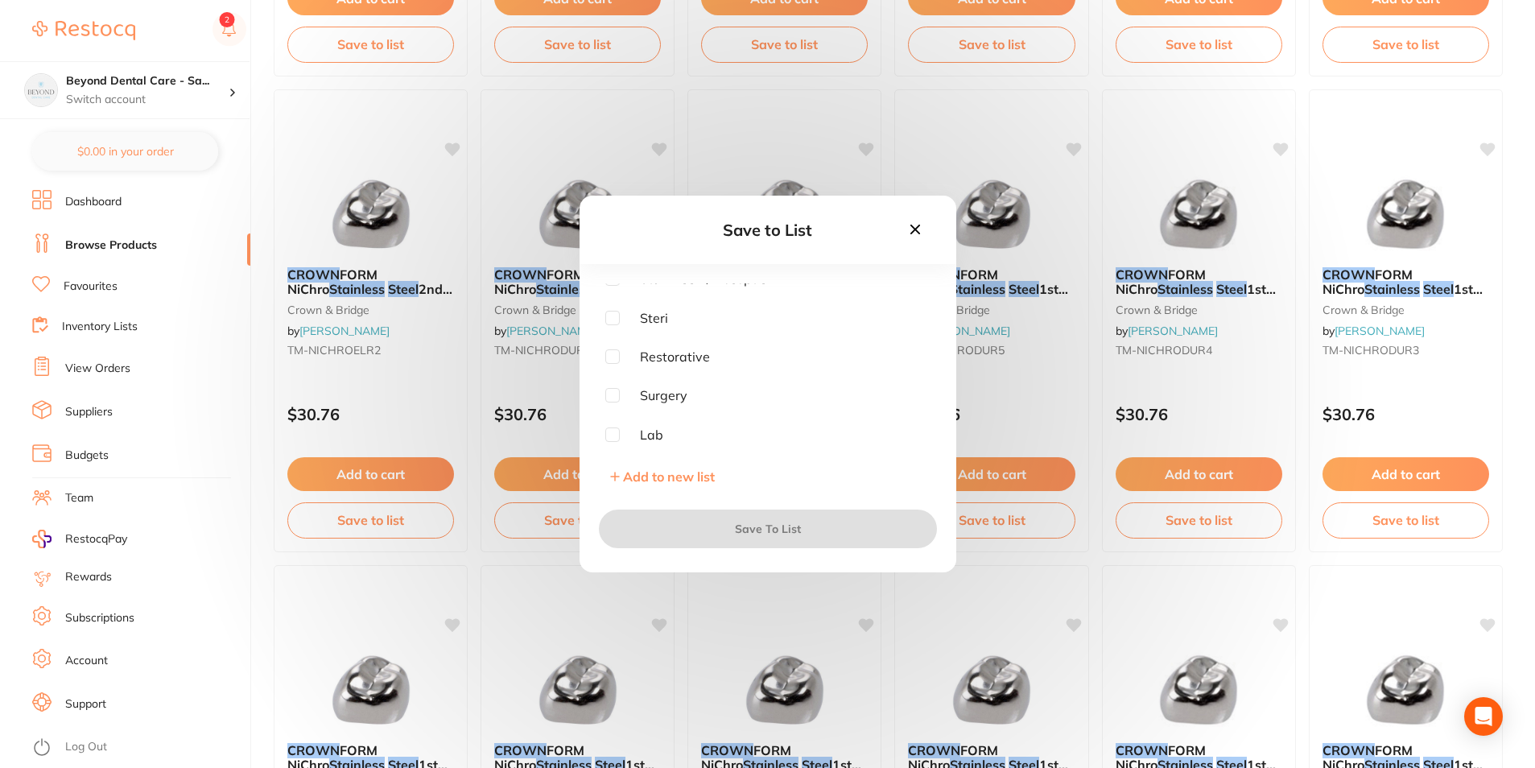
click at [609, 353] on input "checkbox" at bounding box center [612, 356] width 14 height 14
checkbox input "true"
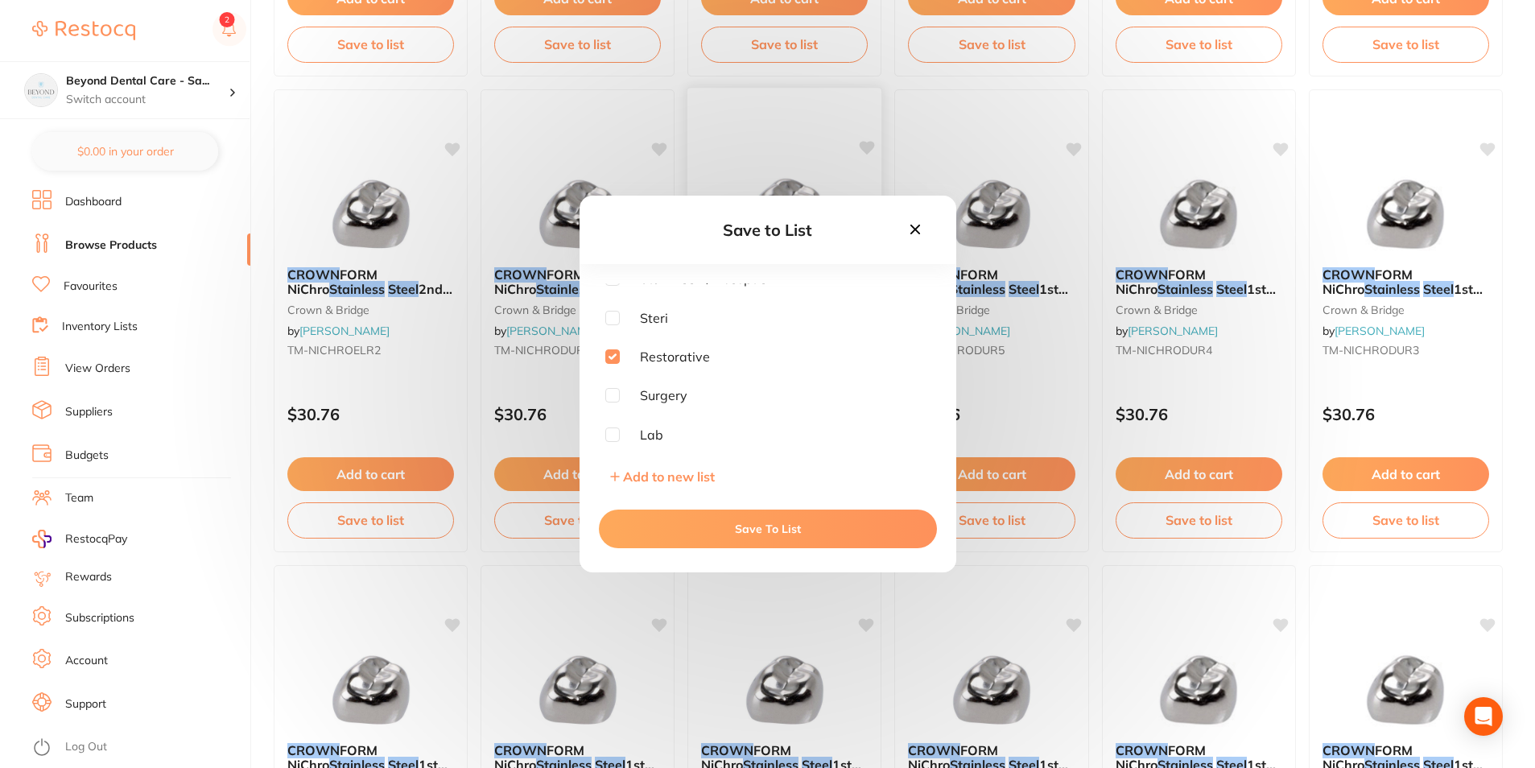
click at [747, 537] on button "Save To List" at bounding box center [768, 529] width 338 height 39
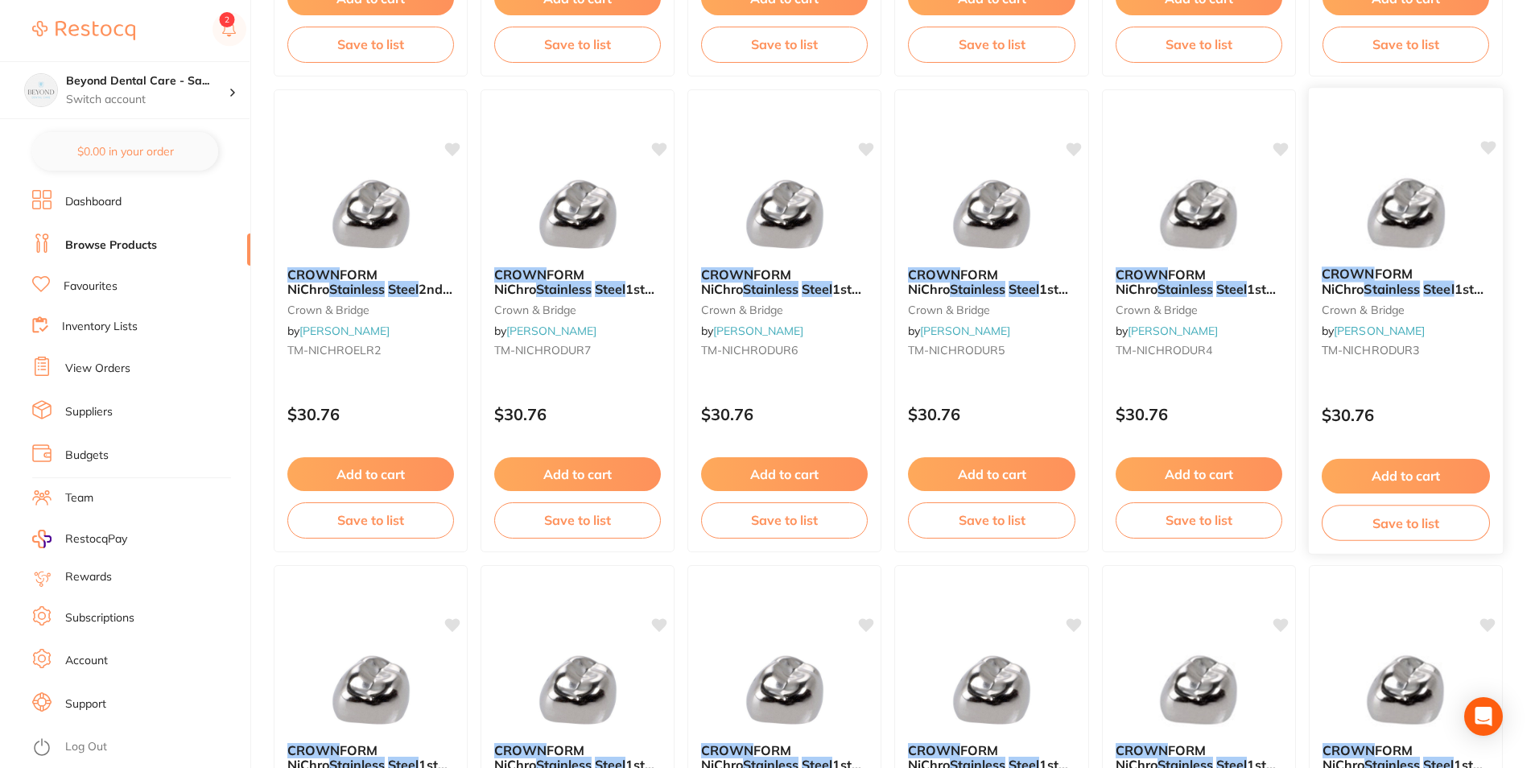
click at [1341, 527] on button "Save to list" at bounding box center [1406, 523] width 168 height 36
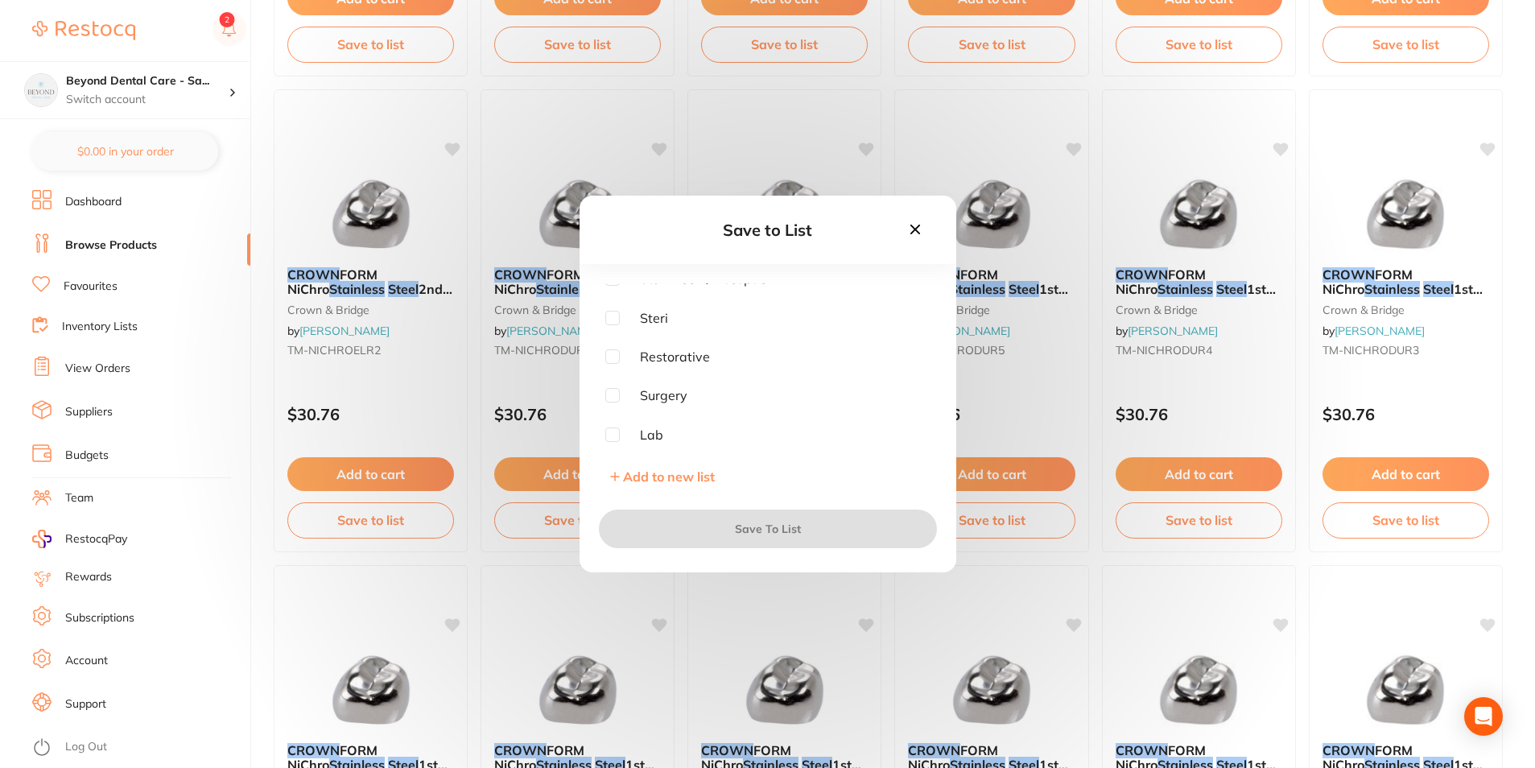
click at [620, 357] on span "Restorative" at bounding box center [665, 356] width 90 height 14
drag, startPoint x: 614, startPoint y: 361, endPoint x: 659, endPoint y: 466, distance: 114.7
click at [614, 365] on div "Endo Trolley Fridge Dirty Cupboard Staff Room/ Reception Steri Restorative Surg…" at bounding box center [767, 363] width 325 height 161
click at [613, 357] on input "checkbox" at bounding box center [612, 356] width 14 height 14
checkbox input "true"
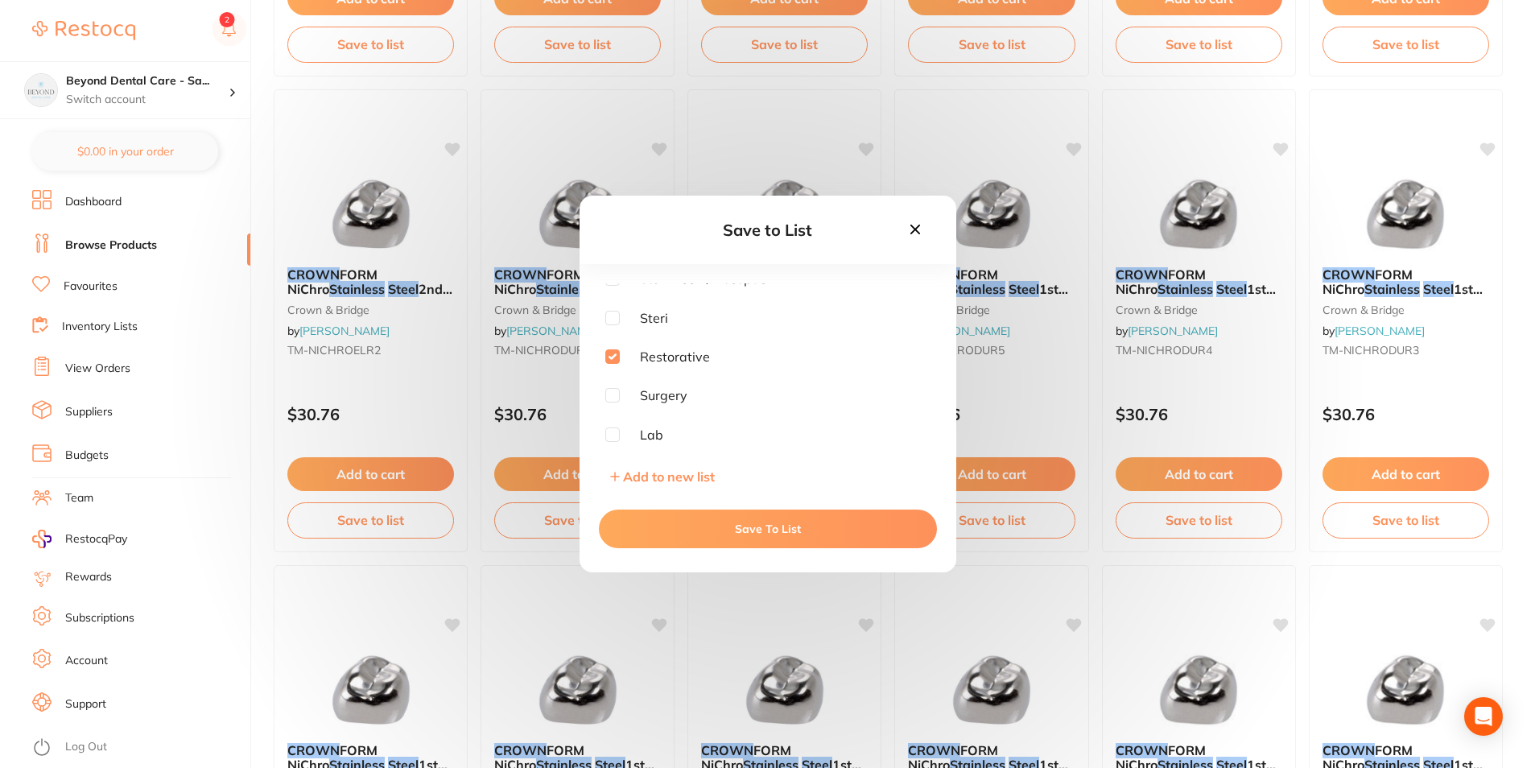
click at [689, 537] on button "Save To List" at bounding box center [768, 529] width 338 height 39
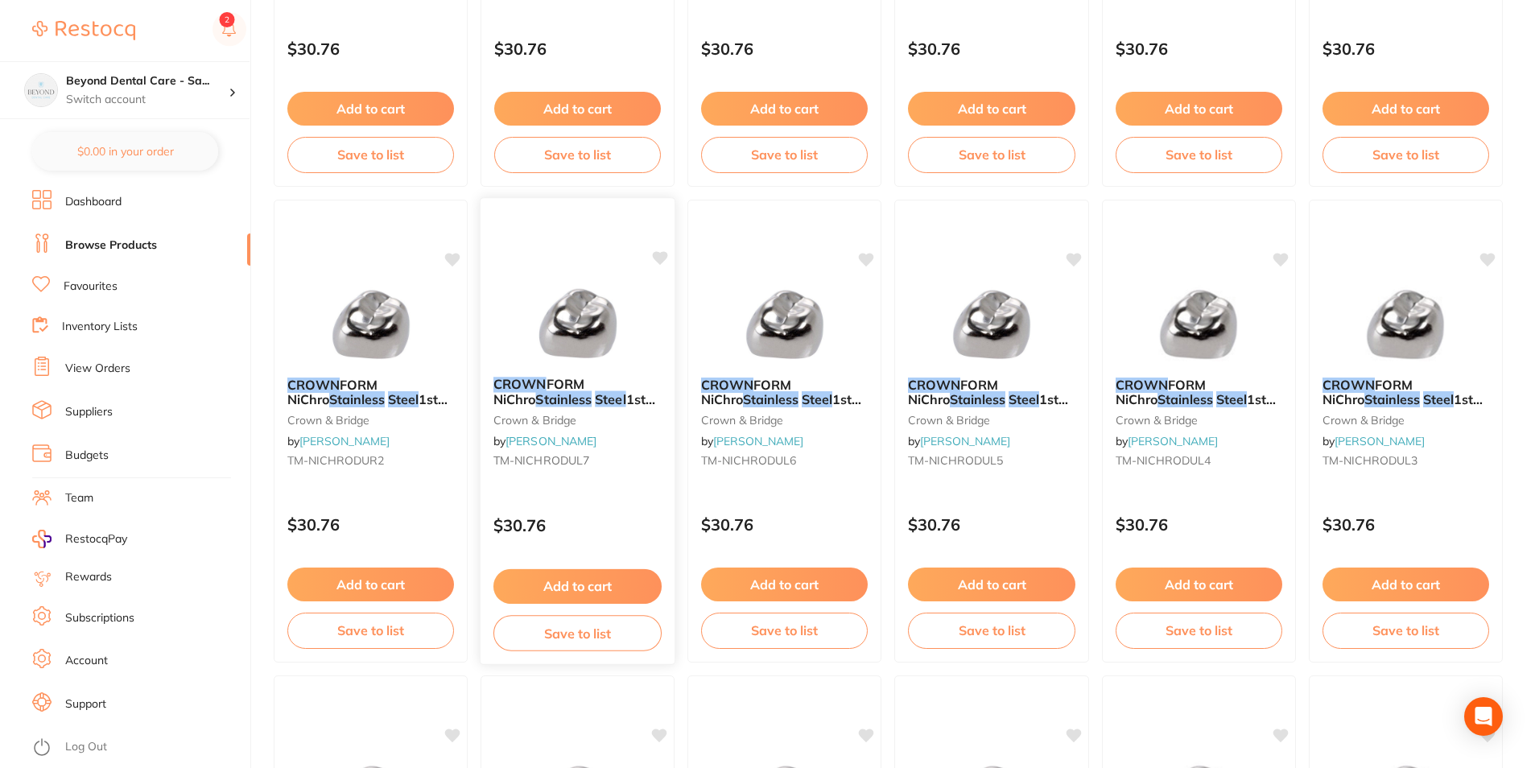
scroll to position [1097, 0]
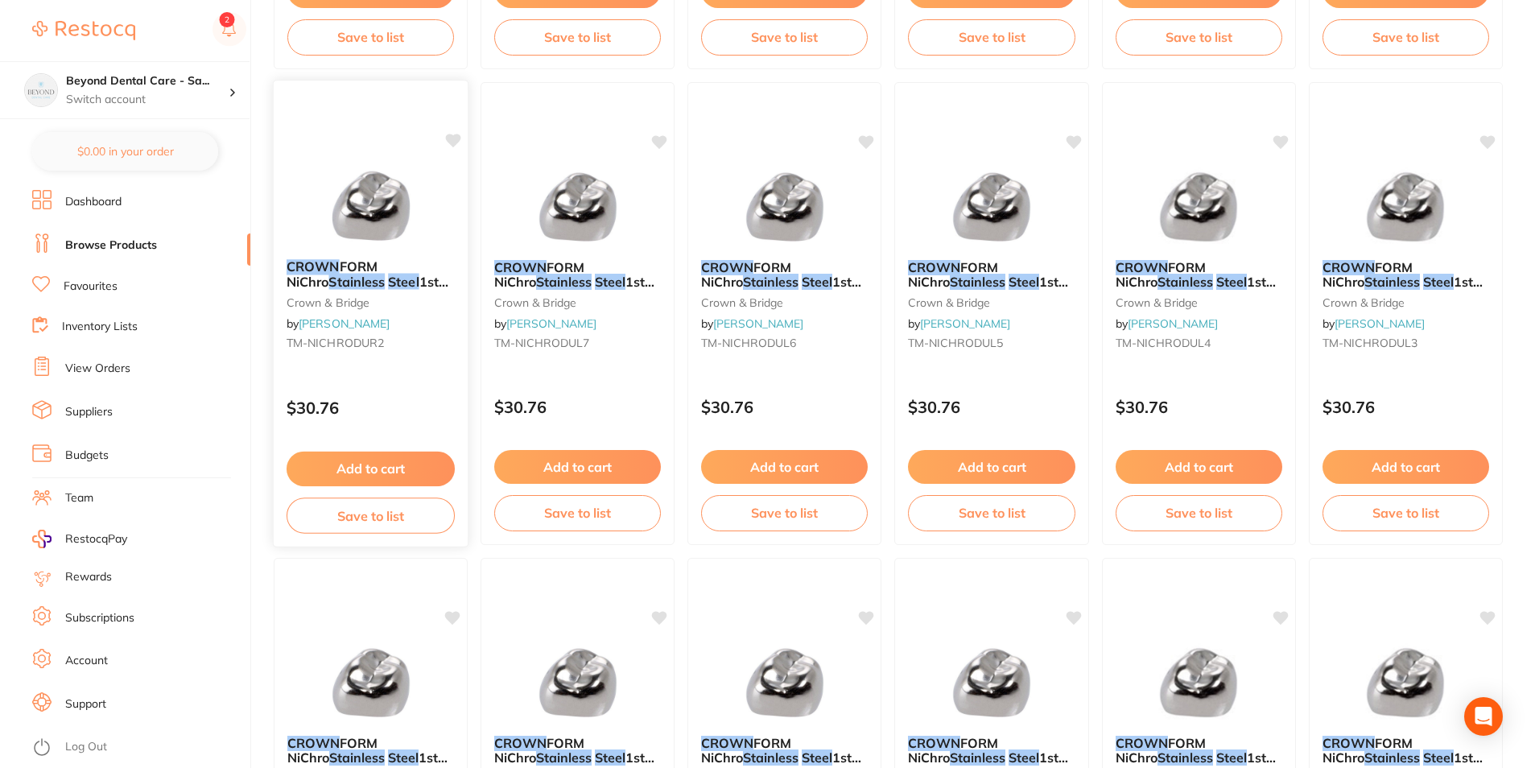
click at [397, 505] on button "Save to list" at bounding box center [371, 516] width 168 height 36
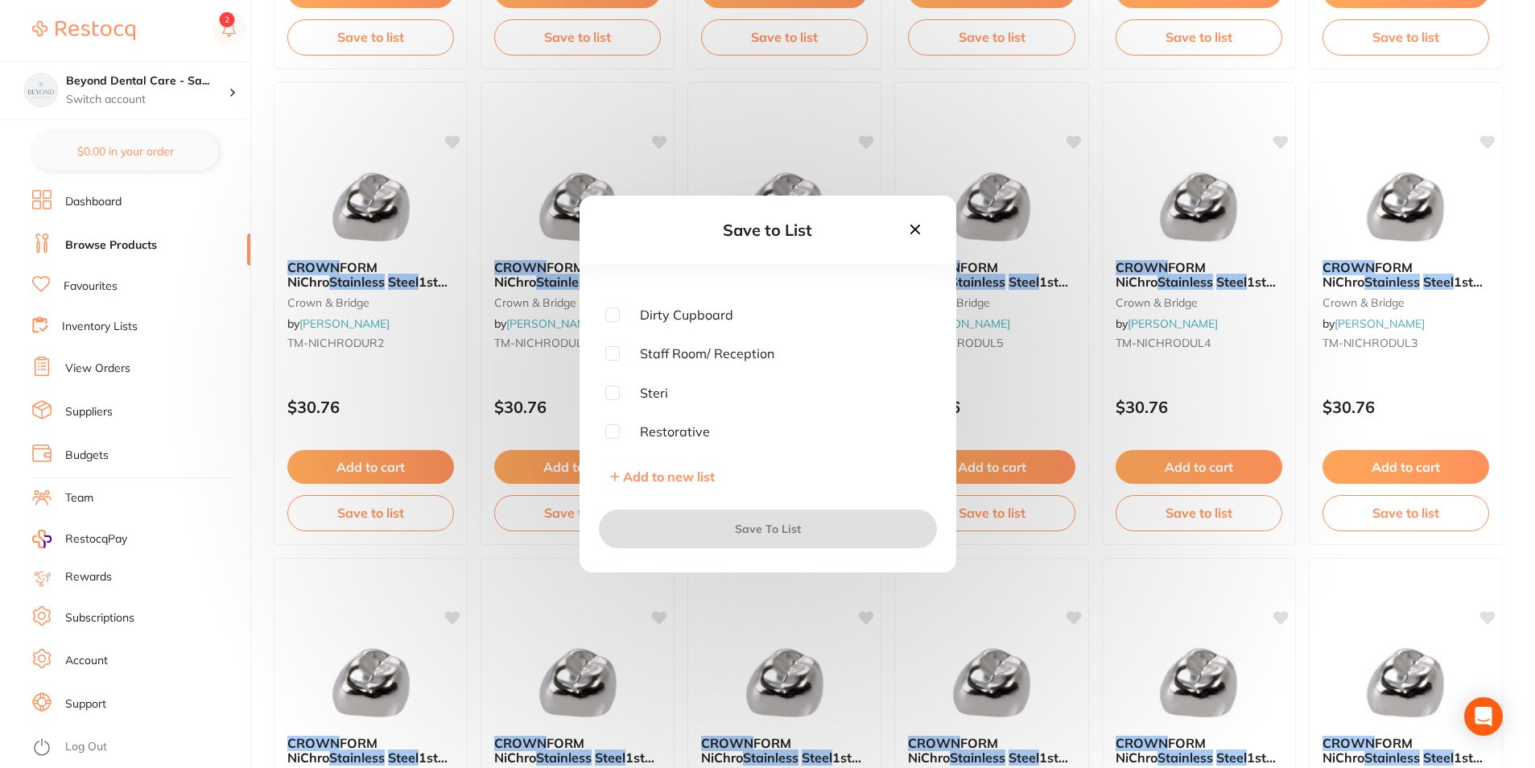
scroll to position [81, 0]
click at [614, 407] on input "checkbox" at bounding box center [612, 405] width 14 height 14
checkbox input "true"
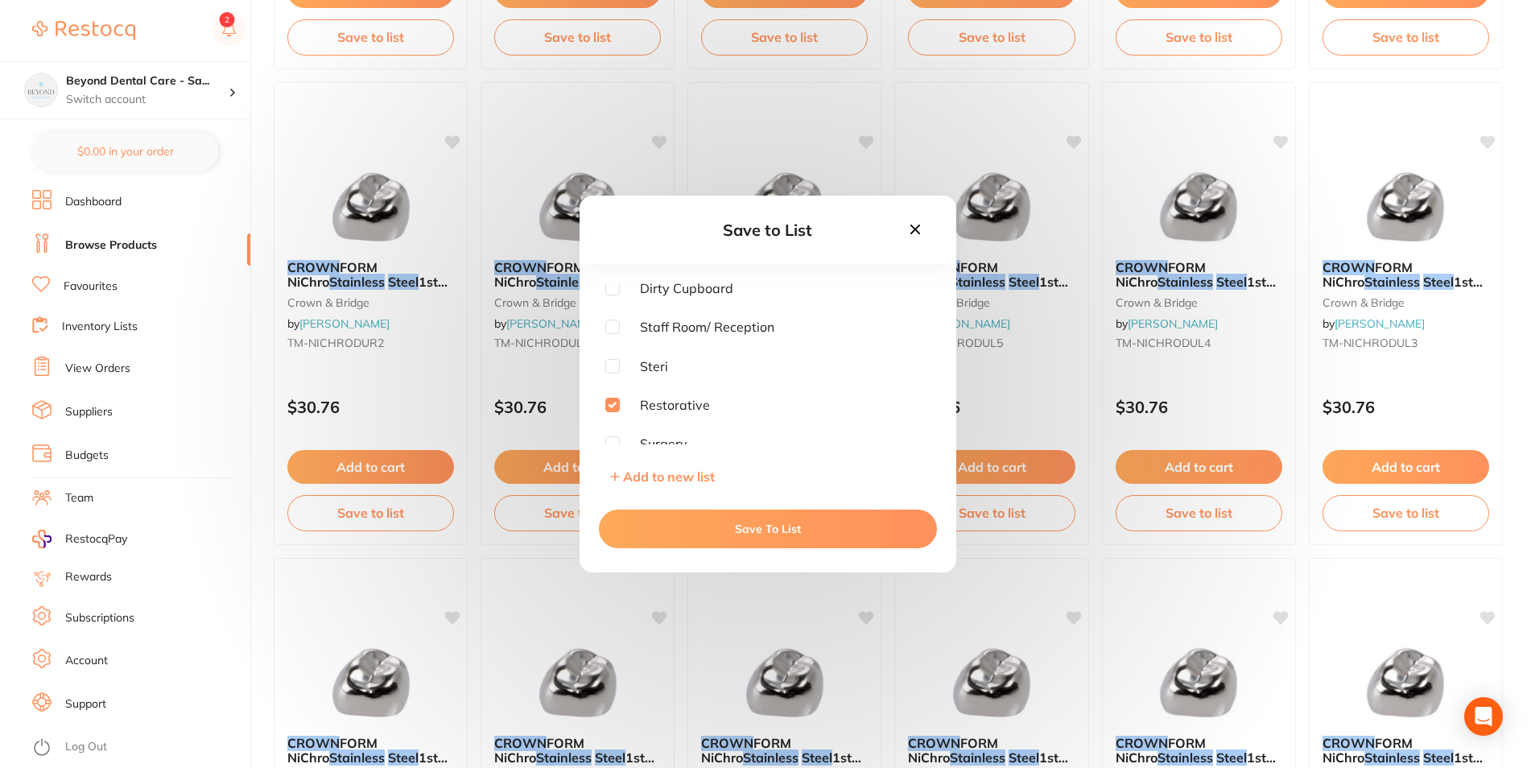
click at [676, 518] on button "Save To List" at bounding box center [768, 529] width 338 height 39
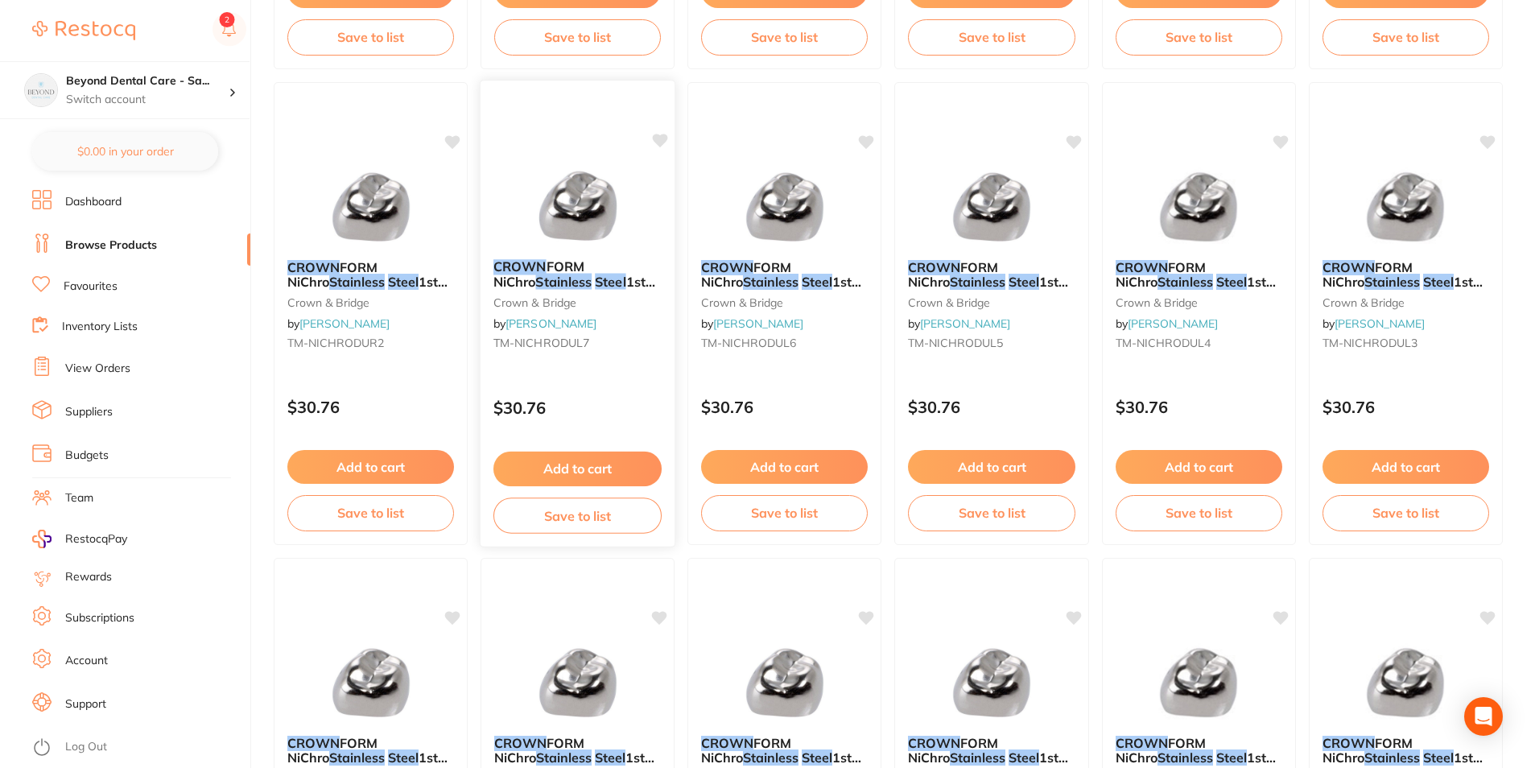
click at [600, 510] on button "Save to list" at bounding box center [578, 516] width 168 height 36
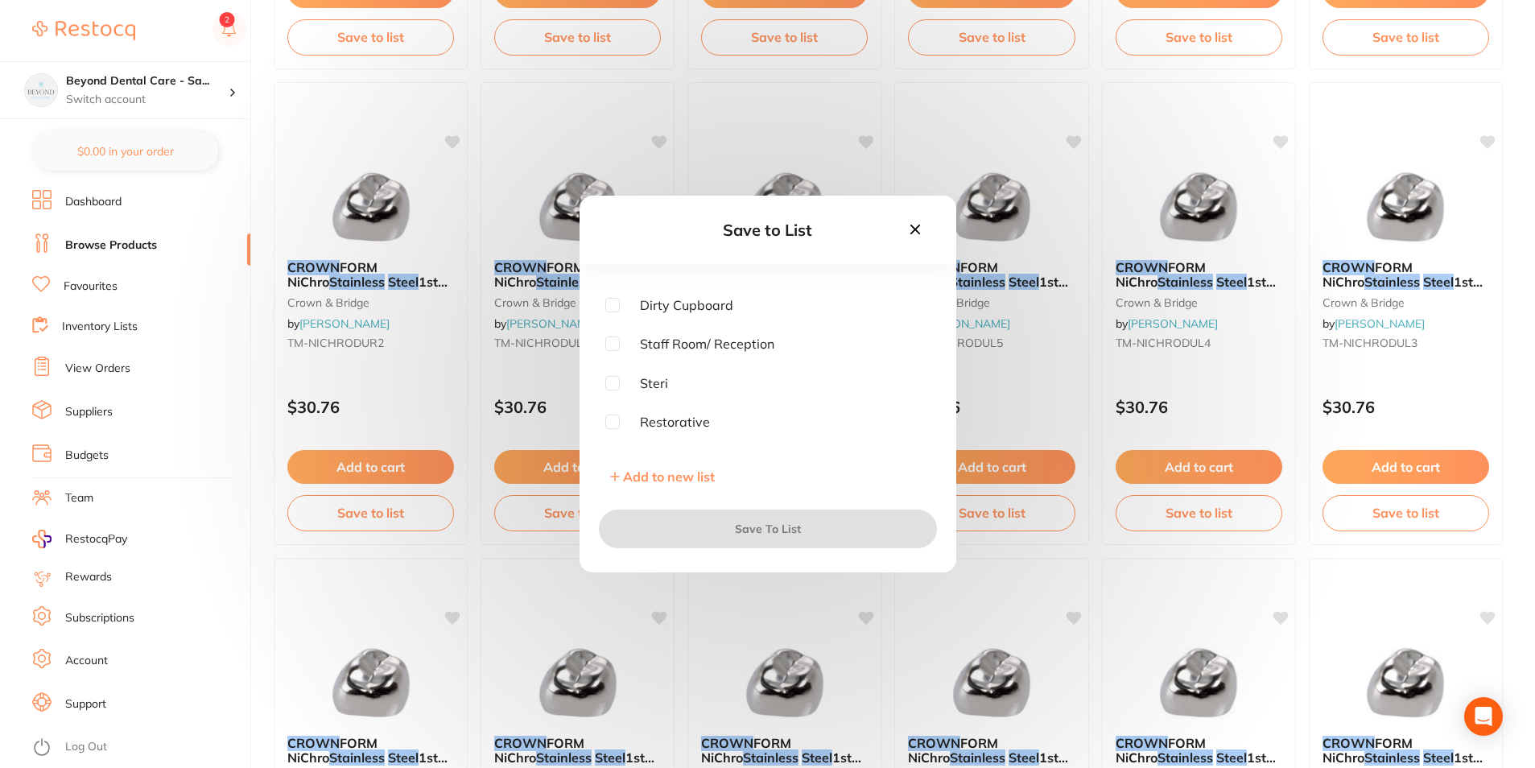
scroll to position [129, 0]
click at [613, 366] on div "Endo Trolley Fridge Dirty Cupboard Staff Room/ Reception Steri Restorative Surg…" at bounding box center [767, 363] width 325 height 161
click at [614, 363] on input "checkbox" at bounding box center [612, 356] width 14 height 14
checkbox input "true"
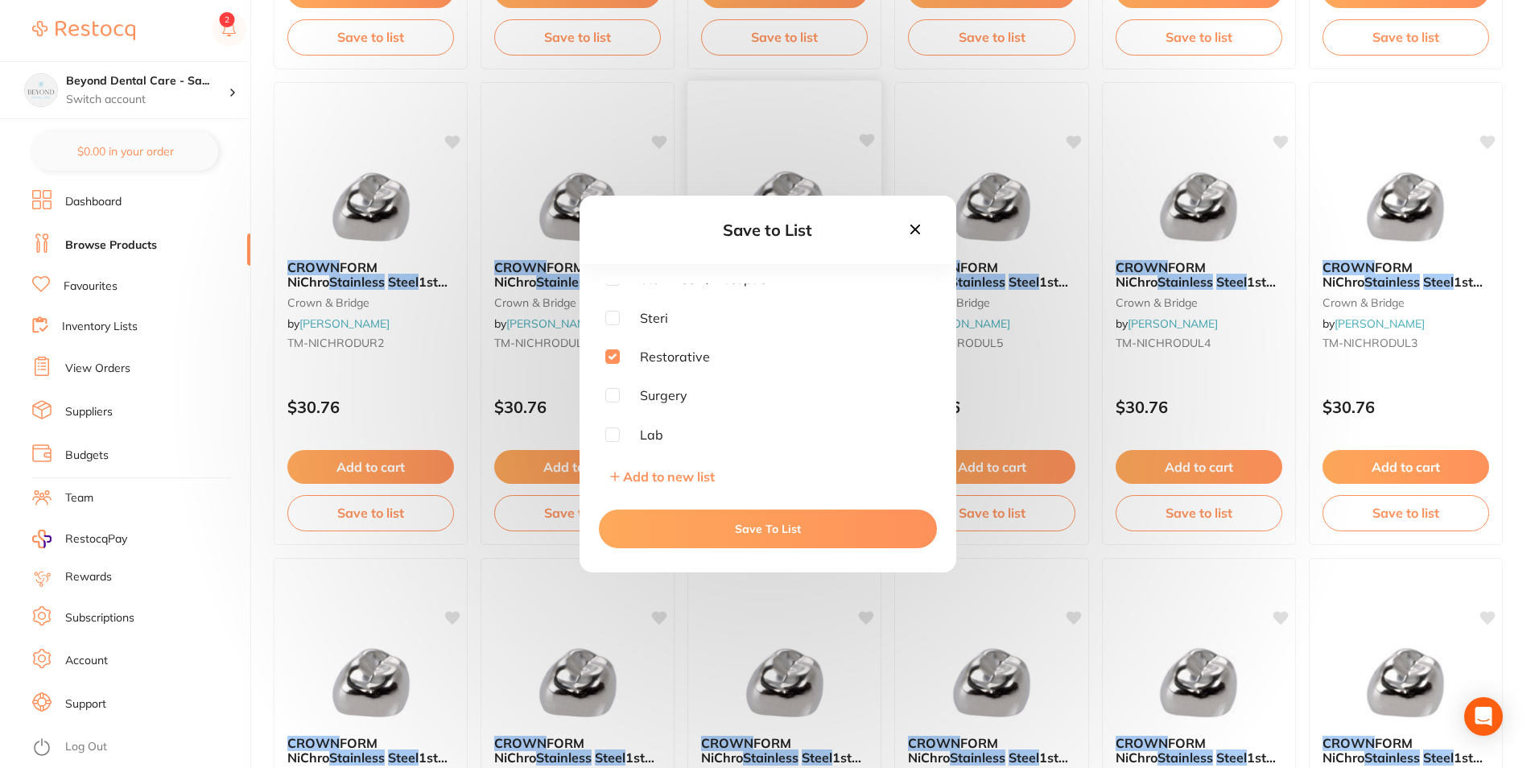
drag, startPoint x: 675, startPoint y: 542, endPoint x: 710, endPoint y: 519, distance: 42.0
click at [678, 541] on button "Save To List" at bounding box center [768, 529] width 338 height 39
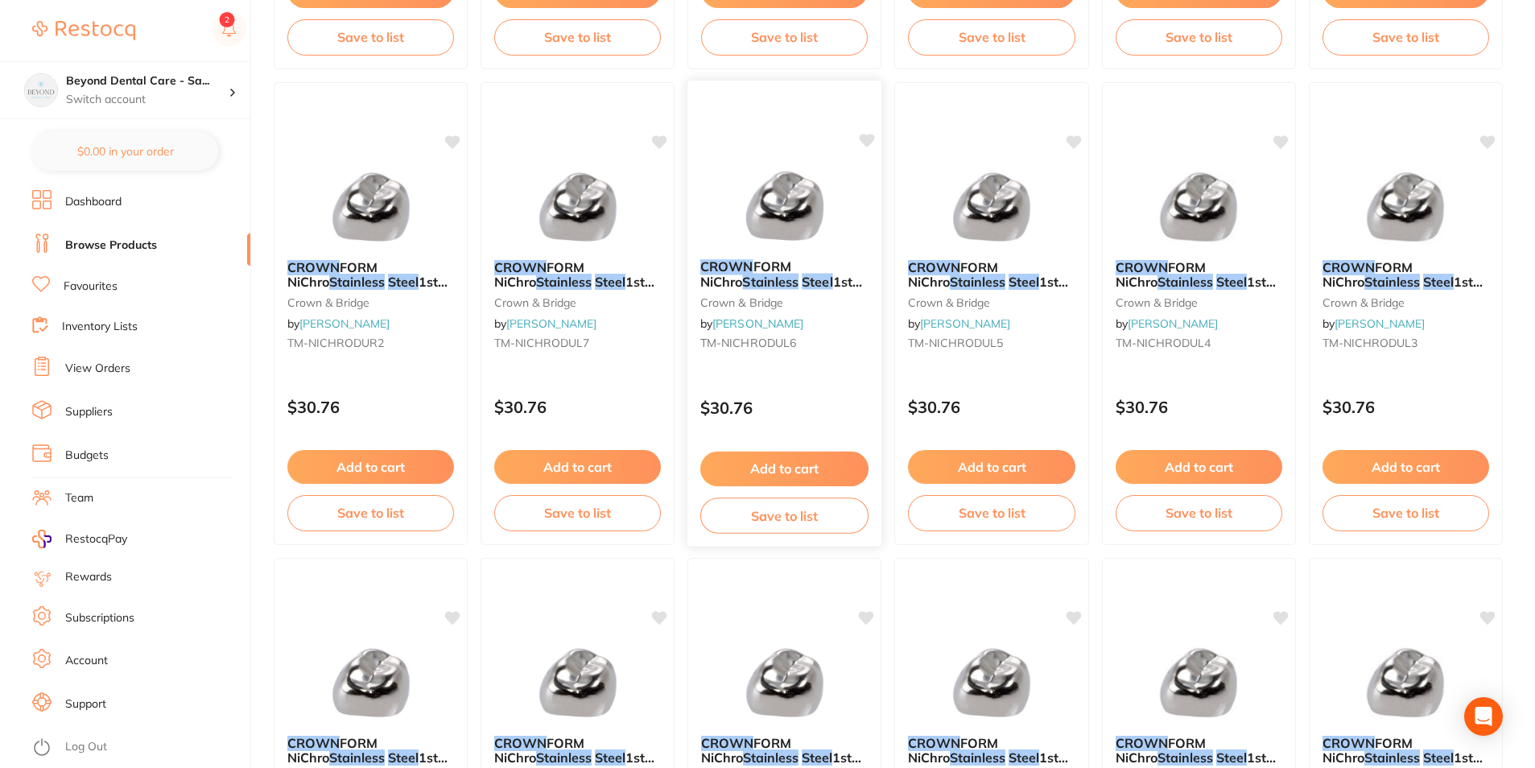
click at [746, 504] on button "Save to list" at bounding box center [785, 516] width 168 height 36
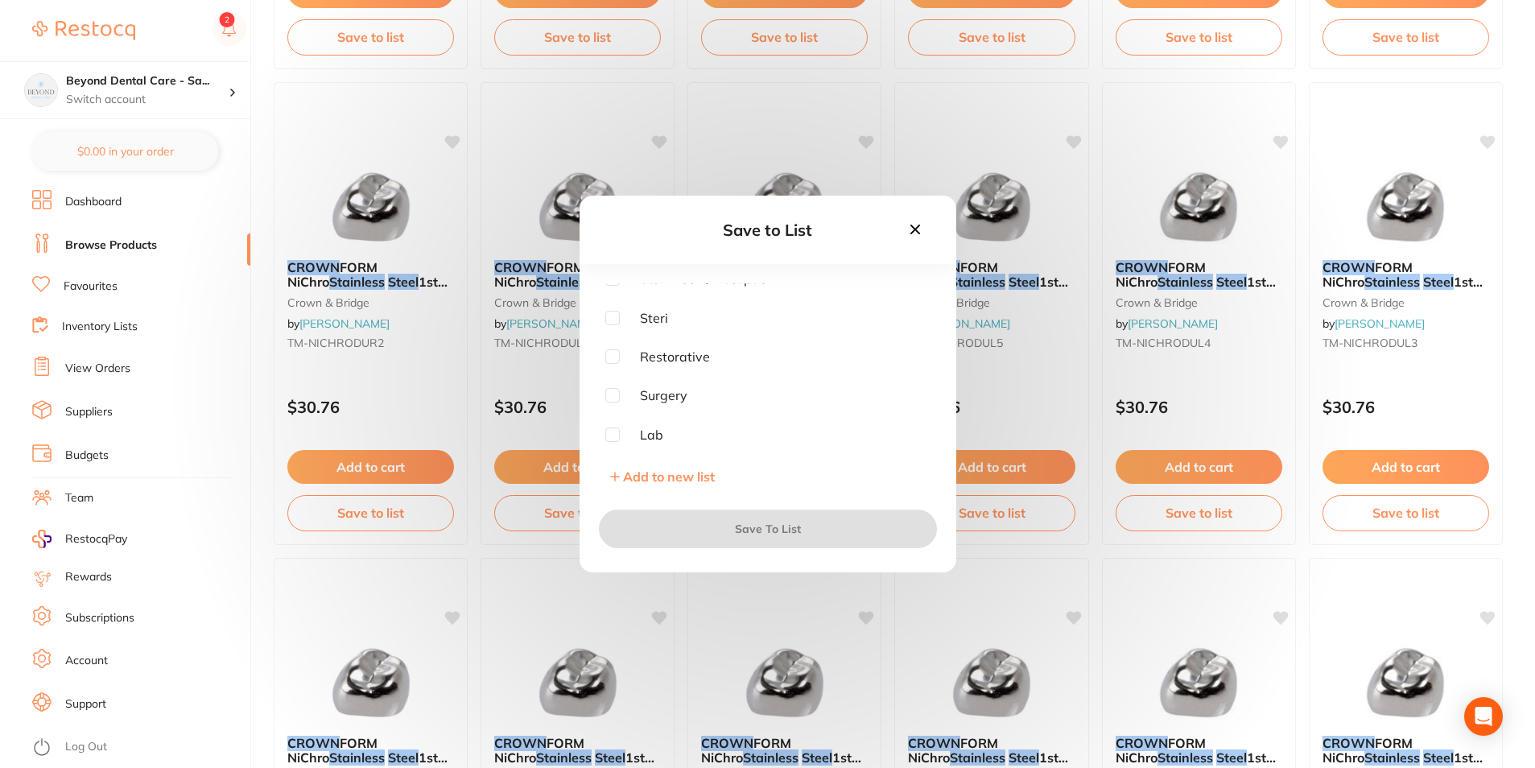
click at [631, 359] on span "Restorative" at bounding box center [665, 356] width 90 height 14
click at [618, 361] on input "checkbox" at bounding box center [612, 356] width 14 height 14
checkbox input "true"
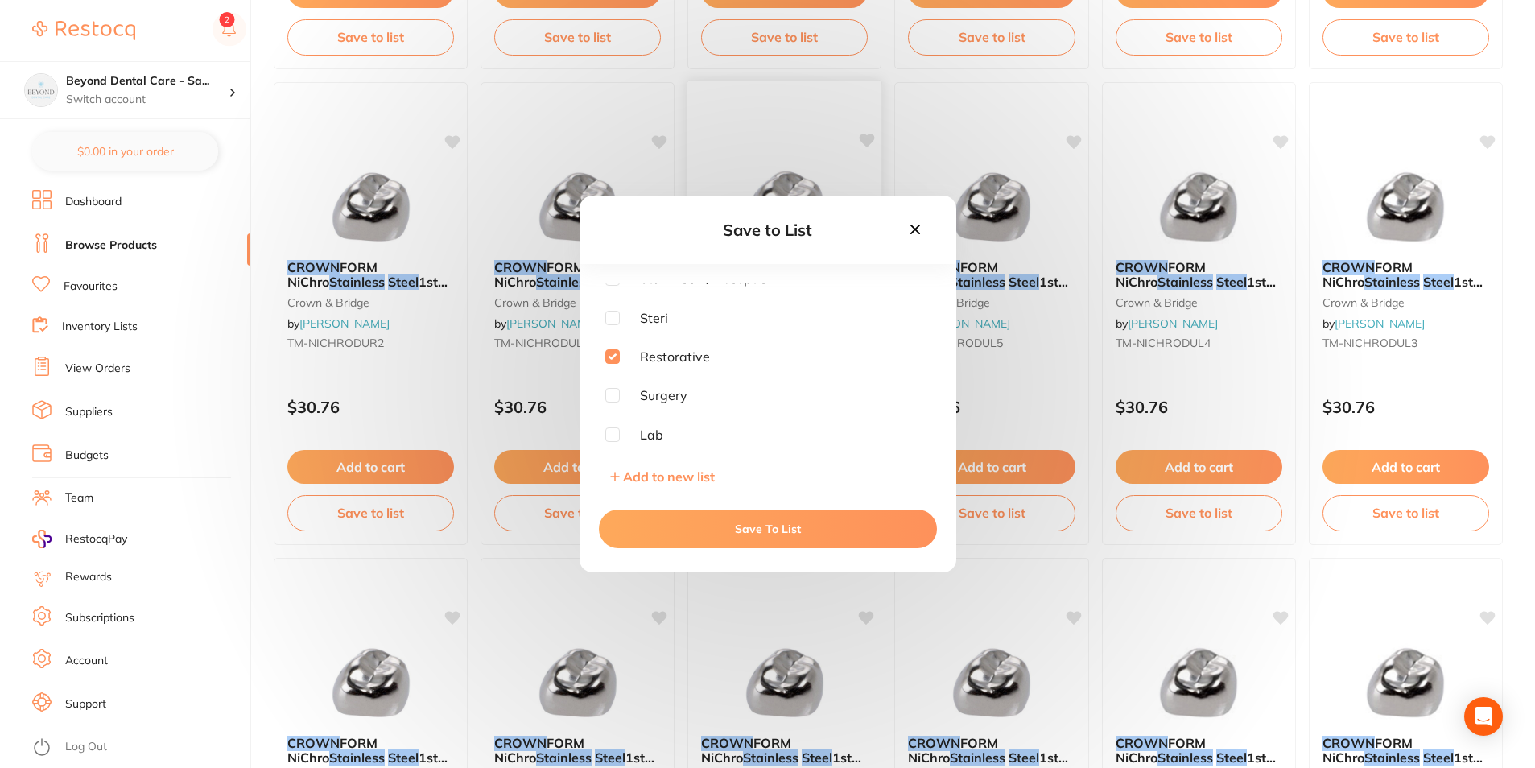
click at [691, 517] on button "Save To List" at bounding box center [768, 529] width 338 height 39
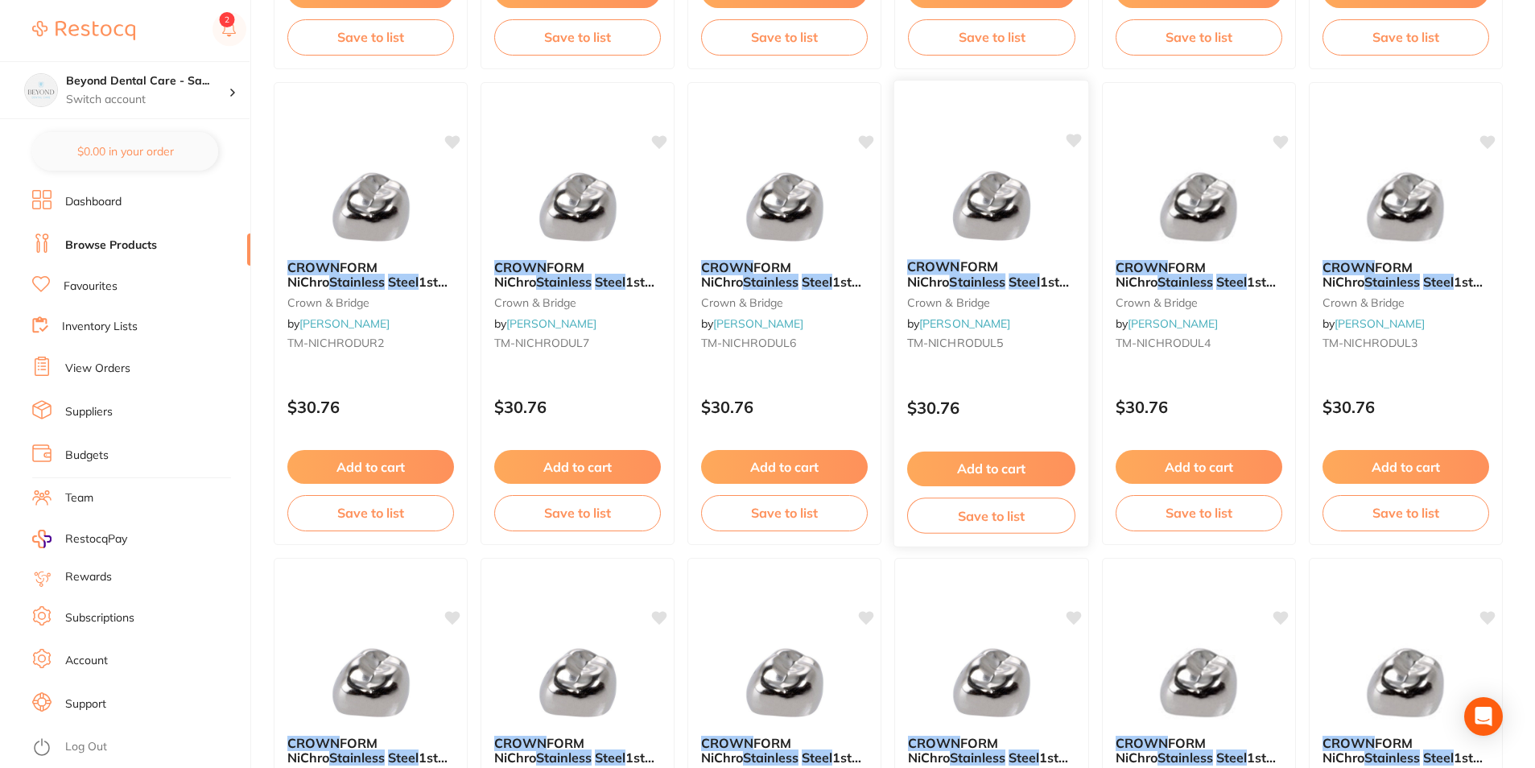
click at [932, 515] on button "Save to list" at bounding box center [991, 516] width 168 height 36
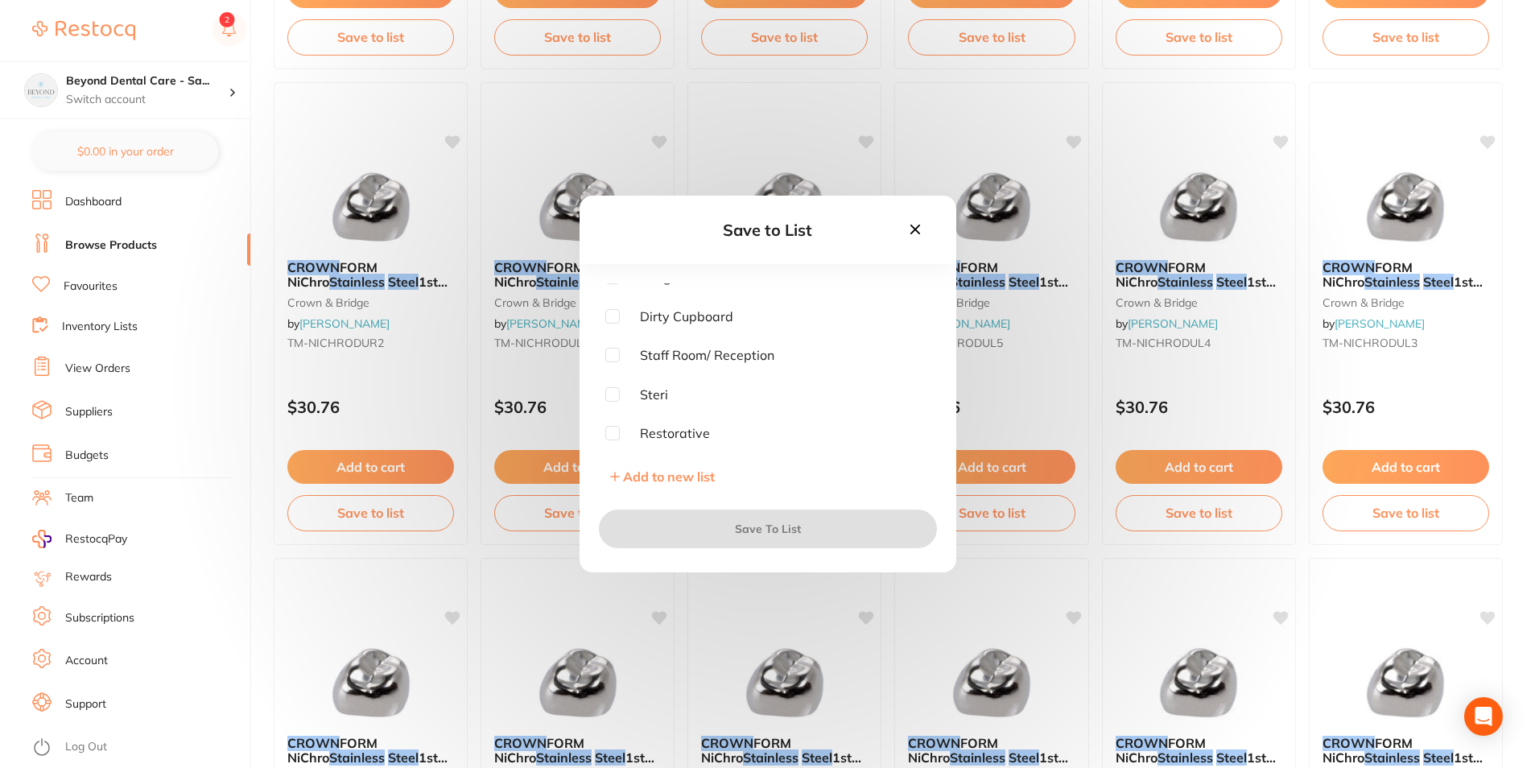
scroll to position [81, 0]
click at [603, 410] on div "Endo Trolley Fridge Dirty Cupboard Staff Room/ Reception Steri Restorative Surg…" at bounding box center [768, 387] width 377 height 209
click at [614, 409] on input "checkbox" at bounding box center [612, 405] width 14 height 14
checkbox input "true"
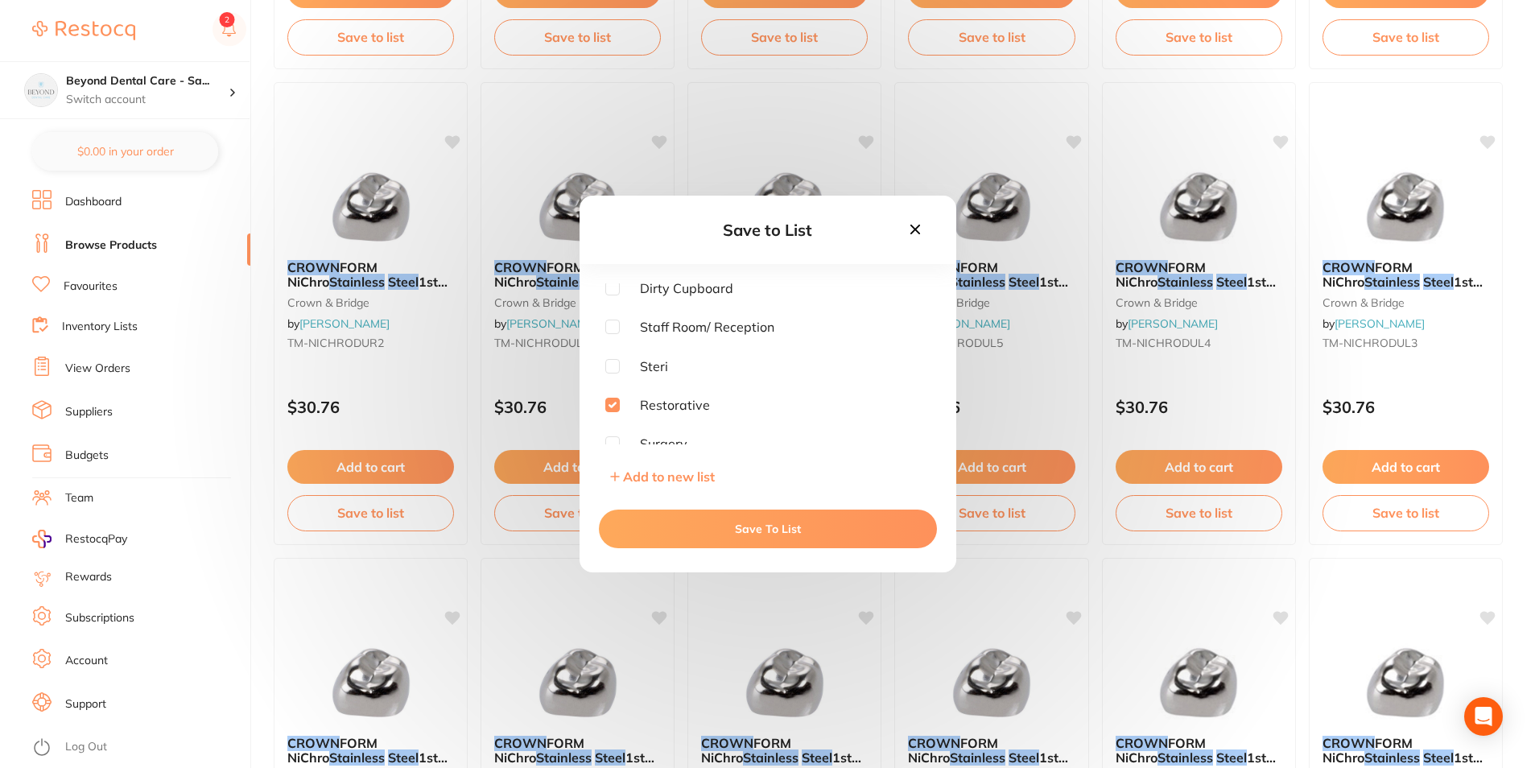
drag, startPoint x: 706, startPoint y: 502, endPoint x: 745, endPoint y: 503, distance: 38.7
click at [707, 502] on div "Save To List" at bounding box center [768, 529] width 377 height 87
click at [772, 515] on button "Save To List" at bounding box center [768, 529] width 338 height 39
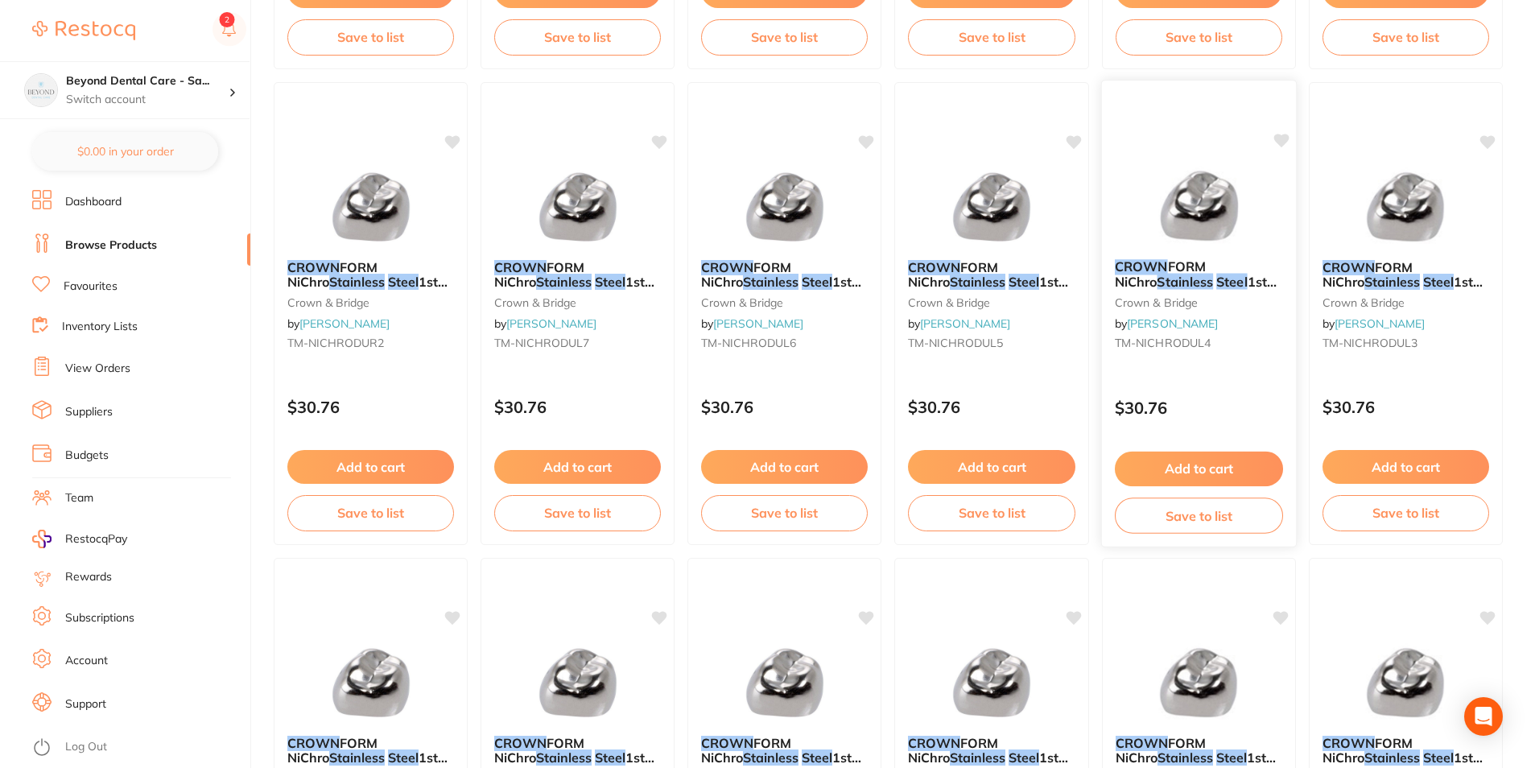
click at [1179, 515] on button "Save to list" at bounding box center [1199, 516] width 168 height 36
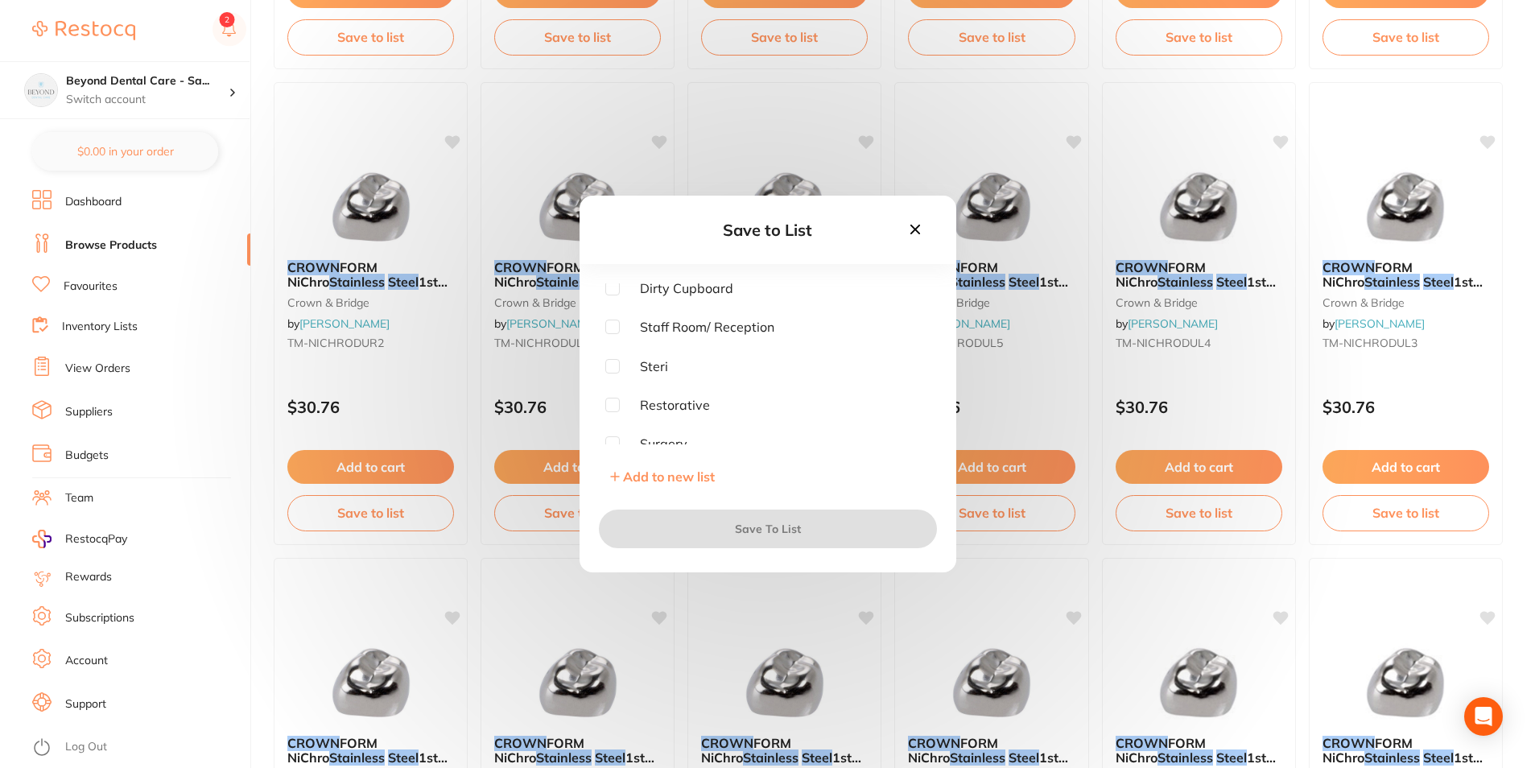
click at [615, 402] on input "checkbox" at bounding box center [612, 405] width 14 height 14
checkbox input "true"
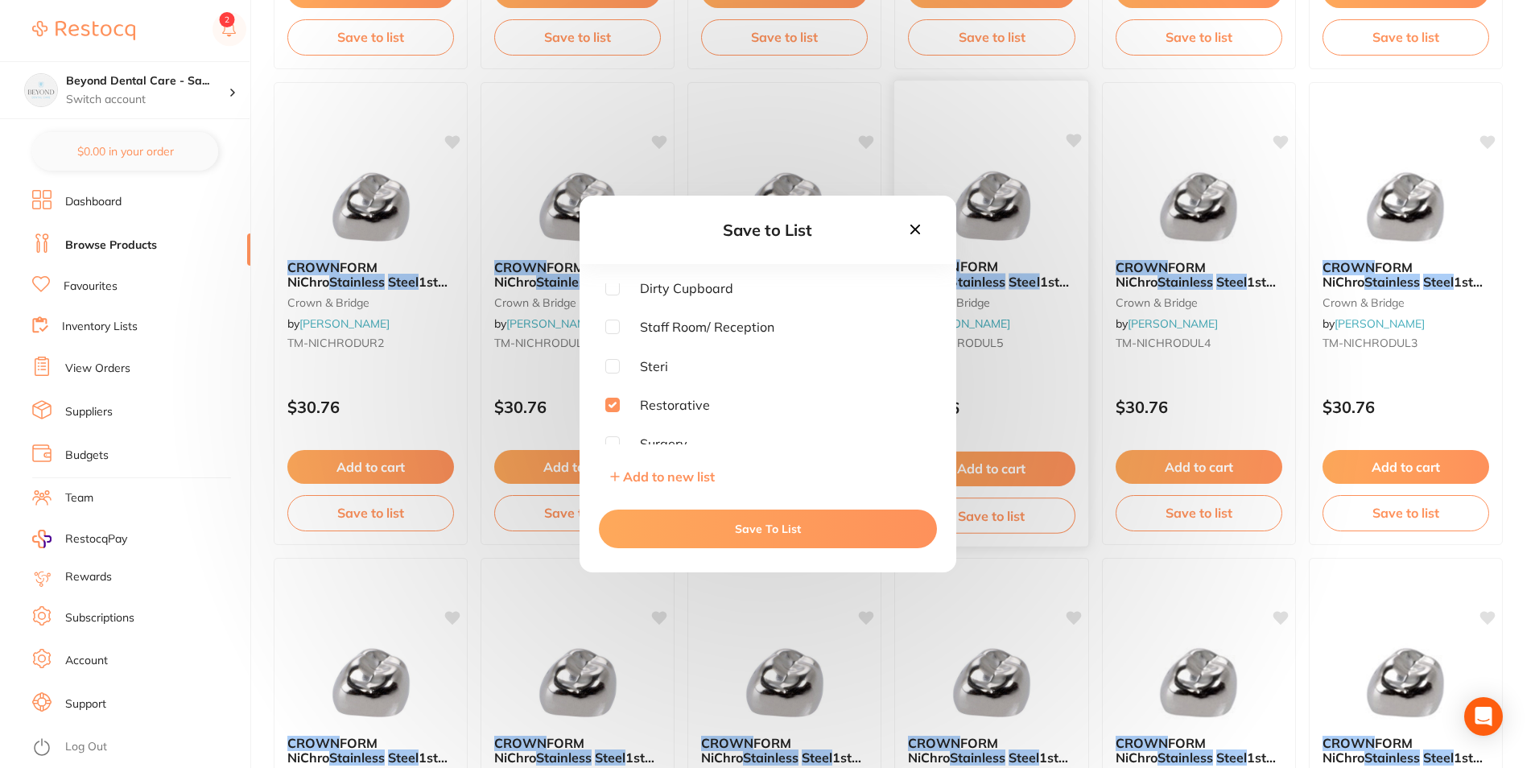
drag, startPoint x: 770, startPoint y: 532, endPoint x: 1010, endPoint y: 522, distance: 241.0
click at [774, 532] on button "Save To List" at bounding box center [768, 529] width 338 height 39
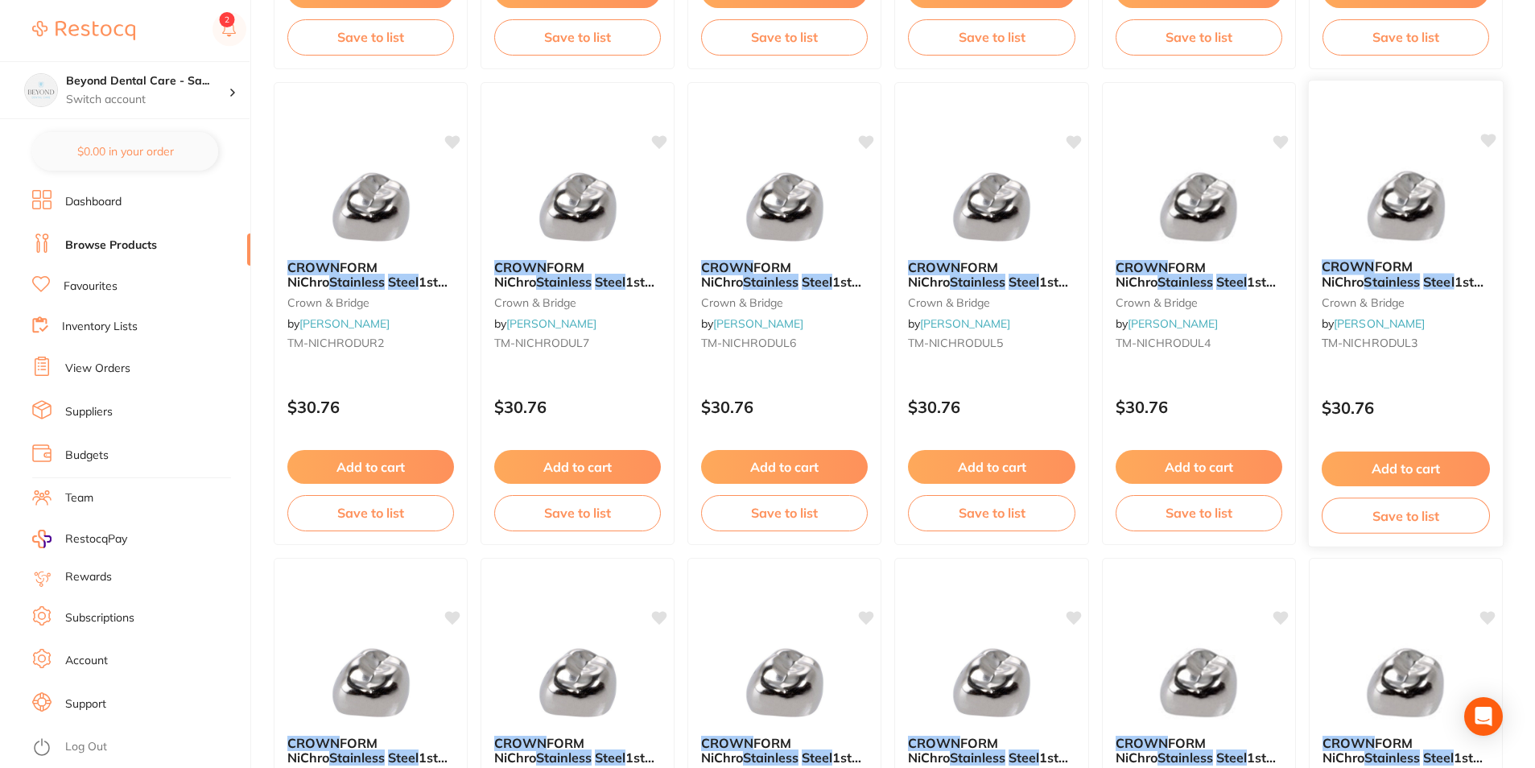
click at [1329, 503] on button "Save to list" at bounding box center [1406, 516] width 168 height 36
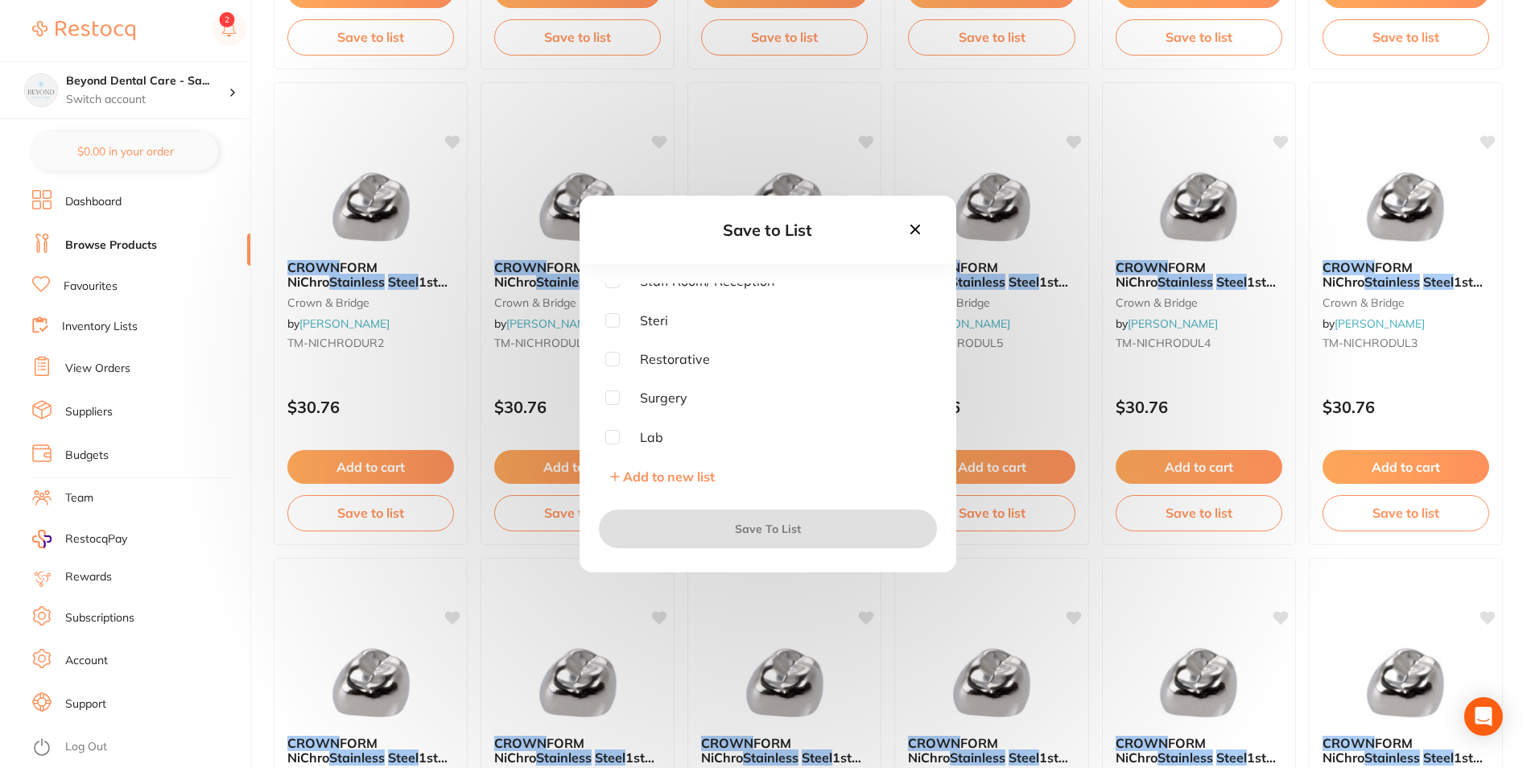
scroll to position [129, 0]
click at [606, 355] on input "checkbox" at bounding box center [612, 356] width 14 height 14
checkbox input "true"
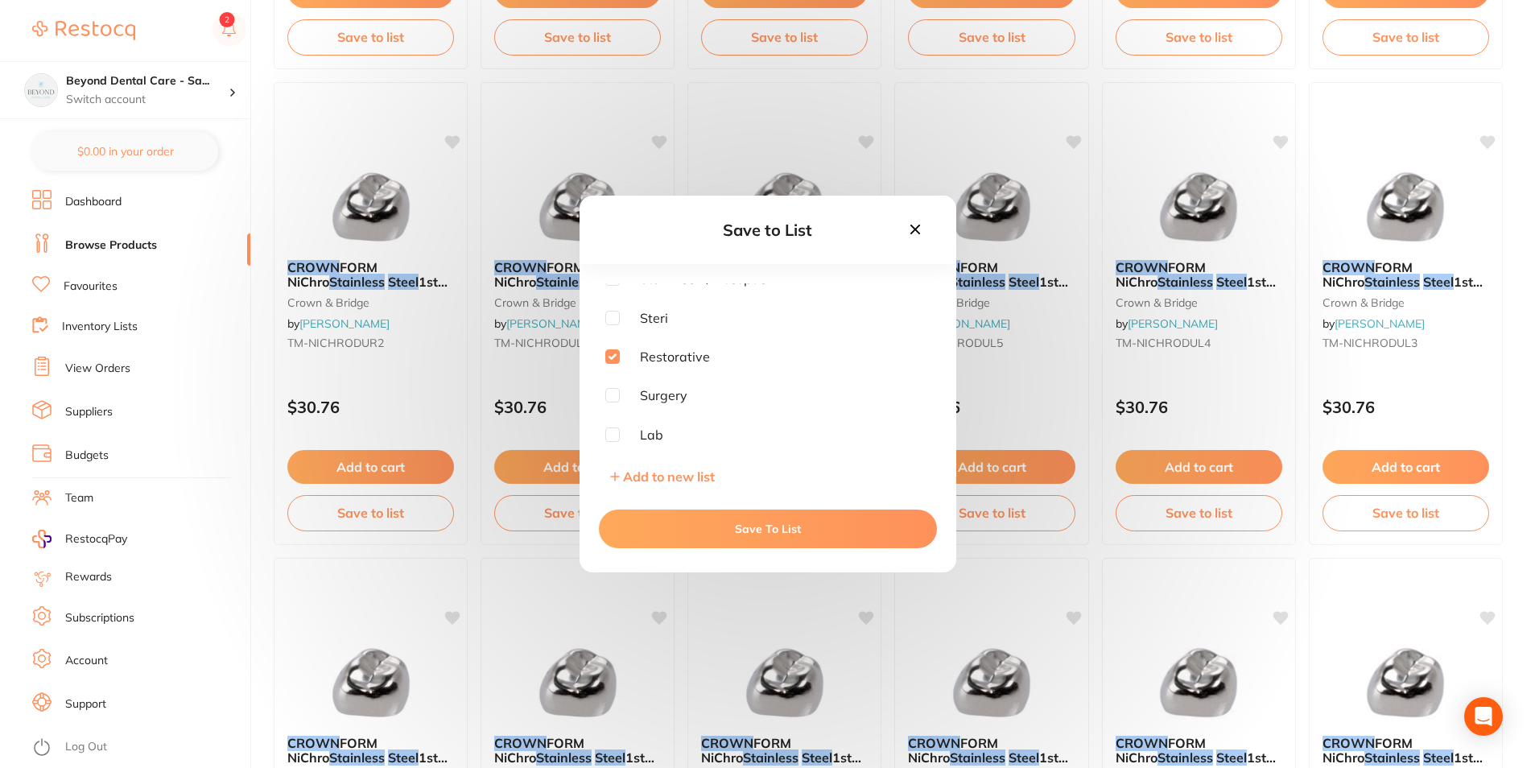
click at [672, 515] on button "Save To List" at bounding box center [768, 529] width 338 height 39
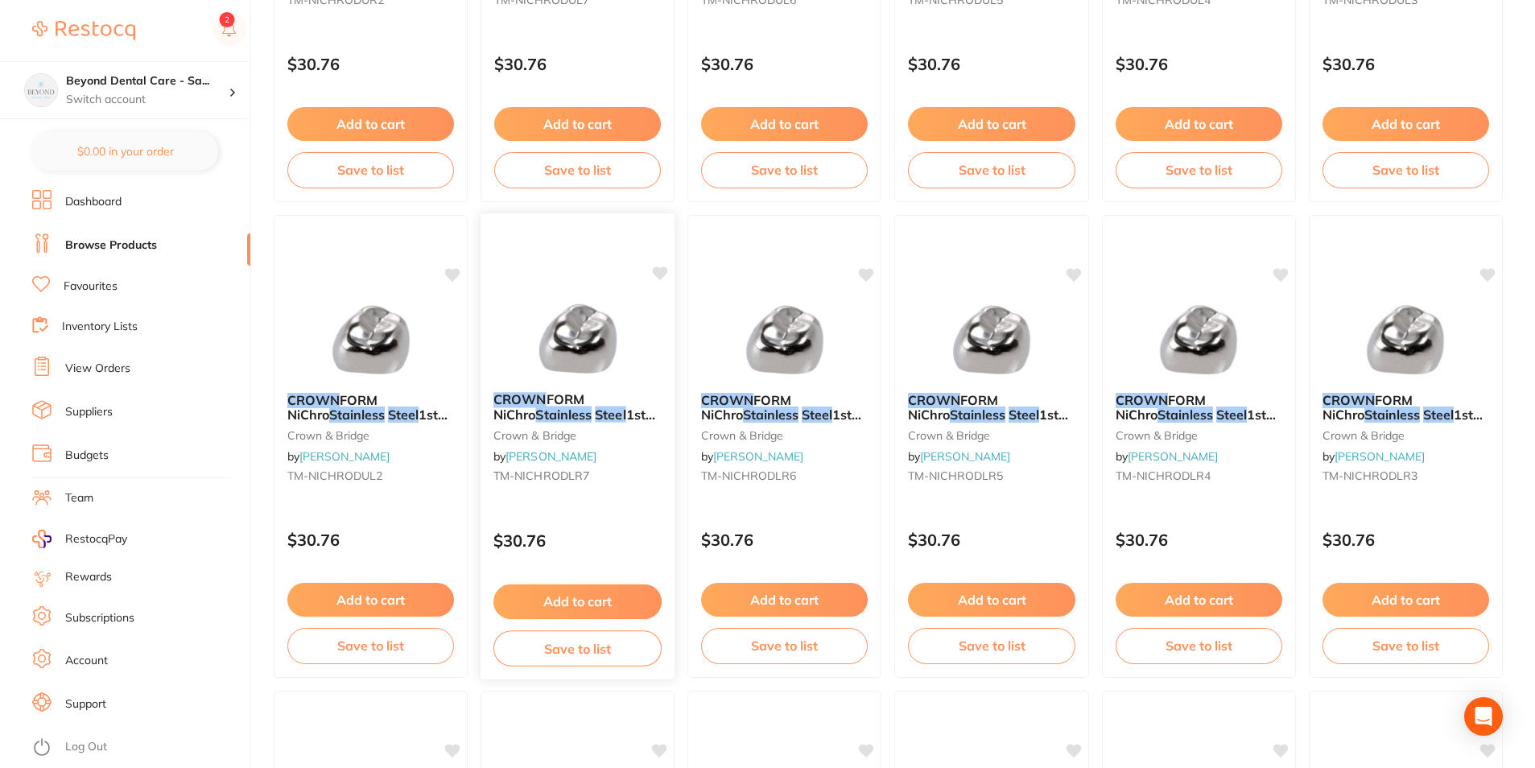
scroll to position [1580, 0]
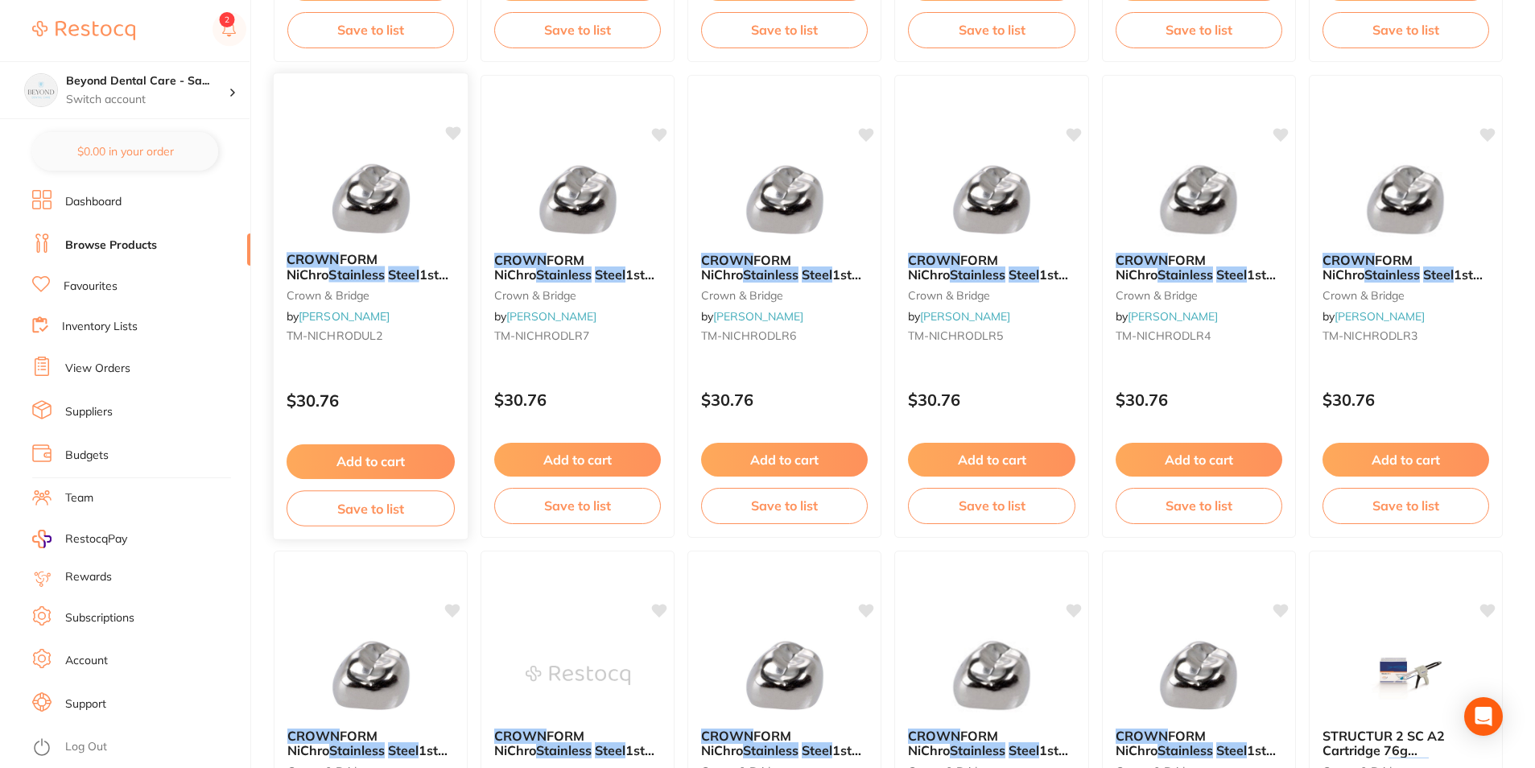
click at [406, 502] on button "Save to list" at bounding box center [371, 508] width 168 height 36
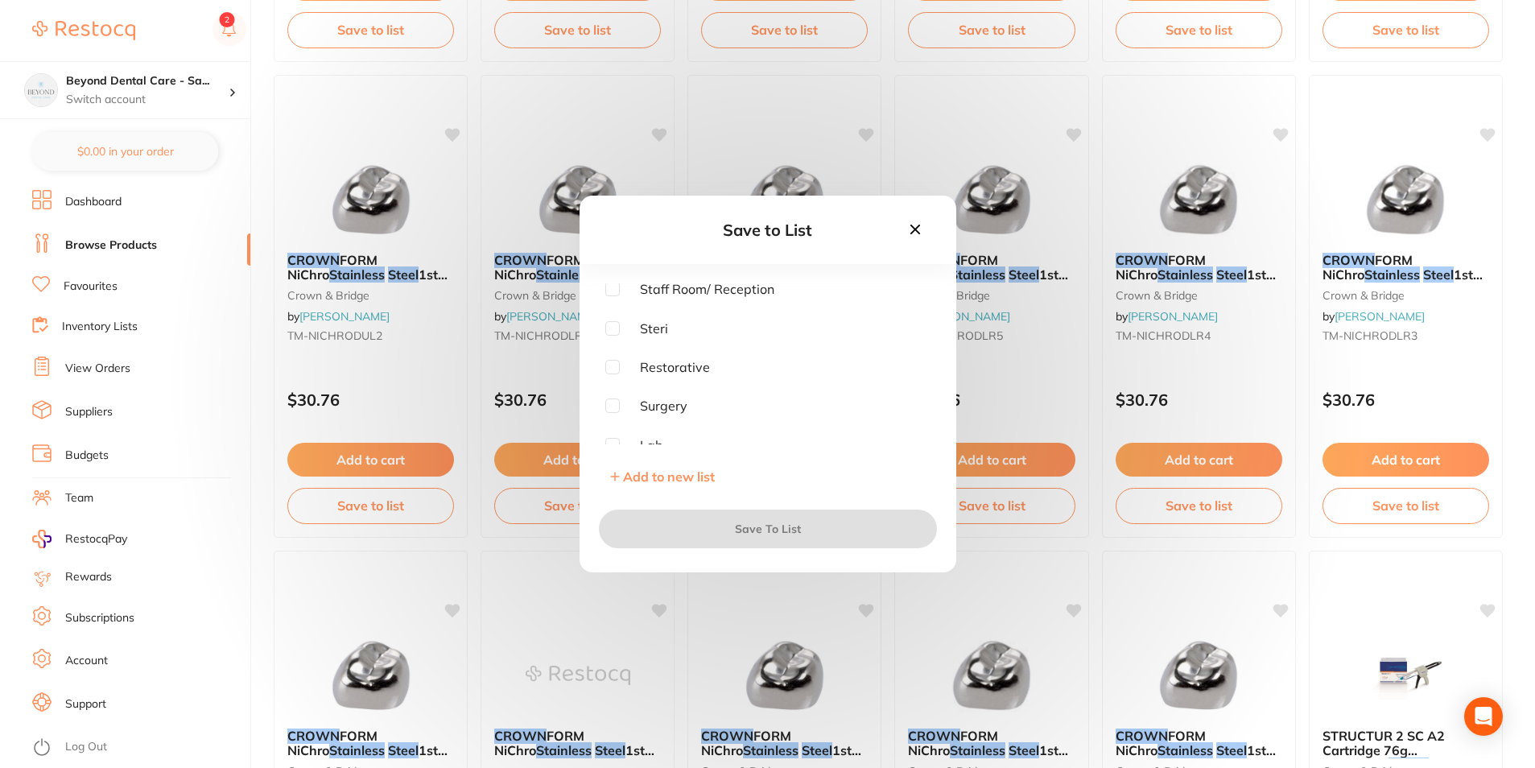
scroll to position [129, 0]
click at [617, 364] on div at bounding box center [612, 356] width 14 height 14
click at [618, 364] on div at bounding box center [612, 356] width 14 height 14
click at [614, 362] on input "checkbox" at bounding box center [612, 356] width 14 height 14
checkbox input "true"
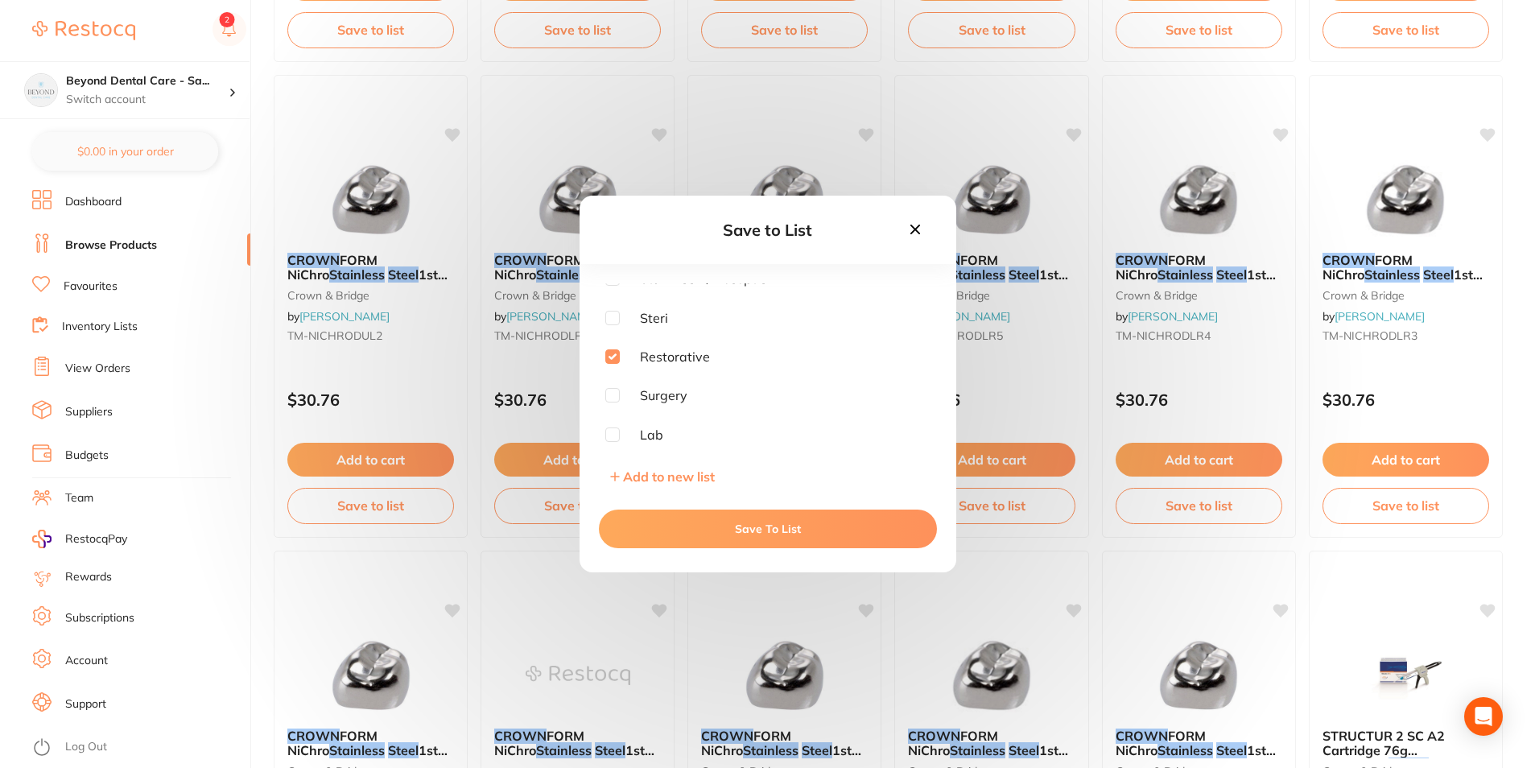
click at [647, 529] on button "Save To List" at bounding box center [768, 529] width 338 height 39
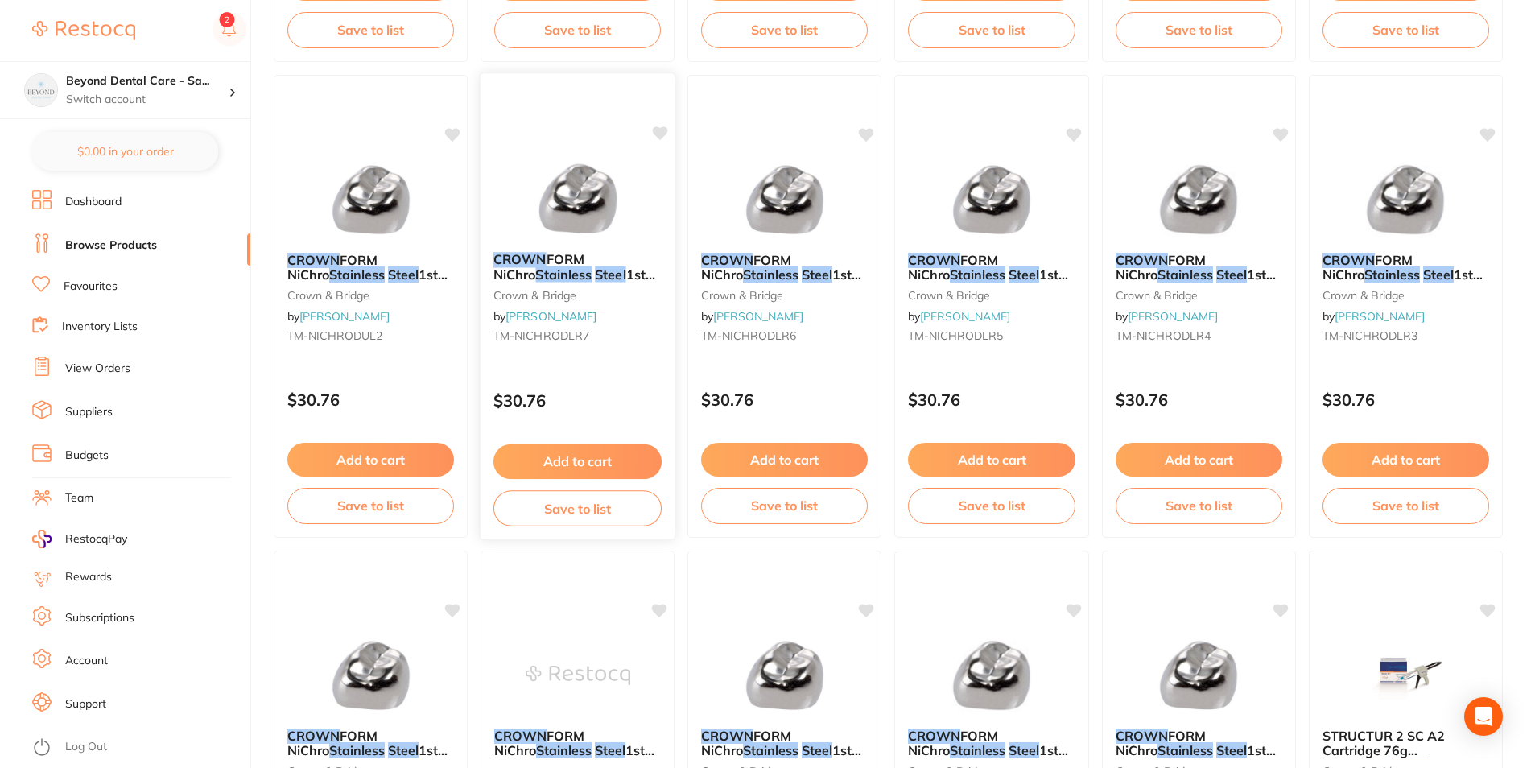
click at [610, 515] on button "Save to list" at bounding box center [578, 508] width 168 height 36
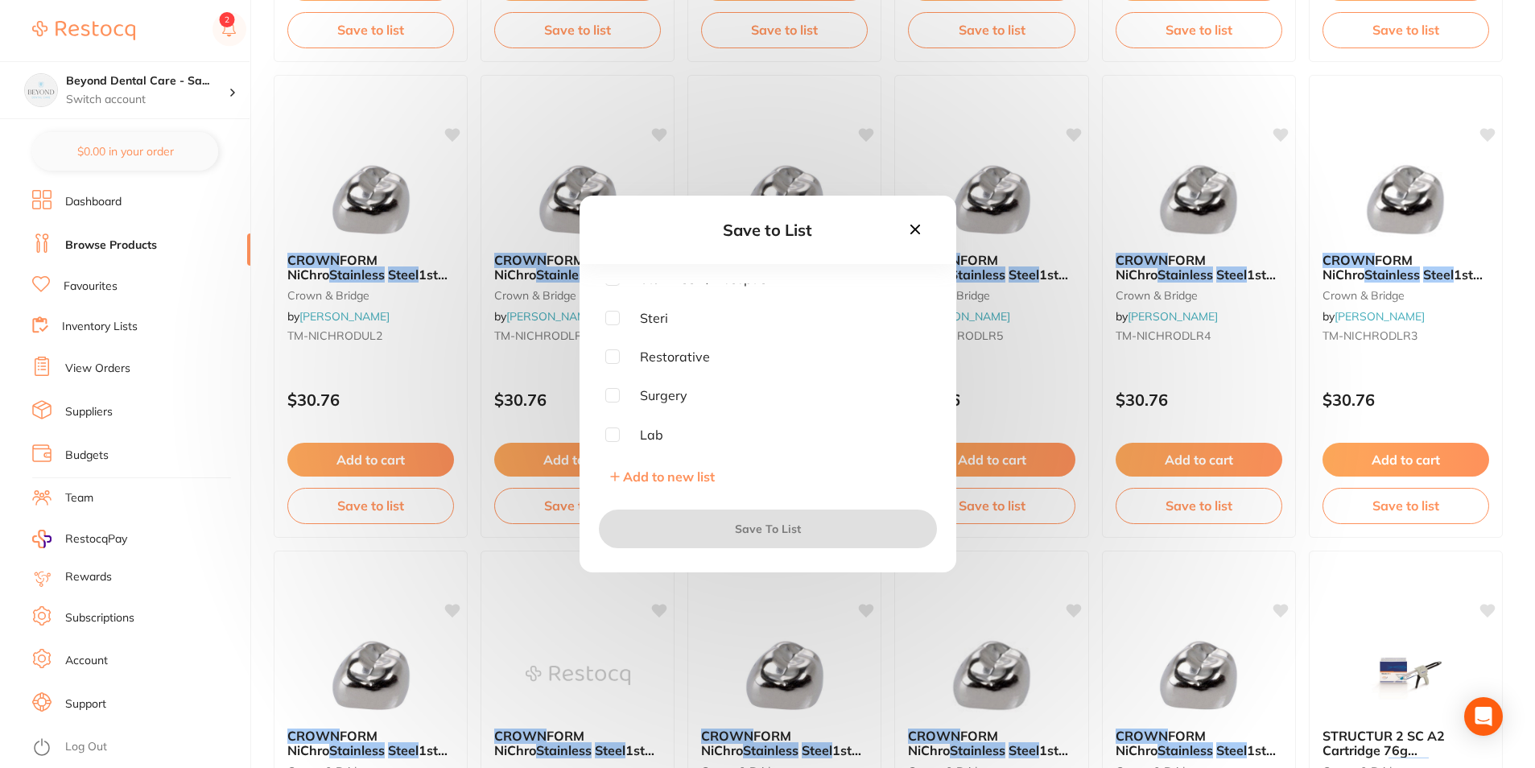
click at [618, 358] on input "checkbox" at bounding box center [612, 356] width 14 height 14
checkbox input "true"
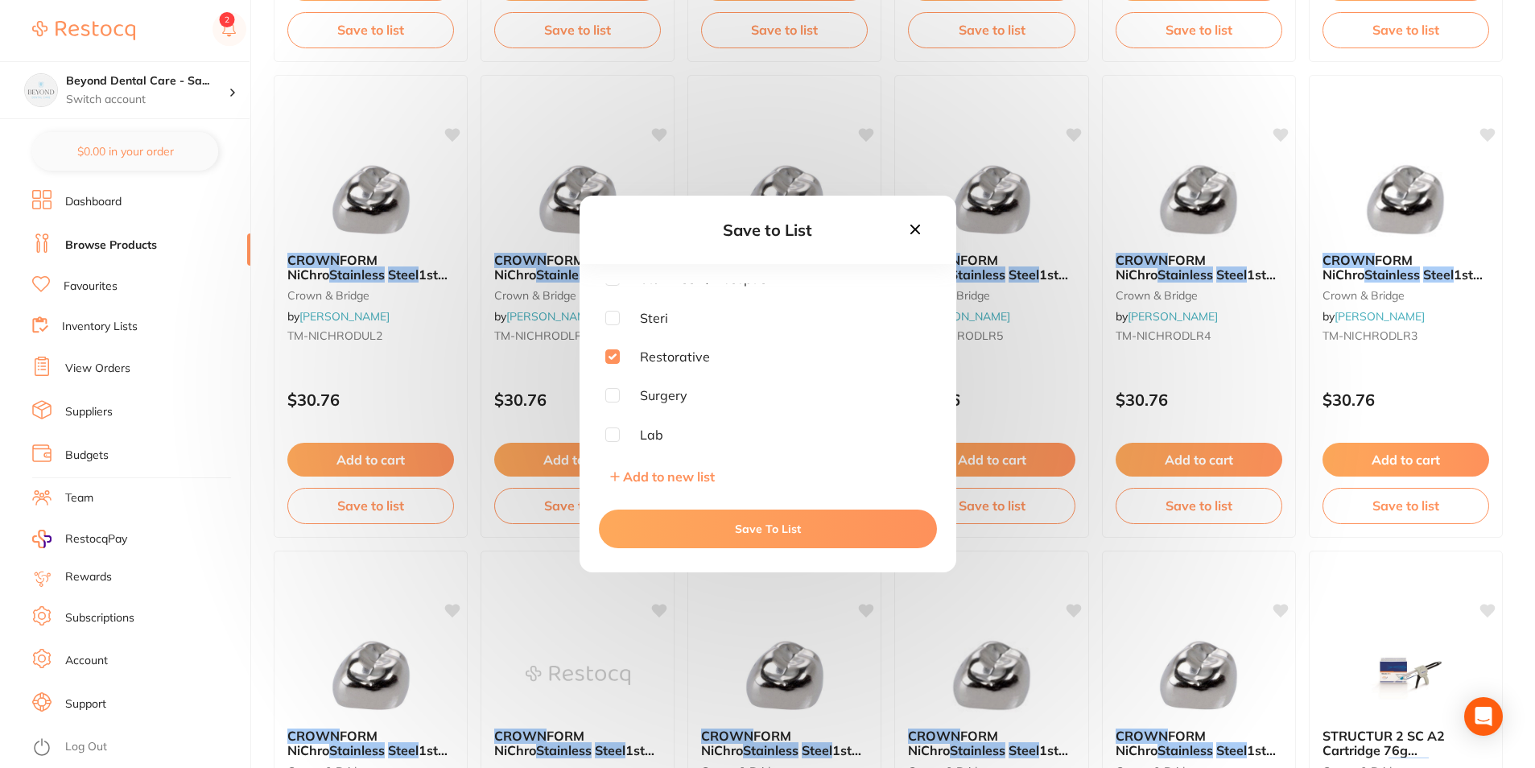
drag, startPoint x: 672, startPoint y: 530, endPoint x: 753, endPoint y: 506, distance: 84.1
click at [674, 530] on button "Save To List" at bounding box center [768, 529] width 338 height 39
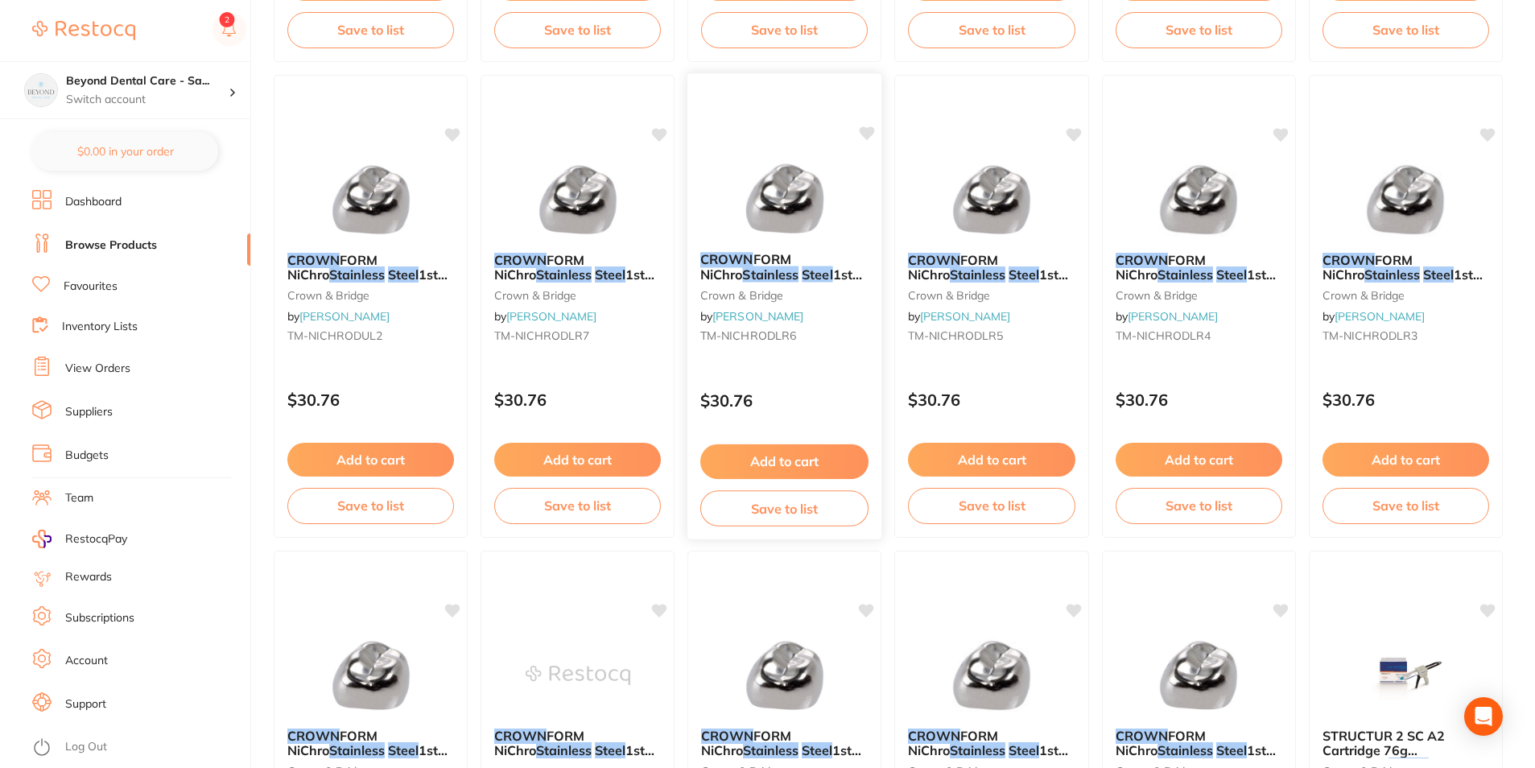
click at [770, 501] on button "Save to list" at bounding box center [785, 508] width 168 height 36
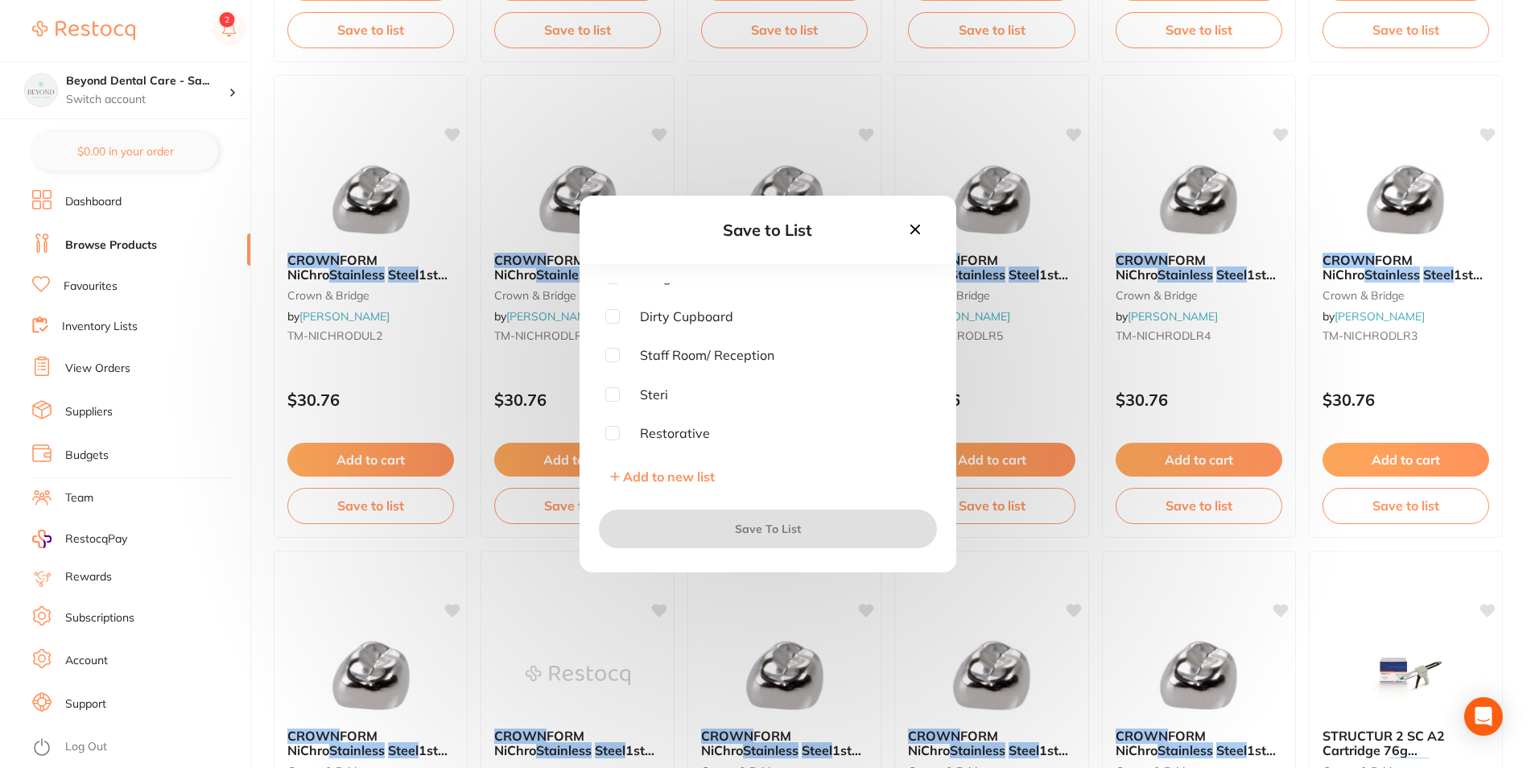
scroll to position [81, 0]
click at [611, 411] on input "checkbox" at bounding box center [612, 405] width 14 height 14
checkbox input "true"
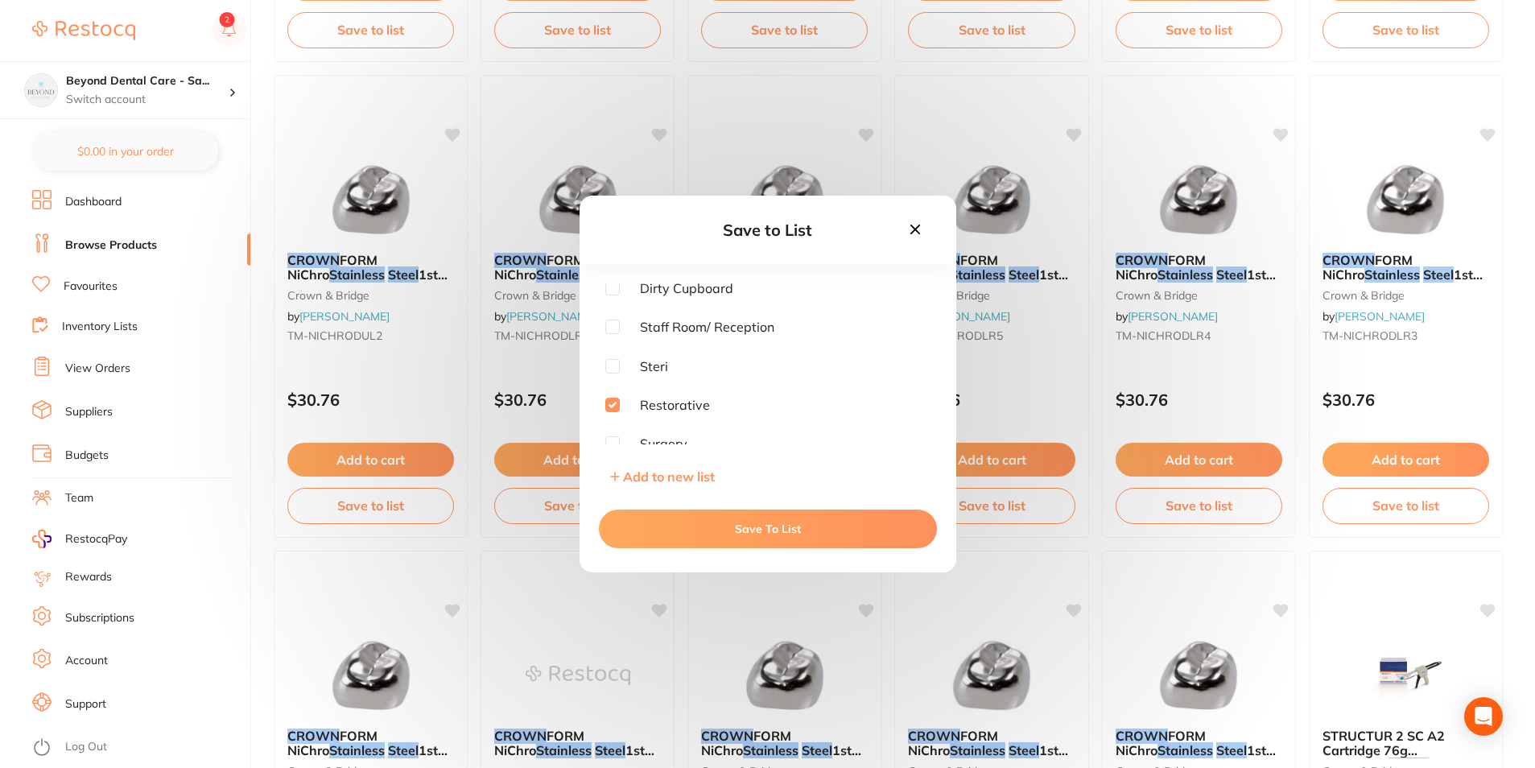
click at [667, 510] on button "Save To List" at bounding box center [768, 529] width 338 height 39
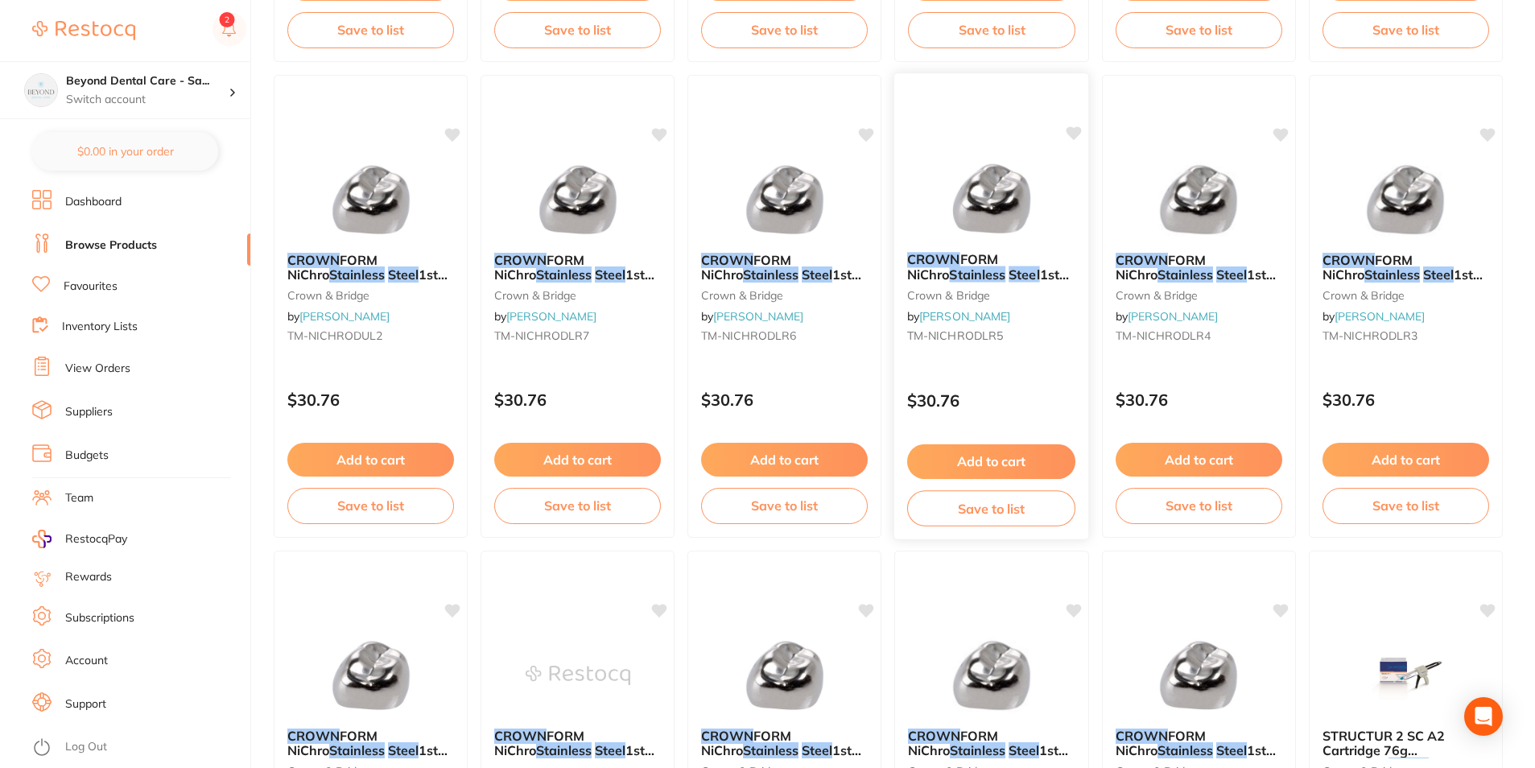
click at [1023, 505] on button "Save to list" at bounding box center [991, 508] width 168 height 36
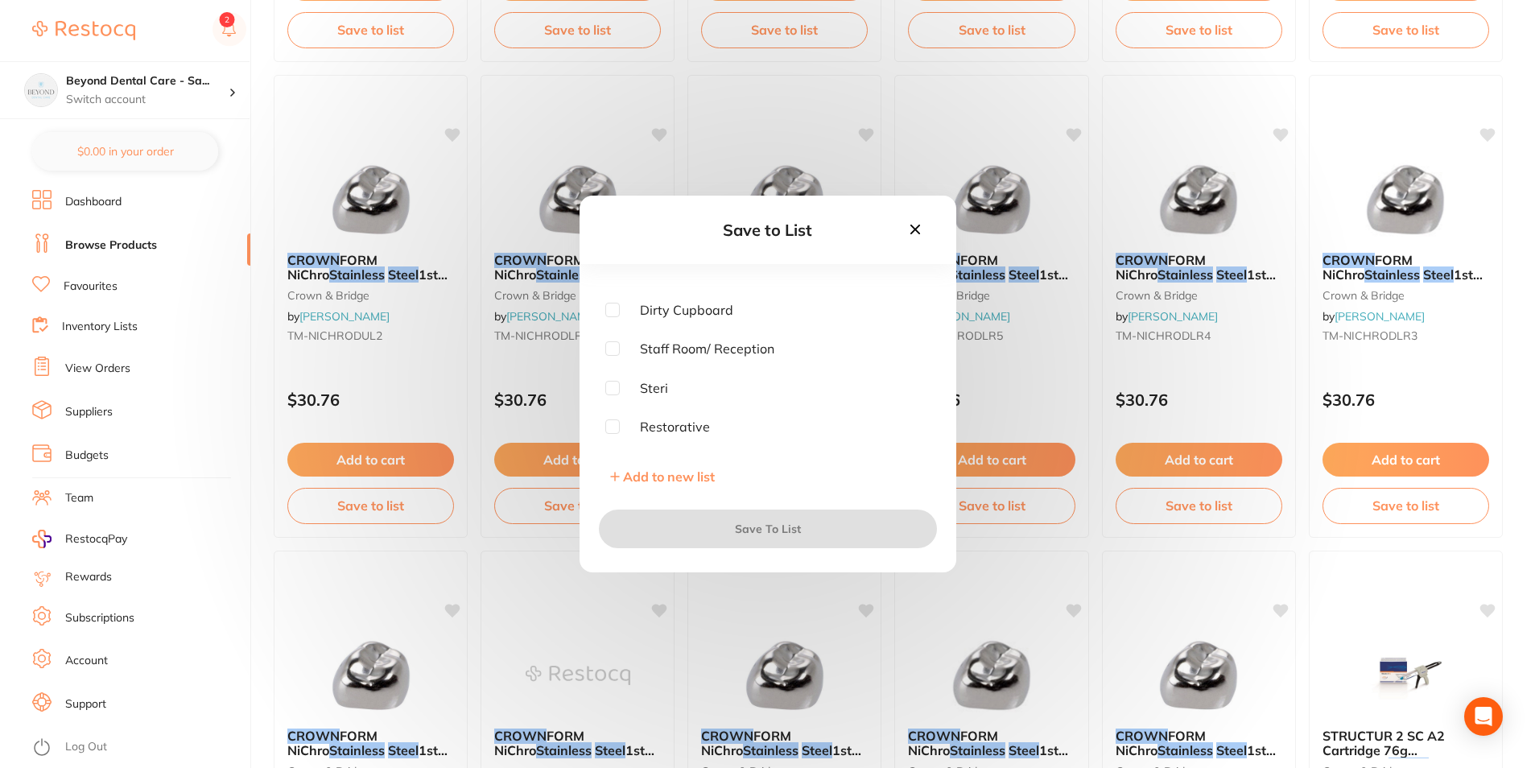
scroll to position [129, 0]
click at [609, 357] on input "checkbox" at bounding box center [612, 356] width 14 height 14
checkbox input "true"
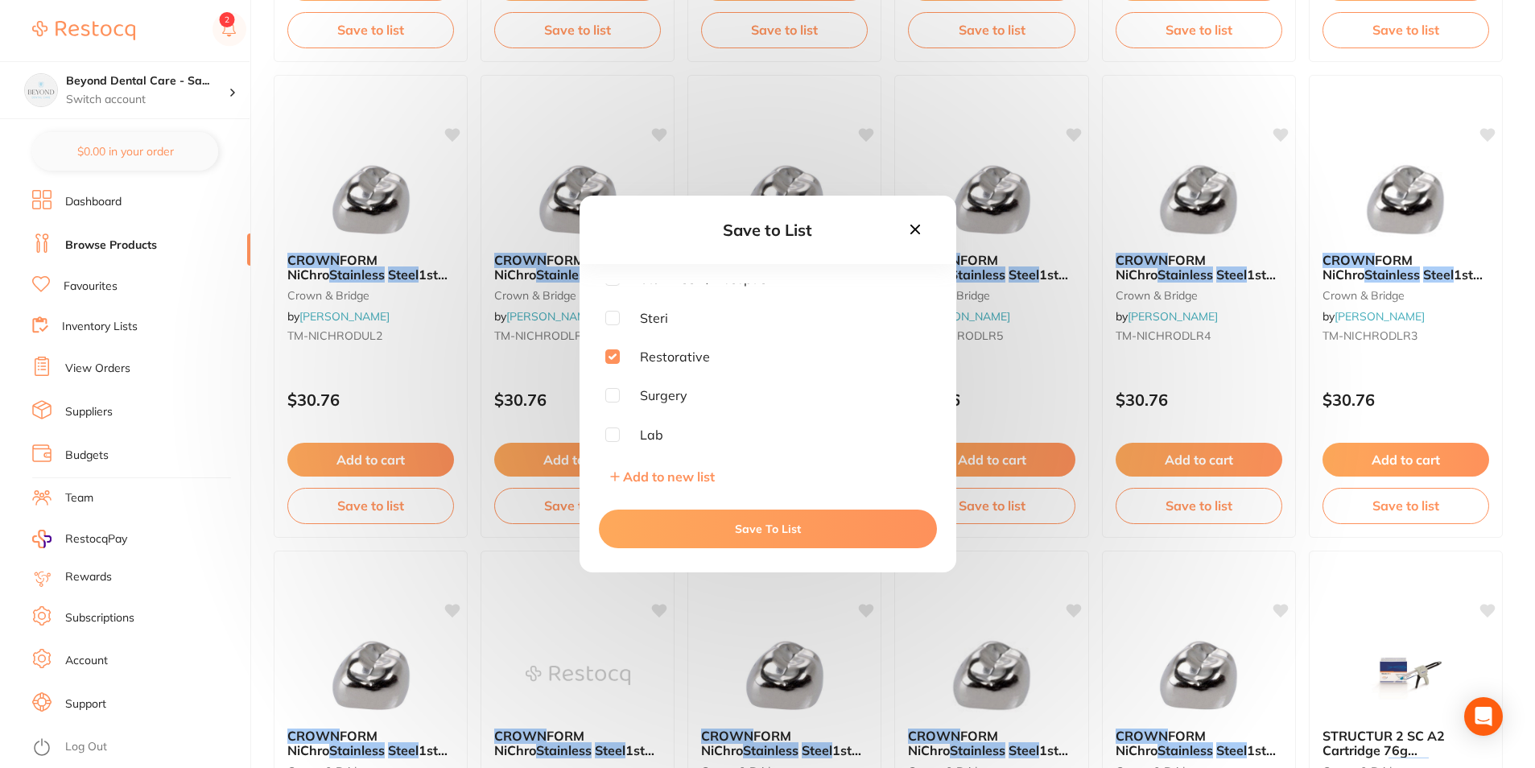
click at [709, 524] on button "Save To List" at bounding box center [768, 529] width 338 height 39
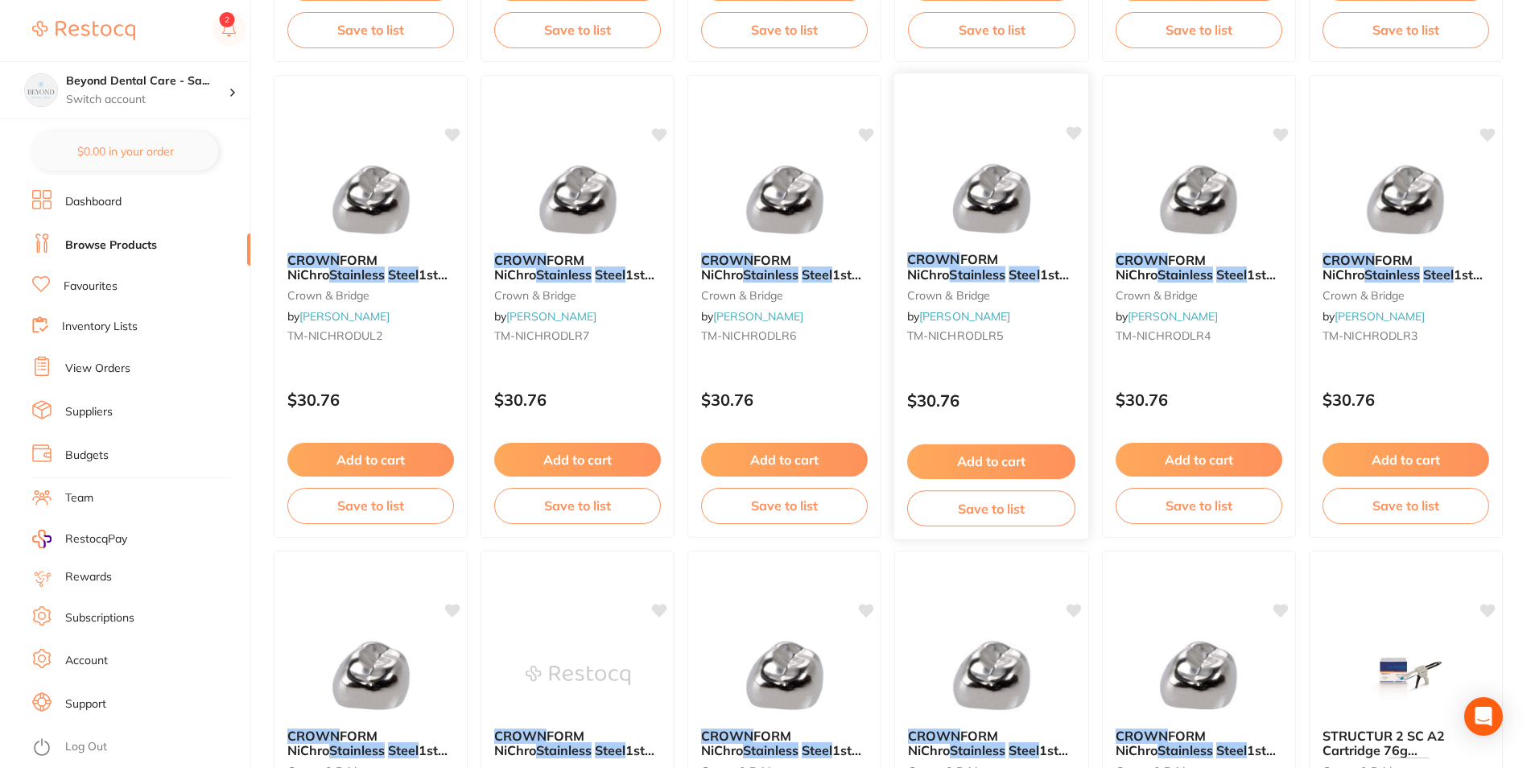
click at [999, 510] on button "Save to list" at bounding box center [991, 508] width 168 height 36
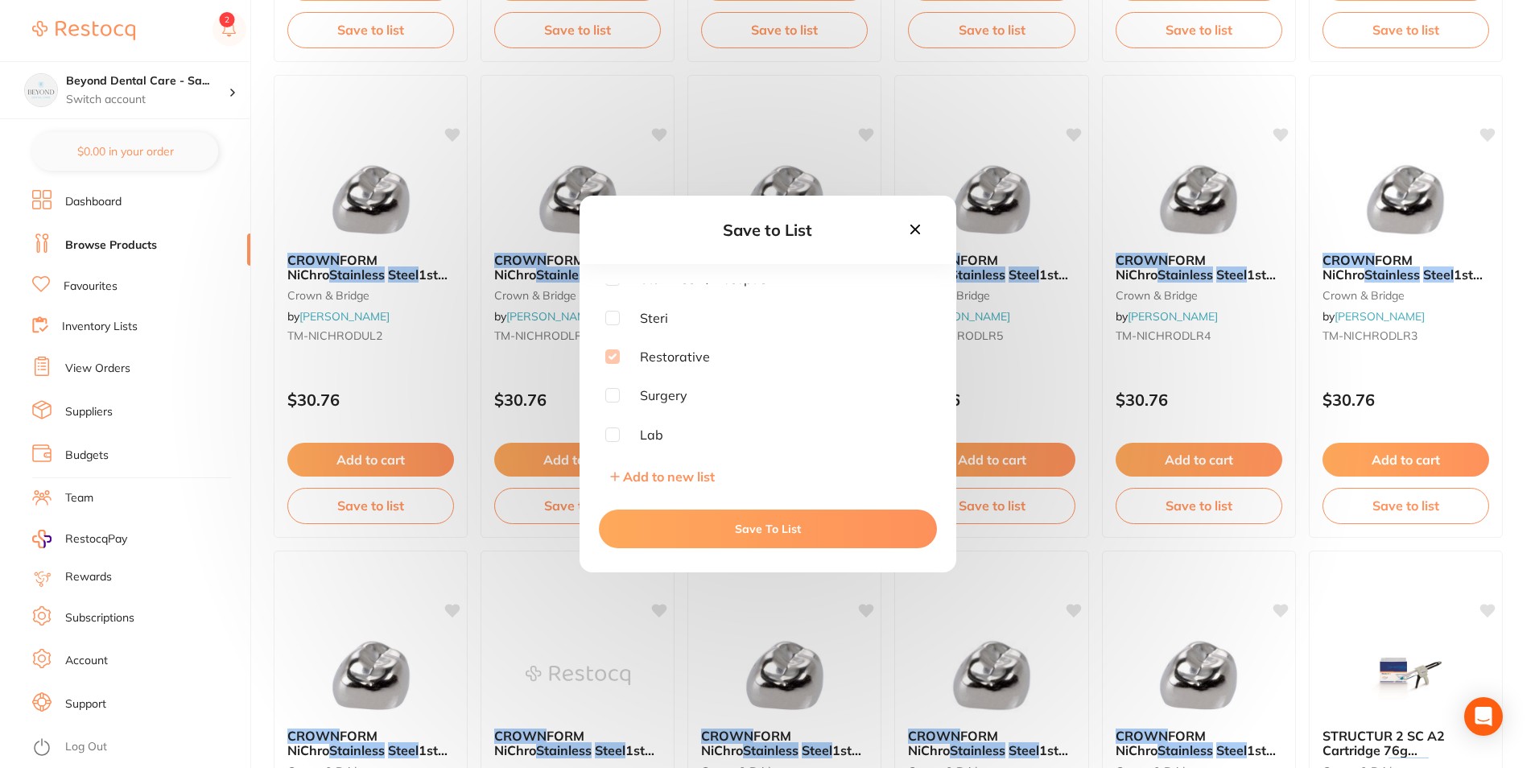
click at [917, 237] on icon at bounding box center [916, 230] width 18 height 18
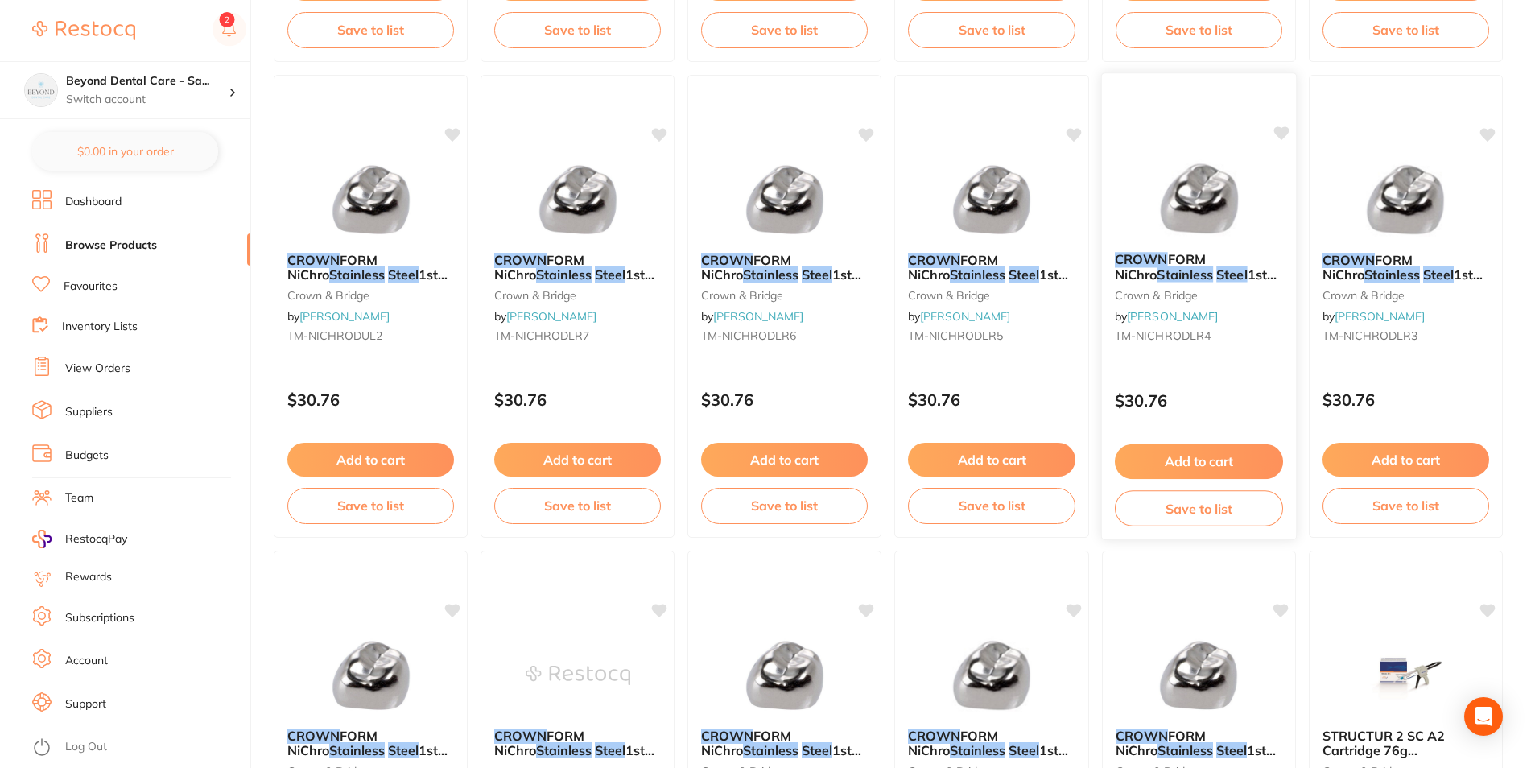
click at [1162, 500] on button "Save to list" at bounding box center [1199, 508] width 168 height 36
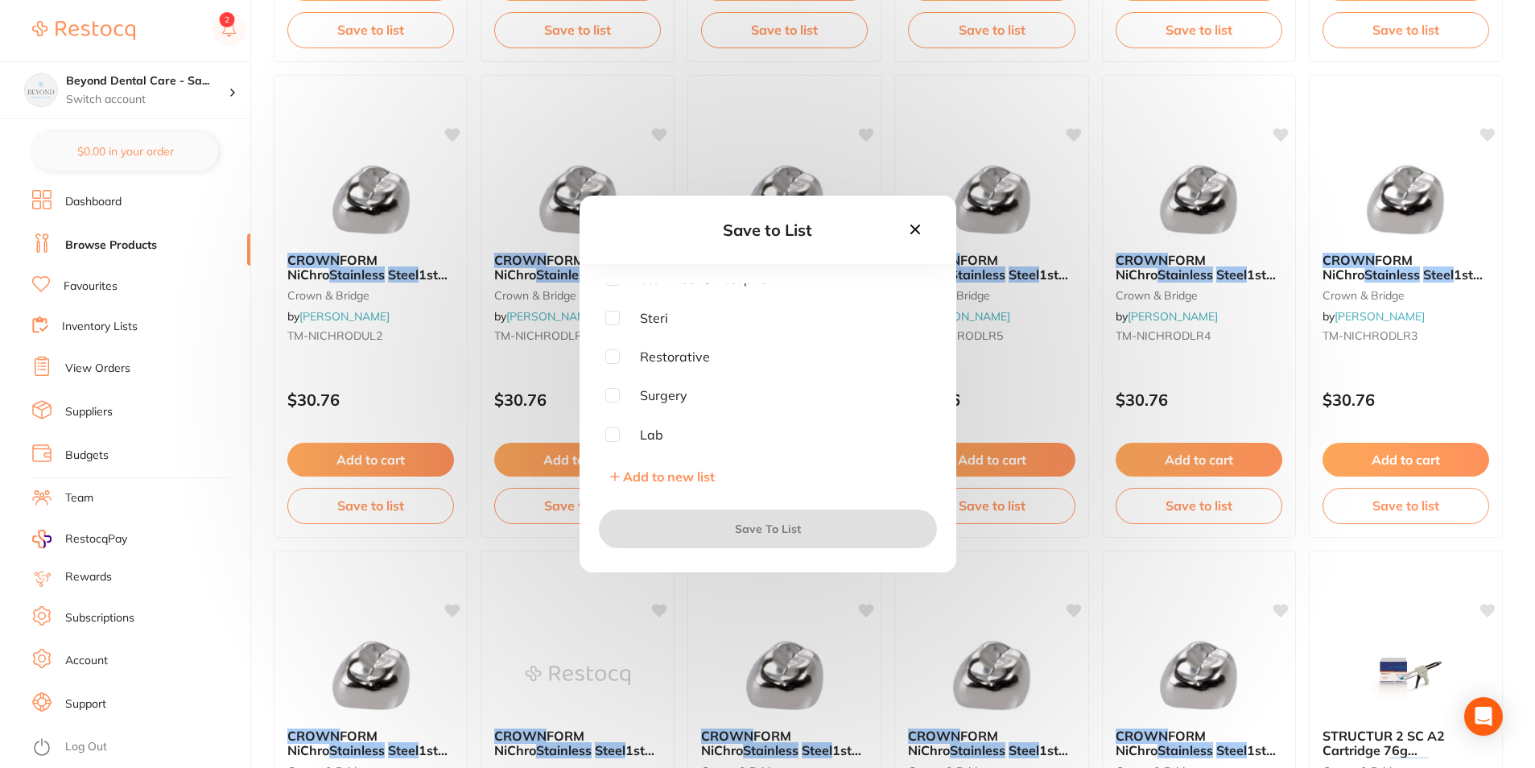
click at [618, 357] on input "checkbox" at bounding box center [612, 356] width 14 height 14
checkbox input "true"
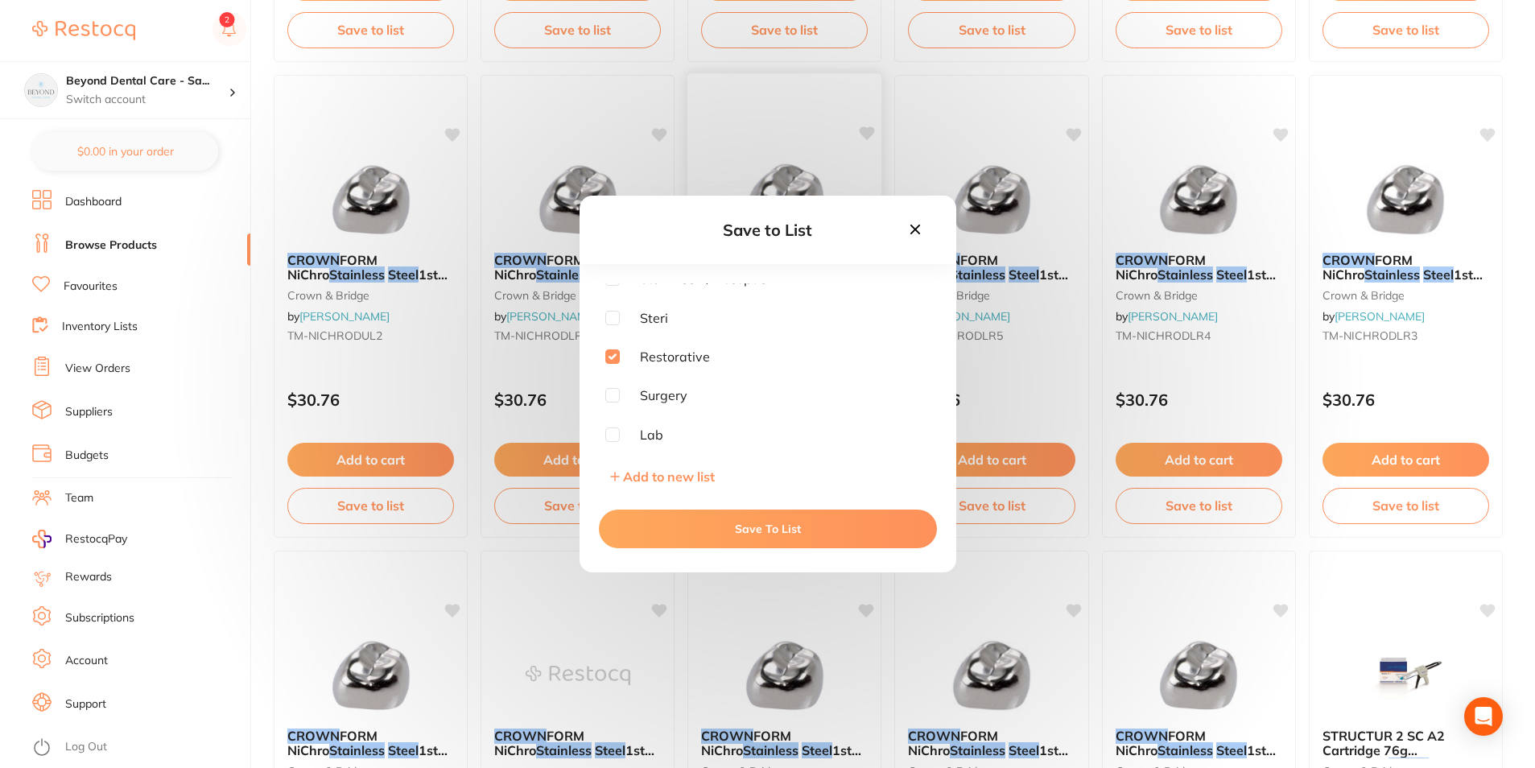
drag, startPoint x: 686, startPoint y: 534, endPoint x: 717, endPoint y: 532, distance: 30.6
click at [688, 534] on button "Save To List" at bounding box center [768, 529] width 338 height 39
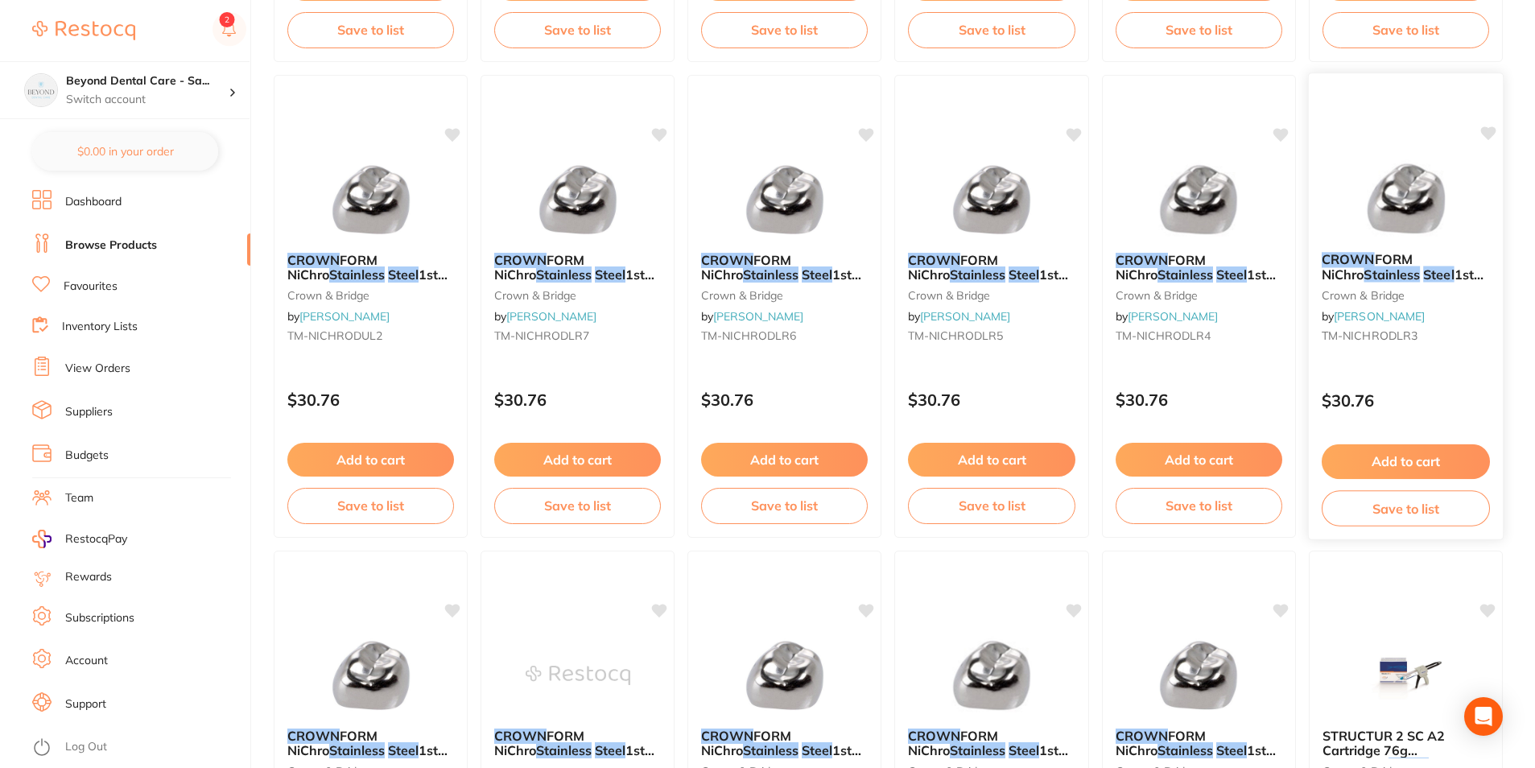
click at [1383, 503] on button "Save to list" at bounding box center [1406, 508] width 168 height 36
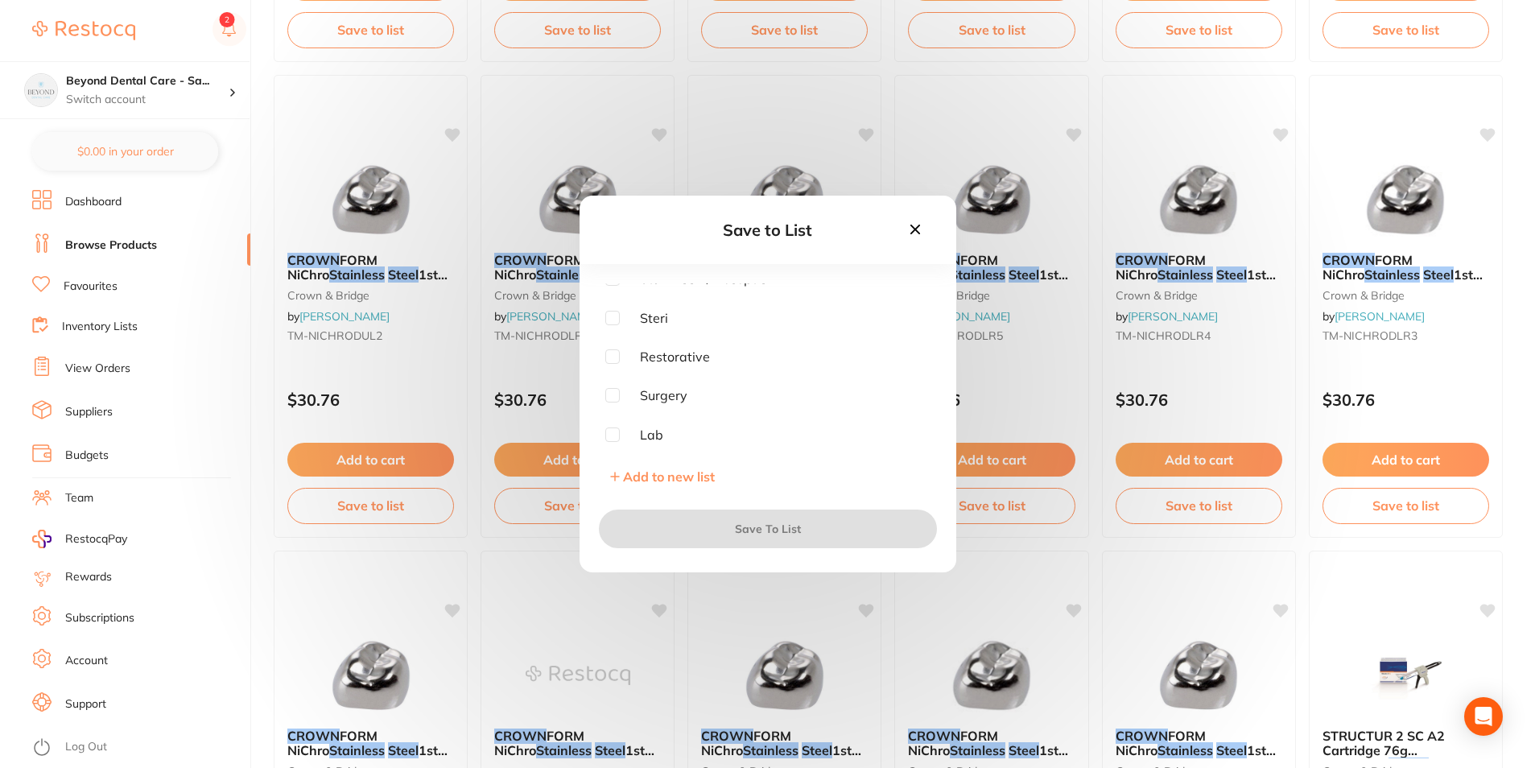
click at [616, 361] on input "checkbox" at bounding box center [612, 356] width 14 height 14
checkbox input "true"
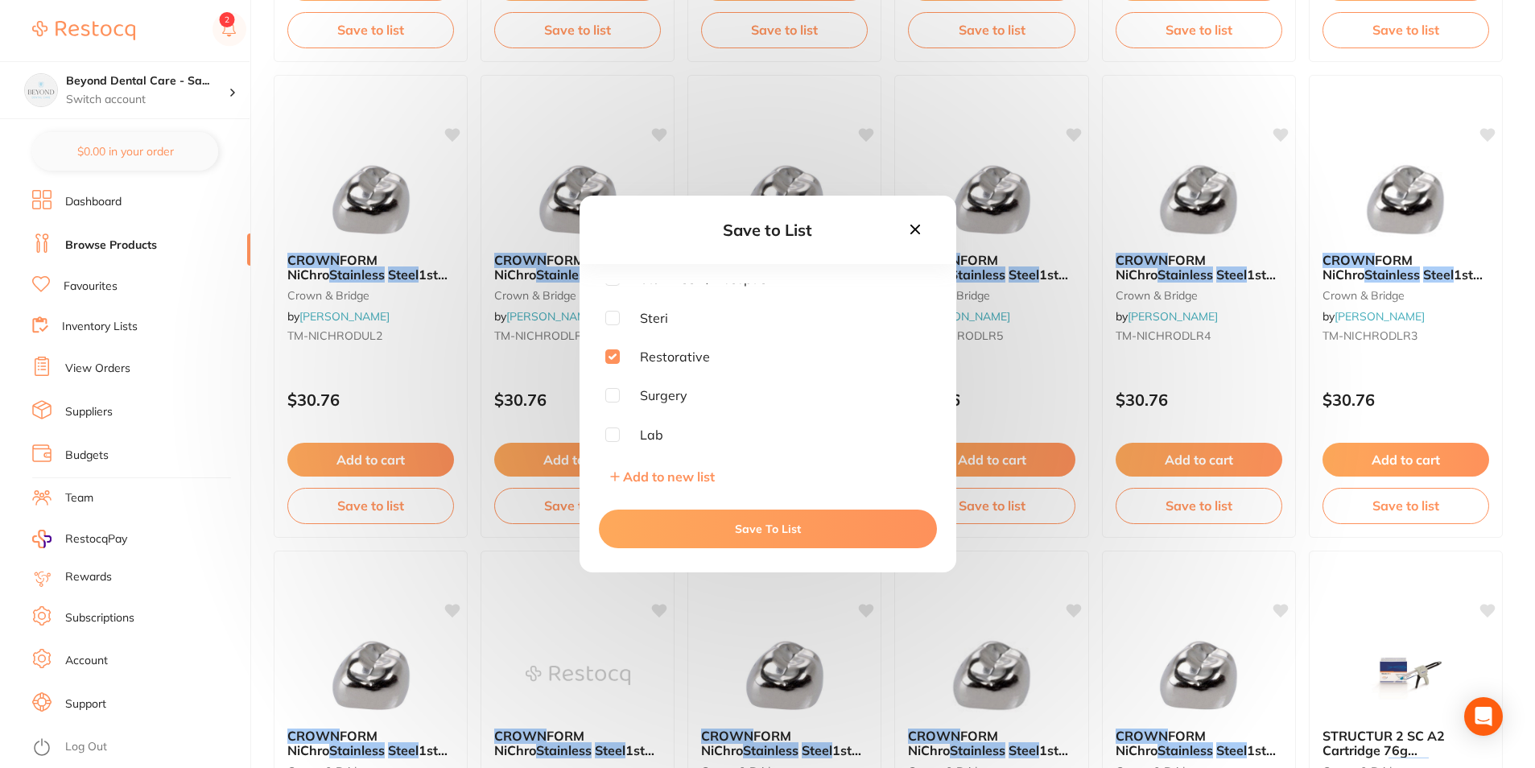
click at [669, 531] on button "Save To List" at bounding box center [768, 529] width 338 height 39
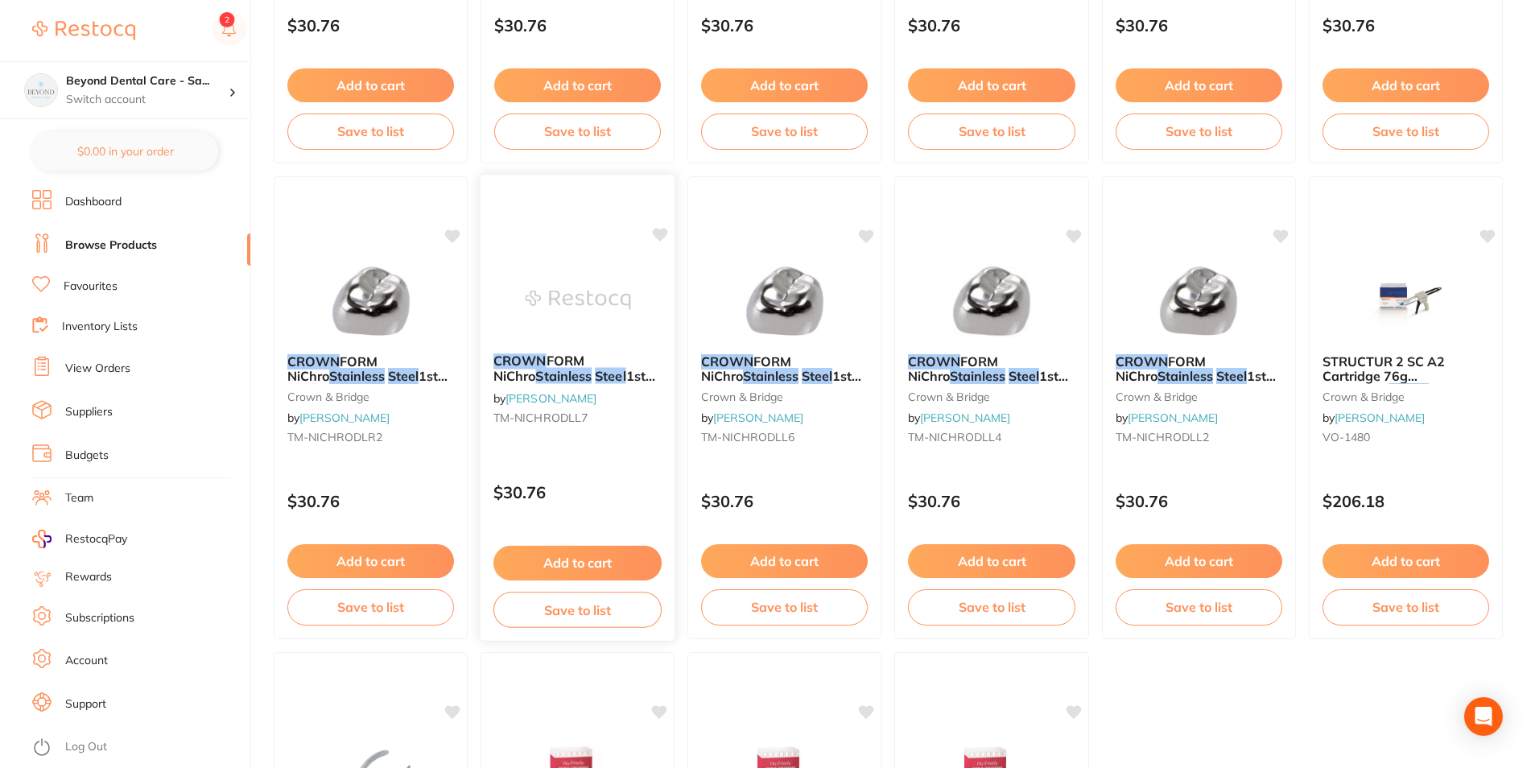
scroll to position [1982, 0]
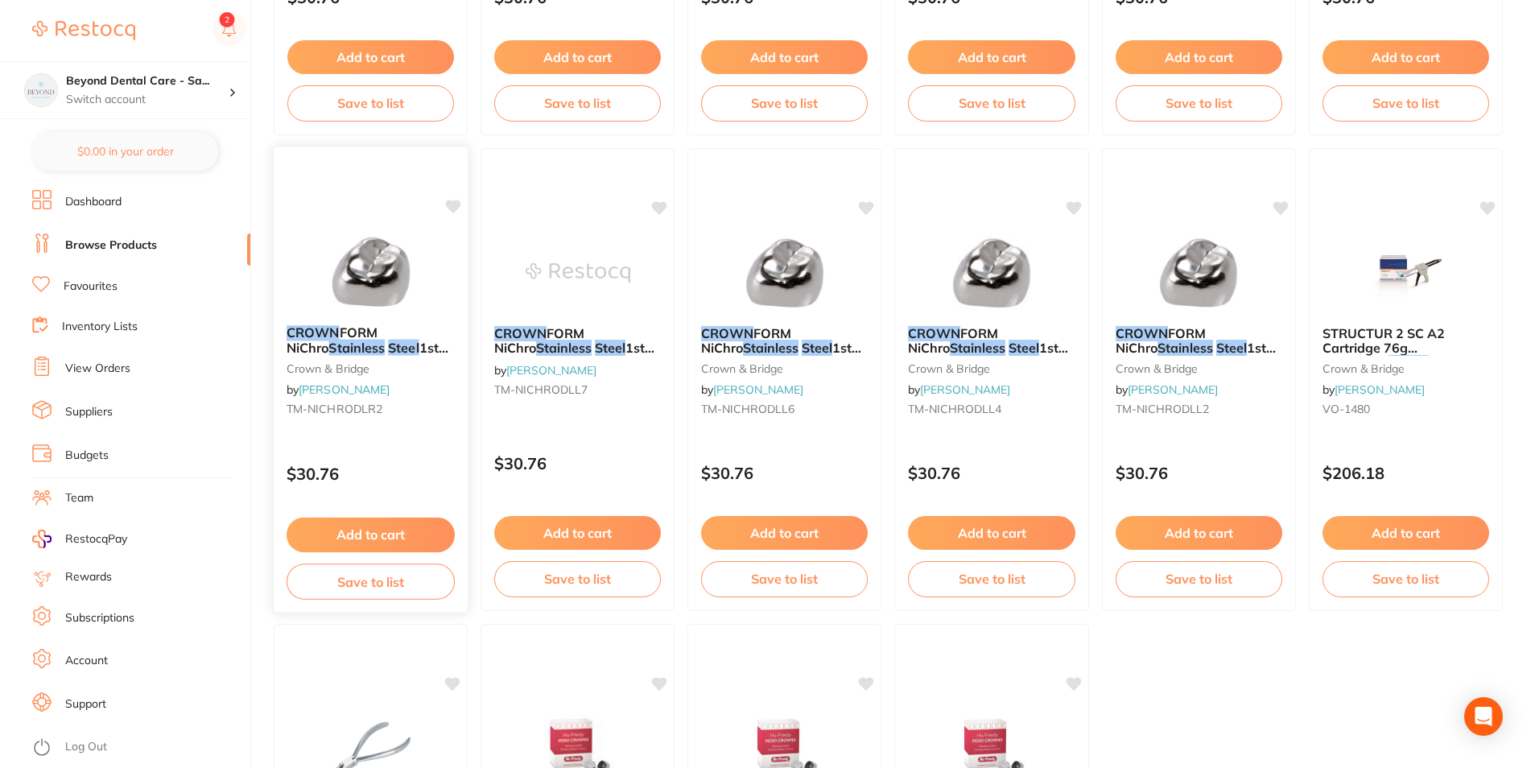
click at [391, 597] on button "Save to list" at bounding box center [371, 582] width 168 height 36
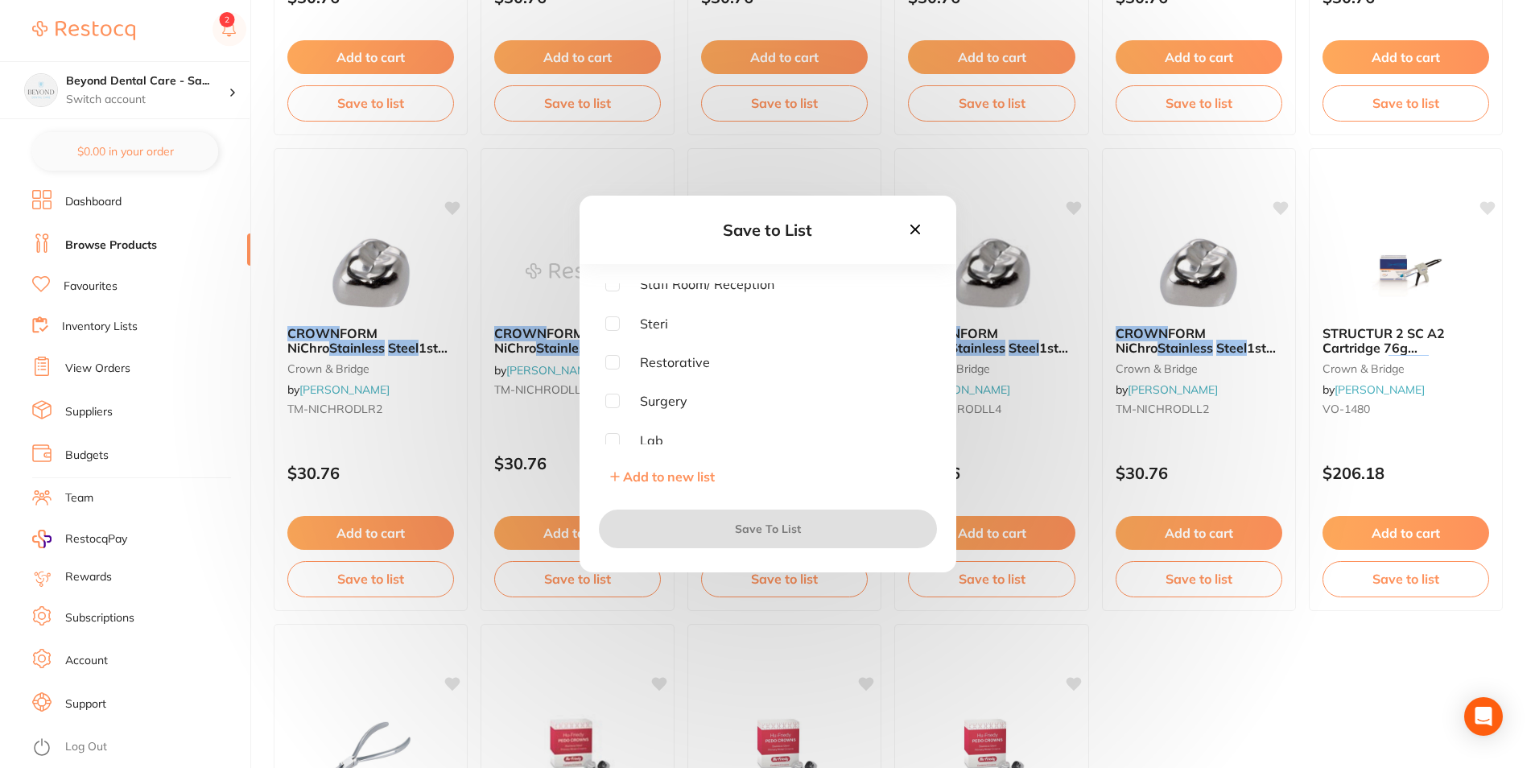
scroll to position [129, 0]
click at [614, 352] on input "checkbox" at bounding box center [612, 356] width 14 height 14
checkbox input "true"
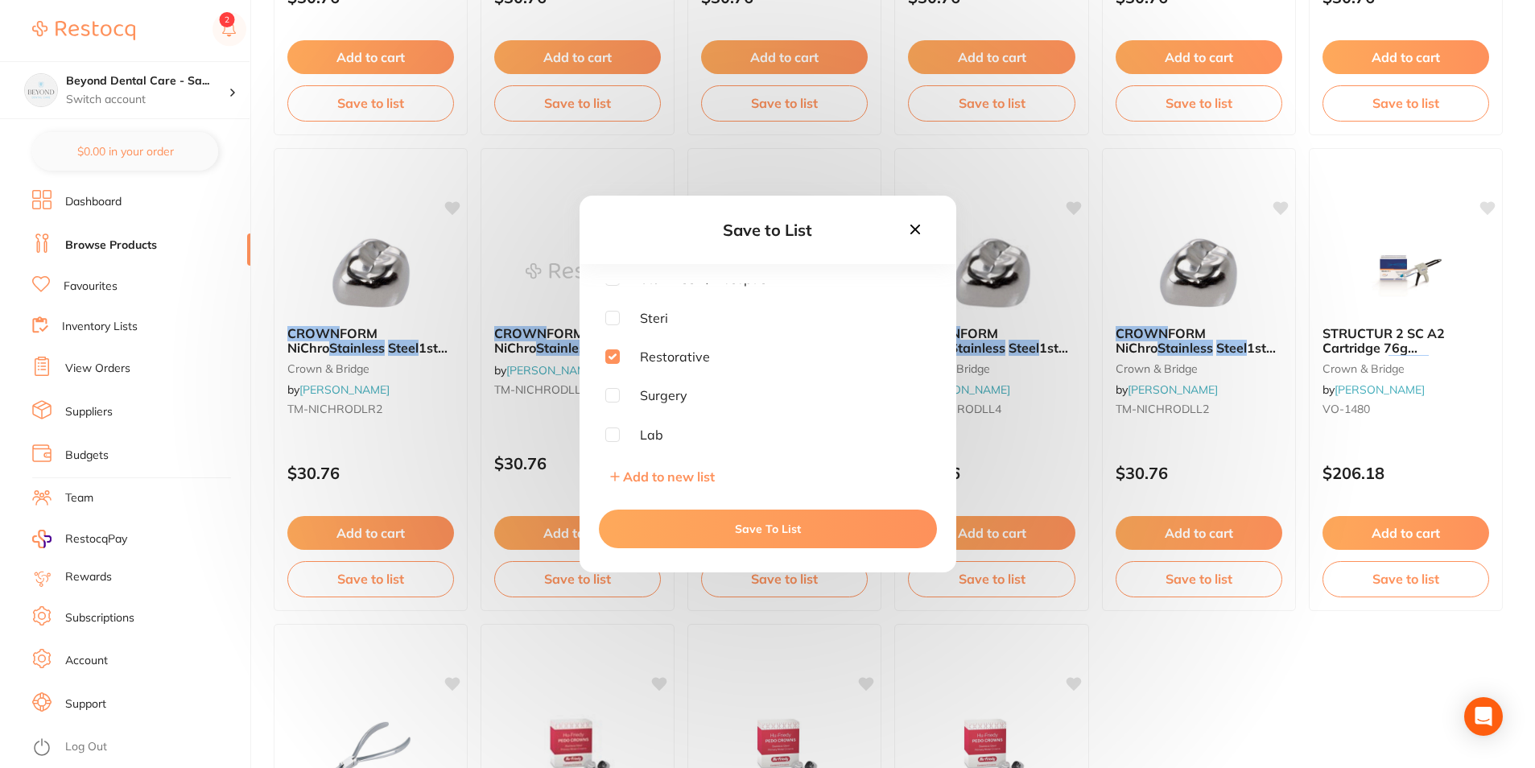
click at [664, 518] on button "Save To List" at bounding box center [768, 529] width 338 height 39
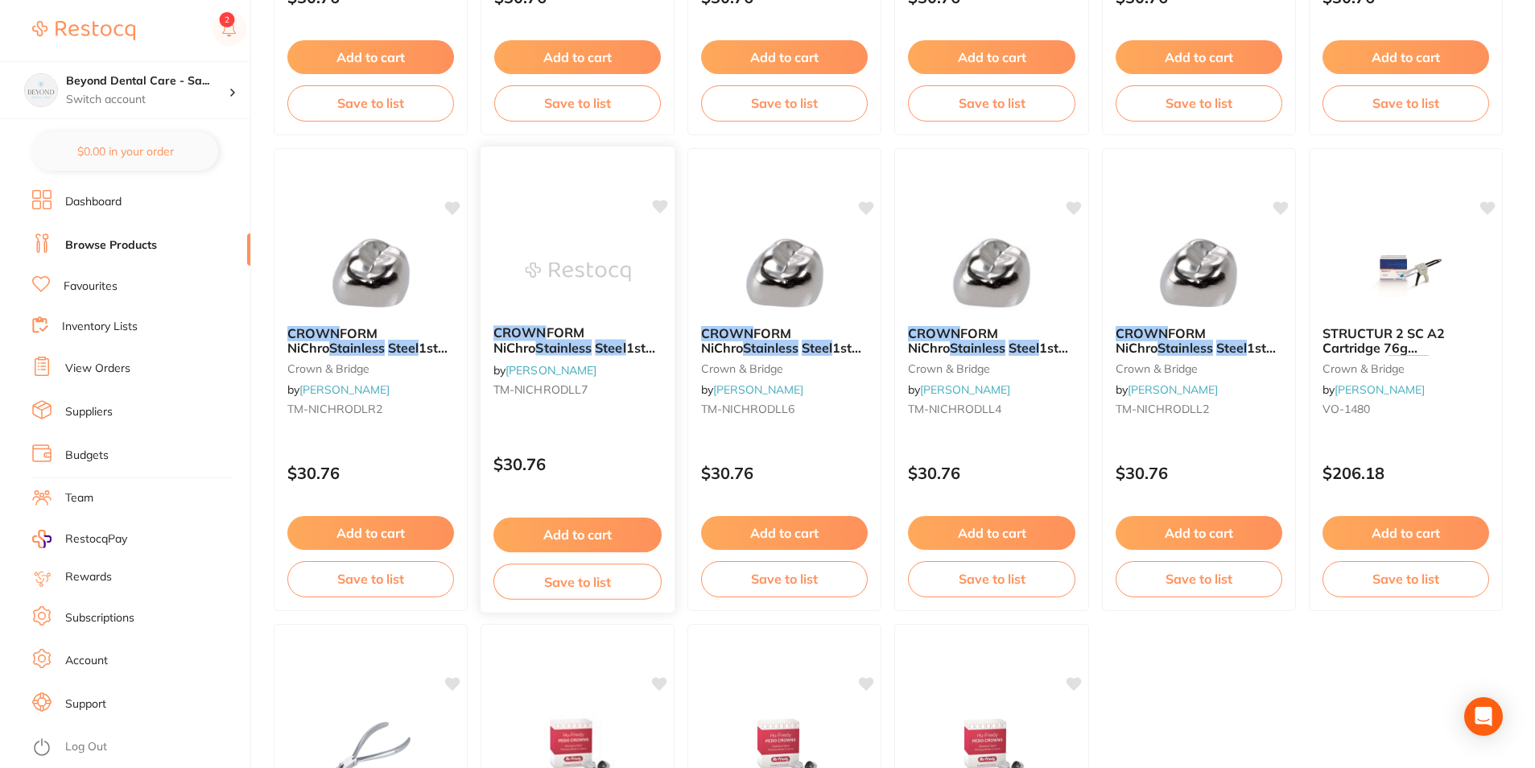
click at [593, 576] on button "Save to list" at bounding box center [578, 582] width 168 height 36
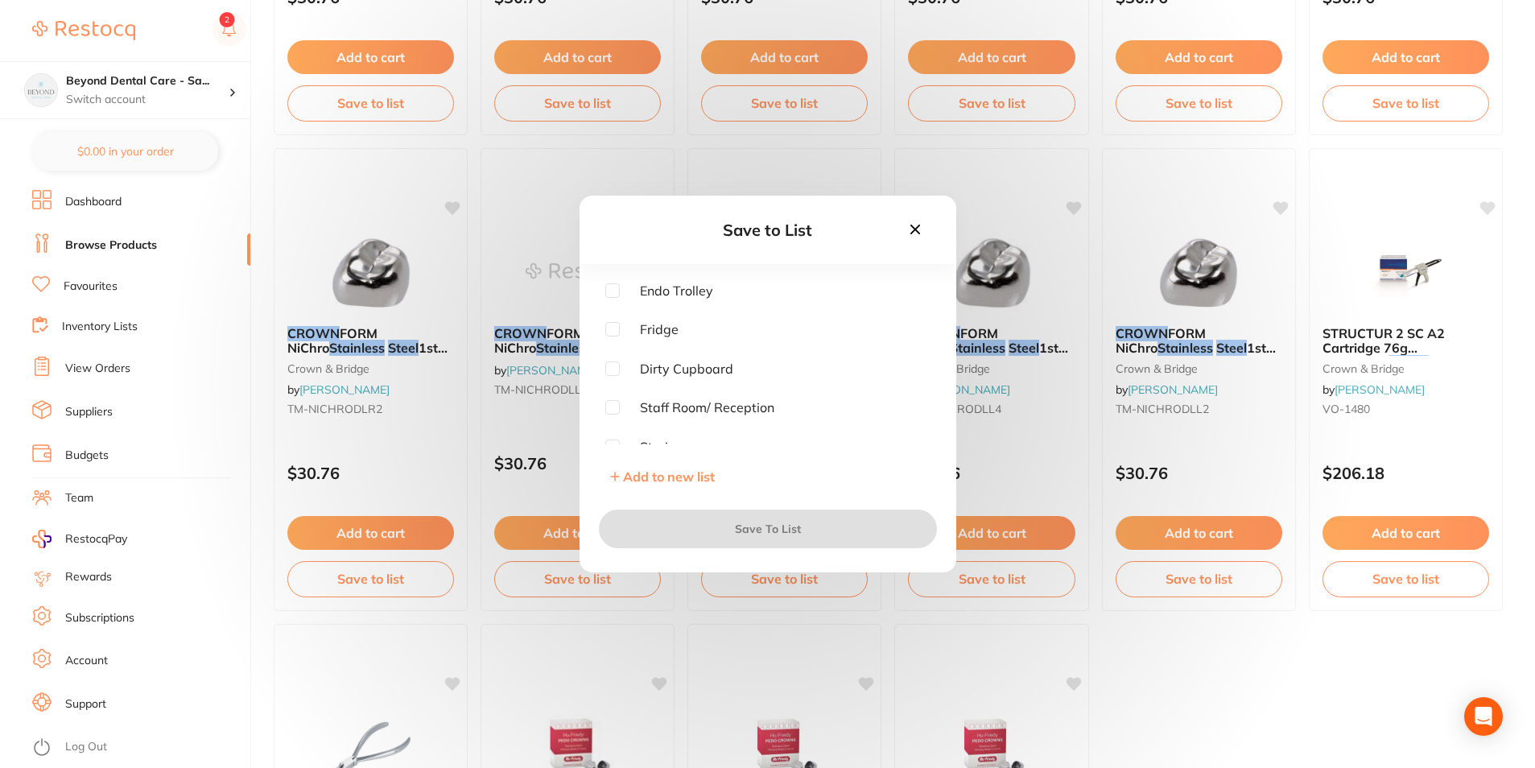
scroll to position [81, 0]
click at [609, 411] on input "checkbox" at bounding box center [612, 405] width 14 height 14
checkbox input "true"
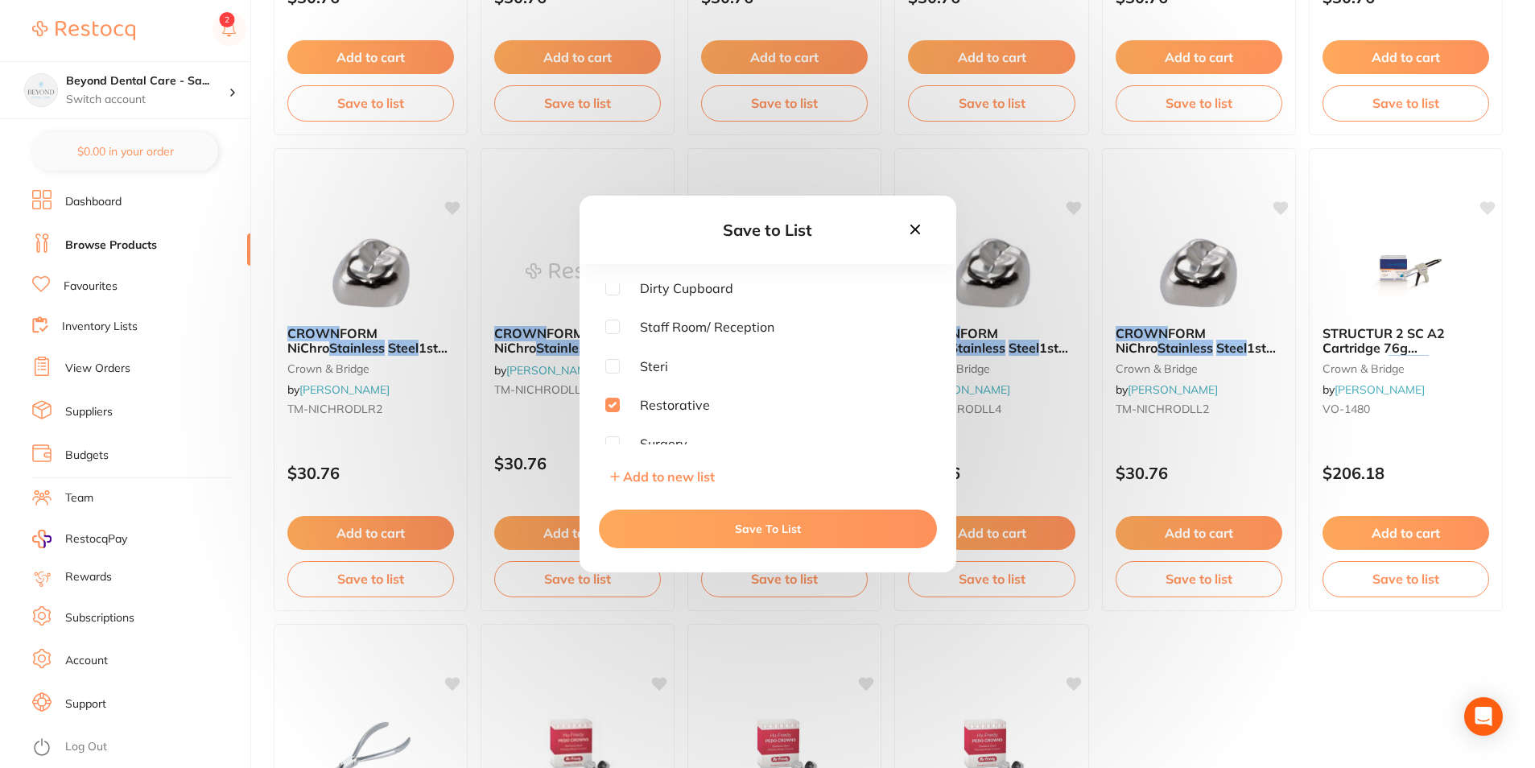
drag, startPoint x: 671, startPoint y: 519, endPoint x: 778, endPoint y: 564, distance: 116.5
click at [672, 519] on button "Save To List" at bounding box center [768, 529] width 338 height 39
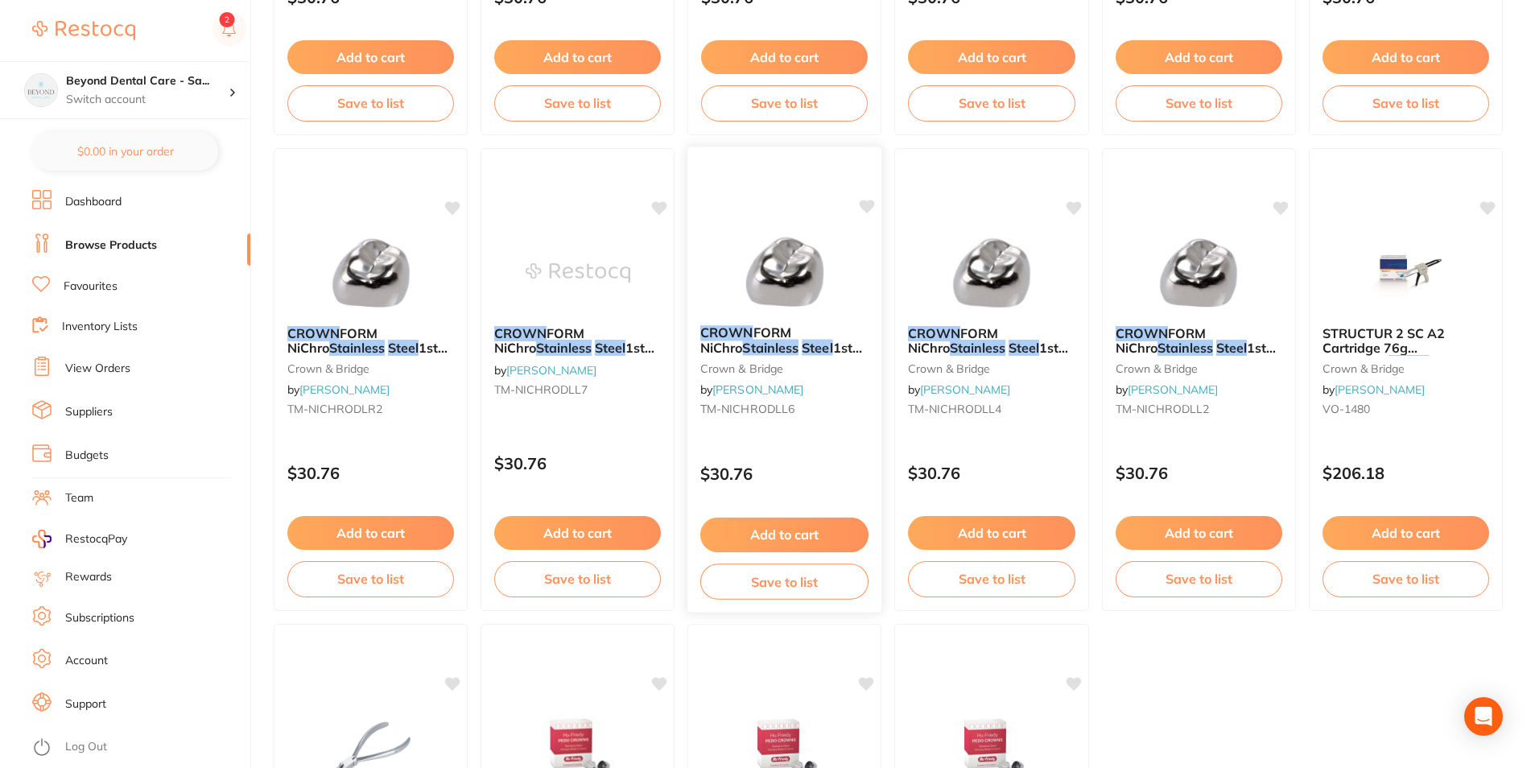
click at [779, 591] on button "Save to list" at bounding box center [785, 582] width 168 height 36
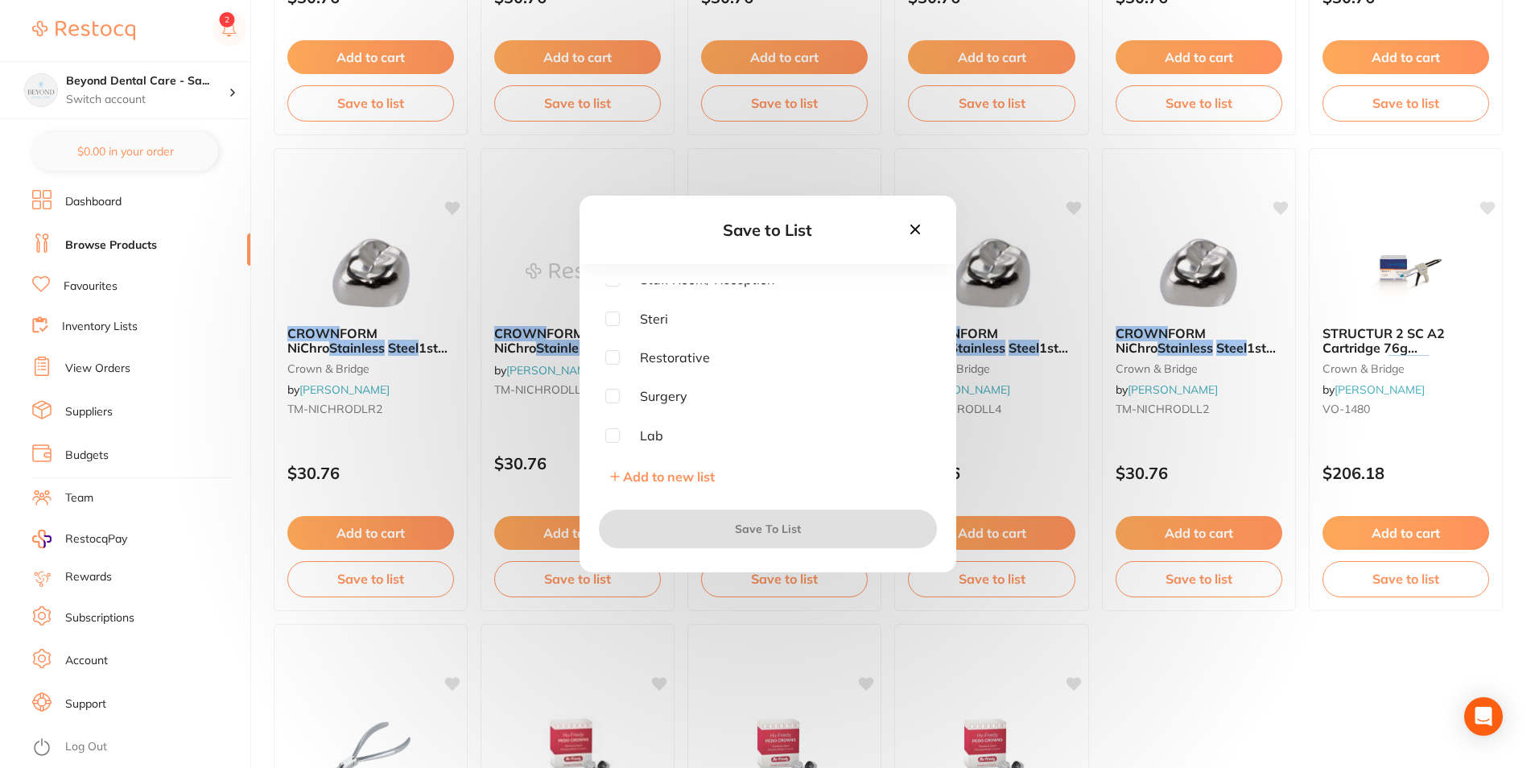
scroll to position [129, 0]
click at [618, 353] on input "checkbox" at bounding box center [612, 356] width 14 height 14
checkbox input "true"
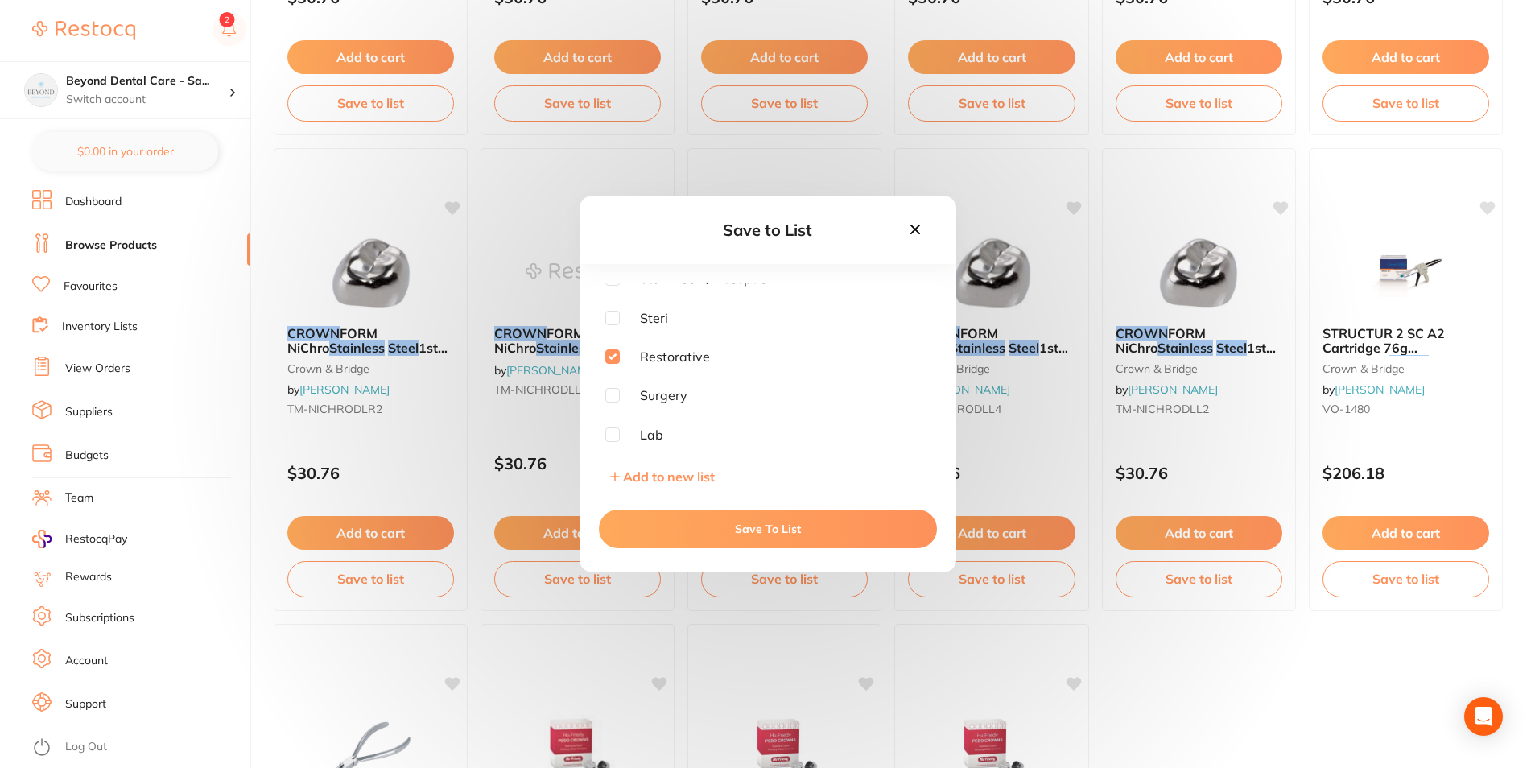
drag, startPoint x: 696, startPoint y: 524, endPoint x: 920, endPoint y: 568, distance: 228.2
click at [696, 525] on button "Save To List" at bounding box center [768, 529] width 338 height 39
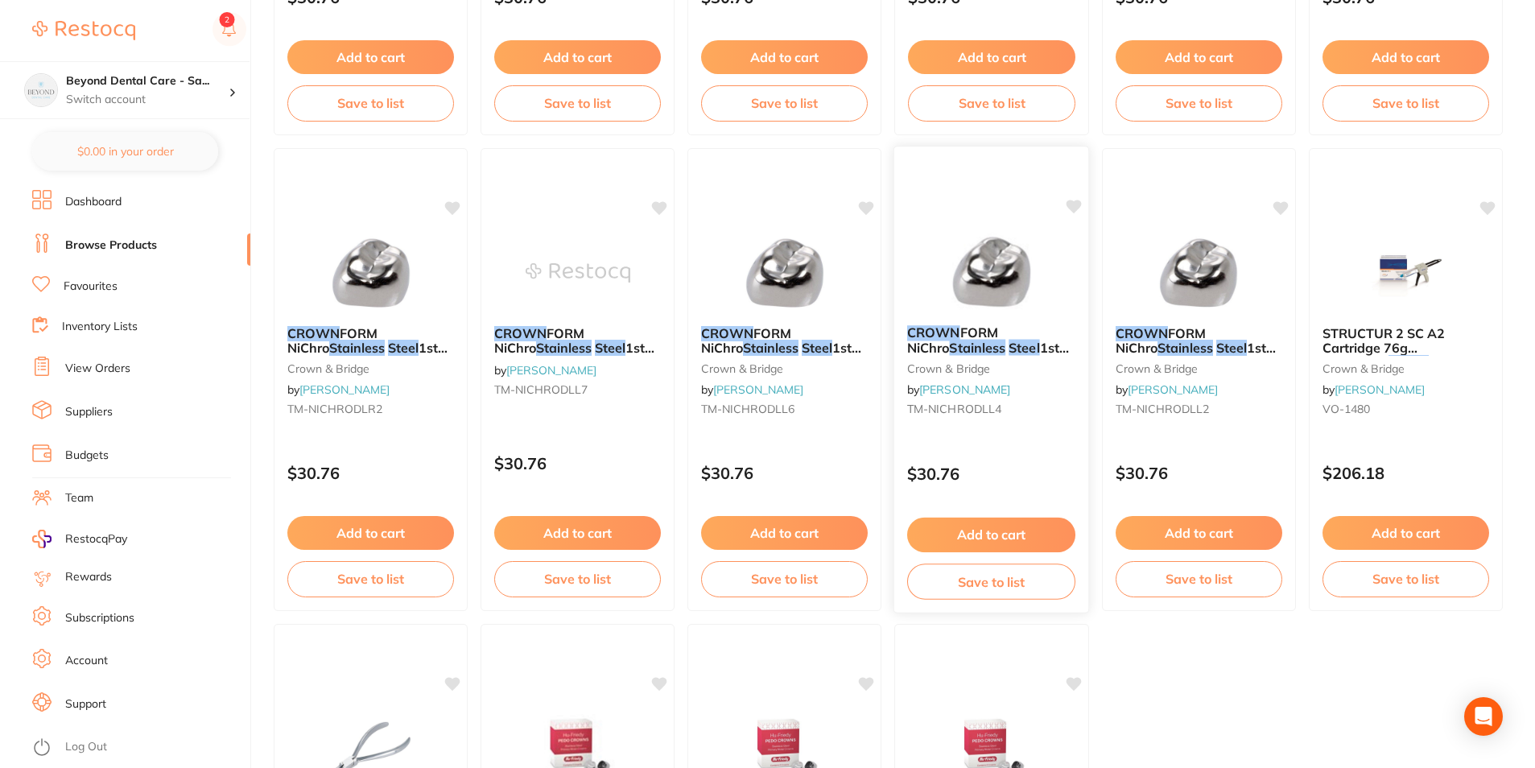
click at [977, 572] on button "Save to list" at bounding box center [991, 582] width 168 height 36
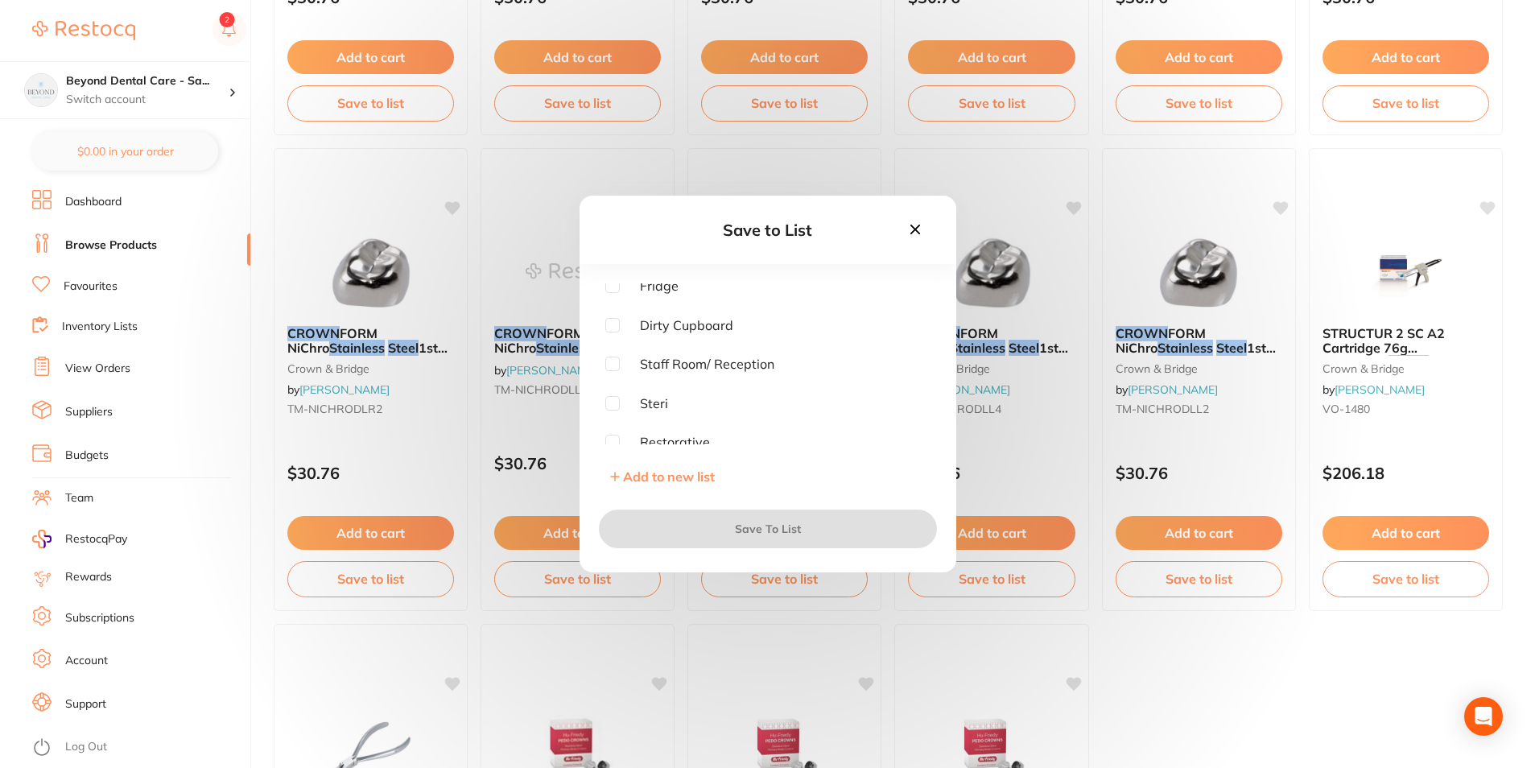
scroll to position [81, 0]
drag, startPoint x: 607, startPoint y: 401, endPoint x: 655, endPoint y: 458, distance: 74.8
click at [608, 403] on input "checkbox" at bounding box center [612, 405] width 14 height 14
checkbox input "true"
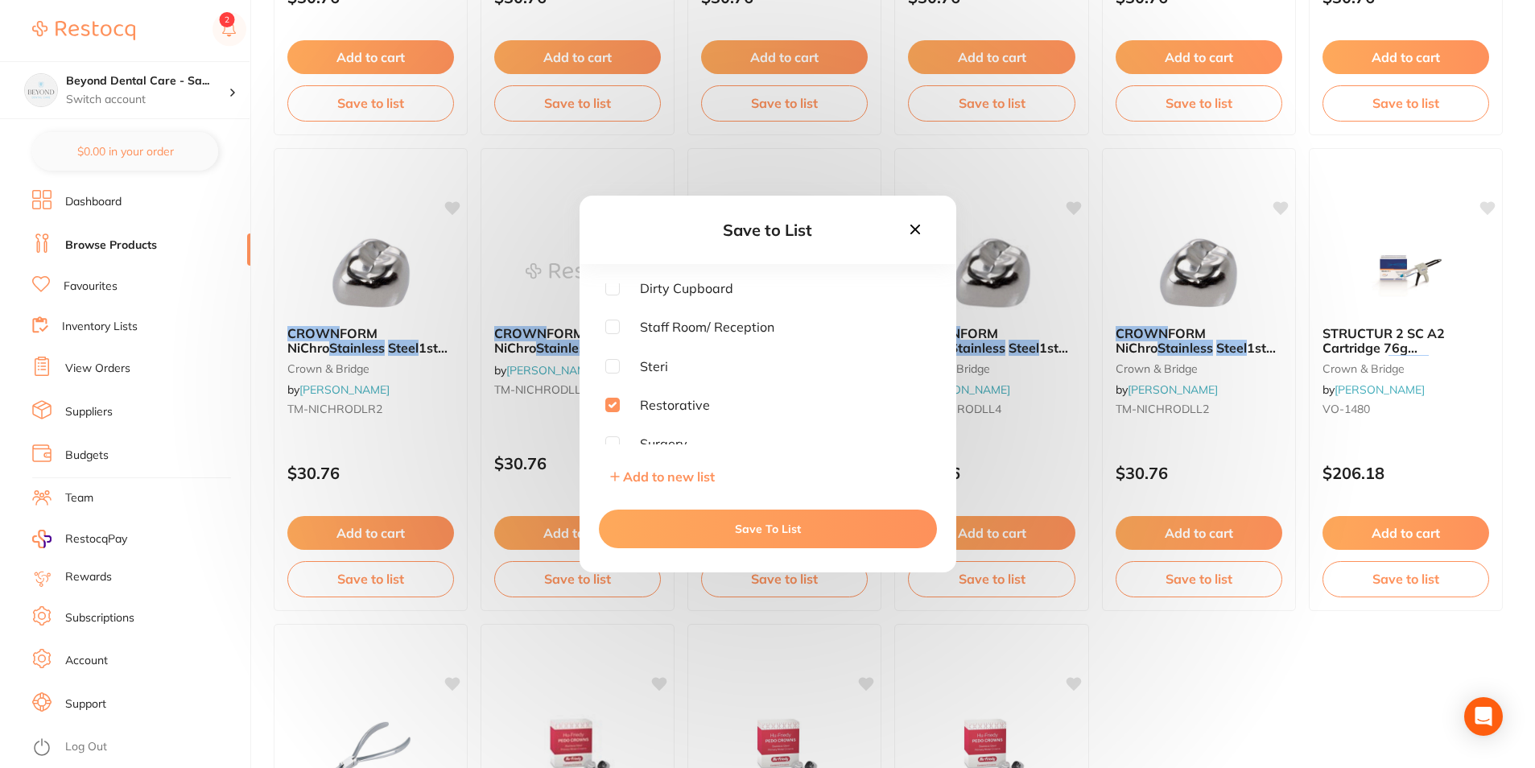
click at [666, 510] on div "Save To List" at bounding box center [768, 529] width 377 height 87
click at [737, 542] on button "Save To List" at bounding box center [768, 529] width 338 height 39
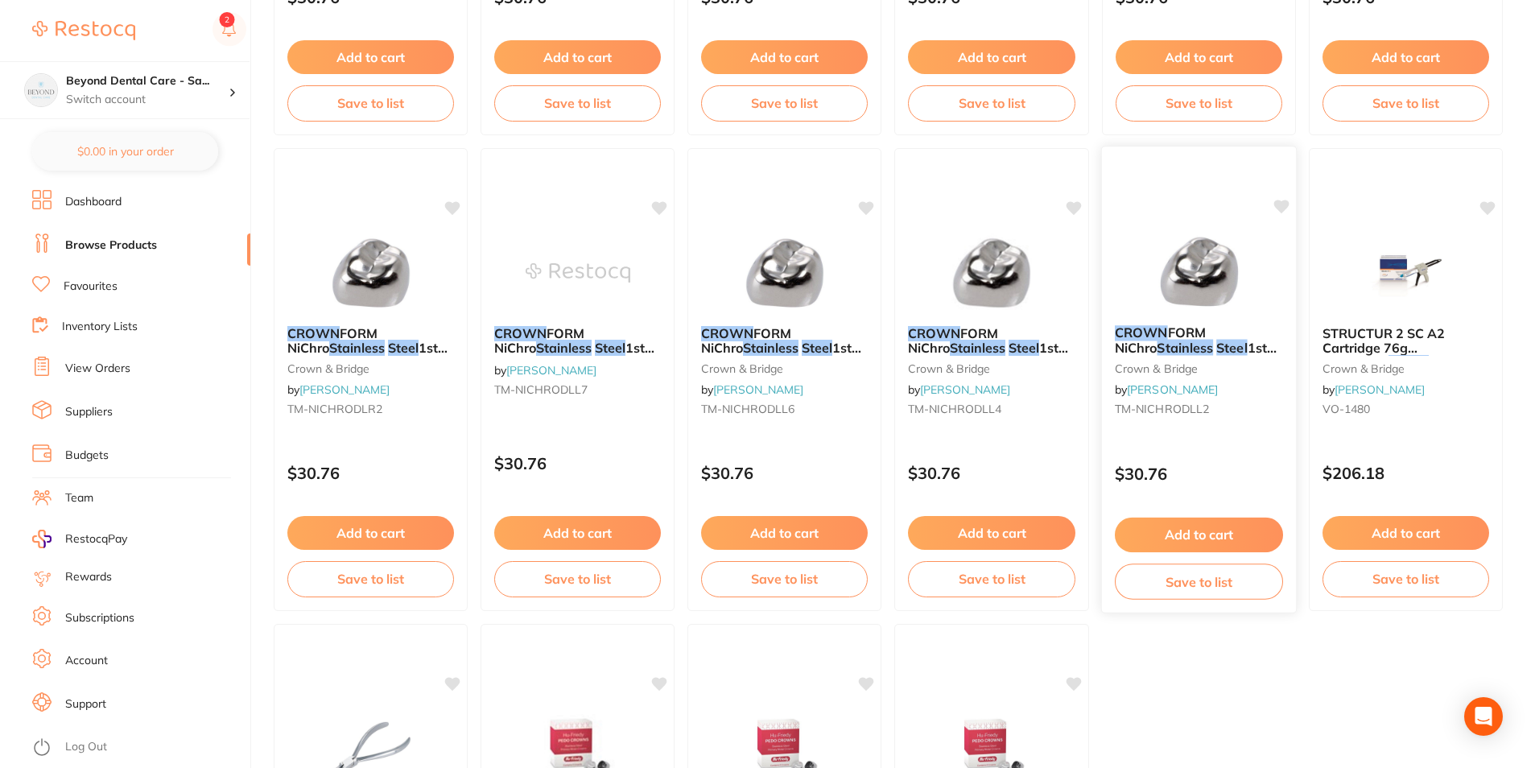
click at [1176, 583] on button "Save to list" at bounding box center [1199, 582] width 168 height 36
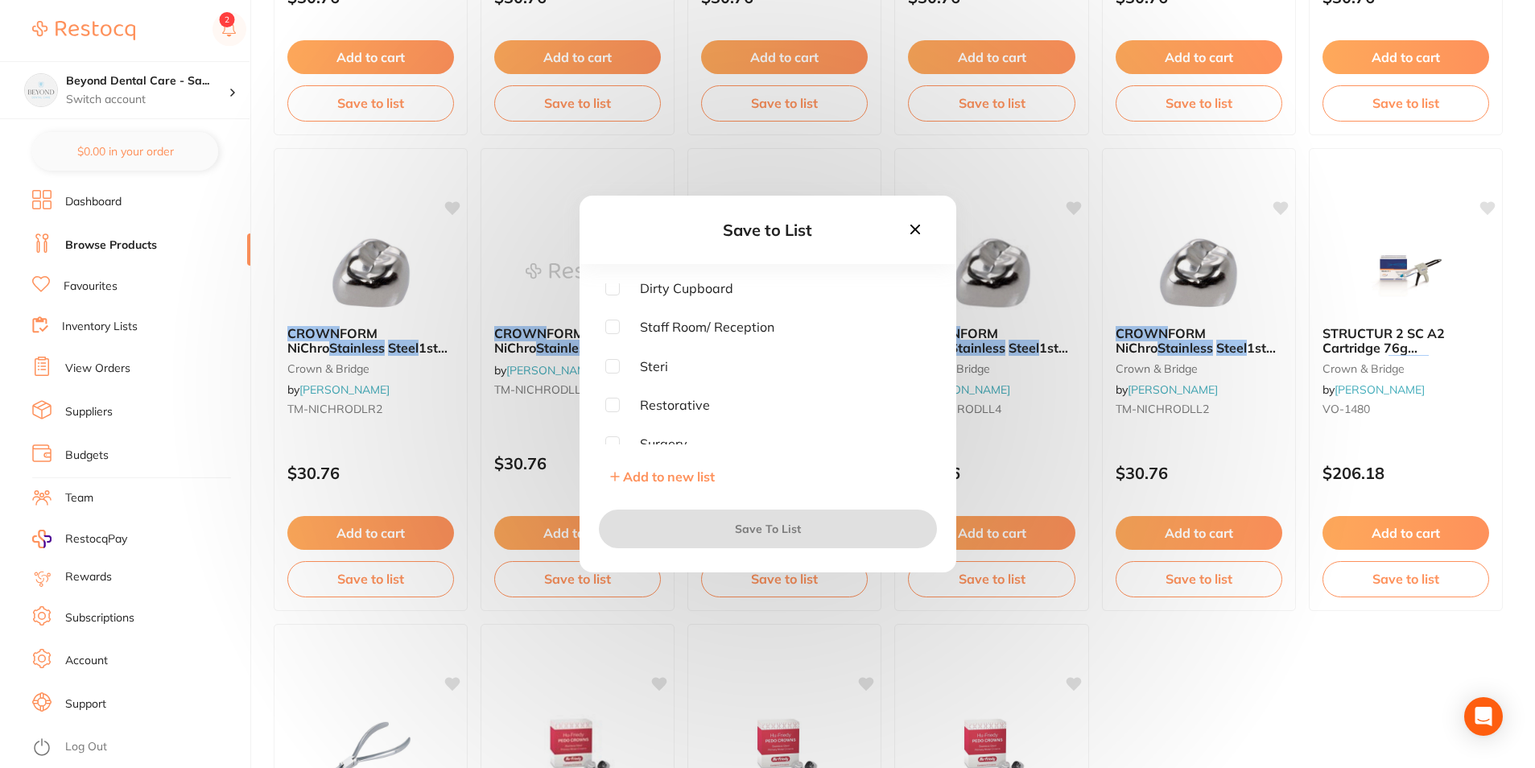
click at [610, 402] on input "checkbox" at bounding box center [612, 405] width 14 height 14
checkbox input "true"
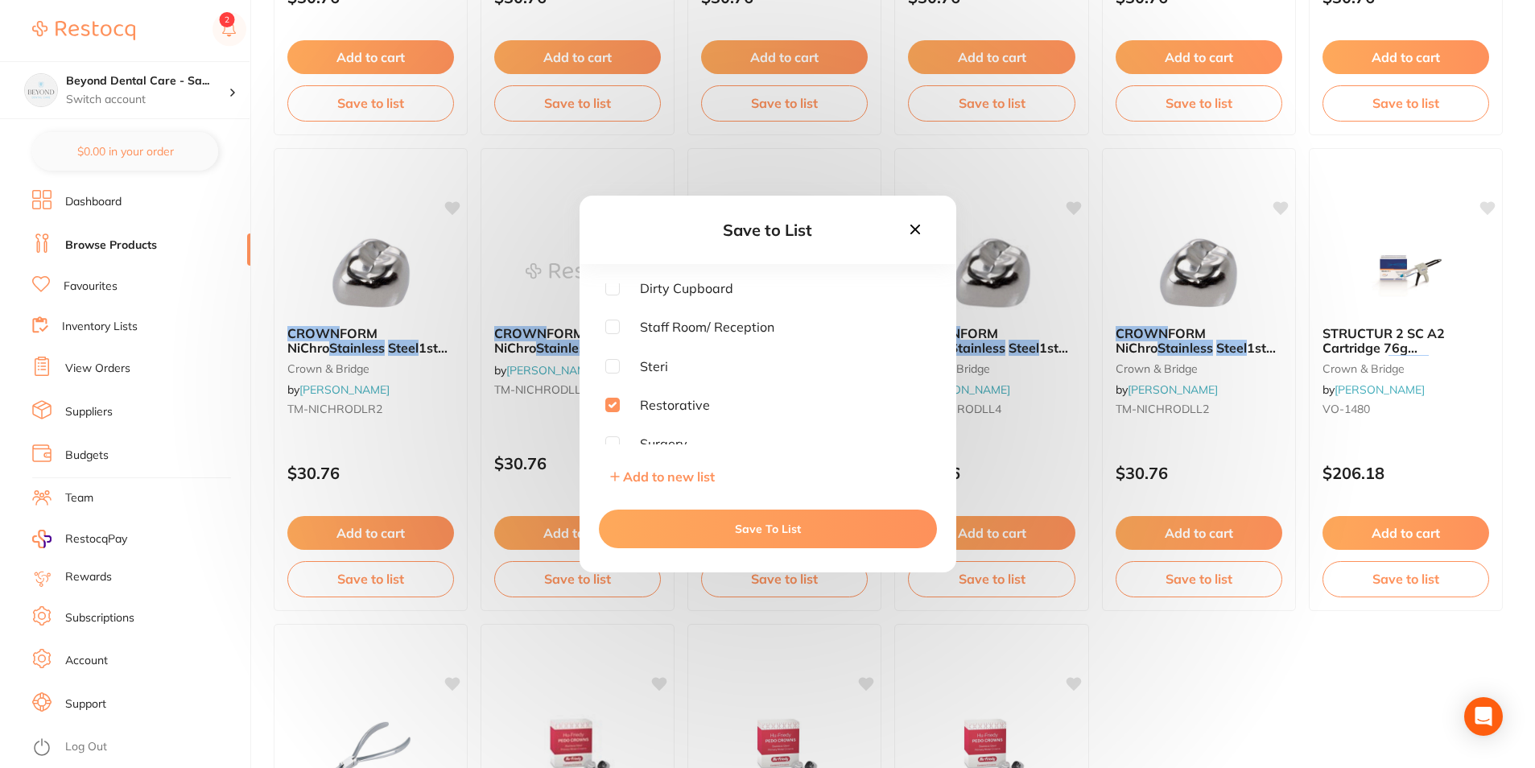
click at [713, 523] on button "Save To List" at bounding box center [768, 529] width 338 height 39
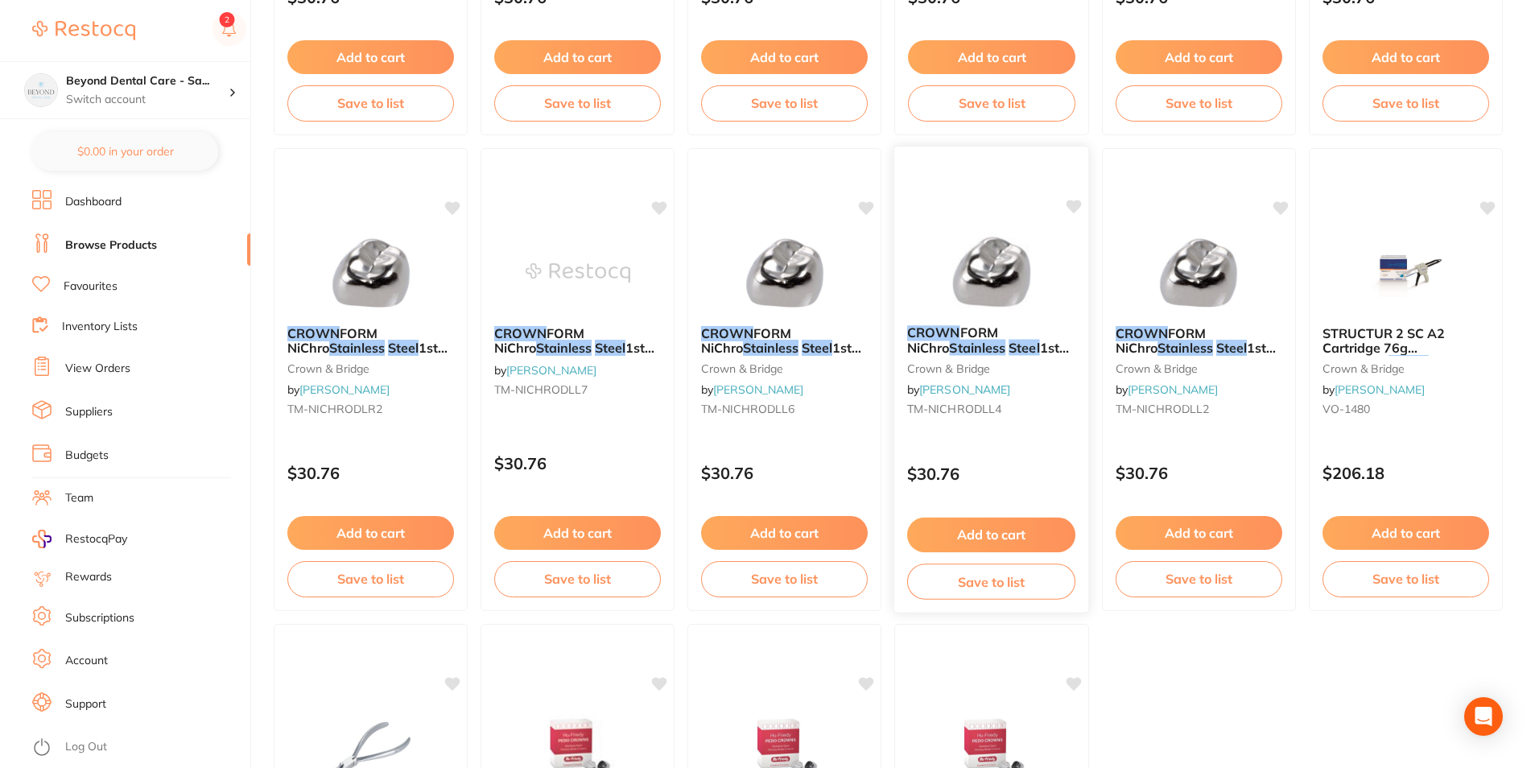
click at [994, 594] on button "Save to list" at bounding box center [991, 582] width 168 height 36
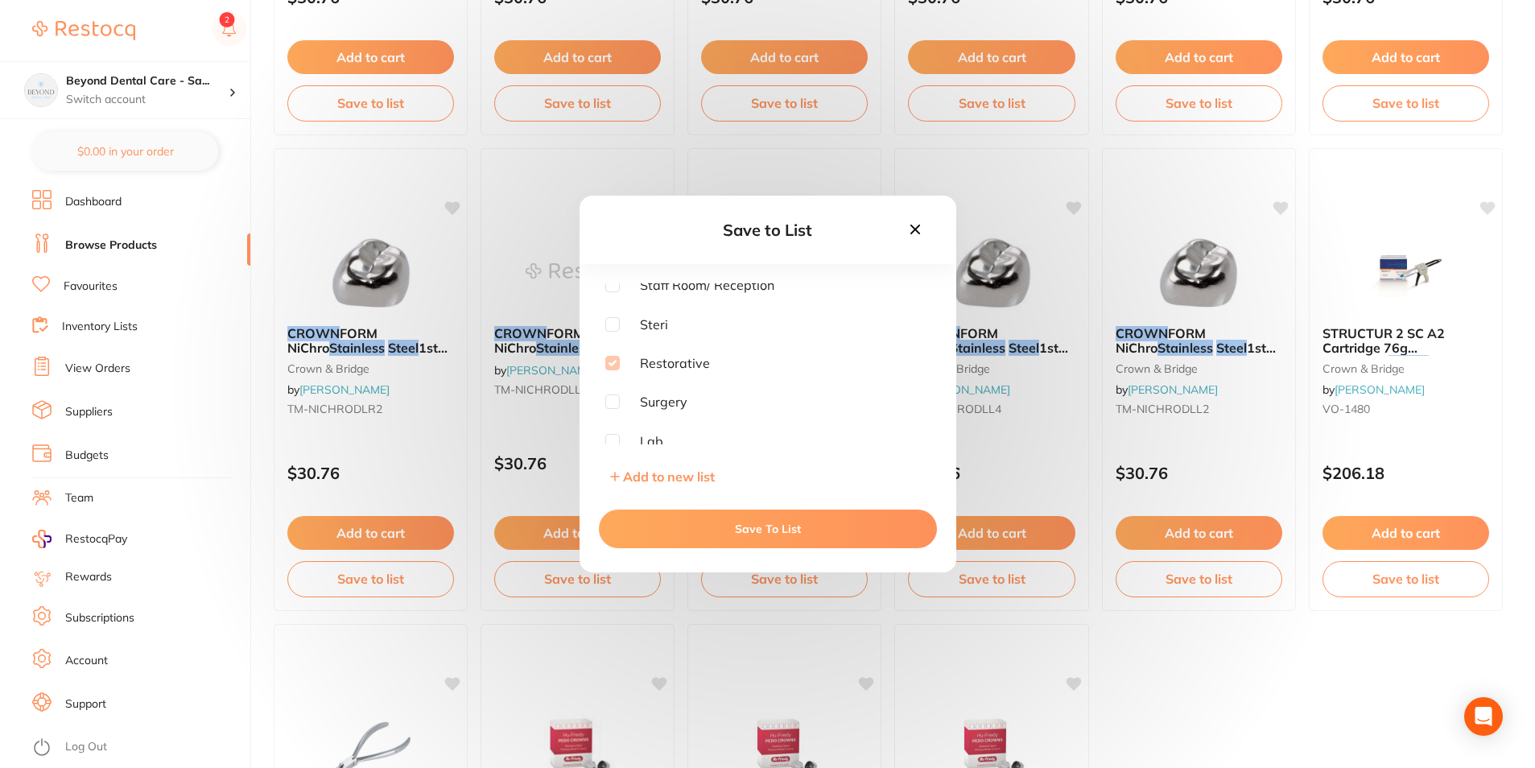
scroll to position [129, 0]
click at [919, 226] on icon at bounding box center [915, 230] width 10 height 10
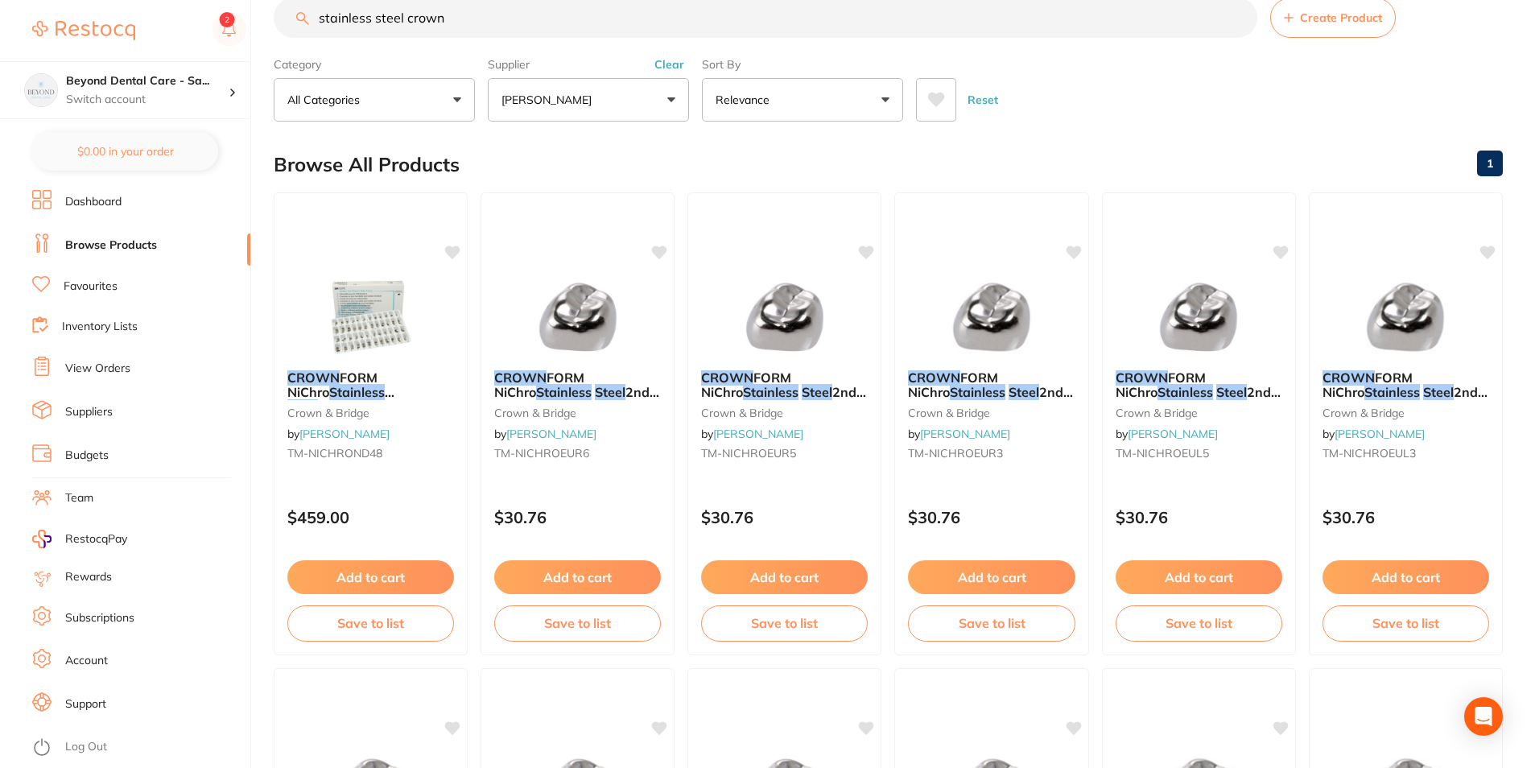
scroll to position [0, 0]
